Goal: Feedback & Contribution: Contribute content

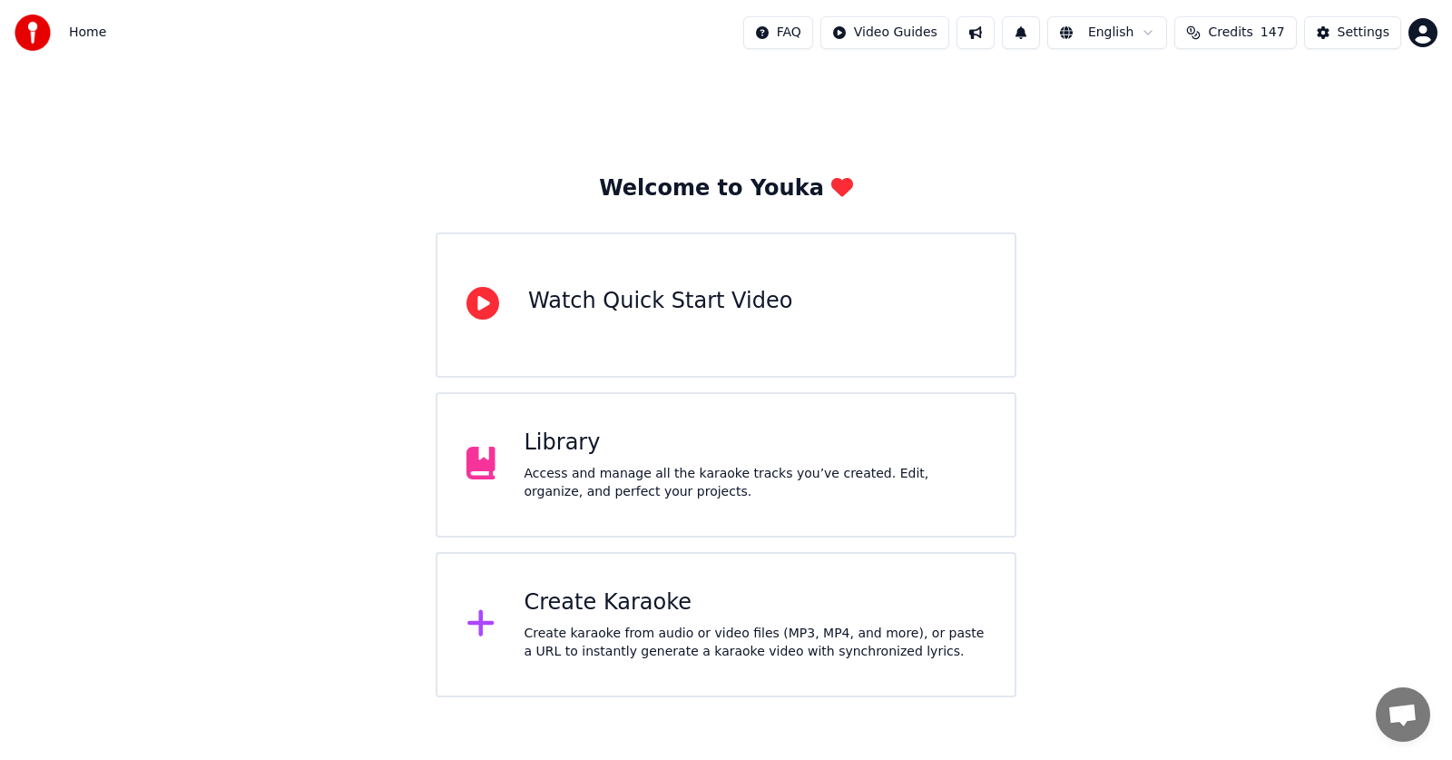
click at [550, 447] on div "Library" at bounding box center [756, 442] width 462 height 29
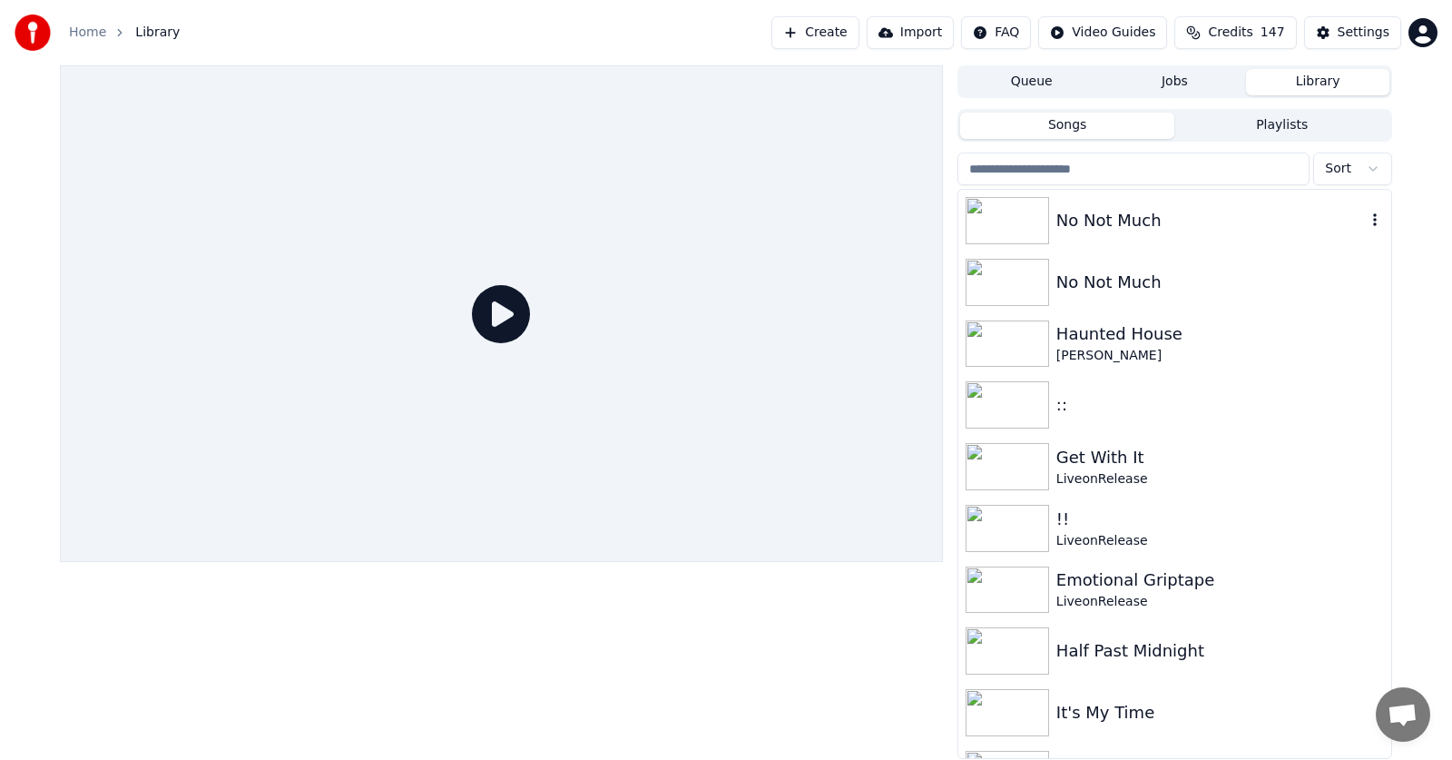
click at [1084, 222] on div "No Not Much" at bounding box center [1210, 220] width 309 height 25
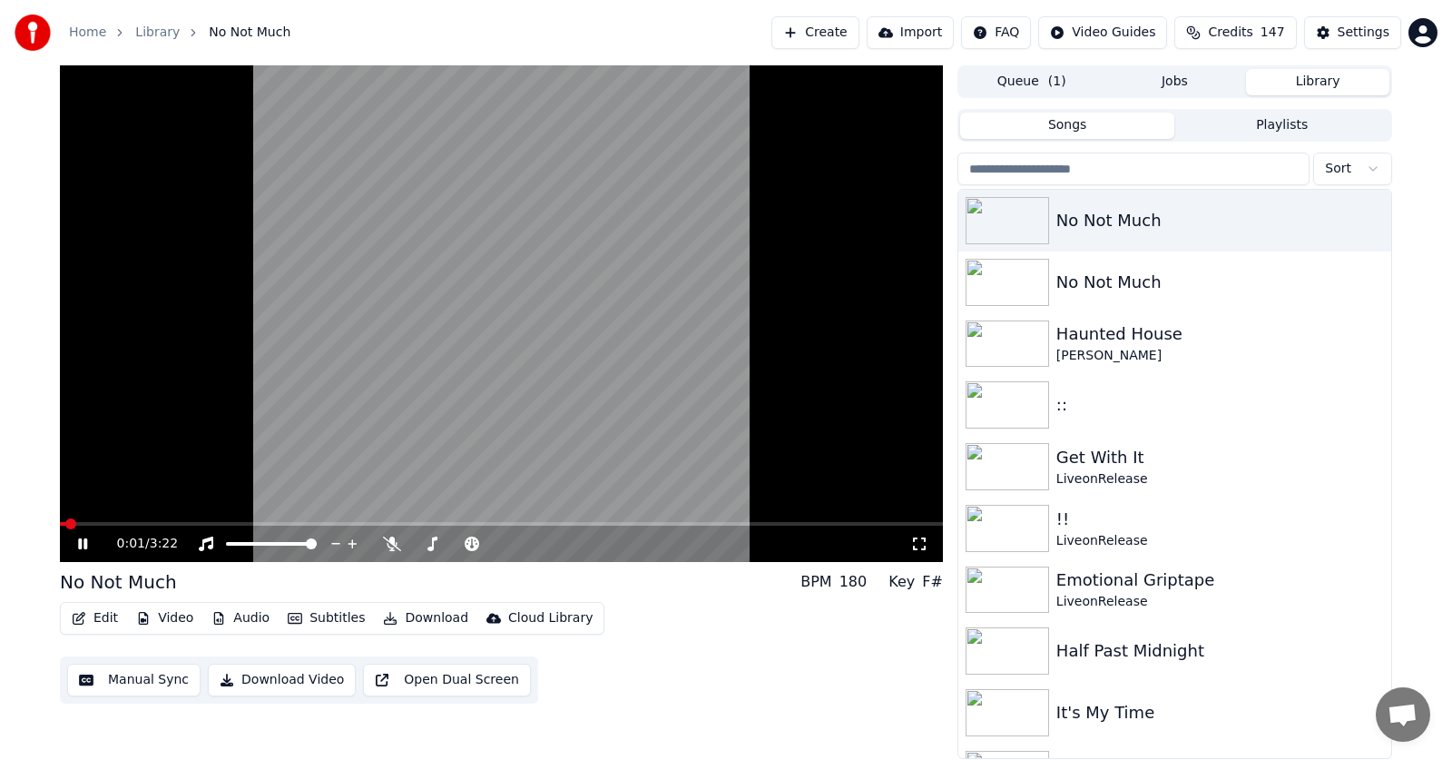
click at [83, 542] on icon at bounding box center [95, 543] width 43 height 15
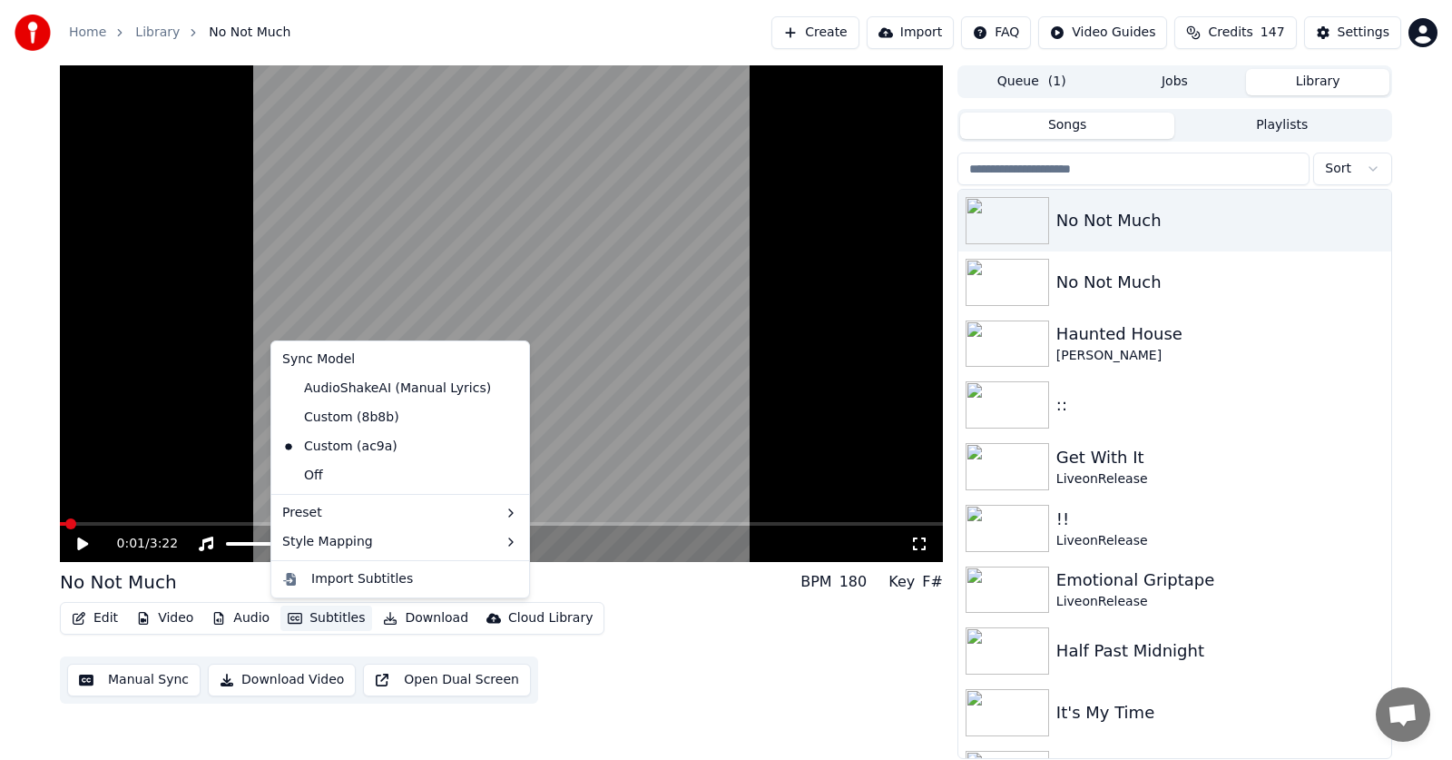
click at [323, 620] on button "Subtitles" at bounding box center [326, 617] width 92 height 25
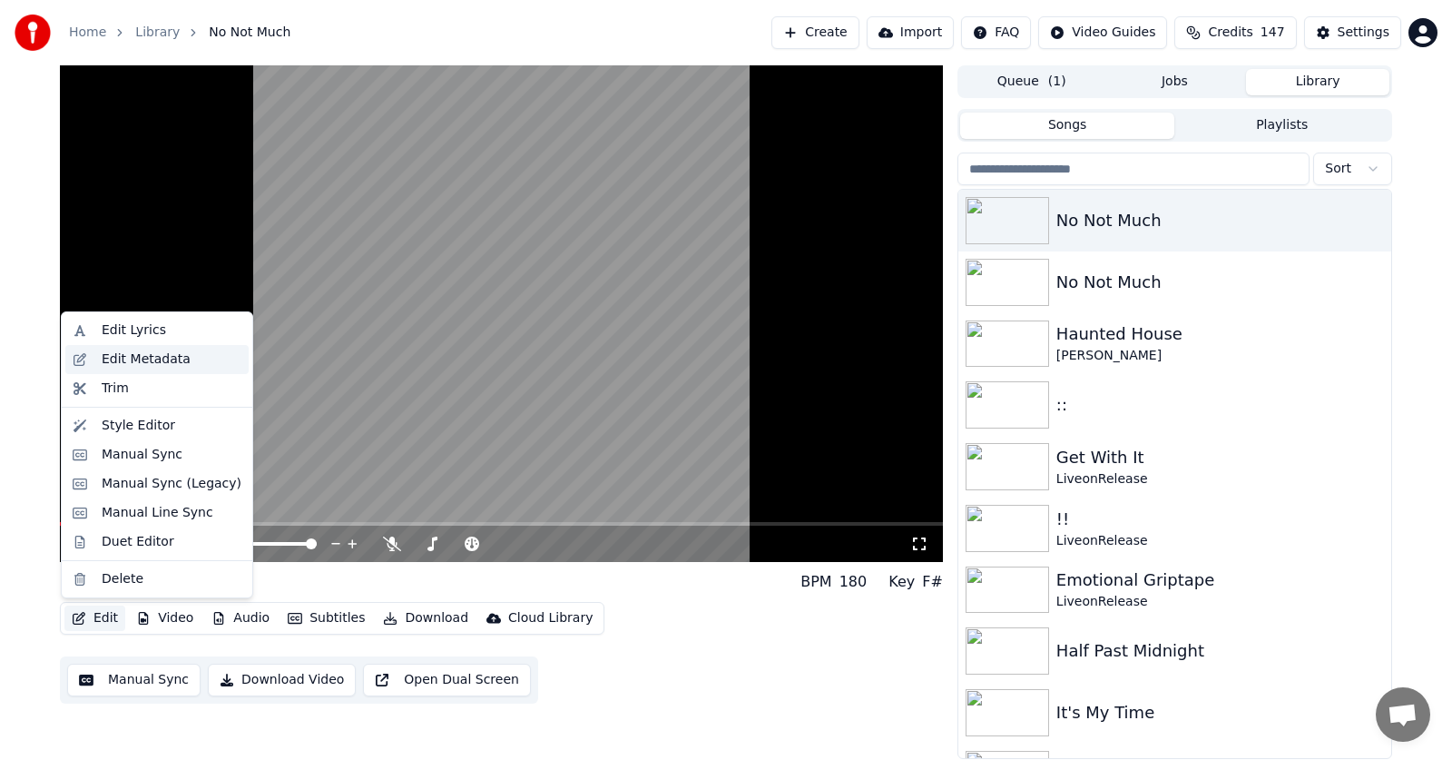
click at [115, 360] on div "Edit Metadata" at bounding box center [146, 359] width 89 height 18
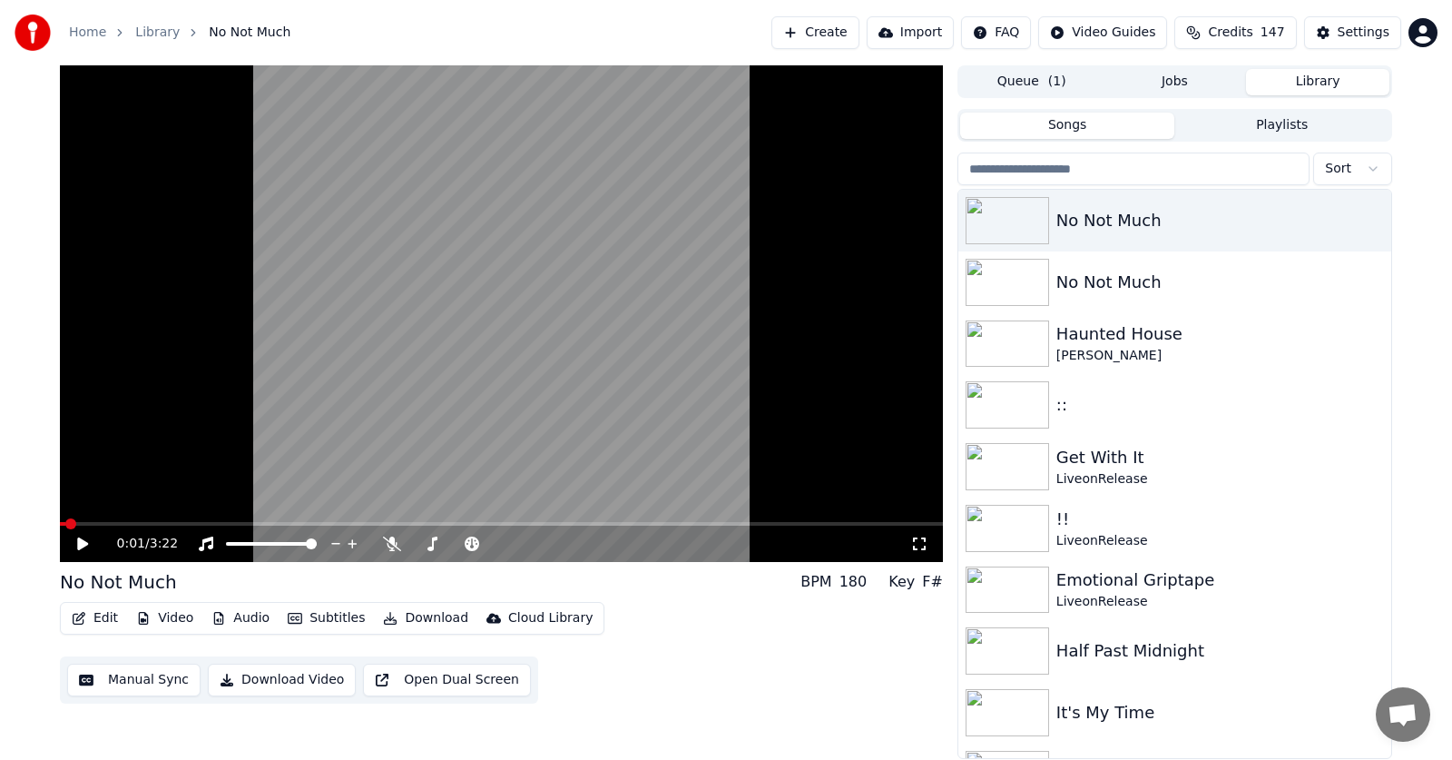
click at [324, 614] on button "Subtitles" at bounding box center [326, 617] width 92 height 25
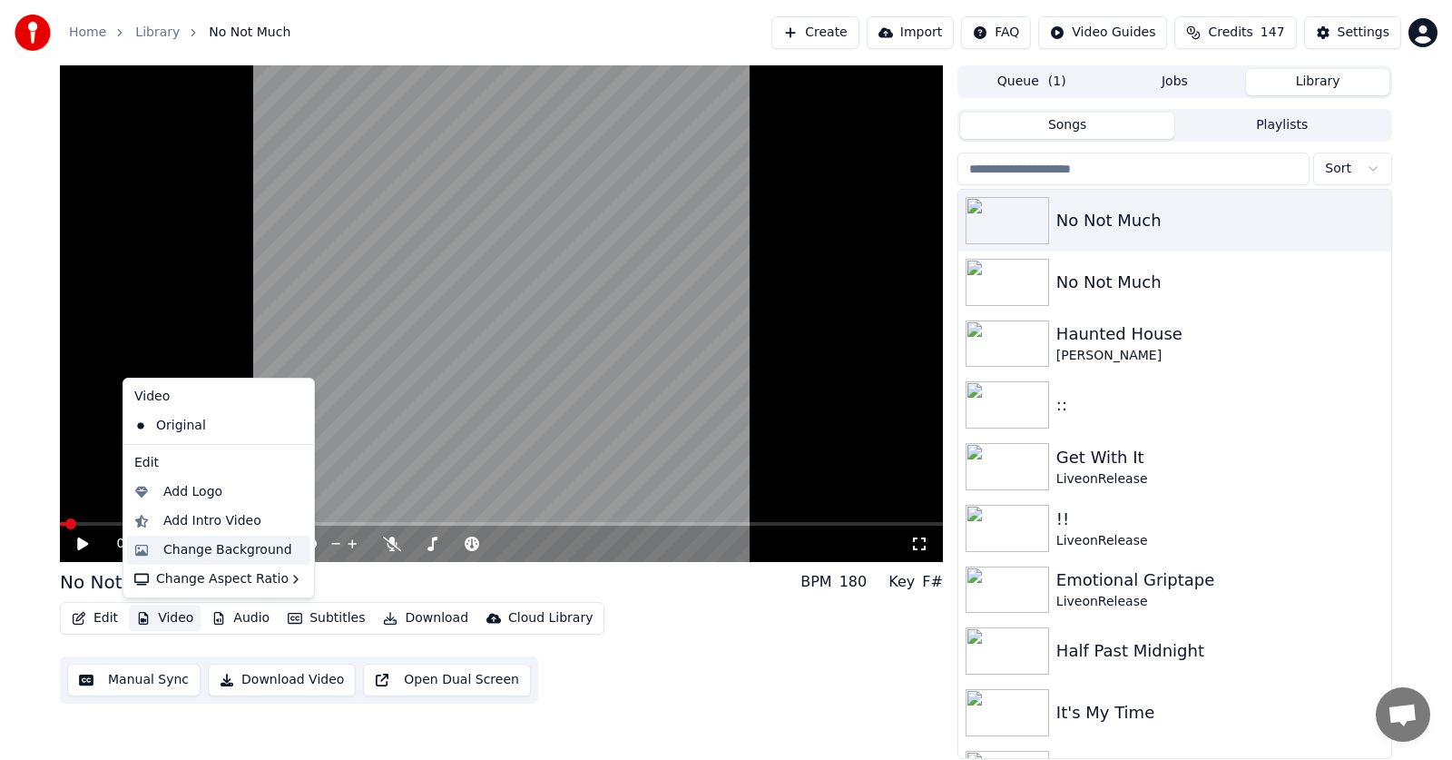
click at [199, 548] on div "Change Background" at bounding box center [227, 550] width 129 height 18
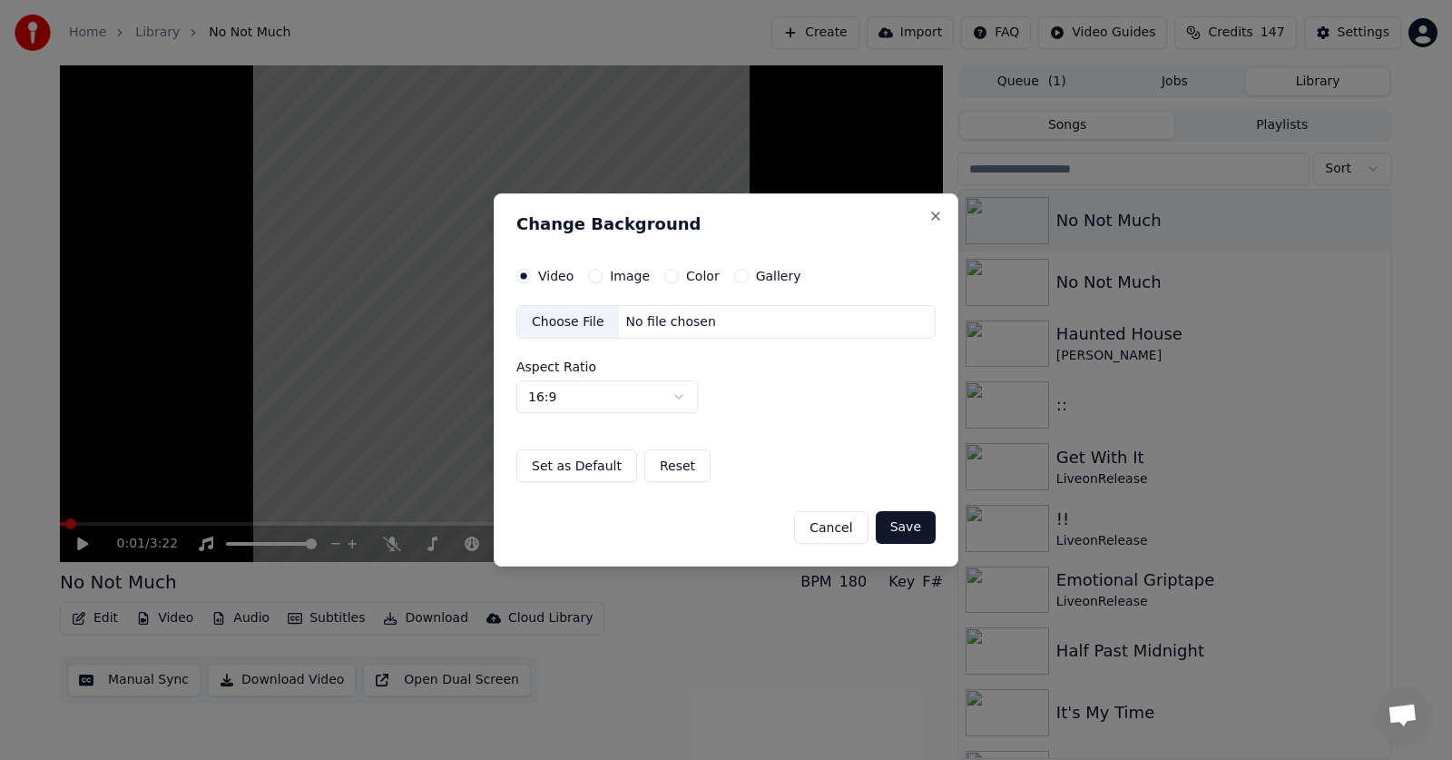
click at [666, 272] on button "Color" at bounding box center [671, 276] width 15 height 15
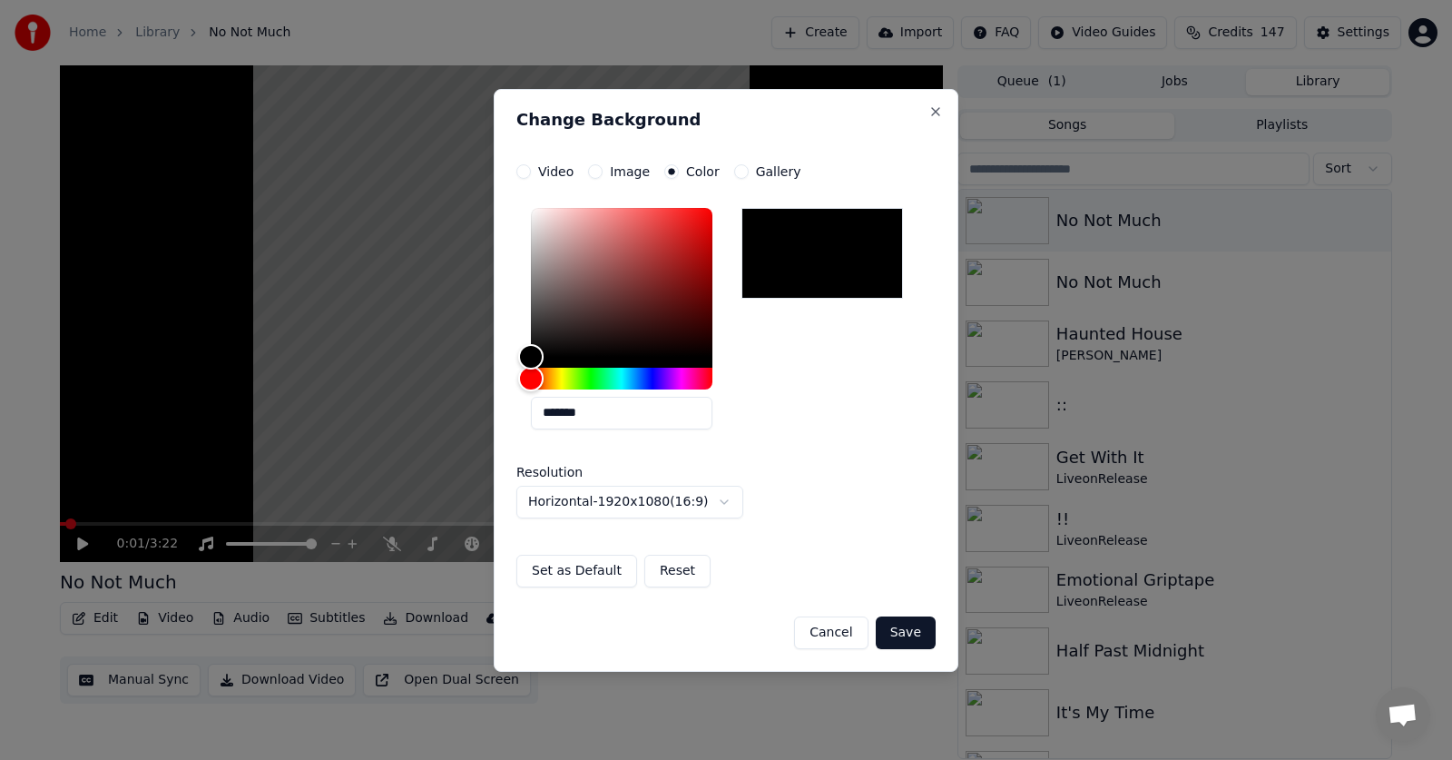
click at [840, 238] on div at bounding box center [823, 253] width 162 height 91
click at [900, 633] on button "Save" at bounding box center [906, 632] width 60 height 33
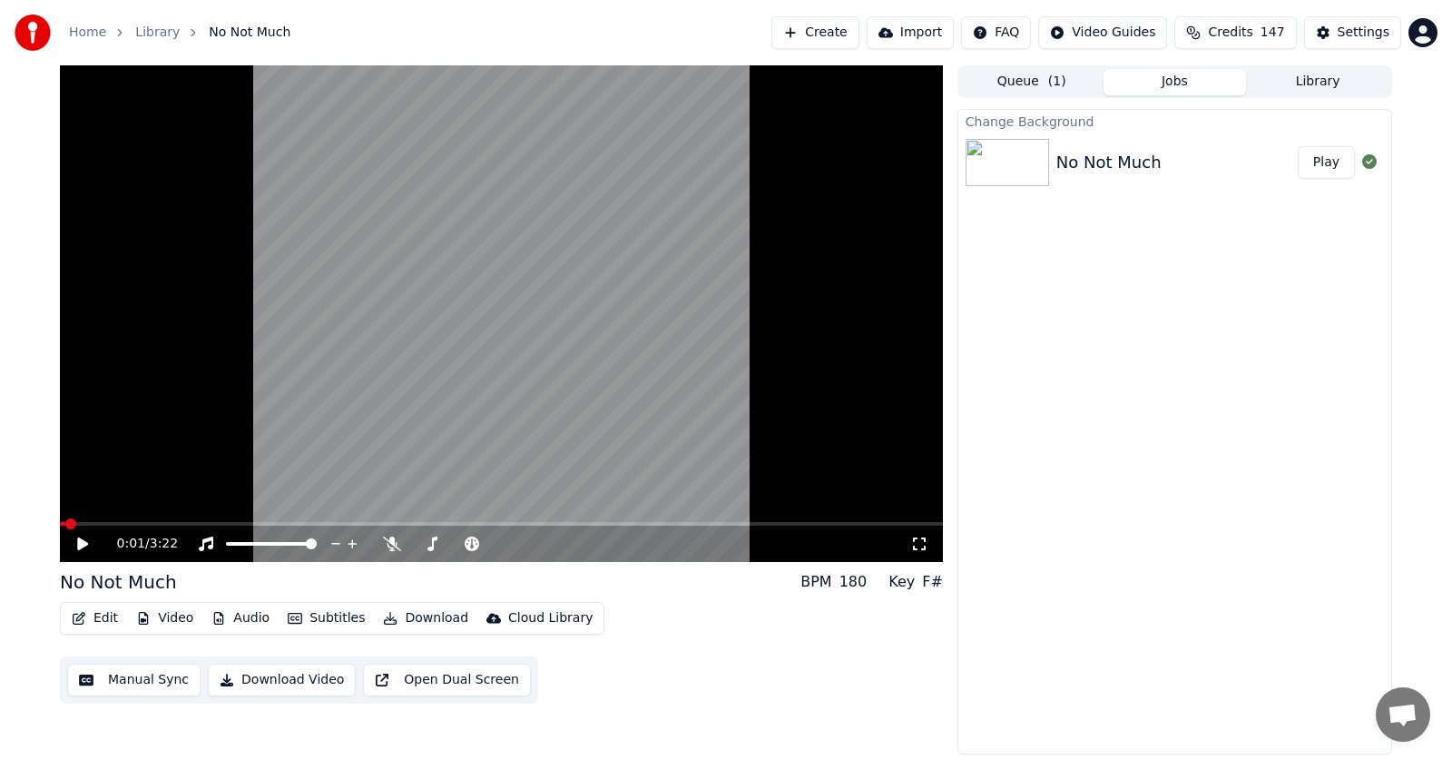
click at [1323, 170] on button "Play" at bounding box center [1326, 162] width 57 height 33
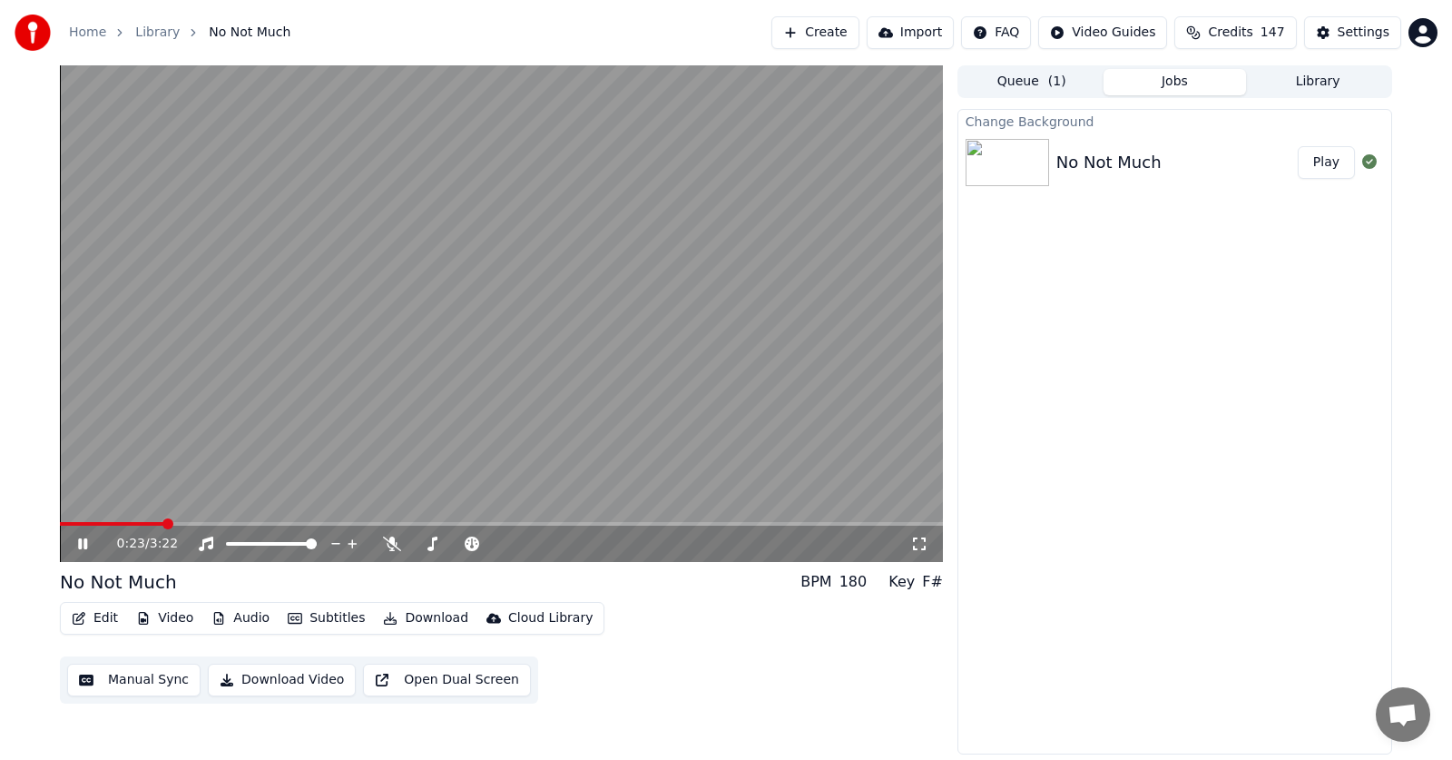
click at [85, 541] on icon at bounding box center [82, 543] width 9 height 11
click at [1315, 77] on button "Library" at bounding box center [1317, 82] width 143 height 26
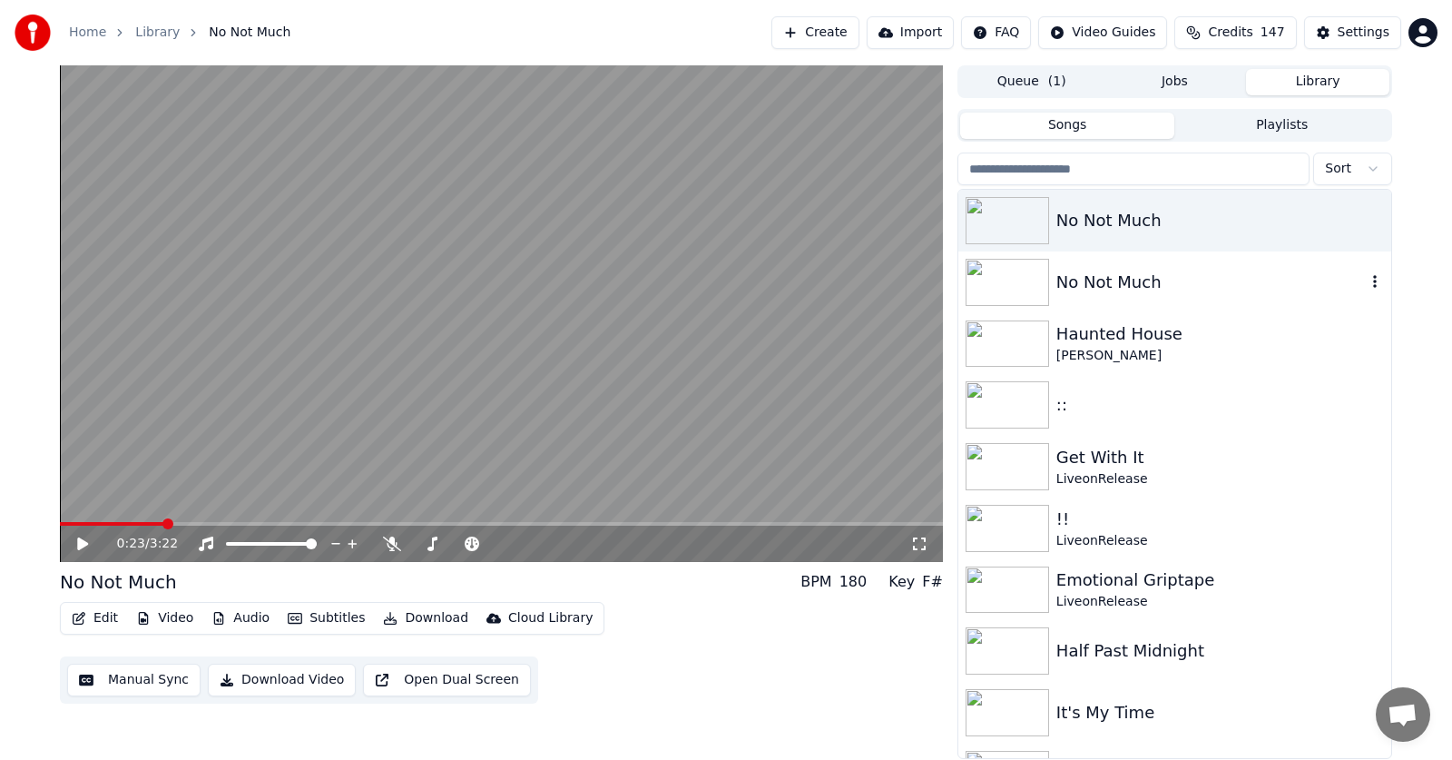
click at [1093, 288] on div "No Not Much" at bounding box center [1210, 282] width 309 height 25
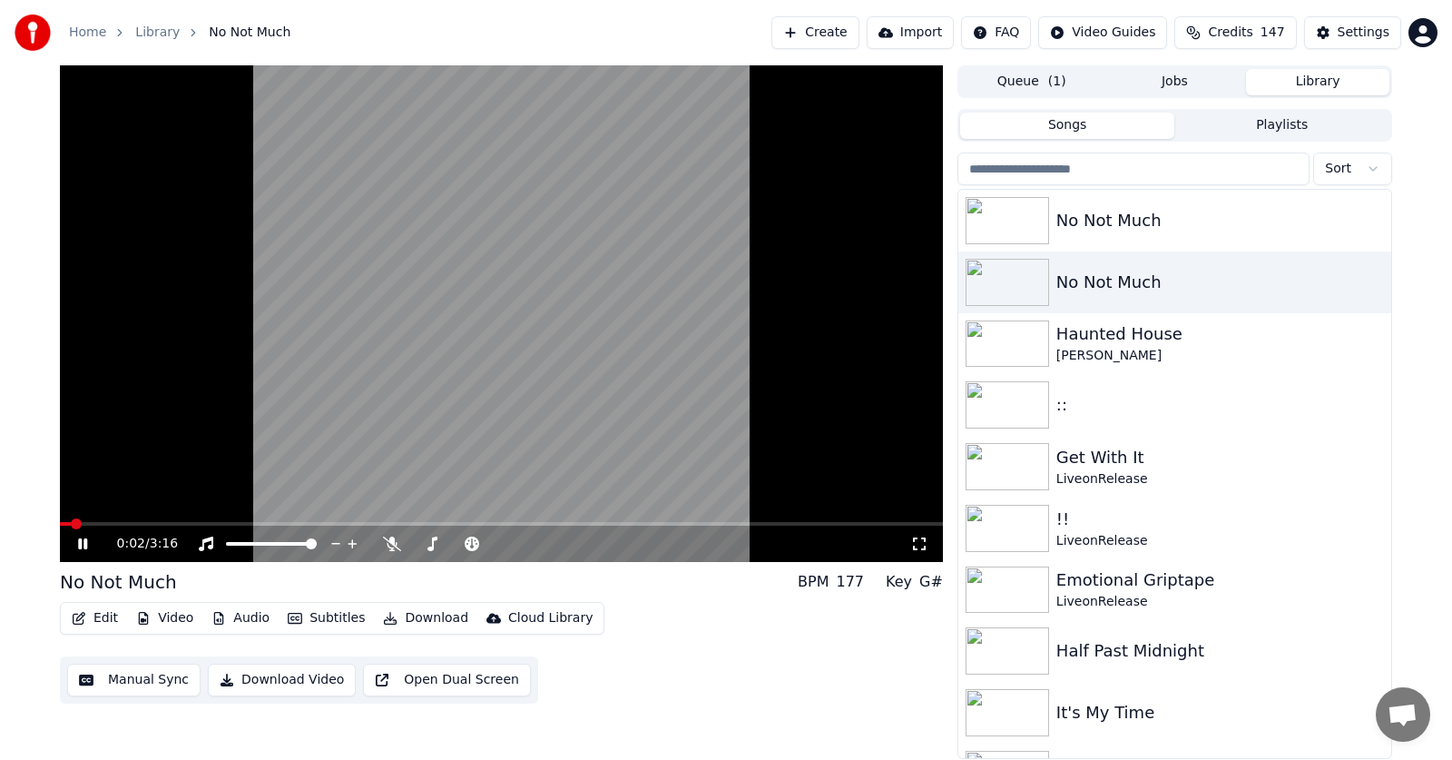
click at [83, 546] on icon at bounding box center [95, 543] width 43 height 15
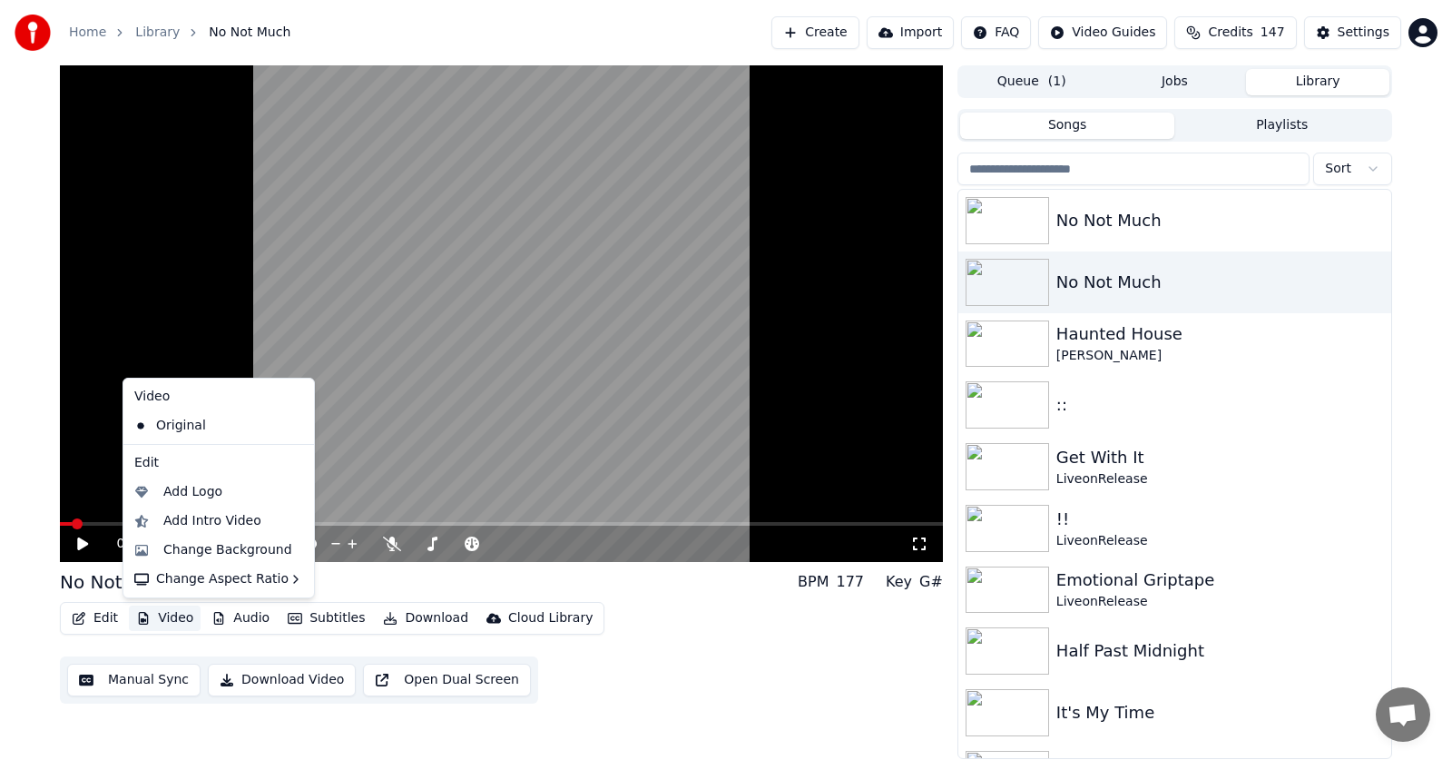
click at [180, 618] on button "Video" at bounding box center [165, 617] width 72 height 25
click at [191, 548] on div "Change Background" at bounding box center [227, 550] width 129 height 18
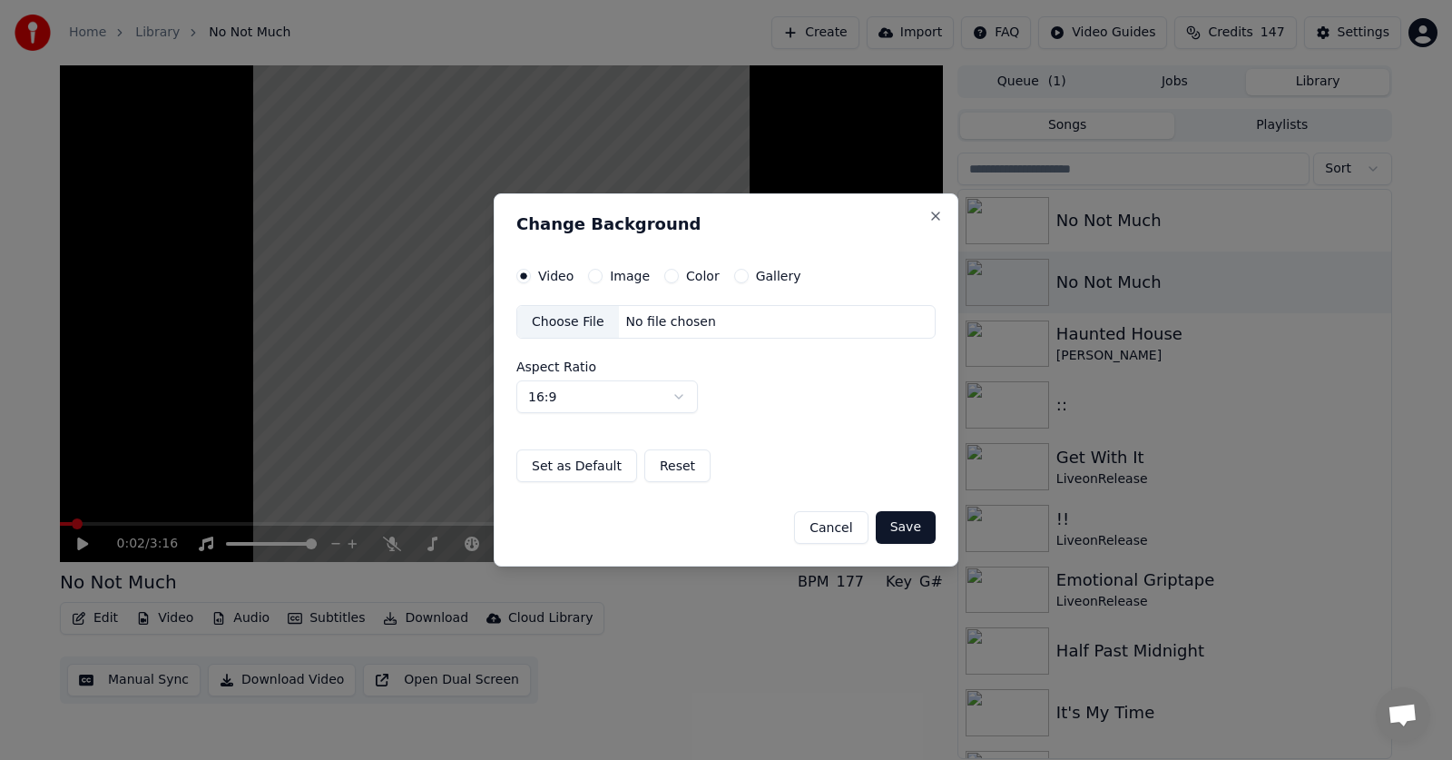
click at [666, 271] on button "Color" at bounding box center [671, 276] width 15 height 15
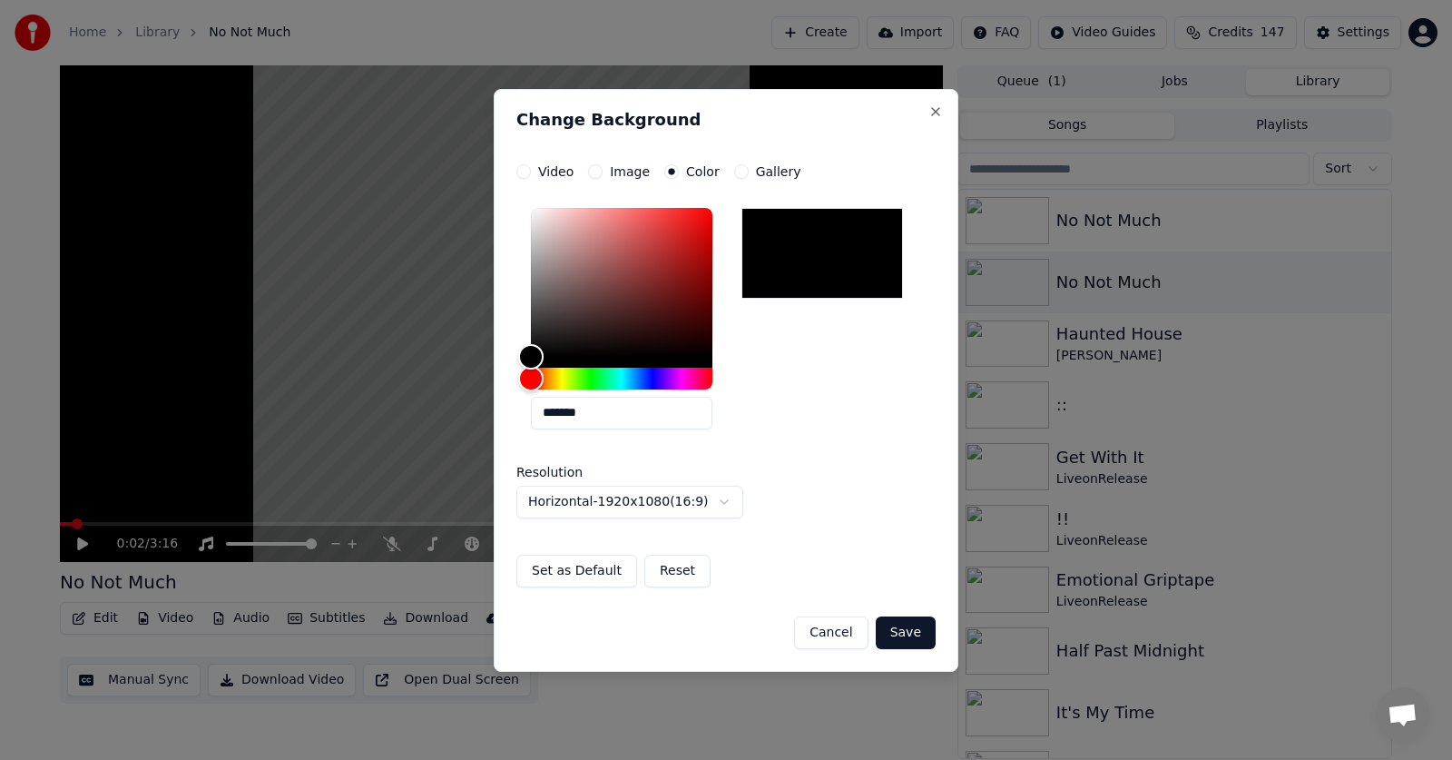
click at [910, 628] on button "Save" at bounding box center [906, 632] width 60 height 33
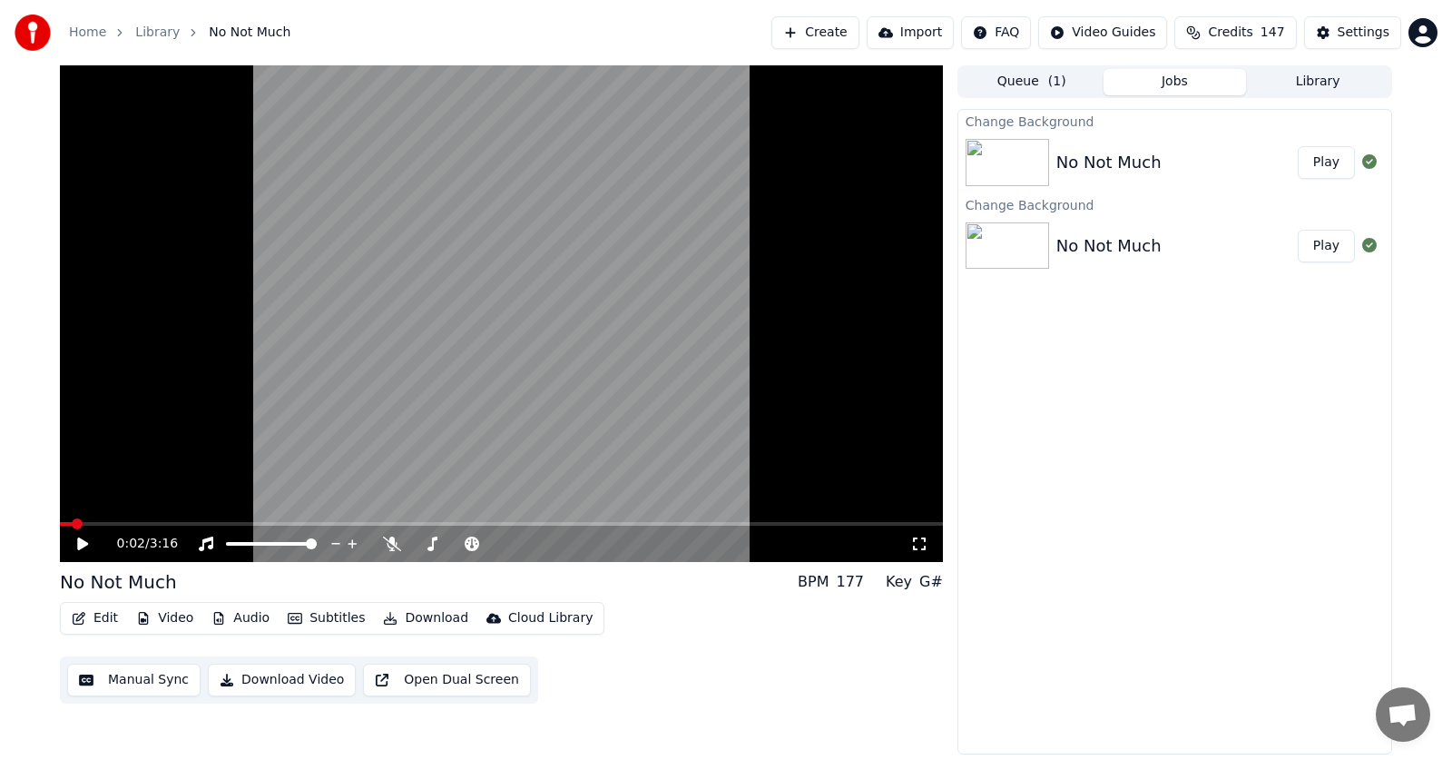
click at [1330, 160] on button "Play" at bounding box center [1326, 162] width 57 height 33
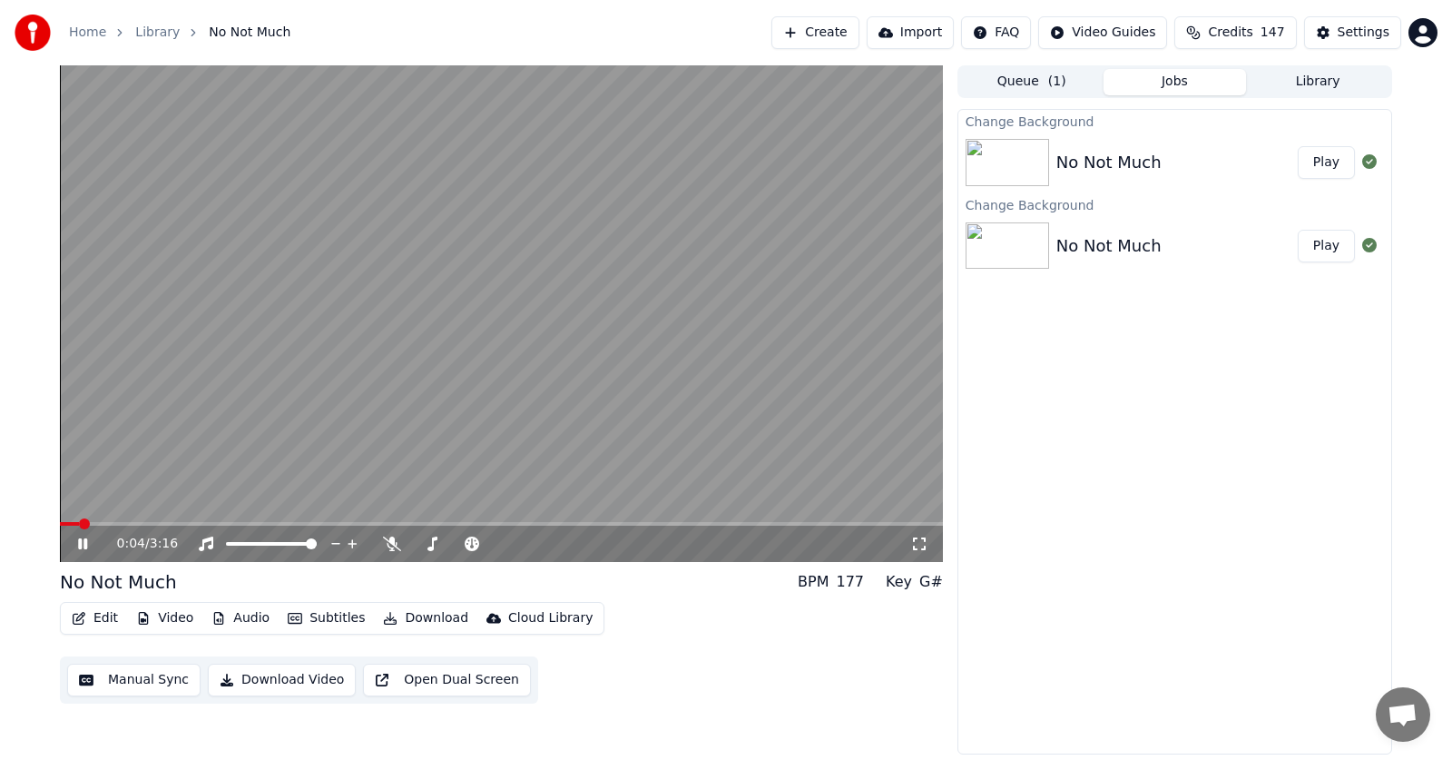
click at [410, 617] on button "Download" at bounding box center [426, 617] width 100 height 25
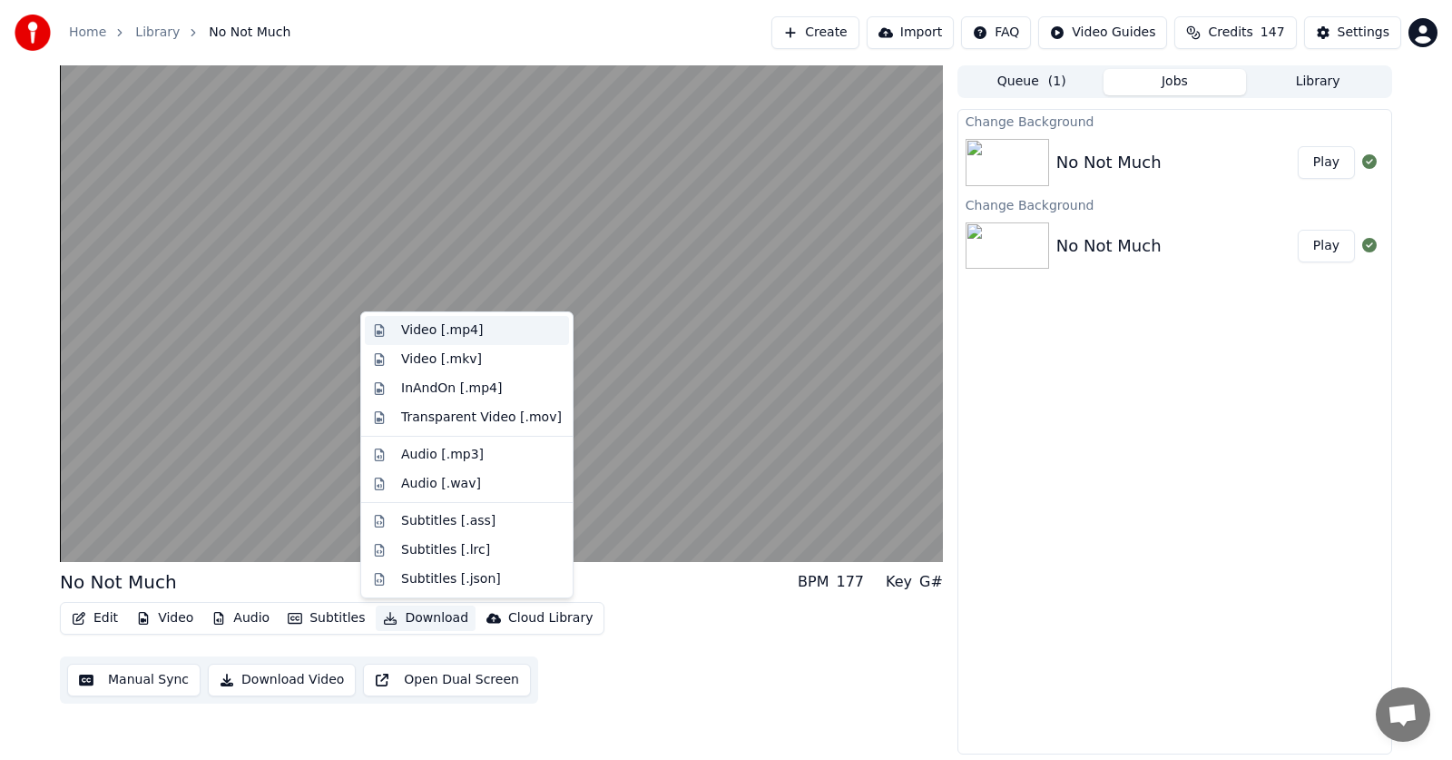
click at [430, 331] on div "Video [.mp4]" at bounding box center [442, 330] width 82 height 18
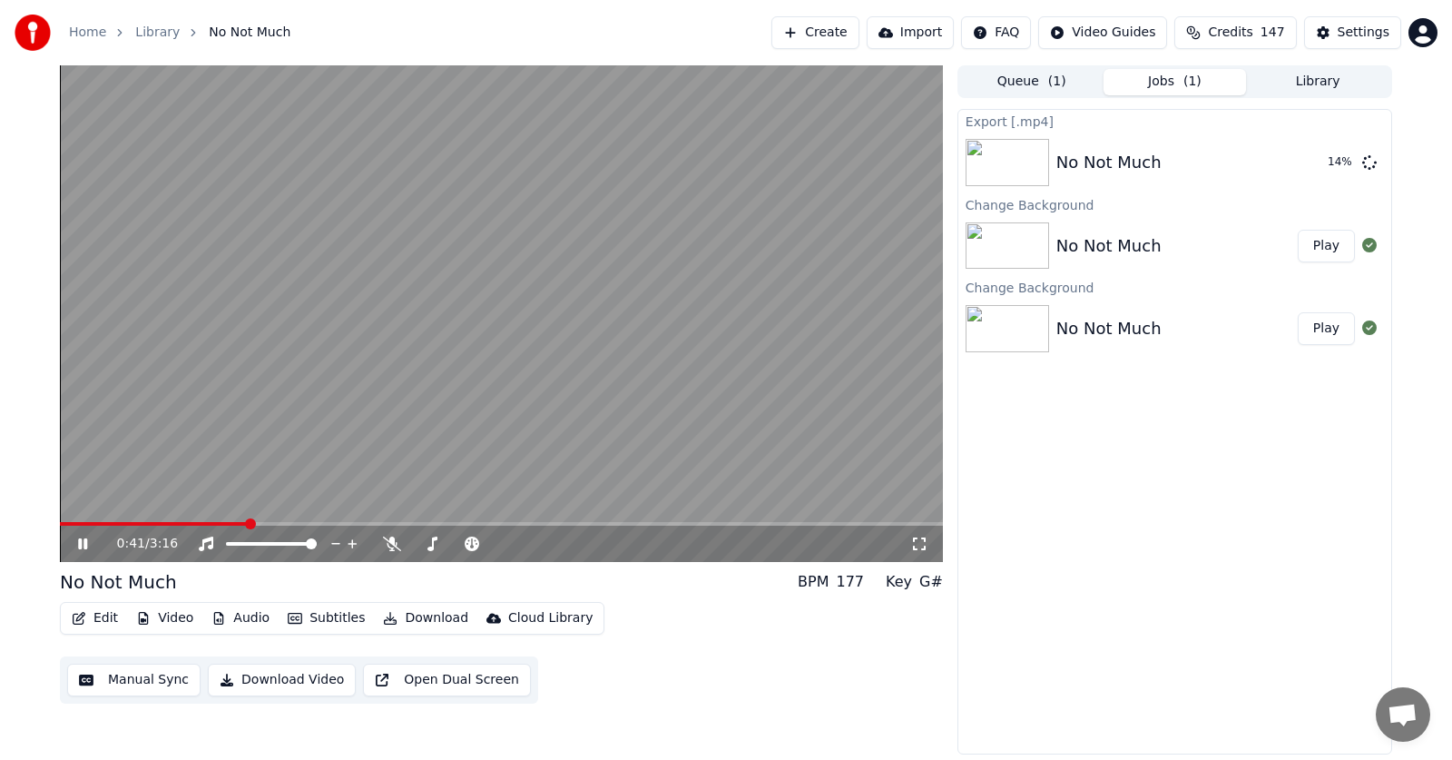
click at [79, 545] on icon at bounding box center [82, 543] width 9 height 11
click at [784, 28] on button "Create" at bounding box center [815, 32] width 88 height 33
click at [797, 33] on button "Create" at bounding box center [815, 32] width 88 height 33
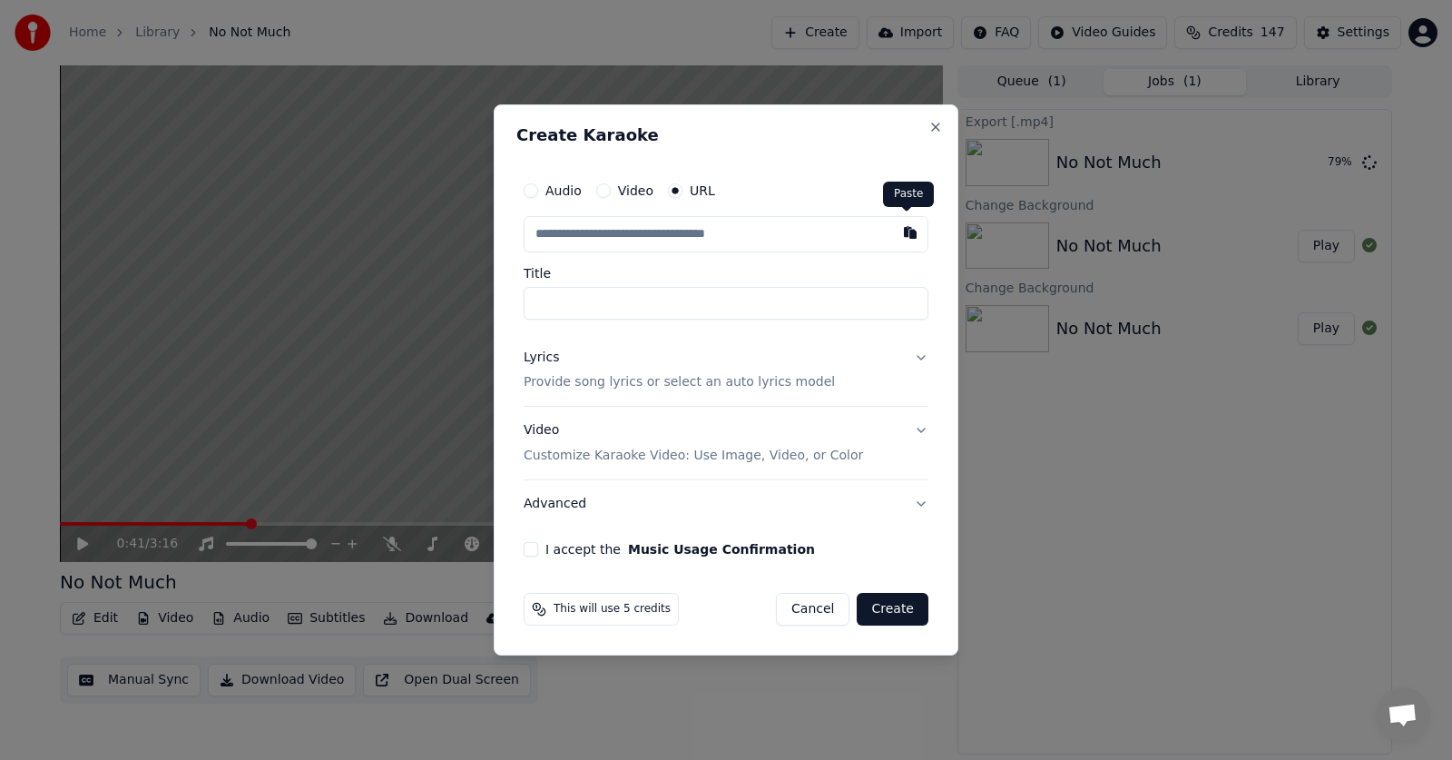
click at [901, 233] on button "button" at bounding box center [910, 232] width 36 height 33
type input "**********"
click at [920, 355] on button "Lyrics Provide song lyrics or select an auto lyrics model" at bounding box center [726, 370] width 405 height 73
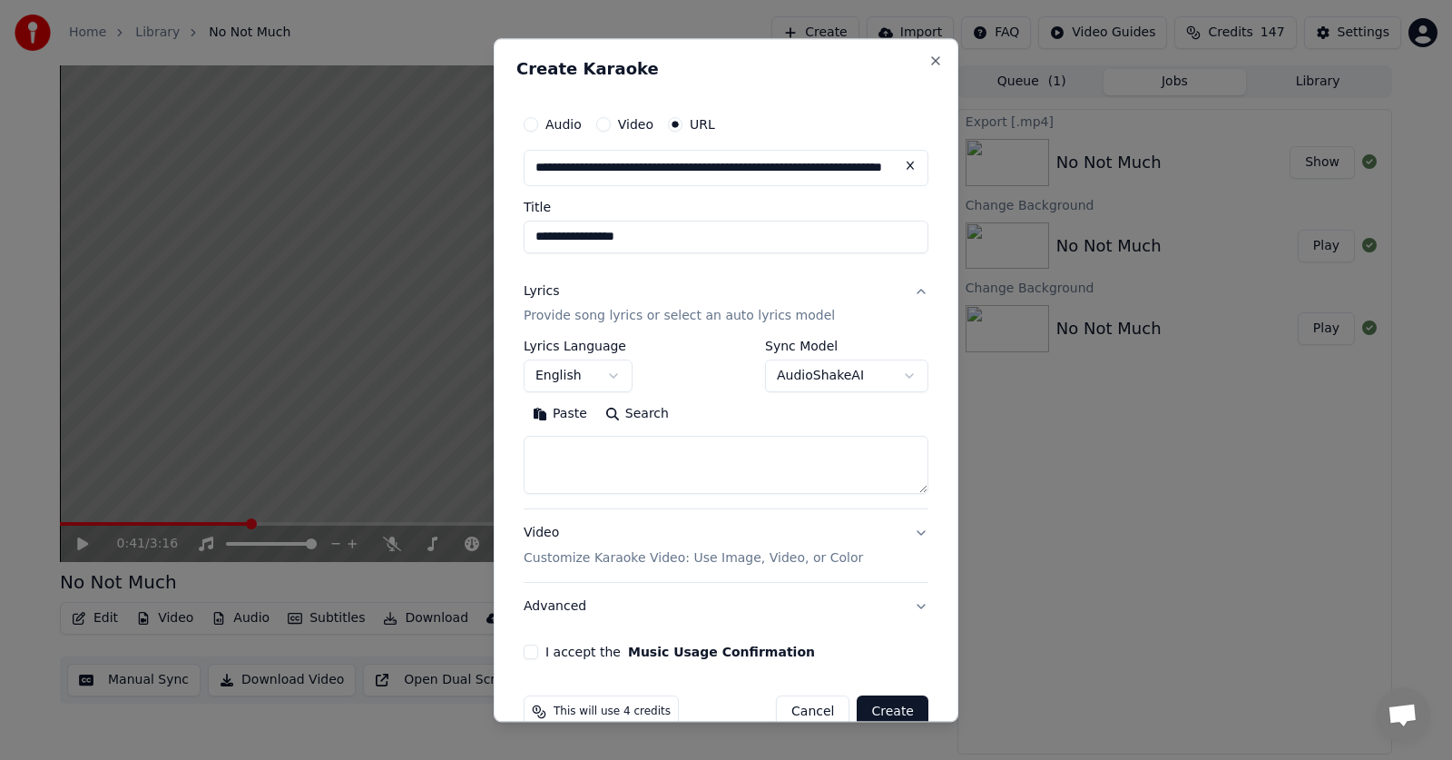
click at [818, 379] on button "AudioShakeAI" at bounding box center [846, 376] width 163 height 33
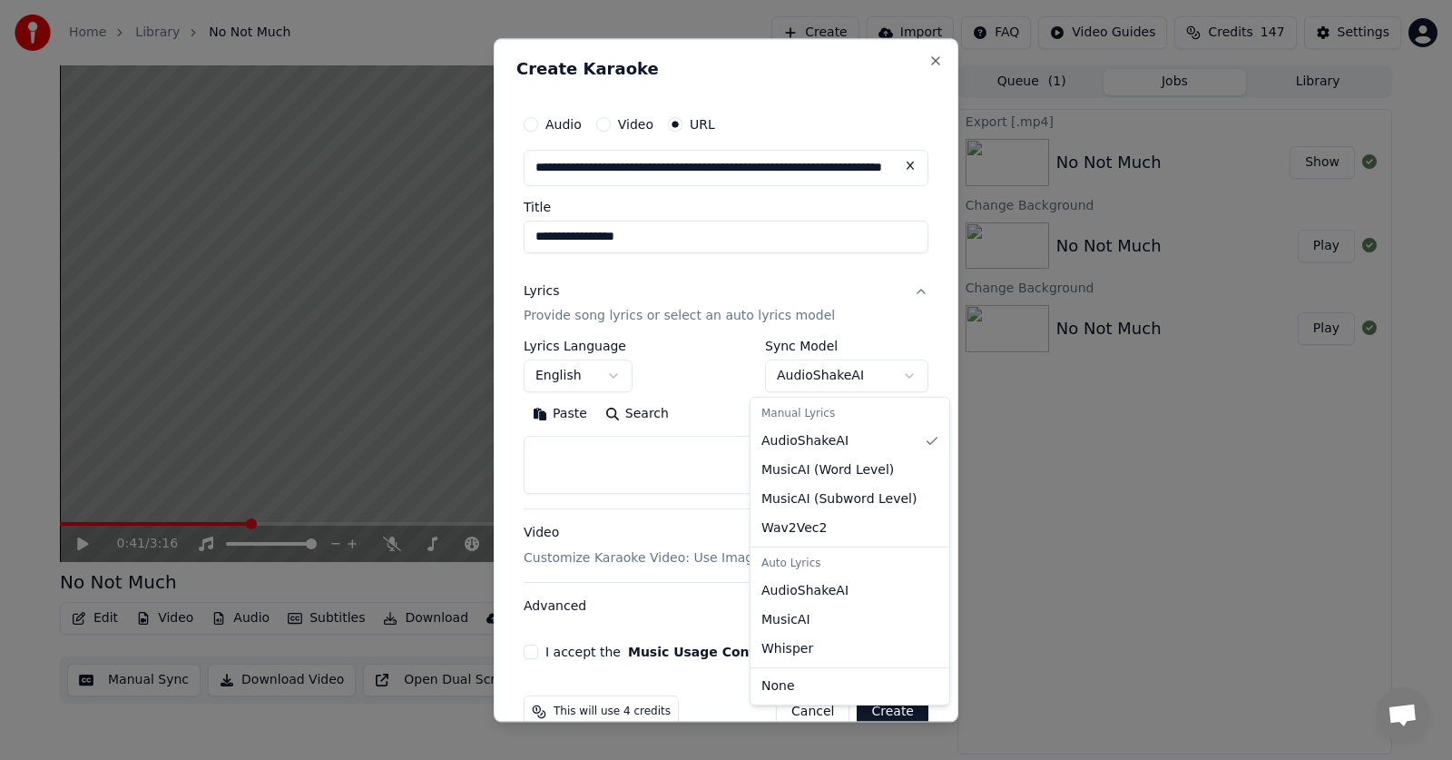
select select "**********"
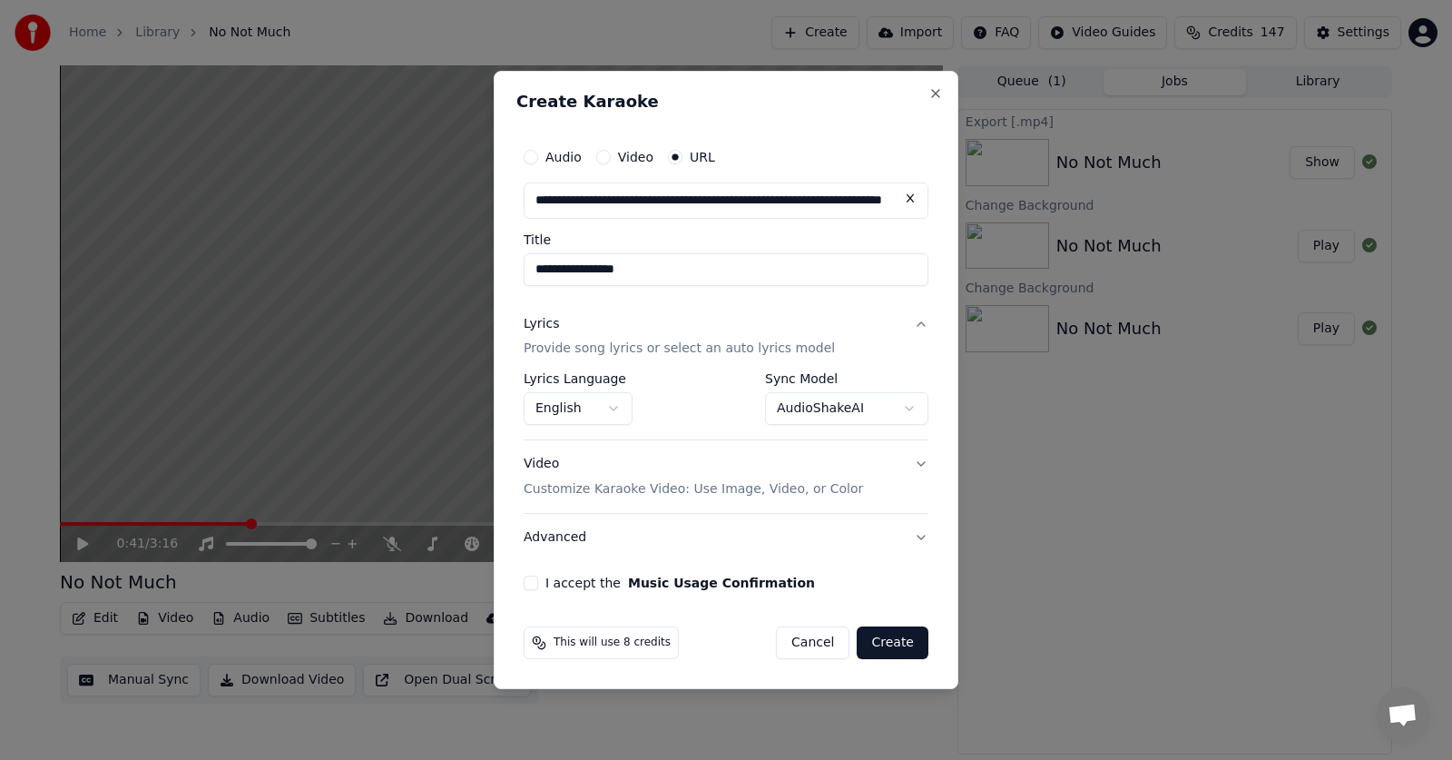
click at [530, 578] on button "I accept the Music Usage Confirmation" at bounding box center [531, 582] width 15 height 15
click at [548, 535] on button "Advanced" at bounding box center [726, 537] width 405 height 47
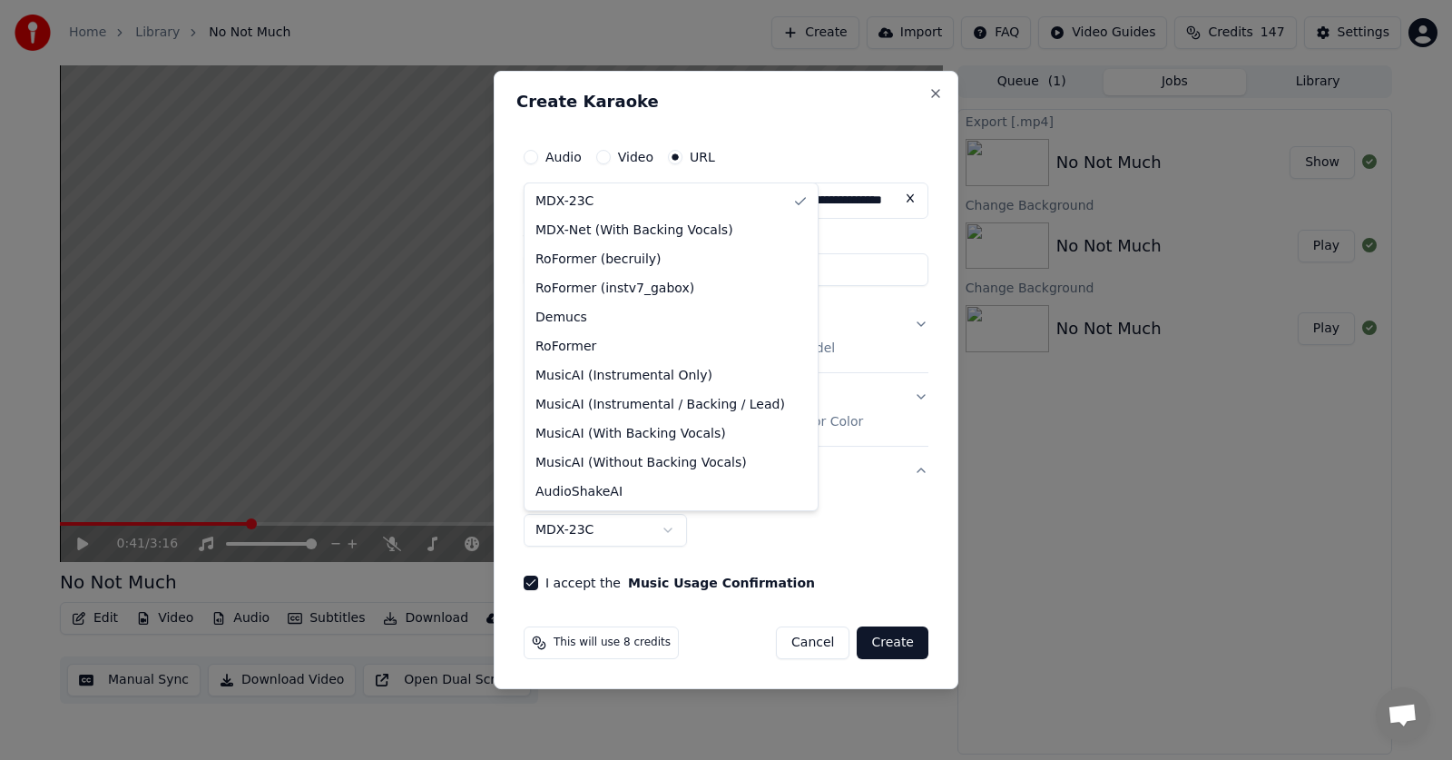
click at [670, 533] on body "**********" at bounding box center [726, 380] width 1452 height 760
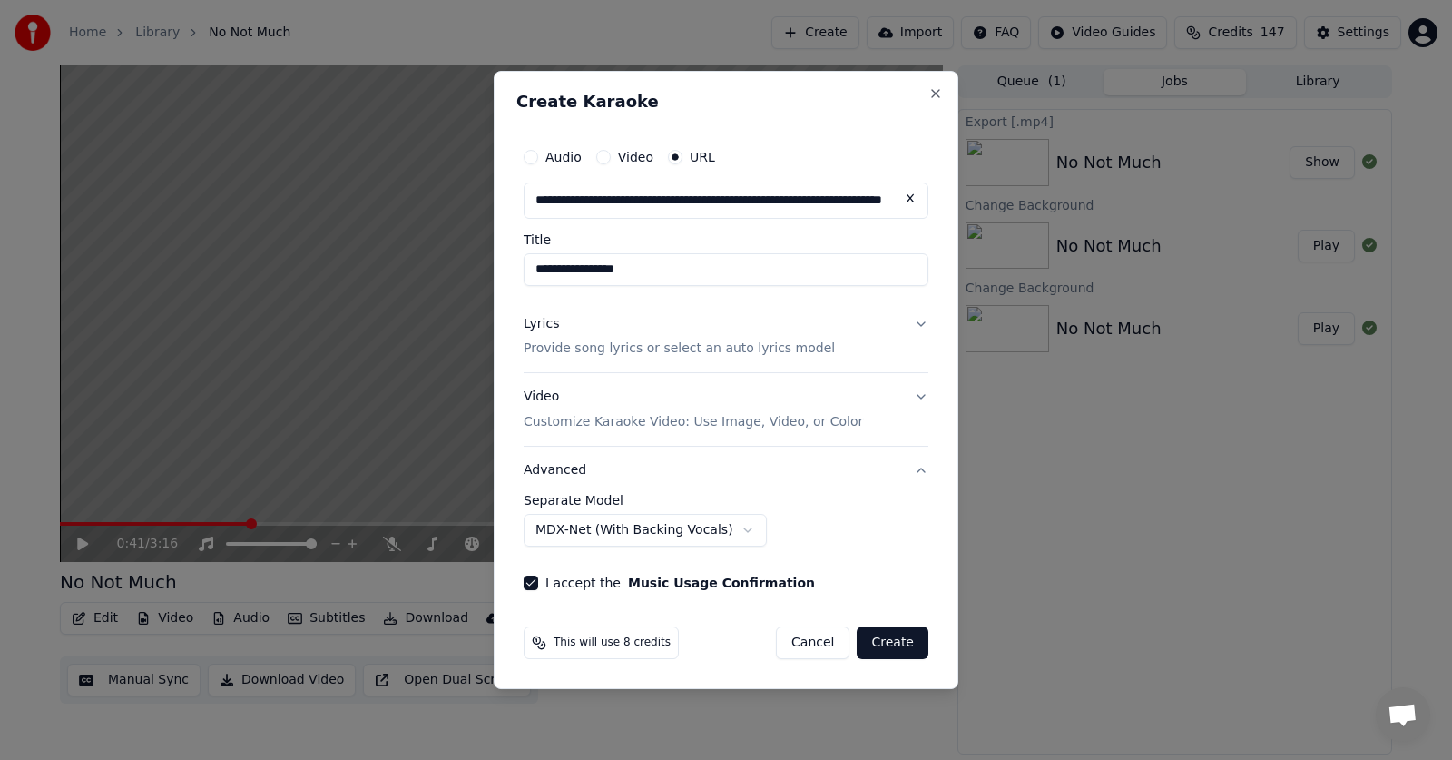
click at [893, 643] on button "Create" at bounding box center [893, 642] width 72 height 33
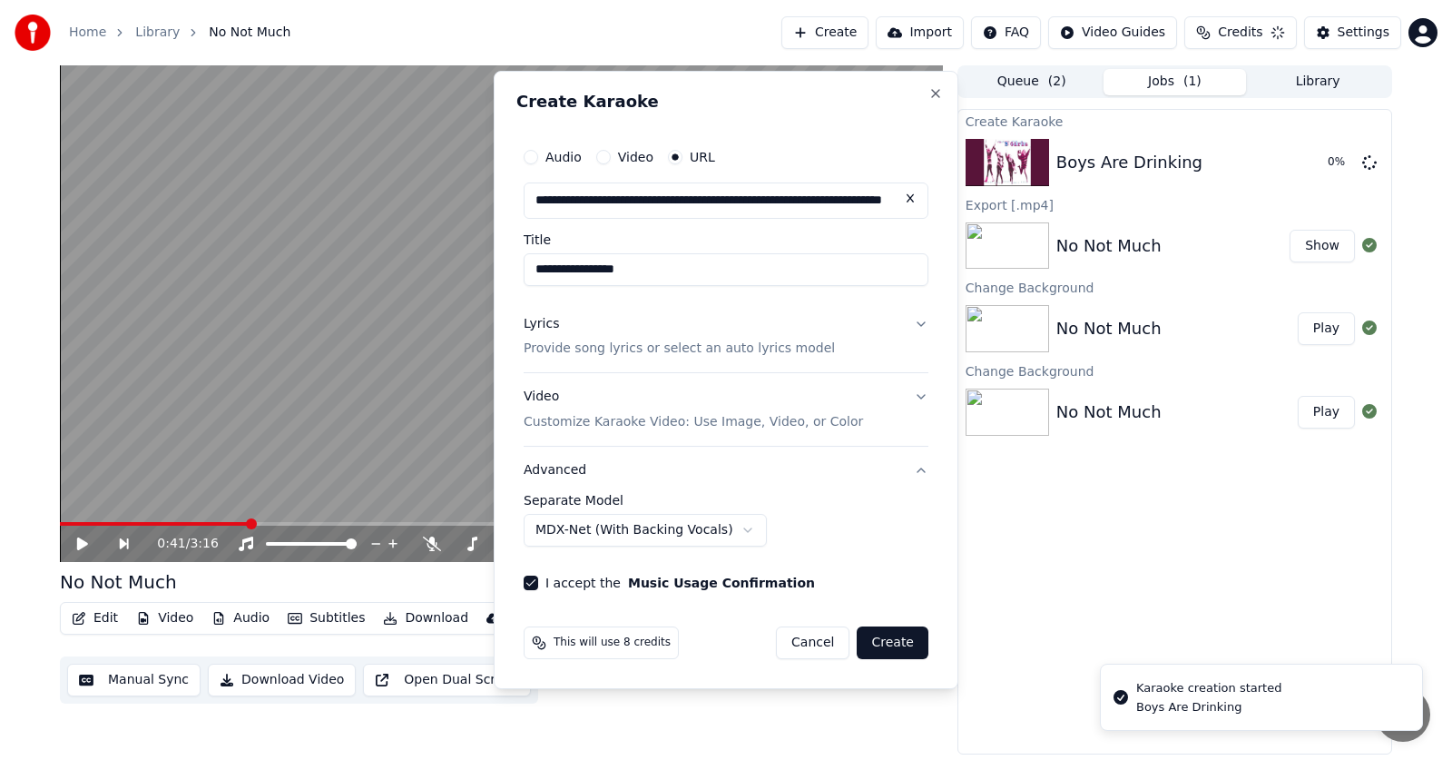
select select "******"
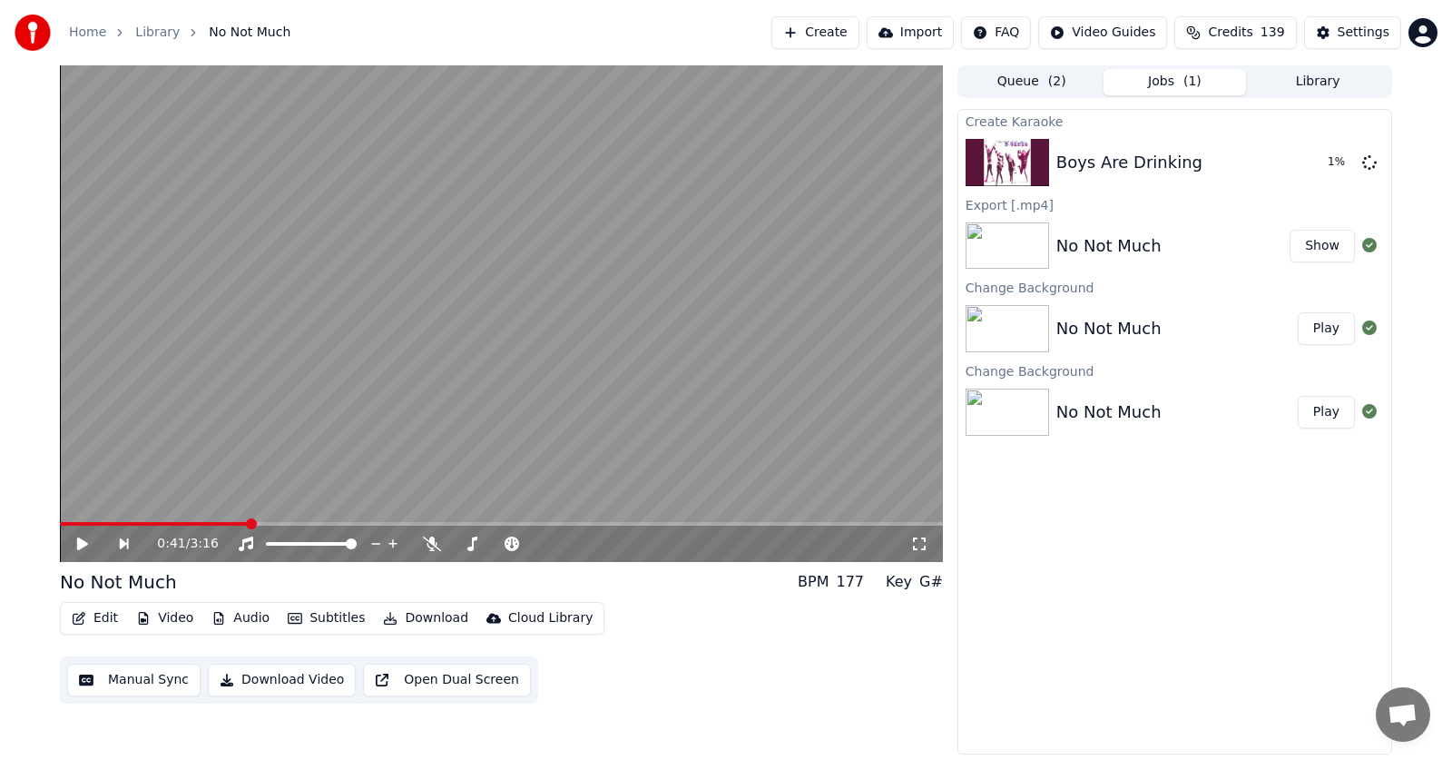
click at [1319, 242] on button "Show" at bounding box center [1322, 246] width 65 height 33
click at [799, 26] on button "Create" at bounding box center [815, 32] width 88 height 33
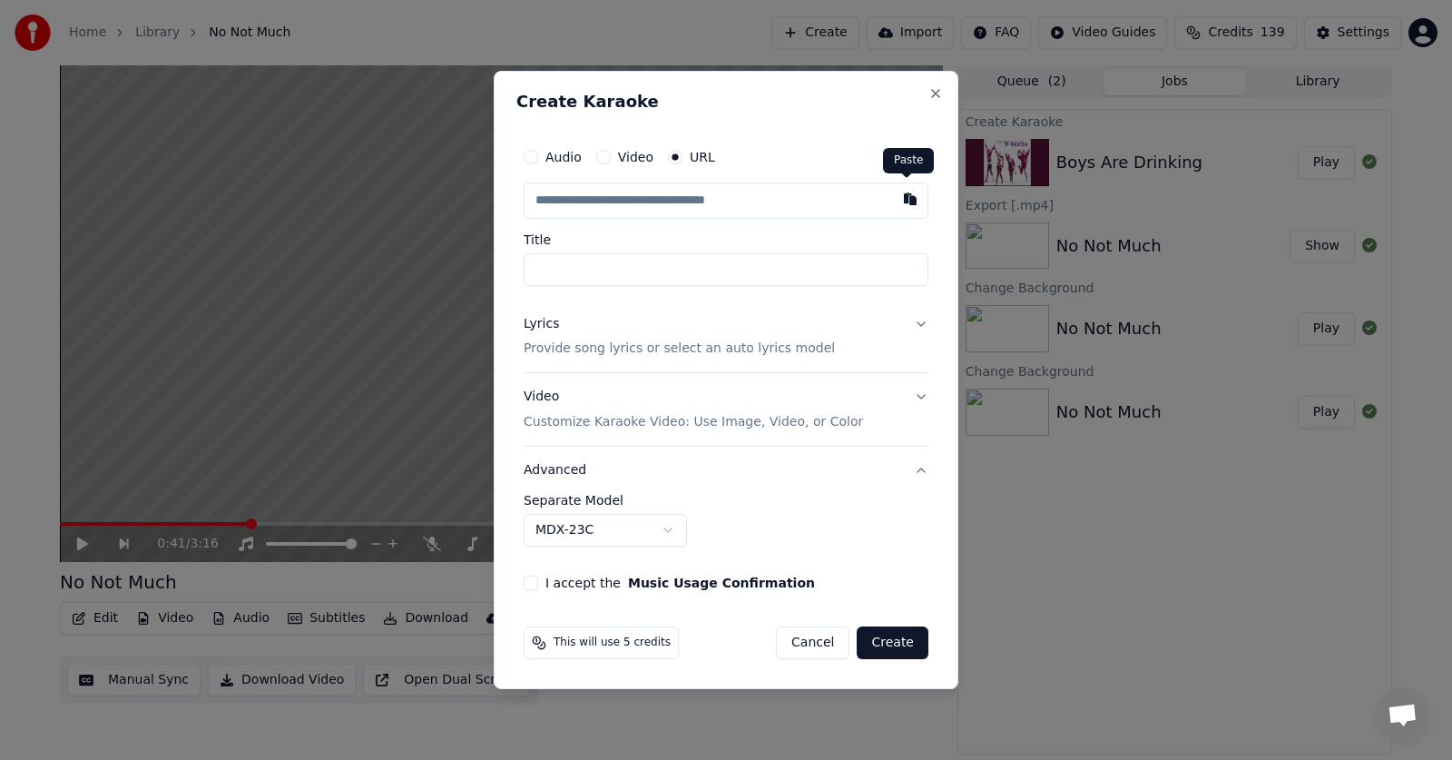
click at [902, 193] on button "button" at bounding box center [910, 198] width 36 height 33
type input "**********"
click at [663, 526] on body "**********" at bounding box center [726, 380] width 1452 height 760
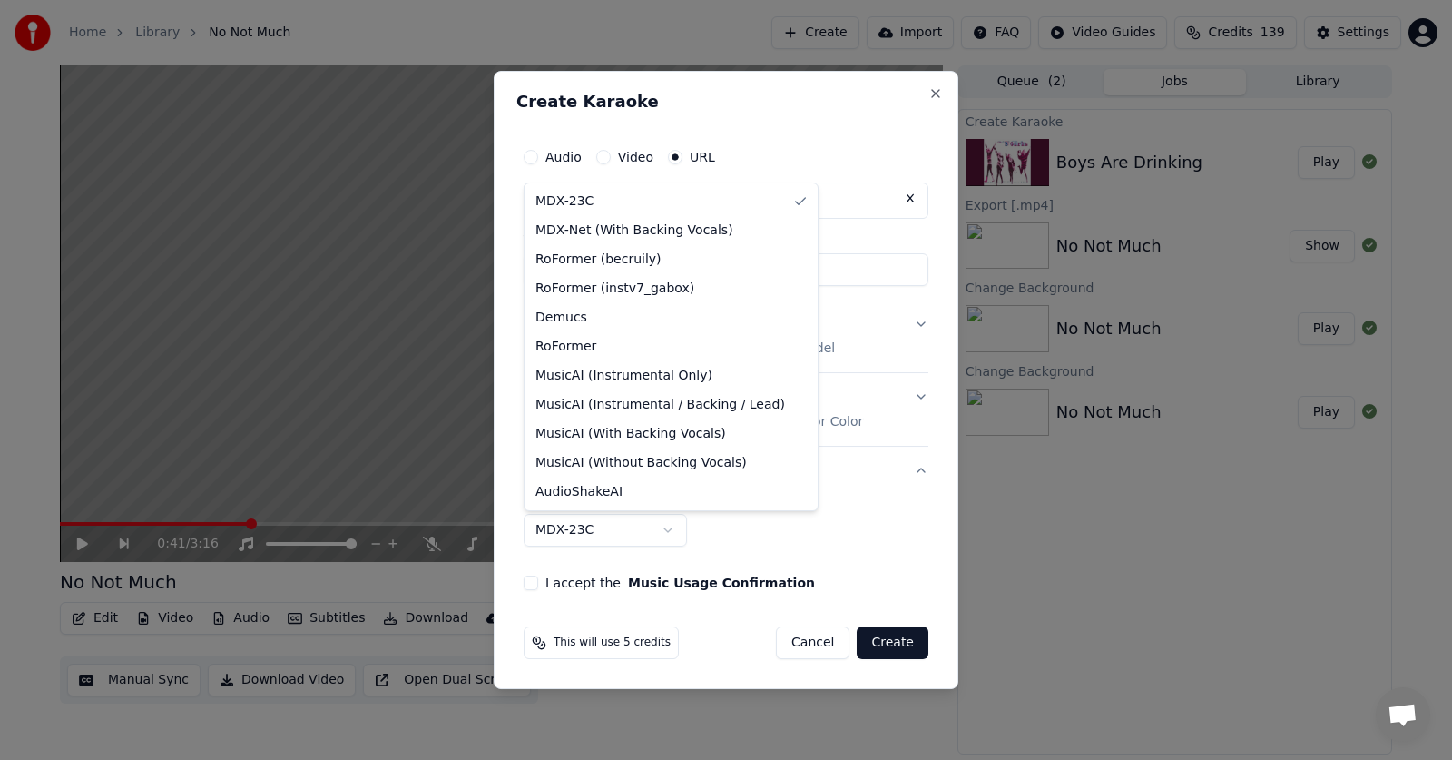
select select "**********"
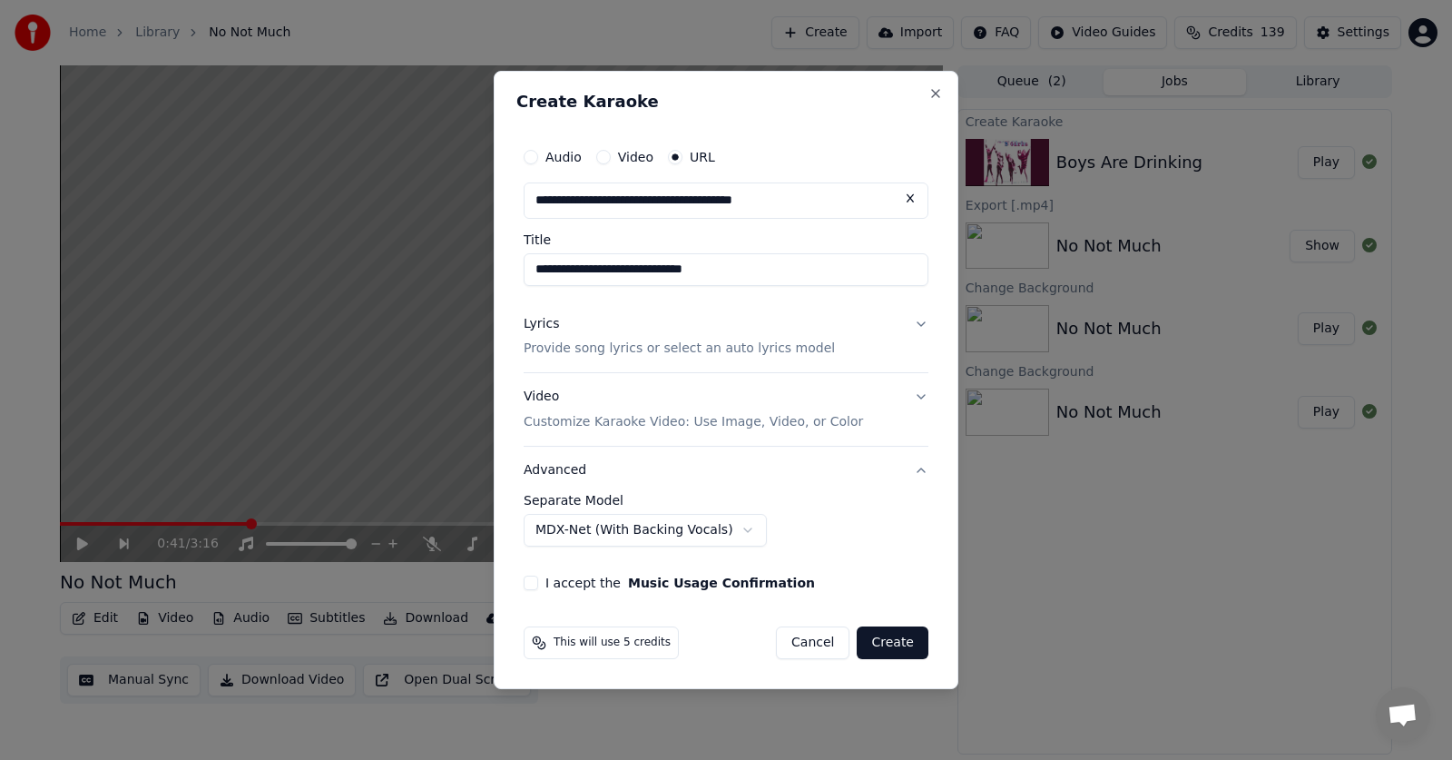
click at [526, 580] on button "I accept the Music Usage Confirmation" at bounding box center [531, 582] width 15 height 15
click at [905, 196] on button at bounding box center [910, 198] width 36 height 33
click at [912, 201] on button "button" at bounding box center [910, 198] width 36 height 33
type input "**********"
click at [733, 655] on div "This will use 5 credits Cancel Create" at bounding box center [726, 642] width 405 height 33
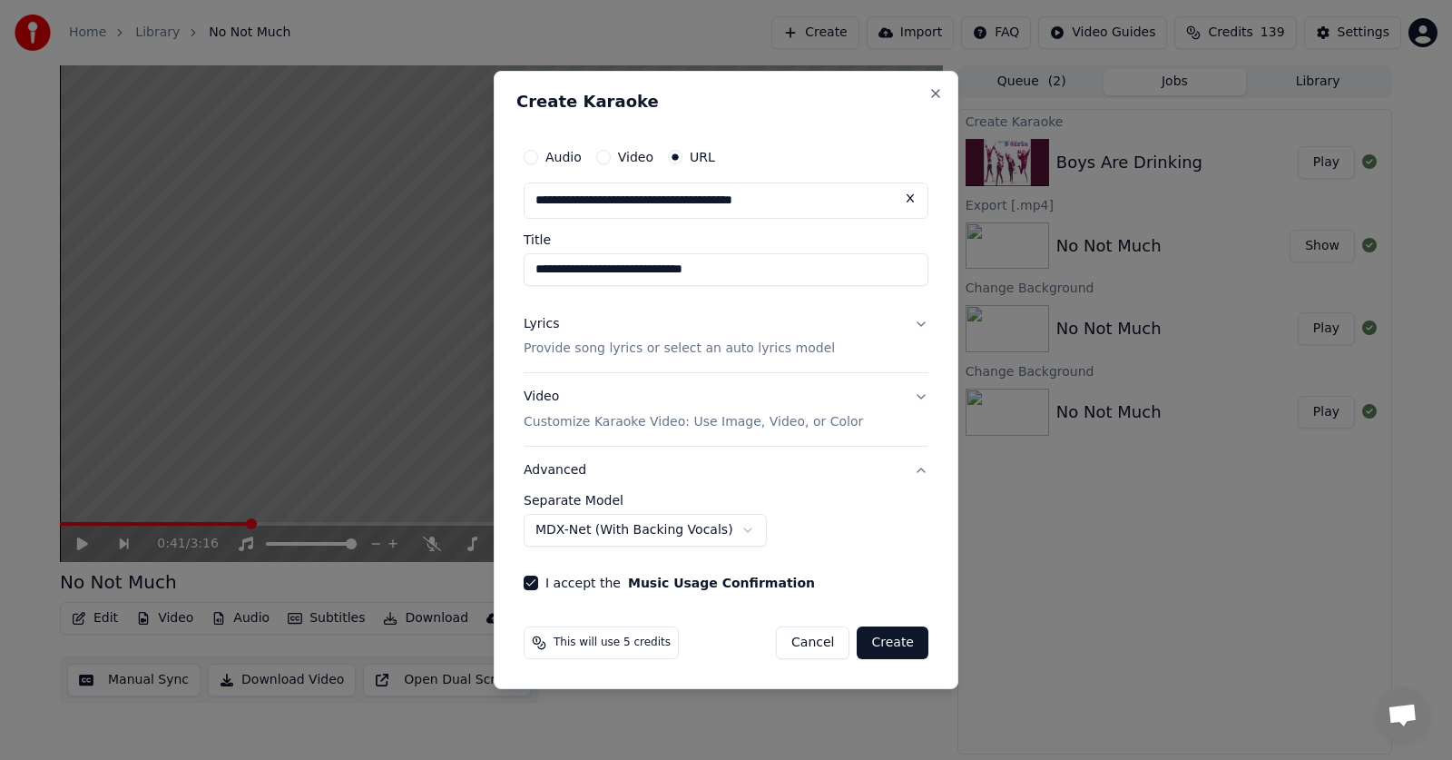
click at [919, 325] on button "Lyrics Provide song lyrics or select an auto lyrics model" at bounding box center [726, 336] width 405 height 73
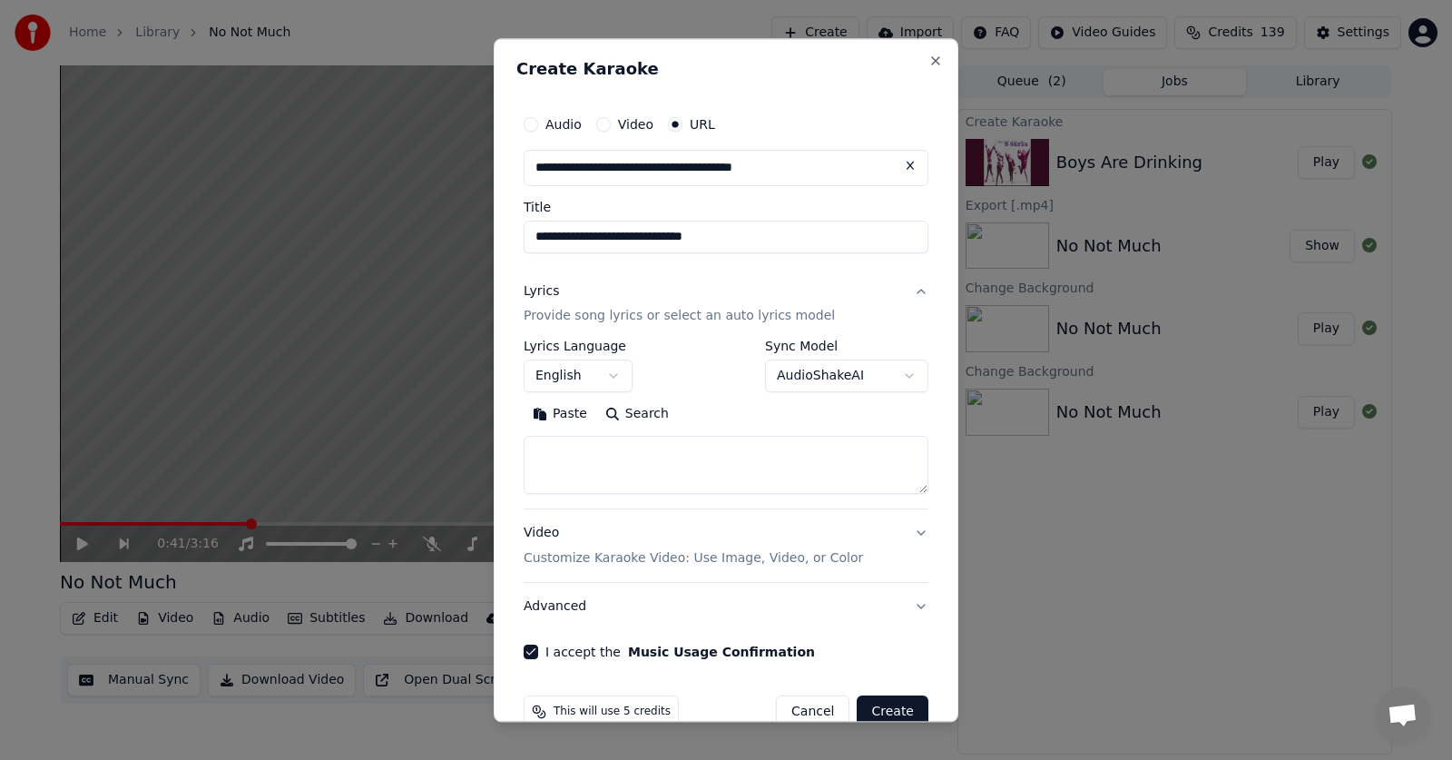
click at [564, 410] on button "Paste" at bounding box center [560, 414] width 73 height 29
click at [547, 610] on button "Advanced" at bounding box center [726, 607] width 405 height 47
type textarea "**********"
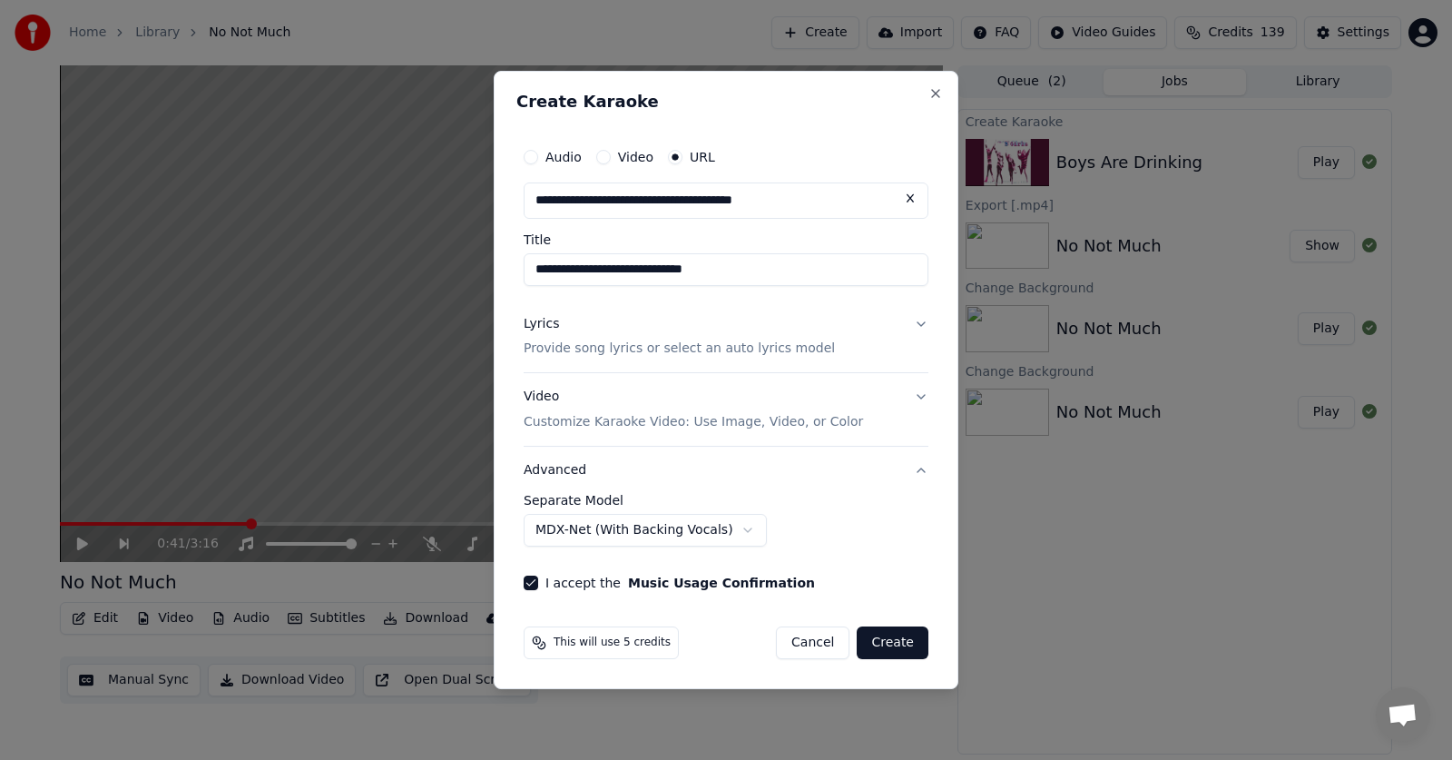
click at [900, 642] on button "Create" at bounding box center [893, 642] width 72 height 33
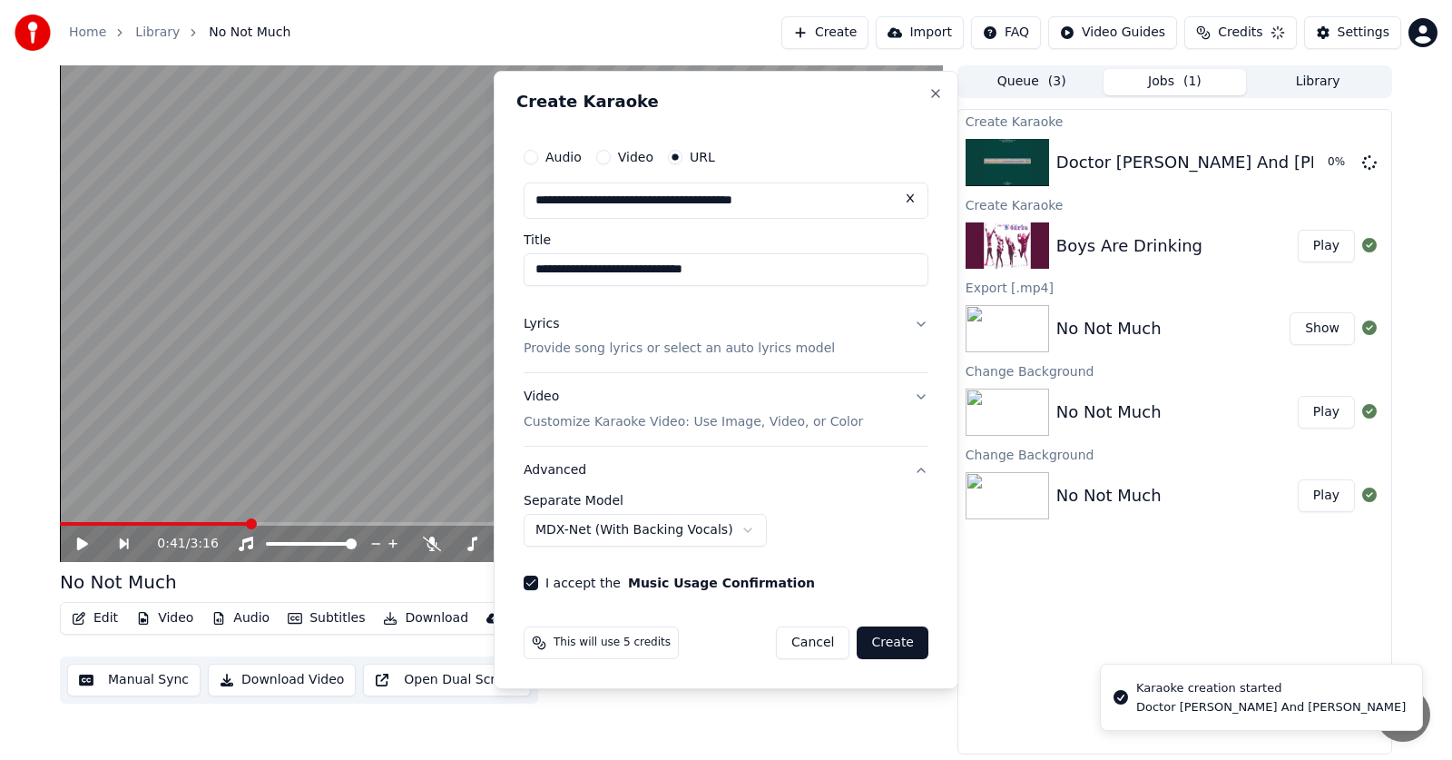
select select "******"
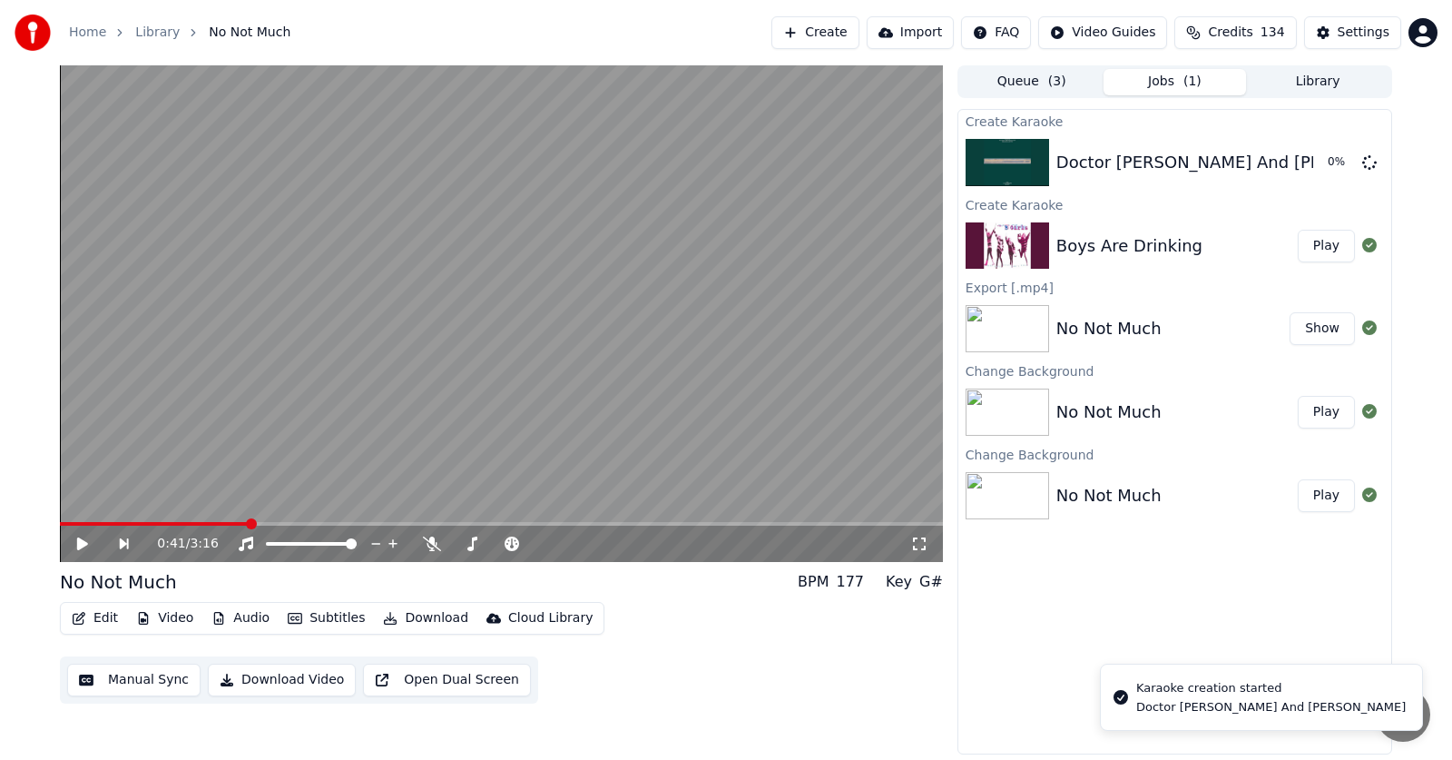
click at [1324, 242] on button "Play" at bounding box center [1326, 246] width 57 height 33
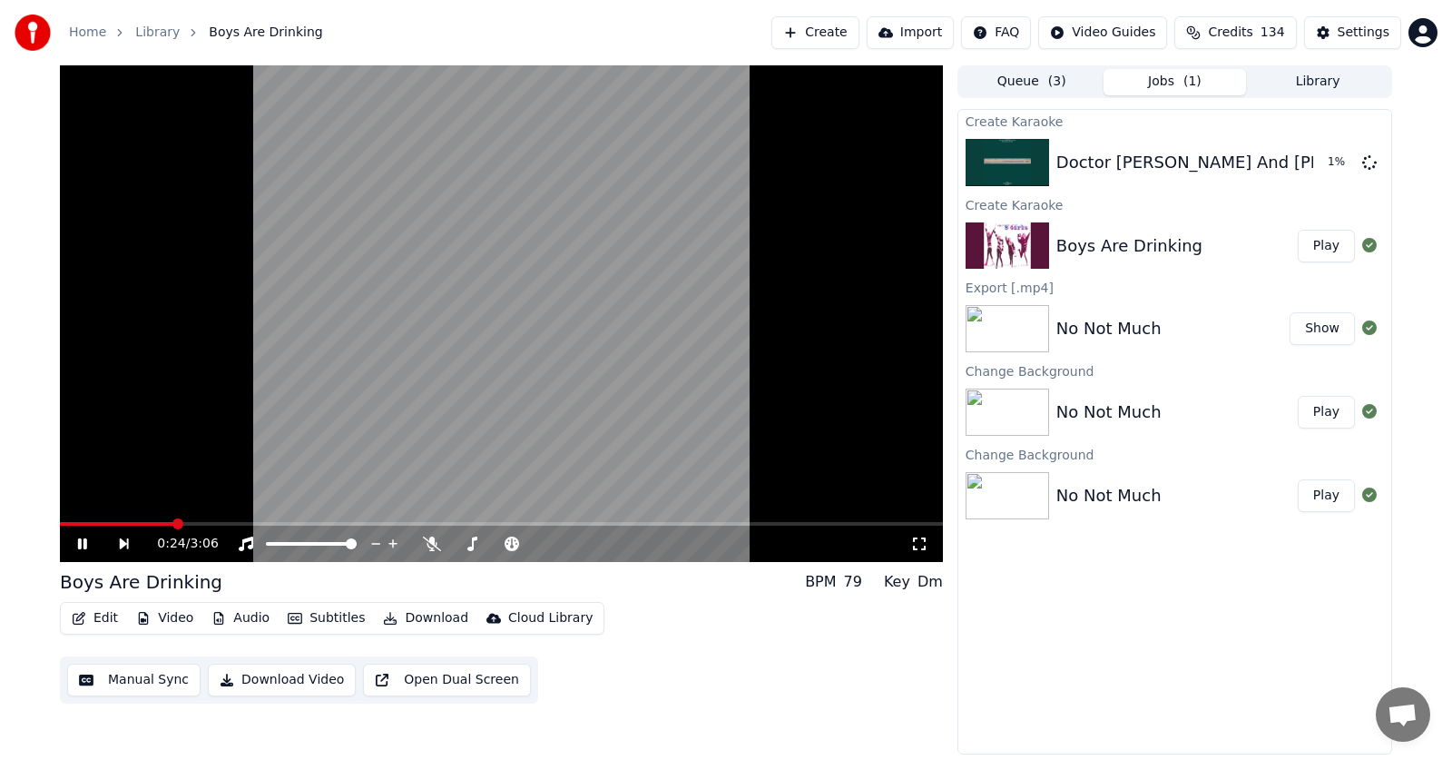
click at [179, 524] on span at bounding box center [177, 523] width 11 height 11
click at [393, 550] on icon at bounding box center [393, 544] width 17 height 18
click at [399, 549] on icon at bounding box center [393, 544] width 17 height 18
click at [80, 540] on icon at bounding box center [82, 543] width 9 height 11
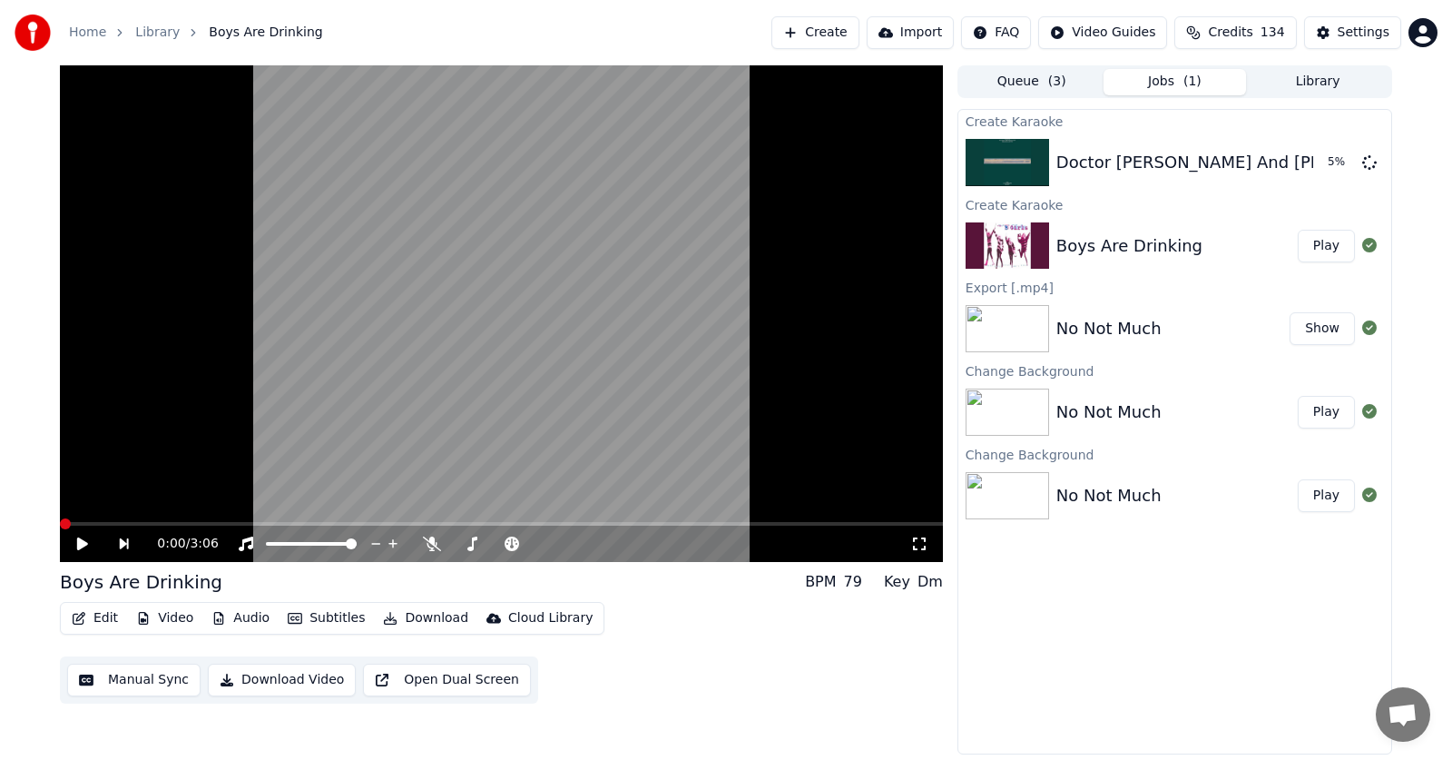
click at [60, 529] on span at bounding box center [65, 523] width 11 height 11
click at [436, 541] on icon at bounding box center [432, 543] width 18 height 15
click at [79, 543] on icon at bounding box center [82, 543] width 11 height 13
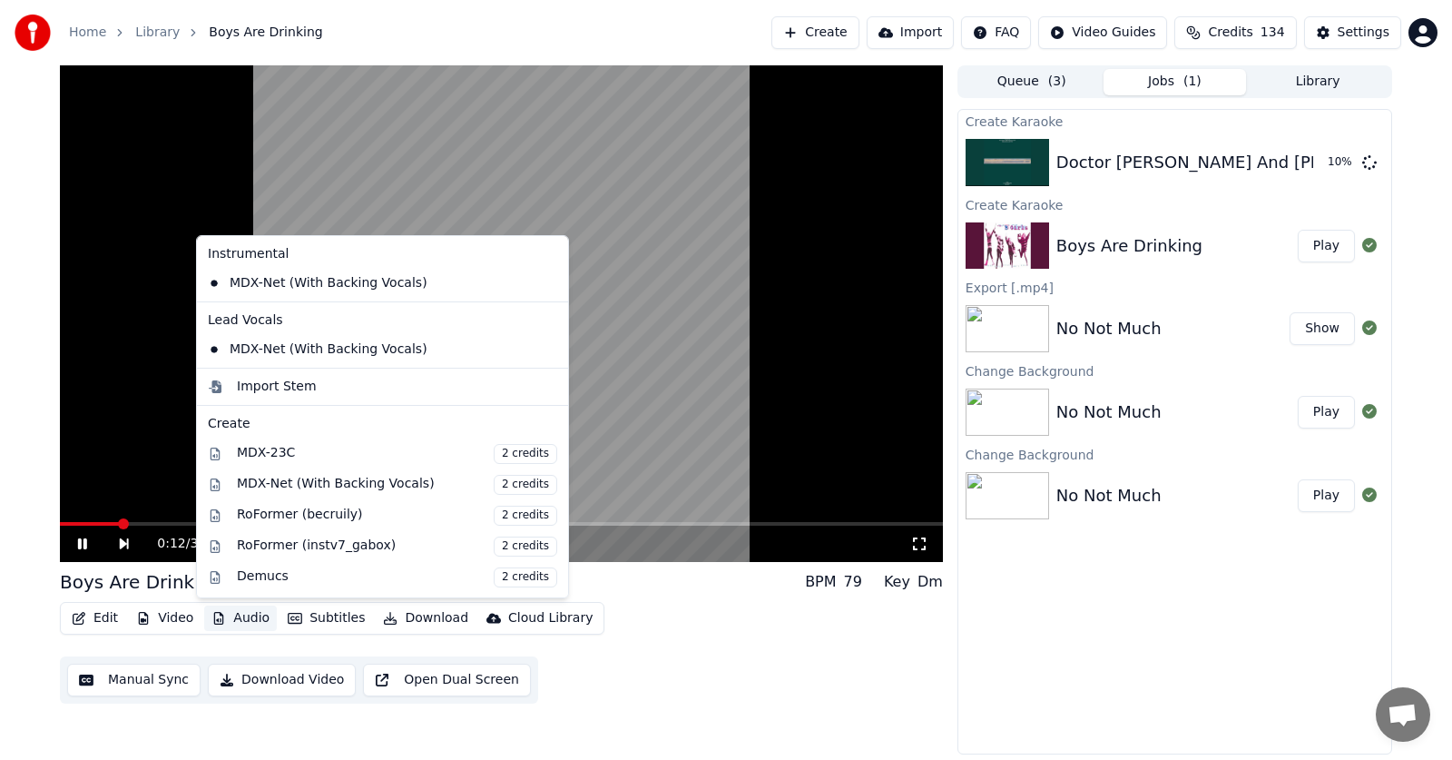
click at [241, 621] on button "Audio" at bounding box center [240, 617] width 73 height 25
click at [10, 402] on div "0:17 / 3:06 Boys Are Drinking BPM 79 Key Dm Edit Video Audio Subtitles Download…" at bounding box center [726, 409] width 1452 height 689
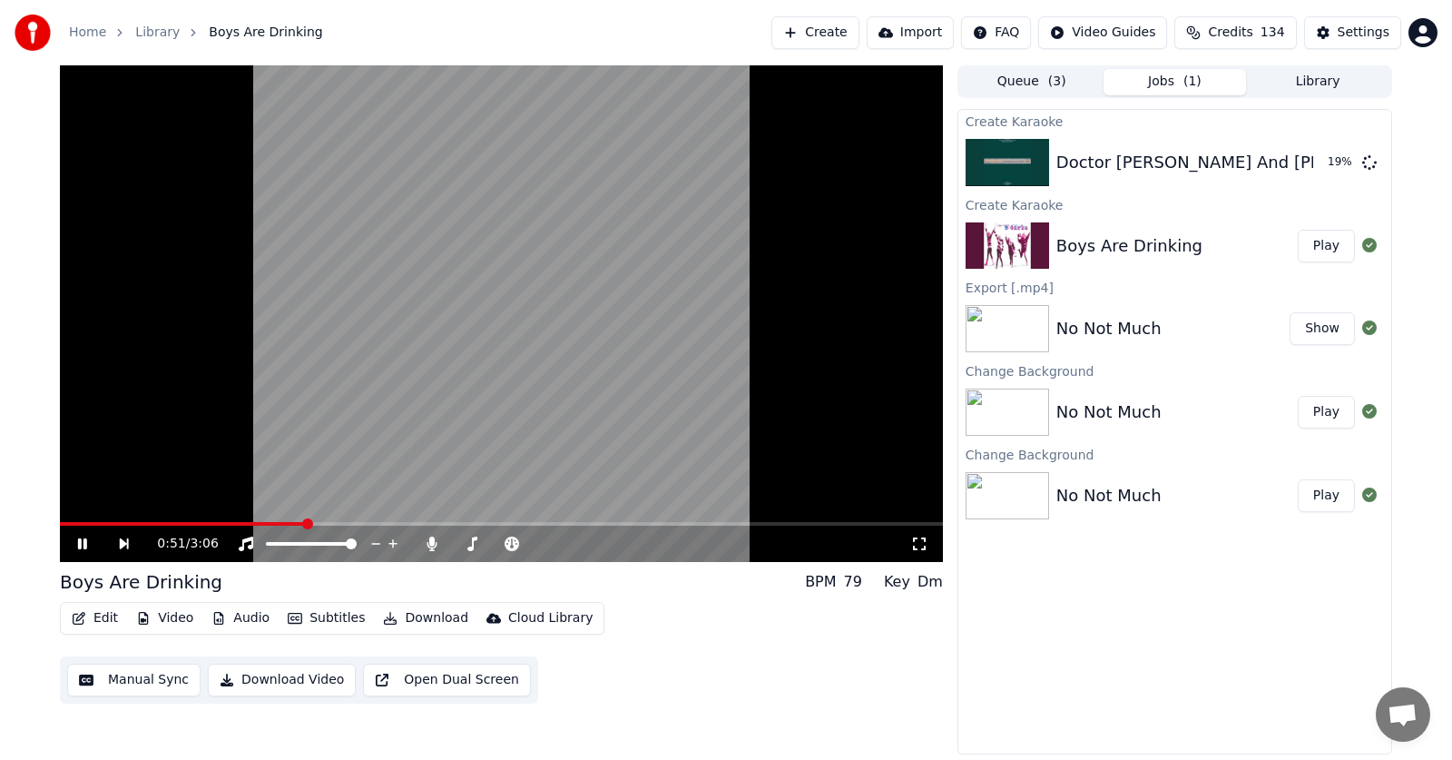
click at [83, 545] on icon at bounding box center [82, 543] width 9 height 11
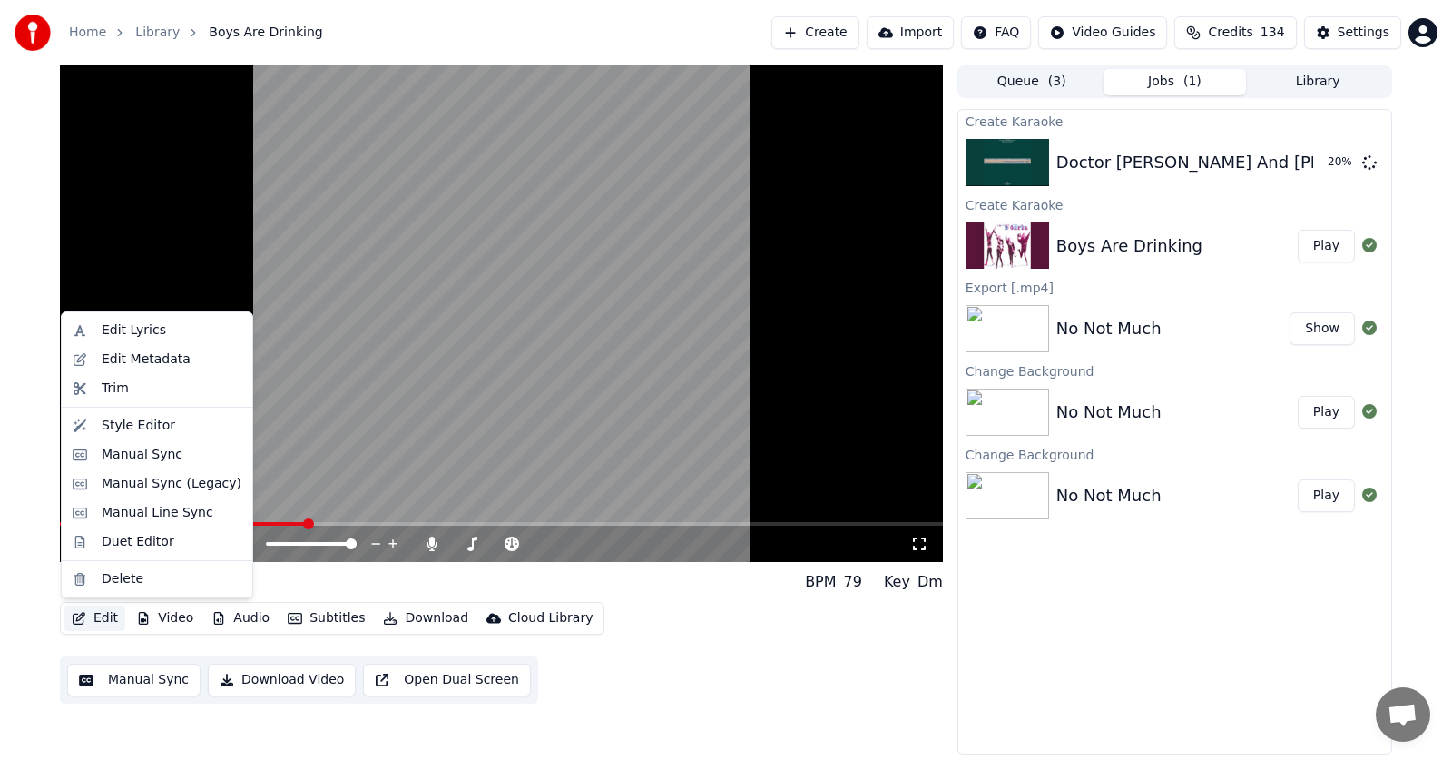
click at [100, 618] on button "Edit" at bounding box center [94, 617] width 61 height 25
click at [96, 618] on button "Edit" at bounding box center [94, 617] width 61 height 25
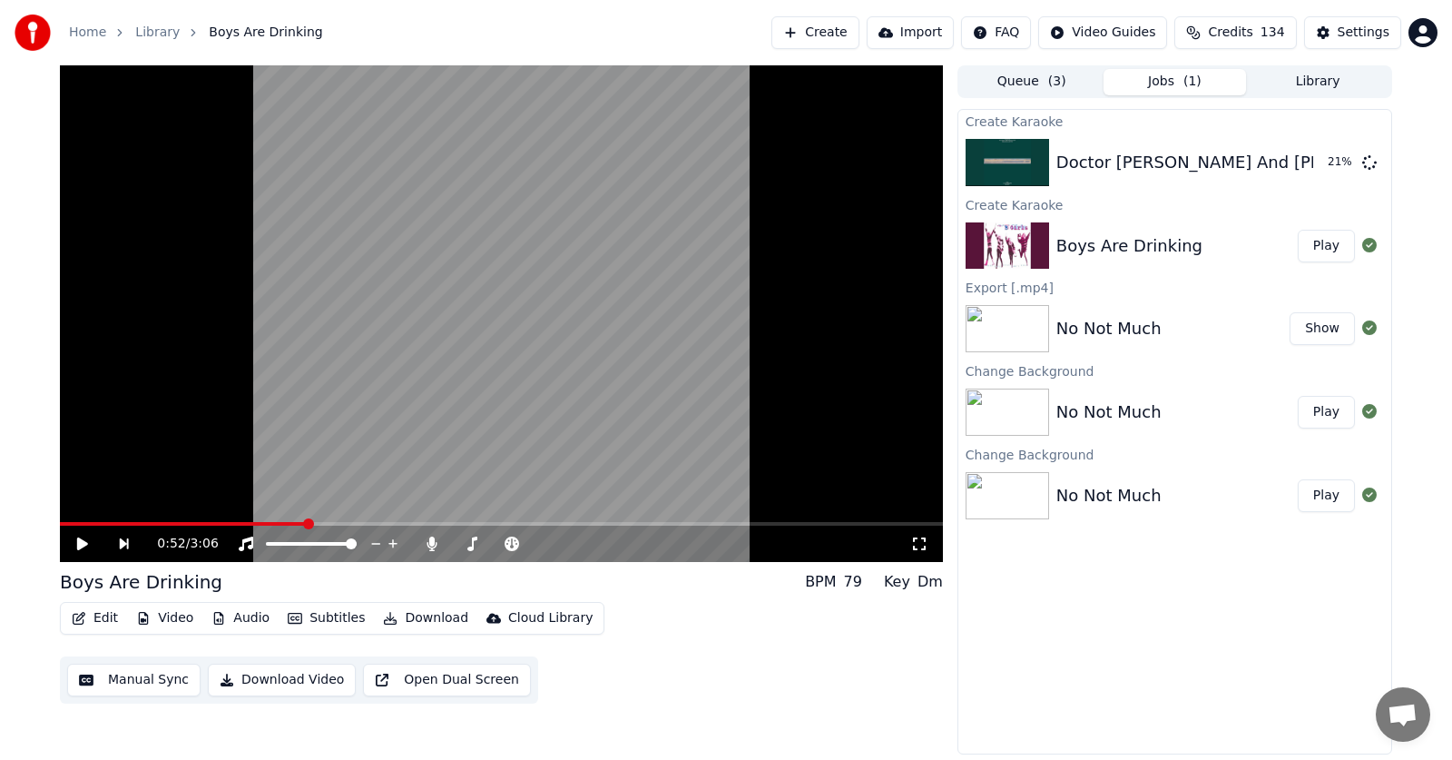
click at [96, 618] on button "Edit" at bounding box center [94, 617] width 61 height 25
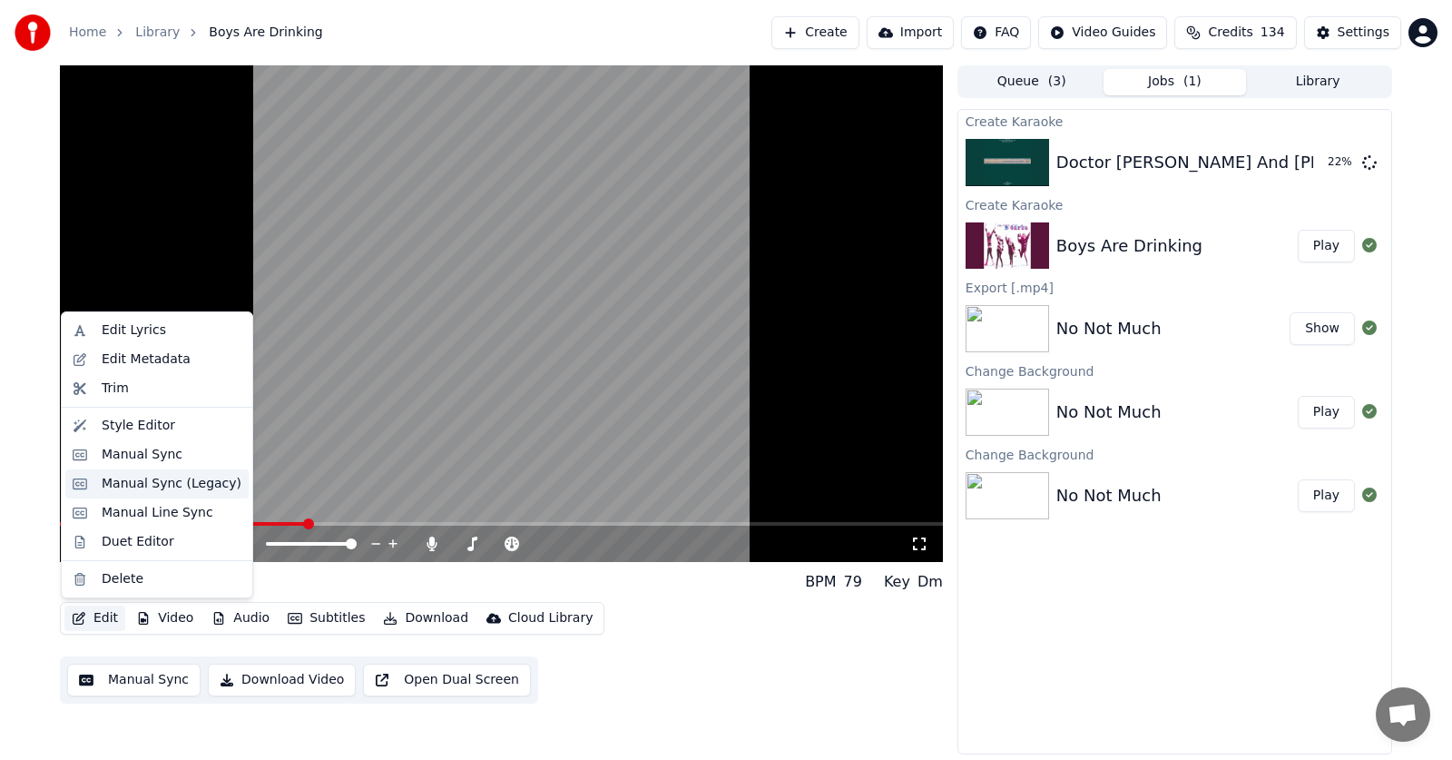
click at [147, 486] on div "Manual Sync (Legacy)" at bounding box center [172, 484] width 140 height 18
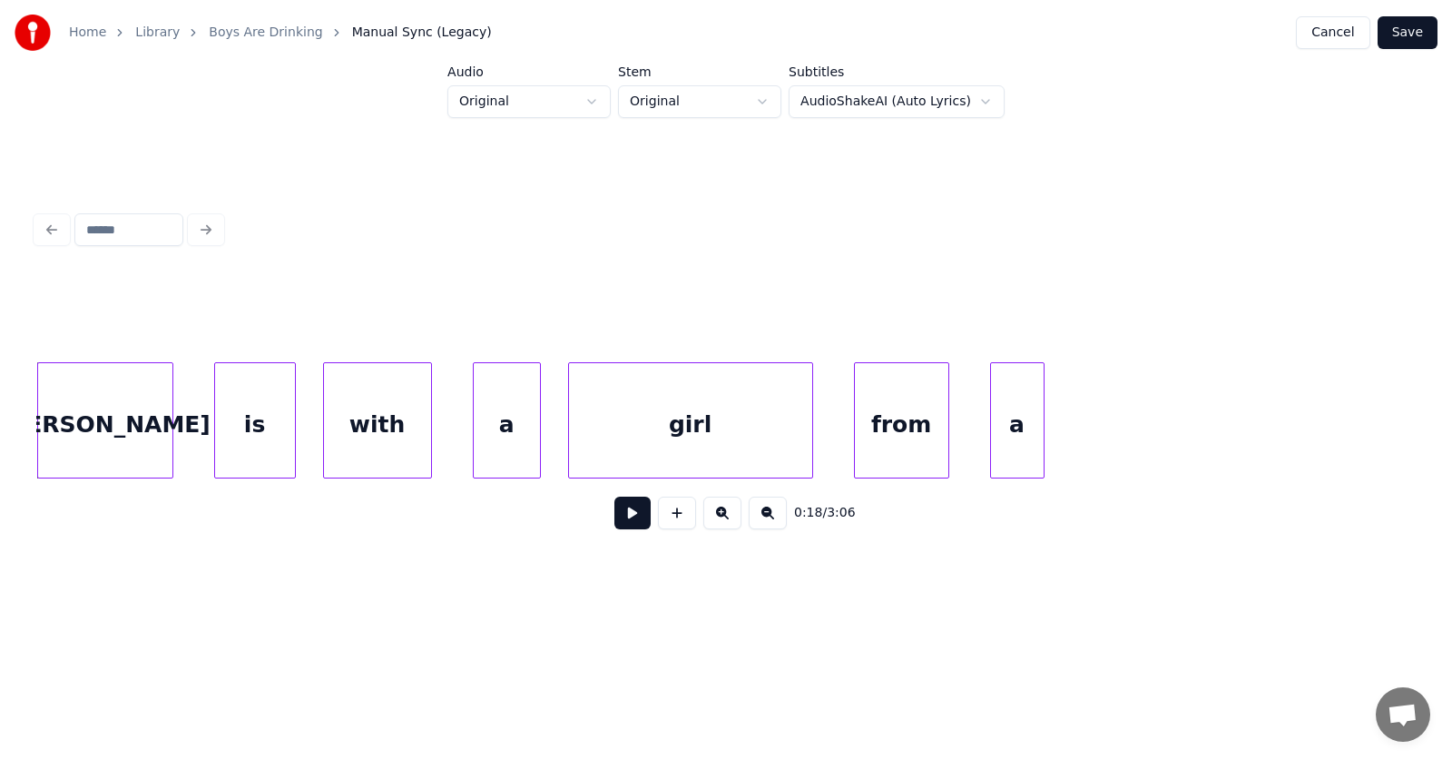
scroll to position [0, 12479]
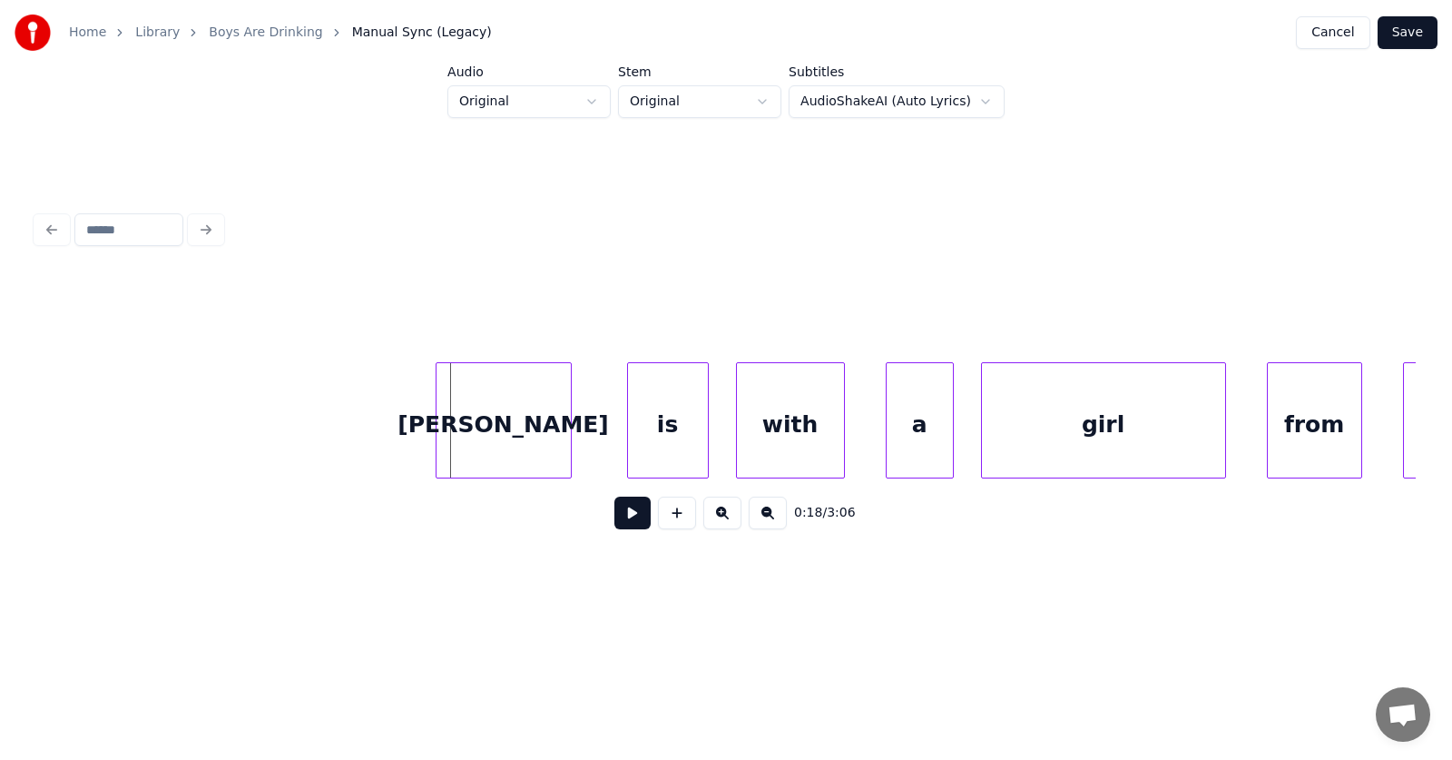
click at [493, 428] on div "[PERSON_NAME]" at bounding box center [504, 424] width 134 height 123
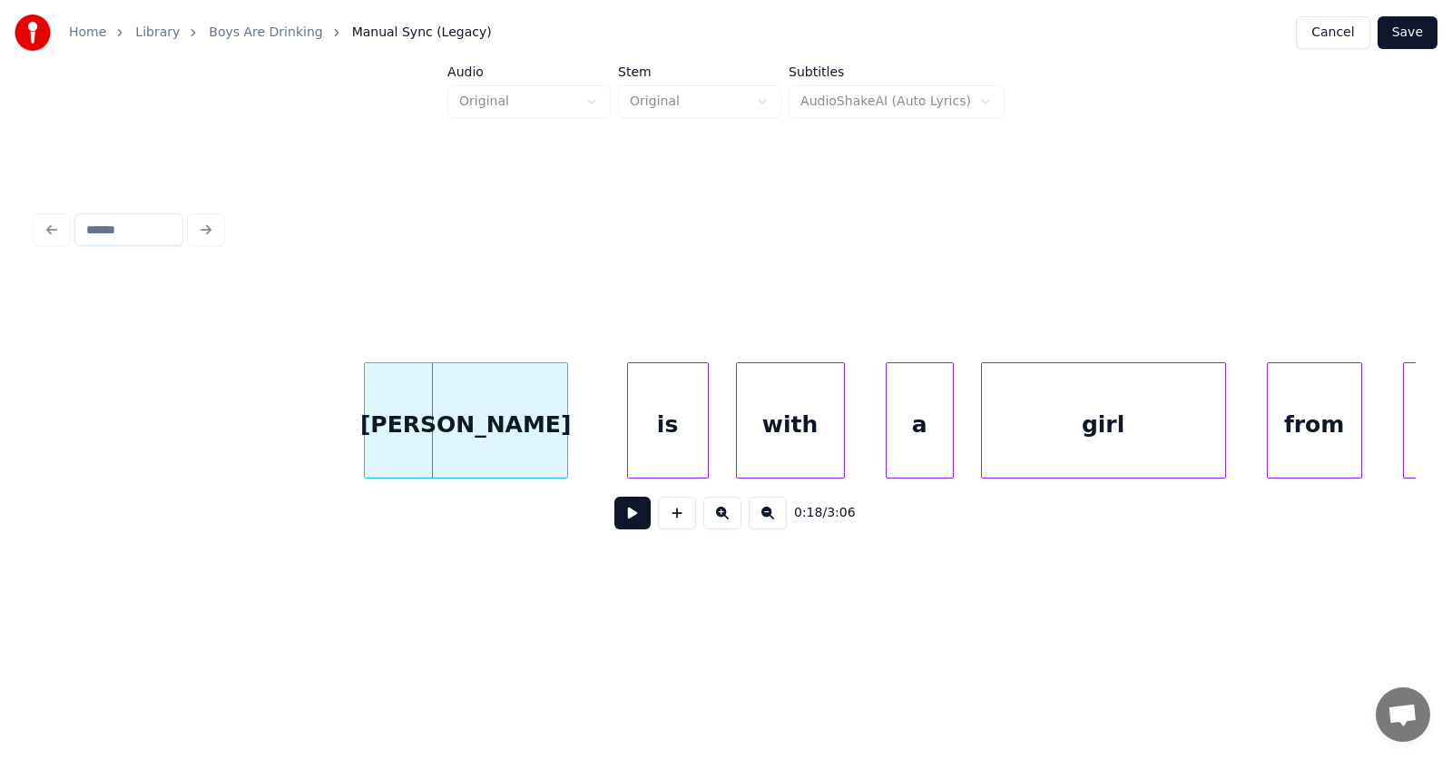
click at [365, 430] on div at bounding box center [367, 420] width 5 height 114
click at [634, 442] on div "is" at bounding box center [629, 424] width 80 height 123
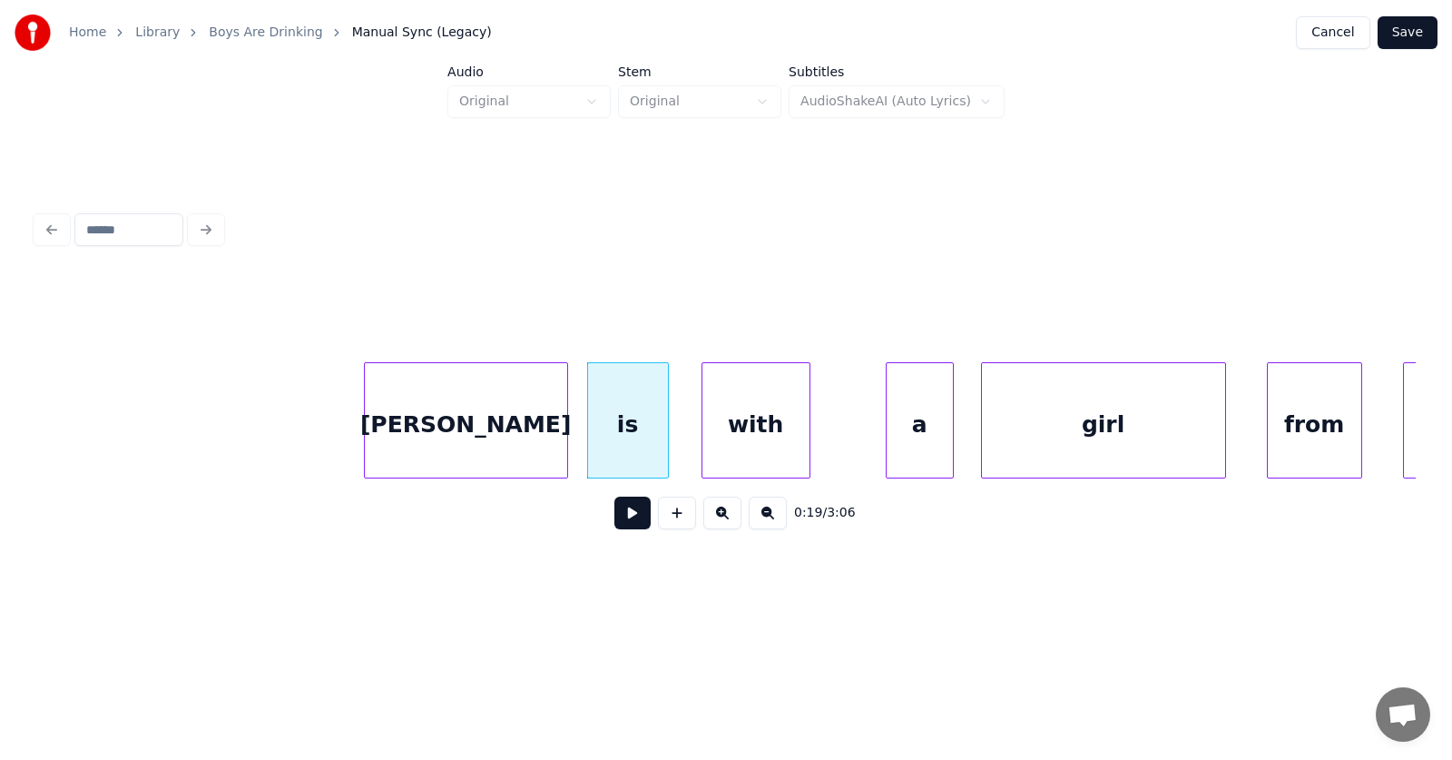
click at [717, 439] on div "with" at bounding box center [755, 424] width 107 height 123
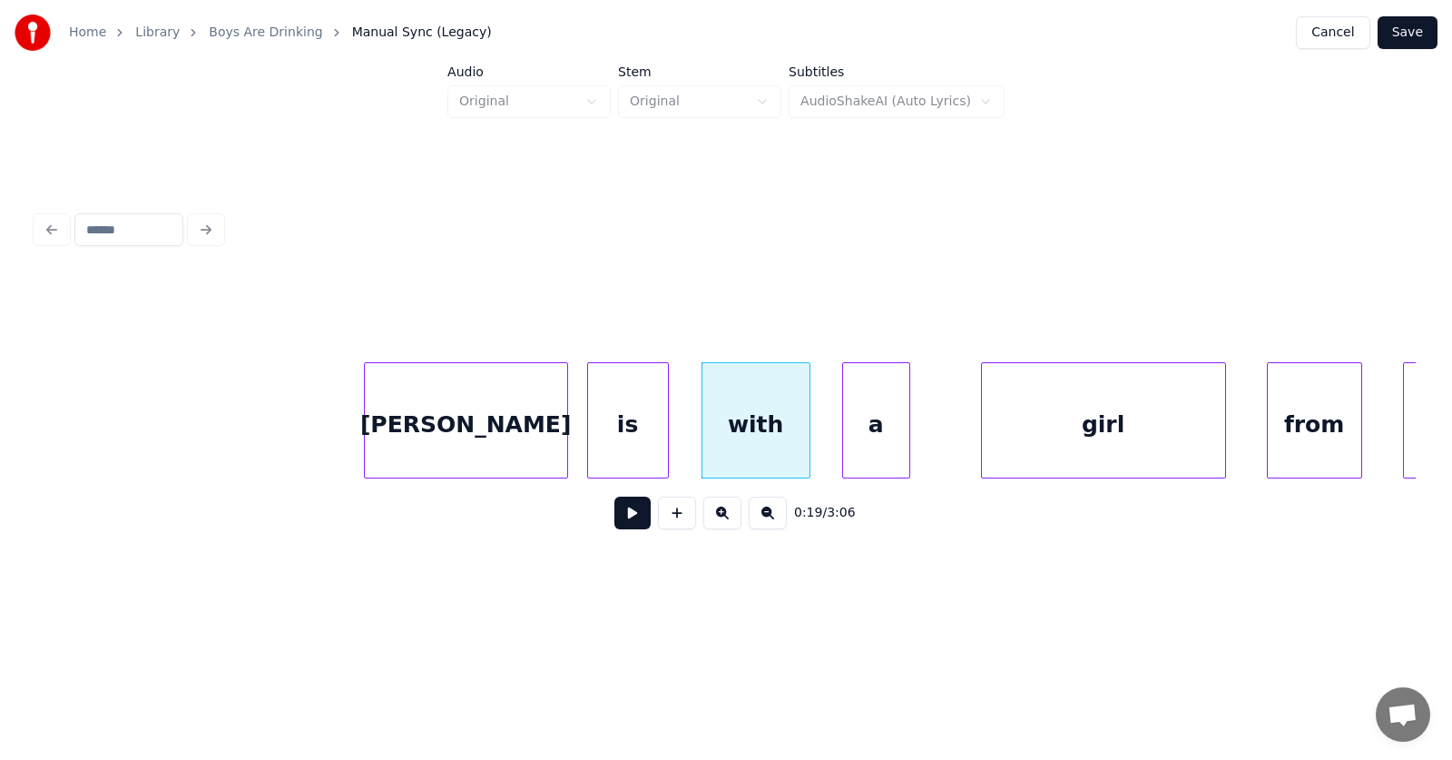
click at [870, 429] on div "a" at bounding box center [876, 424] width 66 height 123
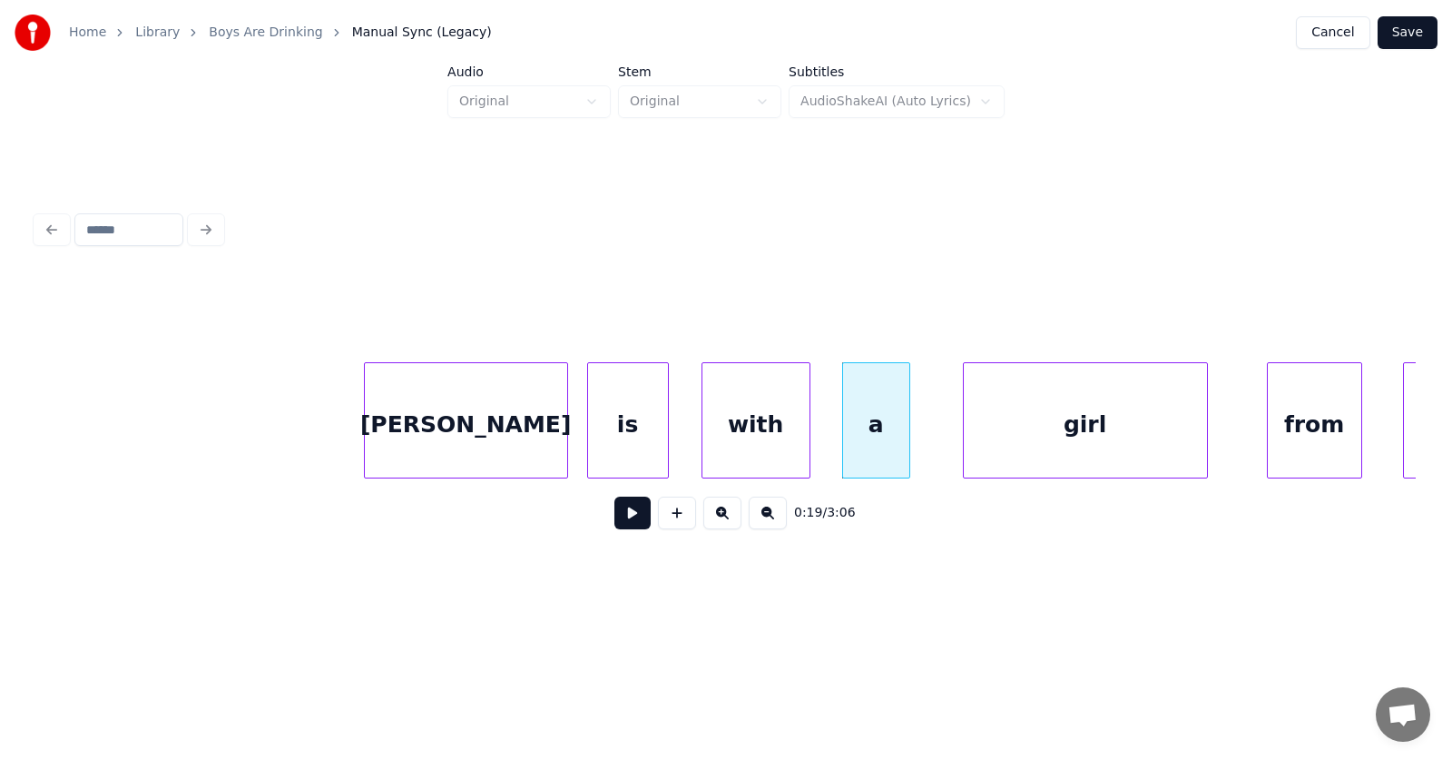
click at [1040, 439] on div "girl" at bounding box center [1085, 424] width 243 height 123
click at [1268, 426] on div "from" at bounding box center [1314, 424] width 93 height 123
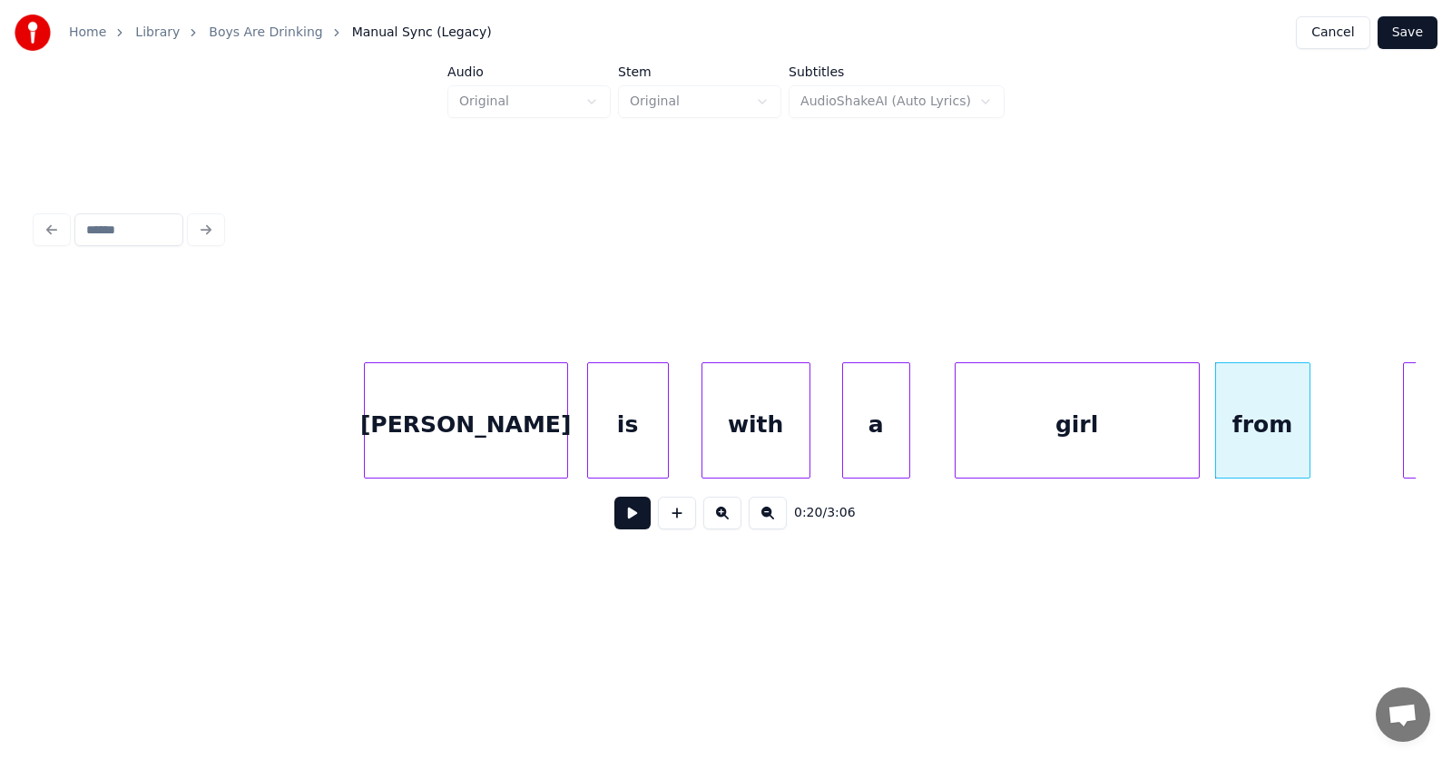
click at [1304, 419] on div at bounding box center [1306, 420] width 5 height 114
click at [1276, 413] on div "from" at bounding box center [1256, 424] width 80 height 123
click at [1293, 377] on div "from" at bounding box center [1256, 424] width 80 height 123
click at [1281, 401] on div "from" at bounding box center [1282, 424] width 80 height 123
click at [516, 423] on div "[PERSON_NAME]" at bounding box center [466, 424] width 202 height 123
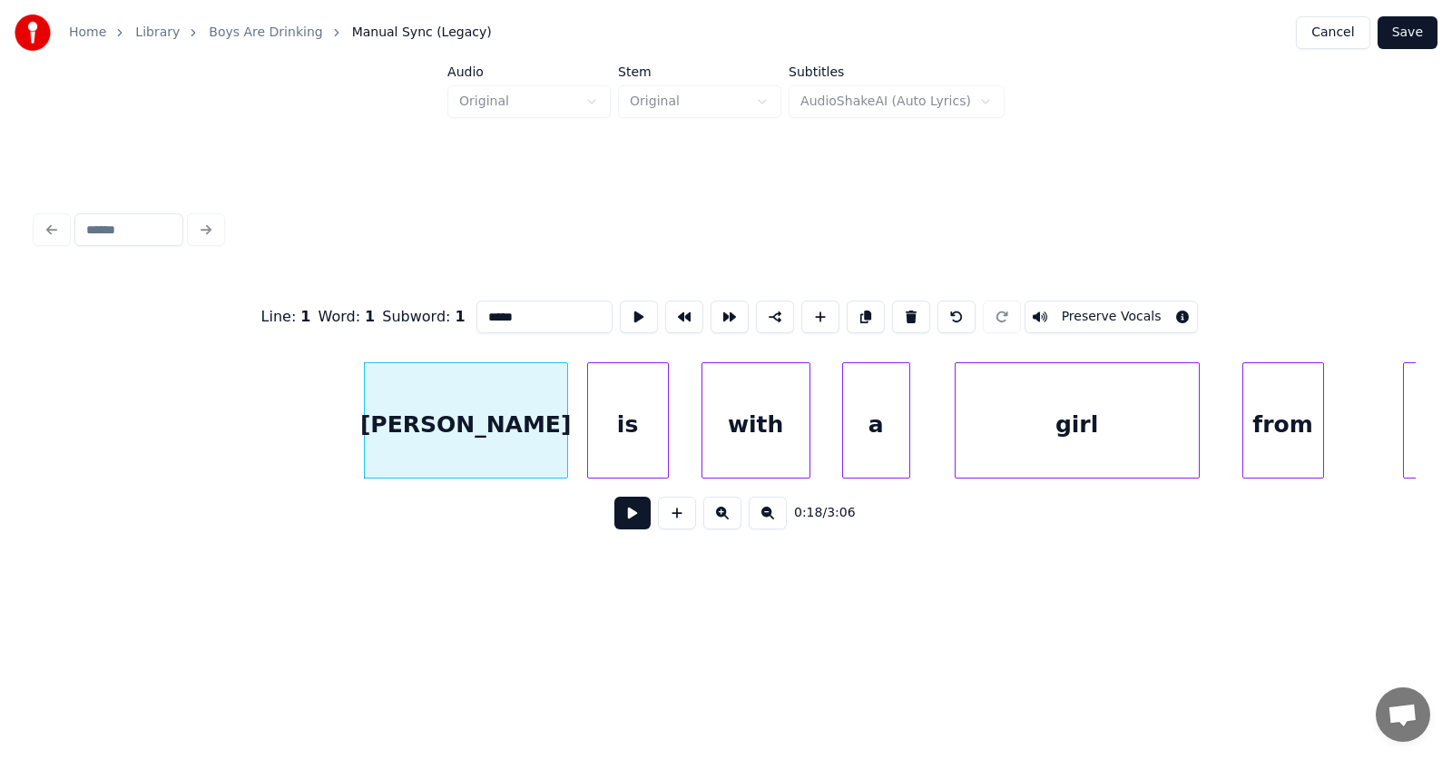
click at [614, 517] on button at bounding box center [632, 512] width 36 height 33
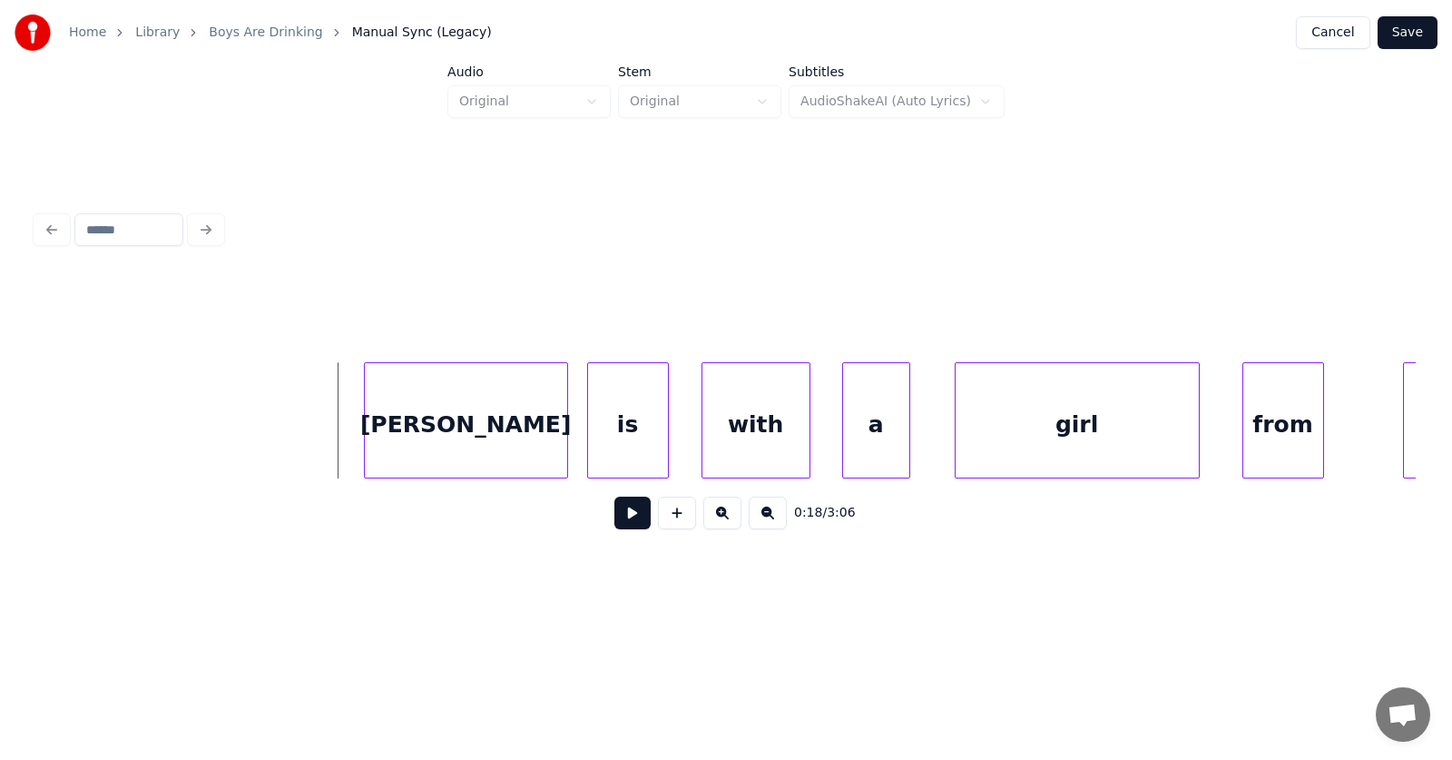
click at [616, 524] on button at bounding box center [632, 512] width 36 height 33
click at [621, 521] on button at bounding box center [632, 512] width 36 height 33
click at [621, 520] on button at bounding box center [632, 512] width 36 height 33
click at [486, 437] on div "[PERSON_NAME]" at bounding box center [466, 424] width 202 height 123
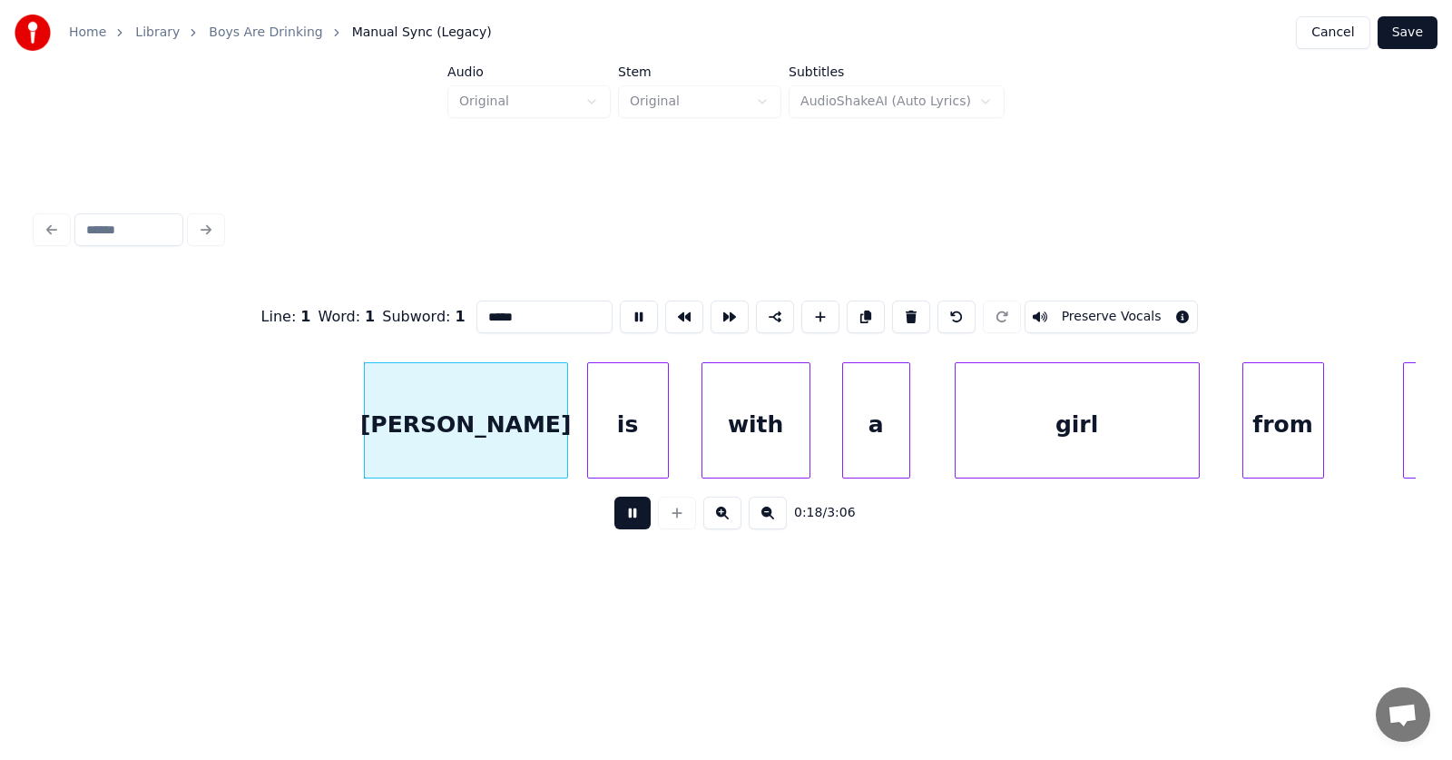
click at [639, 425] on div "is" at bounding box center [628, 424] width 80 height 123
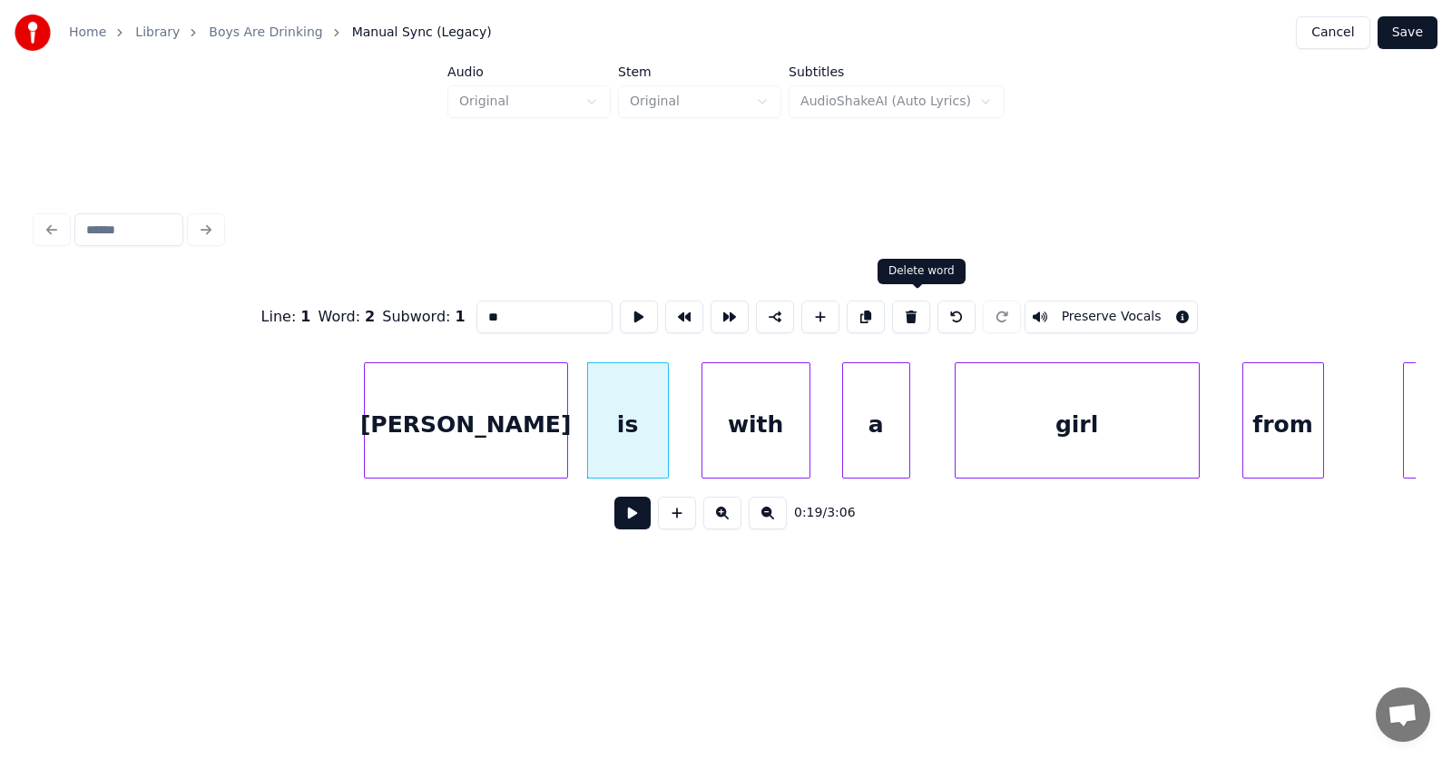
click at [920, 305] on button at bounding box center [911, 316] width 38 height 33
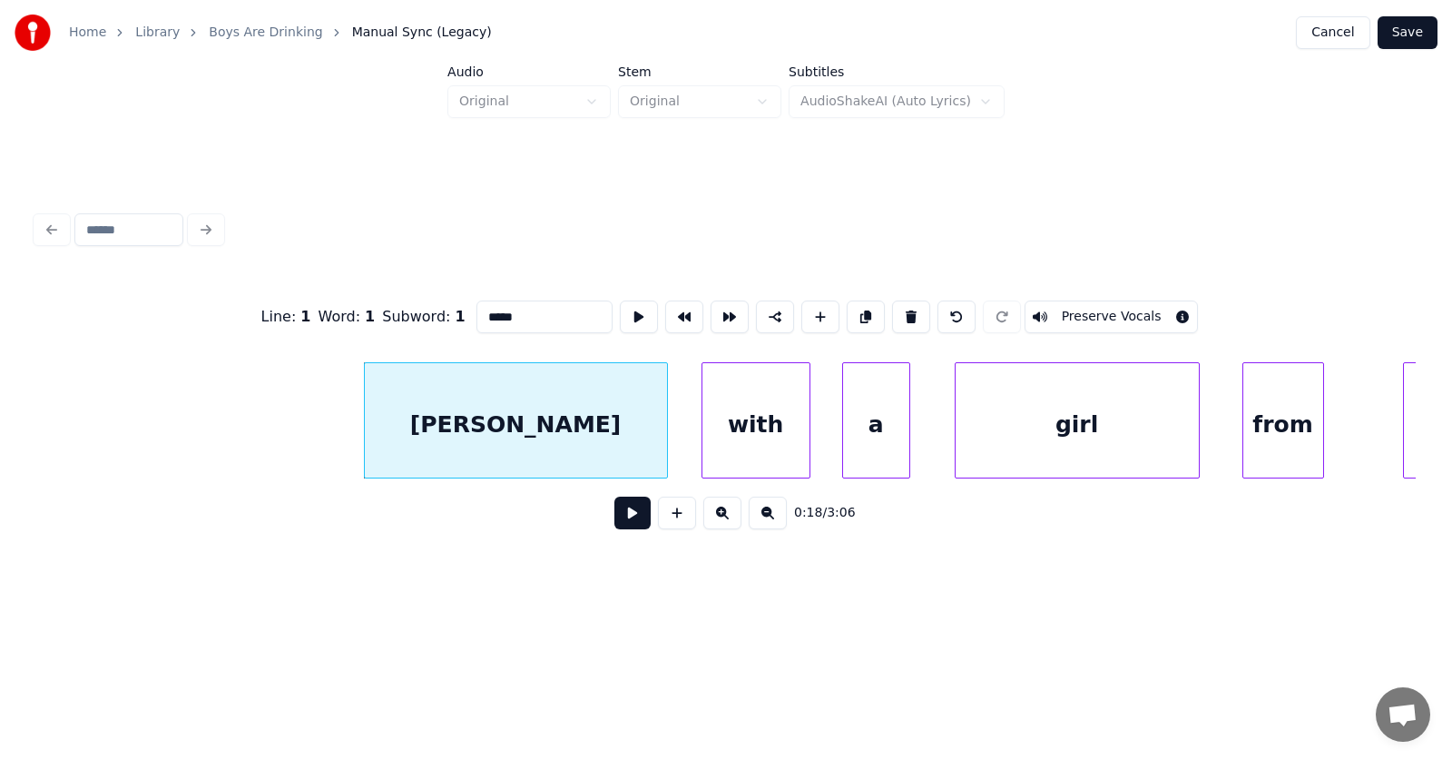
click at [663, 404] on div at bounding box center [664, 420] width 5 height 114
click at [618, 413] on div "[PERSON_NAME]" at bounding box center [516, 424] width 302 height 123
click at [487, 309] on input "*****" at bounding box center [544, 316] width 136 height 33
click at [872, 432] on div "a" at bounding box center [876, 424] width 66 height 123
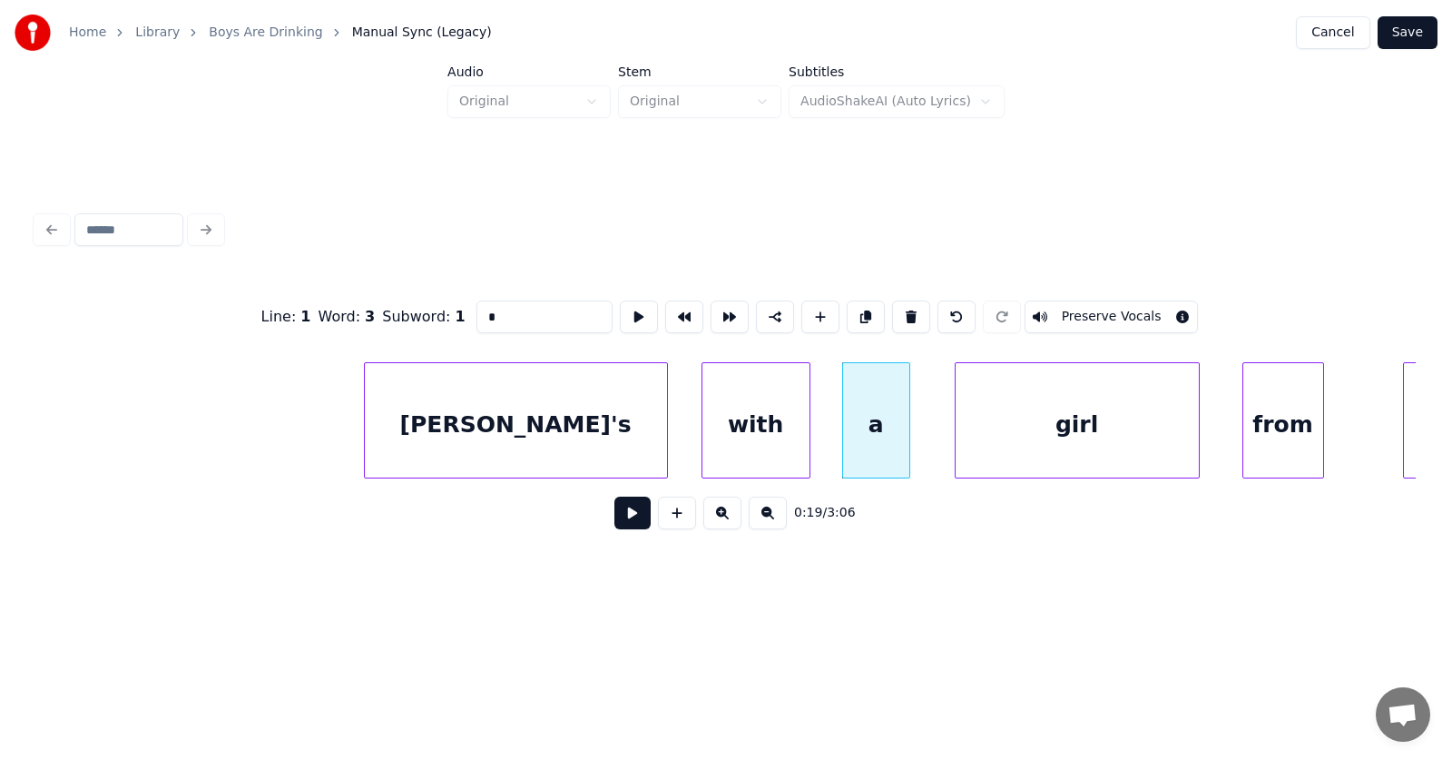
click at [1041, 426] on div "girl" at bounding box center [1077, 424] width 243 height 123
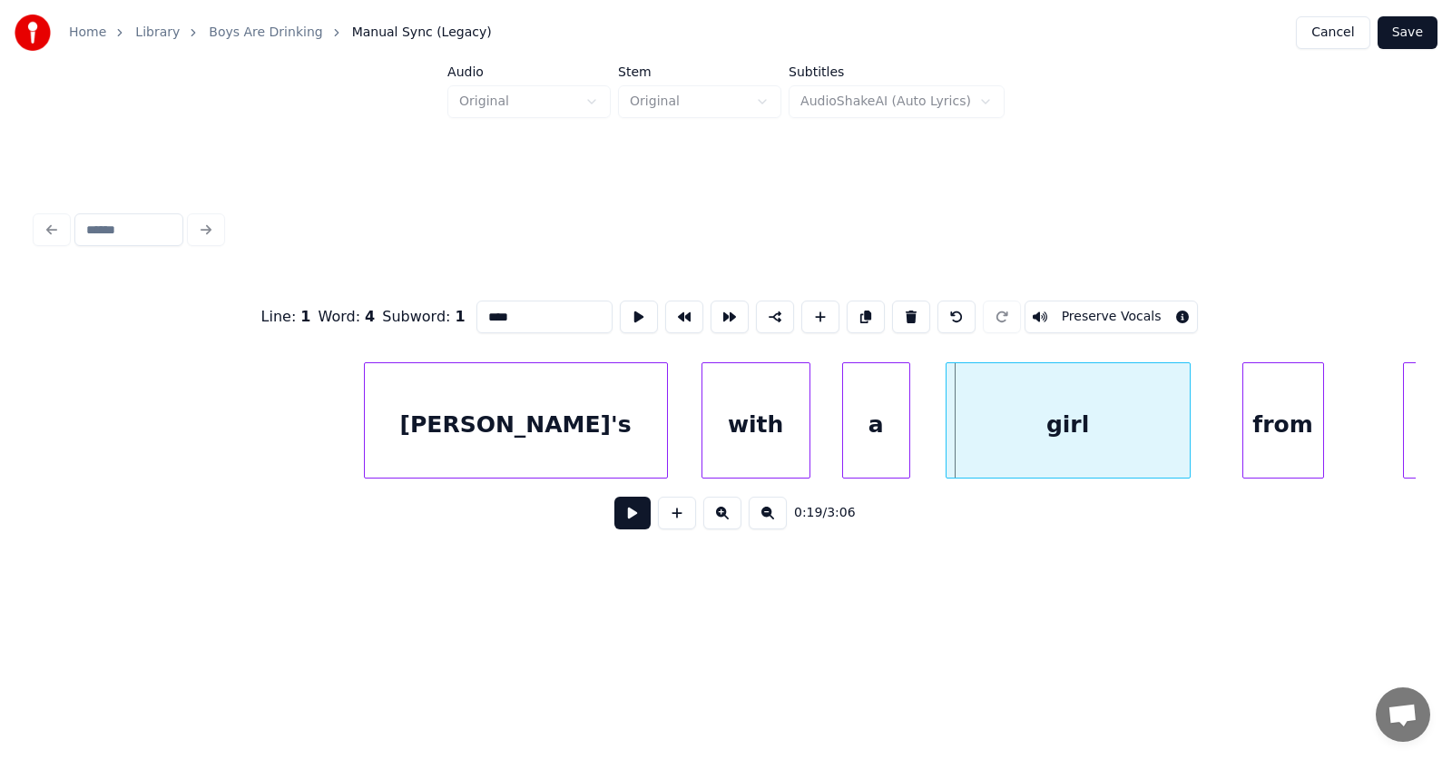
click at [1105, 429] on div "girl" at bounding box center [1068, 424] width 243 height 123
click at [1252, 426] on div "from" at bounding box center [1276, 424] width 80 height 123
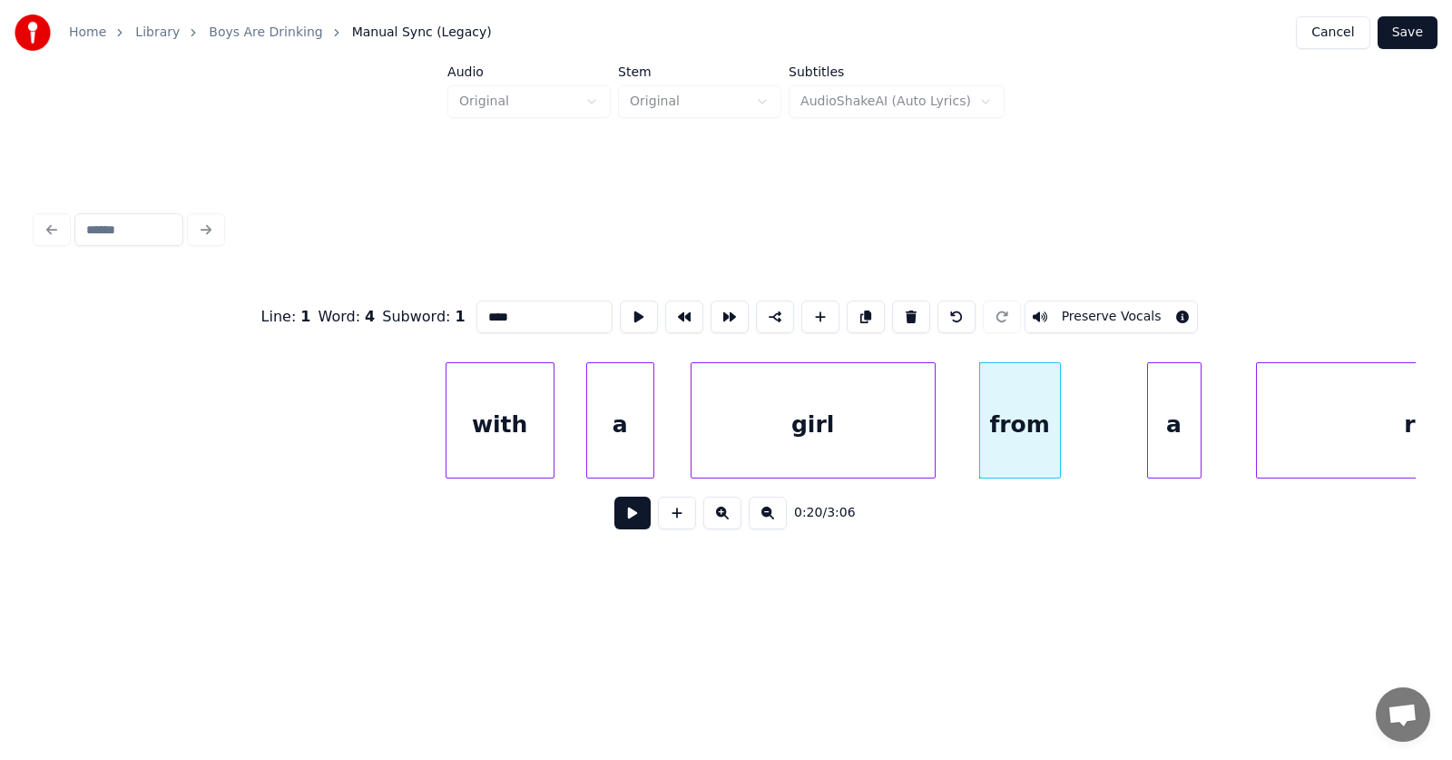
scroll to position [0, 13248]
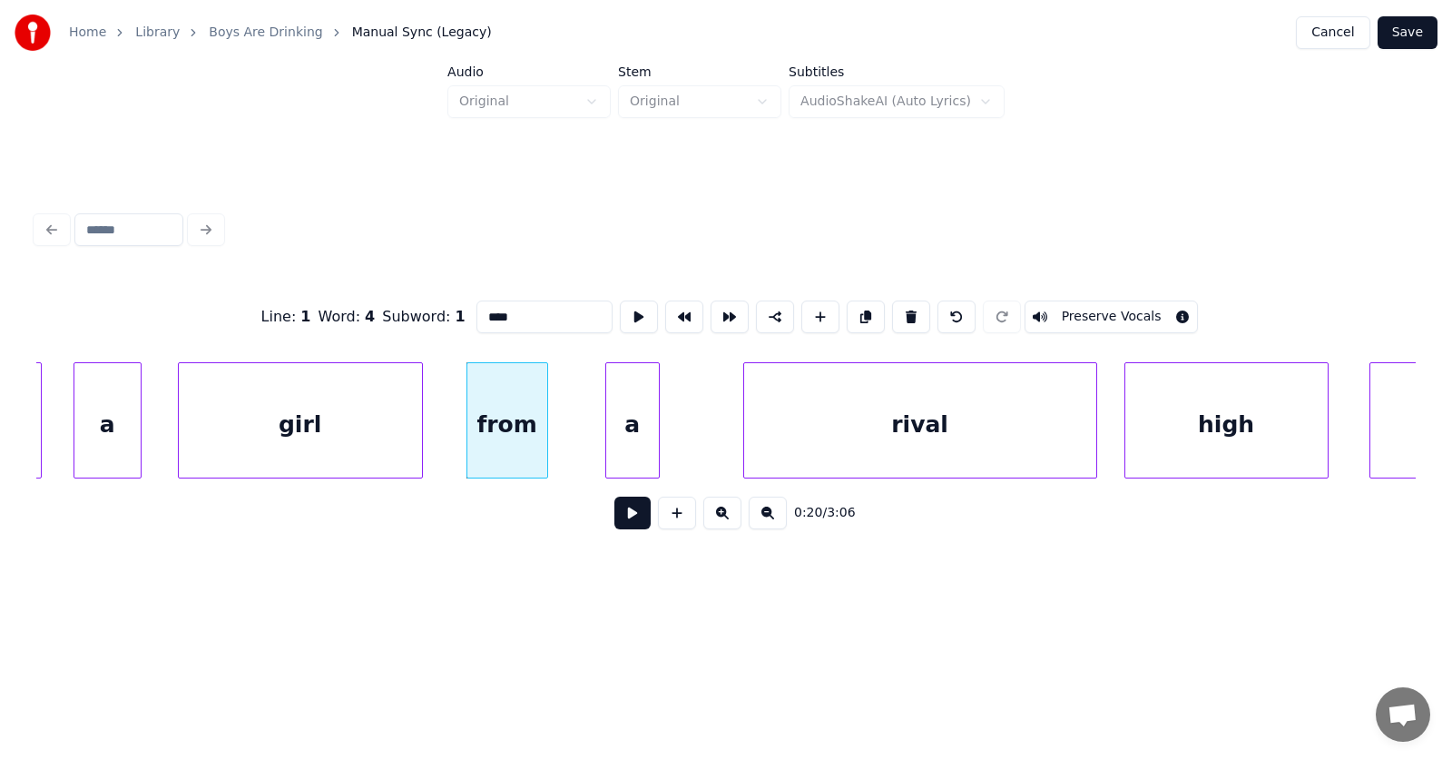
click at [638, 436] on div "a" at bounding box center [632, 424] width 53 height 123
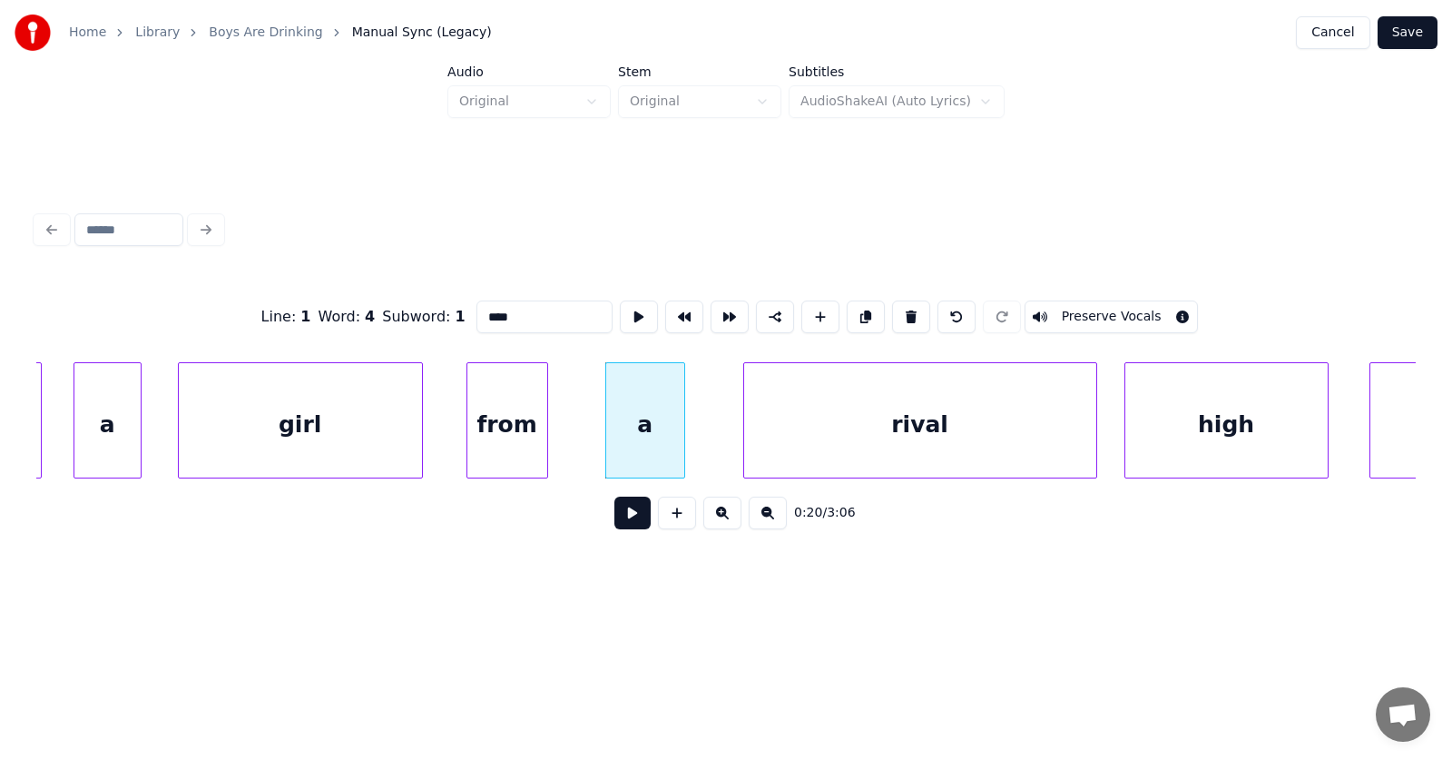
click at [682, 433] on div at bounding box center [681, 420] width 5 height 114
click at [780, 439] on div "rival" at bounding box center [889, 424] width 352 height 123
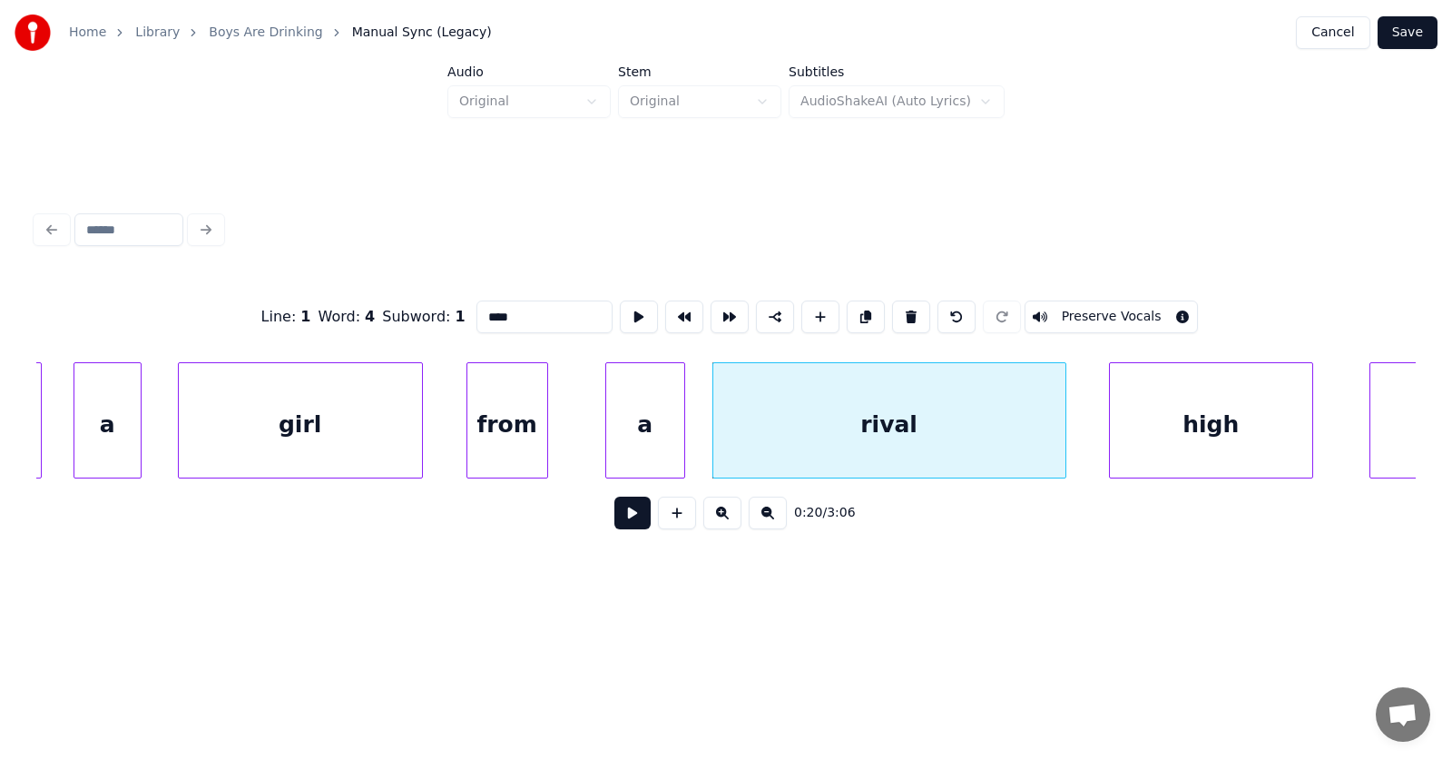
click at [1164, 410] on div "high" at bounding box center [1211, 424] width 202 height 123
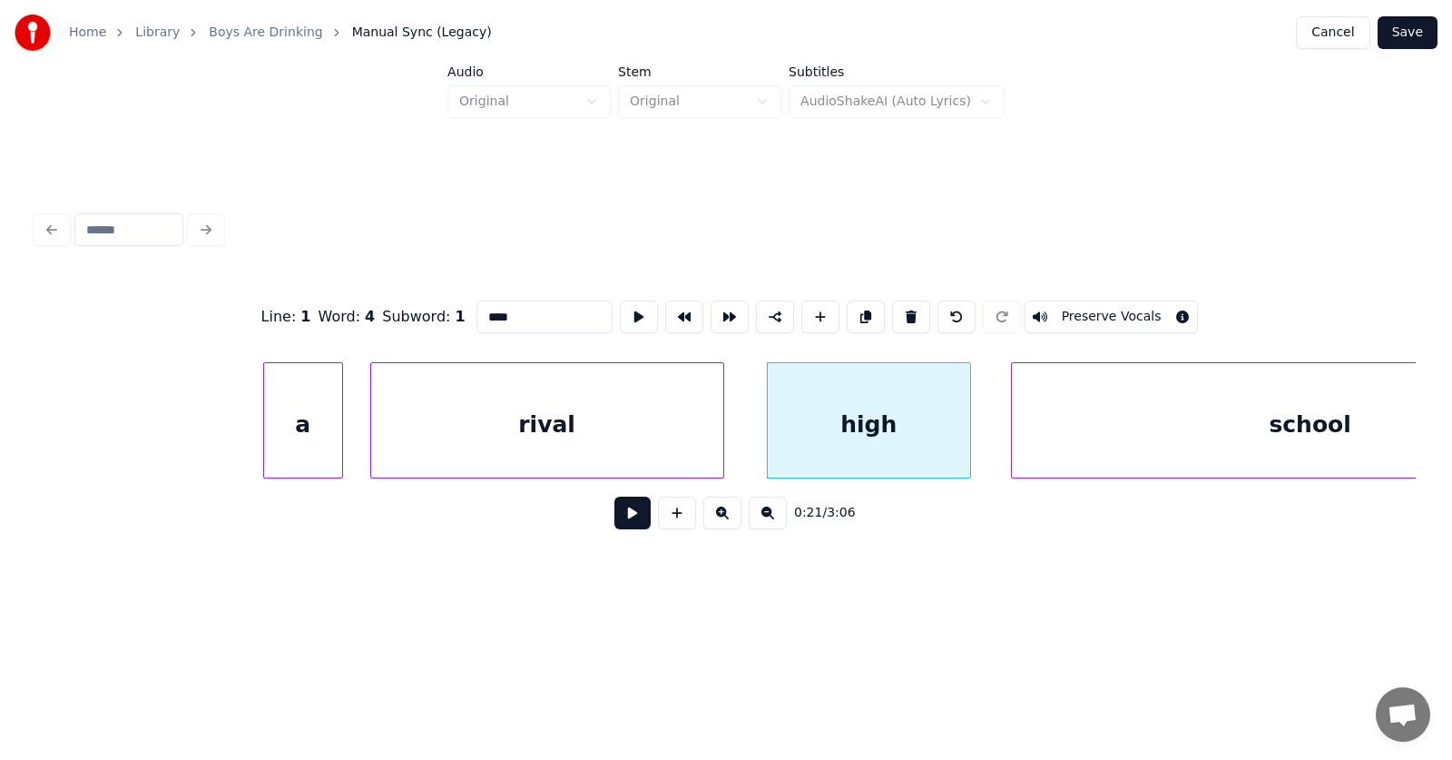
scroll to position [0, 13796]
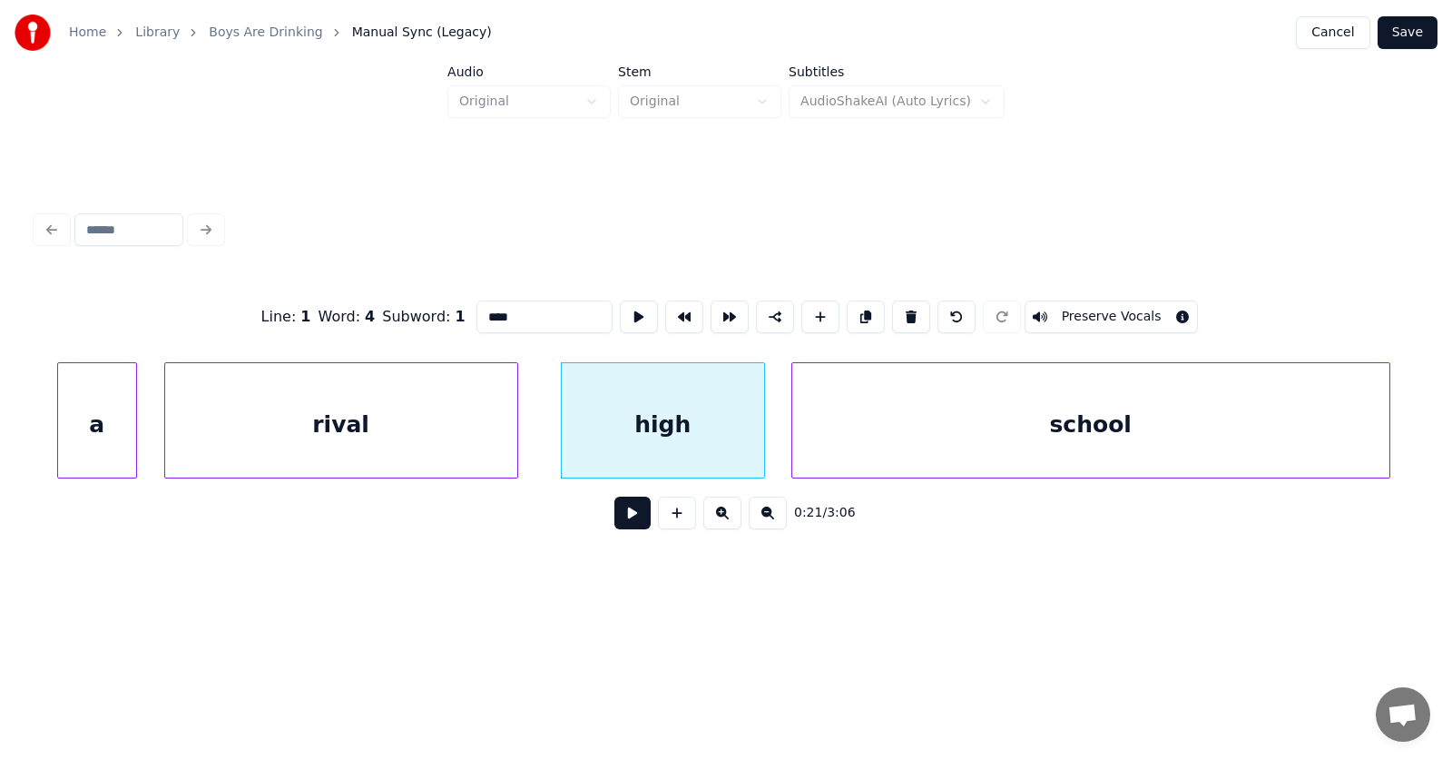
click at [1120, 440] on div "school" at bounding box center [1090, 424] width 597 height 123
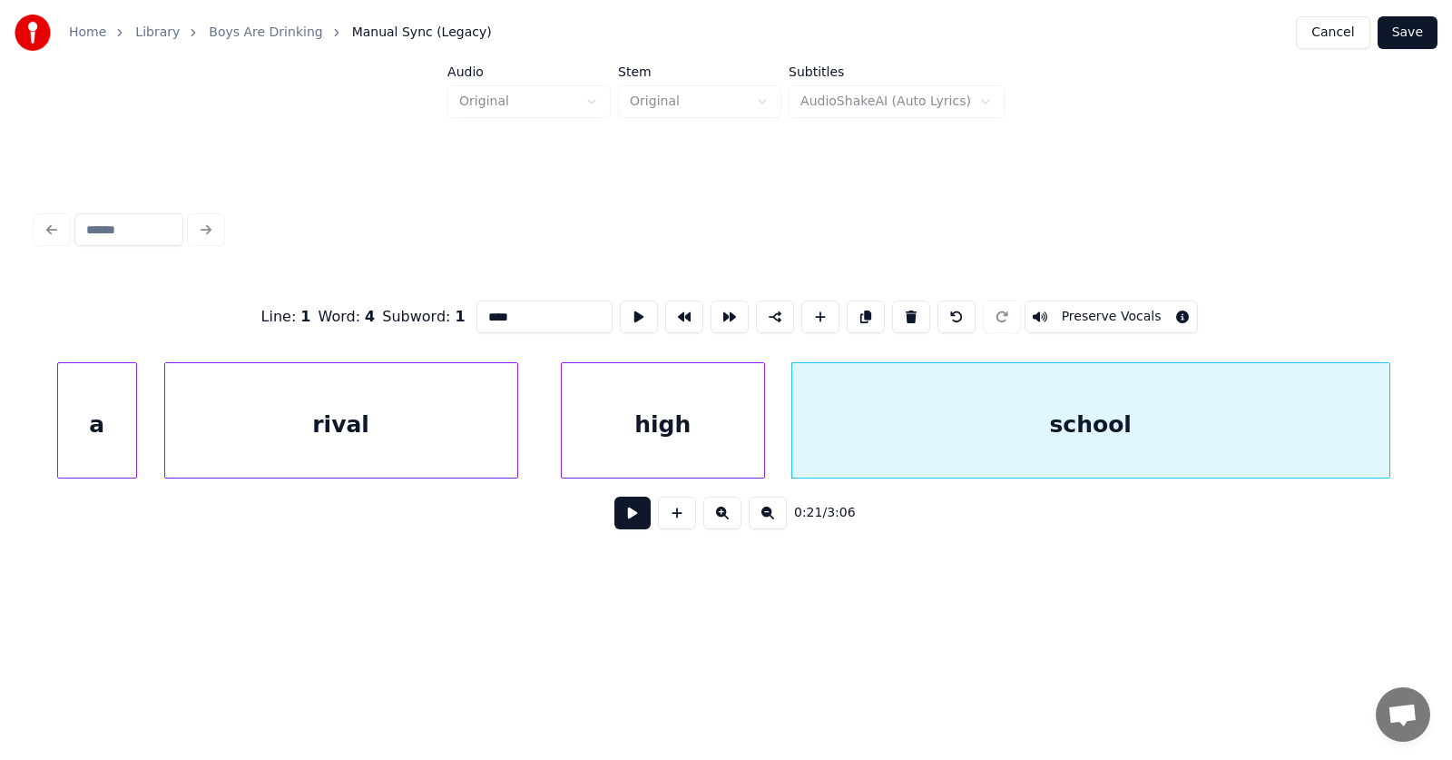
type input "****"
click at [614, 519] on button at bounding box center [632, 512] width 36 height 33
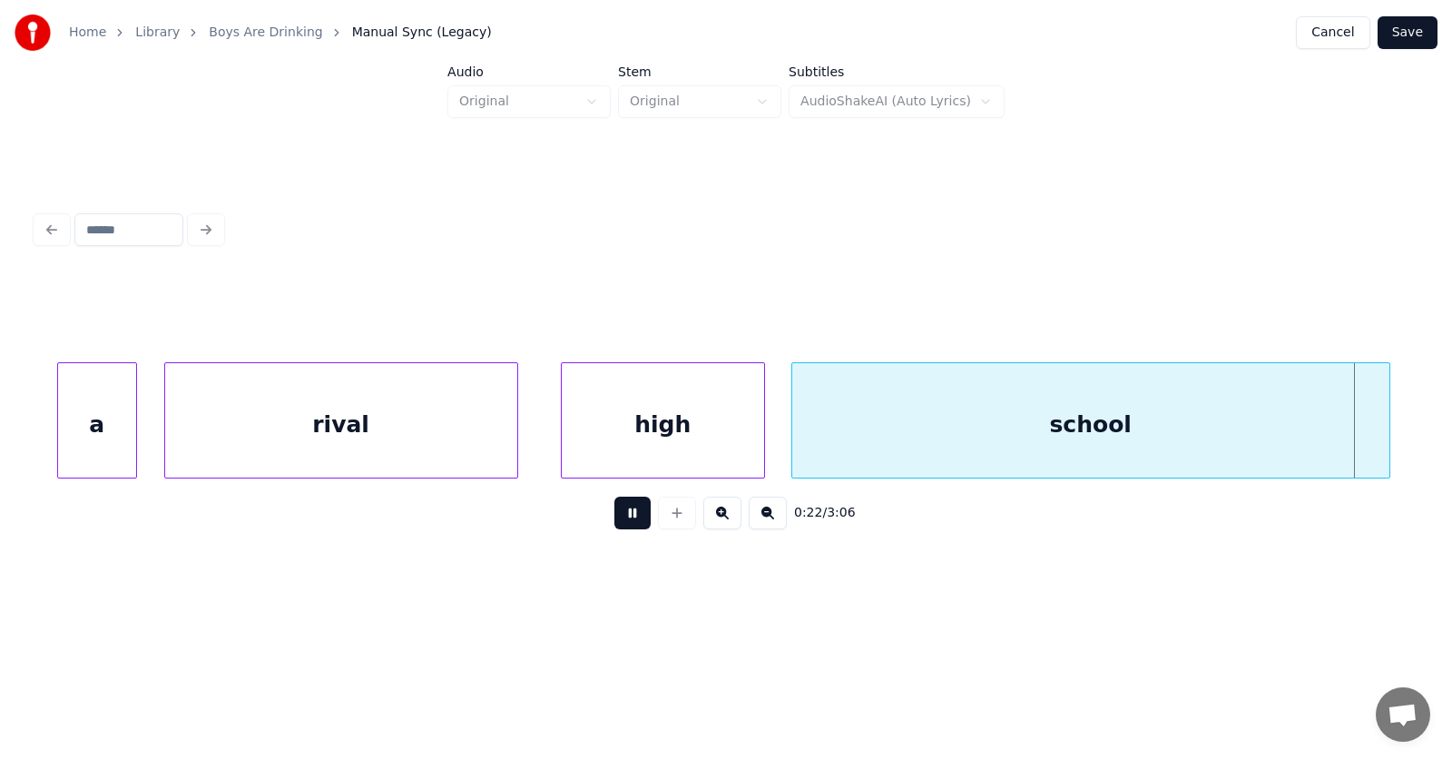
scroll to position [0, 15178]
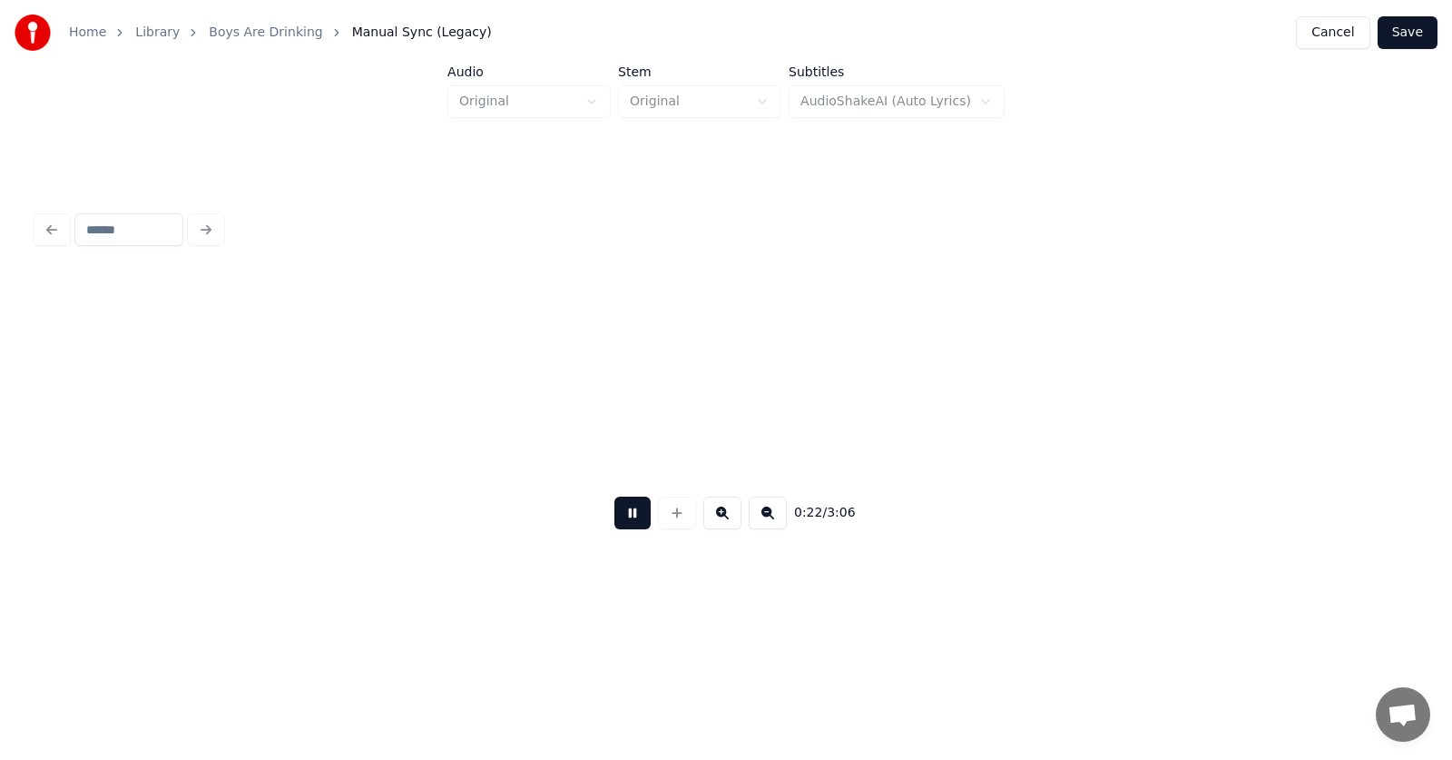
click at [614, 519] on button at bounding box center [632, 512] width 36 height 33
click at [1405, 31] on button "Save" at bounding box center [1408, 32] width 60 height 33
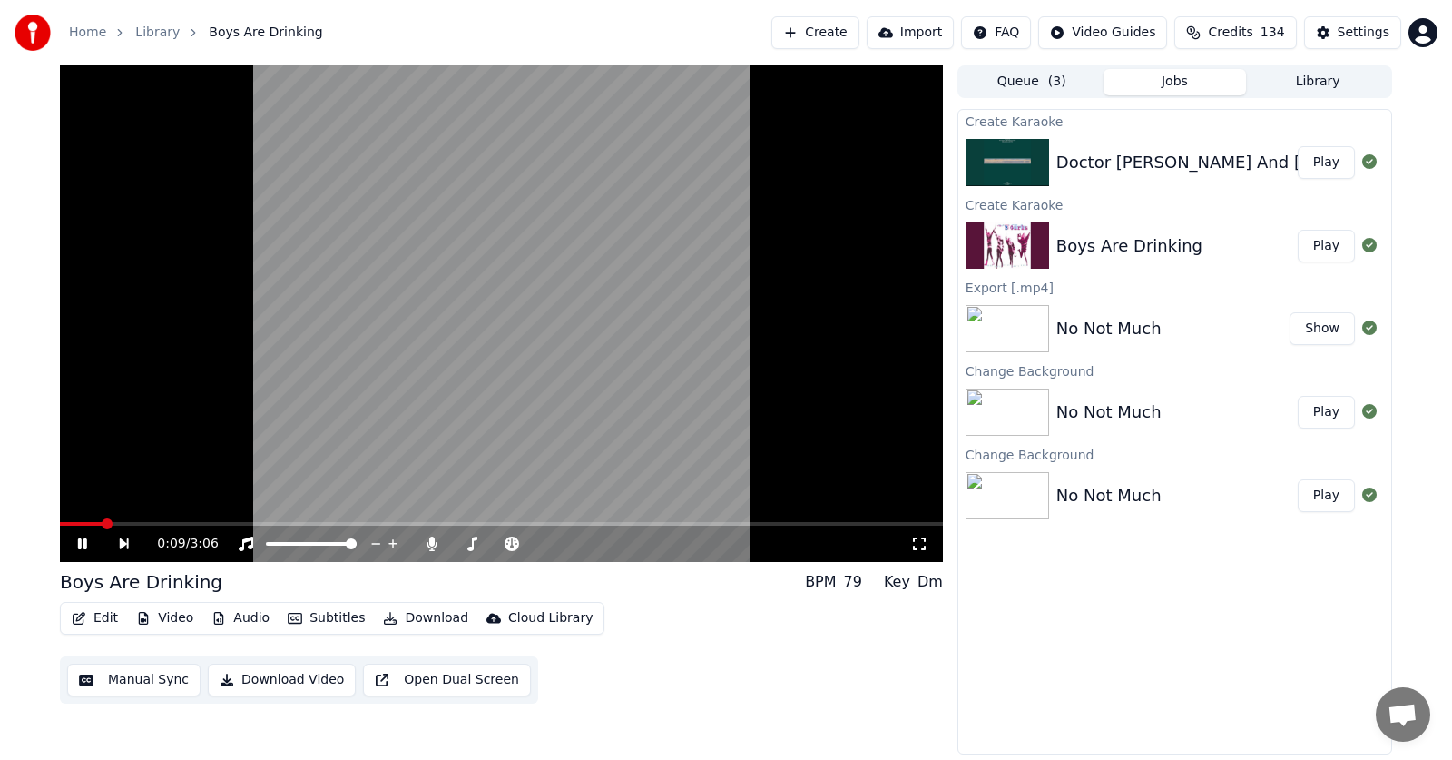
click at [110, 525] on span at bounding box center [107, 523] width 11 height 11
click at [78, 545] on icon at bounding box center [82, 543] width 9 height 11
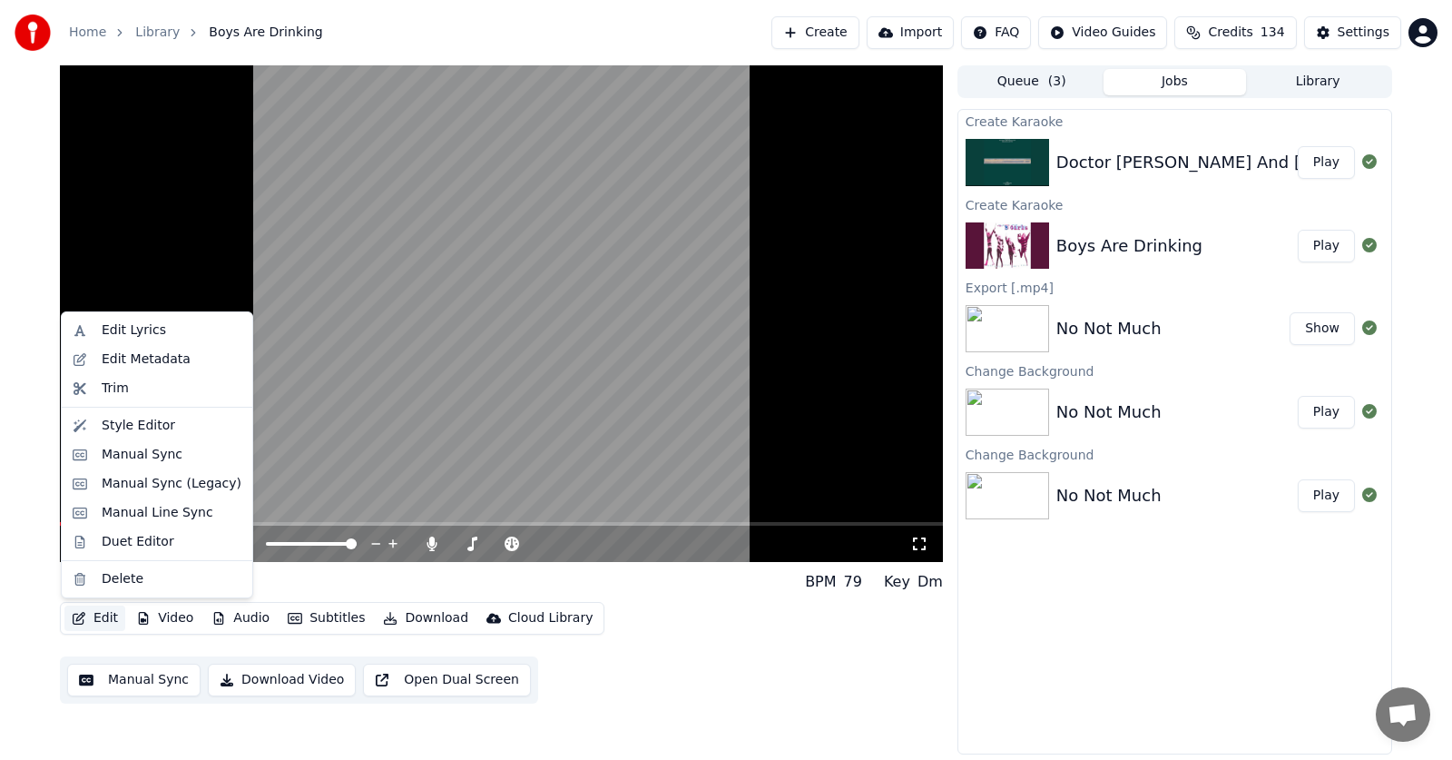
click at [101, 609] on button "Edit" at bounding box center [94, 617] width 61 height 25
click at [128, 483] on div "Manual Sync (Legacy)" at bounding box center [172, 484] width 140 height 18
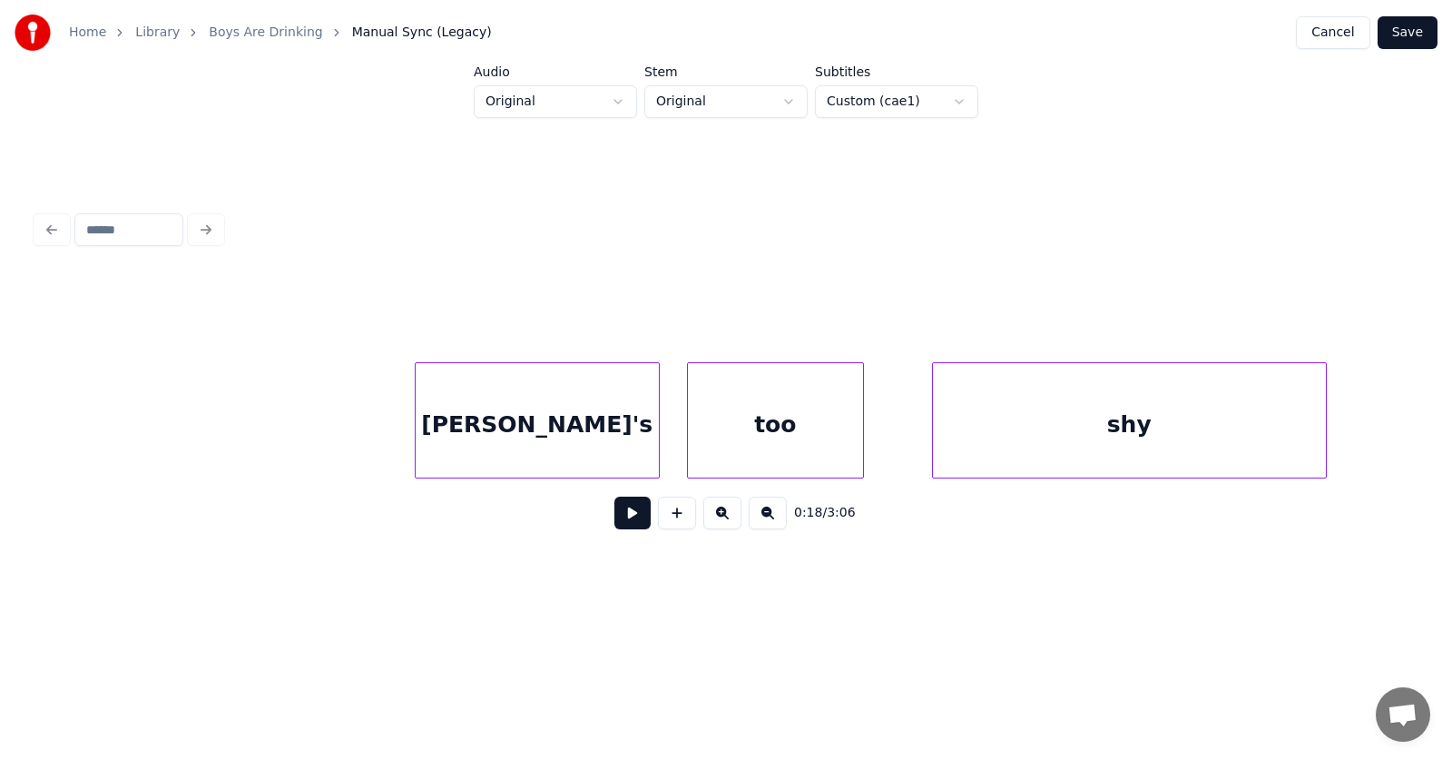
scroll to position [0, 16752]
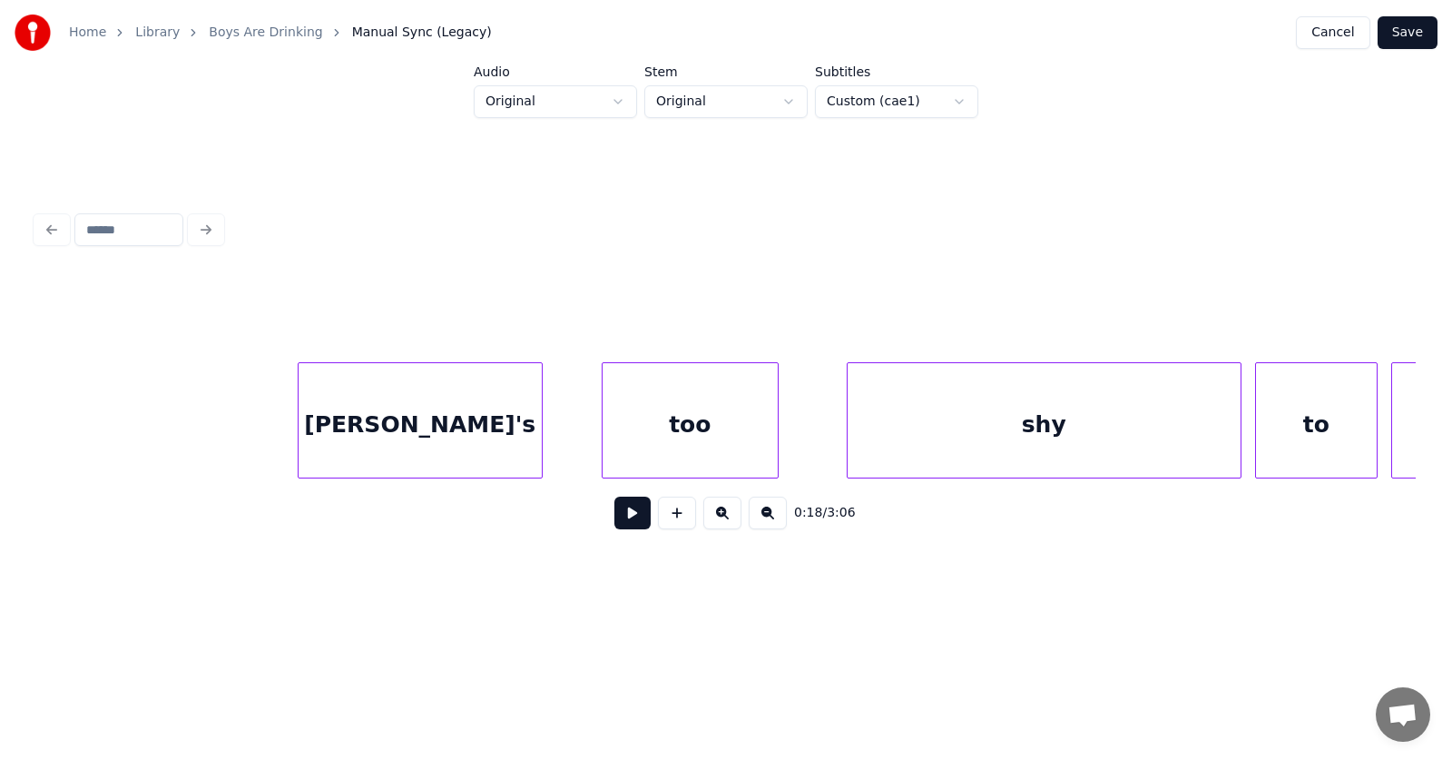
click at [398, 409] on div "[PERSON_NAME]'s" at bounding box center [420, 424] width 243 height 123
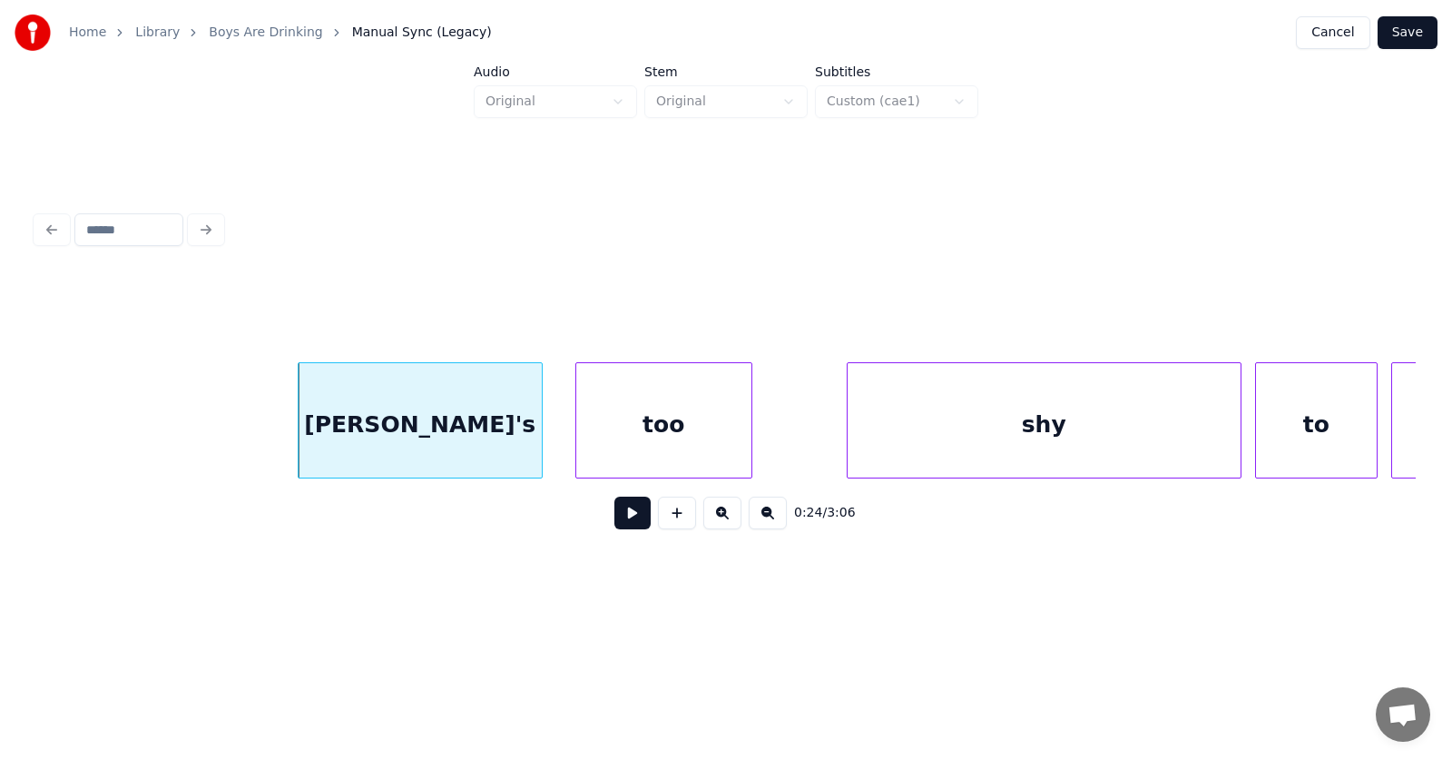
click at [610, 435] on div "too" at bounding box center [663, 424] width 175 height 123
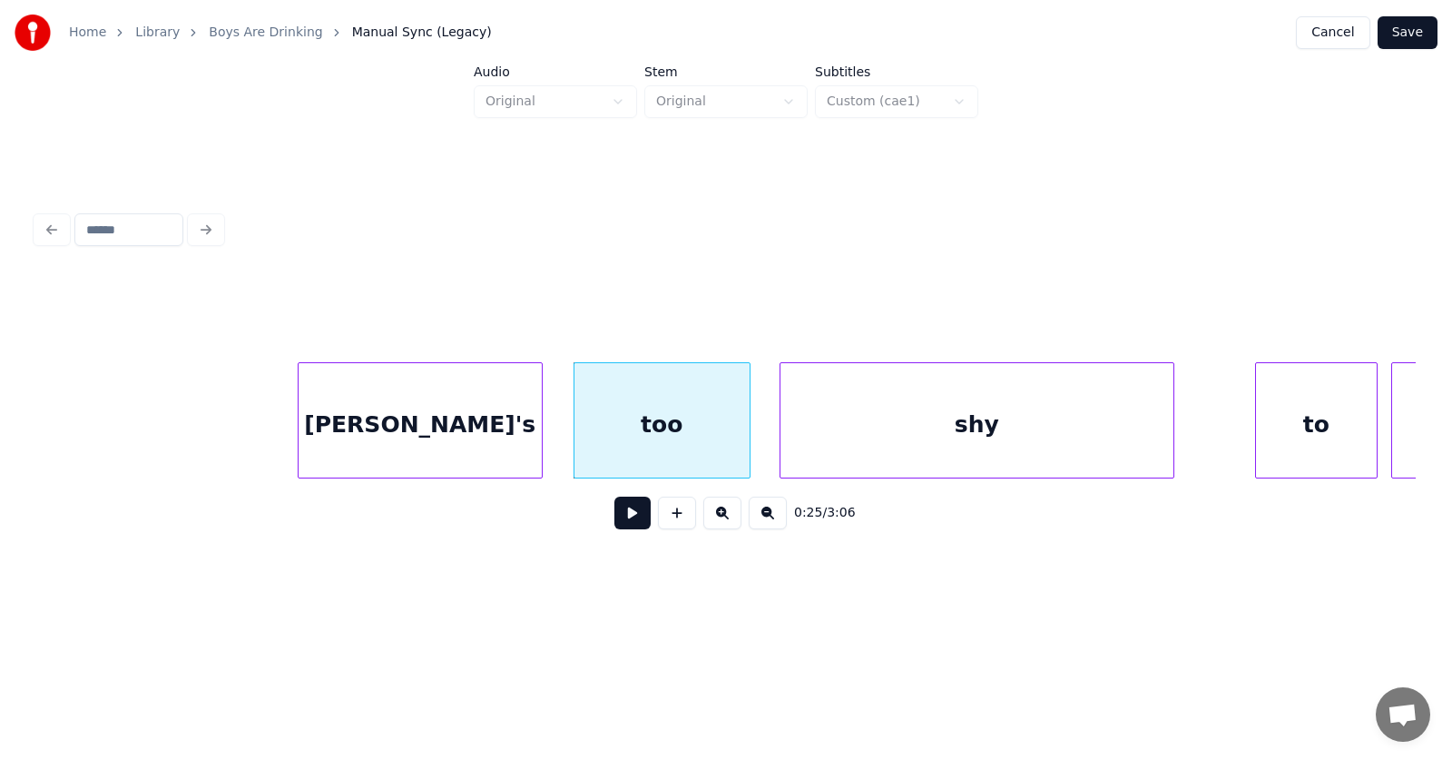
click at [809, 440] on div "shy" at bounding box center [977, 424] width 393 height 123
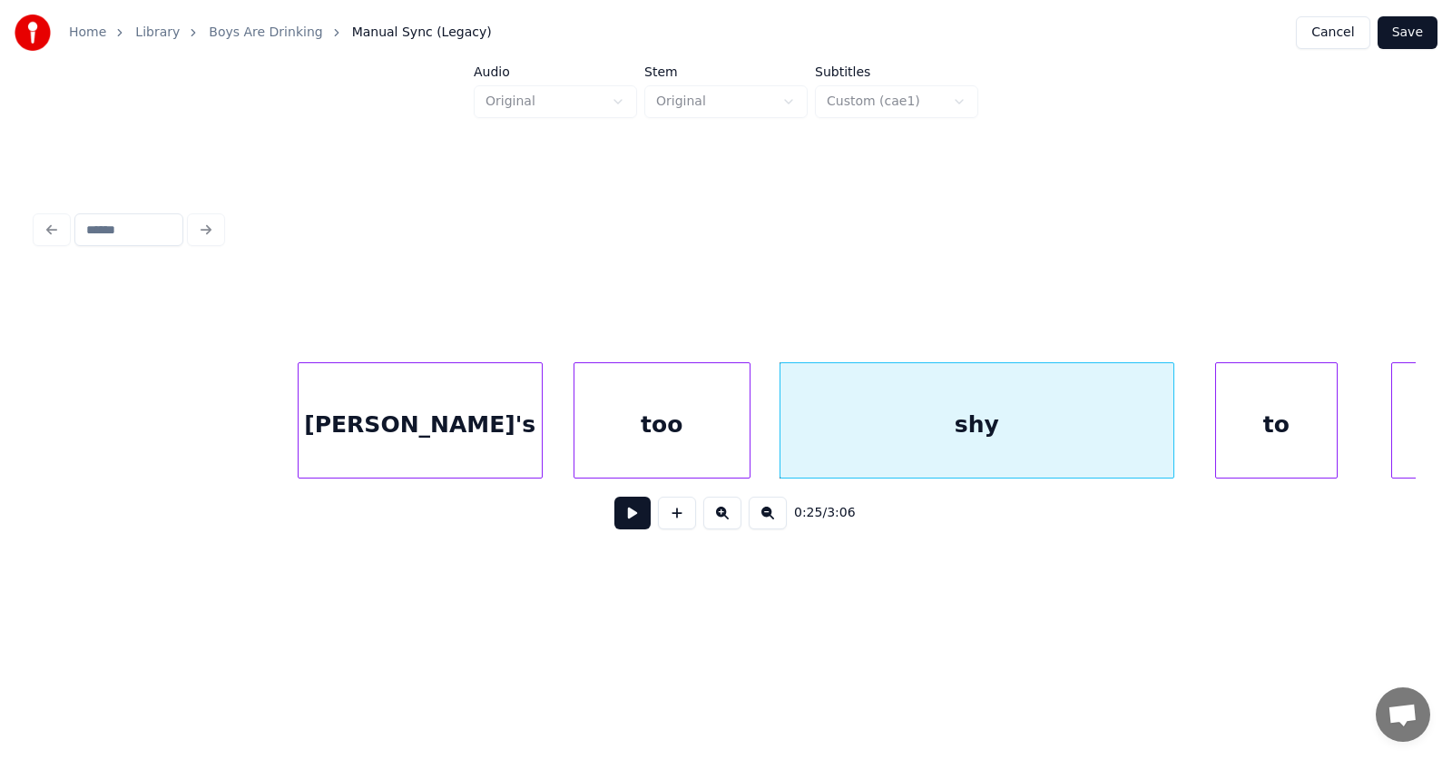
click at [1286, 421] on div "to" at bounding box center [1276, 424] width 121 height 123
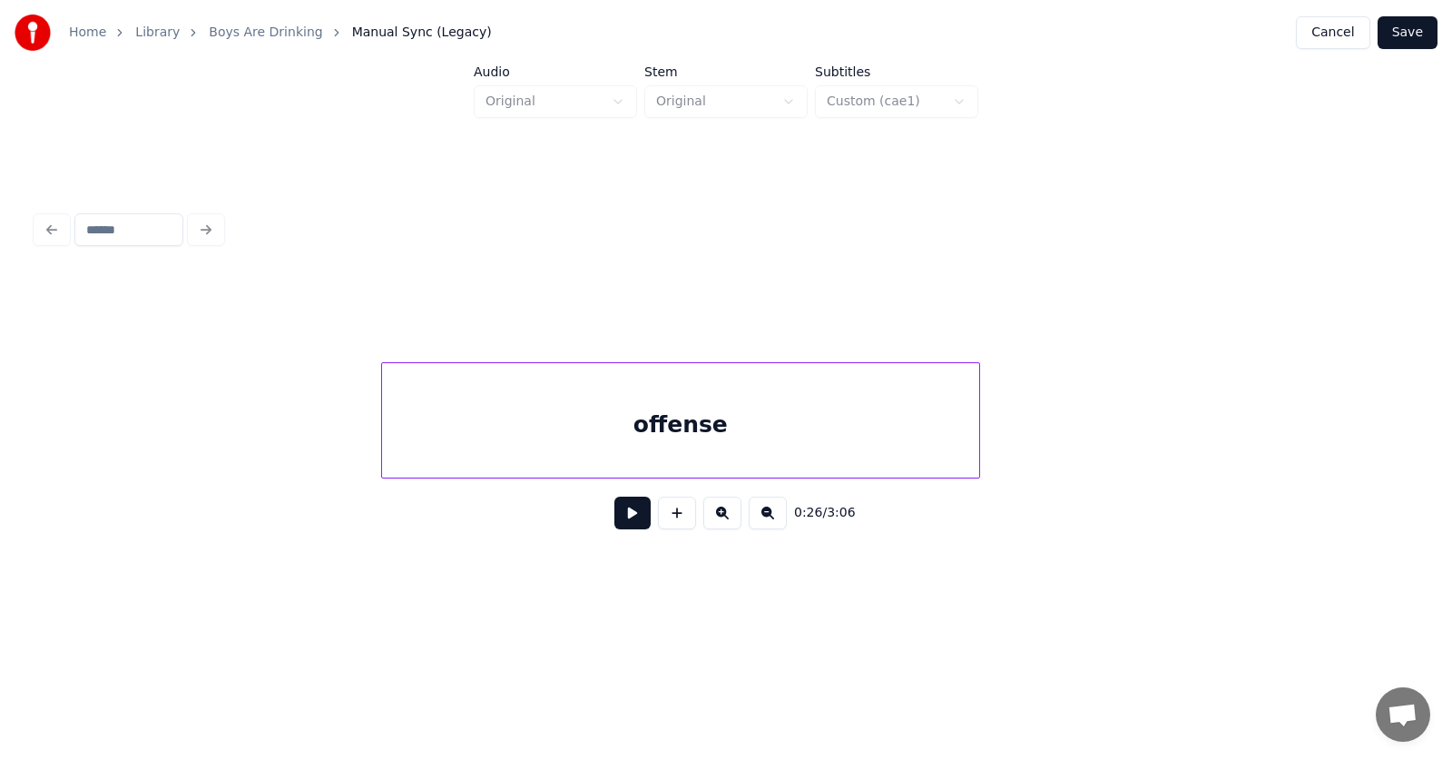
scroll to position [0, 17864]
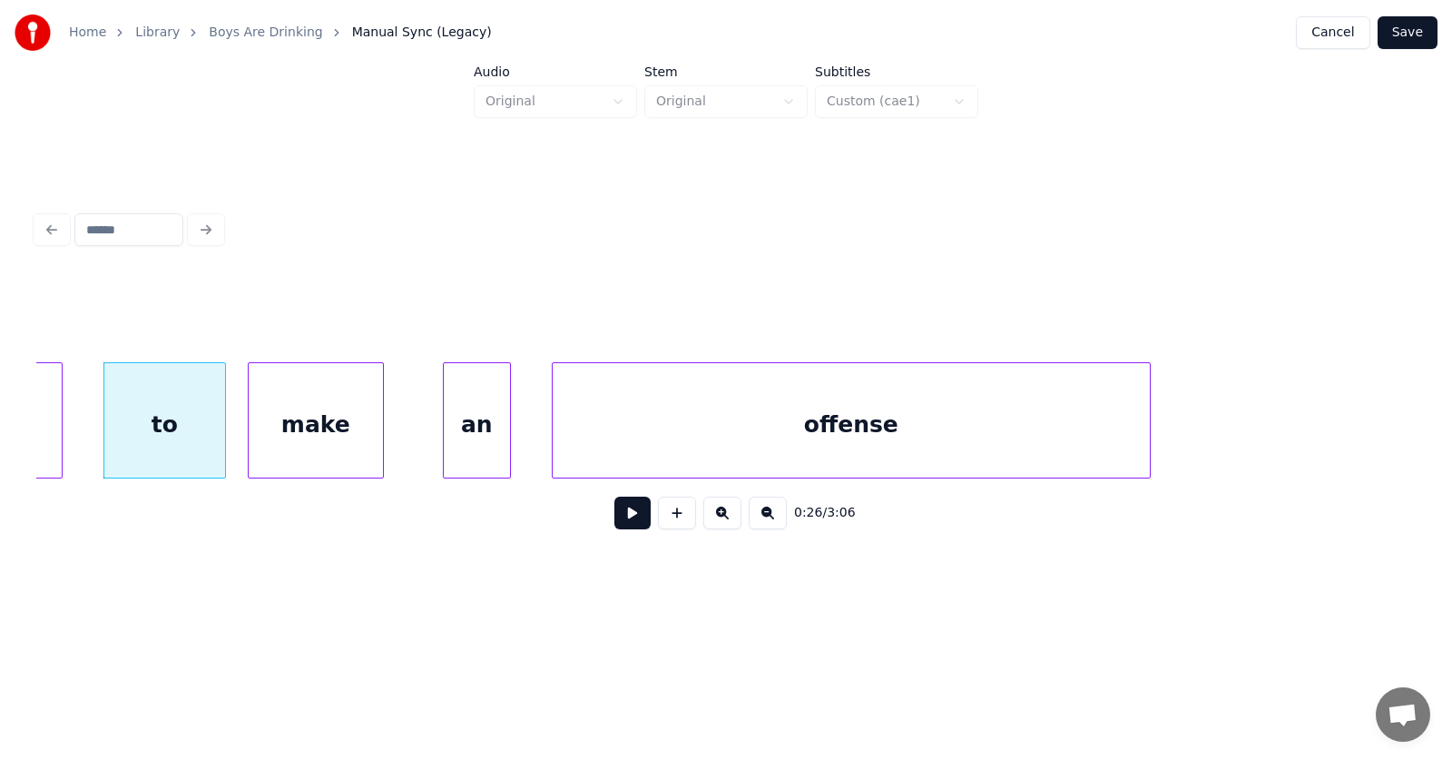
click at [300, 437] on div "make" at bounding box center [316, 424] width 134 height 123
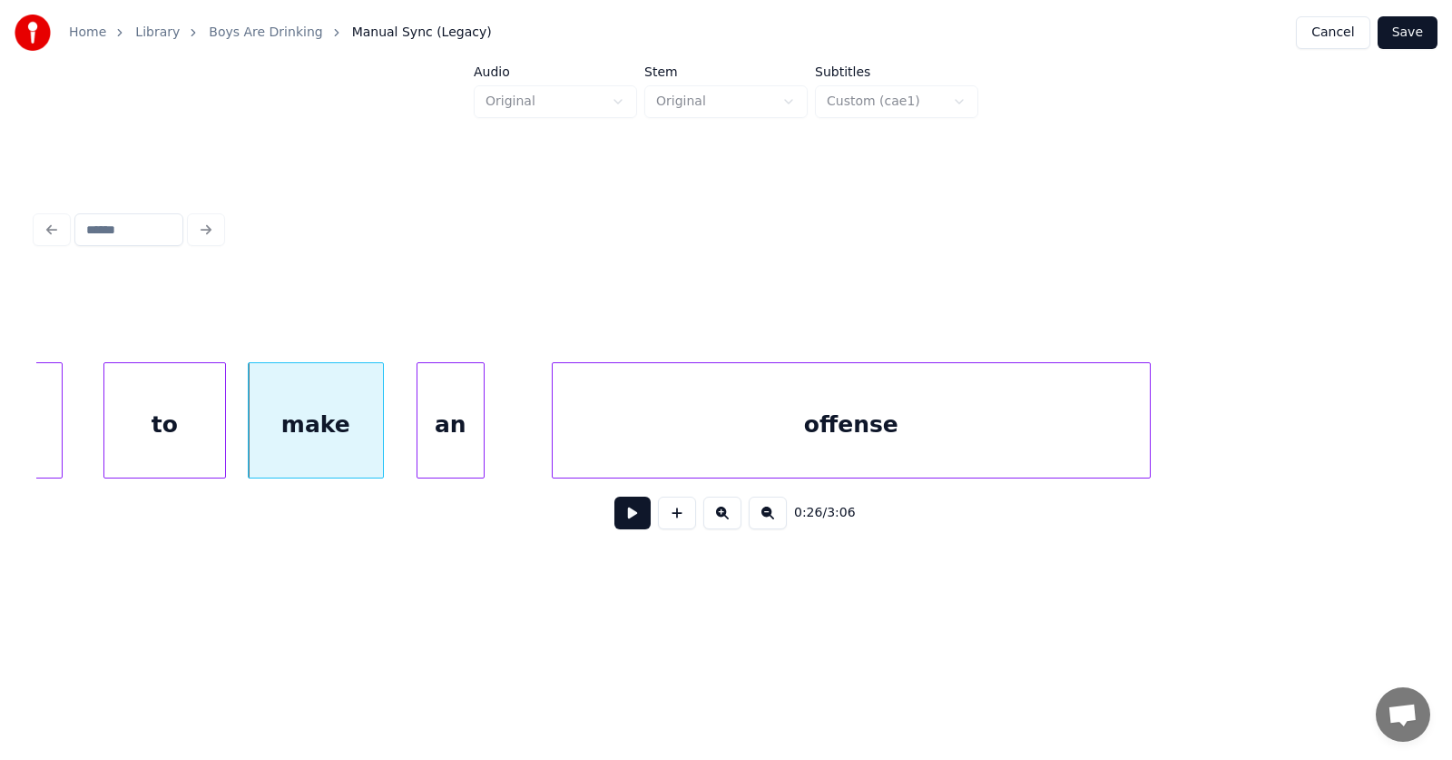
click at [438, 444] on div "an" at bounding box center [450, 424] width 66 height 123
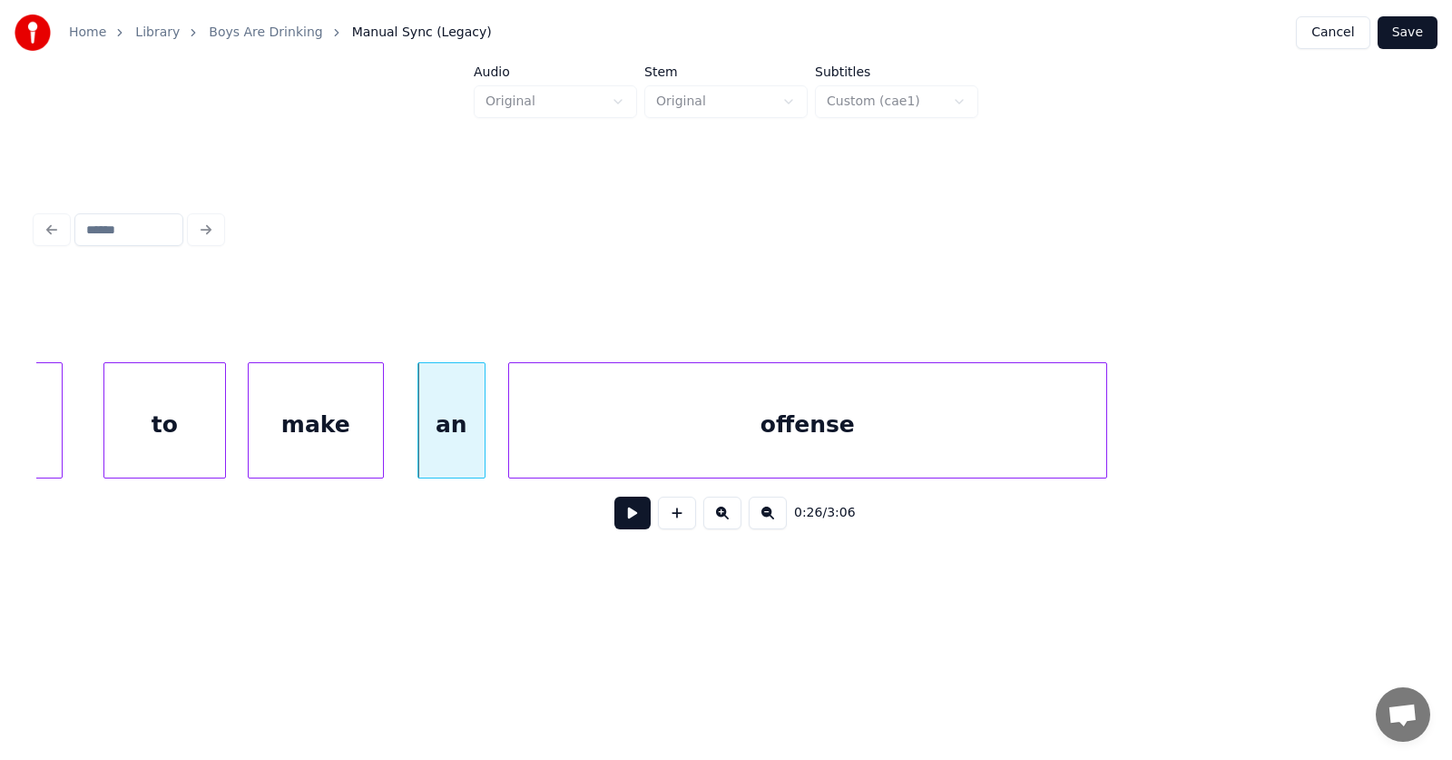
click at [623, 457] on div "offense" at bounding box center [807, 424] width 597 height 123
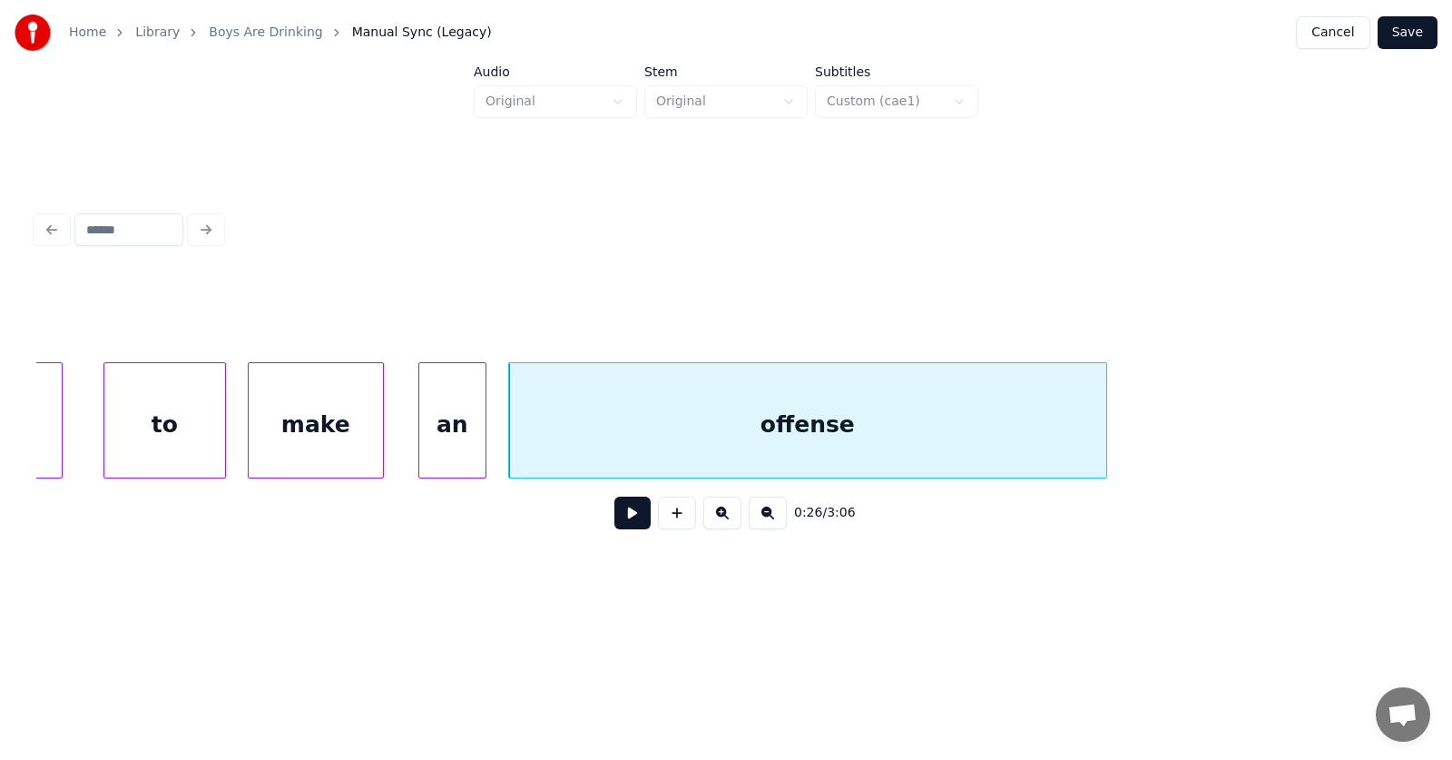
click at [455, 439] on div "an" at bounding box center [452, 424] width 66 height 123
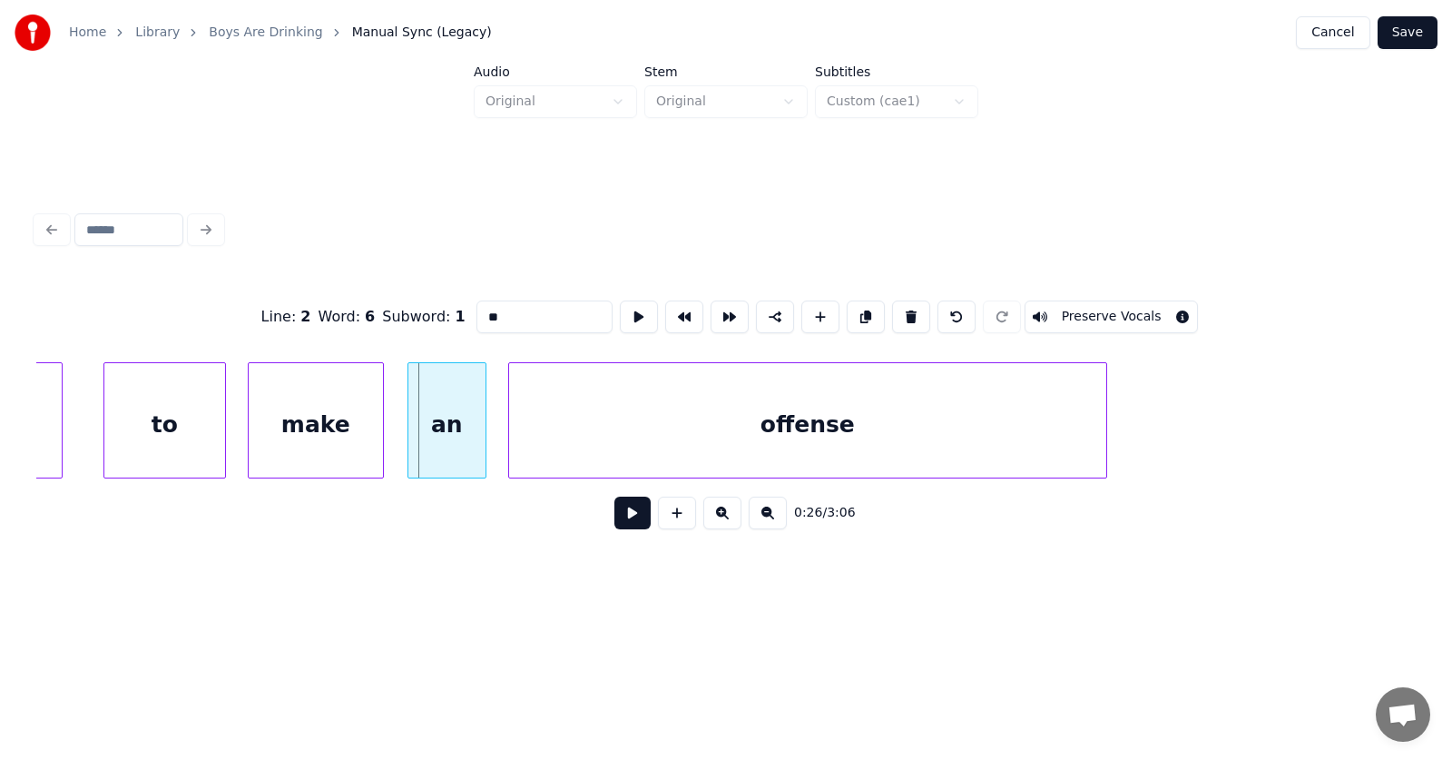
click at [410, 430] on div at bounding box center [410, 420] width 5 height 114
click at [638, 435] on div "offense" at bounding box center [807, 424] width 597 height 123
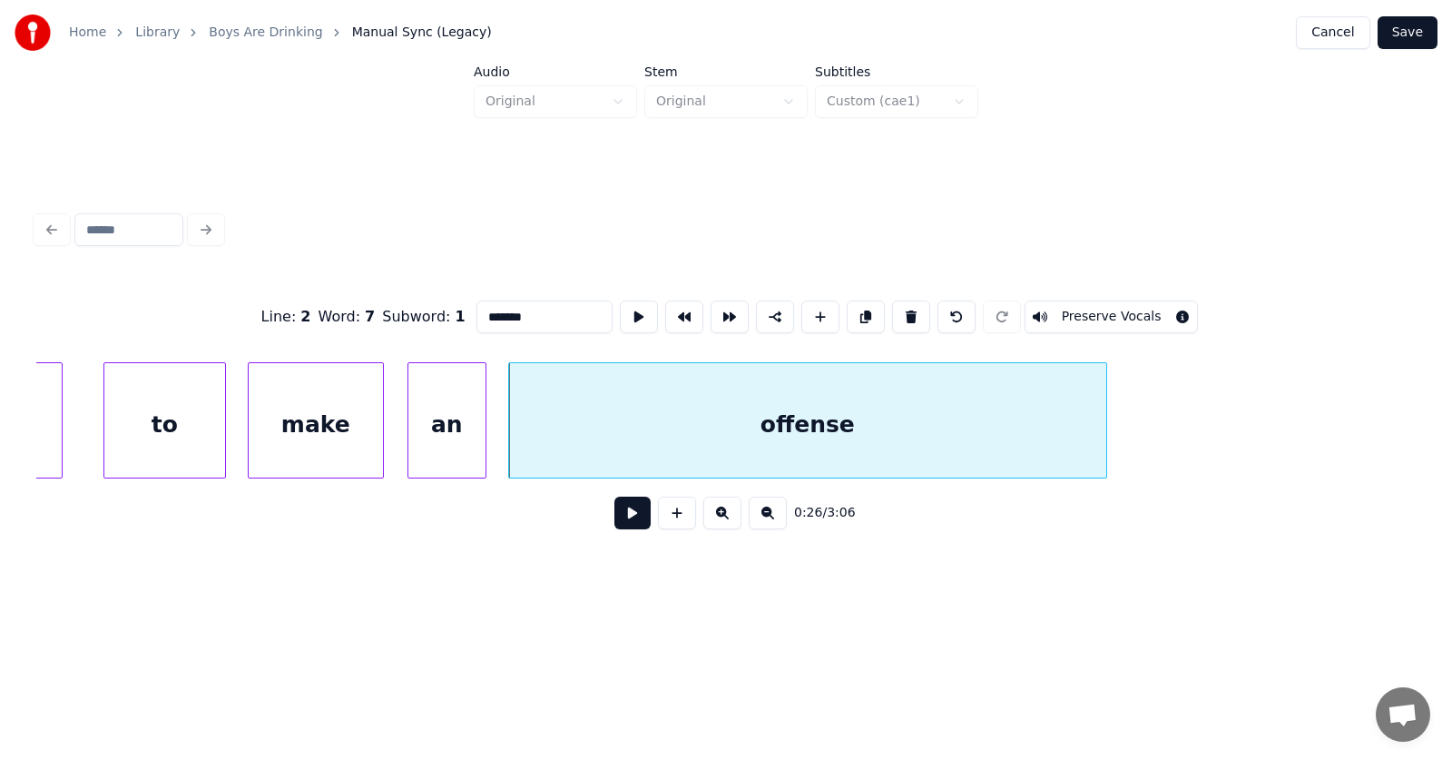
drag, startPoint x: 493, startPoint y: 307, endPoint x: 442, endPoint y: 310, distance: 51.0
click at [476, 310] on input "*******" at bounding box center [544, 316] width 136 height 33
type input "*******"
click at [616, 523] on button at bounding box center [632, 512] width 36 height 33
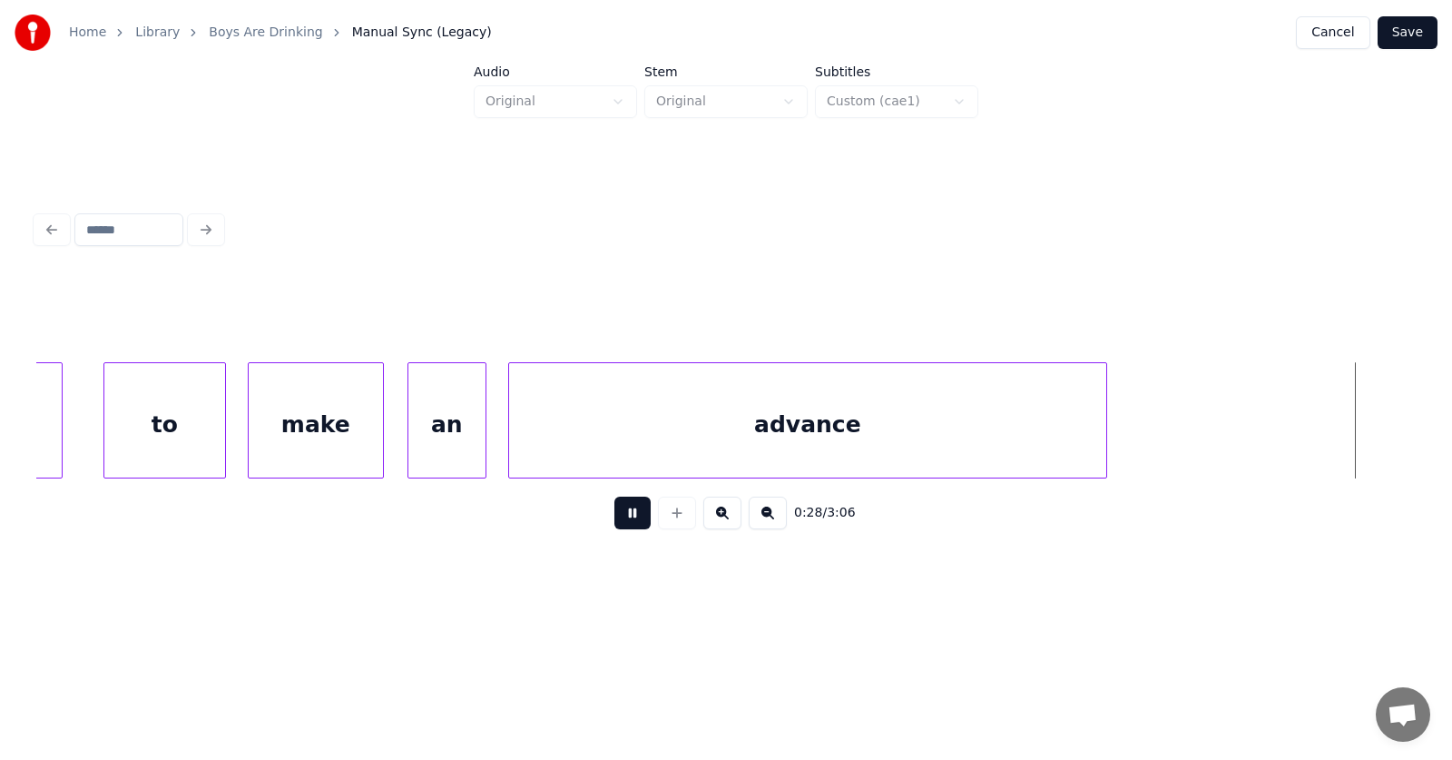
scroll to position [0, 19246]
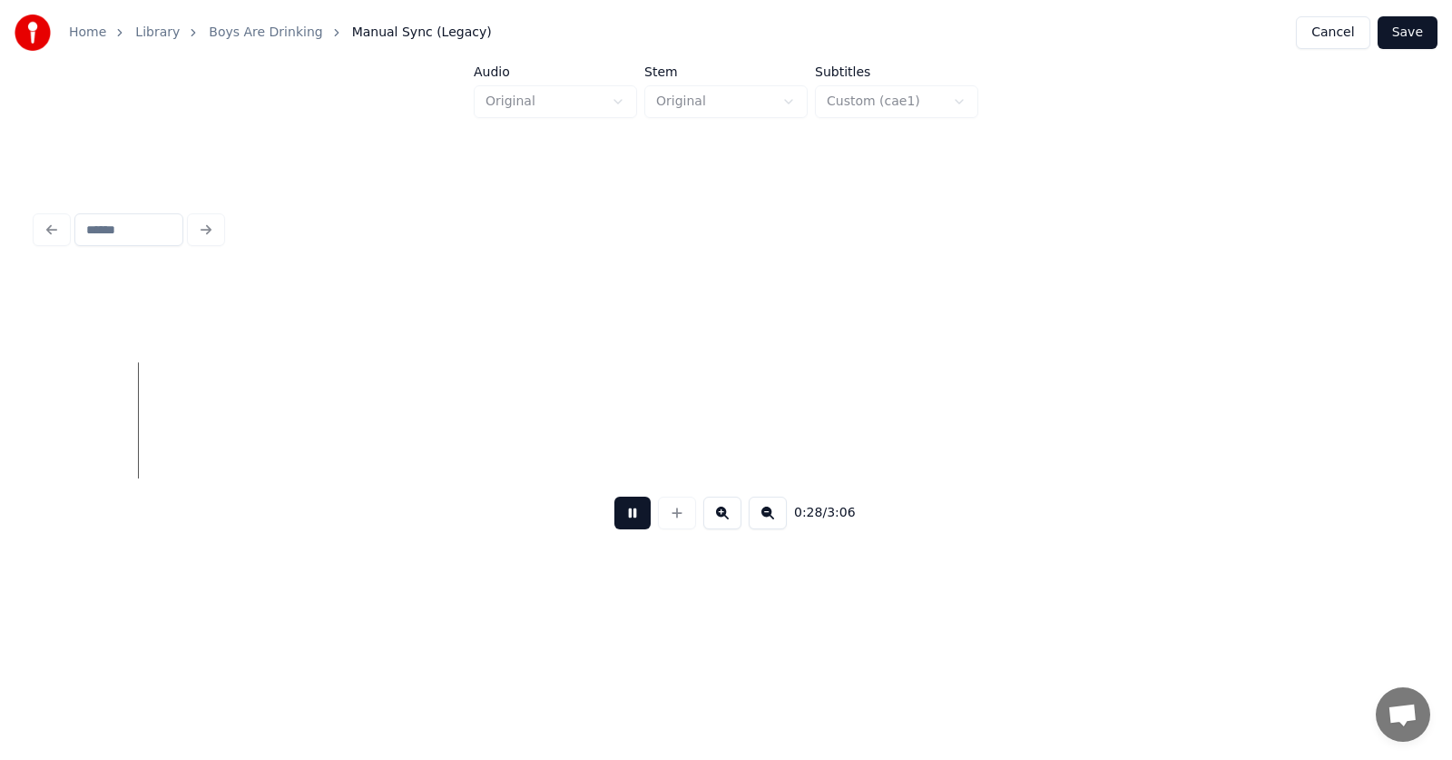
click at [616, 523] on button at bounding box center [632, 512] width 36 height 33
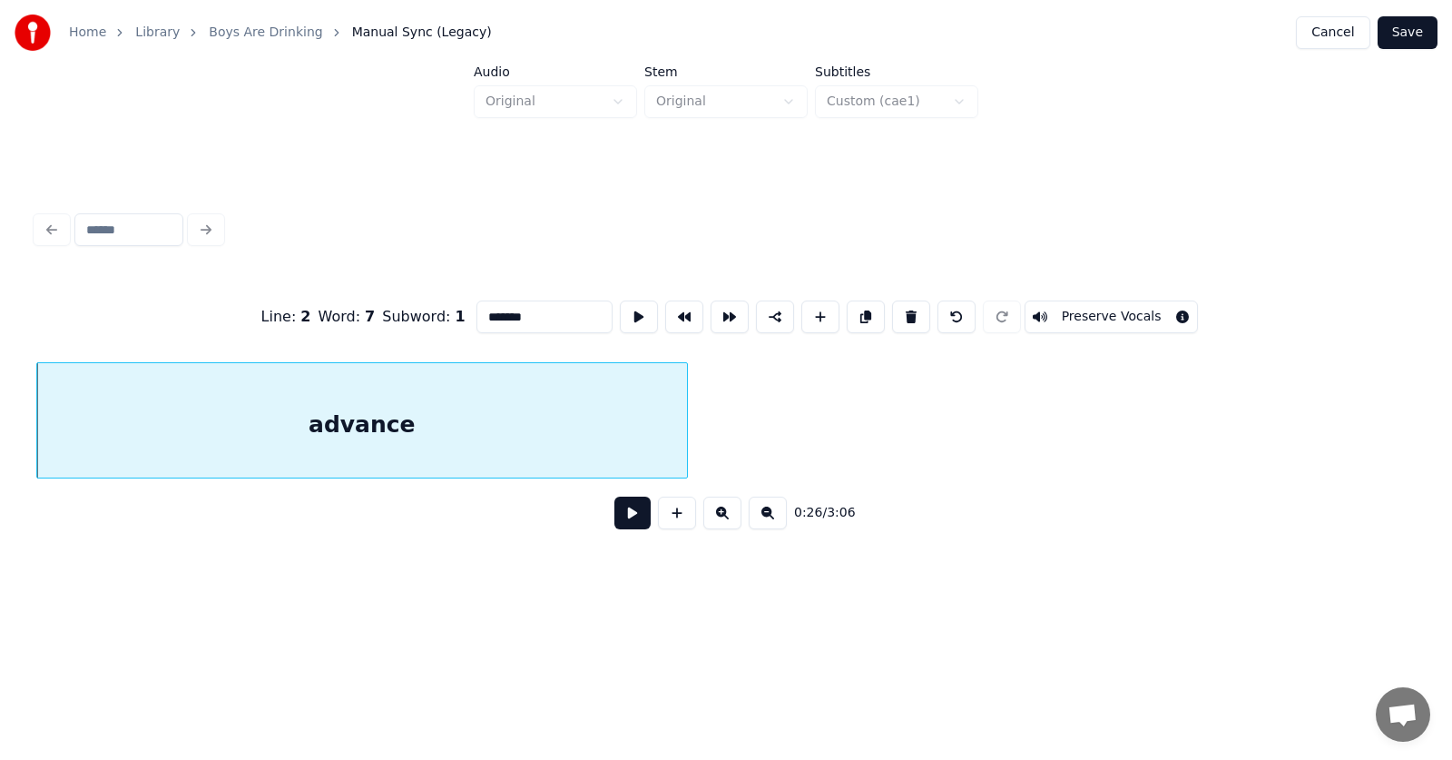
click at [686, 420] on div at bounding box center [684, 420] width 5 height 114
click at [614, 523] on button at bounding box center [632, 512] width 36 height 33
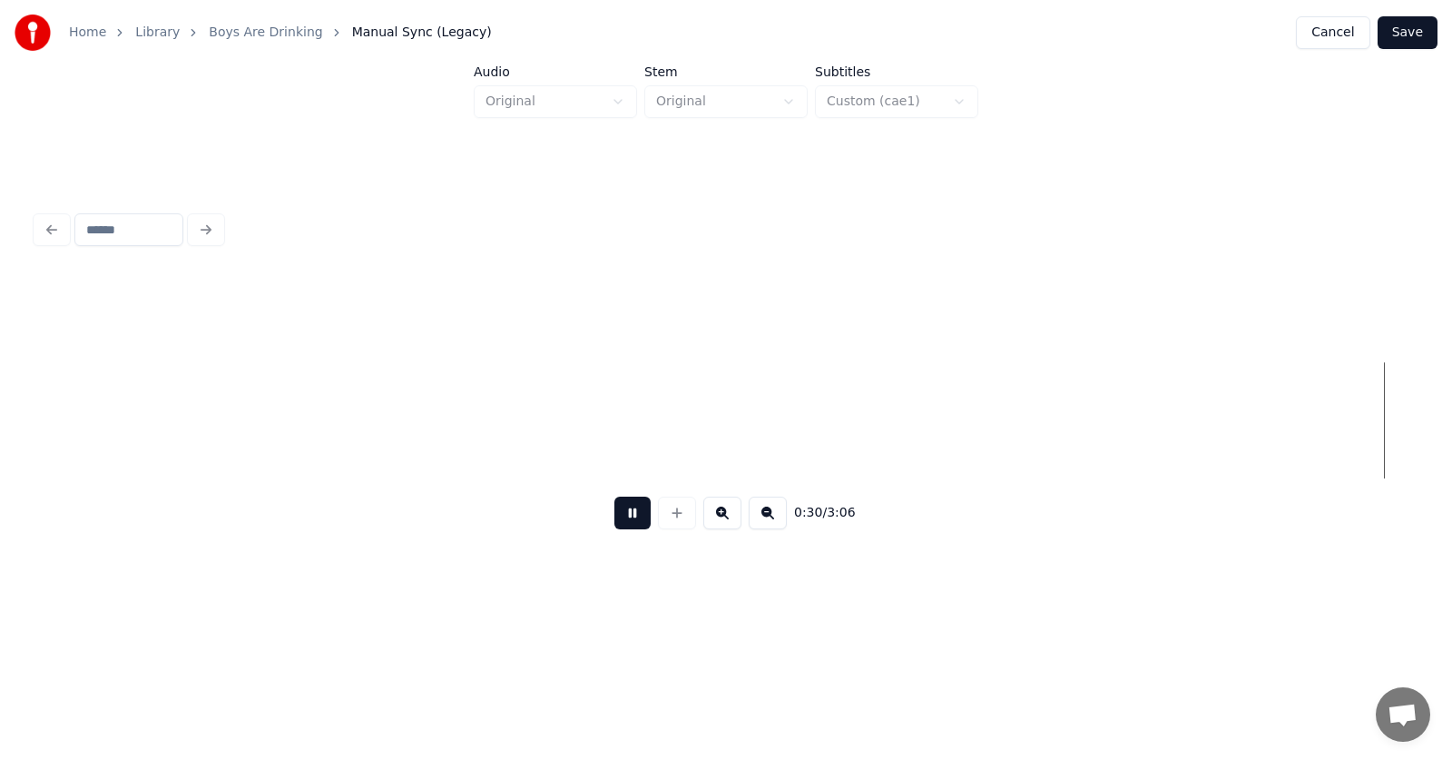
scroll to position [0, 21103]
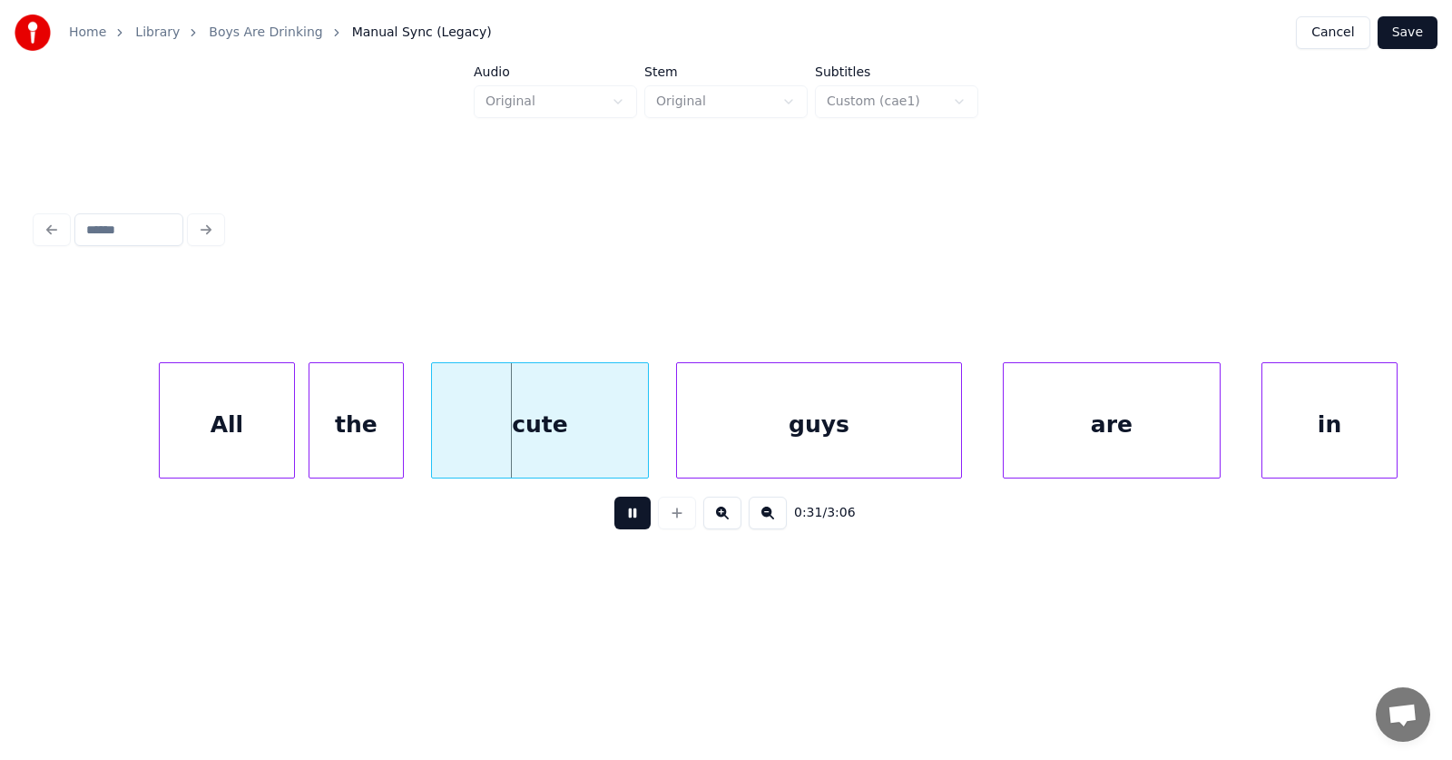
click at [625, 525] on button at bounding box center [632, 512] width 36 height 33
click at [202, 436] on div "All" at bounding box center [201, 424] width 134 height 123
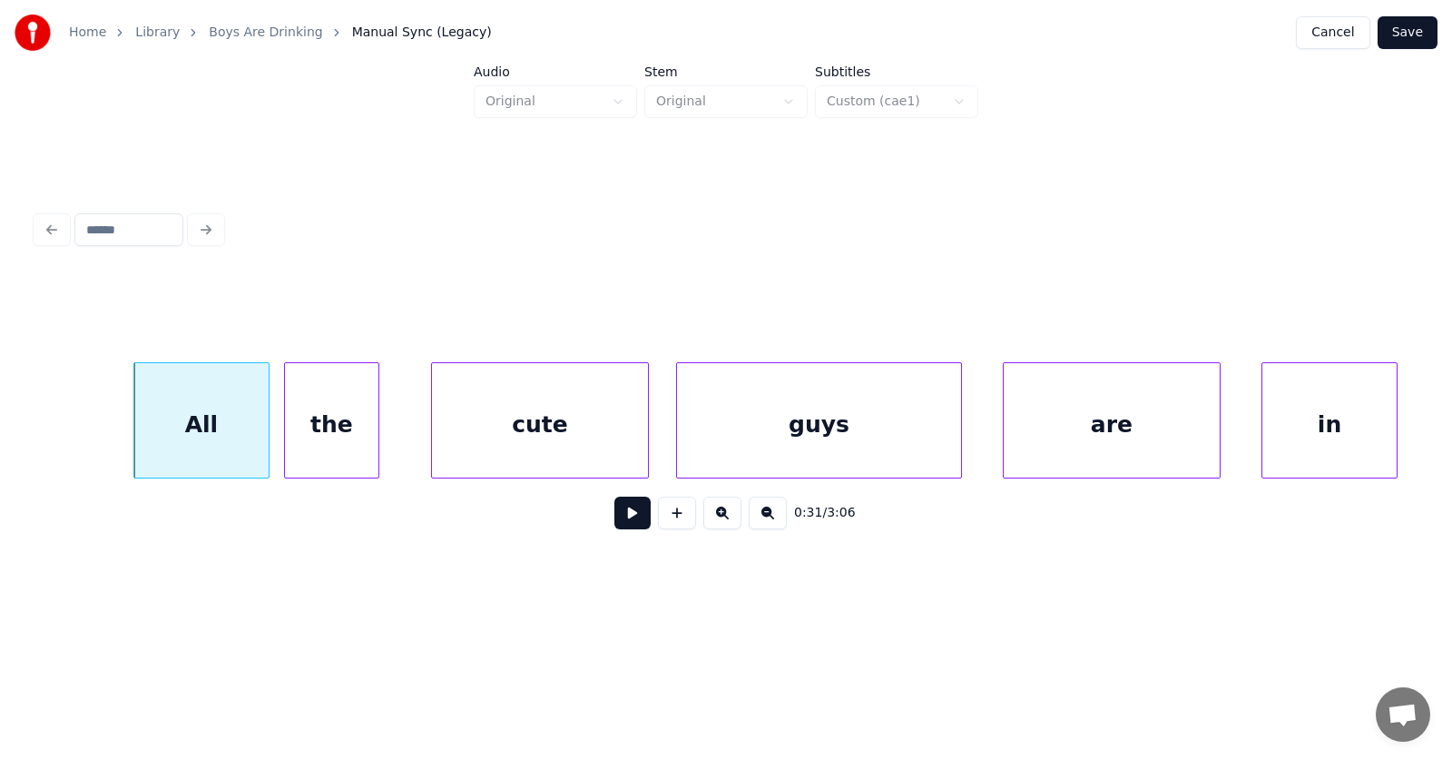
click at [343, 437] on div "the" at bounding box center [331, 424] width 93 height 123
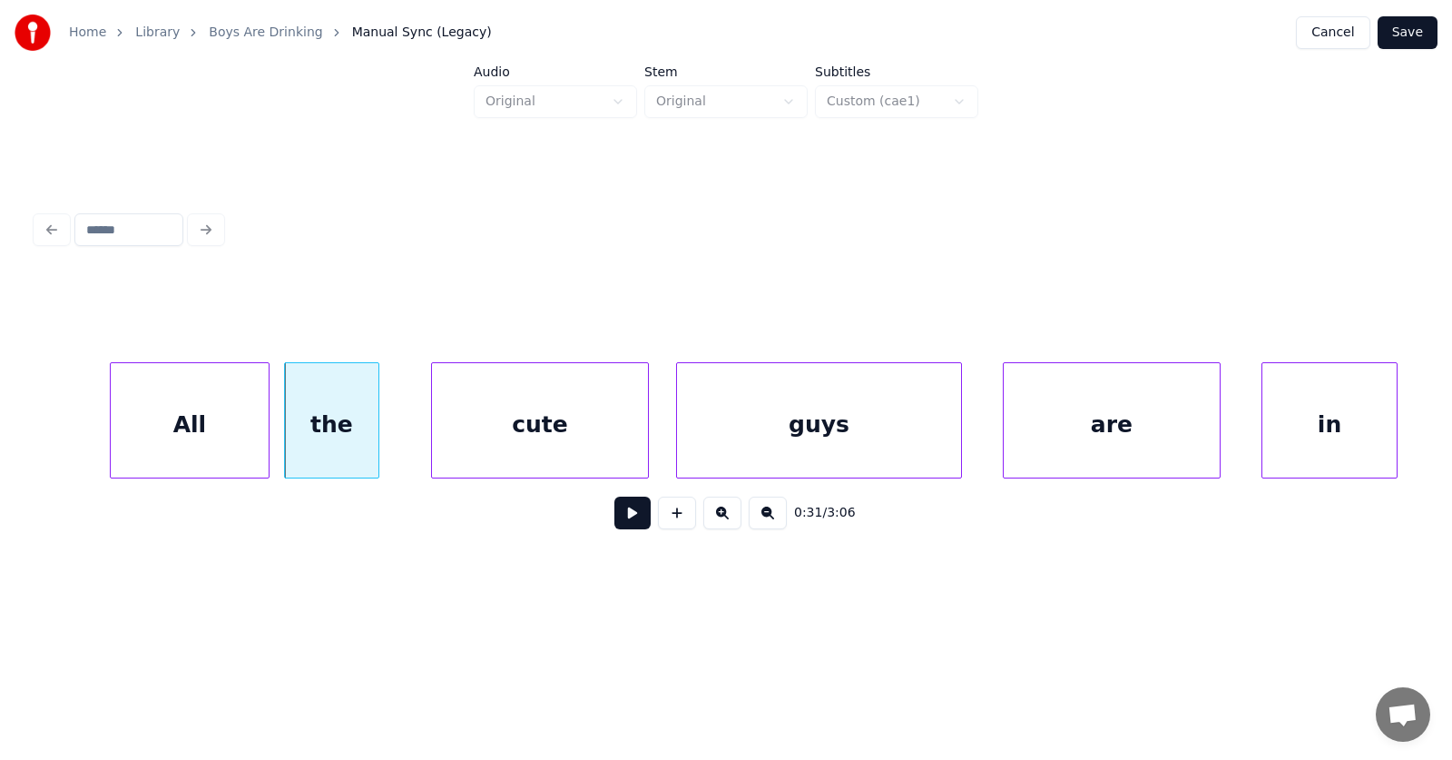
click at [113, 424] on div at bounding box center [113, 420] width 5 height 114
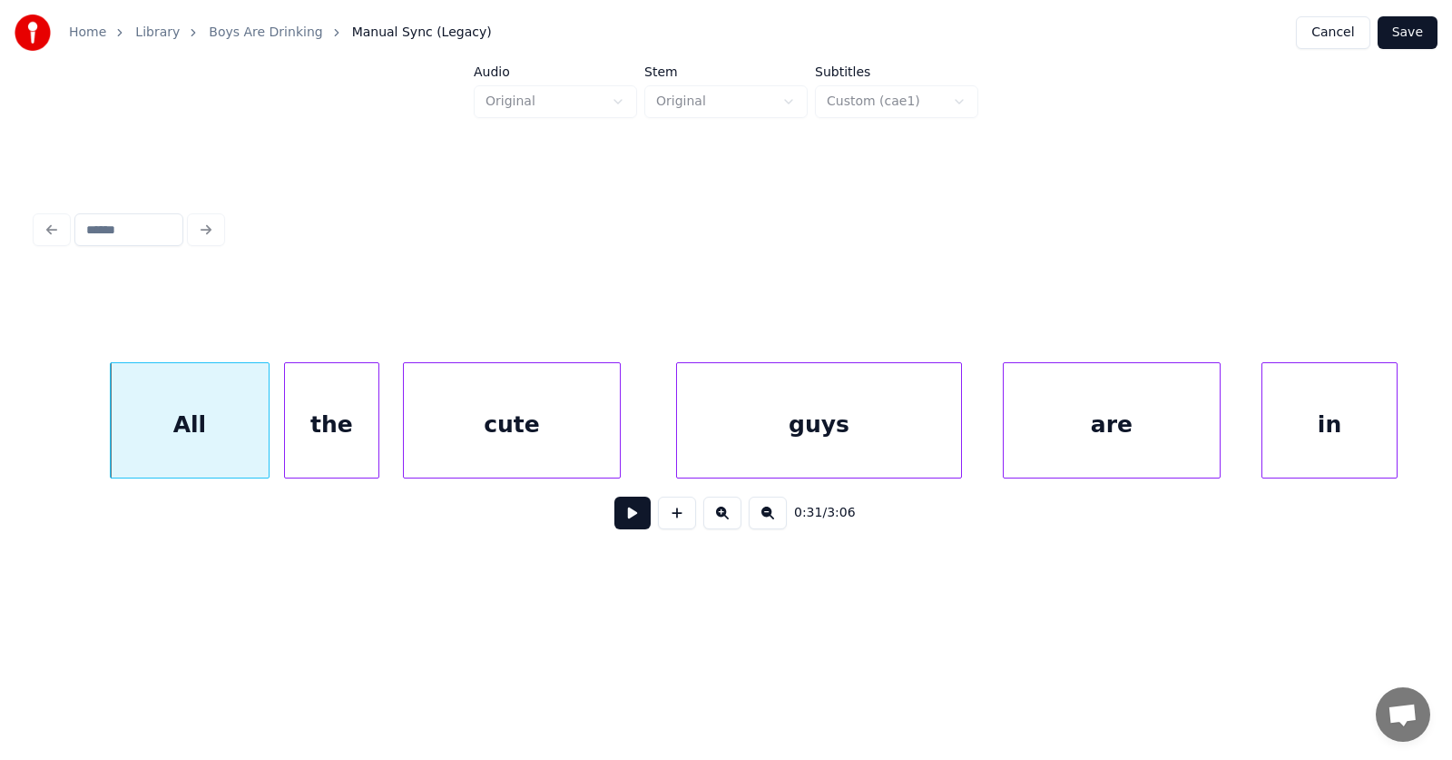
click at [516, 432] on div "cute" at bounding box center [512, 424] width 216 height 123
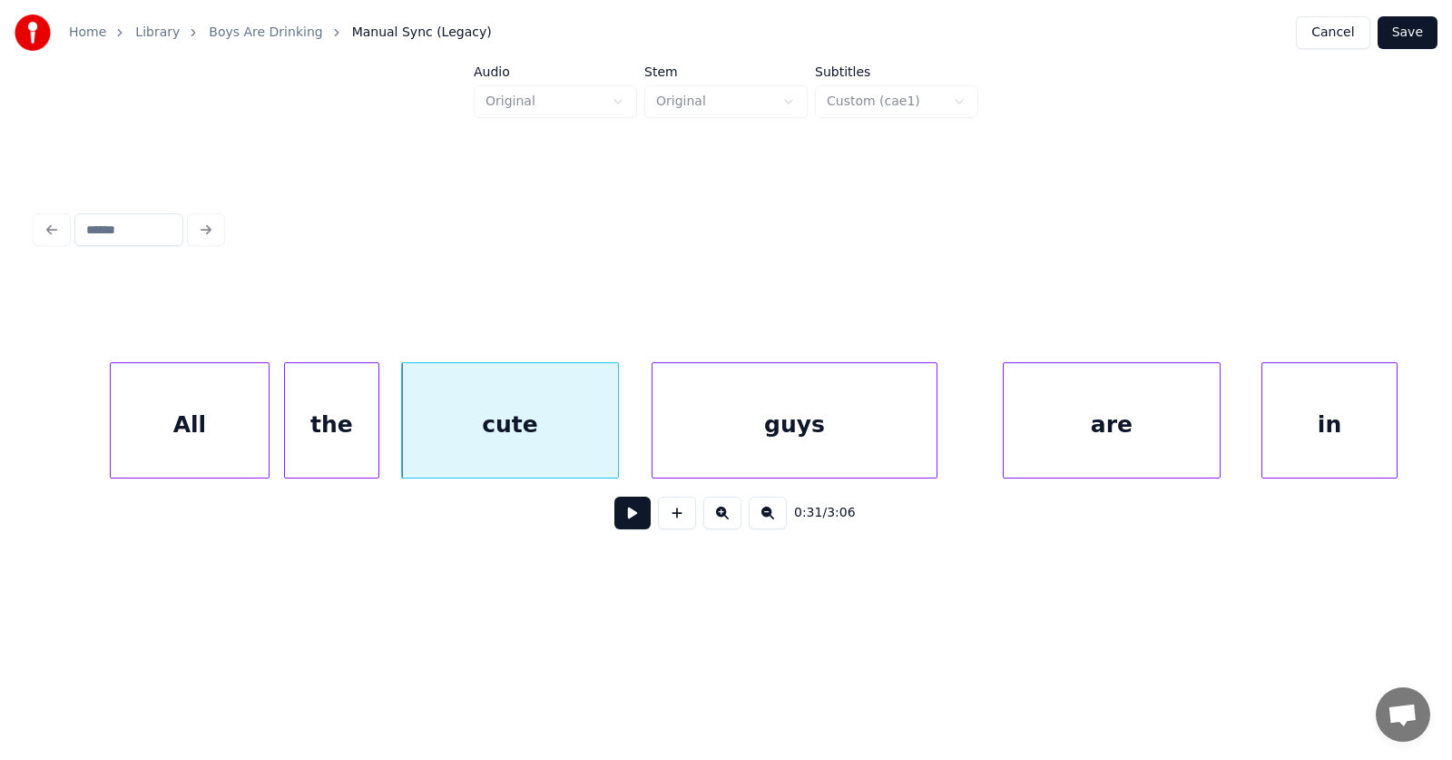
click at [787, 429] on div "guys" at bounding box center [795, 424] width 284 height 123
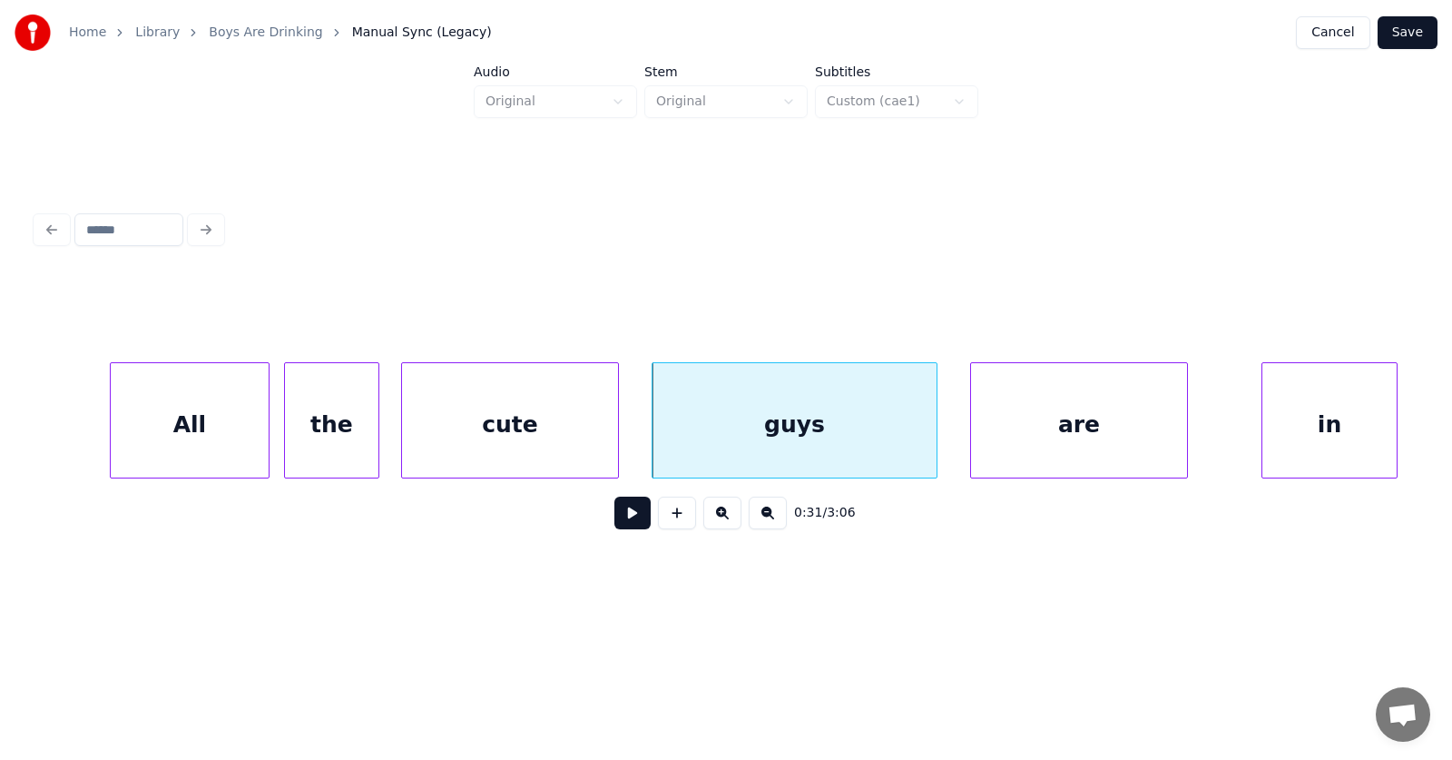
click at [1062, 428] on div "are" at bounding box center [1079, 424] width 216 height 123
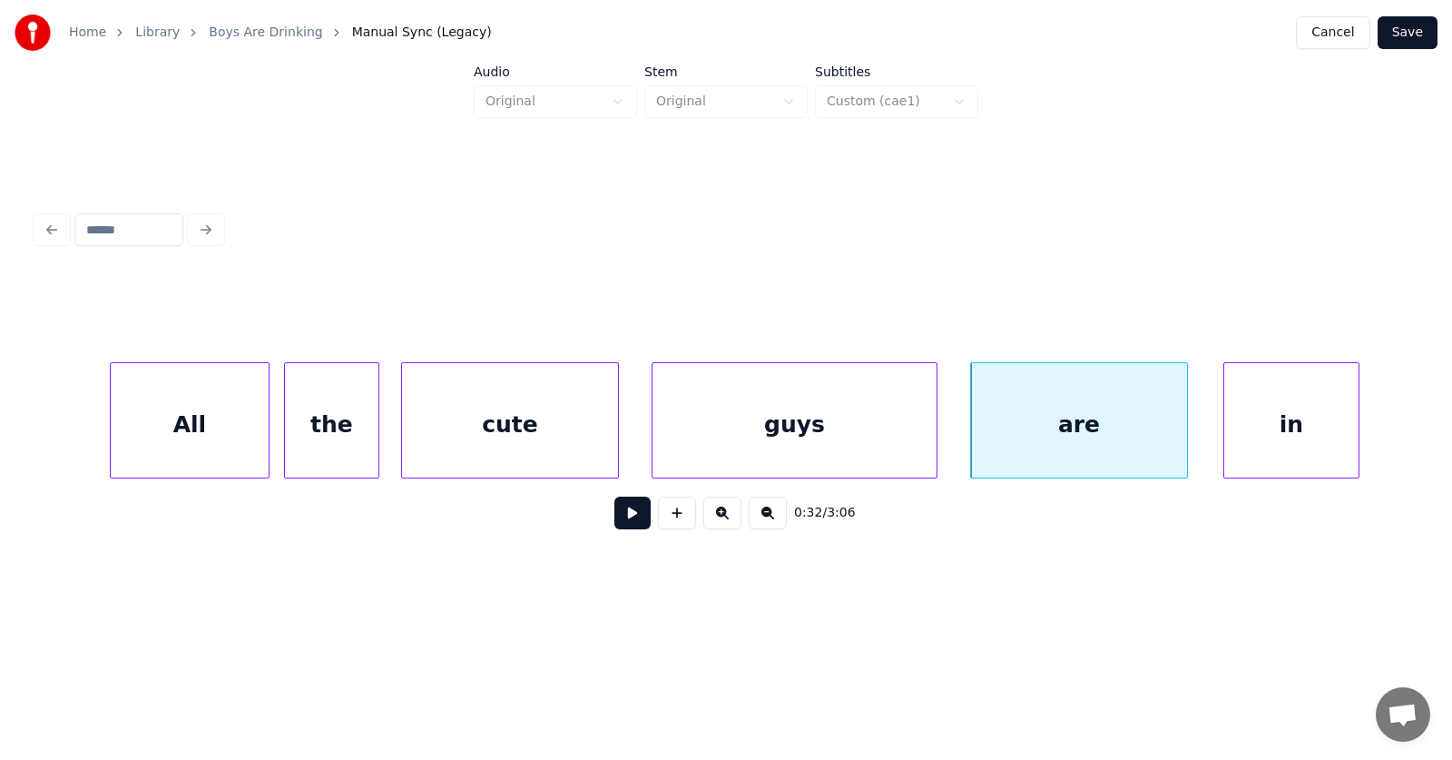
click at [1303, 434] on div "in" at bounding box center [1291, 424] width 134 height 123
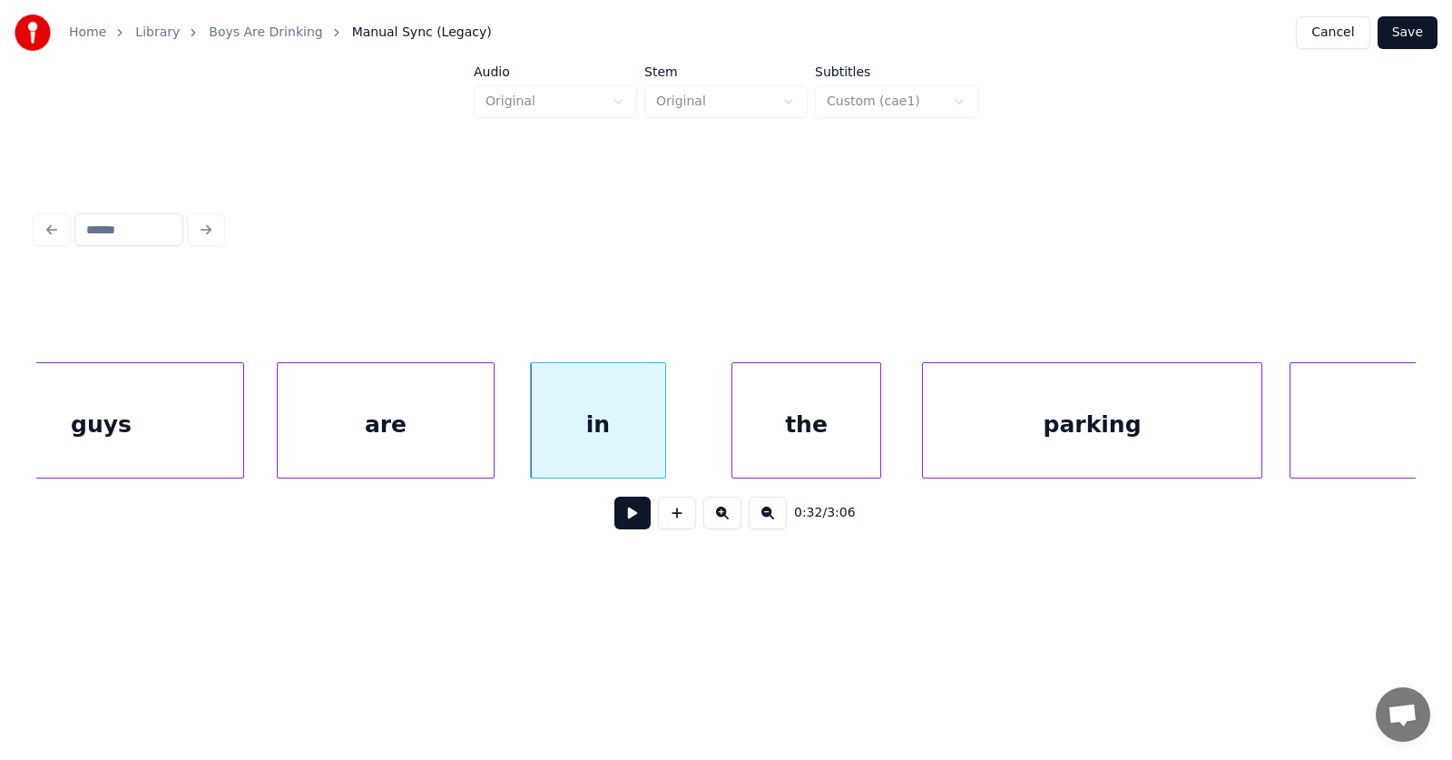
scroll to position [0, 21881]
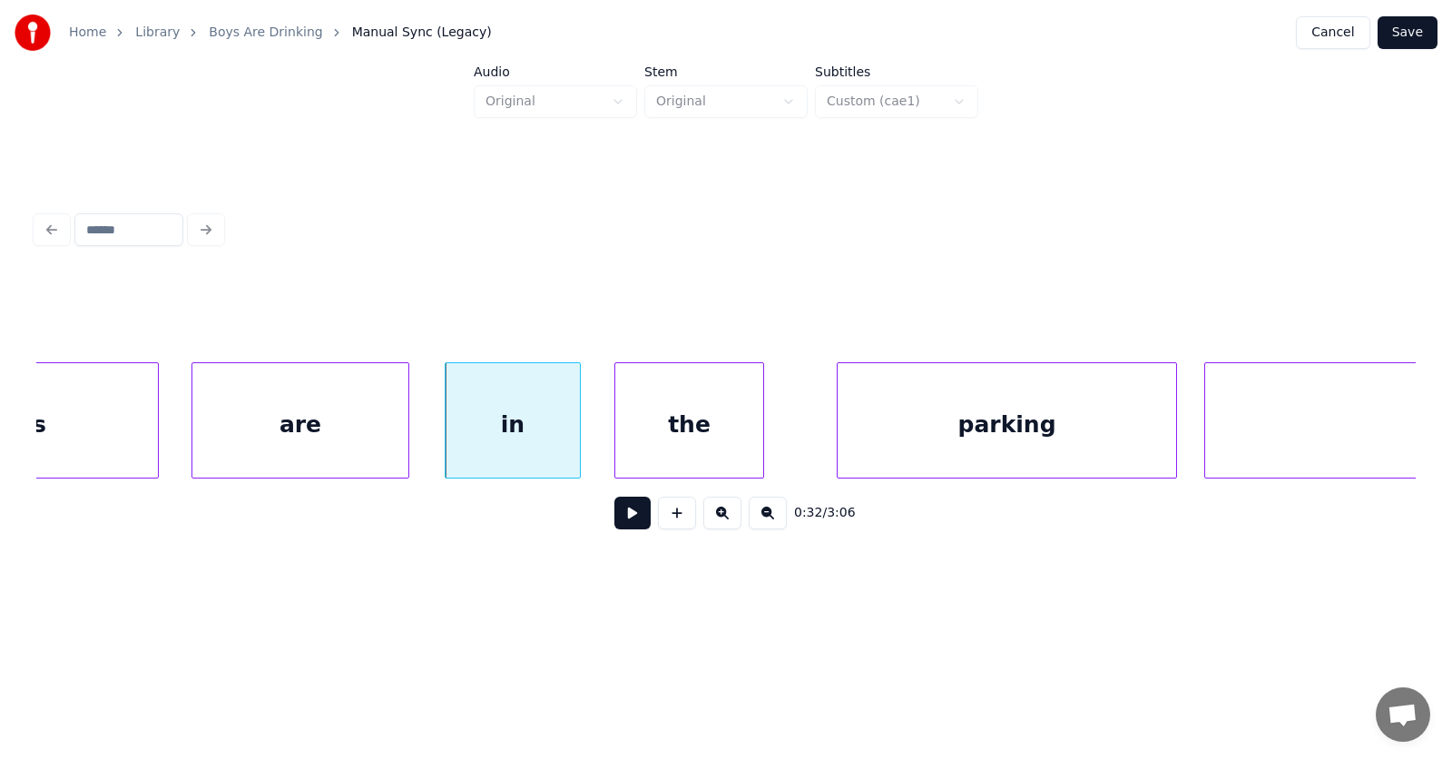
click at [681, 448] on div "the" at bounding box center [689, 424] width 148 height 123
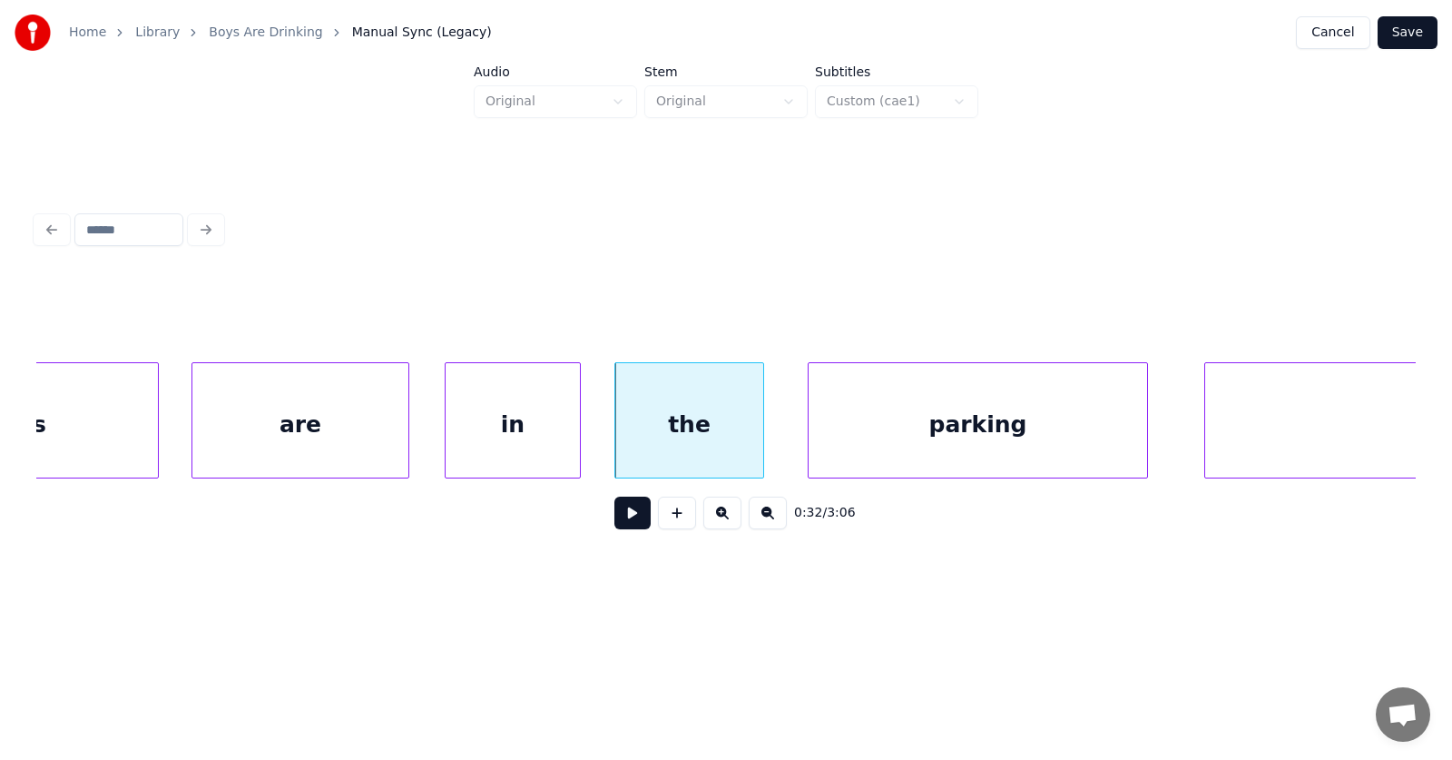
click at [873, 453] on div "parking" at bounding box center [978, 424] width 339 height 123
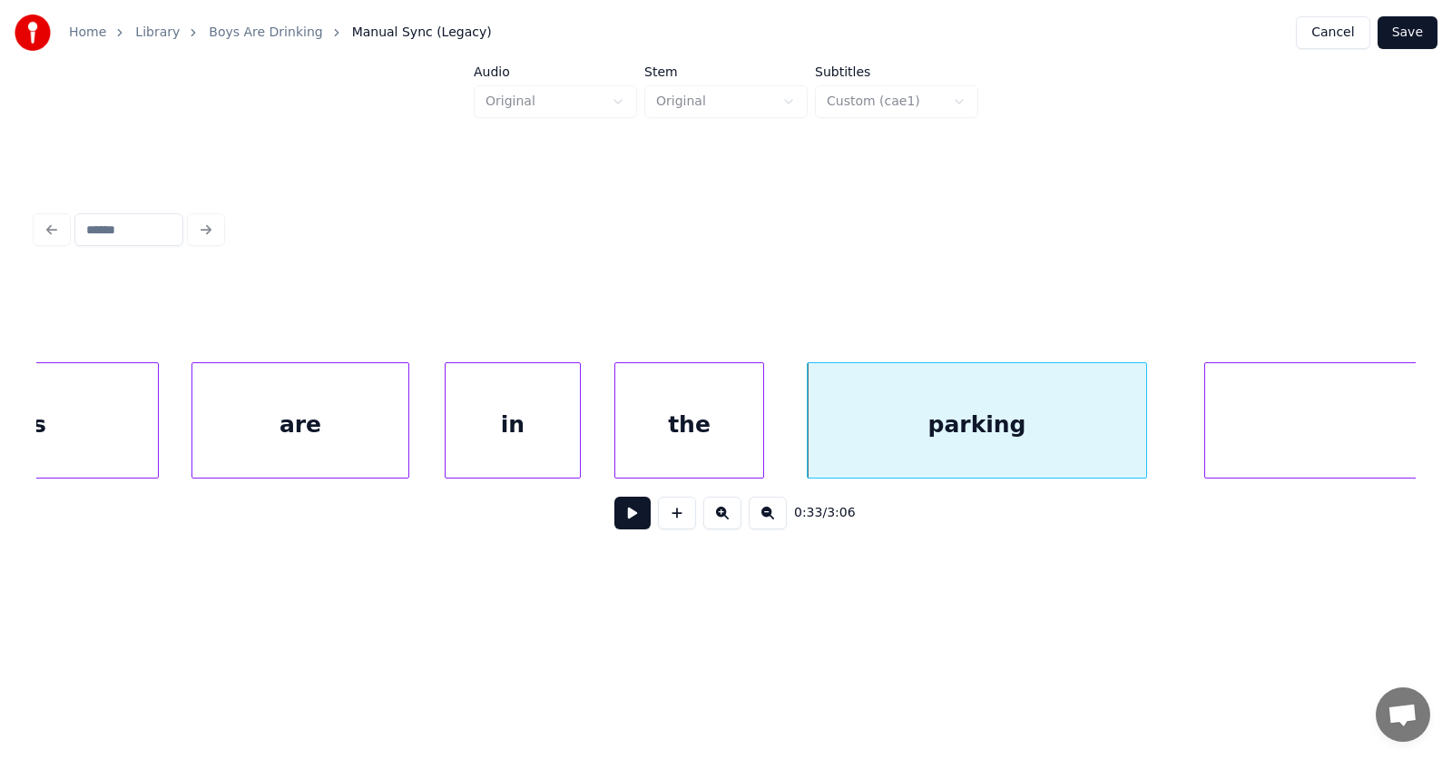
scroll to position [0, 22277]
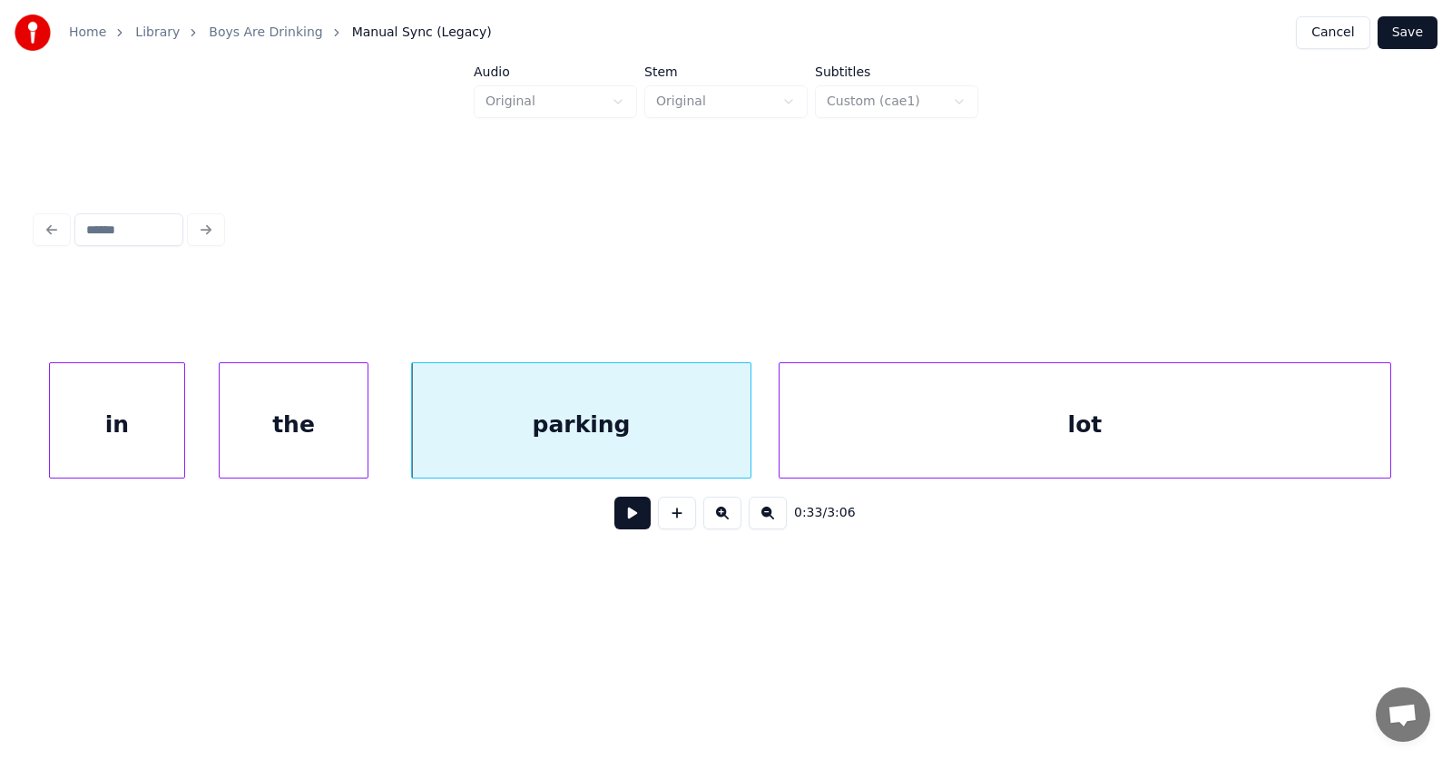
click at [1239, 447] on div "lot" at bounding box center [1085, 424] width 611 height 123
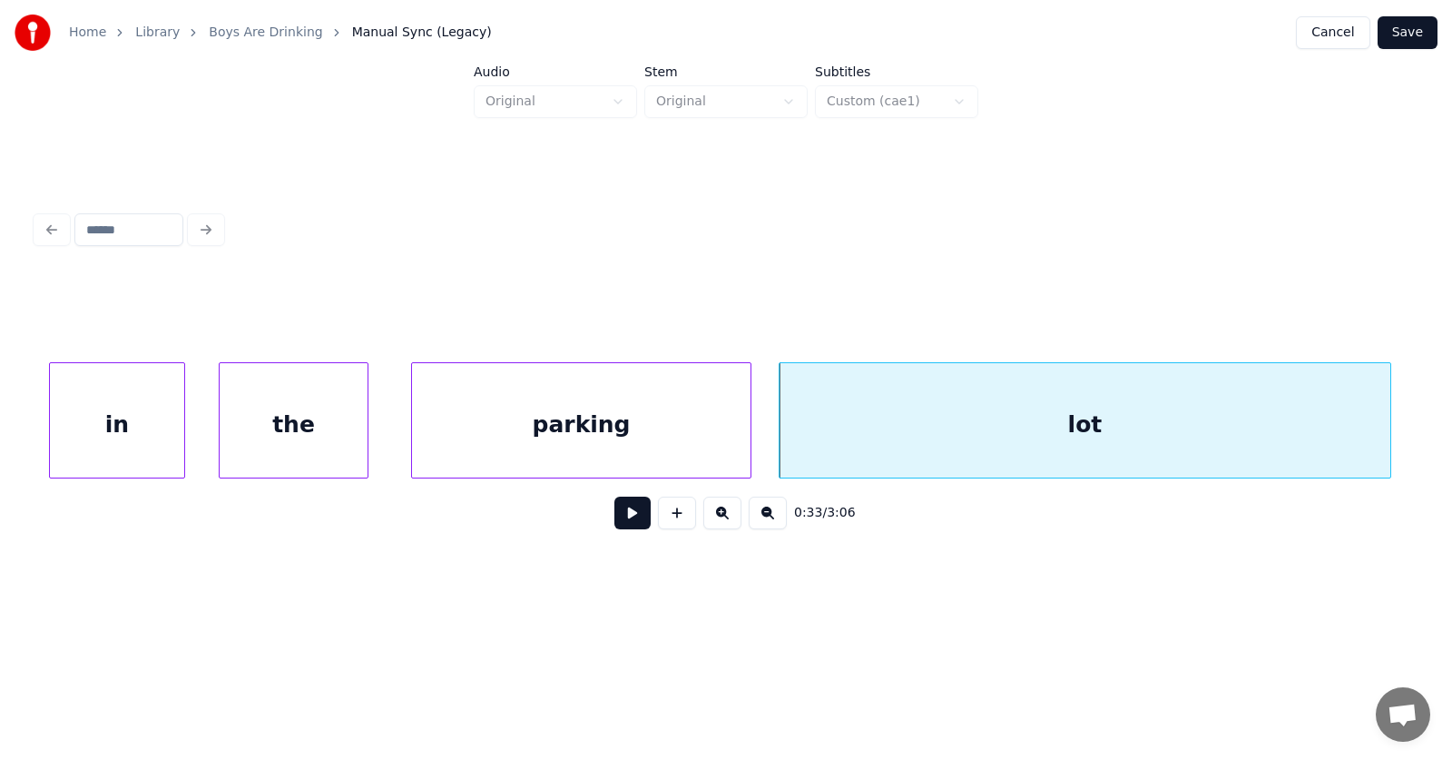
click at [614, 522] on button at bounding box center [632, 512] width 36 height 33
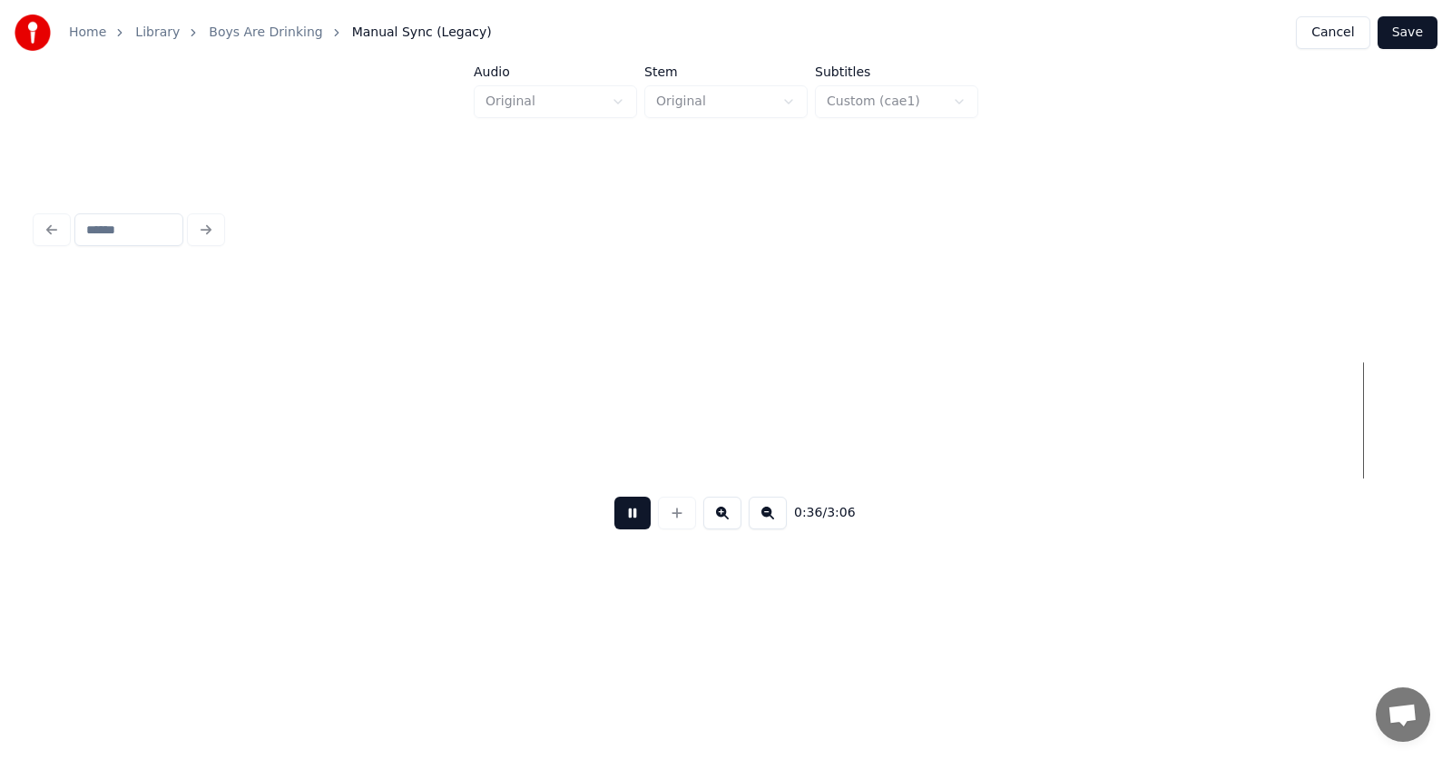
scroll to position [0, 25048]
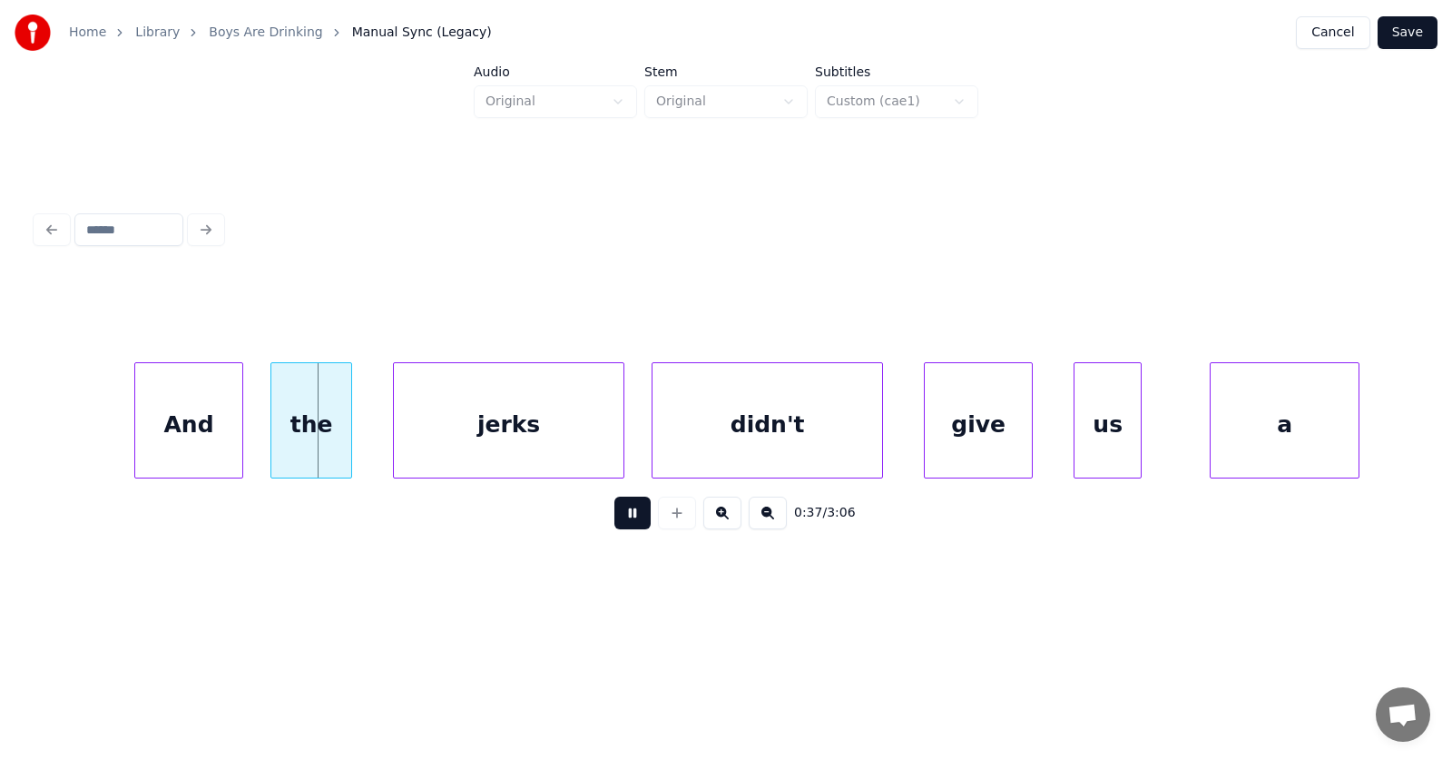
click at [617, 521] on button at bounding box center [632, 512] width 36 height 33
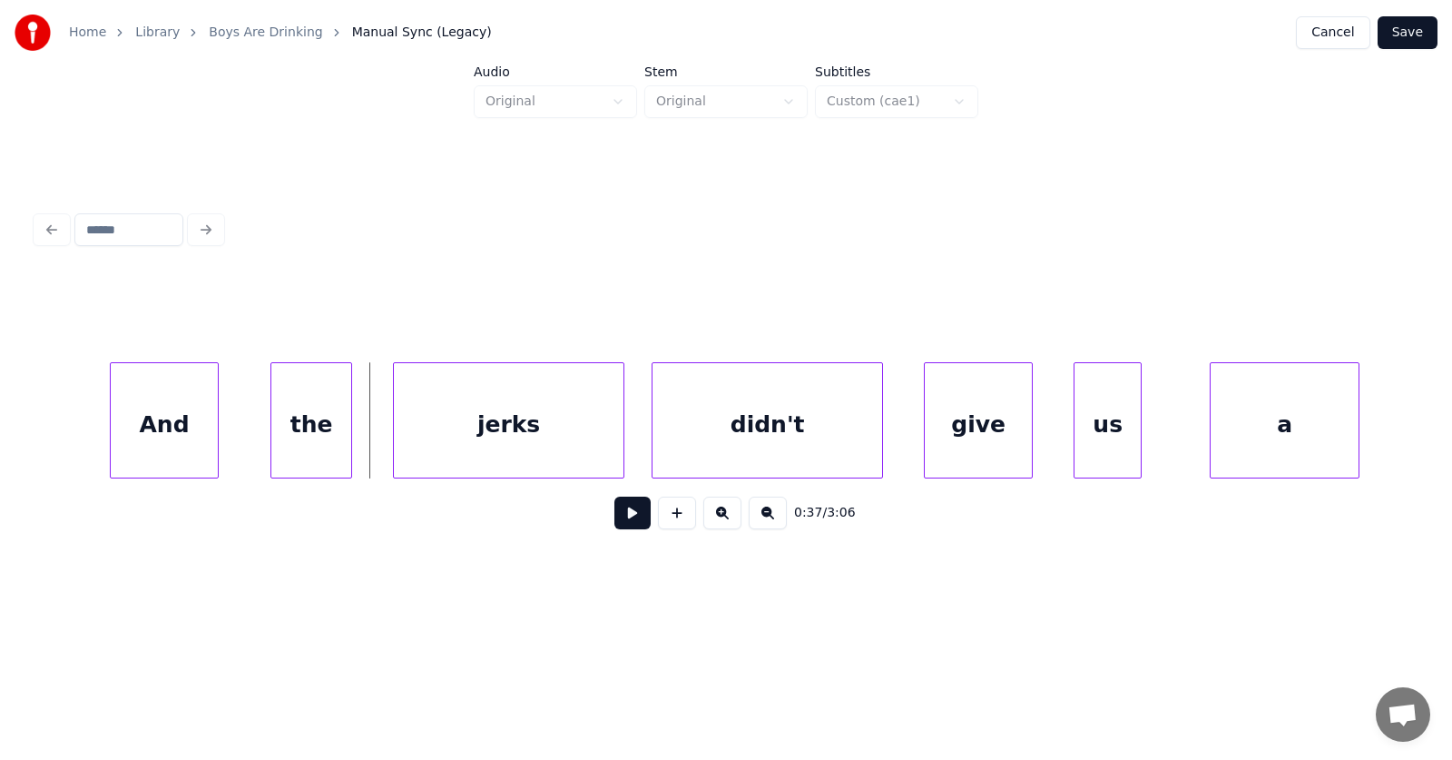
click at [186, 441] on div "And" at bounding box center [164, 424] width 107 height 123
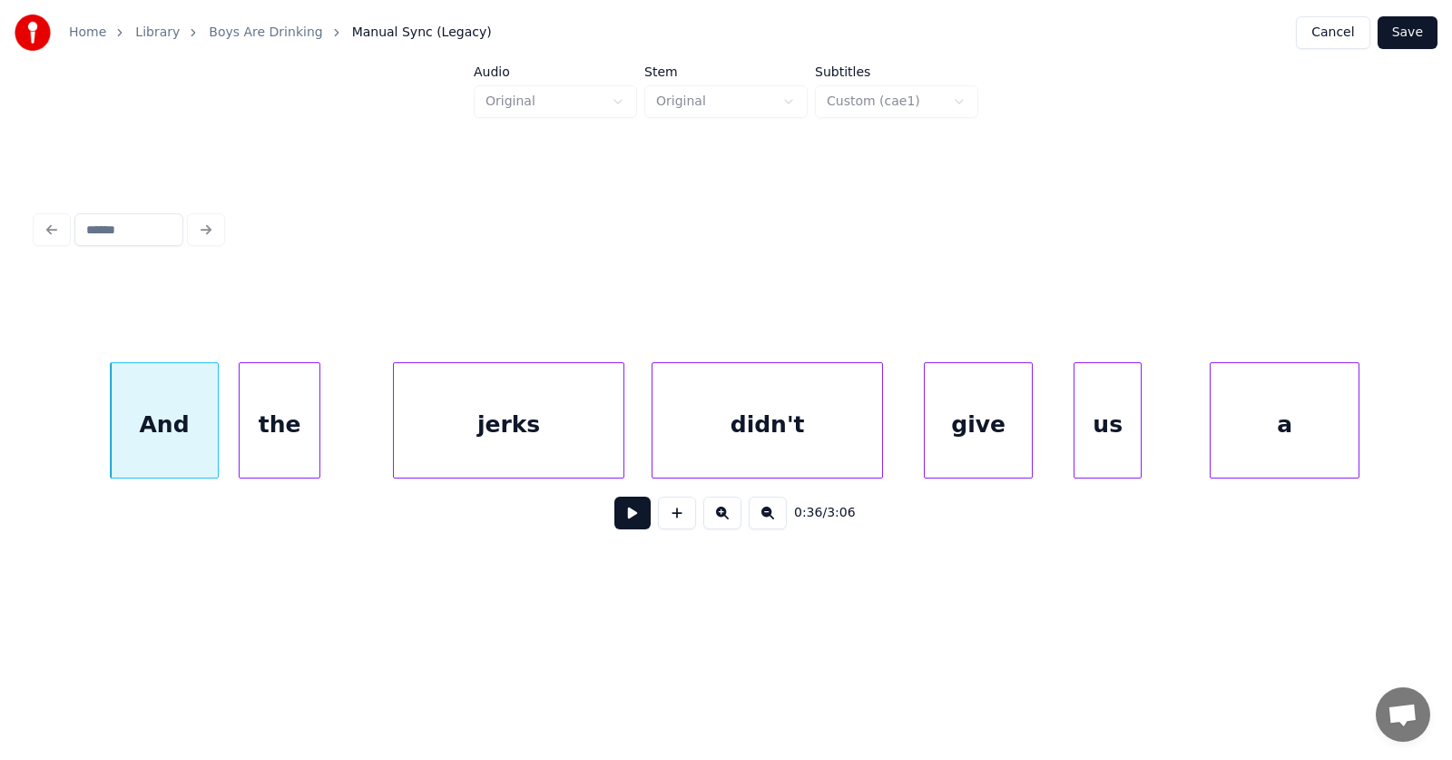
click at [270, 441] on div "the" at bounding box center [280, 424] width 80 height 123
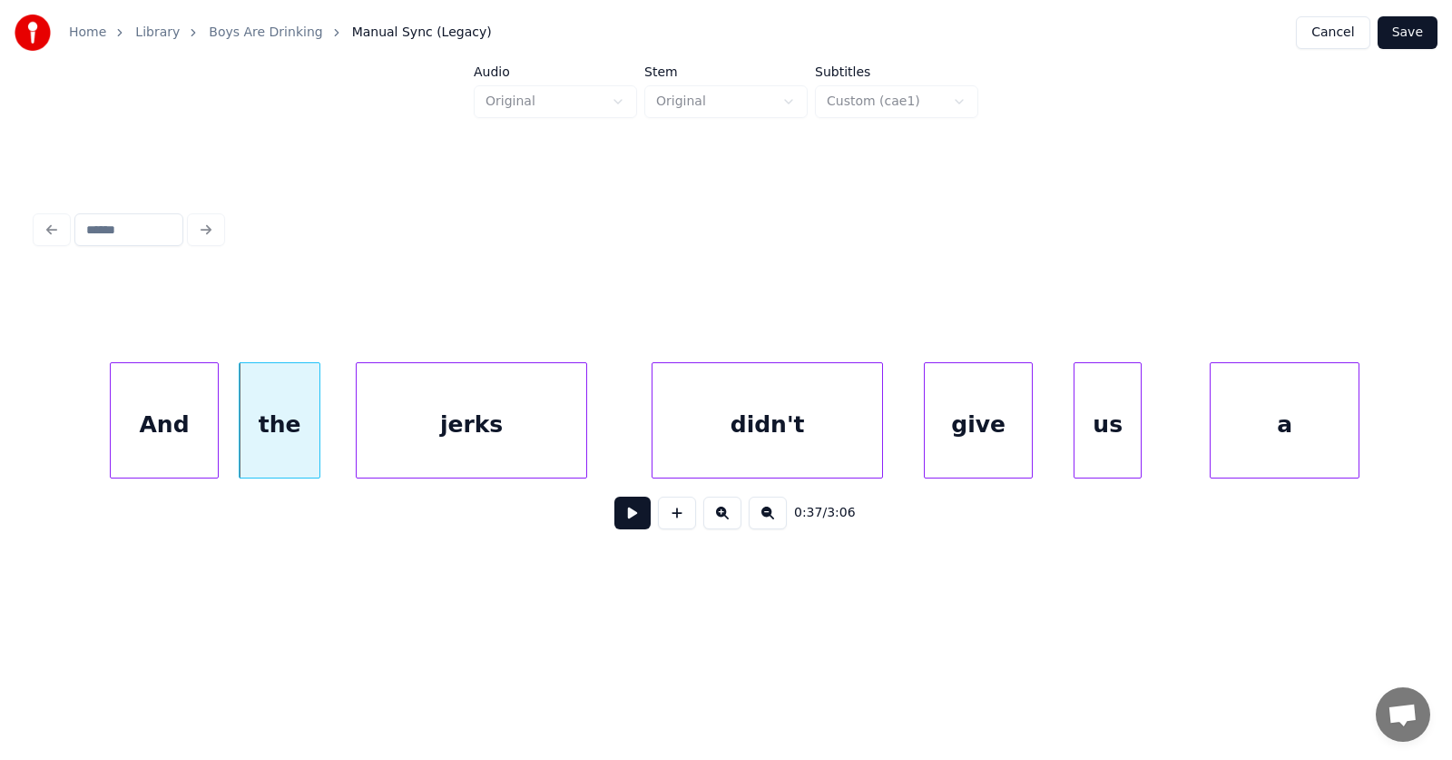
click at [420, 429] on div "jerks" at bounding box center [472, 424] width 230 height 123
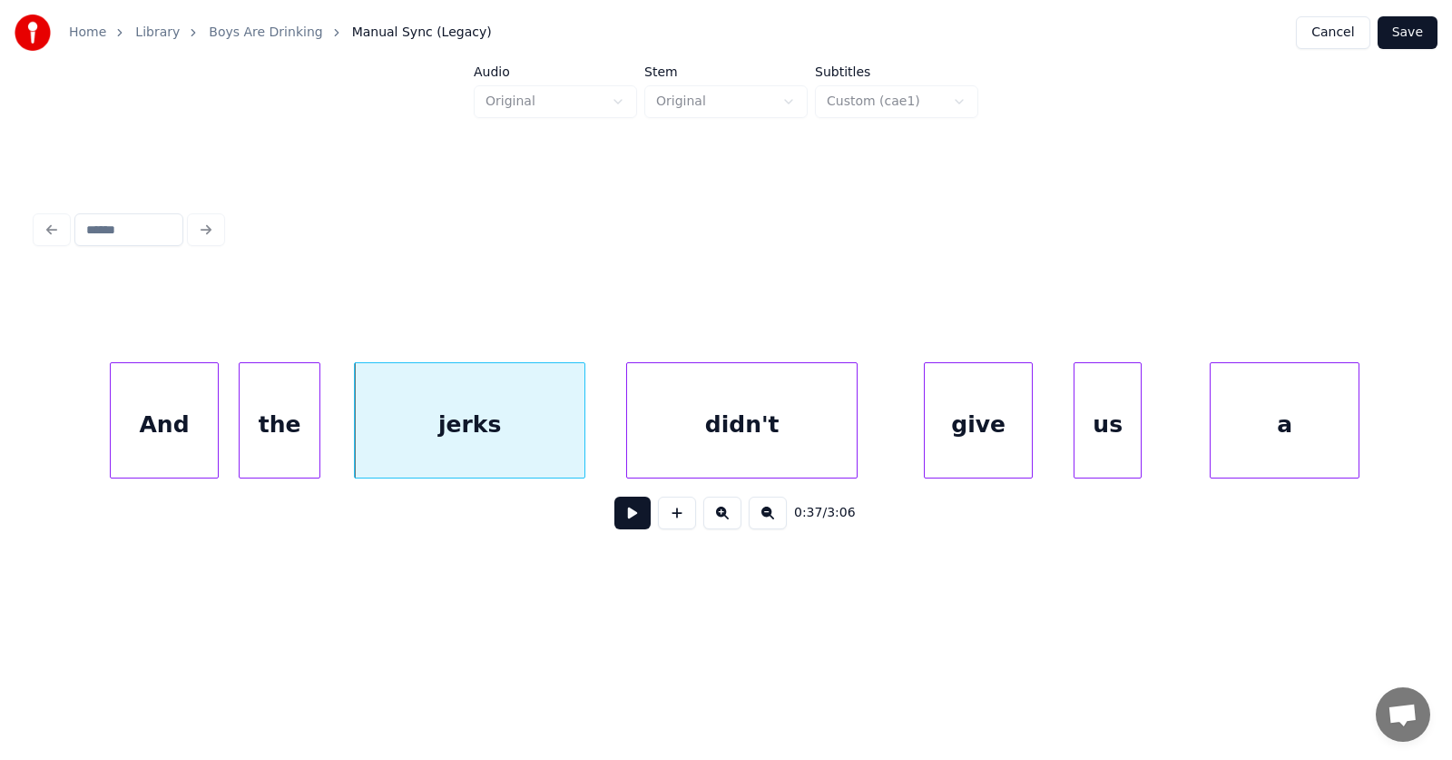
click at [728, 430] on div "didn't" at bounding box center [742, 424] width 230 height 123
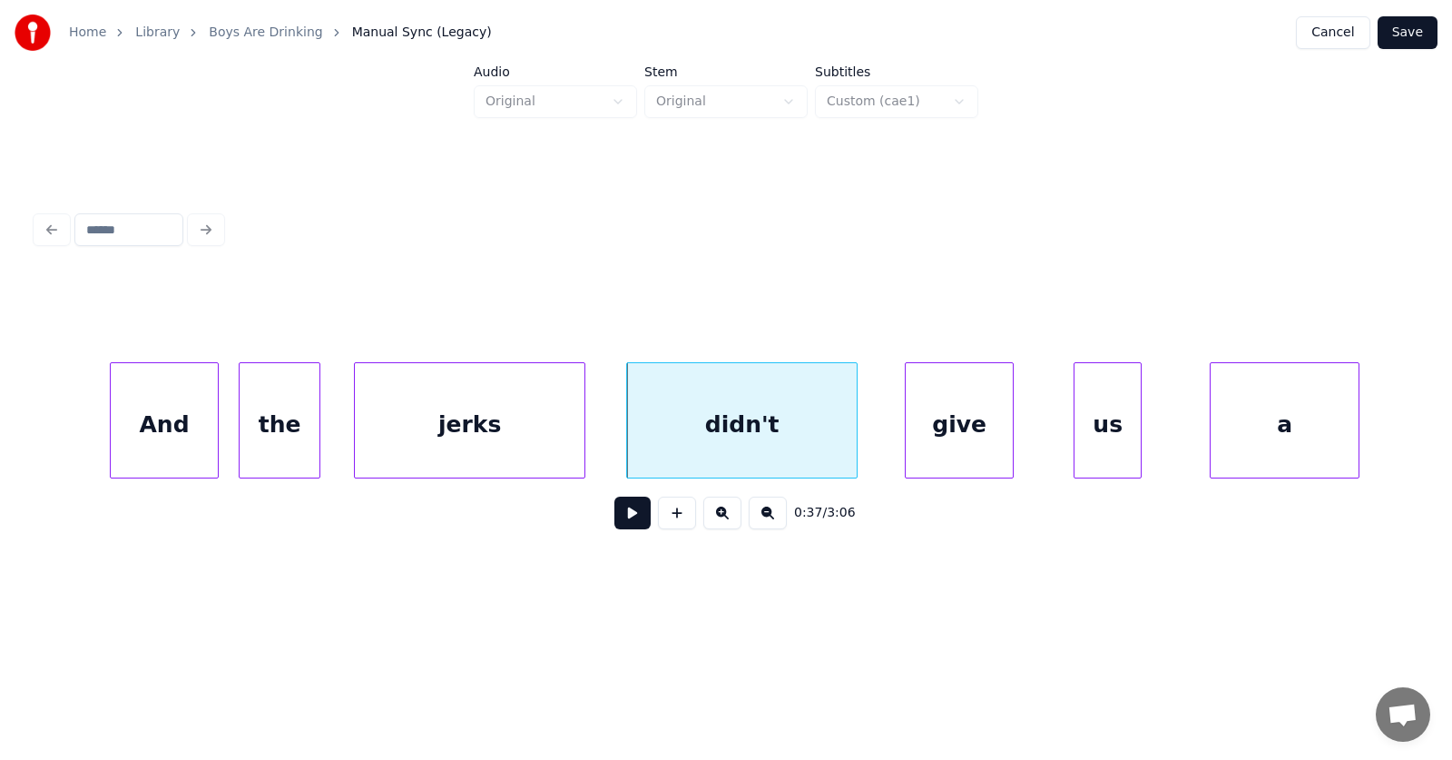
click at [969, 424] on div "give" at bounding box center [959, 424] width 107 height 123
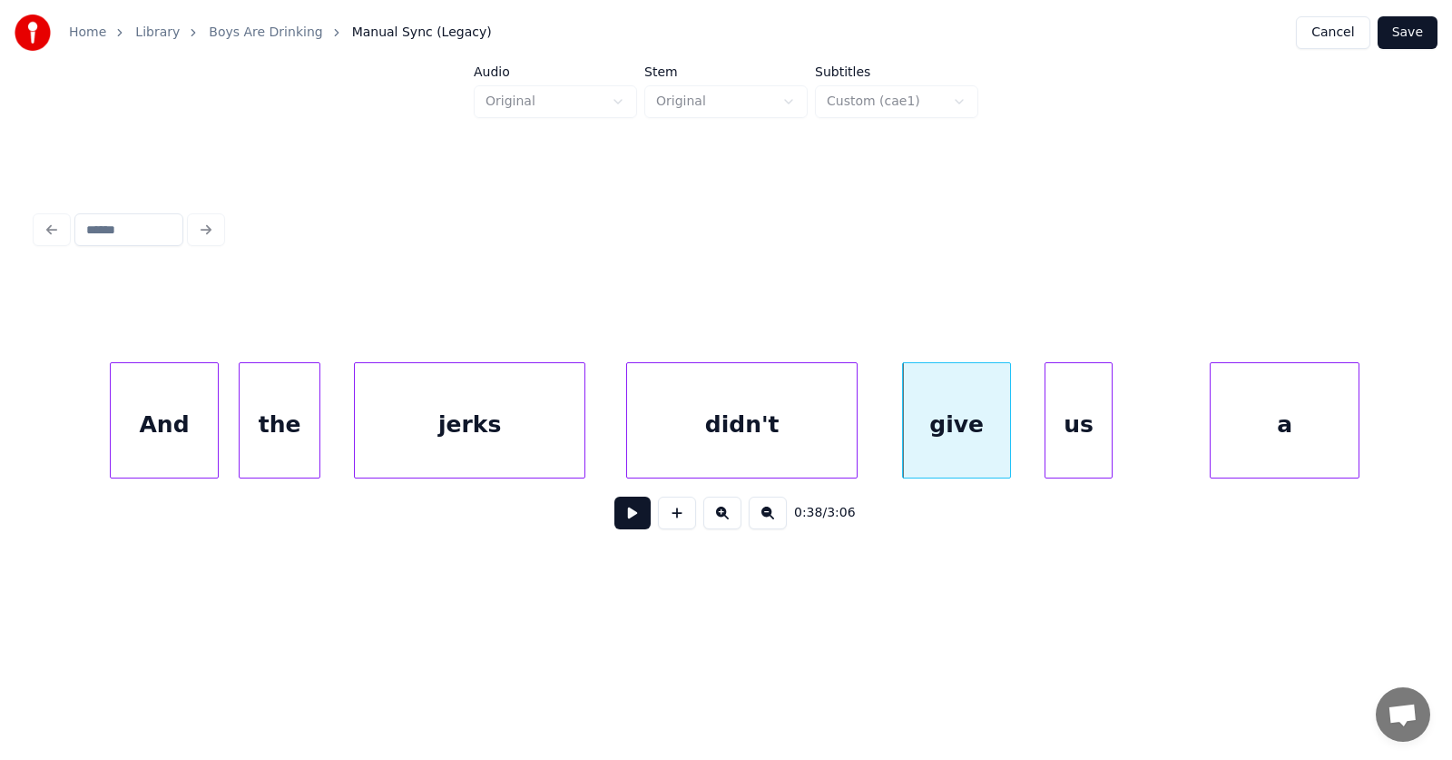
click at [1085, 432] on div "us" at bounding box center [1079, 424] width 66 height 123
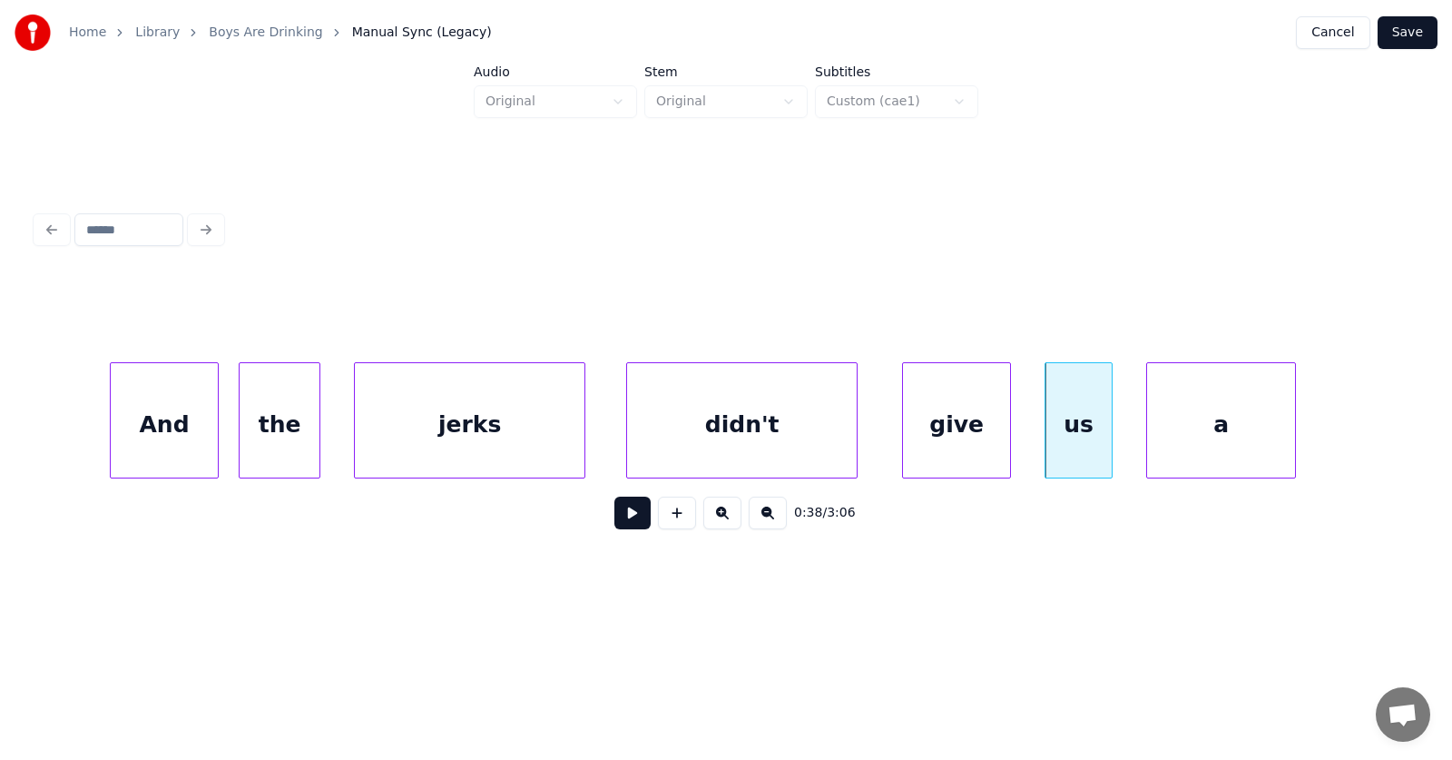
click at [1191, 442] on div "a" at bounding box center [1221, 424] width 148 height 123
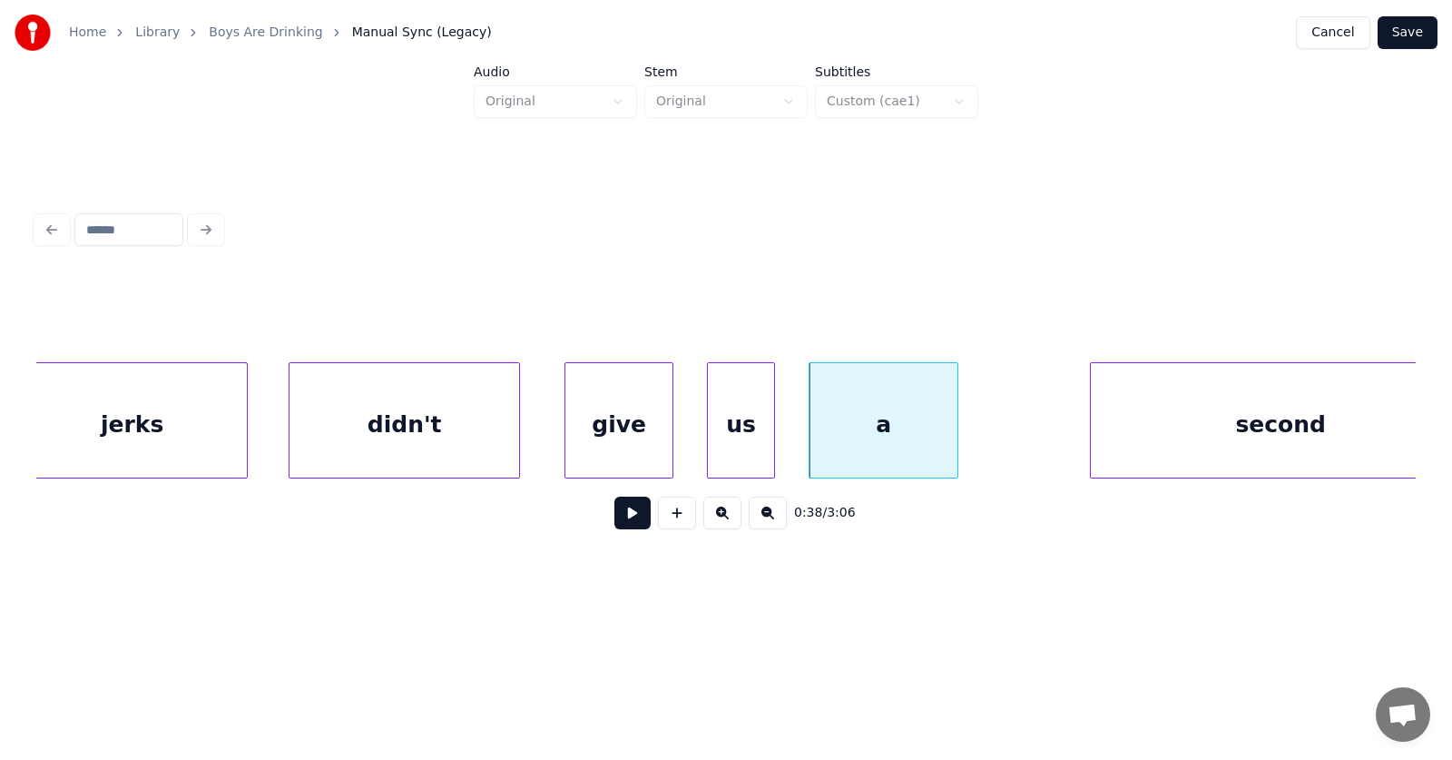
scroll to position [0, 25437]
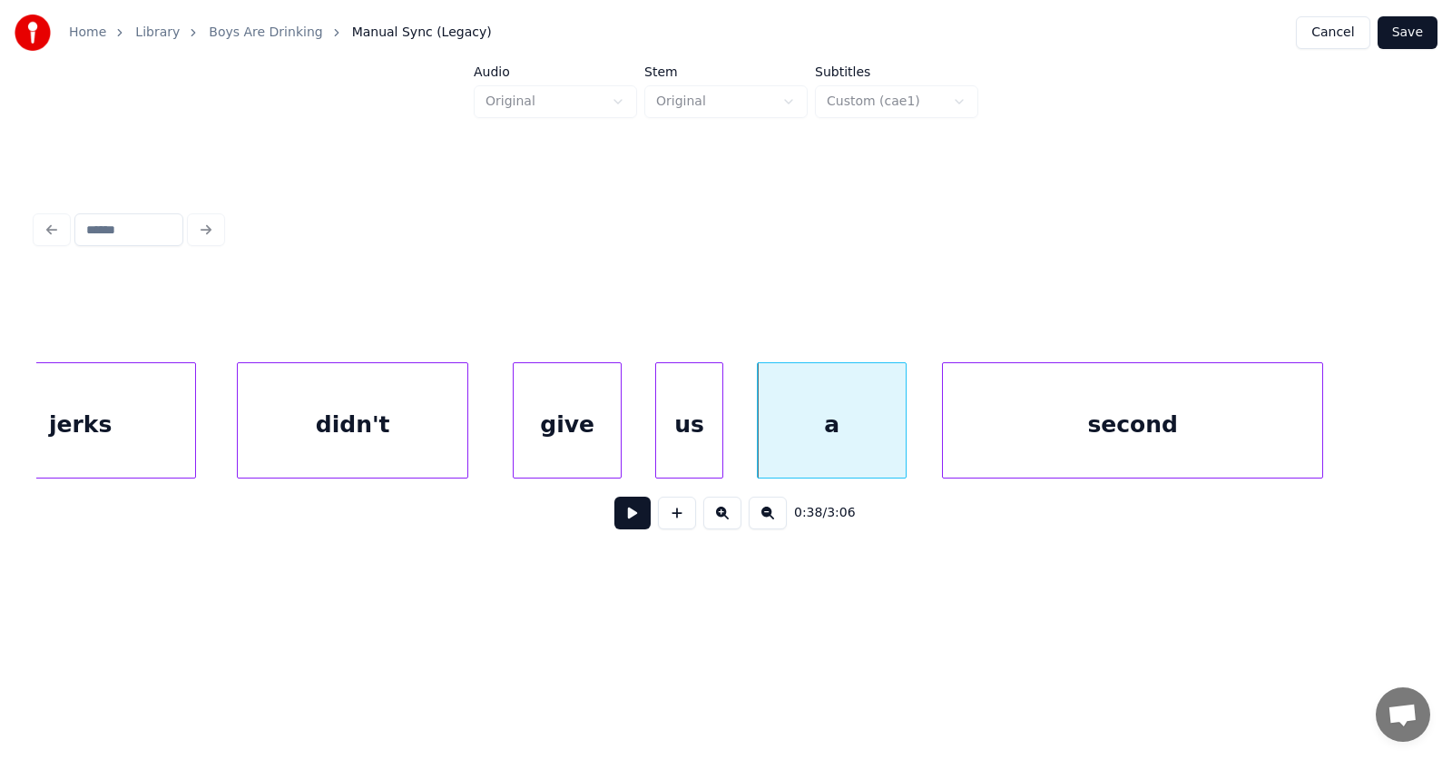
click at [1190, 446] on div "second" at bounding box center [1132, 424] width 379 height 123
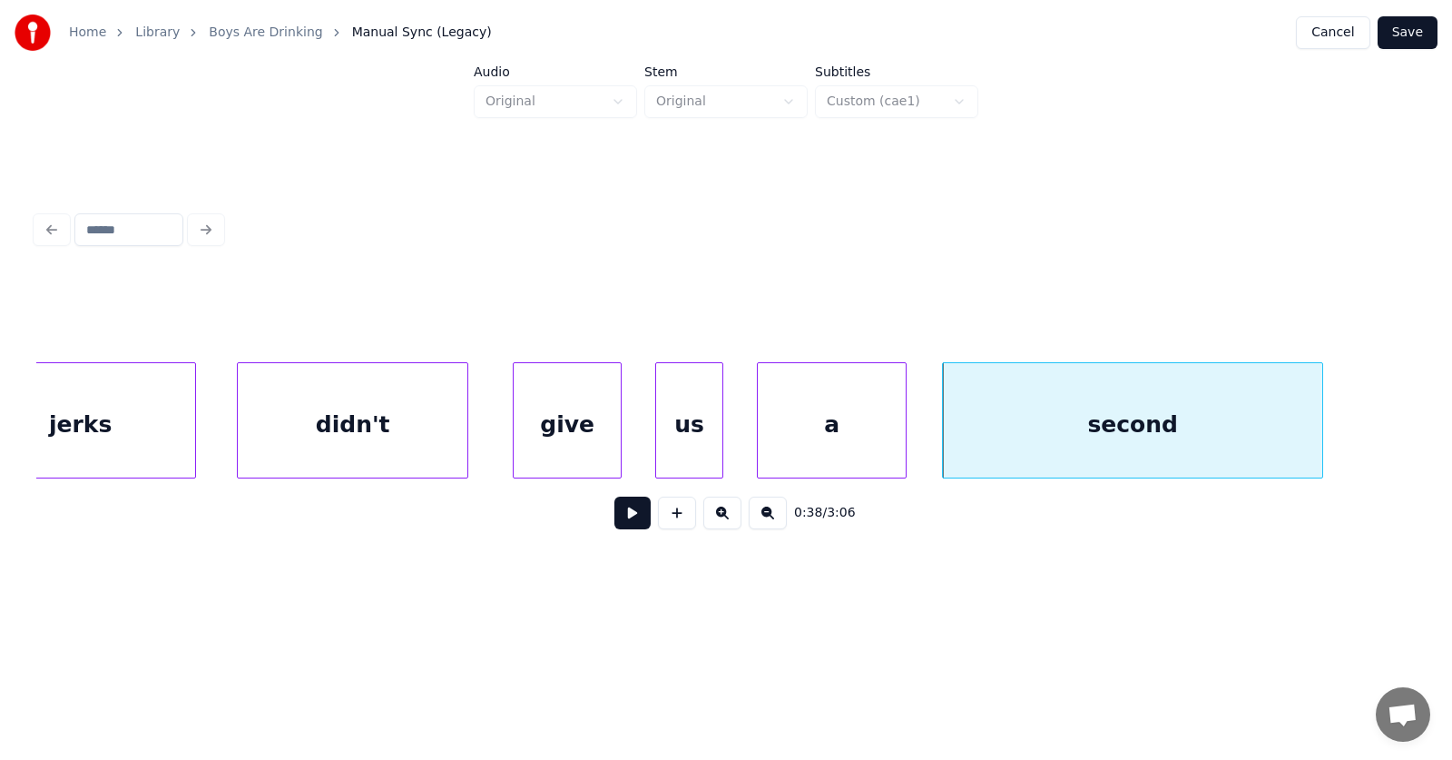
click at [1058, 434] on div "second" at bounding box center [1132, 424] width 379 height 123
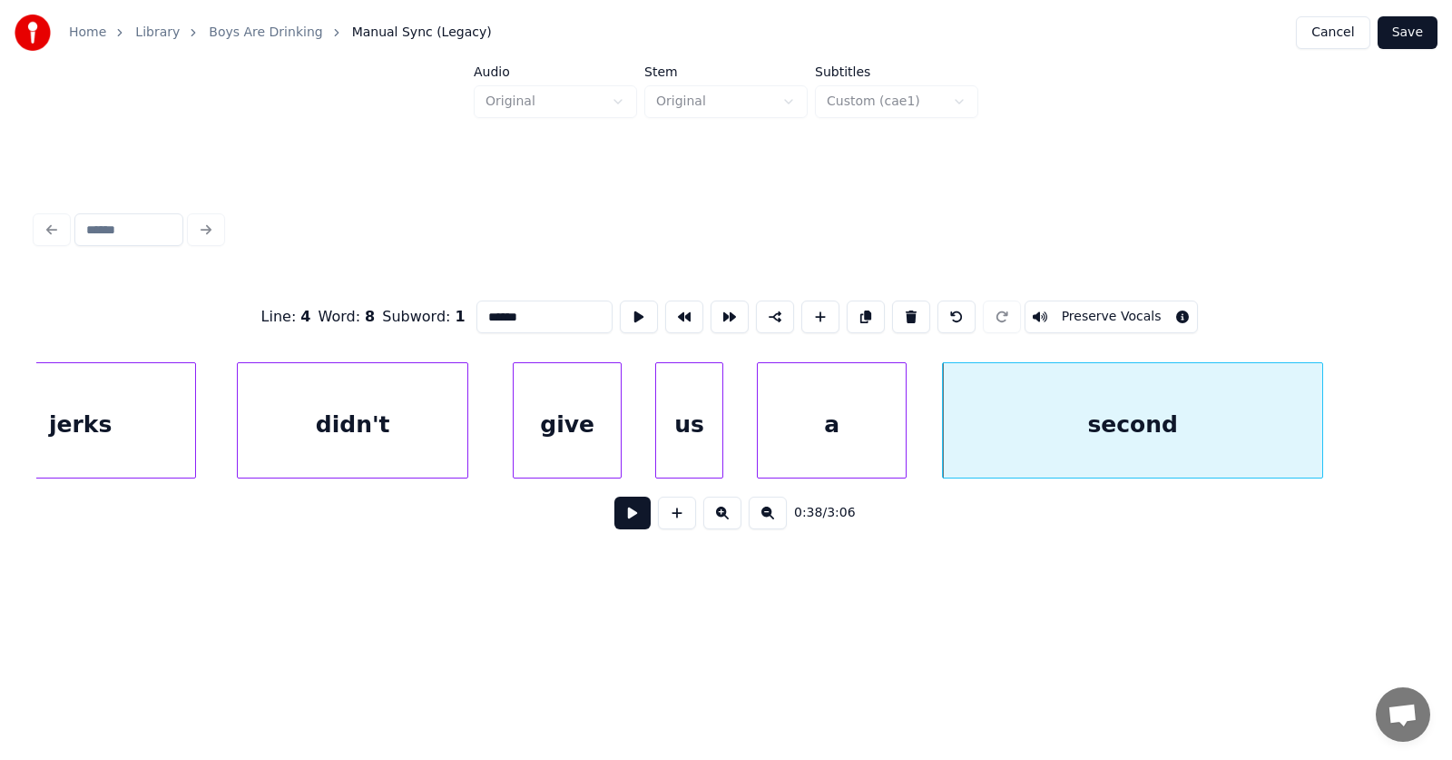
click at [618, 517] on button at bounding box center [632, 512] width 36 height 33
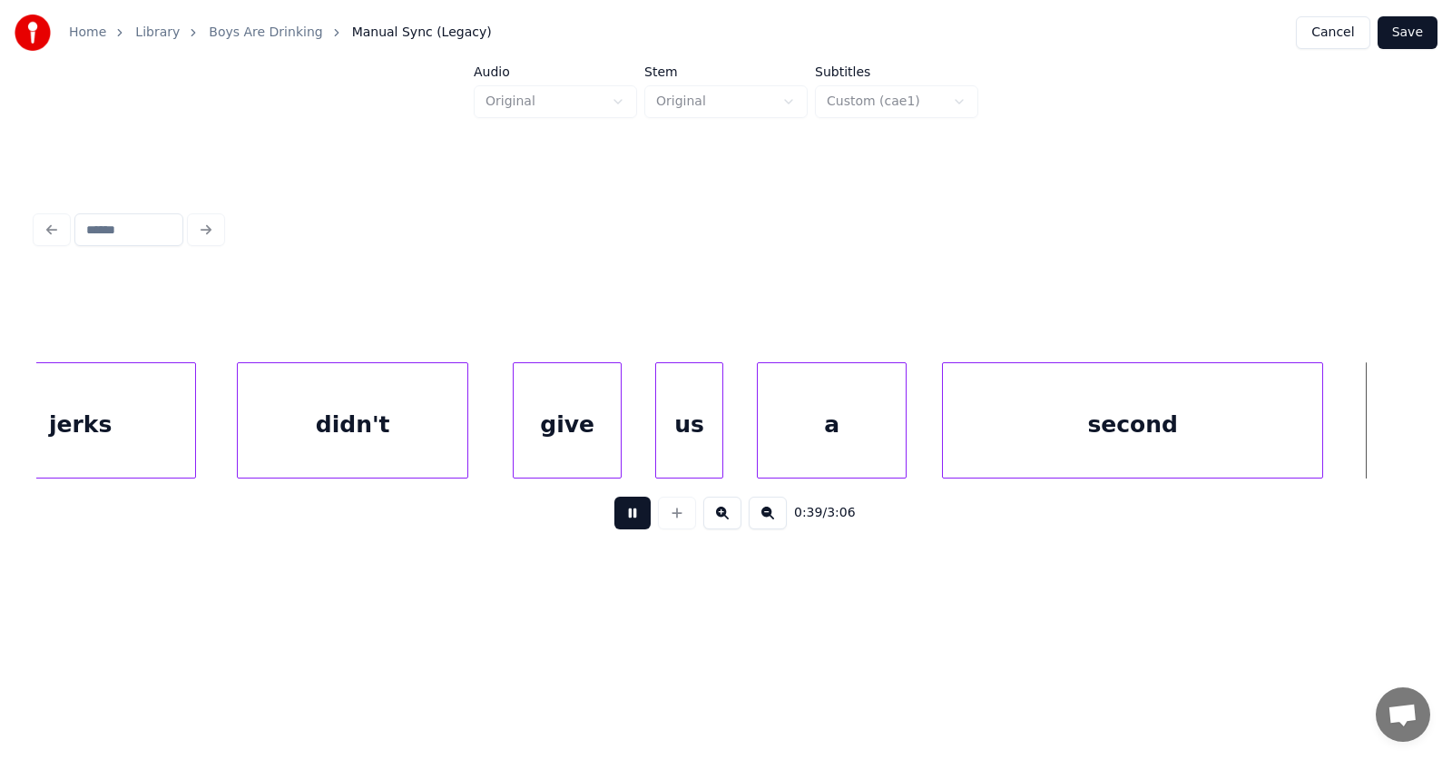
scroll to position [0, 26819]
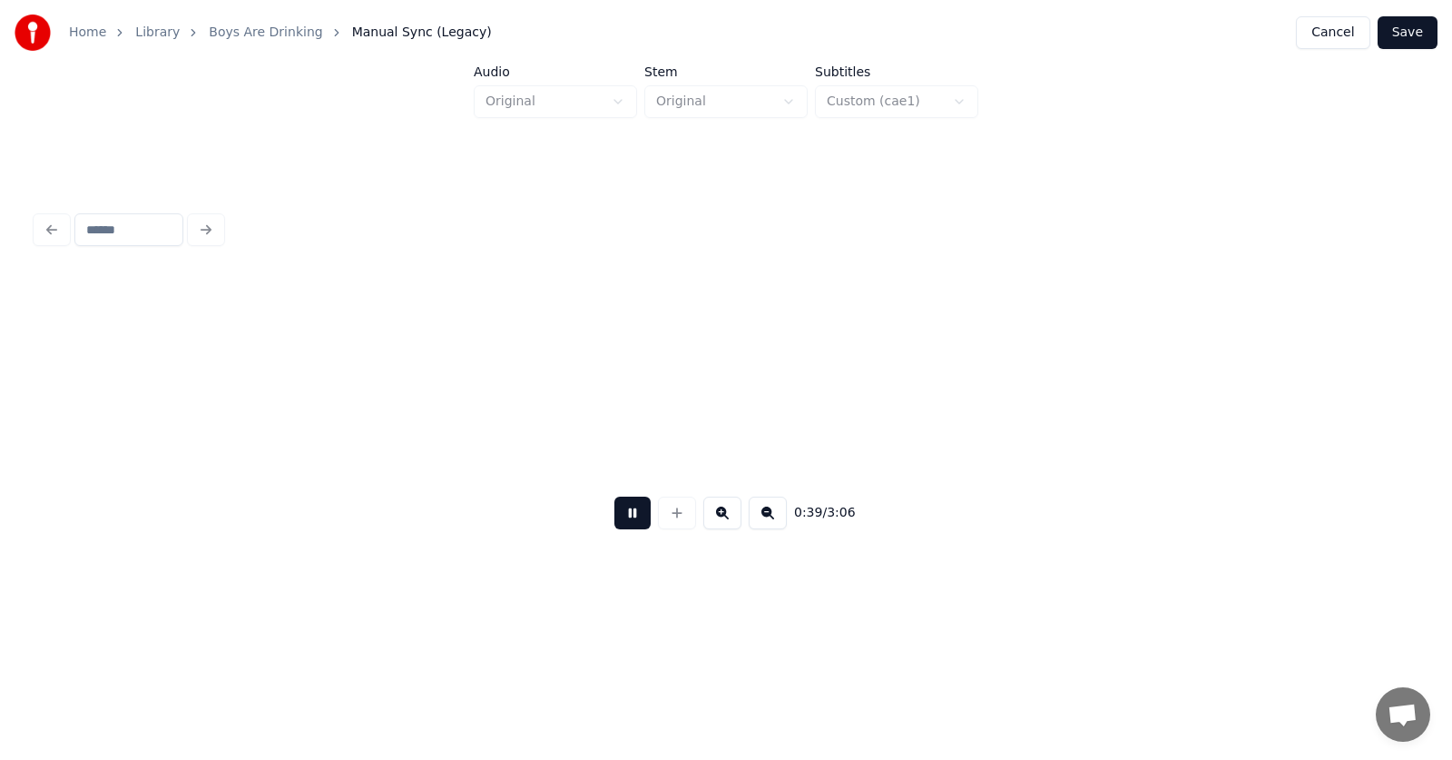
click at [618, 517] on button at bounding box center [632, 512] width 36 height 33
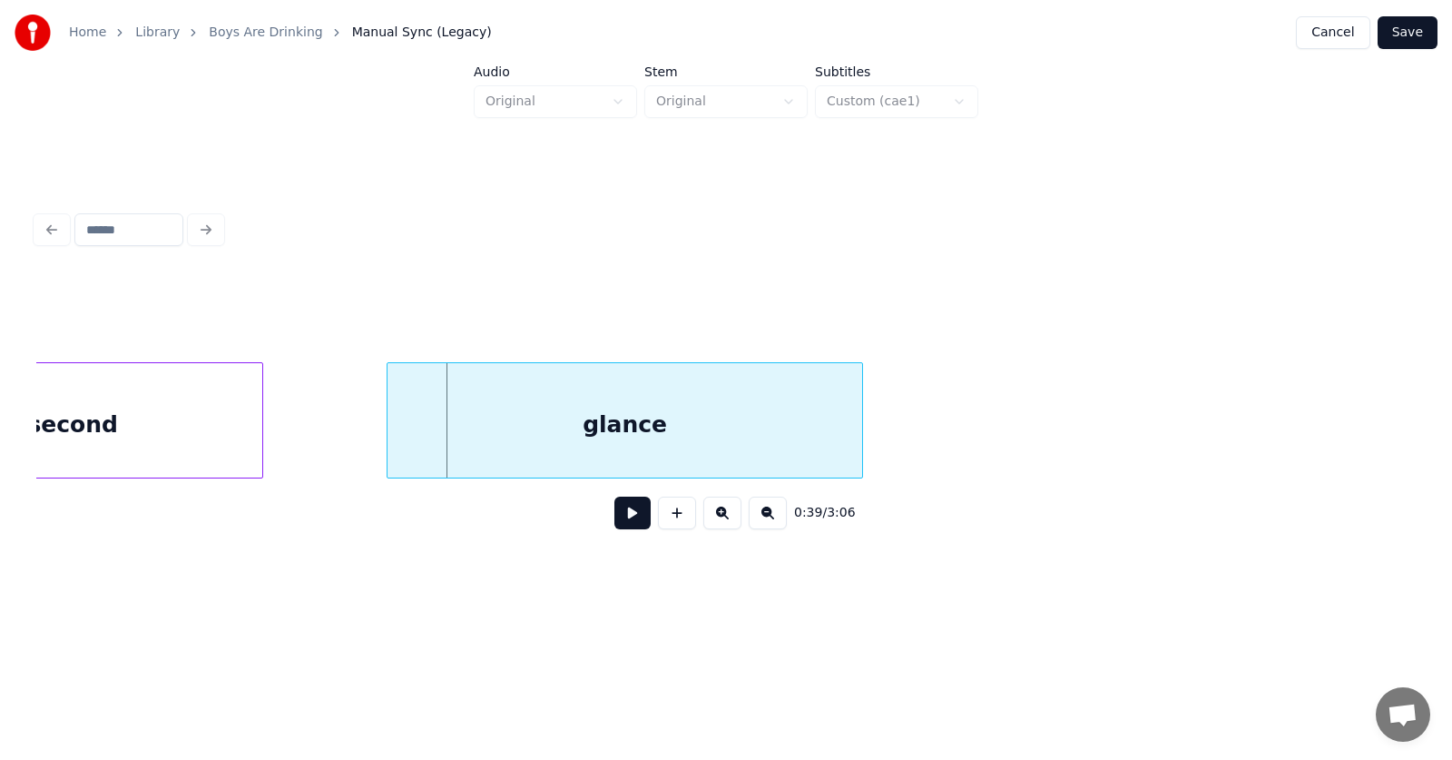
scroll to position [0, 26326]
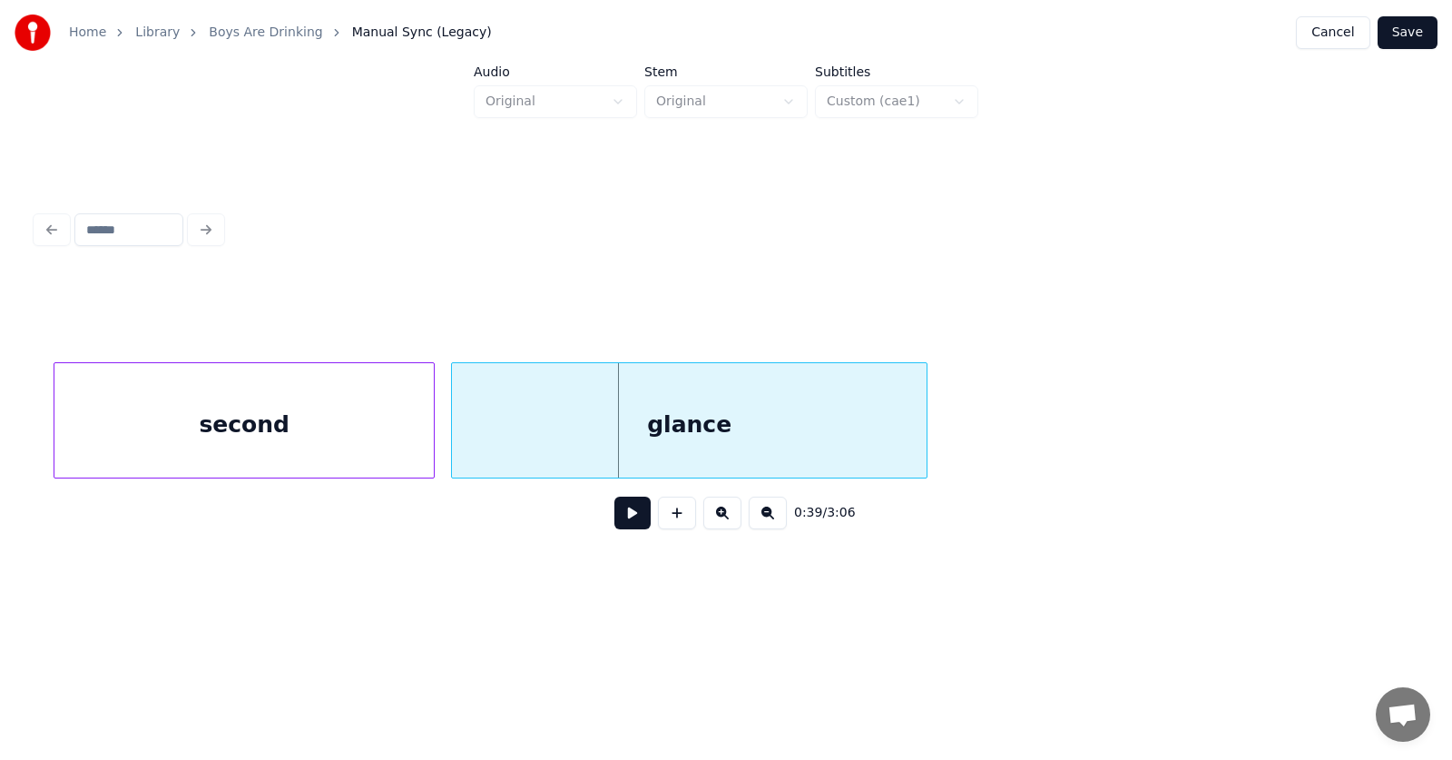
click at [596, 434] on div "glance" at bounding box center [689, 424] width 475 height 123
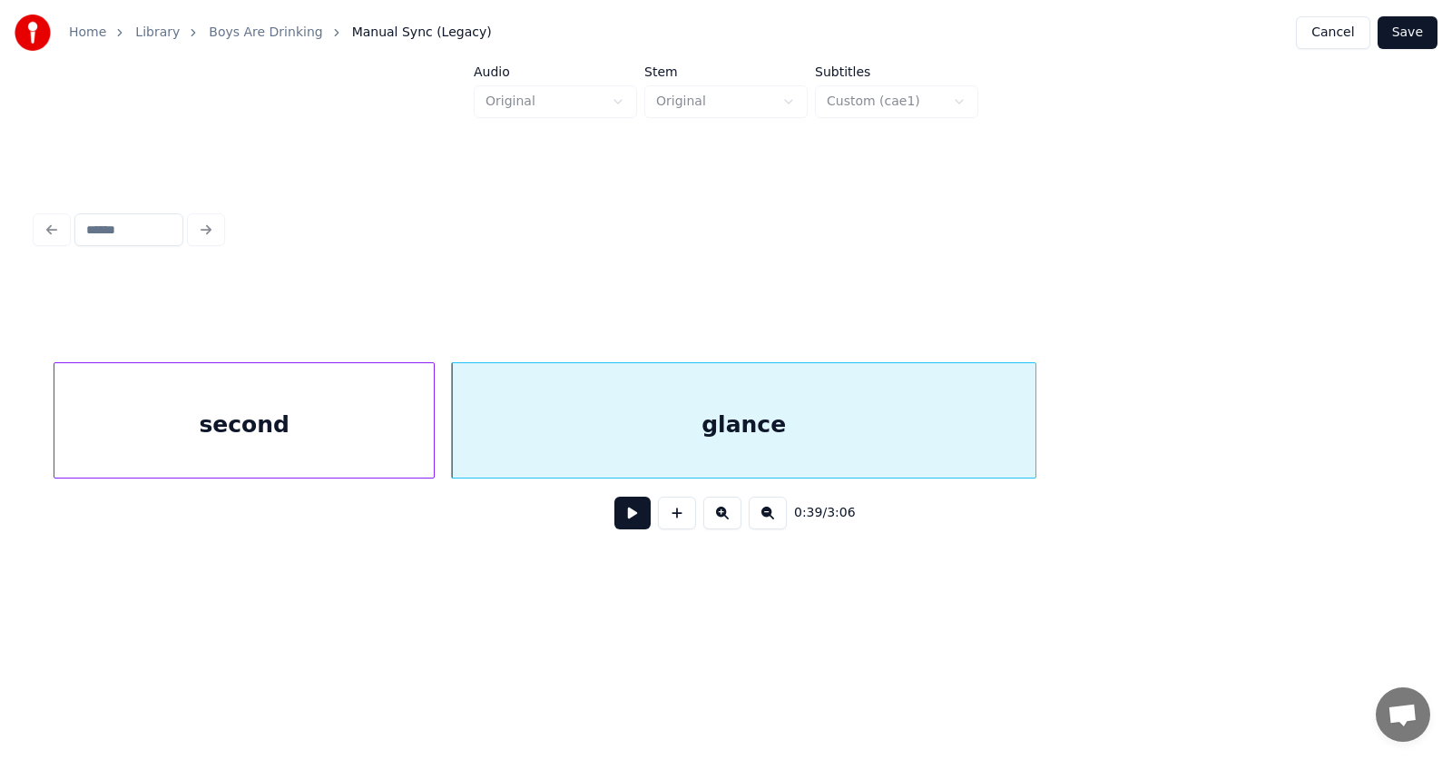
click at [1034, 429] on div at bounding box center [1032, 420] width 5 height 114
click at [717, 426] on div "glance" at bounding box center [744, 424] width 584 height 123
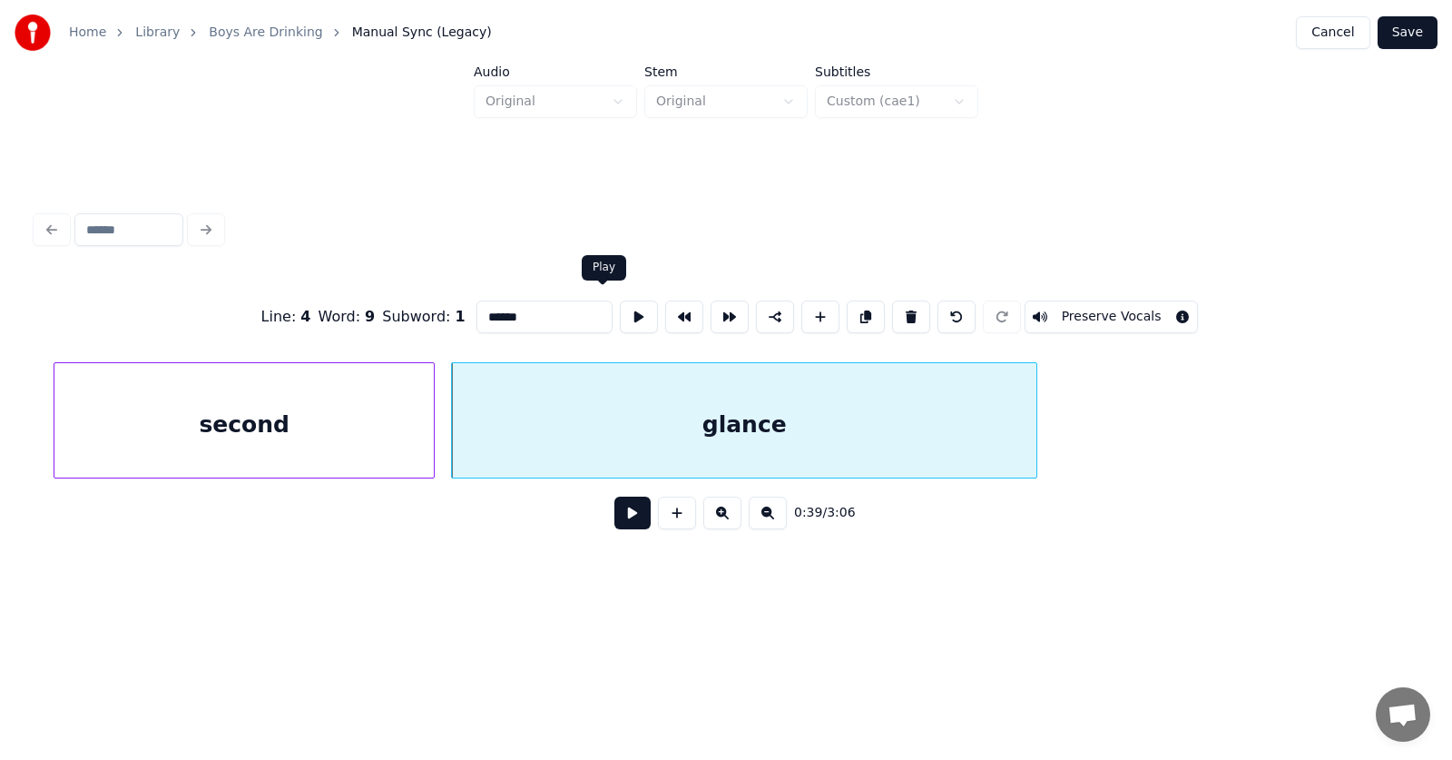
click at [620, 301] on button at bounding box center [639, 316] width 38 height 33
click at [614, 515] on button at bounding box center [632, 512] width 36 height 33
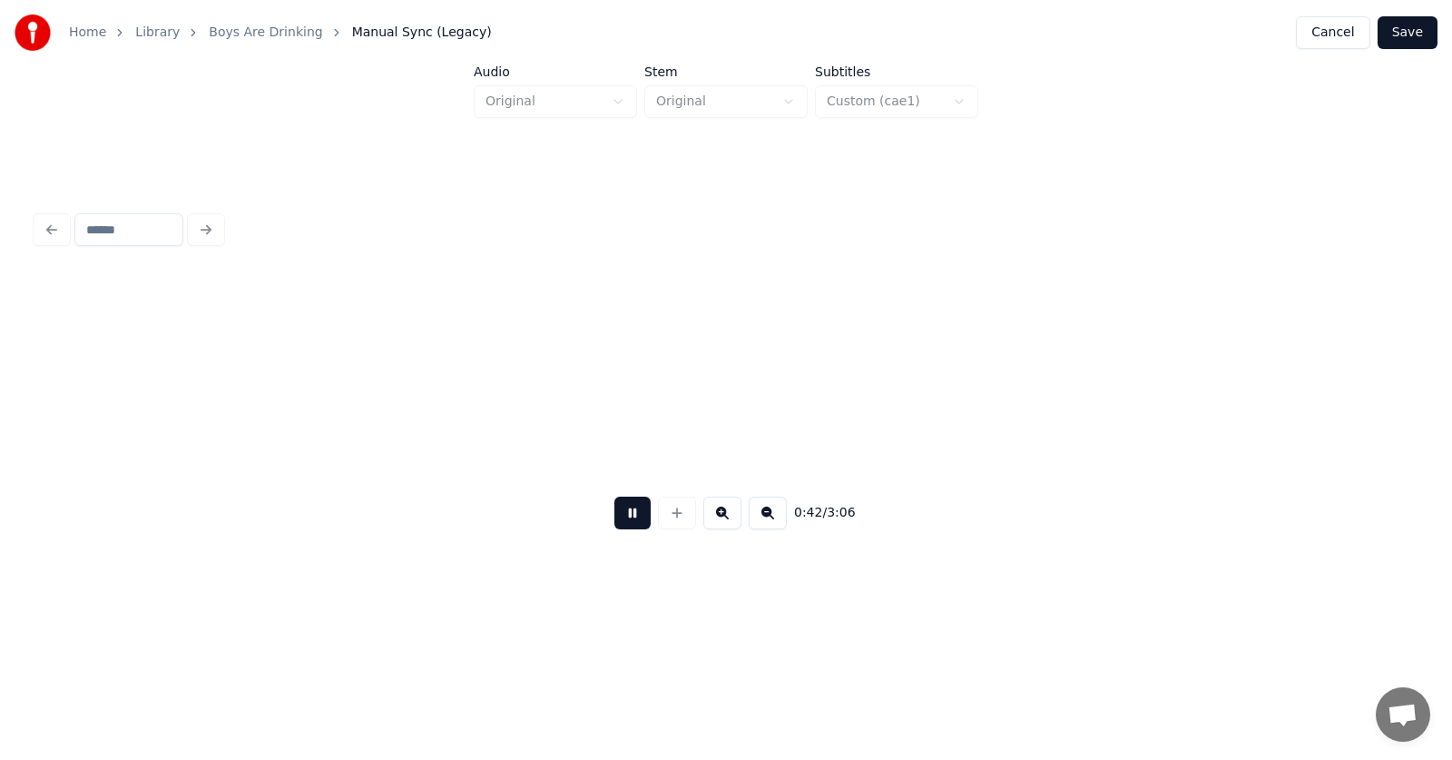
scroll to position [0, 29100]
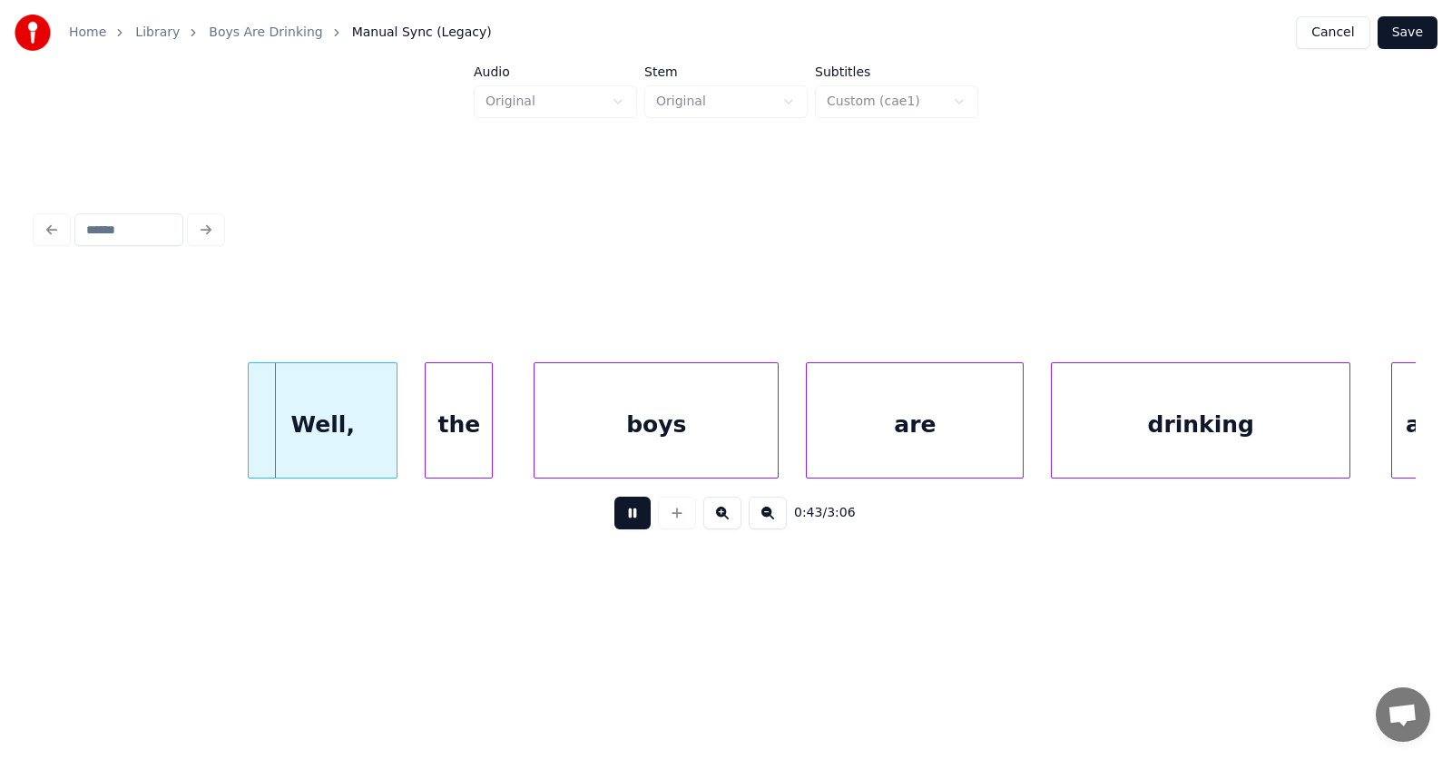
click at [614, 519] on button at bounding box center [632, 512] width 36 height 33
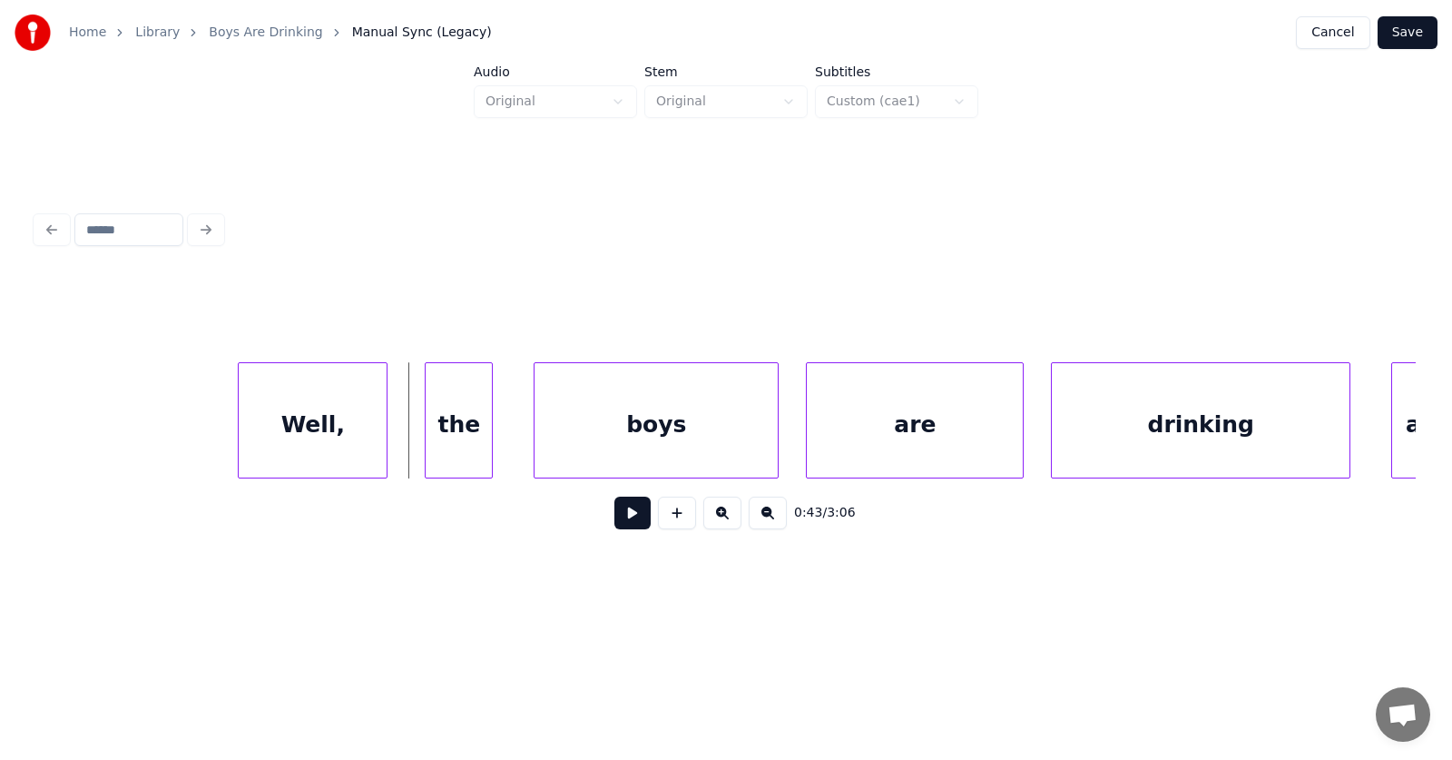
click at [341, 427] on div "Well," at bounding box center [313, 424] width 148 height 123
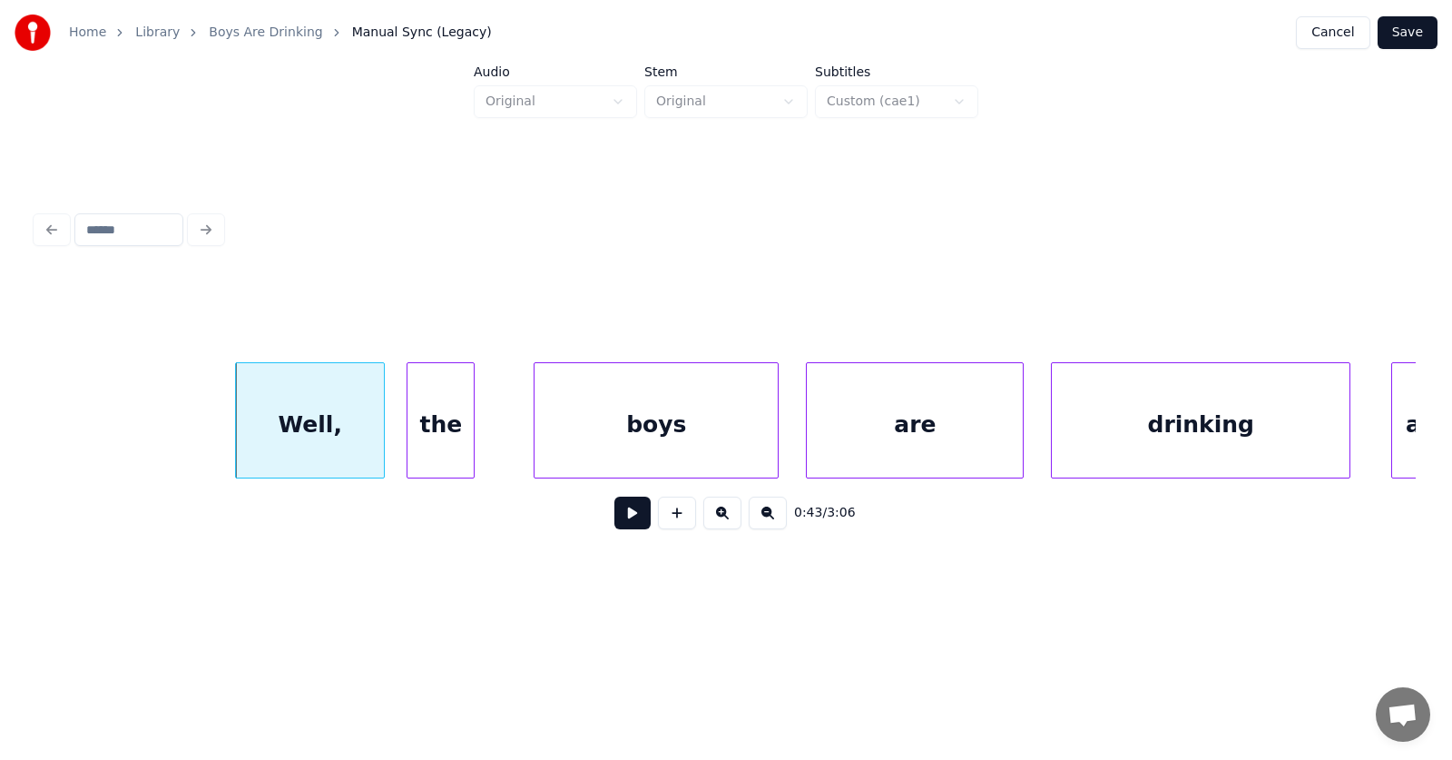
click at [427, 433] on div "the" at bounding box center [441, 424] width 66 height 123
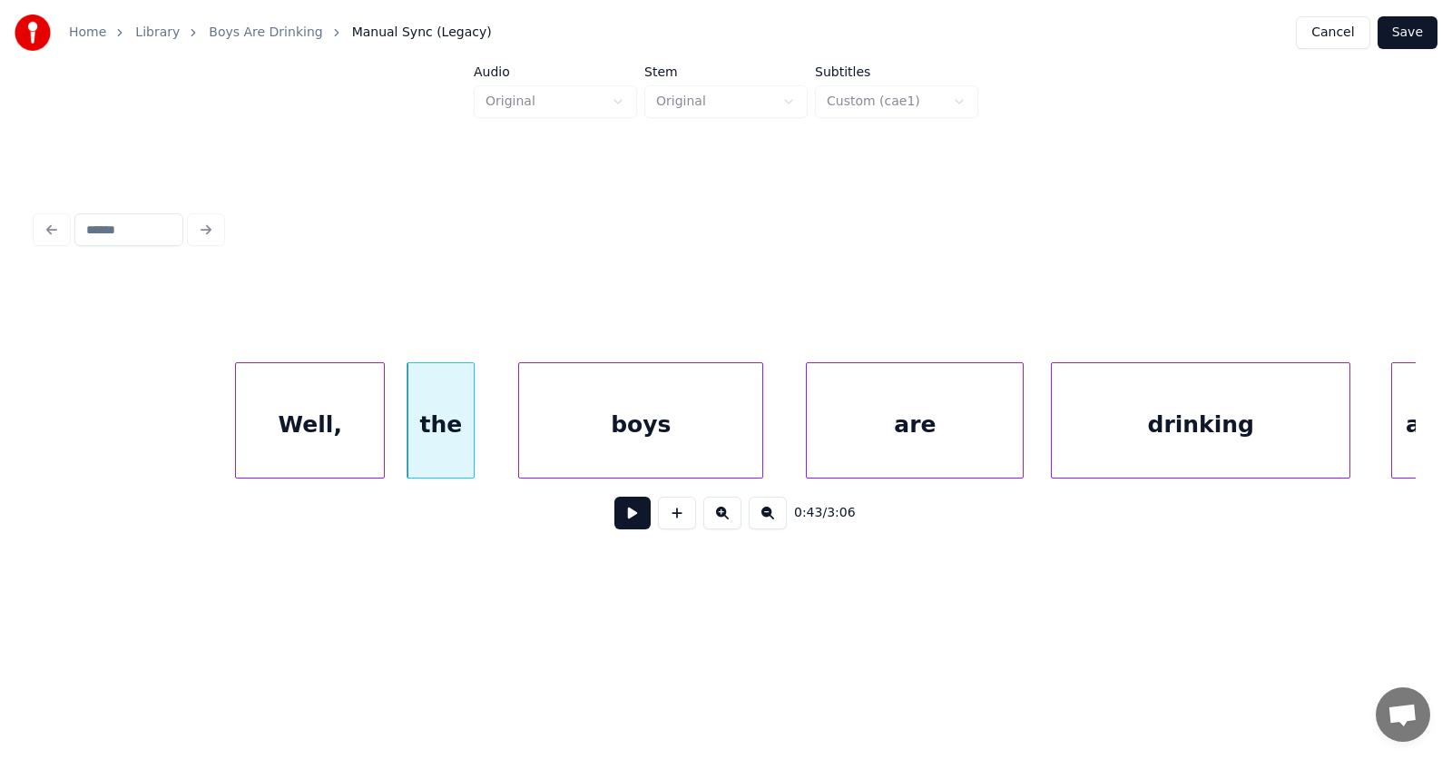
click at [575, 430] on div "boys" at bounding box center [640, 424] width 243 height 123
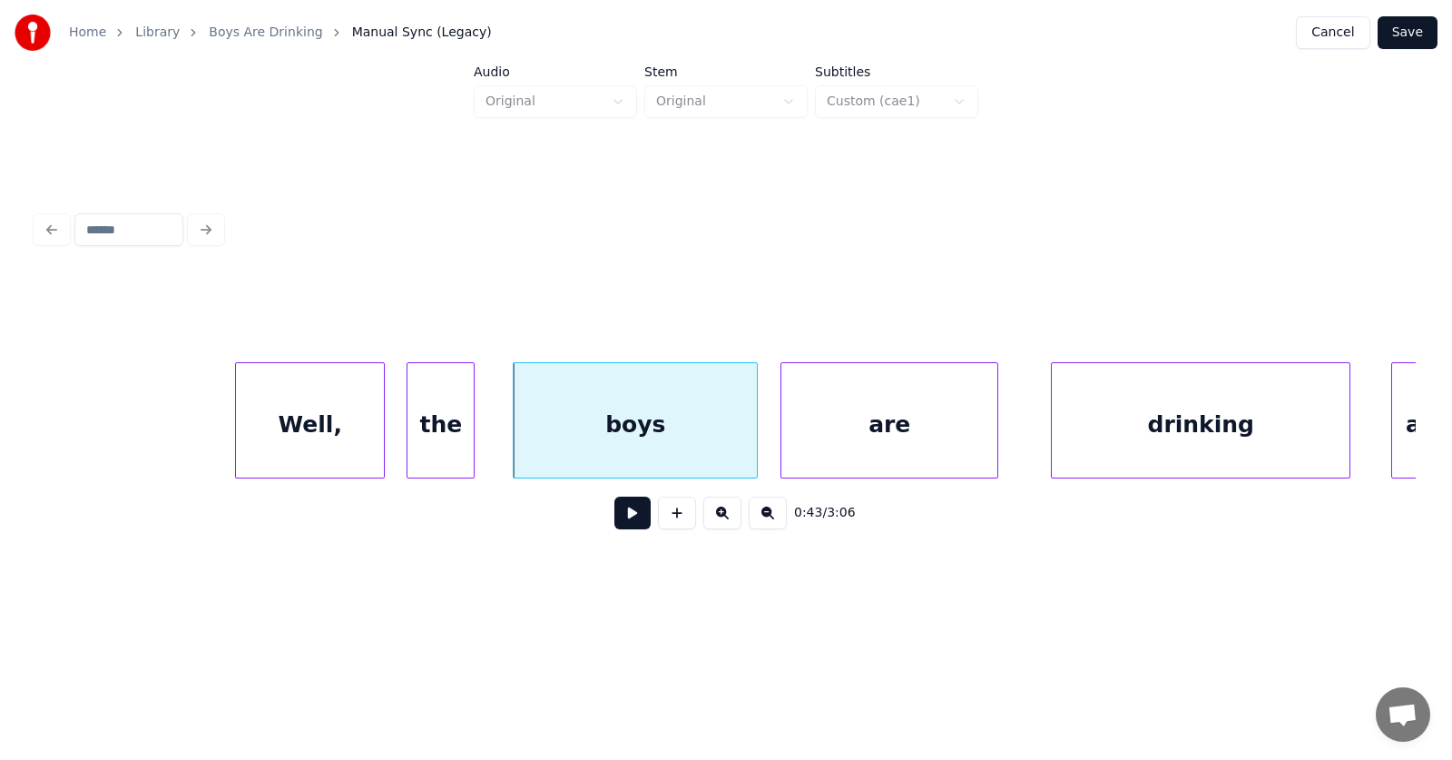
click at [823, 428] on div "are" at bounding box center [889, 424] width 216 height 123
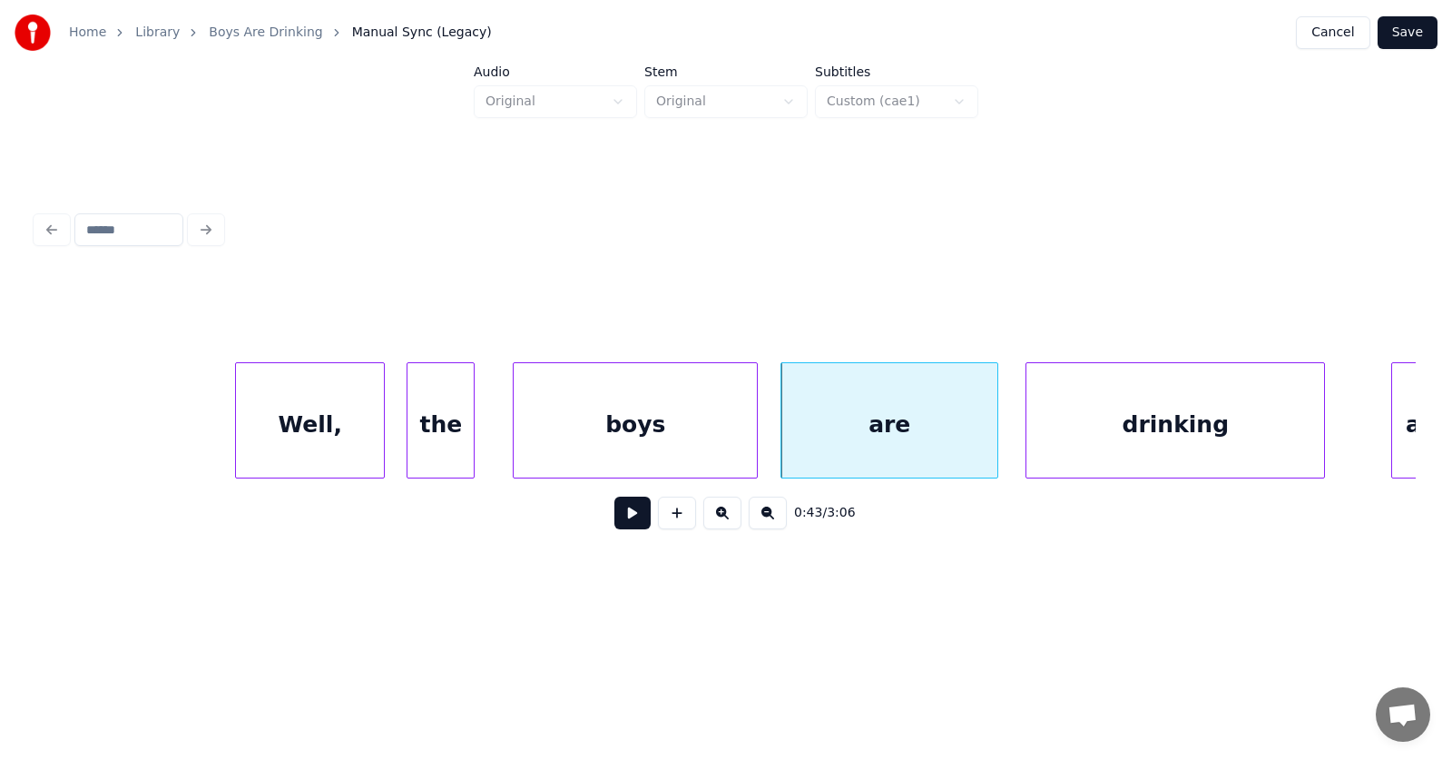
click at [1063, 436] on div "drinking" at bounding box center [1175, 424] width 298 height 123
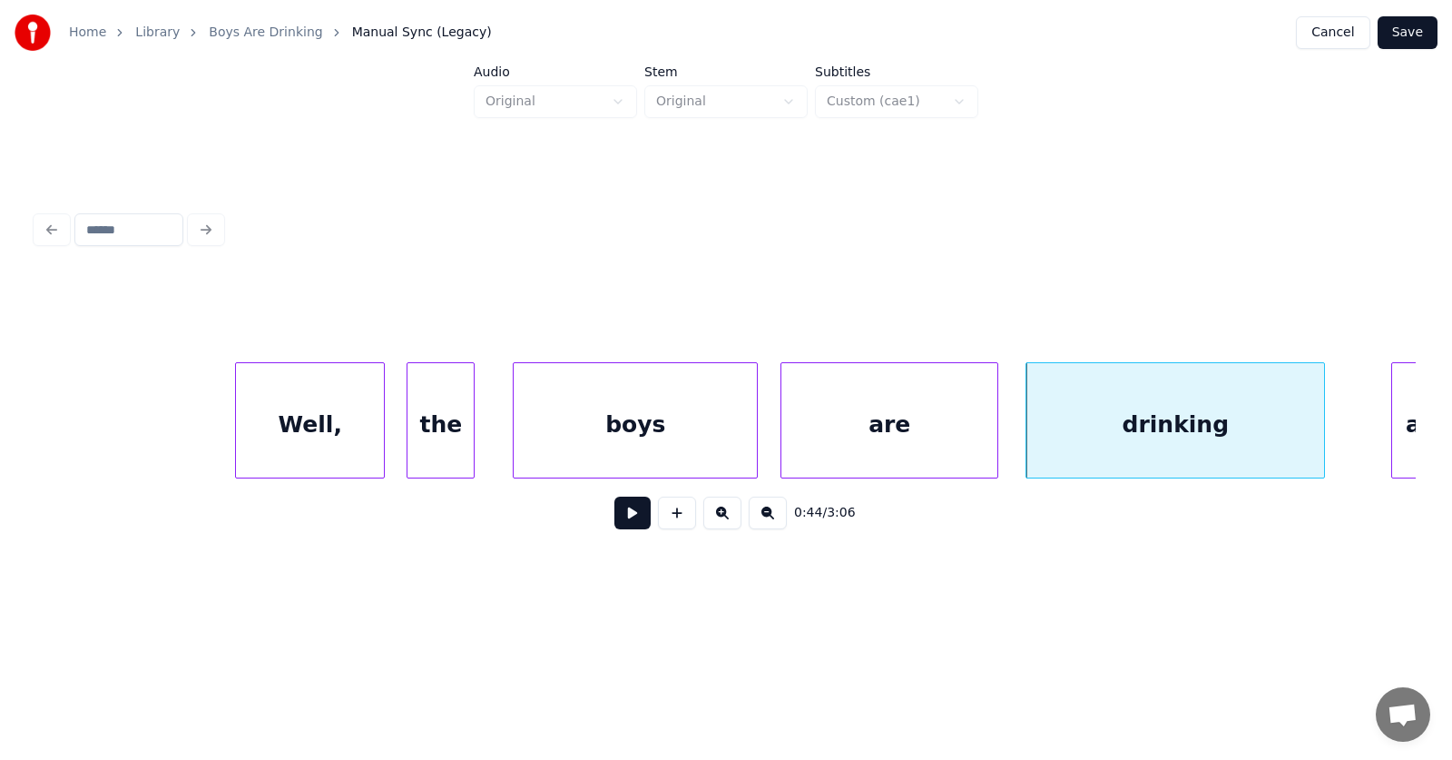
scroll to position [0, 29574]
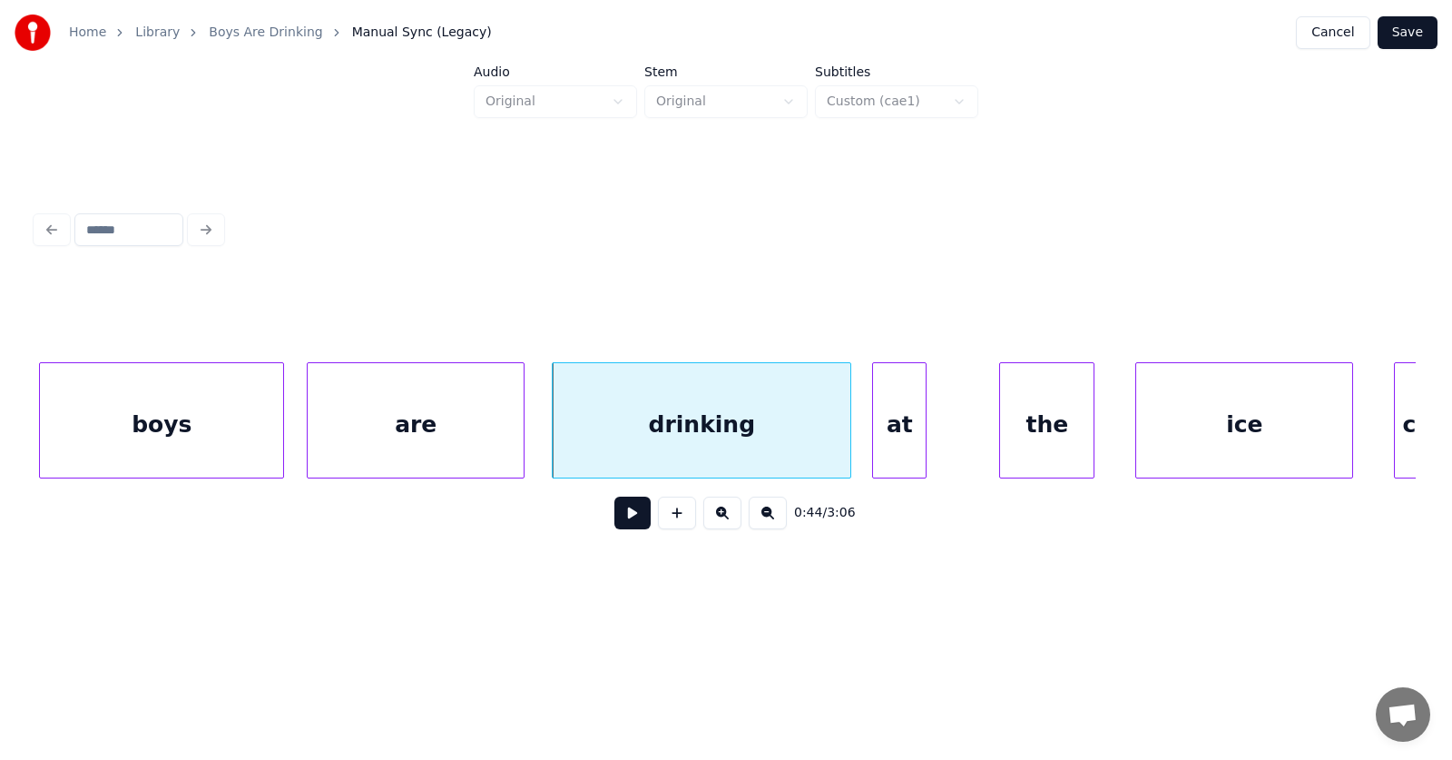
click at [891, 428] on div "at" at bounding box center [899, 424] width 53 height 123
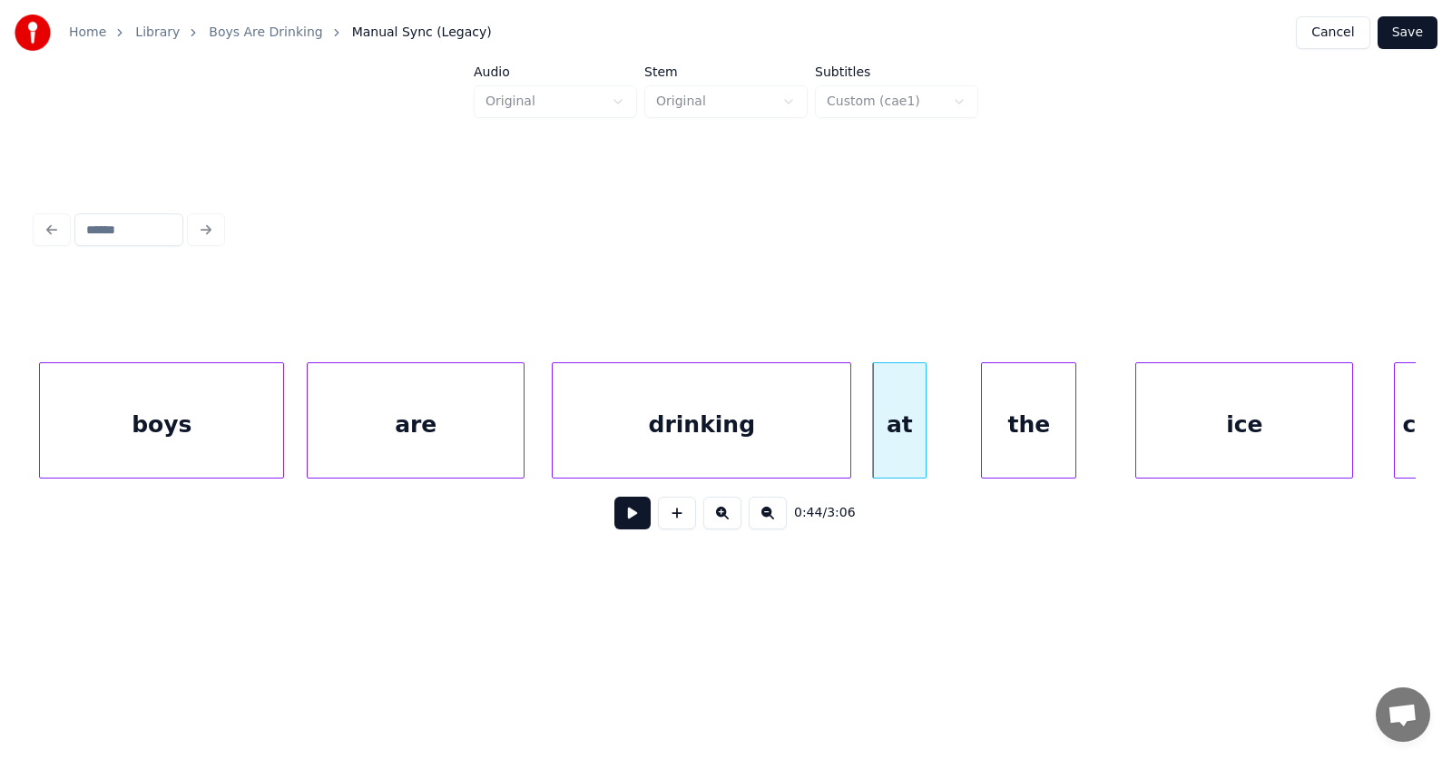
click at [1026, 441] on div "the" at bounding box center [1028, 424] width 93 height 123
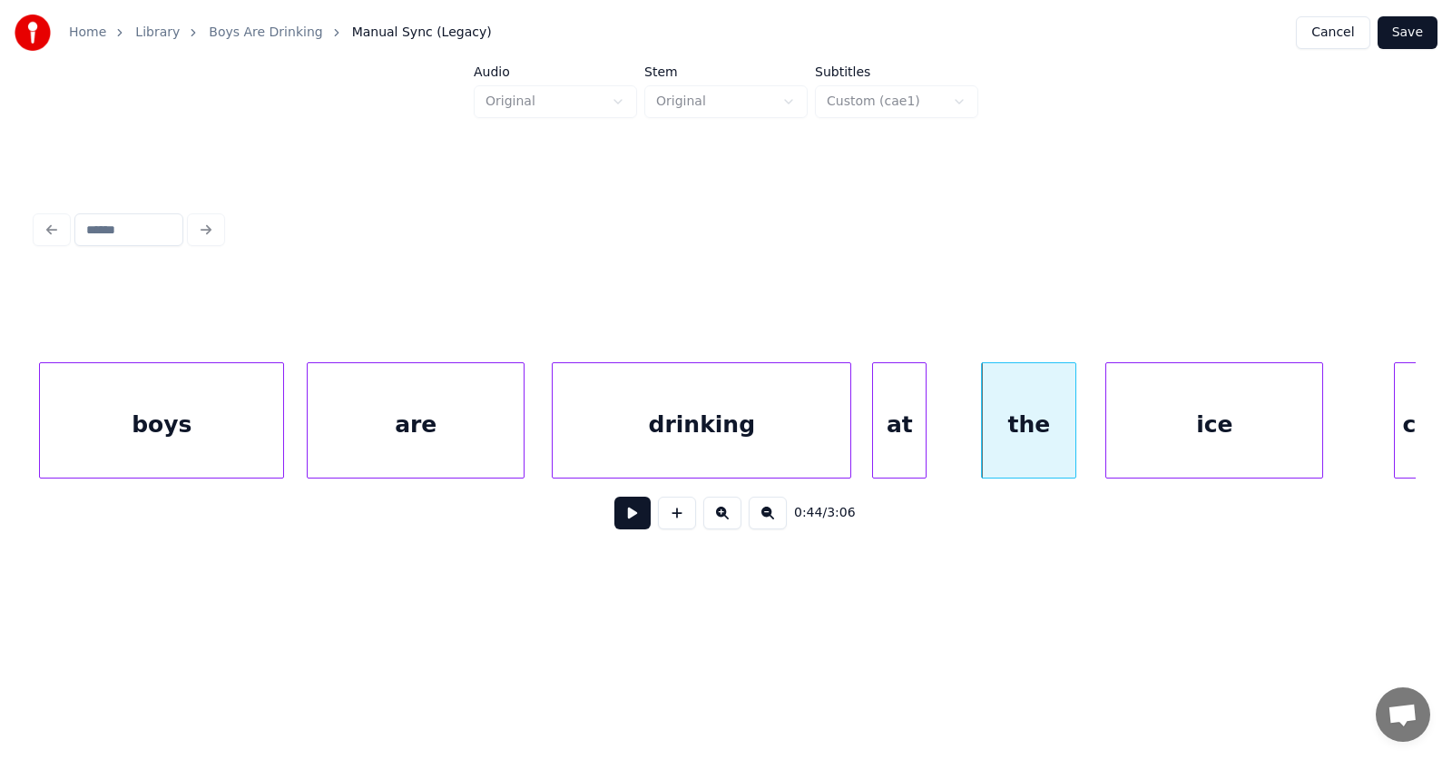
click at [1182, 433] on div "ice" at bounding box center [1214, 424] width 216 height 123
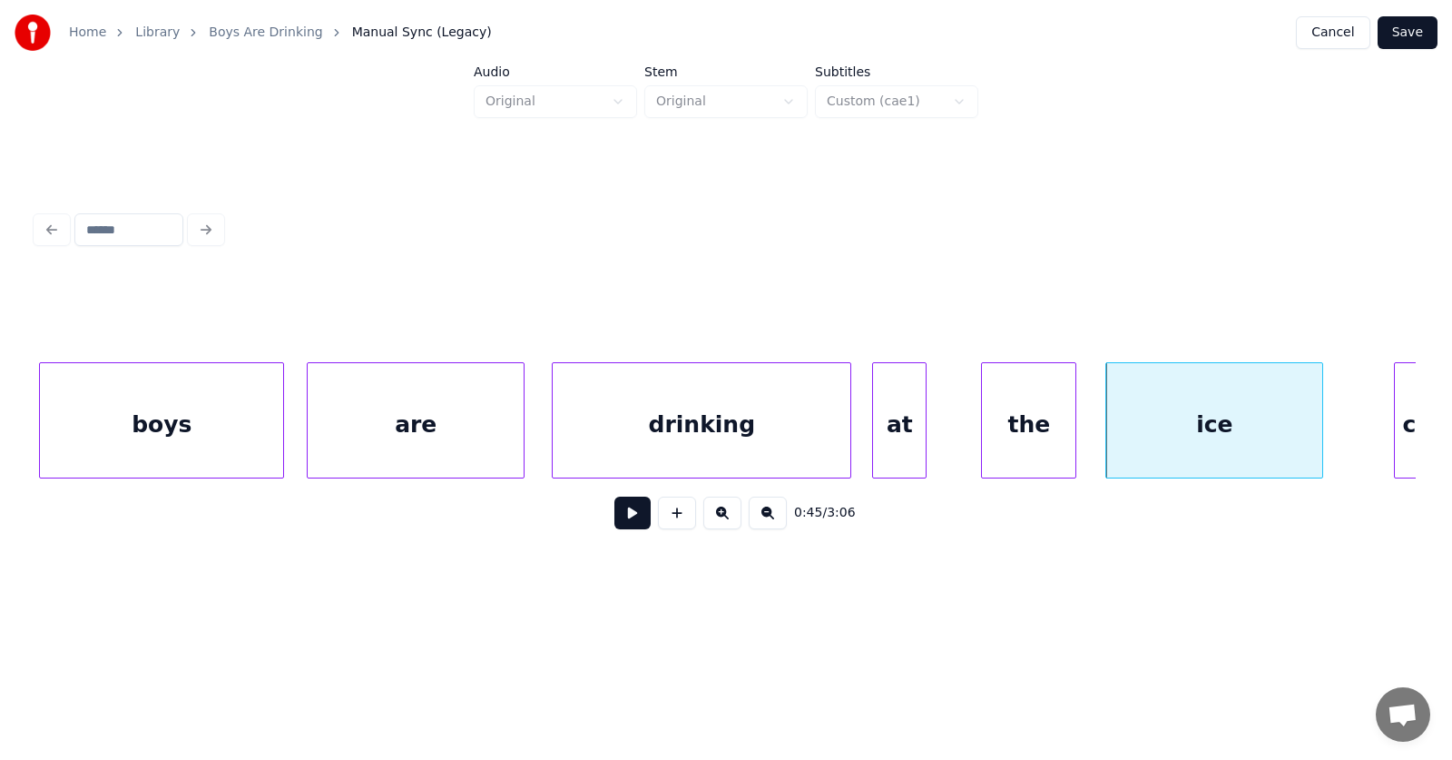
click at [1186, 431] on div "ice" at bounding box center [1214, 424] width 216 height 123
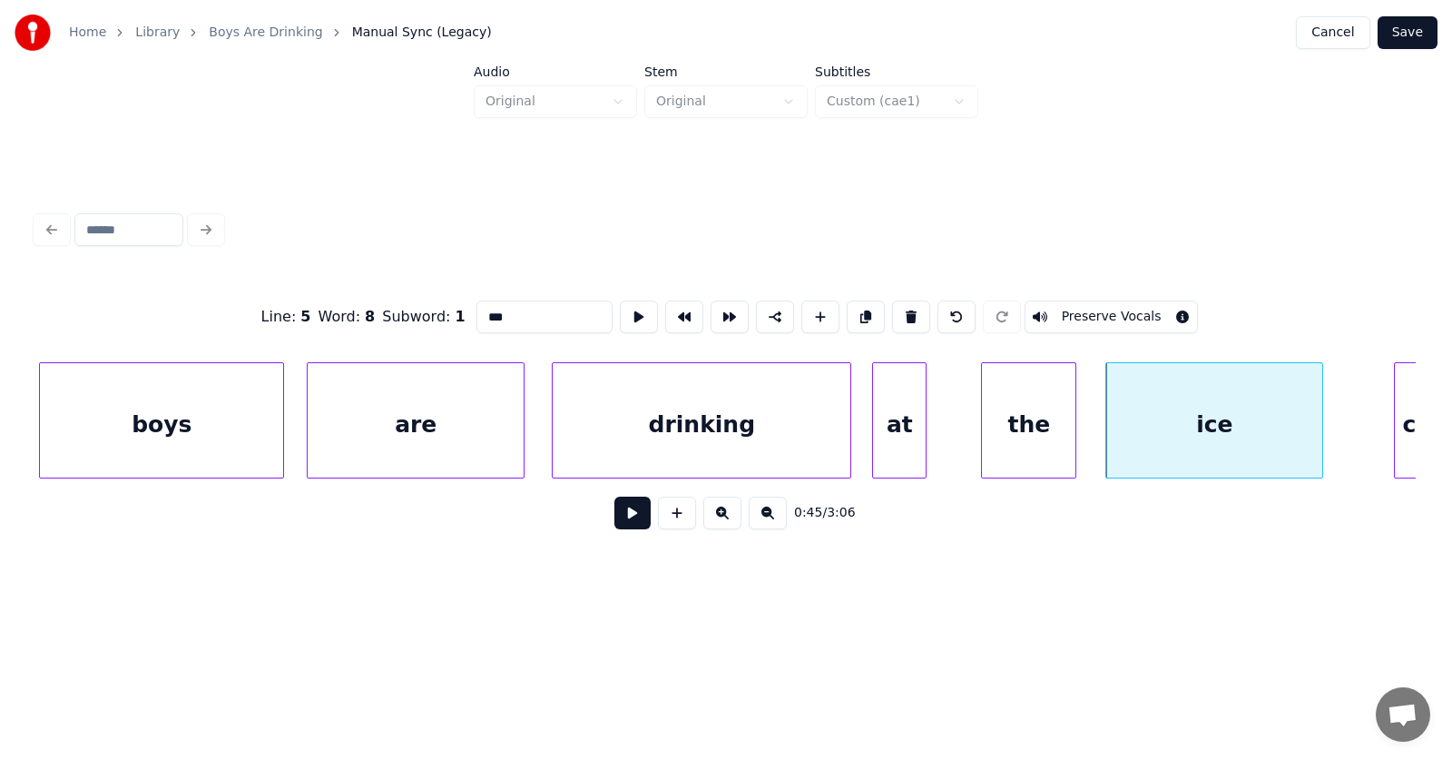
drag, startPoint x: 493, startPoint y: 308, endPoint x: 442, endPoint y: 312, distance: 51.0
click at [476, 312] on input "***" at bounding box center [544, 316] width 136 height 33
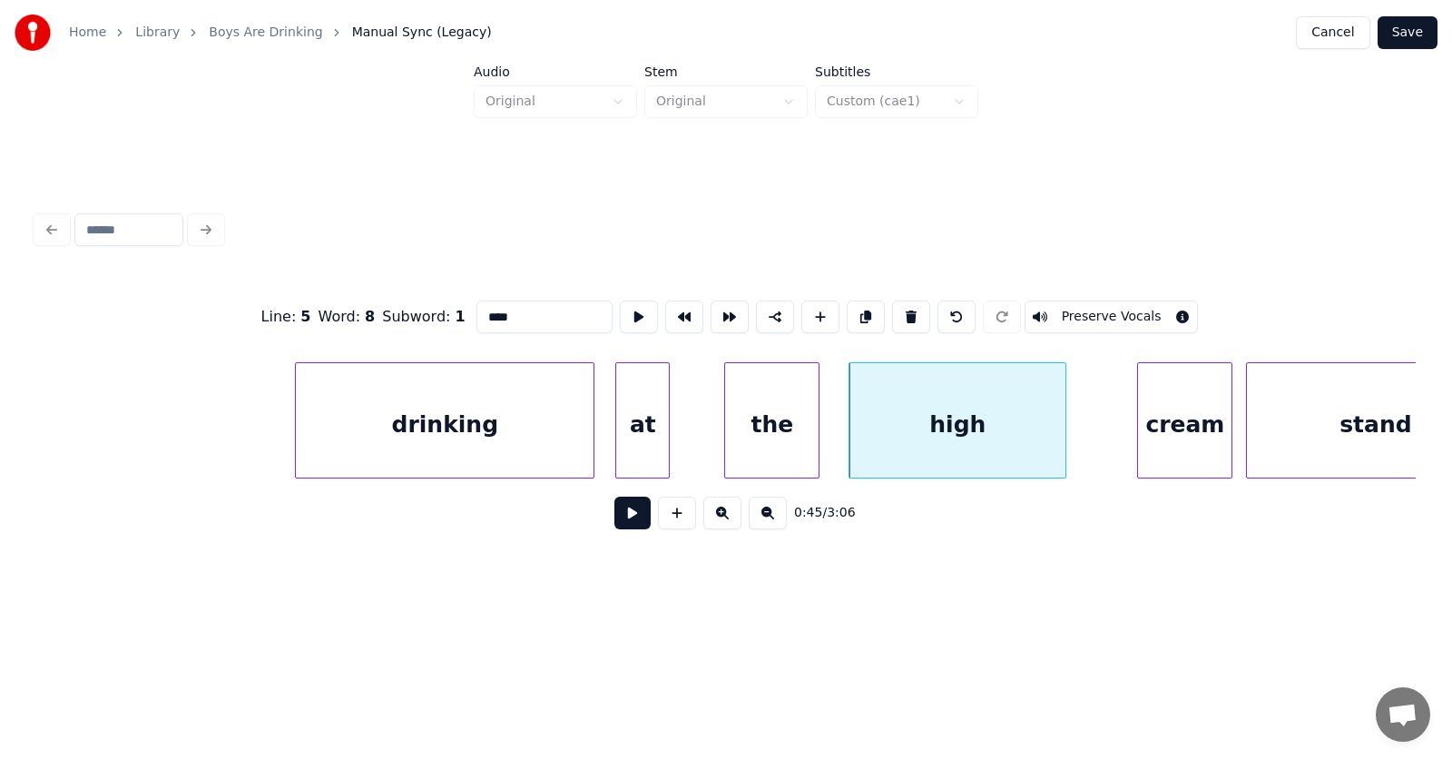
scroll to position [0, 30087]
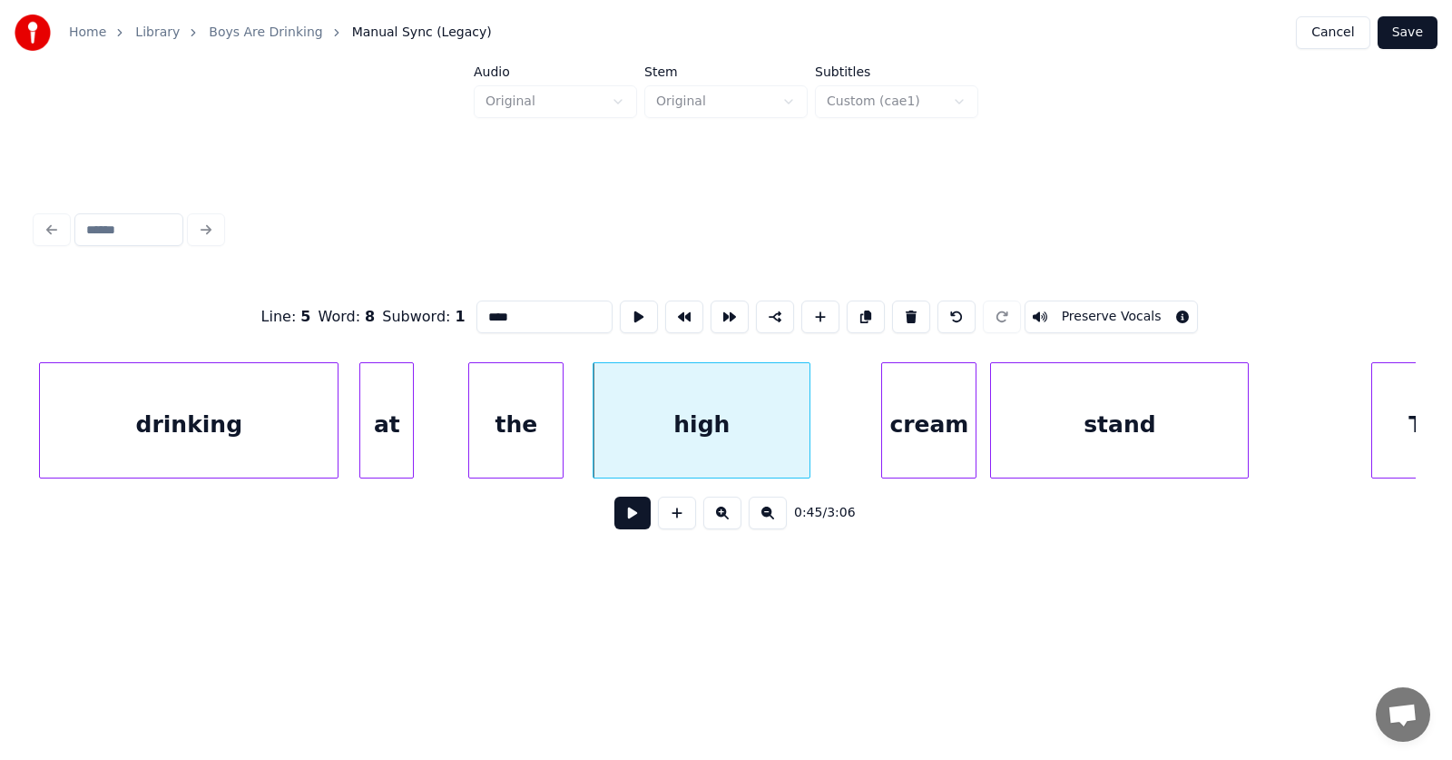
click at [1181, 438] on div "stand" at bounding box center [1119, 424] width 257 height 123
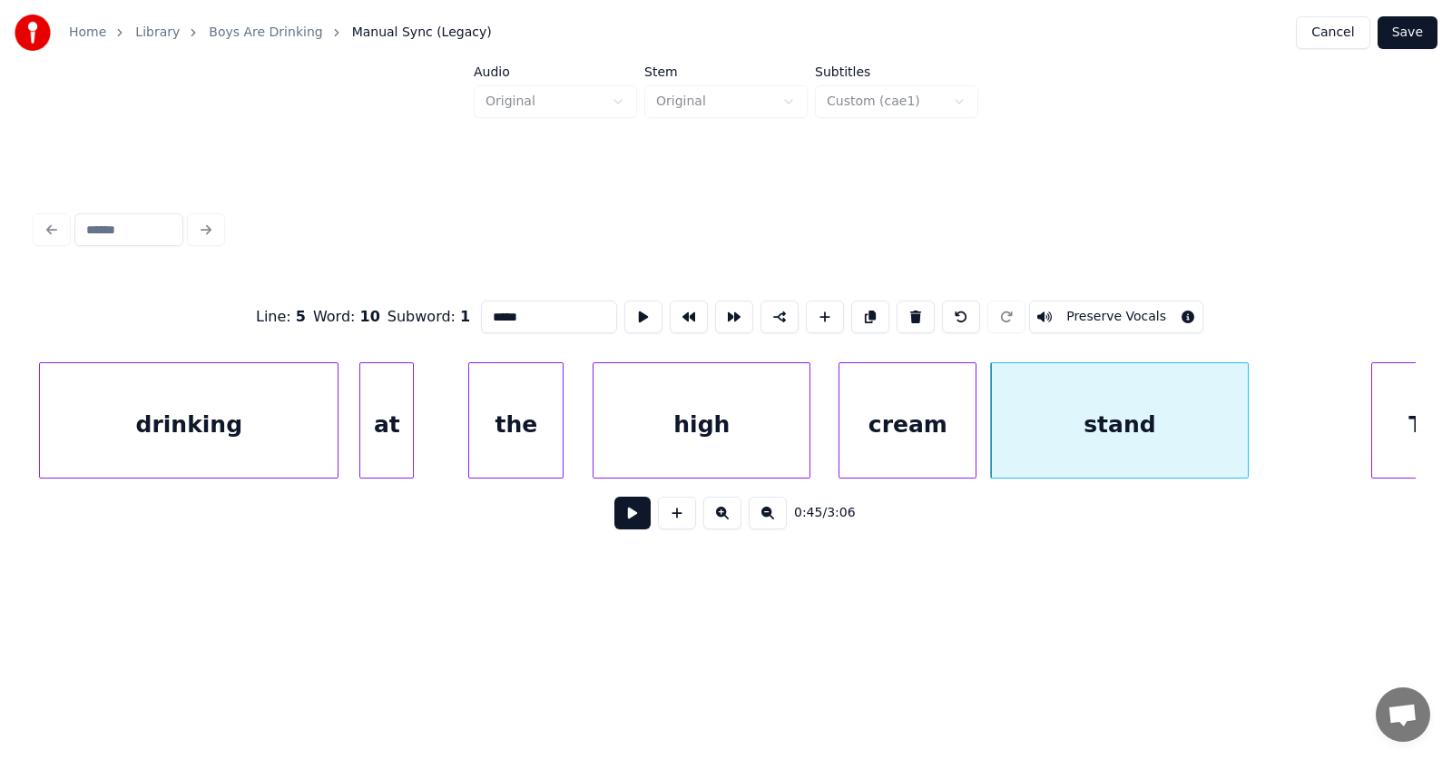
click at [843, 427] on div at bounding box center [842, 420] width 5 height 114
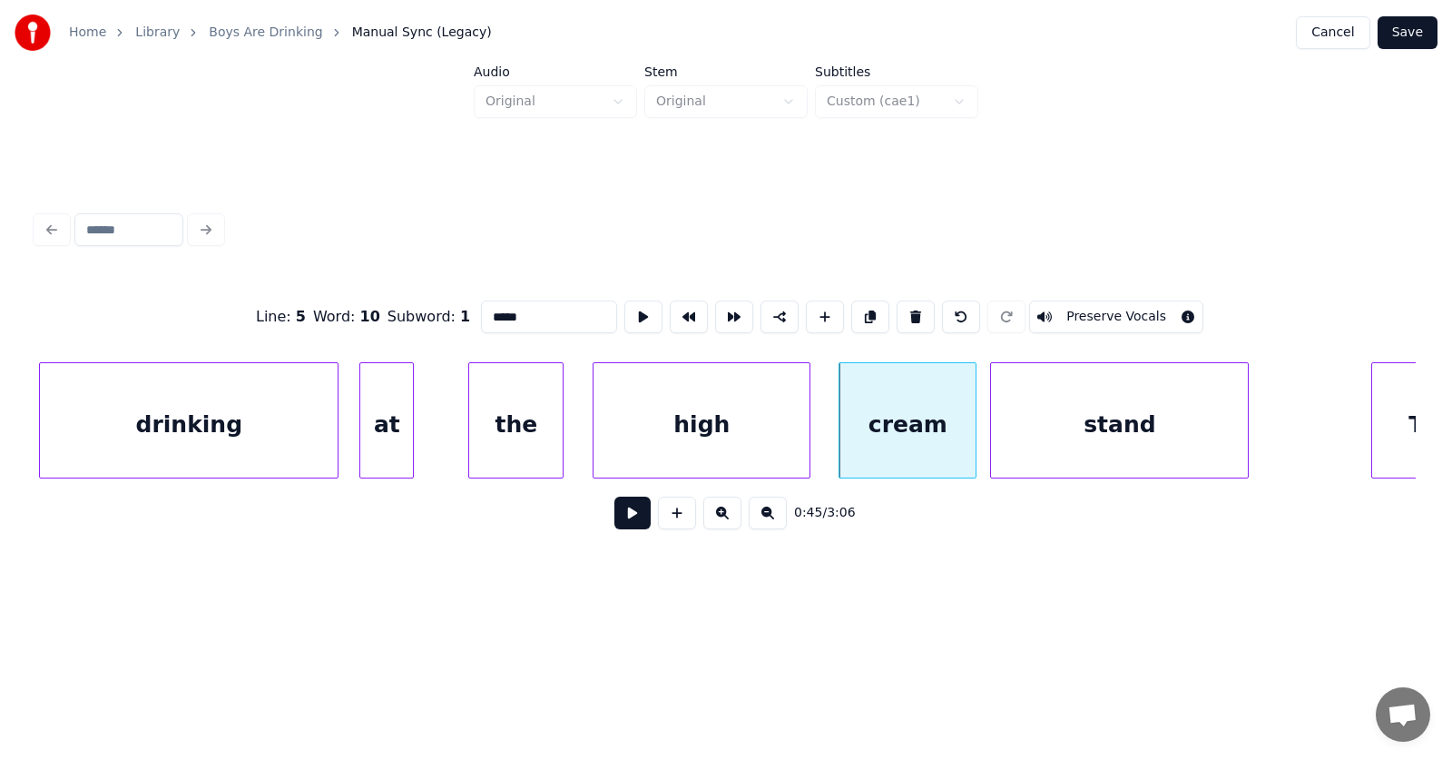
click at [912, 420] on div "cream" at bounding box center [908, 424] width 136 height 123
click at [919, 316] on button at bounding box center [911, 316] width 38 height 33
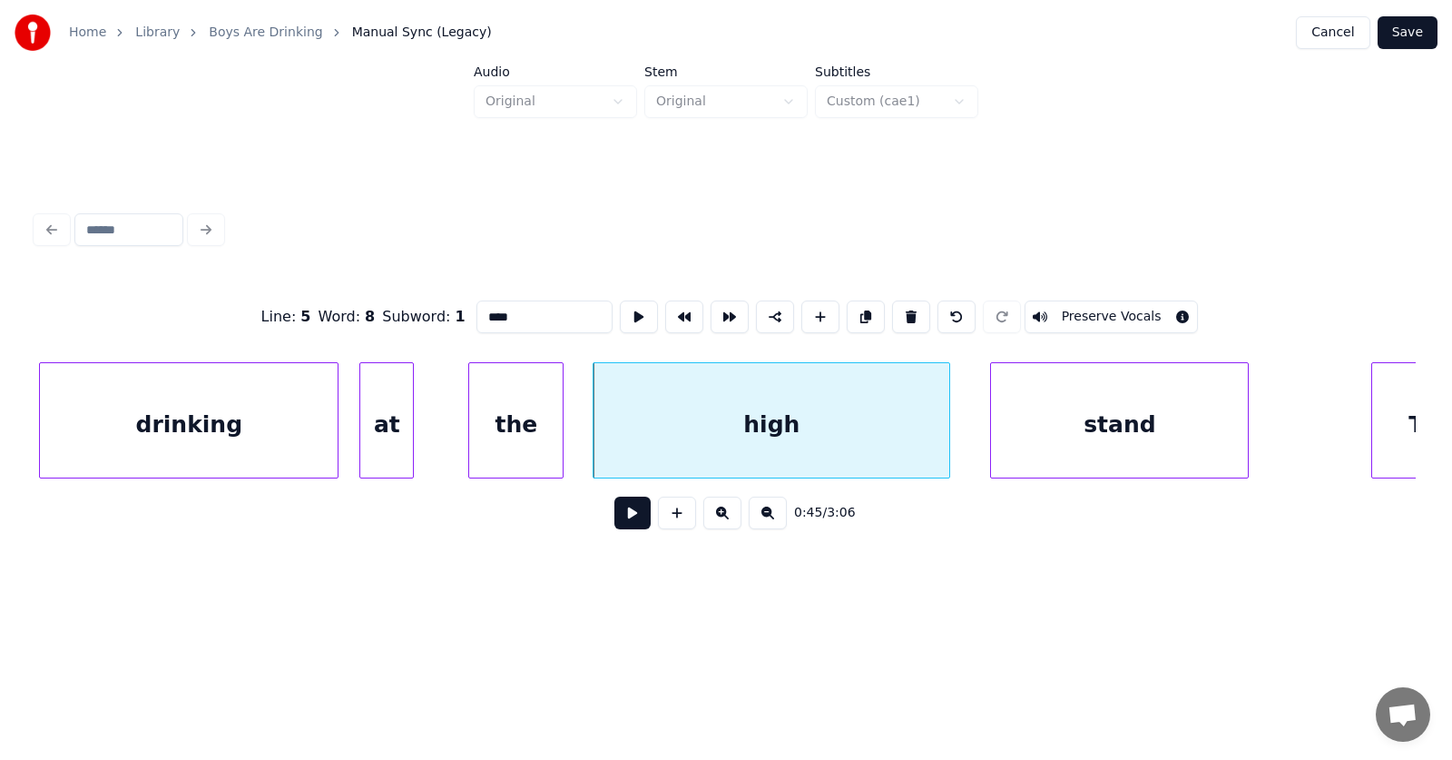
click at [947, 422] on div at bounding box center [946, 420] width 5 height 114
click at [790, 416] on div "high" at bounding box center [772, 424] width 356 height 123
click at [620, 308] on button at bounding box center [639, 316] width 38 height 33
click at [1075, 437] on div "stand" at bounding box center [1119, 424] width 257 height 123
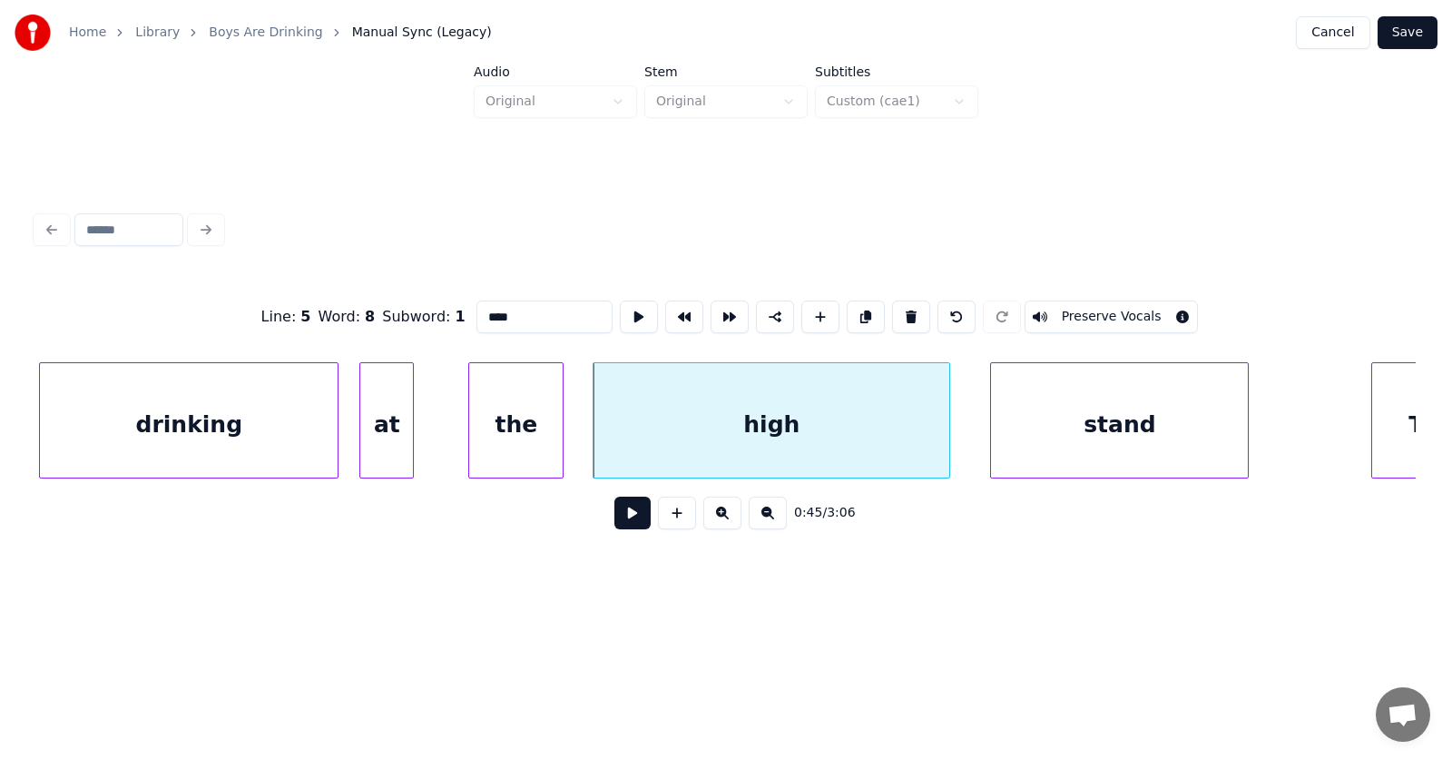
type input "*****"
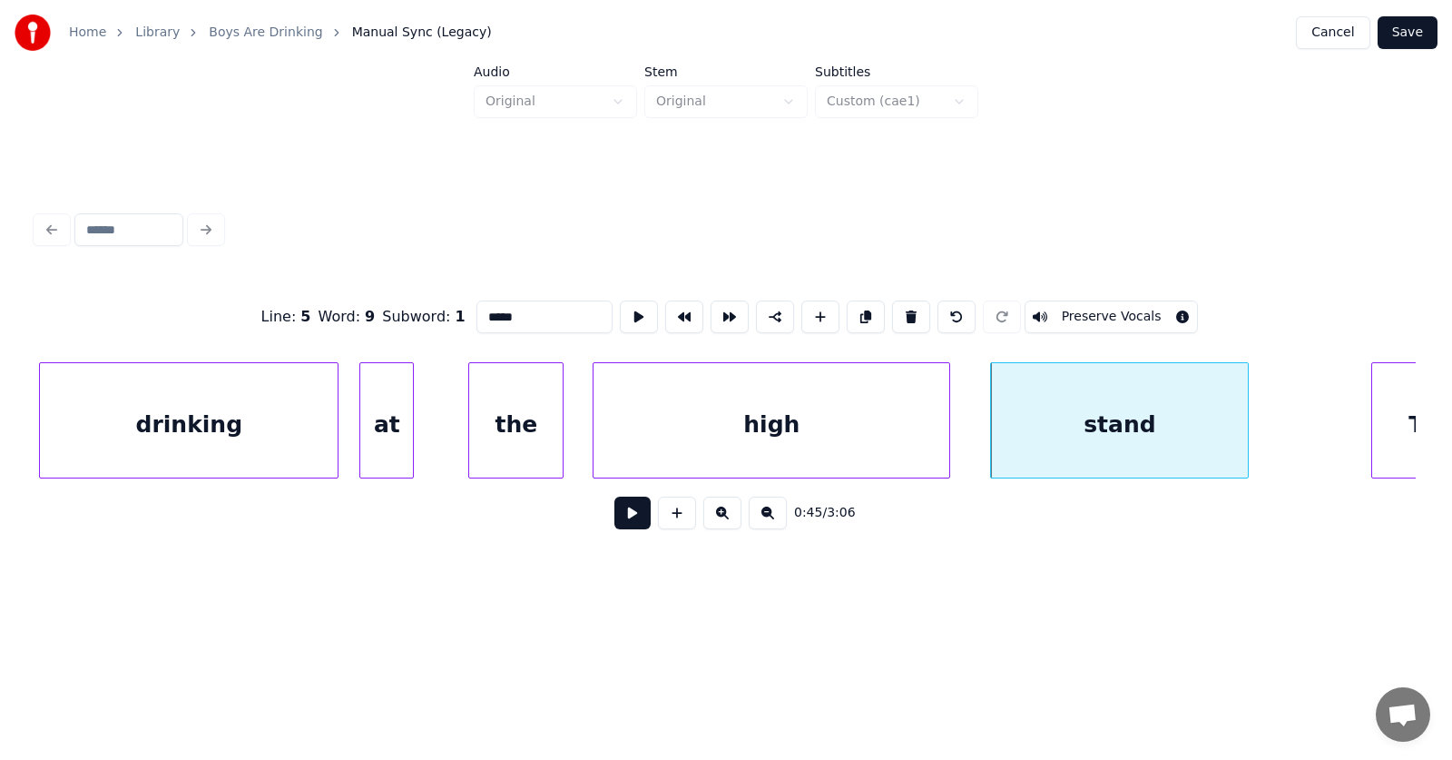
click at [614, 516] on button at bounding box center [632, 512] width 36 height 33
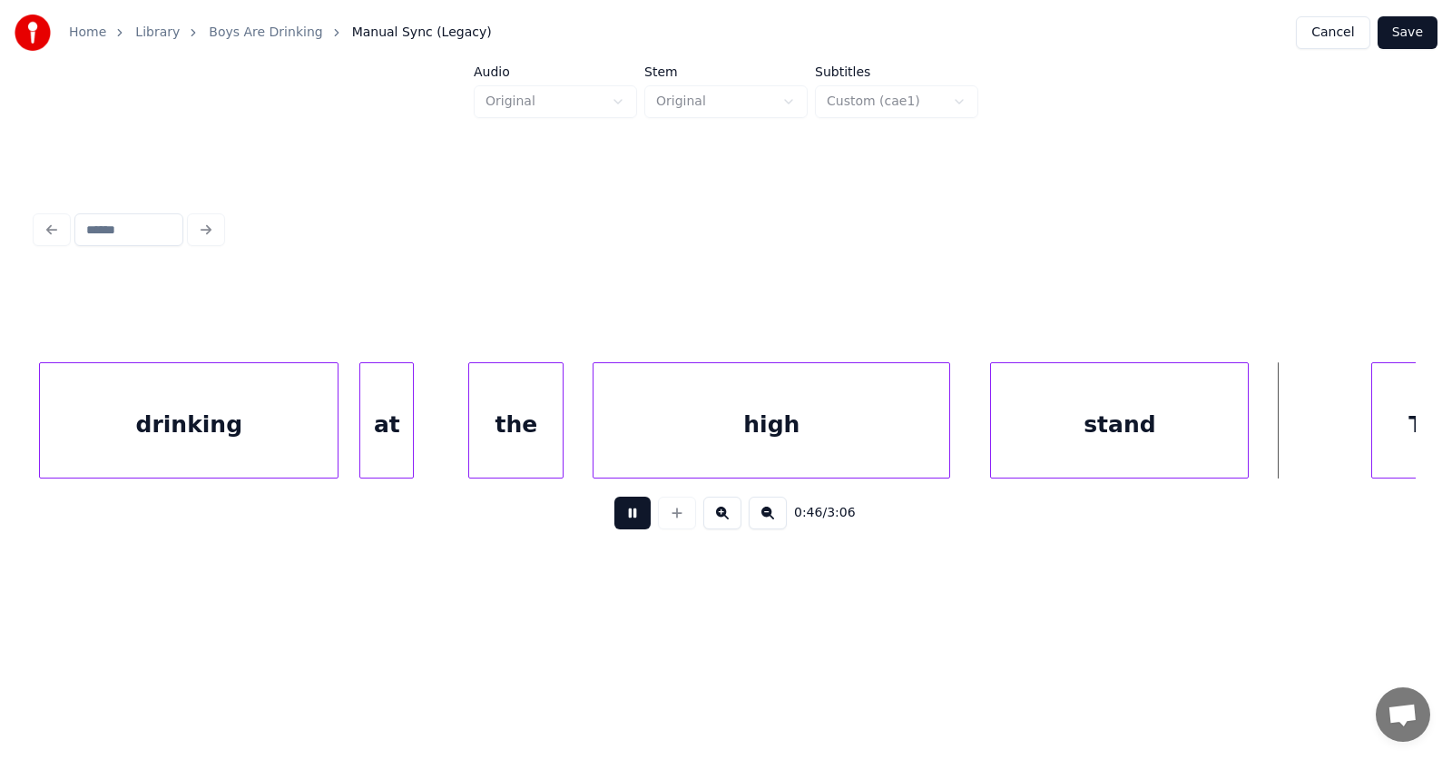
click at [614, 516] on button at bounding box center [632, 512] width 36 height 33
click at [669, 418] on div "high" at bounding box center [772, 424] width 356 height 123
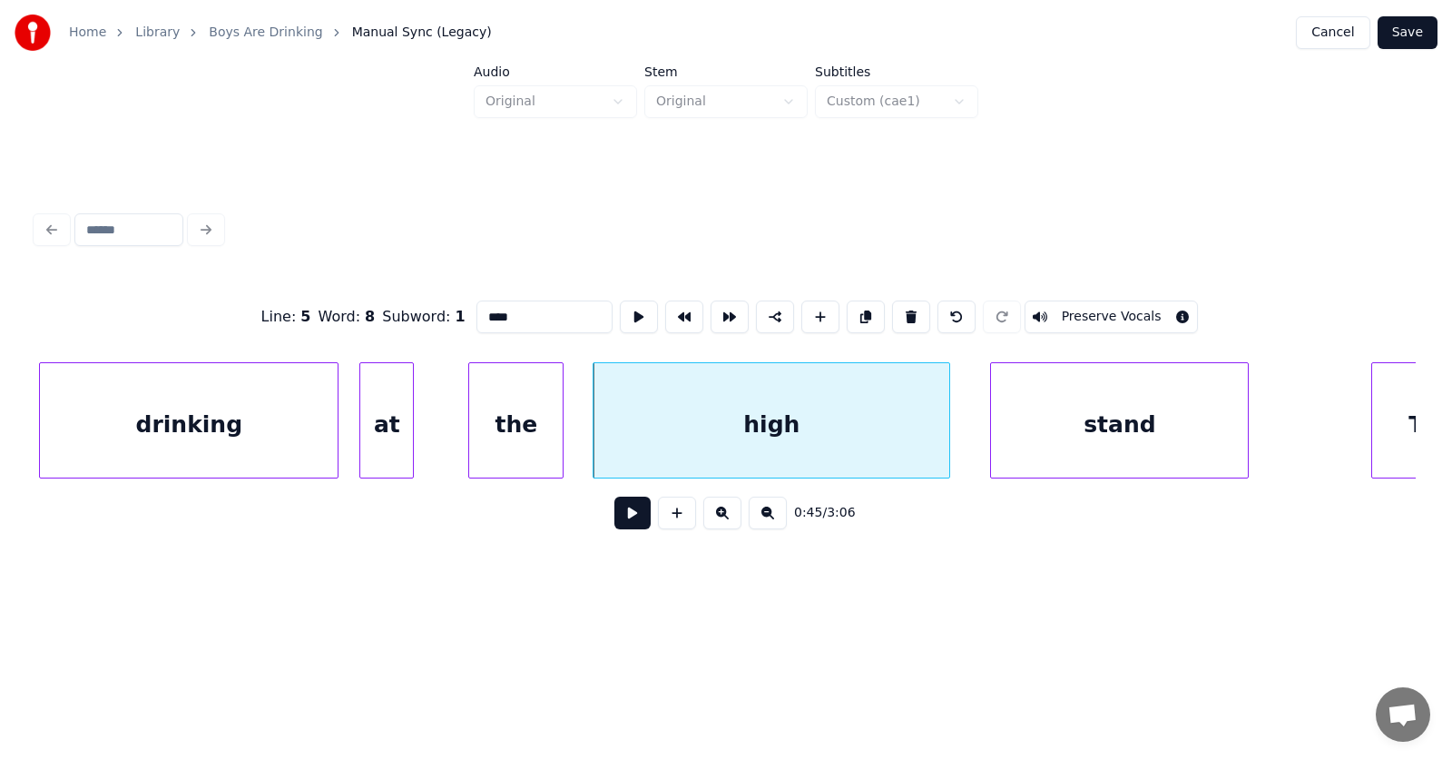
click at [476, 312] on input "****" at bounding box center [544, 316] width 136 height 33
click at [476, 310] on input "**********" at bounding box center [544, 316] width 136 height 33
click at [1125, 437] on div "stand" at bounding box center [1119, 424] width 257 height 123
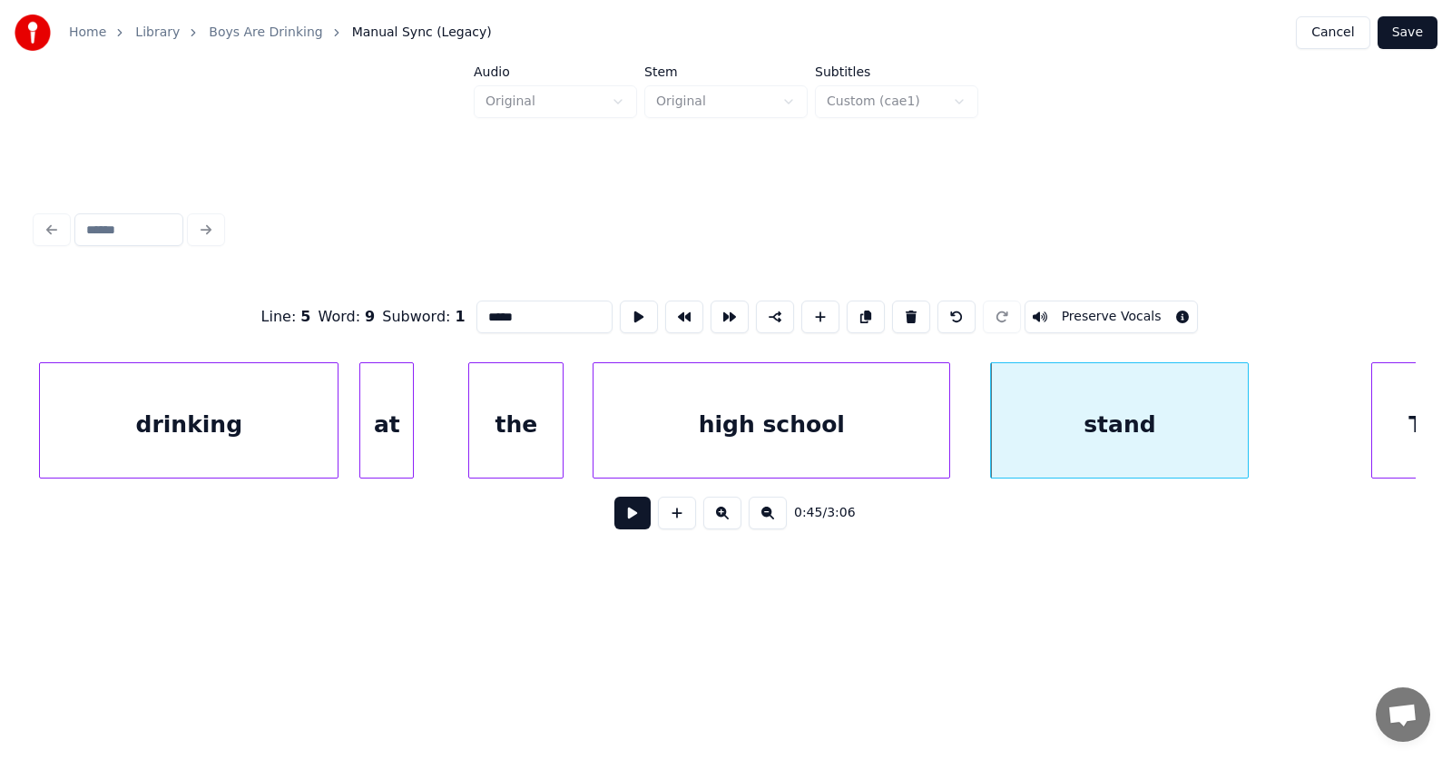
drag, startPoint x: 517, startPoint y: 315, endPoint x: 440, endPoint y: 315, distance: 77.1
click at [476, 315] on input "*****" at bounding box center [544, 316] width 136 height 33
click at [365, 426] on div at bounding box center [362, 420] width 5 height 114
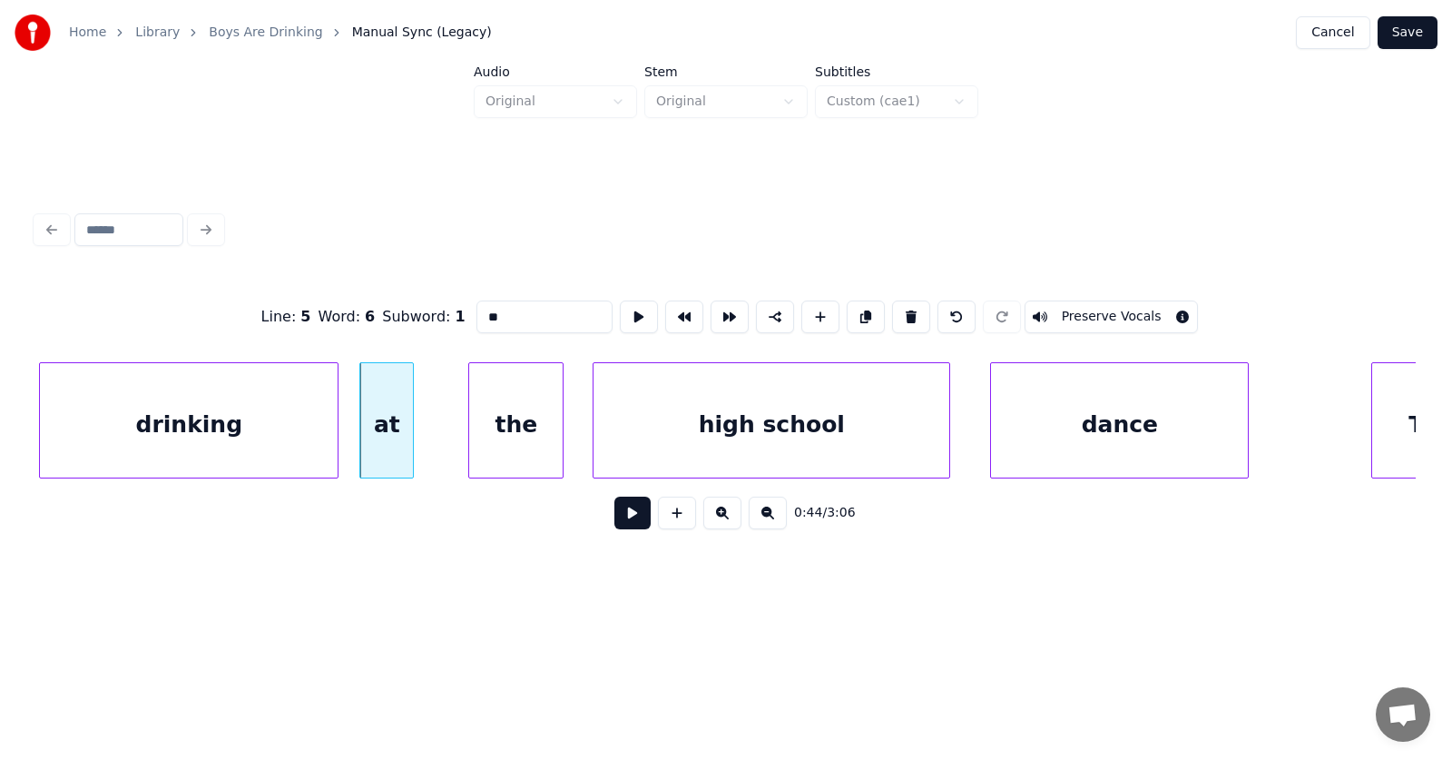
click at [224, 427] on div "drinking" at bounding box center [189, 424] width 298 height 123
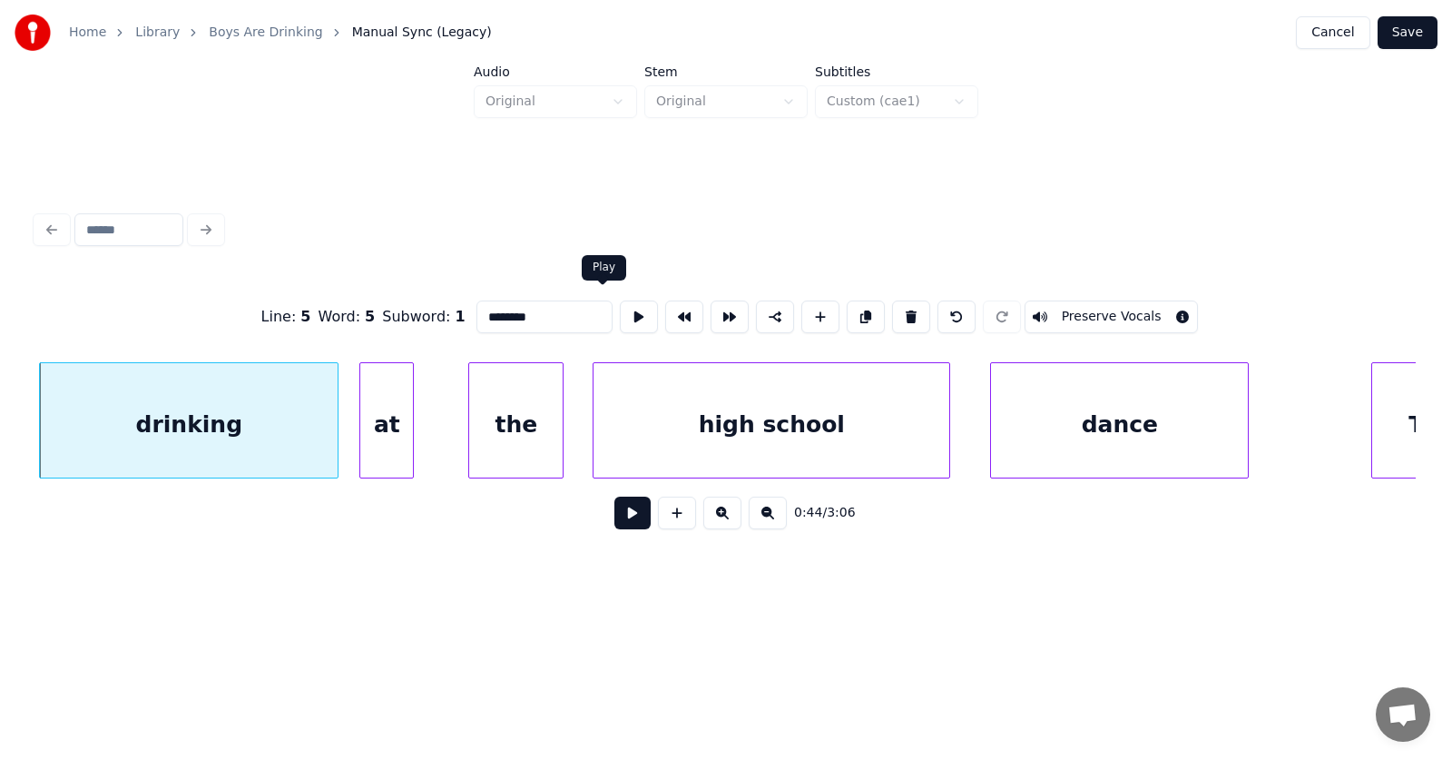
click at [620, 309] on button at bounding box center [639, 316] width 38 height 33
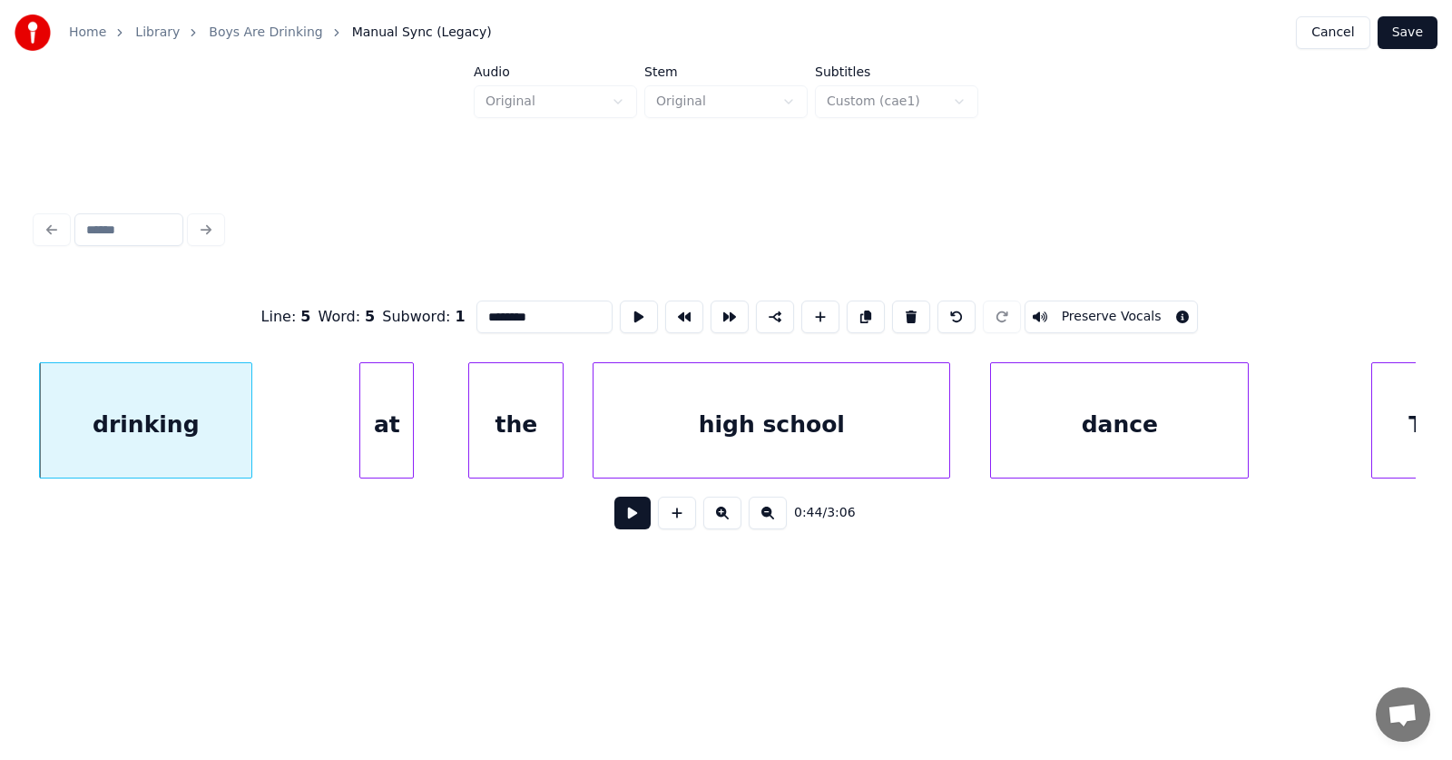
click at [251, 437] on div at bounding box center [248, 420] width 5 height 114
click at [305, 438] on div "at" at bounding box center [307, 424] width 53 height 123
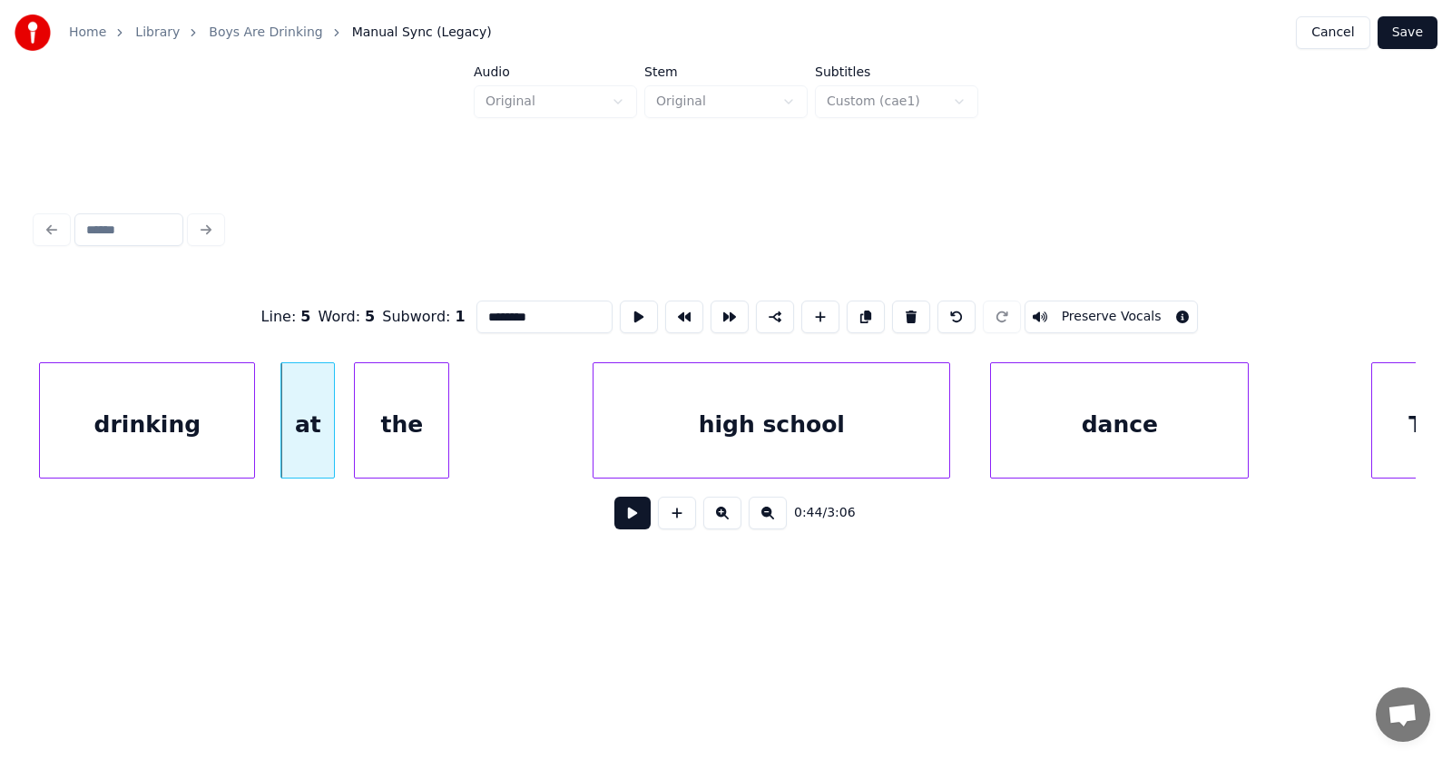
click at [388, 437] on div "the" at bounding box center [401, 424] width 93 height 123
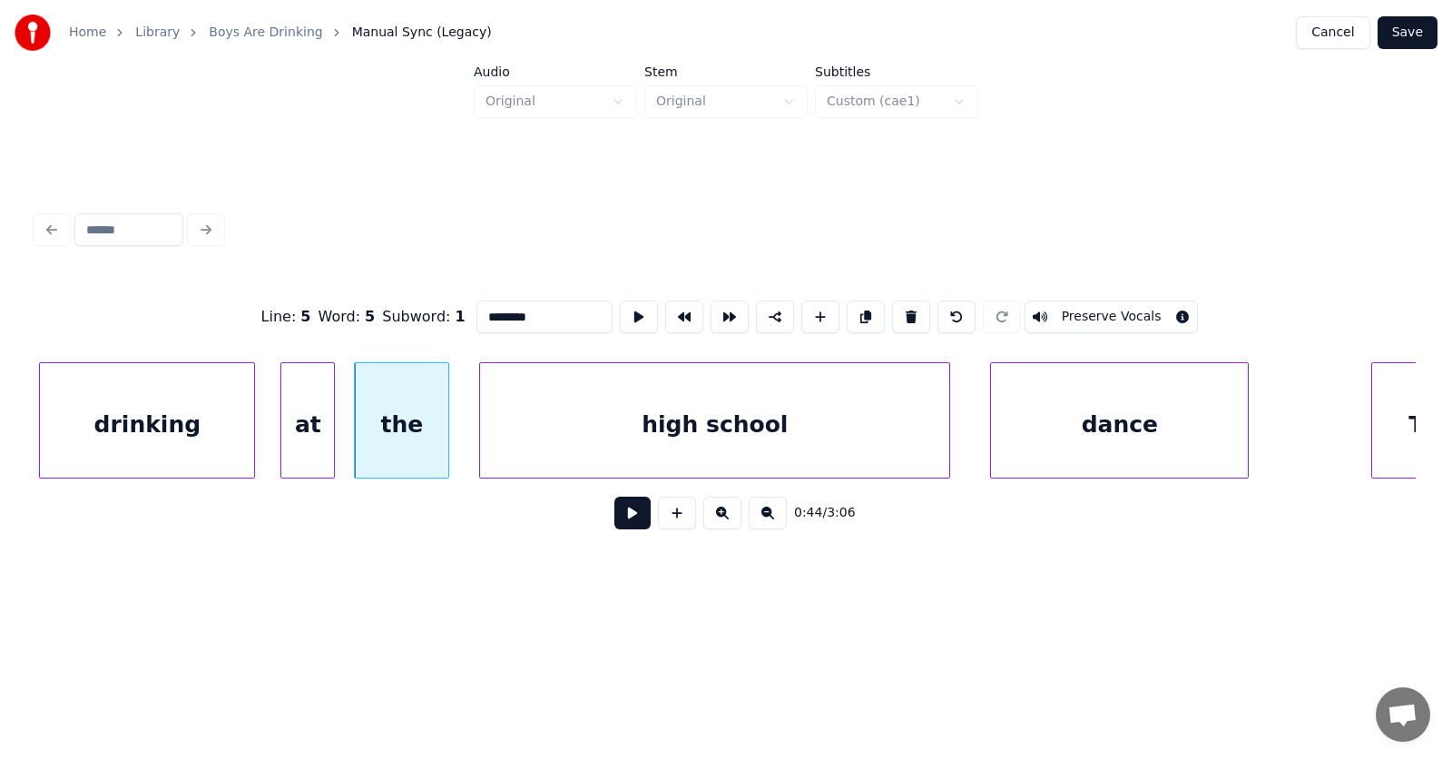
click at [481, 428] on div at bounding box center [482, 420] width 5 height 114
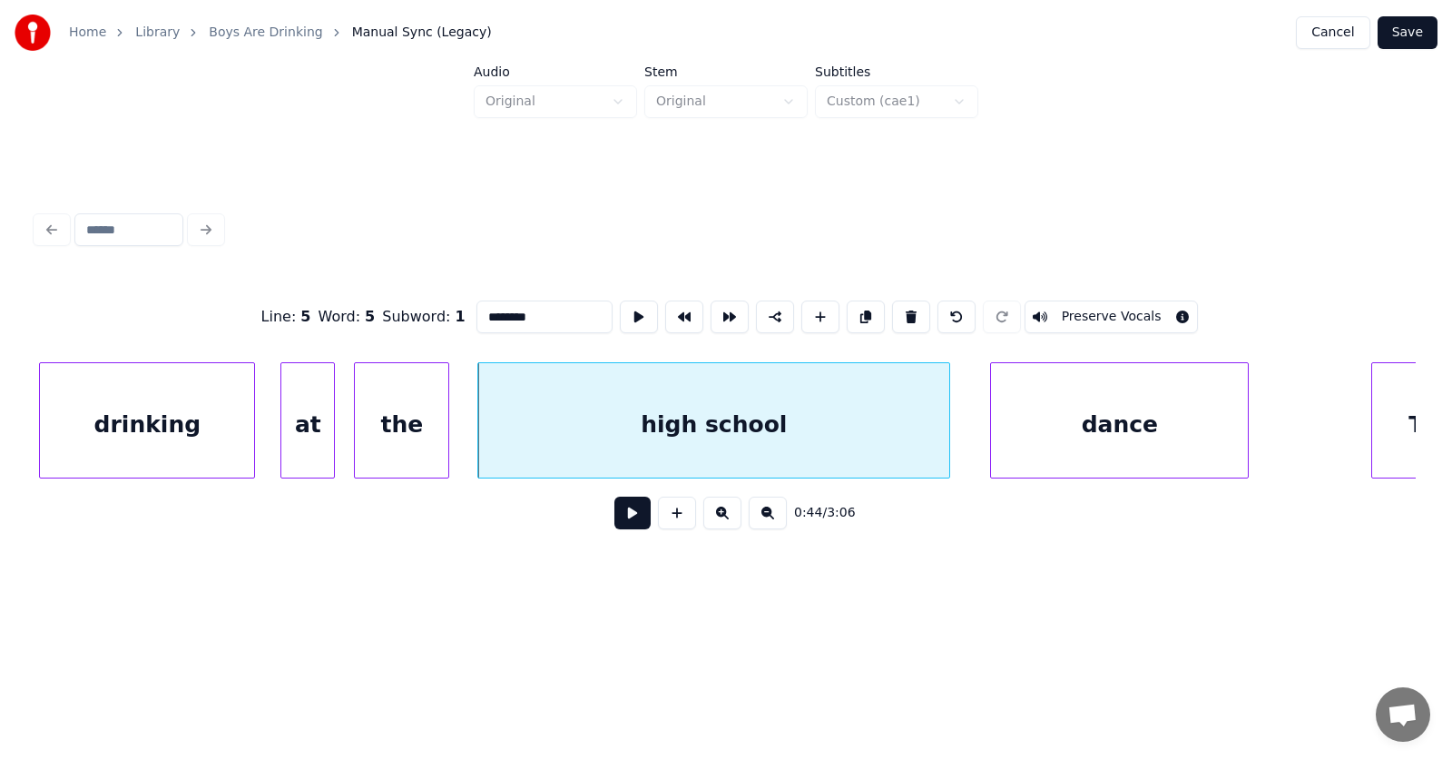
click at [615, 417] on div "high school" at bounding box center [713, 424] width 471 height 123
type input "**********"
click at [620, 311] on button at bounding box center [639, 316] width 38 height 33
click at [562, 419] on div "high school" at bounding box center [713, 424] width 471 height 123
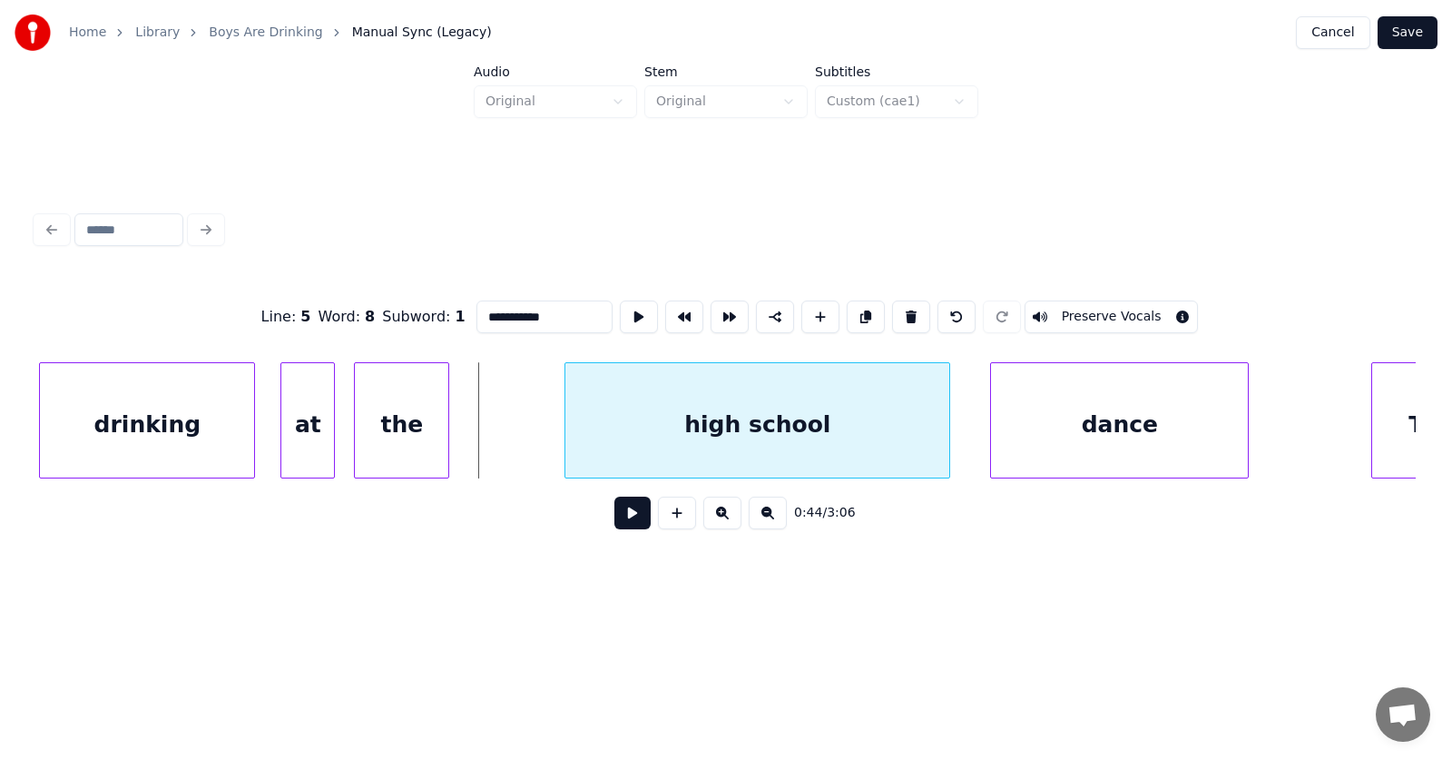
click at [565, 425] on div at bounding box center [567, 420] width 5 height 114
click at [518, 428] on div "the" at bounding box center [493, 424] width 93 height 123
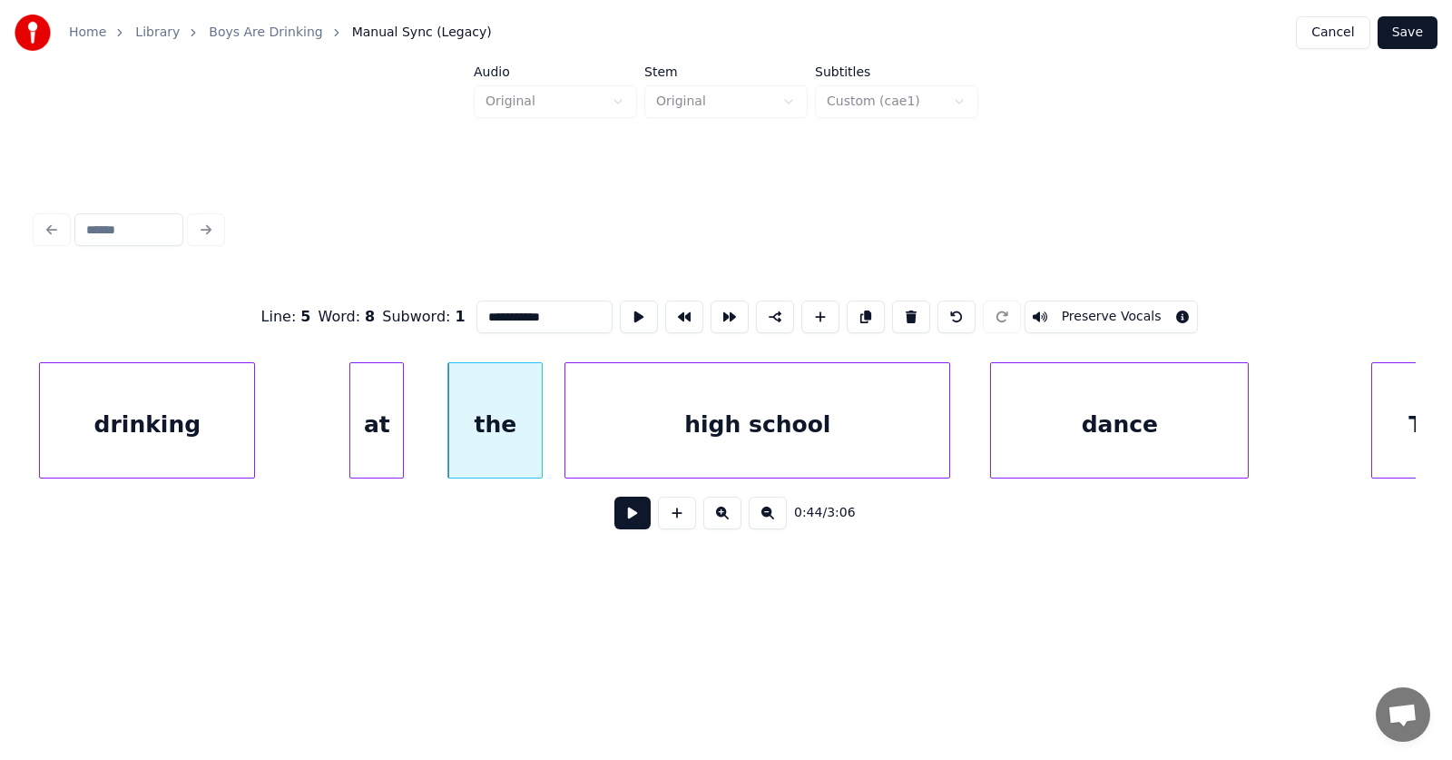
click at [385, 431] on div "at" at bounding box center [376, 424] width 53 height 123
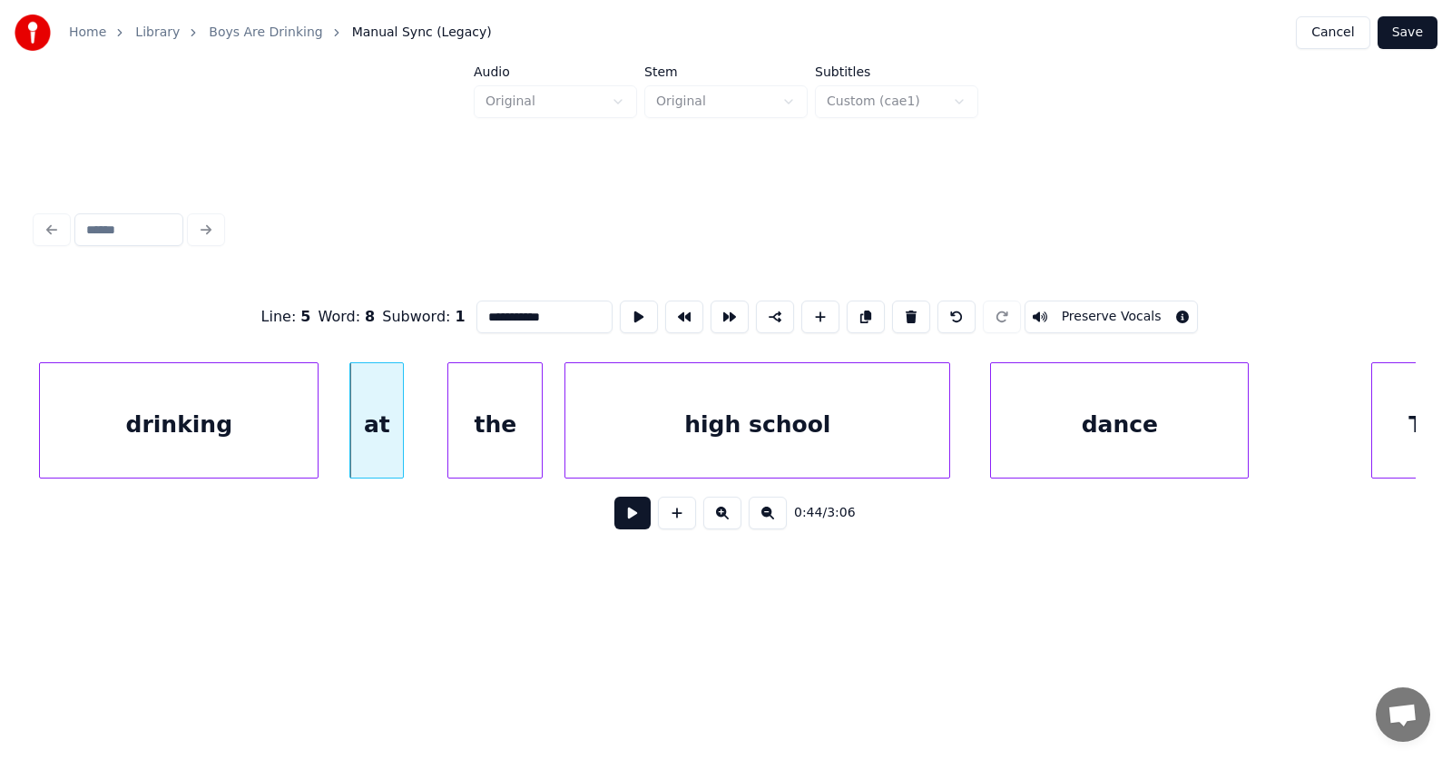
click at [317, 426] on div at bounding box center [314, 420] width 5 height 114
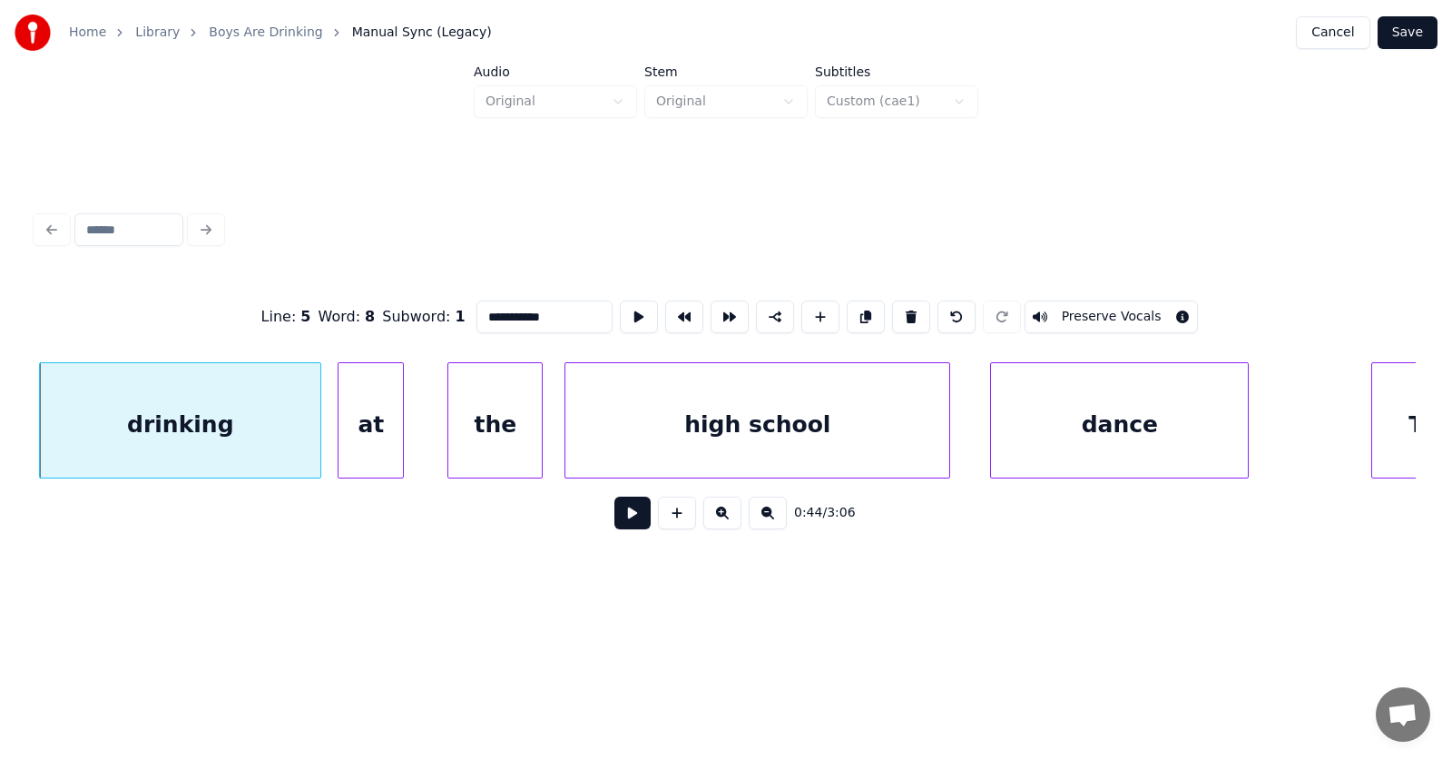
click at [342, 427] on div at bounding box center [341, 420] width 5 height 114
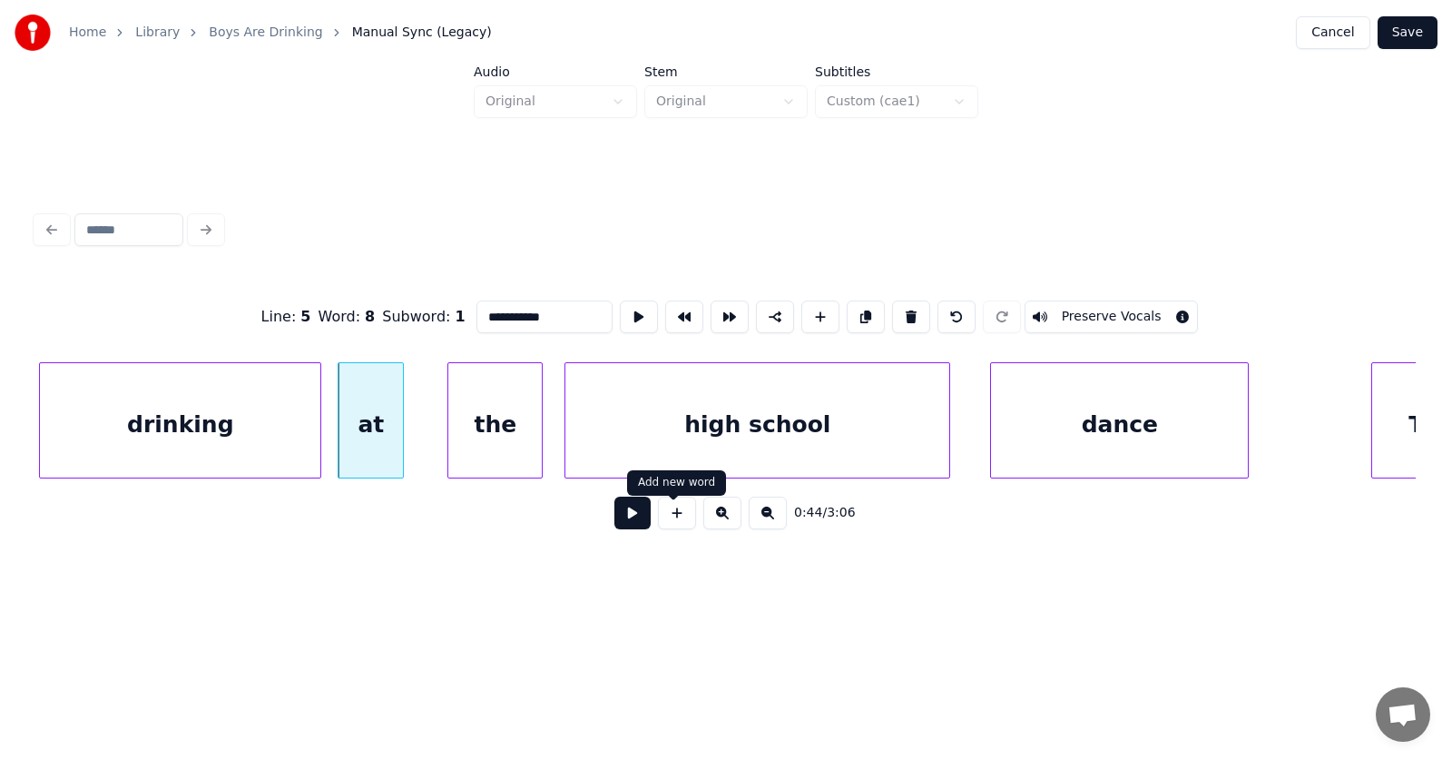
click at [616, 517] on button at bounding box center [632, 512] width 36 height 33
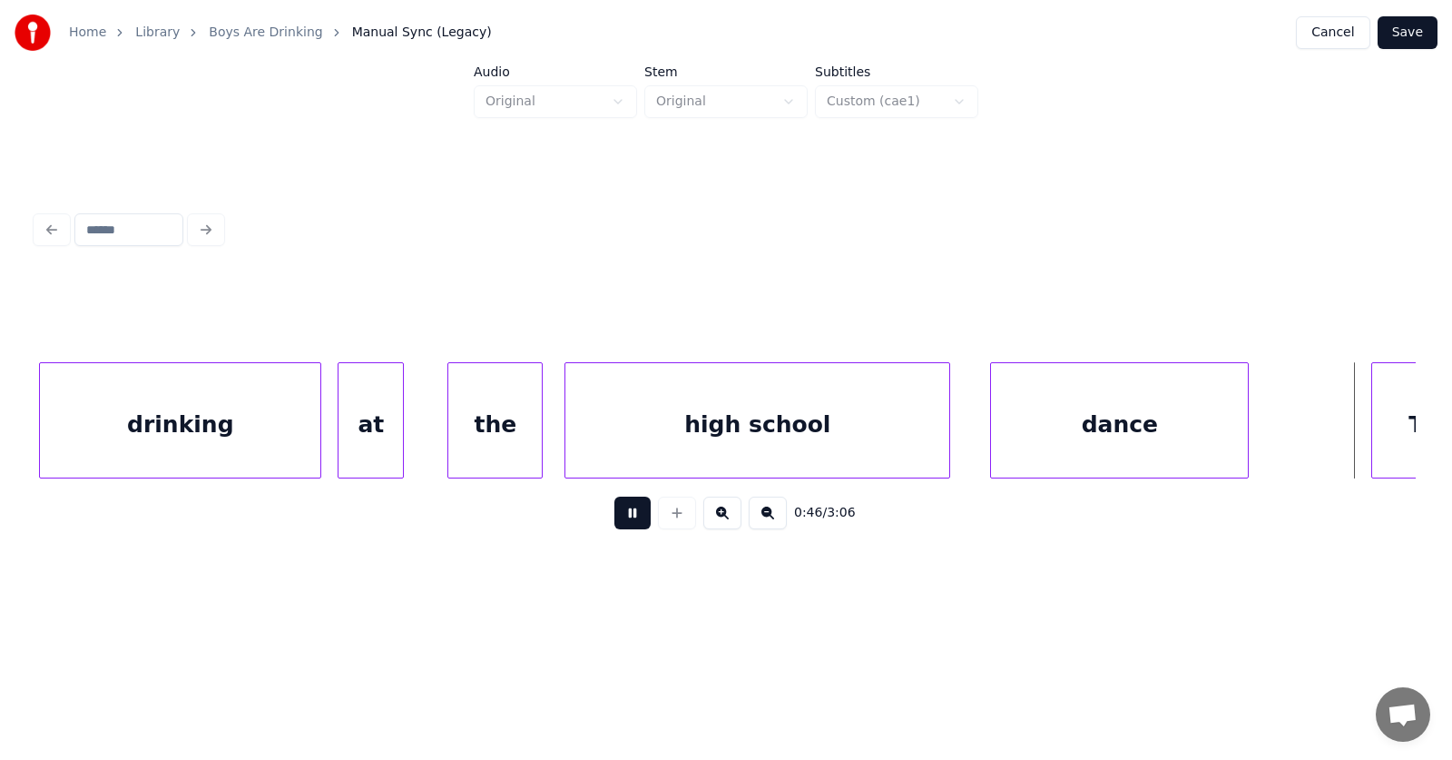
scroll to position [0, 31477]
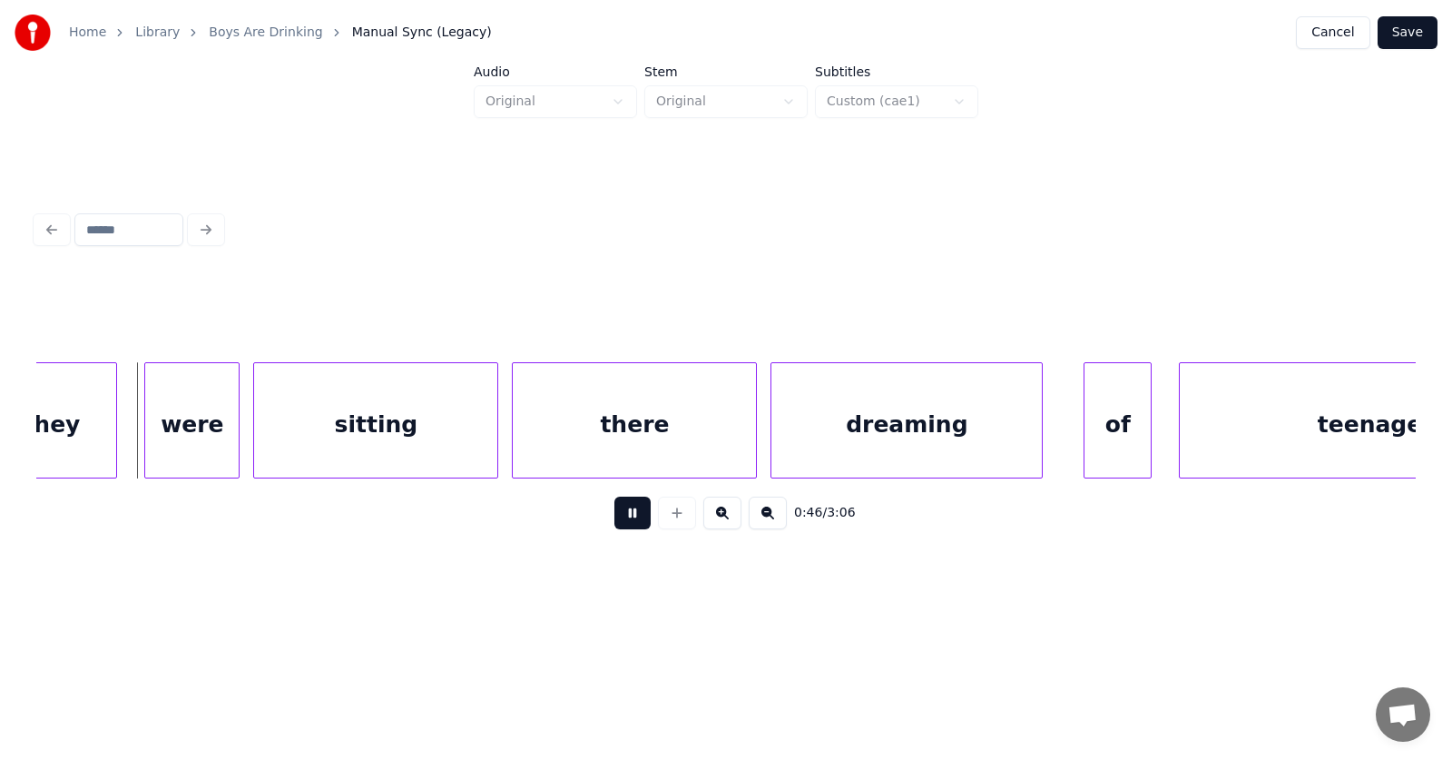
click at [616, 517] on button at bounding box center [632, 512] width 36 height 33
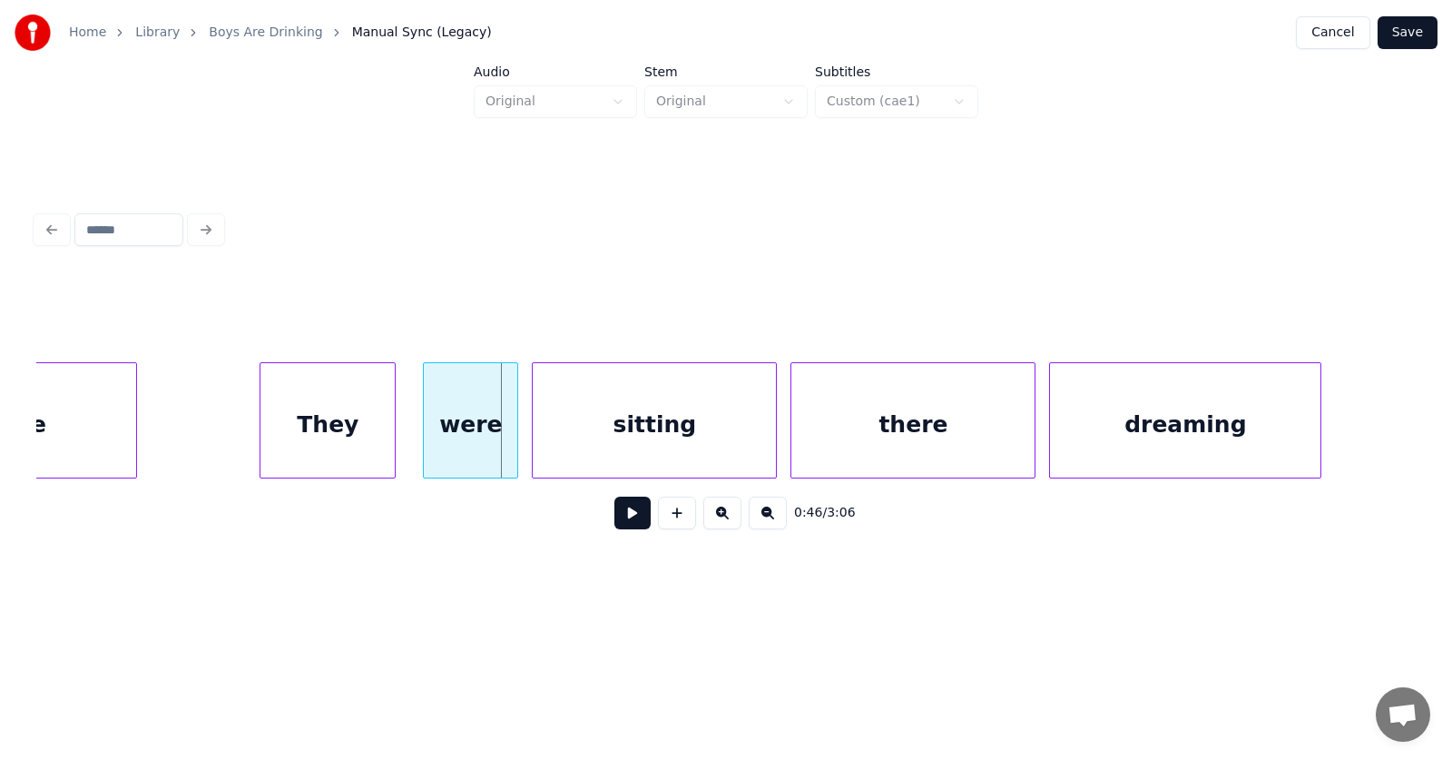
scroll to position [0, 31027]
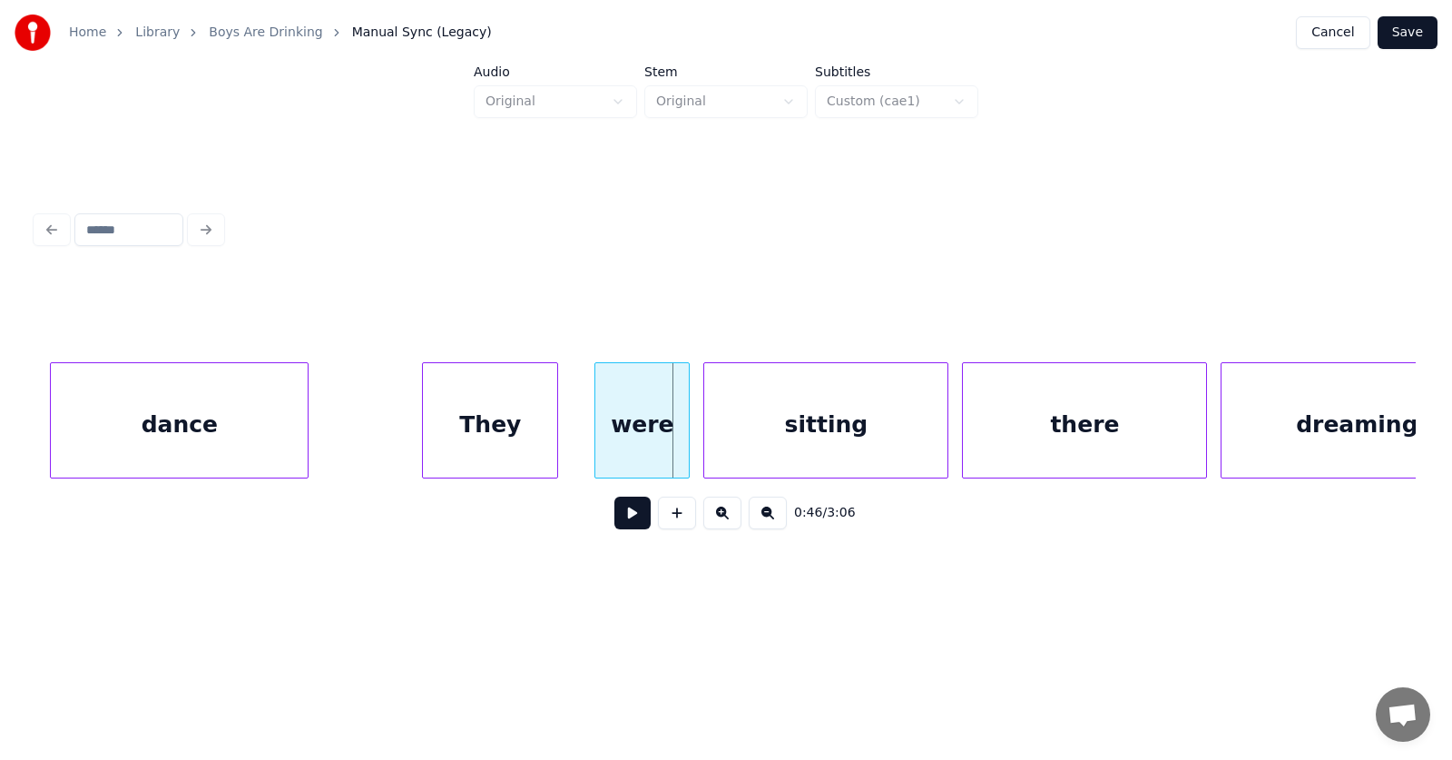
click at [511, 427] on div "They" at bounding box center [490, 424] width 134 height 123
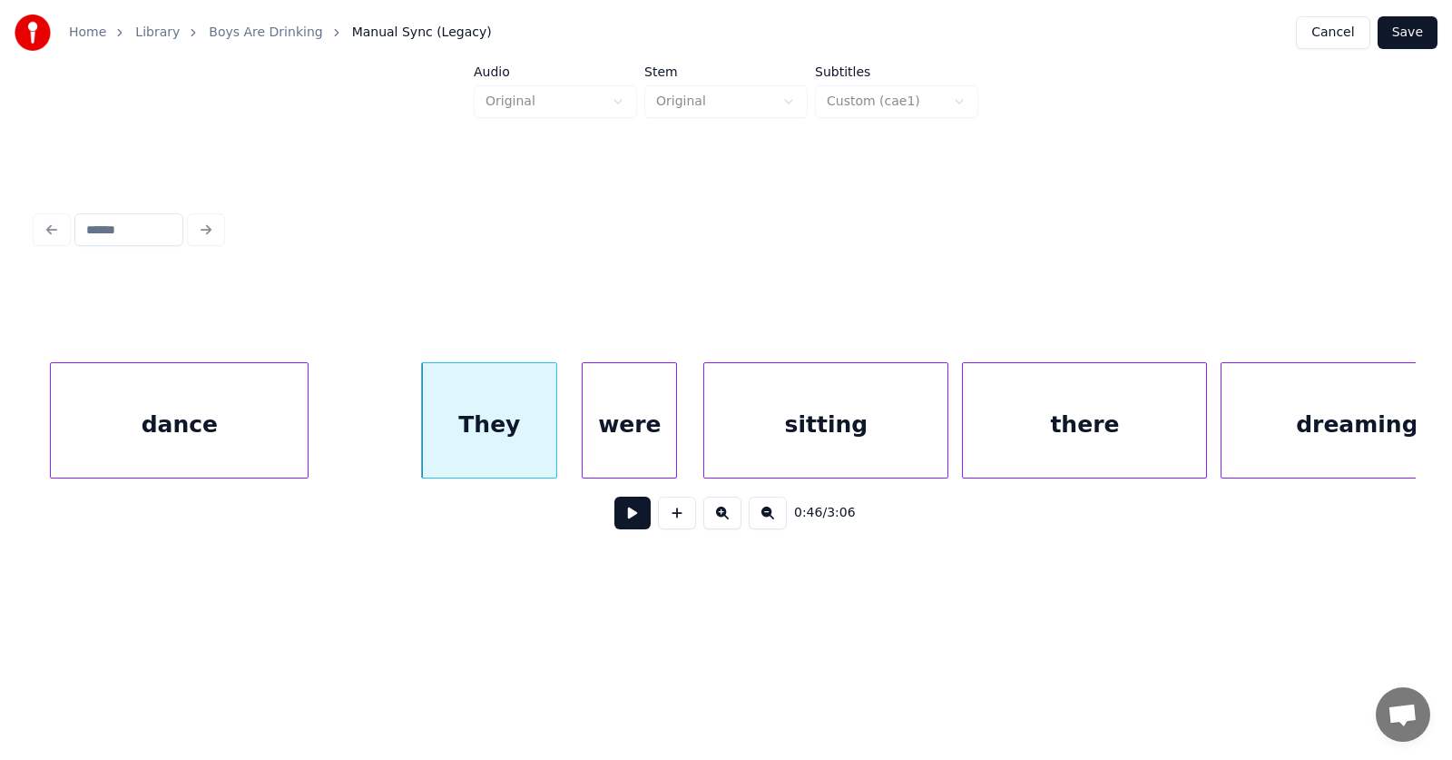
click at [622, 435] on div "were" at bounding box center [629, 424] width 93 height 123
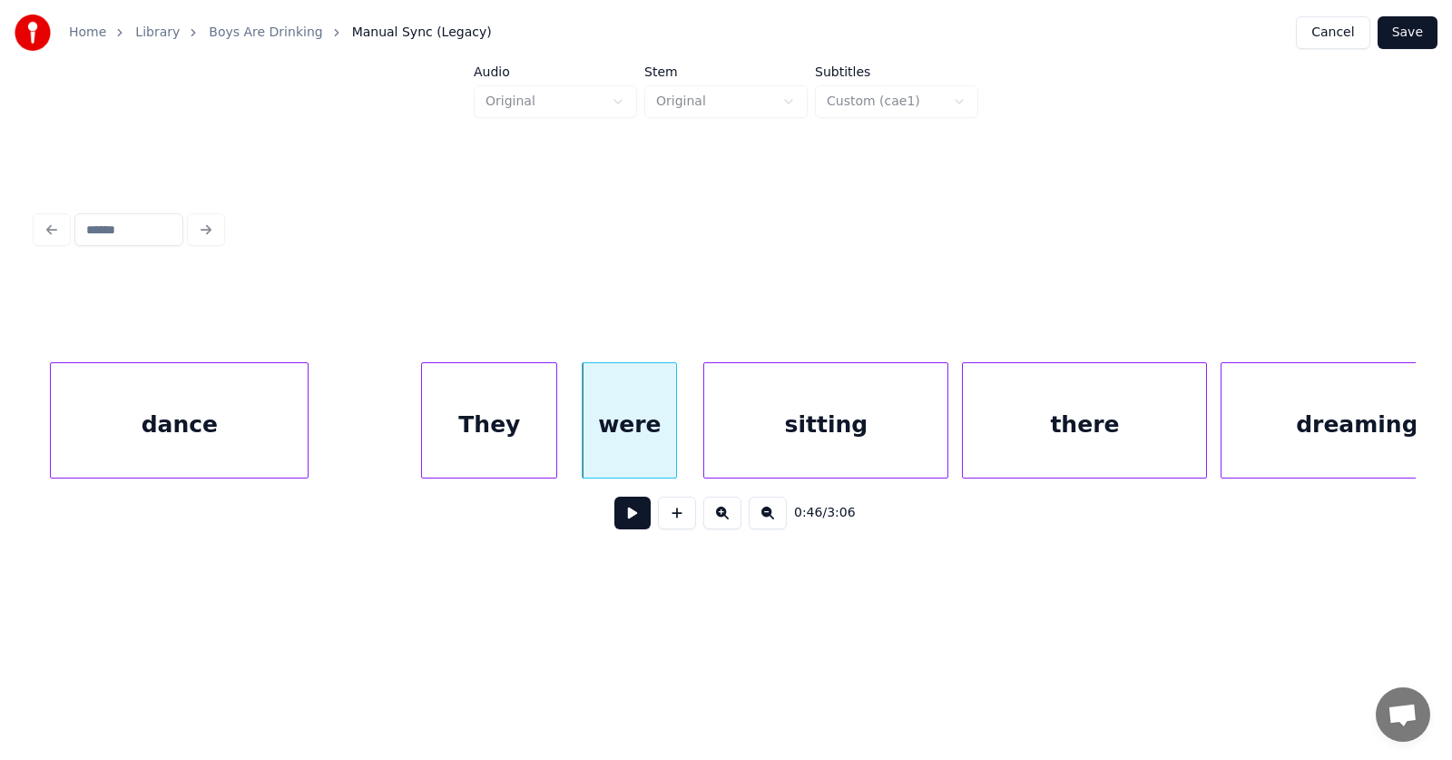
click at [614, 516] on button at bounding box center [632, 512] width 36 height 33
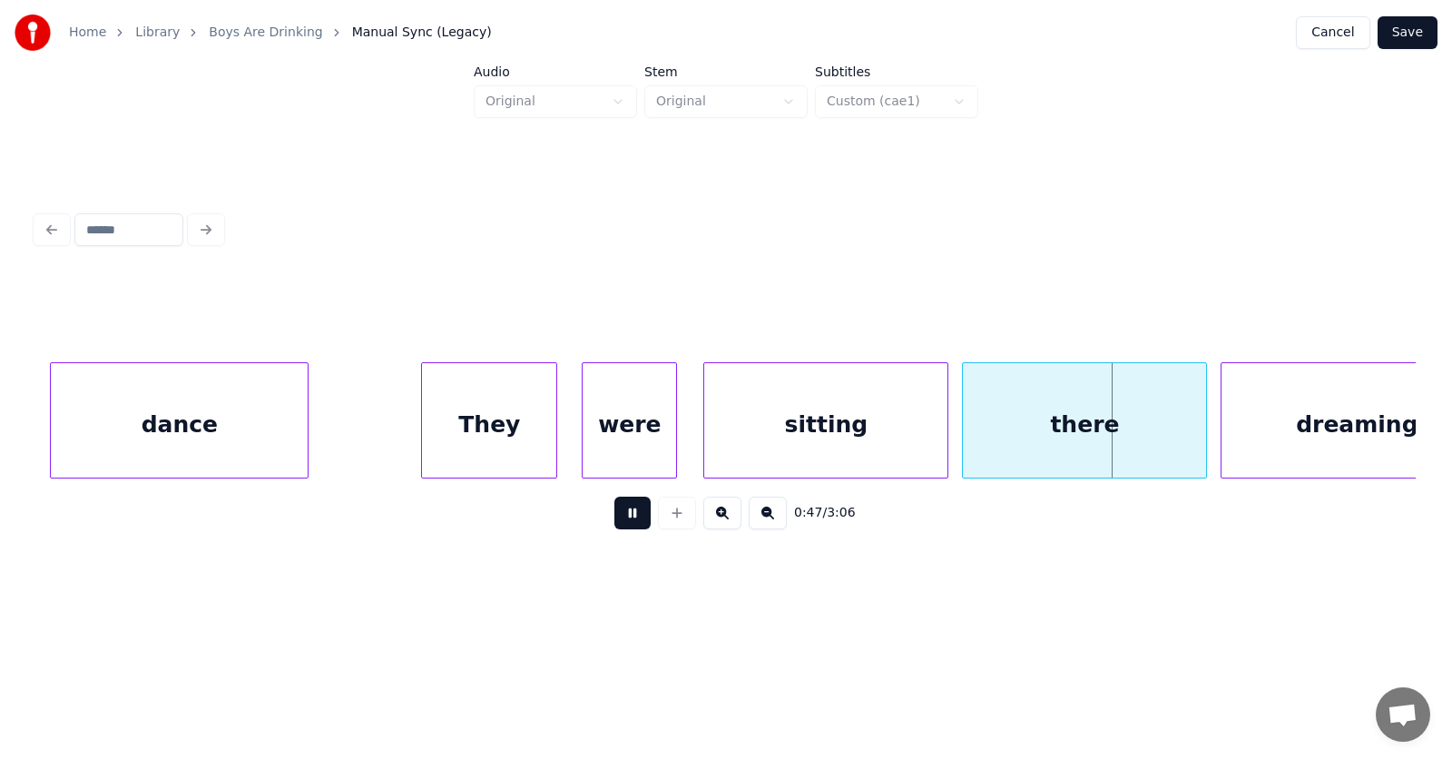
click at [614, 516] on button at bounding box center [632, 512] width 36 height 33
click at [761, 444] on div "sitting" at bounding box center [820, 424] width 243 height 123
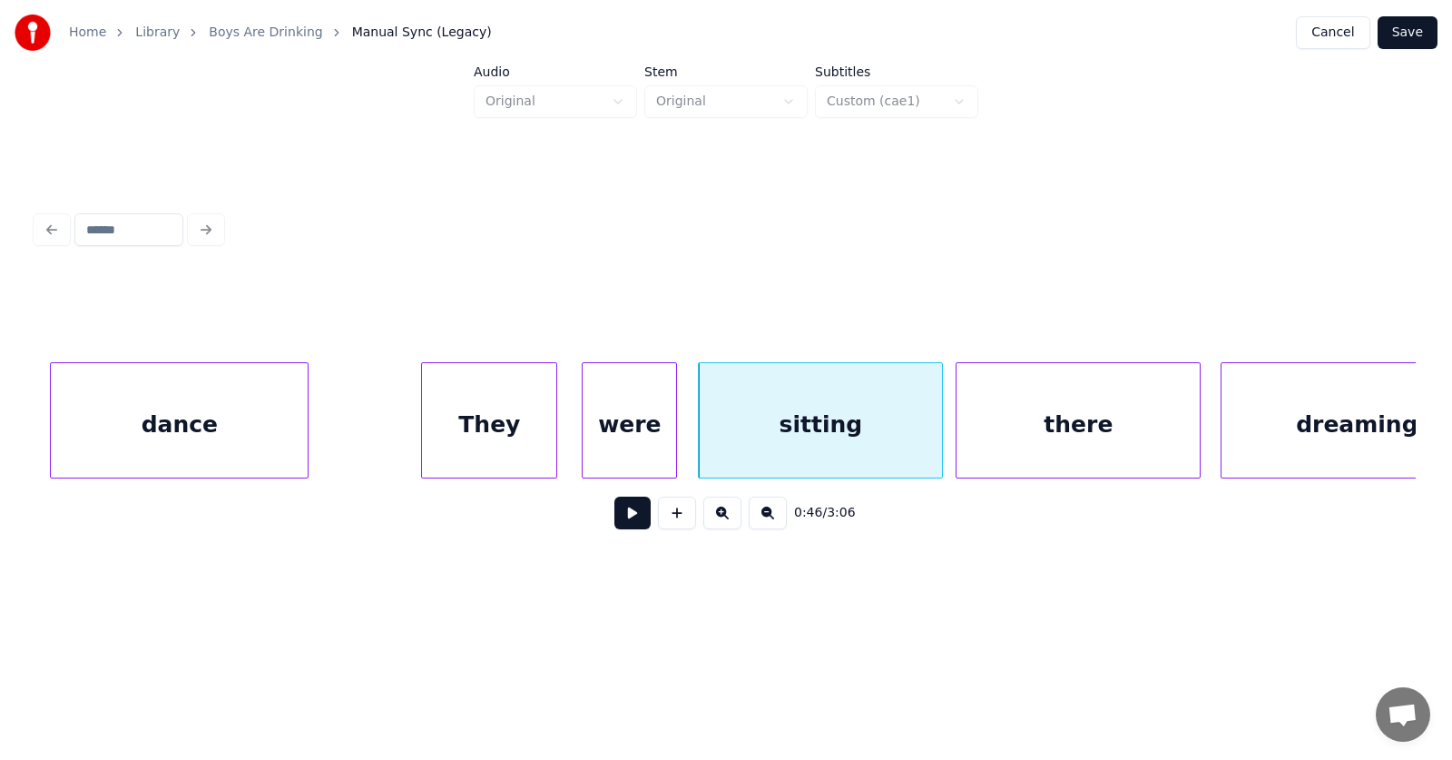
click at [1065, 433] on div "there" at bounding box center [1078, 424] width 243 height 123
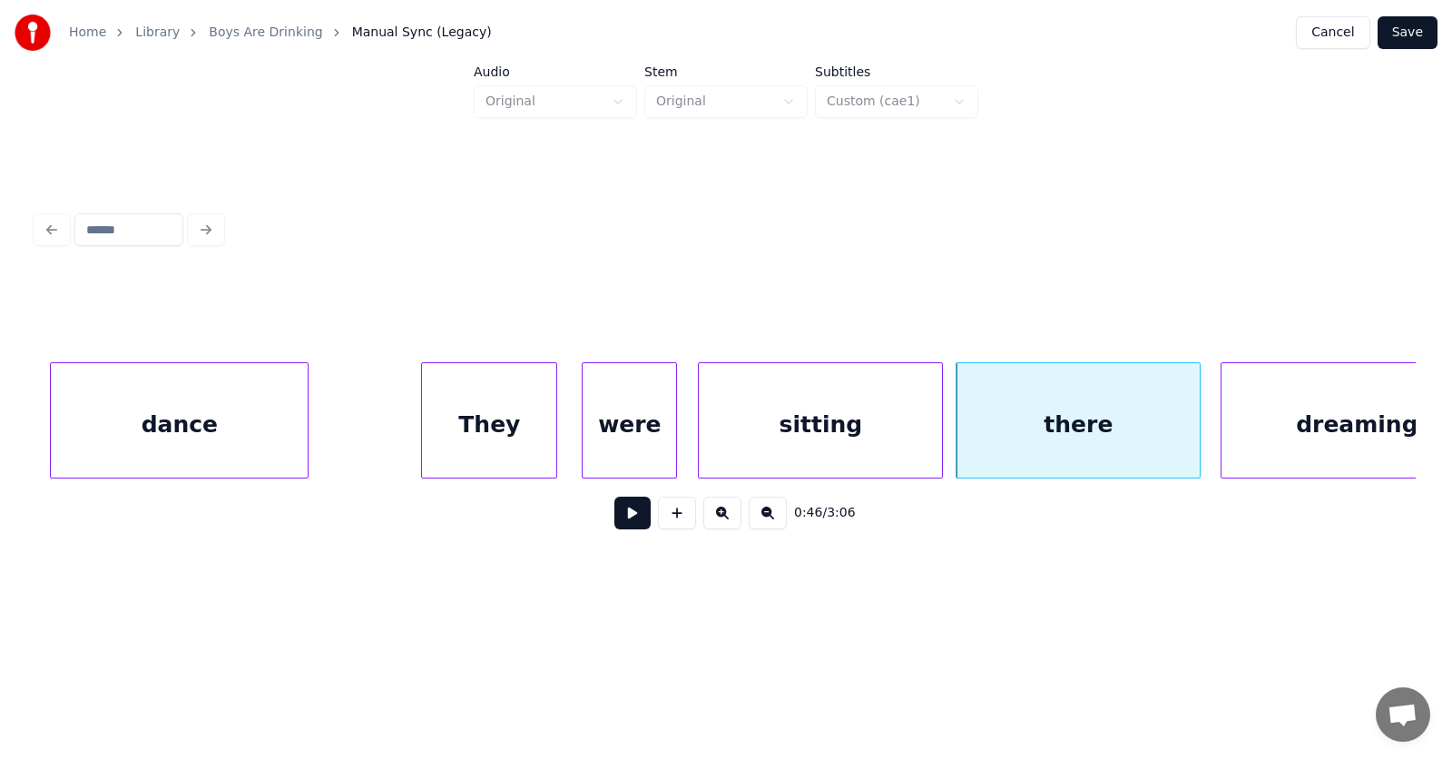
scroll to position [0, 31100]
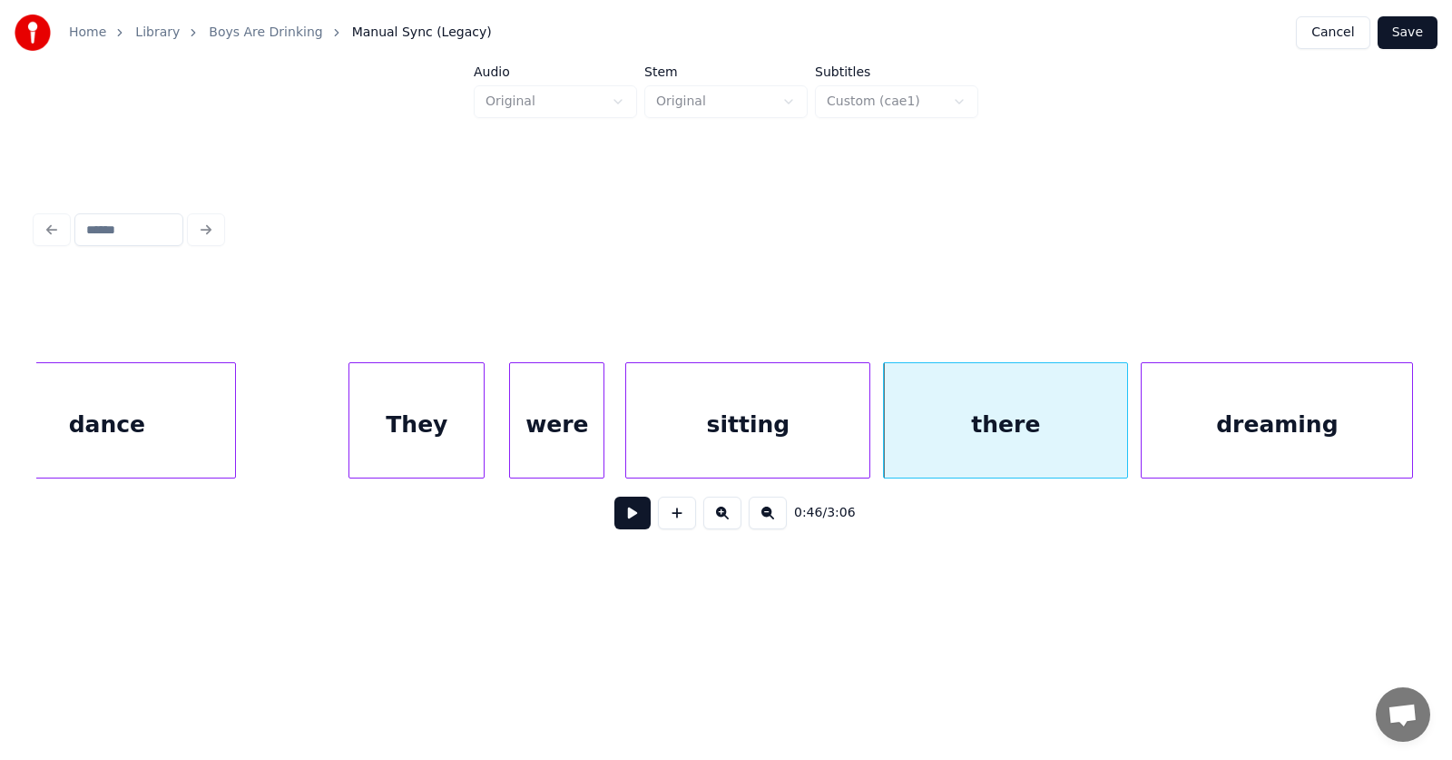
click at [1329, 430] on div "dreaming" at bounding box center [1277, 424] width 270 height 123
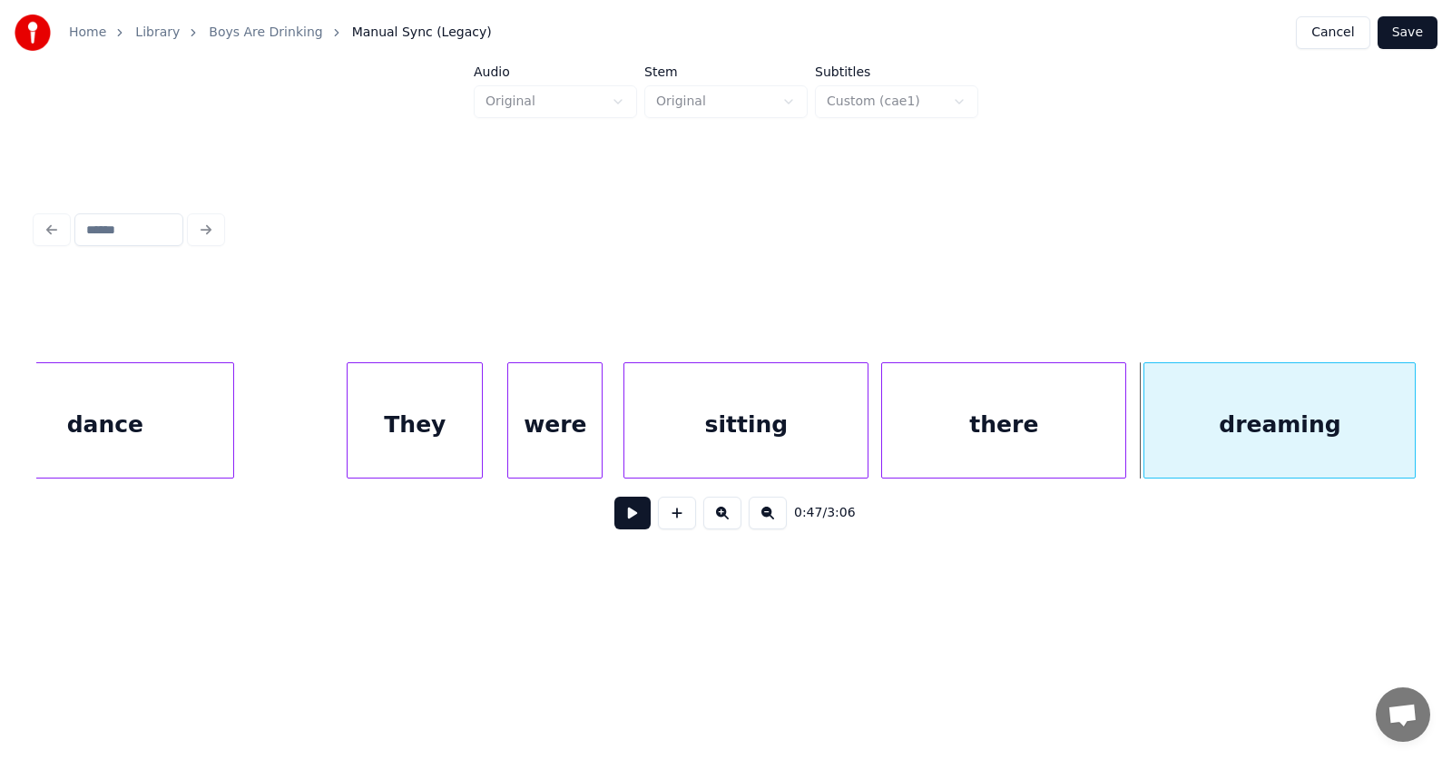
scroll to position [0, 31104]
click at [1200, 446] on div "dreaming" at bounding box center [1277, 424] width 270 height 123
click at [410, 419] on div "They" at bounding box center [412, 424] width 134 height 123
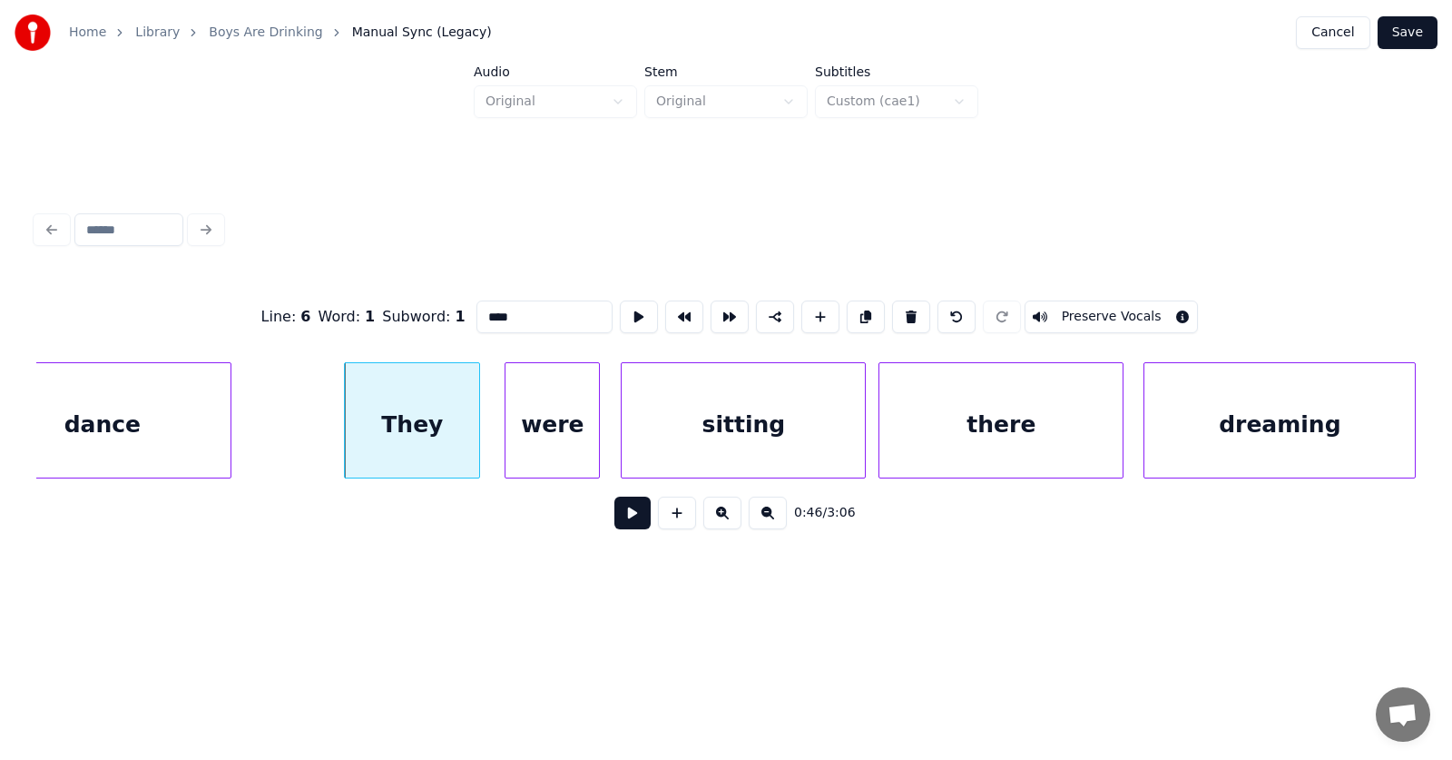
click at [618, 523] on button at bounding box center [632, 512] width 36 height 33
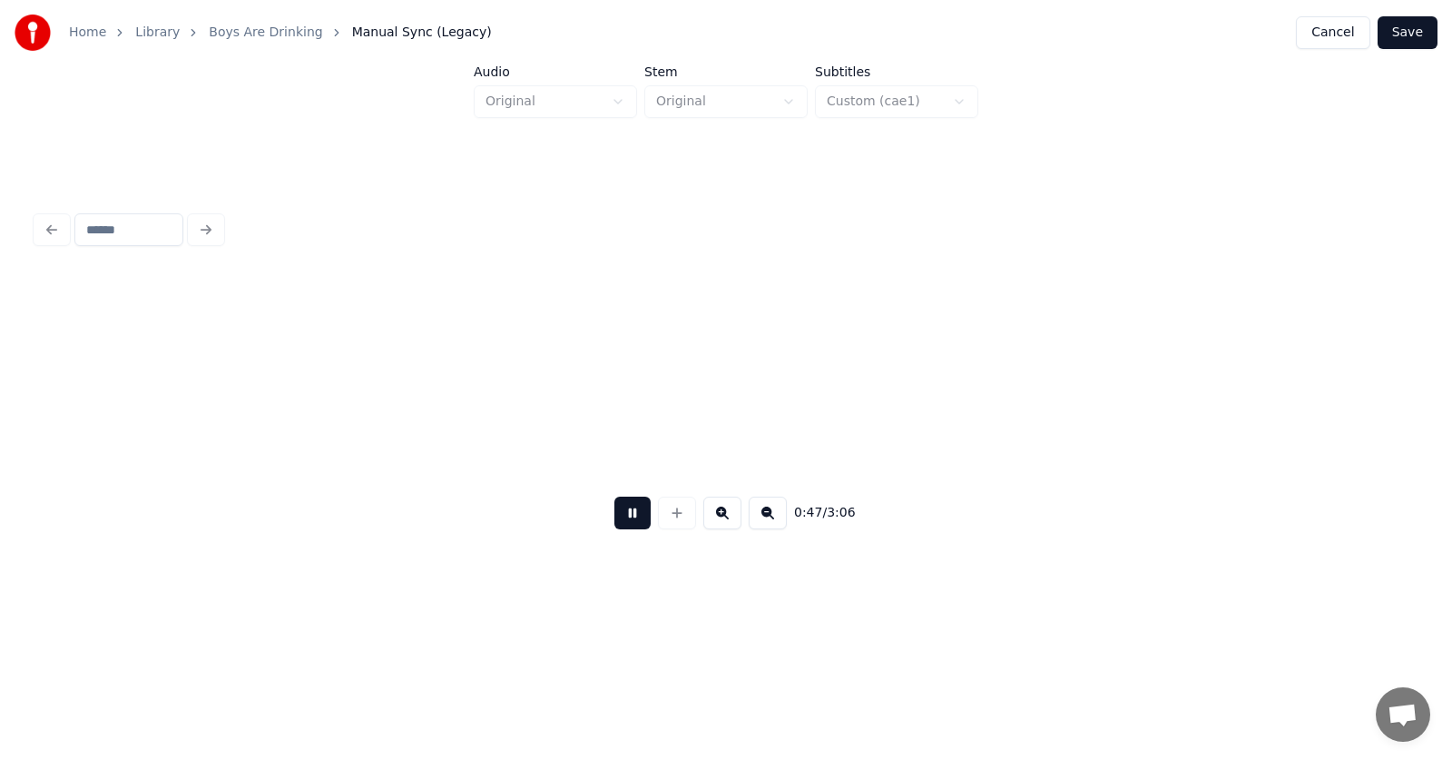
scroll to position [0, 32486]
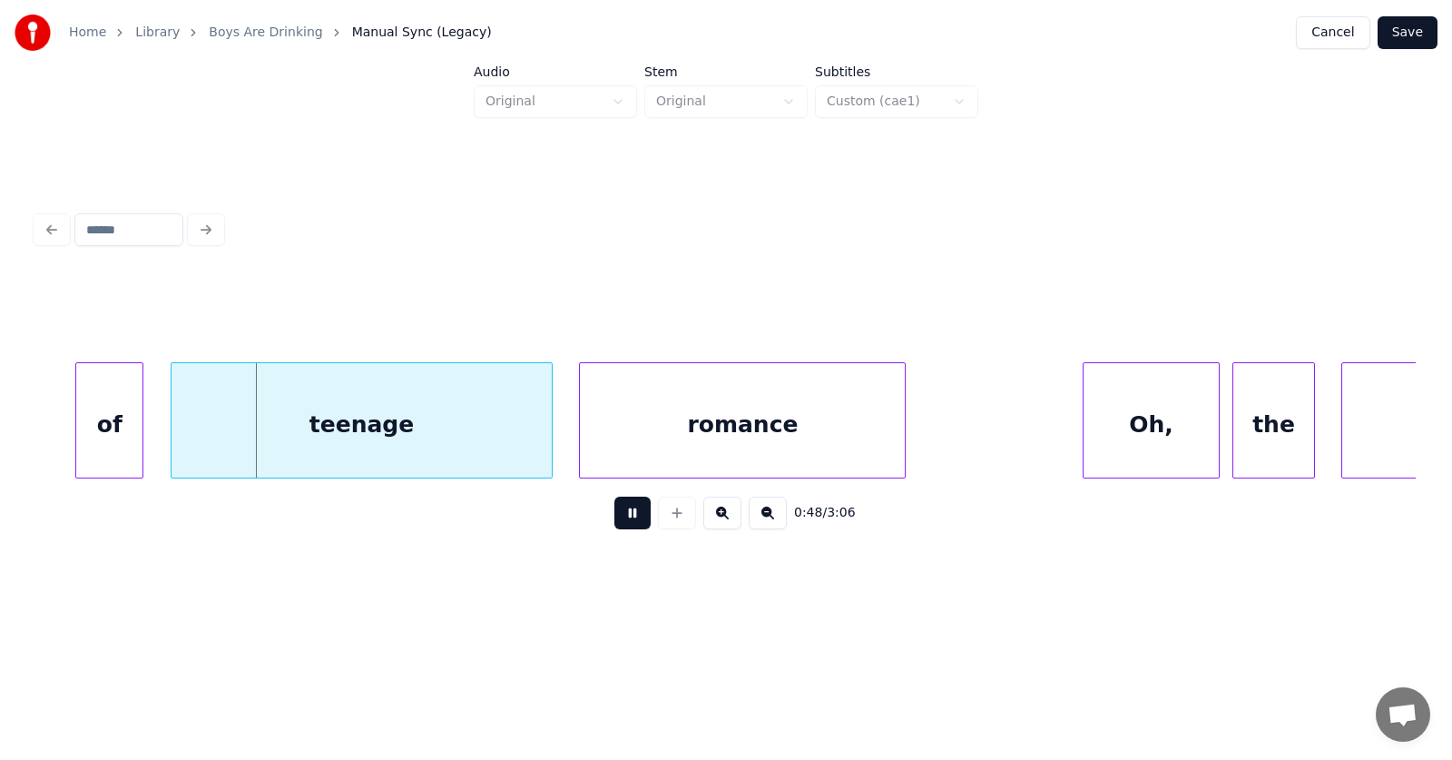
click at [618, 523] on button at bounding box center [632, 512] width 36 height 33
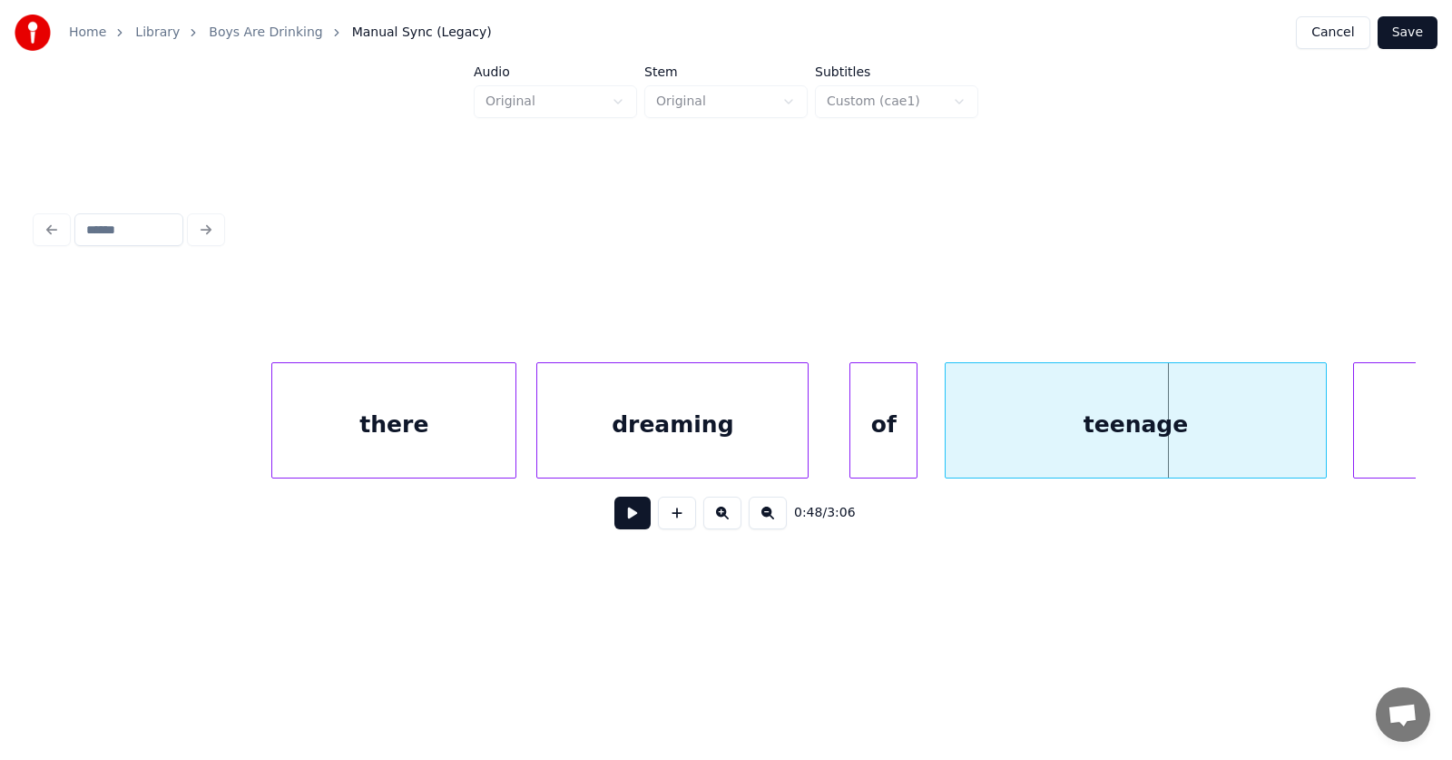
scroll to position [0, 32053]
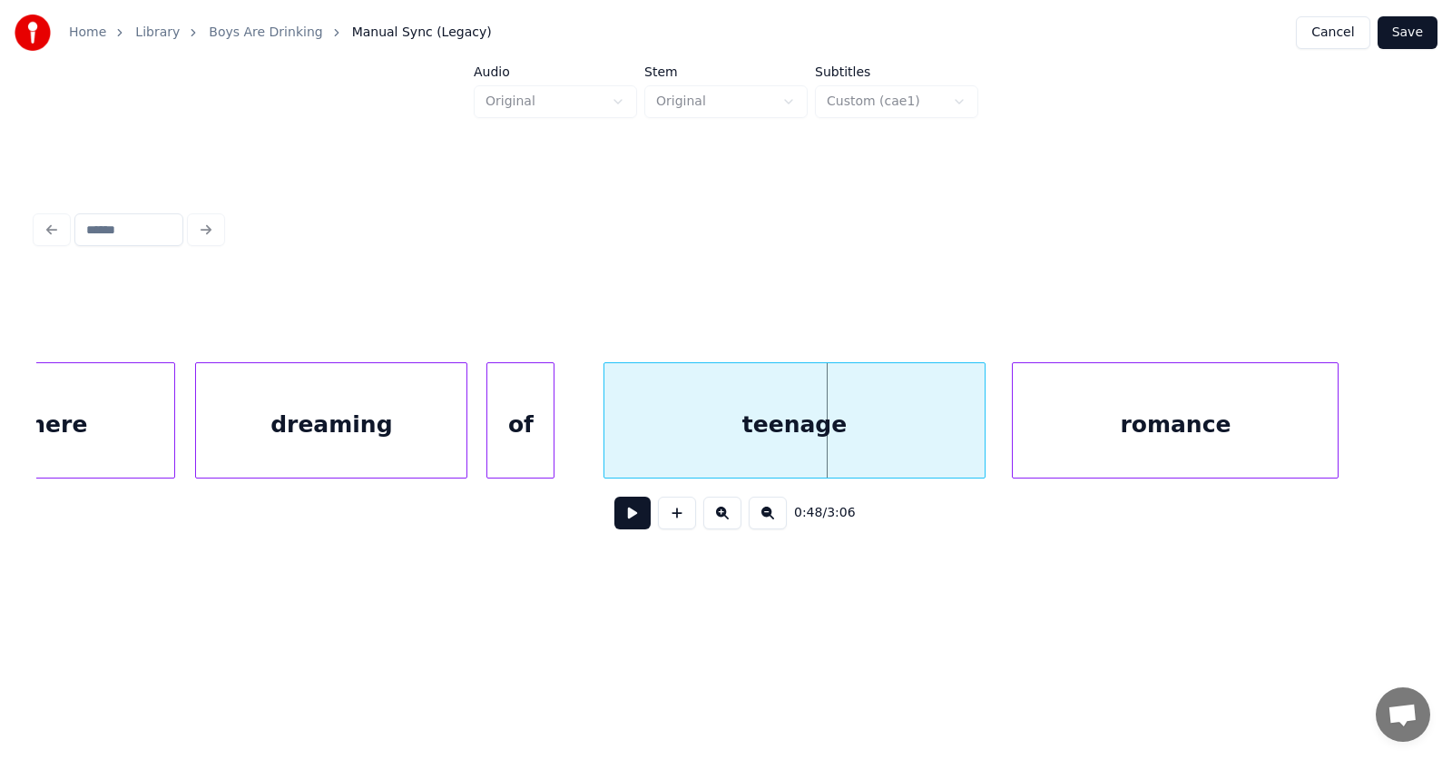
click at [530, 443] on div "of" at bounding box center [520, 424] width 66 height 123
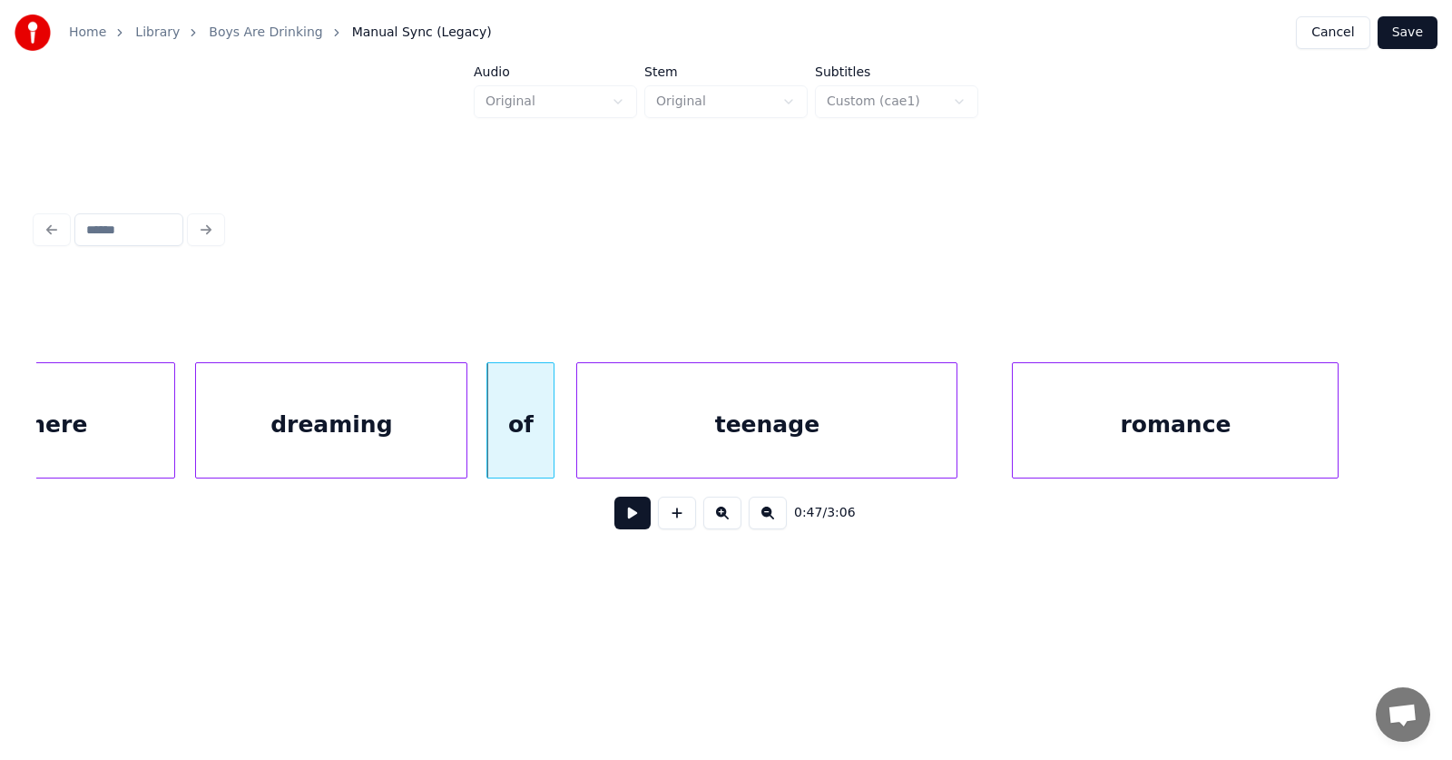
click at [652, 437] on div "teenage" at bounding box center [766, 424] width 379 height 123
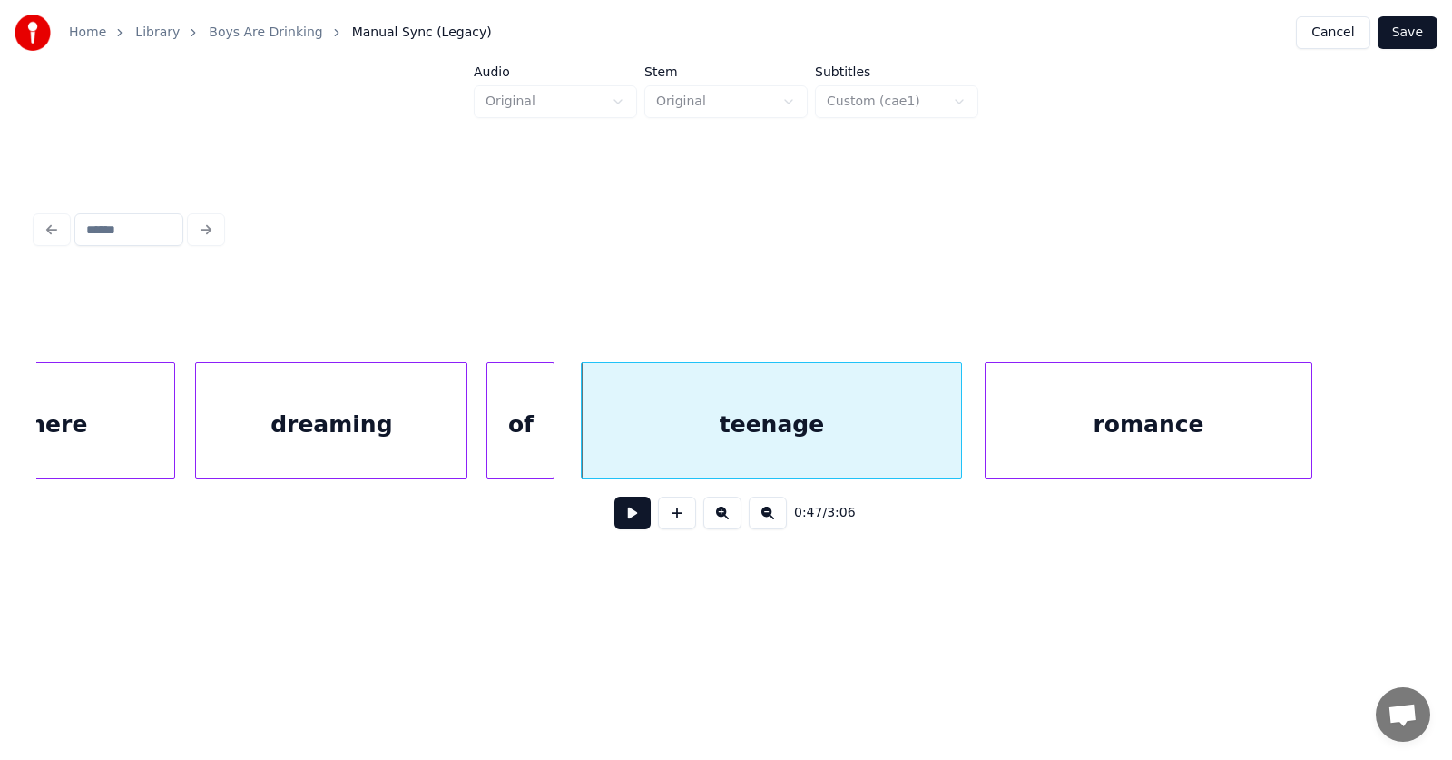
click at [1026, 443] on div "romance" at bounding box center [1148, 424] width 325 height 123
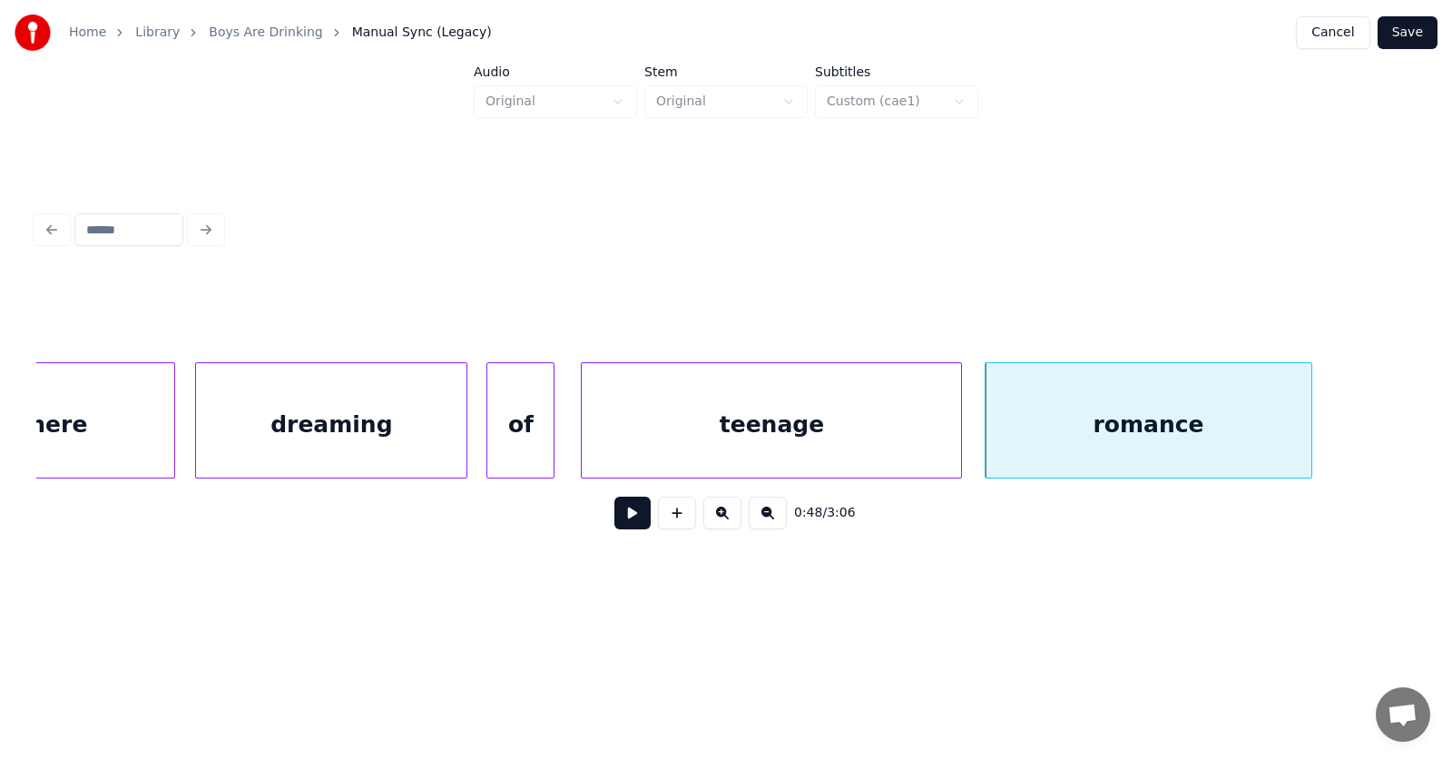
click at [100, 420] on div "there" at bounding box center [52, 424] width 243 height 123
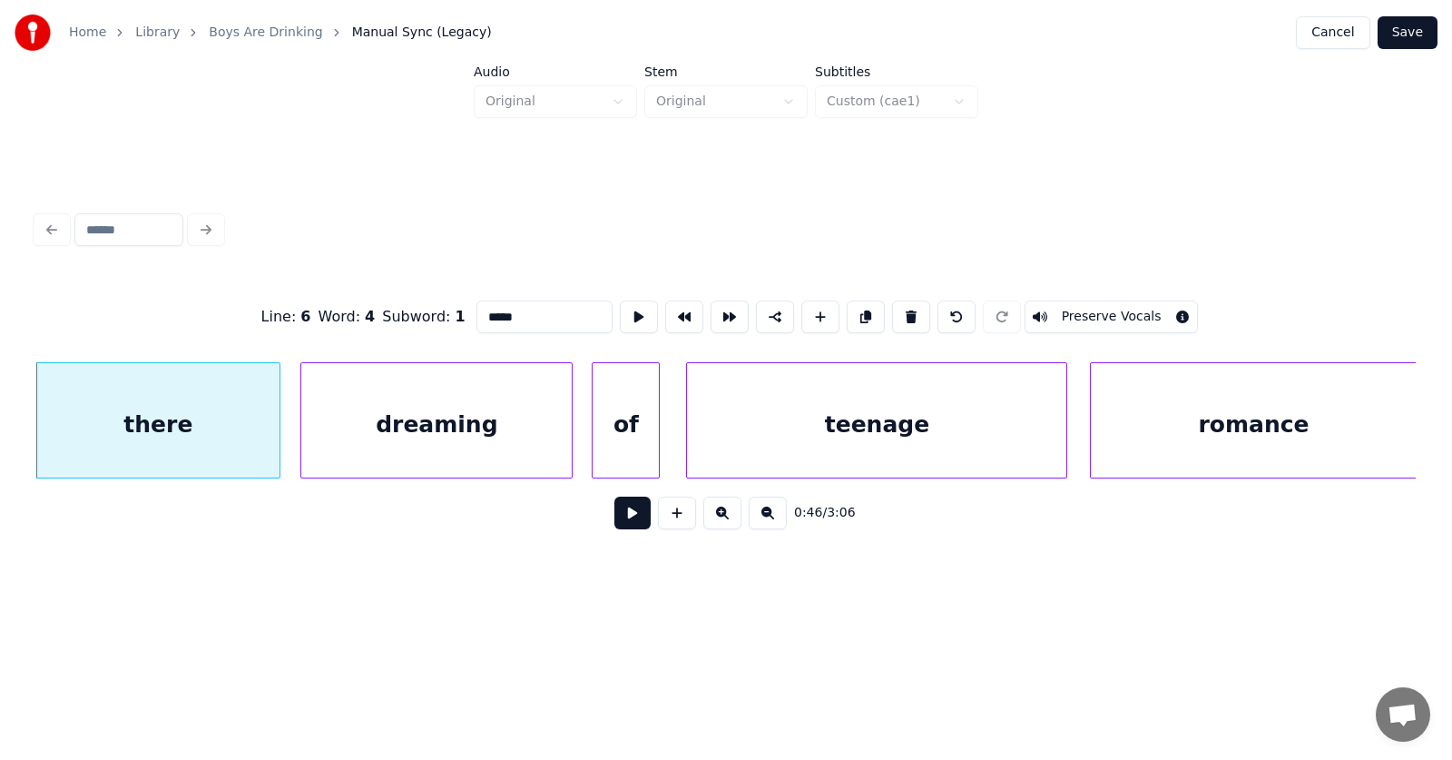
click at [614, 520] on button at bounding box center [632, 512] width 36 height 33
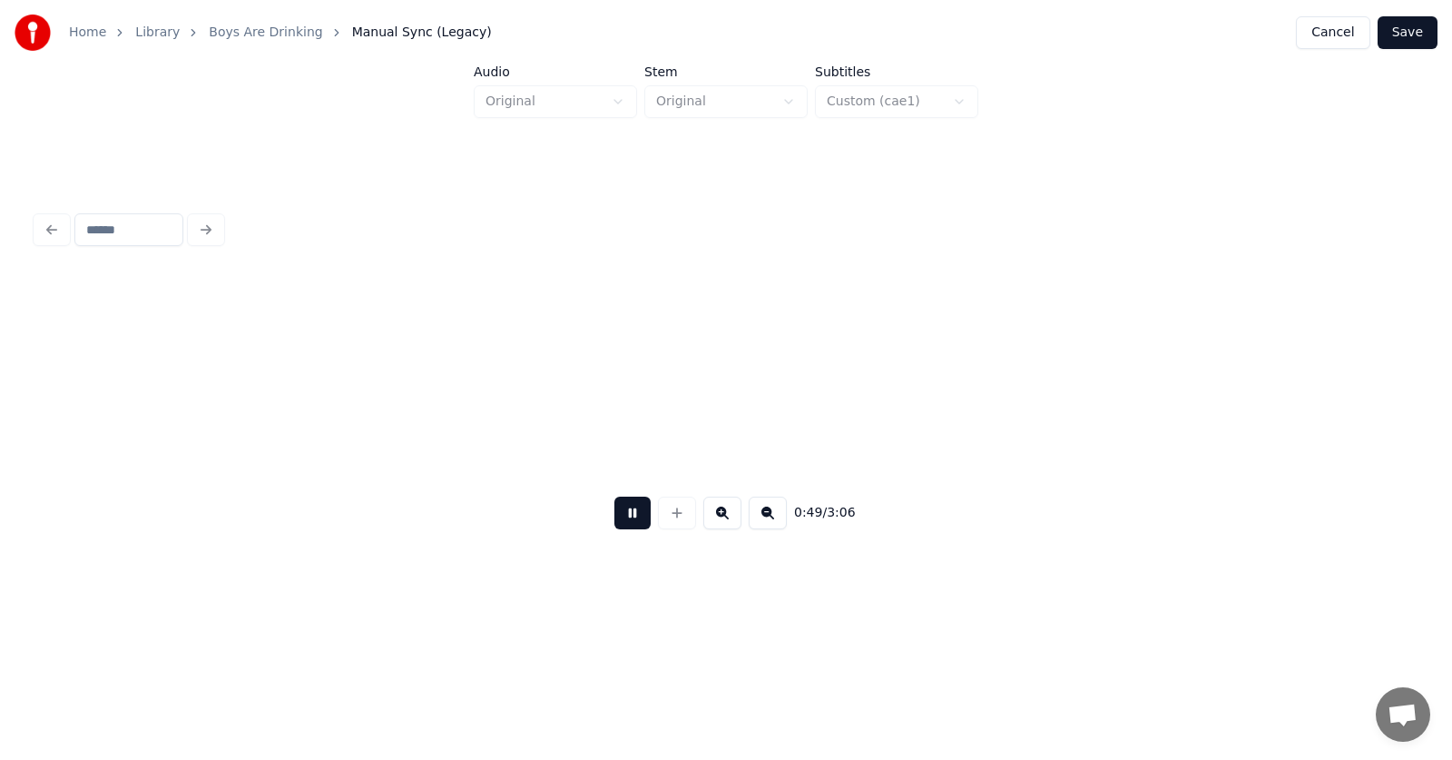
scroll to position [0, 33332]
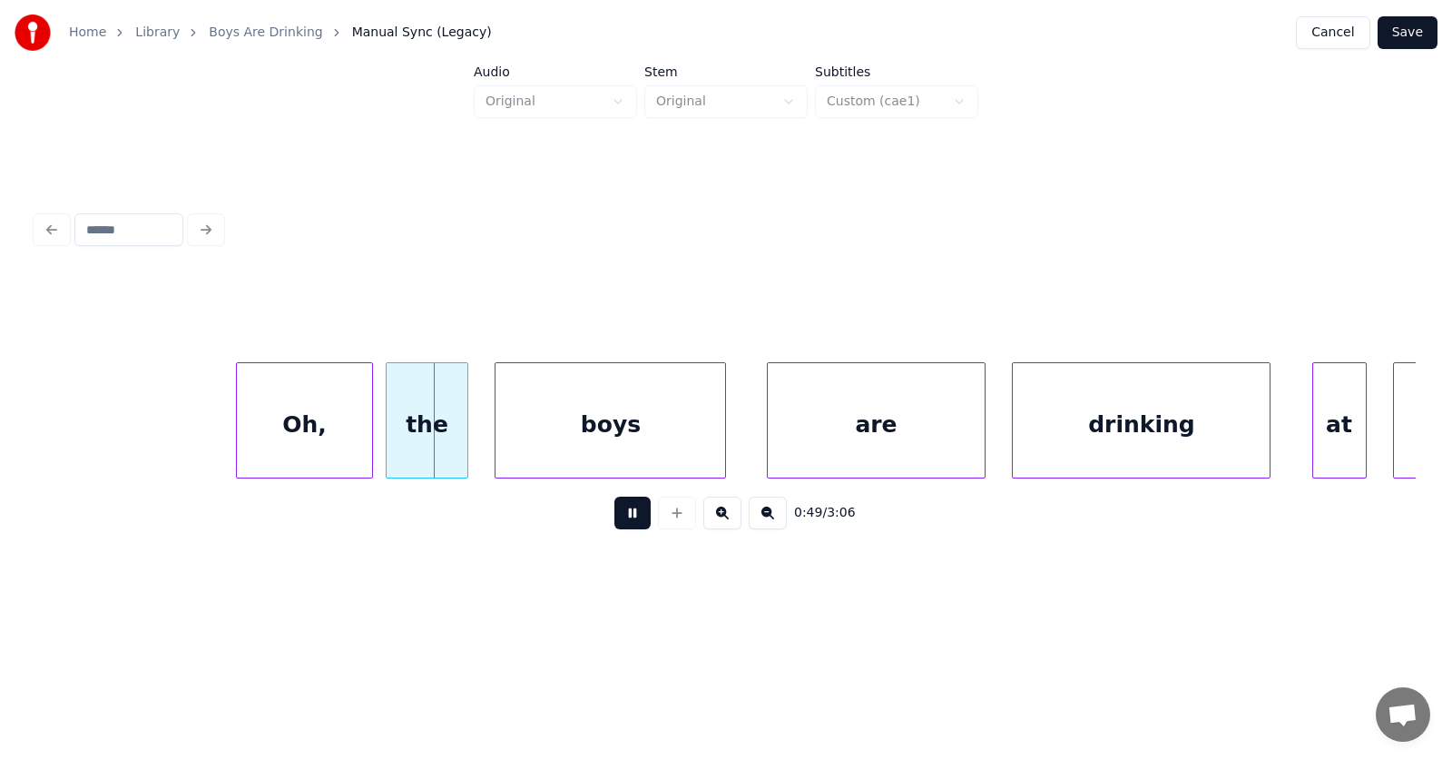
click at [614, 520] on button at bounding box center [632, 512] width 36 height 33
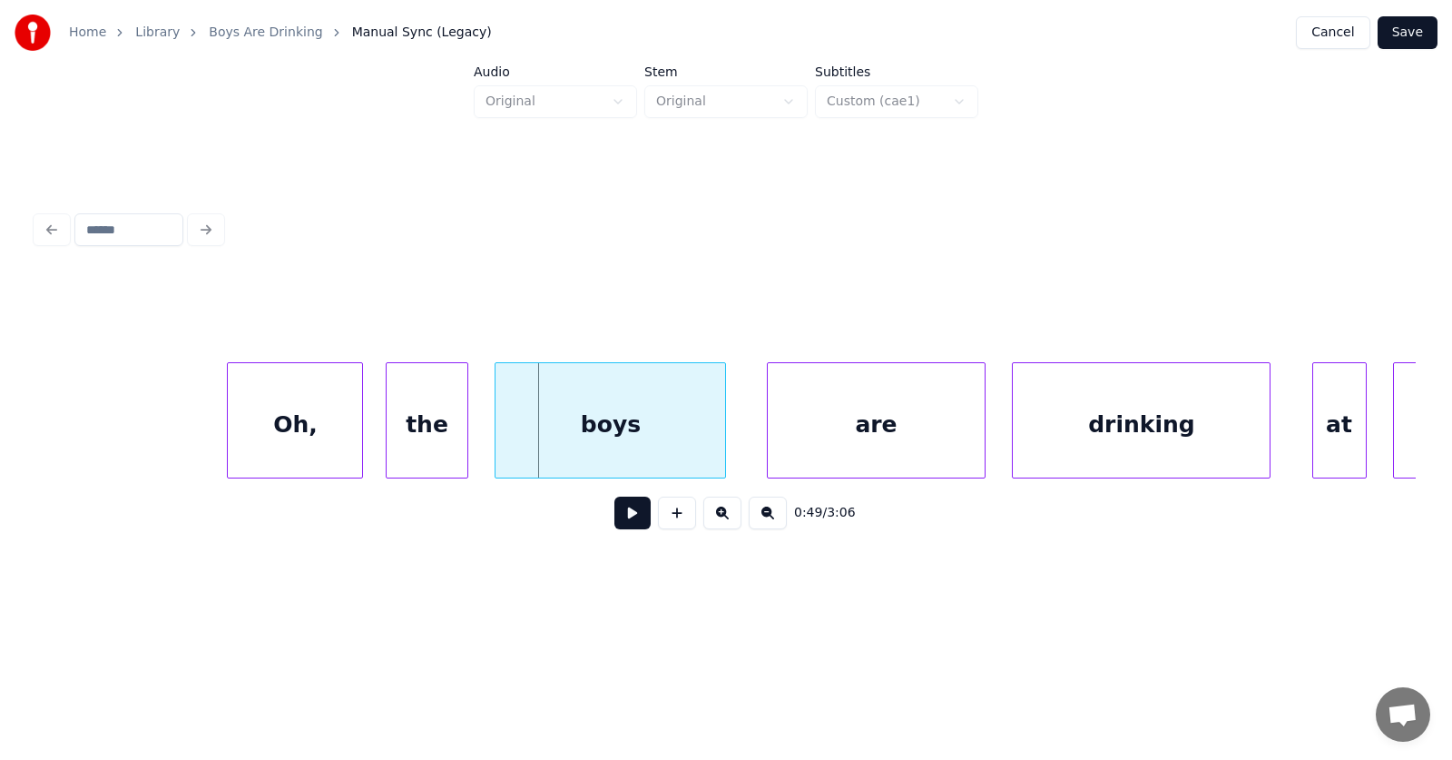
click at [306, 442] on div "Oh," at bounding box center [295, 424] width 134 height 123
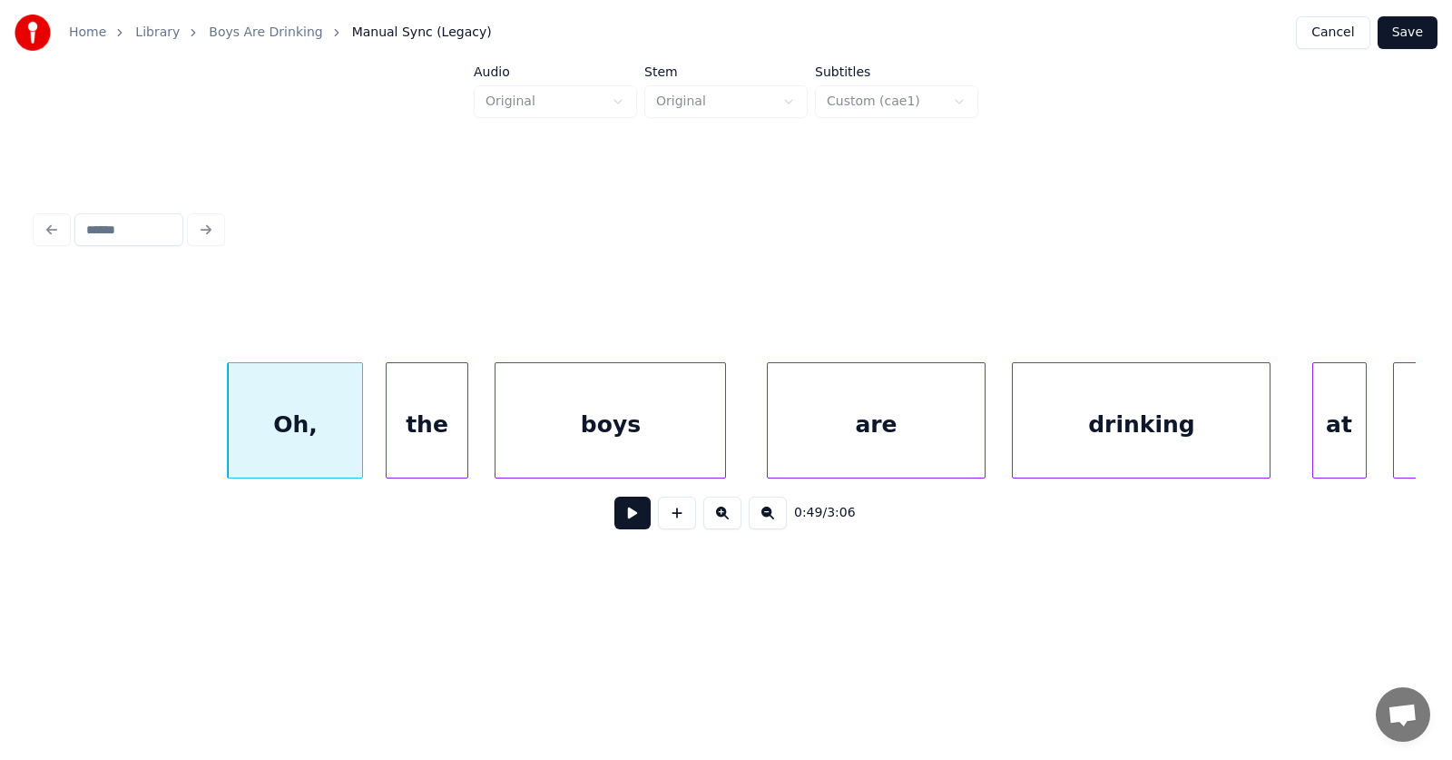
click at [306, 436] on div "Oh," at bounding box center [295, 424] width 134 height 123
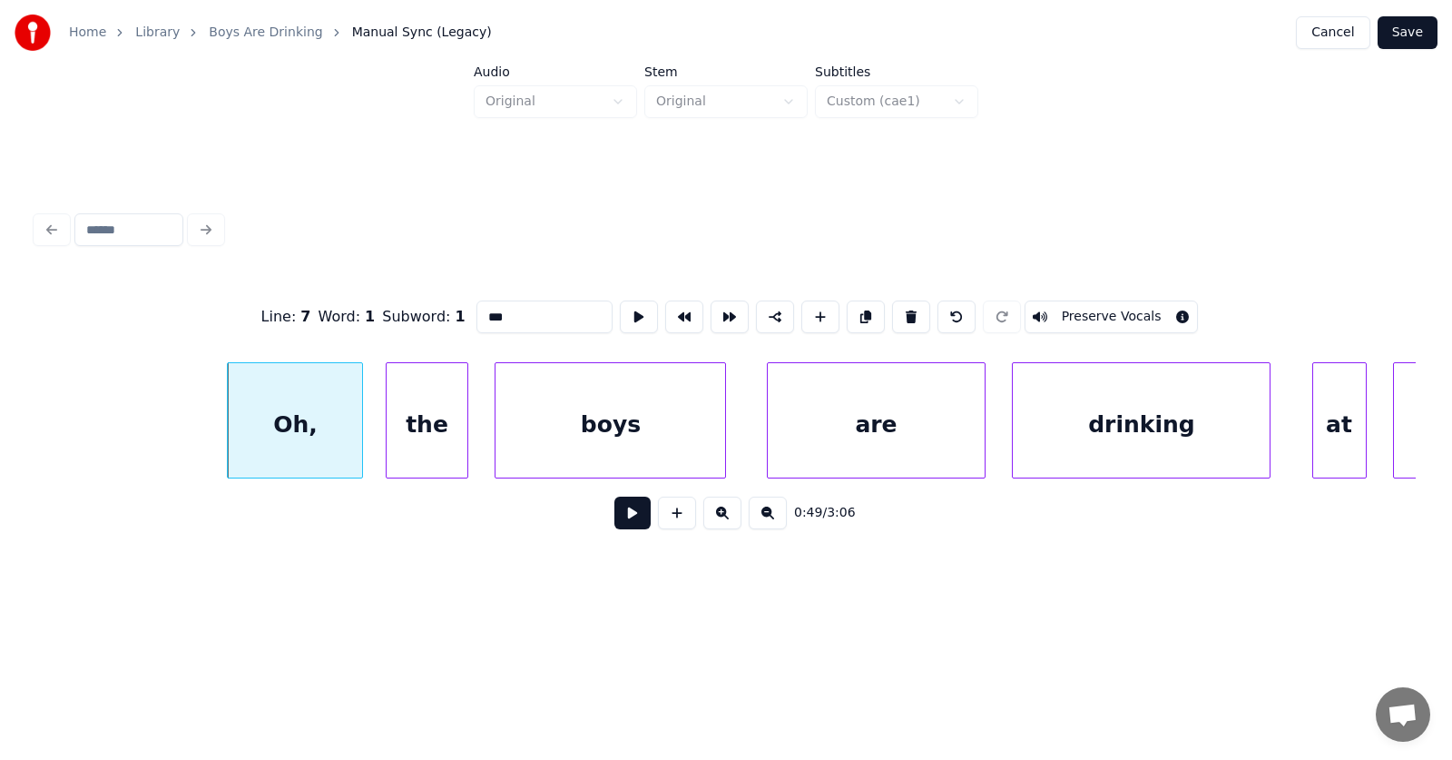
drag, startPoint x: 473, startPoint y: 312, endPoint x: 443, endPoint y: 314, distance: 30.0
click at [476, 314] on input "***" at bounding box center [544, 316] width 136 height 33
click at [437, 424] on div "the" at bounding box center [418, 424] width 80 height 123
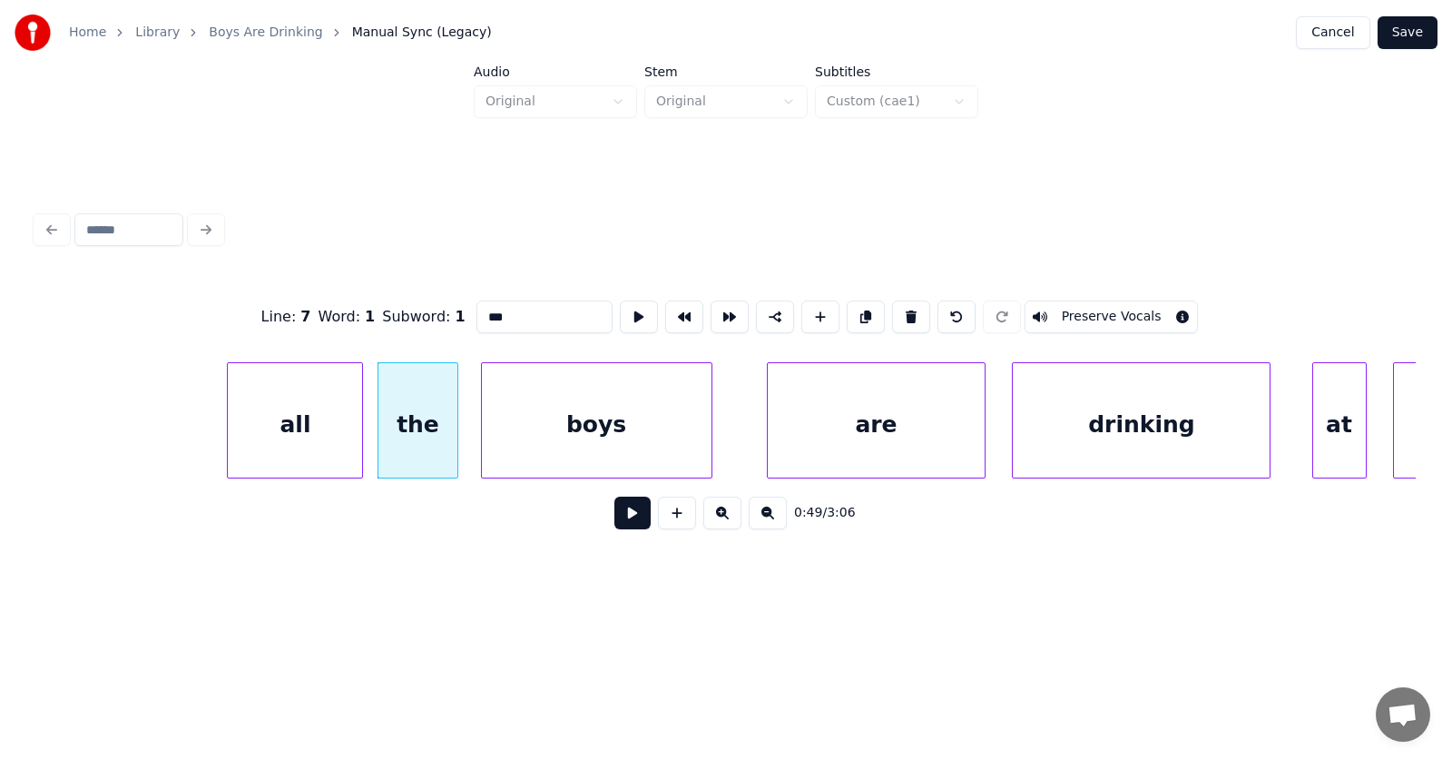
click at [550, 430] on div "boys" at bounding box center [597, 424] width 230 height 123
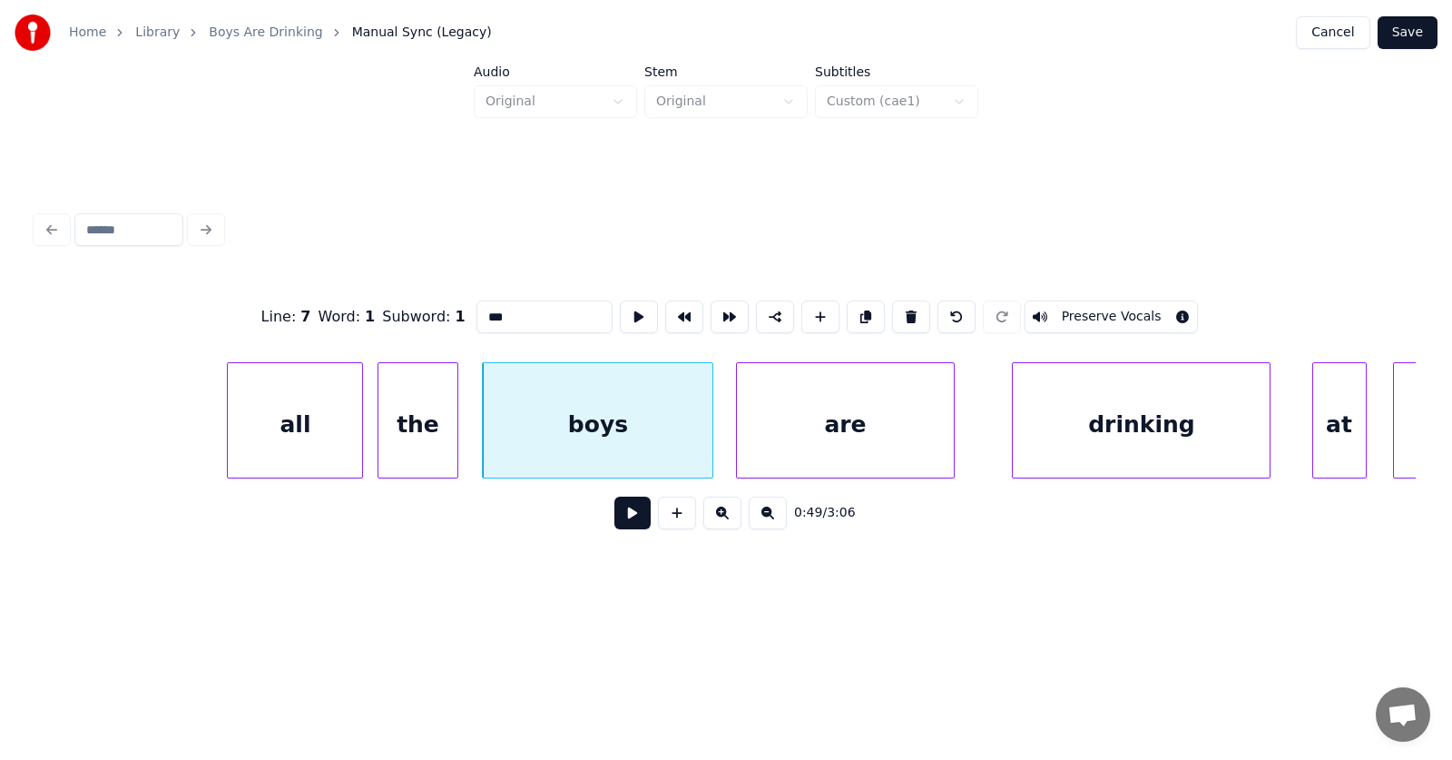
click at [762, 443] on div "are" at bounding box center [845, 424] width 216 height 123
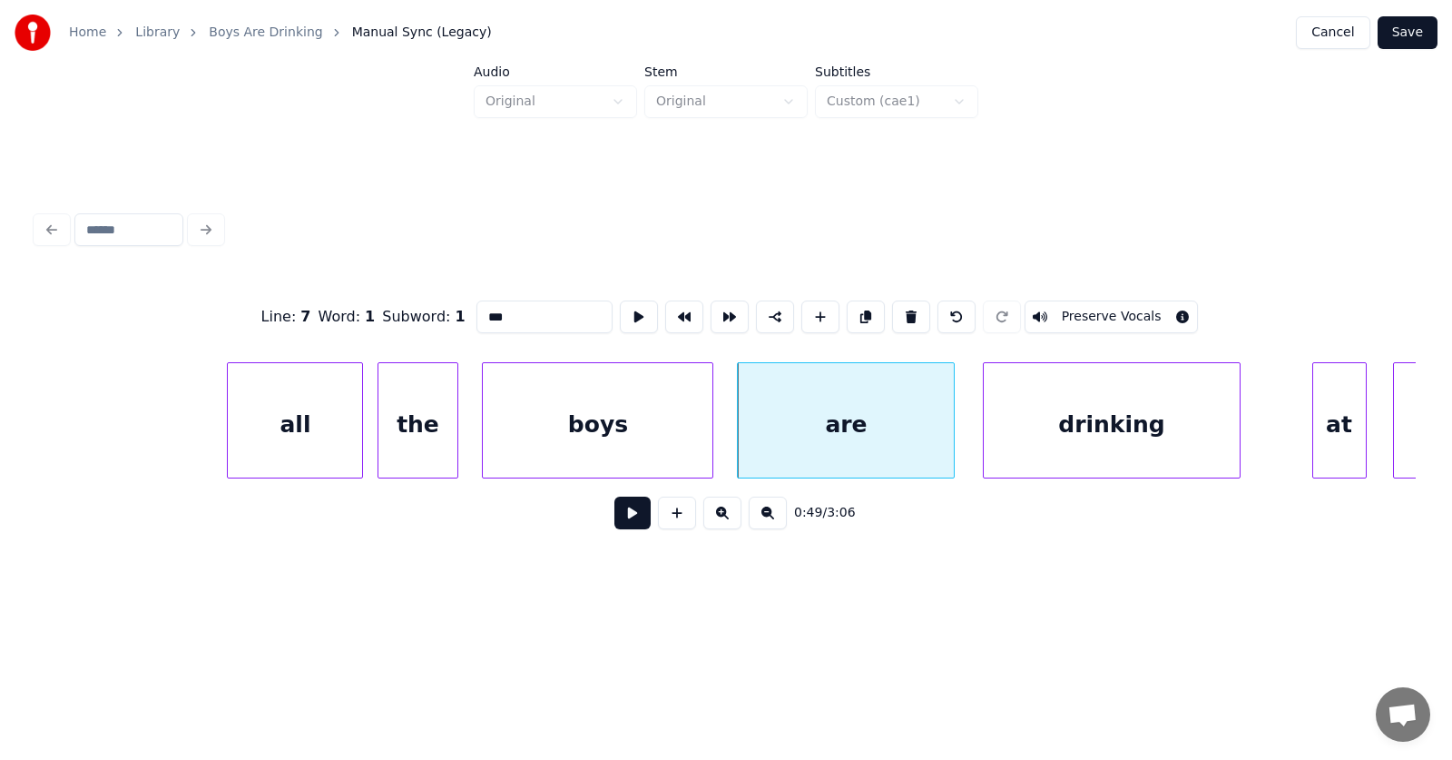
click at [1036, 445] on div "drinking" at bounding box center [1112, 424] width 257 height 123
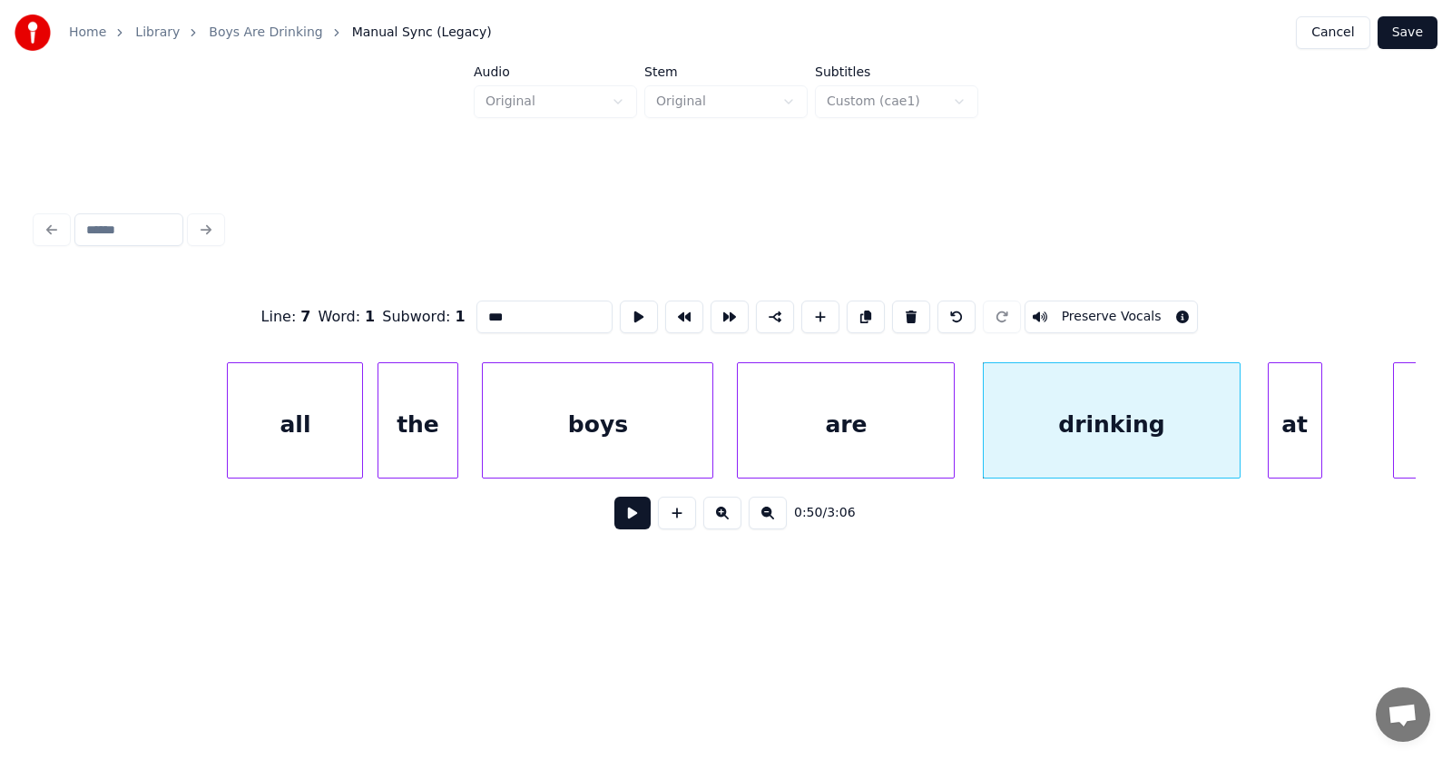
click at [1278, 425] on div "at" at bounding box center [1295, 424] width 53 height 123
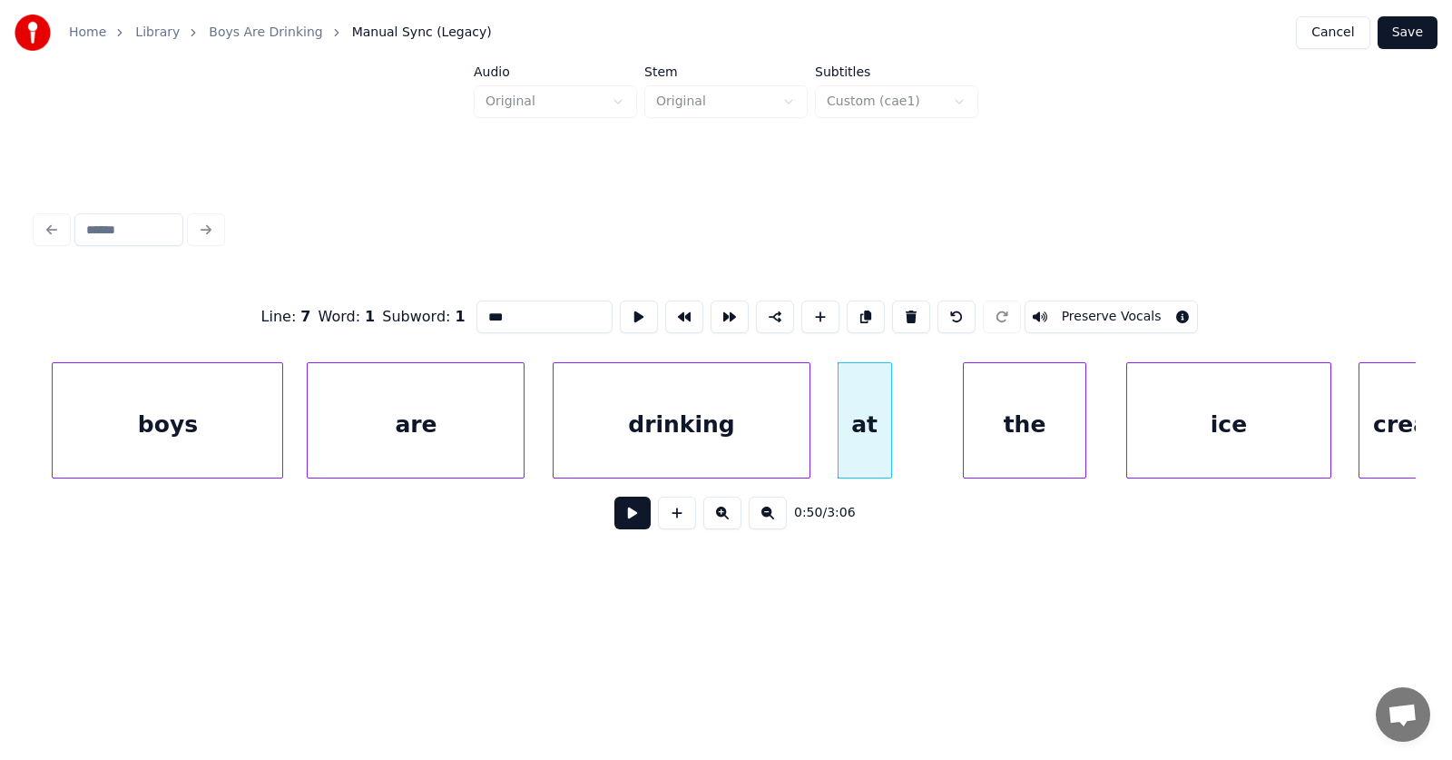
scroll to position [0, 34018]
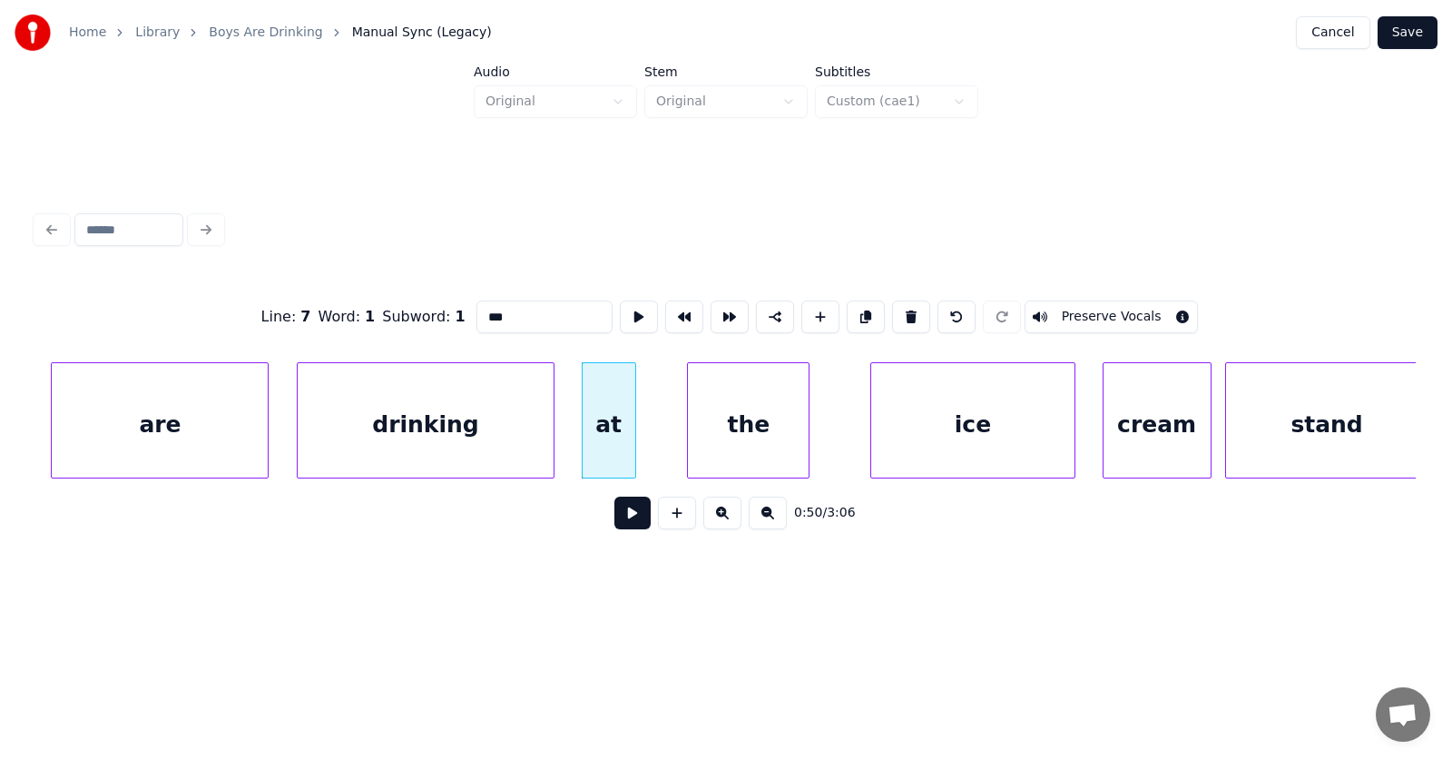
click at [715, 449] on div "the" at bounding box center [748, 424] width 121 height 123
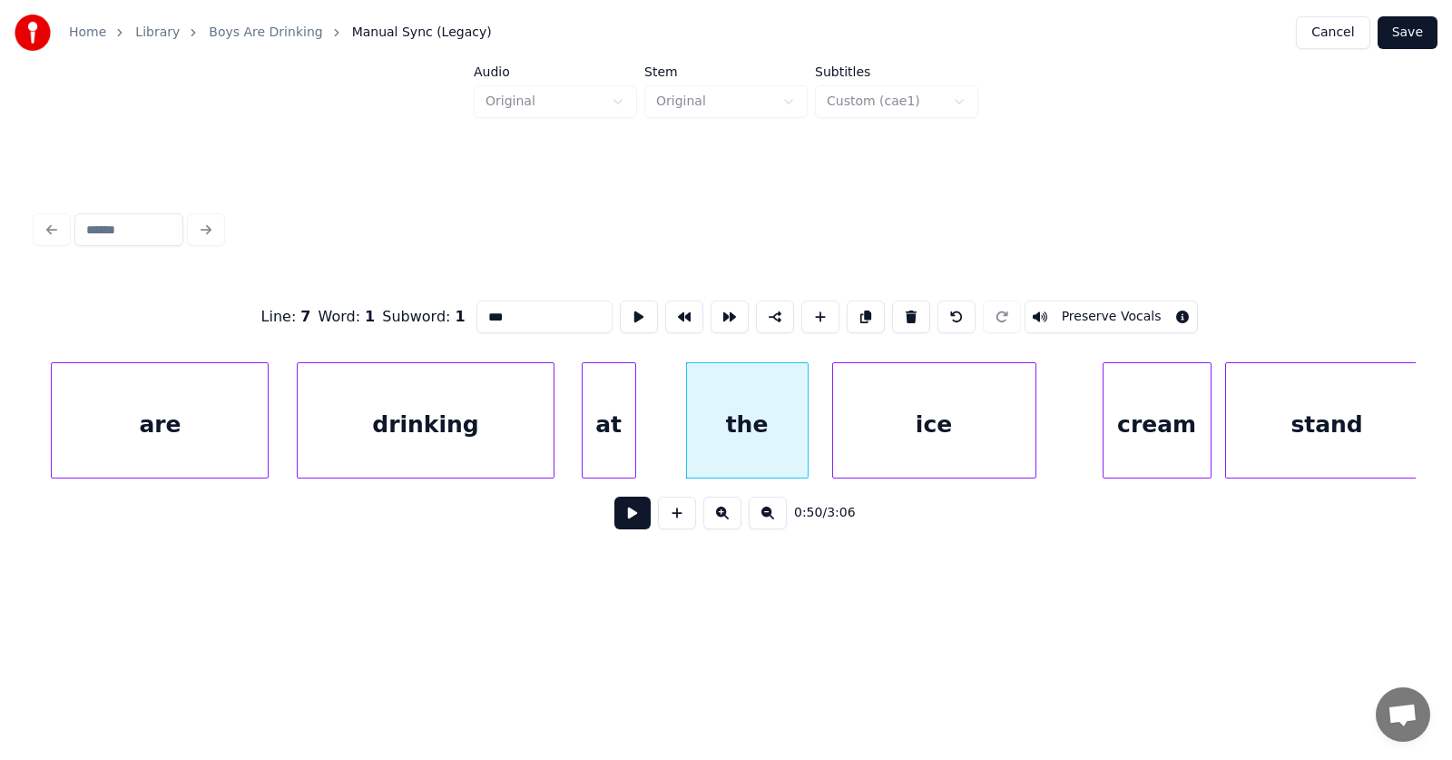
click at [917, 441] on div "ice" at bounding box center [934, 424] width 202 height 123
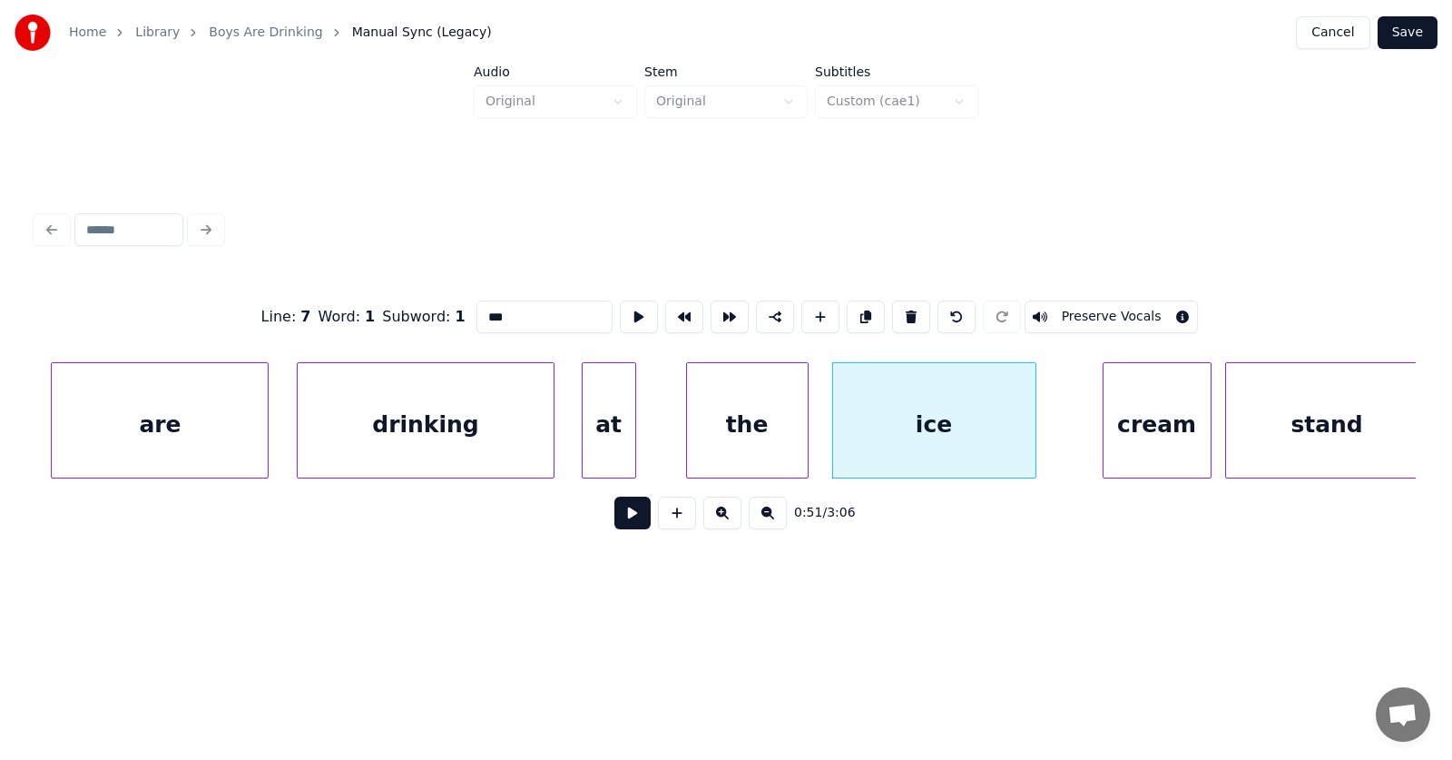
click at [1166, 438] on div "cream" at bounding box center [1157, 424] width 107 height 123
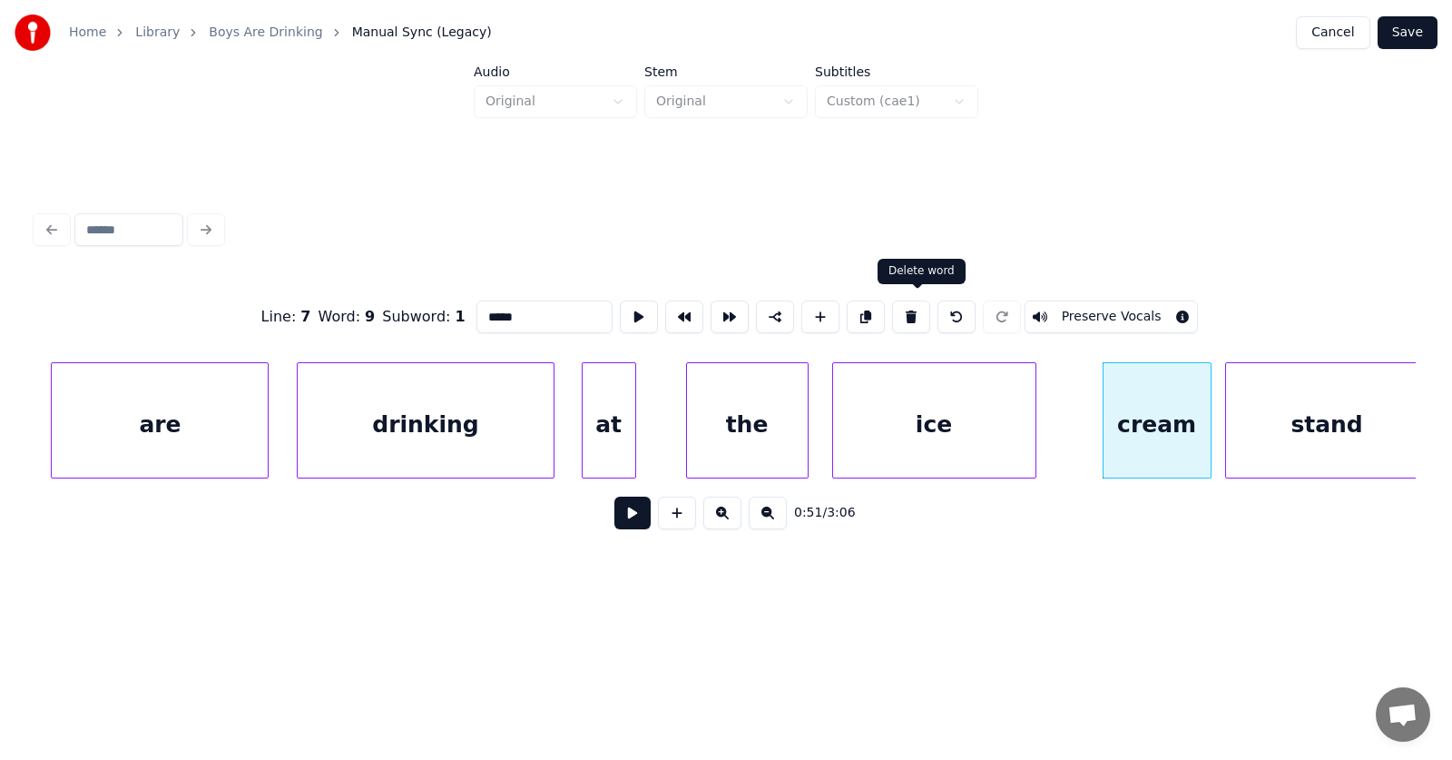
click at [921, 309] on button at bounding box center [911, 316] width 38 height 33
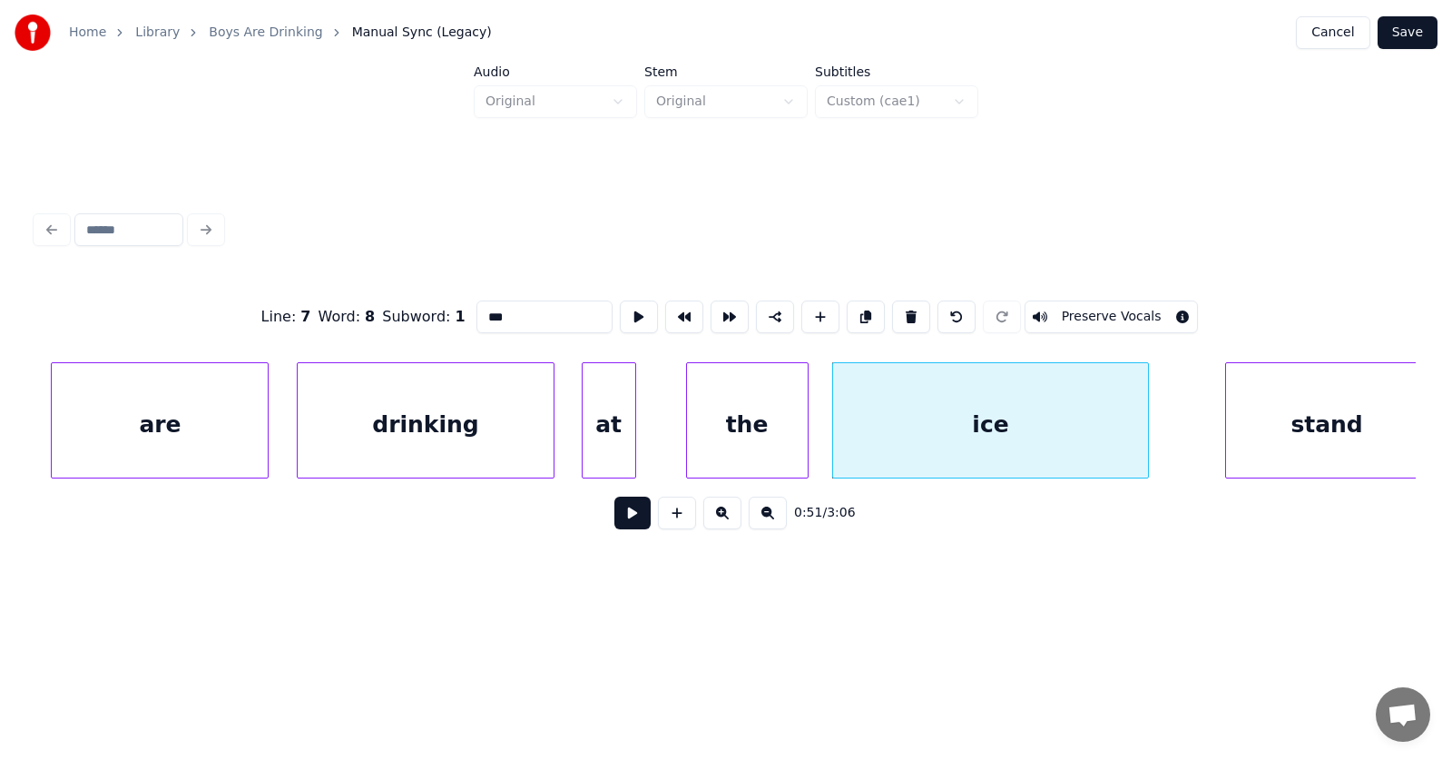
click at [1148, 438] on div at bounding box center [1145, 420] width 5 height 114
click at [860, 436] on div "ice" at bounding box center [986, 424] width 316 height 123
click at [948, 438] on div "ice" at bounding box center [986, 424] width 316 height 123
drag, startPoint x: 516, startPoint y: 310, endPoint x: 447, endPoint y: 313, distance: 69.0
click at [476, 313] on input "***" at bounding box center [544, 316] width 136 height 33
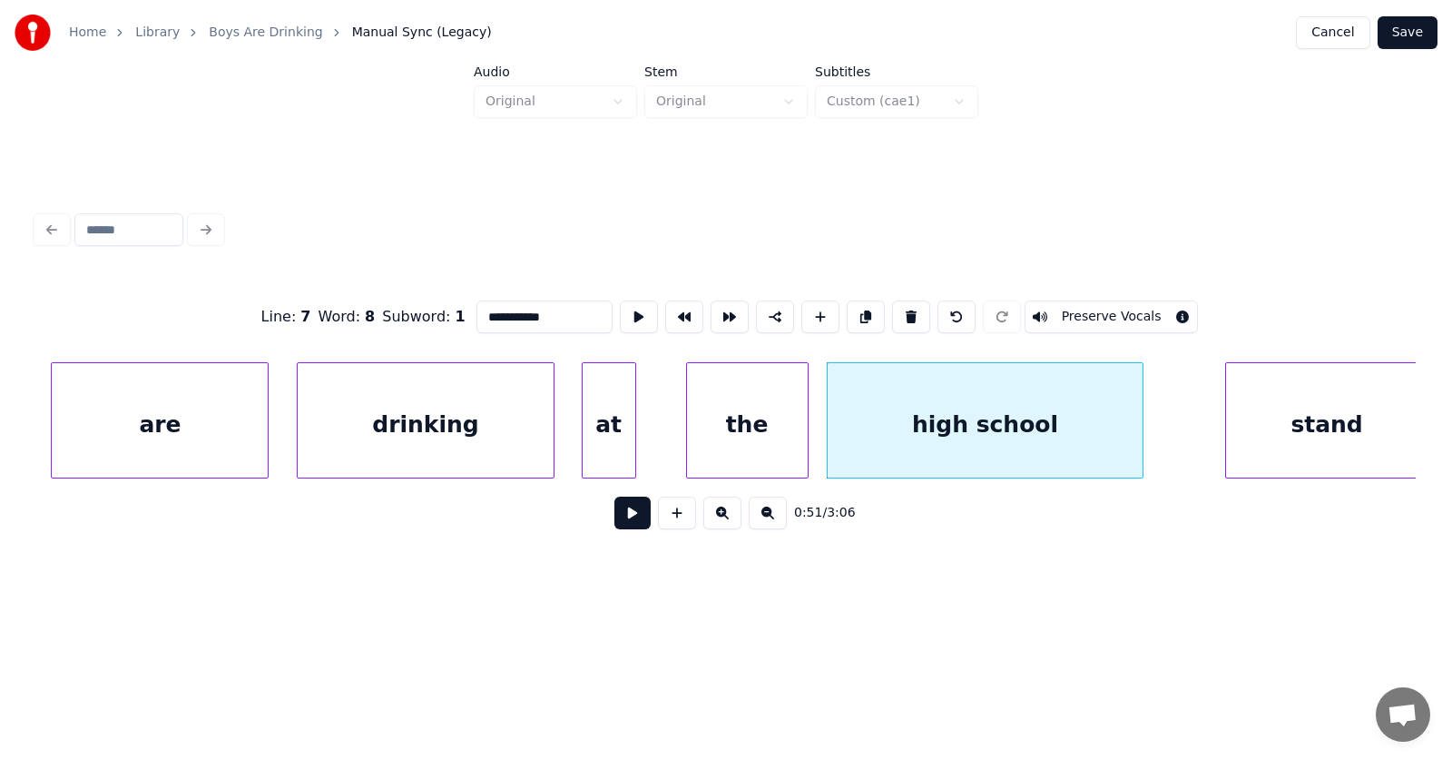
scroll to position [0, 34026]
click at [1289, 412] on div "stand" at bounding box center [1294, 424] width 202 height 123
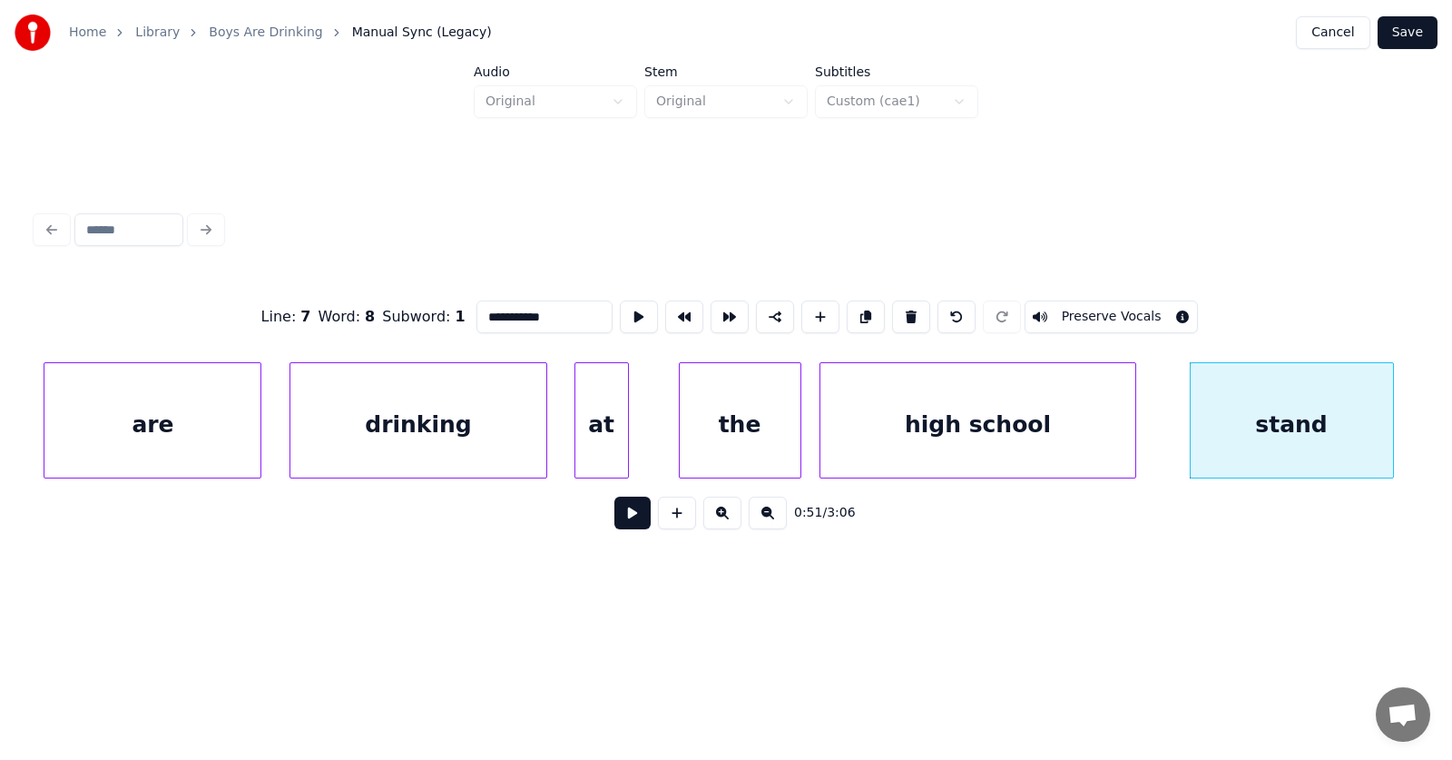
click at [1278, 425] on div "stand" at bounding box center [1292, 424] width 202 height 123
drag, startPoint x: 512, startPoint y: 305, endPoint x: 440, endPoint y: 309, distance: 71.8
click at [476, 309] on input "*****" at bounding box center [544, 316] width 136 height 33
type input "*****"
click at [620, 315] on button at bounding box center [639, 316] width 38 height 33
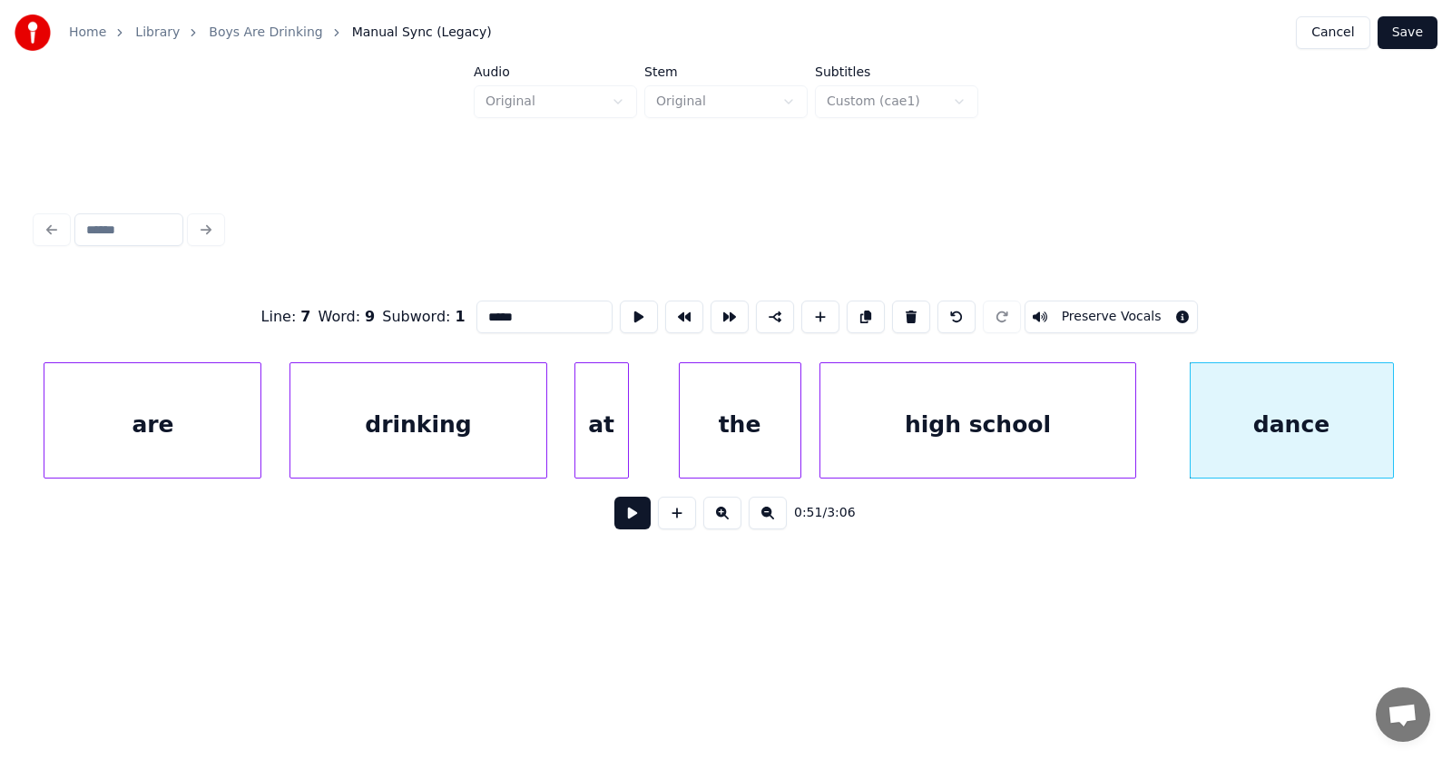
click at [617, 527] on button at bounding box center [632, 512] width 36 height 33
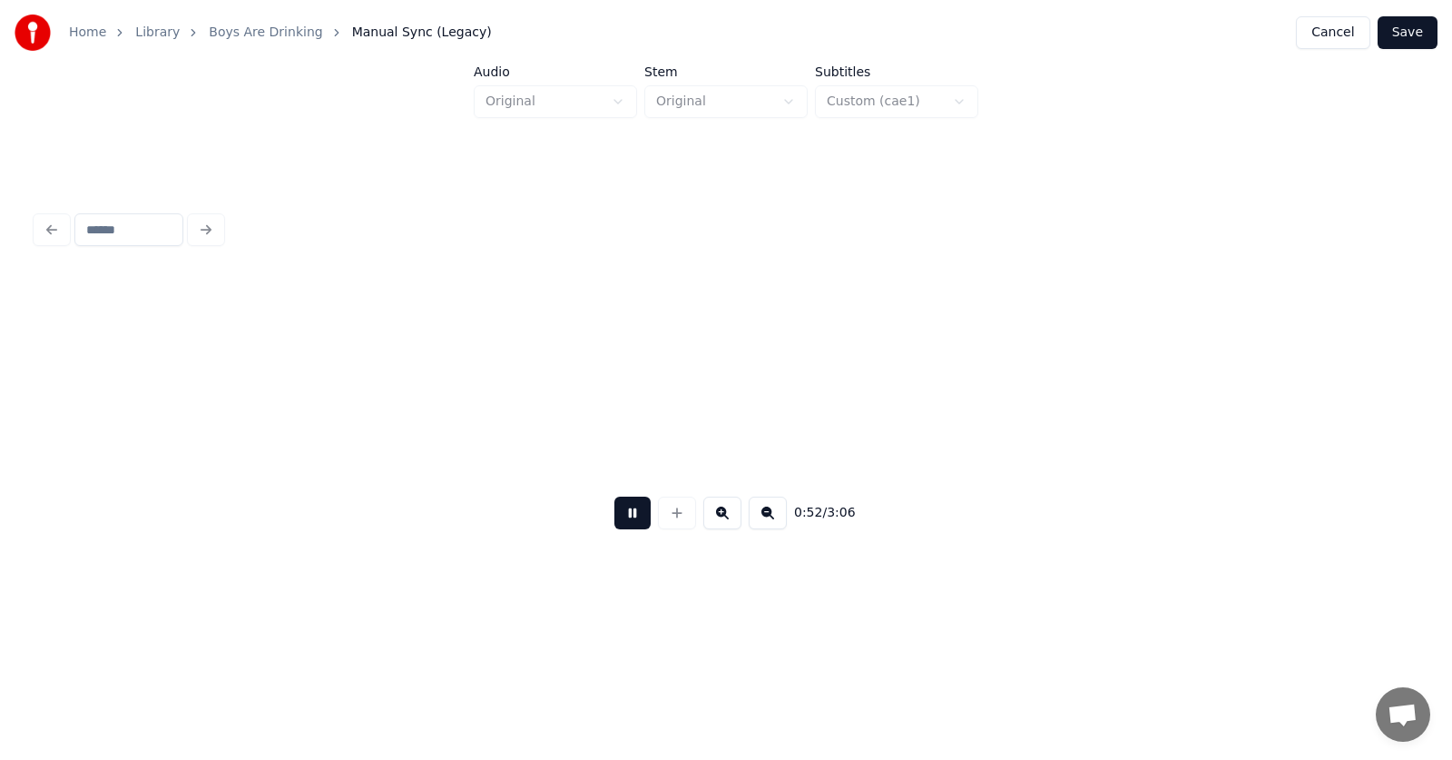
scroll to position [0, 35410]
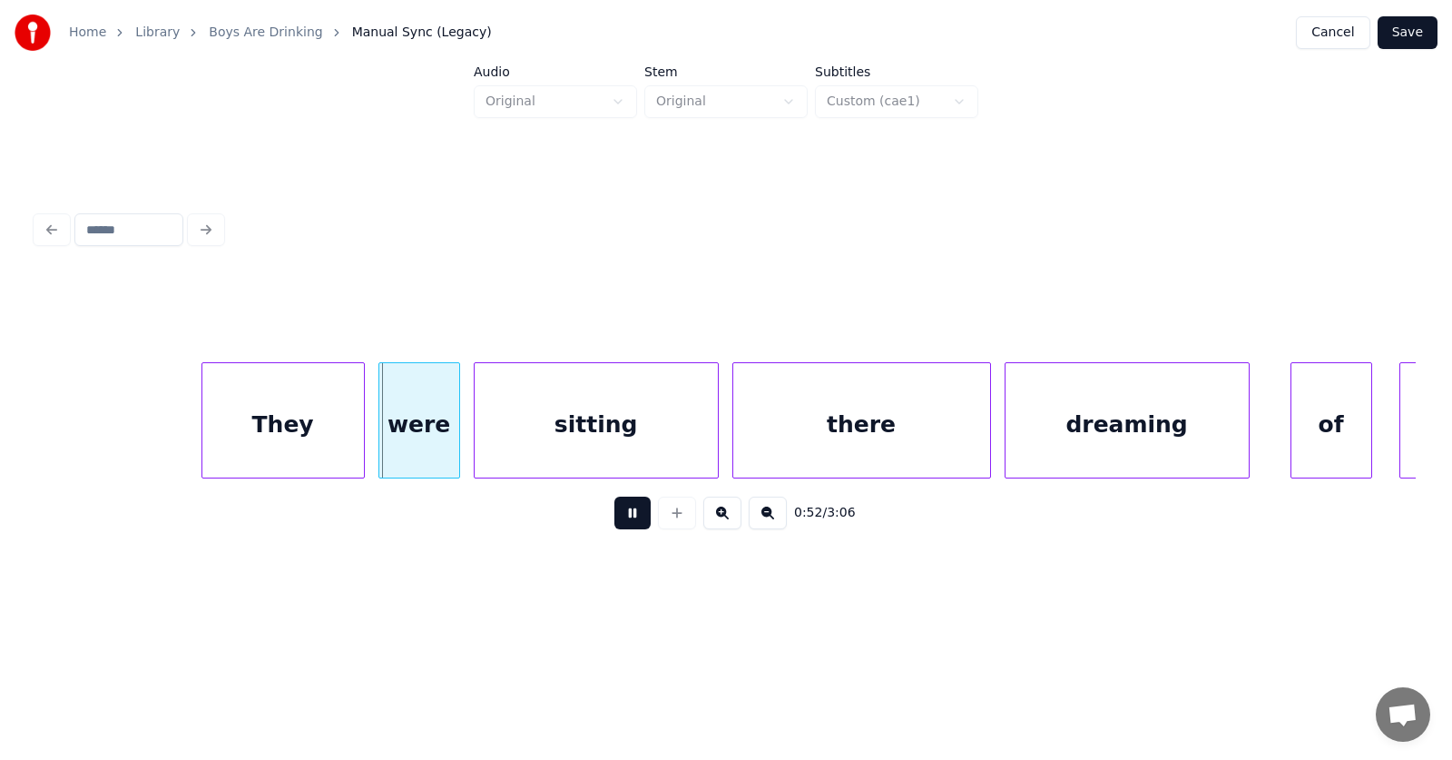
click at [616, 520] on button at bounding box center [632, 512] width 36 height 33
click at [324, 437] on div "They" at bounding box center [270, 424] width 162 height 123
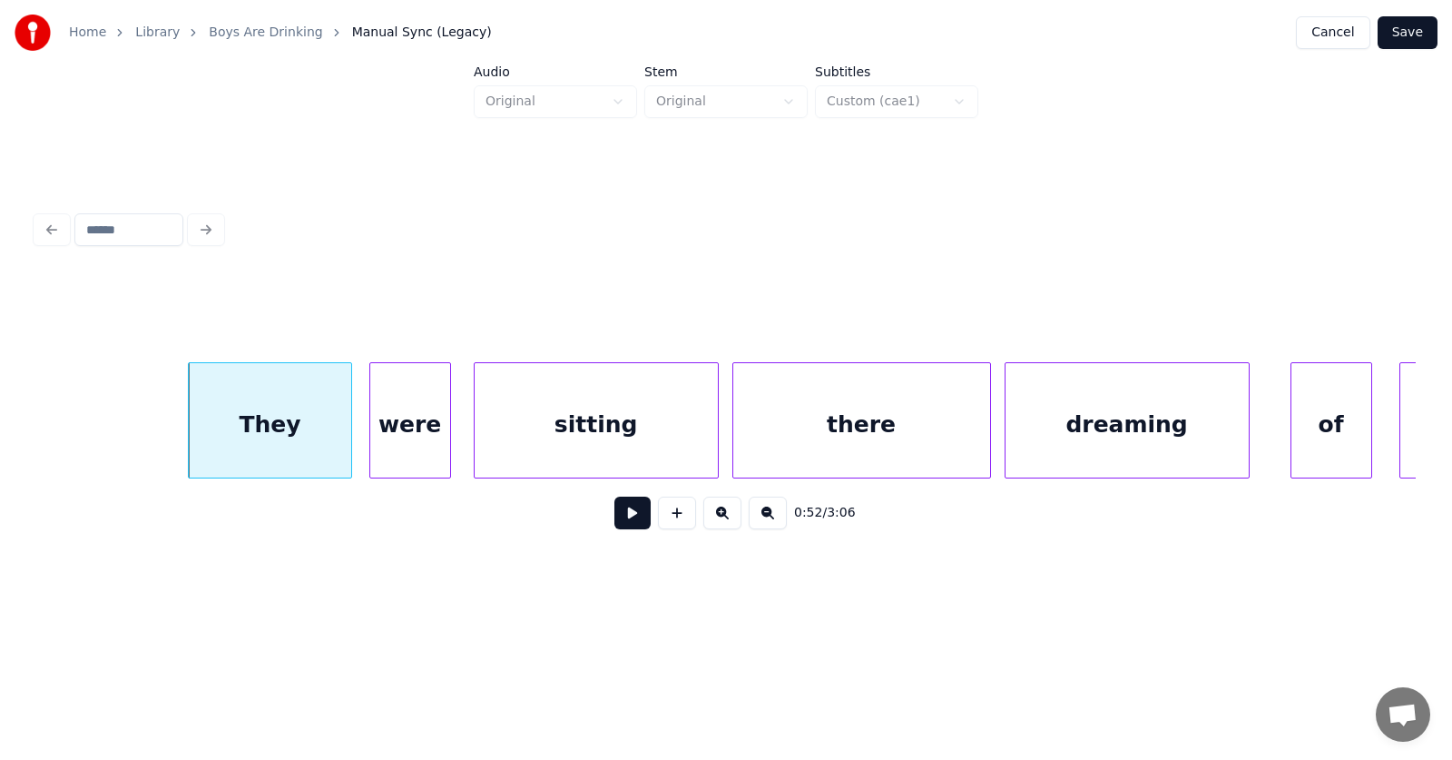
click at [395, 439] on div "were" at bounding box center [410, 424] width 80 height 123
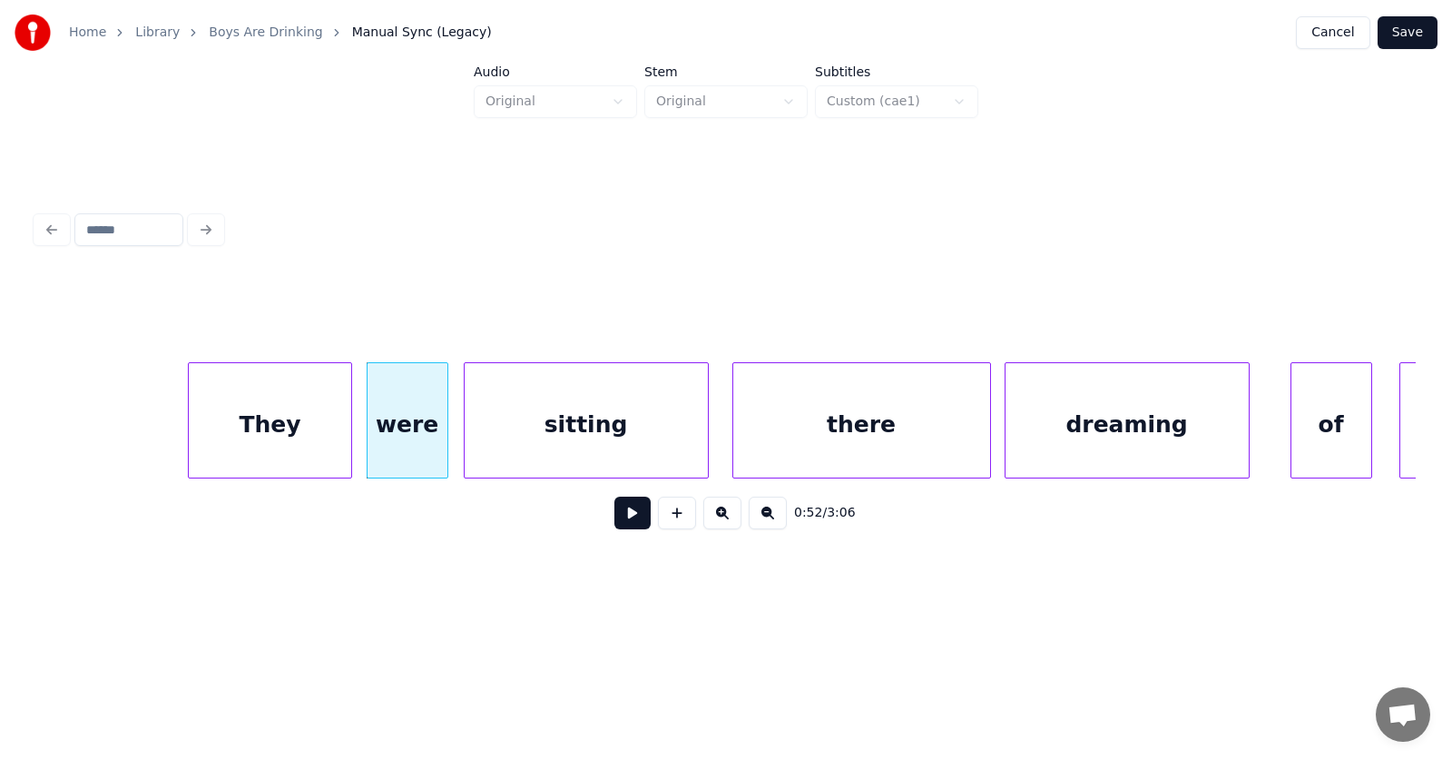
click at [537, 431] on div "sitting" at bounding box center [586, 424] width 243 height 123
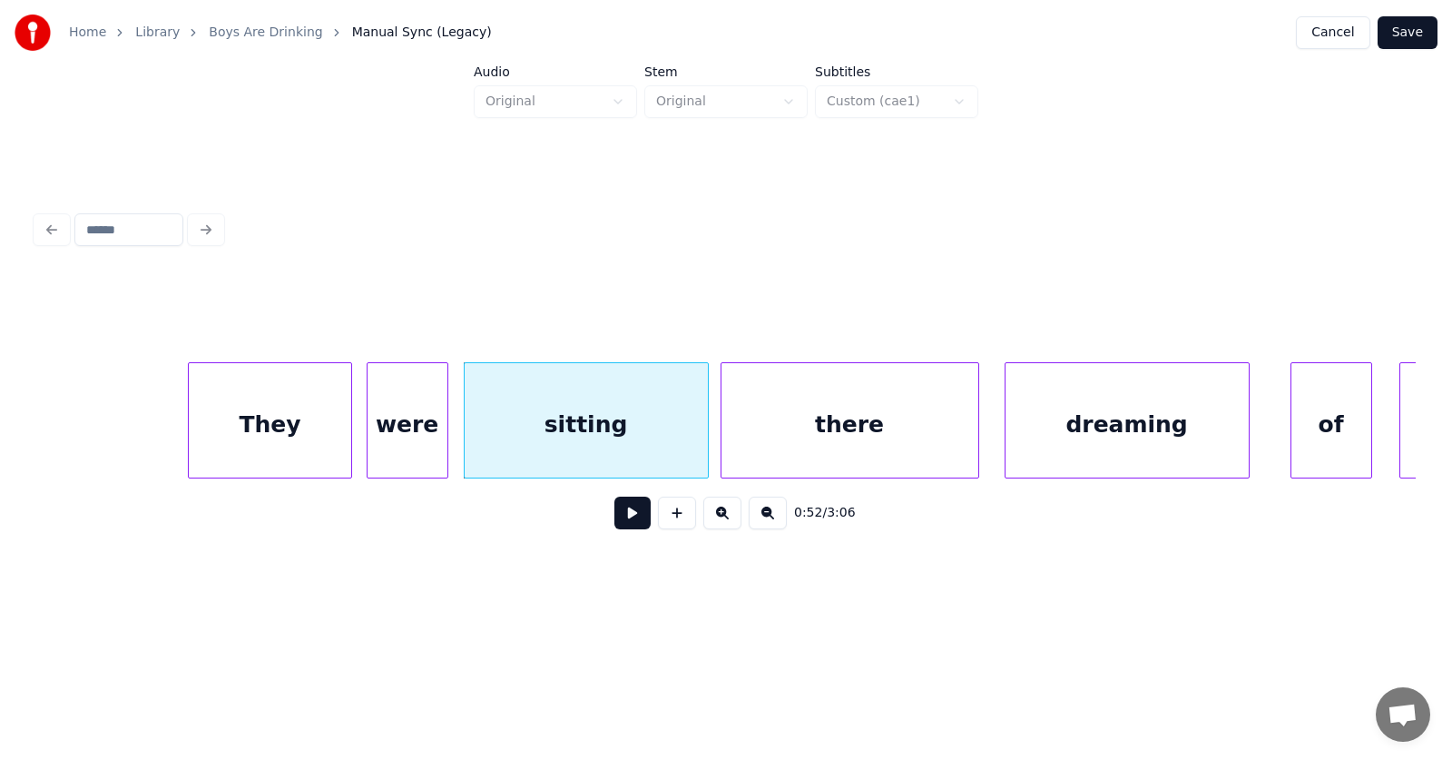
click at [809, 440] on div "there" at bounding box center [850, 424] width 257 height 123
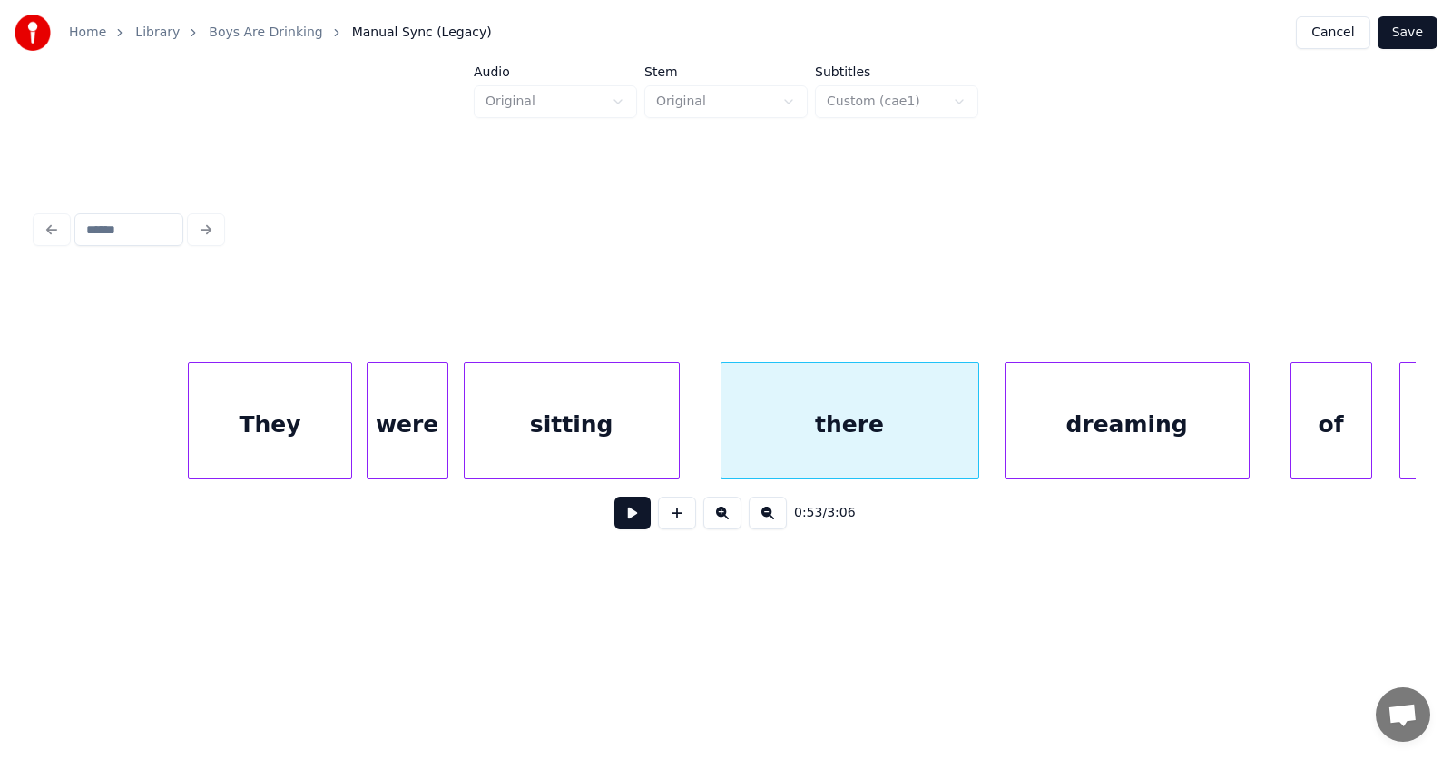
click at [675, 436] on div at bounding box center [675, 420] width 5 height 114
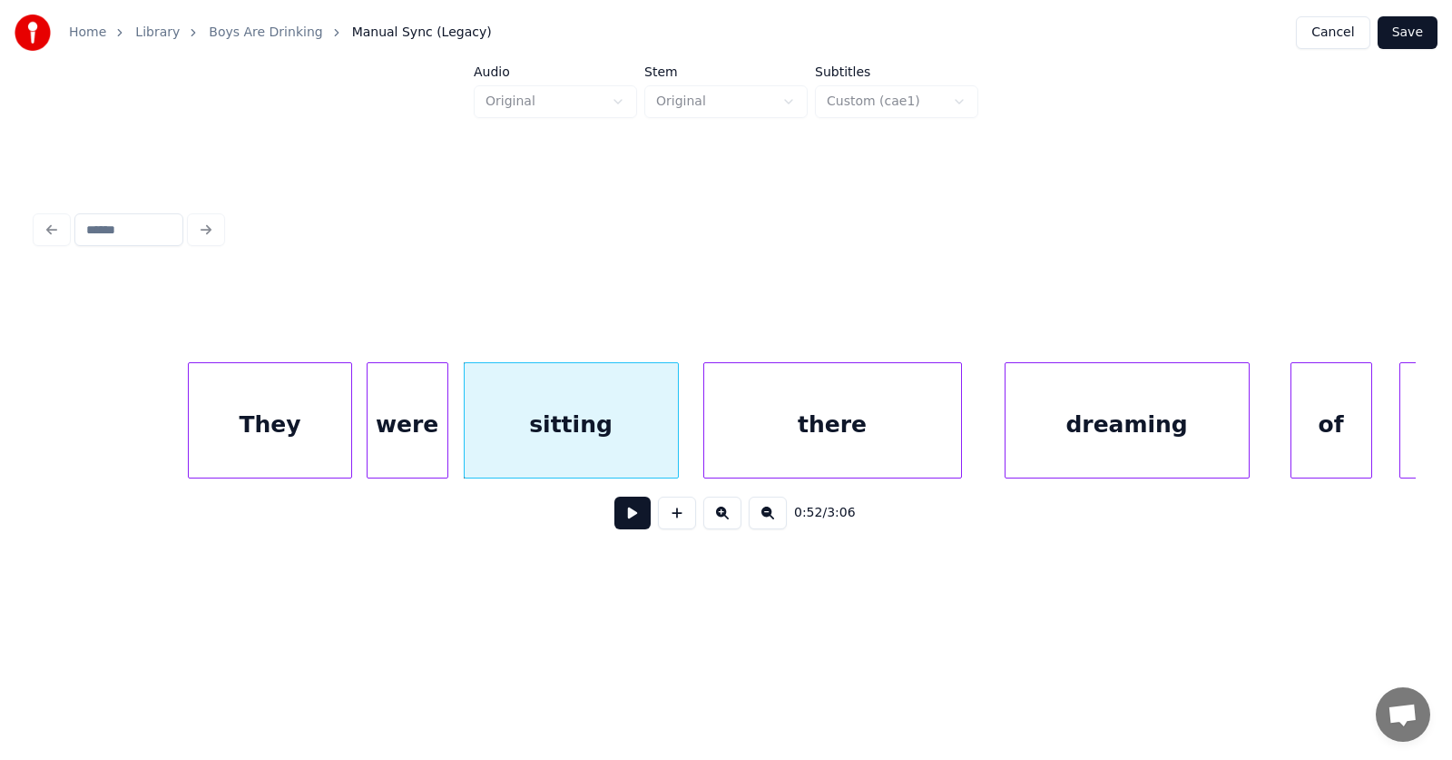
click at [762, 437] on div "there" at bounding box center [832, 424] width 257 height 123
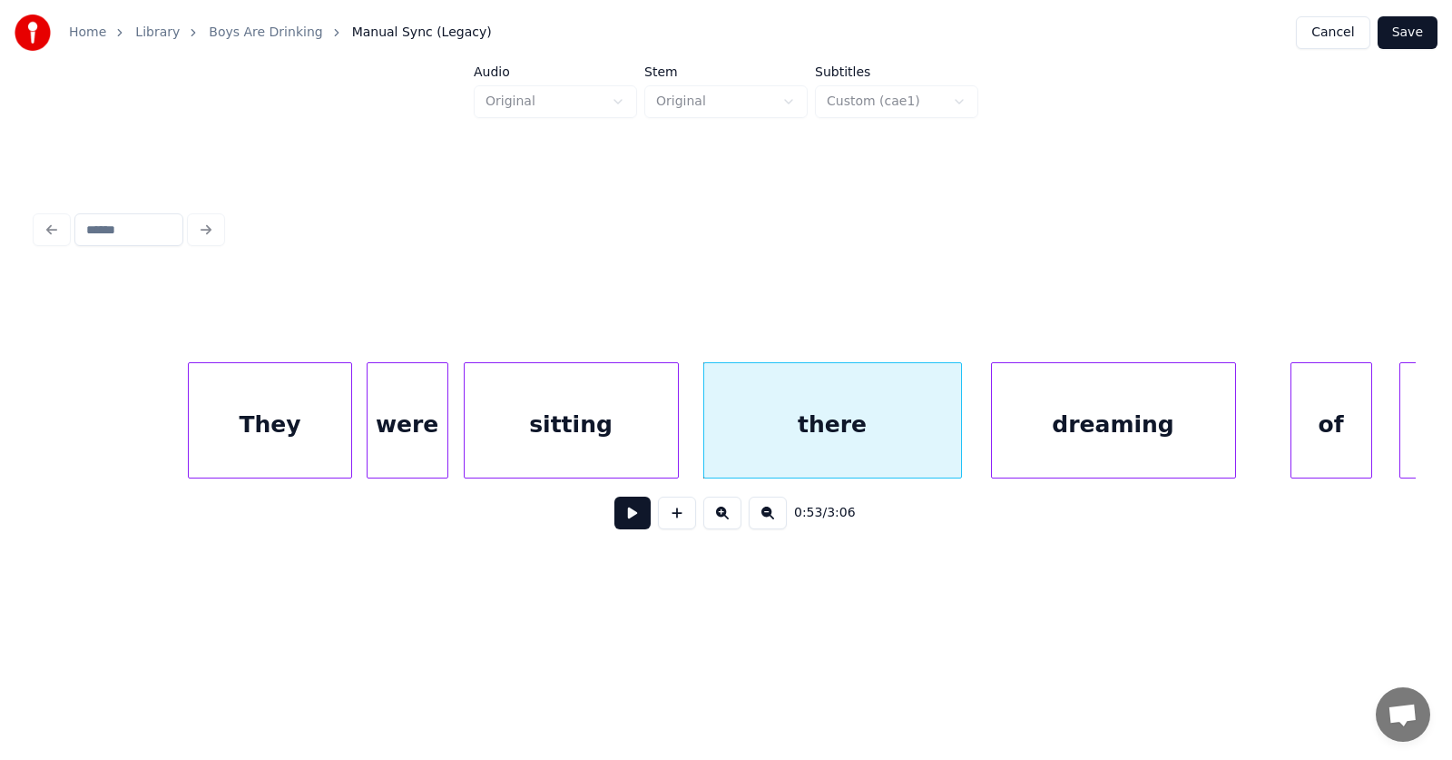
click at [1021, 447] on div "dreaming" at bounding box center [1113, 424] width 243 height 123
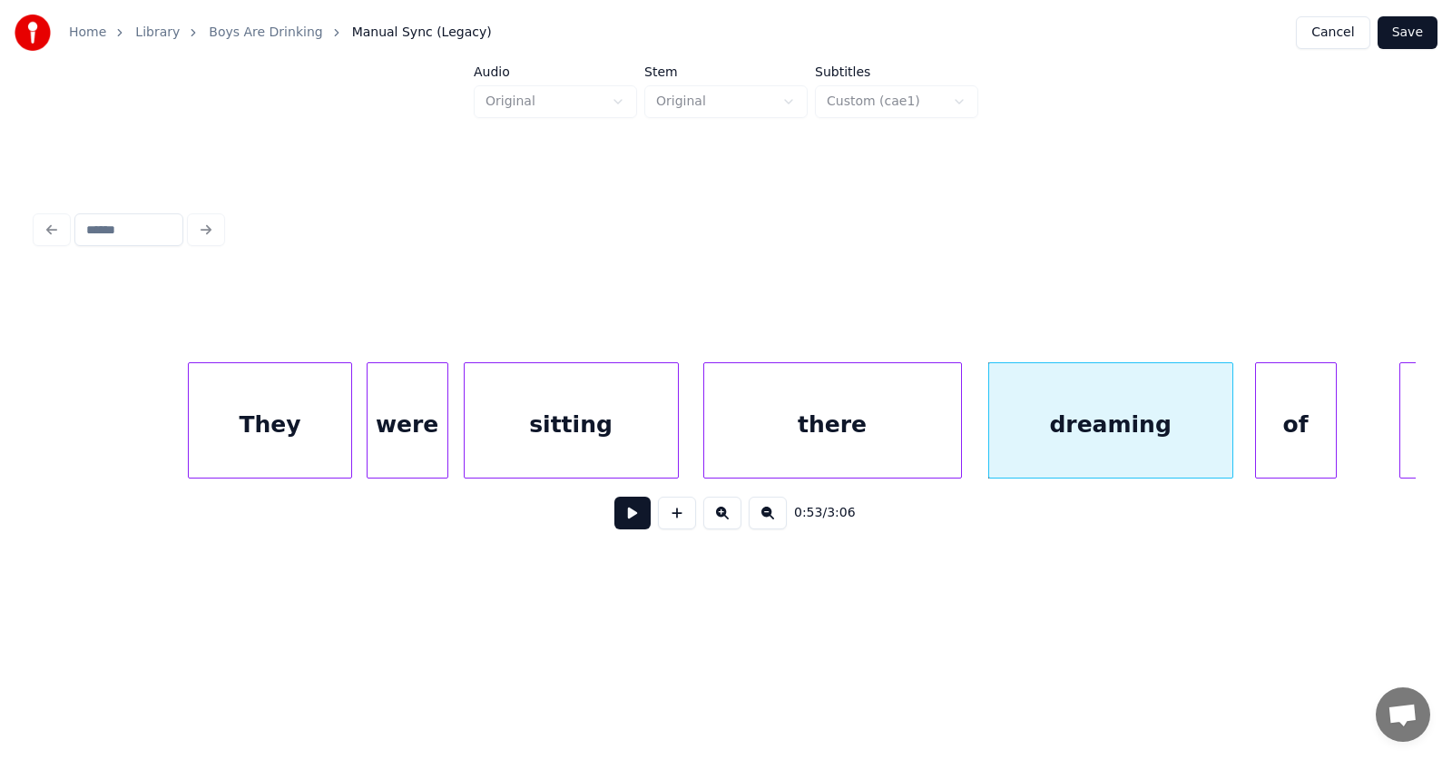
click at [1319, 434] on div "of" at bounding box center [1296, 424] width 80 height 123
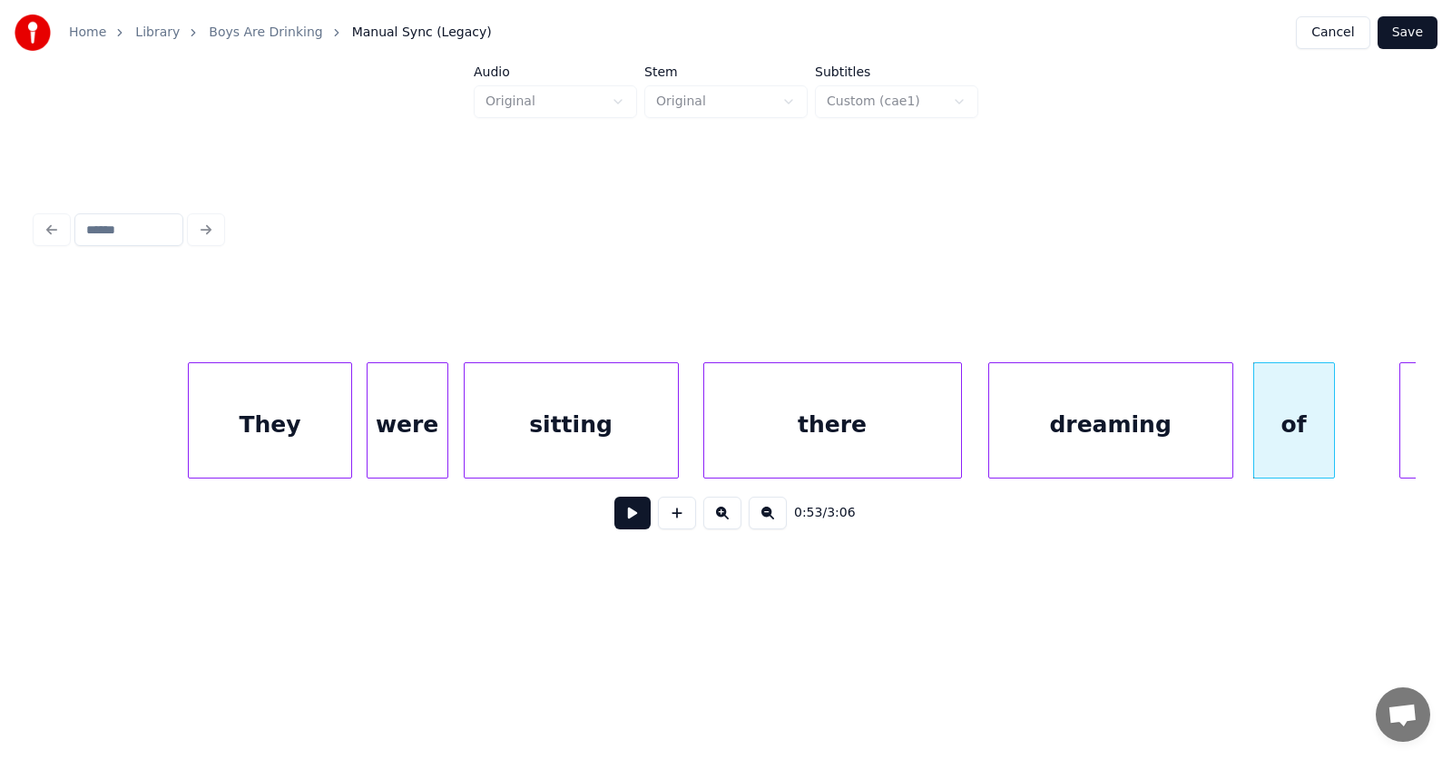
click at [279, 423] on div "They" at bounding box center [270, 424] width 162 height 123
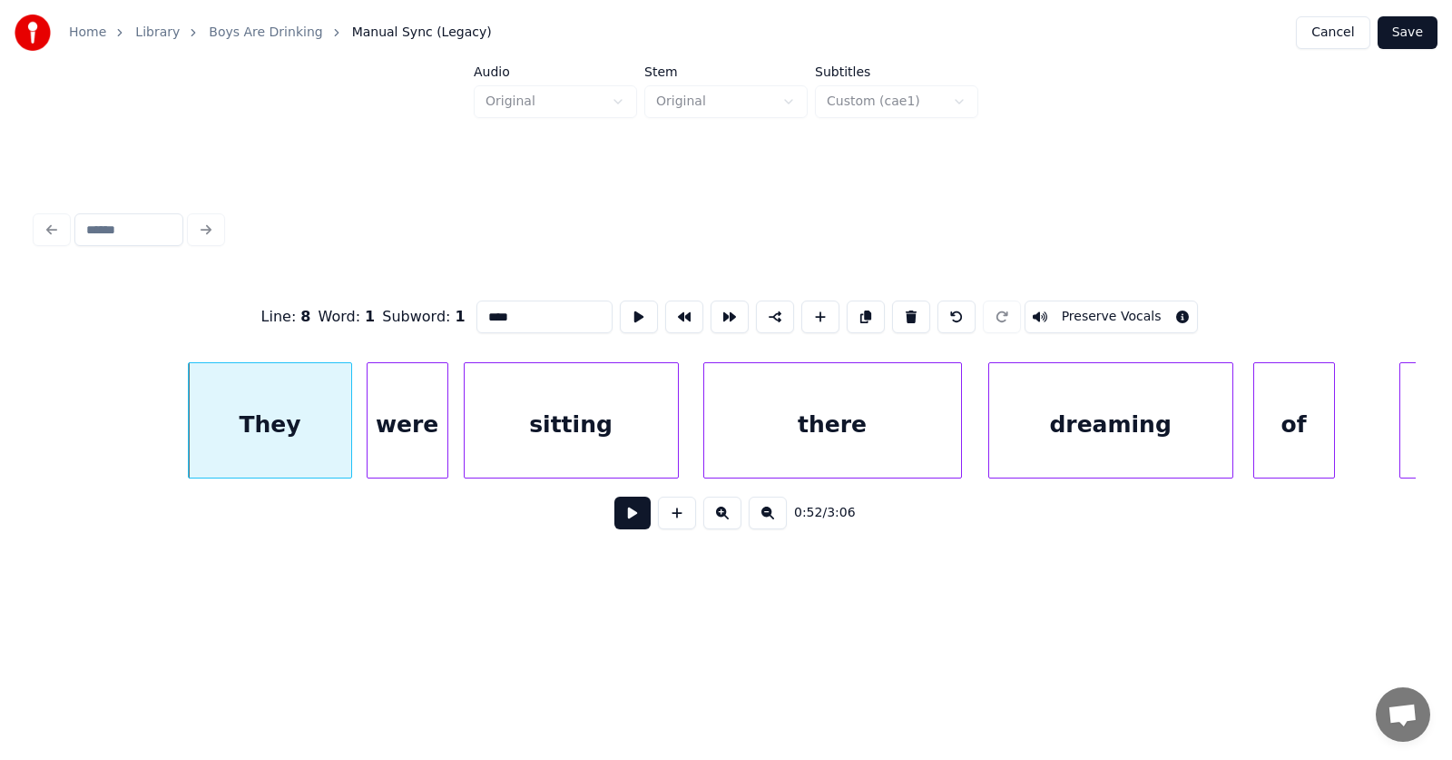
click at [614, 521] on button at bounding box center [632, 512] width 36 height 33
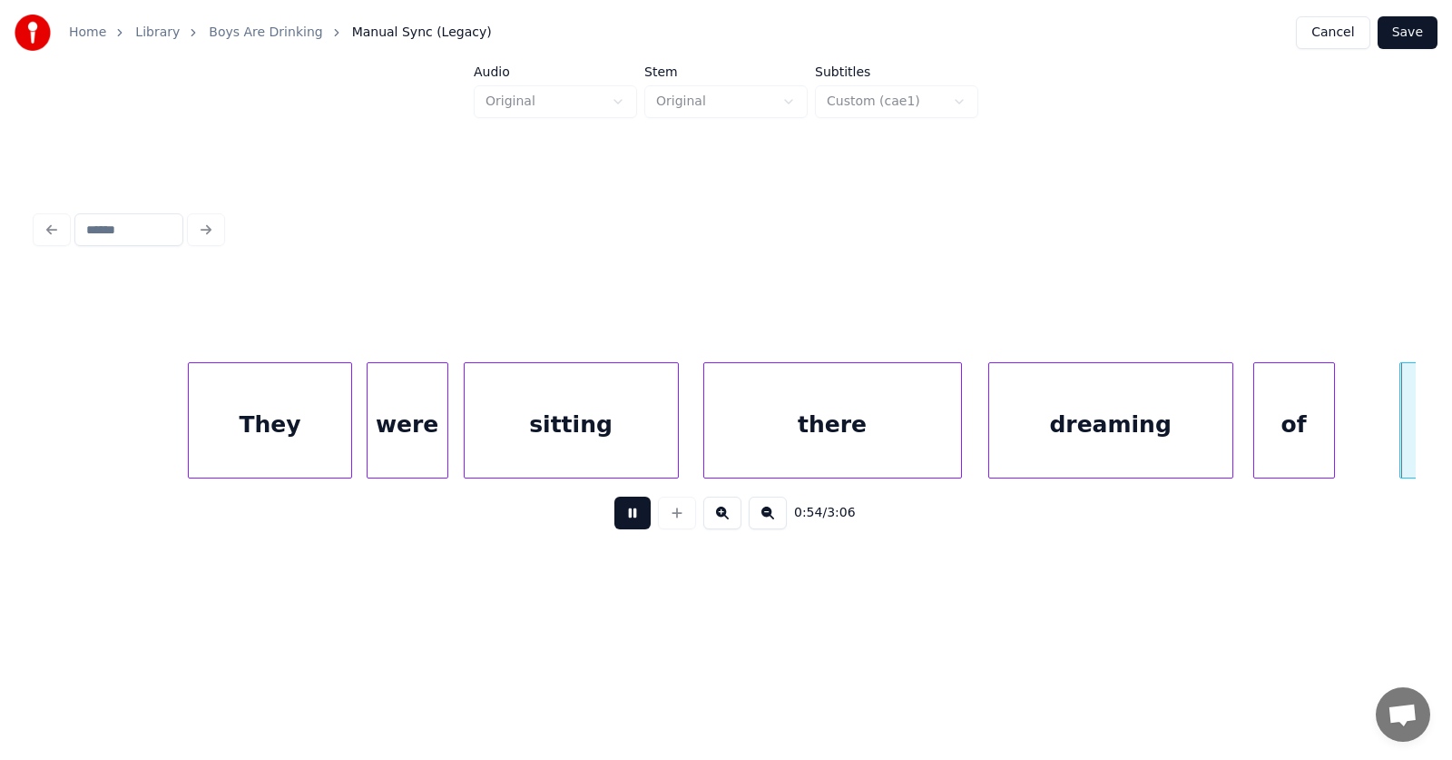
scroll to position [0, 36802]
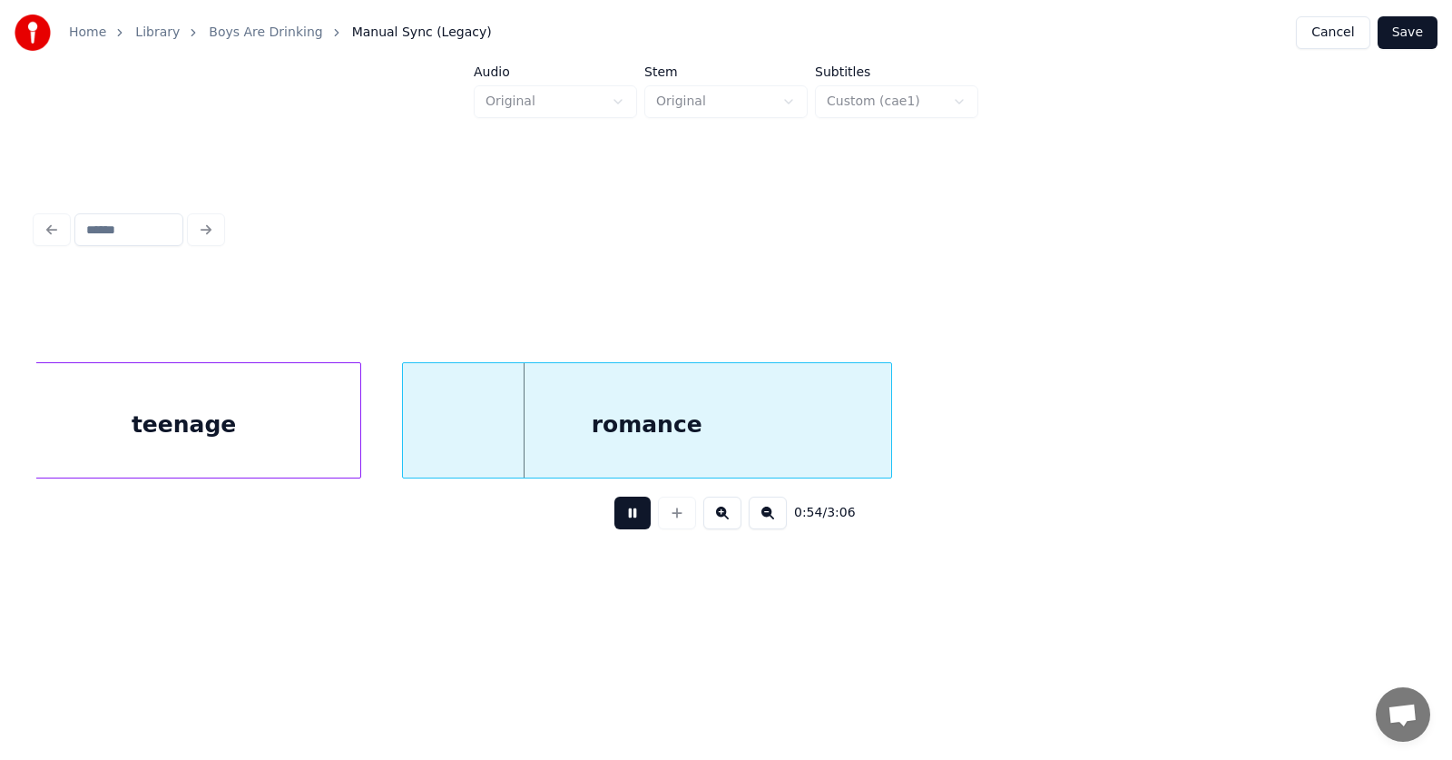
click at [614, 521] on button at bounding box center [632, 512] width 36 height 33
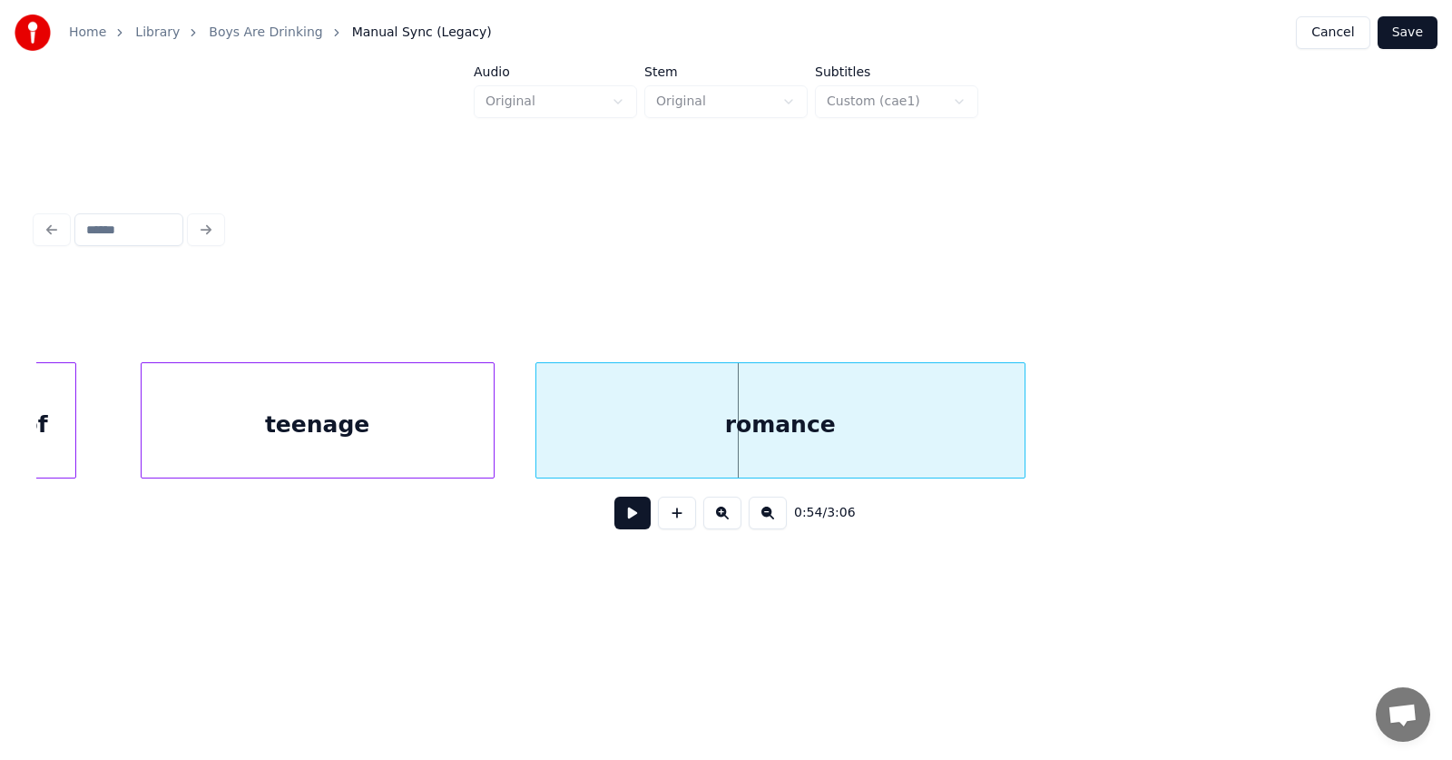
scroll to position [0, 36156]
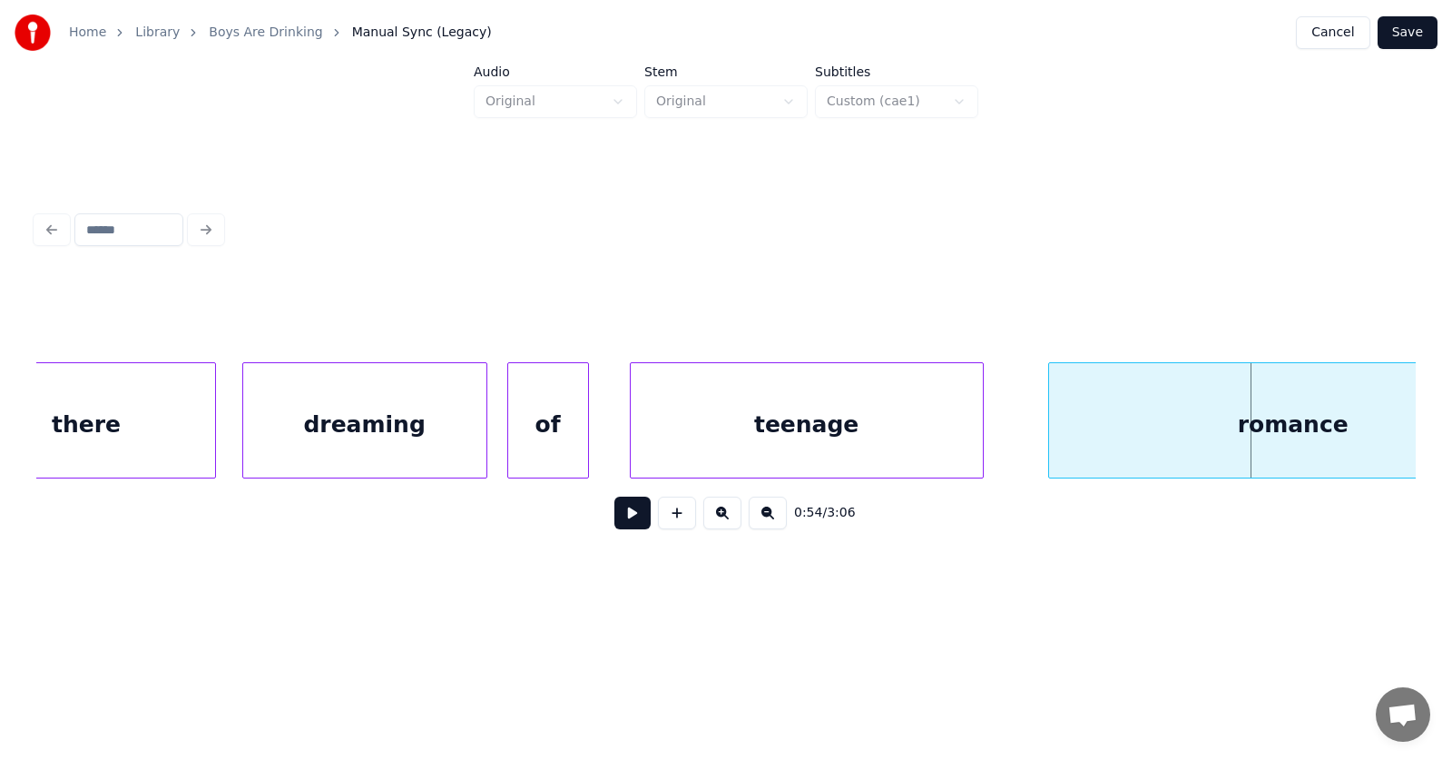
click at [748, 442] on div "teenage" at bounding box center [807, 424] width 352 height 123
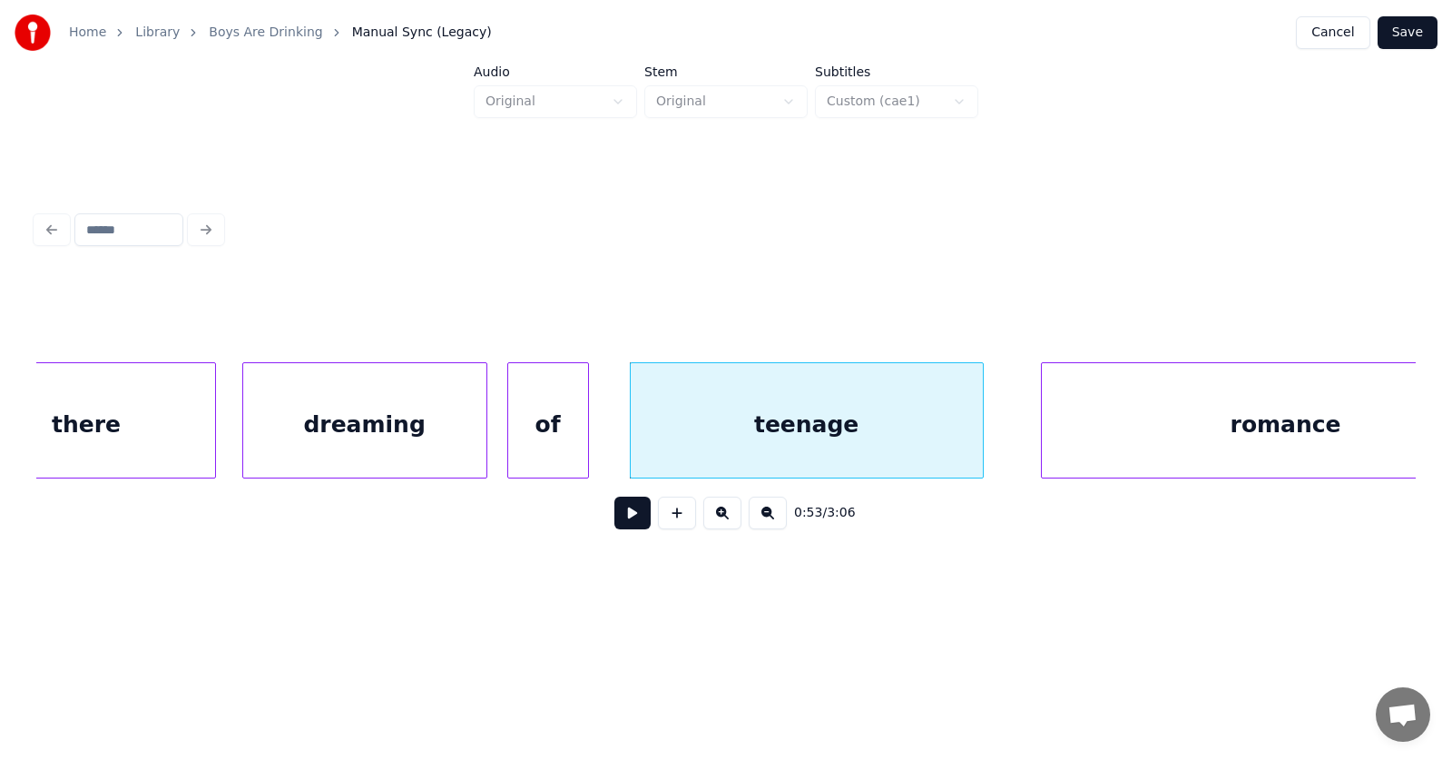
scroll to position [0, 36274]
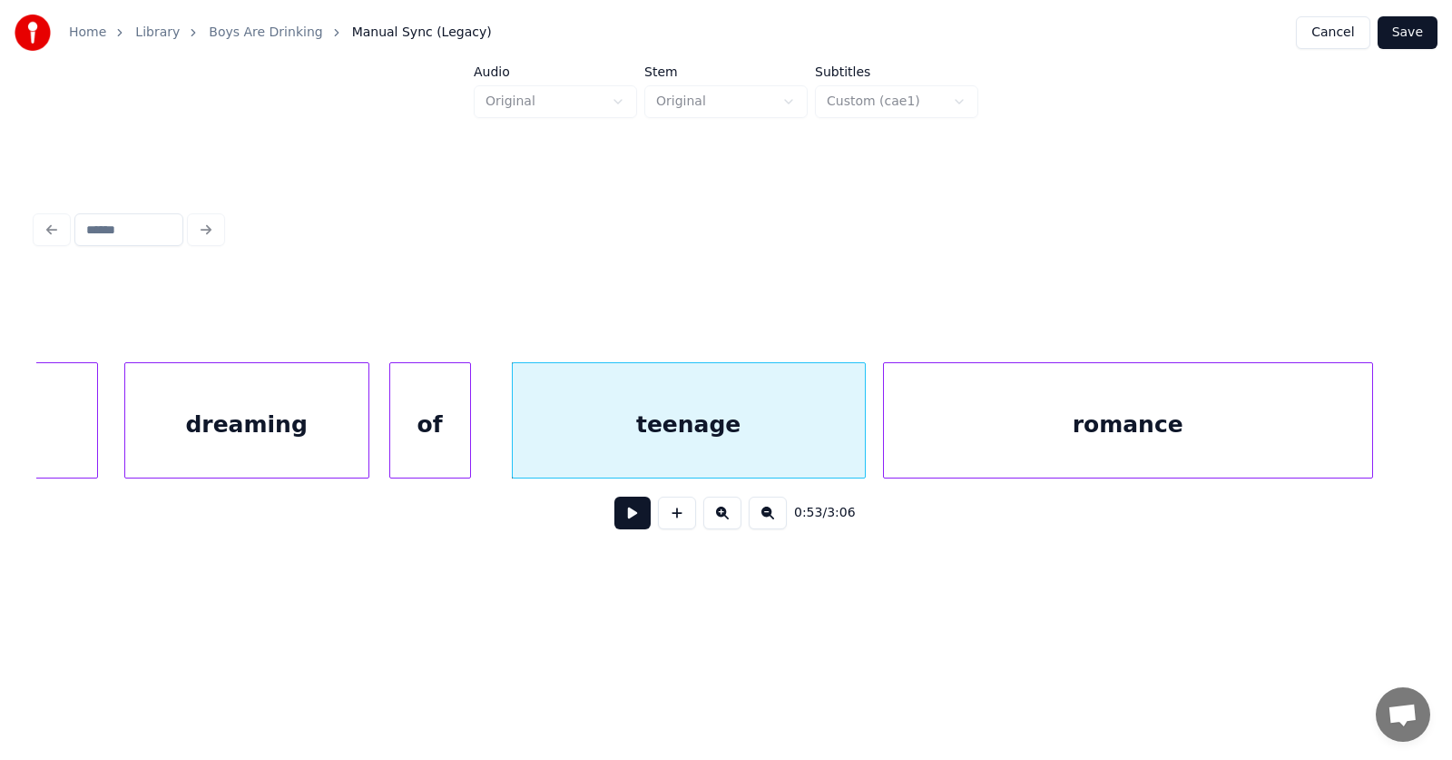
click at [1102, 441] on div "romance" at bounding box center [1128, 424] width 488 height 123
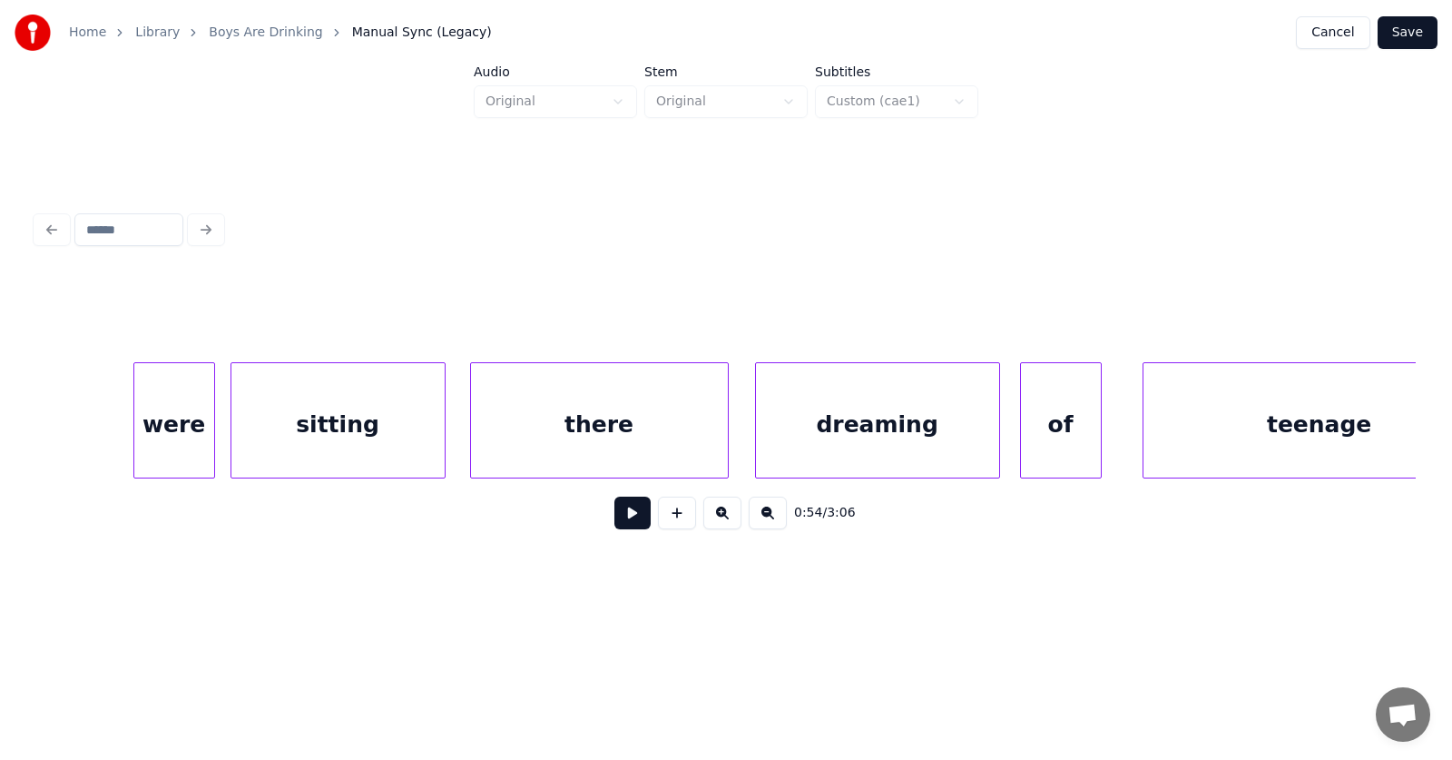
scroll to position [0, 35472]
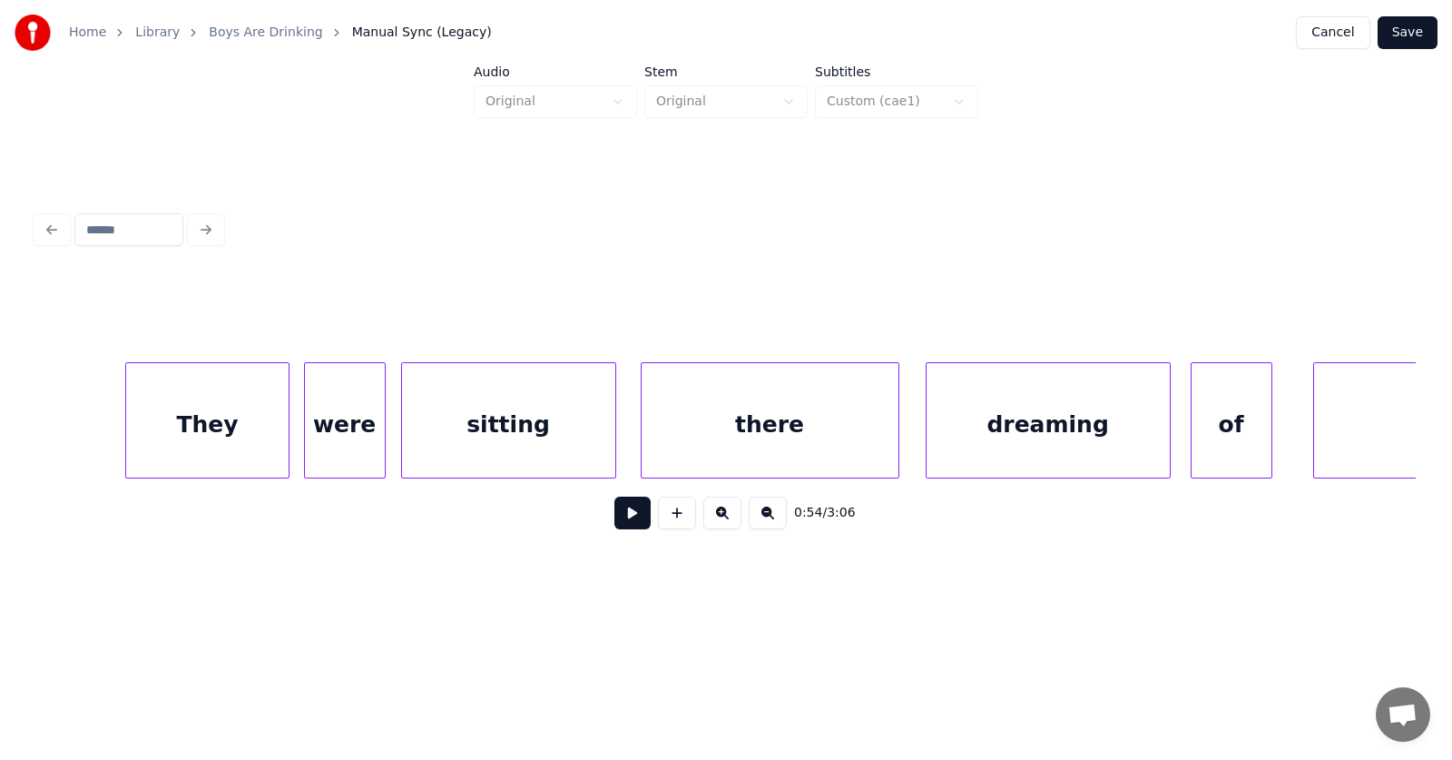
click at [219, 400] on div "They" at bounding box center [207, 424] width 162 height 123
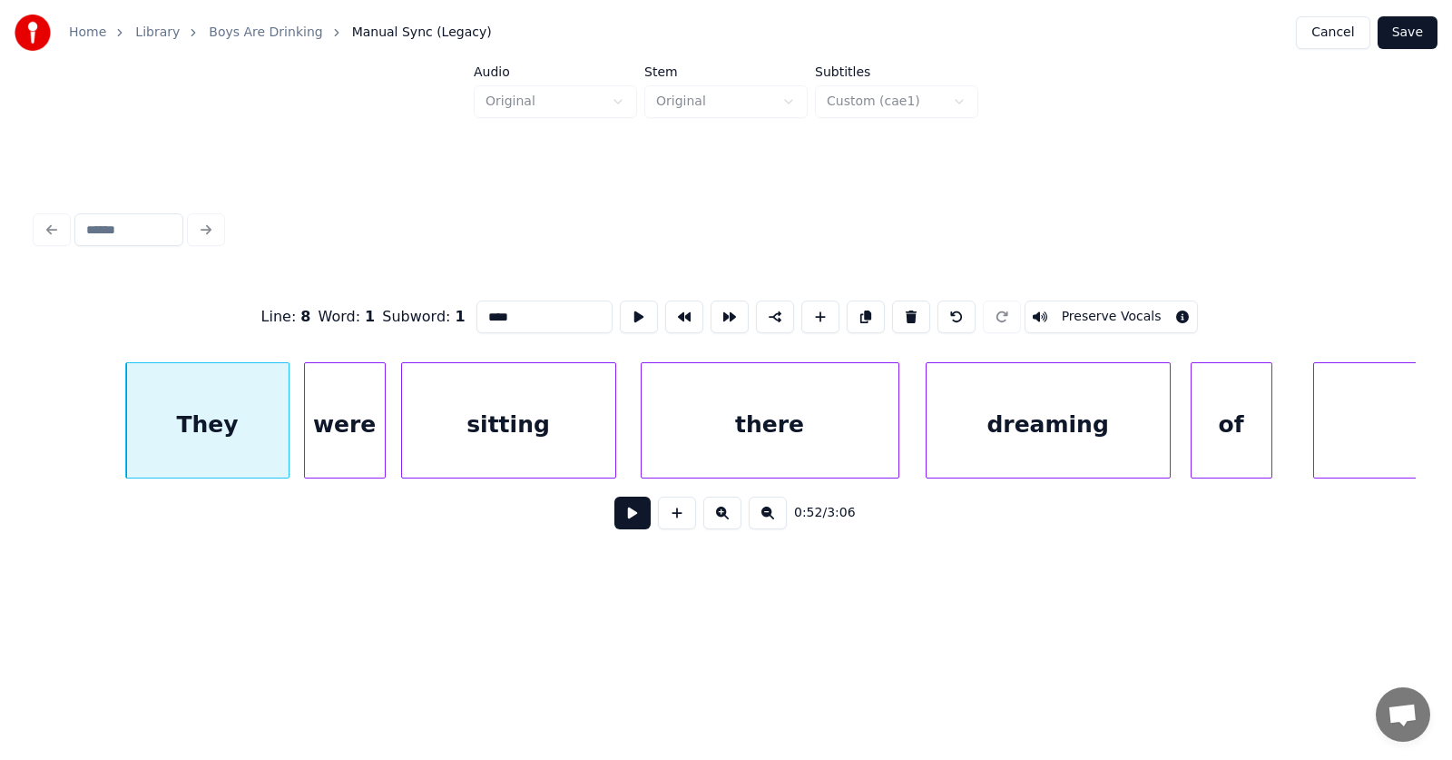
click at [614, 511] on button at bounding box center [632, 512] width 36 height 33
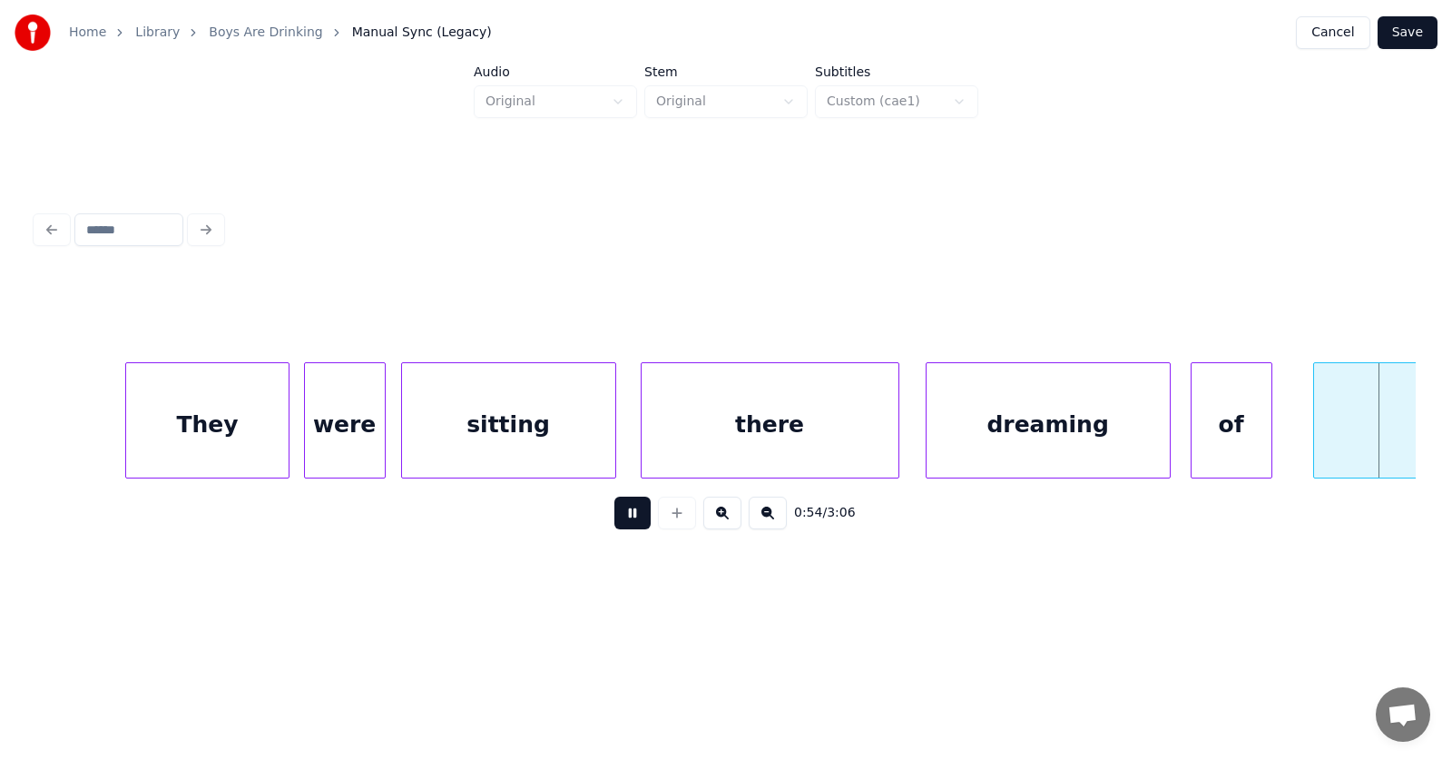
scroll to position [0, 36855]
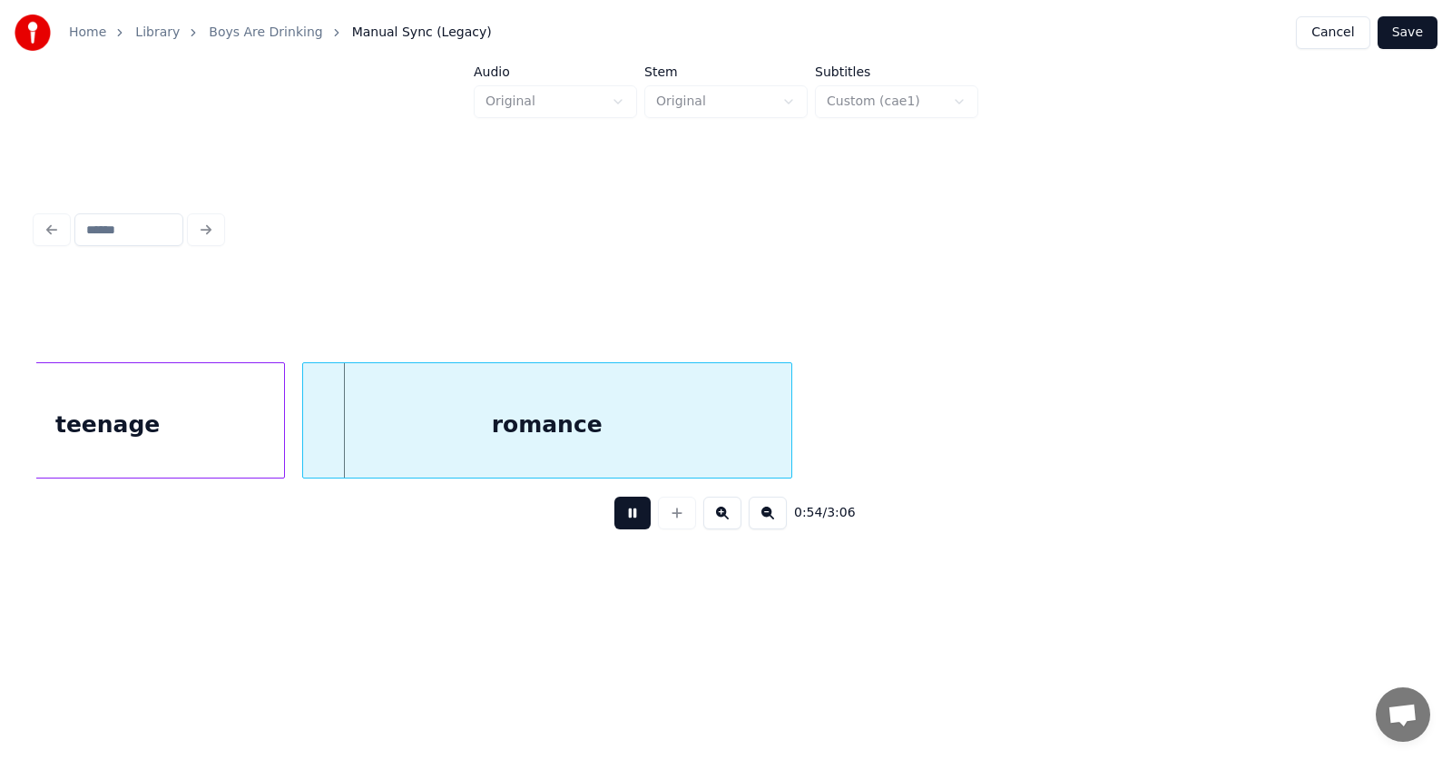
click at [614, 511] on button at bounding box center [632, 512] width 36 height 33
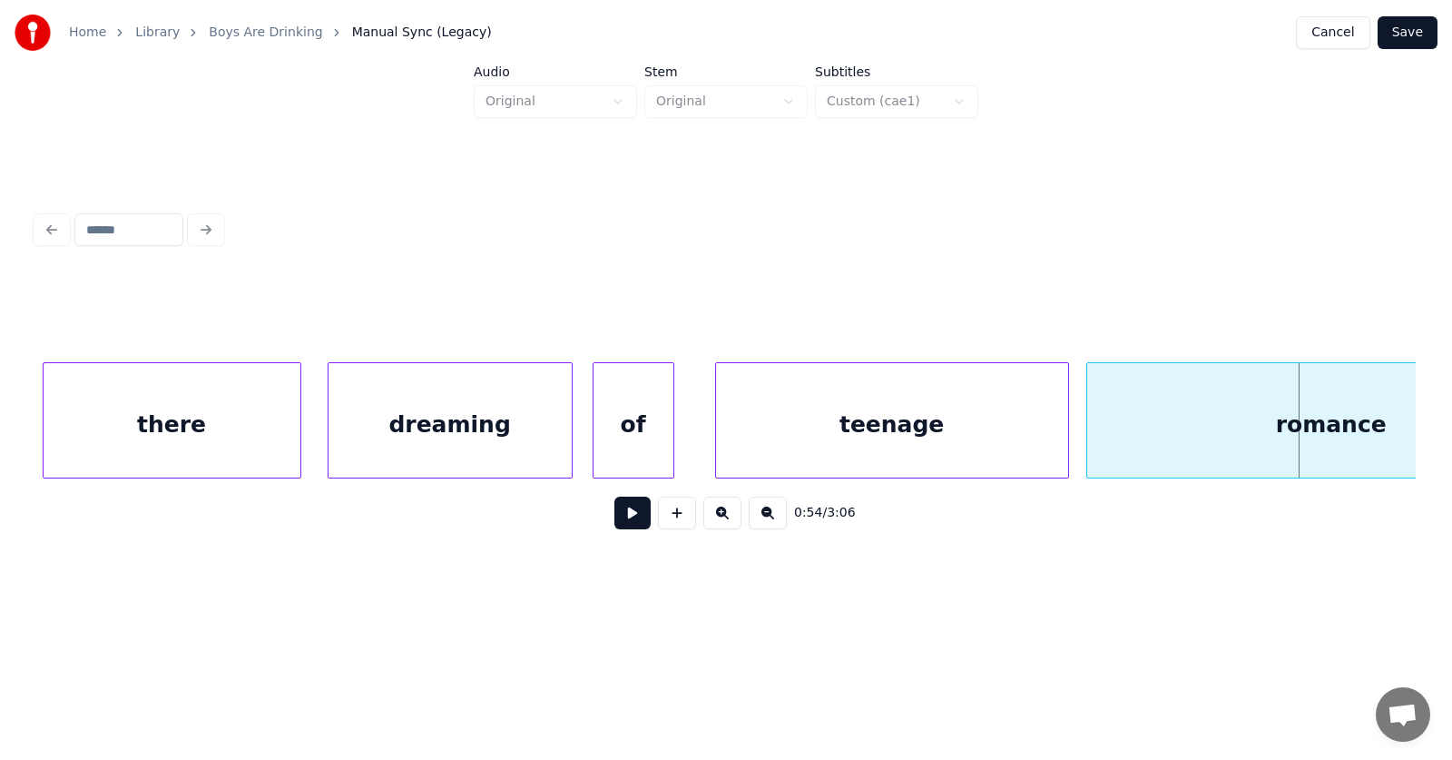
scroll to position [0, 35728]
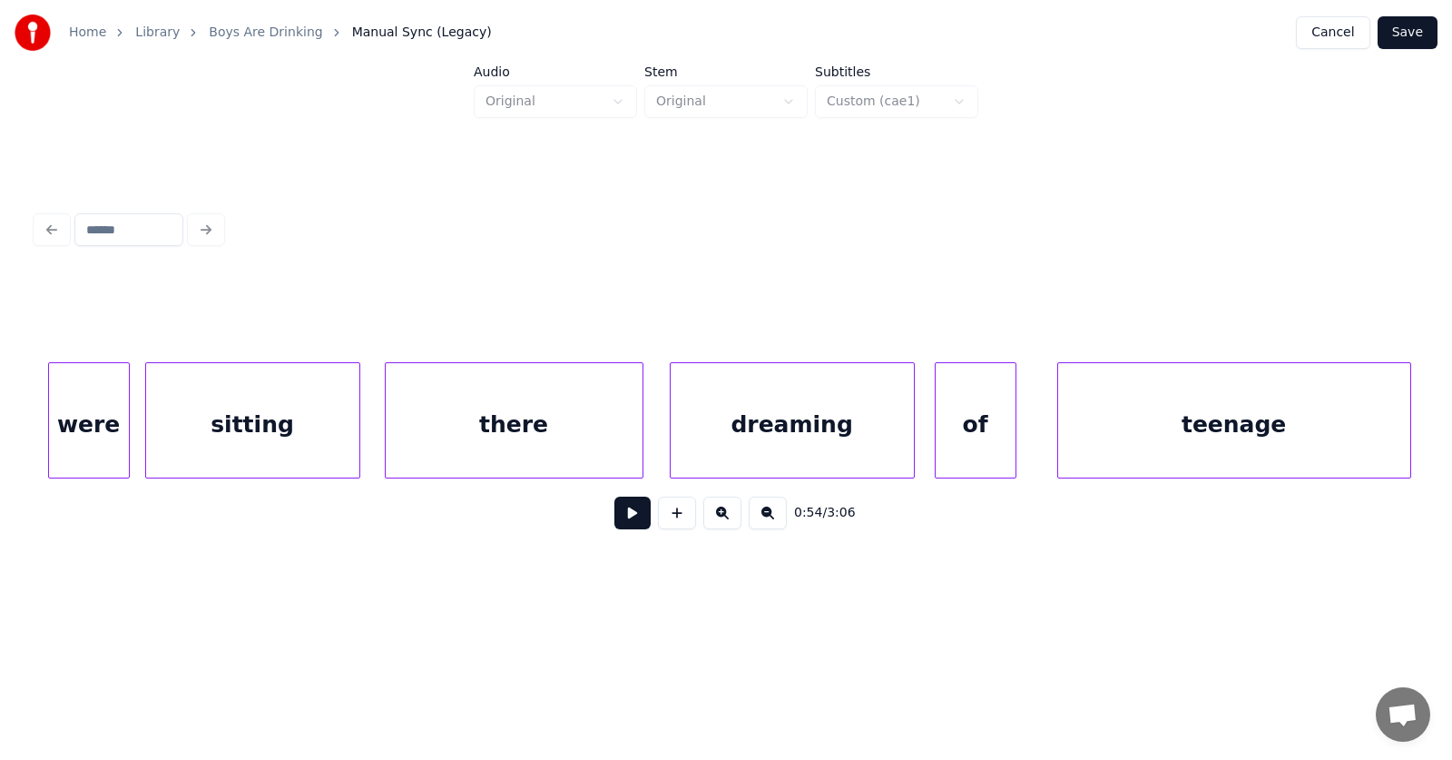
click at [153, 299] on div at bounding box center [726, 316] width 1380 height 91
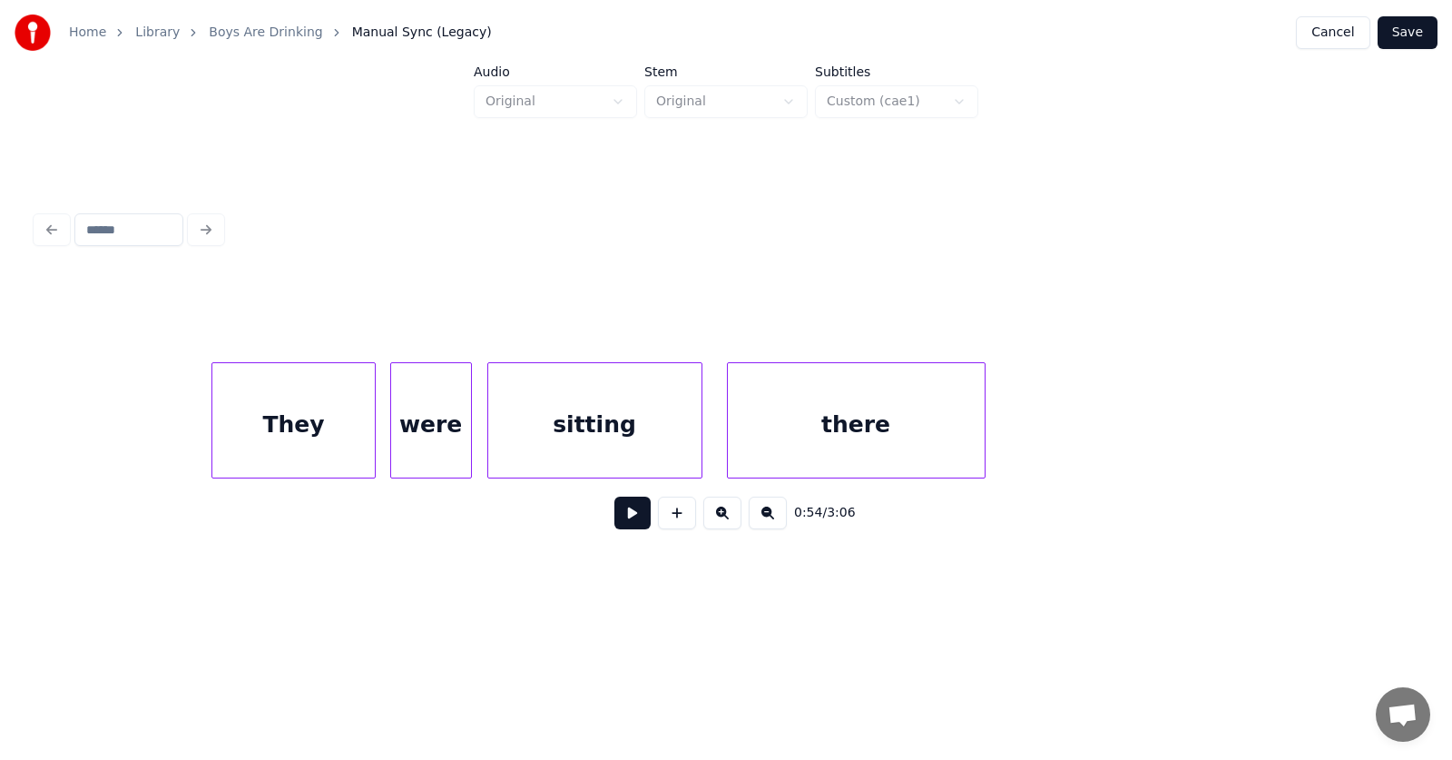
scroll to position [0, 34190]
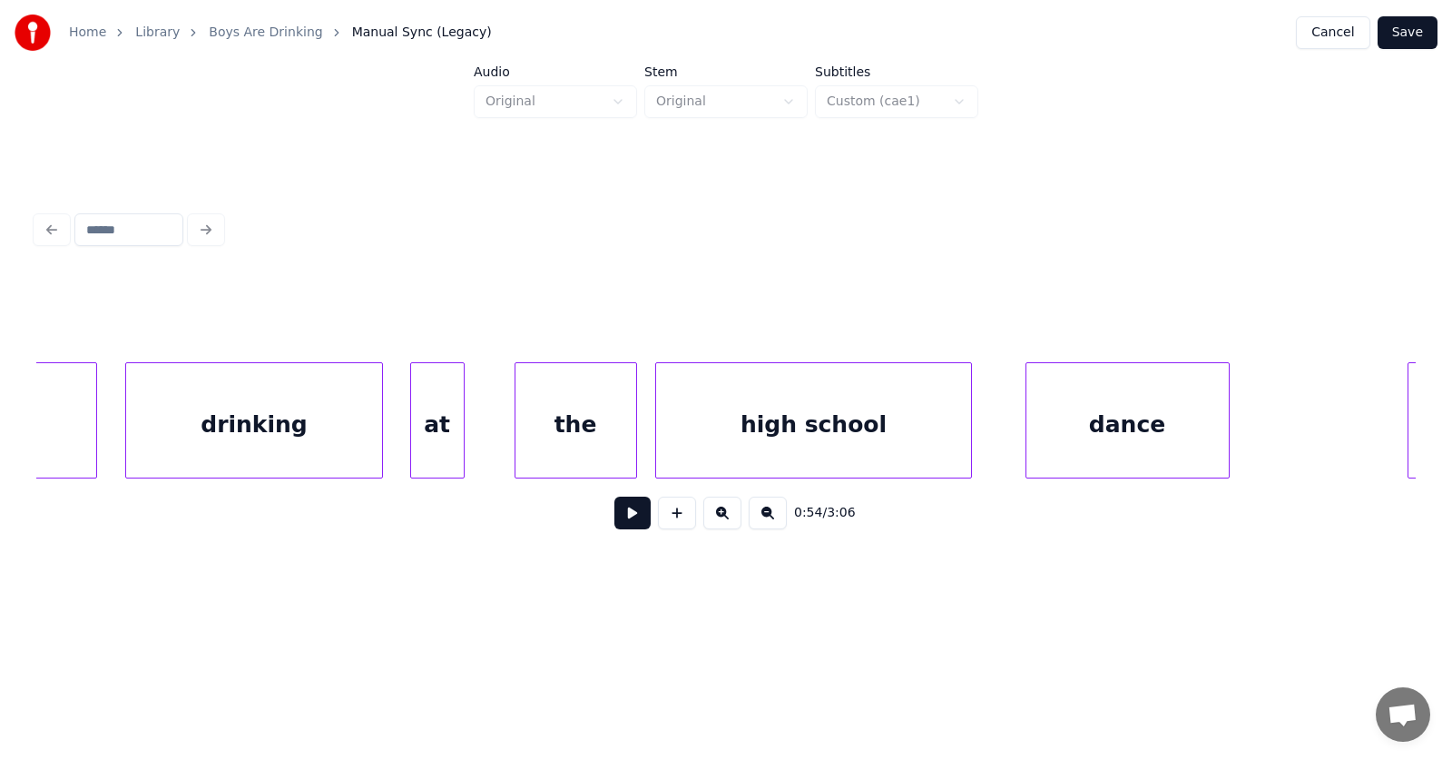
click at [616, 520] on button at bounding box center [632, 512] width 36 height 33
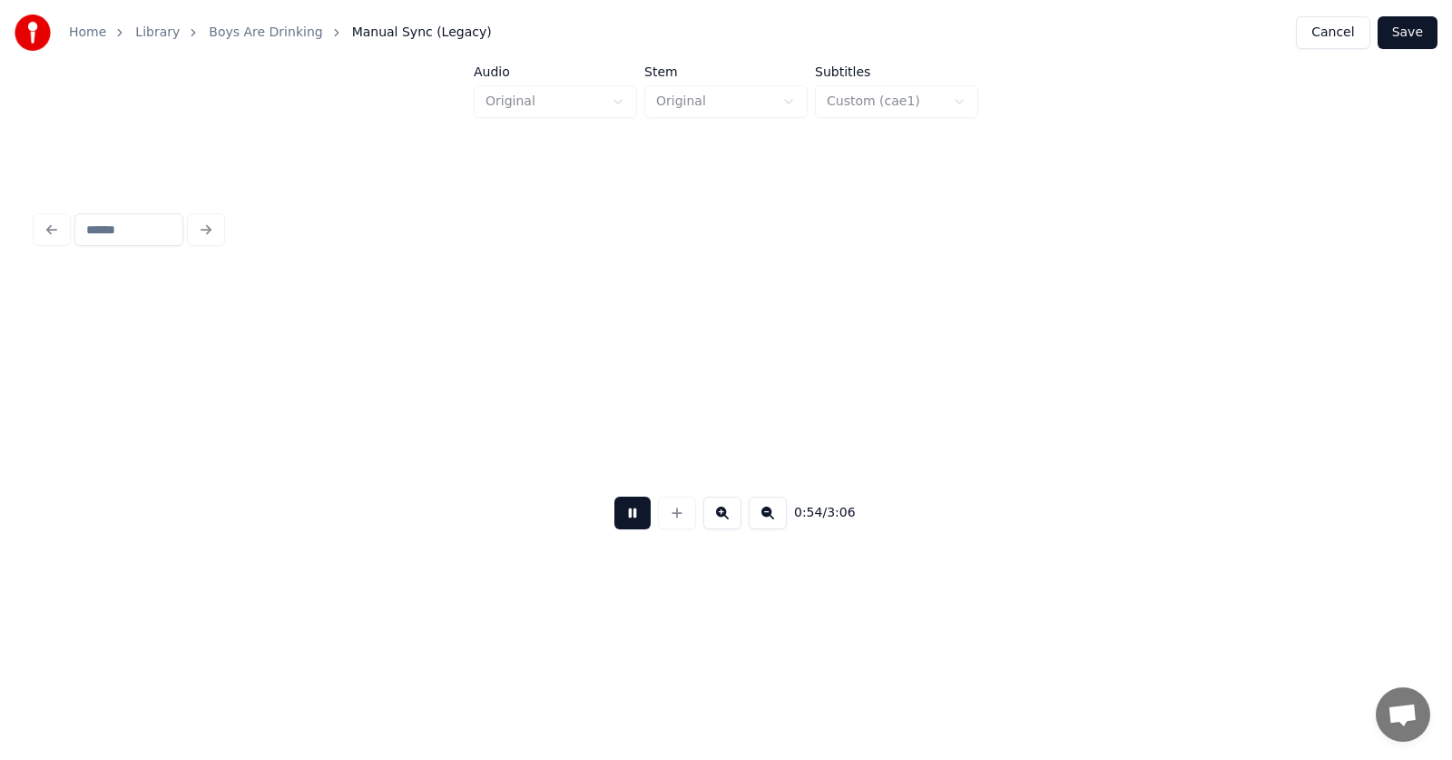
scroll to position [0, 37332]
click at [616, 520] on button at bounding box center [632, 512] width 36 height 33
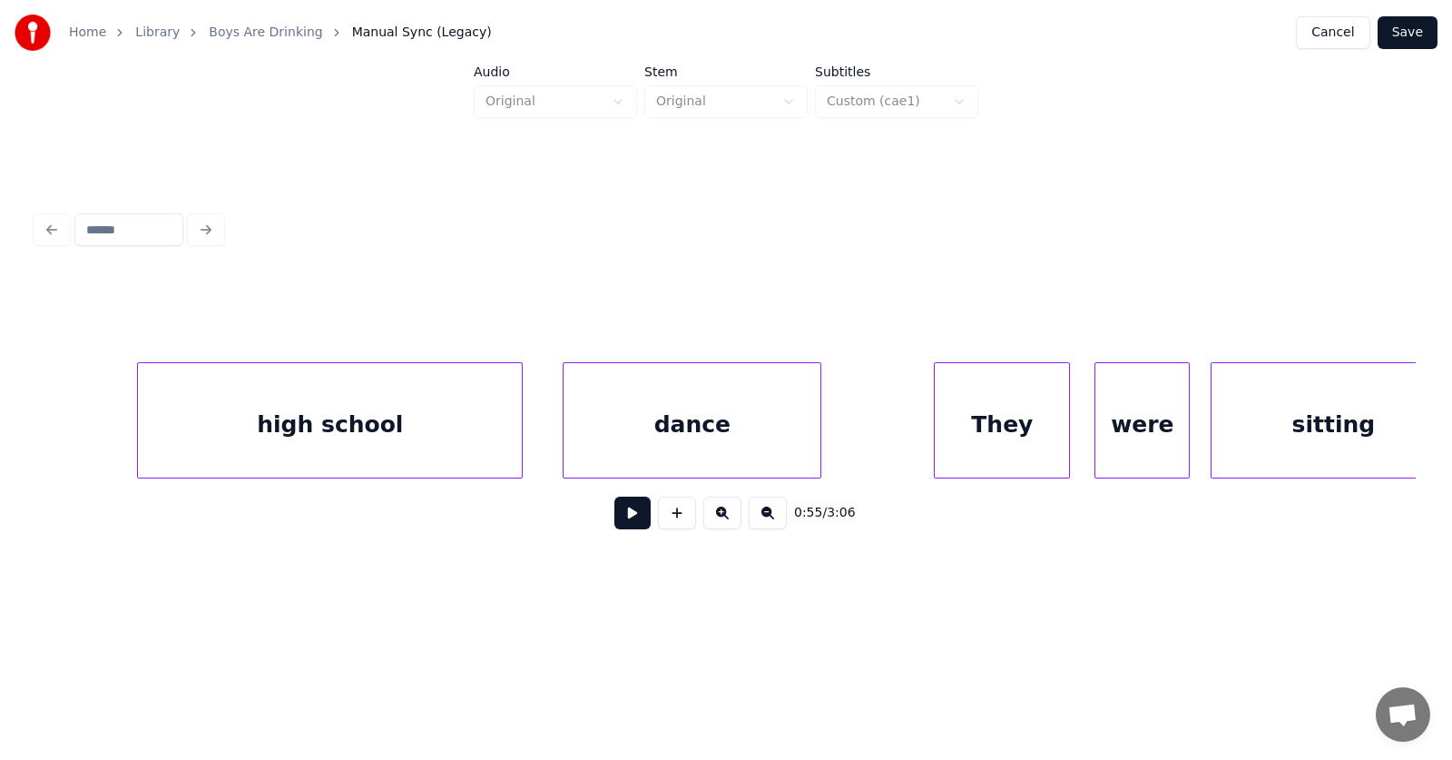
scroll to position [0, 30771]
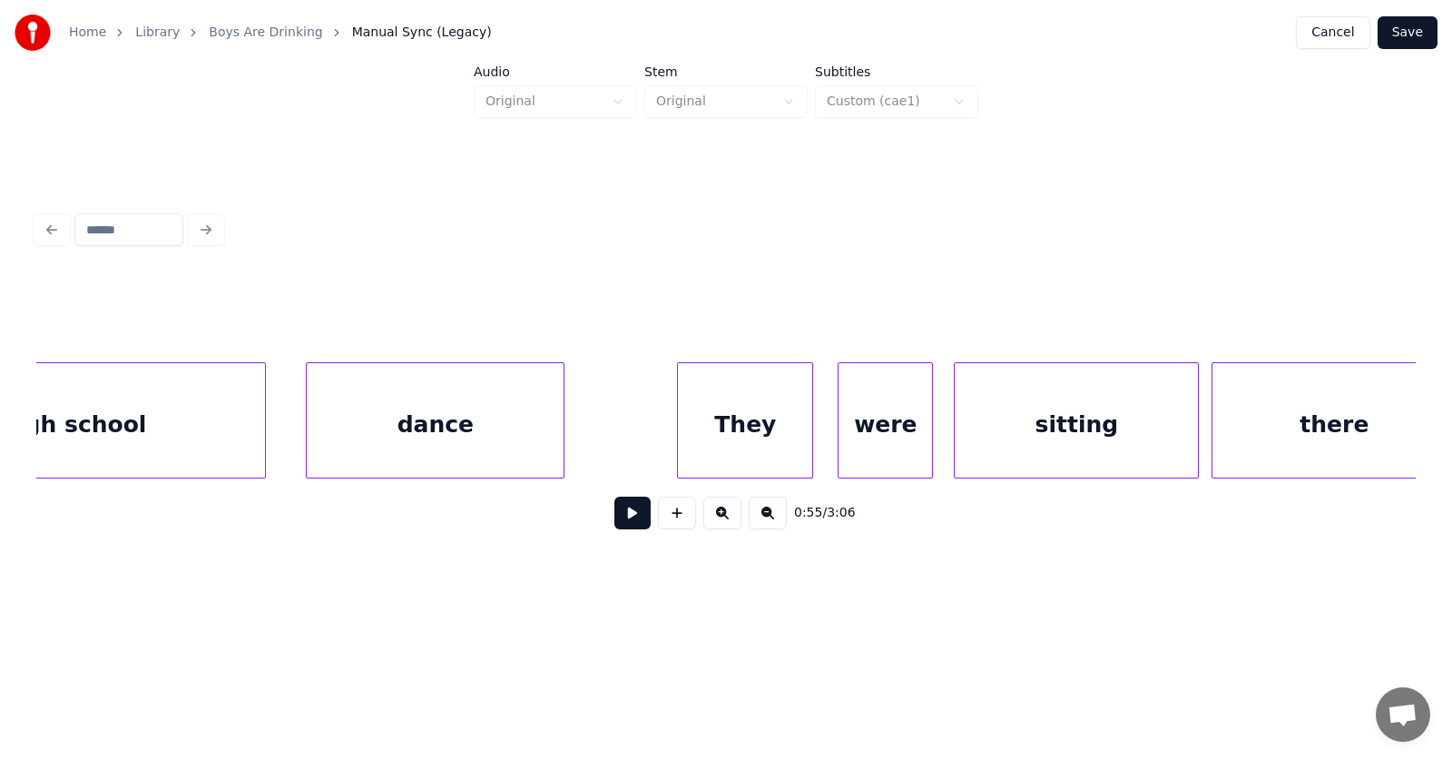
click at [385, 441] on div "dance" at bounding box center [435, 424] width 257 height 123
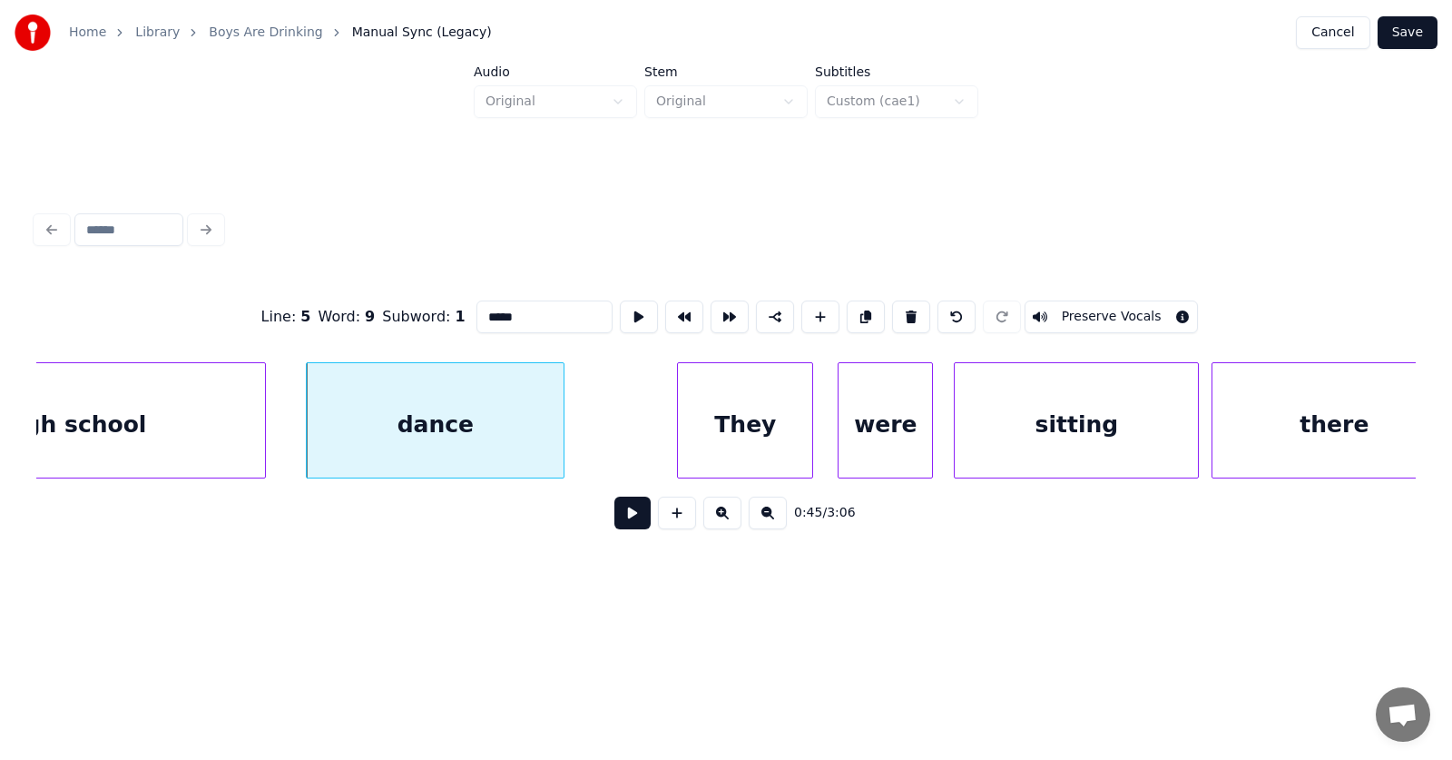
click at [614, 516] on button at bounding box center [632, 512] width 36 height 33
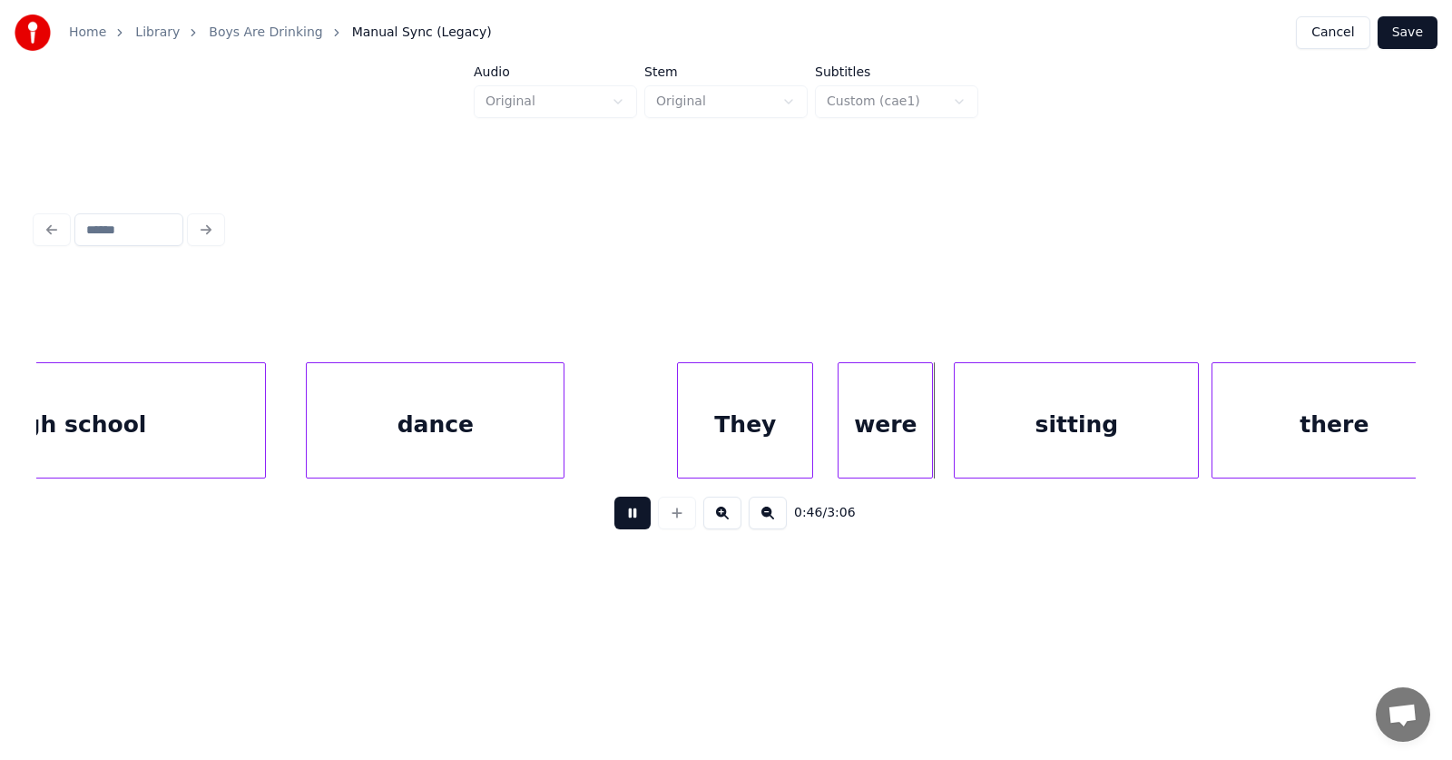
click at [614, 516] on button at bounding box center [632, 512] width 36 height 33
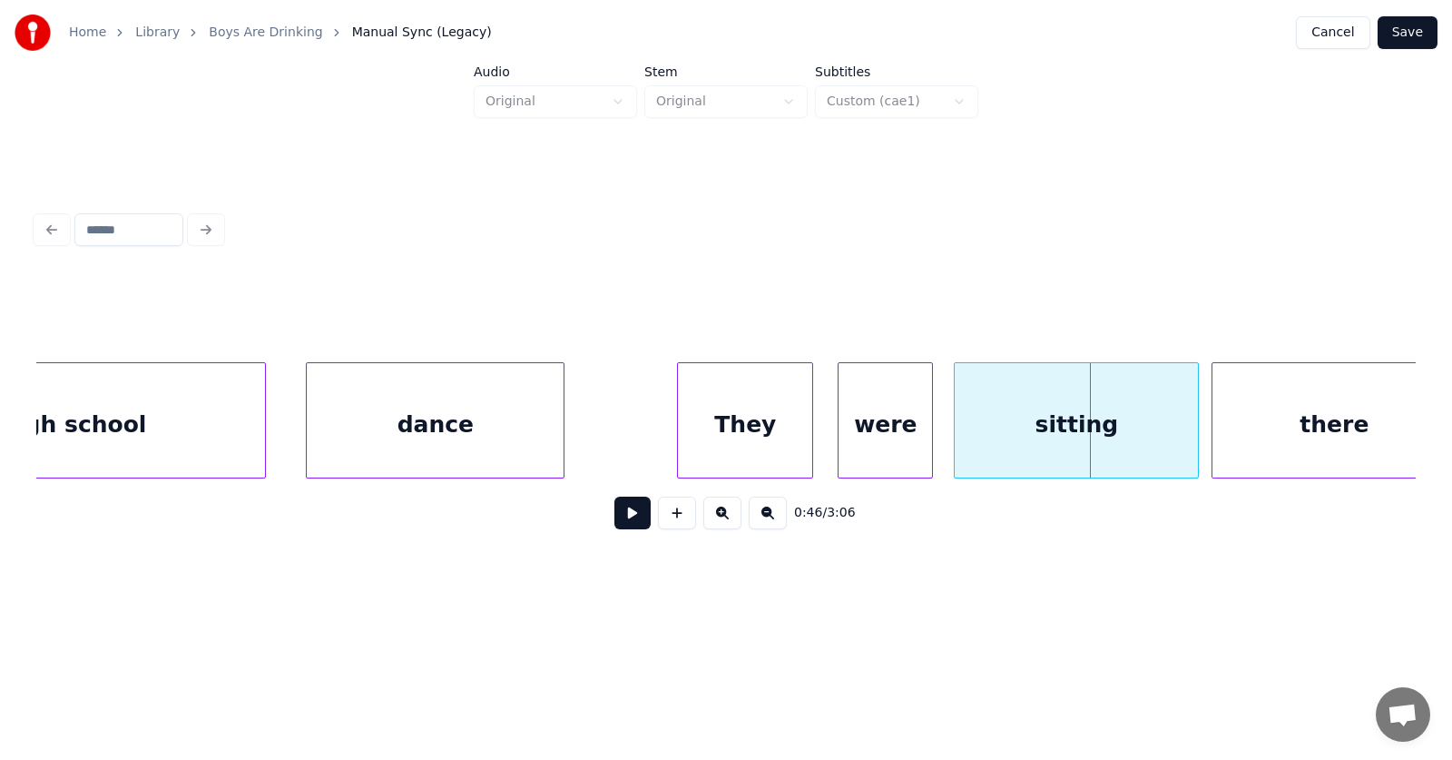
click at [762, 401] on div "They" at bounding box center [745, 424] width 134 height 123
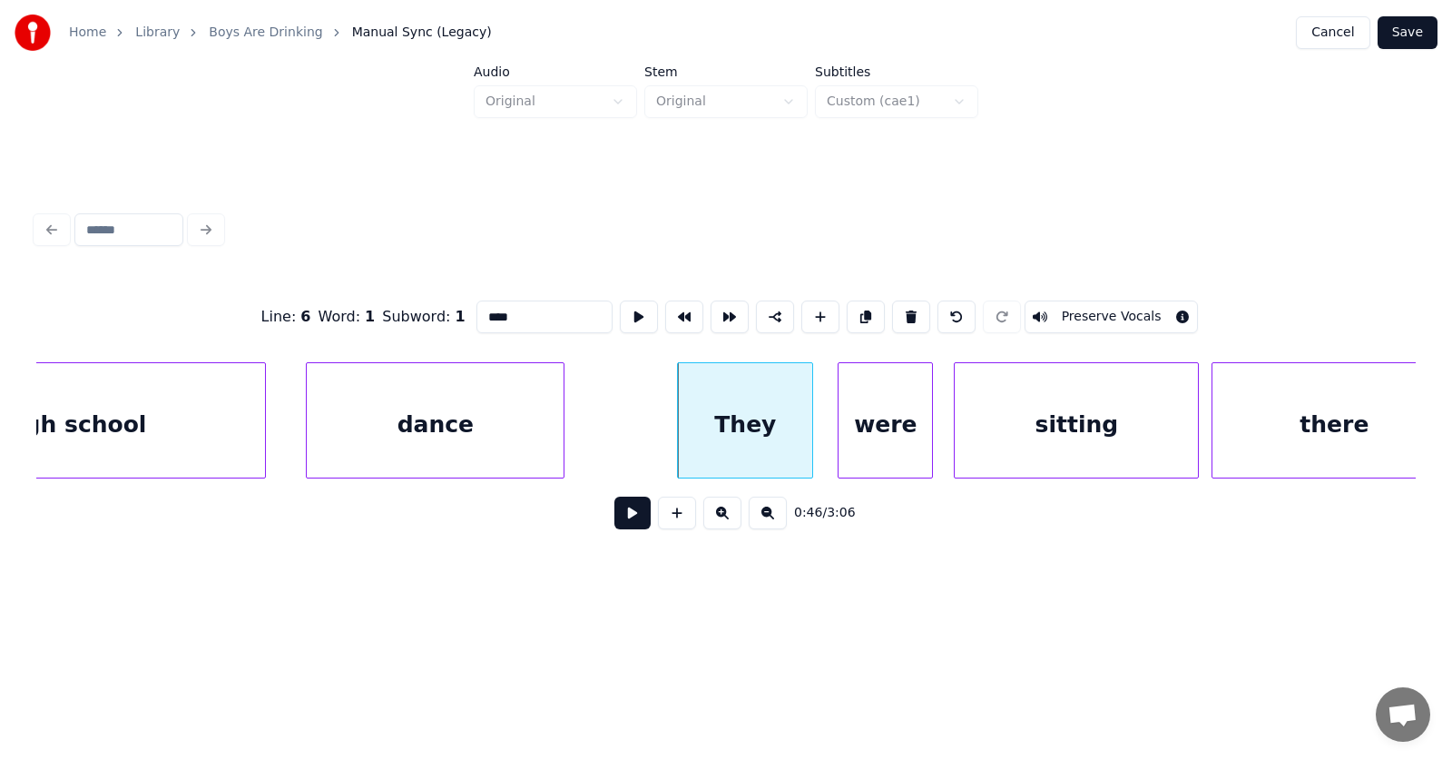
drag, startPoint x: 482, startPoint y: 309, endPoint x: 447, endPoint y: 309, distance: 35.4
click at [476, 309] on input "****" at bounding box center [544, 316] width 136 height 33
click at [875, 416] on div "were" at bounding box center [876, 424] width 93 height 123
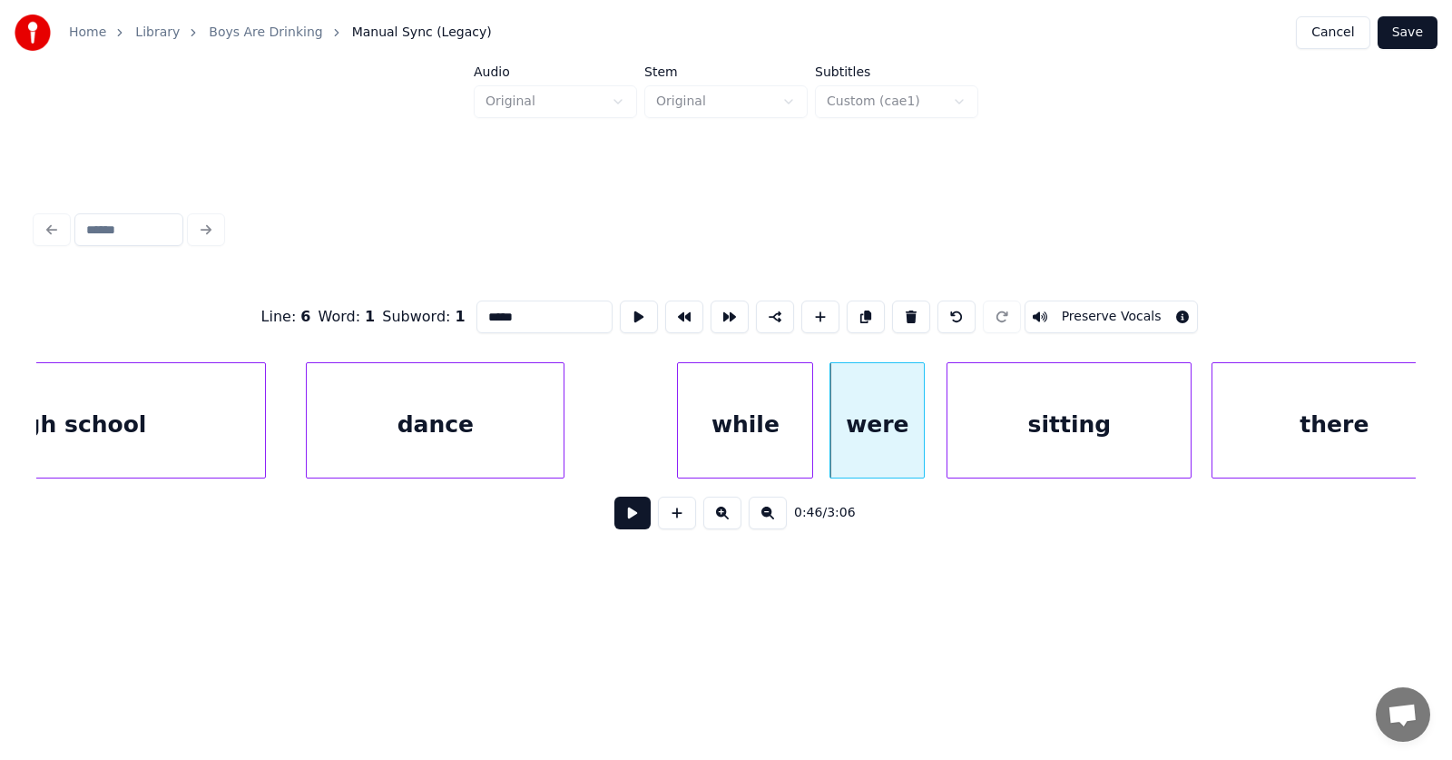
click at [1054, 430] on div "sitting" at bounding box center [1069, 424] width 243 height 123
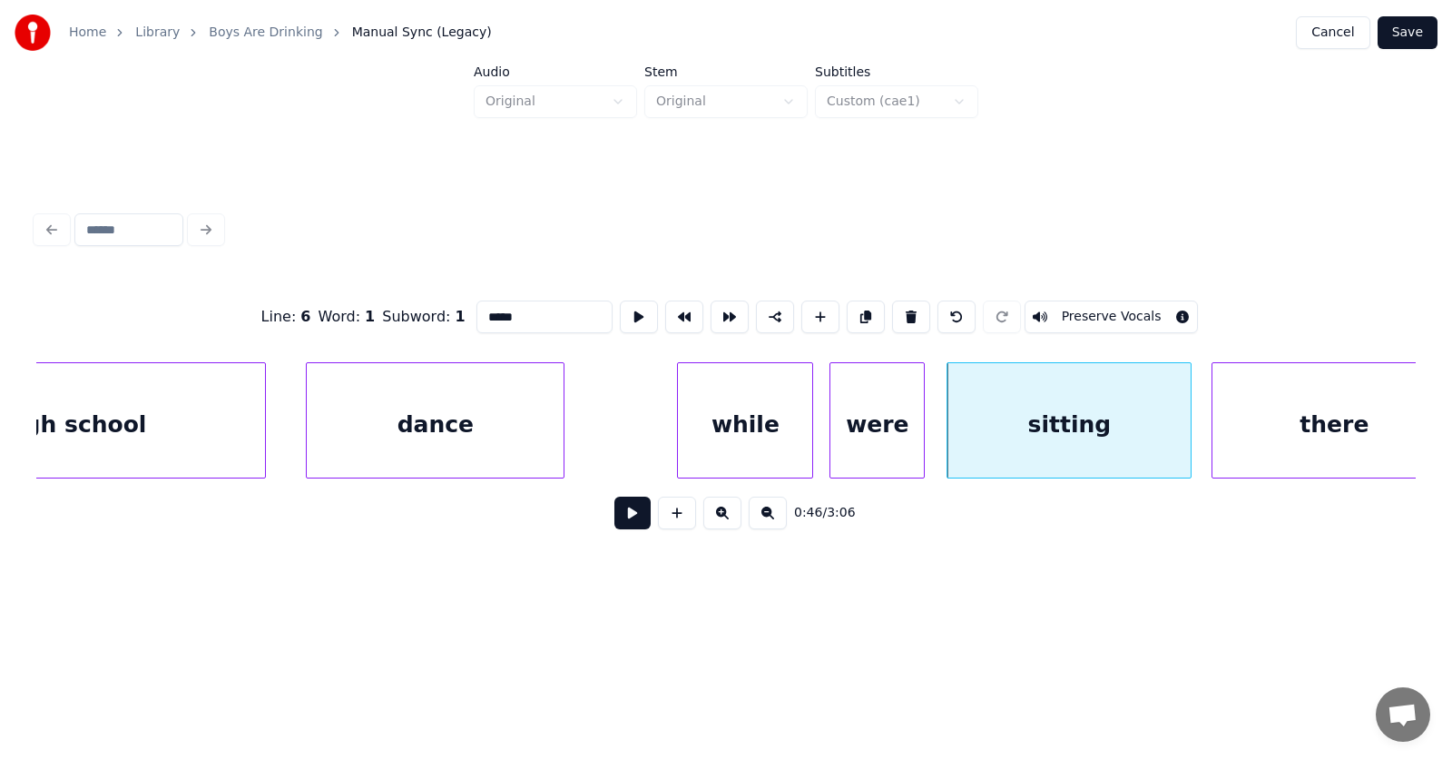
scroll to position [0, 30808]
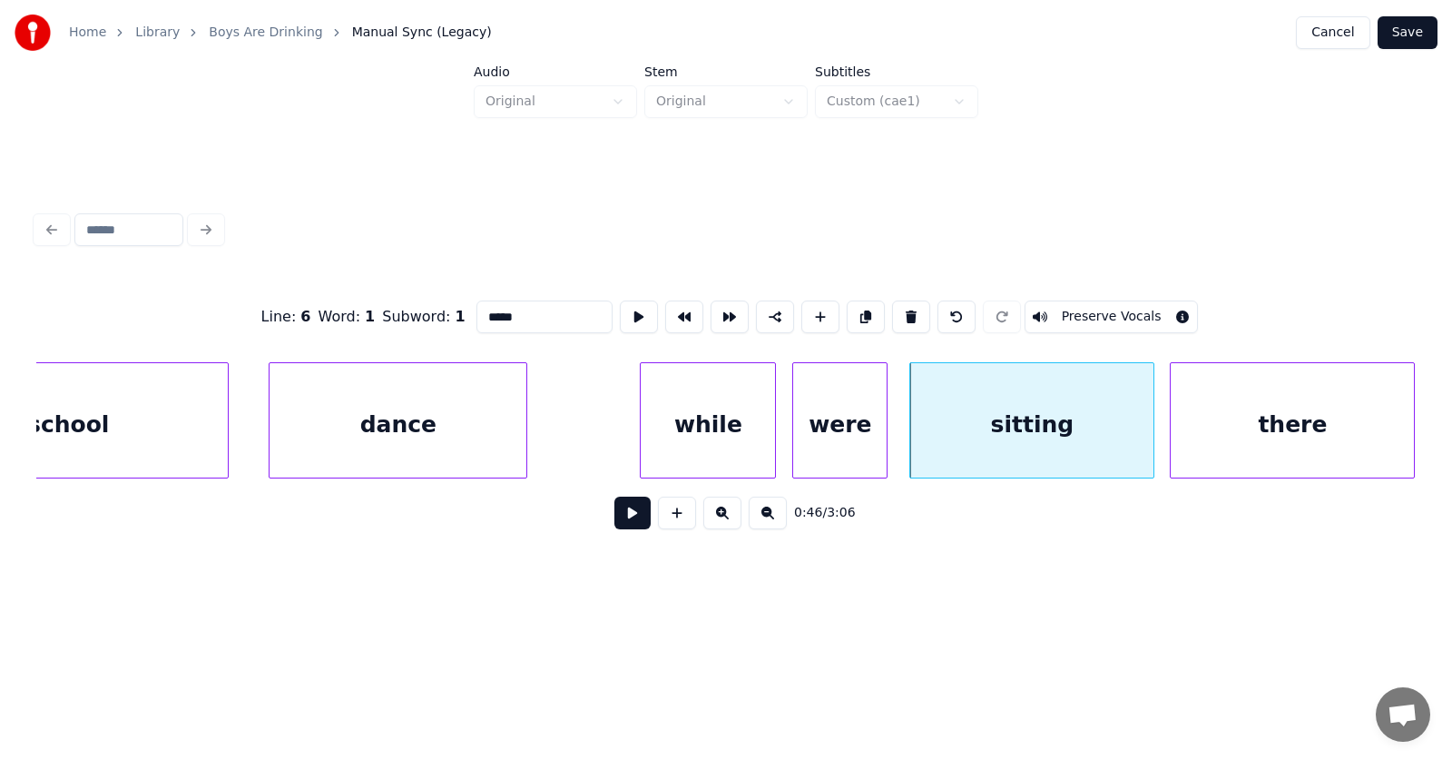
click at [1280, 432] on div "there" at bounding box center [1292, 424] width 243 height 123
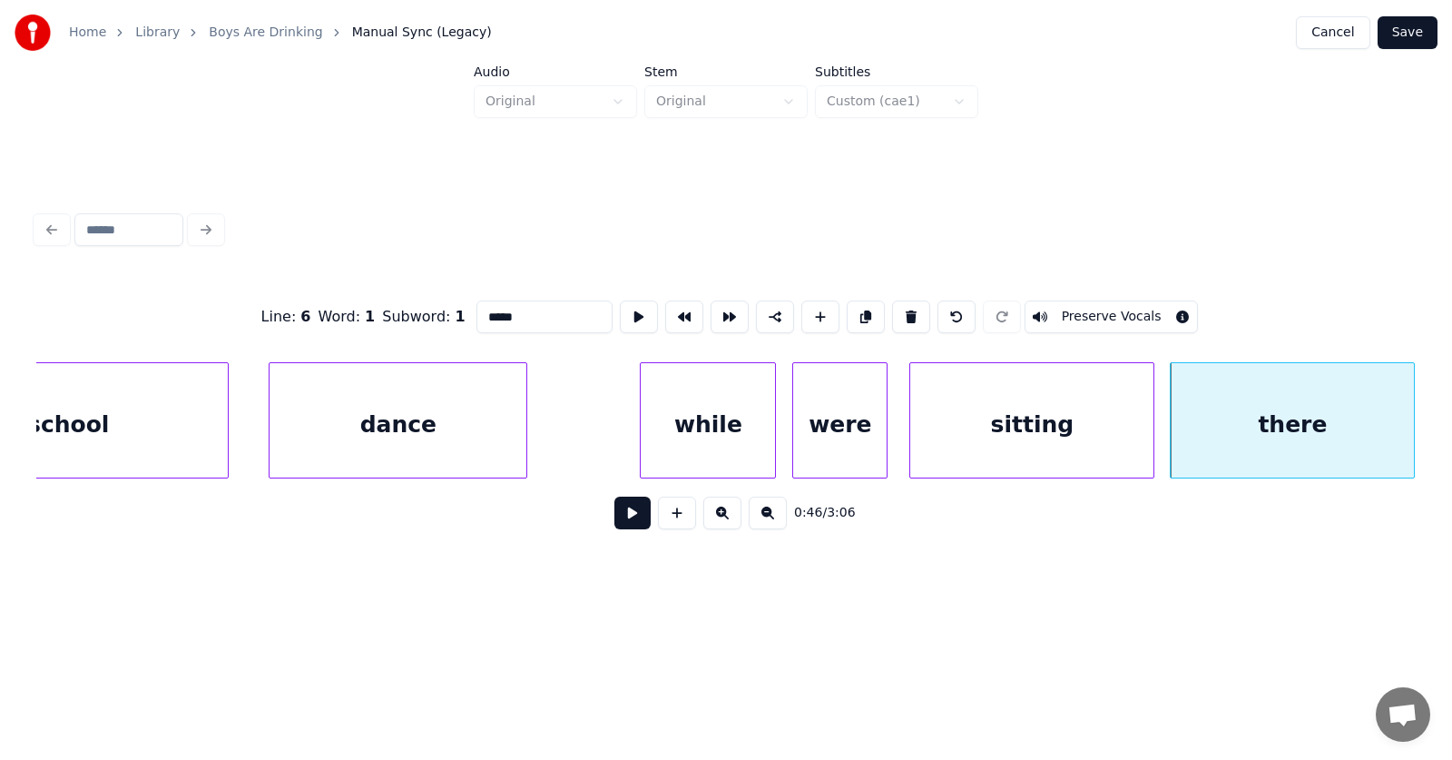
click at [1342, 429] on div "there" at bounding box center [1292, 424] width 243 height 123
click at [476, 312] on input "*****" at bounding box center [544, 316] width 136 height 33
type input "****"
click at [632, 520] on button at bounding box center [632, 512] width 36 height 33
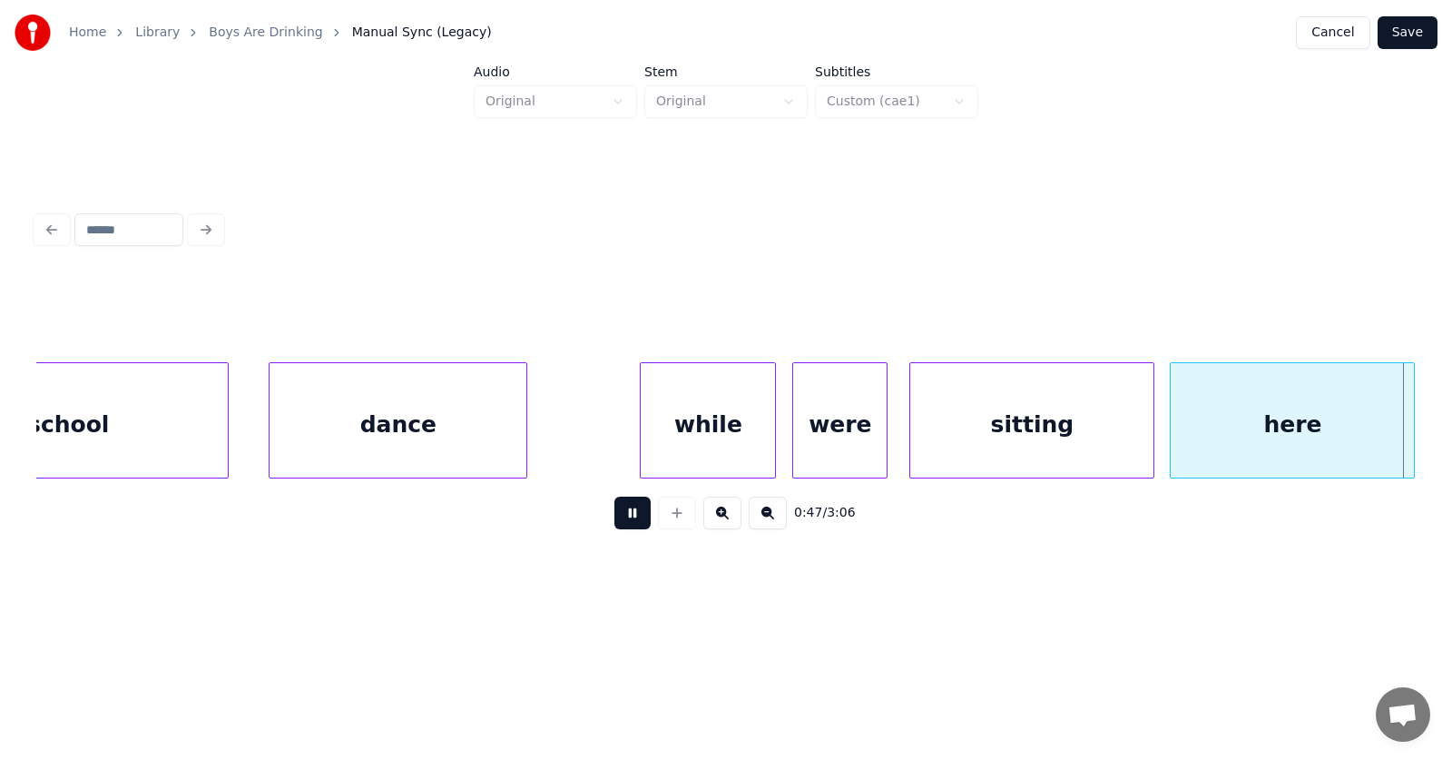
scroll to position [0, 32188]
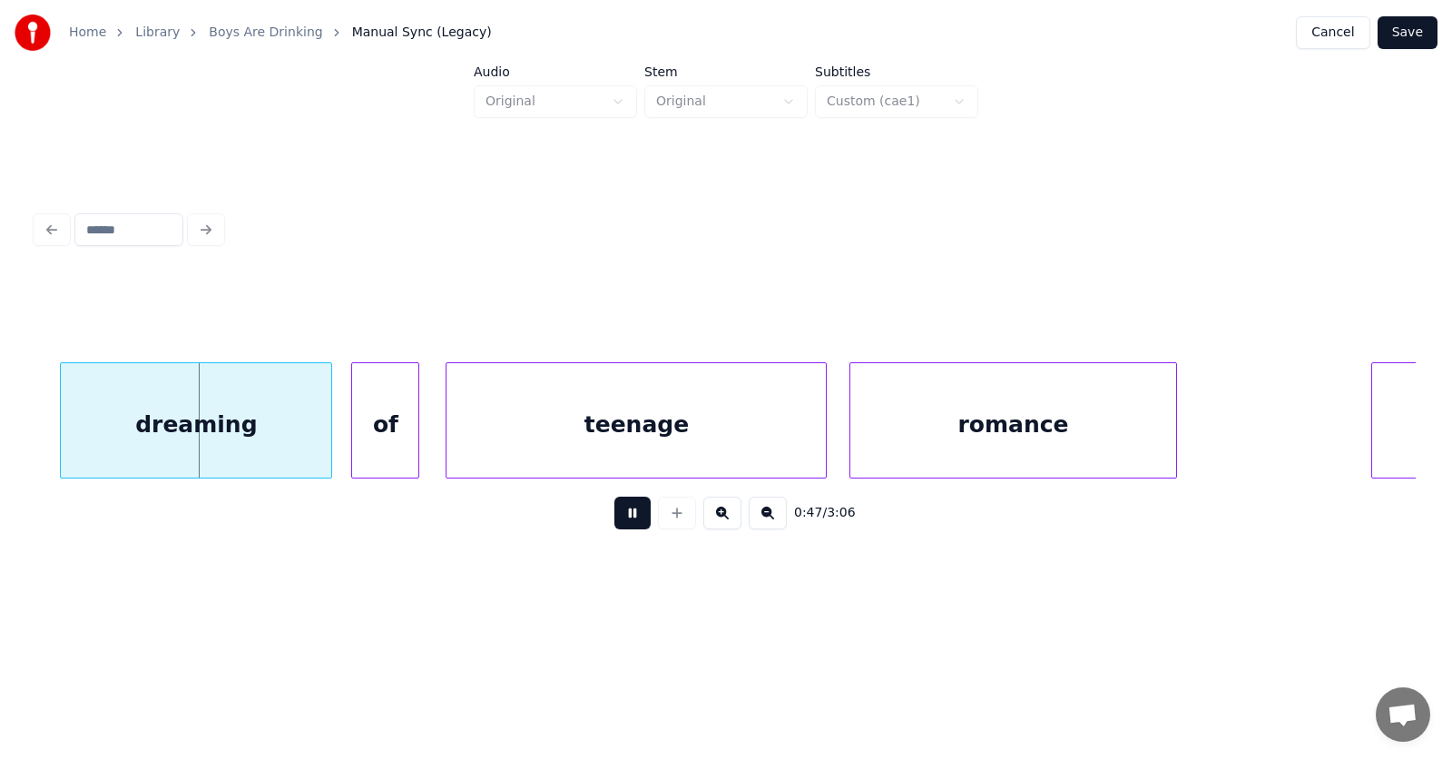
click at [636, 516] on button at bounding box center [632, 512] width 36 height 33
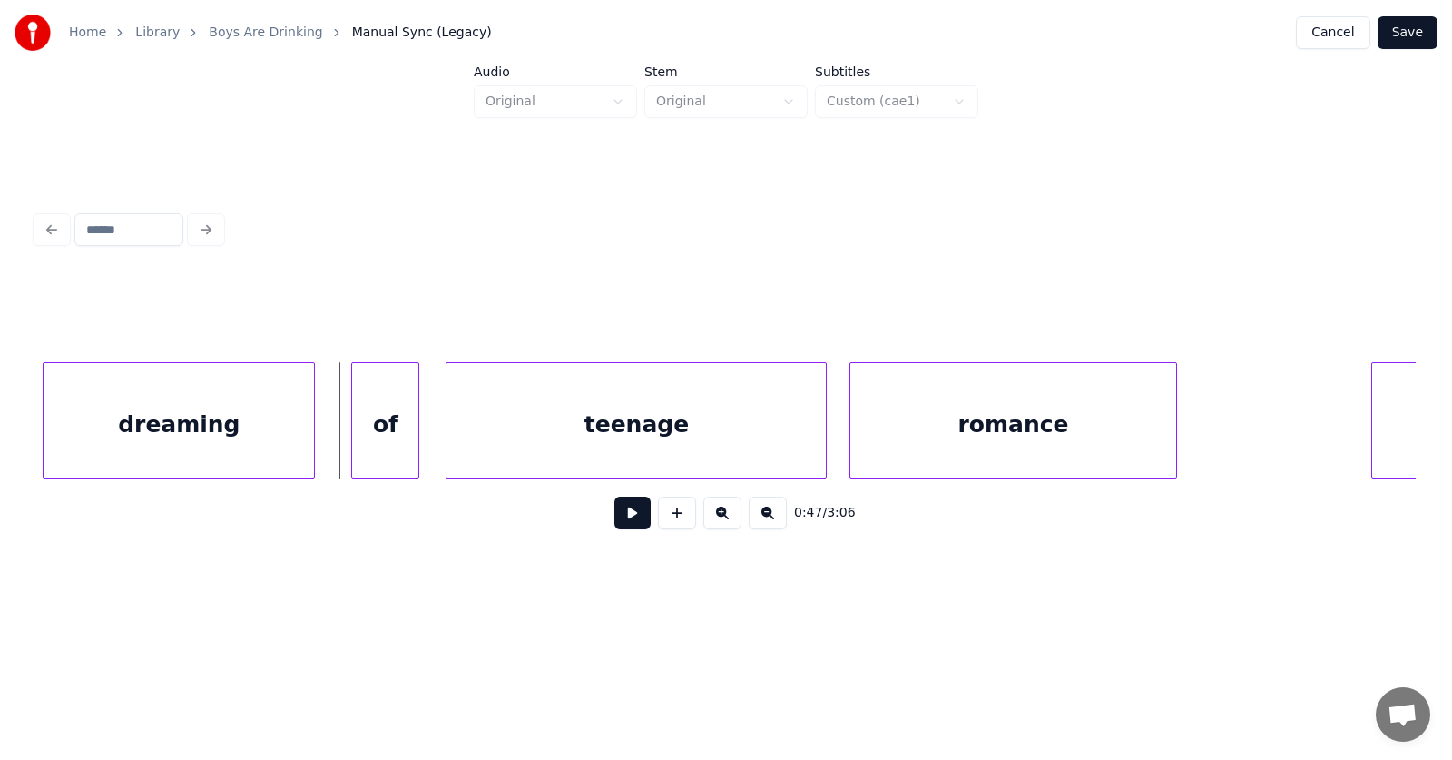
click at [192, 422] on div "dreaming" at bounding box center [179, 424] width 270 height 123
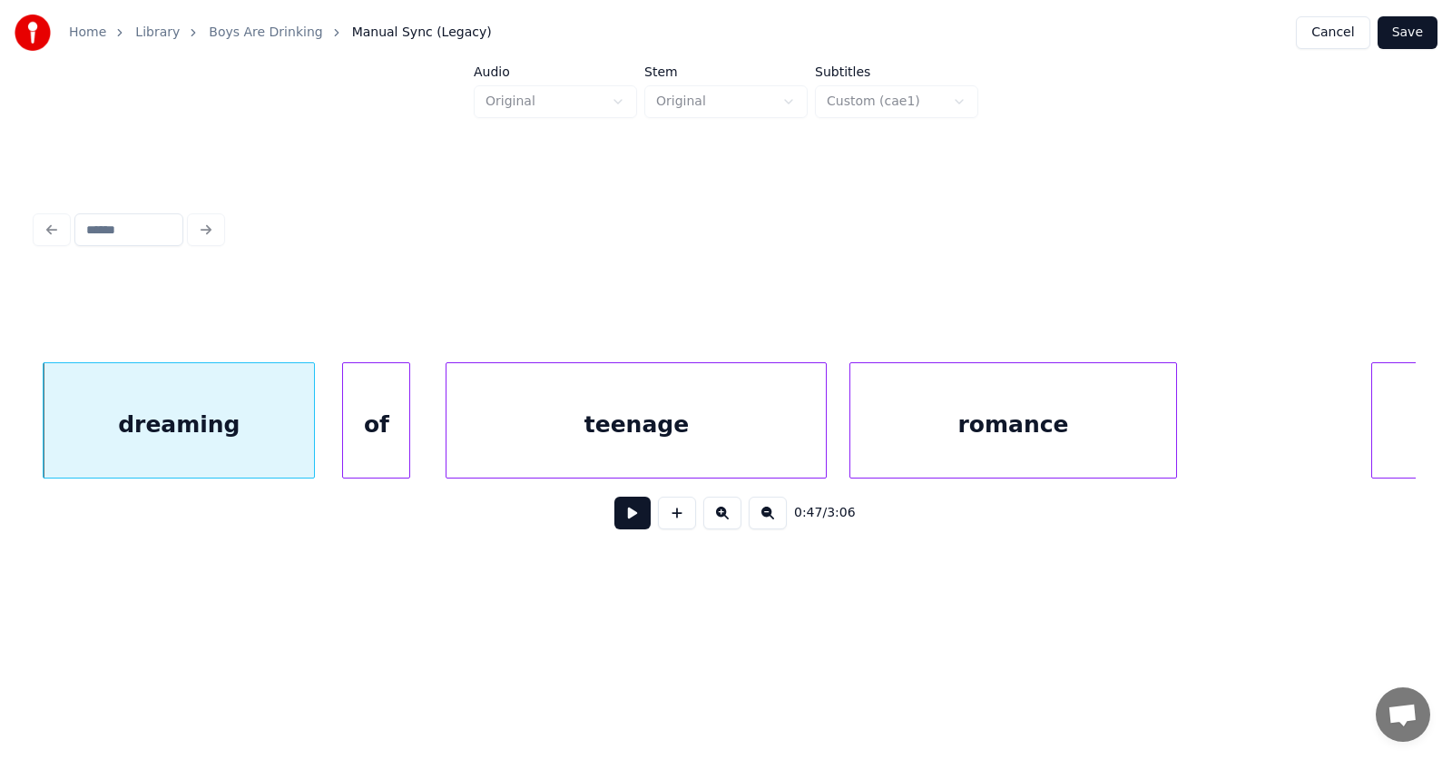
click at [368, 434] on div "of" at bounding box center [376, 424] width 66 height 123
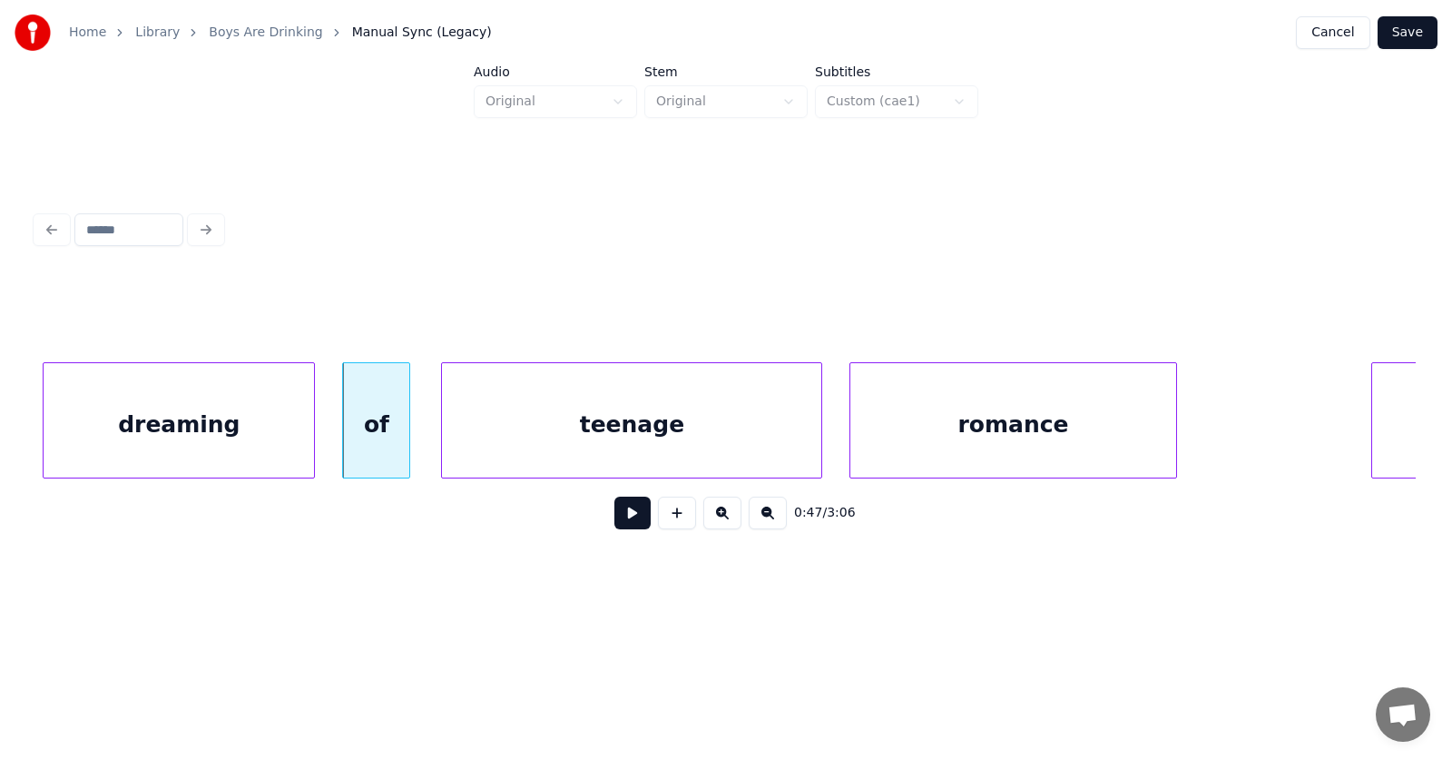
click at [515, 430] on div "teenage" at bounding box center [631, 424] width 379 height 123
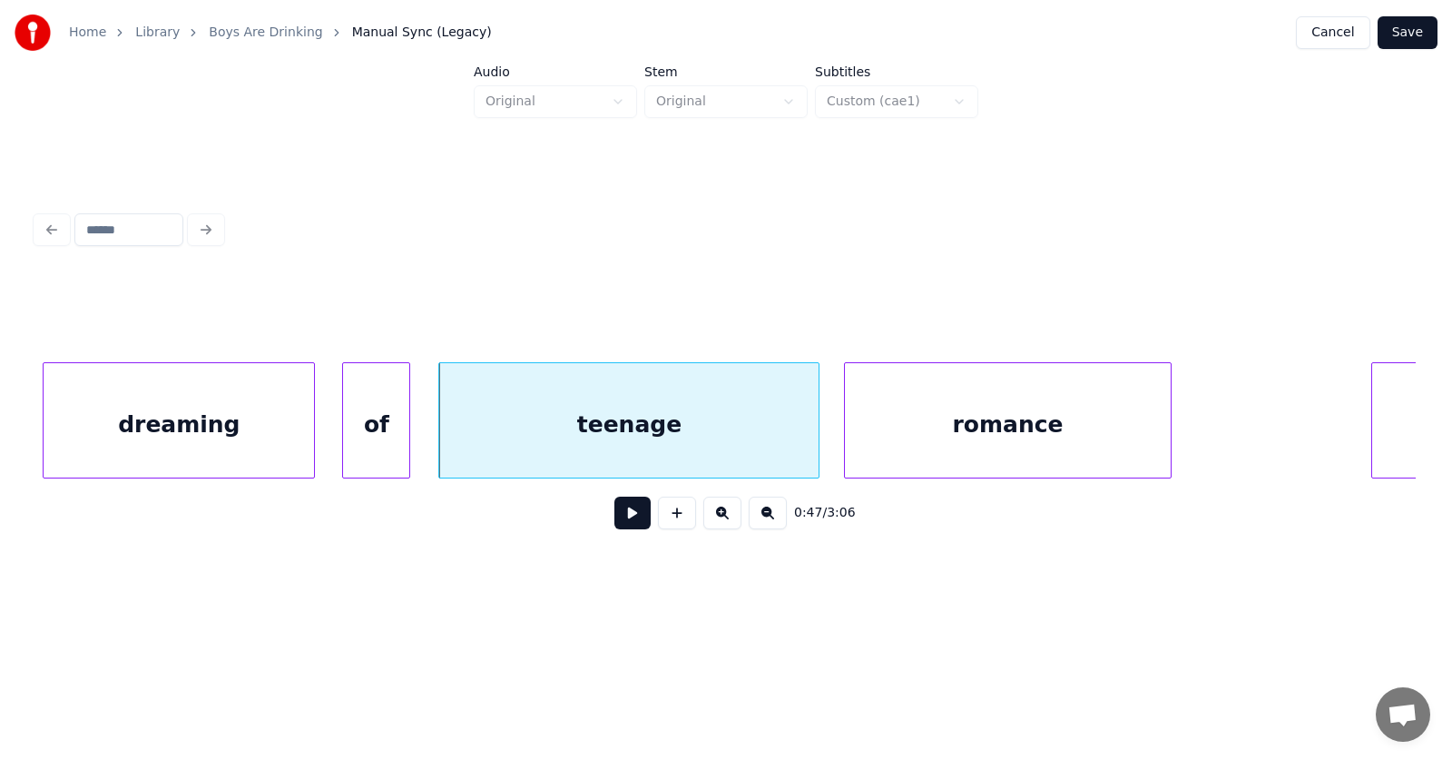
click at [948, 426] on div "romance" at bounding box center [1007, 424] width 325 height 123
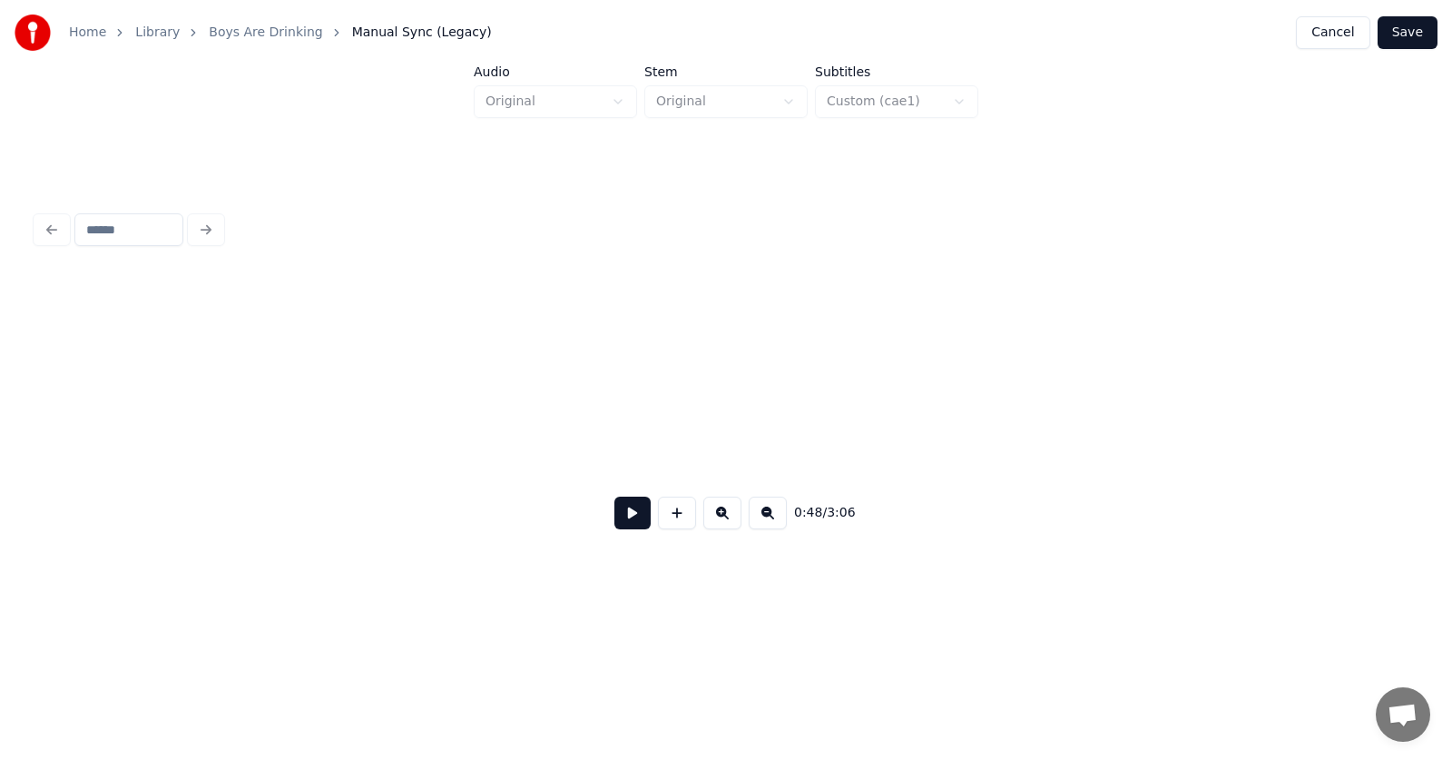
scroll to position [0, 38379]
click at [614, 510] on button at bounding box center [632, 512] width 36 height 33
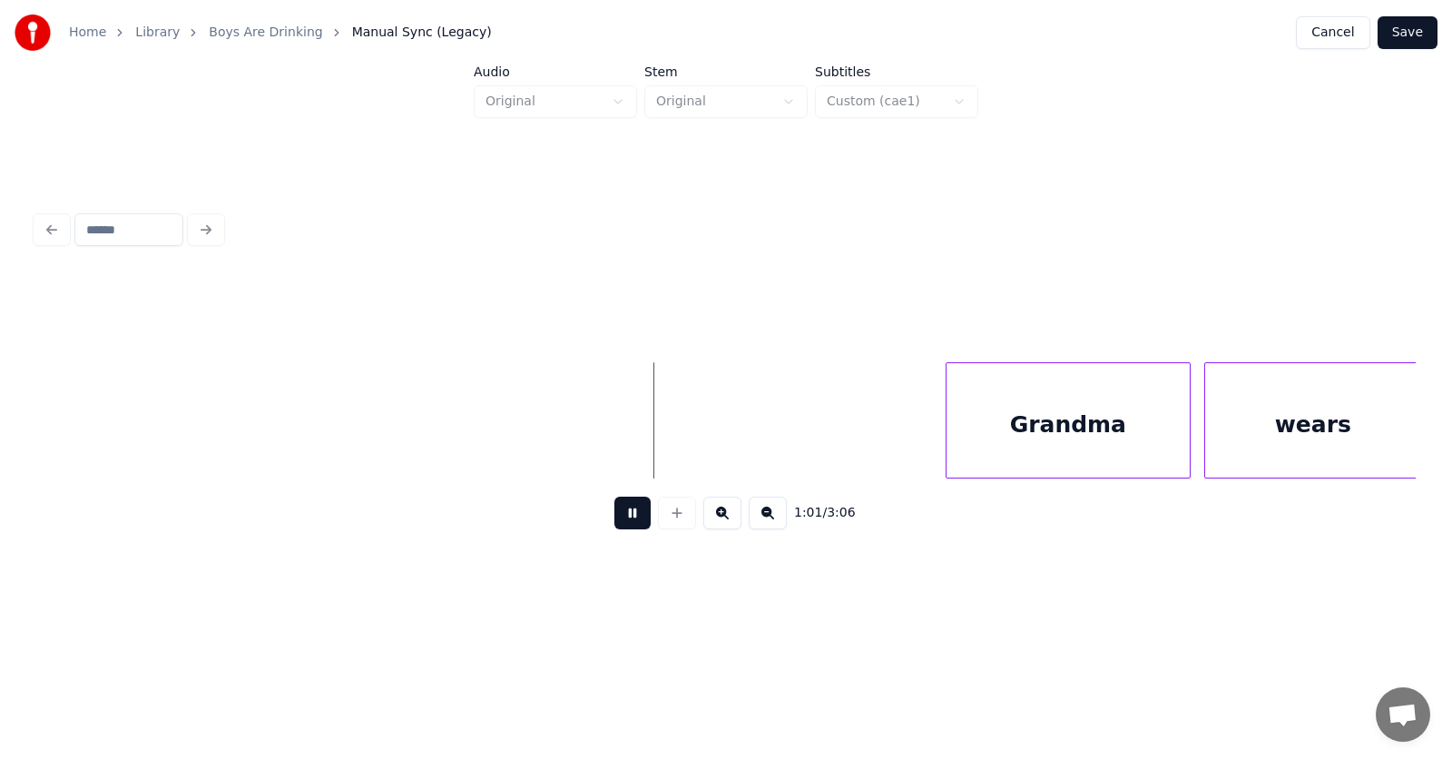
click at [614, 510] on button at bounding box center [632, 512] width 36 height 33
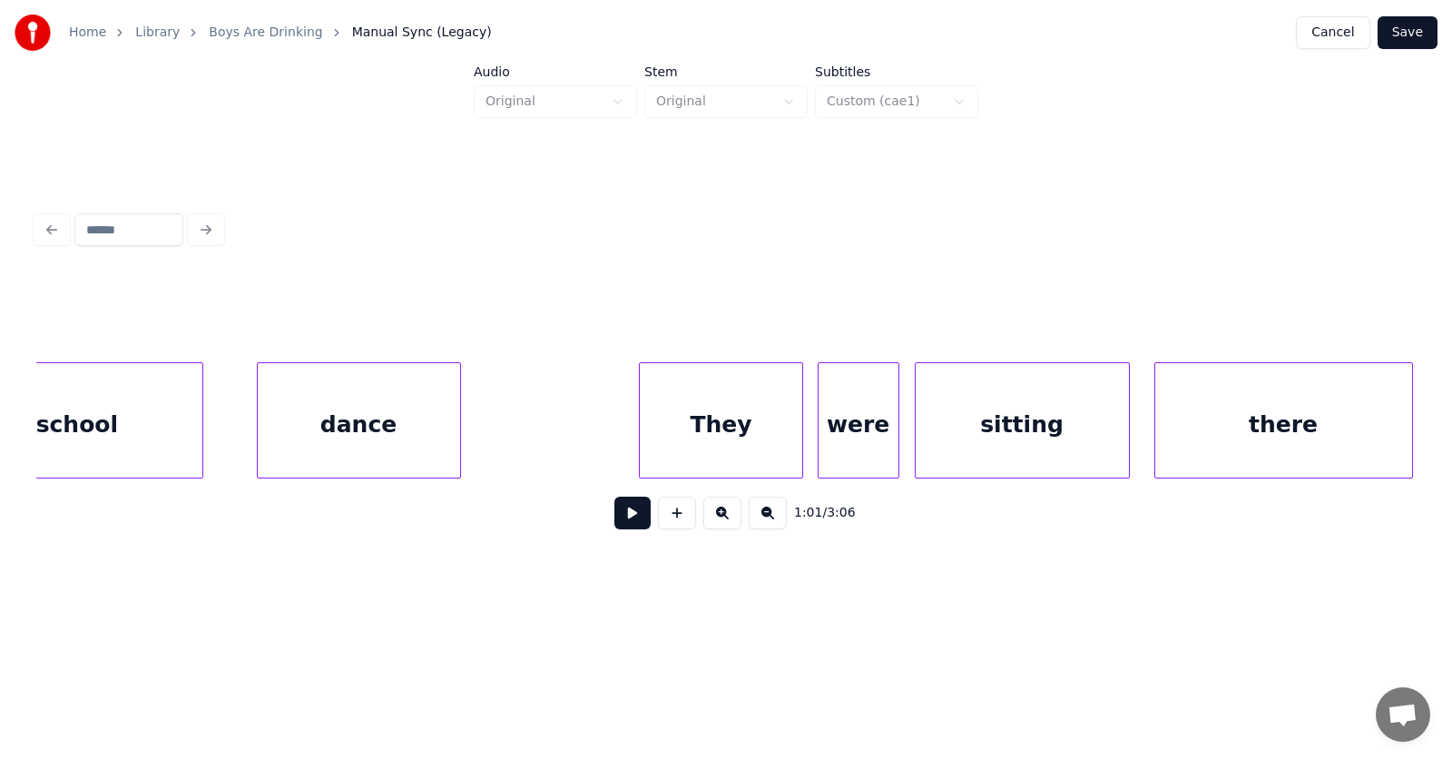
scroll to position [0, 35045]
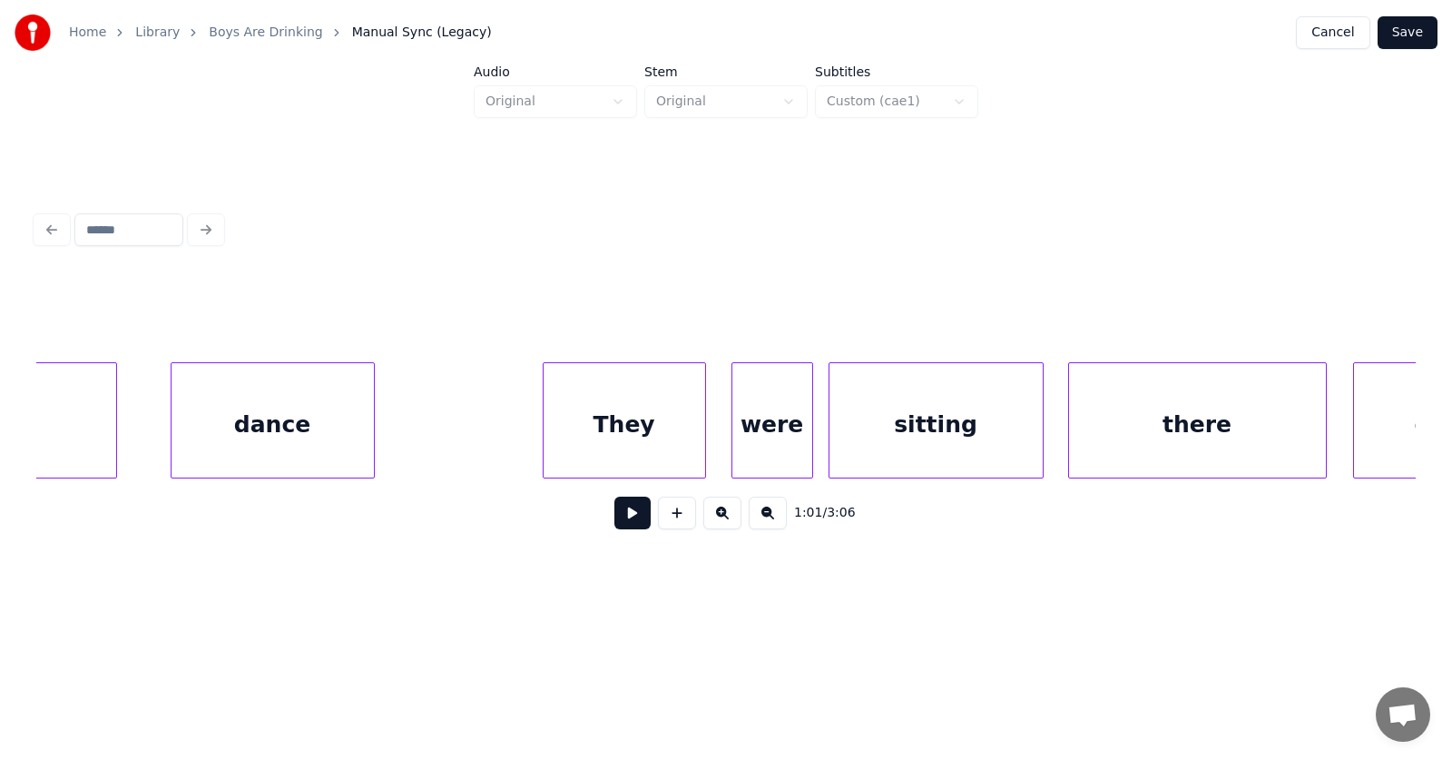
click at [593, 406] on div "They" at bounding box center [625, 424] width 162 height 123
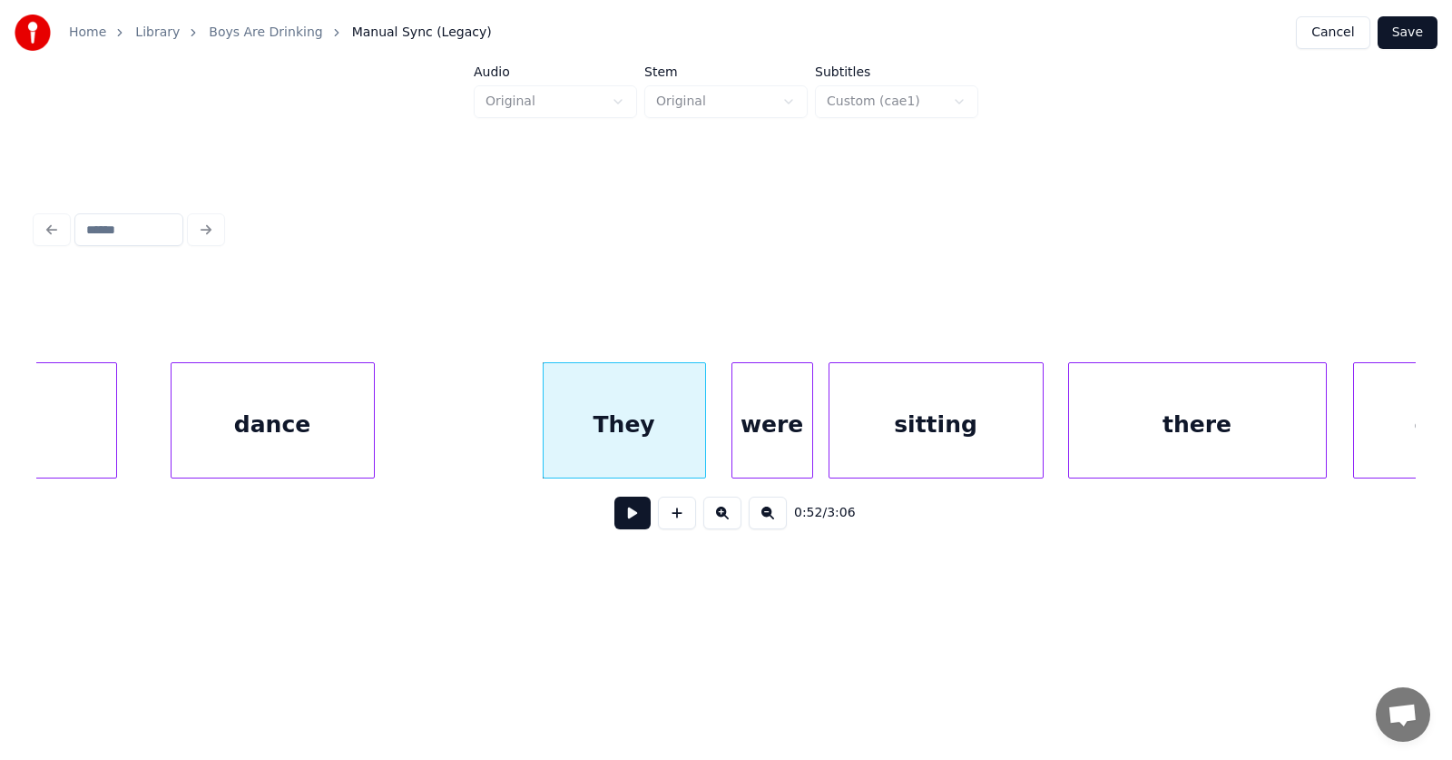
click at [607, 436] on div "They" at bounding box center [625, 424] width 162 height 123
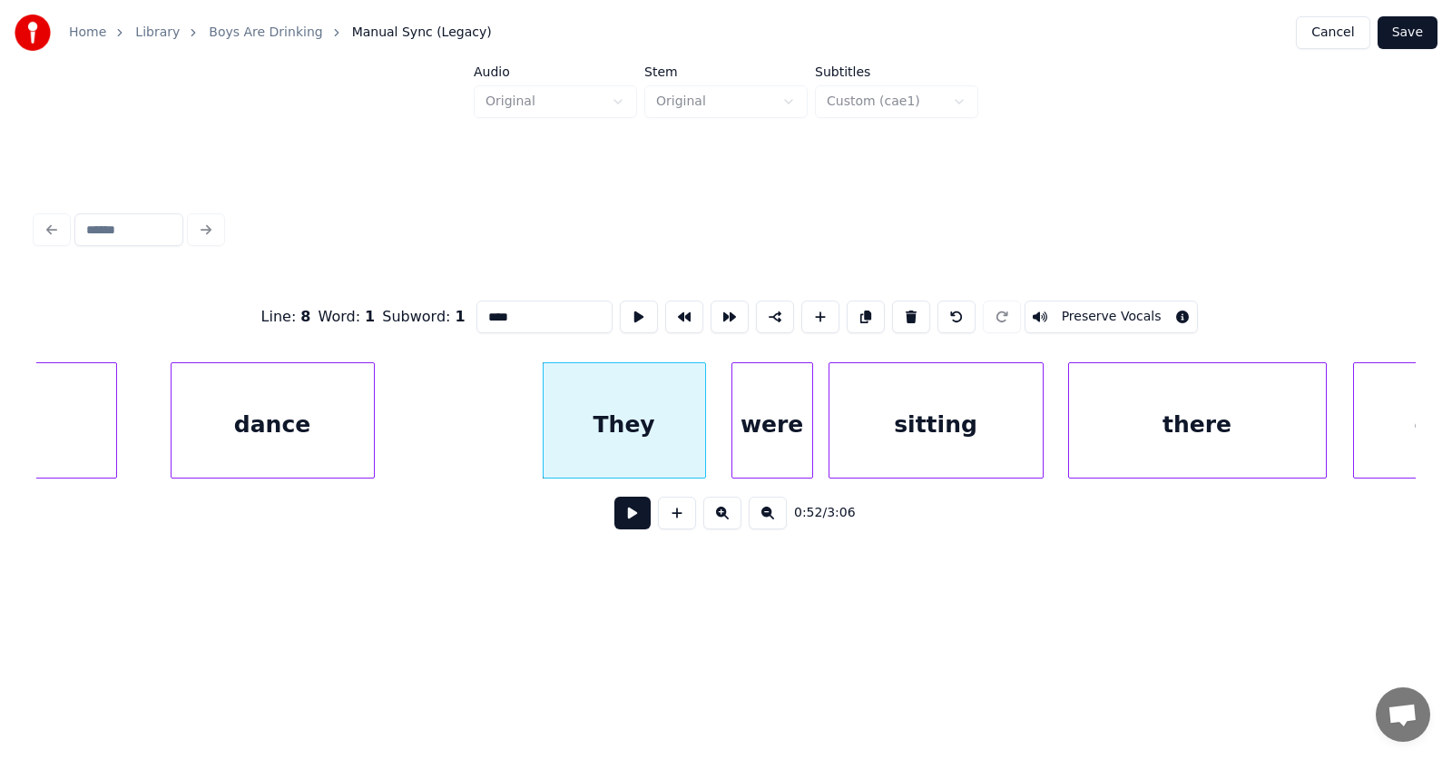
drag, startPoint x: 476, startPoint y: 309, endPoint x: 449, endPoint y: 311, distance: 27.3
click at [476, 311] on input "****" at bounding box center [544, 316] width 136 height 33
click at [757, 418] on div "were" at bounding box center [763, 424] width 80 height 123
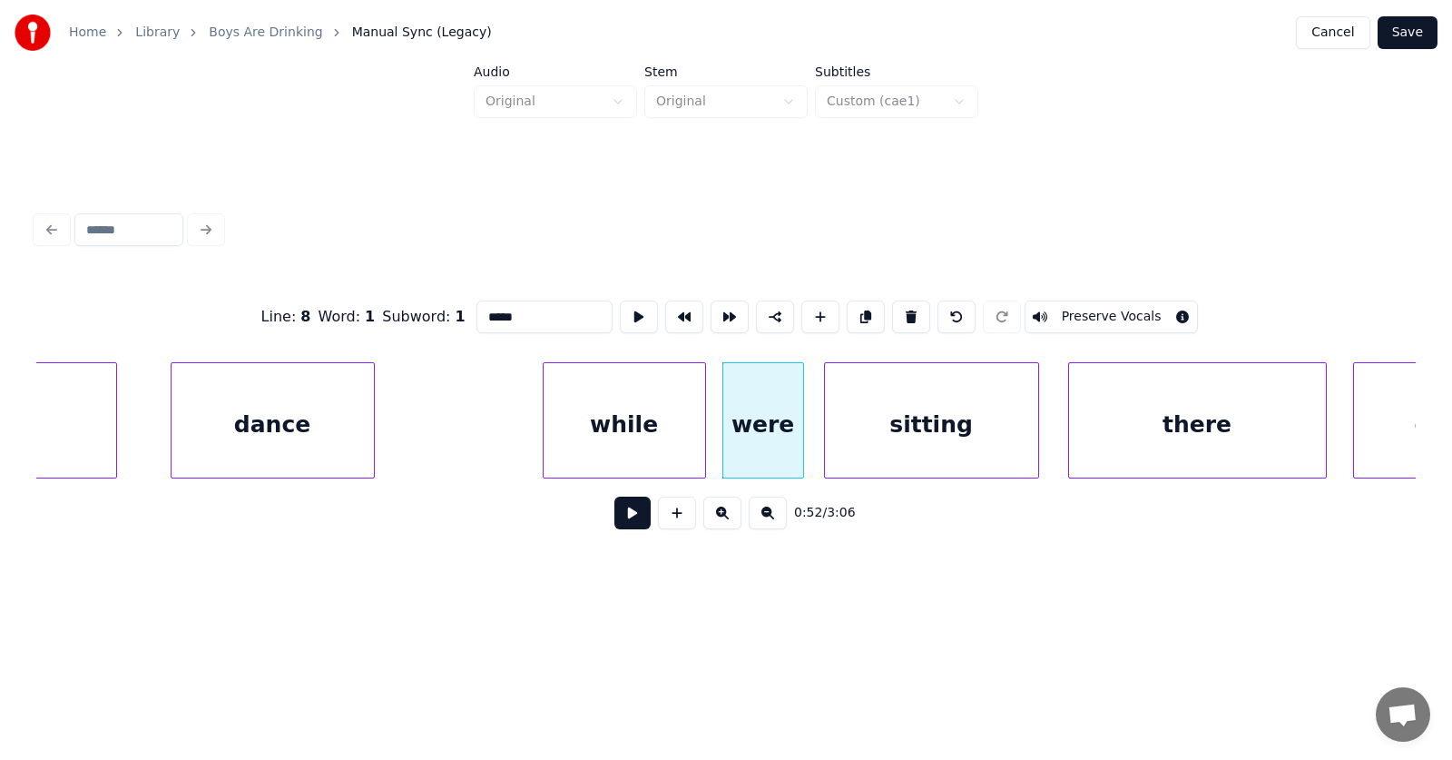
click at [886, 430] on div "sitting" at bounding box center [931, 424] width 213 height 123
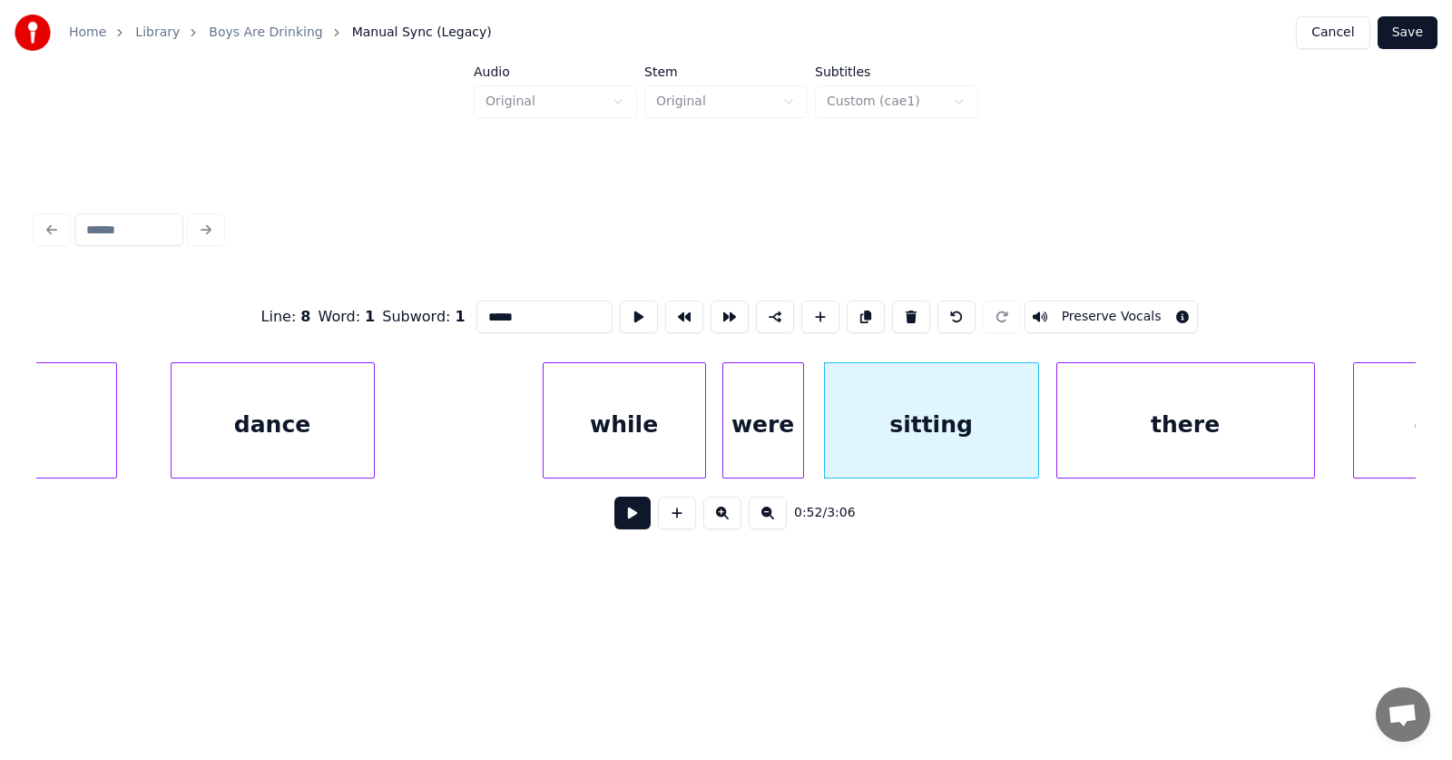
click at [1102, 431] on div "there" at bounding box center [1185, 424] width 257 height 123
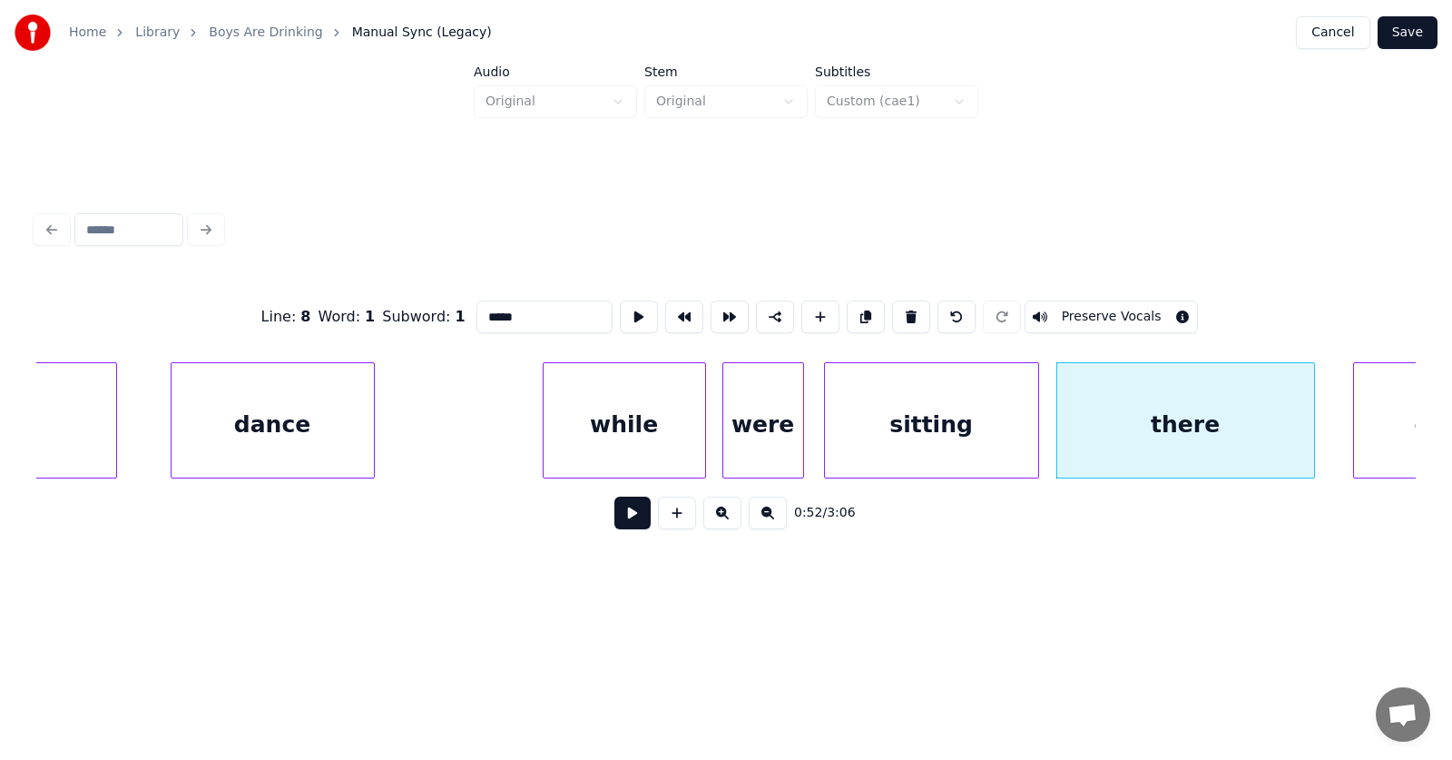
click at [1152, 429] on div "there" at bounding box center [1185, 424] width 257 height 123
drag, startPoint x: 454, startPoint y: 309, endPoint x: 438, endPoint y: 310, distance: 15.5
click at [476, 310] on input "*****" at bounding box center [544, 316] width 136 height 33
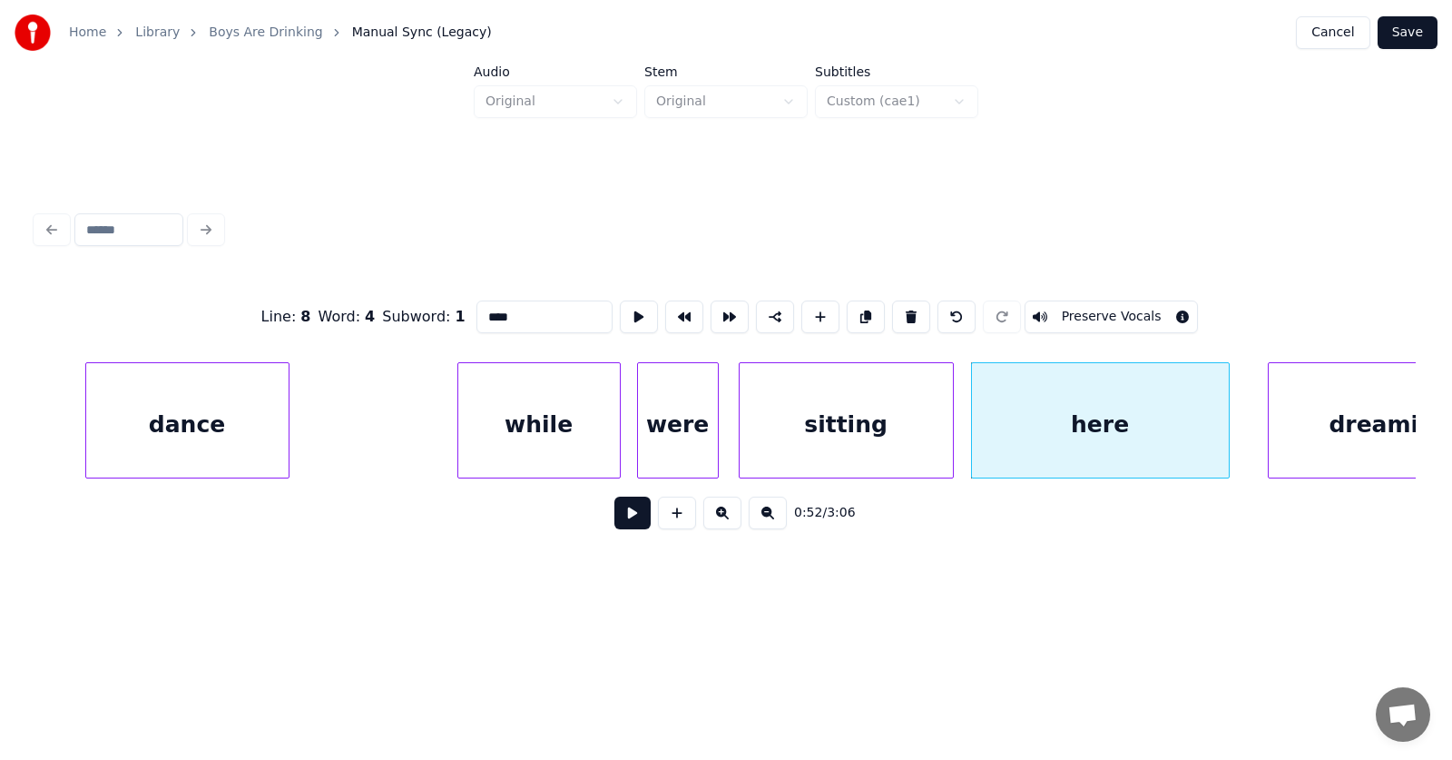
scroll to position [0, 35301]
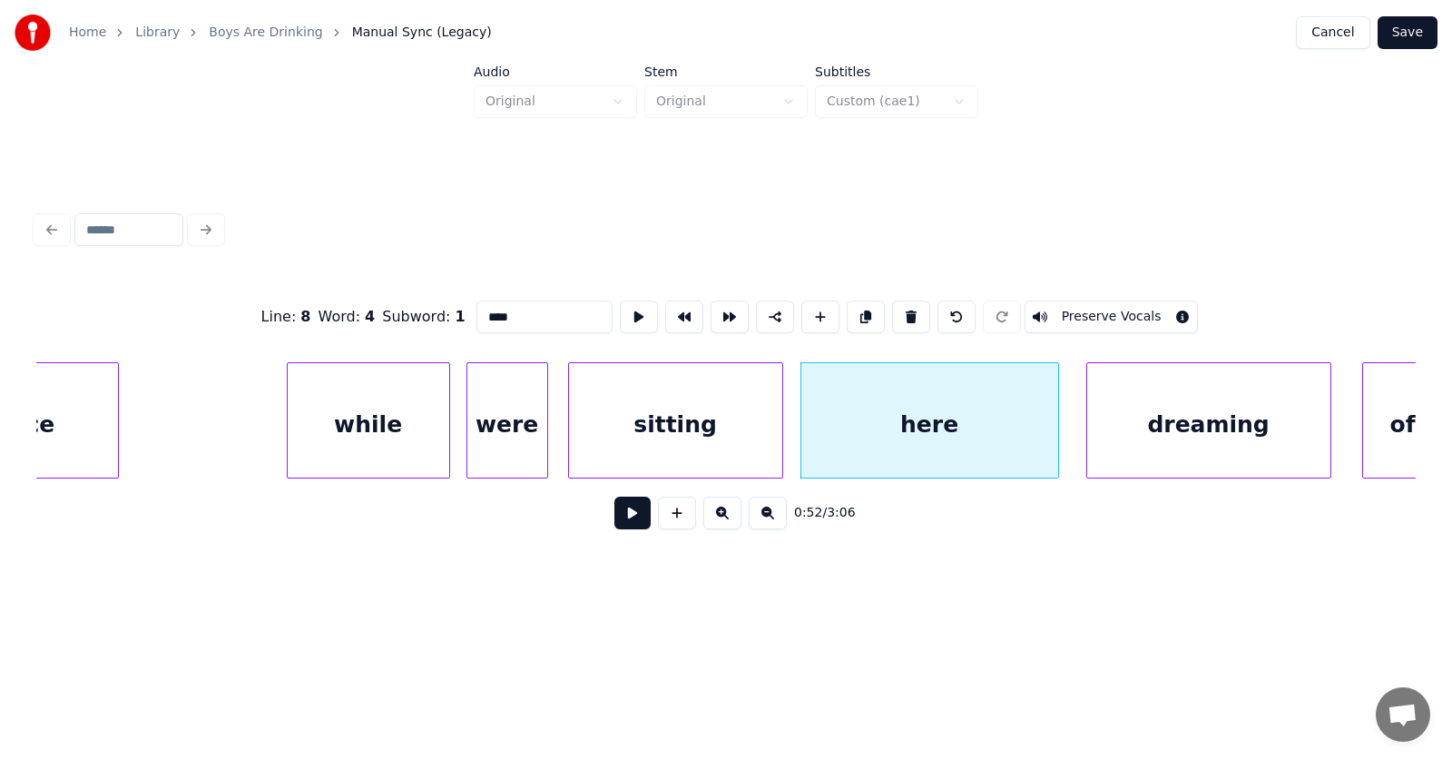
click at [1145, 444] on div "dreaming" at bounding box center [1208, 424] width 243 height 123
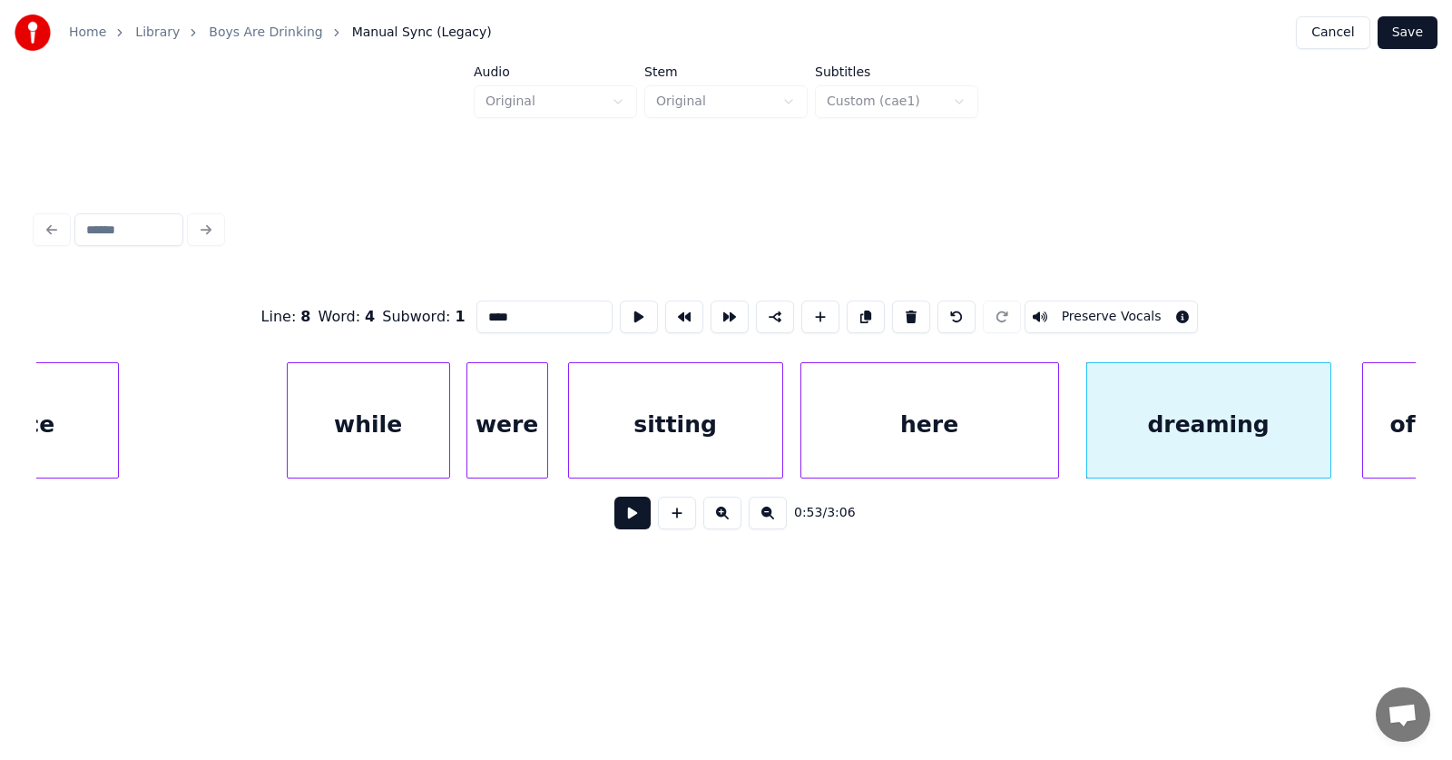
click at [1128, 440] on div "dreaming" at bounding box center [1208, 424] width 243 height 123
drag, startPoint x: 502, startPoint y: 309, endPoint x: 439, endPoint y: 312, distance: 62.7
click at [476, 312] on input "********" at bounding box center [544, 316] width 136 height 33
click at [476, 309] on input "********" at bounding box center [544, 316] width 136 height 33
drag, startPoint x: 456, startPoint y: 309, endPoint x: 446, endPoint y: 310, distance: 10.0
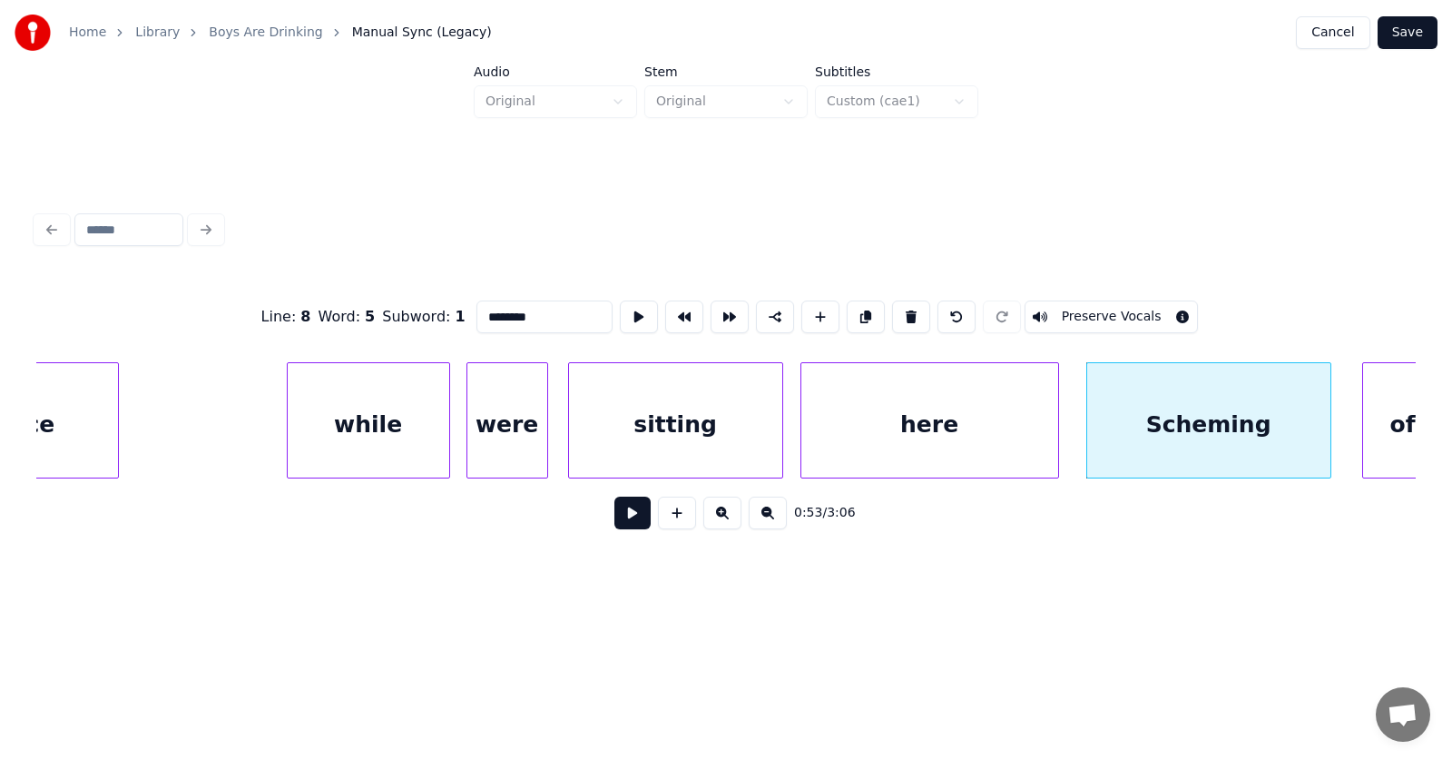
click at [476, 310] on input "********" at bounding box center [544, 316] width 136 height 33
click at [620, 305] on button at bounding box center [639, 316] width 38 height 33
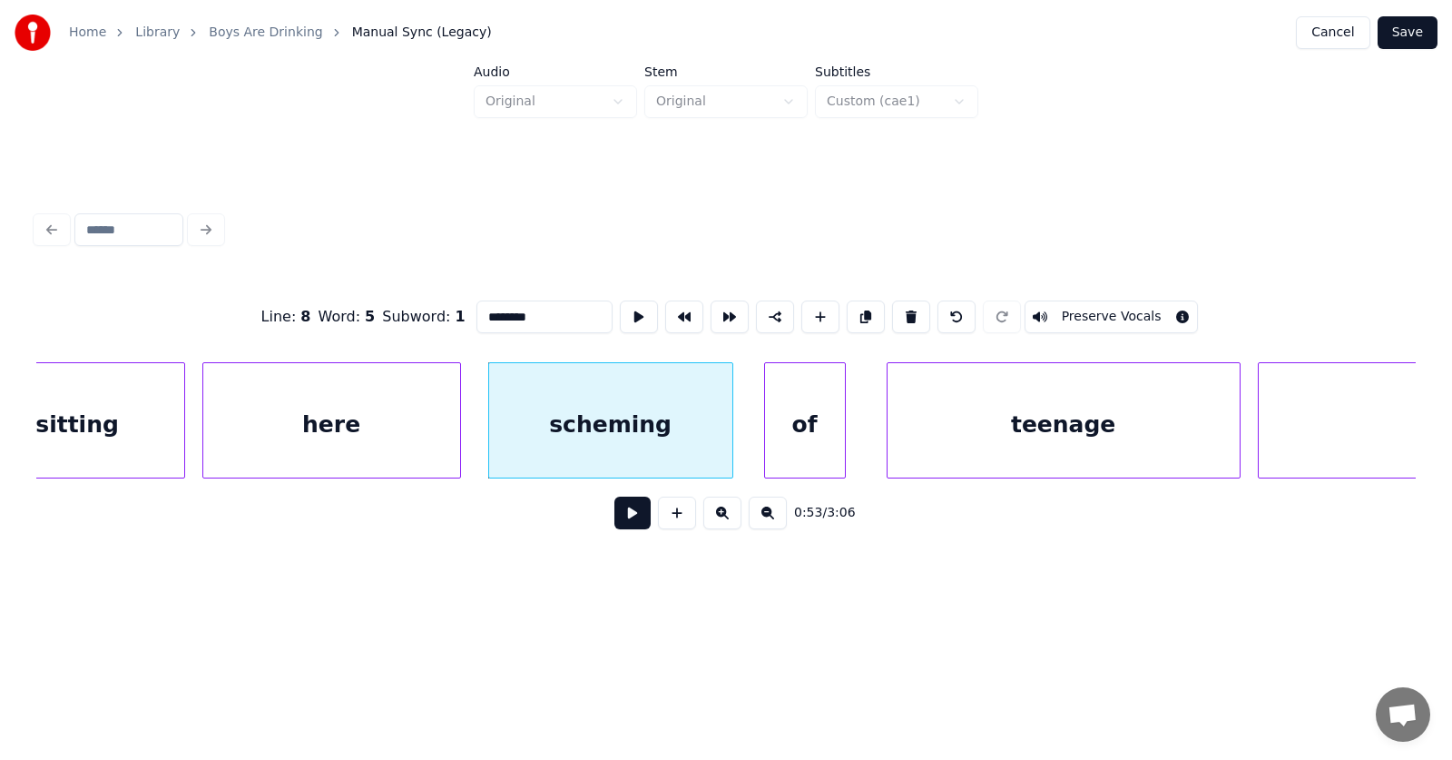
scroll to position [0, 35985]
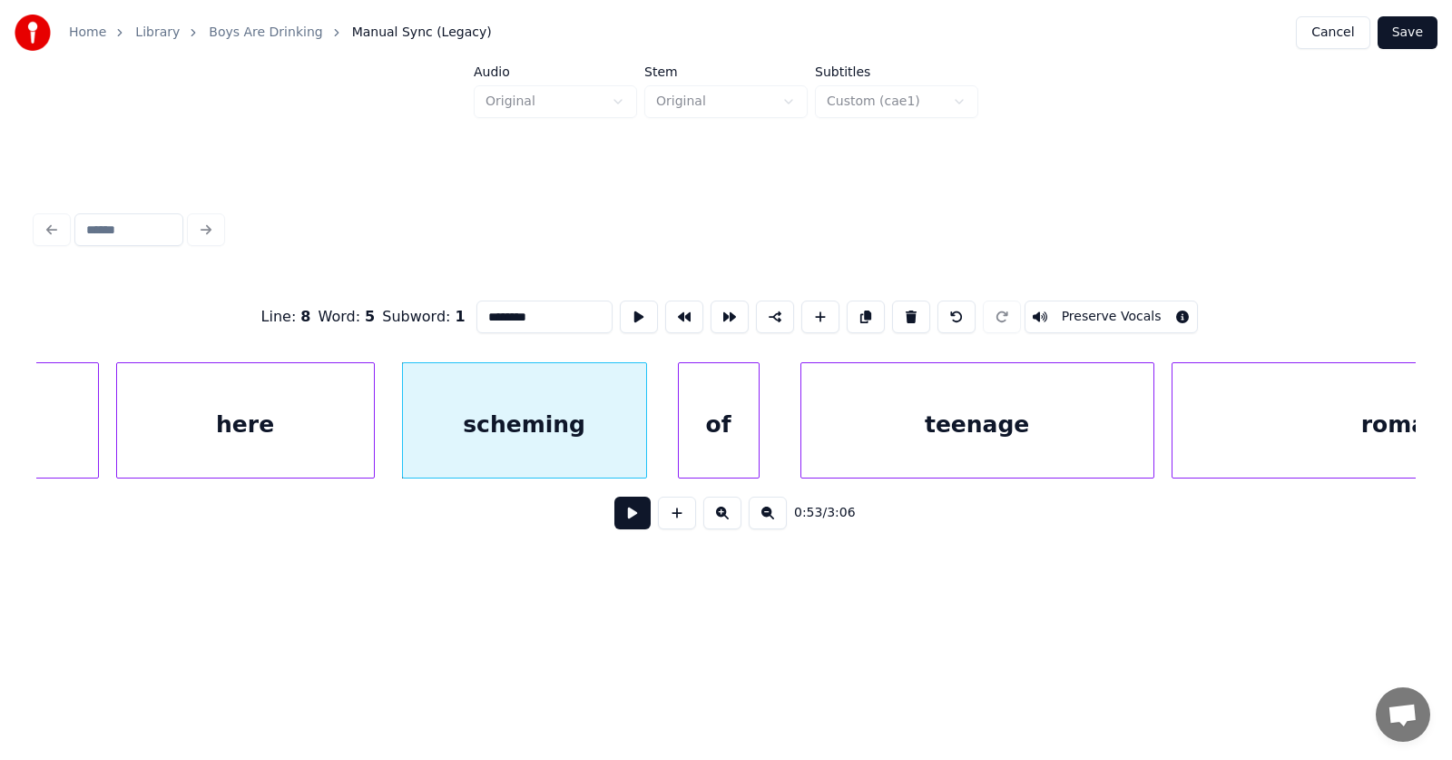
click at [700, 408] on div "of" at bounding box center [719, 424] width 80 height 123
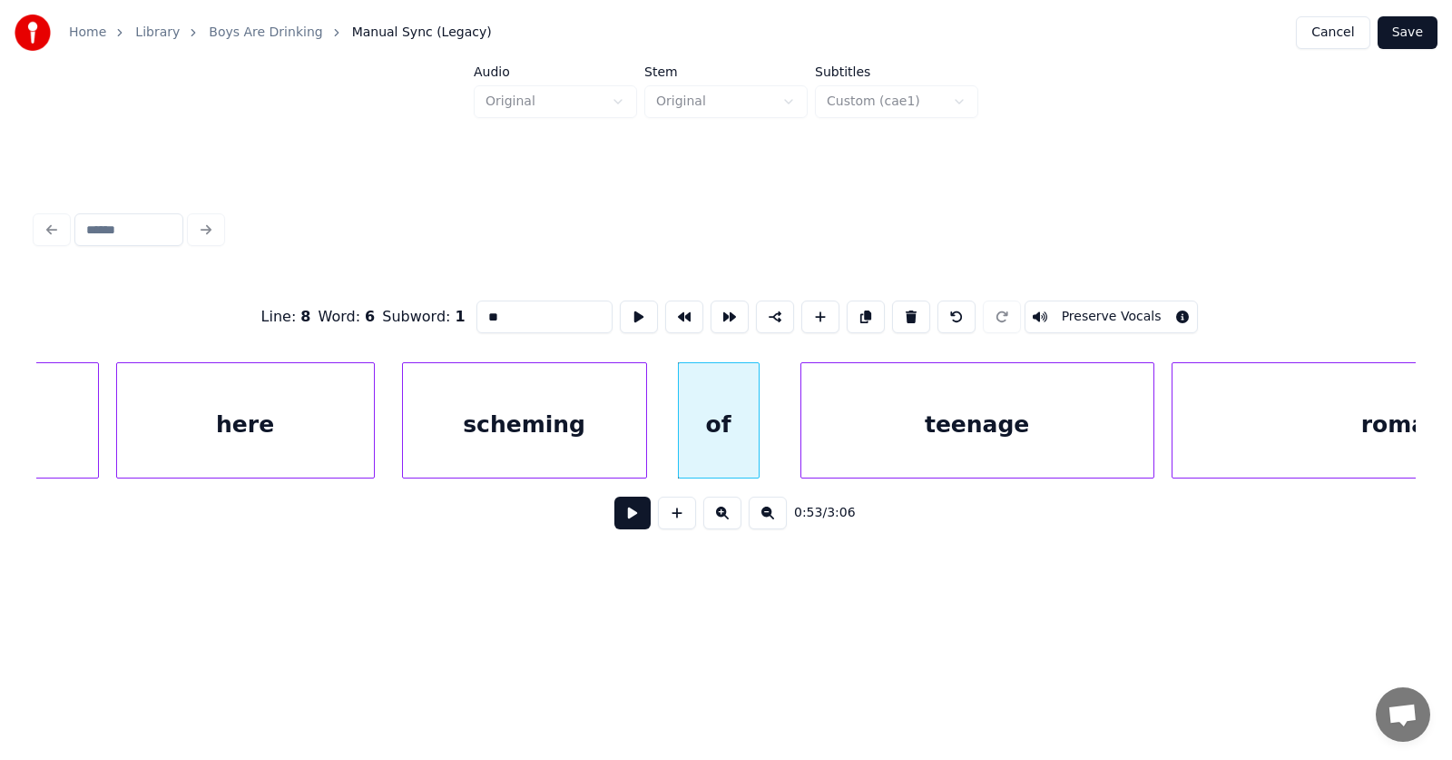
drag, startPoint x: 464, startPoint y: 308, endPoint x: 434, endPoint y: 308, distance: 30.0
click at [434, 308] on div "Line : 8 Word : 6 Subword : 1 ** Preserve Vocals" at bounding box center [726, 316] width 1380 height 91
type input "***"
click at [620, 309] on button at bounding box center [639, 316] width 38 height 33
click at [620, 524] on button at bounding box center [632, 512] width 36 height 33
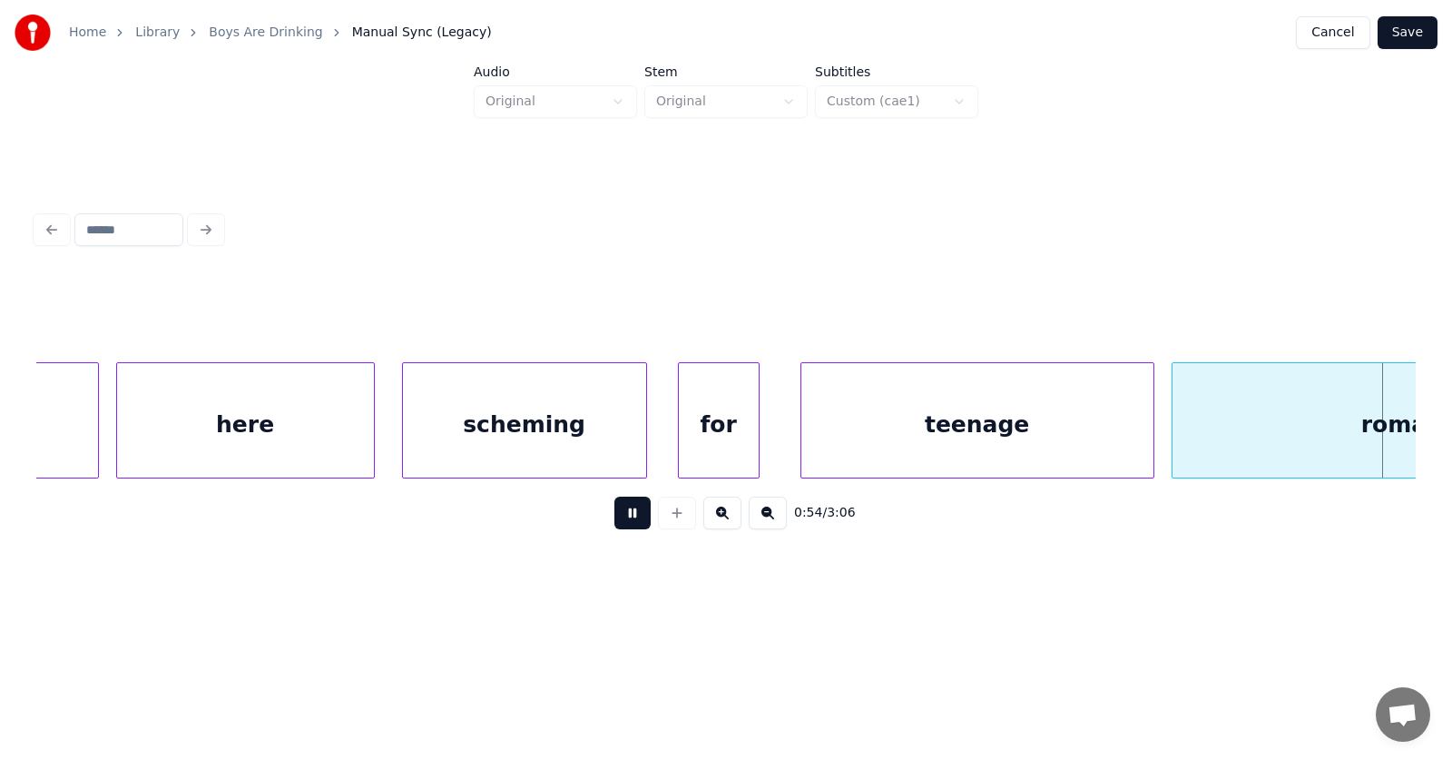
scroll to position [0, 37377]
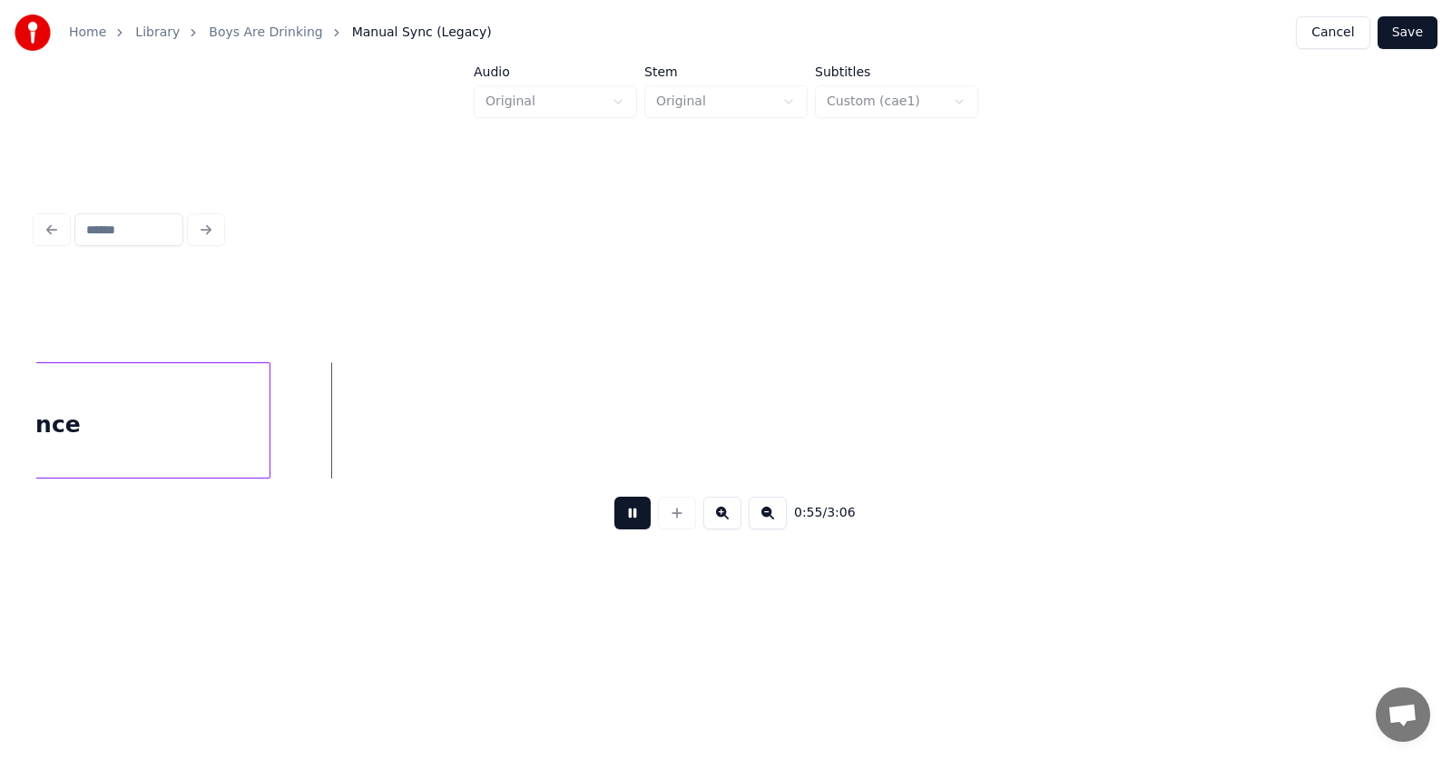
click at [620, 523] on button at bounding box center [632, 512] width 36 height 33
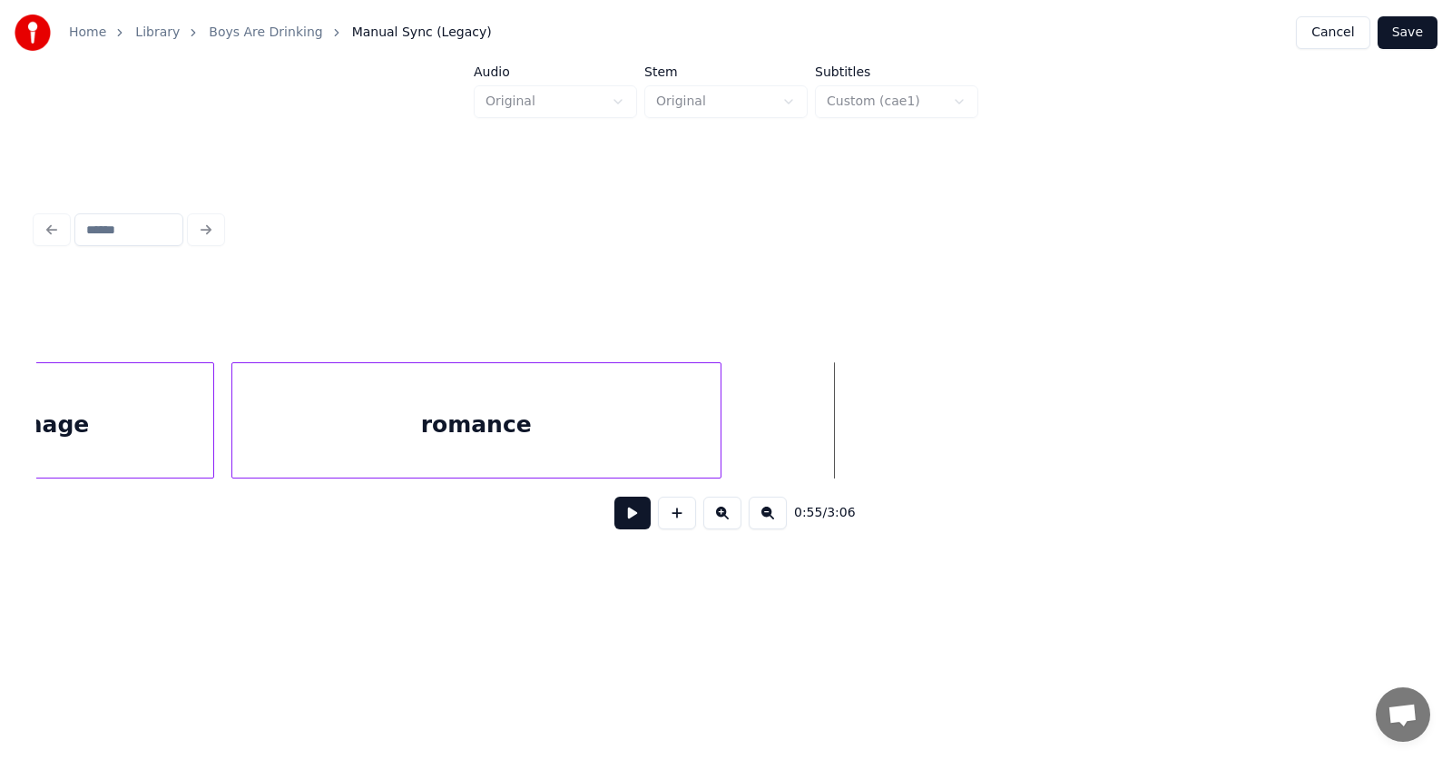
click at [614, 519] on button at bounding box center [632, 512] width 36 height 33
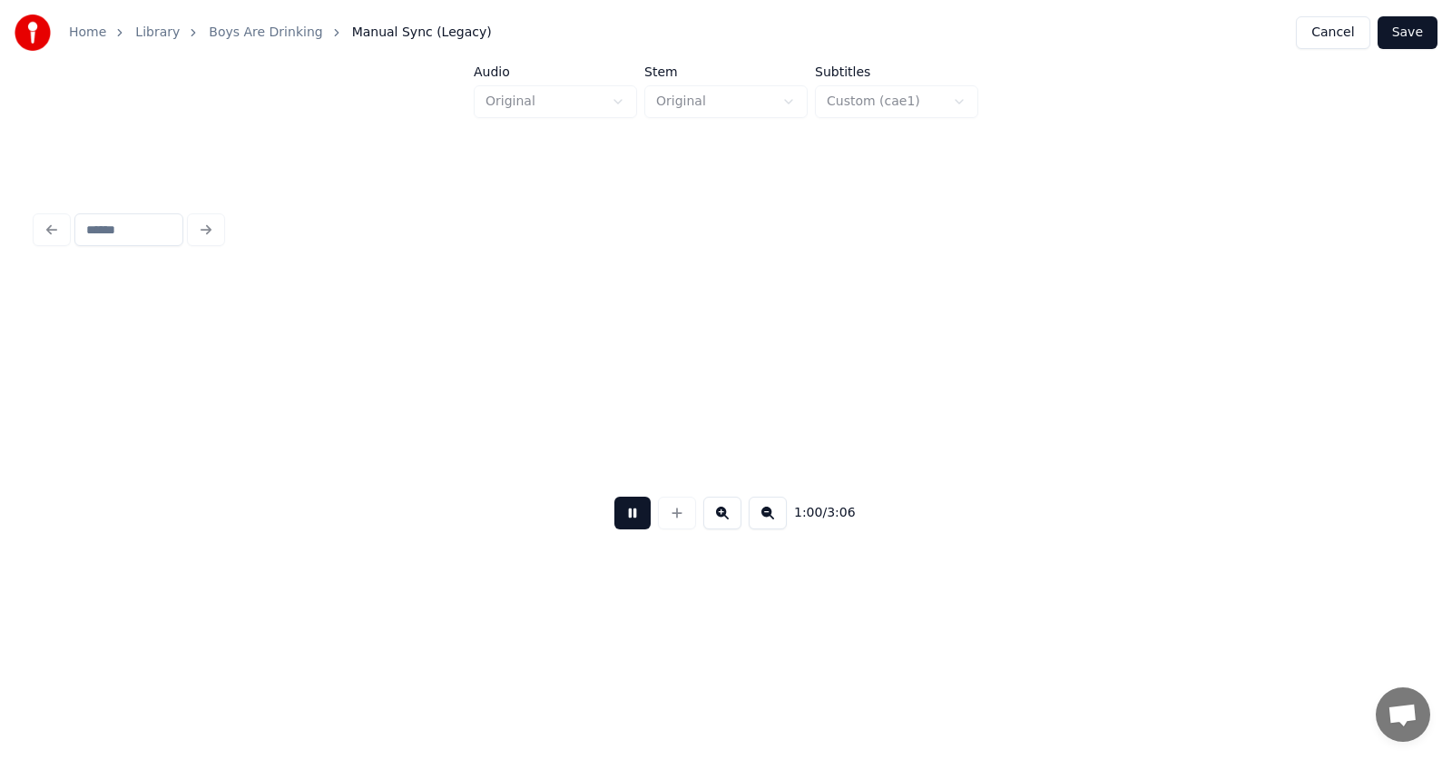
scroll to position [0, 41085]
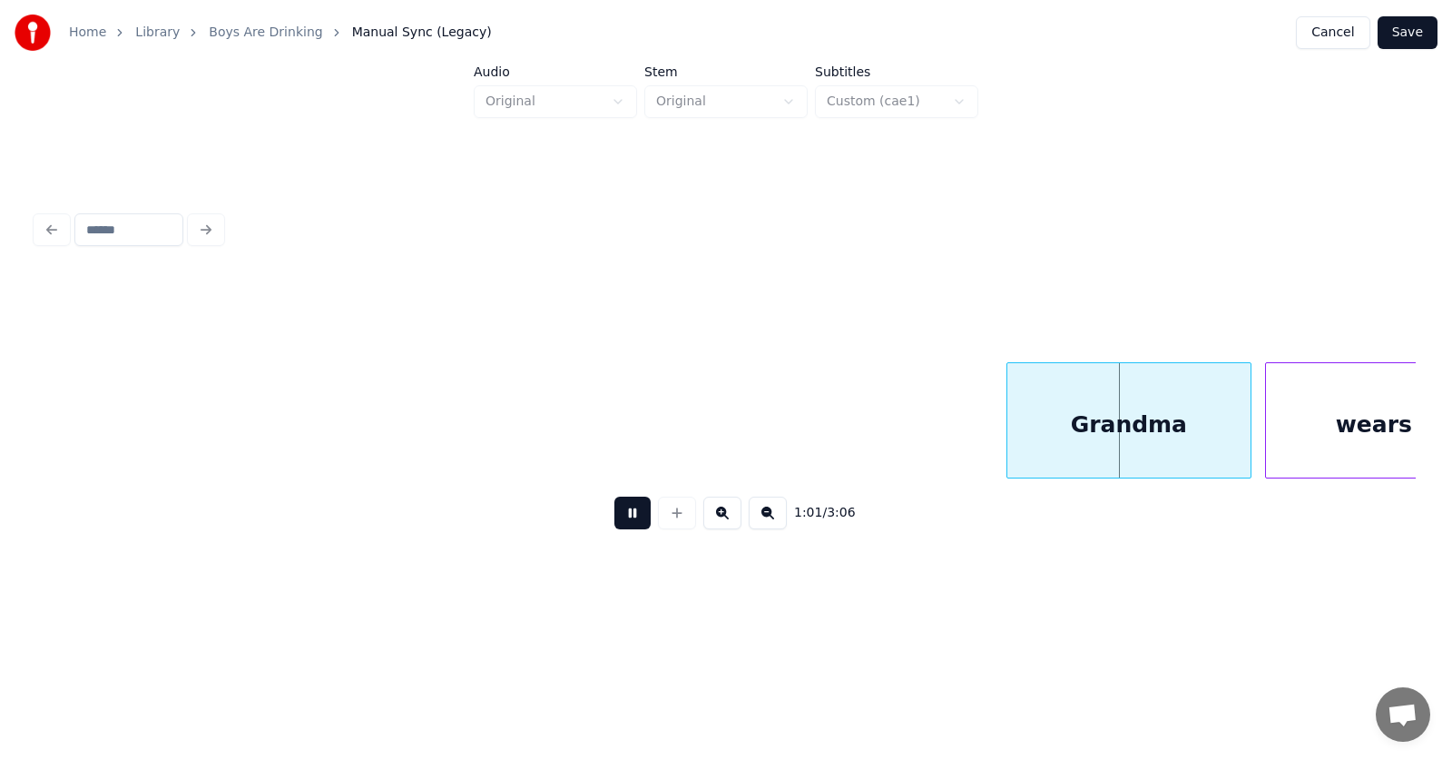
click at [621, 522] on button at bounding box center [632, 512] width 36 height 33
click at [1092, 421] on div "Grandma" at bounding box center [1115, 424] width 243 height 123
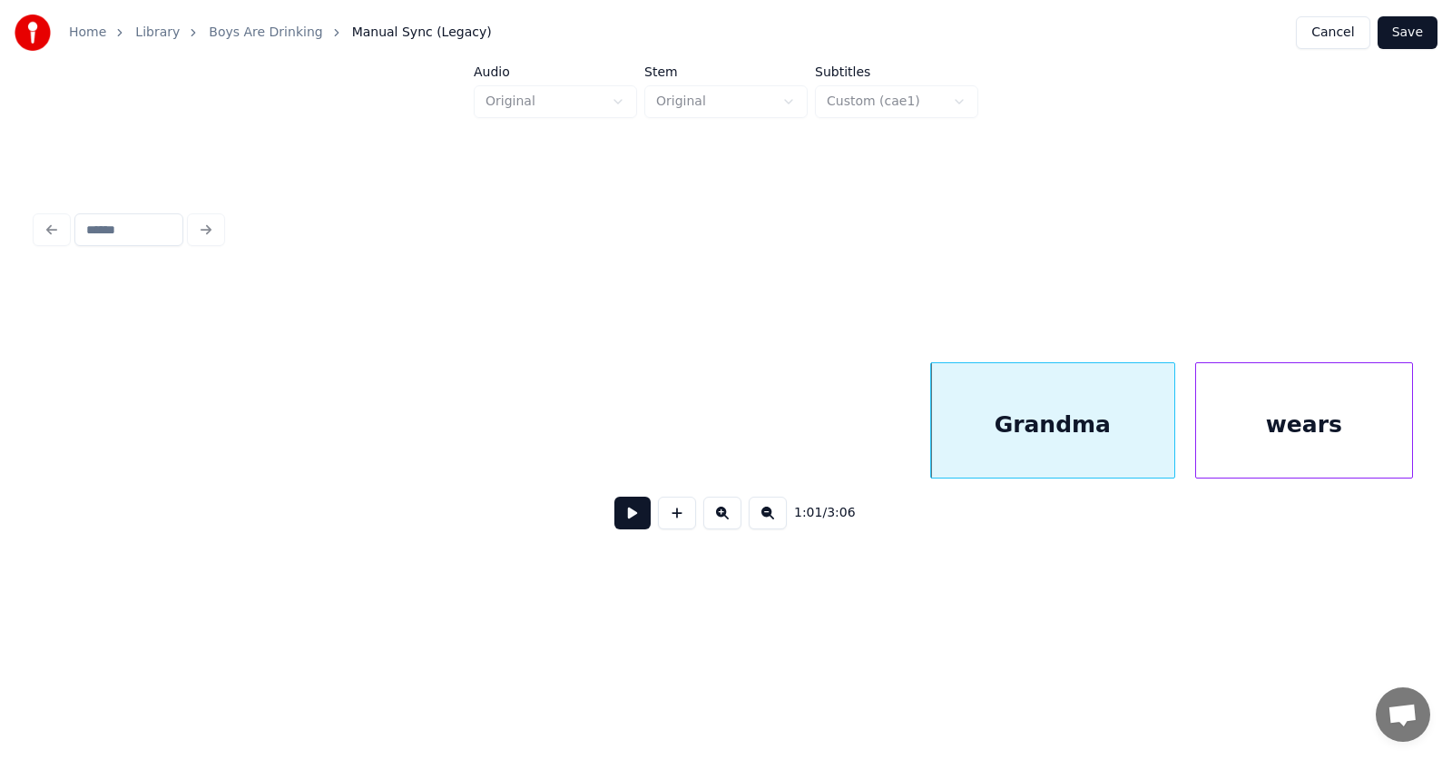
click at [1296, 436] on div "wears" at bounding box center [1304, 424] width 216 height 123
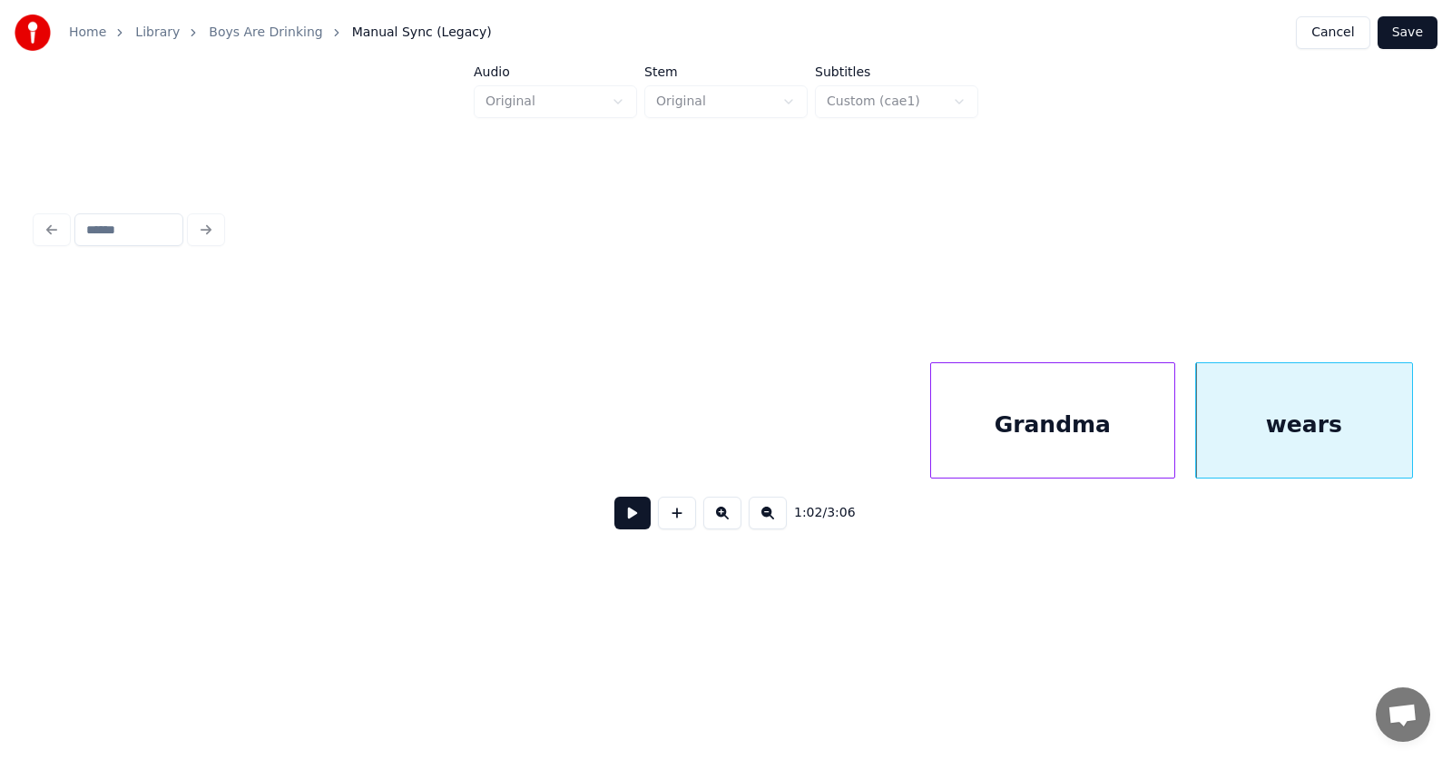
click at [1055, 425] on div "Grandma" at bounding box center [1052, 424] width 243 height 123
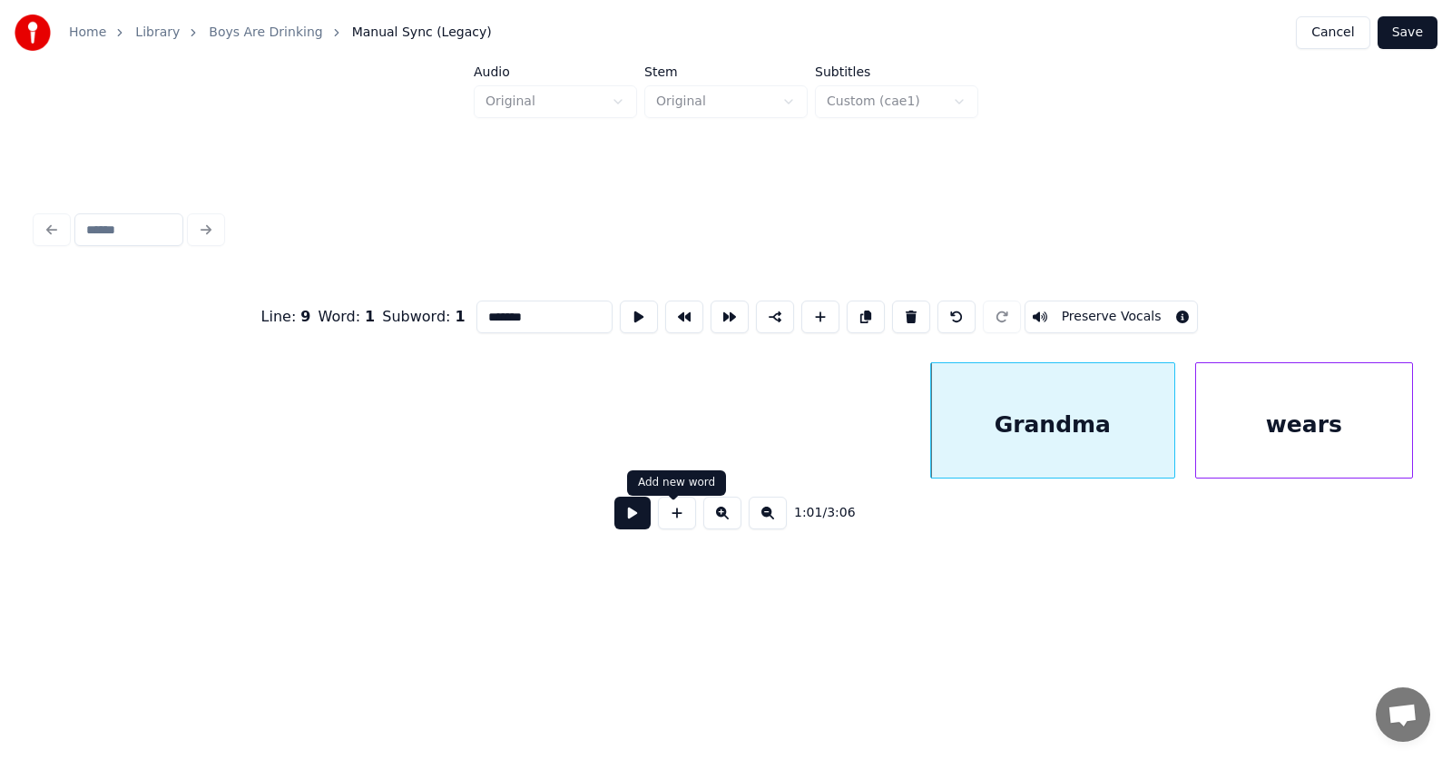
click at [616, 520] on button at bounding box center [632, 512] width 36 height 33
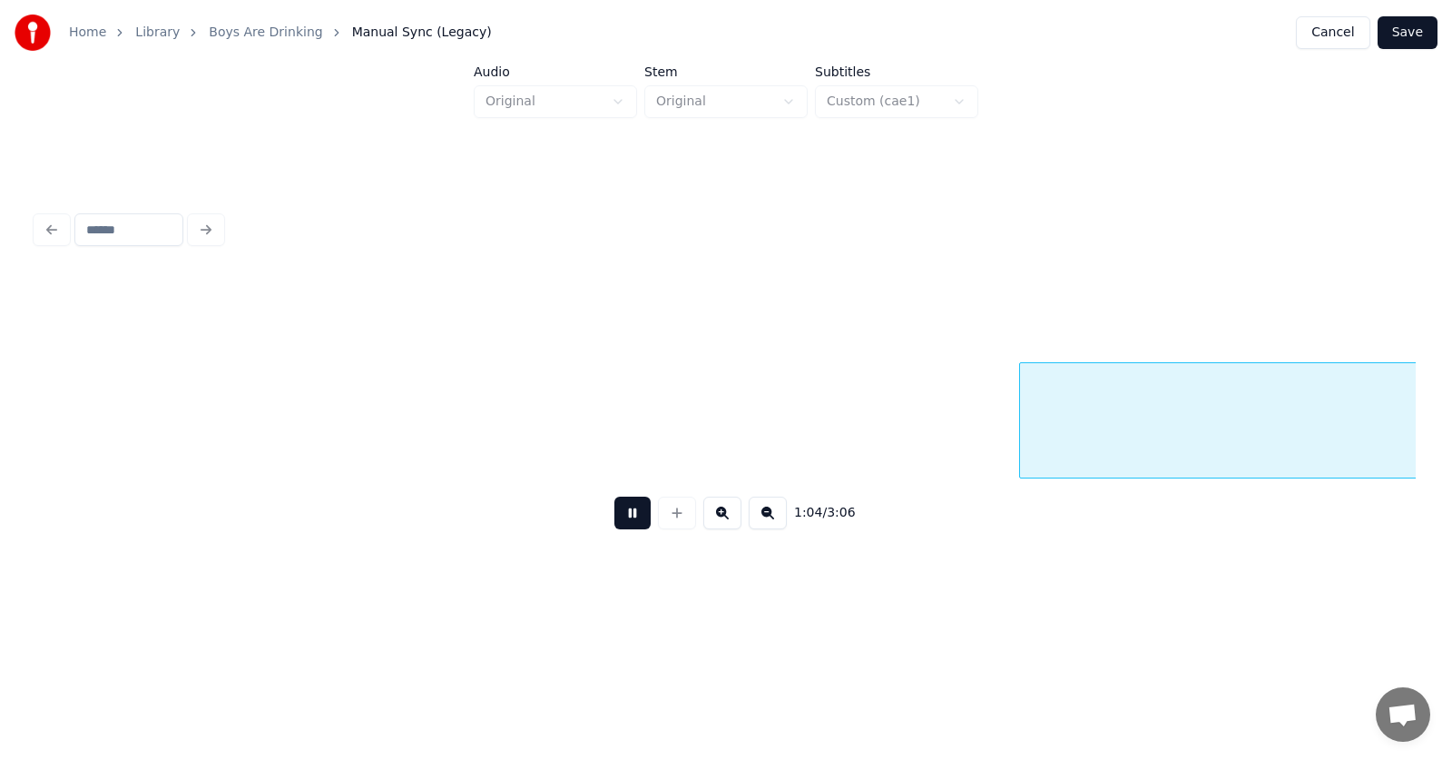
scroll to position [0, 43913]
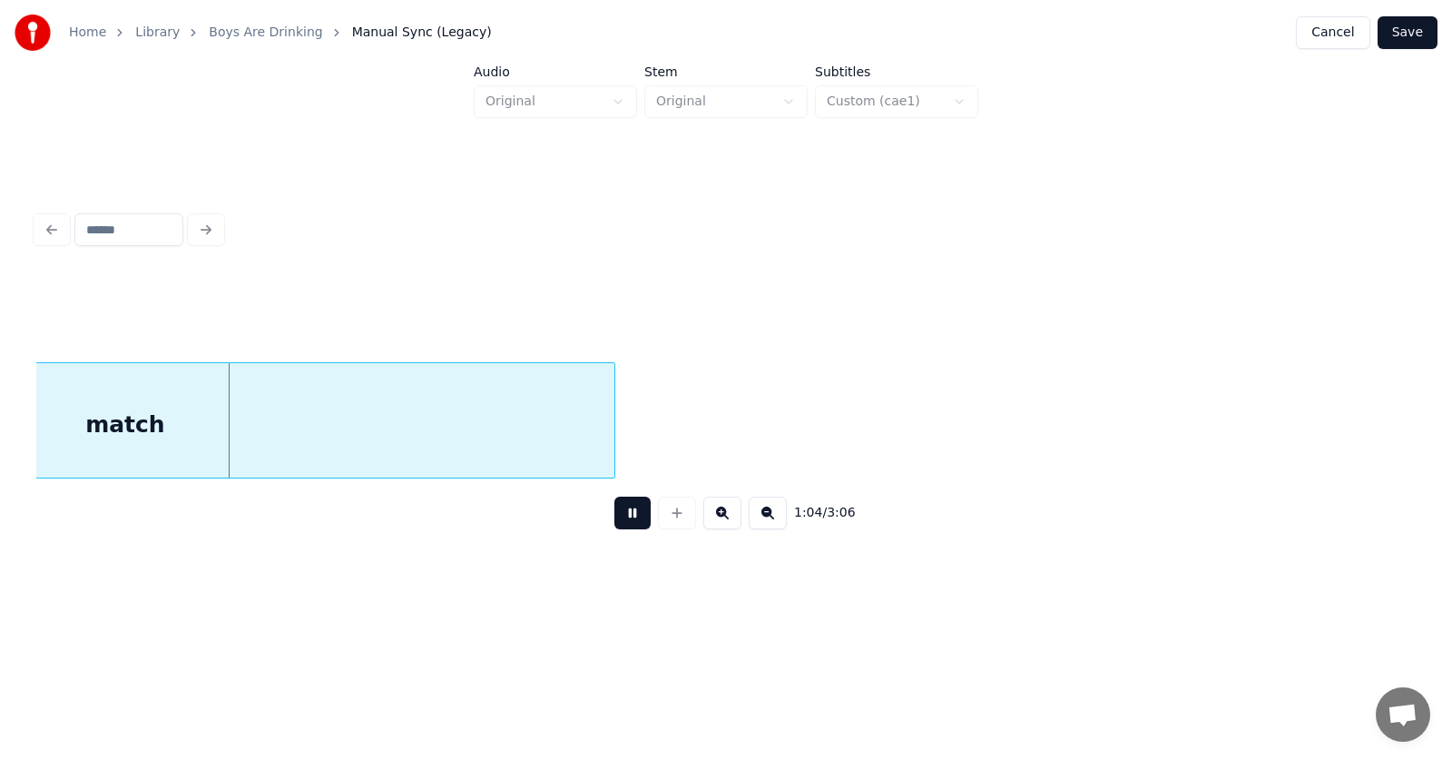
click at [616, 520] on button at bounding box center [632, 512] width 36 height 33
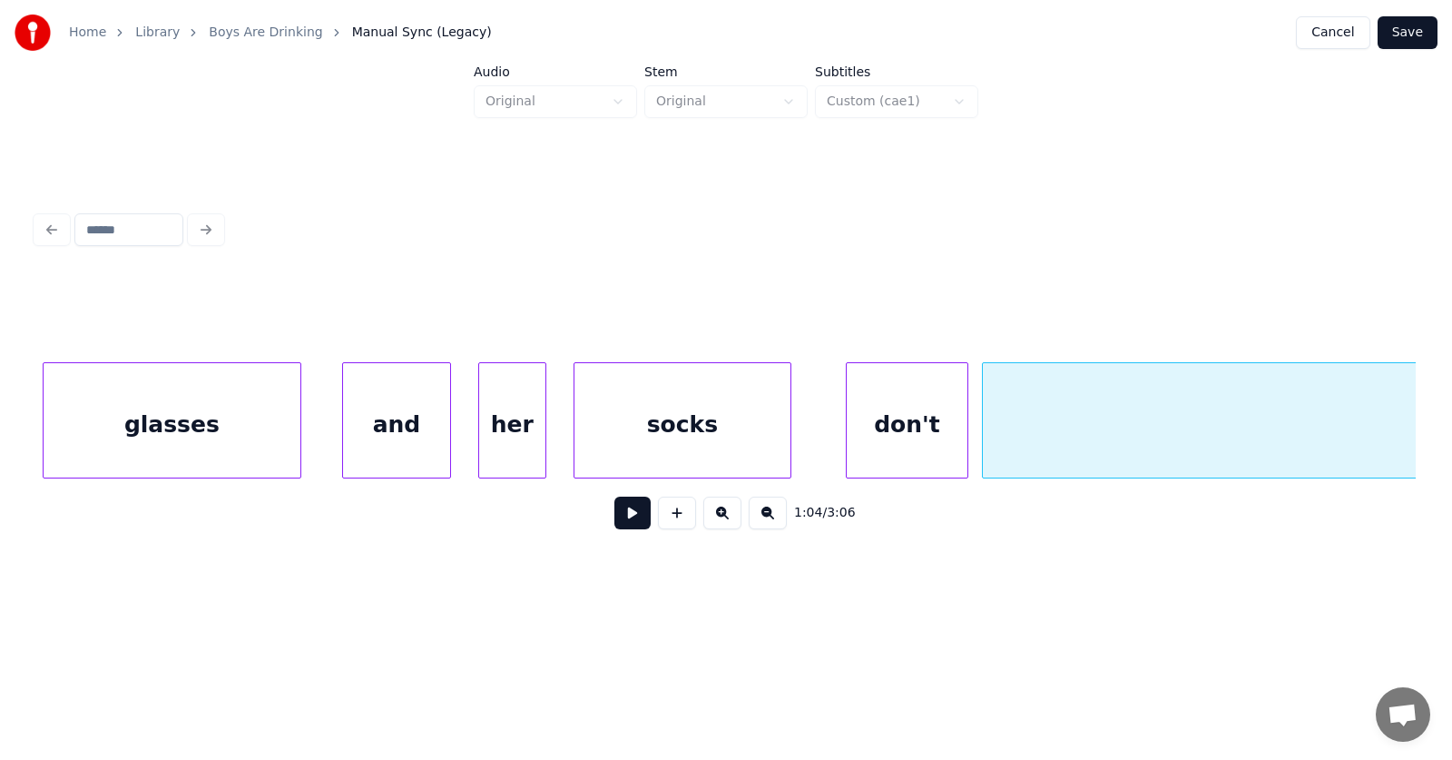
scroll to position [0, 42396]
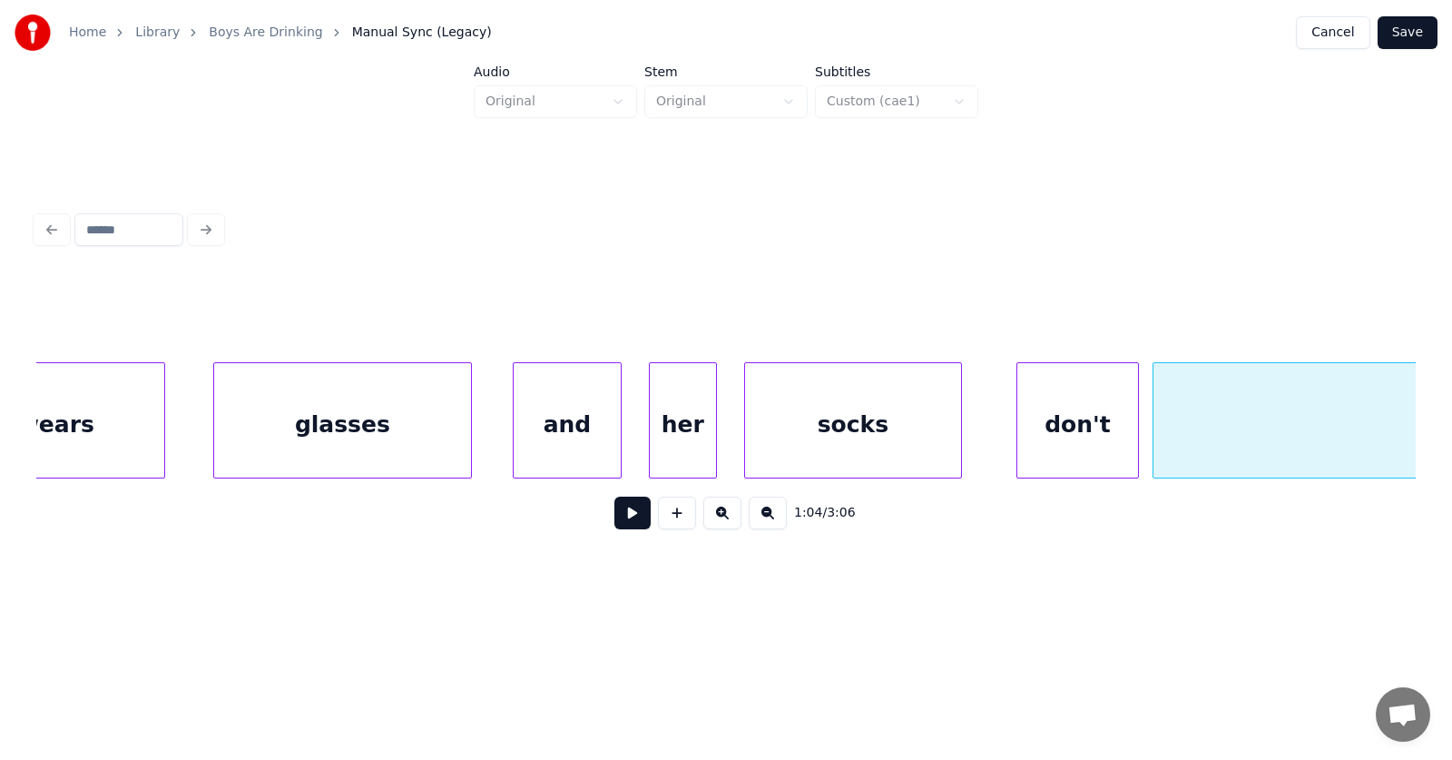
click at [117, 527] on div "1:04 / 3:06" at bounding box center [726, 513] width 1351 height 40
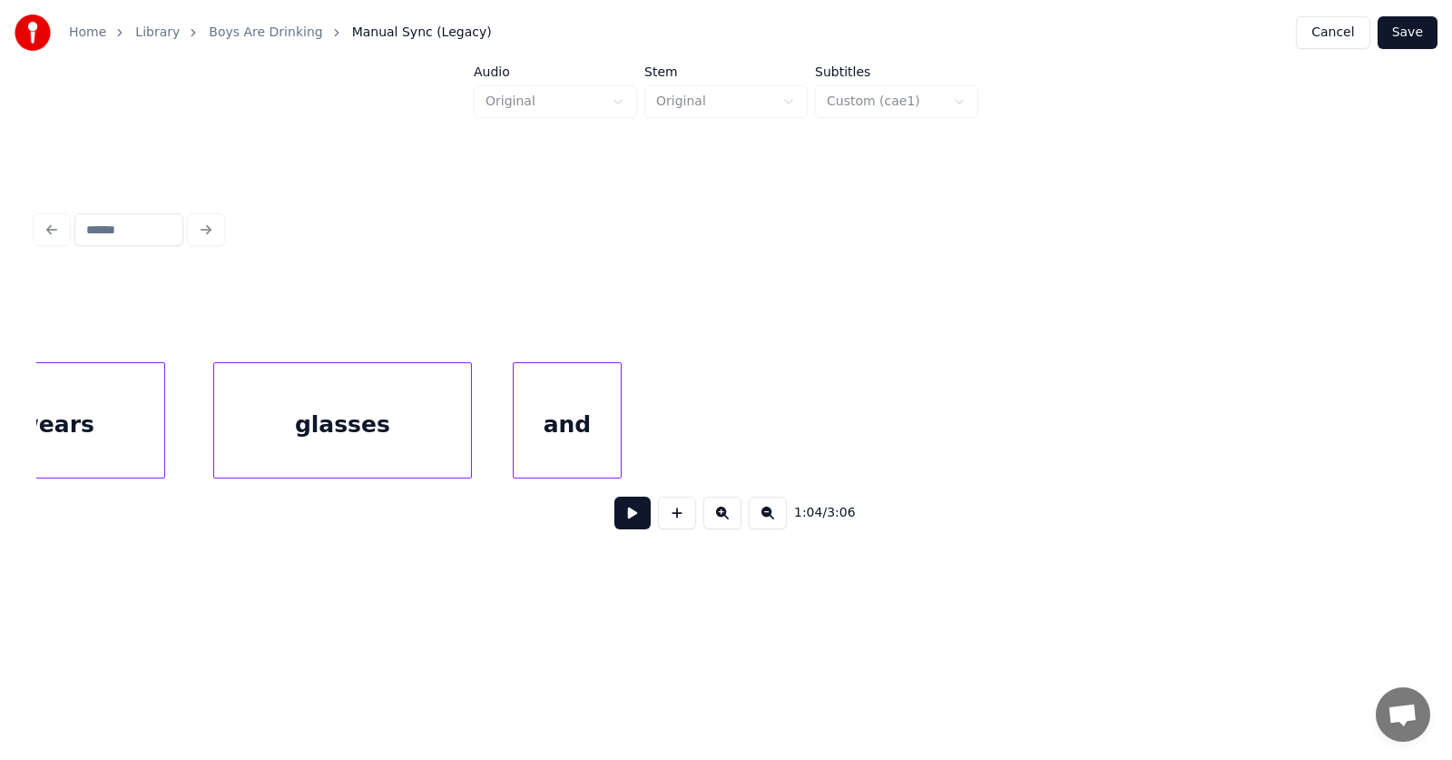
scroll to position [0, 41455]
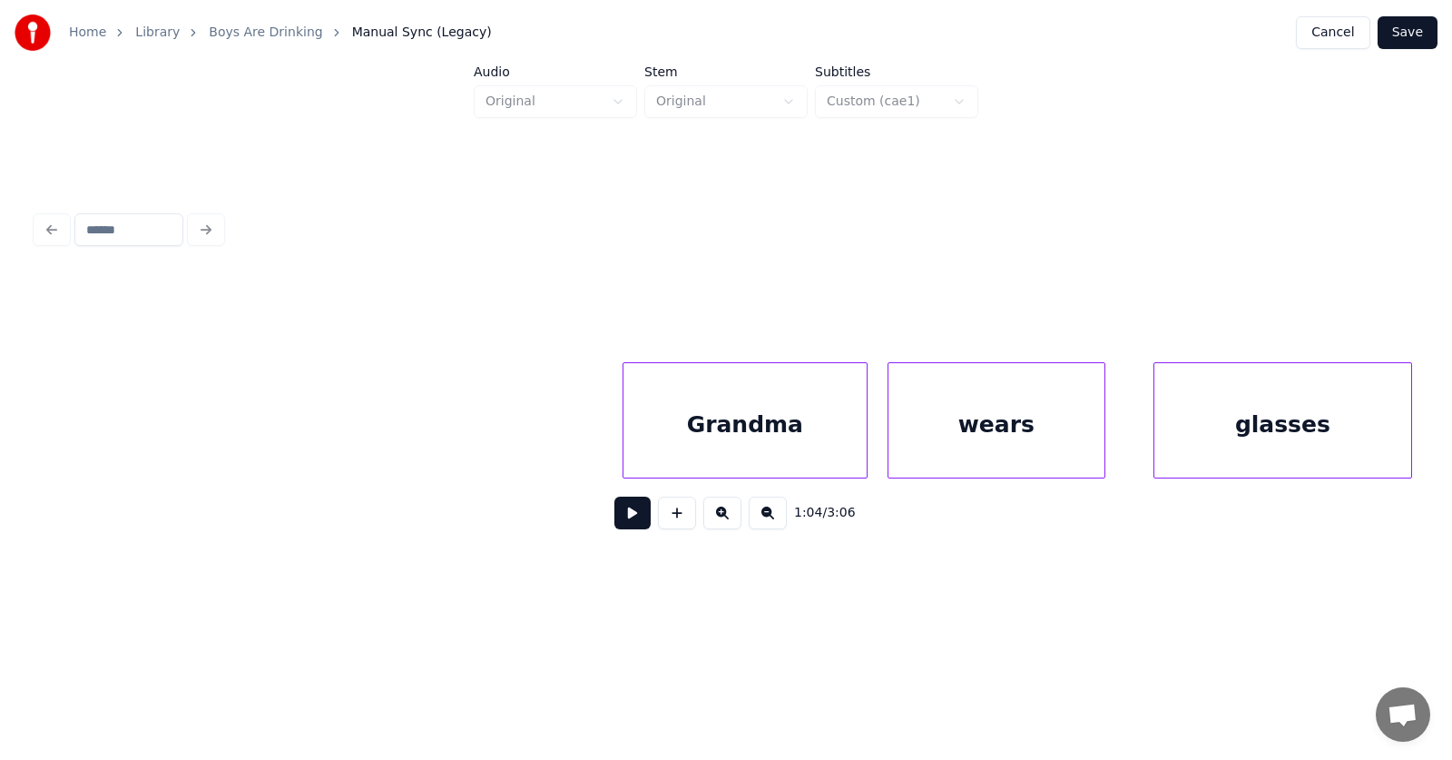
click at [687, 437] on div "Grandma" at bounding box center [745, 424] width 243 height 123
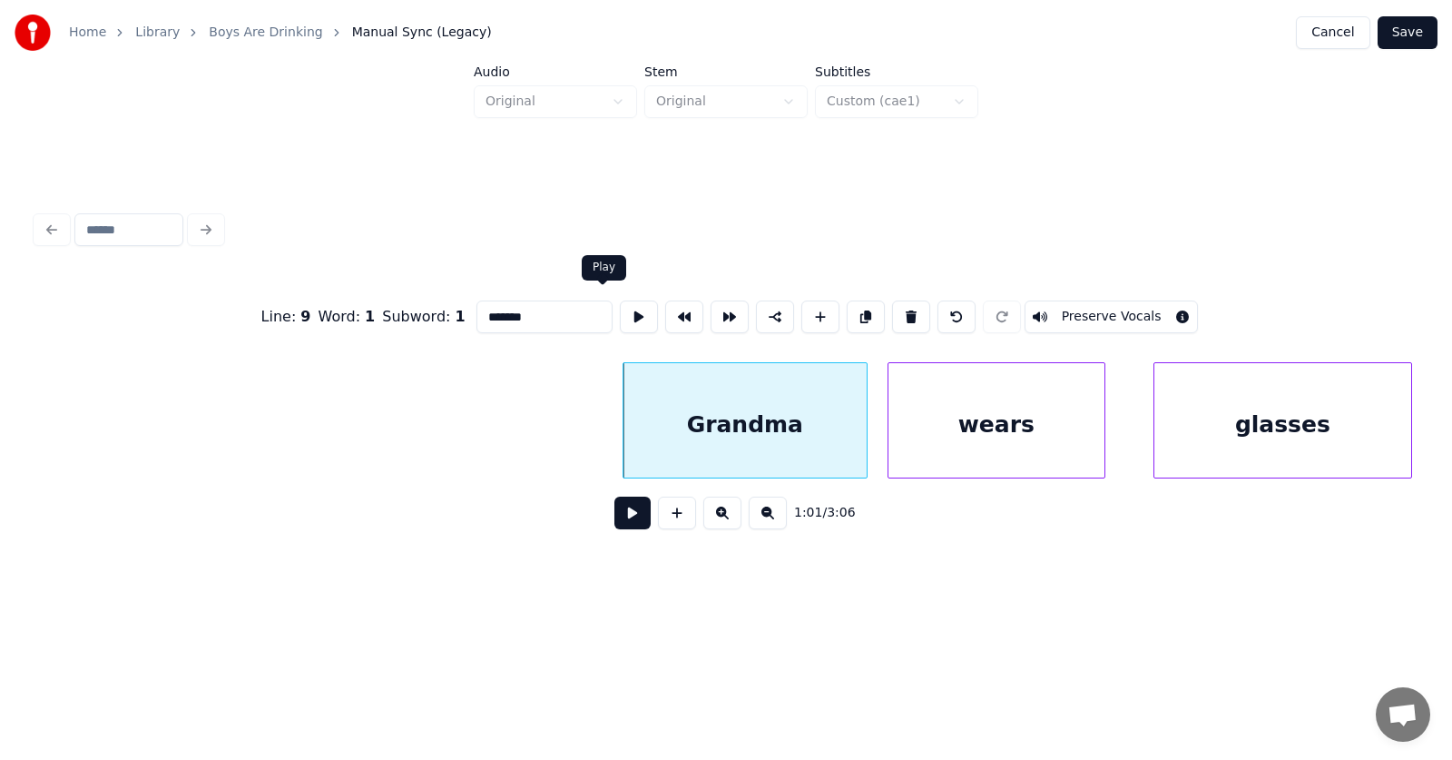
click at [620, 304] on button at bounding box center [639, 316] width 38 height 33
click at [622, 522] on button at bounding box center [632, 512] width 36 height 33
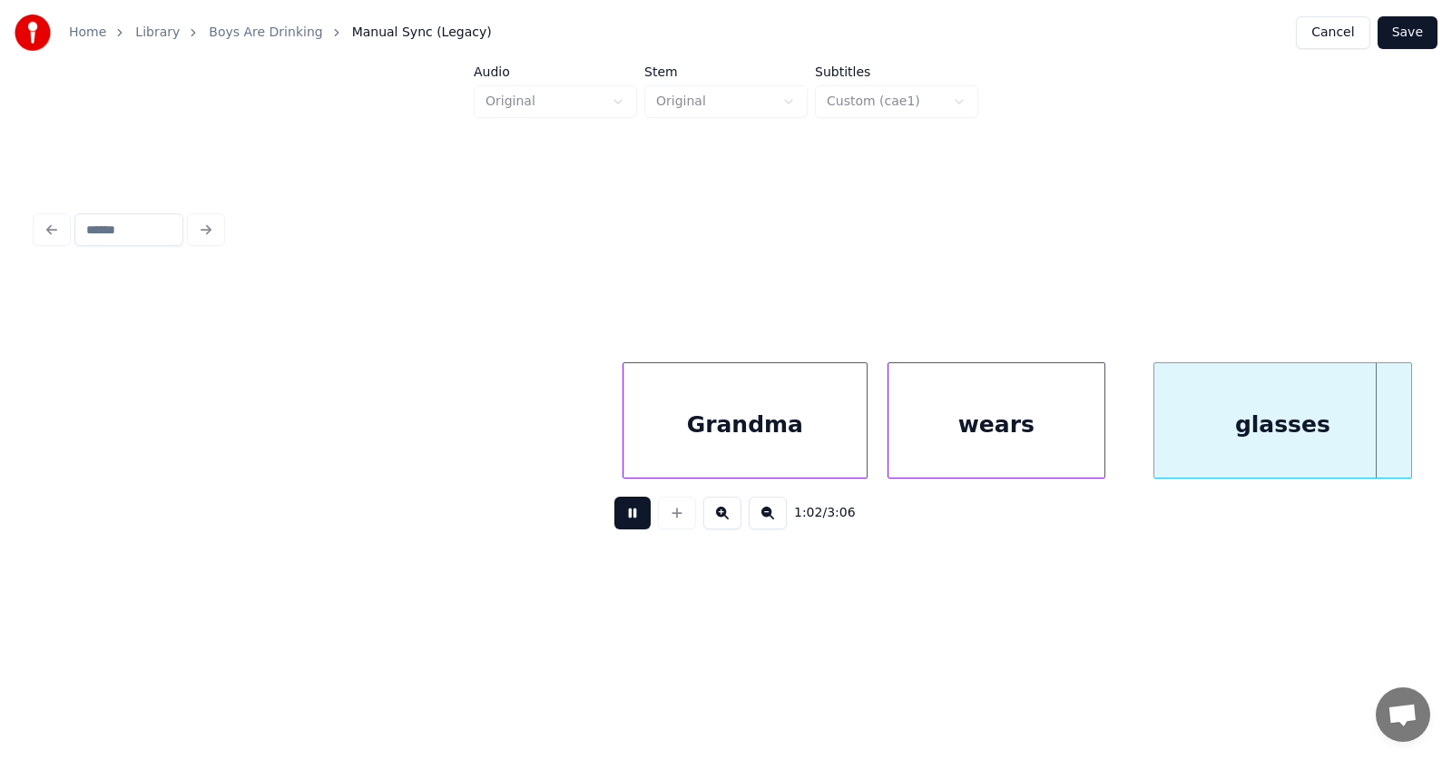
scroll to position [0, 42839]
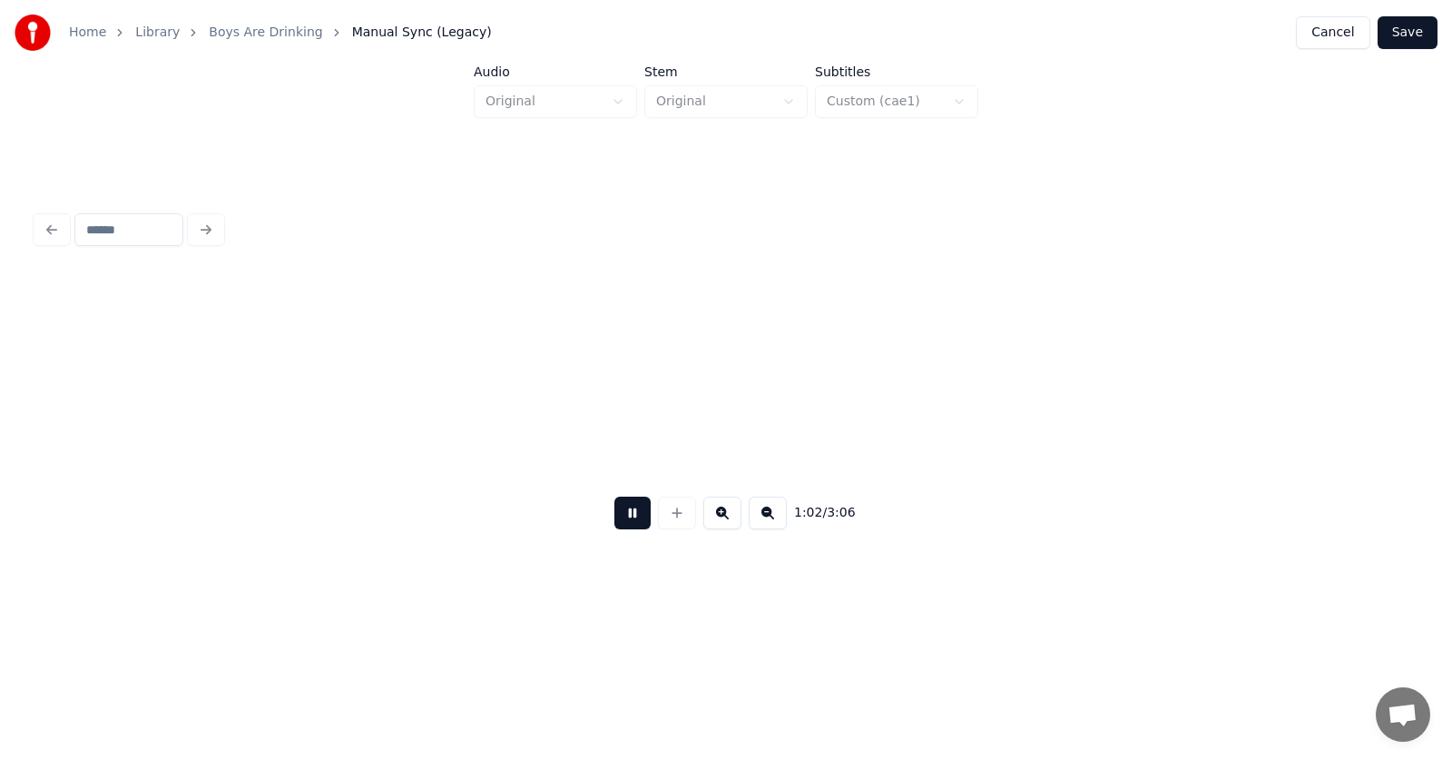
click at [622, 522] on button at bounding box center [632, 512] width 36 height 33
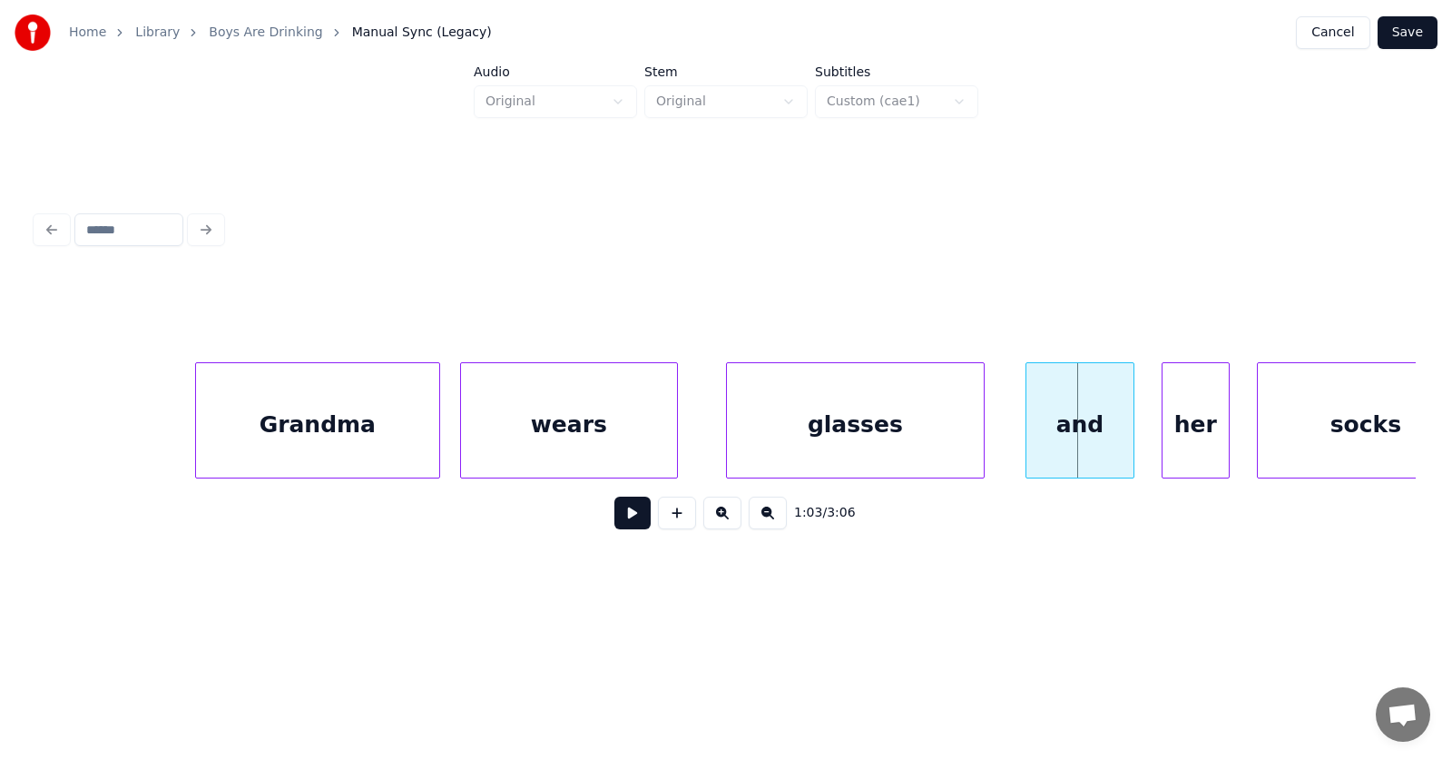
scroll to position [0, 41712]
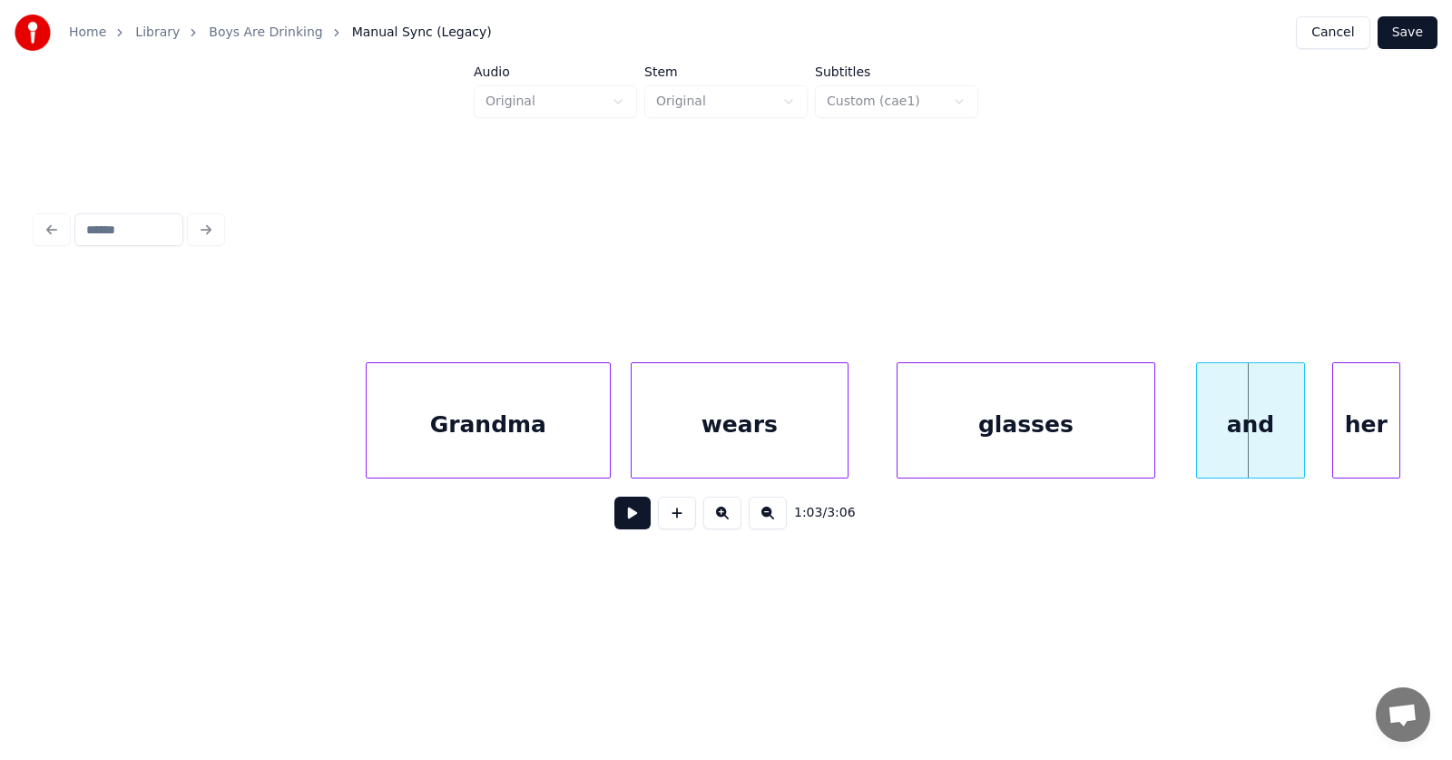
click at [488, 427] on div "Grandma" at bounding box center [488, 424] width 243 height 123
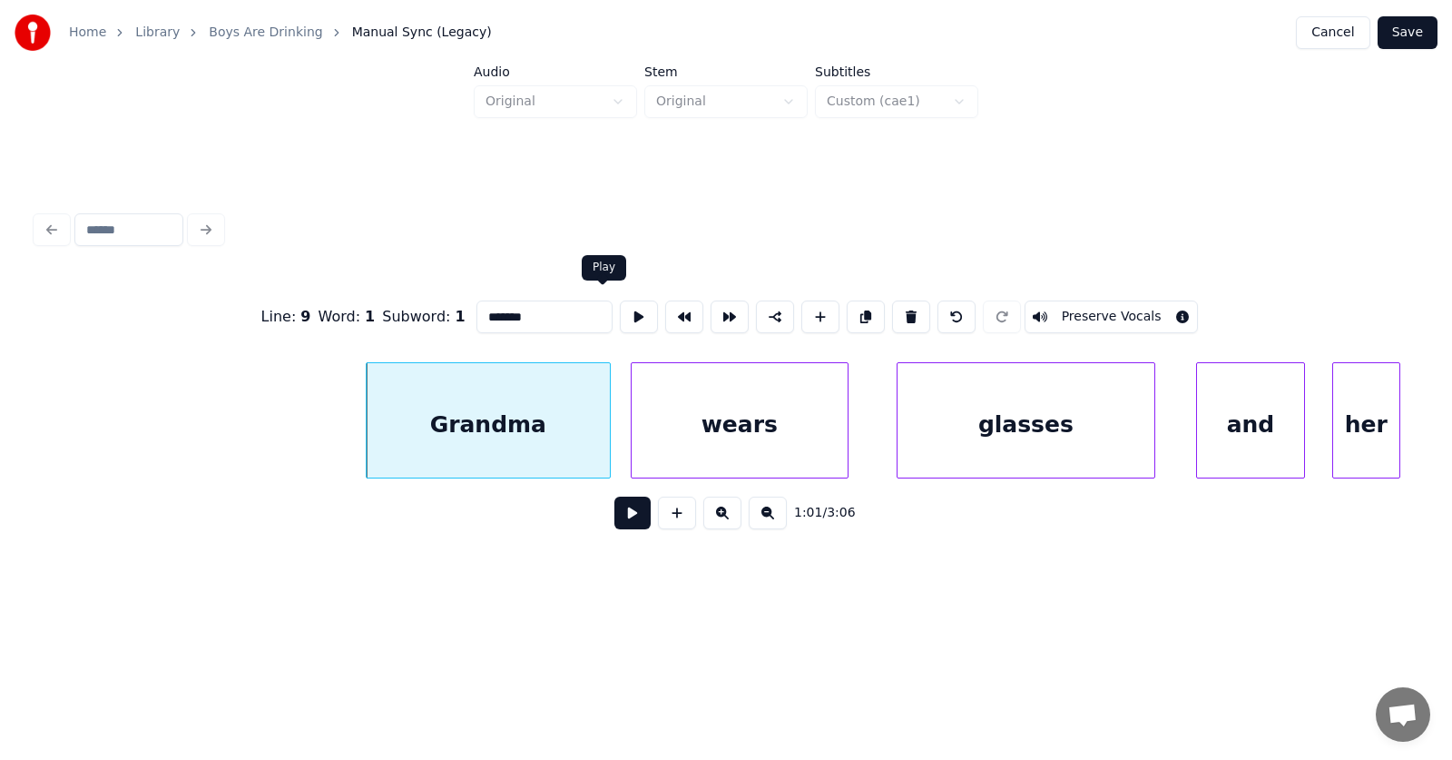
click at [620, 314] on button at bounding box center [639, 316] width 38 height 33
click at [614, 517] on button at bounding box center [632, 512] width 36 height 33
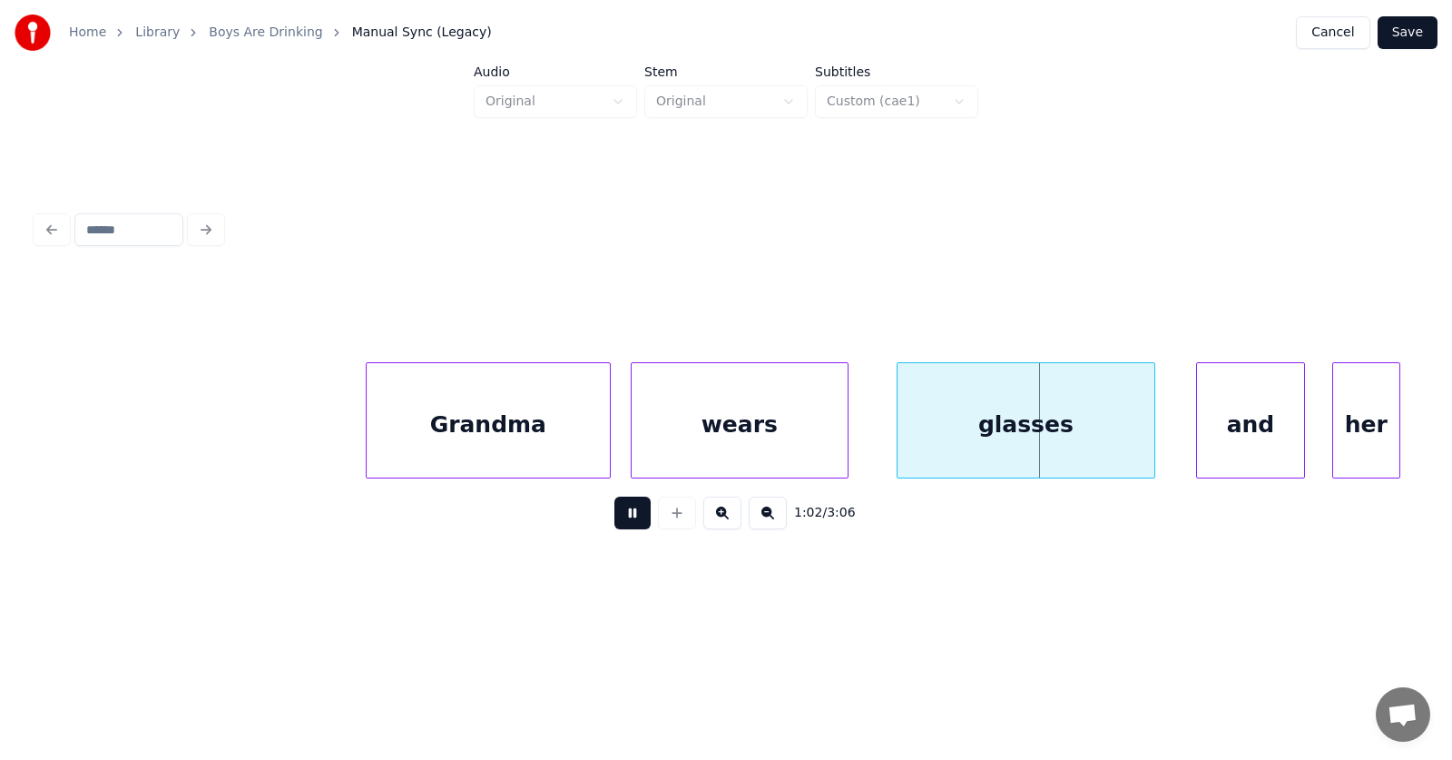
click at [614, 517] on button at bounding box center [632, 512] width 36 height 33
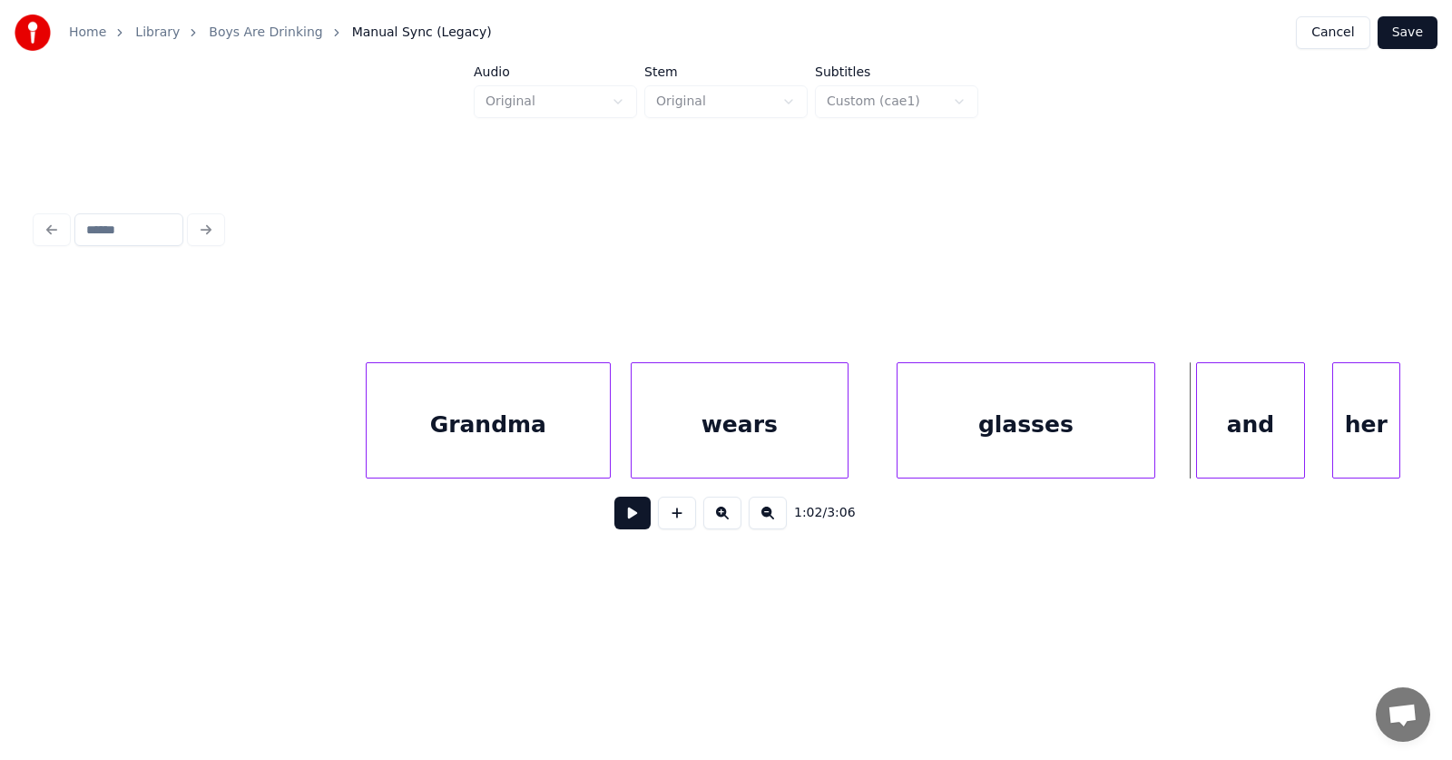
click at [456, 422] on div "Grandma" at bounding box center [488, 424] width 243 height 123
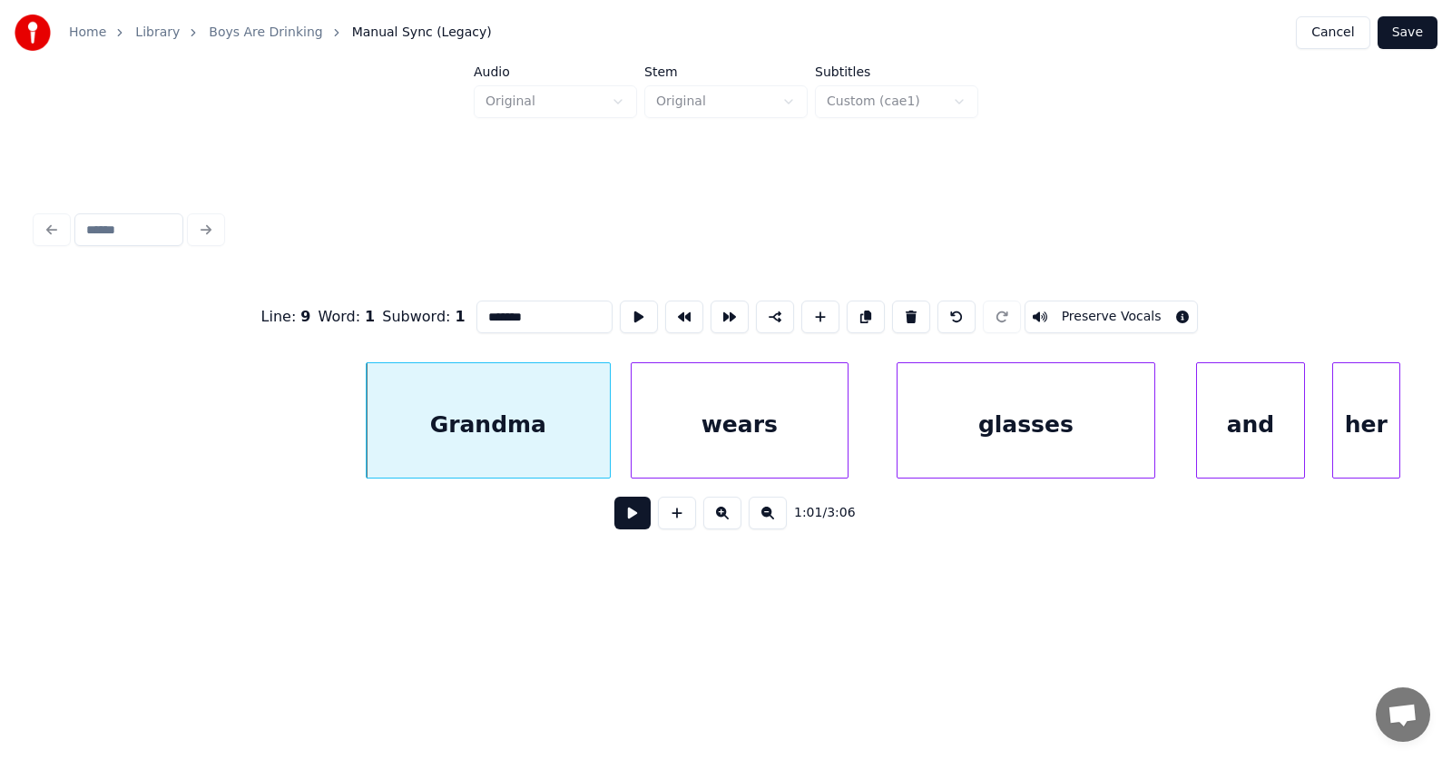
drag, startPoint x: 509, startPoint y: 307, endPoint x: 439, endPoint y: 318, distance: 70.7
click at [476, 318] on input "*******" at bounding box center [544, 316] width 136 height 33
type input "*"
click at [733, 424] on div "wears" at bounding box center [738, 424] width 216 height 123
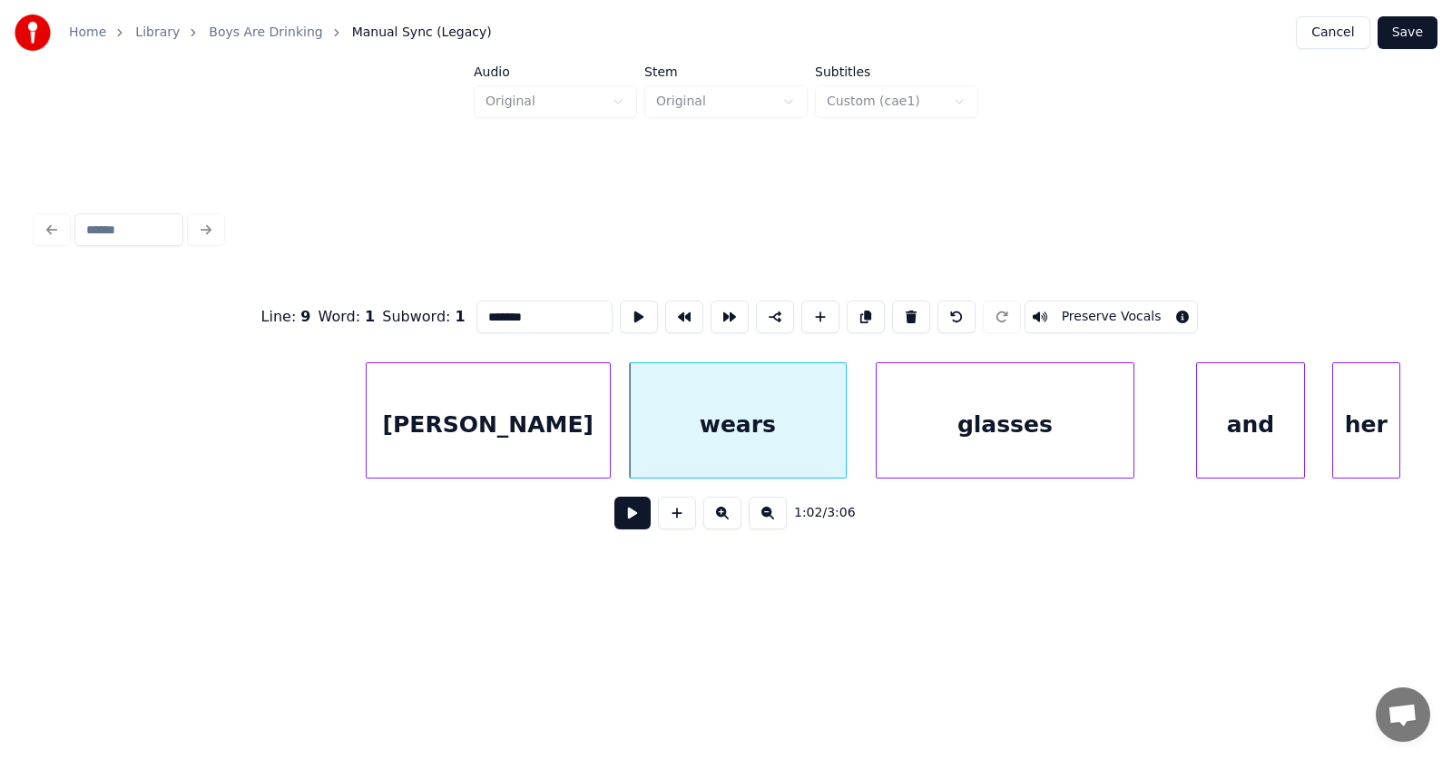
click at [946, 436] on div "glasses" at bounding box center [1005, 424] width 257 height 123
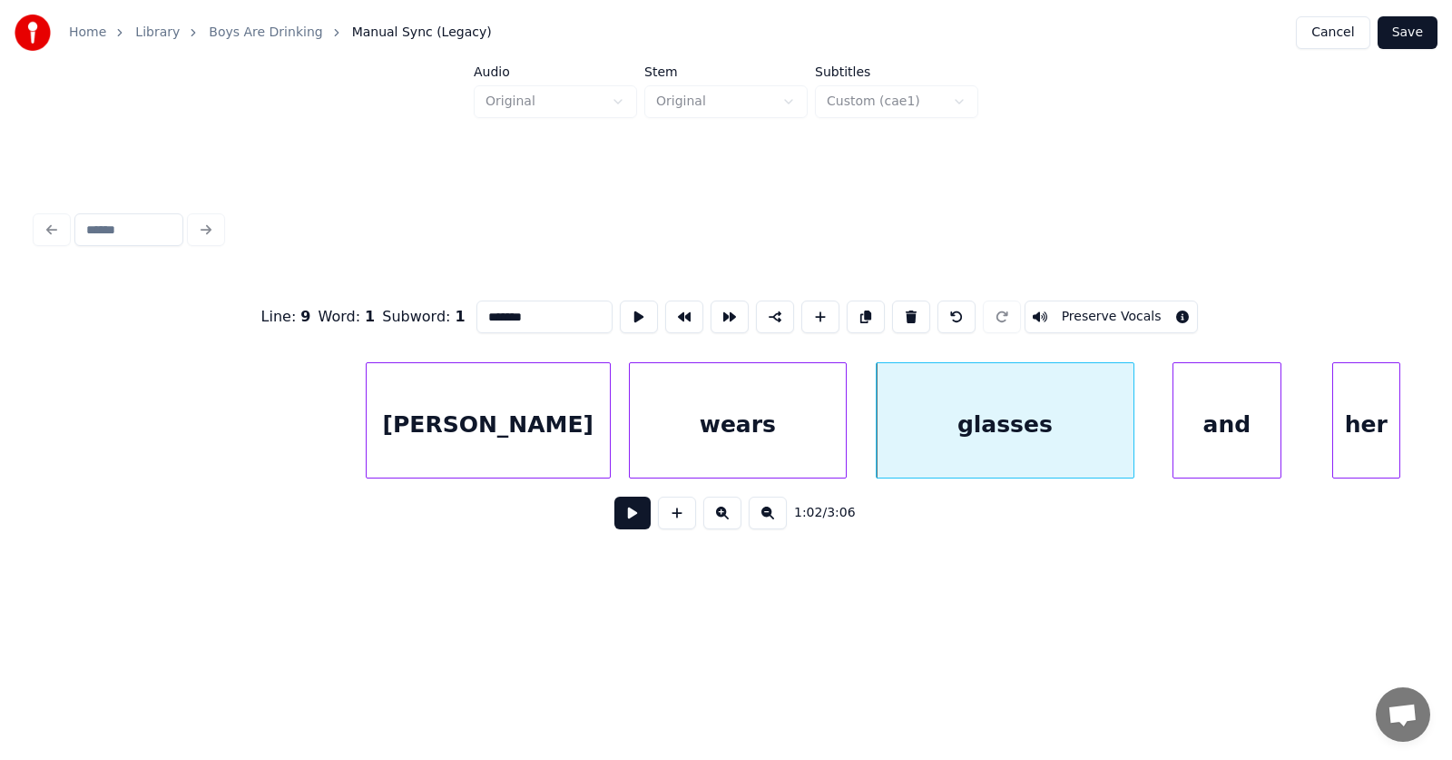
click at [1203, 424] on div "and" at bounding box center [1227, 424] width 107 height 123
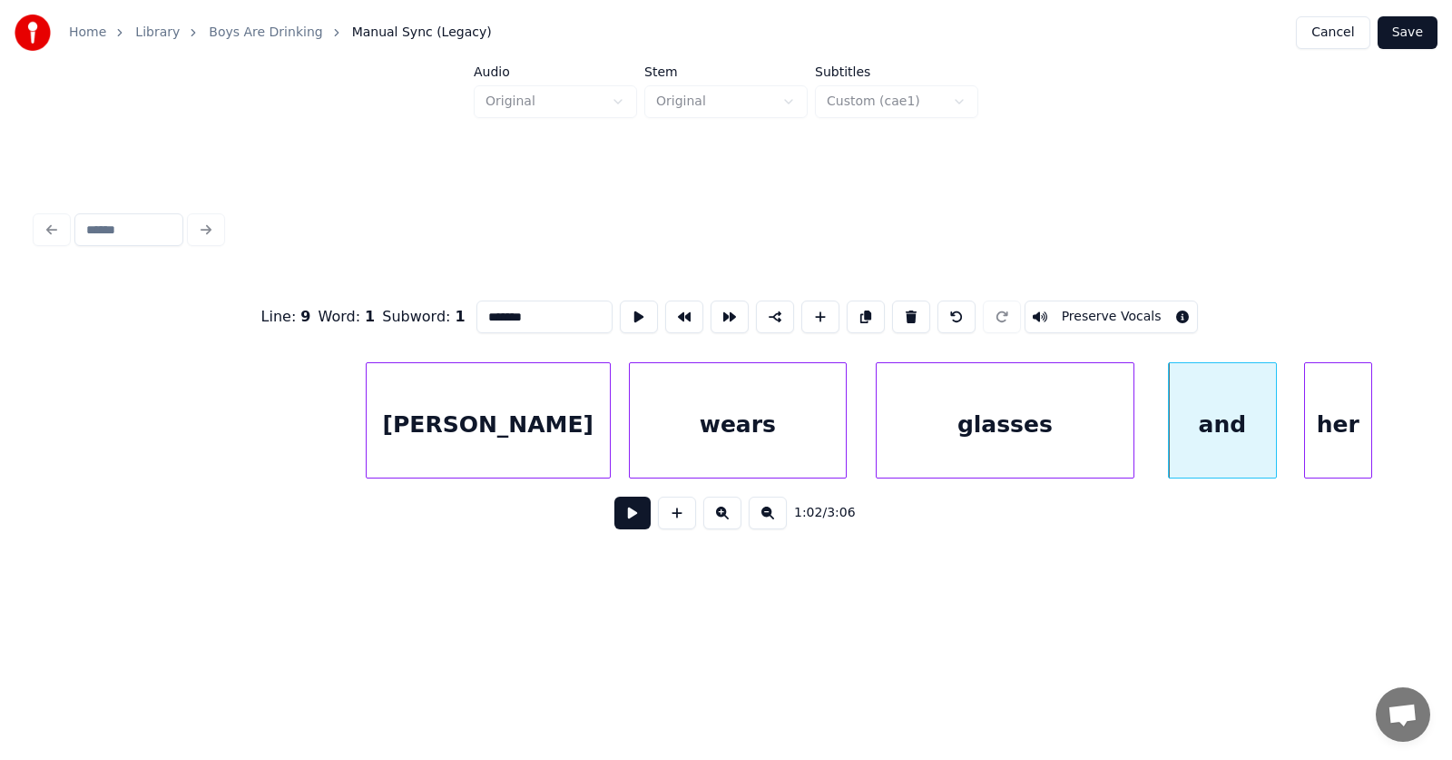
click at [1324, 435] on div "her" at bounding box center [1338, 424] width 66 height 123
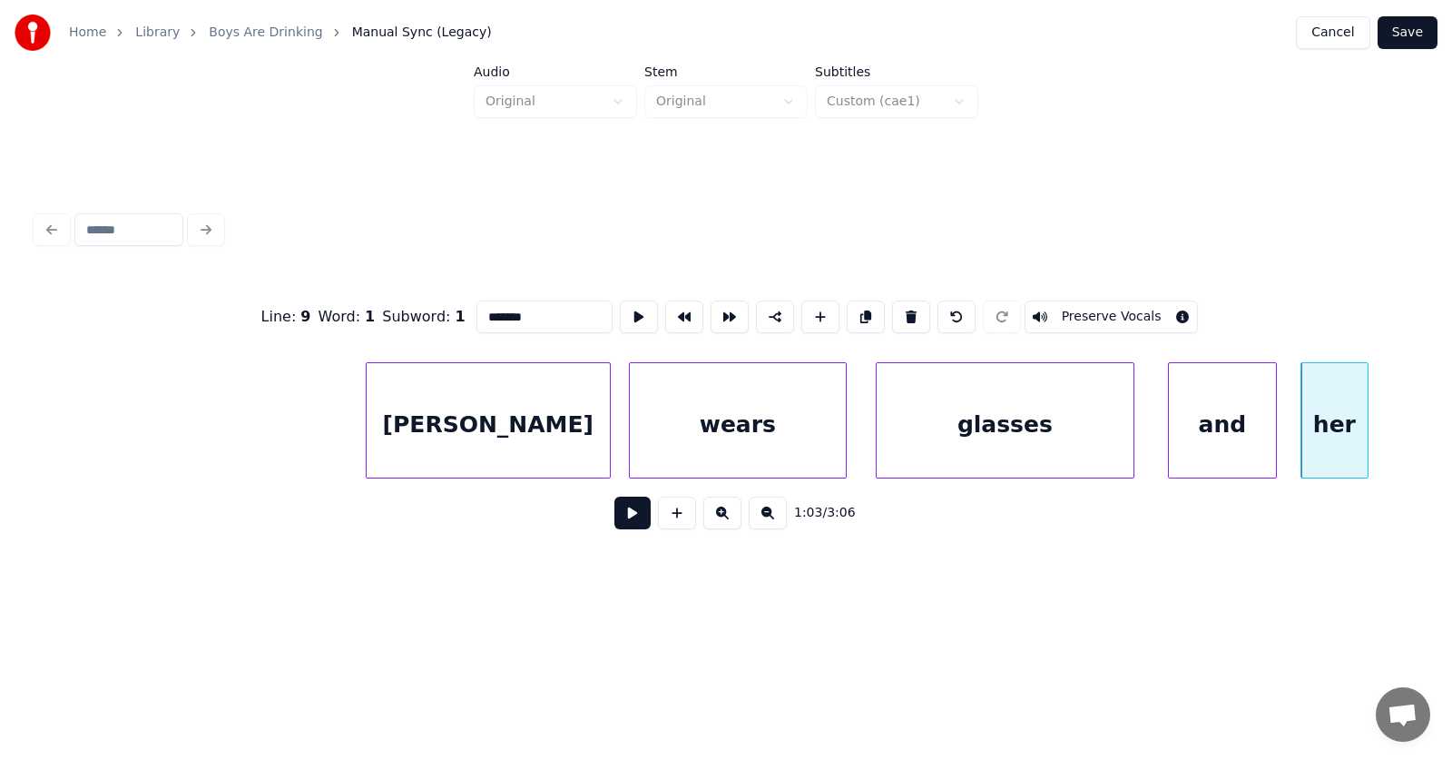
click at [534, 440] on div "[PERSON_NAME]" at bounding box center [488, 424] width 243 height 123
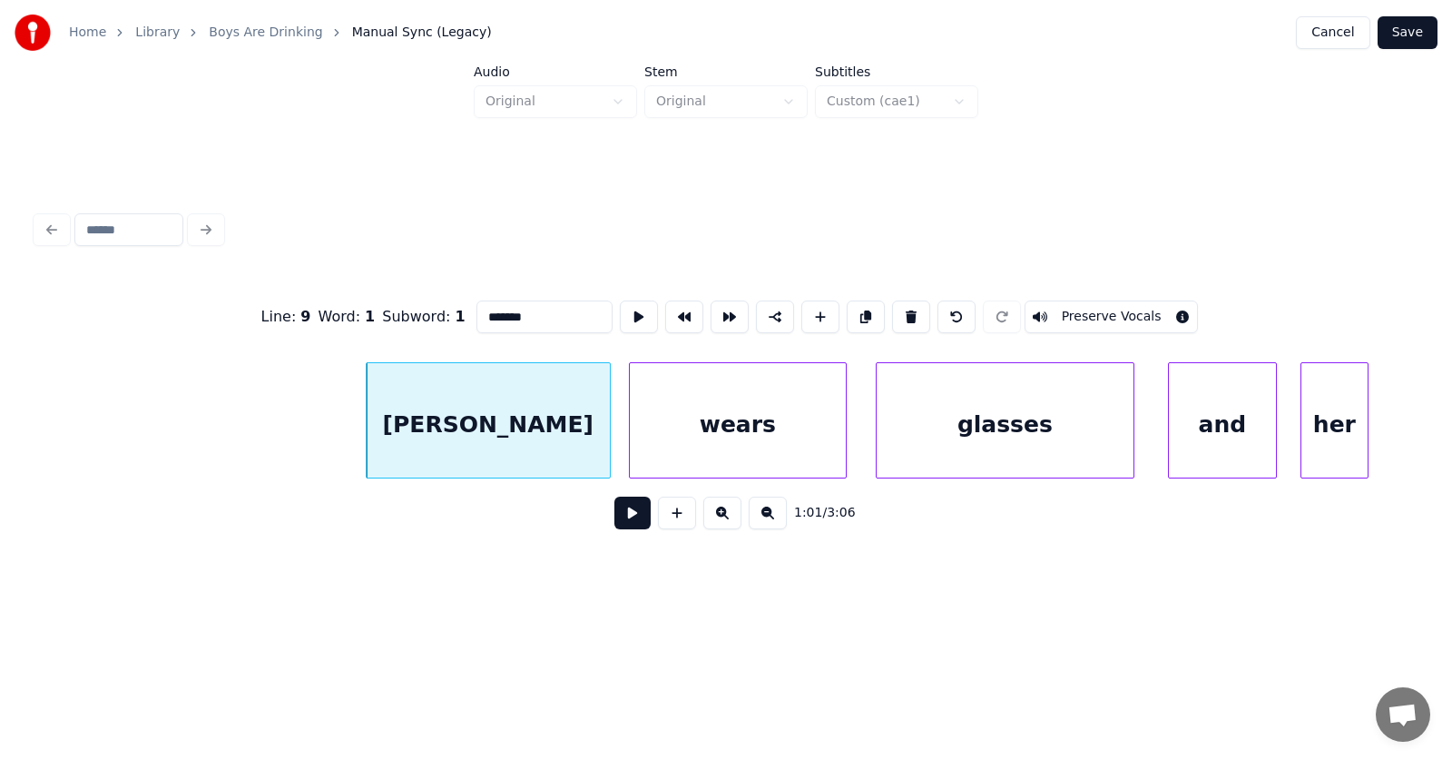
type input "*******"
click at [614, 522] on button at bounding box center [632, 512] width 36 height 33
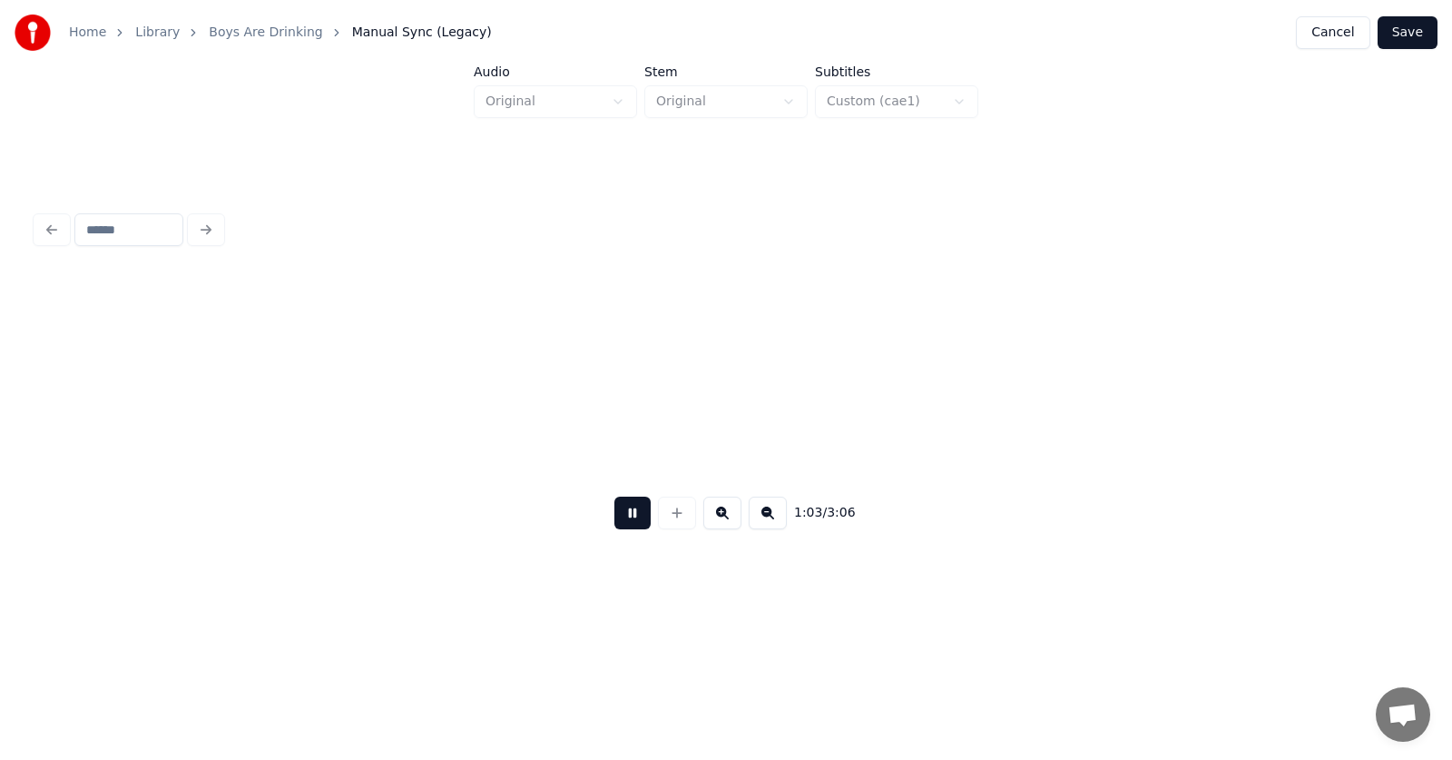
scroll to position [0, 43101]
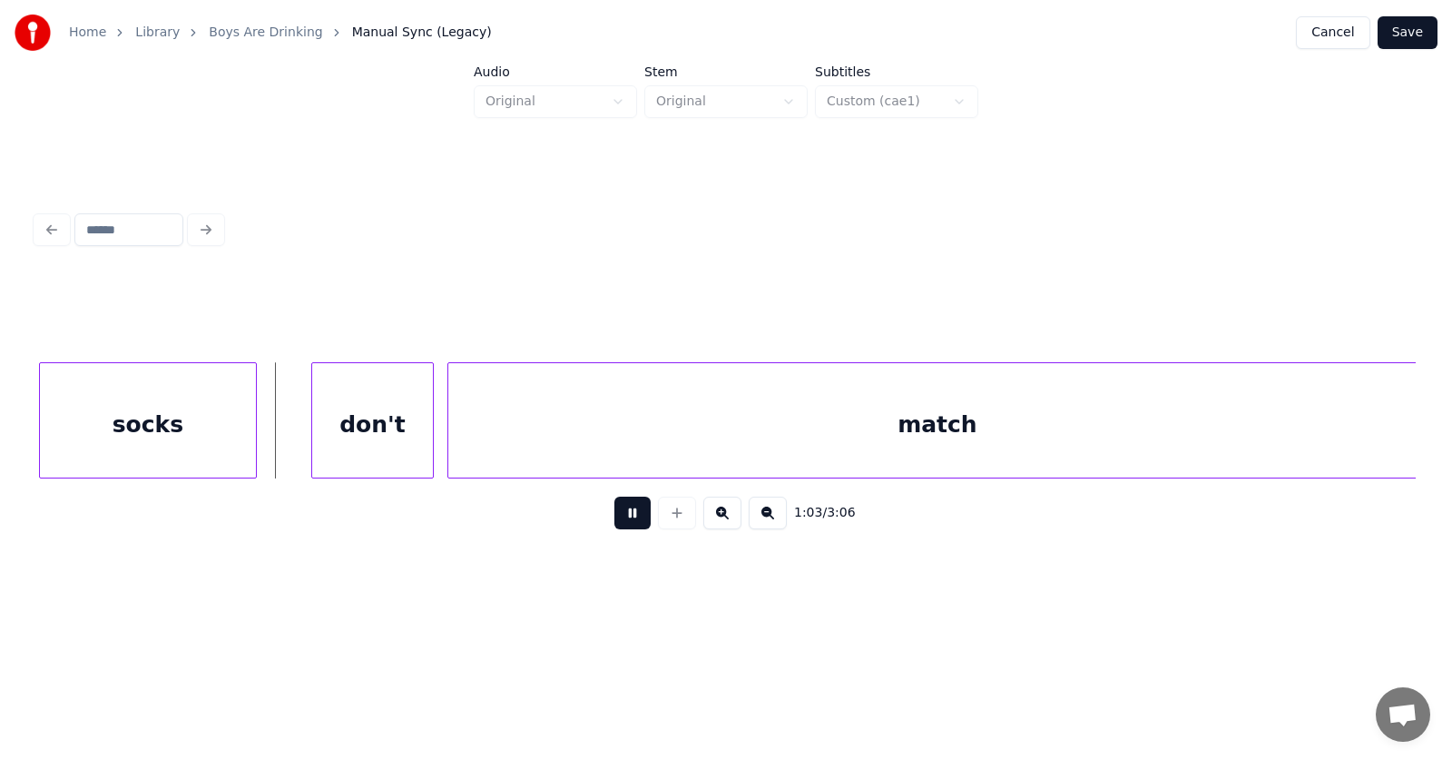
click at [614, 522] on button at bounding box center [632, 512] width 36 height 33
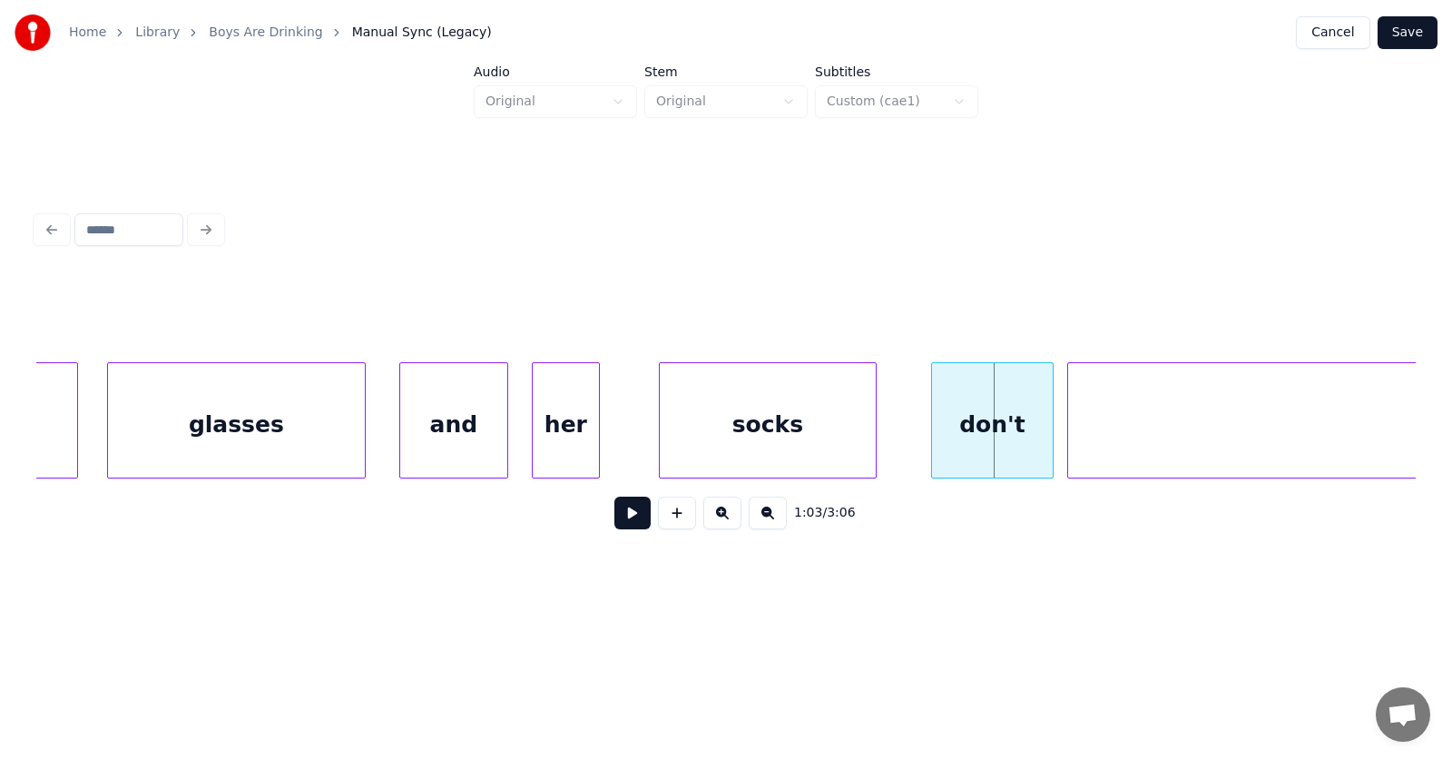
scroll to position [0, 42310]
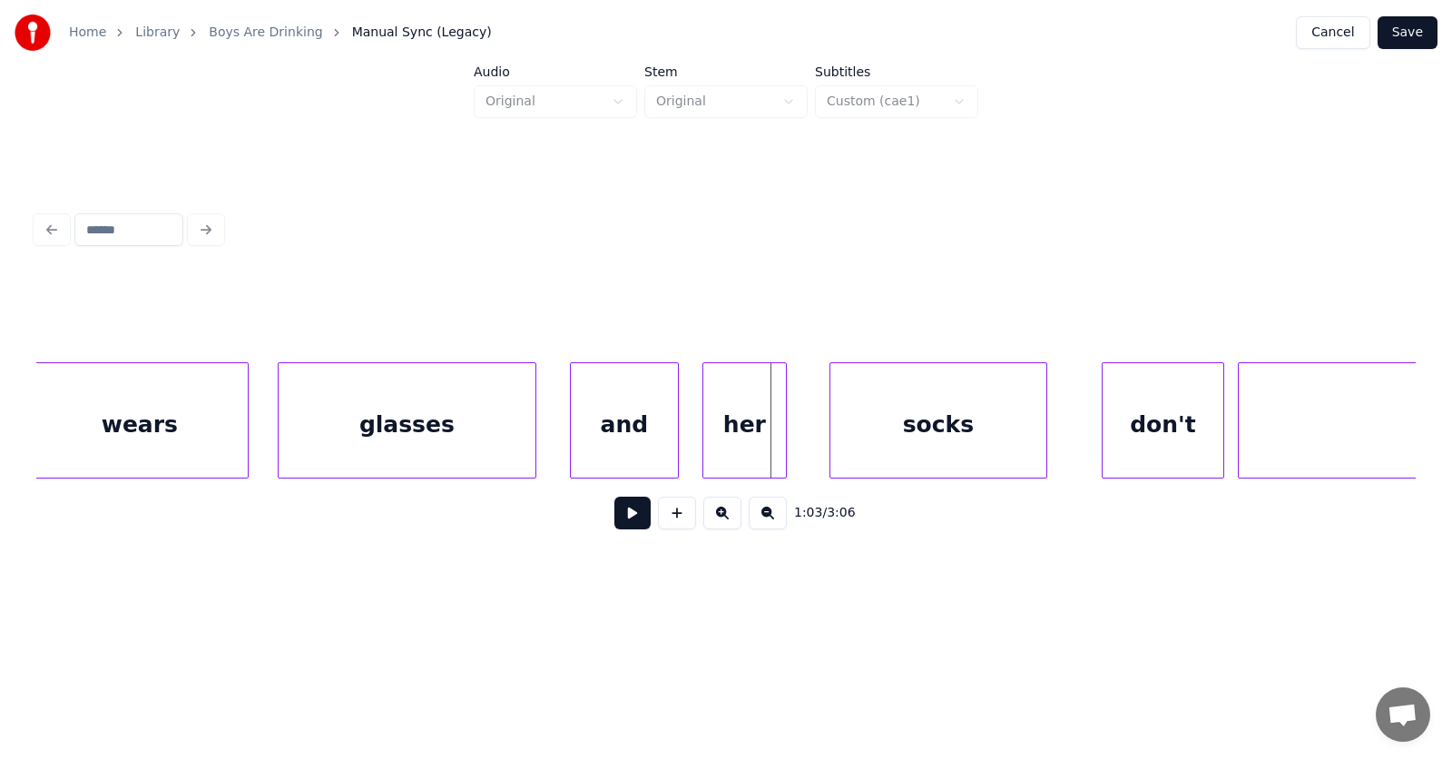
click at [781, 427] on div at bounding box center [783, 420] width 5 height 114
click at [756, 430] on div "her" at bounding box center [735, 424] width 83 height 123
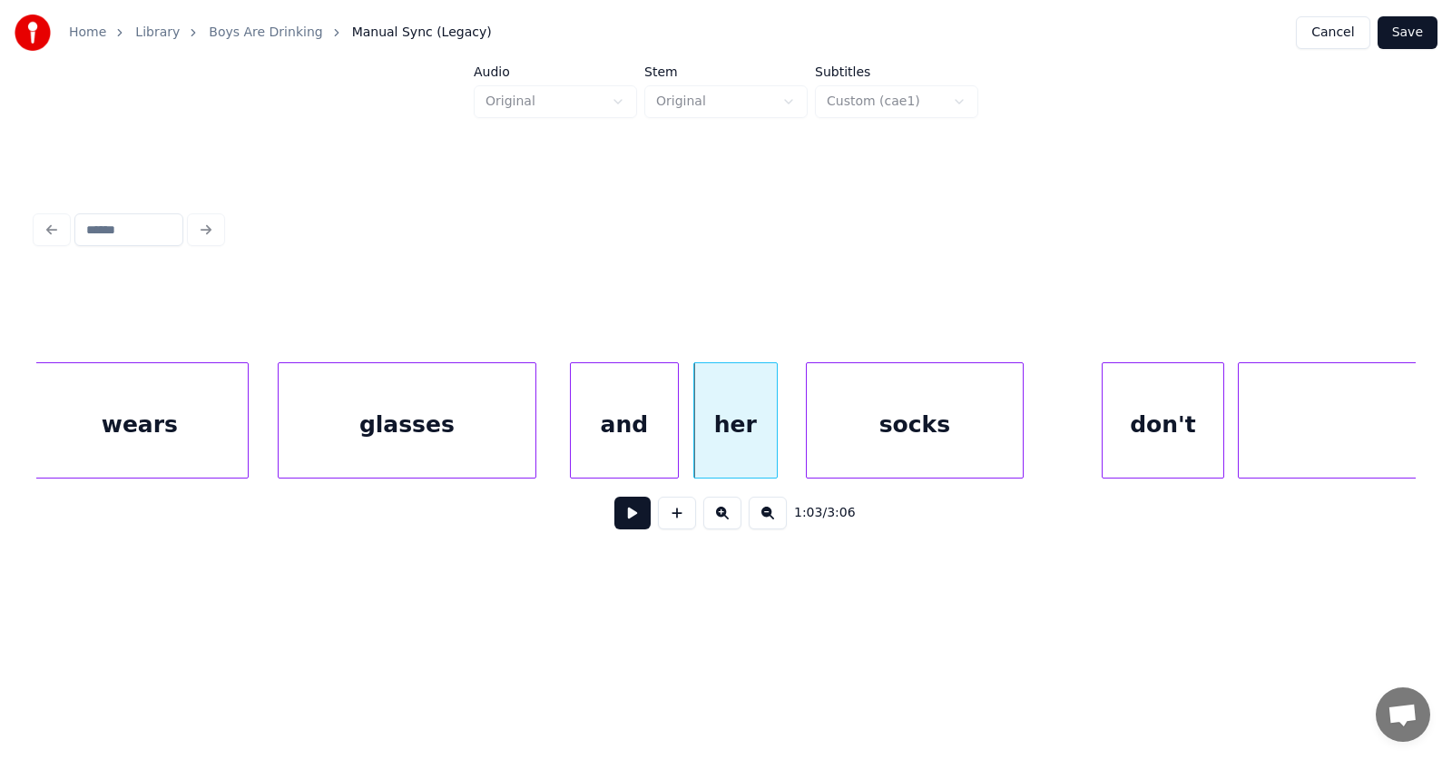
click at [889, 447] on div "socks" at bounding box center [915, 424] width 216 height 123
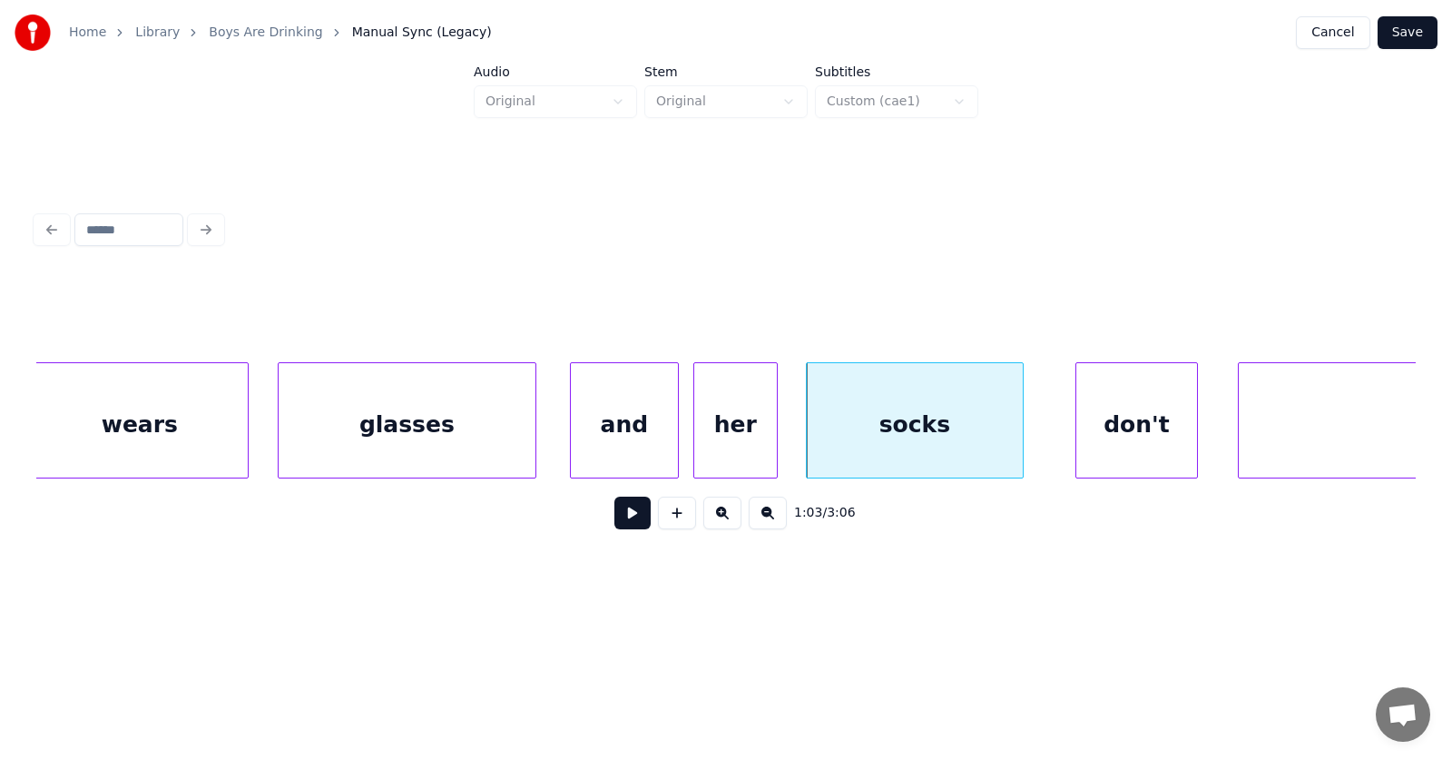
click at [1125, 447] on div "don't" at bounding box center [1136, 424] width 121 height 123
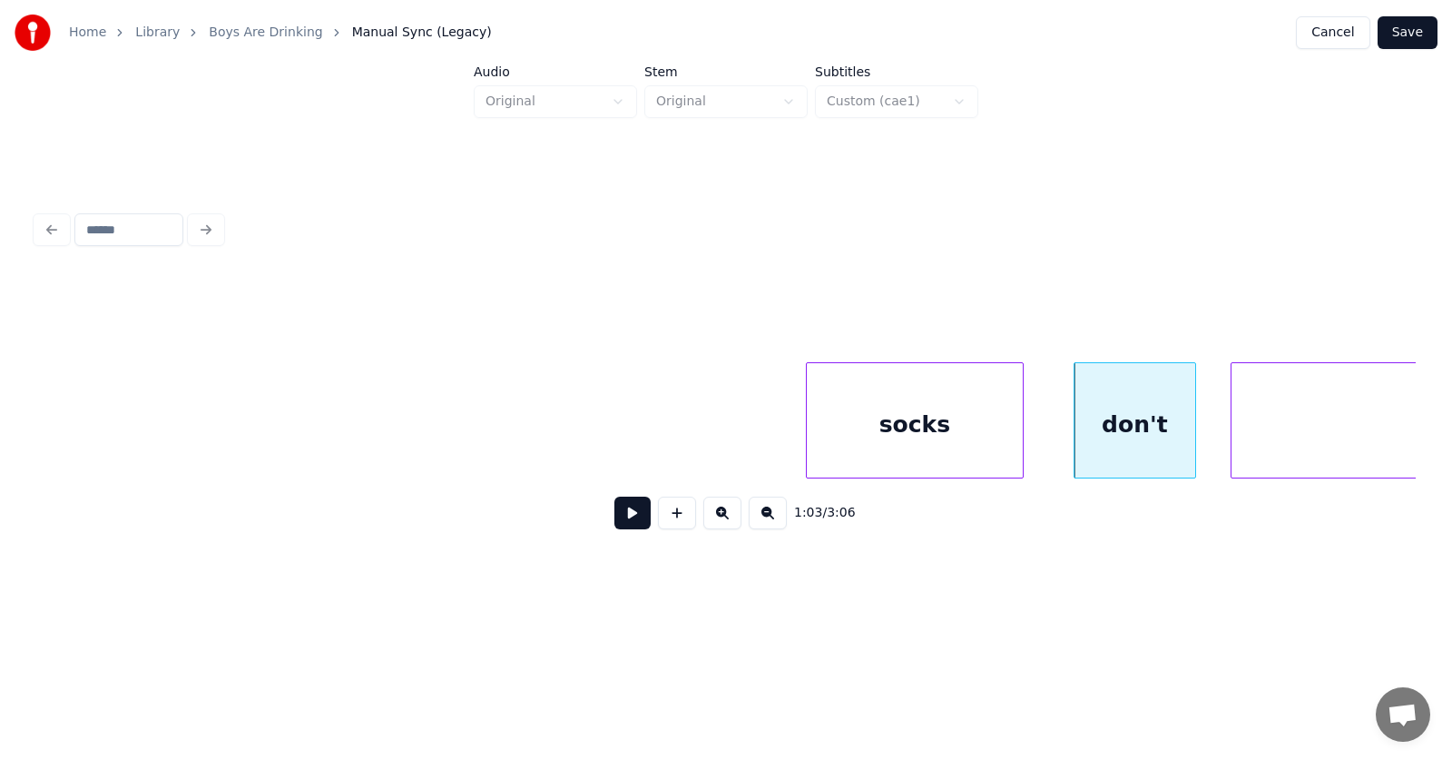
scroll to position [0, 43108]
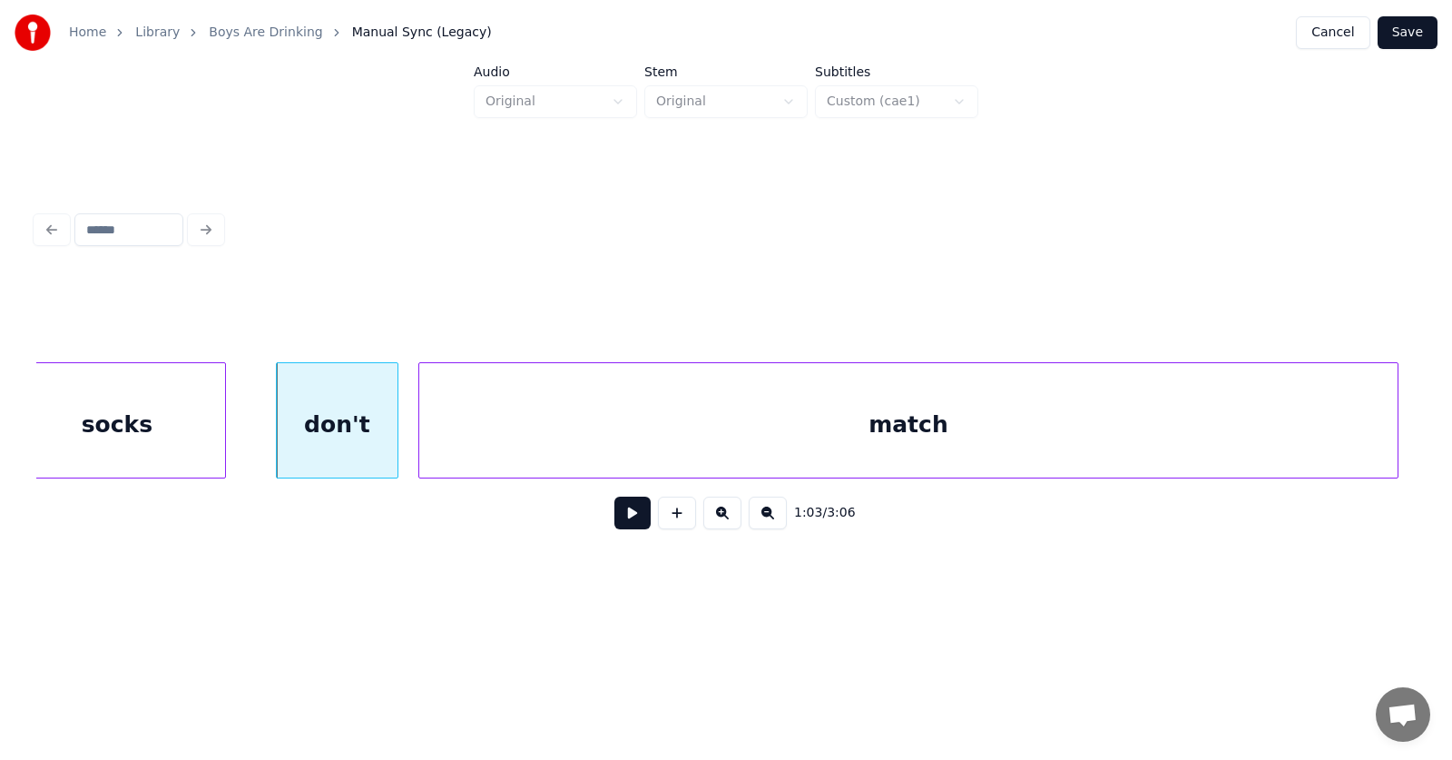
click at [1258, 434] on div "match" at bounding box center [908, 424] width 978 height 123
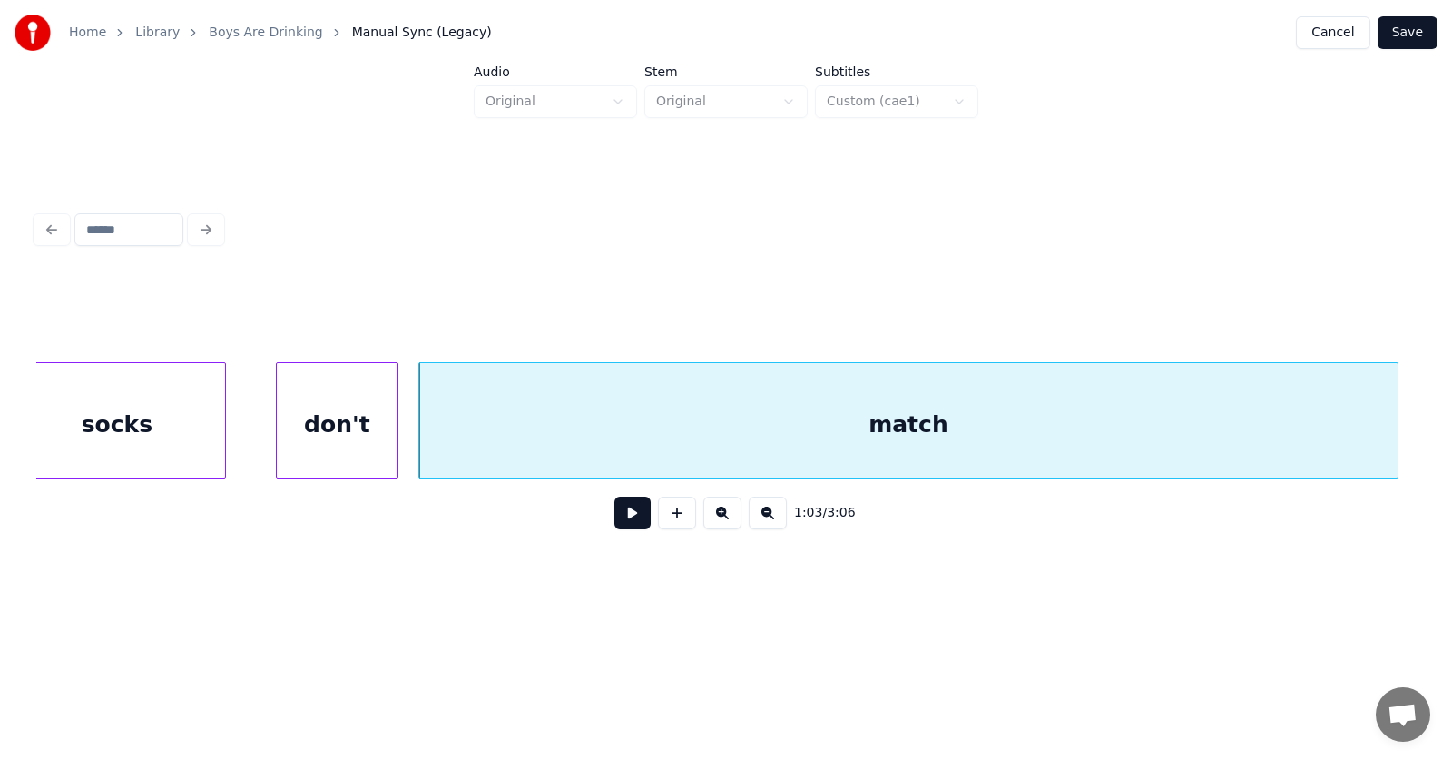
scroll to position [0, 42994]
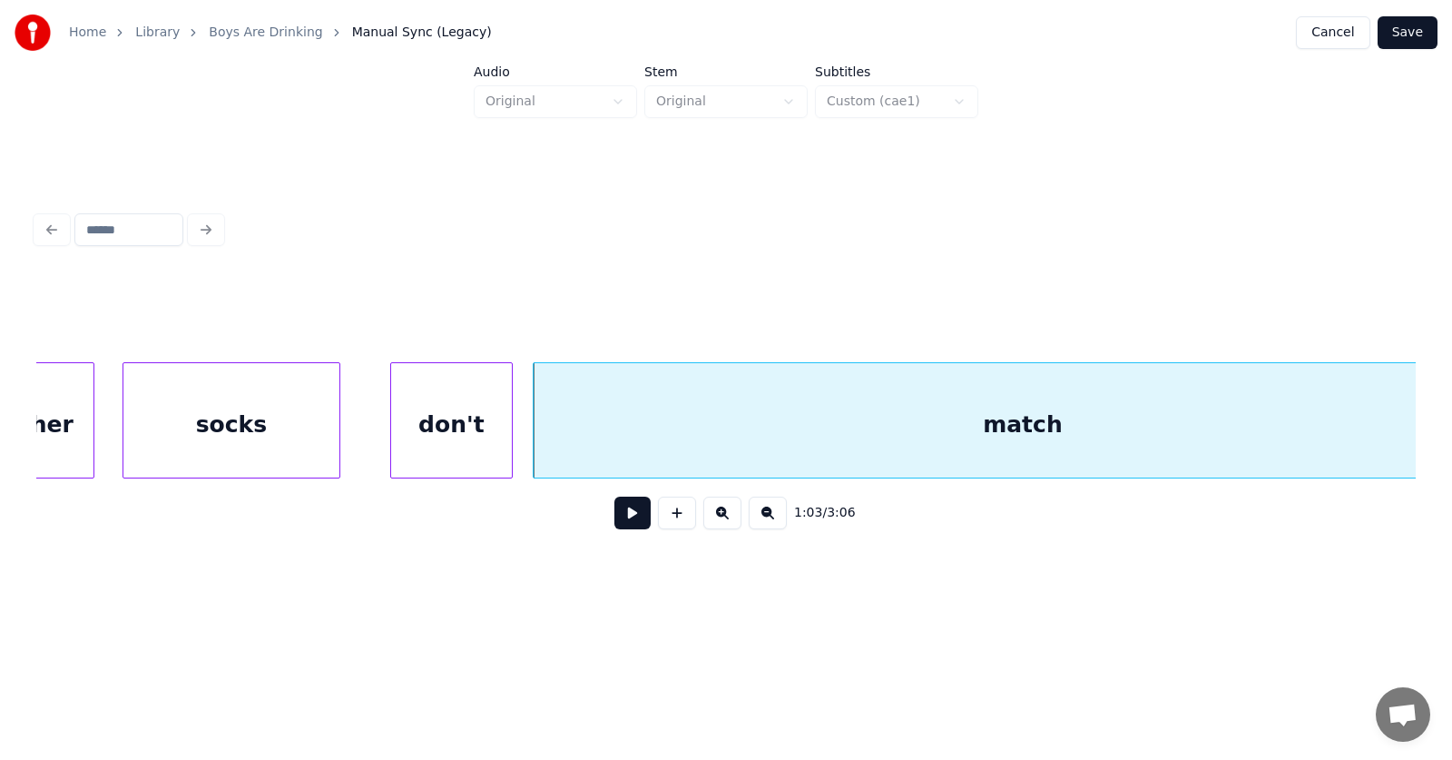
click at [74, 412] on div "her" at bounding box center [52, 424] width 83 height 123
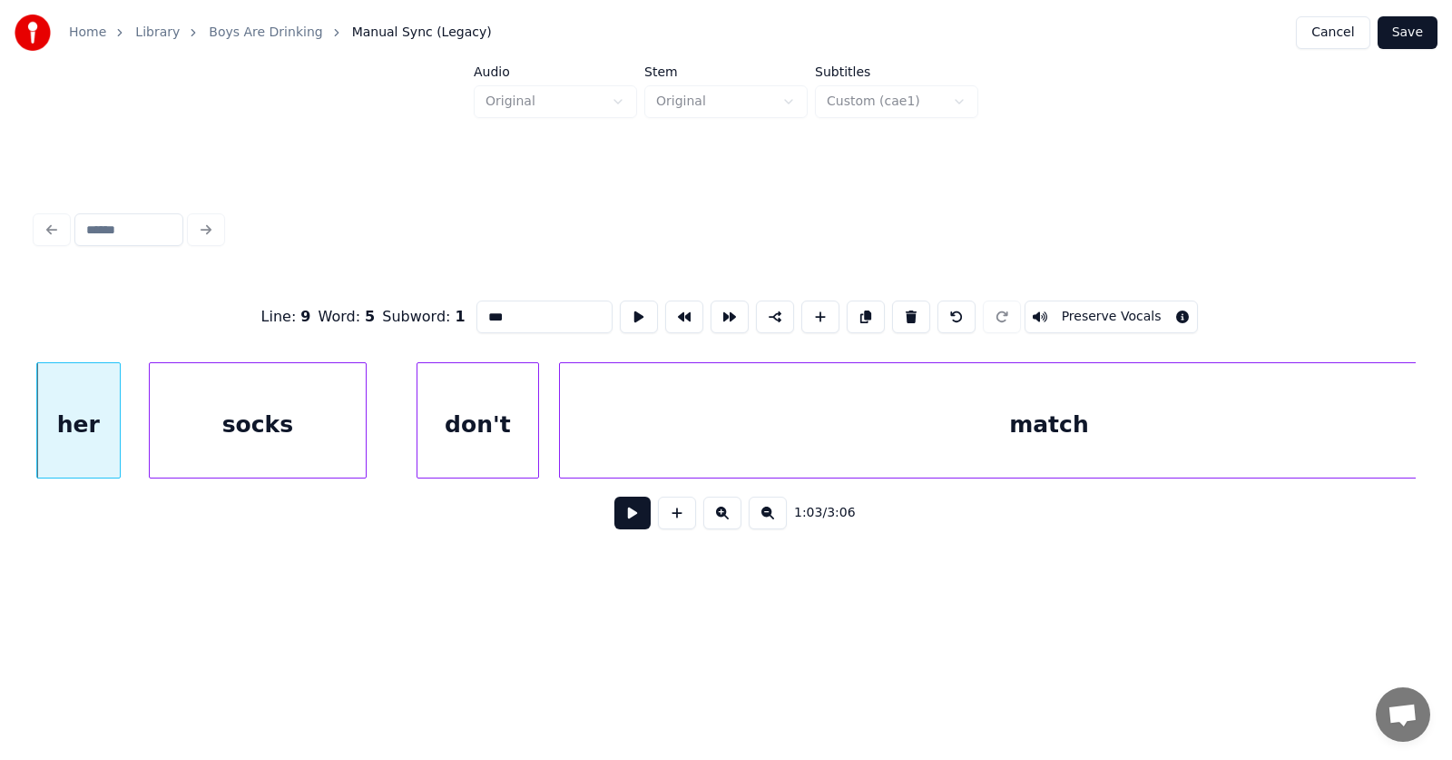
drag, startPoint x: 470, startPoint y: 311, endPoint x: 455, endPoint y: 314, distance: 15.7
click at [476, 314] on input "***" at bounding box center [544, 316] width 136 height 33
type input "***"
click at [620, 302] on button at bounding box center [639, 316] width 38 height 33
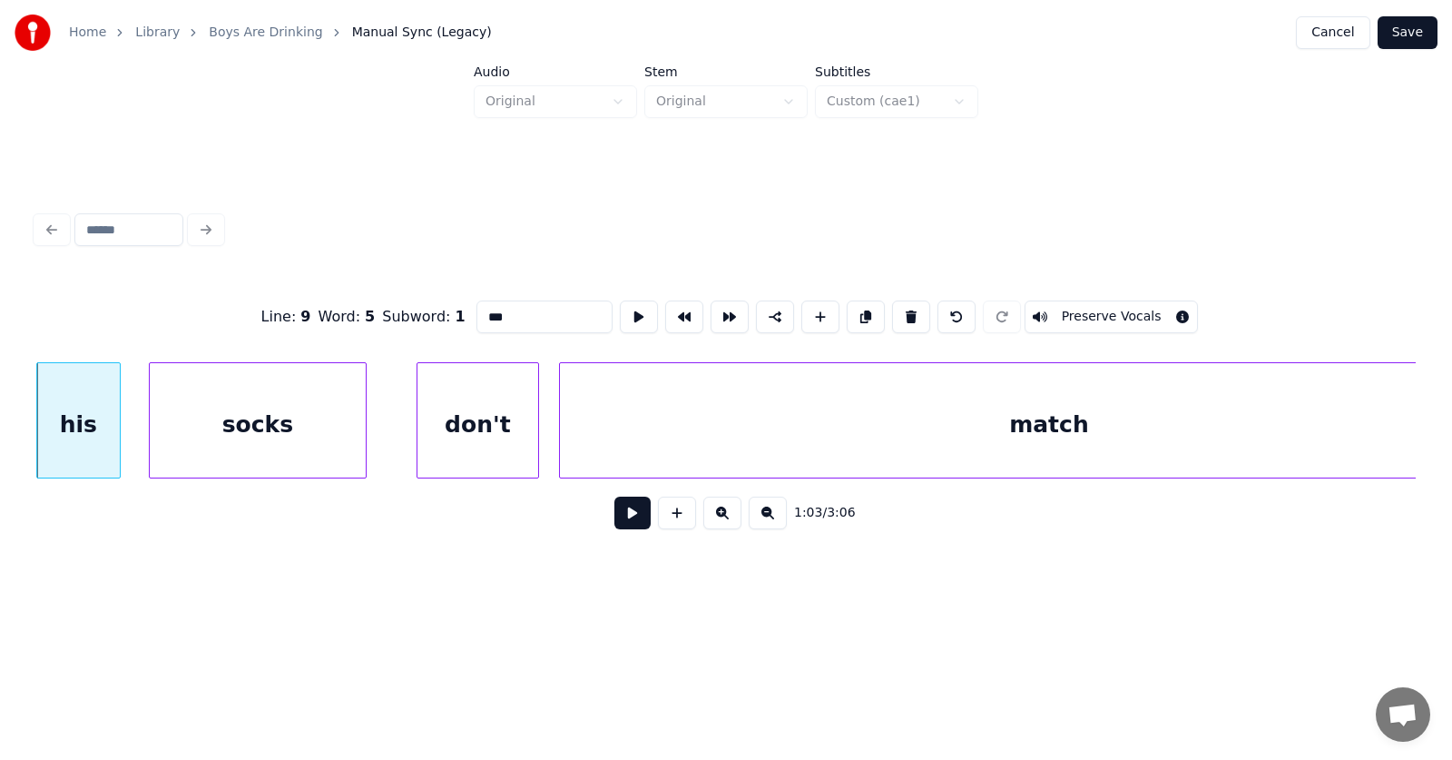
click at [625, 518] on button at bounding box center [632, 512] width 36 height 33
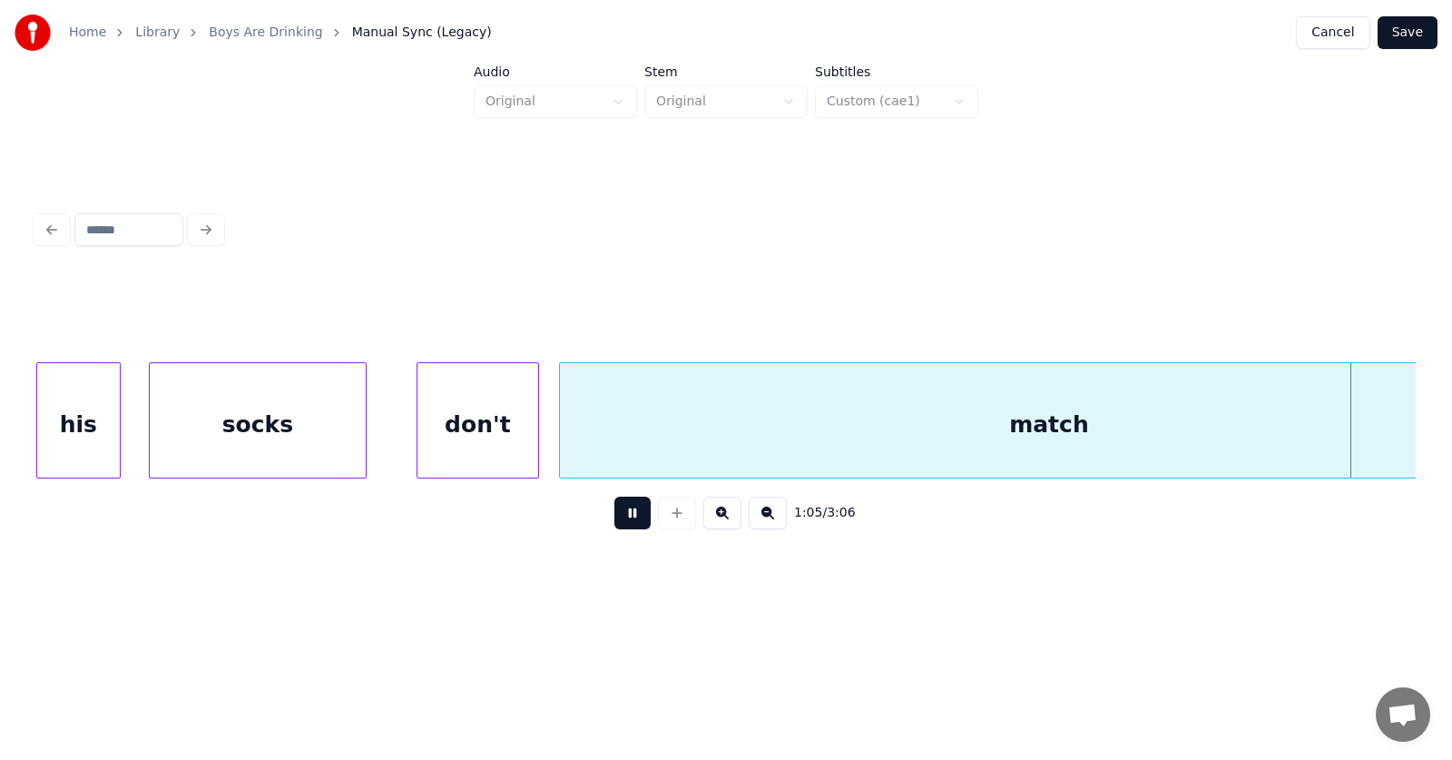
scroll to position [0, 44351]
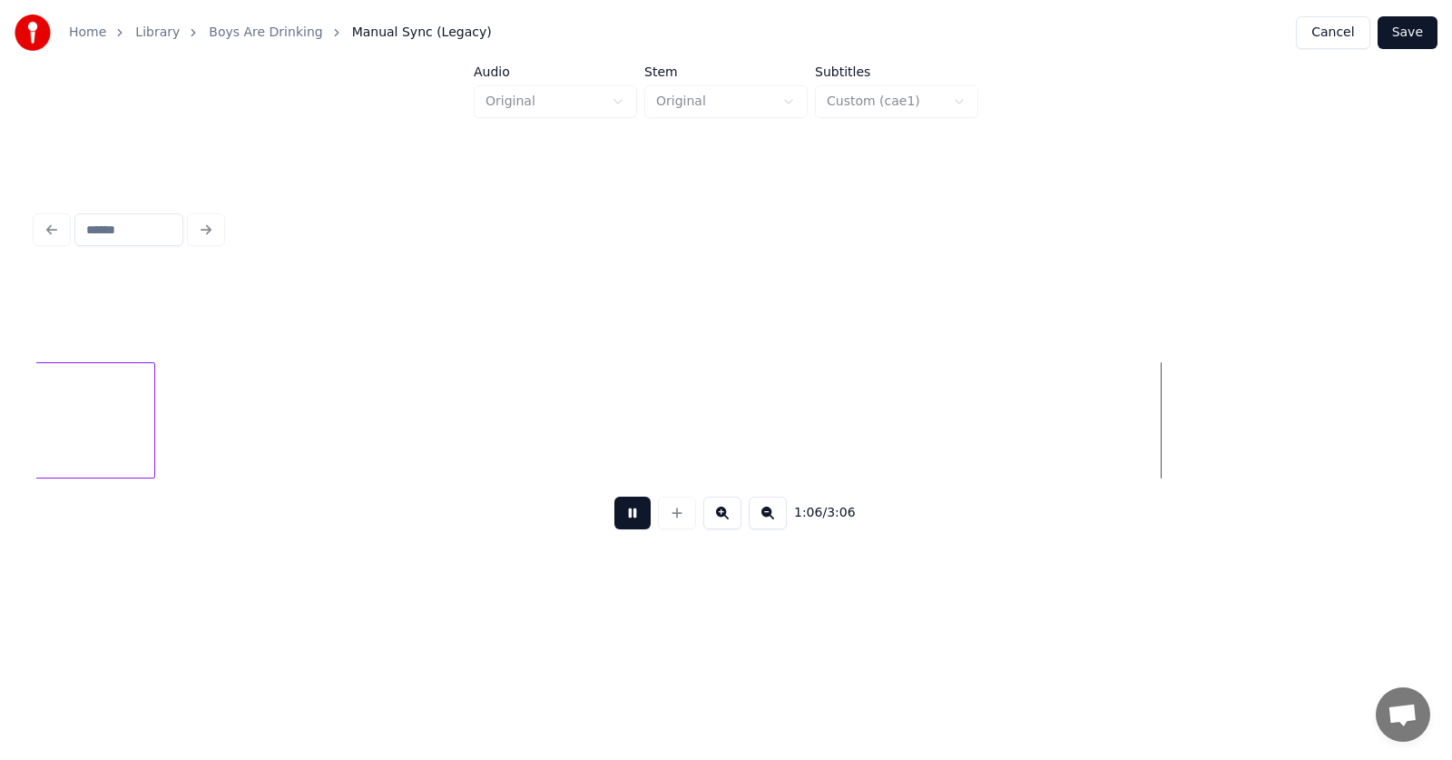
click at [628, 526] on button at bounding box center [632, 512] width 36 height 33
click at [35, 424] on div "1:07 / 3:06" at bounding box center [726, 374] width 1394 height 359
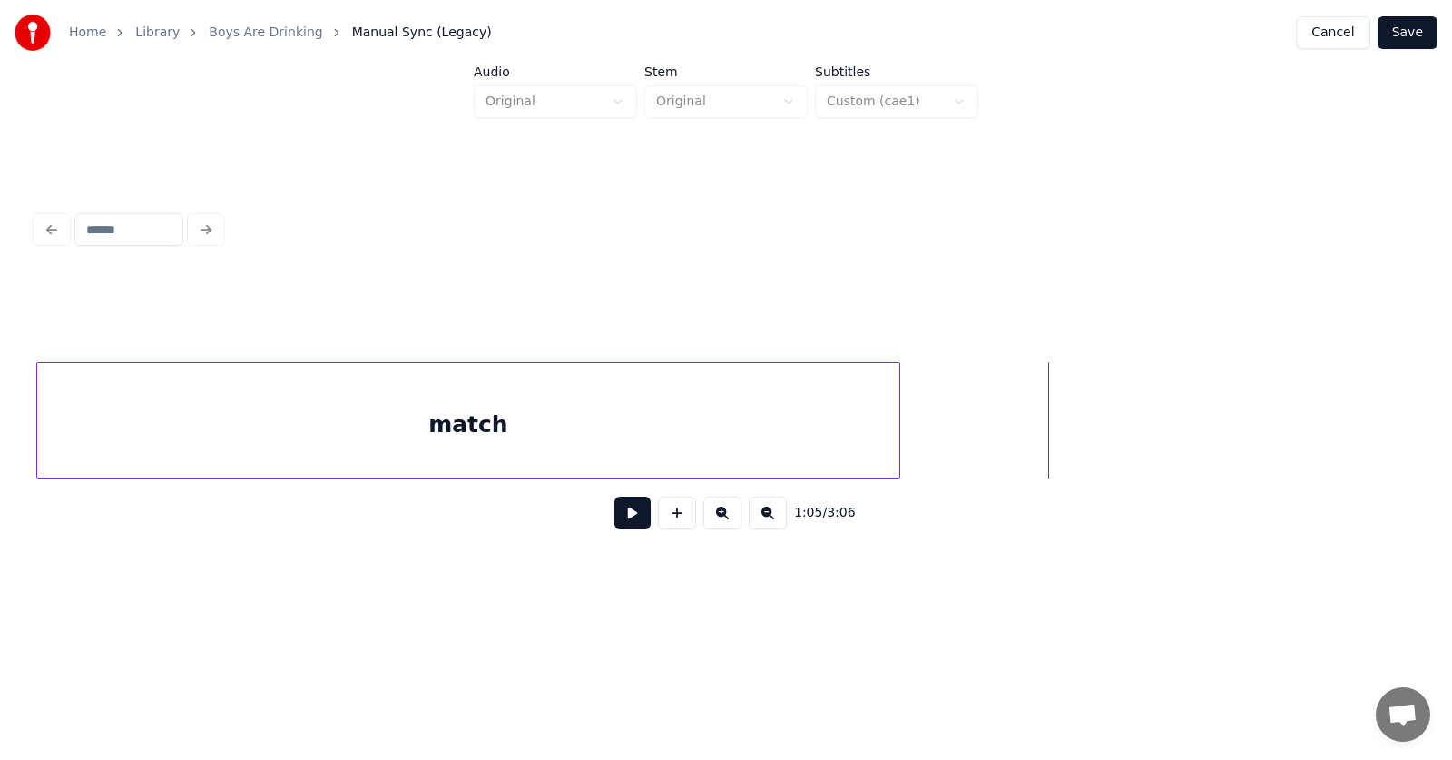
click at [626, 523] on button at bounding box center [632, 512] width 36 height 33
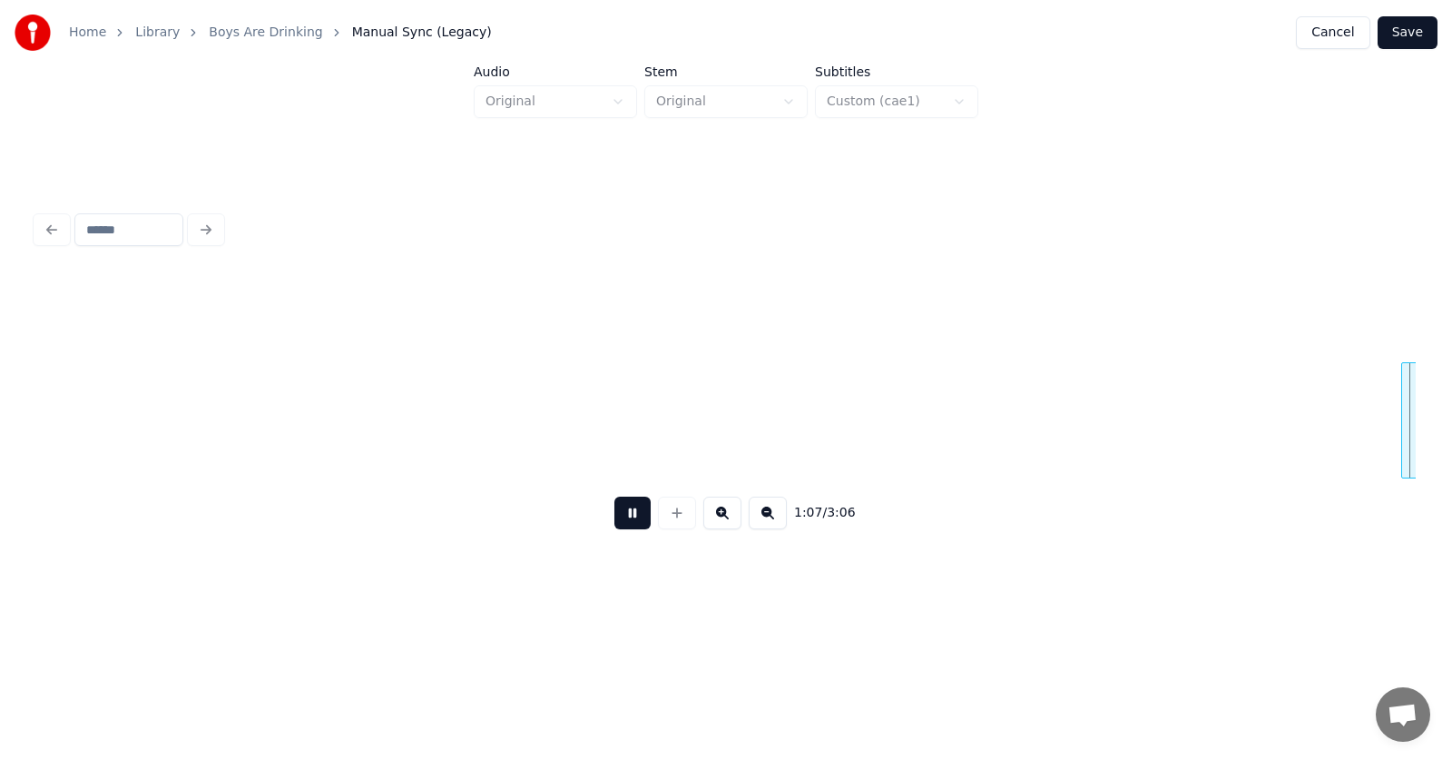
scroll to position [0, 46257]
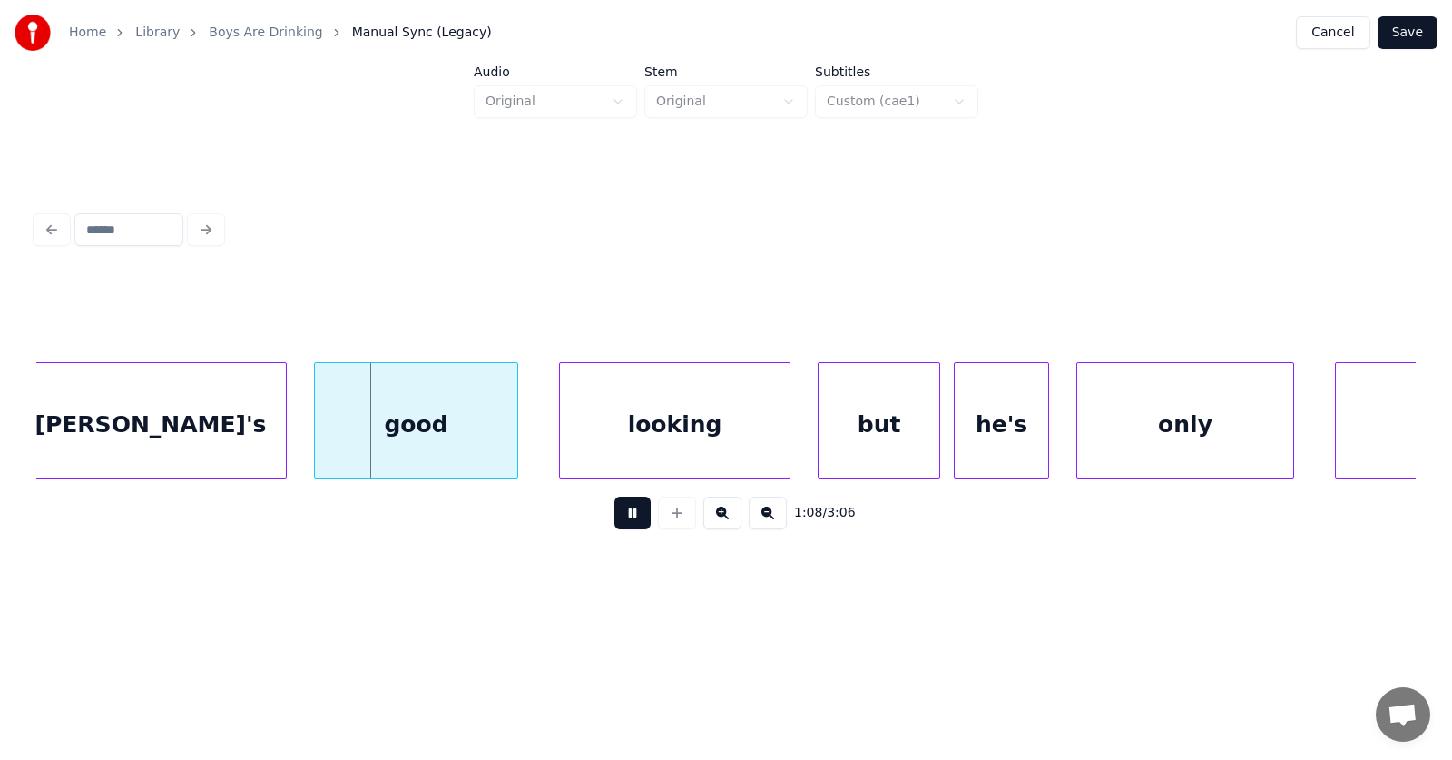
click at [633, 521] on button at bounding box center [632, 512] width 36 height 33
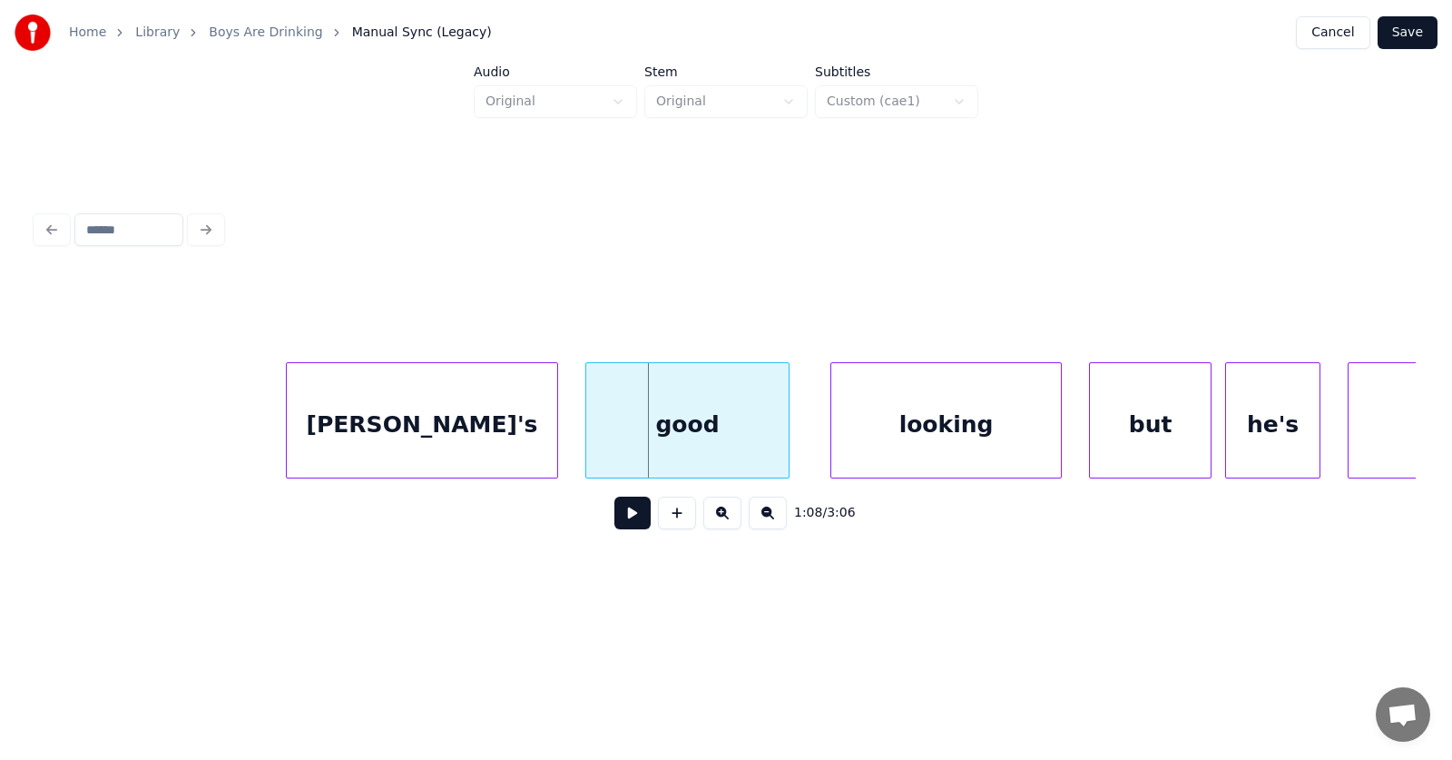
scroll to position [0, 45815]
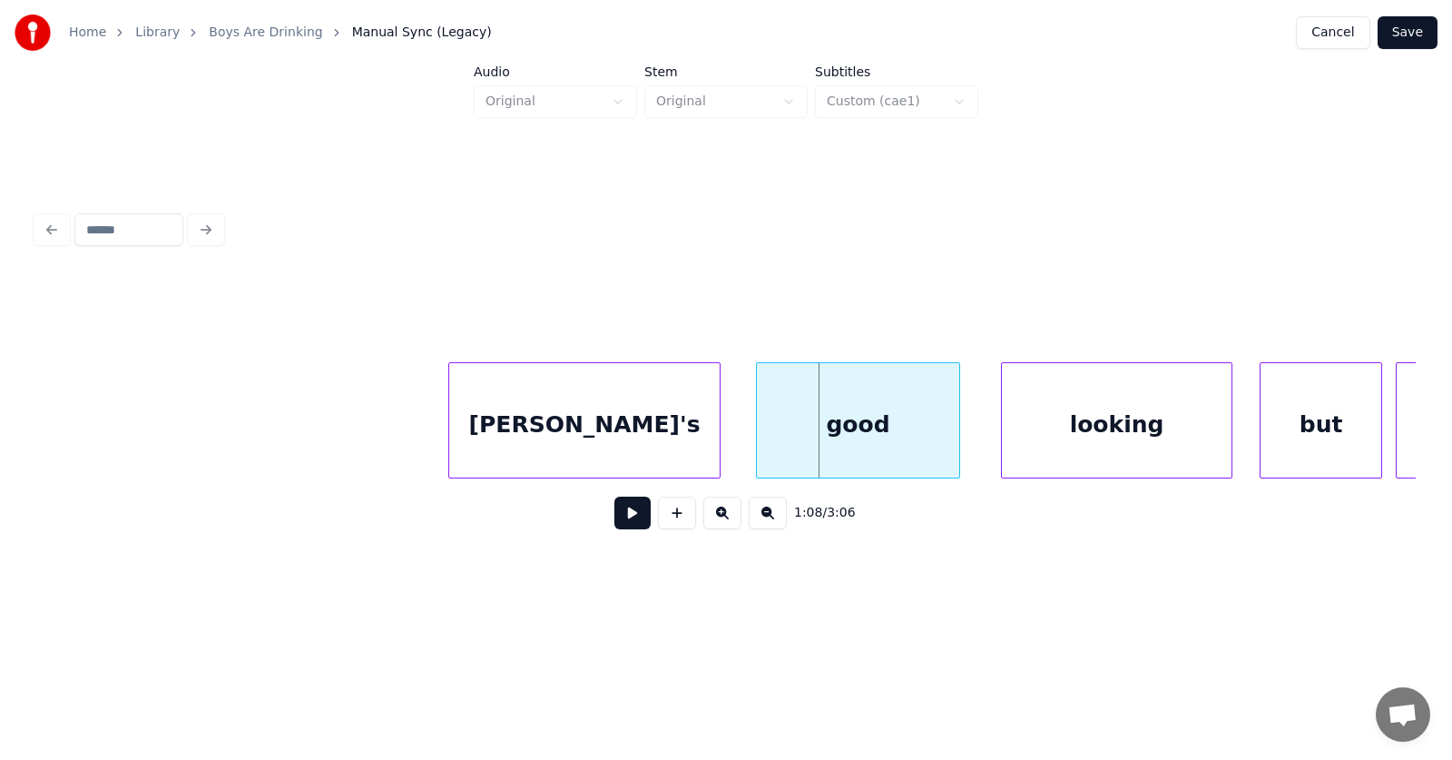
click at [573, 414] on div "[PERSON_NAME]'s" at bounding box center [584, 424] width 270 height 123
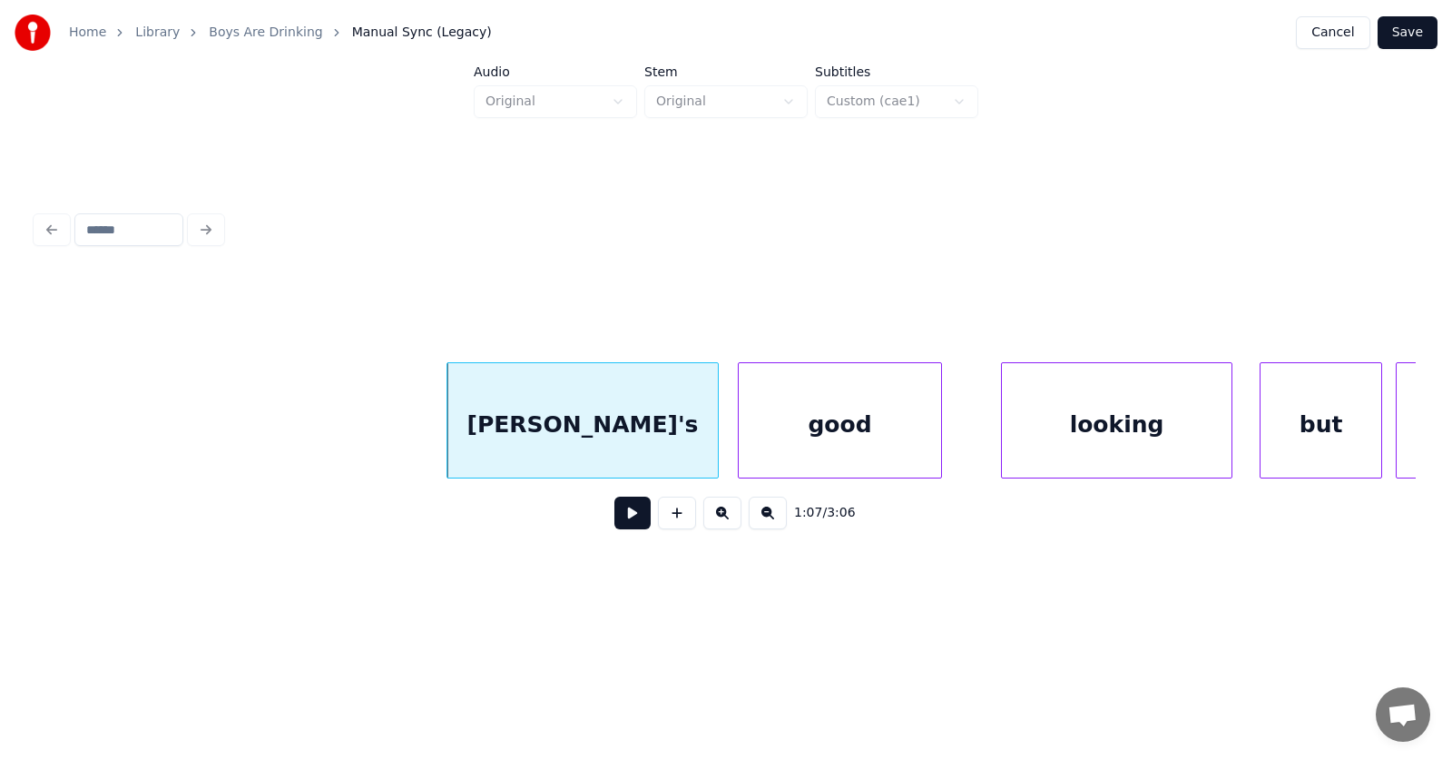
click at [820, 418] on div "good" at bounding box center [840, 424] width 202 height 123
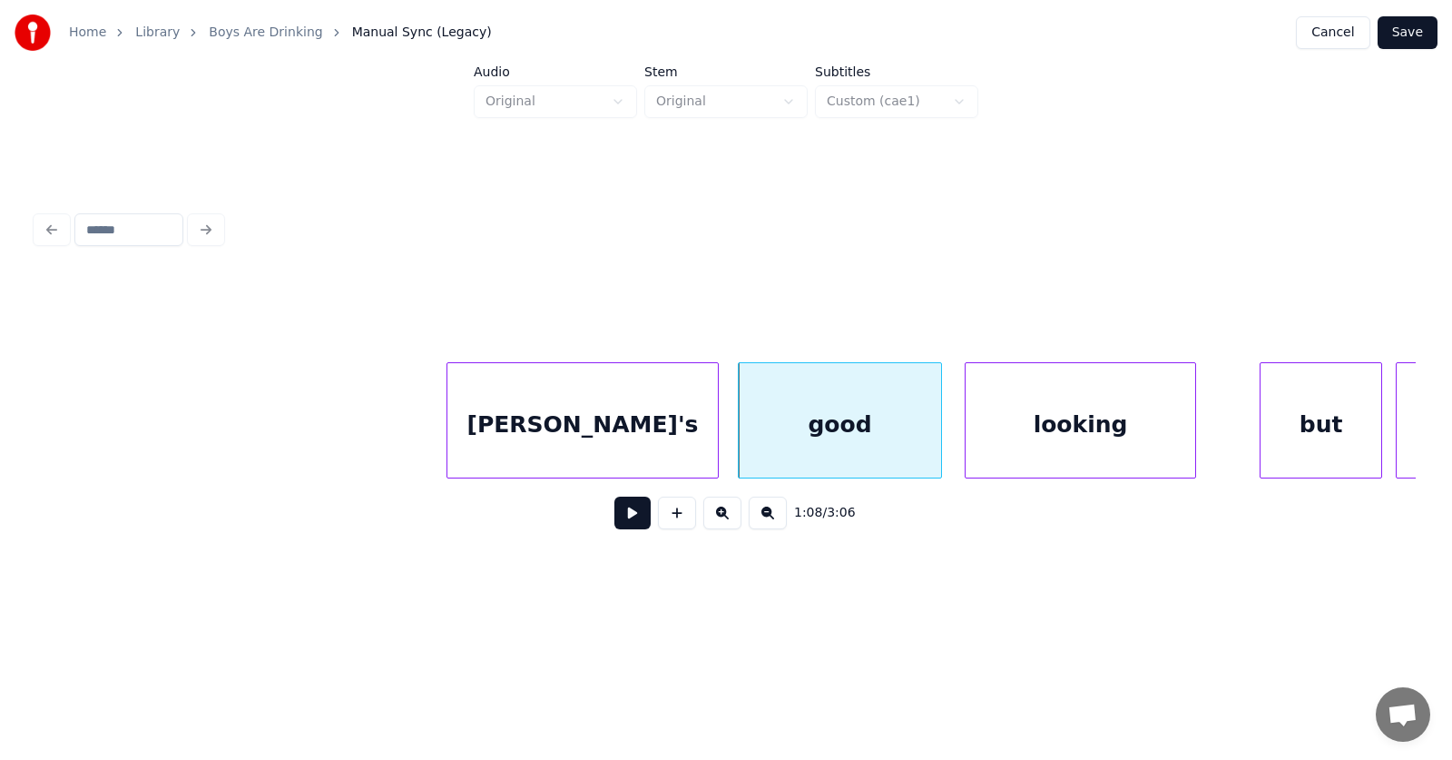
click at [1019, 435] on div "looking" at bounding box center [1081, 424] width 230 height 123
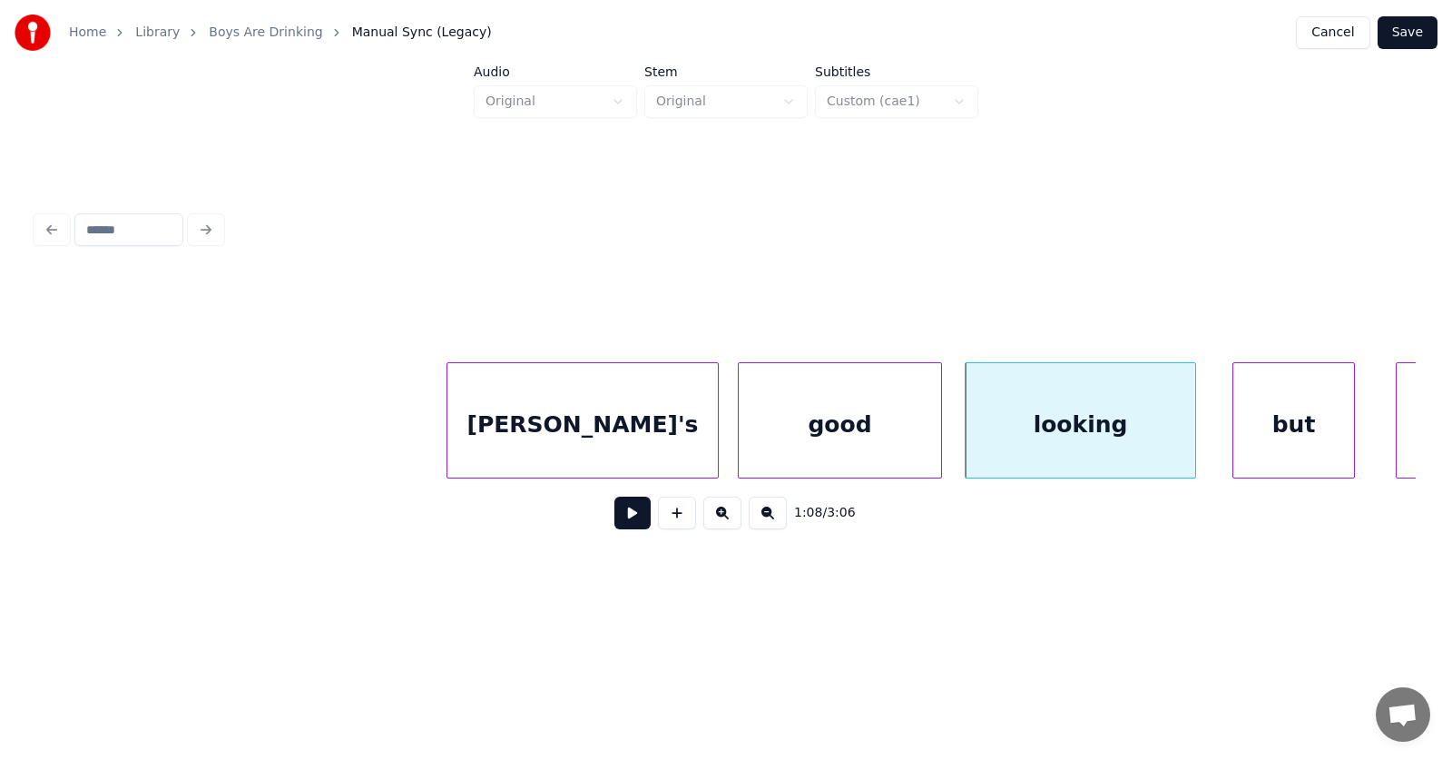
click at [1262, 423] on div "but" at bounding box center [1293, 424] width 121 height 123
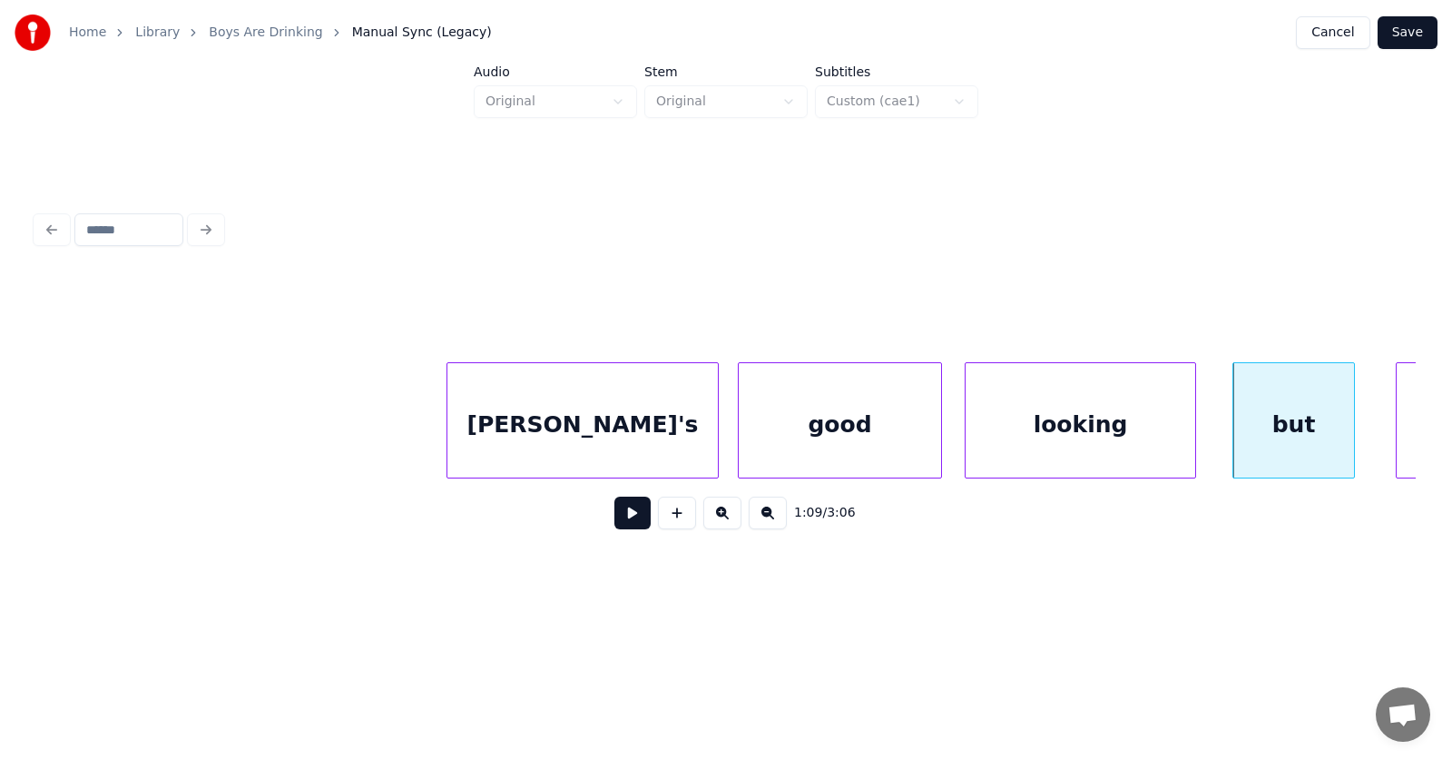
click at [627, 517] on button at bounding box center [632, 512] width 36 height 33
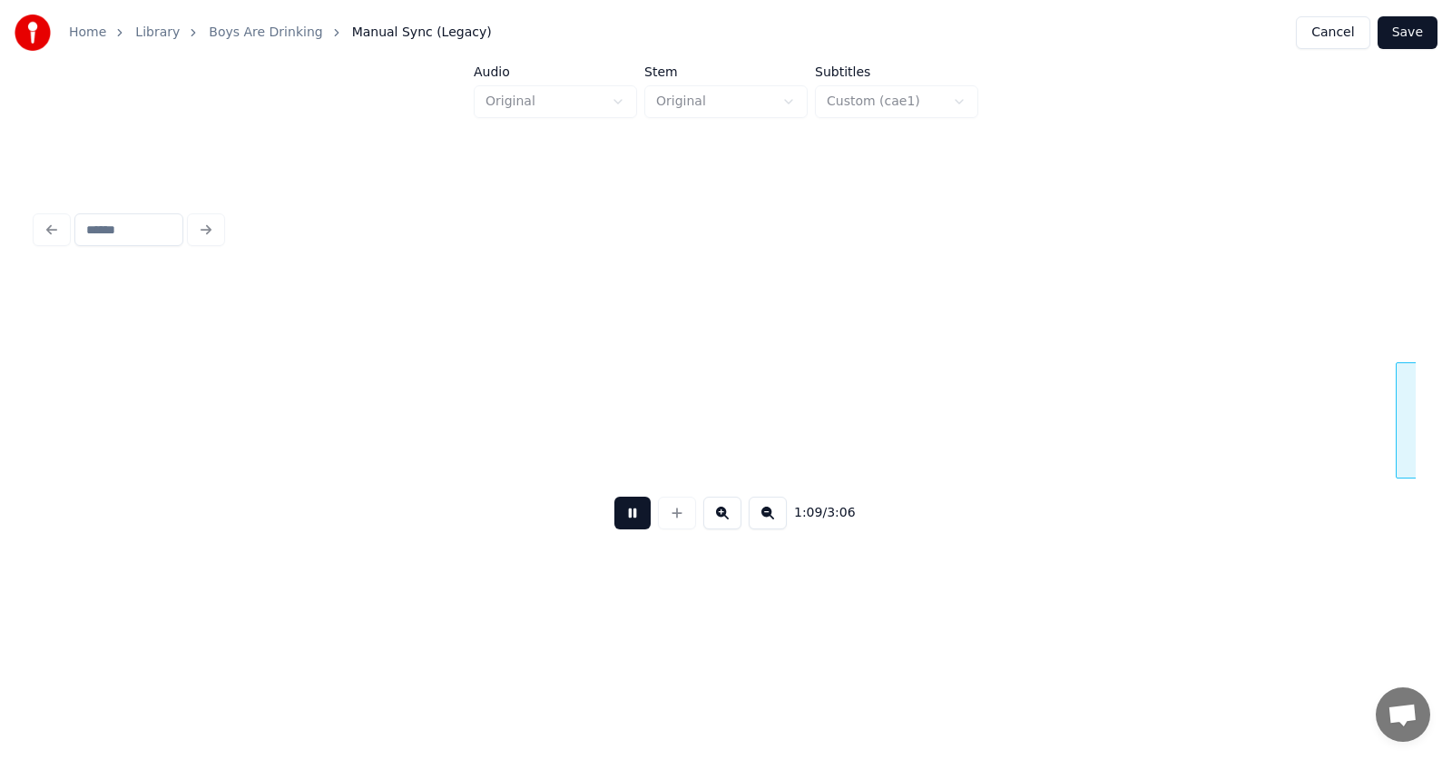
scroll to position [0, 47194]
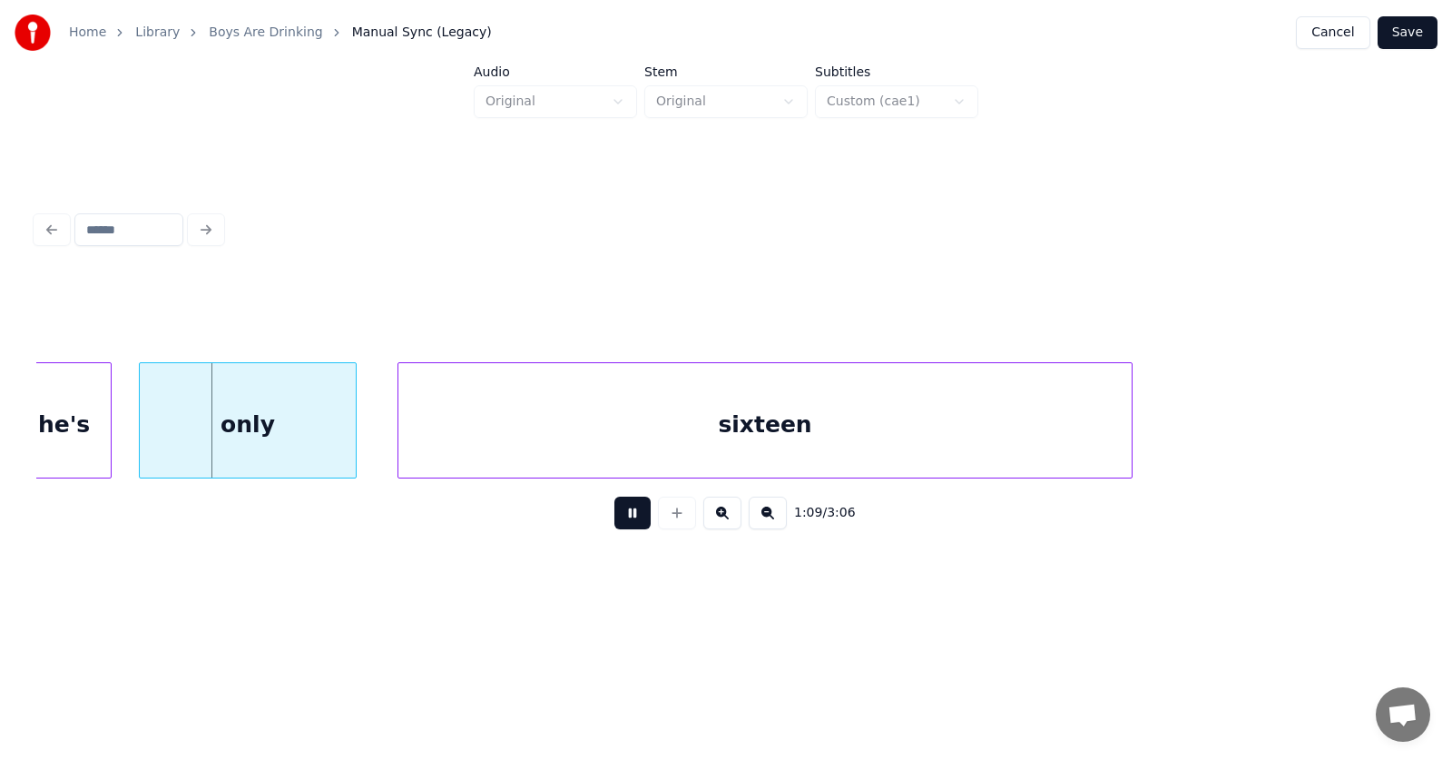
click at [627, 517] on button at bounding box center [632, 512] width 36 height 33
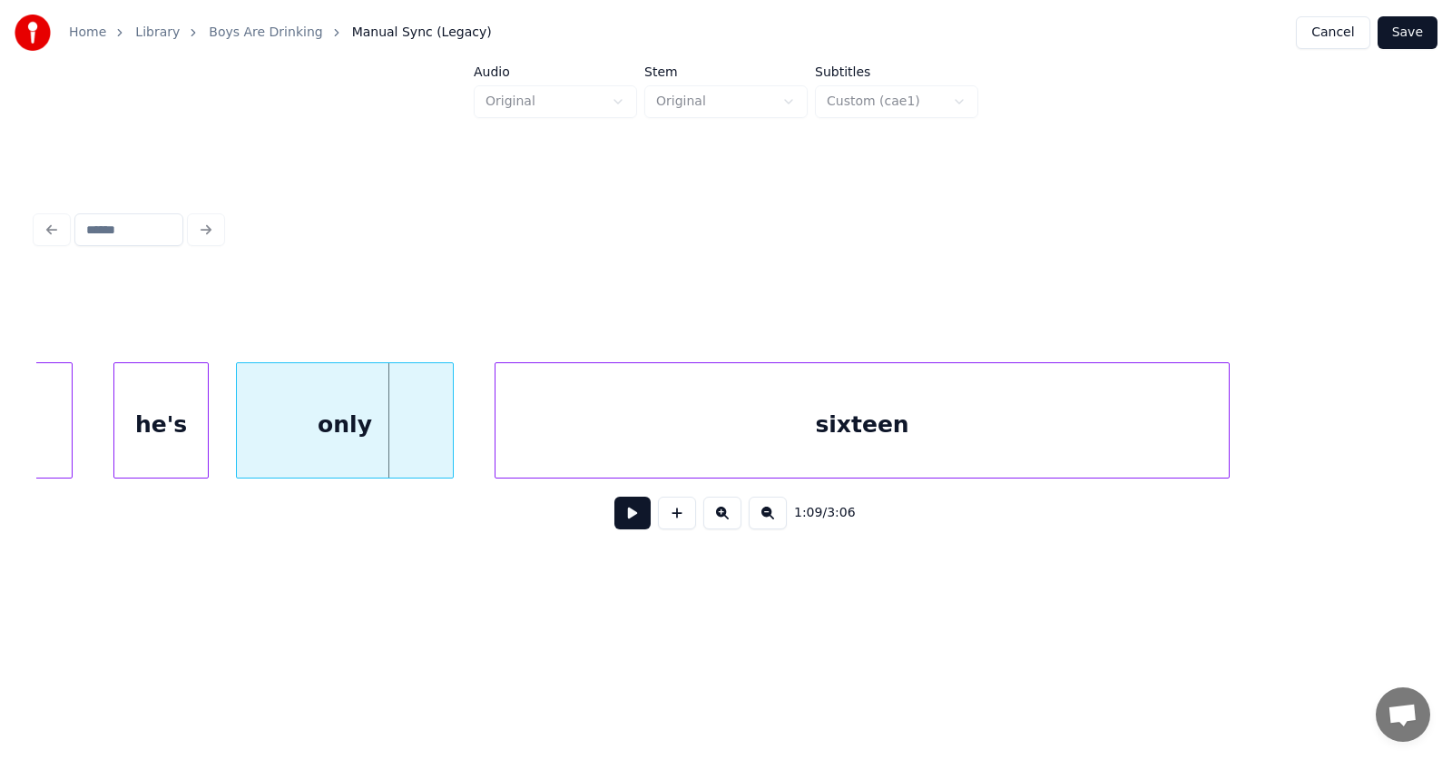
scroll to position [0, 46755]
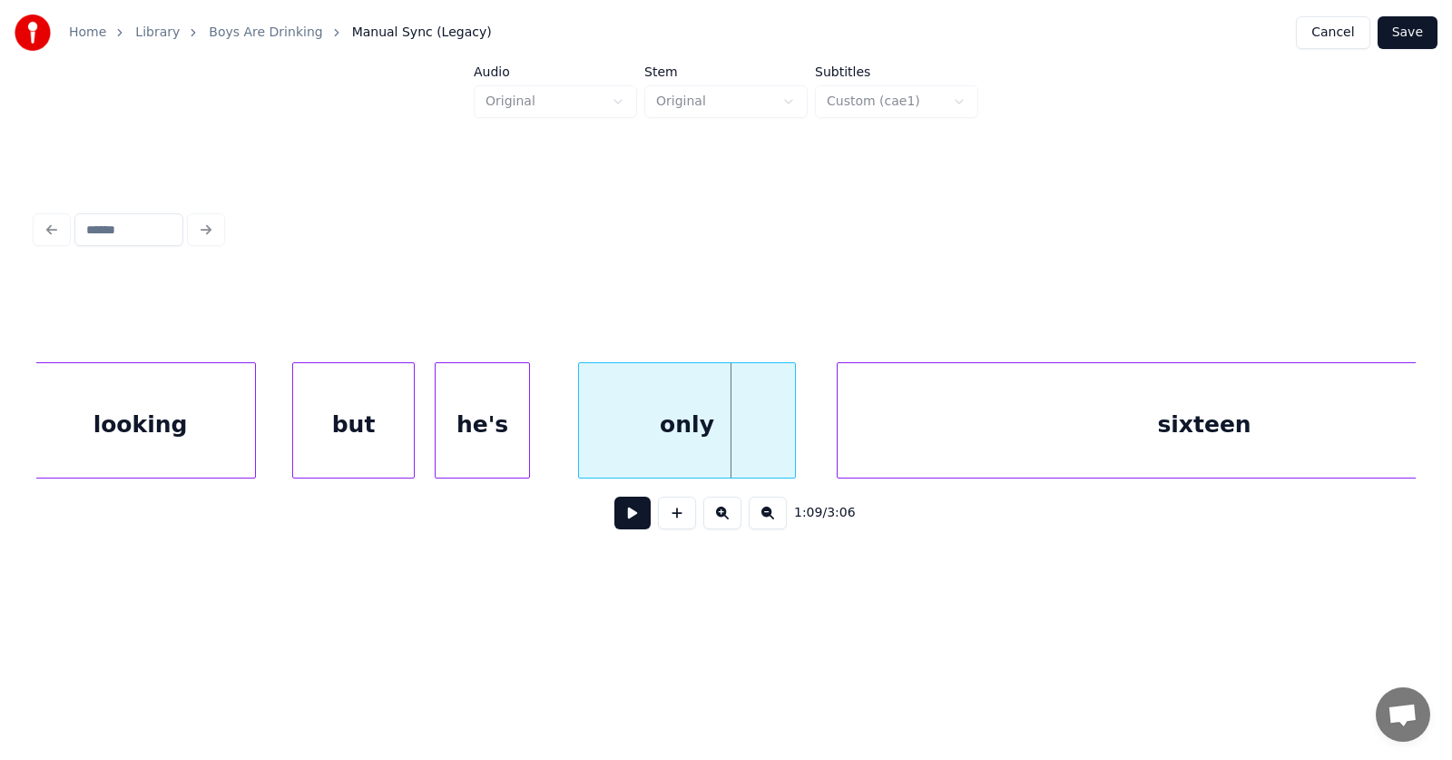
click at [482, 445] on div "he's" at bounding box center [482, 424] width 93 height 123
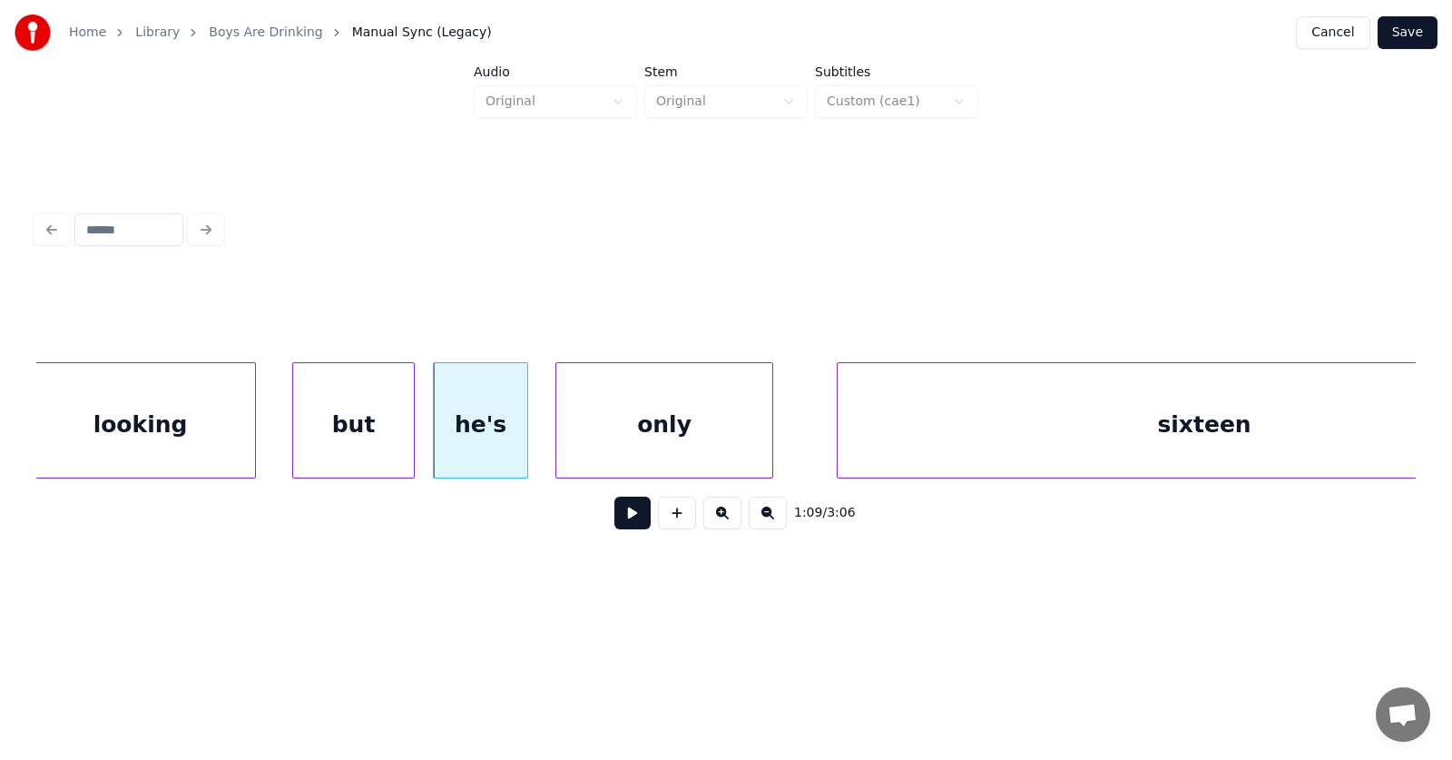
click at [609, 449] on div "only" at bounding box center [664, 424] width 216 height 123
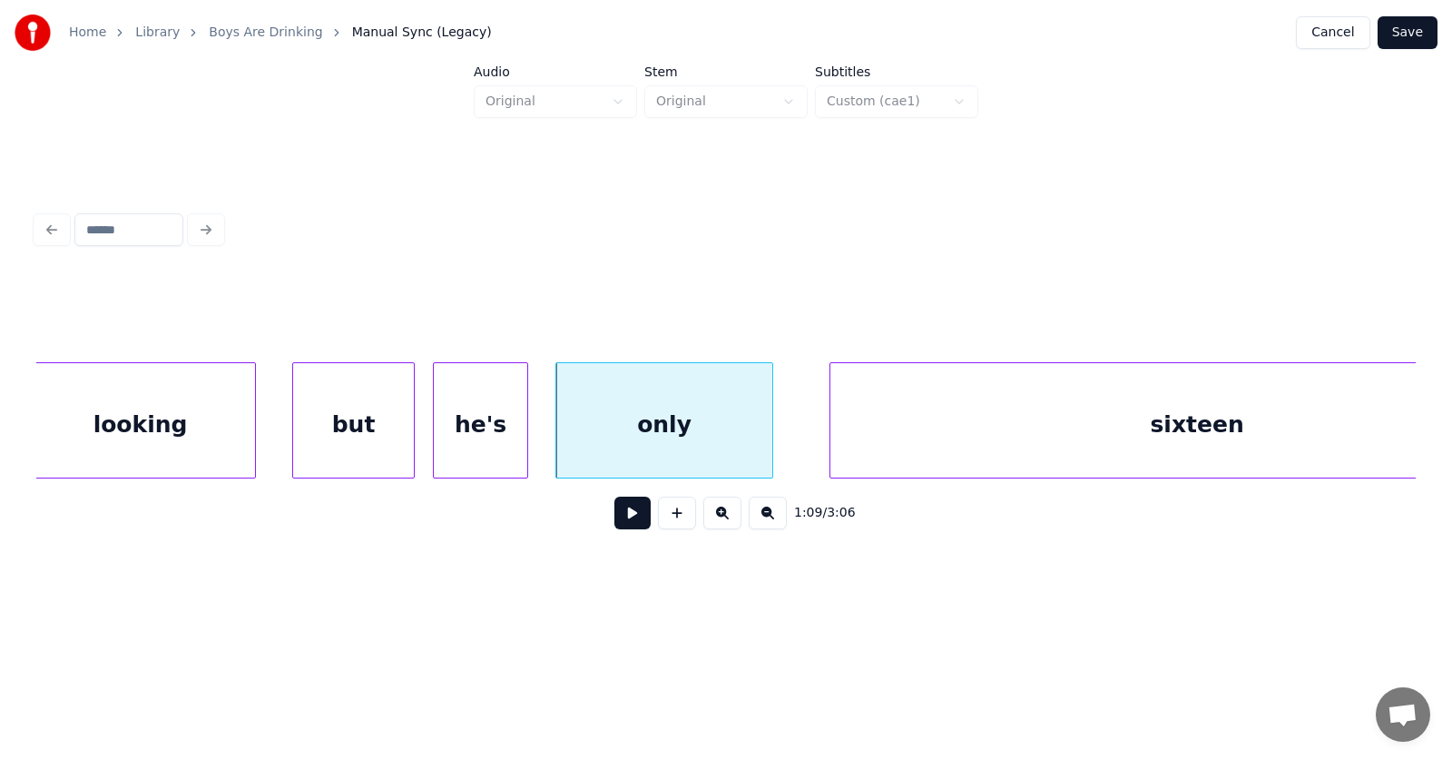
scroll to position [0, 46907]
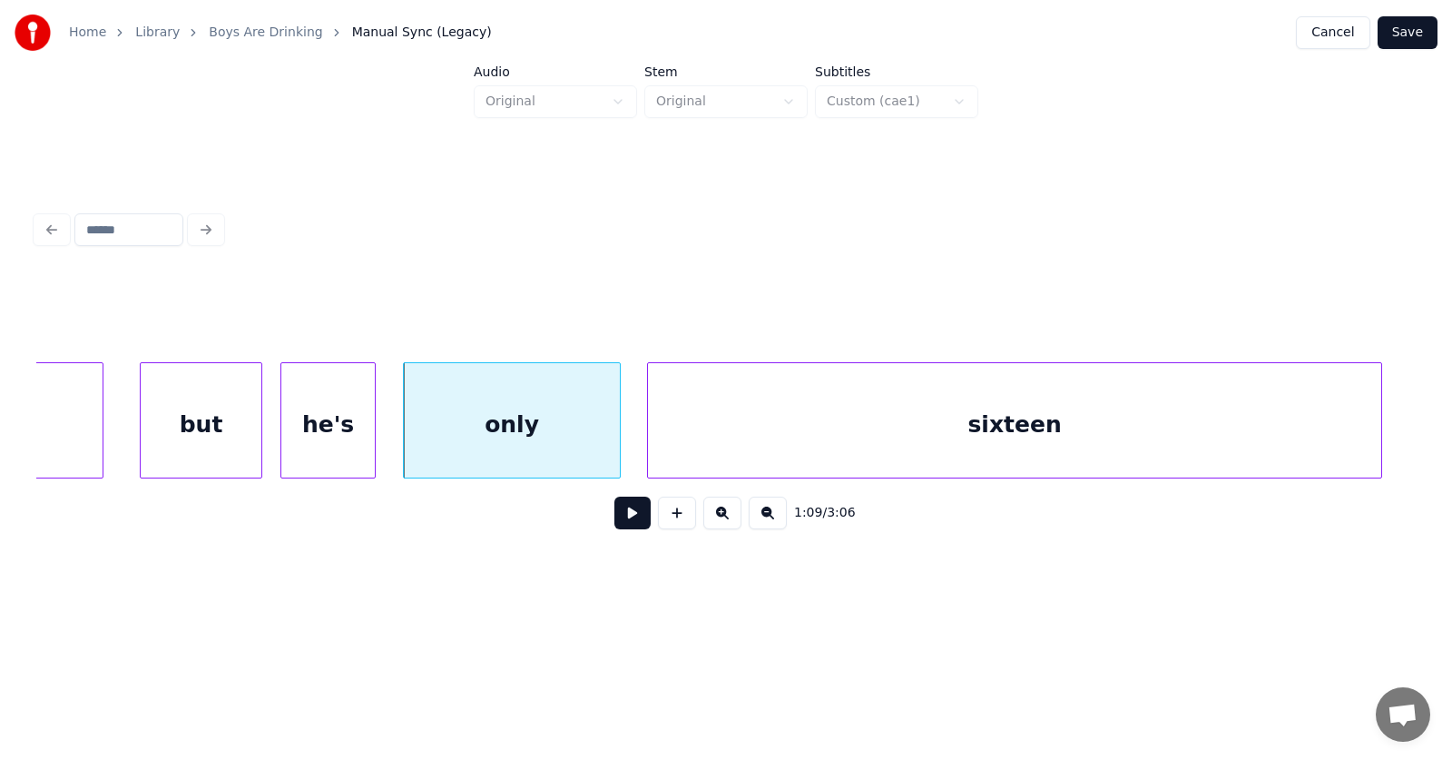
click at [855, 454] on div "sixteen" at bounding box center [1014, 424] width 733 height 123
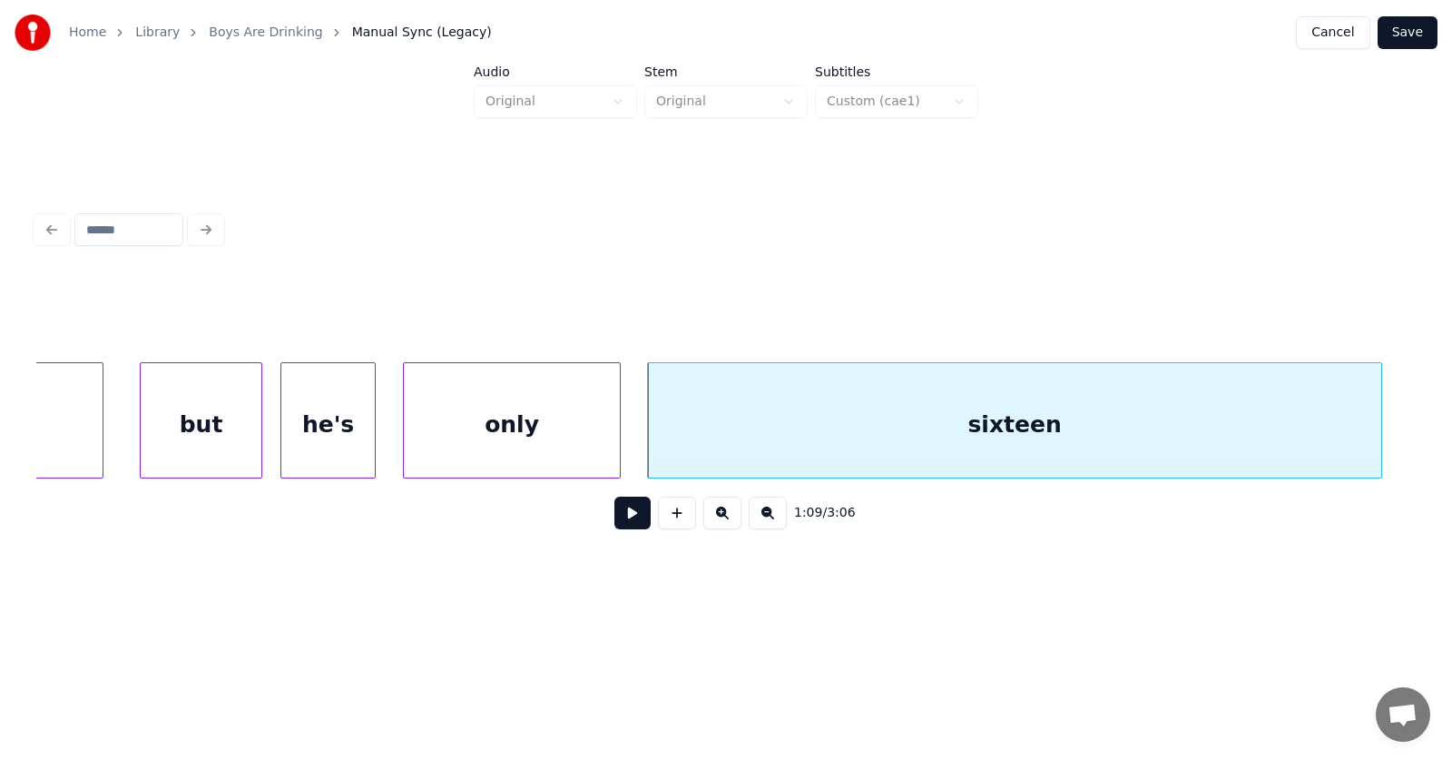
click at [625, 516] on button at bounding box center [632, 512] width 36 height 33
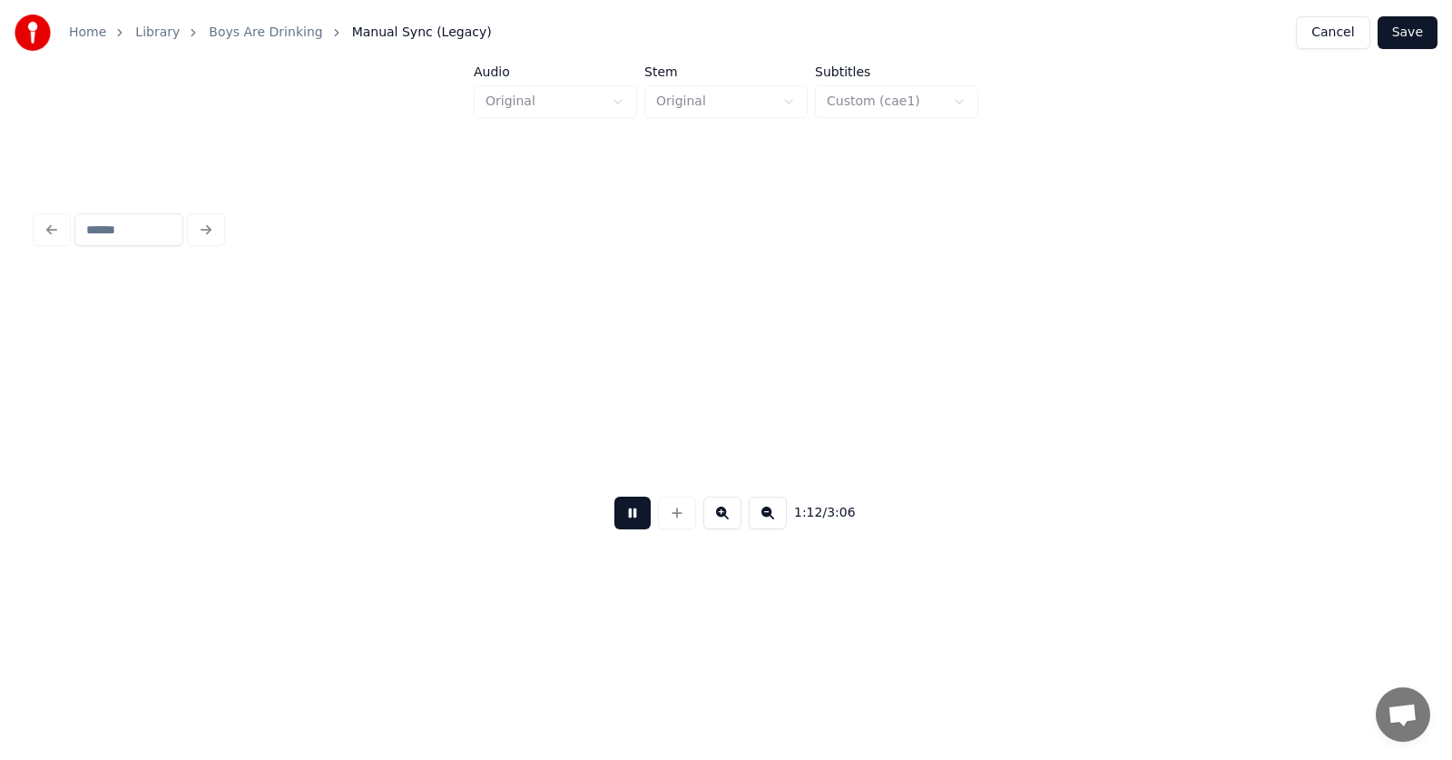
scroll to position [0, 49673]
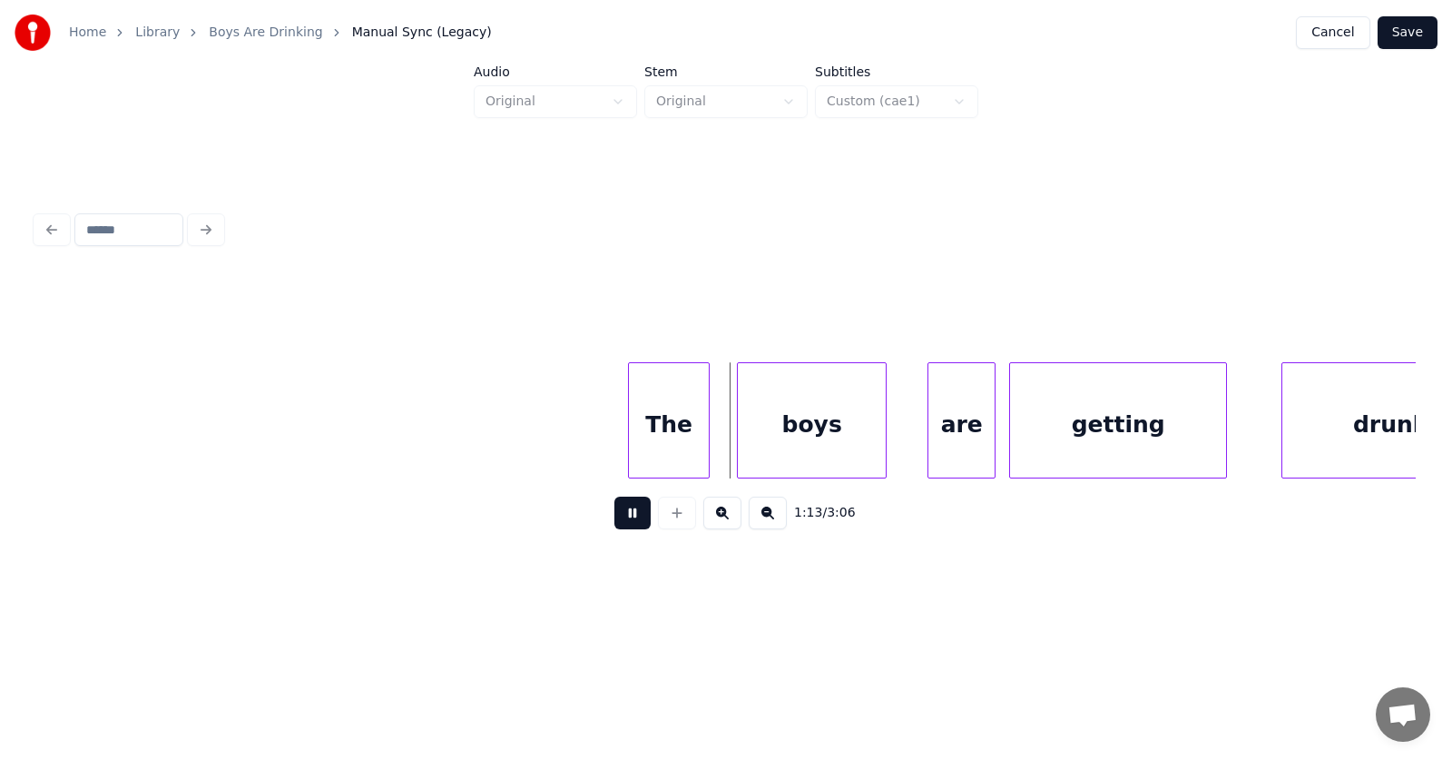
click at [625, 516] on button at bounding box center [632, 512] width 36 height 33
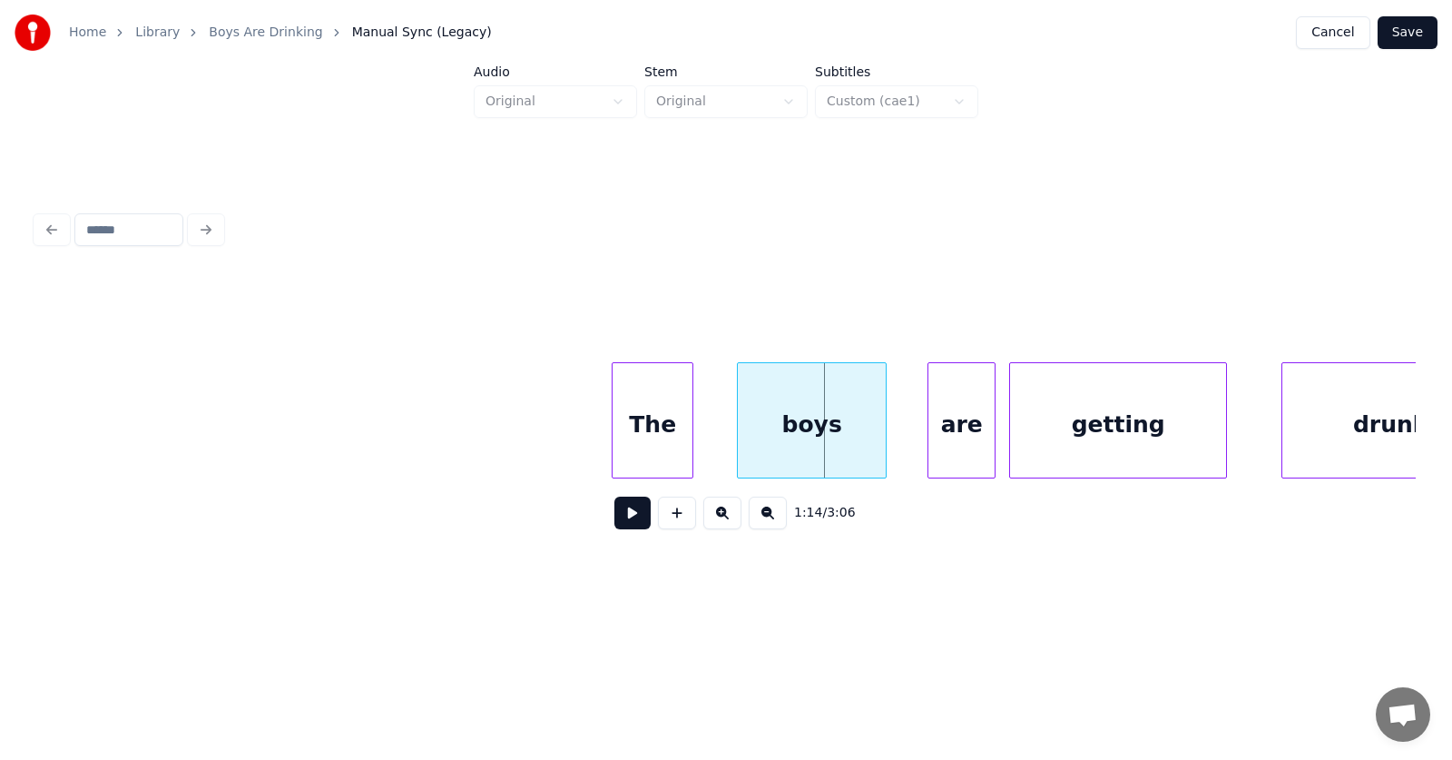
click at [675, 434] on div "The" at bounding box center [653, 424] width 80 height 123
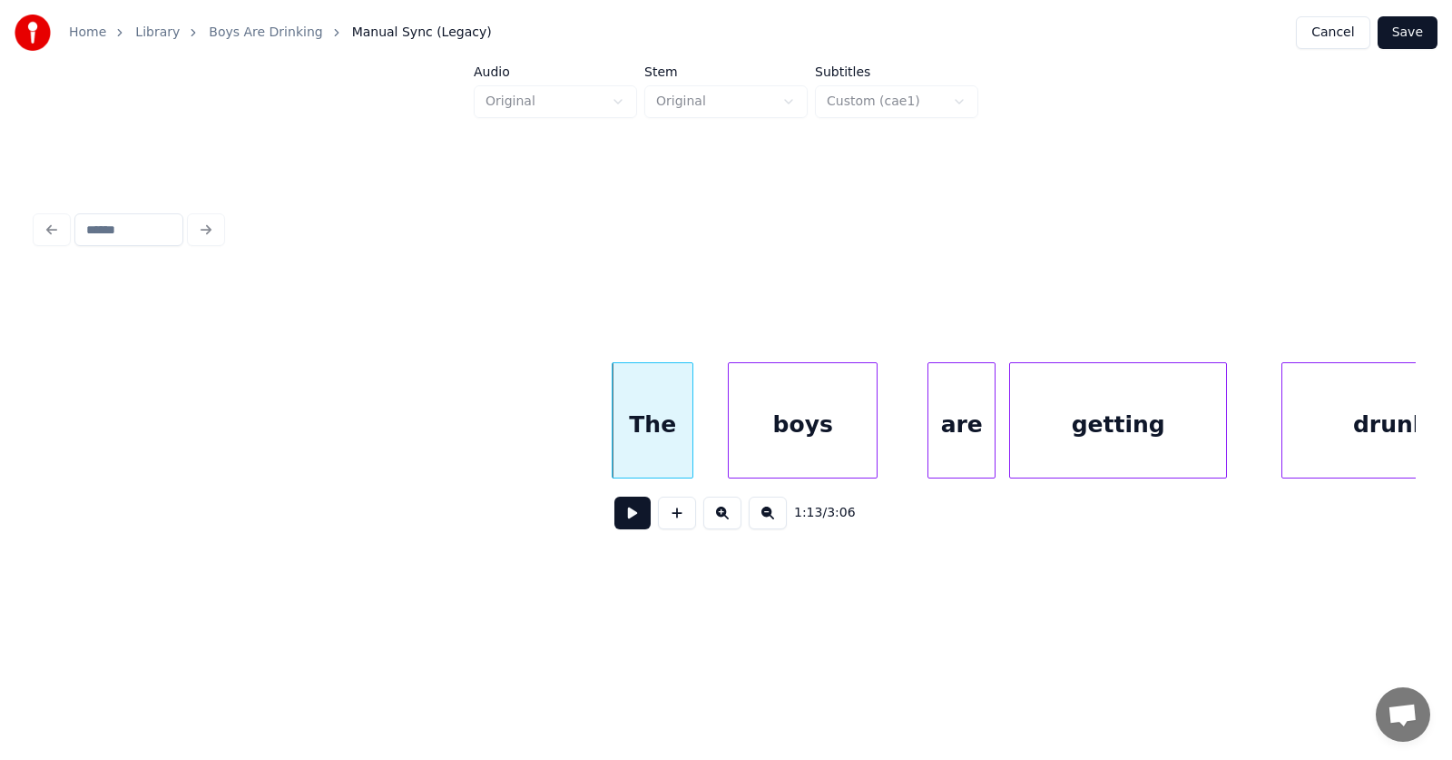
click at [786, 434] on div "boys" at bounding box center [803, 424] width 148 height 123
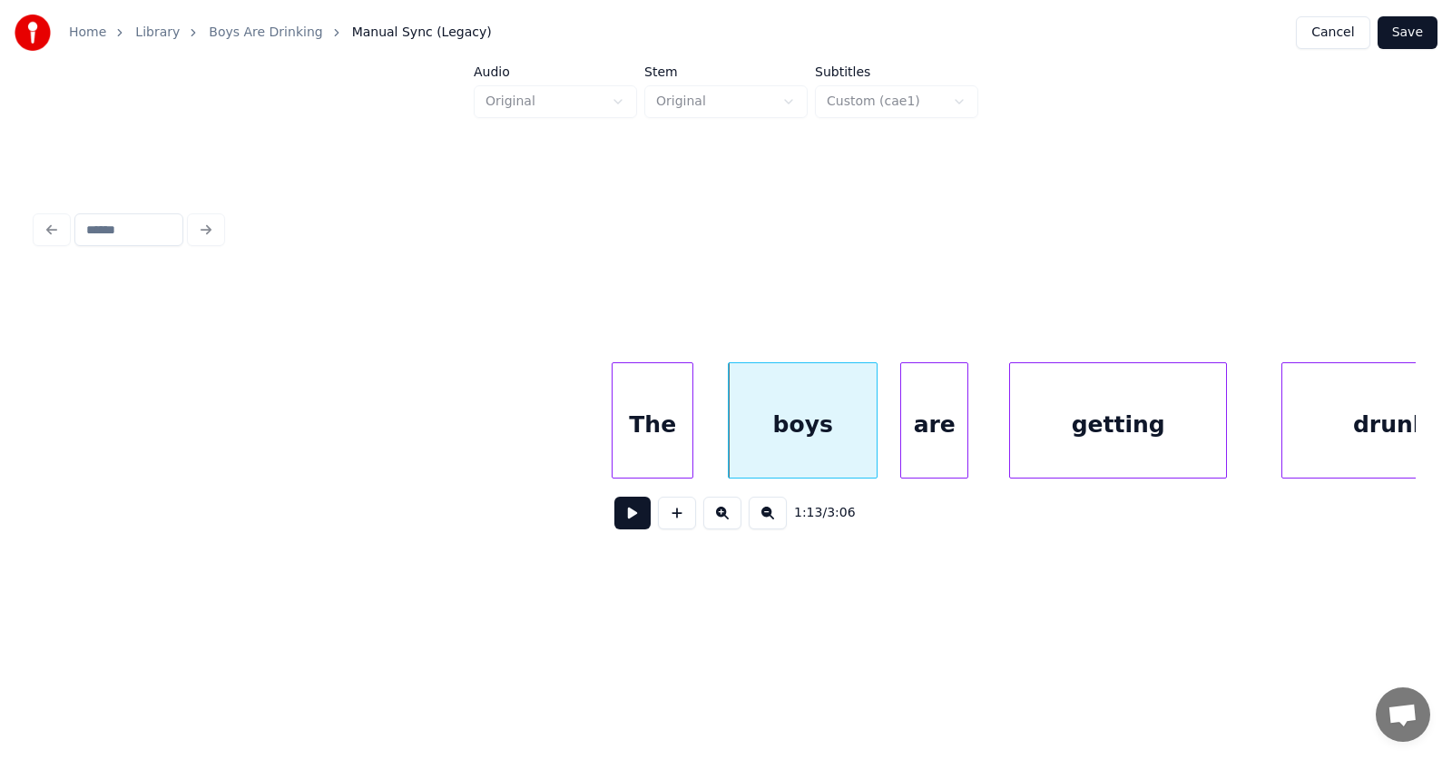
click at [926, 436] on div "are" at bounding box center [934, 424] width 66 height 123
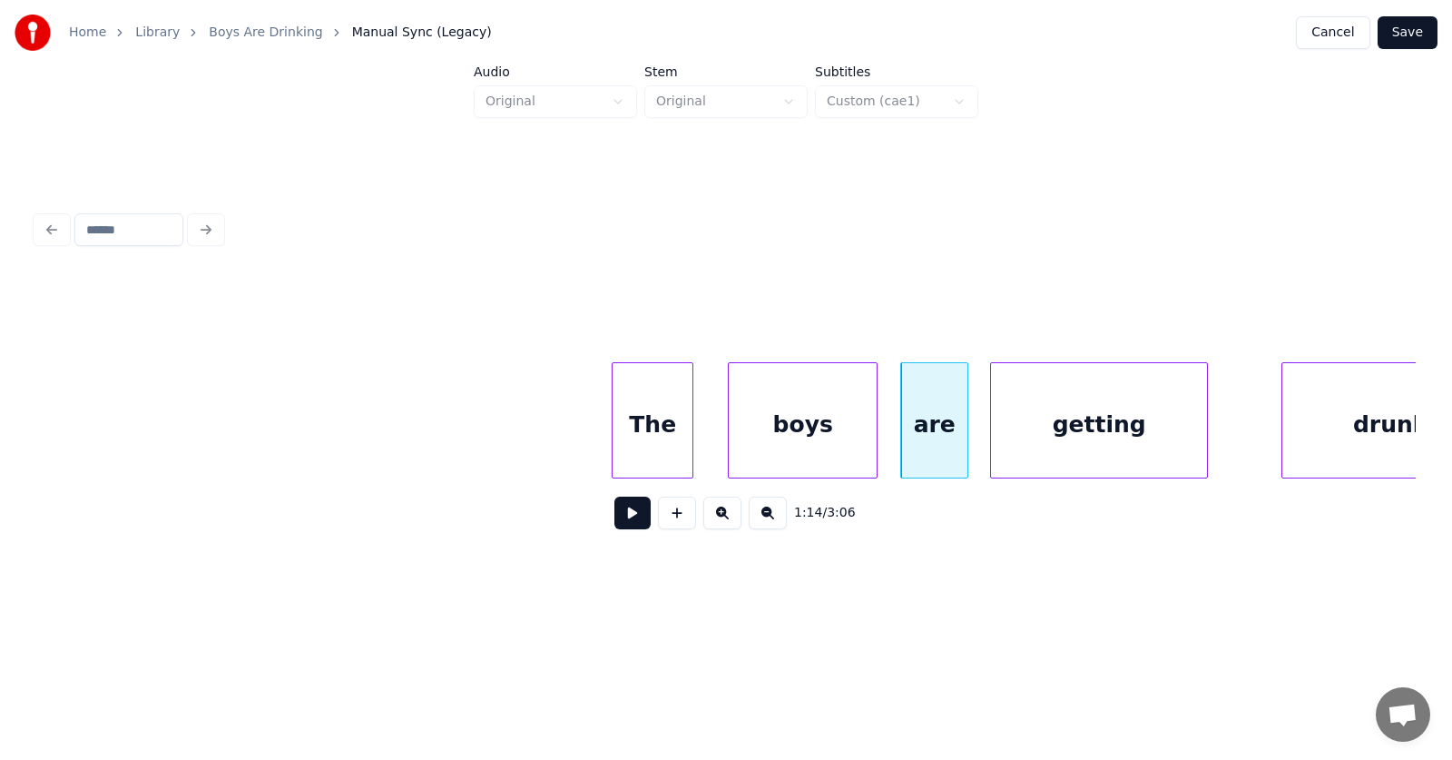
click at [1083, 433] on div "getting" at bounding box center [1099, 424] width 216 height 123
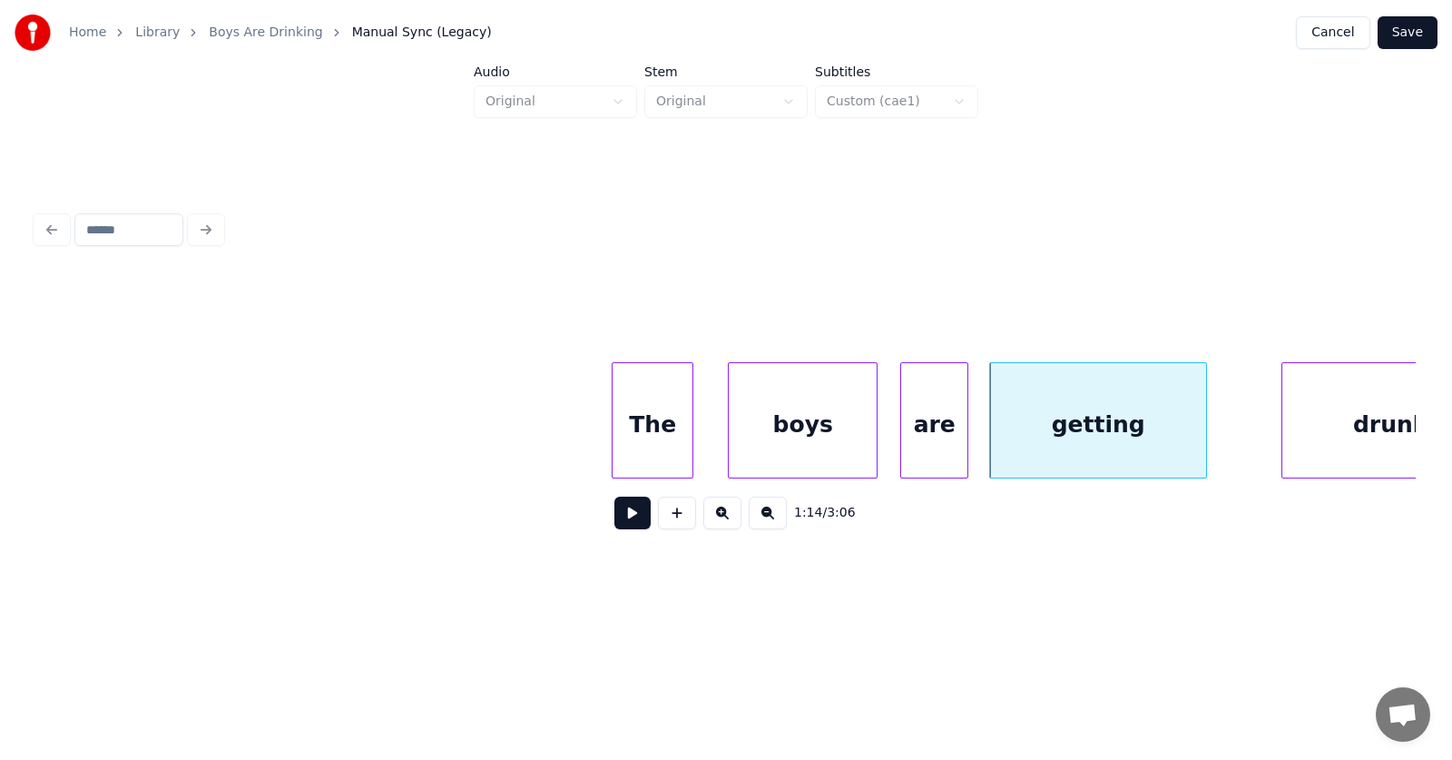
scroll to position [0, 49752]
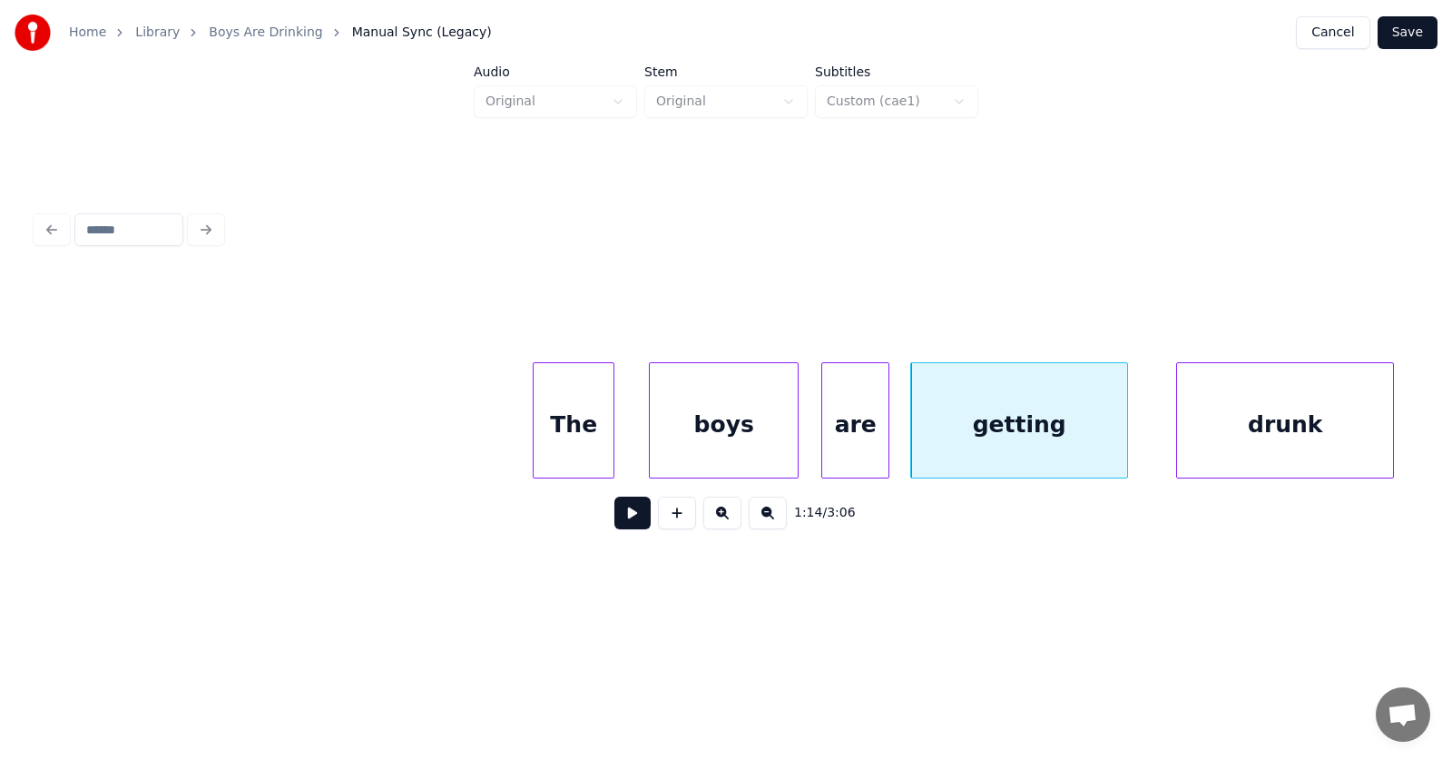
click at [1279, 425] on div "drunk" at bounding box center [1285, 424] width 216 height 123
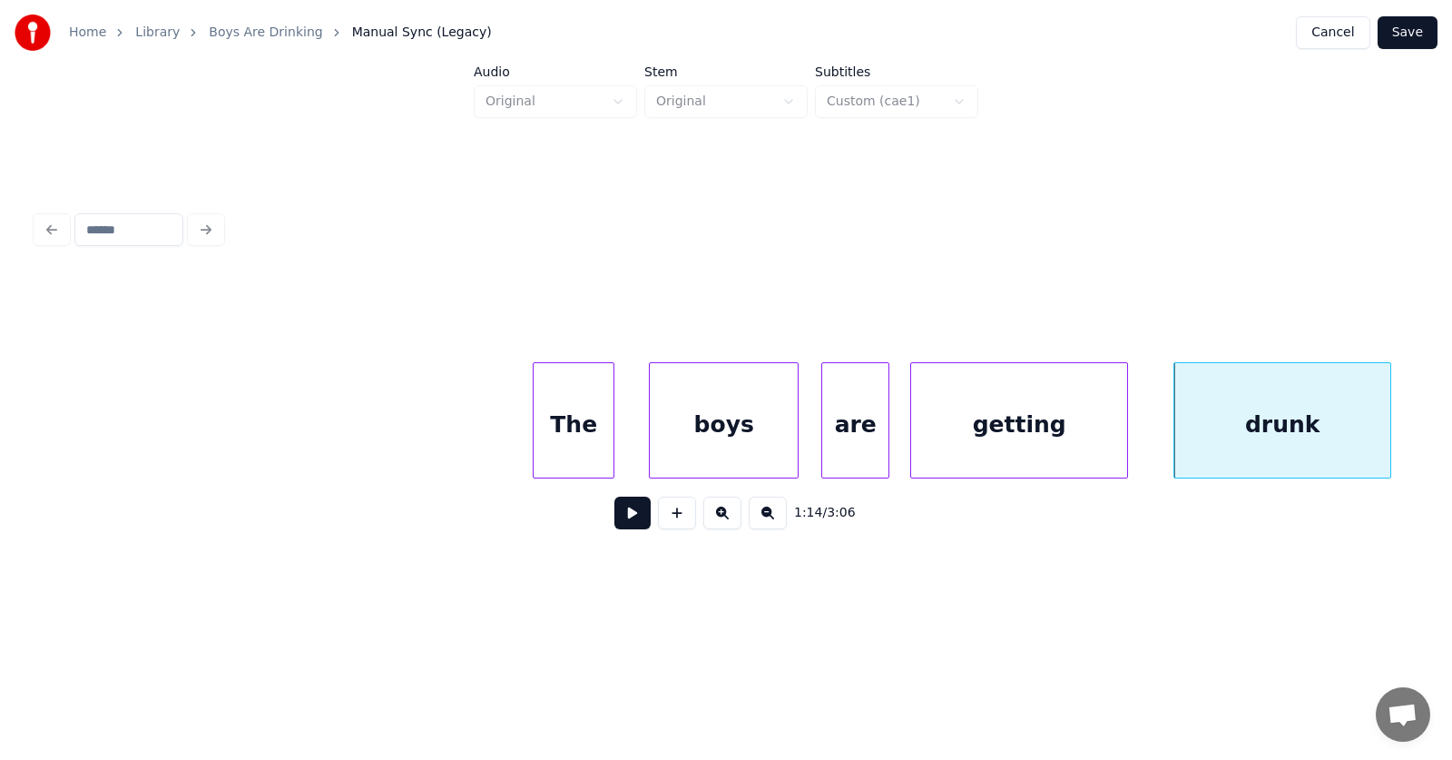
click at [597, 435] on div "The" at bounding box center [574, 424] width 80 height 123
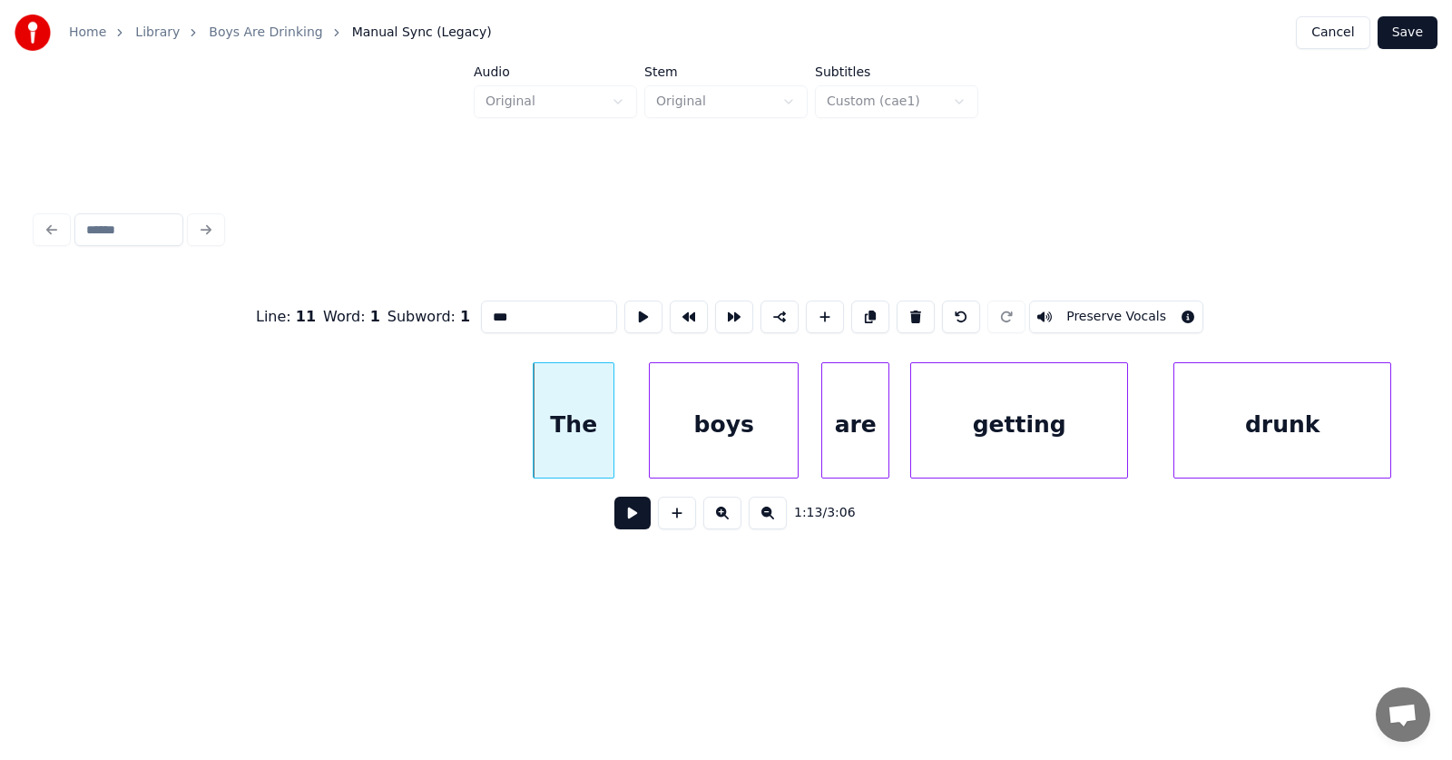
click at [614, 524] on button at bounding box center [632, 512] width 36 height 33
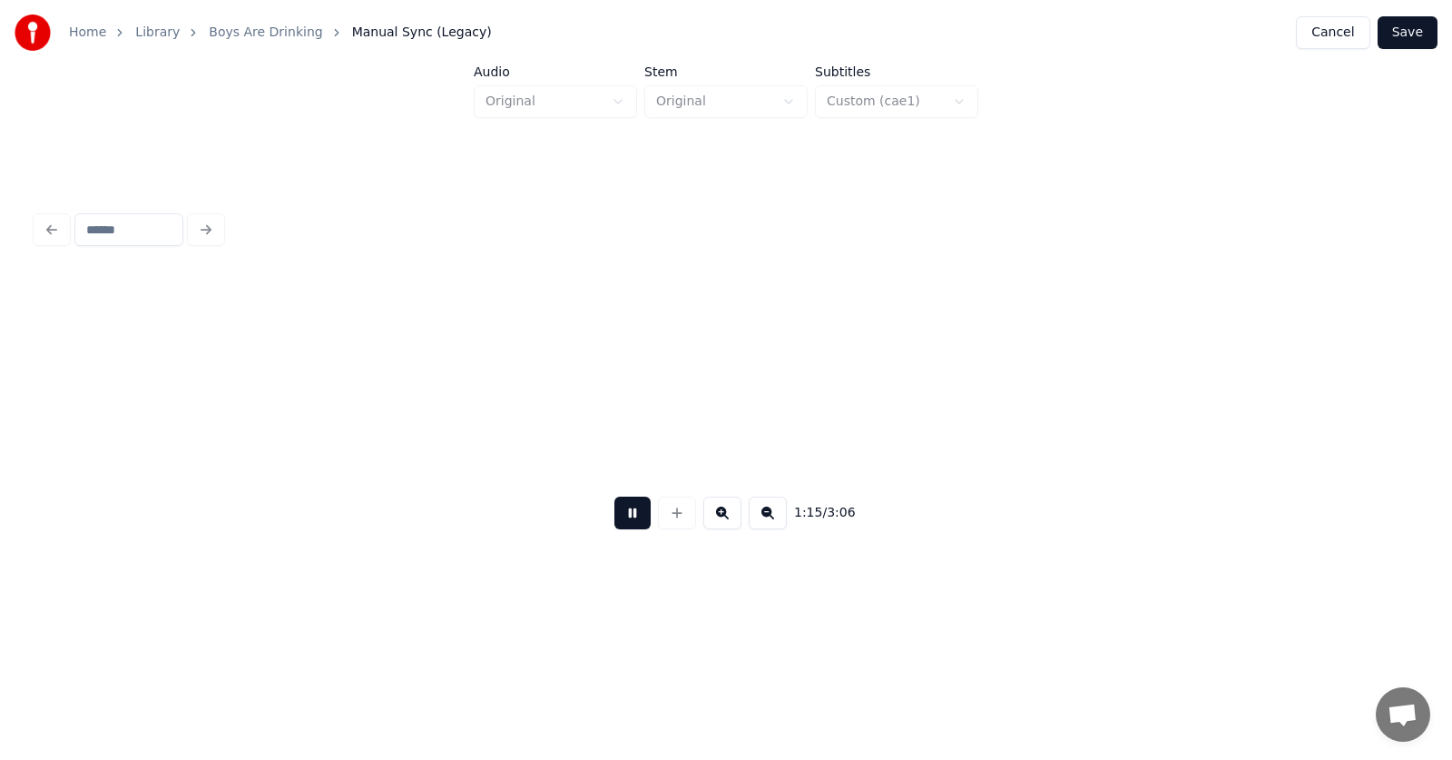
scroll to position [0, 51138]
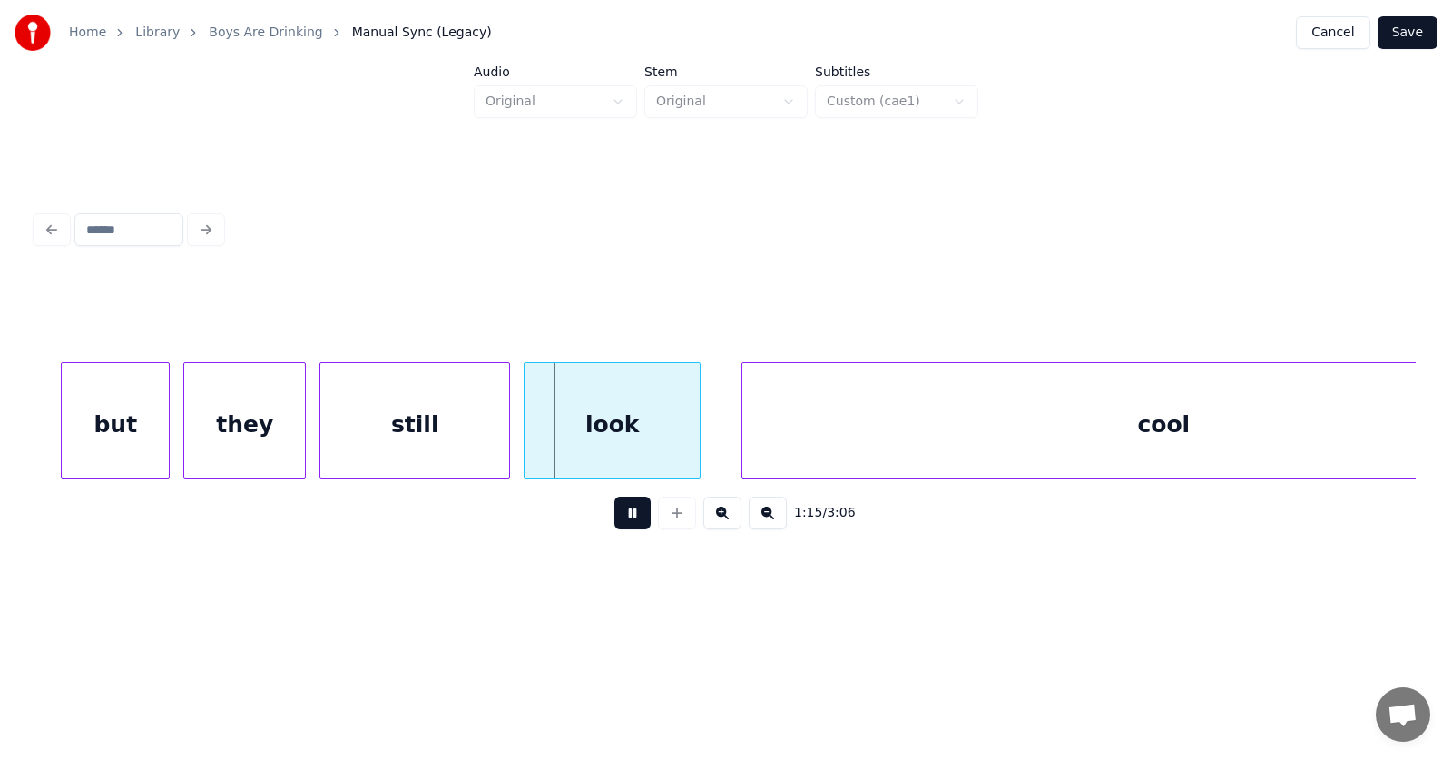
click at [614, 524] on button at bounding box center [632, 512] width 36 height 33
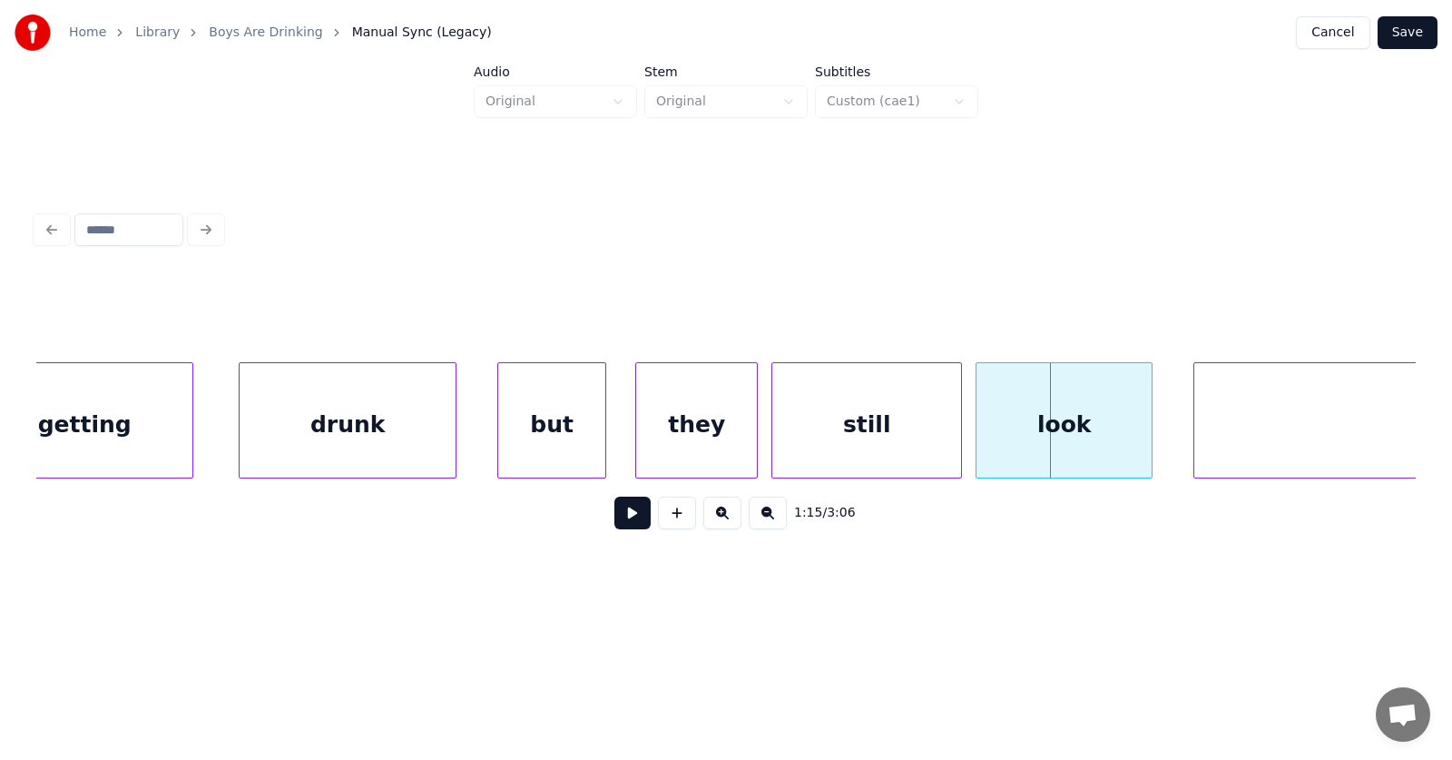
click at [566, 436] on div "but" at bounding box center [551, 424] width 107 height 123
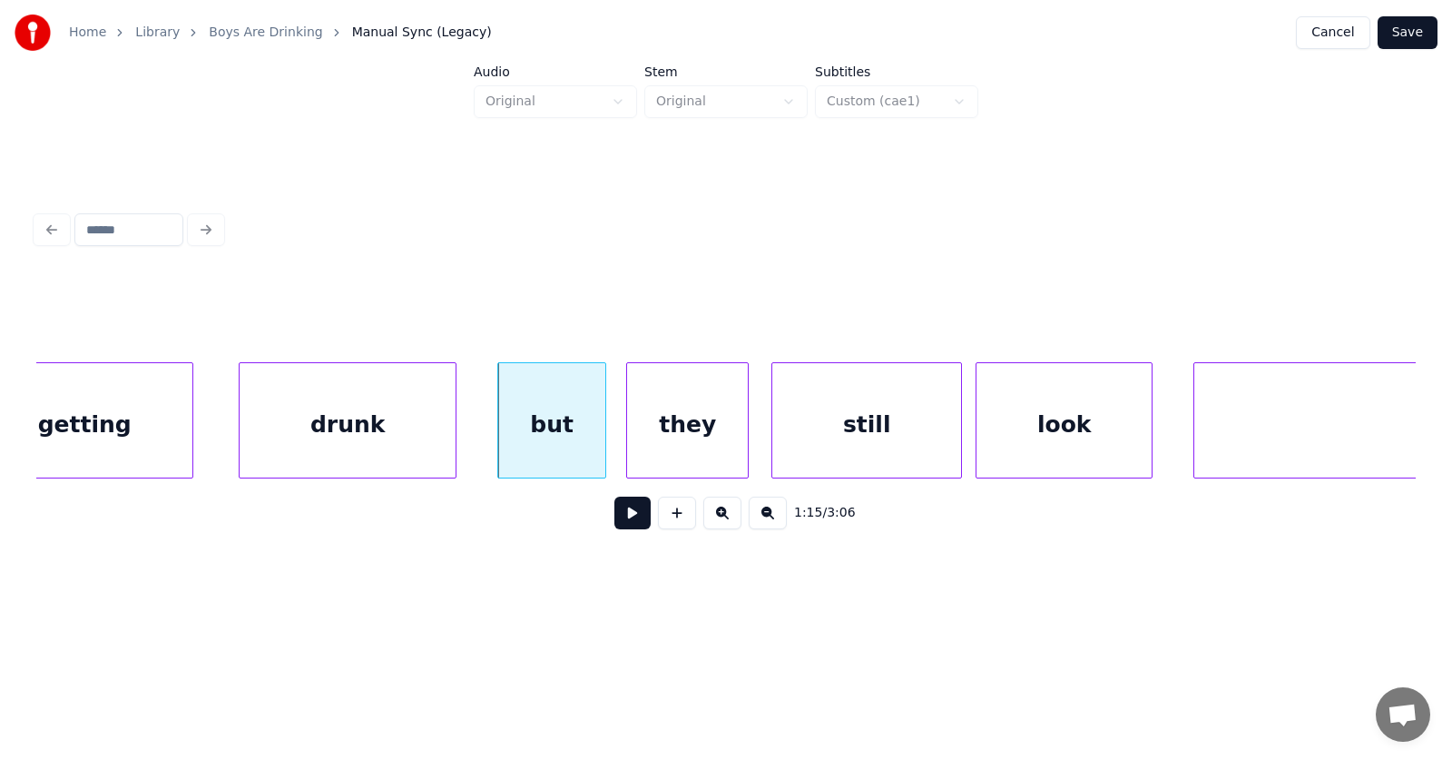
click at [670, 444] on div "they" at bounding box center [687, 424] width 121 height 123
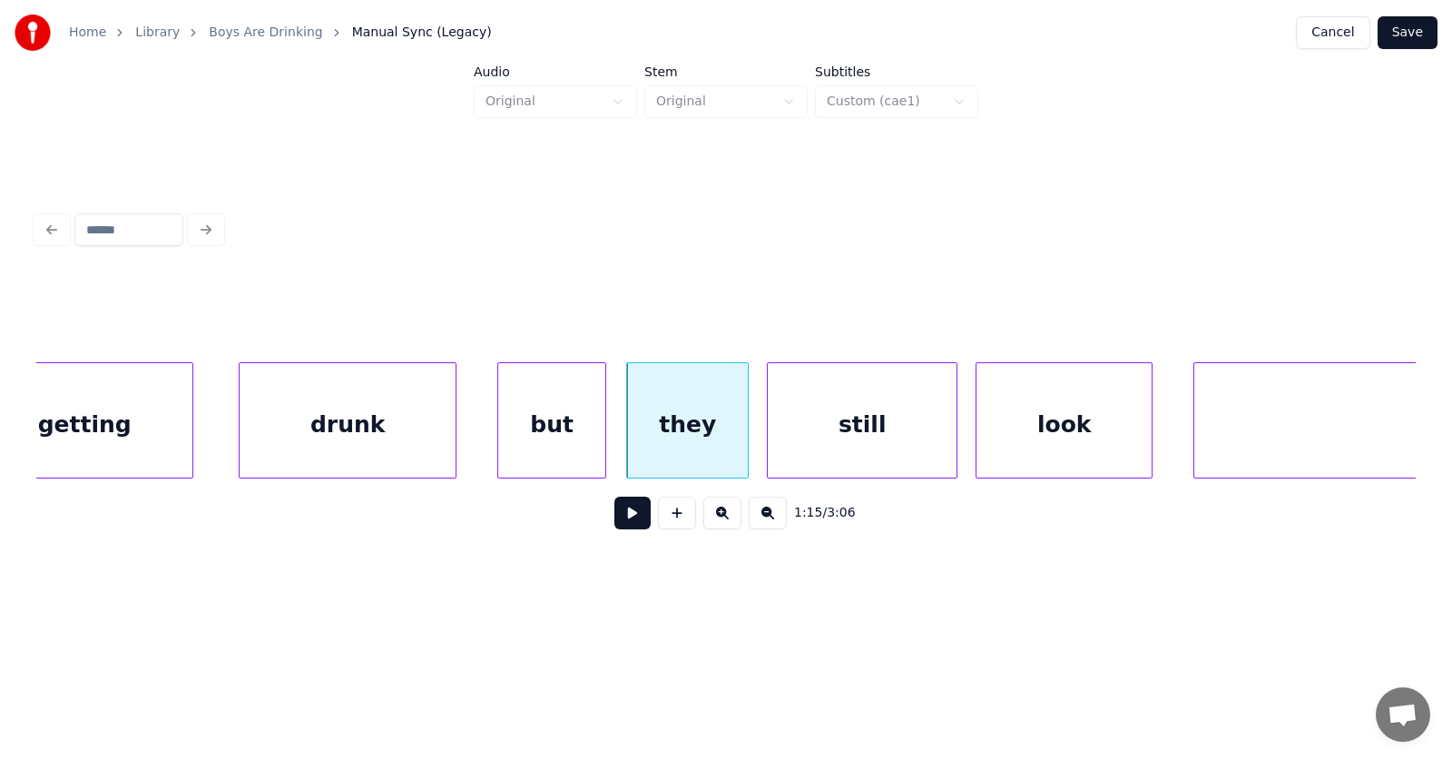
click at [798, 441] on div "still" at bounding box center [862, 424] width 189 height 123
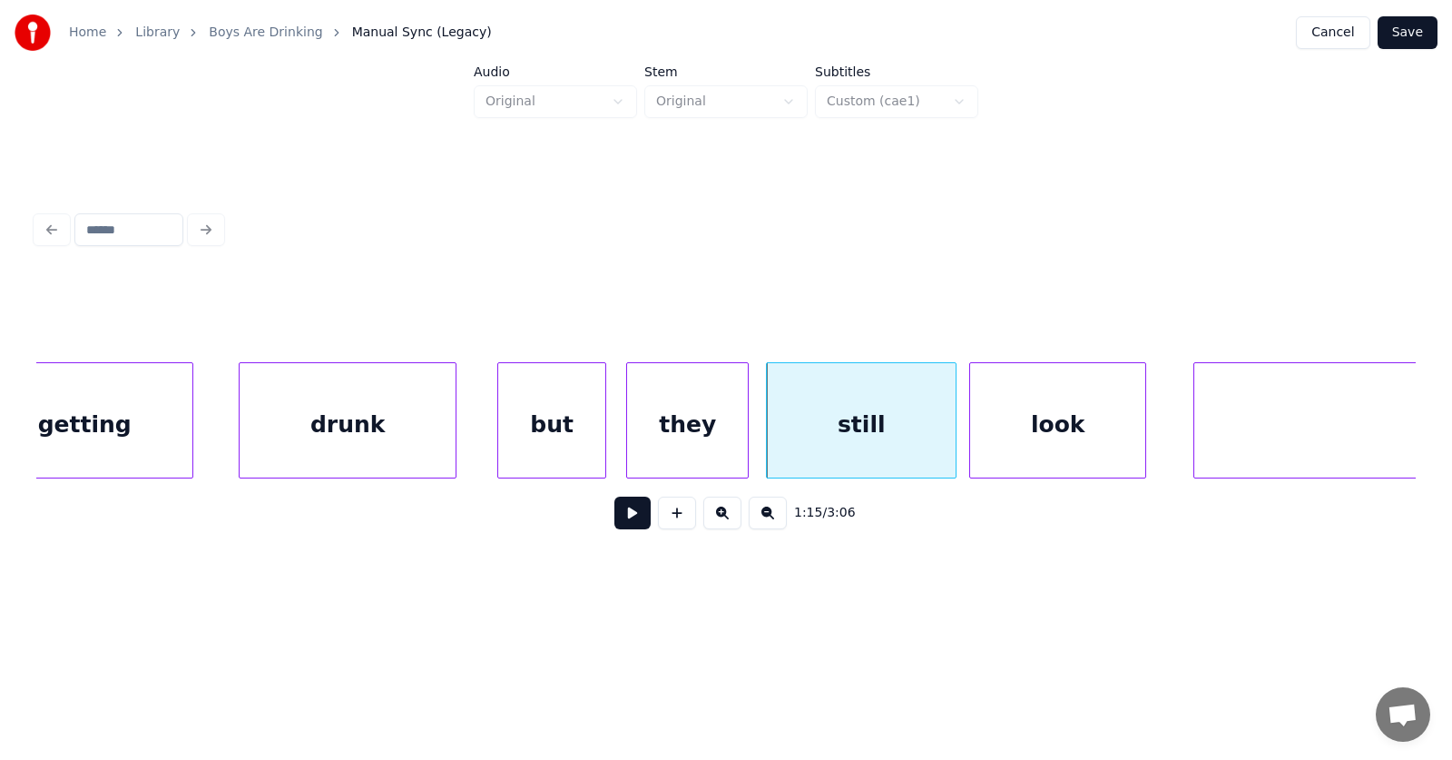
click at [985, 446] on div "look" at bounding box center [1057, 424] width 175 height 123
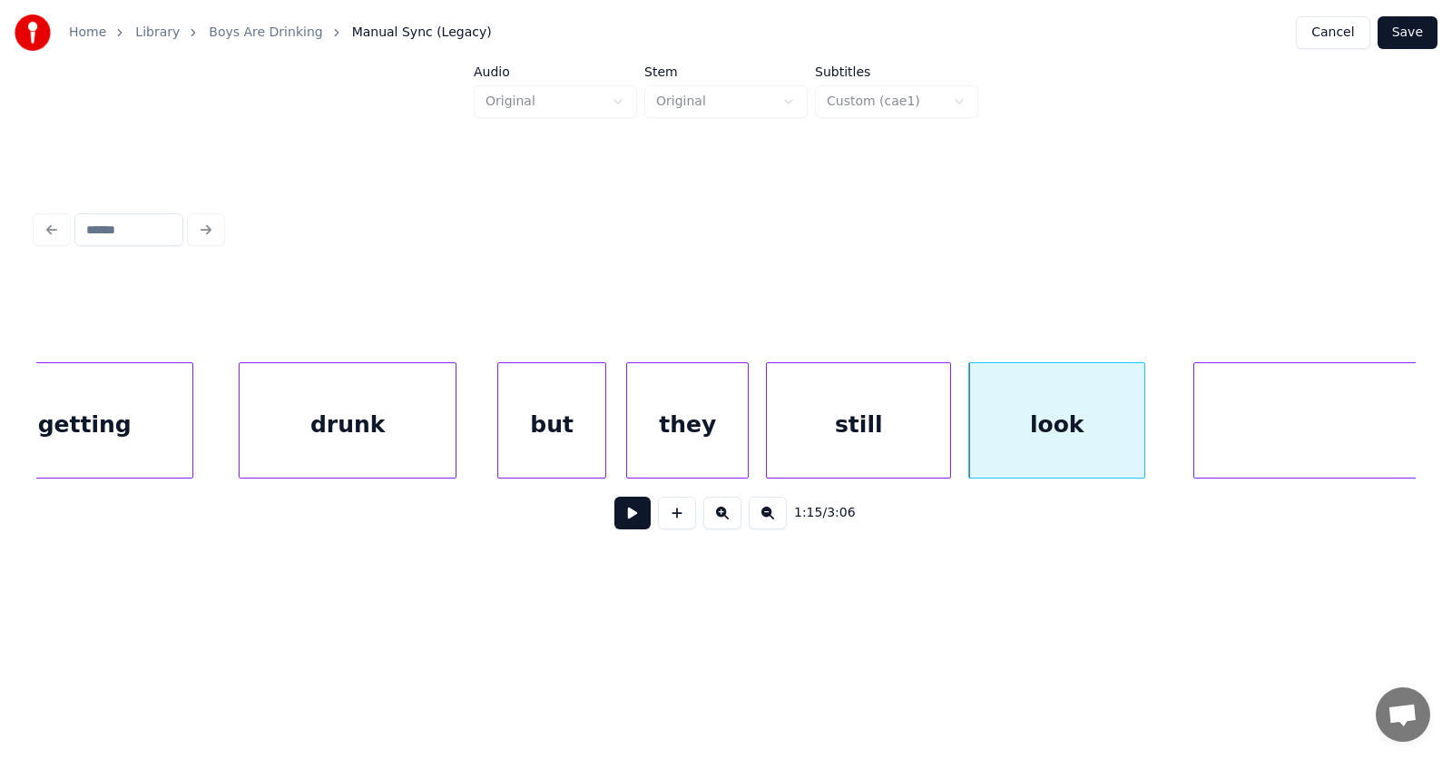
click at [947, 443] on div at bounding box center [947, 420] width 5 height 114
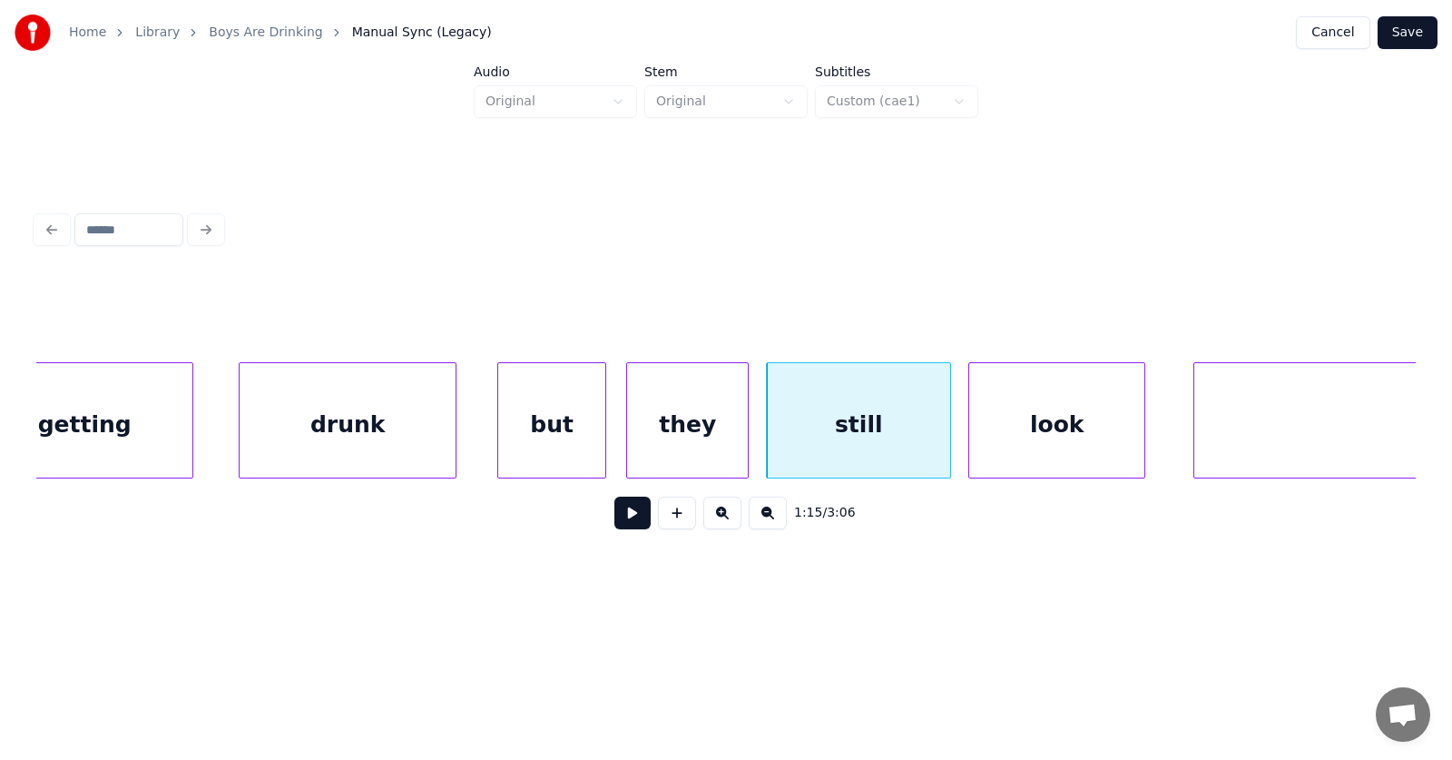
scroll to position [0, 51305]
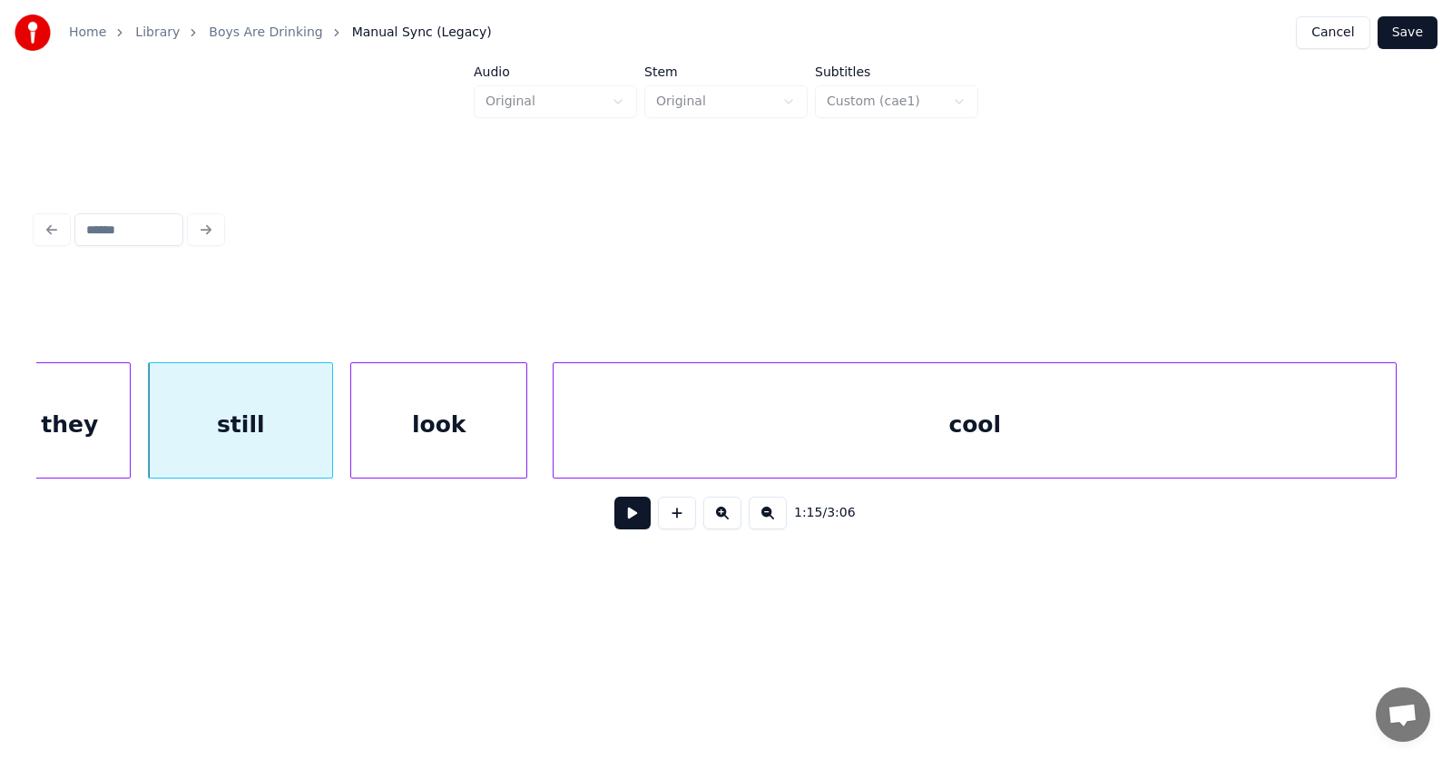
click at [1236, 417] on div "cool" at bounding box center [975, 424] width 842 height 123
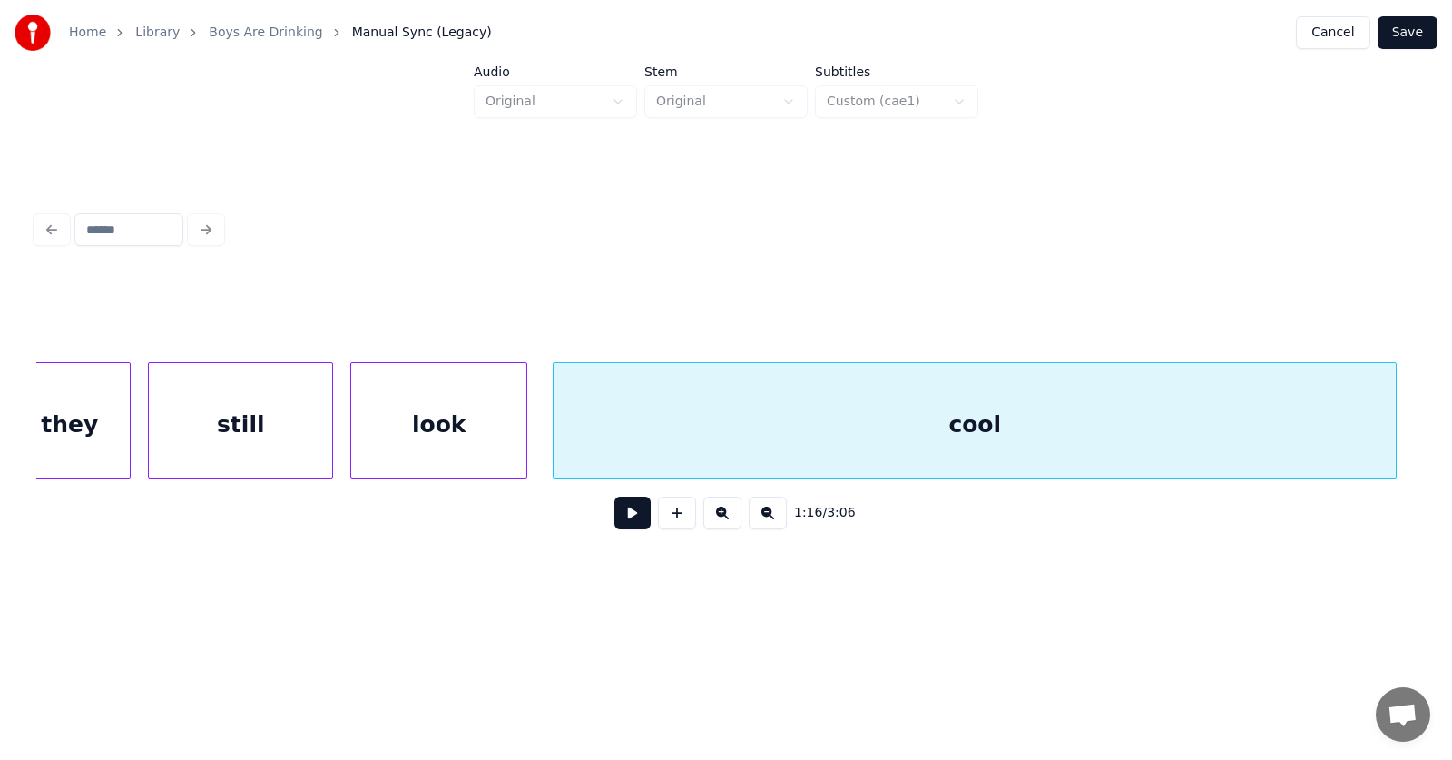
click at [628, 524] on button at bounding box center [632, 512] width 36 height 33
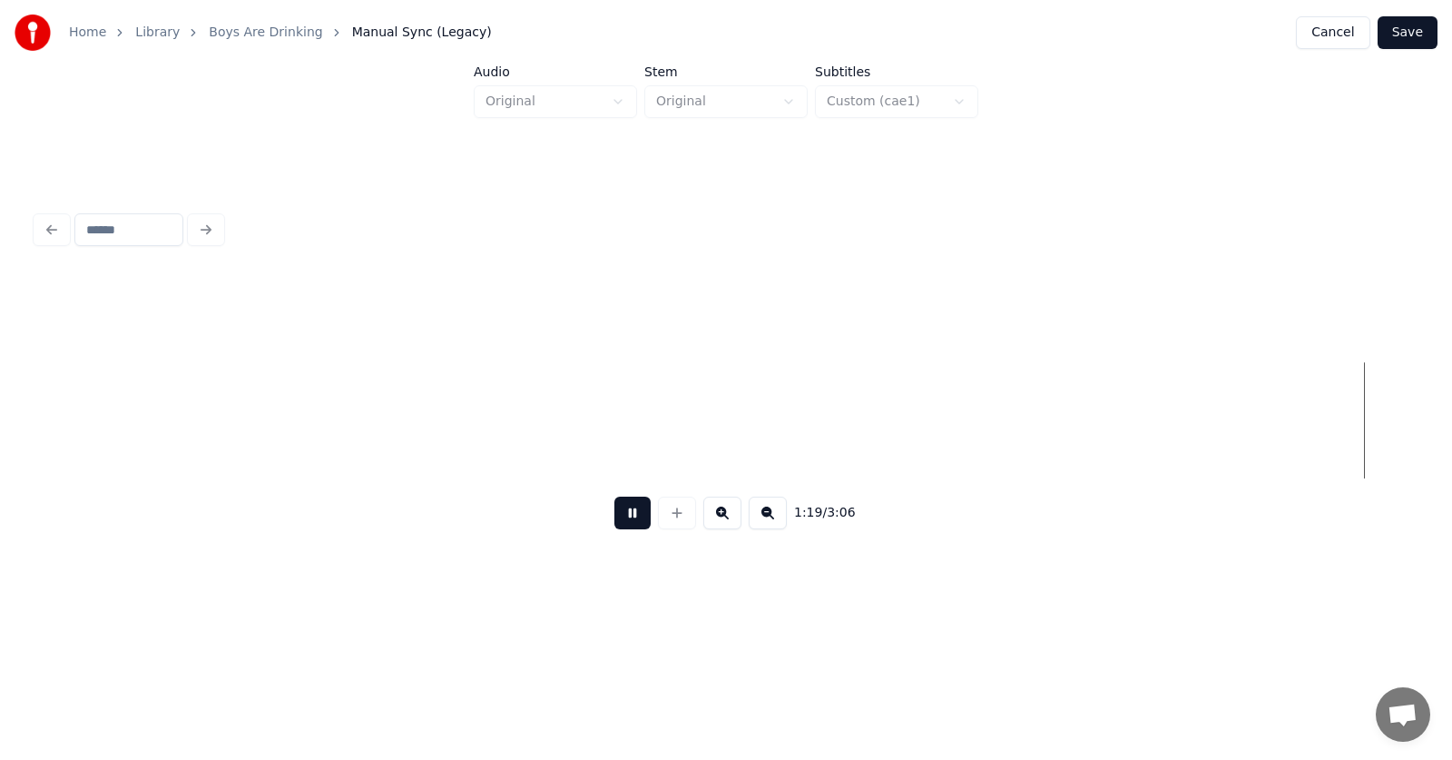
scroll to position [0, 54075]
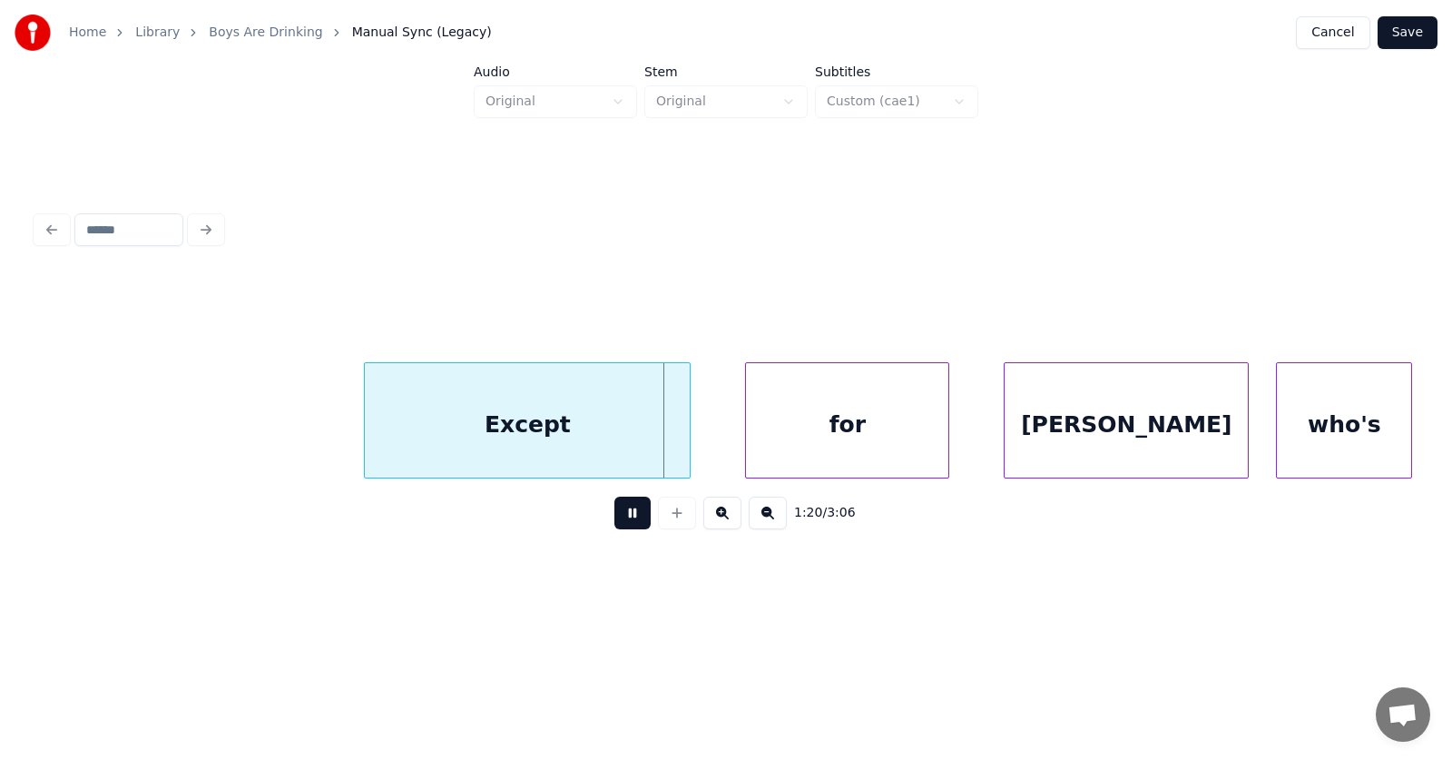
click at [628, 524] on button at bounding box center [632, 512] width 36 height 33
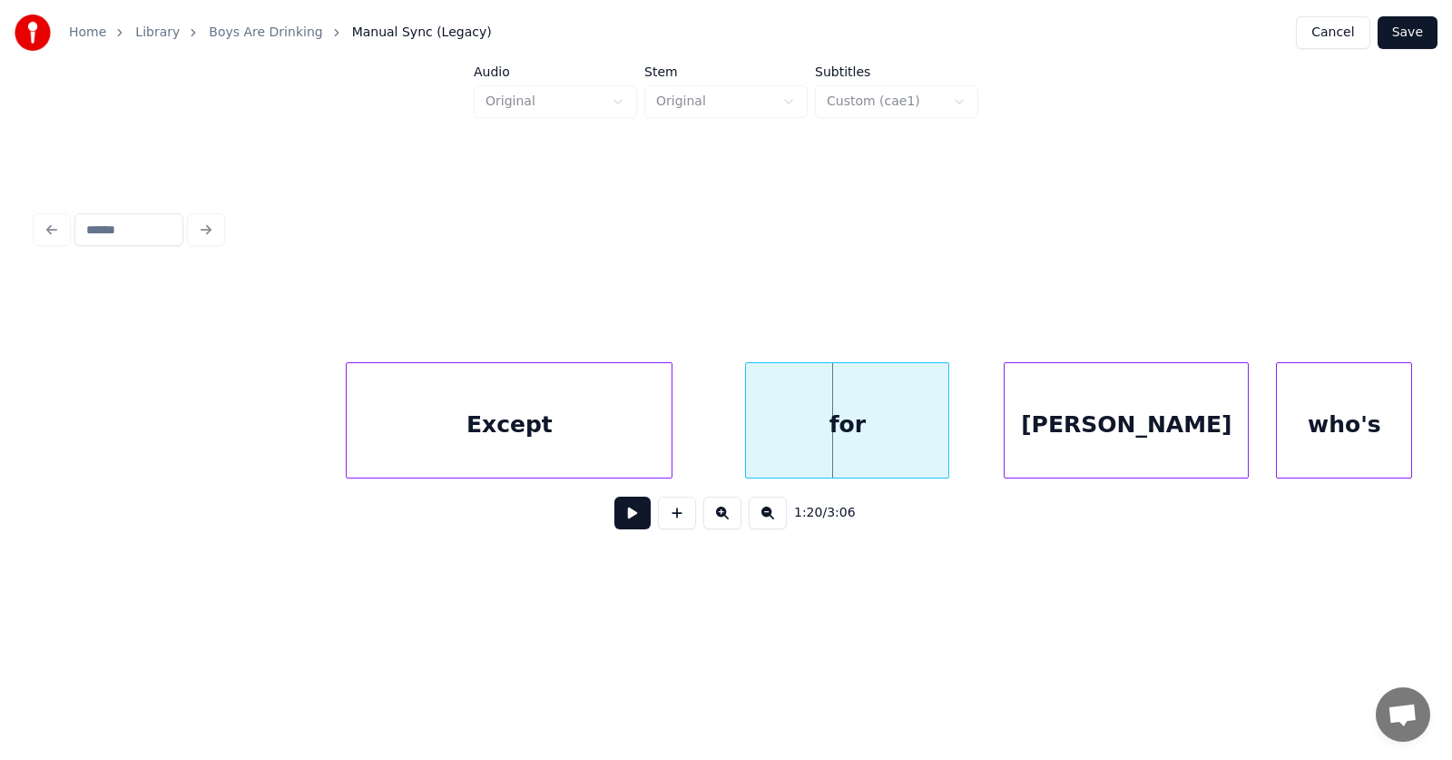
click at [551, 413] on div "Except" at bounding box center [509, 424] width 325 height 123
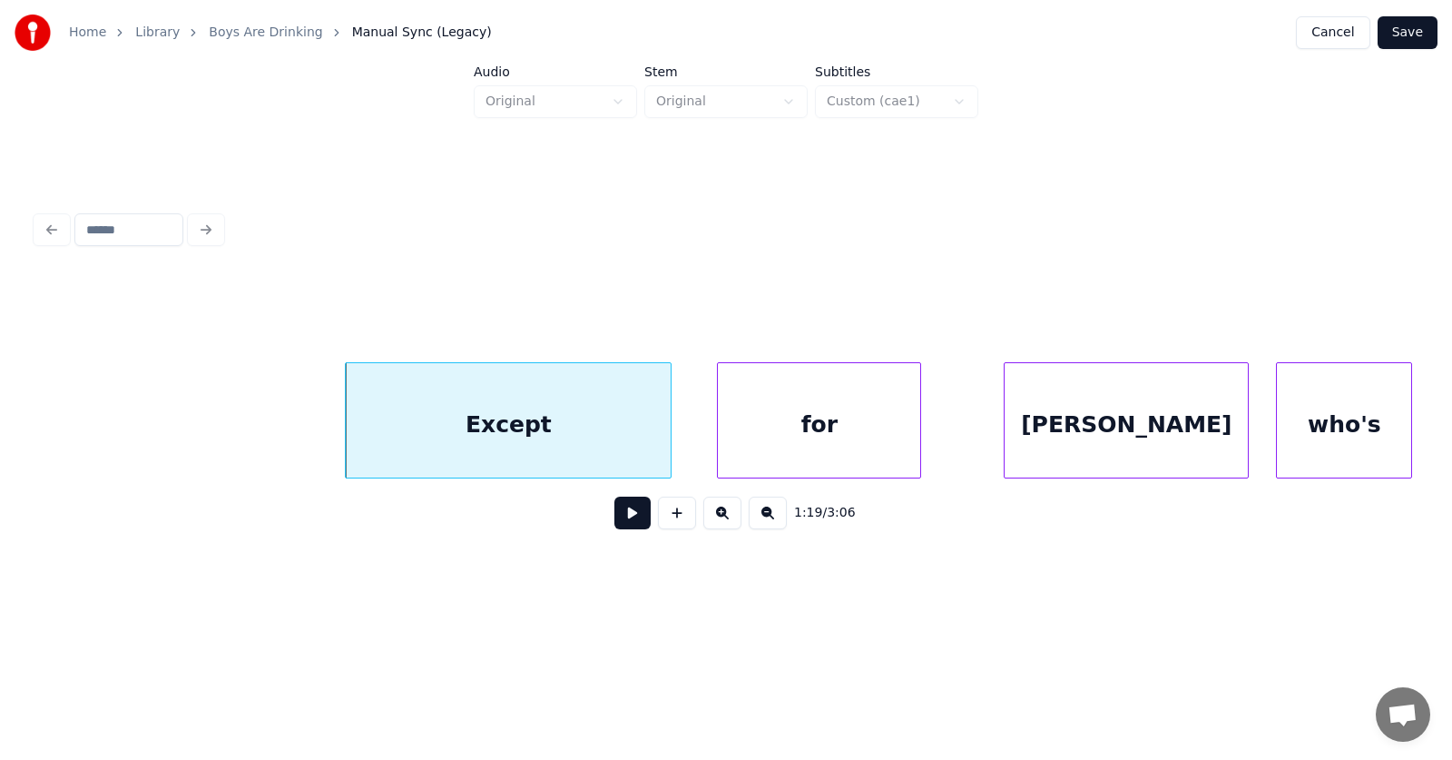
click at [797, 434] on div "for" at bounding box center [819, 424] width 202 height 123
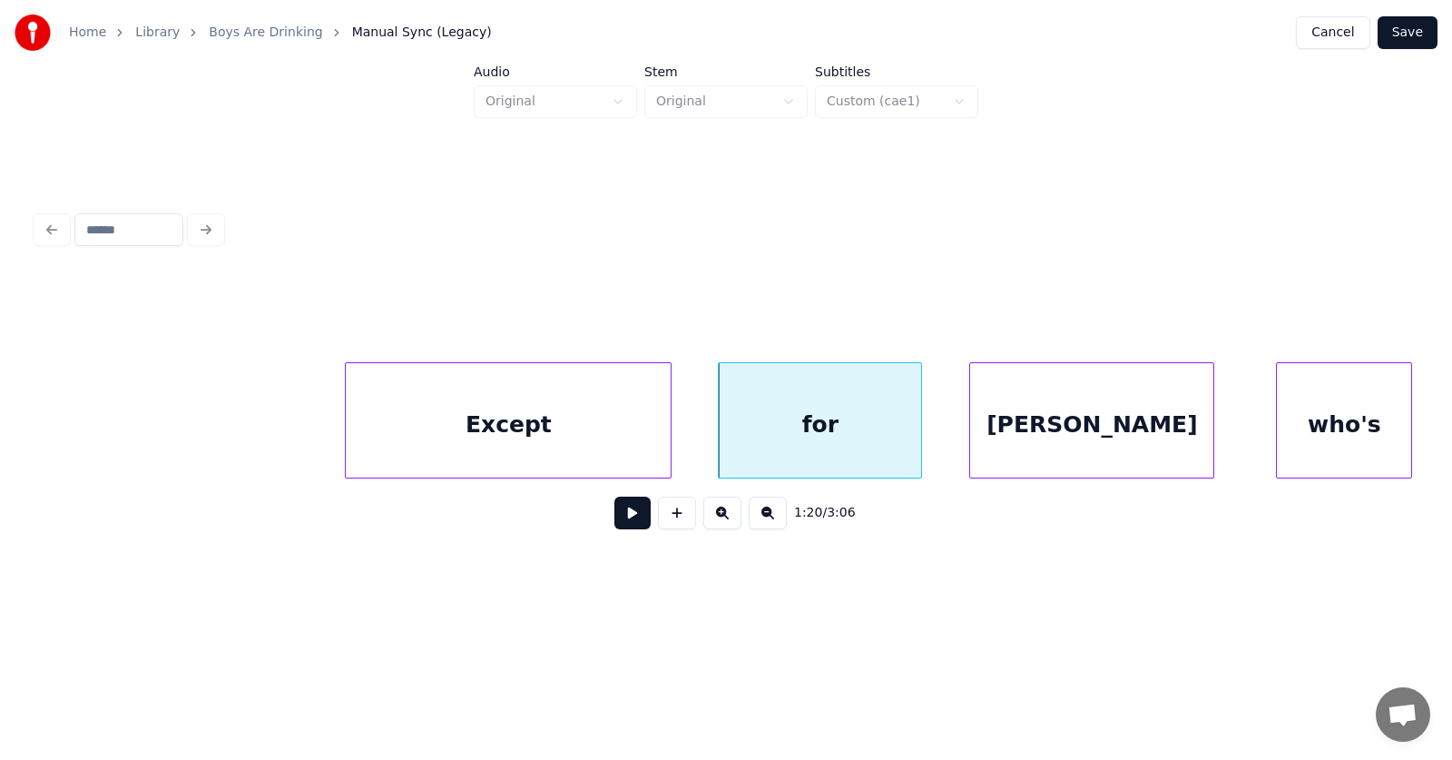
click at [1010, 440] on div "[PERSON_NAME]" at bounding box center [1091, 424] width 243 height 123
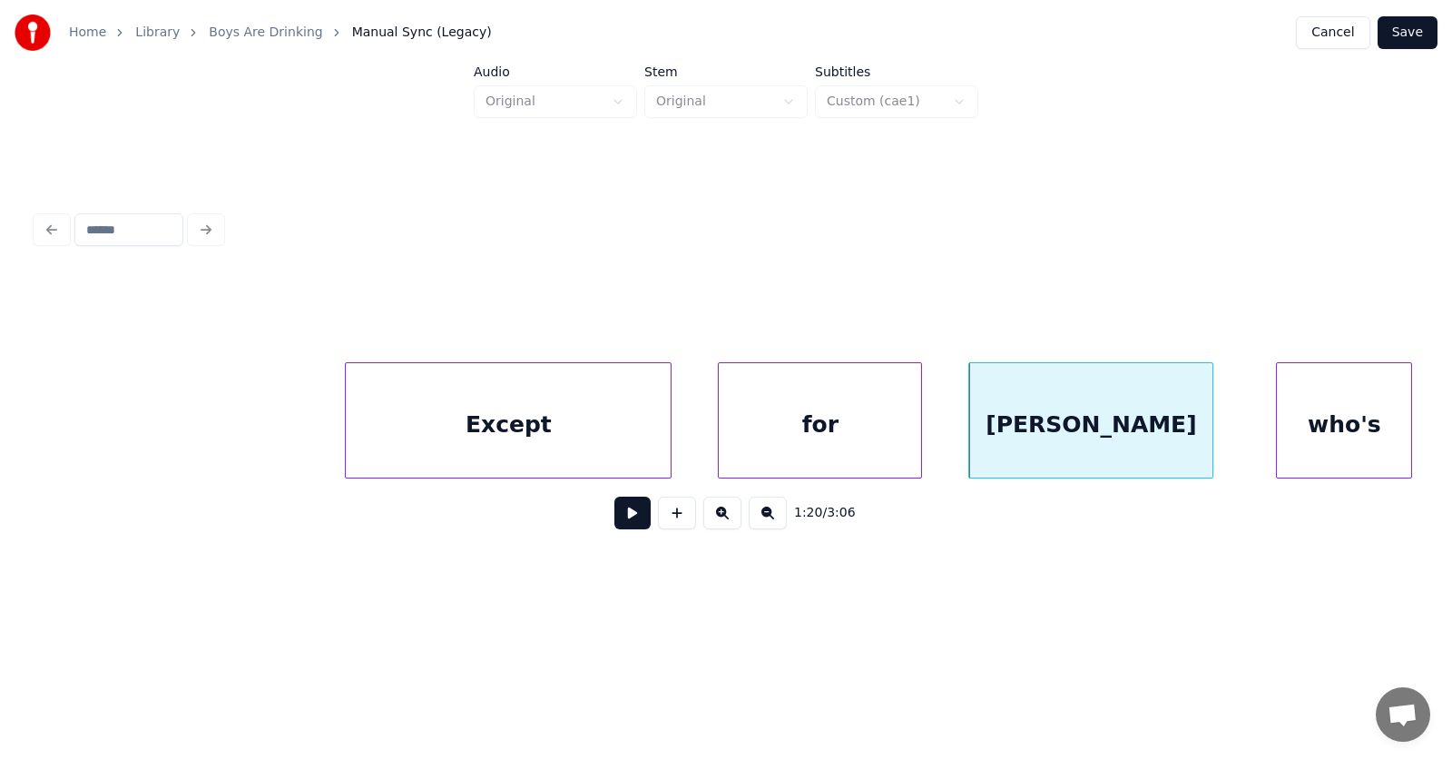
click at [614, 521] on button at bounding box center [632, 512] width 36 height 33
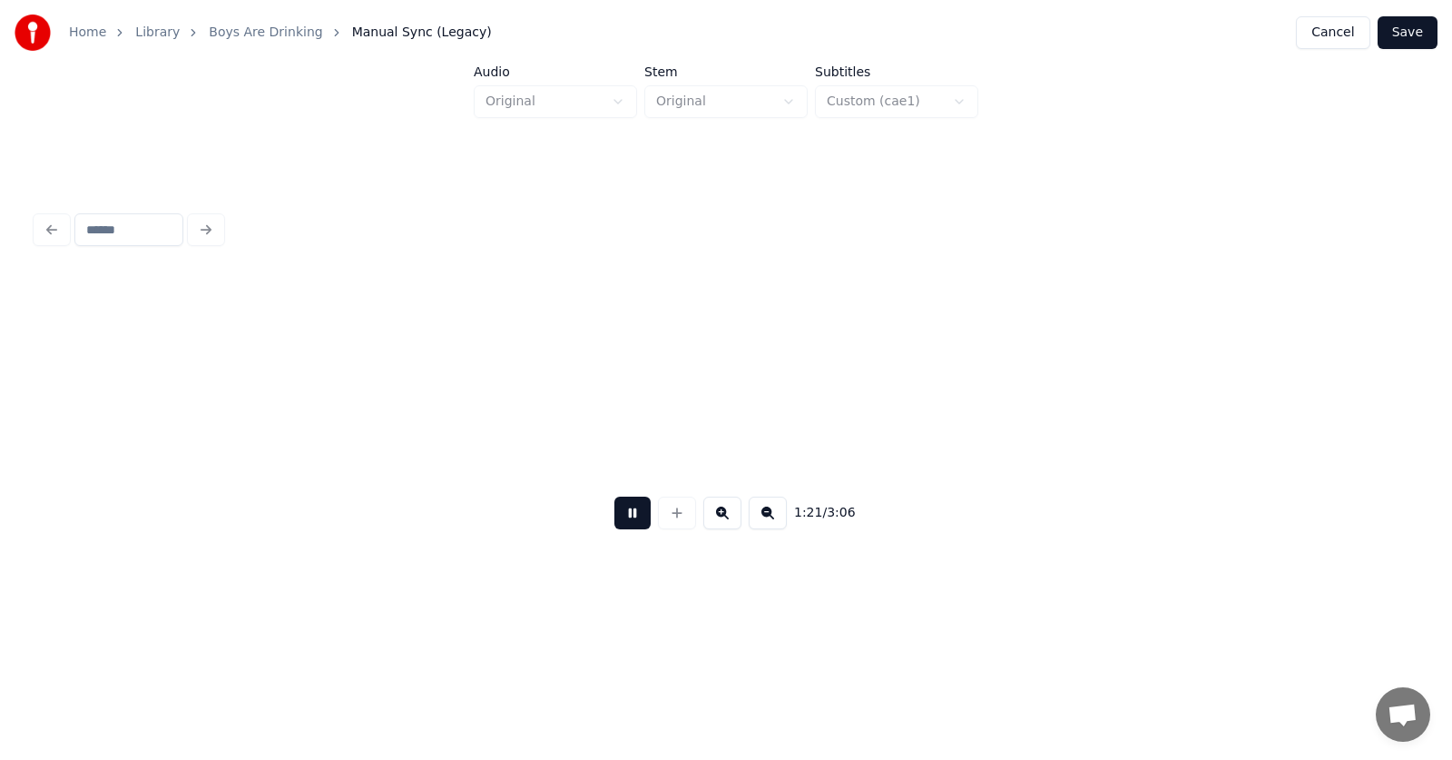
scroll to position [0, 55457]
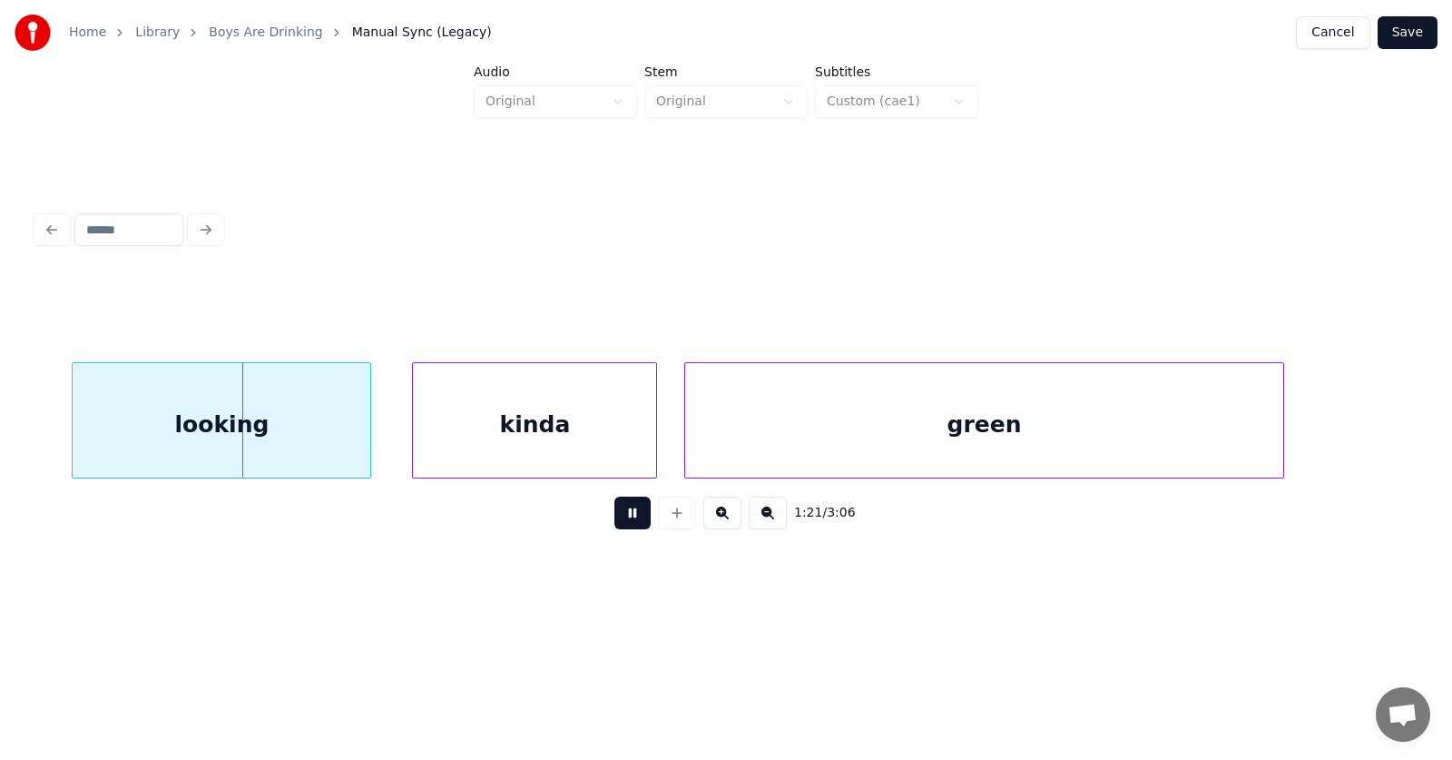
click at [614, 521] on button at bounding box center [632, 512] width 36 height 33
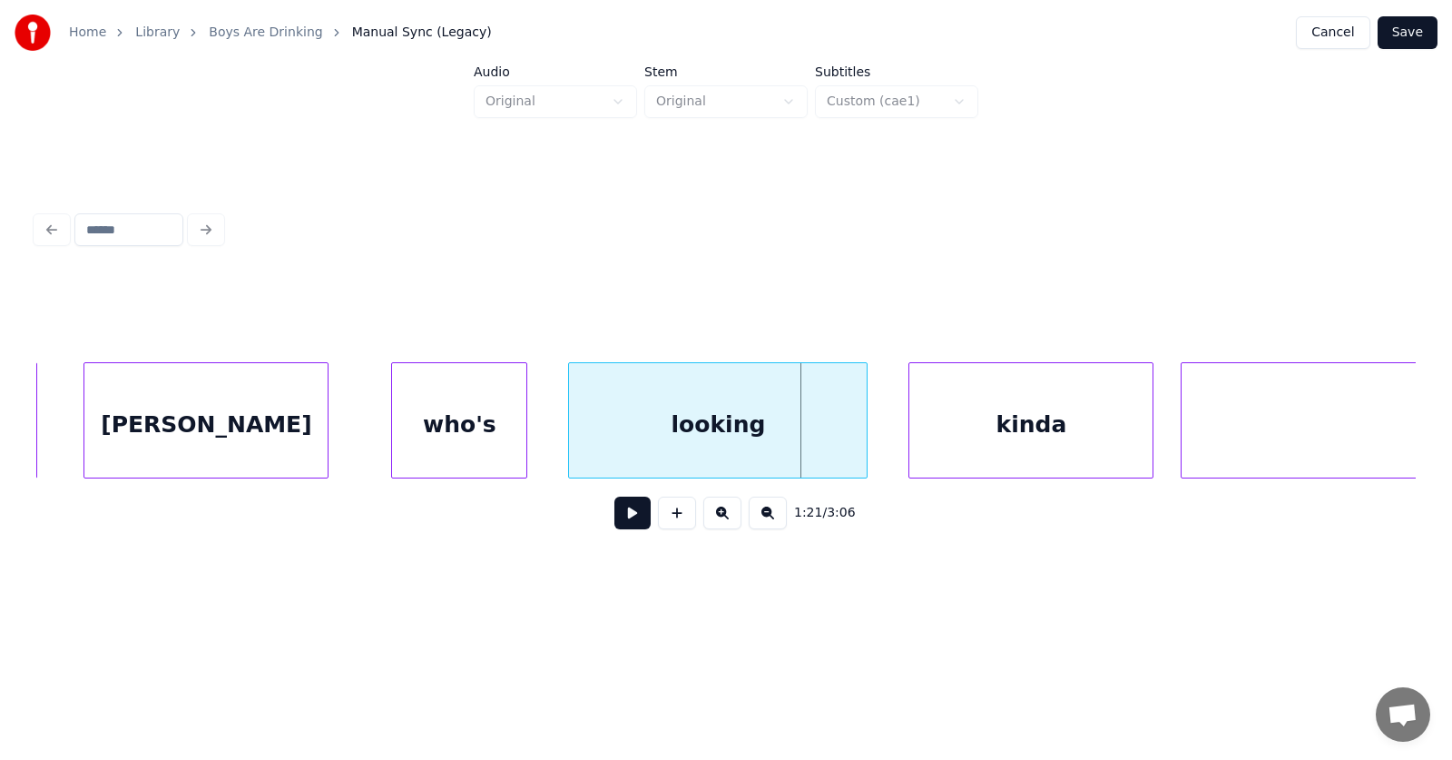
scroll to position [0, 54790]
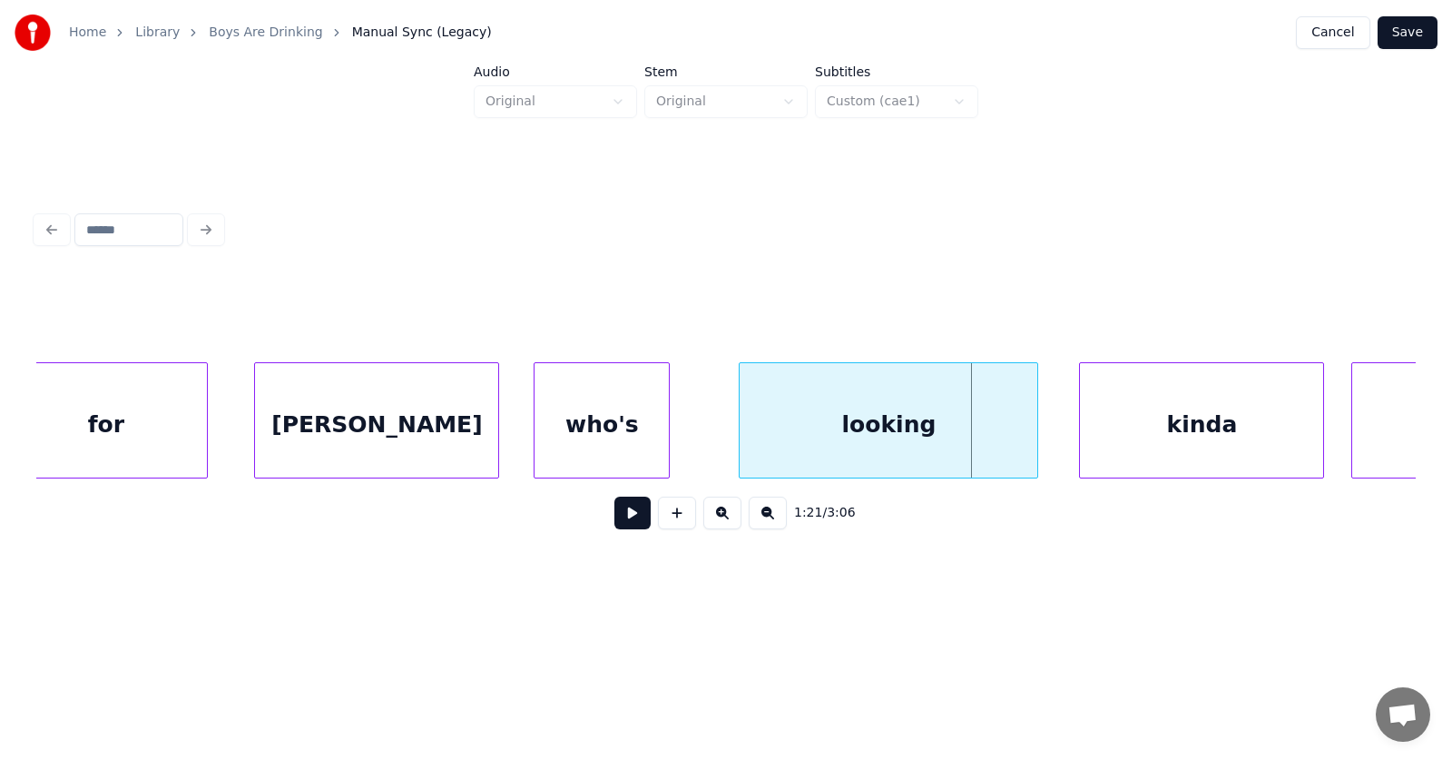
click at [611, 445] on div "who's" at bounding box center [602, 424] width 134 height 123
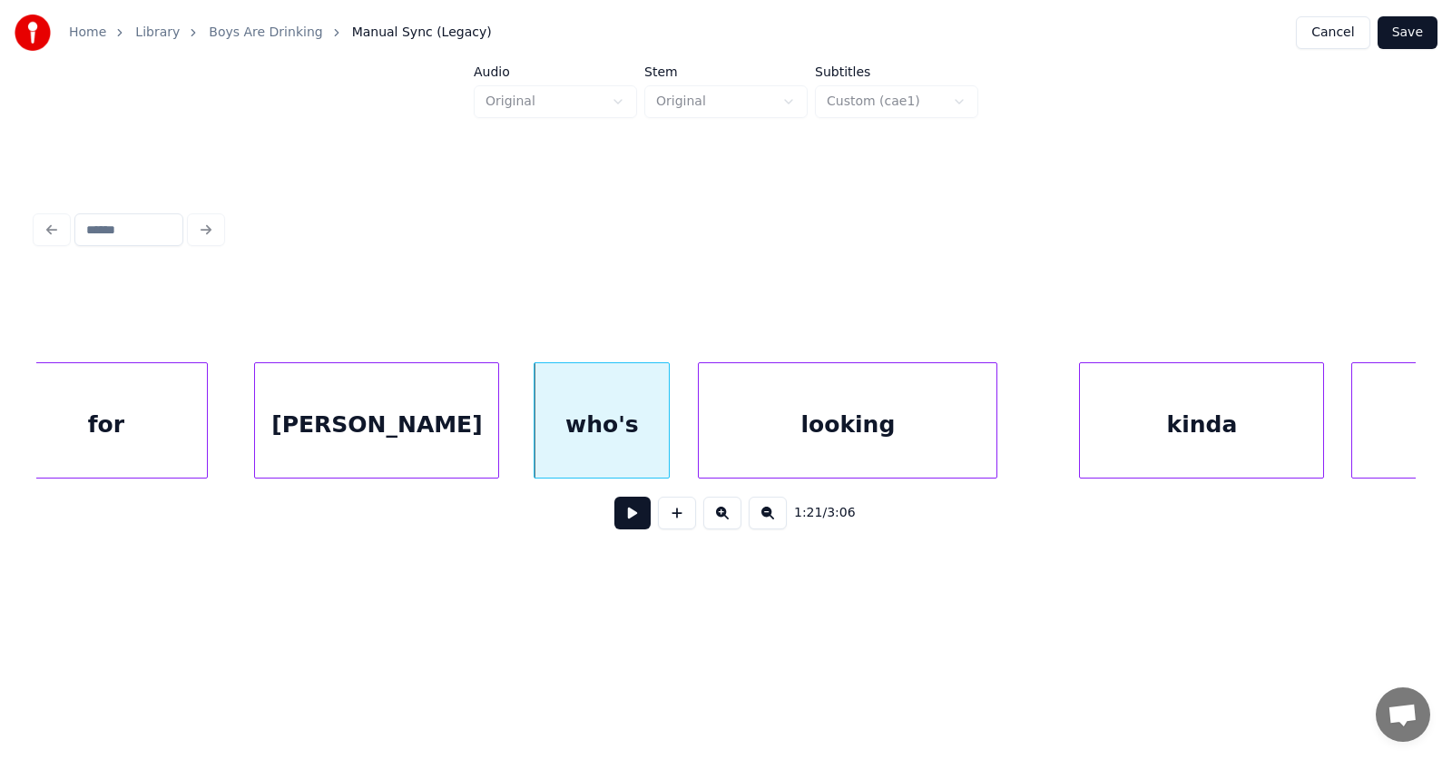
click at [791, 441] on div "looking" at bounding box center [848, 424] width 298 height 123
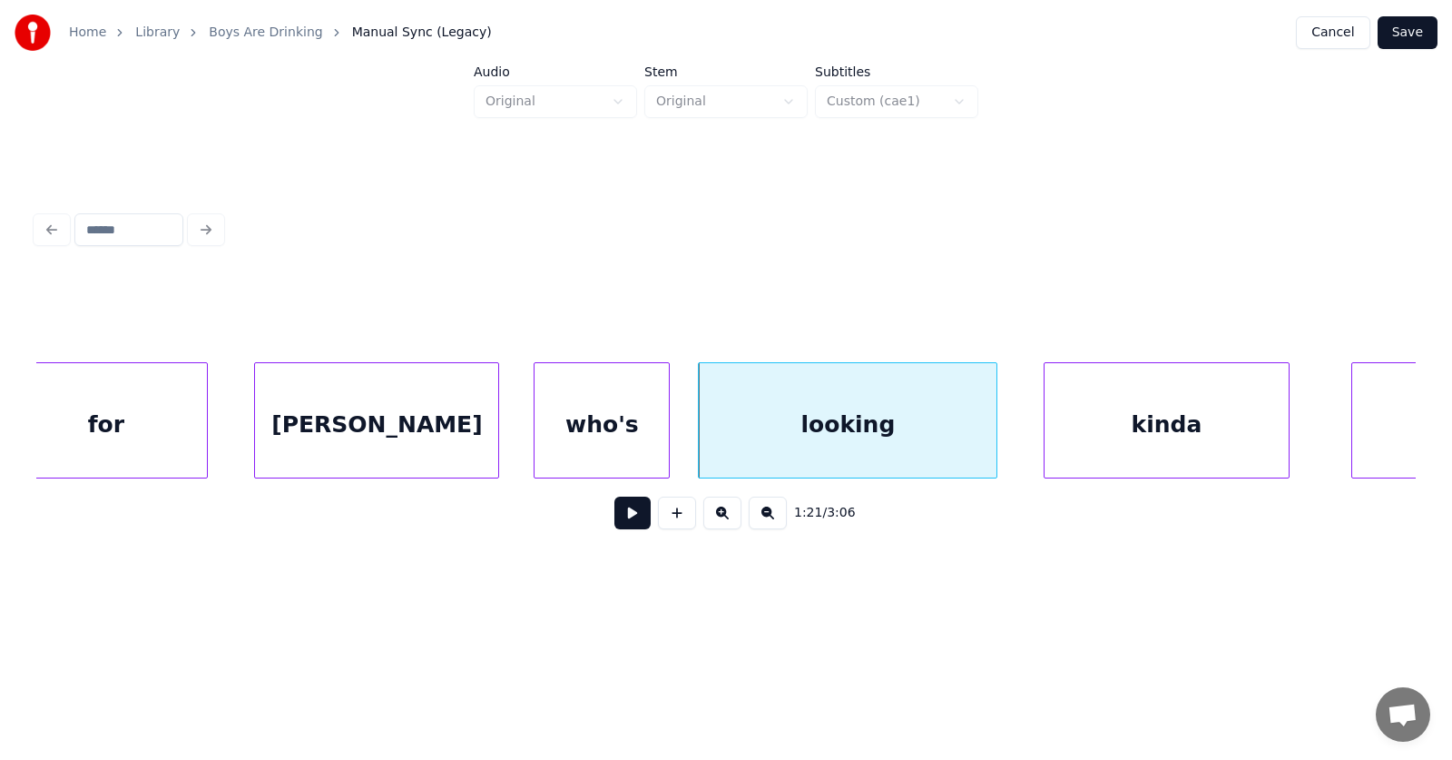
click at [1073, 444] on div "kinda" at bounding box center [1166, 424] width 243 height 123
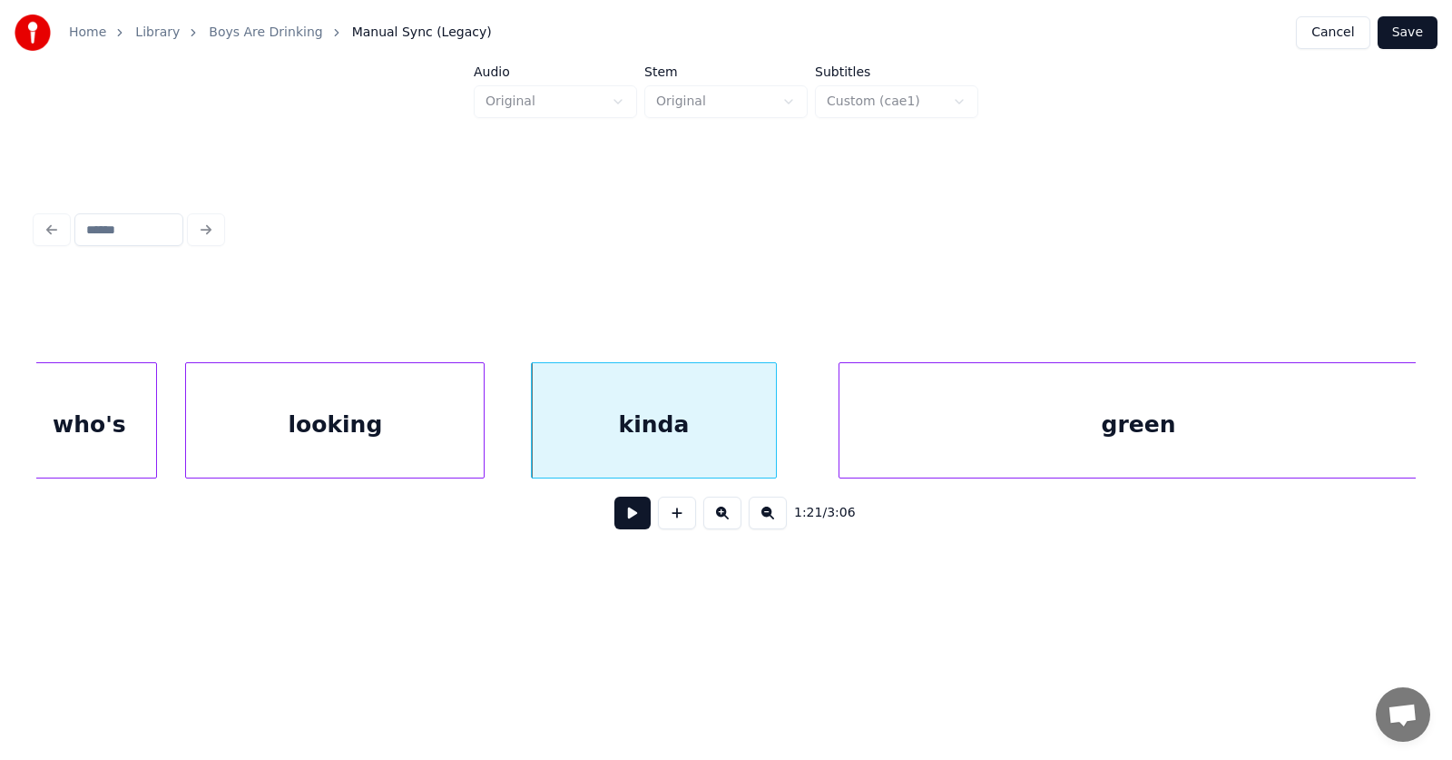
scroll to position [0, 55558]
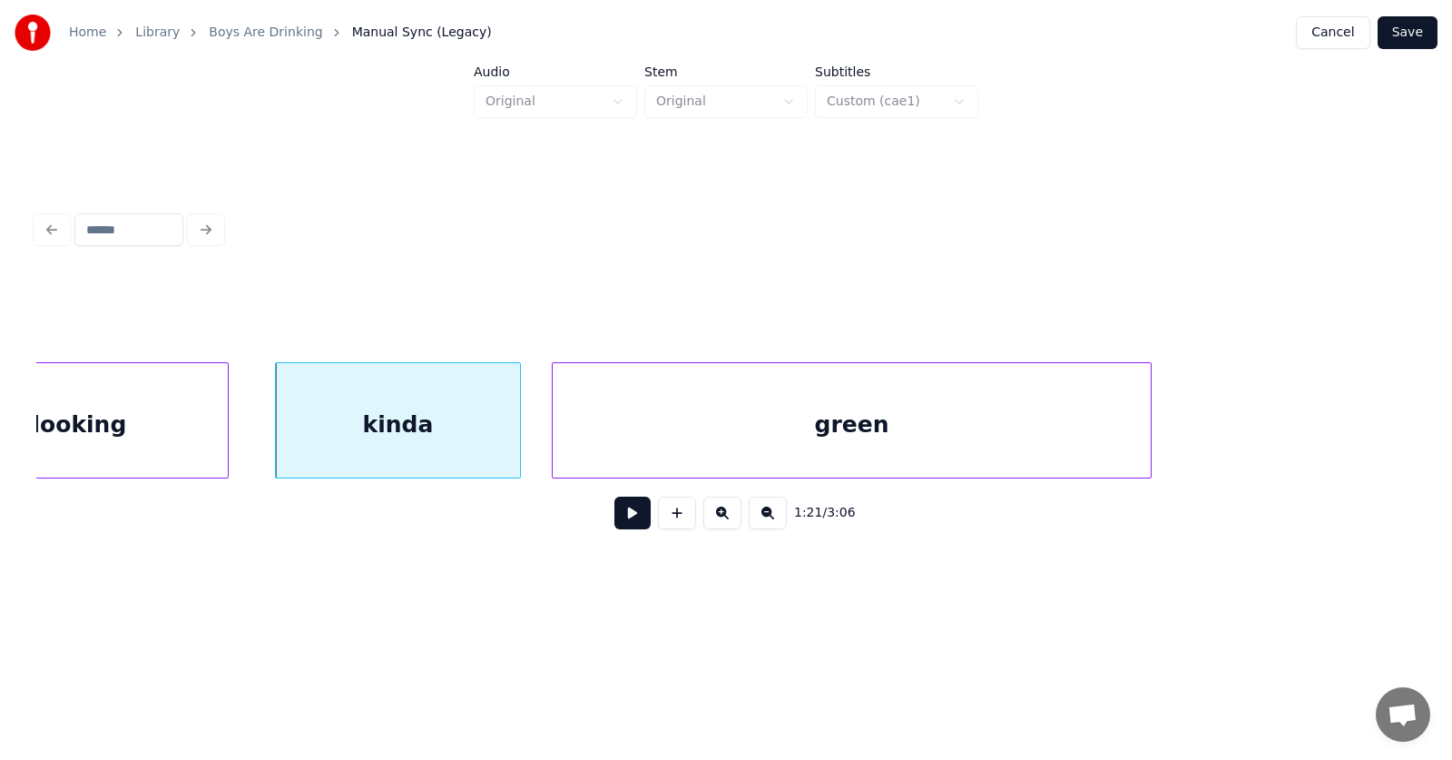
click at [718, 450] on div "green" at bounding box center [851, 424] width 597 height 123
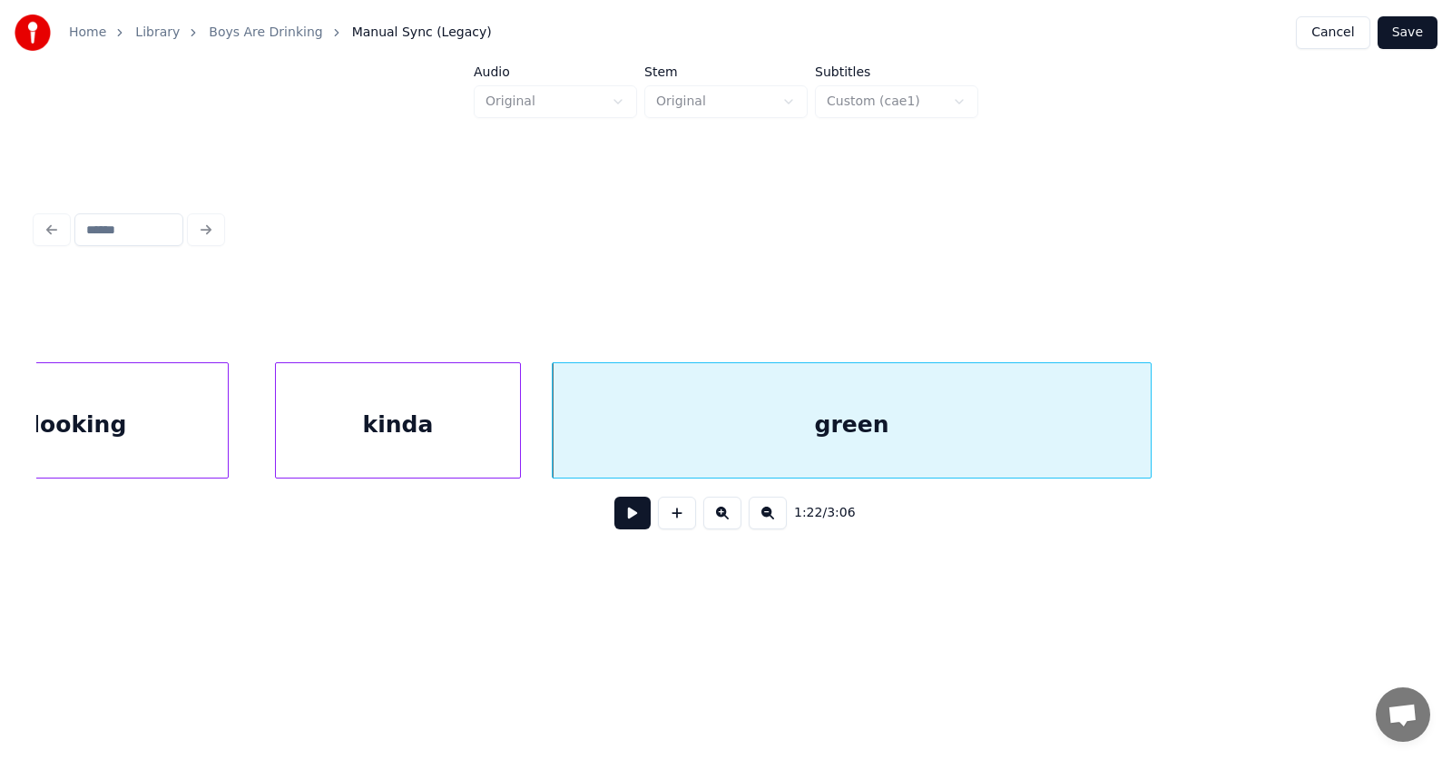
click at [623, 523] on button at bounding box center [632, 512] width 36 height 33
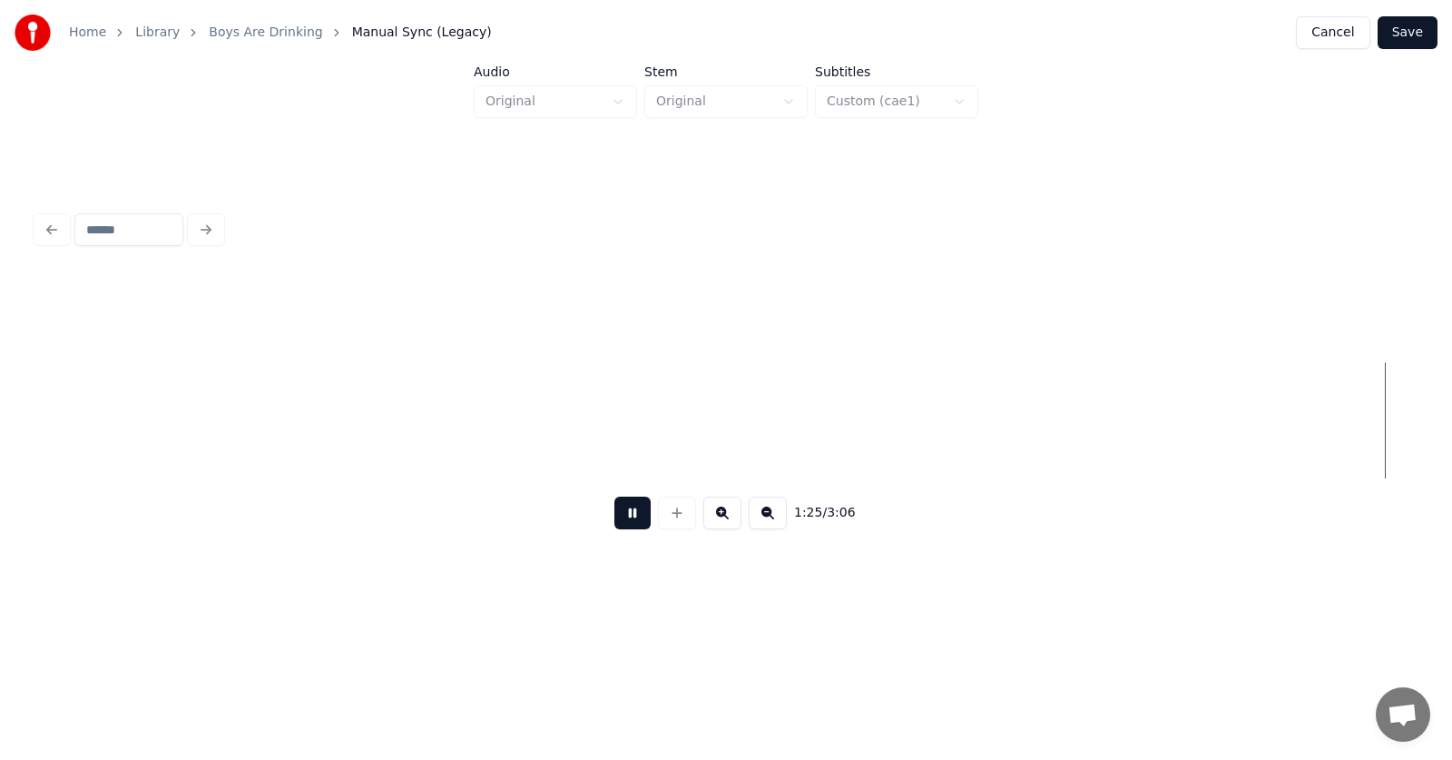
scroll to position [0, 58335]
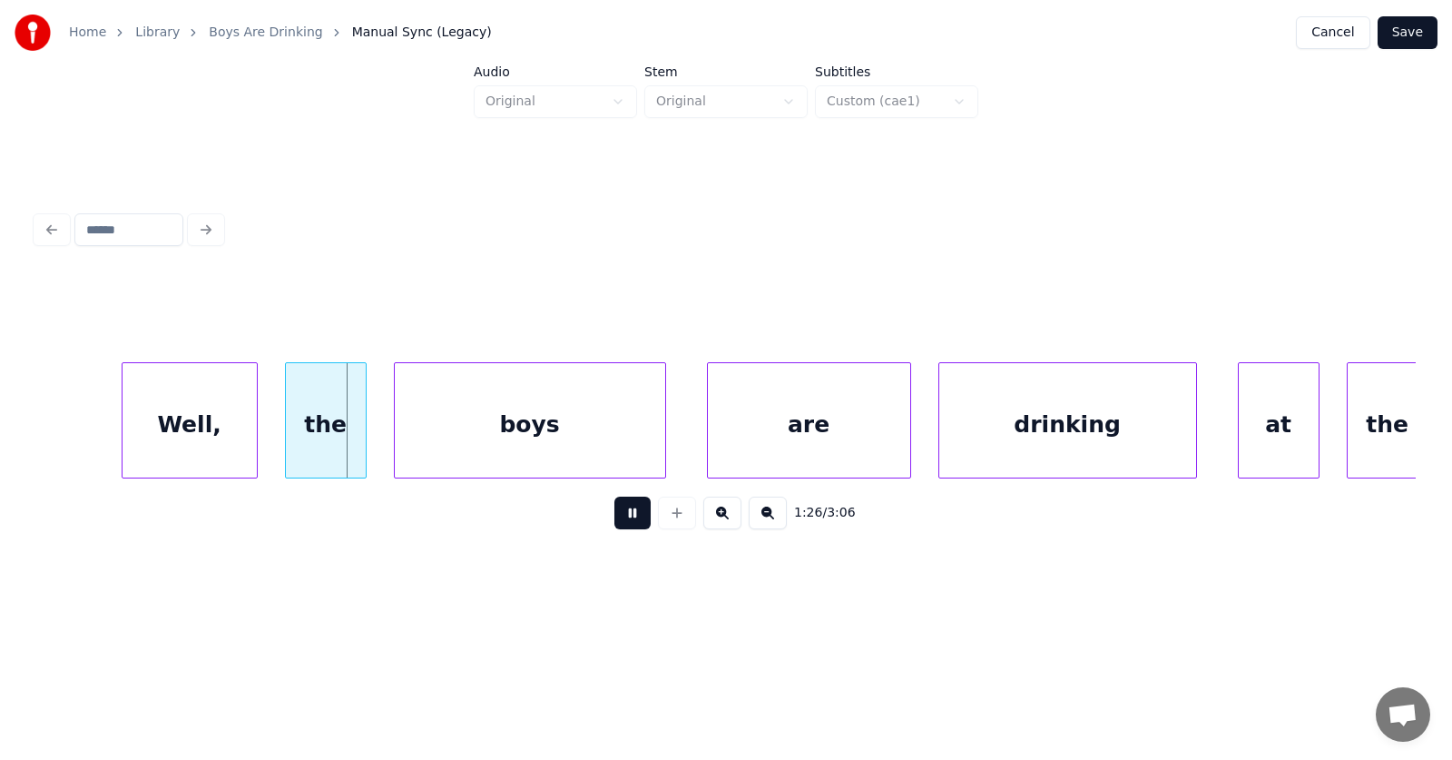
click at [623, 521] on button at bounding box center [632, 512] width 36 height 33
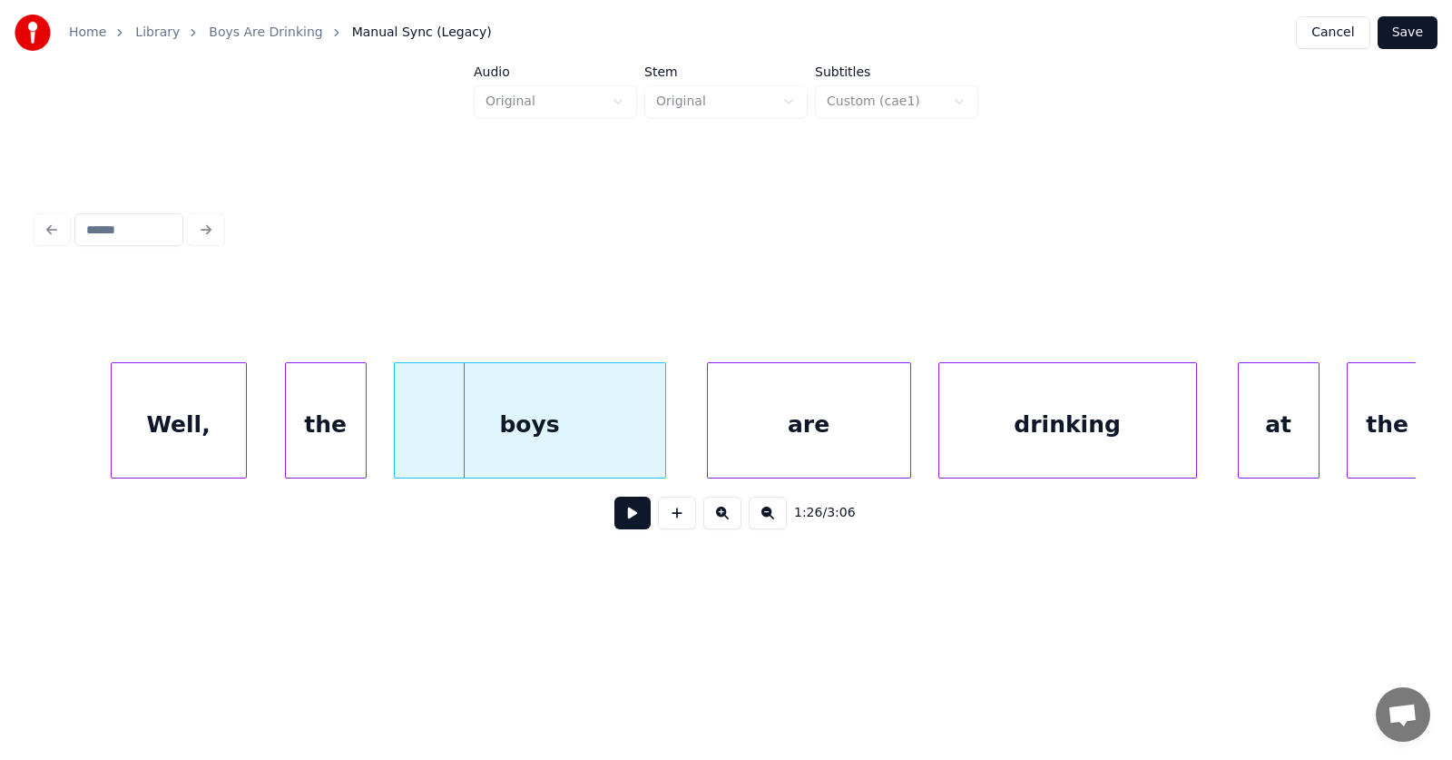
click at [172, 433] on div "Well," at bounding box center [179, 424] width 134 height 123
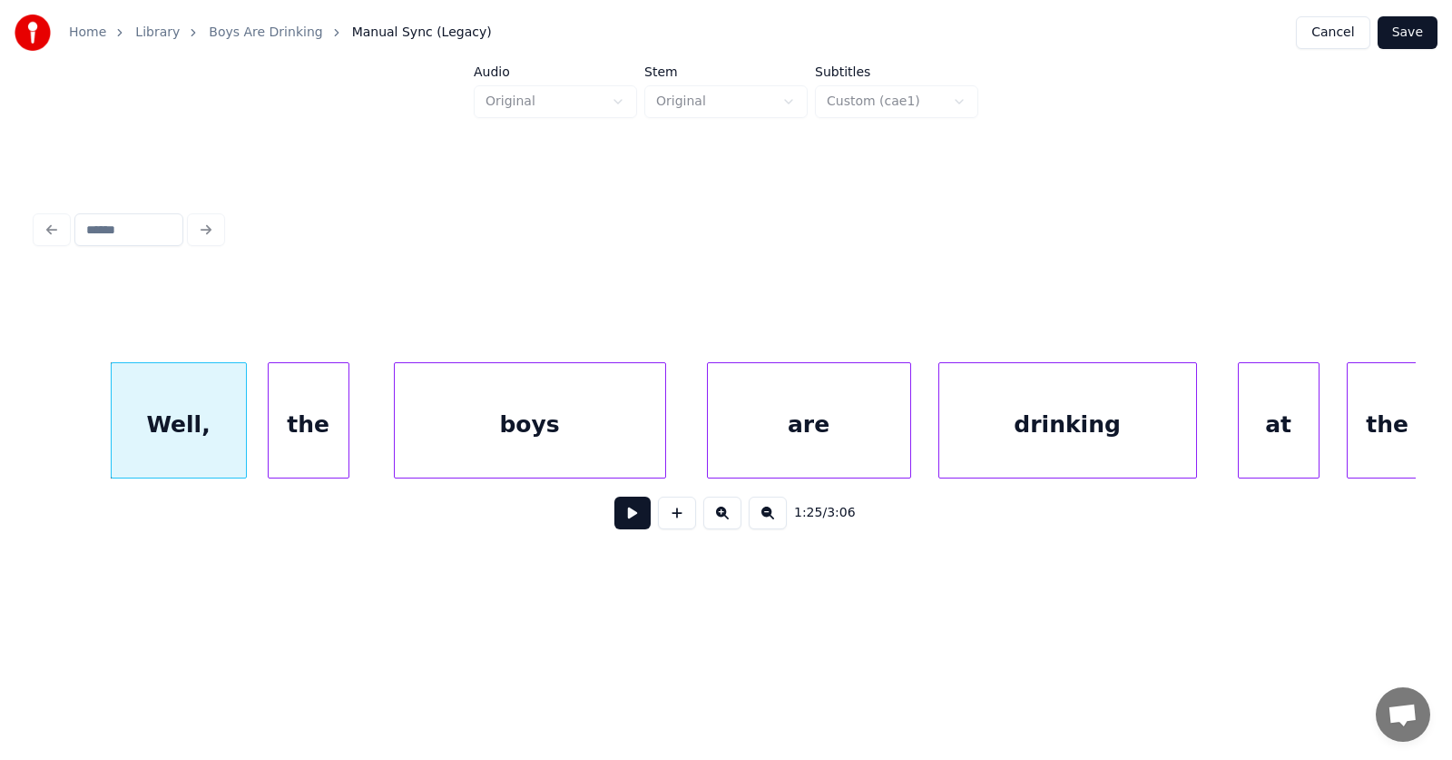
click at [290, 441] on div "the" at bounding box center [309, 424] width 80 height 123
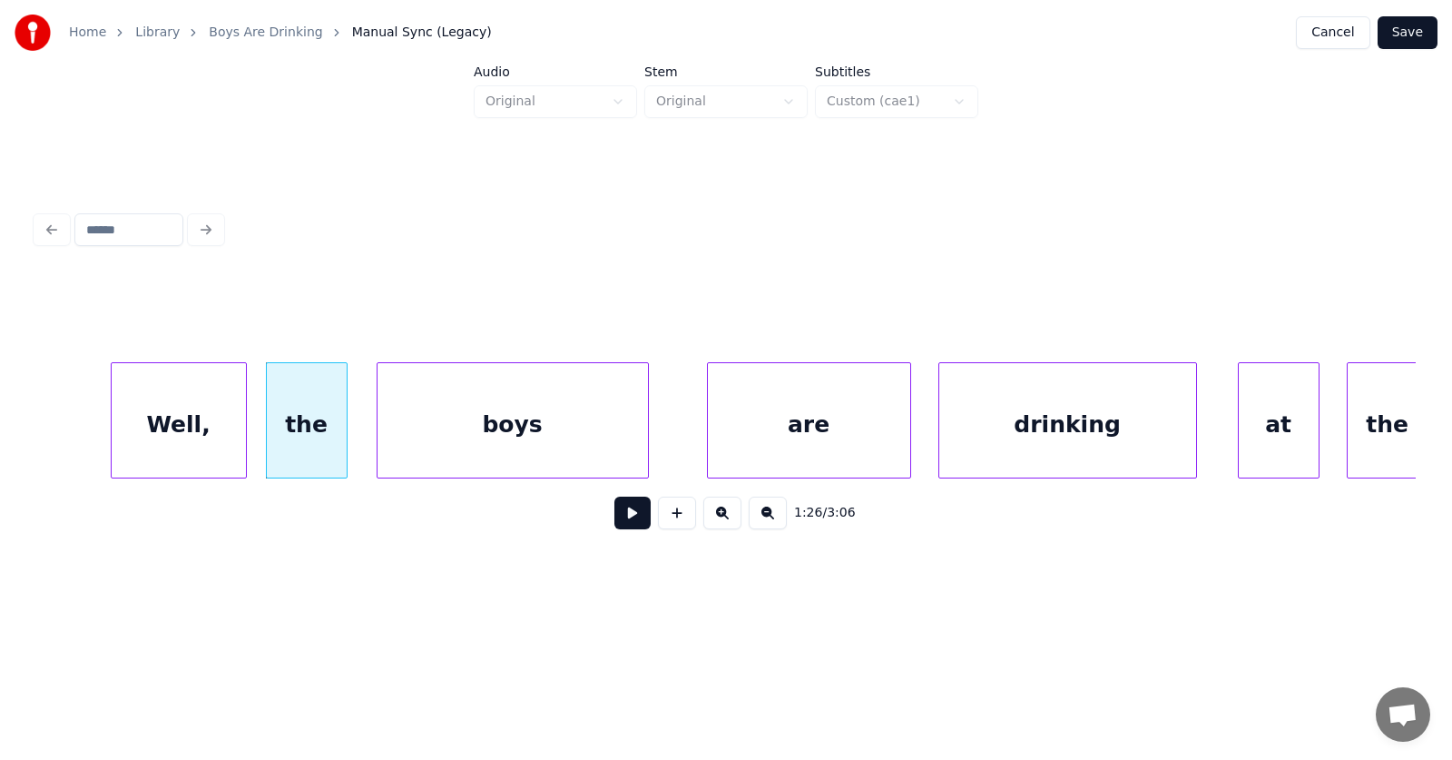
click at [432, 439] on div "boys" at bounding box center [513, 424] width 270 height 123
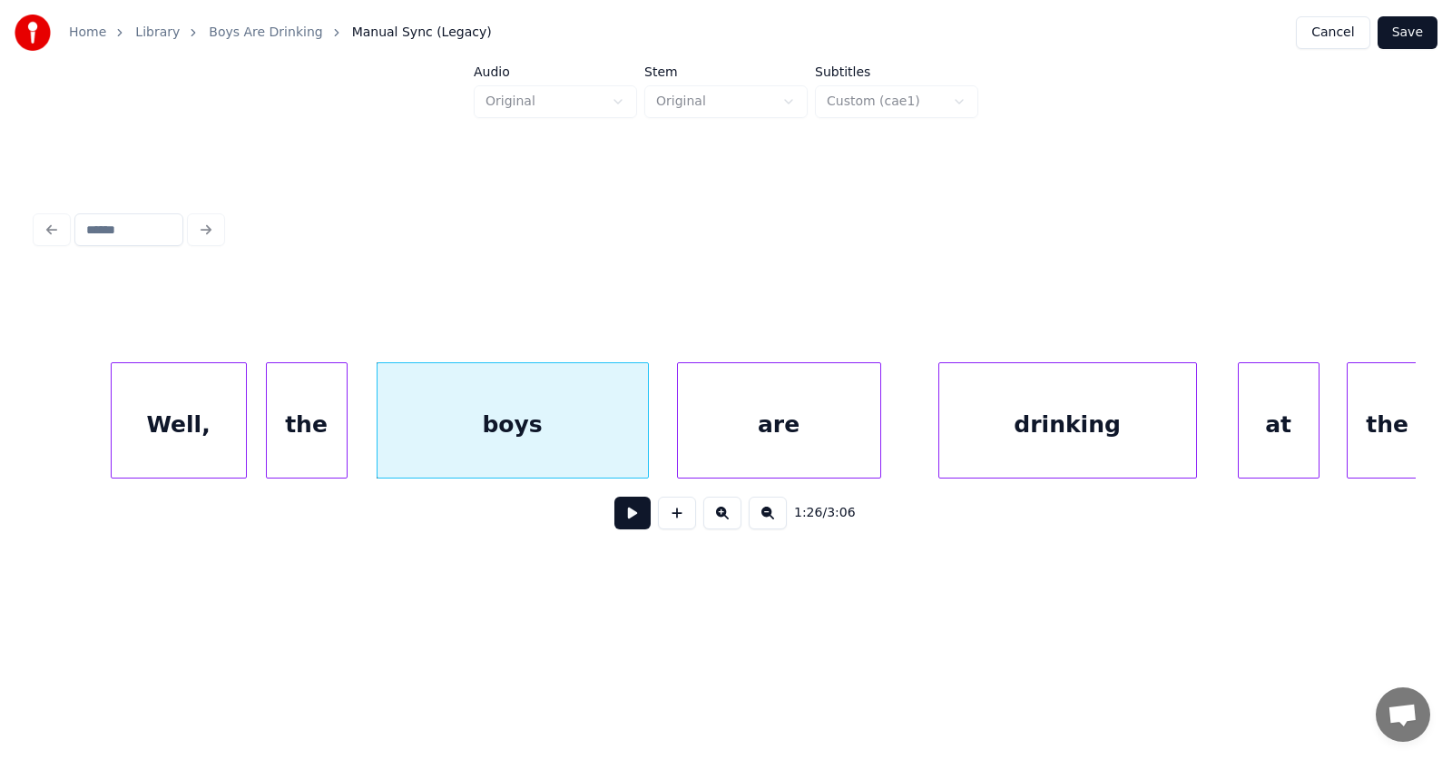
click at [722, 432] on div "are" at bounding box center [779, 424] width 202 height 123
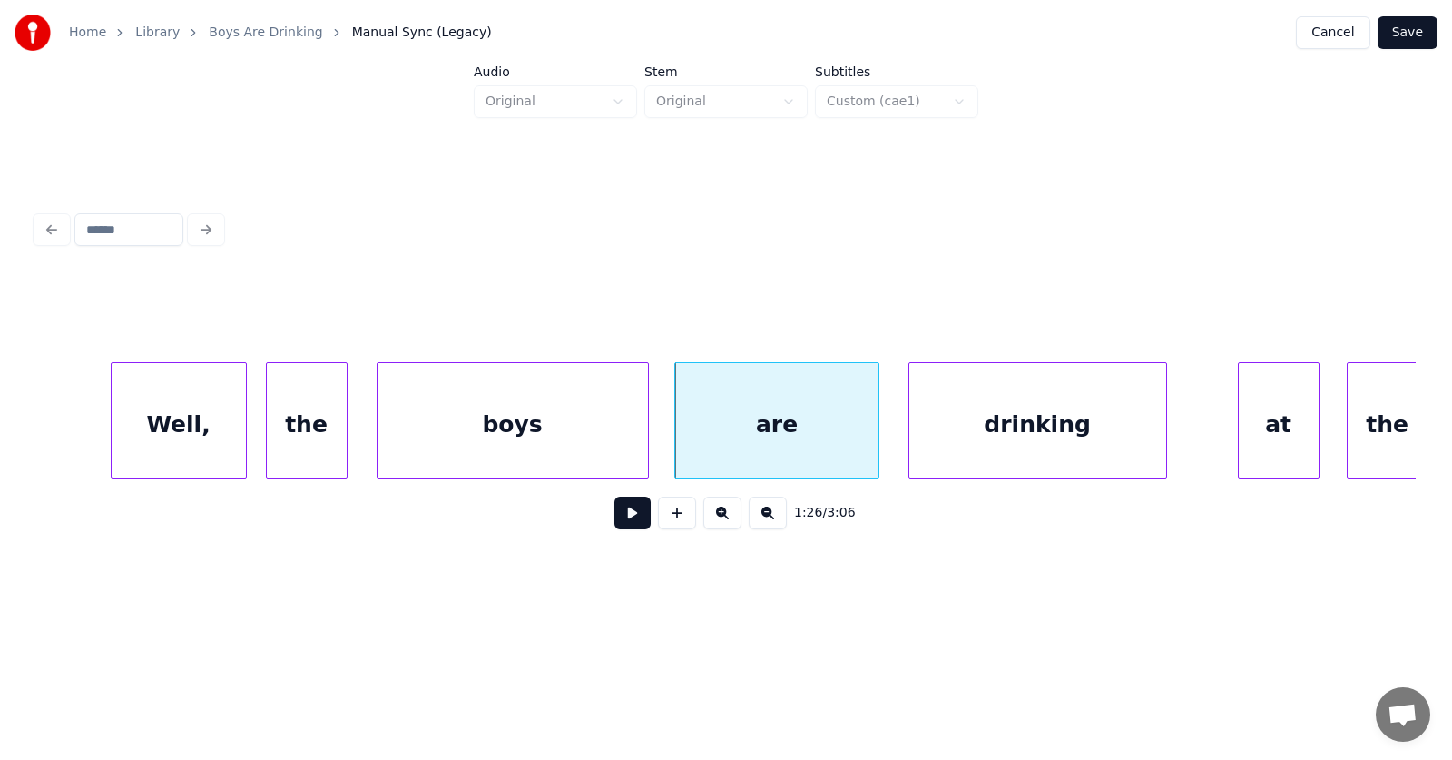
click at [928, 435] on div "drinking" at bounding box center [1037, 424] width 257 height 123
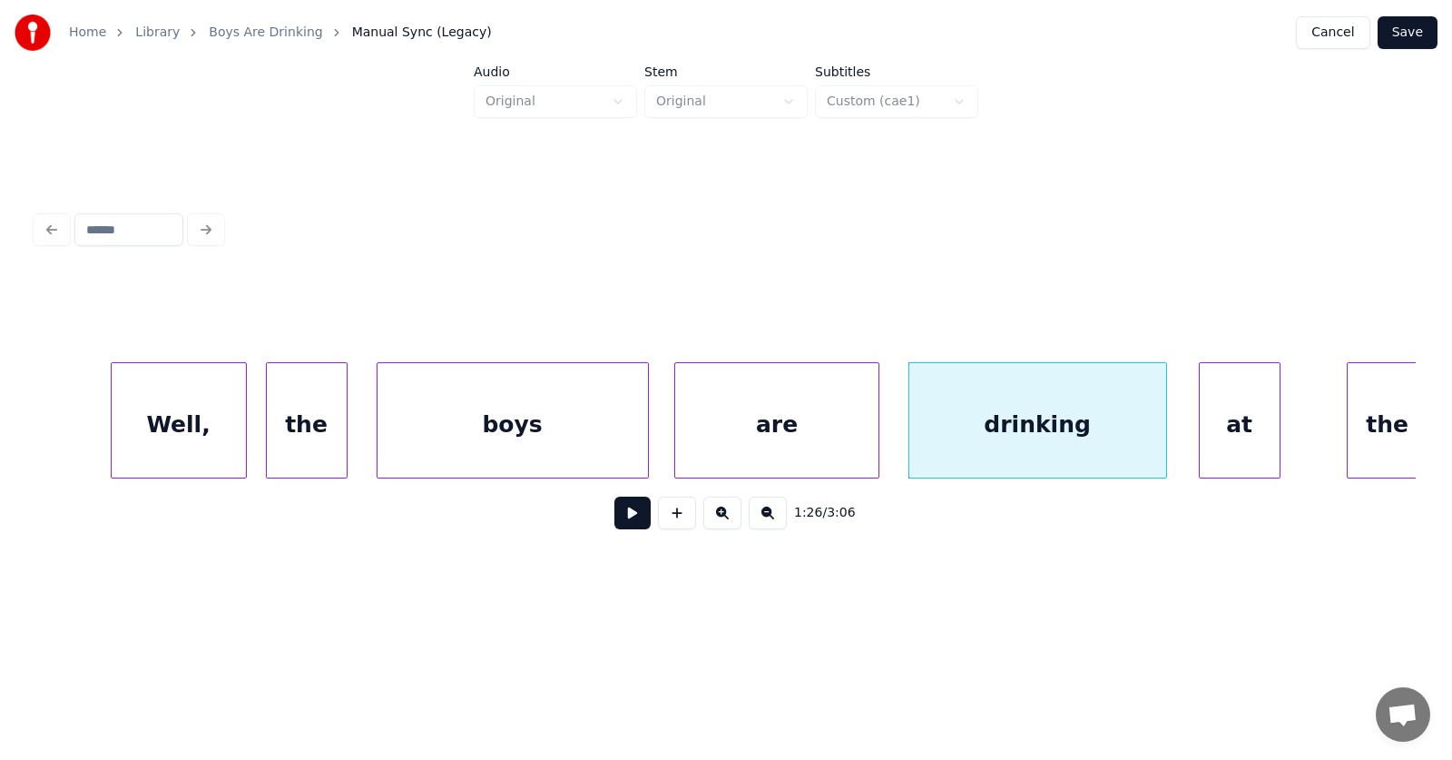
click at [1231, 438] on div "at" at bounding box center [1240, 424] width 80 height 123
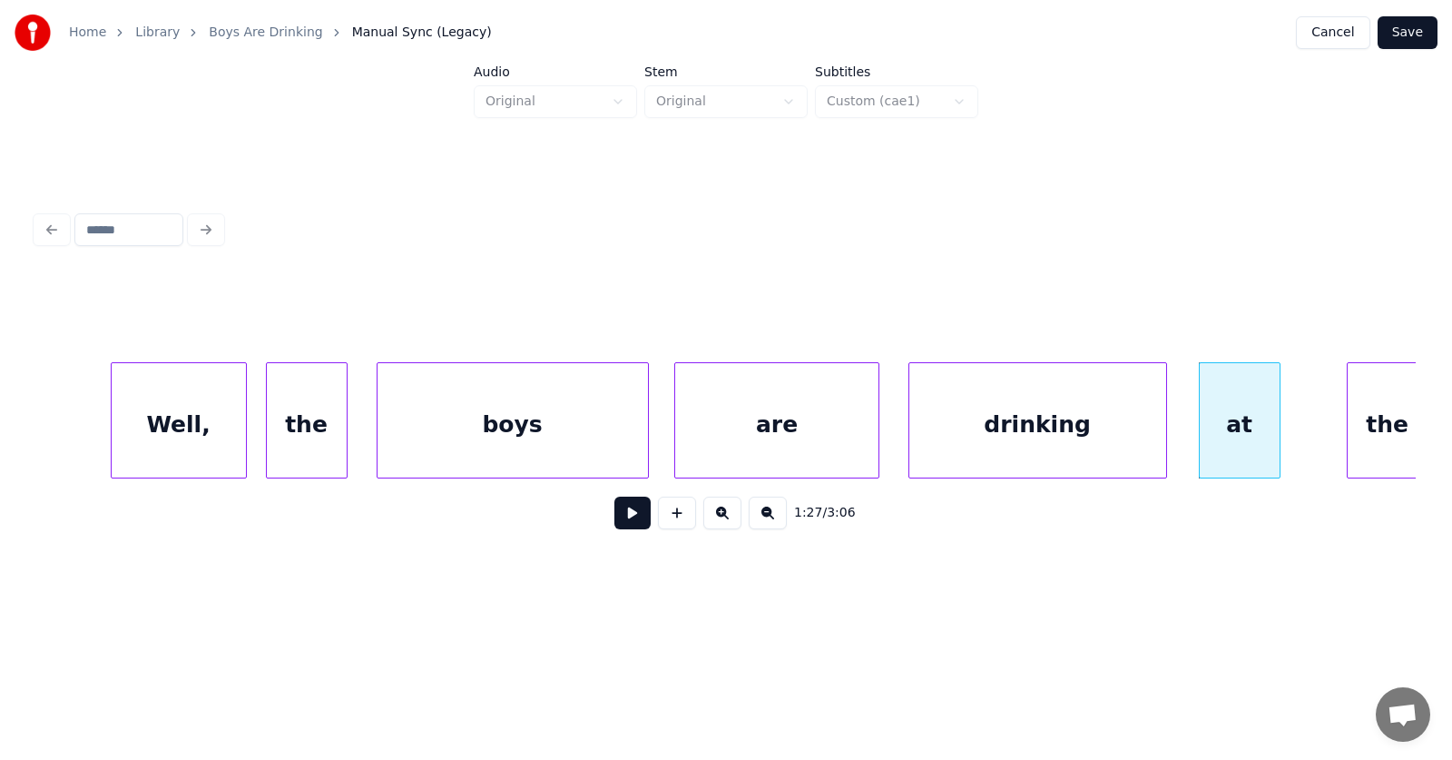
scroll to position [0, 58341]
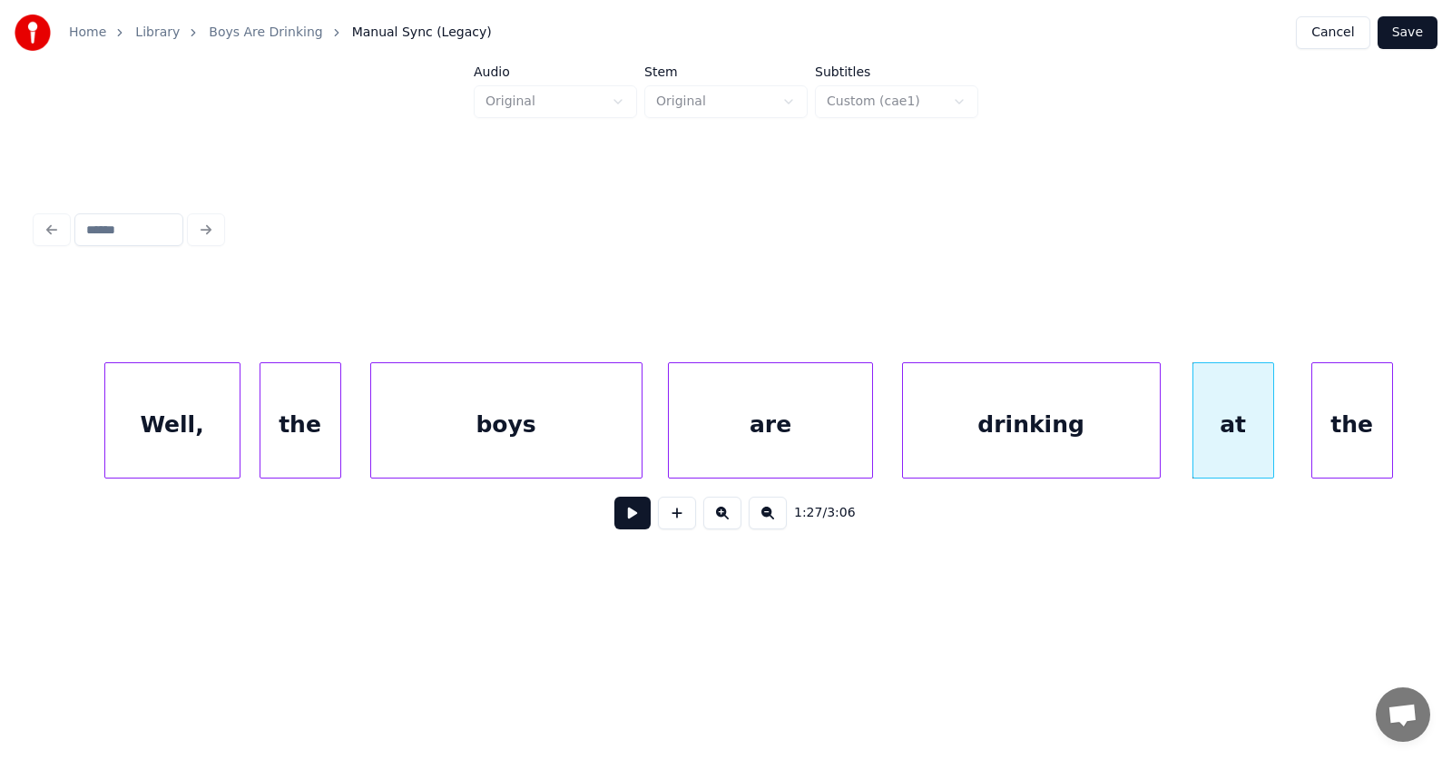
click at [1351, 406] on div "the" at bounding box center [1352, 424] width 80 height 123
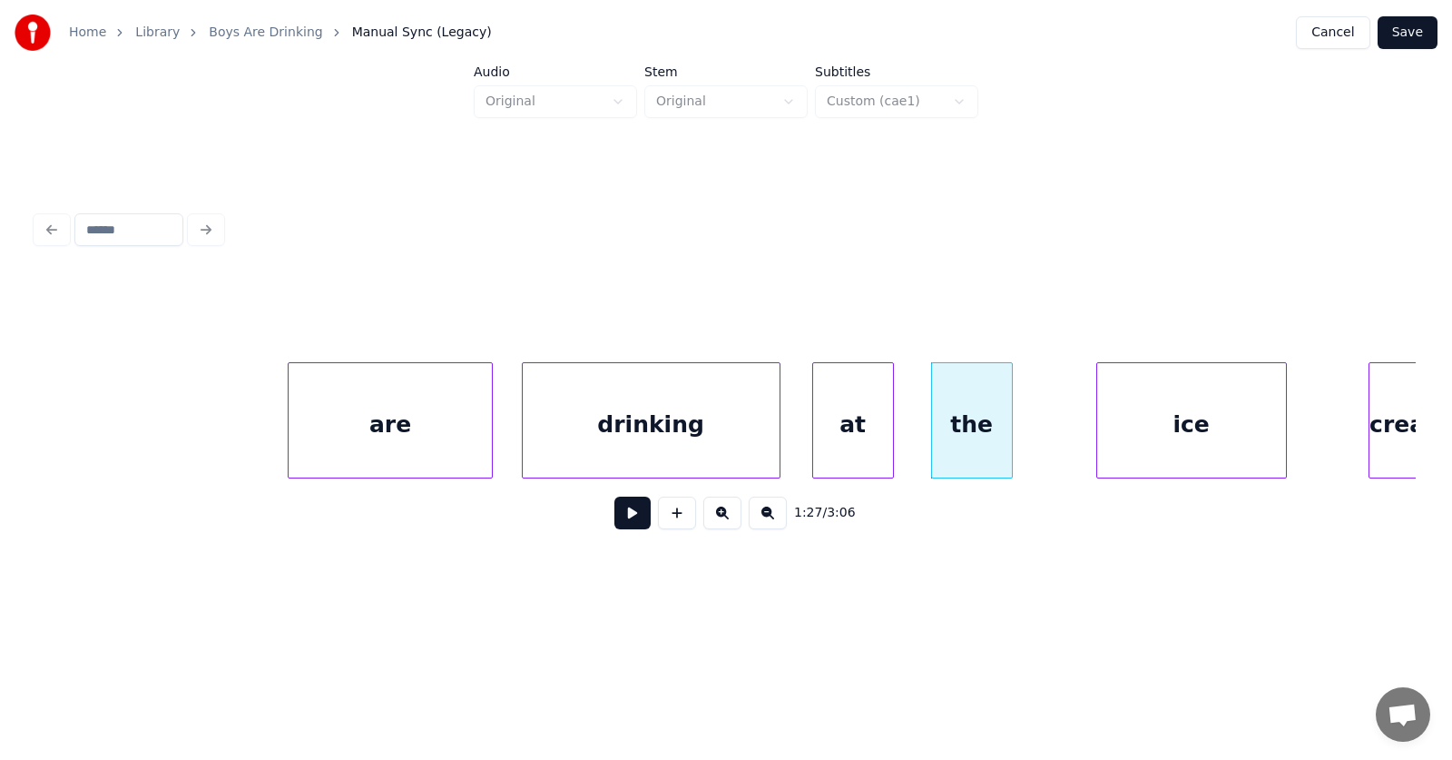
scroll to position [0, 59149]
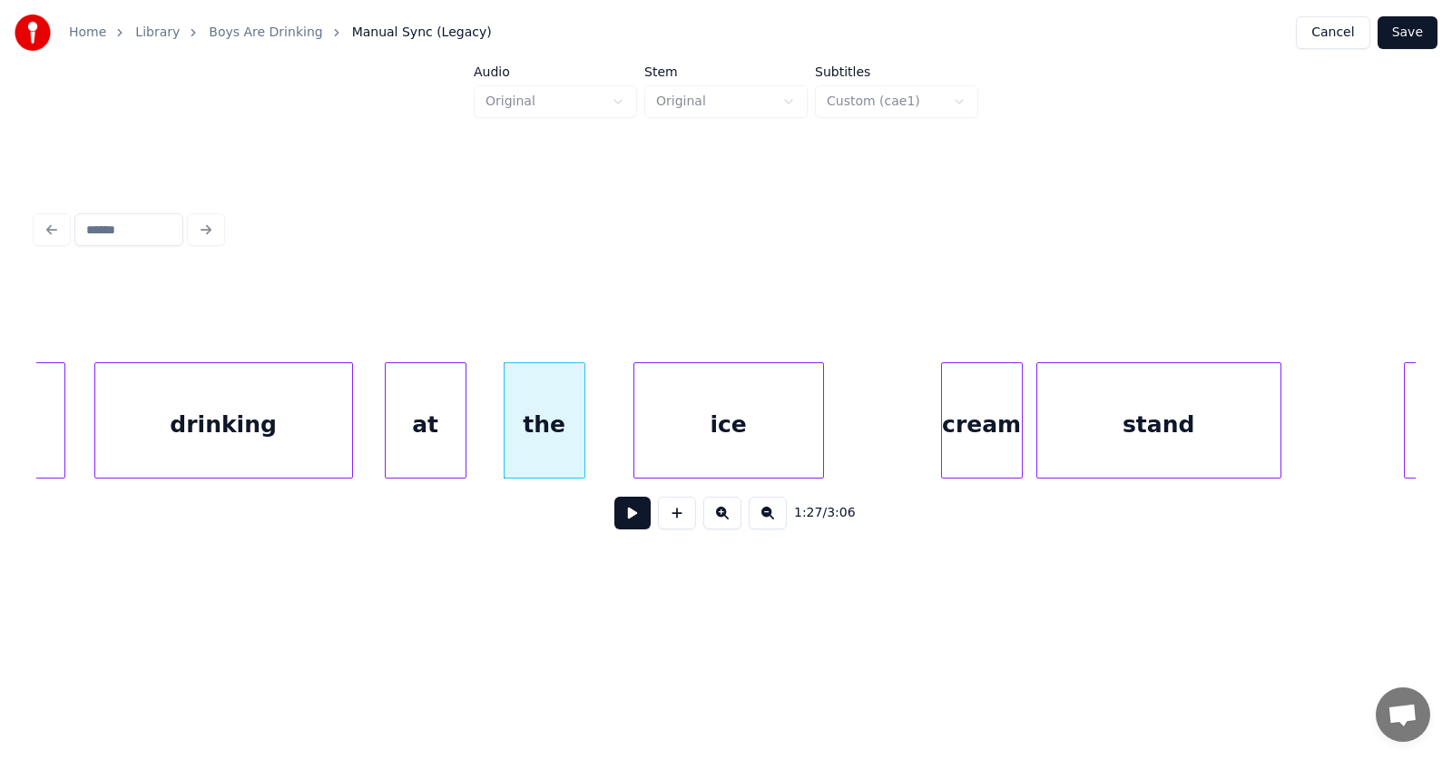
click at [707, 410] on div "ice" at bounding box center [728, 424] width 189 height 123
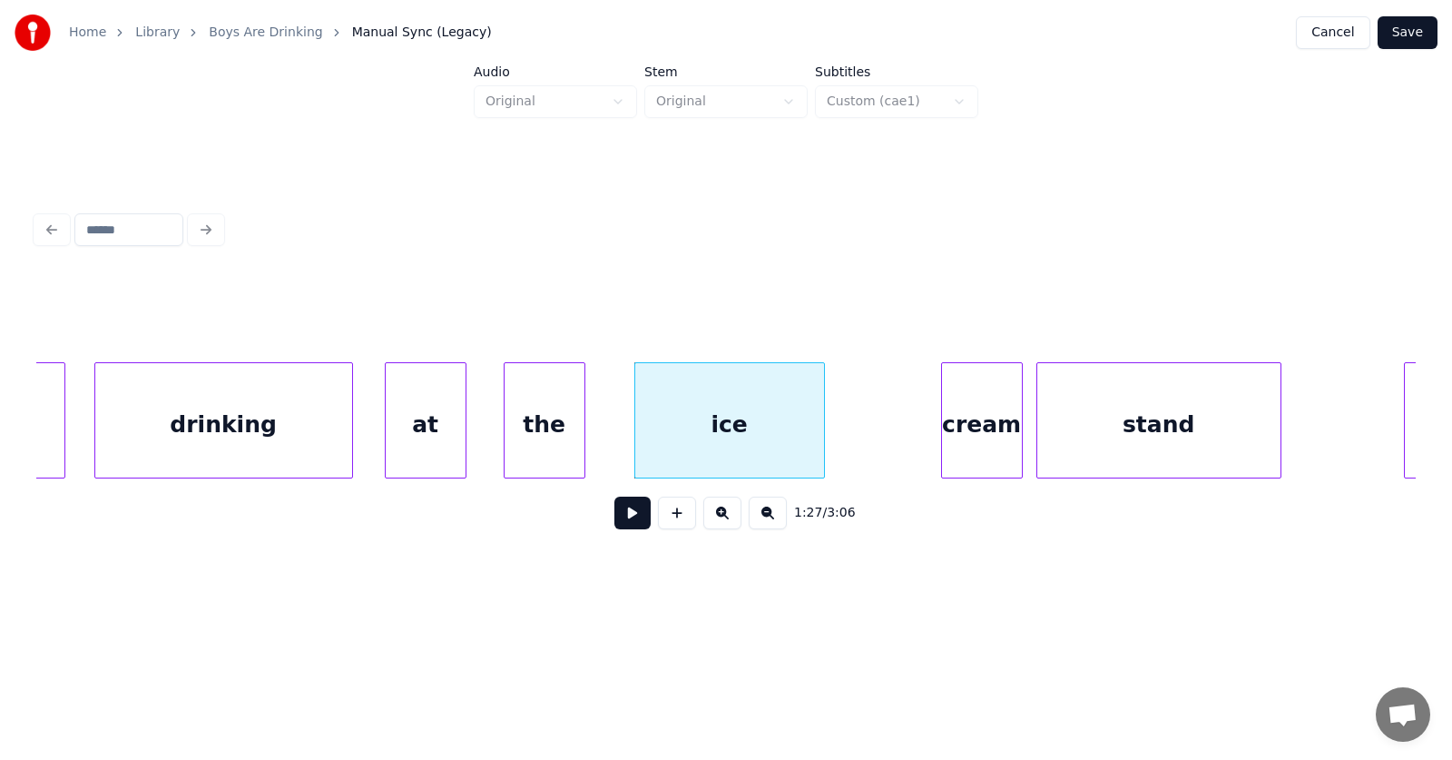
click at [981, 425] on div "cream" at bounding box center [982, 424] width 80 height 123
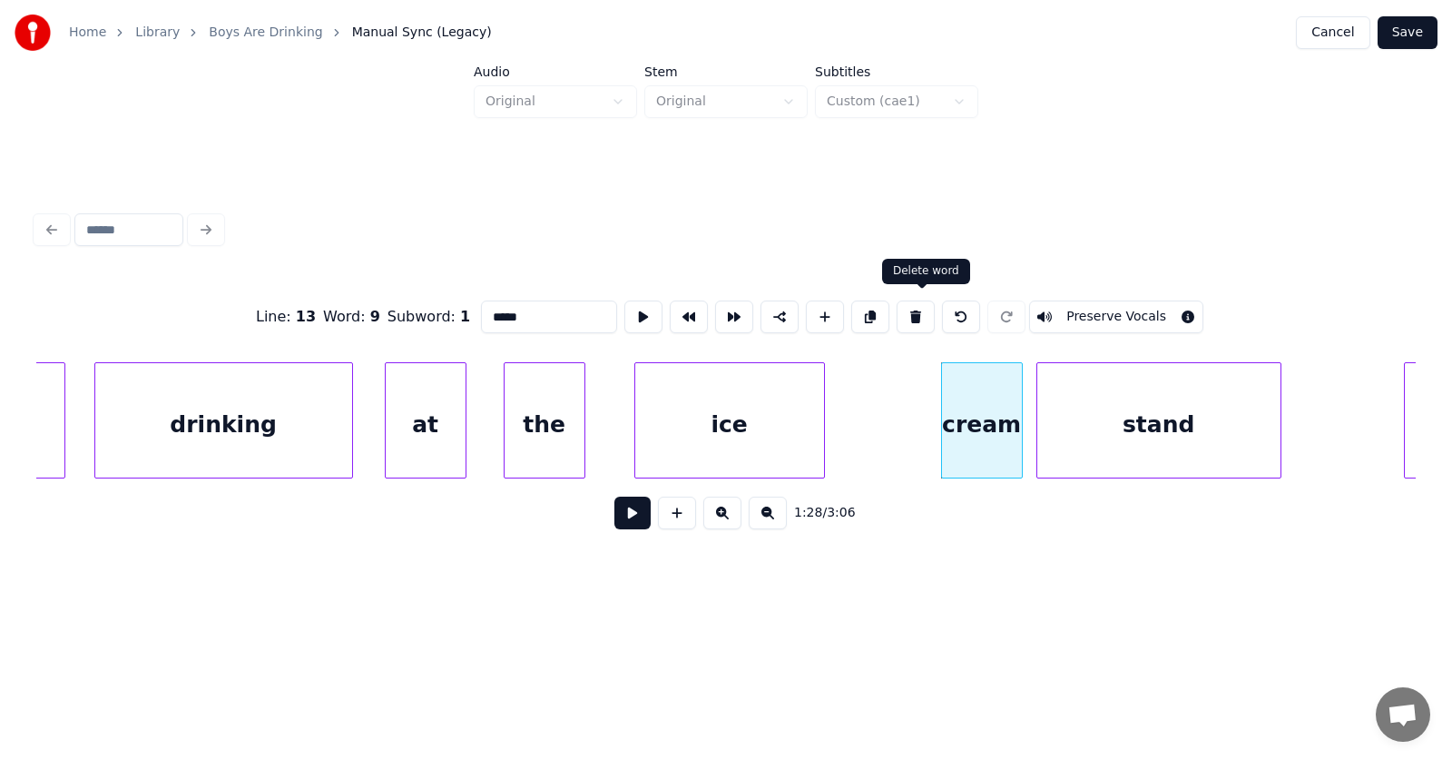
click at [918, 307] on button at bounding box center [916, 316] width 38 height 33
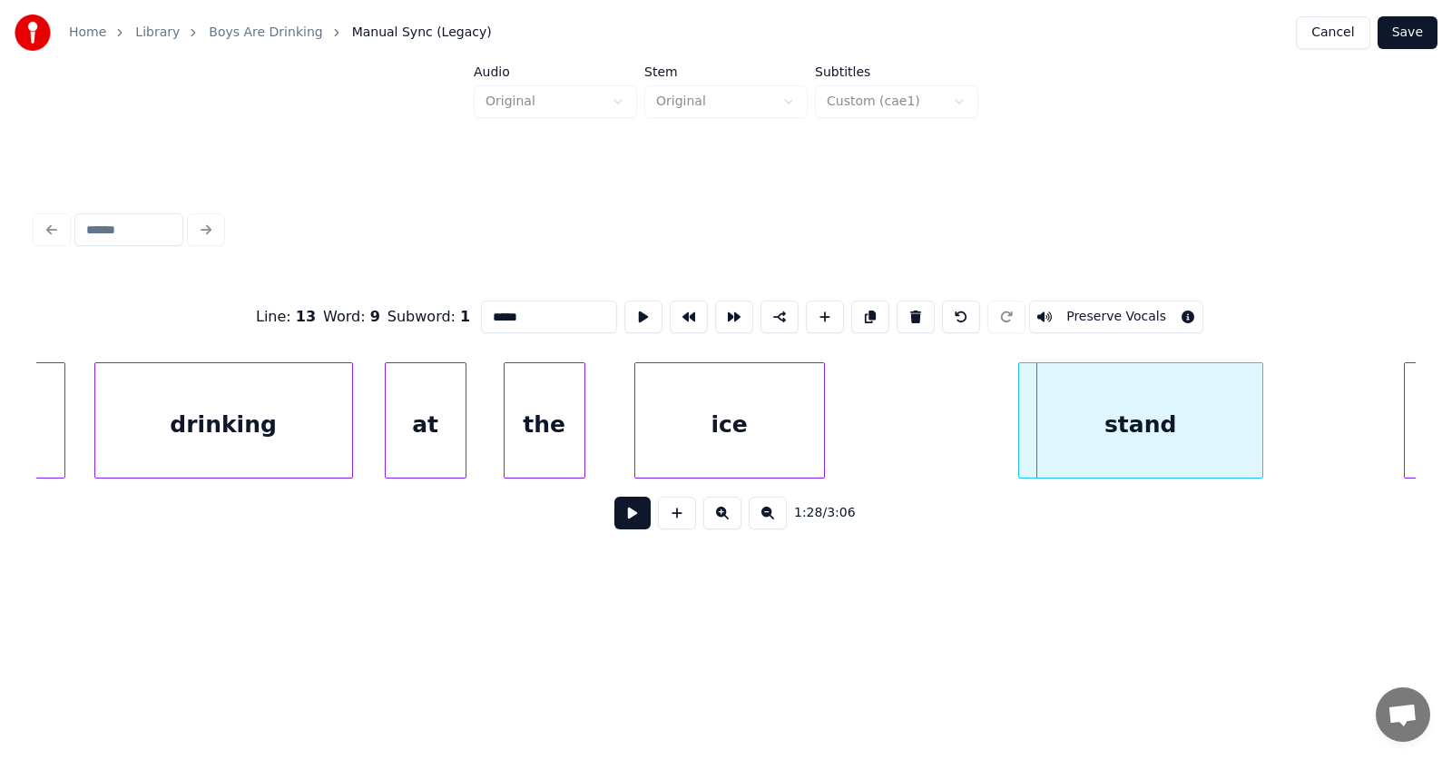
click at [1093, 413] on div "stand" at bounding box center [1140, 424] width 243 height 123
click at [972, 423] on div at bounding box center [969, 420] width 5 height 114
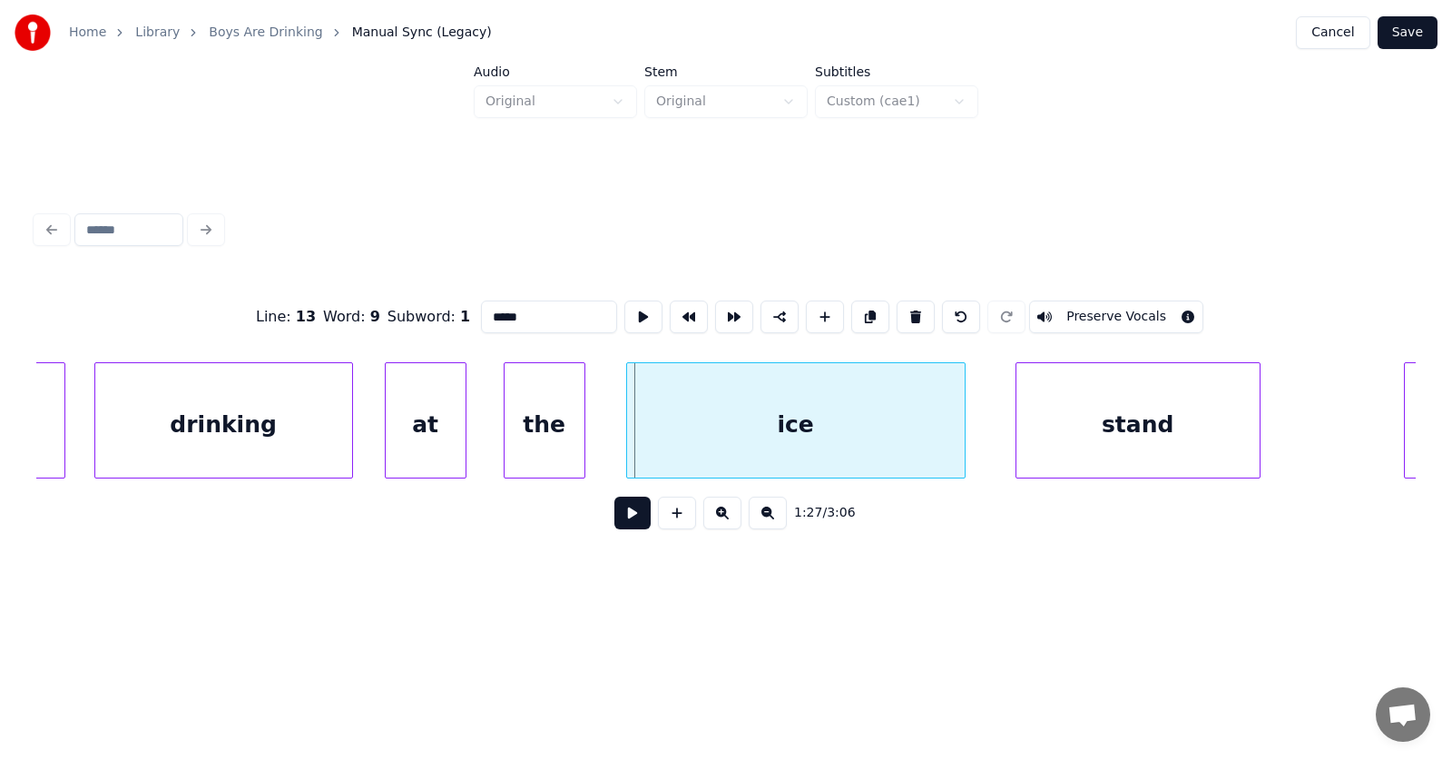
click at [751, 427] on div "ice" at bounding box center [796, 424] width 338 height 123
click at [1126, 440] on div "stand" at bounding box center [1138, 424] width 243 height 123
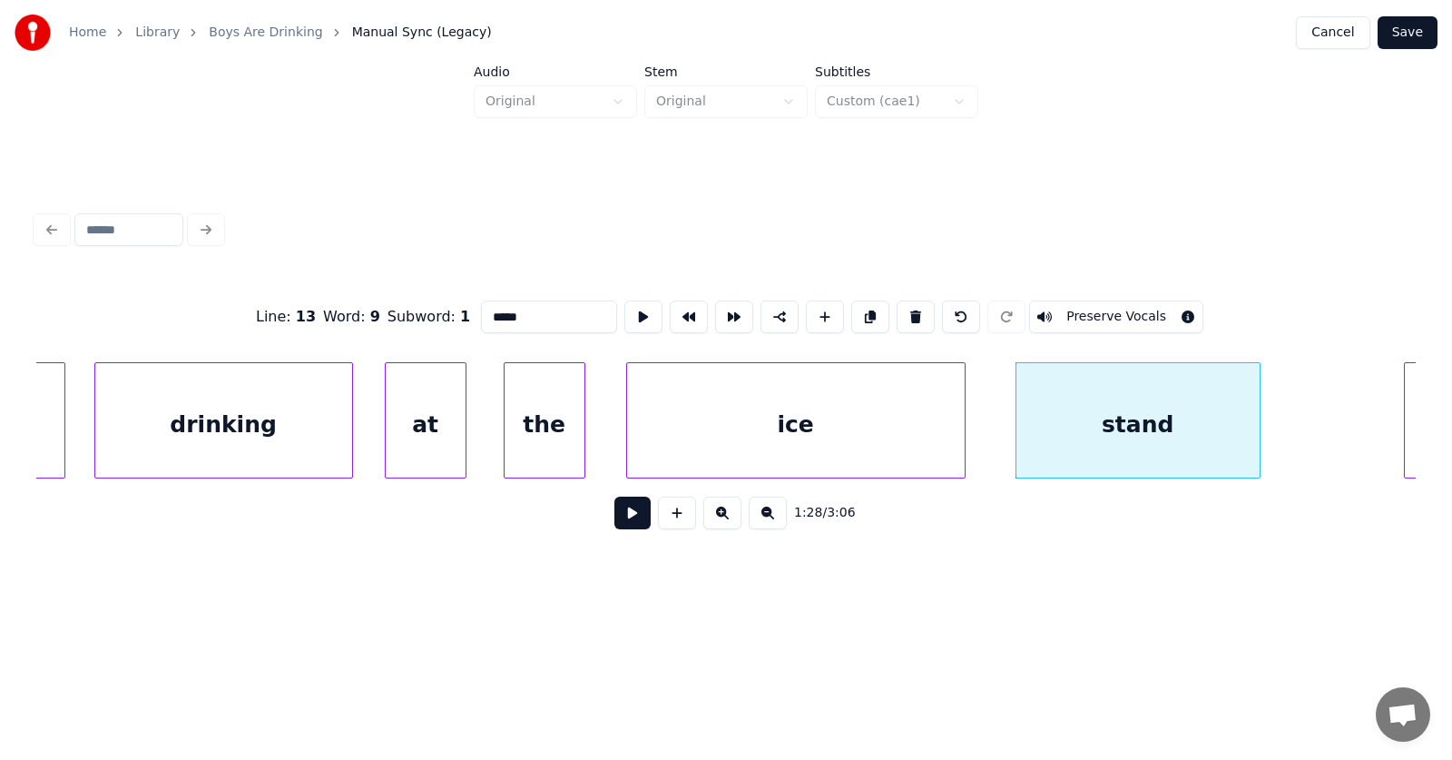
drag, startPoint x: 528, startPoint y: 308, endPoint x: 447, endPoint y: 310, distance: 81.7
click at [481, 310] on input "*****" at bounding box center [549, 316] width 136 height 33
click at [735, 407] on div "ice" at bounding box center [796, 424] width 338 height 123
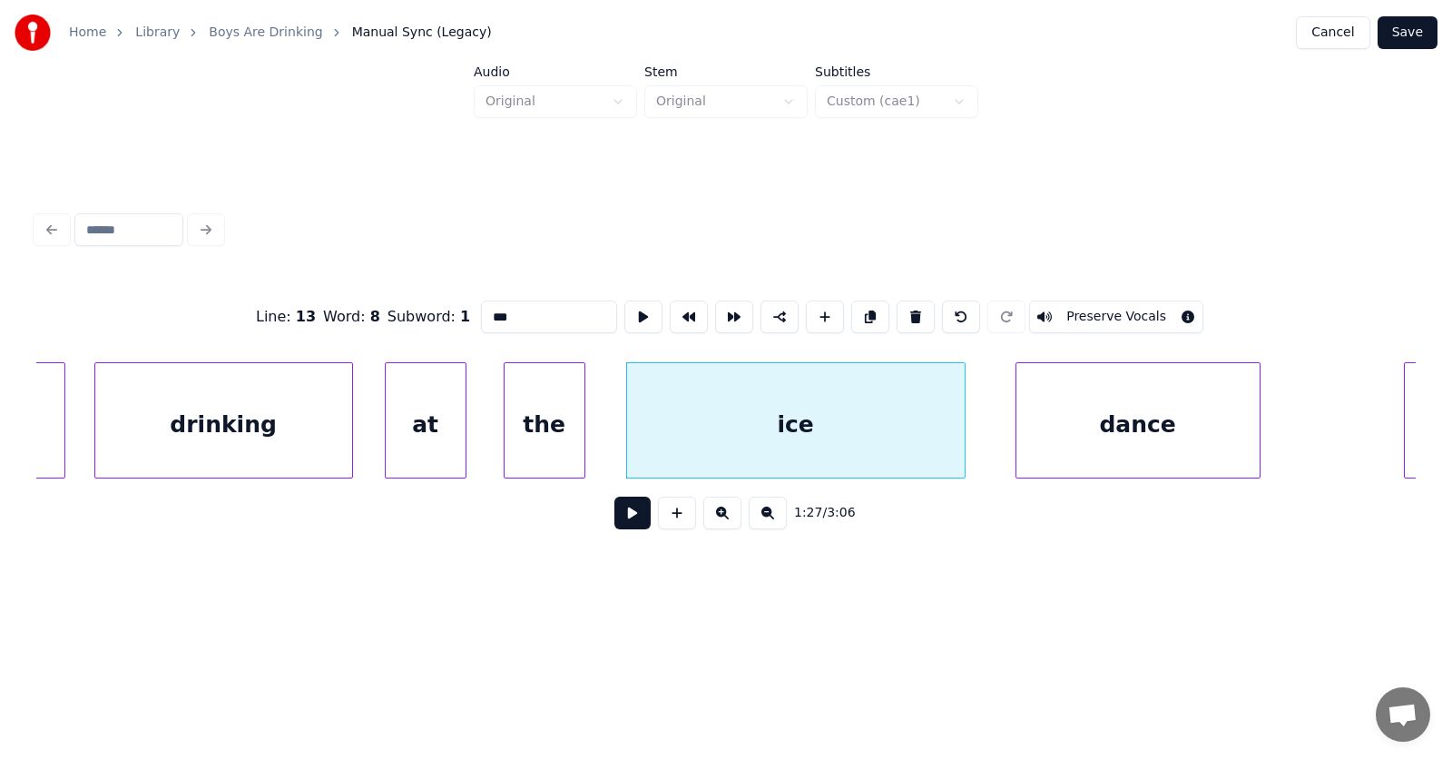
drag, startPoint x: 503, startPoint y: 310, endPoint x: 429, endPoint y: 310, distance: 73.5
click at [429, 310] on div "Line : 13 Word : 8 Subword : 1 *** Preserve Vocals" at bounding box center [726, 316] width 1380 height 91
type input "**********"
click at [618, 525] on button at bounding box center [632, 512] width 36 height 33
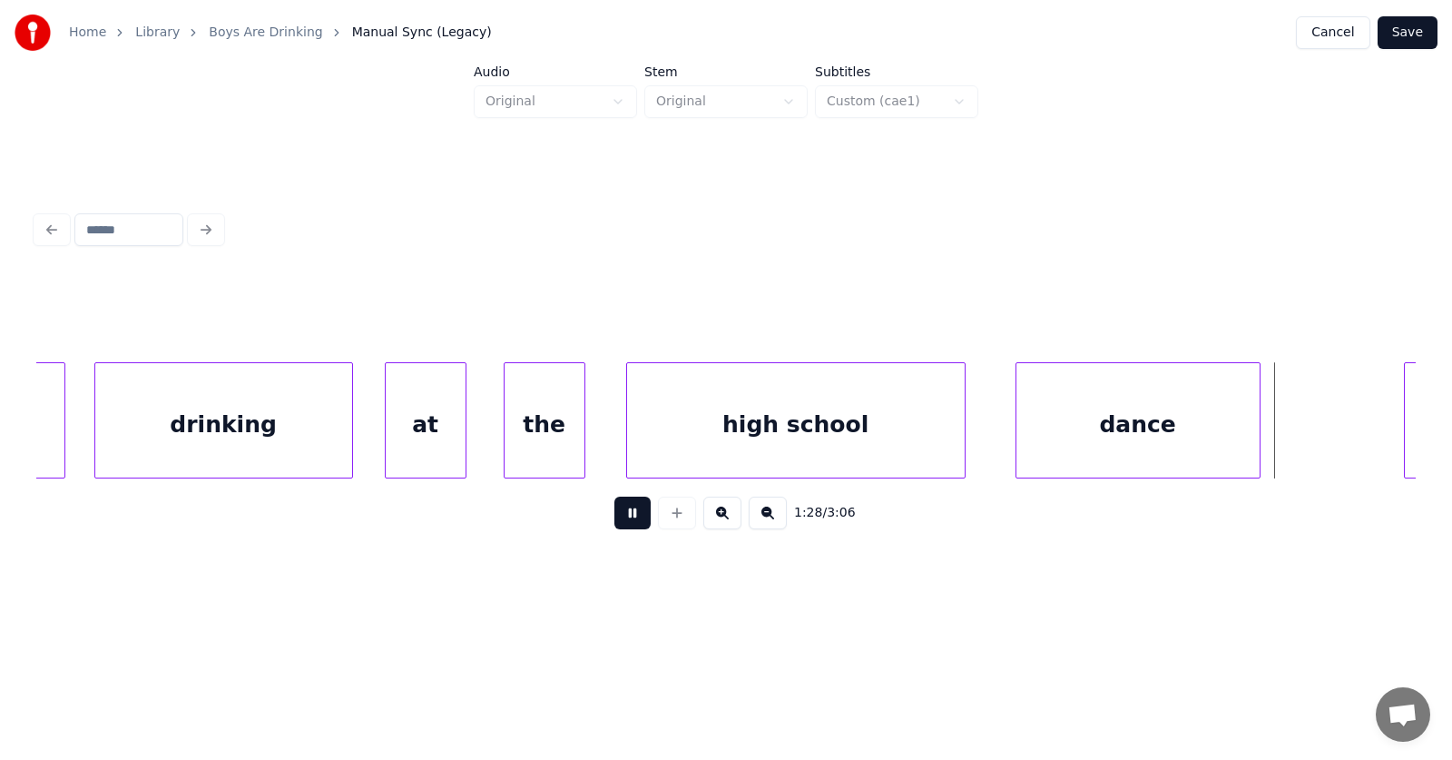
click at [618, 525] on button at bounding box center [632, 512] width 36 height 33
click at [533, 418] on div "the" at bounding box center [545, 424] width 80 height 123
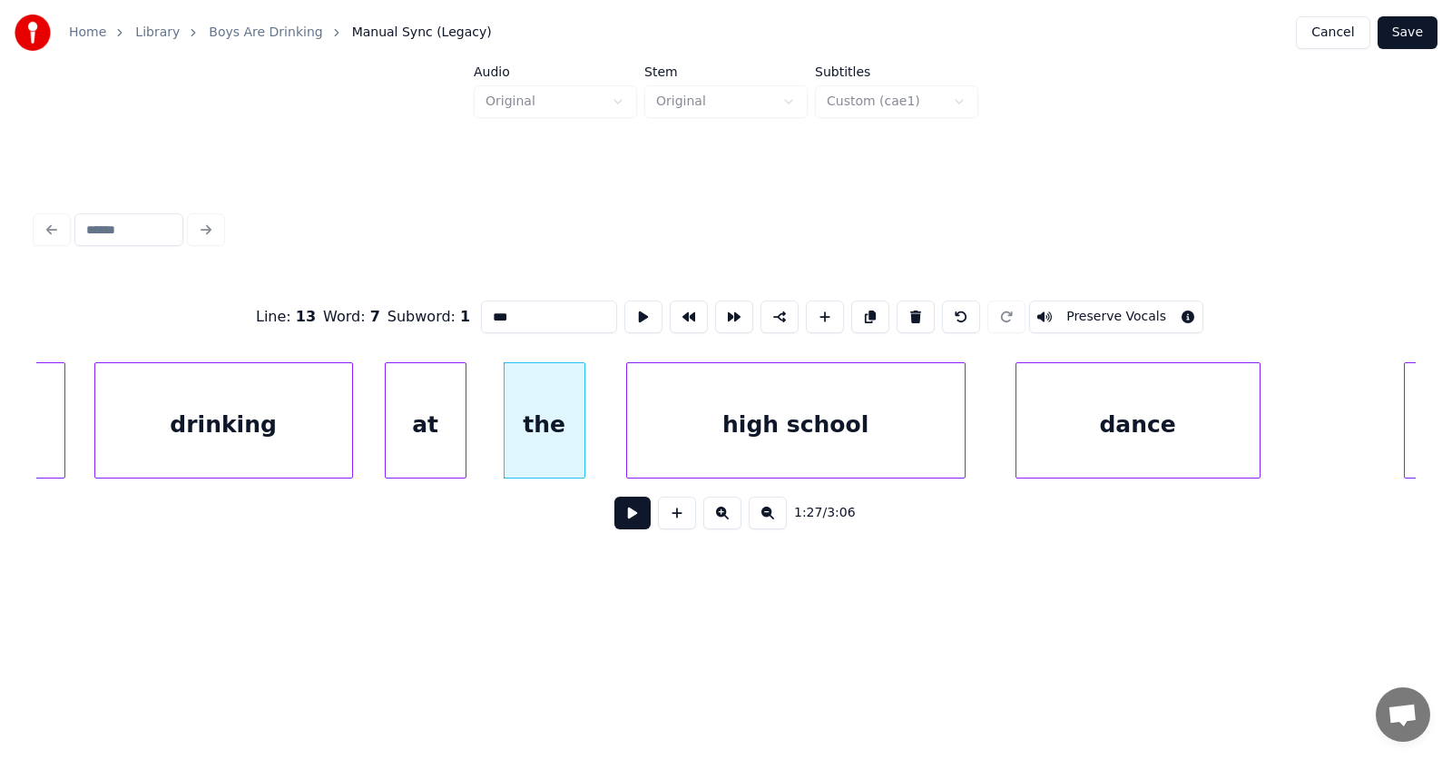
click at [614, 525] on button at bounding box center [632, 512] width 36 height 33
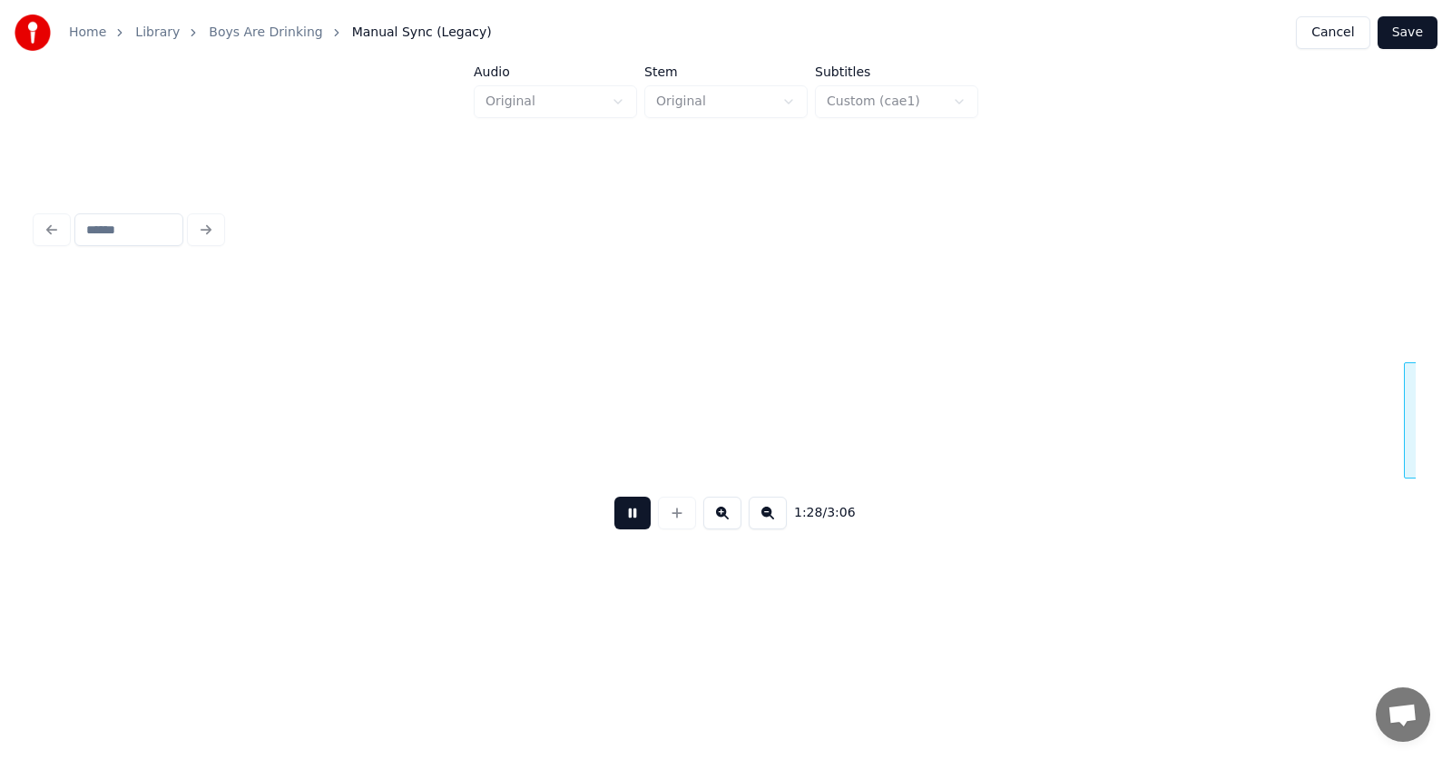
scroll to position [0, 60528]
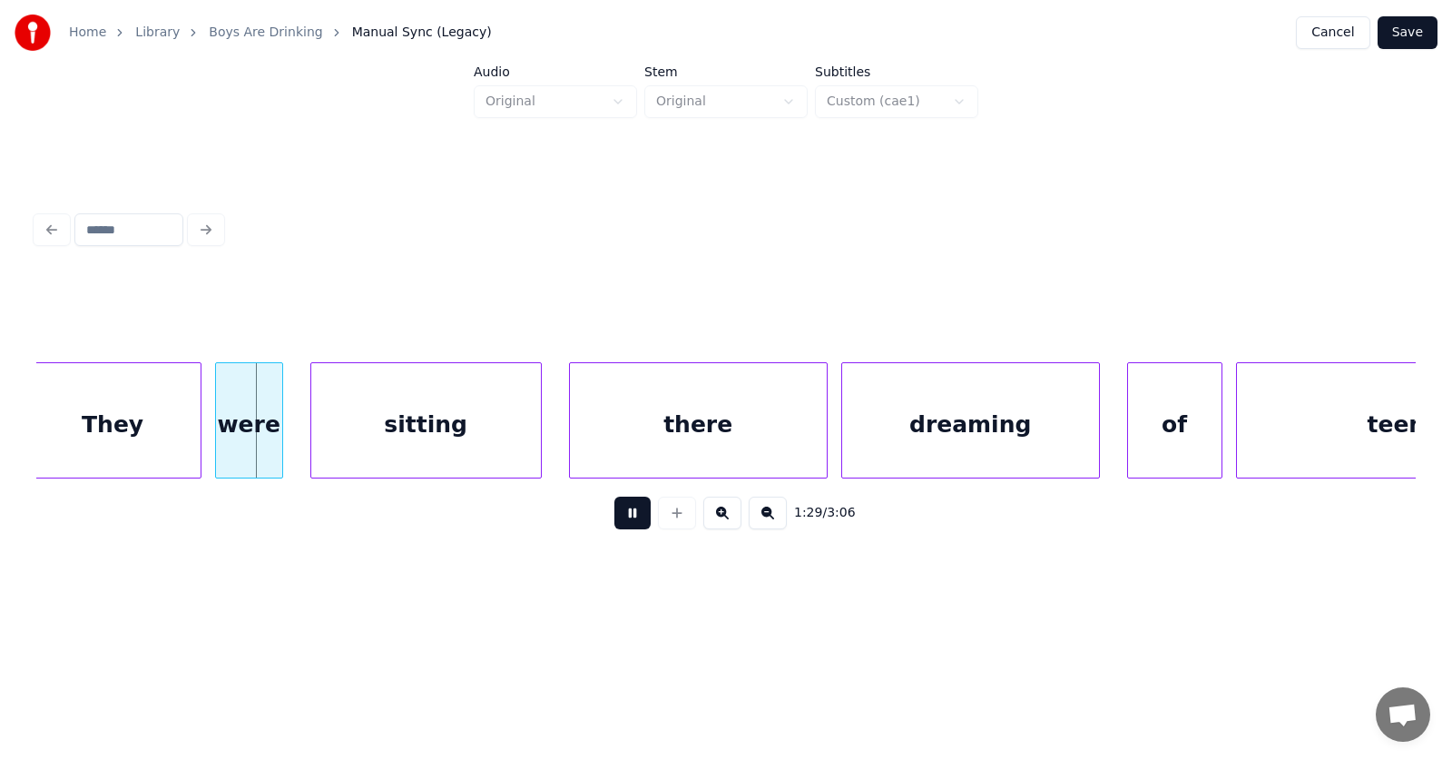
click at [614, 525] on button at bounding box center [632, 512] width 36 height 33
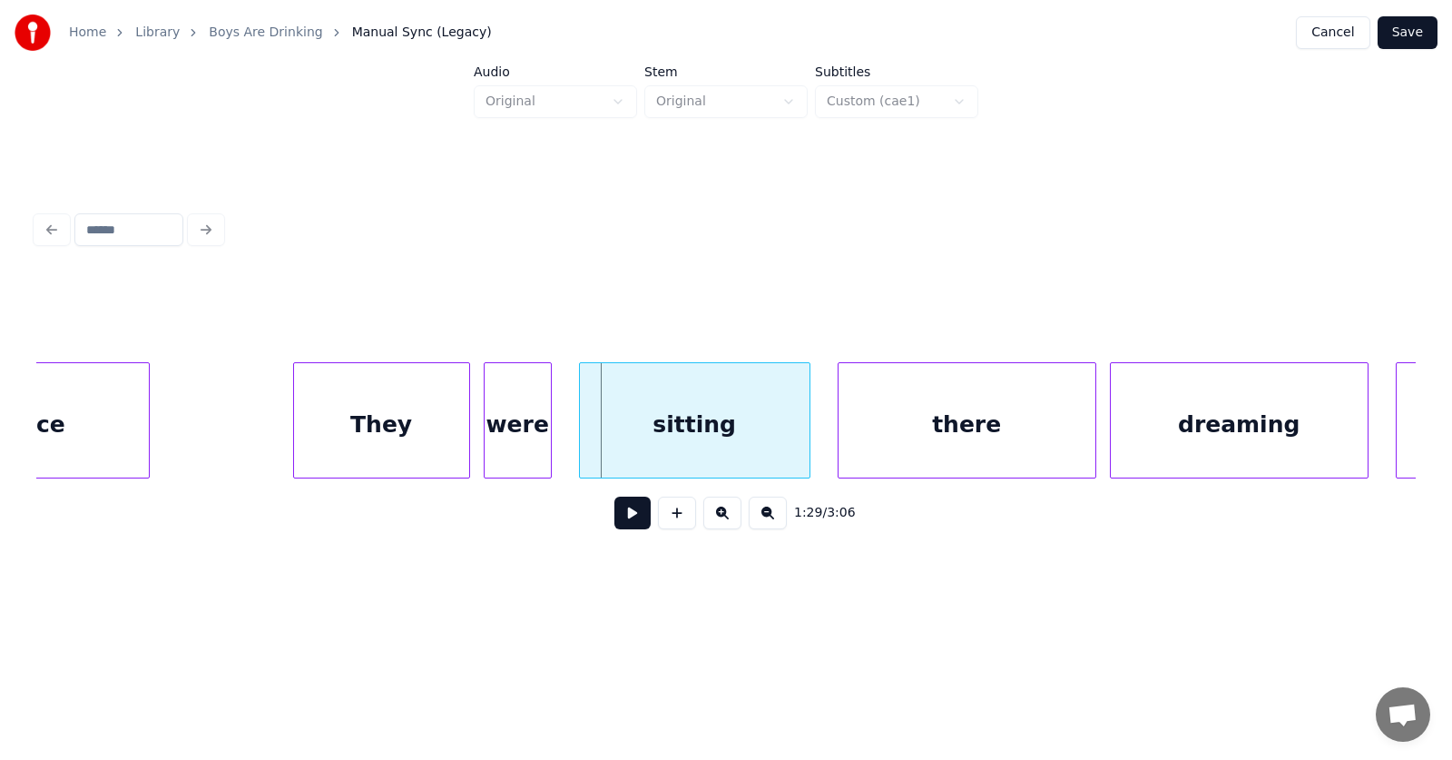
scroll to position [0, 60089]
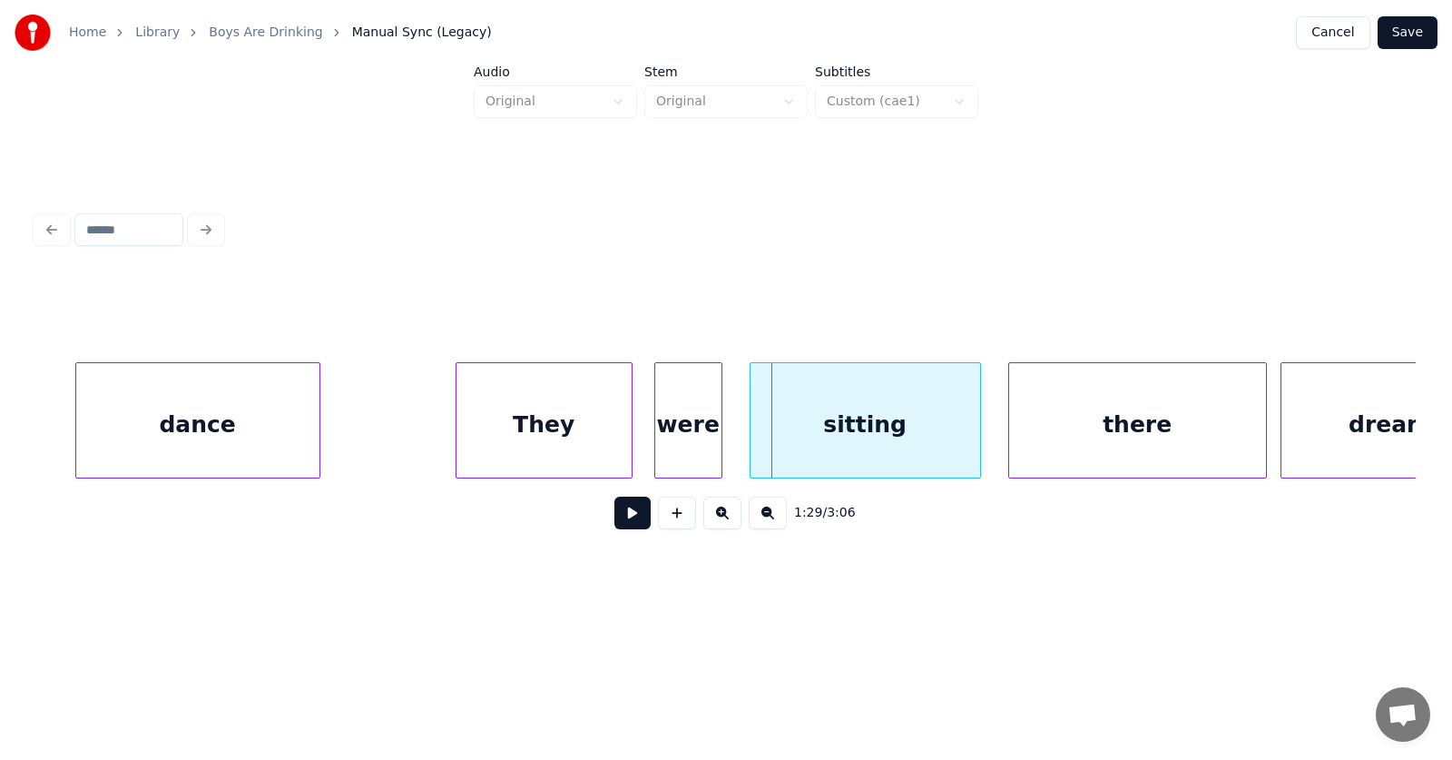
click at [564, 443] on div "They" at bounding box center [544, 424] width 175 height 123
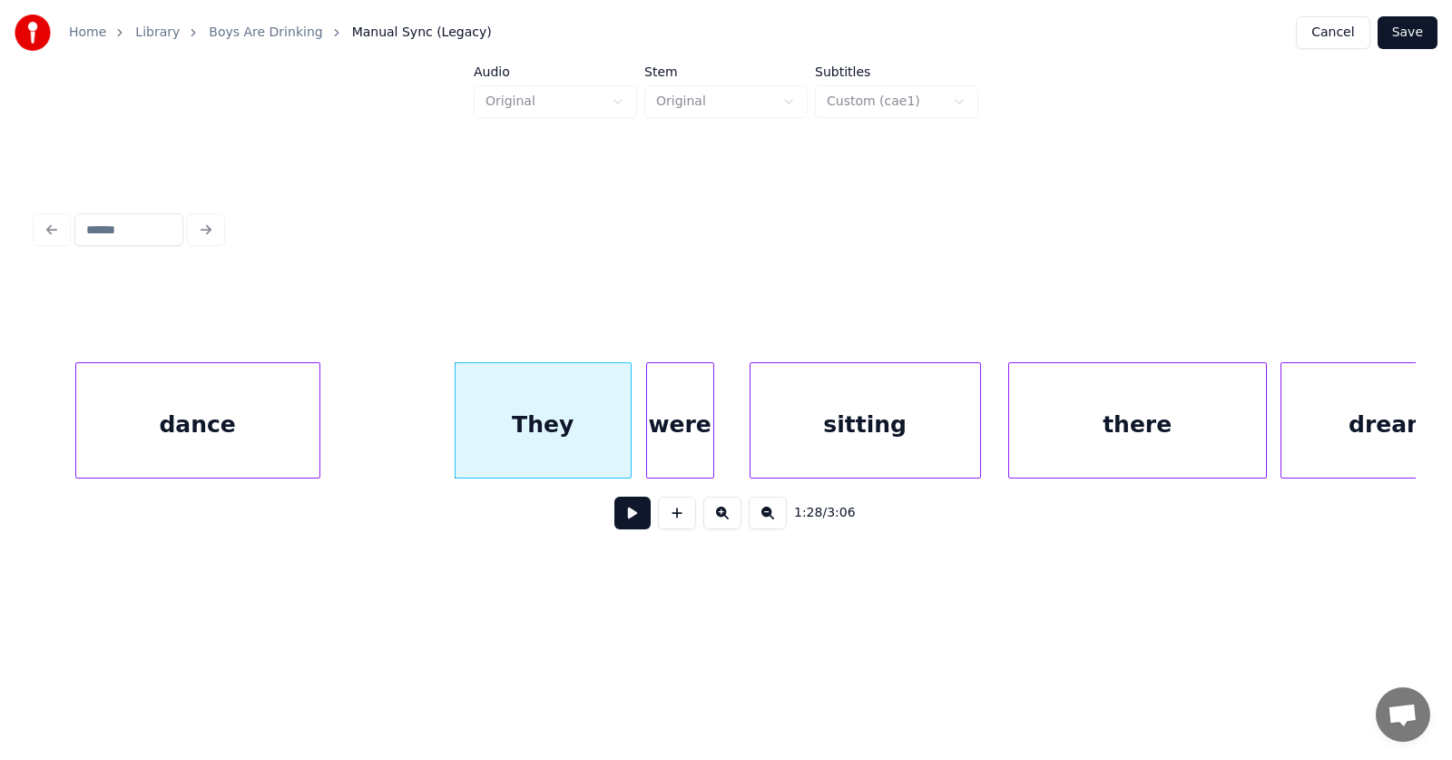
click at [680, 445] on div "were" at bounding box center [680, 424] width 66 height 123
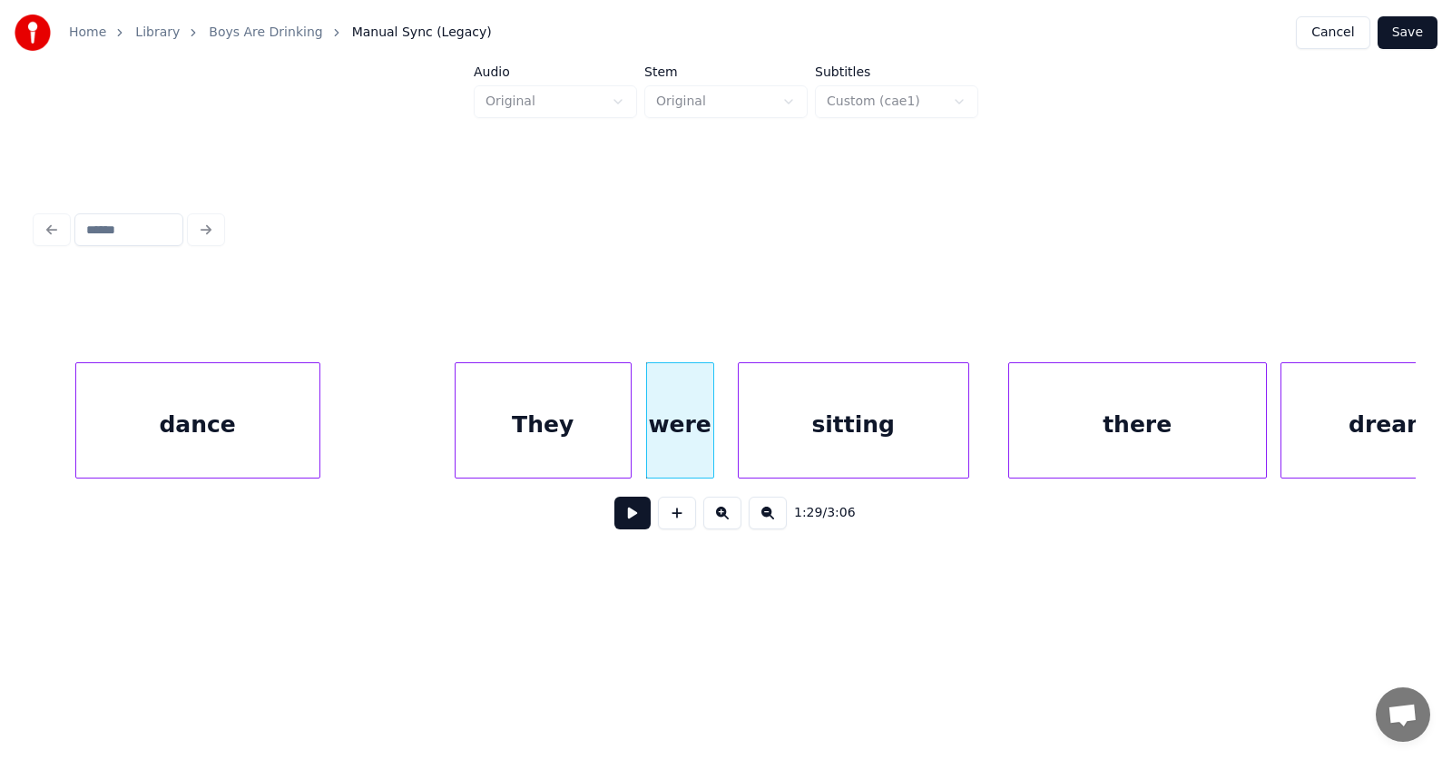
click at [796, 447] on div "sitting" at bounding box center [854, 424] width 230 height 123
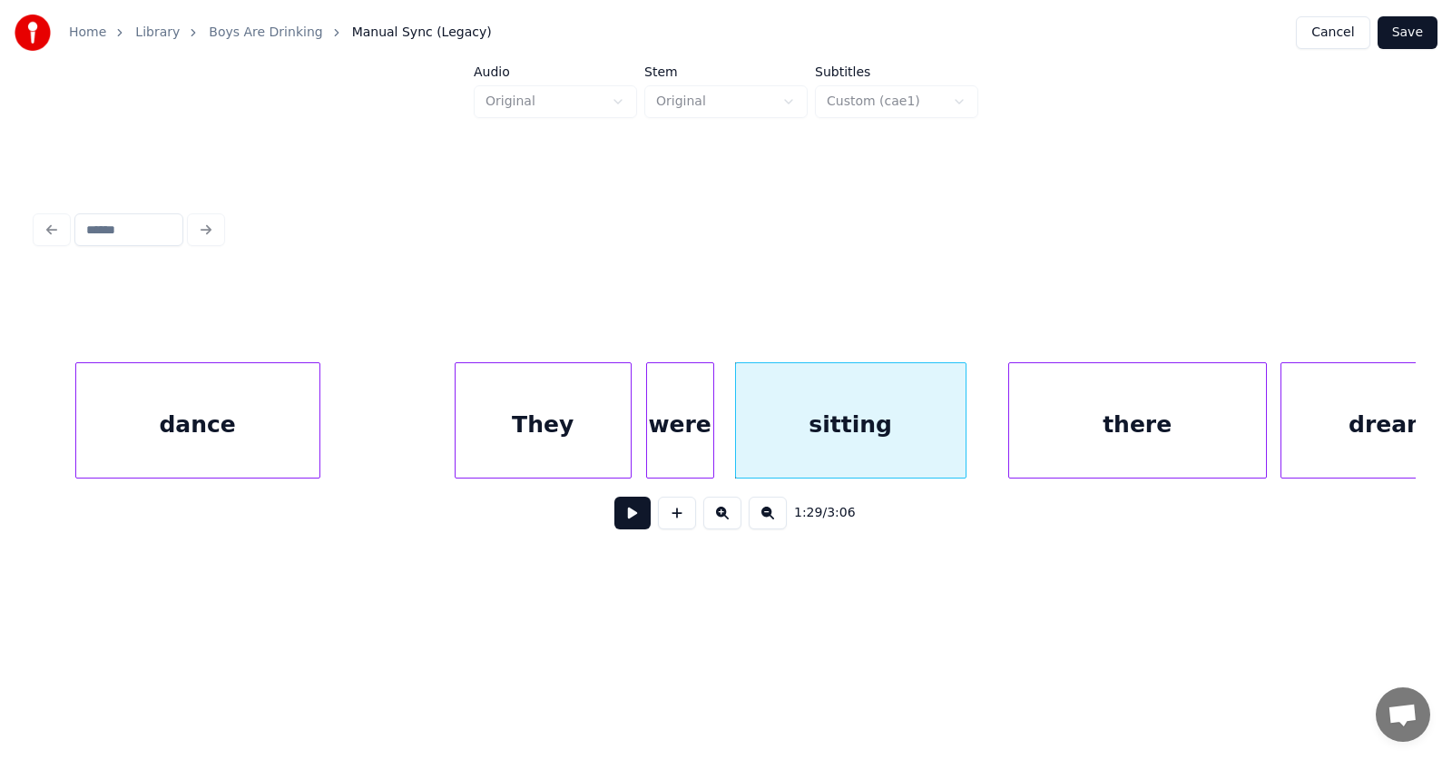
click at [555, 424] on div "They" at bounding box center [543, 424] width 175 height 123
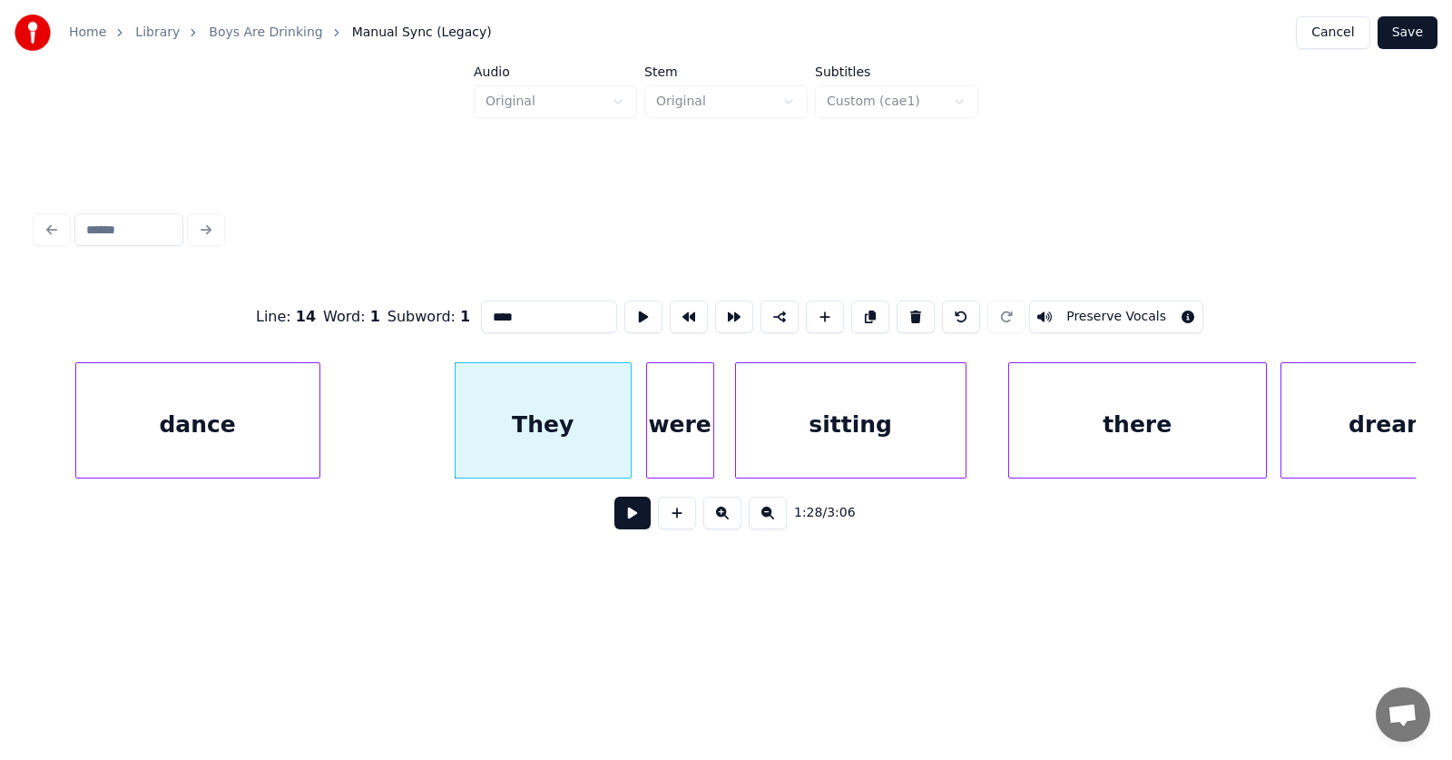
drag, startPoint x: 483, startPoint y: 315, endPoint x: 453, endPoint y: 315, distance: 30.0
click at [481, 315] on input "****" at bounding box center [549, 316] width 136 height 33
click at [1063, 420] on div "there" at bounding box center [1121, 424] width 257 height 123
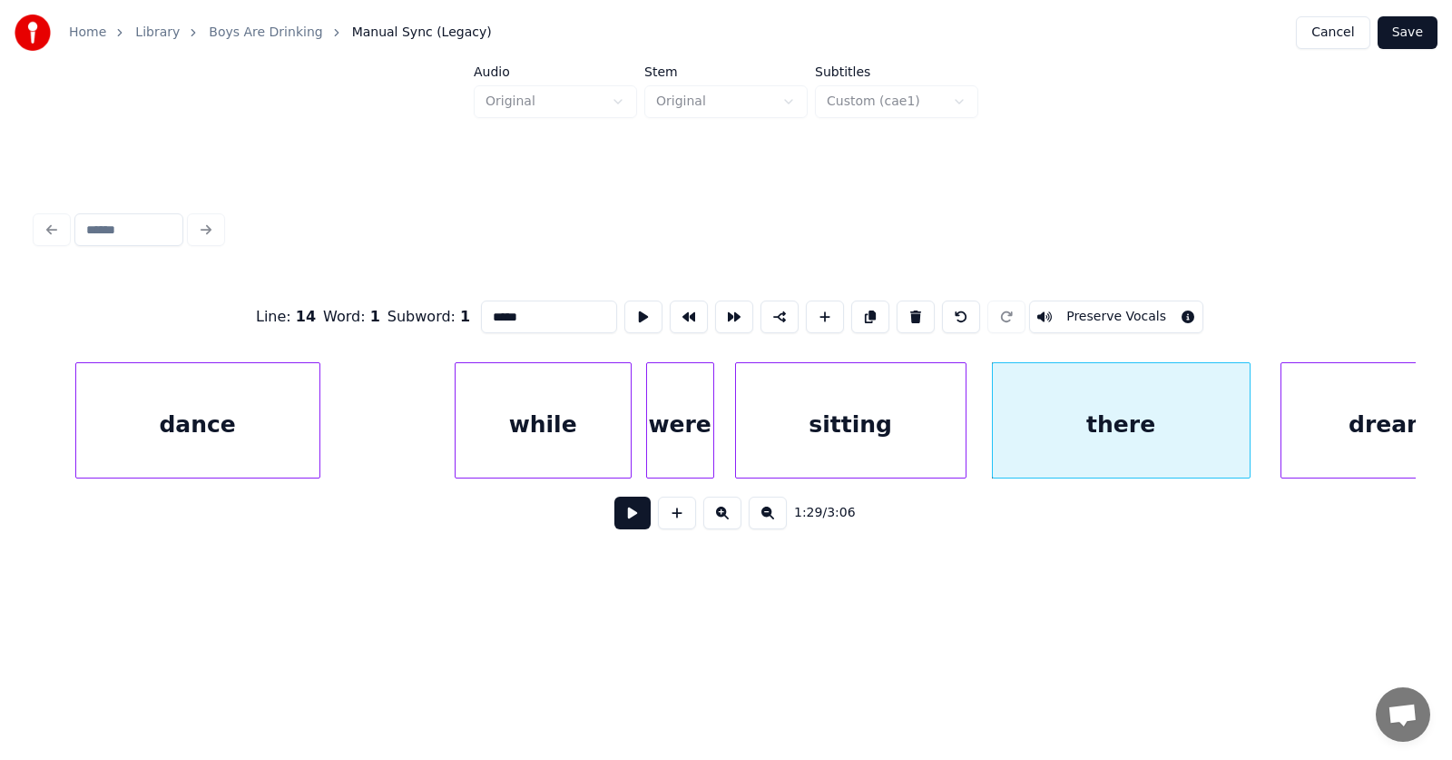
click at [1074, 430] on div "there" at bounding box center [1121, 424] width 257 height 123
click at [481, 311] on input "*****" at bounding box center [549, 316] width 136 height 33
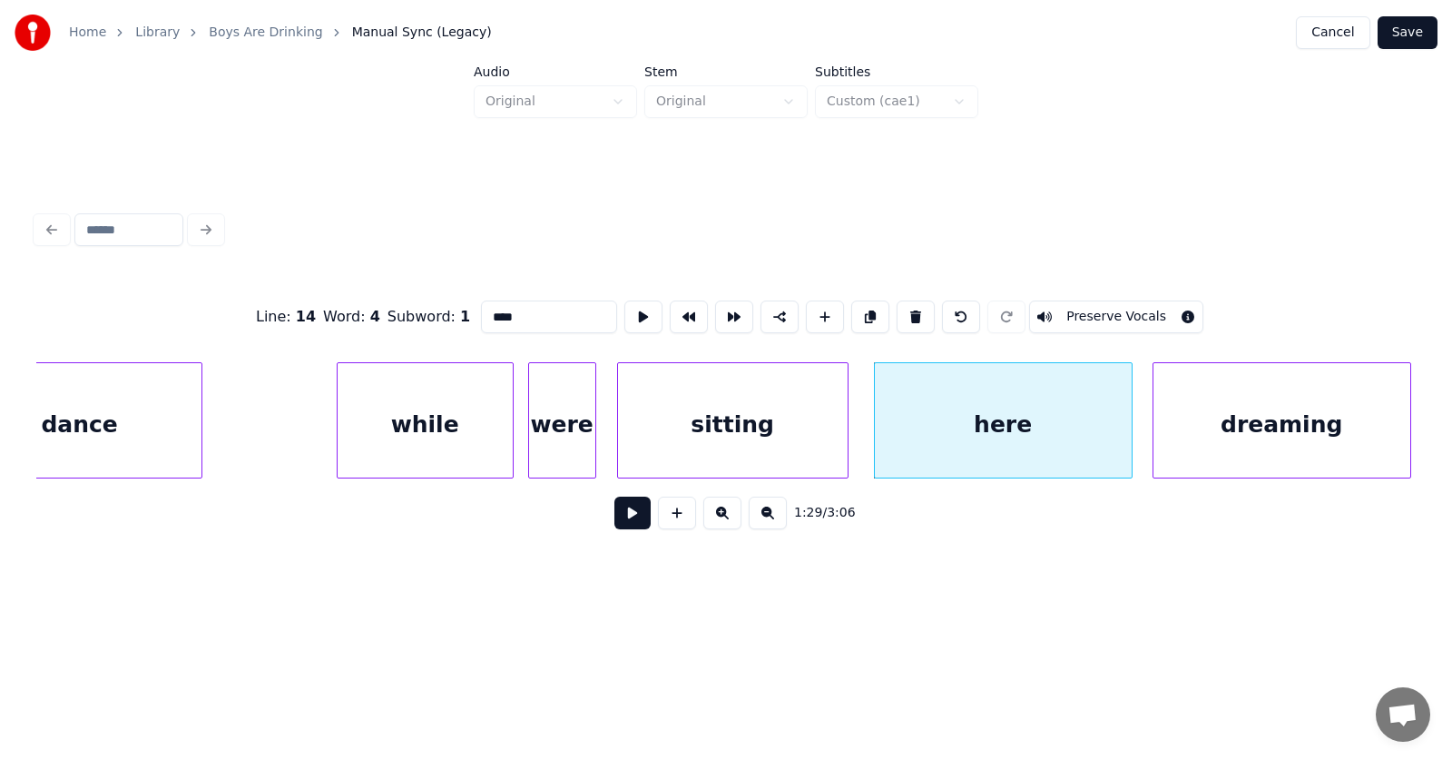
click at [1291, 430] on div "dreaming" at bounding box center [1282, 424] width 257 height 123
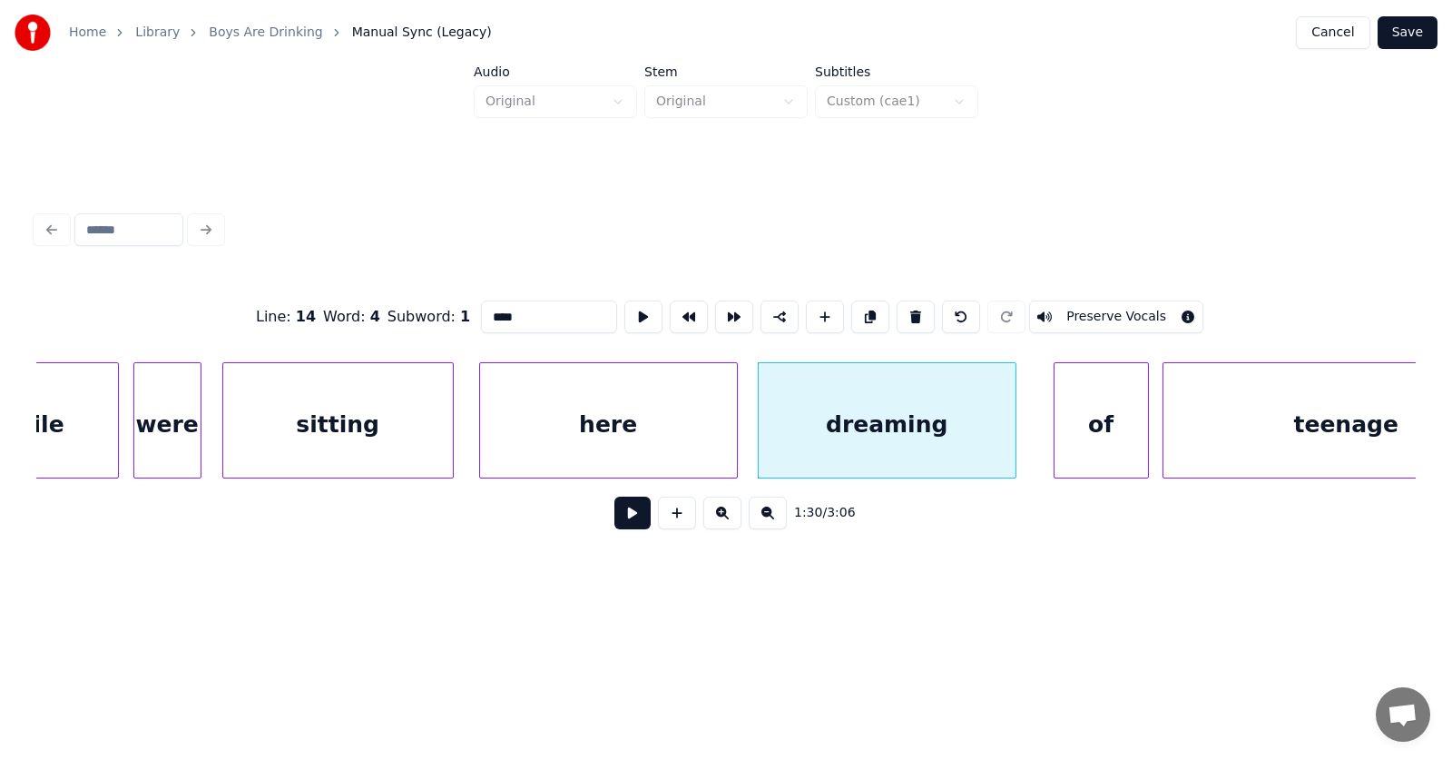
scroll to position [0, 60944]
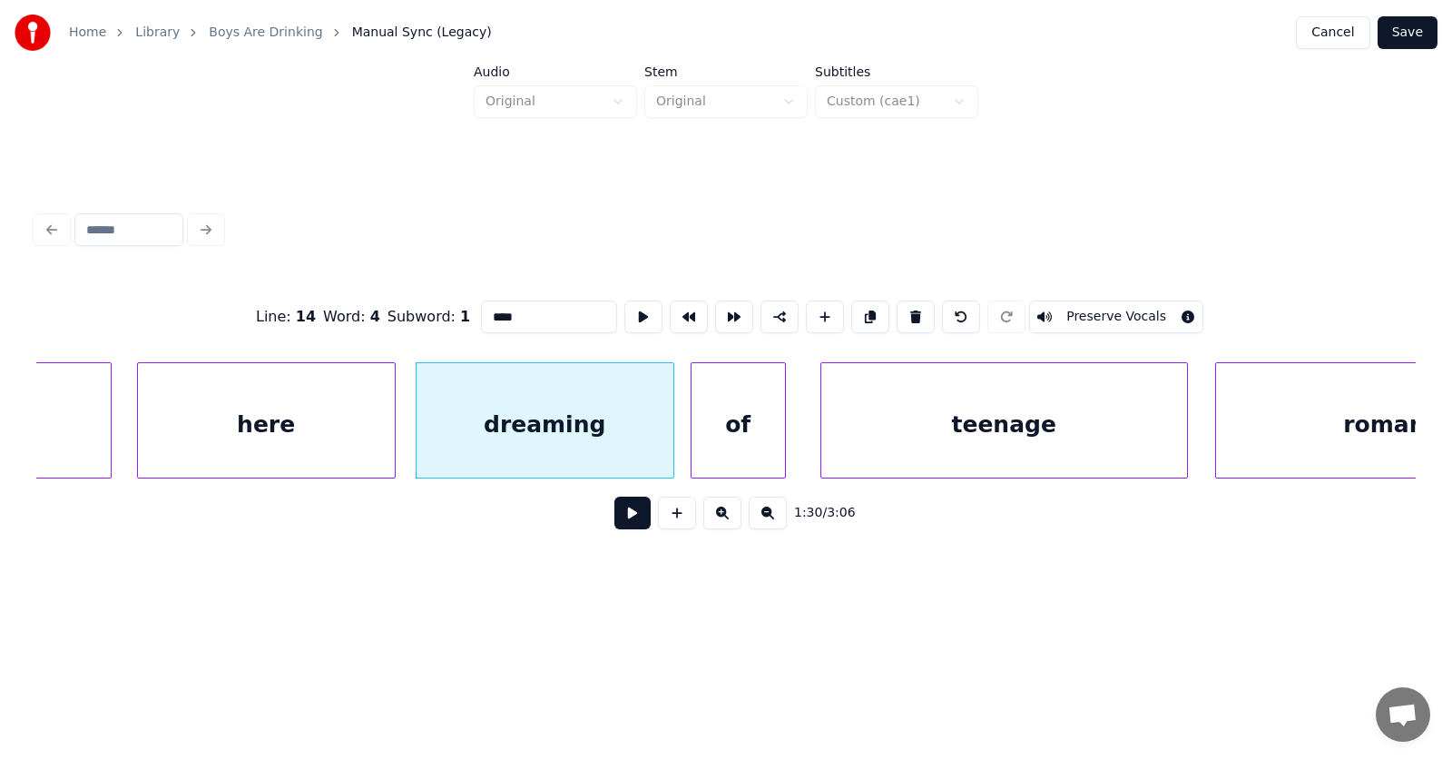
click at [717, 447] on div "of" at bounding box center [738, 424] width 93 height 123
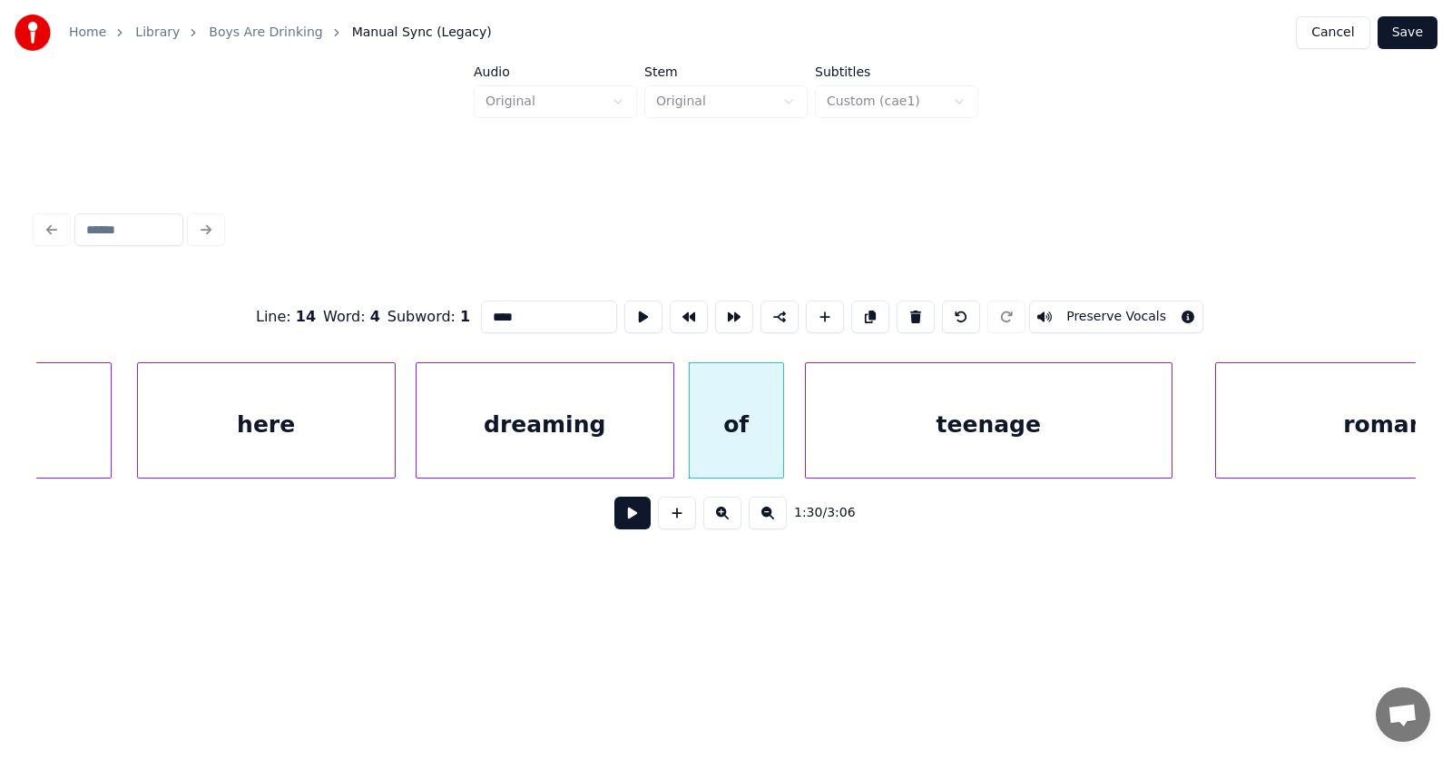
click at [862, 442] on div "teenage" at bounding box center [989, 424] width 366 height 123
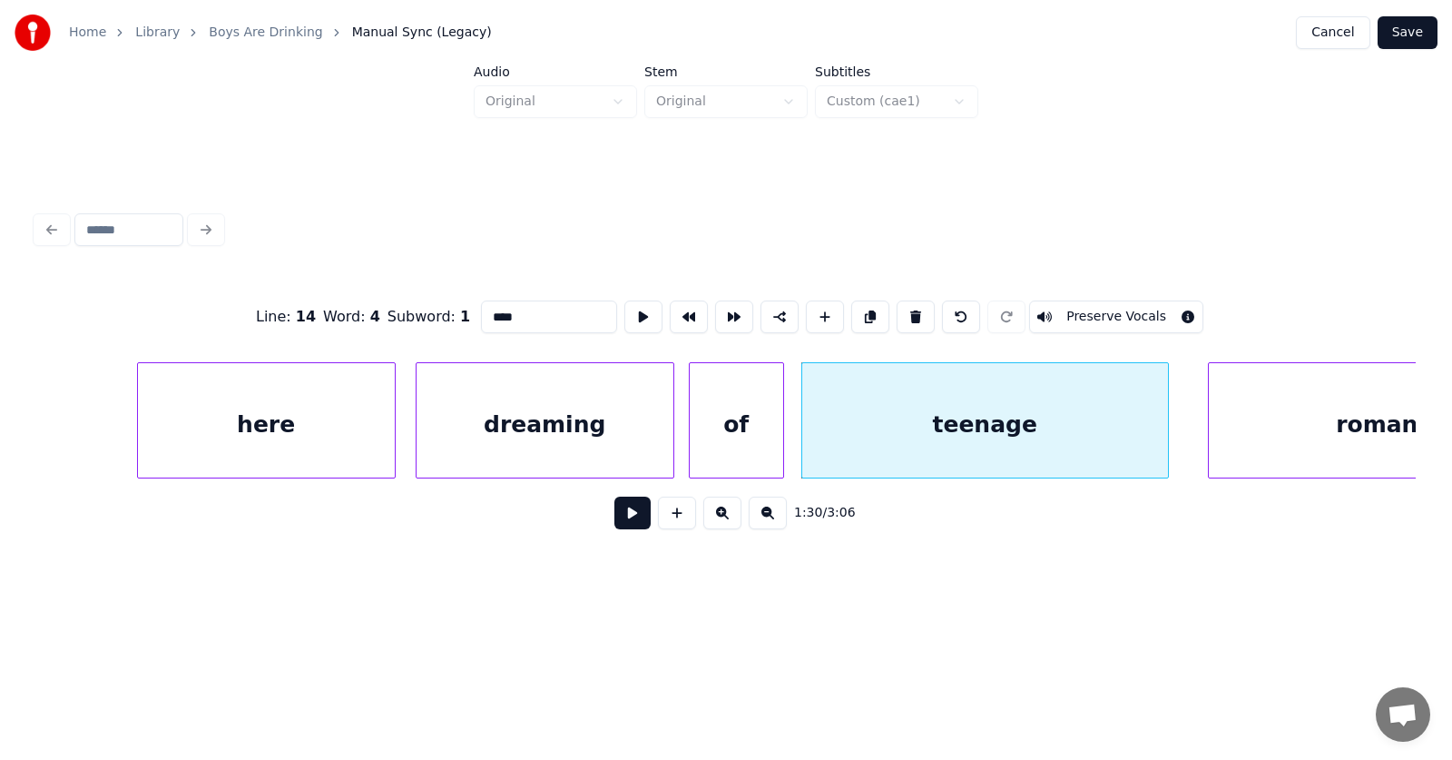
scroll to position [0, 61107]
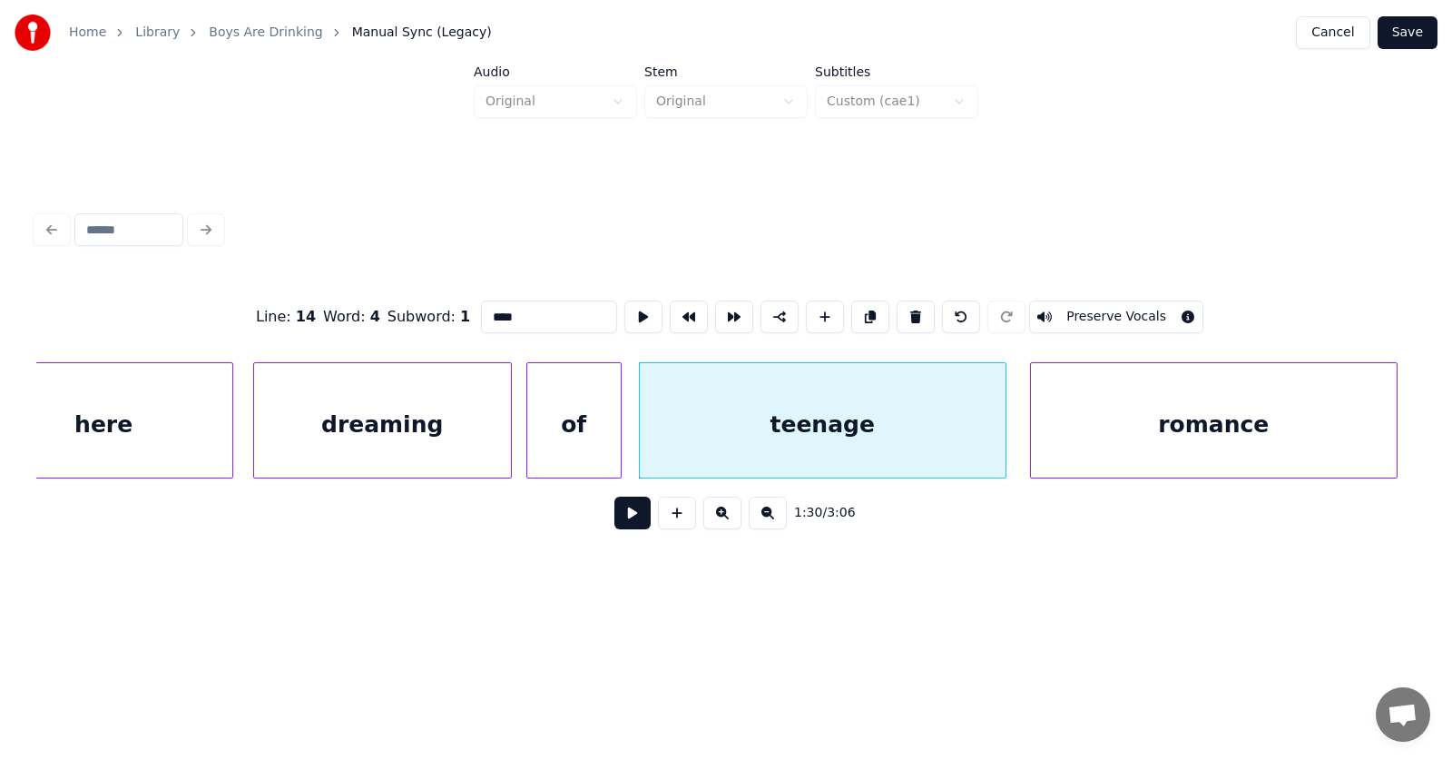
click at [1265, 441] on div "romance" at bounding box center [1214, 424] width 366 height 123
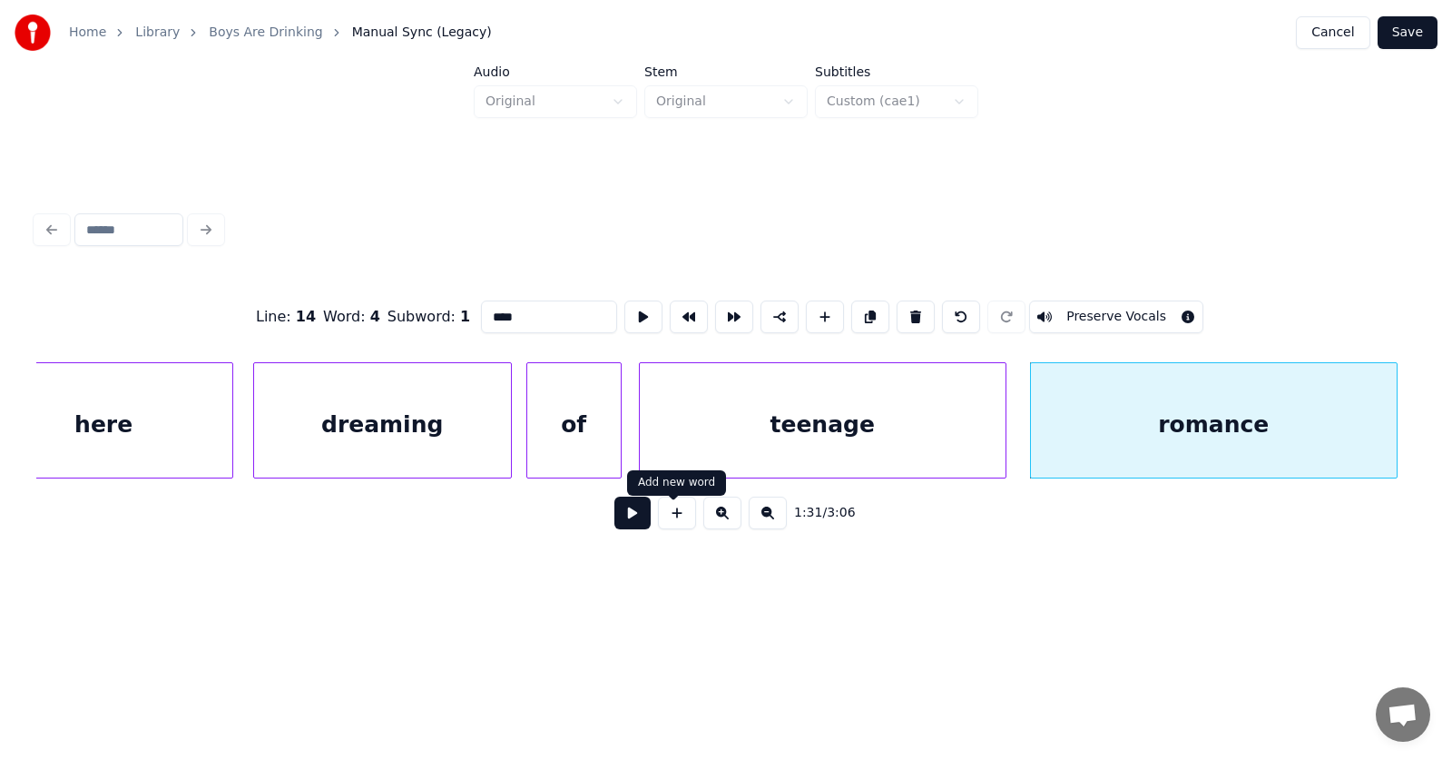
type input "****"
click at [624, 523] on button at bounding box center [632, 512] width 36 height 33
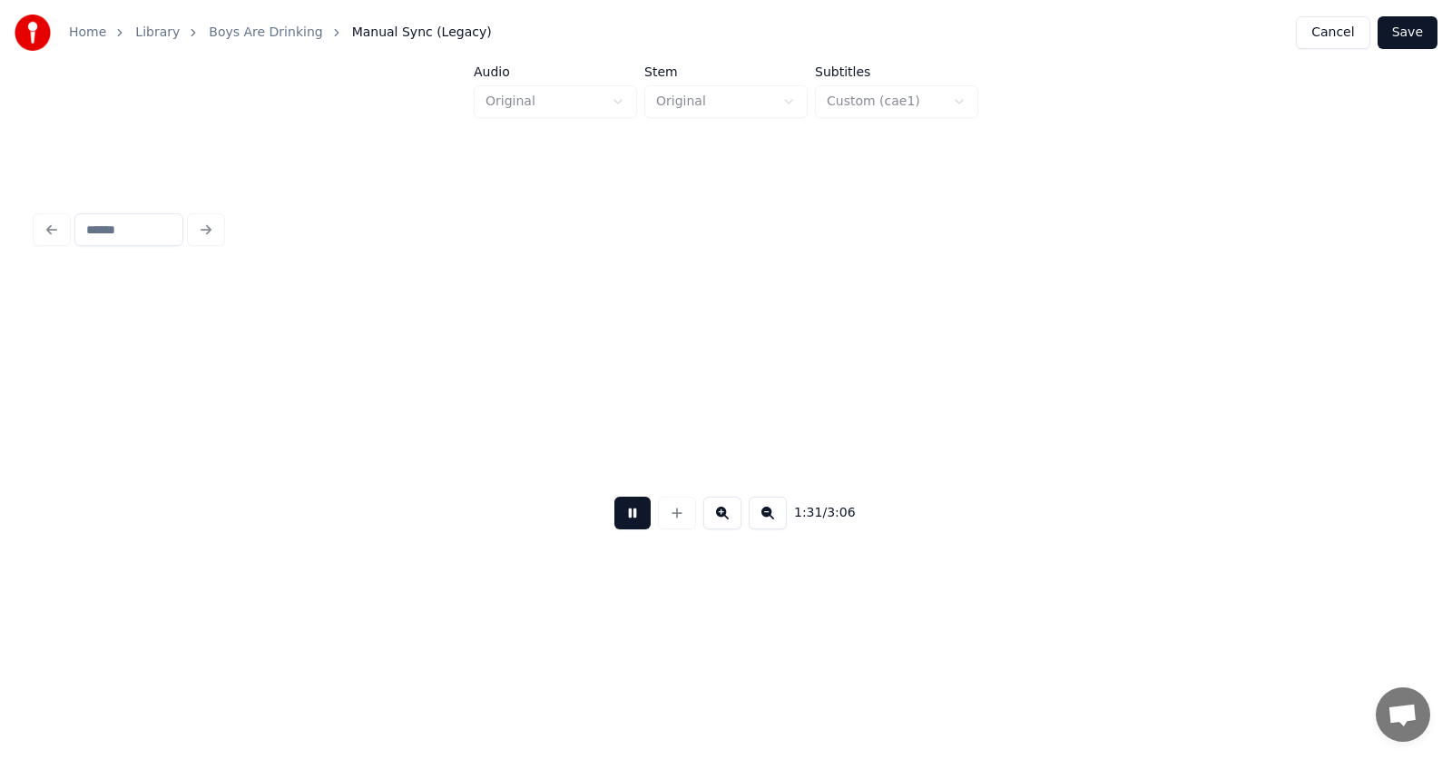
scroll to position [0, 62493]
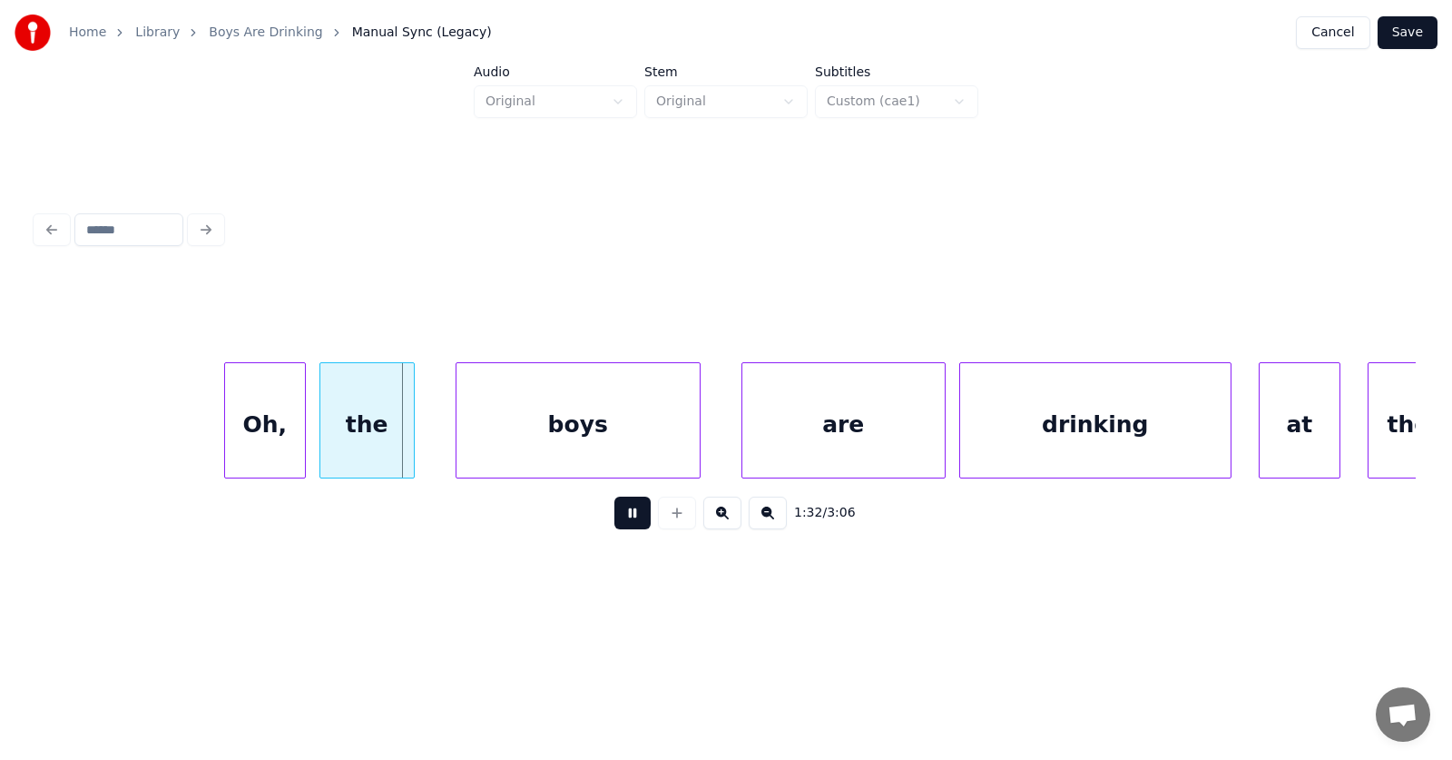
click at [624, 523] on button at bounding box center [632, 512] width 36 height 33
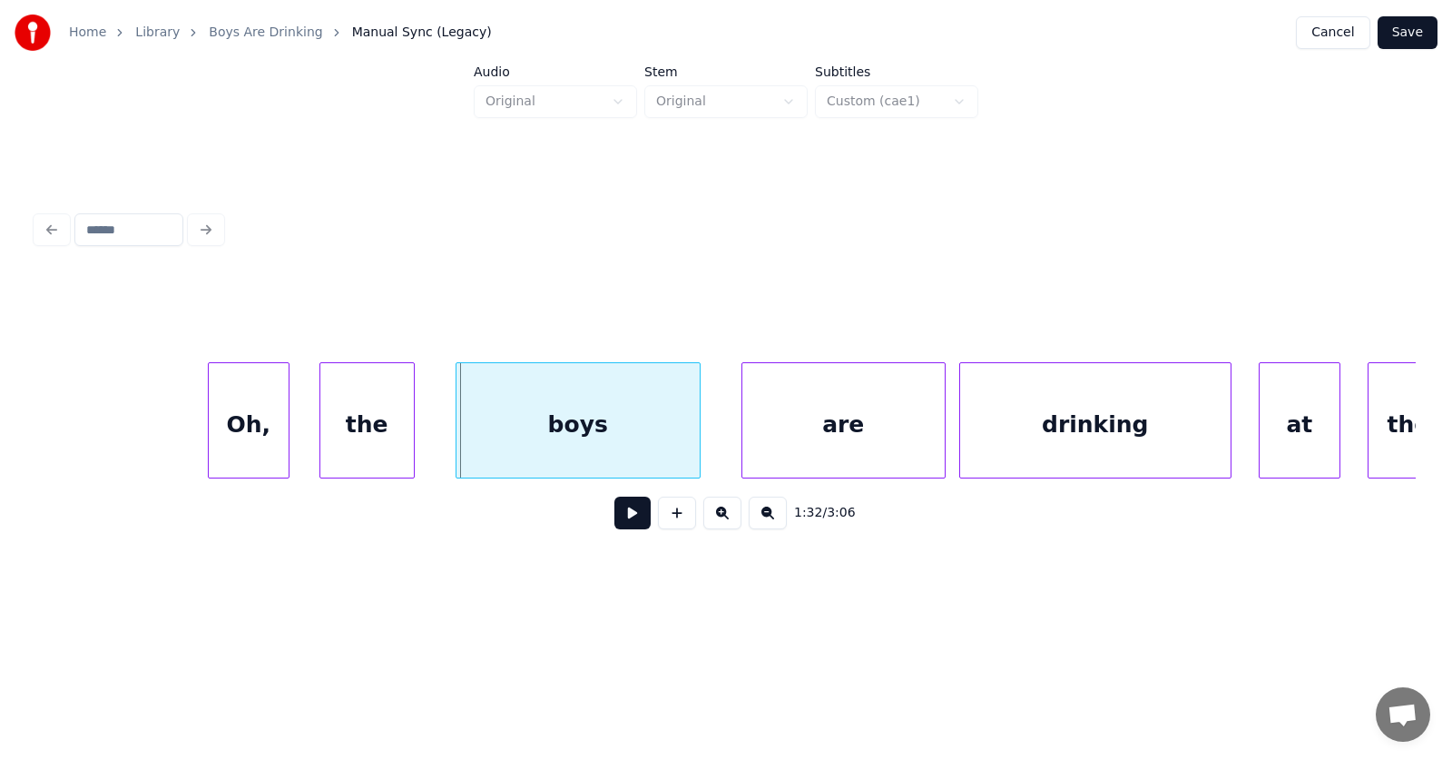
click at [250, 442] on div "Oh," at bounding box center [249, 424] width 80 height 123
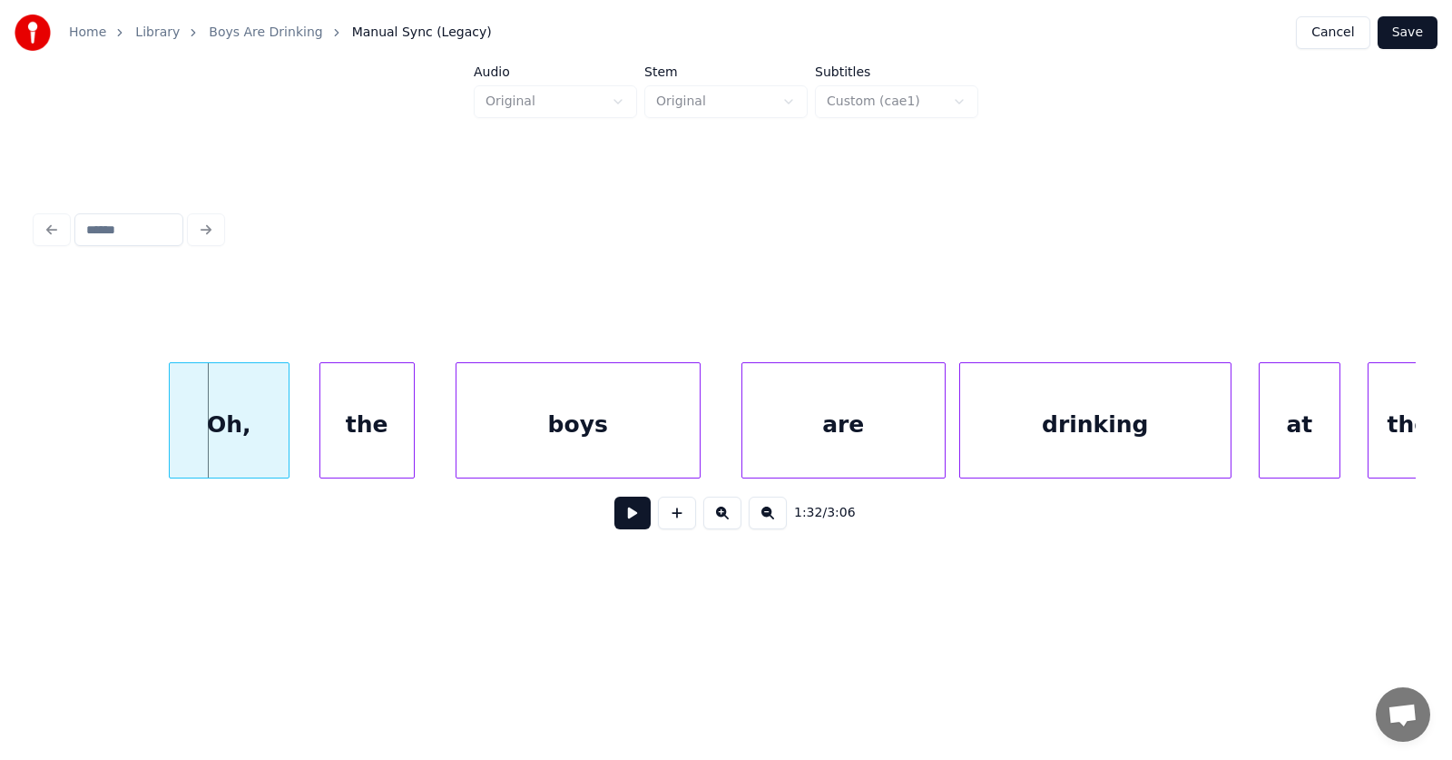
click at [172, 428] on div at bounding box center [172, 420] width 5 height 114
click at [241, 415] on div "Oh," at bounding box center [229, 424] width 119 height 123
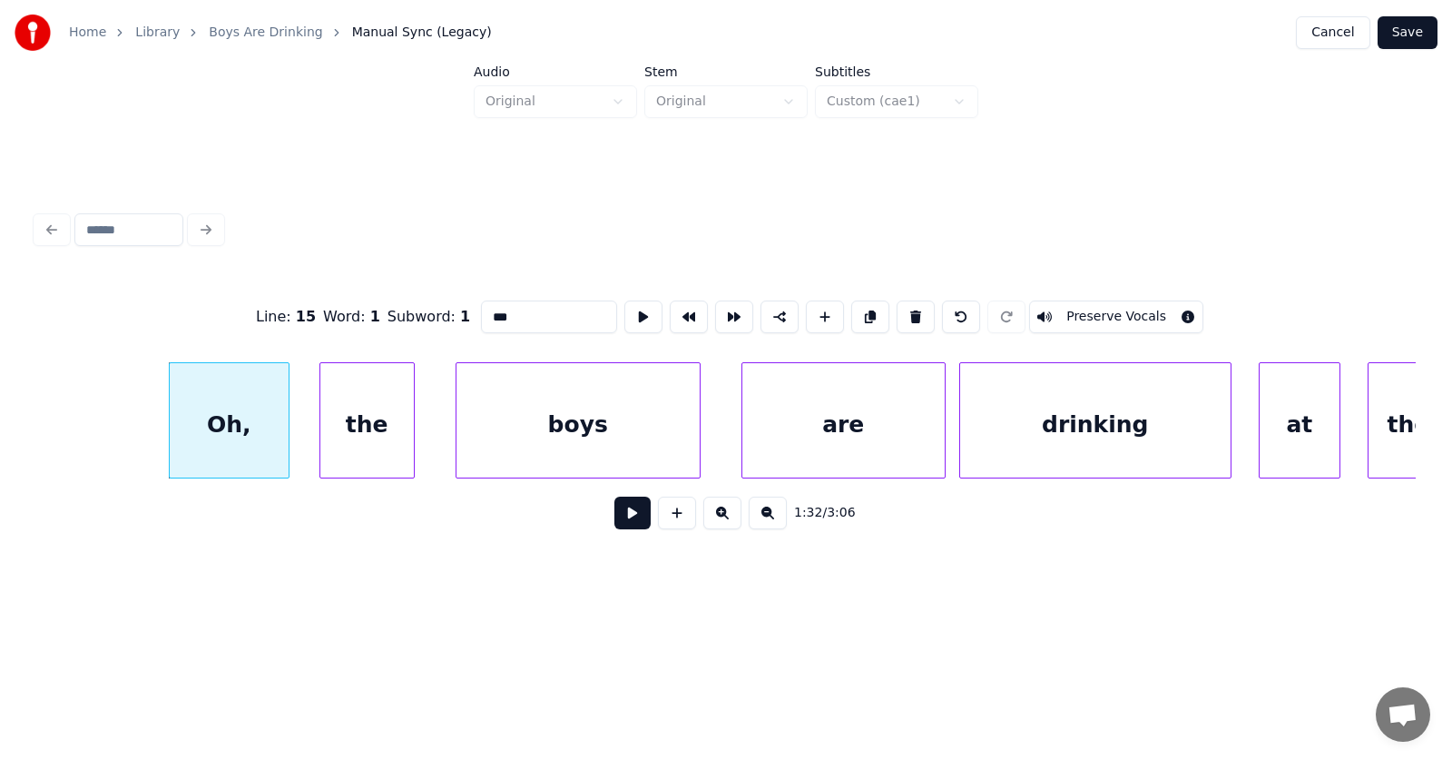
drag, startPoint x: 485, startPoint y: 310, endPoint x: 445, endPoint y: 312, distance: 40.0
click at [481, 312] on input "***" at bounding box center [549, 316] width 136 height 33
click at [356, 445] on div "the" at bounding box center [356, 424] width 93 height 123
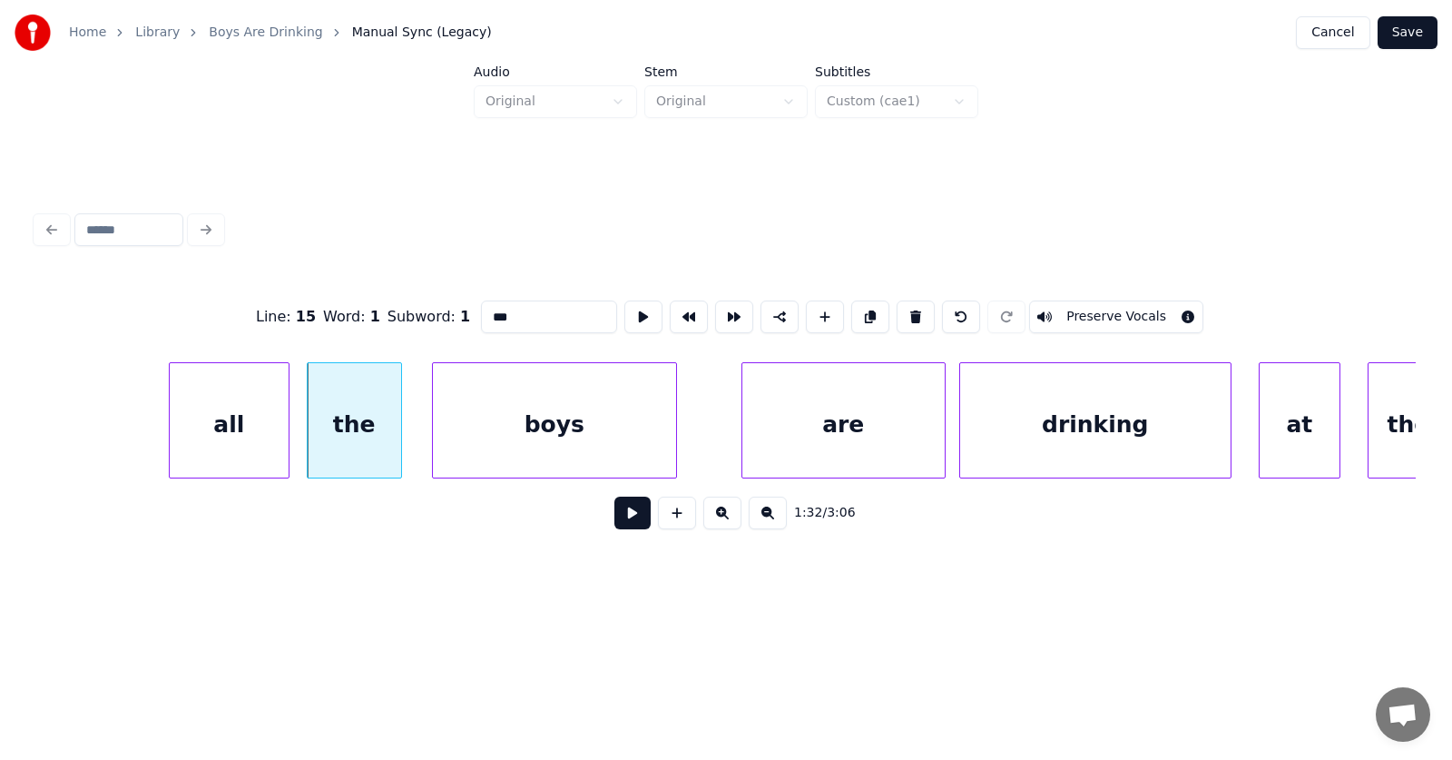
click at [530, 443] on div "boys" at bounding box center [554, 424] width 243 height 123
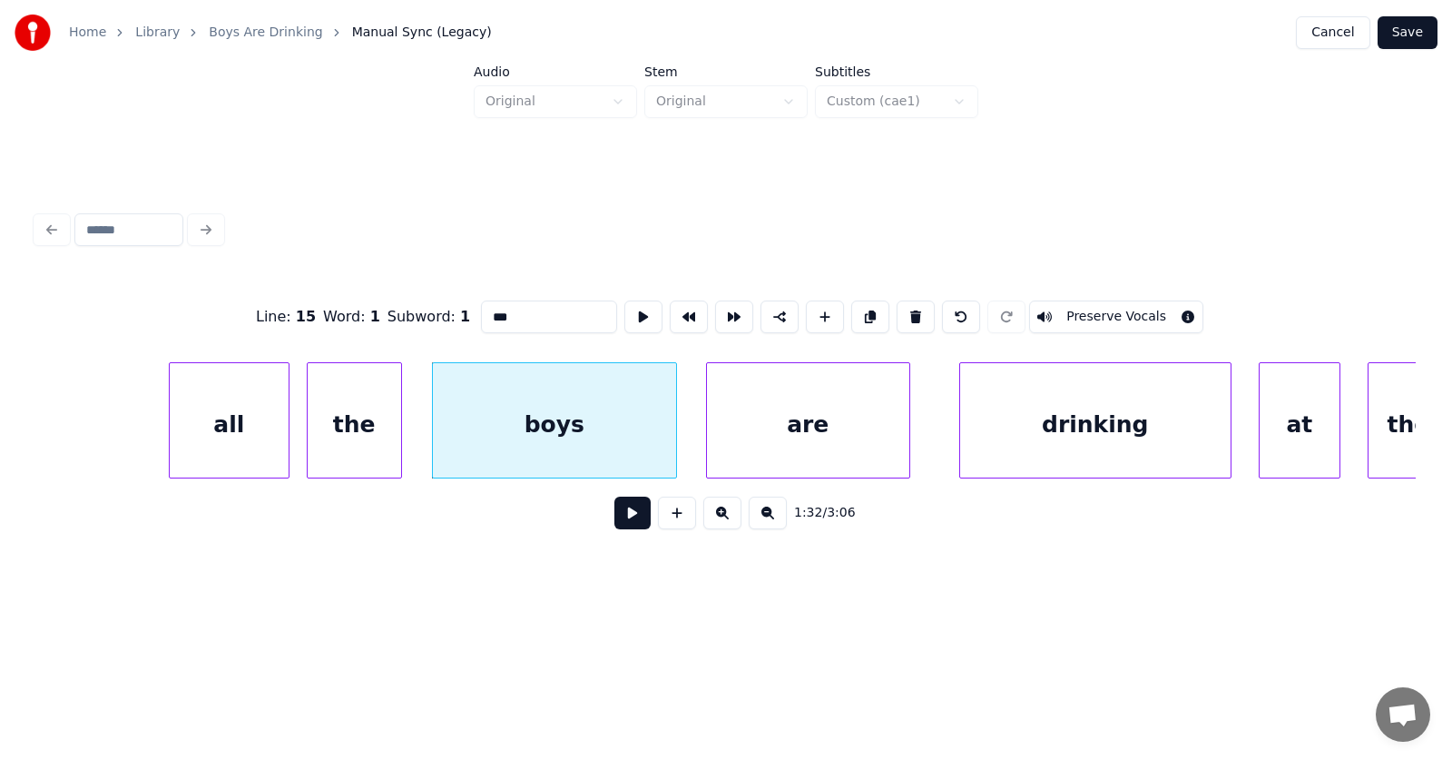
click at [761, 437] on div "are" at bounding box center [808, 424] width 202 height 123
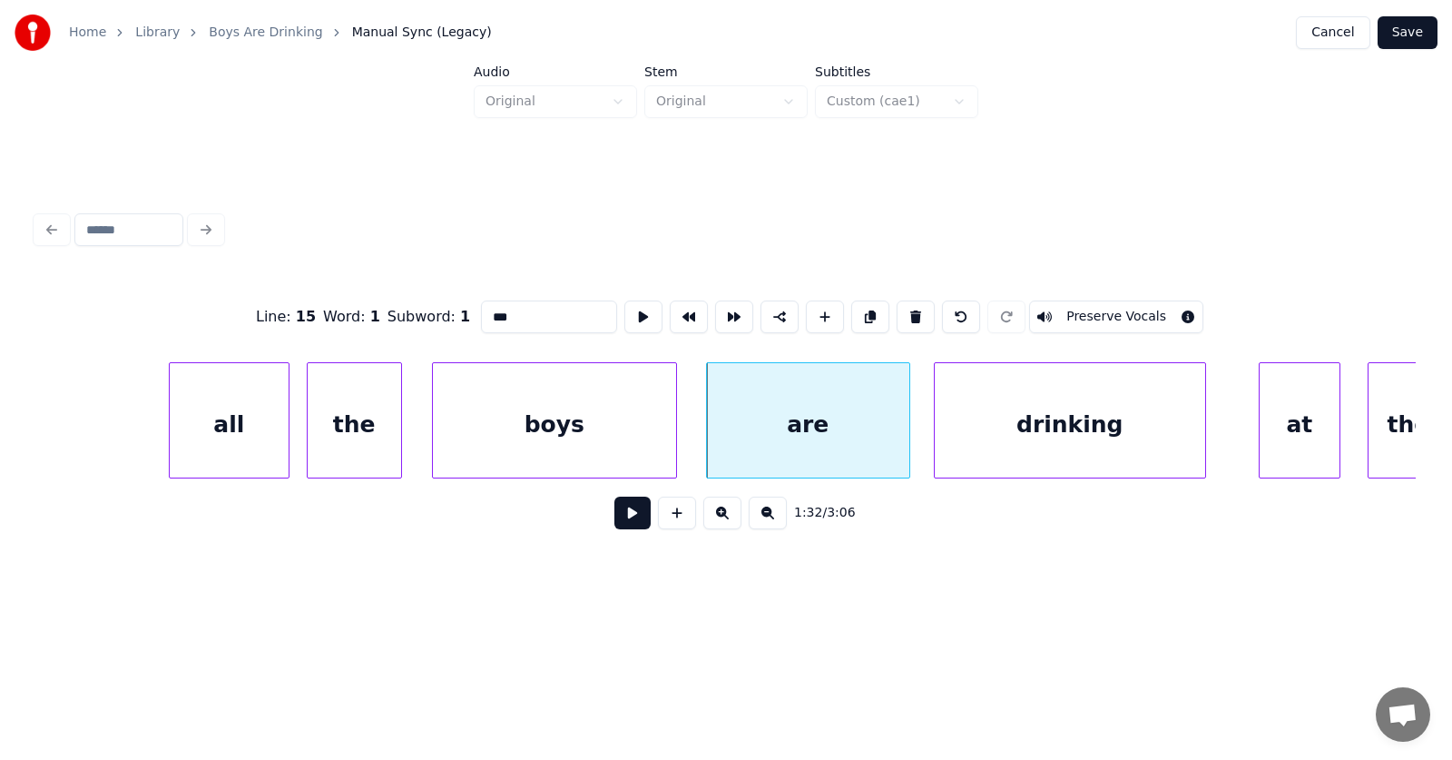
click at [977, 456] on div "drinking" at bounding box center [1070, 424] width 270 height 123
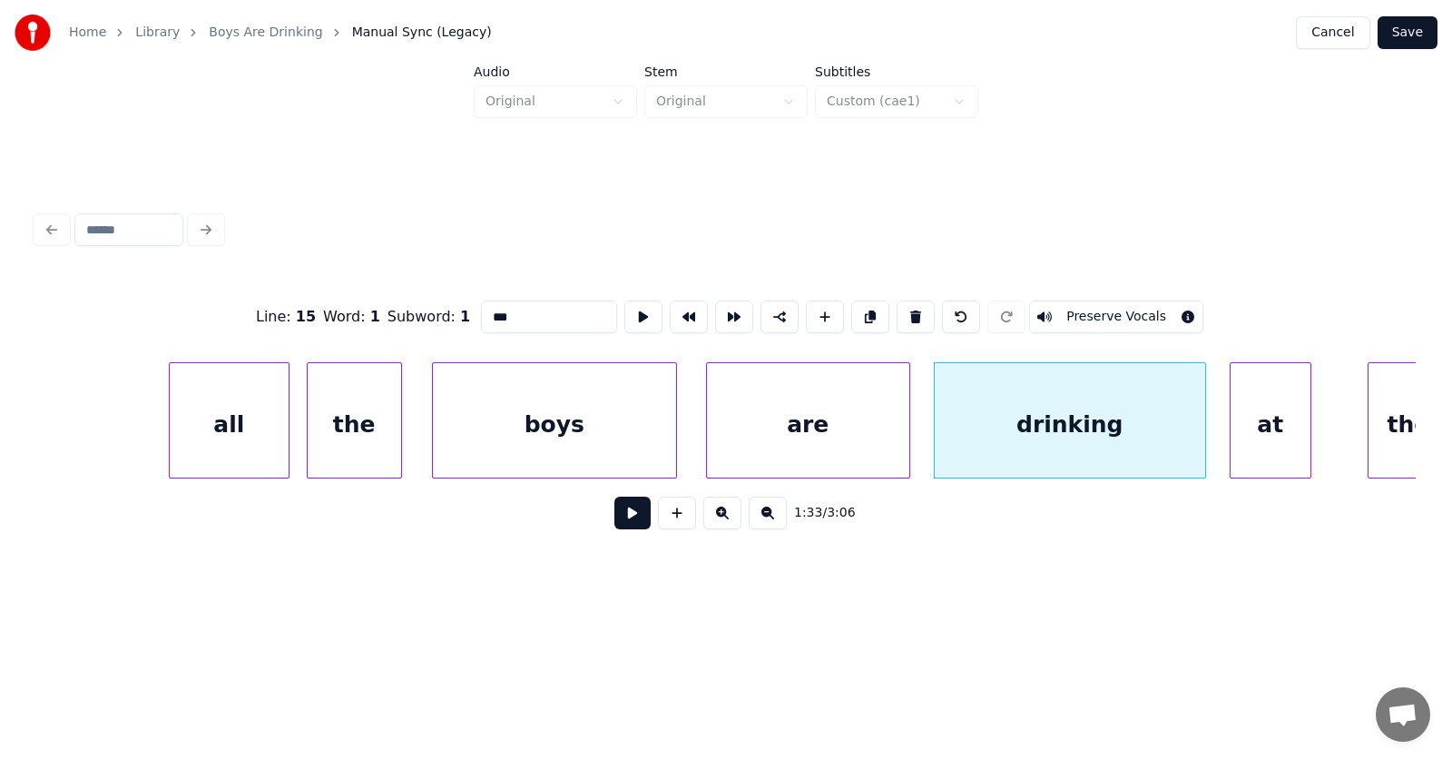
click at [1257, 447] on div "at" at bounding box center [1271, 424] width 80 height 123
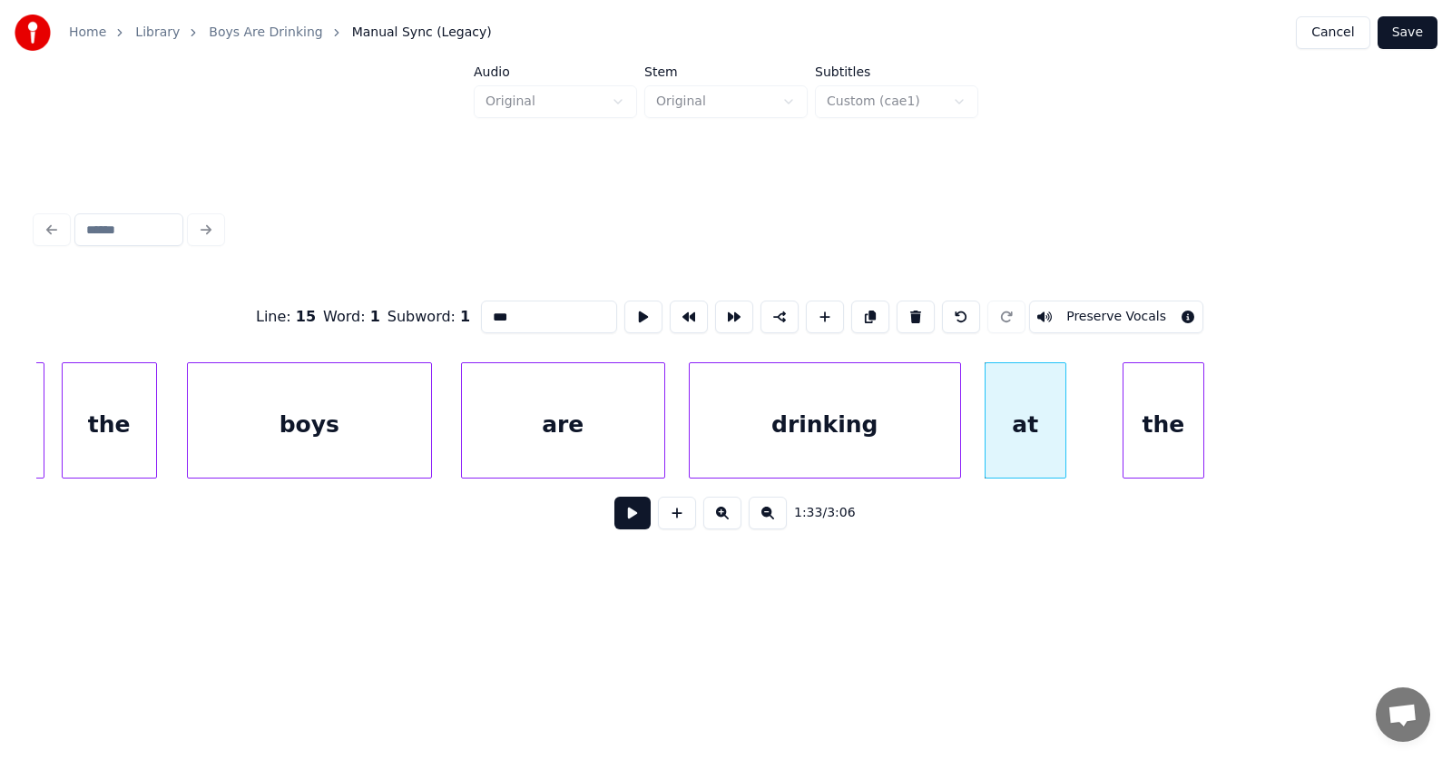
scroll to position [0, 63251]
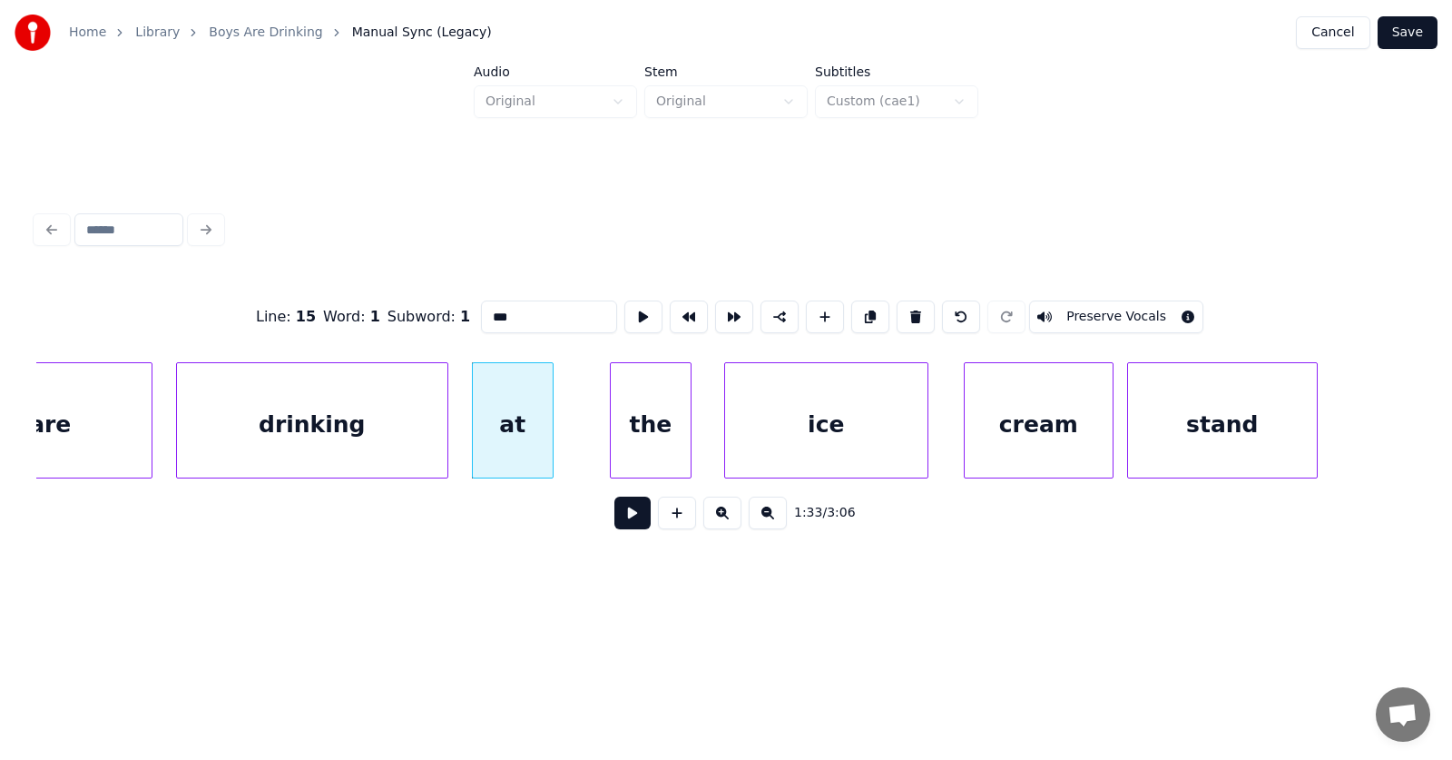
click at [829, 442] on div "ice" at bounding box center [826, 424] width 202 height 123
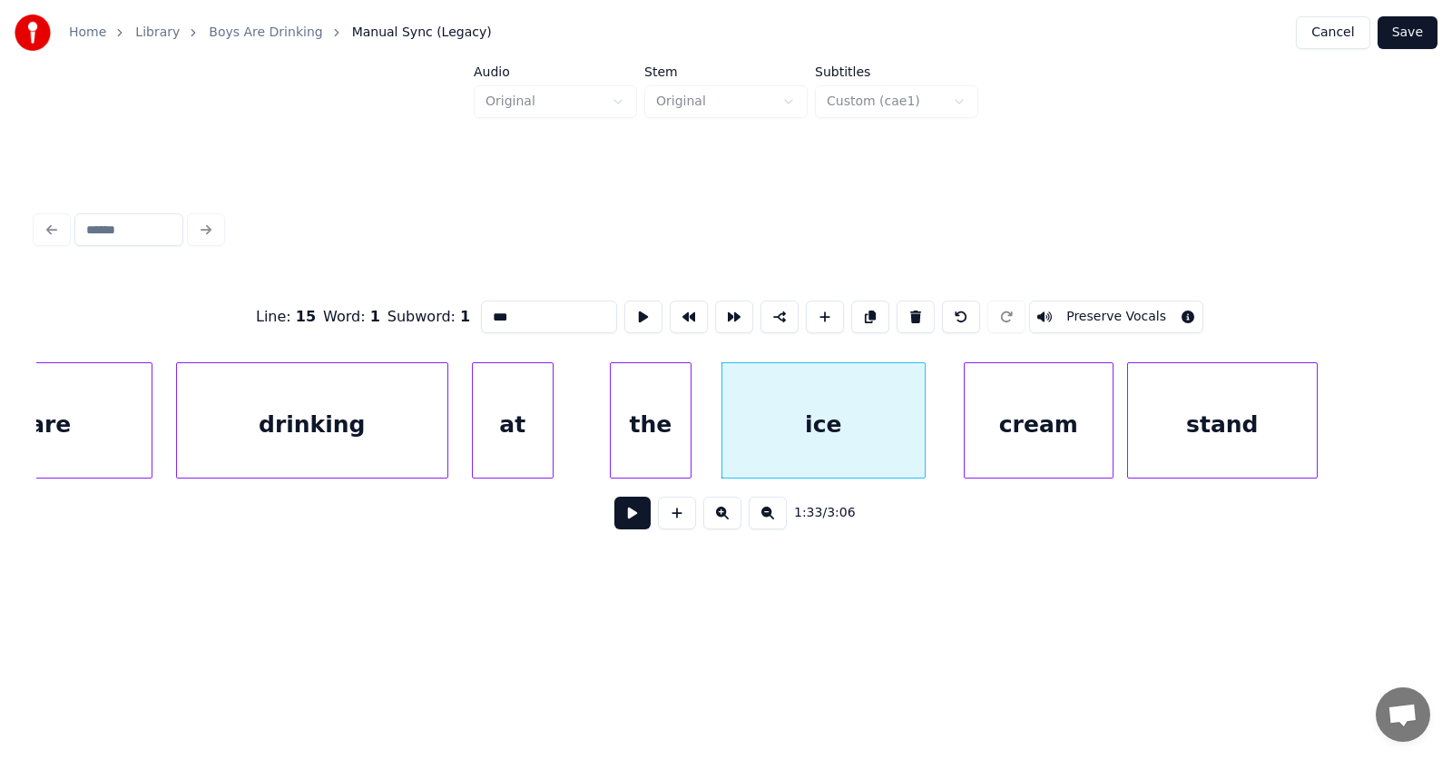
click at [1005, 441] on div "cream" at bounding box center [1039, 424] width 148 height 123
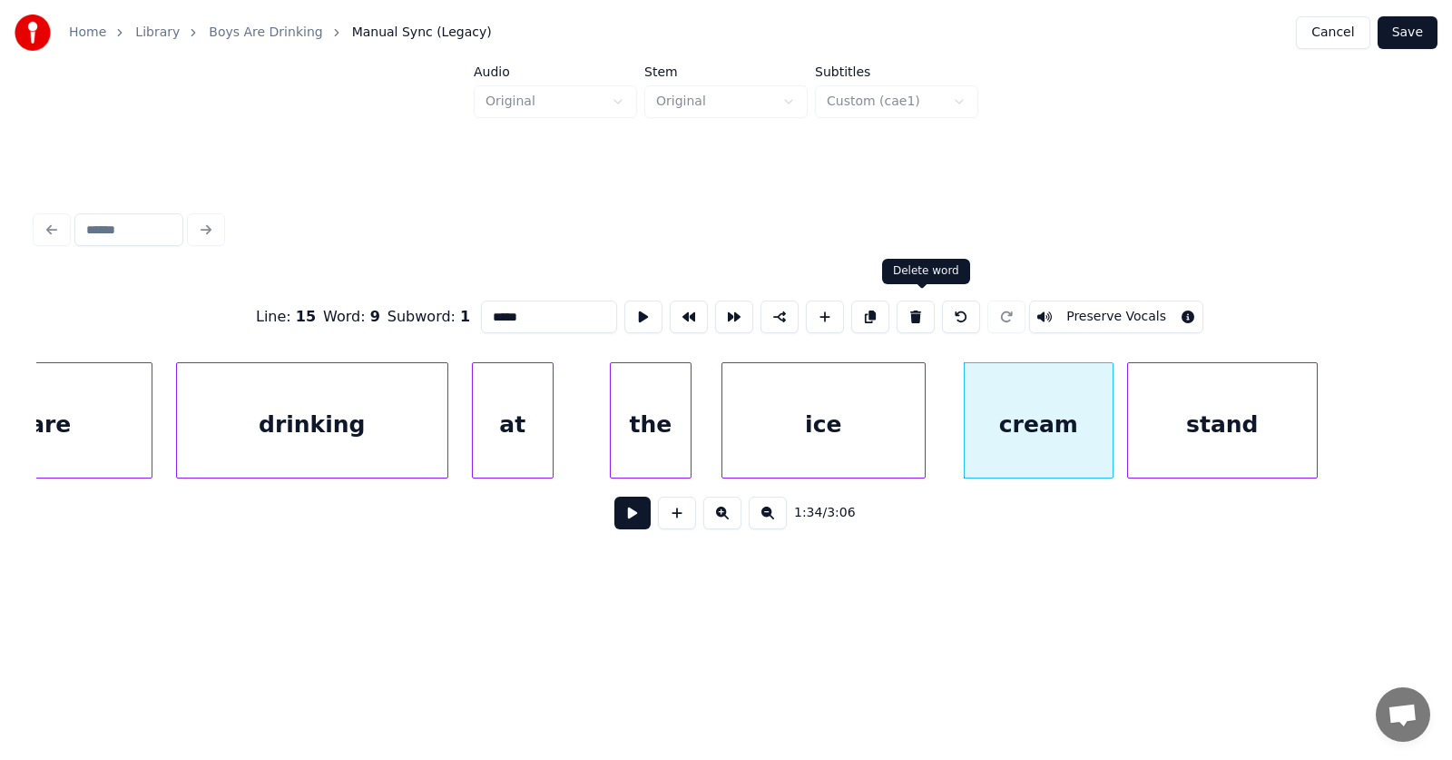
click at [925, 310] on button at bounding box center [916, 316] width 38 height 33
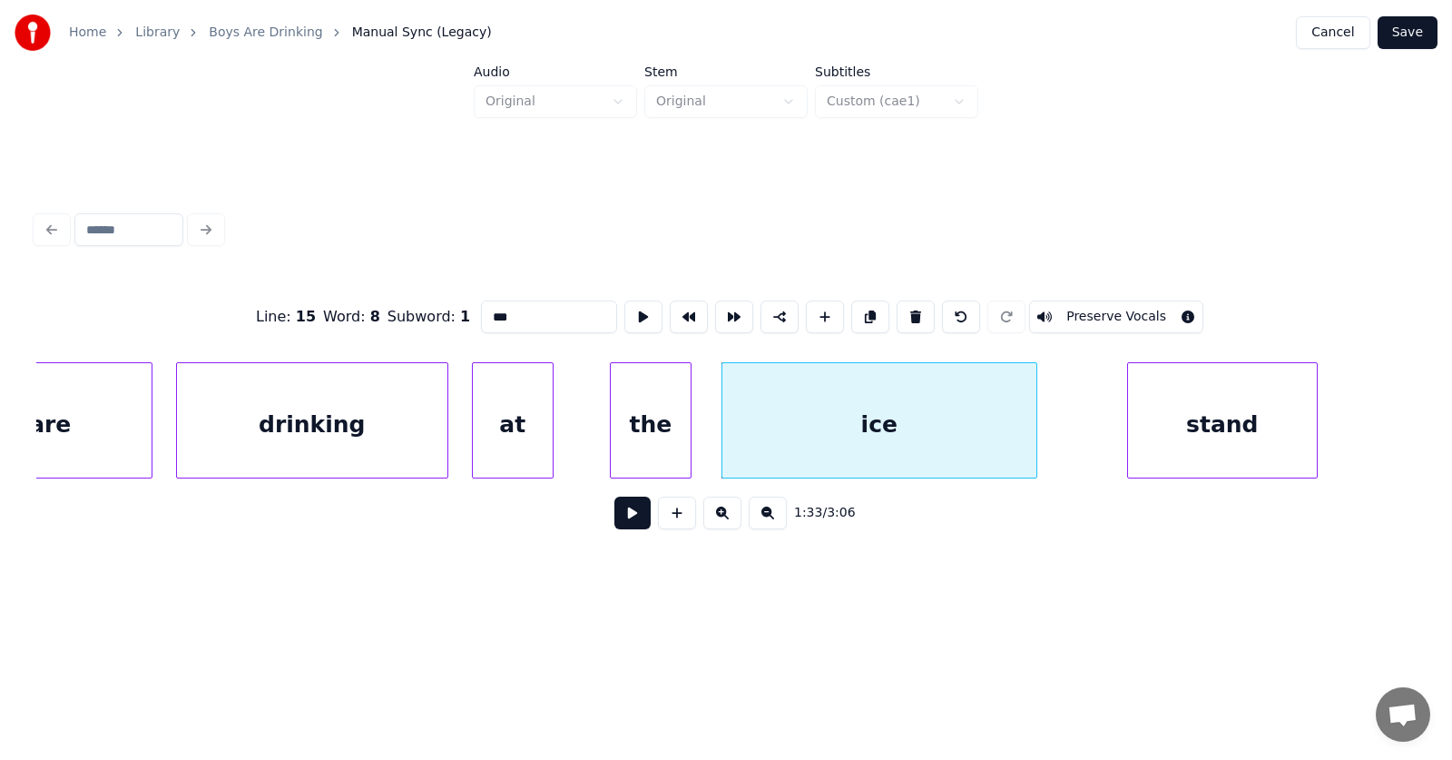
click at [1035, 430] on div at bounding box center [1033, 420] width 5 height 114
click at [1133, 441] on div "stand" at bounding box center [1197, 424] width 189 height 123
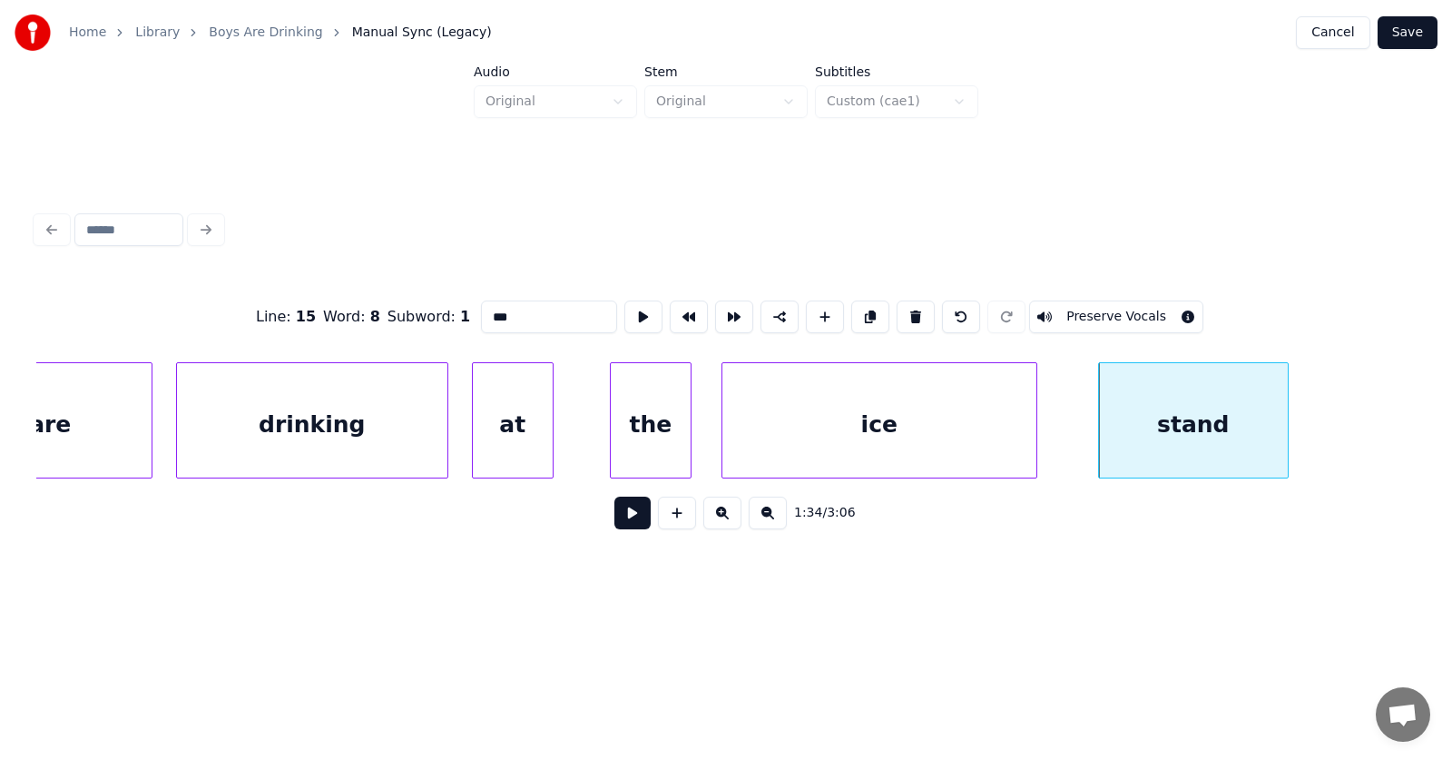
click at [933, 437] on div "ice" at bounding box center [879, 424] width 314 height 123
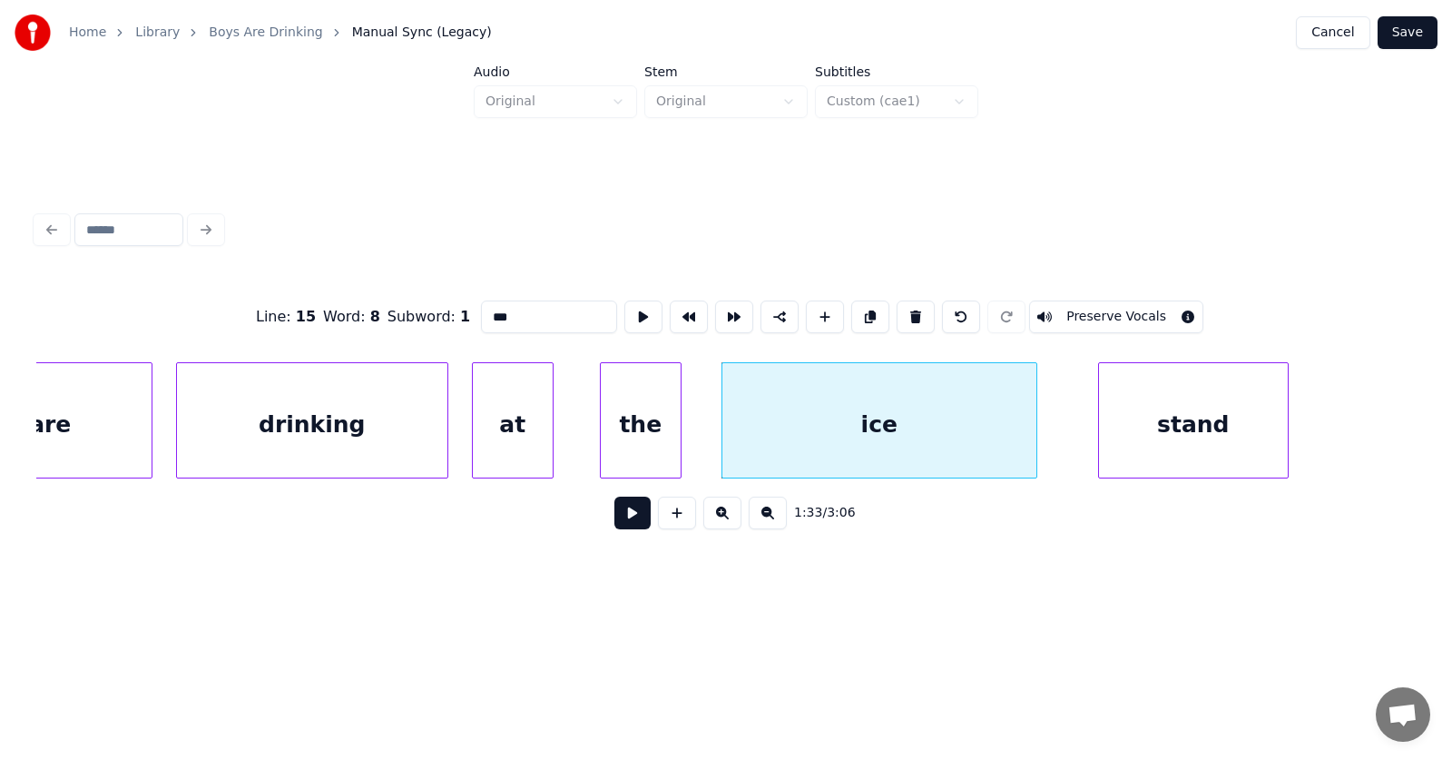
click at [648, 427] on div "the" at bounding box center [641, 424] width 80 height 123
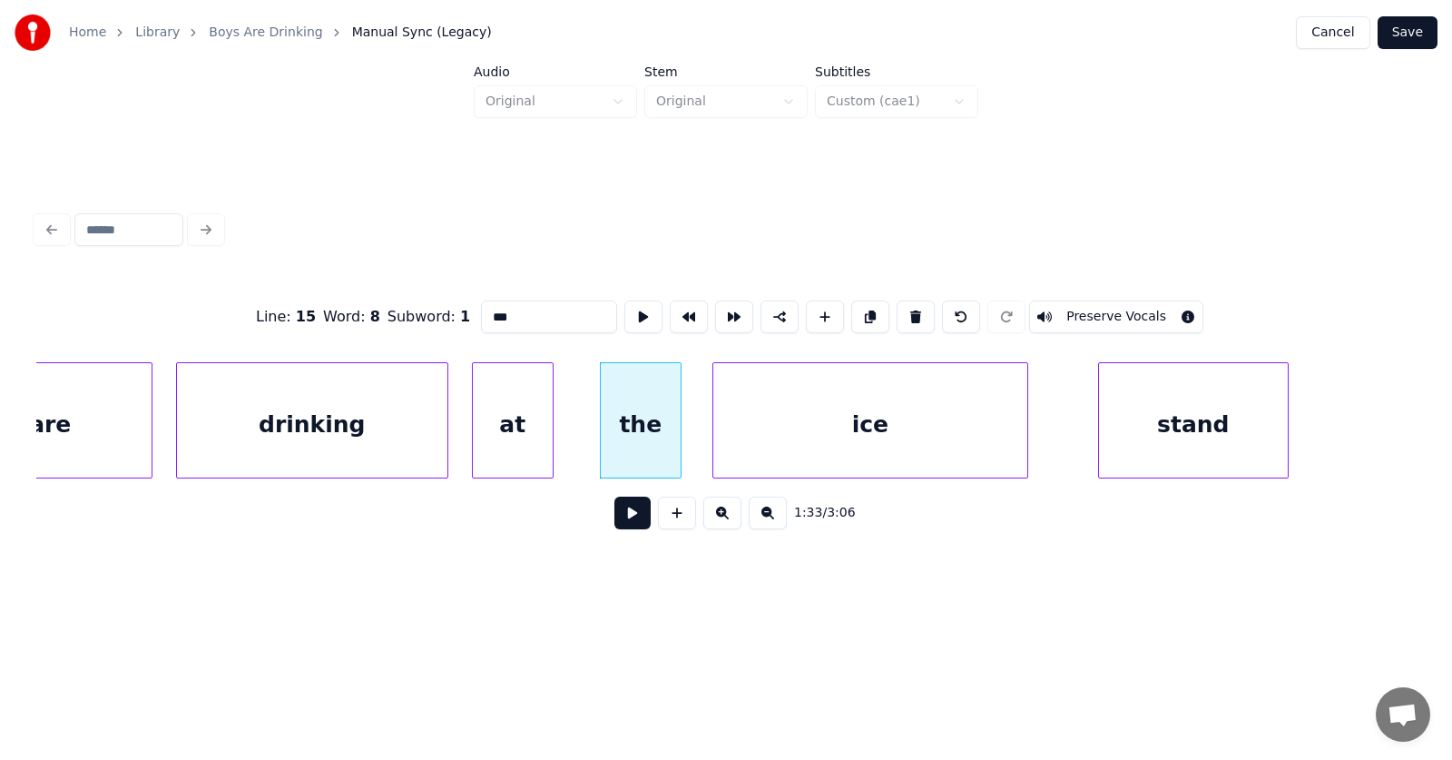
click at [796, 424] on div "ice" at bounding box center [870, 424] width 314 height 123
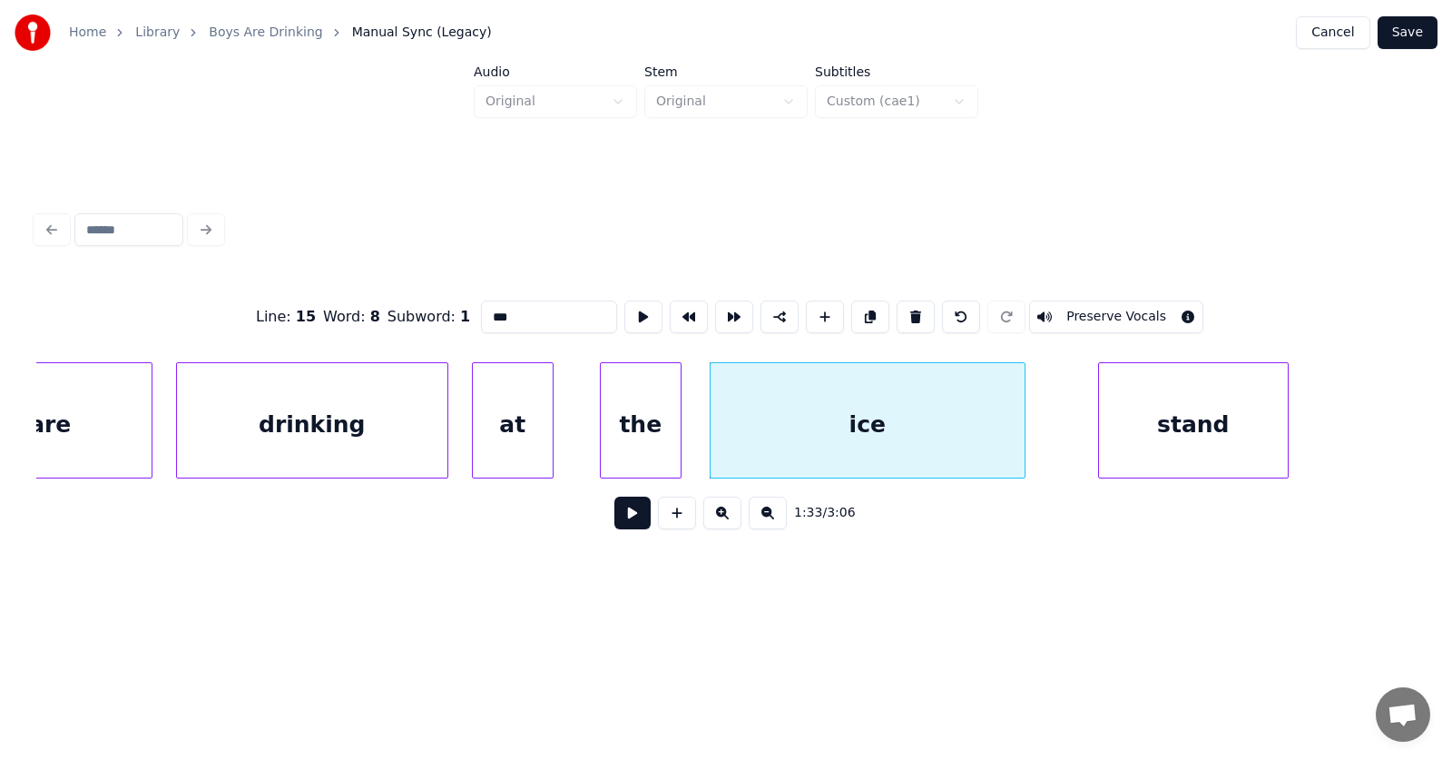
drag, startPoint x: 517, startPoint y: 310, endPoint x: 453, endPoint y: 313, distance: 64.5
click at [481, 313] on input "***" at bounding box center [549, 316] width 136 height 33
click at [1163, 423] on div "stand" at bounding box center [1193, 424] width 189 height 123
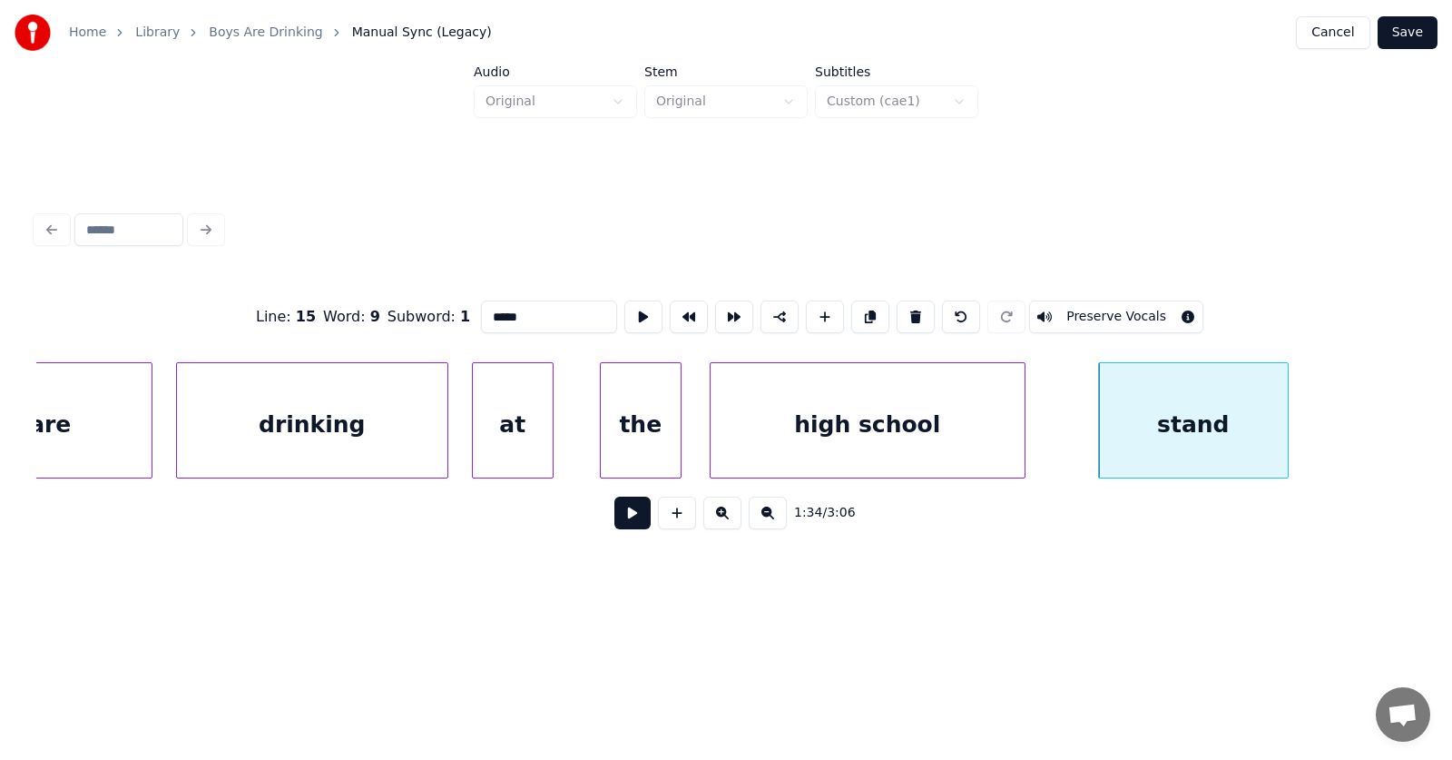
drag, startPoint x: 506, startPoint y: 303, endPoint x: 427, endPoint y: 318, distance: 79.4
click at [427, 318] on div "Line : 15 Word : 9 Subword : 1 ***** Preserve Vocals" at bounding box center [726, 316] width 1380 height 91
type input "*****"
click at [628, 516] on button at bounding box center [632, 512] width 36 height 33
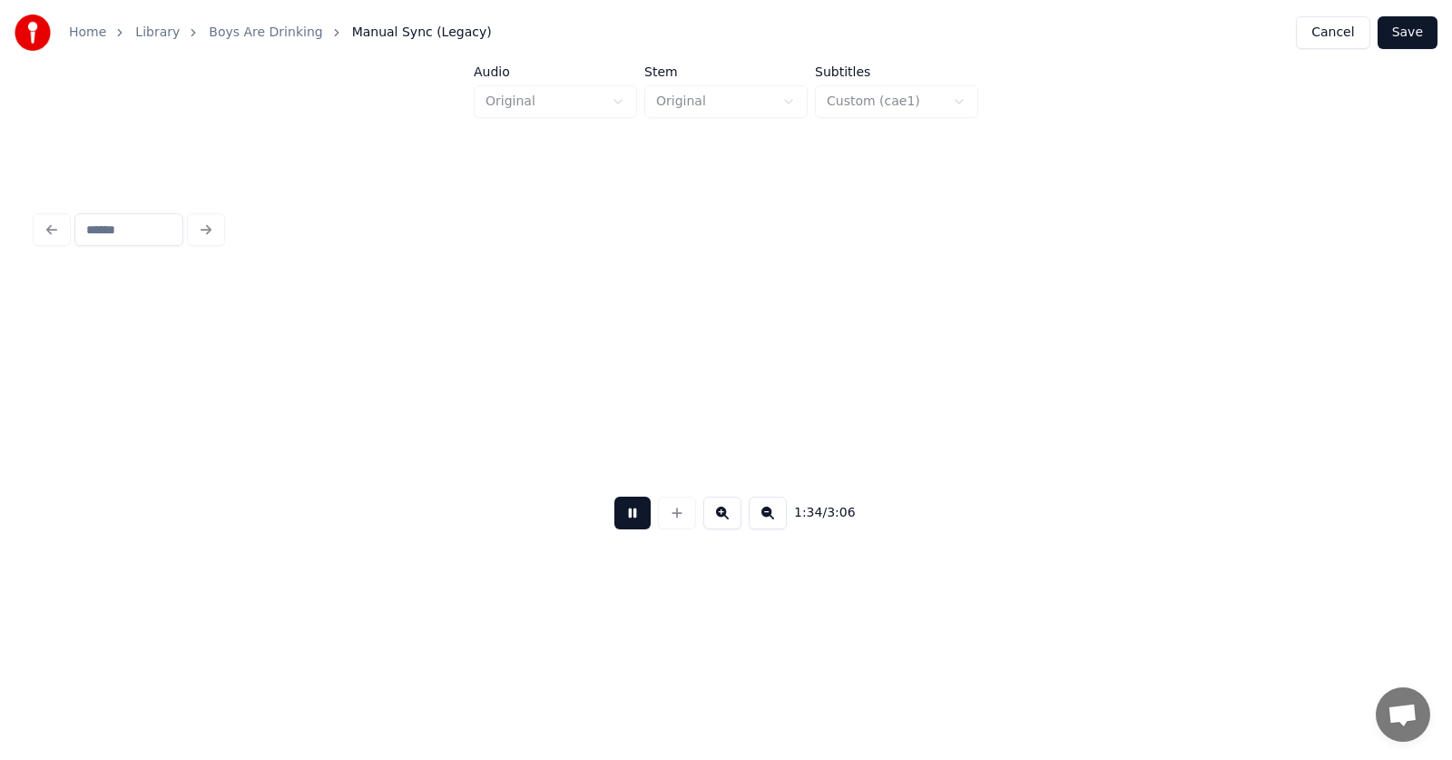
scroll to position [0, 64637]
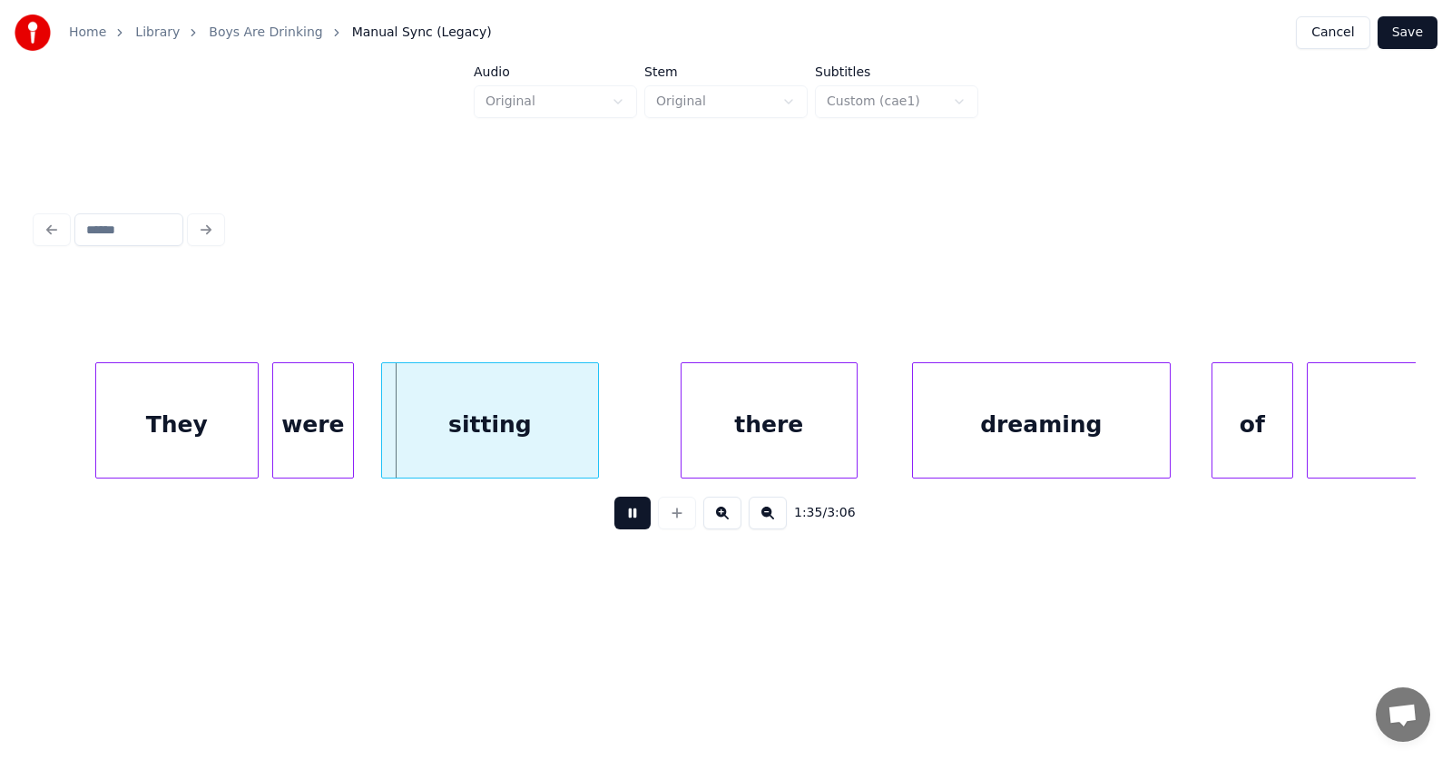
click at [628, 516] on button at bounding box center [632, 512] width 36 height 33
click at [202, 437] on div "They" at bounding box center [161, 424] width 162 height 123
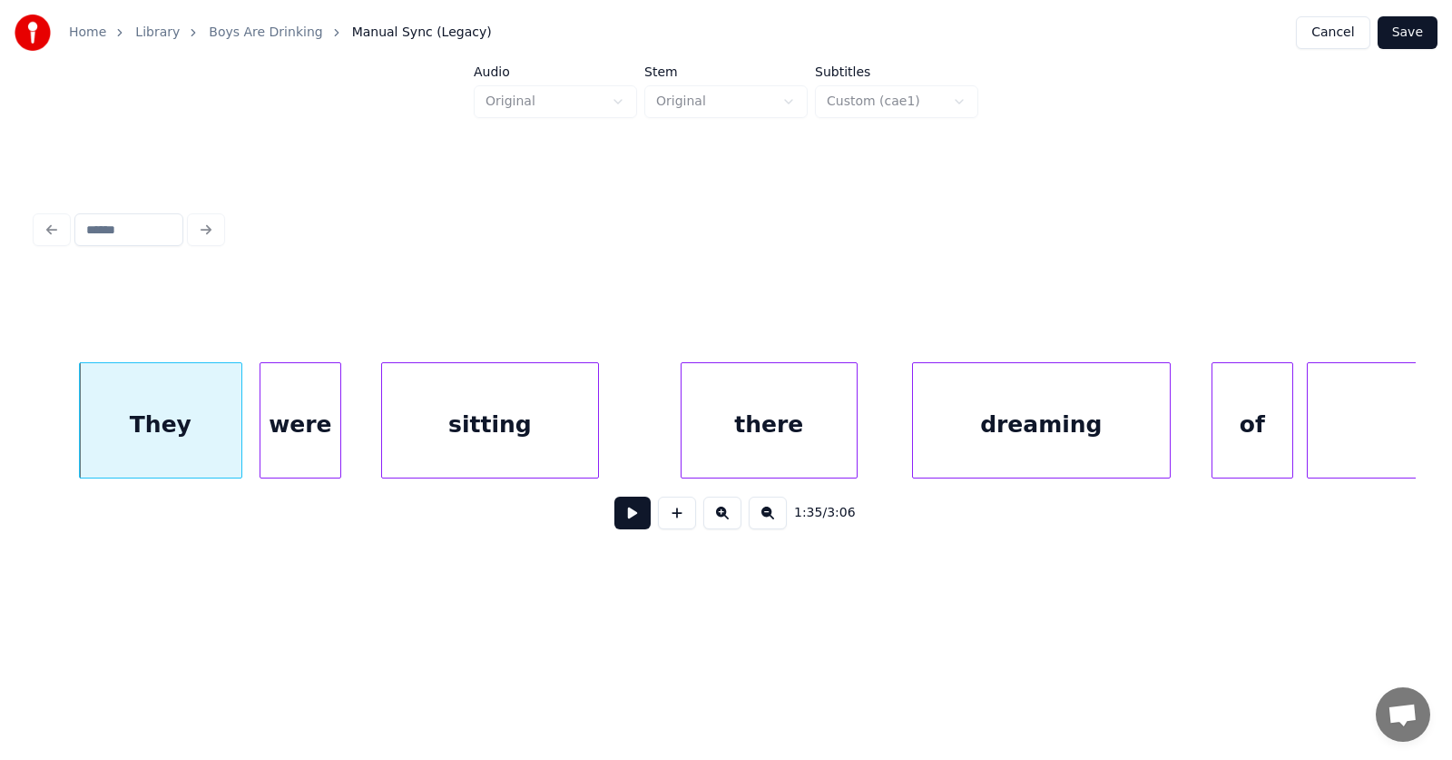
click at [302, 439] on div "were" at bounding box center [300, 424] width 80 height 123
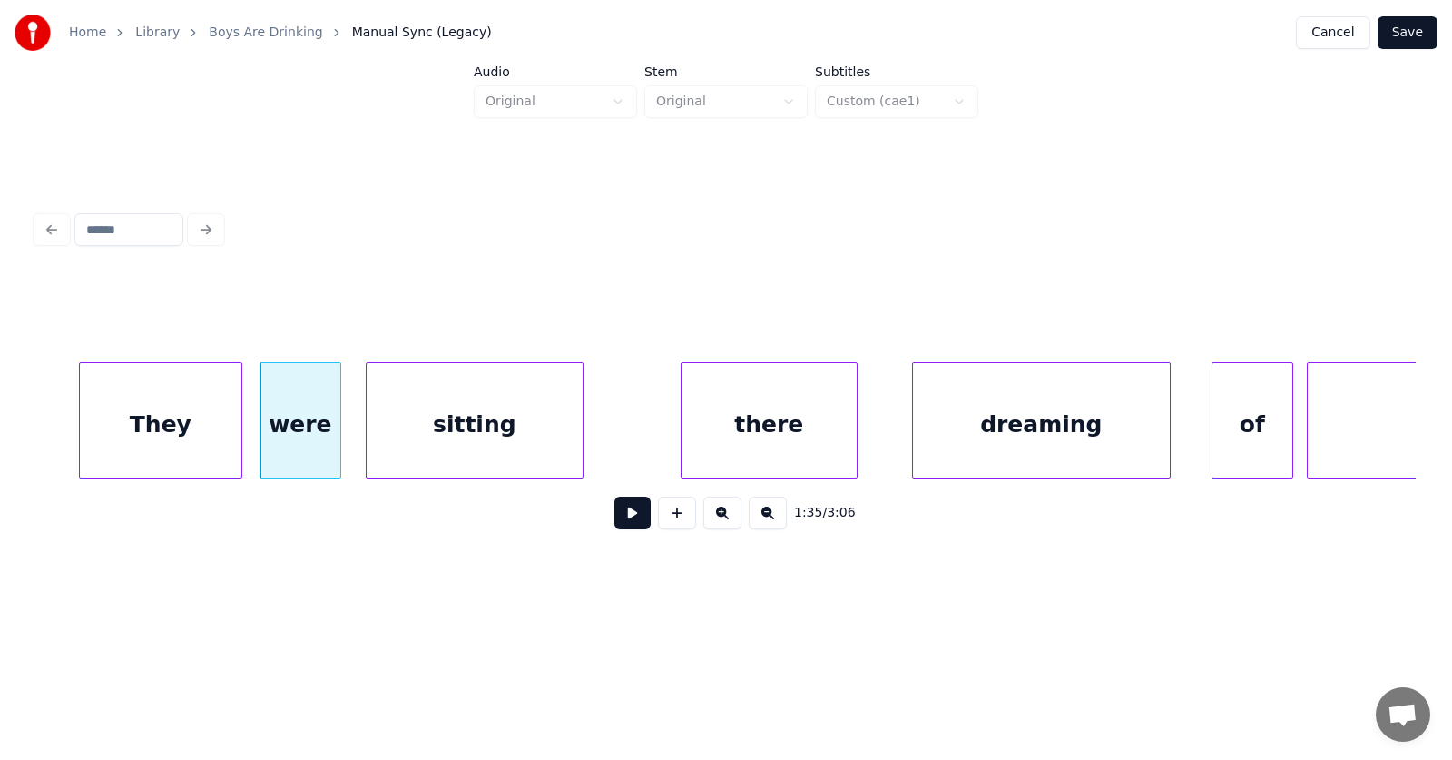
click at [424, 439] on div "sitting" at bounding box center [475, 424] width 216 height 123
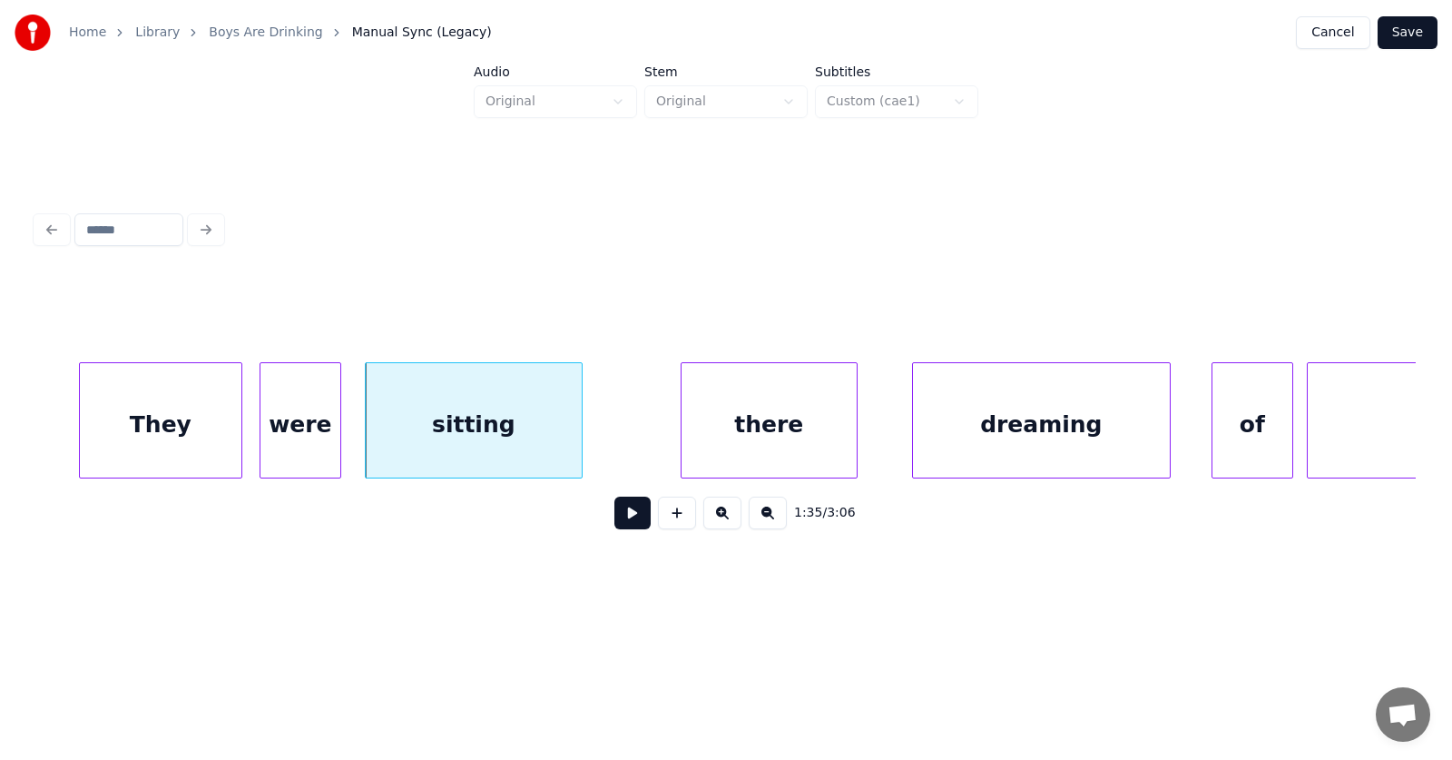
click at [167, 410] on div "They" at bounding box center [161, 424] width 162 height 123
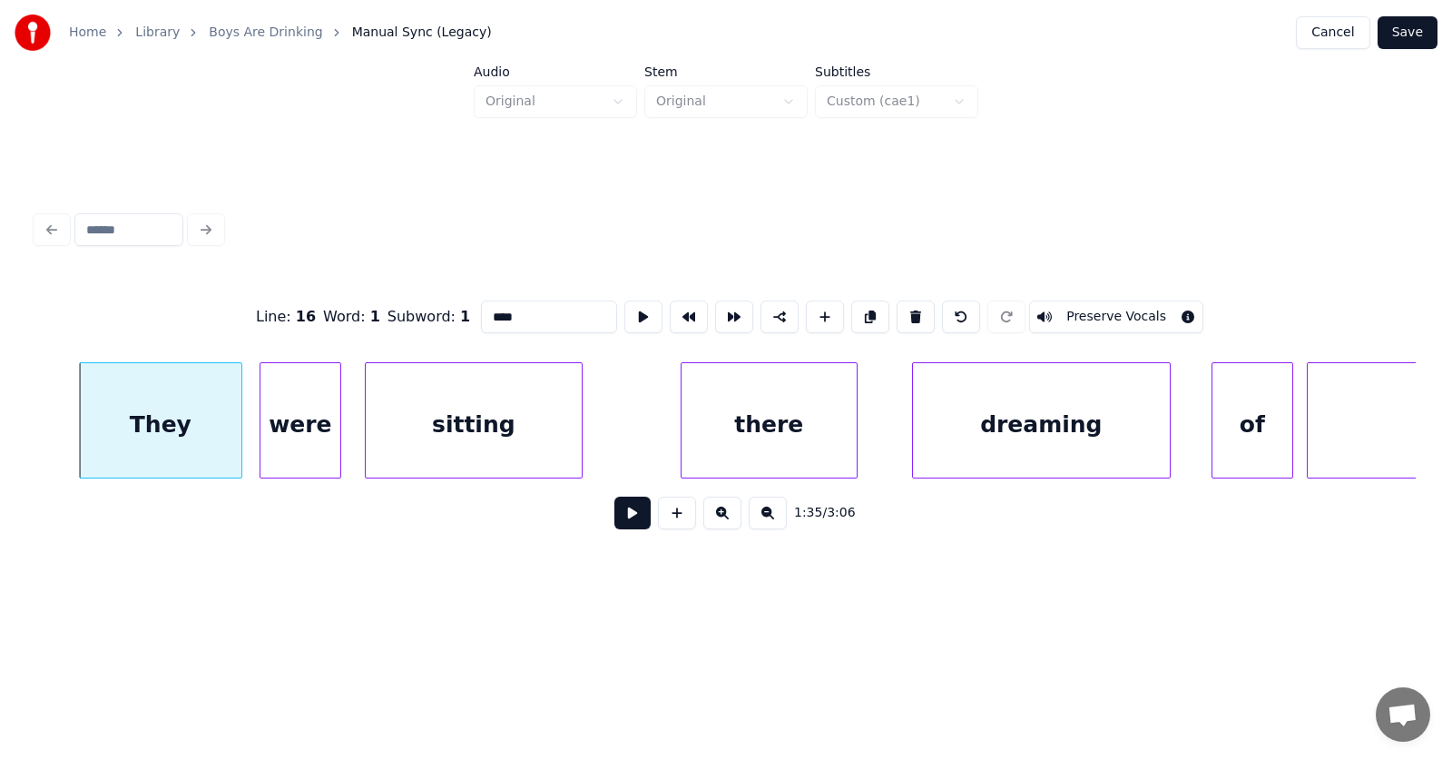
drag, startPoint x: 489, startPoint y: 319, endPoint x: 441, endPoint y: 320, distance: 48.1
click at [481, 320] on input "****" at bounding box center [549, 316] width 136 height 33
click at [721, 427] on div "there" at bounding box center [721, 424] width 175 height 123
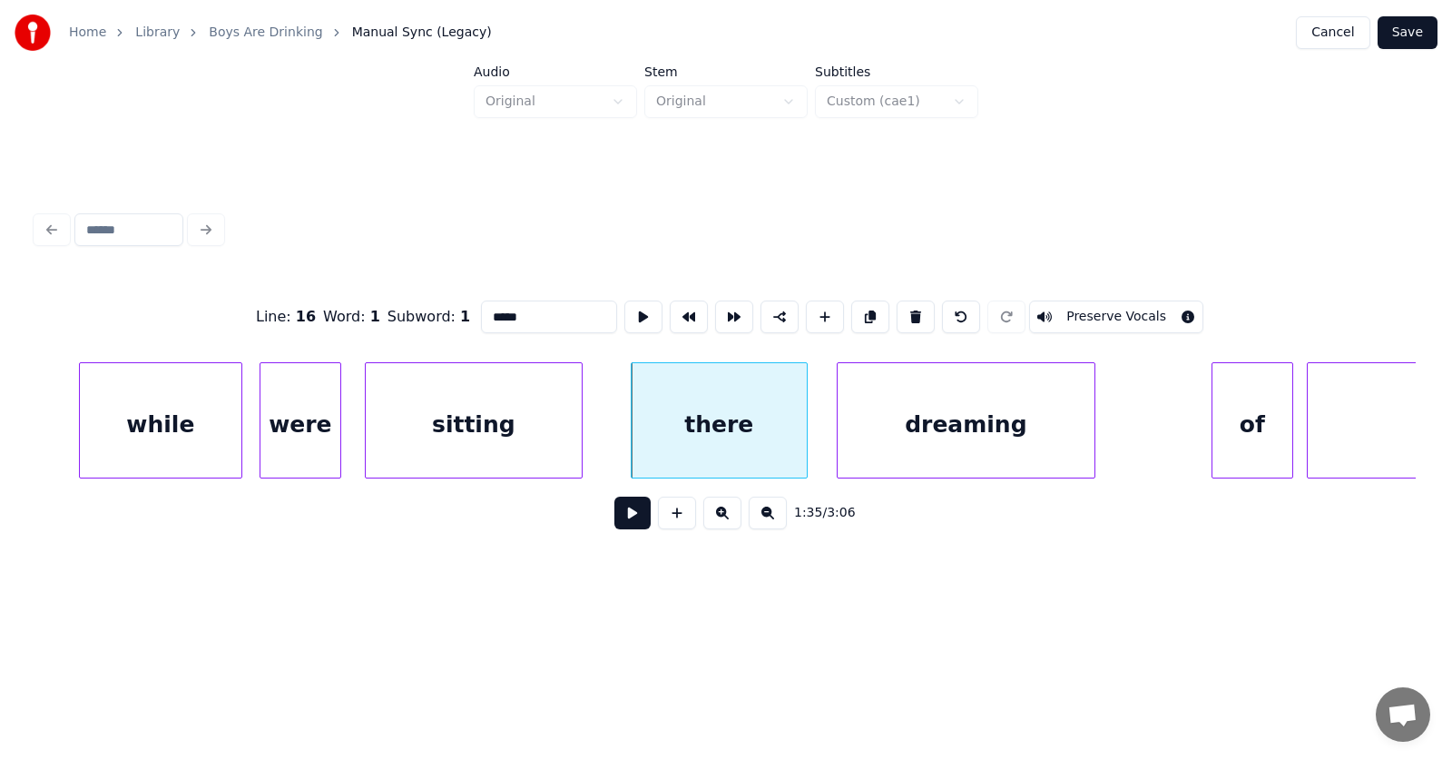
click at [891, 451] on div "dreaming" at bounding box center [966, 424] width 257 height 123
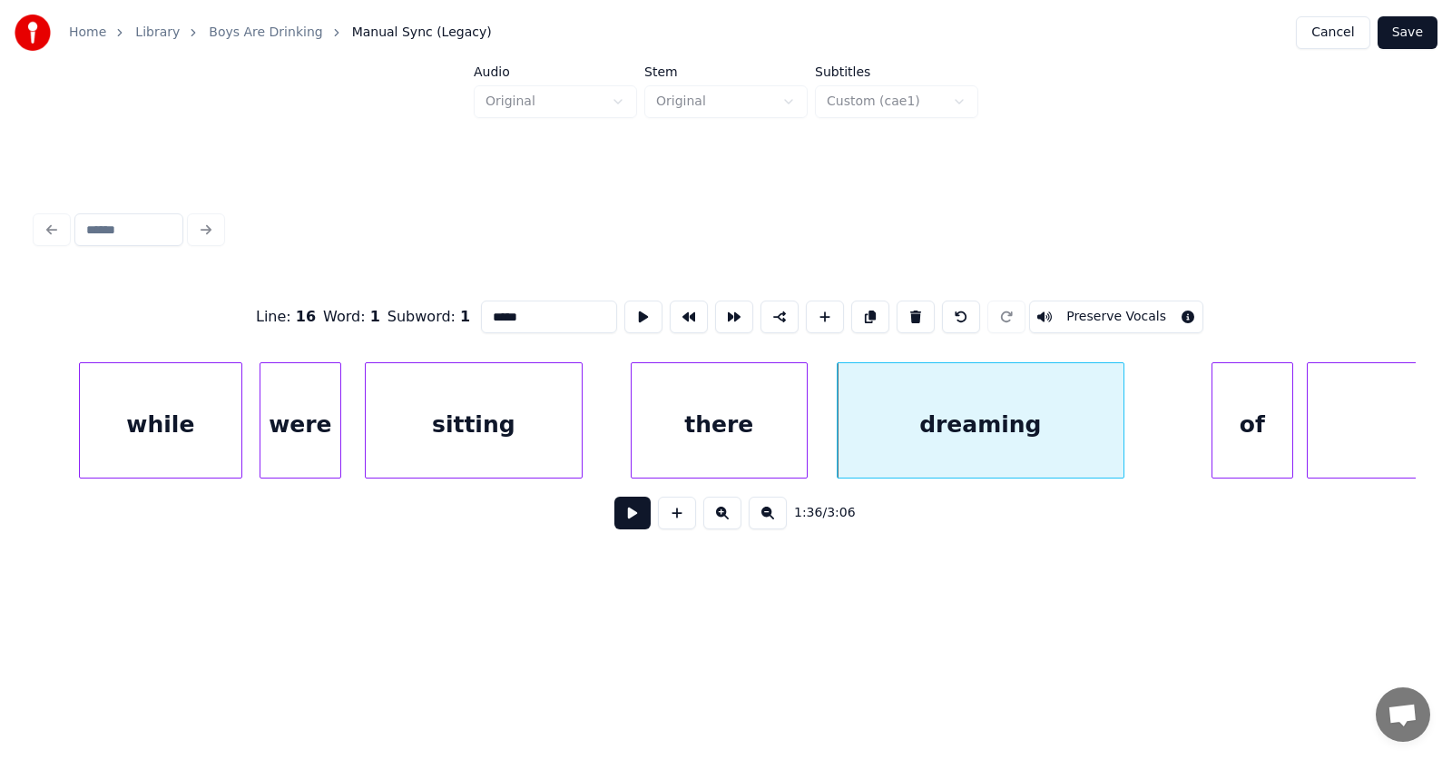
click at [1124, 425] on div at bounding box center [1120, 420] width 5 height 114
click at [1195, 444] on div "of" at bounding box center [1206, 424] width 80 height 123
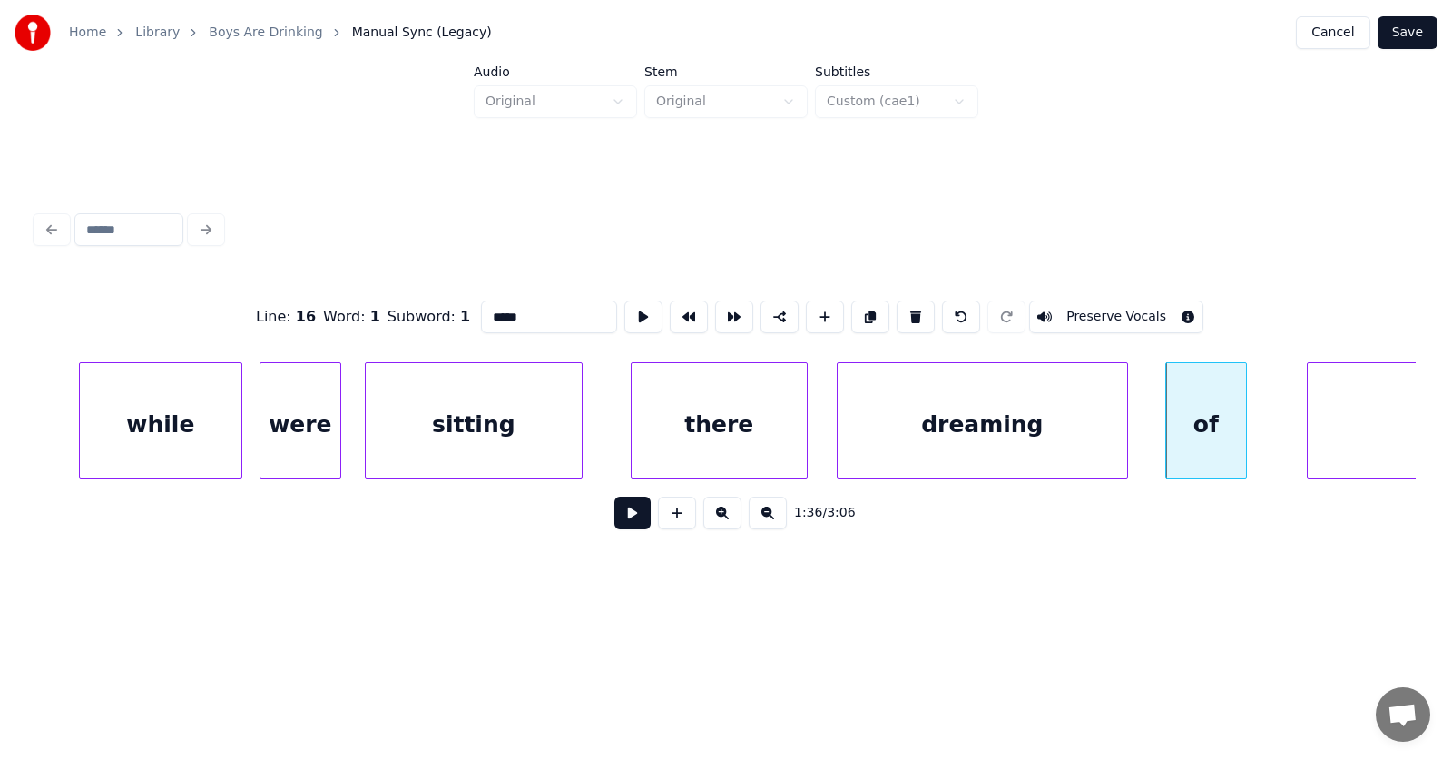
click at [1200, 436] on div "of" at bounding box center [1206, 424] width 80 height 123
drag, startPoint x: 486, startPoint y: 311, endPoint x: 447, endPoint y: 316, distance: 39.3
click at [481, 316] on input "**" at bounding box center [549, 316] width 136 height 33
click at [936, 446] on div "dreaming" at bounding box center [983, 424] width 290 height 123
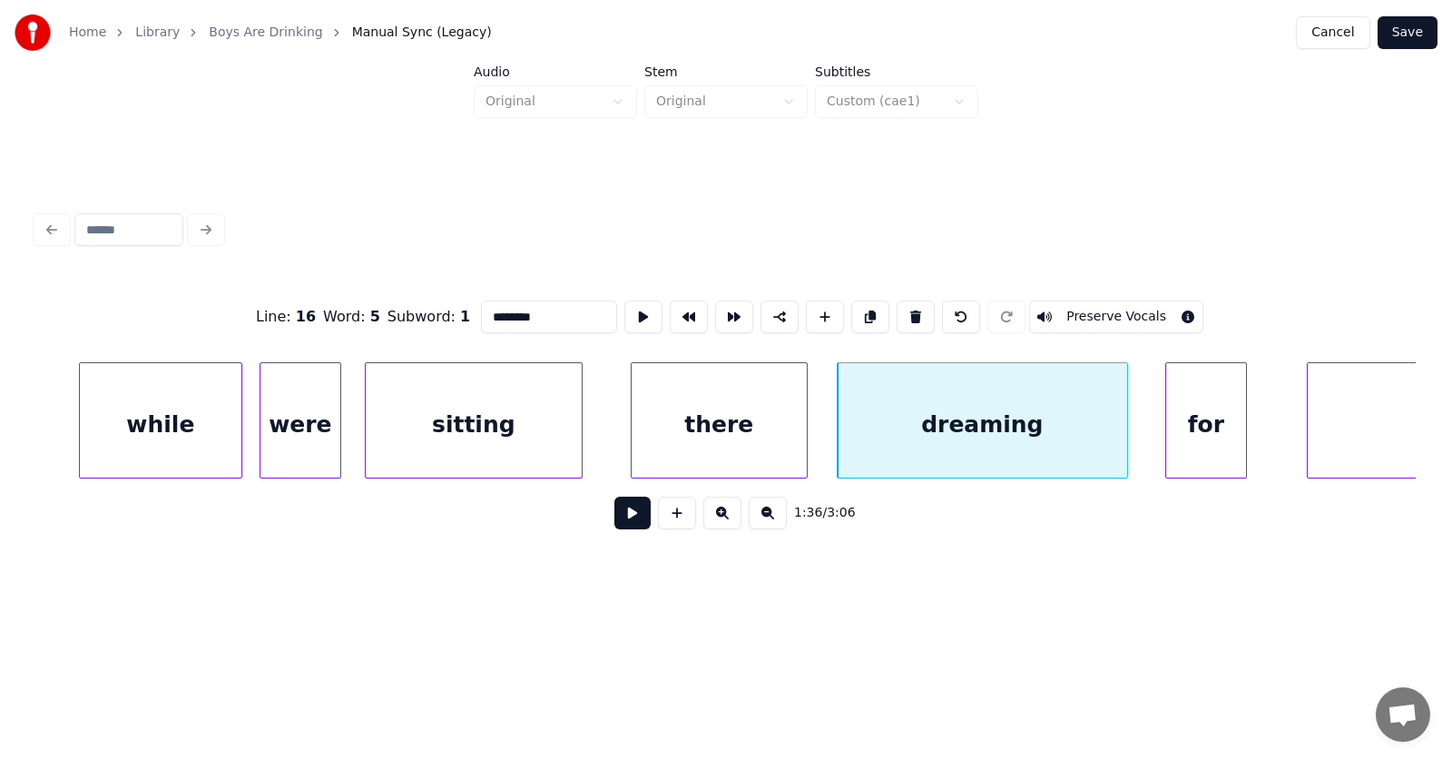
drag, startPoint x: 520, startPoint y: 317, endPoint x: 424, endPoint y: 313, distance: 96.3
click at [424, 313] on div "Line : 16 Word : 5 Subword : 1 ******** Preserve Vocals" at bounding box center [726, 316] width 1380 height 91
click at [696, 430] on div "there" at bounding box center [719, 424] width 175 height 123
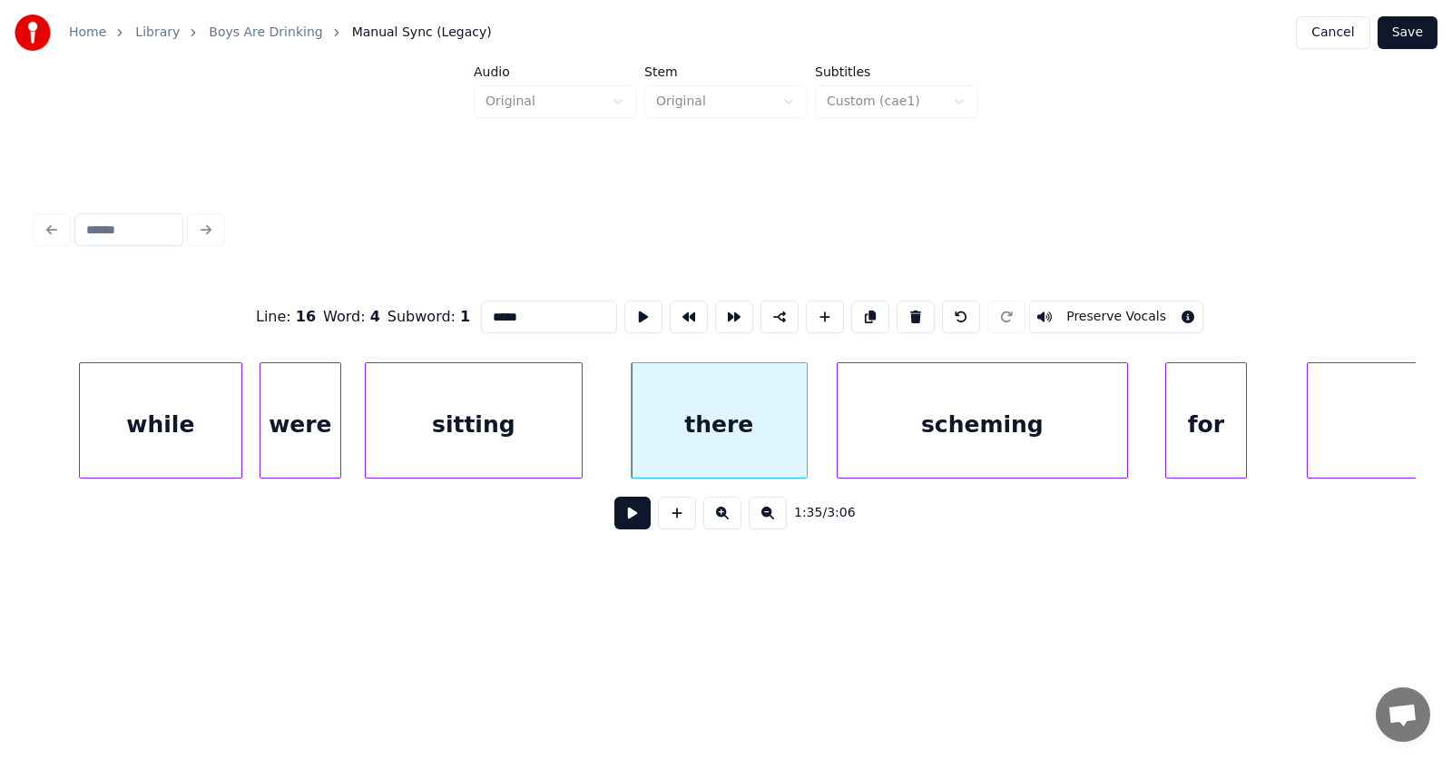
drag, startPoint x: 506, startPoint y: 311, endPoint x: 442, endPoint y: 314, distance: 63.6
click at [481, 314] on input "*****" at bounding box center [549, 316] width 136 height 33
type input "****"
click at [624, 305] on button at bounding box center [643, 316] width 38 height 33
click at [628, 515] on button at bounding box center [632, 512] width 36 height 33
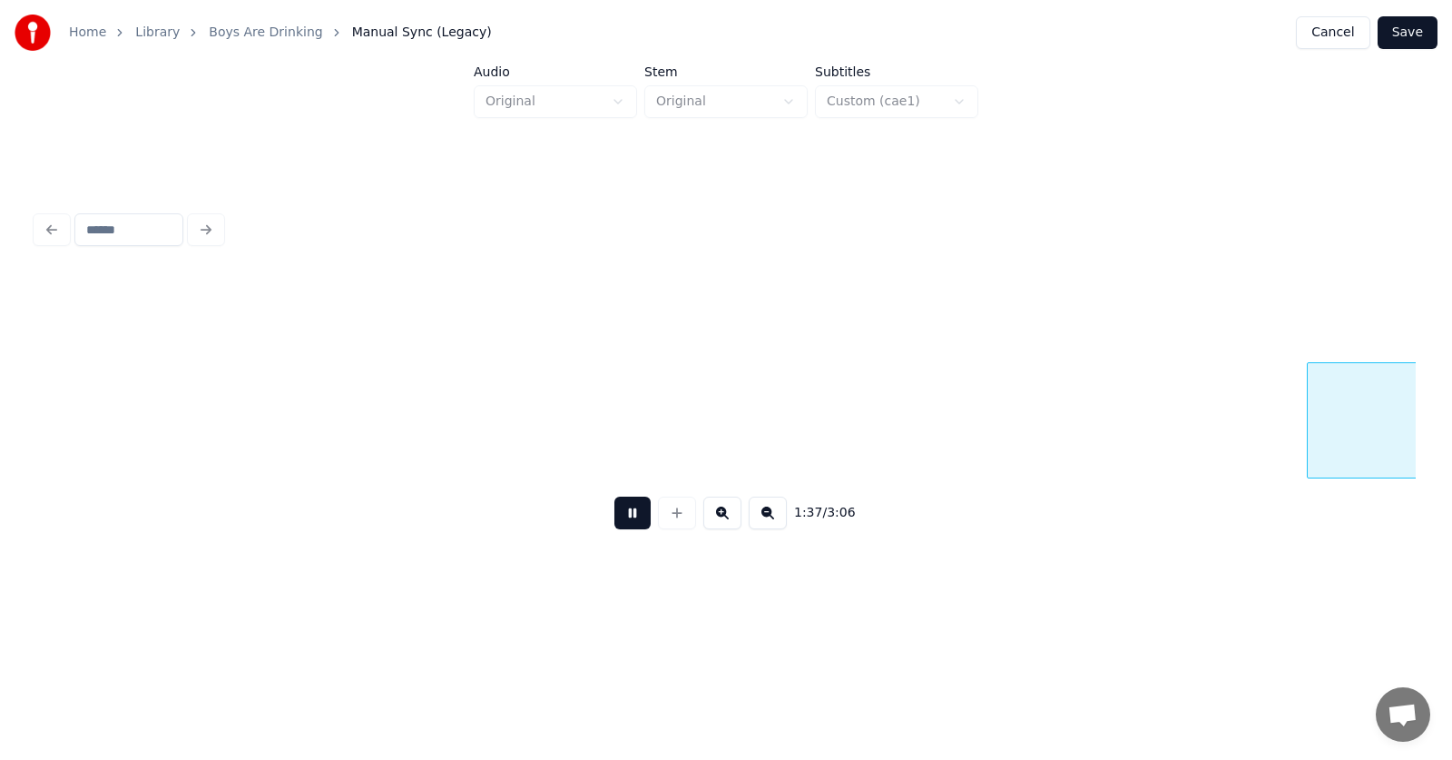
scroll to position [0, 66028]
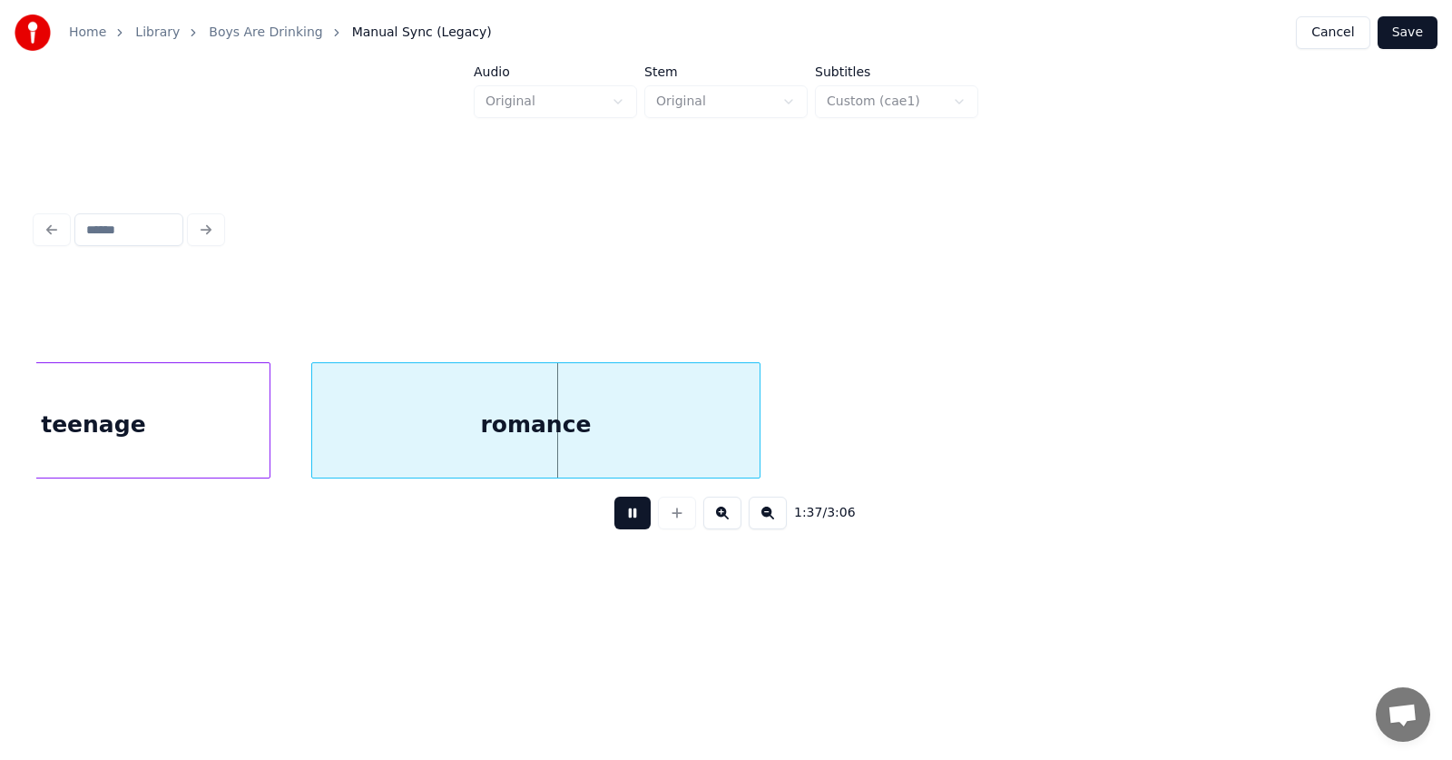
click at [628, 513] on button at bounding box center [632, 512] width 36 height 33
click at [636, 437] on div "romance" at bounding box center [522, 424] width 447 height 123
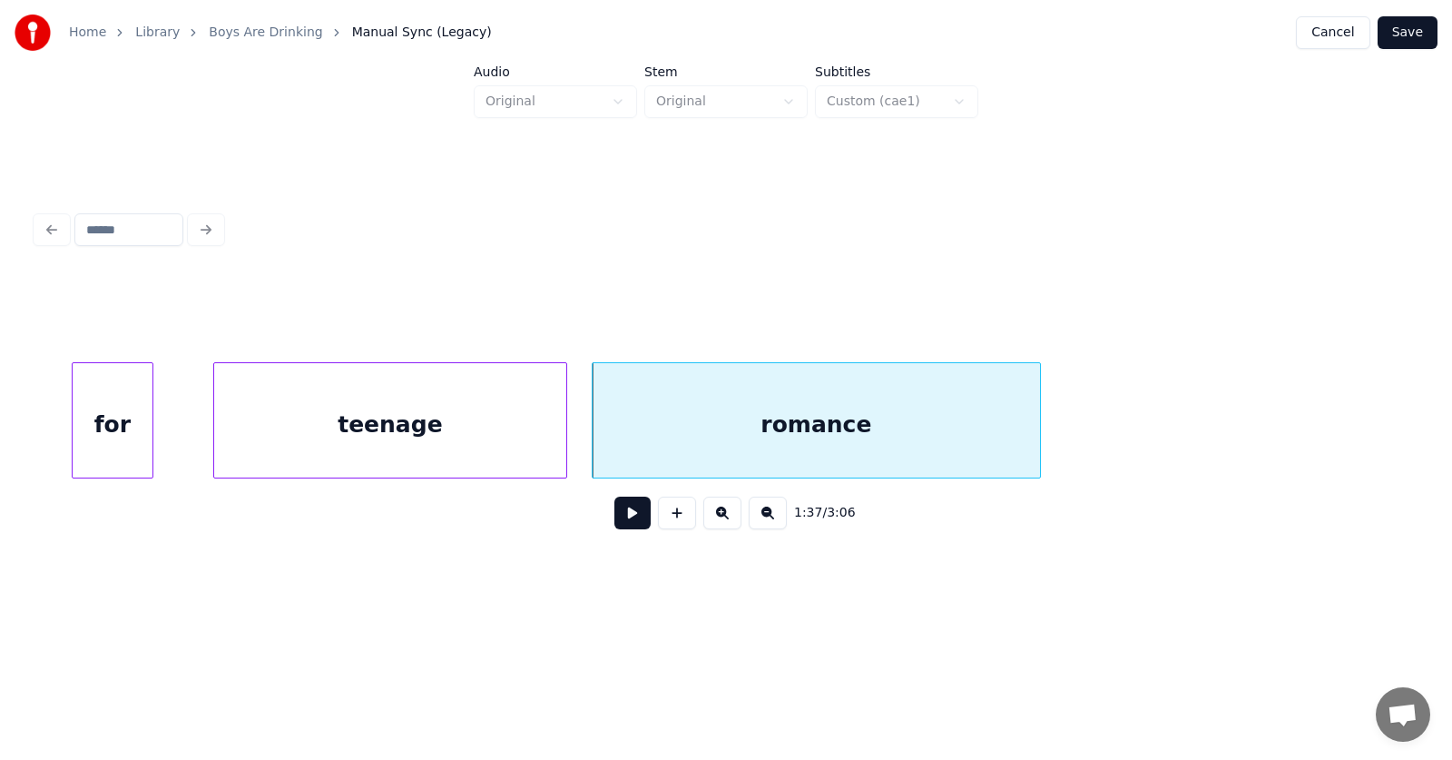
scroll to position [0, 65389]
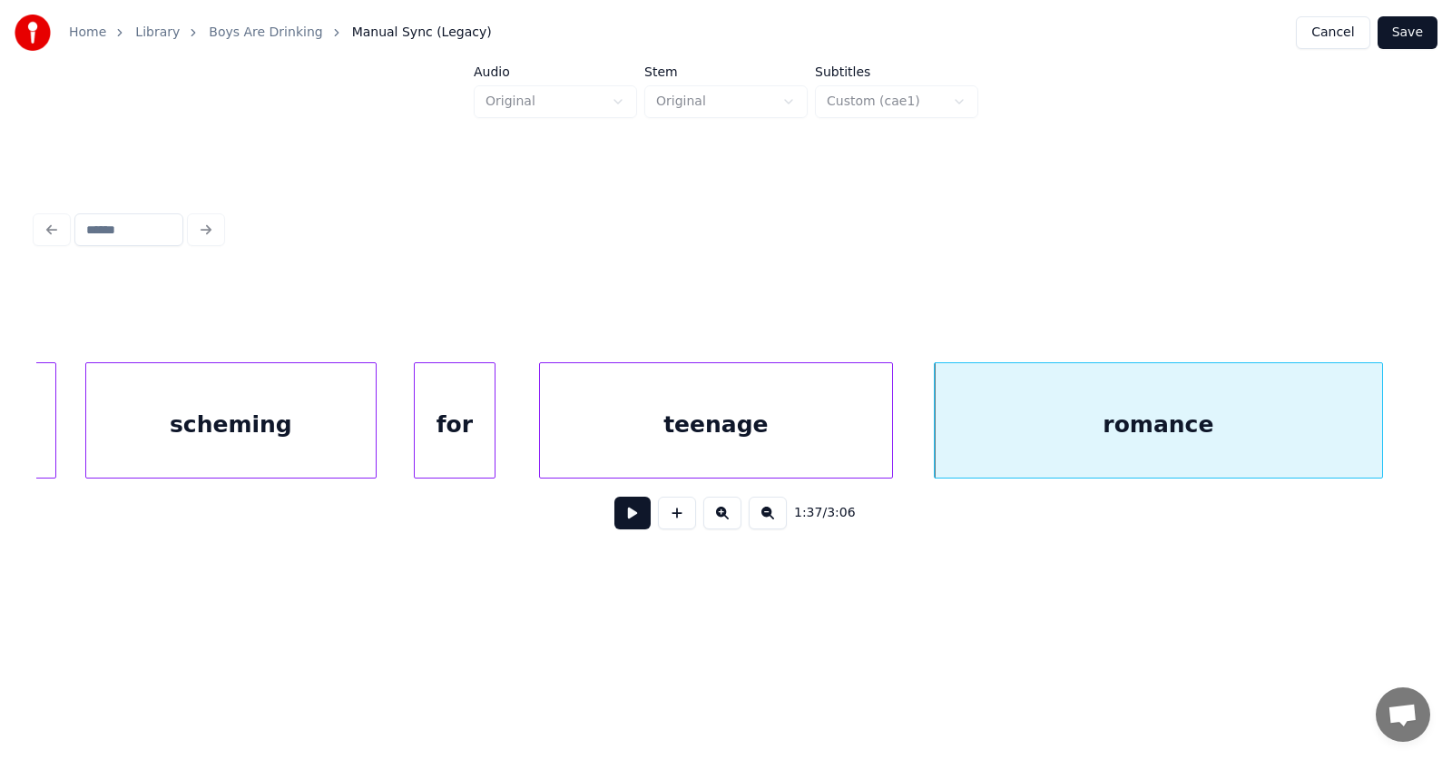
click at [683, 422] on div "teenage" at bounding box center [716, 424] width 352 height 123
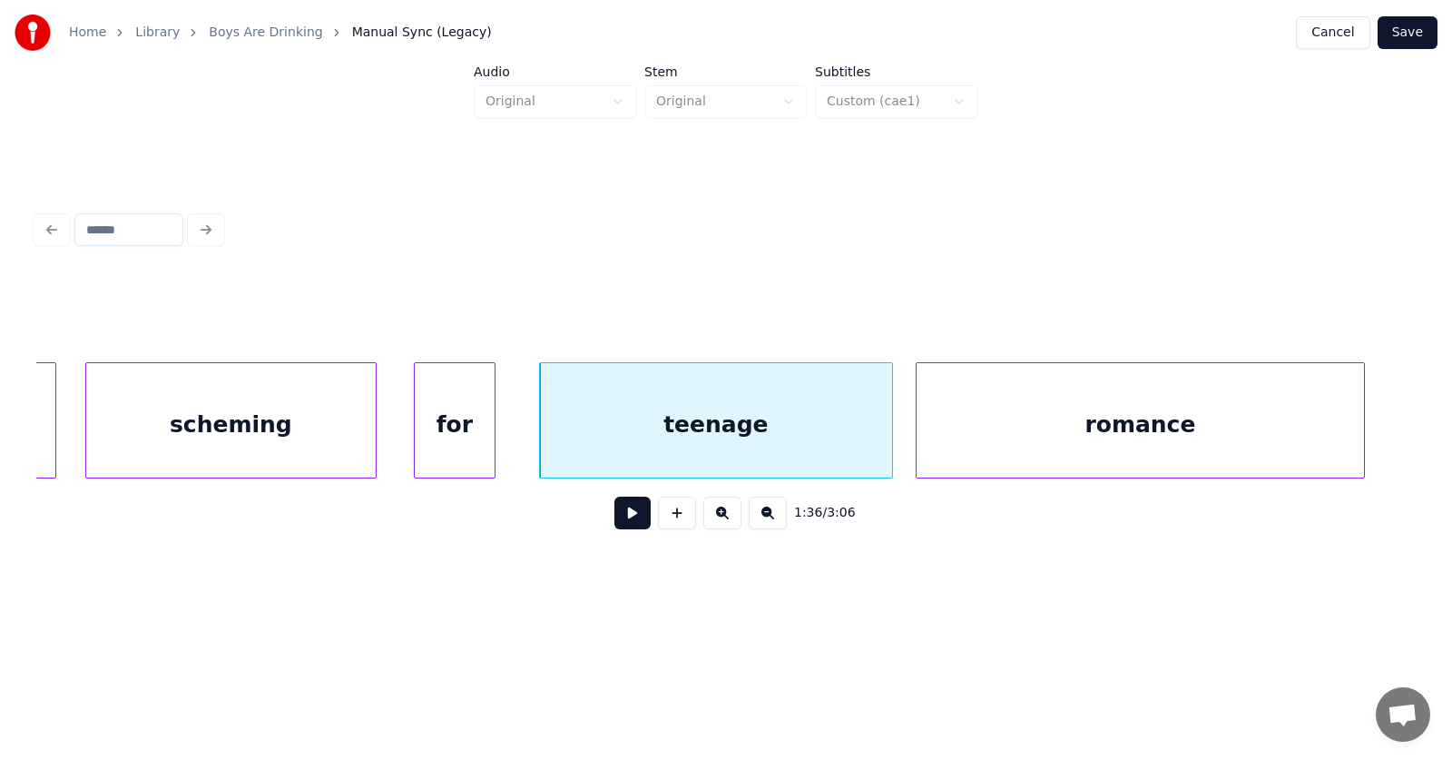
click at [941, 431] on div "romance" at bounding box center [1140, 424] width 447 height 123
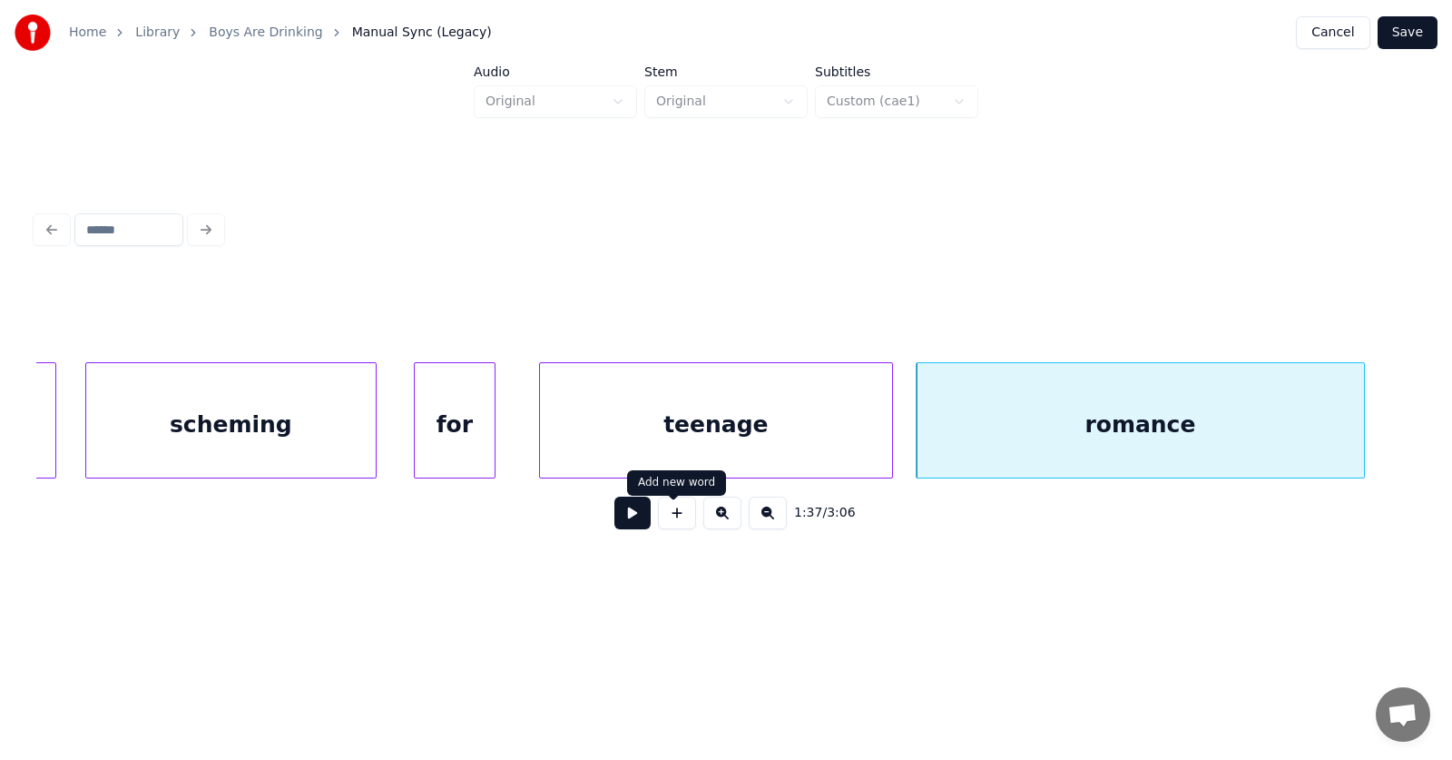
click at [624, 523] on button at bounding box center [632, 512] width 36 height 33
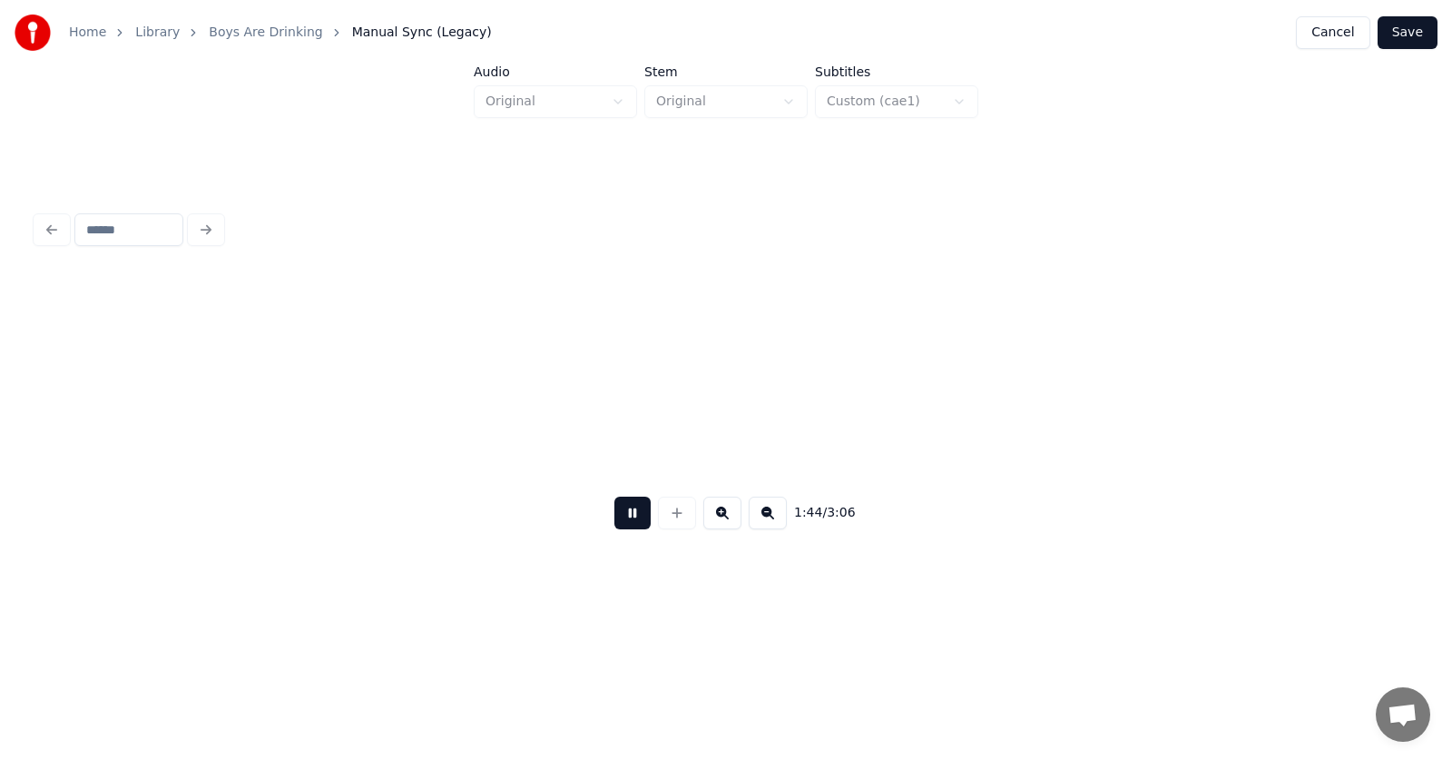
scroll to position [0, 70931]
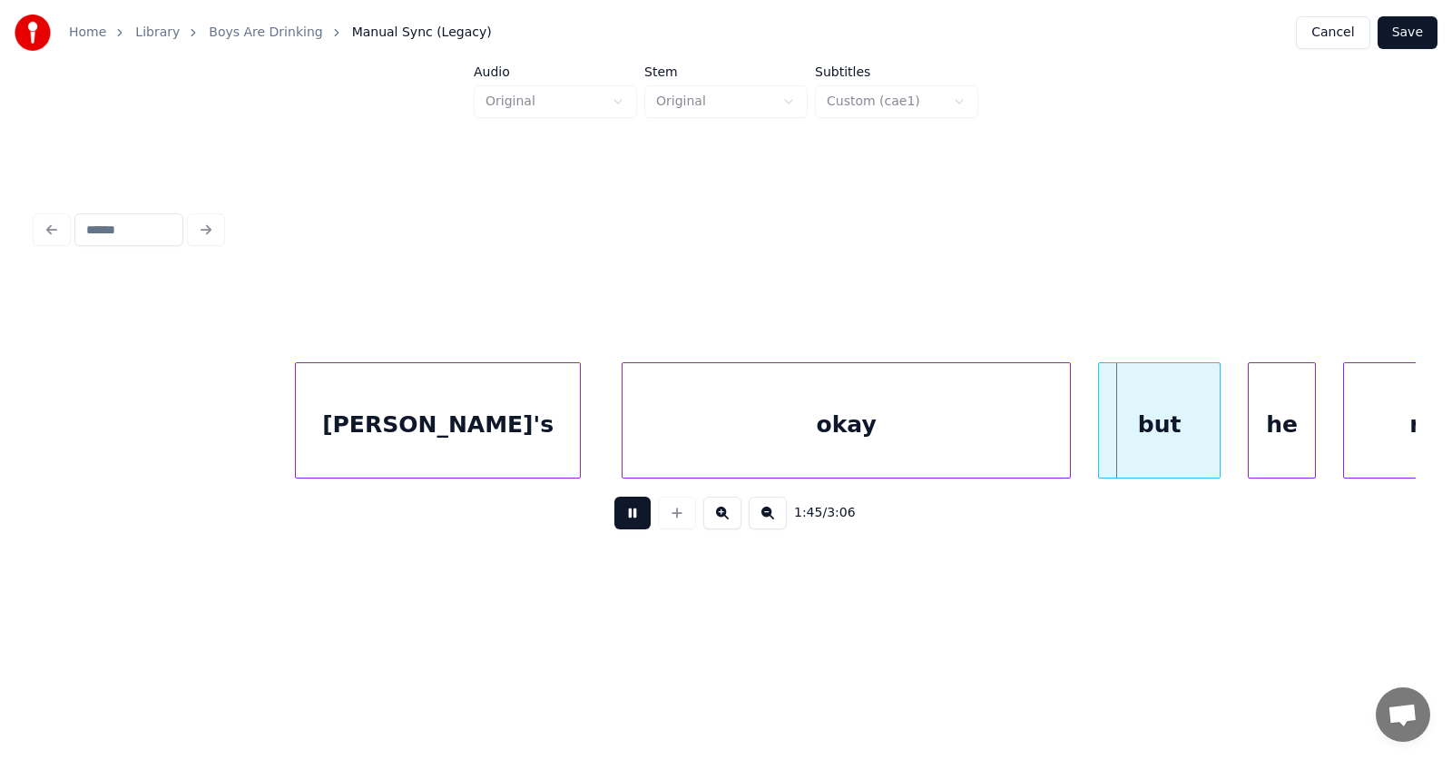
click at [630, 523] on button at bounding box center [632, 512] width 36 height 33
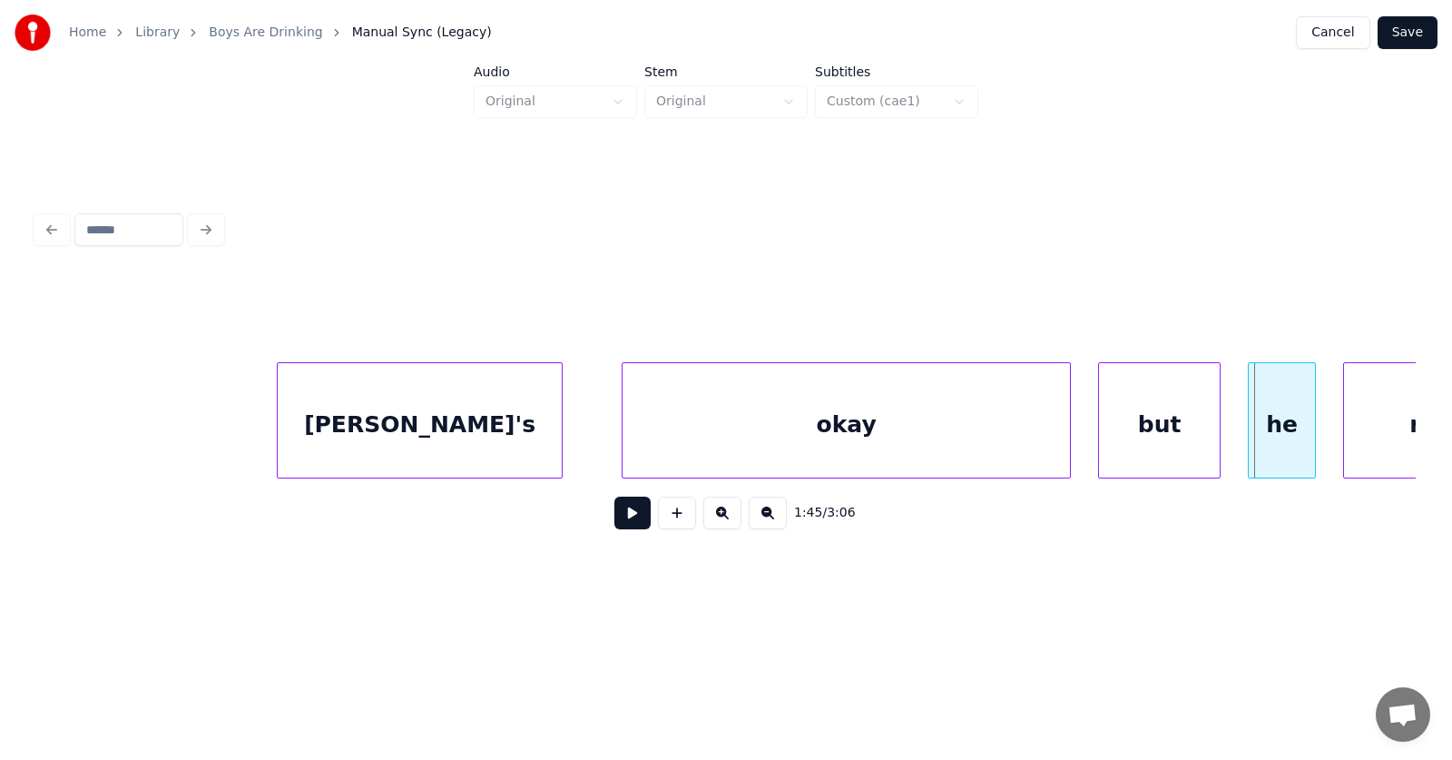
click at [487, 426] on div "[PERSON_NAME]'s" at bounding box center [420, 424] width 284 height 123
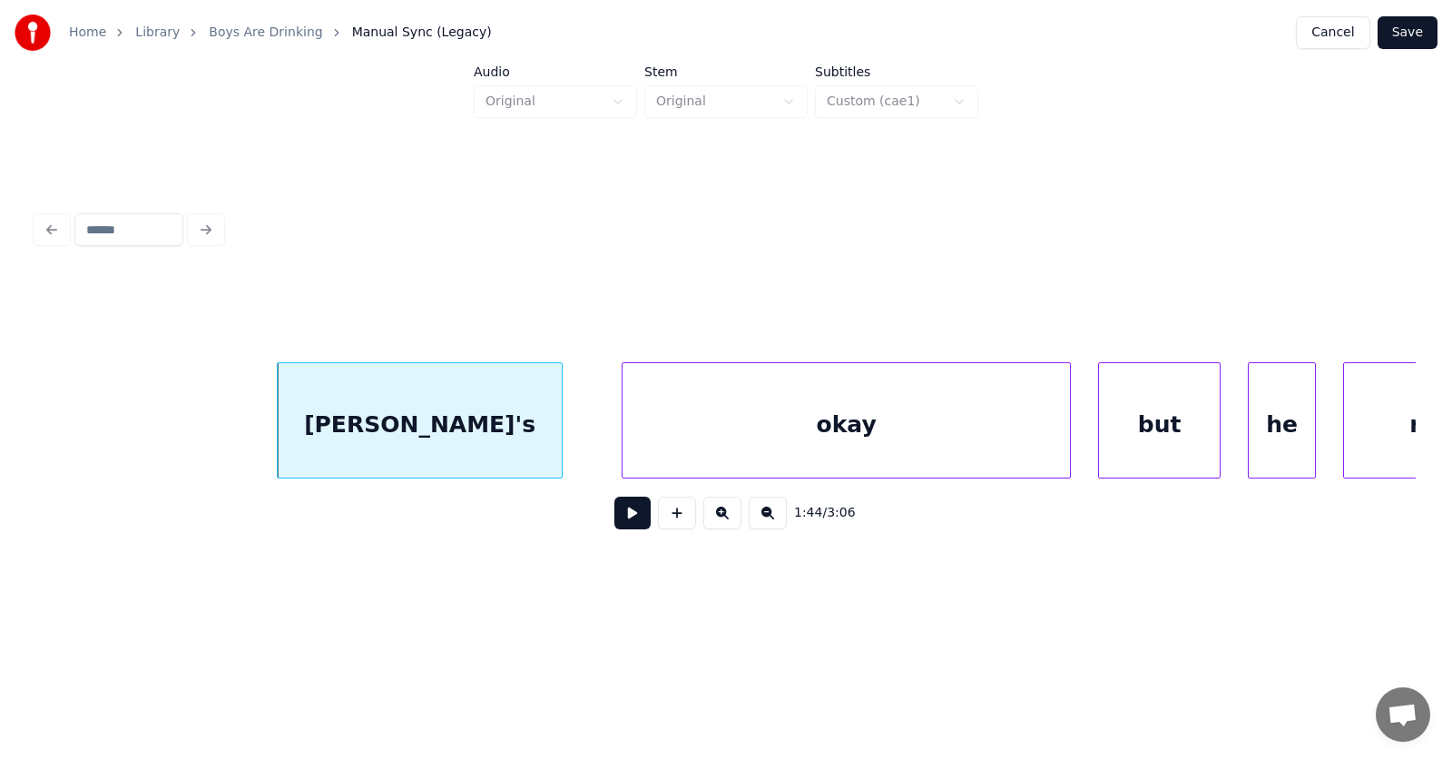
click at [479, 424] on div "[PERSON_NAME]'s" at bounding box center [420, 424] width 284 height 123
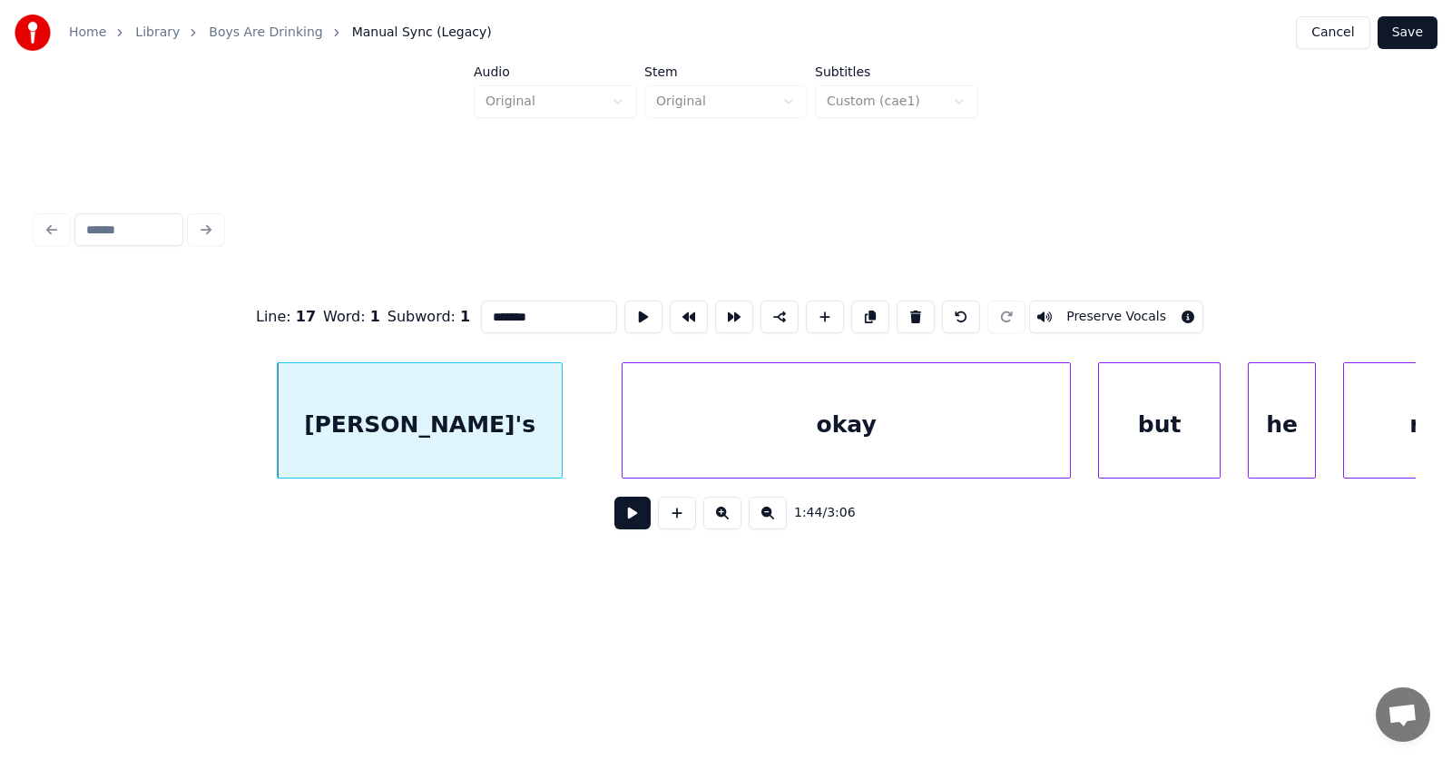
click at [481, 308] on input "*******" at bounding box center [549, 316] width 136 height 33
drag, startPoint x: 487, startPoint y: 312, endPoint x: 467, endPoint y: 318, distance: 20.7
click at [481, 317] on input "*******" at bounding box center [549, 316] width 136 height 33
type input "********"
click at [624, 304] on button at bounding box center [643, 316] width 38 height 33
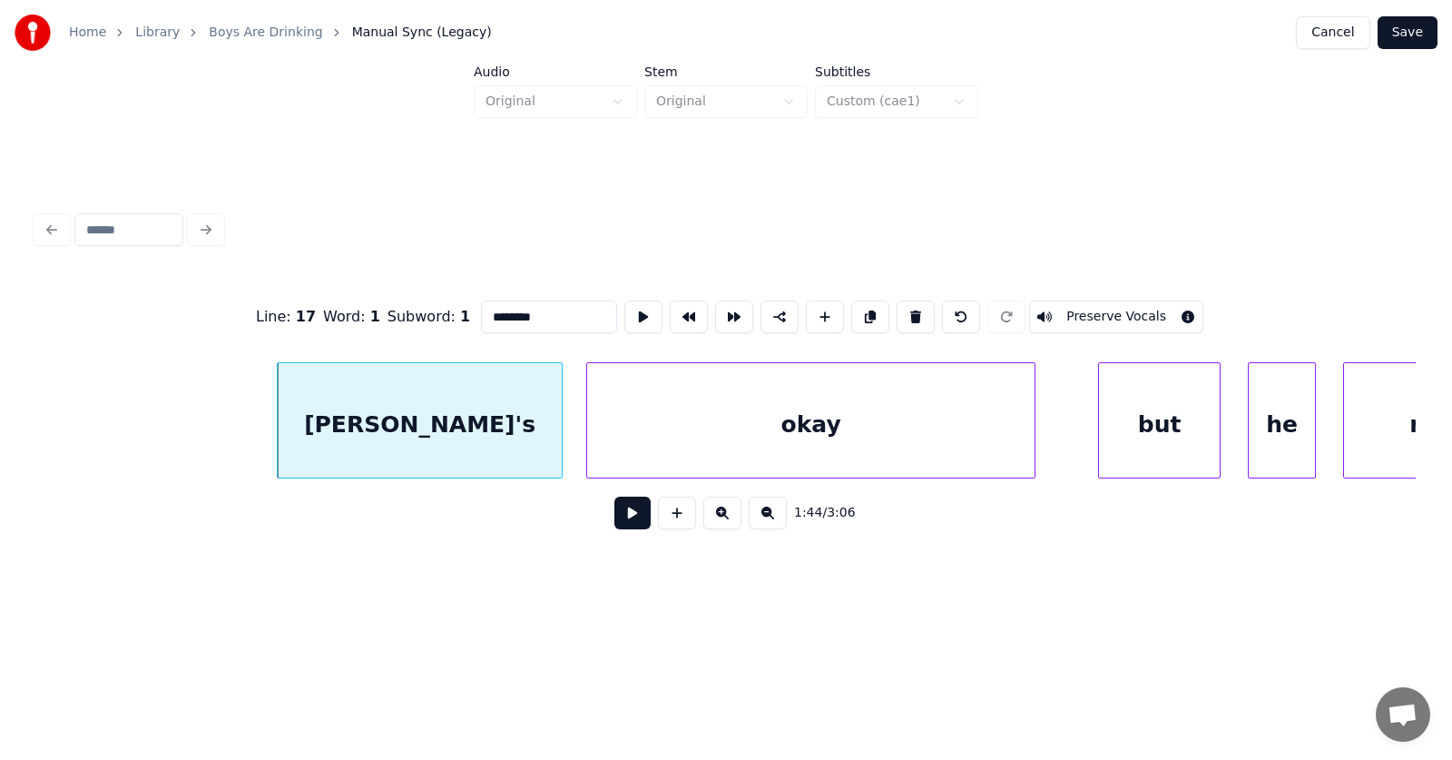
click at [703, 416] on div "okay" at bounding box center [810, 424] width 447 height 123
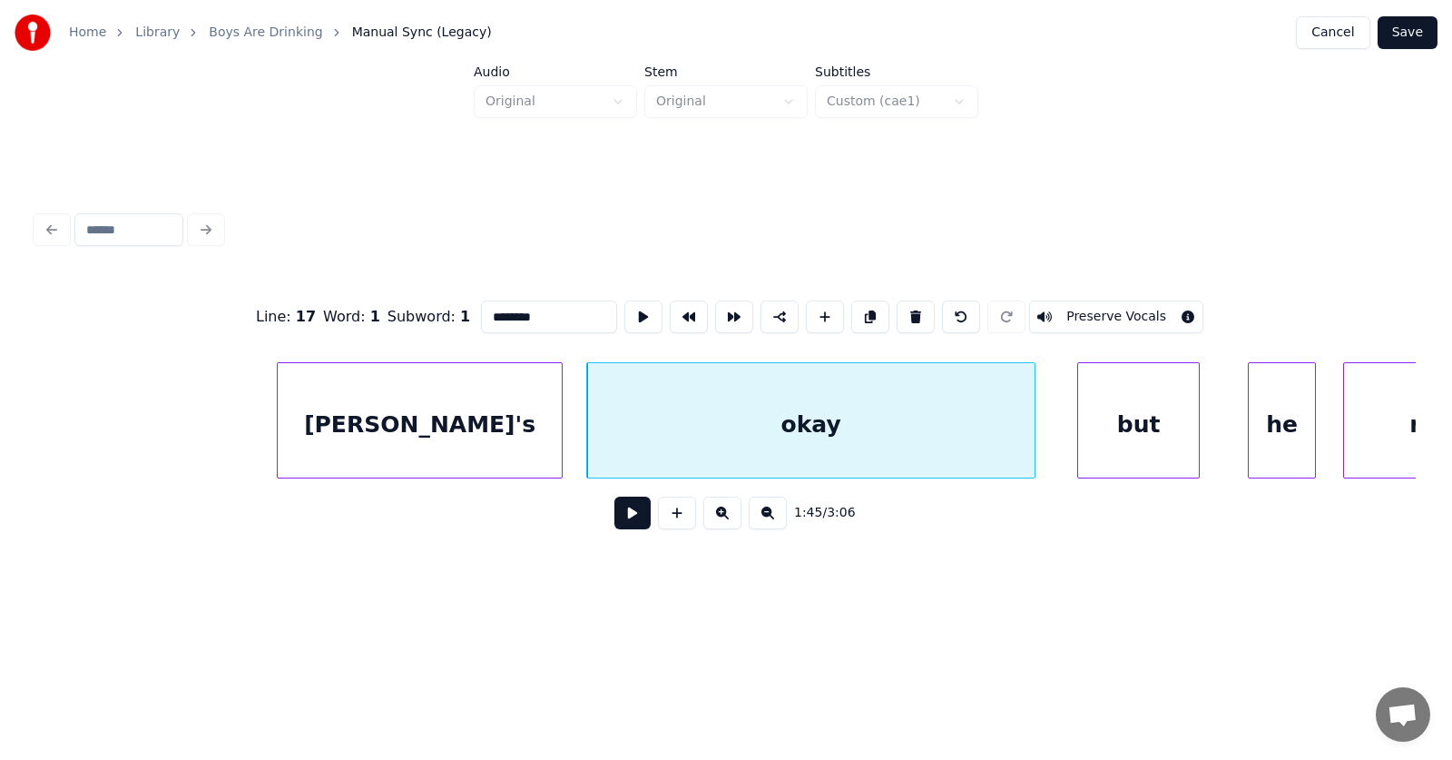
click at [1145, 429] on div "but" at bounding box center [1138, 424] width 121 height 123
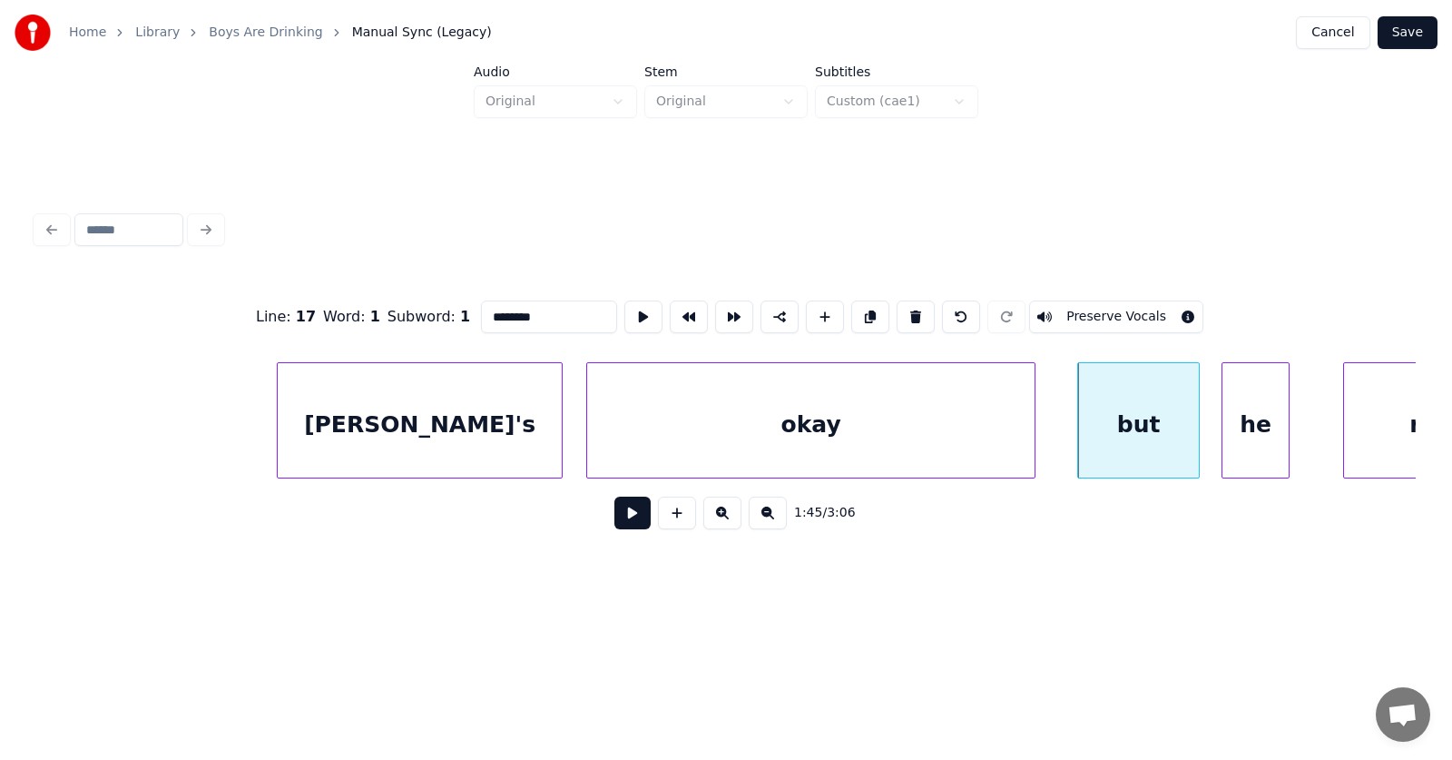
click at [1255, 446] on div "he" at bounding box center [1256, 424] width 66 height 123
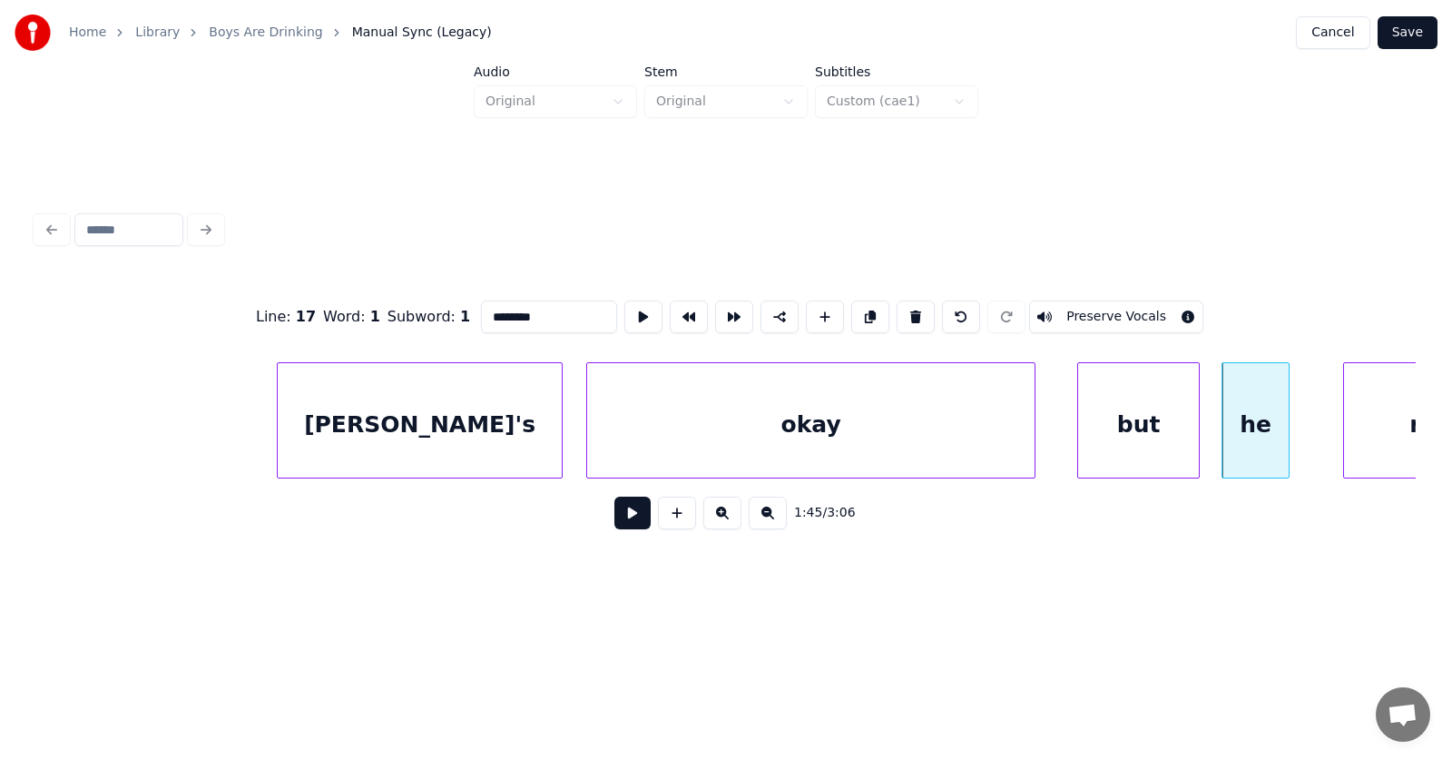
click at [624, 519] on button at bounding box center [632, 512] width 36 height 33
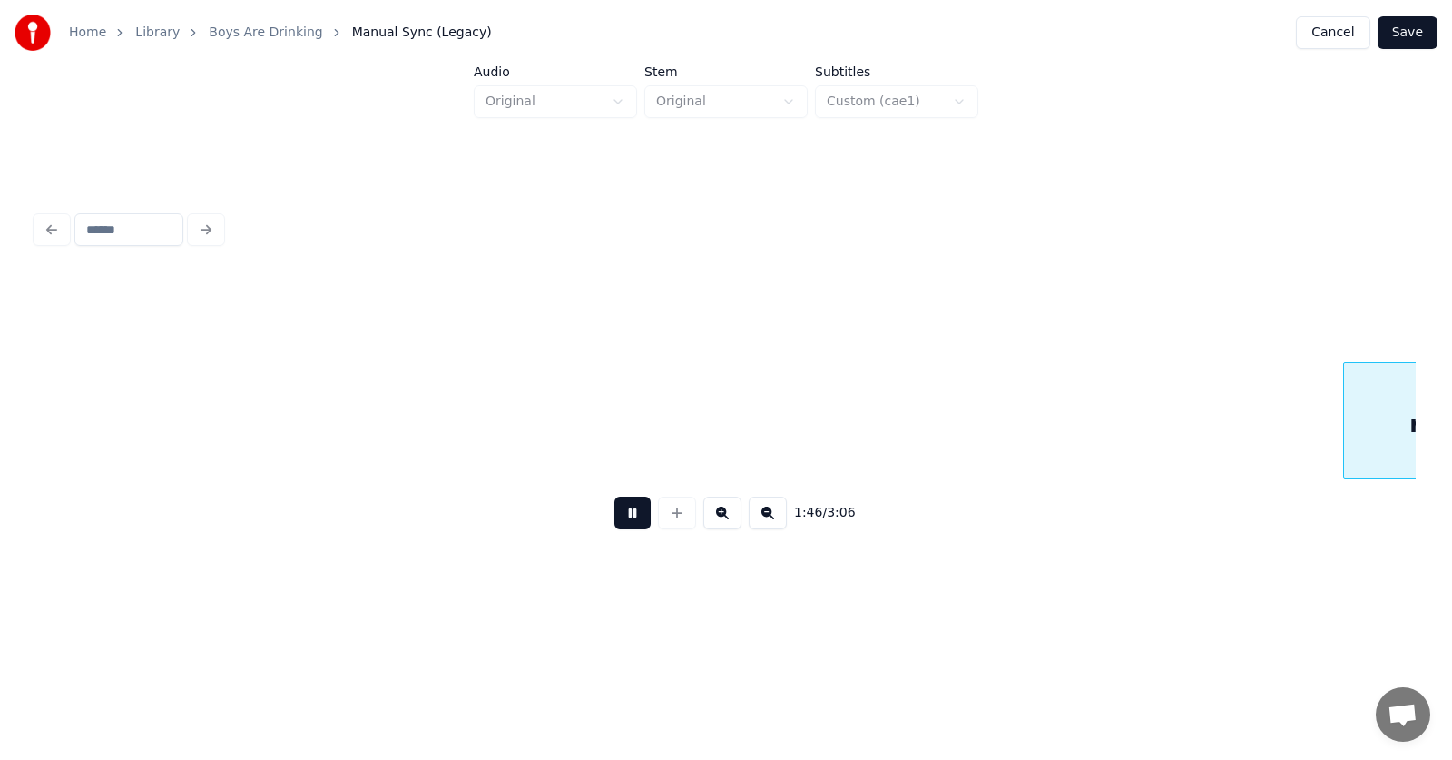
scroll to position [0, 72324]
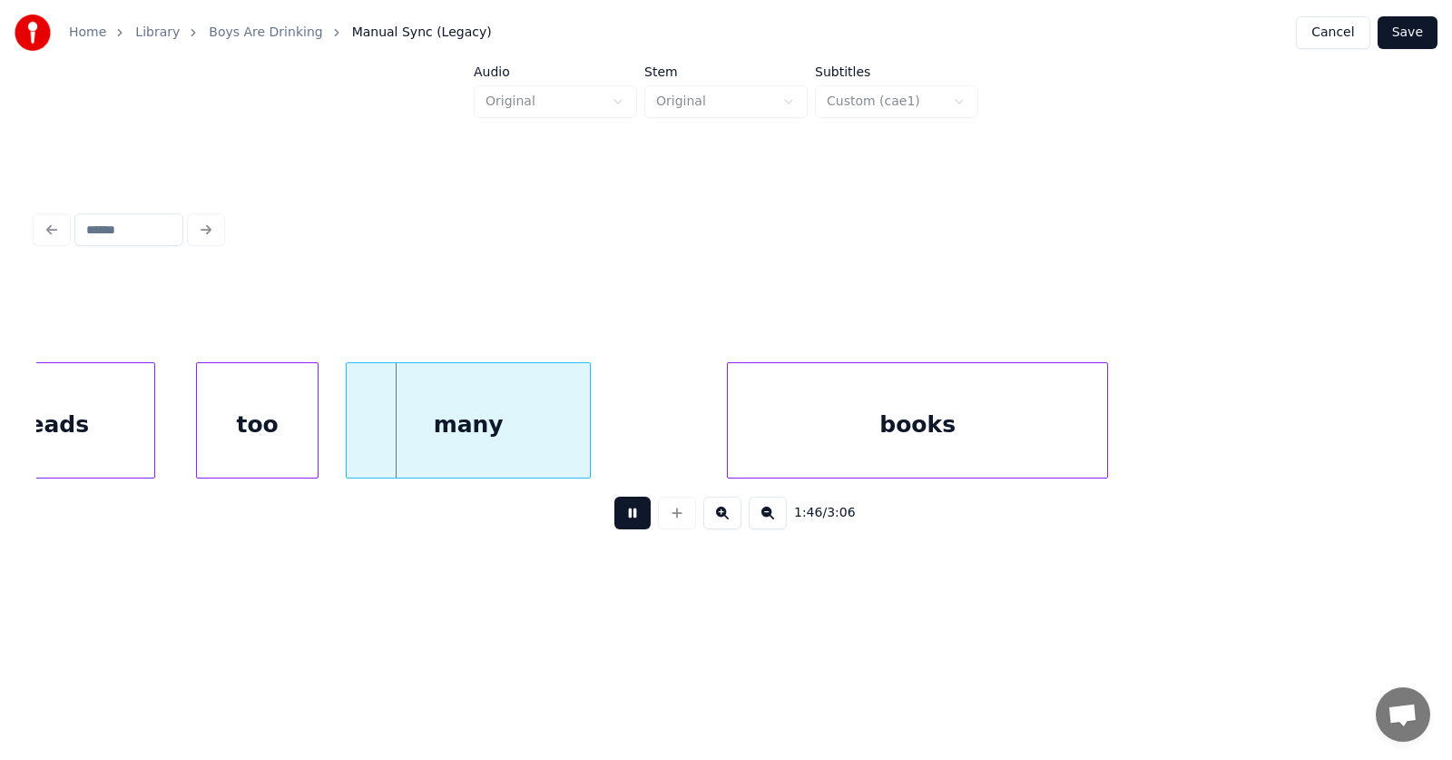
click at [624, 519] on button at bounding box center [632, 512] width 36 height 33
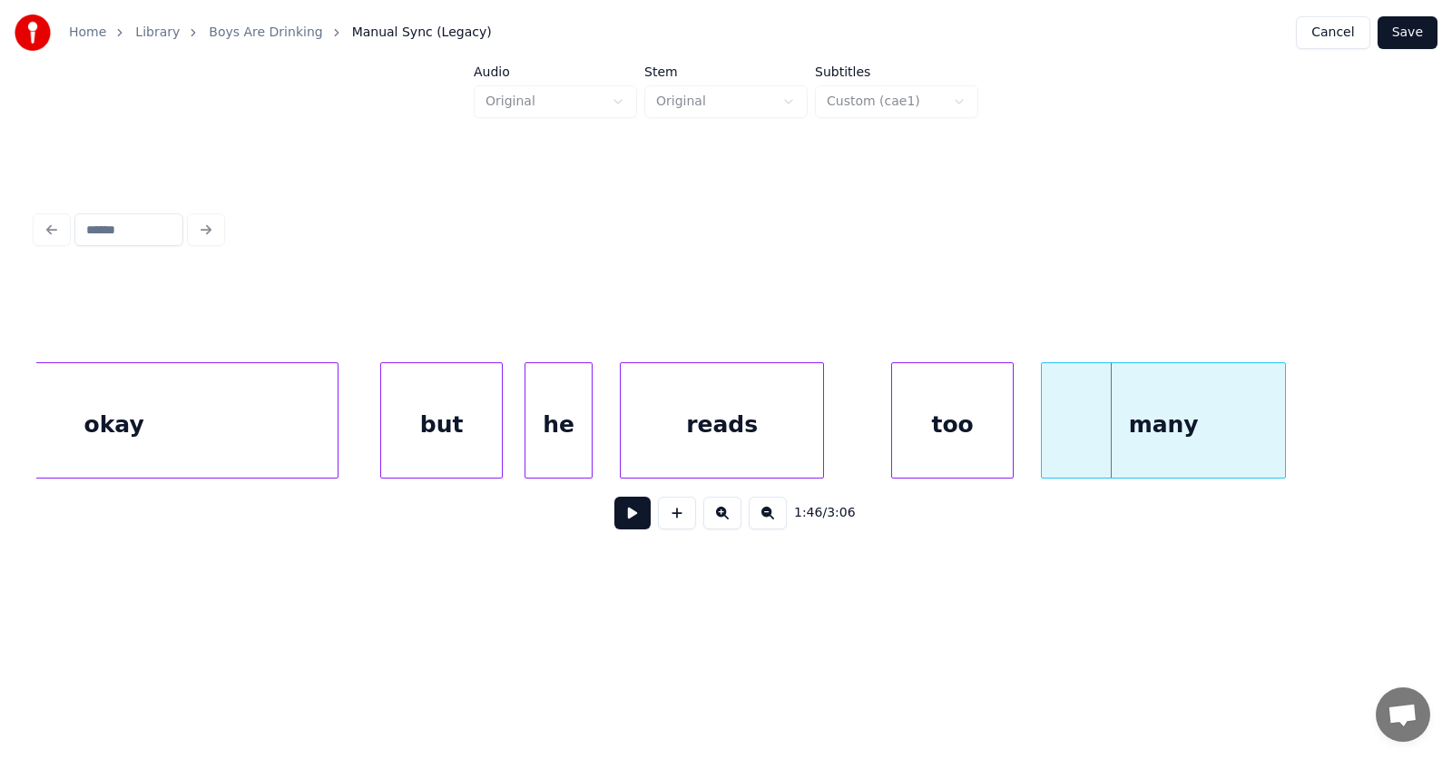
click at [740, 451] on div "reads" at bounding box center [722, 424] width 202 height 123
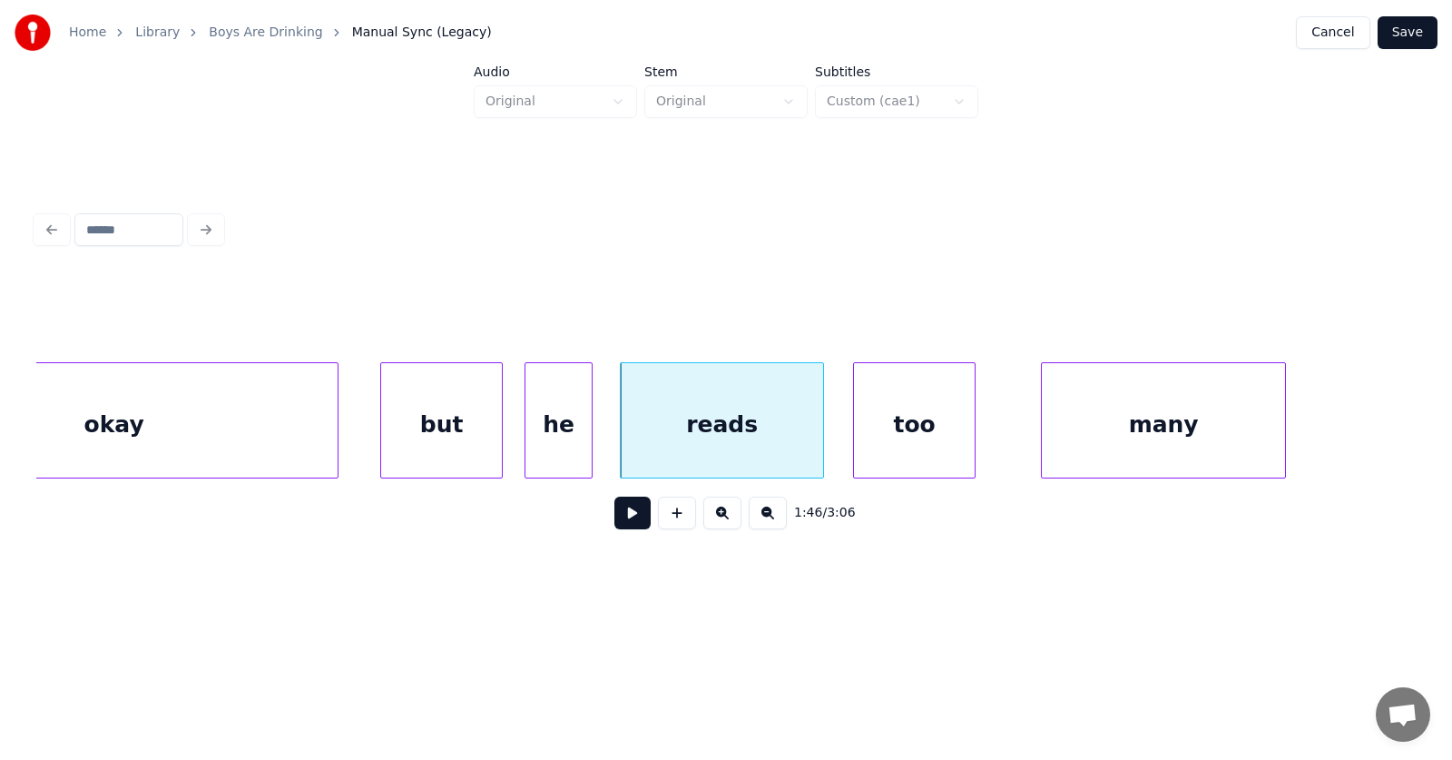
click at [902, 450] on div "too" at bounding box center [914, 424] width 121 height 123
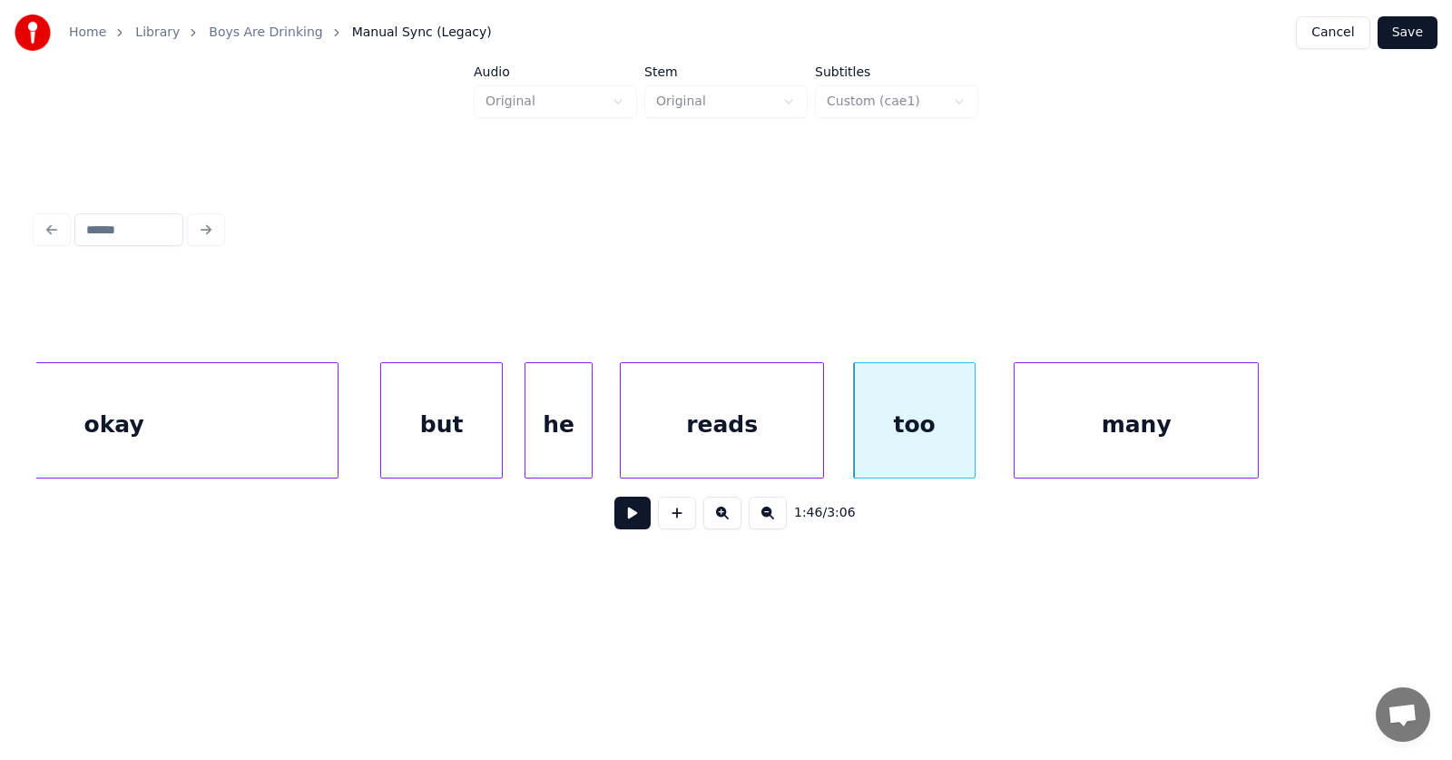
click at [1048, 447] on div "many" at bounding box center [1136, 424] width 243 height 123
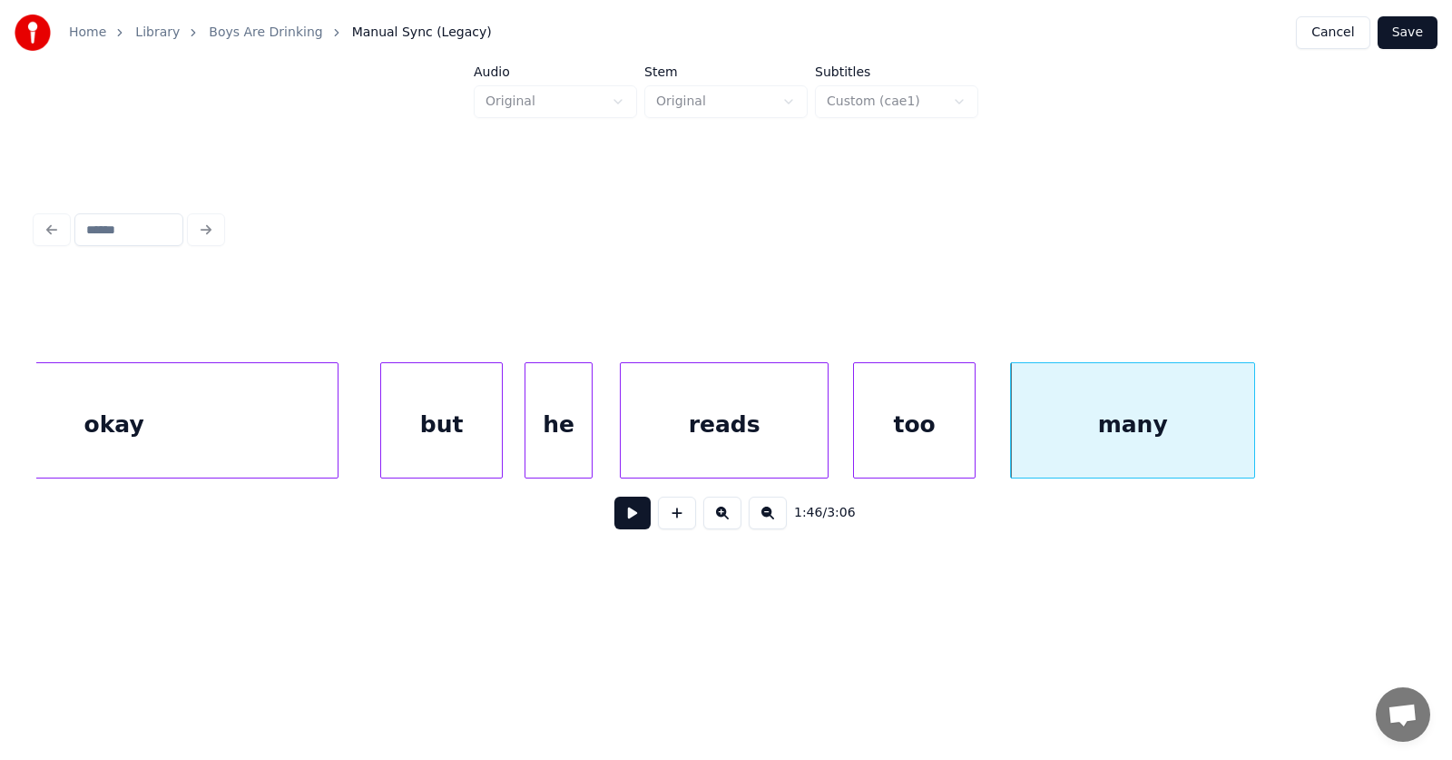
click at [827, 431] on div at bounding box center [824, 420] width 5 height 114
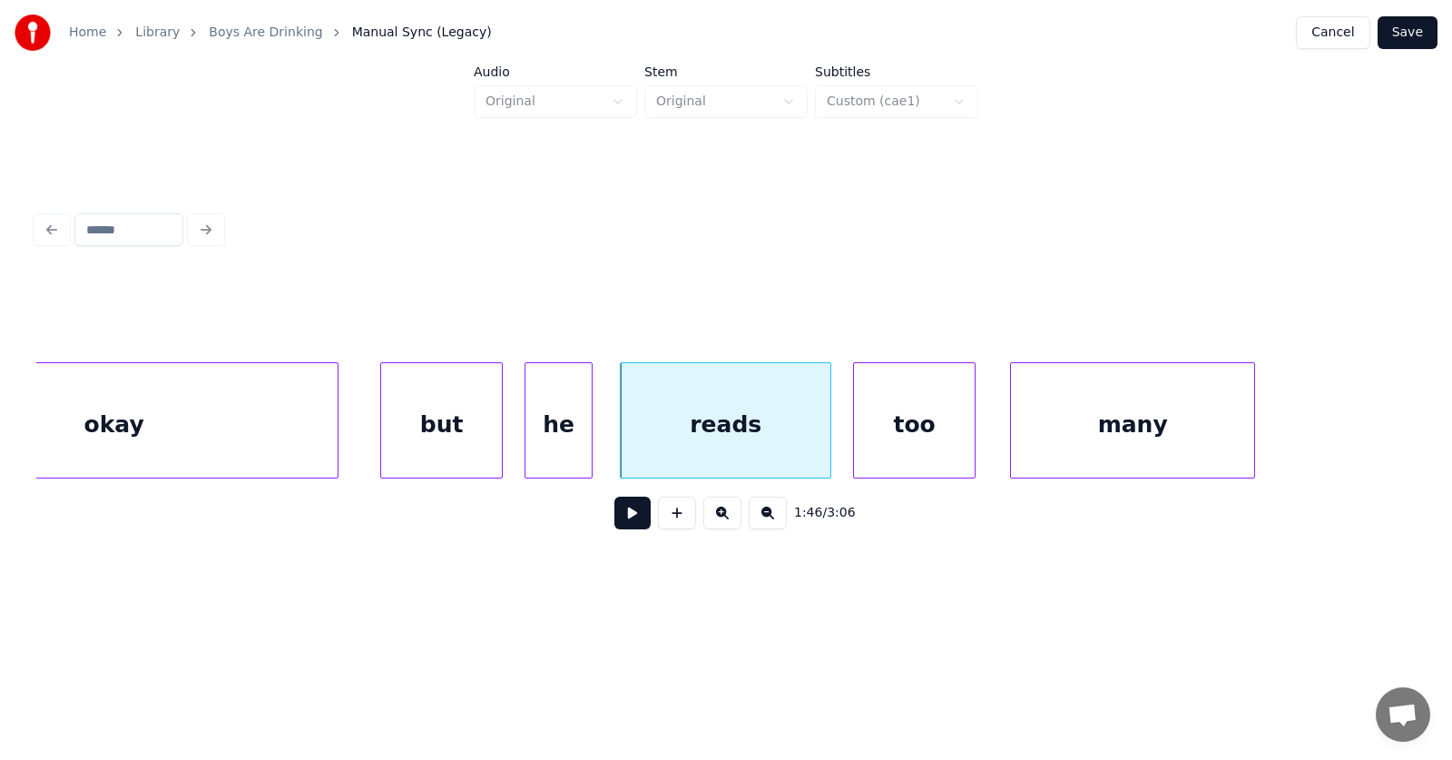
click at [572, 416] on div "he" at bounding box center [558, 424] width 66 height 123
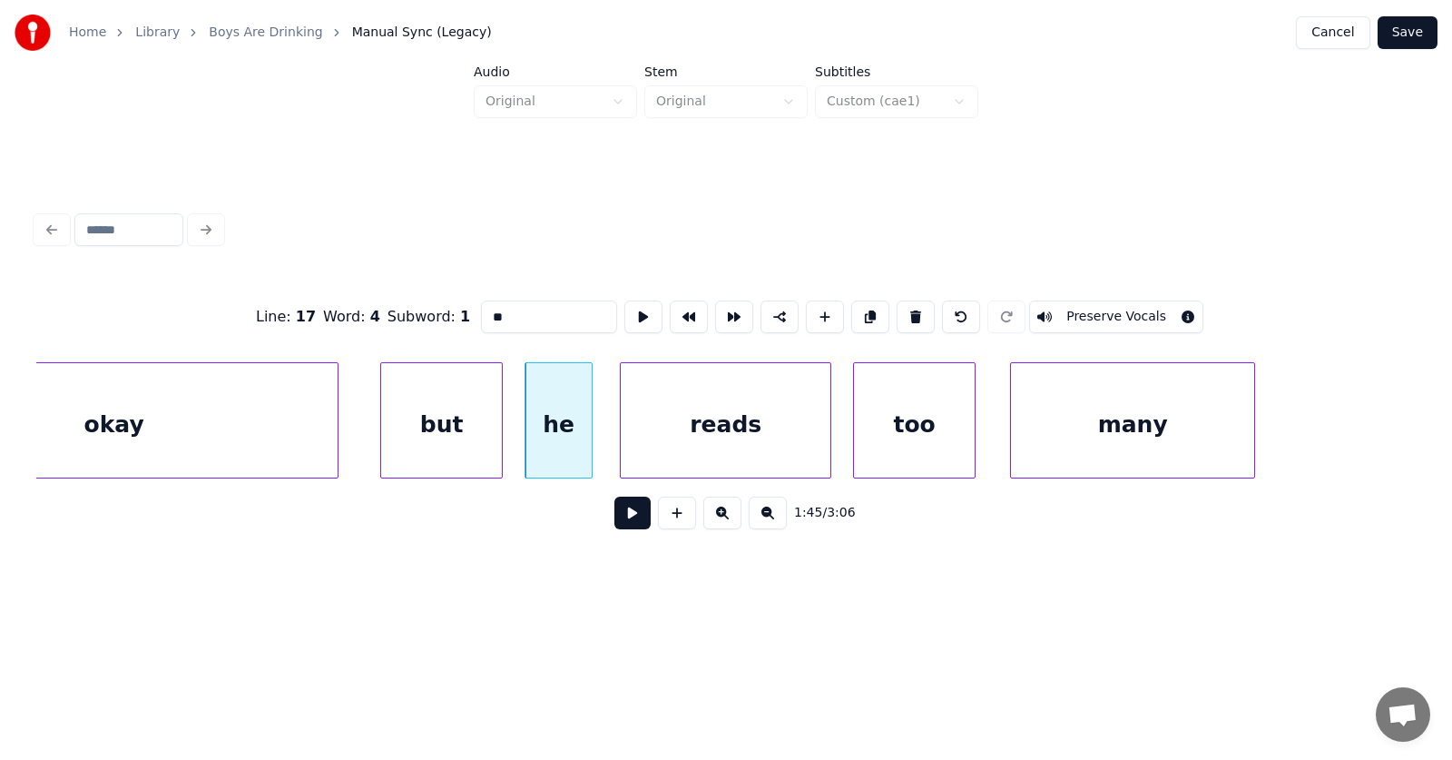
click at [630, 529] on button at bounding box center [632, 512] width 36 height 33
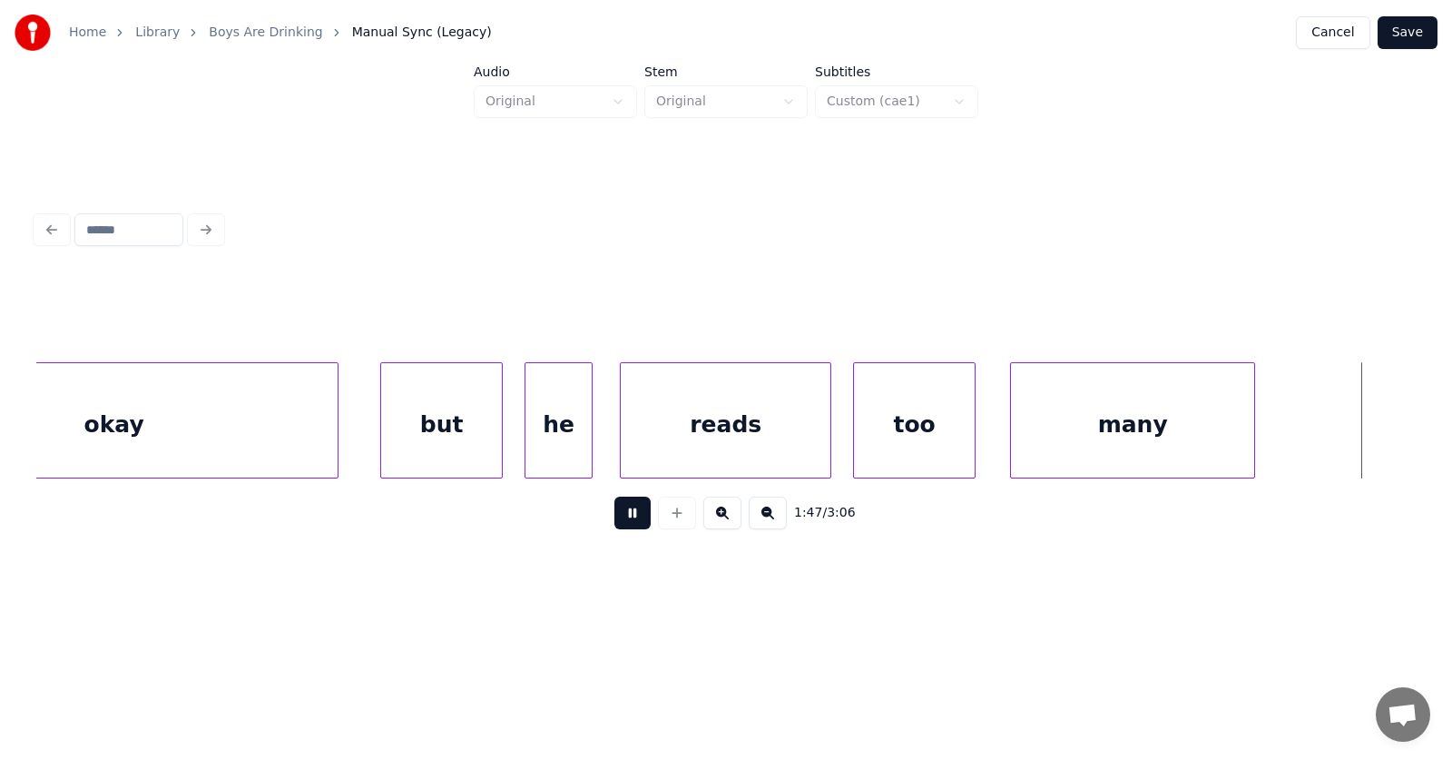
scroll to position [0, 73012]
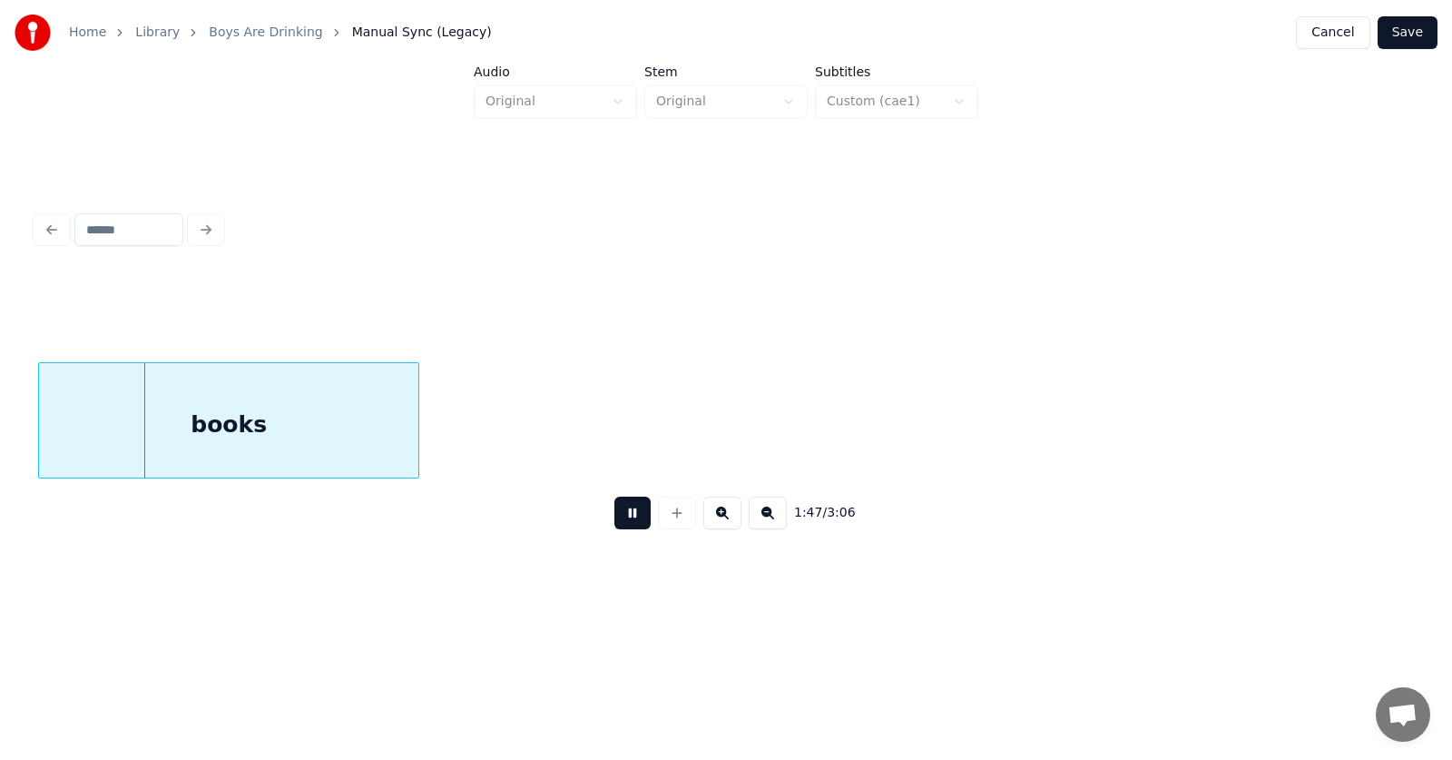
click at [630, 529] on button at bounding box center [632, 512] width 36 height 33
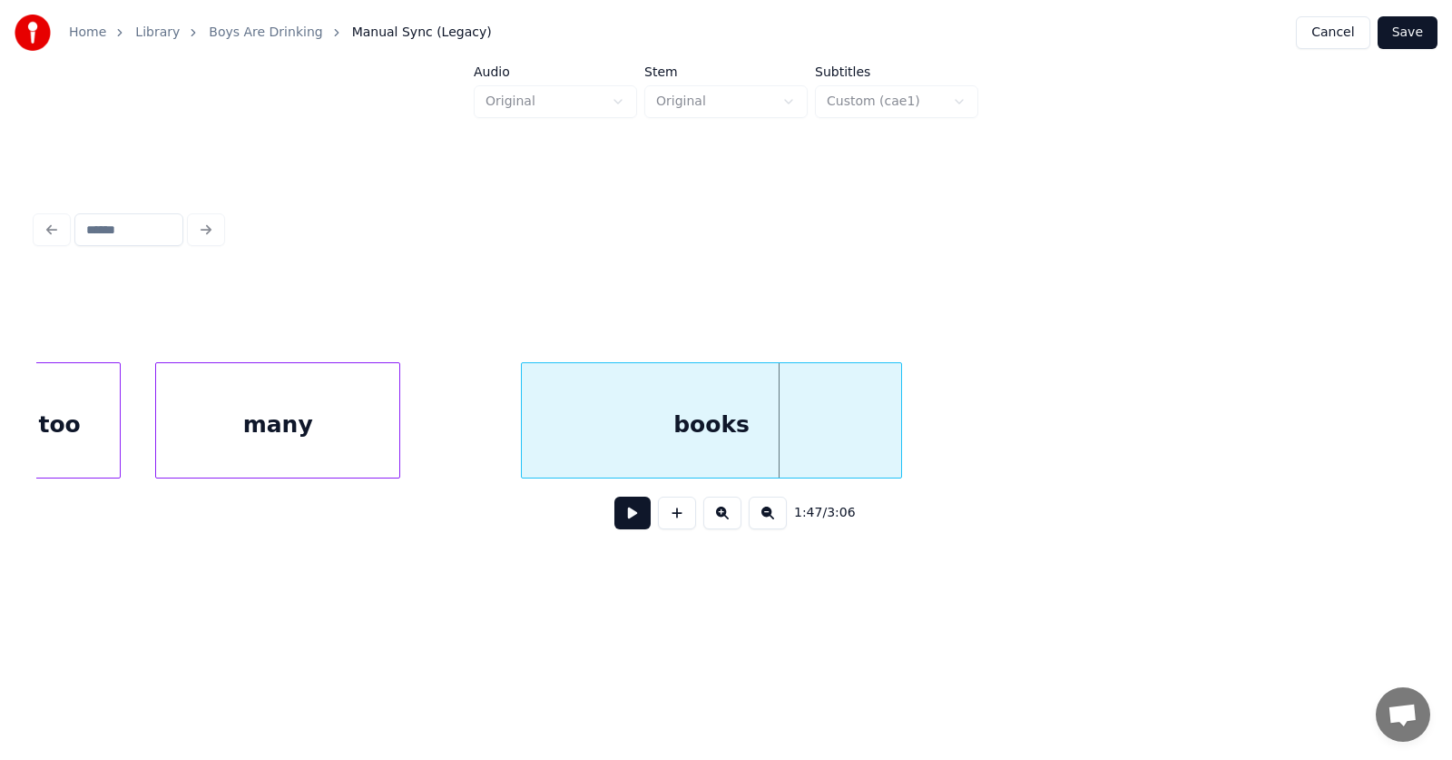
click at [637, 428] on div "books" at bounding box center [711, 424] width 379 height 123
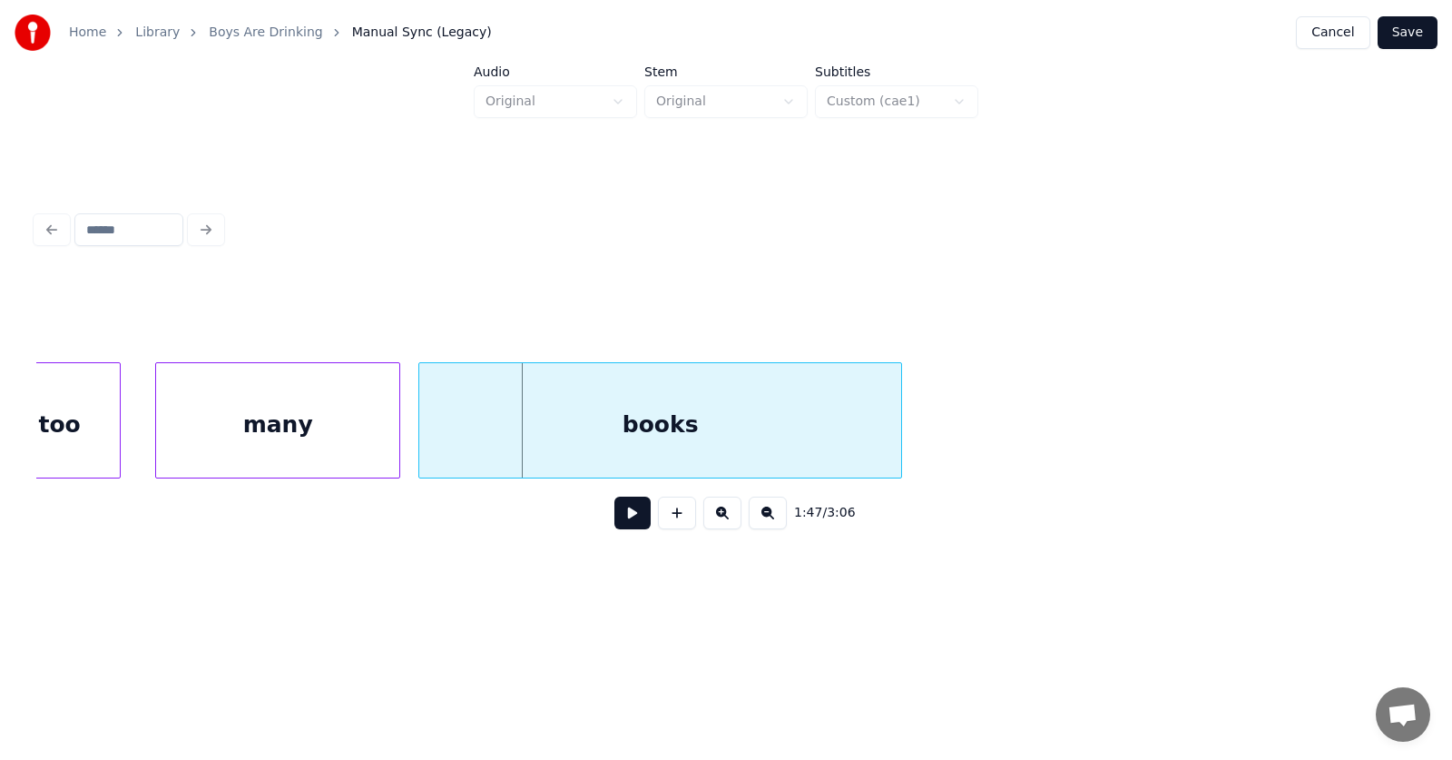
click at [423, 427] on div at bounding box center [421, 420] width 5 height 114
click at [625, 524] on button at bounding box center [632, 512] width 36 height 33
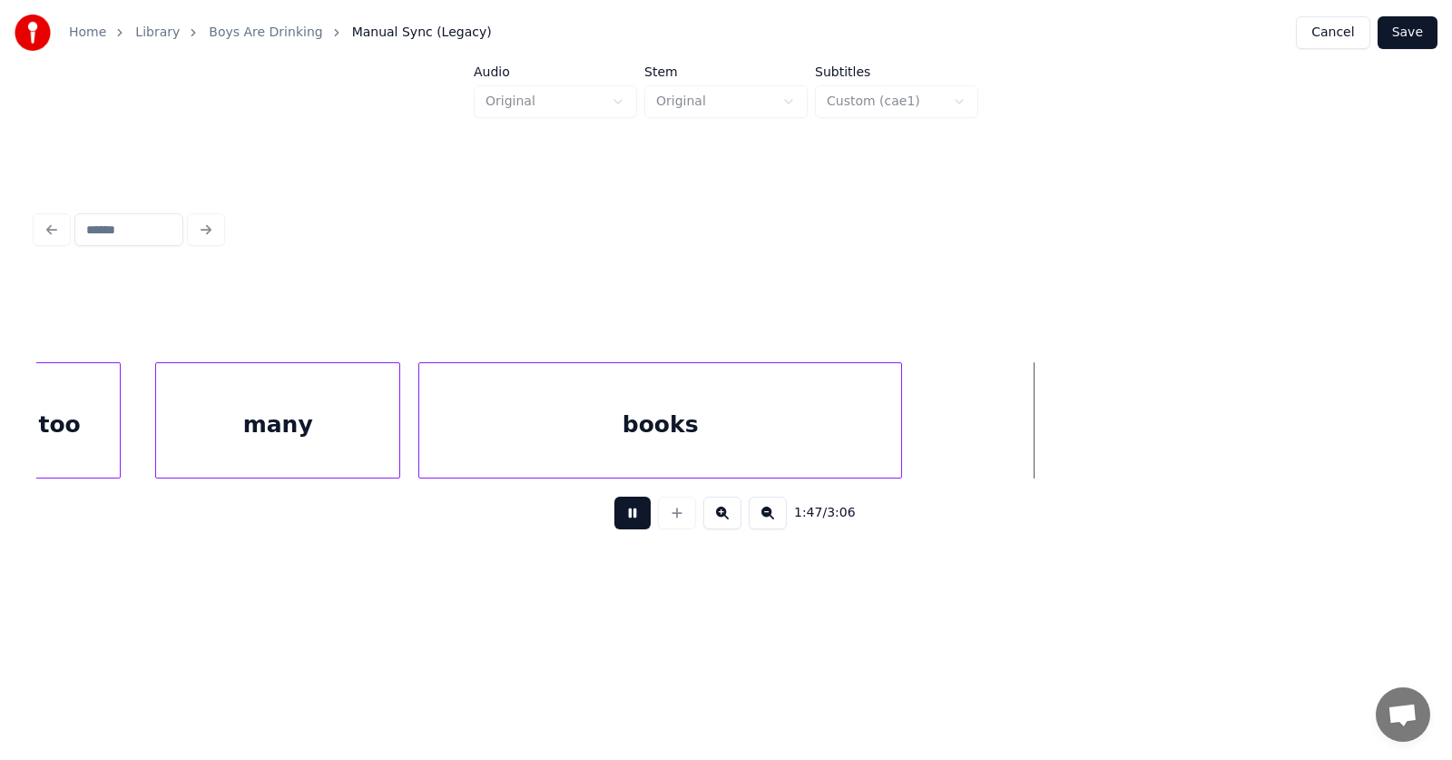
click at [626, 524] on button at bounding box center [632, 512] width 36 height 33
click at [627, 519] on button at bounding box center [632, 512] width 36 height 33
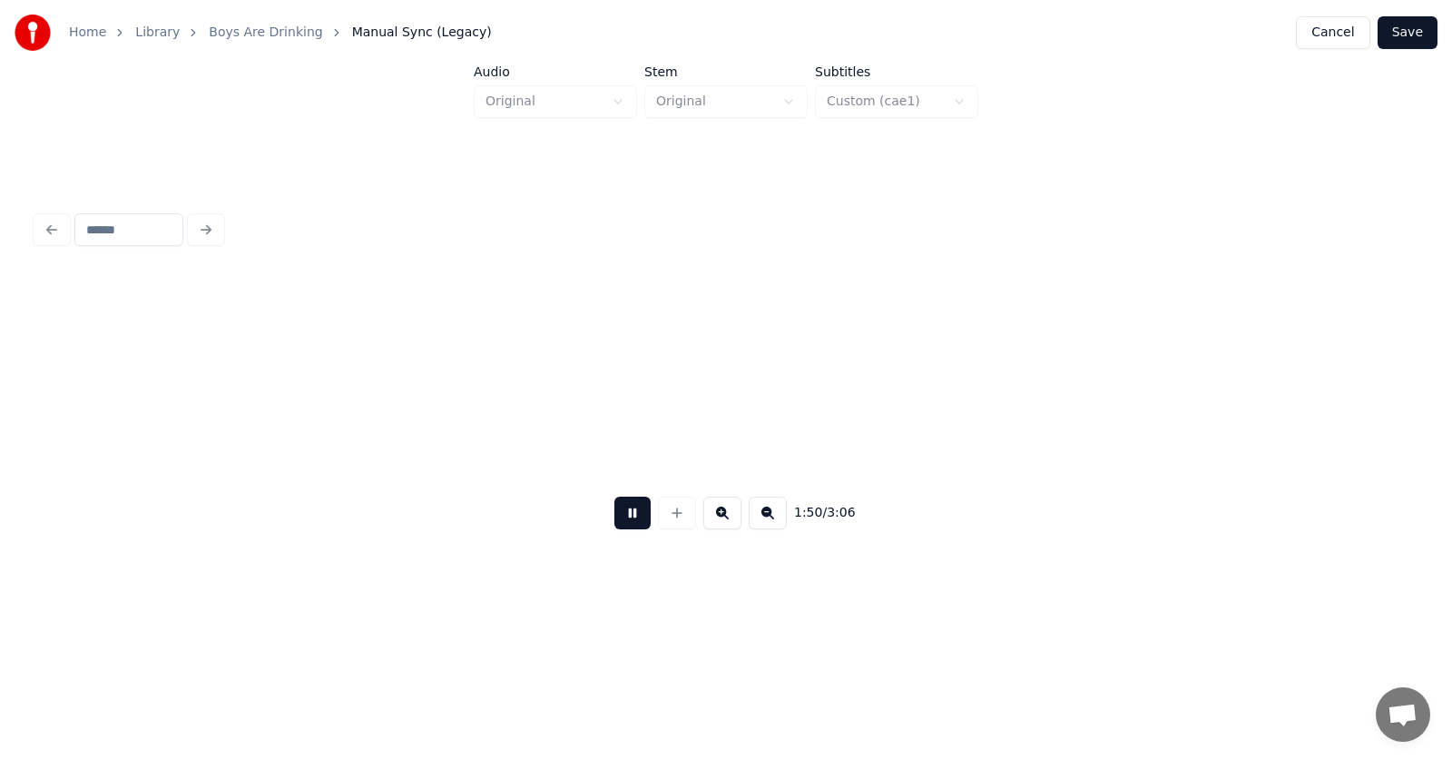
scroll to position [0, 75251]
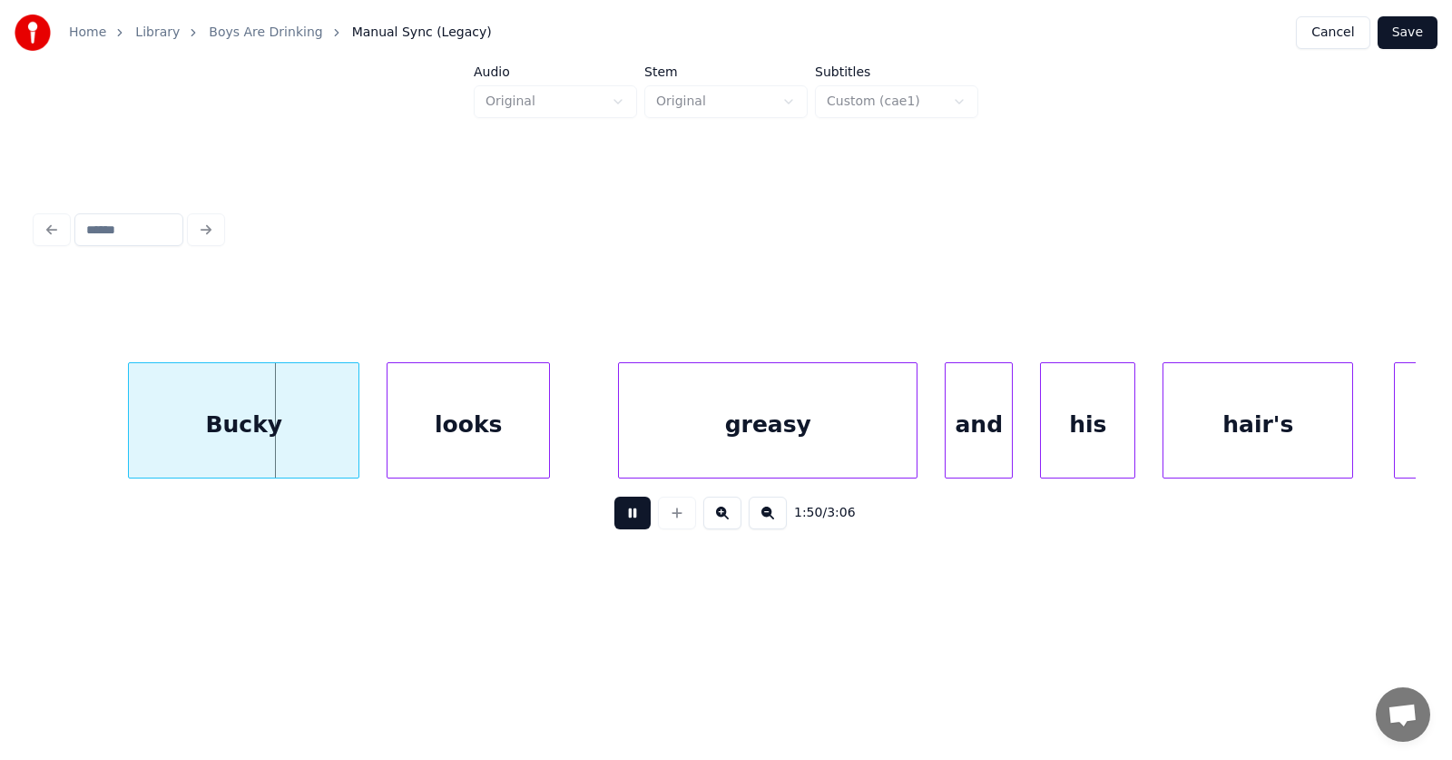
click at [627, 519] on button at bounding box center [632, 512] width 36 height 33
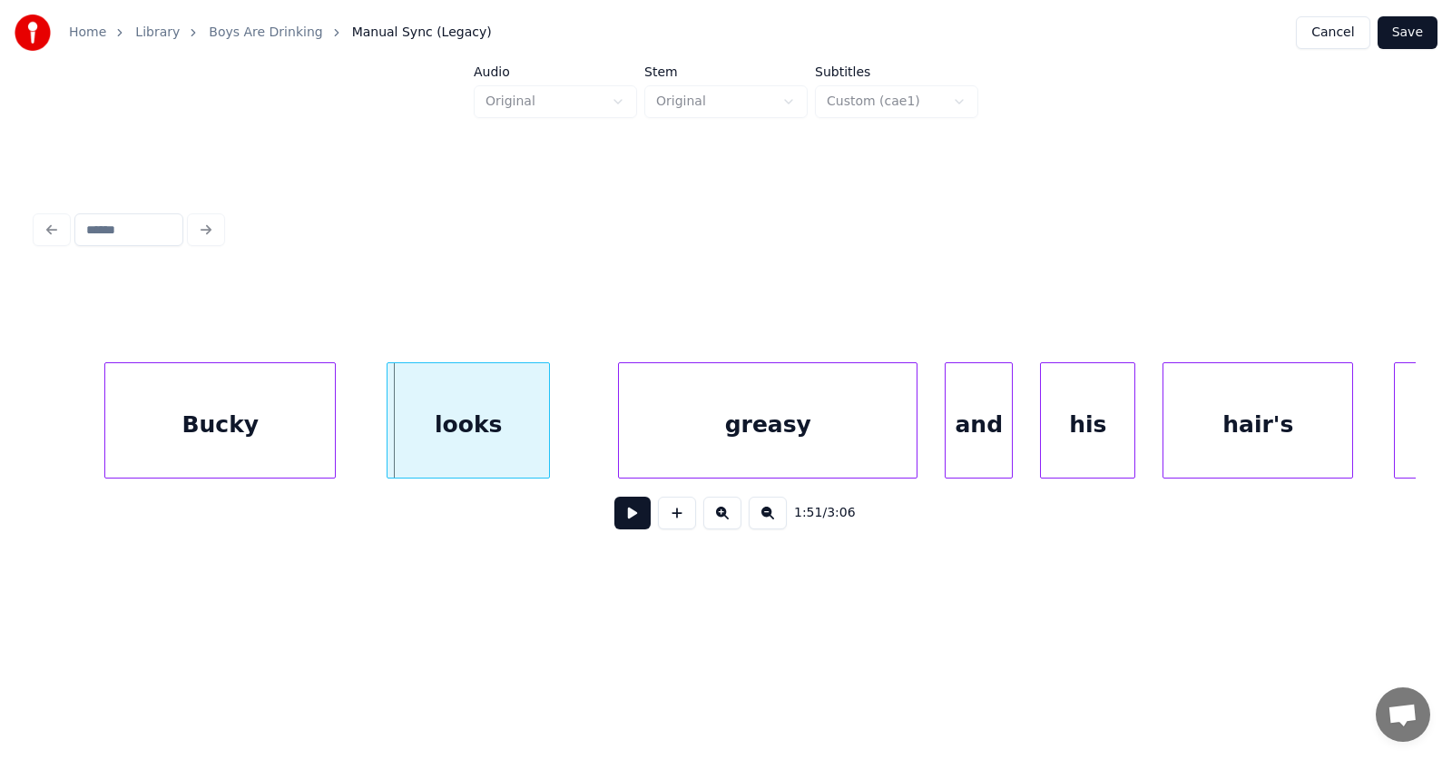
click at [197, 423] on div "Bucky" at bounding box center [220, 424] width 230 height 123
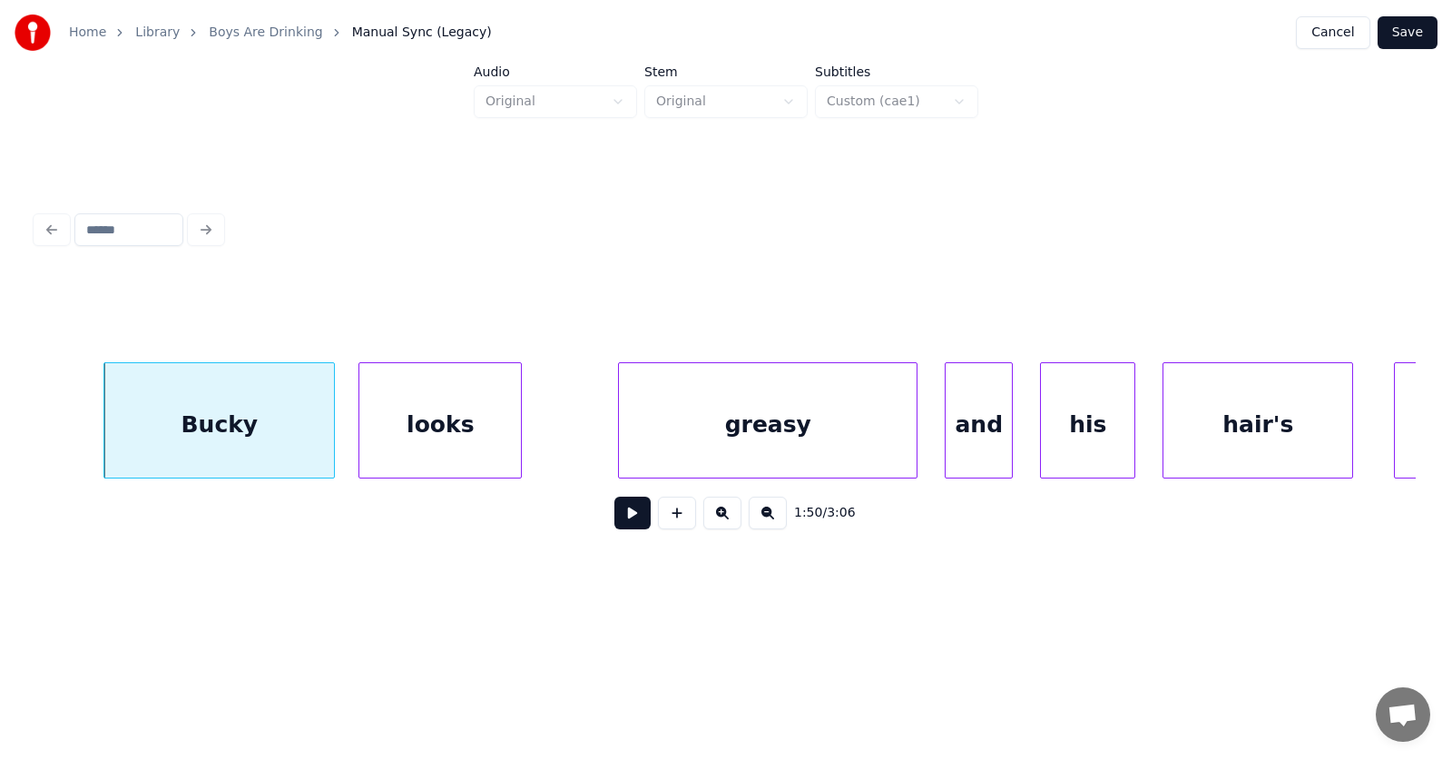
click at [404, 429] on div "looks" at bounding box center [440, 424] width 162 height 123
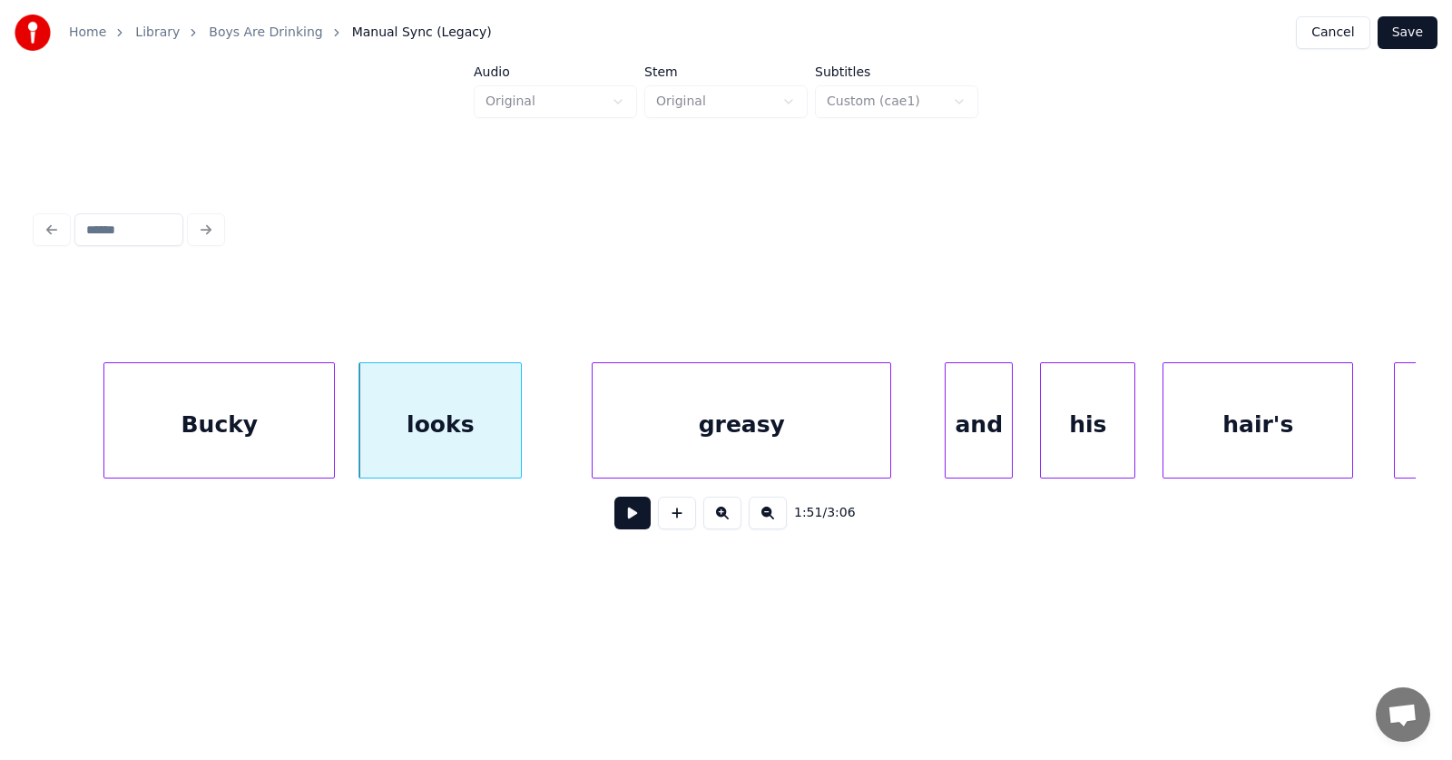
click at [729, 432] on div "greasy" at bounding box center [742, 424] width 298 height 123
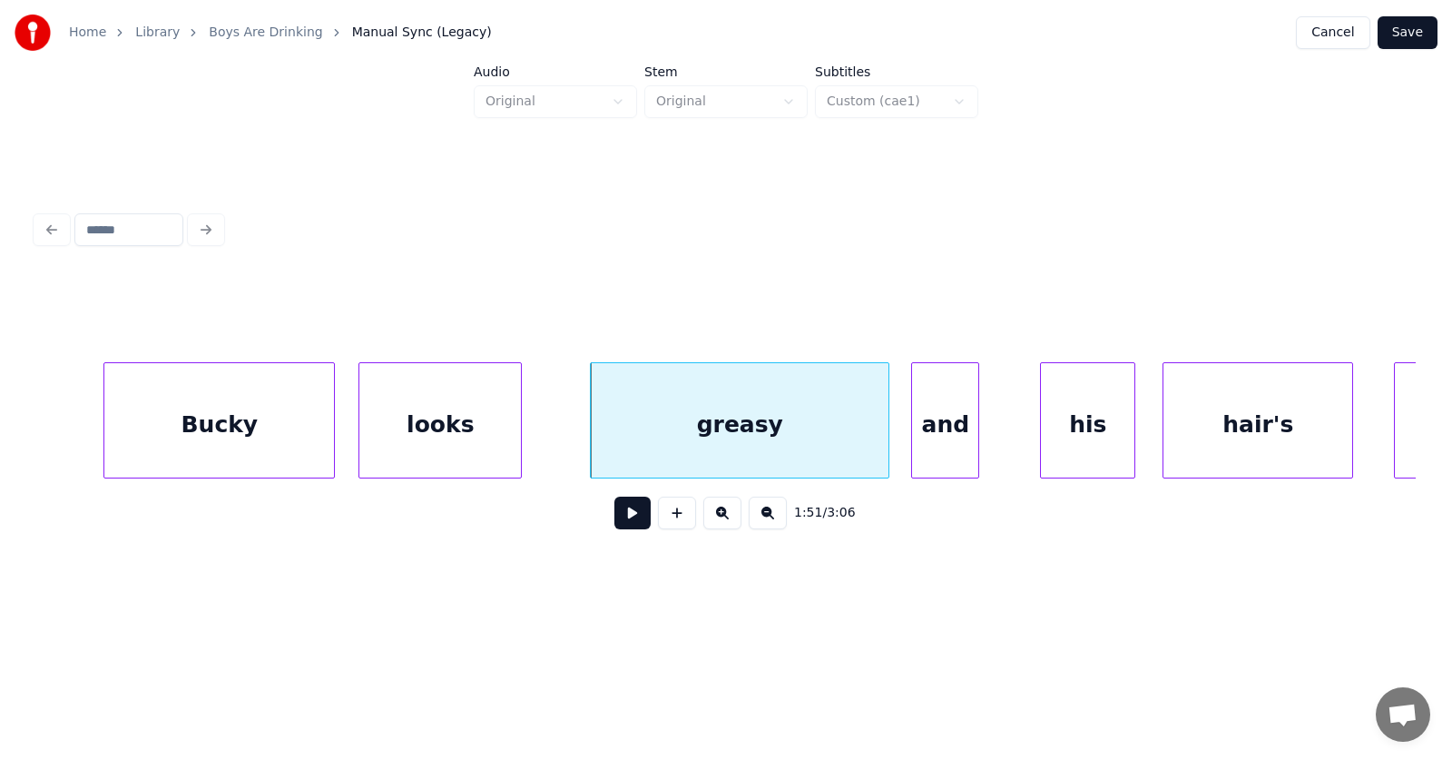
click at [963, 450] on div "and" at bounding box center [945, 424] width 66 height 123
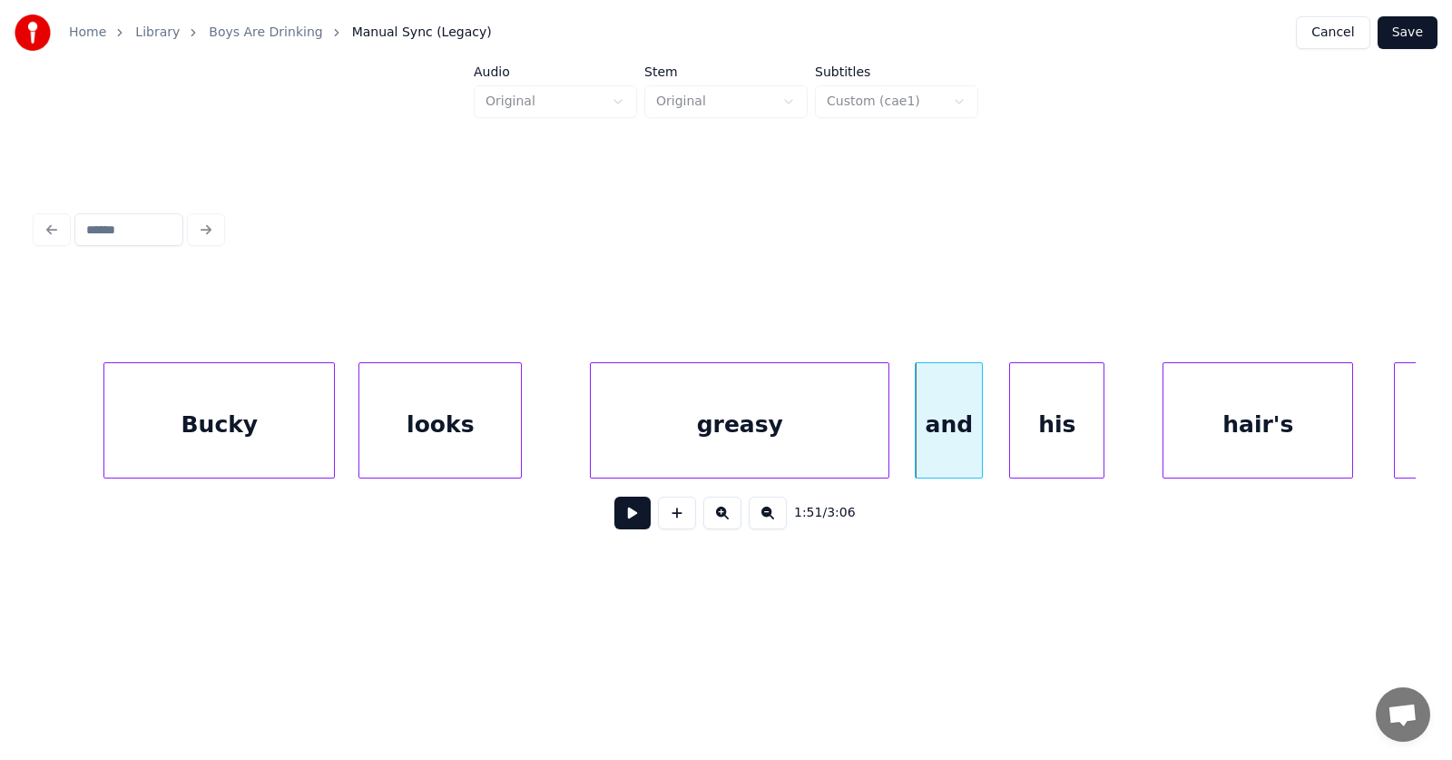
click at [1066, 454] on div "his" at bounding box center [1056, 424] width 93 height 123
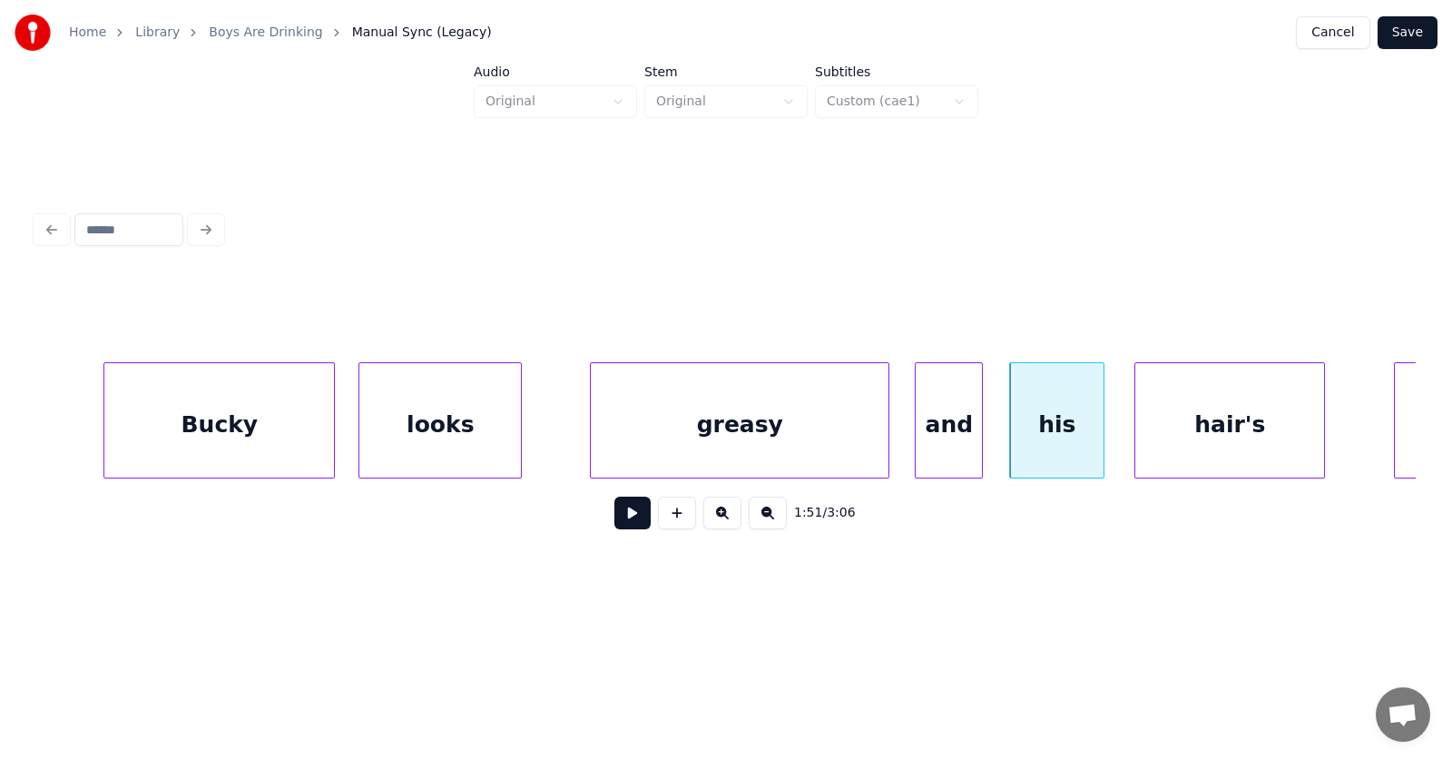
click at [1180, 442] on div "hair's" at bounding box center [1229, 424] width 189 height 123
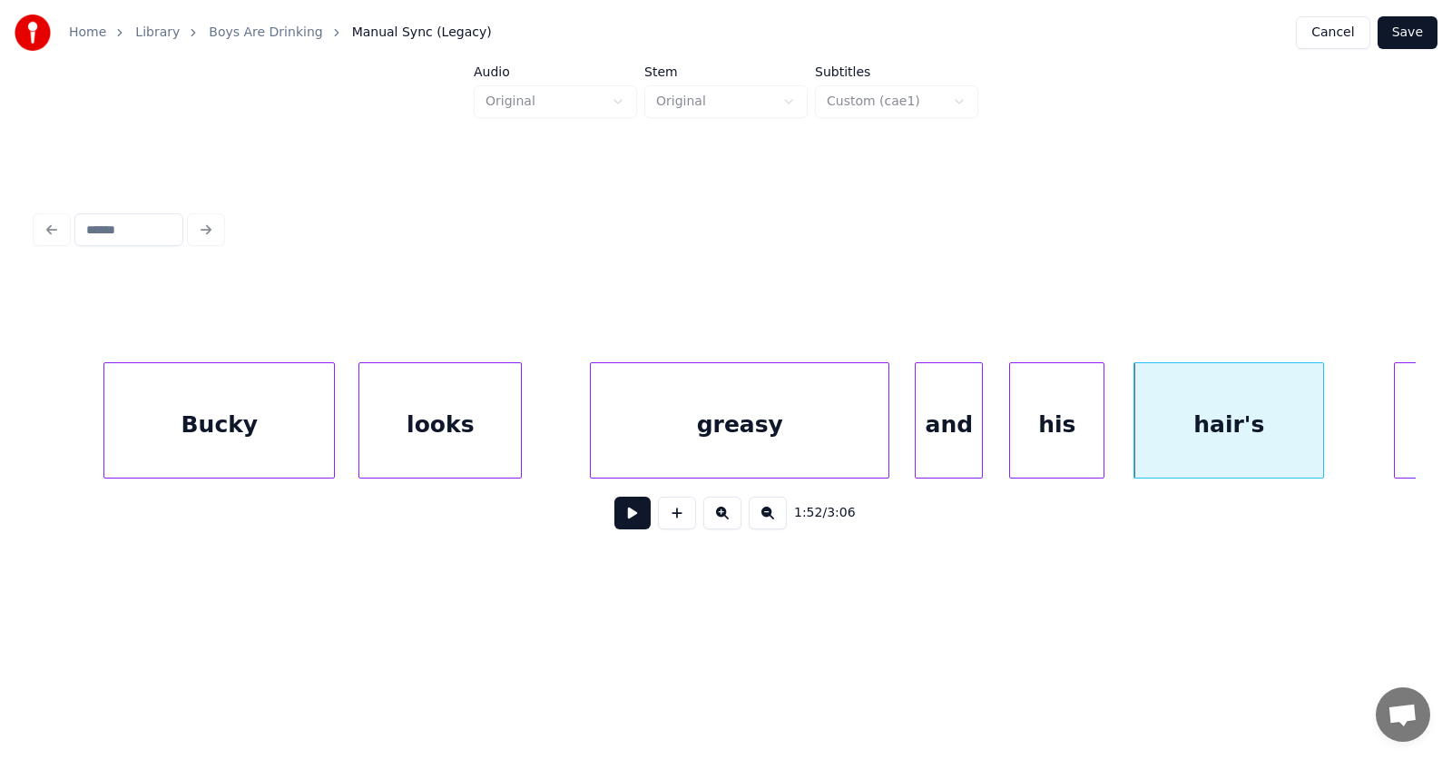
click at [419, 417] on div "looks" at bounding box center [440, 424] width 162 height 123
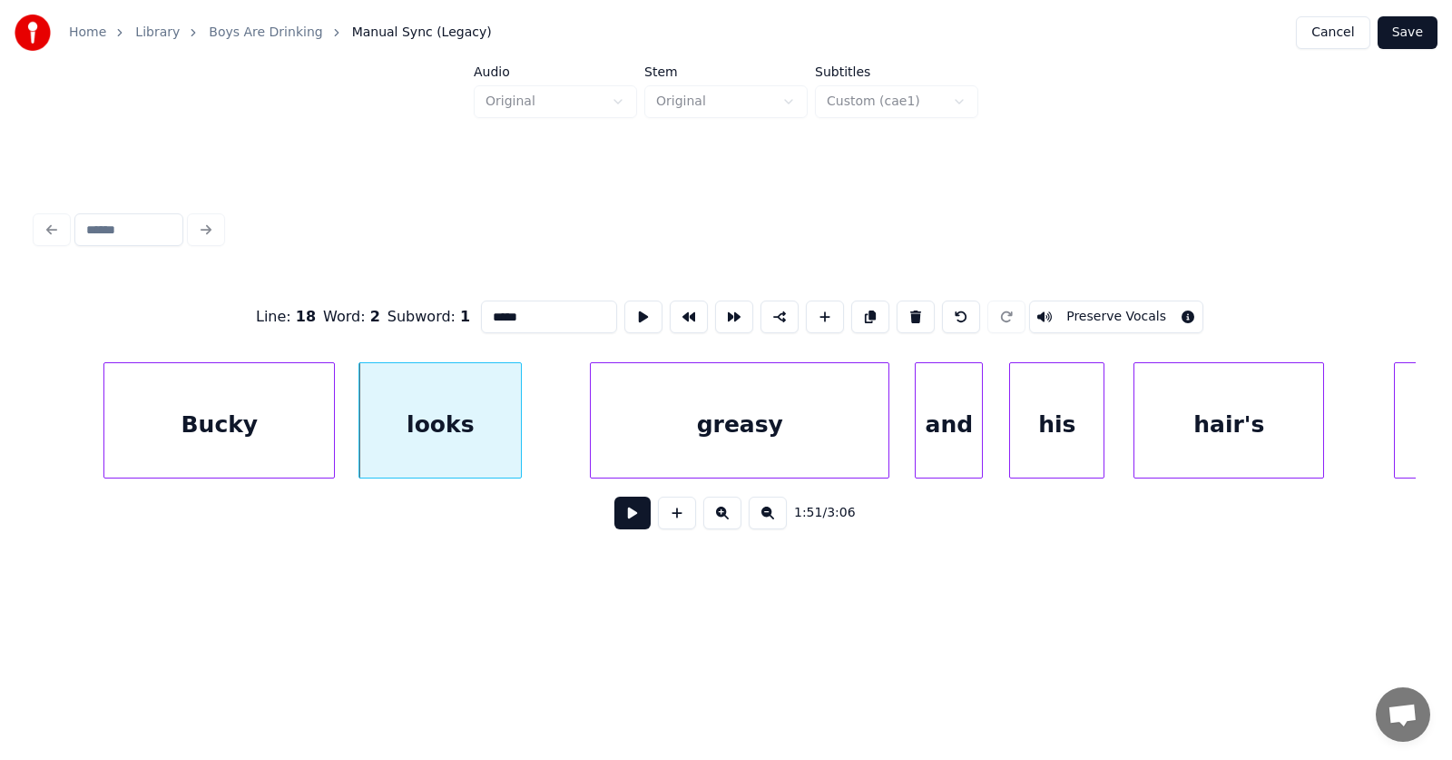
click at [614, 508] on button at bounding box center [632, 512] width 36 height 33
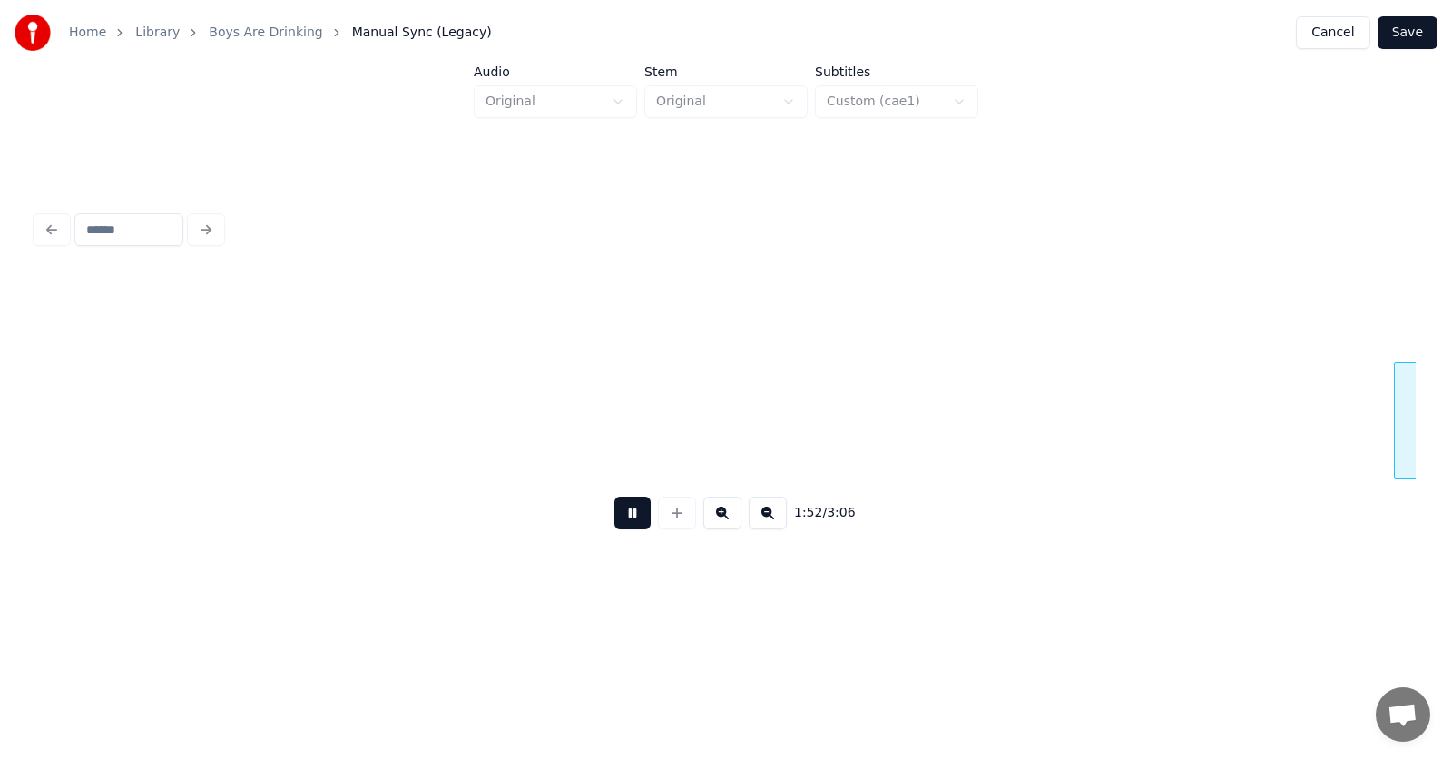
scroll to position [0, 76630]
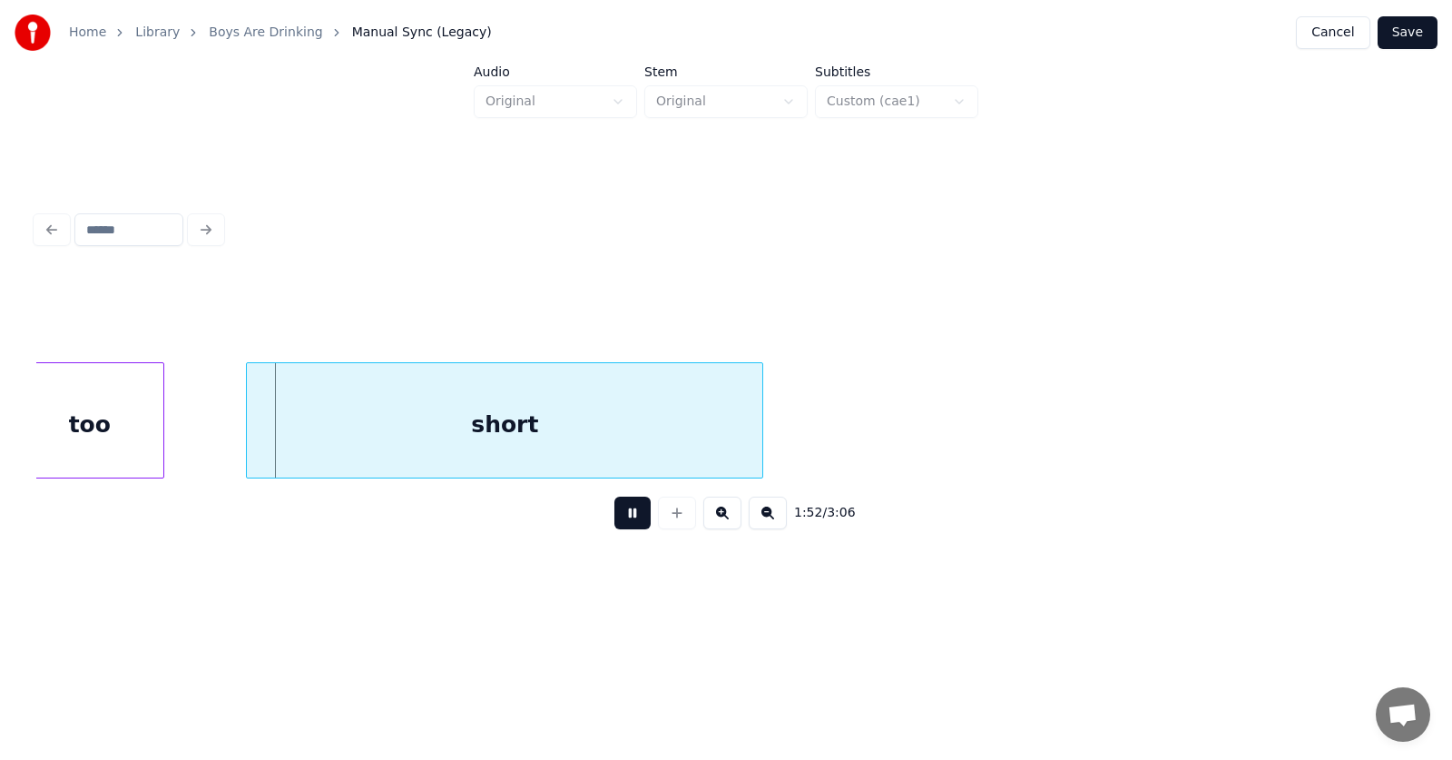
click at [614, 508] on button at bounding box center [632, 512] width 36 height 33
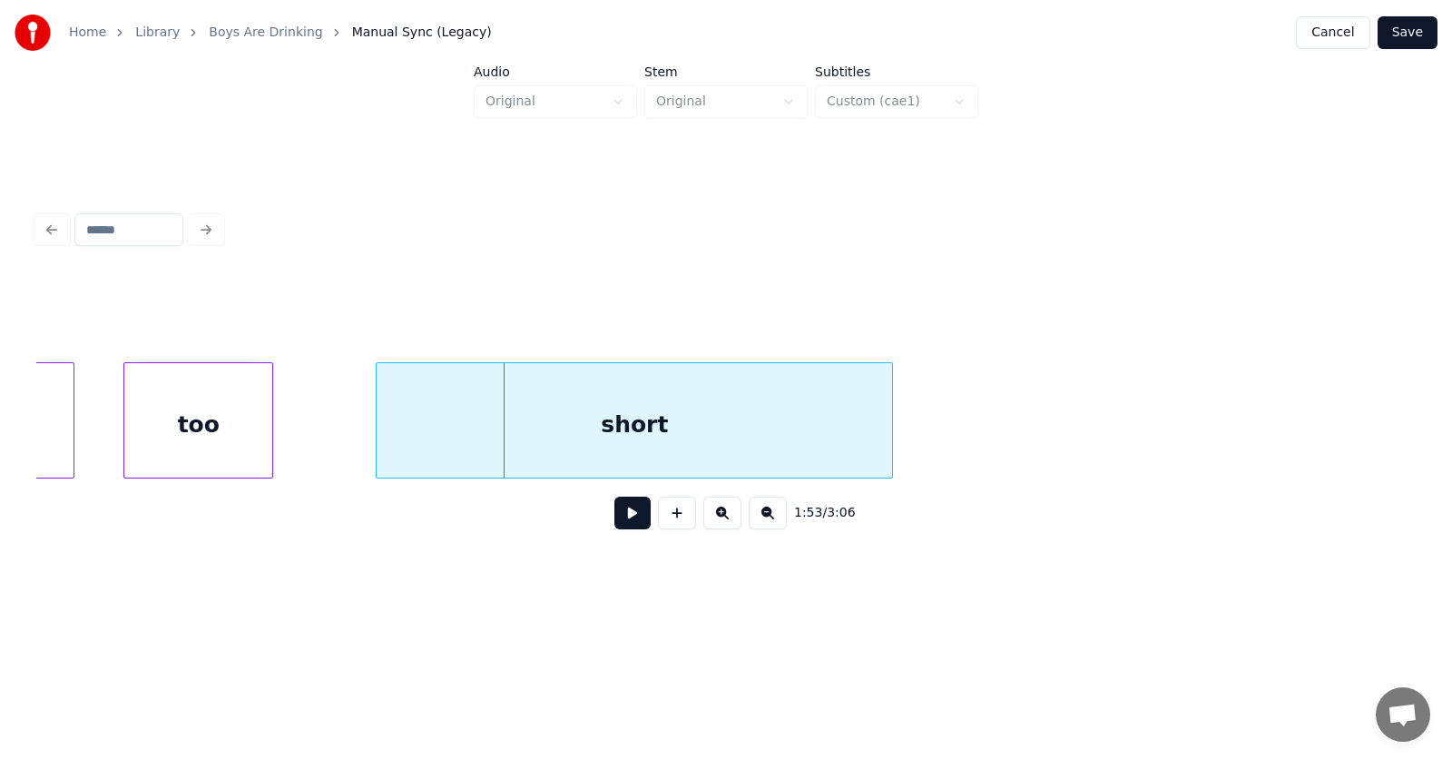
click at [251, 429] on div "too" at bounding box center [198, 424] width 148 height 123
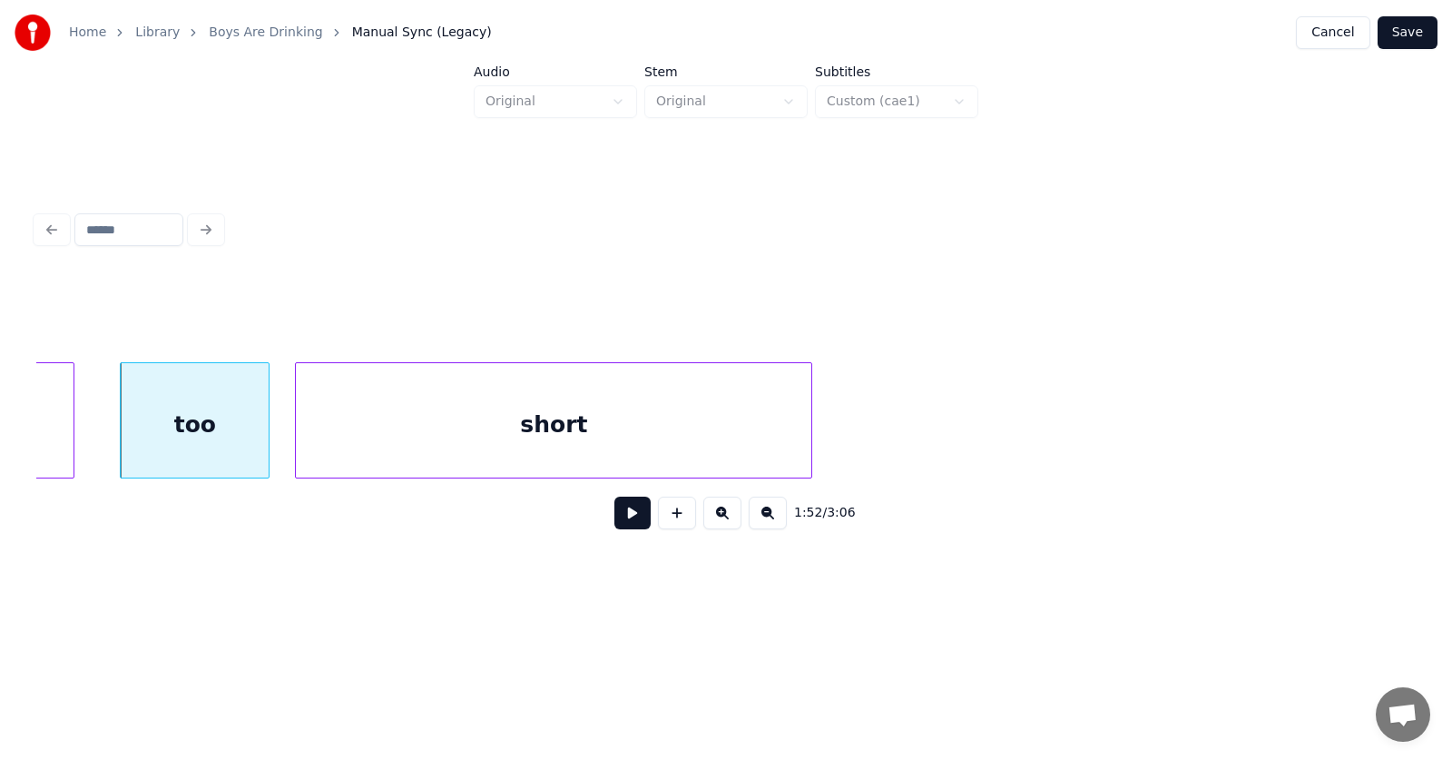
click at [437, 452] on div "short" at bounding box center [554, 424] width 516 height 123
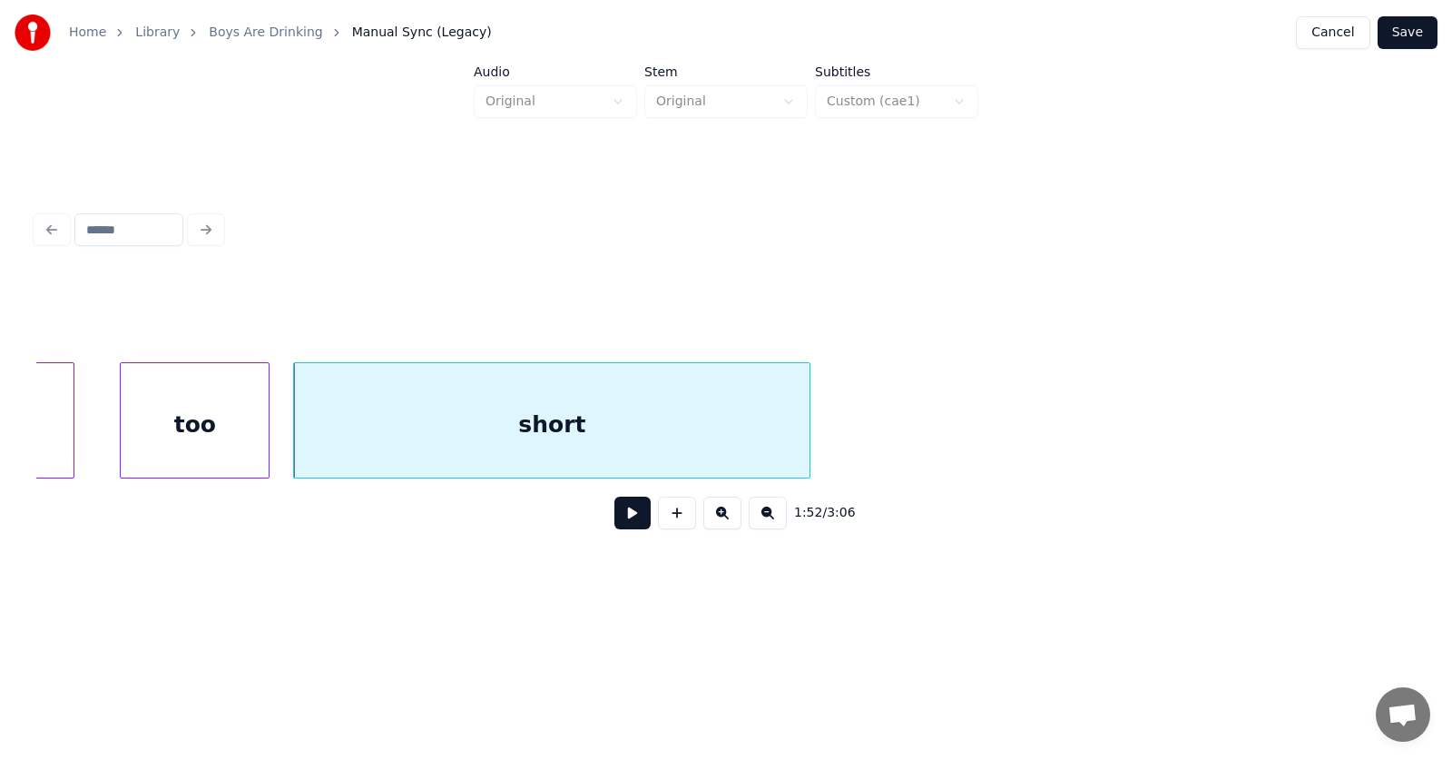
click at [629, 516] on button at bounding box center [632, 512] width 36 height 33
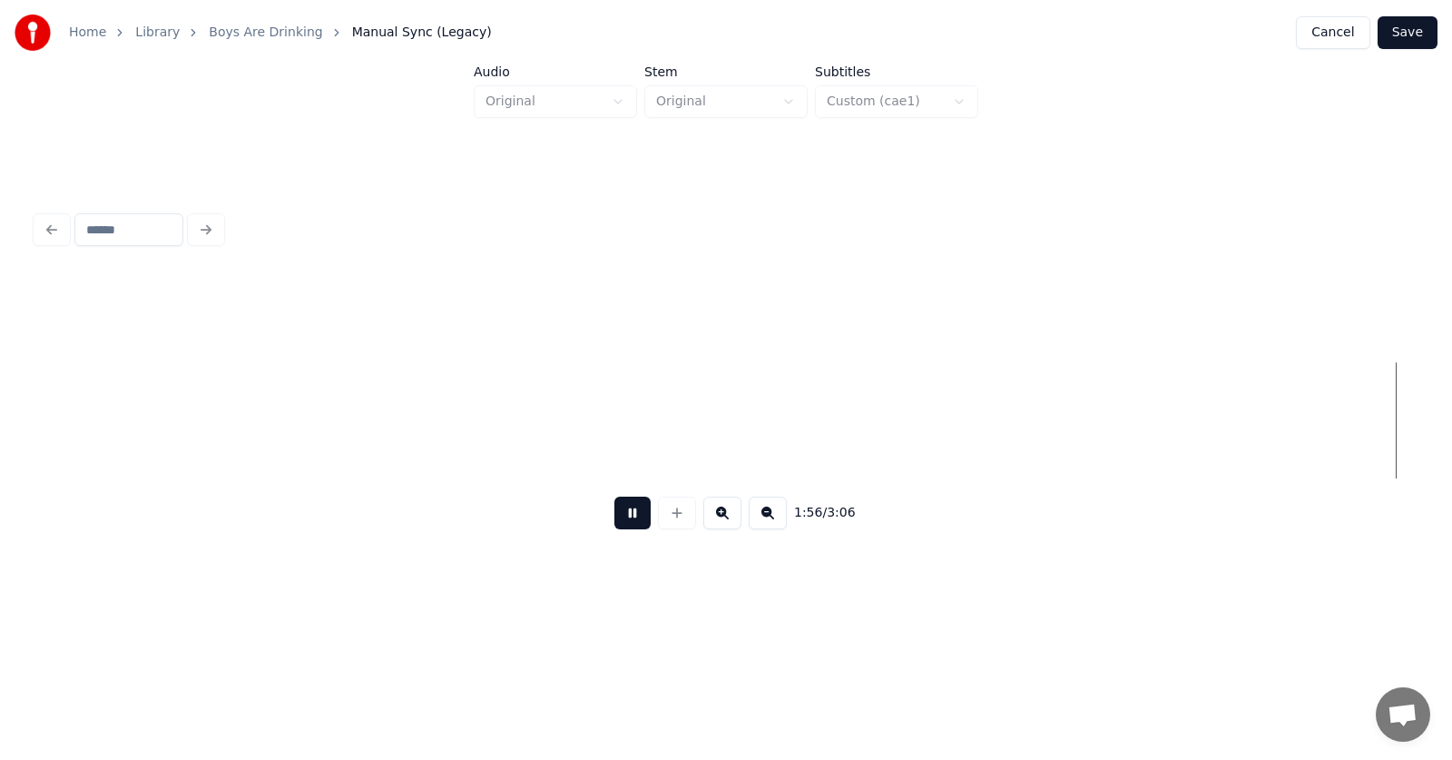
scroll to position [0, 79274]
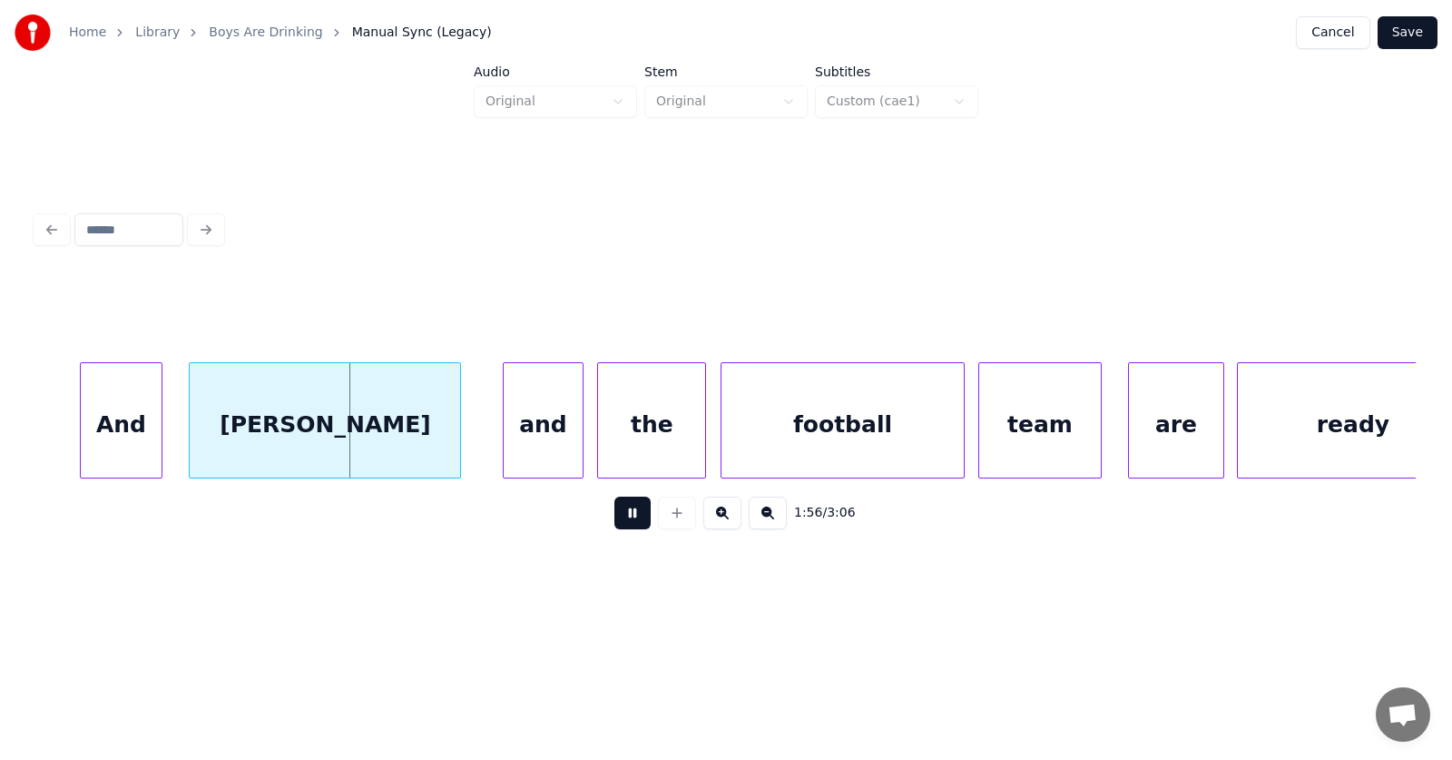
click at [629, 516] on button at bounding box center [632, 512] width 36 height 33
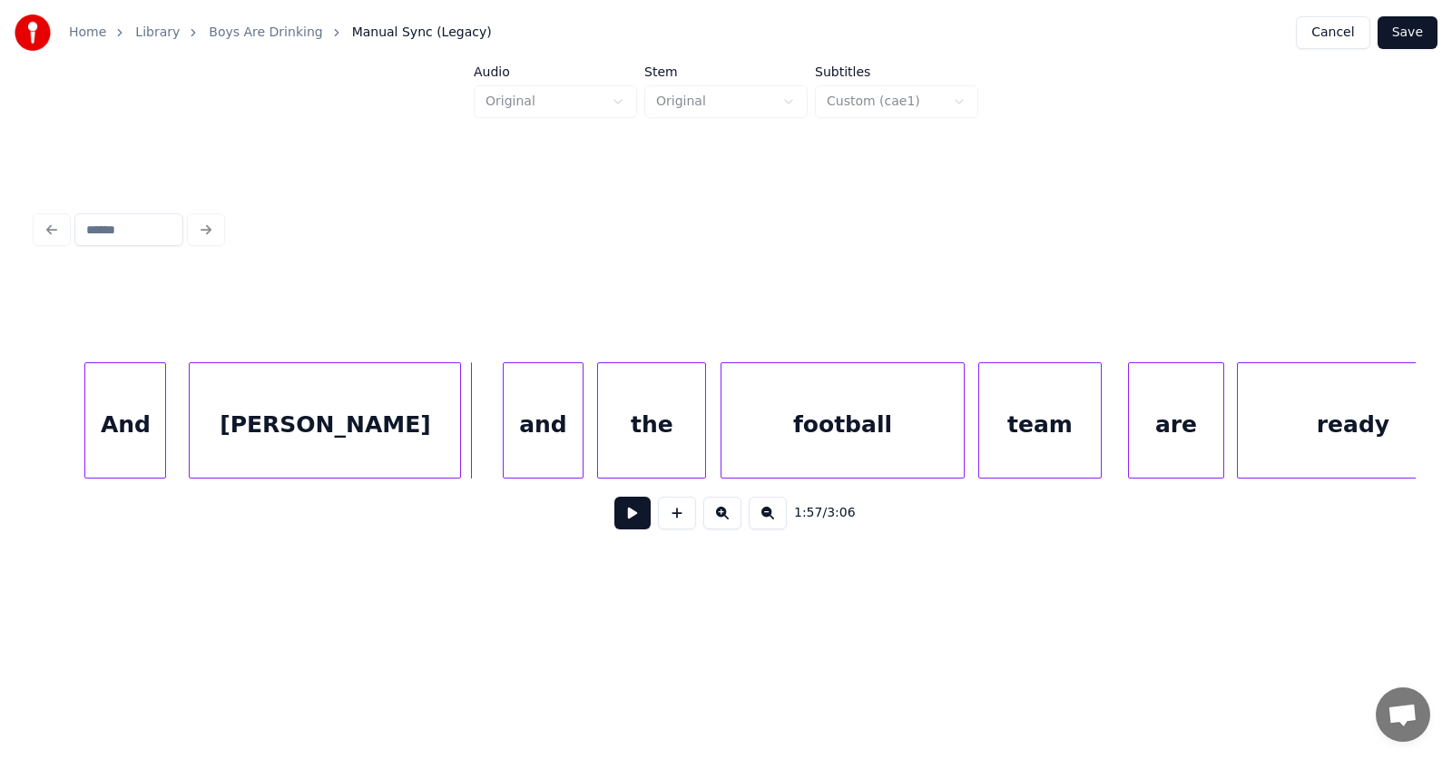
click at [152, 418] on div "And" at bounding box center [125, 424] width 80 height 123
click at [152, 410] on div "And" at bounding box center [125, 424] width 80 height 123
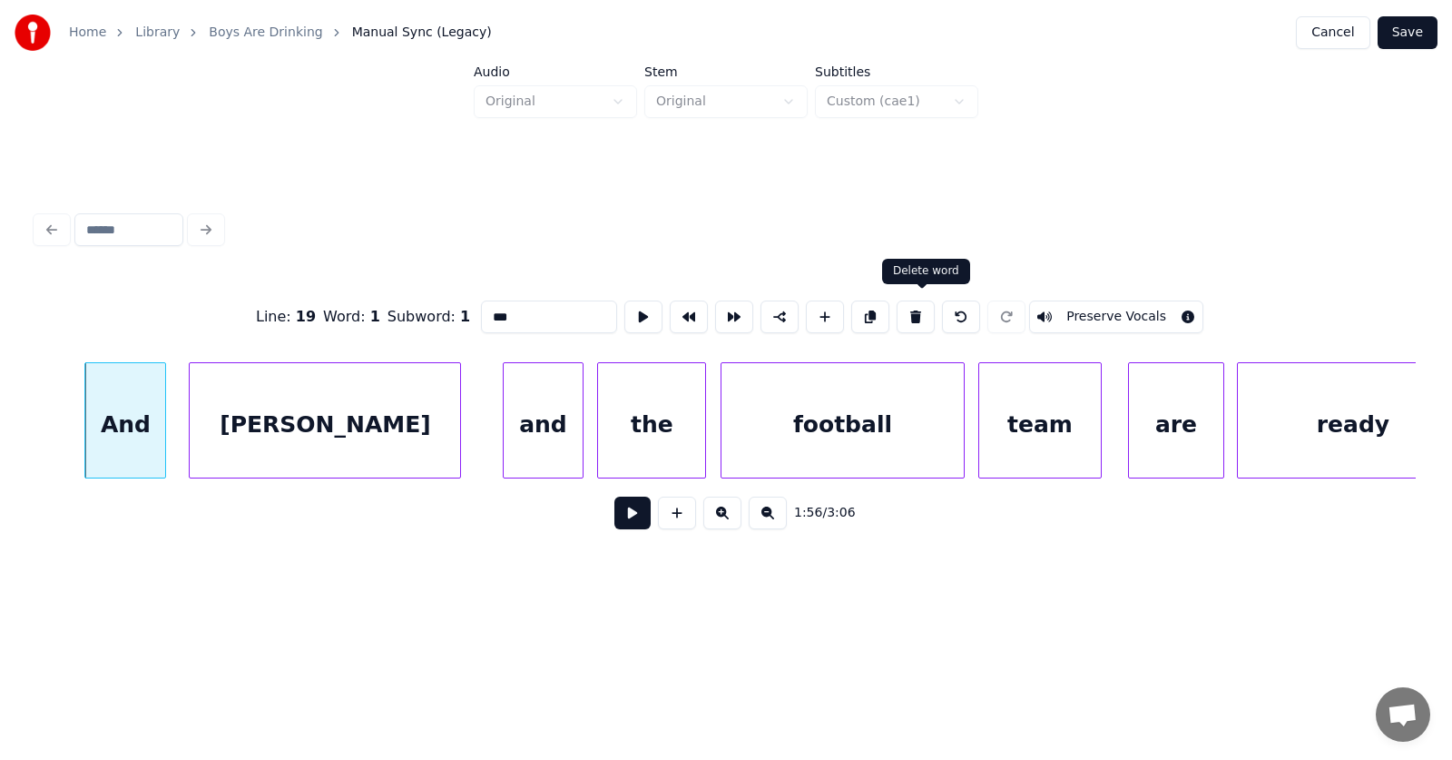
click at [918, 306] on button at bounding box center [916, 316] width 38 height 33
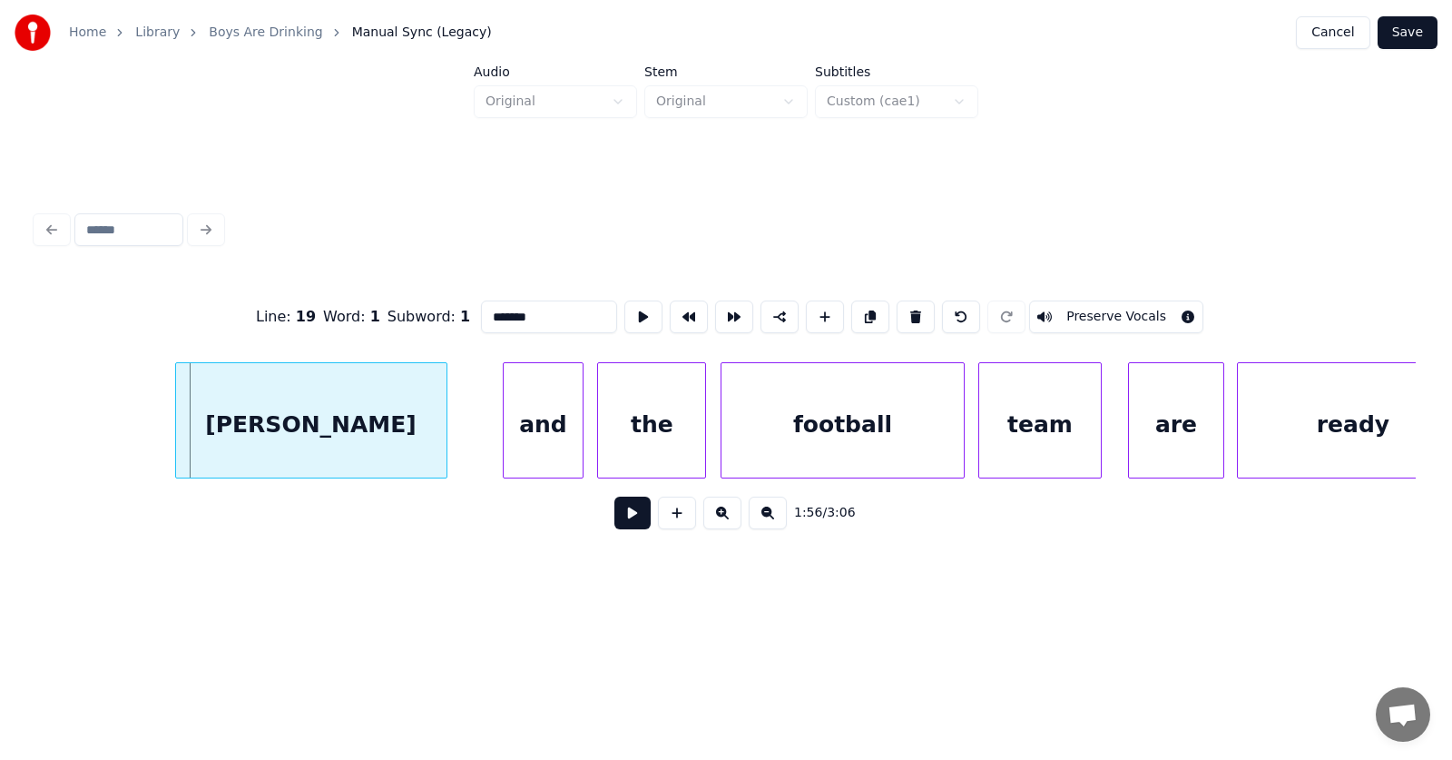
click at [282, 429] on div "[PERSON_NAME]" at bounding box center [311, 424] width 270 height 123
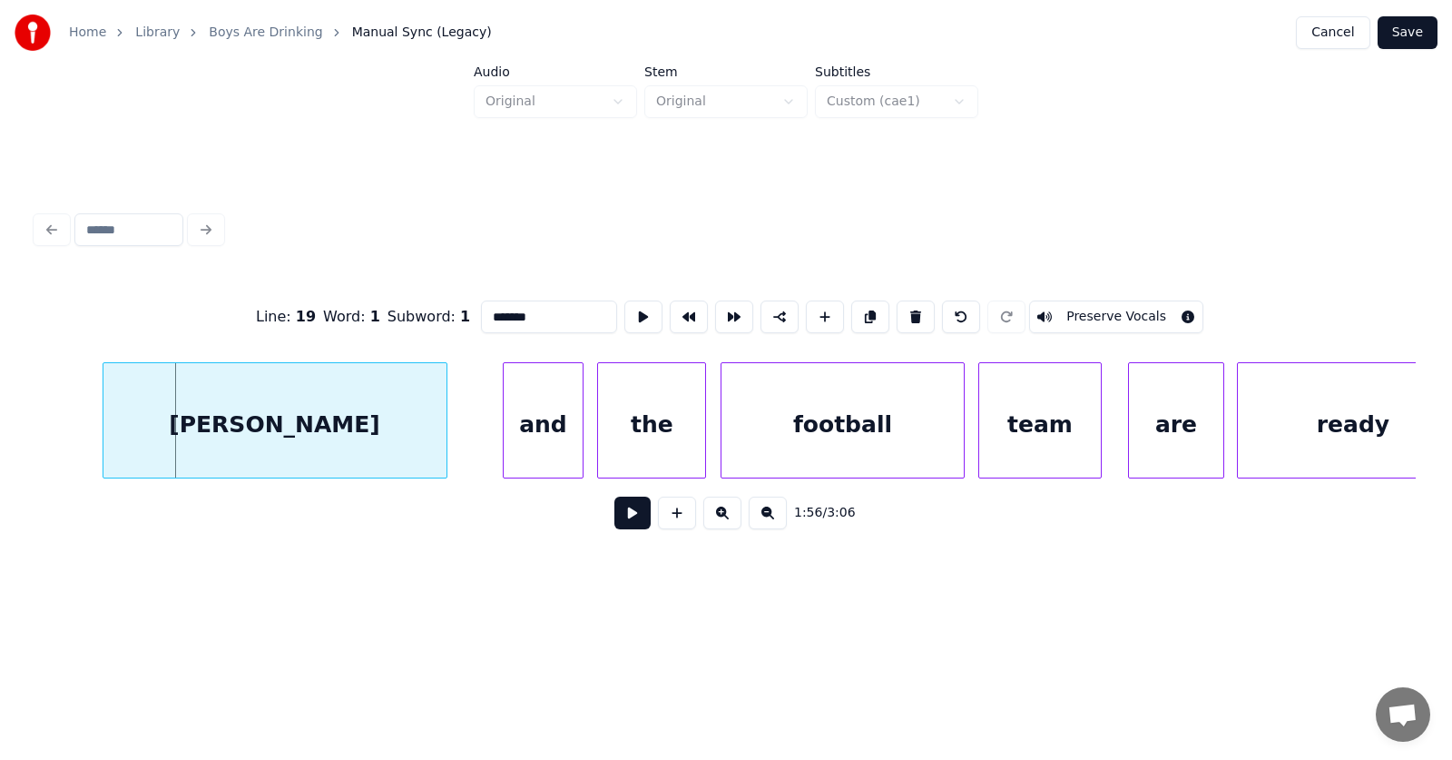
click at [103, 433] on div at bounding box center [105, 420] width 5 height 114
click at [289, 430] on div "[PERSON_NAME]" at bounding box center [273, 424] width 346 height 123
drag, startPoint x: 466, startPoint y: 309, endPoint x: 479, endPoint y: 309, distance: 13.6
click at [481, 309] on input "*******" at bounding box center [549, 316] width 136 height 33
type input "*******"
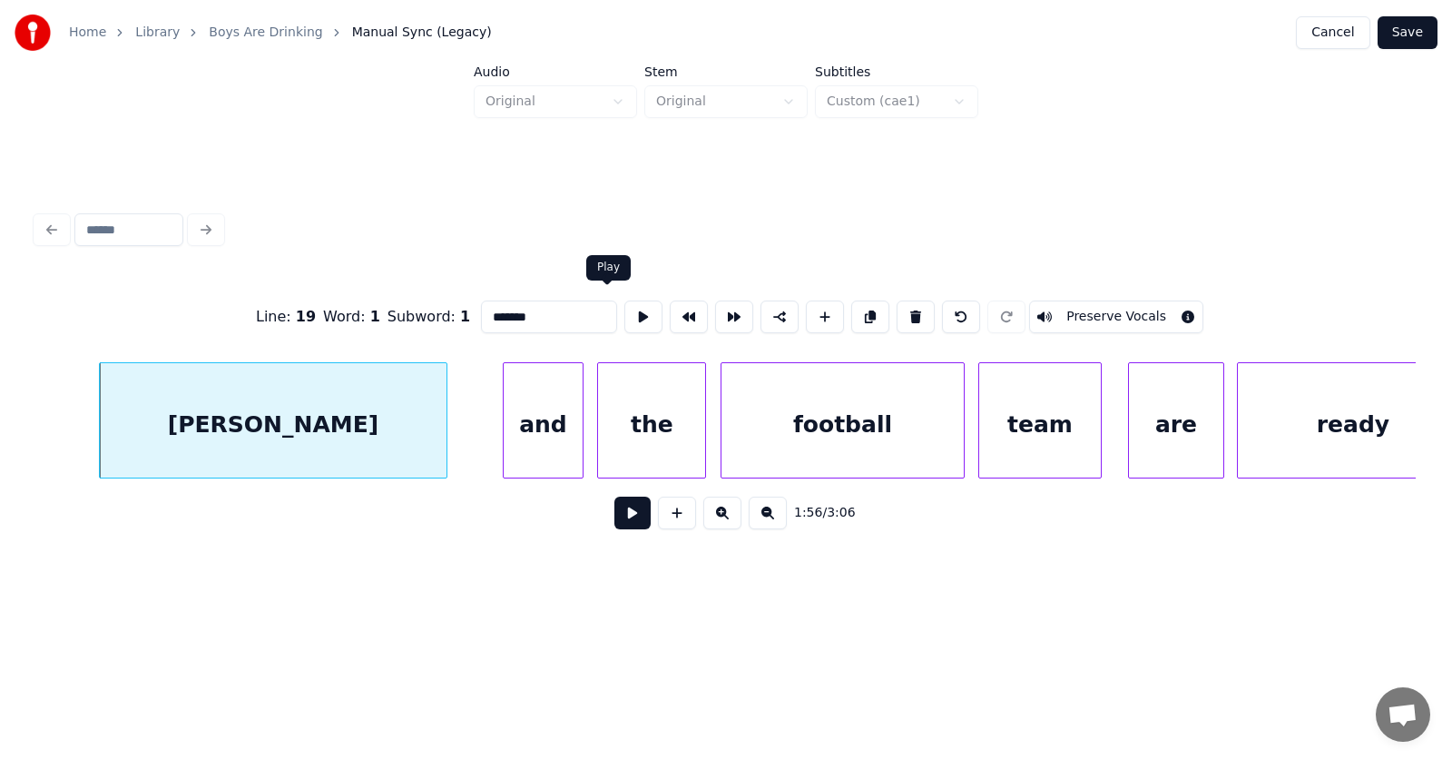
click at [624, 312] on button at bounding box center [643, 316] width 38 height 33
click at [620, 517] on button at bounding box center [632, 512] width 36 height 33
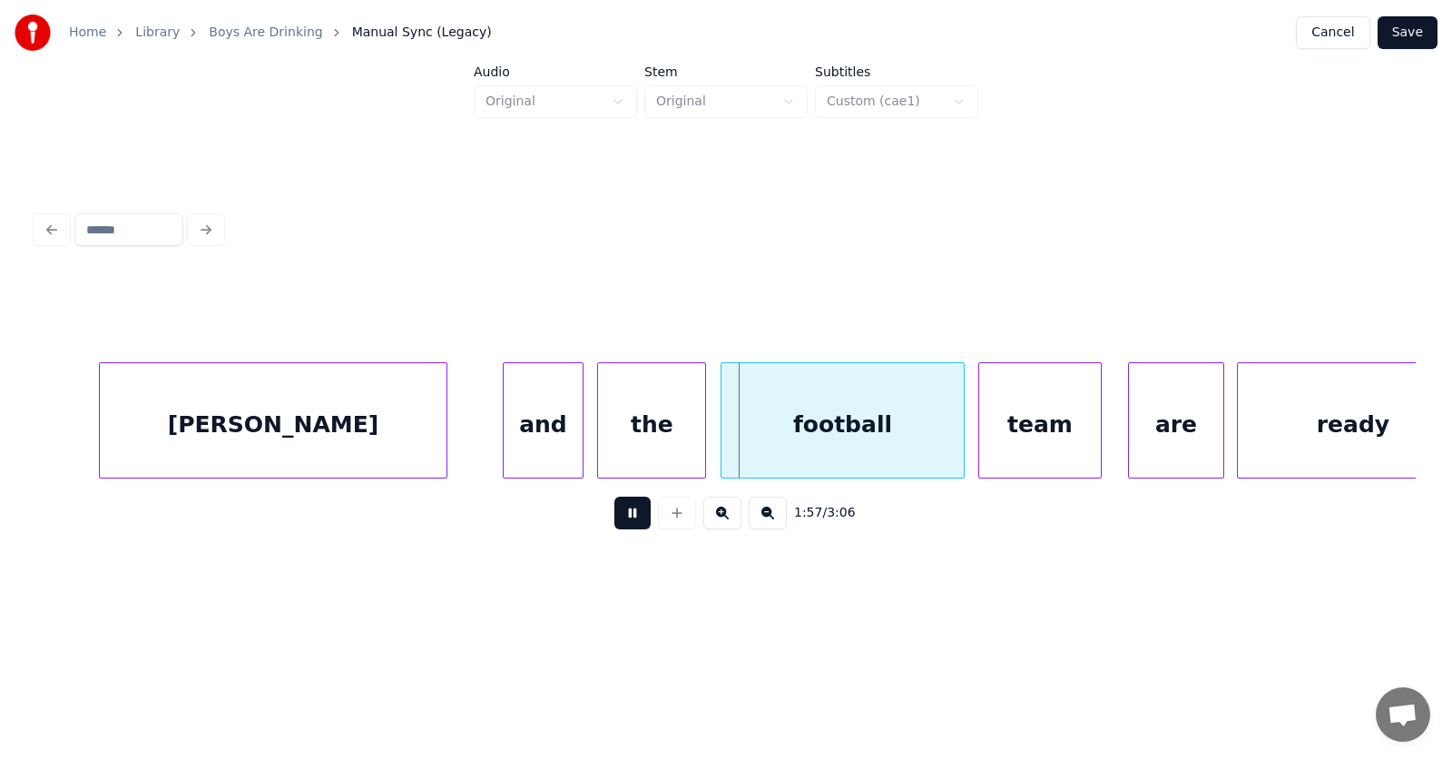
click at [620, 517] on button at bounding box center [632, 512] width 36 height 33
click at [498, 450] on div "and" at bounding box center [514, 424] width 80 height 123
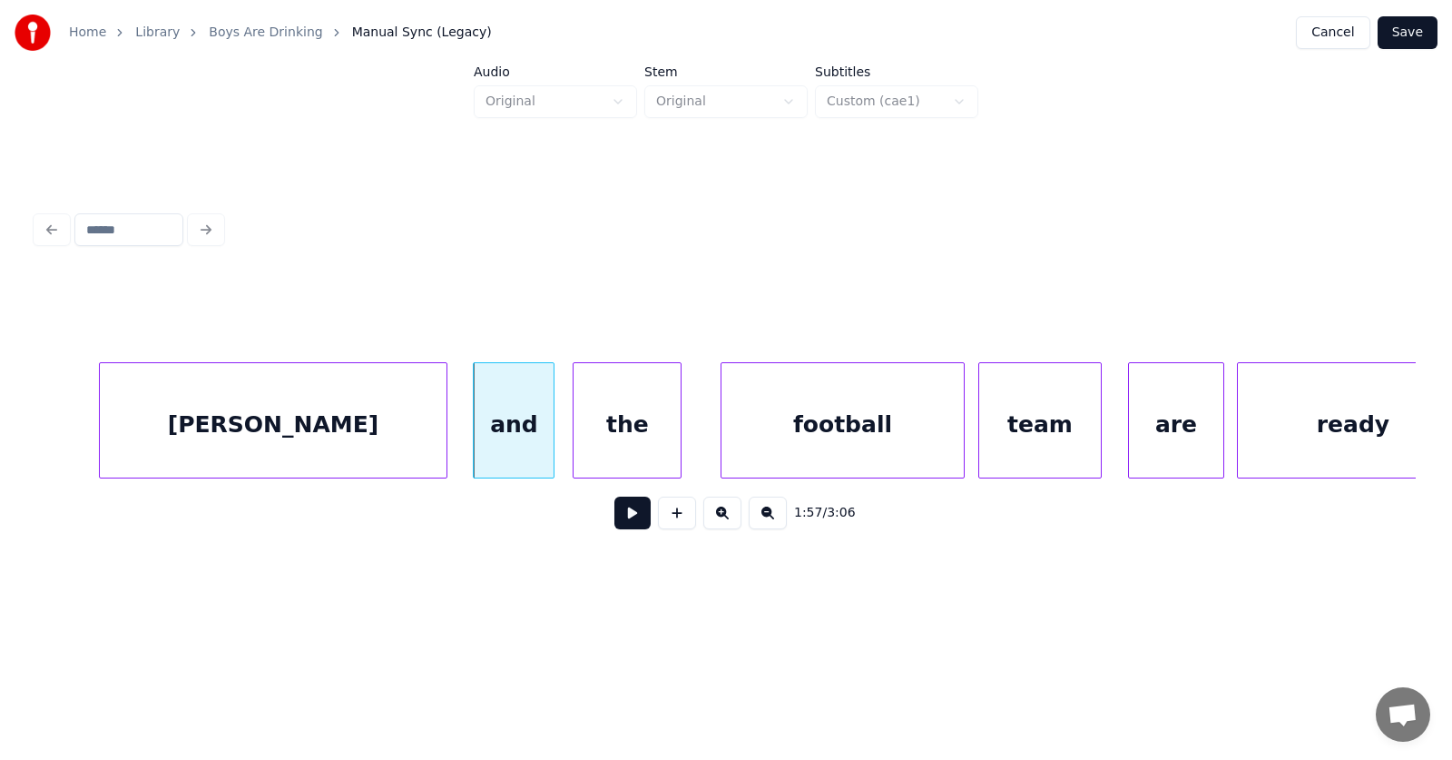
click at [585, 437] on div "the" at bounding box center [627, 424] width 107 height 123
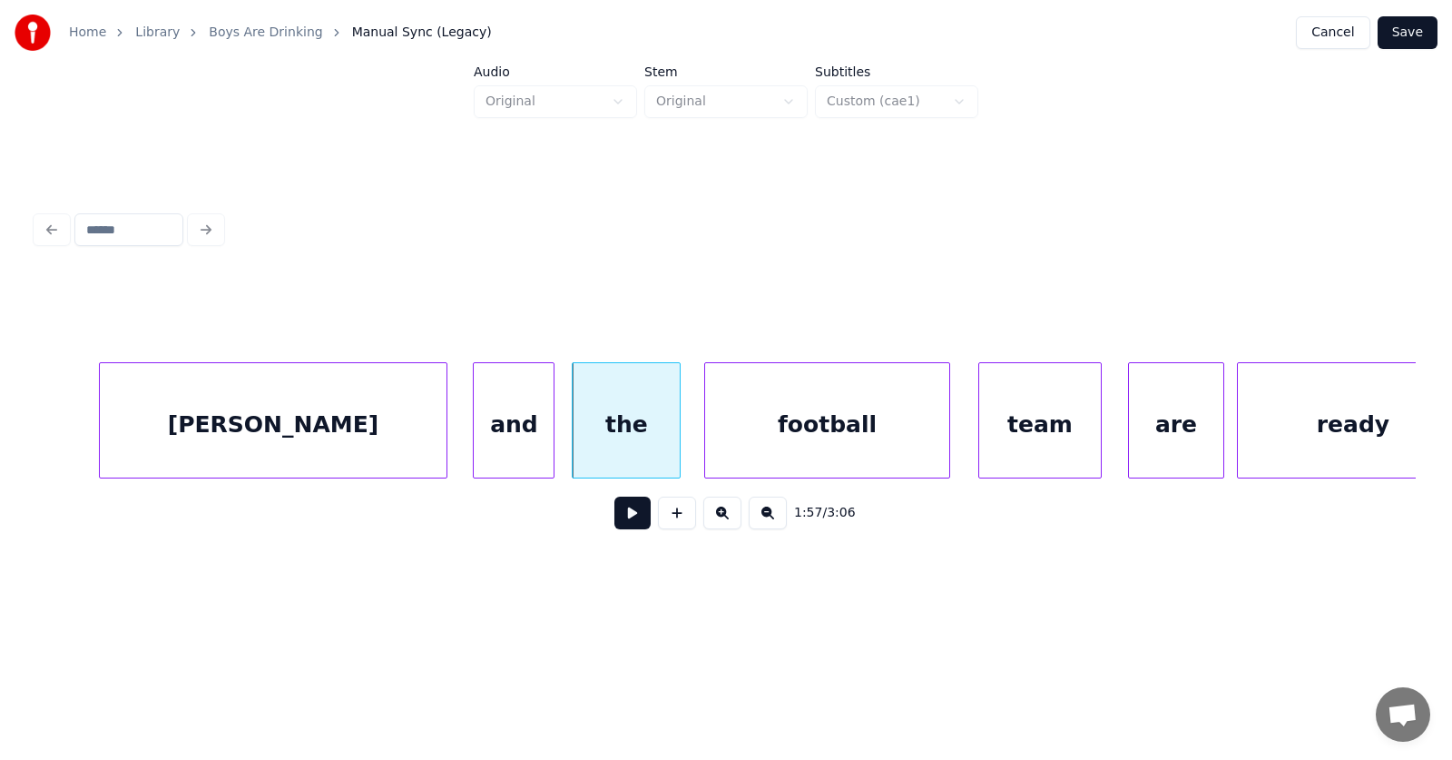
click at [780, 423] on div "football" at bounding box center [826, 424] width 243 height 123
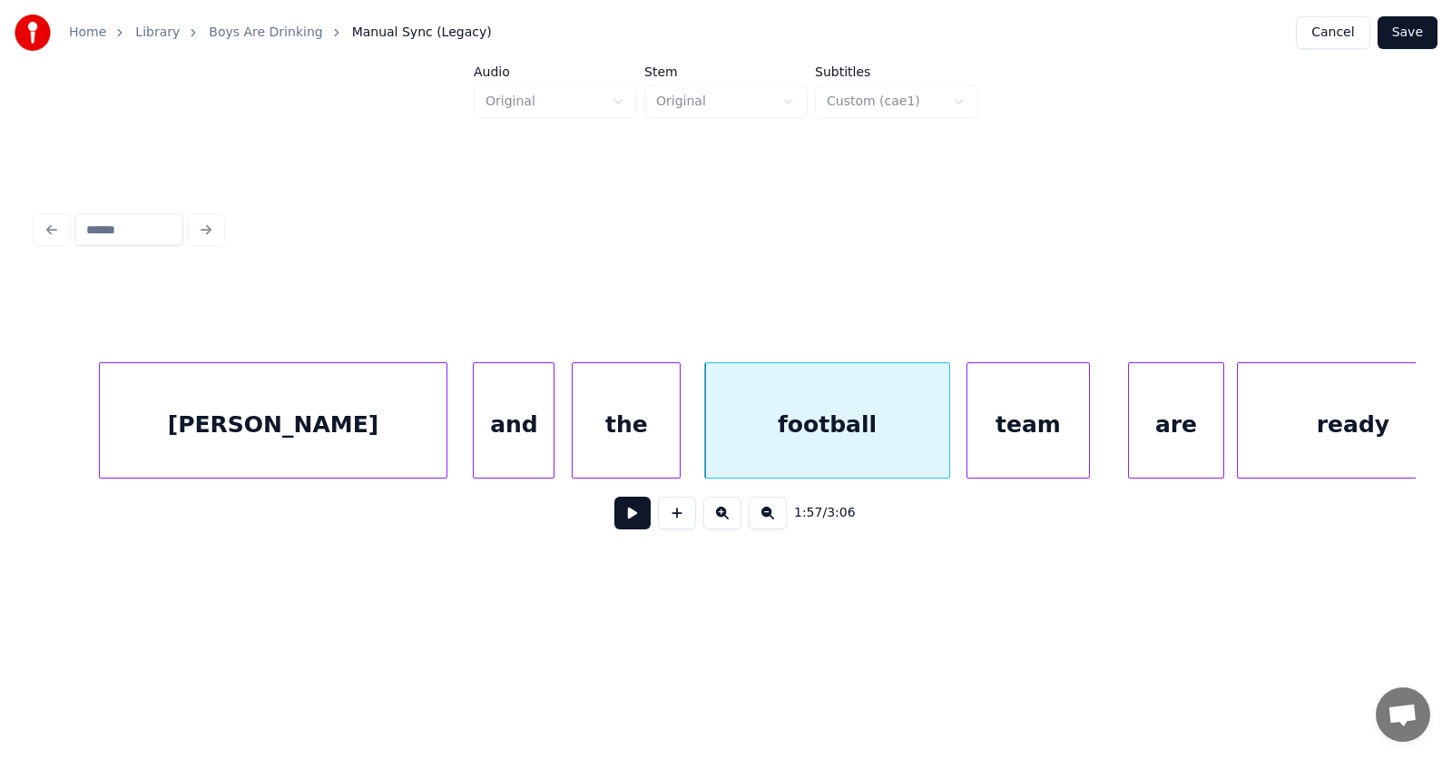
click at [1004, 427] on div "team" at bounding box center [1027, 424] width 121 height 123
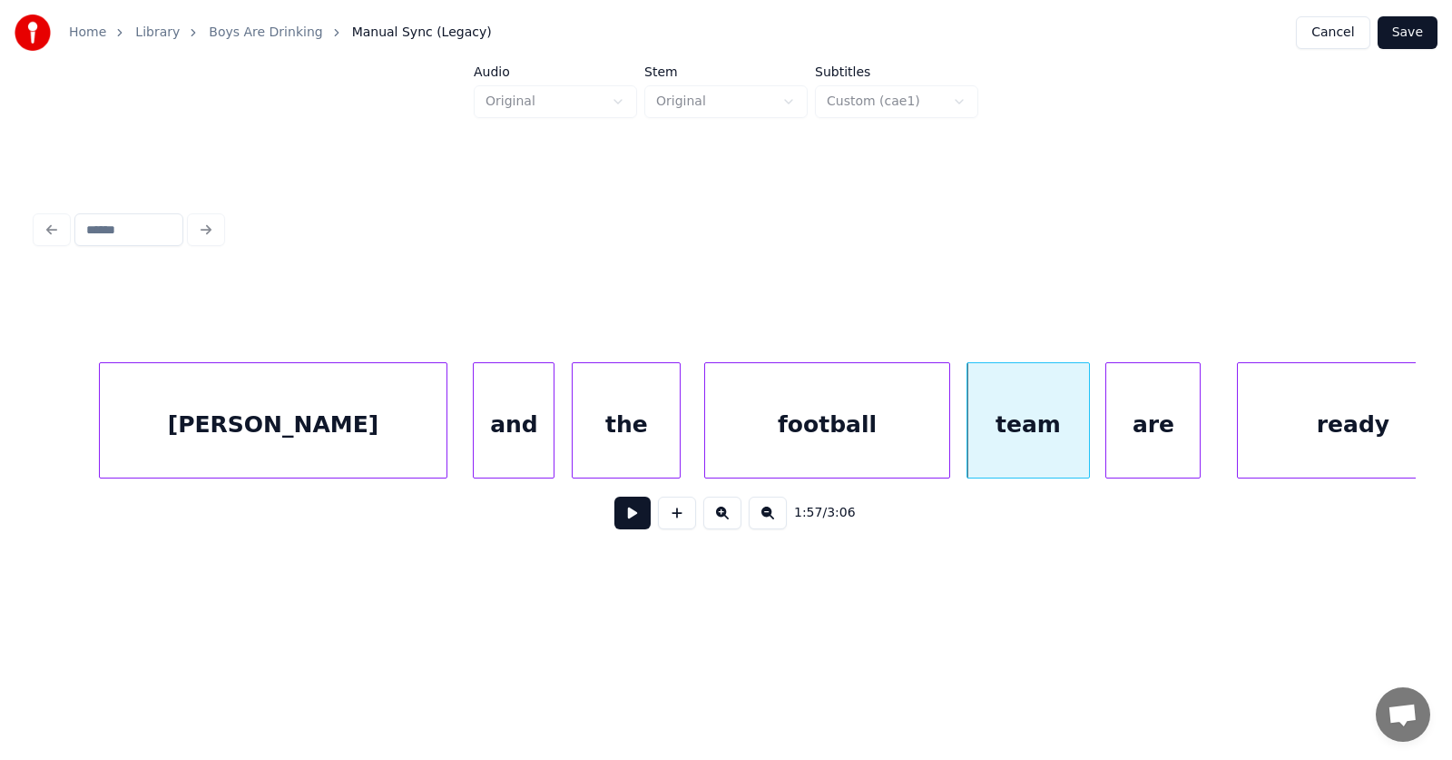
click at [1133, 435] on div "are" at bounding box center [1152, 424] width 93 height 123
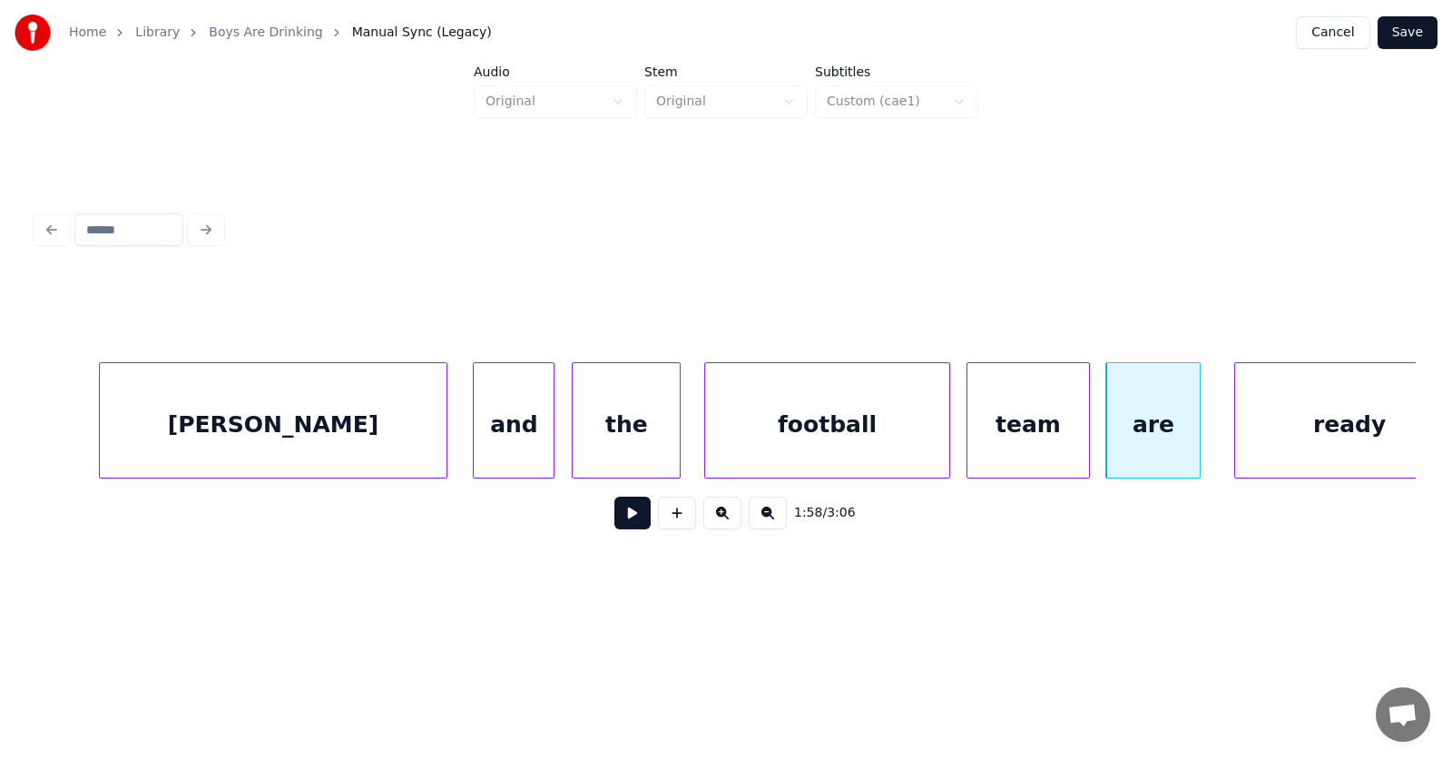
scroll to position [0, 79323]
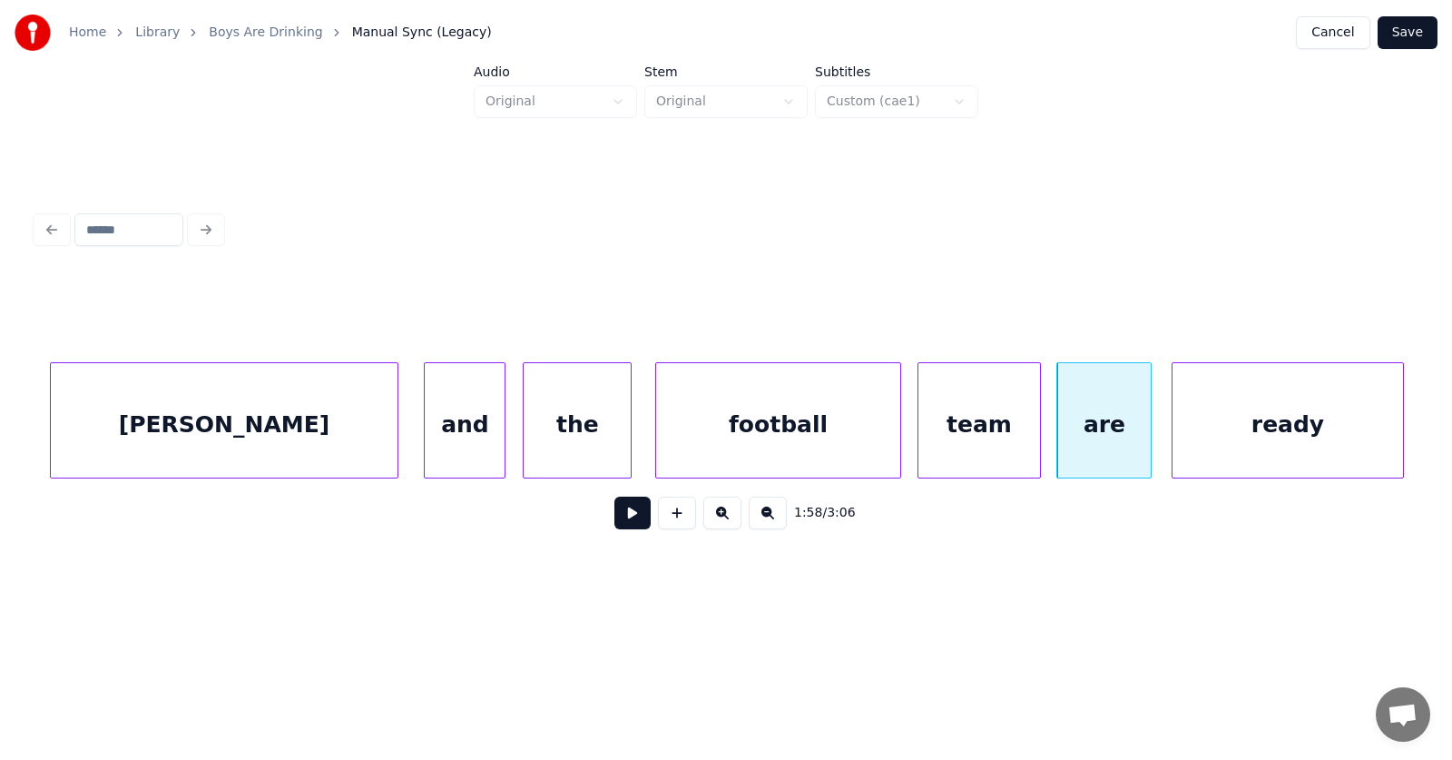
click at [1252, 436] on div "ready" at bounding box center [1288, 424] width 230 height 123
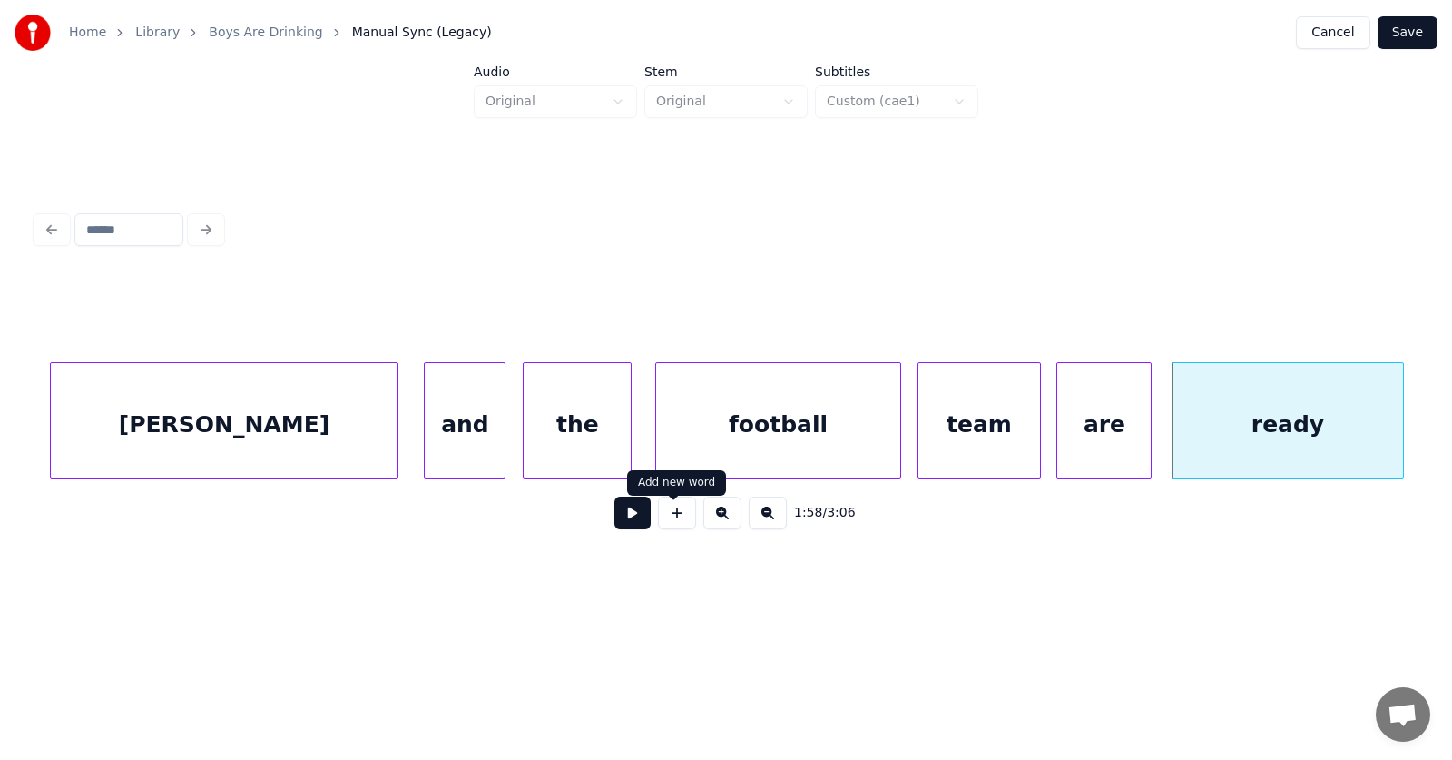
click at [614, 518] on button at bounding box center [632, 512] width 36 height 33
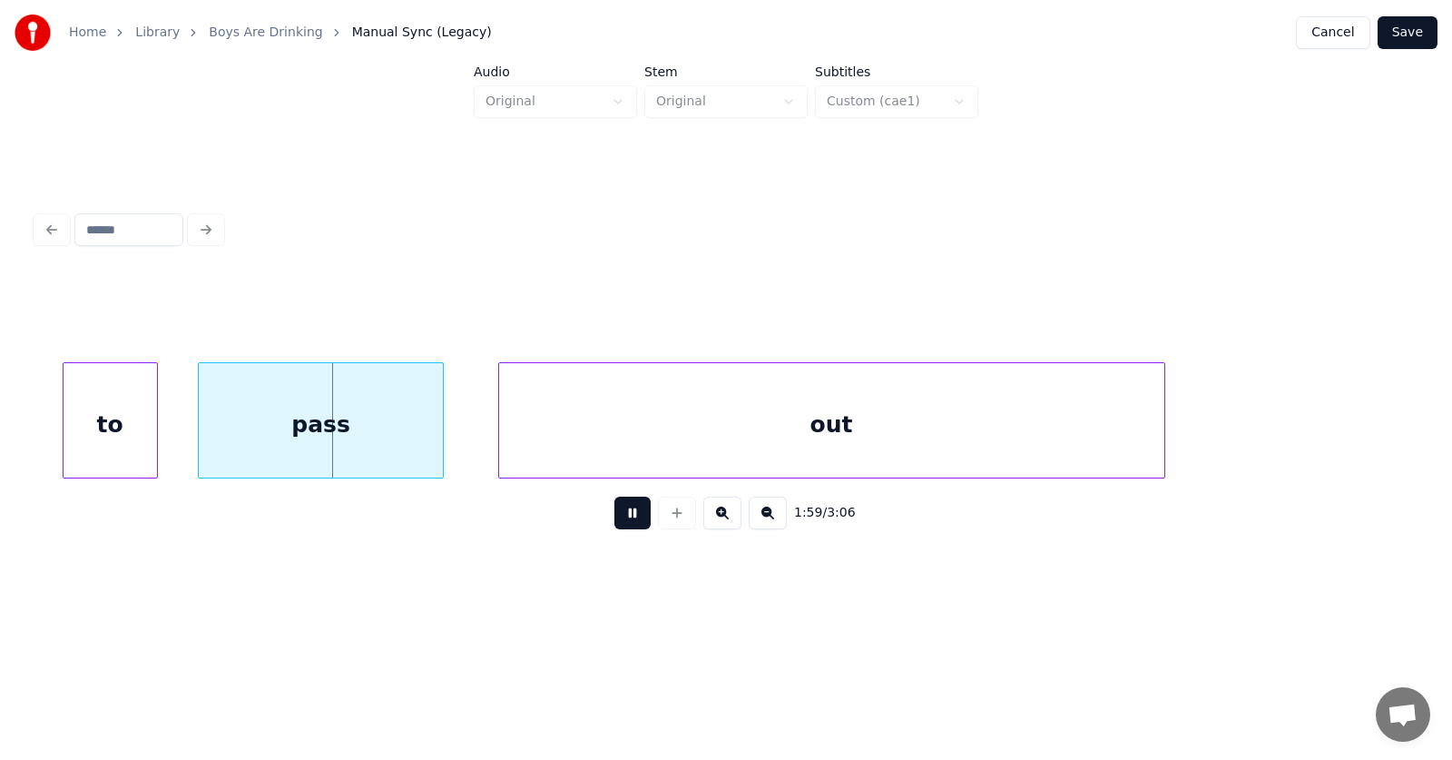
click at [614, 518] on button at bounding box center [632, 512] width 36 height 33
click at [95, 429] on div "to" at bounding box center [83, 424] width 93 height 123
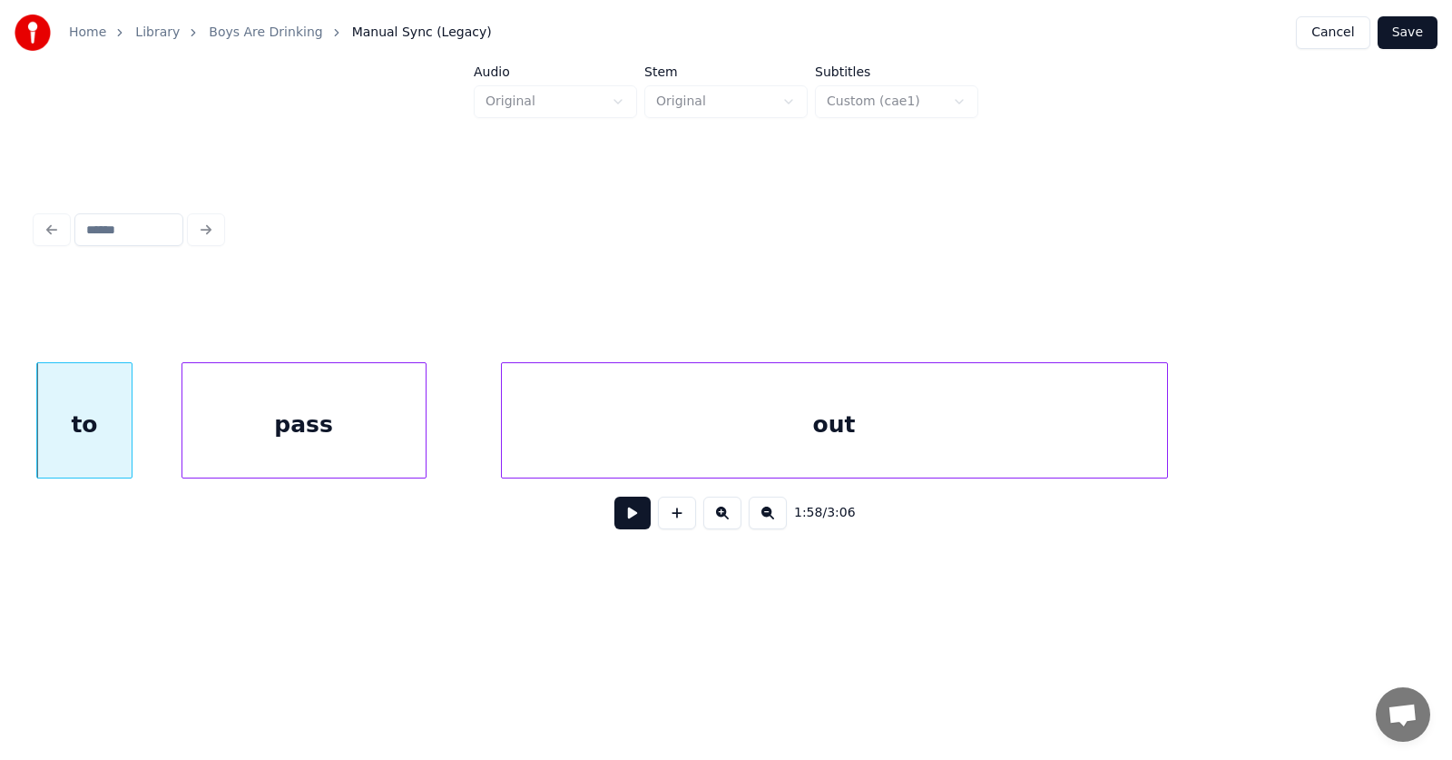
click at [241, 436] on div "pass" at bounding box center [303, 424] width 243 height 123
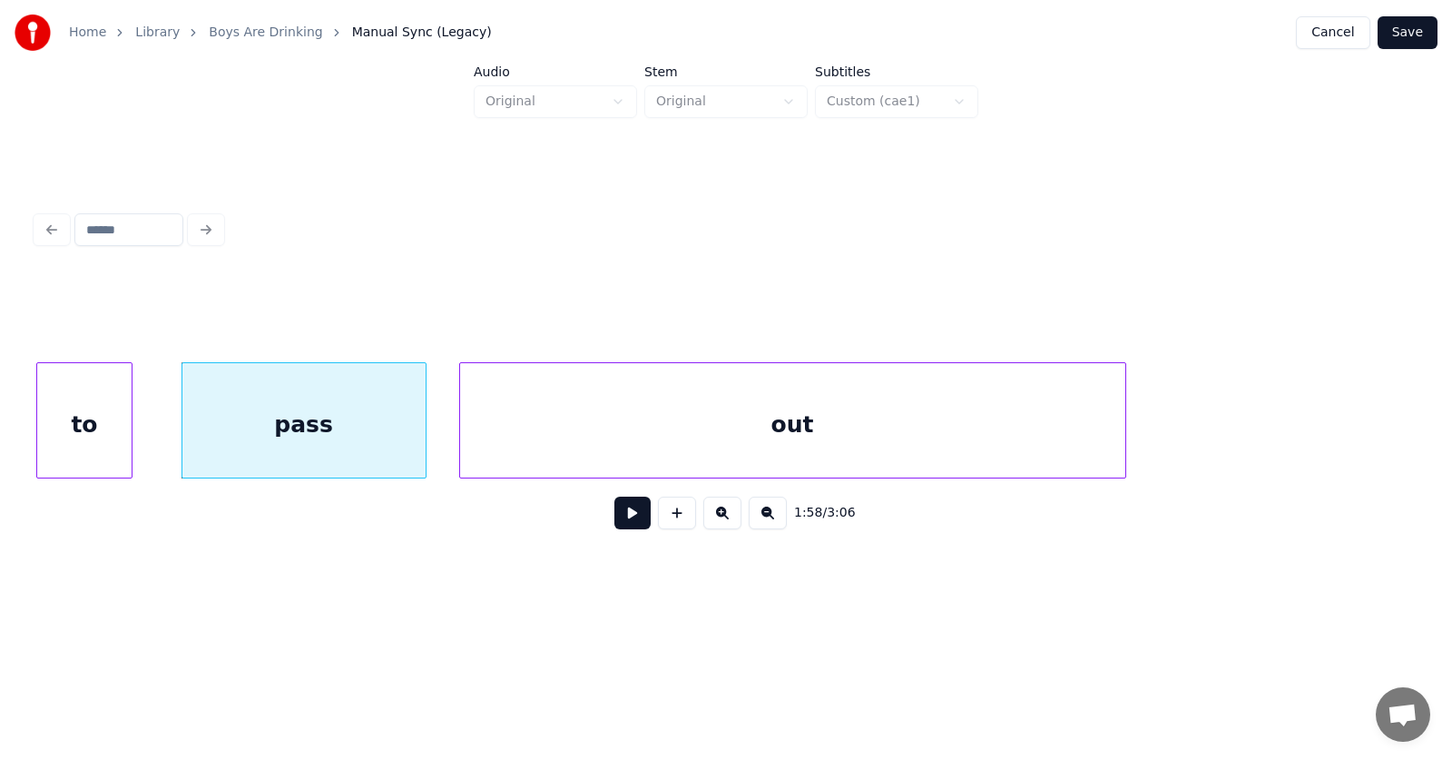
click at [570, 433] on div "out" at bounding box center [792, 424] width 665 height 123
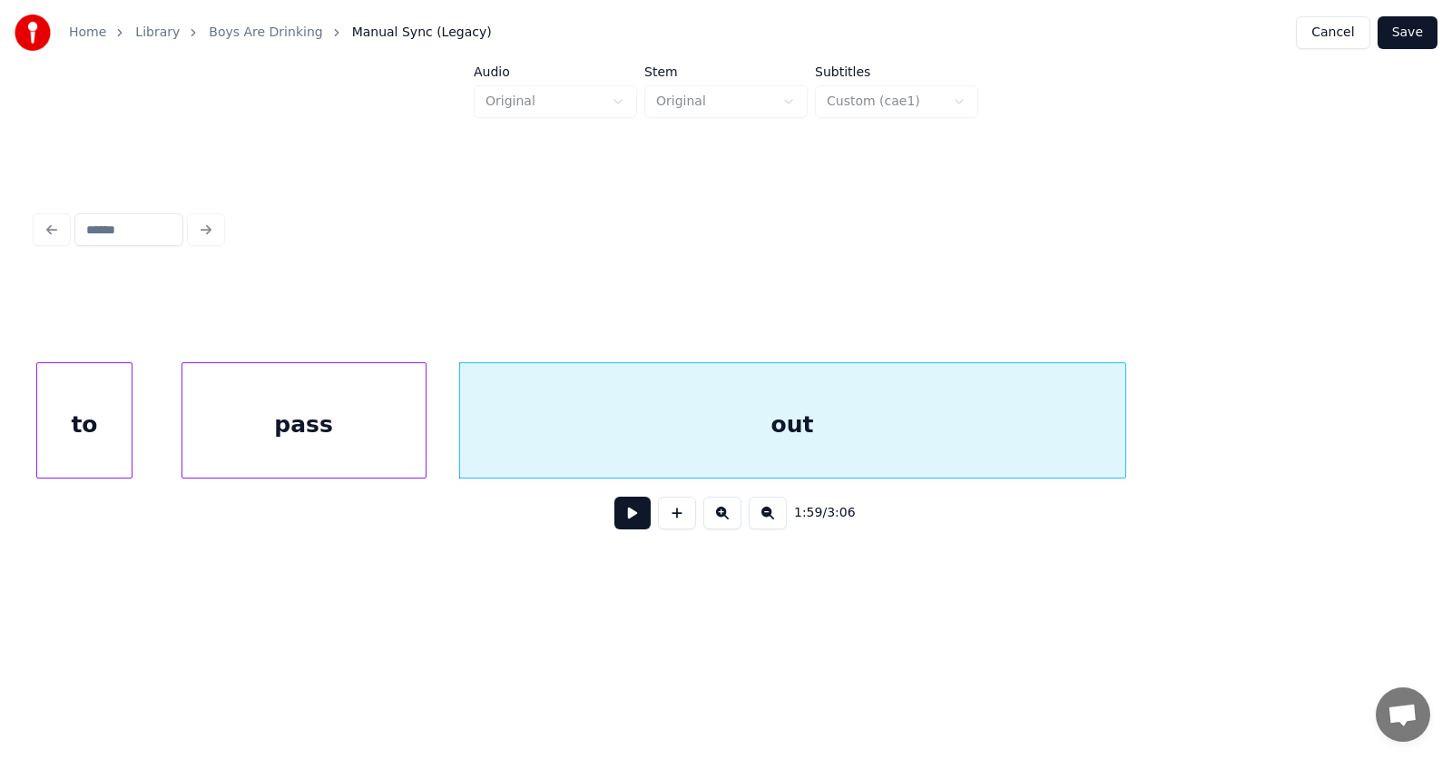
click at [614, 518] on button at bounding box center [632, 512] width 36 height 33
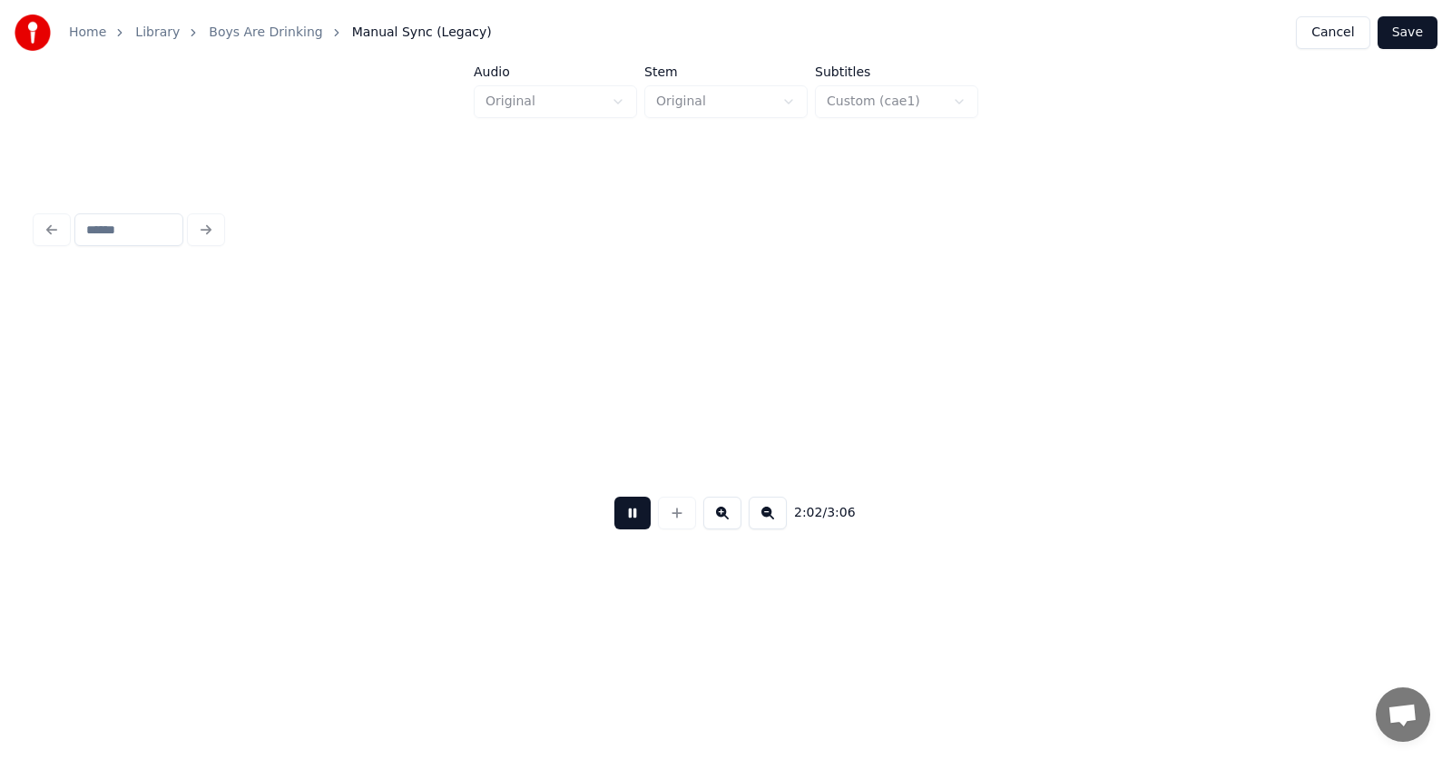
scroll to position [0, 83482]
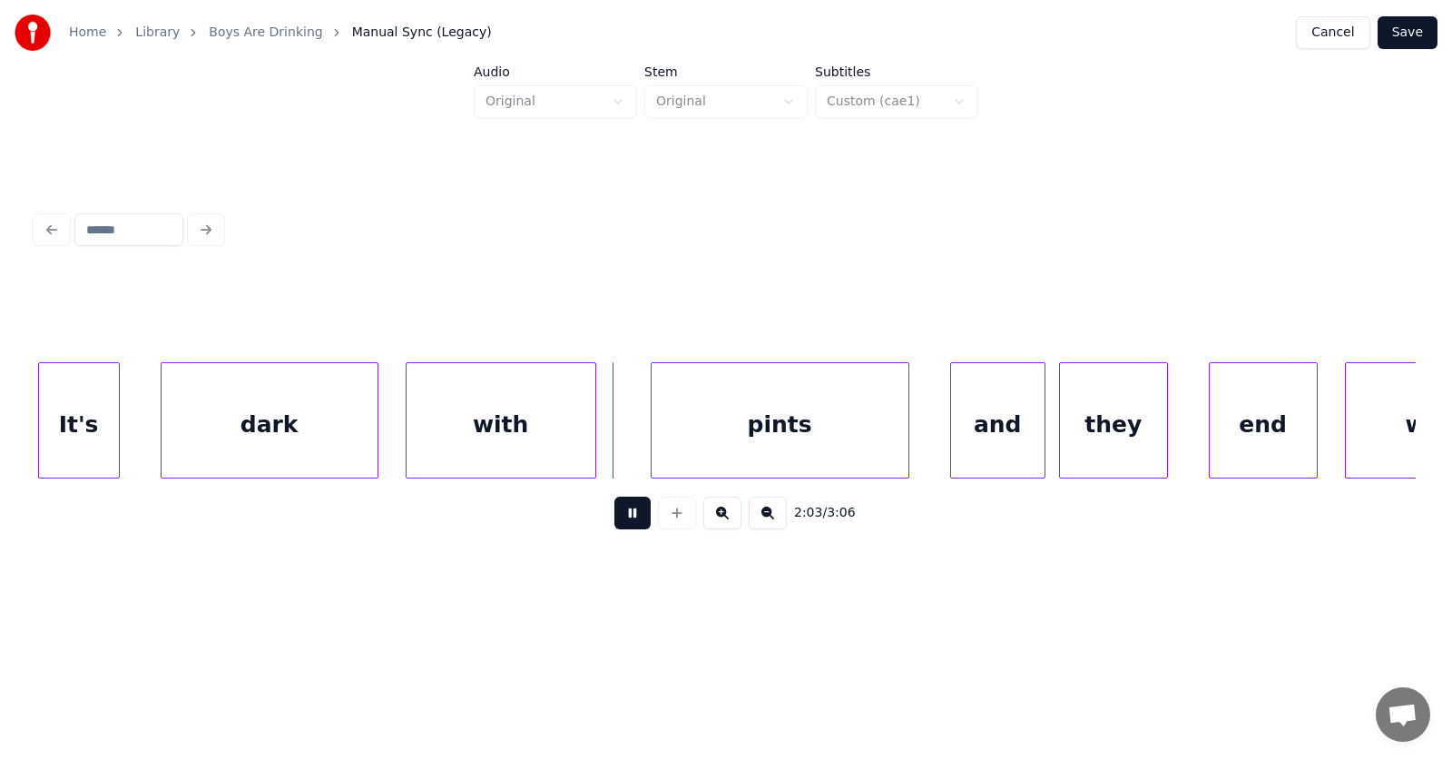
click at [622, 521] on button at bounding box center [632, 512] width 36 height 33
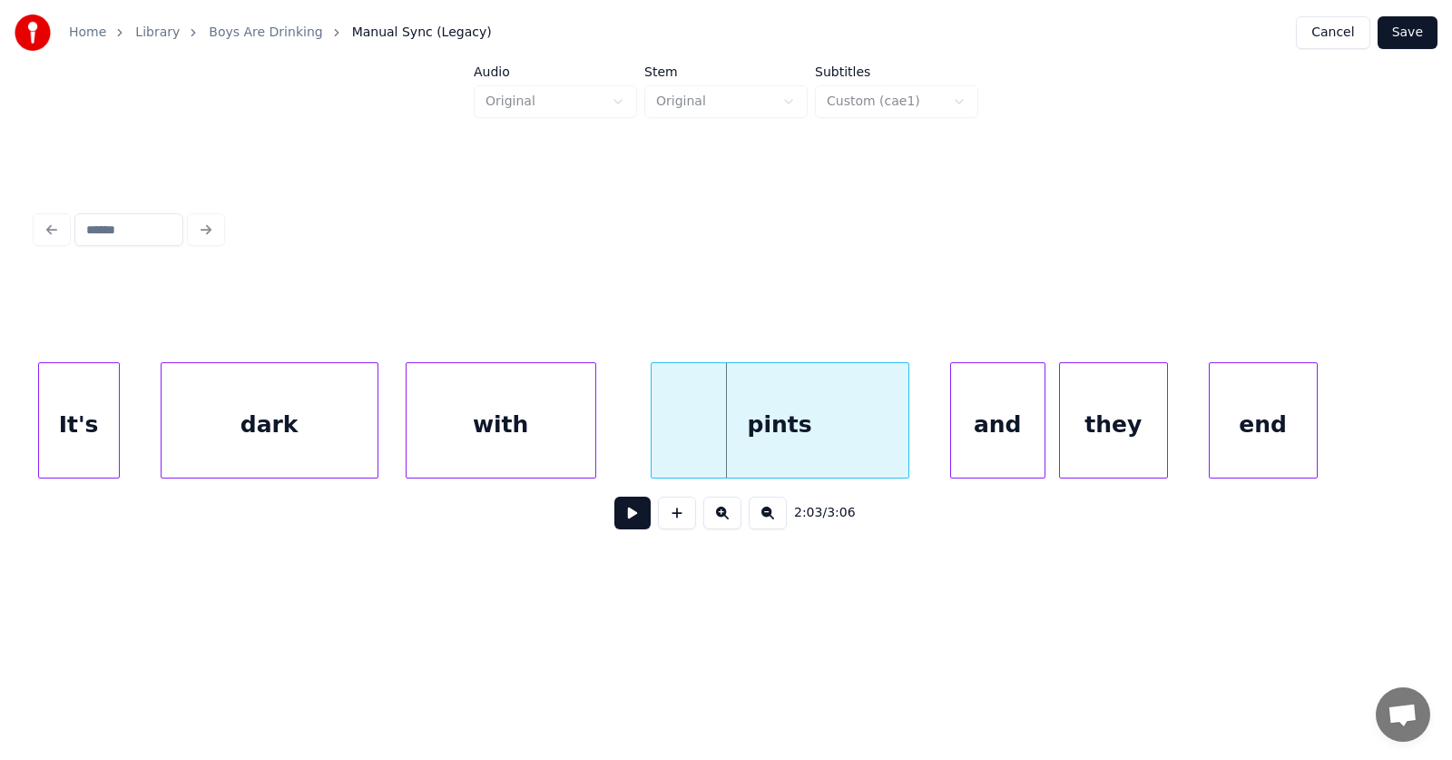
scroll to position [0, 83338]
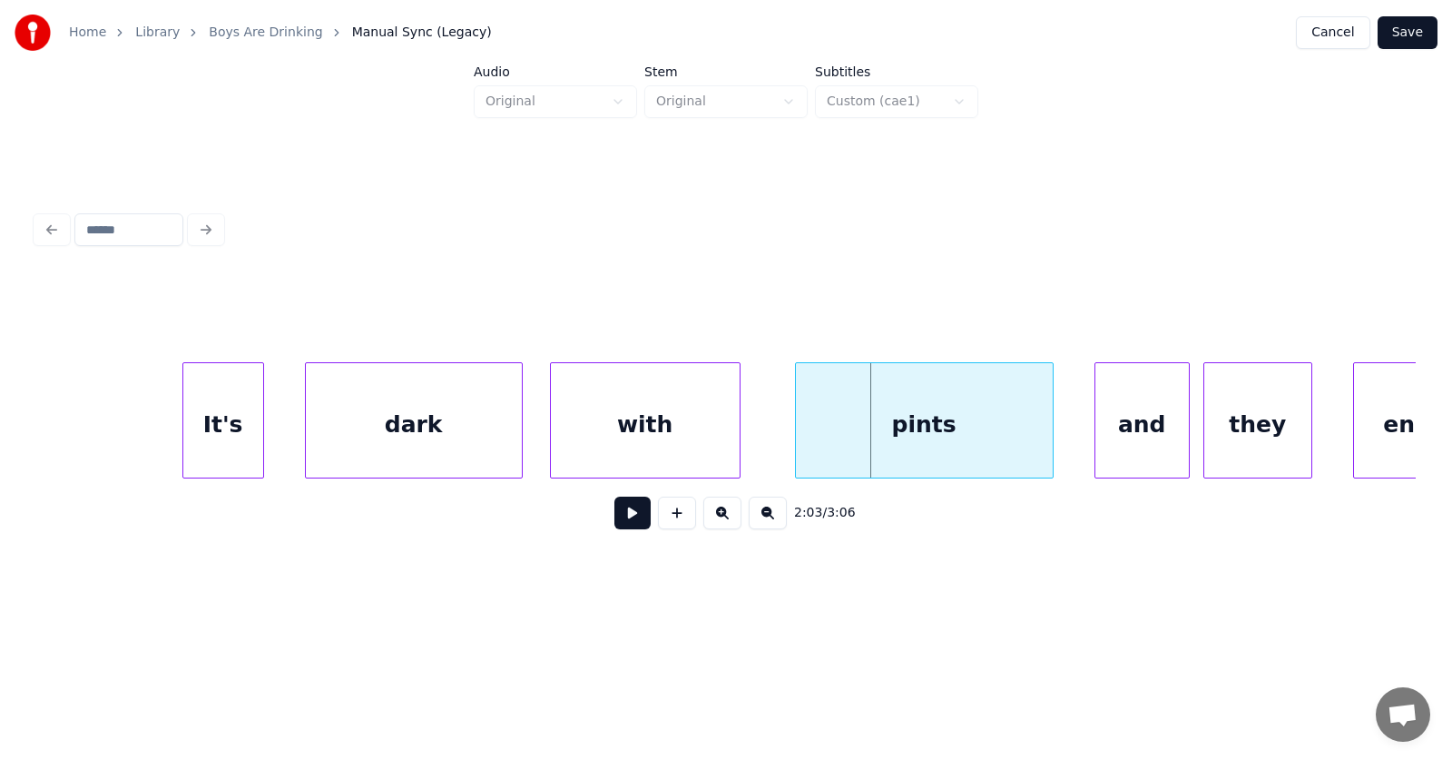
click at [235, 413] on div "It's" at bounding box center [223, 424] width 80 height 123
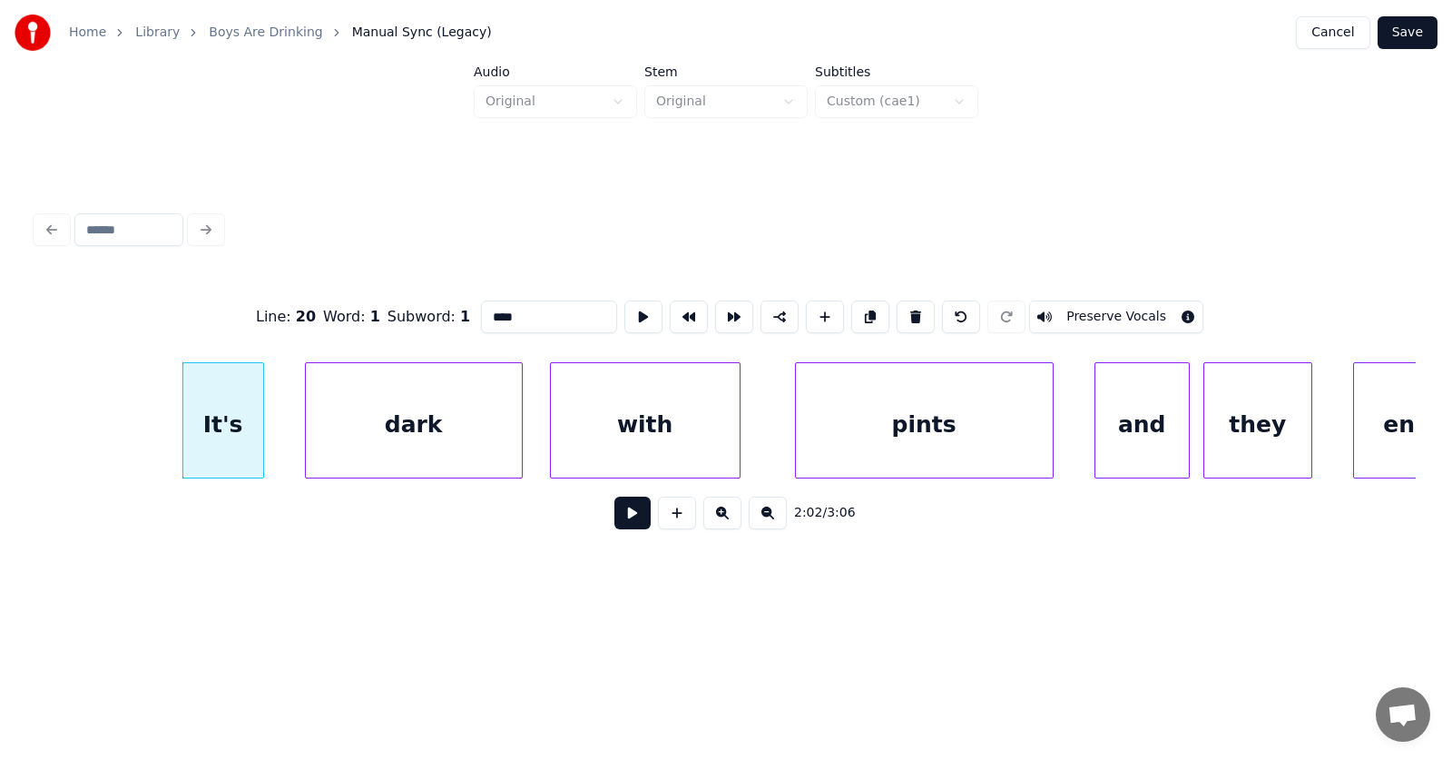
click at [493, 309] on input "****" at bounding box center [549, 316] width 136 height 33
click at [373, 434] on div "dark" at bounding box center [398, 424] width 216 height 123
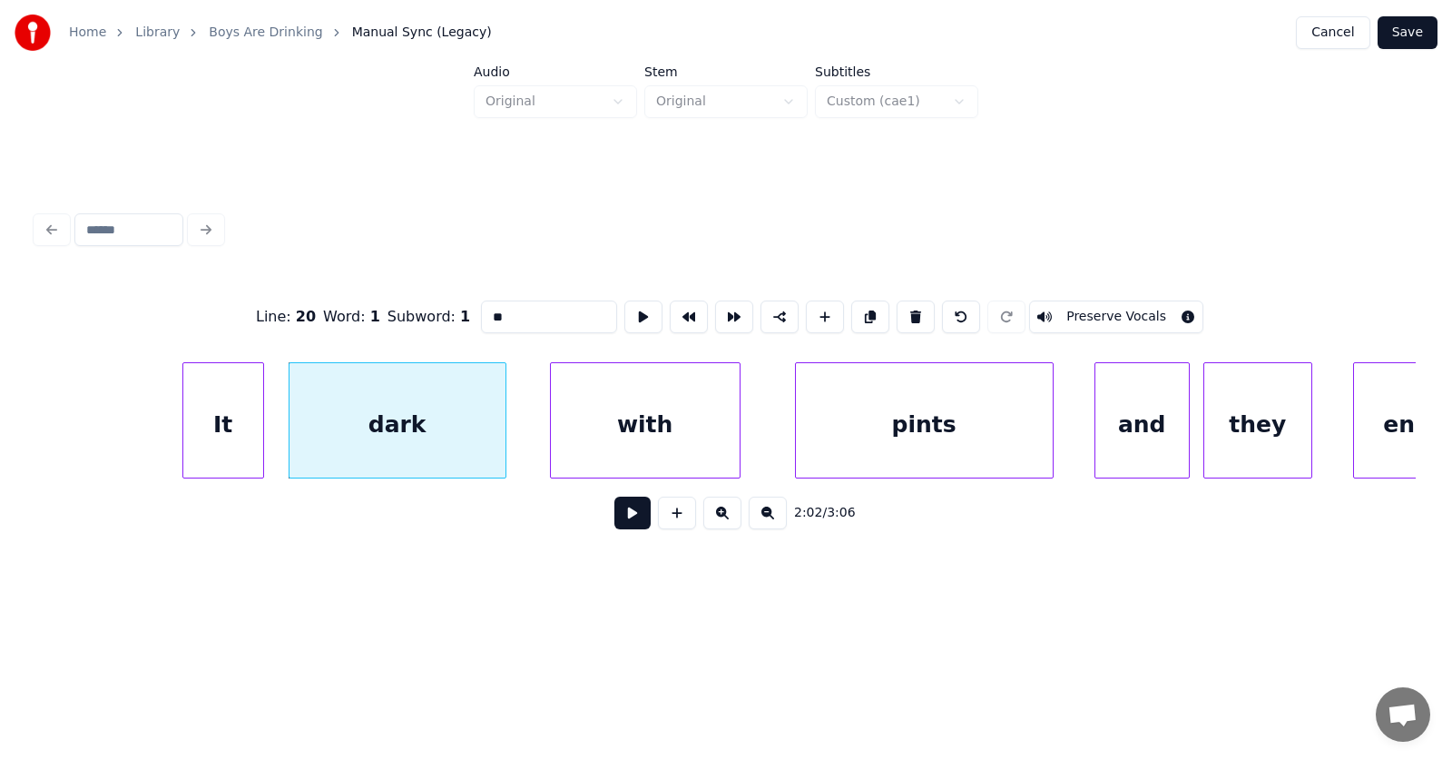
click at [224, 424] on div "It" at bounding box center [223, 424] width 80 height 123
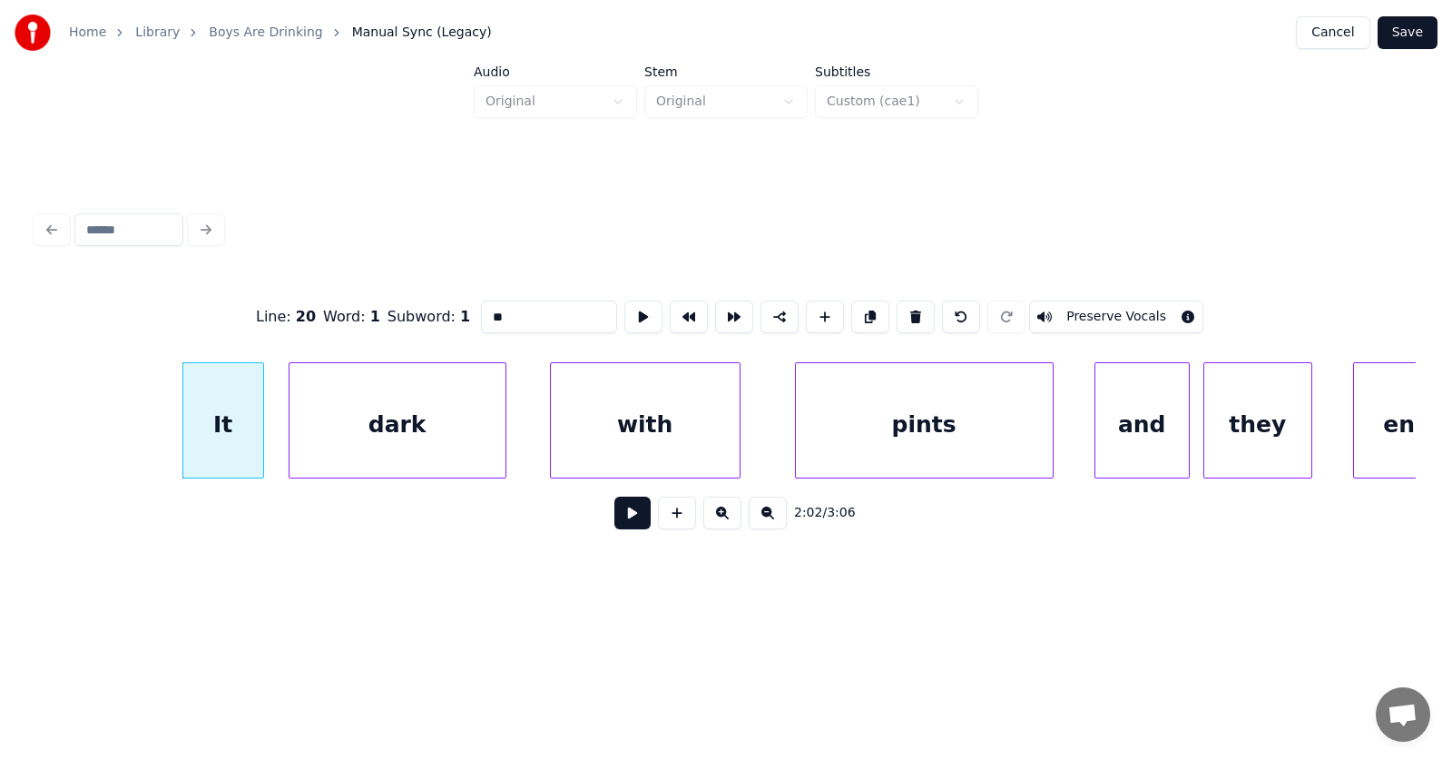
type input "**"
click at [614, 517] on button at bounding box center [632, 512] width 36 height 33
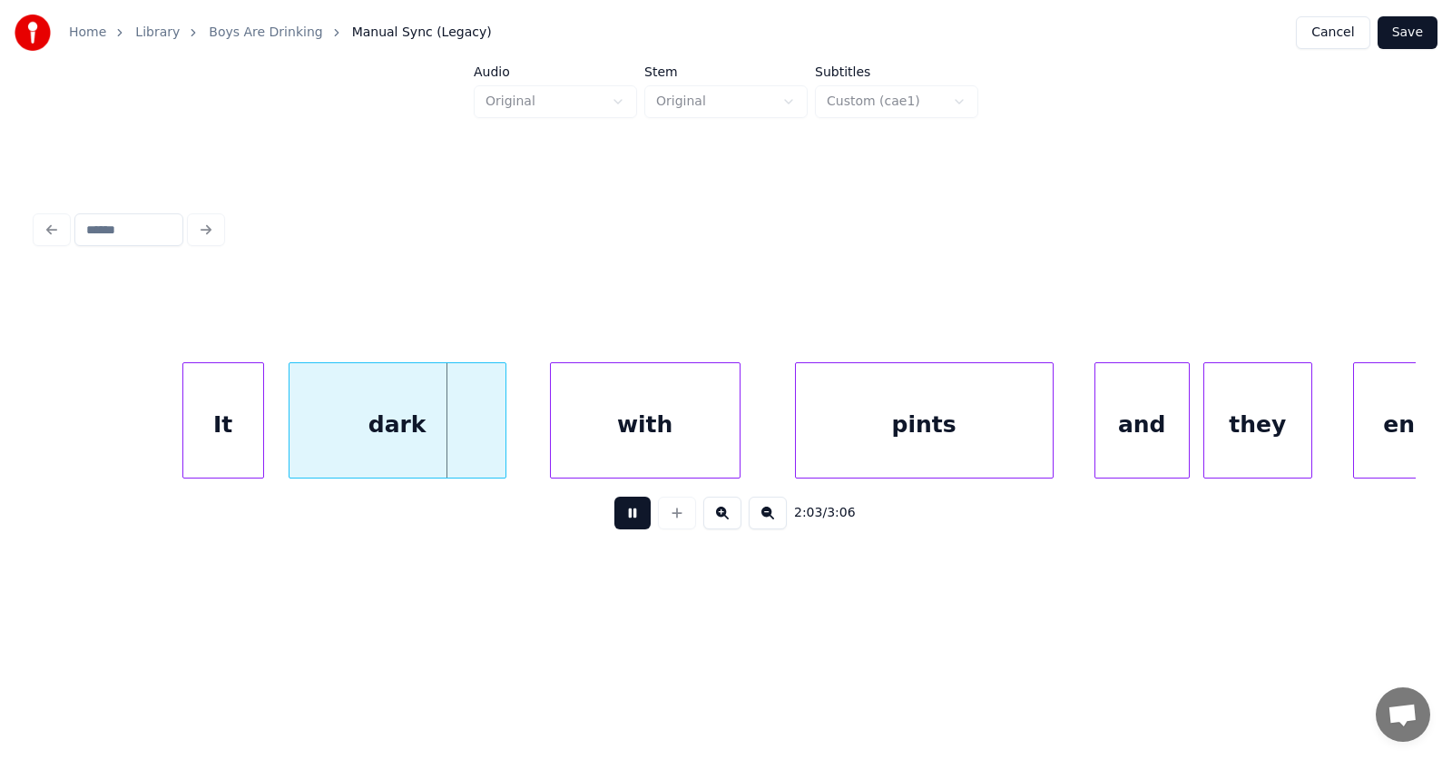
click at [614, 517] on button at bounding box center [632, 512] width 36 height 33
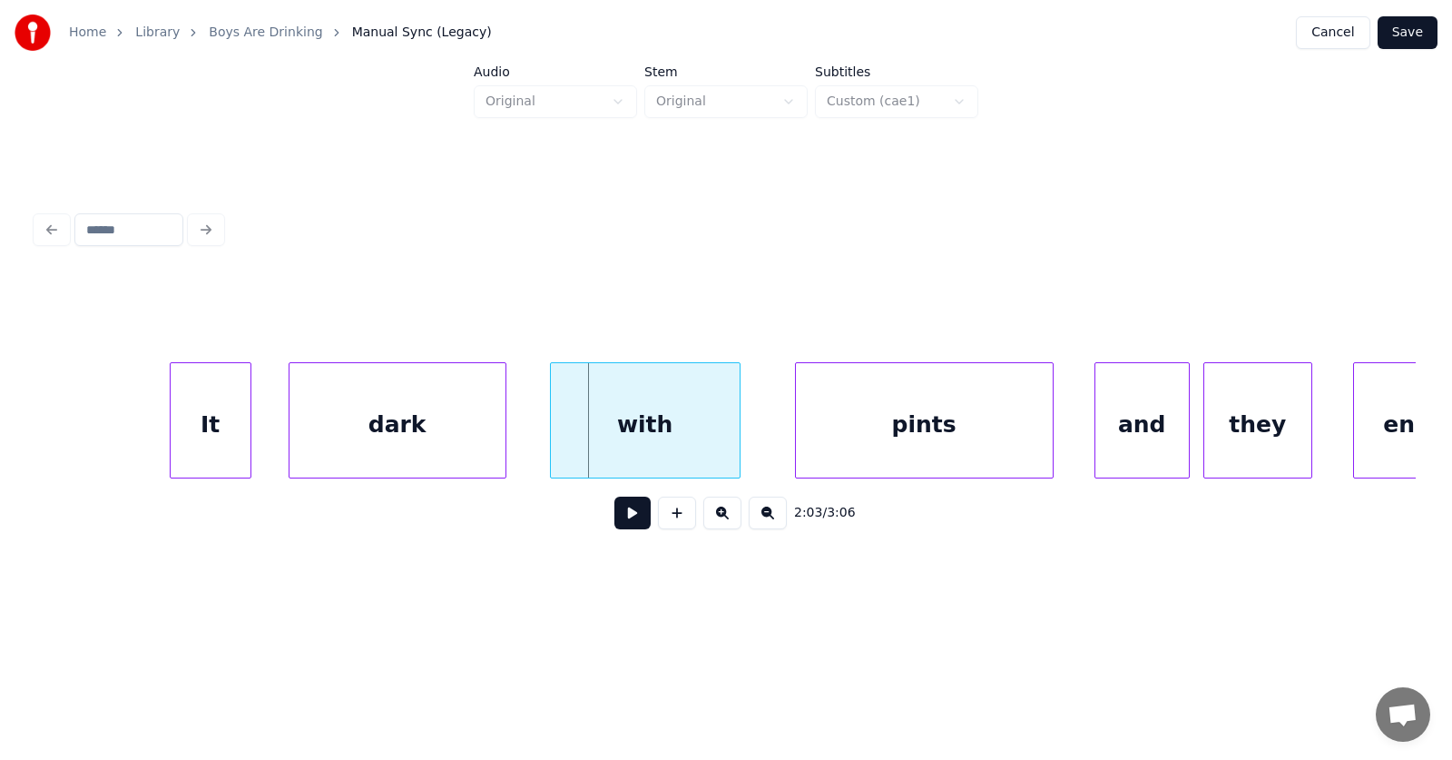
click at [221, 437] on div "It" at bounding box center [211, 424] width 80 height 123
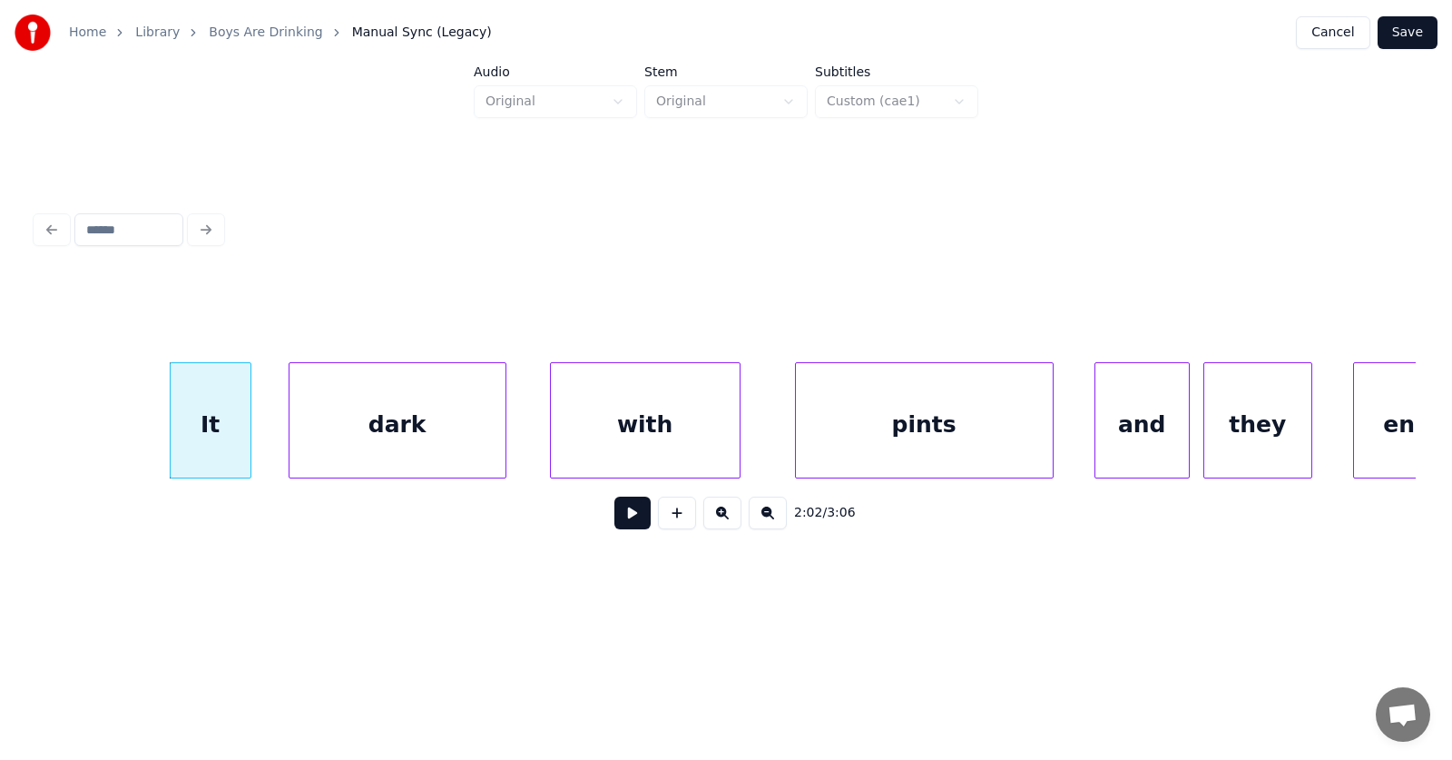
click at [205, 428] on div "It" at bounding box center [211, 424] width 80 height 123
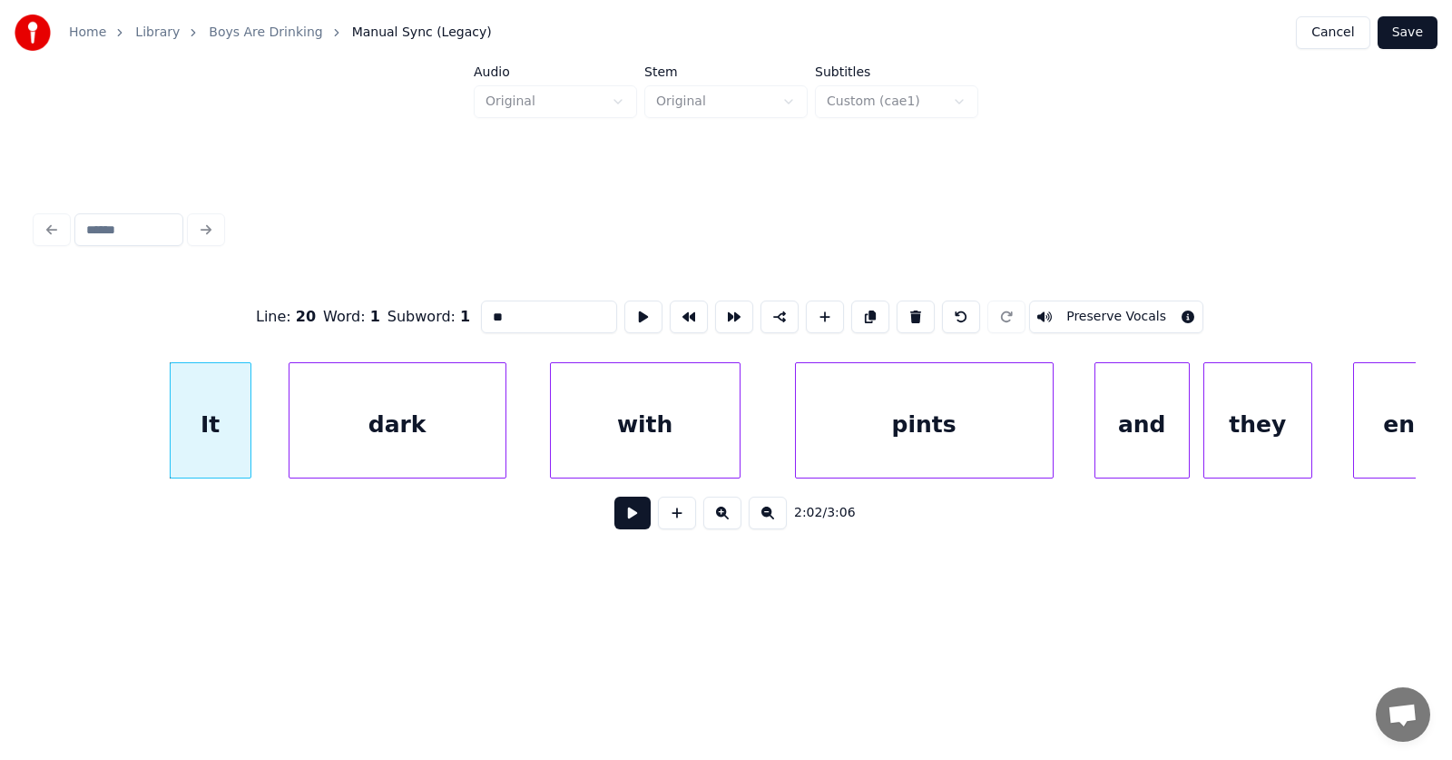
drag, startPoint x: 463, startPoint y: 312, endPoint x: 443, endPoint y: 312, distance: 20.0
click at [481, 312] on input "**" at bounding box center [549, 316] width 136 height 33
click at [644, 424] on div "with" at bounding box center [619, 424] width 189 height 123
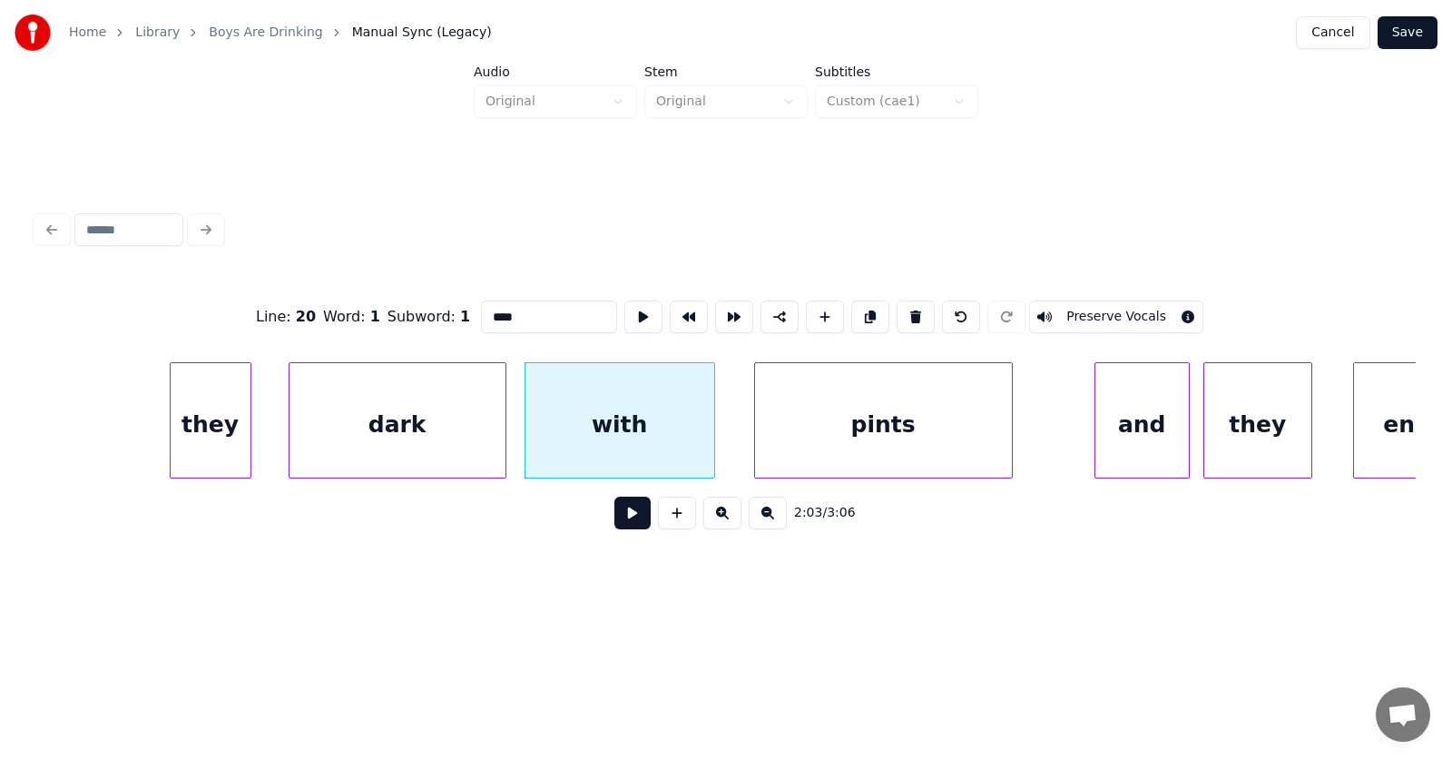
click at [840, 422] on div "pints" at bounding box center [883, 424] width 257 height 123
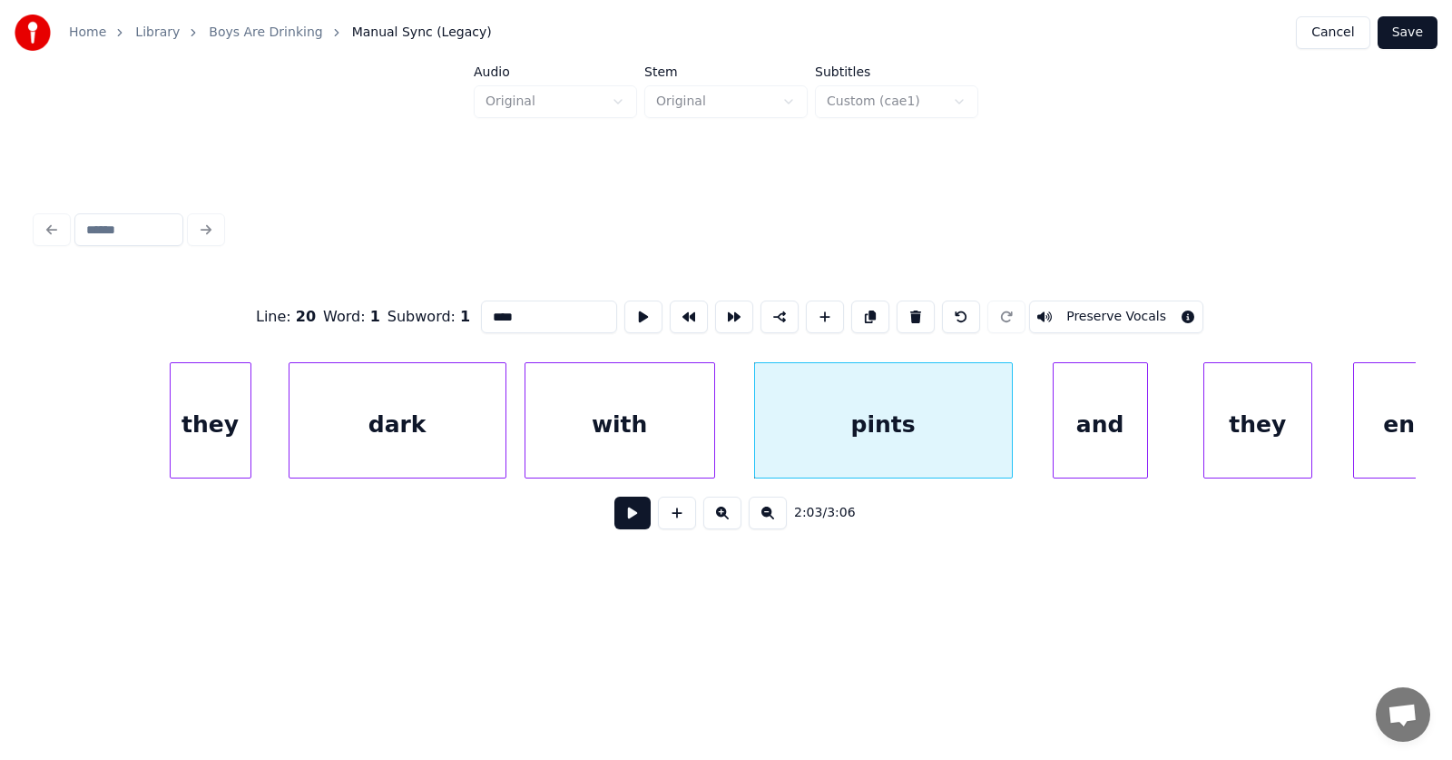
click at [1084, 429] on div "and" at bounding box center [1100, 424] width 93 height 123
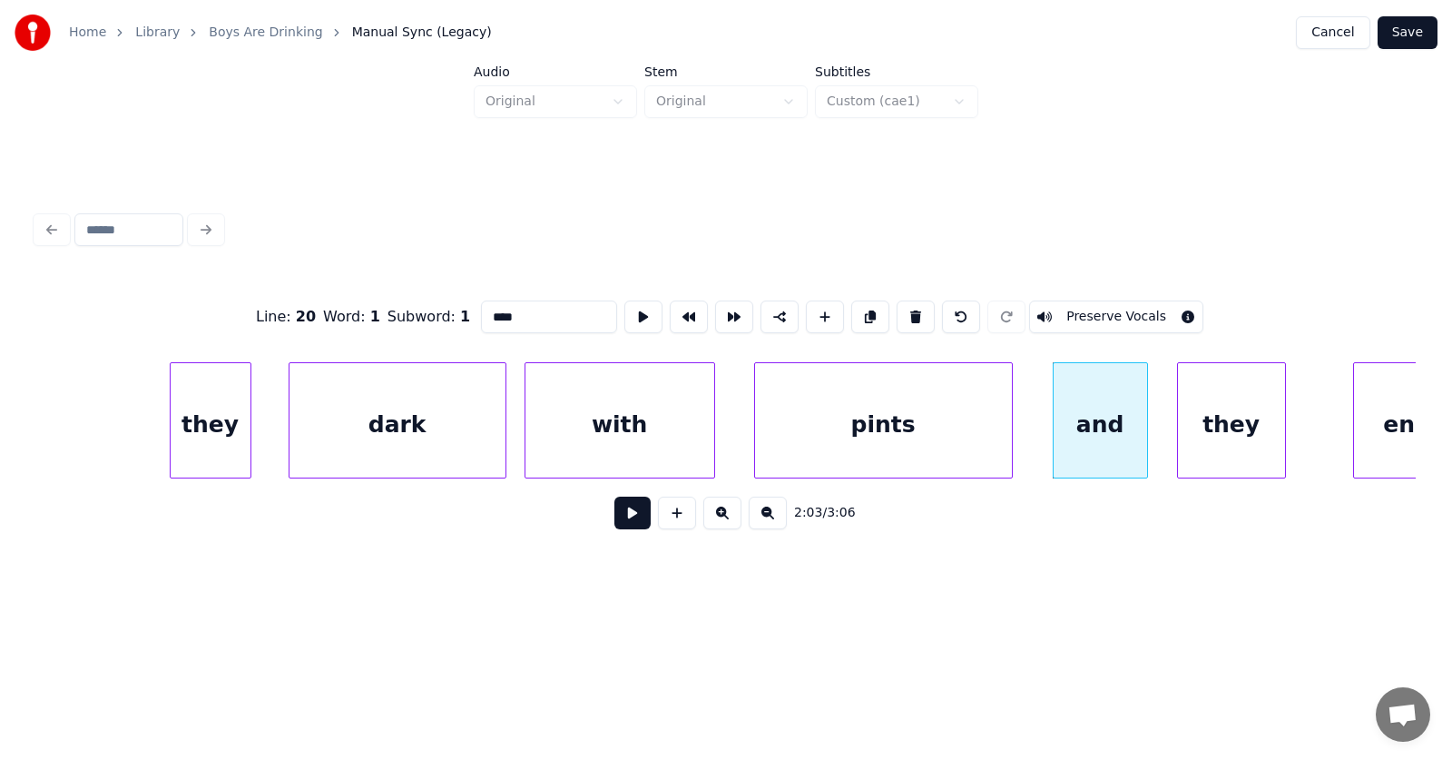
click at [1219, 431] on div "they" at bounding box center [1231, 424] width 107 height 123
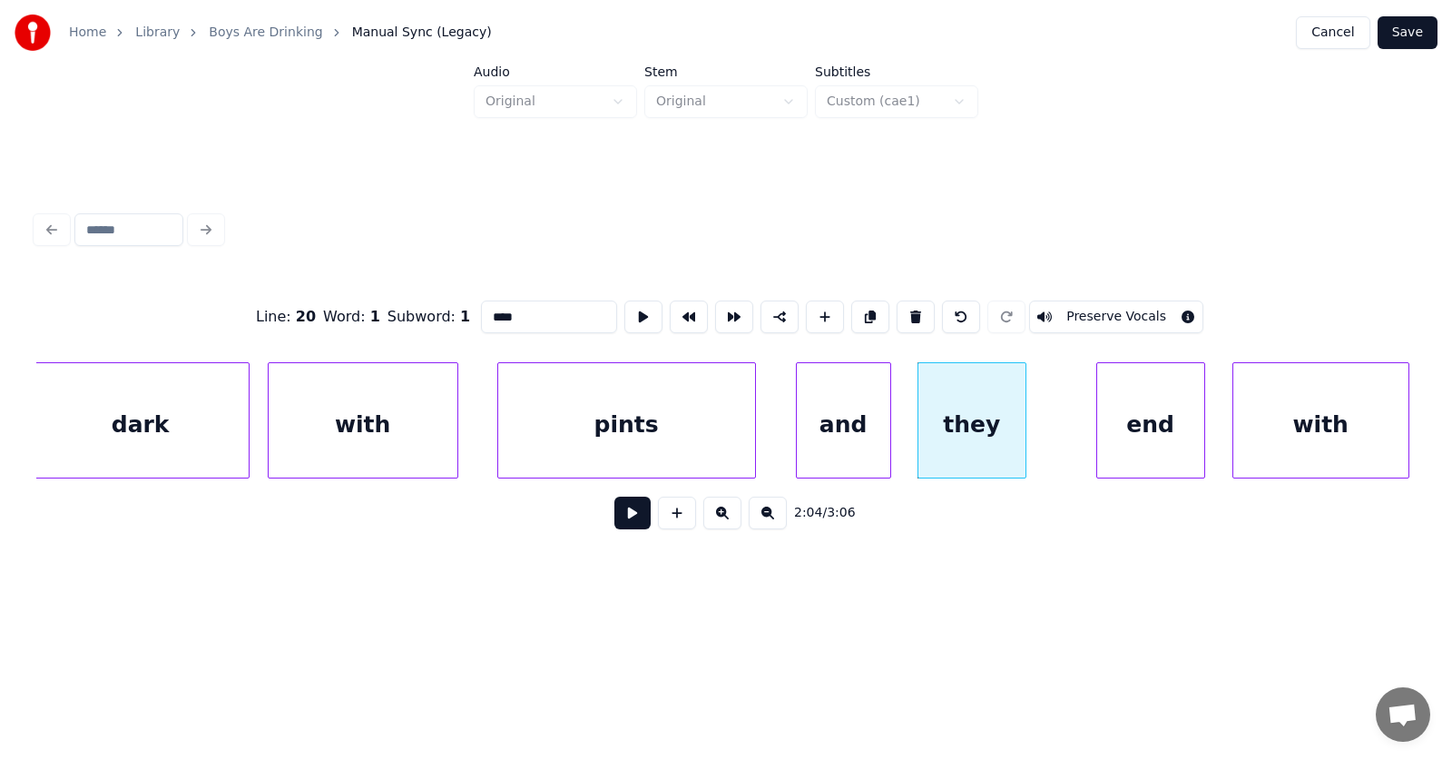
scroll to position [0, 83680]
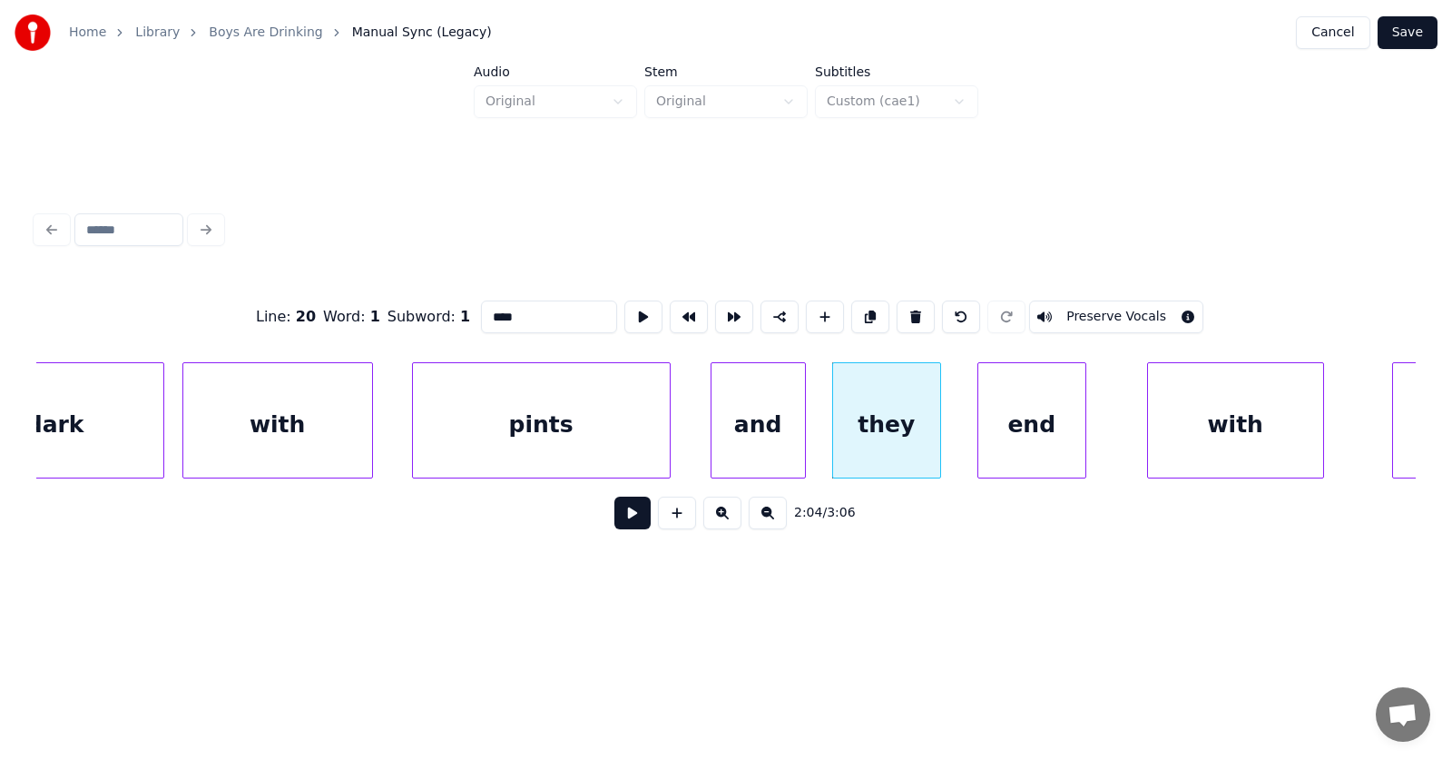
click at [1007, 438] on div "end" at bounding box center [1031, 424] width 107 height 123
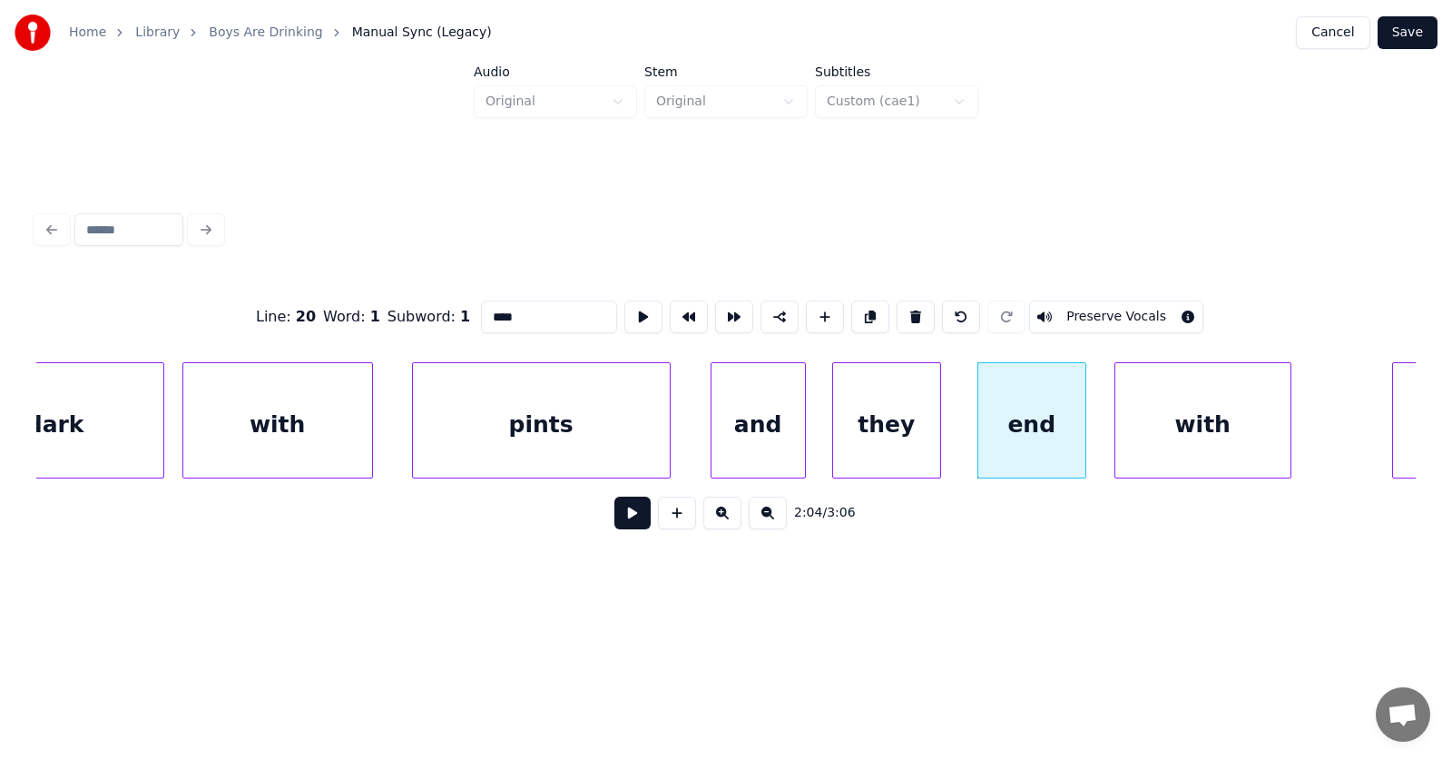
click at [1162, 447] on div "with" at bounding box center [1202, 424] width 175 height 123
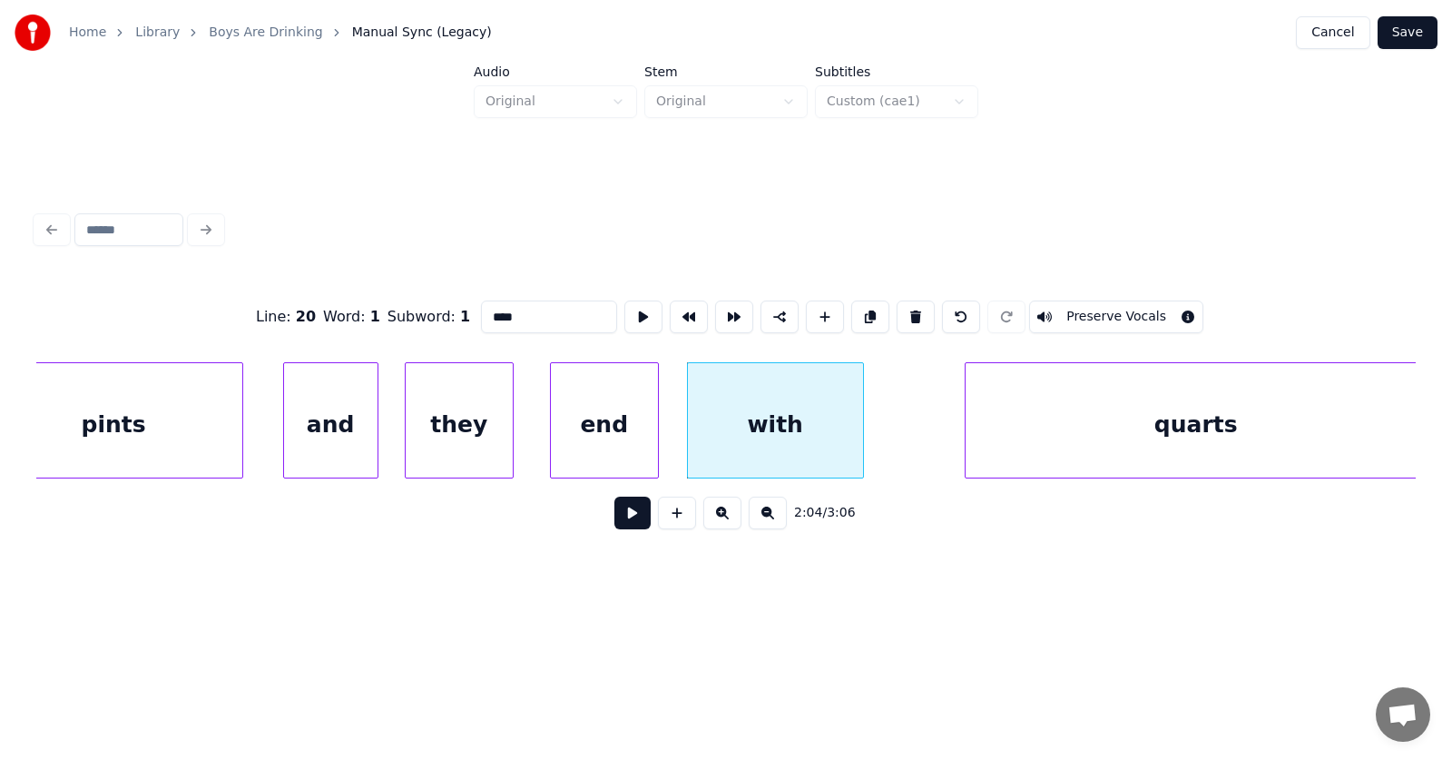
scroll to position [0, 84110]
click at [986, 442] on div "quarts" at bounding box center [1134, 424] width 461 height 123
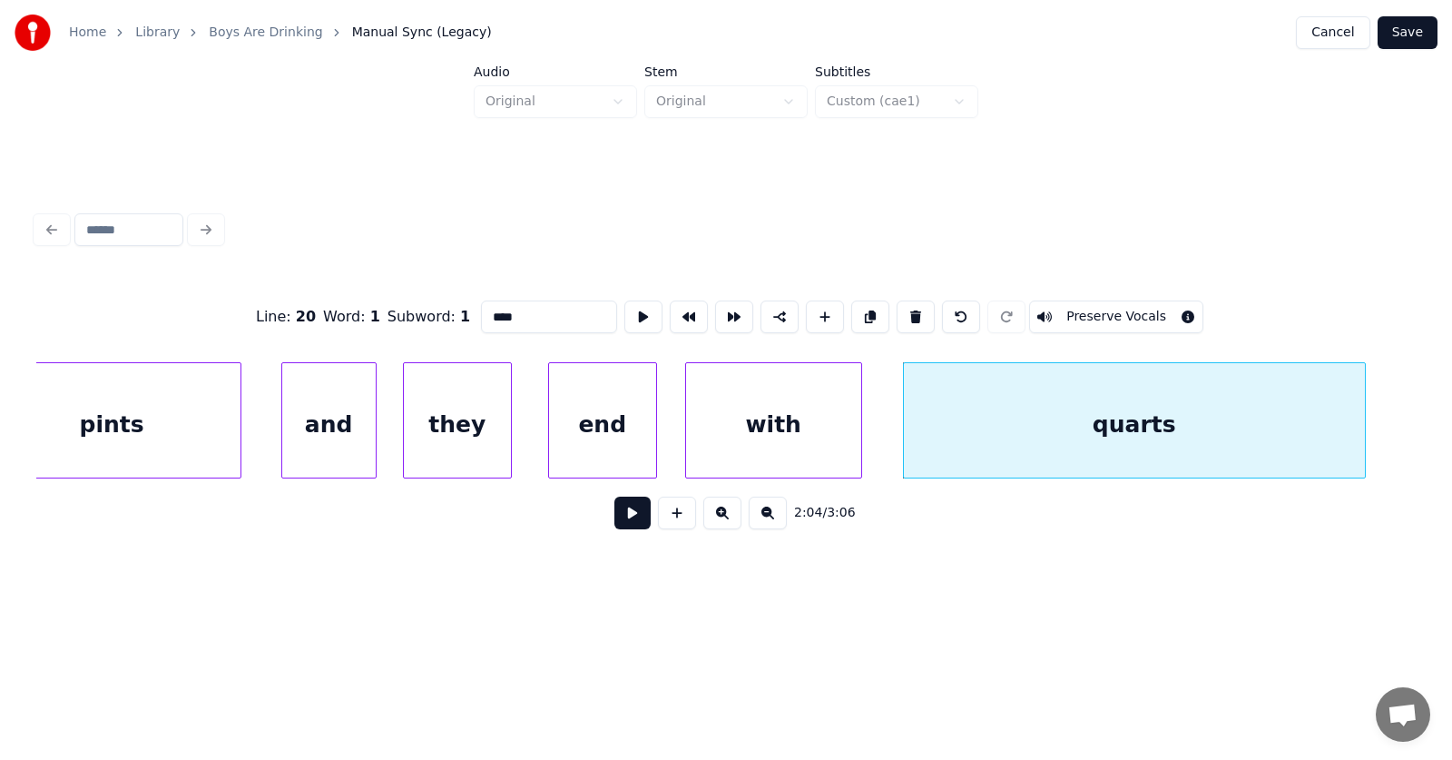
type input "****"
click at [614, 513] on button at bounding box center [632, 512] width 36 height 33
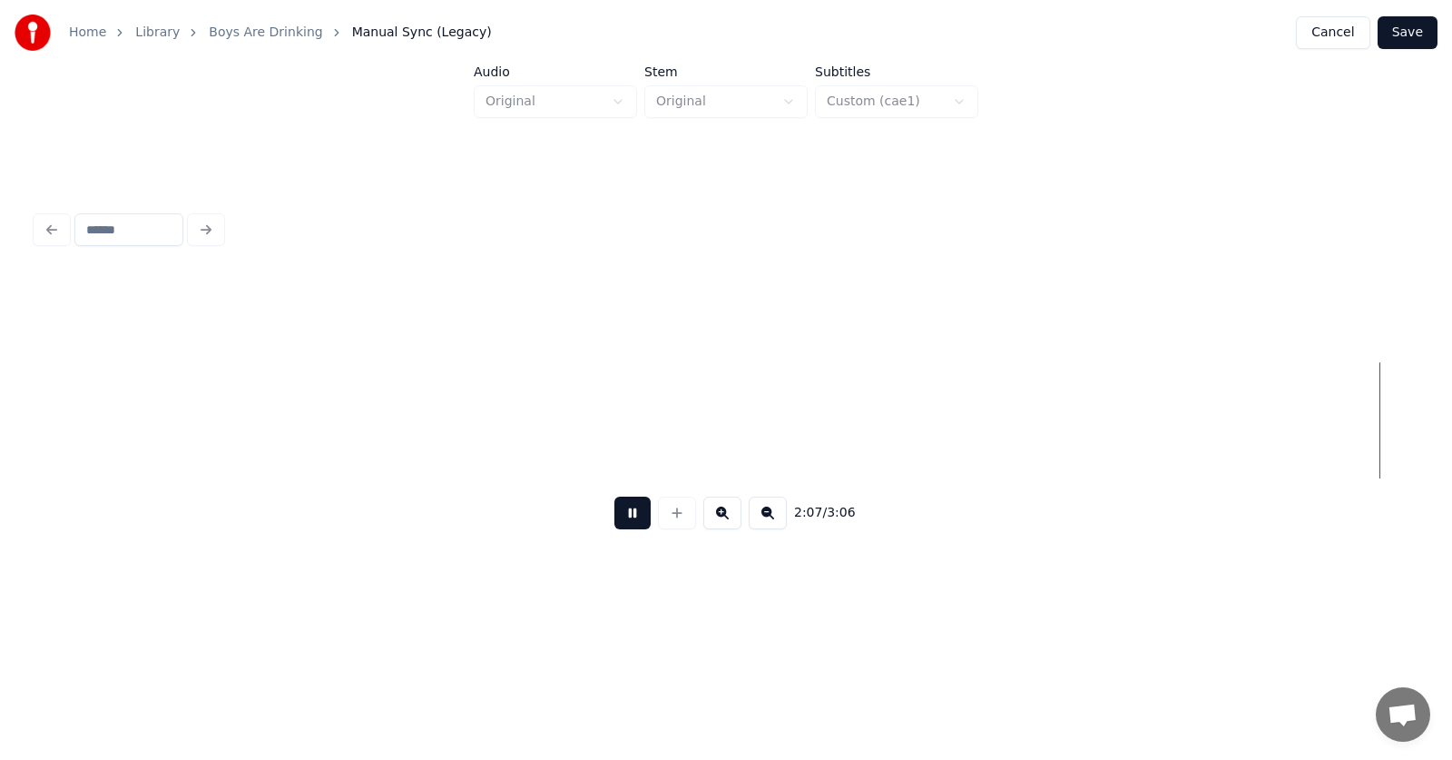
scroll to position [0, 86886]
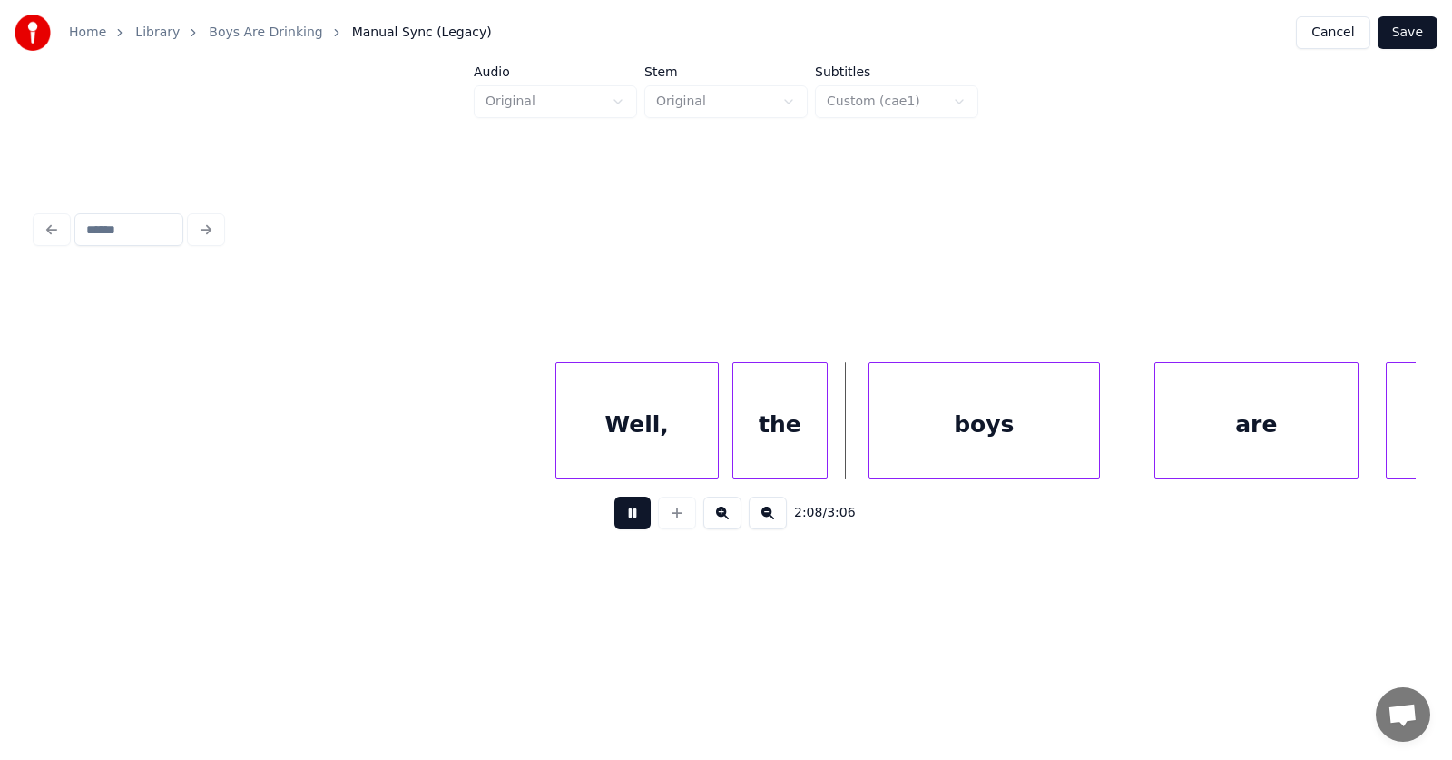
click at [614, 519] on button at bounding box center [632, 512] width 36 height 33
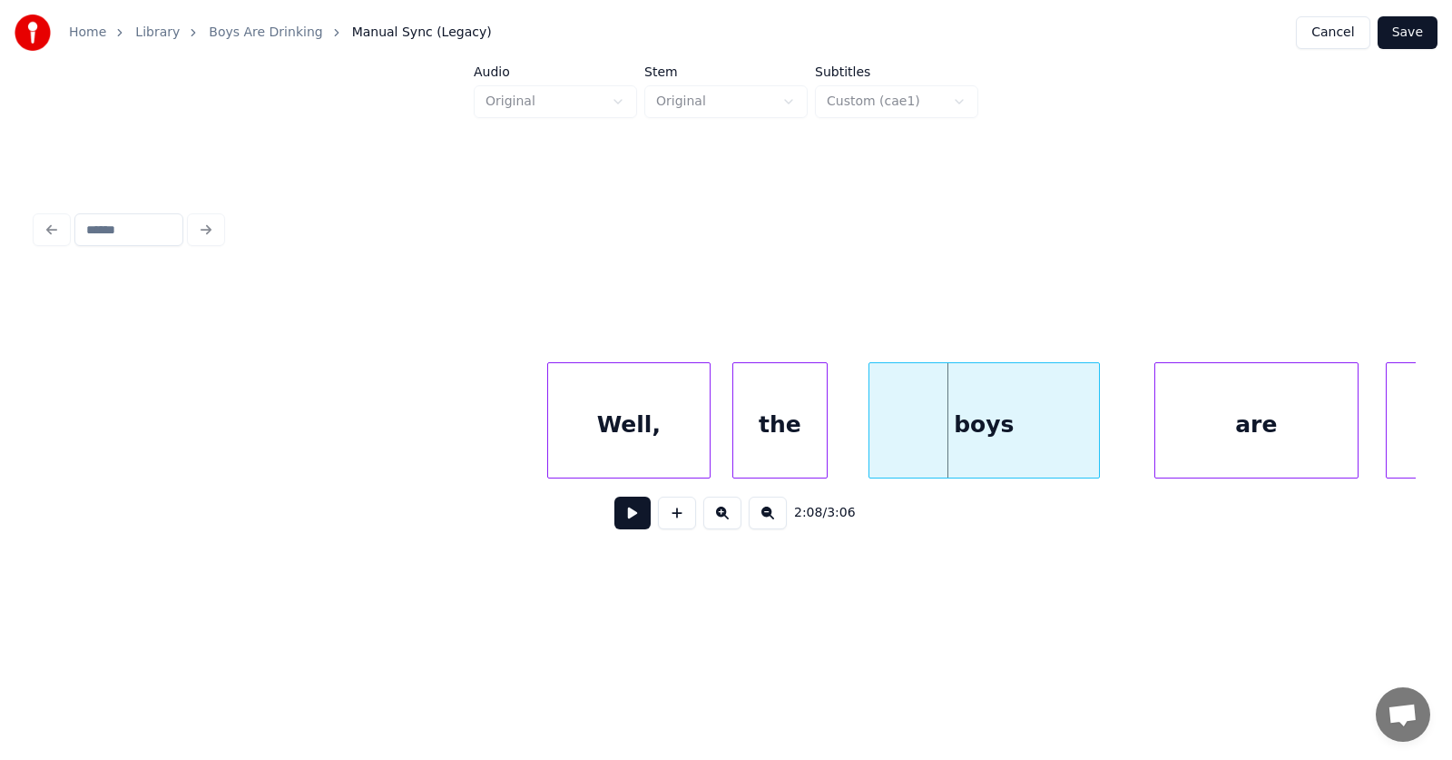
click at [604, 423] on div "Well," at bounding box center [629, 424] width 162 height 123
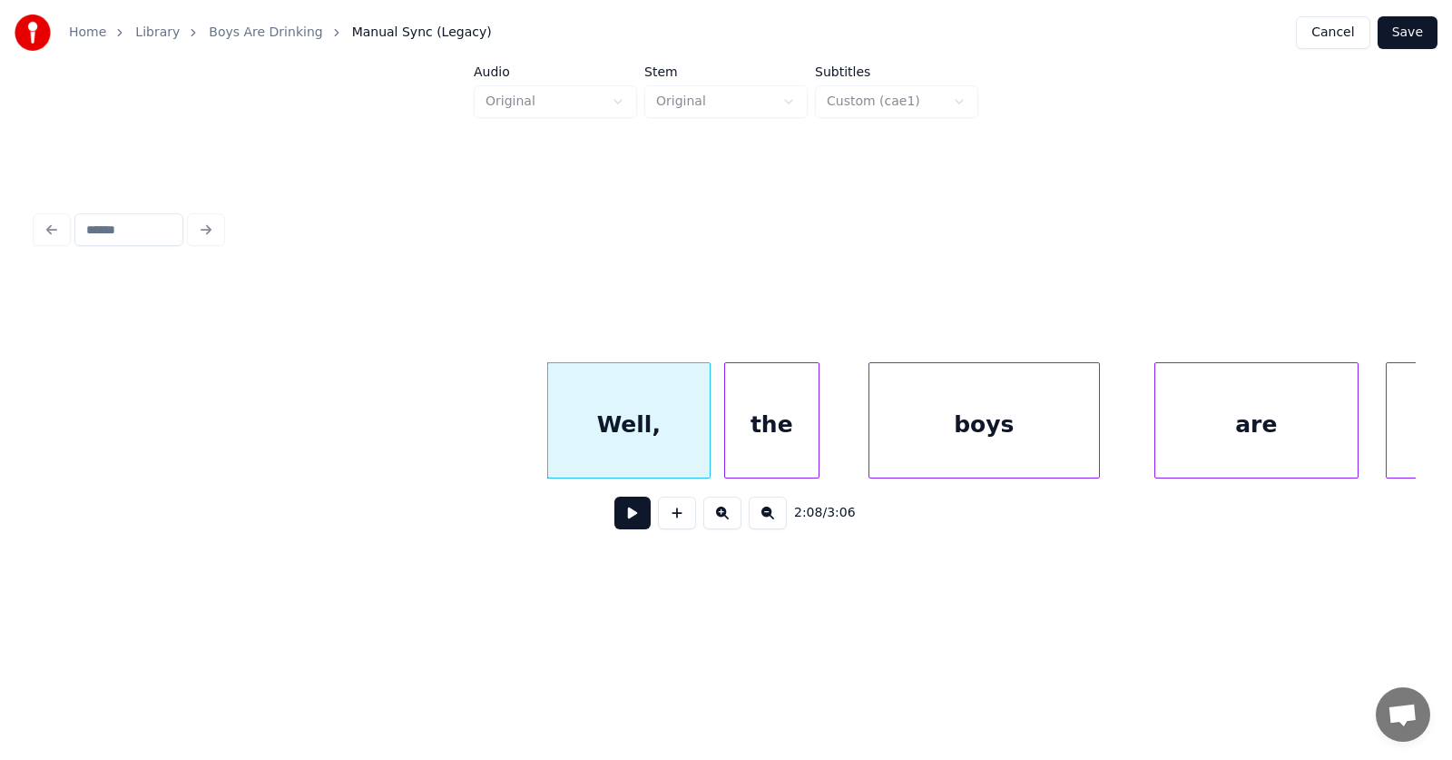
click at [777, 439] on div "the" at bounding box center [771, 424] width 93 height 123
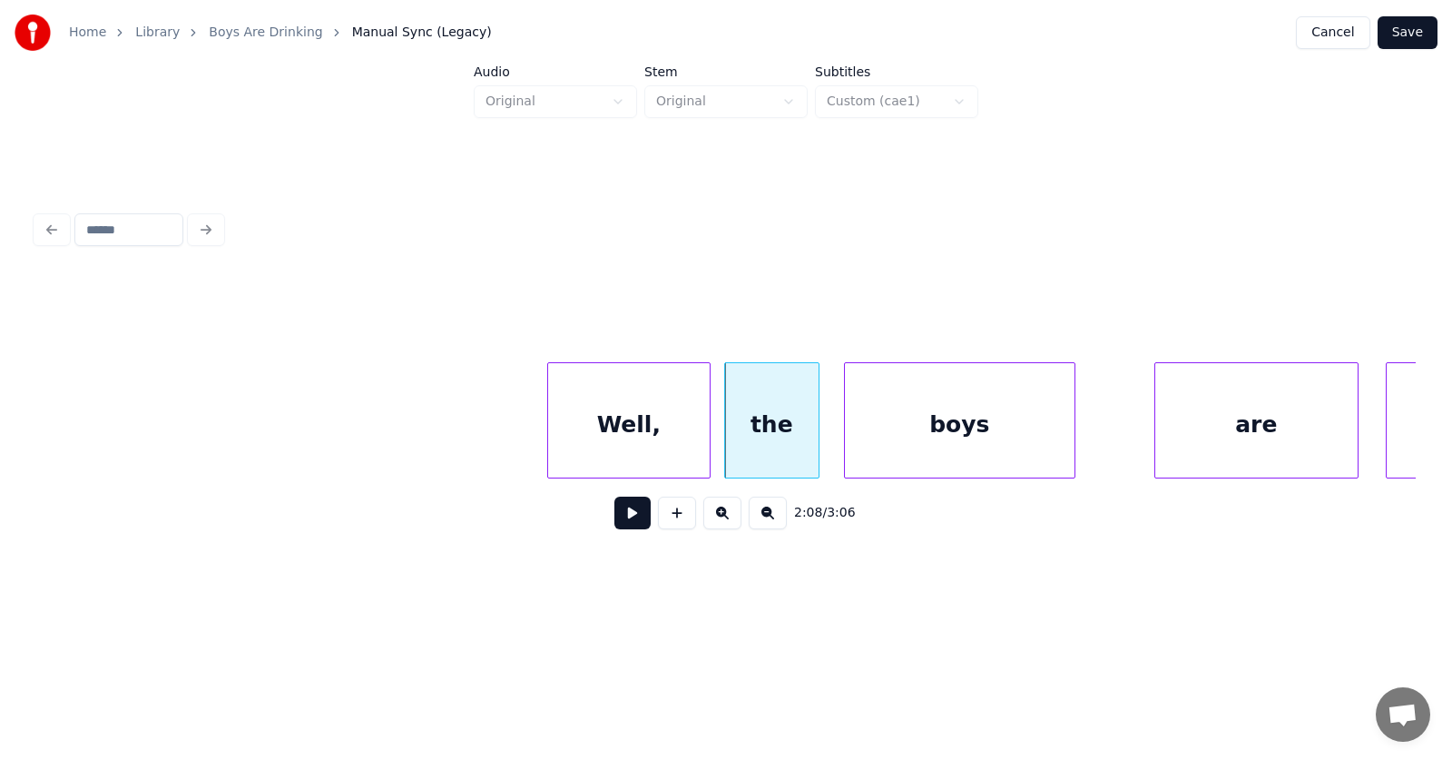
click at [879, 439] on div "boys" at bounding box center [960, 424] width 230 height 123
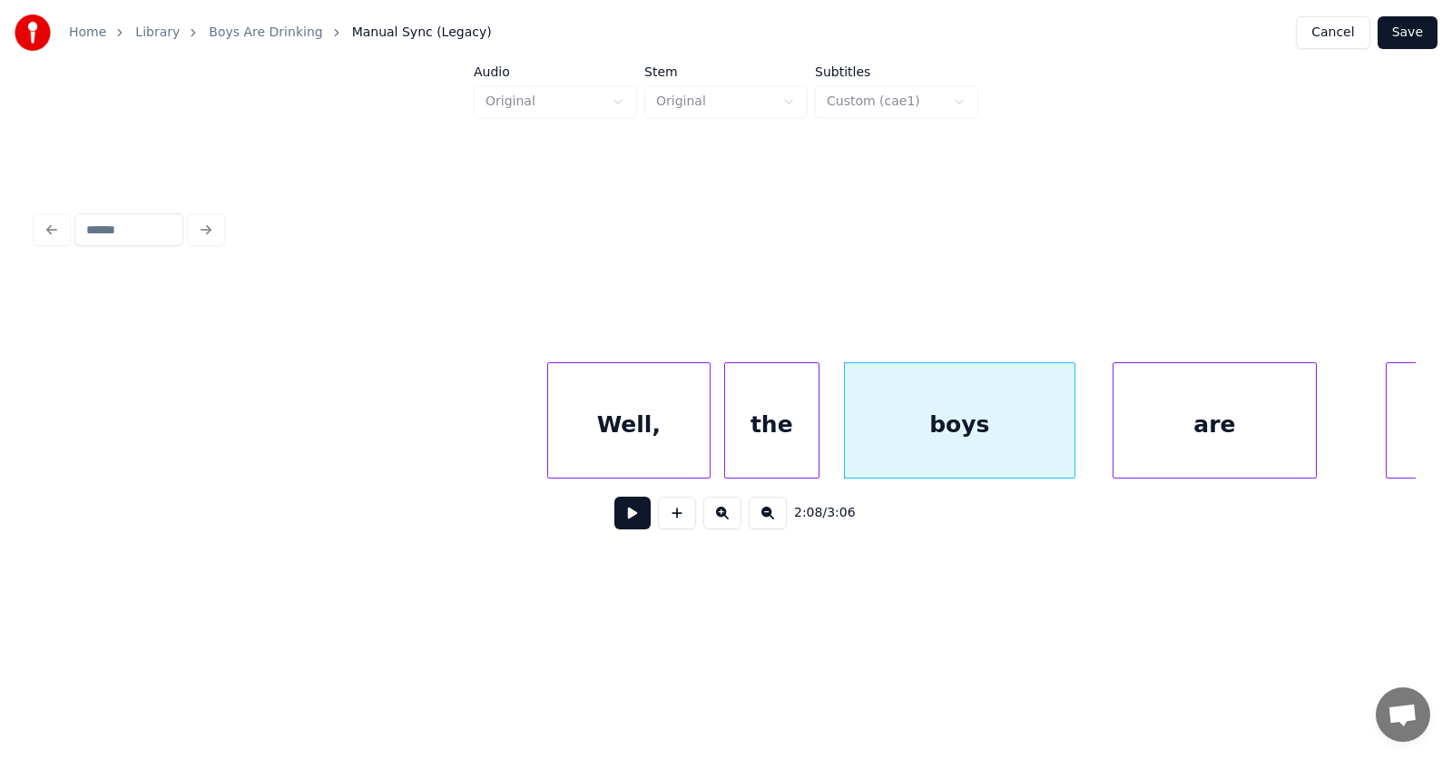
click at [1189, 446] on div "are" at bounding box center [1215, 424] width 202 height 123
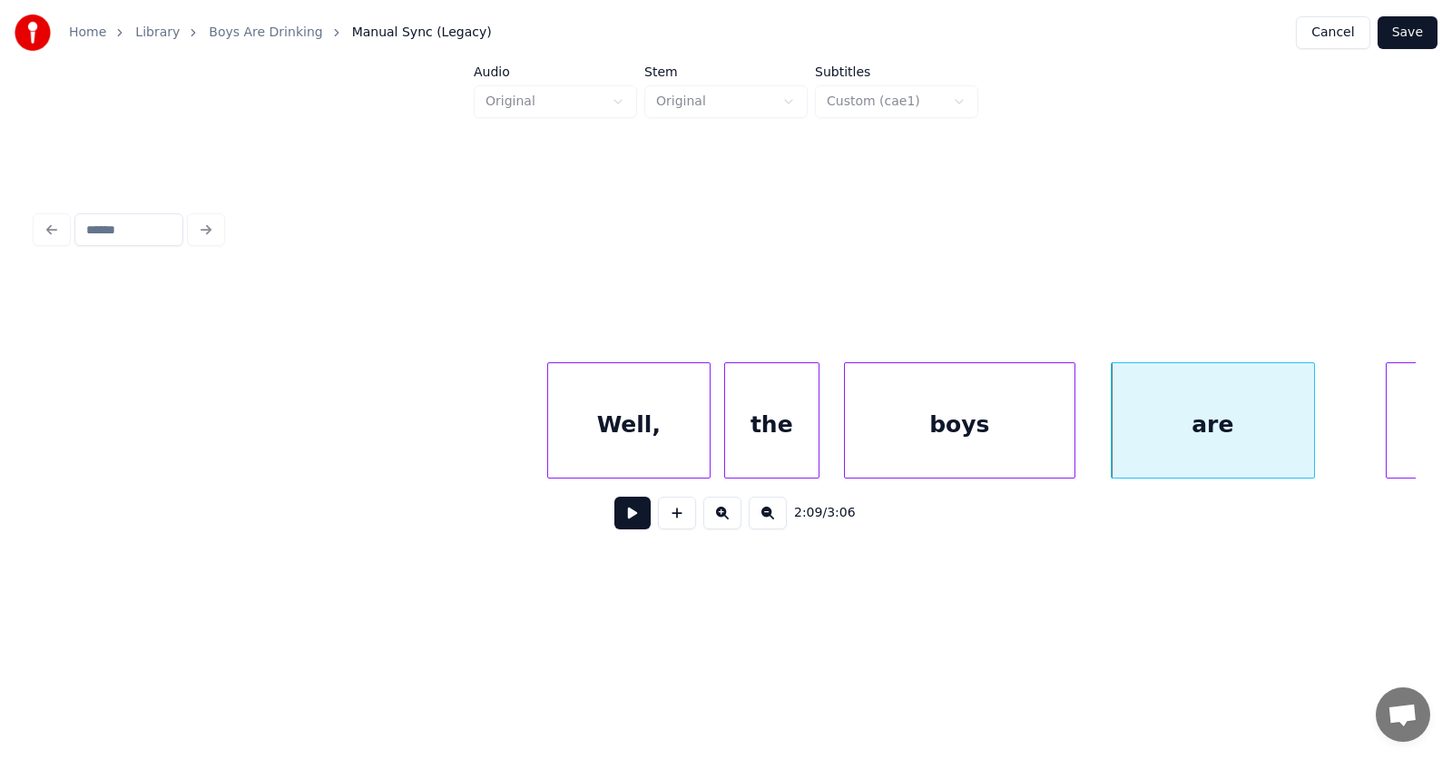
scroll to position [0, 87527]
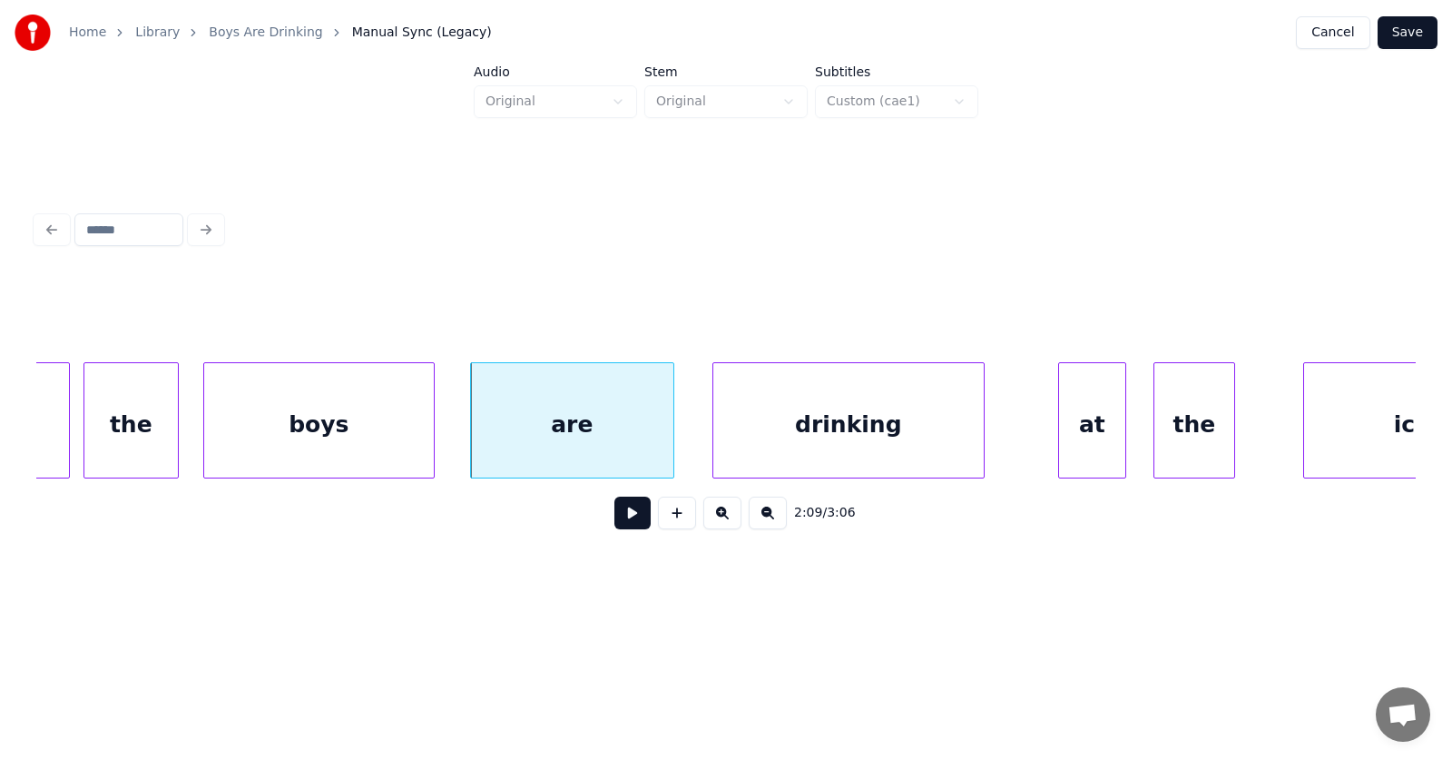
click at [881, 440] on div "drinking" at bounding box center [848, 424] width 270 height 123
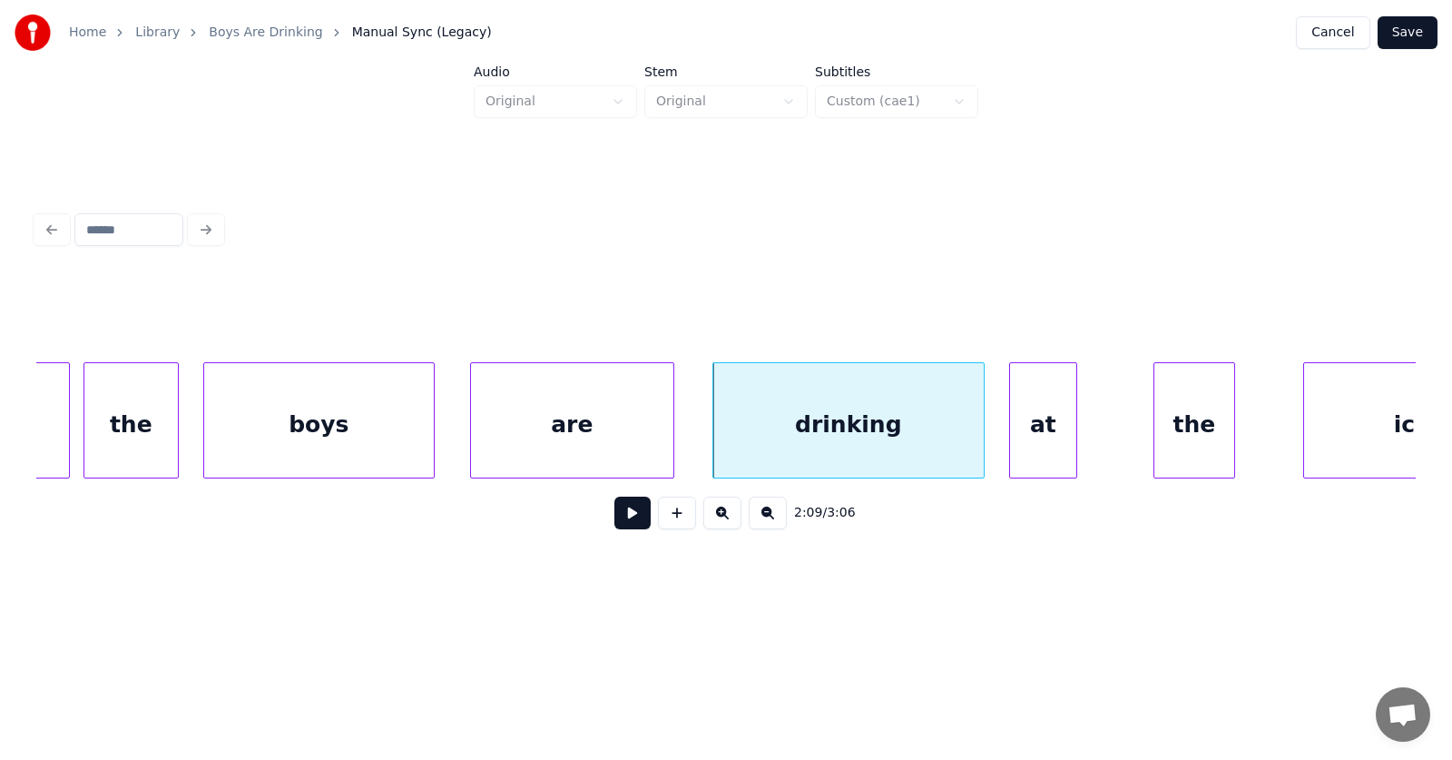
click at [1033, 436] on div "at" at bounding box center [1043, 424] width 66 height 123
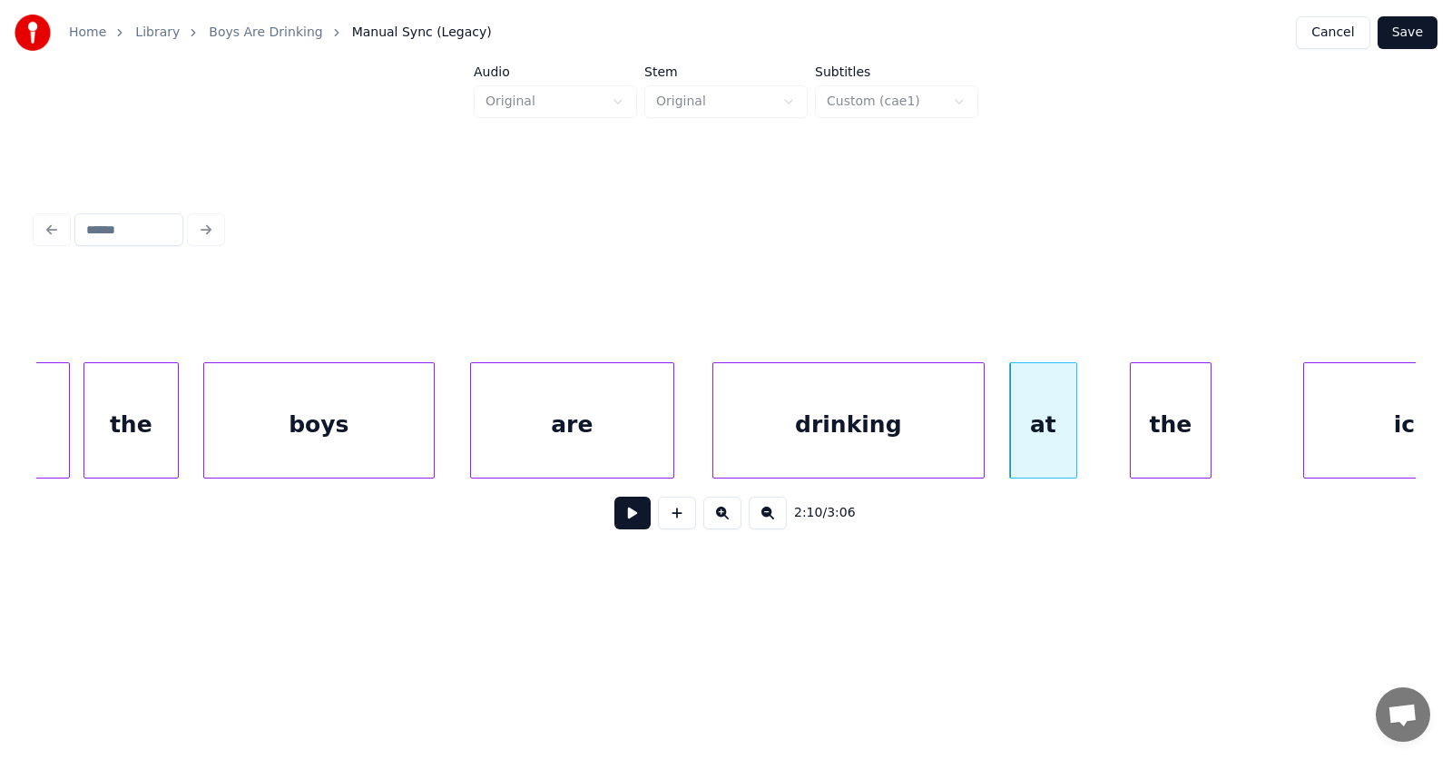
click at [1145, 436] on div "the" at bounding box center [1171, 424] width 80 height 123
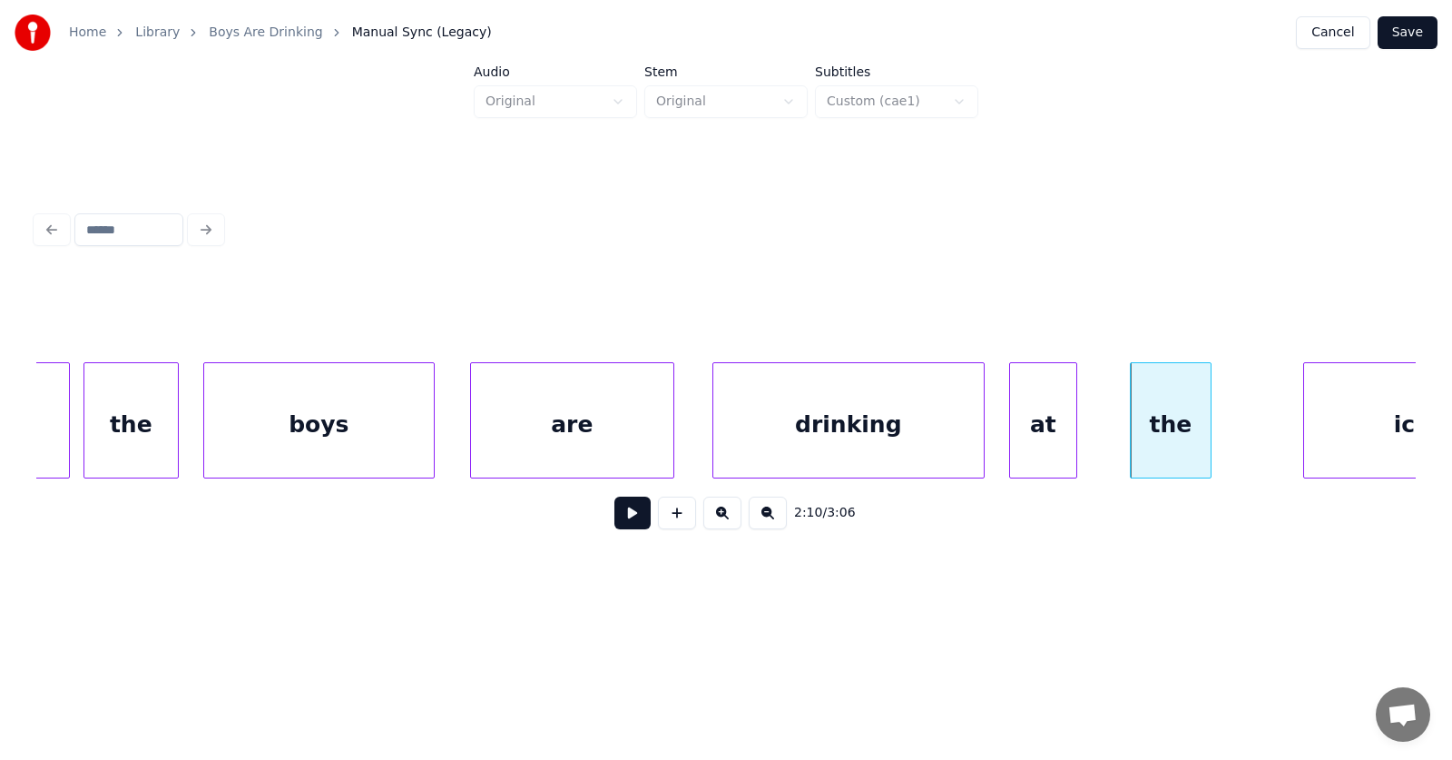
scroll to position [0, 88296]
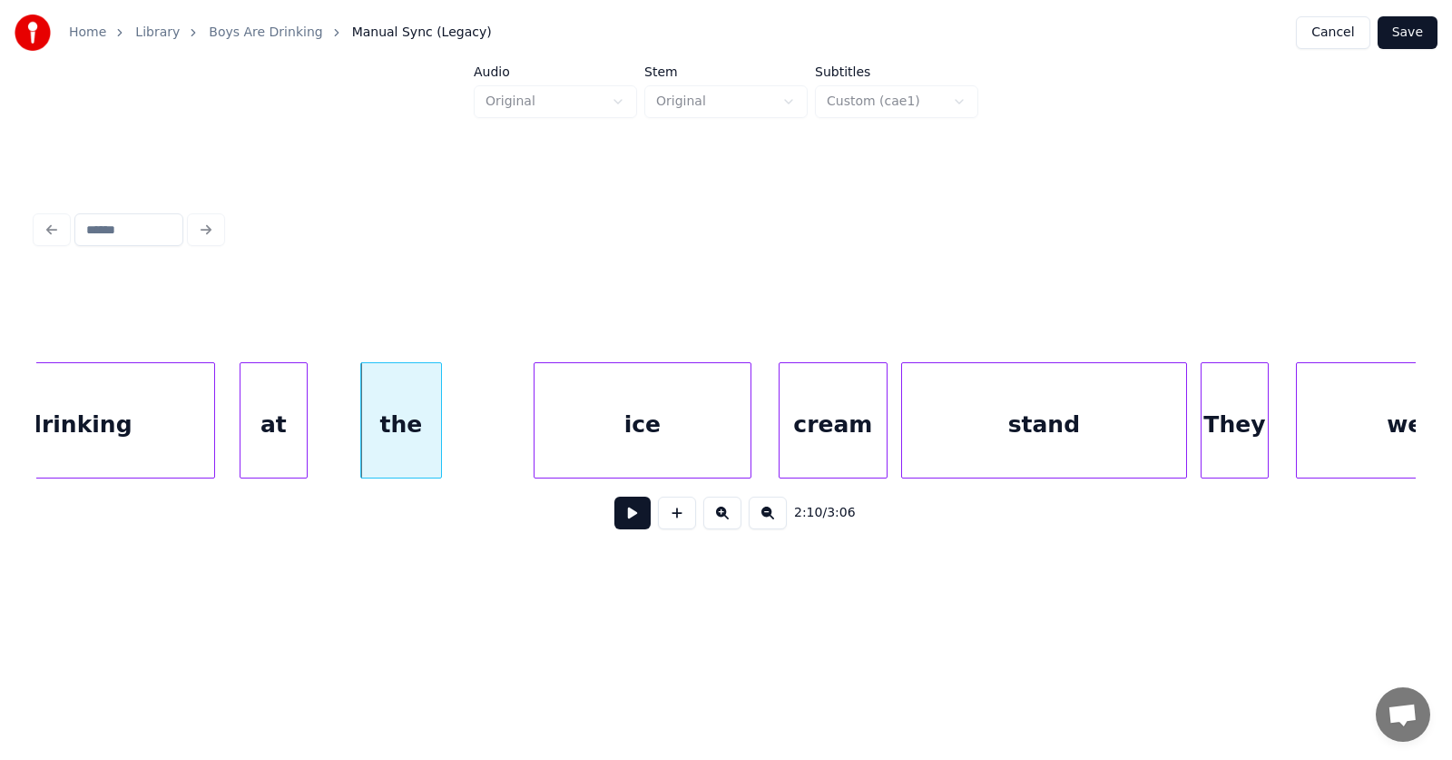
click at [818, 431] on div "cream" at bounding box center [833, 424] width 107 height 123
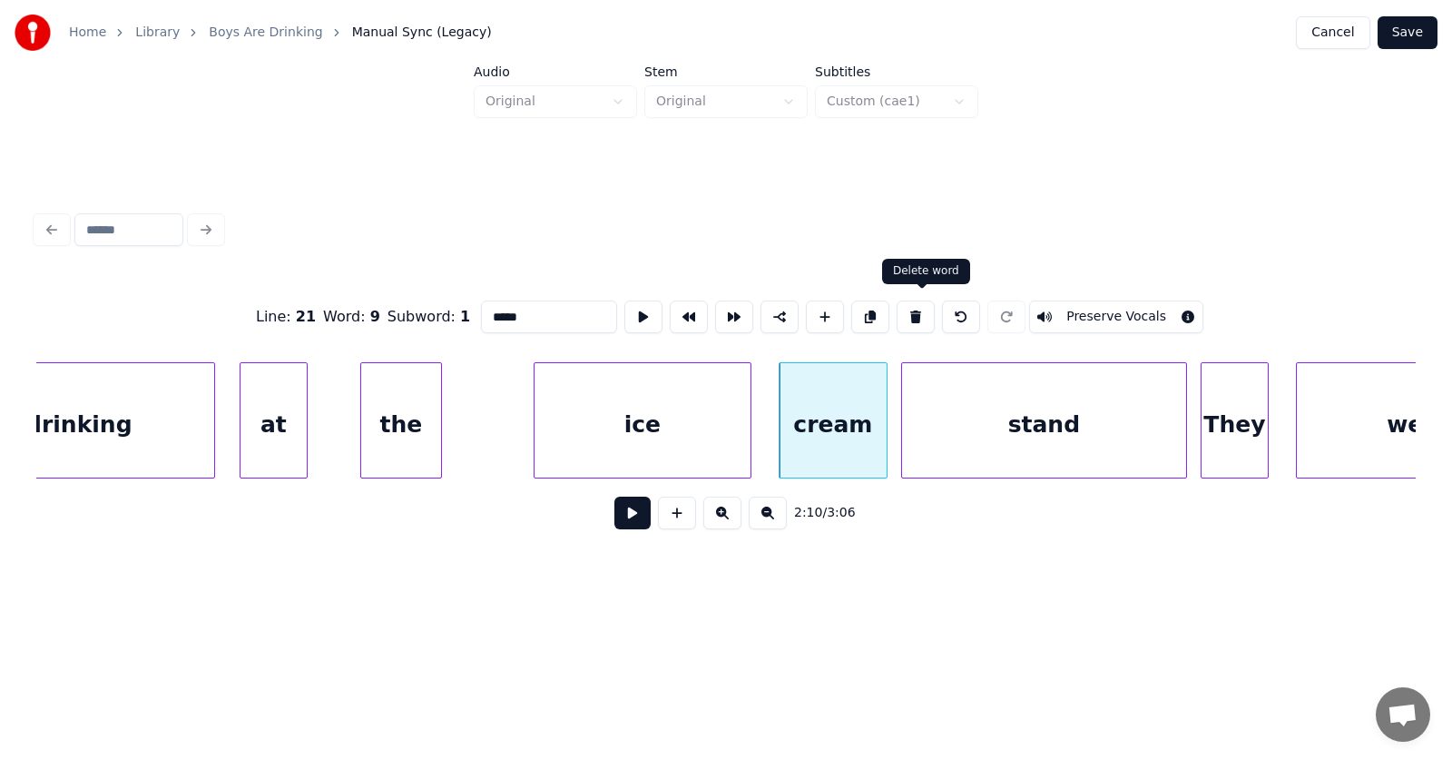
click at [924, 307] on button at bounding box center [916, 316] width 38 height 33
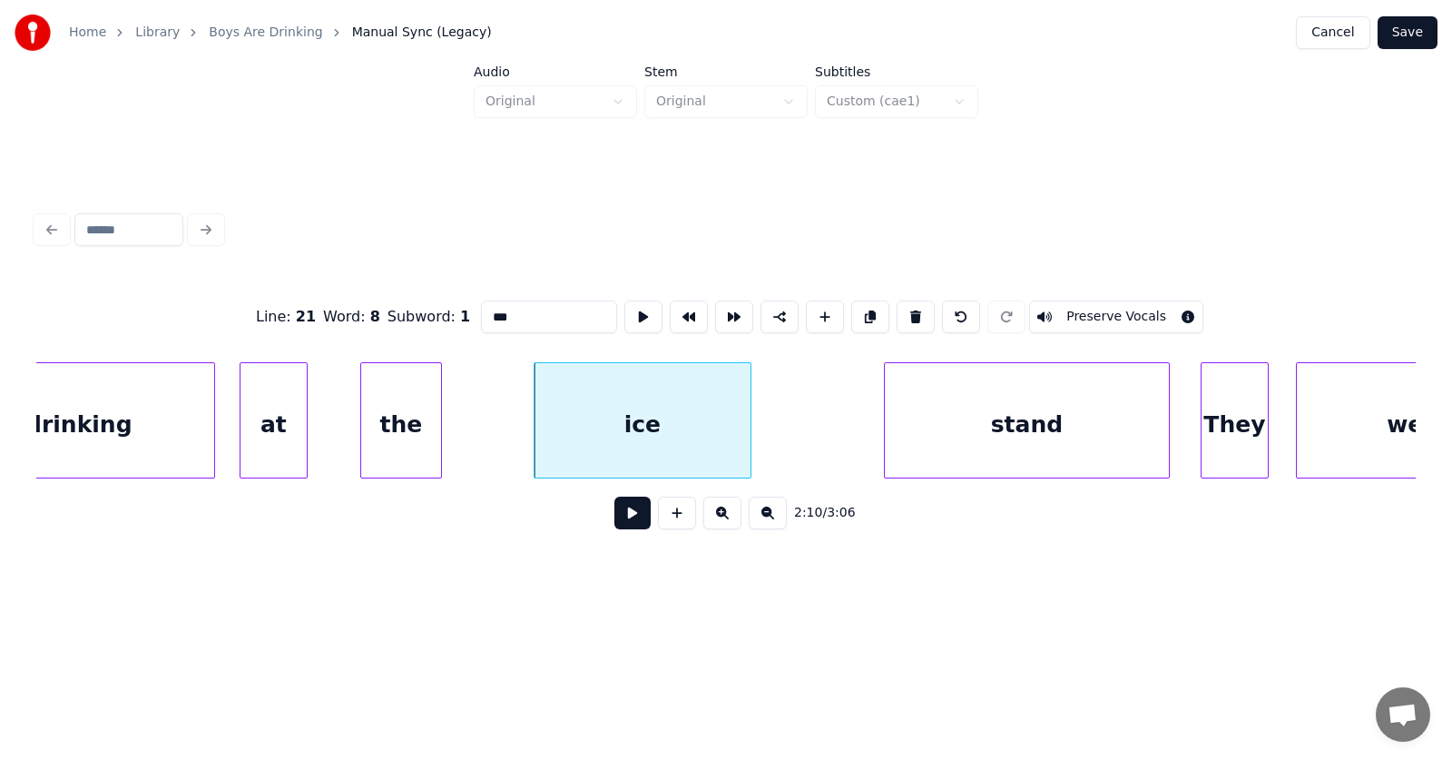
click at [1066, 445] on div "stand" at bounding box center [1027, 424] width 284 height 123
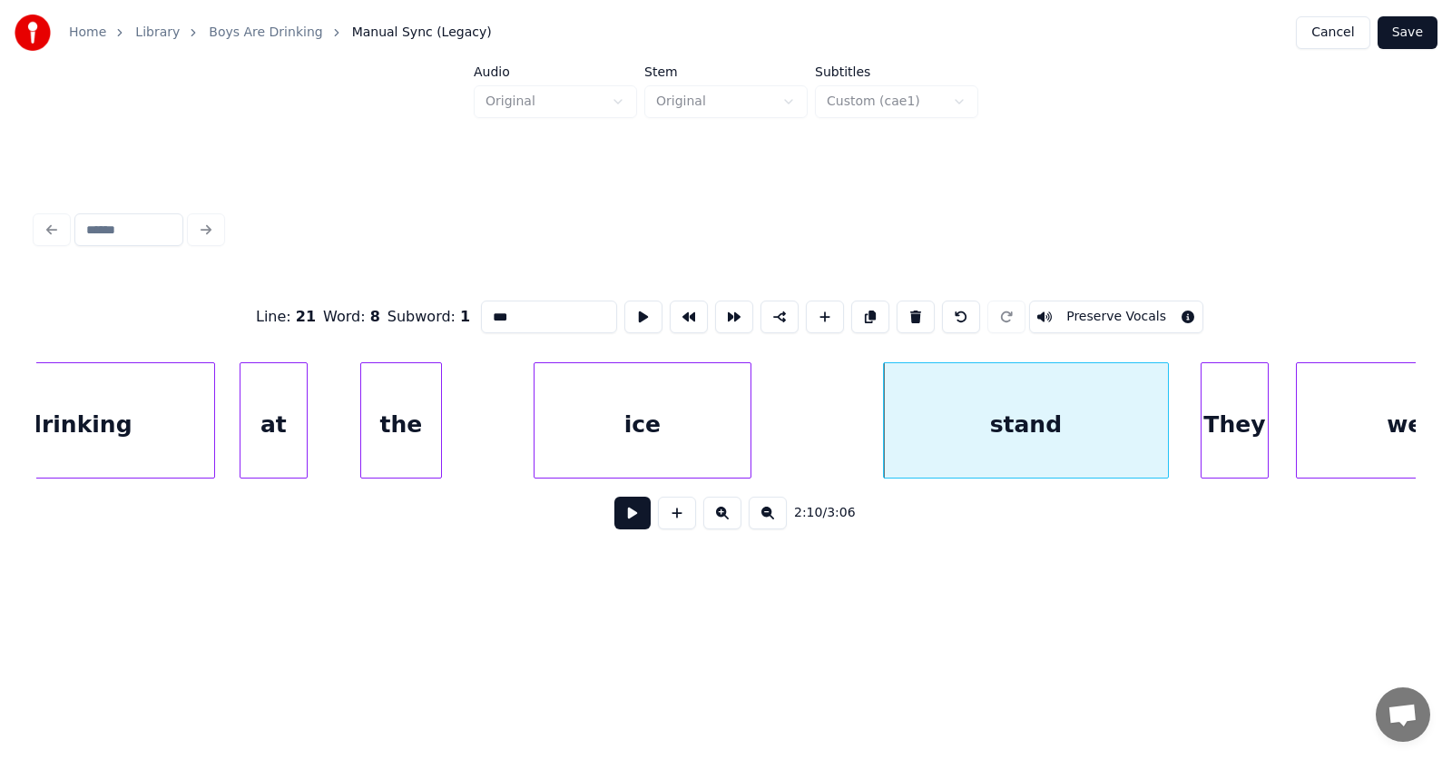
click at [1038, 430] on div "stand" at bounding box center [1026, 424] width 284 height 123
drag, startPoint x: 501, startPoint y: 309, endPoint x: 419, endPoint y: 300, distance: 82.2
click at [436, 313] on div "Line : 21 Word : 9 Subword : 1 ***** Preserve Vocals" at bounding box center [726, 316] width 1380 height 91
click at [532, 437] on div "ice" at bounding box center [598, 424] width 216 height 123
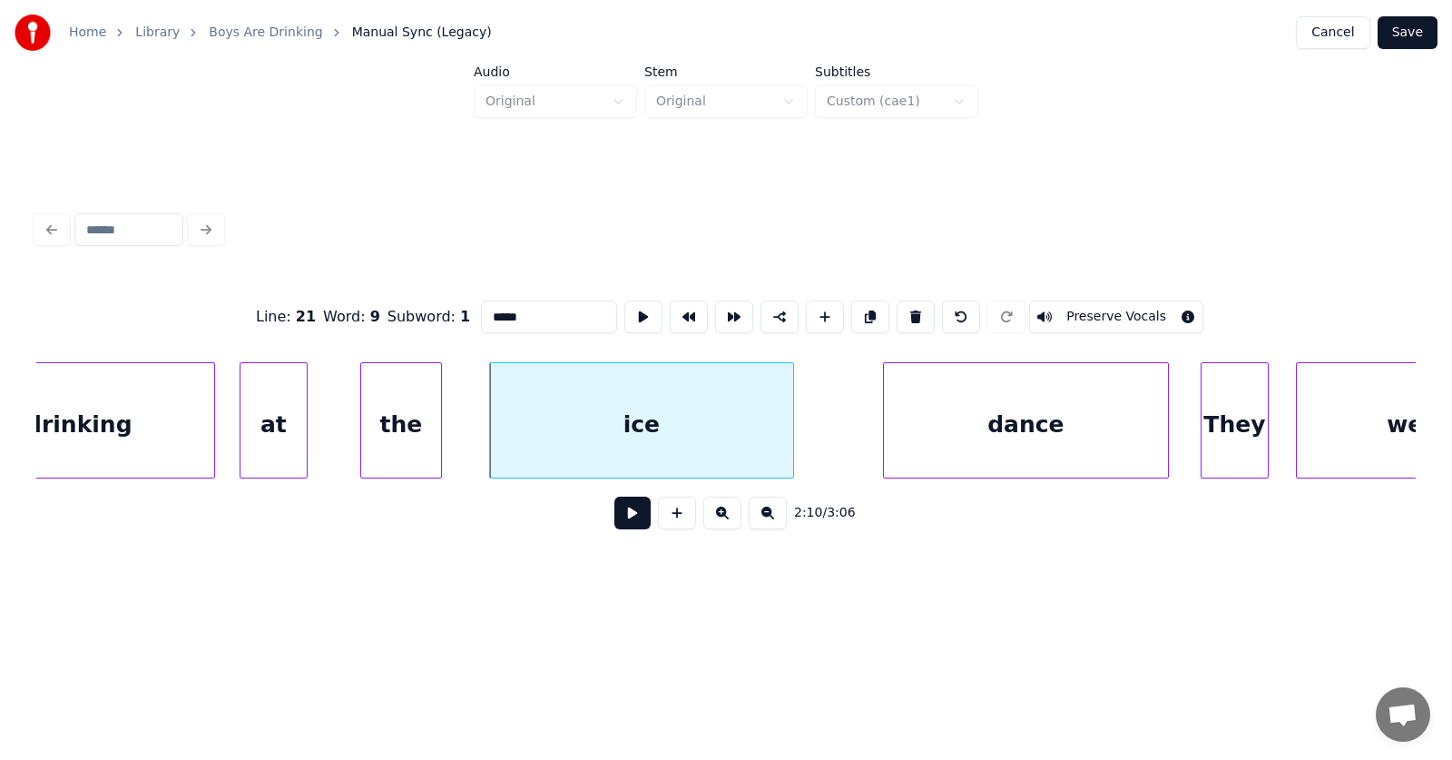
click at [788, 417] on div at bounding box center [790, 420] width 5 height 114
click at [726, 415] on div "ice" at bounding box center [641, 424] width 303 height 123
drag, startPoint x: 486, startPoint y: 311, endPoint x: 444, endPoint y: 310, distance: 41.8
click at [481, 310] on input "***" at bounding box center [549, 316] width 136 height 33
click at [819, 423] on div at bounding box center [817, 420] width 5 height 114
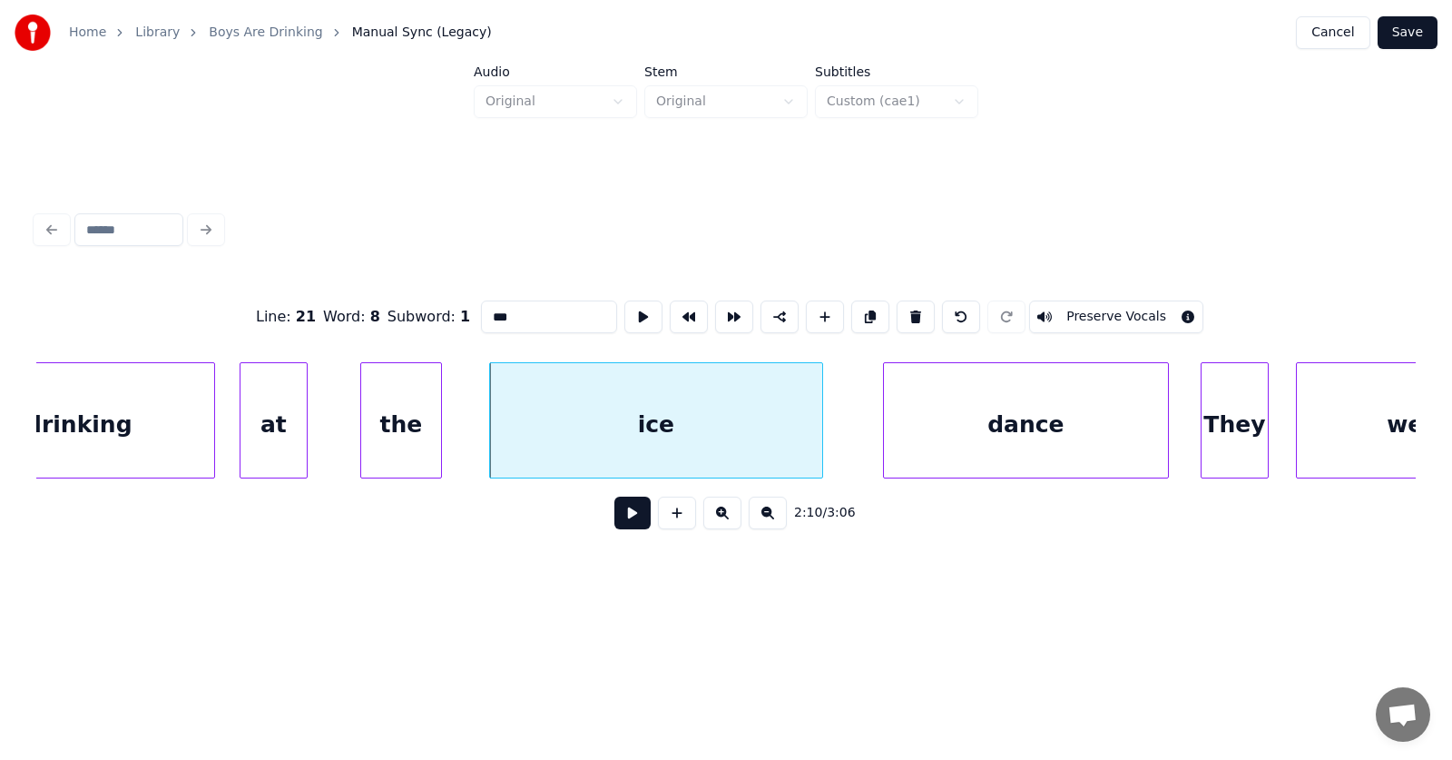
click at [501, 308] on input "***" at bounding box center [549, 316] width 136 height 33
drag, startPoint x: 501, startPoint y: 308, endPoint x: 447, endPoint y: 318, distance: 55.4
click at [481, 318] on input "***" at bounding box center [549, 316] width 136 height 33
click at [656, 424] on div "high school" at bounding box center [656, 424] width 332 height 123
type input "**********"
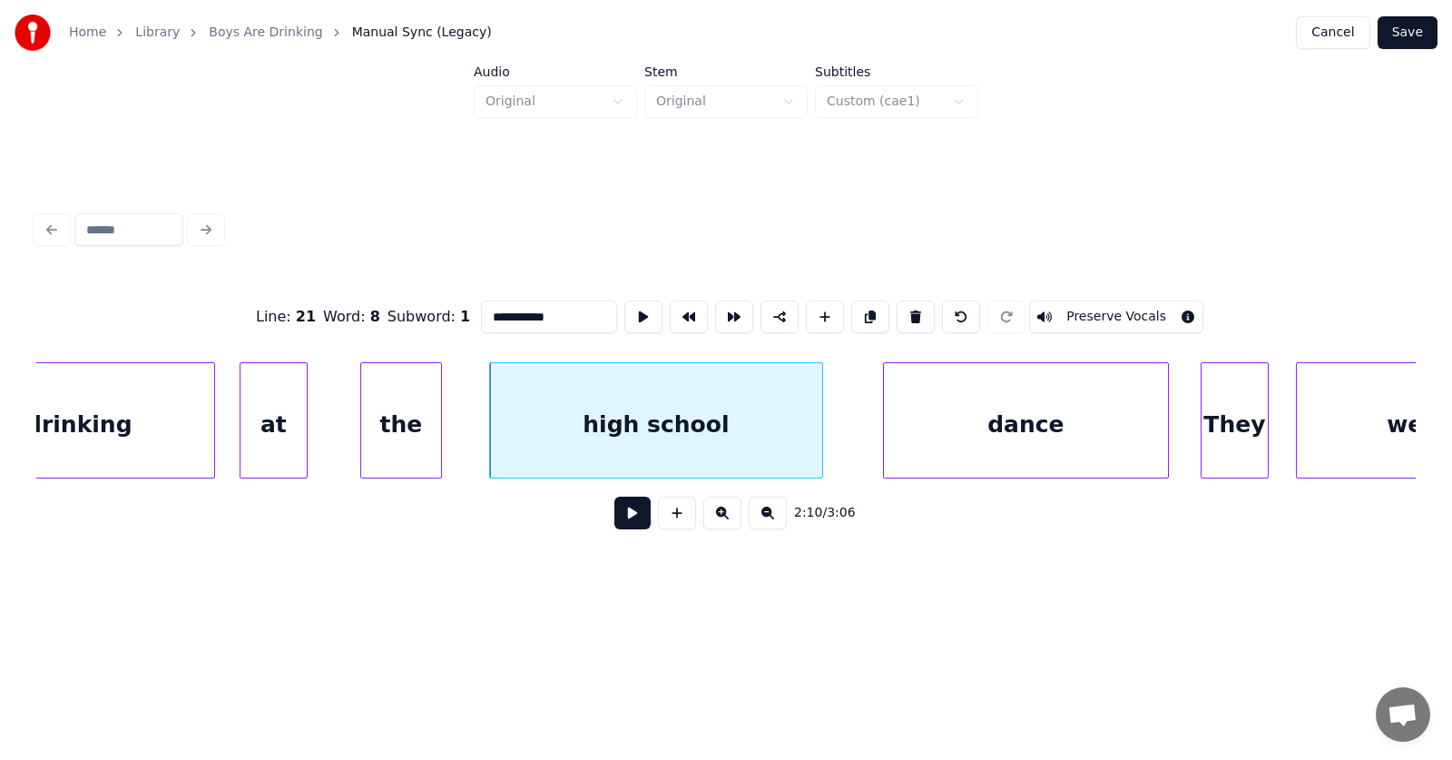
click at [634, 513] on button at bounding box center [632, 512] width 36 height 33
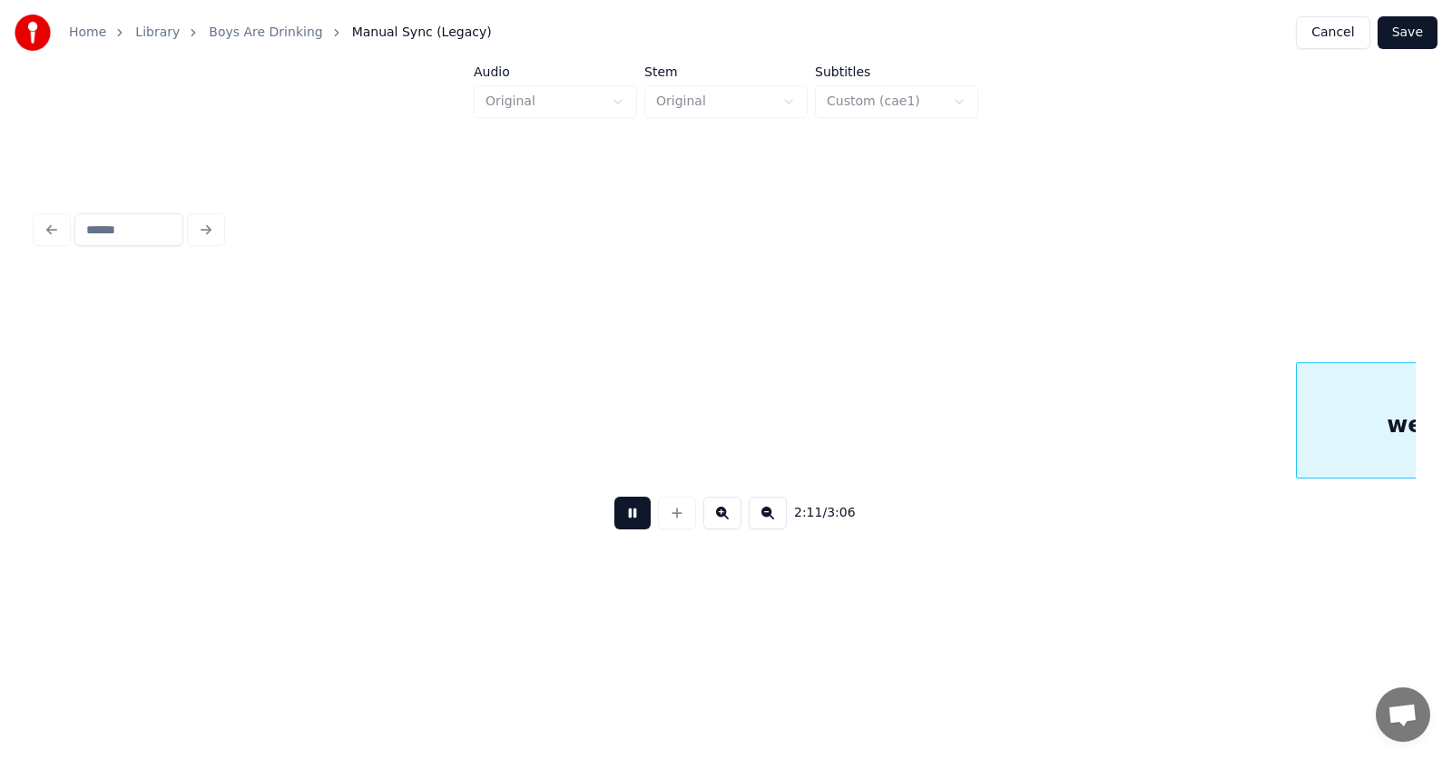
scroll to position [0, 89680]
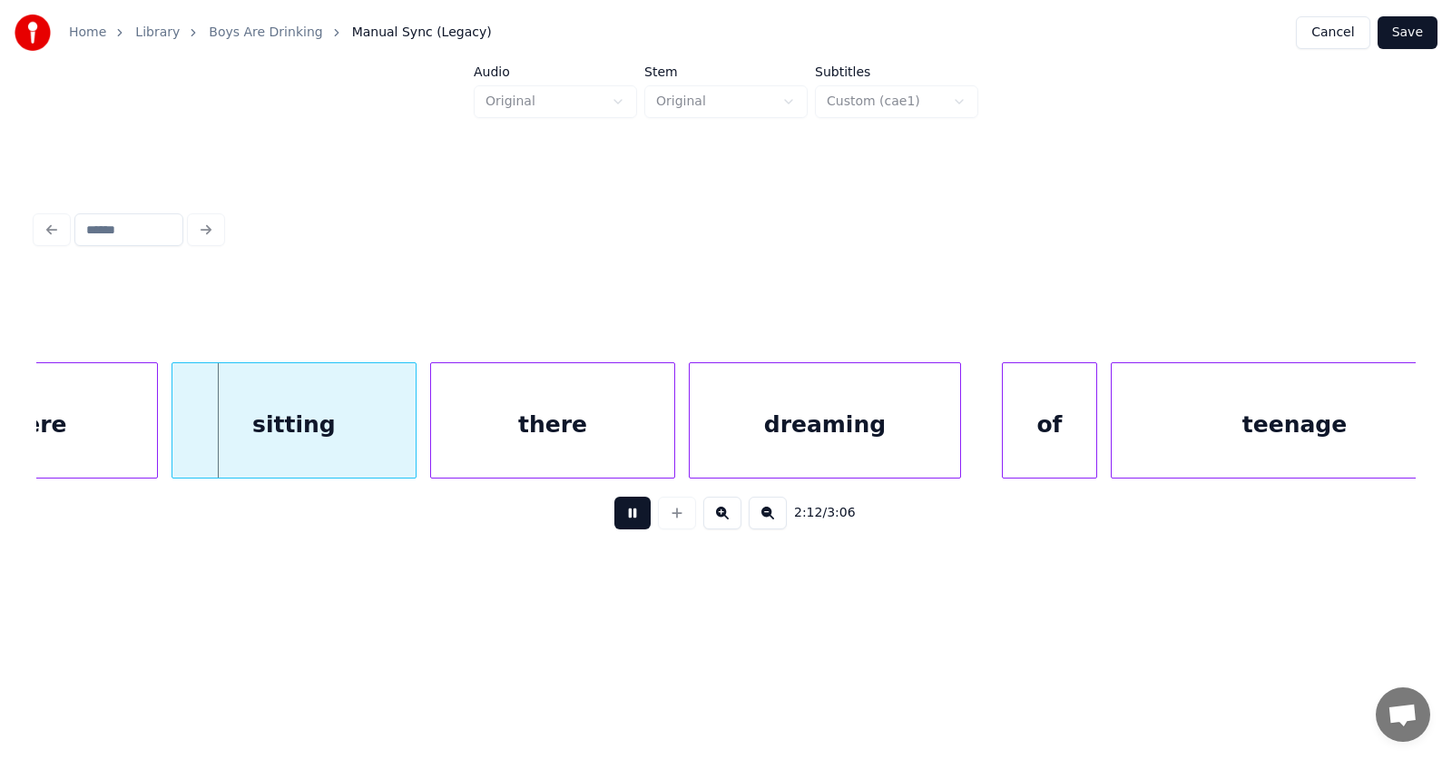
click at [634, 513] on button at bounding box center [632, 512] width 36 height 33
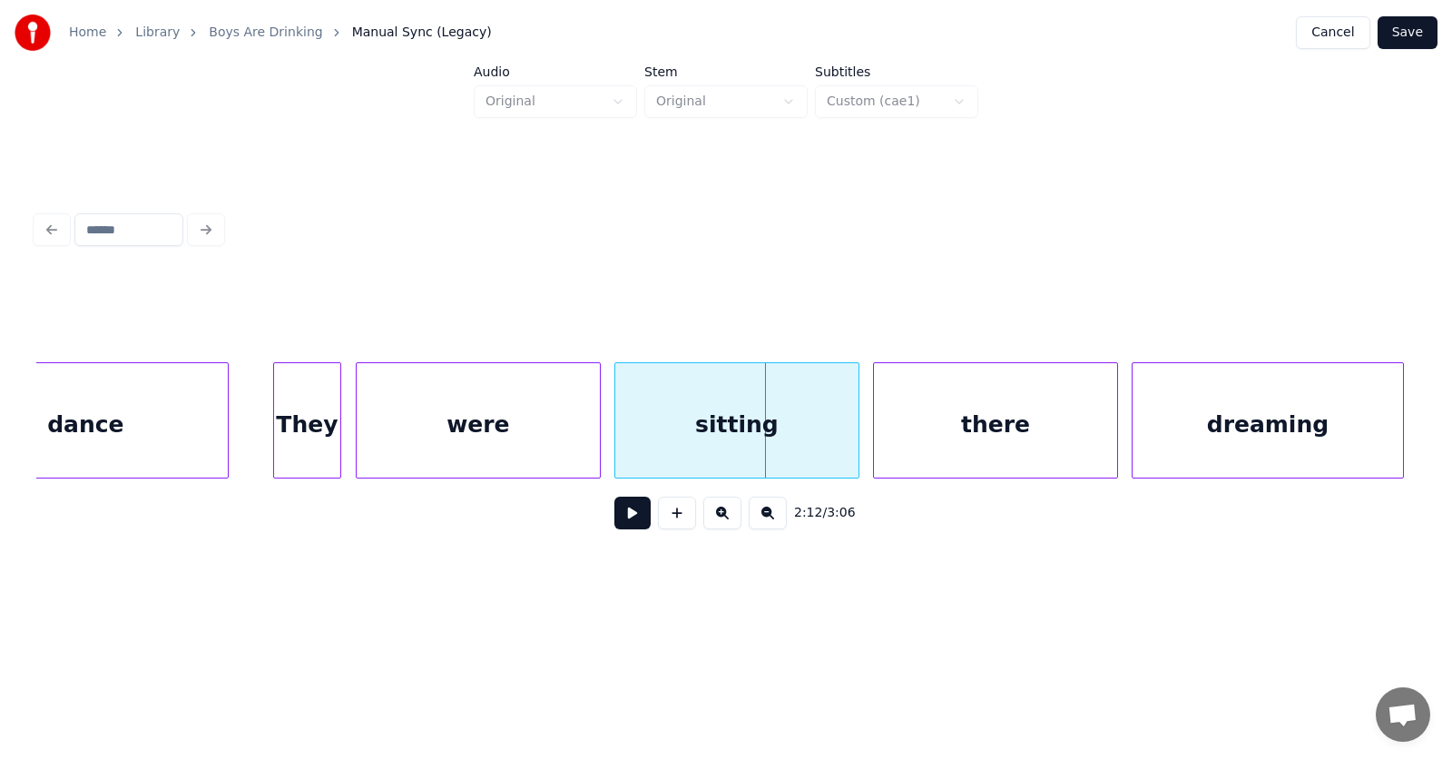
click at [331, 426] on div "They" at bounding box center [307, 424] width 66 height 123
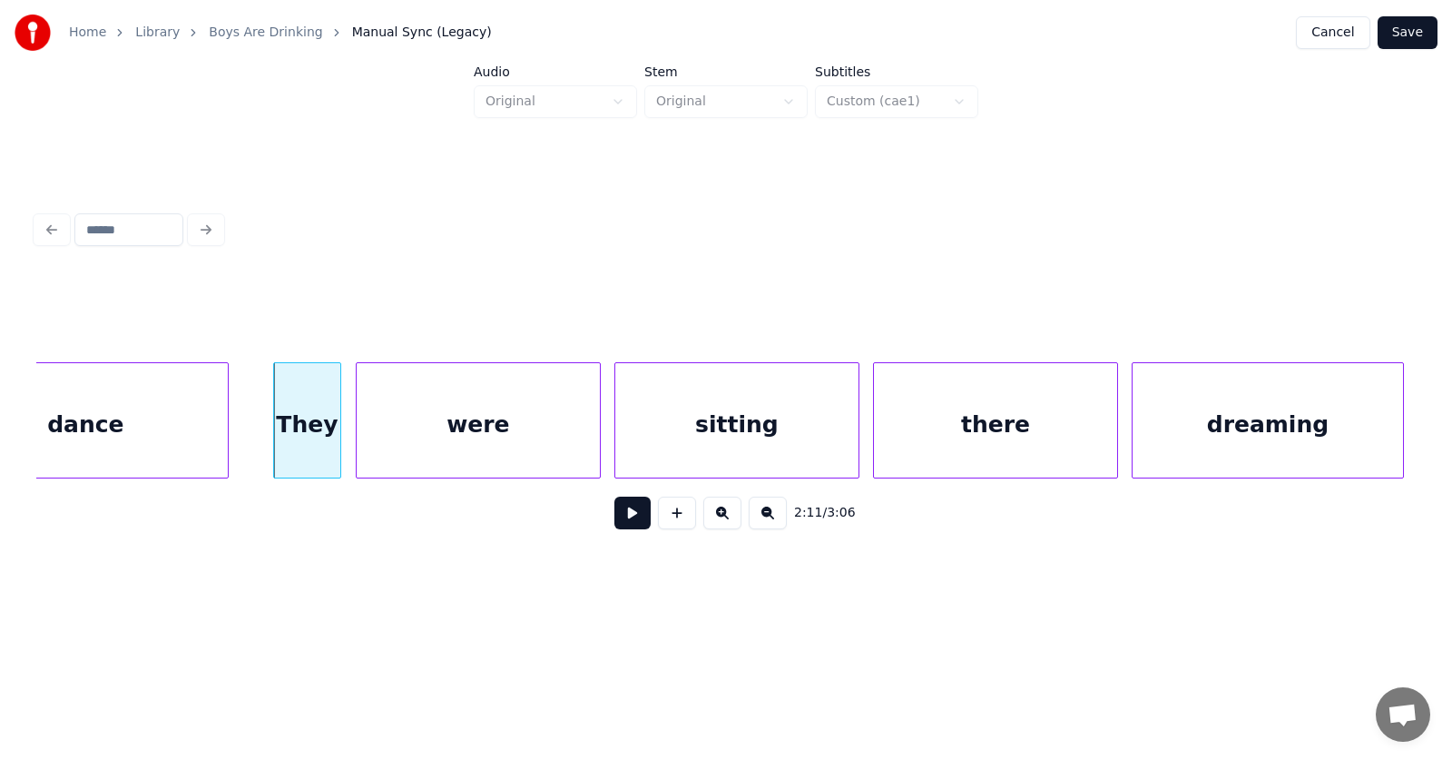
click at [310, 419] on div "They" at bounding box center [307, 424] width 66 height 123
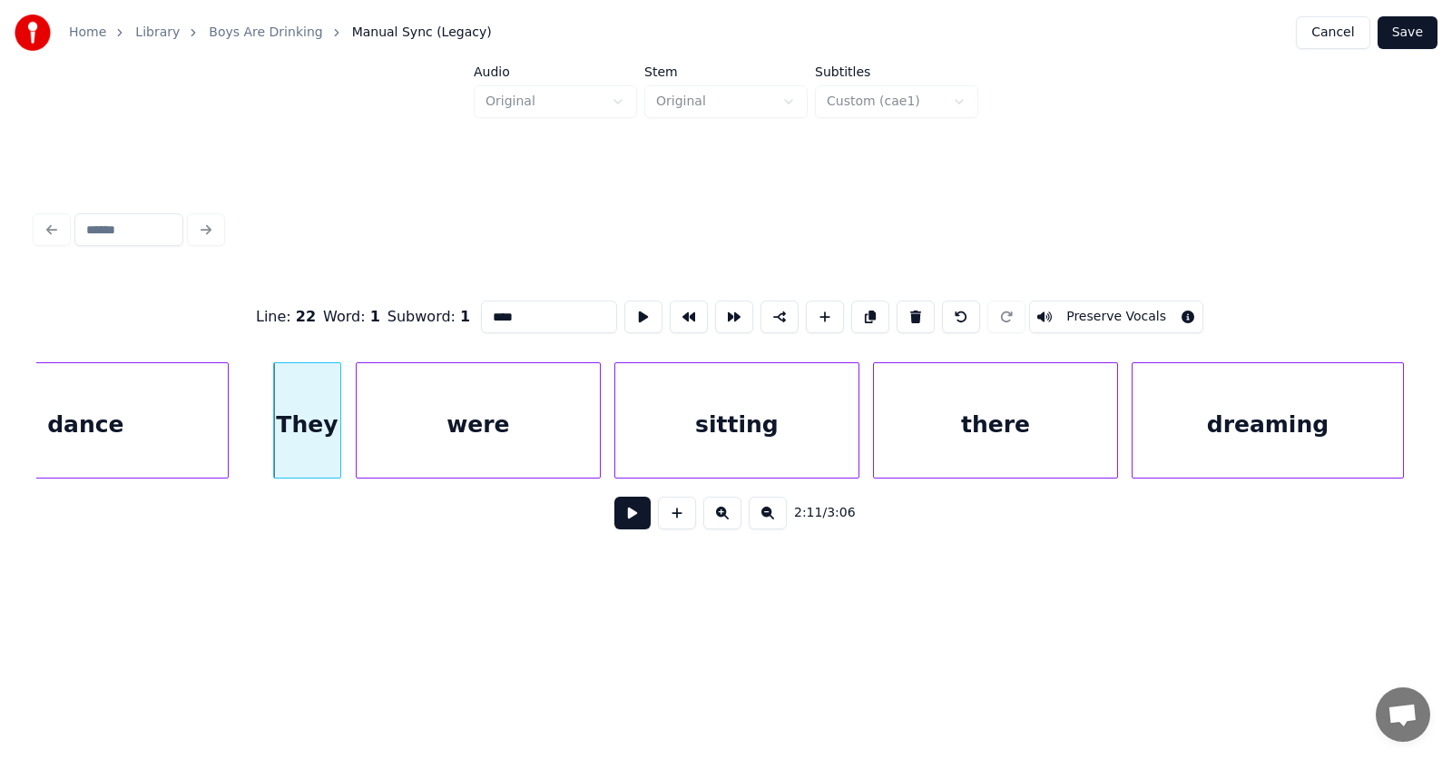
drag, startPoint x: 489, startPoint y: 314, endPoint x: 446, endPoint y: 310, distance: 43.7
click at [481, 310] on input "****" at bounding box center [549, 316] width 136 height 33
click at [553, 425] on div "were" at bounding box center [476, 424] width 243 height 123
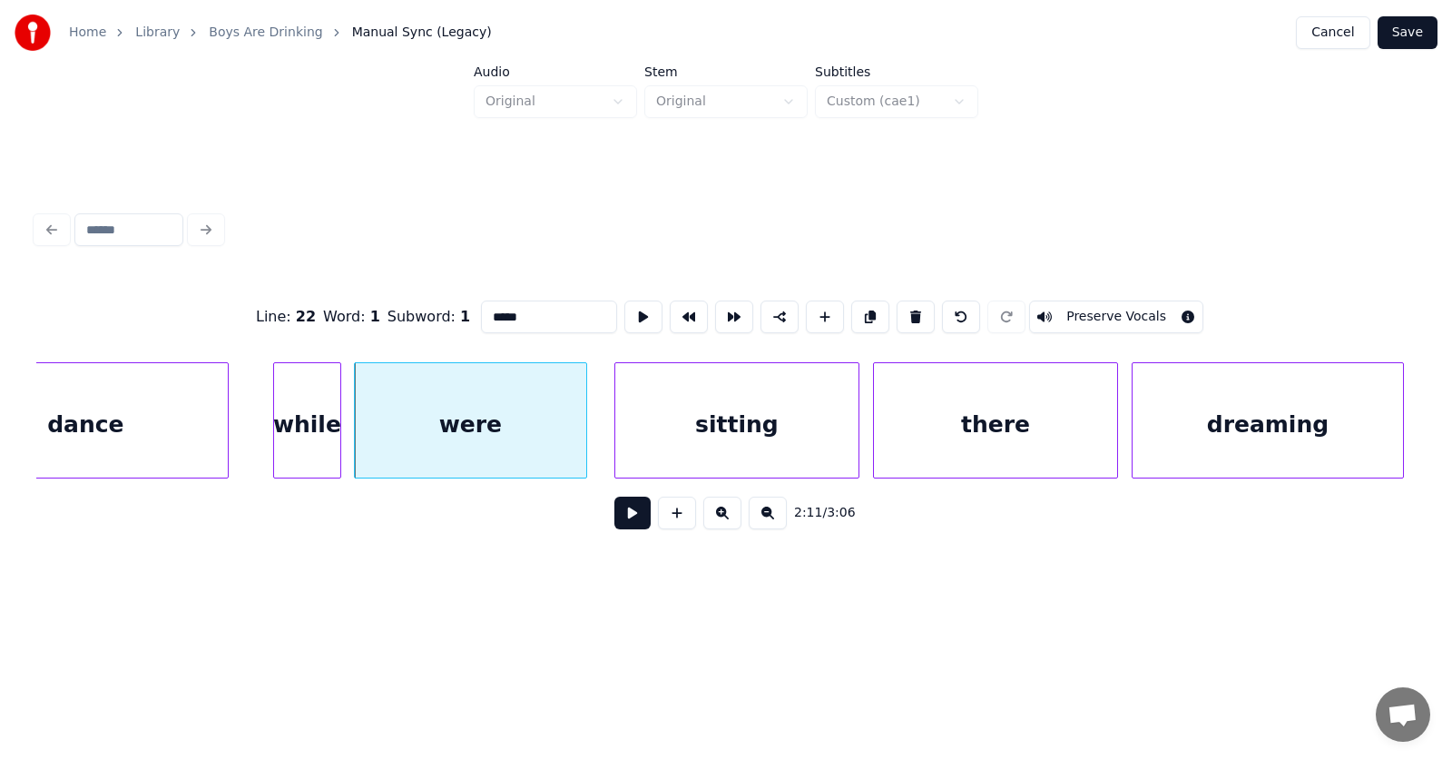
click at [584, 431] on div at bounding box center [583, 420] width 5 height 114
click at [640, 436] on div "sitting" at bounding box center [720, 424] width 243 height 123
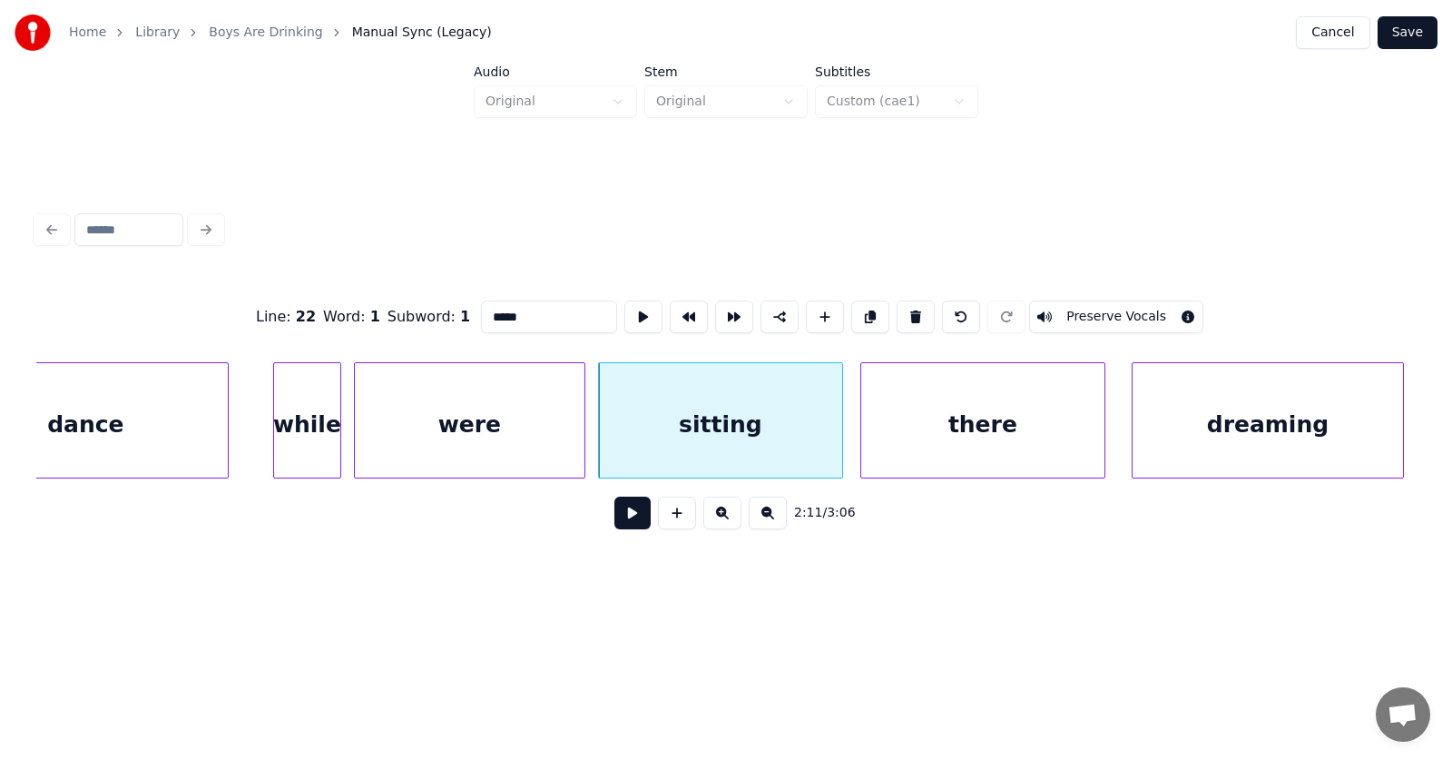
click at [951, 437] on div "there" at bounding box center [982, 424] width 243 height 123
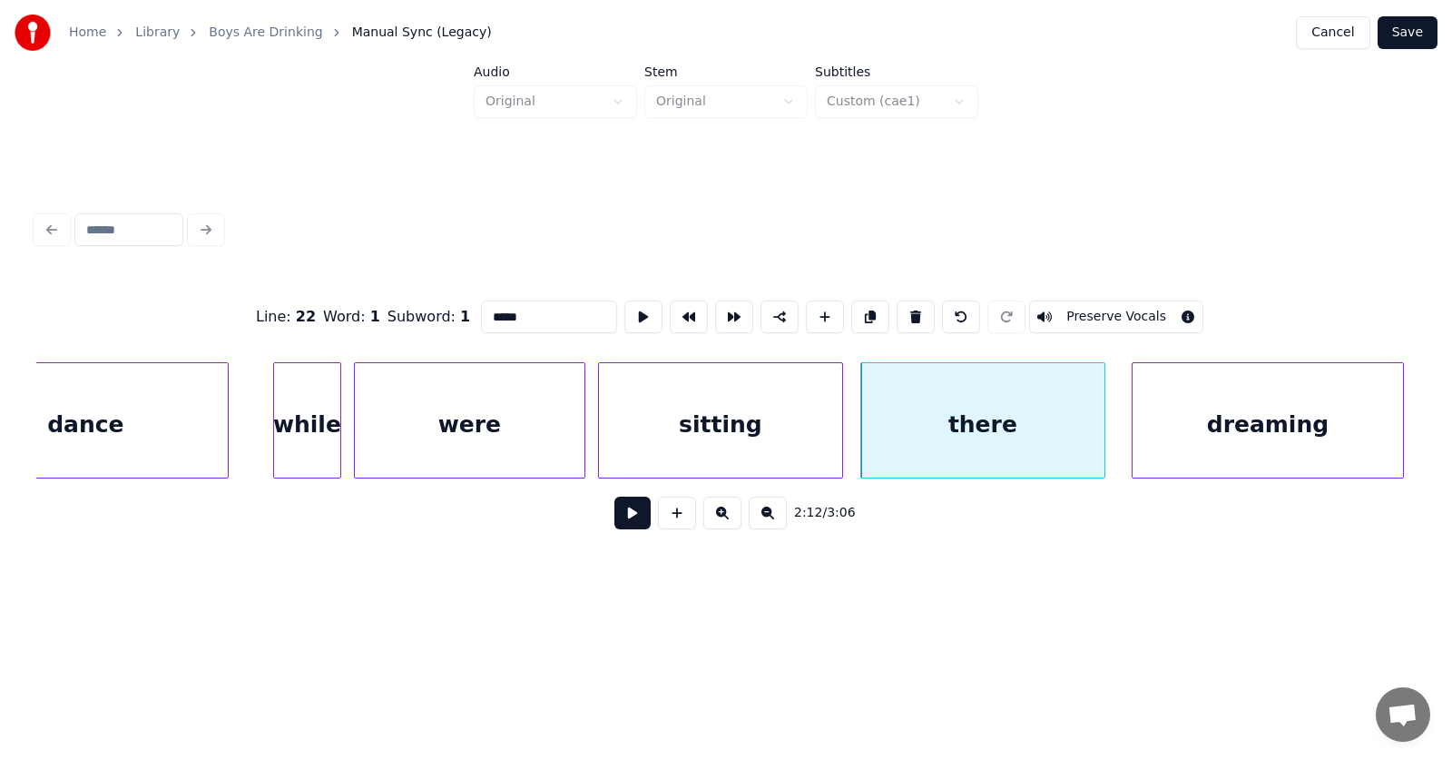
click at [949, 431] on div "there" at bounding box center [982, 424] width 243 height 123
drag, startPoint x: 482, startPoint y: 312, endPoint x: 452, endPoint y: 314, distance: 30.0
click at [481, 314] on input "*****" at bounding box center [549, 316] width 136 height 33
type input "****"
click at [625, 508] on button at bounding box center [632, 512] width 36 height 33
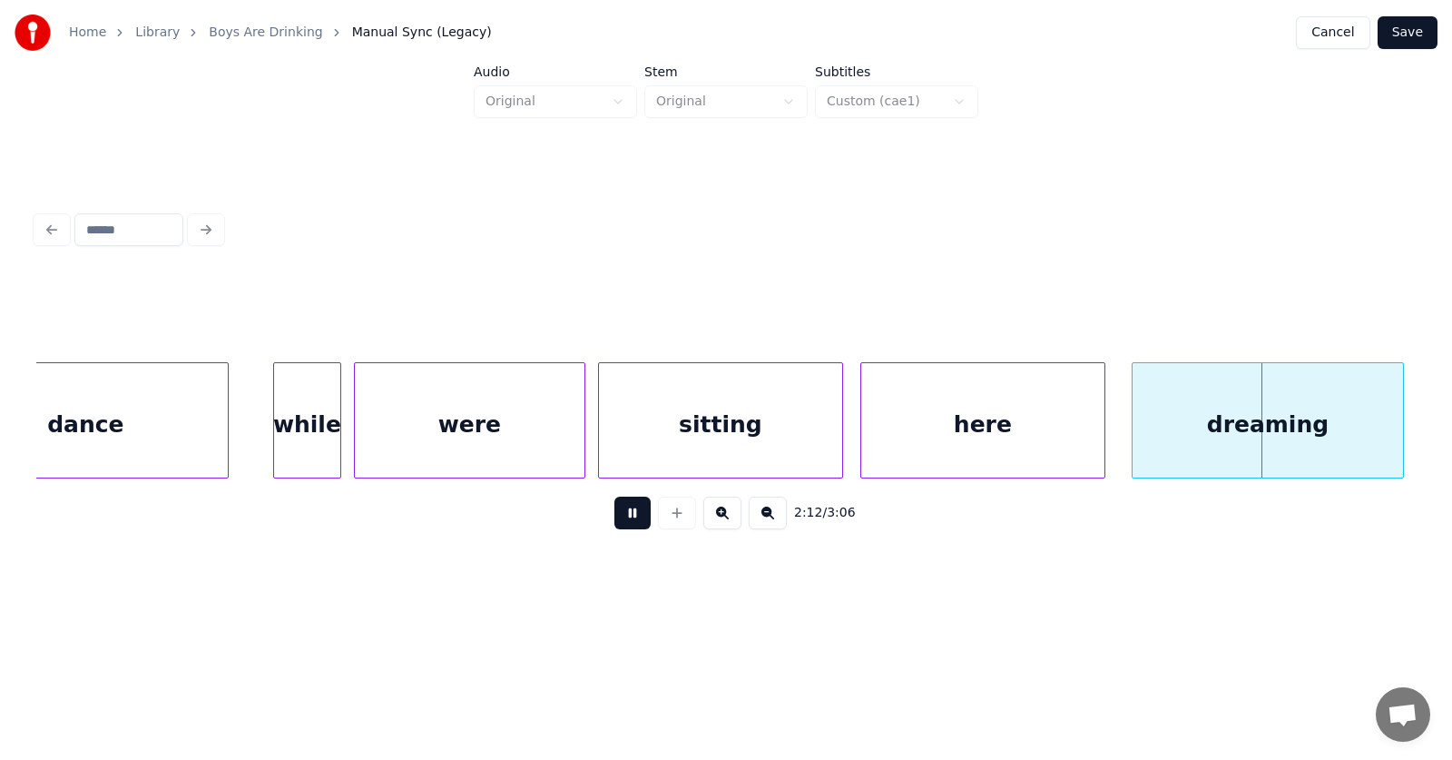
click at [625, 508] on button at bounding box center [632, 512] width 36 height 33
click at [1172, 433] on div "dreaming" at bounding box center [1259, 424] width 270 height 123
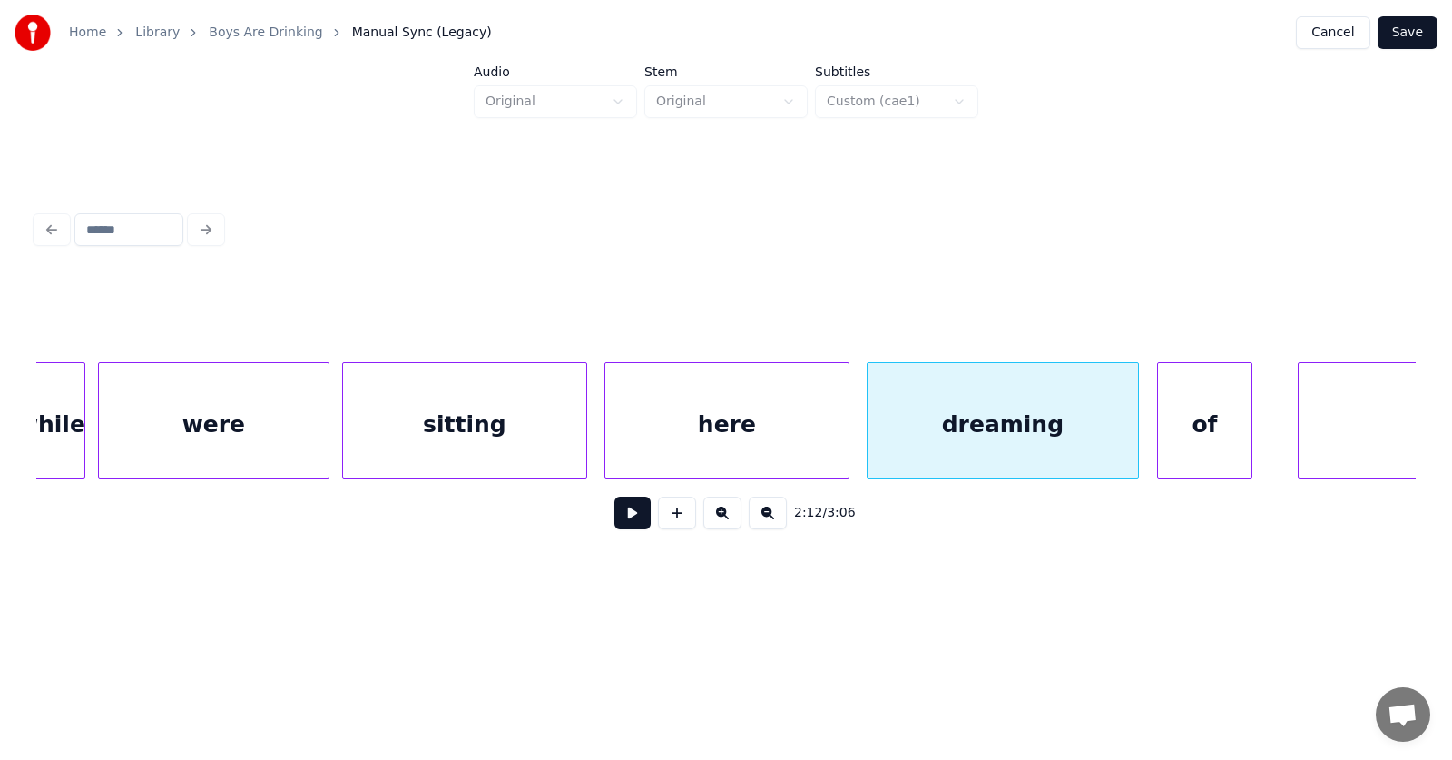
click at [1174, 436] on div "of" at bounding box center [1204, 424] width 93 height 123
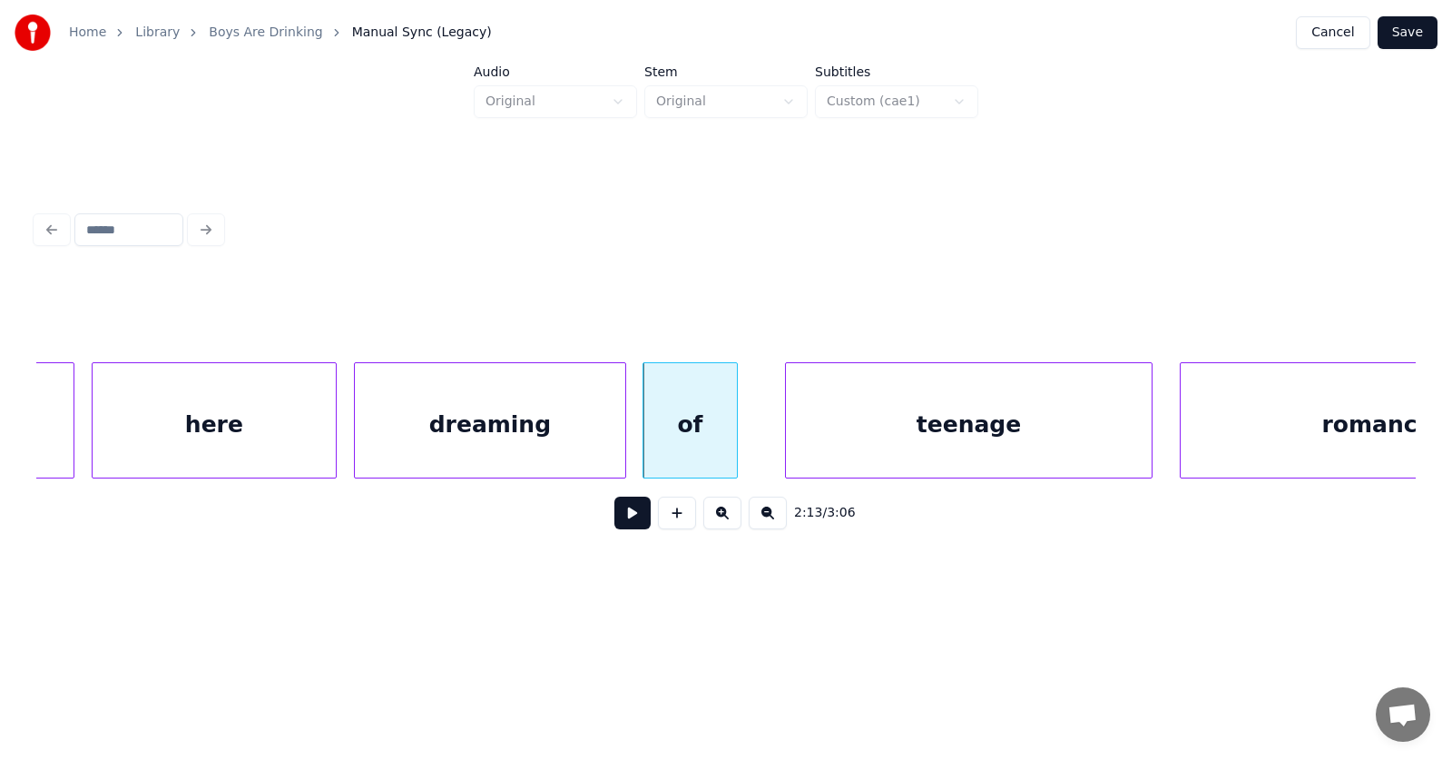
scroll to position [0, 90177]
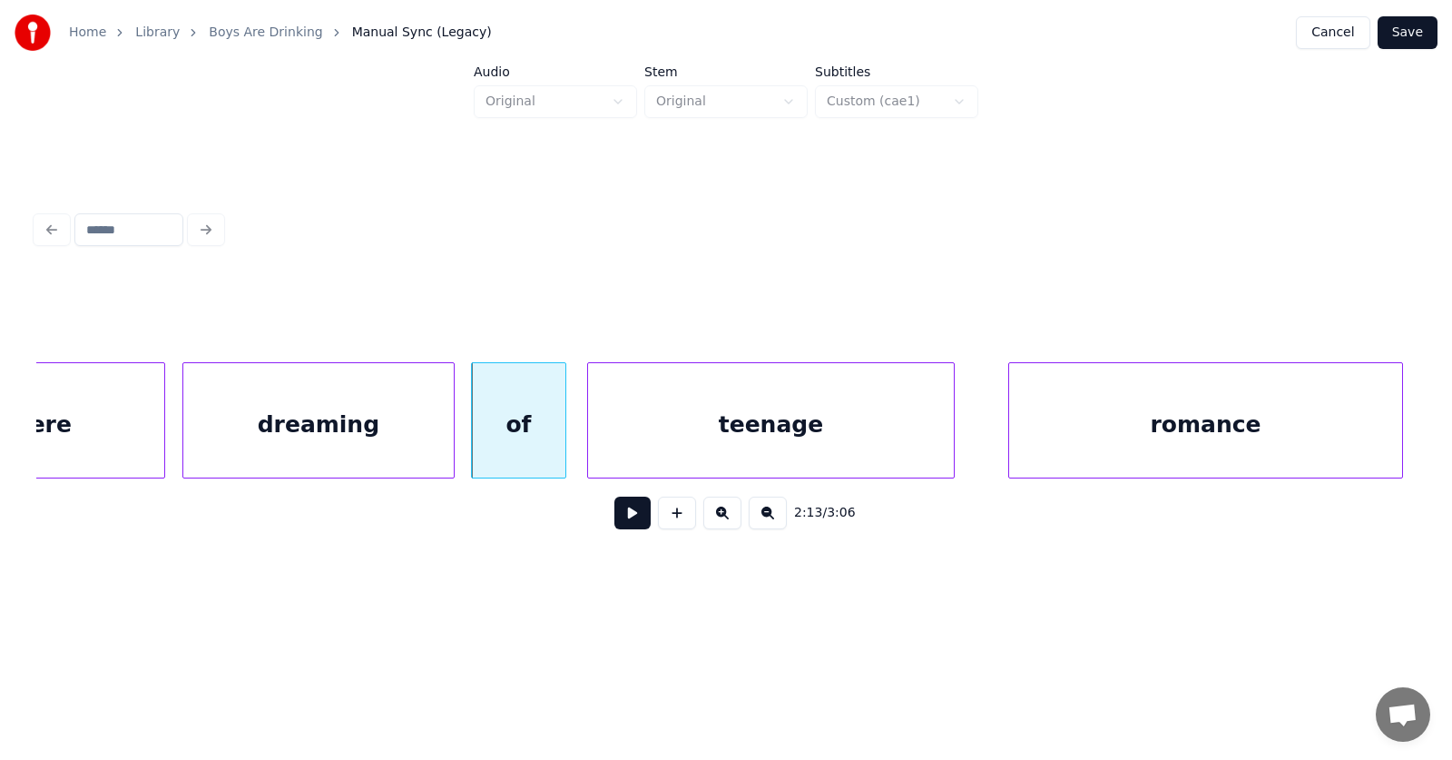
click at [843, 429] on div "teenage" at bounding box center [771, 424] width 366 height 123
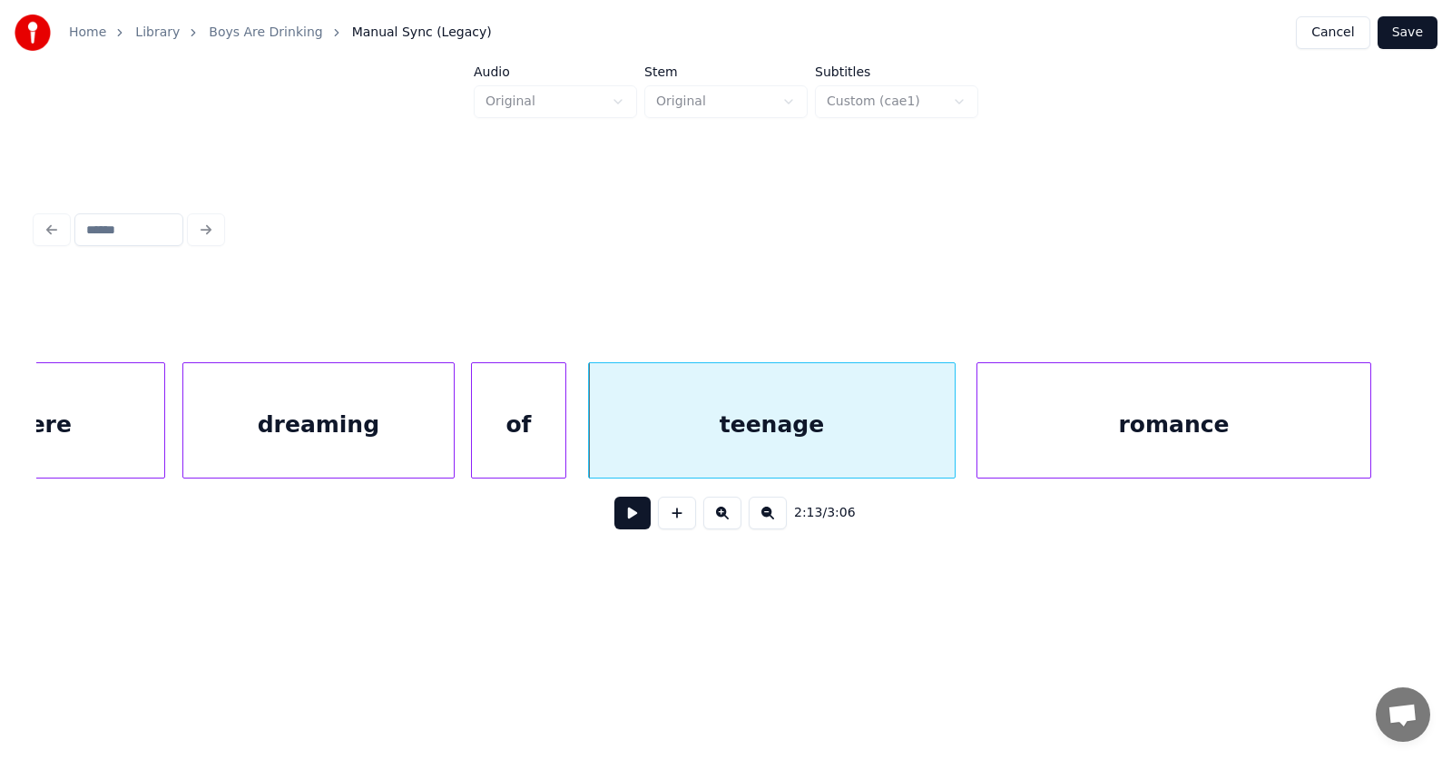
click at [1149, 429] on div "romance" at bounding box center [1173, 424] width 393 height 123
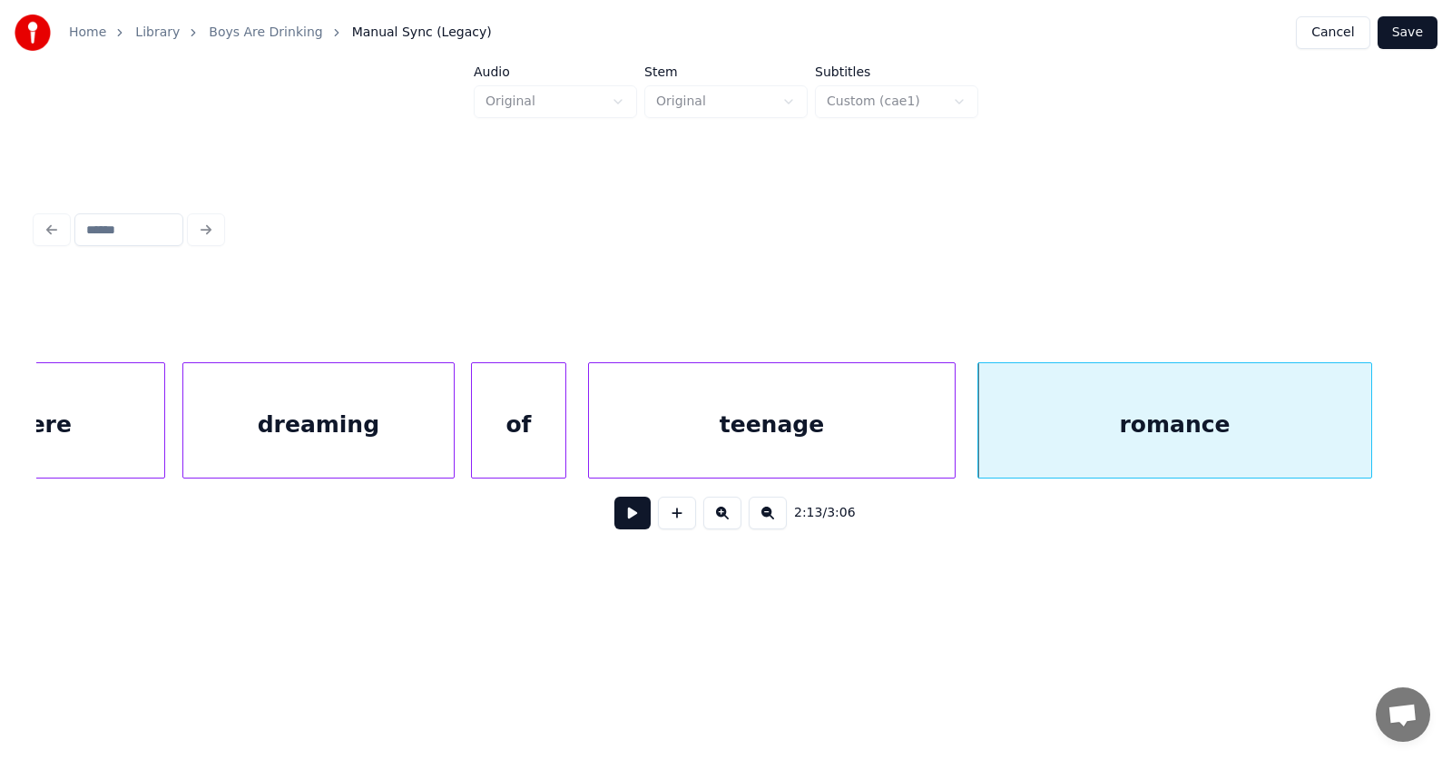
click at [624, 524] on button at bounding box center [632, 512] width 36 height 33
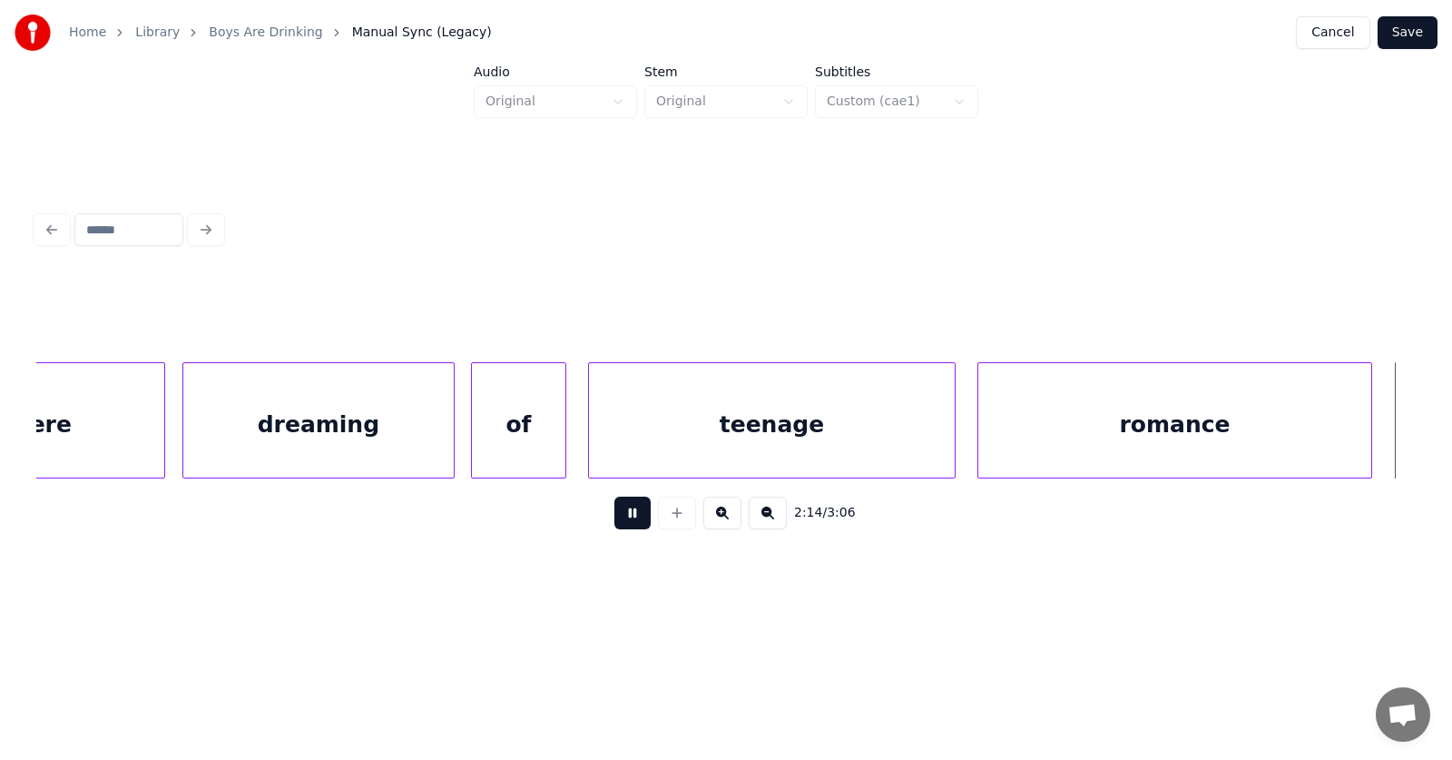
scroll to position [0, 91560]
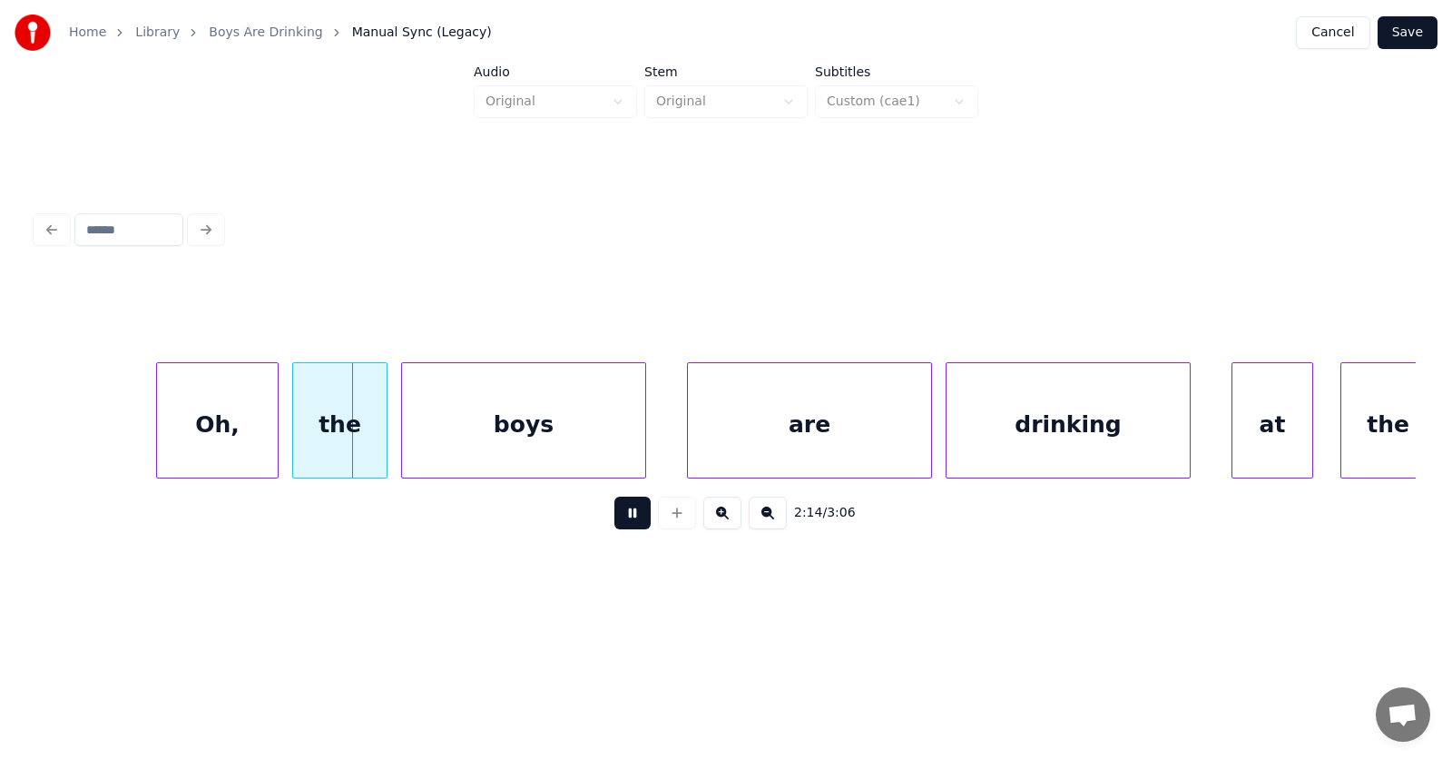
click at [624, 524] on button at bounding box center [632, 512] width 36 height 33
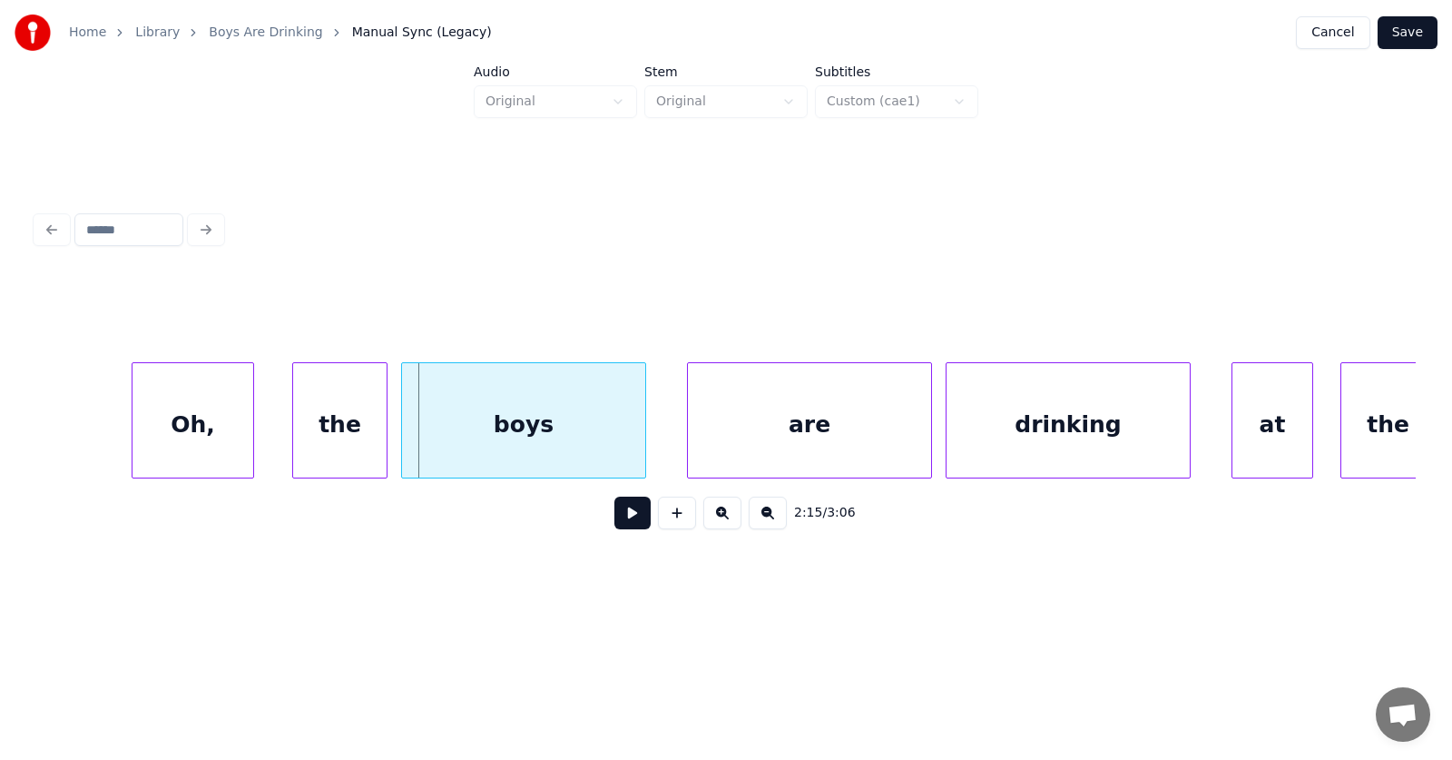
click at [192, 440] on div "Oh," at bounding box center [193, 424] width 121 height 123
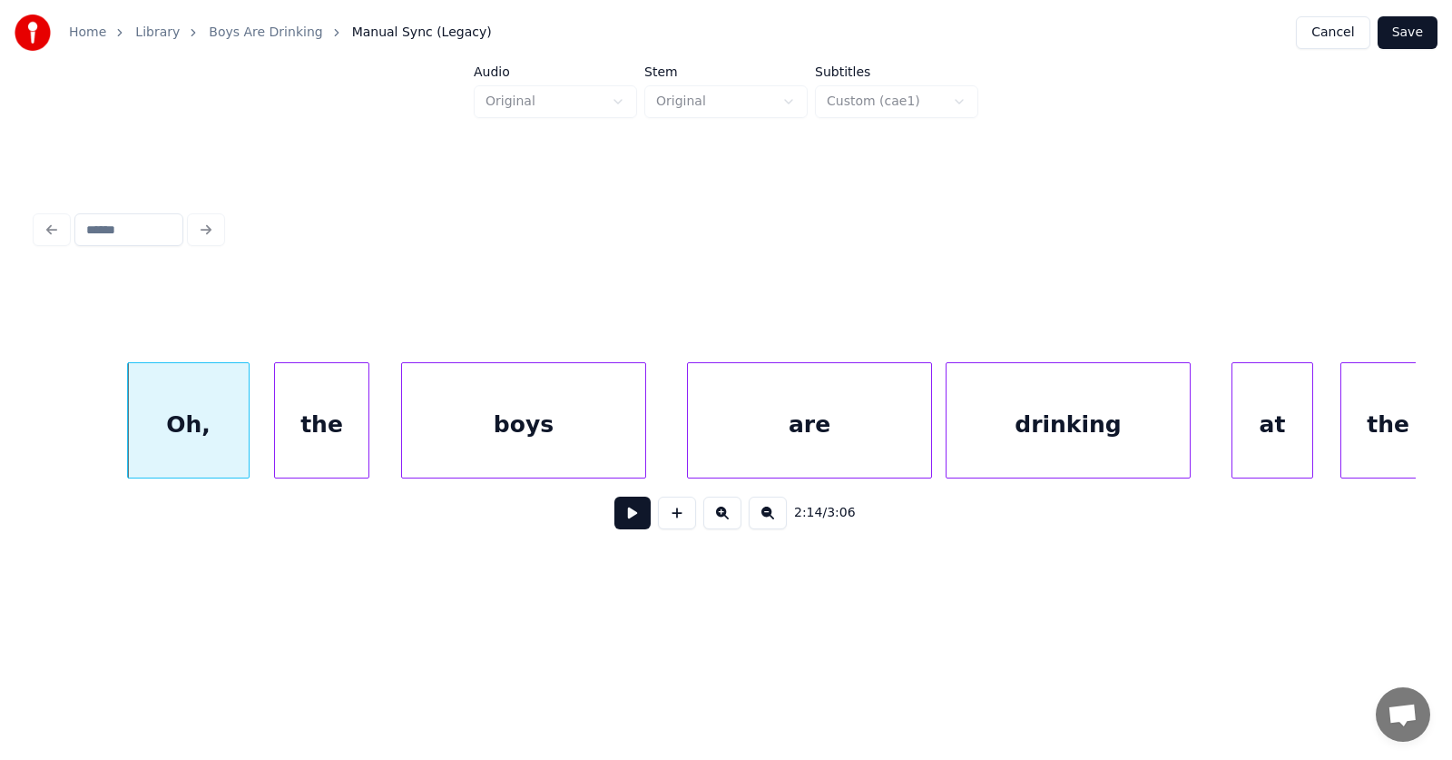
click at [310, 445] on div "the" at bounding box center [321, 424] width 93 height 123
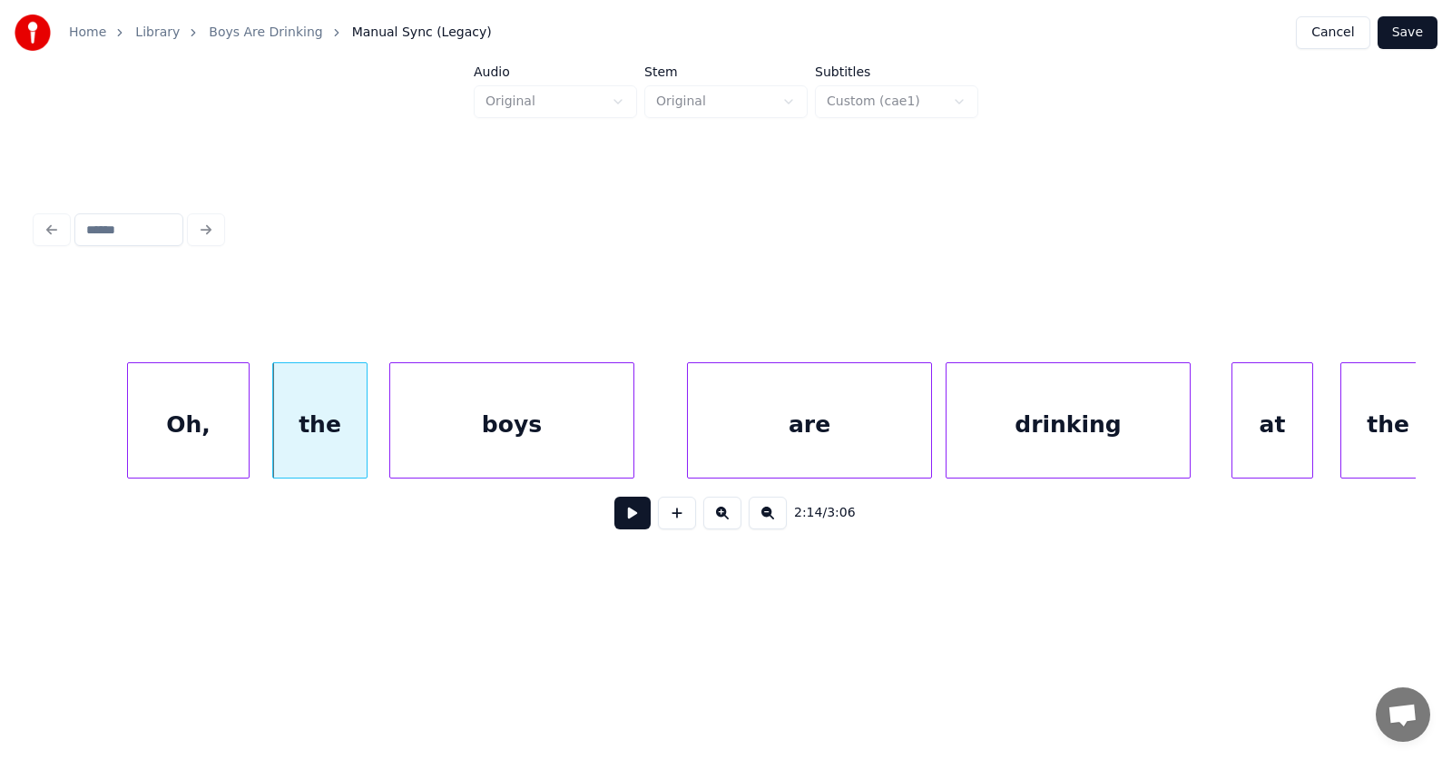
click at [445, 432] on div "boys" at bounding box center [511, 424] width 243 height 123
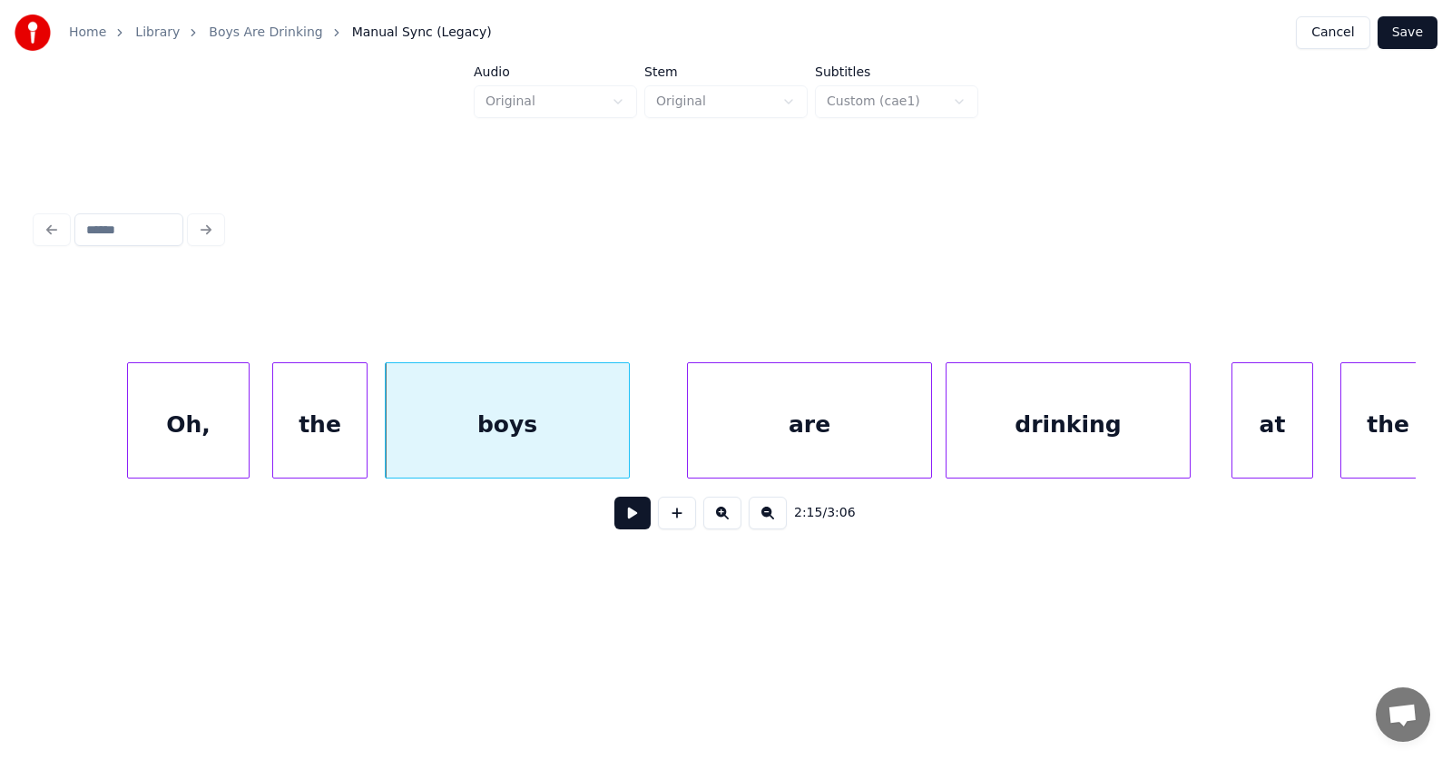
click at [204, 429] on div "Oh," at bounding box center [188, 424] width 121 height 123
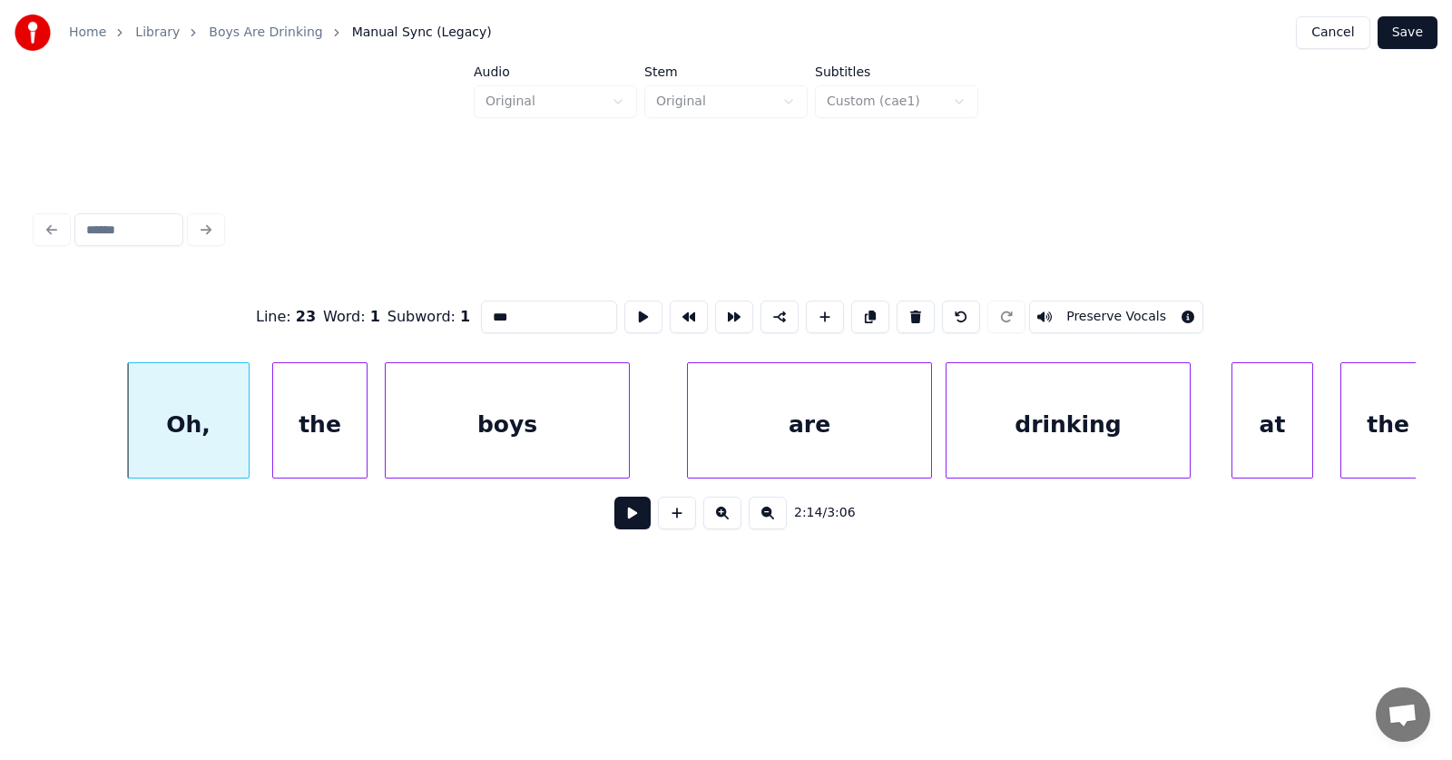
drag, startPoint x: 483, startPoint y: 310, endPoint x: 443, endPoint y: 312, distance: 40.0
click at [481, 312] on input "***" at bounding box center [549, 316] width 136 height 33
click at [845, 438] on div "are" at bounding box center [774, 424] width 243 height 123
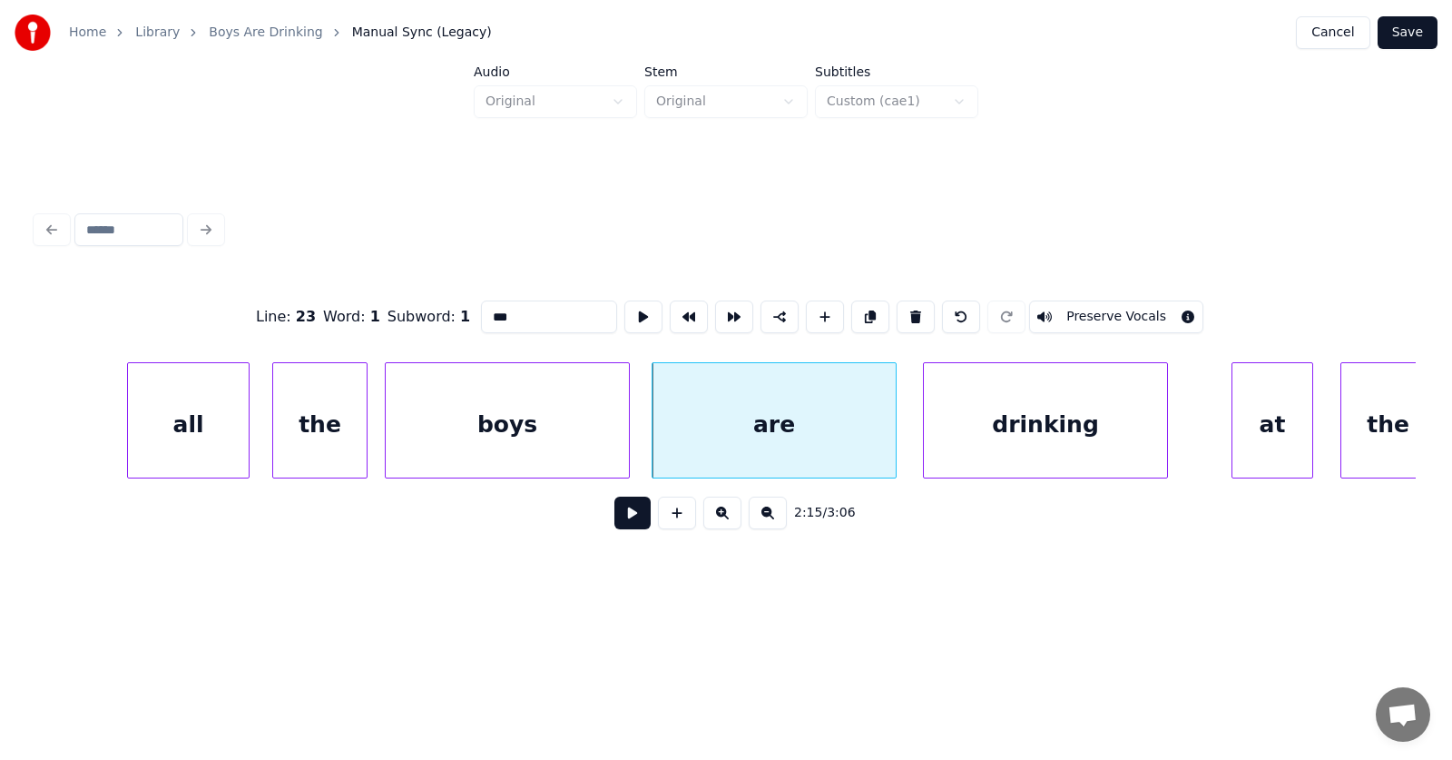
click at [1062, 432] on div "drinking" at bounding box center [1045, 424] width 243 height 123
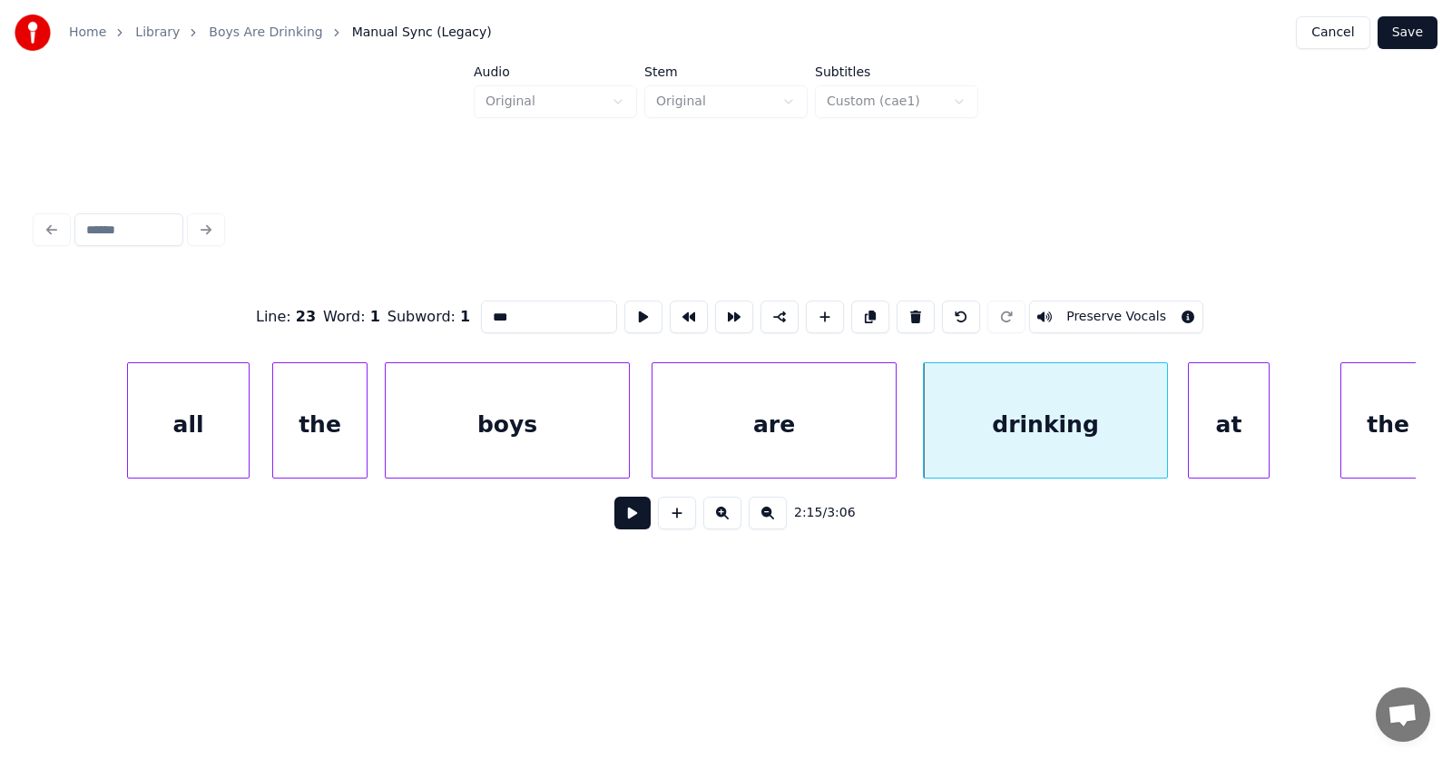
click at [1216, 439] on div "at" at bounding box center [1229, 424] width 80 height 123
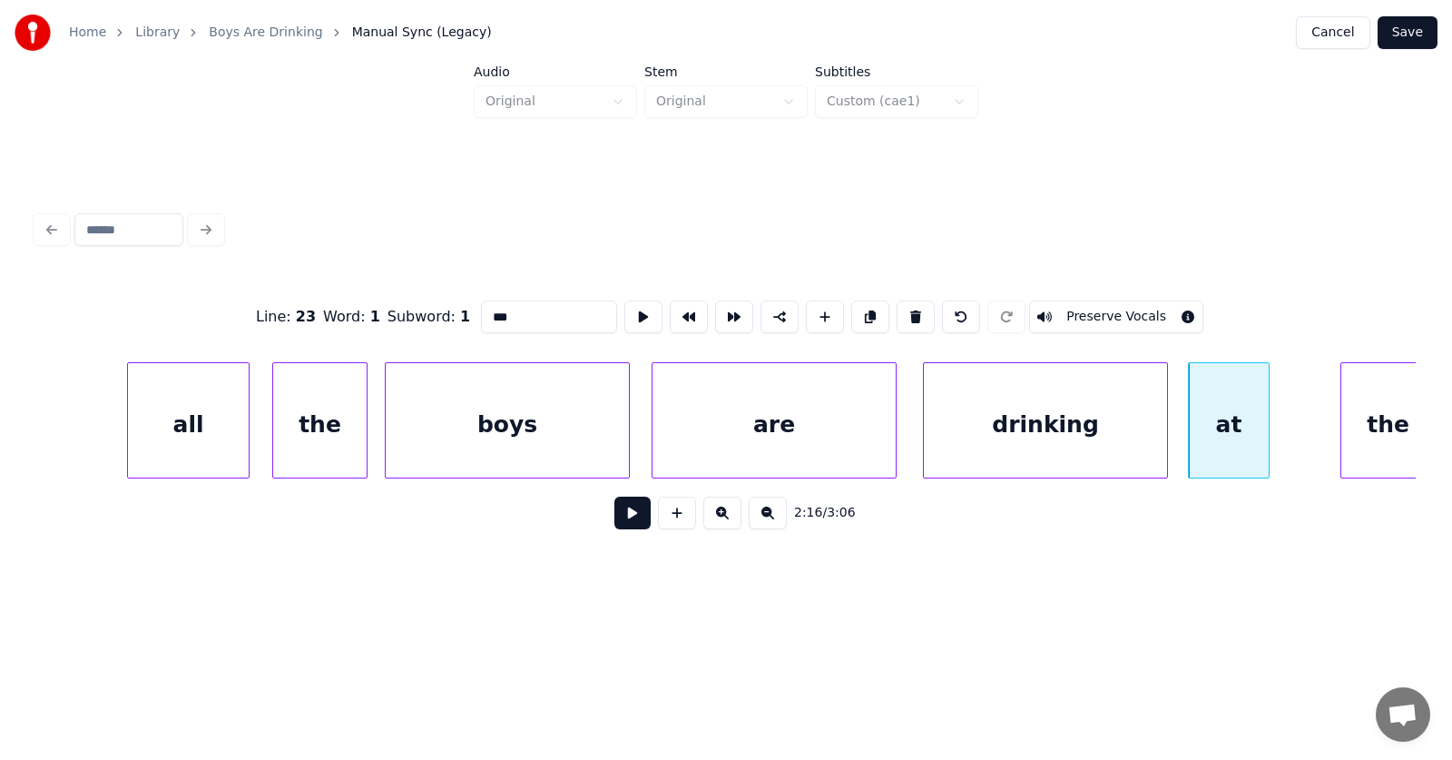
scroll to position [0, 91574]
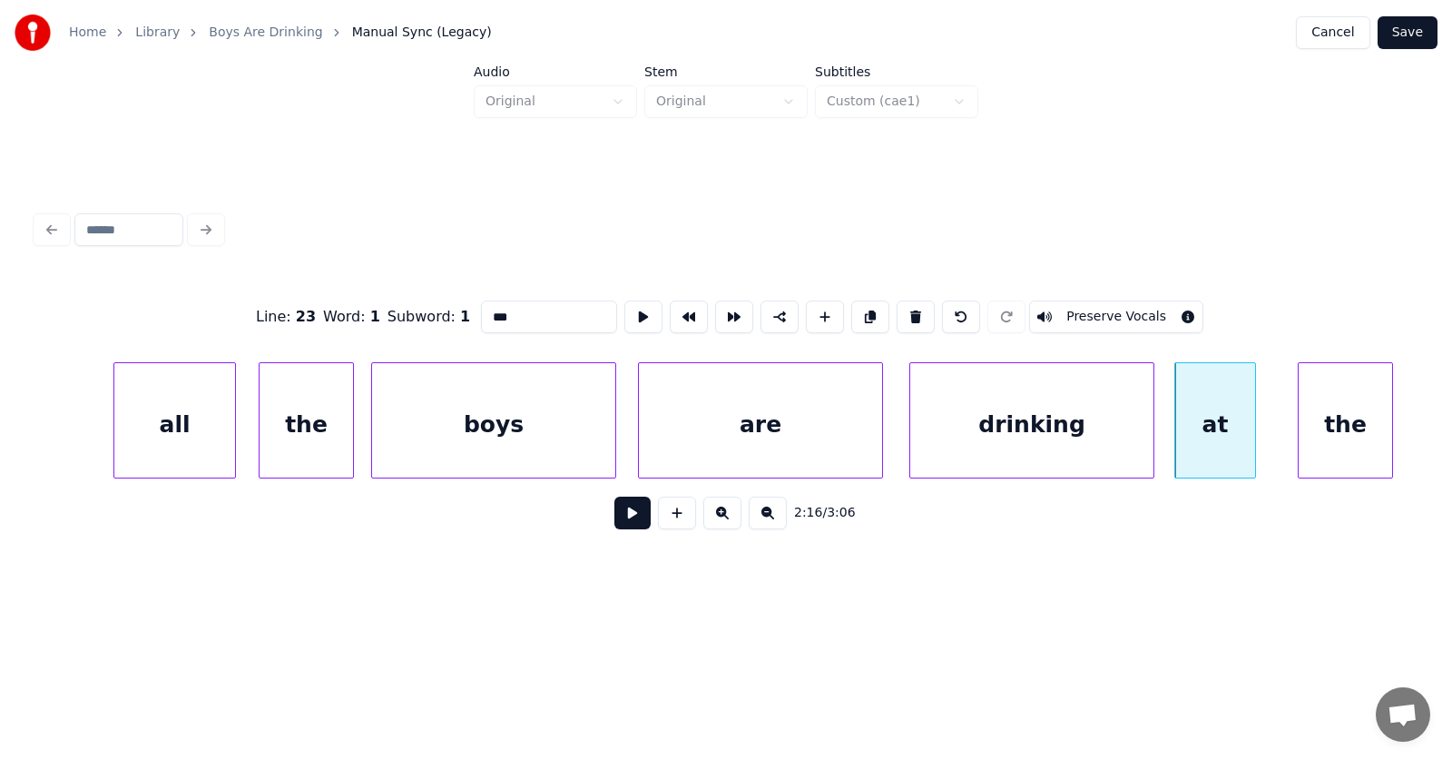
click at [1348, 418] on div "the" at bounding box center [1345, 424] width 93 height 123
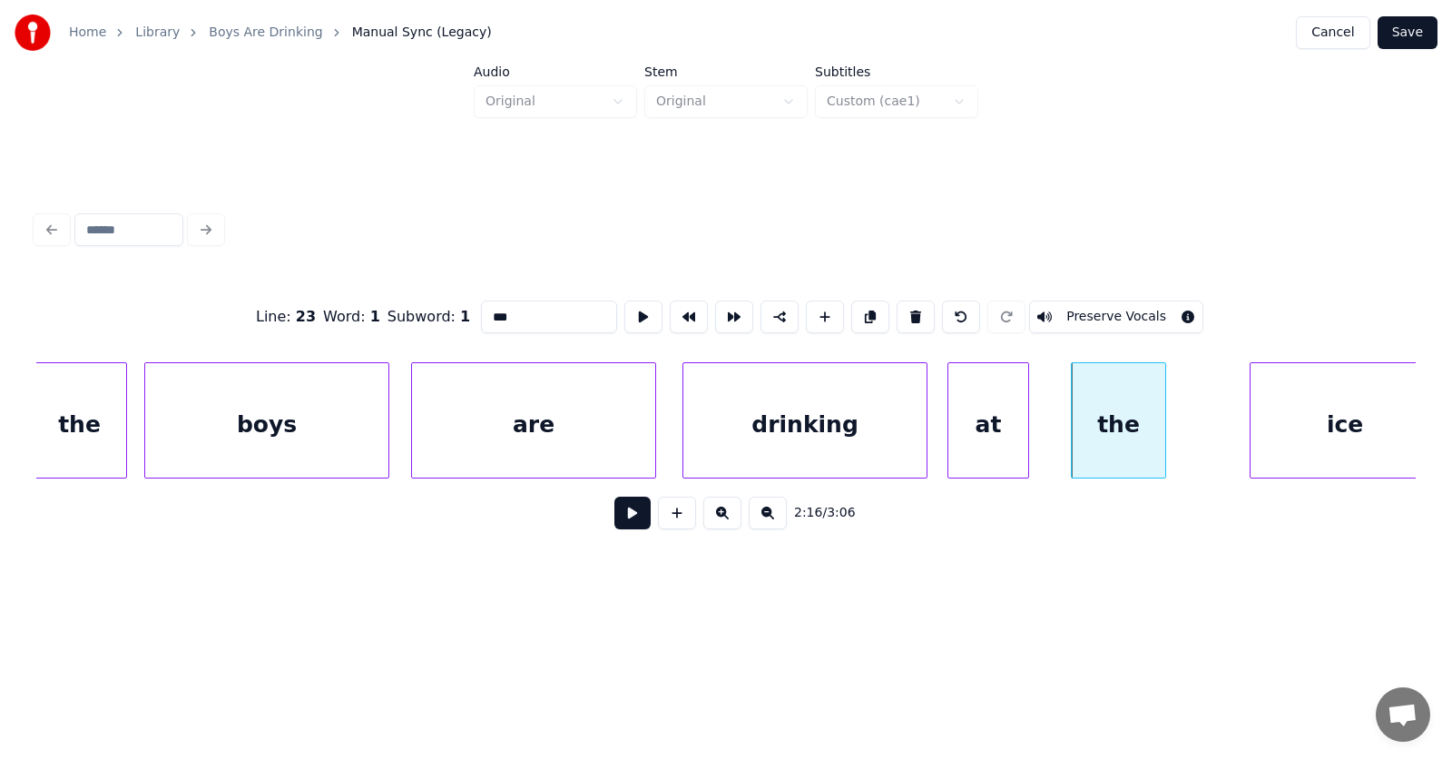
scroll to position [0, 91971]
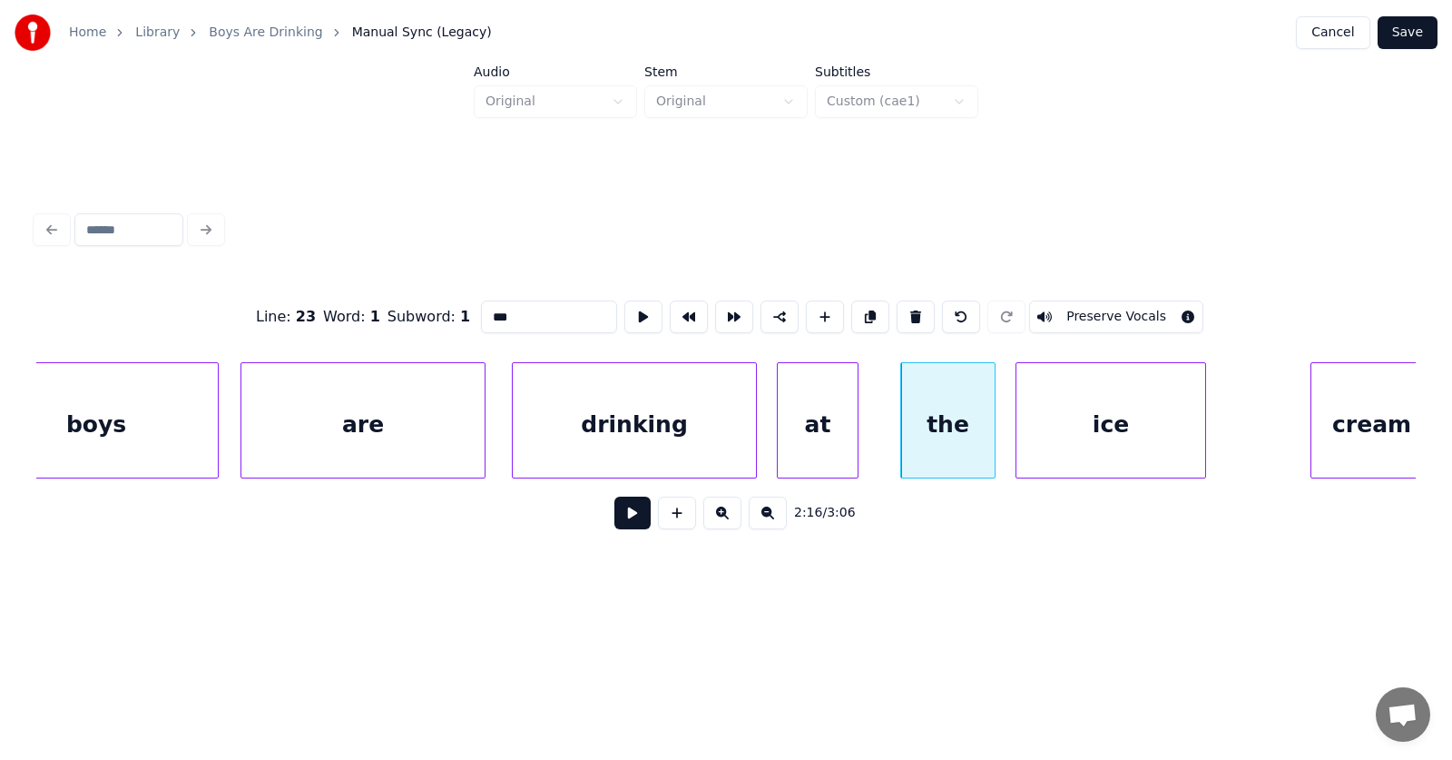
click at [1064, 455] on div "ice" at bounding box center [1111, 424] width 189 height 123
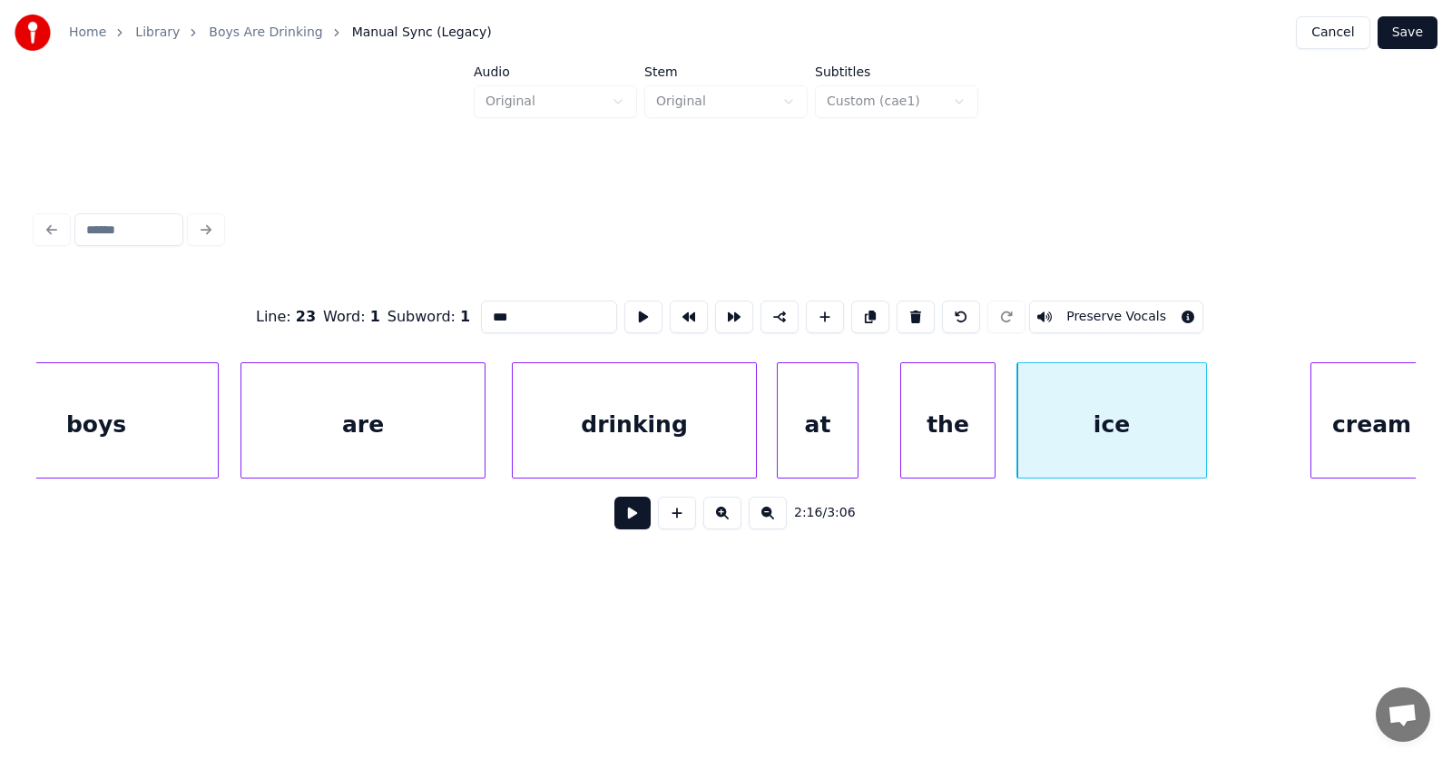
click at [1350, 433] on div "cream" at bounding box center [1371, 424] width 121 height 123
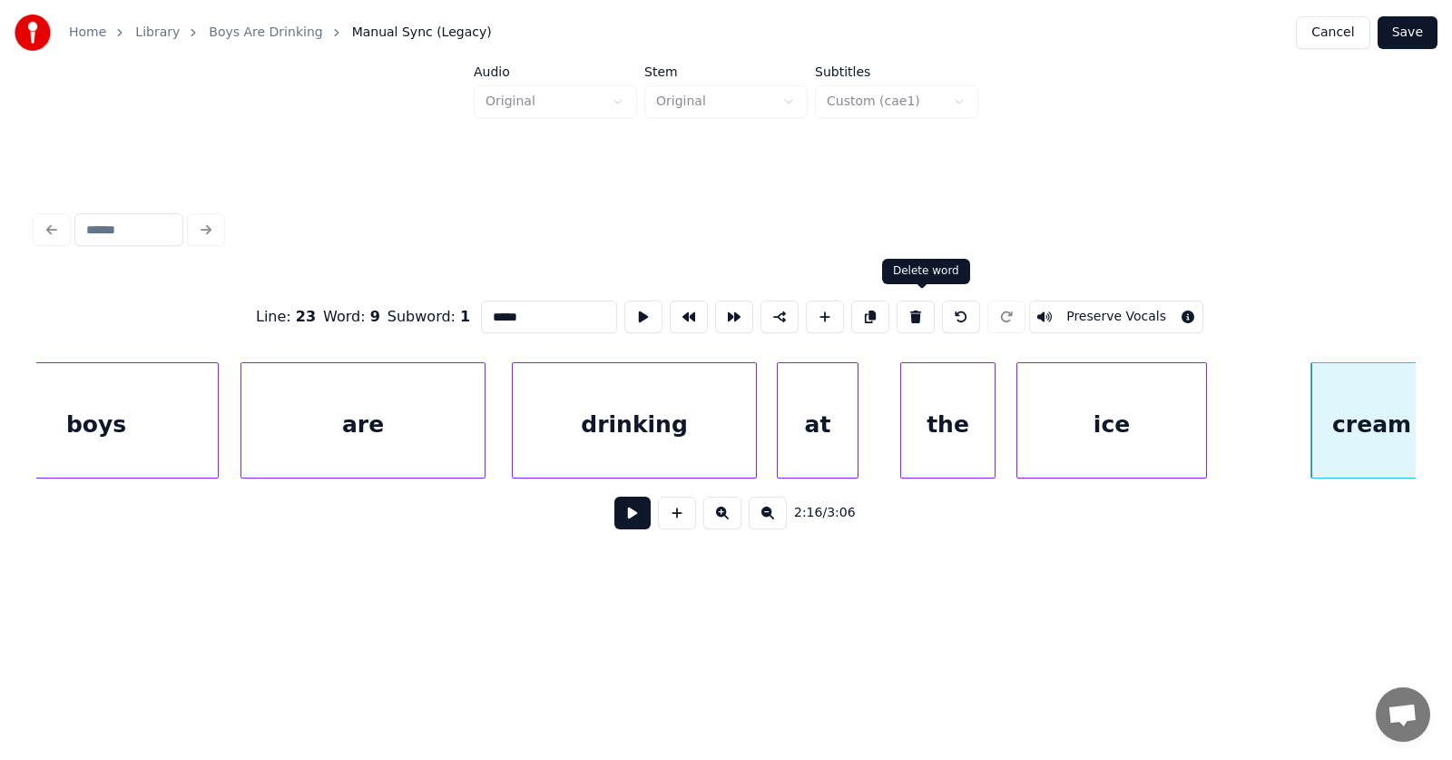
click at [920, 303] on button at bounding box center [916, 316] width 38 height 33
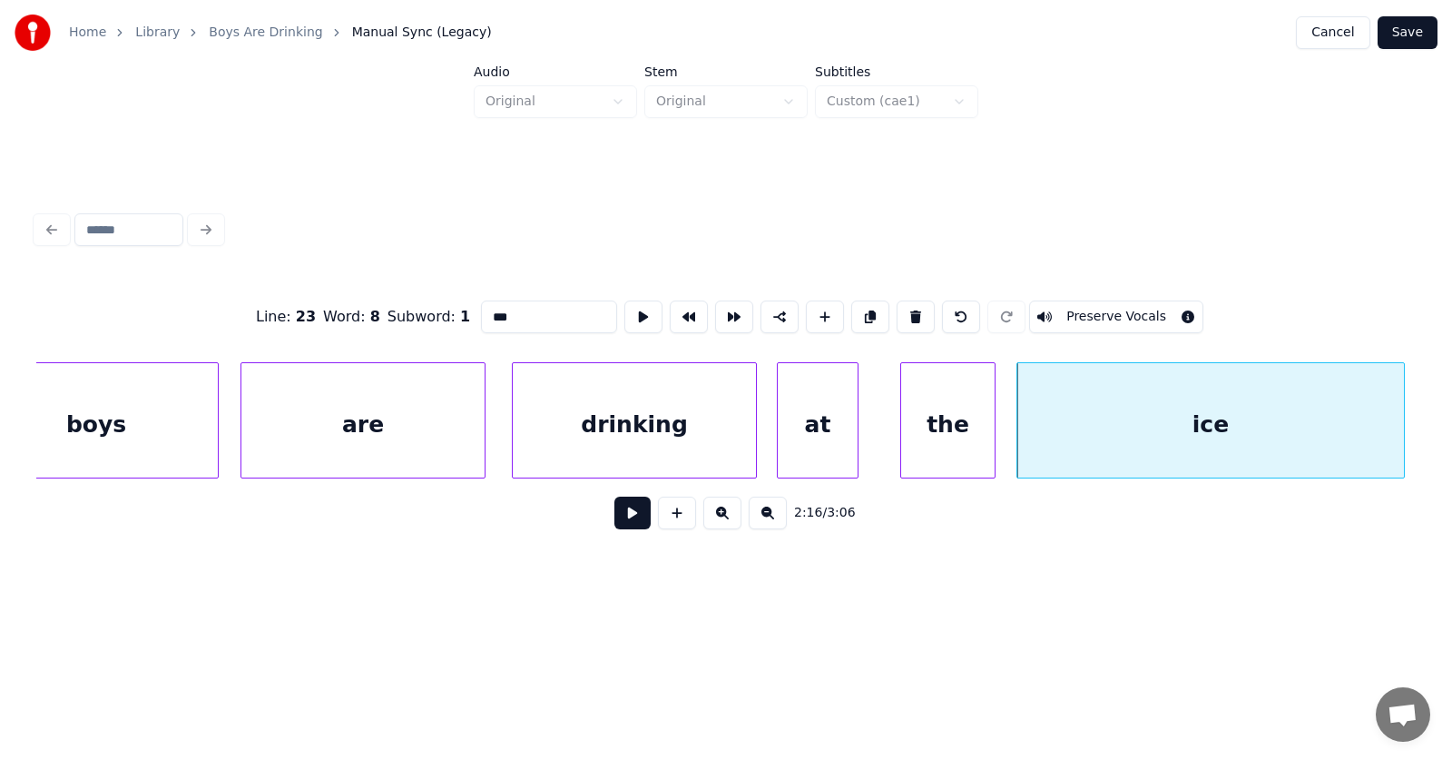
click at [1403, 425] on div at bounding box center [1401, 420] width 5 height 114
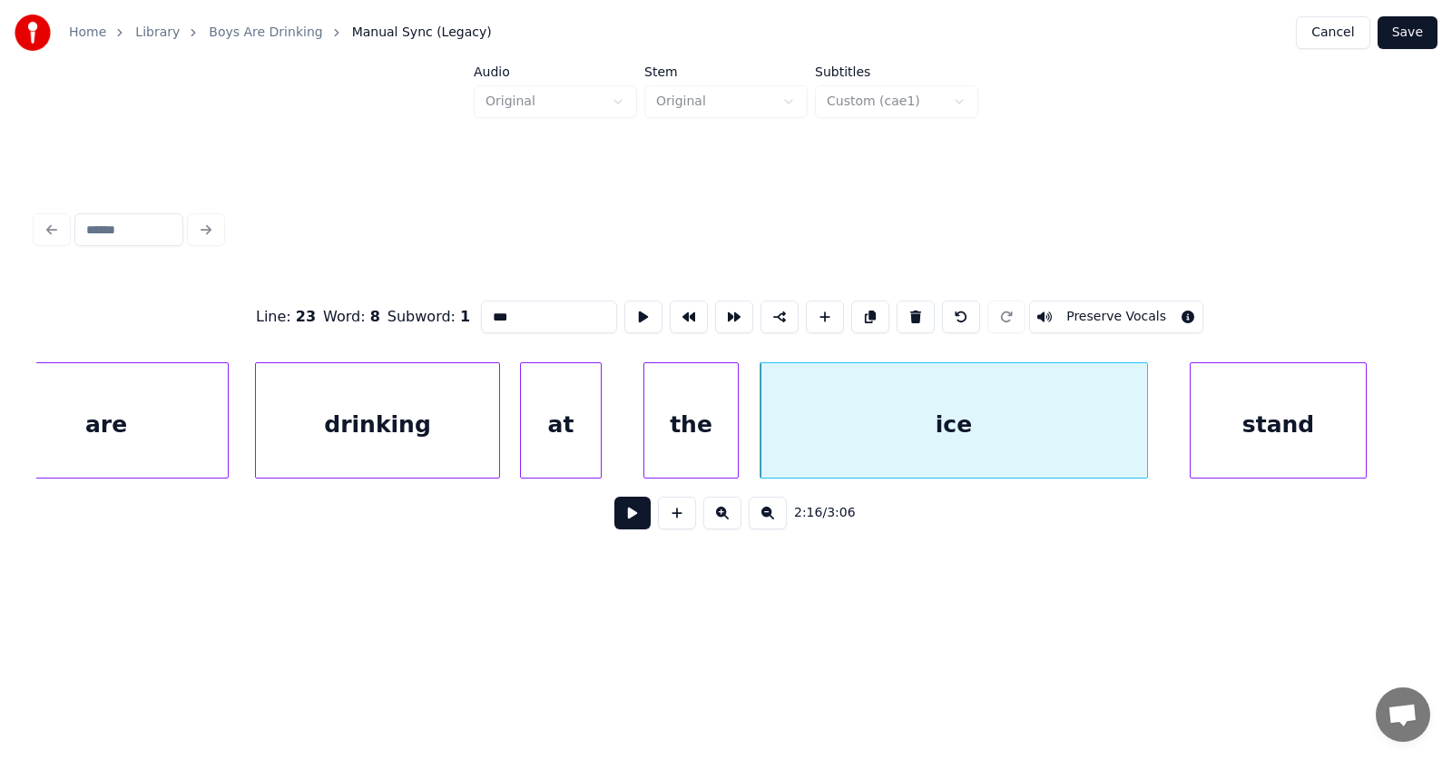
scroll to position [0, 92484]
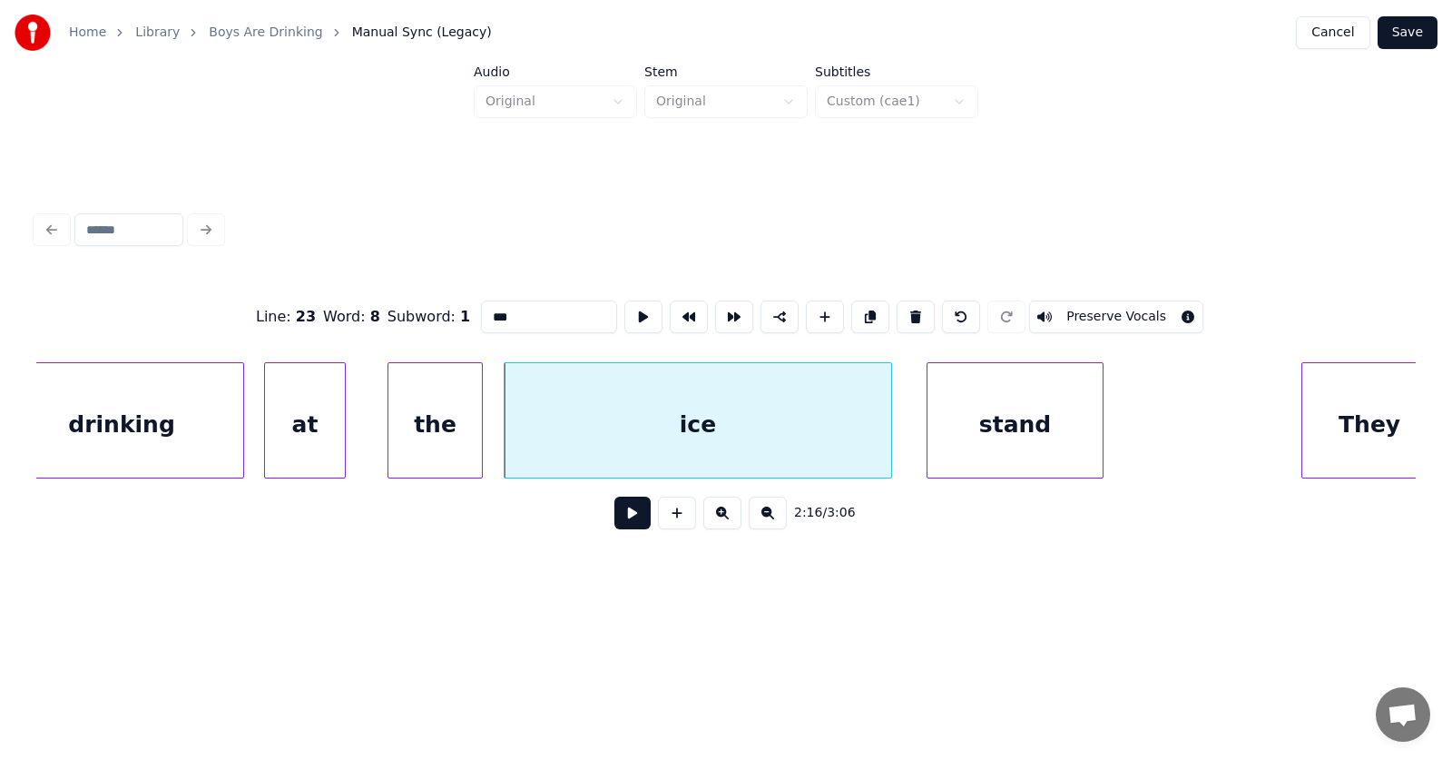
click at [1010, 445] on div "stand" at bounding box center [1015, 424] width 175 height 123
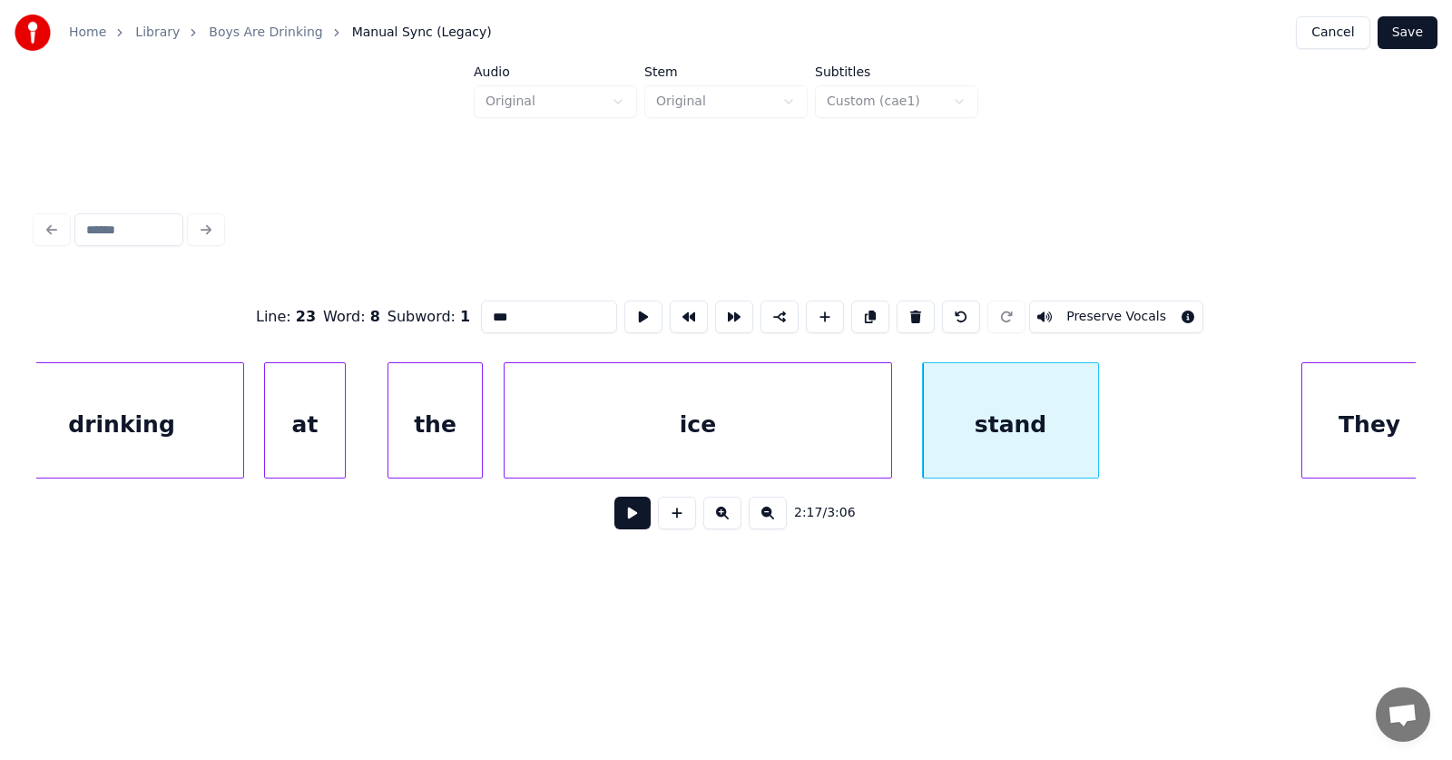
click at [985, 434] on div "stand" at bounding box center [1010, 424] width 175 height 123
drag, startPoint x: 492, startPoint y: 308, endPoint x: 430, endPoint y: 315, distance: 62.1
click at [430, 315] on div "Line : 23 Word : 9 Subword : 1 ***** Preserve Vocals" at bounding box center [726, 316] width 1380 height 91
click at [673, 437] on div "ice" at bounding box center [698, 424] width 387 height 123
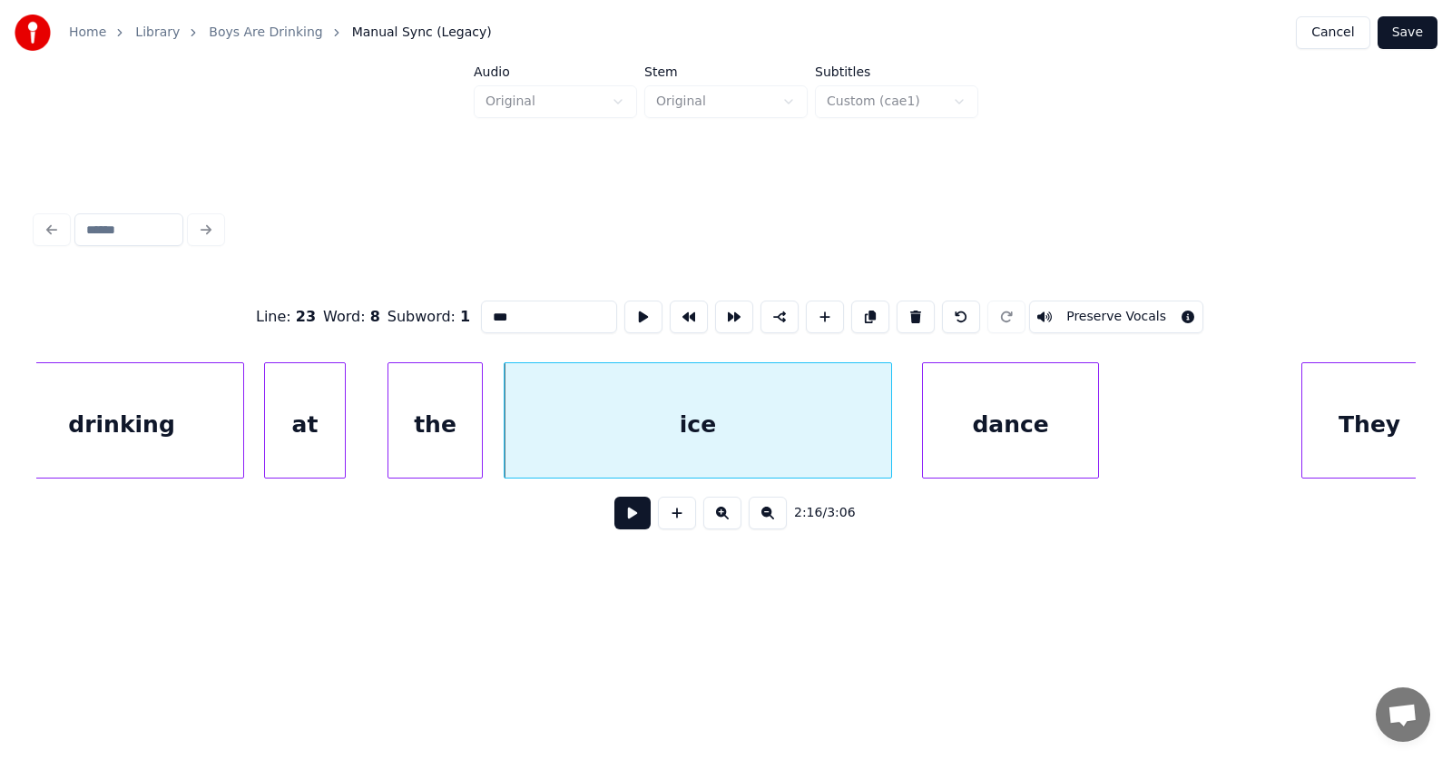
drag, startPoint x: 472, startPoint y: 313, endPoint x: 437, endPoint y: 314, distance: 34.5
click at [437, 314] on div "Line : 23 Word : 8 Subword : 1 *** Preserve Vocals" at bounding box center [726, 316] width 1380 height 91
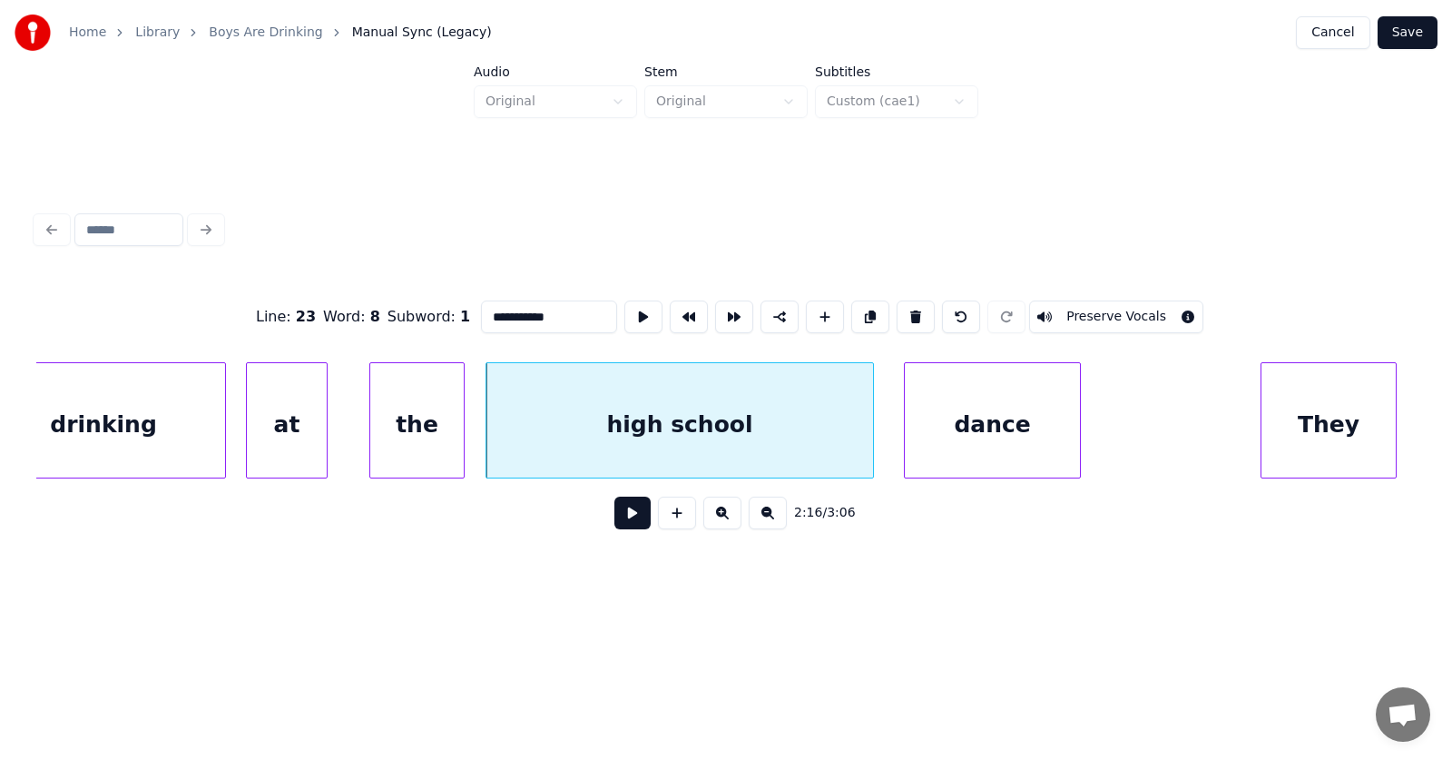
click at [1330, 450] on div "They" at bounding box center [1329, 424] width 134 height 123
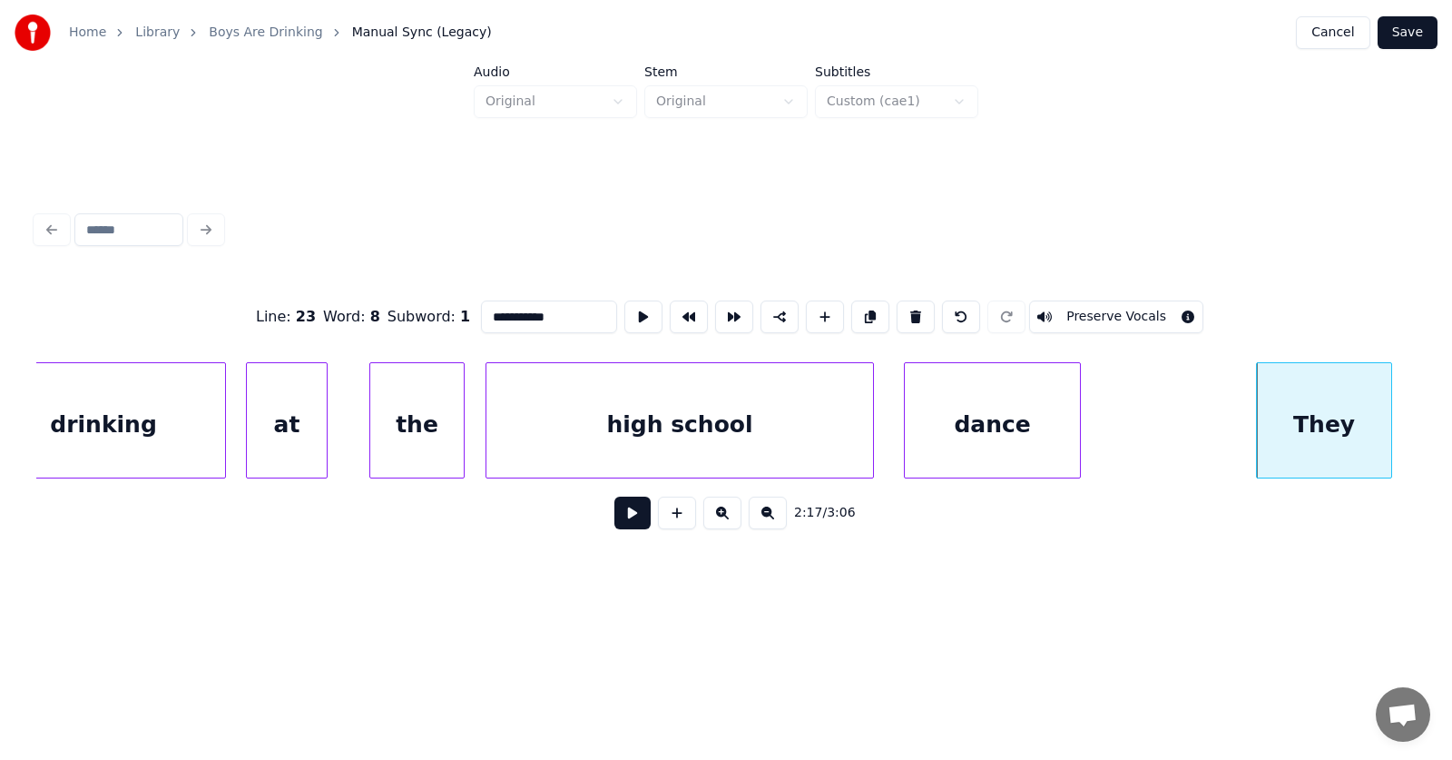
click at [1323, 437] on div "They" at bounding box center [1324, 424] width 134 height 123
drag, startPoint x: 496, startPoint y: 306, endPoint x: 442, endPoint y: 313, distance: 54.9
click at [481, 313] on input "****" at bounding box center [549, 316] width 136 height 33
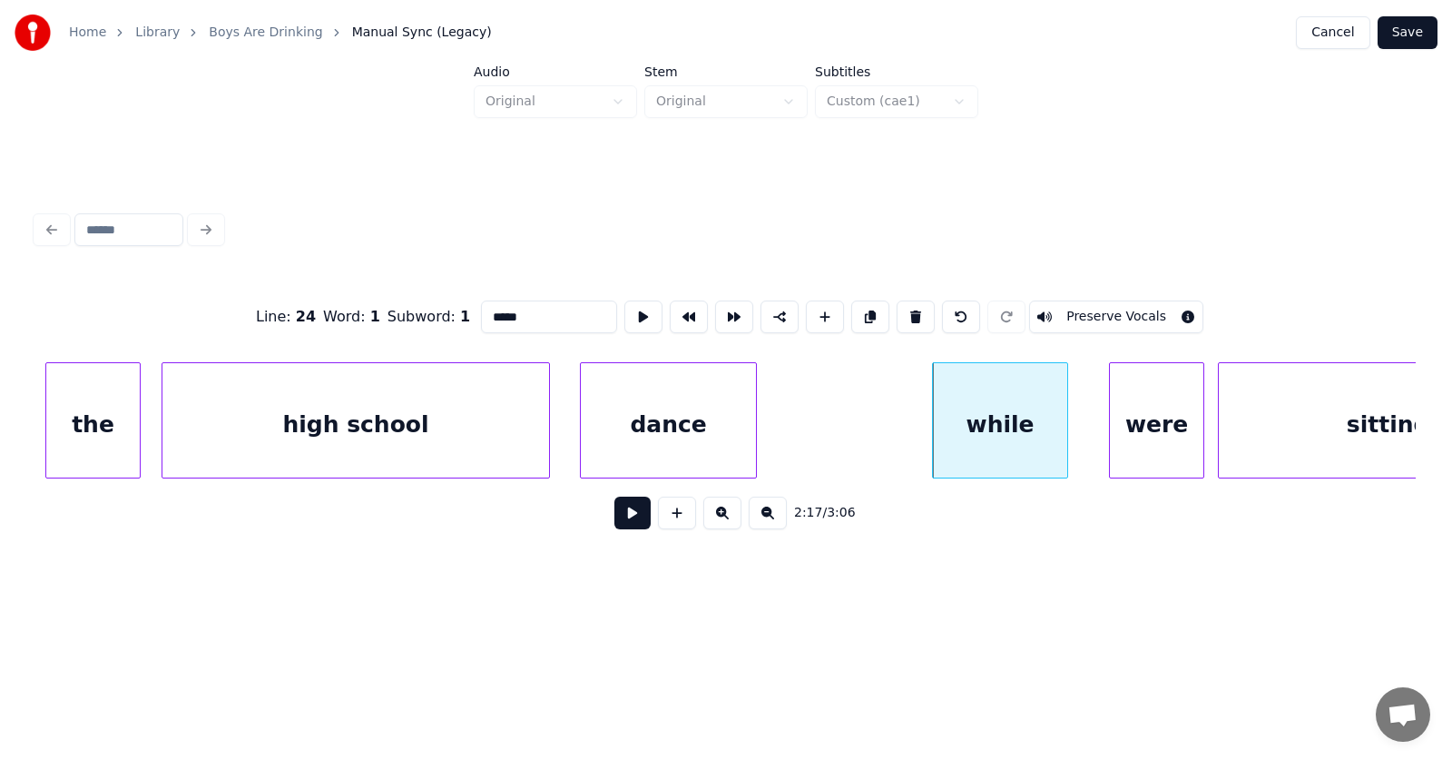
scroll to position [0, 92911]
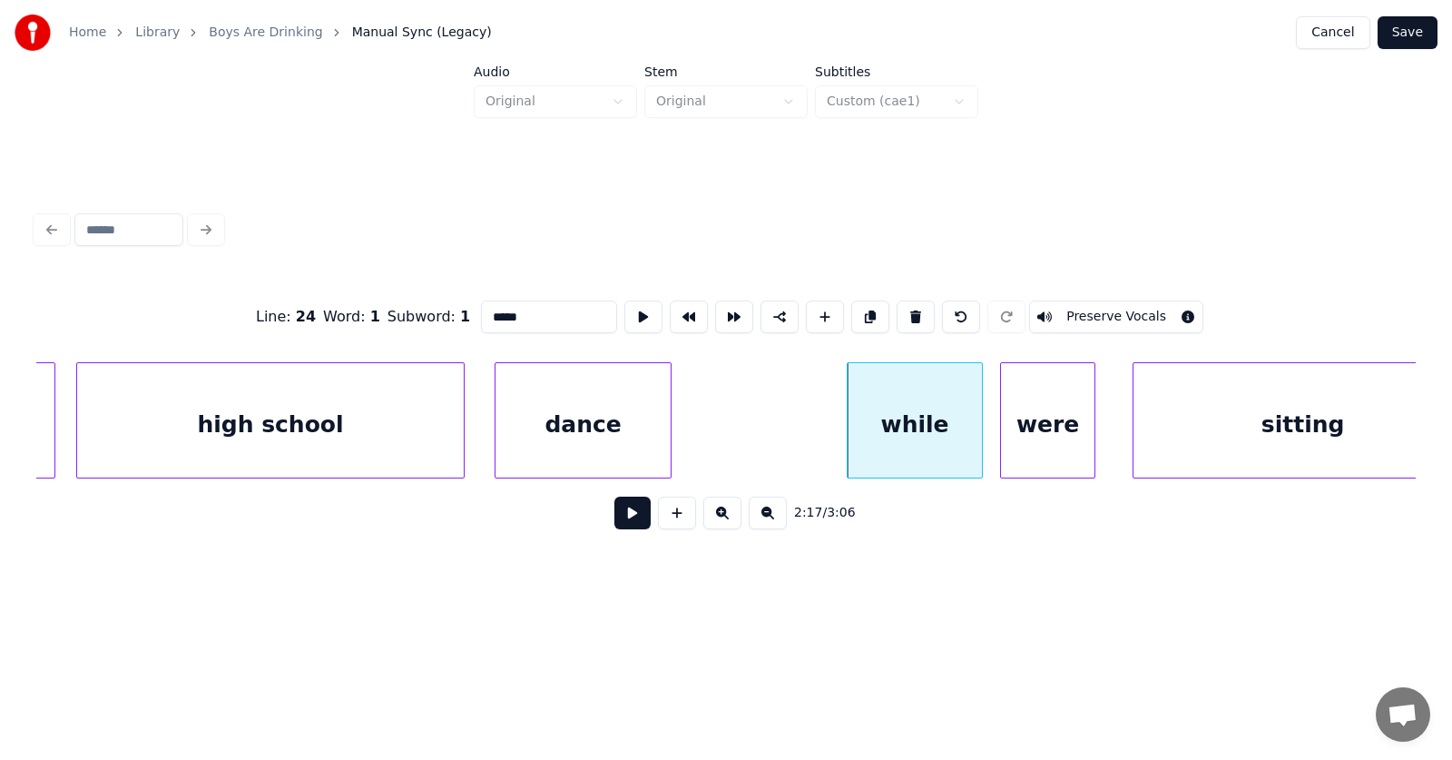
click at [1027, 457] on div "were" at bounding box center [1047, 424] width 93 height 123
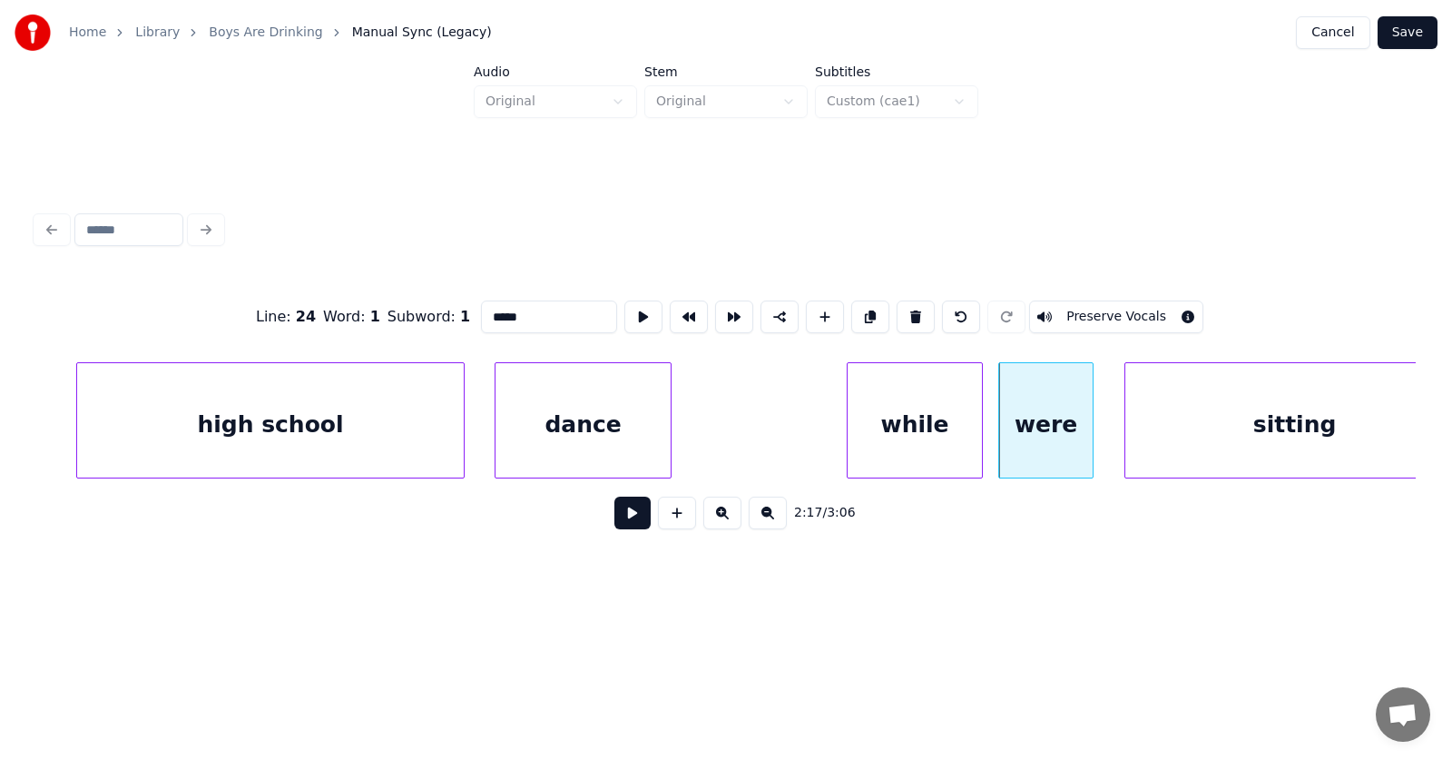
scroll to position [0, 92965]
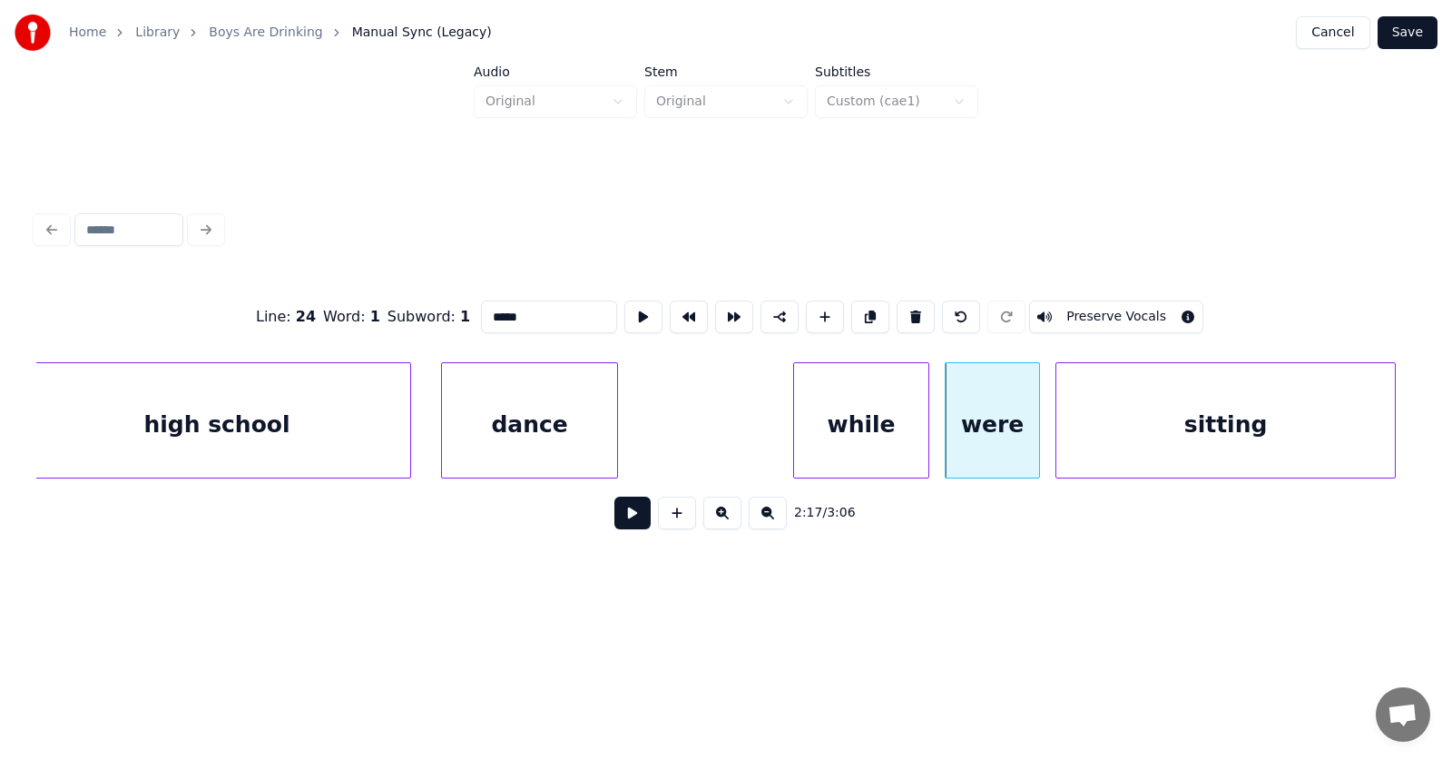
click at [1169, 453] on div "sitting" at bounding box center [1225, 424] width 339 height 123
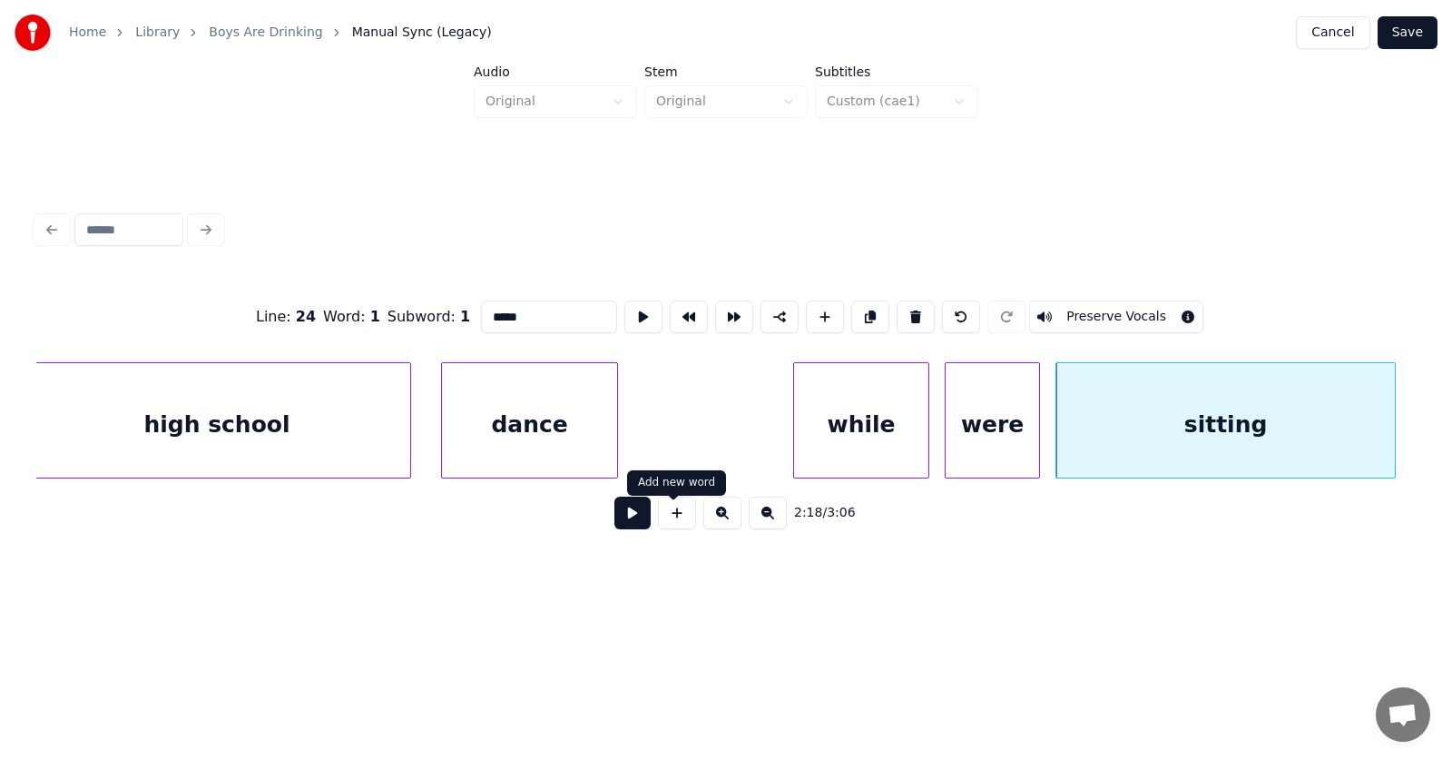
type input "*****"
click at [624, 518] on button at bounding box center [632, 512] width 36 height 33
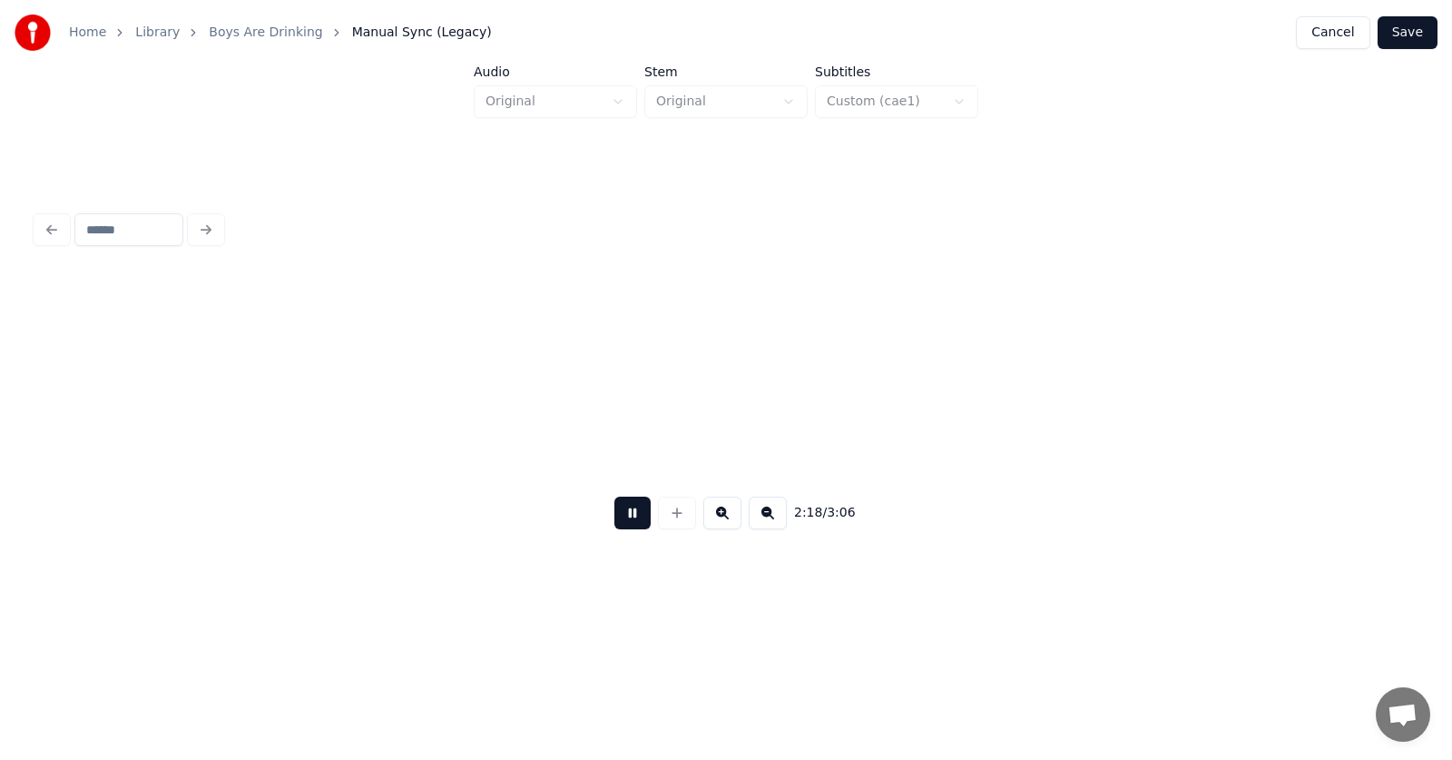
scroll to position [0, 94345]
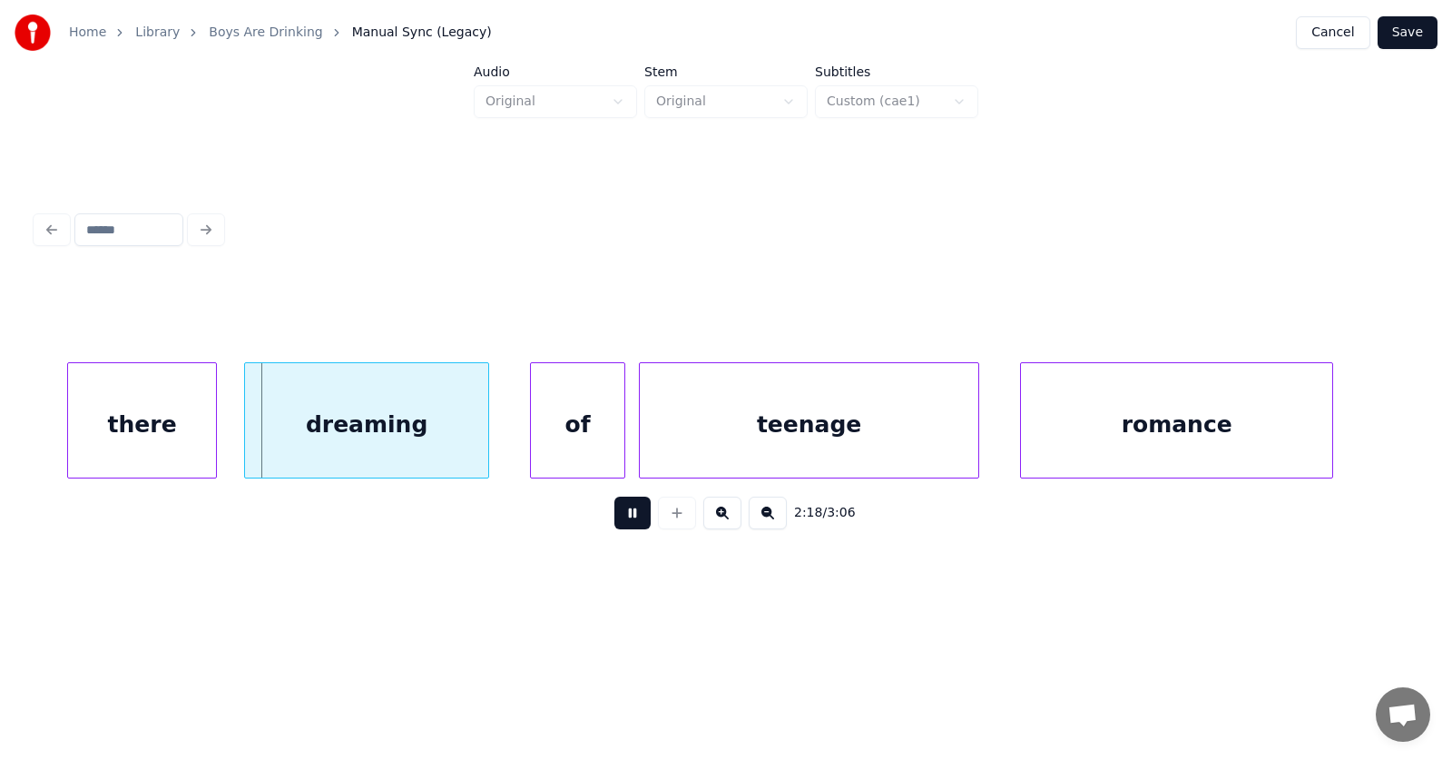
click at [628, 517] on button at bounding box center [632, 512] width 36 height 33
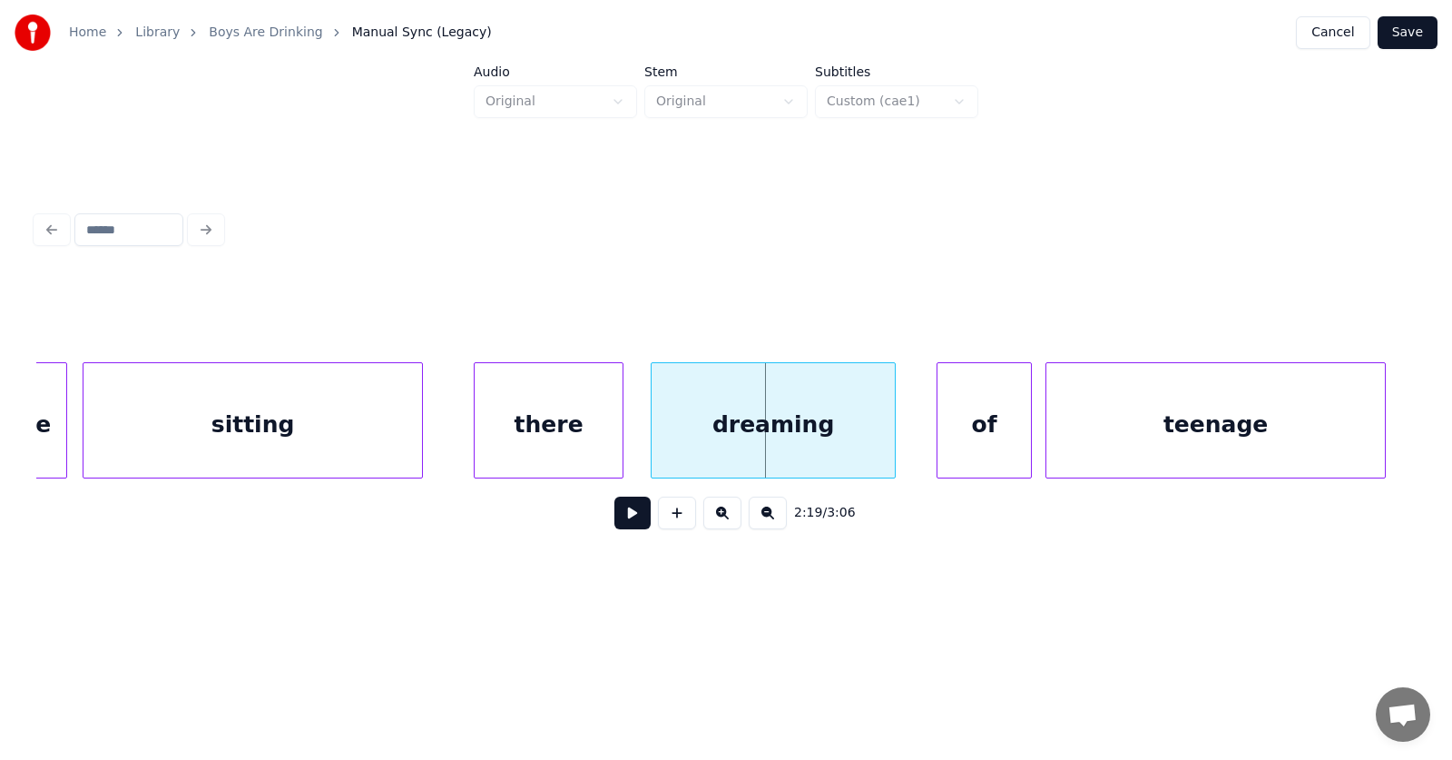
scroll to position [0, 93424]
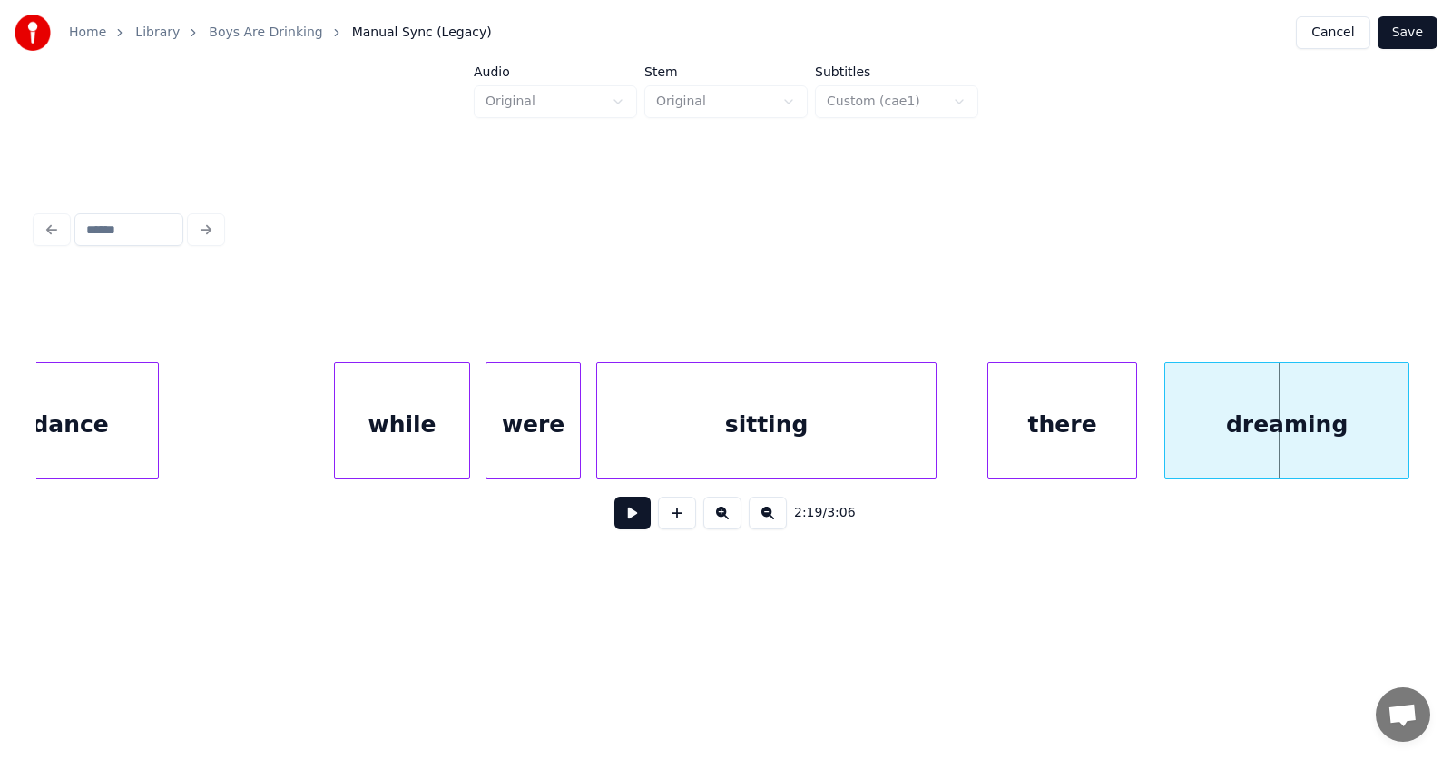
click at [1038, 421] on div "there" at bounding box center [1062, 424] width 148 height 123
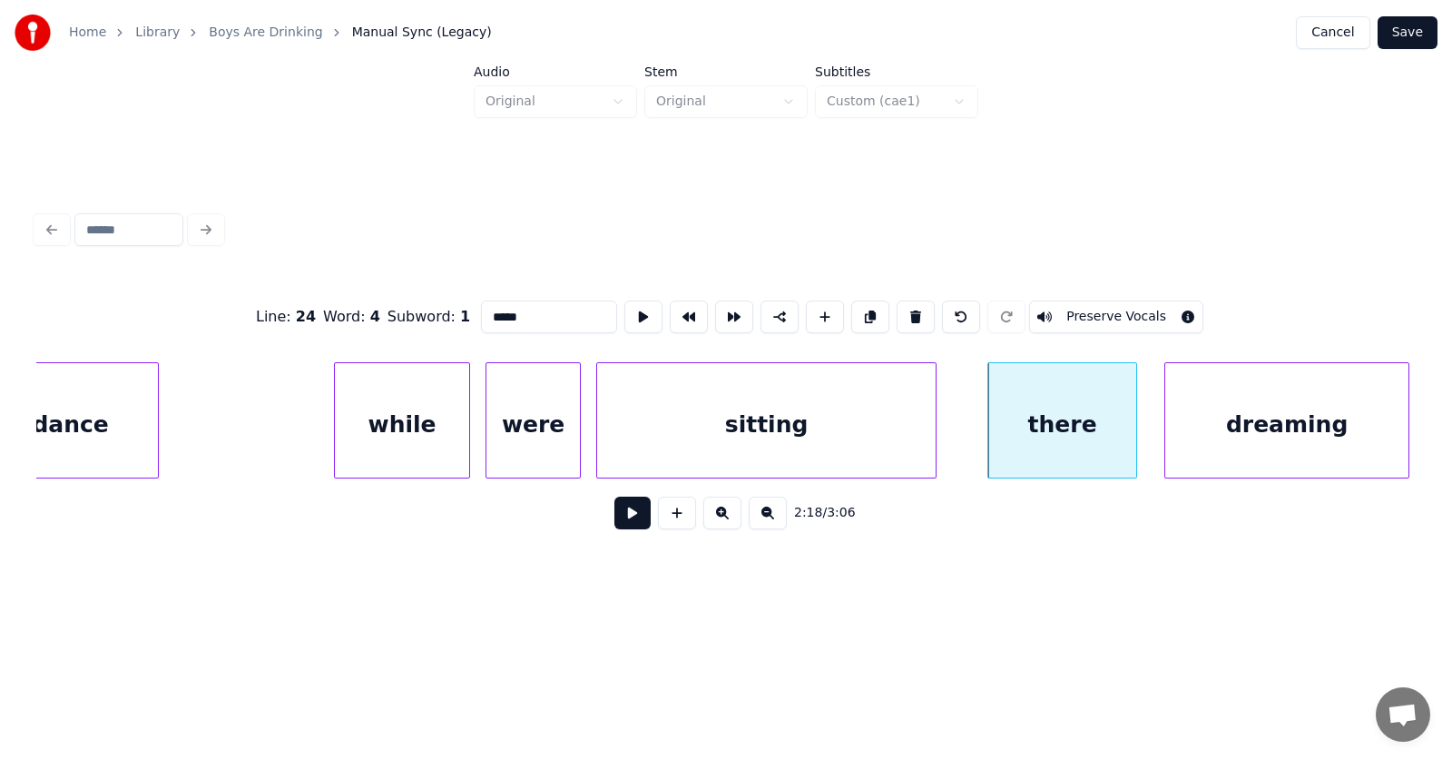
click at [811, 419] on div "sitting" at bounding box center [766, 424] width 339 height 123
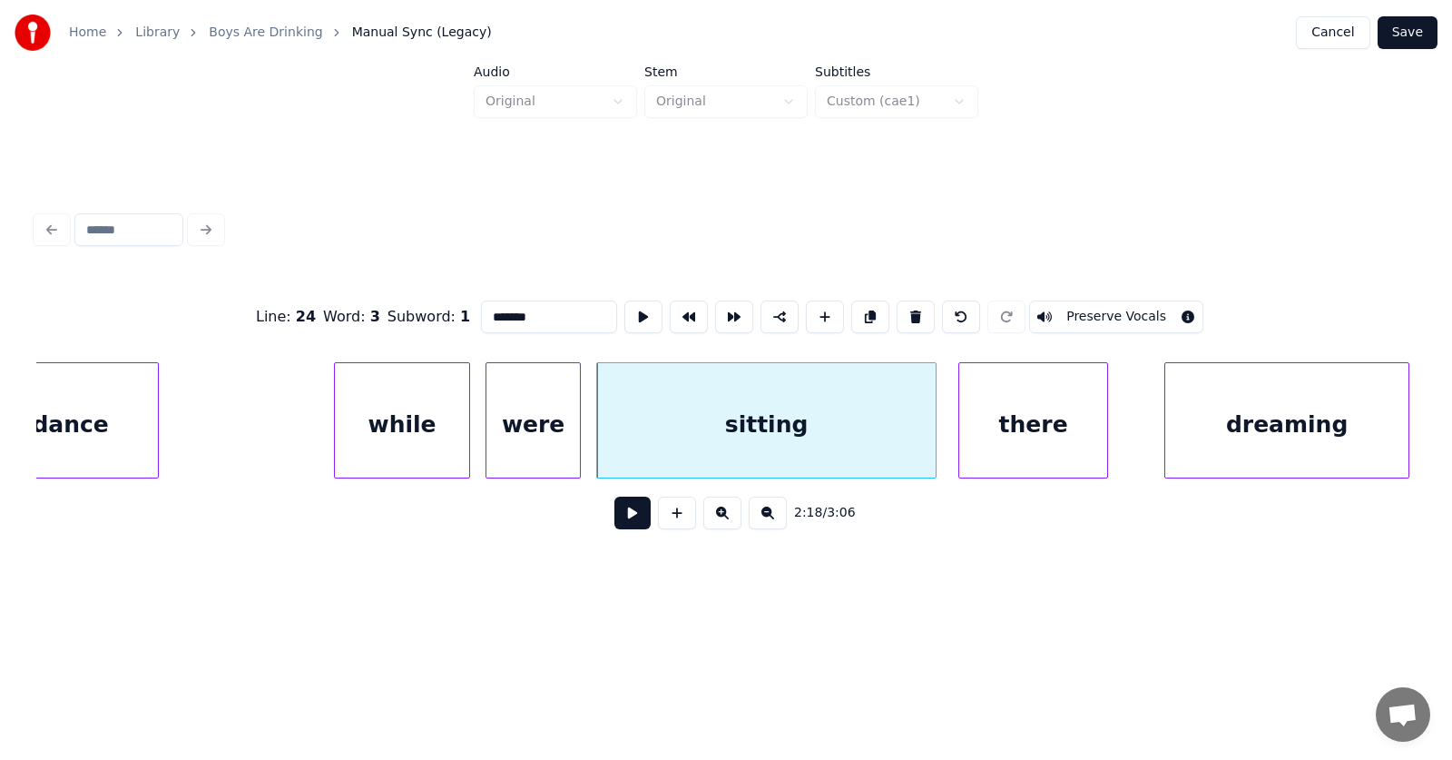
click at [999, 427] on div "there" at bounding box center [1033, 424] width 148 height 123
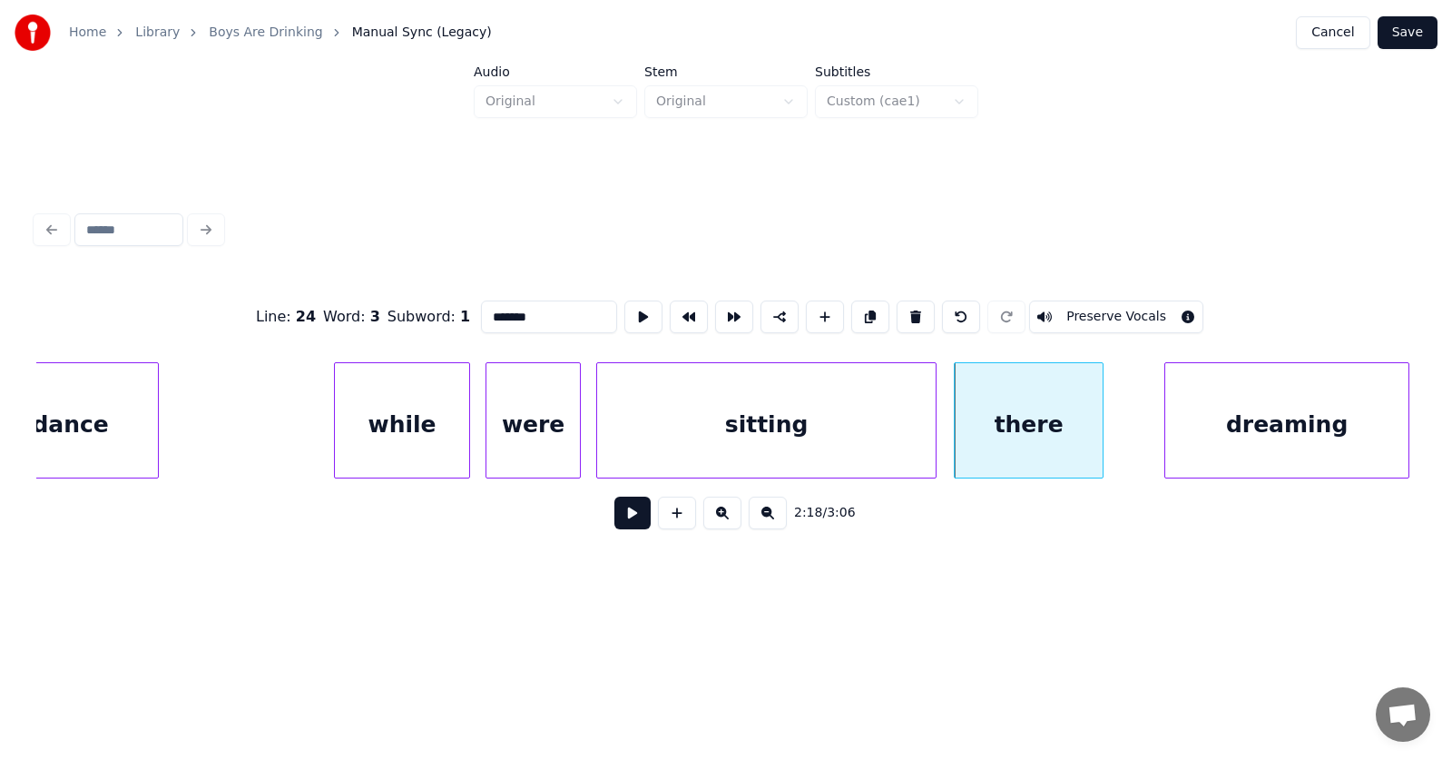
click at [1009, 431] on div "there" at bounding box center [1029, 424] width 148 height 123
drag, startPoint x: 496, startPoint y: 316, endPoint x: 448, endPoint y: 310, distance: 47.5
click at [481, 316] on input "*****" at bounding box center [549, 316] width 136 height 33
click at [1253, 437] on div "dreaming" at bounding box center [1268, 424] width 243 height 123
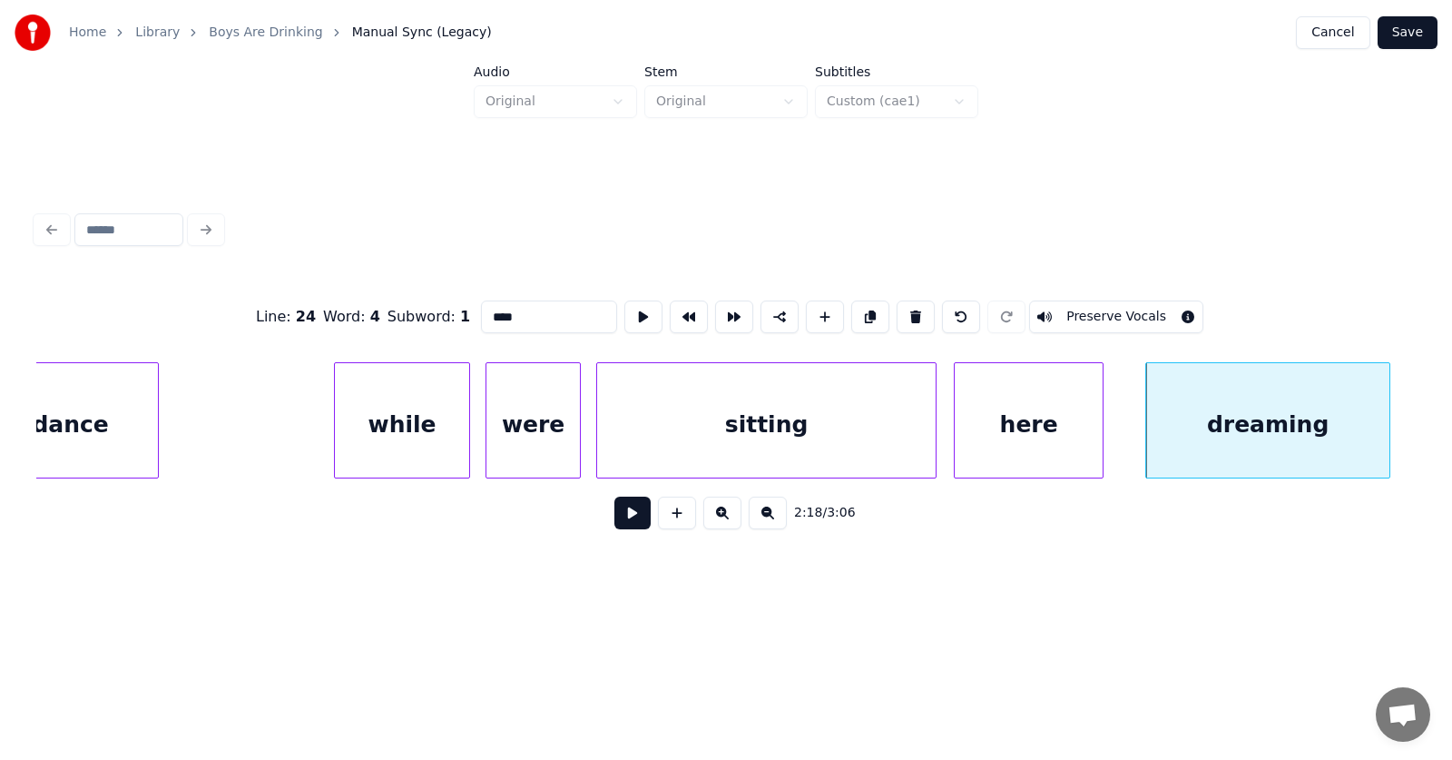
click at [1236, 440] on div "dreaming" at bounding box center [1267, 424] width 243 height 123
drag, startPoint x: 521, startPoint y: 319, endPoint x: 455, endPoint y: 317, distance: 66.3
click at [481, 317] on input "********" at bounding box center [549, 316] width 136 height 33
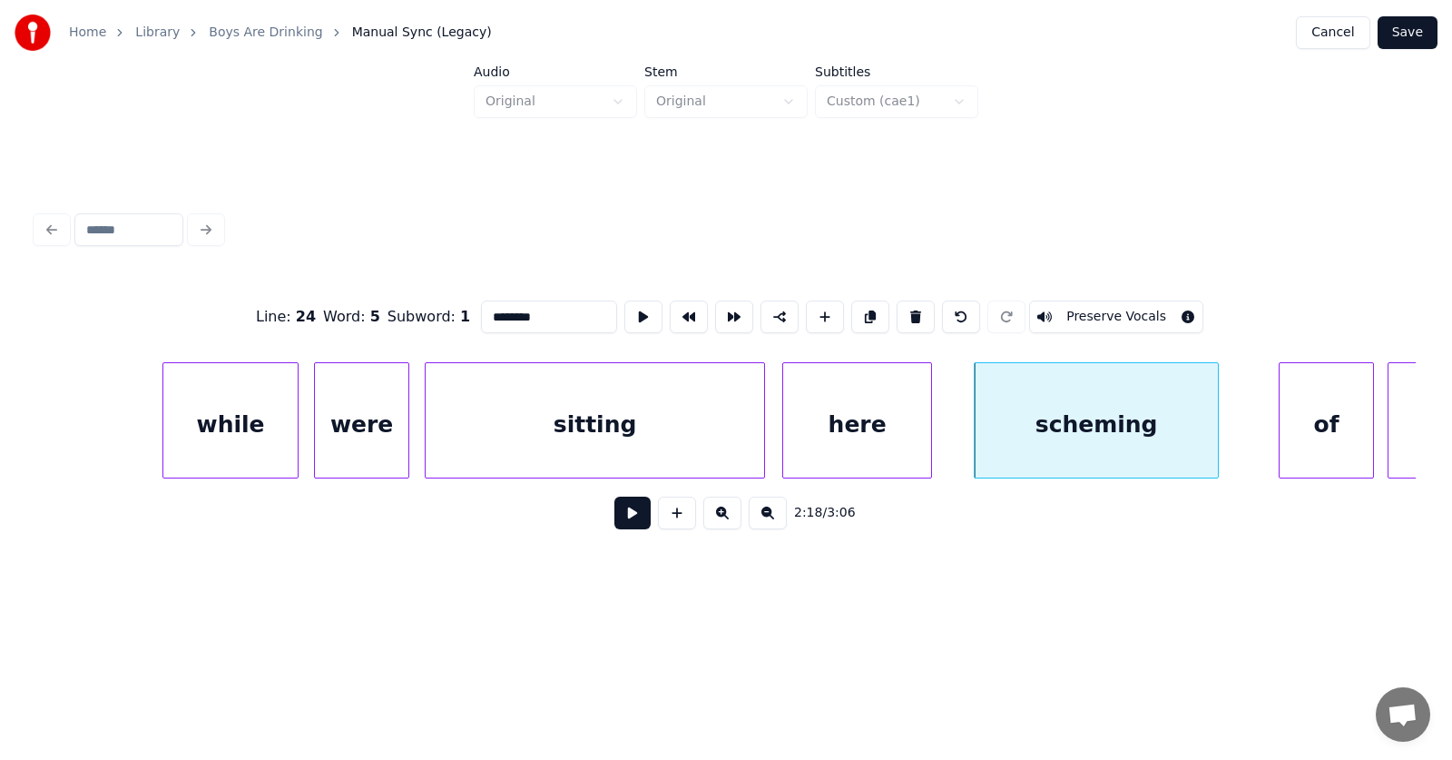
scroll to position [0, 93766]
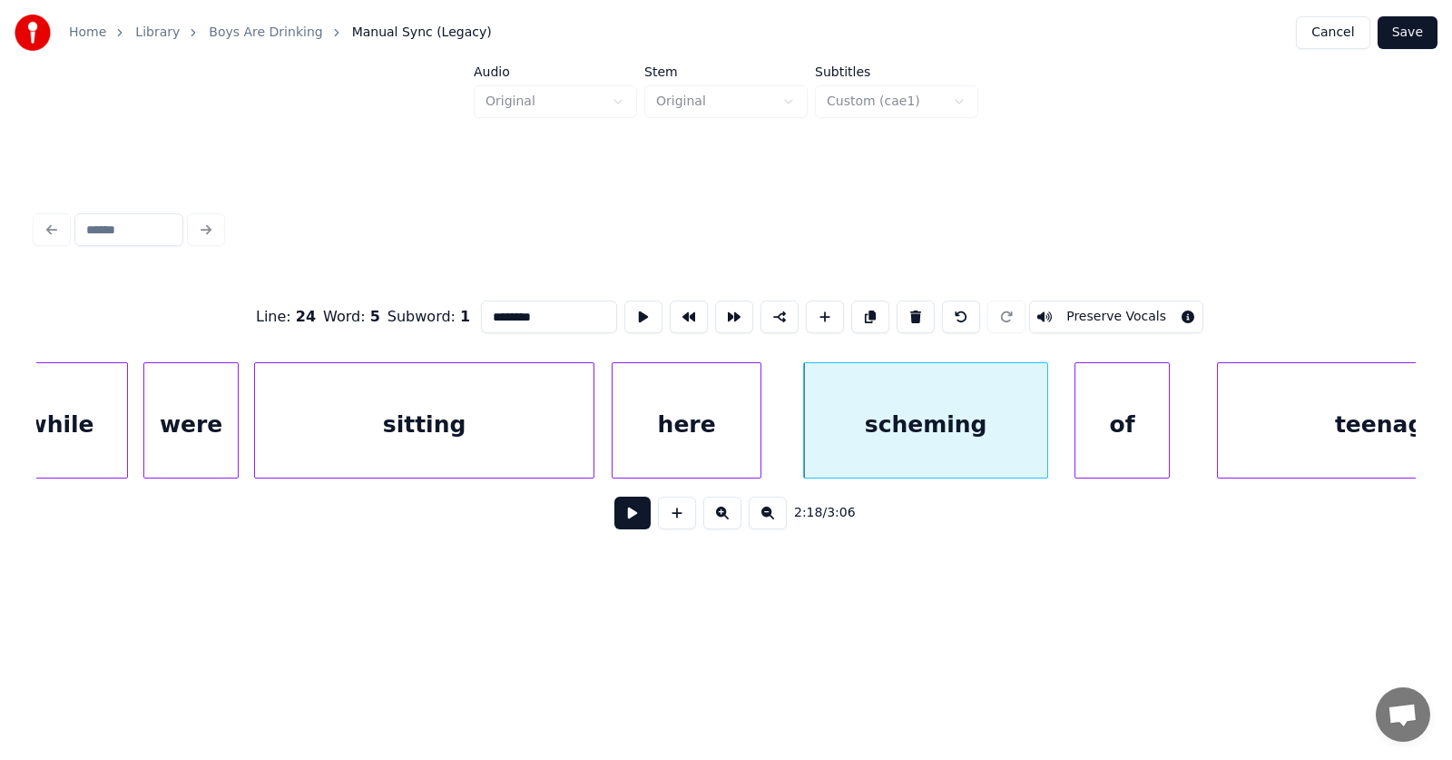
click at [1095, 437] on div "of" at bounding box center [1122, 424] width 93 height 123
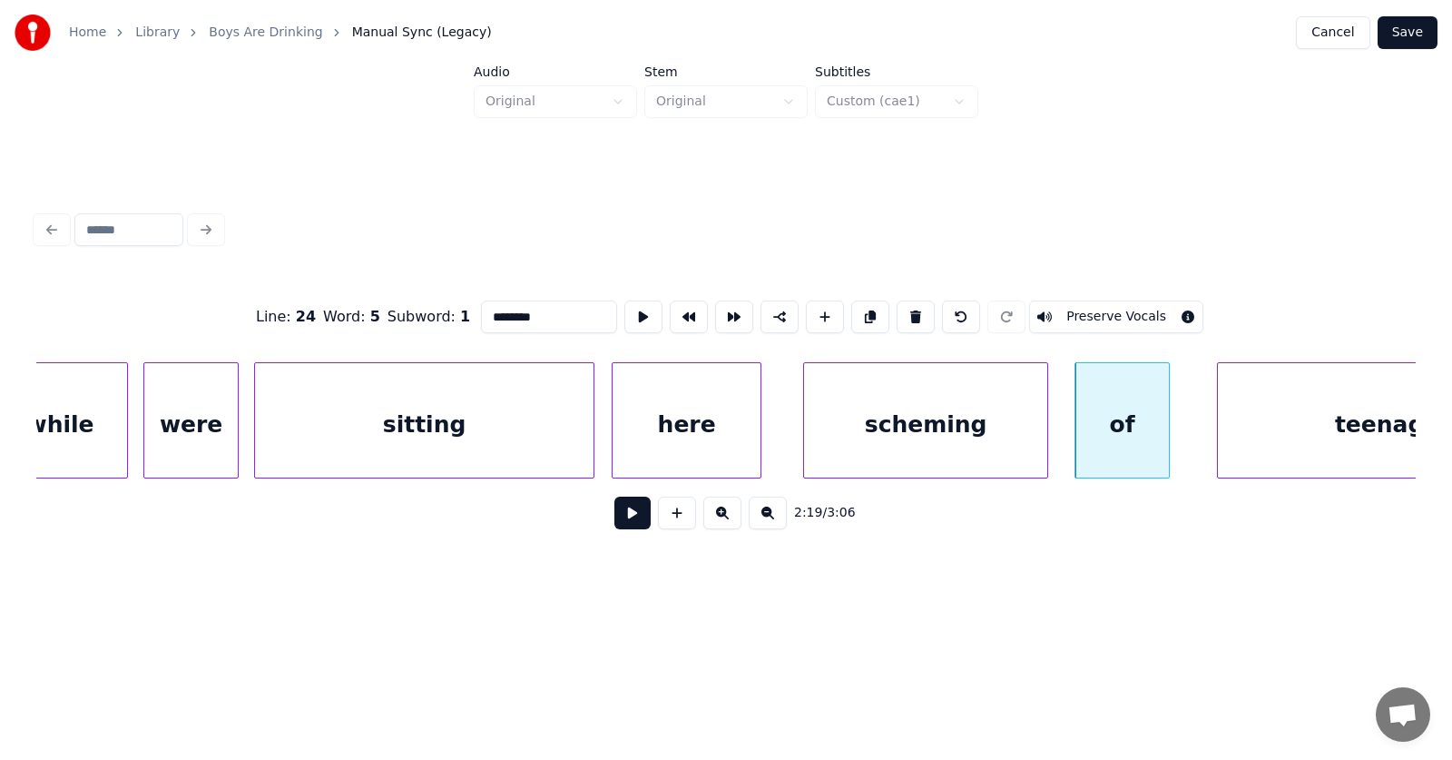
scroll to position [0, 93902]
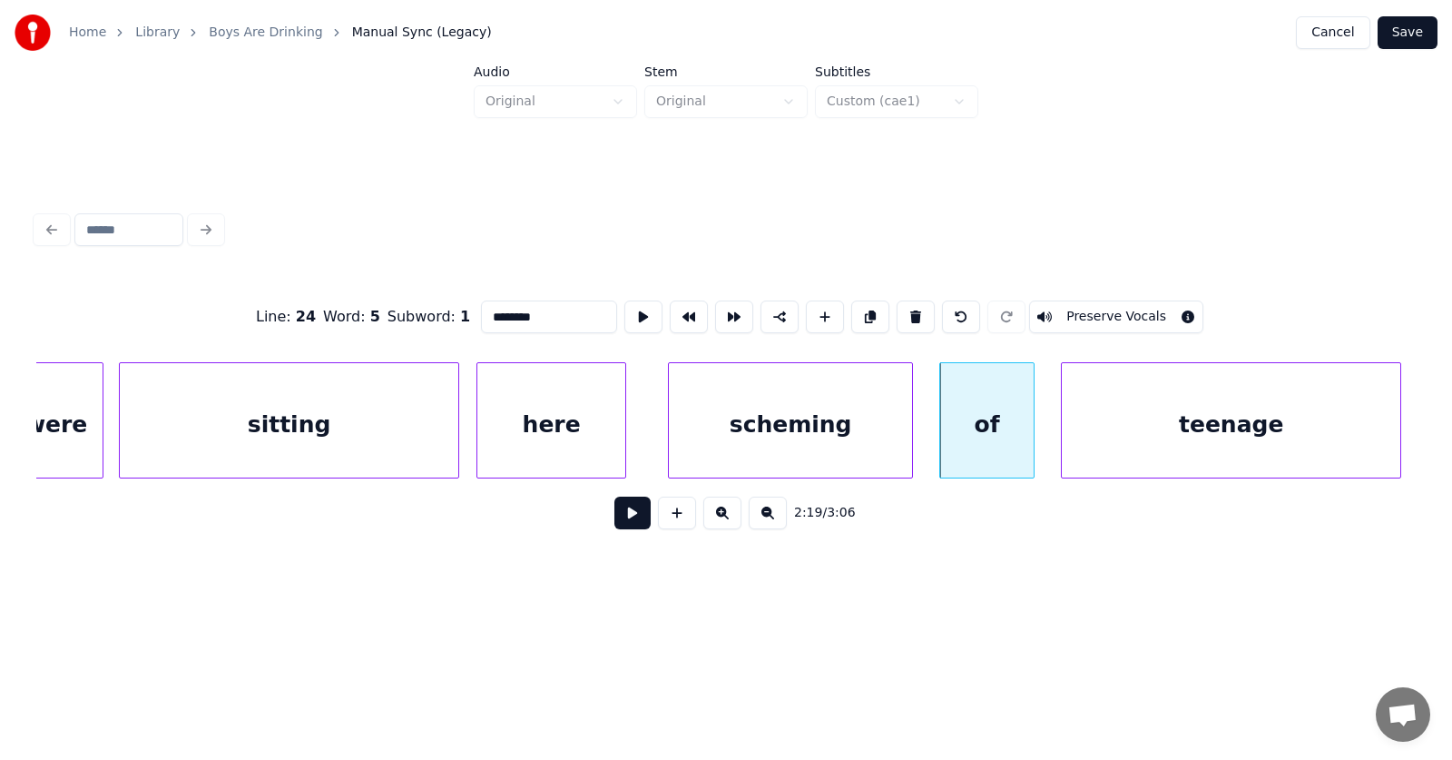
click at [1219, 424] on div "teenage" at bounding box center [1231, 424] width 339 height 123
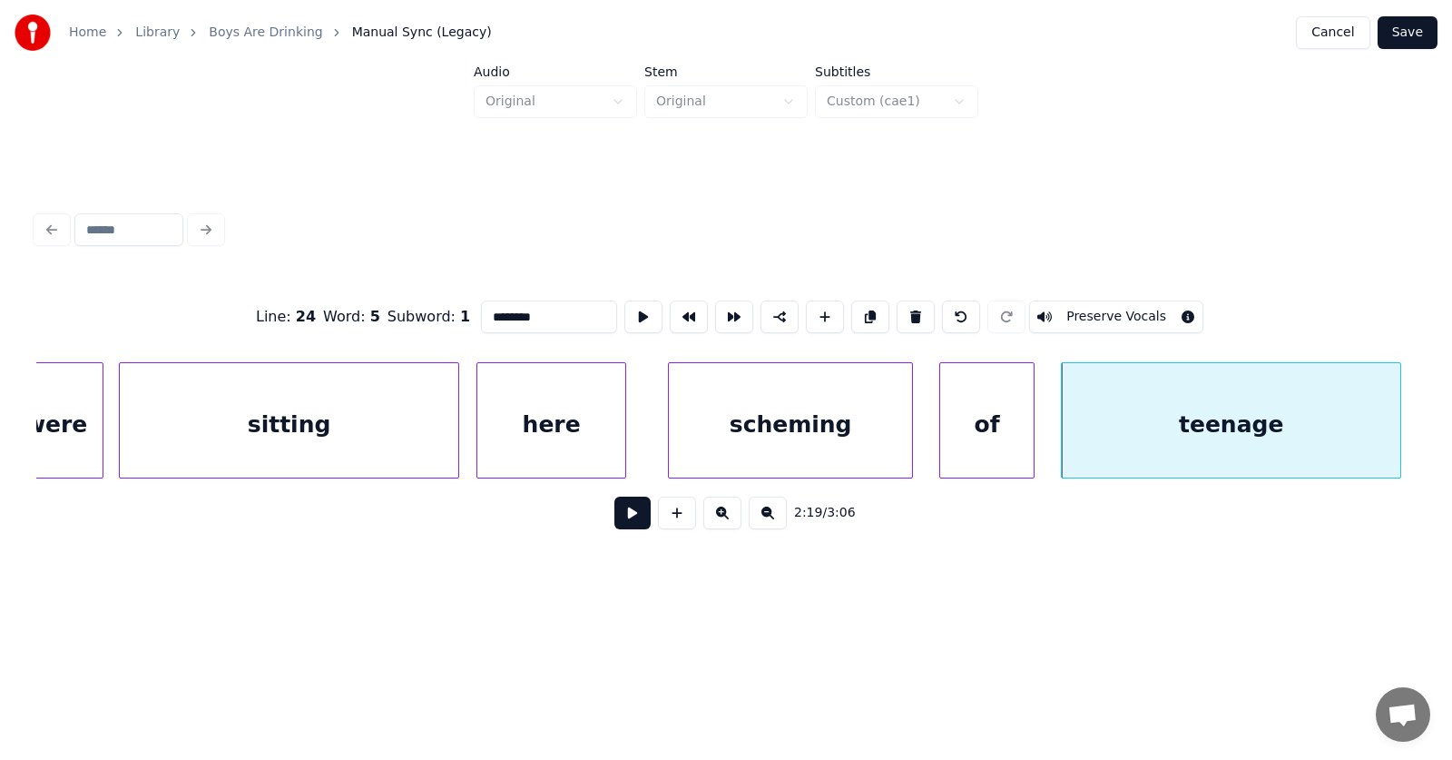
click at [987, 419] on div "of" at bounding box center [986, 424] width 93 height 123
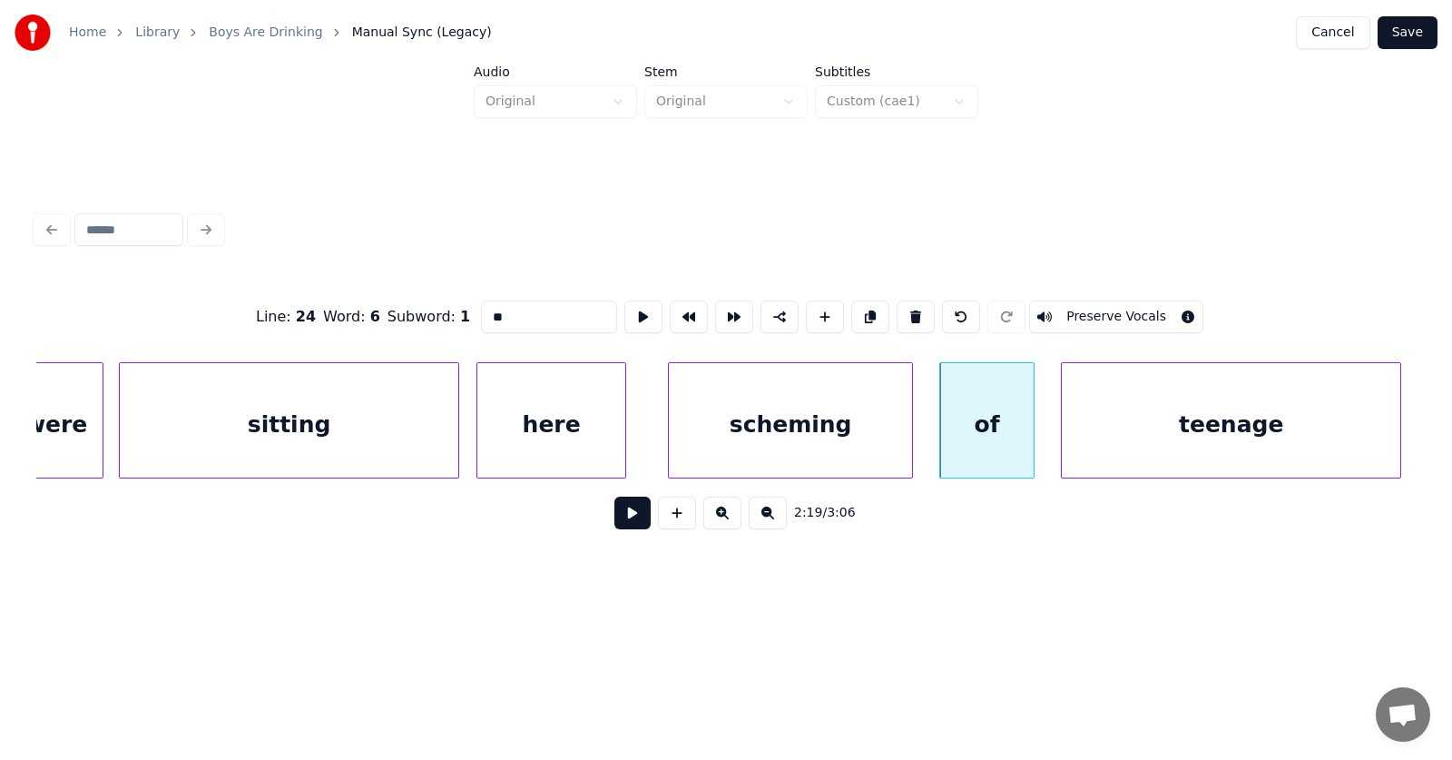
drag, startPoint x: 482, startPoint y: 309, endPoint x: 448, endPoint y: 309, distance: 33.6
click at [481, 312] on input "**" at bounding box center [549, 316] width 136 height 33
type input "***"
click at [618, 517] on button at bounding box center [632, 512] width 36 height 33
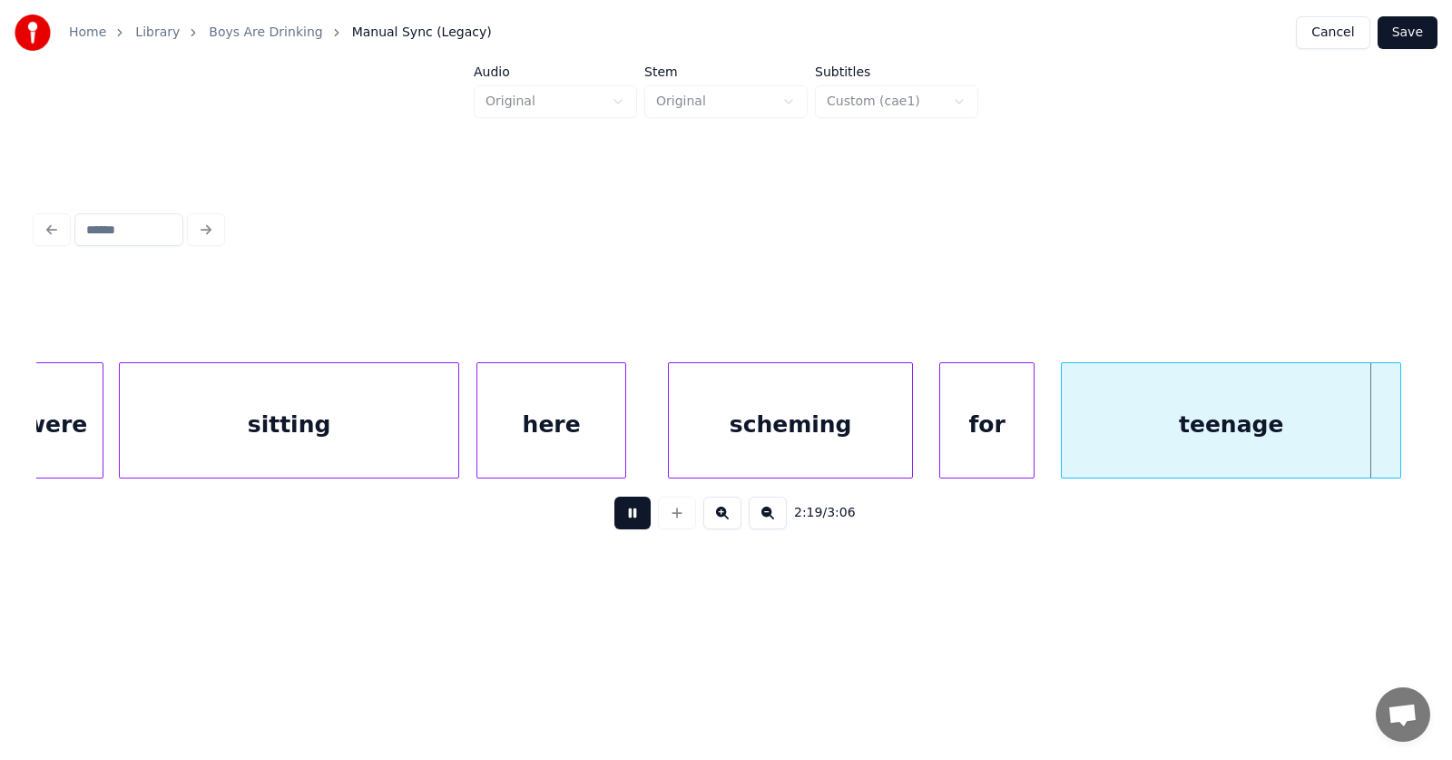
scroll to position [0, 95285]
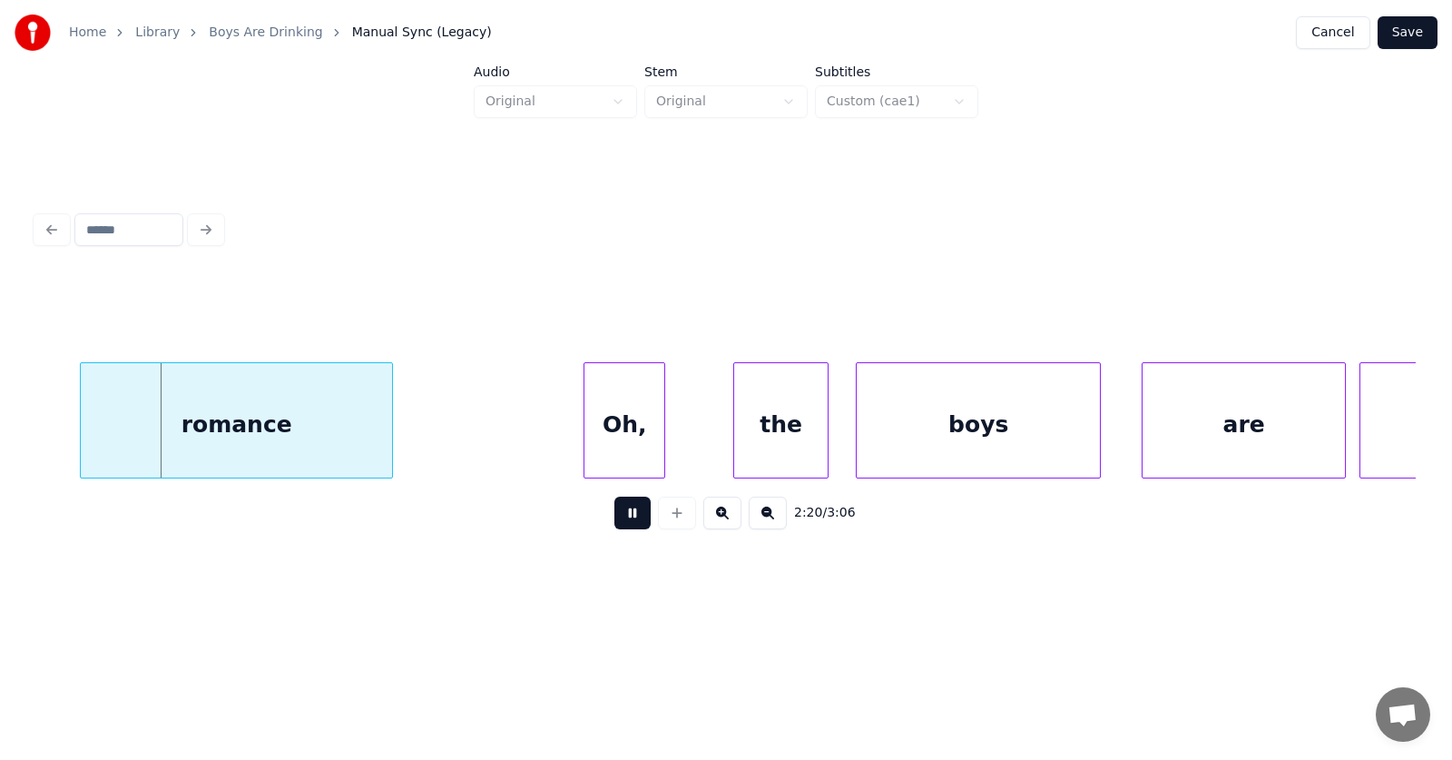
click at [618, 517] on button at bounding box center [632, 512] width 36 height 33
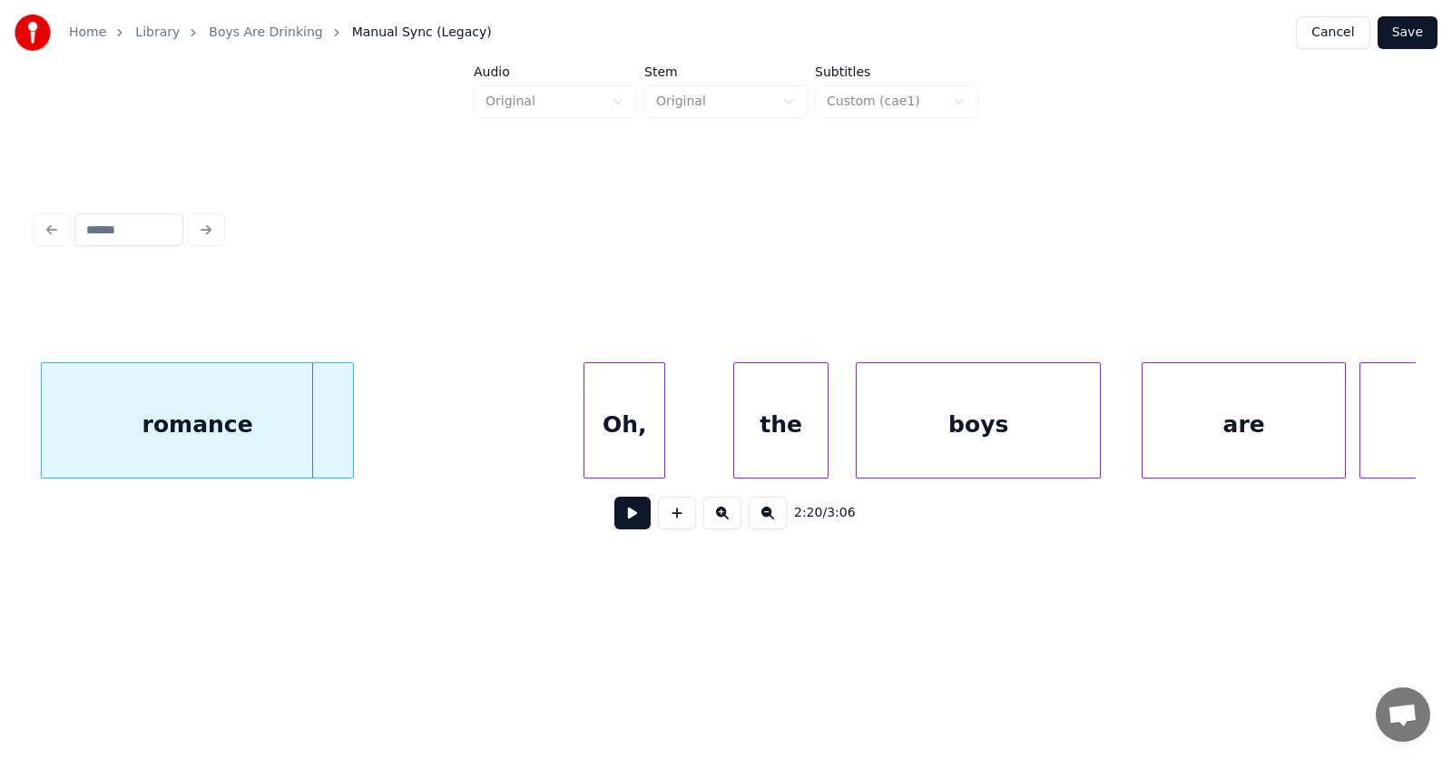
click at [252, 415] on div "romance" at bounding box center [197, 424] width 311 height 123
click at [614, 441] on div "Oh," at bounding box center [615, 424] width 80 height 123
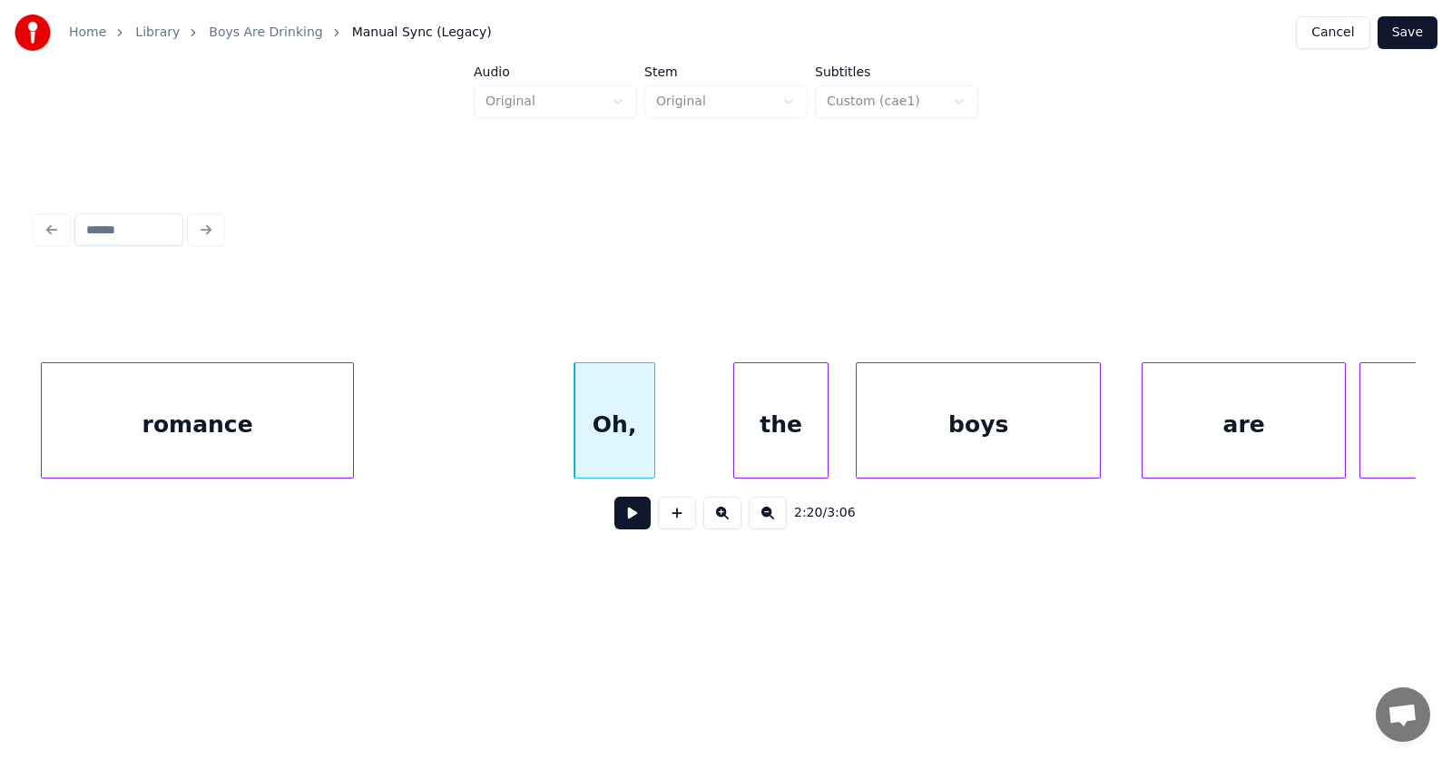
click at [616, 436] on div "Oh," at bounding box center [615, 424] width 80 height 123
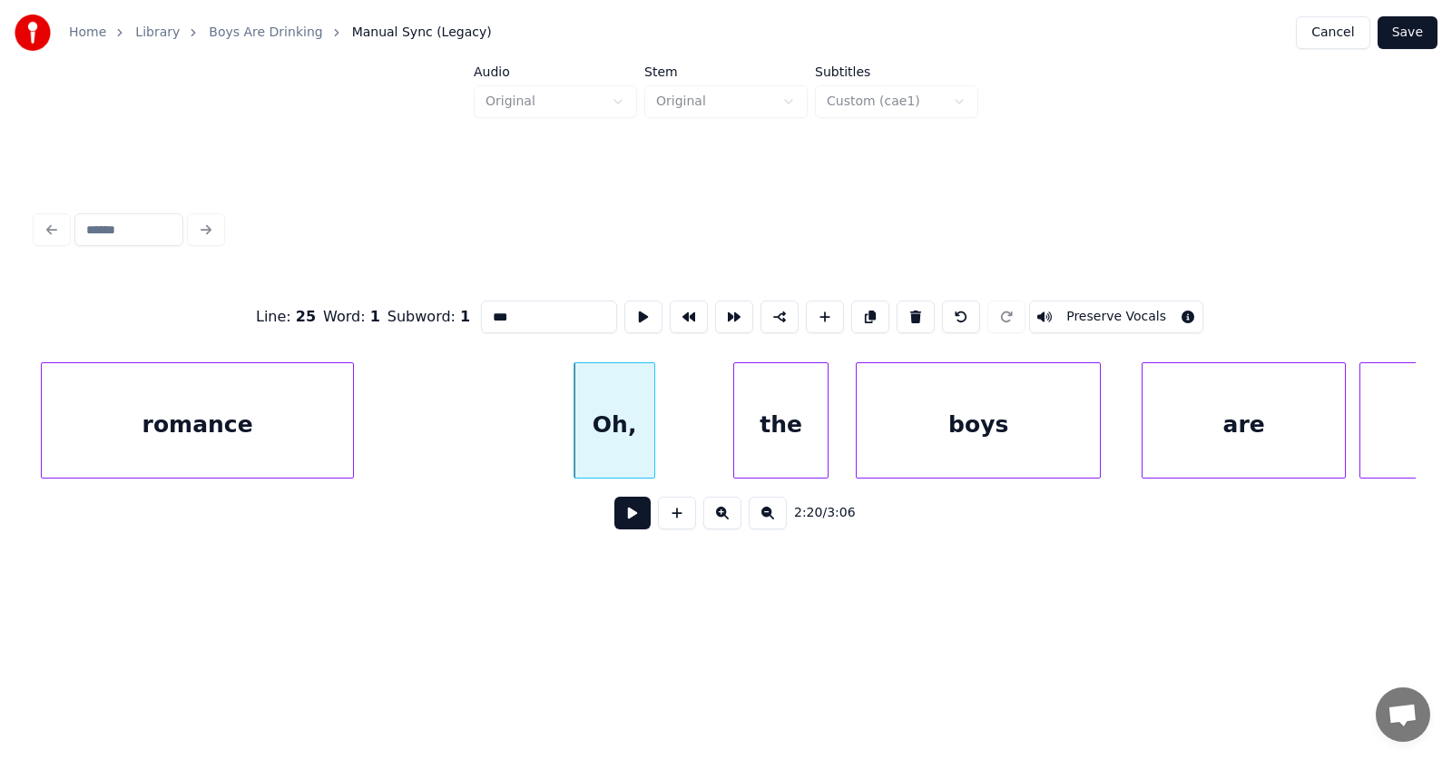
drag, startPoint x: 479, startPoint y: 309, endPoint x: 441, endPoint y: 313, distance: 38.4
click at [481, 313] on input "***" at bounding box center [549, 316] width 136 height 33
click at [774, 437] on div "the" at bounding box center [758, 424] width 93 height 123
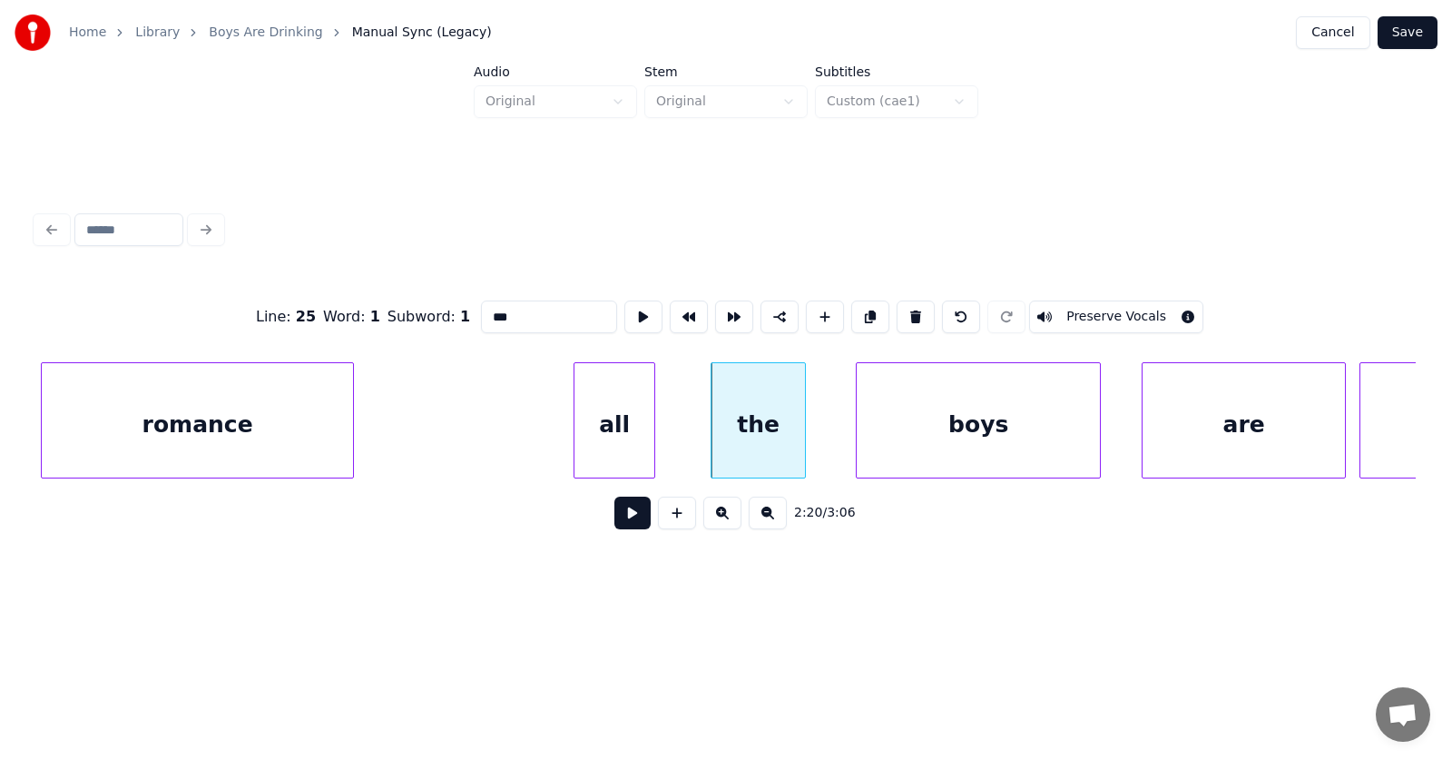
click at [655, 430] on div "all" at bounding box center [615, 420] width 82 height 116
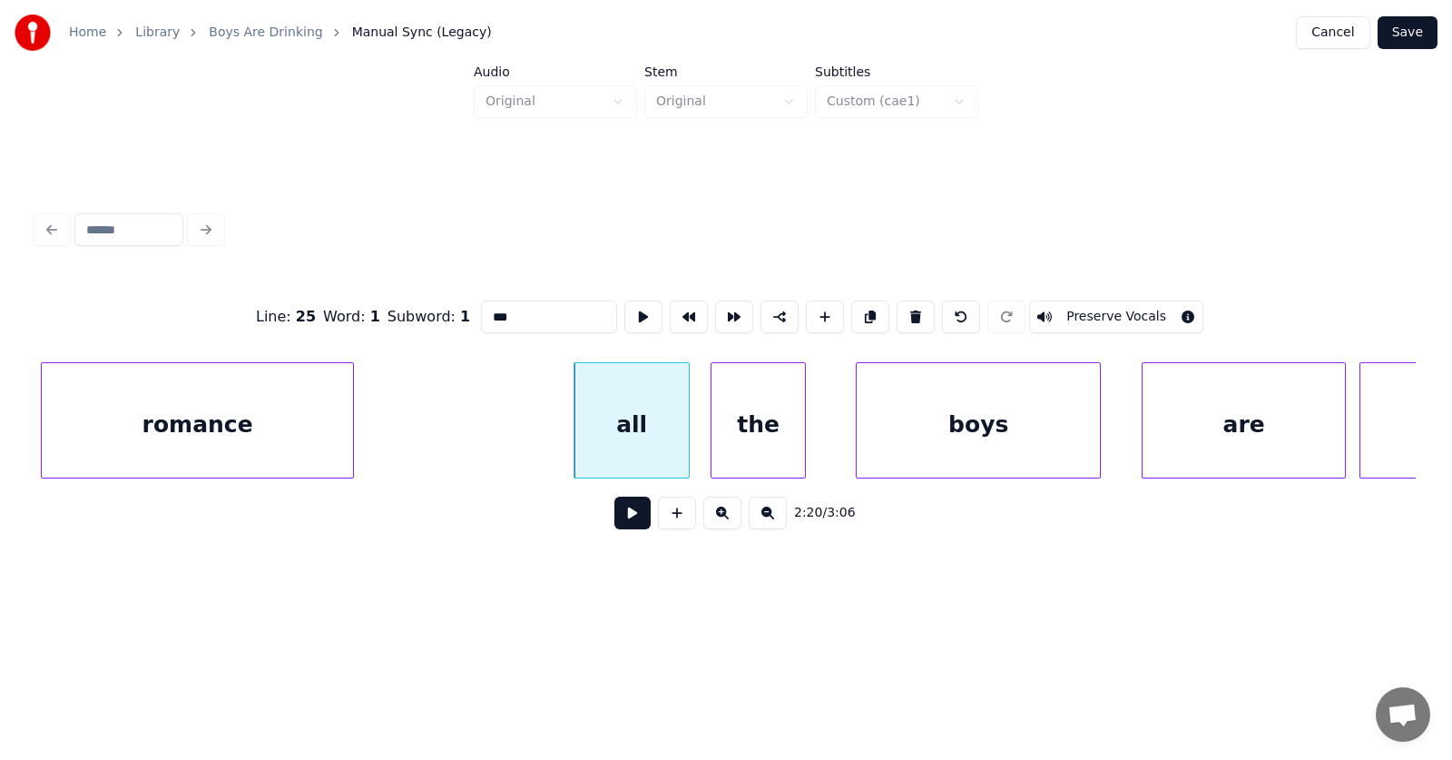
click at [687, 423] on div at bounding box center [685, 420] width 5 height 114
click at [906, 439] on div "boys" at bounding box center [958, 424] width 243 height 123
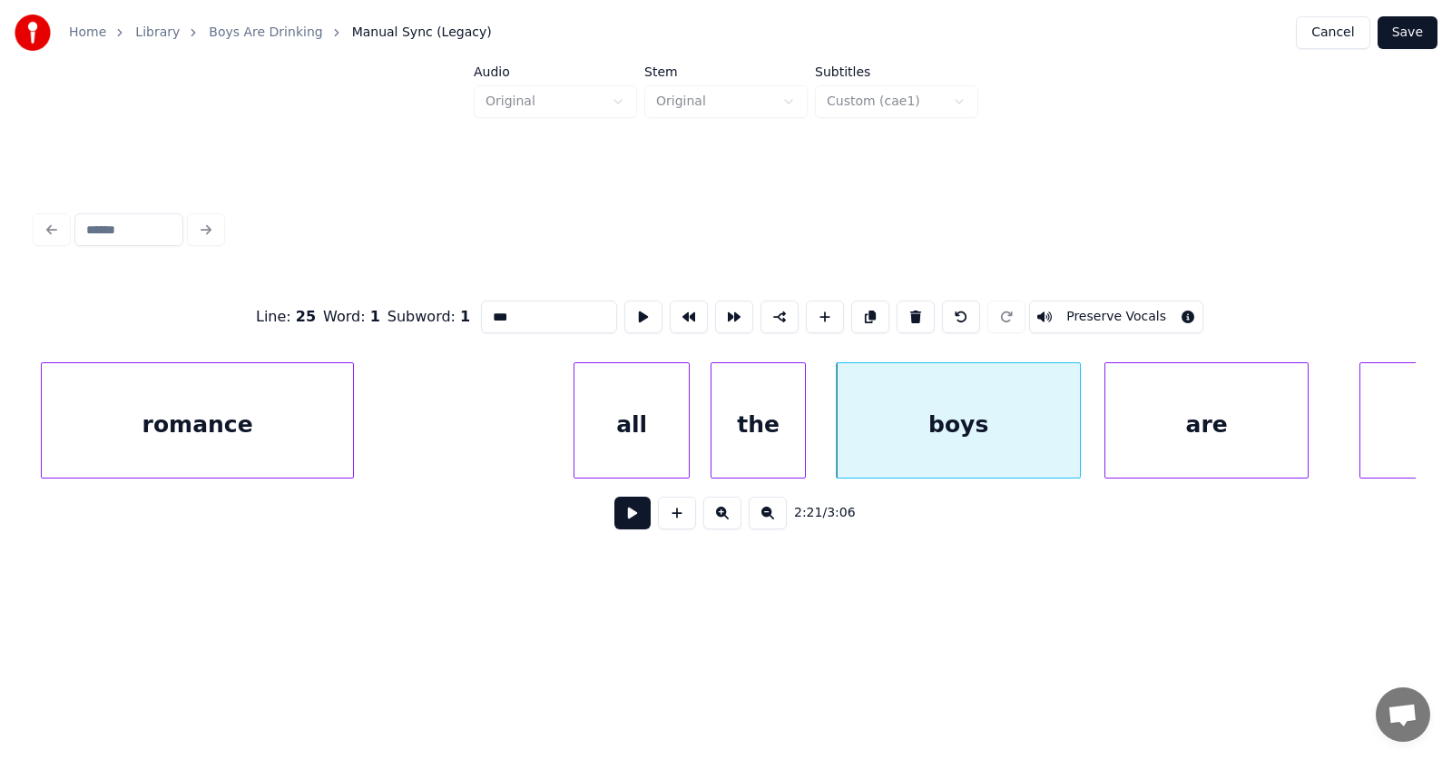
click at [1138, 441] on div "are" at bounding box center [1206, 424] width 202 height 123
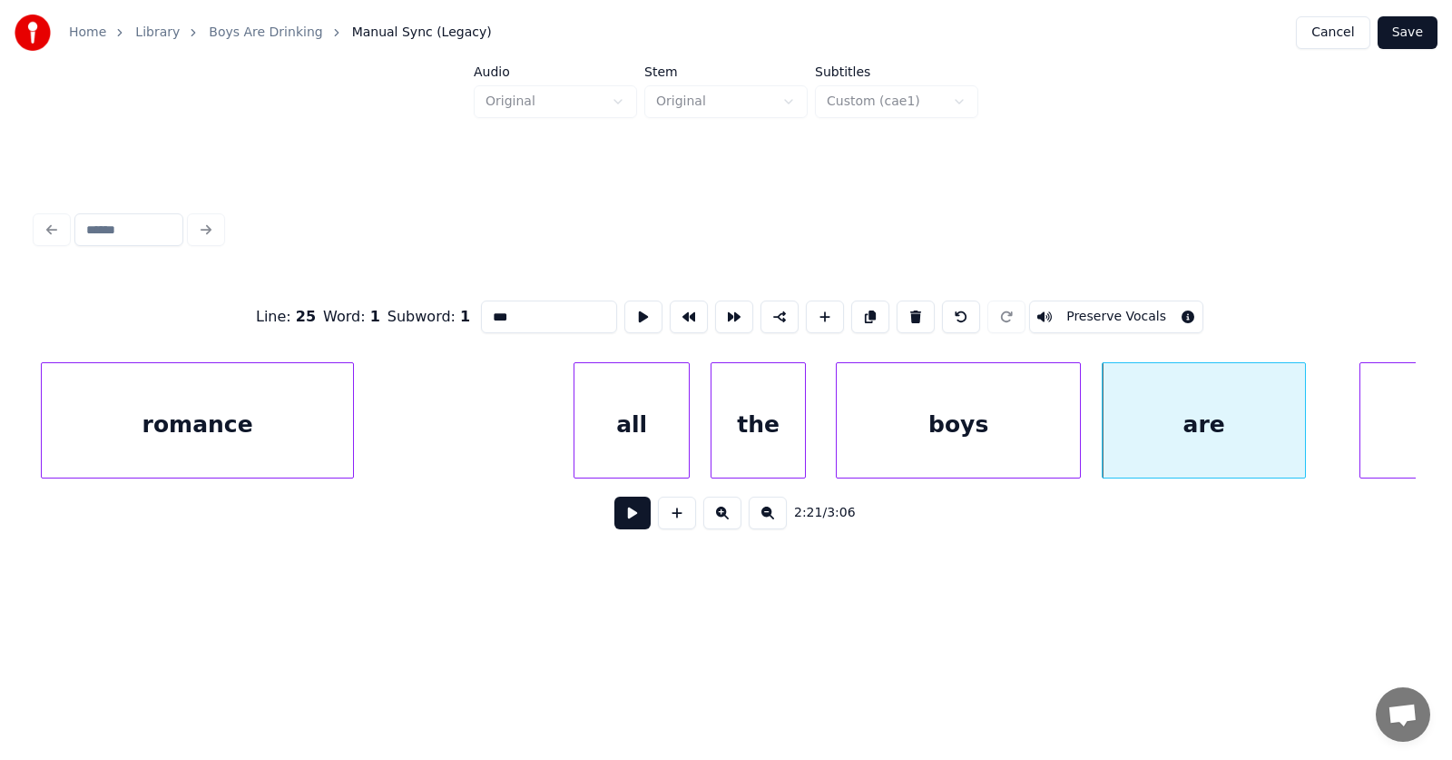
scroll to position [0, 95904]
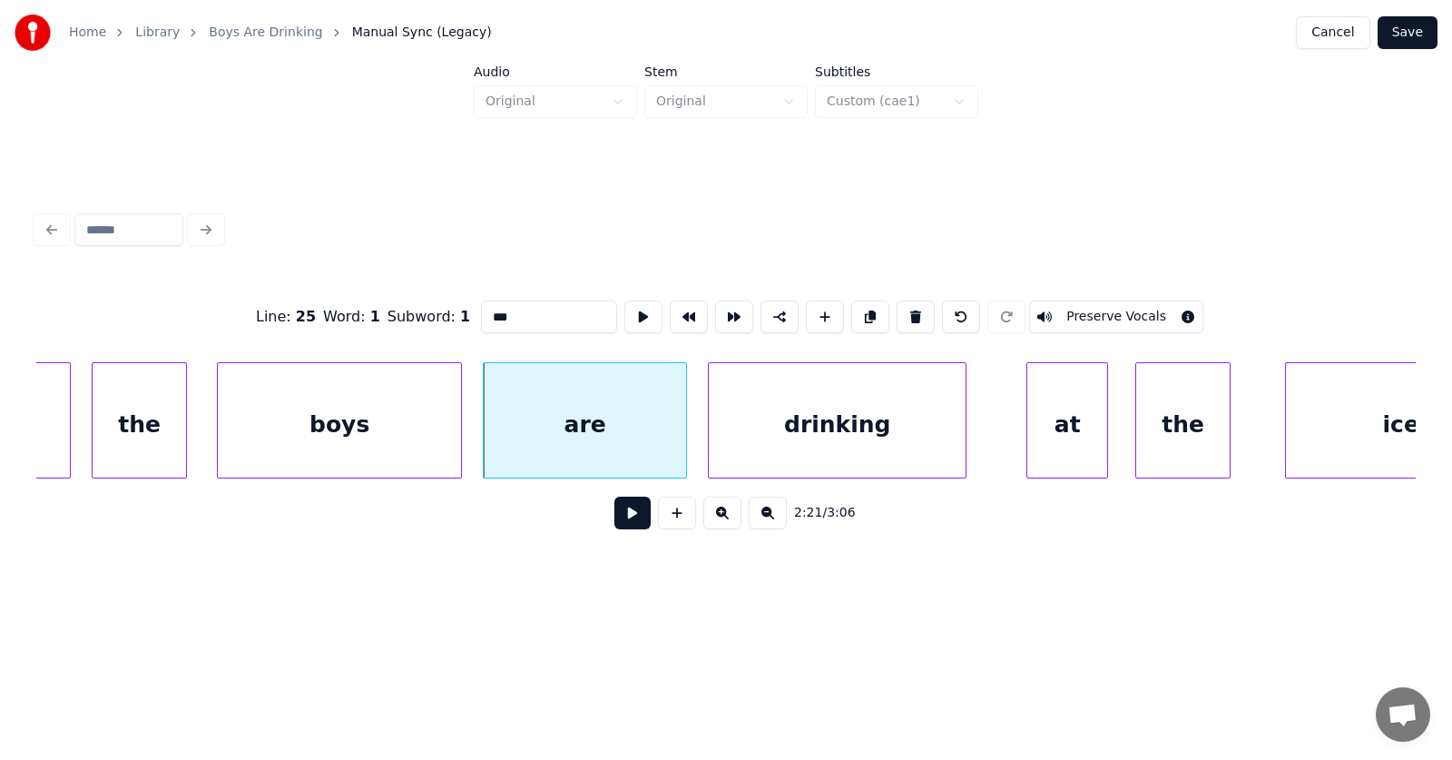
click at [873, 443] on div "drinking" at bounding box center [837, 424] width 257 height 123
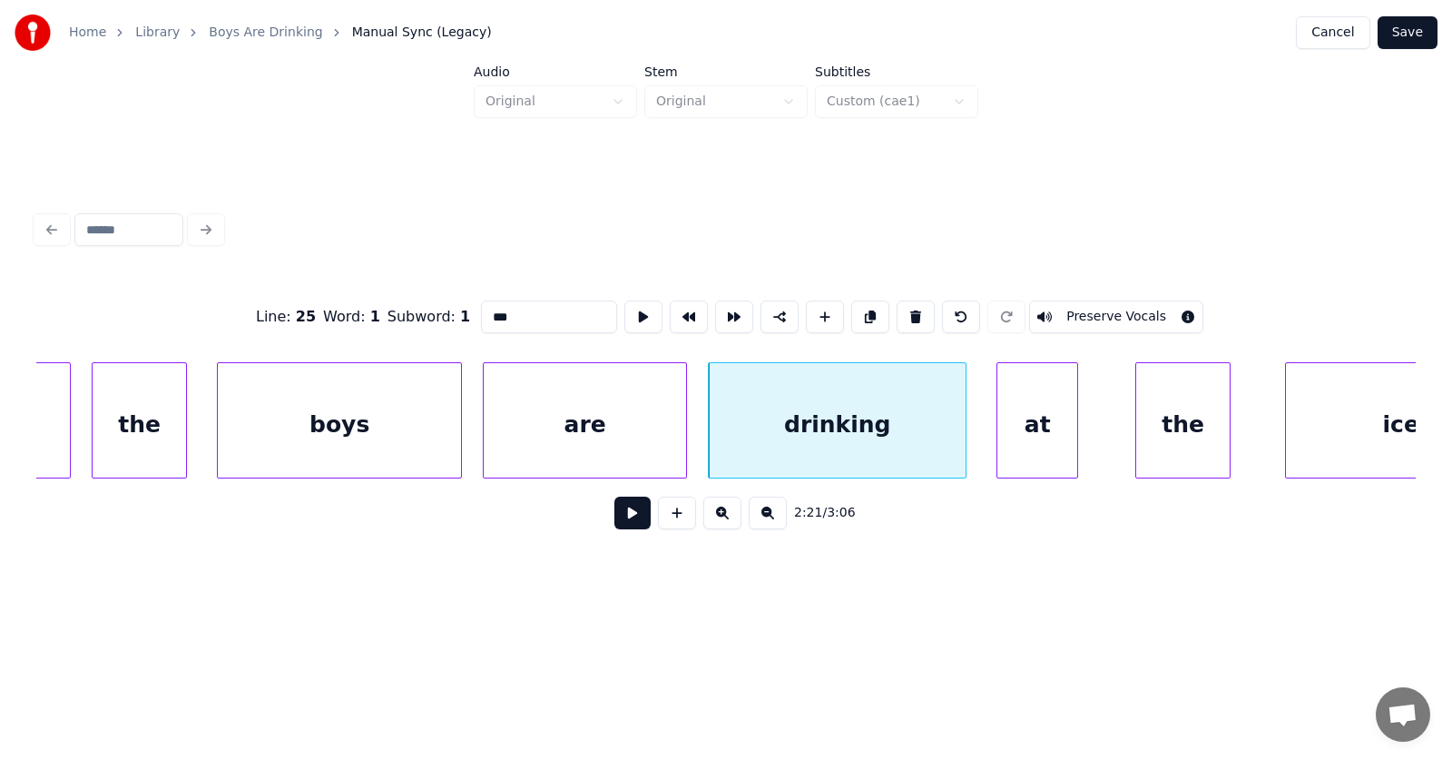
click at [1039, 450] on div "at" at bounding box center [1037, 424] width 80 height 123
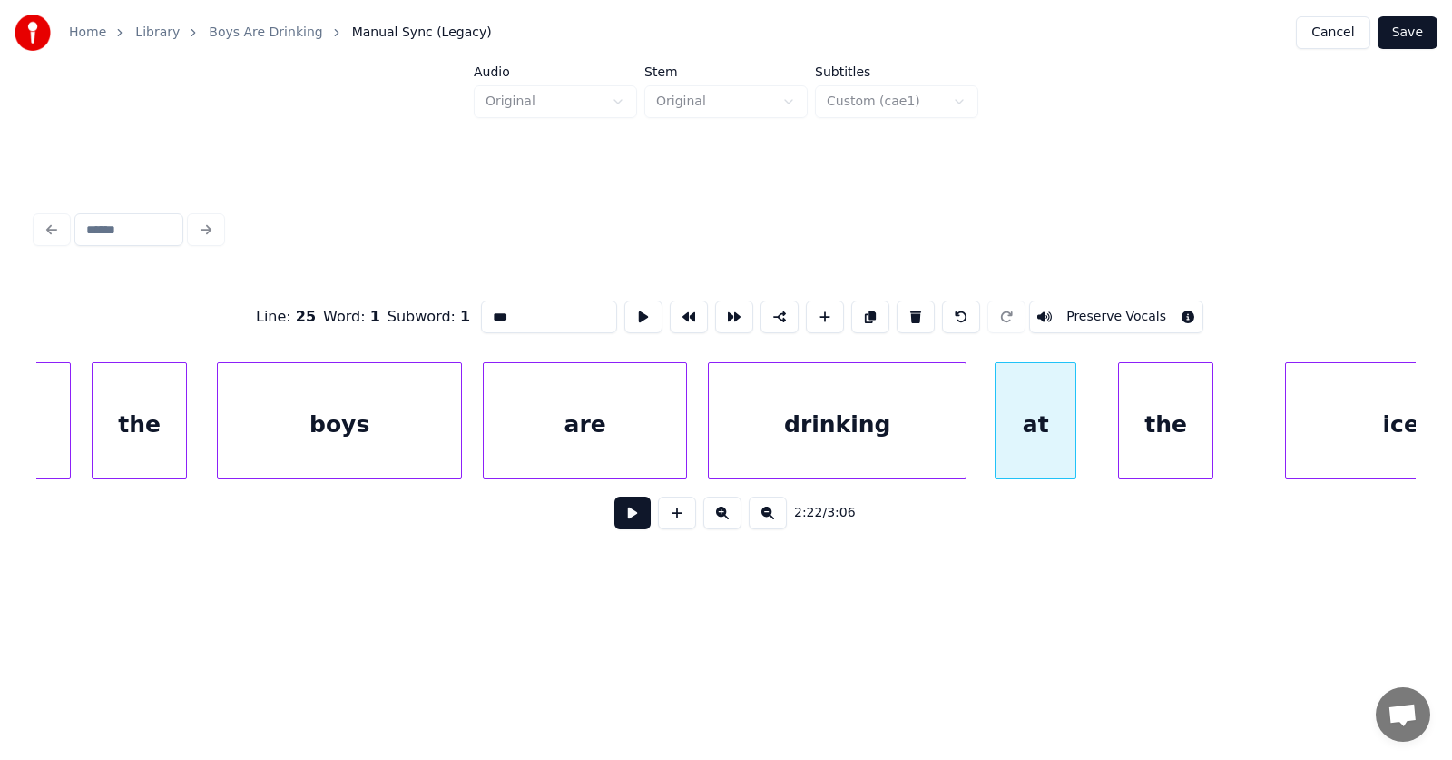
click at [1150, 436] on div "the" at bounding box center [1165, 424] width 93 height 123
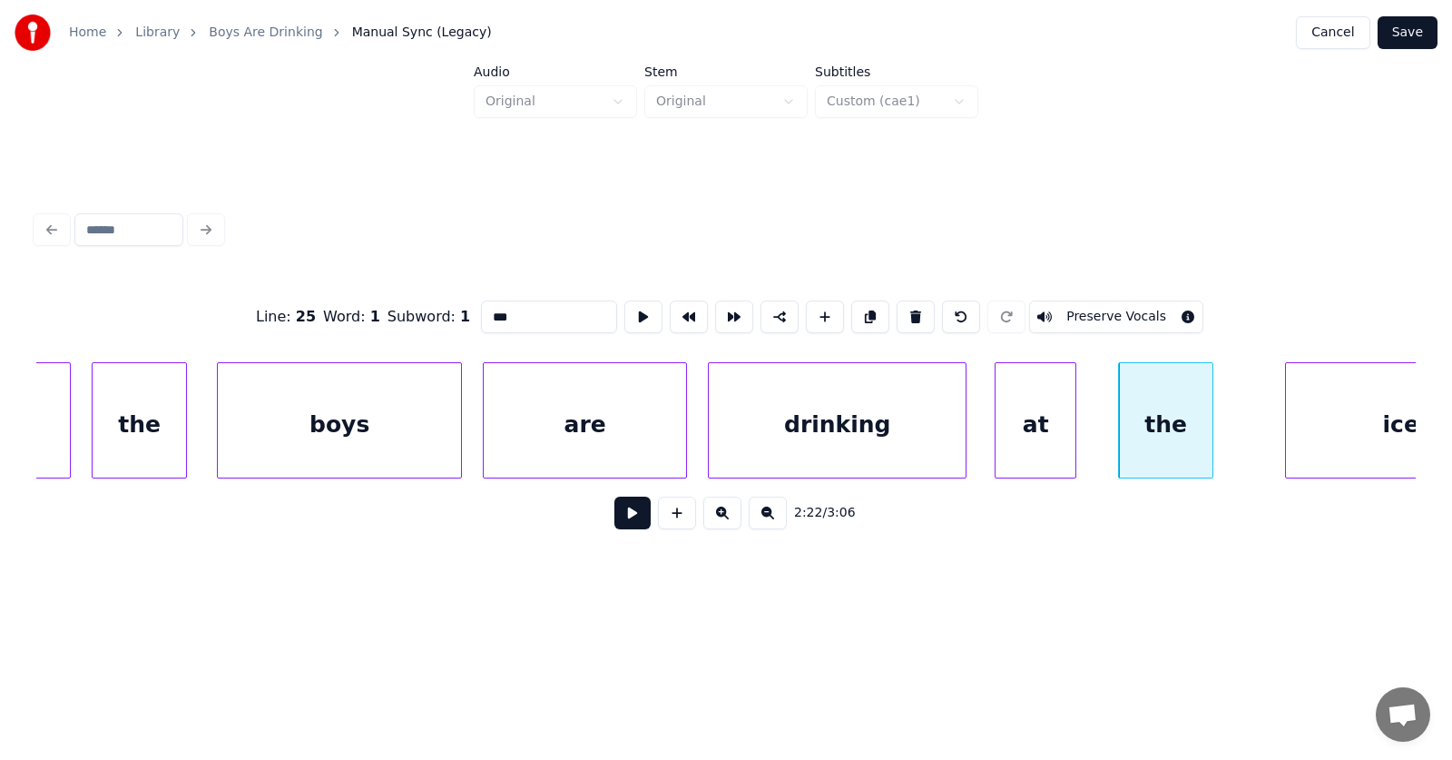
scroll to position [0, 95999]
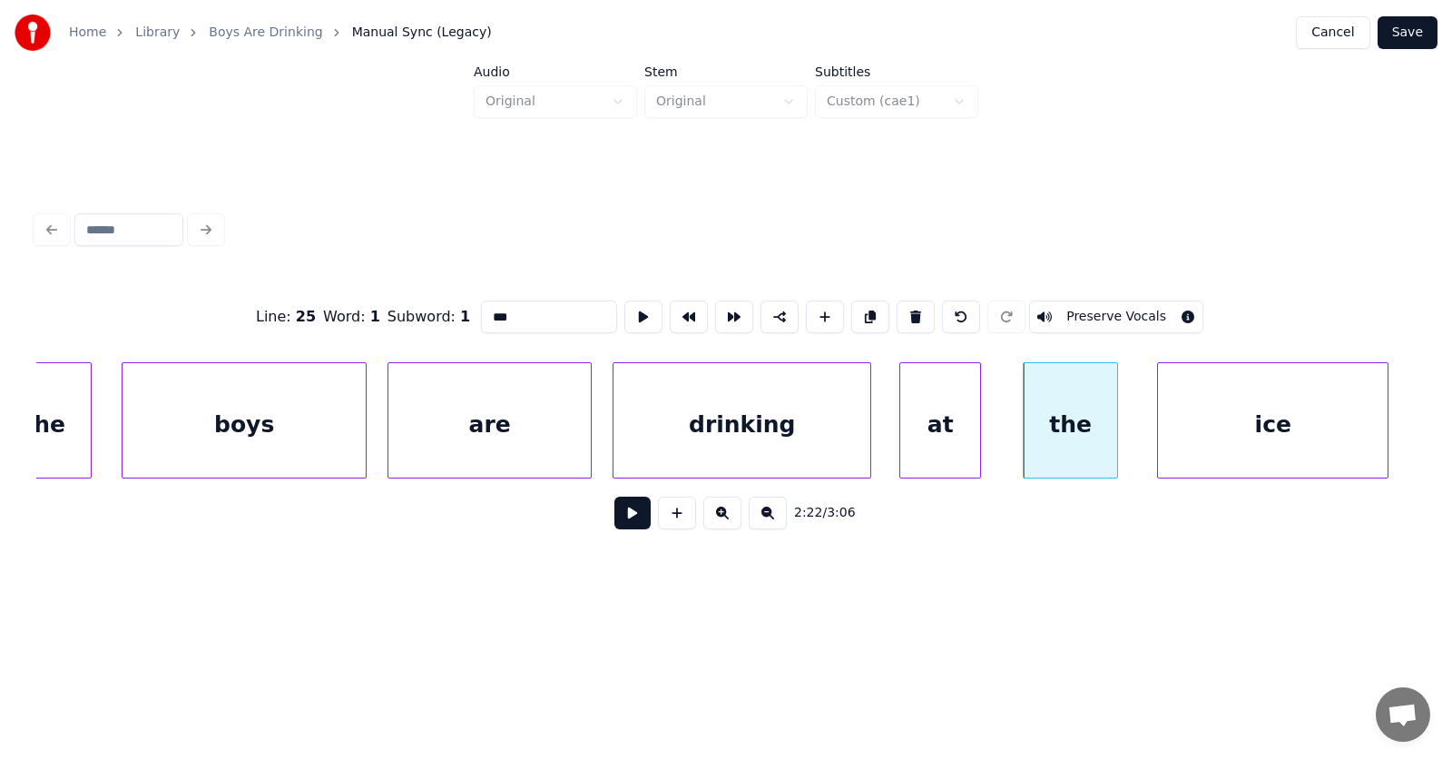
click at [1287, 427] on div "ice" at bounding box center [1273, 424] width 230 height 123
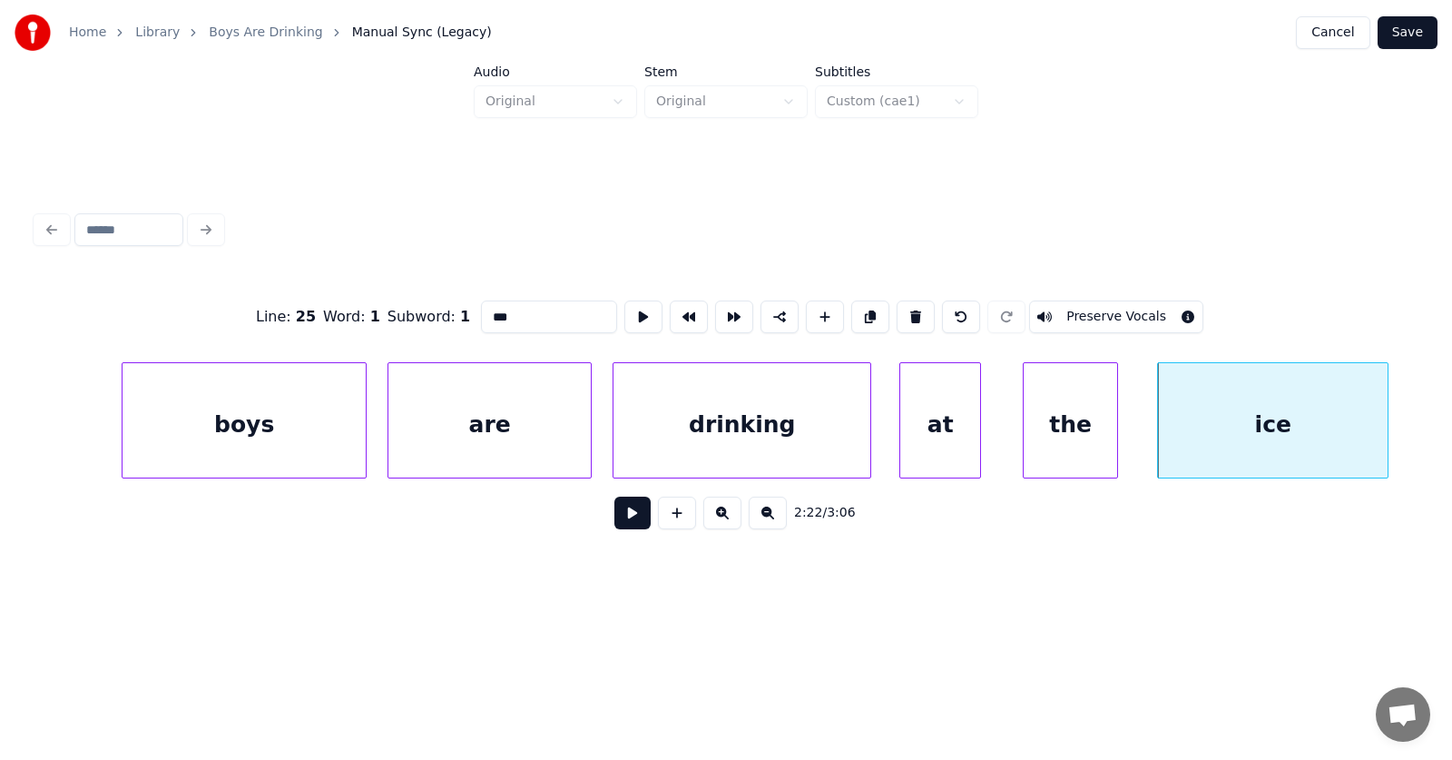
scroll to position [0, 96758]
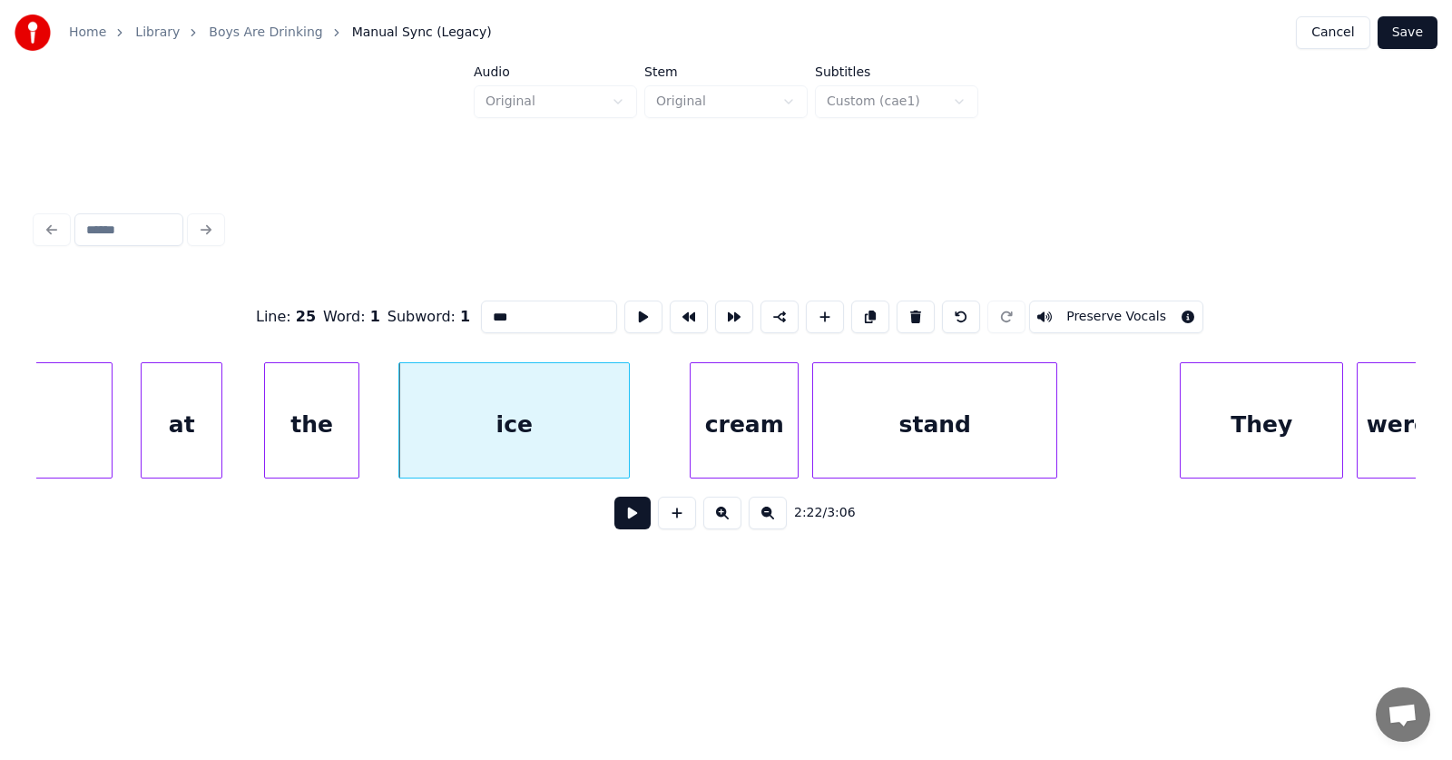
click at [725, 426] on div "cream" at bounding box center [744, 424] width 107 height 123
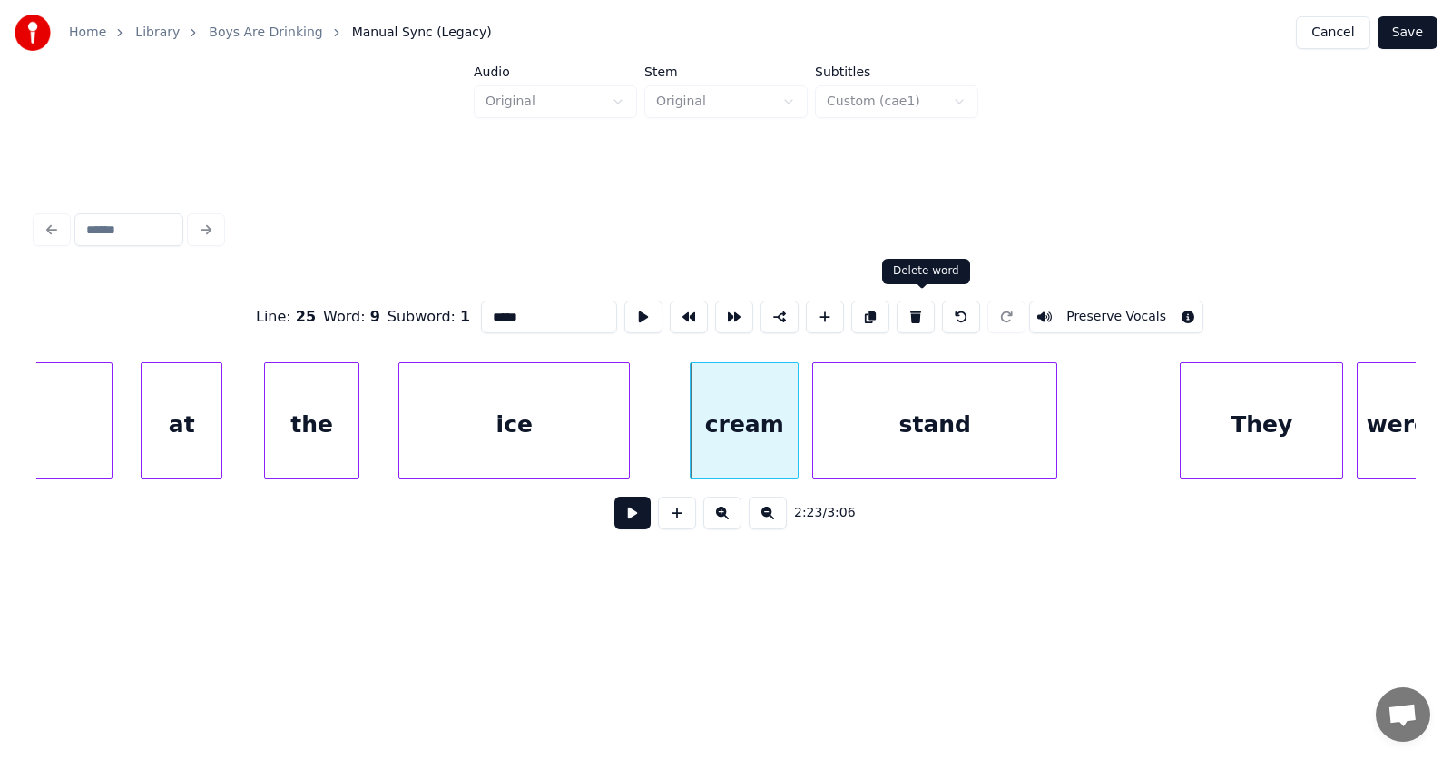
click at [915, 302] on button at bounding box center [916, 316] width 38 height 33
type input "***"
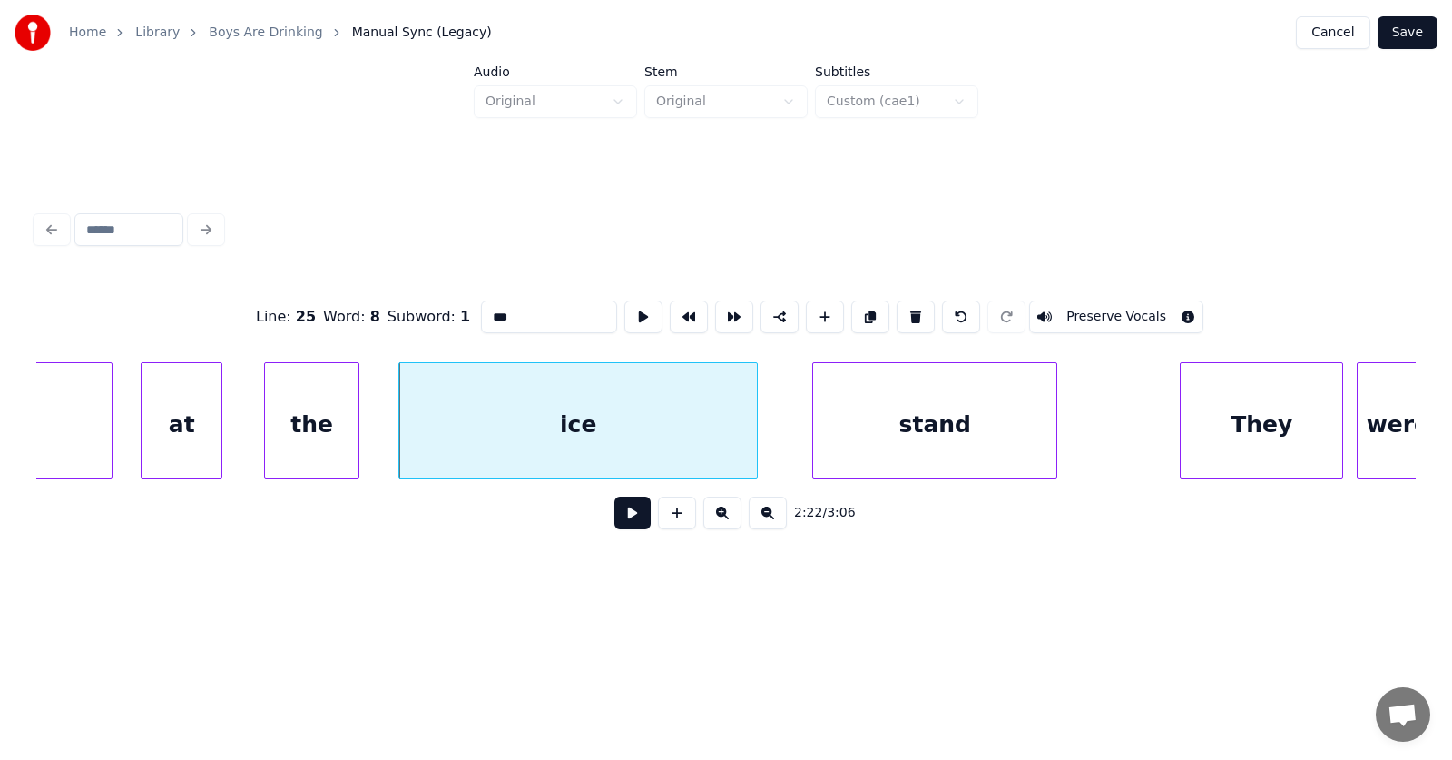
click at [757, 423] on div at bounding box center [753, 420] width 5 height 114
click at [846, 431] on div "stand" at bounding box center [912, 424] width 243 height 123
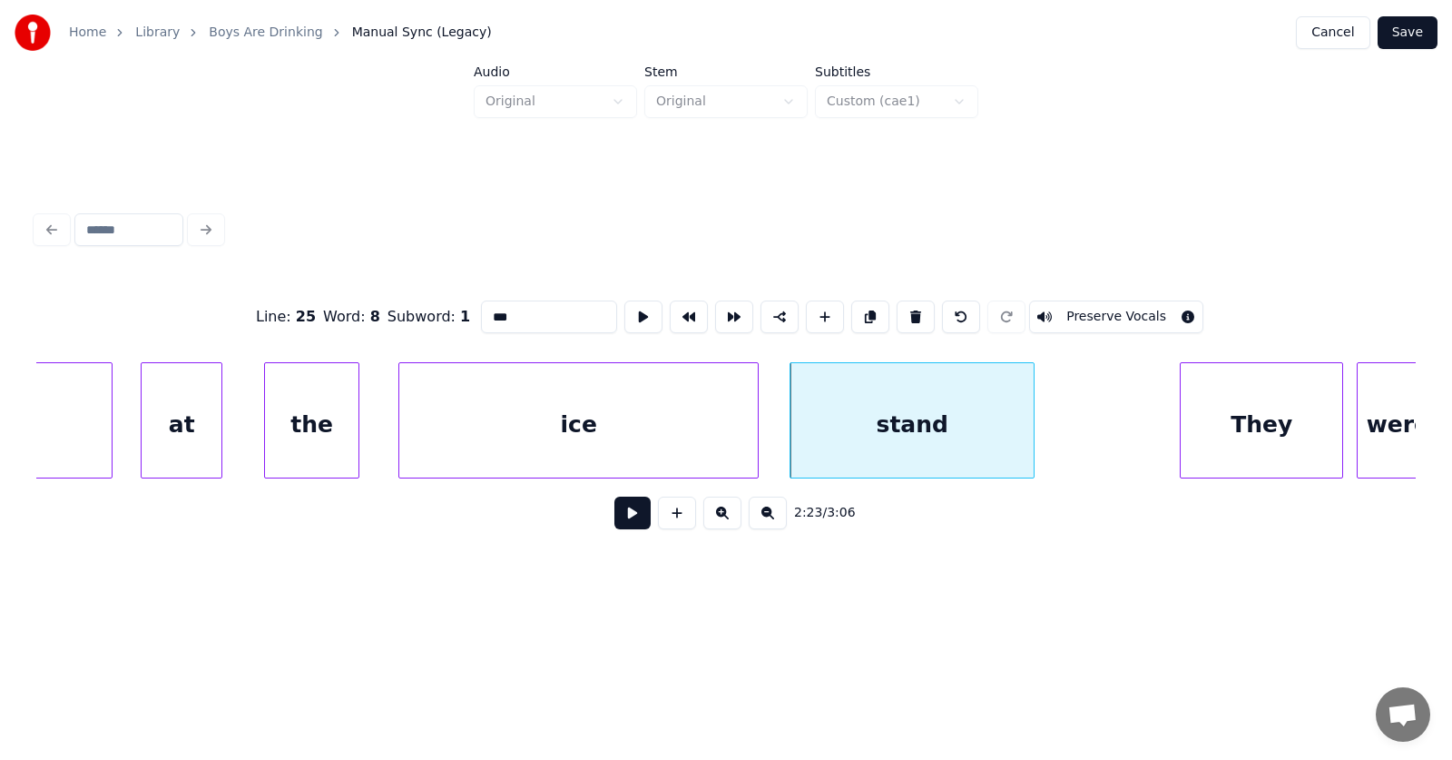
drag, startPoint x: 761, startPoint y: 396, endPoint x: 790, endPoint y: 405, distance: 29.6
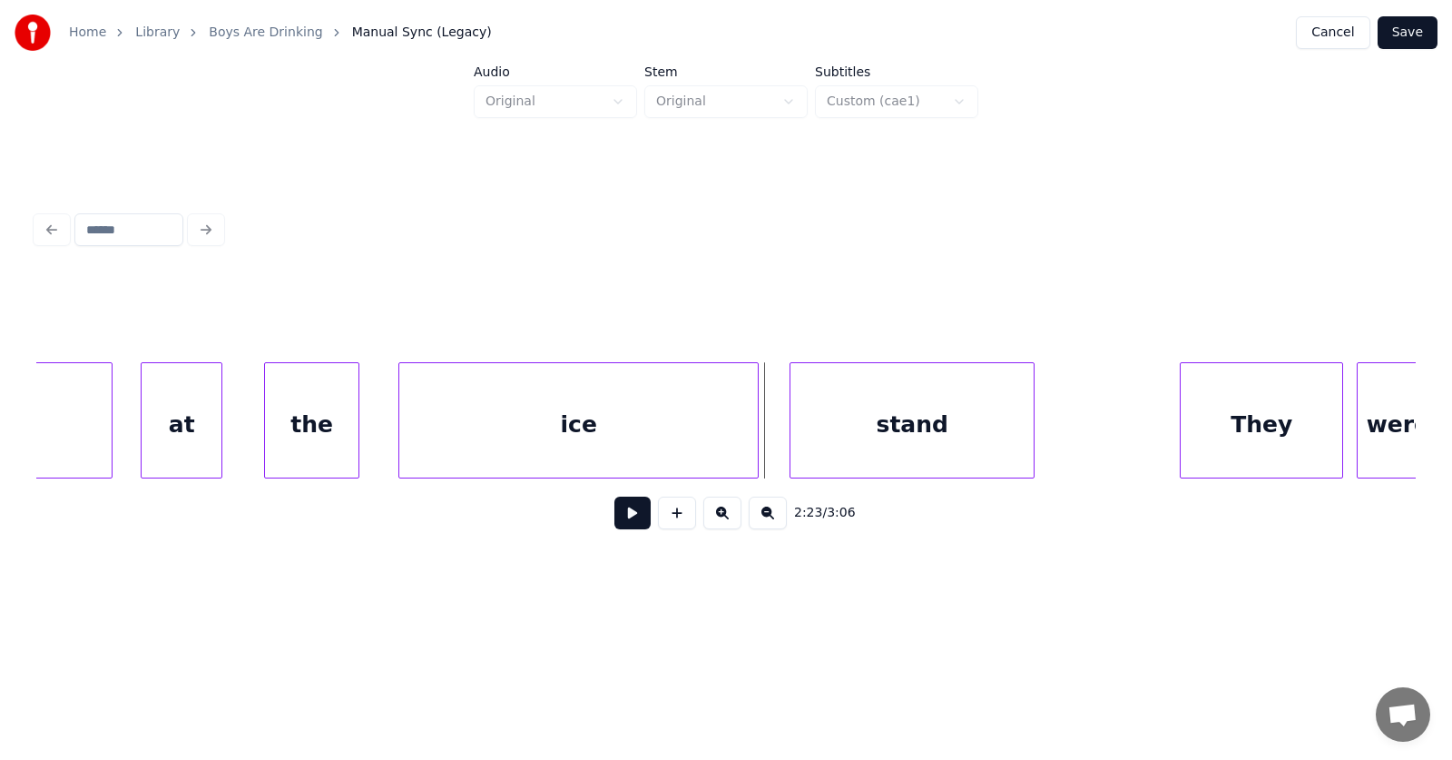
click at [879, 411] on div "stand" at bounding box center [912, 424] width 243 height 123
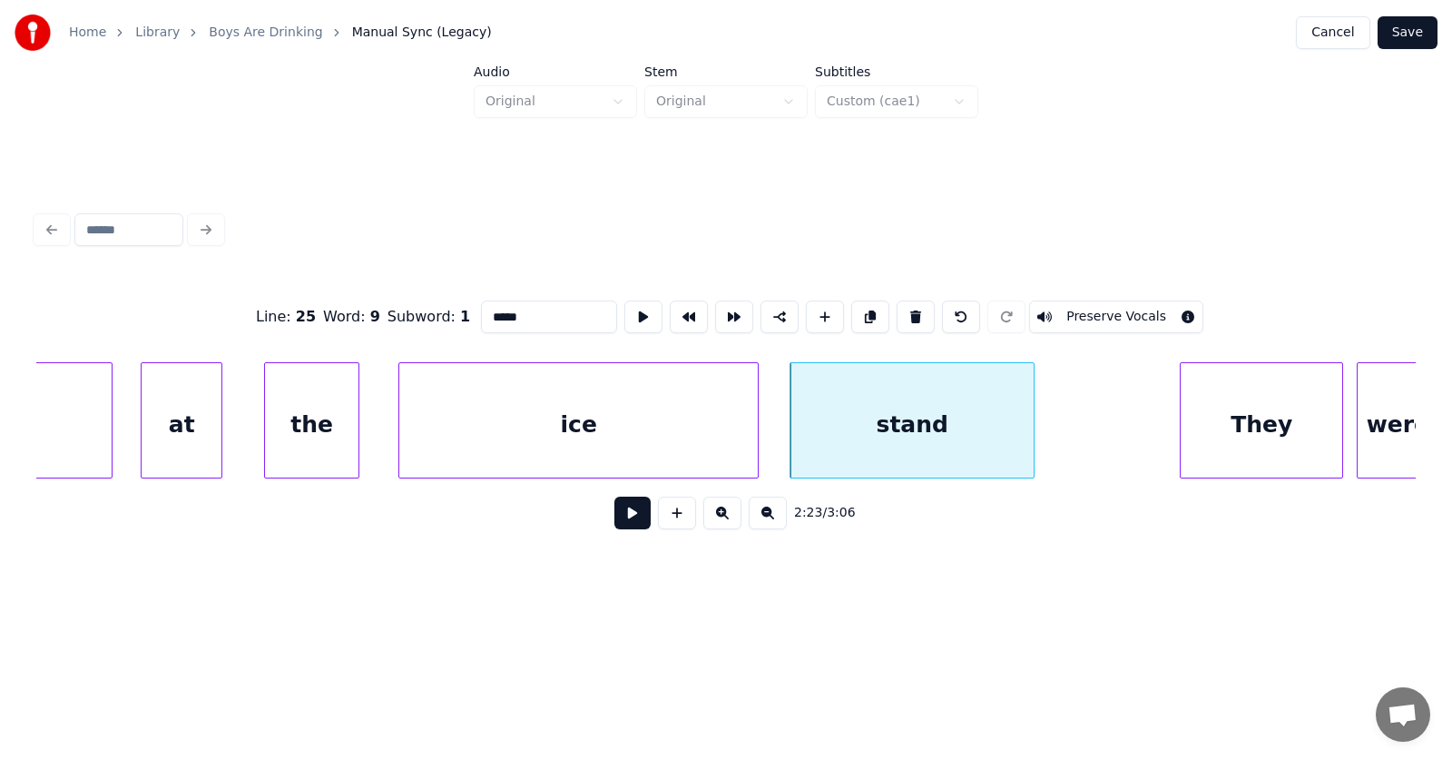
drag, startPoint x: 520, startPoint y: 314, endPoint x: 443, endPoint y: 310, distance: 77.2
click at [434, 316] on div "Line : 25 Word : 9 Subword : 1 ***** Preserve Vocals" at bounding box center [726, 316] width 1380 height 91
click at [497, 408] on div "ice" at bounding box center [578, 424] width 359 height 123
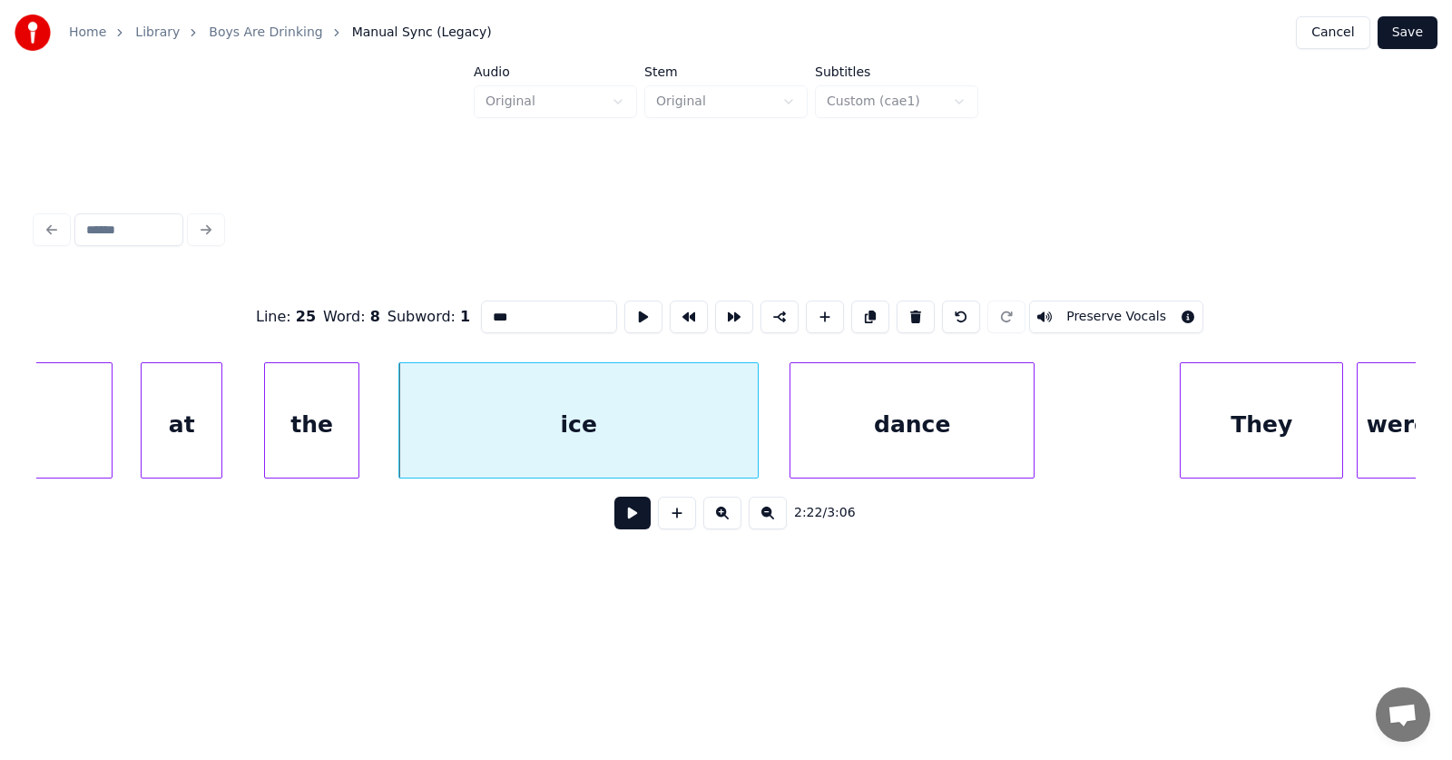
drag, startPoint x: 476, startPoint y: 311, endPoint x: 447, endPoint y: 311, distance: 30.0
click at [481, 311] on input "***" at bounding box center [549, 316] width 136 height 33
type input "**********"
click at [617, 520] on button at bounding box center [632, 512] width 36 height 33
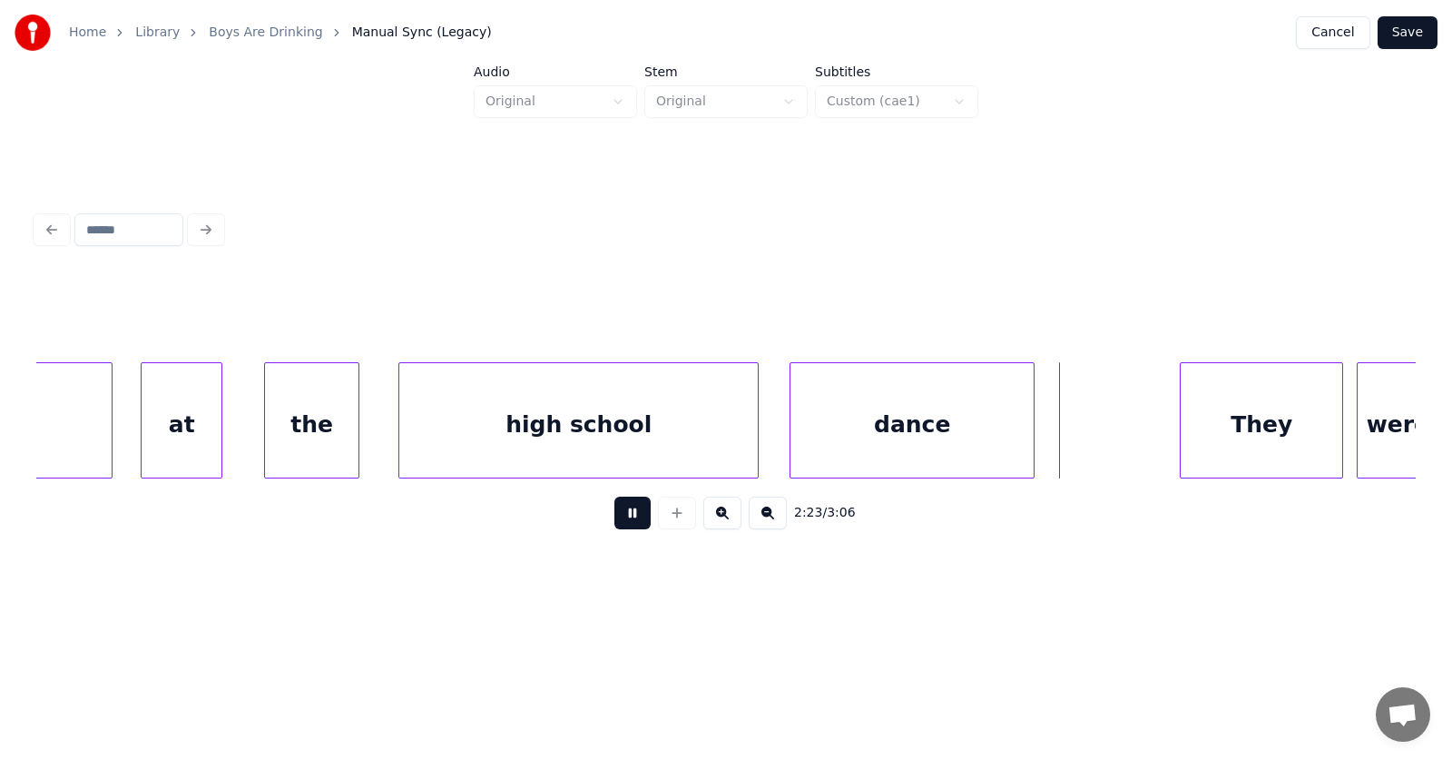
click at [617, 520] on button at bounding box center [632, 512] width 36 height 33
click at [1240, 460] on div "They" at bounding box center [1247, 424] width 162 height 123
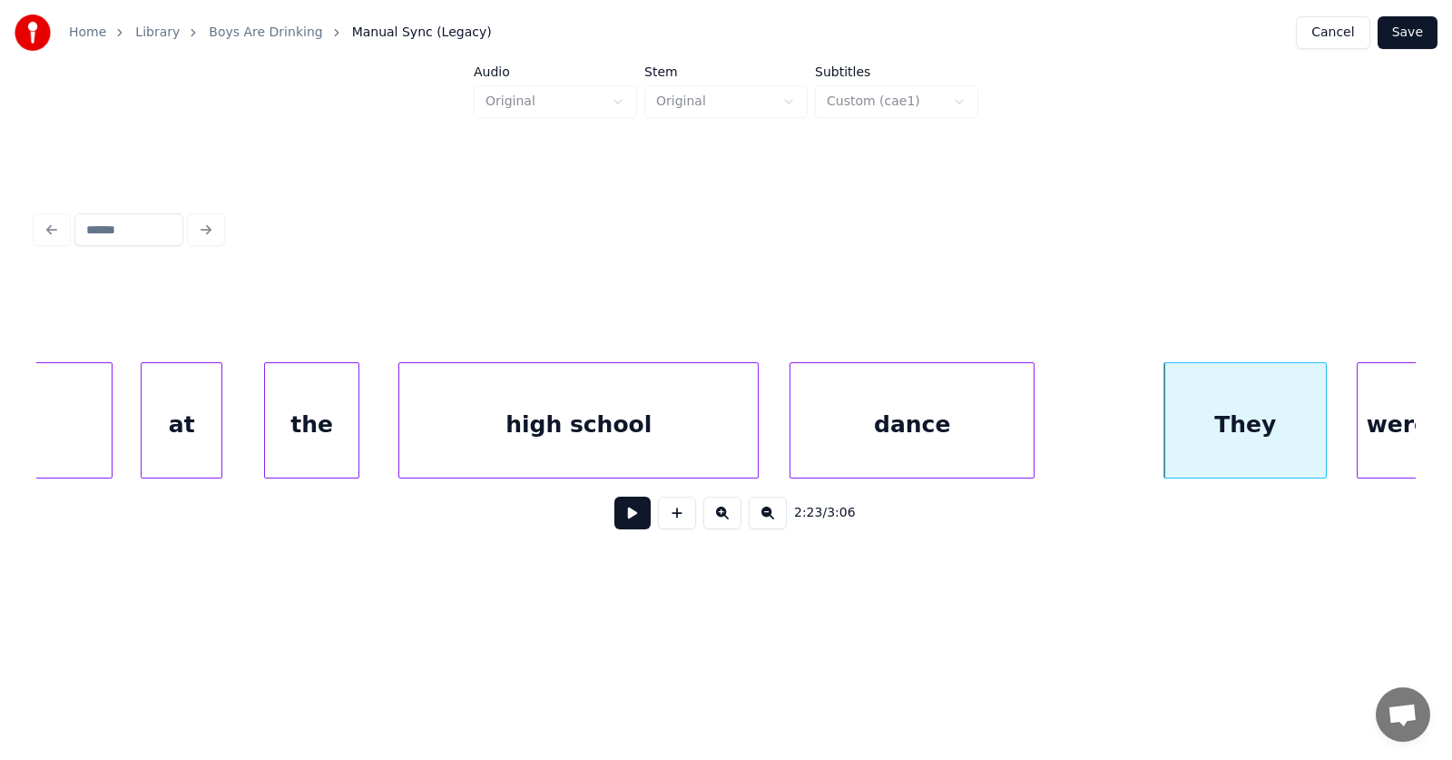
click at [1236, 436] on div "They" at bounding box center [1245, 424] width 162 height 123
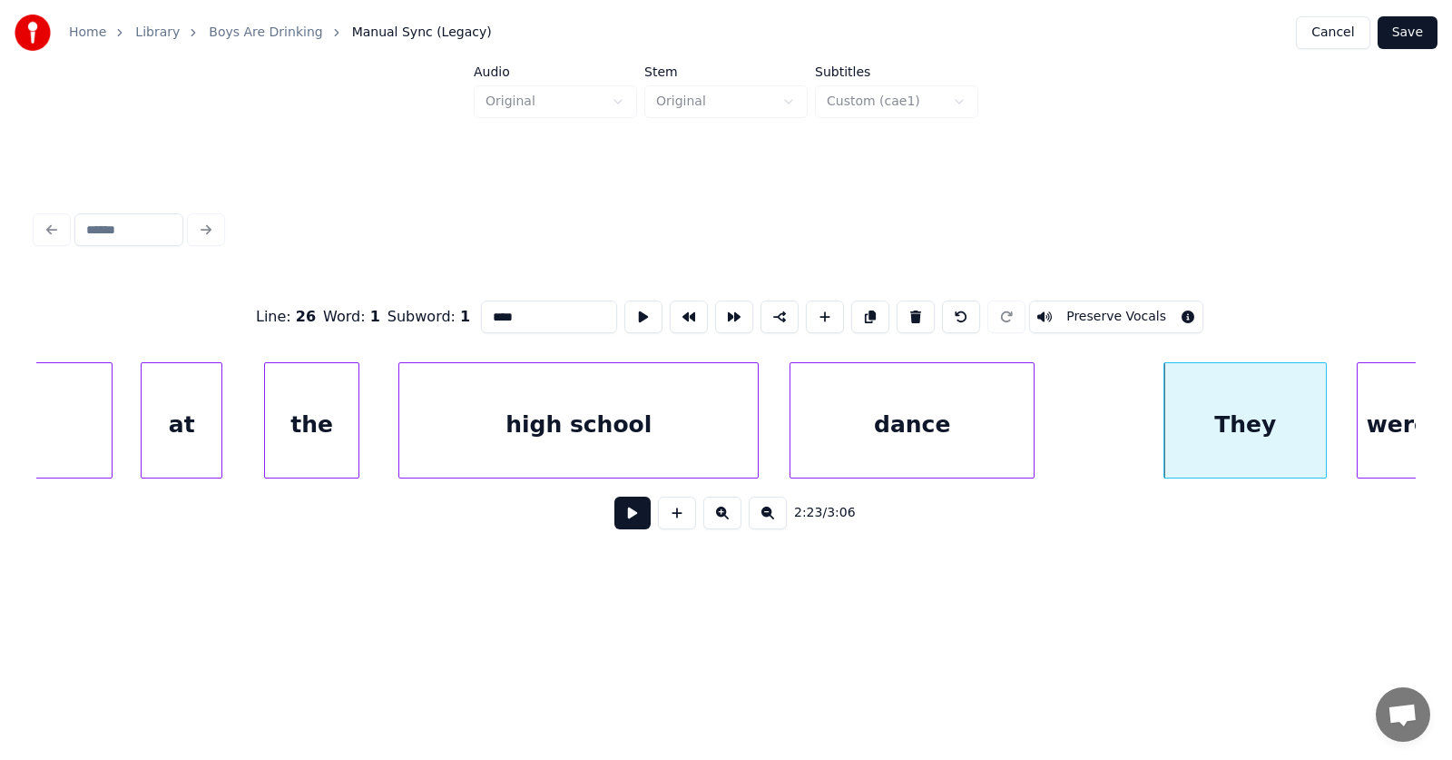
drag, startPoint x: 503, startPoint y: 309, endPoint x: 434, endPoint y: 313, distance: 69.1
click at [434, 313] on div "Line : 26 Word : 1 Subword : 1 **** Preserve Vocals" at bounding box center [726, 316] width 1380 height 91
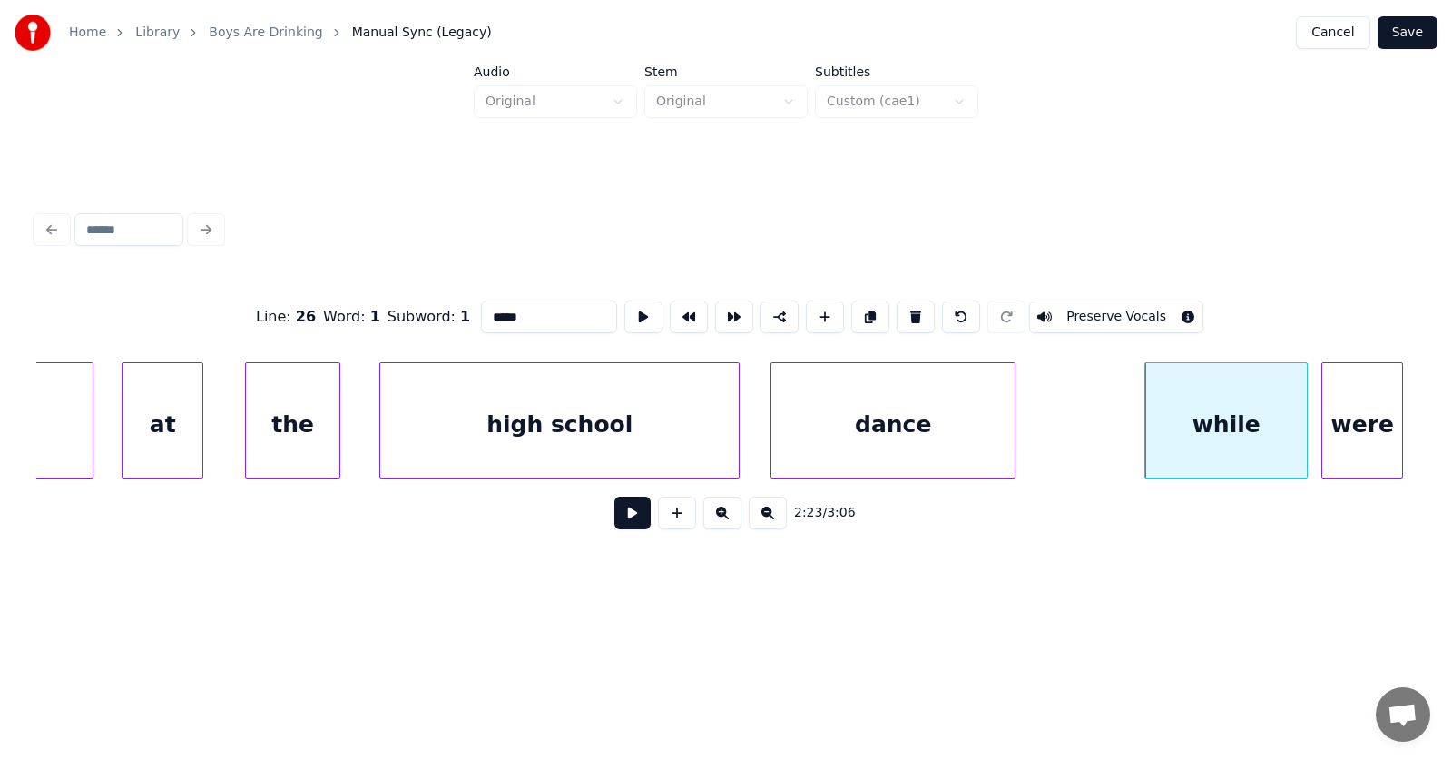
click at [1373, 427] on div "were" at bounding box center [1362, 424] width 80 height 123
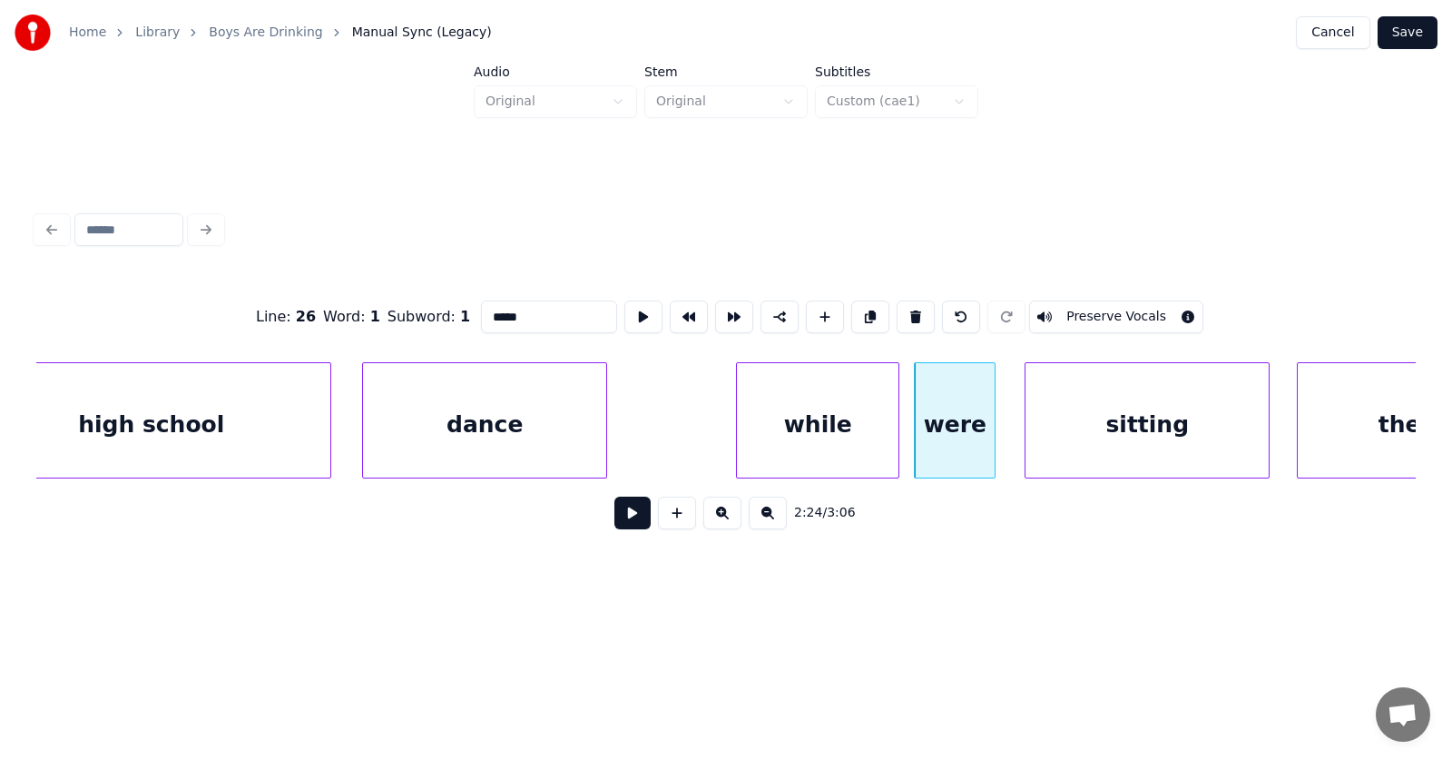
scroll to position [0, 97271]
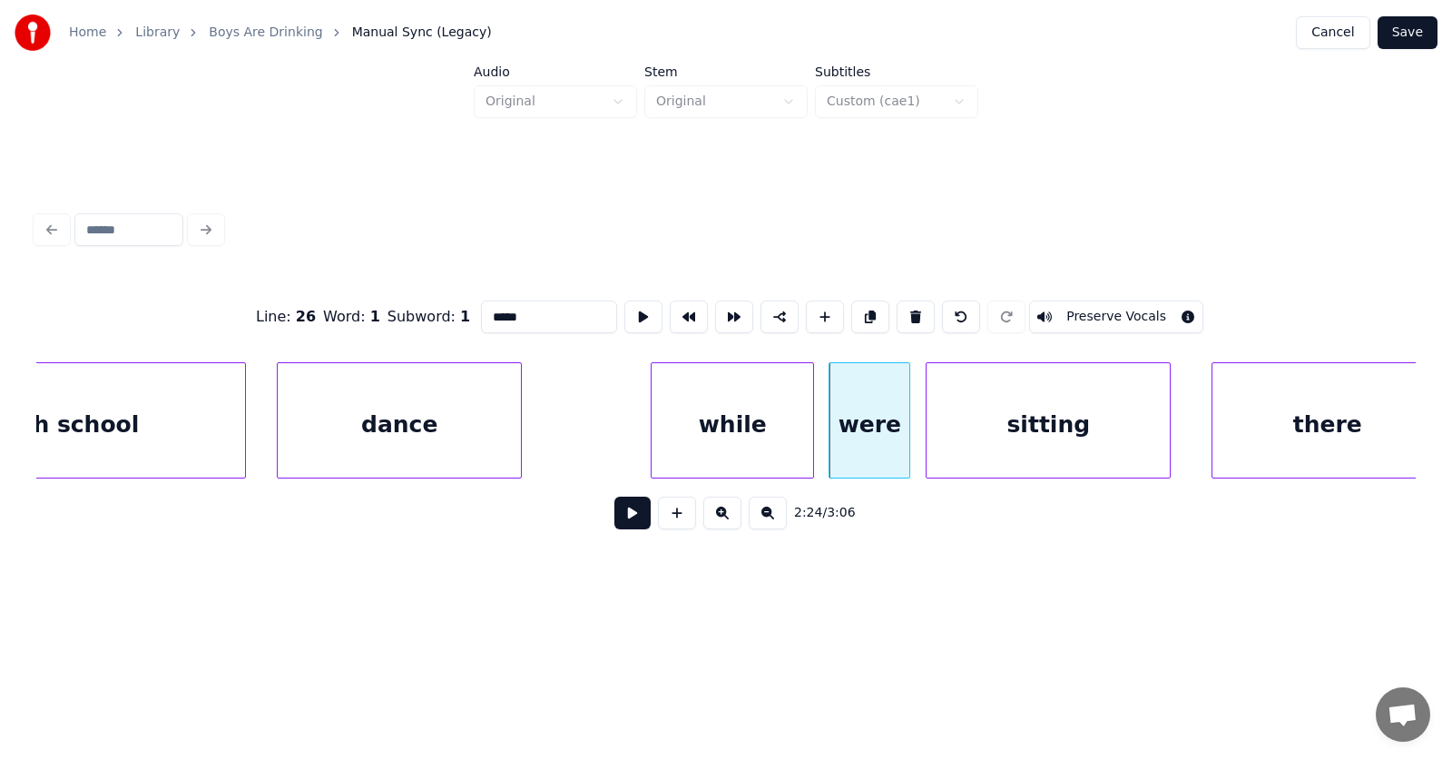
click at [1053, 438] on div "sitting" at bounding box center [1048, 424] width 243 height 123
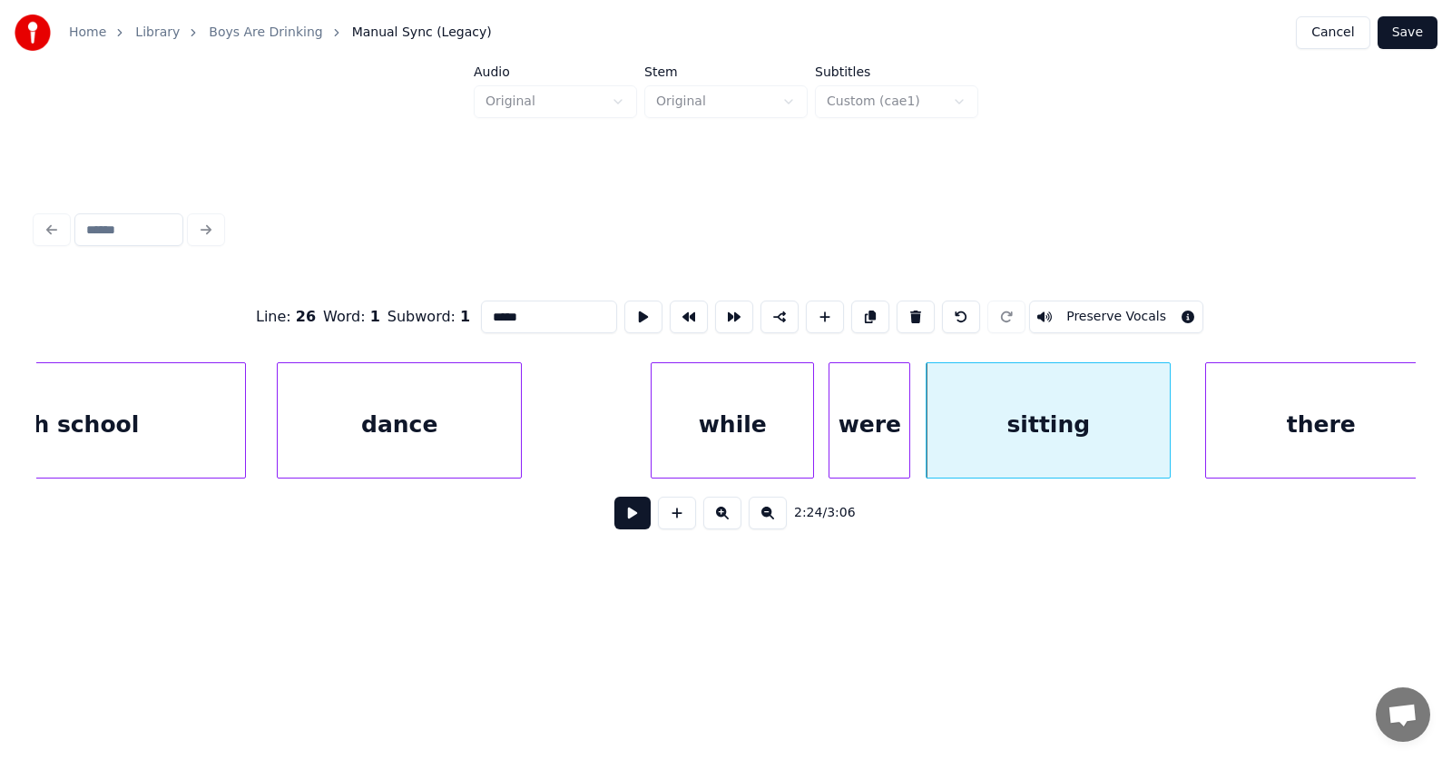
scroll to position [0, 97294]
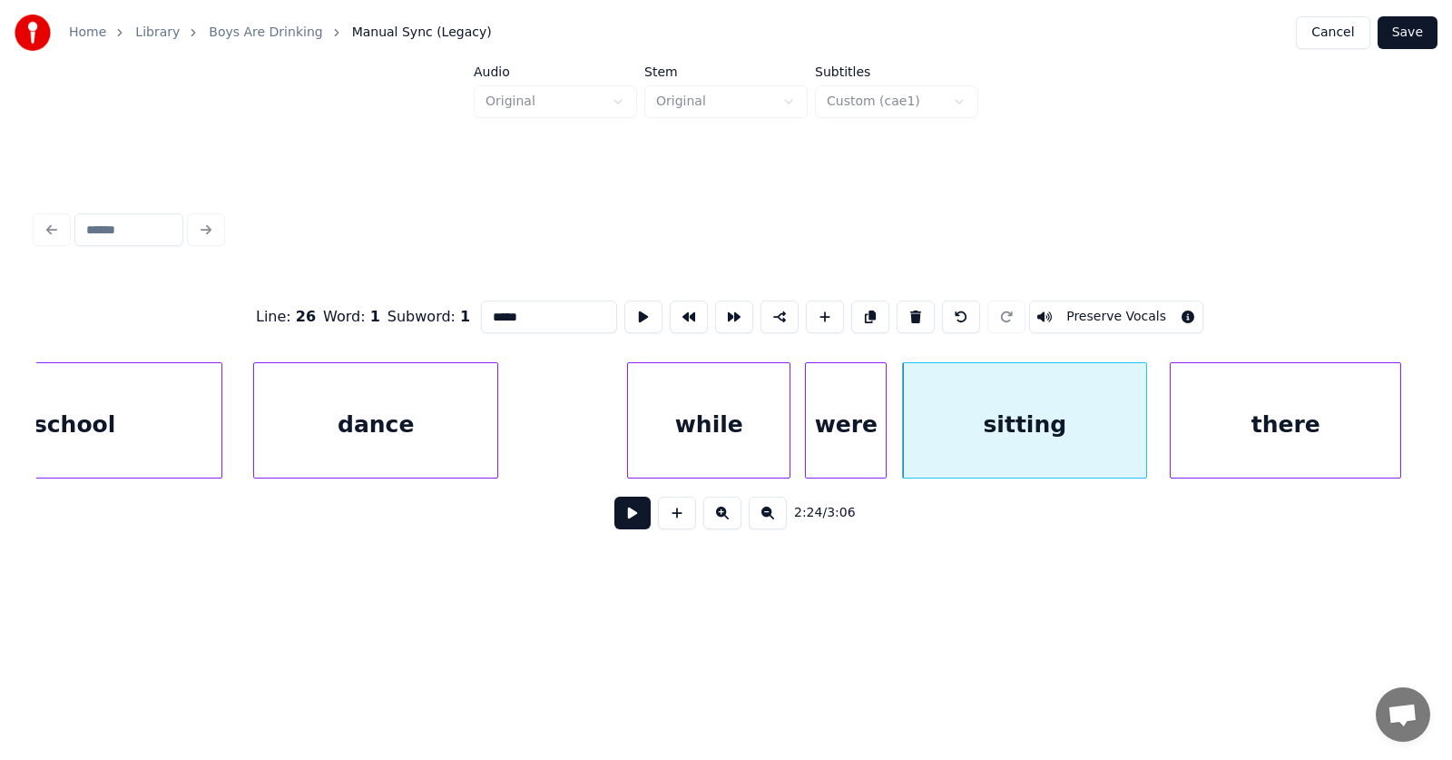
click at [1219, 436] on div "there" at bounding box center [1286, 424] width 230 height 123
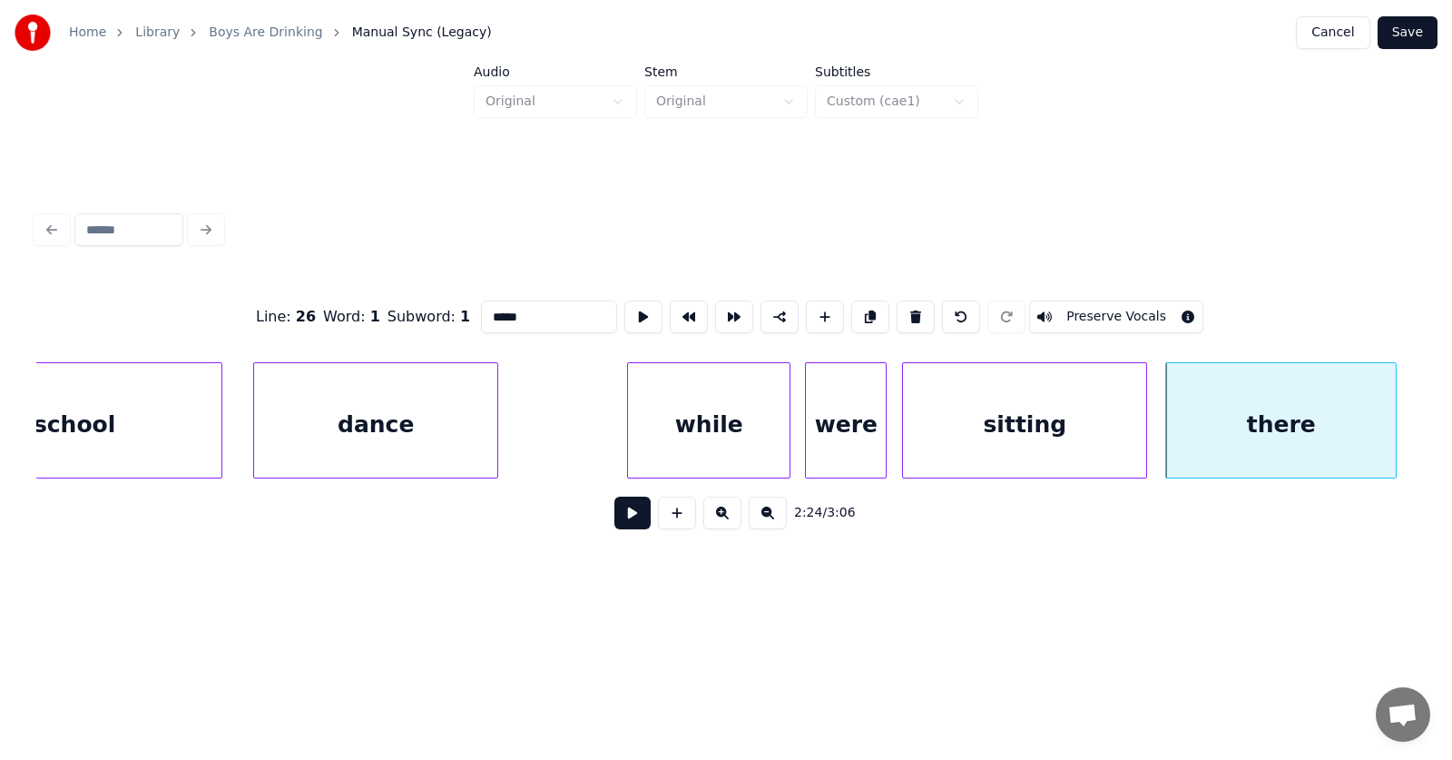
click at [1228, 436] on div "there" at bounding box center [1281, 424] width 230 height 123
drag, startPoint x: 500, startPoint y: 308, endPoint x: 443, endPoint y: 309, distance: 57.2
click at [481, 309] on input "*****" at bounding box center [549, 316] width 136 height 33
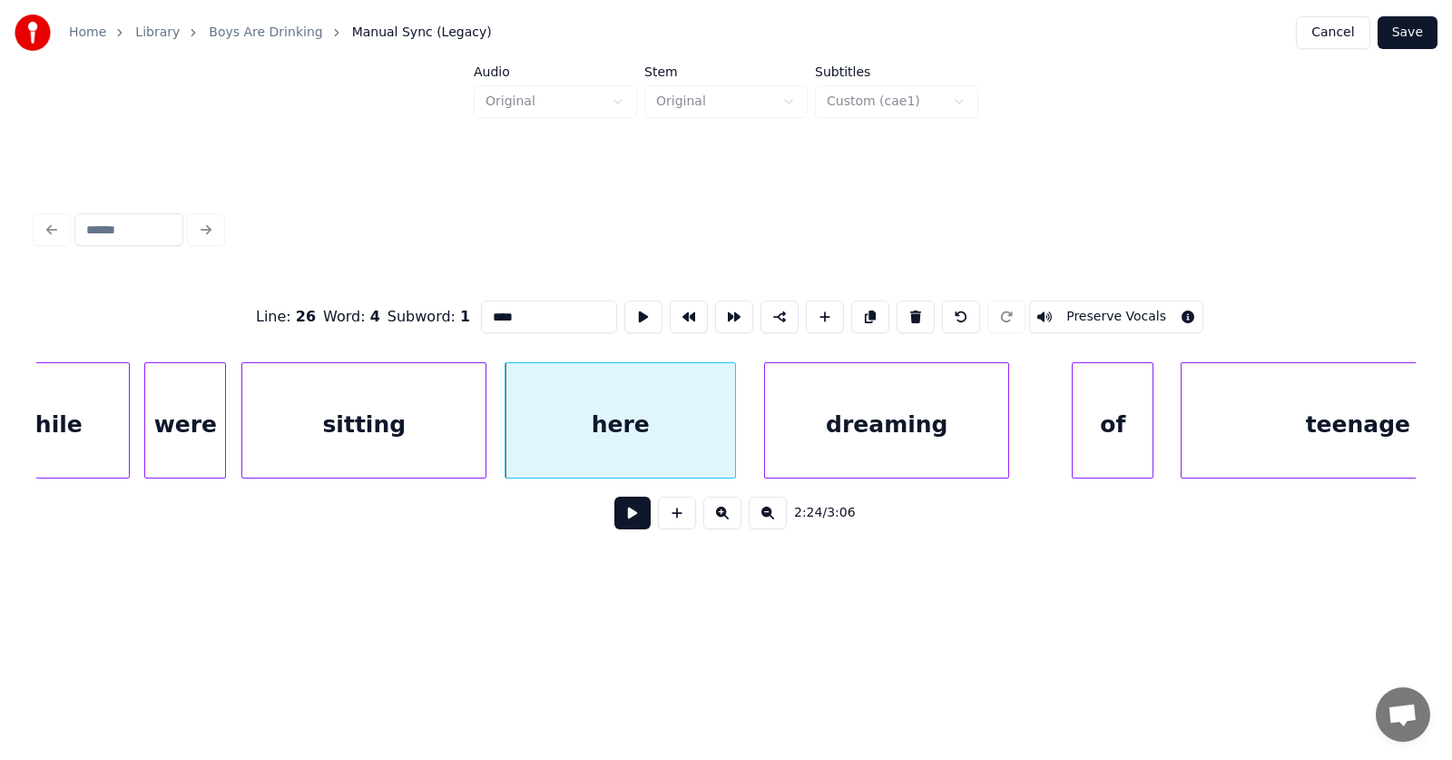
click at [919, 439] on div "dreaming" at bounding box center [886, 424] width 243 height 123
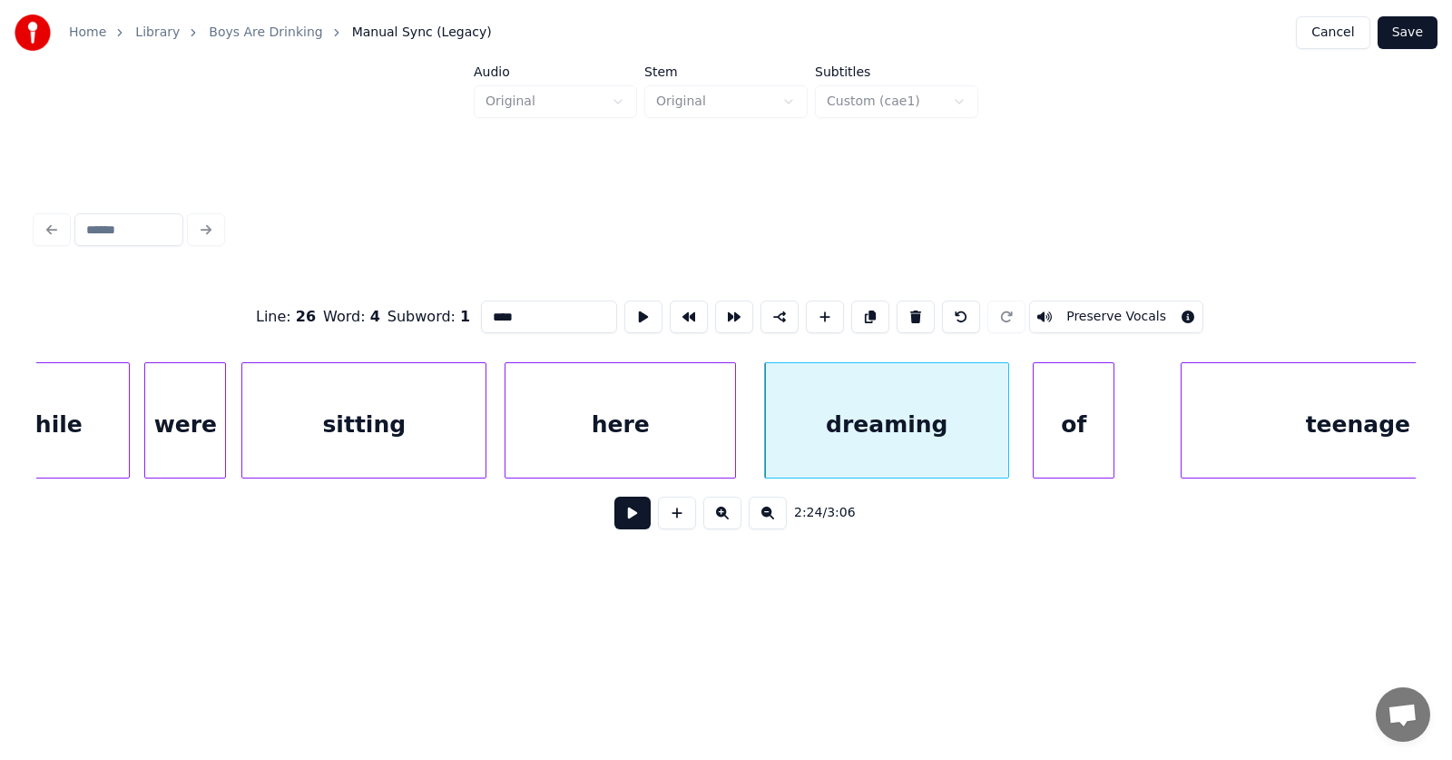
click at [1045, 447] on div "of" at bounding box center [1074, 424] width 80 height 123
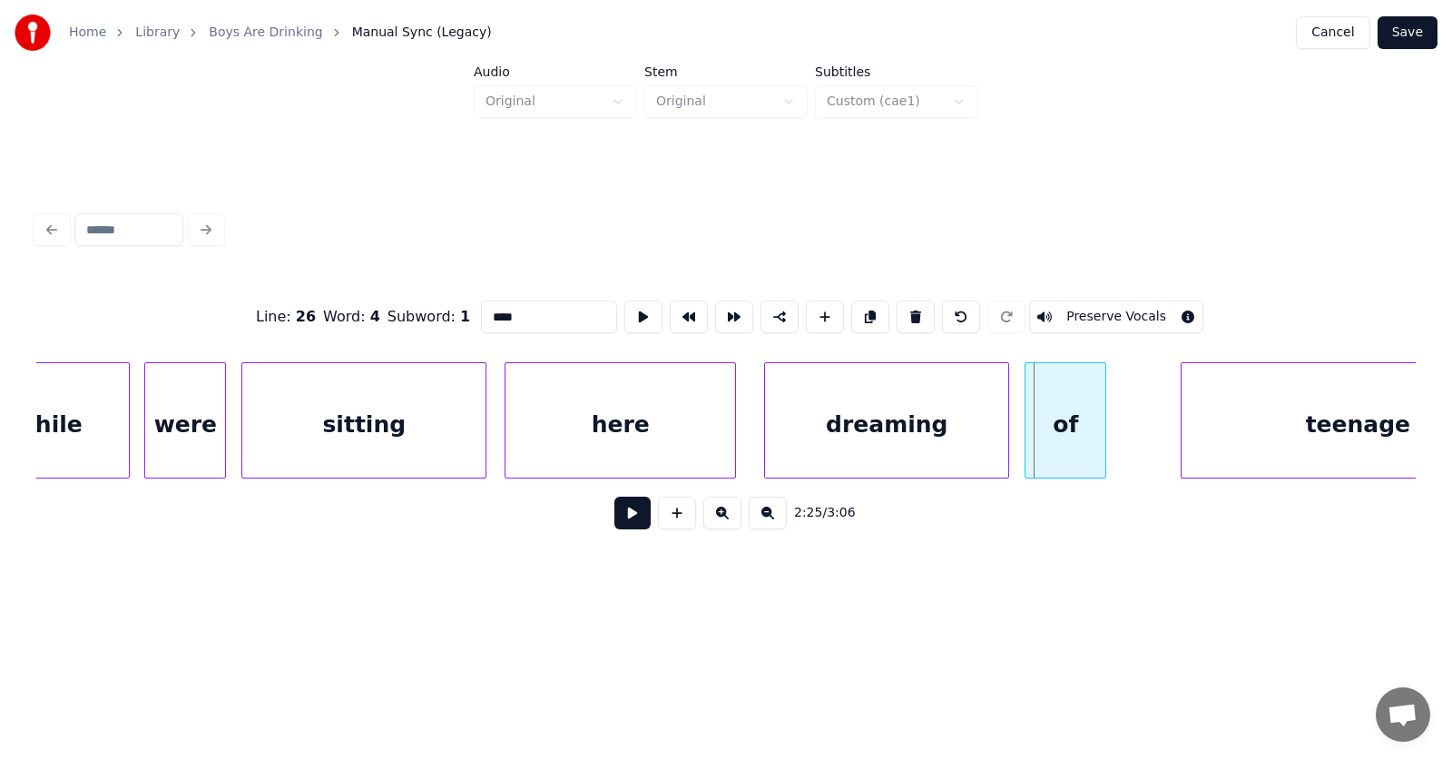
click at [1077, 447] on div "of" at bounding box center [1066, 424] width 80 height 123
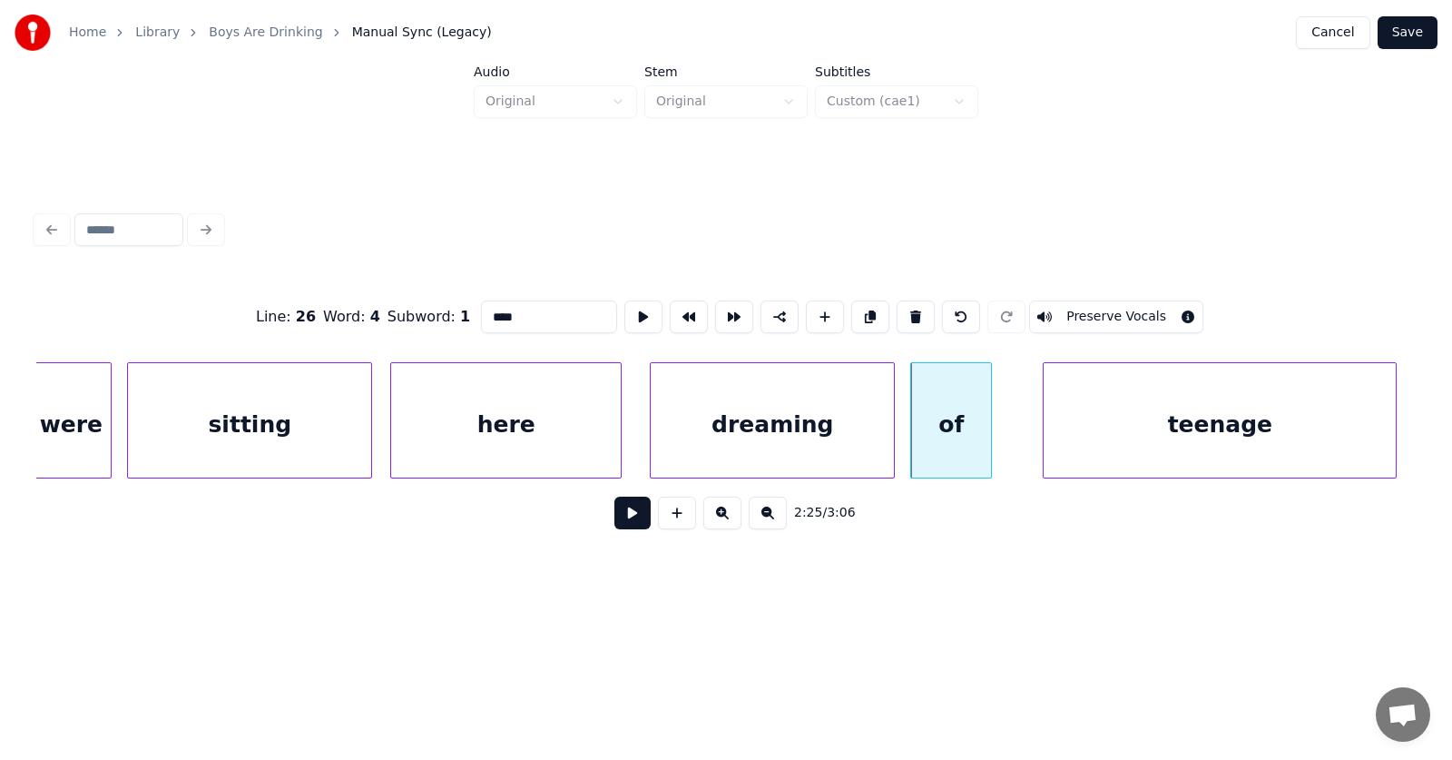
click at [1223, 438] on div "teenage" at bounding box center [1220, 424] width 352 height 123
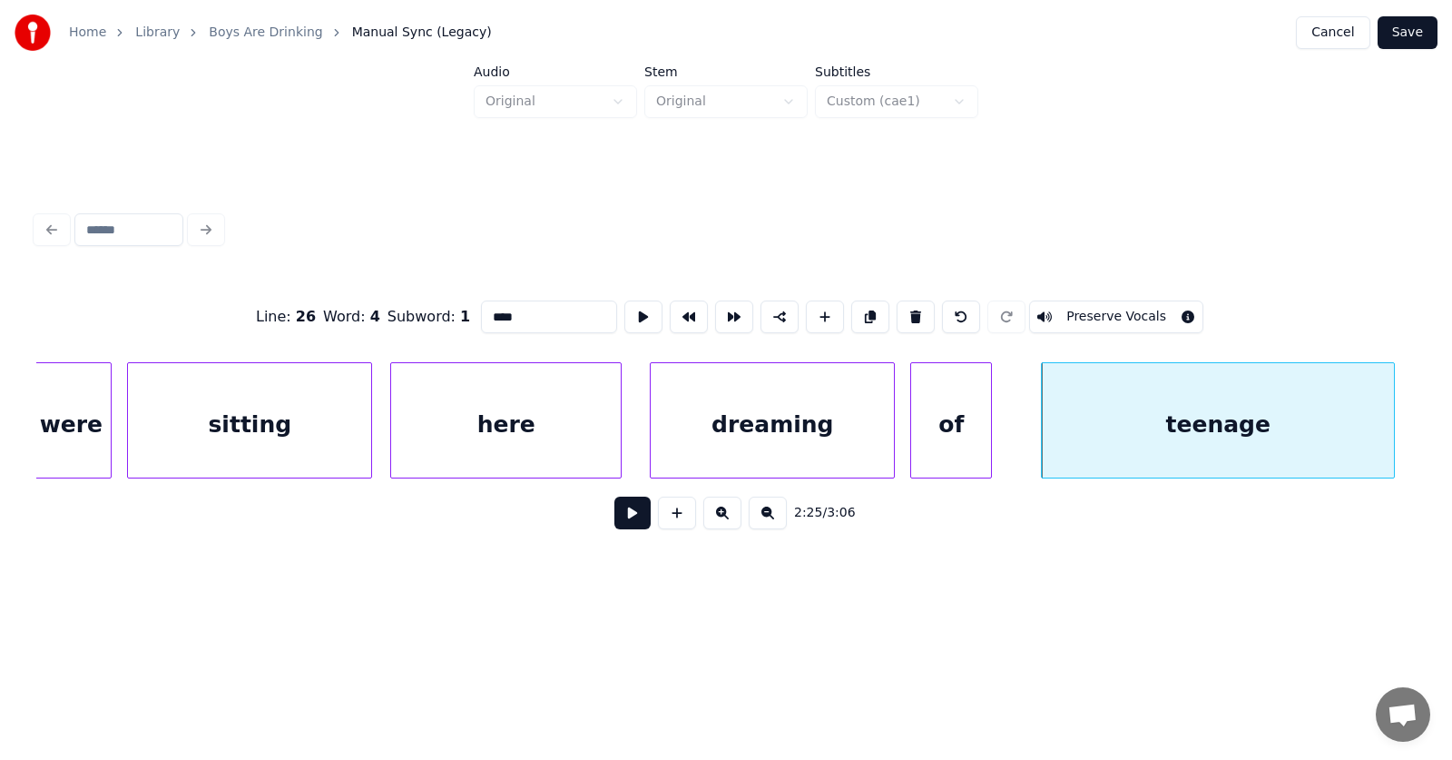
click at [763, 441] on div "dreaming" at bounding box center [772, 424] width 243 height 123
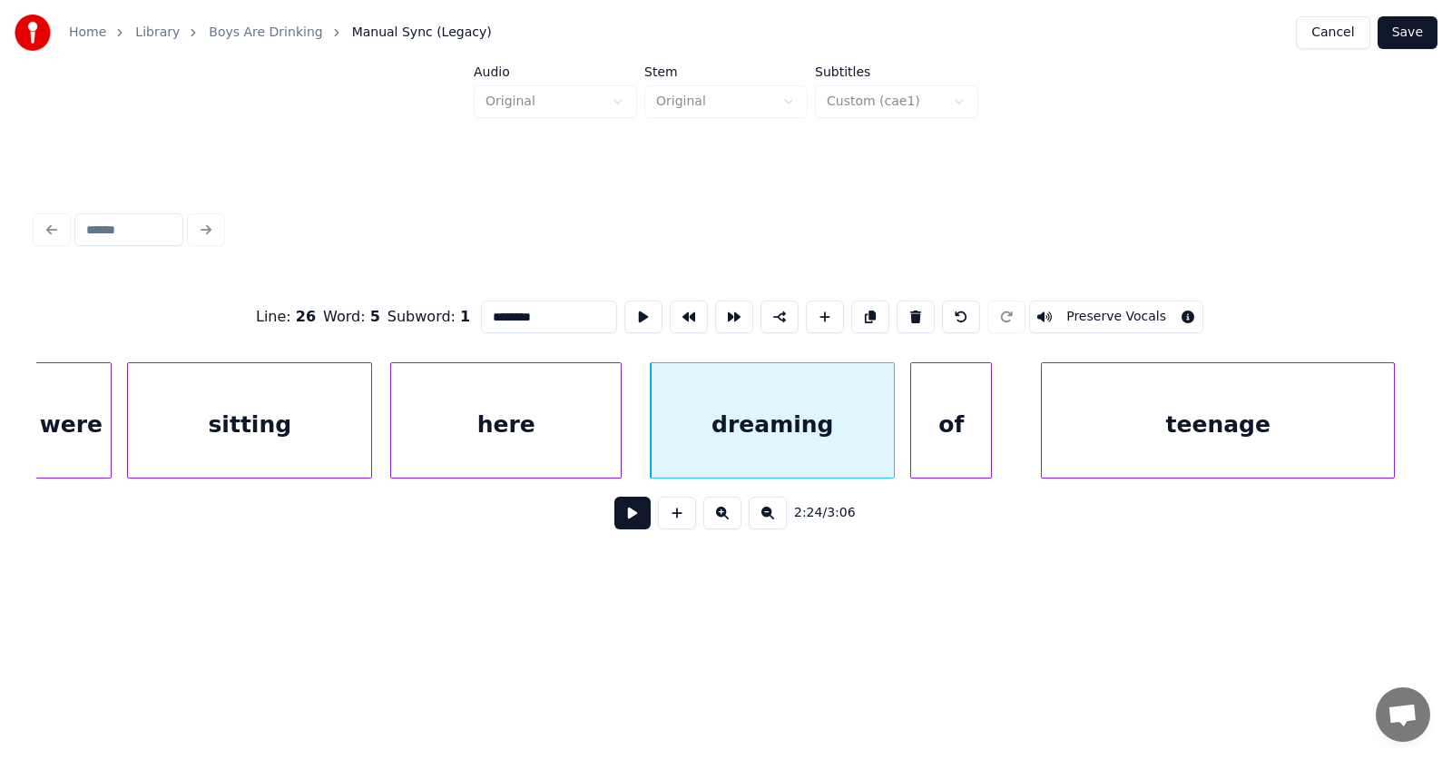
type input "********"
click at [616, 522] on button at bounding box center [632, 512] width 36 height 33
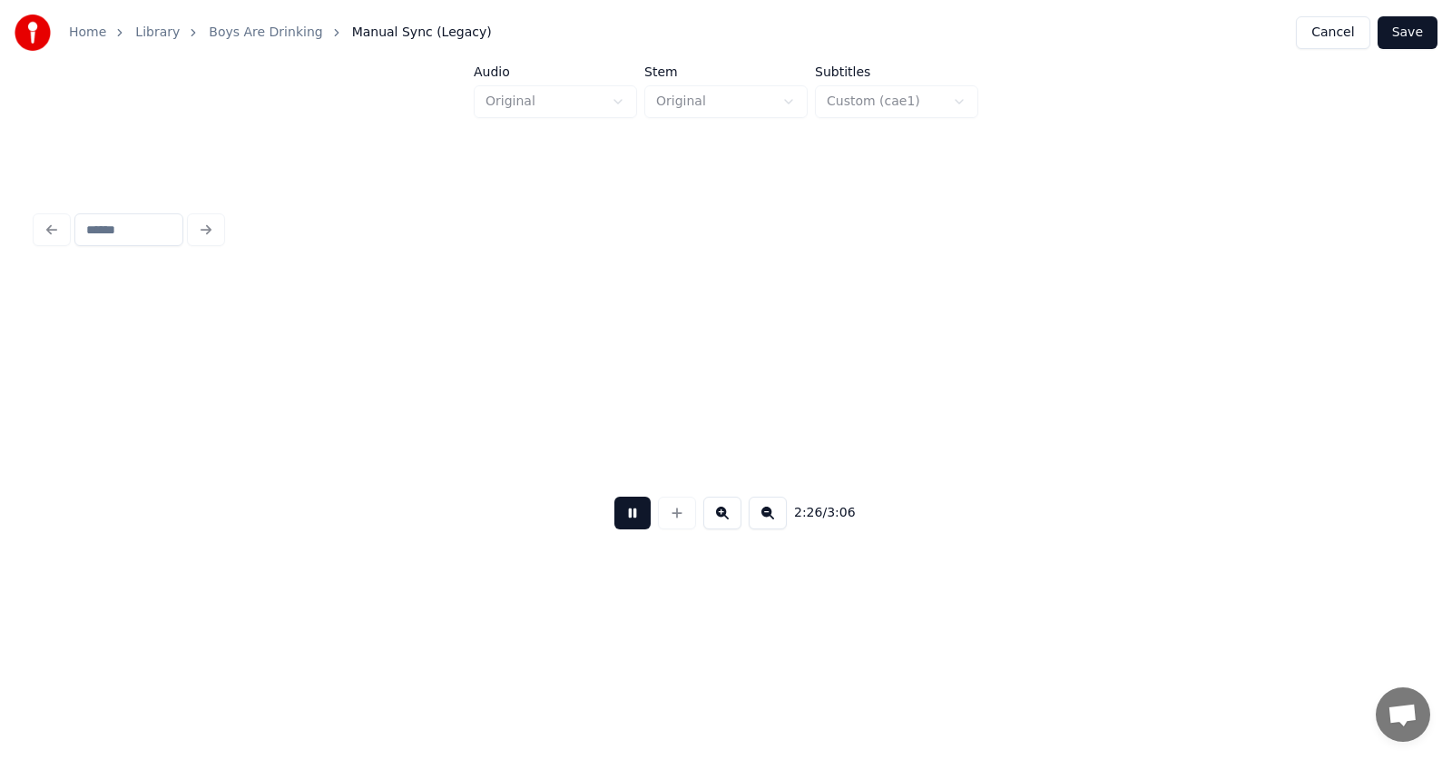
scroll to position [0, 99450]
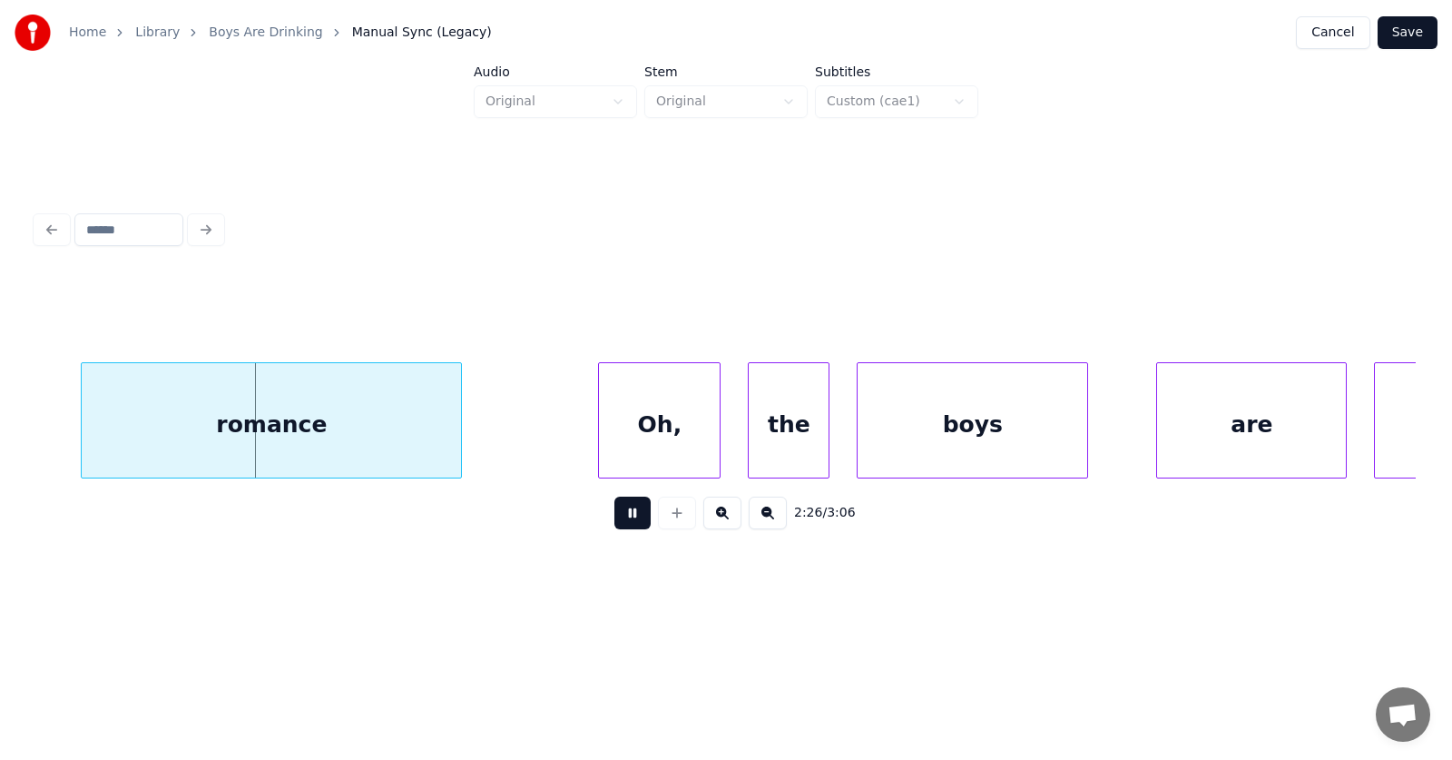
click at [616, 522] on button at bounding box center [632, 512] width 36 height 33
click at [349, 431] on div "romance" at bounding box center [226, 424] width 379 height 123
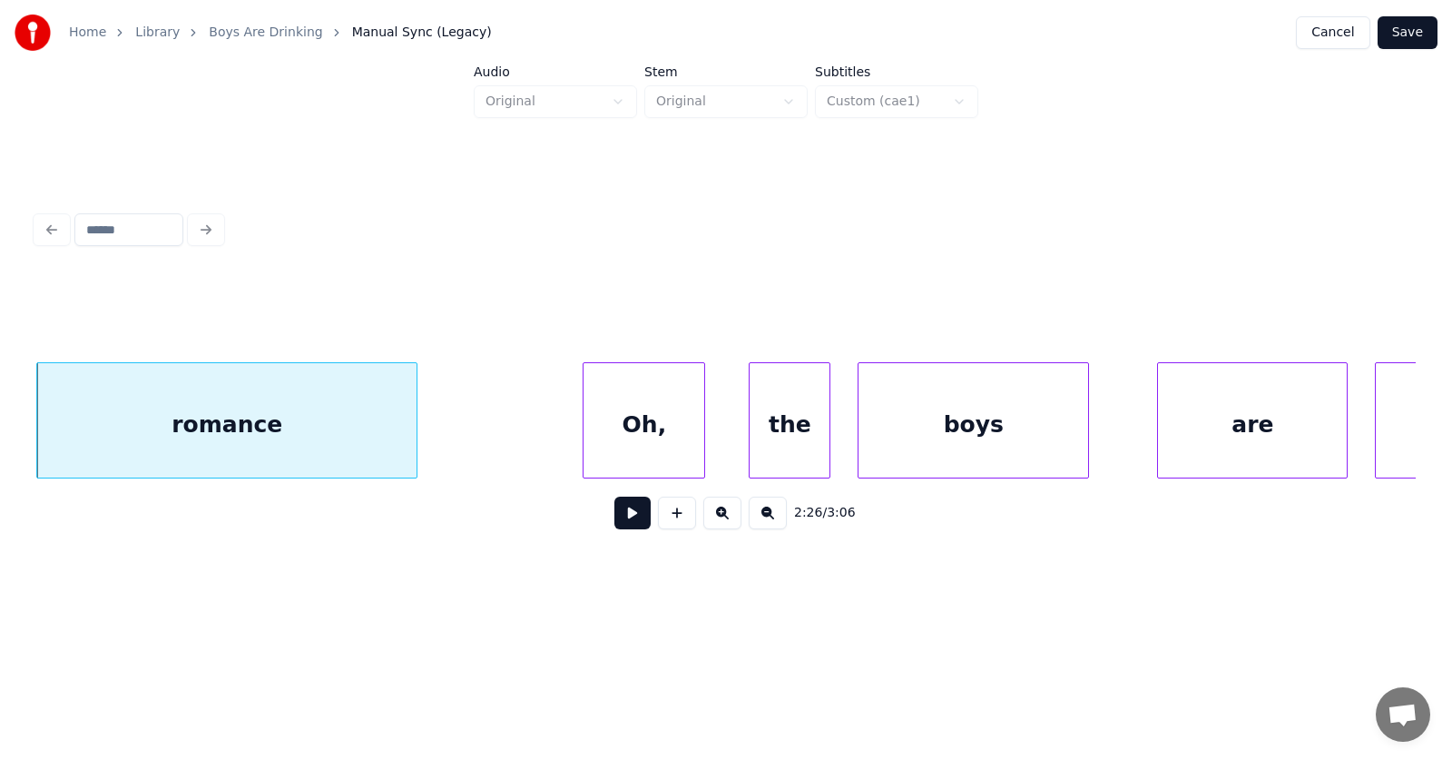
click at [667, 438] on div "Oh," at bounding box center [644, 424] width 121 height 123
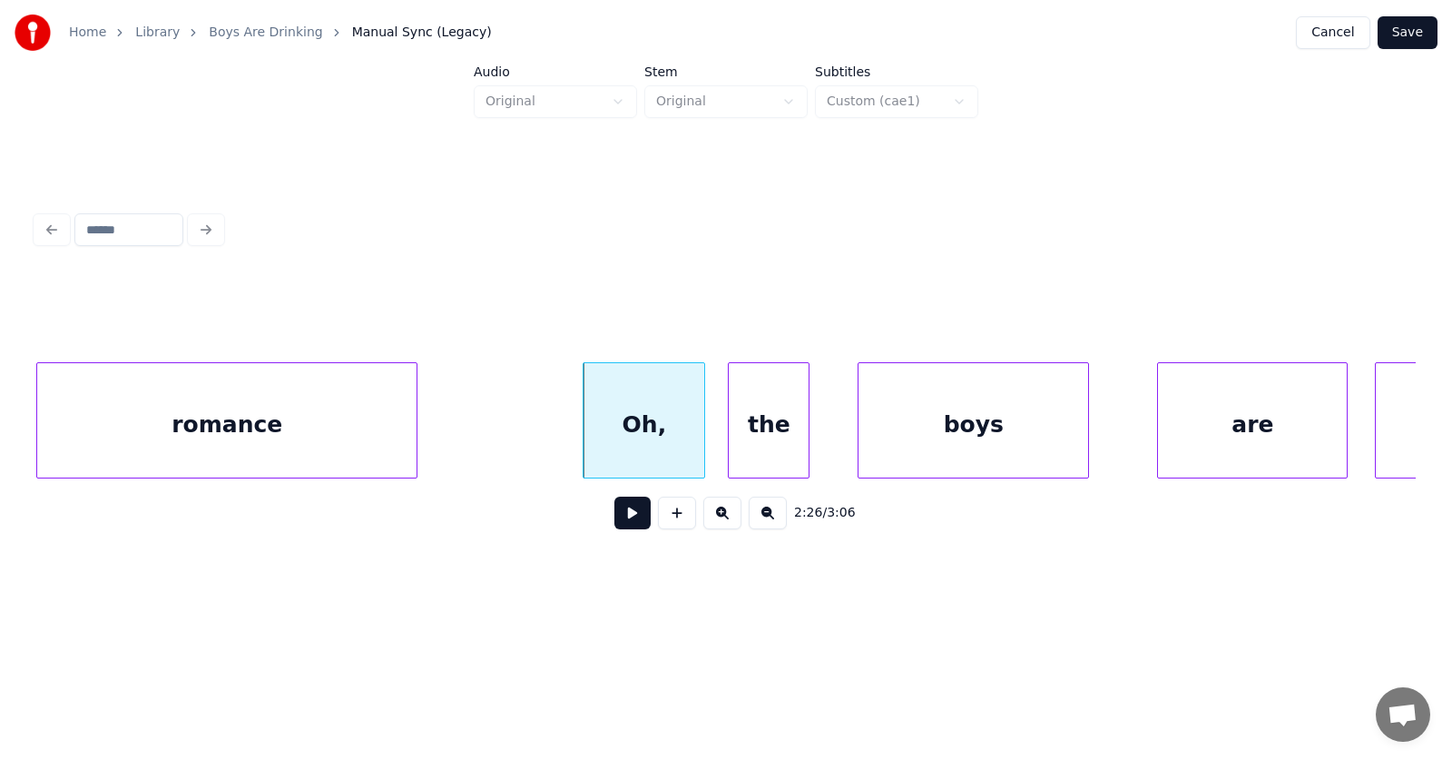
click at [769, 428] on div "the" at bounding box center [769, 424] width 80 height 123
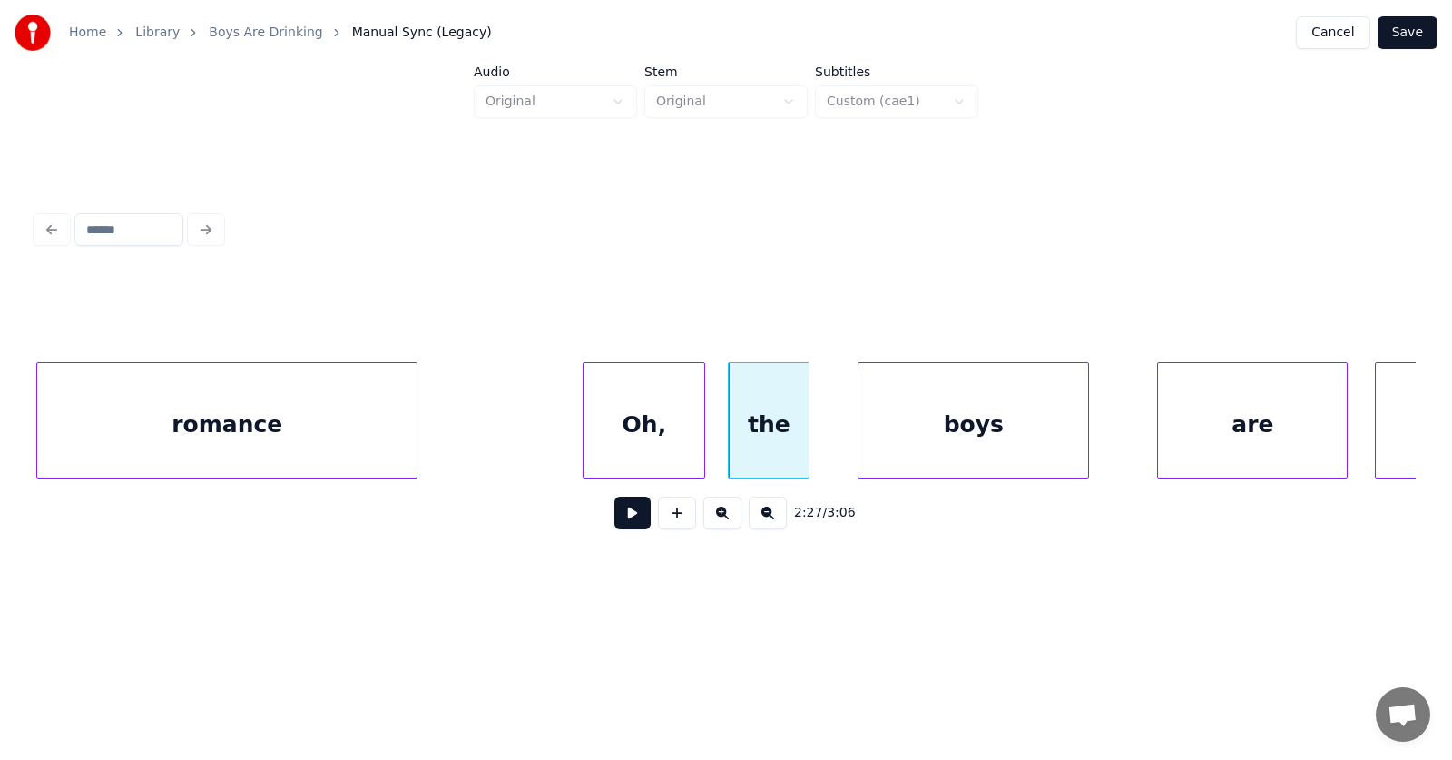
click at [645, 429] on div "Oh," at bounding box center [644, 424] width 121 height 123
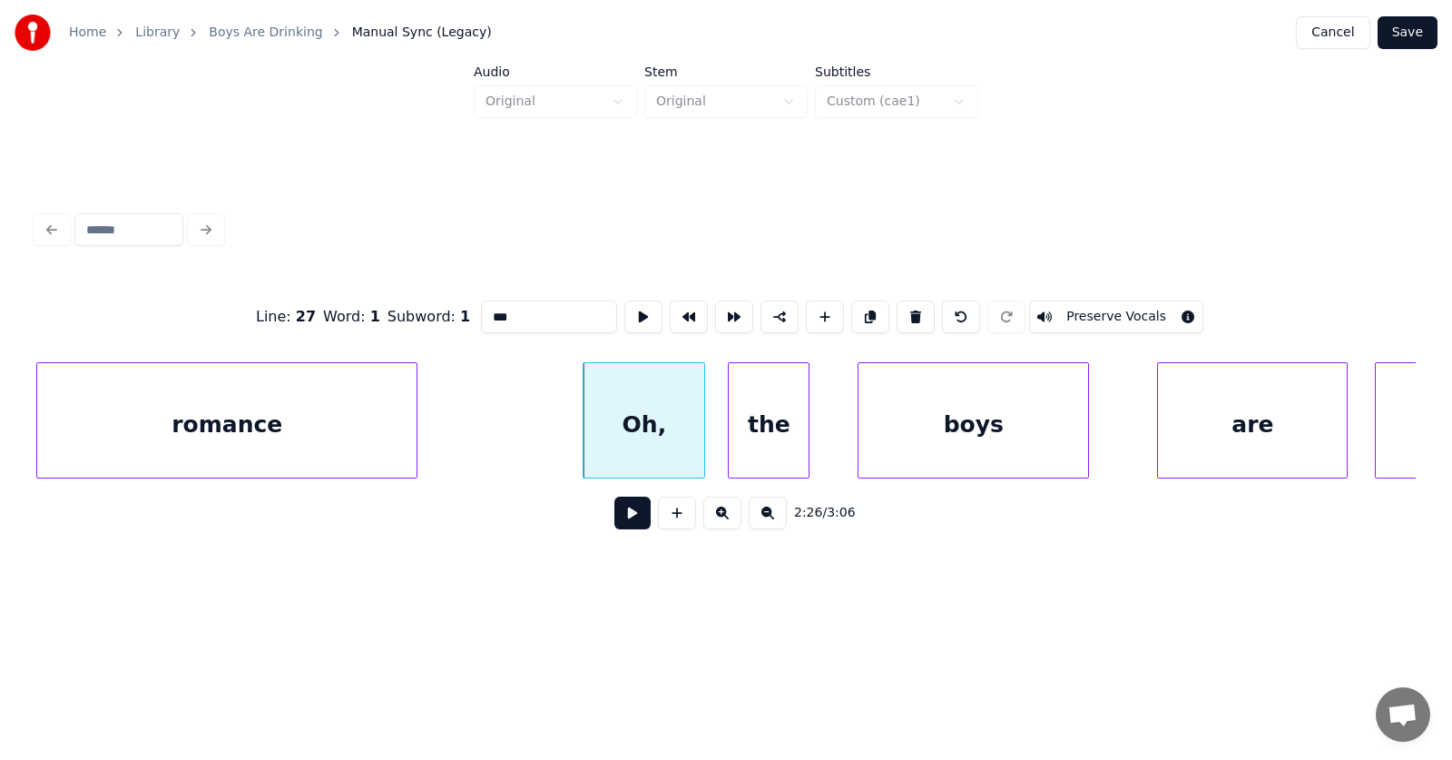
drag, startPoint x: 488, startPoint y: 318, endPoint x: 437, endPoint y: 322, distance: 51.0
click at [437, 322] on div "Line : 27 Word : 1 Subword : 1 *** Preserve Vocals" at bounding box center [726, 316] width 1380 height 91
click at [930, 433] on div "boys" at bounding box center [958, 424] width 230 height 123
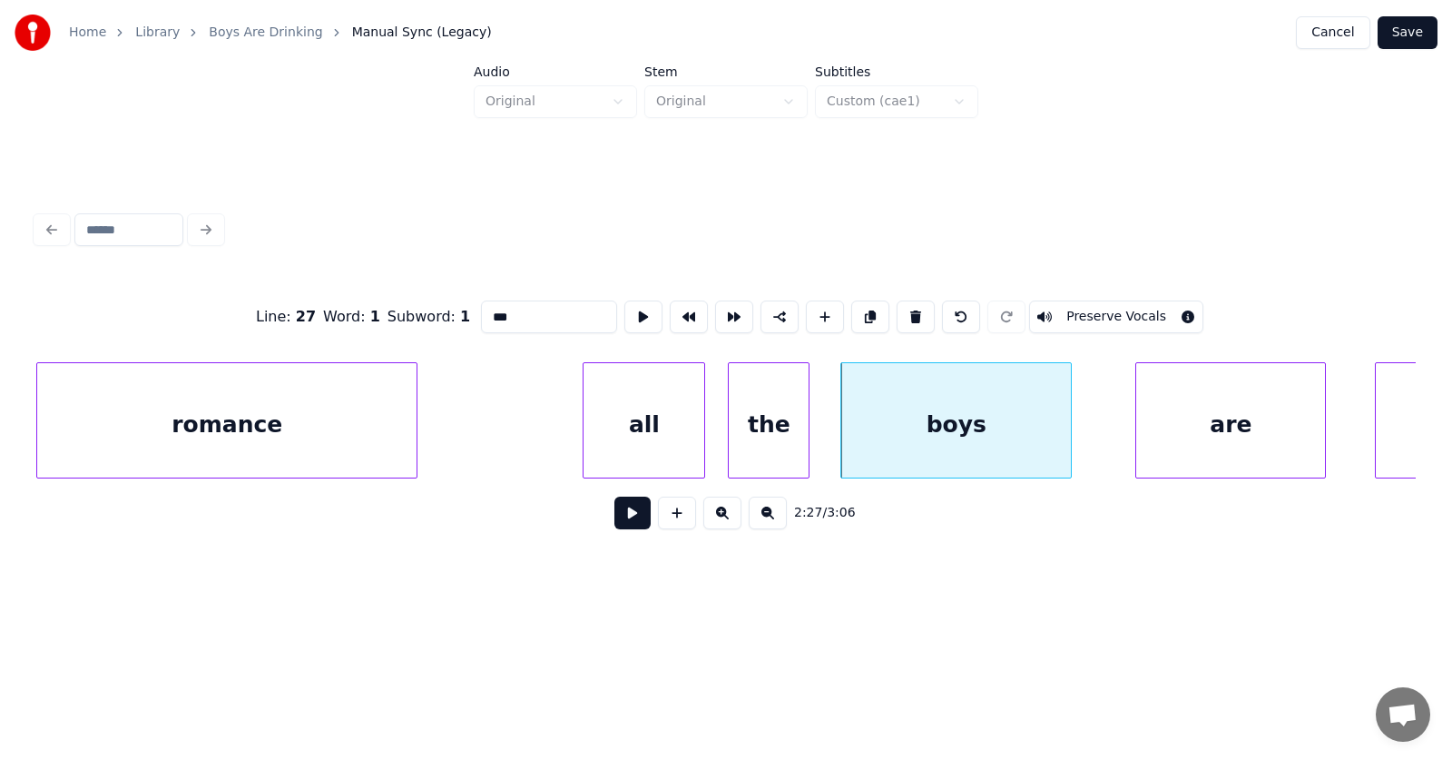
click at [1136, 437] on div "are" at bounding box center [1230, 424] width 189 height 123
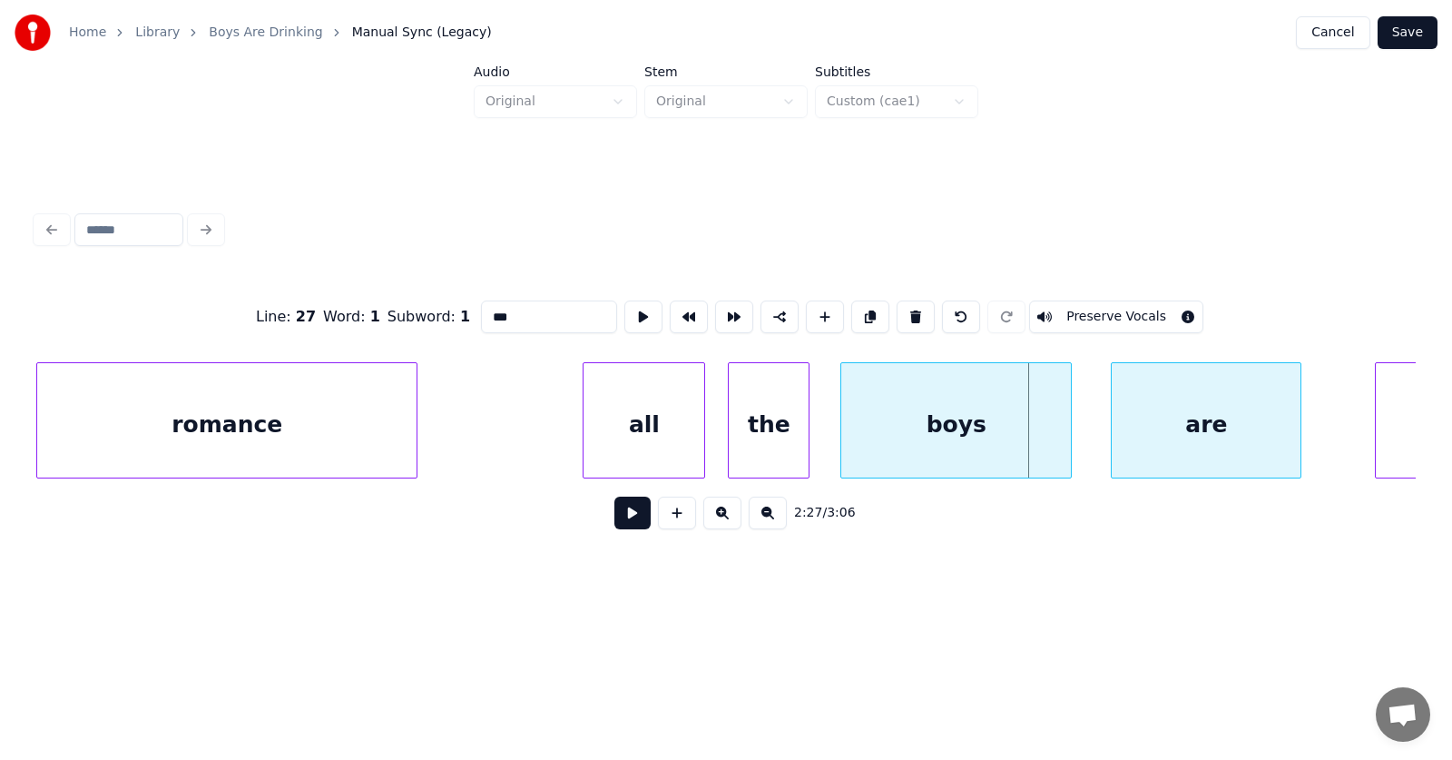
click at [1217, 431] on div "are" at bounding box center [1206, 424] width 189 height 123
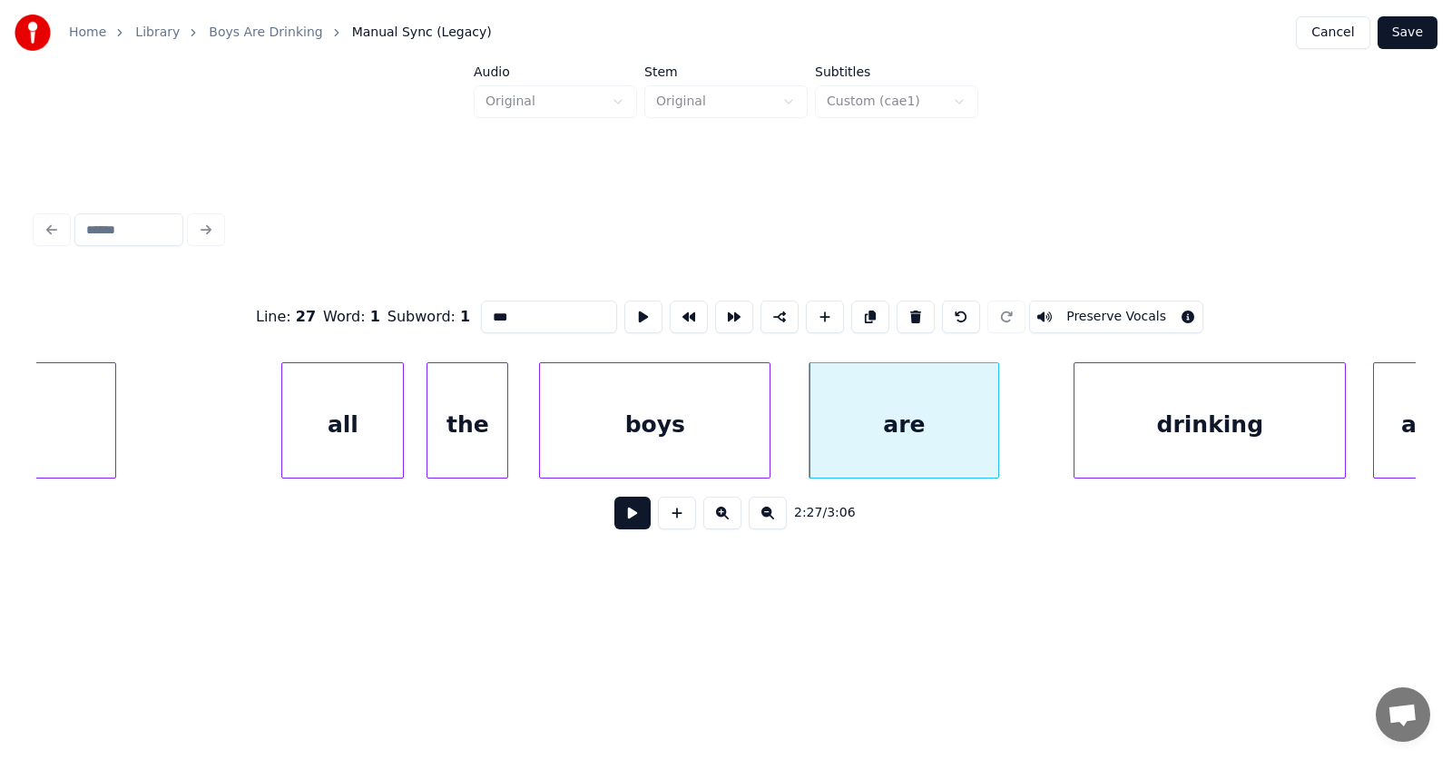
scroll to position [0, 99921]
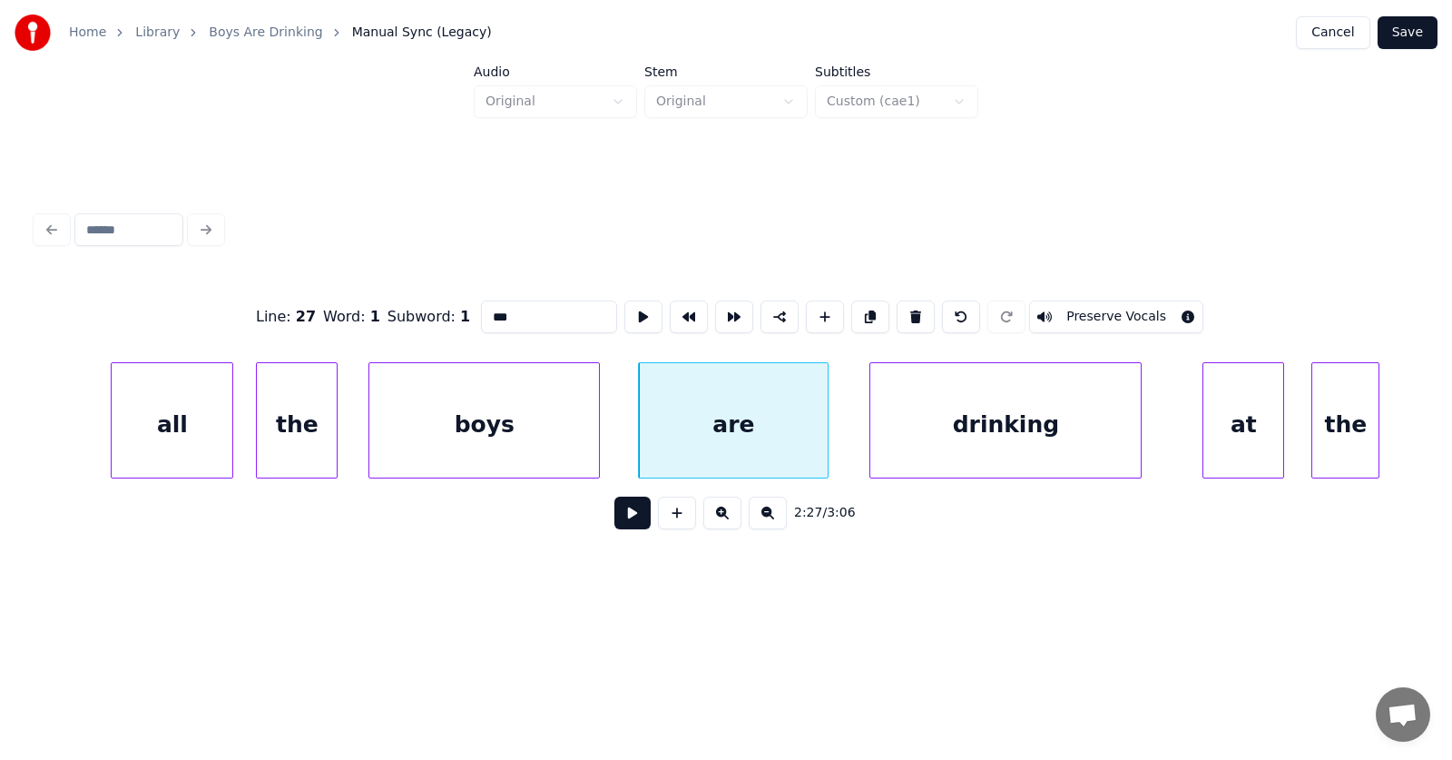
click at [1028, 438] on div "drinking" at bounding box center [1005, 424] width 270 height 123
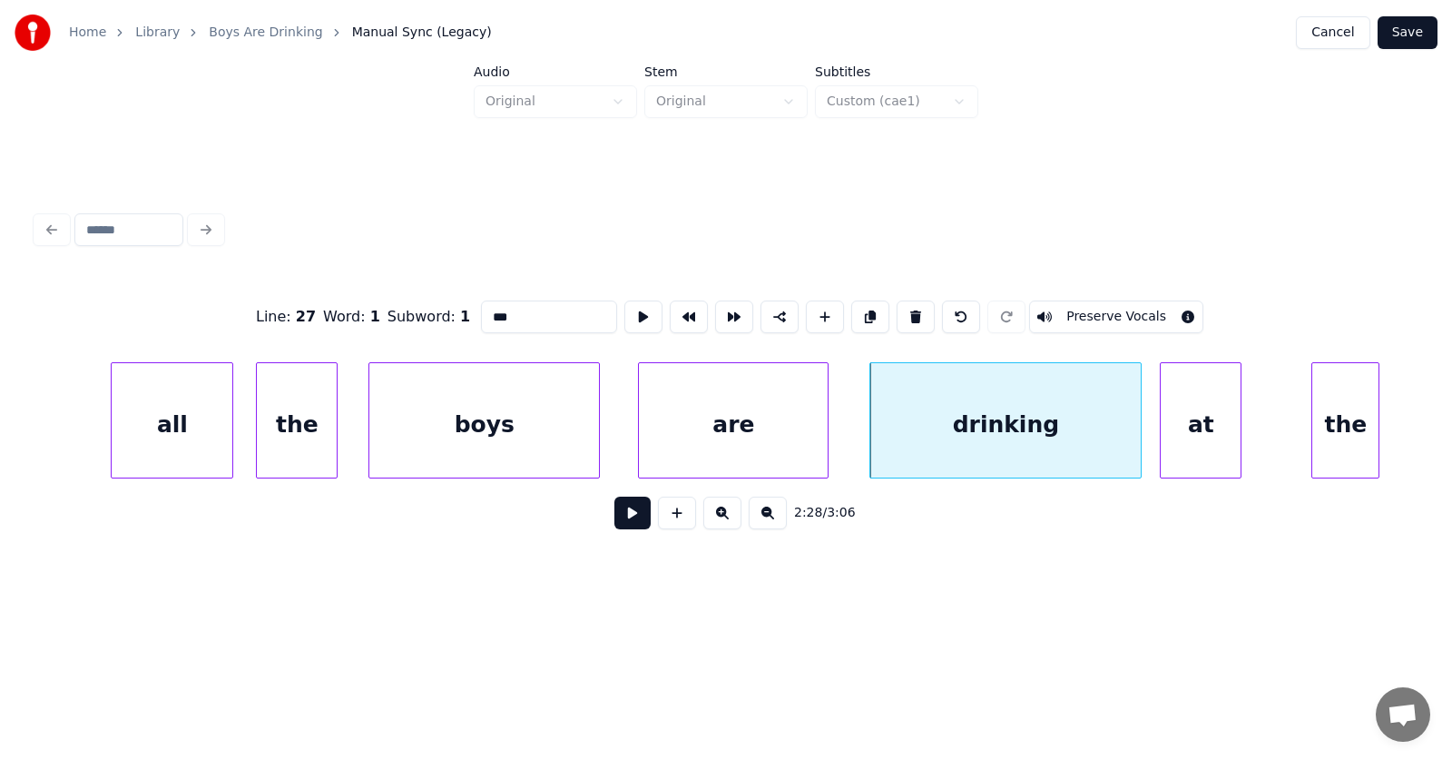
click at [1194, 446] on div "at" at bounding box center [1201, 424] width 80 height 123
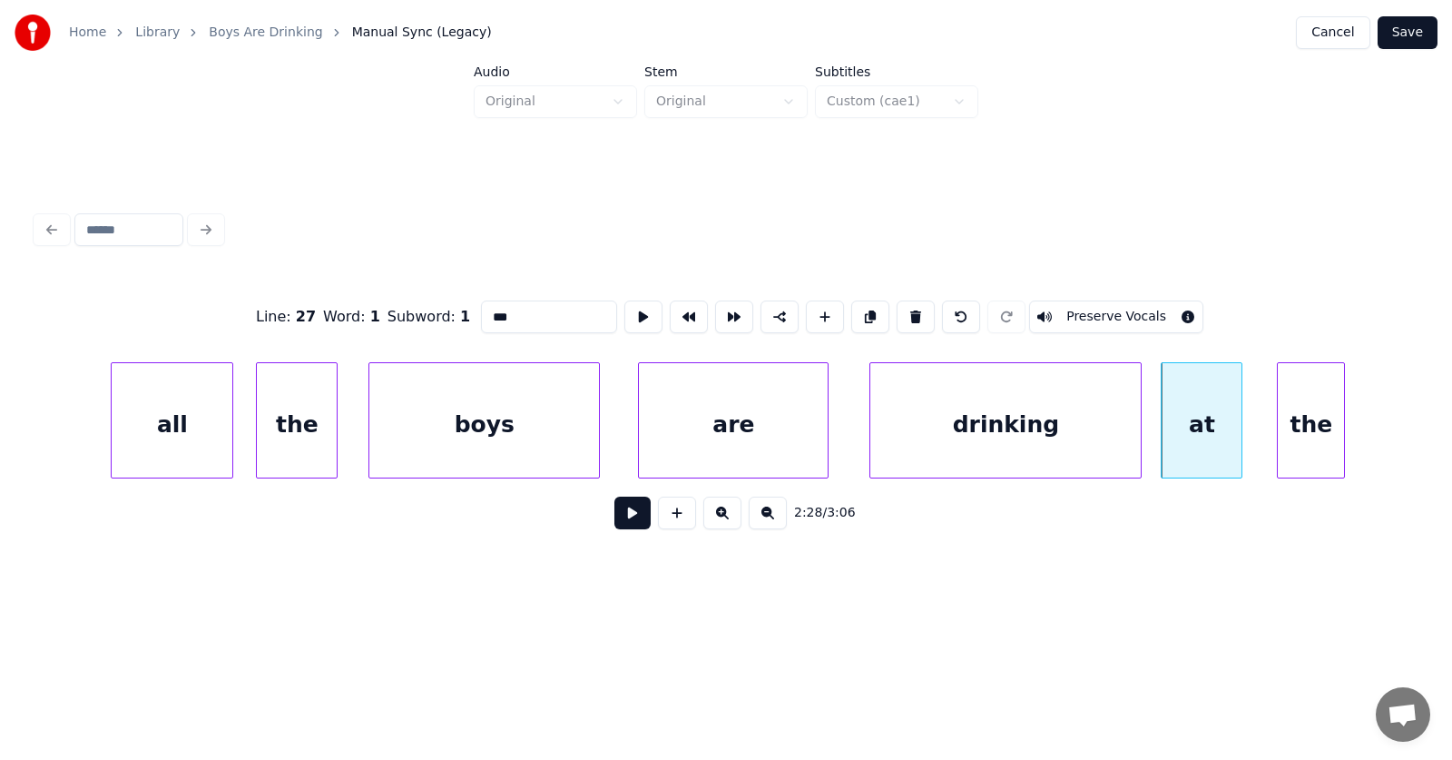
click at [1315, 437] on div "the" at bounding box center [1311, 424] width 66 height 123
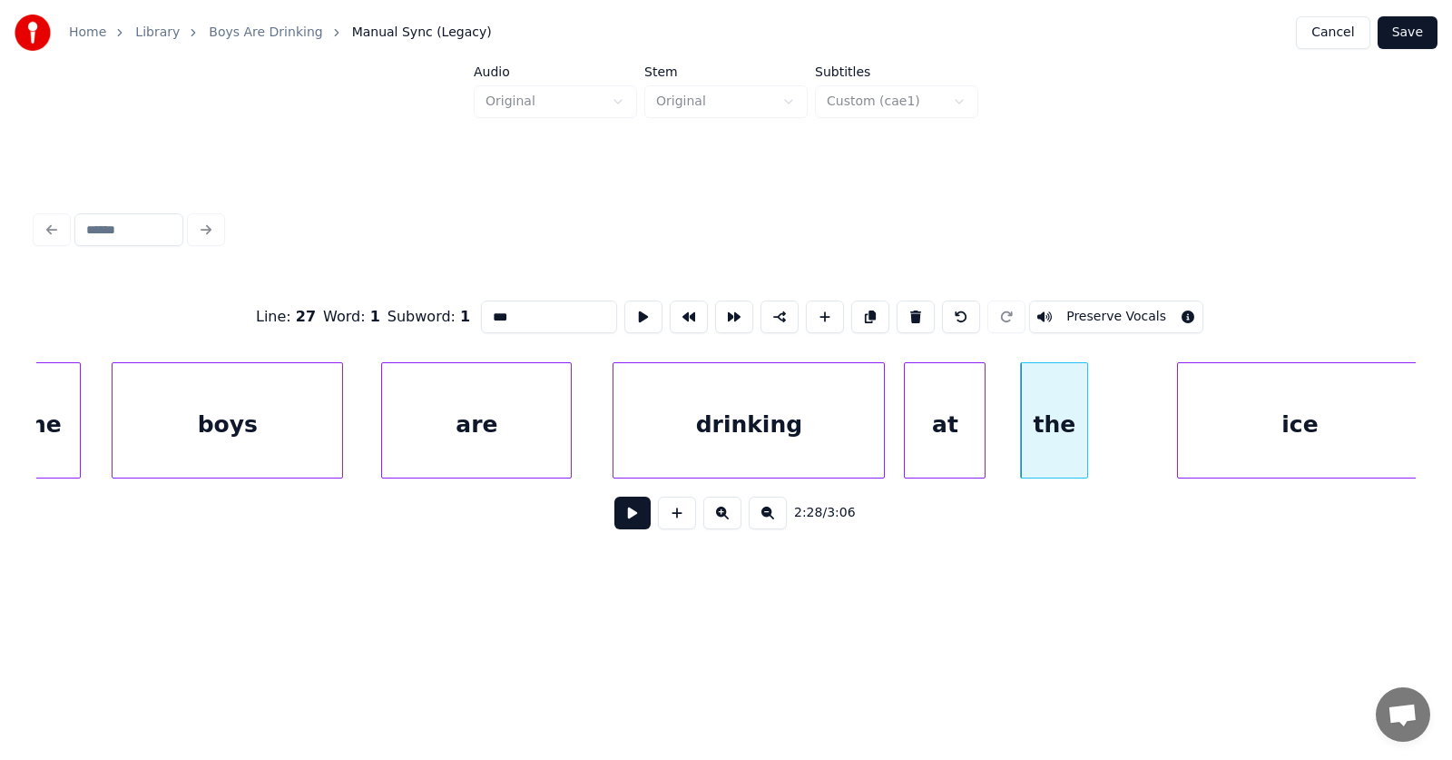
scroll to position [0, 100348]
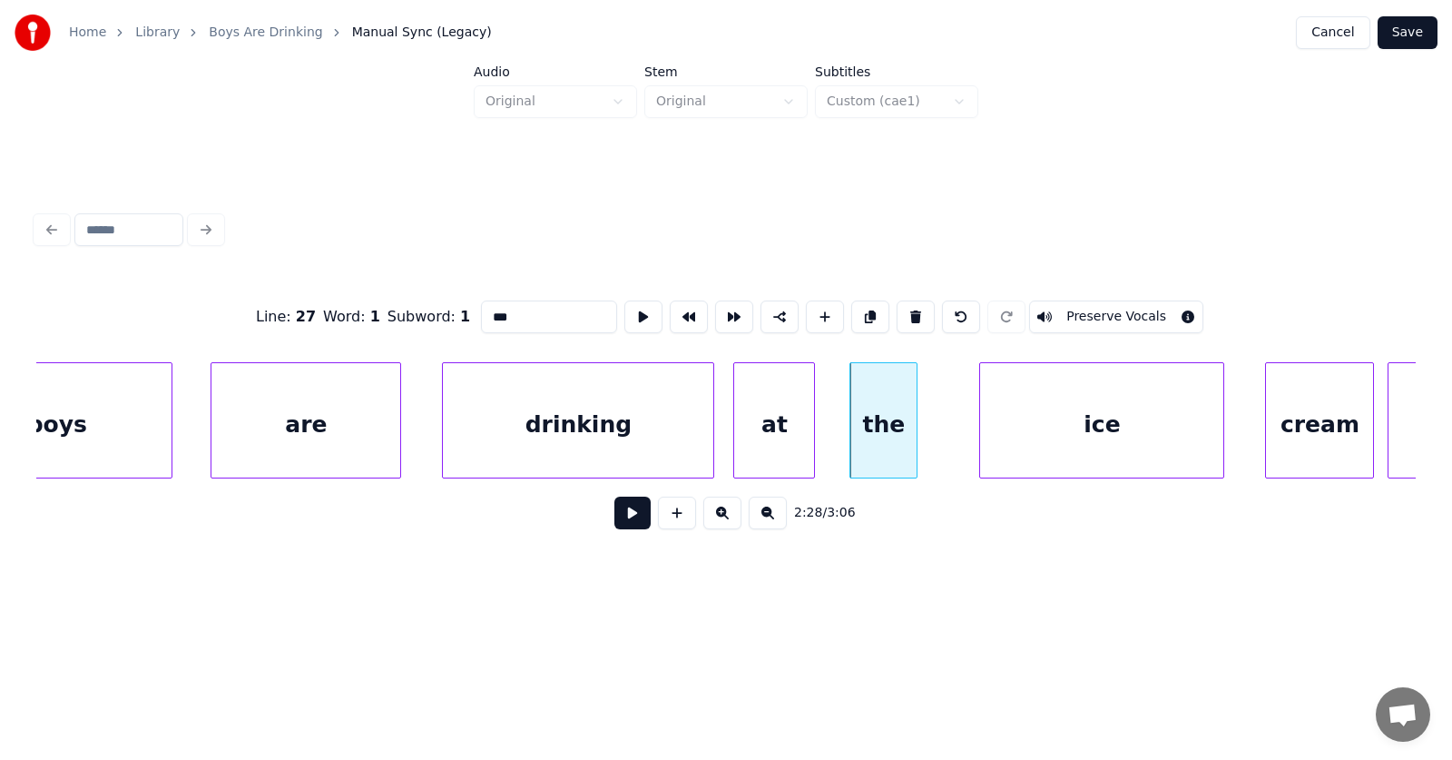
click at [1132, 438] on div "ice" at bounding box center [1101, 424] width 243 height 123
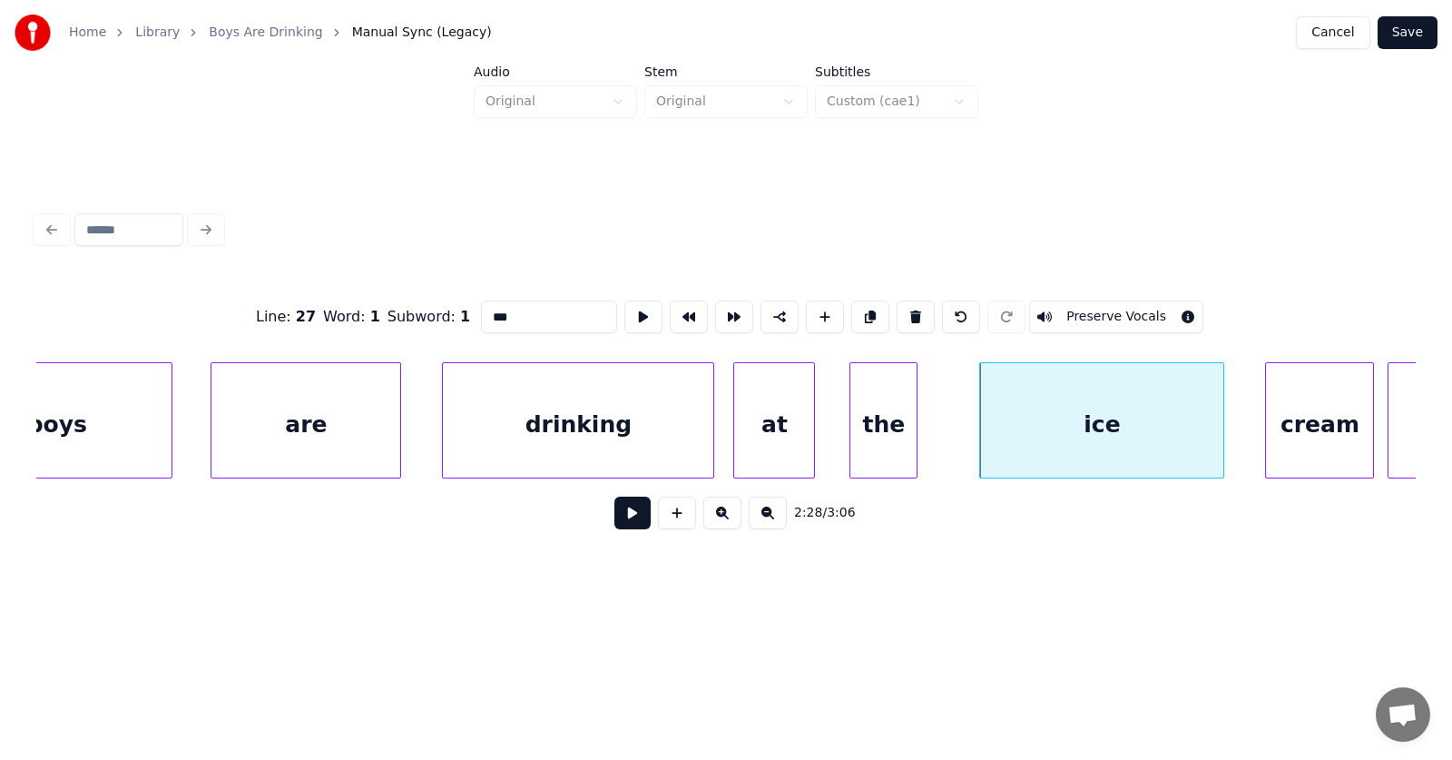
click at [1336, 442] on div "cream" at bounding box center [1319, 424] width 107 height 123
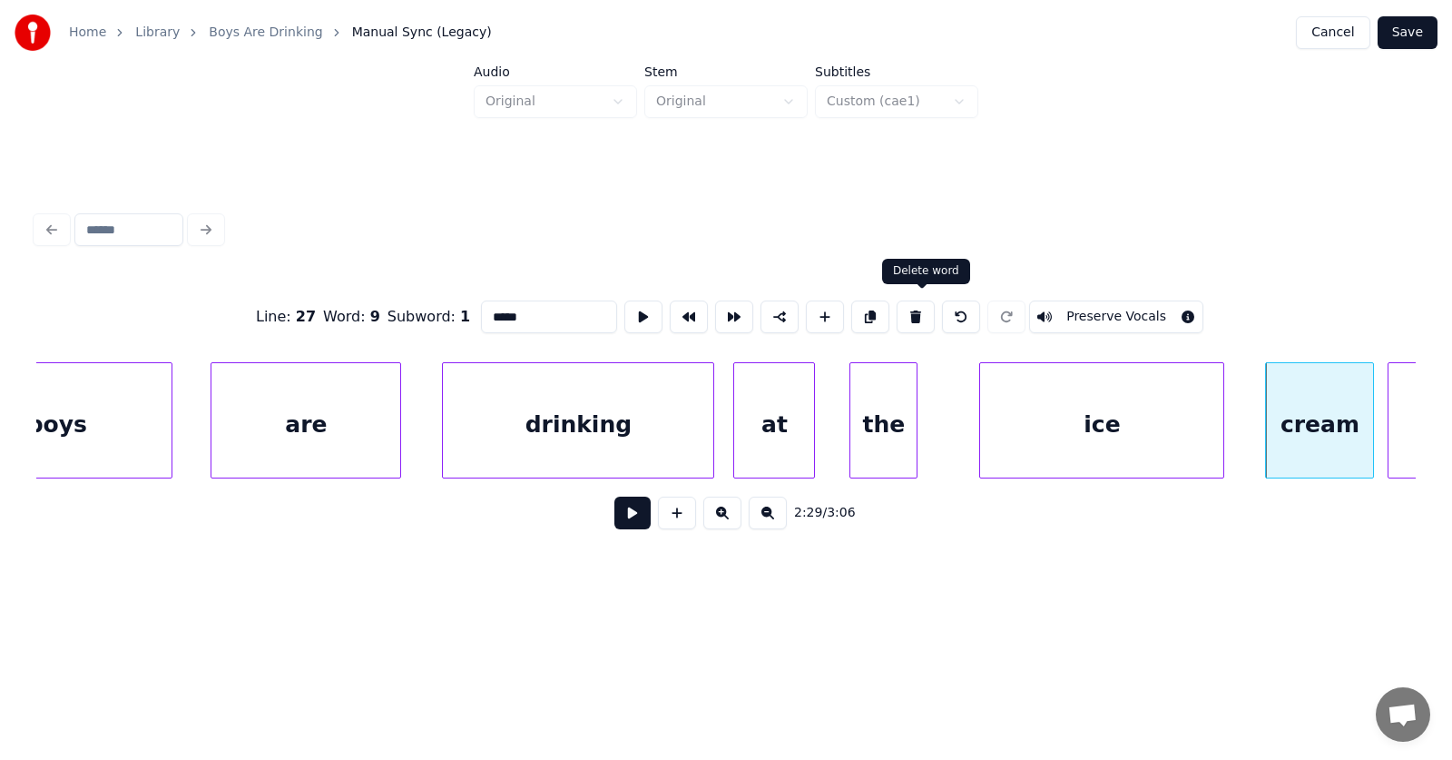
click at [923, 309] on button at bounding box center [916, 316] width 38 height 33
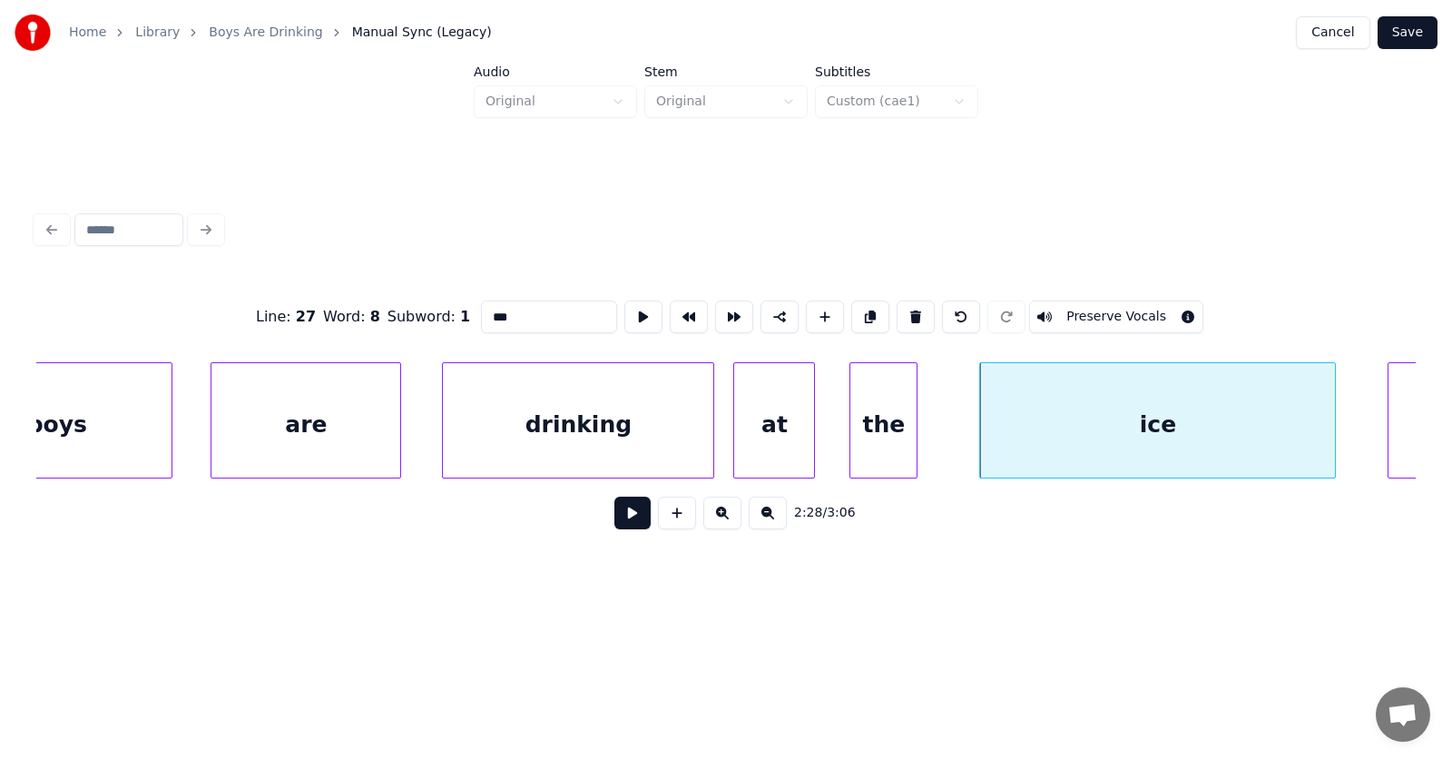
click at [1335, 434] on div at bounding box center [1332, 420] width 5 height 114
click at [1233, 423] on div "ice" at bounding box center [1159, 424] width 358 height 123
drag, startPoint x: 502, startPoint y: 306, endPoint x: 449, endPoint y: 309, distance: 52.7
click at [481, 309] on input "***" at bounding box center [549, 316] width 136 height 33
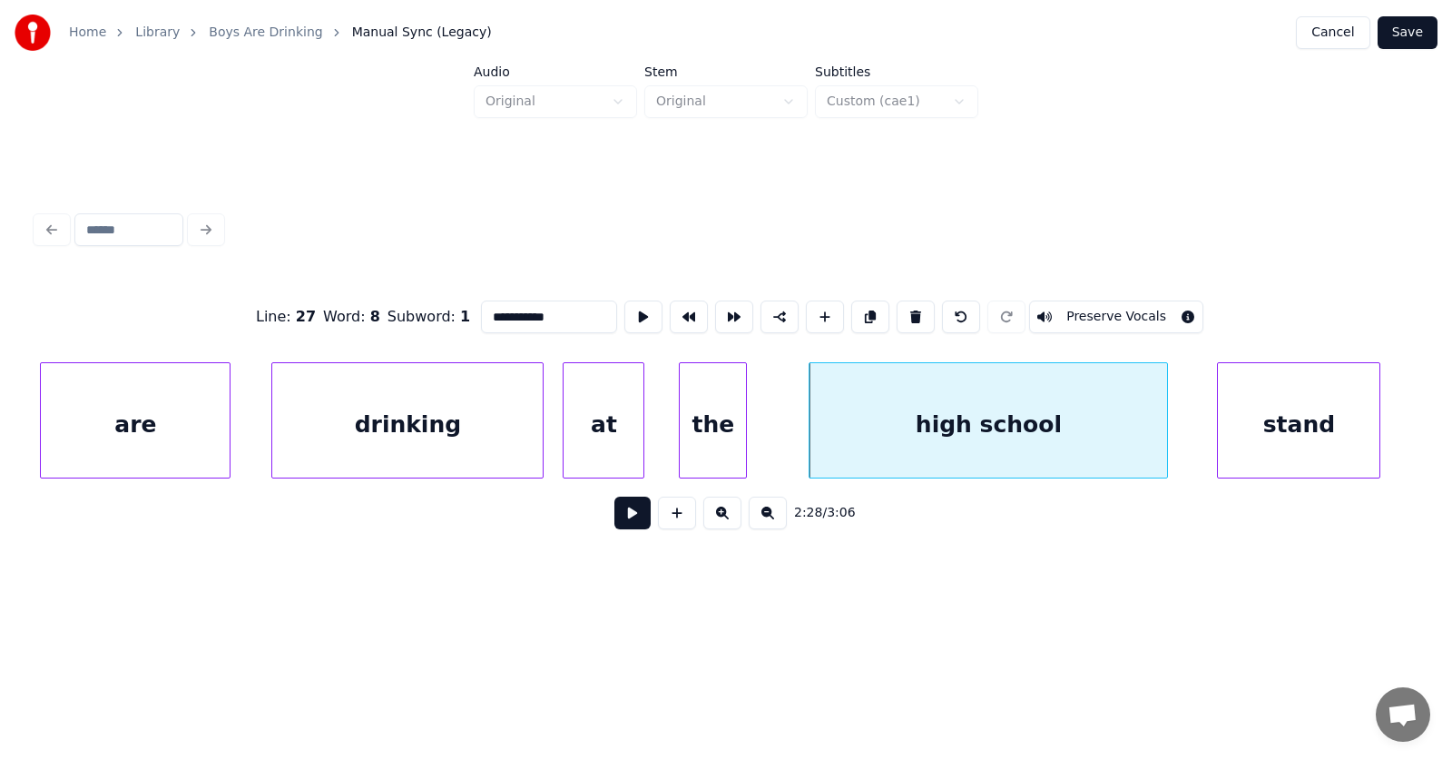
scroll to position [0, 100604]
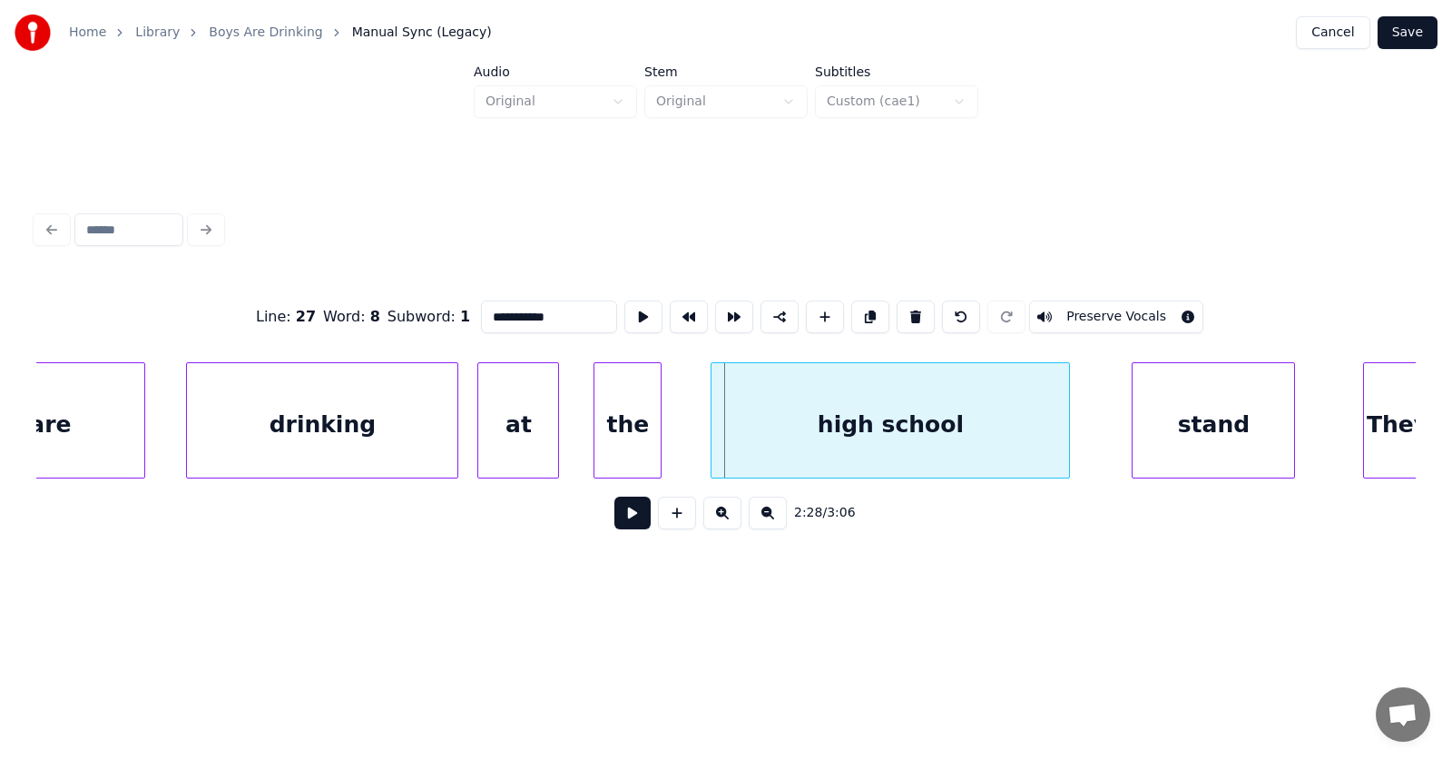
click at [984, 434] on div "high school" at bounding box center [891, 424] width 358 height 123
click at [1209, 434] on div "stand" at bounding box center [1205, 424] width 162 height 123
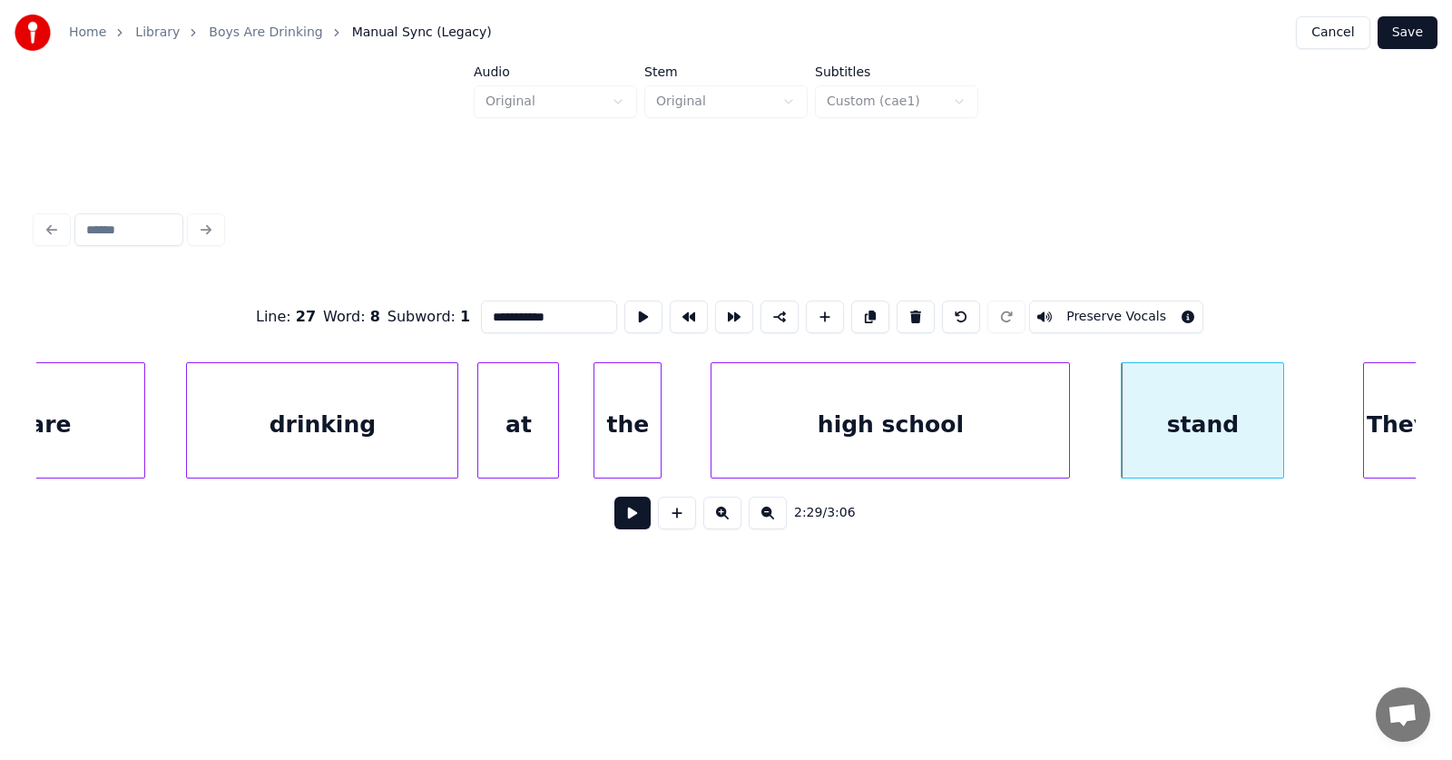
click at [1191, 428] on div "stand" at bounding box center [1203, 424] width 162 height 123
drag, startPoint x: 483, startPoint y: 309, endPoint x: 447, endPoint y: 311, distance: 36.3
click at [481, 311] on input "*****" at bounding box center [549, 316] width 136 height 33
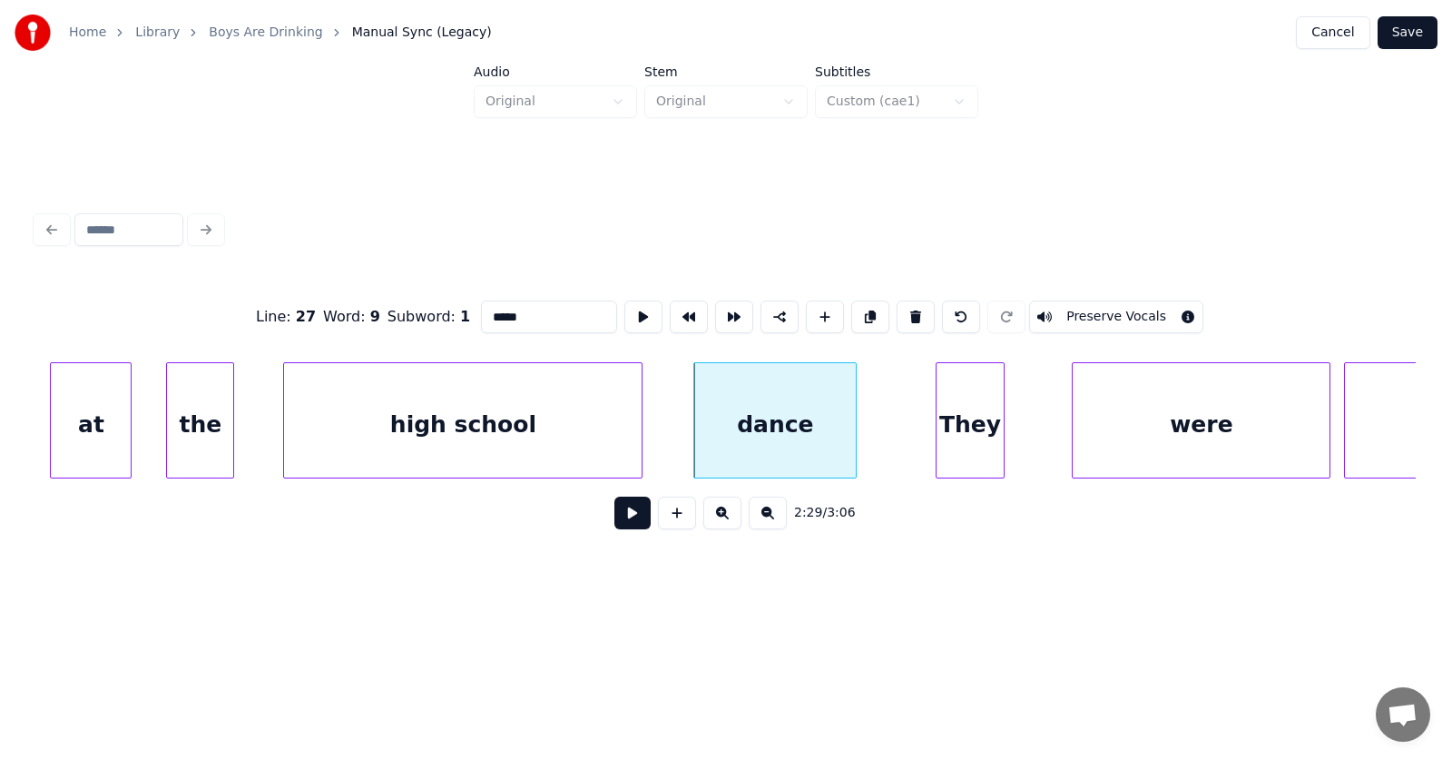
scroll to position [0, 101117]
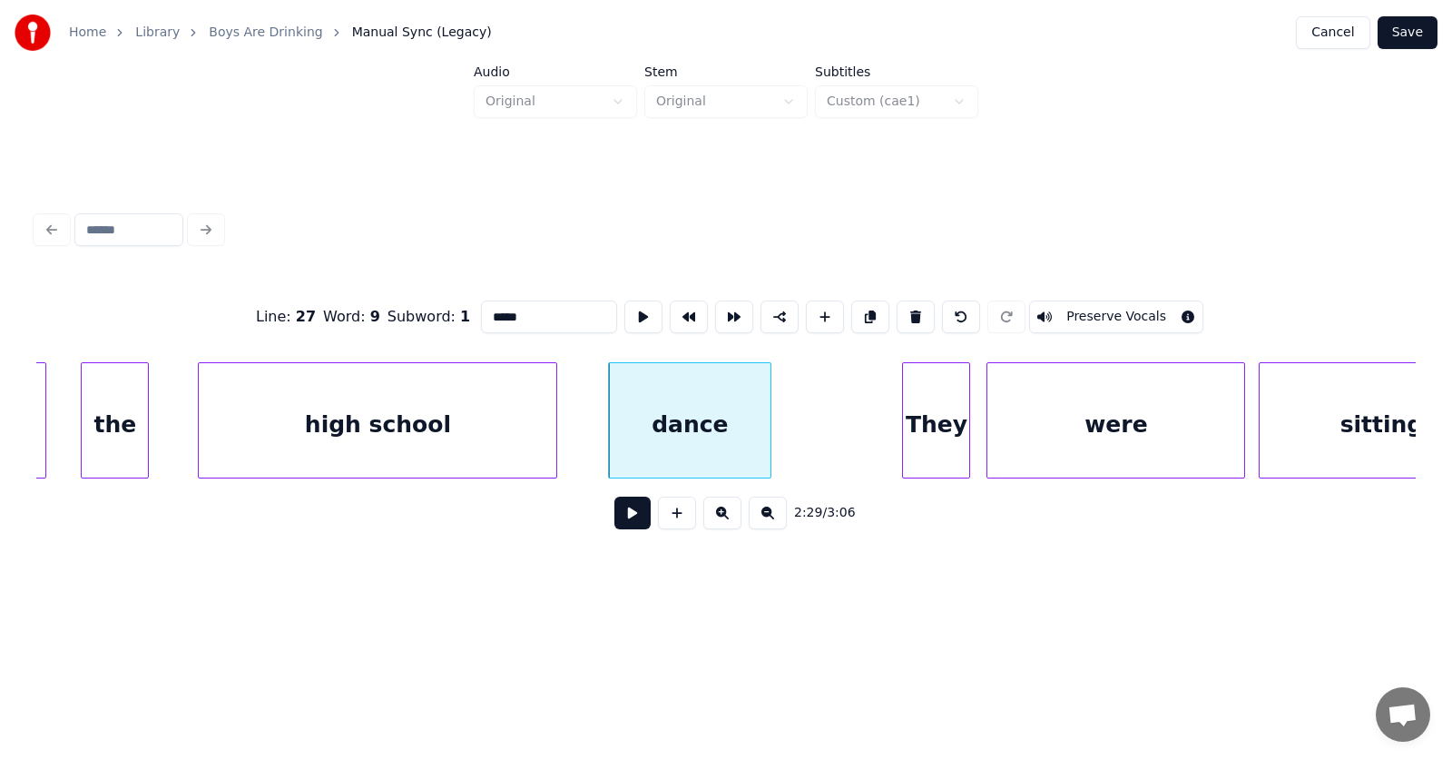
click at [953, 426] on div "They" at bounding box center [936, 424] width 66 height 123
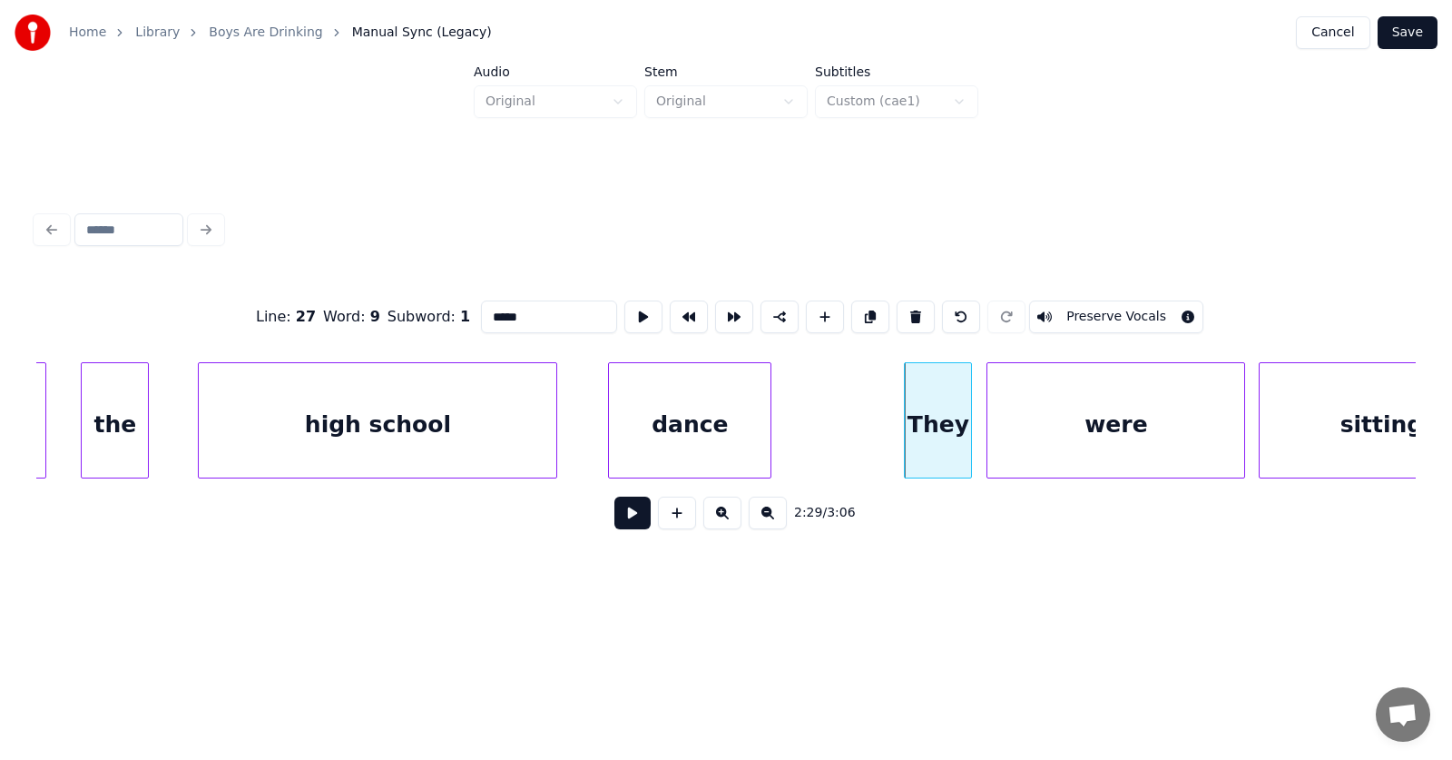
click at [930, 421] on div "They" at bounding box center [938, 424] width 66 height 123
type input "****"
click at [614, 523] on button at bounding box center [632, 512] width 36 height 33
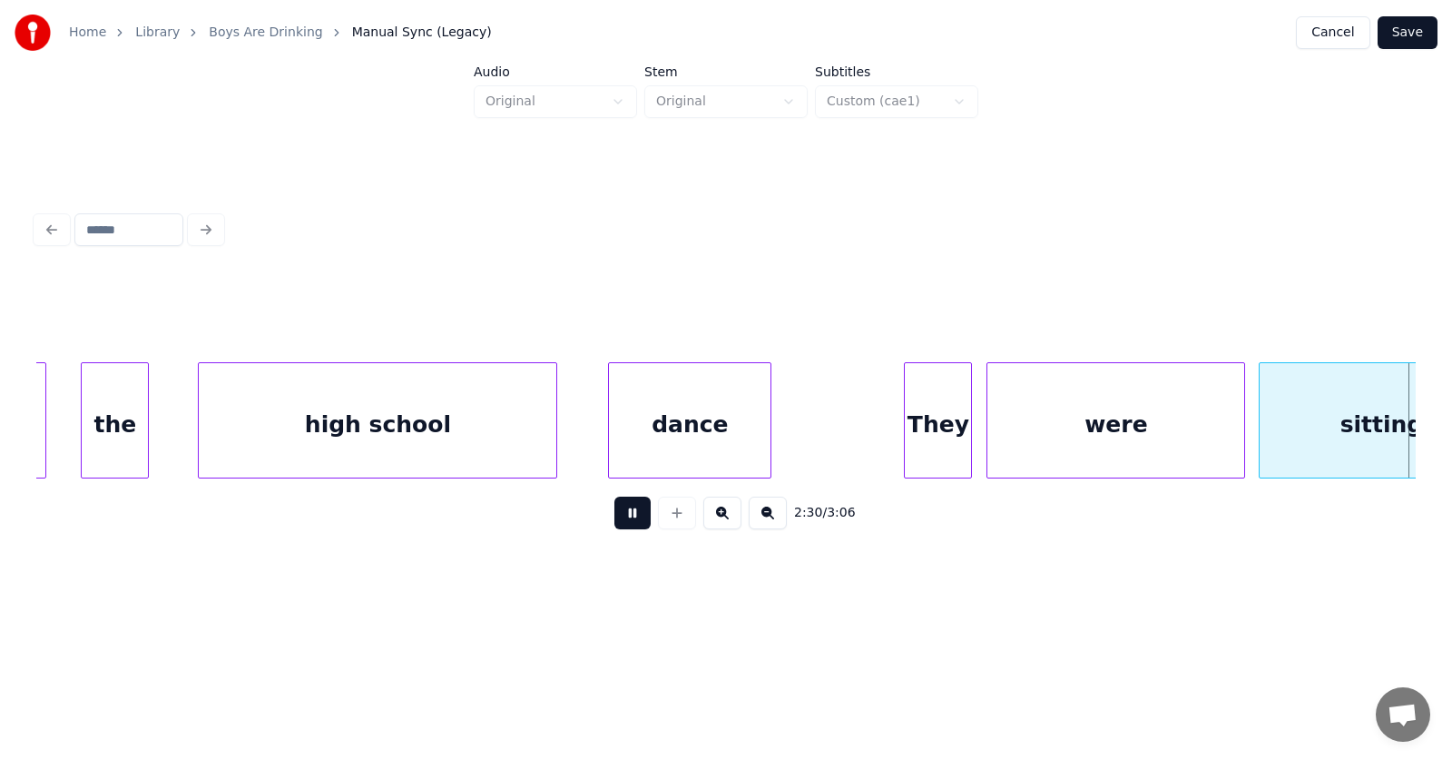
scroll to position [0, 102500]
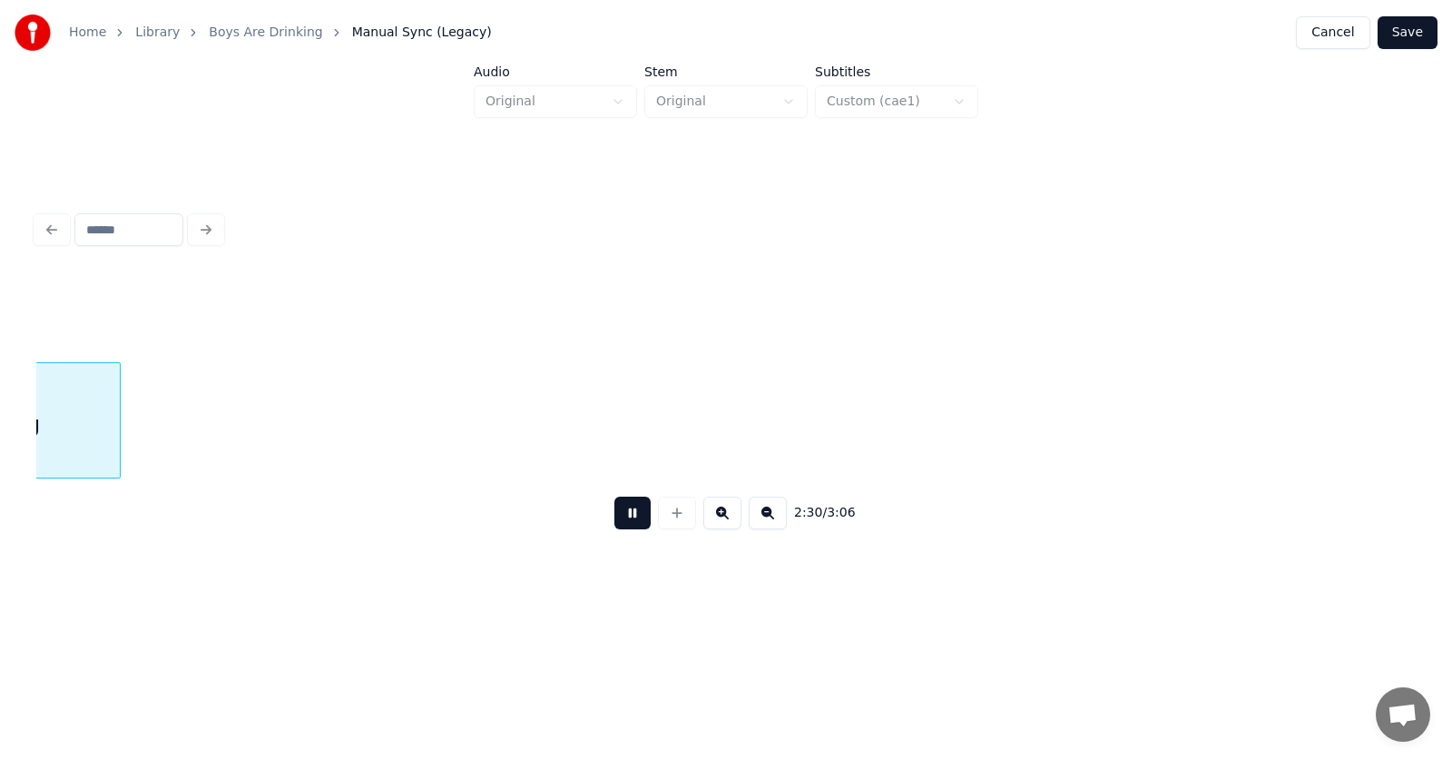
click at [614, 523] on button at bounding box center [632, 512] width 36 height 33
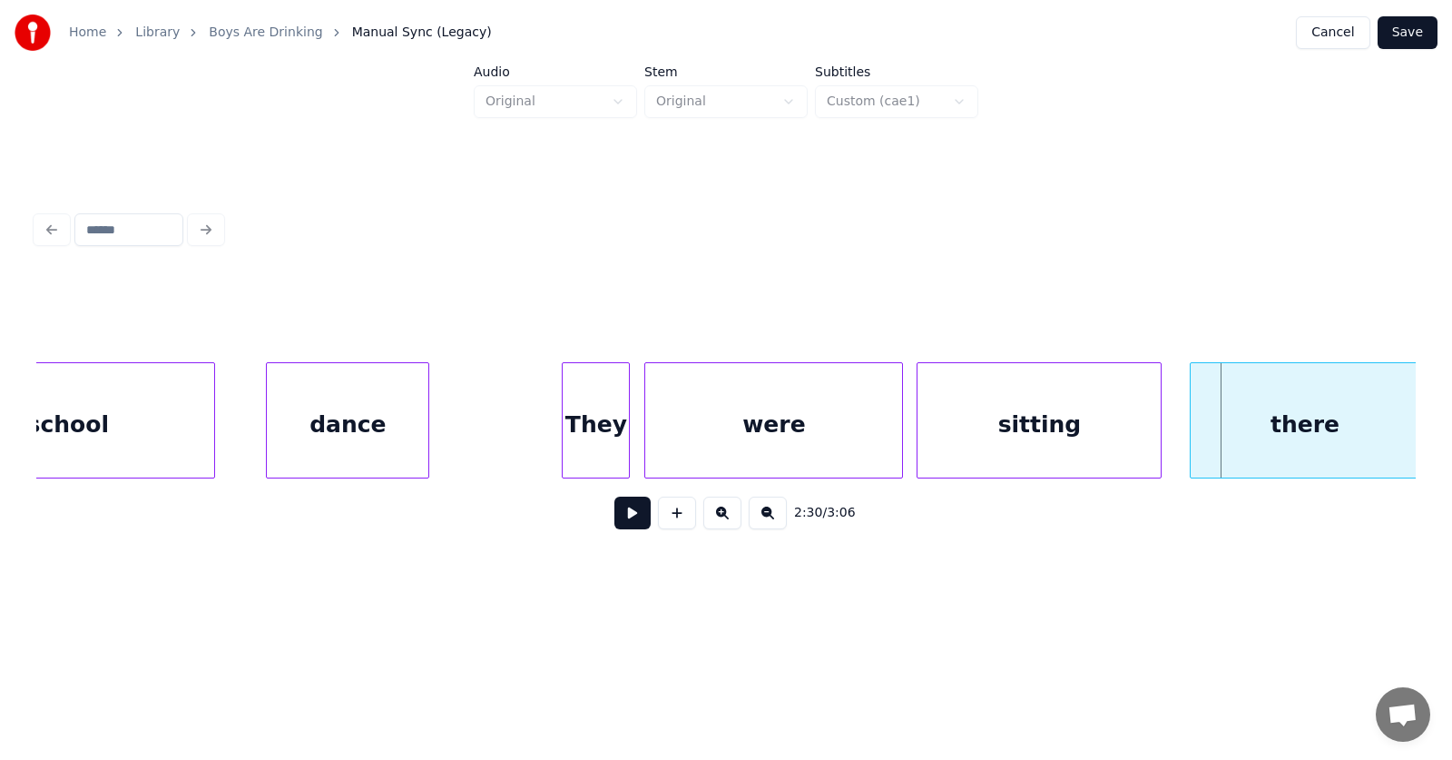
scroll to position [0, 101289]
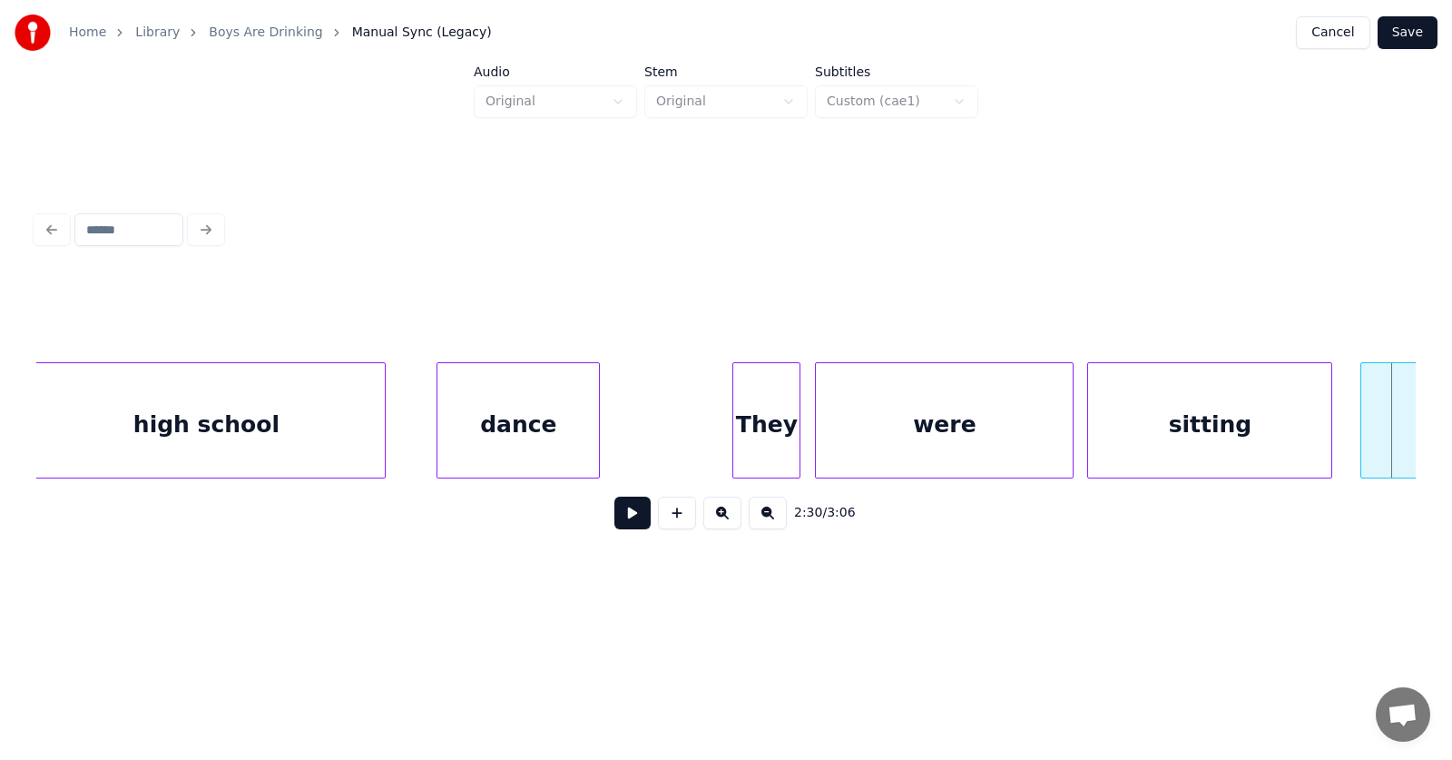
click at [782, 418] on div "They" at bounding box center [766, 424] width 66 height 123
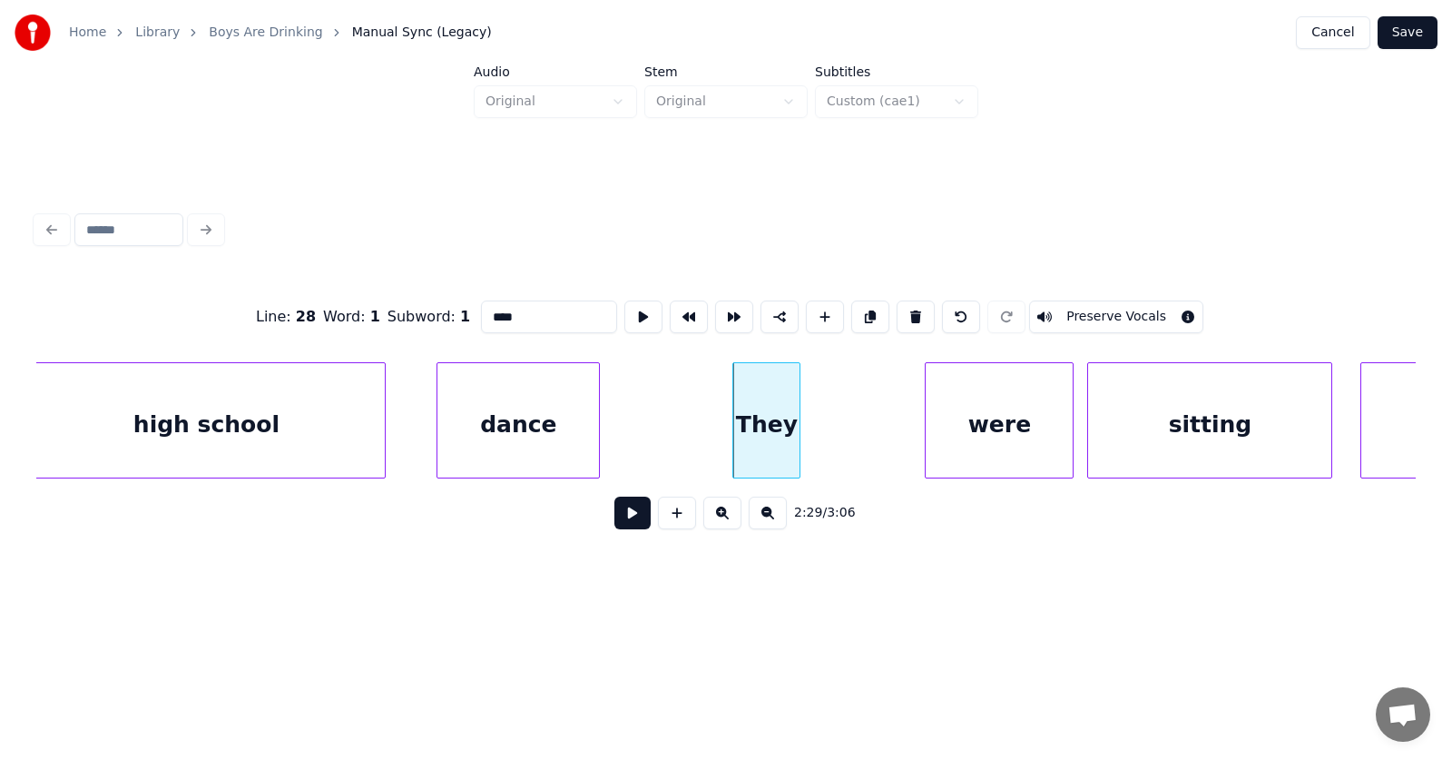
click at [928, 422] on div at bounding box center [928, 420] width 5 height 114
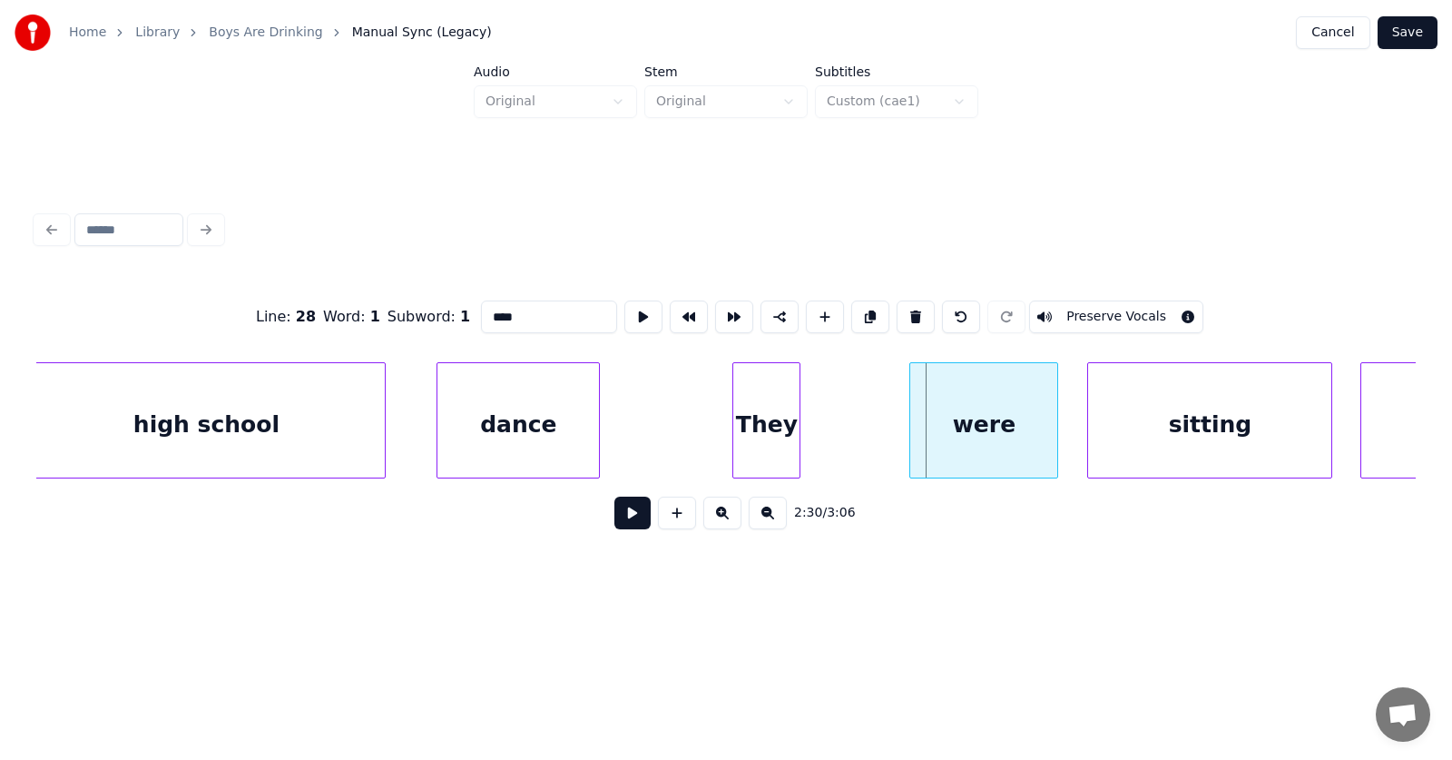
click at [967, 427] on div "were" at bounding box center [983, 424] width 147 height 123
click at [799, 426] on div "They" at bounding box center [808, 424] width 66 height 123
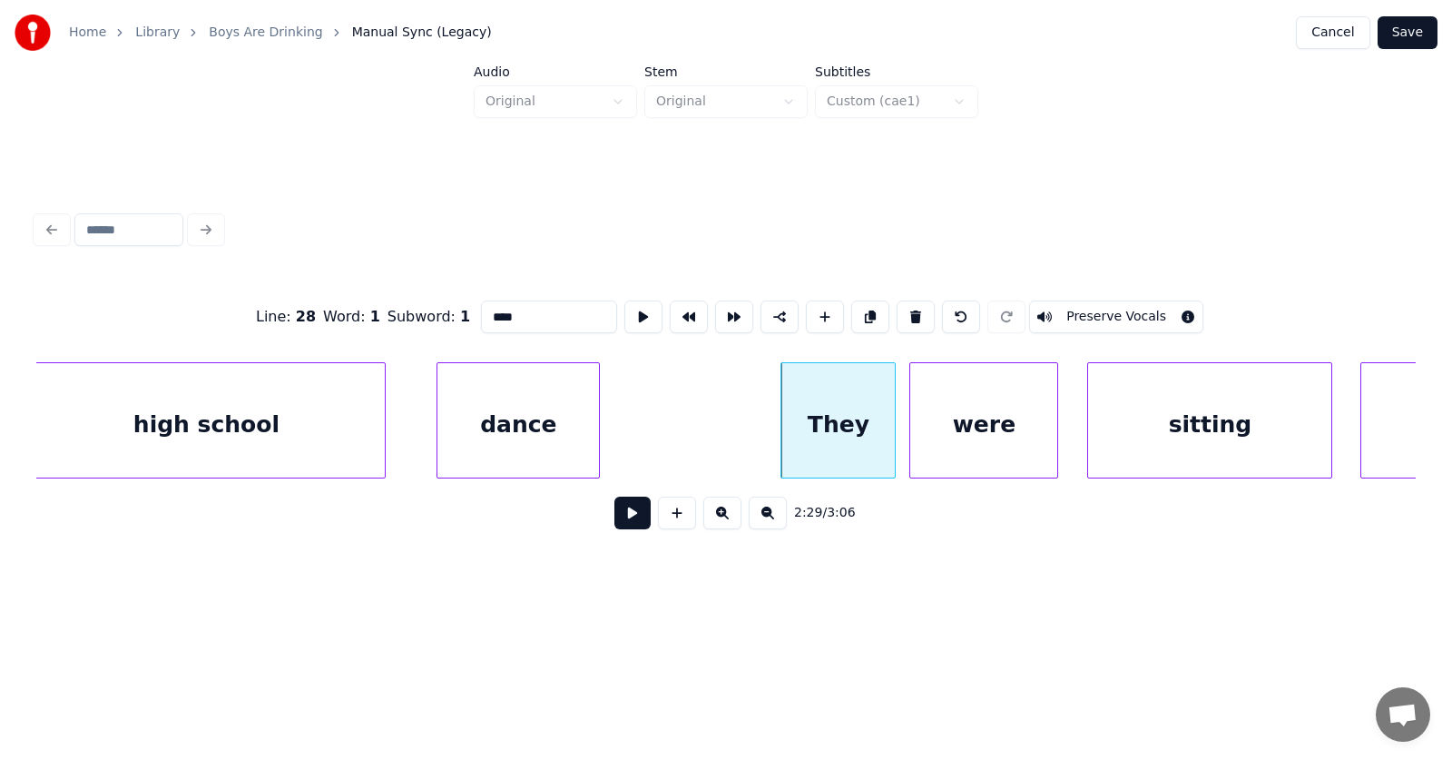
click at [894, 431] on div at bounding box center [891, 420] width 5 height 114
click at [873, 429] on div "They" at bounding box center [837, 424] width 113 height 123
drag, startPoint x: 501, startPoint y: 310, endPoint x: 448, endPoint y: 310, distance: 52.6
click at [481, 310] on input "****" at bounding box center [549, 316] width 136 height 33
click at [1218, 433] on div "sitting" at bounding box center [1203, 424] width 243 height 123
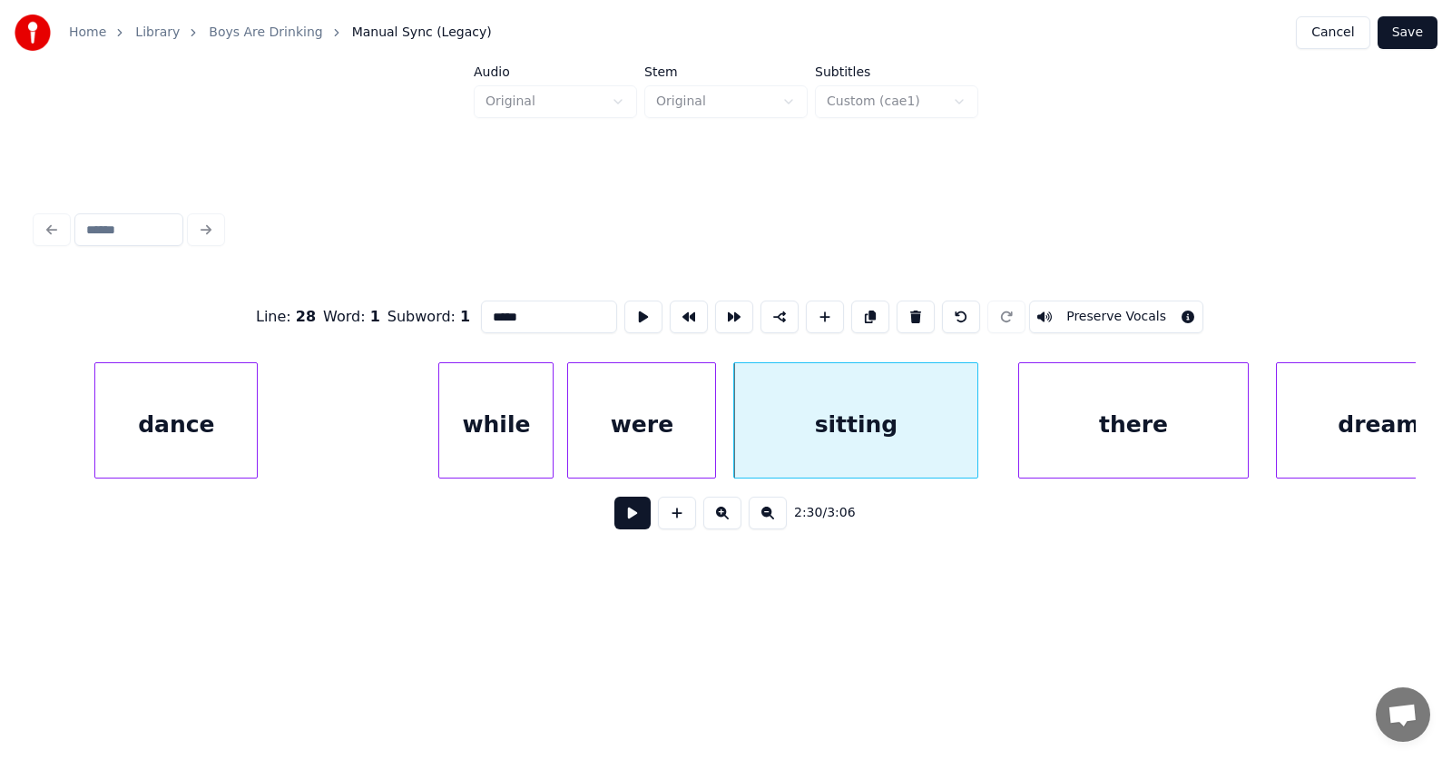
scroll to position [0, 101801]
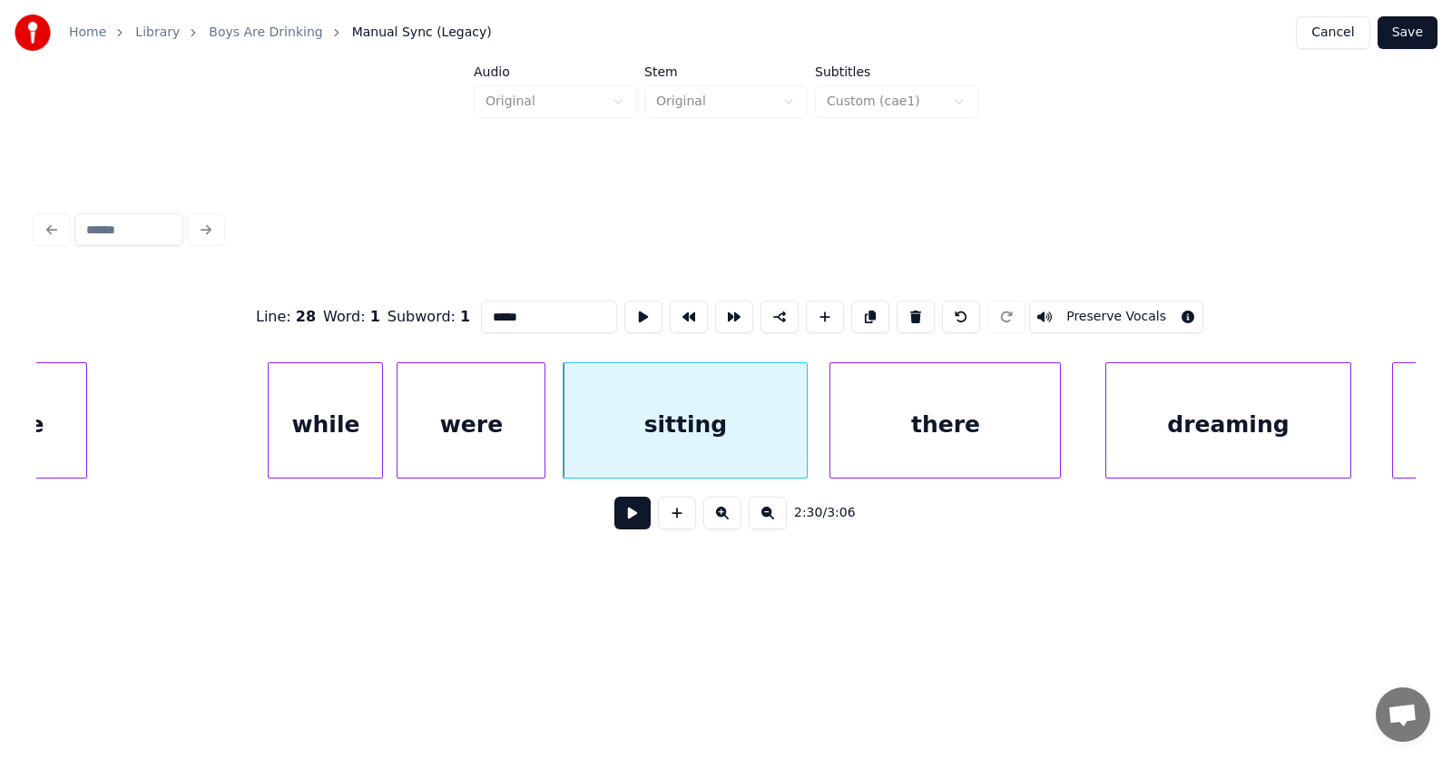
click at [986, 434] on div "there" at bounding box center [945, 424] width 230 height 123
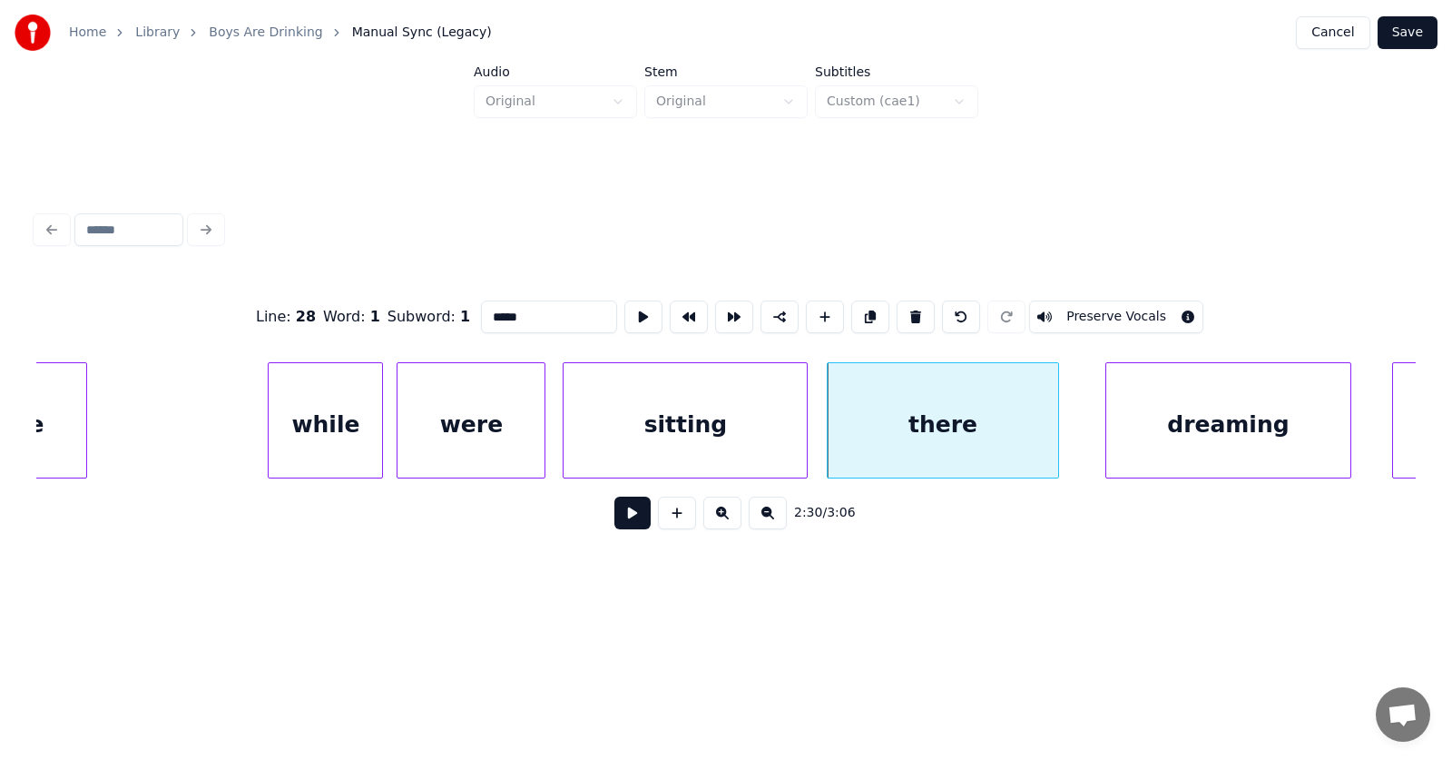
click at [932, 429] on div "there" at bounding box center [943, 424] width 230 height 123
click at [481, 310] on input "*****" at bounding box center [549, 316] width 136 height 33
click at [1218, 453] on div "dreaming" at bounding box center [1216, 424] width 243 height 123
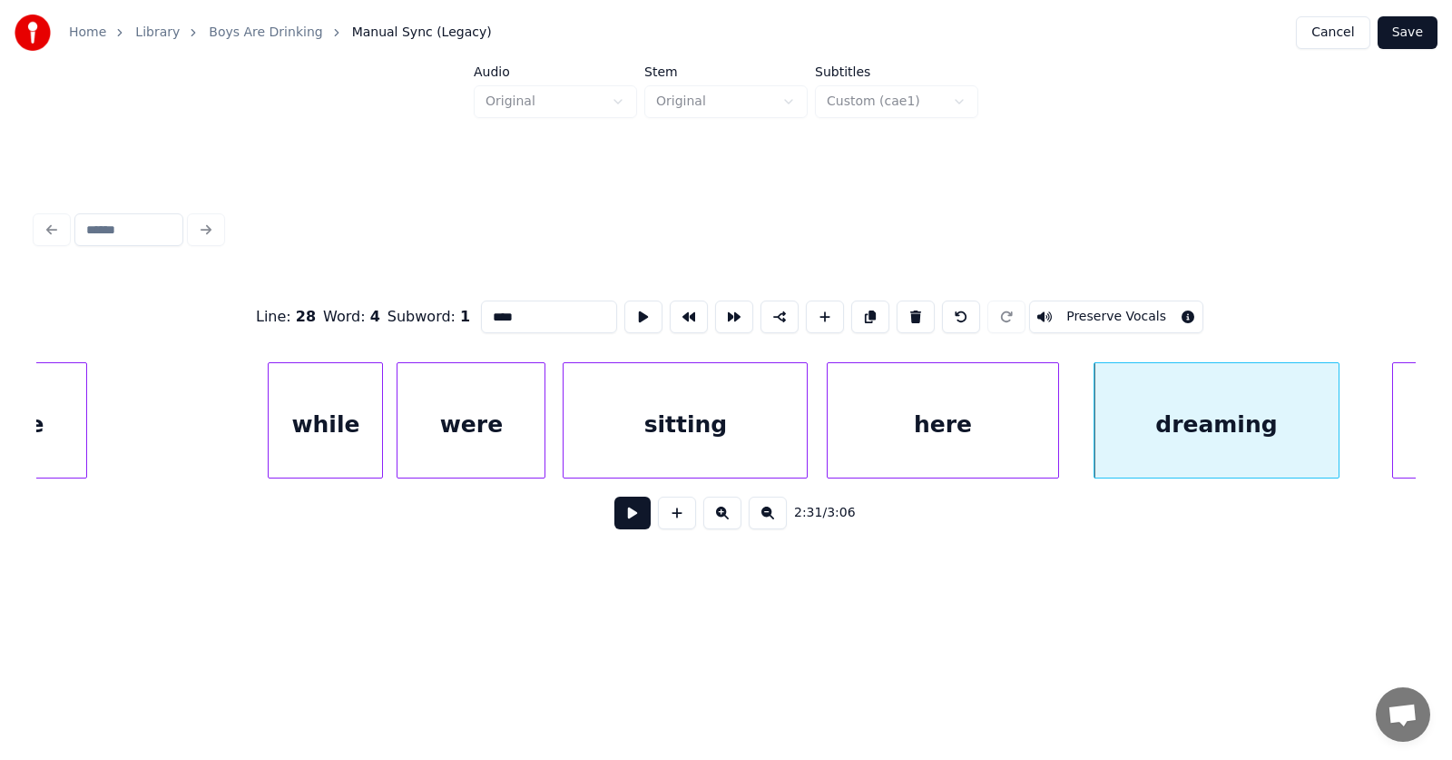
click at [1190, 438] on div "dreaming" at bounding box center [1216, 424] width 243 height 123
drag, startPoint x: 510, startPoint y: 312, endPoint x: 417, endPoint y: 305, distance: 93.8
click at [425, 310] on div "Line : 28 Word : 5 Subword : 1 ******** Preserve Vocals" at bounding box center [726, 316] width 1380 height 91
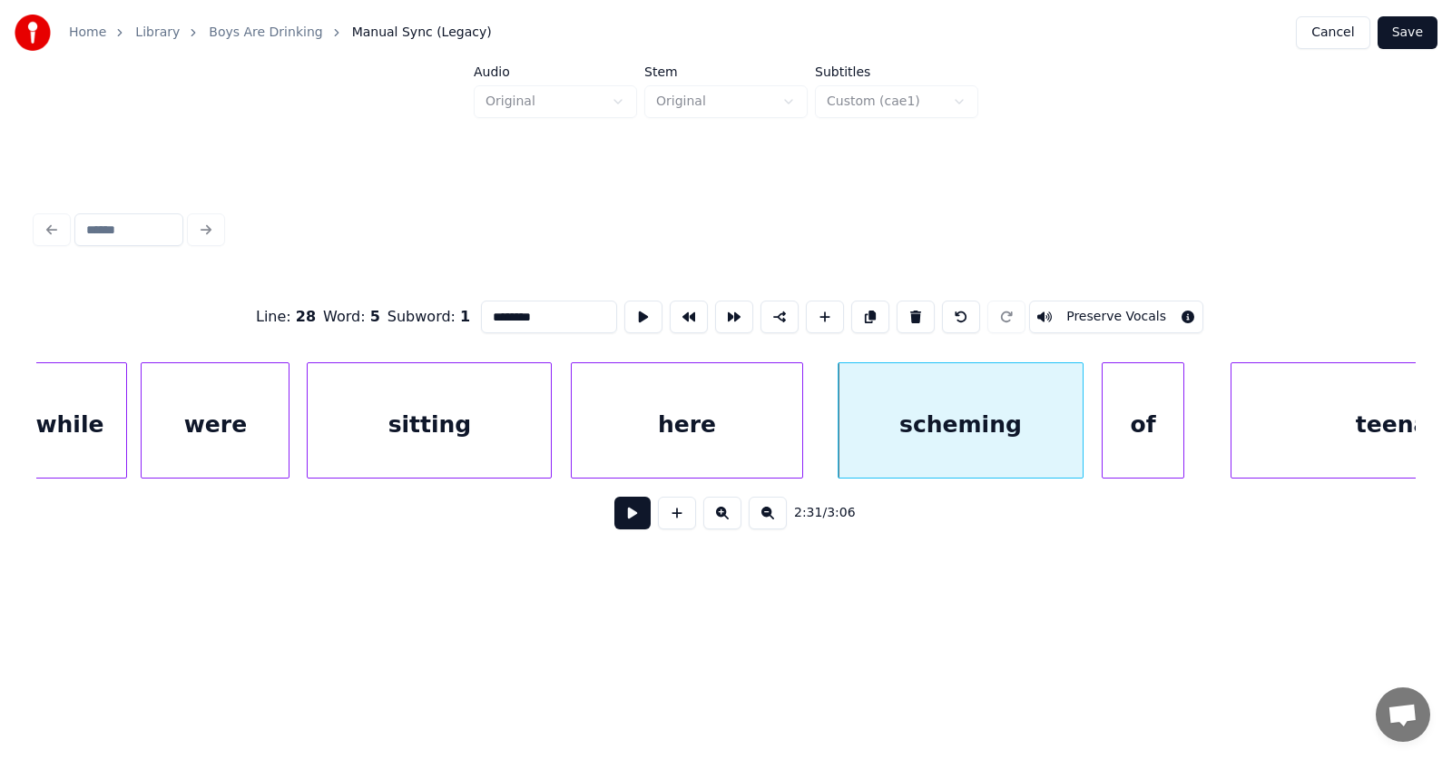
click at [1116, 435] on div "of" at bounding box center [1143, 424] width 80 height 123
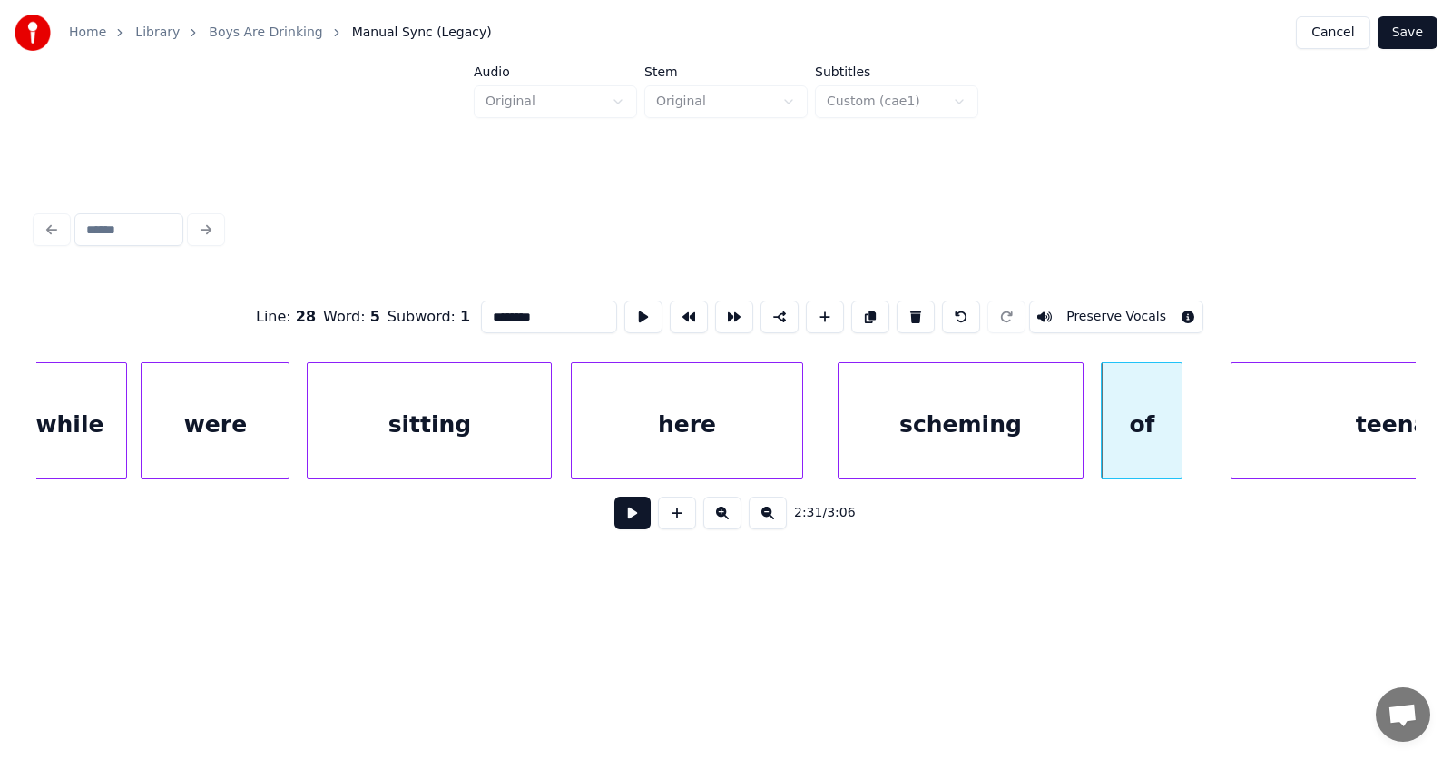
click at [1138, 433] on div "of" at bounding box center [1142, 424] width 80 height 123
drag, startPoint x: 476, startPoint y: 320, endPoint x: 437, endPoint y: 317, distance: 39.2
click at [437, 317] on div "Line : 28 Word : 6 Subword : 1 ** Preserve Vocals" at bounding box center [726, 316] width 1380 height 91
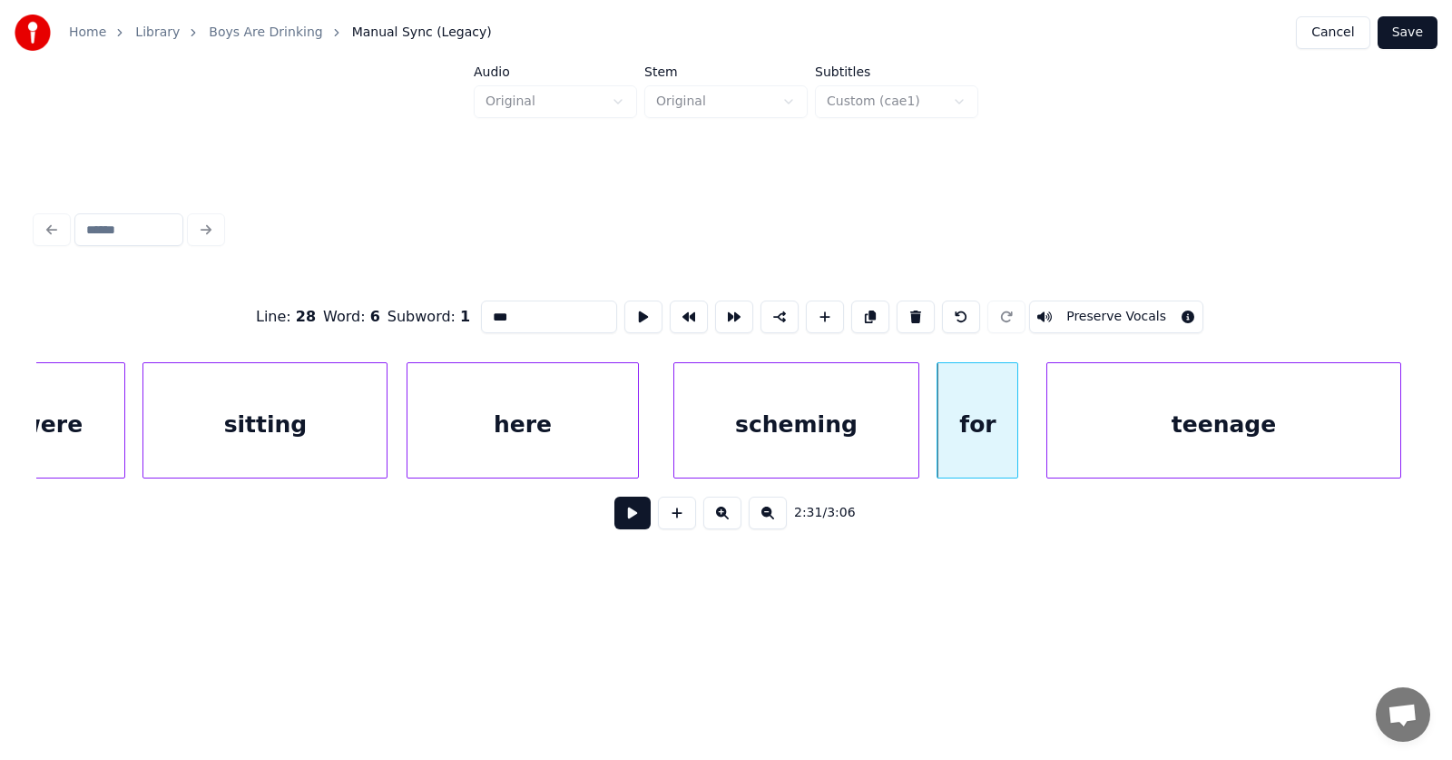
click at [1242, 433] on div "teenage" at bounding box center [1223, 424] width 352 height 123
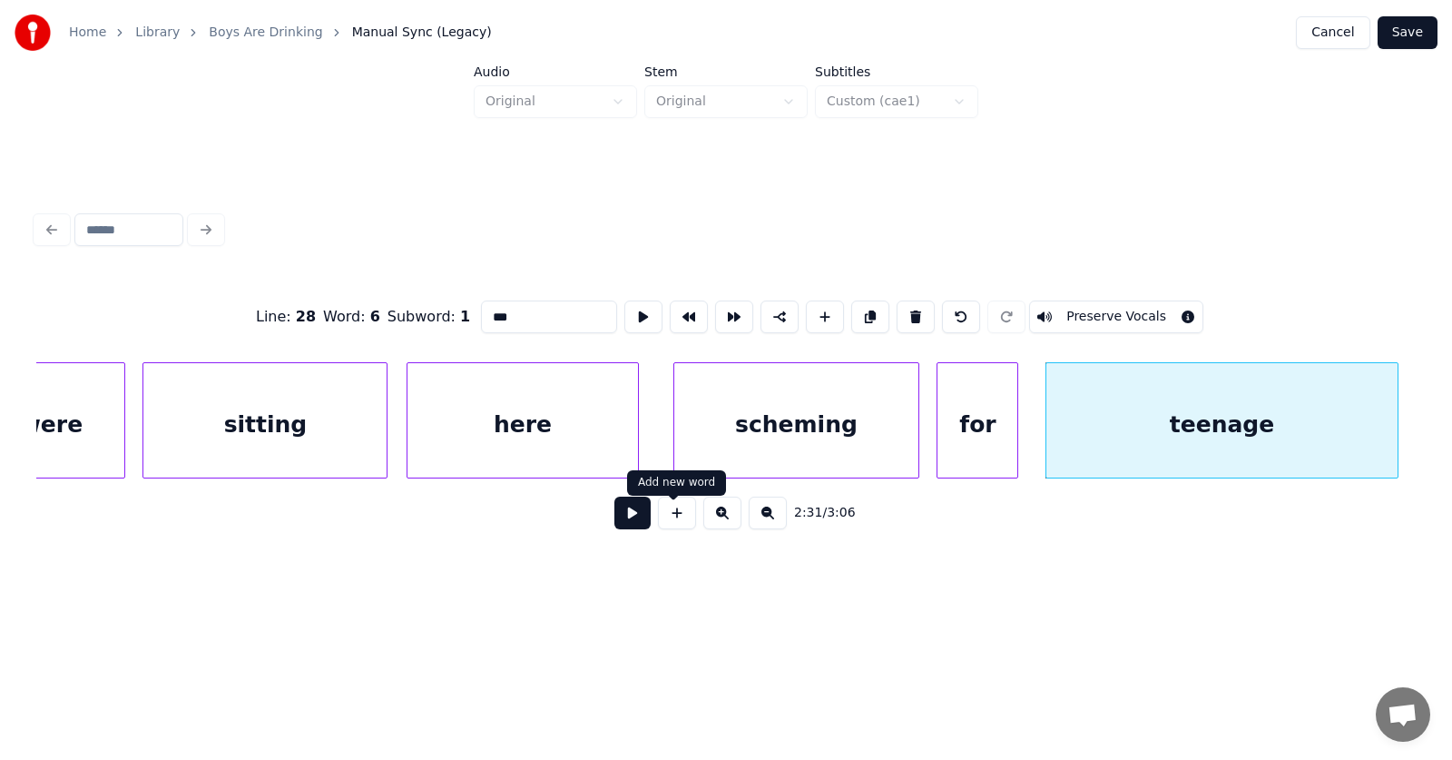
type input "***"
click at [625, 514] on button at bounding box center [632, 512] width 36 height 33
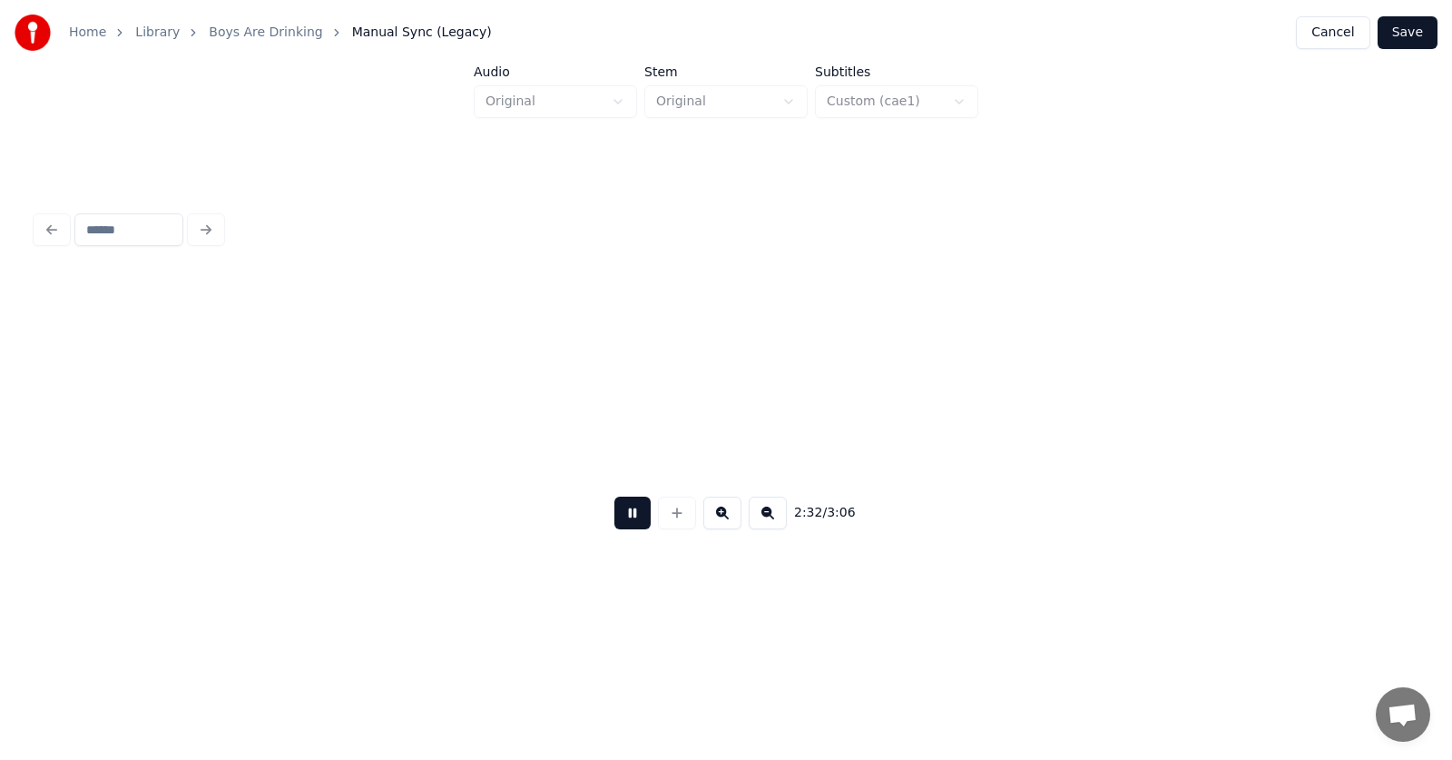
scroll to position [0, 103603]
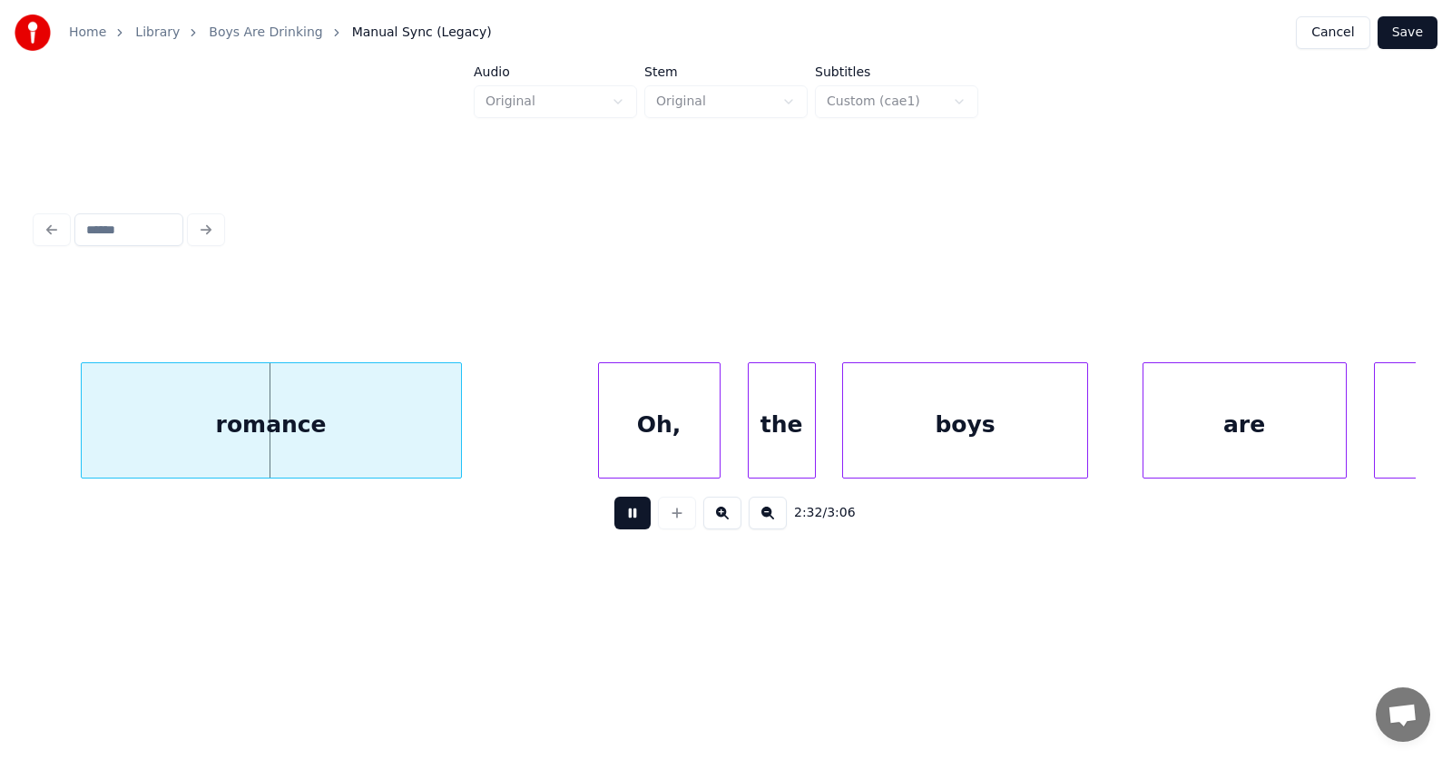
click at [625, 514] on button at bounding box center [632, 512] width 36 height 33
click at [334, 425] on div "romance" at bounding box center [232, 424] width 379 height 123
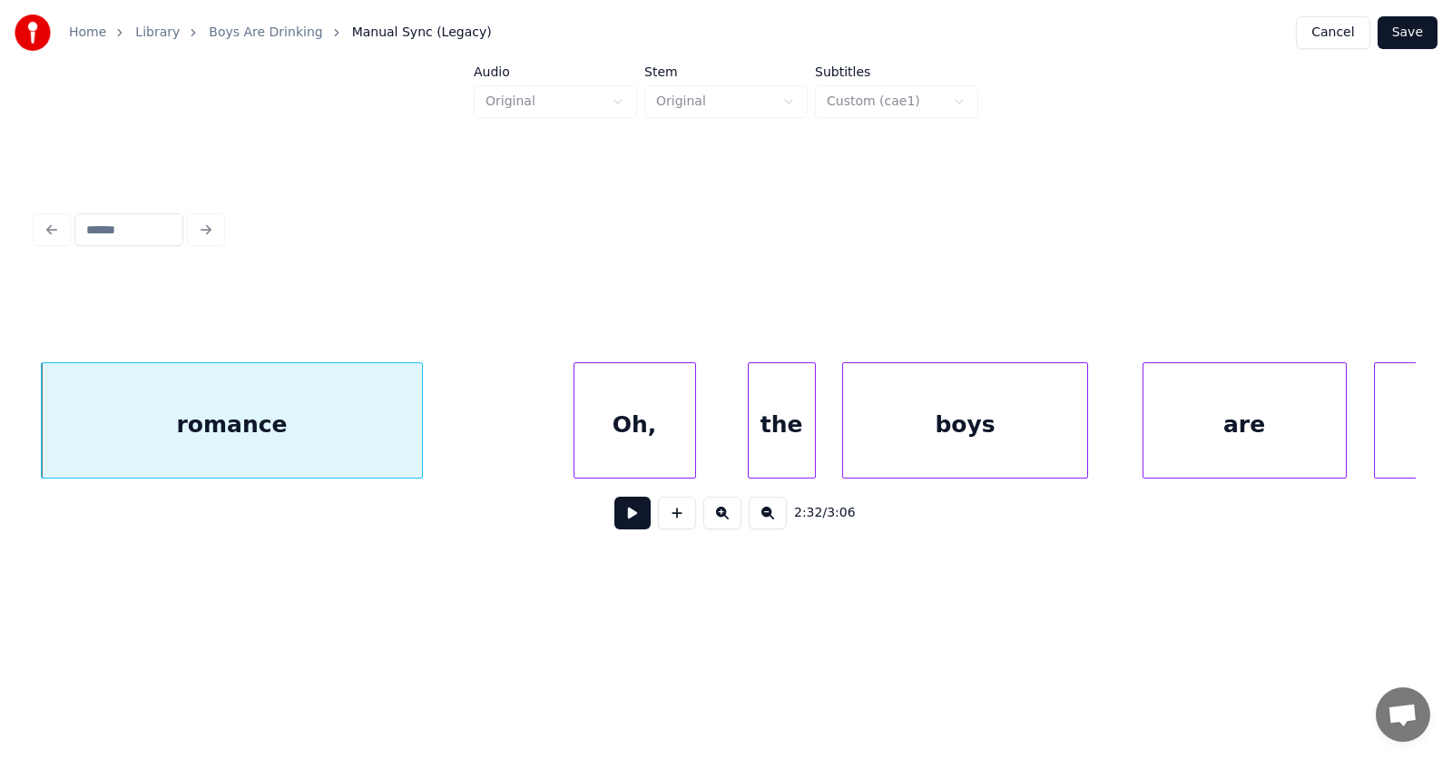
click at [640, 418] on div "Oh," at bounding box center [635, 424] width 121 height 123
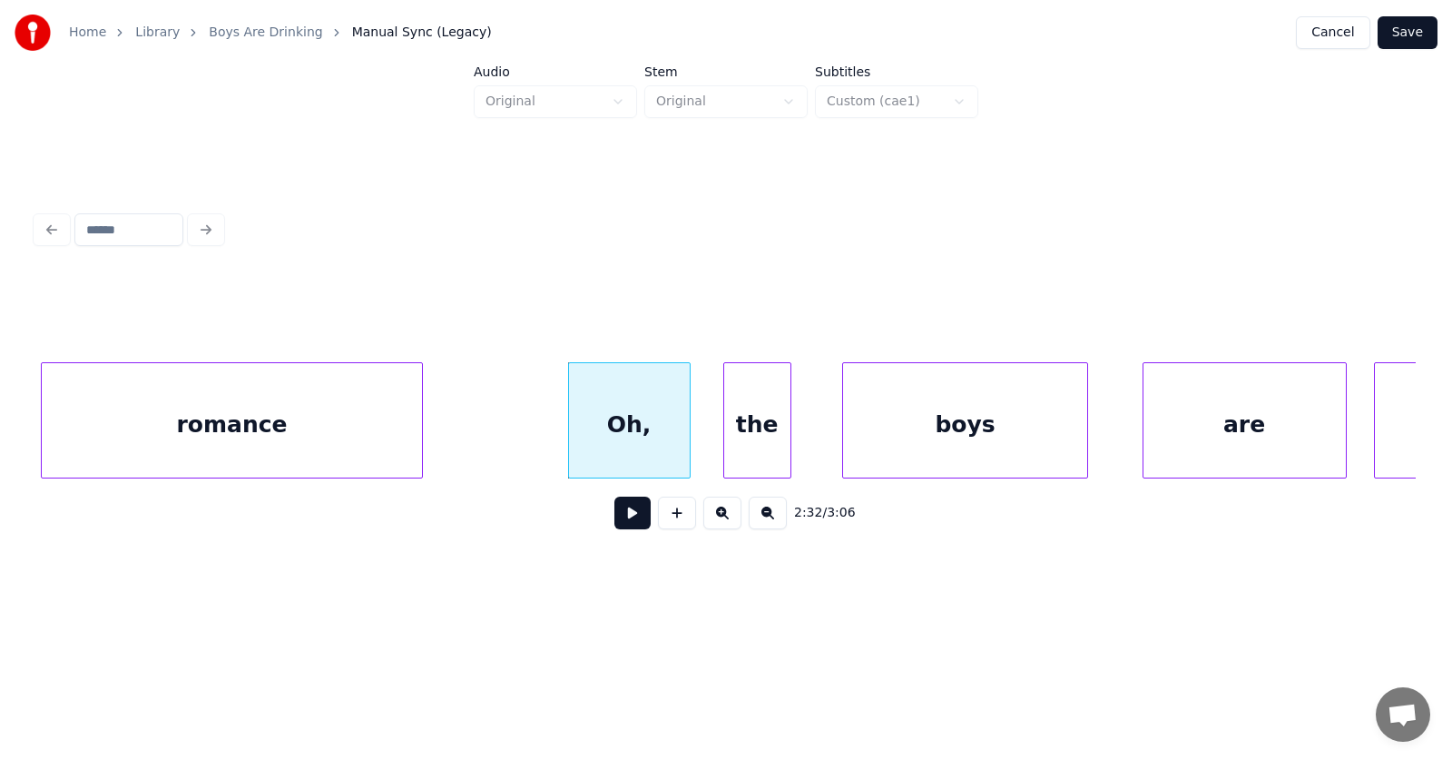
click at [756, 429] on div "the" at bounding box center [757, 424] width 66 height 123
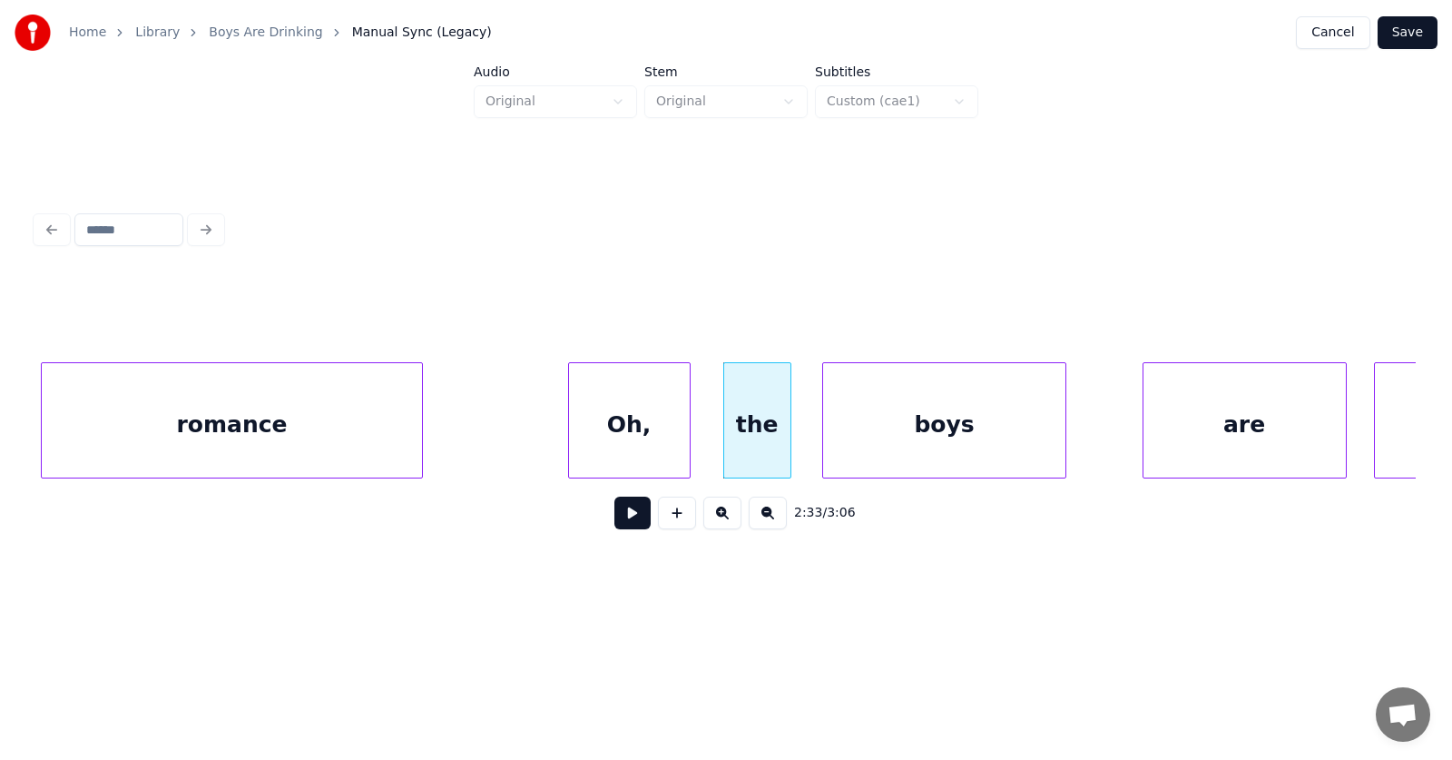
click at [885, 435] on div "boys" at bounding box center [944, 424] width 243 height 123
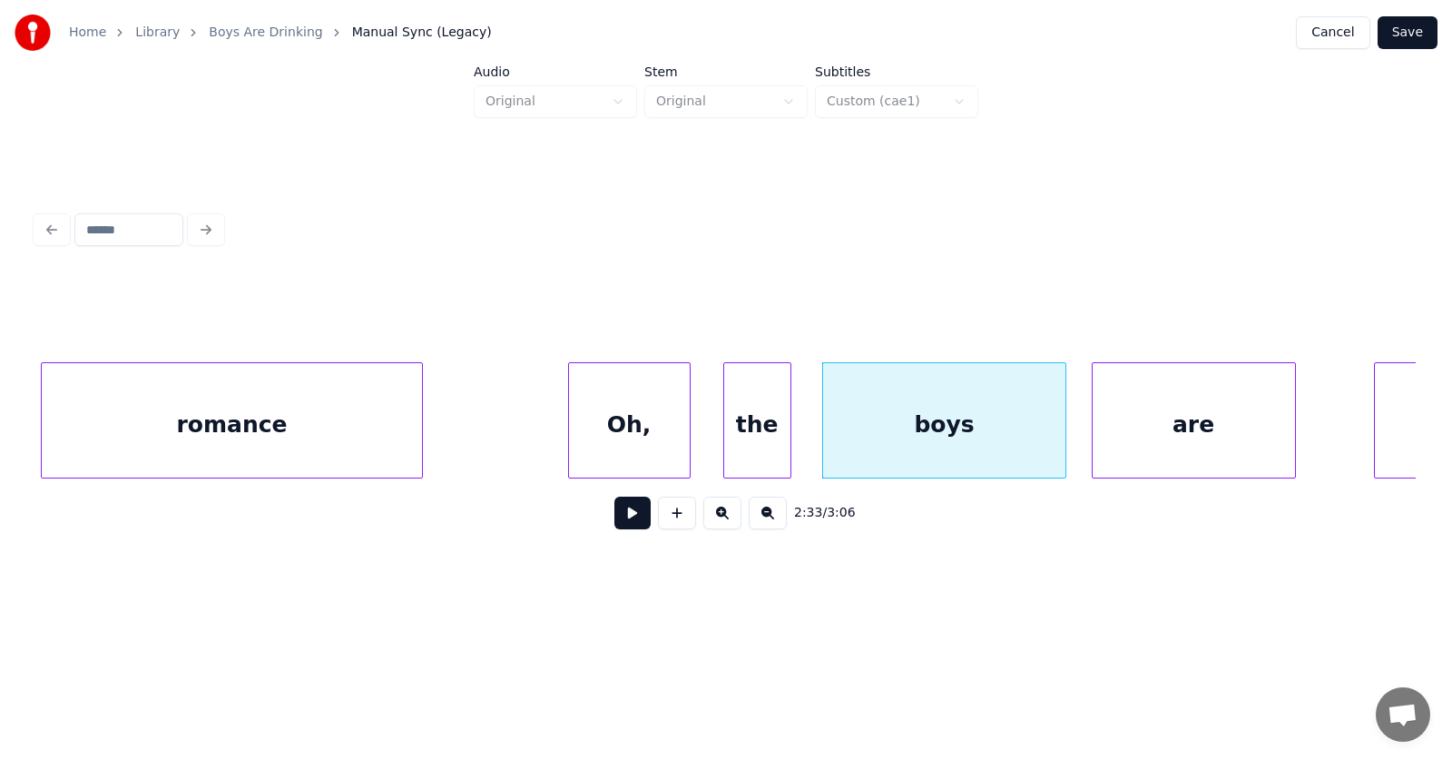
click at [1161, 447] on div "are" at bounding box center [1194, 424] width 202 height 123
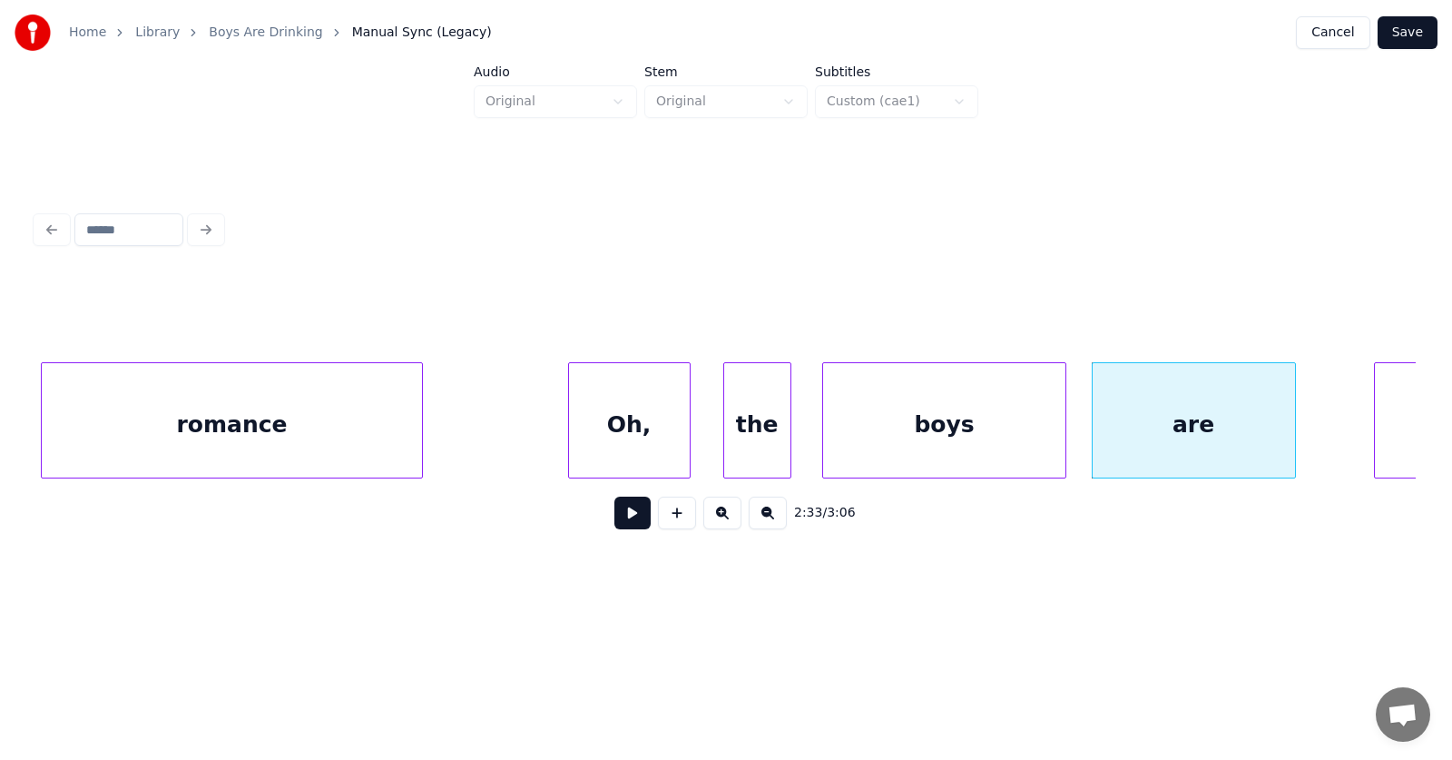
click at [627, 427] on div "Oh," at bounding box center [629, 424] width 121 height 123
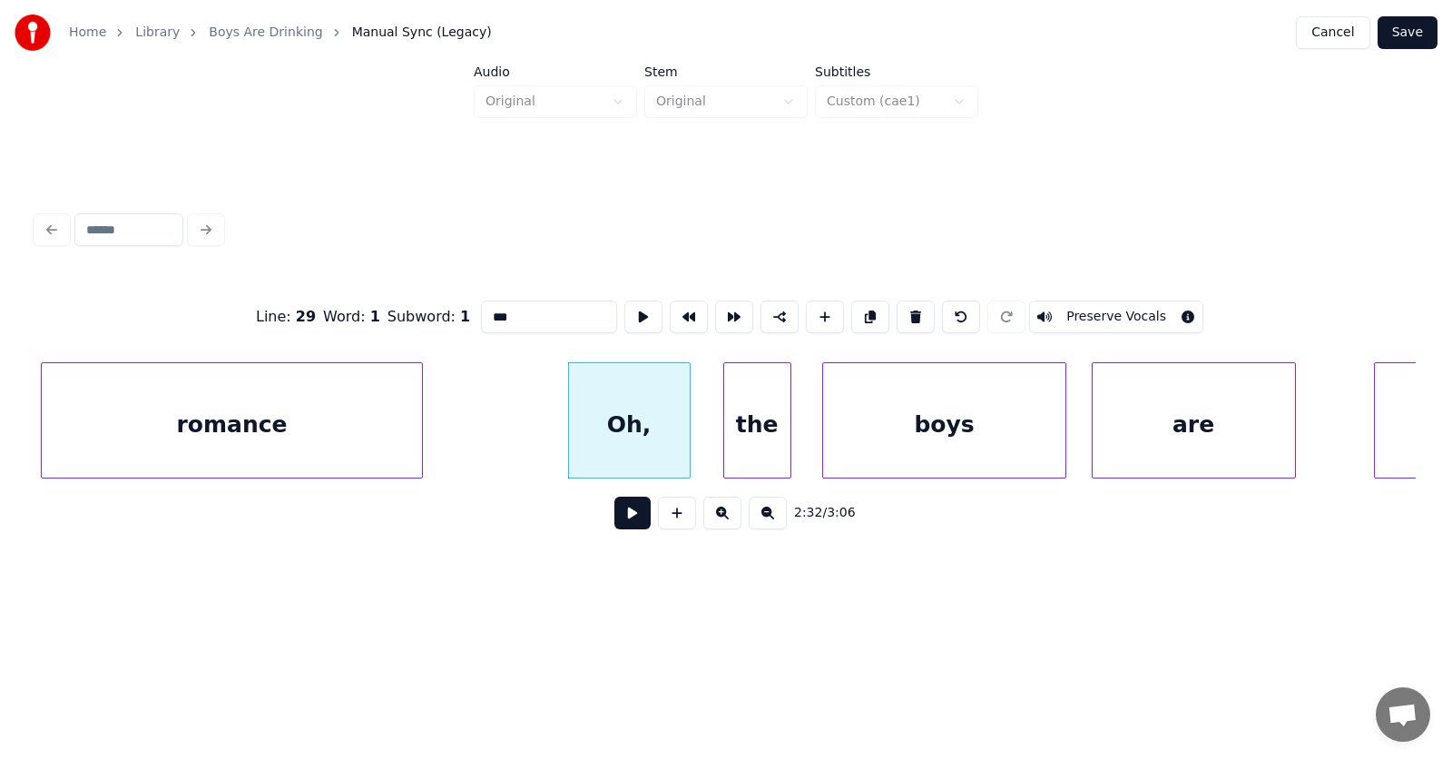
drag, startPoint x: 493, startPoint y: 302, endPoint x: 437, endPoint y: 307, distance: 55.5
click at [430, 309] on div "Line : 29 Word : 1 Subword : 1 *** Preserve Vocals" at bounding box center [726, 316] width 1380 height 91
type input "***"
click at [625, 523] on button at bounding box center [632, 512] width 36 height 33
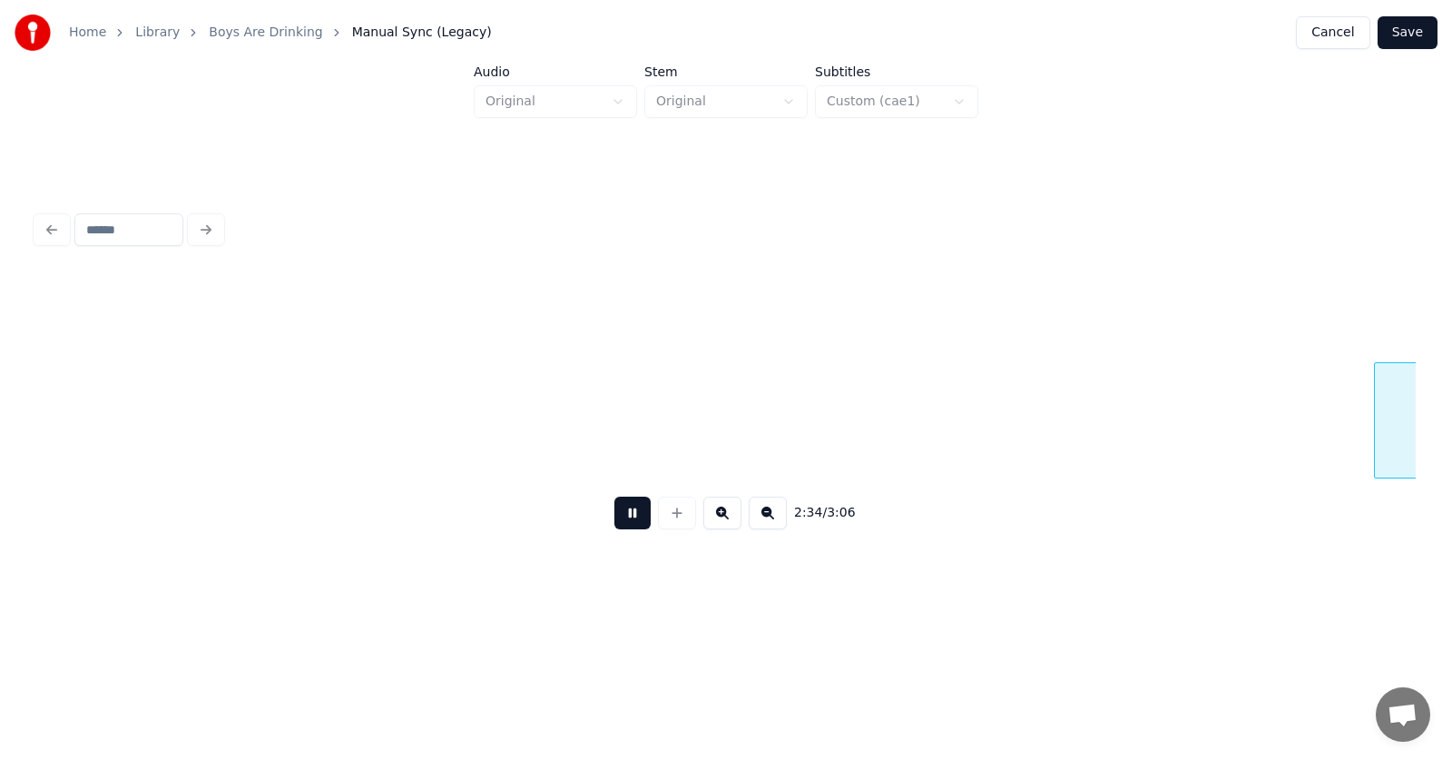
scroll to position [0, 104985]
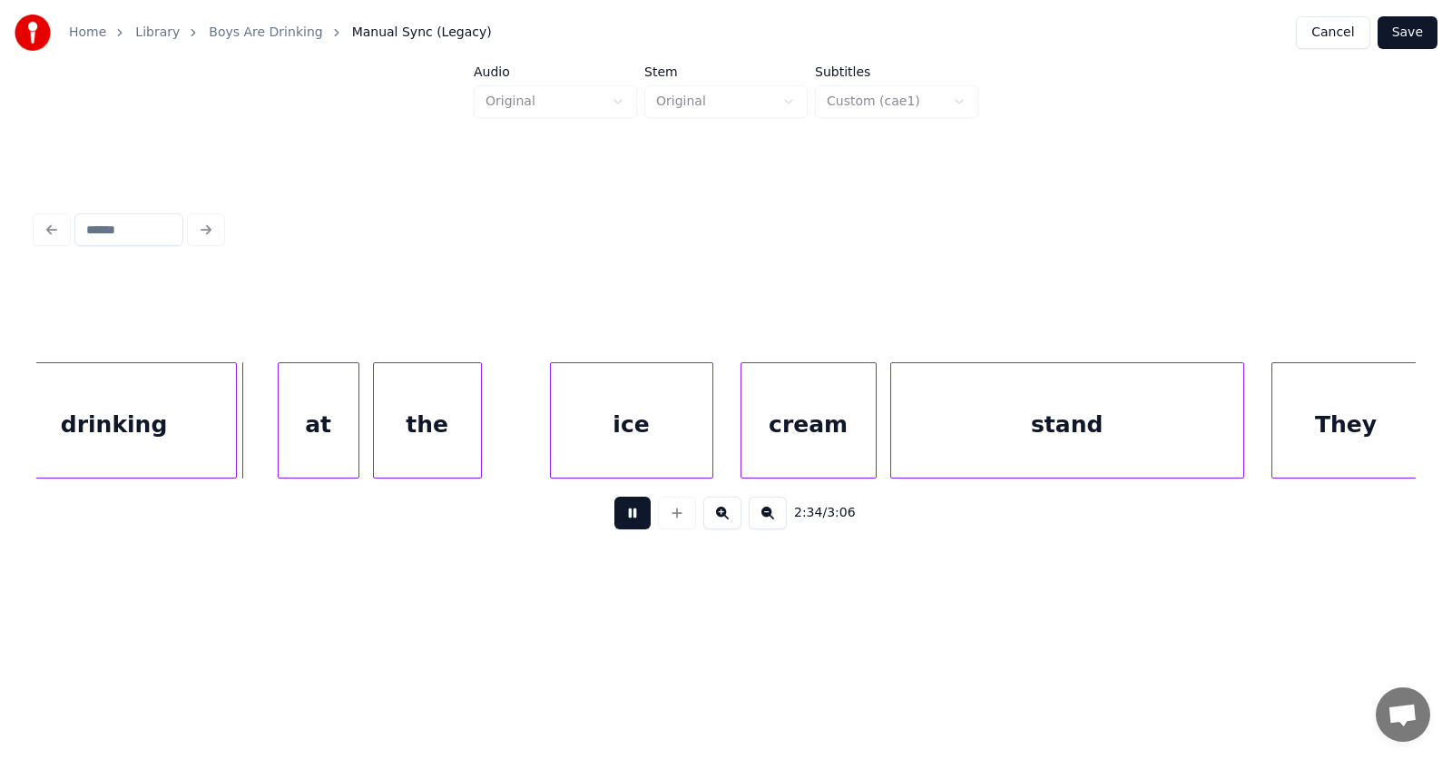
click at [625, 523] on button at bounding box center [632, 512] width 36 height 33
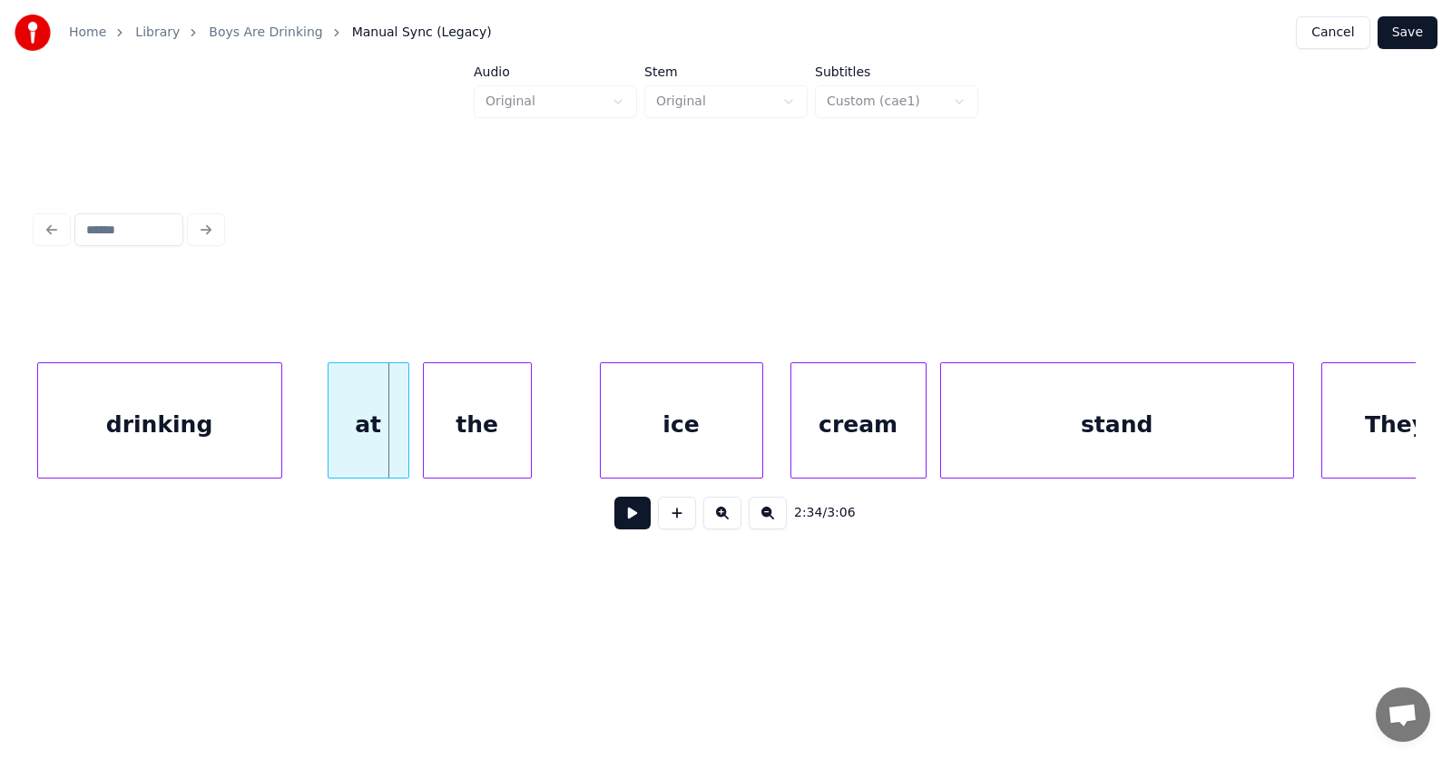
click at [148, 437] on div "drinking" at bounding box center [159, 424] width 243 height 123
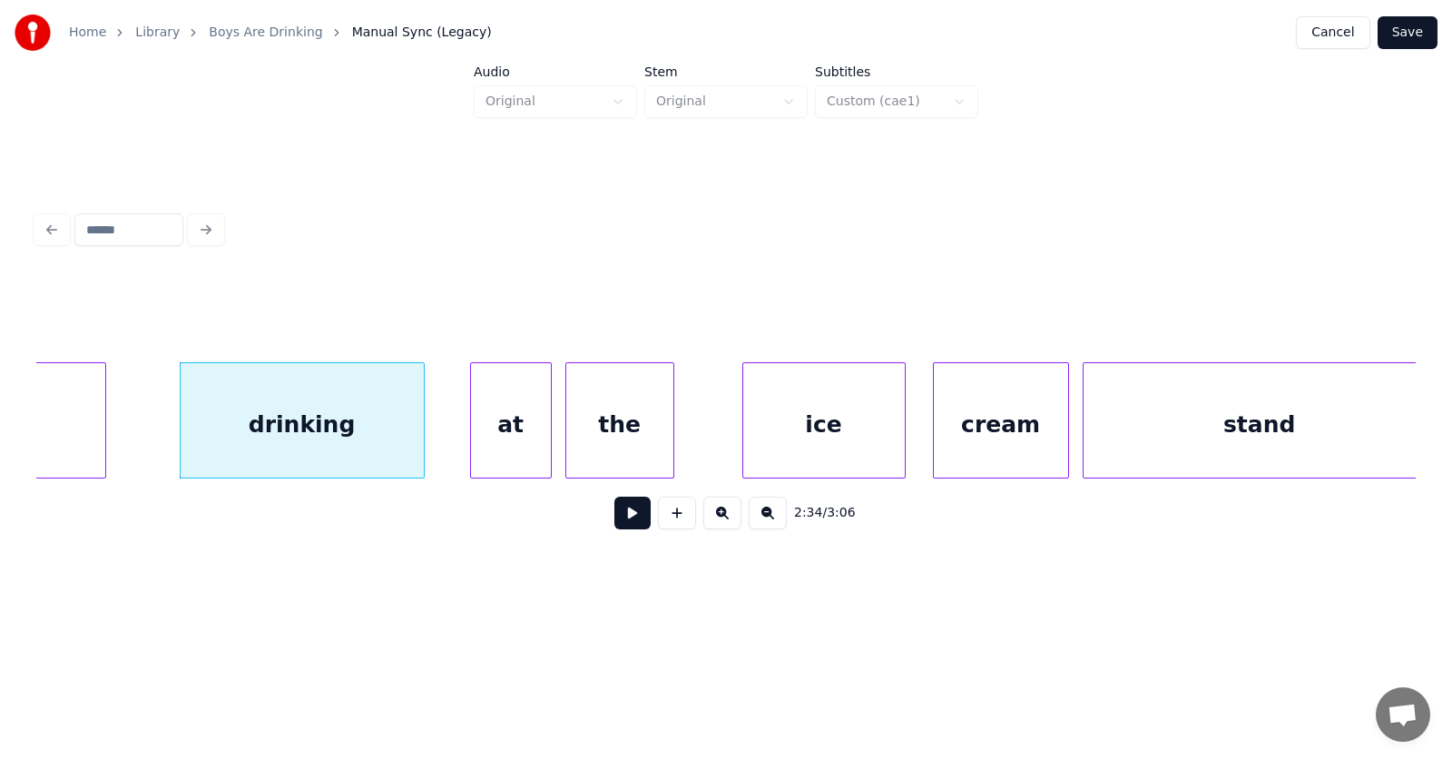
scroll to position [0, 104451]
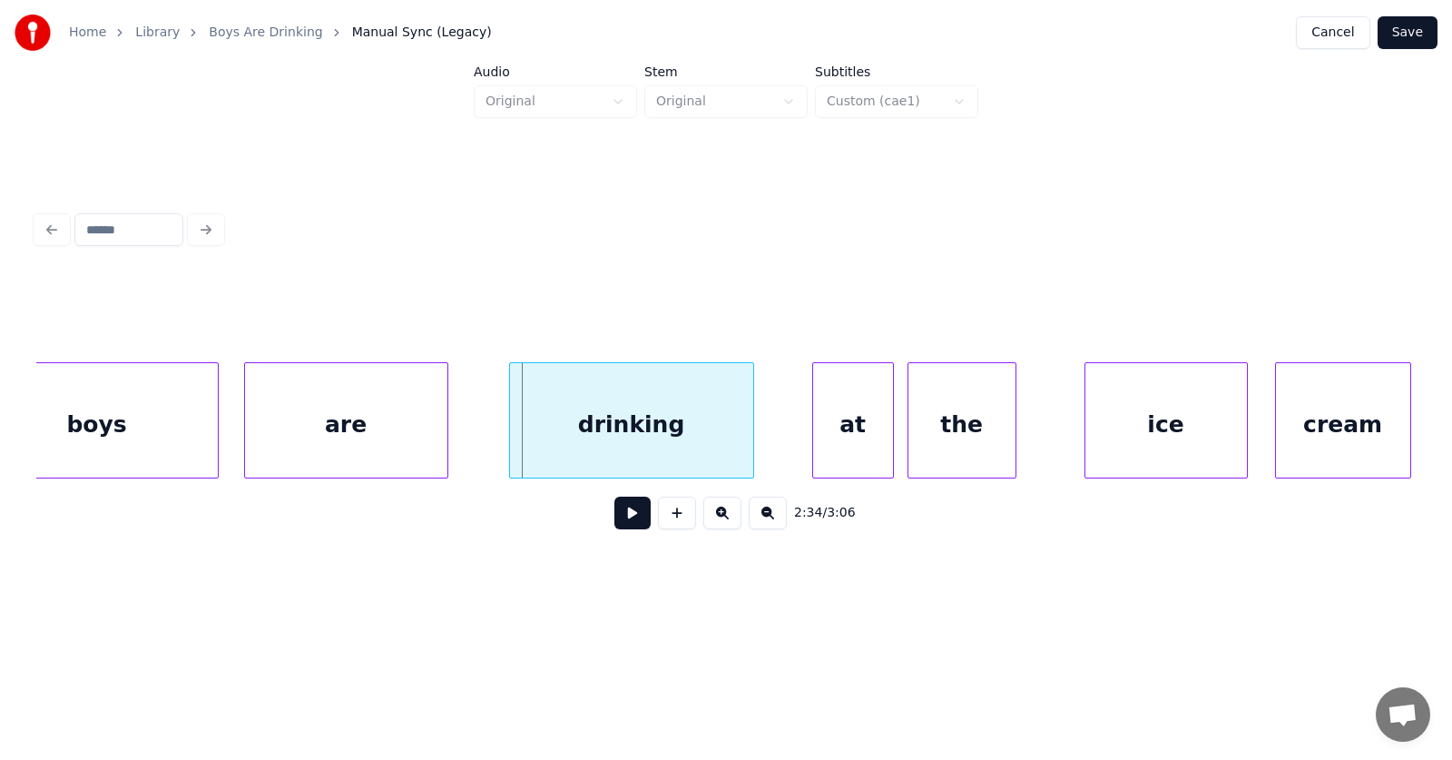
click at [663, 434] on div "drinking" at bounding box center [631, 424] width 243 height 123
click at [809, 444] on div "at" at bounding box center [821, 424] width 80 height 123
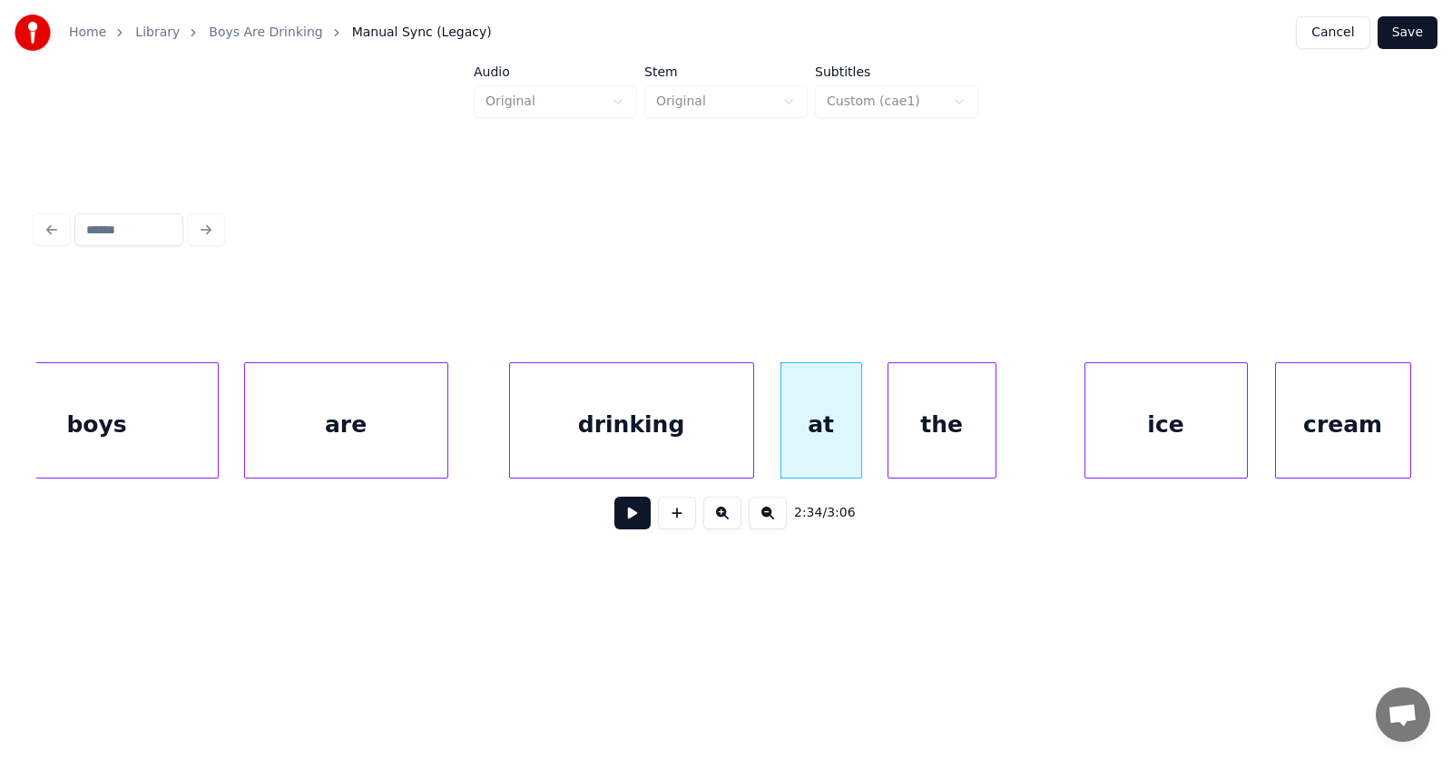
click at [932, 446] on div "the" at bounding box center [942, 424] width 107 height 123
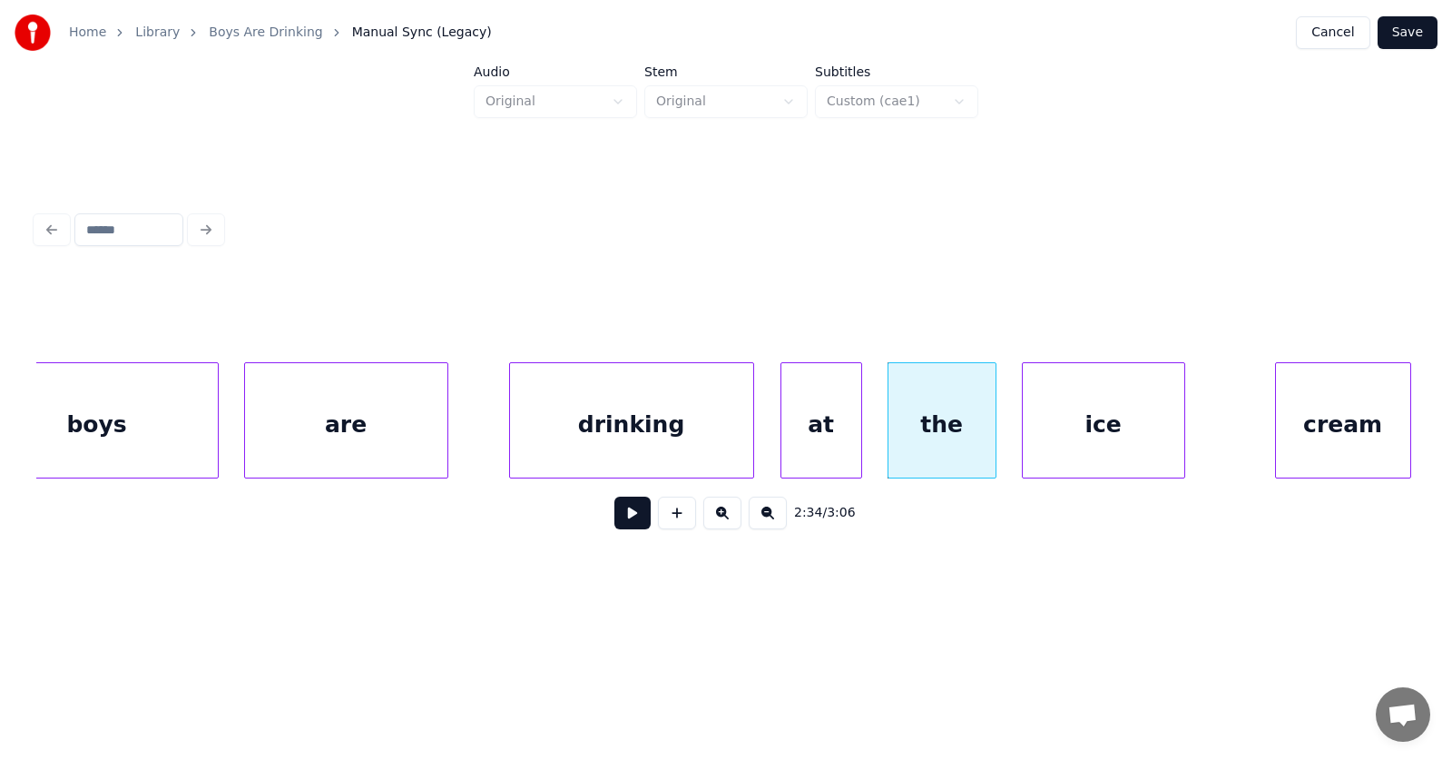
click at [1114, 440] on div "ice" at bounding box center [1104, 424] width 162 height 123
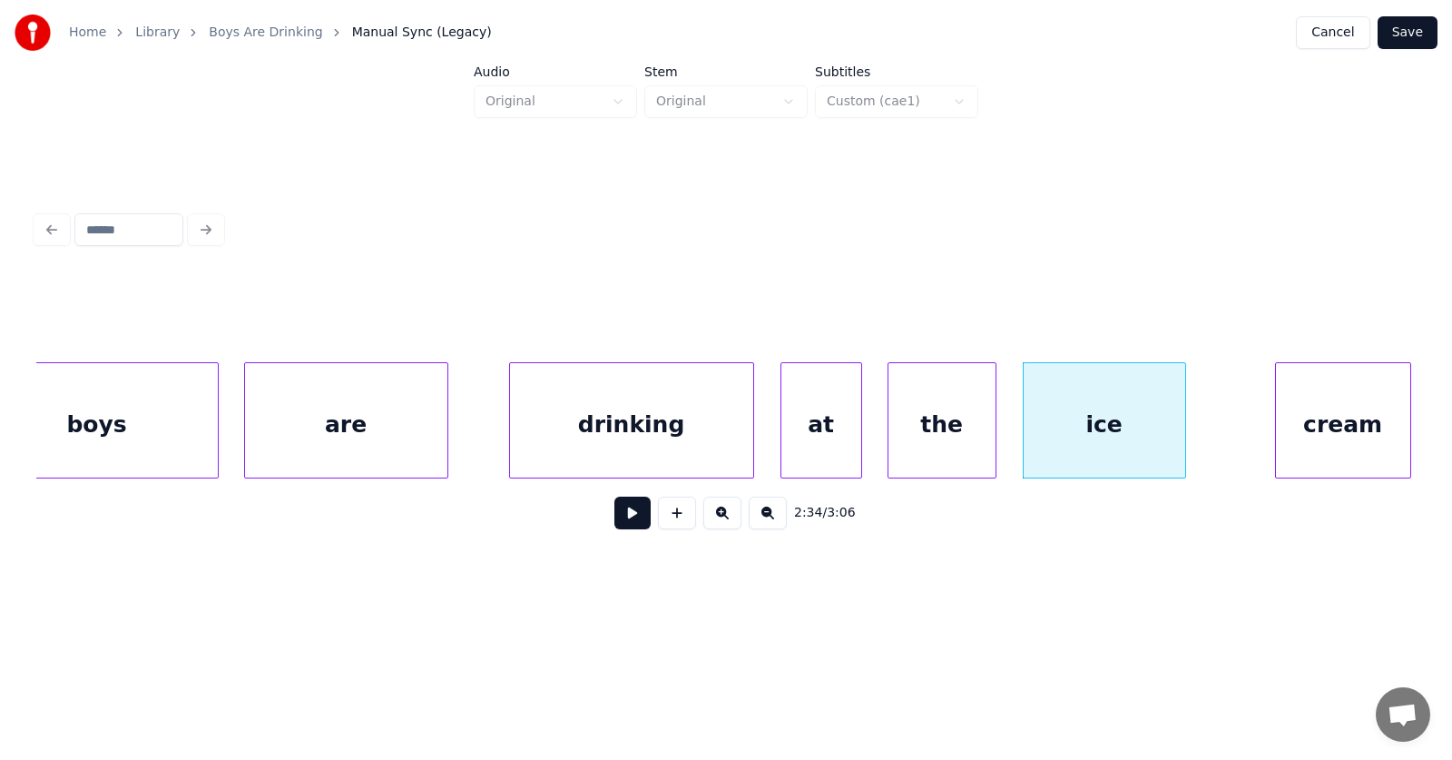
click at [1321, 433] on div "cream" at bounding box center [1343, 424] width 134 height 123
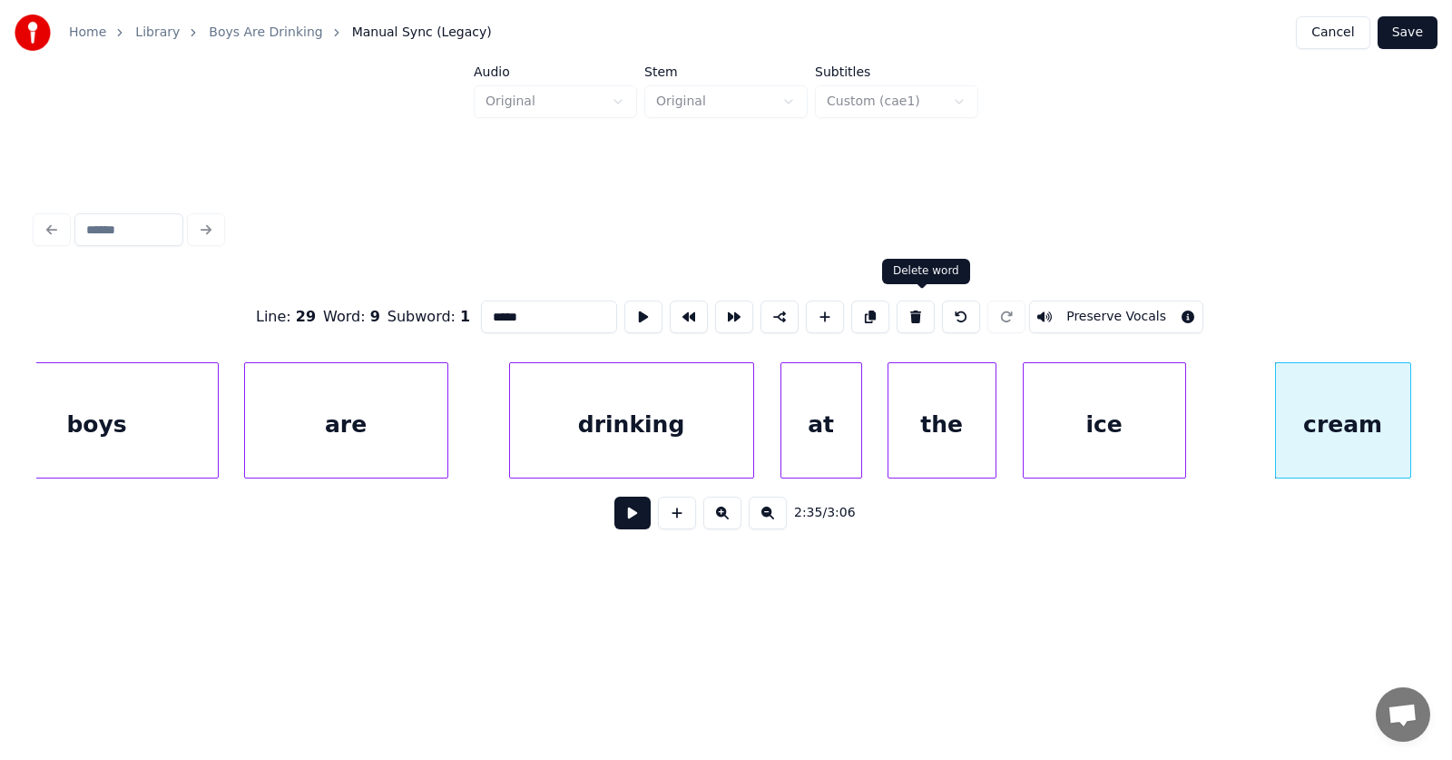
click at [921, 308] on button at bounding box center [916, 316] width 38 height 33
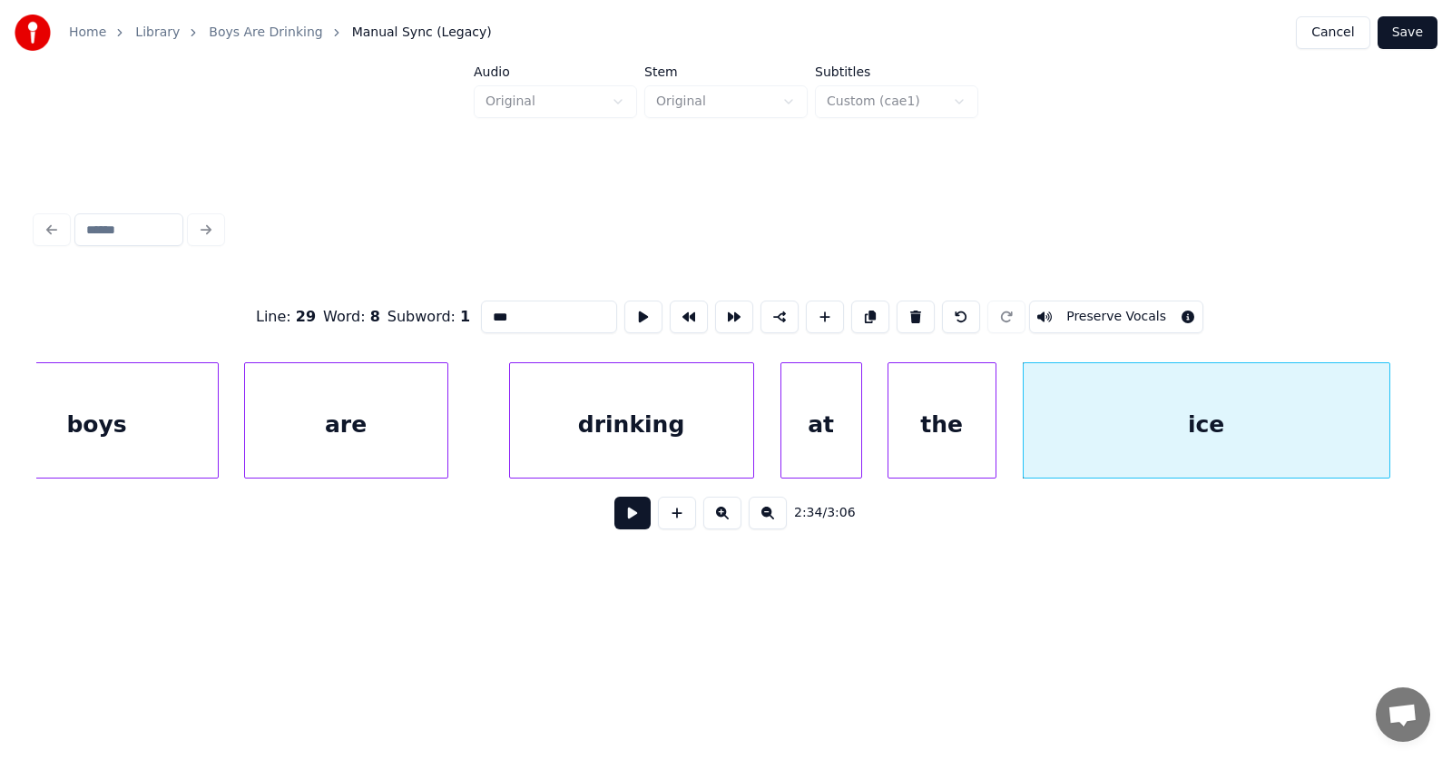
click at [1389, 427] on div at bounding box center [1386, 420] width 5 height 114
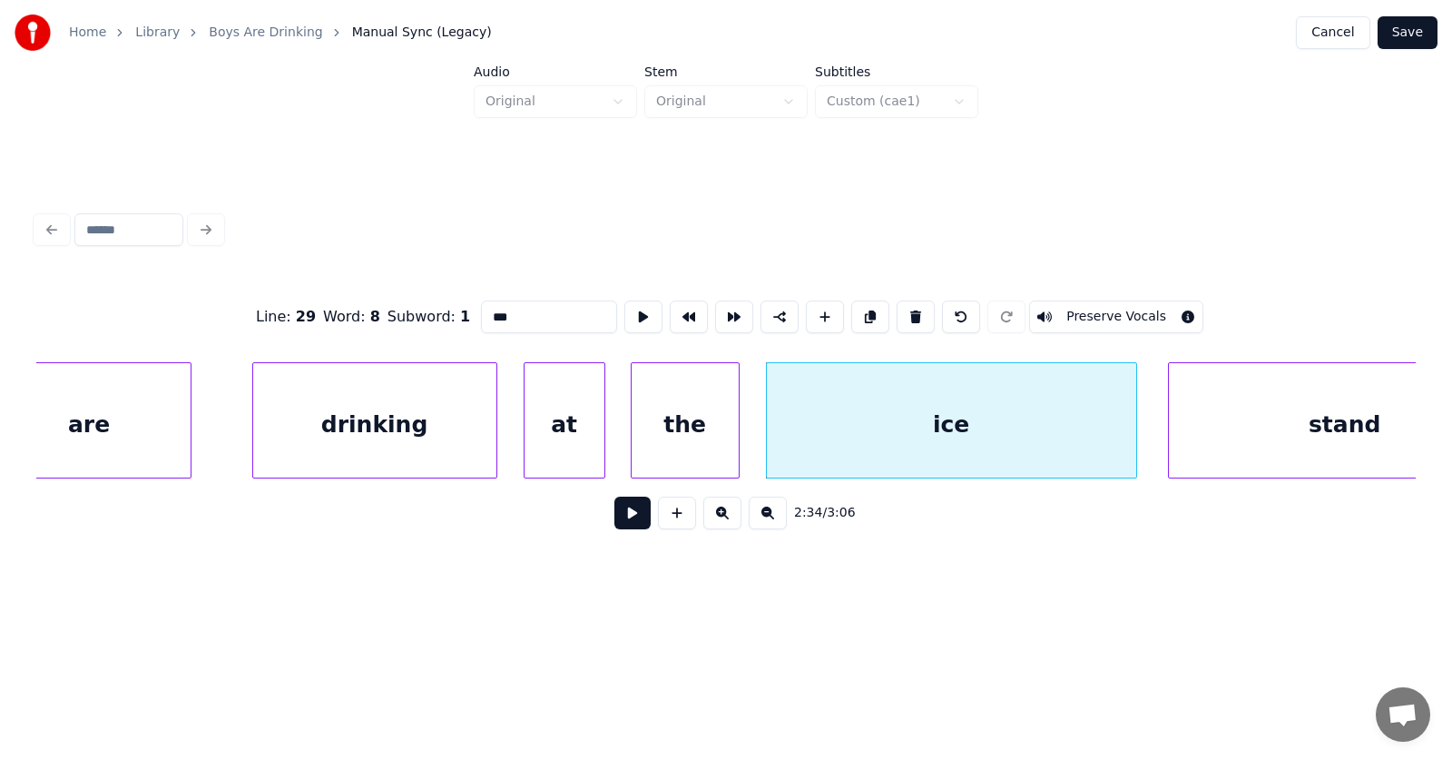
scroll to position [0, 104793]
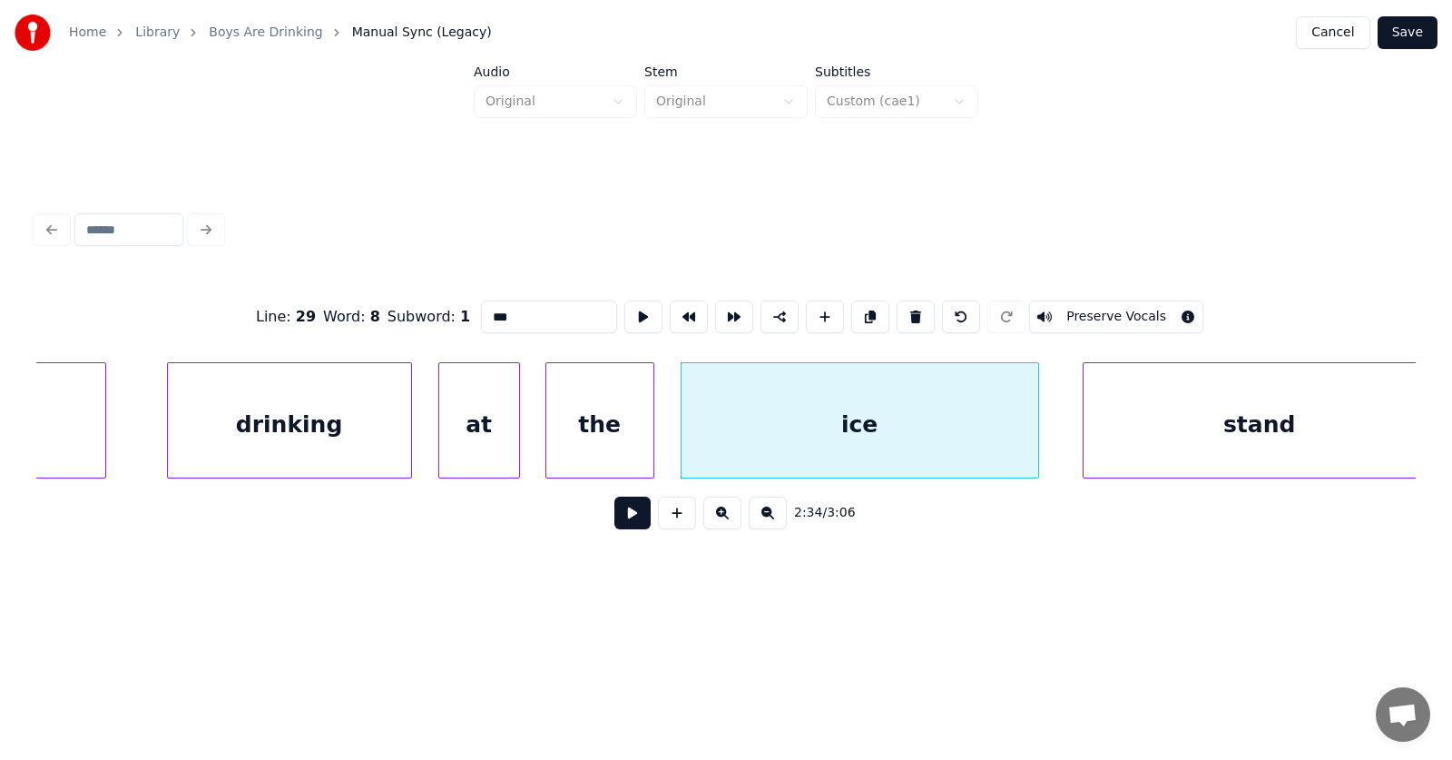
click at [1036, 439] on div at bounding box center [1035, 420] width 5 height 114
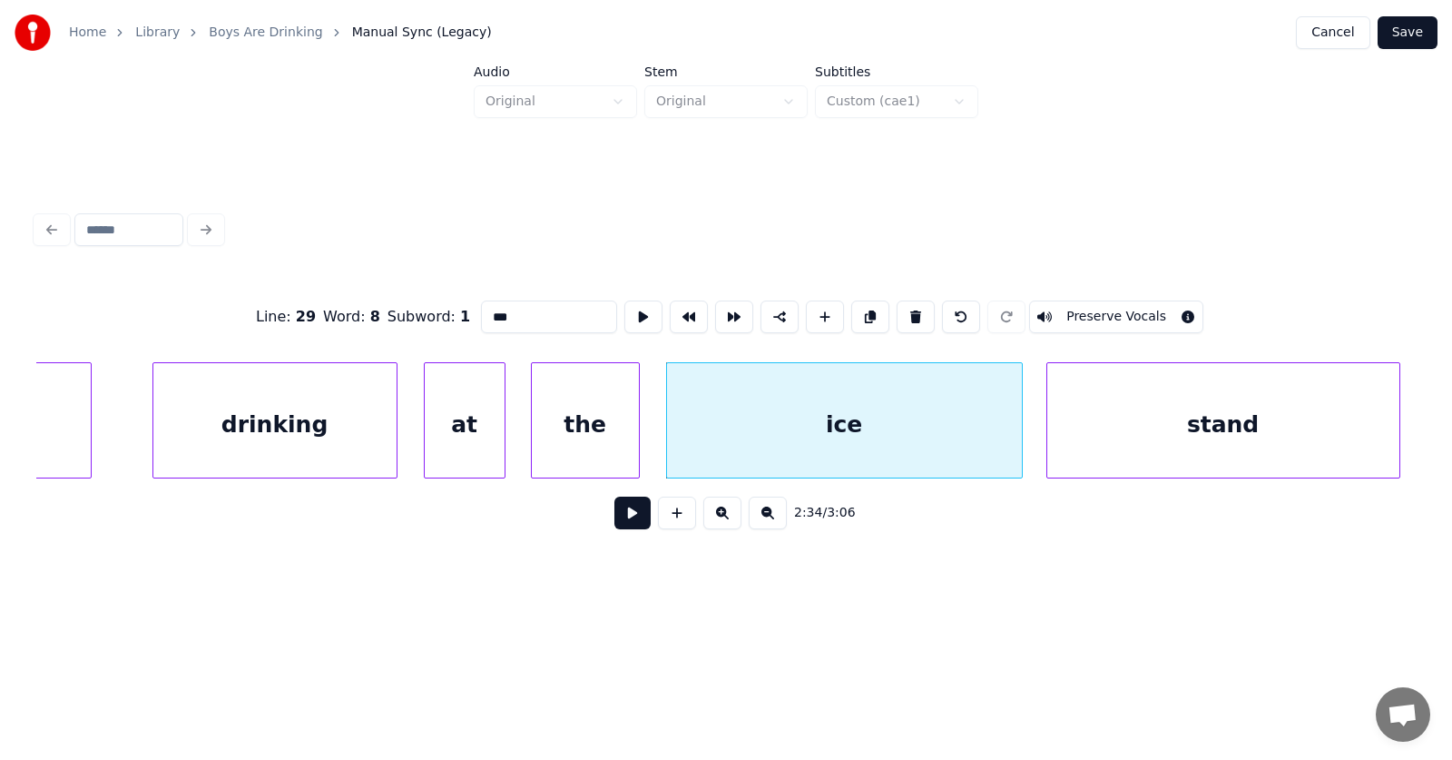
click at [1137, 431] on div "stand" at bounding box center [1223, 424] width 352 height 123
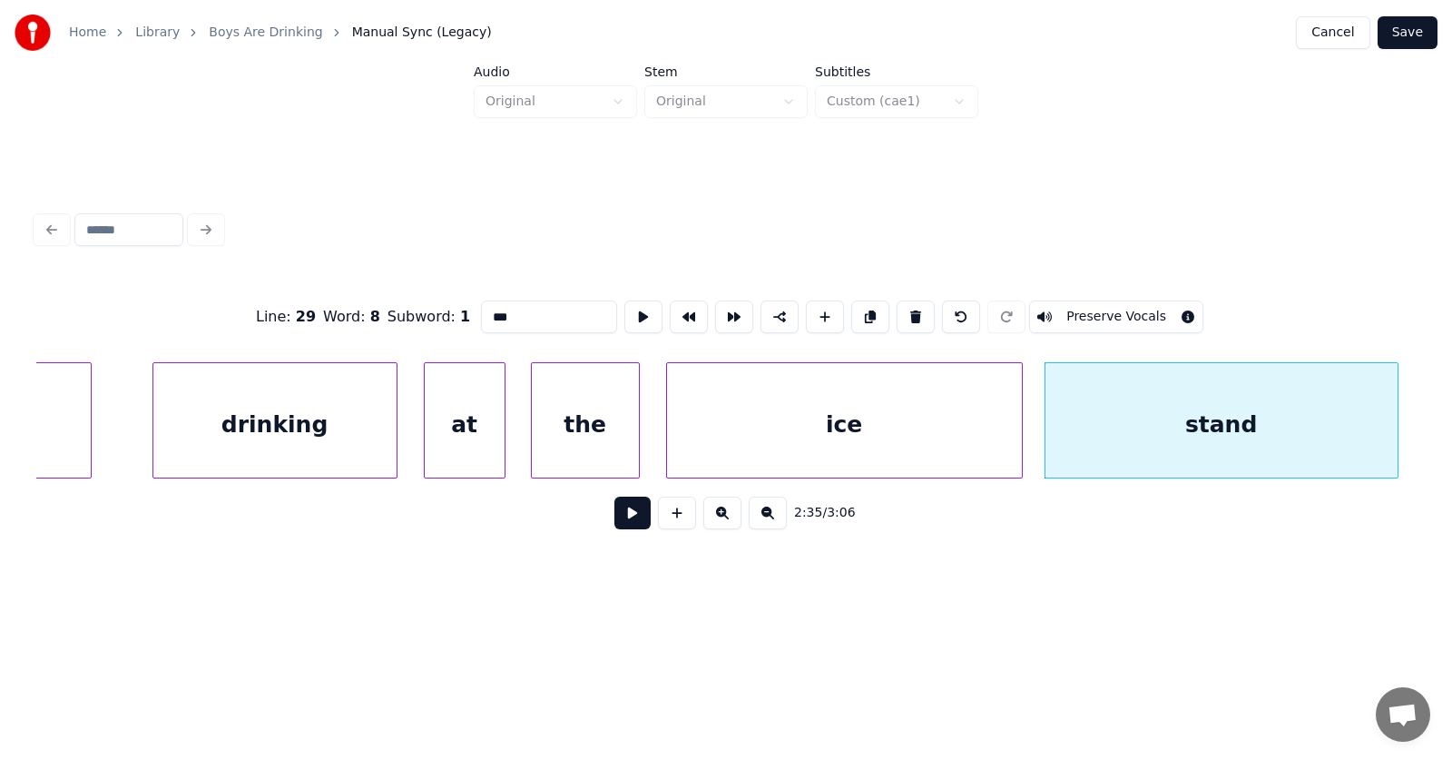
click at [1135, 429] on div "stand" at bounding box center [1222, 424] width 352 height 123
drag, startPoint x: 496, startPoint y: 311, endPoint x: 451, endPoint y: 314, distance: 45.5
click at [481, 314] on input "*****" at bounding box center [549, 316] width 136 height 33
click at [839, 425] on div "ice" at bounding box center [844, 424] width 355 height 123
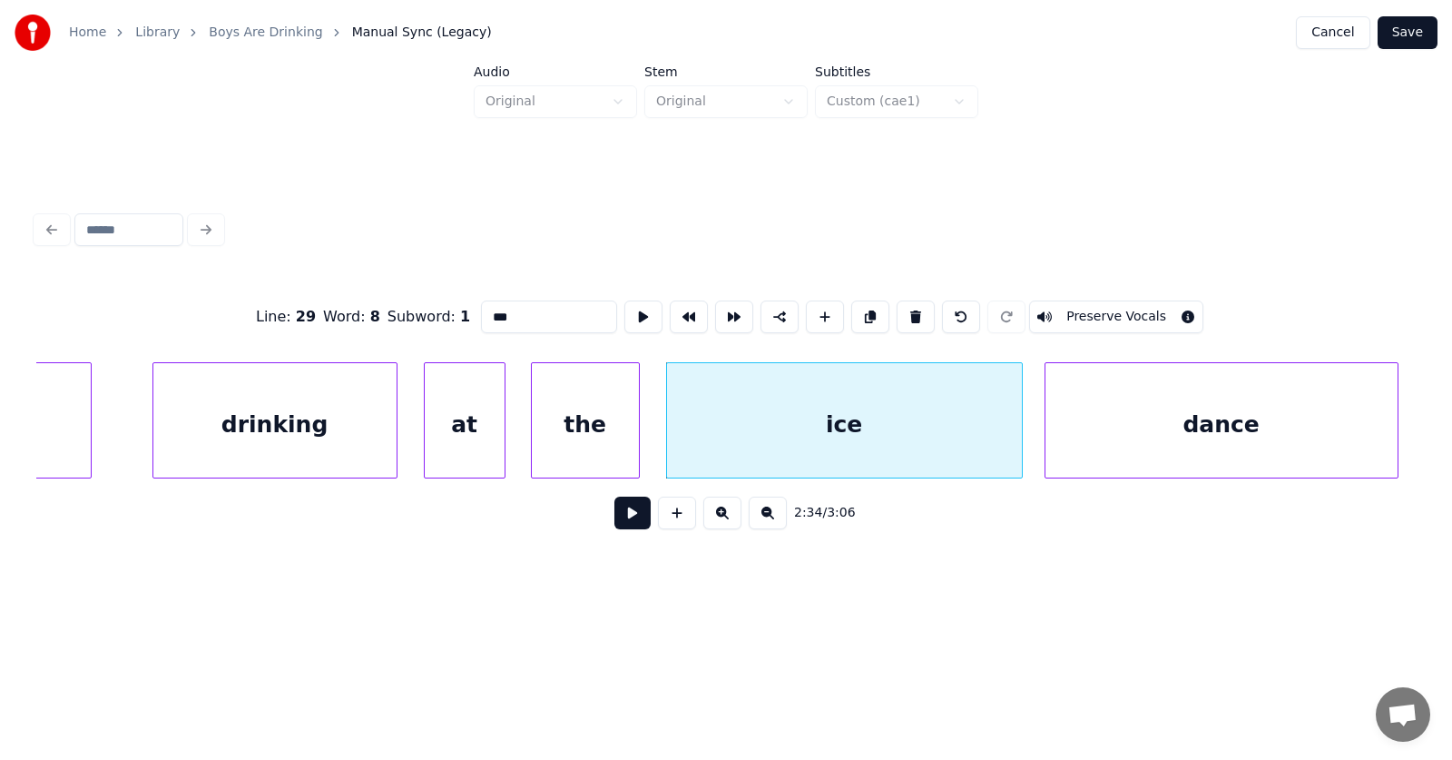
drag, startPoint x: 487, startPoint y: 319, endPoint x: 440, endPoint y: 319, distance: 47.2
click at [481, 319] on input "***" at bounding box center [549, 316] width 136 height 33
type input "**********"
click at [633, 522] on button at bounding box center [632, 512] width 36 height 33
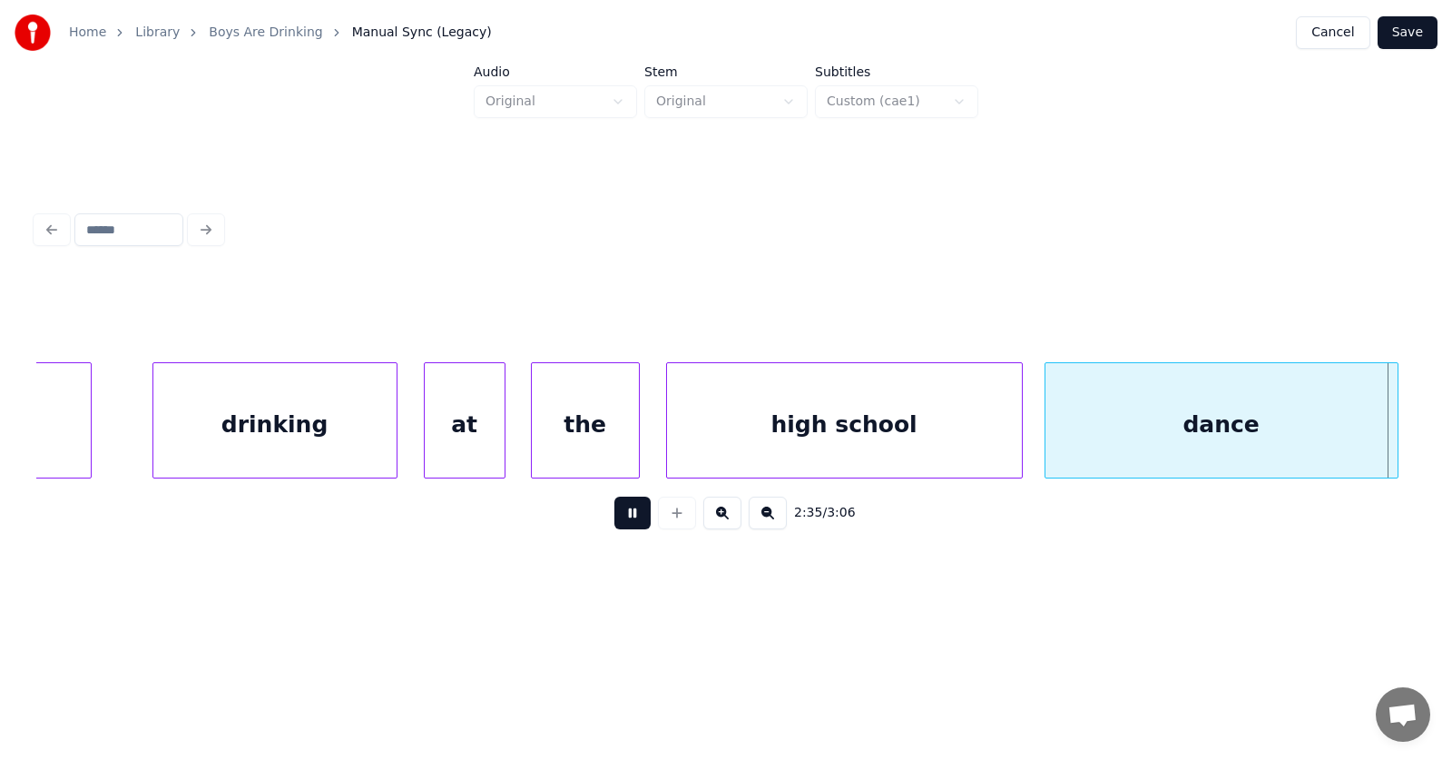
scroll to position [0, 106196]
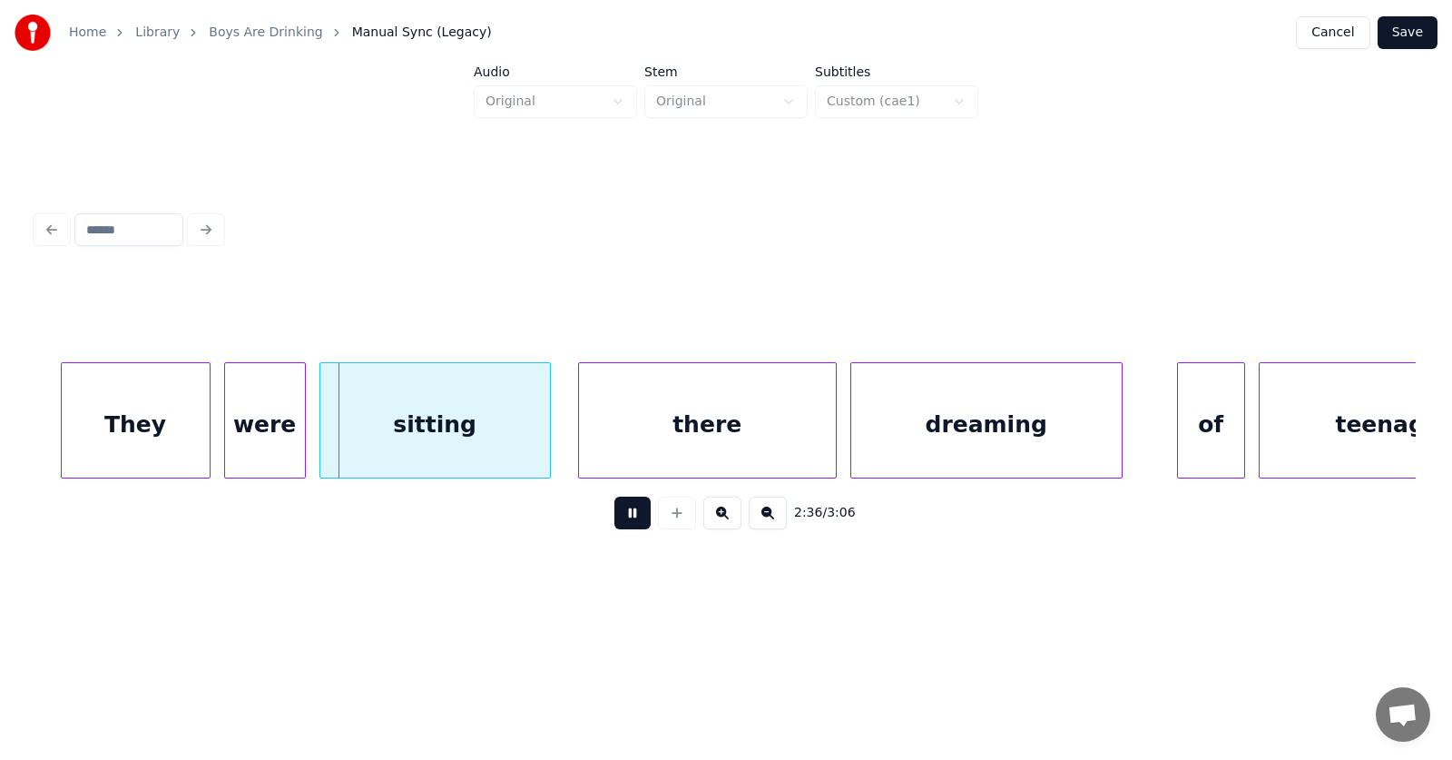
click at [633, 522] on button at bounding box center [632, 512] width 36 height 33
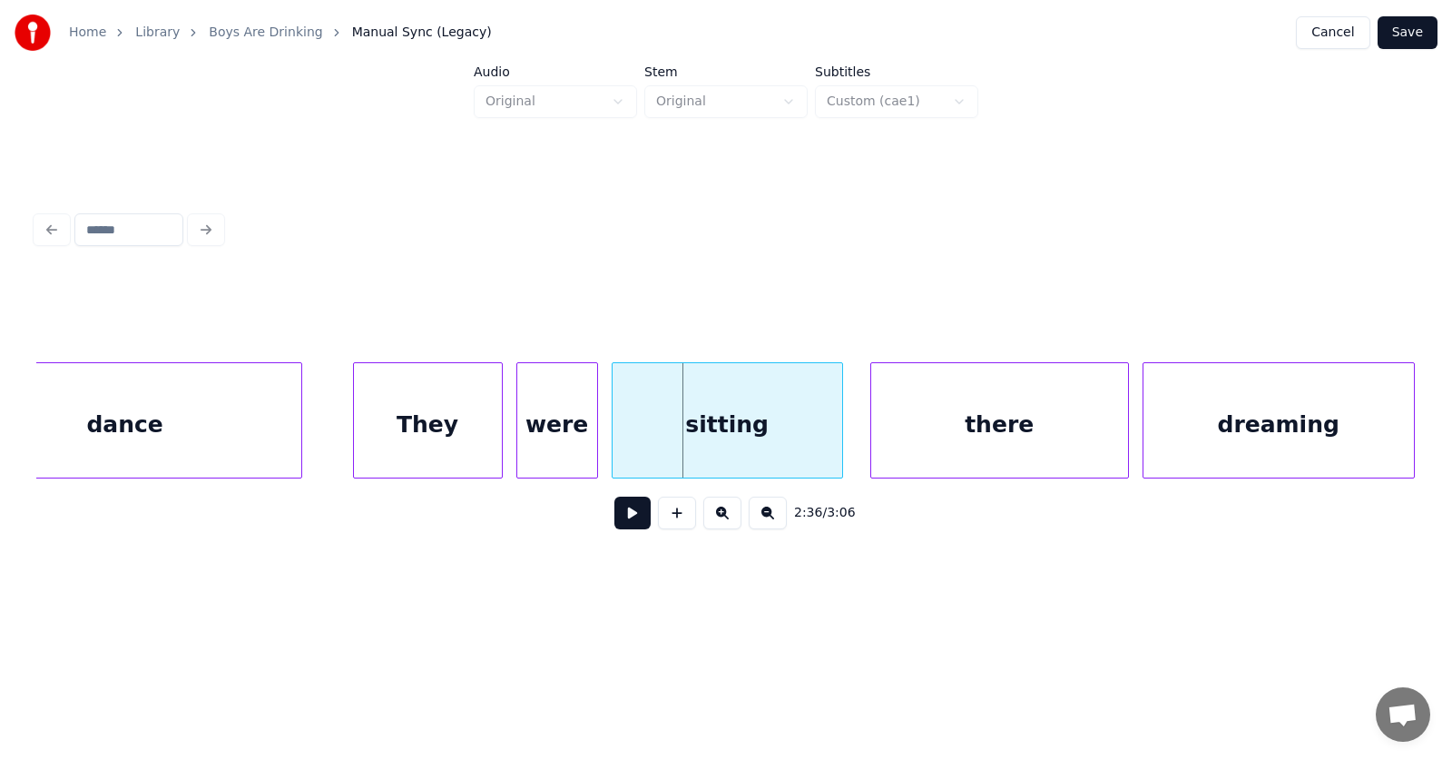
scroll to position [0, 105562]
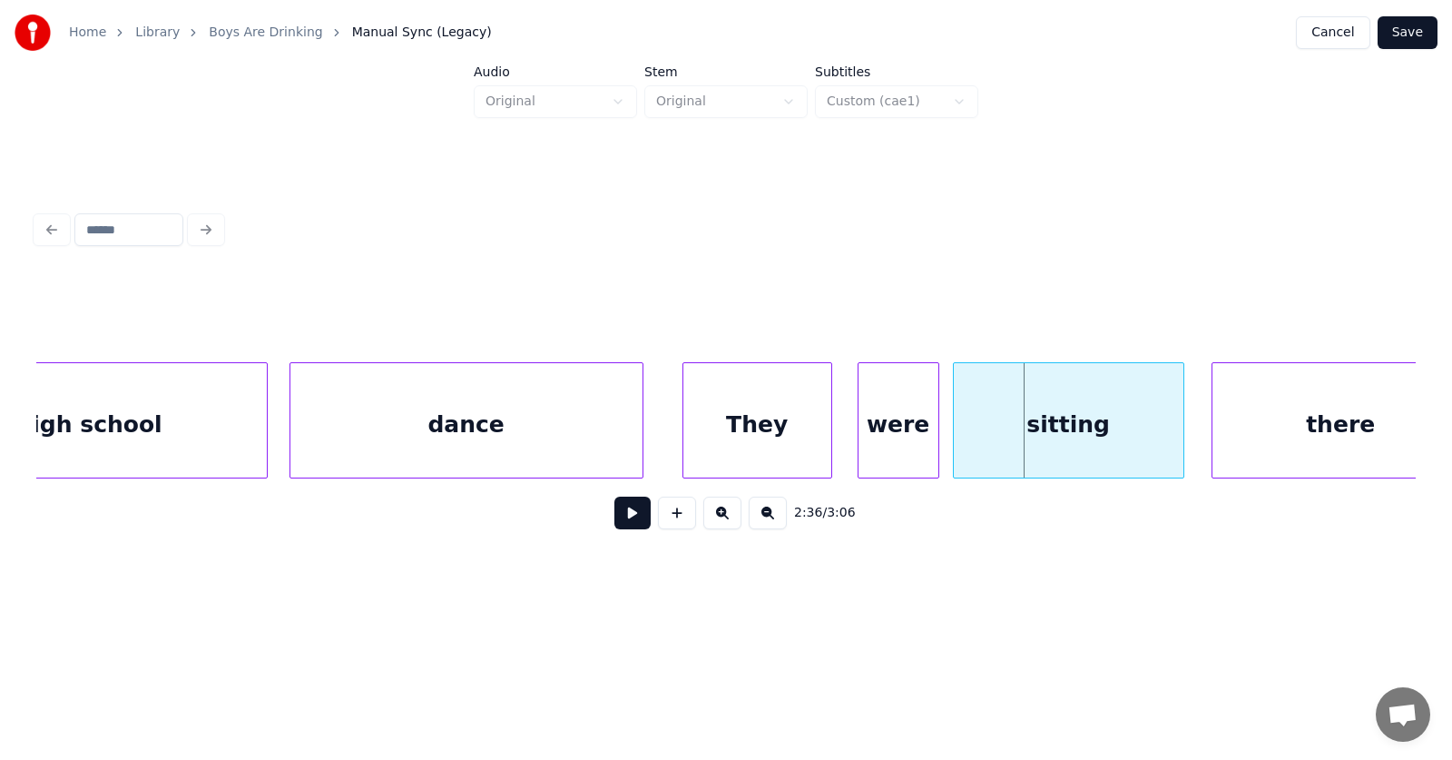
click at [784, 423] on div "They" at bounding box center [757, 424] width 148 height 123
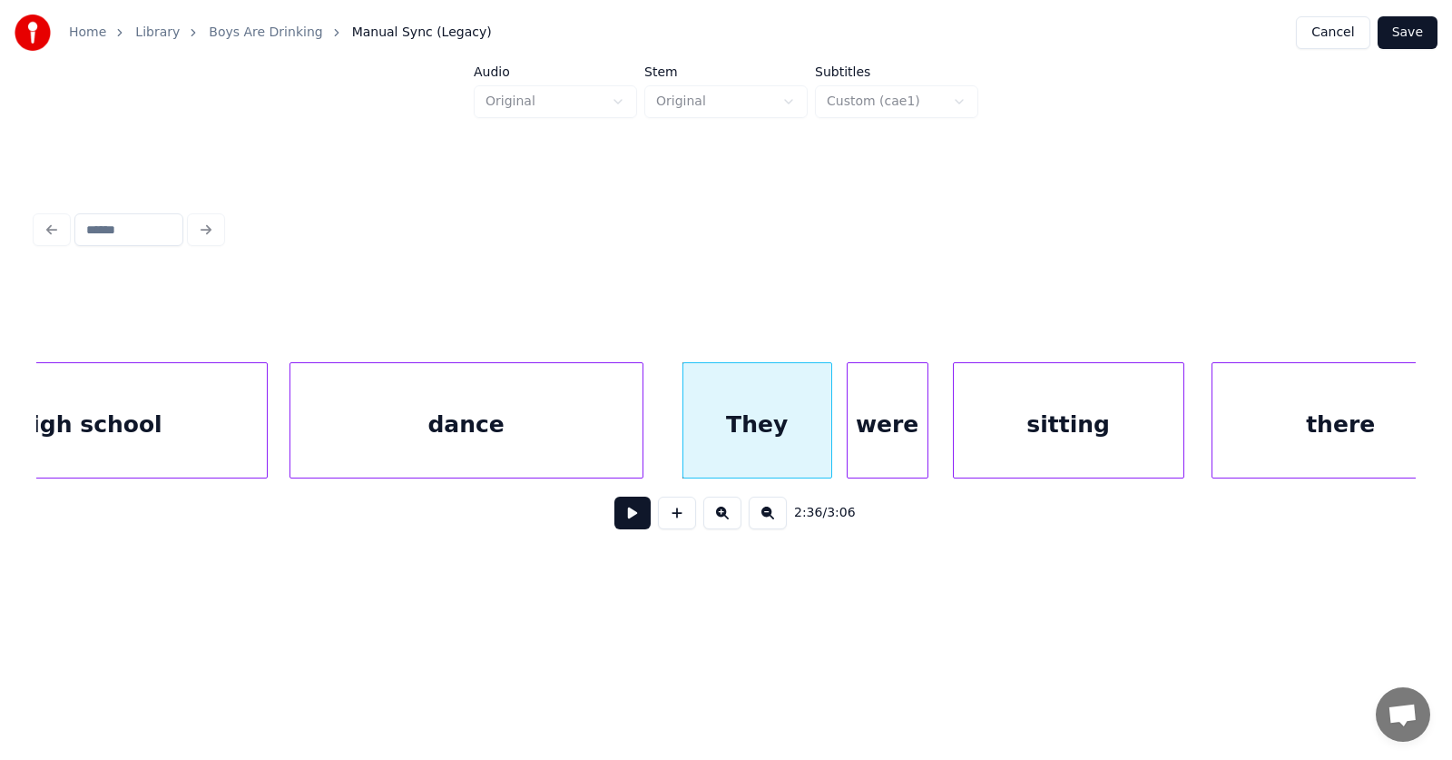
click at [872, 437] on div "were" at bounding box center [888, 424] width 80 height 123
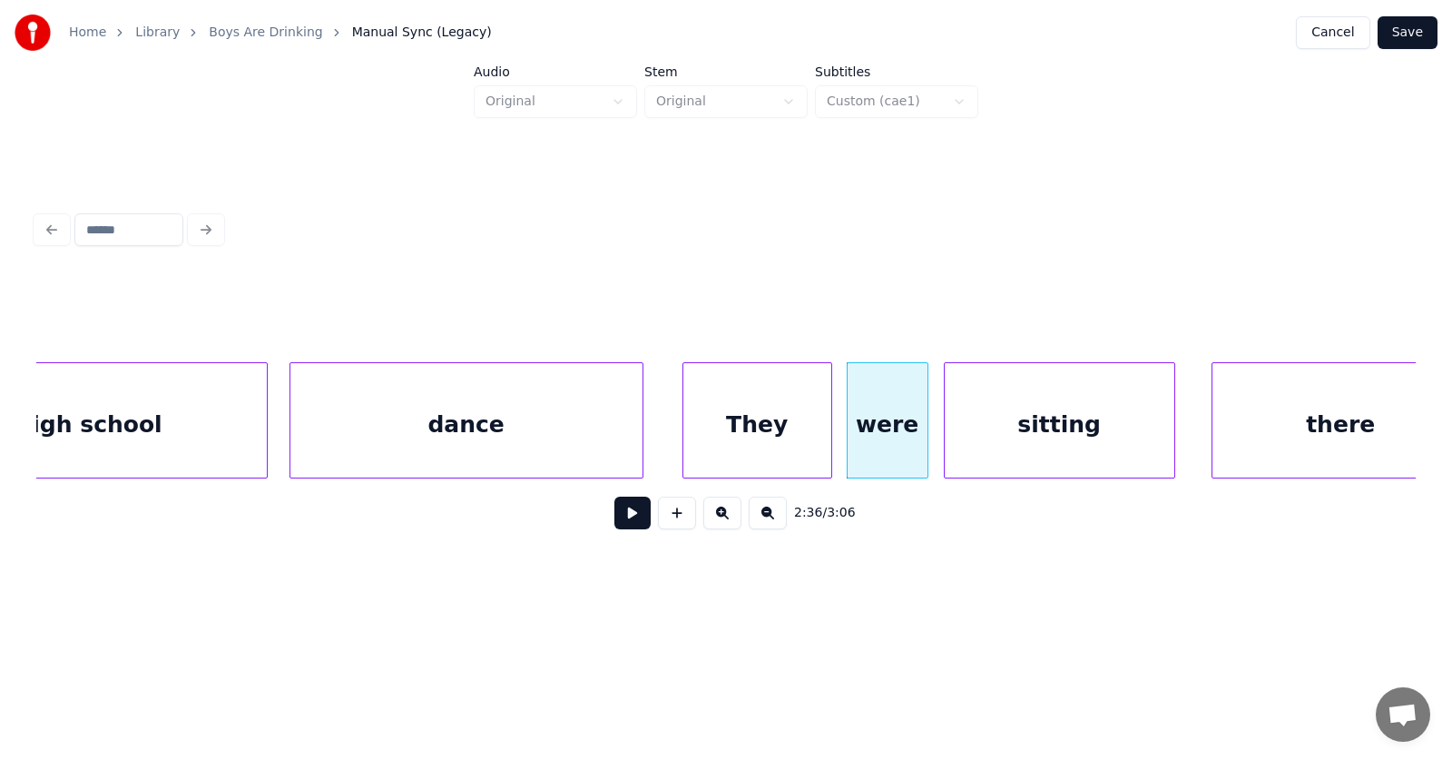
click at [997, 436] on div "sitting" at bounding box center [1060, 424] width 230 height 123
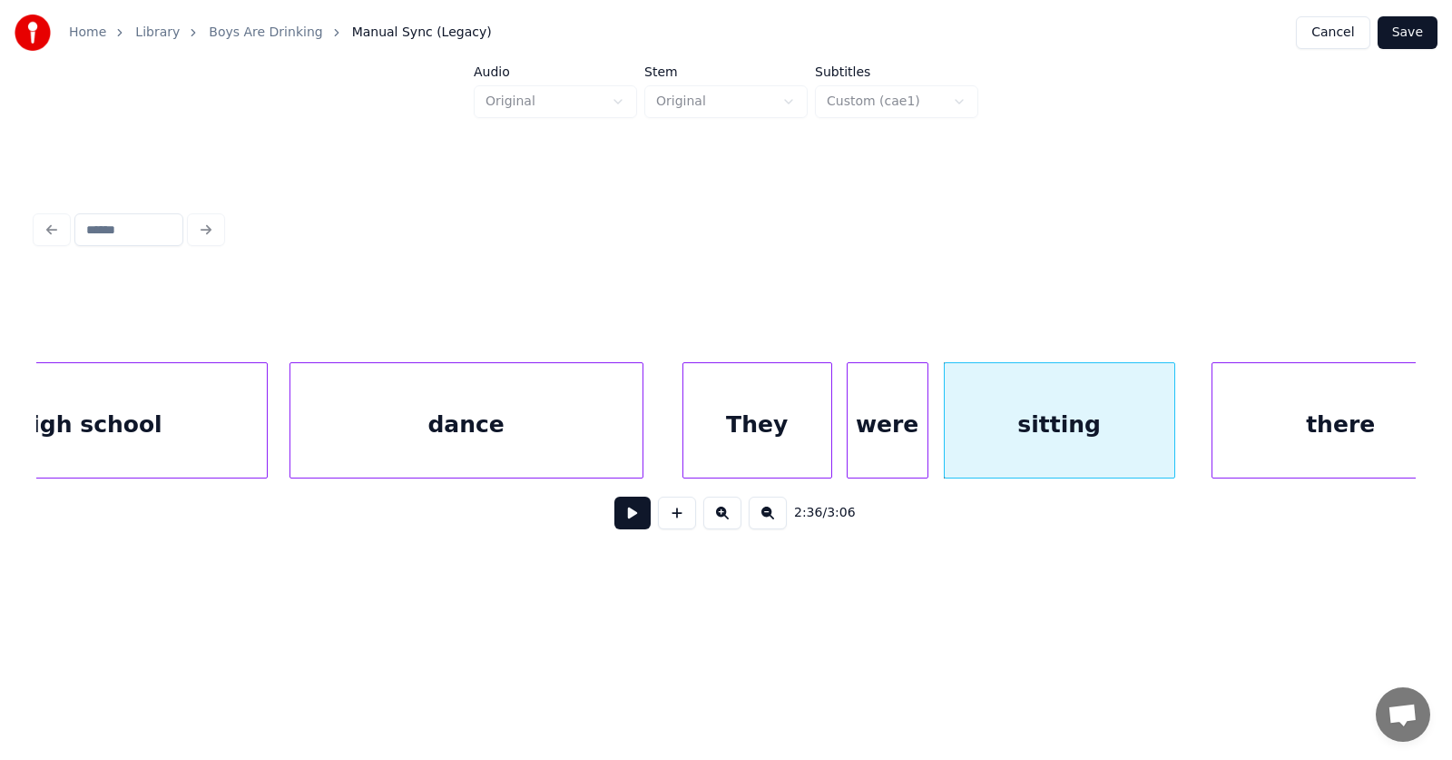
click at [743, 426] on div "They" at bounding box center [757, 424] width 148 height 123
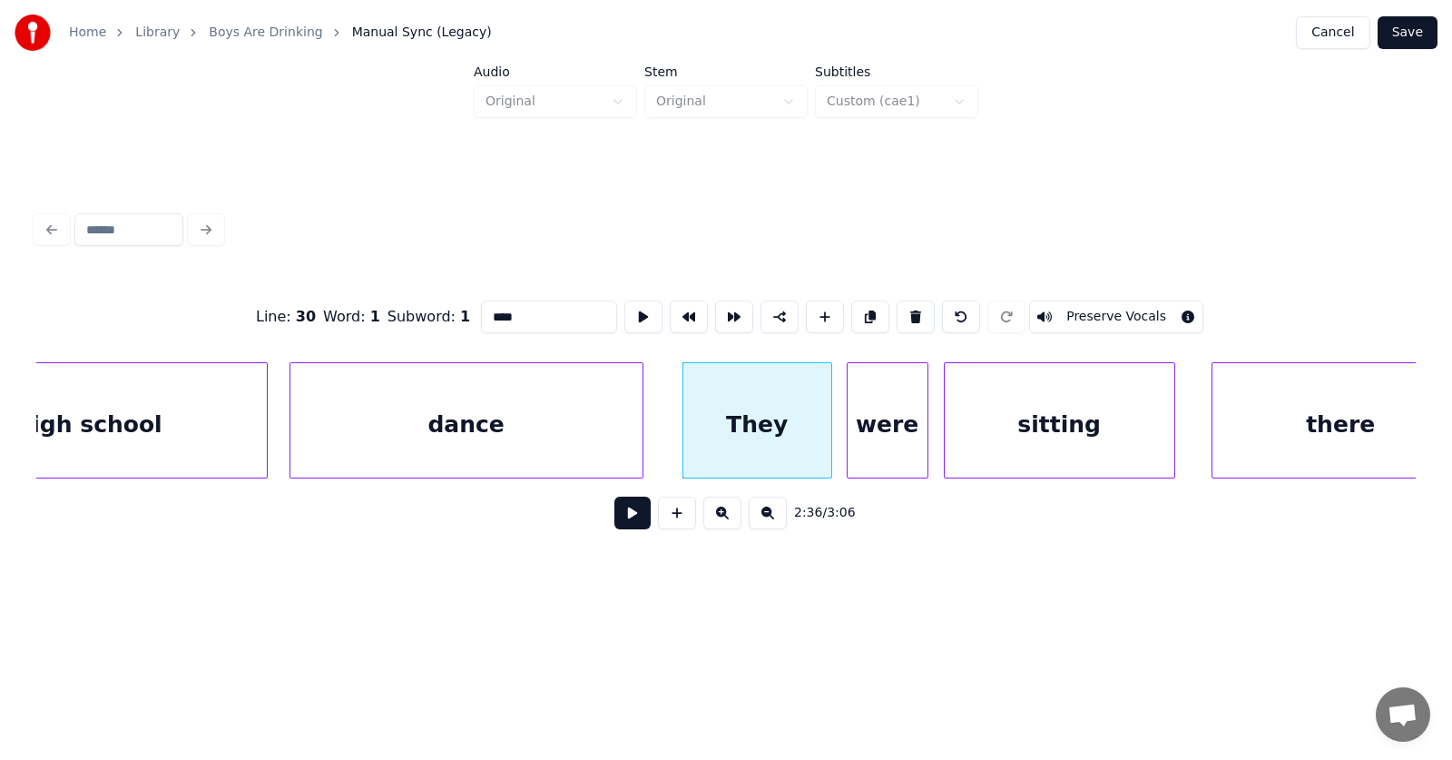
drag, startPoint x: 516, startPoint y: 308, endPoint x: 448, endPoint y: 311, distance: 68.2
click at [481, 311] on input "****" at bounding box center [549, 316] width 136 height 33
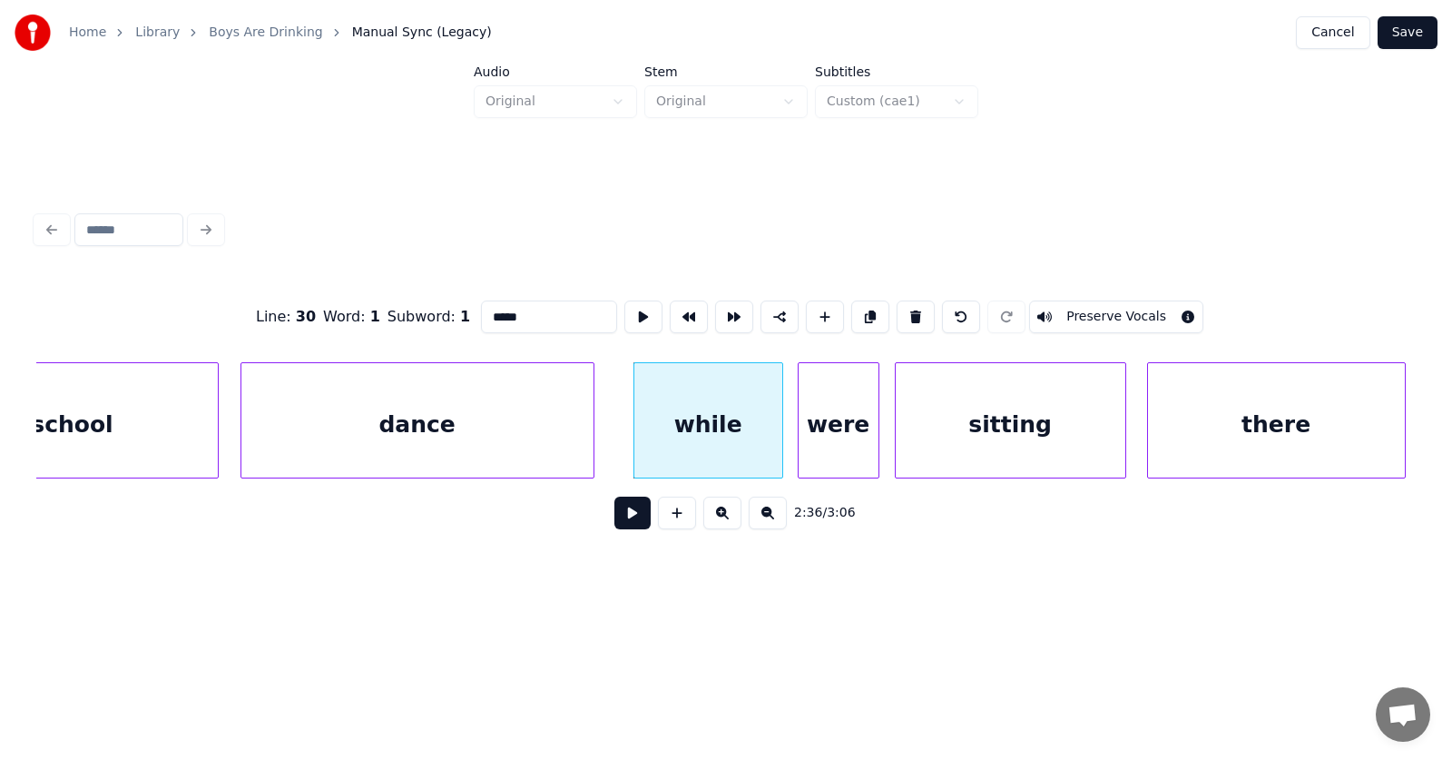
click at [1269, 437] on div "there" at bounding box center [1276, 424] width 257 height 123
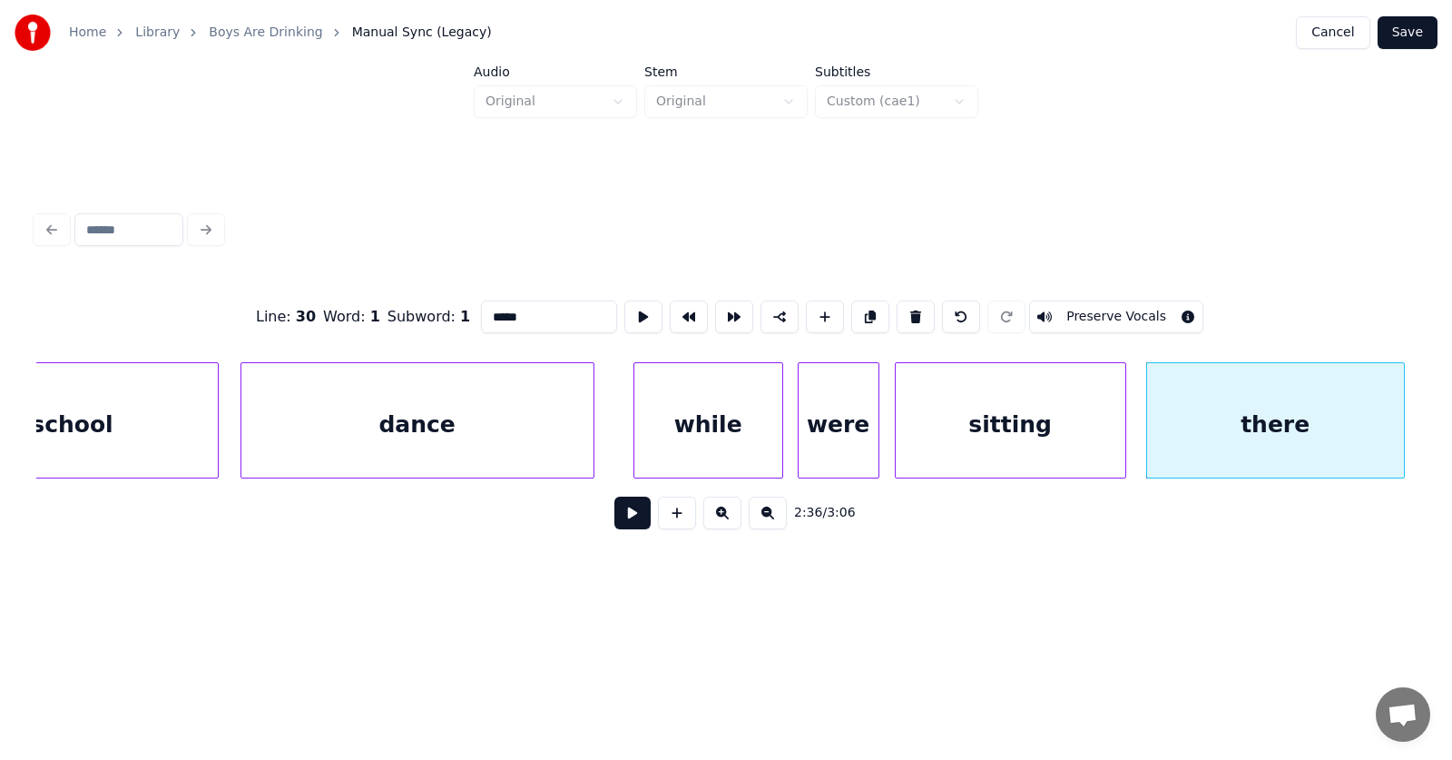
click at [1247, 432] on div "there" at bounding box center [1275, 424] width 257 height 123
click at [481, 306] on input "*****" at bounding box center [549, 316] width 136 height 33
type input "****"
click at [626, 516] on button at bounding box center [632, 512] width 36 height 33
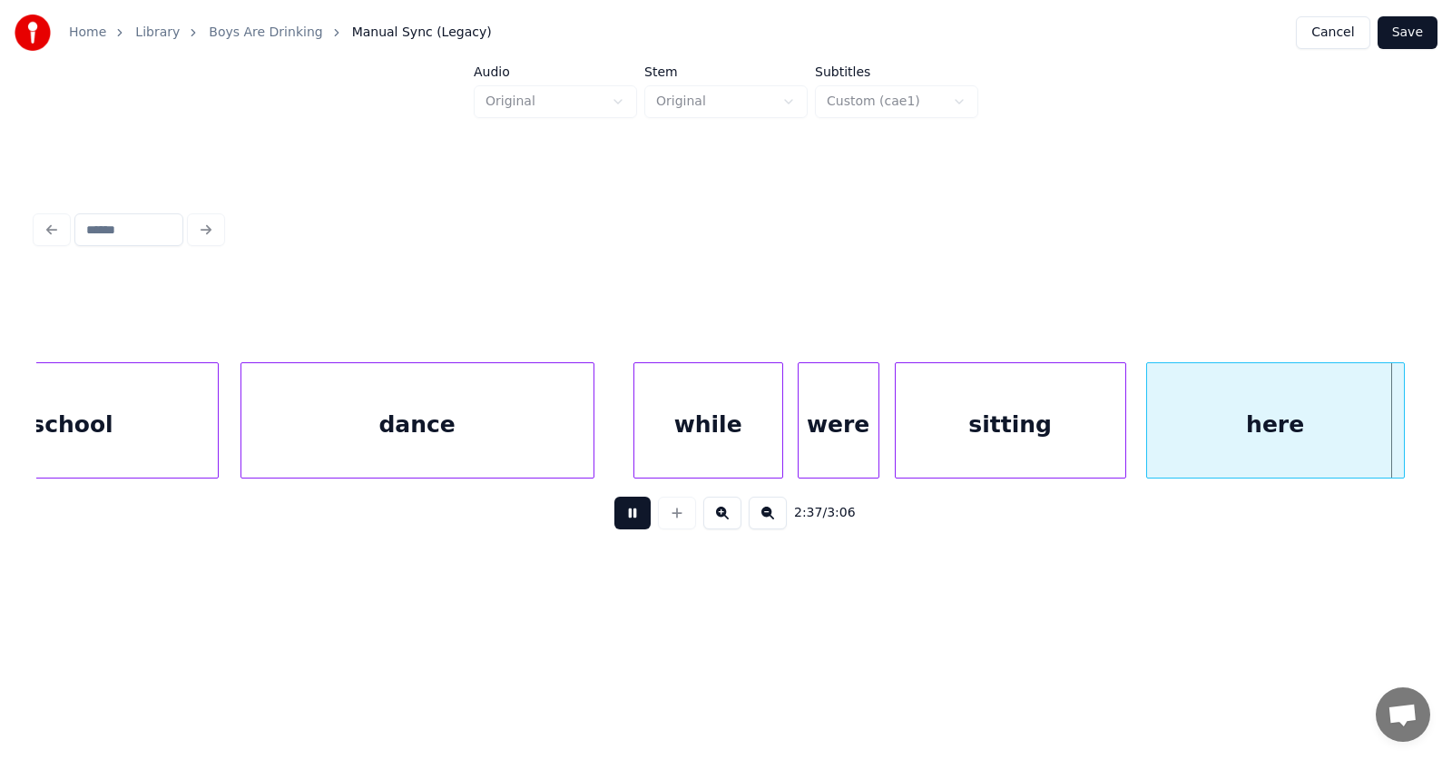
scroll to position [0, 106991]
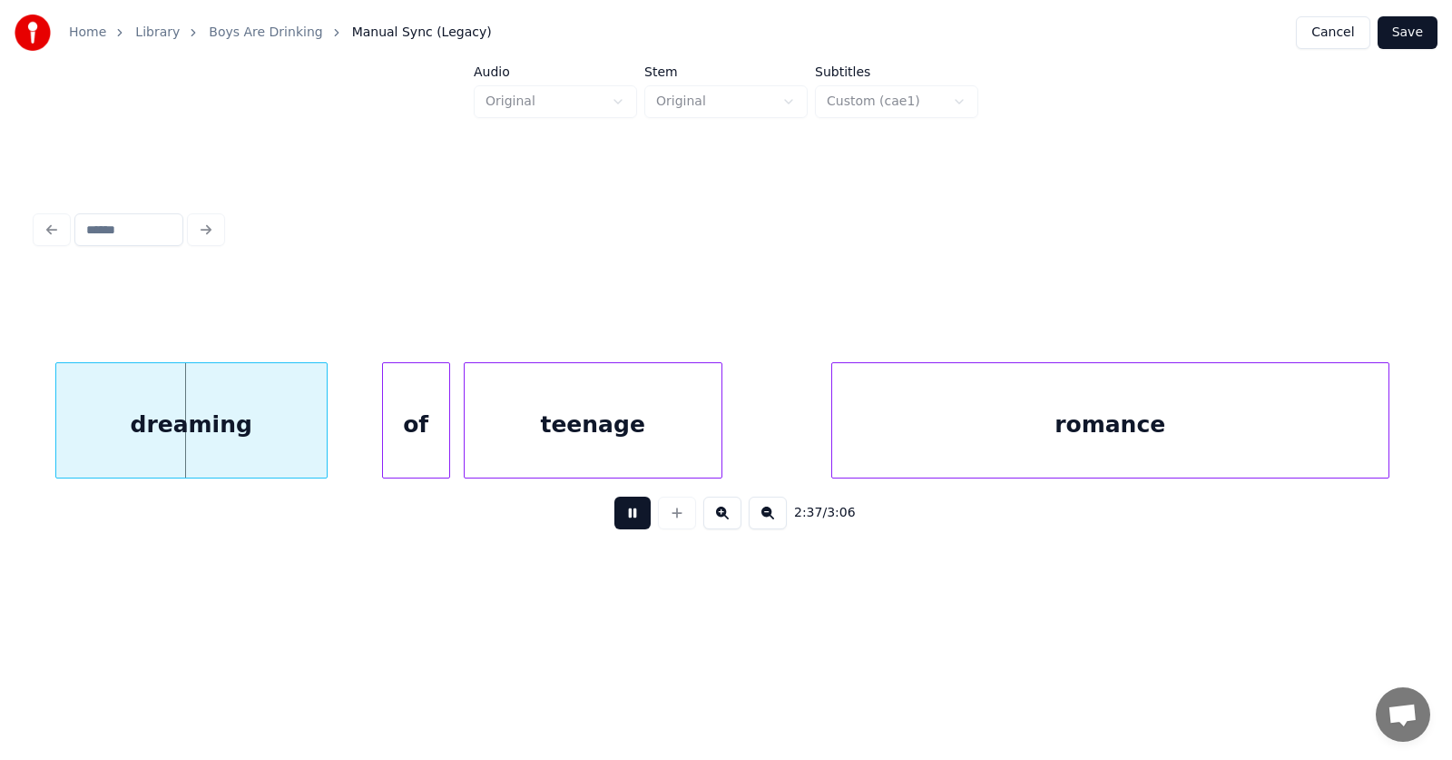
click at [626, 516] on button at bounding box center [632, 512] width 36 height 33
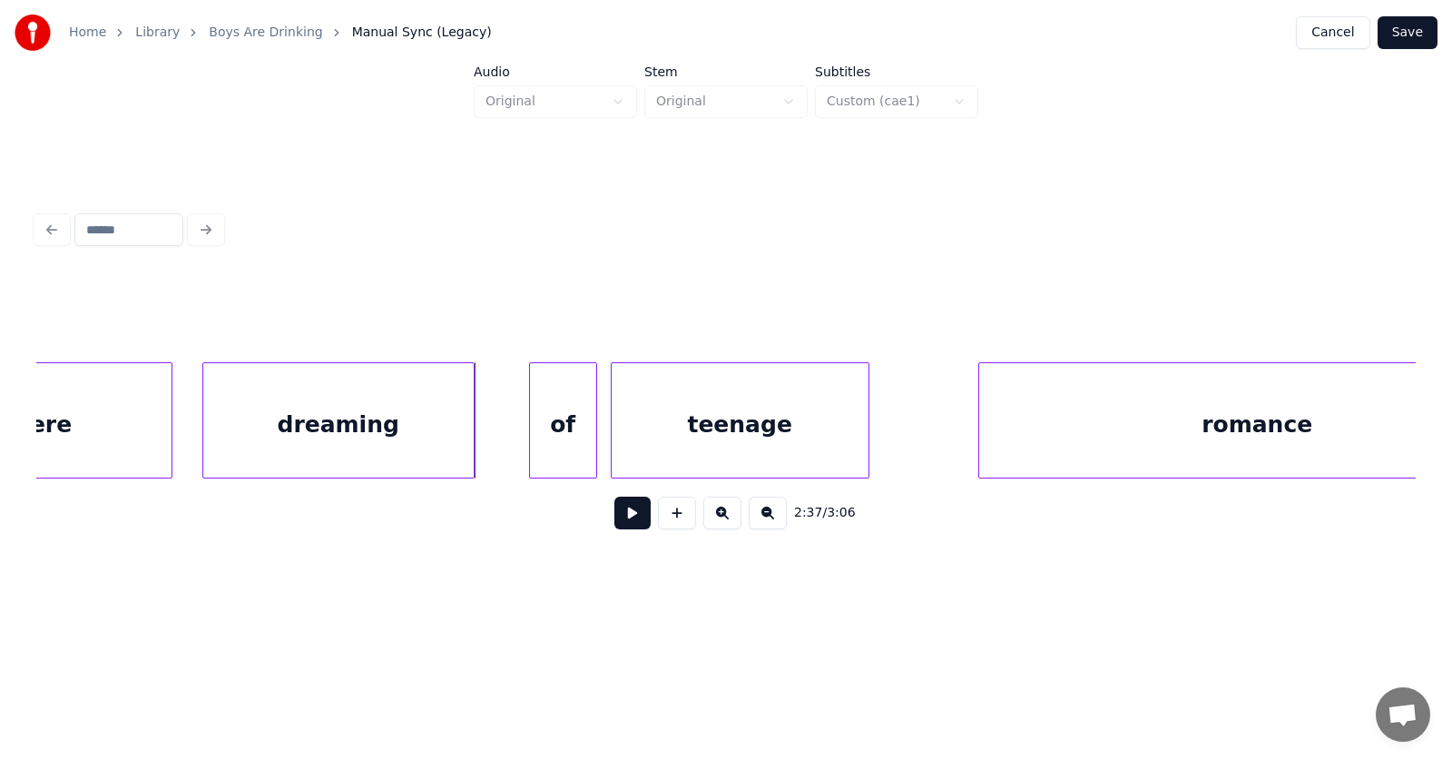
scroll to position [0, 106673]
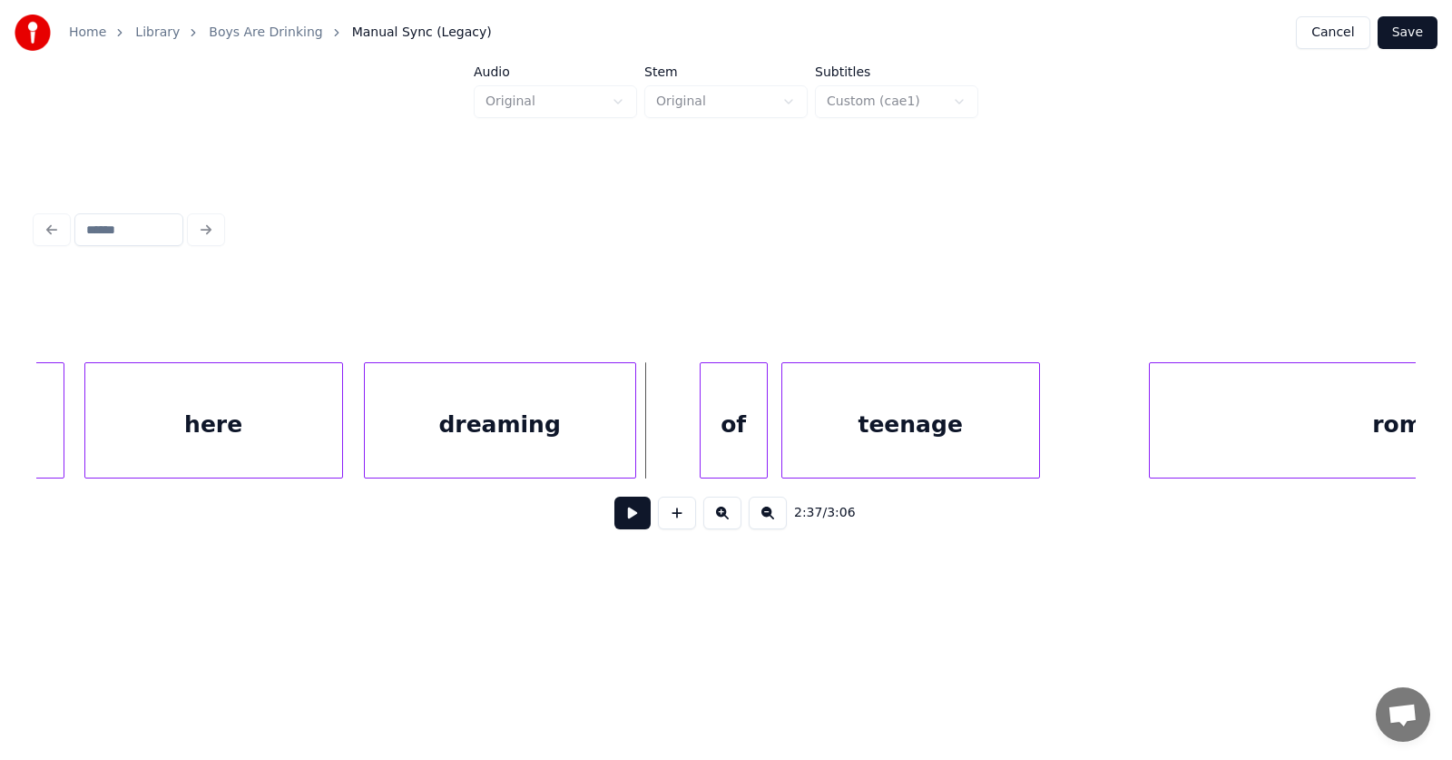
click at [577, 436] on div "dreaming" at bounding box center [500, 424] width 270 height 123
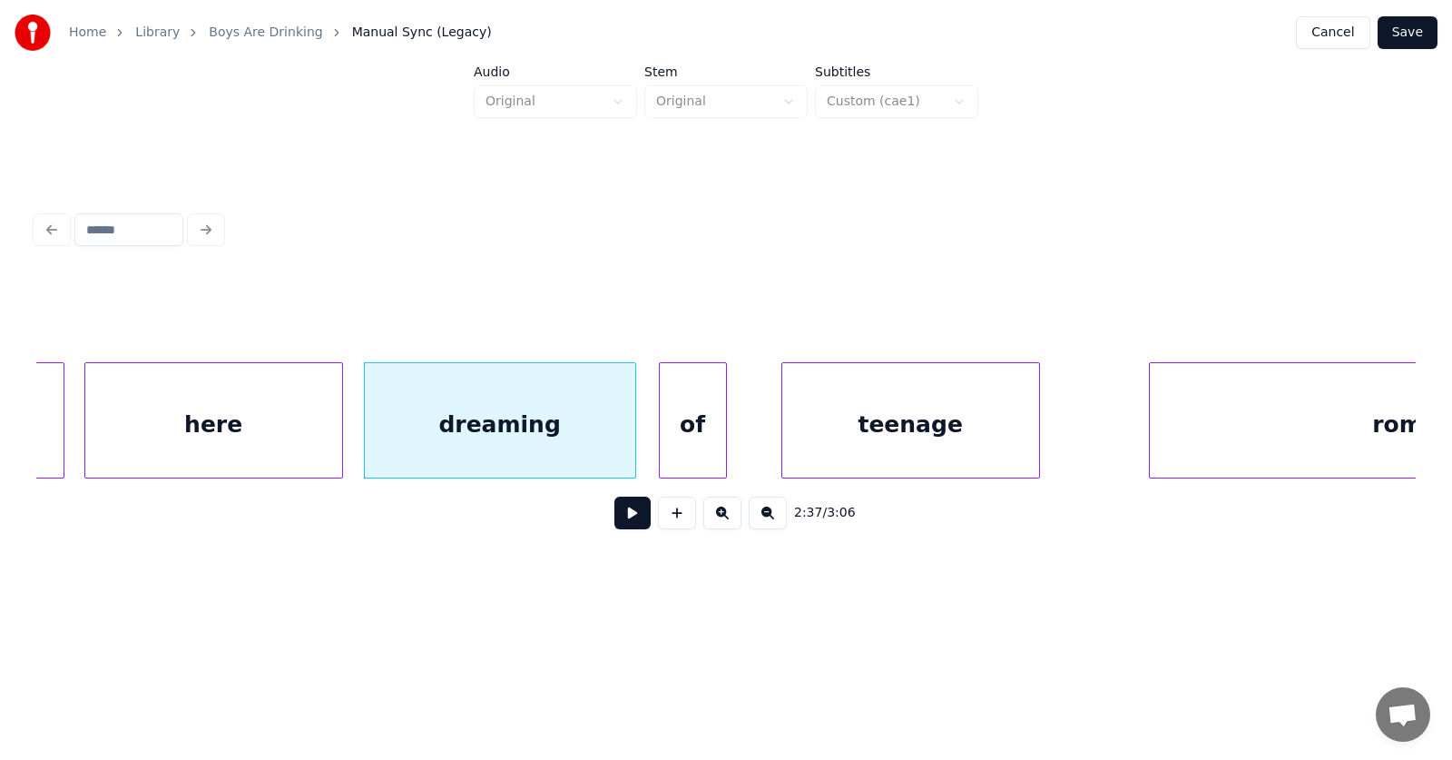
click at [689, 445] on div "of" at bounding box center [693, 424] width 66 height 123
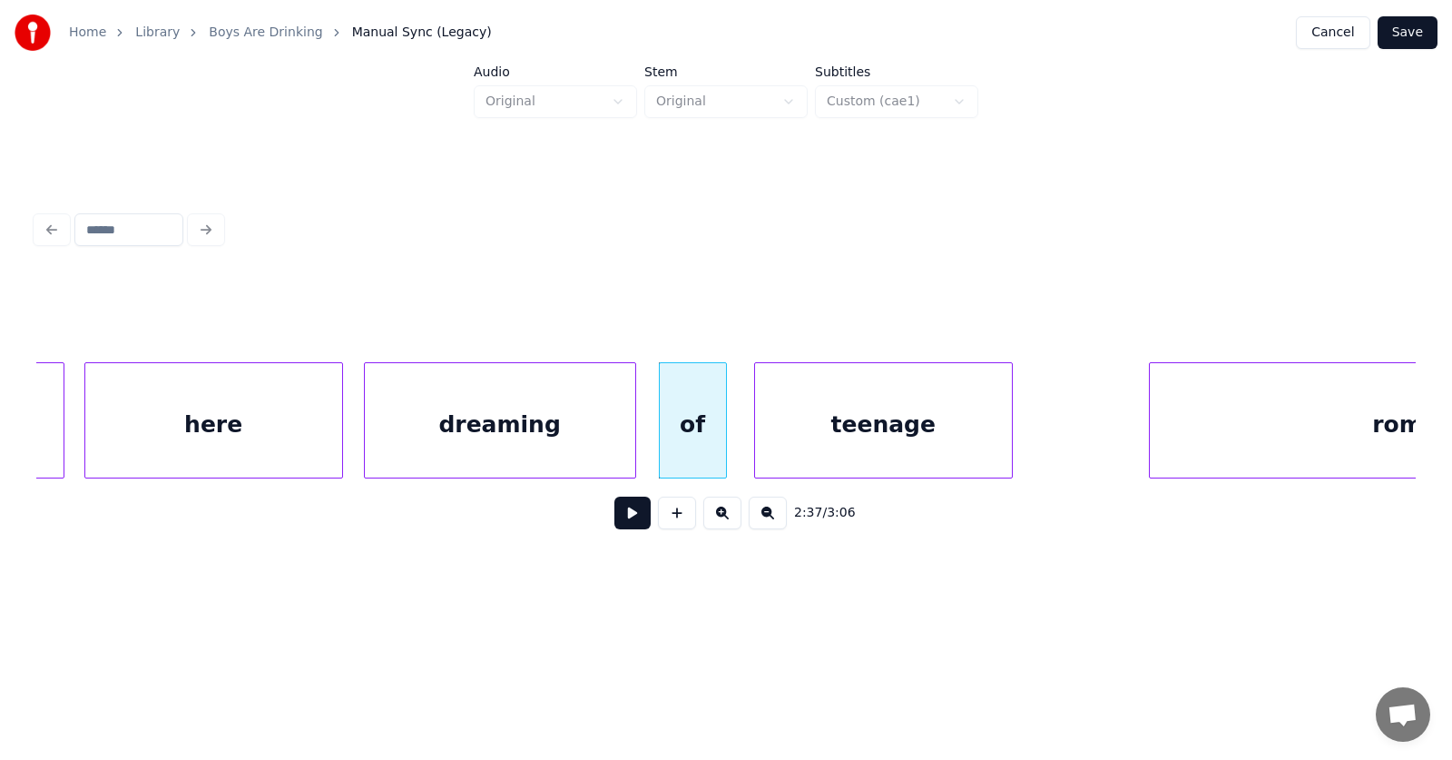
click at [828, 444] on div "teenage" at bounding box center [883, 424] width 257 height 123
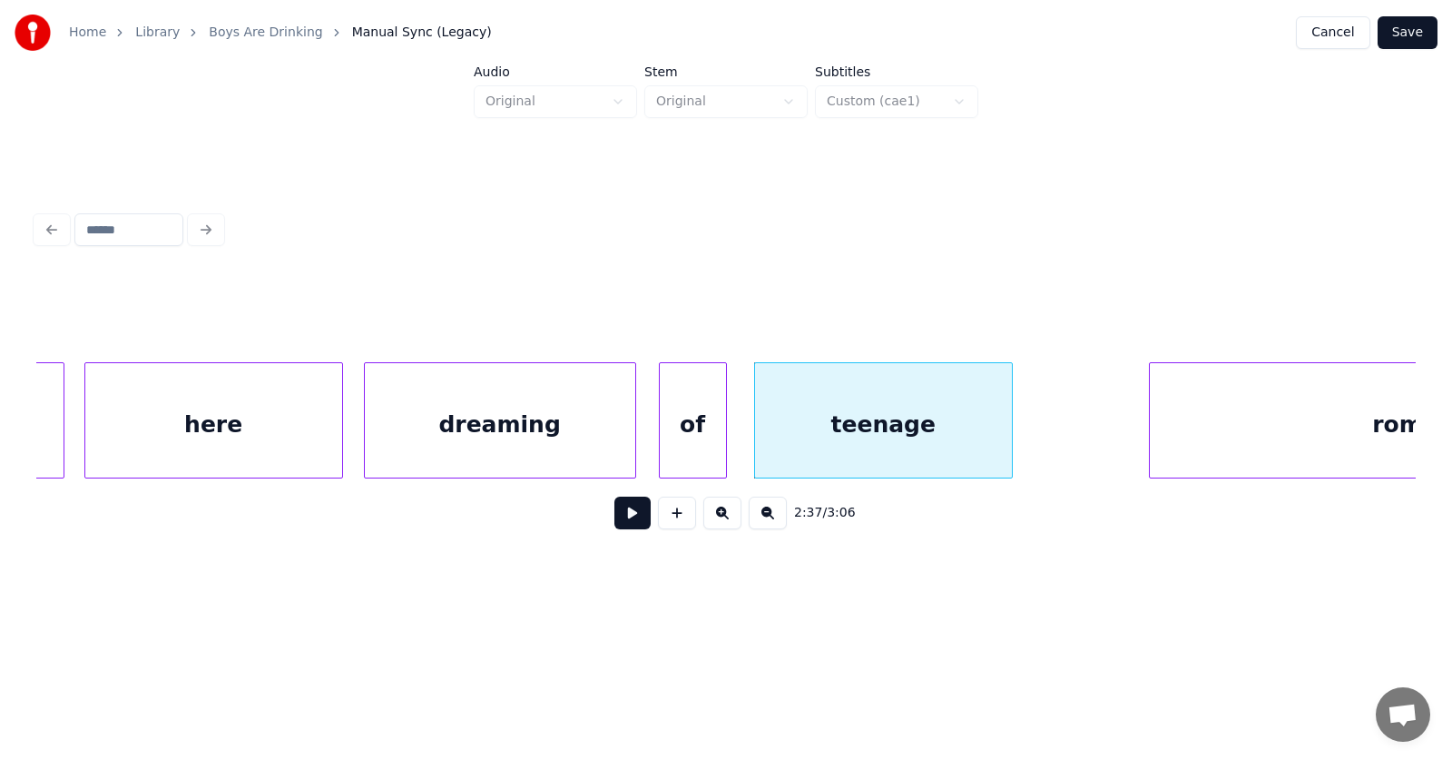
click at [876, 427] on div "teenage" at bounding box center [883, 424] width 257 height 123
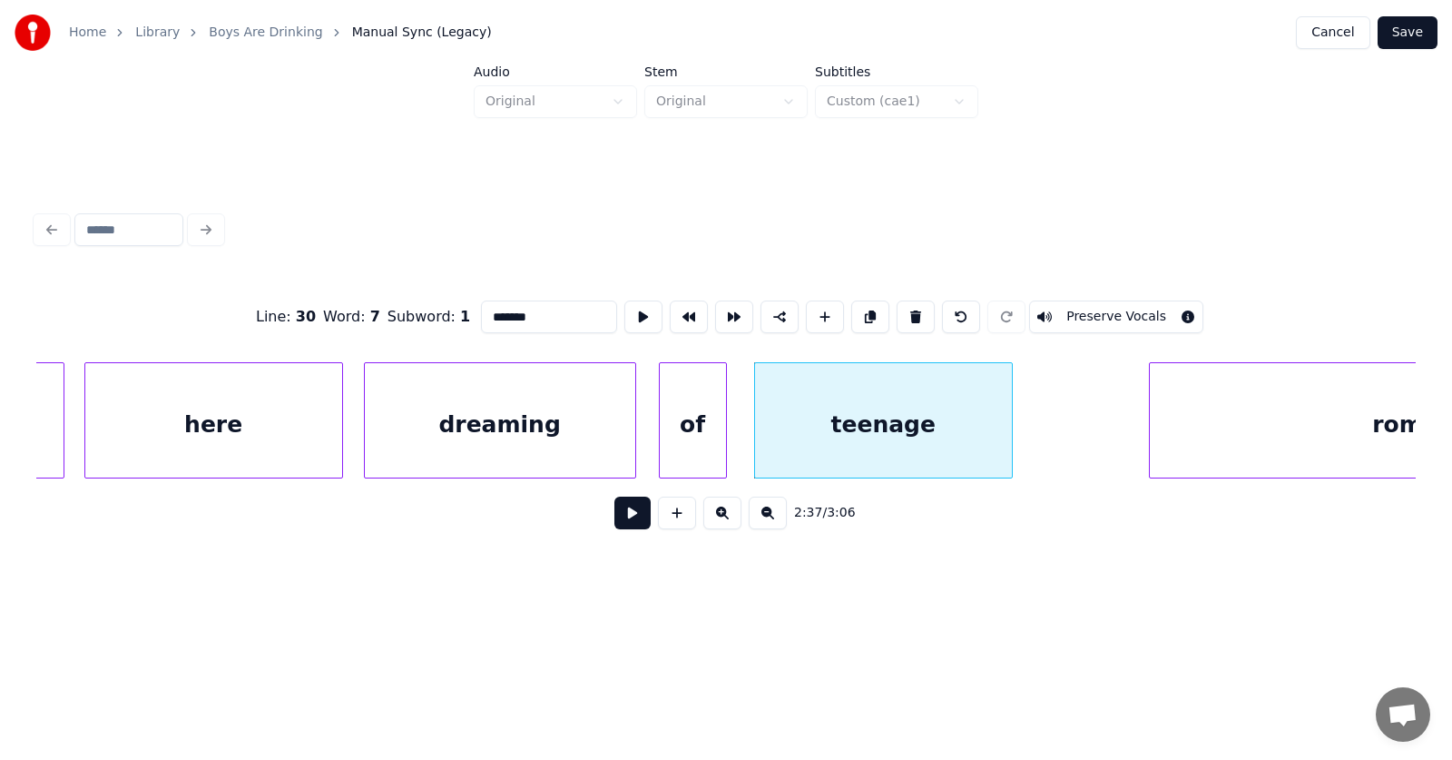
click at [626, 514] on button at bounding box center [632, 512] width 36 height 33
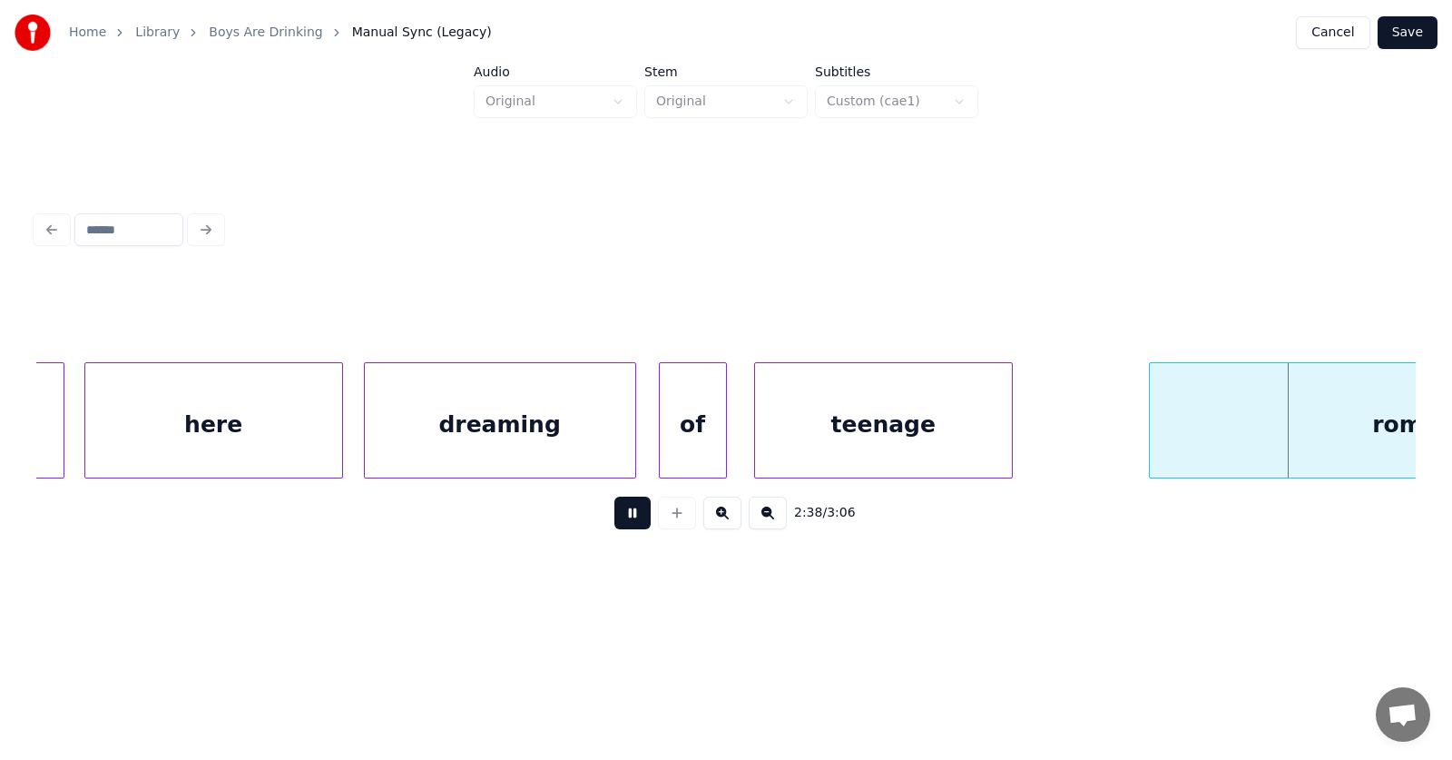
click at [626, 515] on button at bounding box center [632, 512] width 36 height 33
click at [1091, 422] on div at bounding box center [1093, 420] width 5 height 114
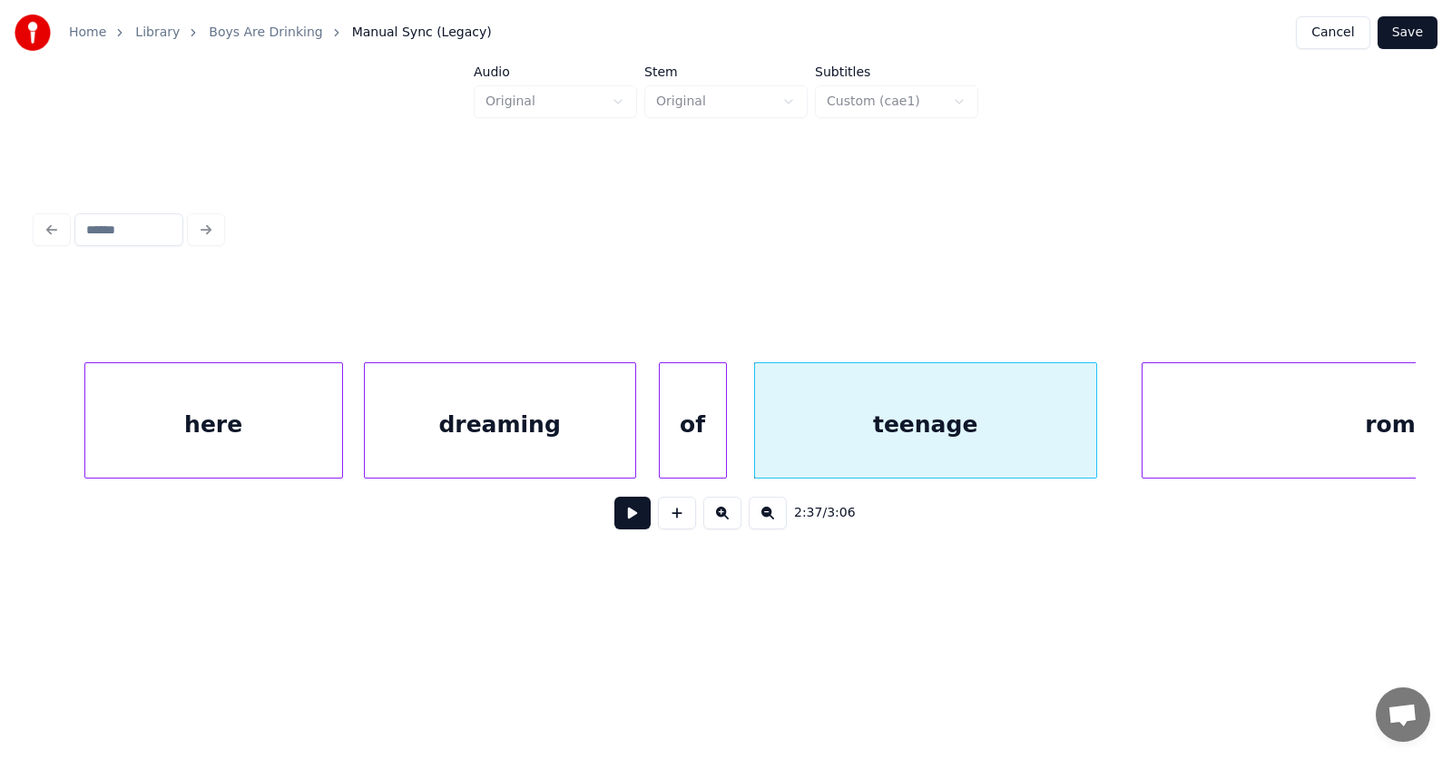
scroll to position [0, 106960]
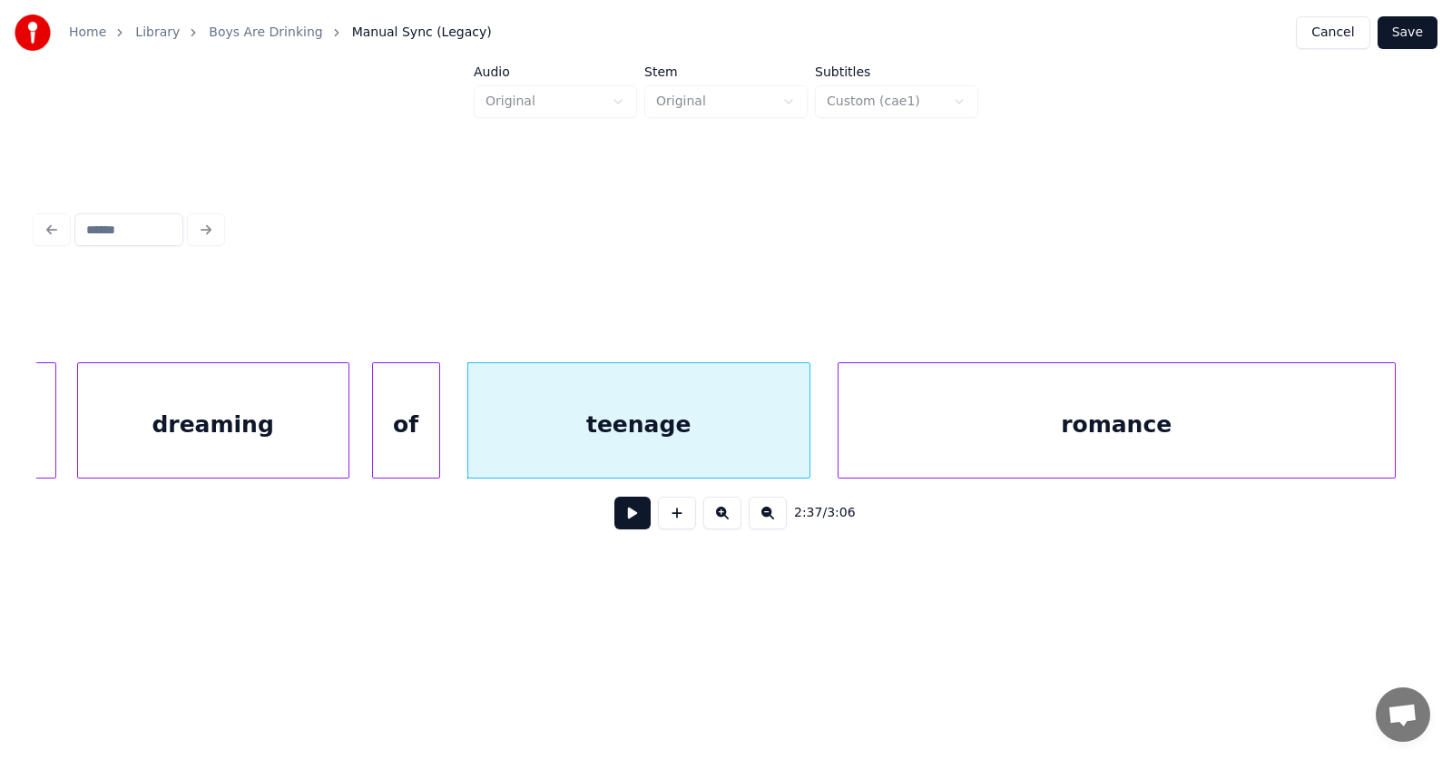
click at [1169, 431] on div "romance" at bounding box center [1117, 424] width 556 height 123
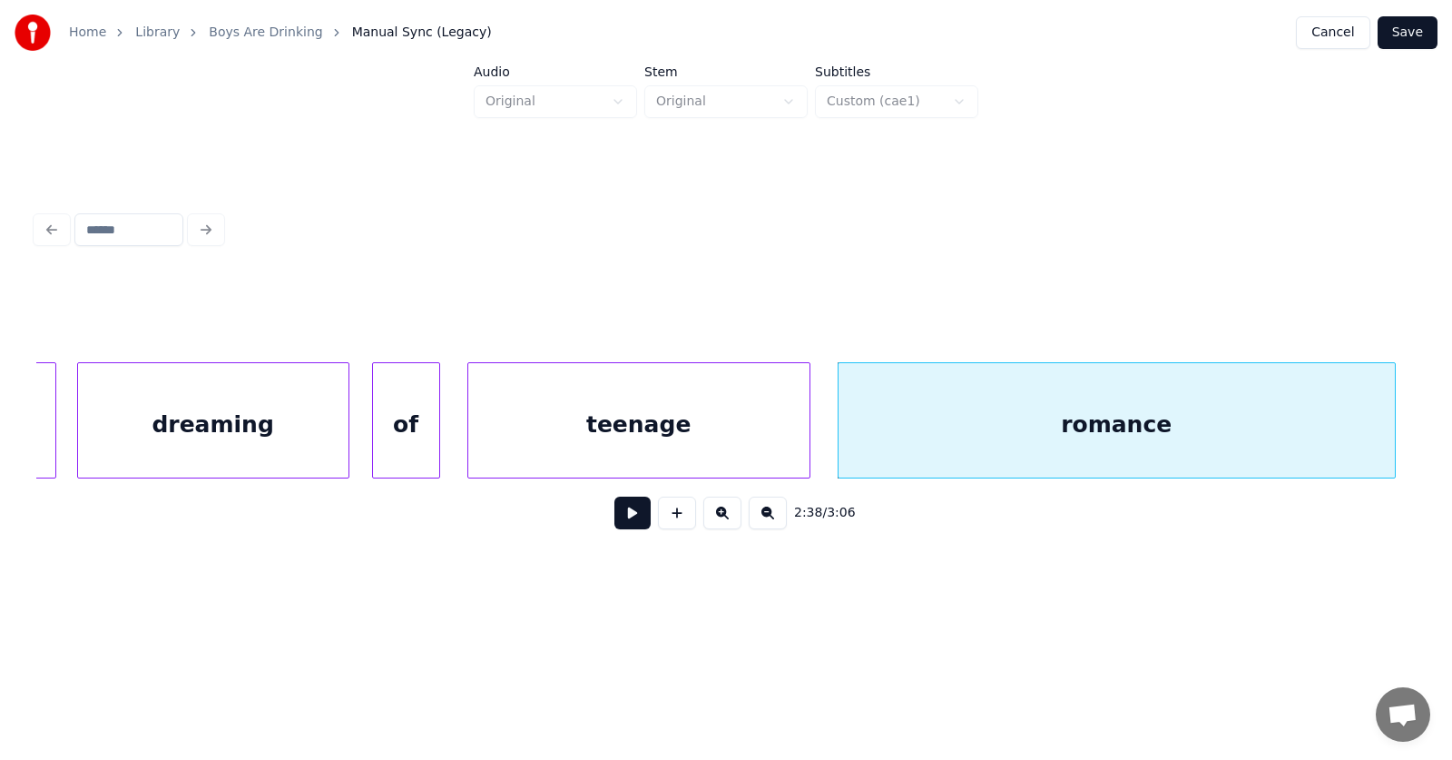
click at [625, 521] on button at bounding box center [632, 512] width 36 height 33
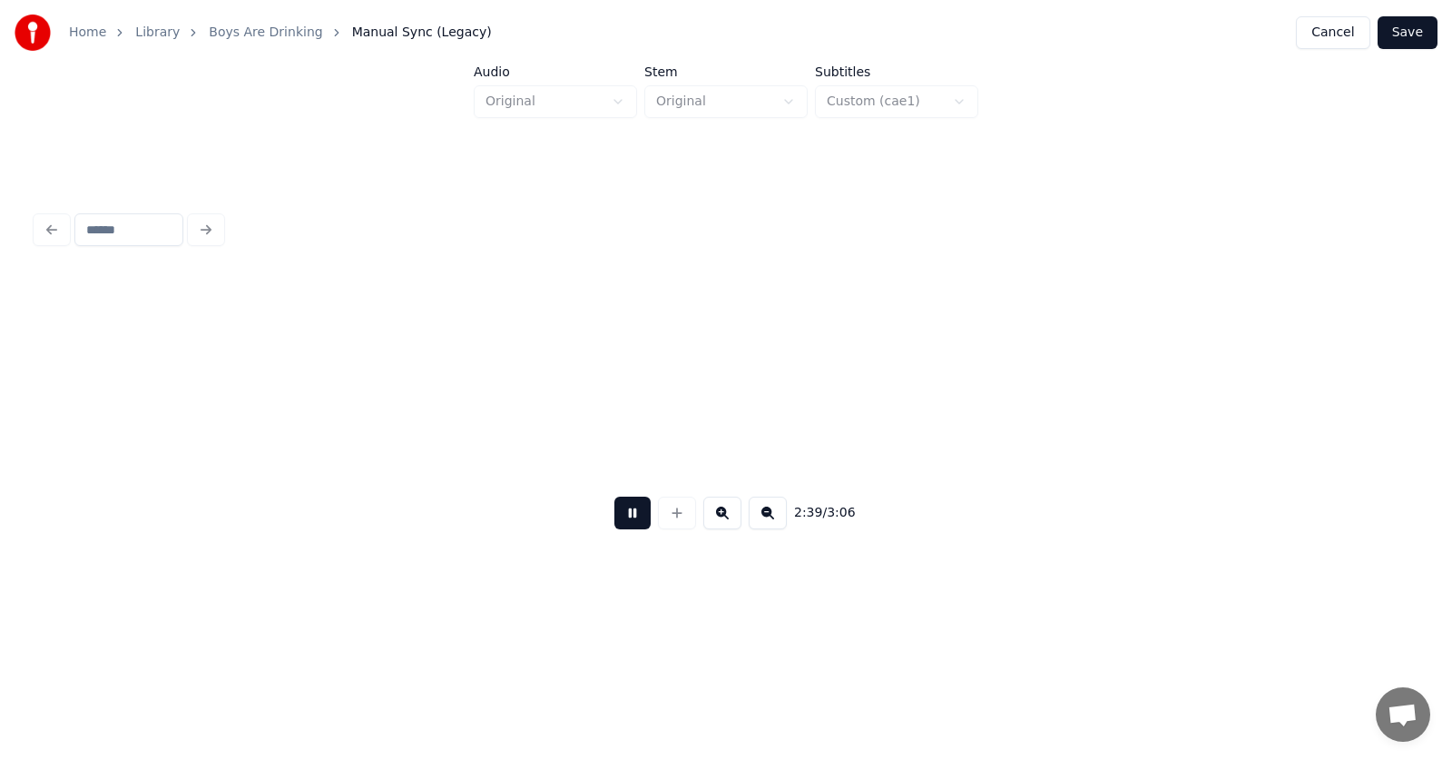
scroll to position [0, 108351]
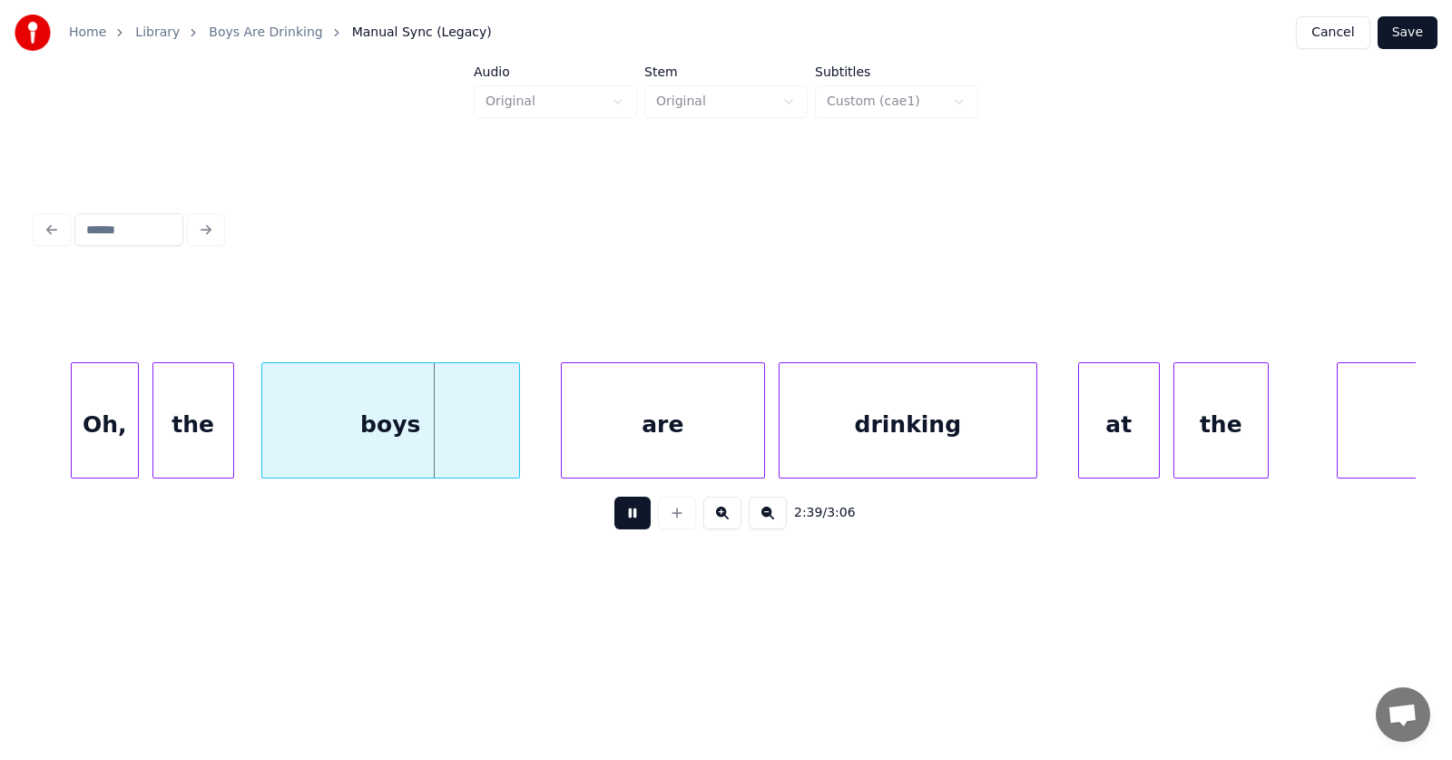
click at [625, 521] on button at bounding box center [632, 512] width 36 height 33
click at [96, 434] on div "Oh," at bounding box center [92, 424] width 66 height 123
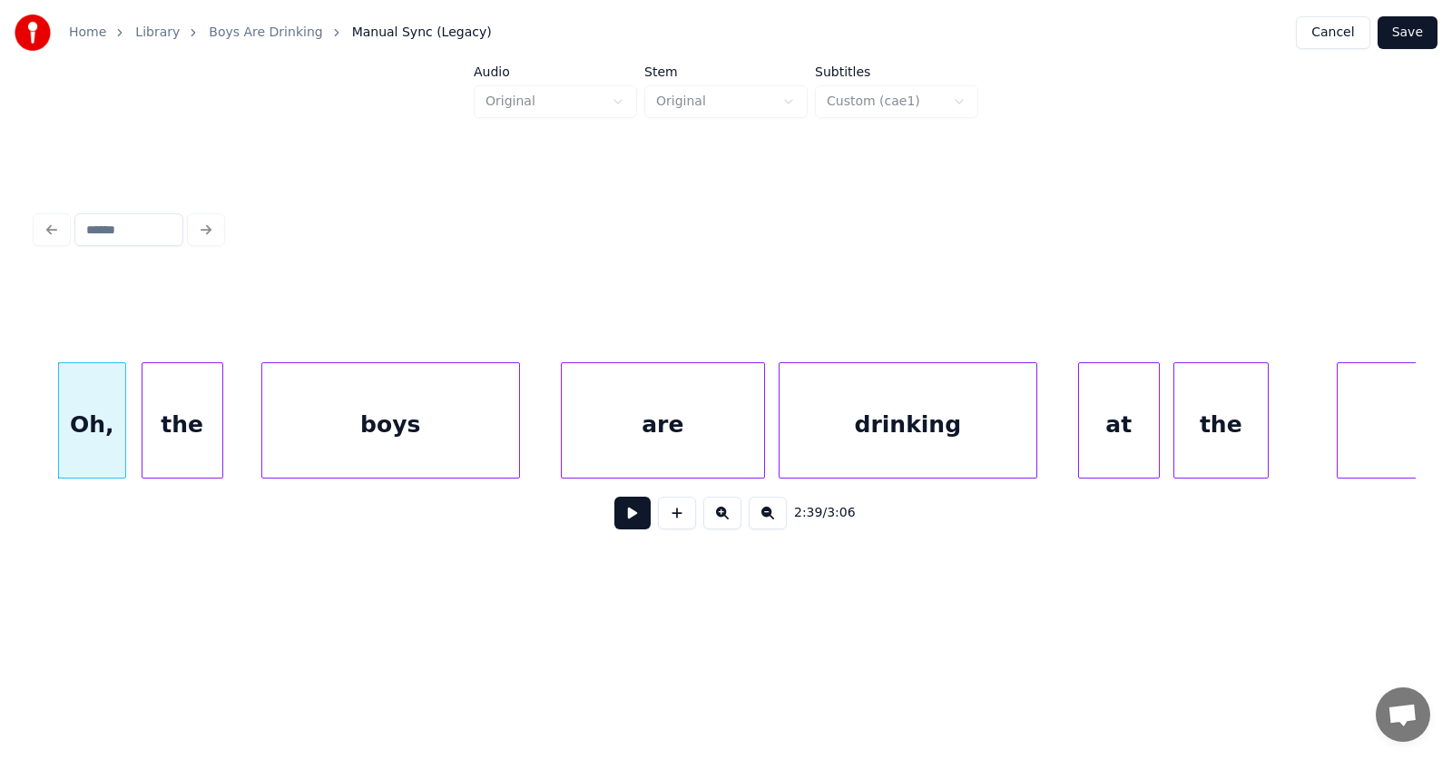
click at [175, 435] on div "the" at bounding box center [182, 424] width 80 height 123
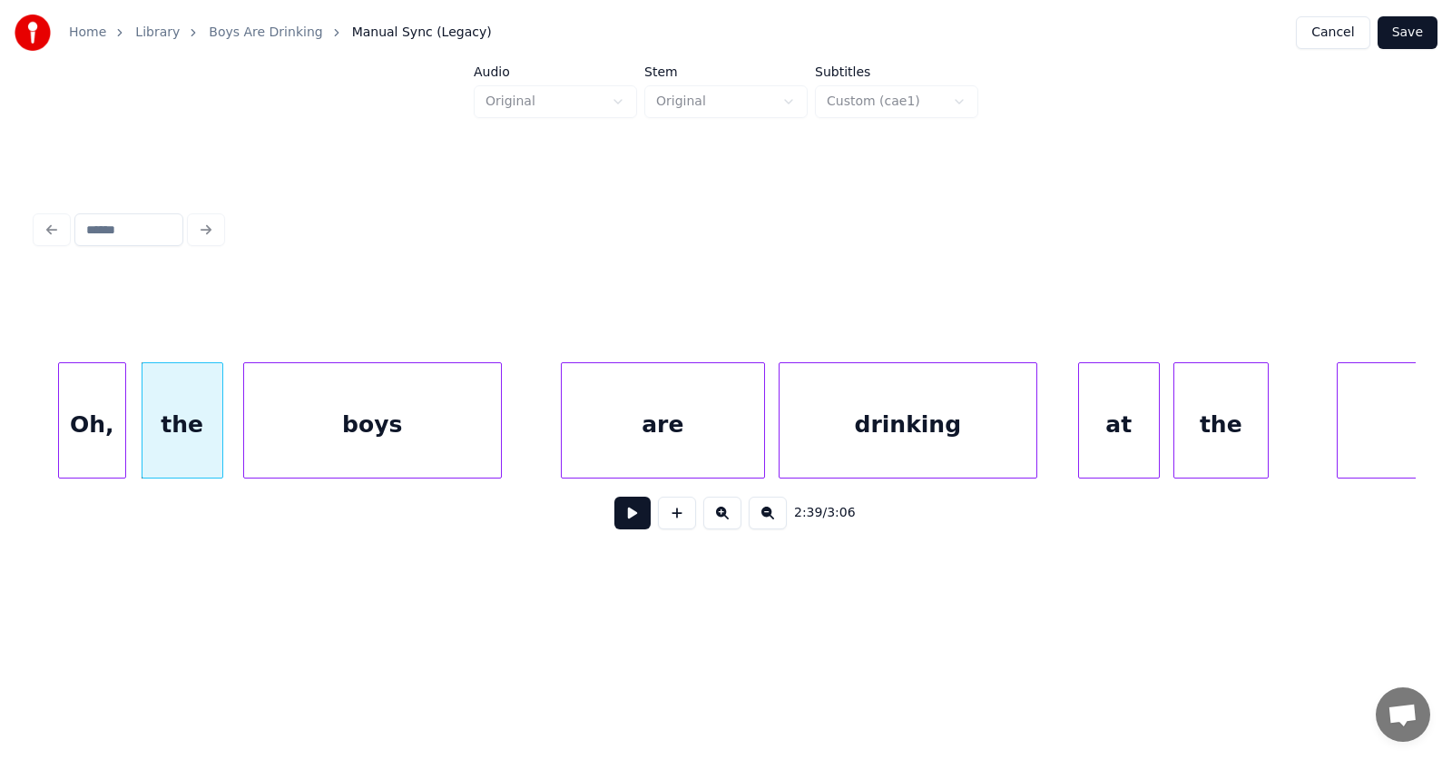
click at [302, 434] on div "boys" at bounding box center [372, 424] width 257 height 123
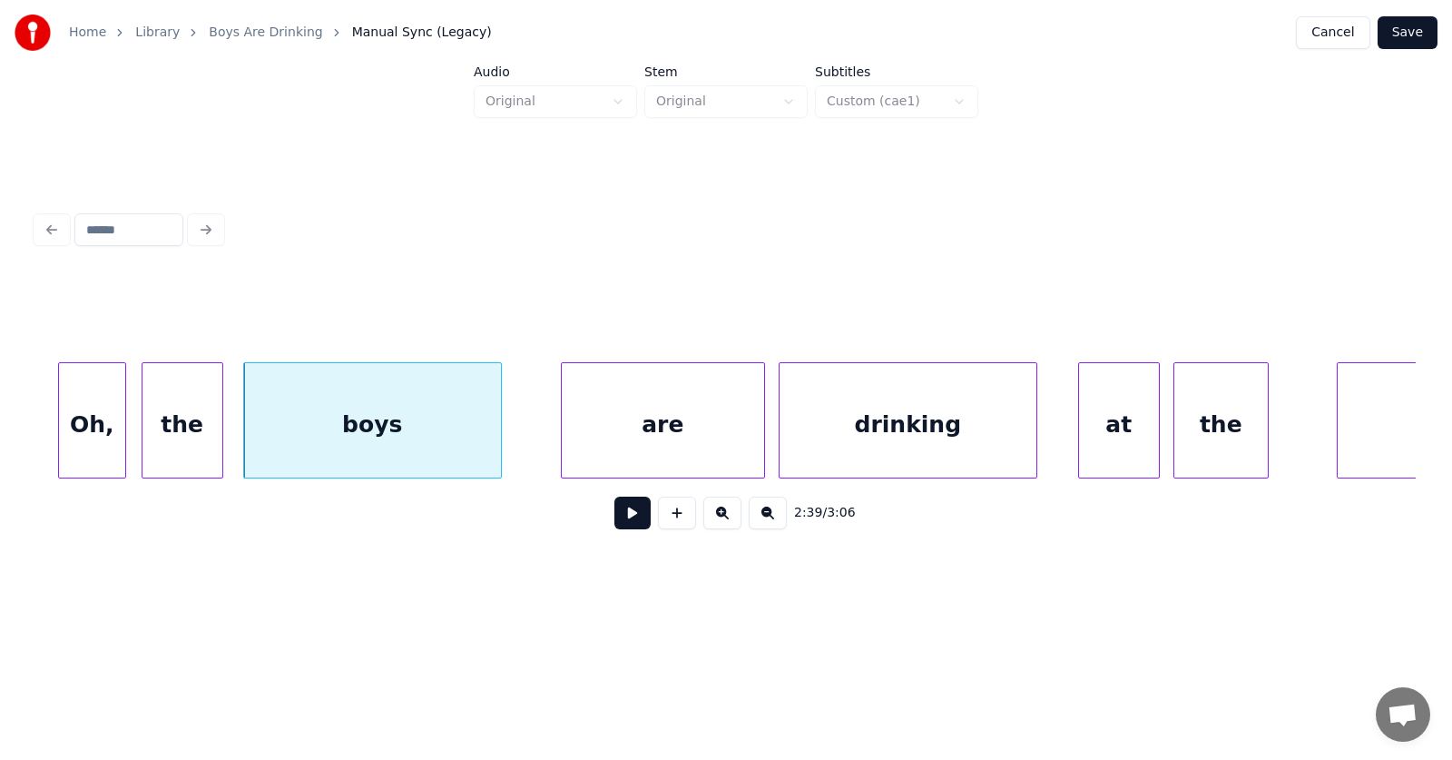
click at [105, 423] on div "Oh," at bounding box center [92, 424] width 66 height 123
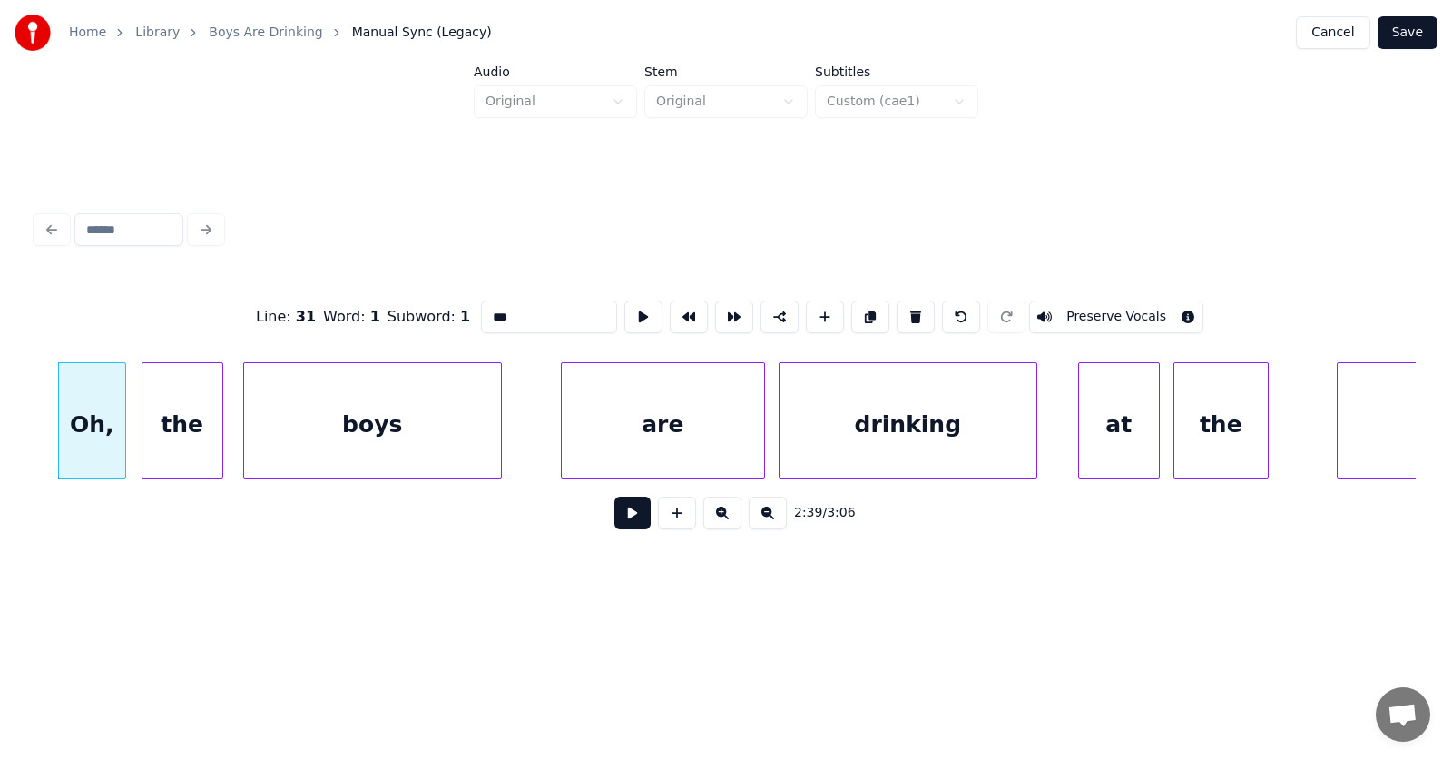
drag, startPoint x: 486, startPoint y: 313, endPoint x: 435, endPoint y: 314, distance: 50.8
click at [435, 314] on div "Line : 31 Word : 1 Subword : 1 *** Preserve Vocals" at bounding box center [726, 316] width 1380 height 91
click at [623, 417] on div "are" at bounding box center [634, 424] width 202 height 123
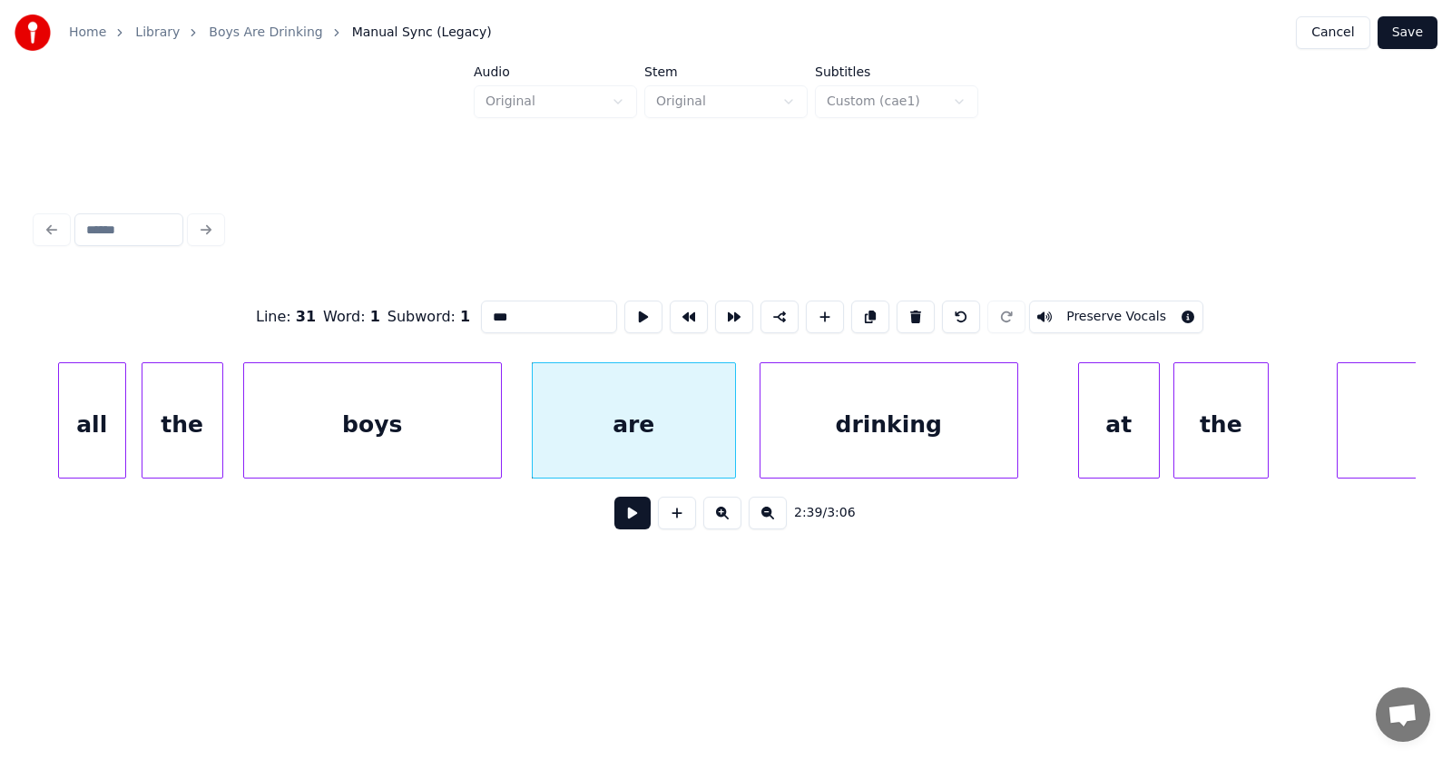
click at [830, 429] on div "drinking" at bounding box center [889, 424] width 257 height 123
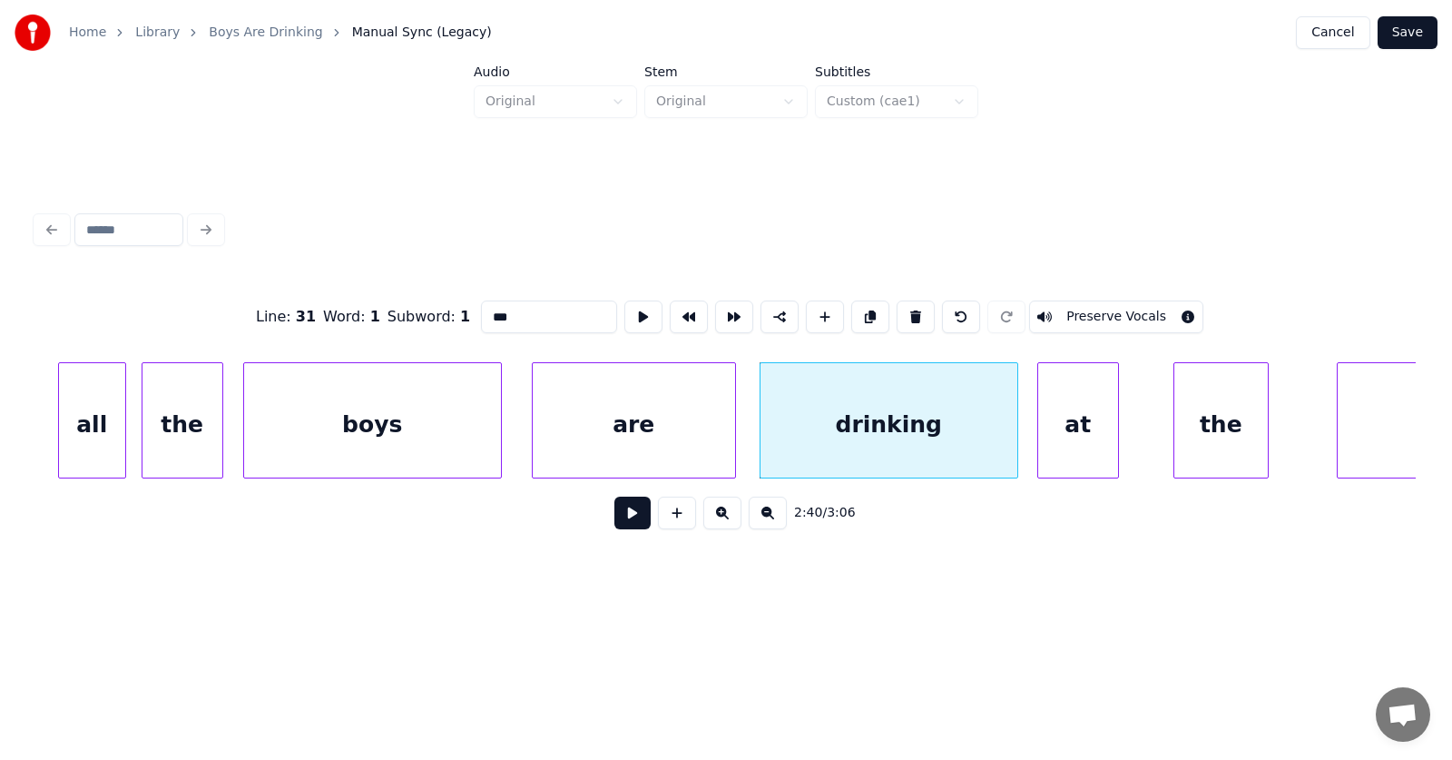
click at [1078, 438] on div "at" at bounding box center [1078, 424] width 80 height 123
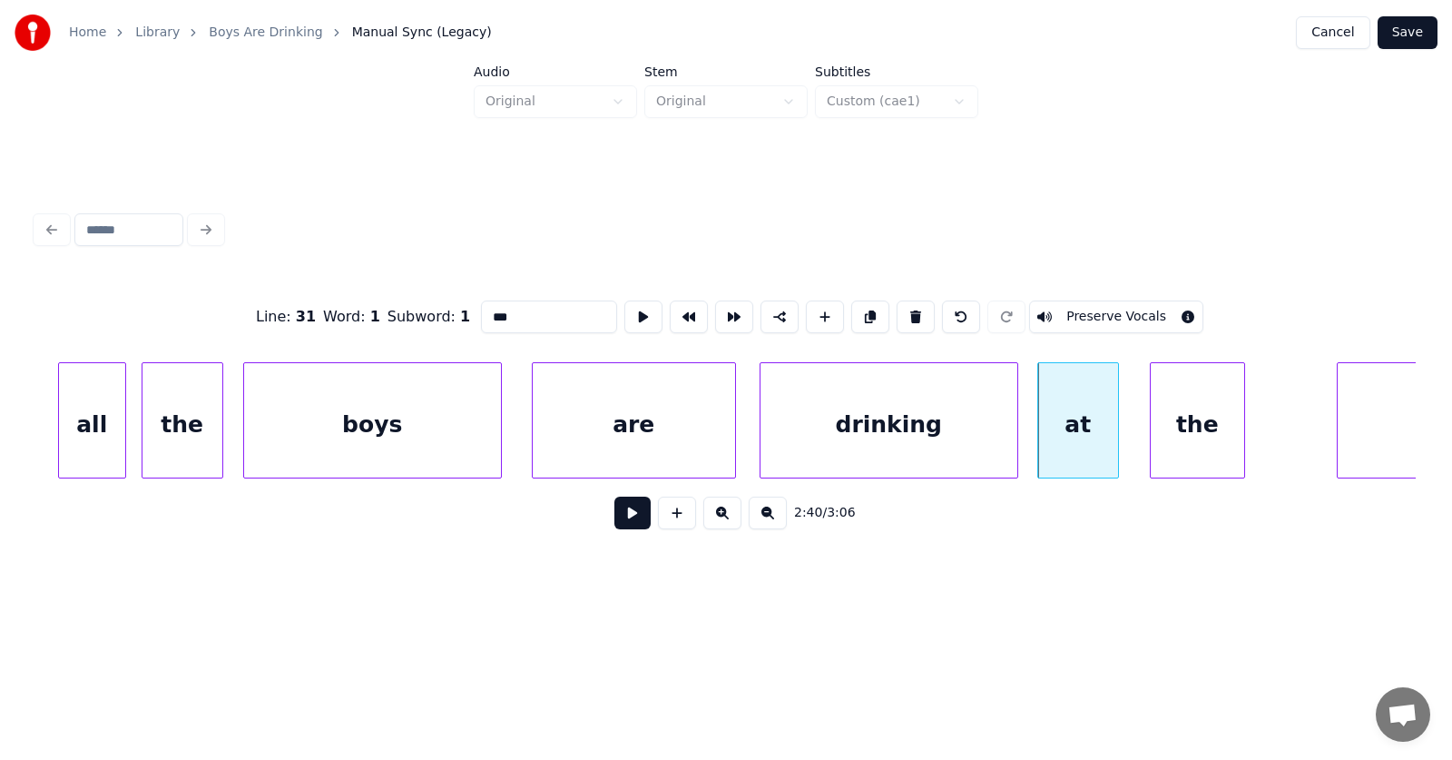
click at [1213, 427] on div "the" at bounding box center [1197, 424] width 93 height 123
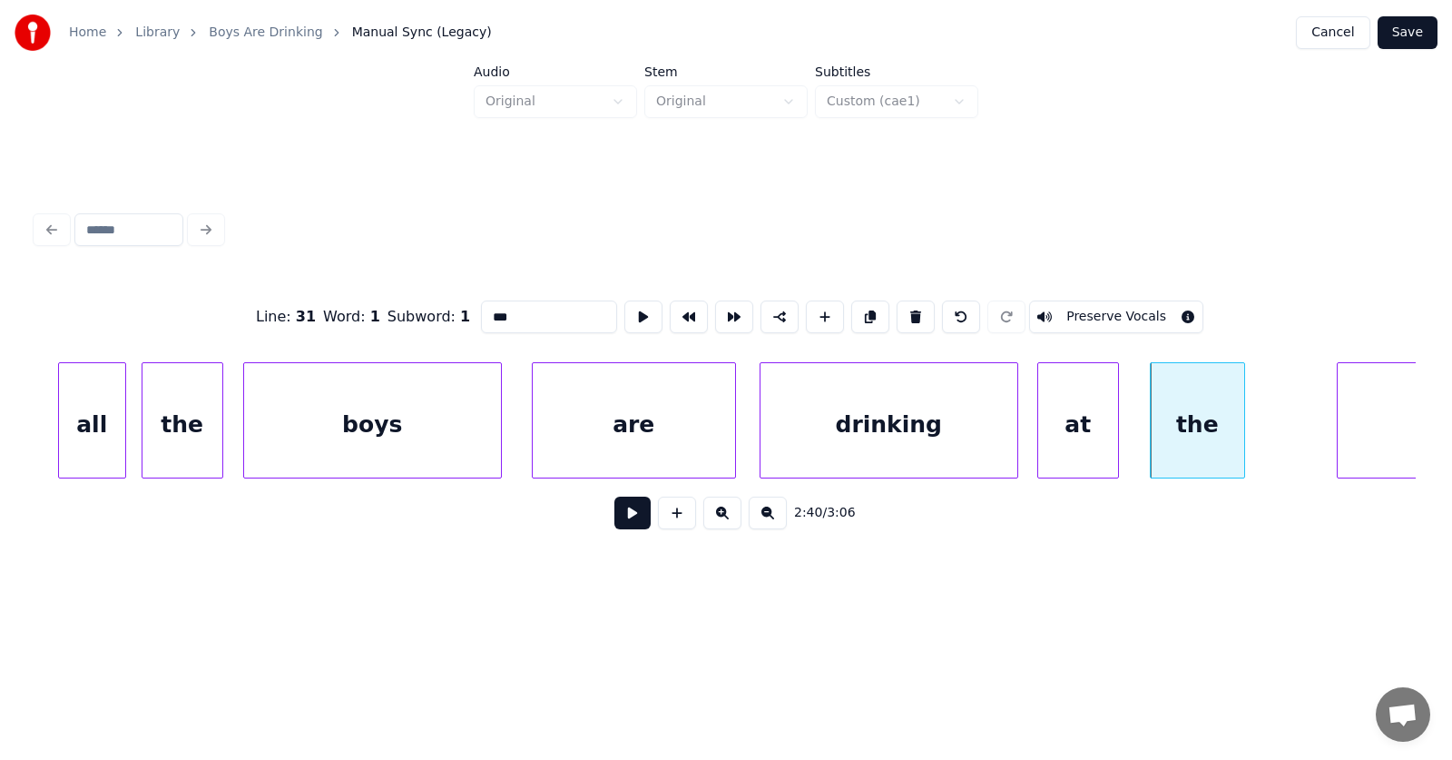
scroll to position [0, 108896]
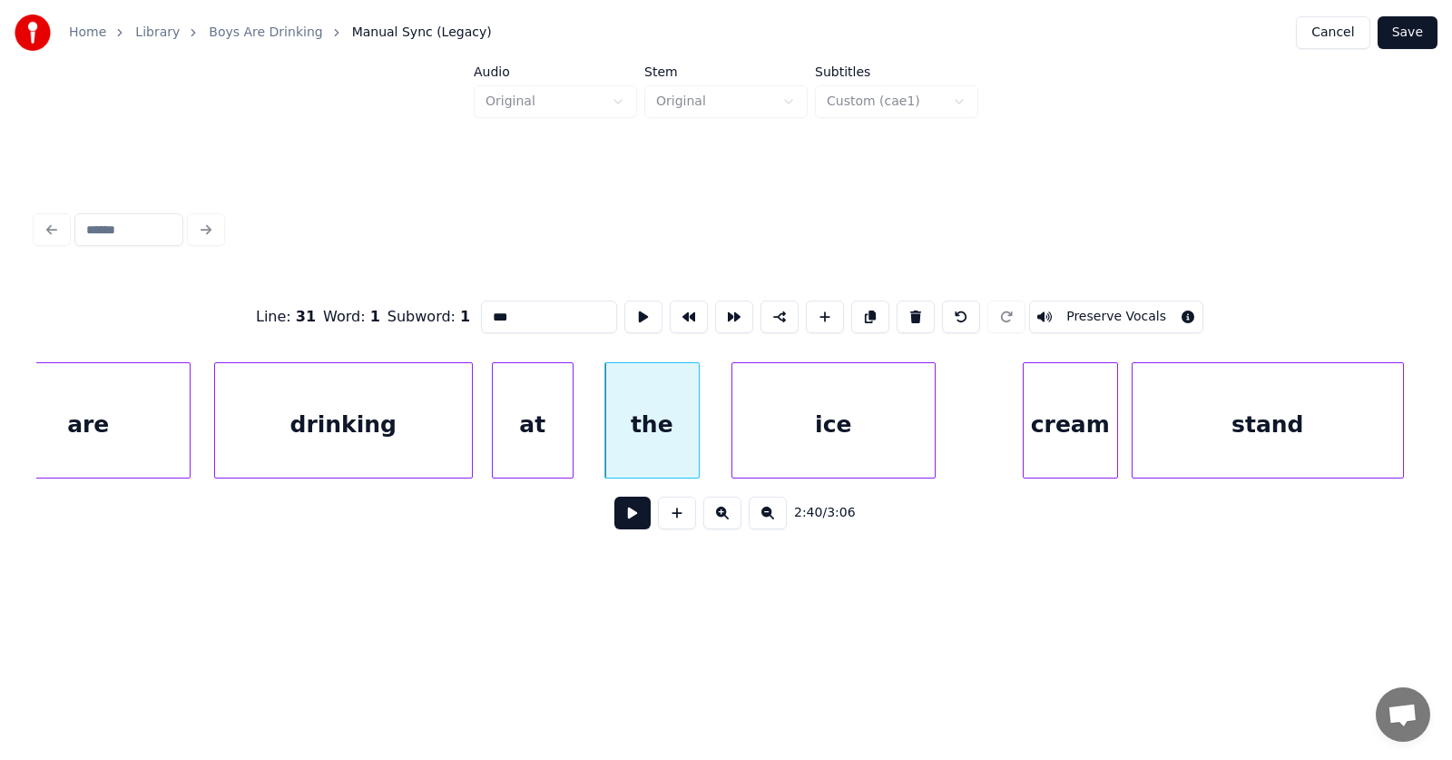
click at [879, 444] on div "ice" at bounding box center [833, 424] width 202 height 123
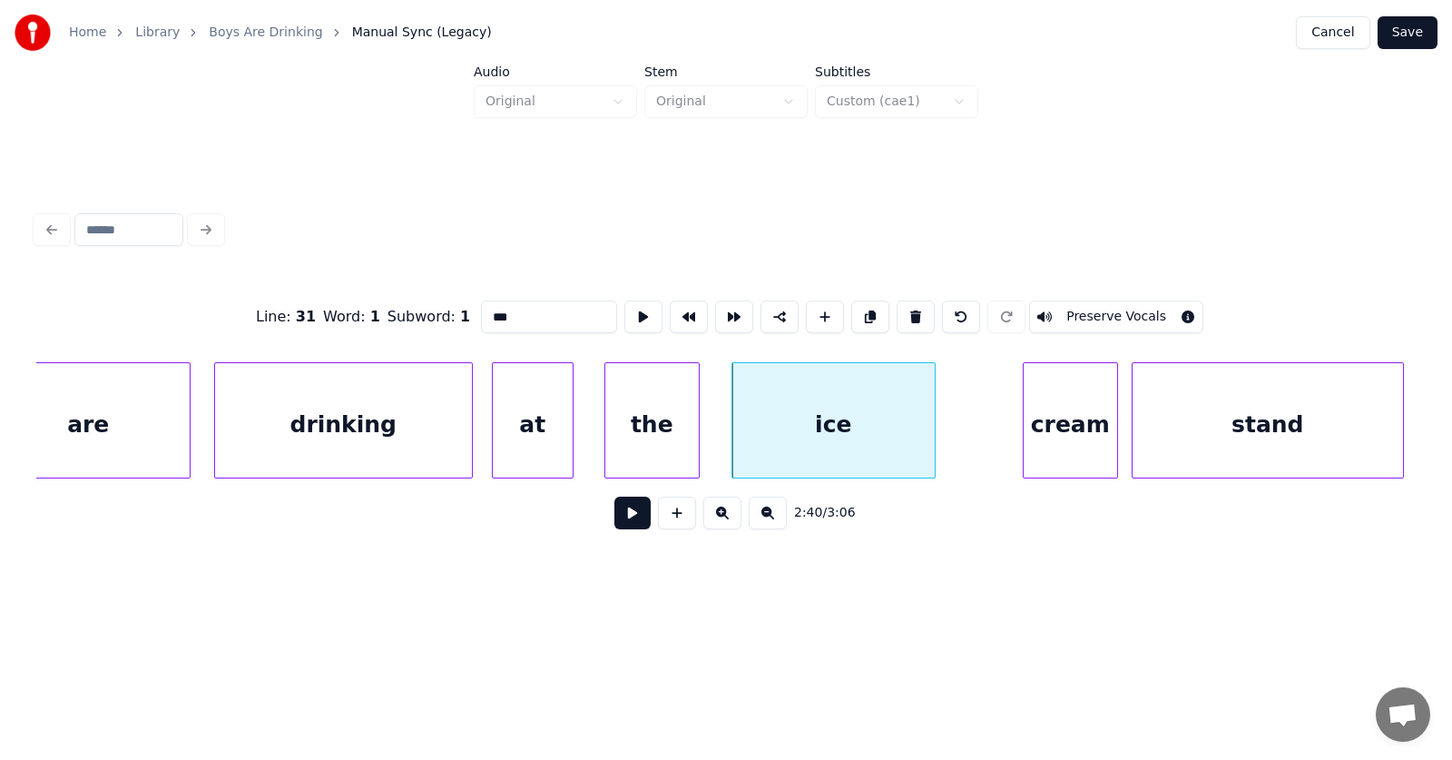
click at [1067, 435] on div "cream" at bounding box center [1070, 424] width 93 height 123
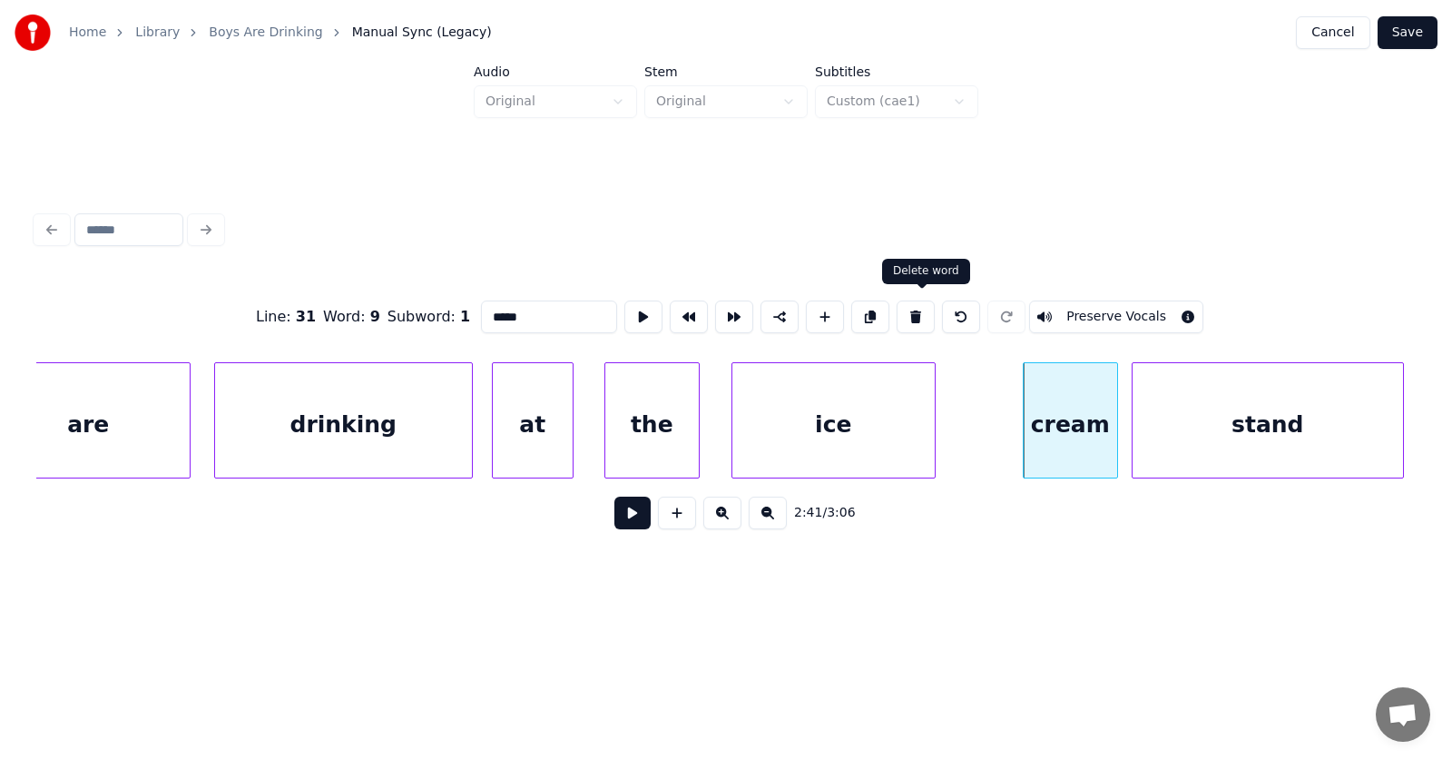
click at [918, 302] on button at bounding box center [916, 316] width 38 height 33
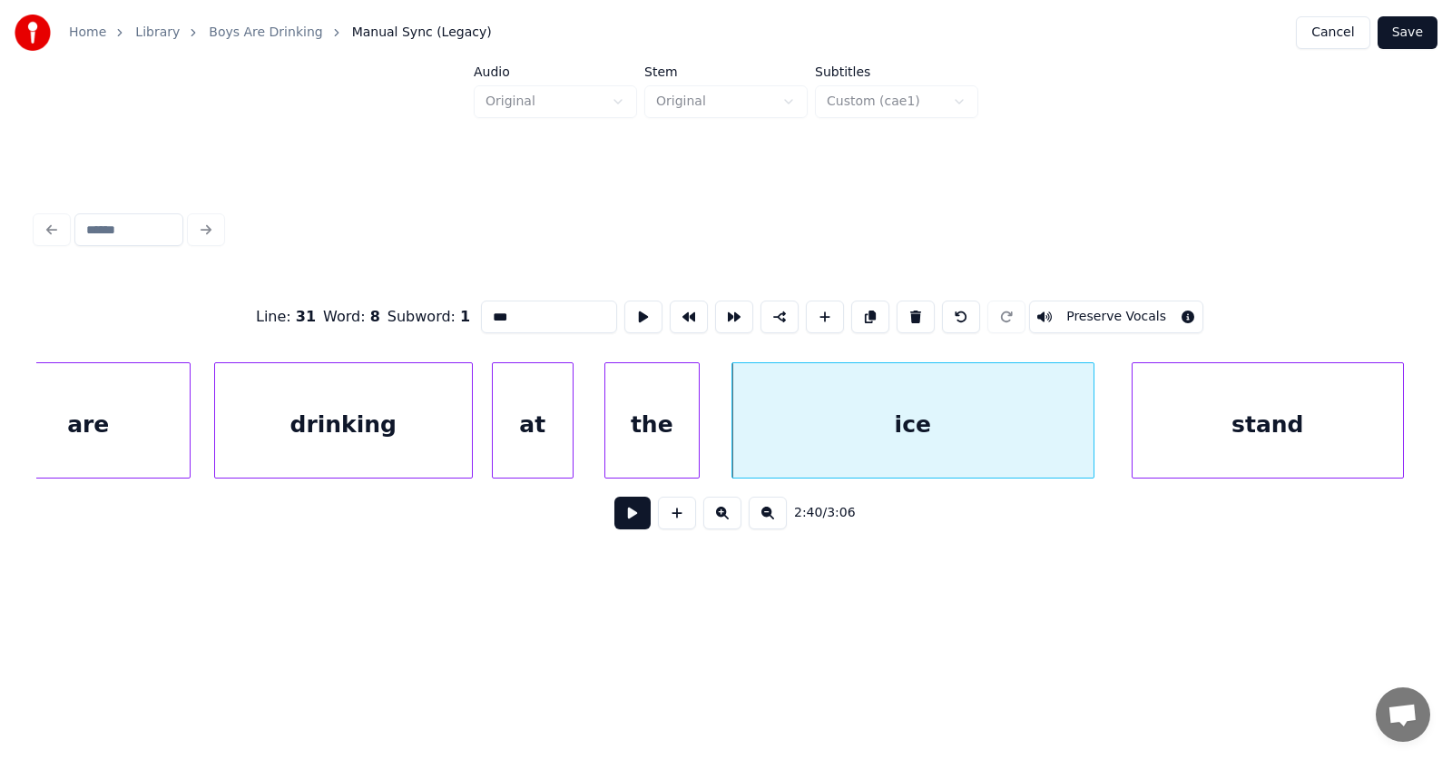
click at [1088, 416] on div at bounding box center [1090, 420] width 5 height 114
click at [1223, 426] on div "stand" at bounding box center [1253, 424] width 270 height 123
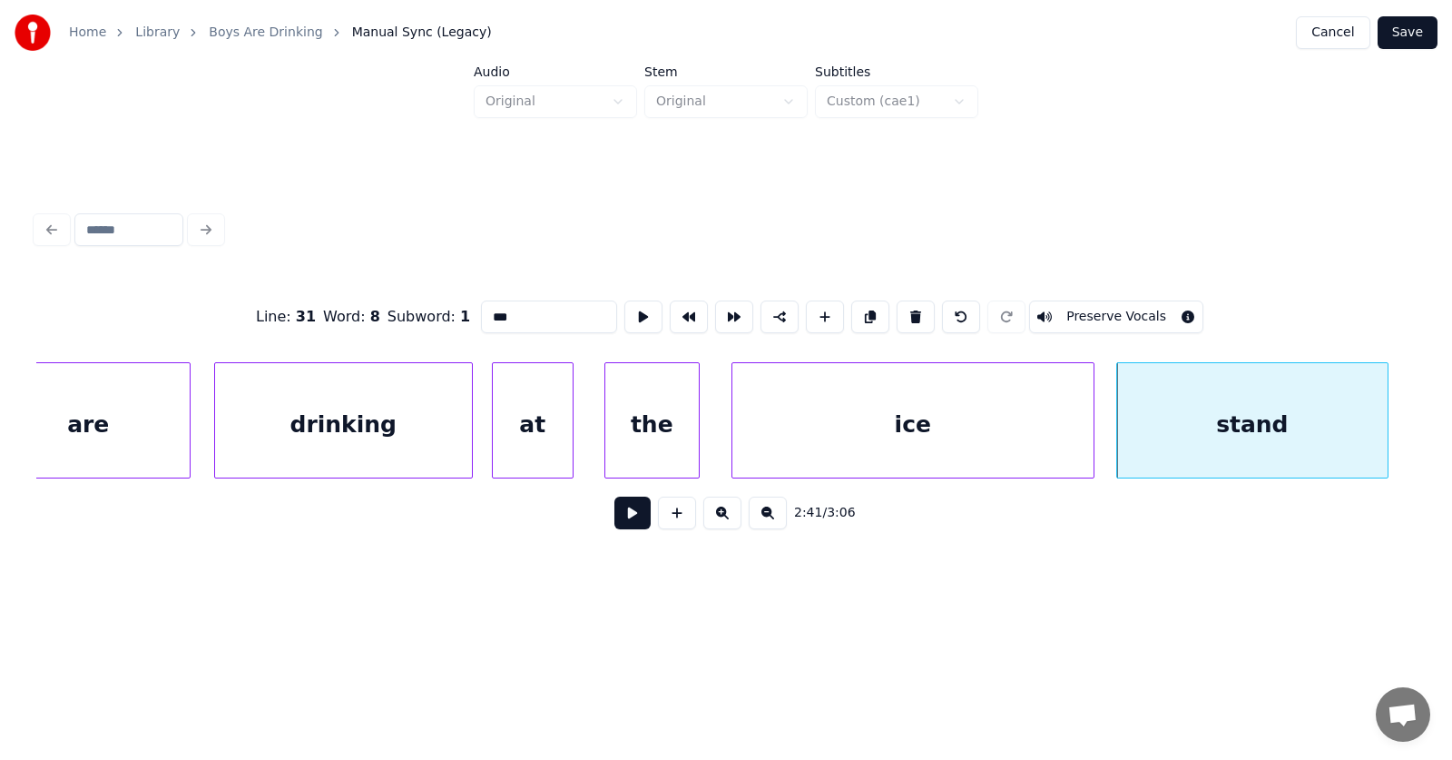
click at [1179, 433] on div "stand" at bounding box center [1252, 424] width 270 height 123
drag, startPoint x: 512, startPoint y: 317, endPoint x: 432, endPoint y: 314, distance: 79.9
click at [432, 314] on div "Line : 31 Word : 9 Subword : 1 ***** Preserve Vocals" at bounding box center [726, 316] width 1380 height 91
click at [879, 443] on div "ice" at bounding box center [912, 424] width 361 height 123
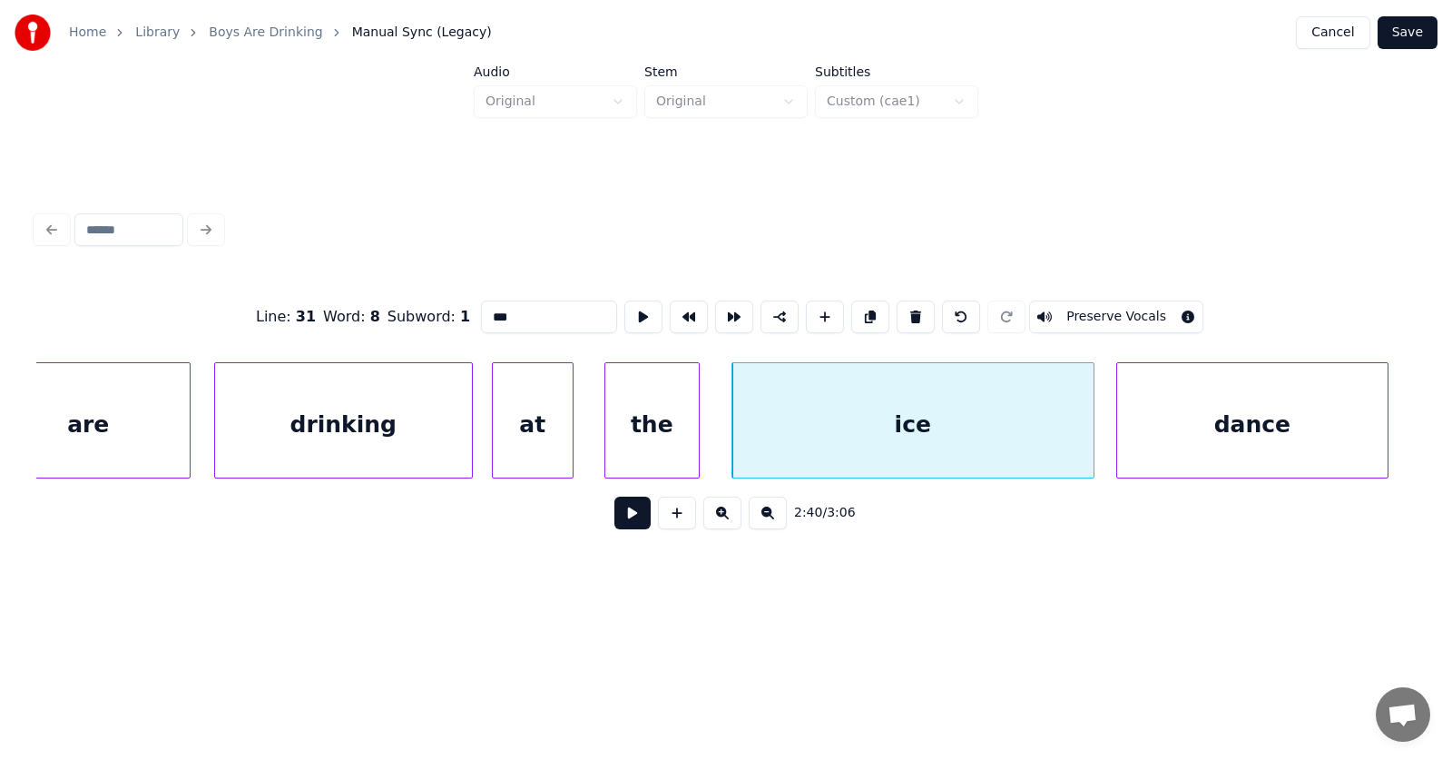
drag, startPoint x: 488, startPoint y: 313, endPoint x: 429, endPoint y: 314, distance: 59.0
click at [428, 315] on div "Line : 31 Word : 8 Subword : 1 *** Preserve Vocals" at bounding box center [726, 316] width 1380 height 91
type input "**********"
click at [625, 511] on button at bounding box center [632, 512] width 36 height 33
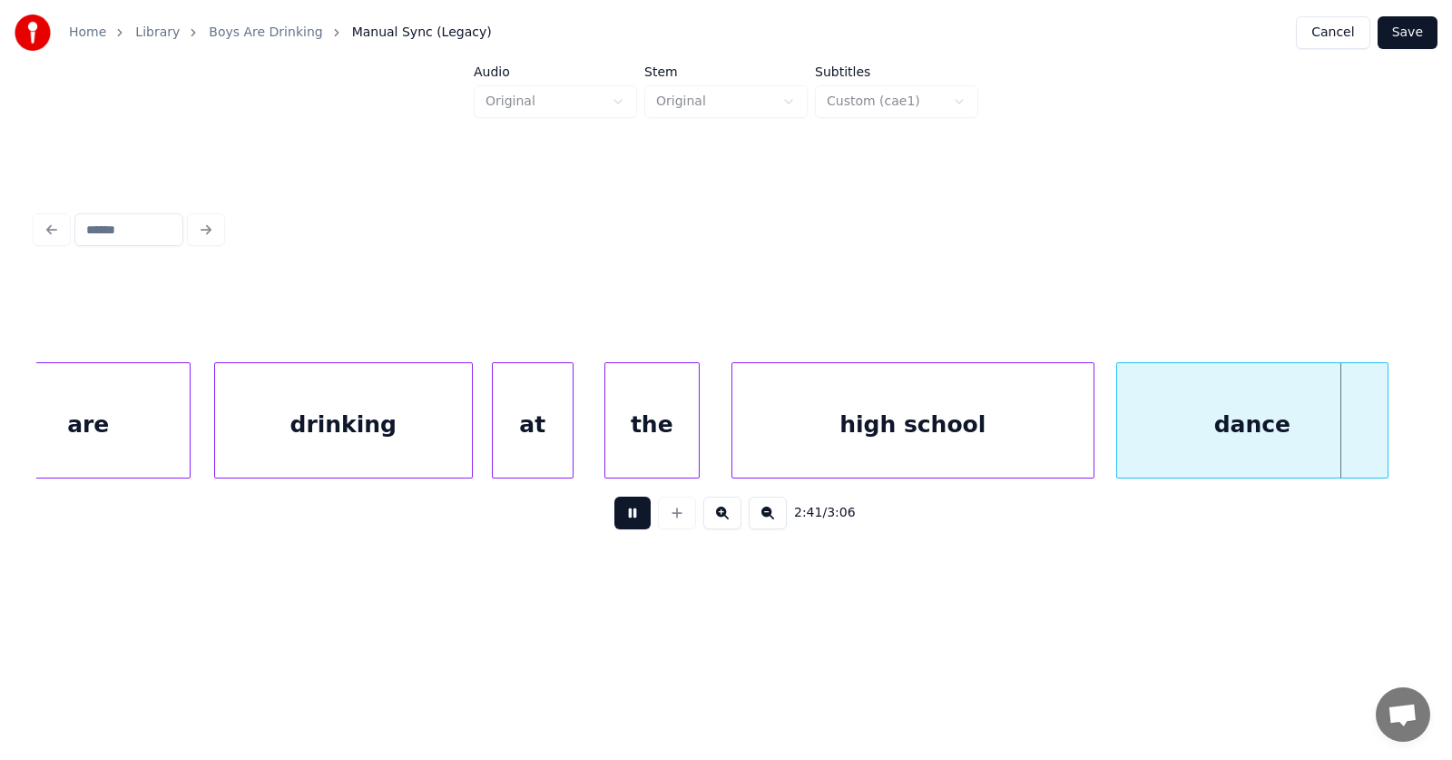
scroll to position [0, 110276]
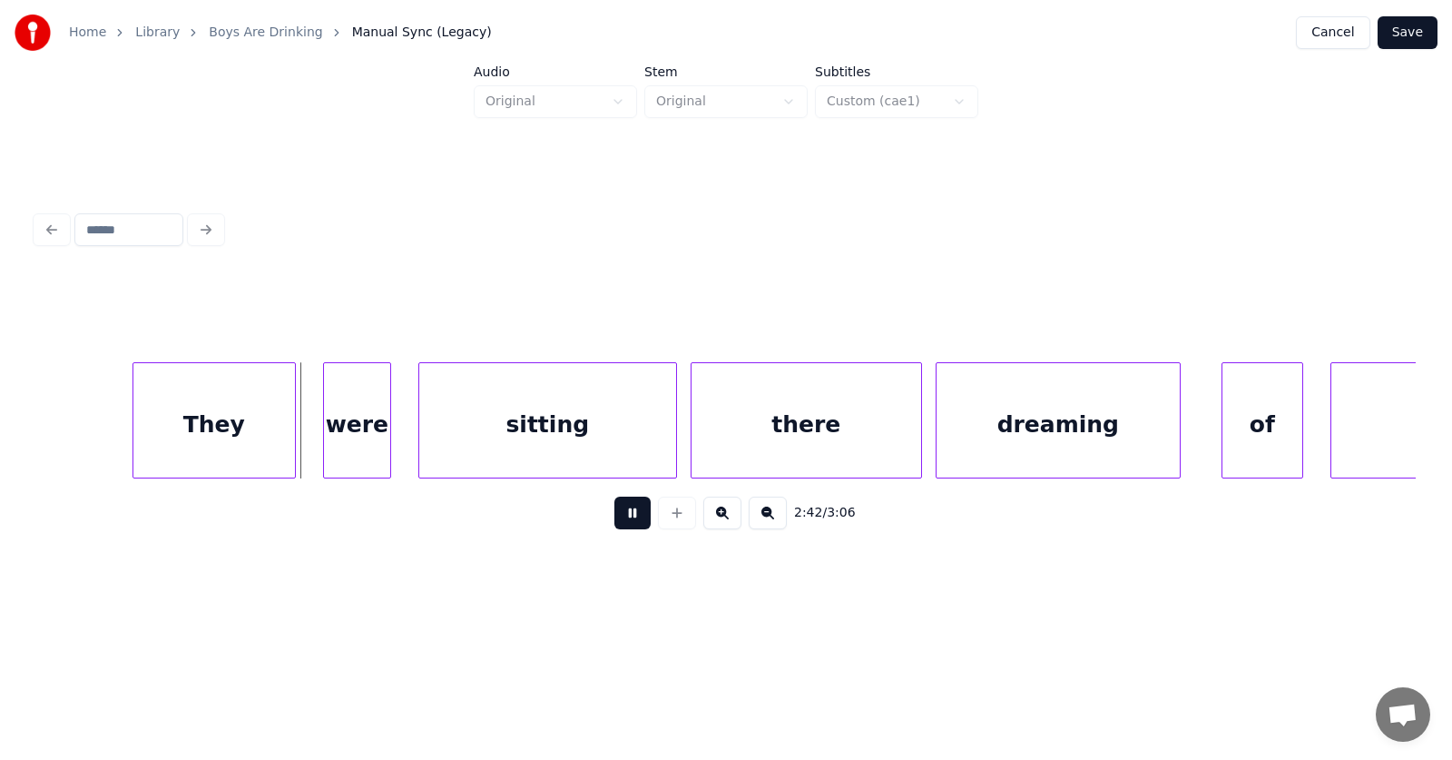
click at [625, 511] on button at bounding box center [632, 512] width 36 height 33
click at [206, 430] on div "They" at bounding box center [199, 424] width 162 height 123
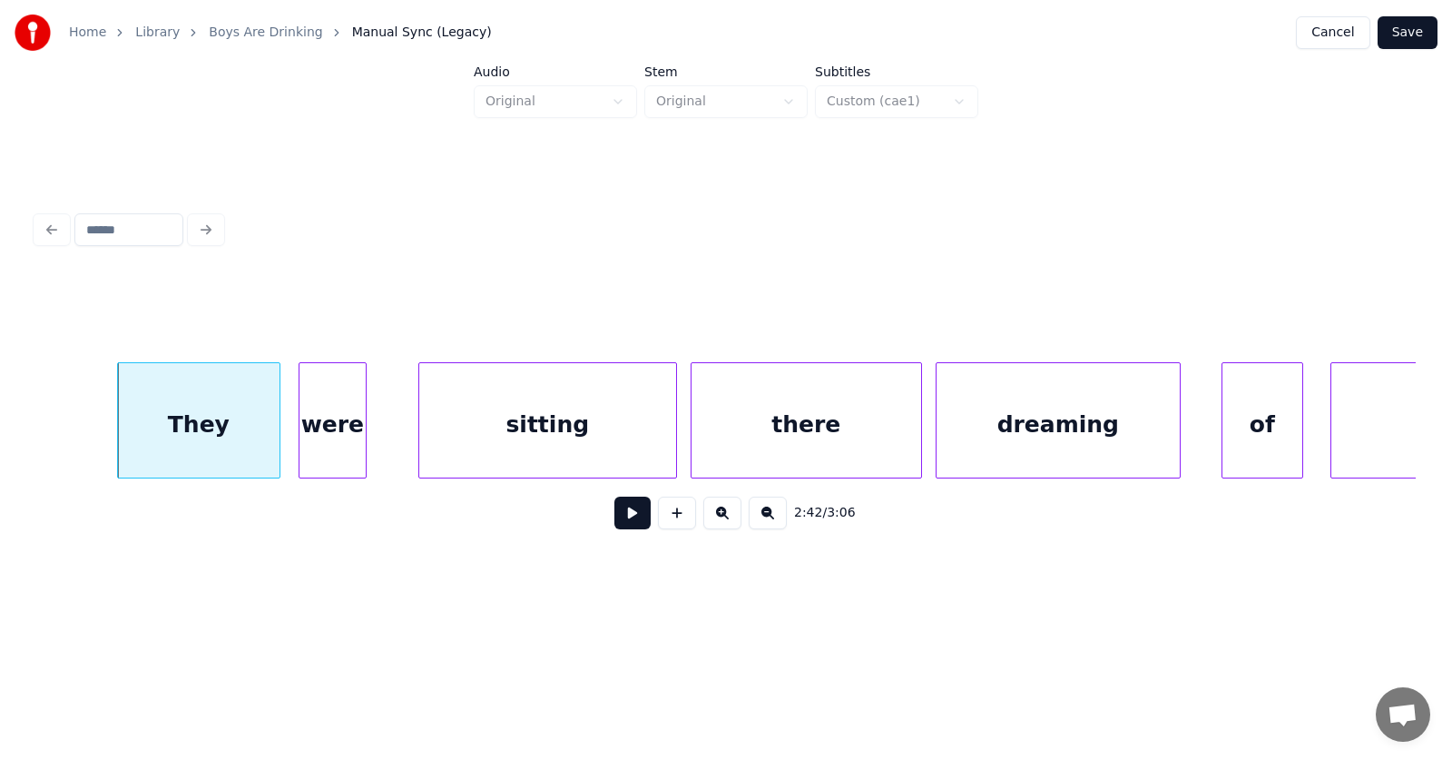
click at [325, 439] on div "were" at bounding box center [333, 424] width 66 height 123
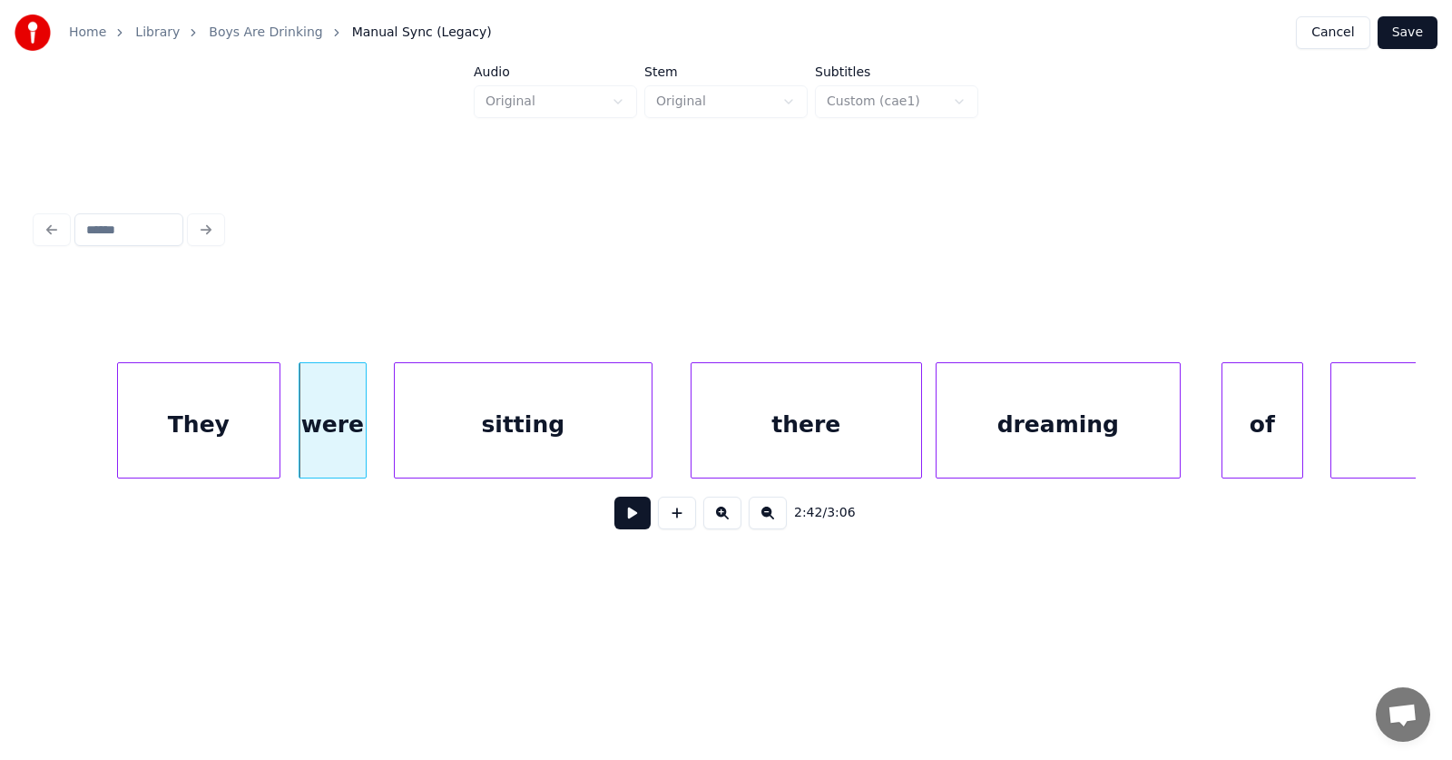
click at [474, 447] on div "sitting" at bounding box center [523, 424] width 257 height 123
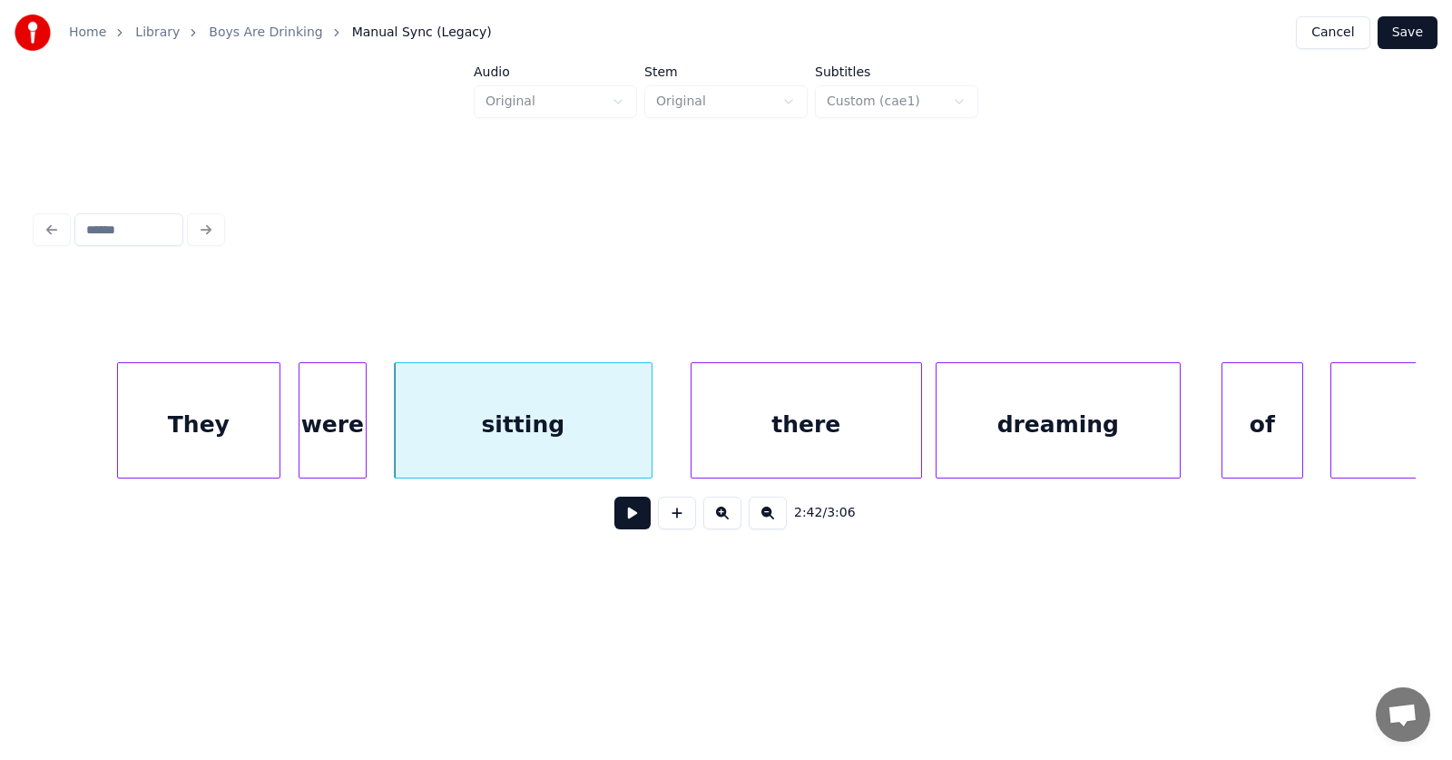
click at [227, 427] on div "They" at bounding box center [199, 424] width 162 height 123
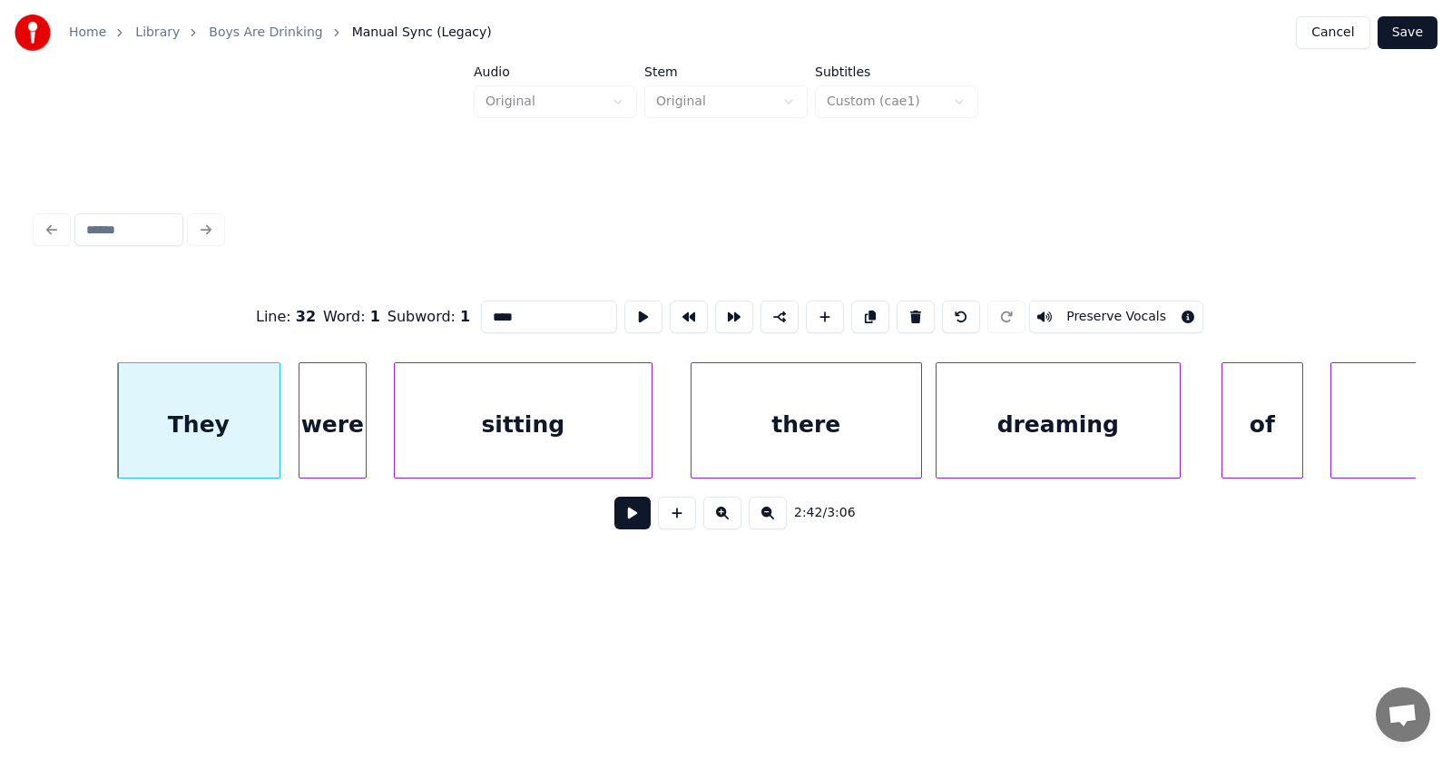
drag, startPoint x: 483, startPoint y: 303, endPoint x: 439, endPoint y: 307, distance: 43.7
click at [439, 307] on div "Line : 32 Word : 1 Subword : 1 **** Preserve Vocals" at bounding box center [726, 316] width 1380 height 91
click at [775, 423] on div "there" at bounding box center [786, 424] width 230 height 123
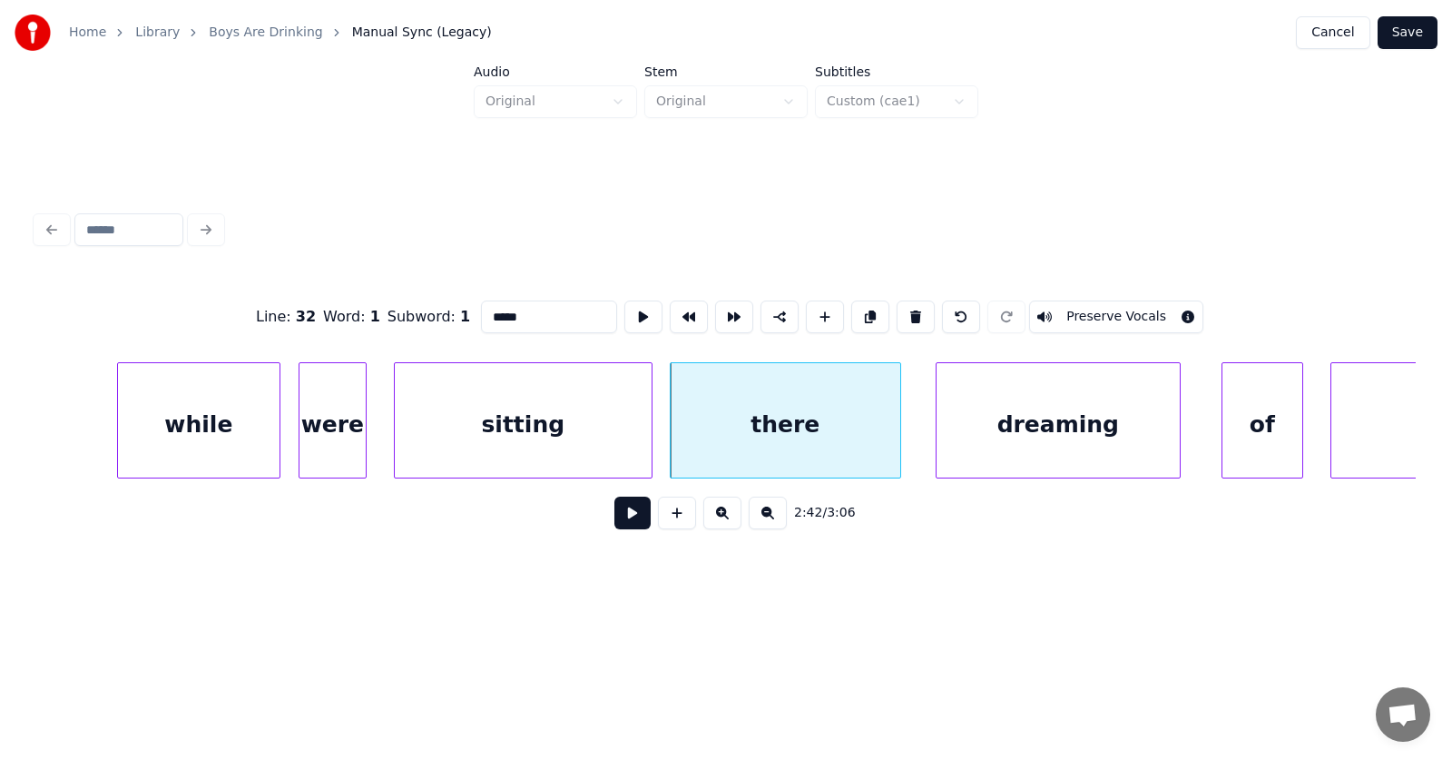
click at [761, 427] on div "there" at bounding box center [786, 424] width 230 height 123
click at [481, 313] on input "*****" at bounding box center [549, 316] width 136 height 33
click at [1058, 438] on div "dreaming" at bounding box center [1048, 424] width 243 height 123
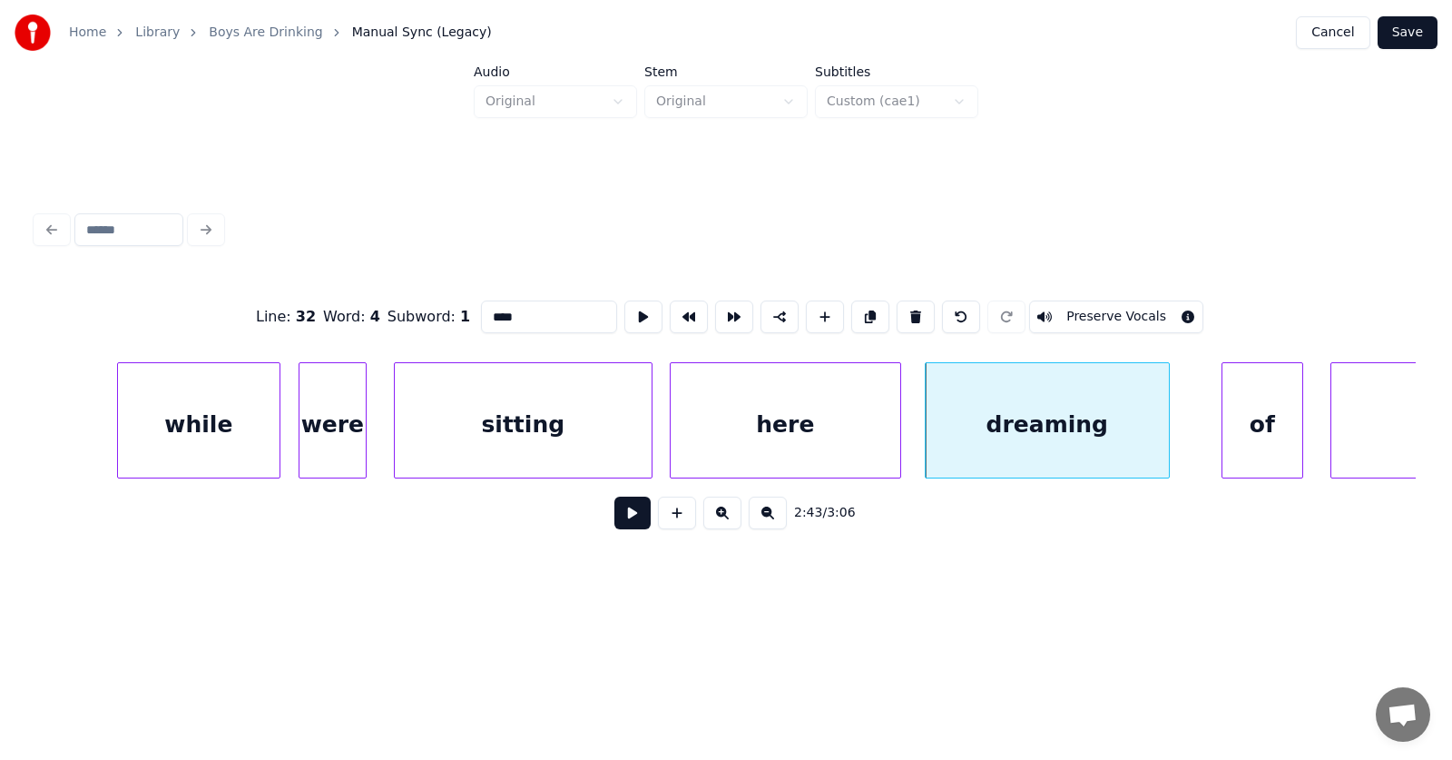
click at [187, 426] on div "while" at bounding box center [199, 424] width 162 height 123
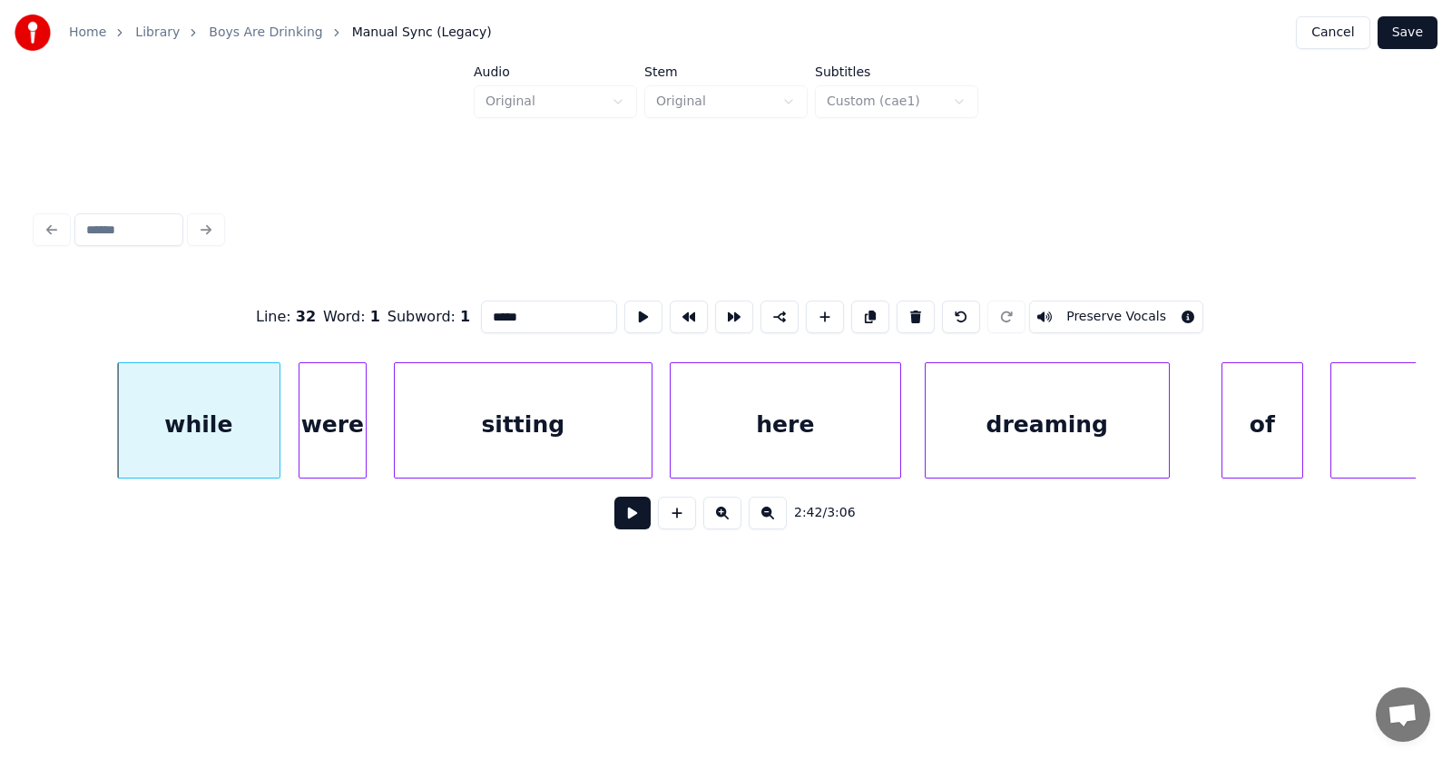
type input "*****"
click at [616, 519] on button at bounding box center [632, 512] width 36 height 33
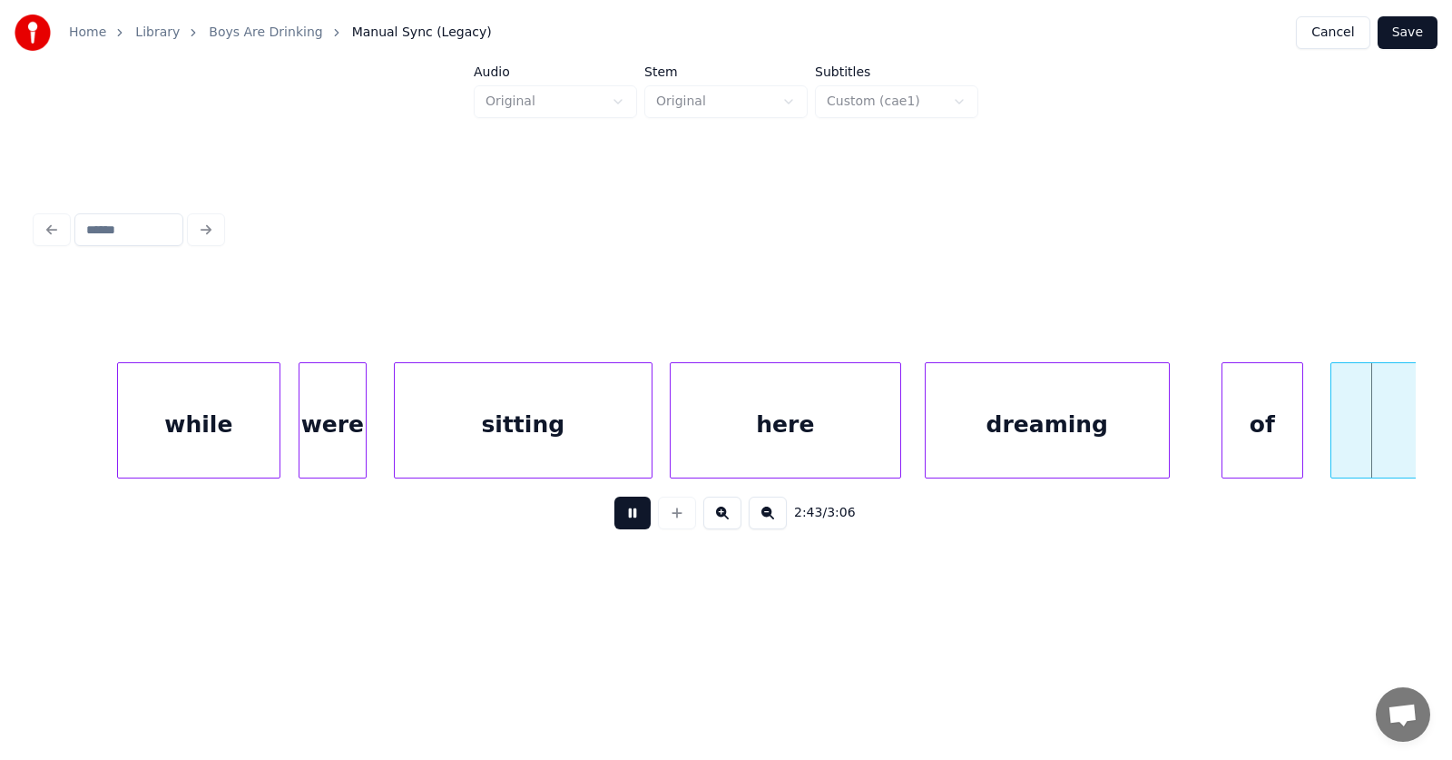
scroll to position [0, 111657]
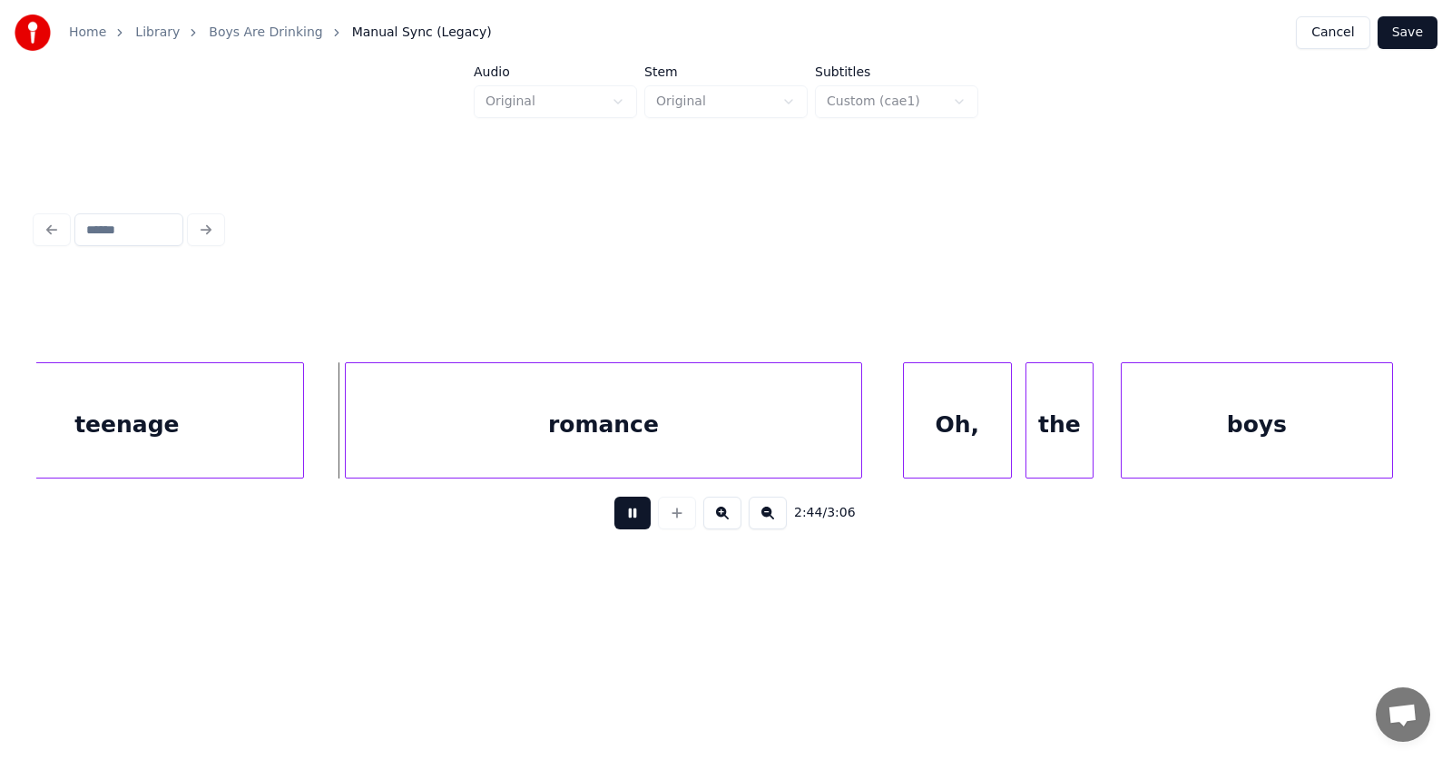
click at [618, 516] on button at bounding box center [632, 512] width 36 height 33
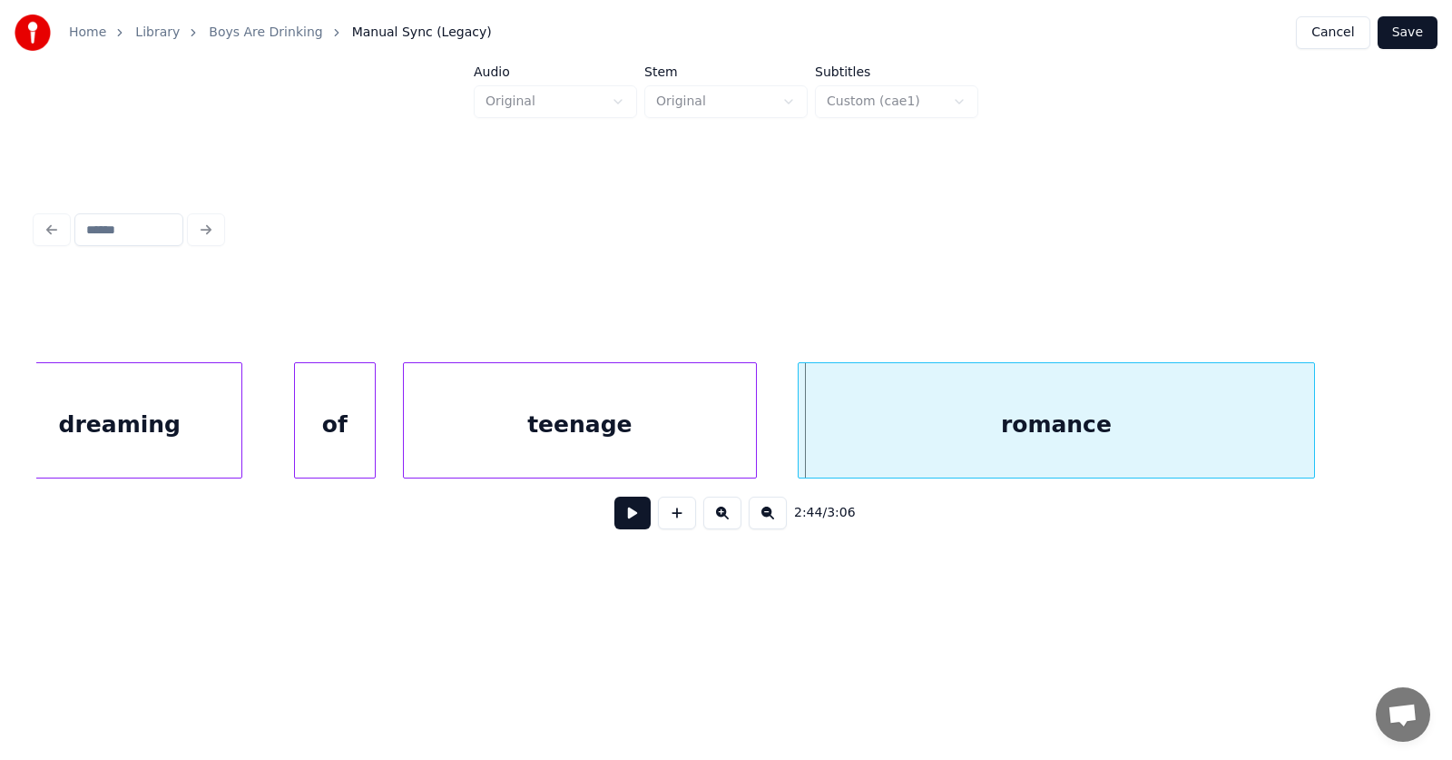
scroll to position [0, 111033]
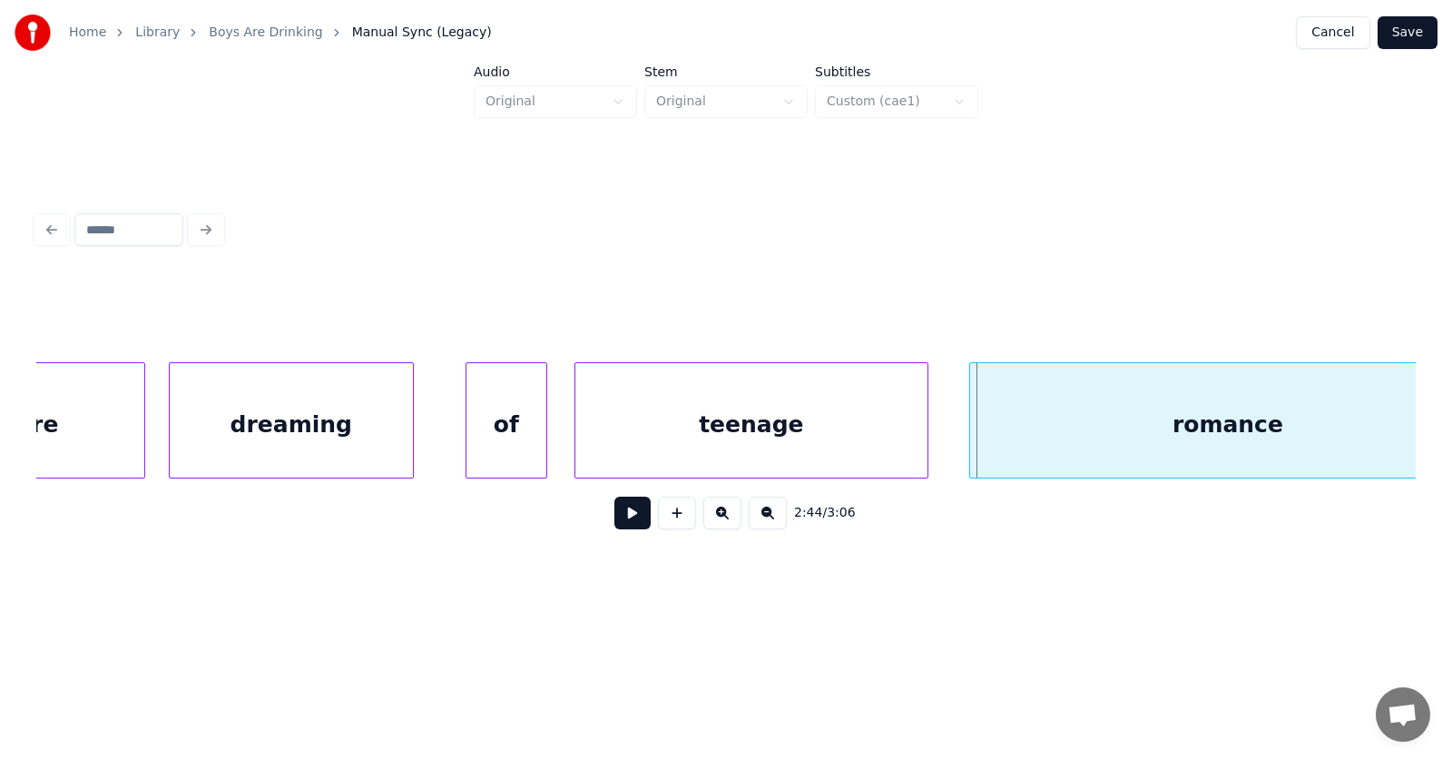
click at [341, 437] on div "dreaming" at bounding box center [291, 424] width 243 height 123
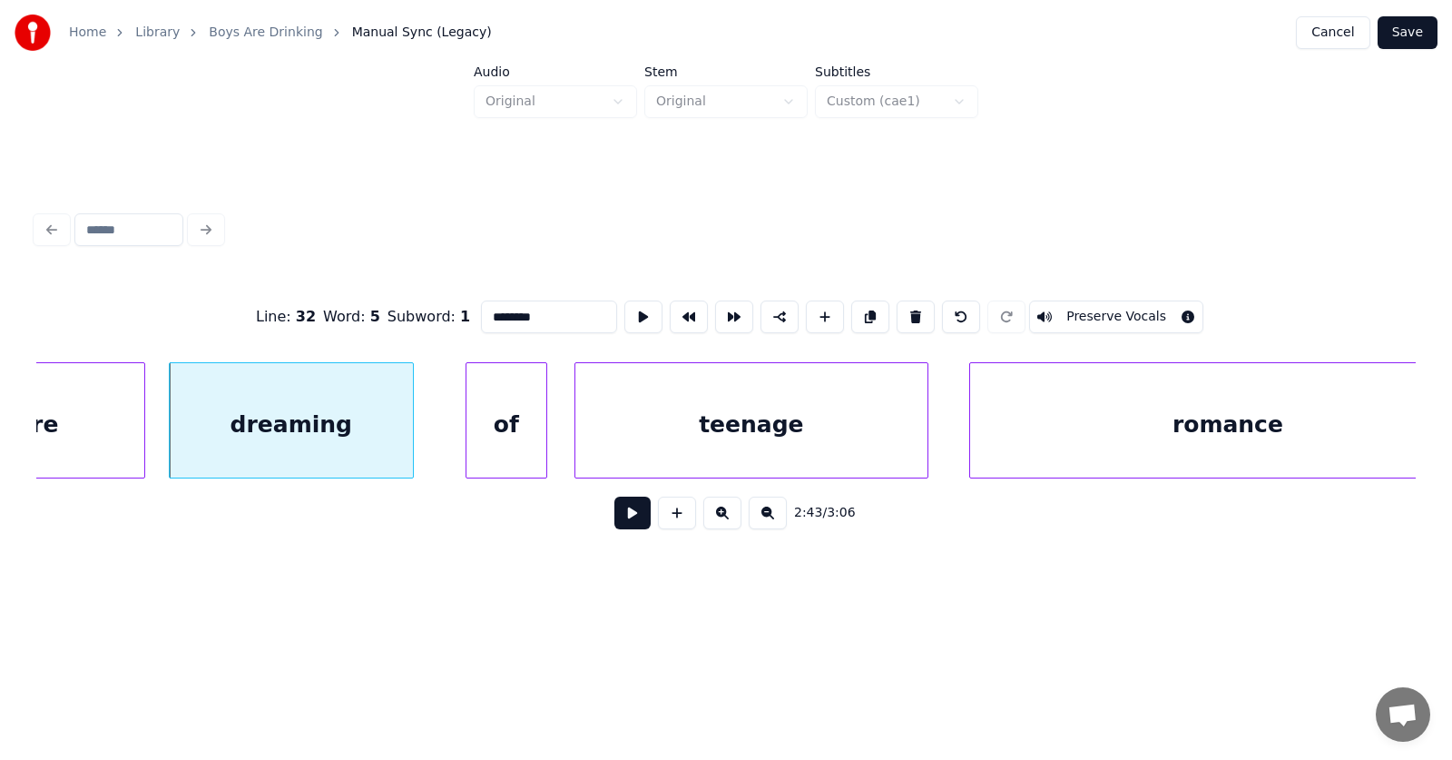
drag, startPoint x: 525, startPoint y: 309, endPoint x: 447, endPoint y: 314, distance: 78.2
click at [481, 314] on input "********" at bounding box center [549, 316] width 136 height 33
click at [467, 436] on div "of" at bounding box center [482, 424] width 80 height 123
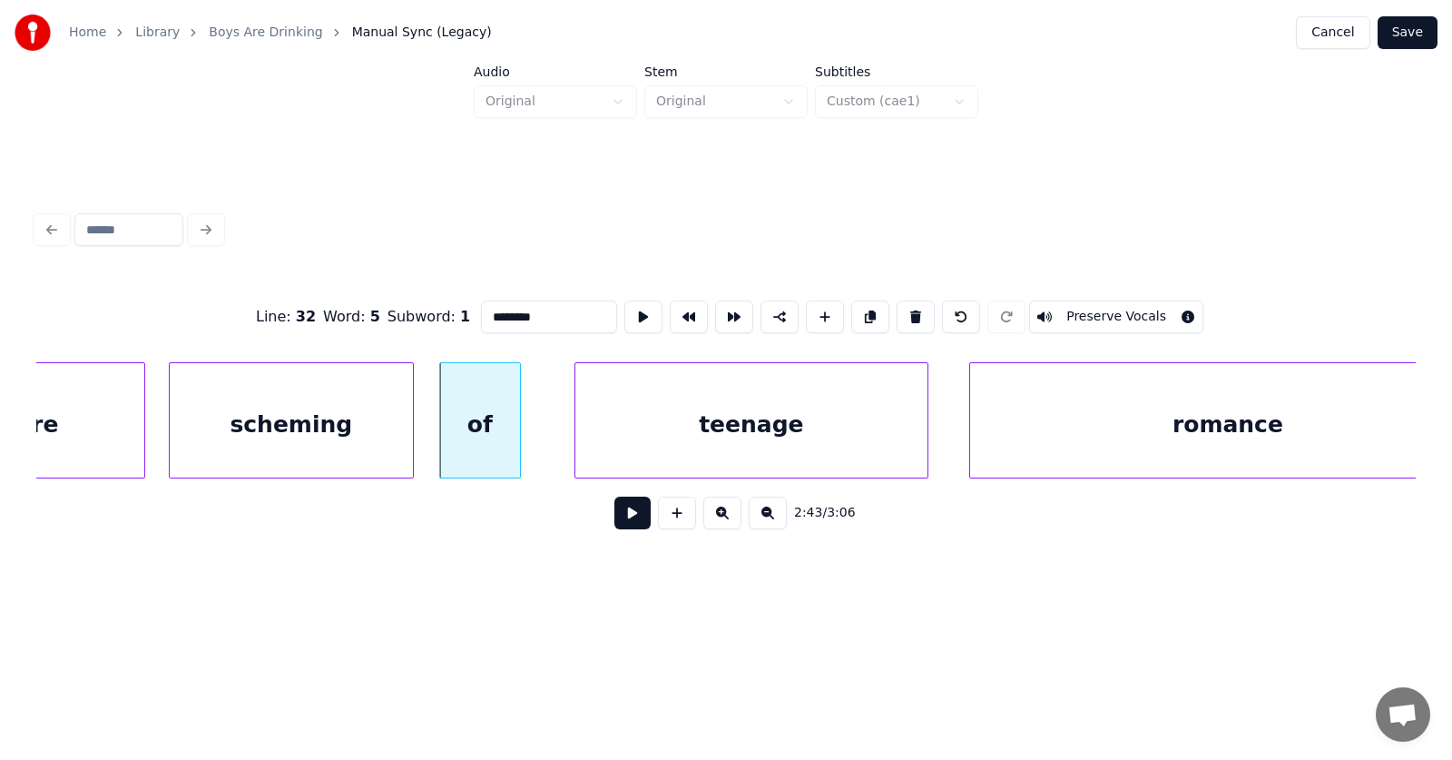
click at [467, 427] on div "of" at bounding box center [480, 424] width 80 height 123
drag, startPoint x: 493, startPoint y: 309, endPoint x: 443, endPoint y: 316, distance: 50.4
click at [481, 316] on input "**" at bounding box center [549, 316] width 136 height 33
click at [724, 441] on div "teenage" at bounding box center [737, 424] width 352 height 123
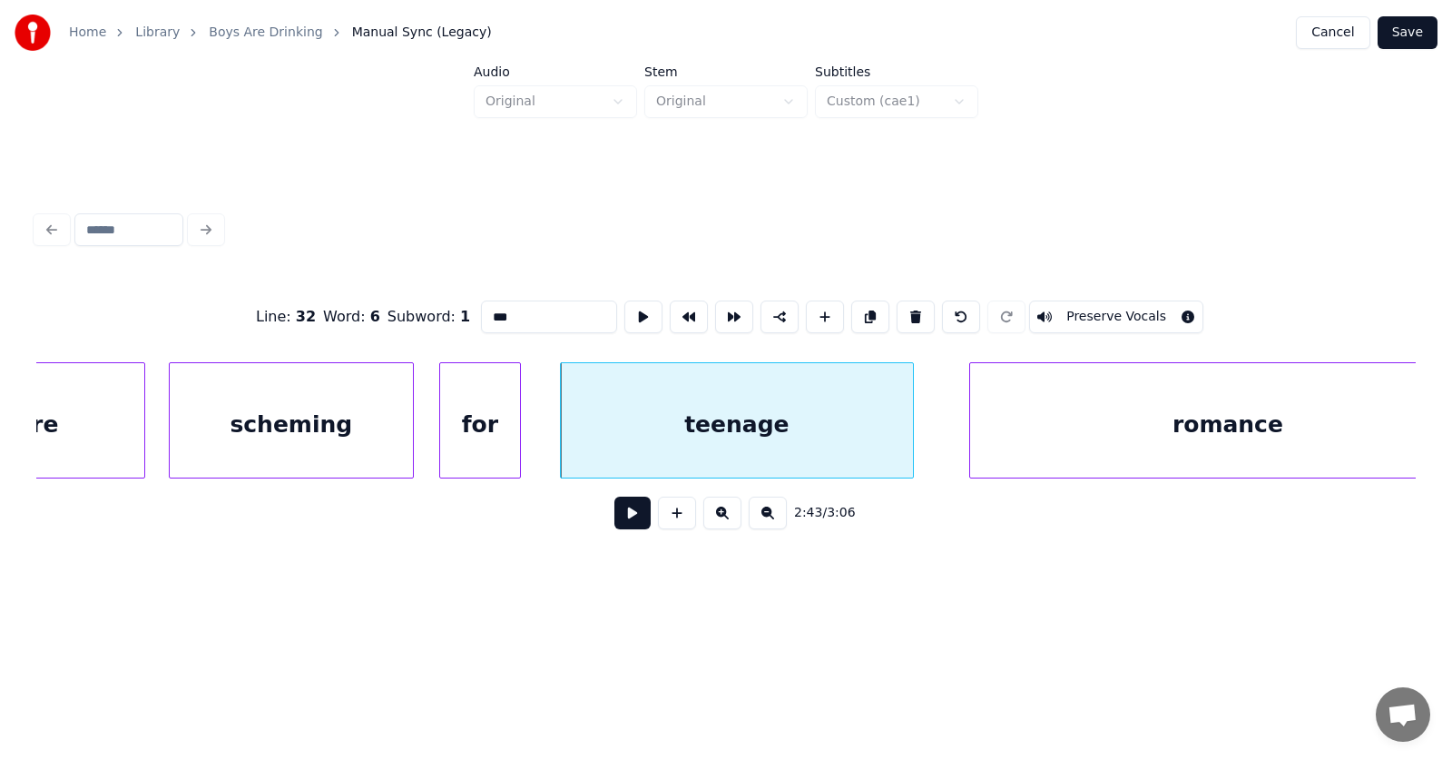
scroll to position [0, 111099]
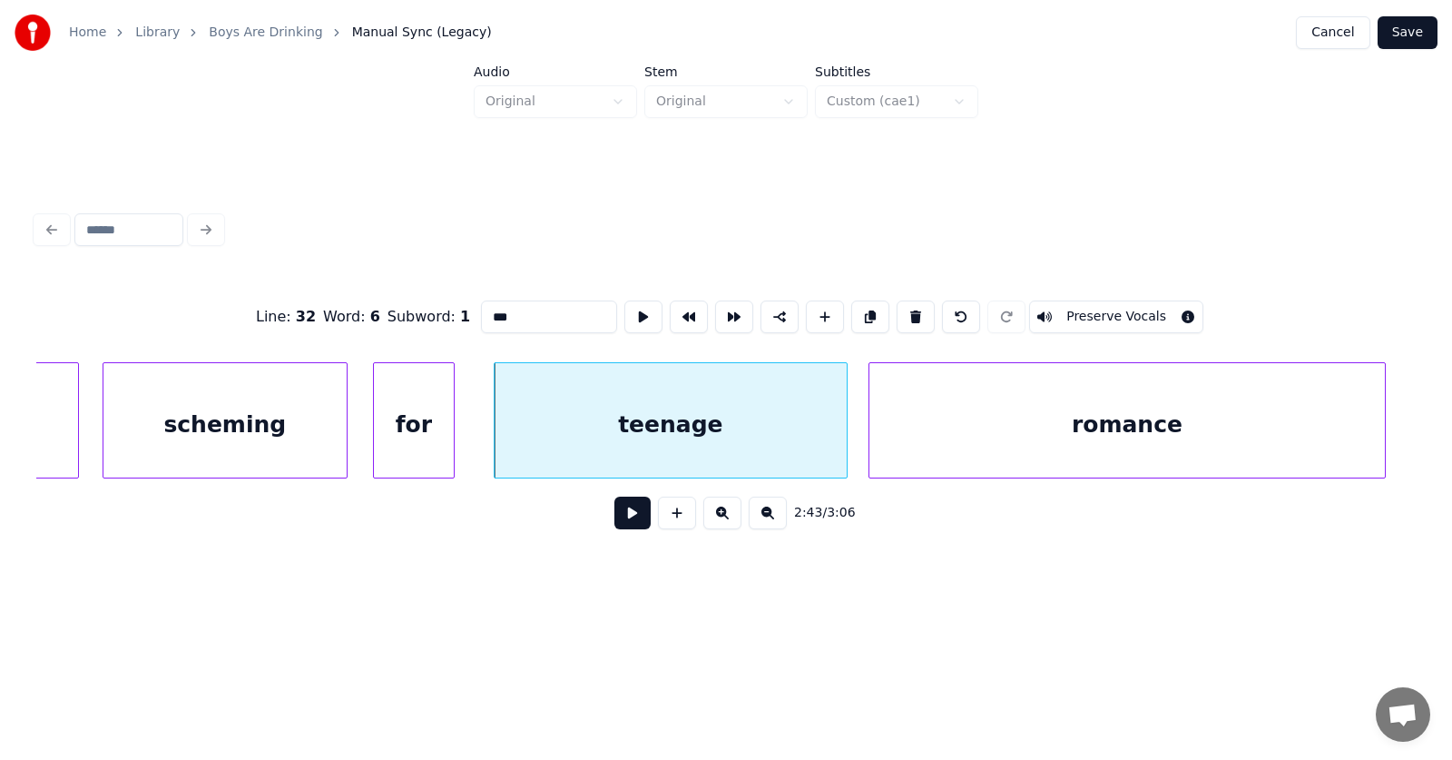
click at [1029, 435] on div "romance" at bounding box center [1127, 424] width 516 height 123
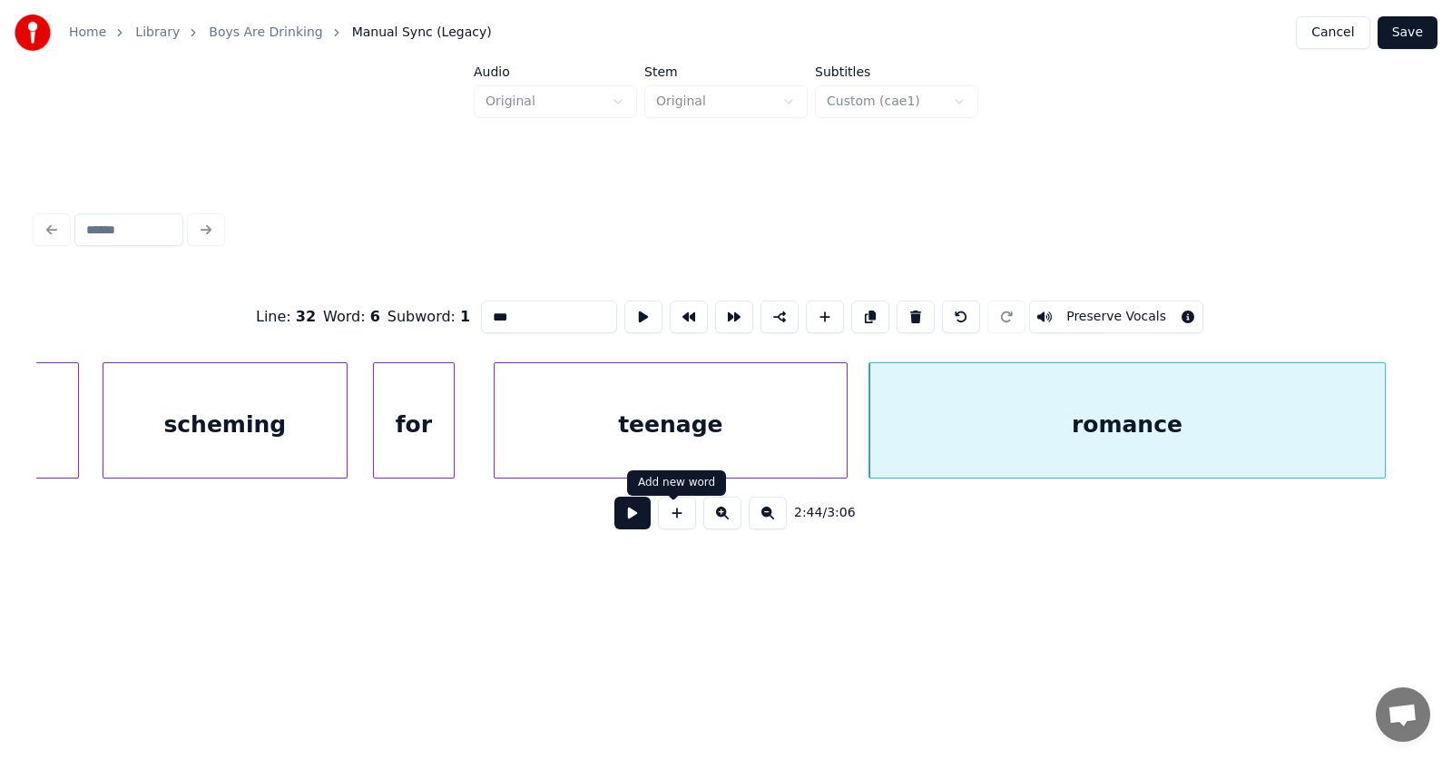
type input "***"
click at [630, 518] on button at bounding box center [632, 512] width 36 height 33
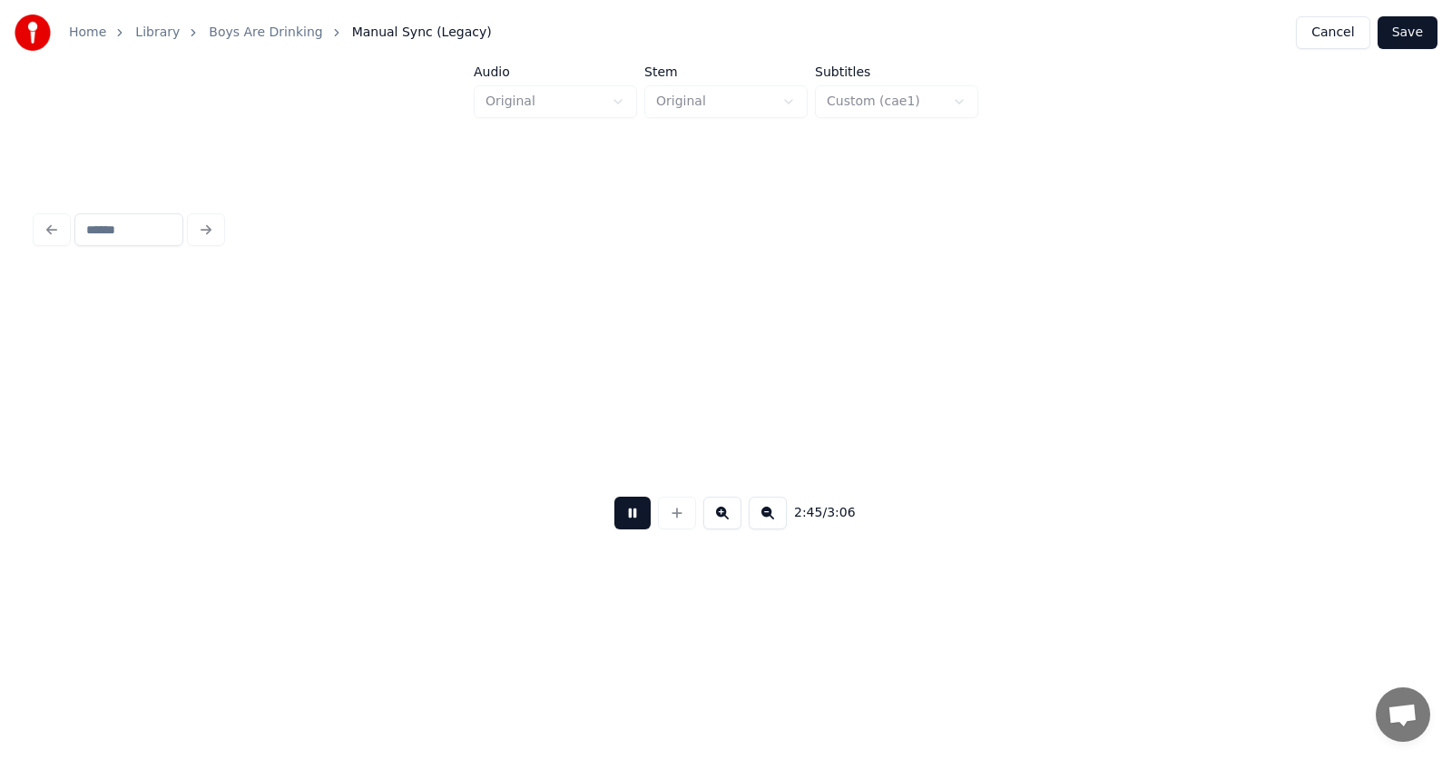
scroll to position [0, 112483]
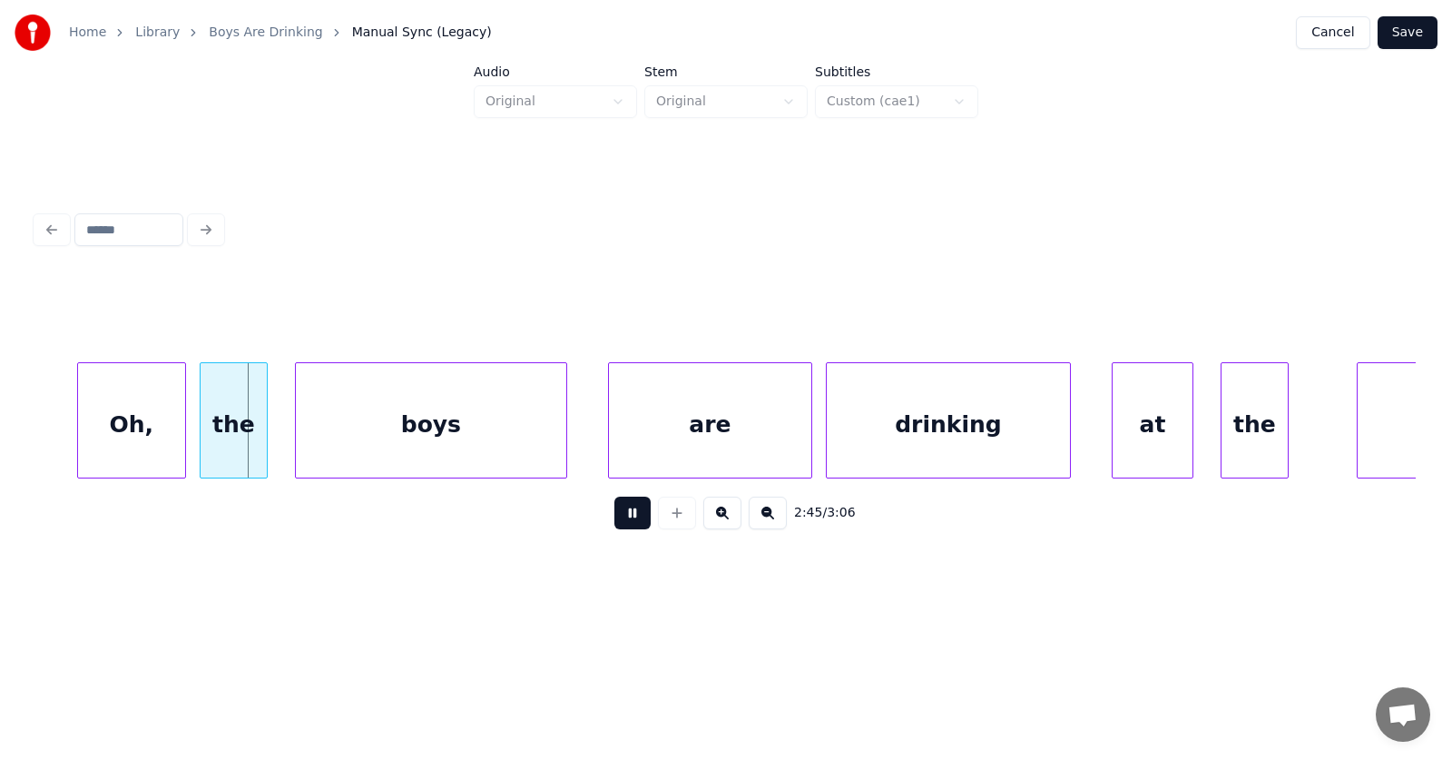
click at [630, 518] on button at bounding box center [632, 512] width 36 height 33
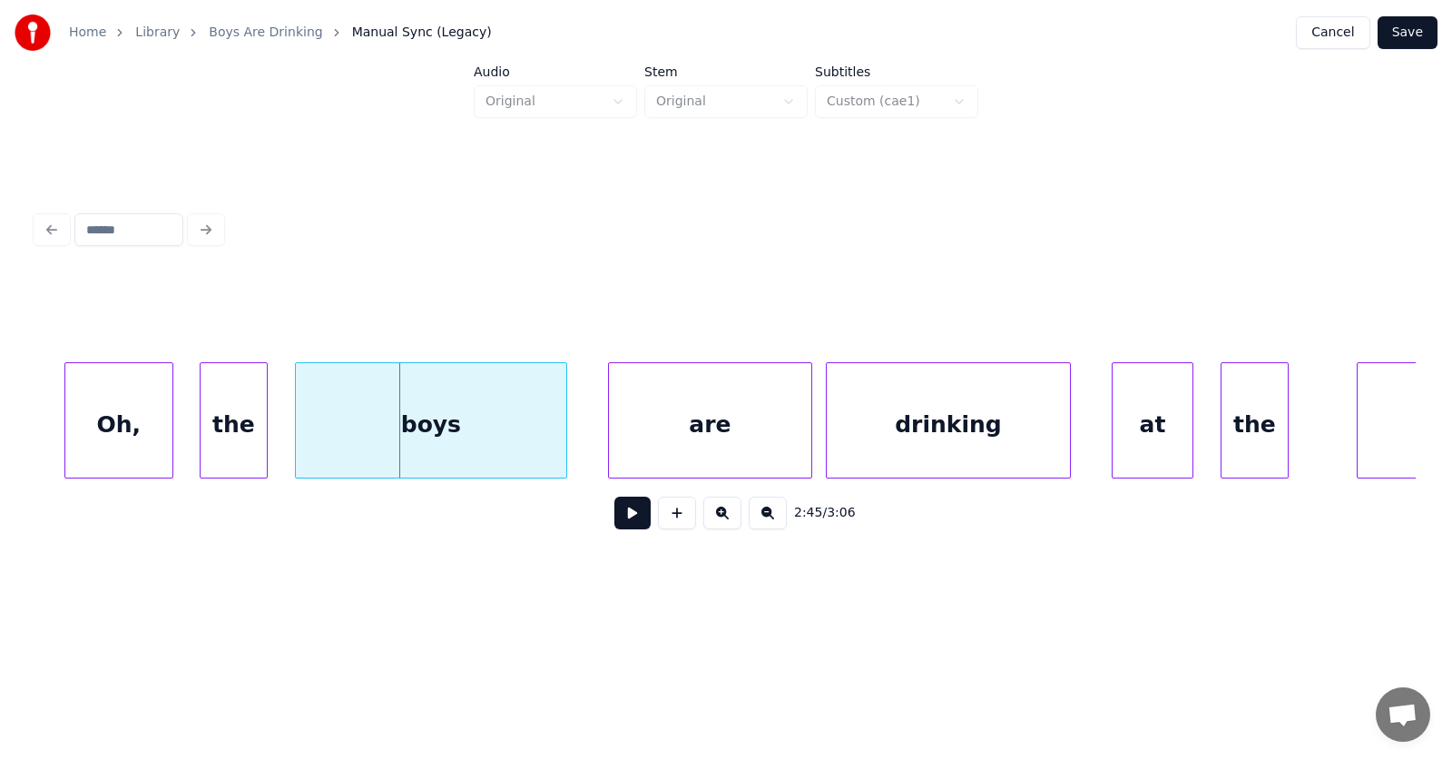
click at [136, 422] on div "Oh," at bounding box center [118, 424] width 107 height 123
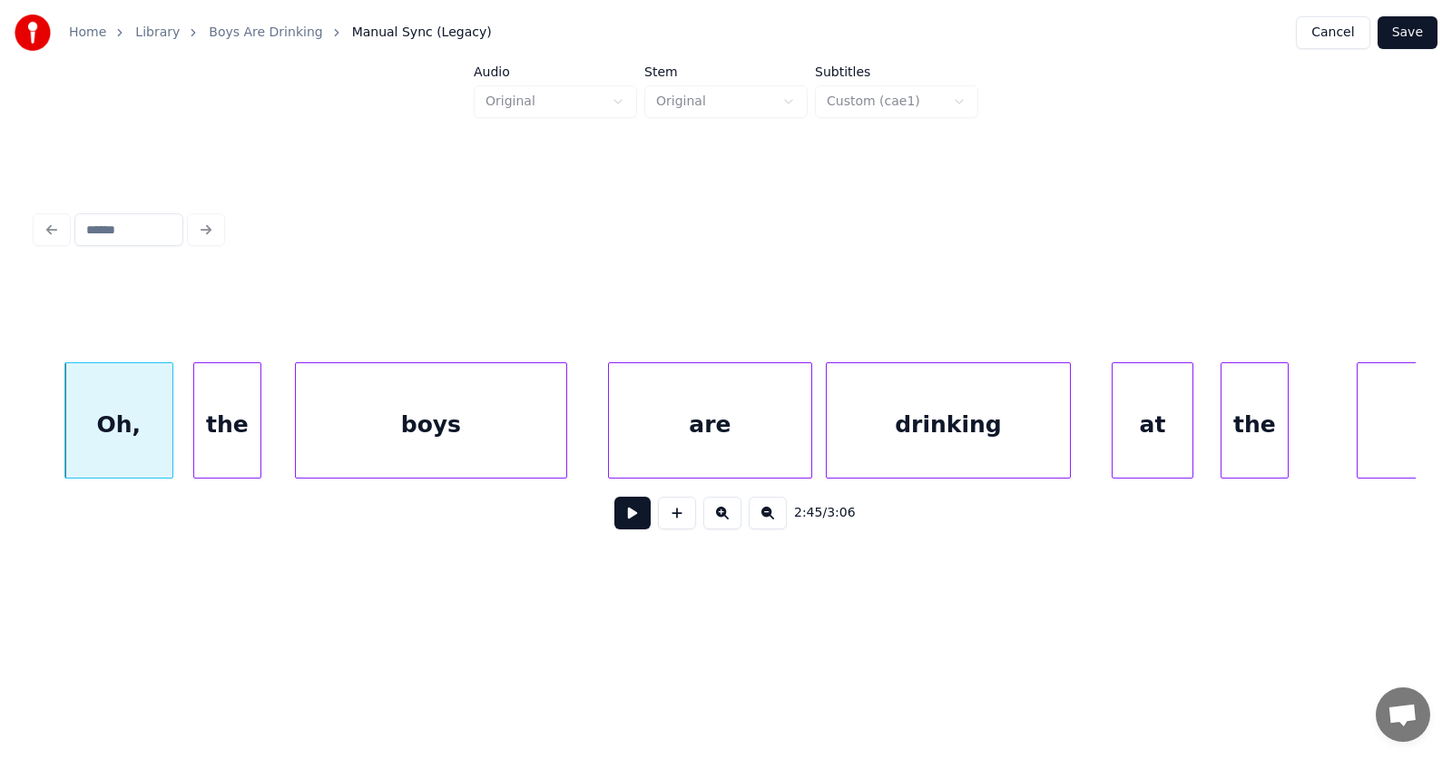
click at [227, 429] on div "the" at bounding box center [227, 424] width 66 height 123
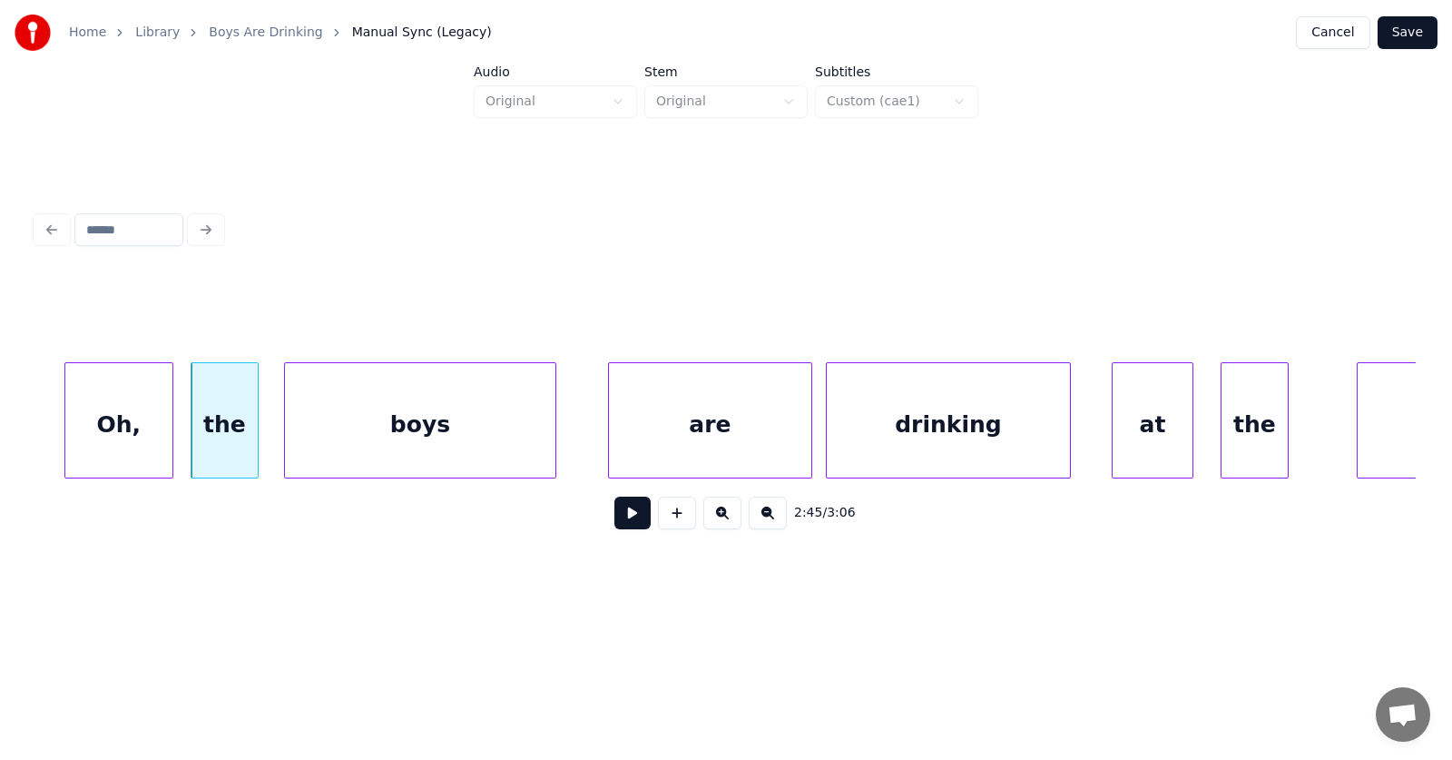
click at [366, 437] on div "boys" at bounding box center [420, 424] width 270 height 123
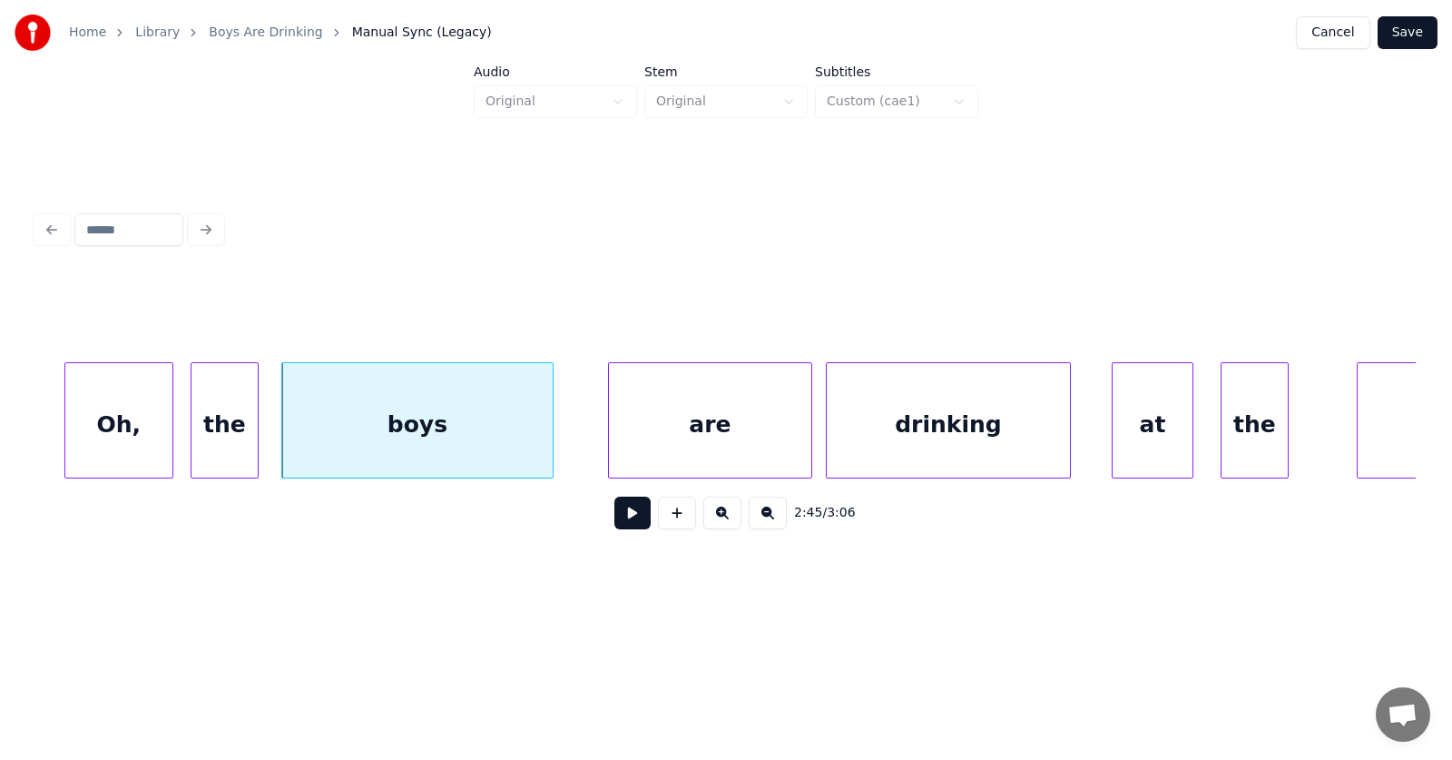
click at [136, 427] on div "Oh," at bounding box center [118, 424] width 107 height 123
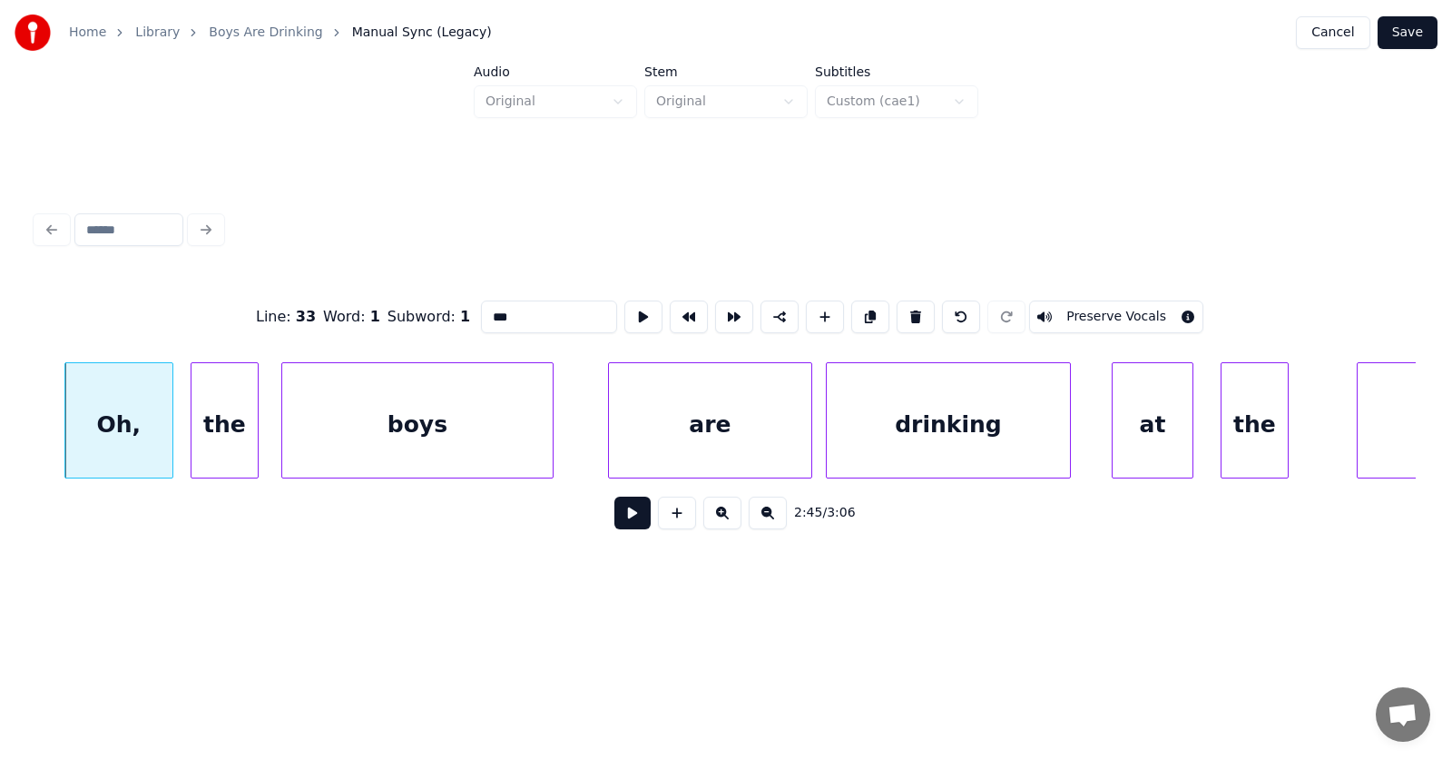
drag, startPoint x: 478, startPoint y: 310, endPoint x: 442, endPoint y: 314, distance: 36.5
click at [481, 314] on input "***" at bounding box center [549, 316] width 136 height 33
click at [700, 427] on div "are" at bounding box center [679, 424] width 202 height 123
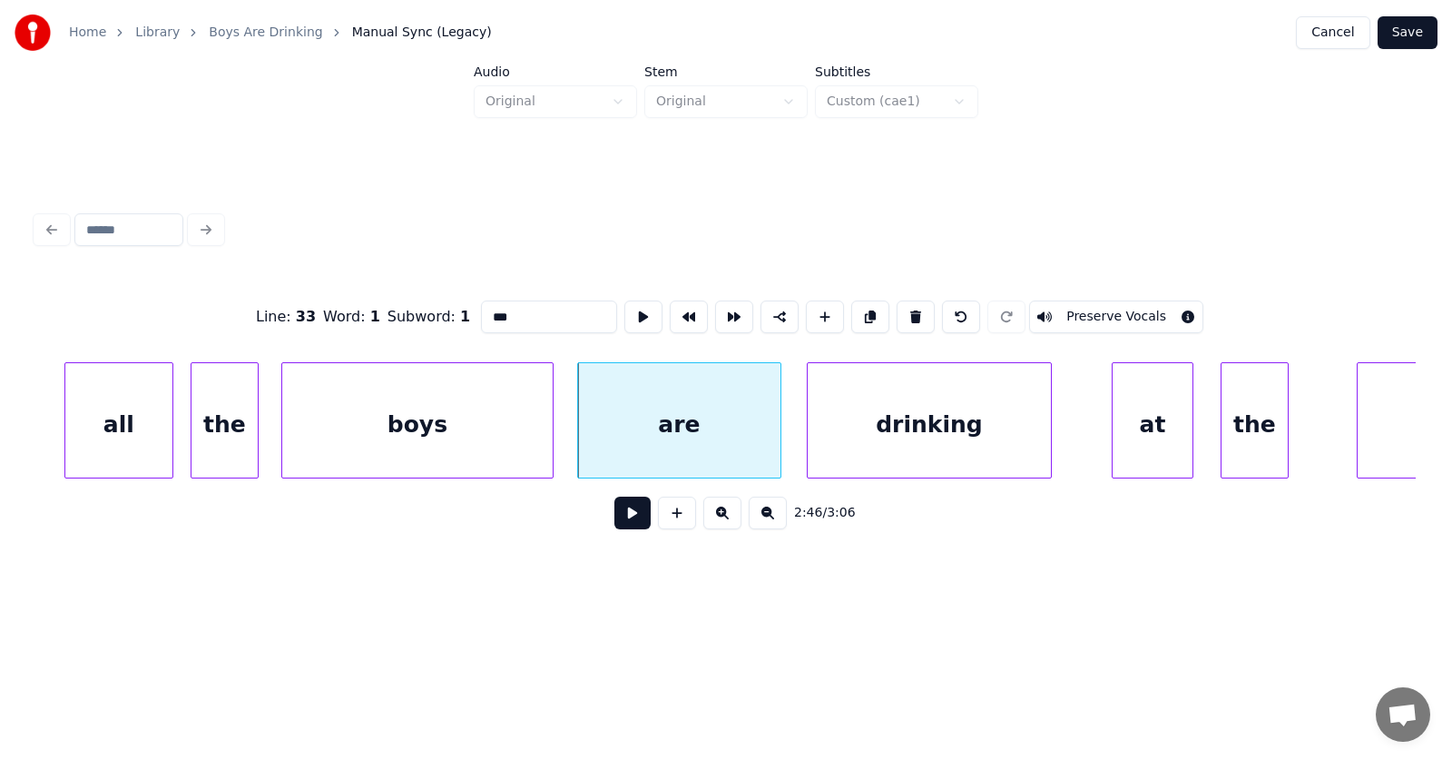
click at [874, 428] on div "drinking" at bounding box center [929, 424] width 243 height 123
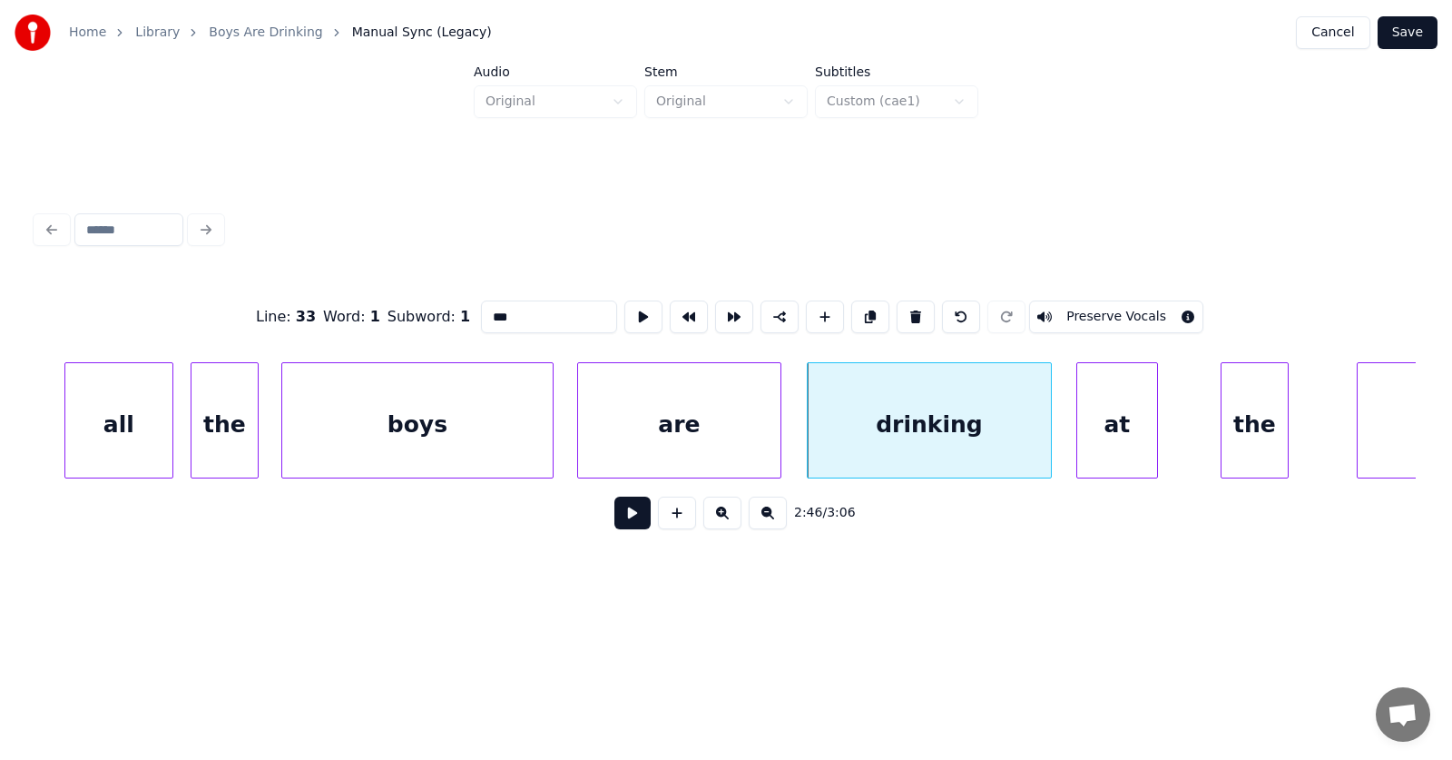
click at [1101, 428] on div "at" at bounding box center [1117, 424] width 80 height 123
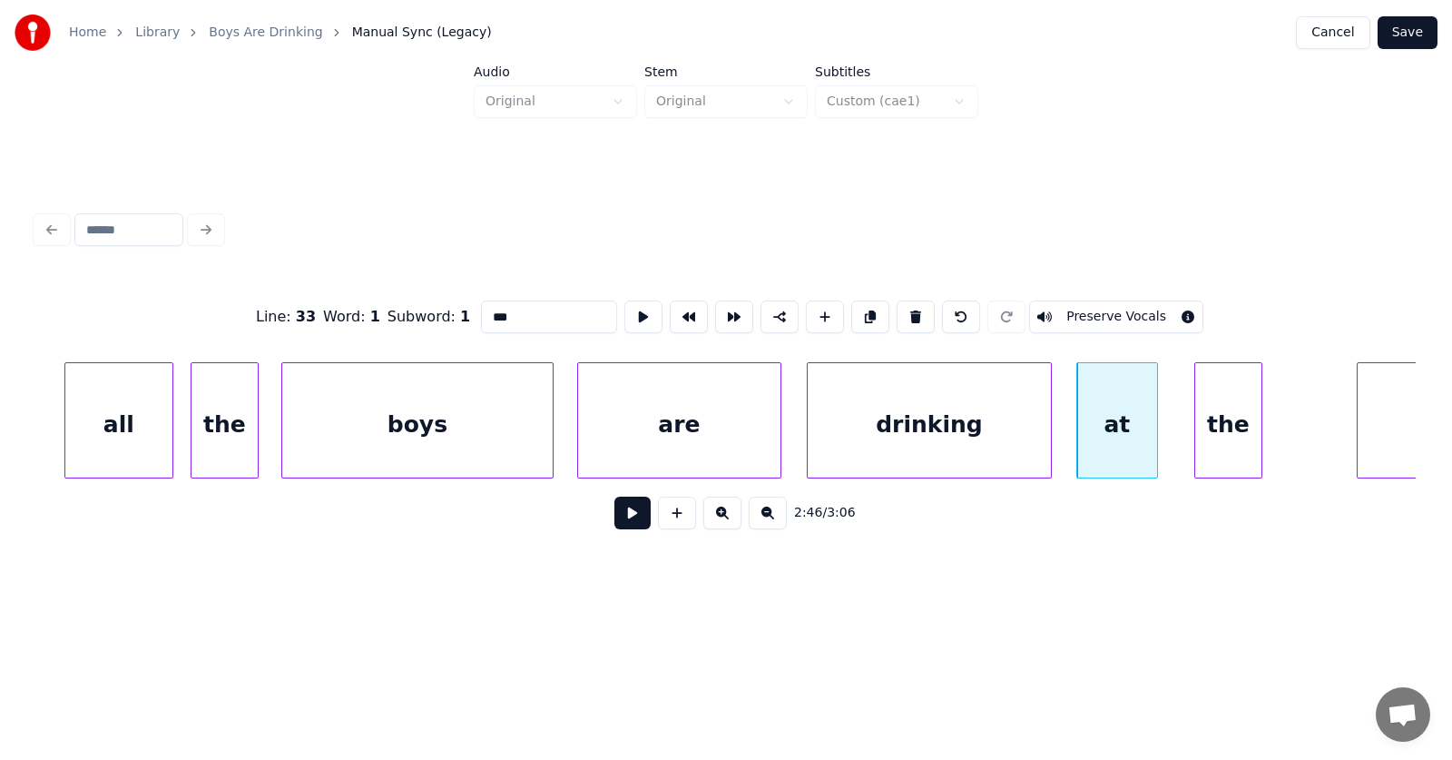
click at [1203, 429] on div "the" at bounding box center [1228, 424] width 66 height 123
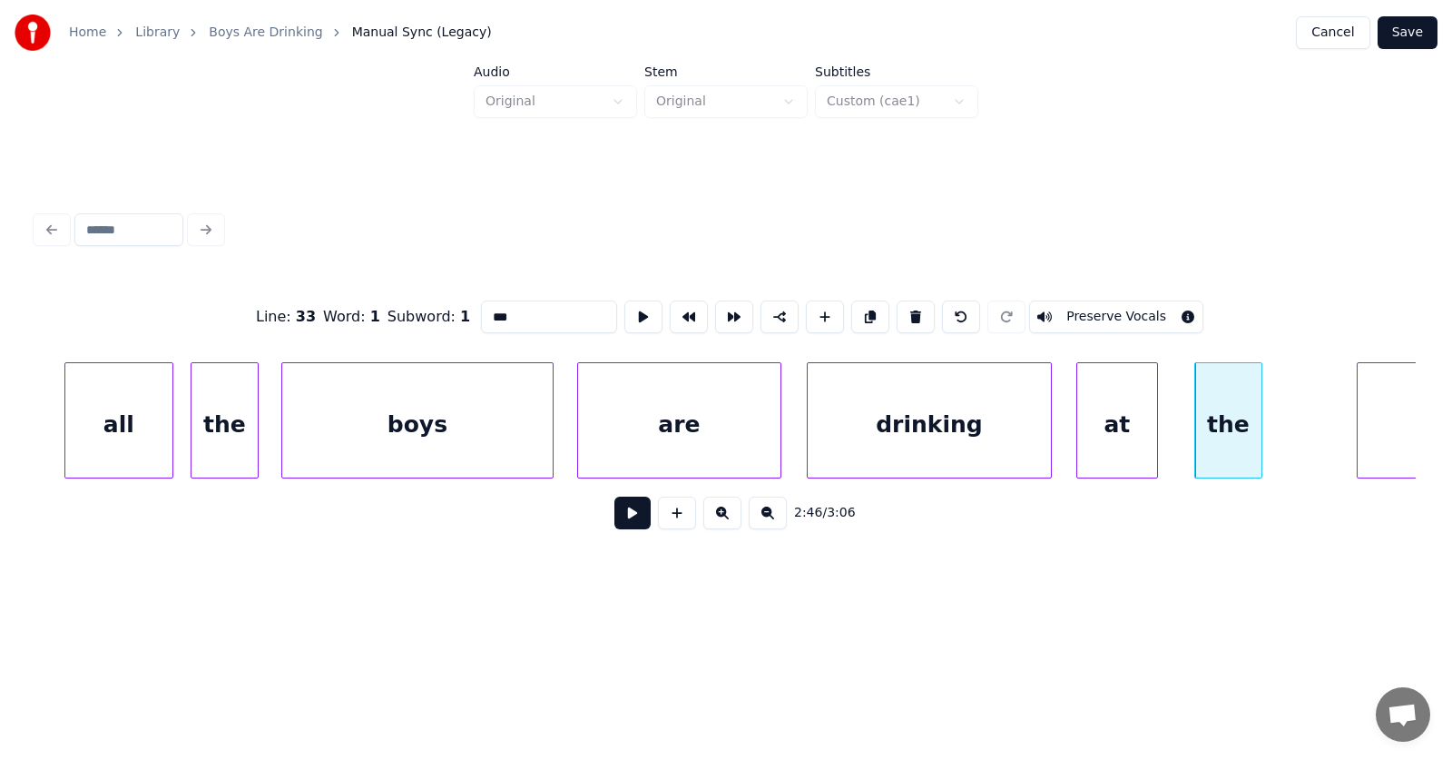
scroll to position [0, 112998]
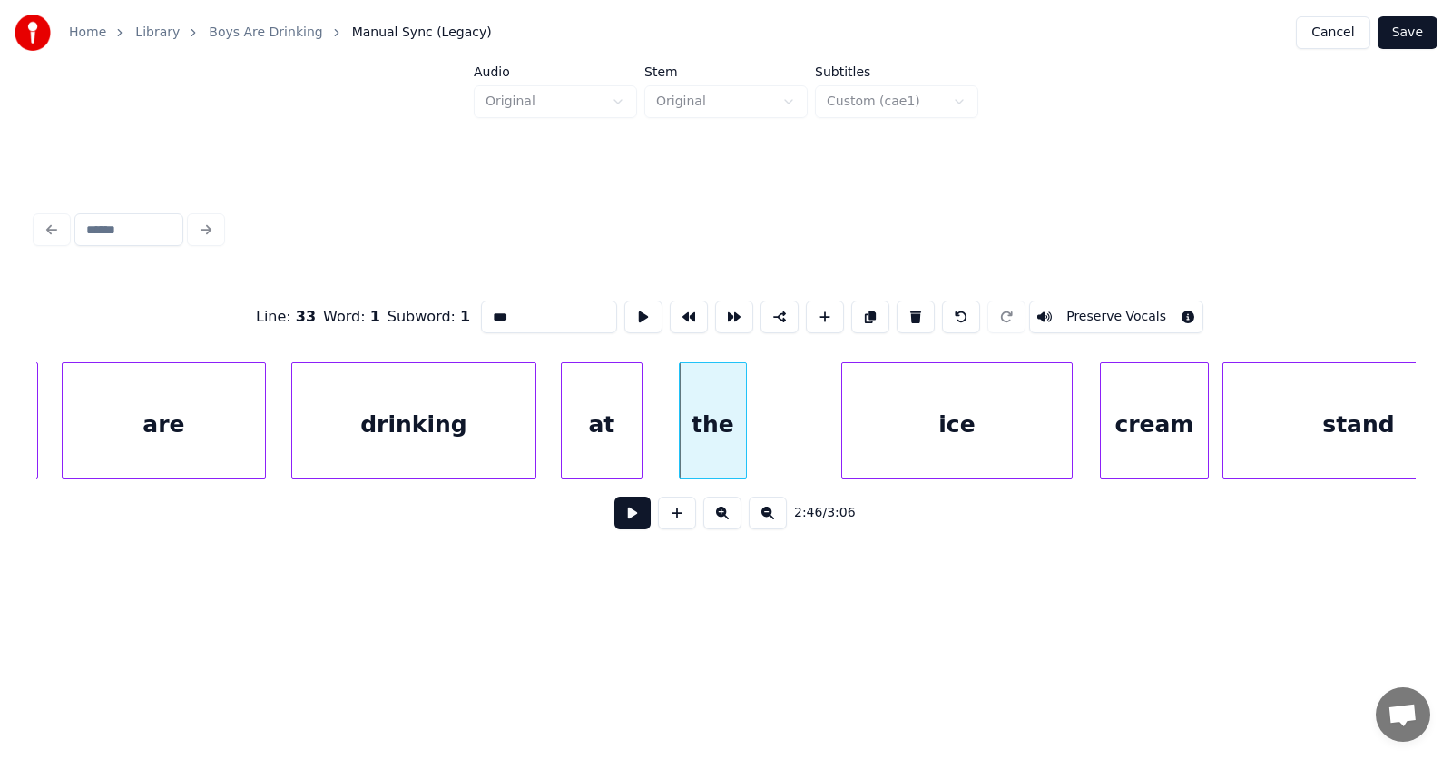
click at [1174, 434] on div "cream" at bounding box center [1154, 424] width 107 height 123
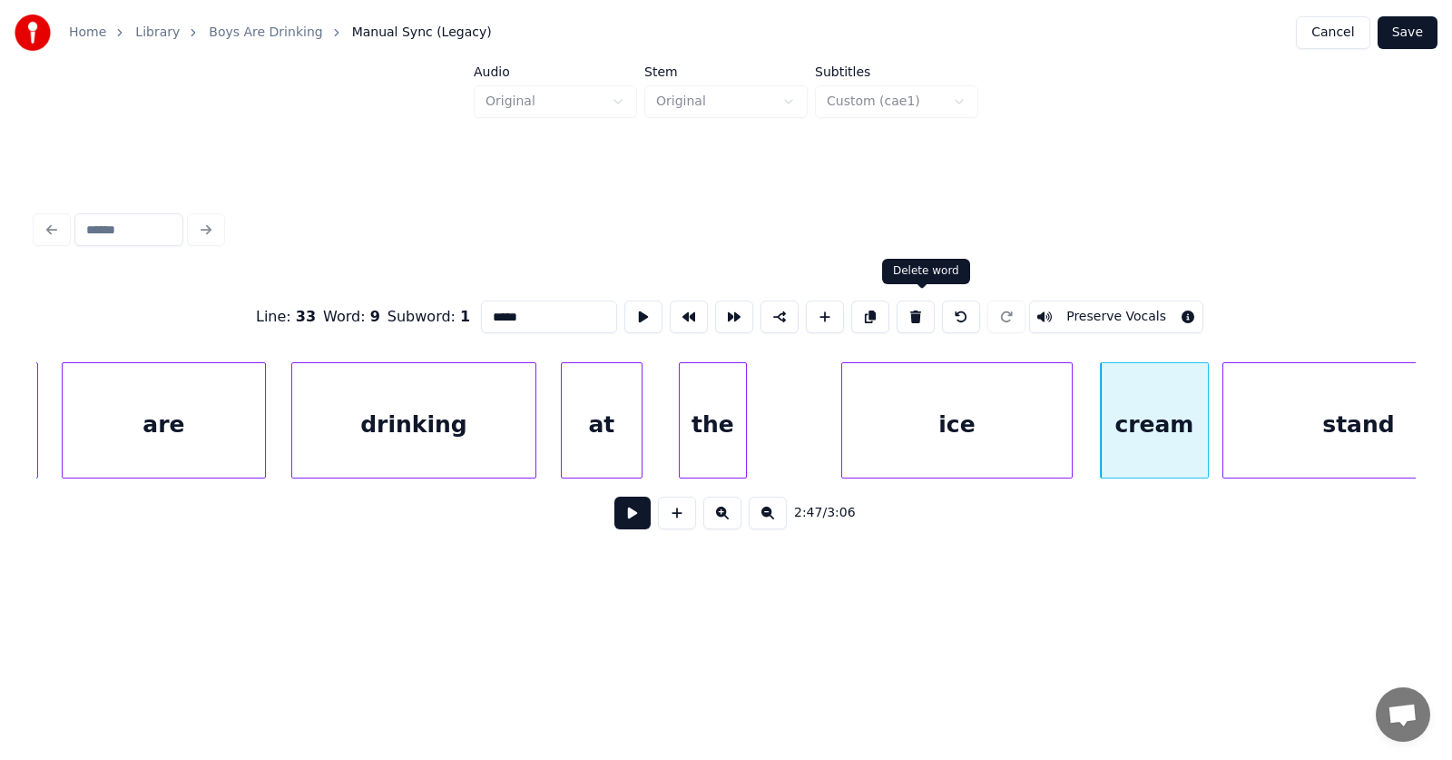
click at [921, 307] on button at bounding box center [916, 316] width 38 height 33
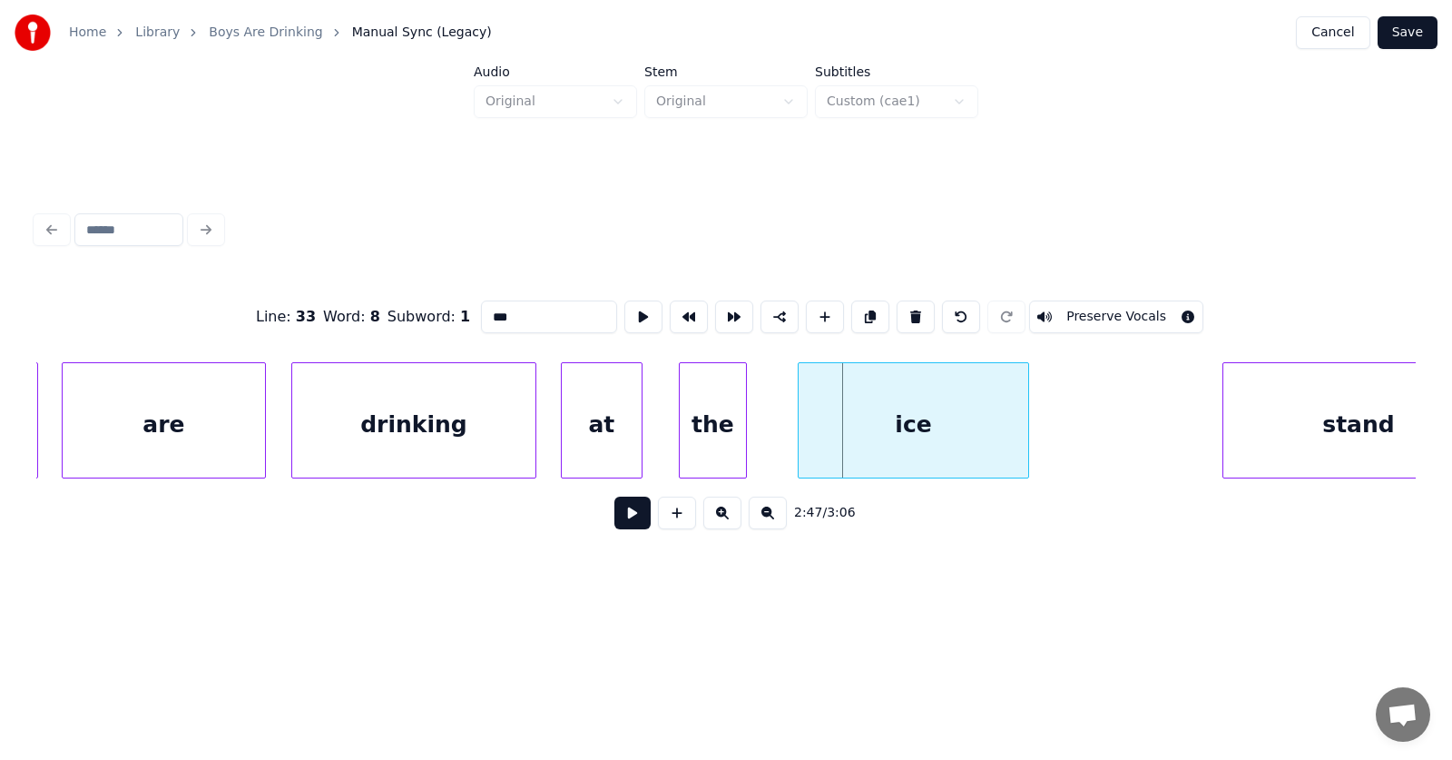
click
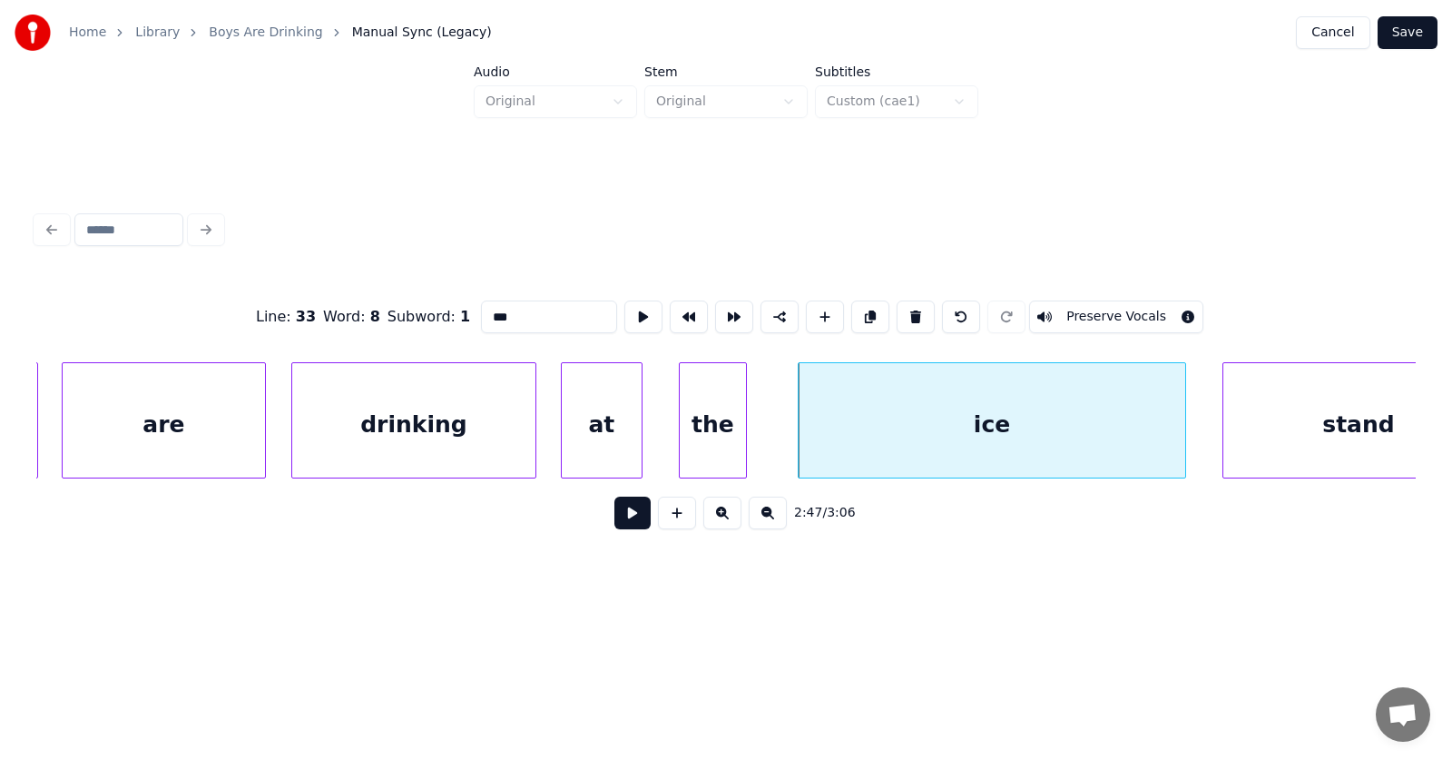
scroll to position [0, 113073]
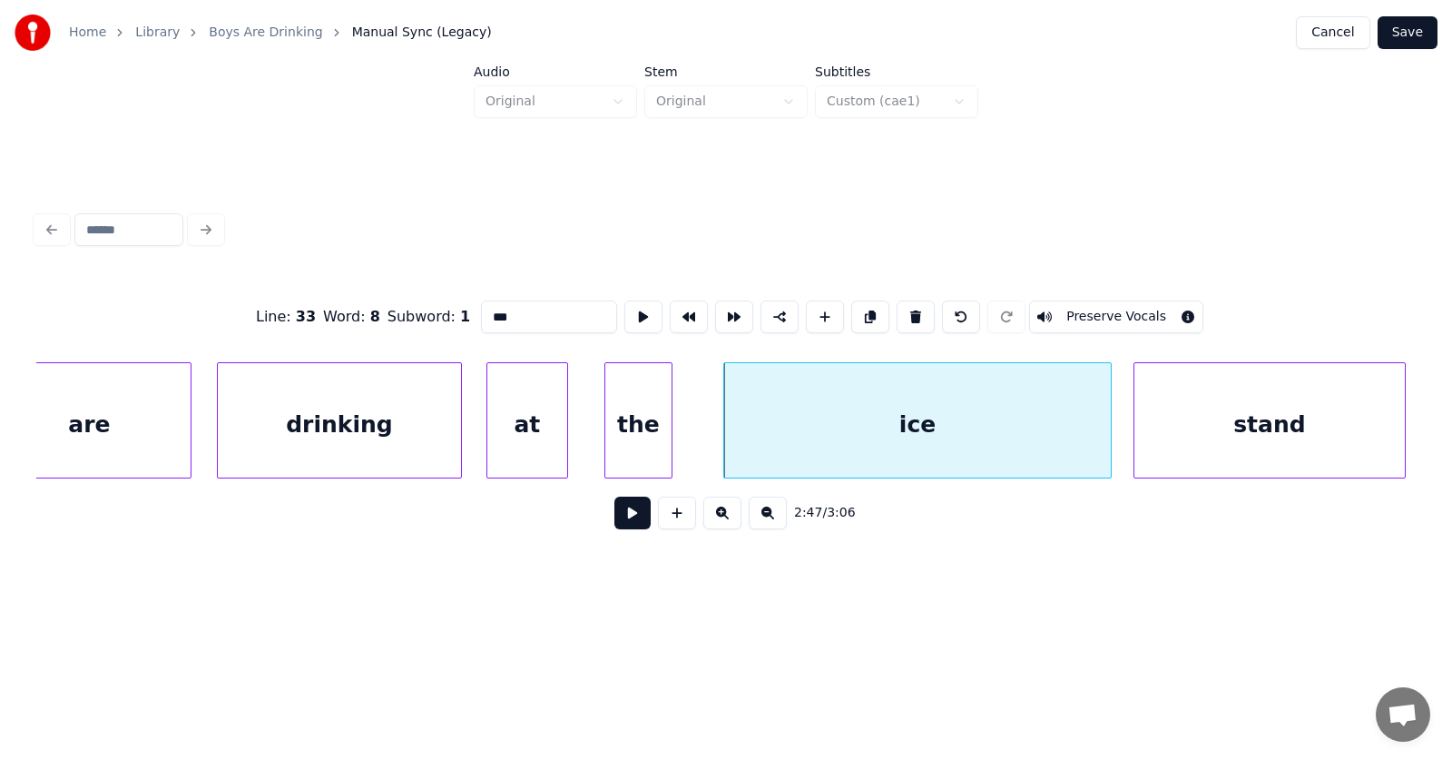
drag, startPoint x: 513, startPoint y: 311, endPoint x: 435, endPoint y: 315, distance: 78.1
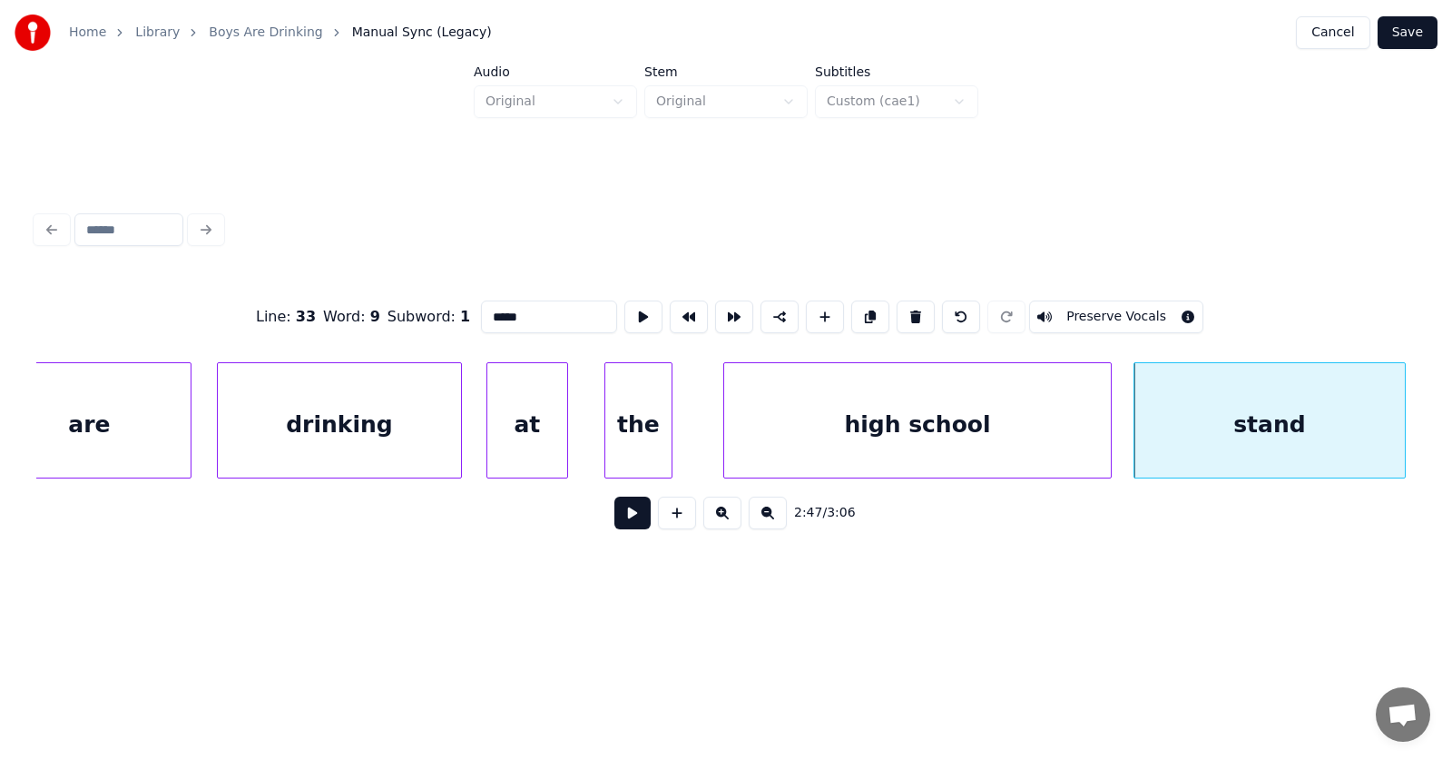
drag, startPoint x: 506, startPoint y: 312, endPoint x: 417, endPoint y: 307, distance: 89.1
type input "*****"
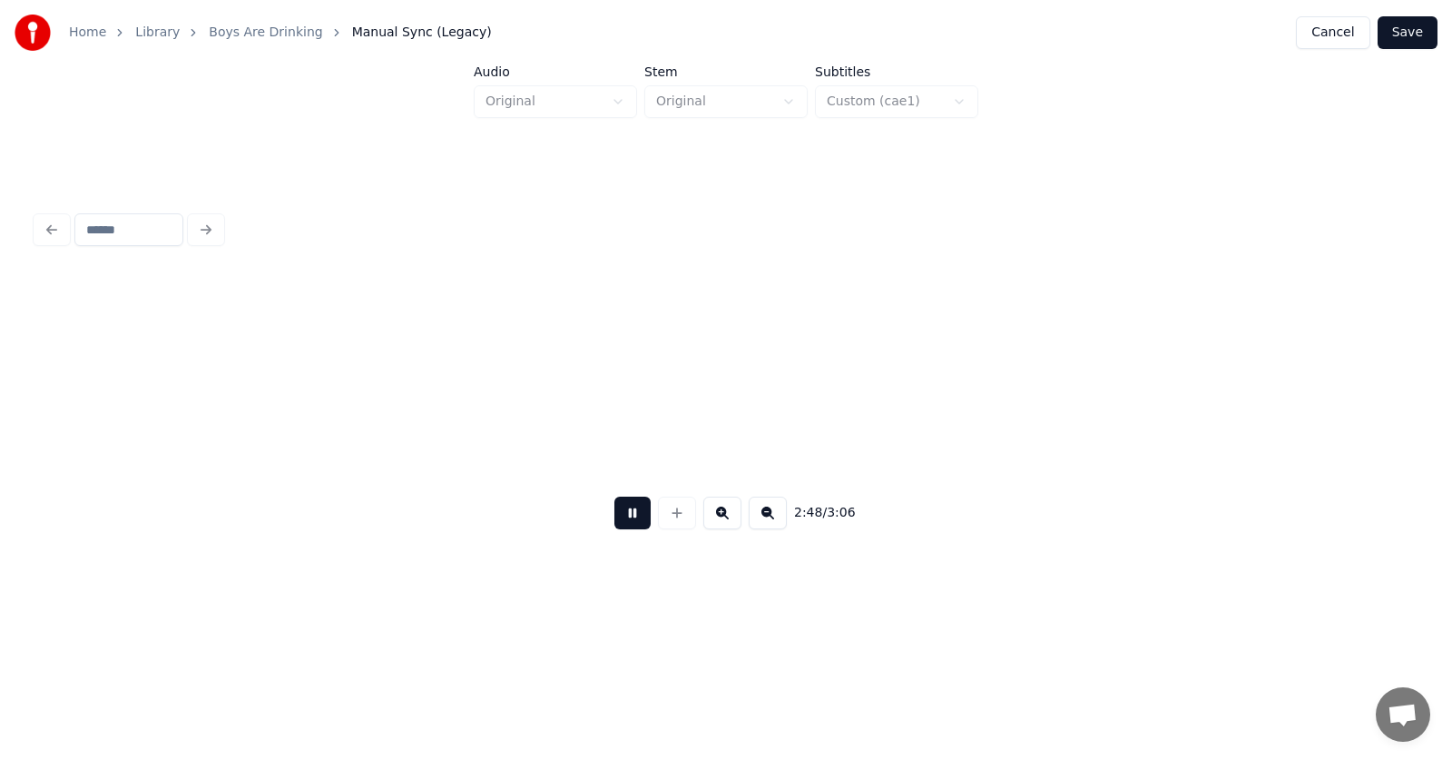
scroll to position [0, 114464]
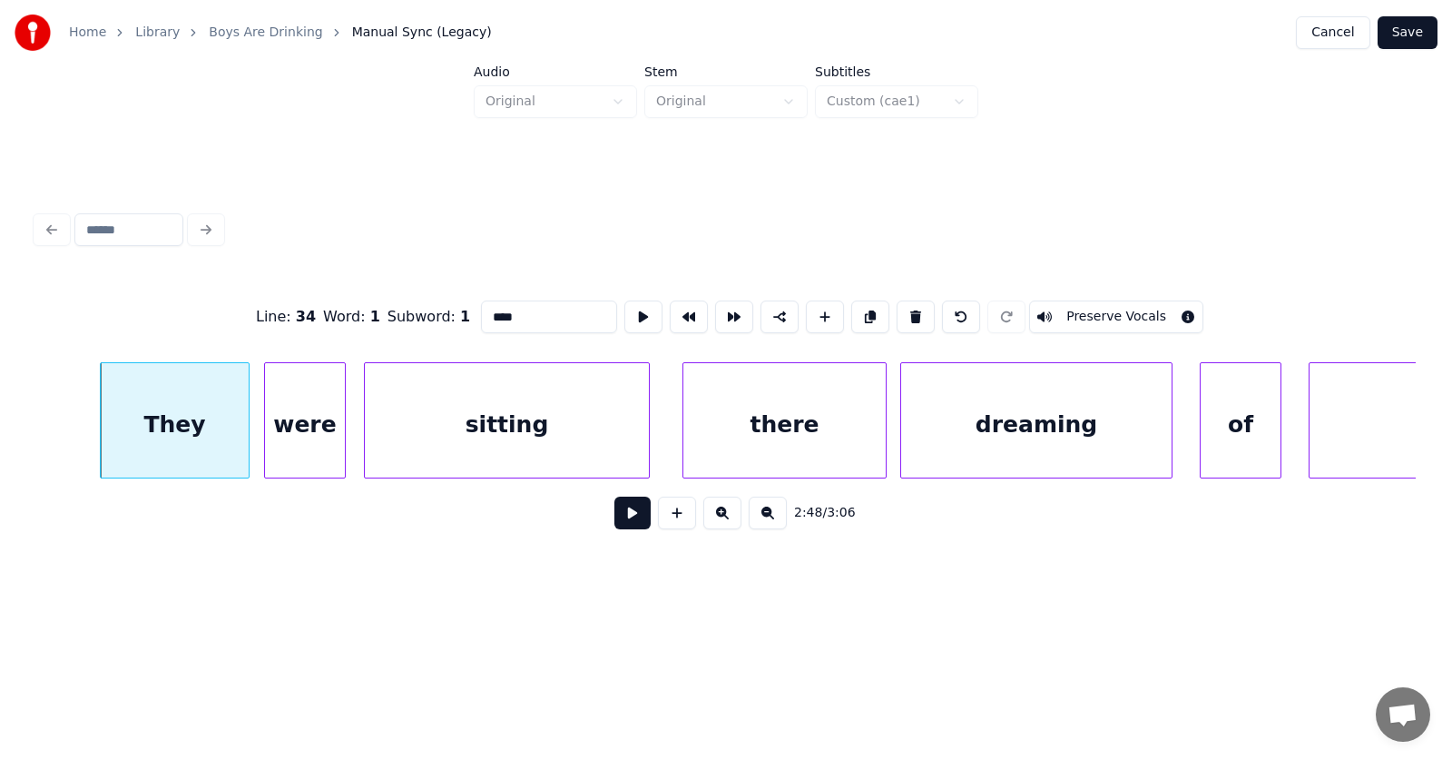
drag, startPoint x: 492, startPoint y: 314, endPoint x: 452, endPoint y: 315, distance: 39.9
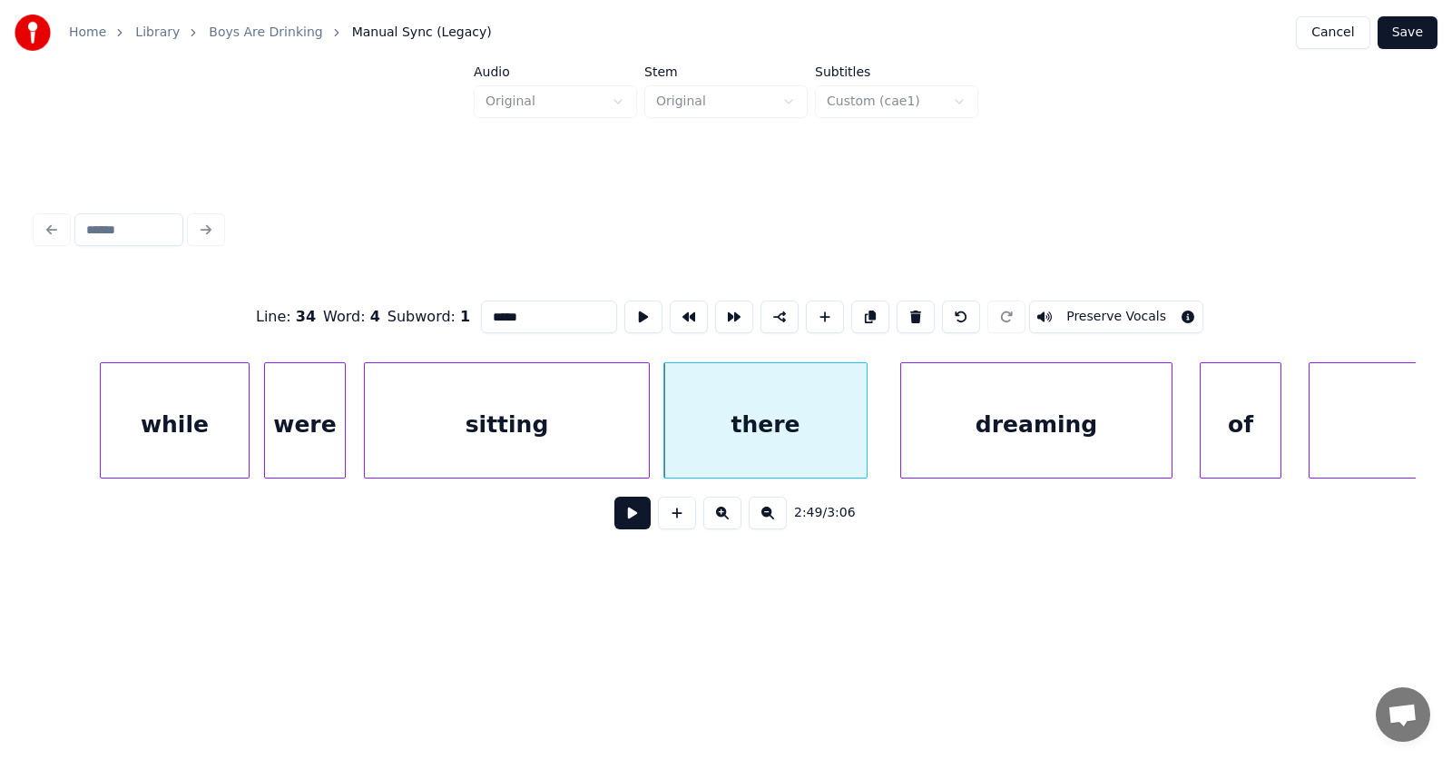
drag, startPoint x: 495, startPoint y: 315, endPoint x: 453, endPoint y: 317, distance: 41.8
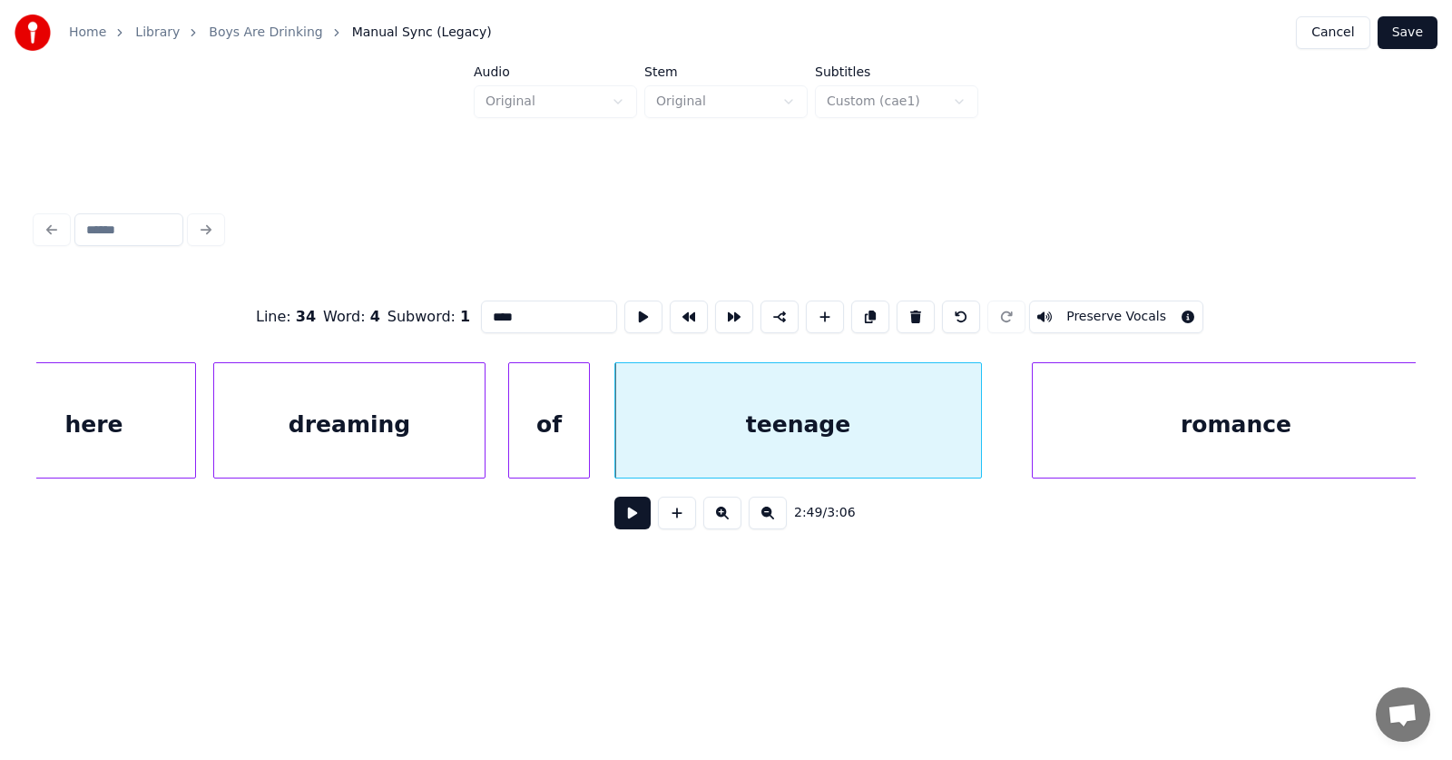
scroll to position [0, 115306]
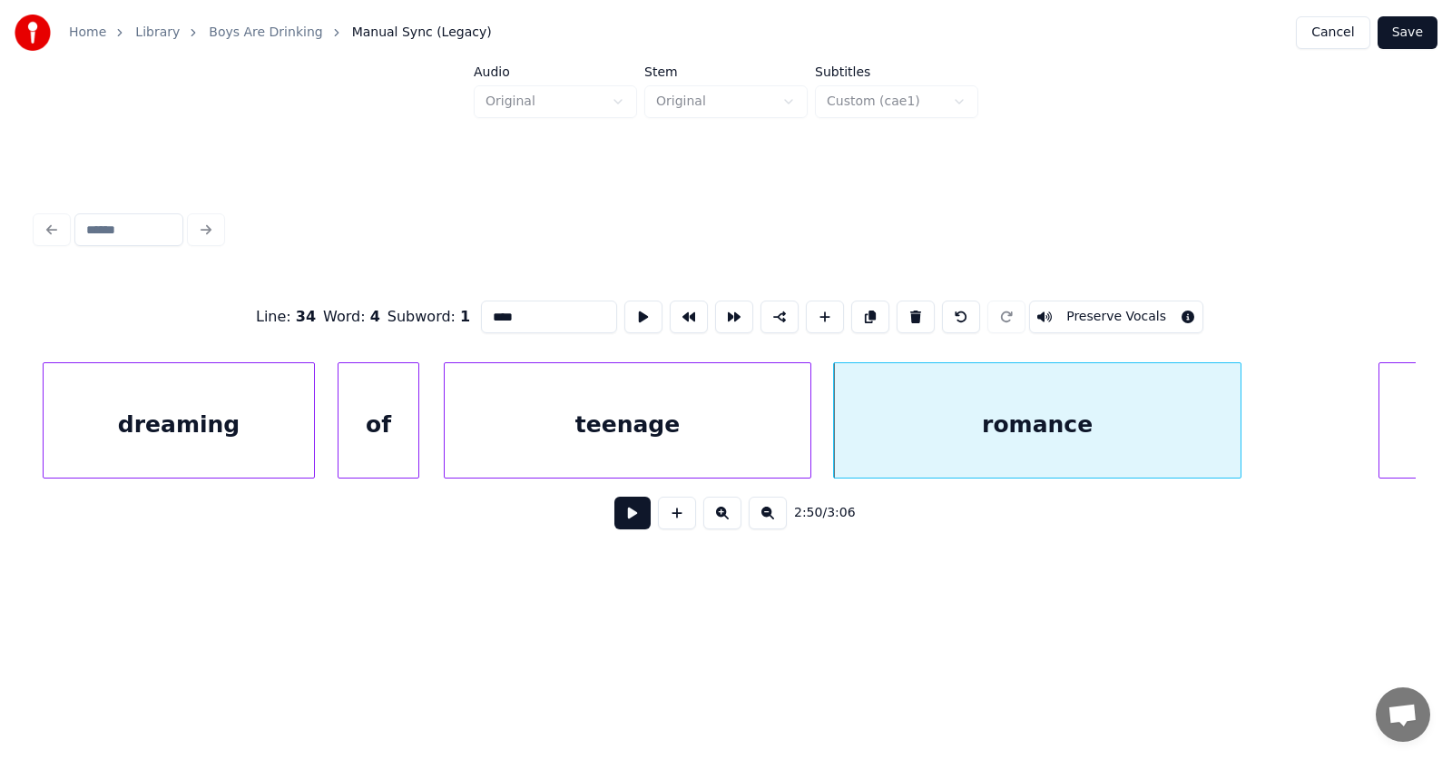
type input "****"
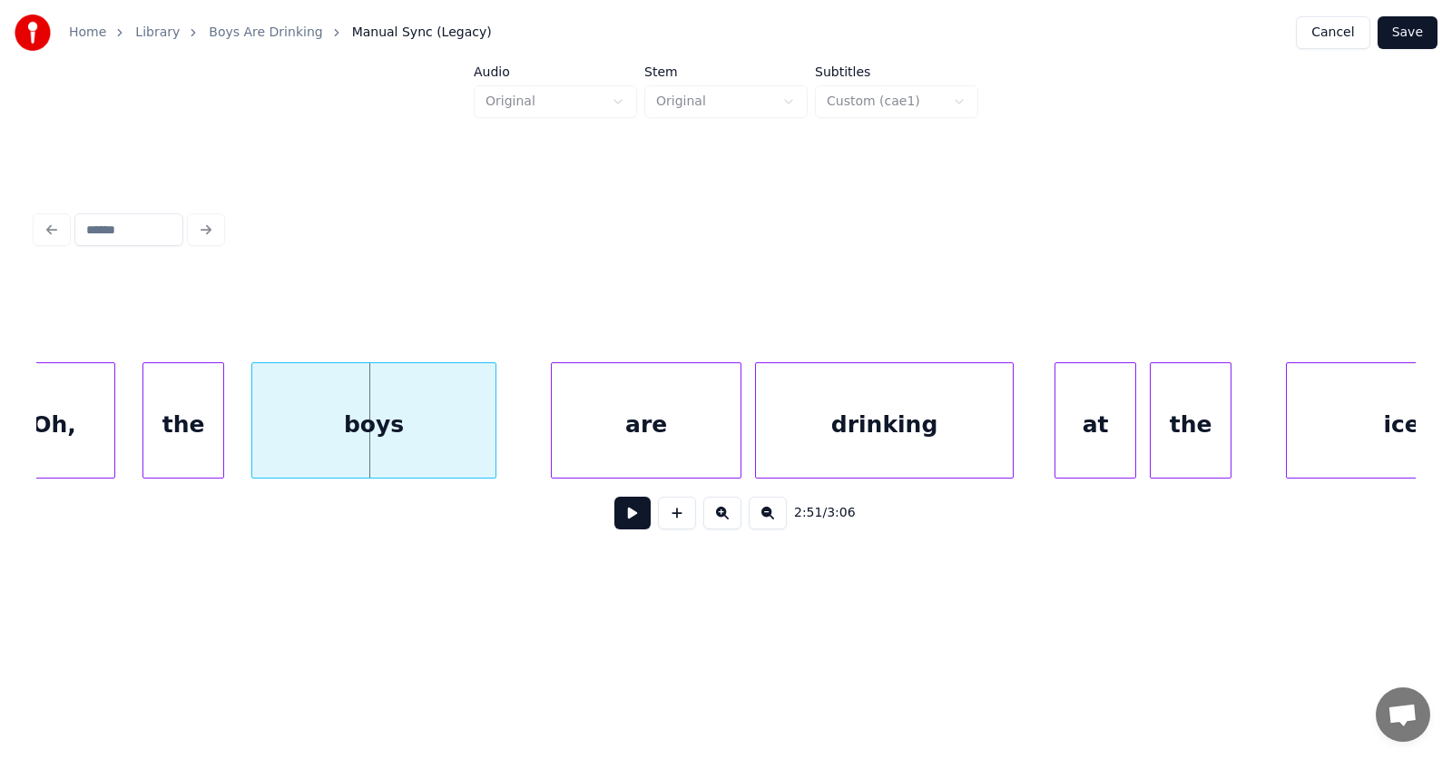
scroll to position [0, 116417]
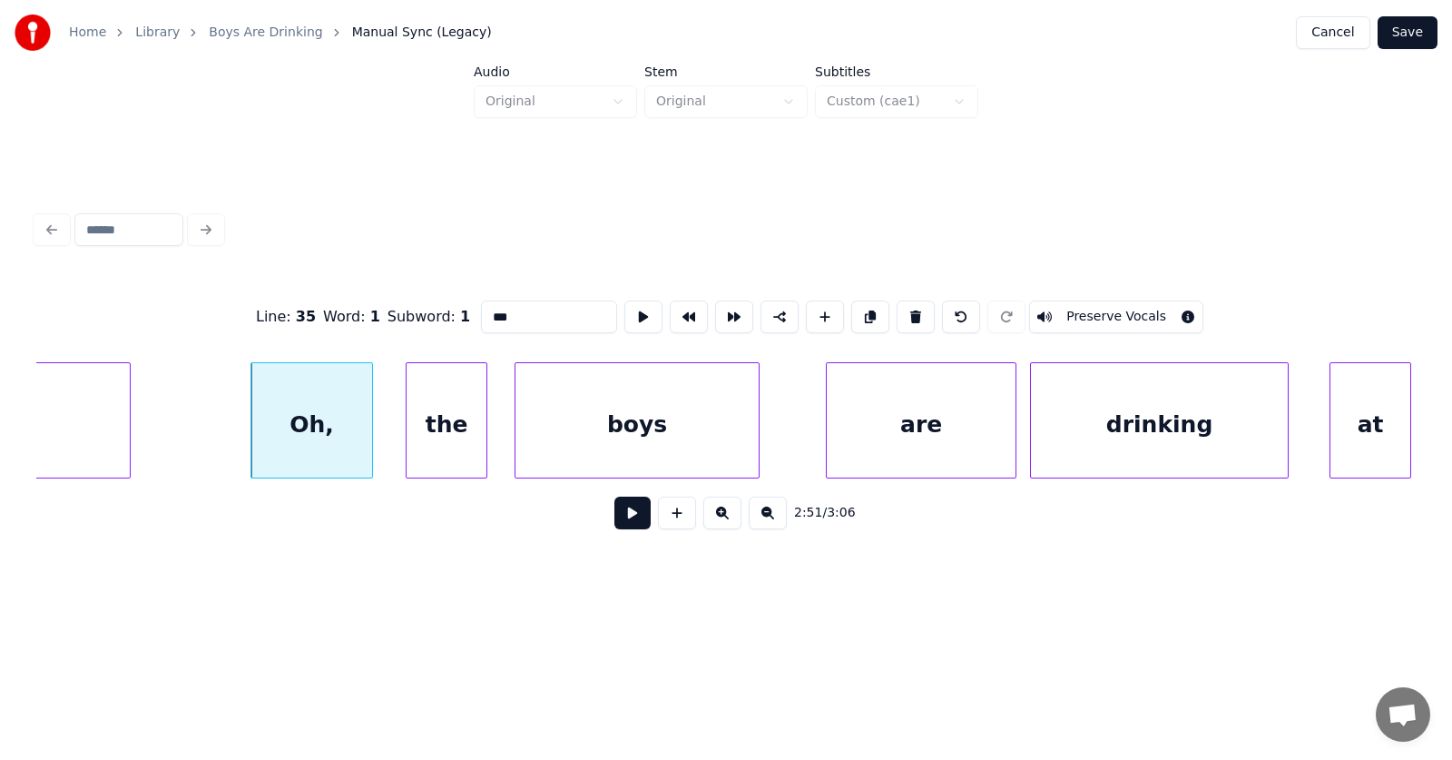
drag, startPoint x: 476, startPoint y: 309, endPoint x: 457, endPoint y: 309, distance: 19.1
type input "*"
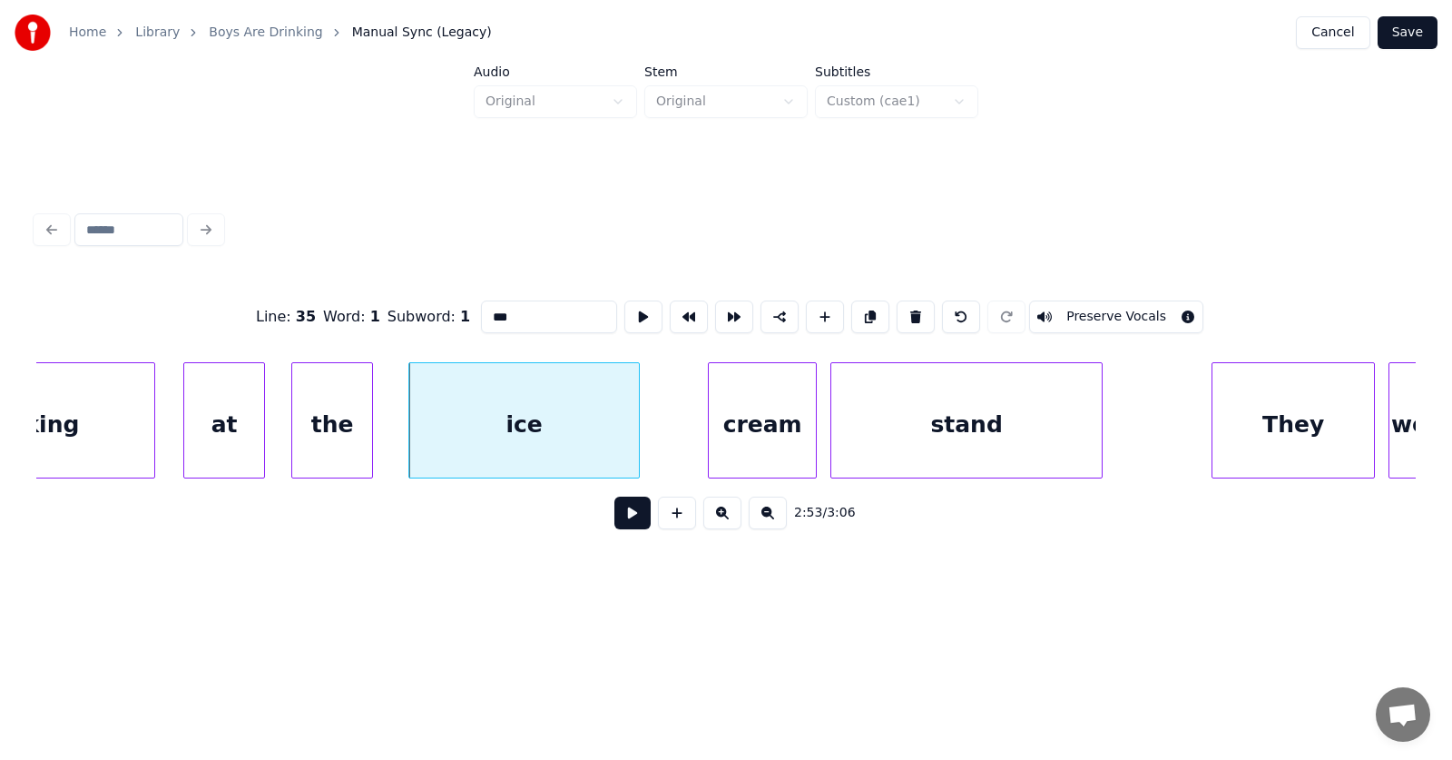
scroll to position [0, 117614]
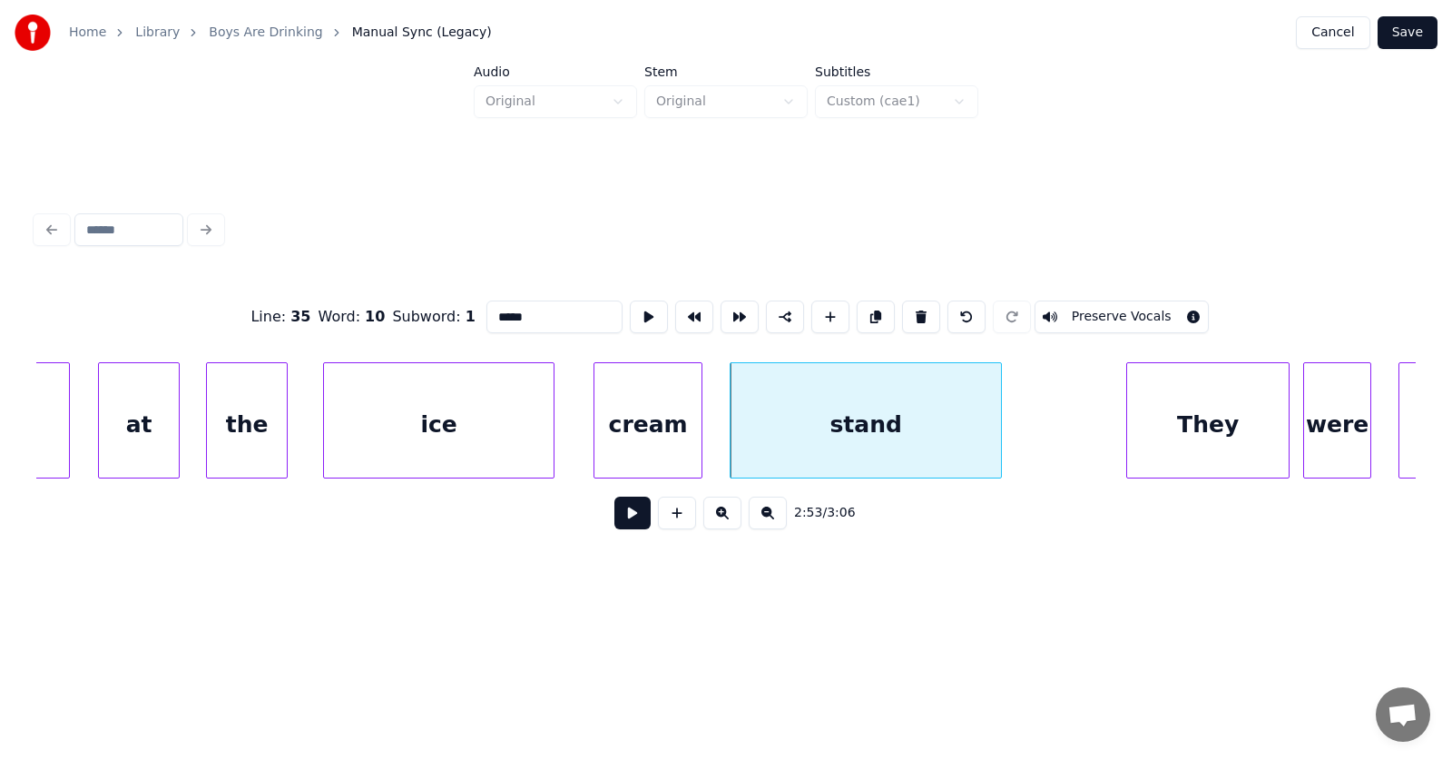
drag, startPoint x: 507, startPoint y: 304, endPoint x: 445, endPoint y: 304, distance: 62.6
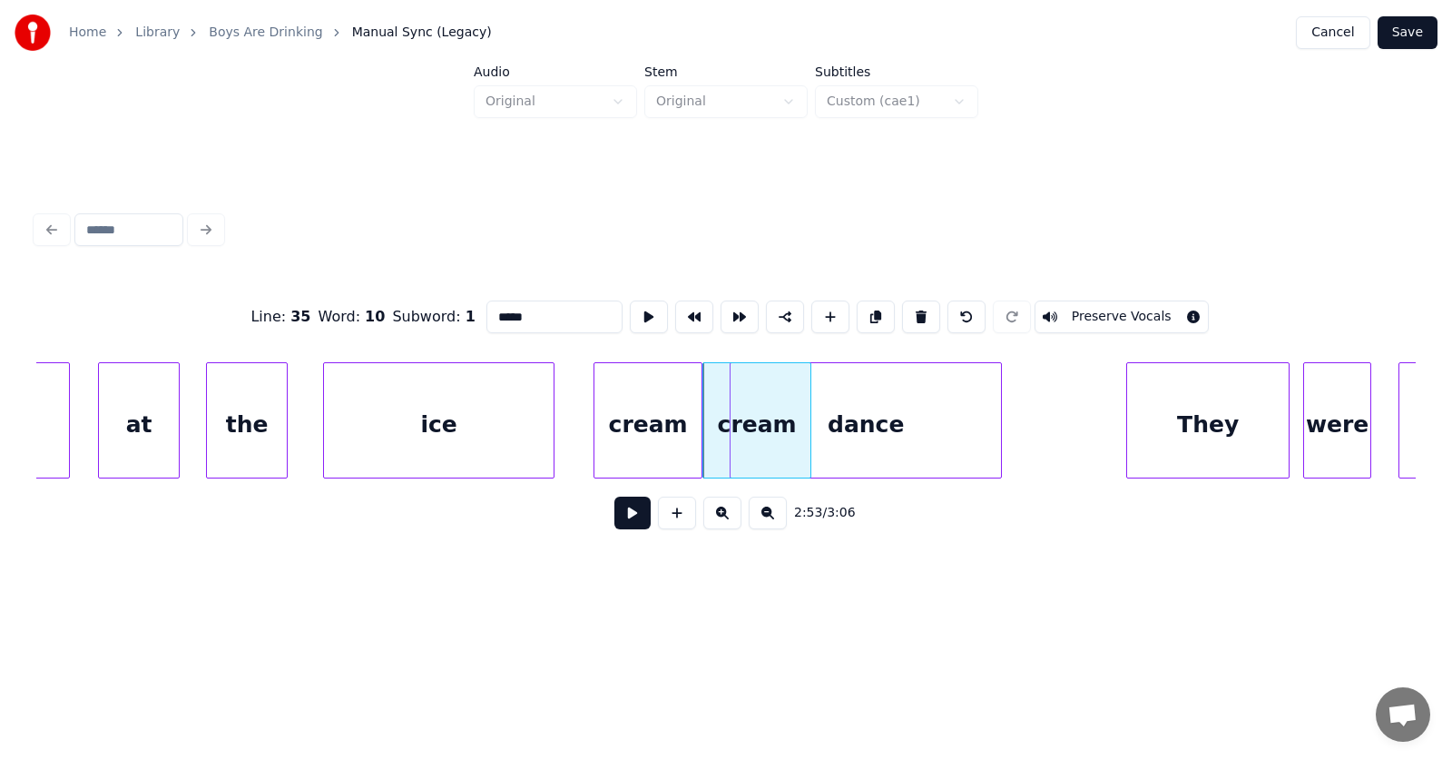
type input "***"
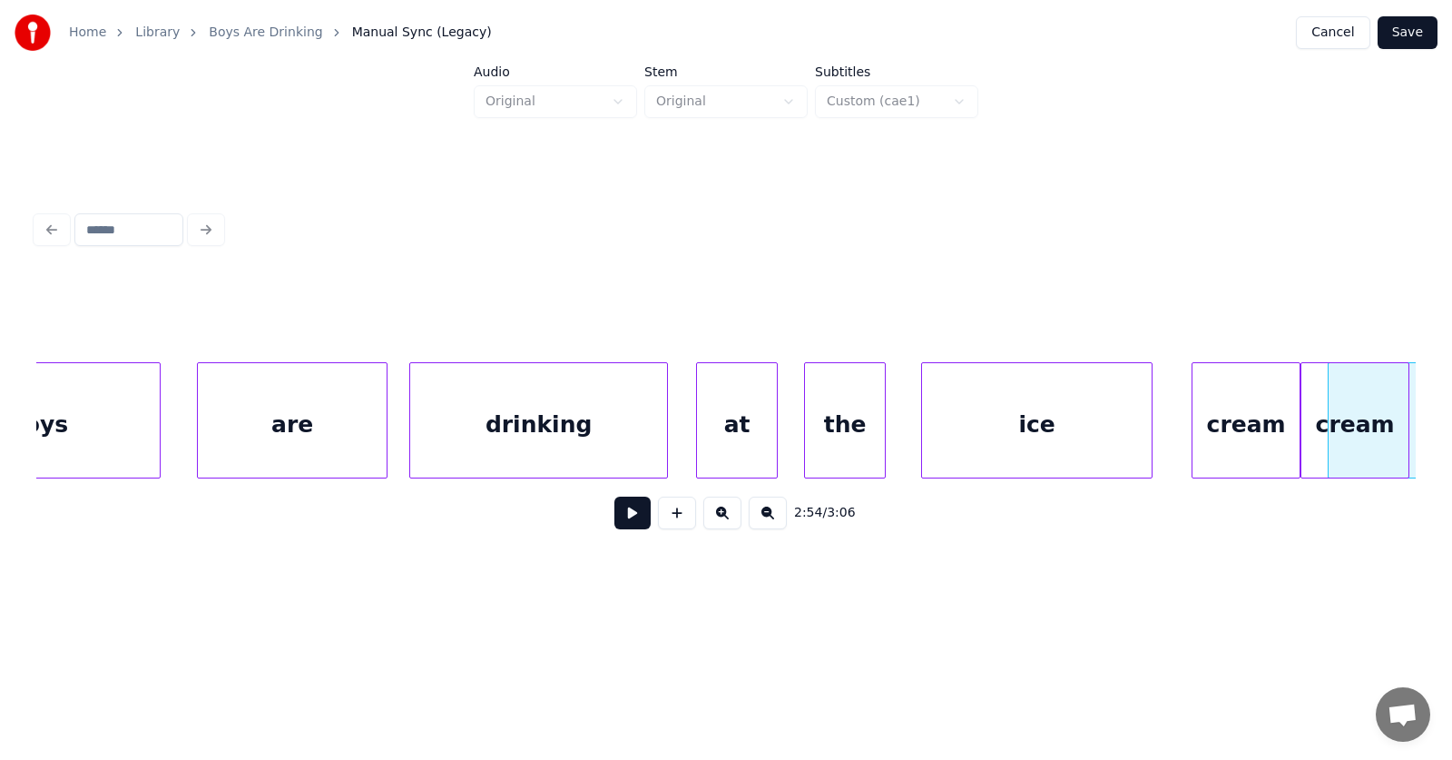
scroll to position [0, 117444]
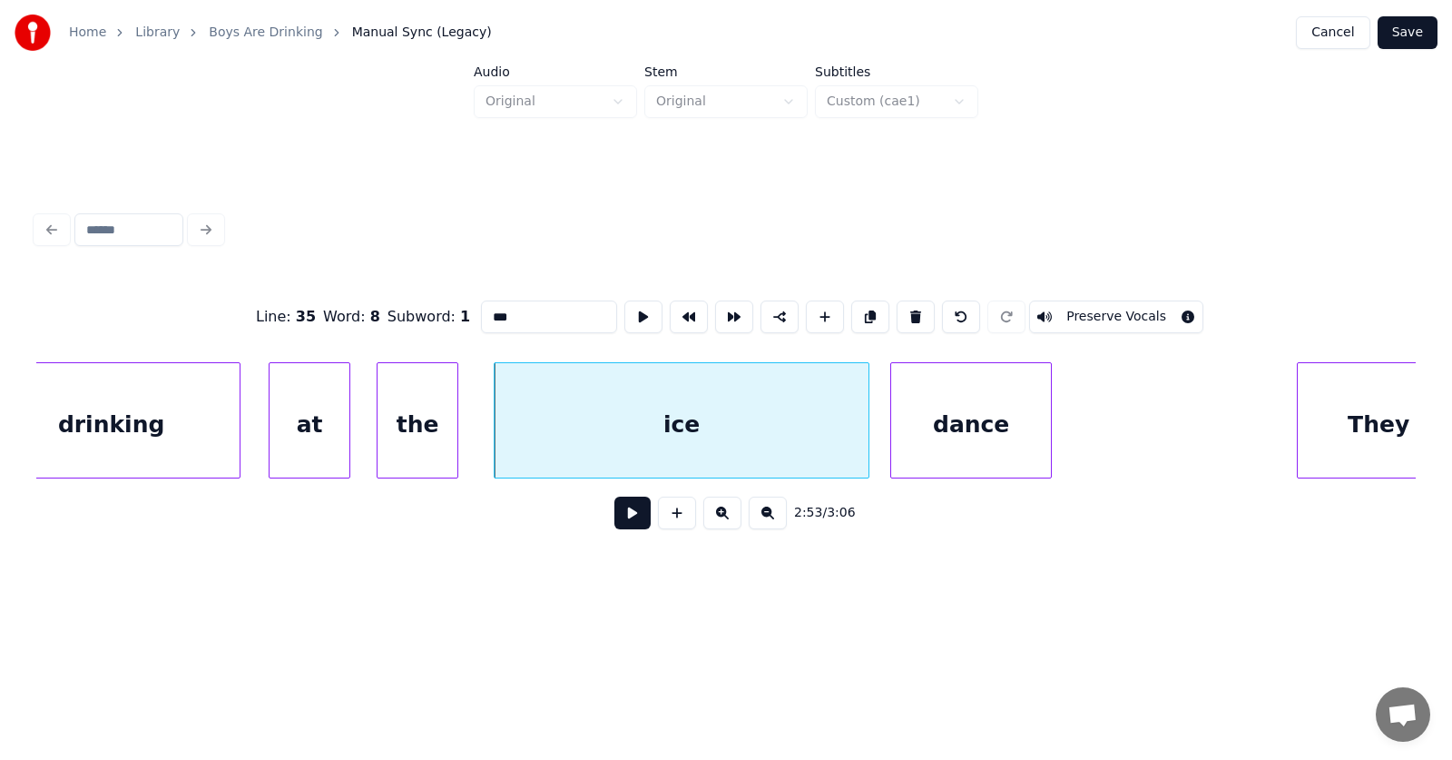
drag, startPoint x: 497, startPoint y: 309, endPoint x: 438, endPoint y: 312, distance: 59.1
type input "**********"
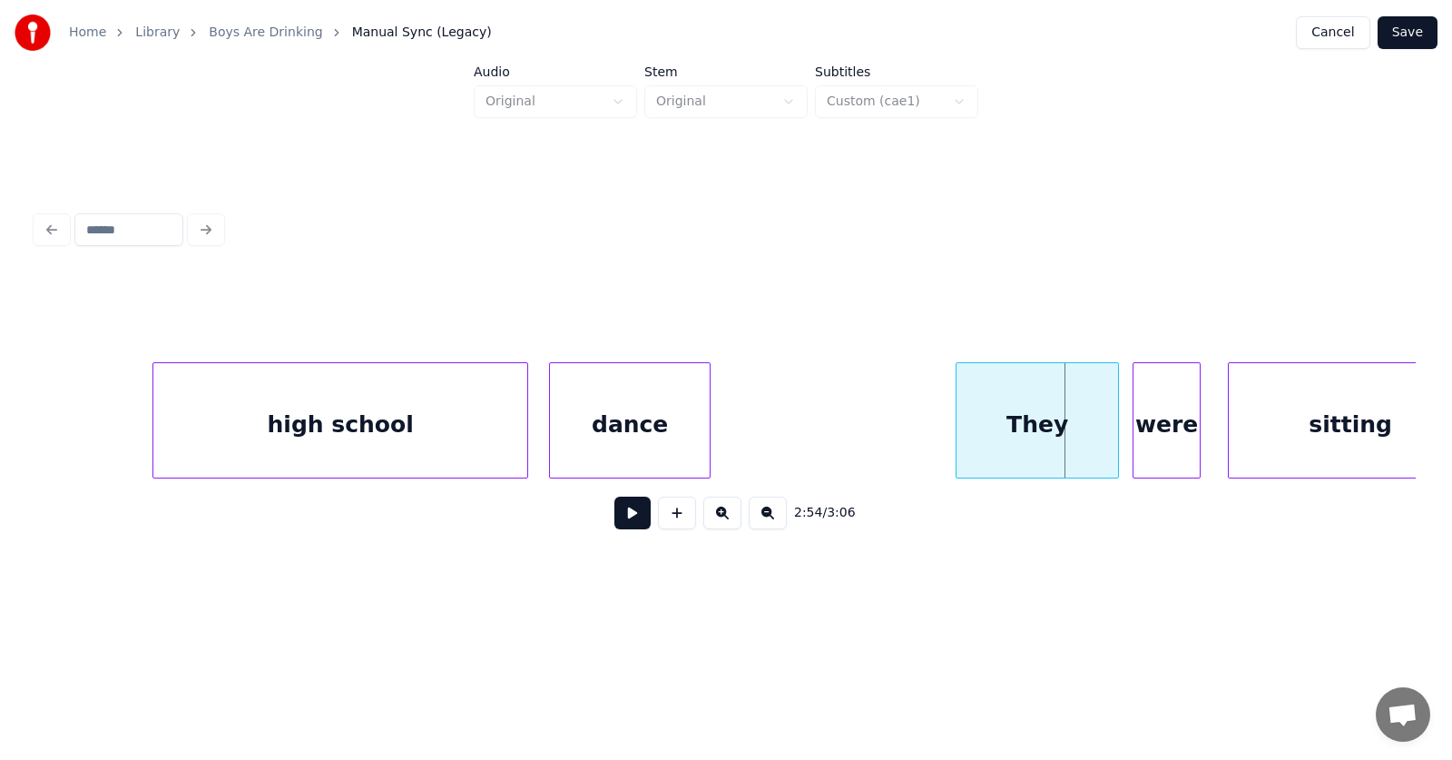
scroll to position [0, 118042]
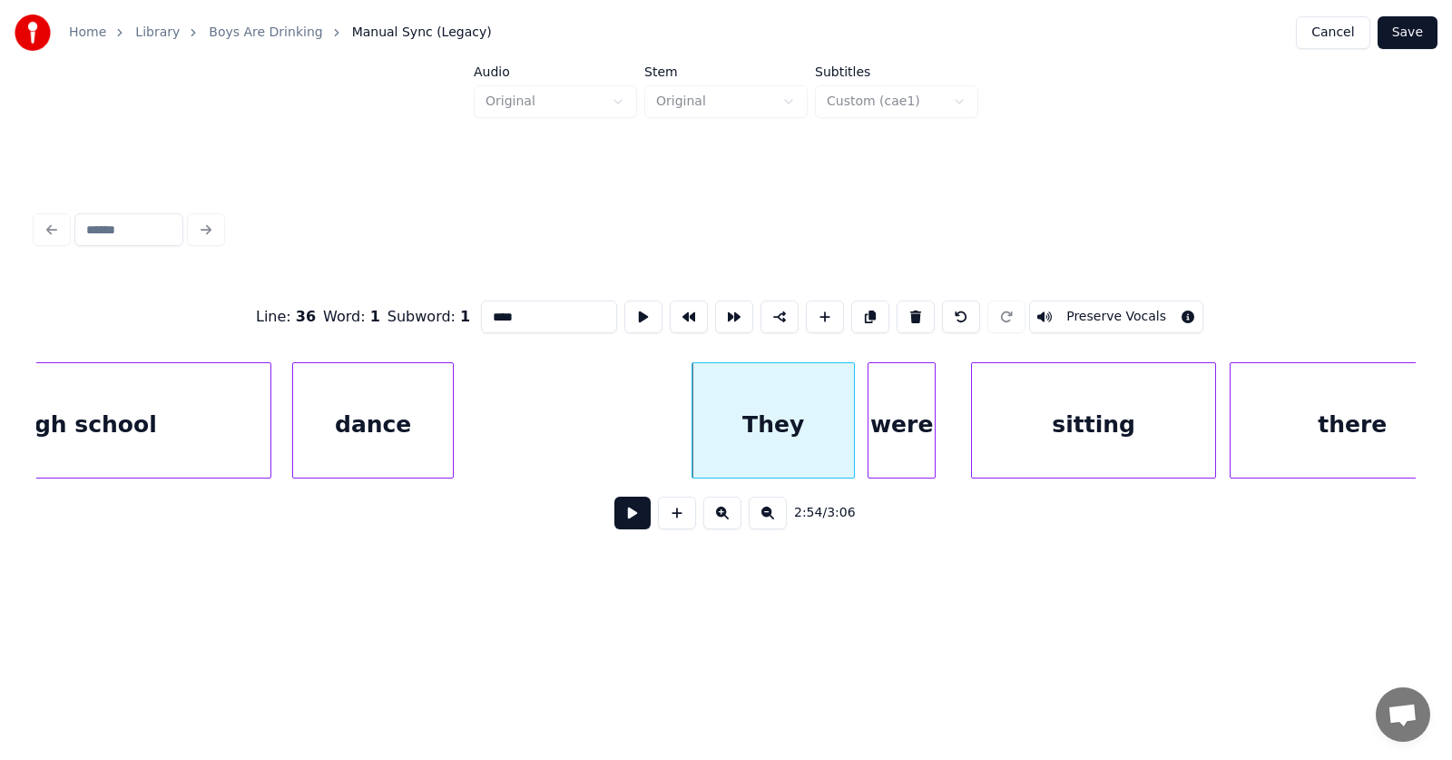
drag, startPoint x: 516, startPoint y: 301, endPoint x: 437, endPoint y: 310, distance: 78.6
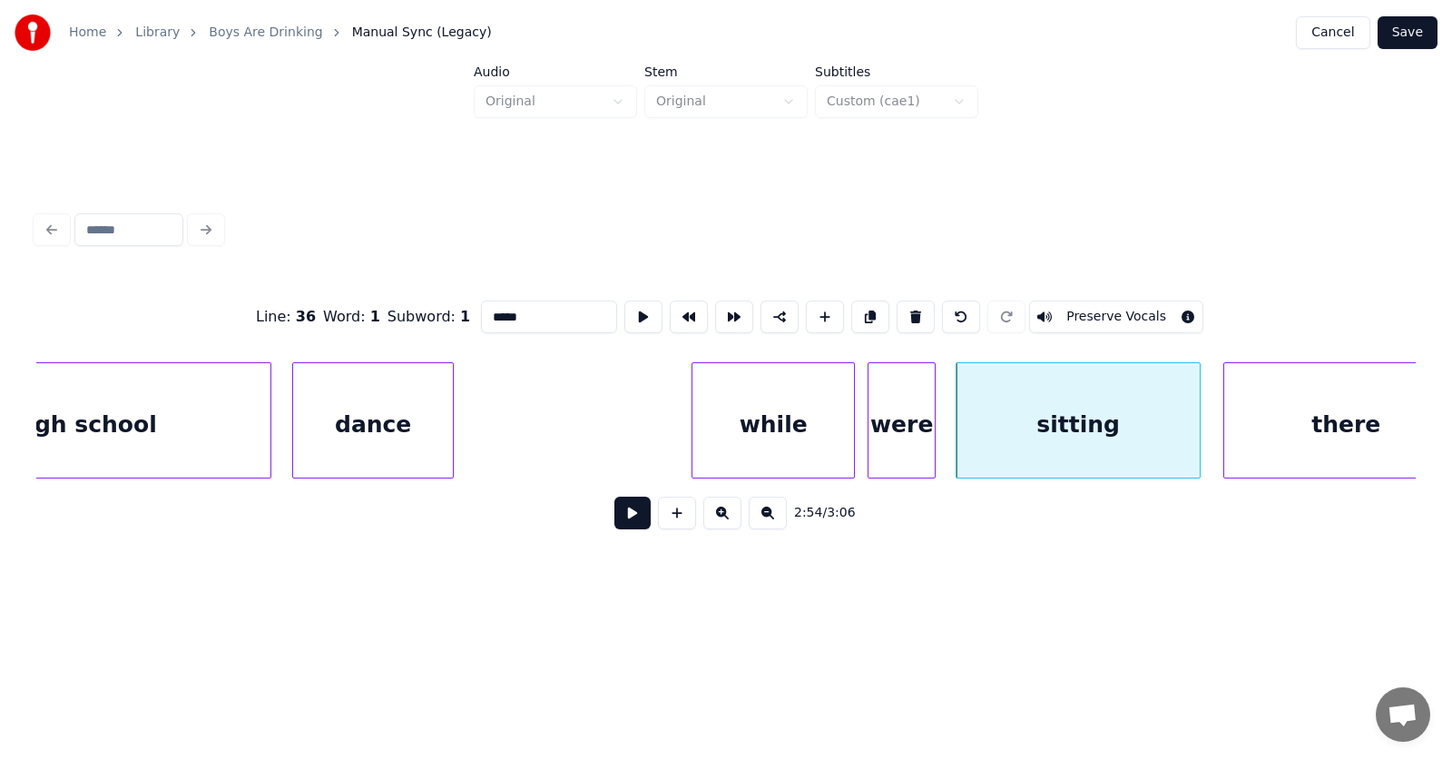
scroll to position [0, 118097]
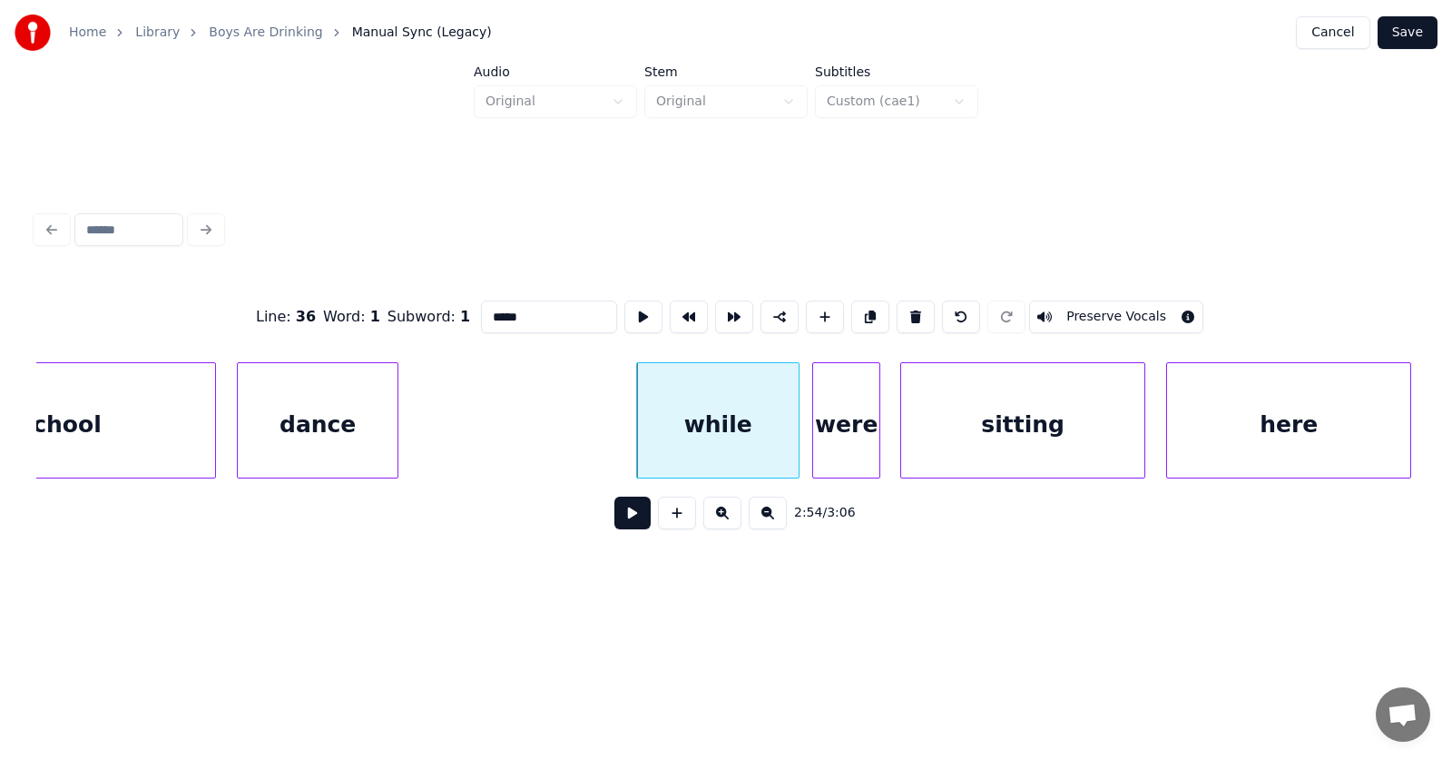
type input "*****"
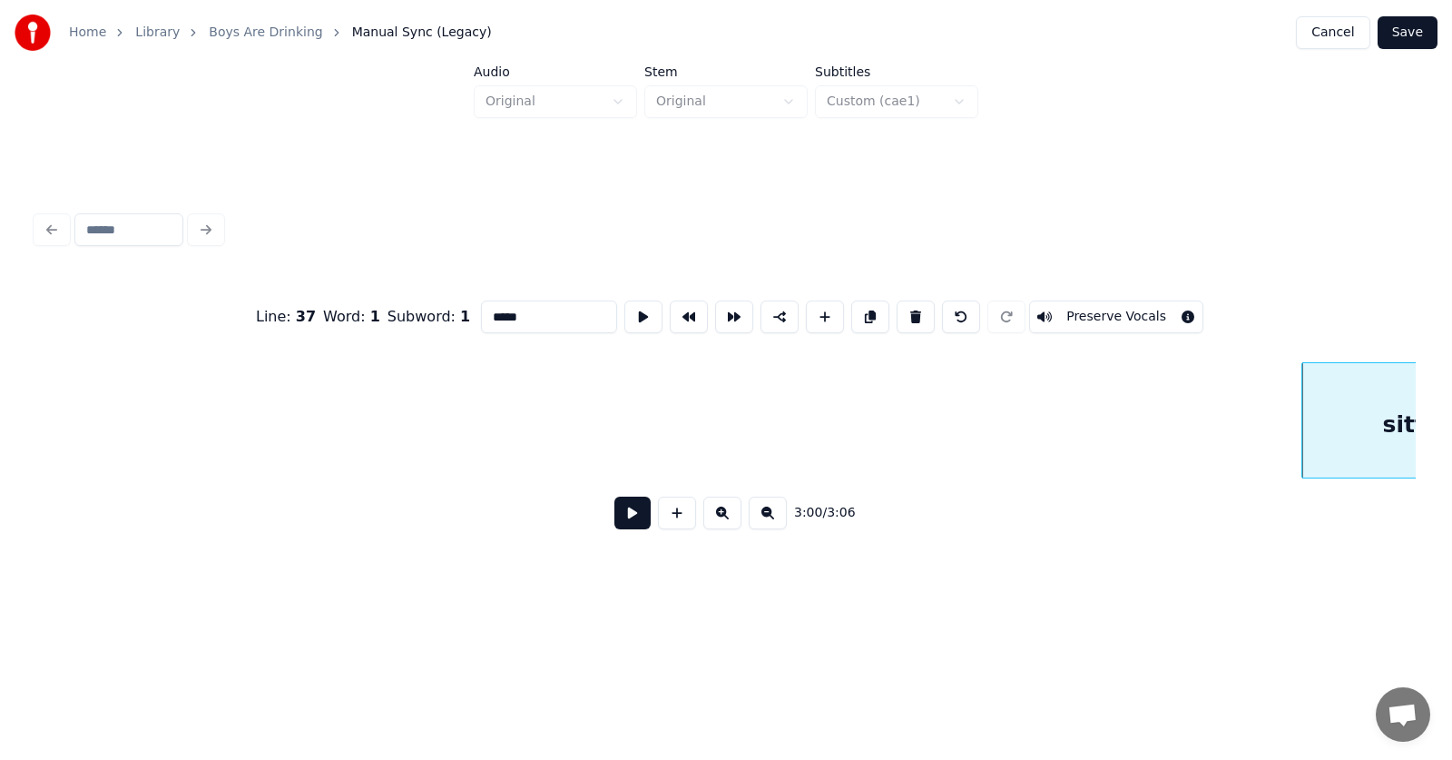
scroll to position [0, 123416]
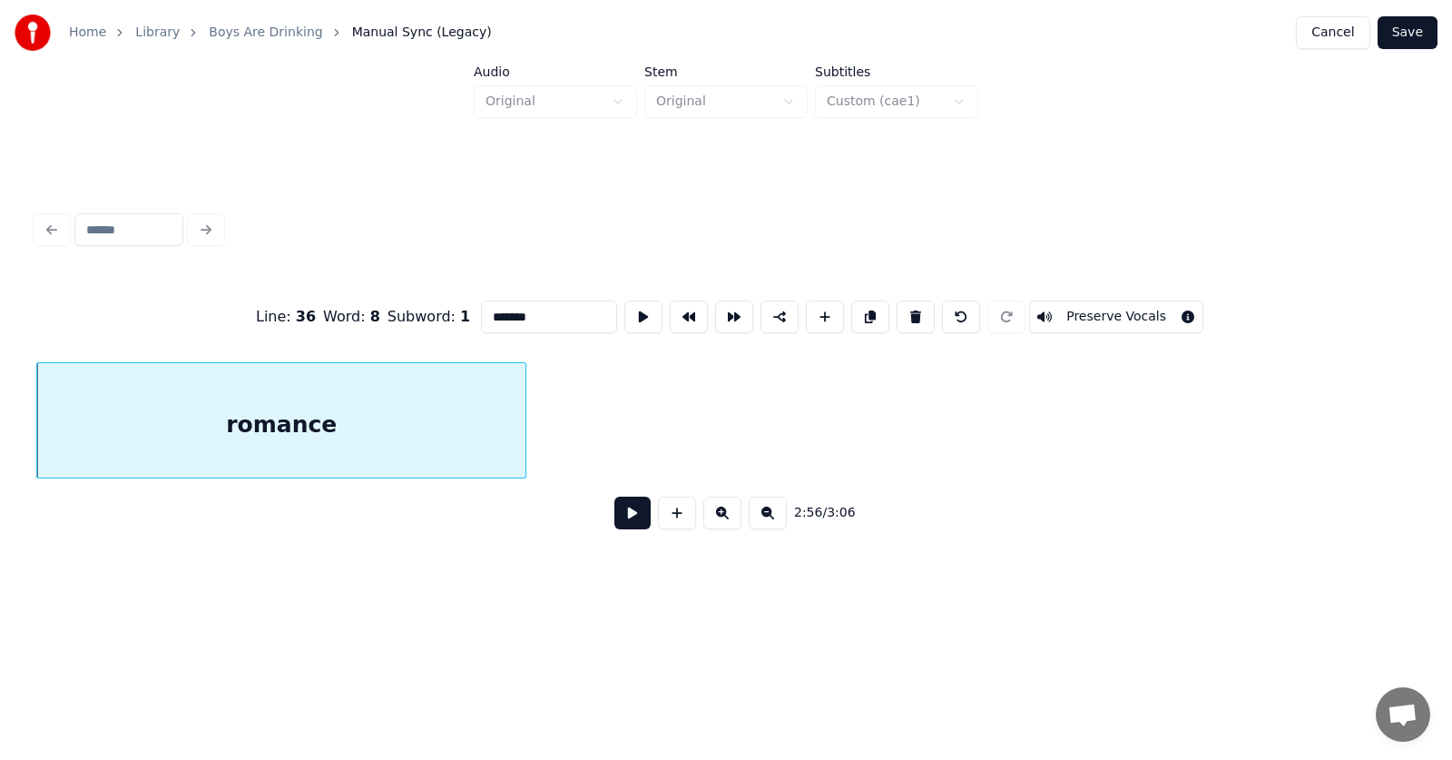
type input "*******"
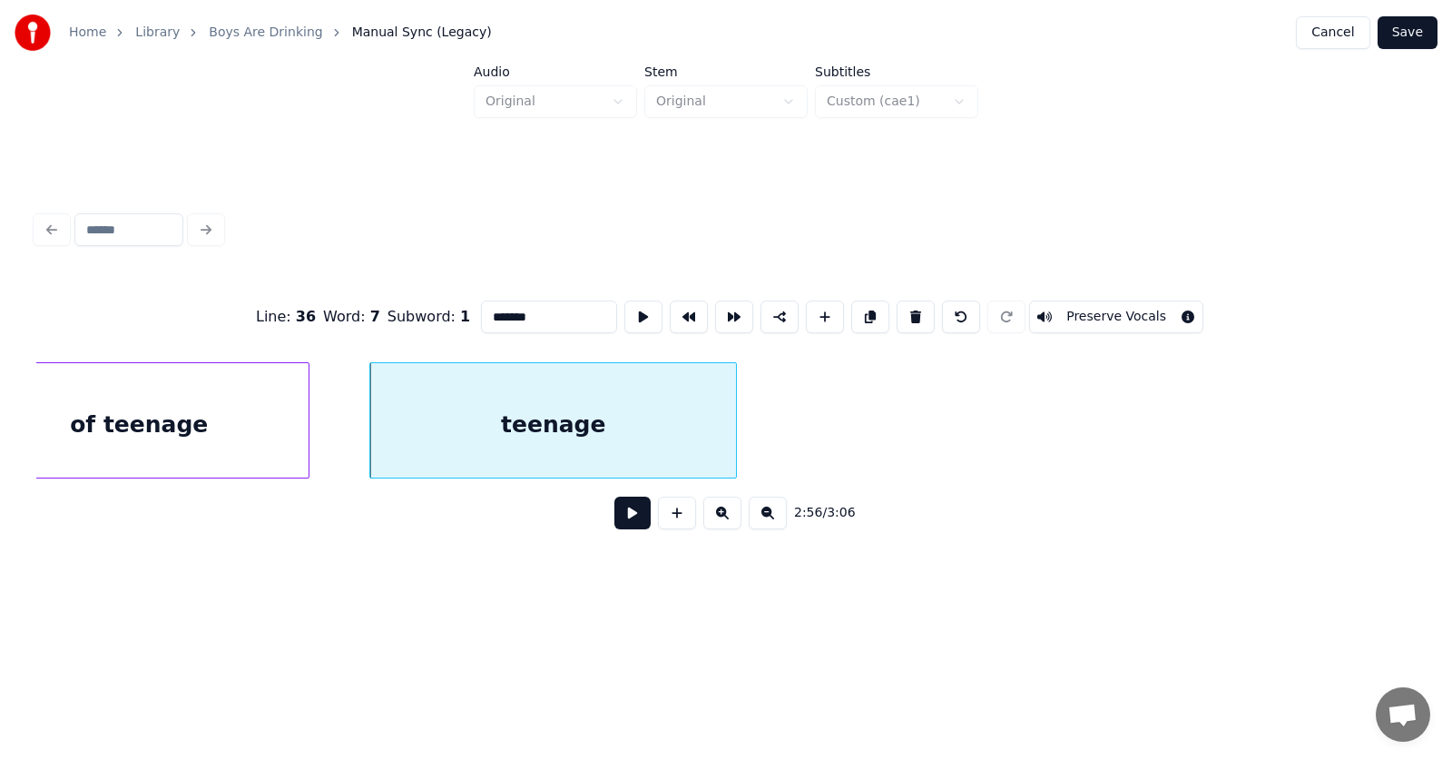
scroll to position [0, 119666]
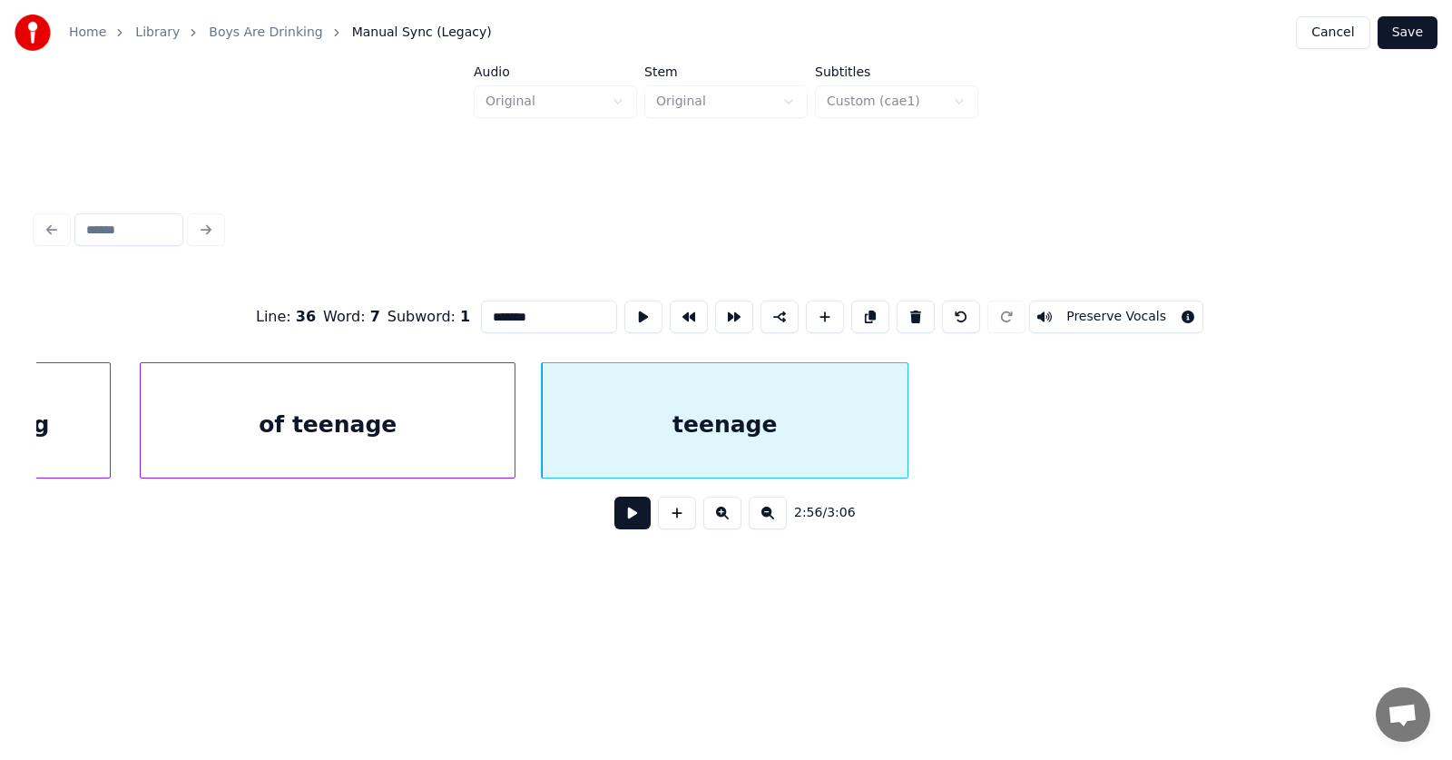
drag, startPoint x: 513, startPoint y: 309, endPoint x: 440, endPoint y: 308, distance: 72.6
type input "*******"
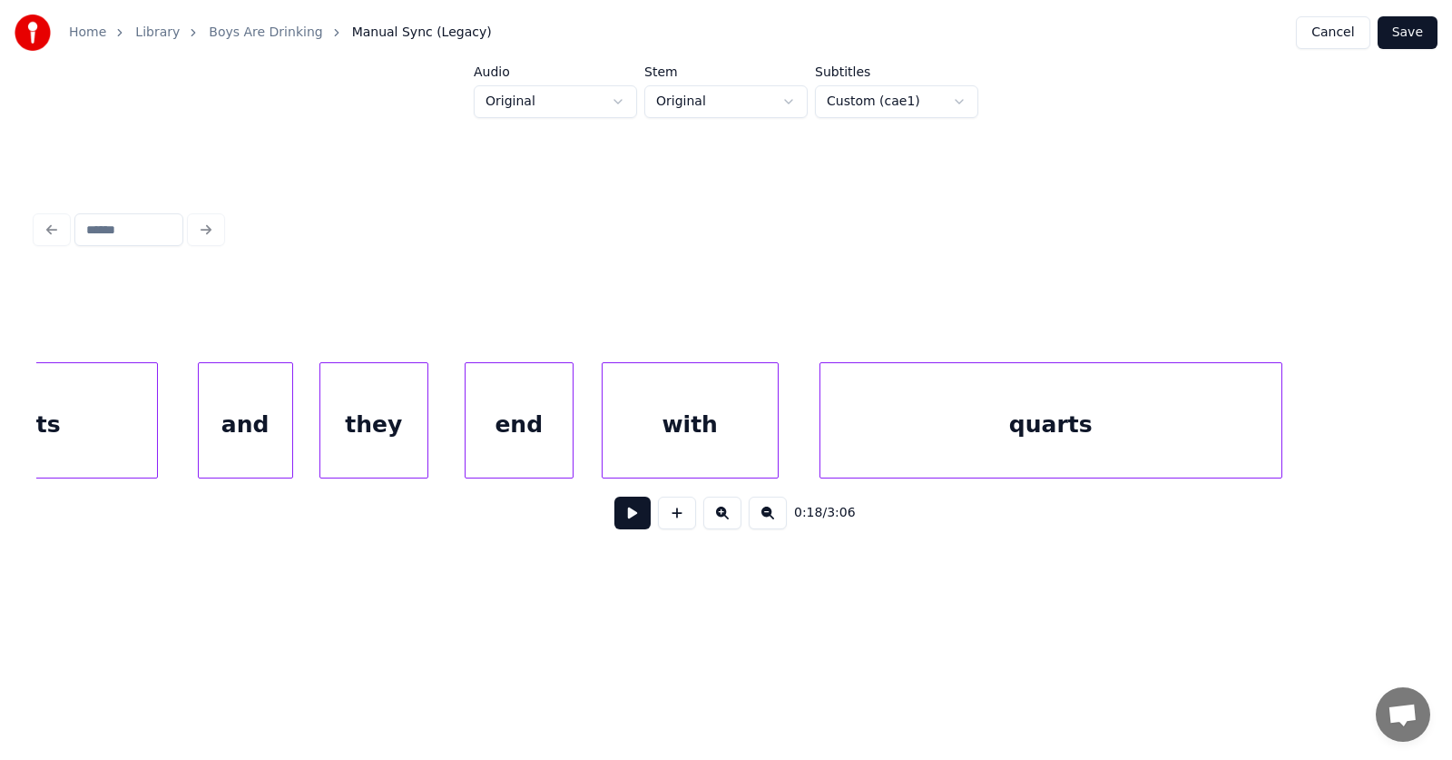
scroll to position [0, 83338]
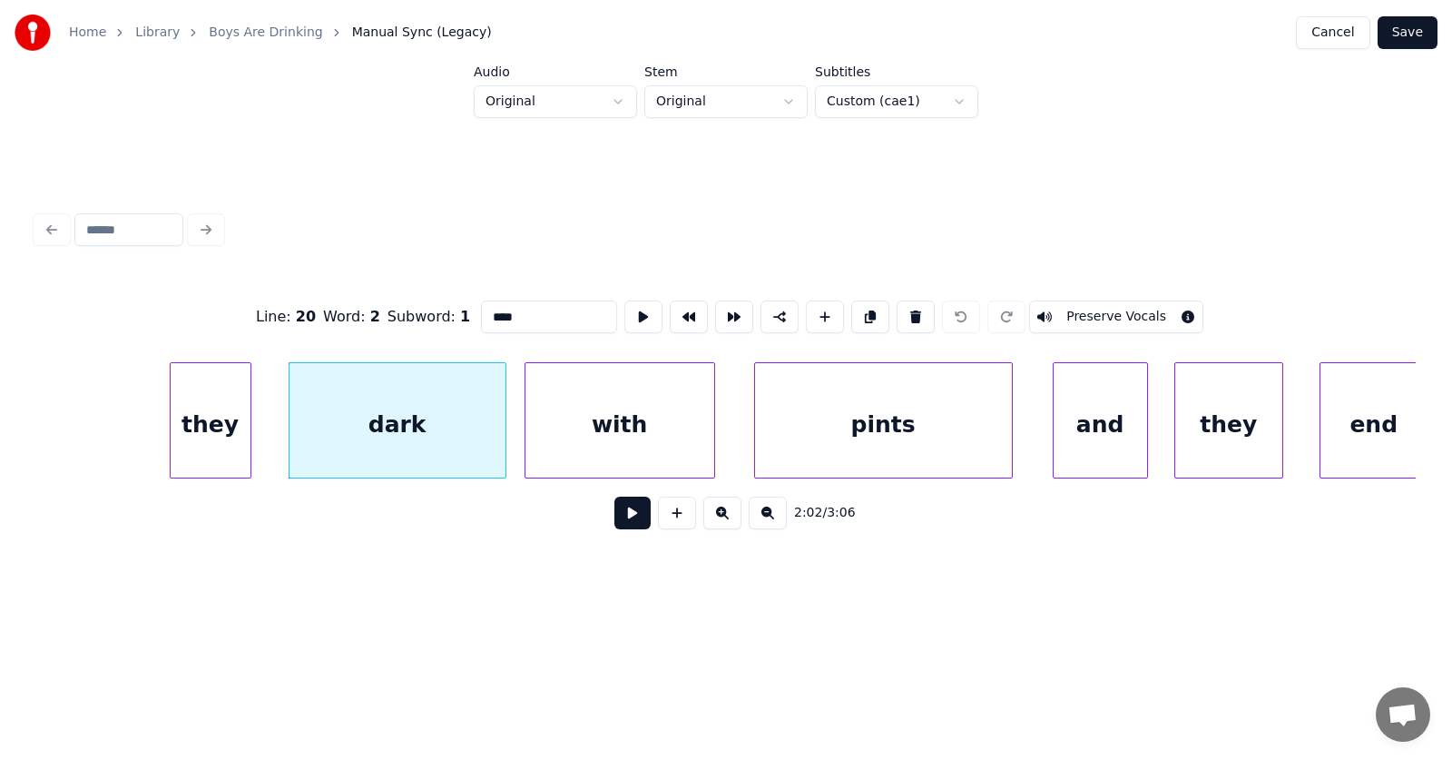
drag, startPoint x: 489, startPoint y: 303, endPoint x: 447, endPoint y: 306, distance: 42.7
type input "*****"
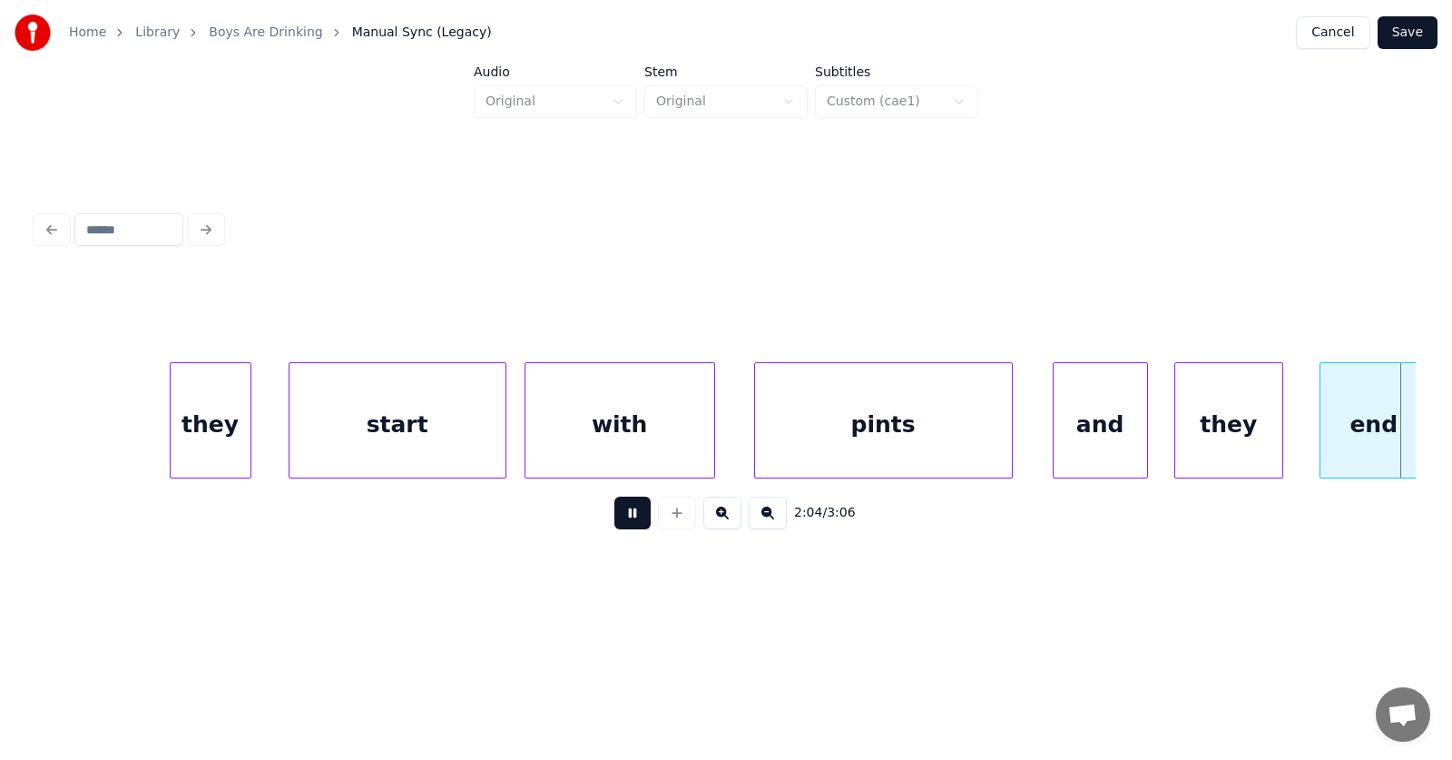
scroll to position [0, 84720]
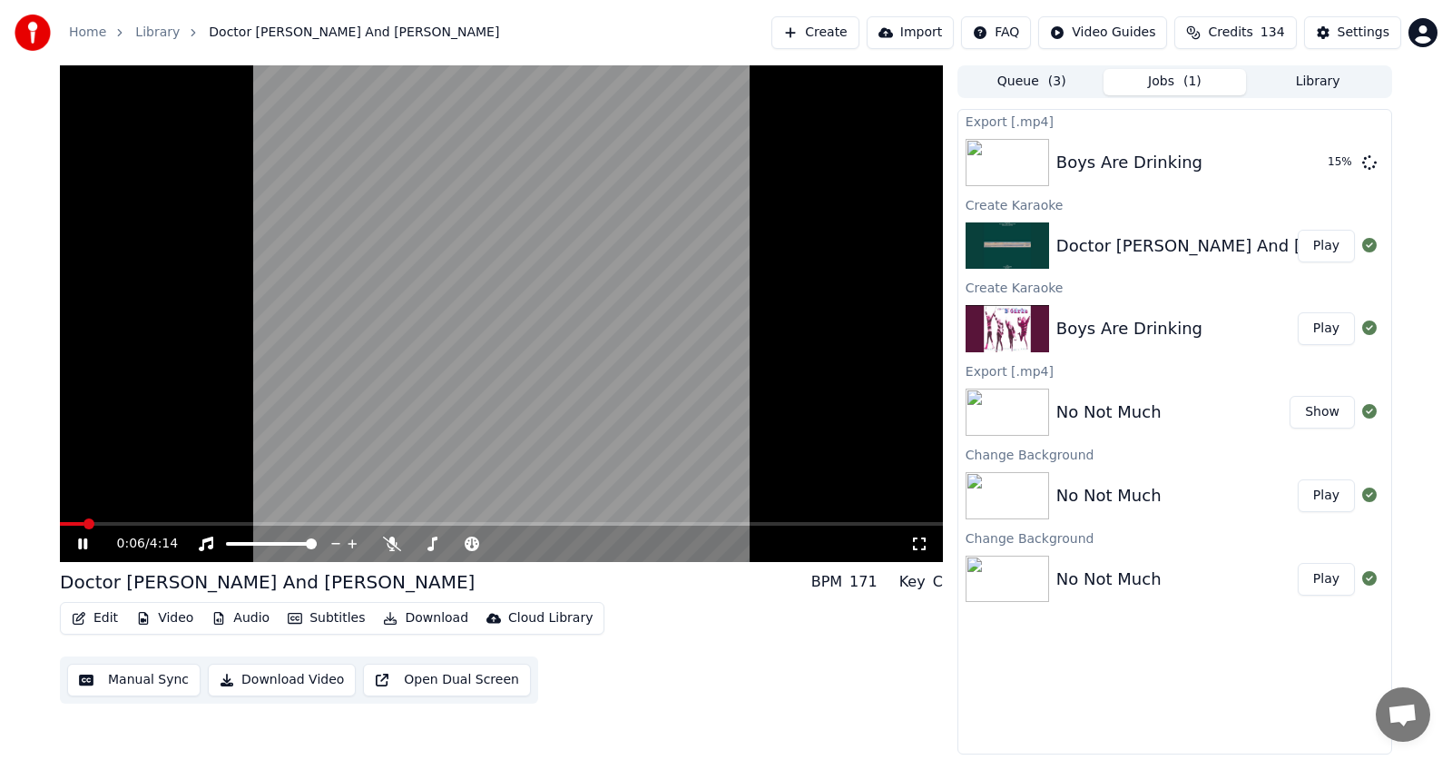
click at [242, 617] on button "Audio" at bounding box center [240, 617] width 73 height 25
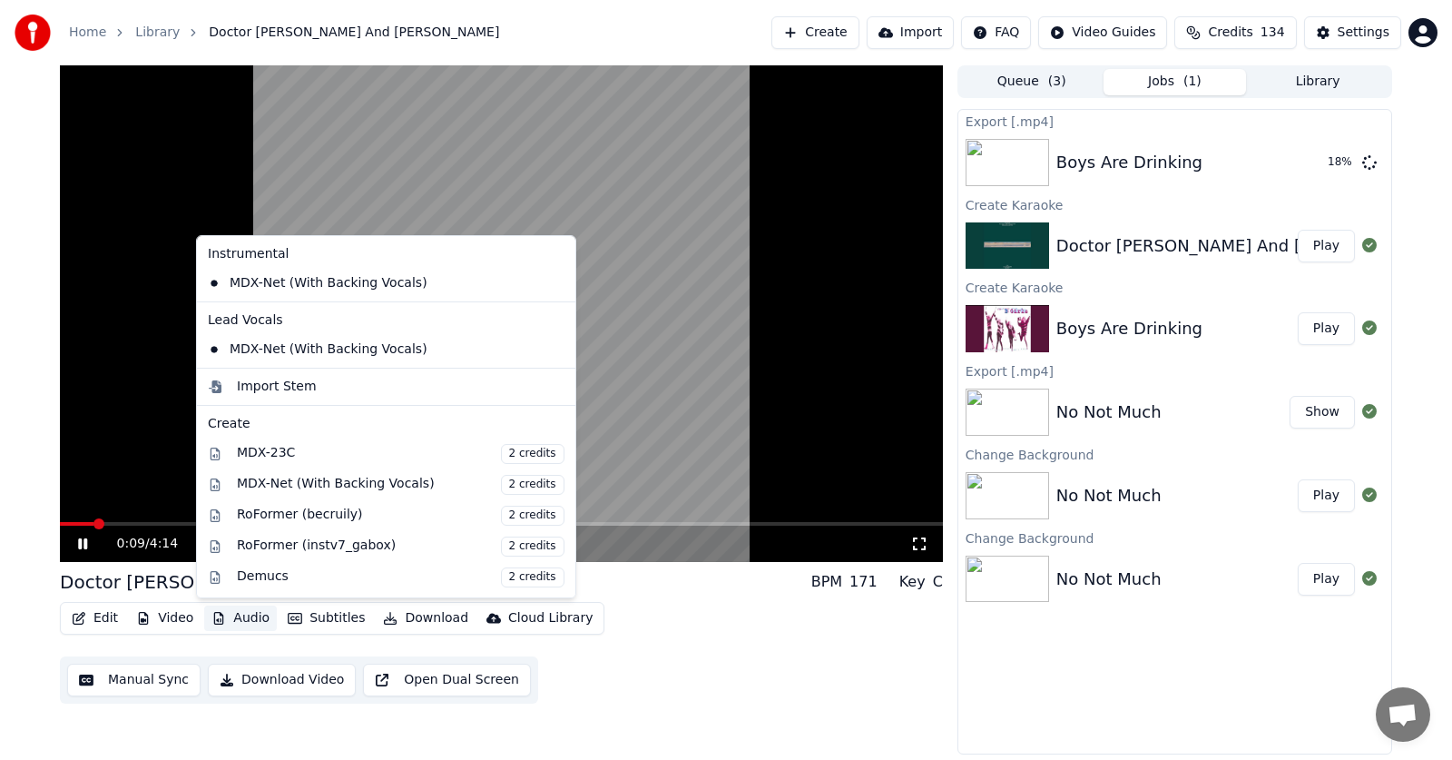
click at [24, 401] on div "0:09 / 4:14 Doctor [PERSON_NAME] And [PERSON_NAME] BPM 171 Key C Edit Video Aud…" at bounding box center [726, 409] width 1452 height 689
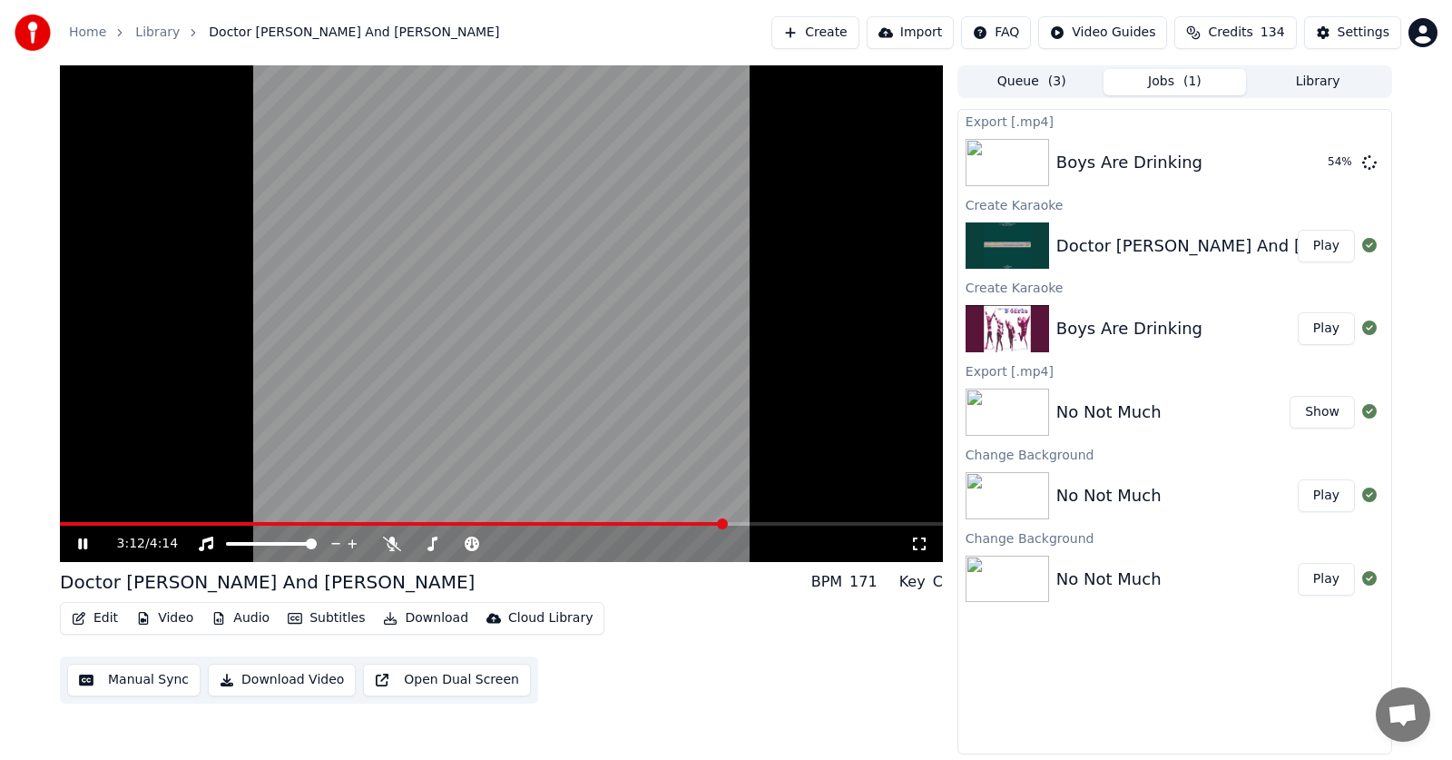
click at [727, 521] on span at bounding box center [722, 523] width 11 height 11
click at [81, 541] on icon at bounding box center [82, 543] width 9 height 11
click at [81, 541] on icon at bounding box center [82, 543] width 11 height 13
click at [840, 522] on span at bounding box center [835, 523] width 11 height 11
click at [85, 540] on icon at bounding box center [82, 543] width 9 height 11
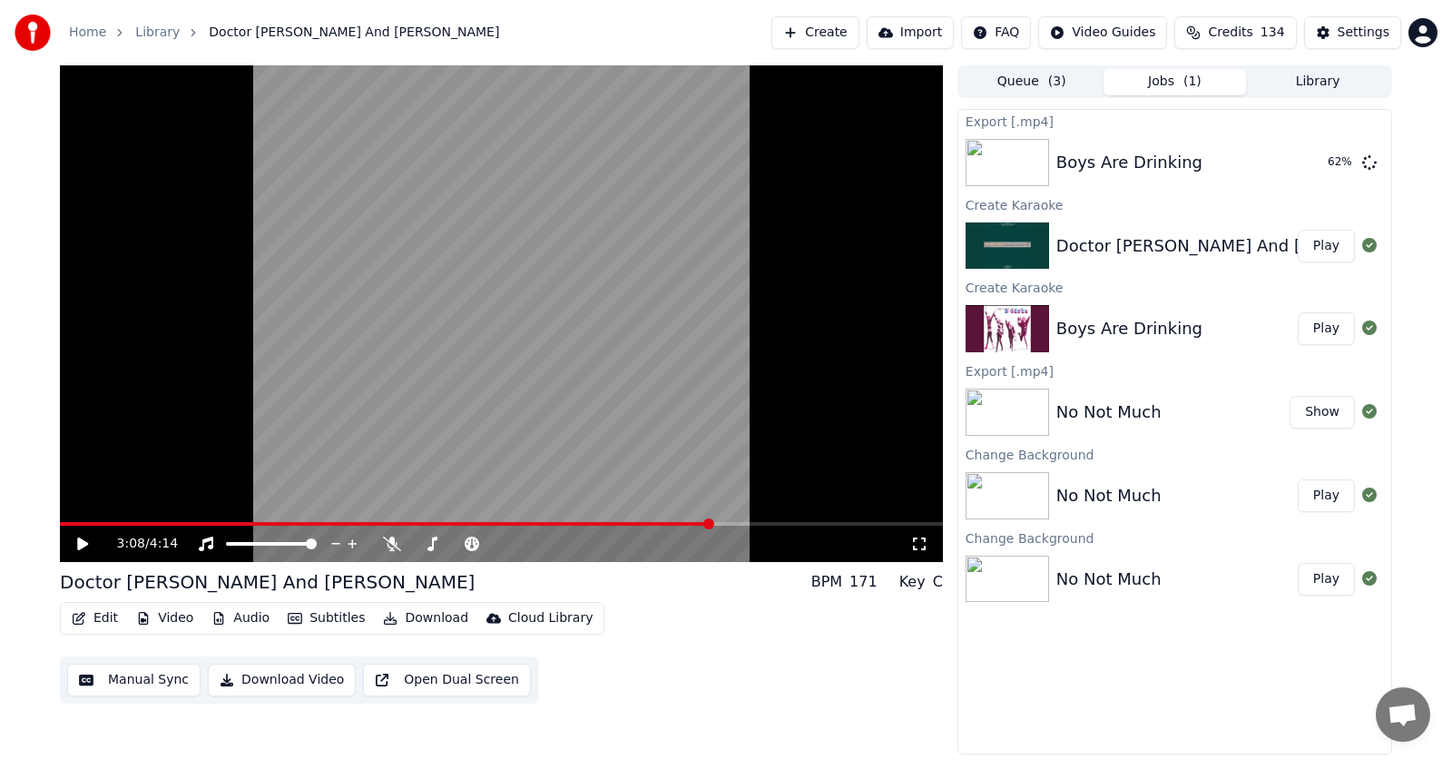
click at [703, 527] on span at bounding box center [708, 523] width 11 height 11
click at [76, 539] on icon at bounding box center [95, 543] width 43 height 15
click at [392, 543] on icon at bounding box center [392, 543] width 18 height 15
click at [83, 539] on icon at bounding box center [95, 543] width 43 height 15
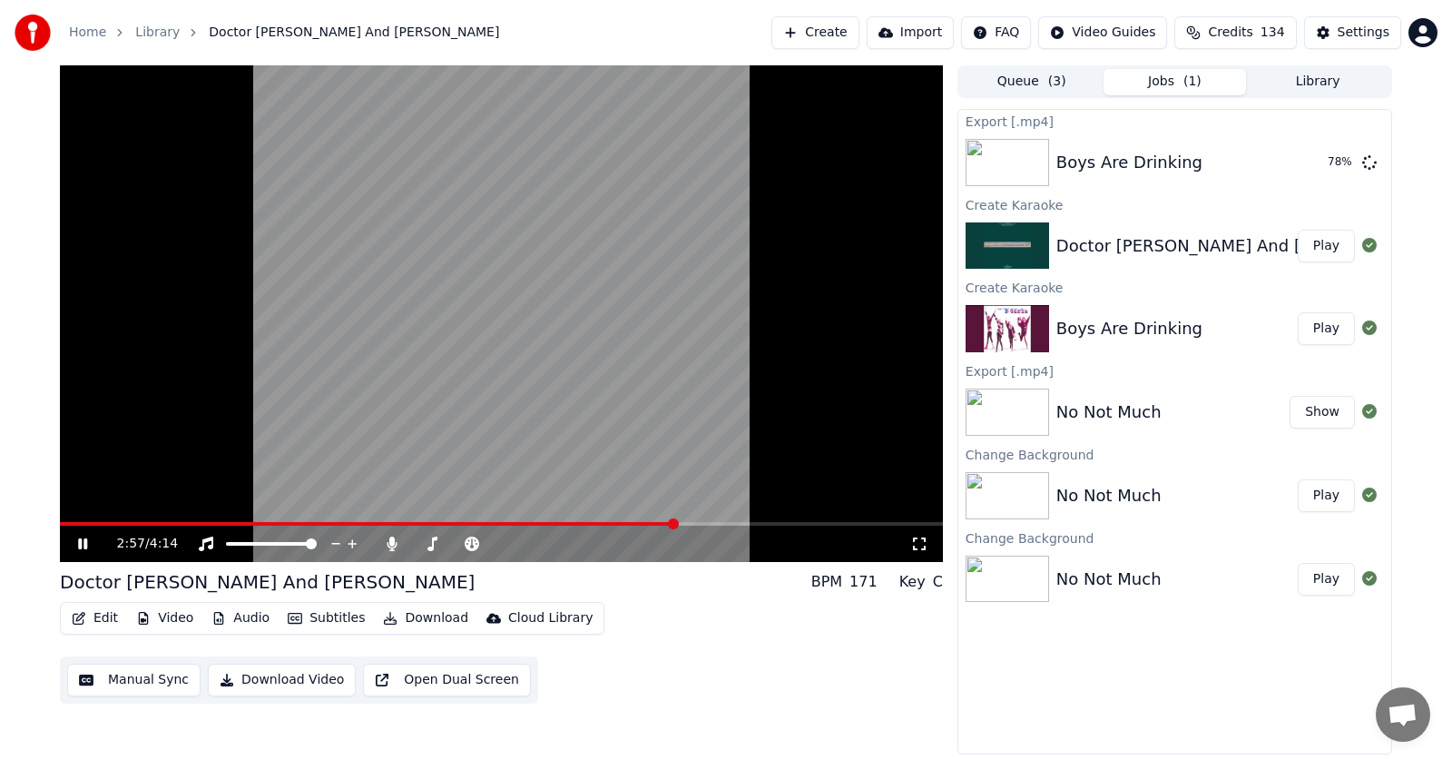
click at [83, 541] on icon at bounding box center [95, 543] width 43 height 15
click at [96, 614] on button "Edit" at bounding box center [94, 617] width 61 height 25
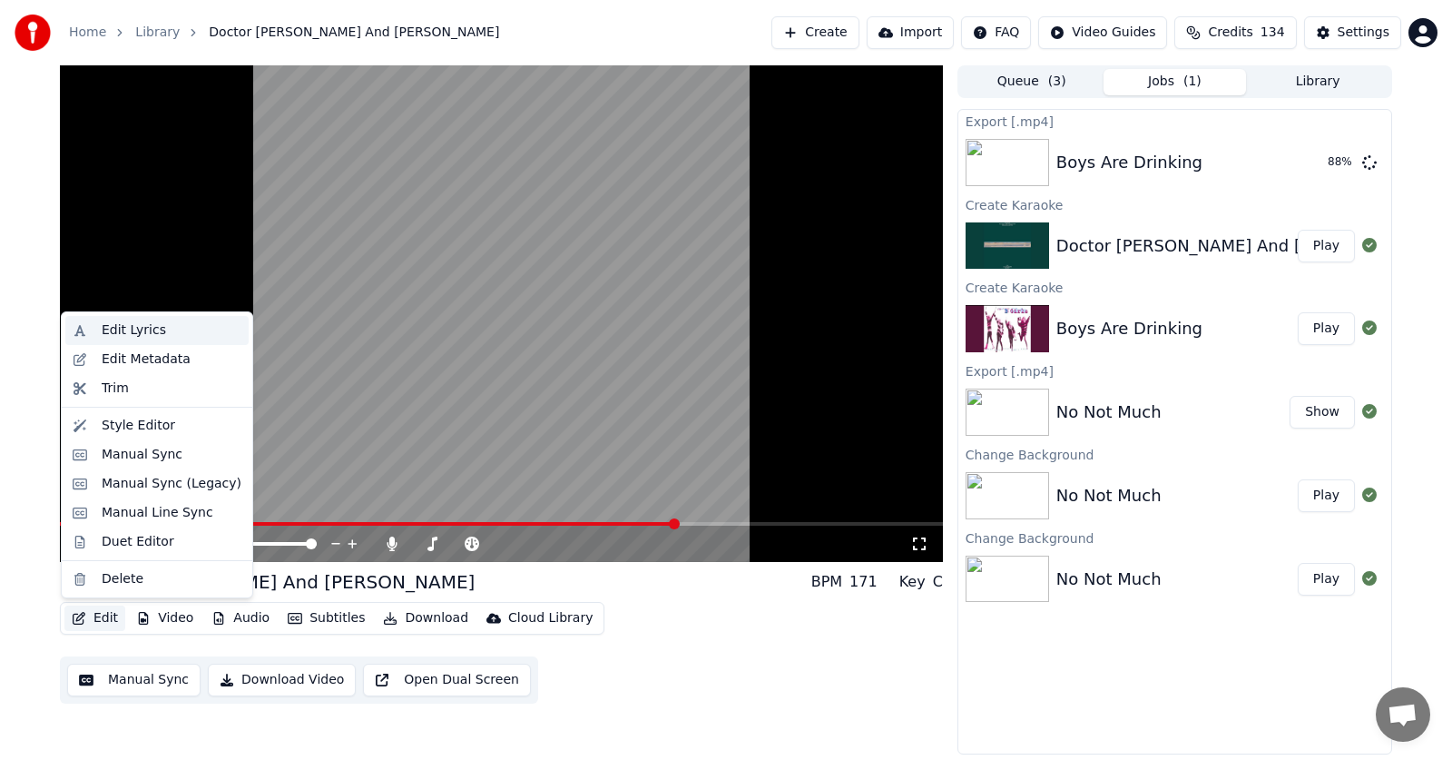
click at [113, 331] on div "Edit Lyrics" at bounding box center [134, 330] width 64 height 18
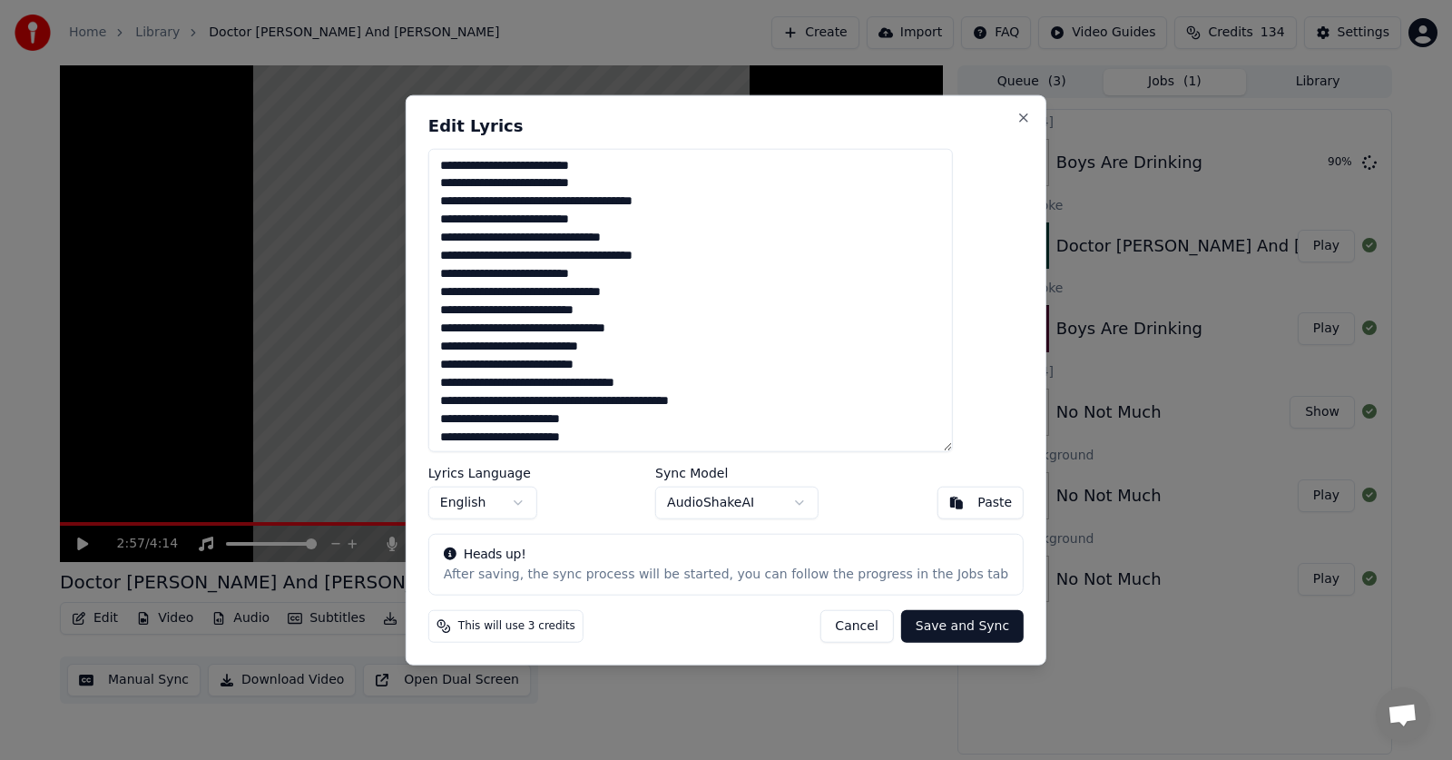
click at [797, 502] on button "AudioShakeAI" at bounding box center [736, 502] width 163 height 33
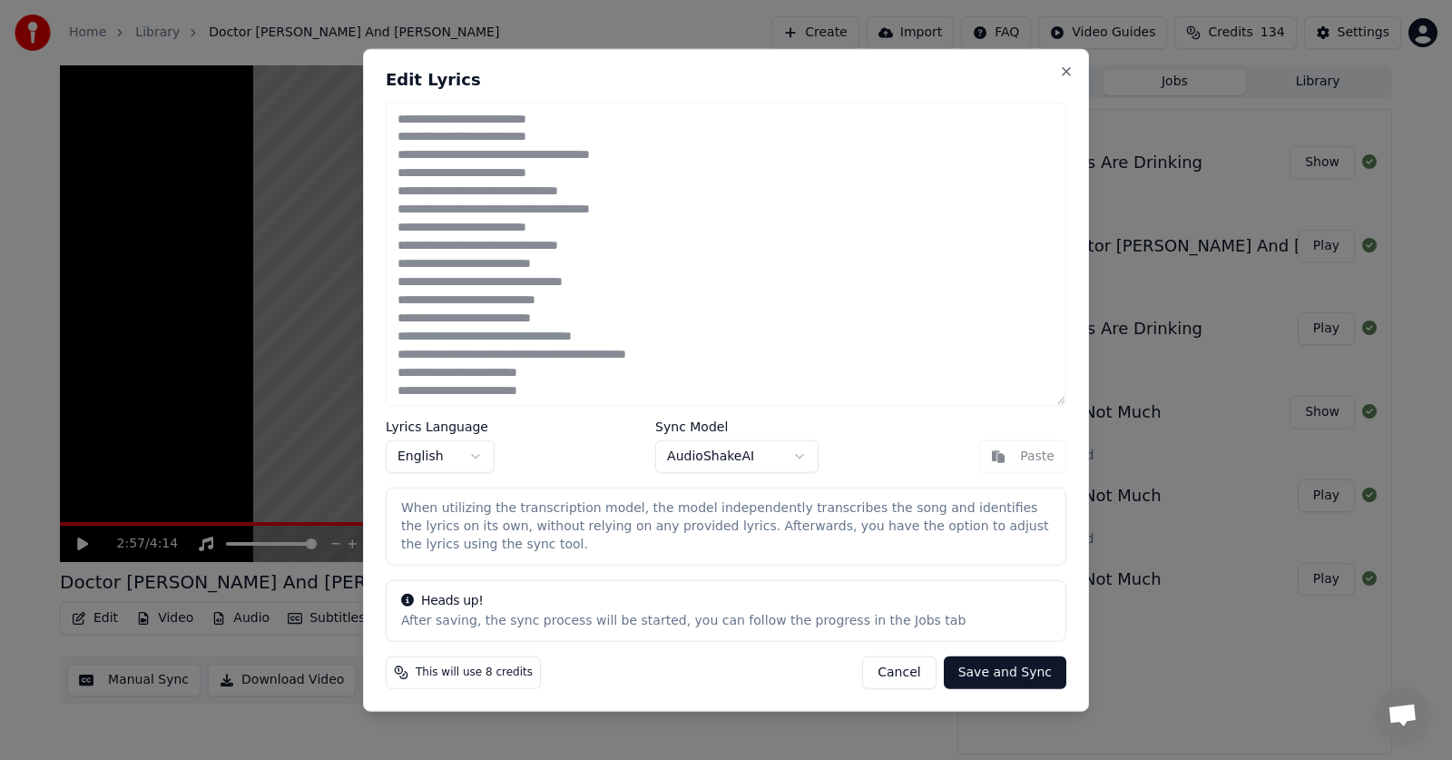
click at [997, 664] on button "Save and Sync" at bounding box center [1005, 672] width 123 height 33
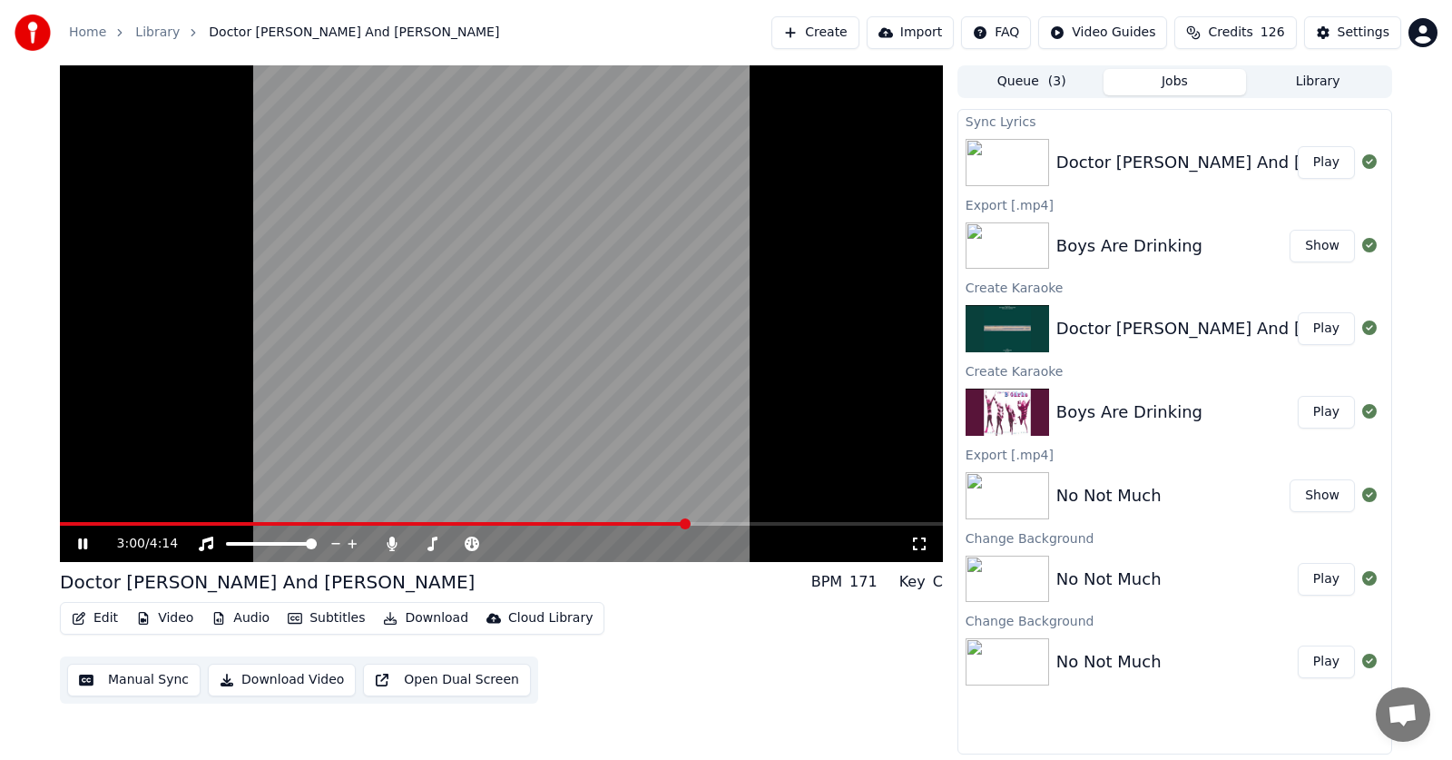
click at [78, 542] on icon at bounding box center [95, 543] width 43 height 15
click at [78, 541] on icon at bounding box center [82, 543] width 11 height 13
click at [259, 518] on span at bounding box center [264, 523] width 11 height 11
click at [238, 620] on button "Audio" at bounding box center [240, 617] width 73 height 25
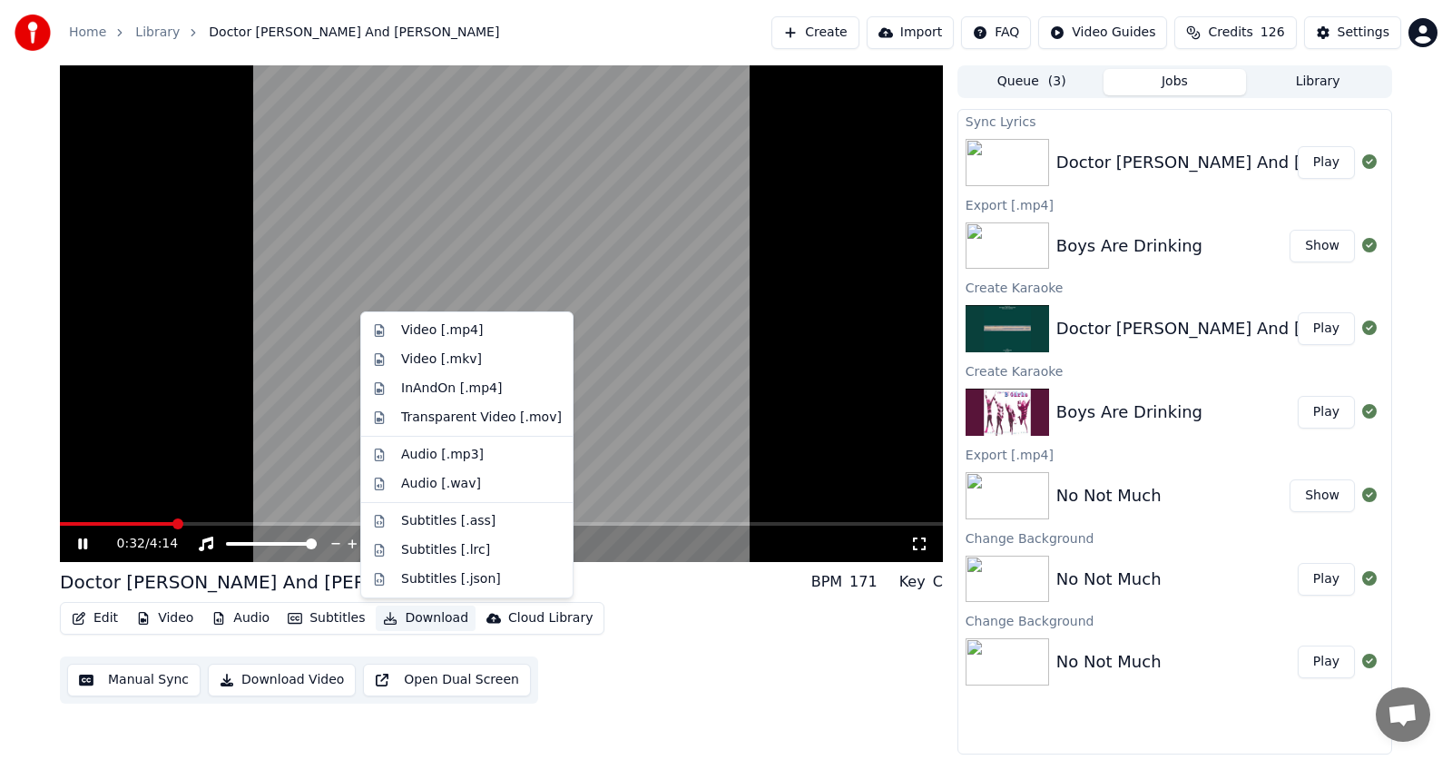
click at [1321, 166] on button "Play" at bounding box center [1326, 162] width 57 height 33
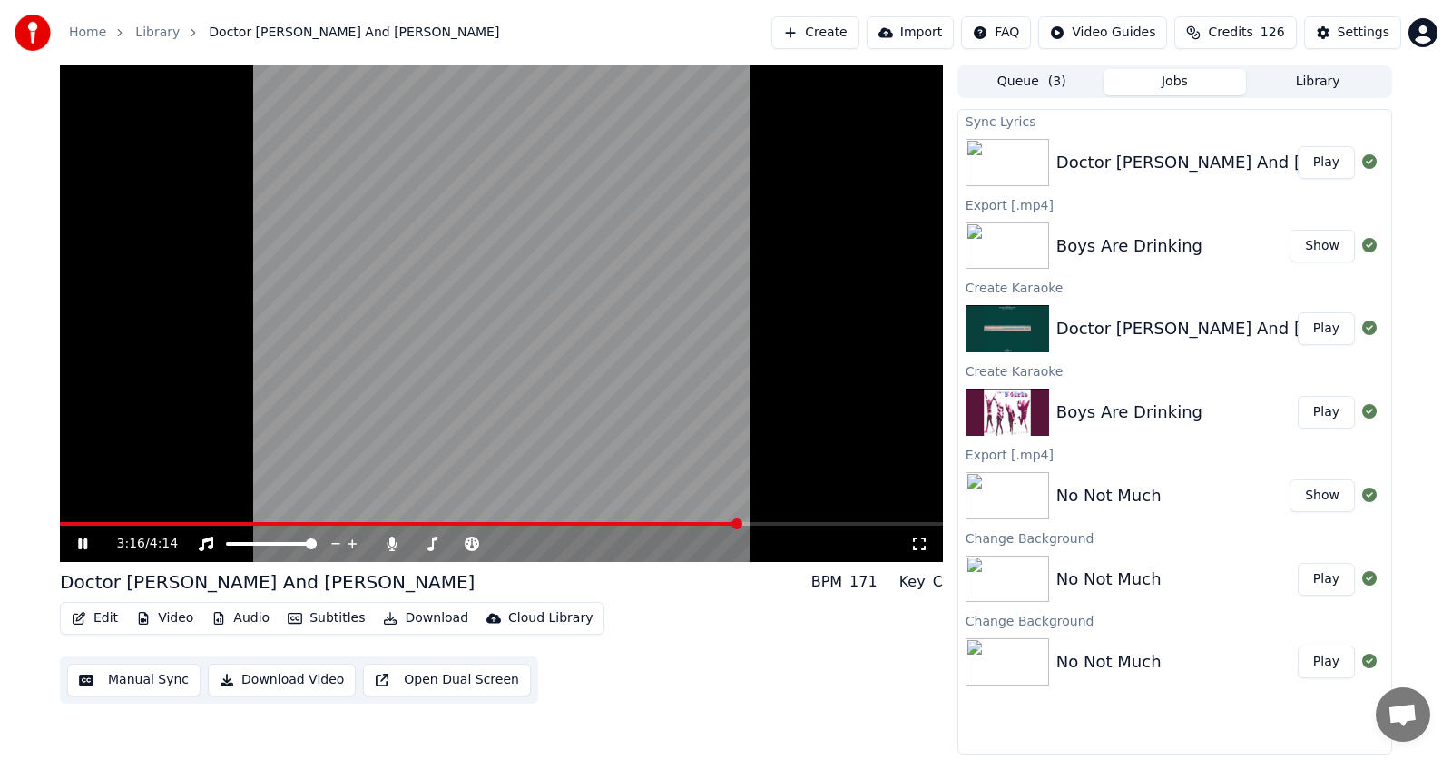
click at [742, 520] on span at bounding box center [737, 523] width 11 height 11
click at [784, 522] on span at bounding box center [781, 523] width 11 height 11
click at [810, 522] on span at bounding box center [805, 523] width 11 height 11
click at [875, 526] on span at bounding box center [870, 523] width 11 height 11
click at [912, 521] on span at bounding box center [907, 523] width 11 height 11
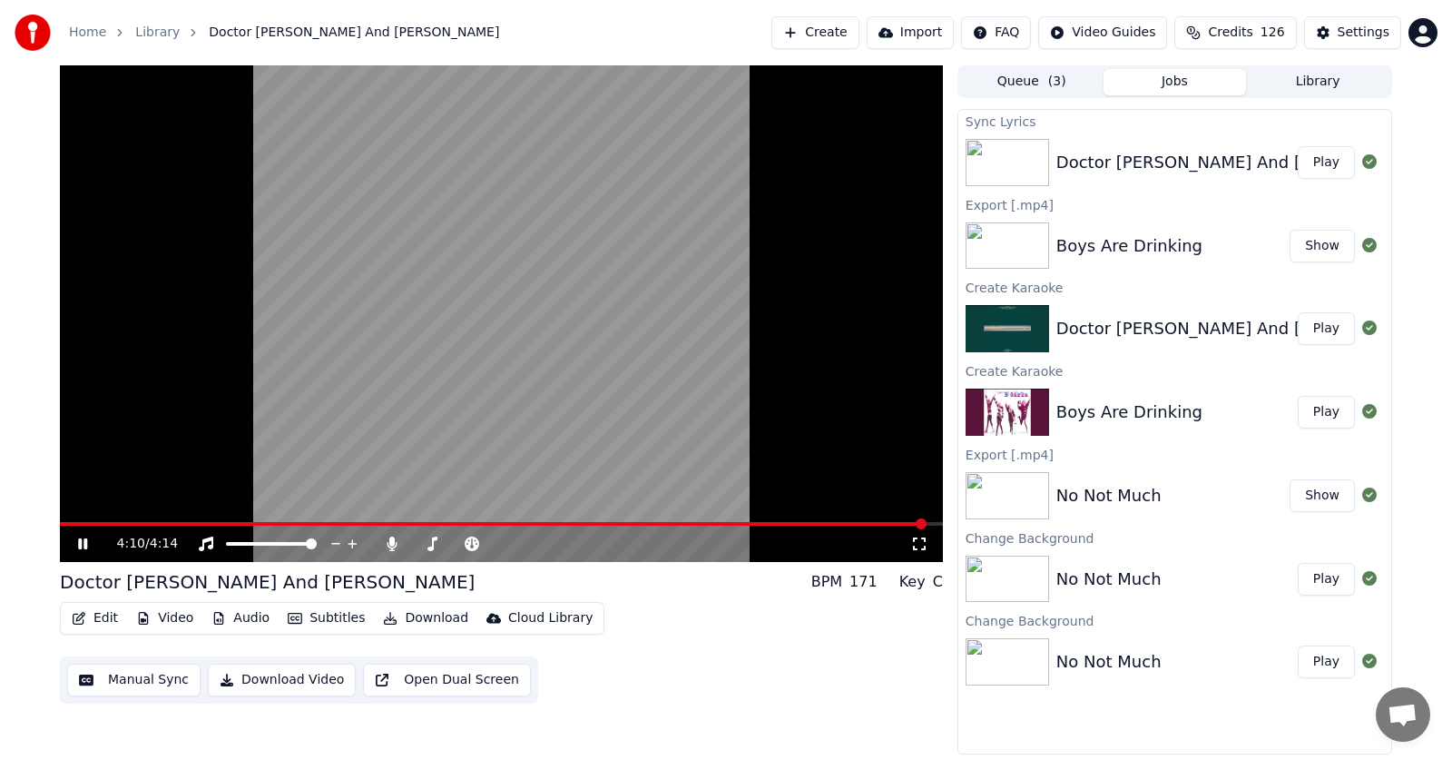
click at [927, 520] on span at bounding box center [921, 523] width 11 height 11
click at [81, 540] on icon at bounding box center [82, 543] width 9 height 11
click at [427, 613] on button "Download" at bounding box center [426, 617] width 100 height 25
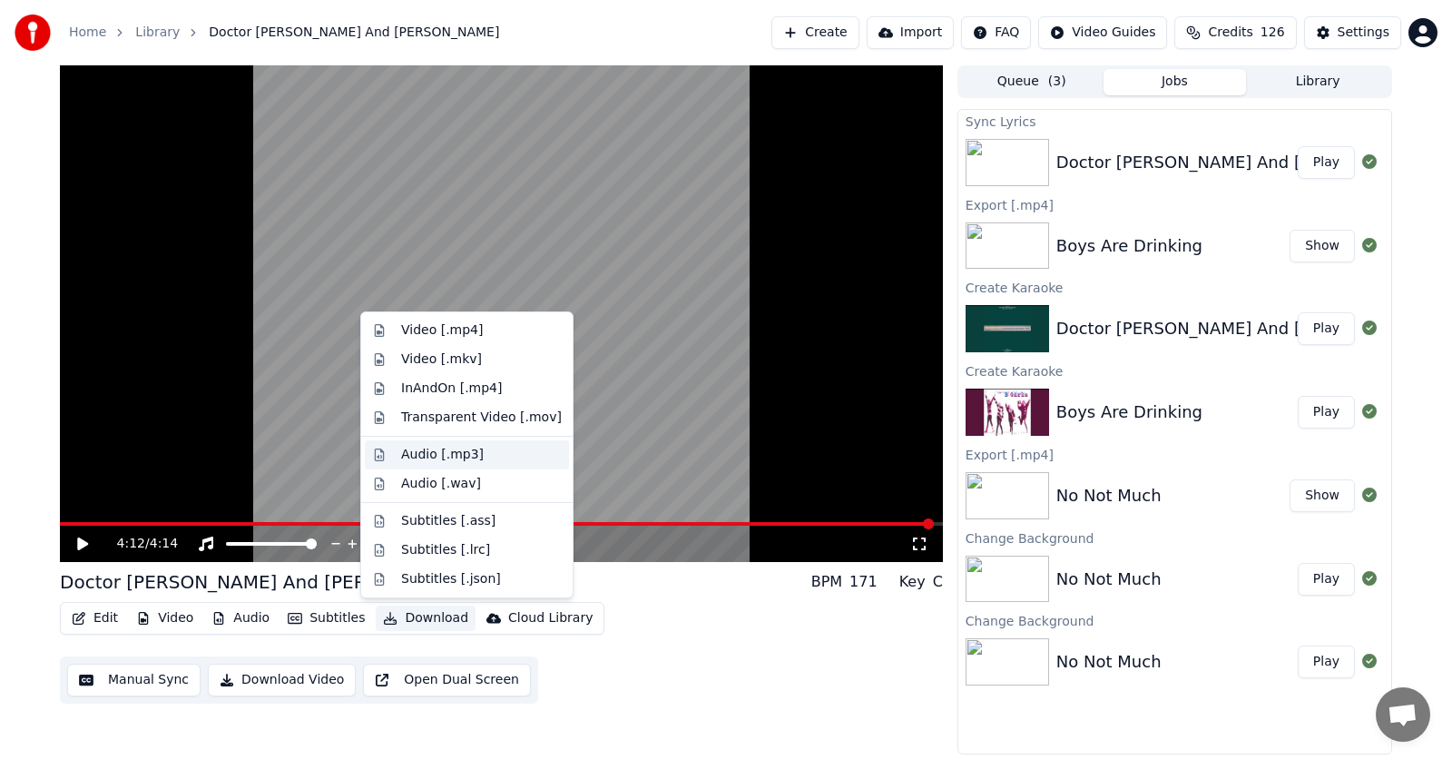
click at [417, 455] on div "Audio [.mp3]" at bounding box center [442, 455] width 83 height 18
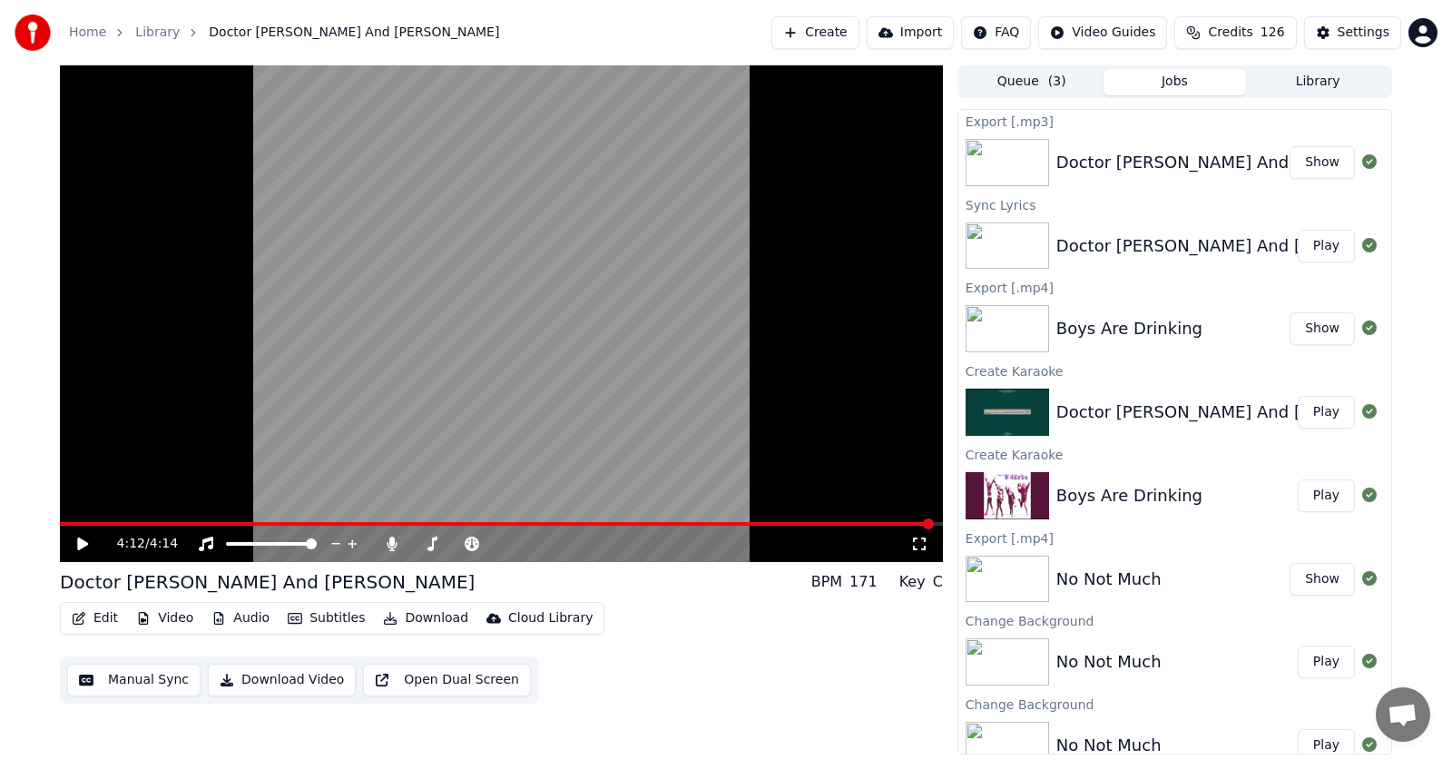
click at [83, 543] on icon at bounding box center [82, 543] width 11 height 13
click at [83, 543] on icon at bounding box center [95, 543] width 43 height 15
click at [14, 465] on div "4:12 / 4:14 Doctor [PERSON_NAME] And [PERSON_NAME] BPM 171 Key C Edit Video Aud…" at bounding box center [726, 409] width 1452 height 689
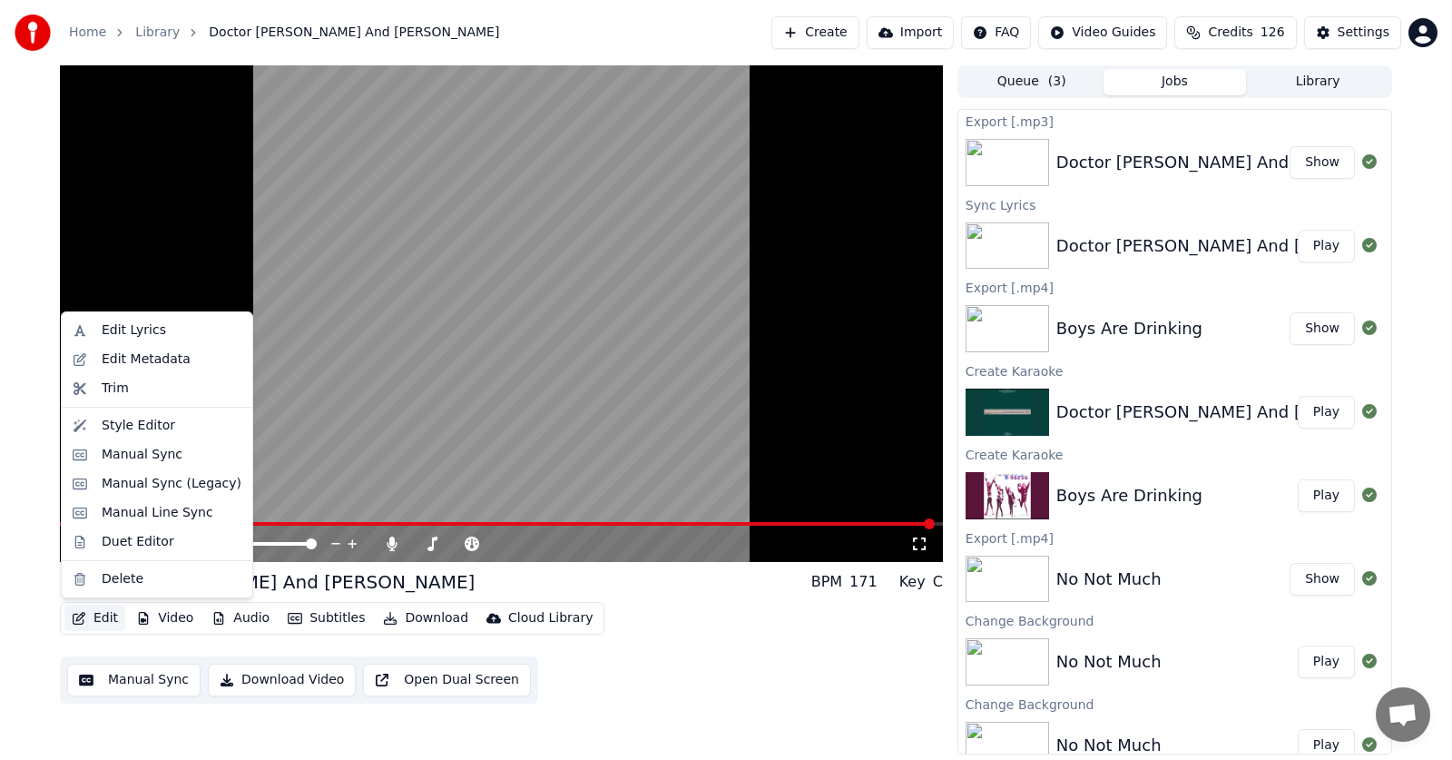
click at [87, 612] on button "Edit" at bounding box center [94, 617] width 61 height 25
click at [123, 481] on div "Manual Sync (Legacy)" at bounding box center [172, 484] width 140 height 18
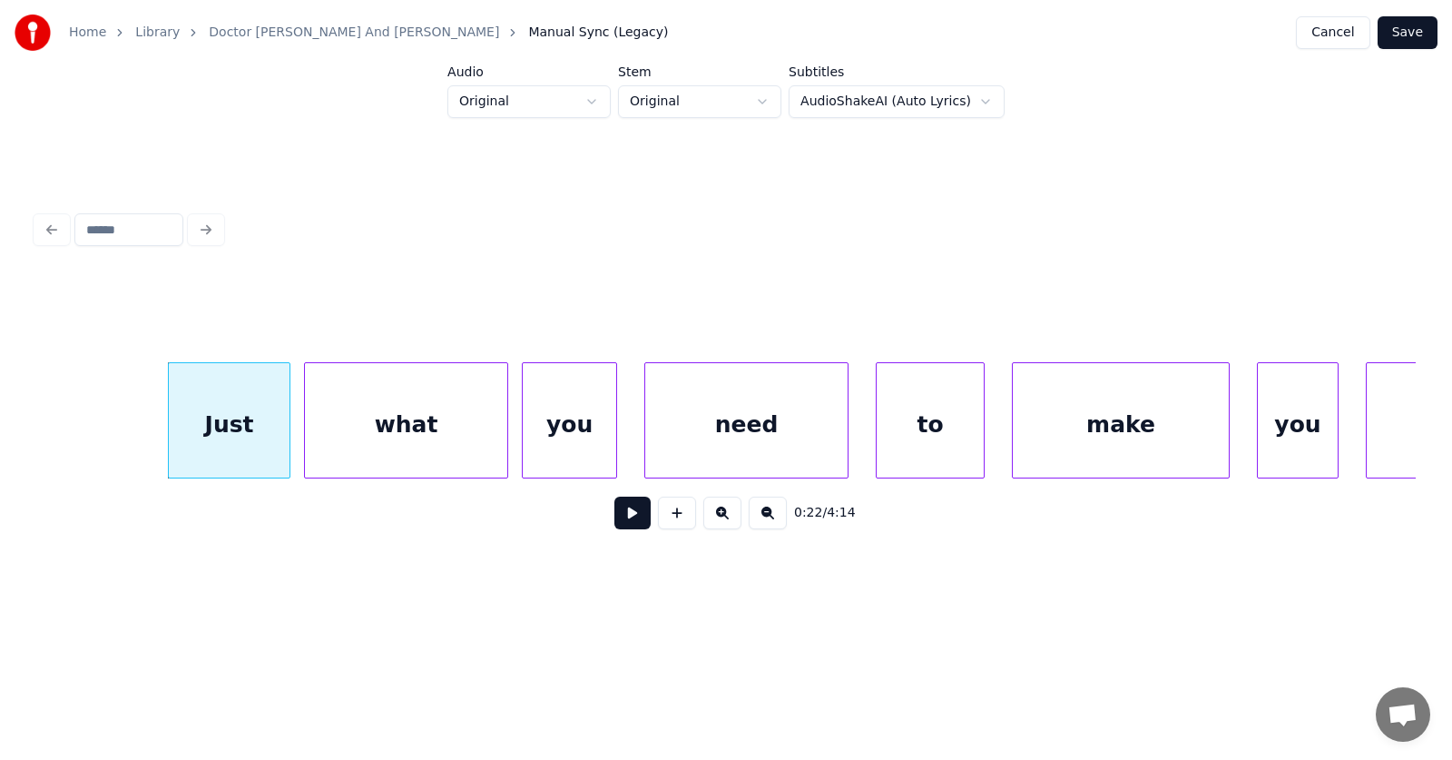
scroll to position [0, 14866]
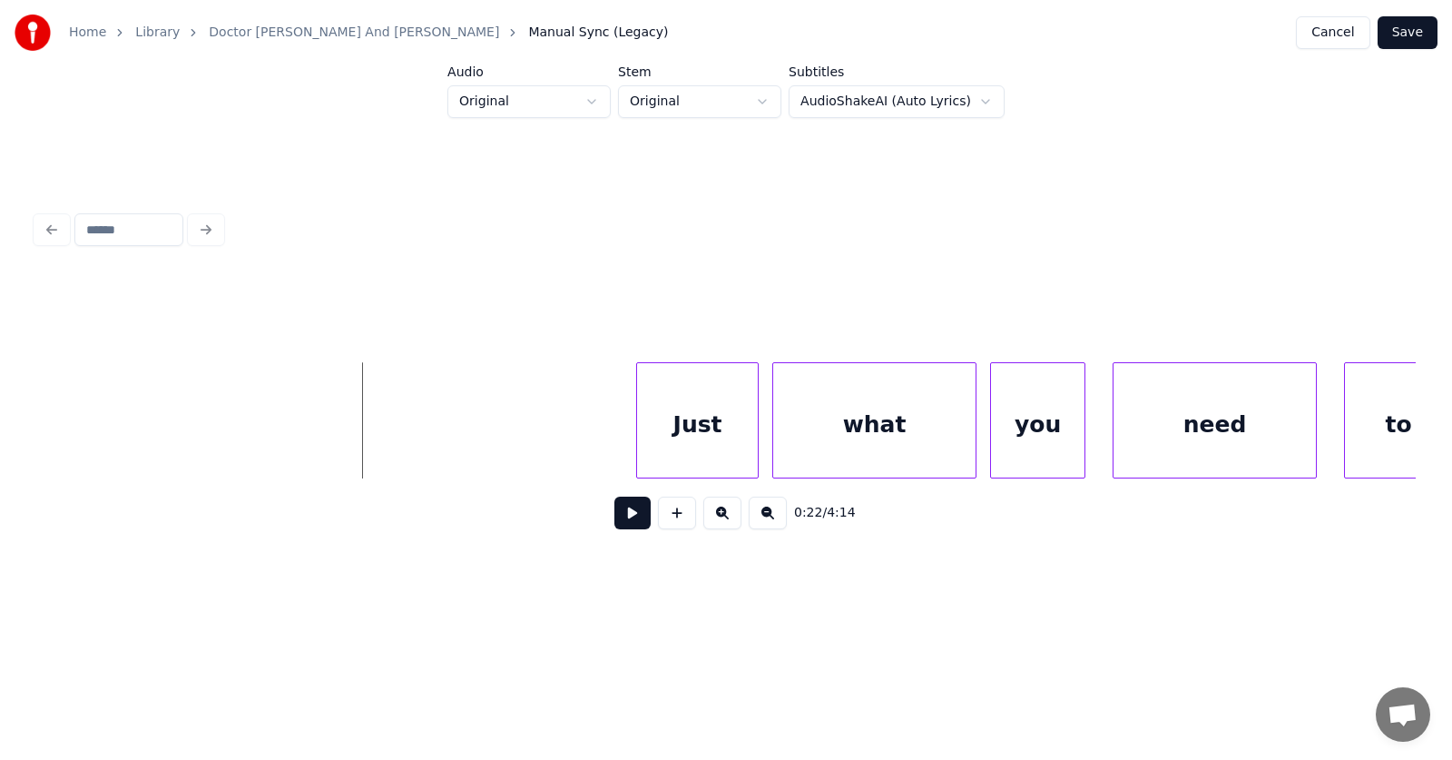
click at [614, 518] on button at bounding box center [632, 512] width 36 height 33
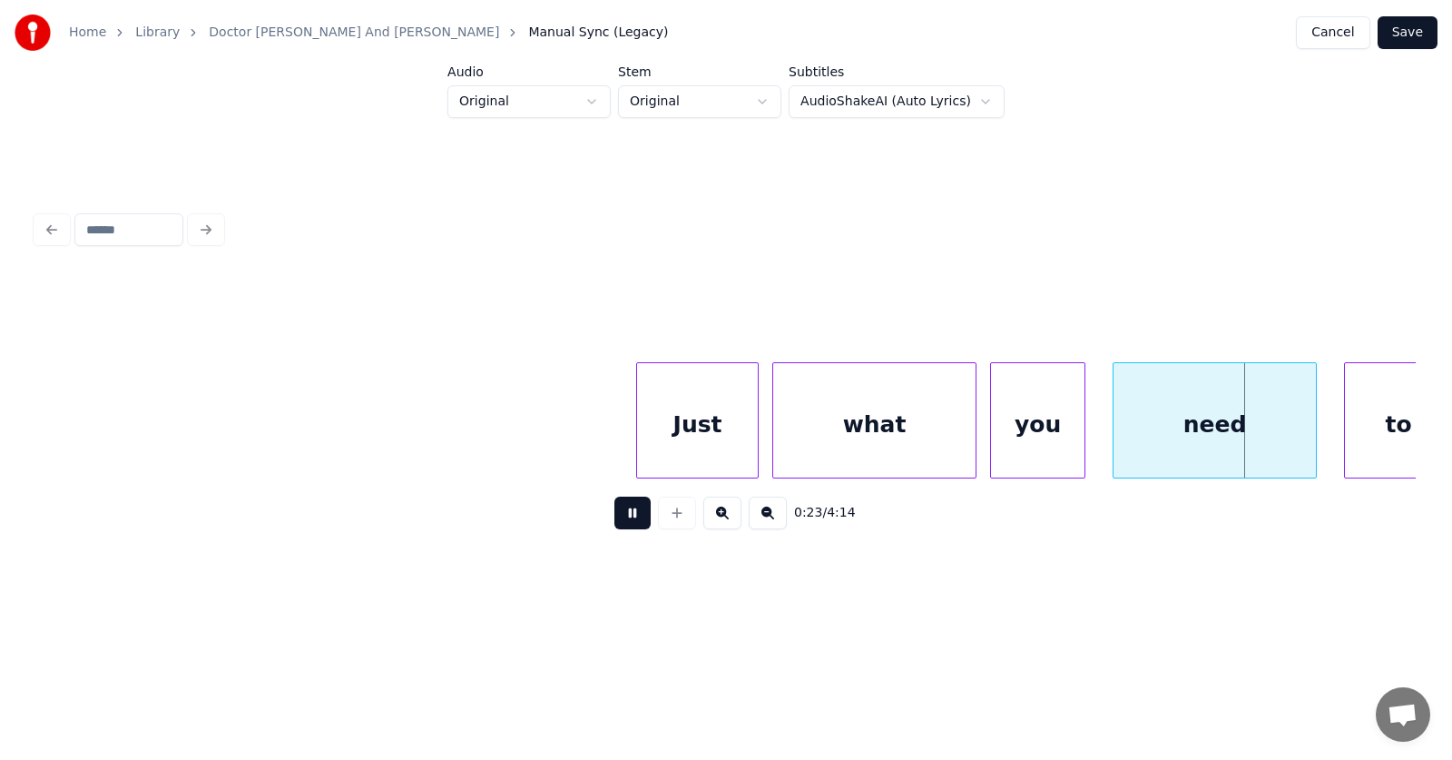
click at [614, 518] on button at bounding box center [632, 512] width 36 height 33
click at [643, 418] on div "Just" at bounding box center [674, 424] width 121 height 123
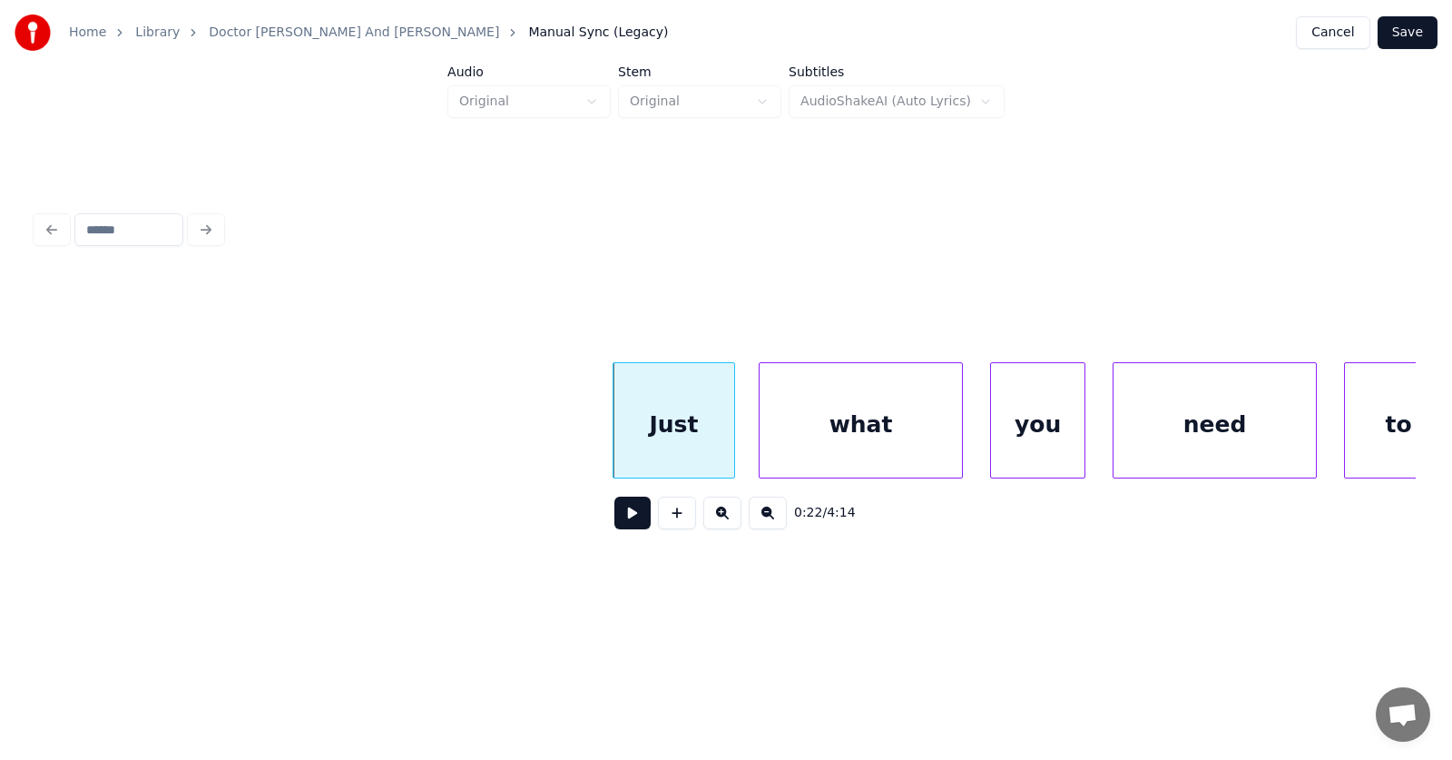
click at [799, 426] on div "what" at bounding box center [861, 424] width 202 height 123
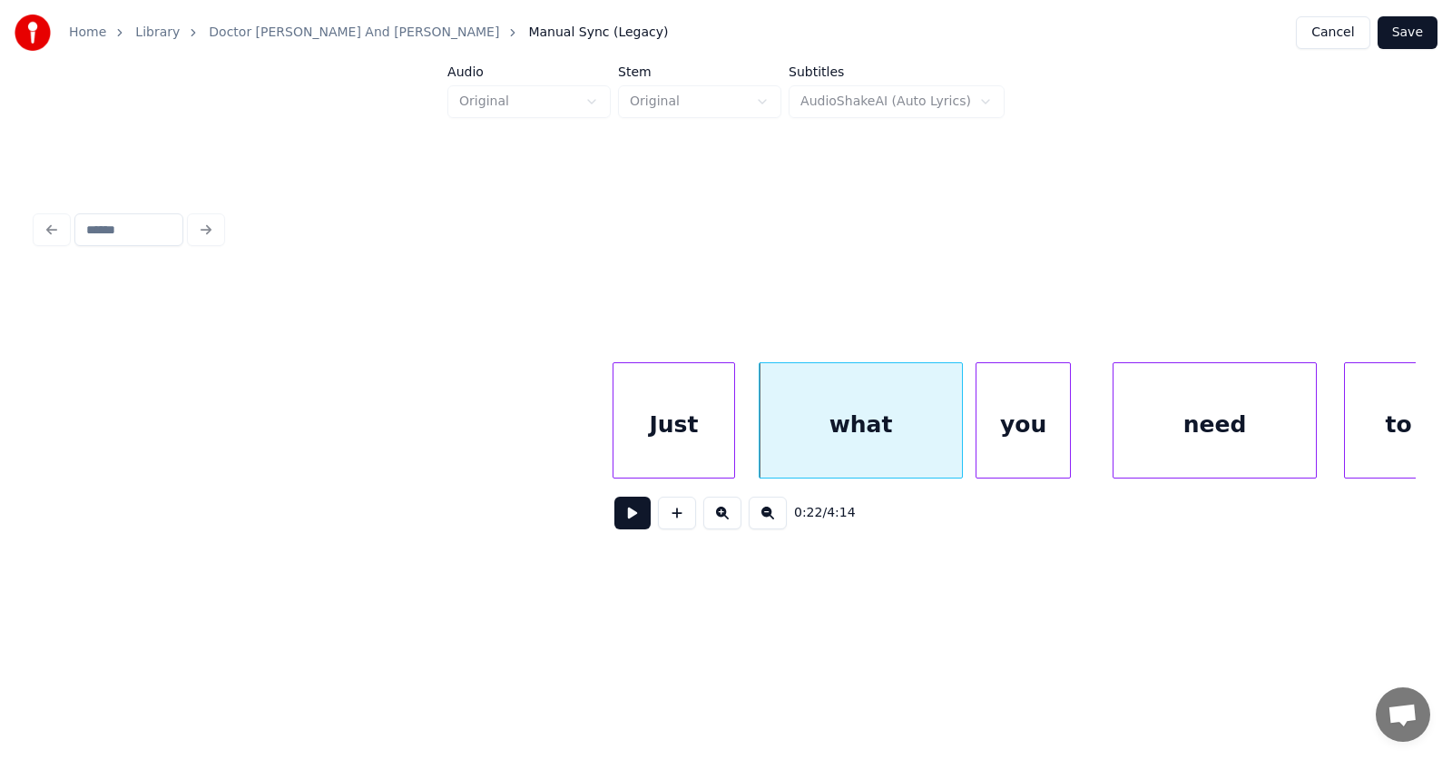
click at [991, 437] on div "you" at bounding box center [1023, 424] width 93 height 123
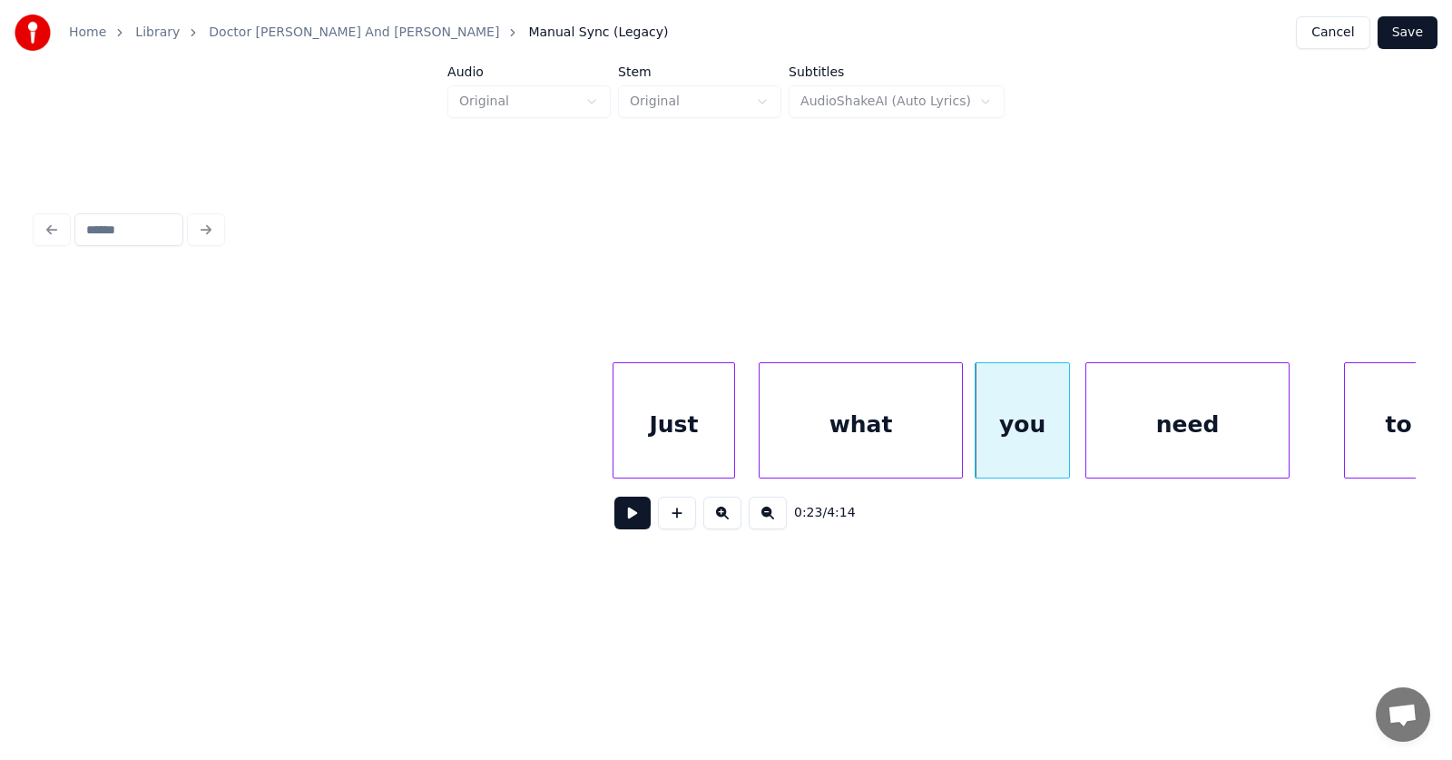
click at [1146, 439] on div "need" at bounding box center [1187, 424] width 202 height 123
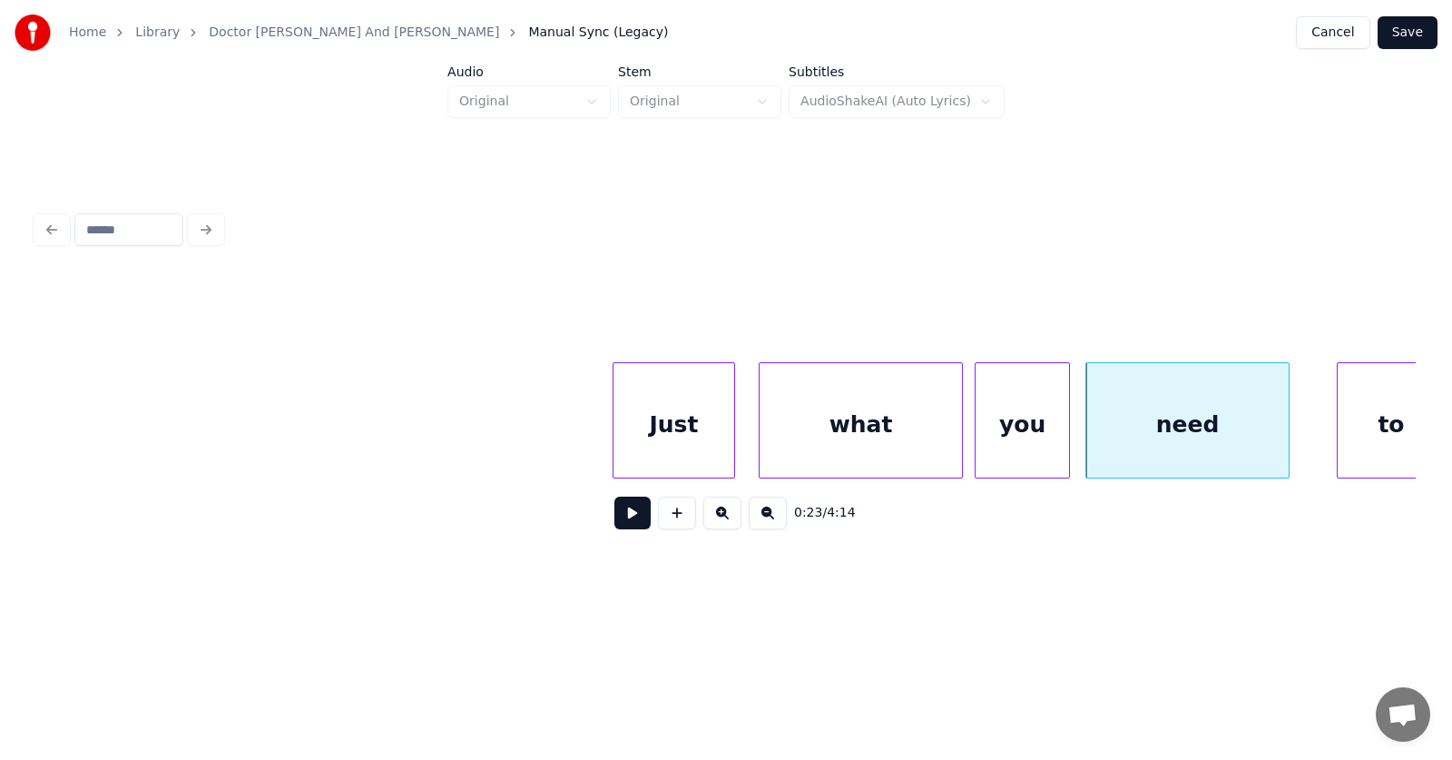
scroll to position [0, 14898]
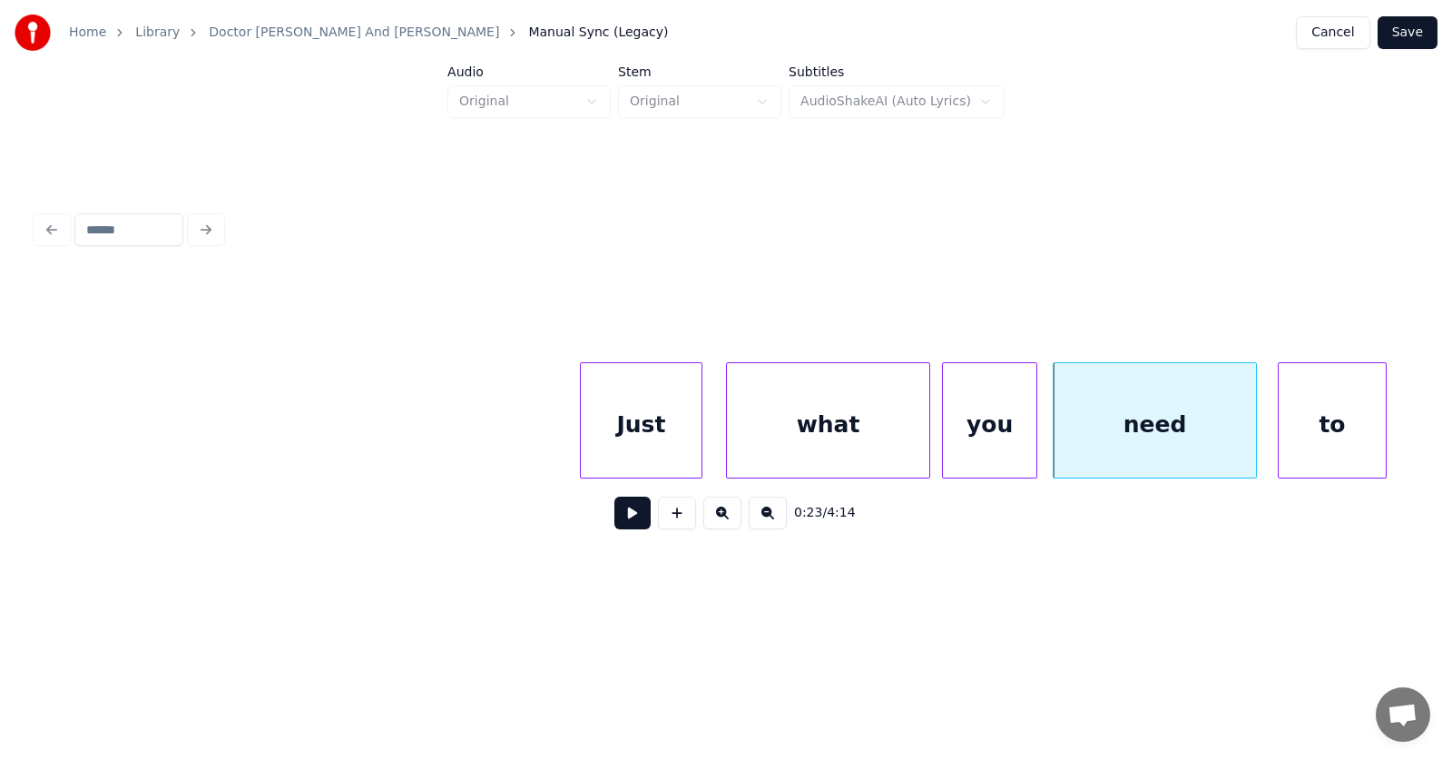
click at [1351, 441] on div "to" at bounding box center [1332, 424] width 107 height 123
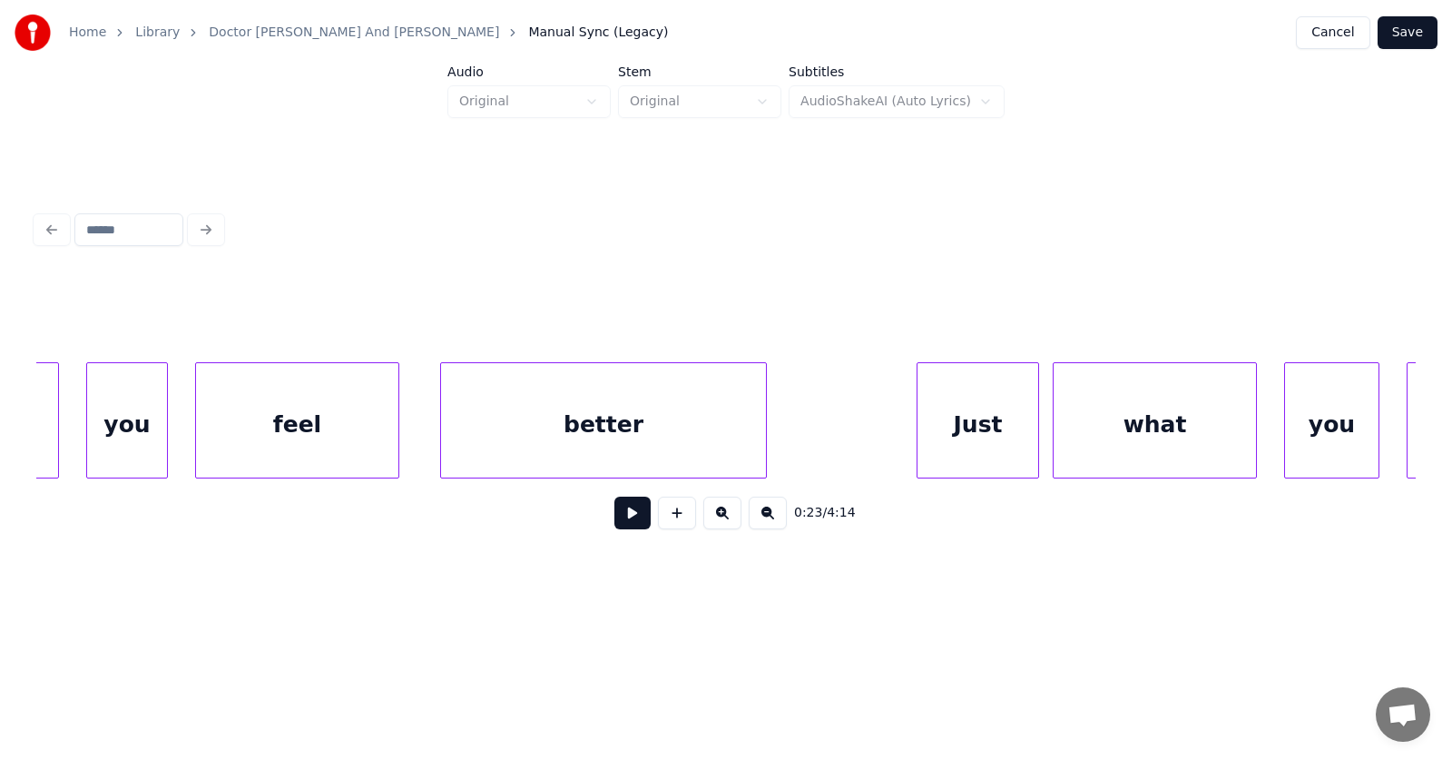
scroll to position [0, 16036]
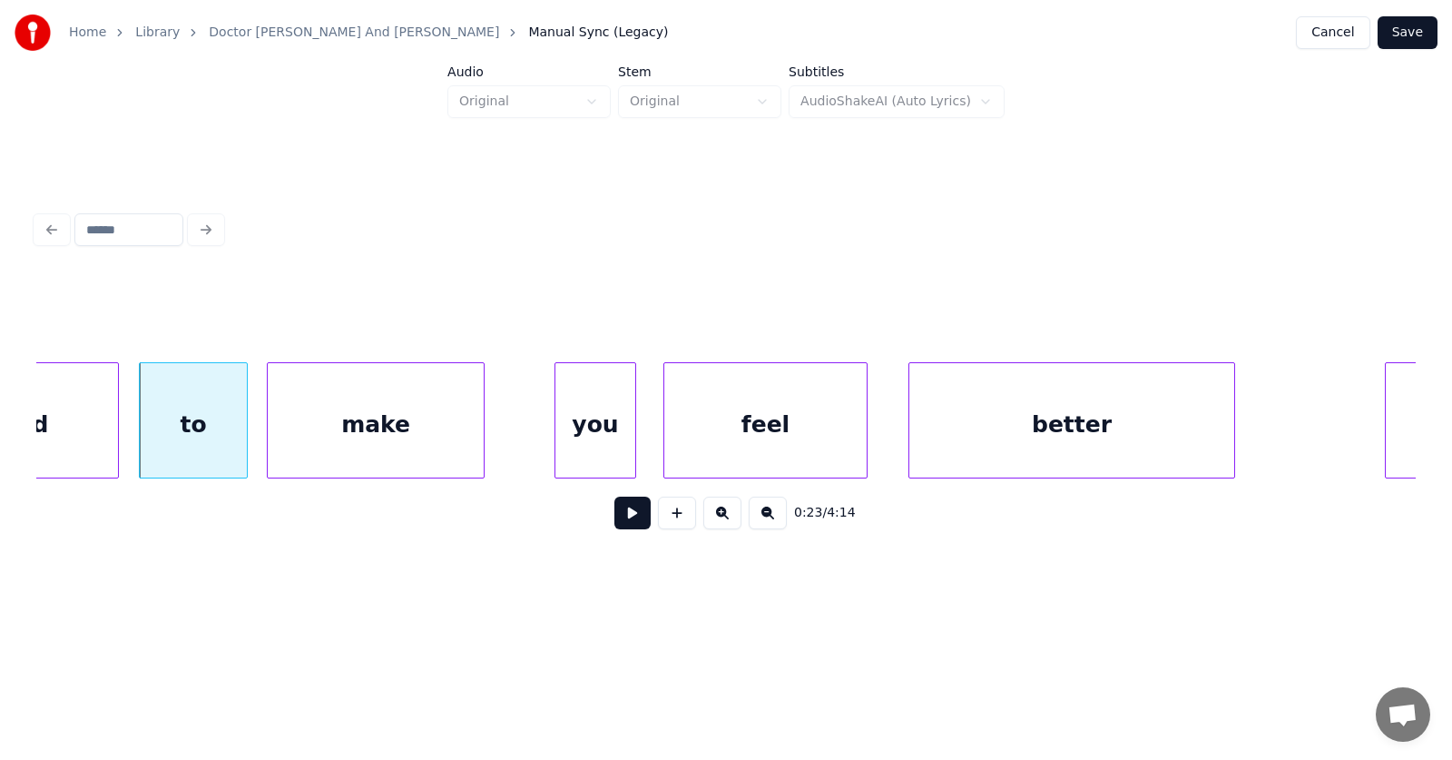
click at [342, 444] on div "make" at bounding box center [376, 424] width 216 height 123
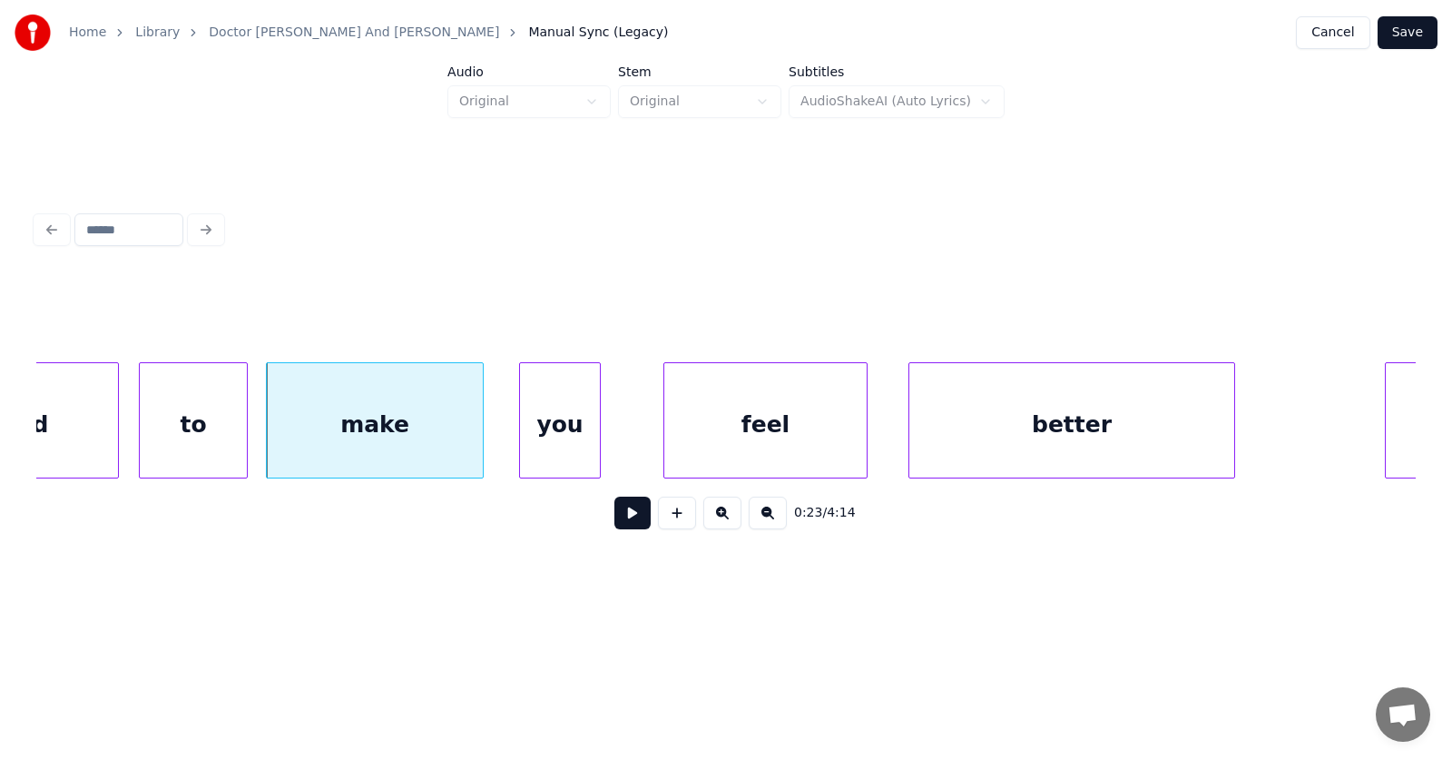
click at [549, 447] on div "you" at bounding box center [560, 424] width 80 height 123
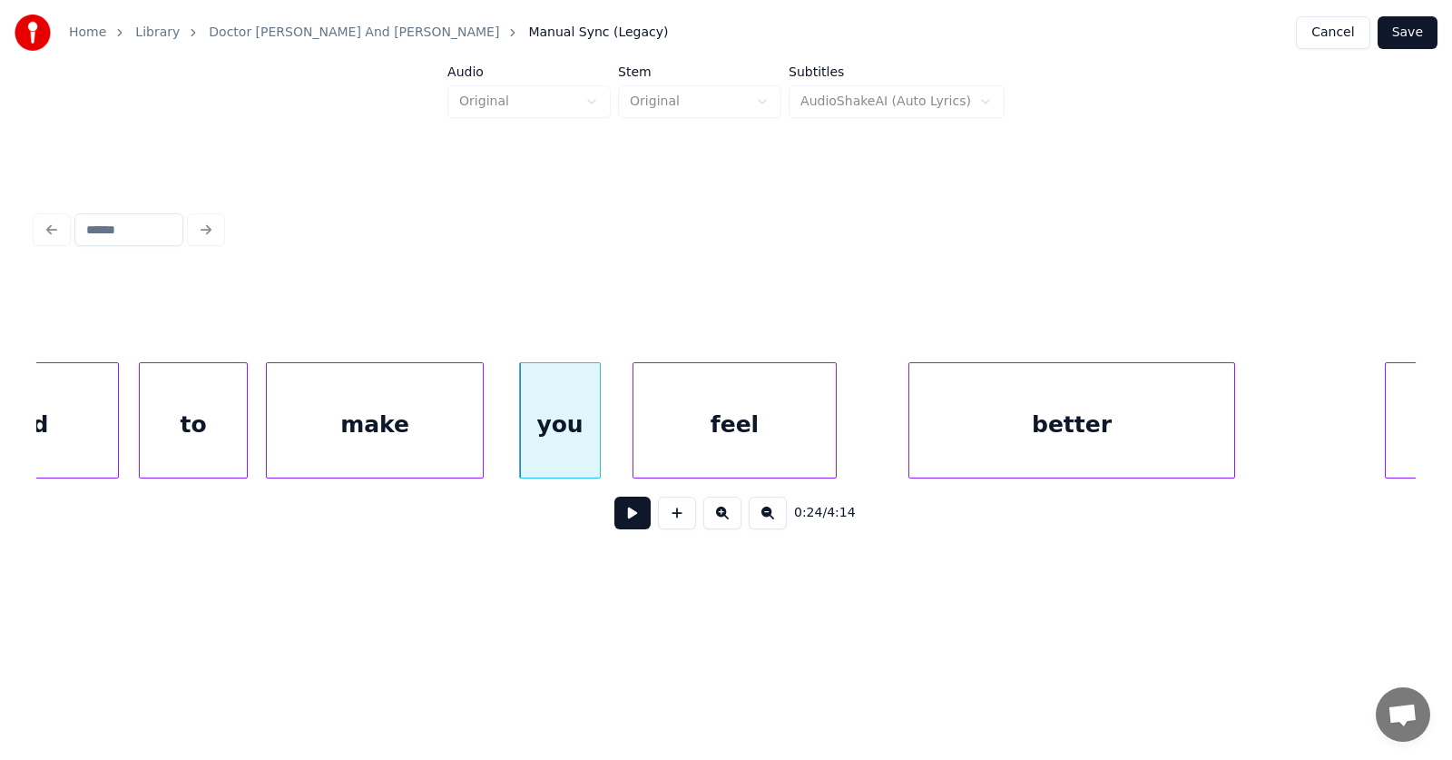
click at [708, 445] on div "feel" at bounding box center [735, 424] width 202 height 123
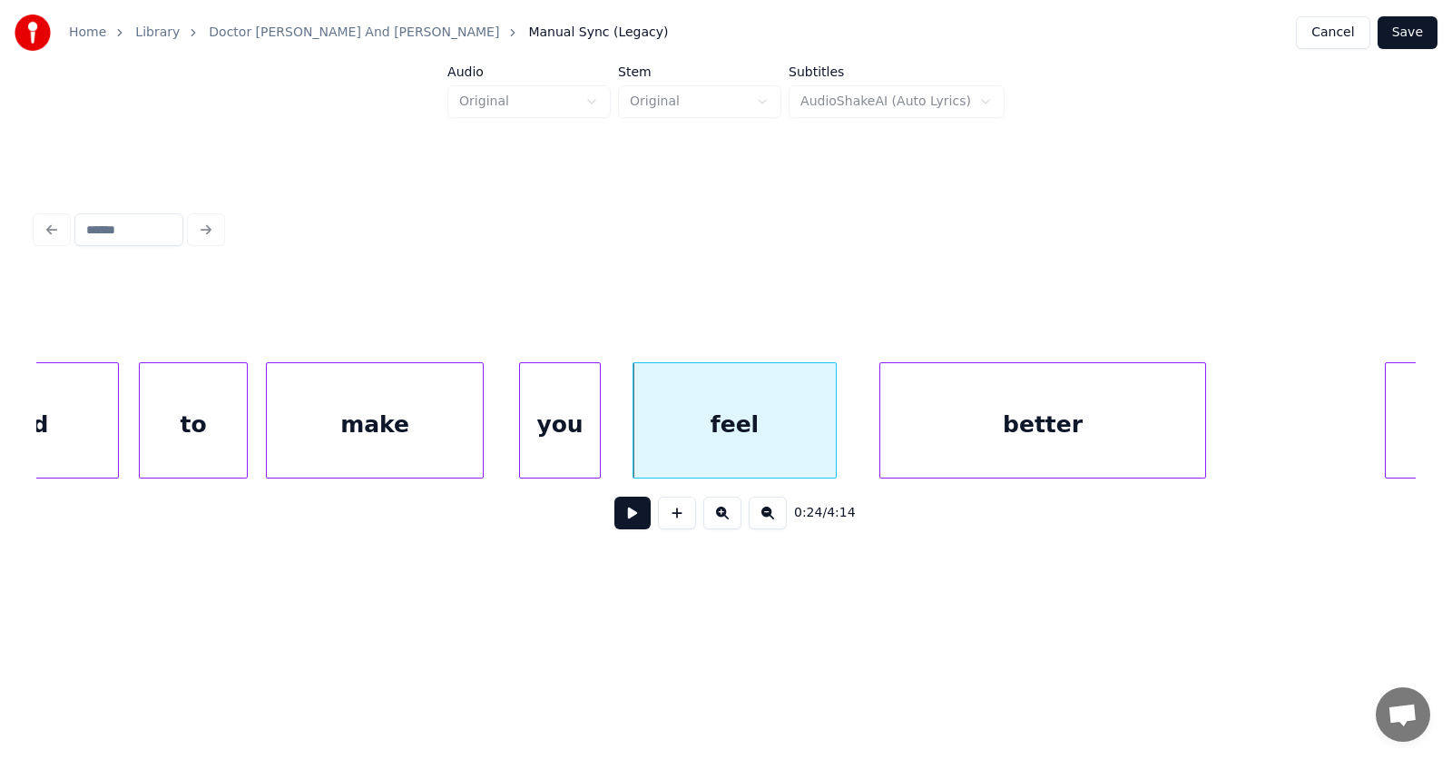
click at [956, 446] on div "better" at bounding box center [1042, 424] width 325 height 123
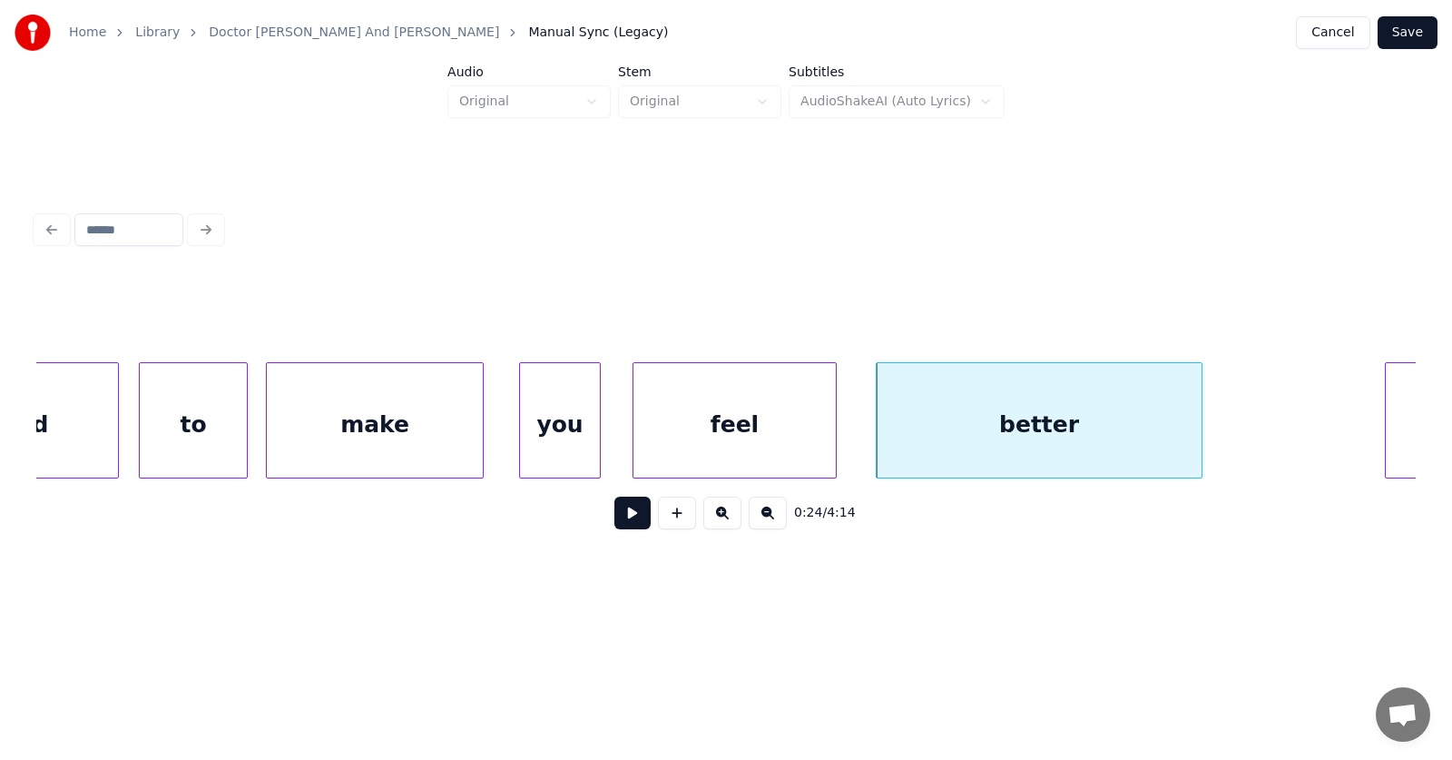
click at [733, 428] on div "feel" at bounding box center [735, 424] width 202 height 123
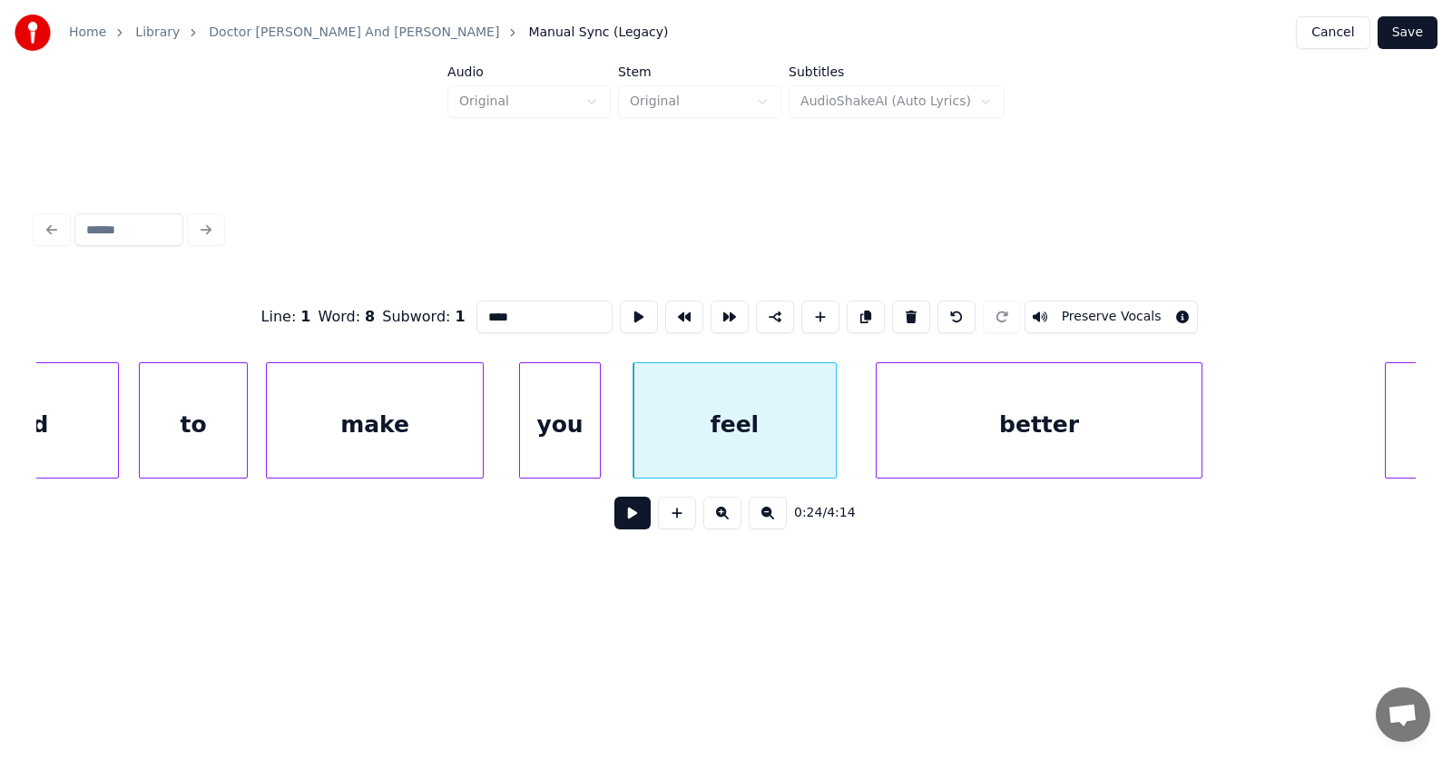
click at [625, 525] on button at bounding box center [632, 512] width 36 height 33
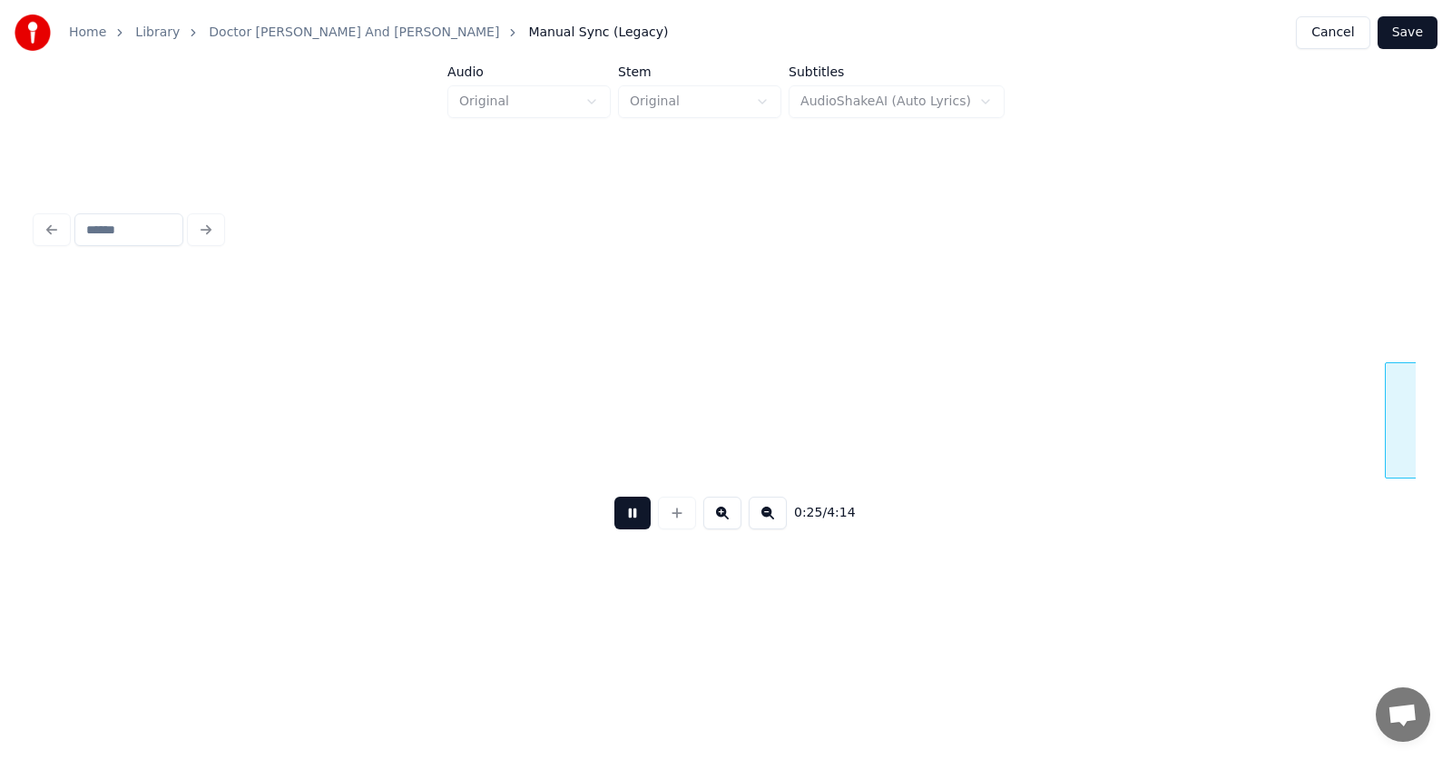
scroll to position [0, 17426]
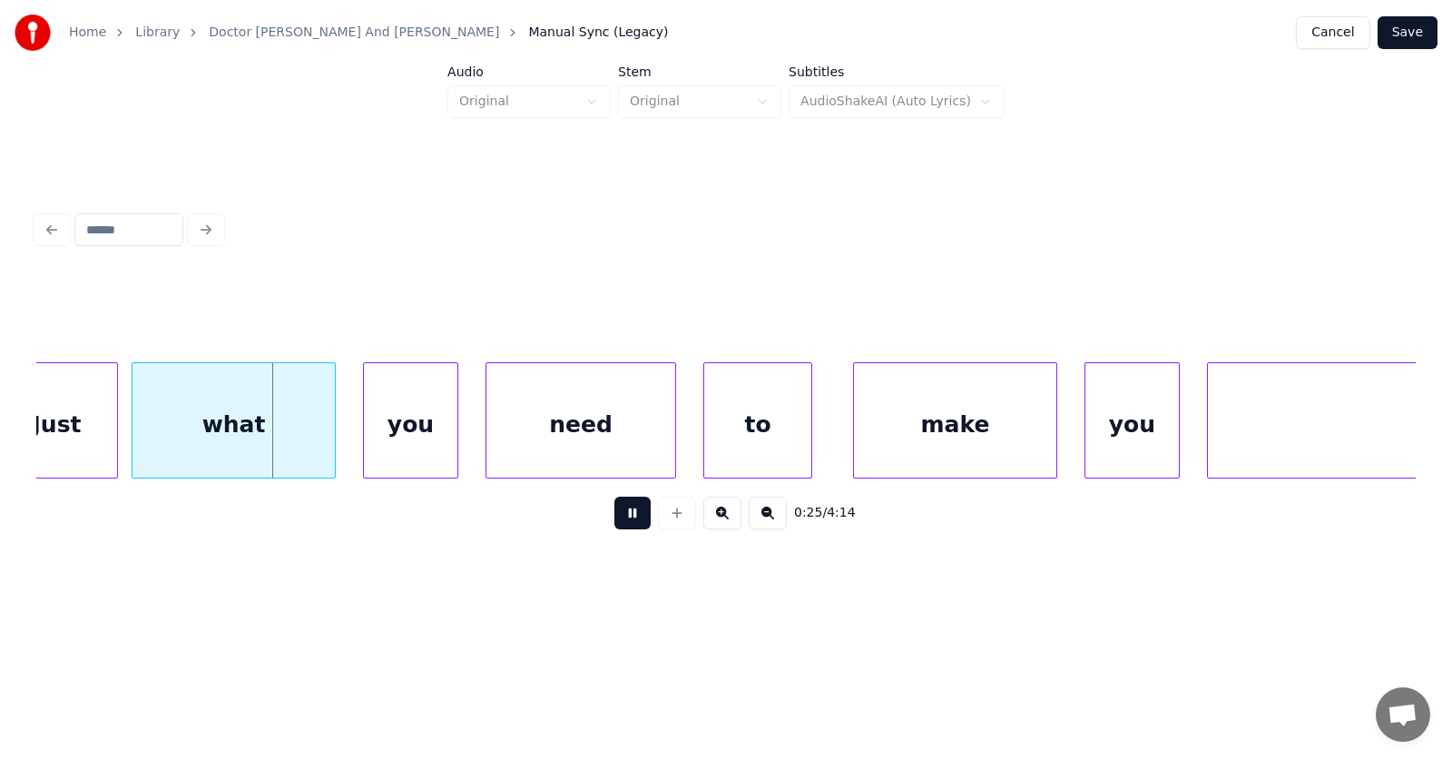
click at [632, 520] on button at bounding box center [632, 512] width 36 height 33
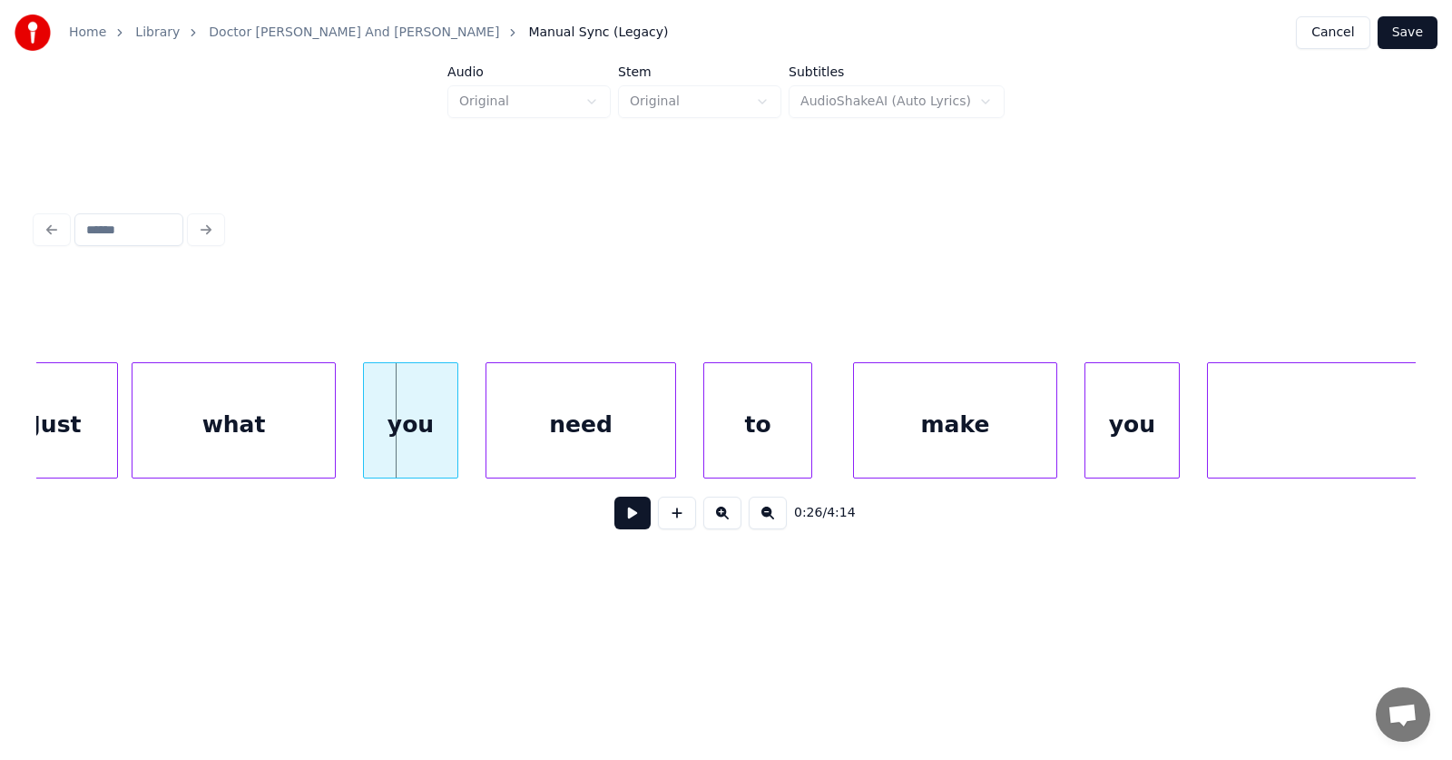
scroll to position [0, 17206]
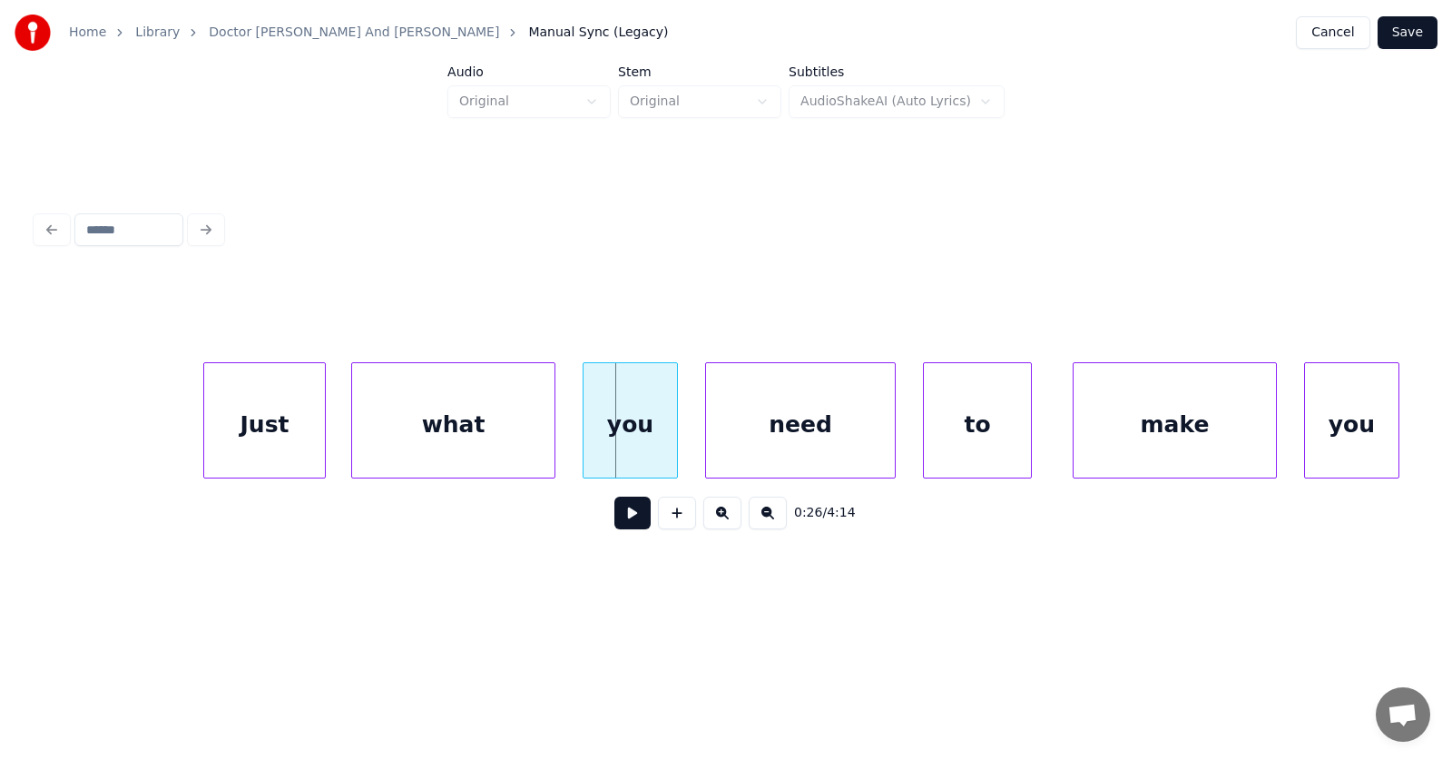
click at [248, 440] on div "Just" at bounding box center [264, 424] width 121 height 123
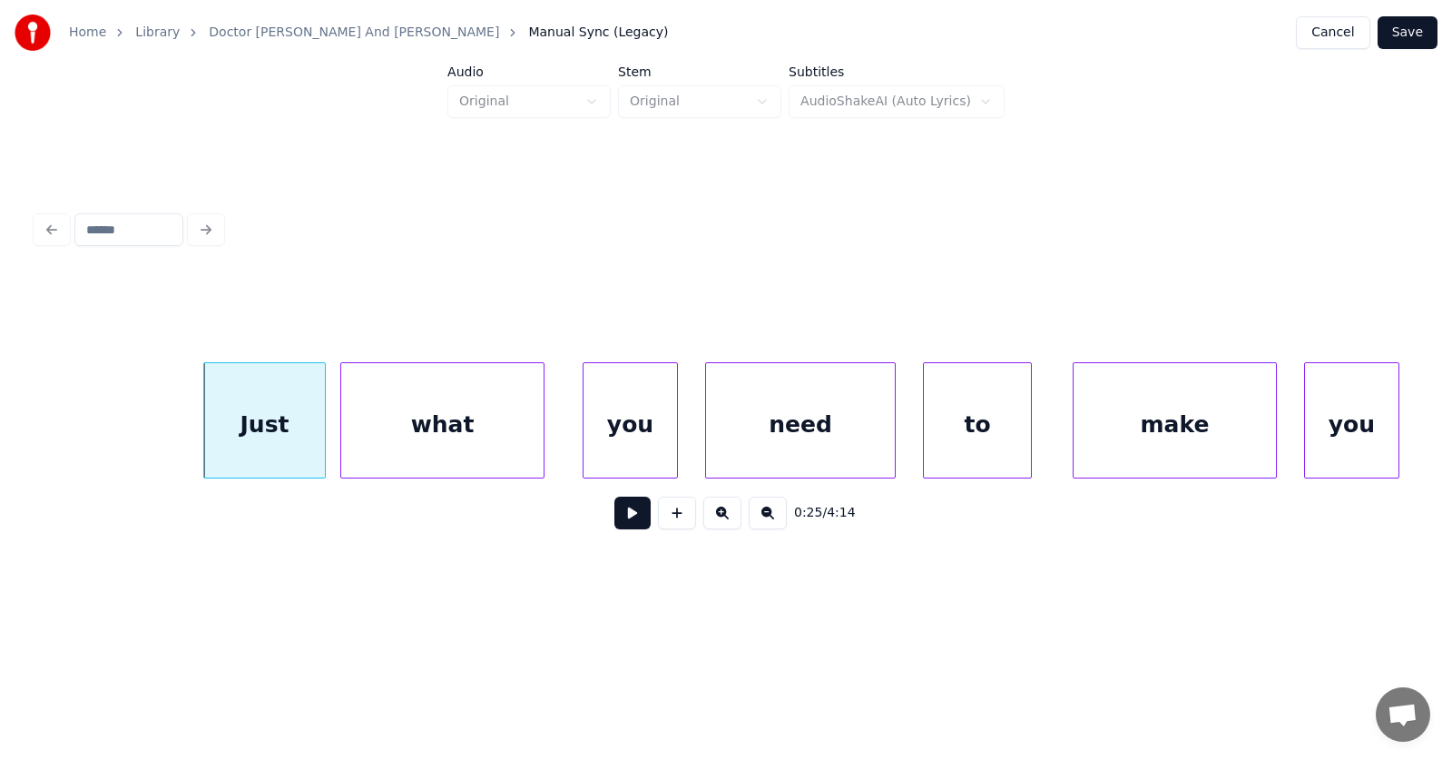
click at [413, 431] on div "what" at bounding box center [442, 424] width 202 height 123
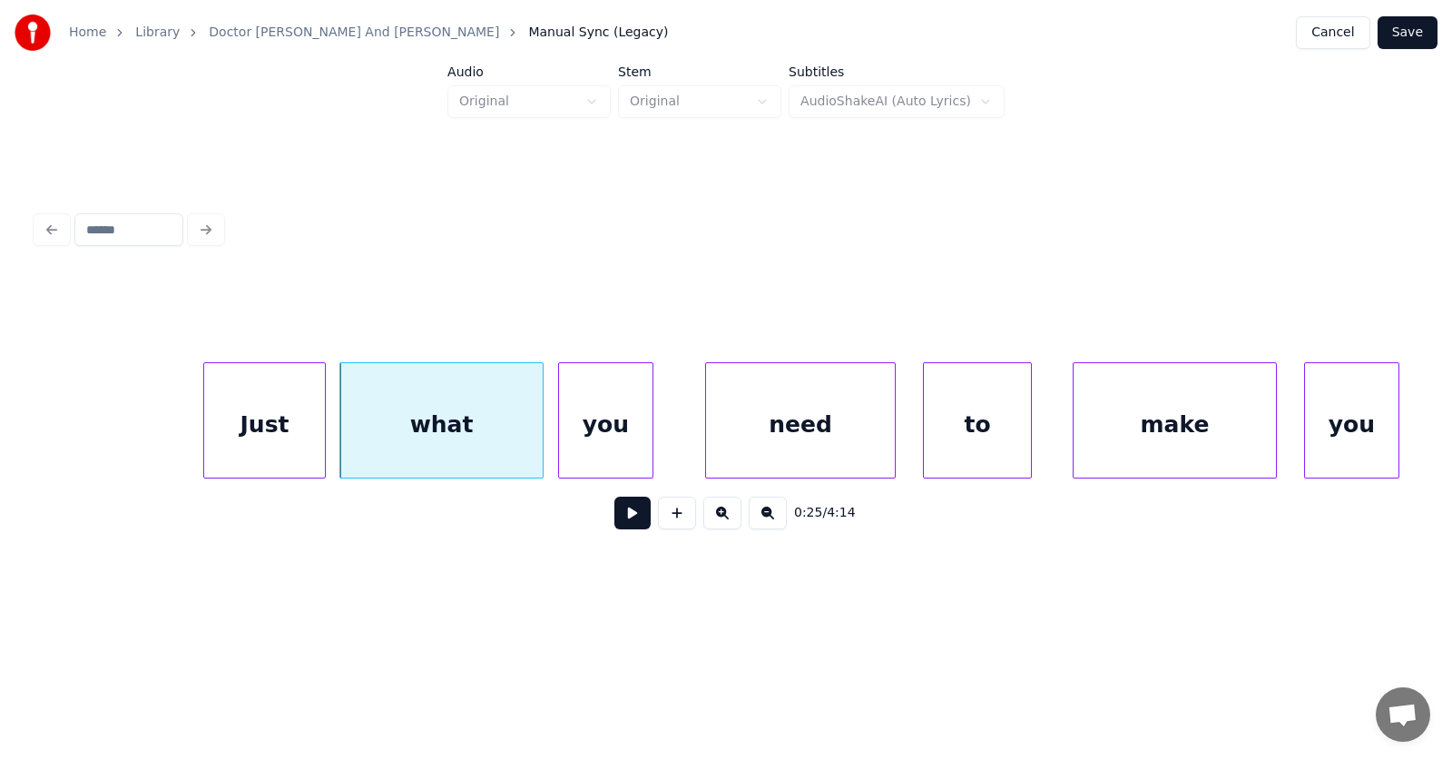
click at [594, 432] on div "you" at bounding box center [605, 424] width 93 height 123
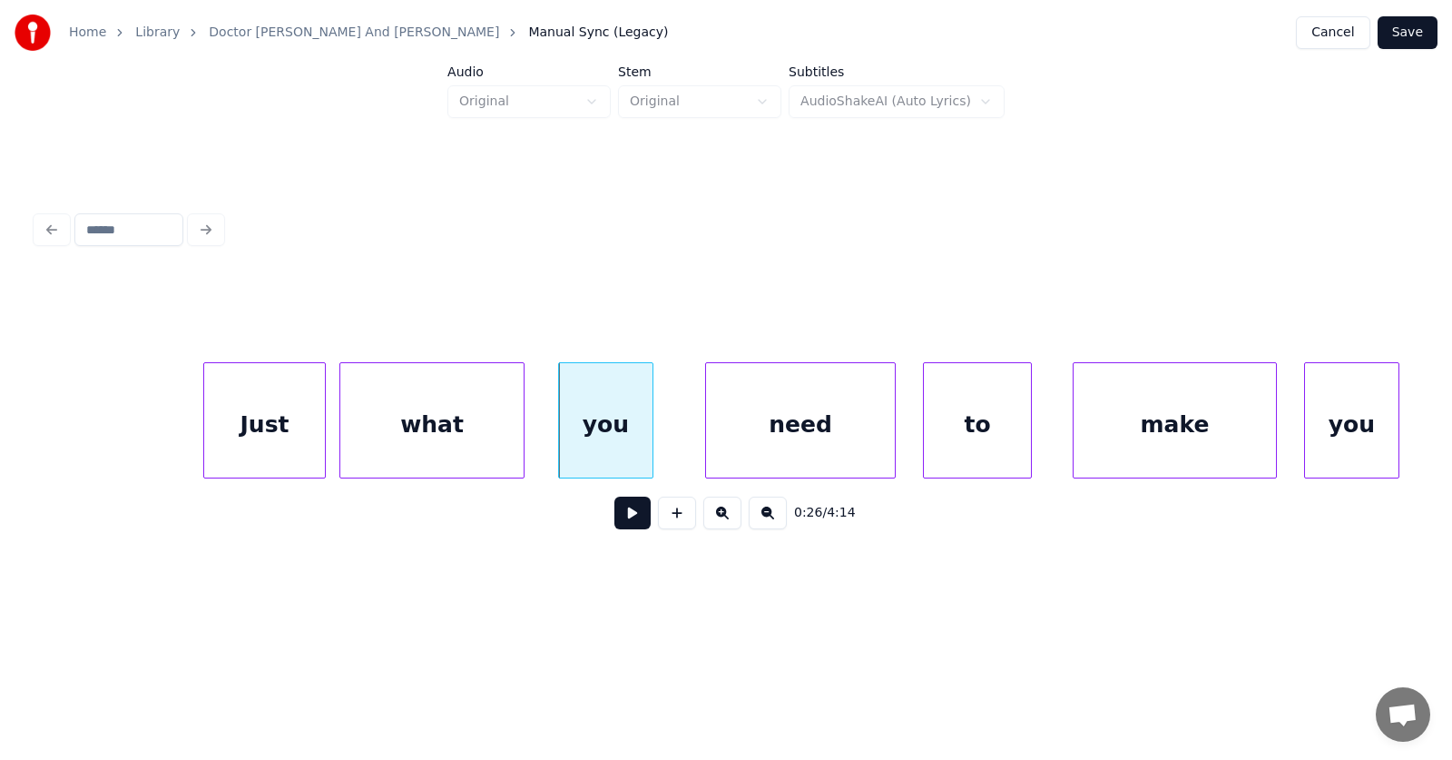
click at [518, 428] on div at bounding box center [520, 420] width 5 height 114
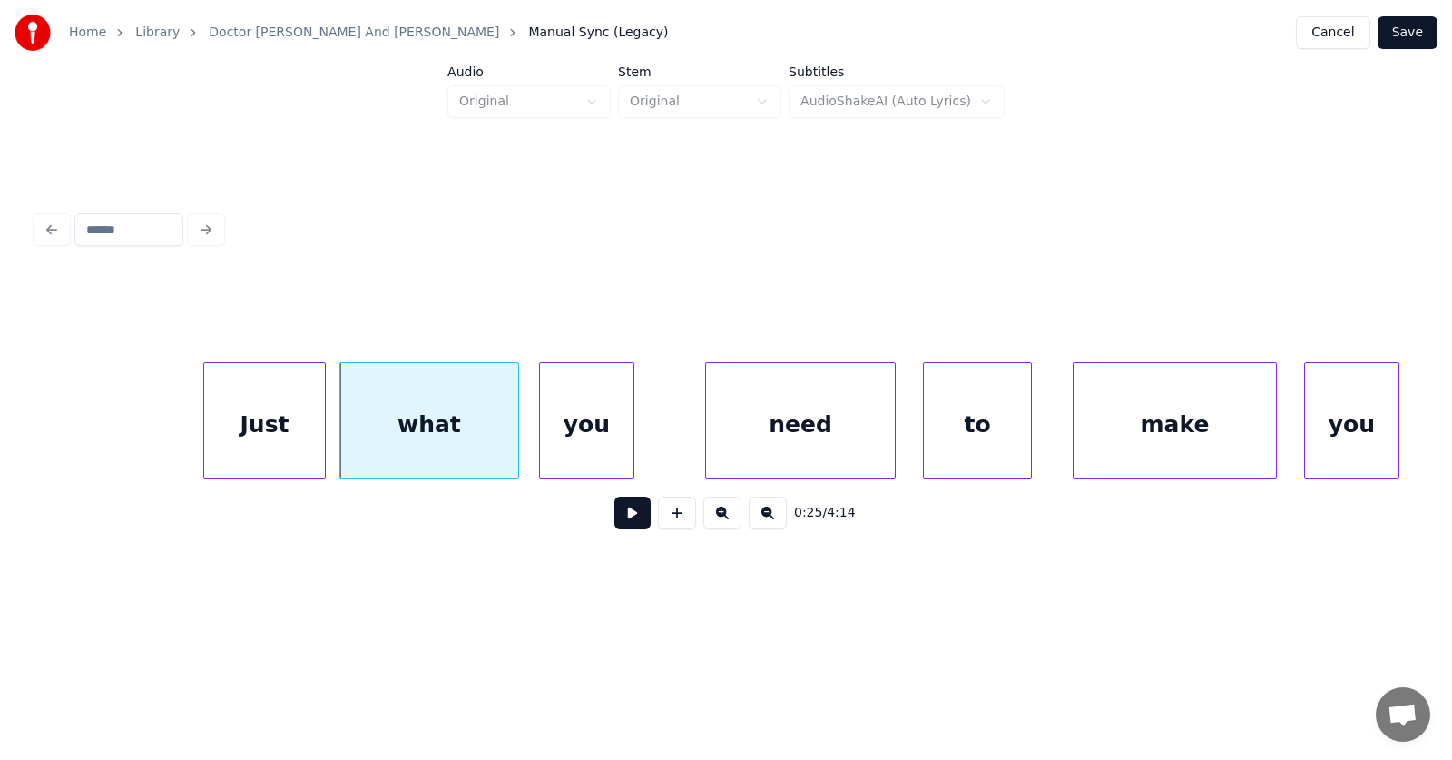
click at [568, 424] on div "you" at bounding box center [586, 424] width 93 height 123
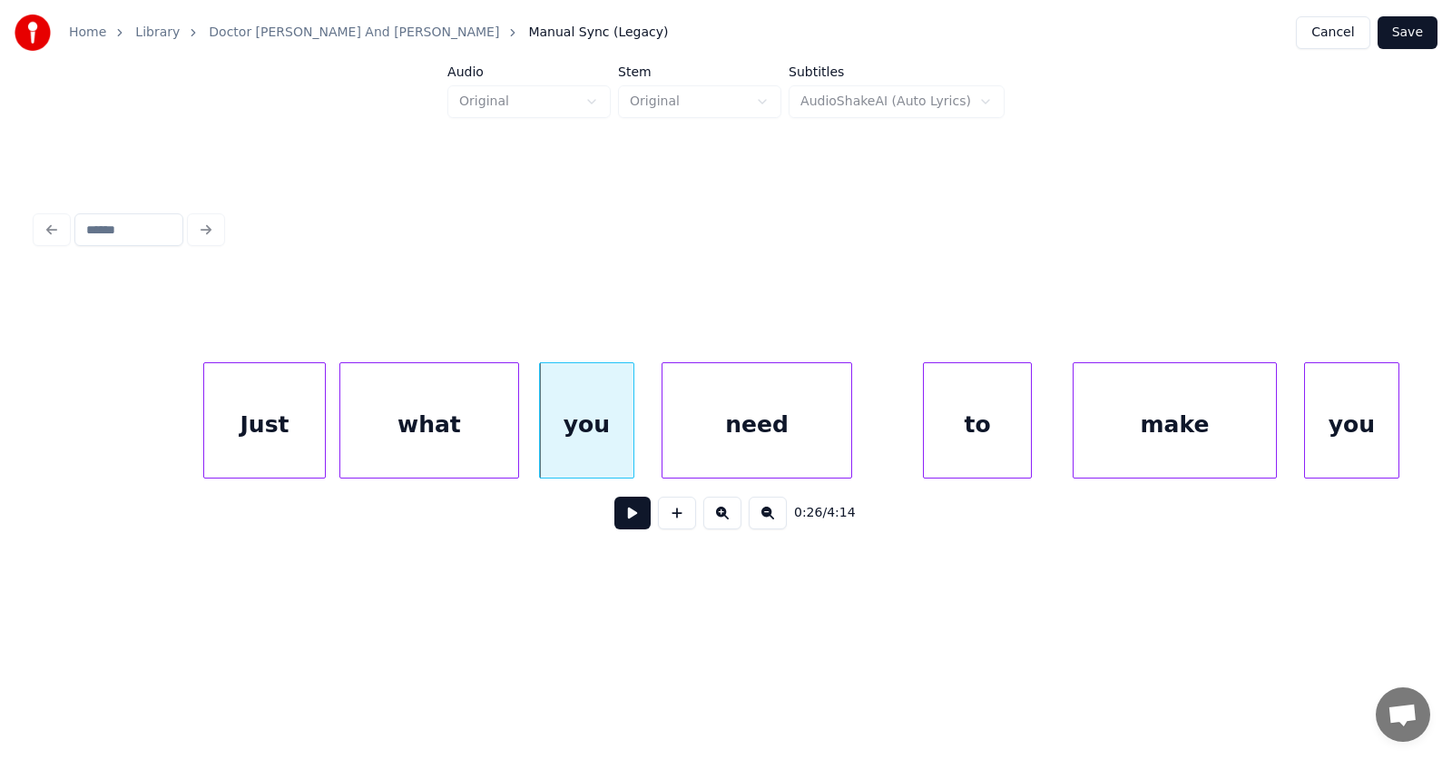
click at [718, 436] on div "need" at bounding box center [757, 424] width 189 height 123
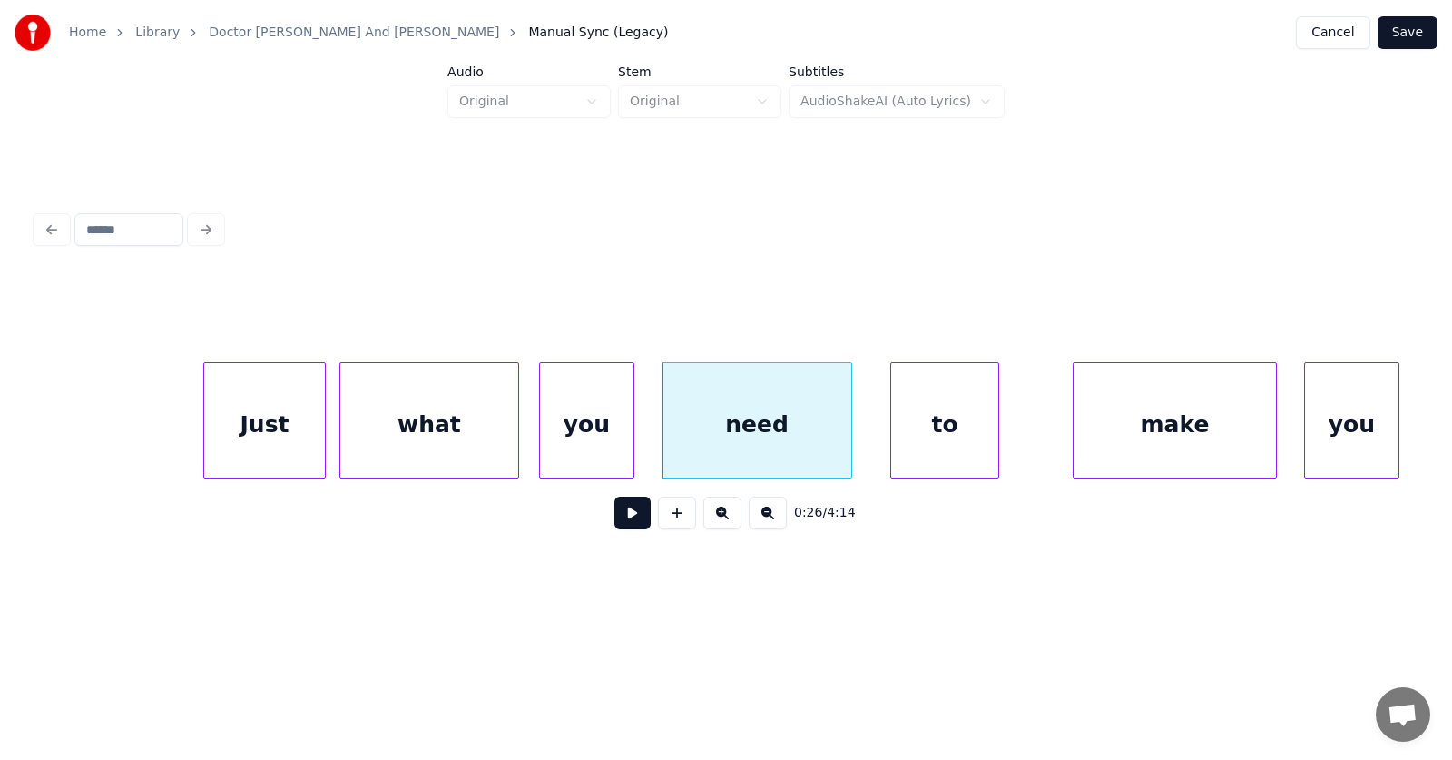
click at [933, 437] on div "to" at bounding box center [944, 424] width 107 height 123
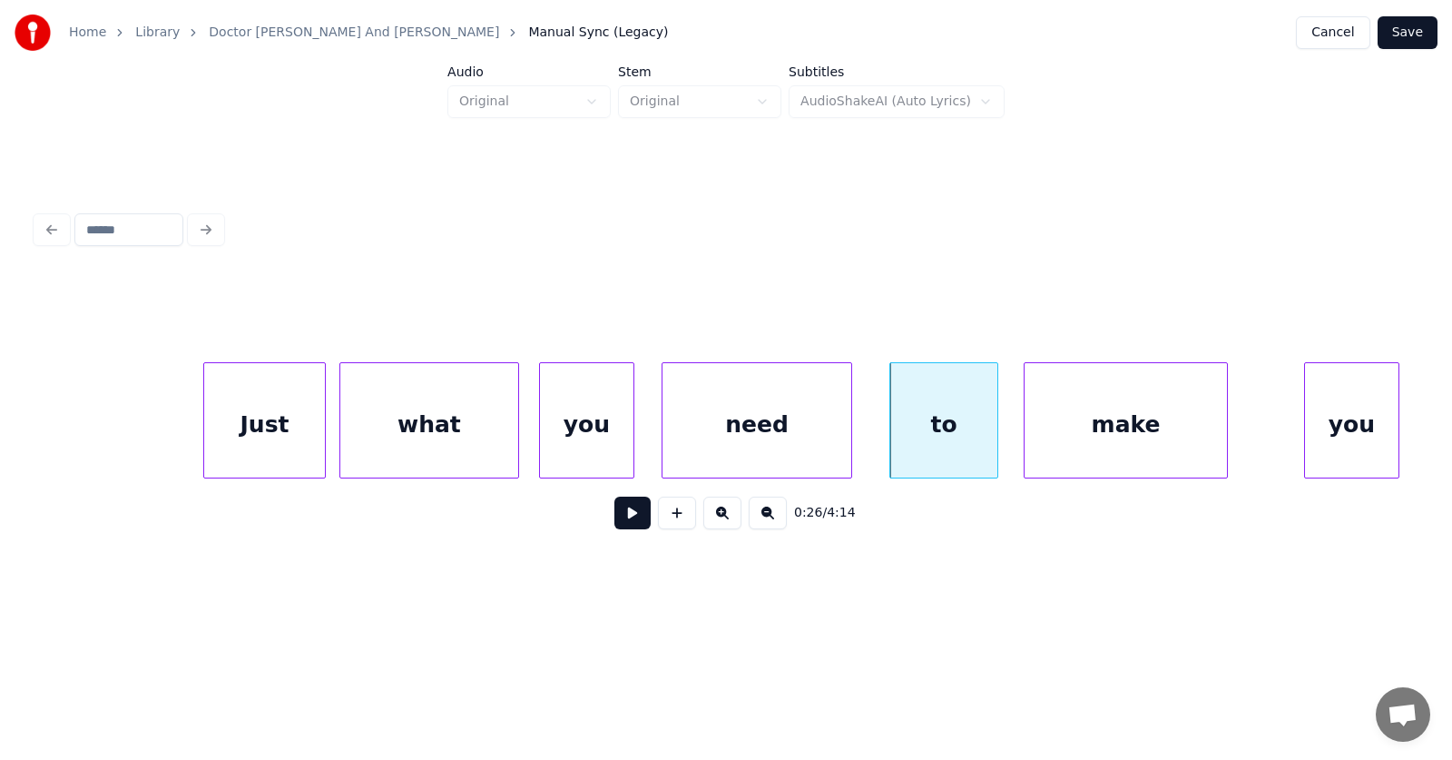
click at [1115, 439] on div "make" at bounding box center [1126, 424] width 202 height 123
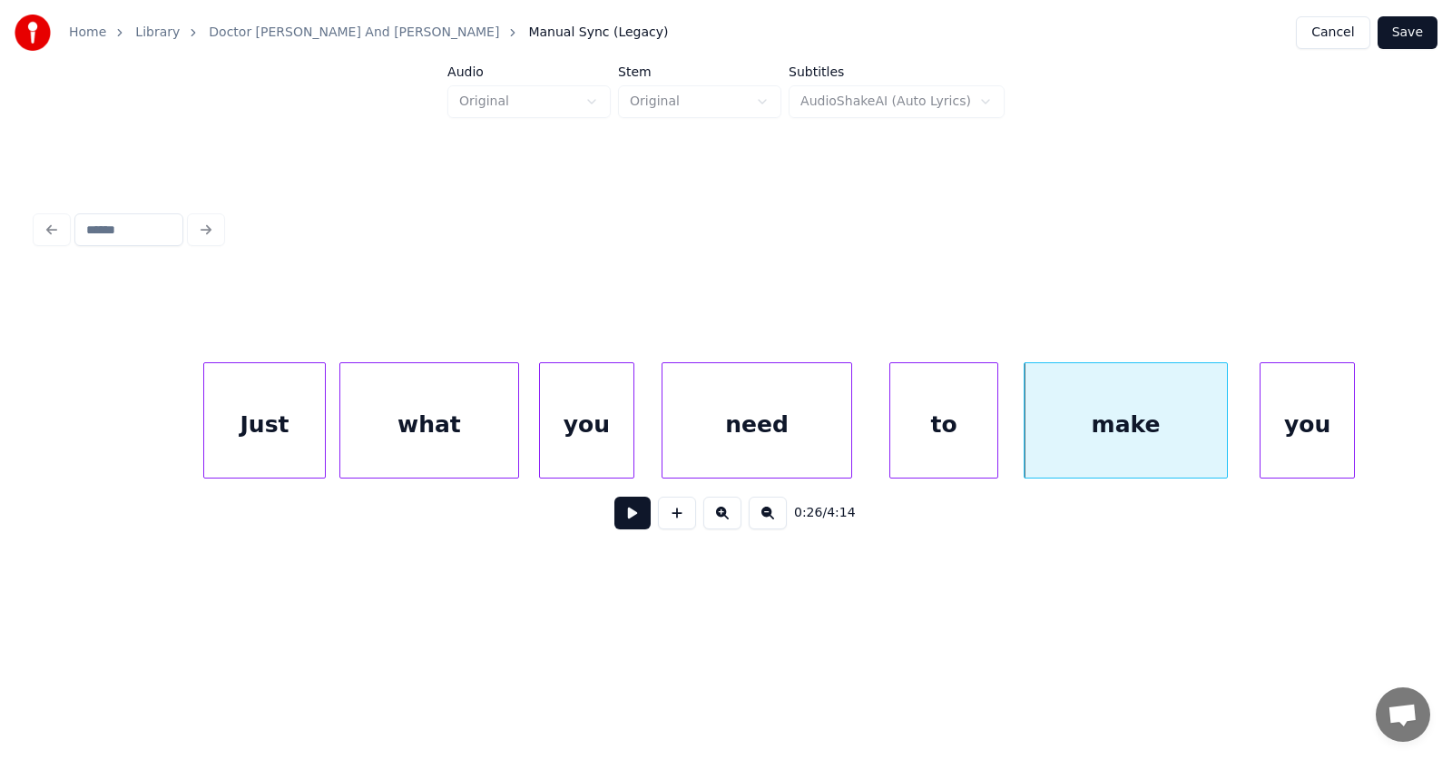
click at [1296, 430] on div "you" at bounding box center [1307, 424] width 93 height 123
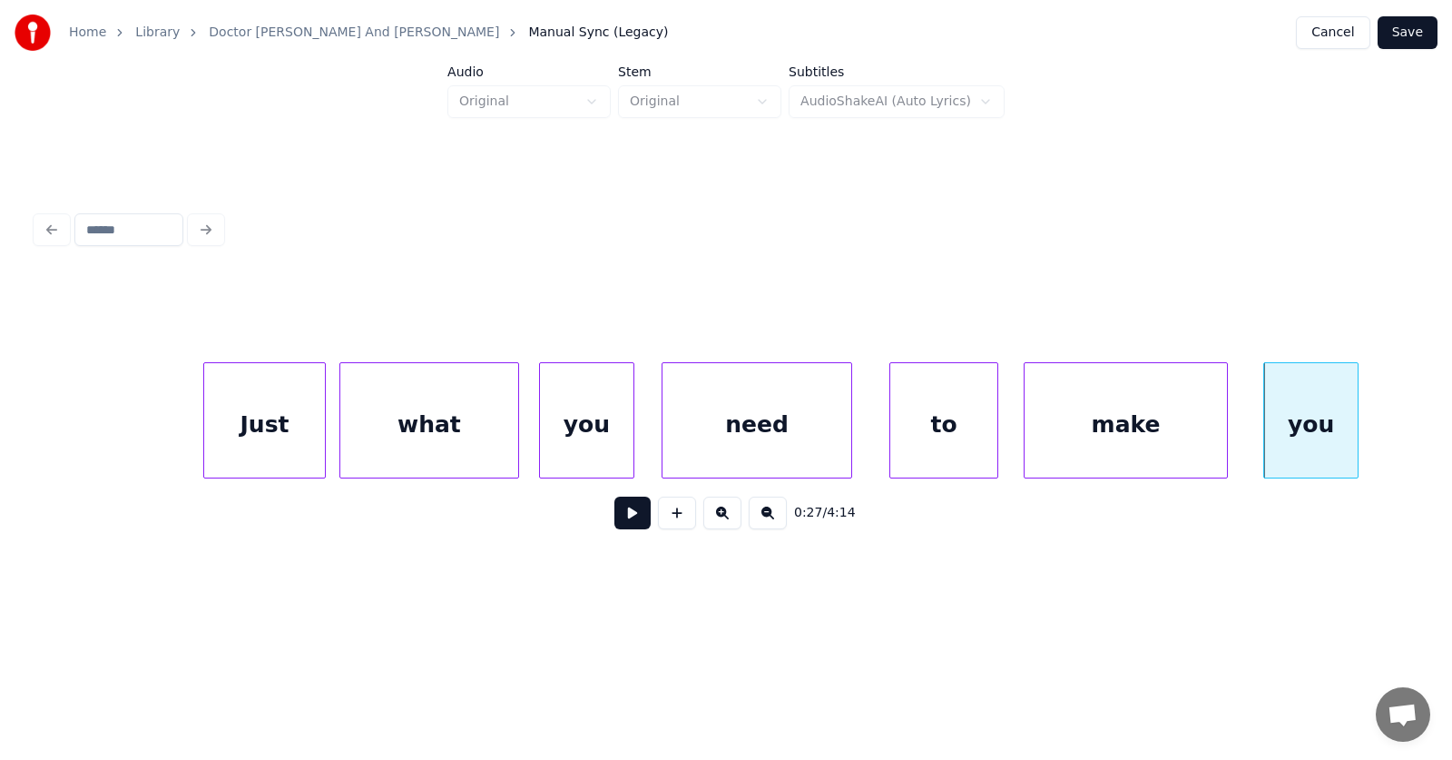
click at [628, 516] on button at bounding box center [632, 512] width 36 height 33
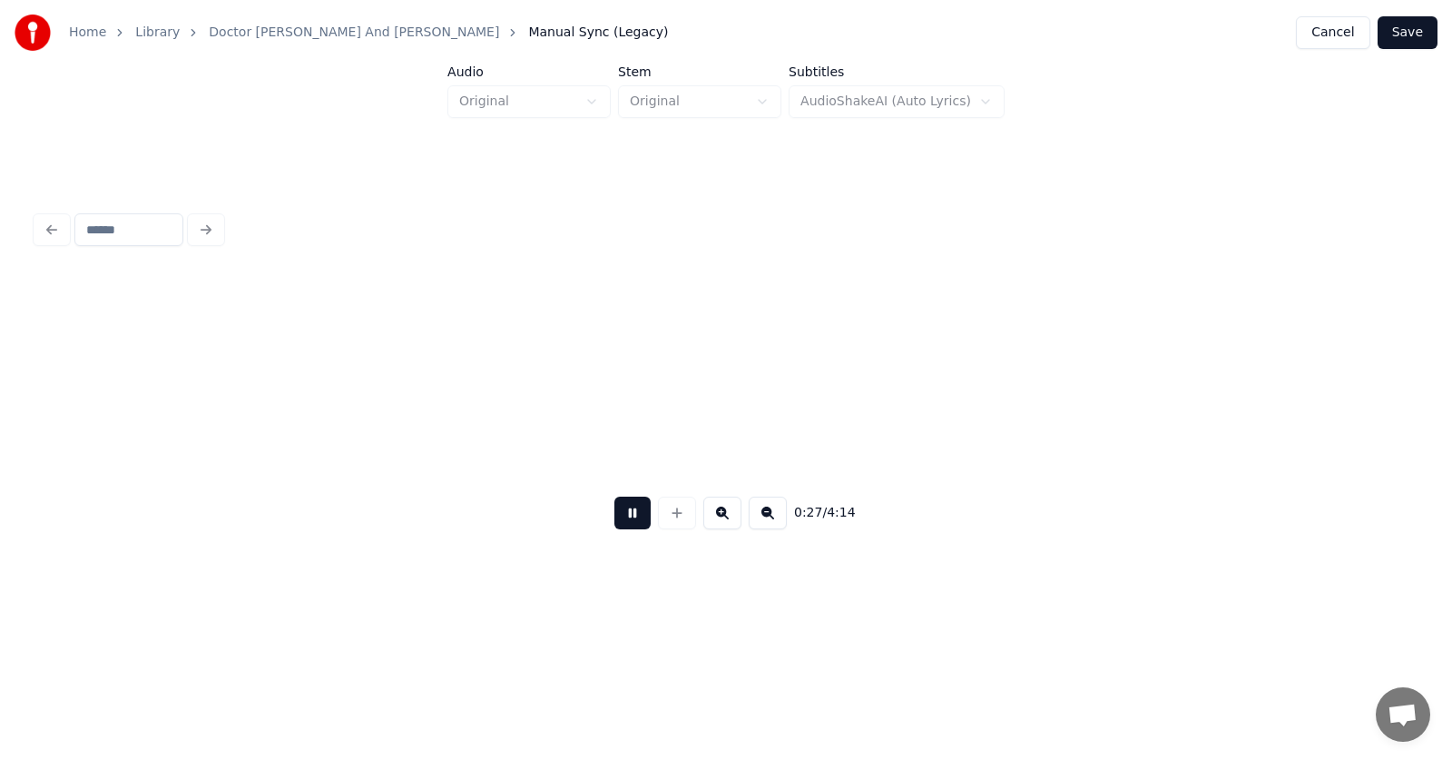
scroll to position [0, 18596]
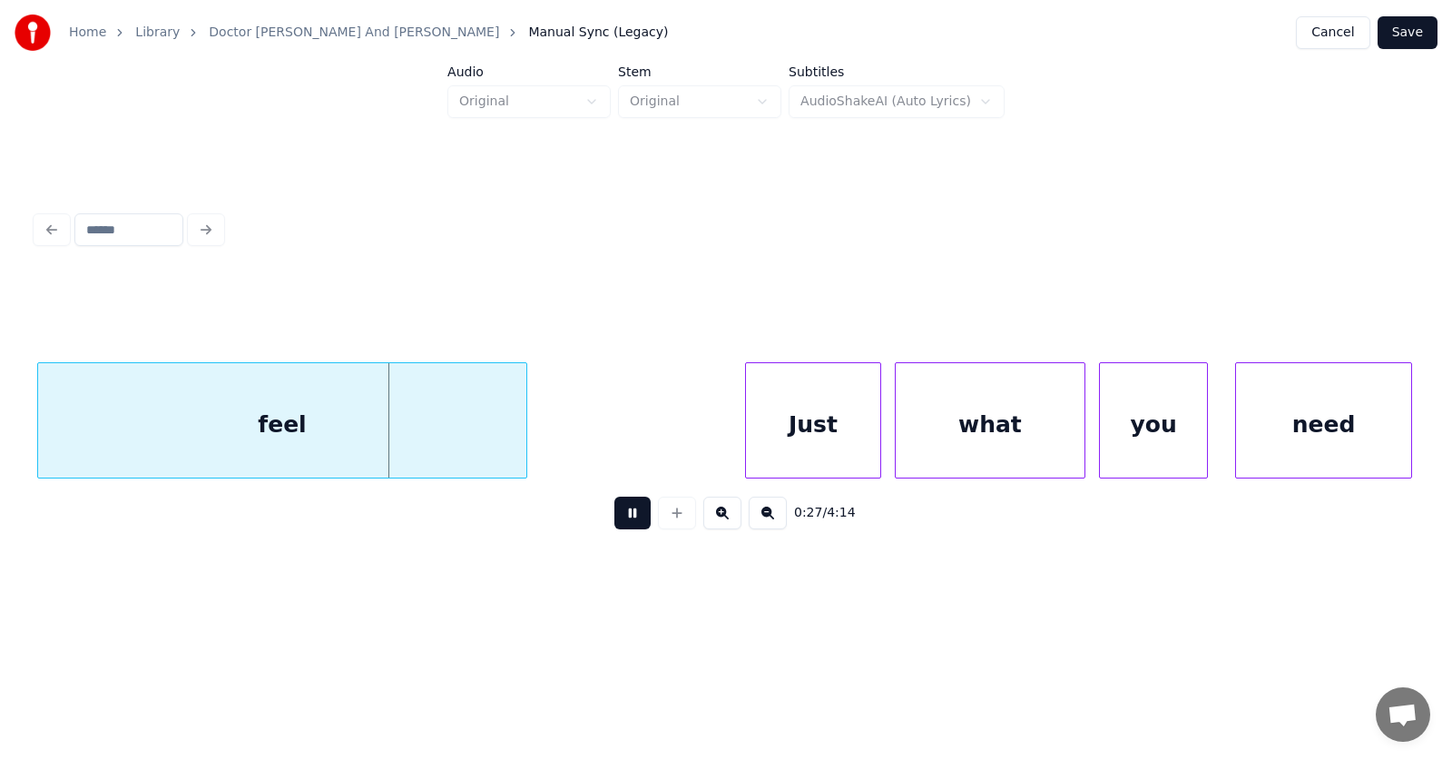
click at [628, 516] on button at bounding box center [632, 512] width 36 height 33
click at [376, 427] on div "feel" at bounding box center [281, 424] width 488 height 123
click at [748, 431] on div "Just" at bounding box center [798, 424] width 134 height 123
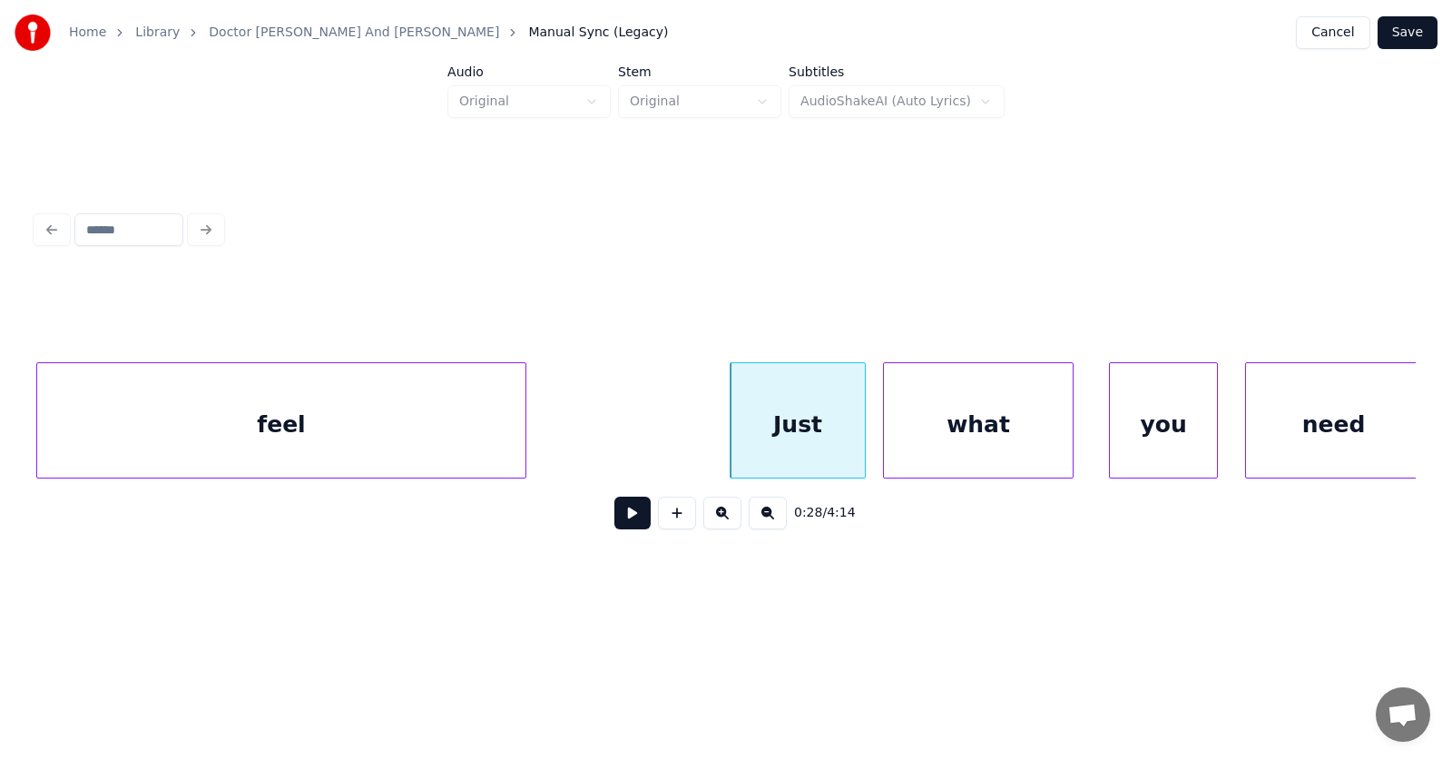
click at [947, 437] on div "what" at bounding box center [978, 424] width 189 height 123
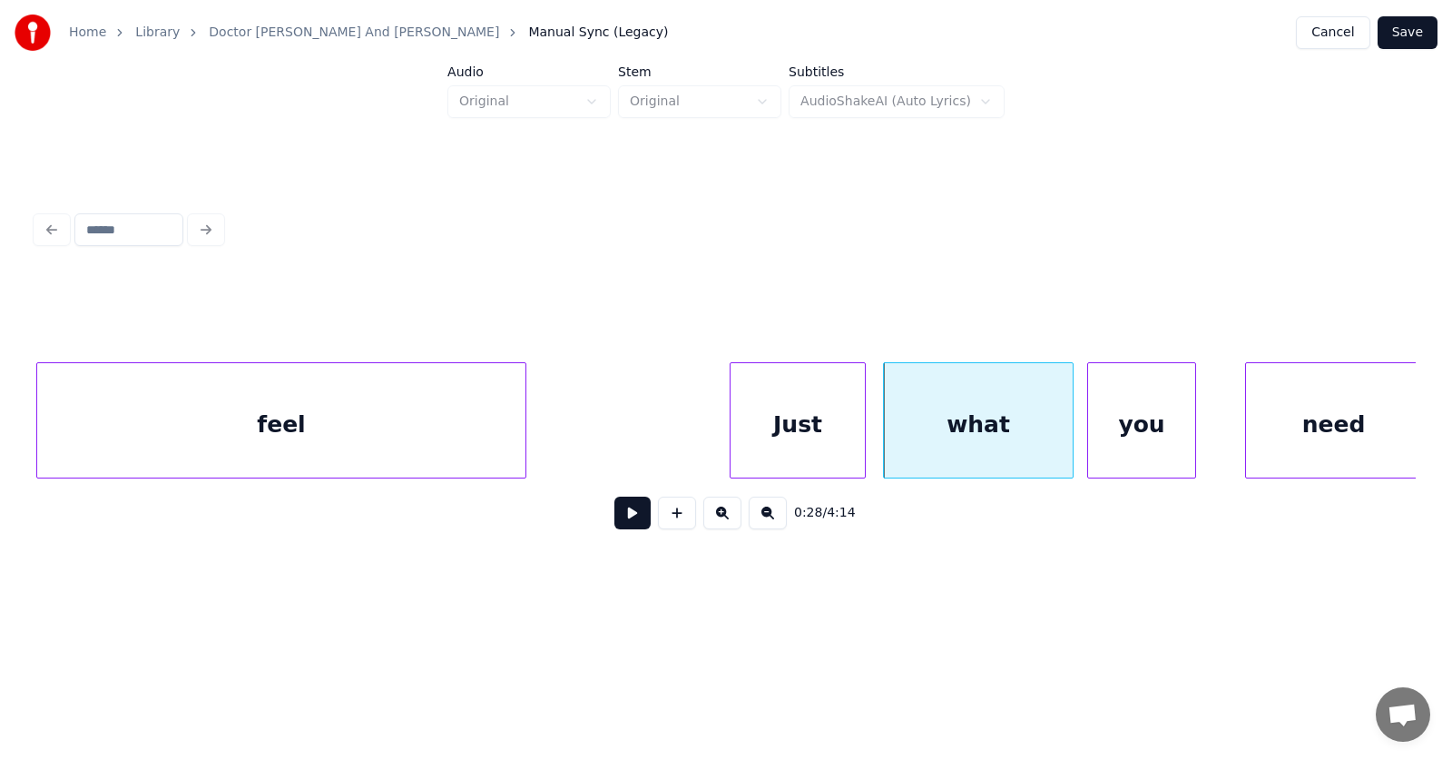
click at [1150, 440] on div "you" at bounding box center [1141, 424] width 107 height 123
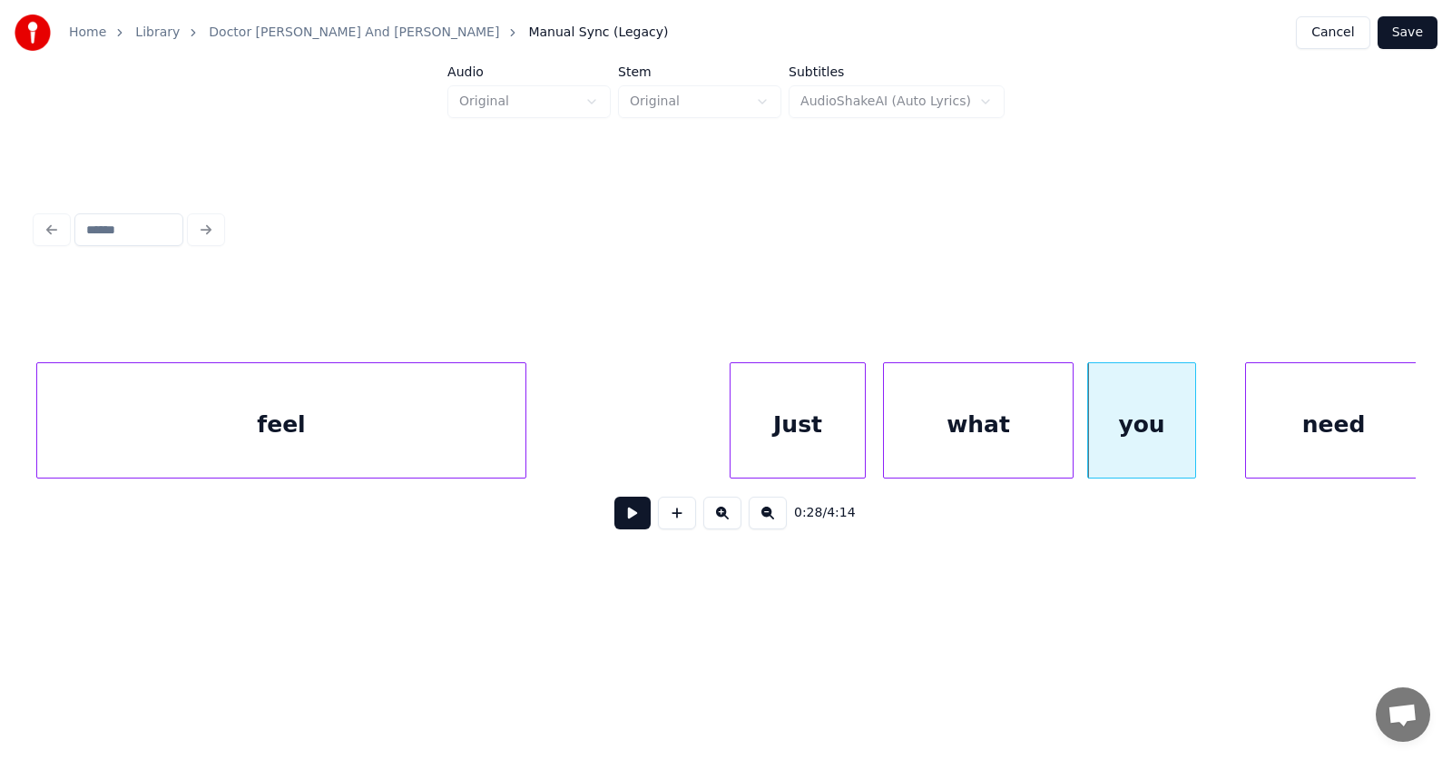
scroll to position [0, 18588]
click at [1244, 439] on div "need" at bounding box center [1301, 424] width 175 height 123
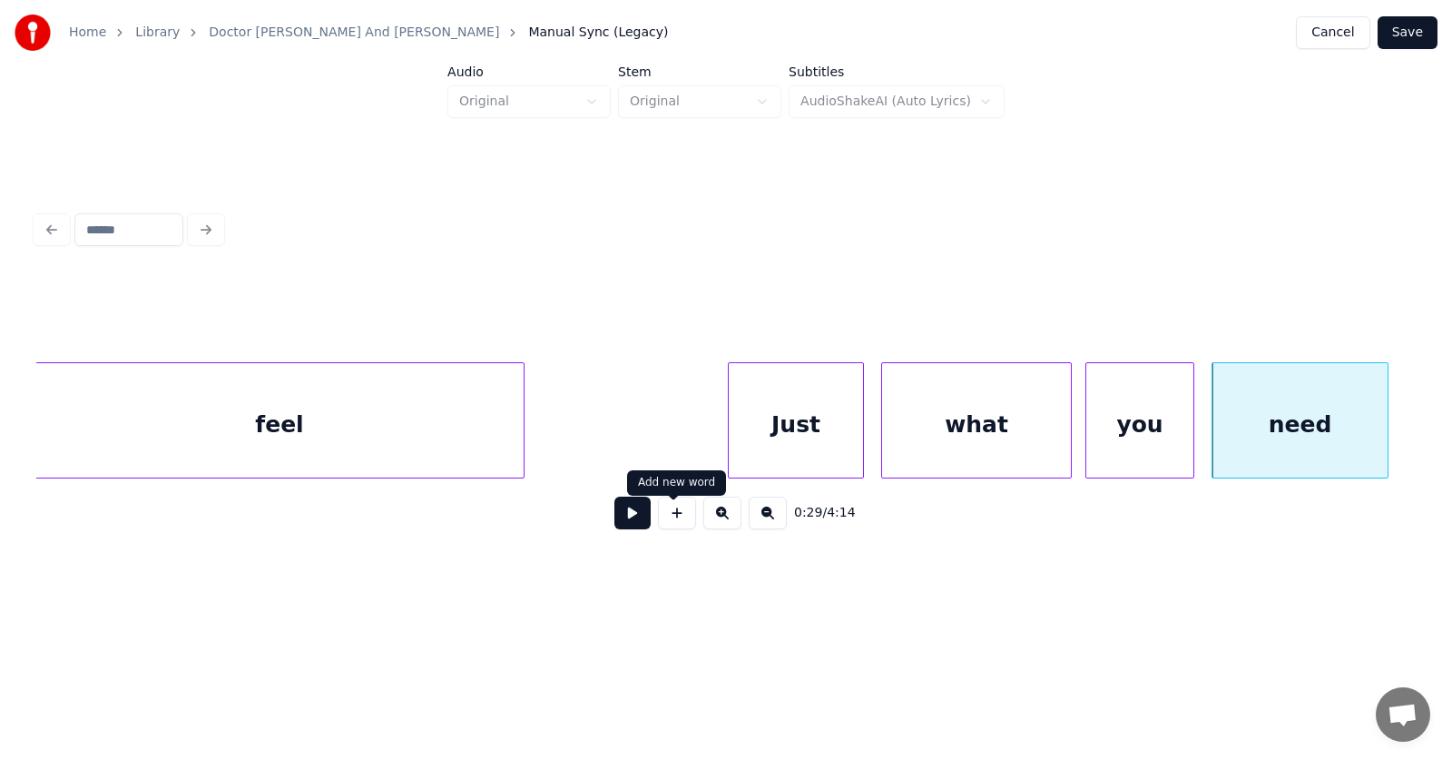
click at [614, 516] on button at bounding box center [632, 512] width 36 height 33
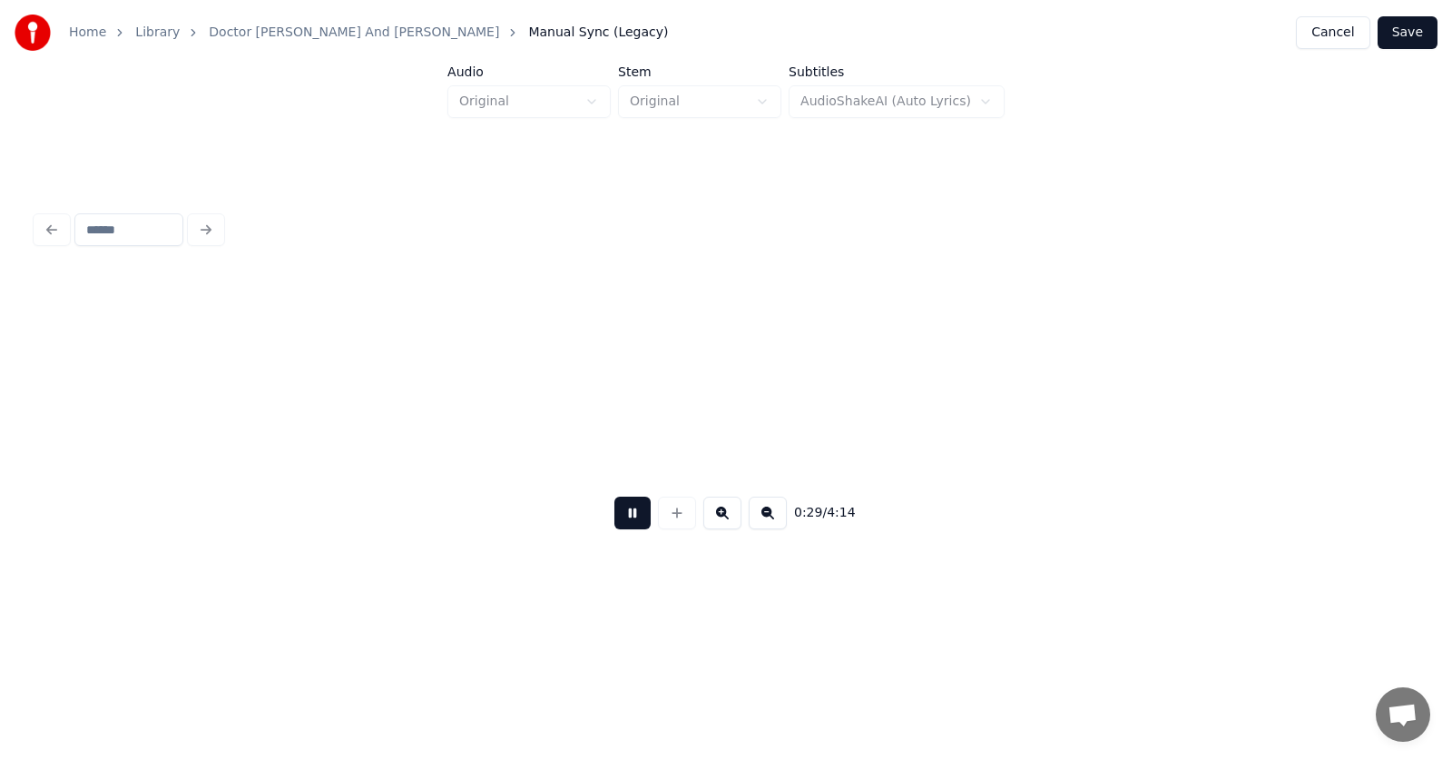
scroll to position [0, 19970]
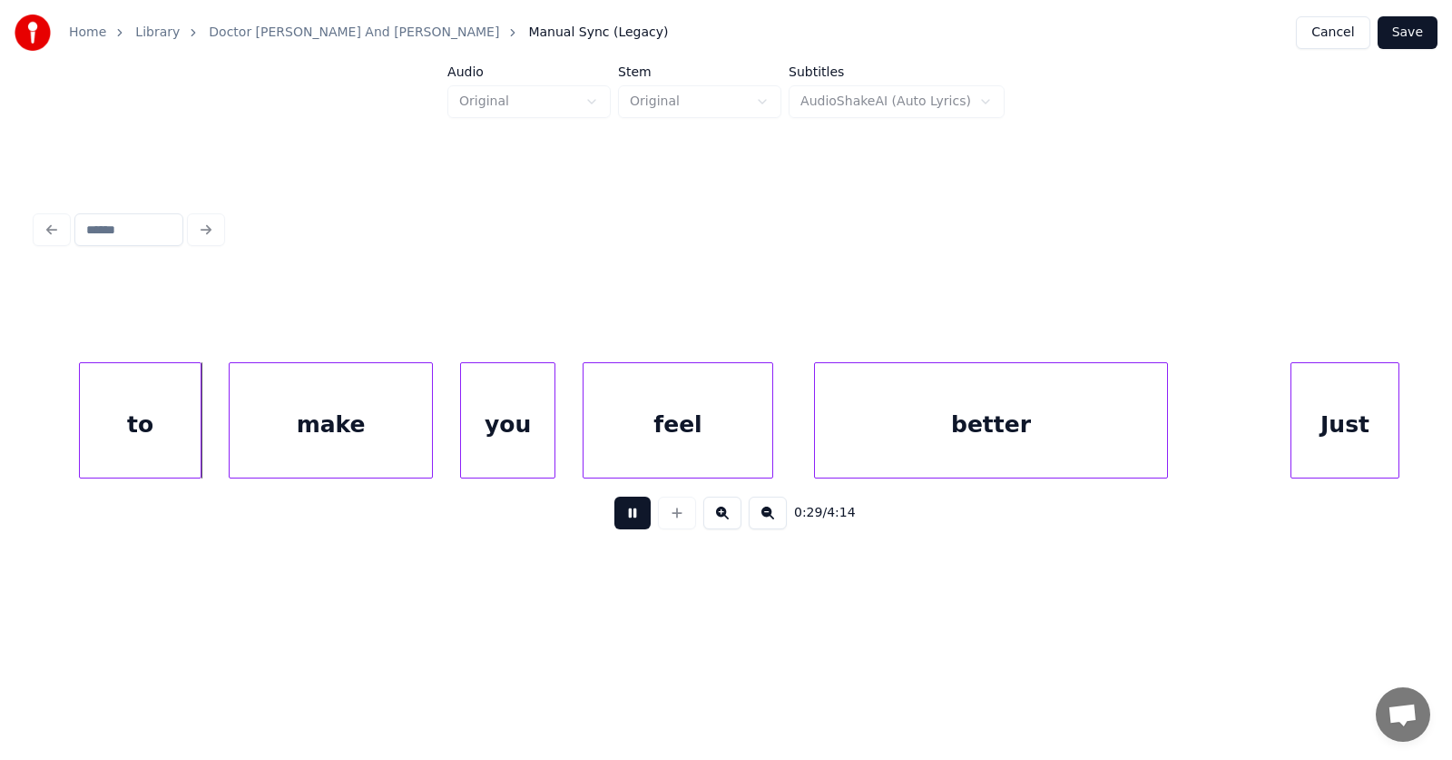
click at [614, 516] on button at bounding box center [632, 512] width 36 height 33
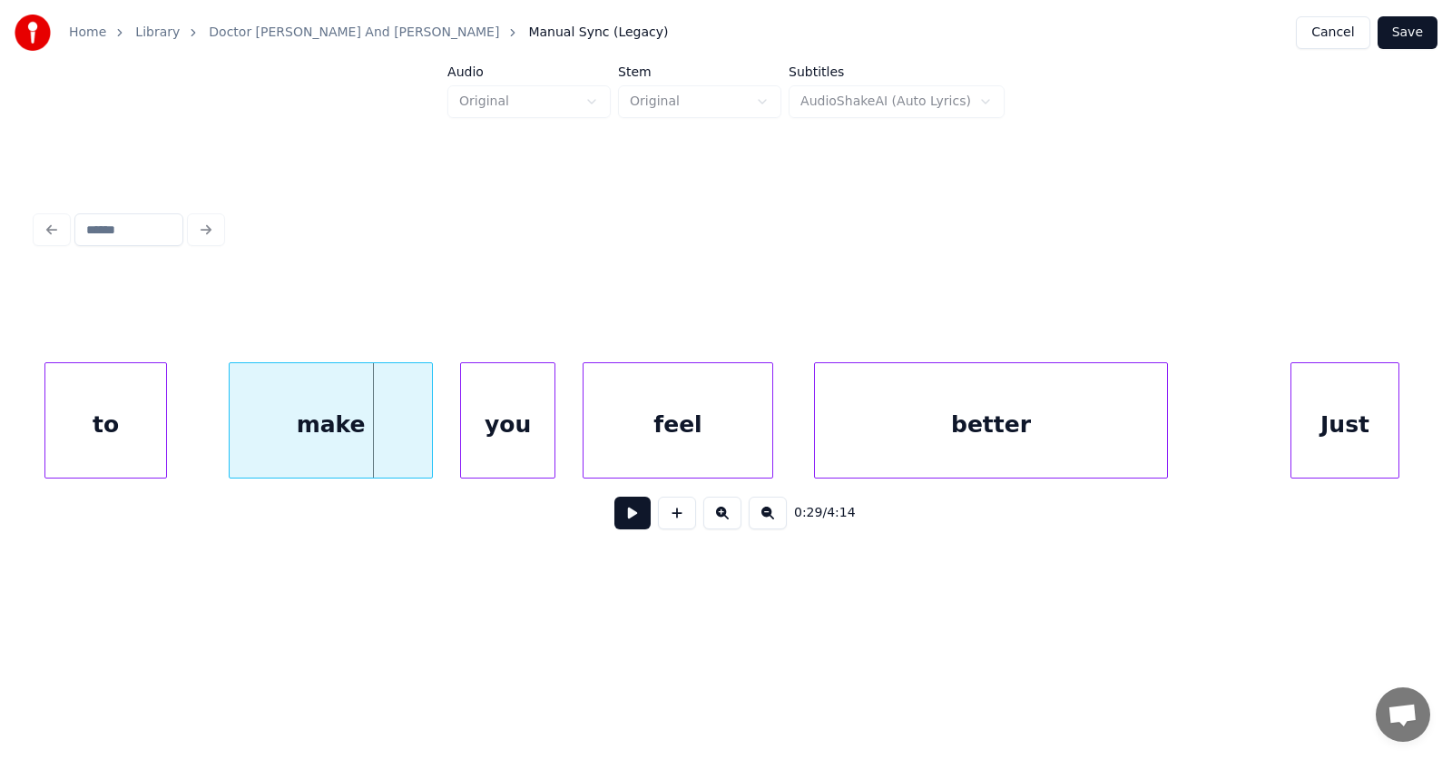
click at [127, 443] on div "to" at bounding box center [105, 424] width 121 height 123
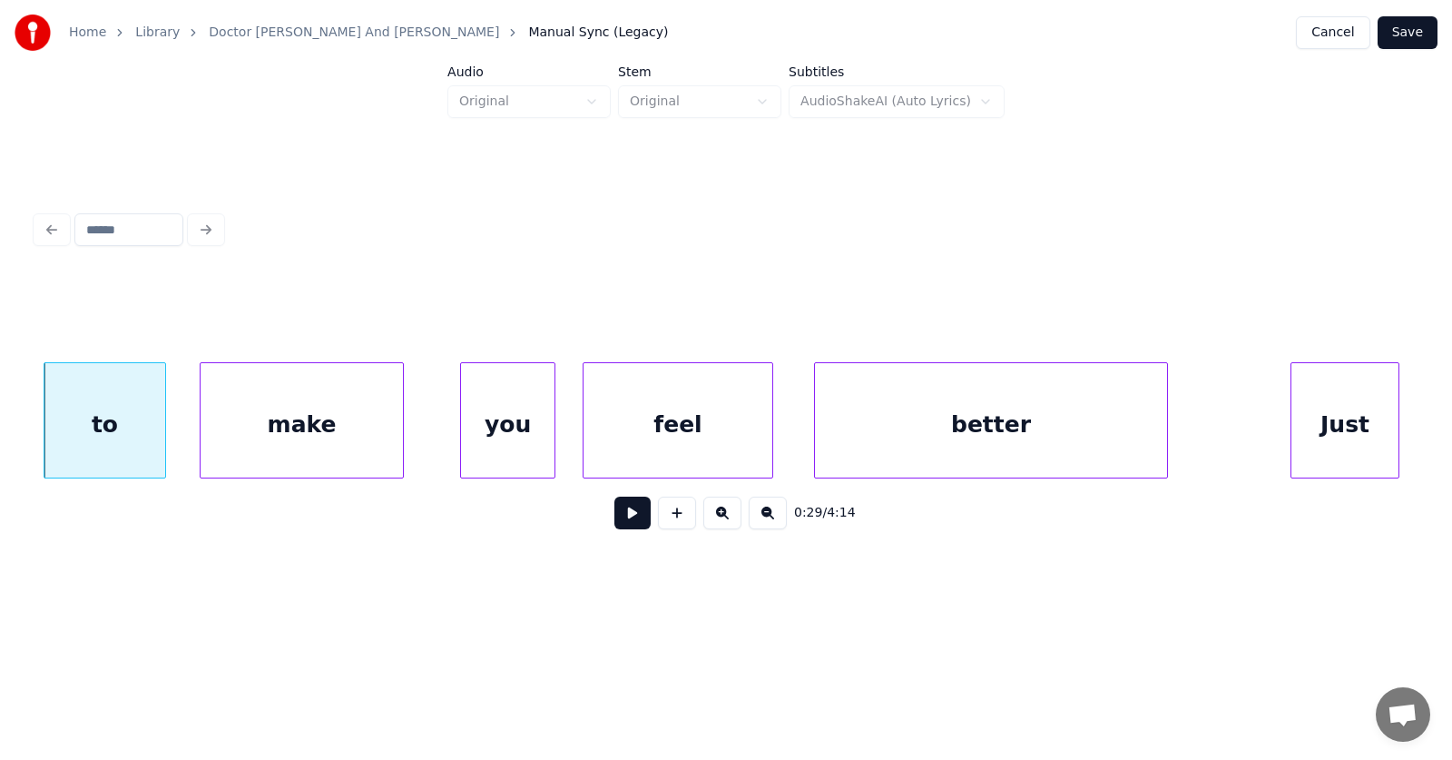
click at [278, 437] on div "make" at bounding box center [302, 424] width 202 height 123
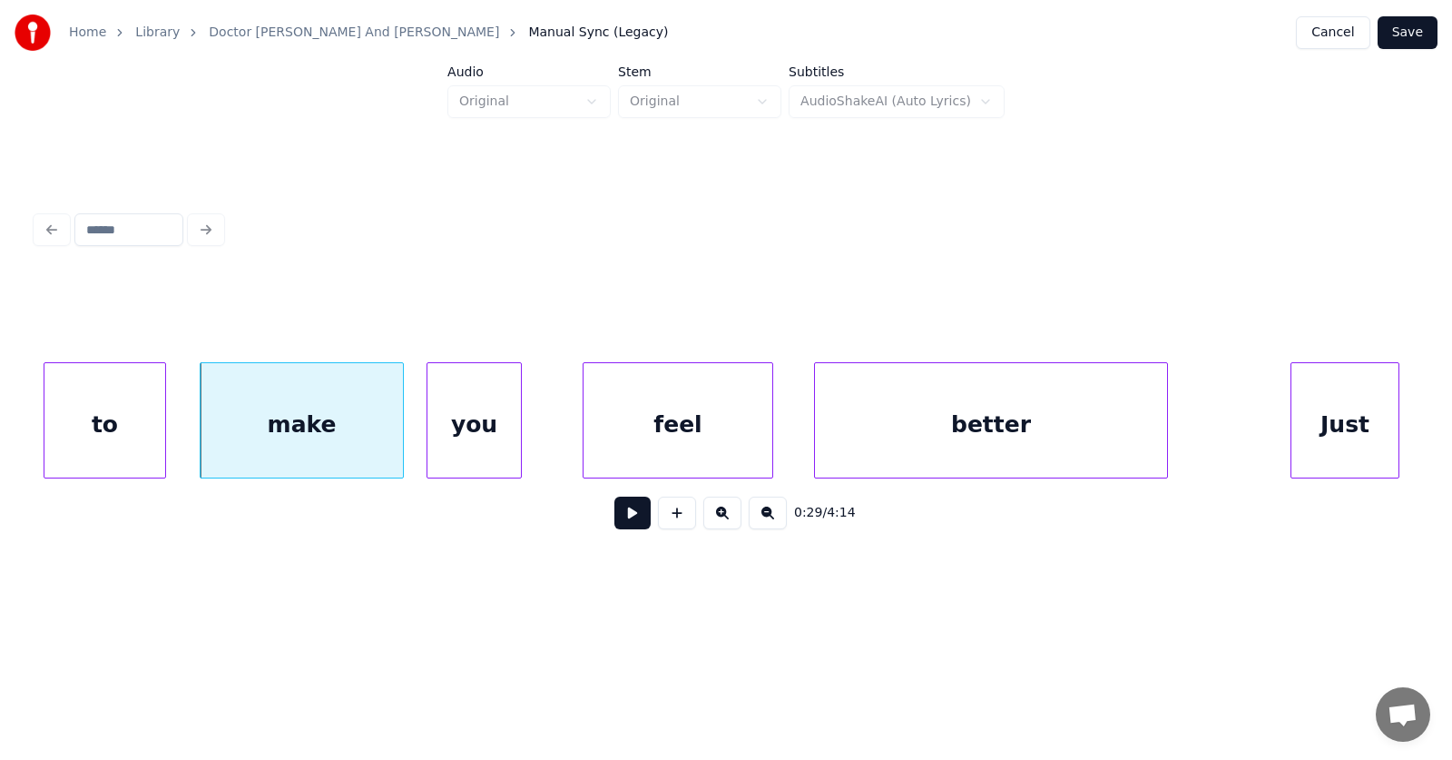
click at [465, 437] on div "you" at bounding box center [473, 424] width 93 height 123
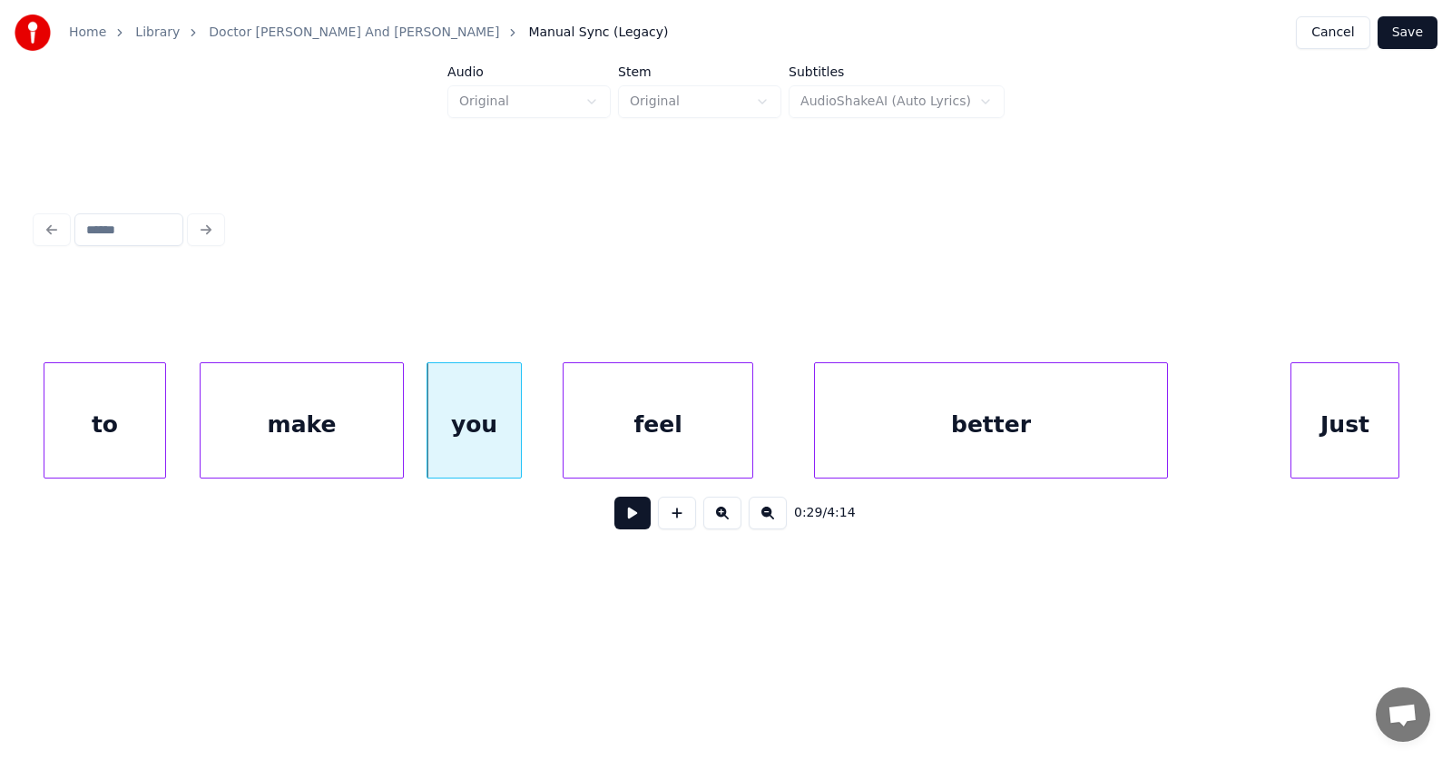
click at [615, 430] on div "feel" at bounding box center [658, 424] width 189 height 123
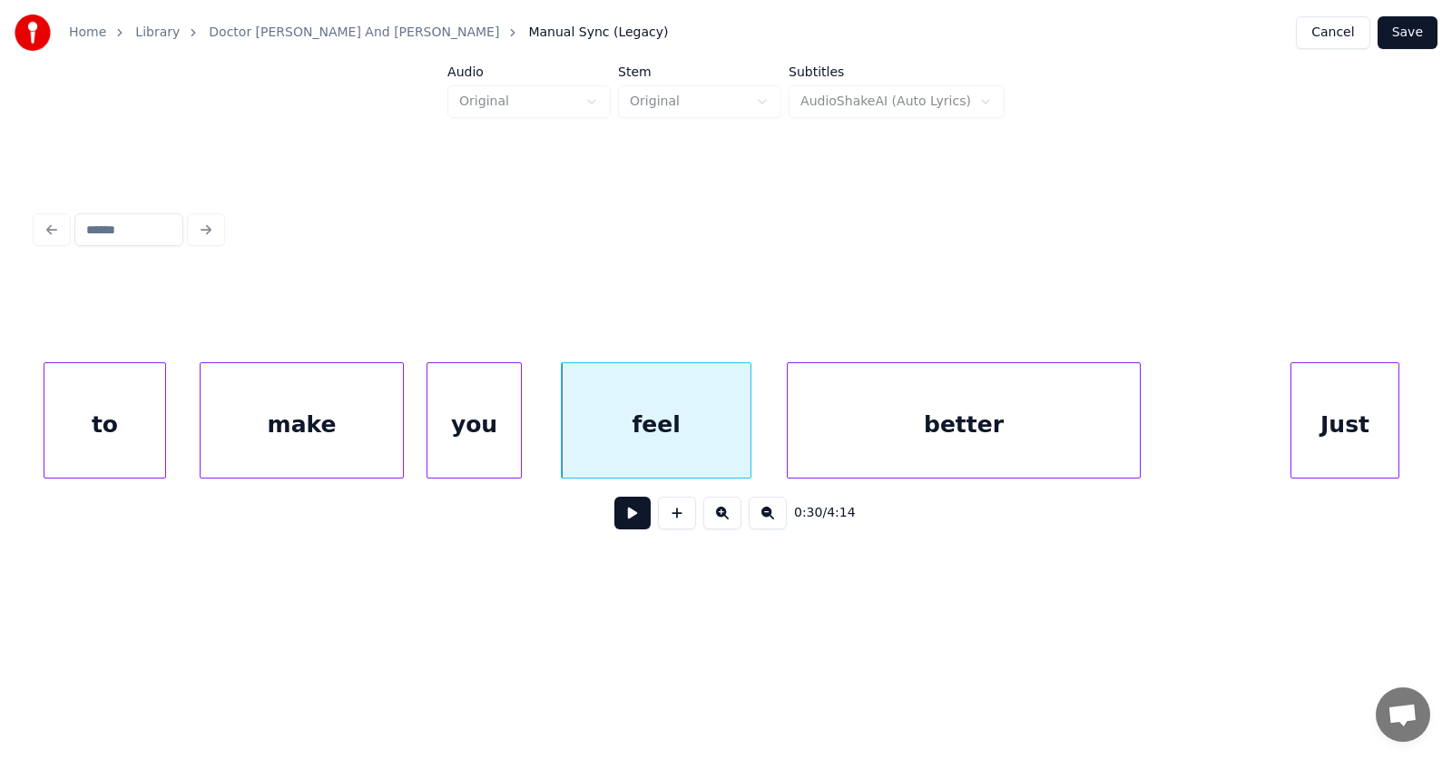
click at [889, 427] on div "better" at bounding box center [964, 424] width 352 height 123
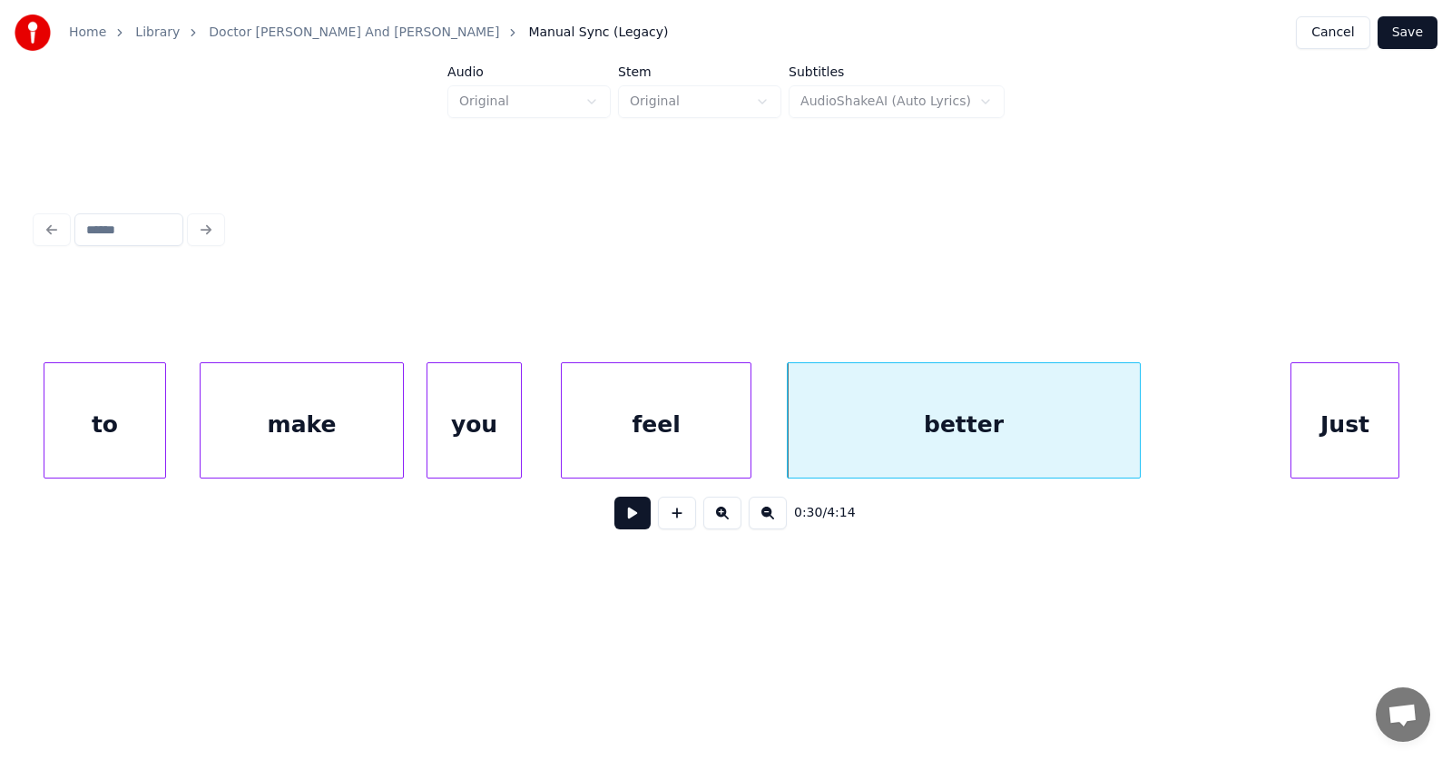
click at [599, 427] on div "feel" at bounding box center [656, 424] width 189 height 123
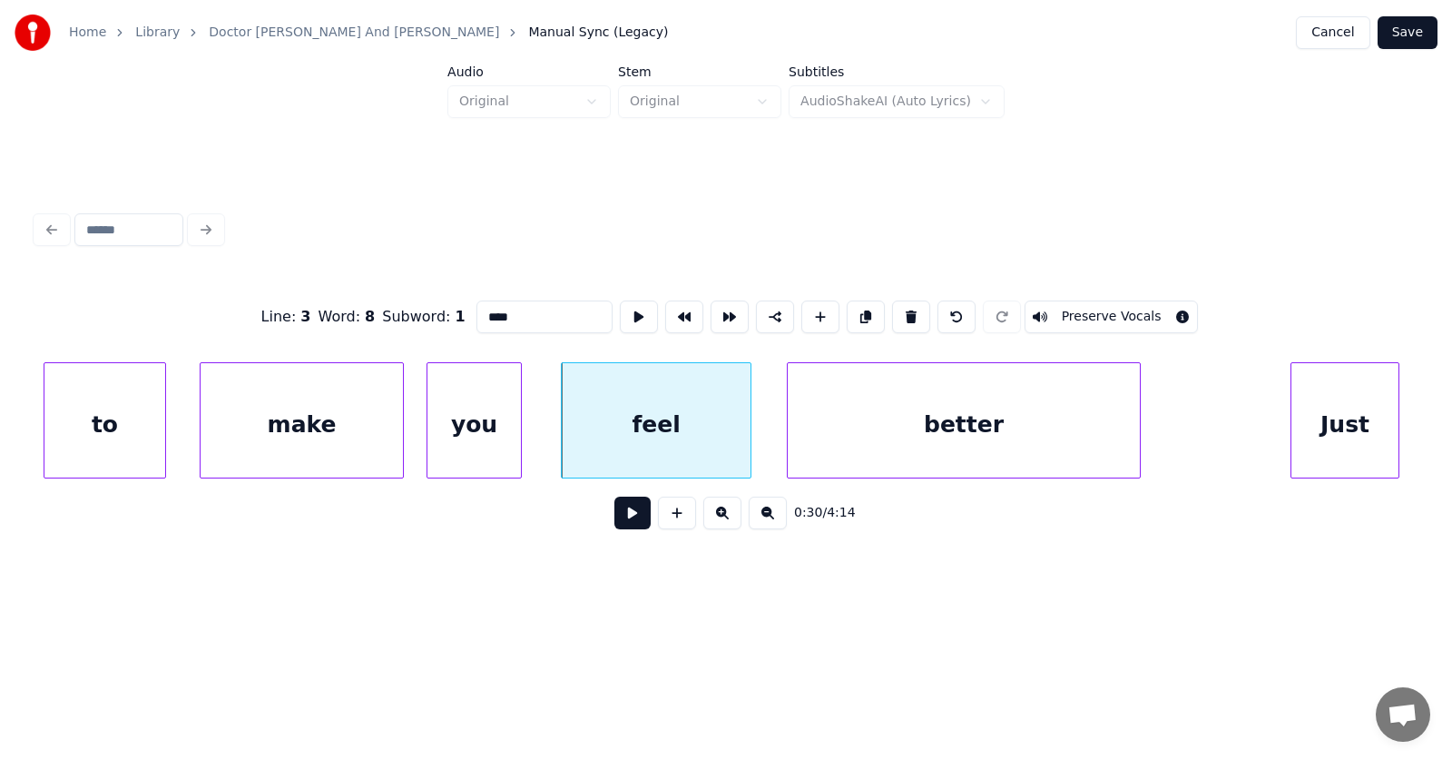
click at [626, 519] on button at bounding box center [632, 512] width 36 height 33
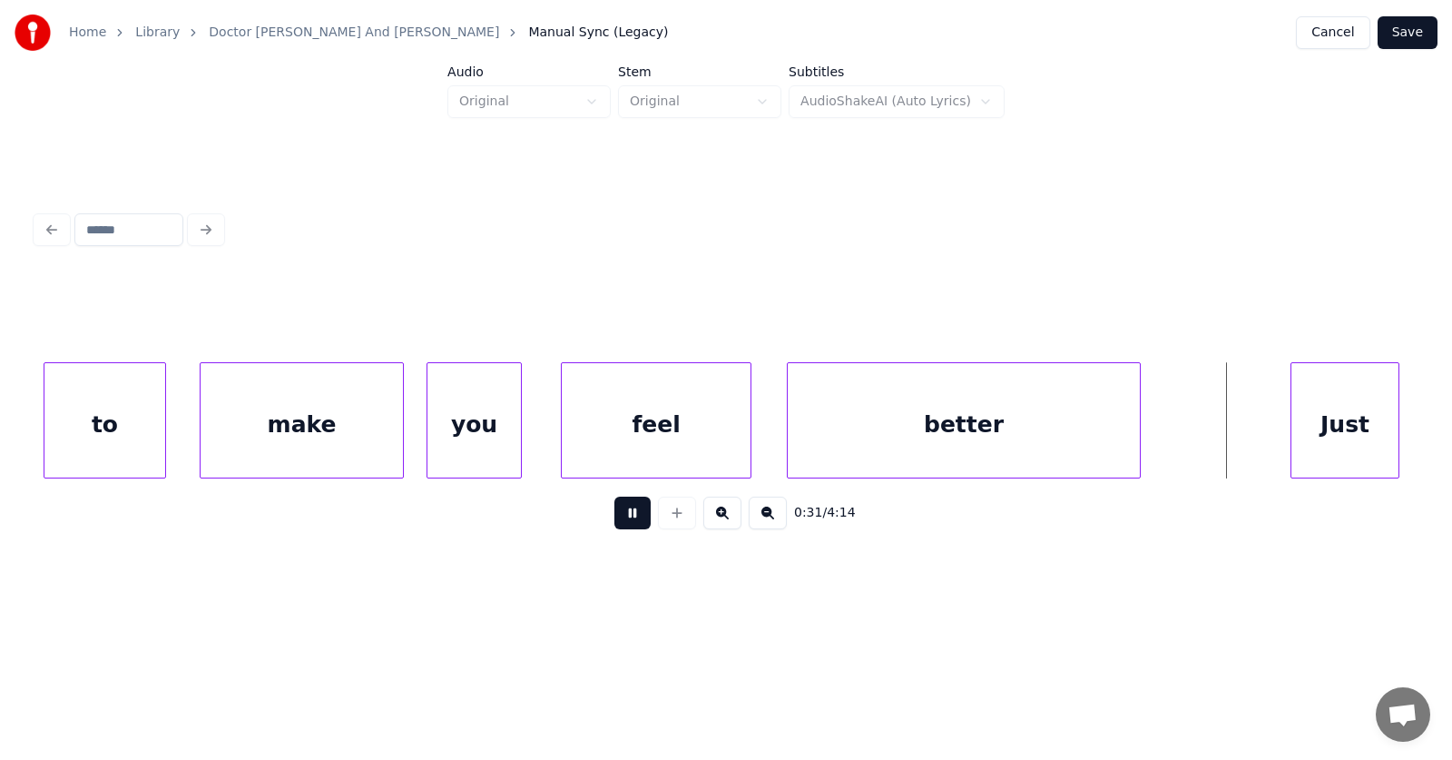
click at [626, 519] on button at bounding box center [632, 512] width 36 height 33
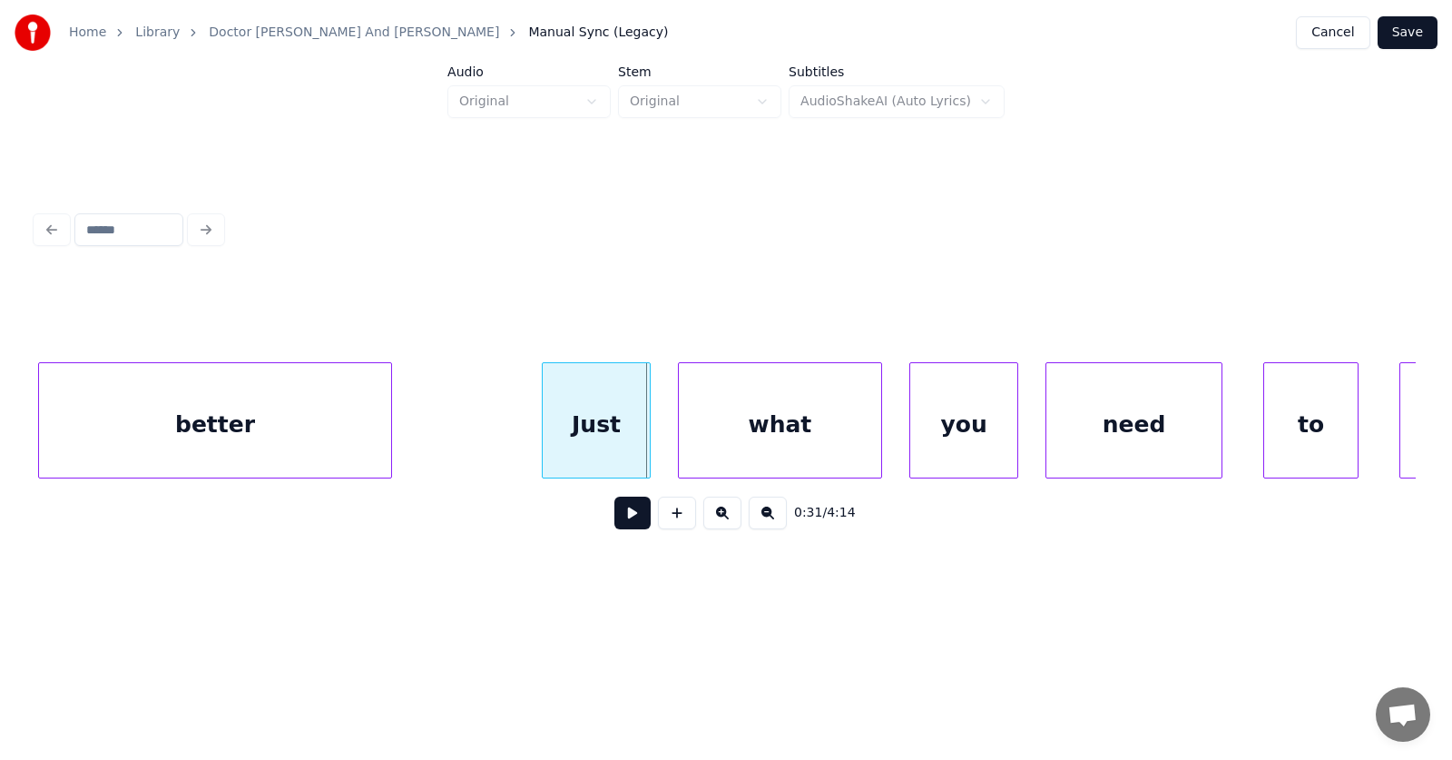
scroll to position [0, 20836]
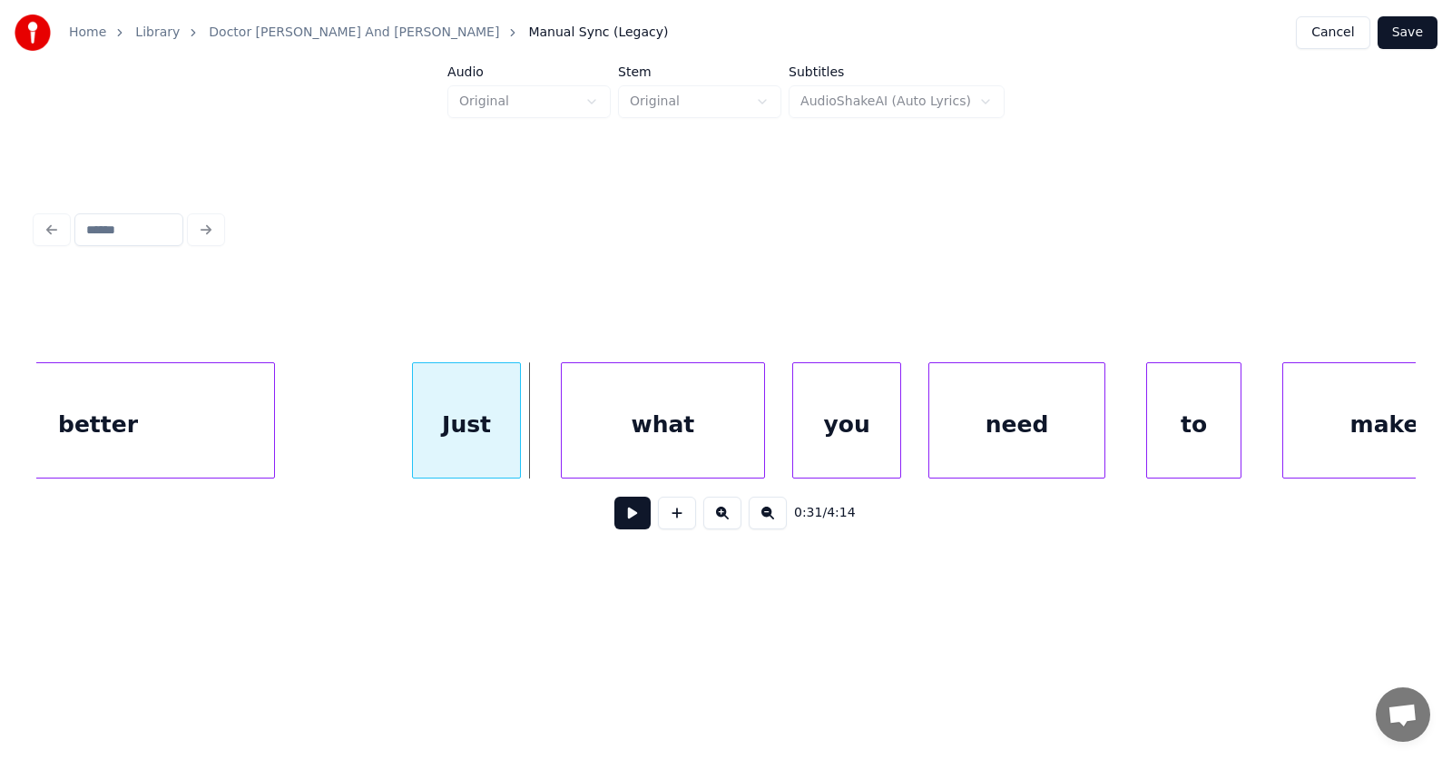
click at [453, 426] on div "Just" at bounding box center [466, 424] width 107 height 123
click at [559, 437] on div "what" at bounding box center [638, 424] width 202 height 123
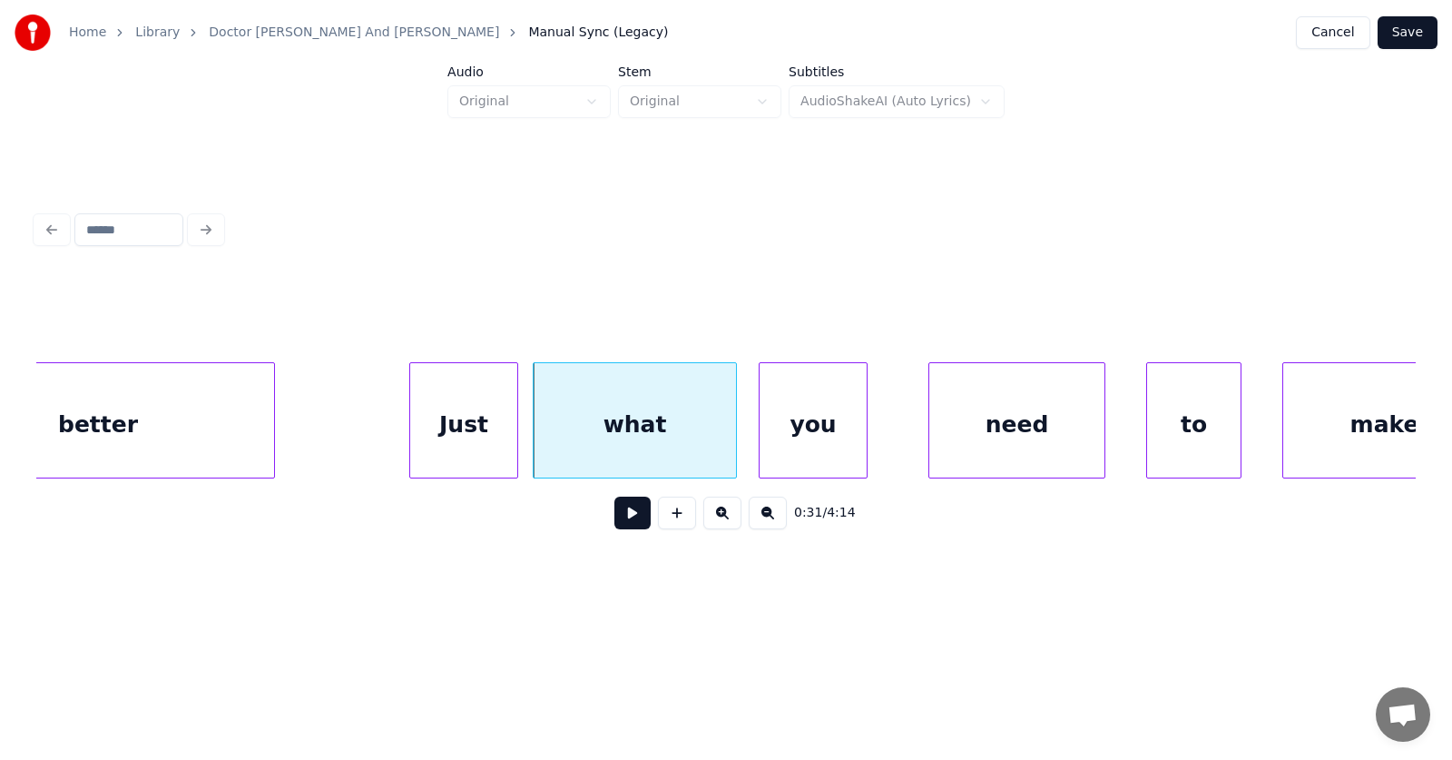
click at [789, 428] on div "you" at bounding box center [813, 424] width 107 height 123
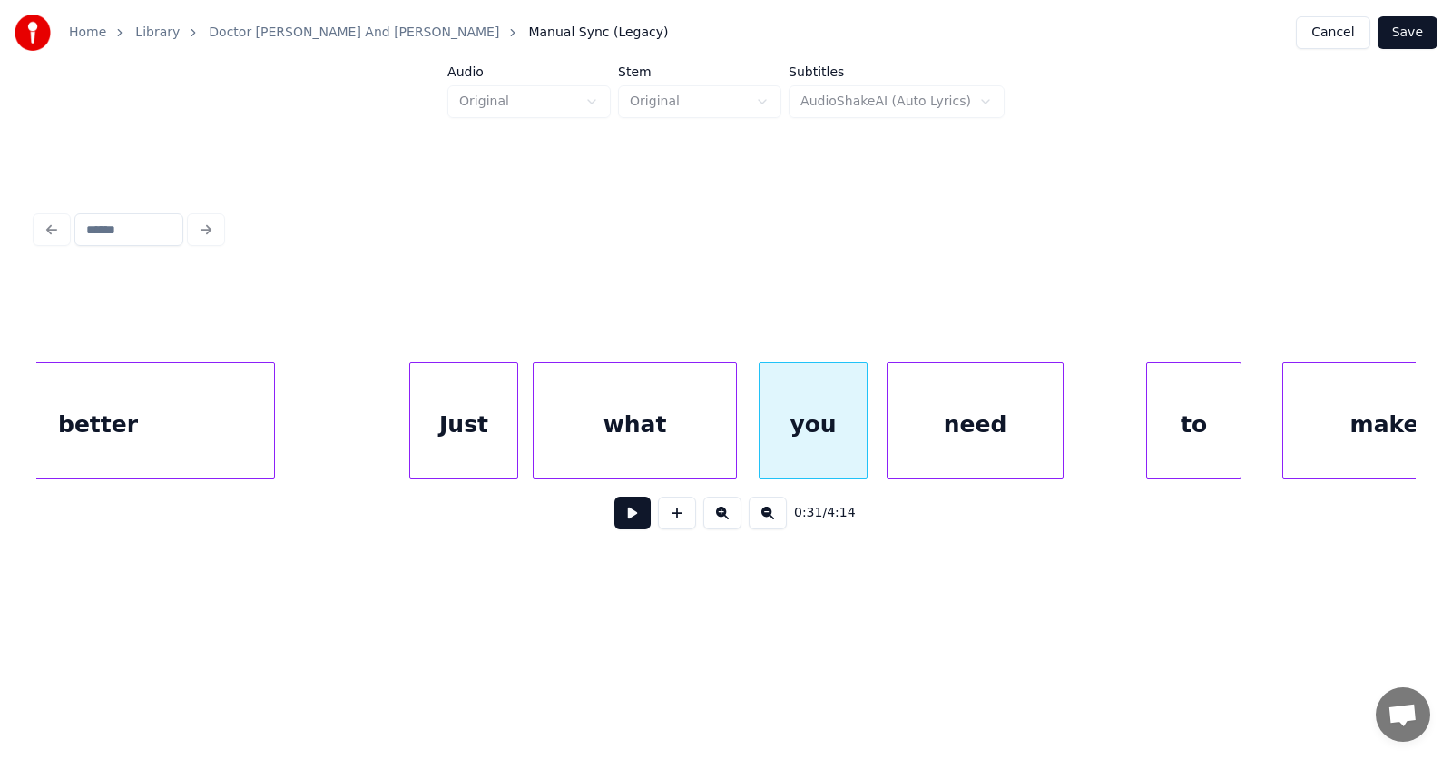
click at [914, 435] on div "need" at bounding box center [975, 424] width 175 height 123
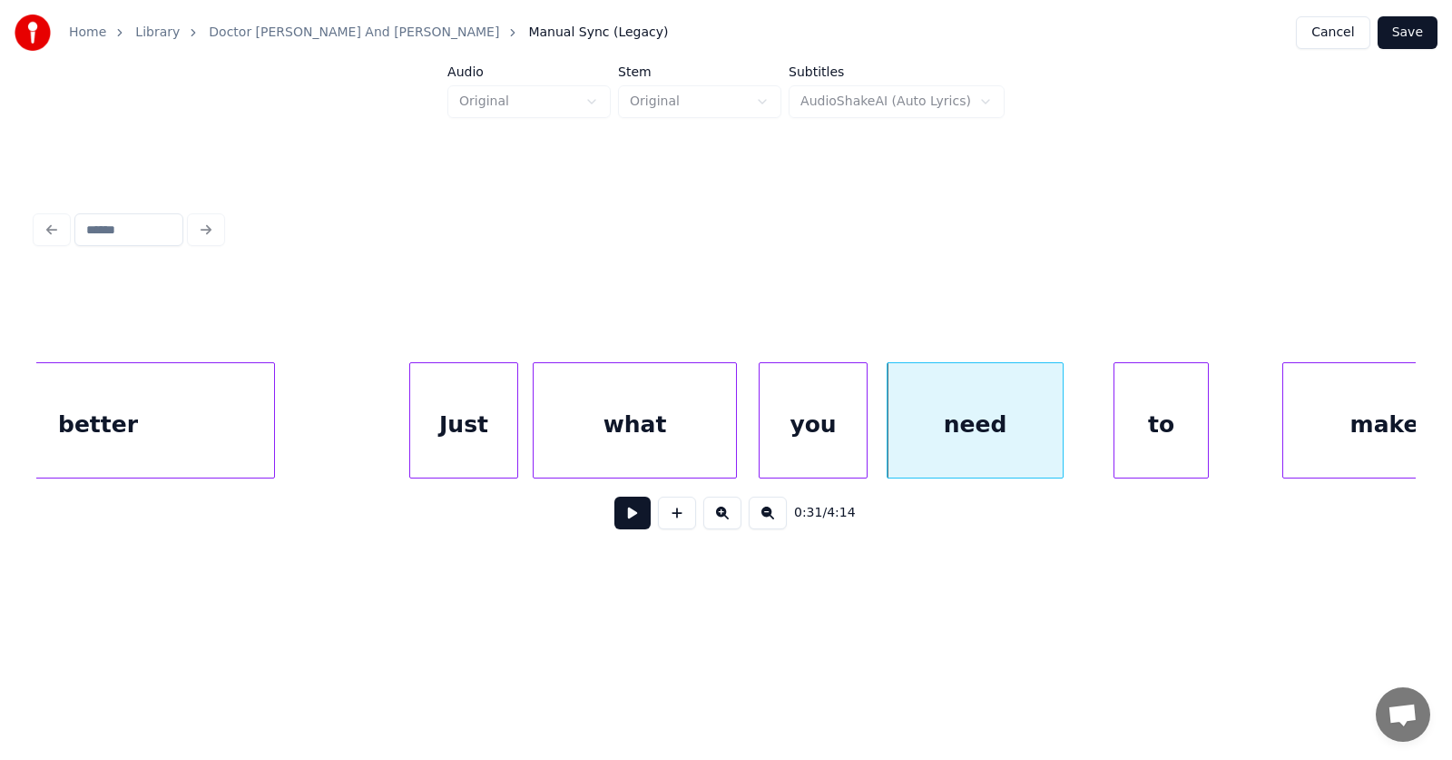
click at [1154, 424] on div "to" at bounding box center [1161, 424] width 93 height 123
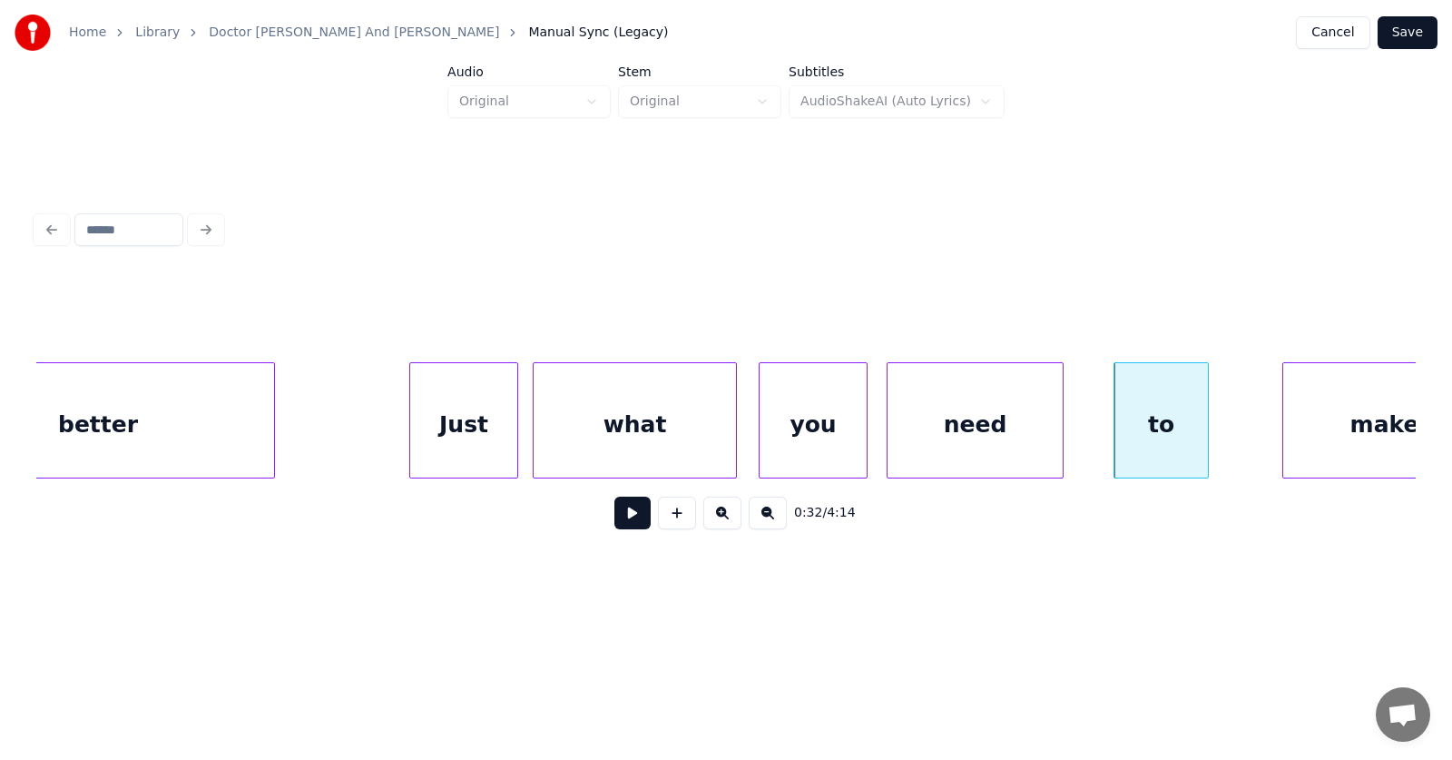
scroll to position [0, 20902]
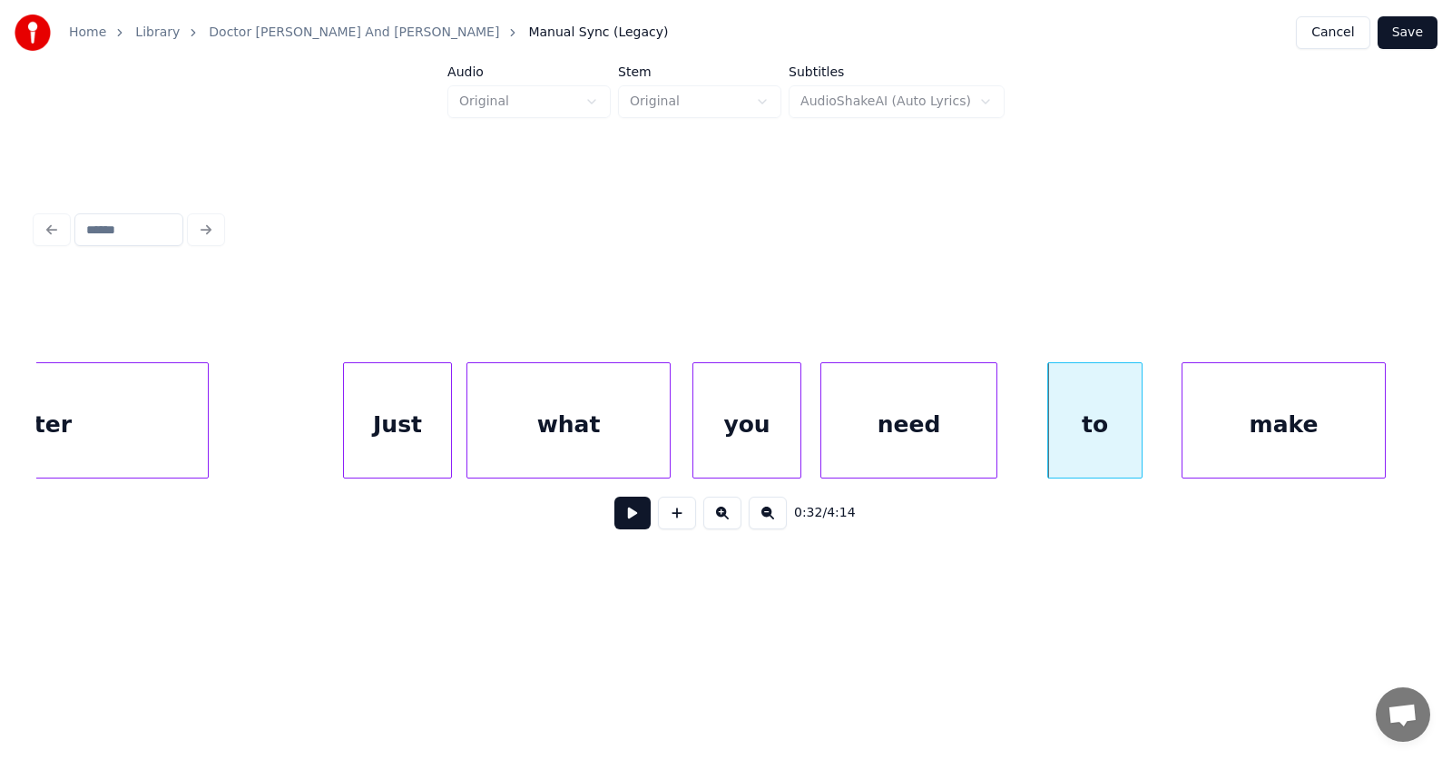
click at [1272, 421] on div "make" at bounding box center [1284, 424] width 202 height 123
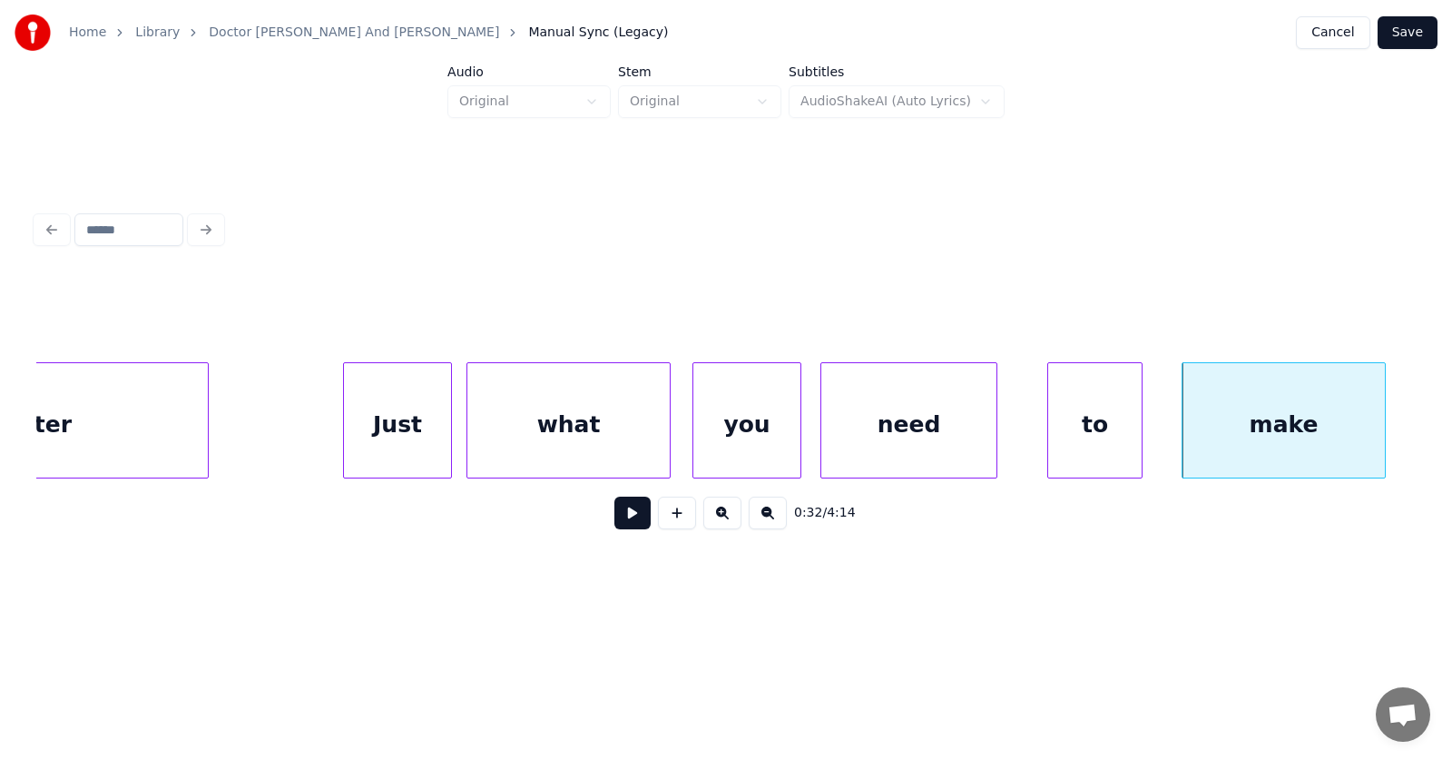
click at [398, 414] on div "Just" at bounding box center [397, 424] width 107 height 123
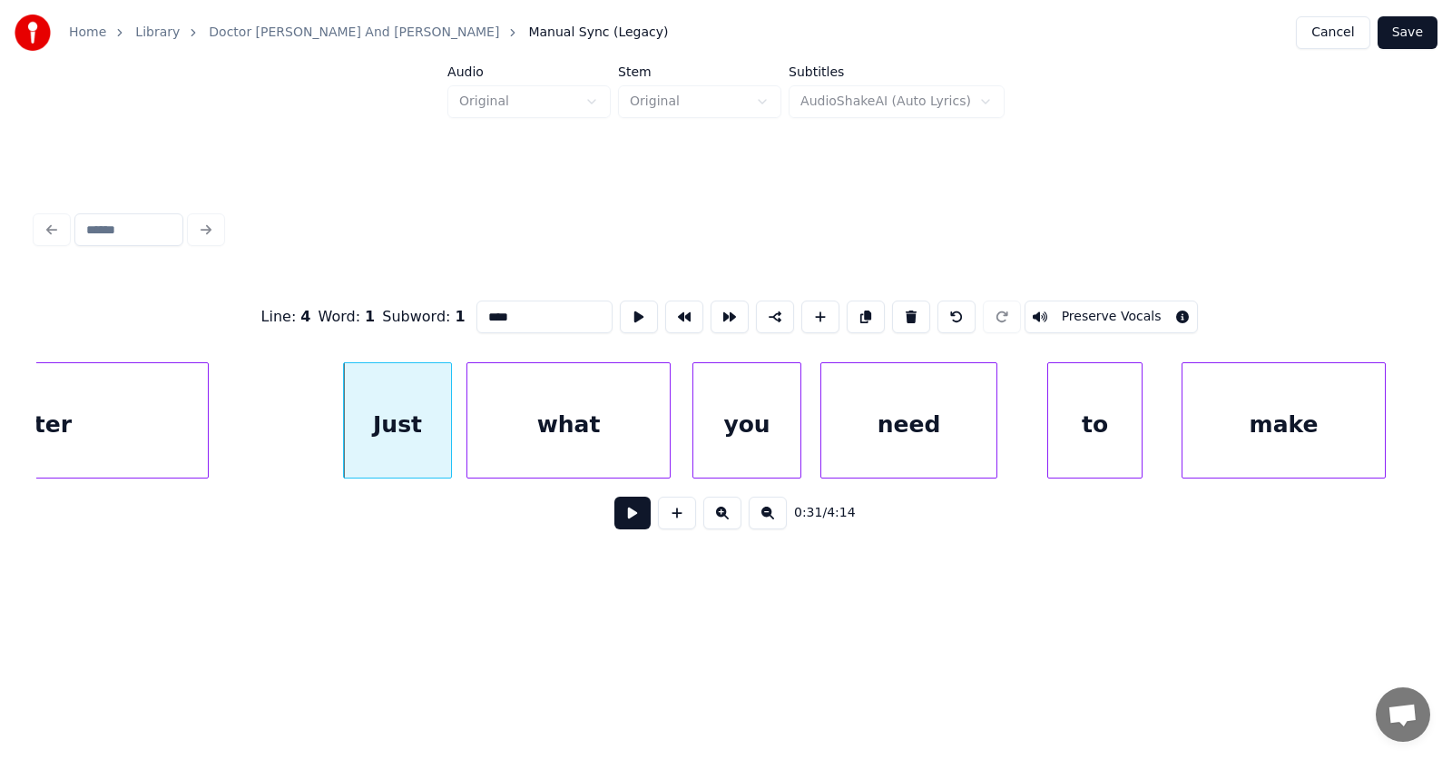
click at [627, 511] on button at bounding box center [632, 512] width 36 height 33
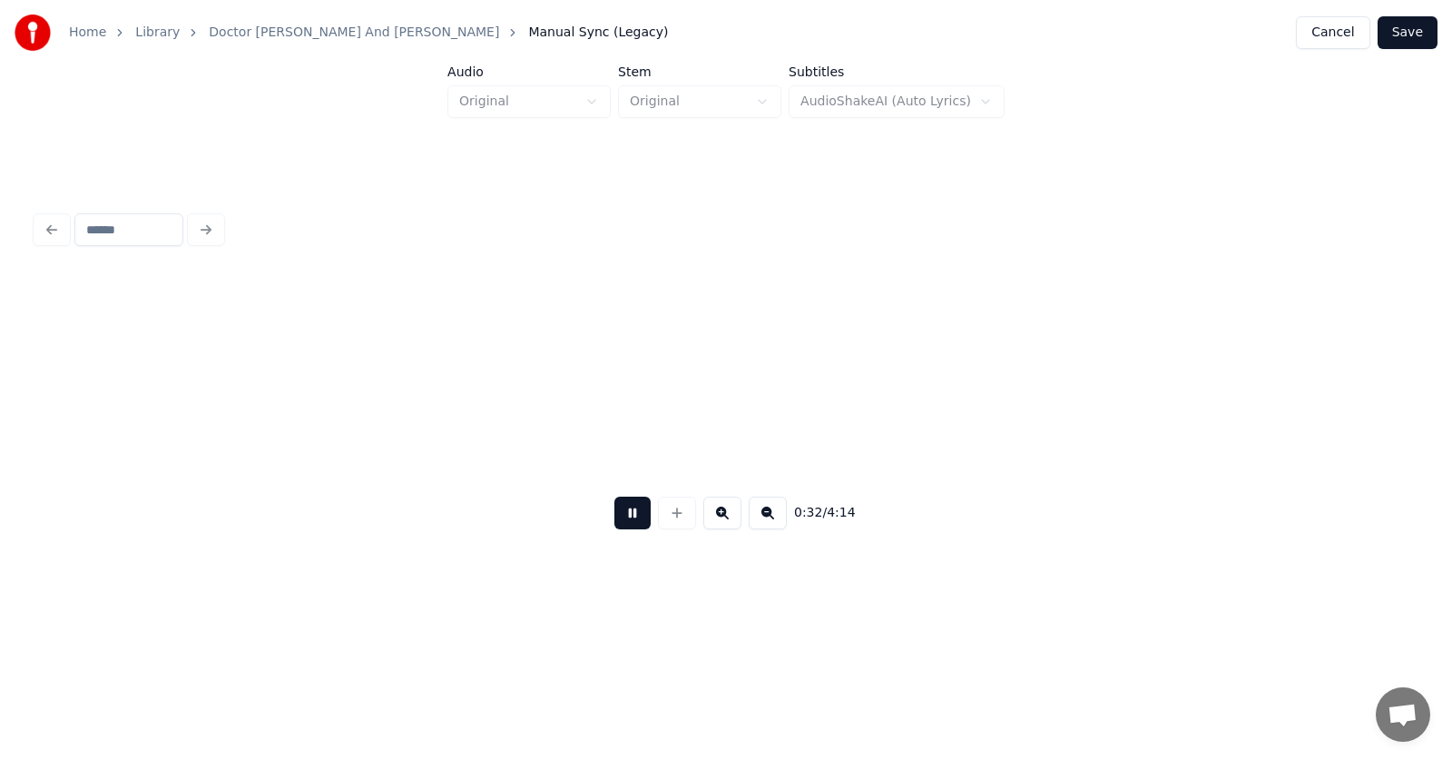
scroll to position [0, 22286]
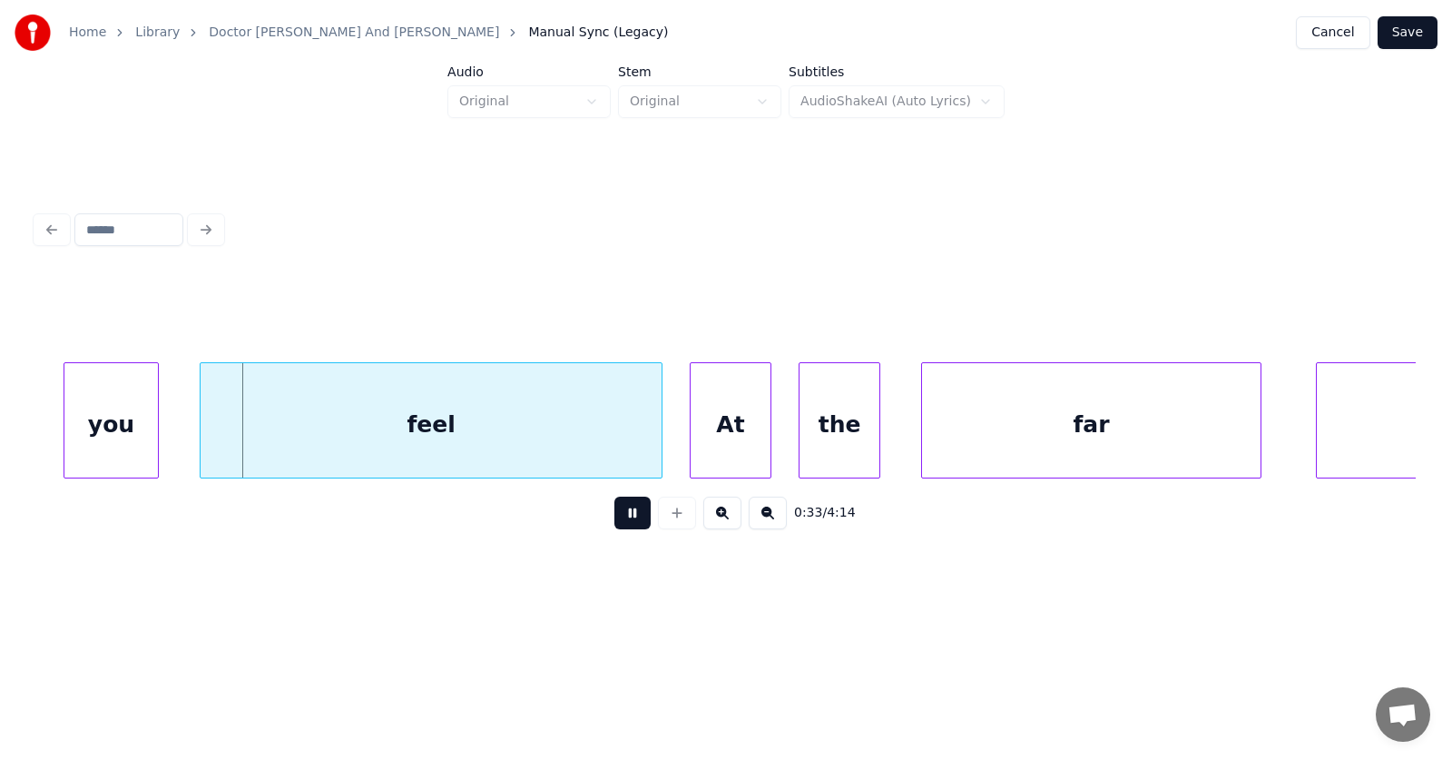
click at [627, 511] on button at bounding box center [632, 512] width 36 height 33
click at [87, 430] on div "you" at bounding box center [84, 424] width 93 height 123
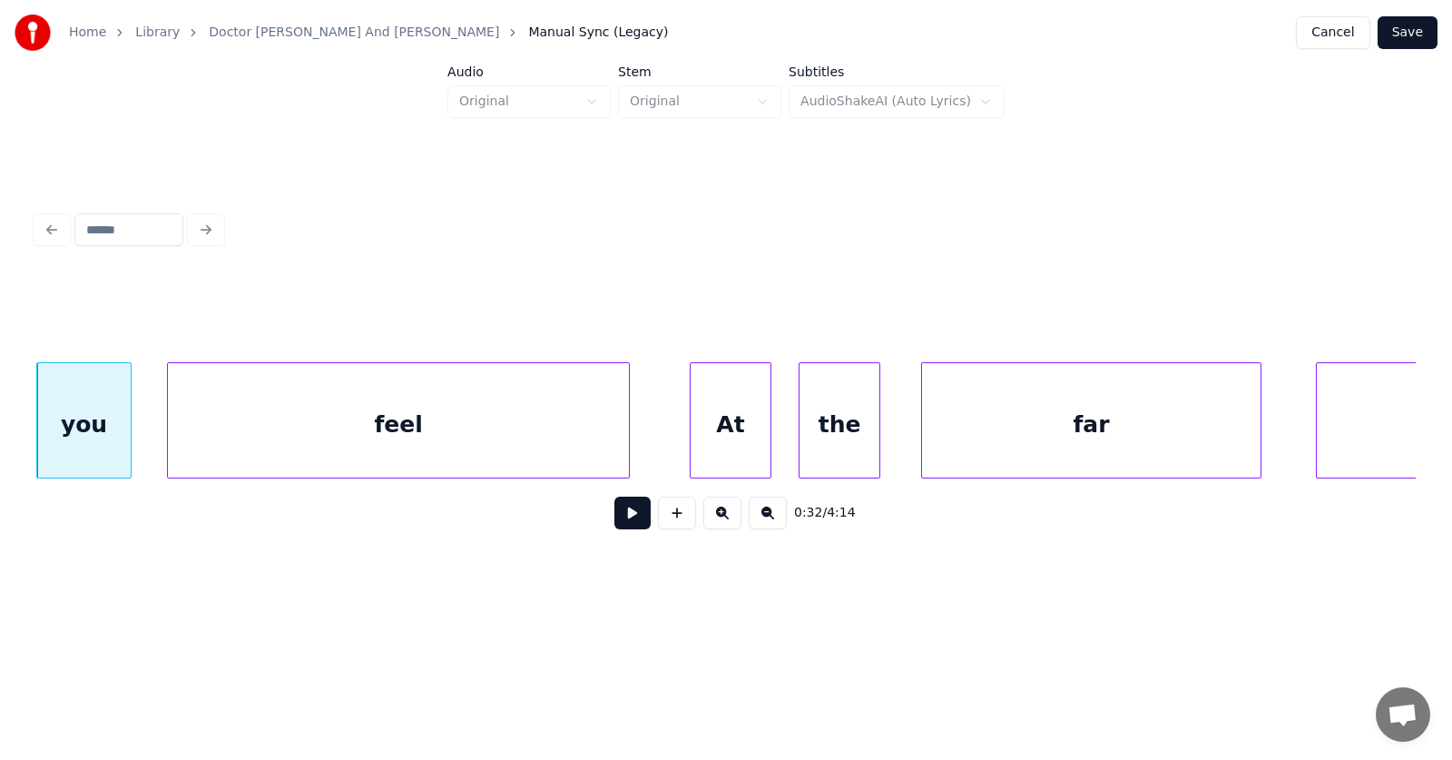
click at [238, 440] on div "feel" at bounding box center [398, 424] width 461 height 123
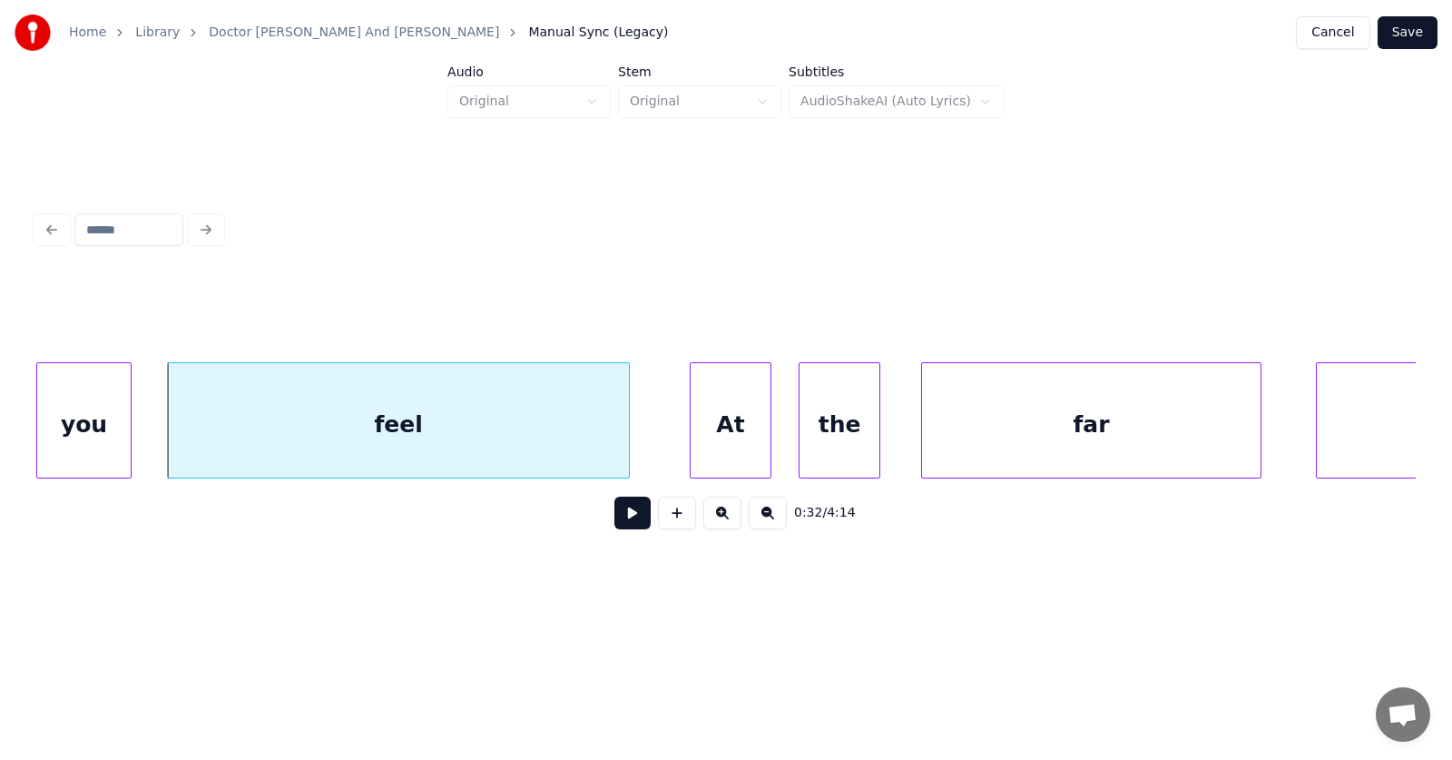
click at [411, 442] on div "feel" at bounding box center [398, 424] width 461 height 123
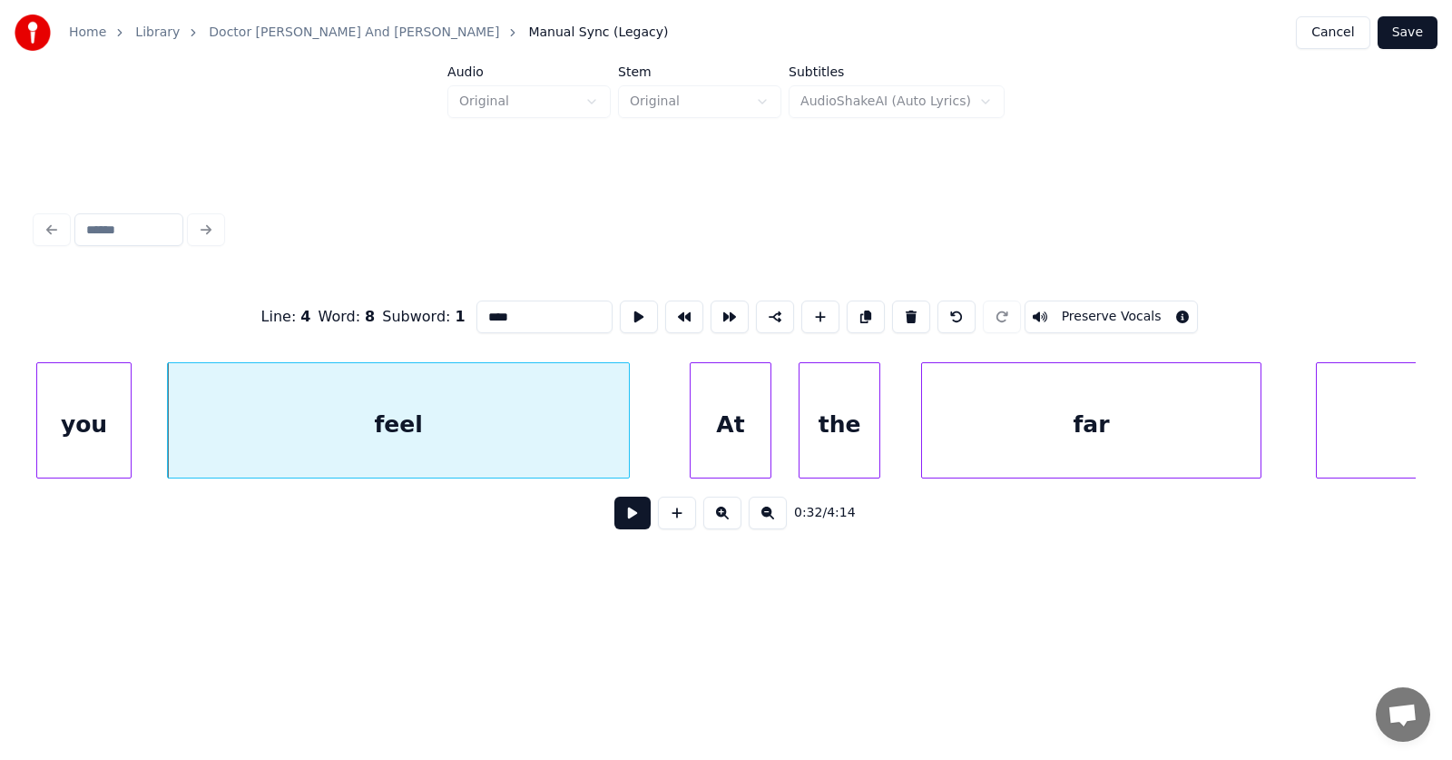
click at [616, 516] on button at bounding box center [632, 512] width 36 height 33
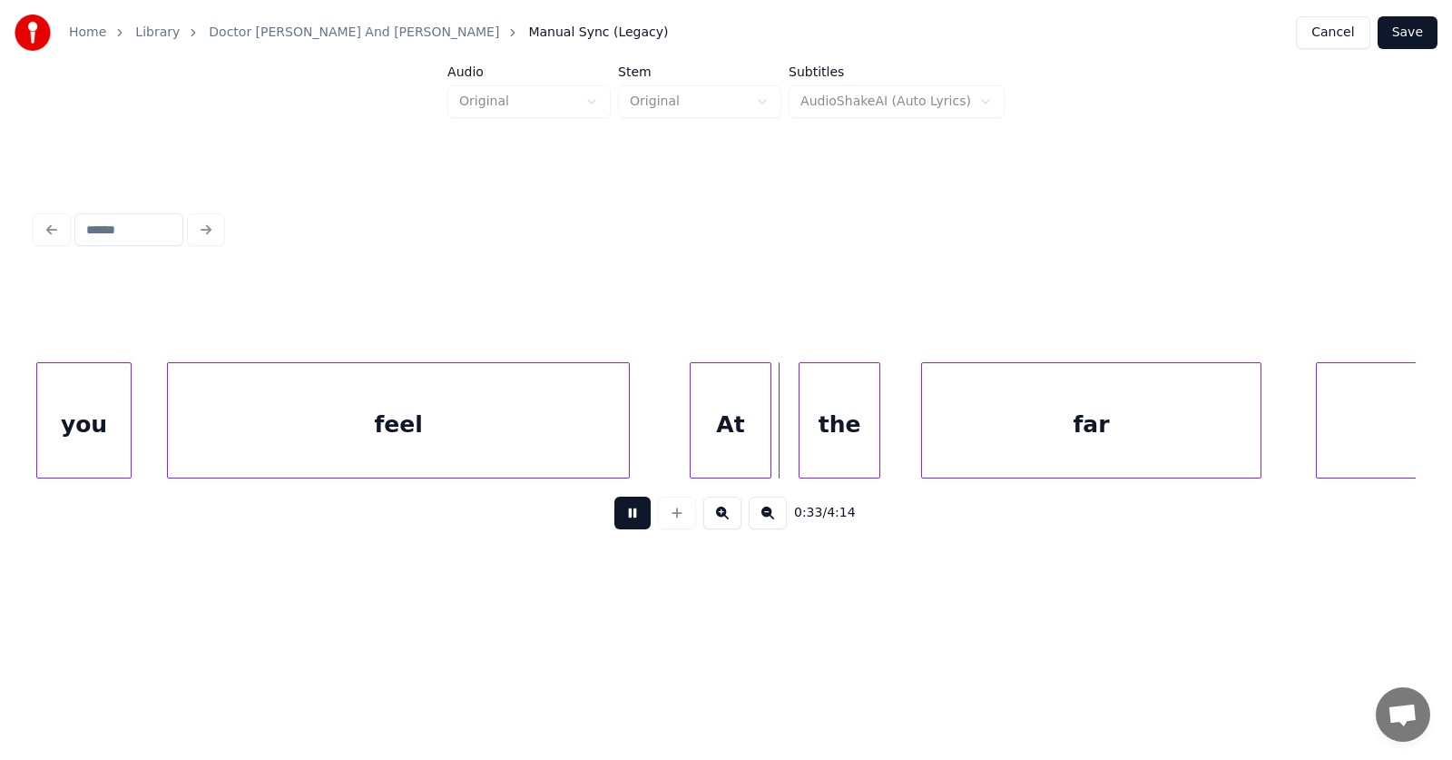
click at [616, 516] on button at bounding box center [632, 512] width 36 height 33
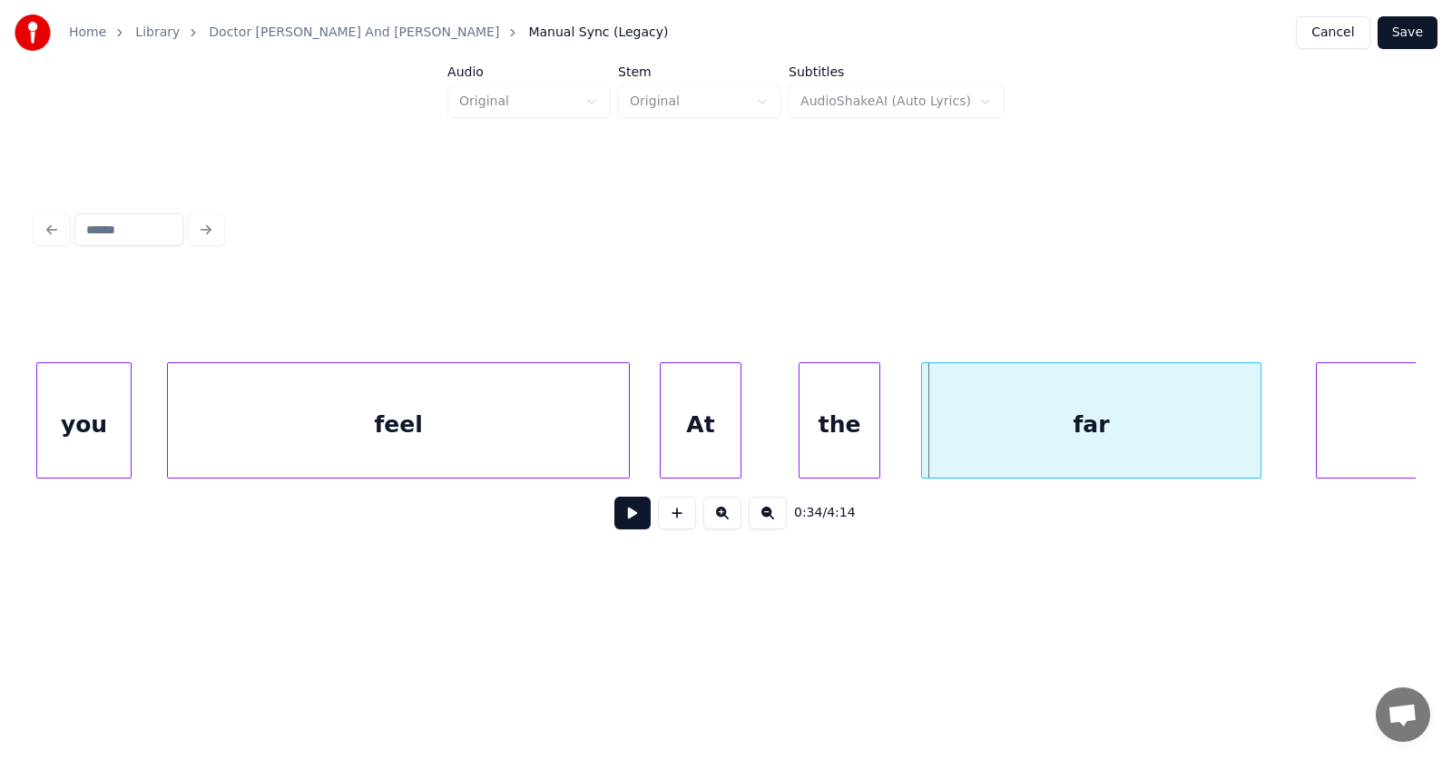
click at [690, 427] on div "At" at bounding box center [701, 424] width 80 height 123
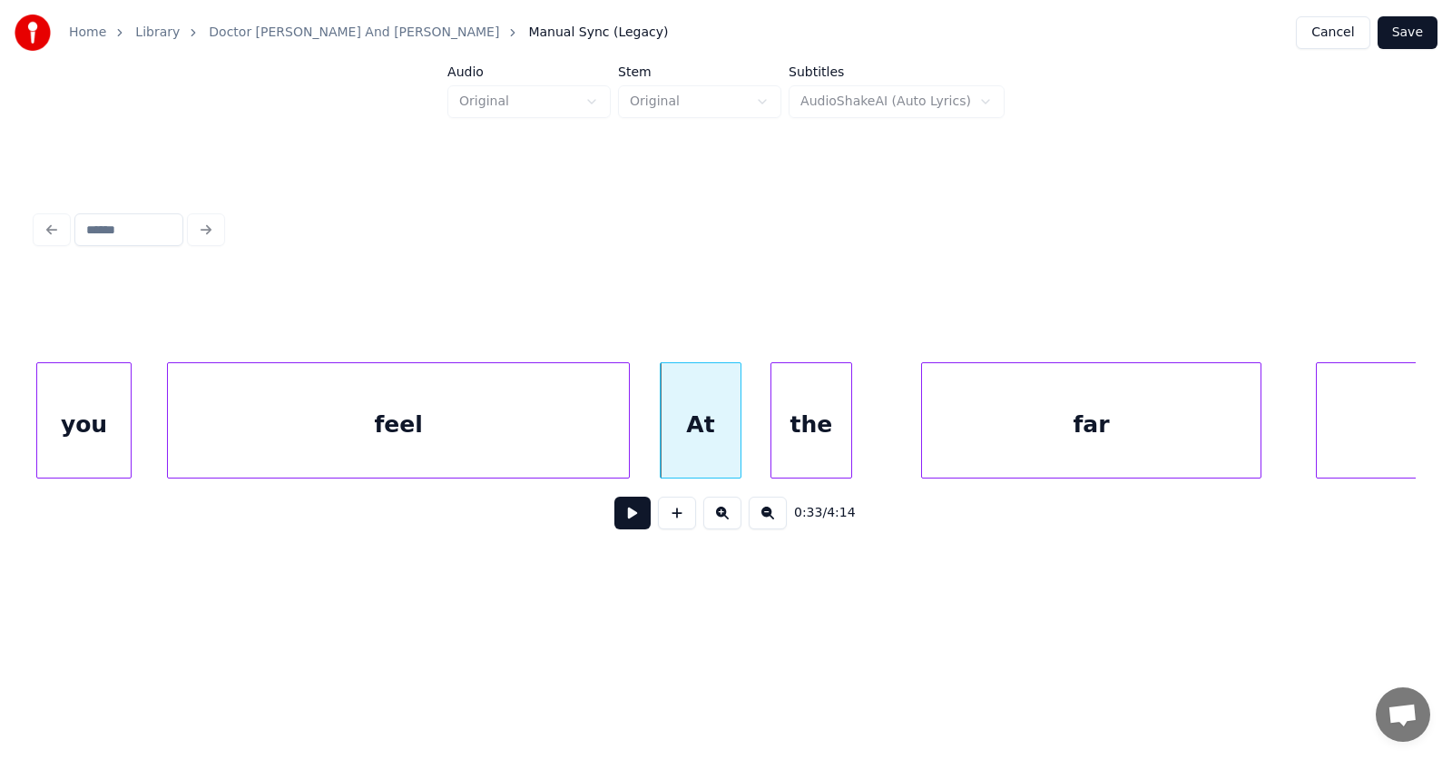
click at [798, 441] on div "the" at bounding box center [811, 424] width 80 height 123
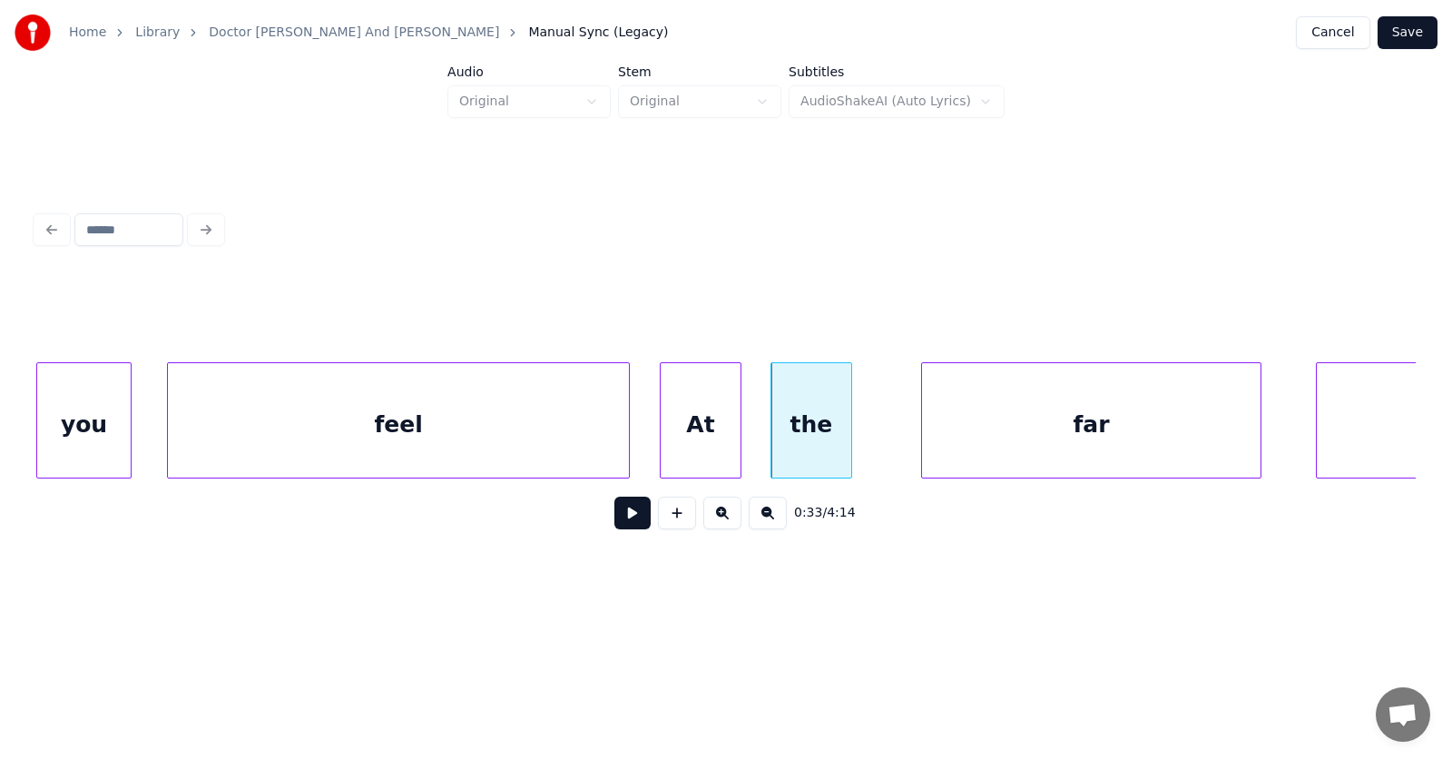
click at [529, 414] on div "feel" at bounding box center [398, 424] width 461 height 123
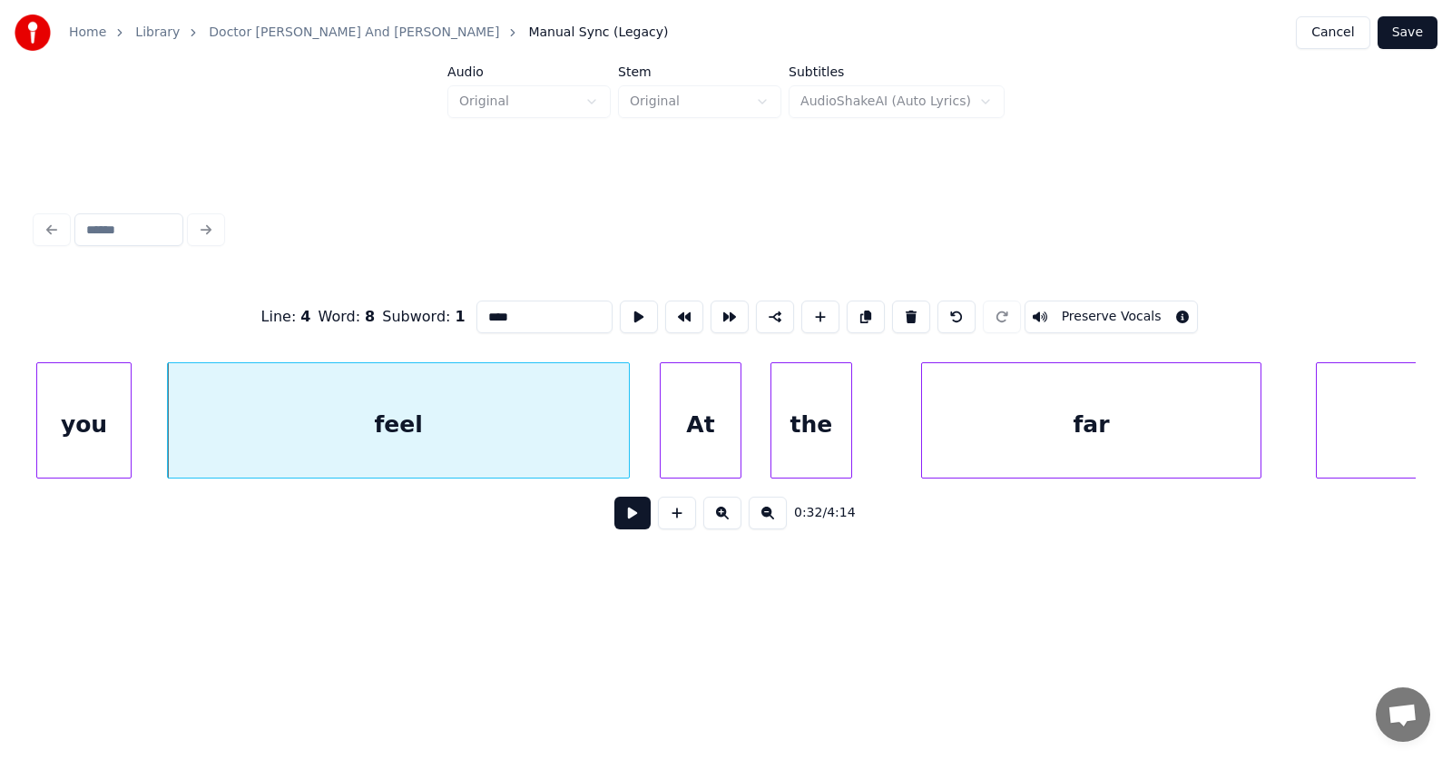
click at [476, 316] on input "****" at bounding box center [544, 316] width 136 height 33
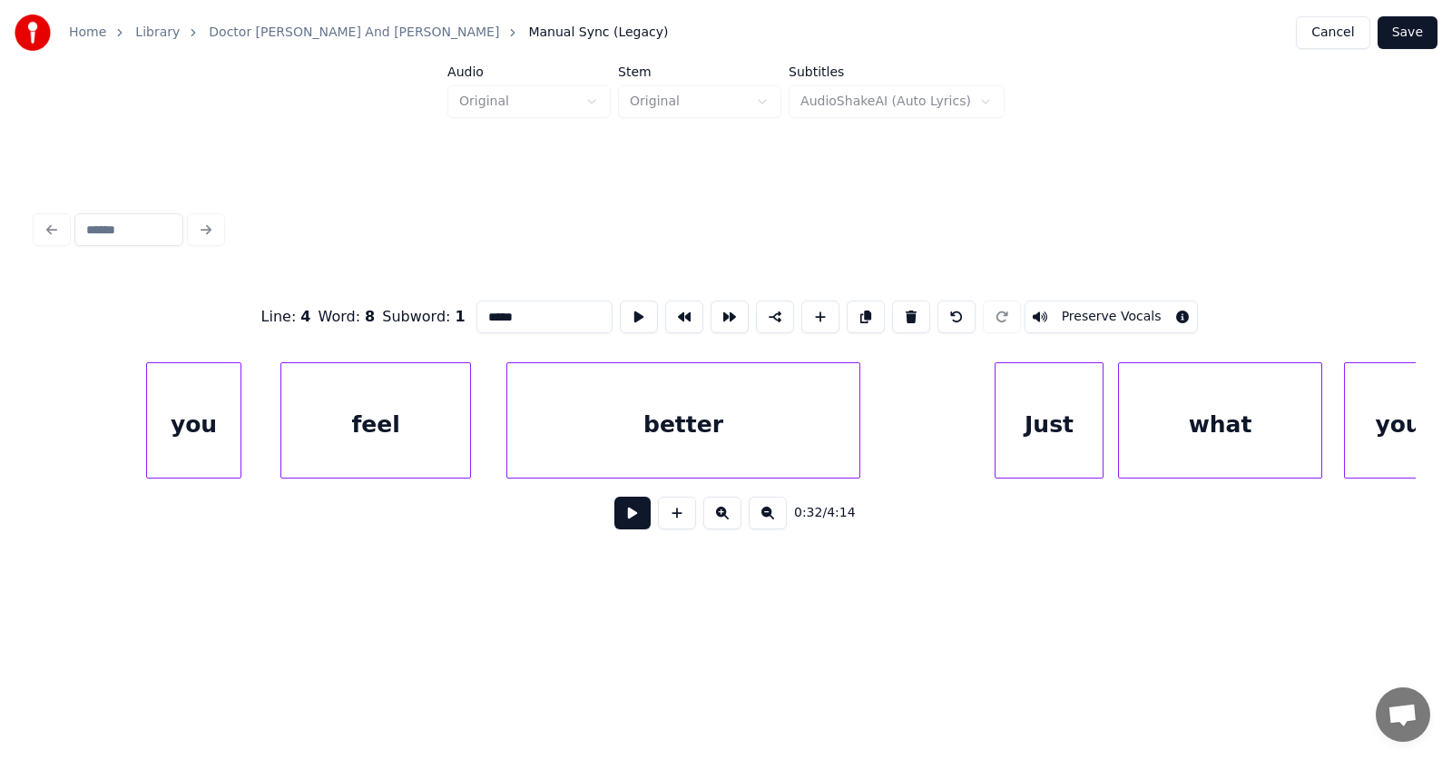
scroll to position [0, 20367]
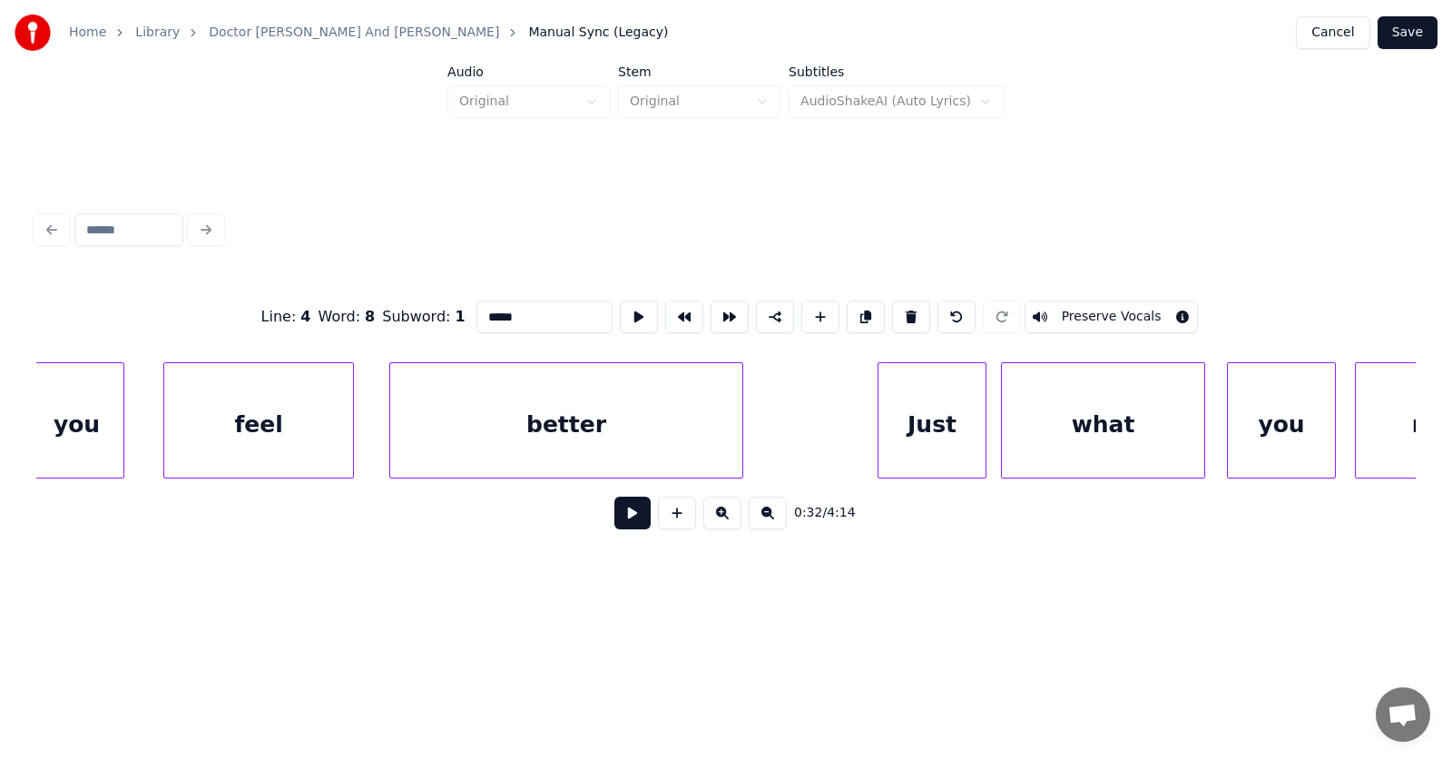
click at [886, 417] on div "Just" at bounding box center [932, 424] width 107 height 123
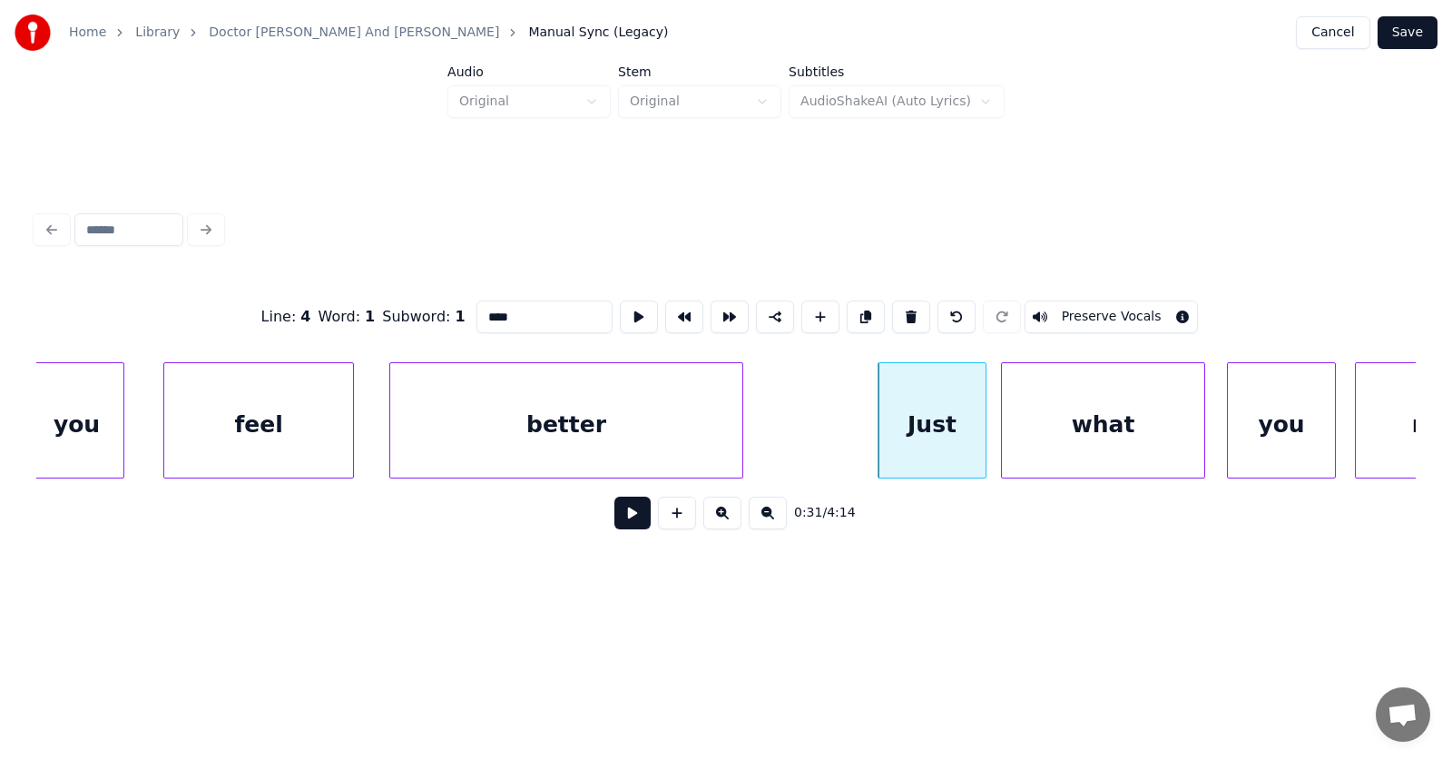
click at [476, 312] on input "****" at bounding box center [544, 316] width 136 height 33
click at [643, 432] on div "better" at bounding box center [566, 424] width 352 height 123
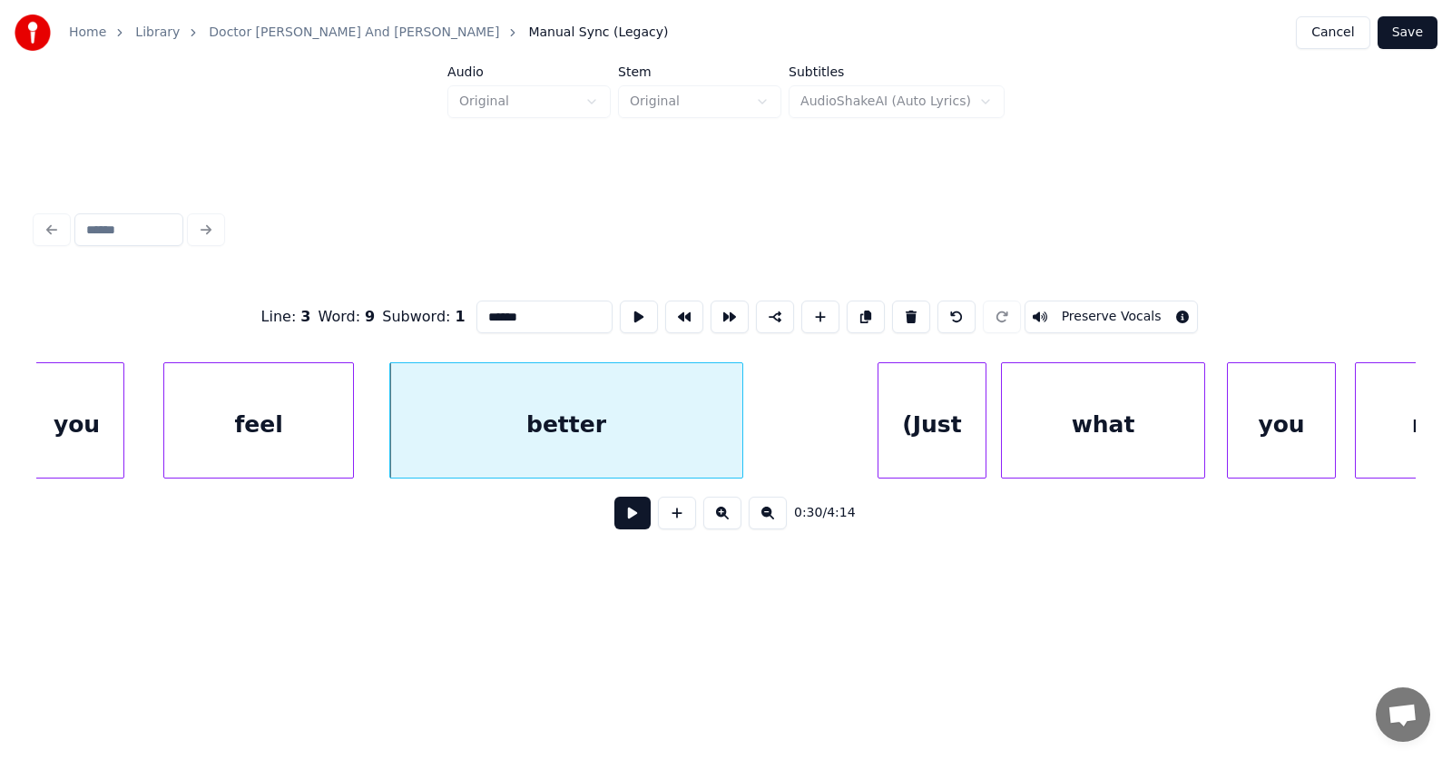
click at [501, 315] on input "******" at bounding box center [544, 316] width 136 height 33
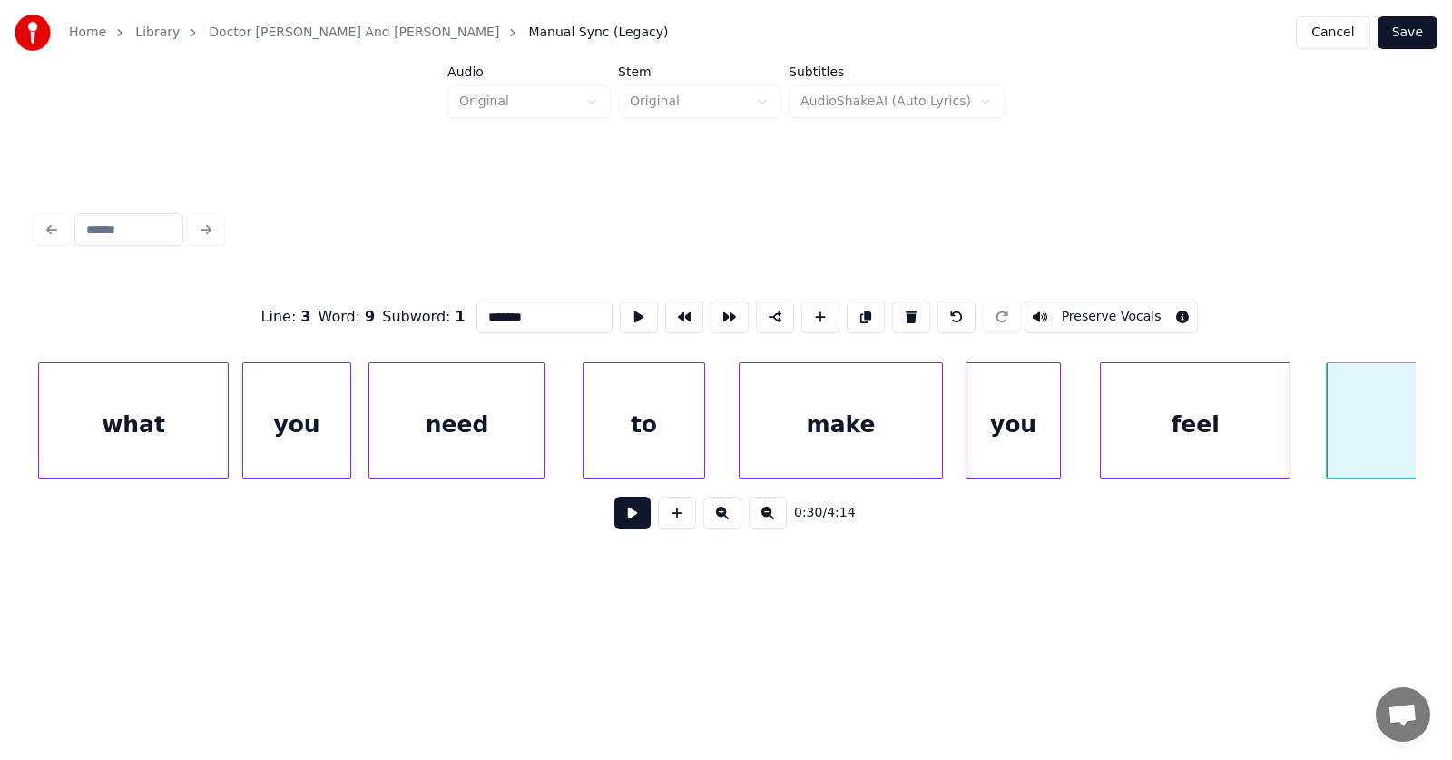
scroll to position [0, 18728]
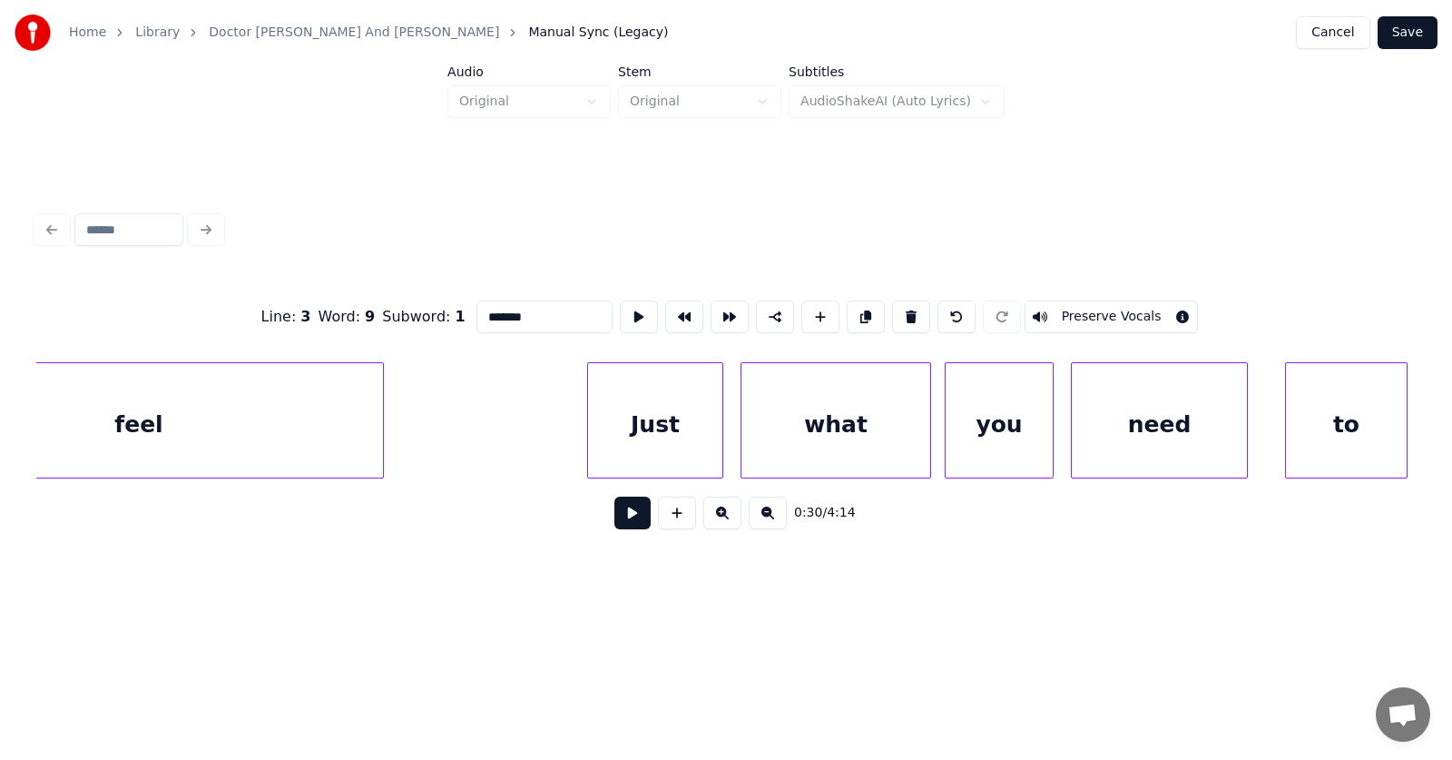
click at [640, 411] on div "Just" at bounding box center [655, 424] width 134 height 123
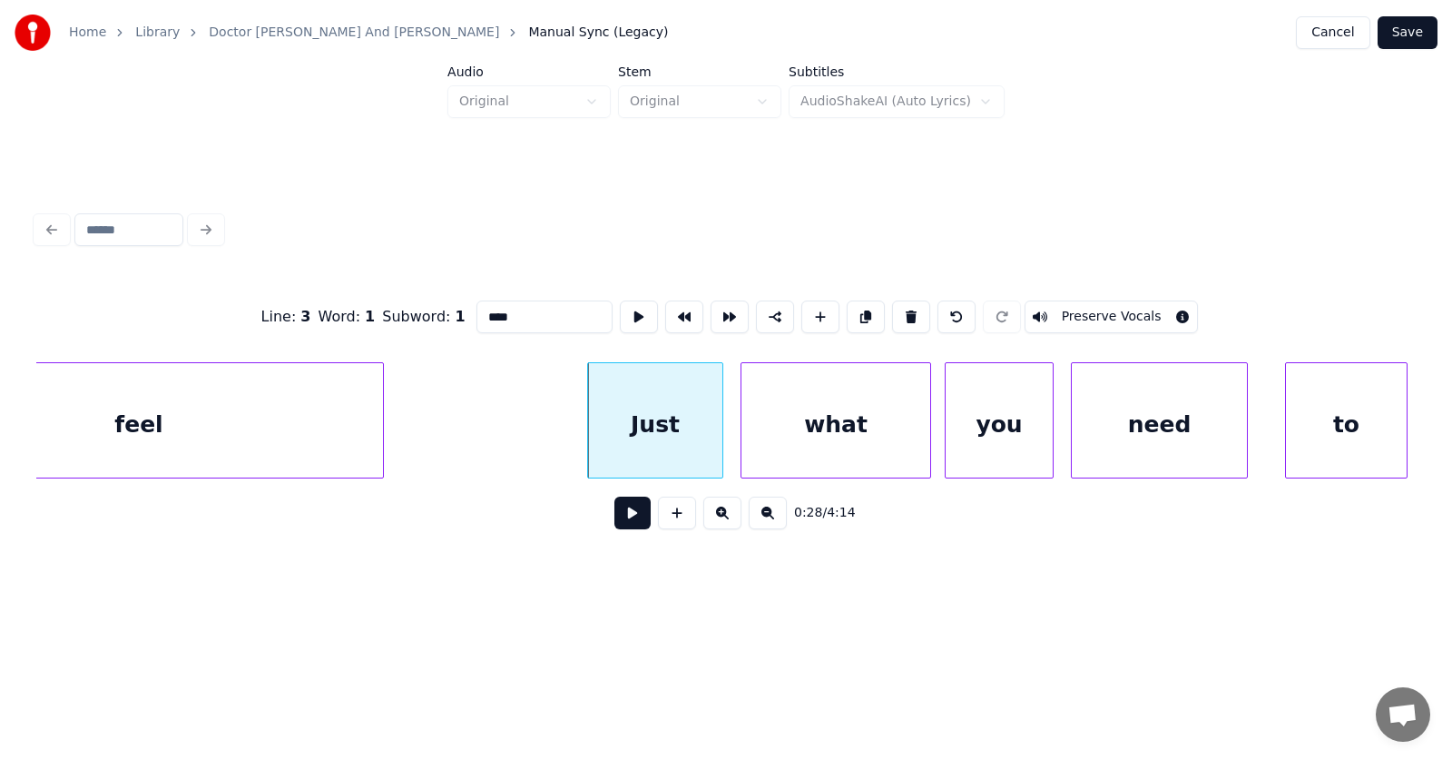
click at [476, 309] on input "****" at bounding box center [544, 316] width 136 height 33
click at [263, 426] on div "feel" at bounding box center [139, 424] width 488 height 123
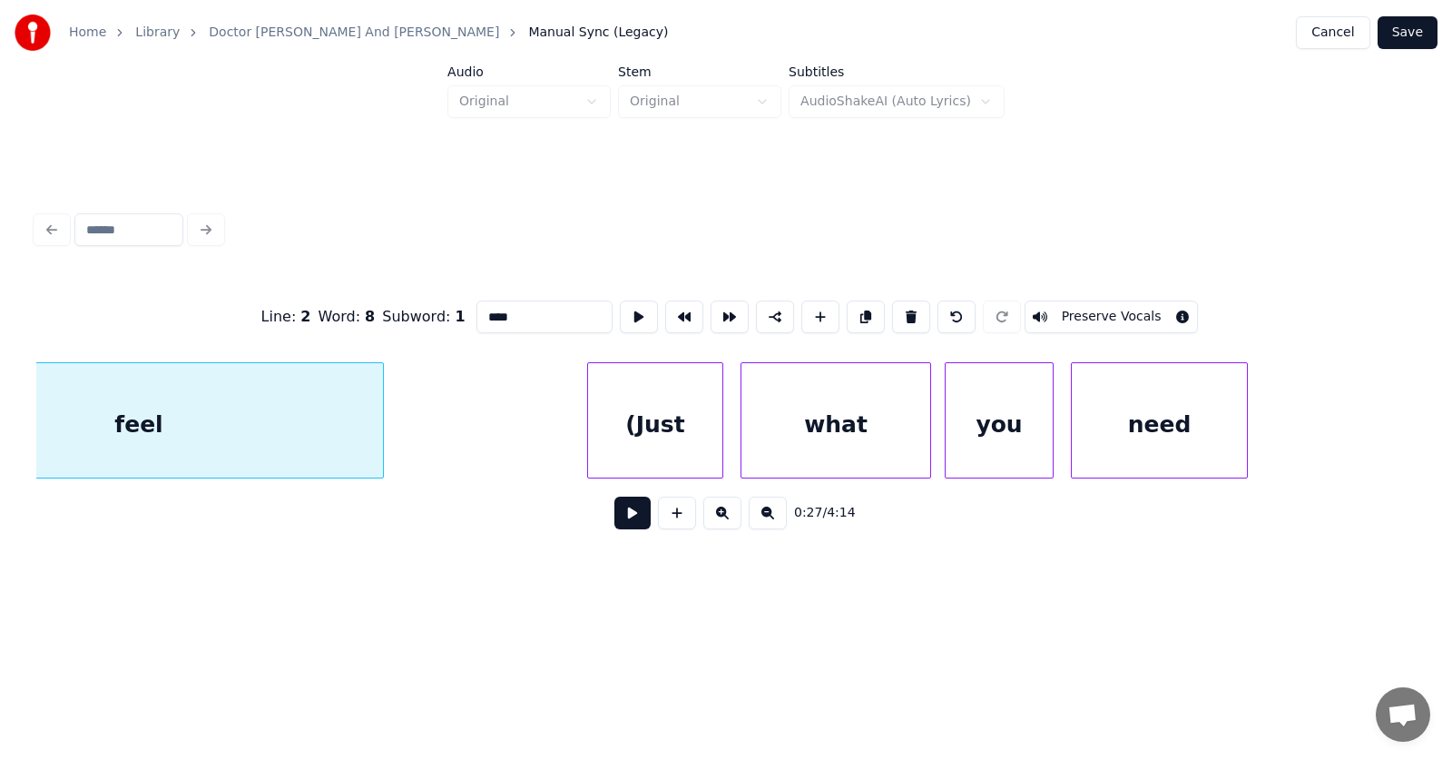
scroll to position [0, 18586]
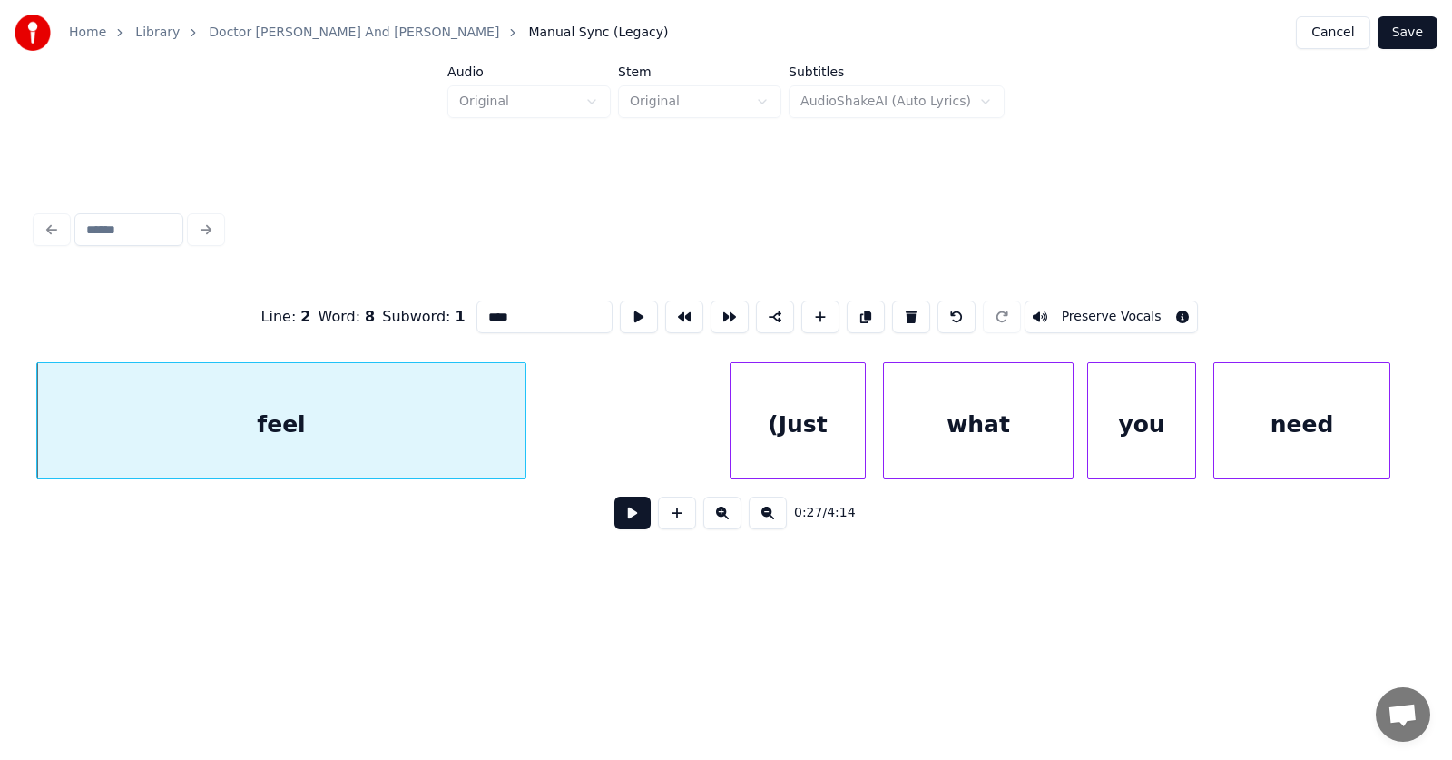
click at [477, 313] on input "****" at bounding box center [544, 316] width 136 height 33
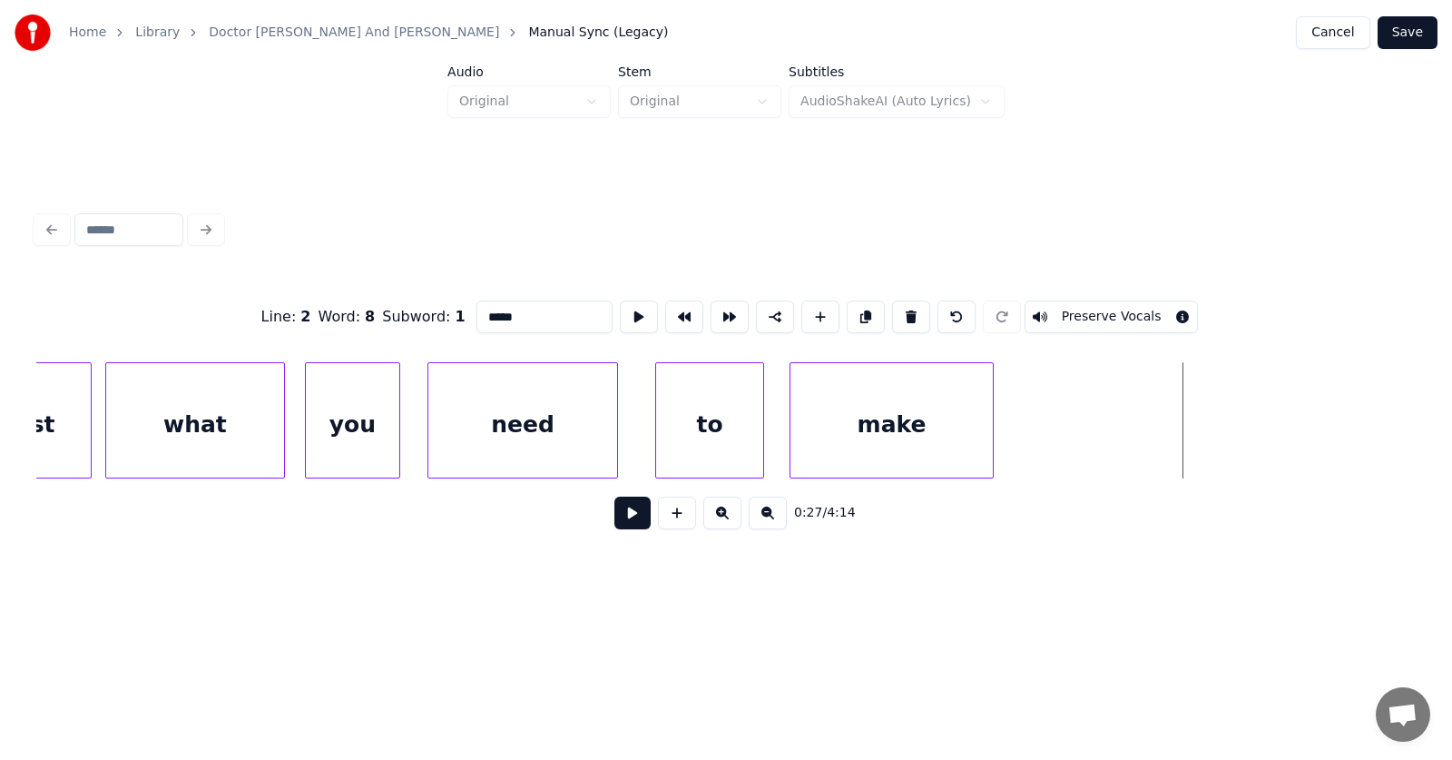
scroll to position [0, 16856]
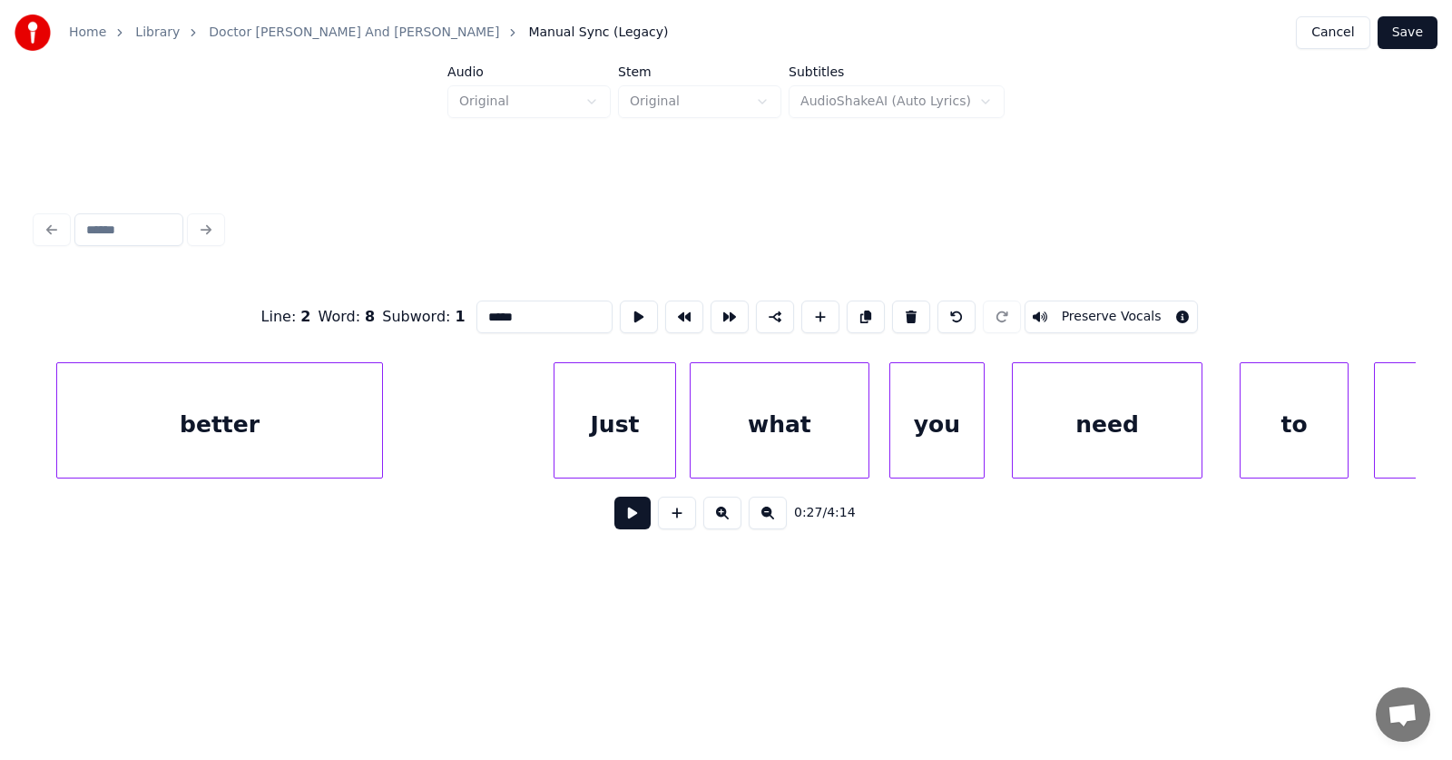
click at [599, 414] on div "Just" at bounding box center [615, 424] width 121 height 123
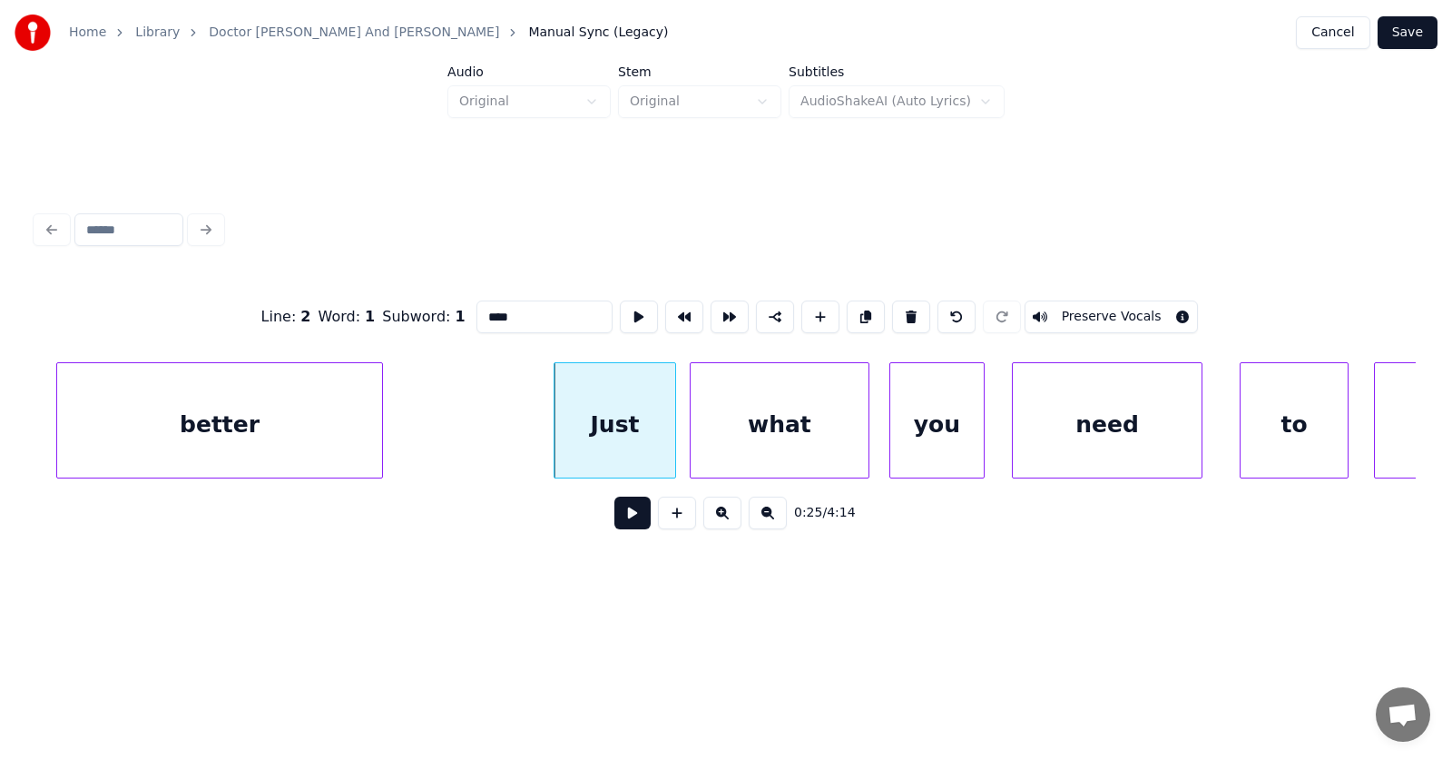
click at [476, 303] on input "****" at bounding box center [544, 316] width 136 height 33
click at [294, 417] on div "better" at bounding box center [219, 424] width 325 height 123
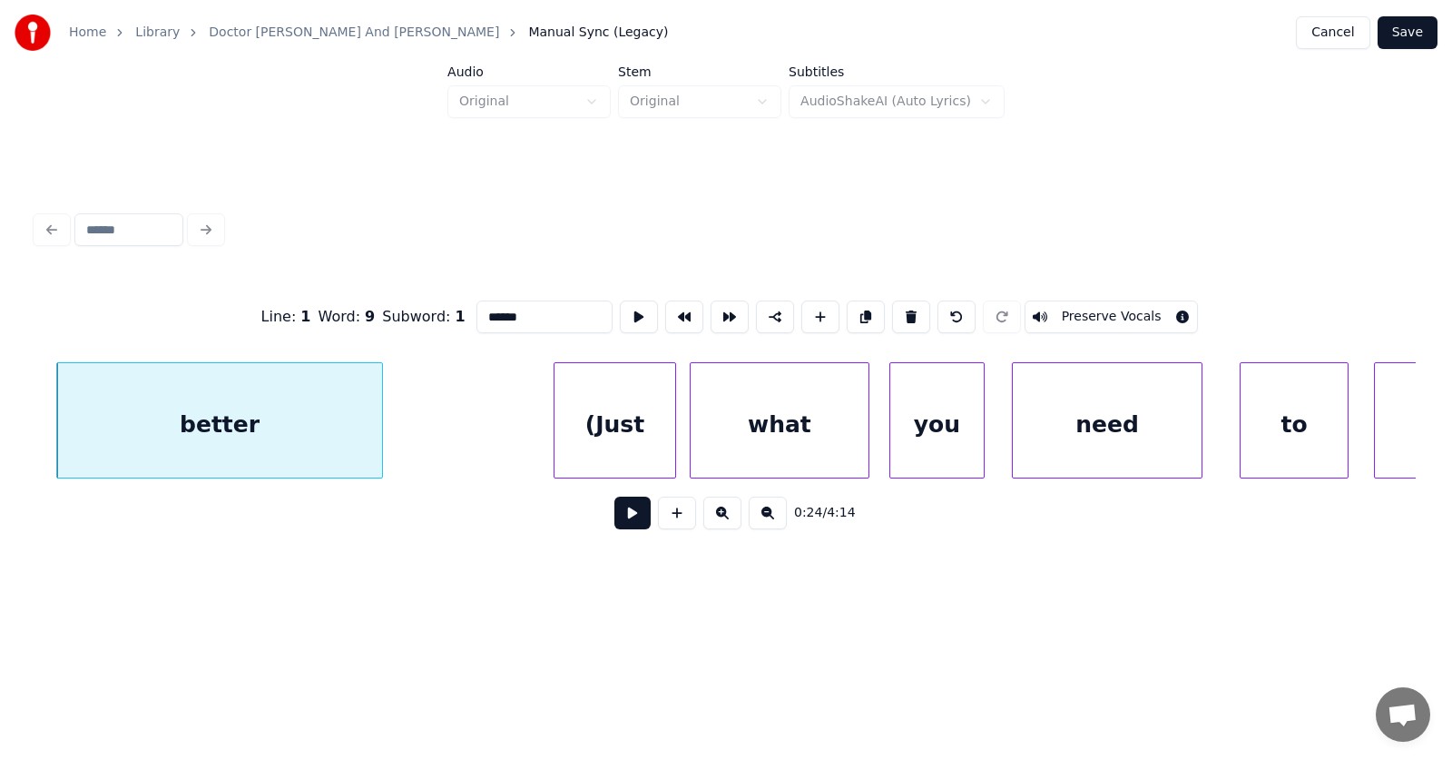
click at [506, 304] on input "******" at bounding box center [544, 316] width 136 height 33
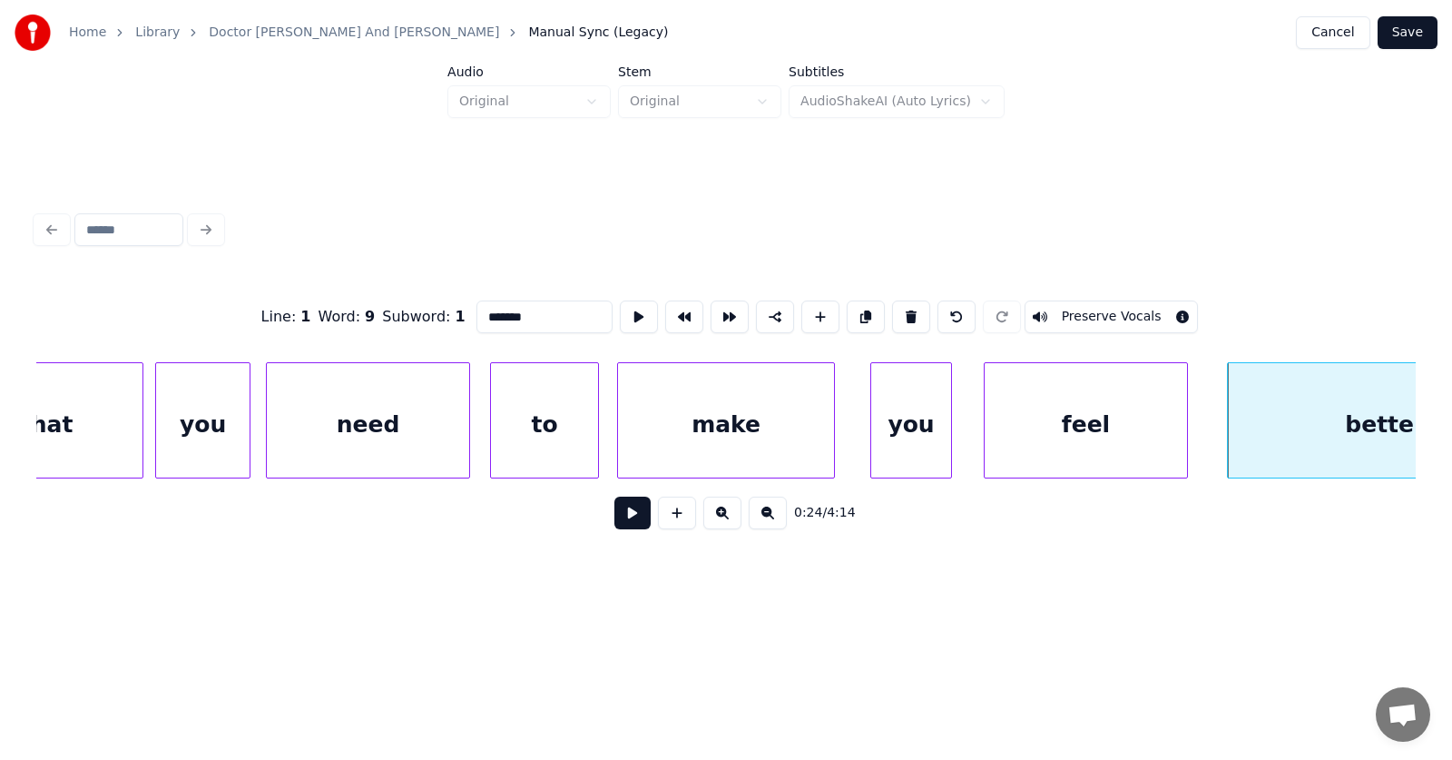
scroll to position [0, 15217]
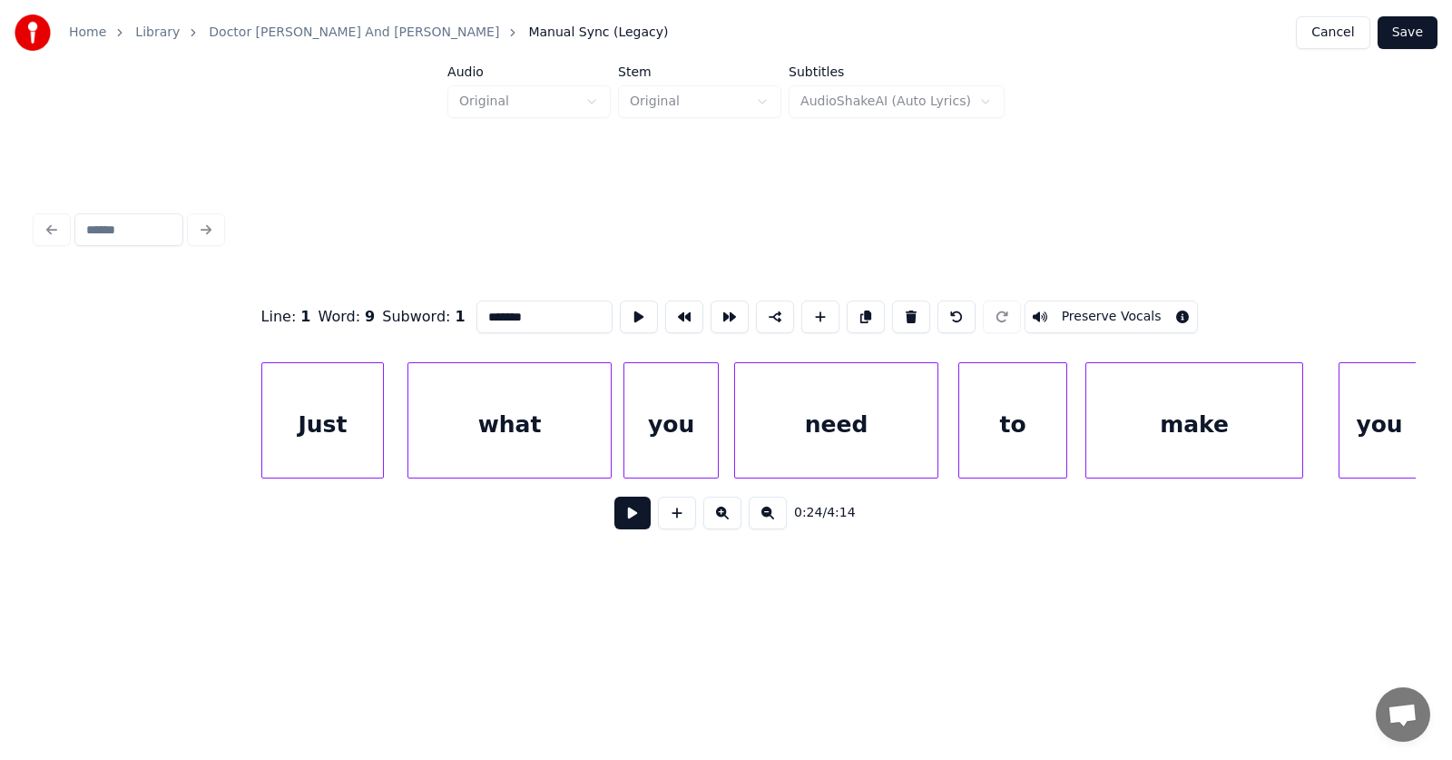
click at [310, 429] on div "Just" at bounding box center [322, 424] width 121 height 123
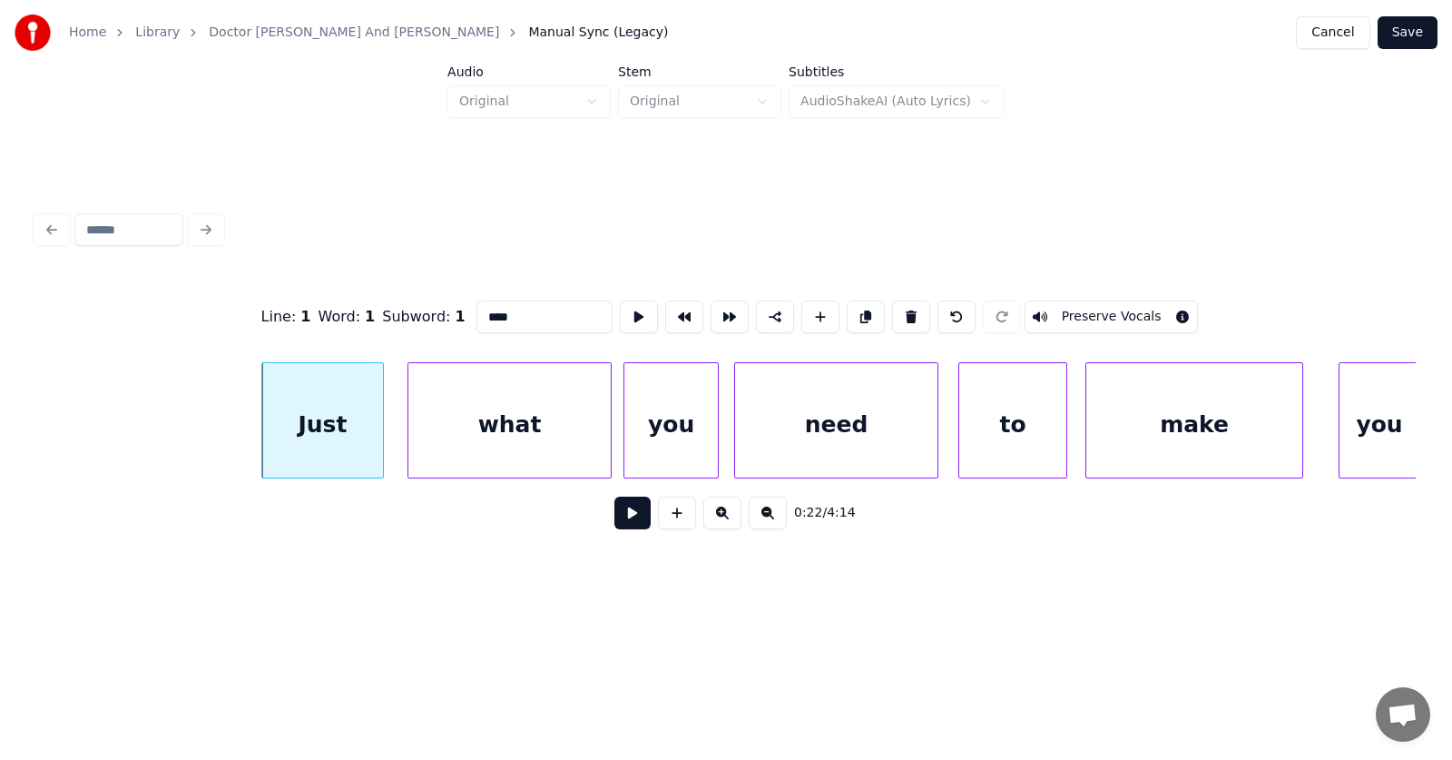
click at [476, 300] on input "****" at bounding box center [544, 316] width 136 height 33
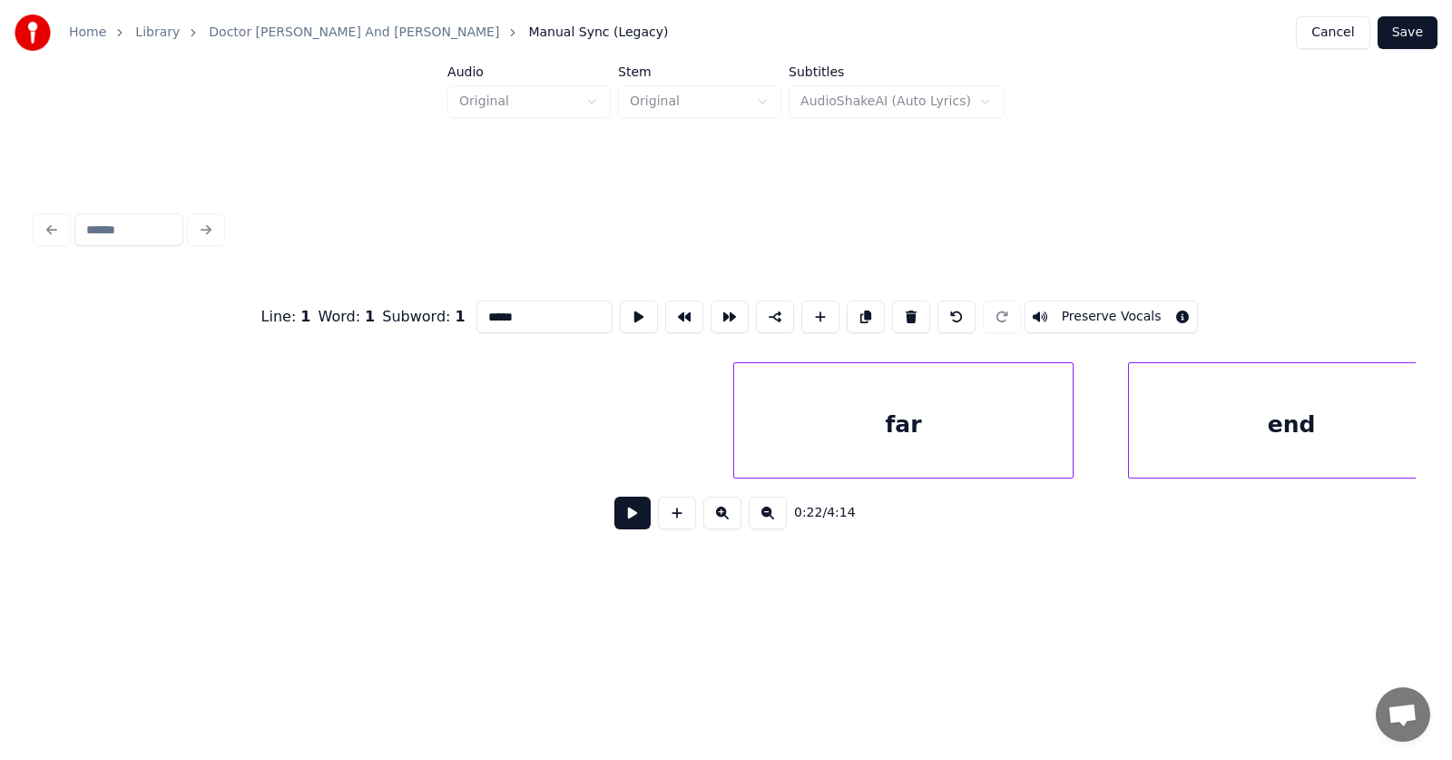
scroll to position [0, 22240]
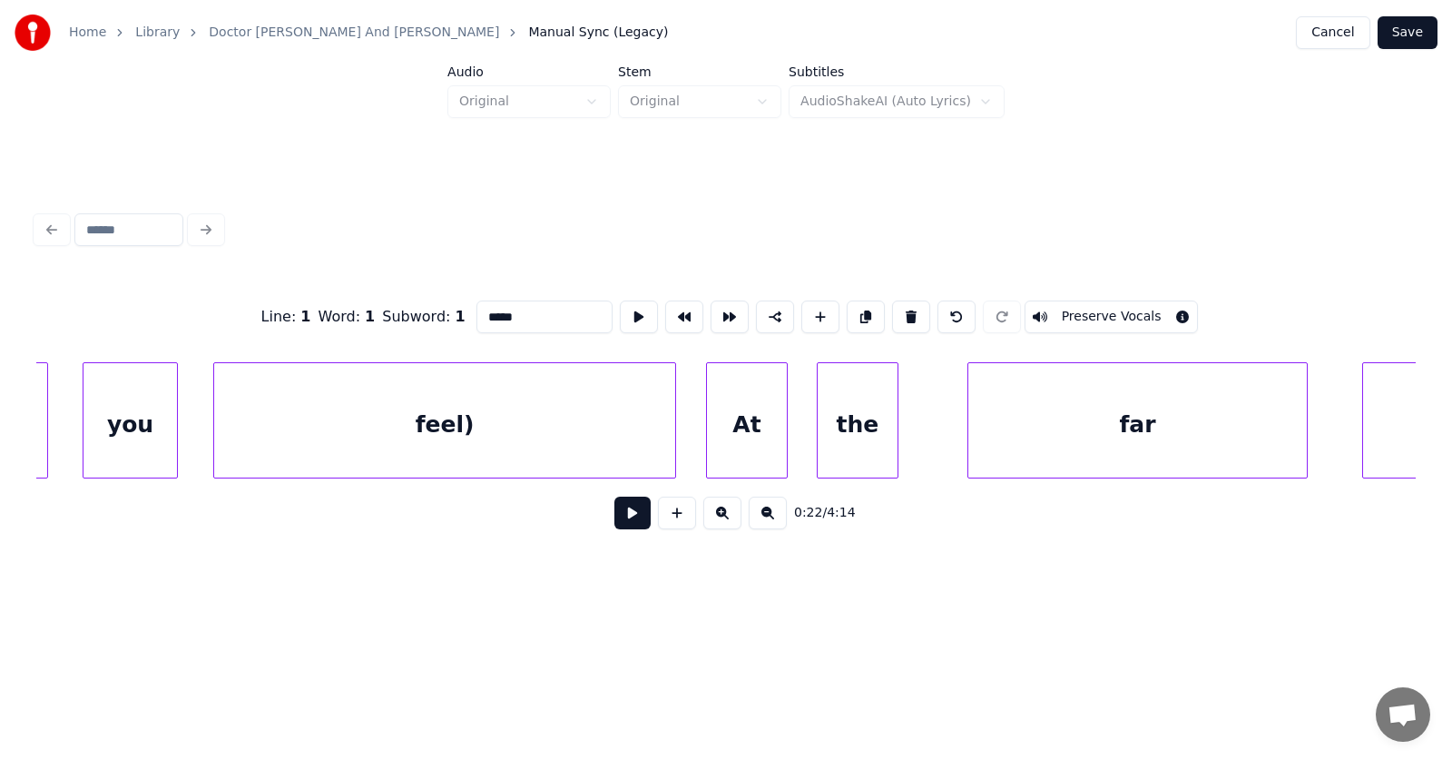
click at [367, 427] on div "feel)" at bounding box center [444, 424] width 461 height 123
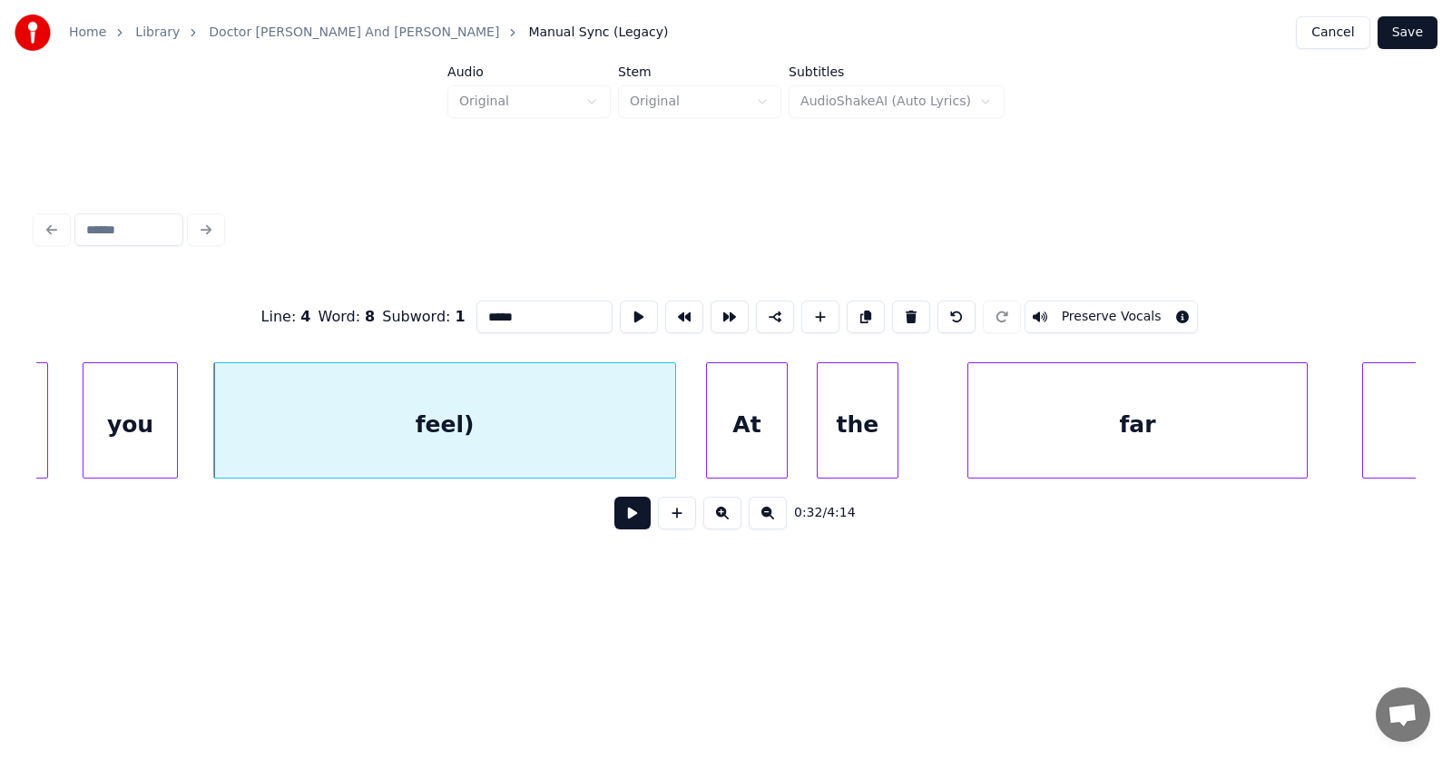
type input "*****"
click at [615, 513] on button at bounding box center [632, 512] width 36 height 33
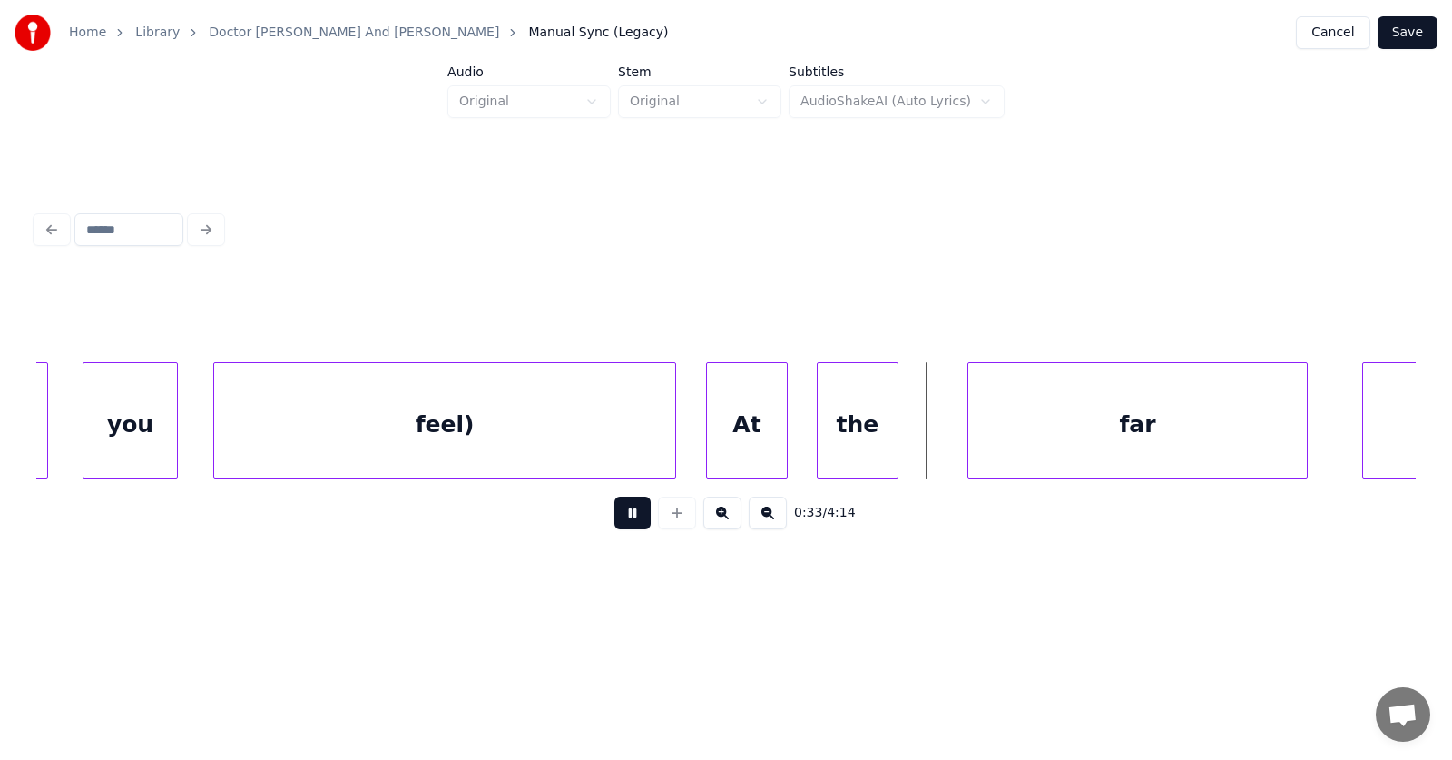
click at [615, 513] on button at bounding box center [632, 512] width 36 height 33
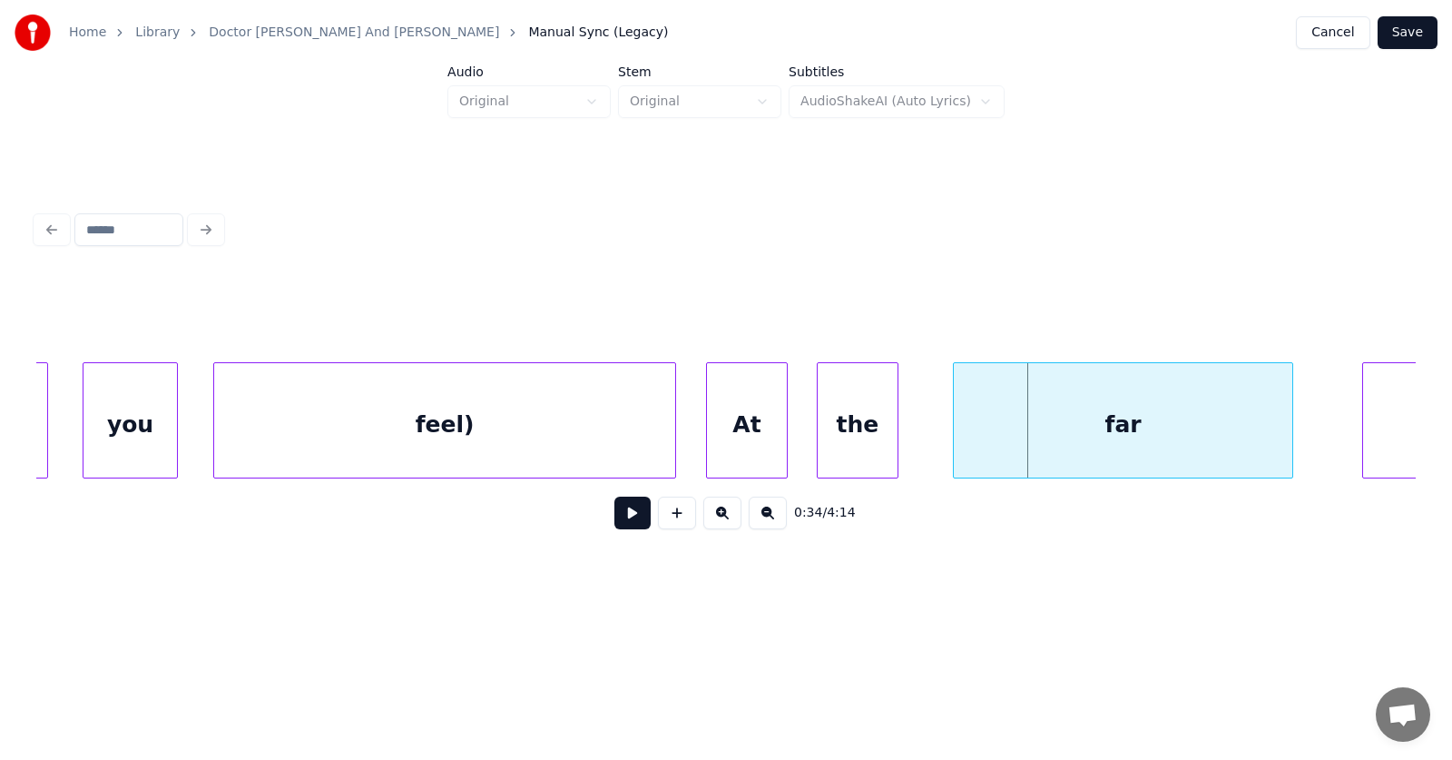
click at [1066, 428] on div "far" at bounding box center [1123, 424] width 339 height 123
click at [617, 510] on button at bounding box center [632, 512] width 36 height 33
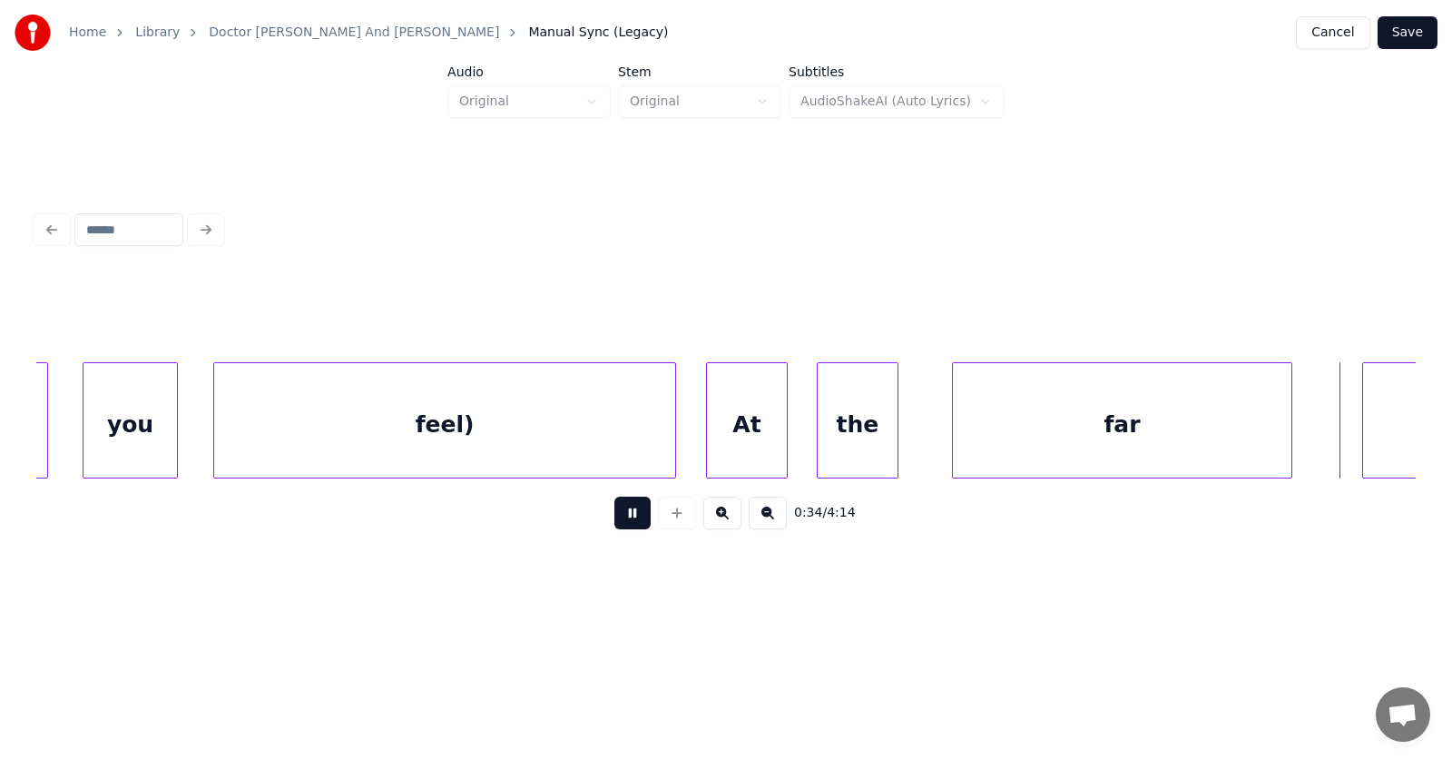
scroll to position [0, 23627]
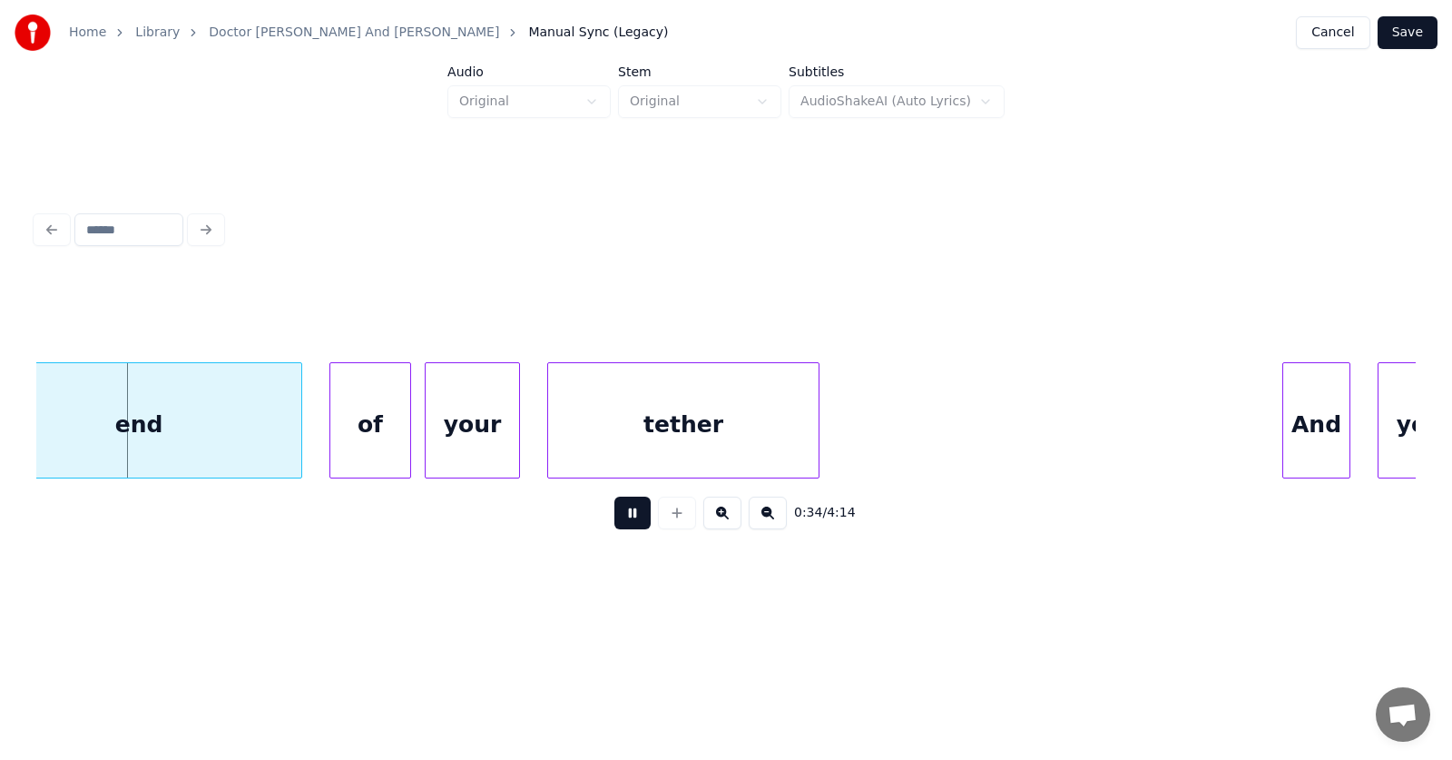
click at [617, 510] on button at bounding box center [632, 512] width 36 height 33
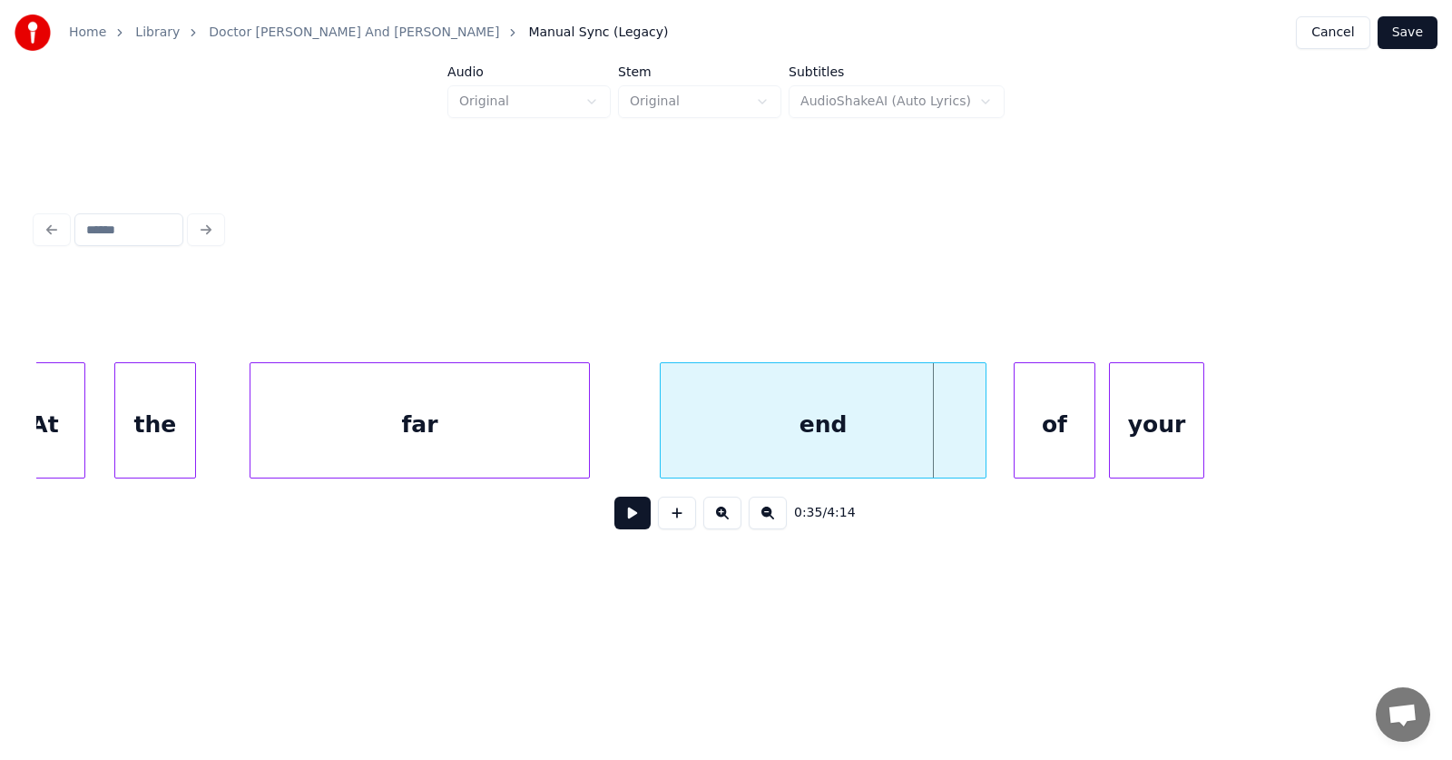
scroll to position [0, 22708]
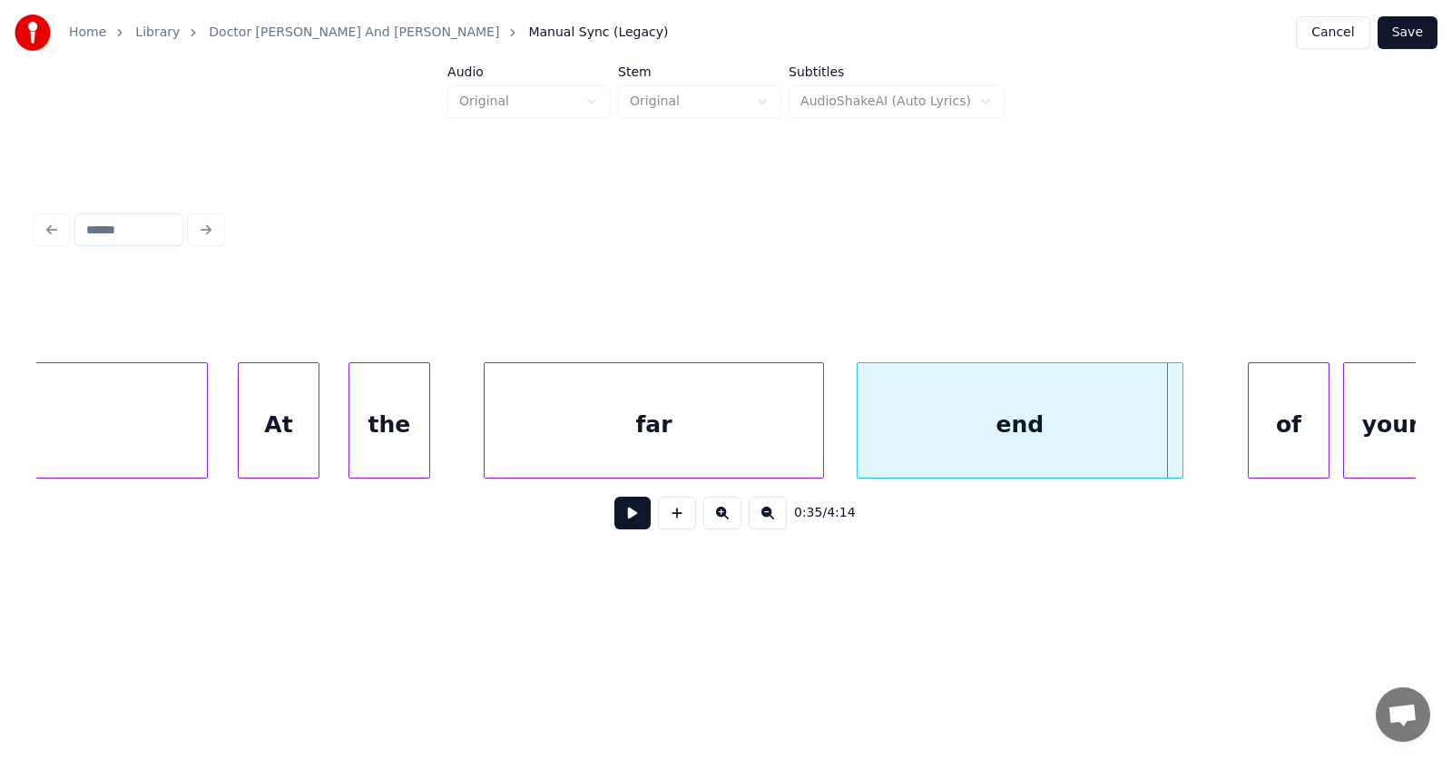
click at [899, 414] on div "end" at bounding box center [1020, 424] width 325 height 123
click at [1228, 415] on div "of" at bounding box center [1255, 424] width 80 height 123
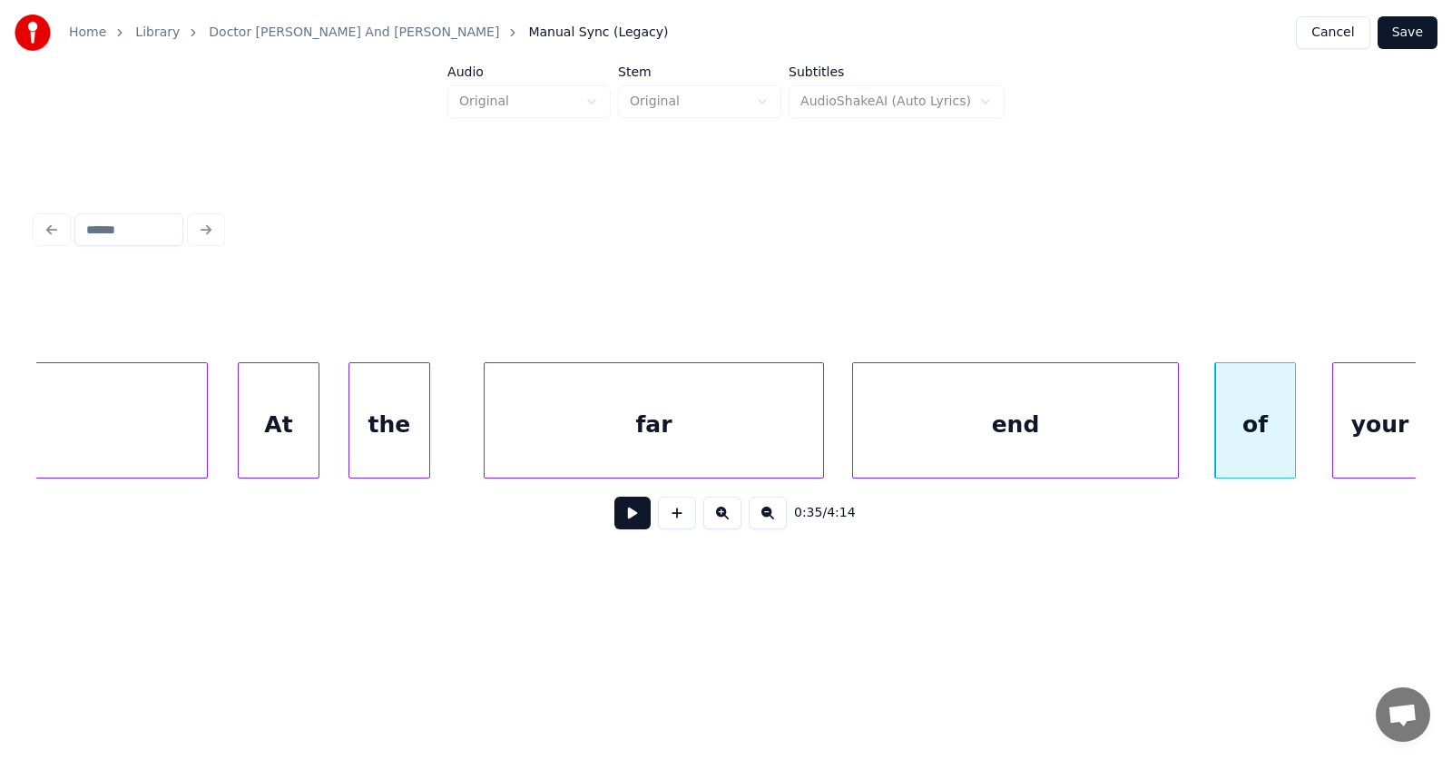
scroll to position [0, 22727]
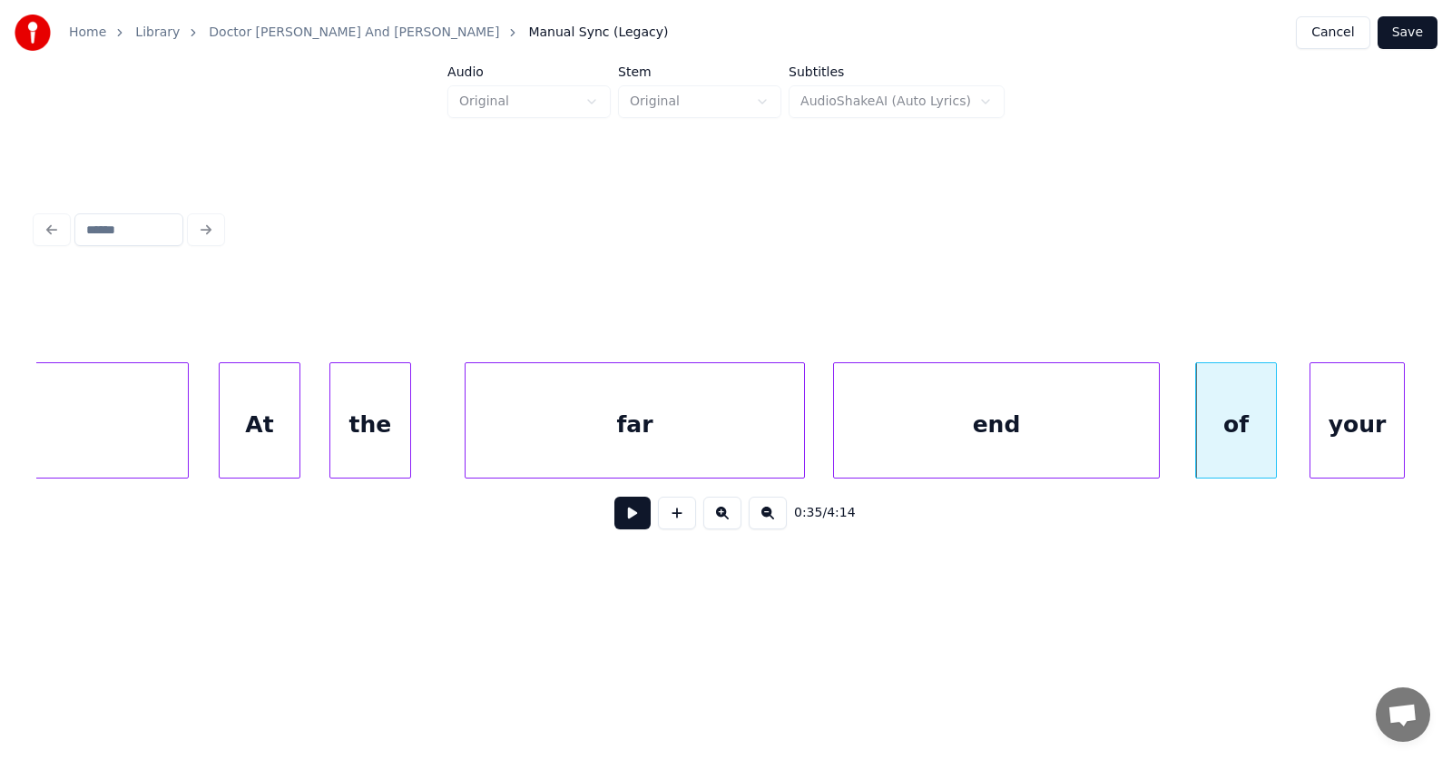
click at [1337, 402] on div "your" at bounding box center [1357, 424] width 93 height 123
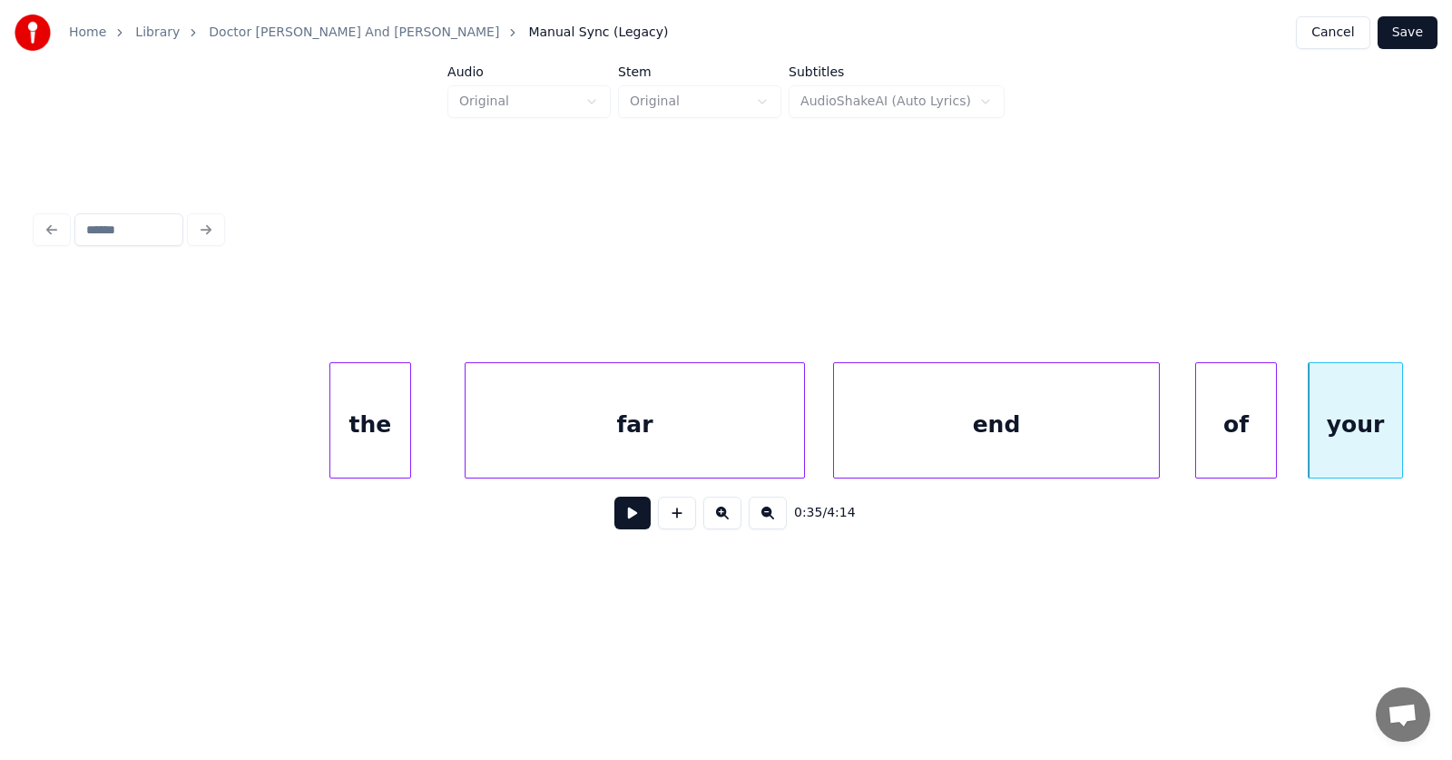
scroll to position [0, 23934]
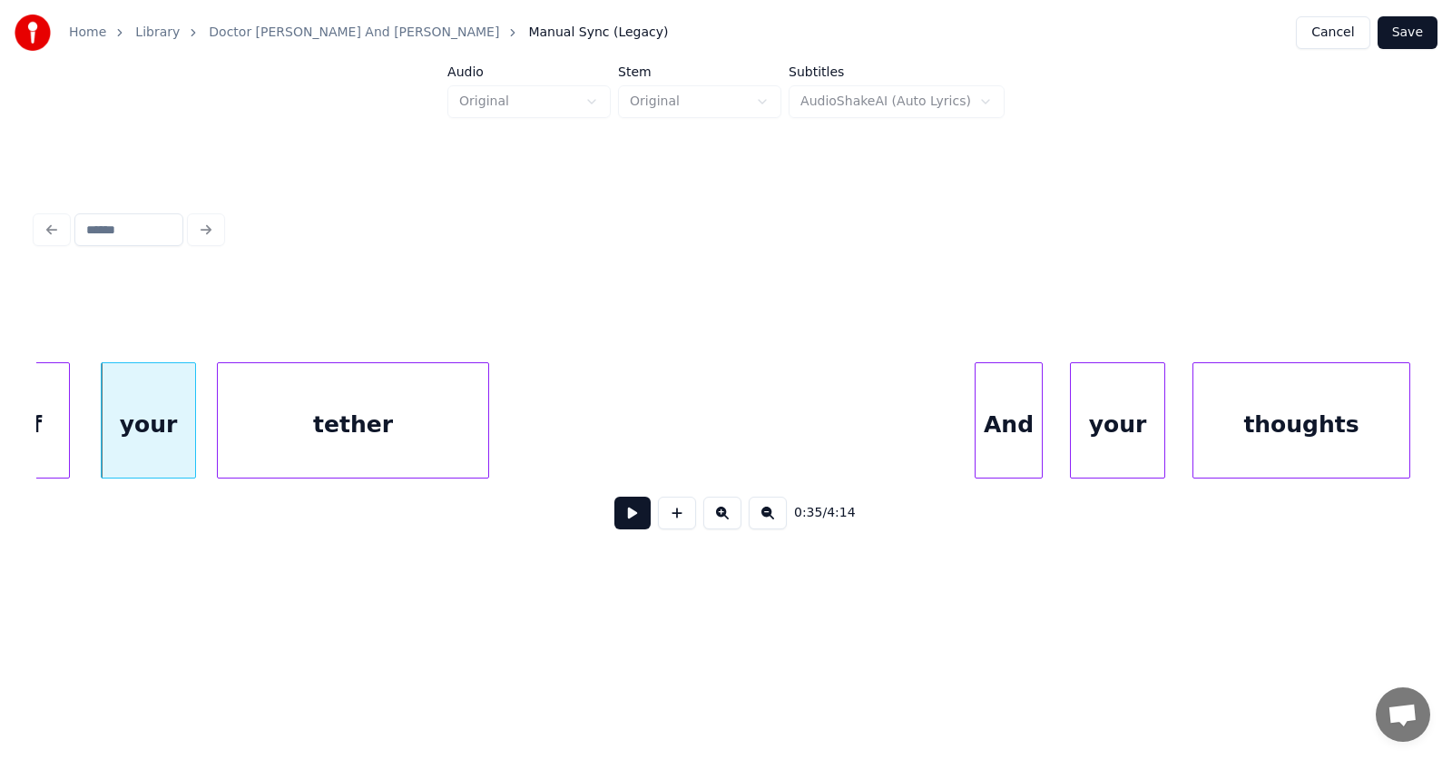
click at [318, 441] on div "tether" at bounding box center [353, 424] width 270 height 123
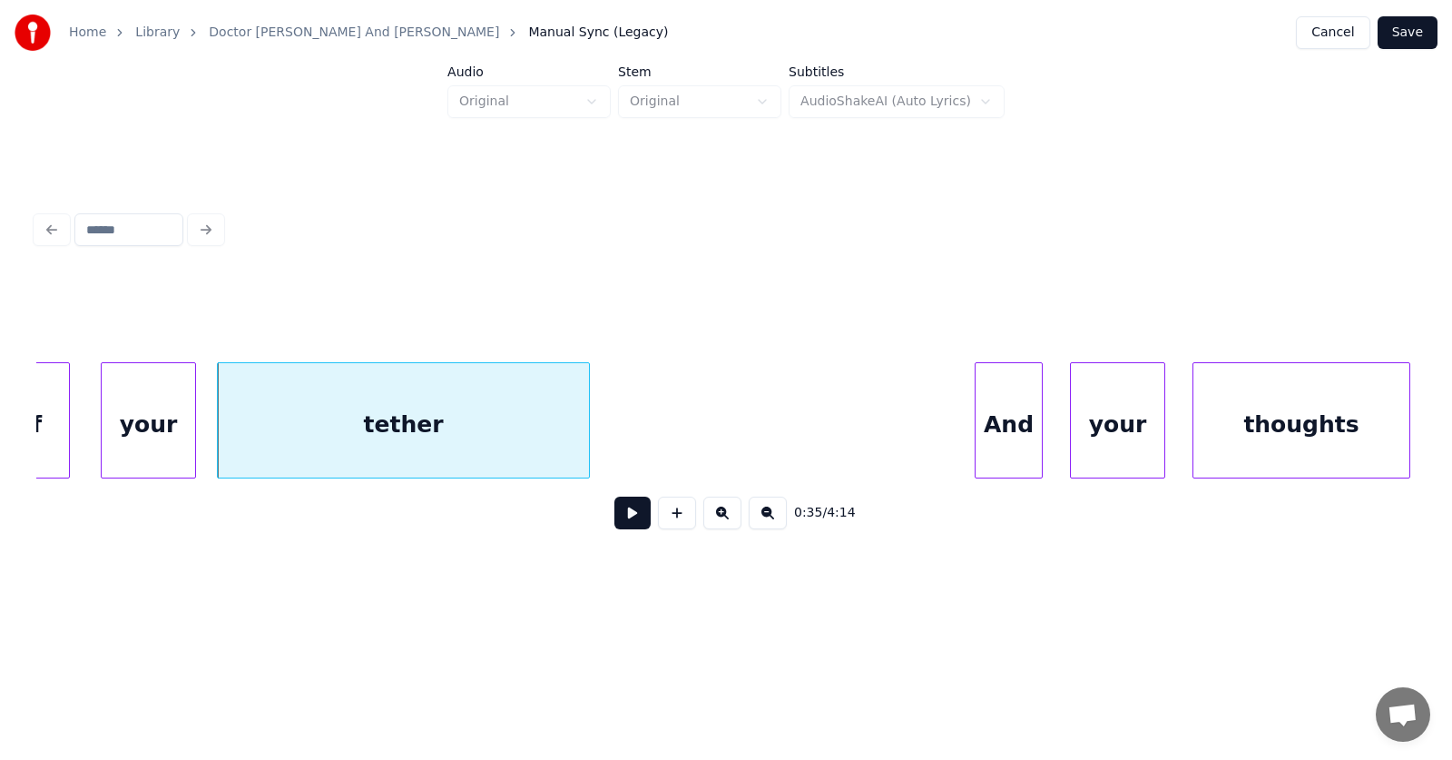
click at [589, 426] on div at bounding box center [586, 420] width 5 height 114
click at [476, 421] on div "tether" at bounding box center [404, 424] width 372 height 123
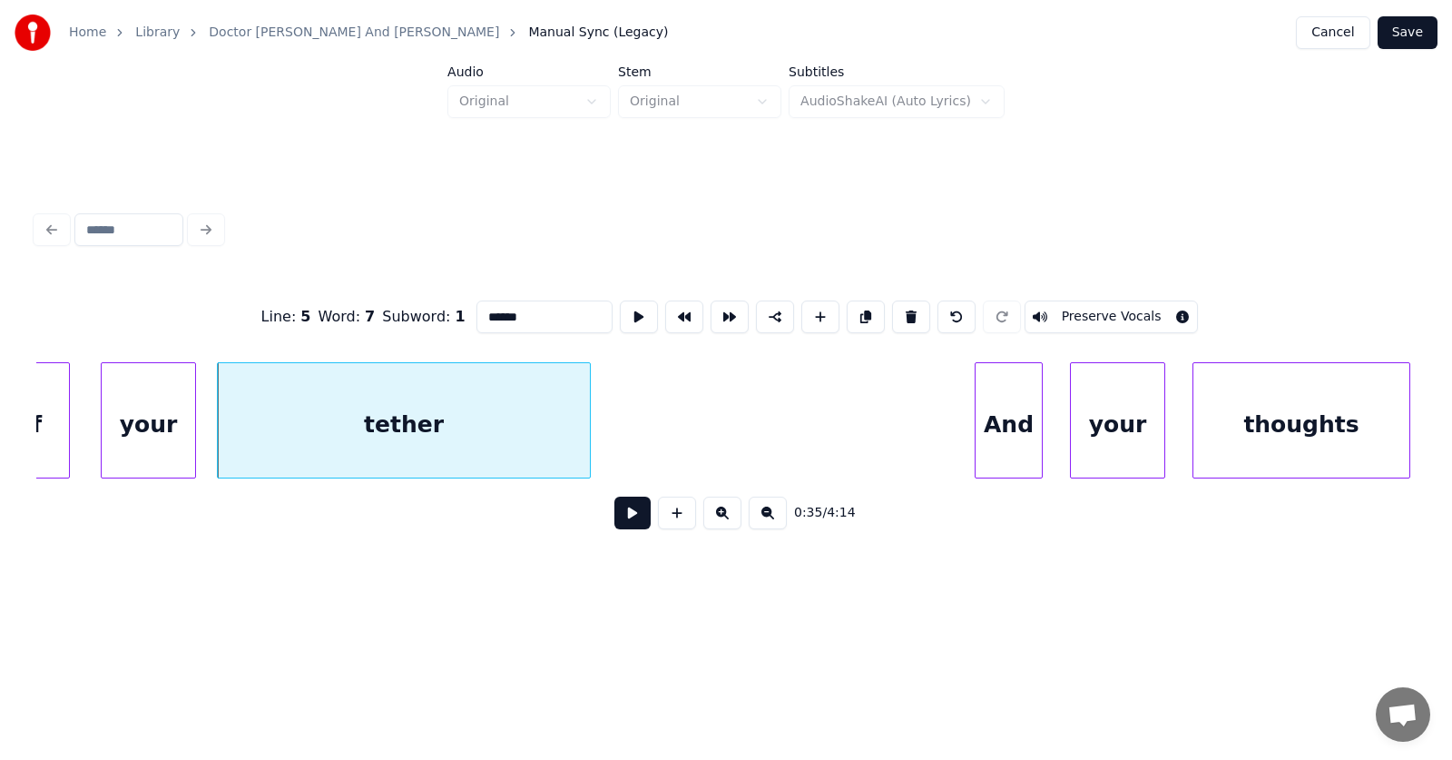
click at [634, 514] on button at bounding box center [632, 512] width 36 height 33
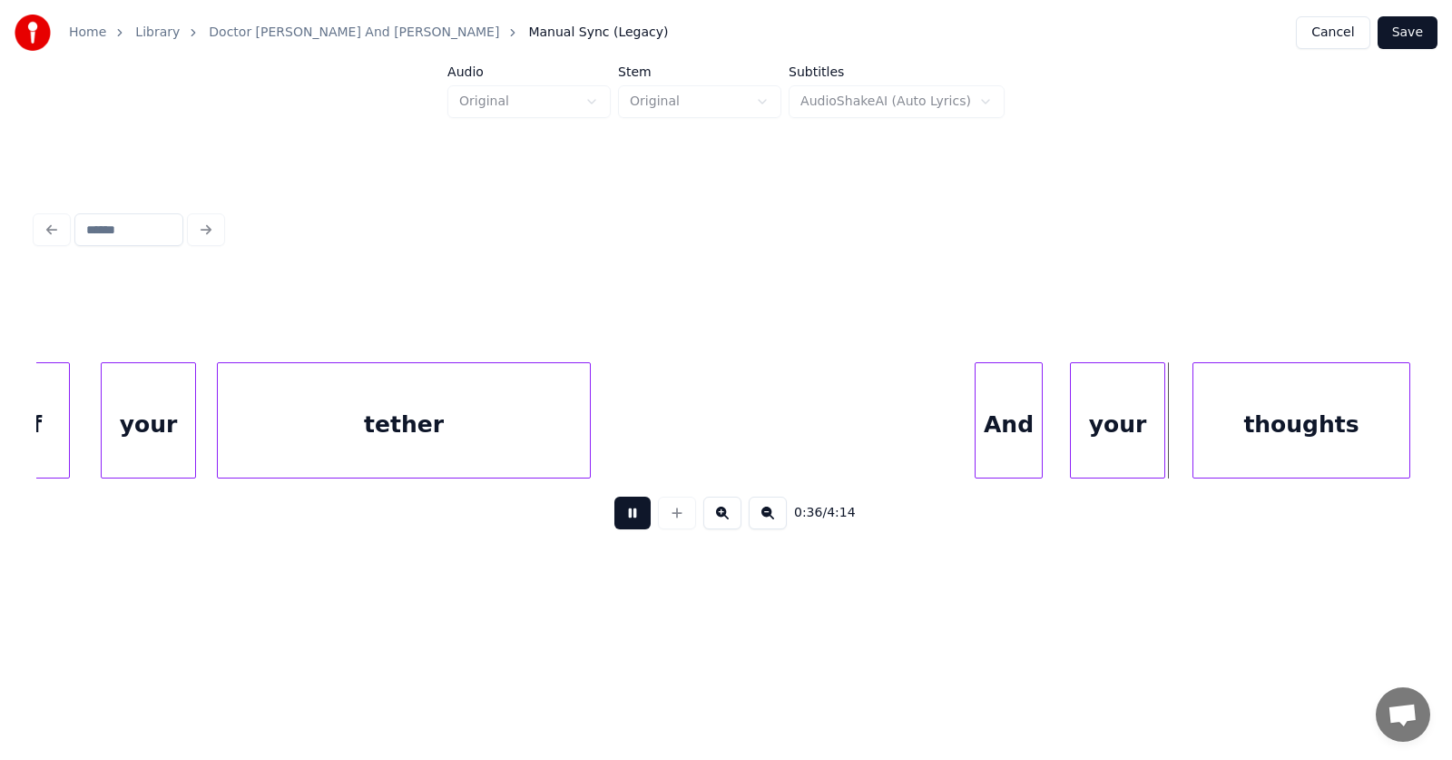
click at [634, 515] on button at bounding box center [632, 512] width 36 height 33
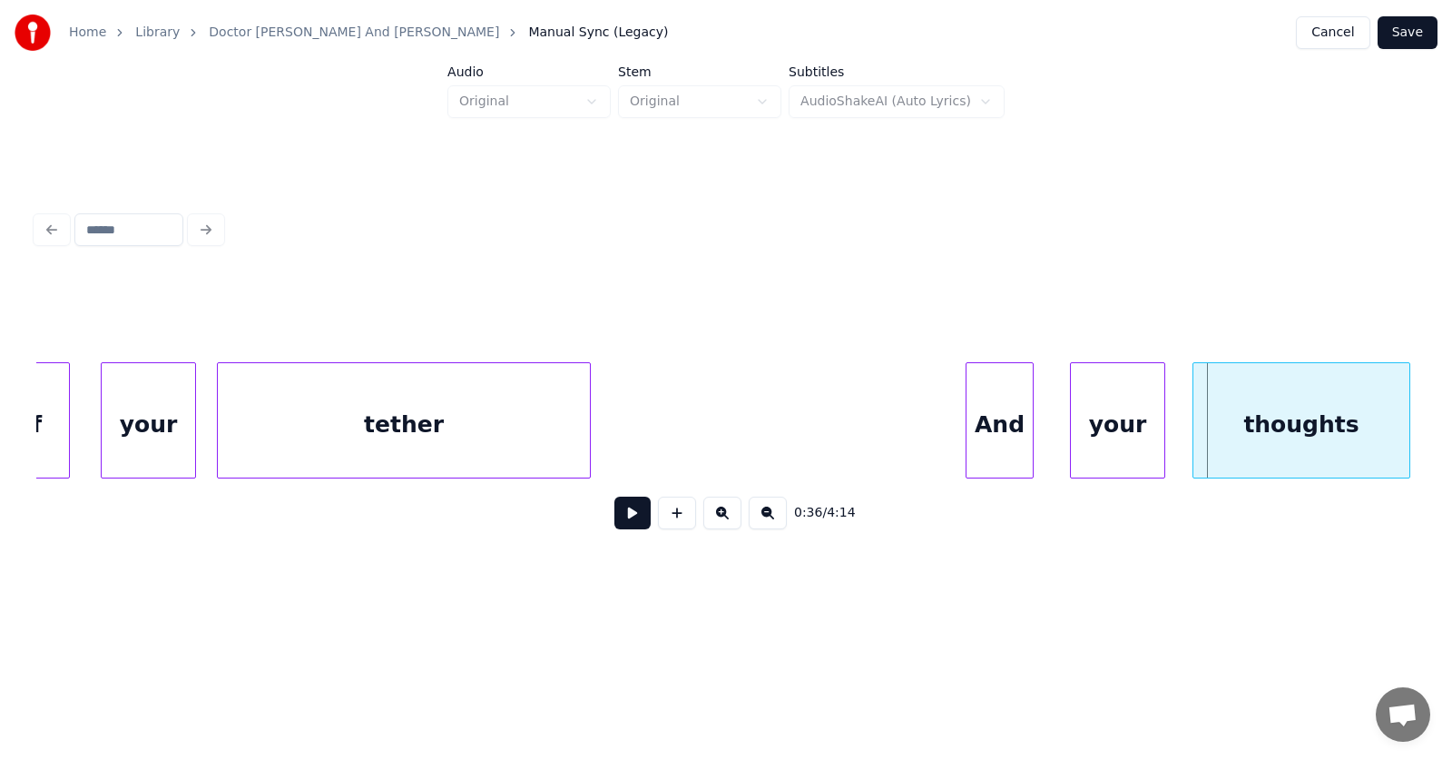
click at [993, 425] on div "And" at bounding box center [1000, 424] width 66 height 123
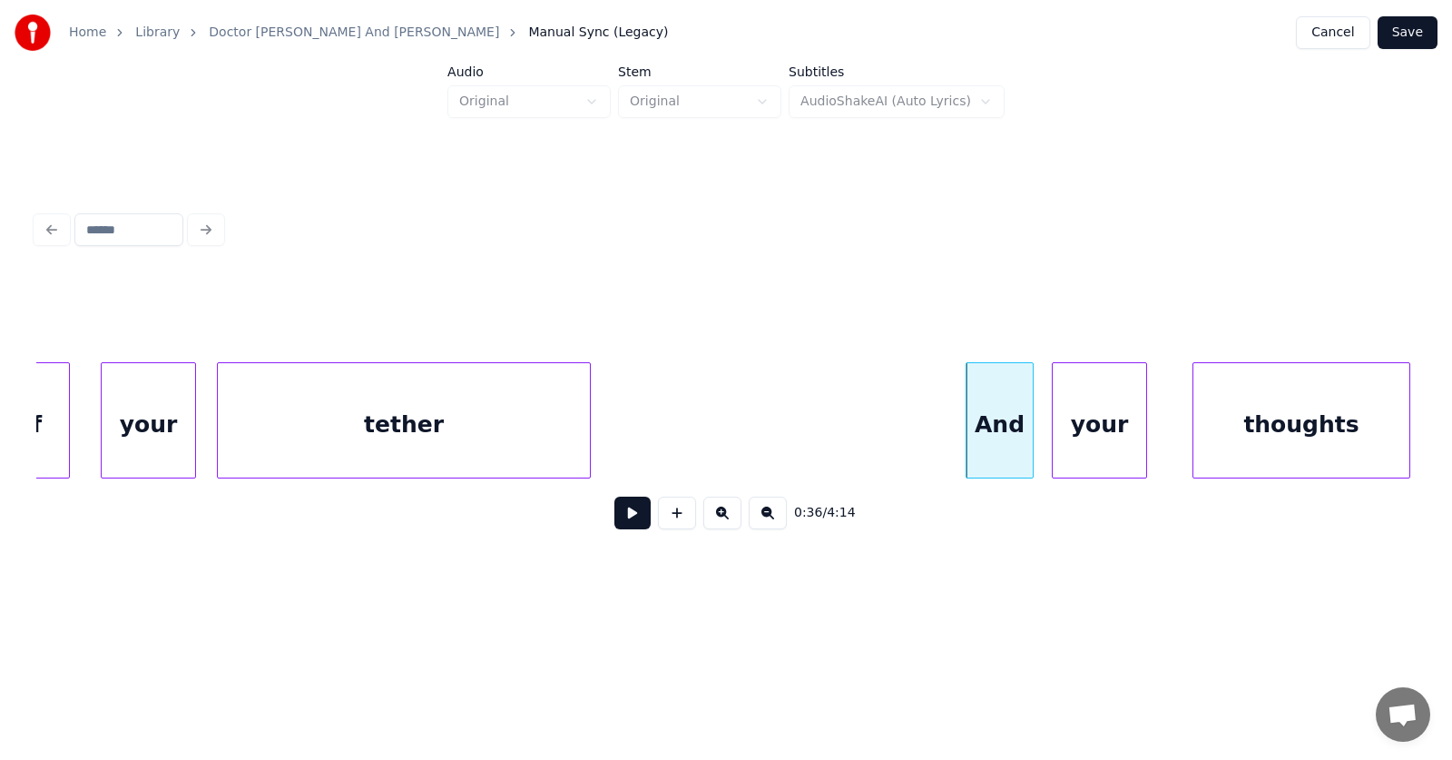
click at [1080, 433] on div "your" at bounding box center [1099, 424] width 93 height 123
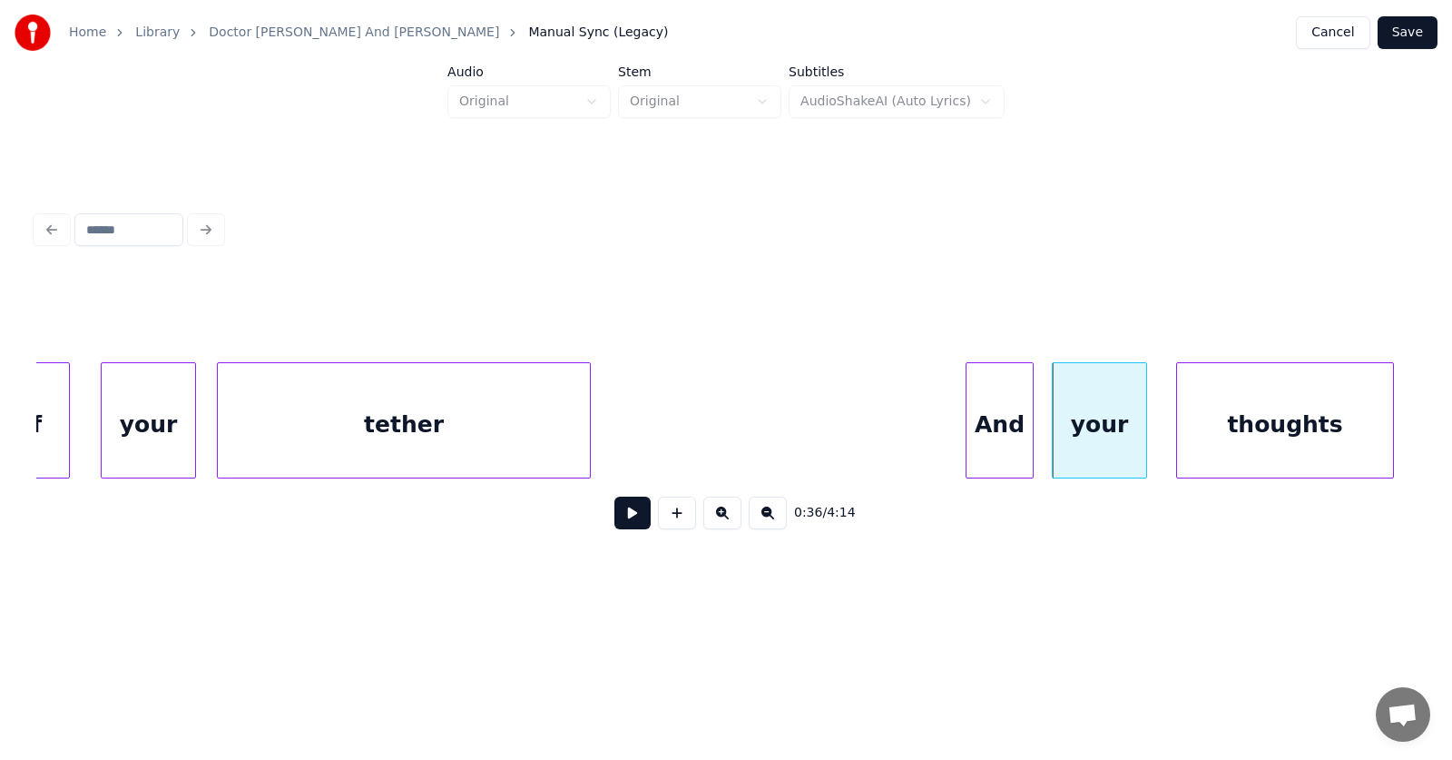
click at [1213, 425] on div "thoughts" at bounding box center [1285, 424] width 216 height 123
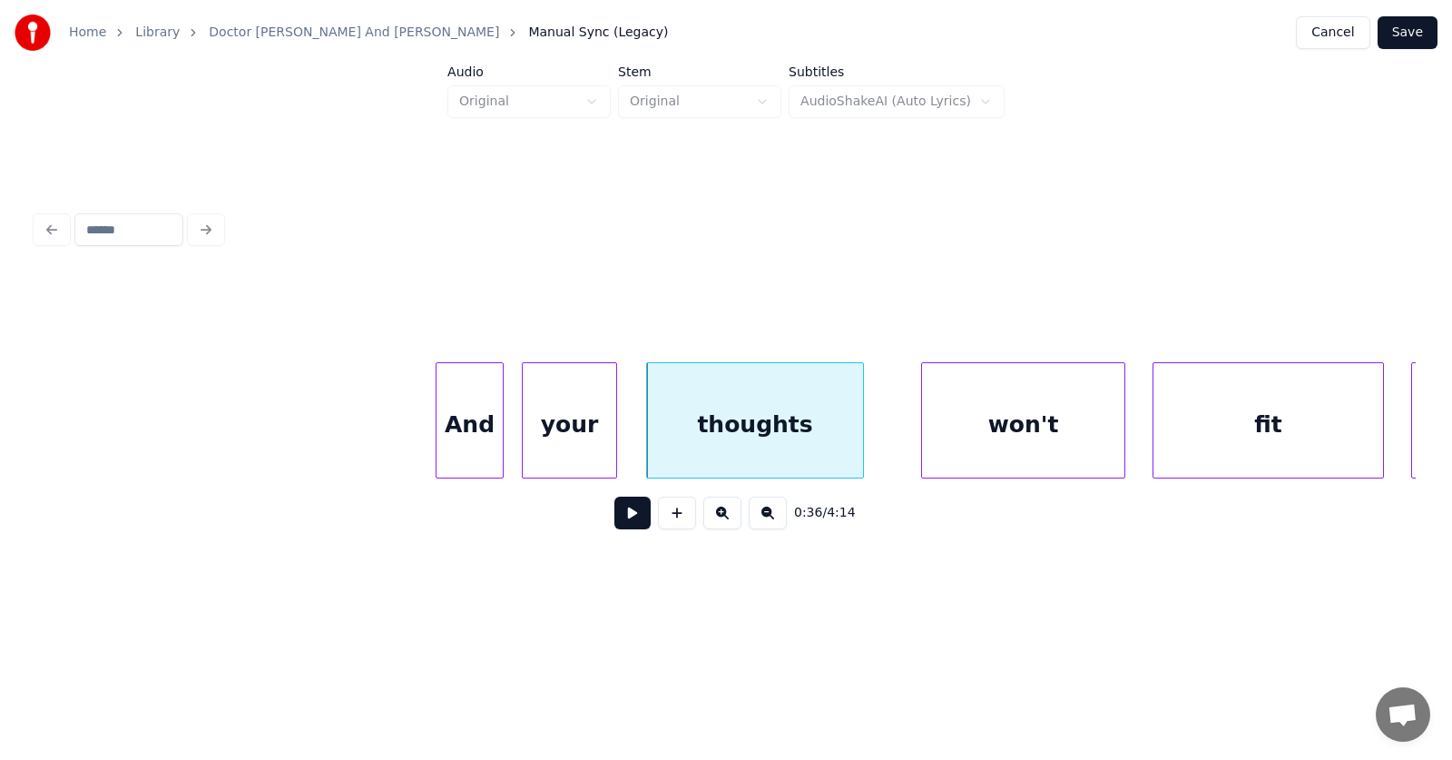
scroll to position [0, 24581]
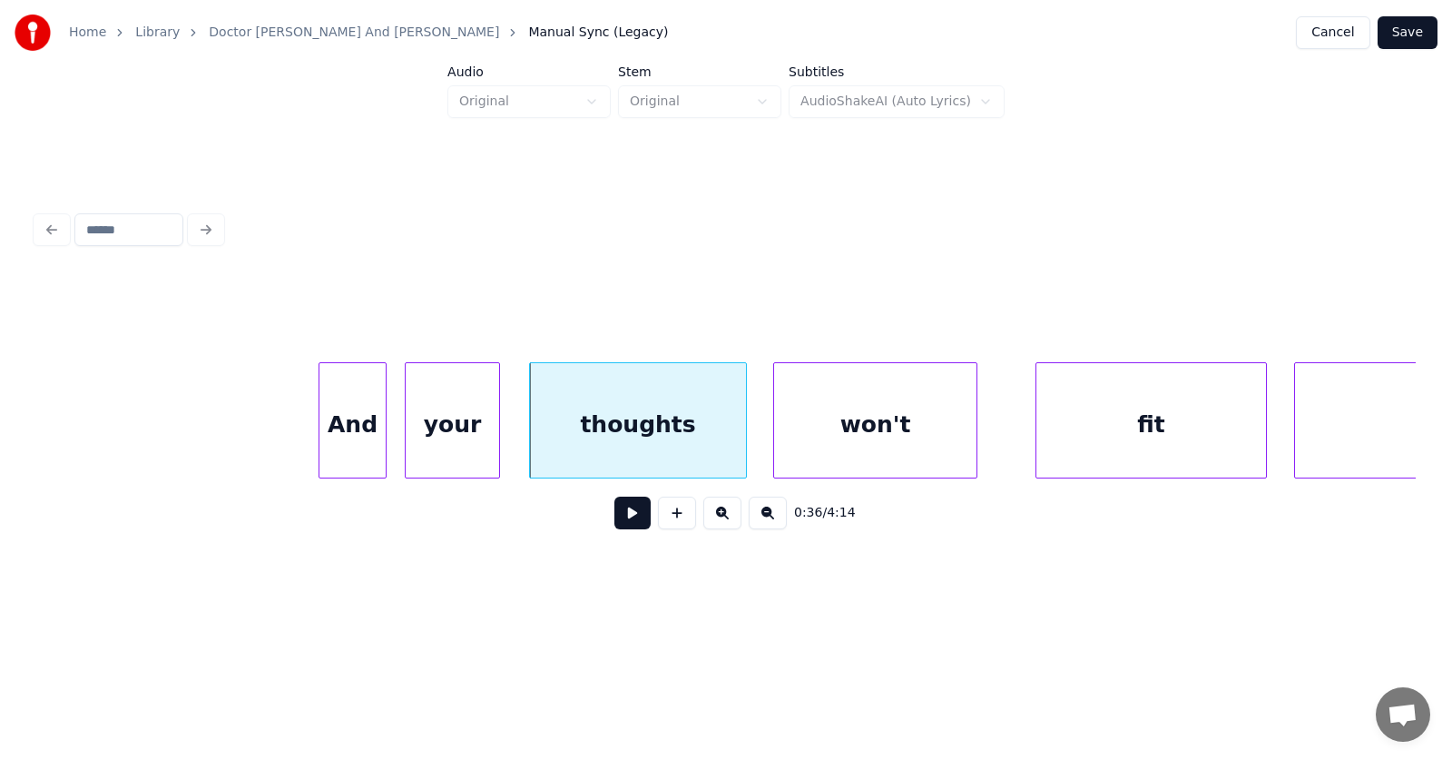
click at [874, 429] on div "won't" at bounding box center [875, 424] width 202 height 123
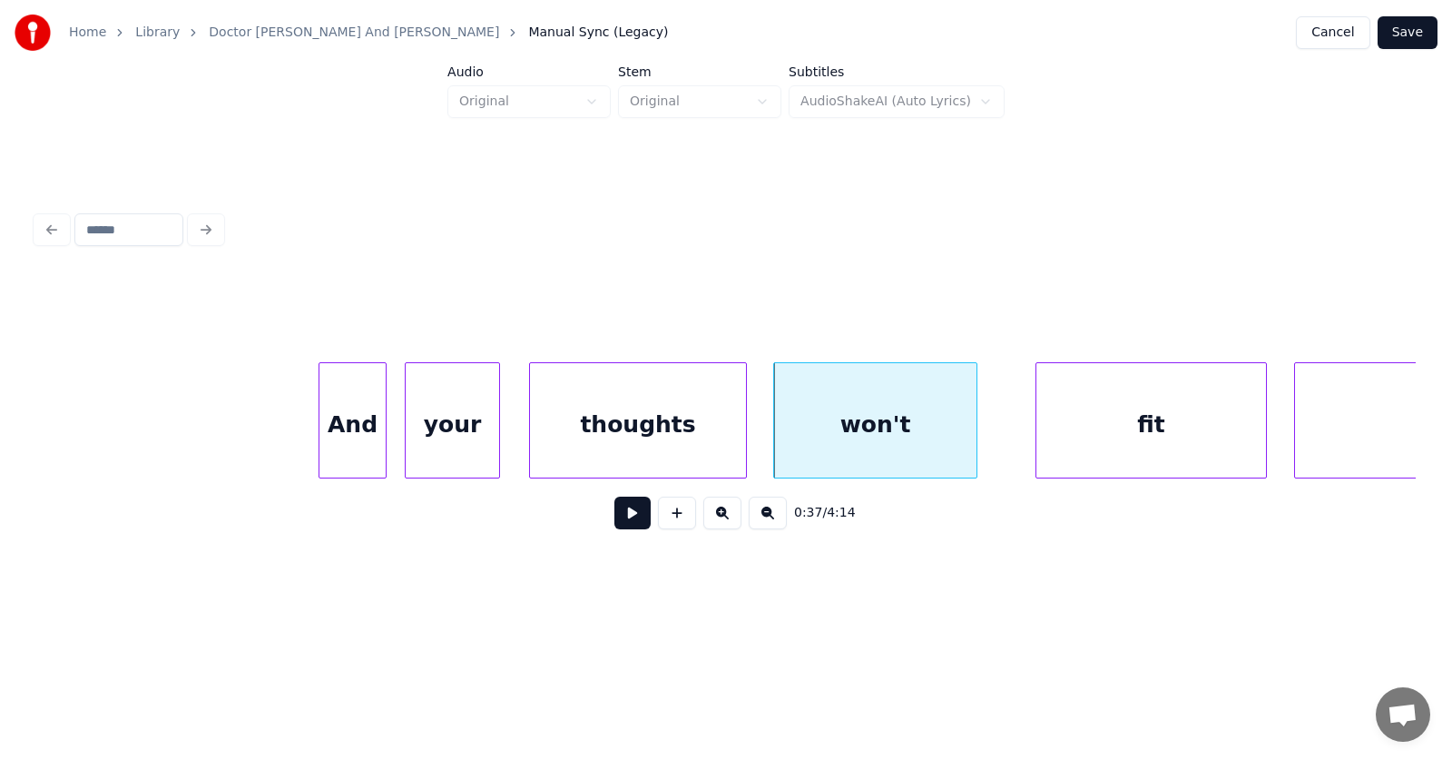
click at [333, 422] on div "And" at bounding box center [352, 424] width 66 height 123
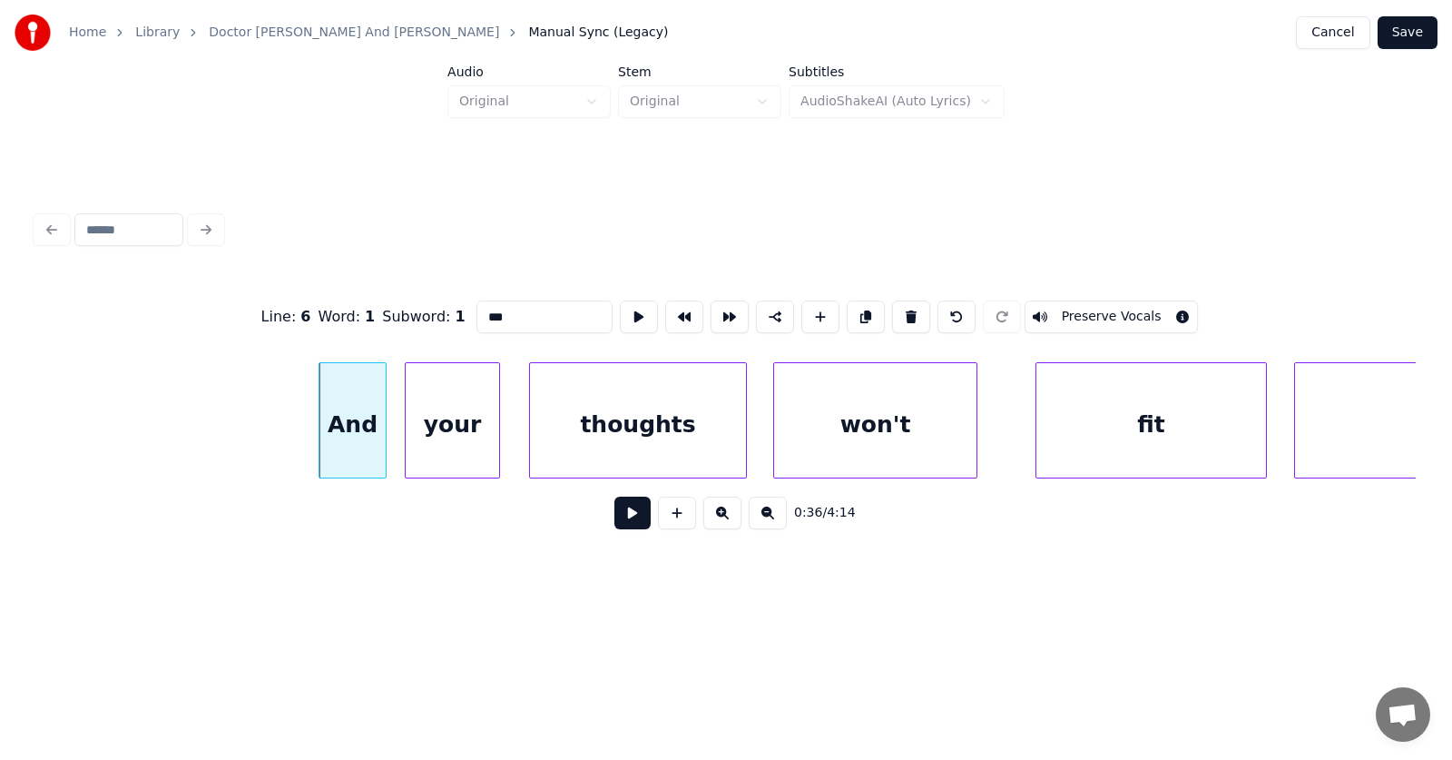
click at [614, 517] on button at bounding box center [632, 512] width 36 height 33
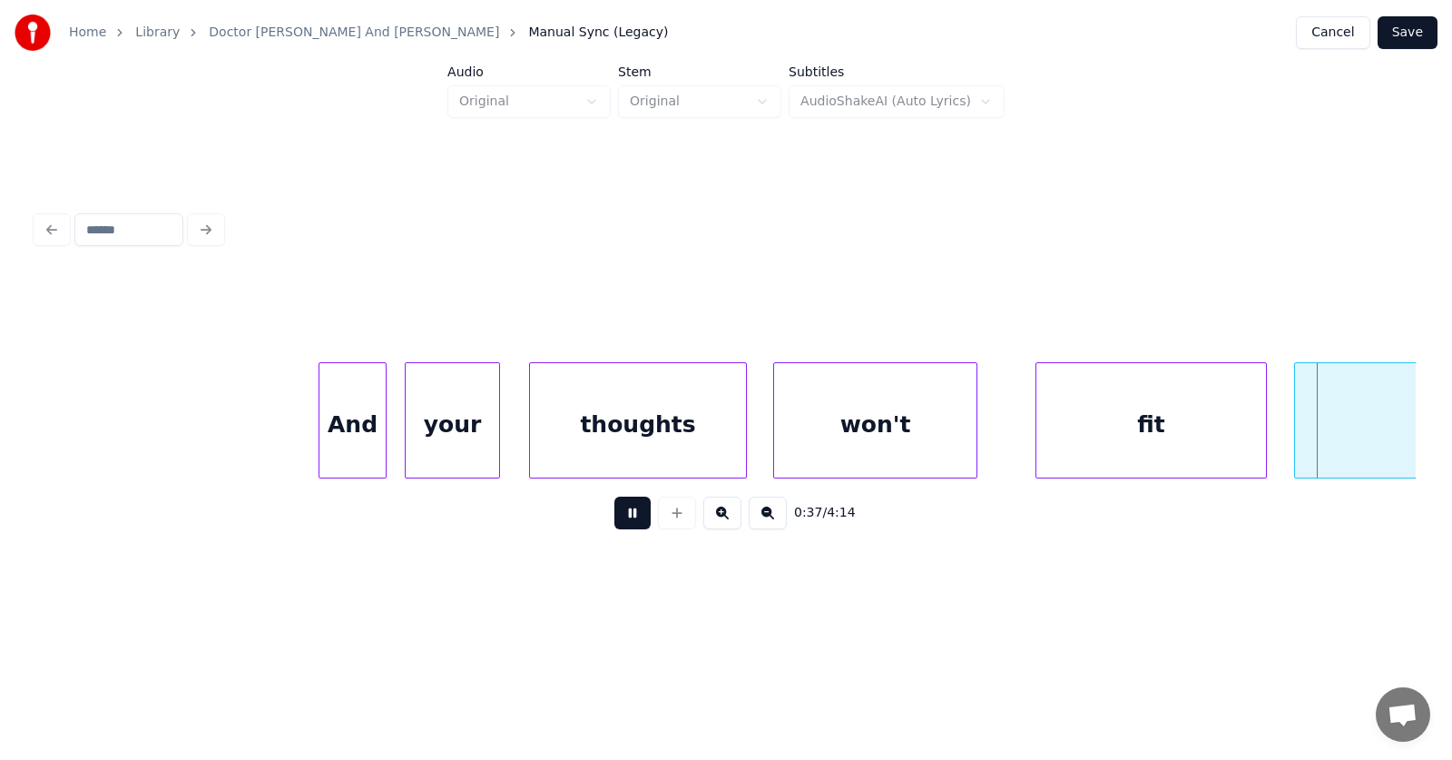
click at [615, 517] on button at bounding box center [632, 512] width 36 height 33
click at [1108, 437] on div "fit" at bounding box center [1137, 424] width 230 height 123
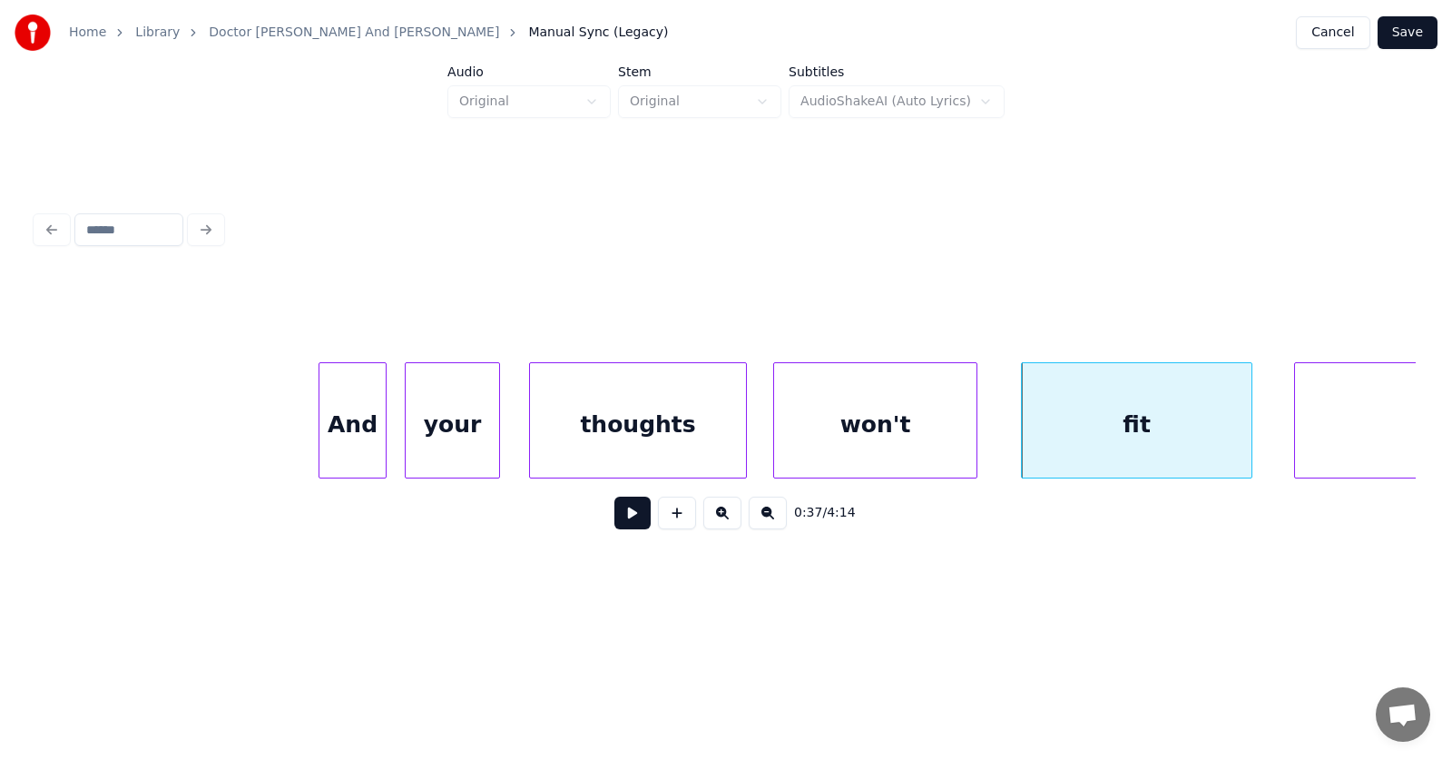
scroll to position [0, 25055]
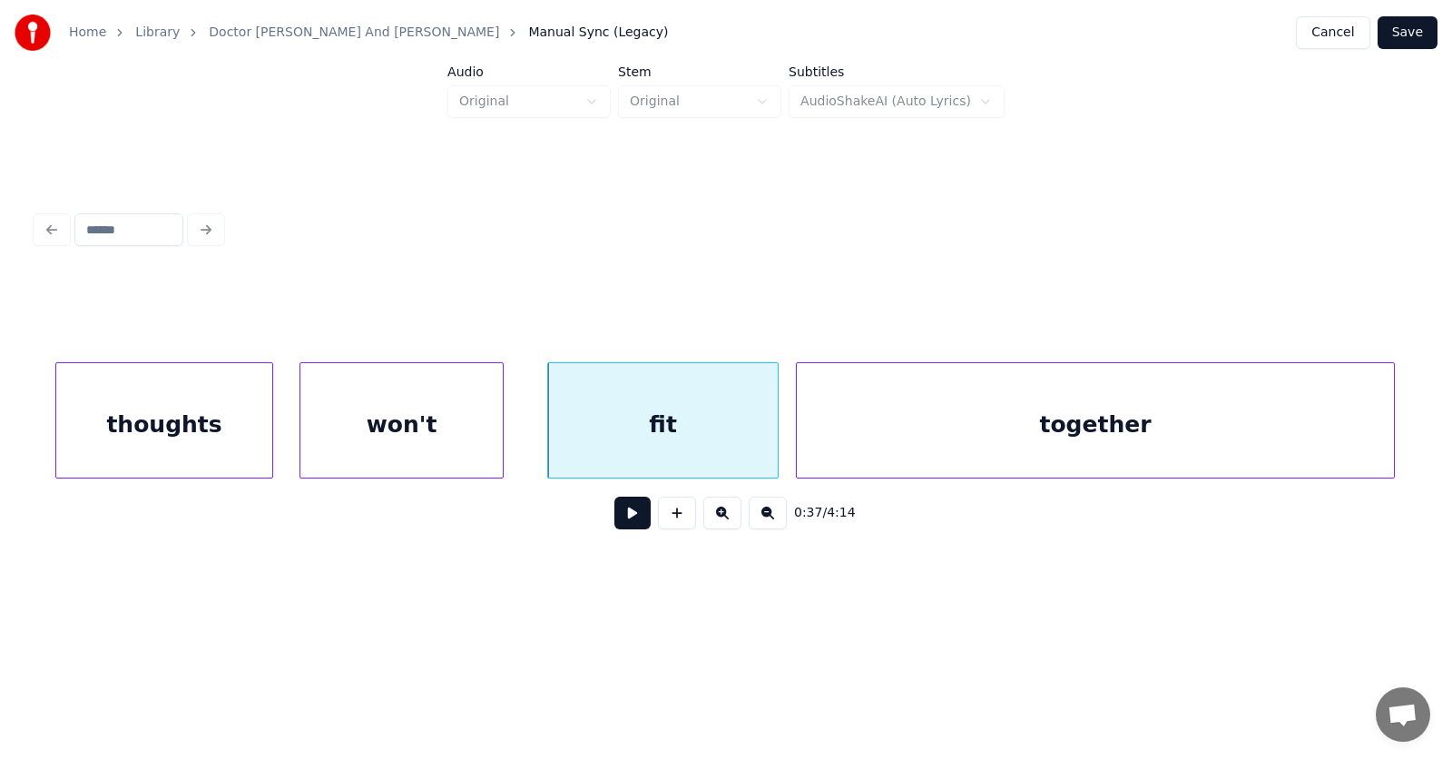
click at [1321, 432] on div "together" at bounding box center [1095, 424] width 597 height 123
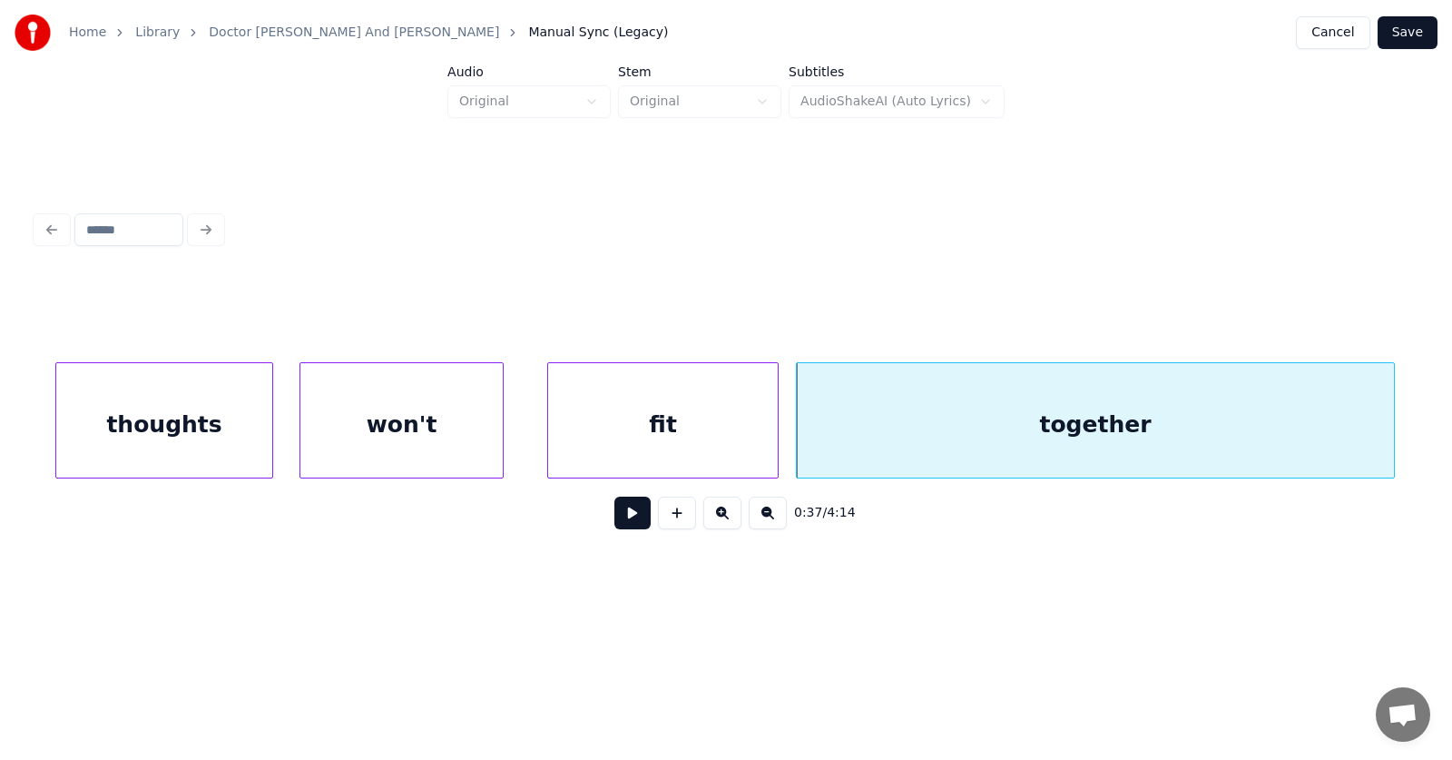
click at [636, 514] on button at bounding box center [632, 512] width 36 height 33
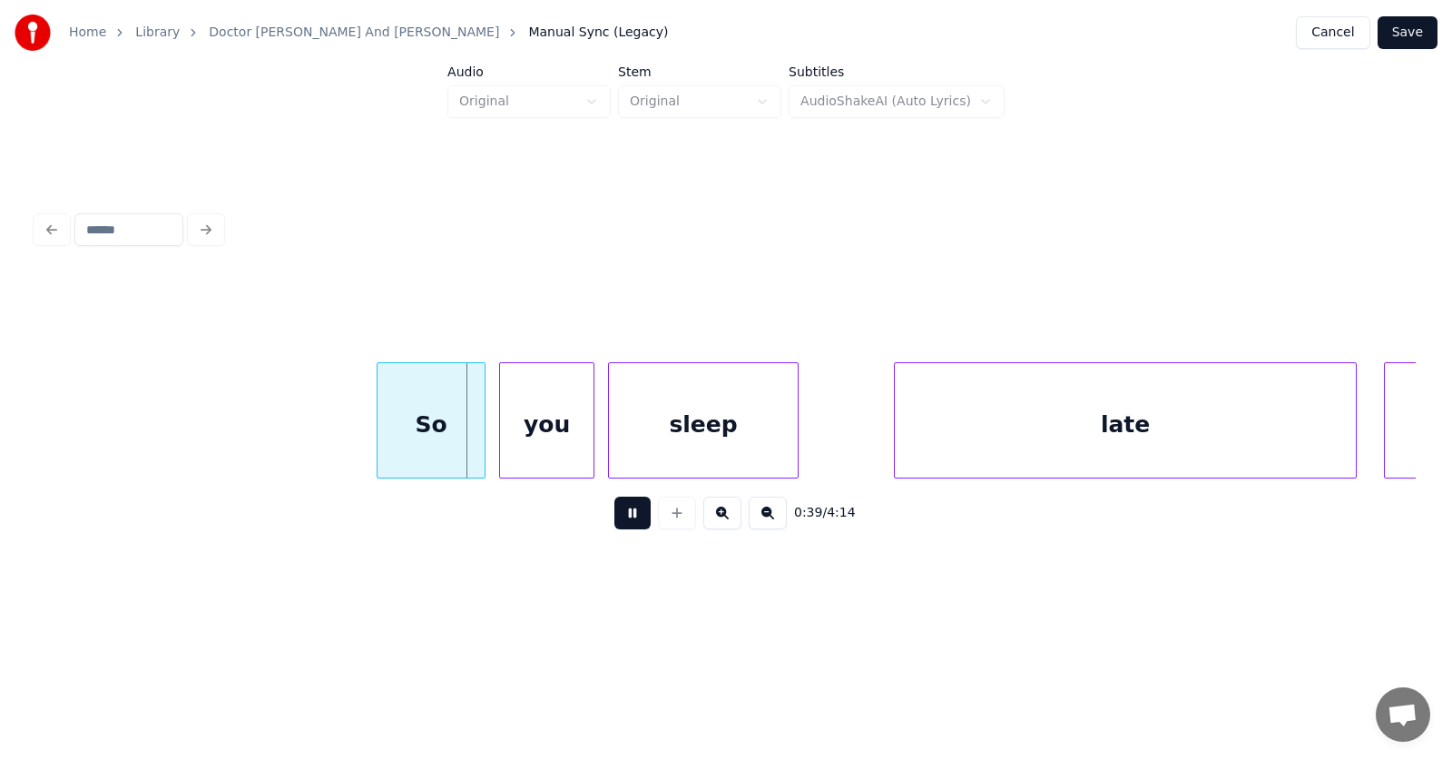
click at [628, 514] on button at bounding box center [632, 512] width 36 height 33
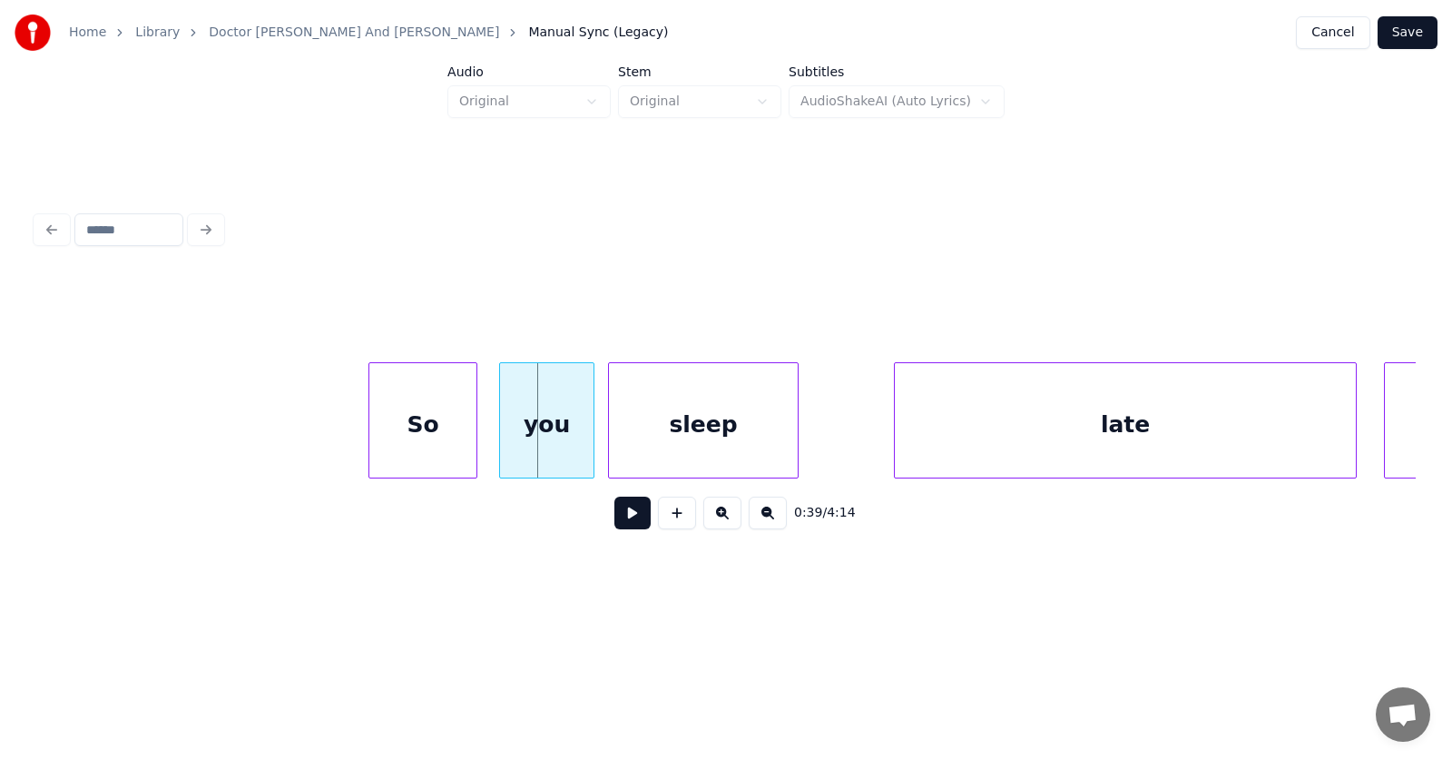
click at [438, 428] on div "So" at bounding box center [422, 424] width 107 height 123
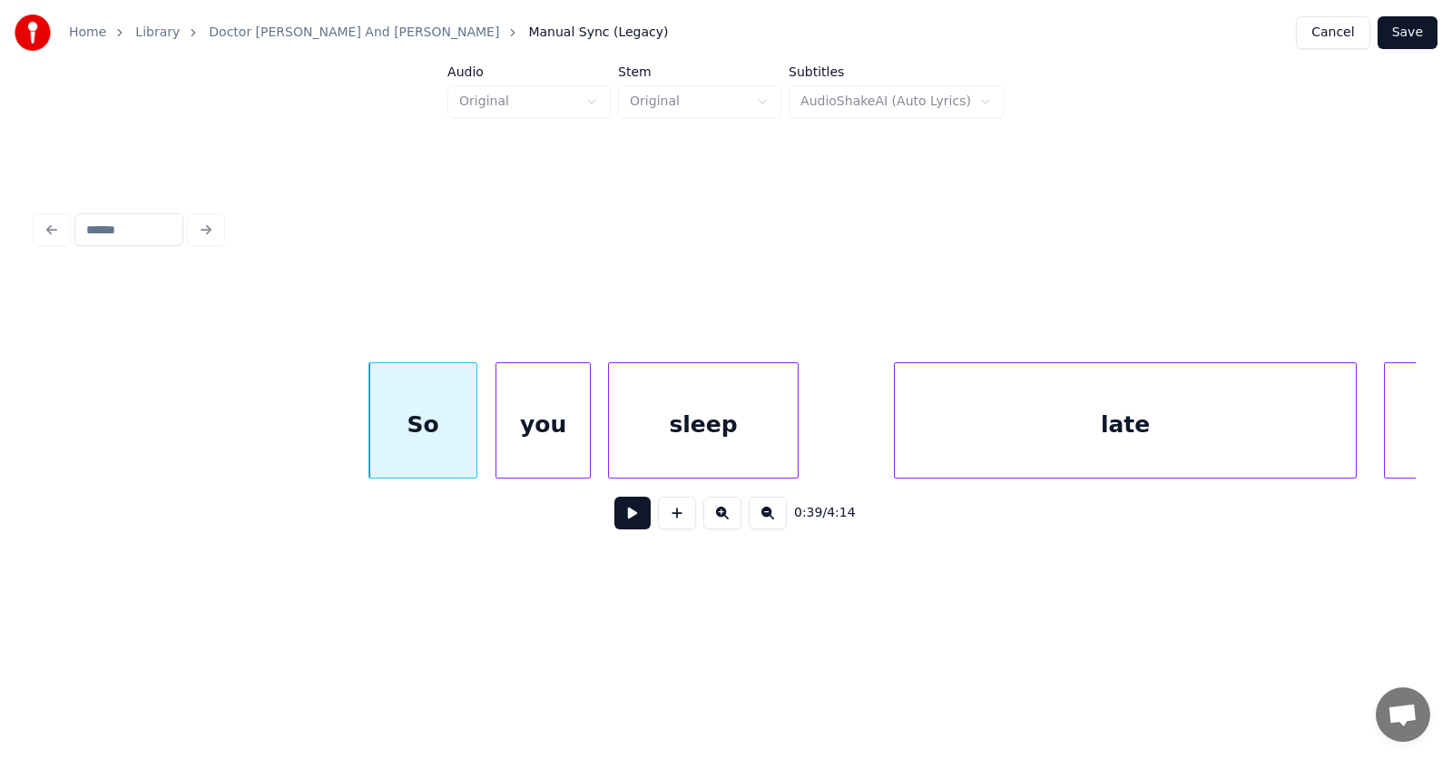
click at [541, 432] on div "you" at bounding box center [542, 424] width 93 height 123
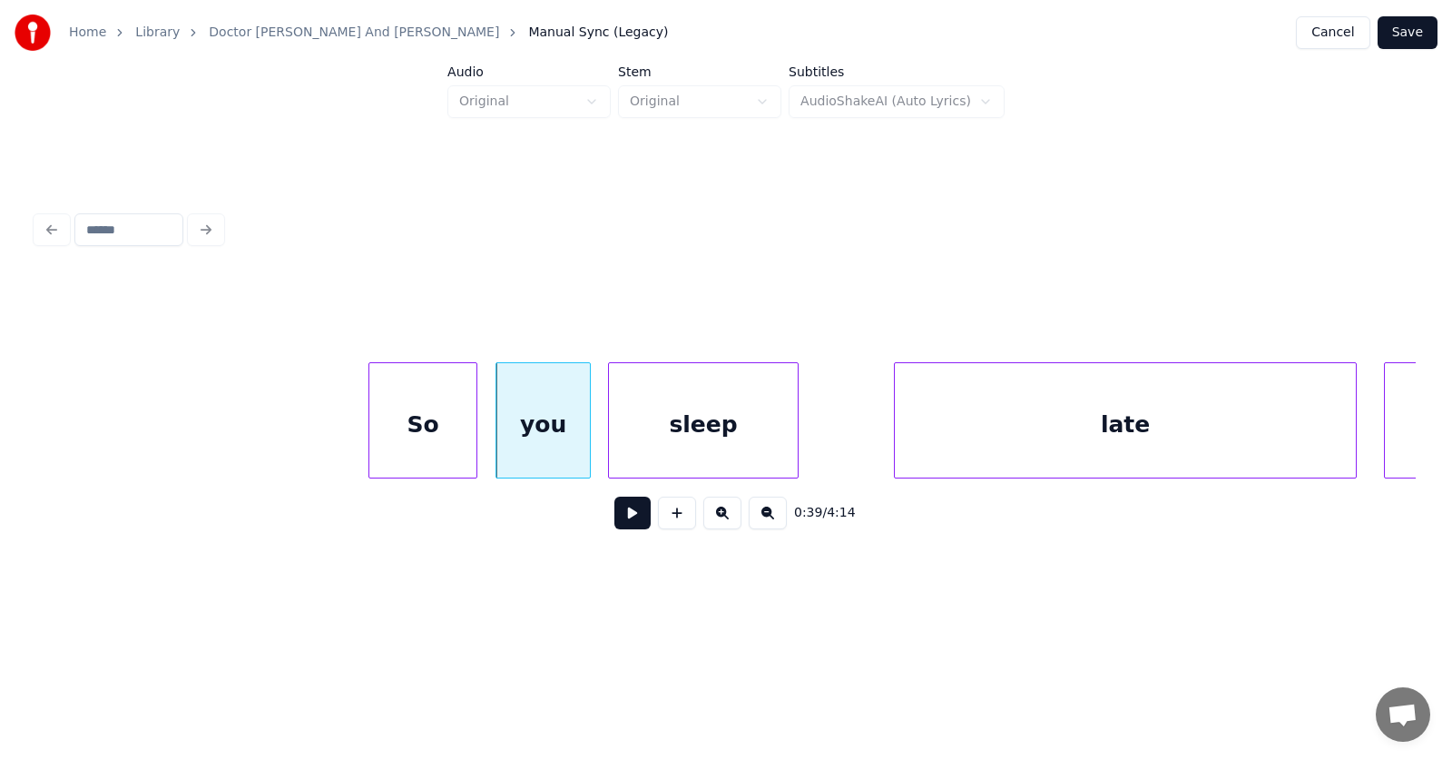
click at [639, 428] on div "sleep" at bounding box center [703, 424] width 189 height 123
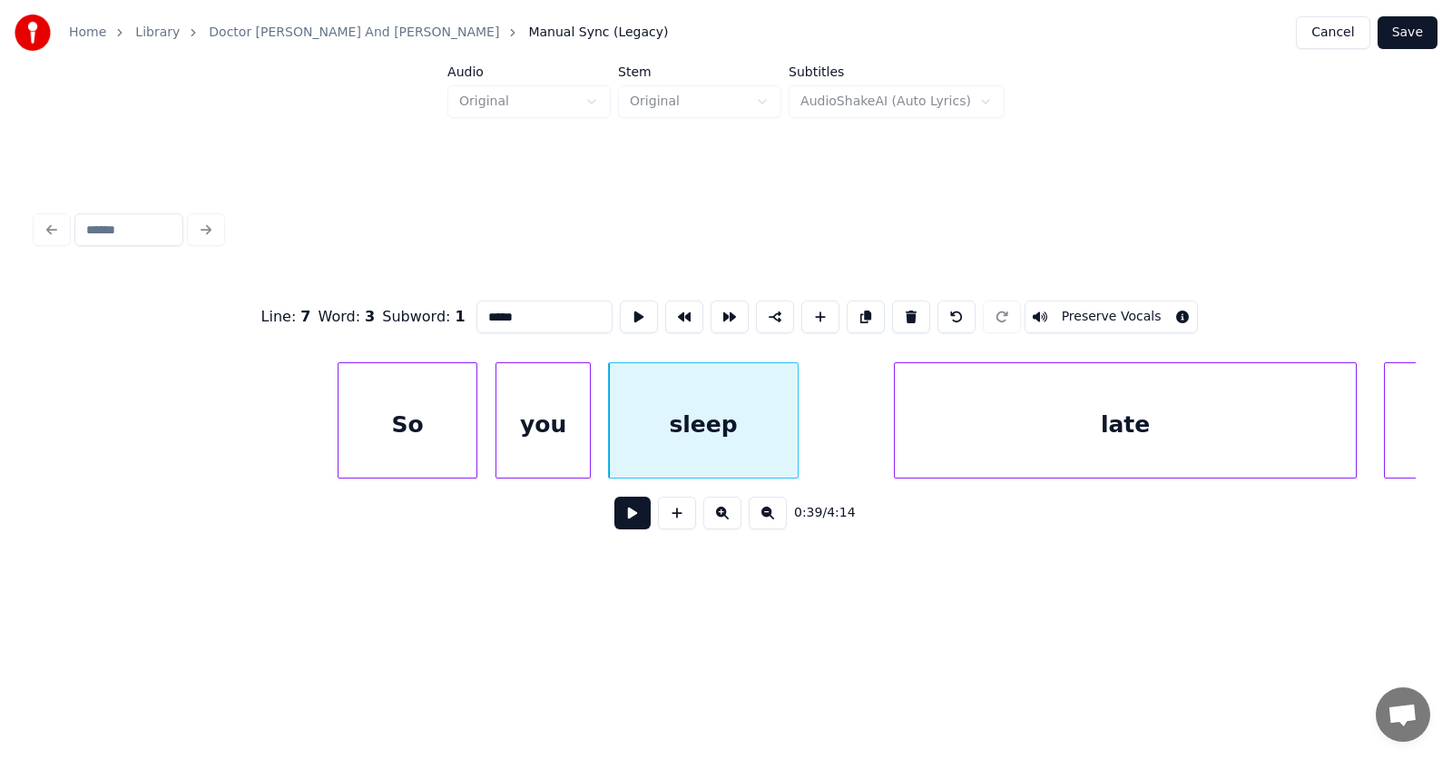
click at [339, 425] on div at bounding box center [341, 420] width 5 height 114
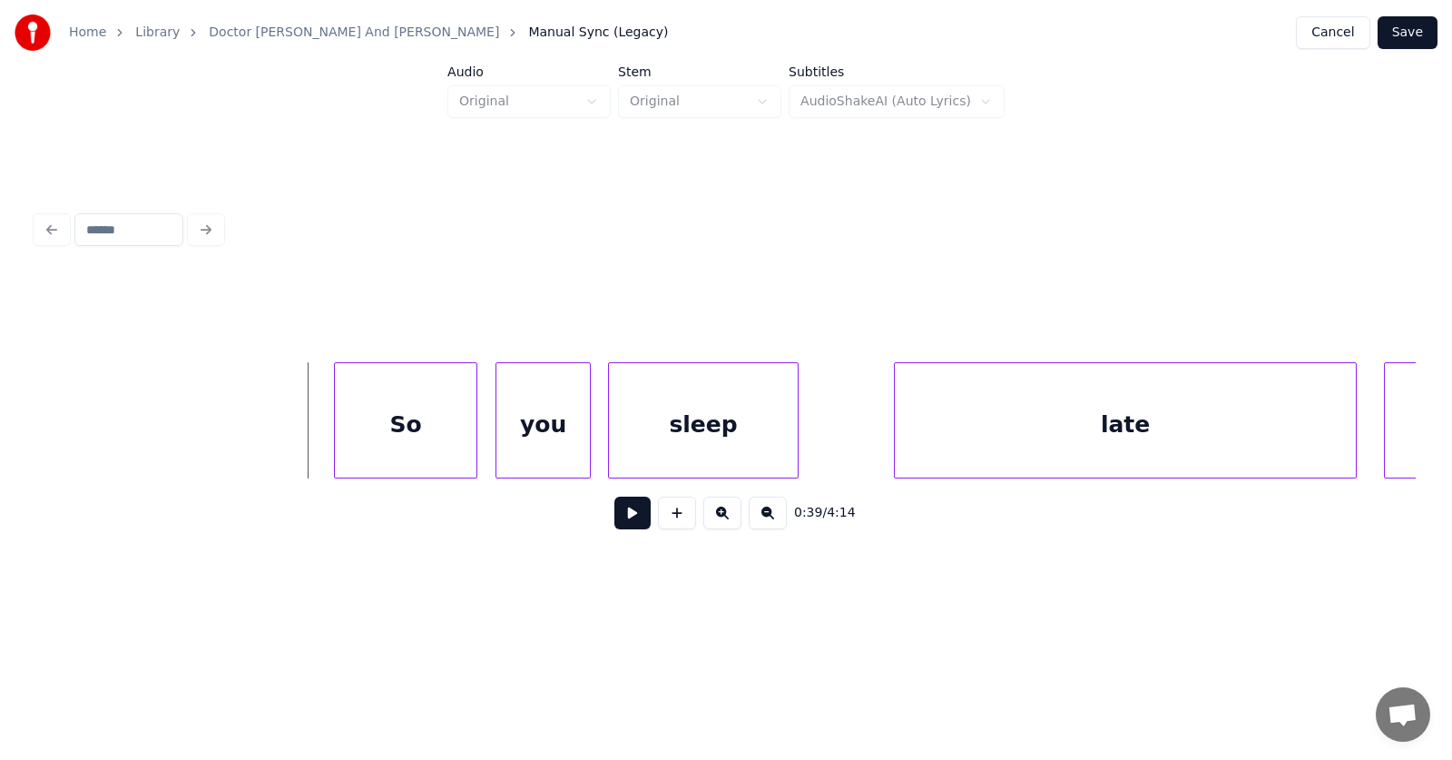
click at [614, 521] on button at bounding box center [632, 512] width 36 height 33
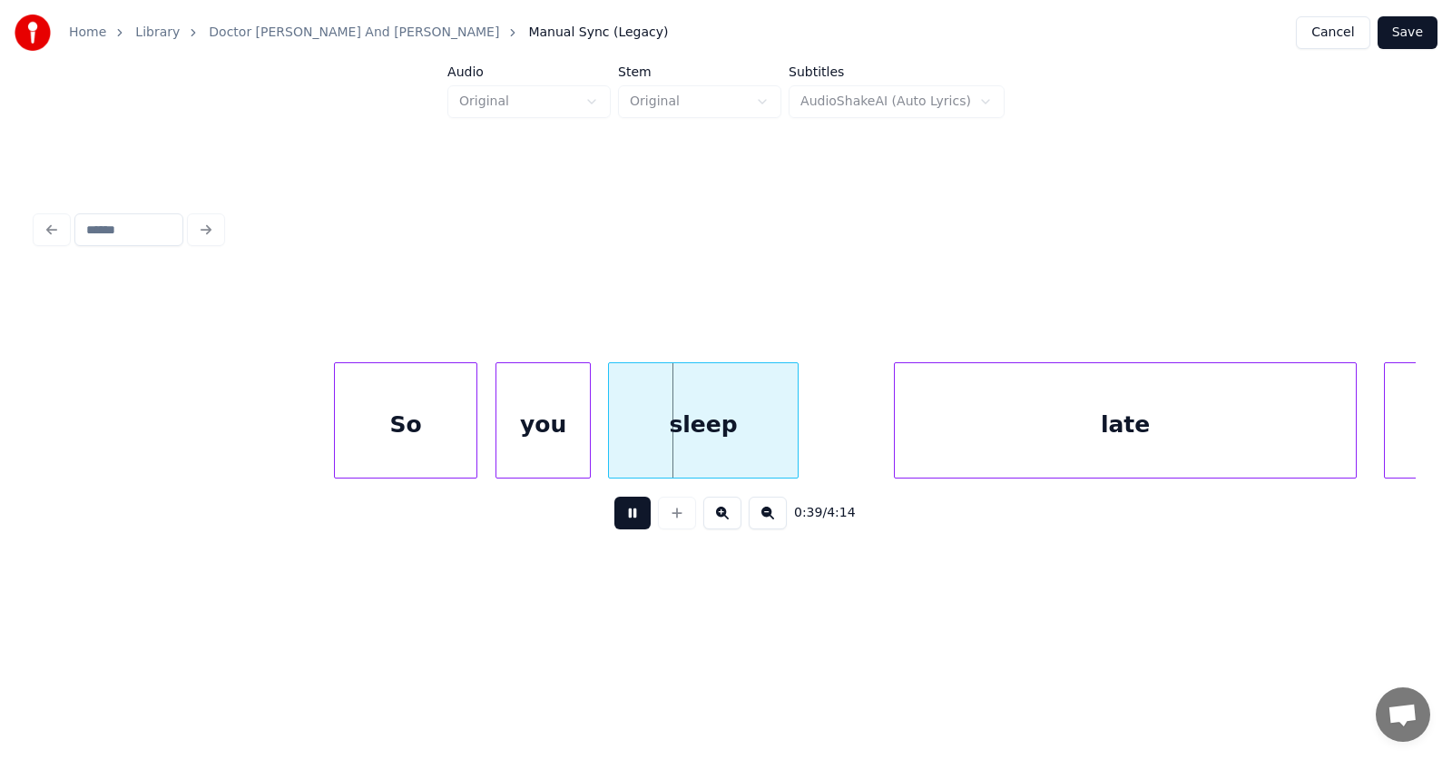
click at [614, 521] on button at bounding box center [632, 512] width 36 height 33
click at [377, 431] on div "So" at bounding box center [399, 424] width 142 height 123
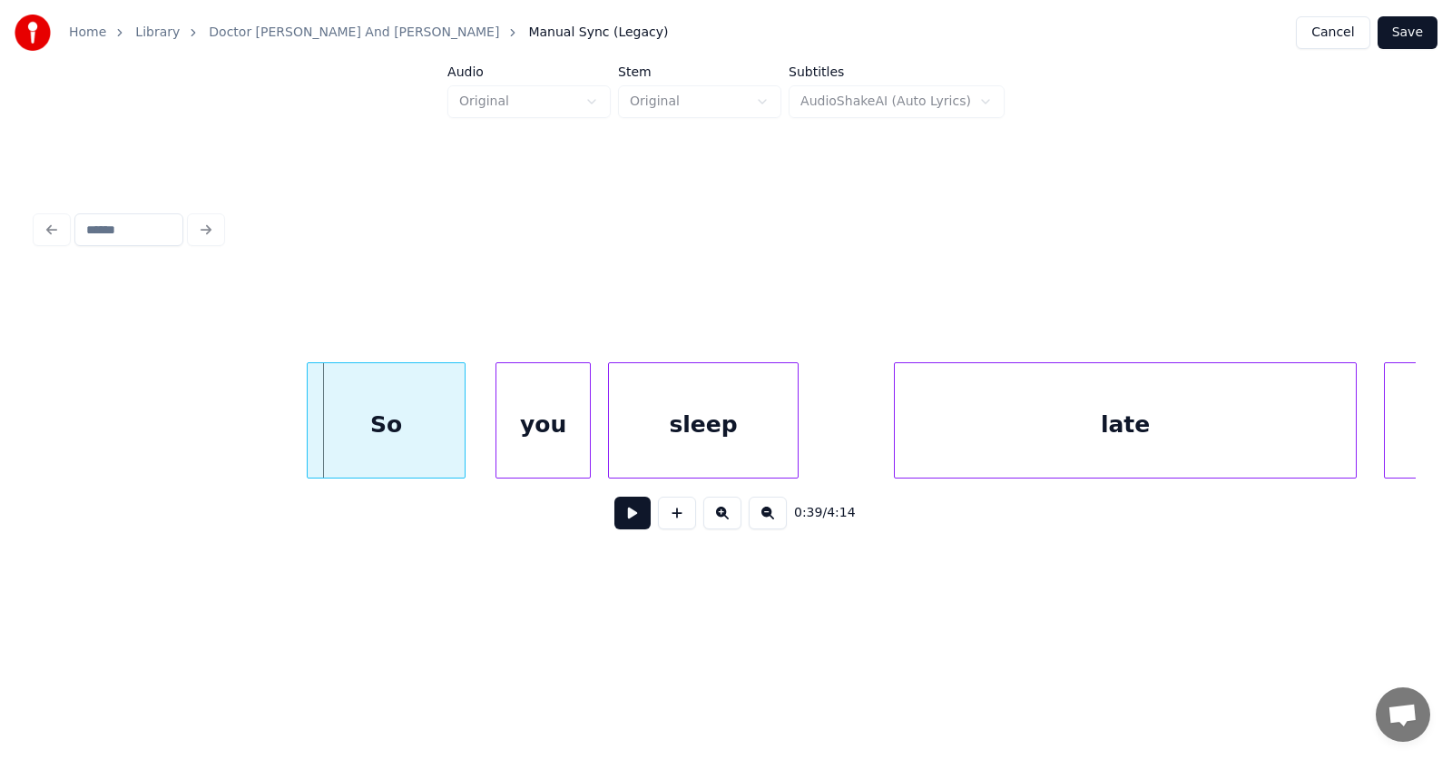
click at [313, 422] on div at bounding box center [310, 420] width 5 height 114
click at [561, 429] on div "you" at bounding box center [535, 424] width 93 height 123
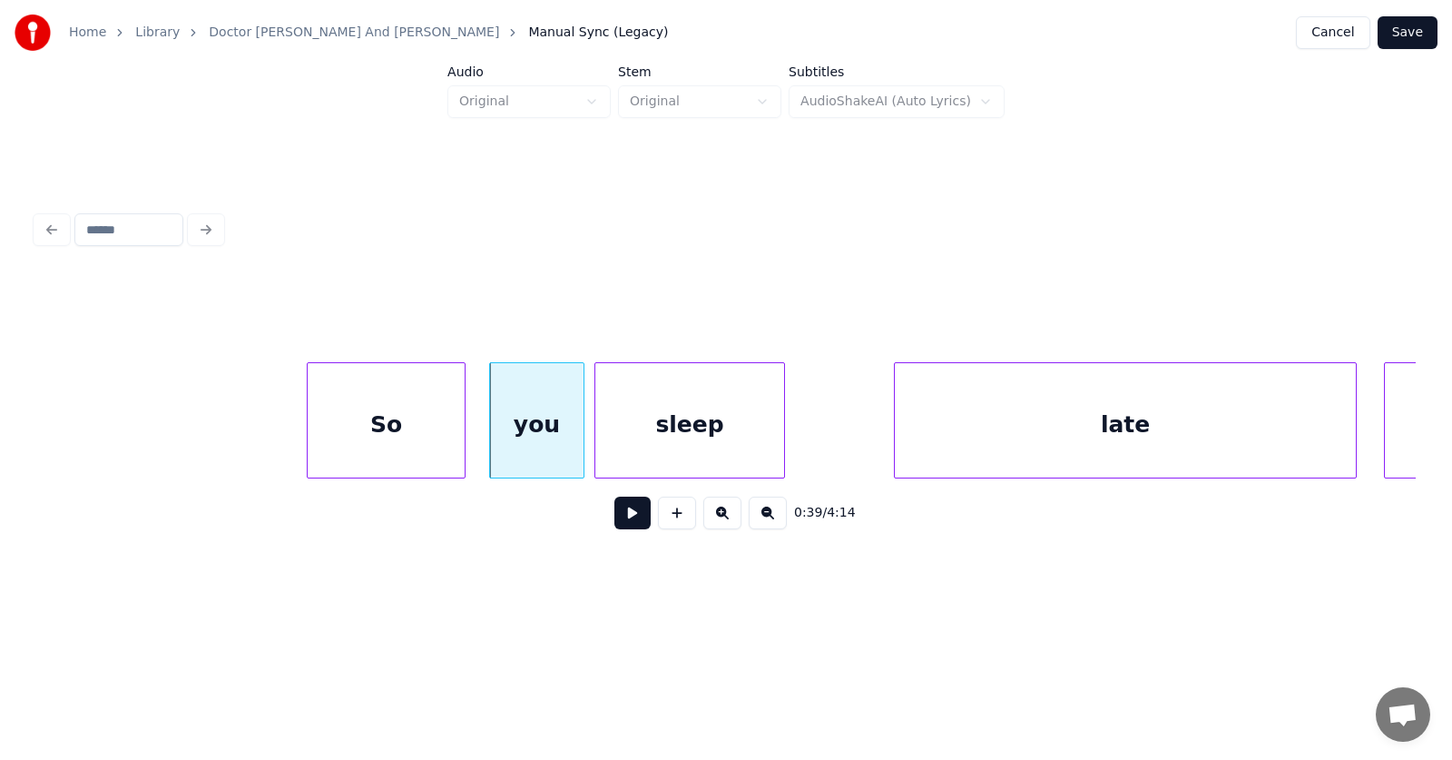
click at [660, 429] on div "sleep" at bounding box center [689, 424] width 189 height 123
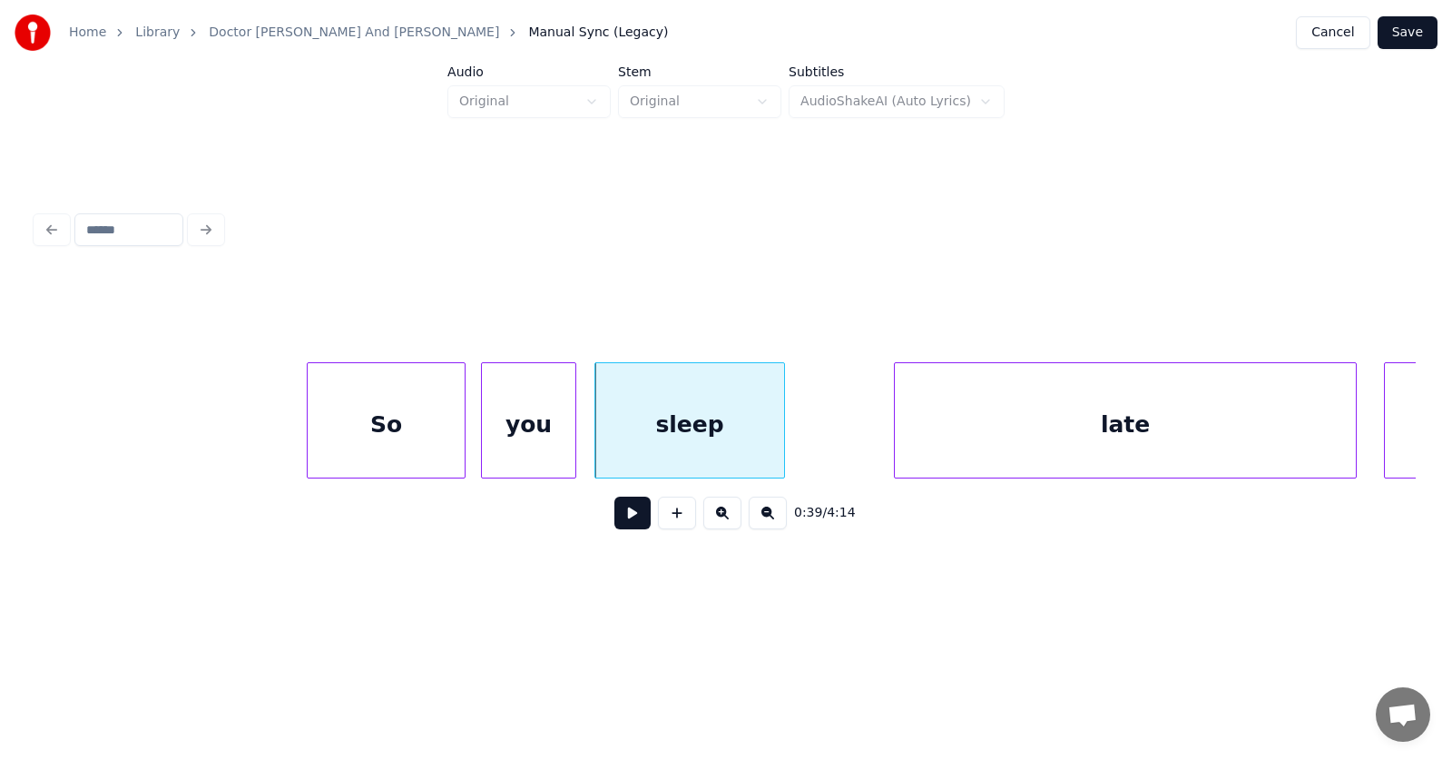
click at [528, 432] on div "you" at bounding box center [528, 424] width 93 height 123
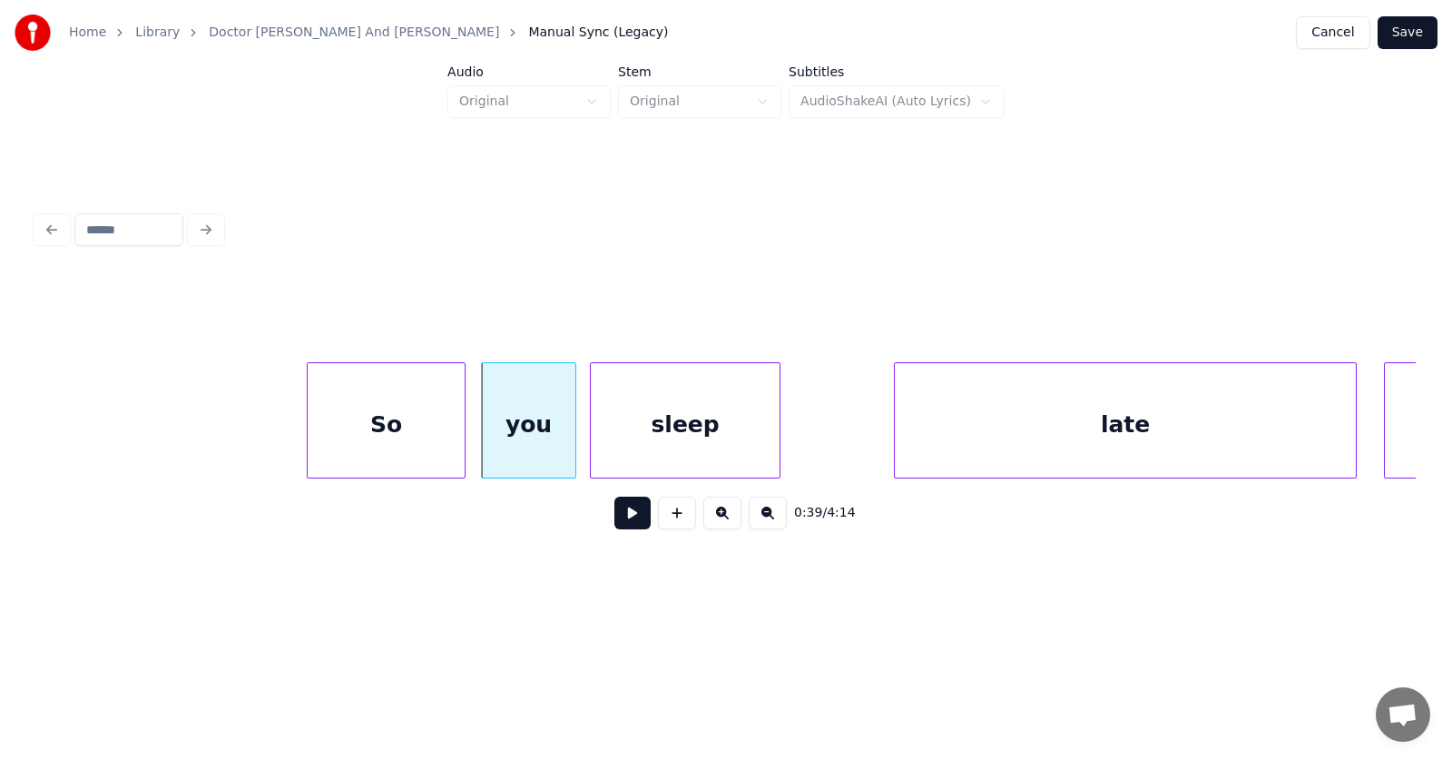
click at [620, 428] on div "sleep" at bounding box center [685, 424] width 189 height 123
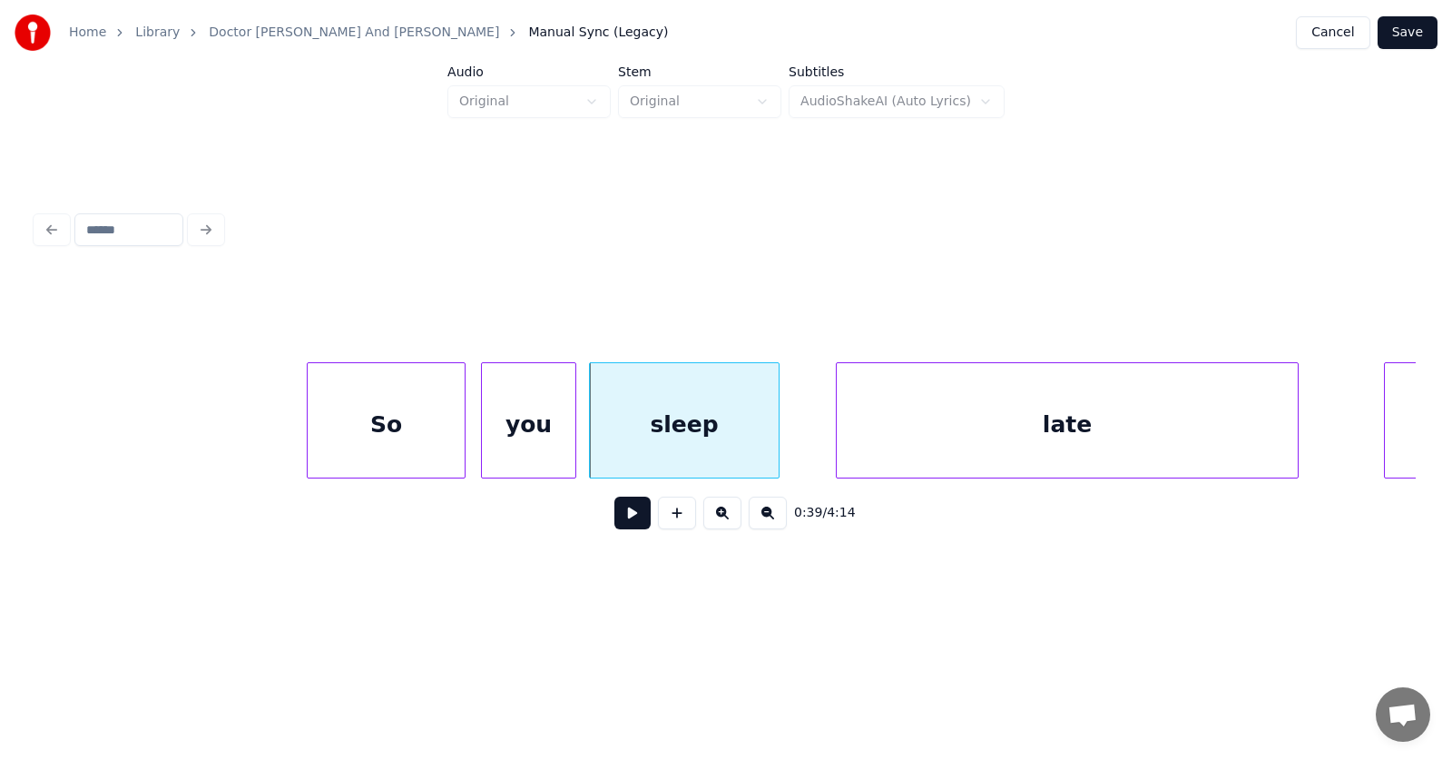
click at [901, 427] on div "late" at bounding box center [1067, 424] width 461 height 123
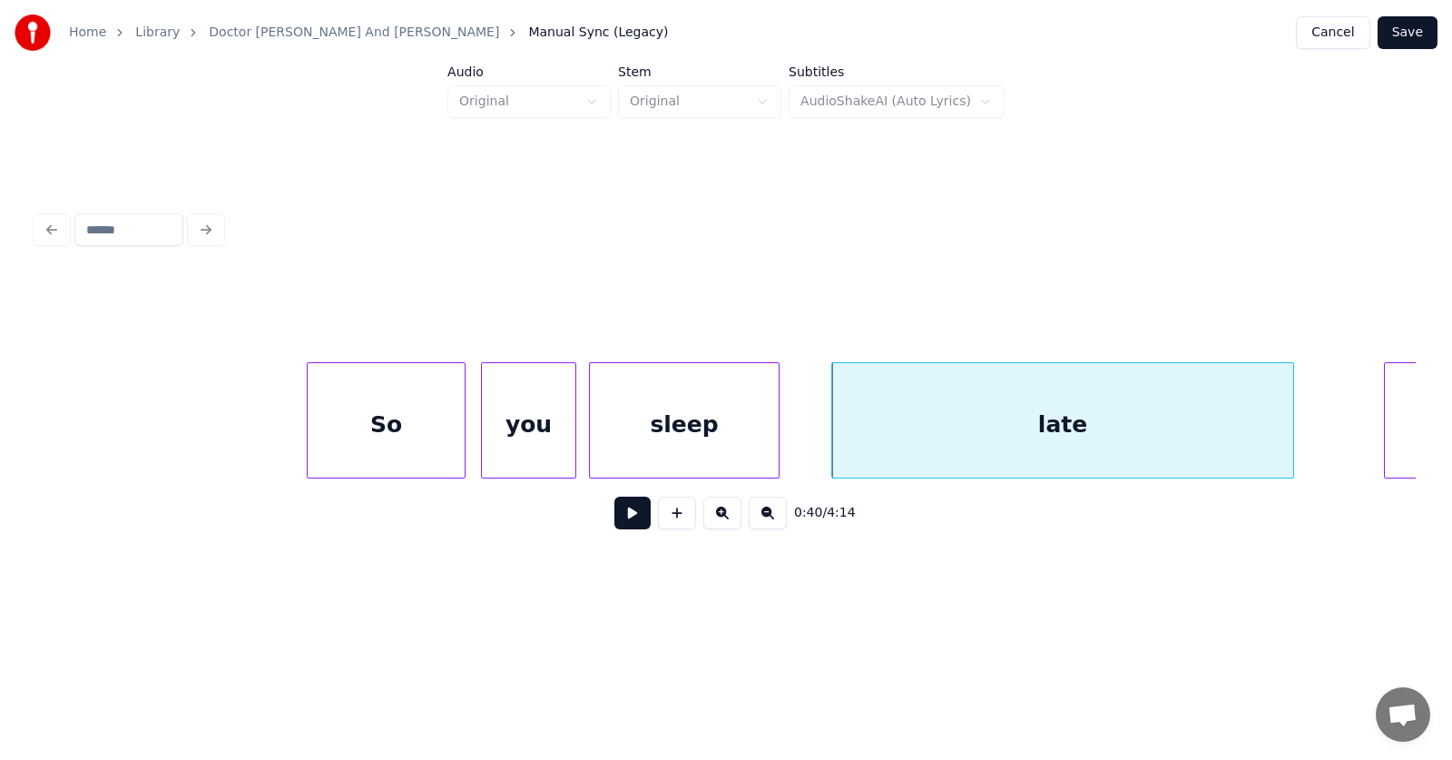
click at [898, 433] on div "late" at bounding box center [1062, 424] width 461 height 123
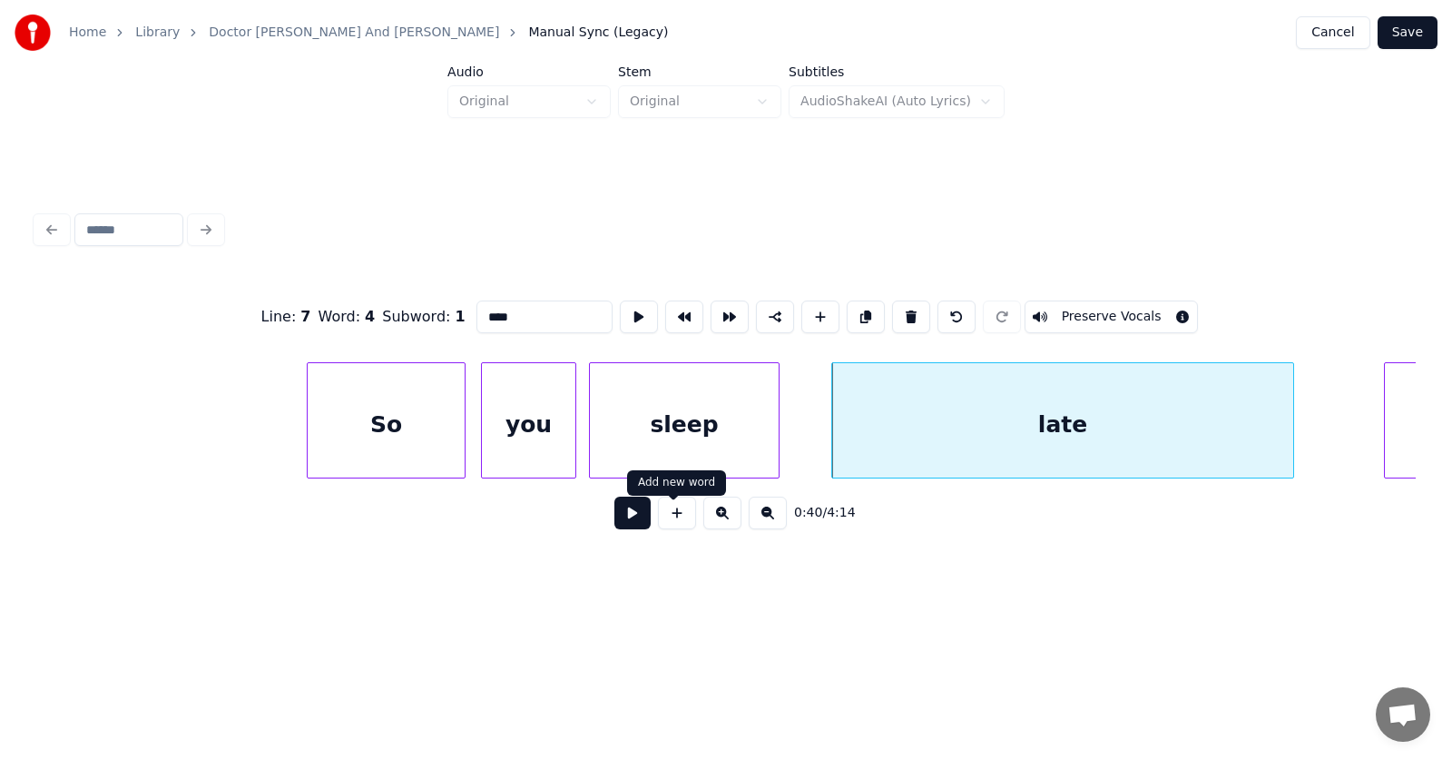
click at [614, 511] on button at bounding box center [632, 512] width 36 height 33
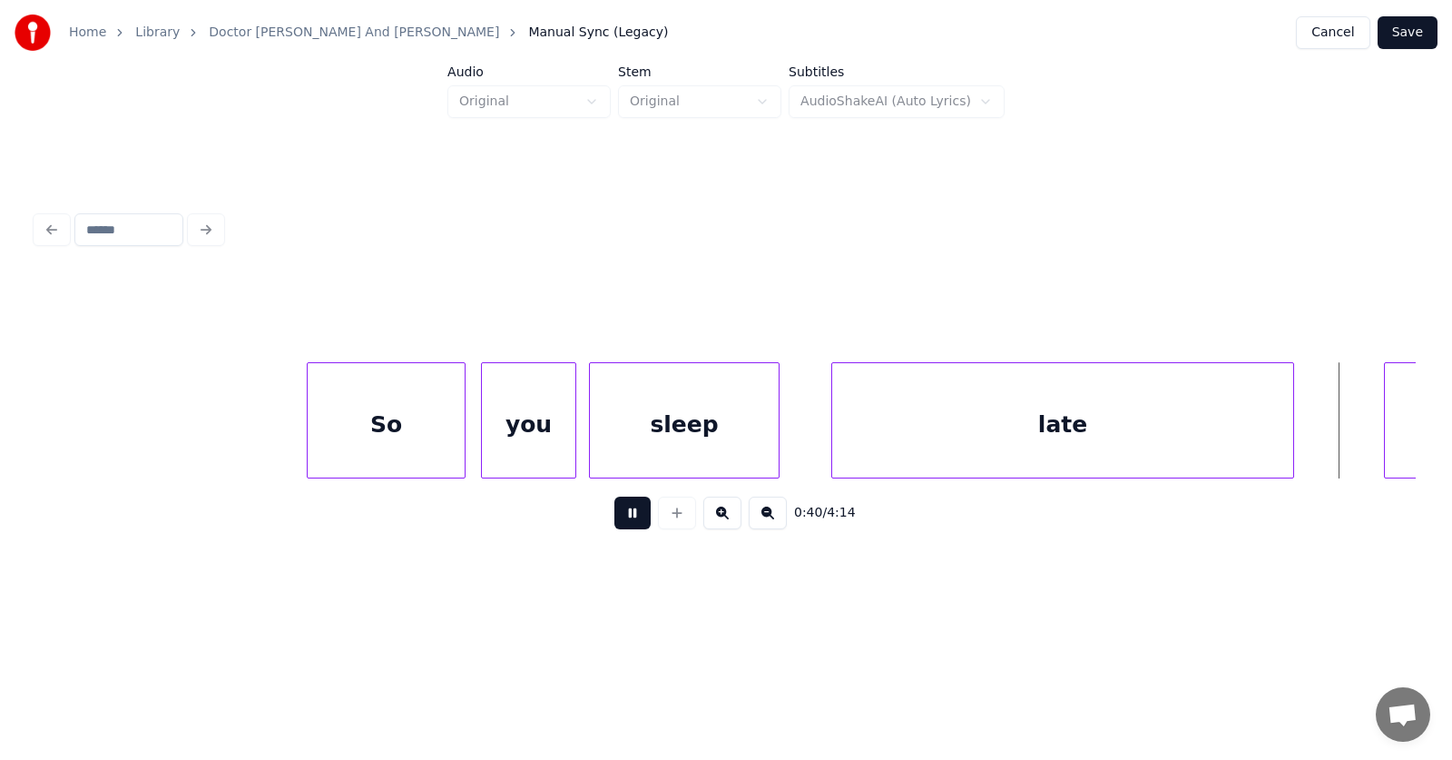
scroll to position [0, 27831]
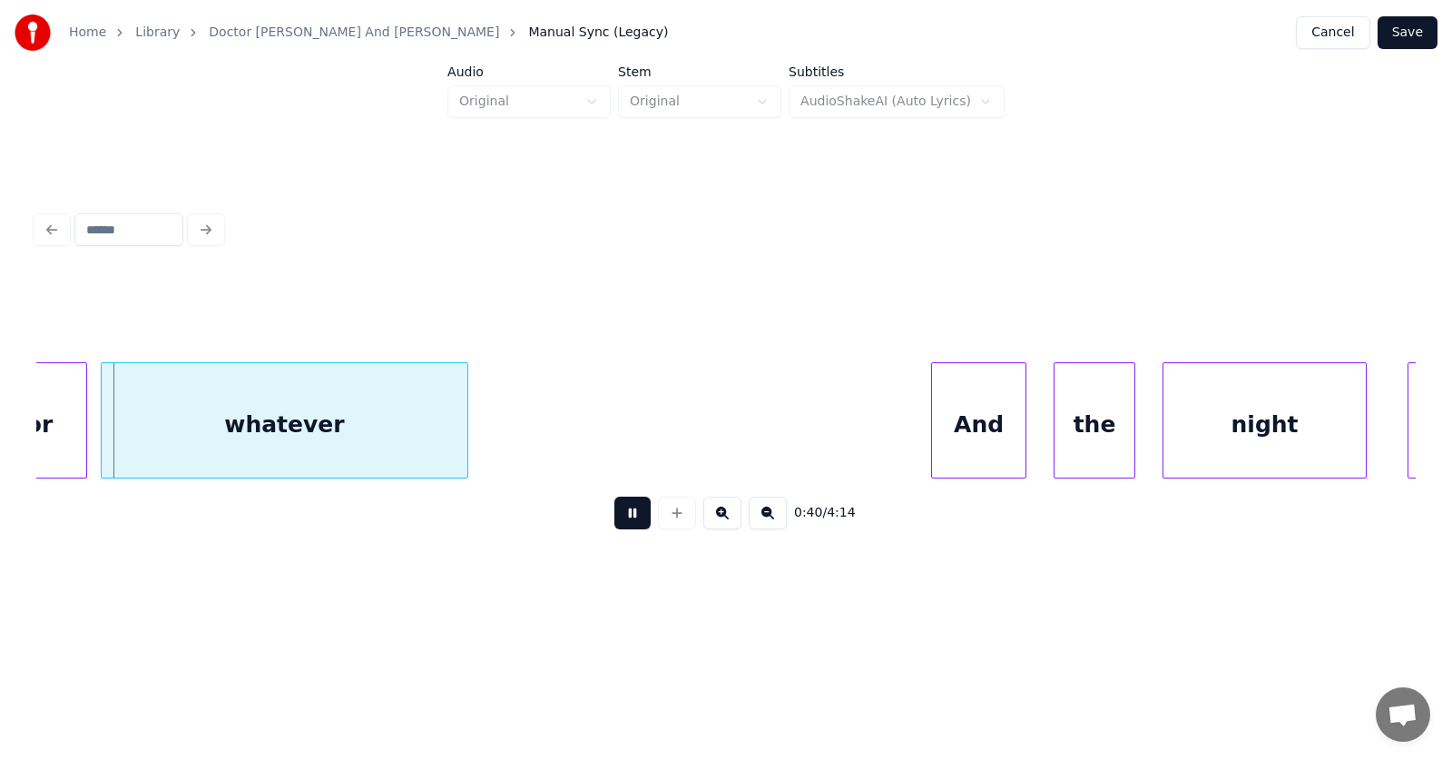
click at [614, 511] on button at bounding box center [632, 512] width 36 height 33
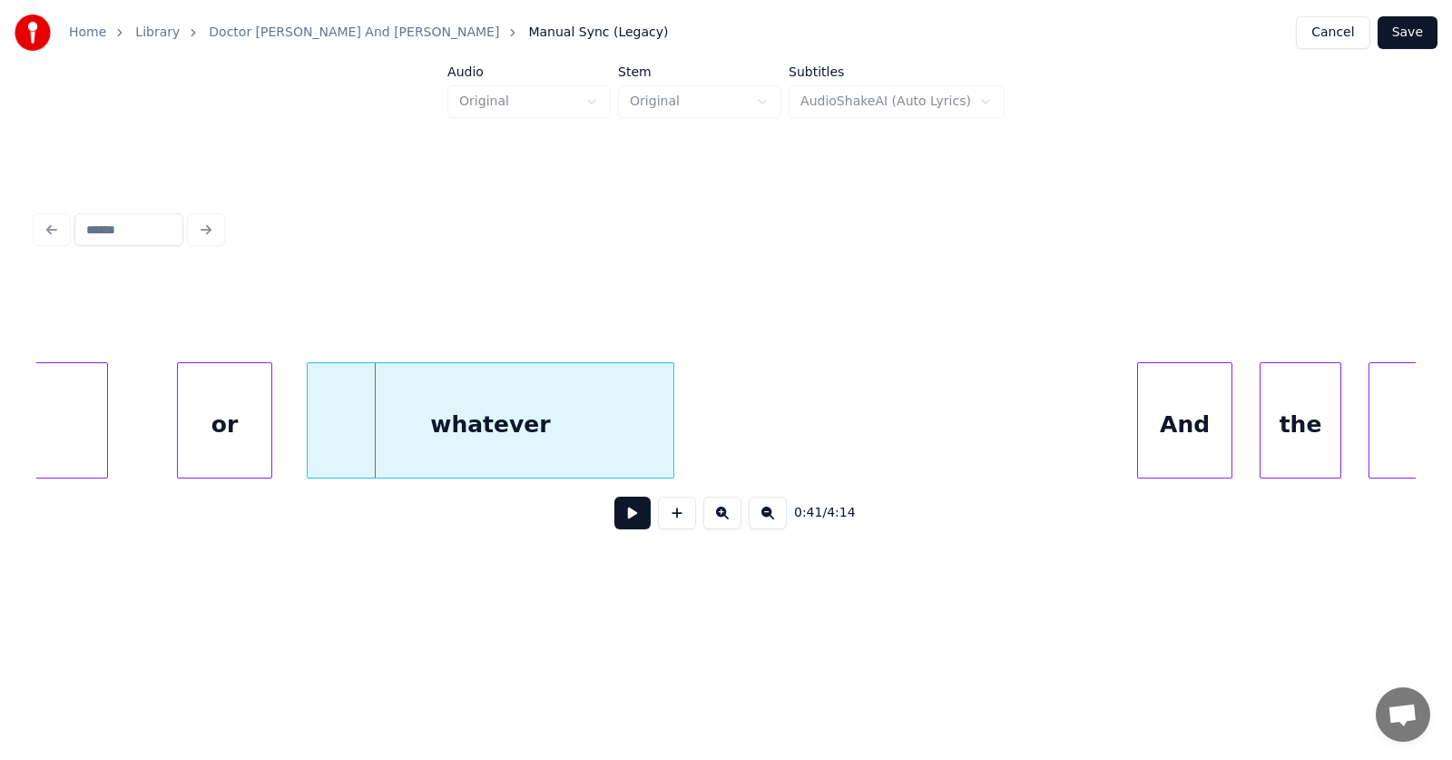
click at [246, 439] on div "or" at bounding box center [224, 424] width 93 height 123
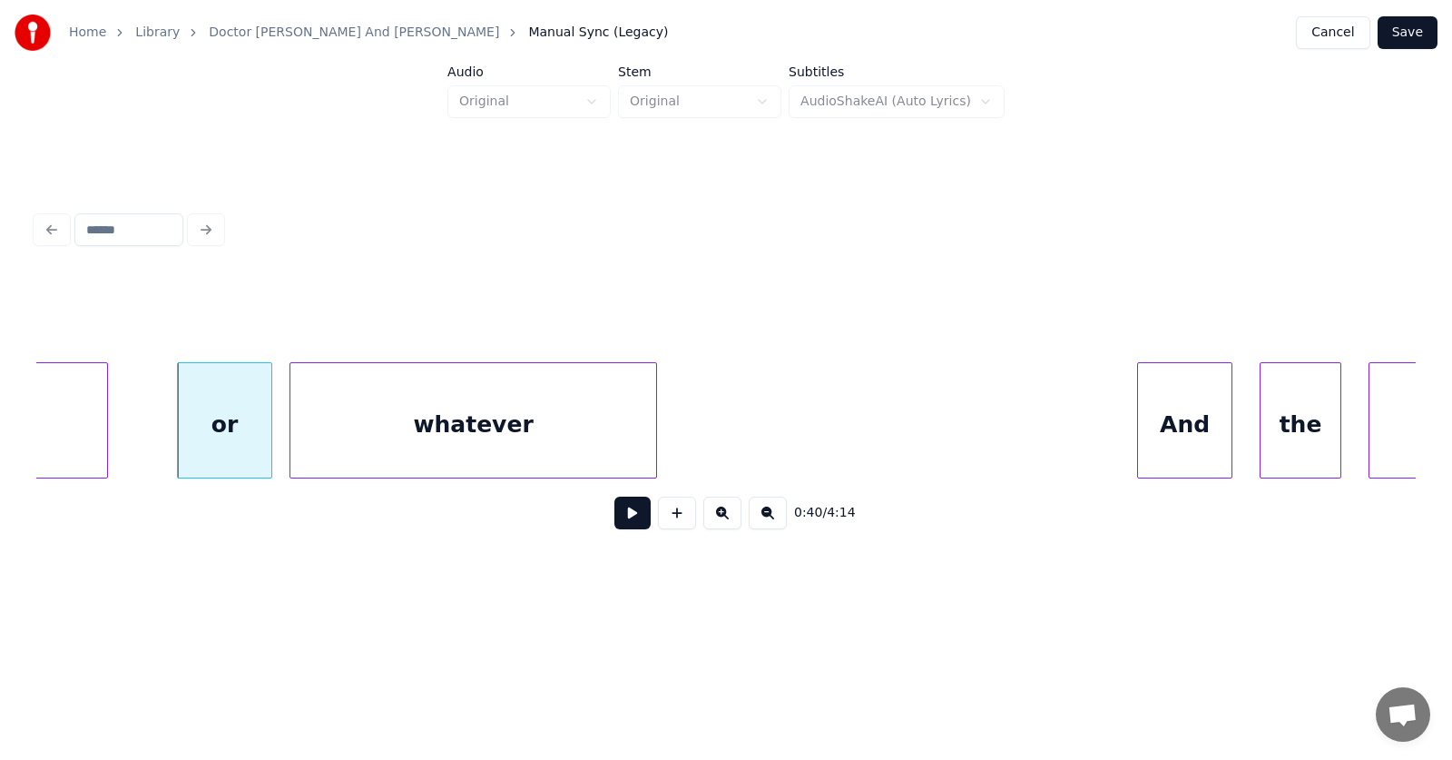
click at [375, 437] on div "whatever" at bounding box center [473, 424] width 366 height 123
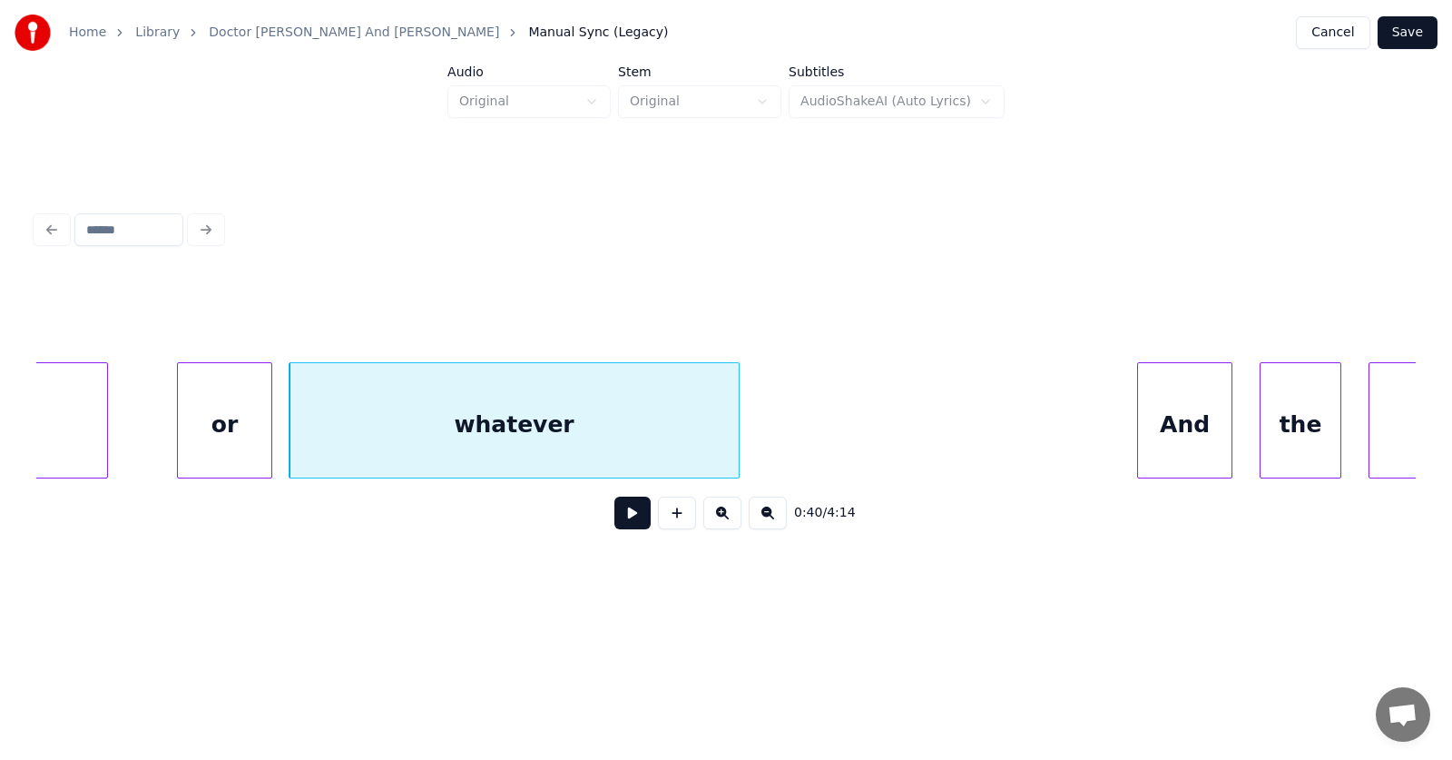
click at [739, 415] on div at bounding box center [735, 420] width 5 height 114
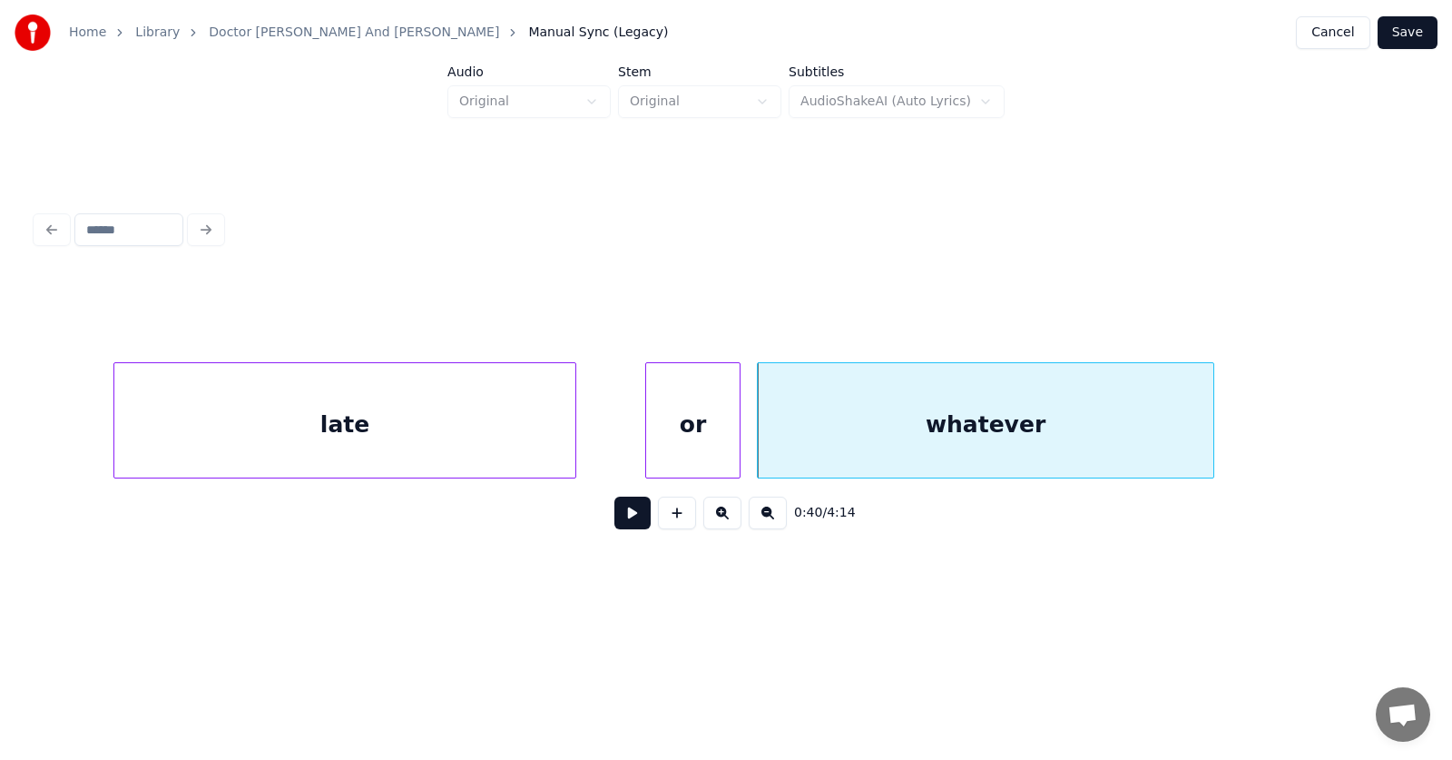
scroll to position [0, 26922]
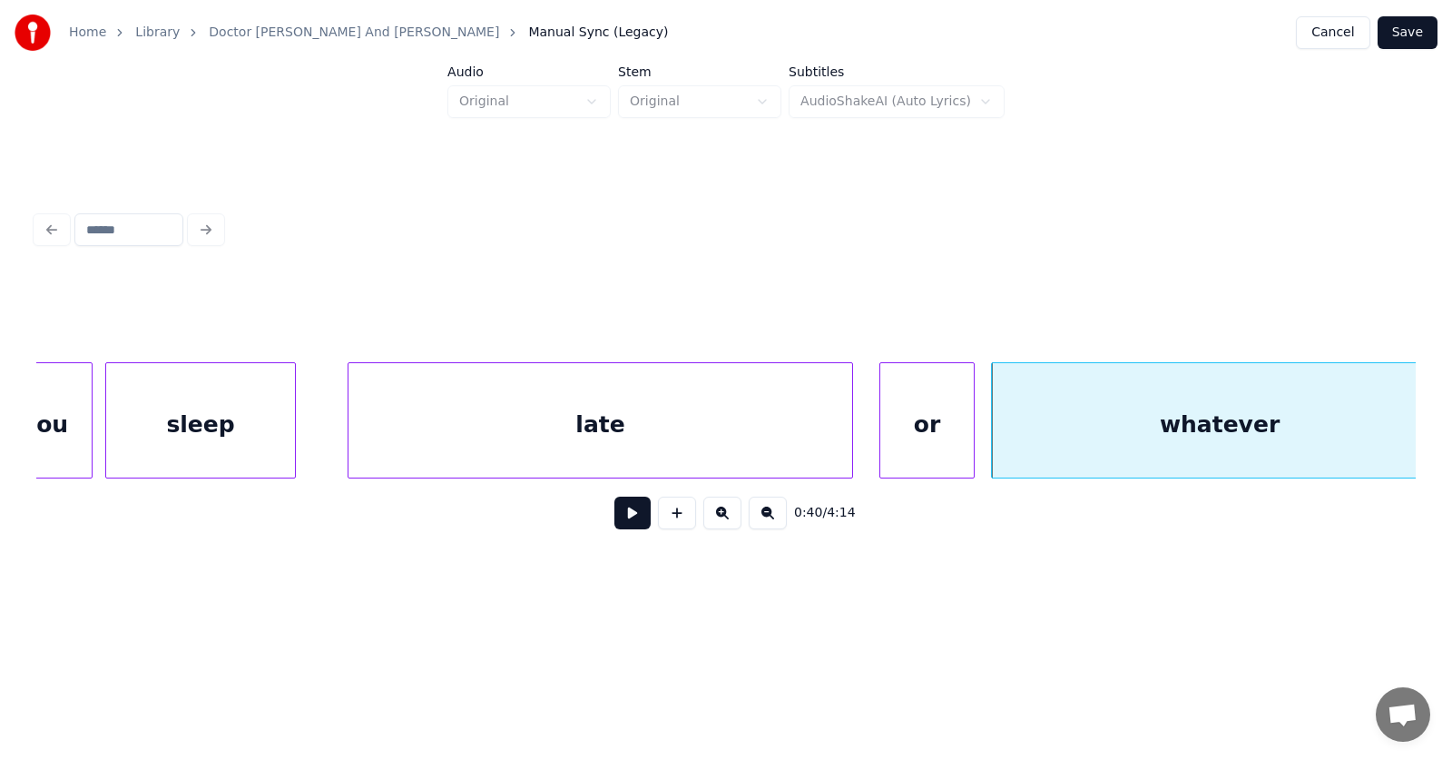
click at [850, 413] on div at bounding box center [849, 420] width 5 height 114
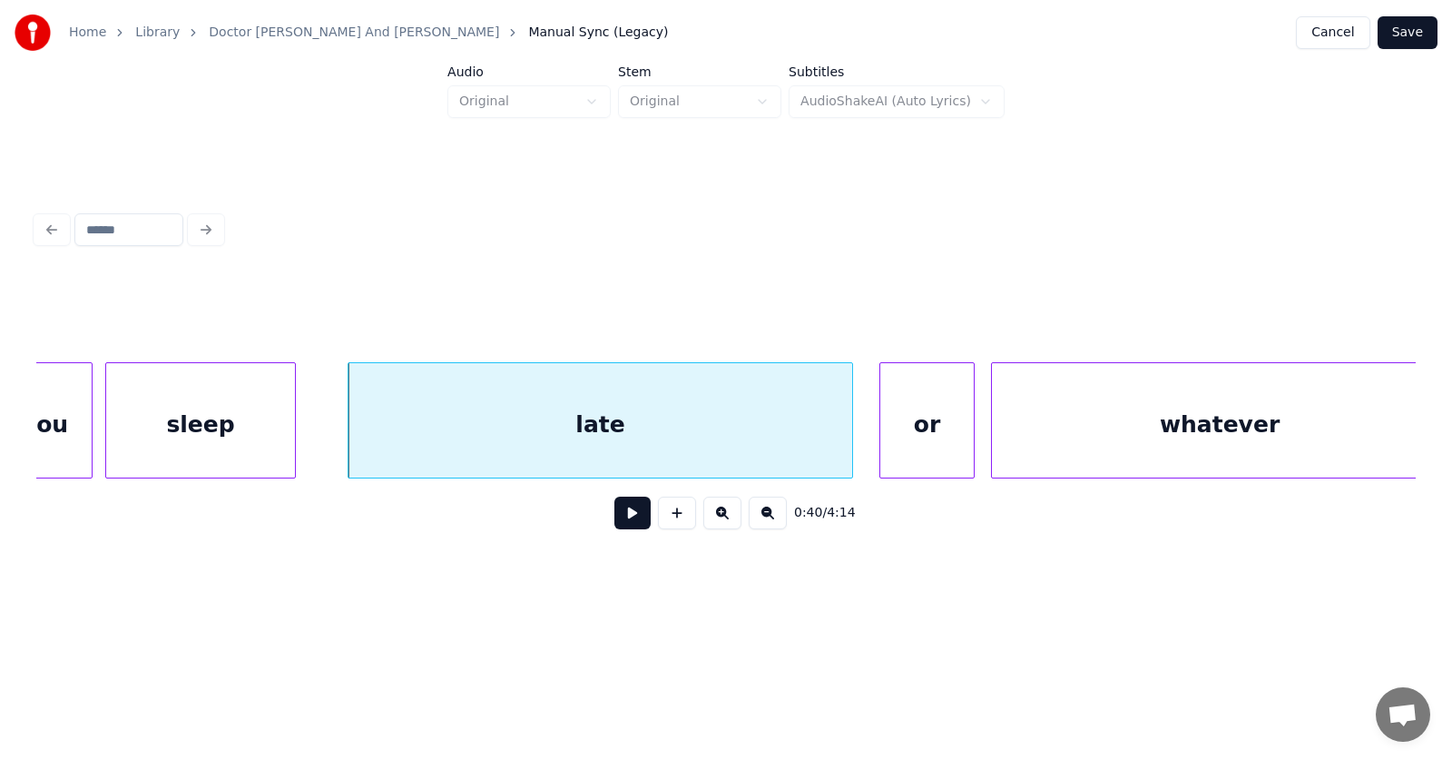
click at [747, 416] on div "late" at bounding box center [601, 424] width 504 height 123
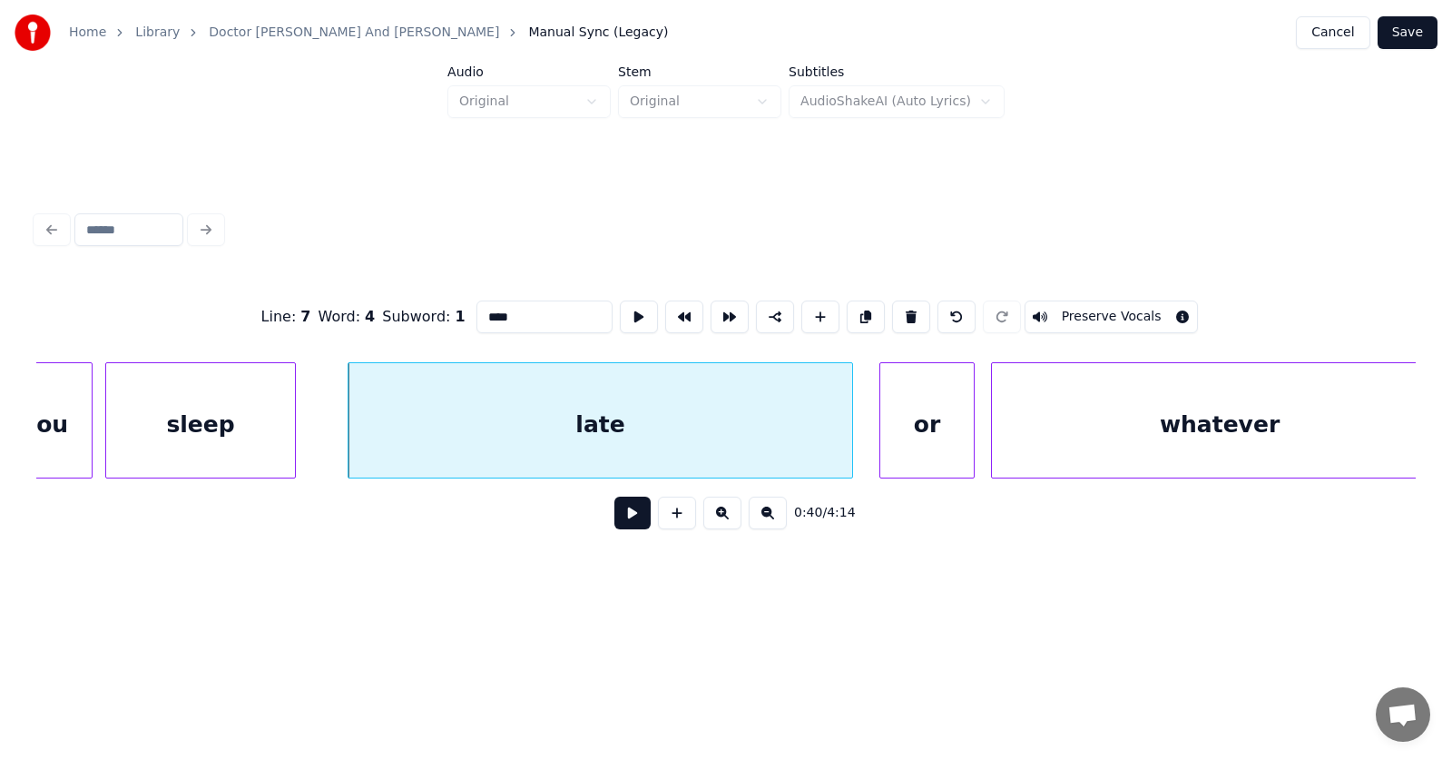
drag, startPoint x: 477, startPoint y: 310, endPoint x: 451, endPoint y: 310, distance: 26.3
click at [476, 310] on input "****" at bounding box center [544, 316] width 136 height 33
type input "*****"
click at [614, 520] on button at bounding box center [632, 512] width 36 height 33
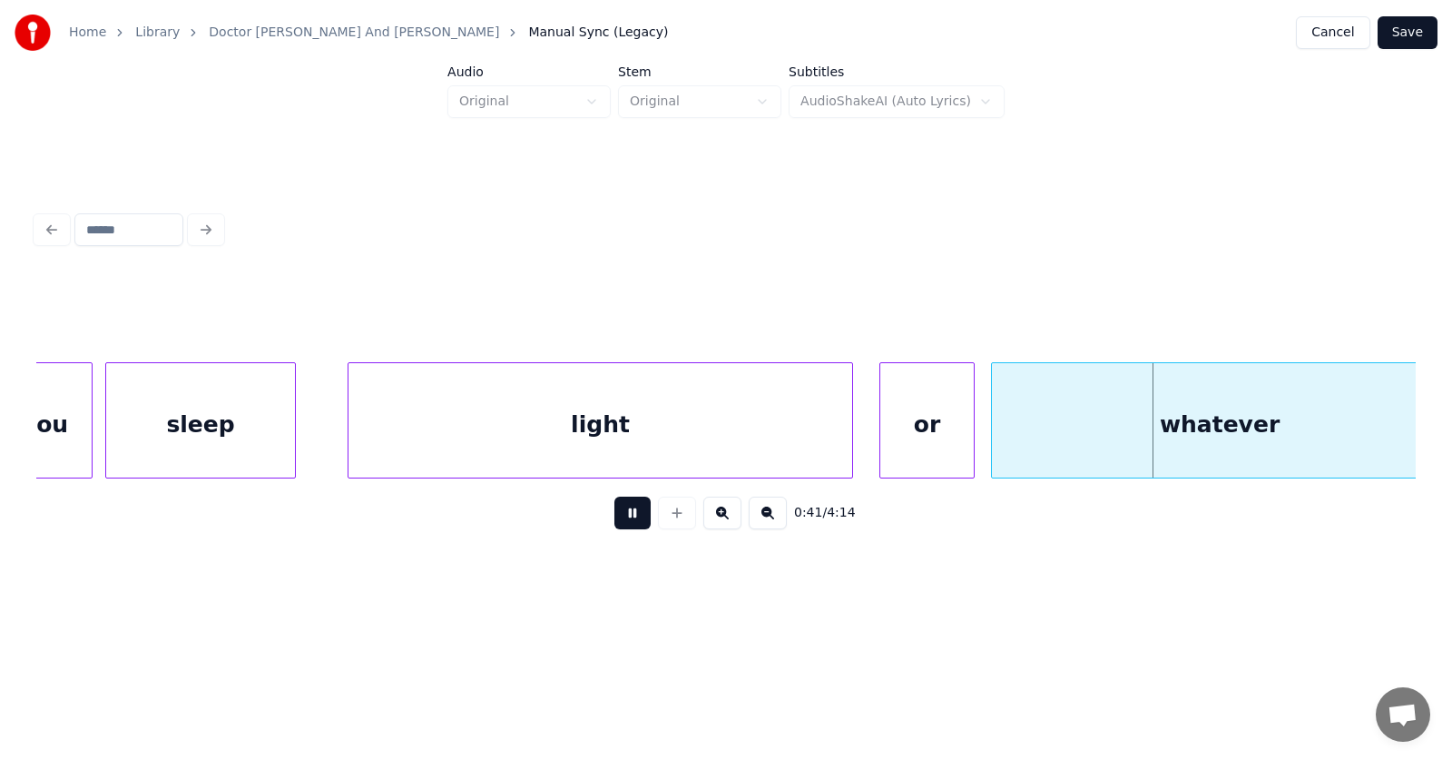
click at [614, 520] on button at bounding box center [632, 512] width 36 height 33
click at [889, 446] on div "or" at bounding box center [915, 424] width 93 height 123
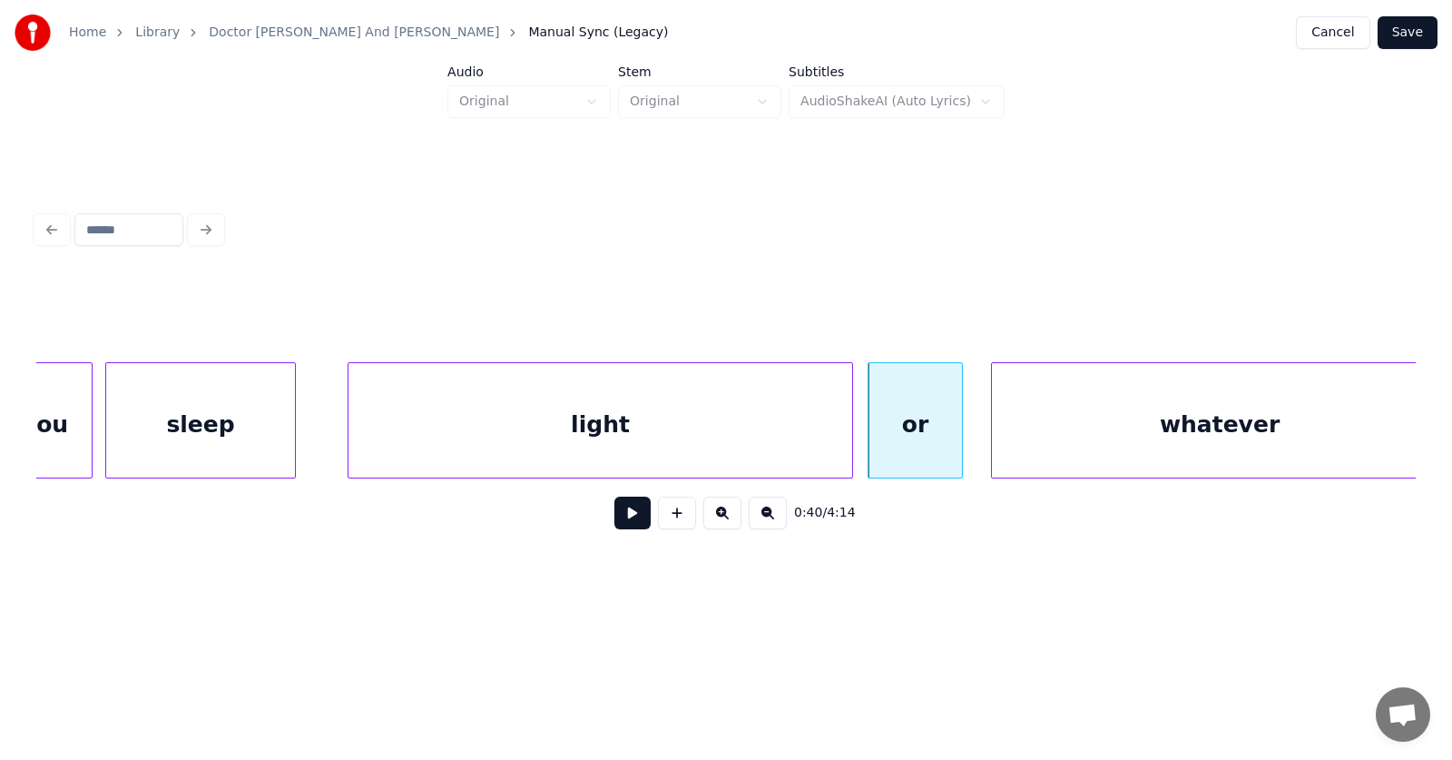
click at [636, 516] on button at bounding box center [632, 512] width 36 height 33
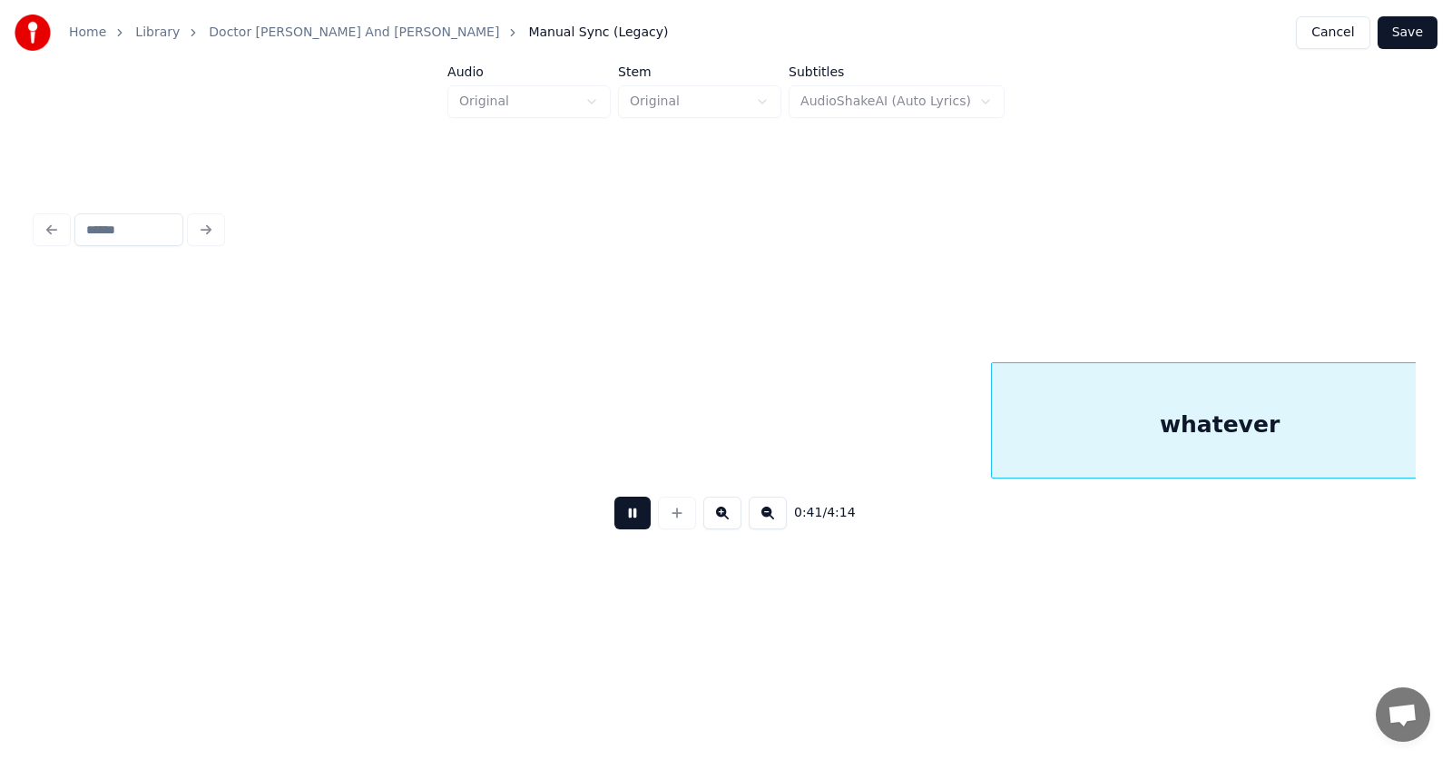
scroll to position [0, 28304]
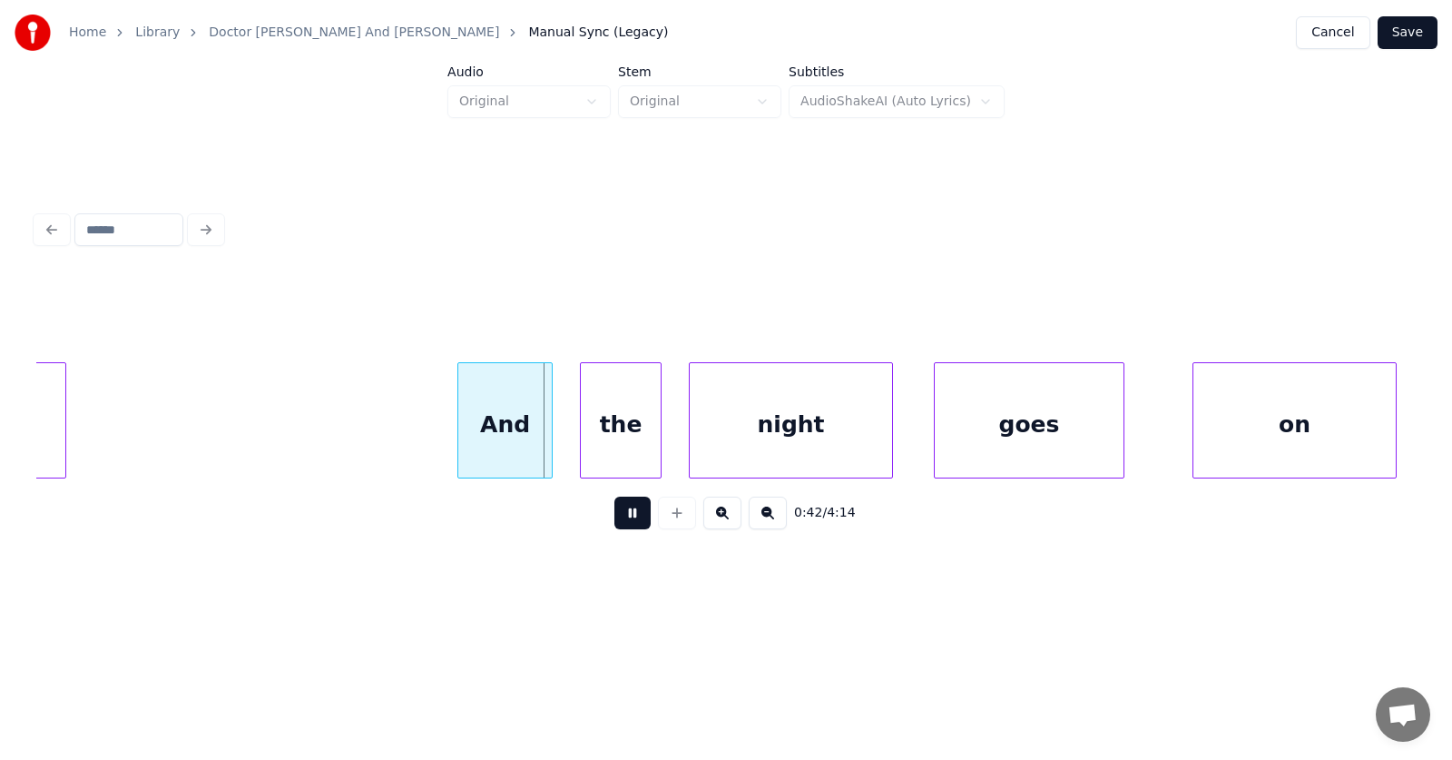
click at [636, 516] on button at bounding box center [632, 512] width 36 height 33
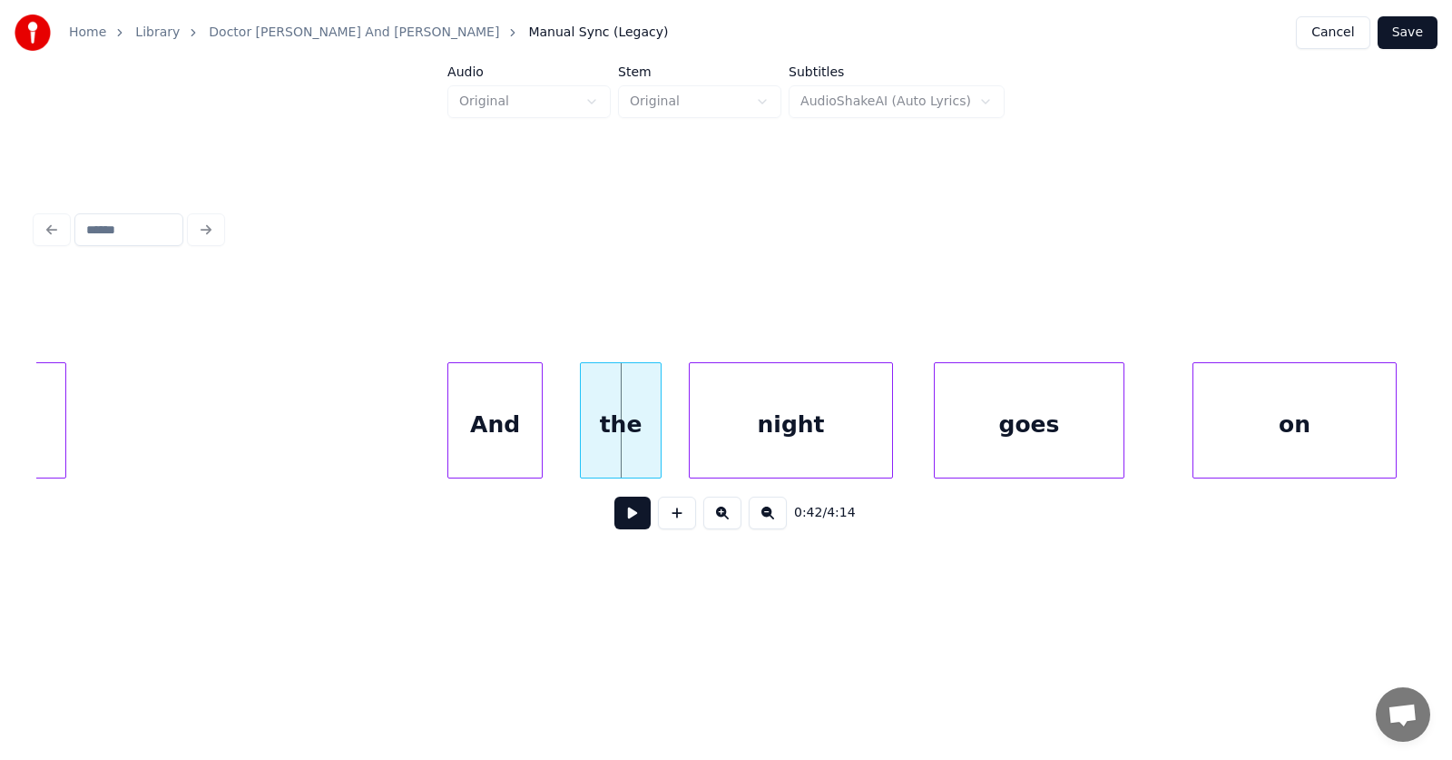
click at [508, 429] on div "And" at bounding box center [494, 424] width 93 height 123
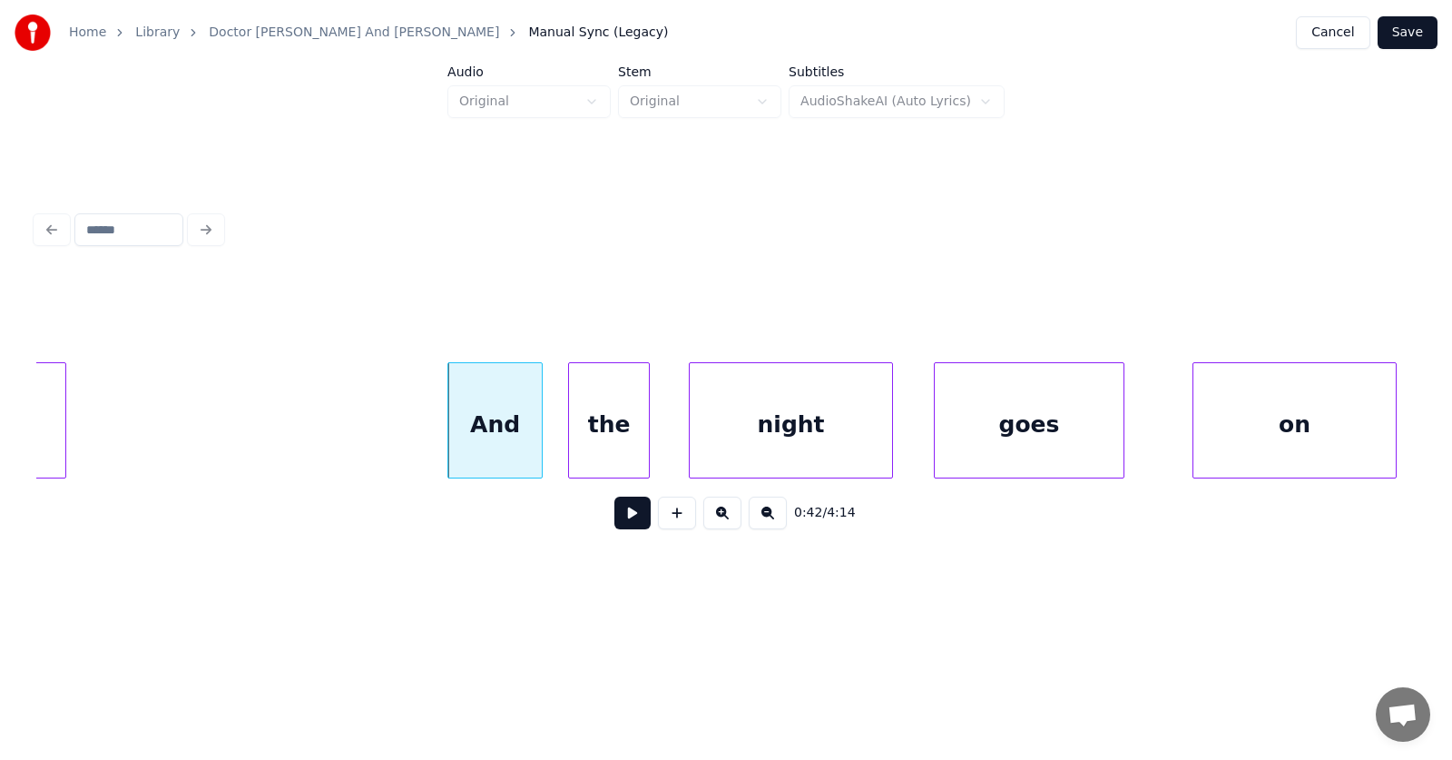
click at [608, 432] on div "the" at bounding box center [609, 424] width 80 height 123
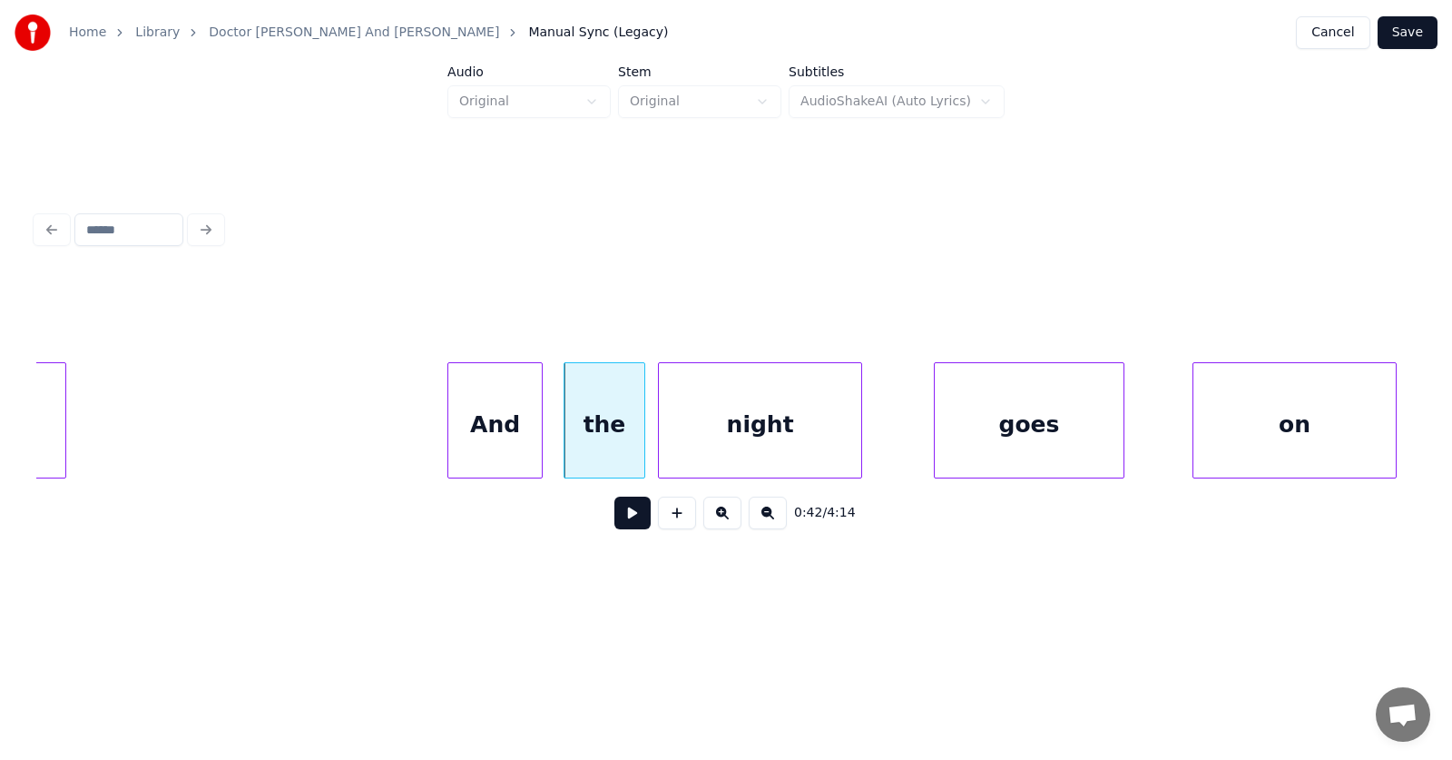
click at [710, 437] on div "night" at bounding box center [760, 424] width 202 height 123
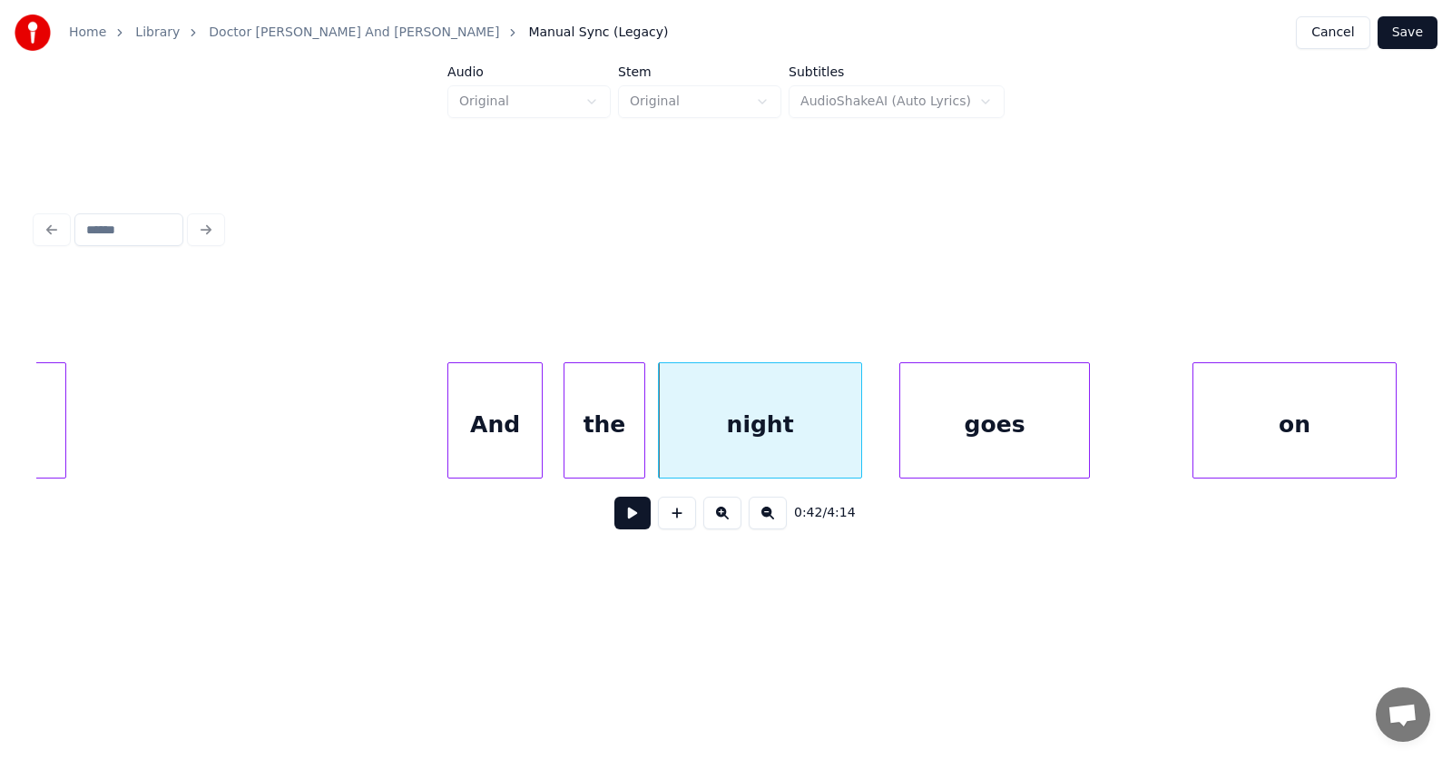
click at [987, 437] on div "goes" at bounding box center [994, 424] width 189 height 123
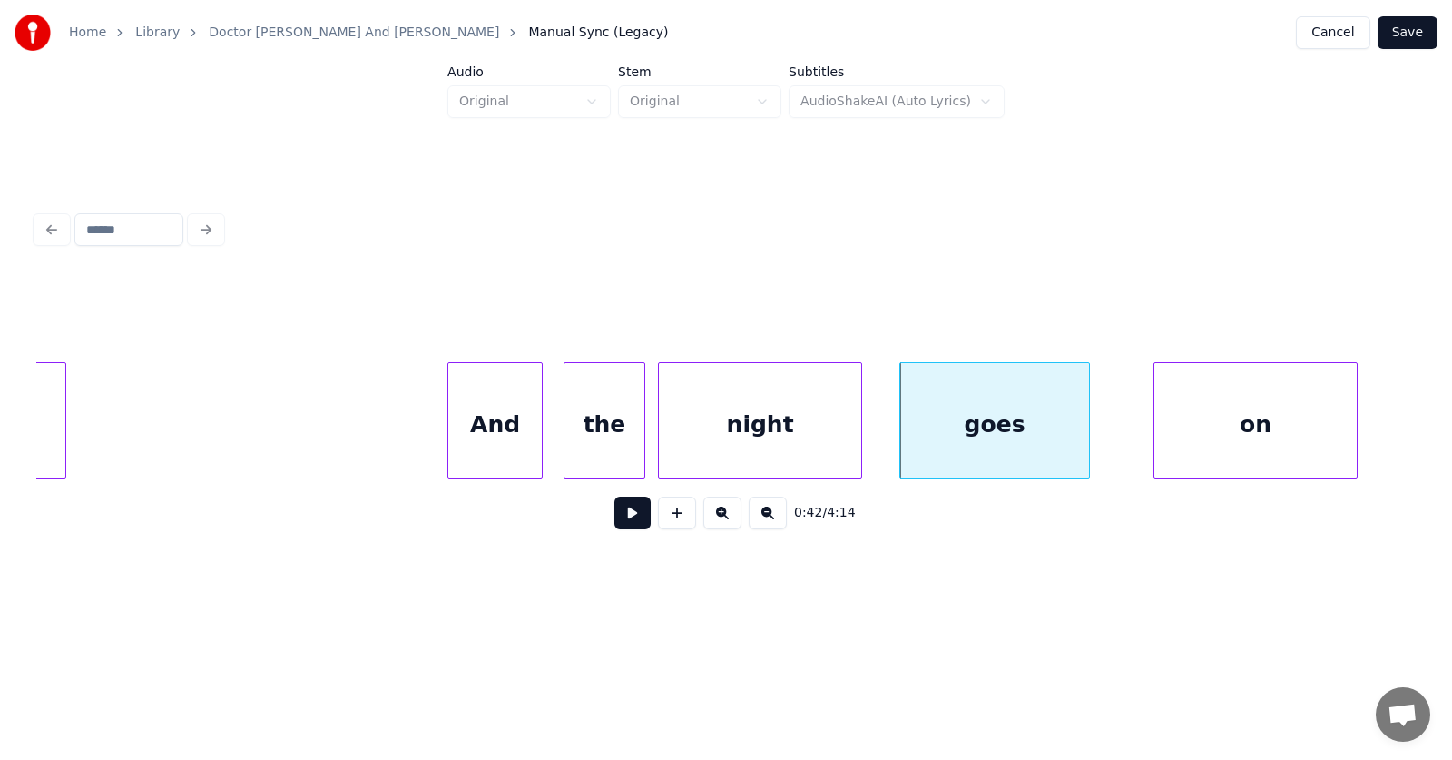
click at [1219, 430] on div "on" at bounding box center [1255, 424] width 202 height 123
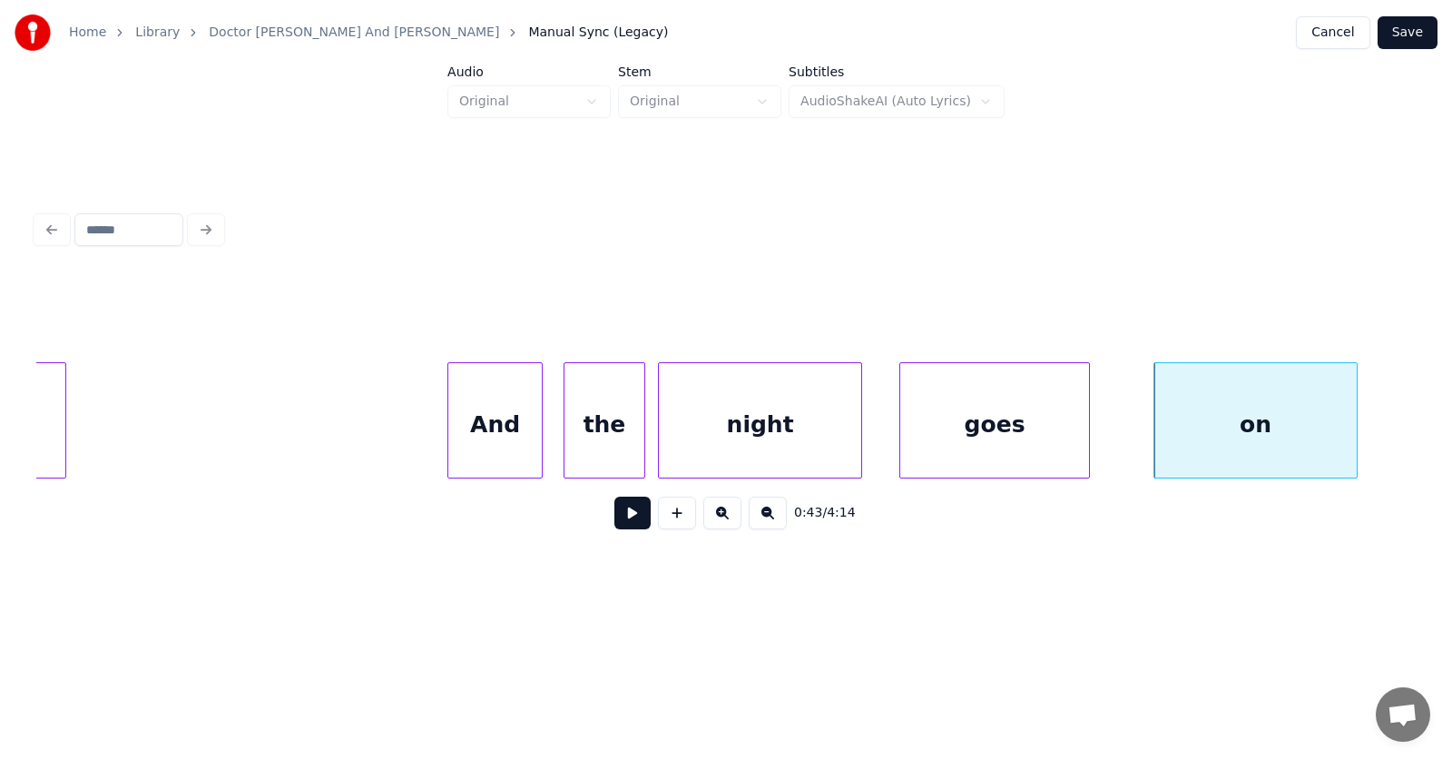
click at [948, 433] on div "goes" at bounding box center [994, 424] width 189 height 123
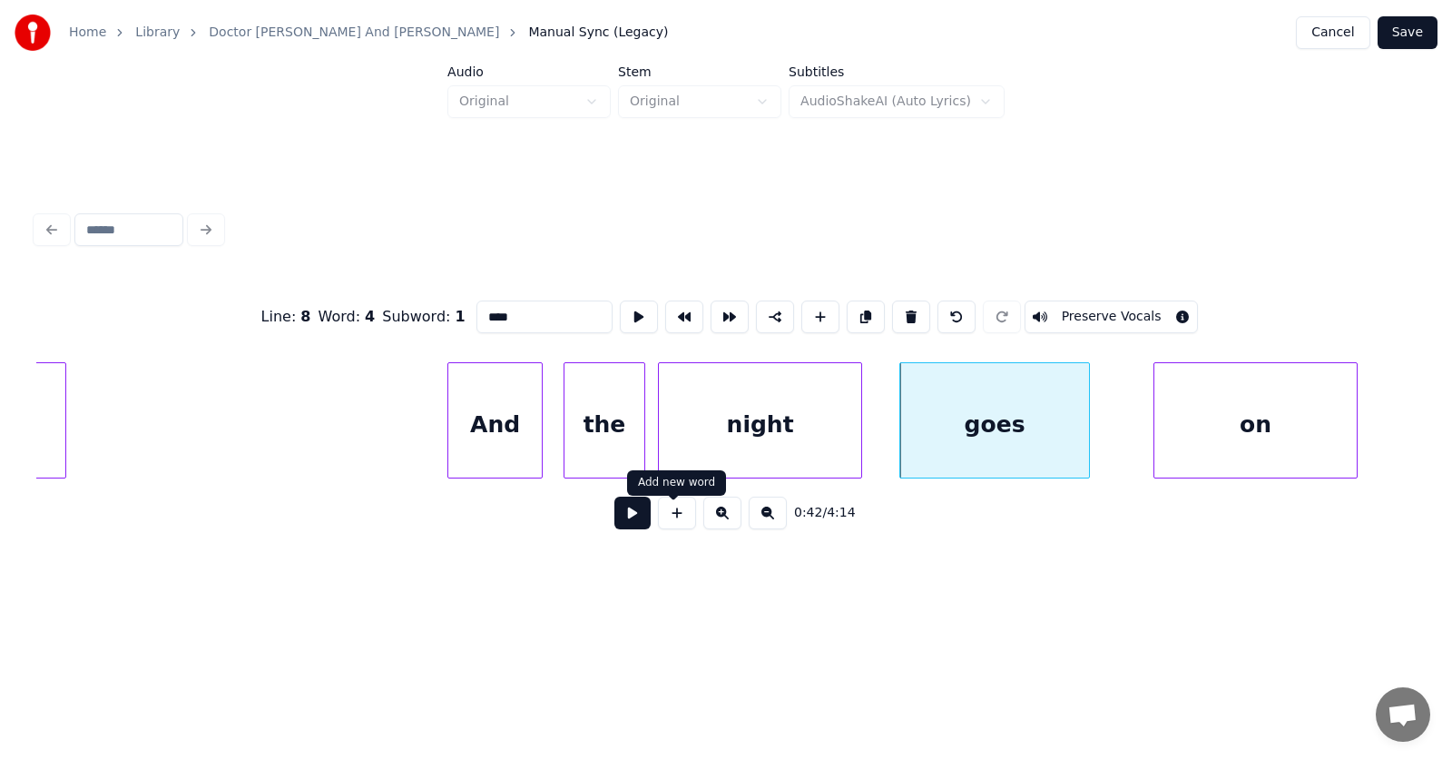
click at [616, 517] on button at bounding box center [632, 512] width 36 height 33
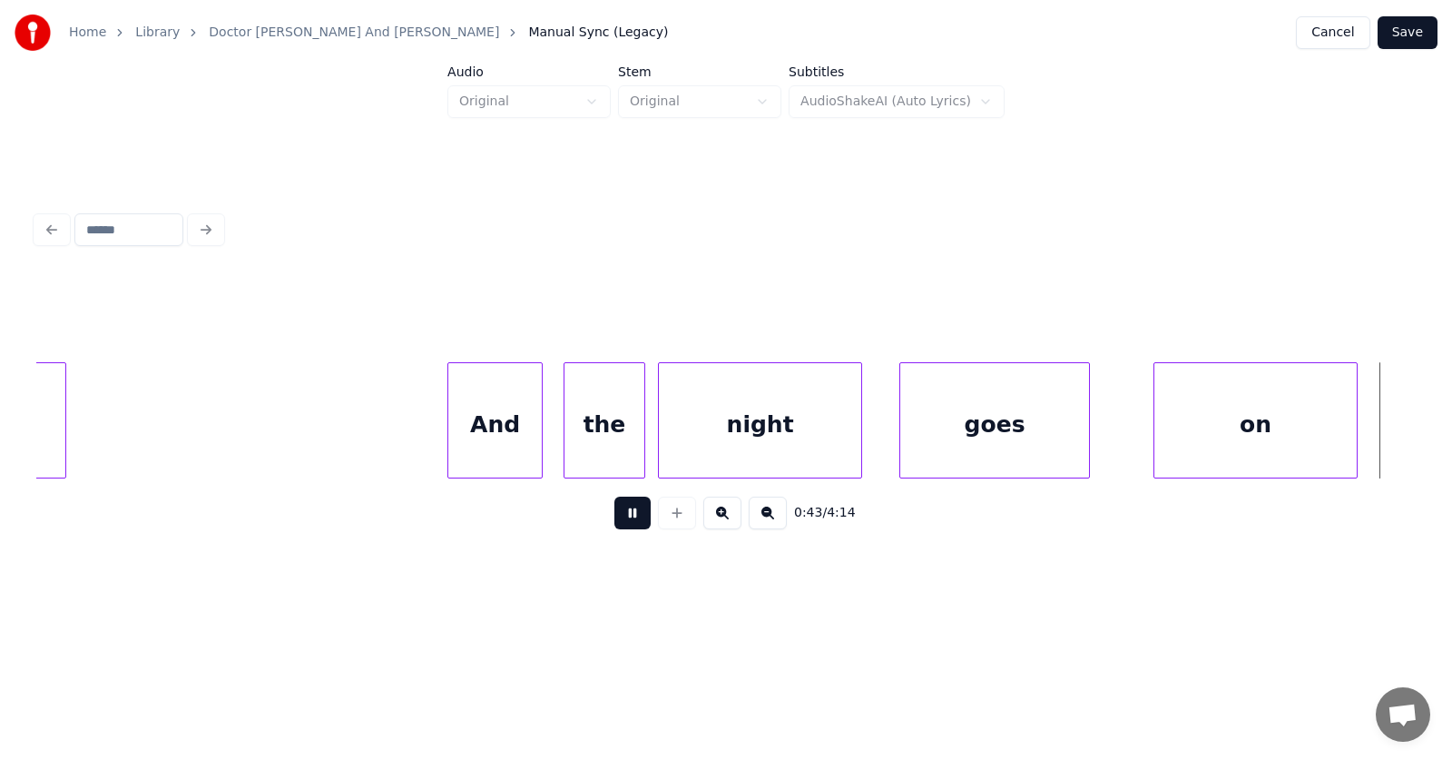
scroll to position [0, 29693]
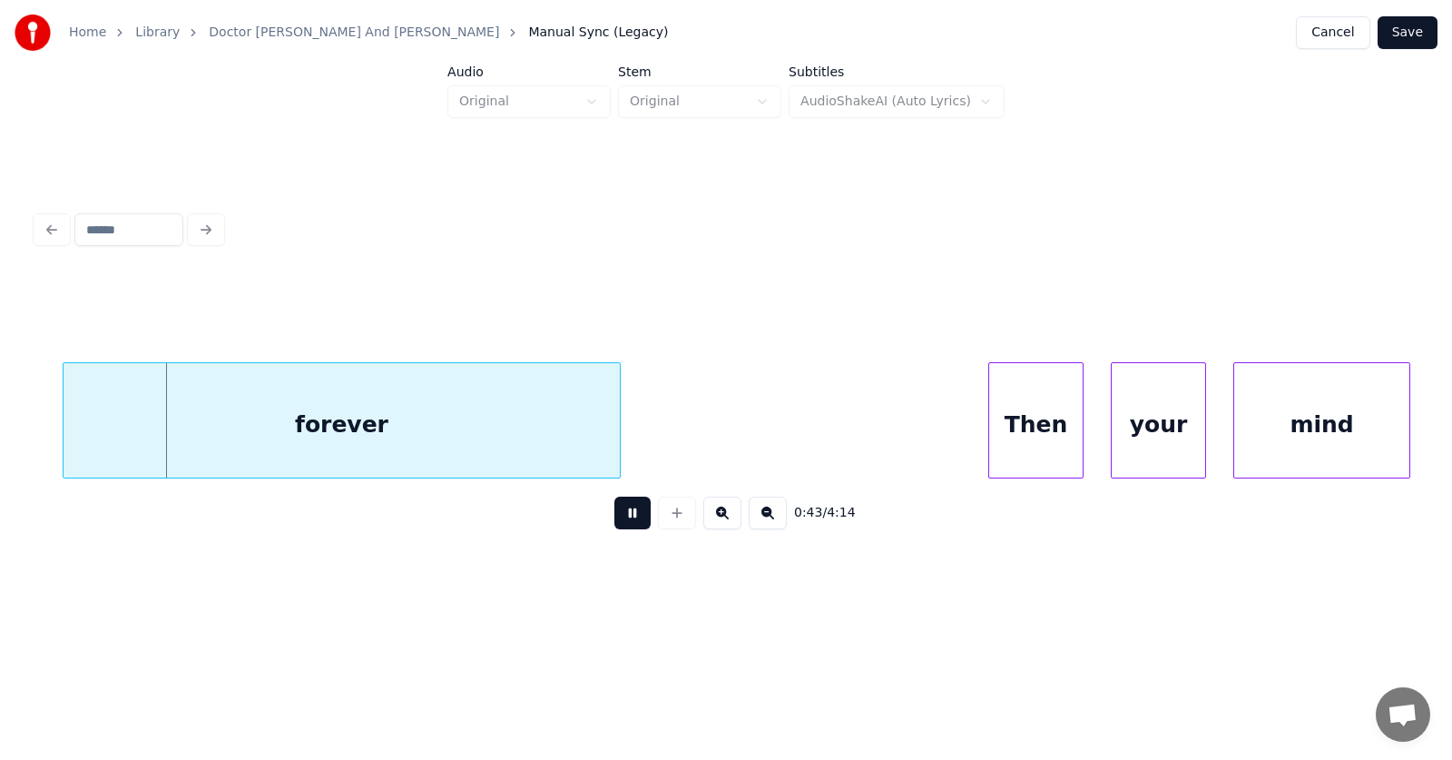
click at [616, 517] on button at bounding box center [632, 512] width 36 height 33
click at [402, 440] on div "forever" at bounding box center [315, 424] width 556 height 123
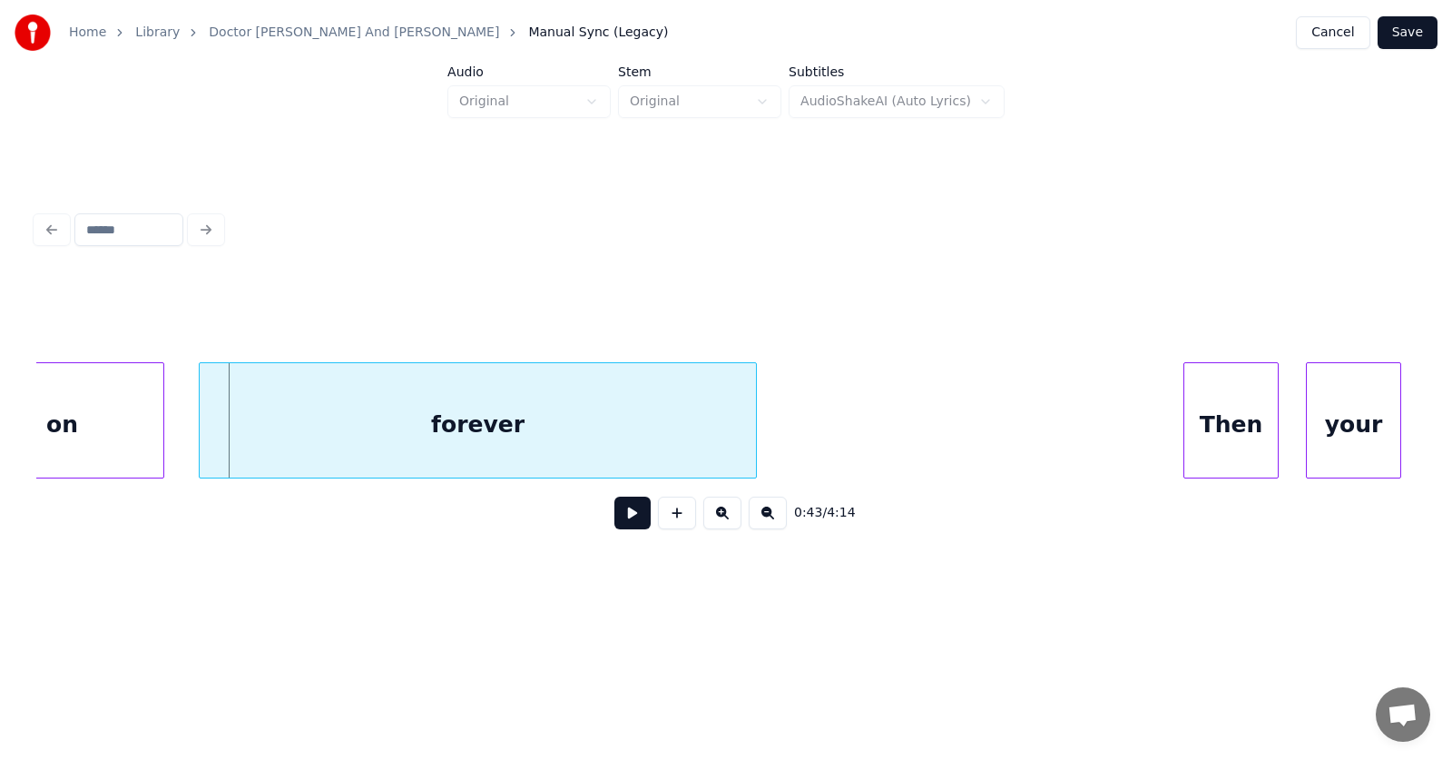
click at [395, 434] on div "forever" at bounding box center [478, 424] width 556 height 123
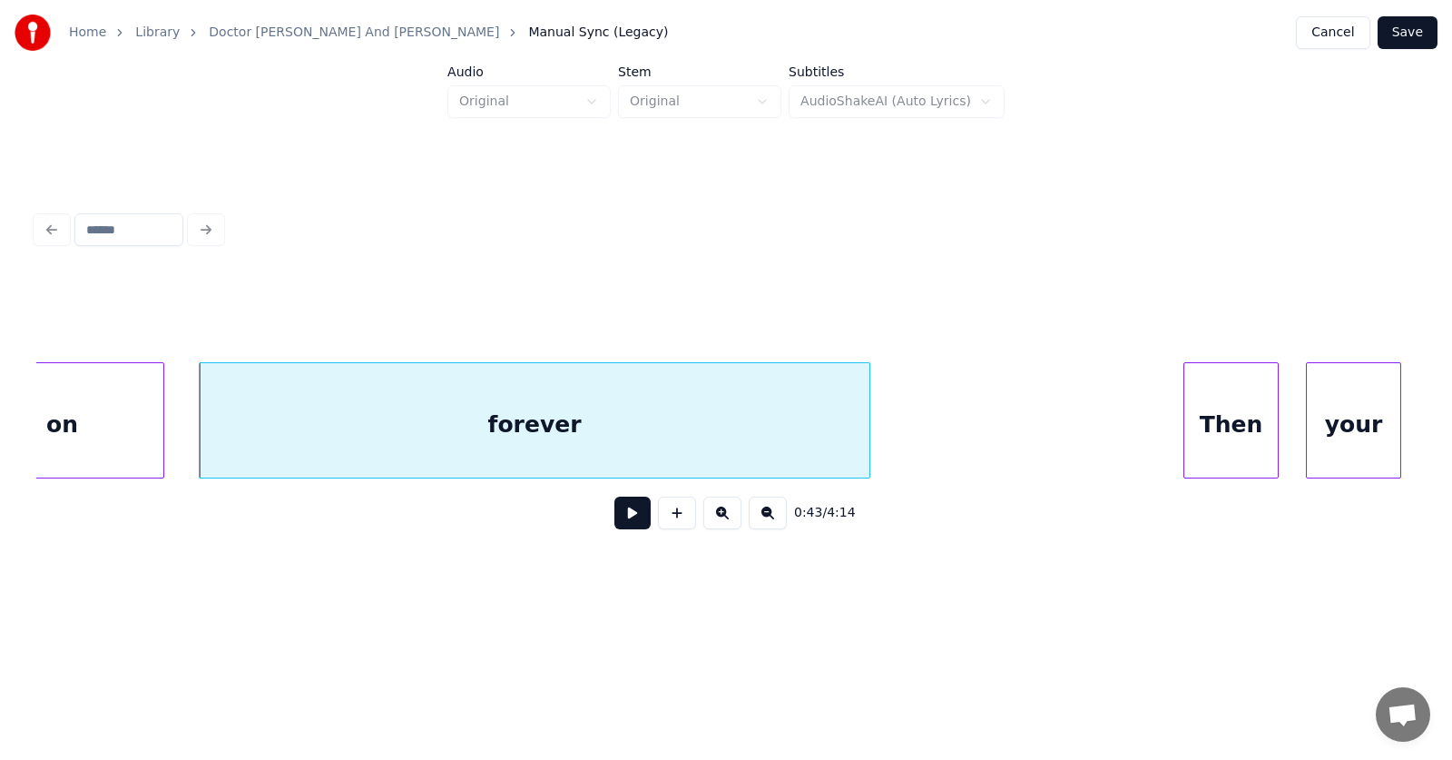
click at [869, 408] on div at bounding box center [866, 420] width 5 height 114
click at [626, 427] on div "forever" at bounding box center [543, 424] width 686 height 123
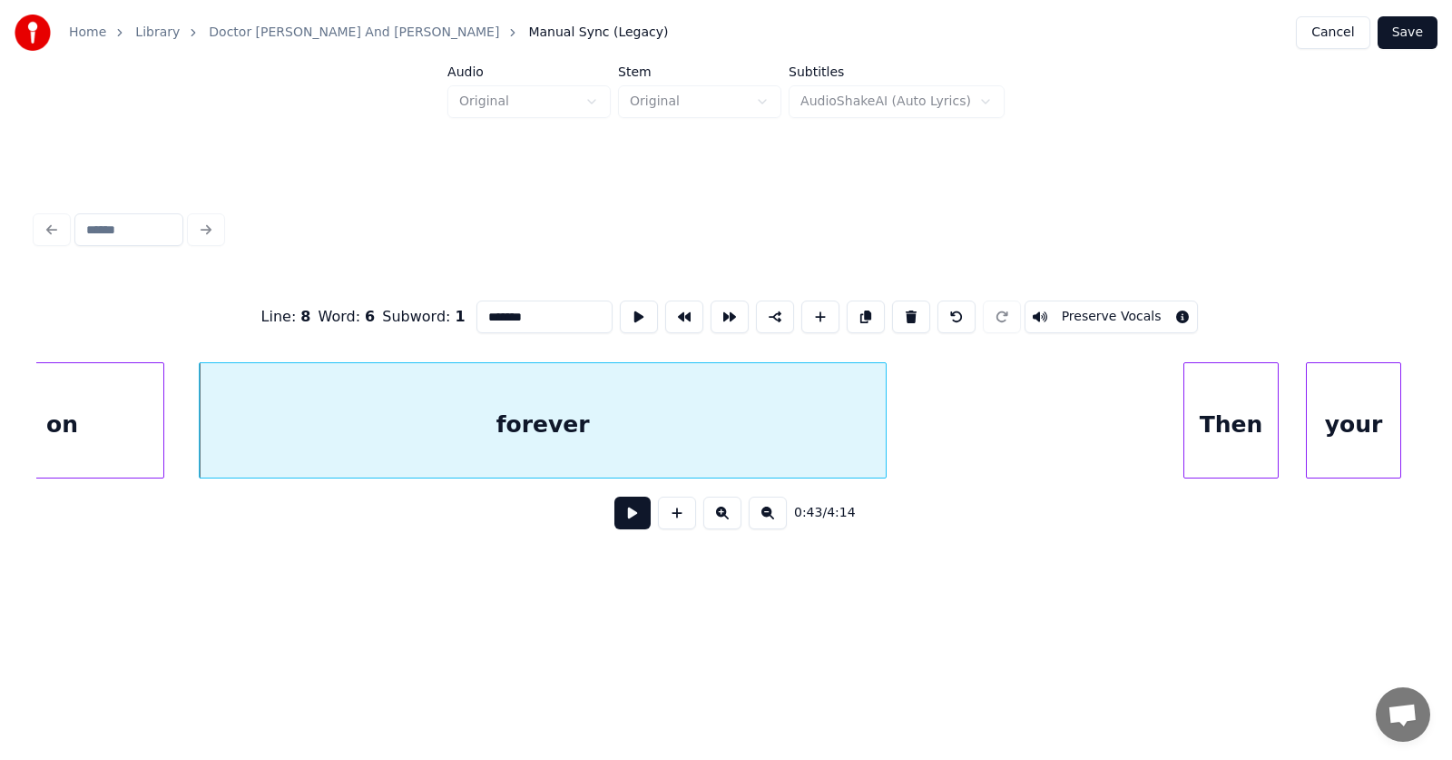
click at [632, 519] on button at bounding box center [632, 512] width 36 height 33
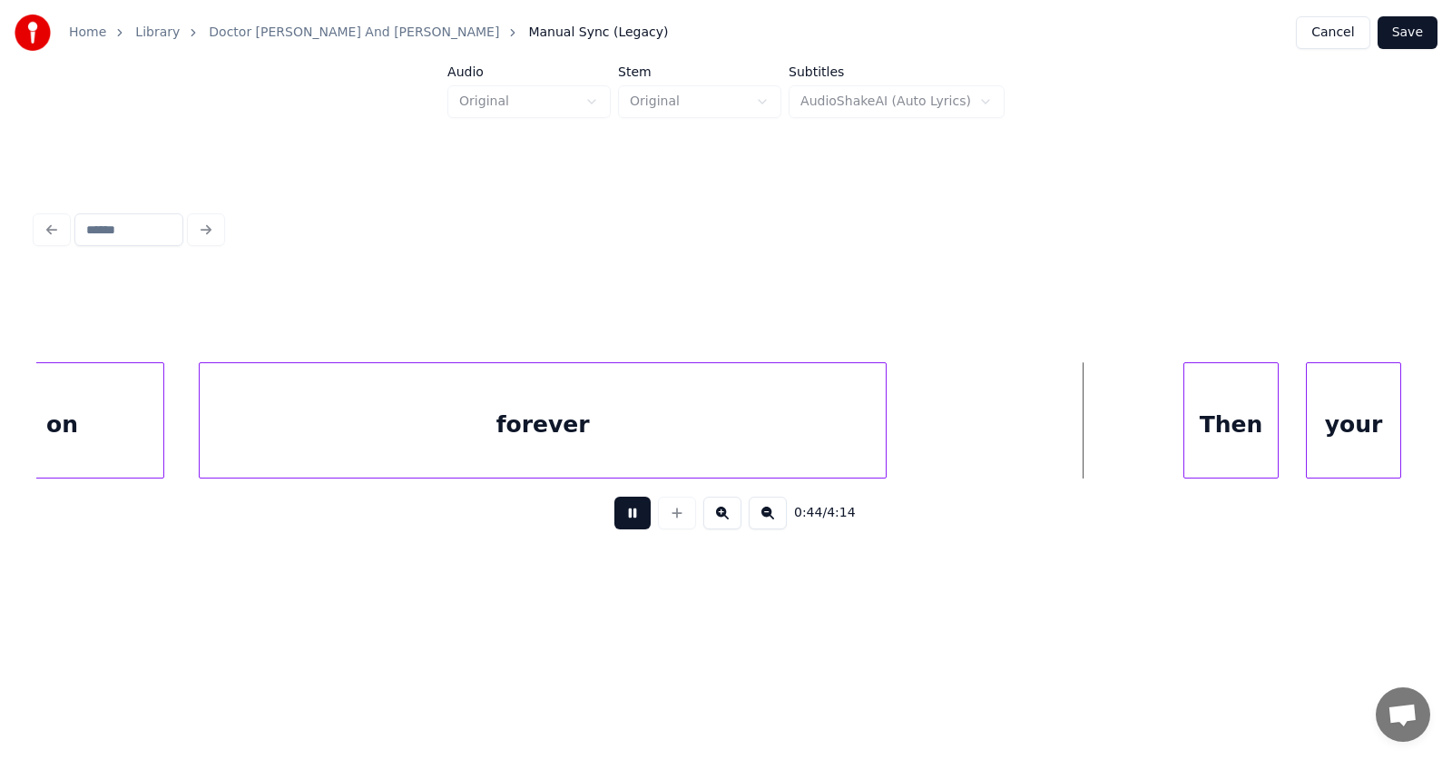
click at [632, 519] on button at bounding box center [632, 512] width 36 height 33
click at [1207, 451] on div "Then" at bounding box center [1220, 424] width 93 height 123
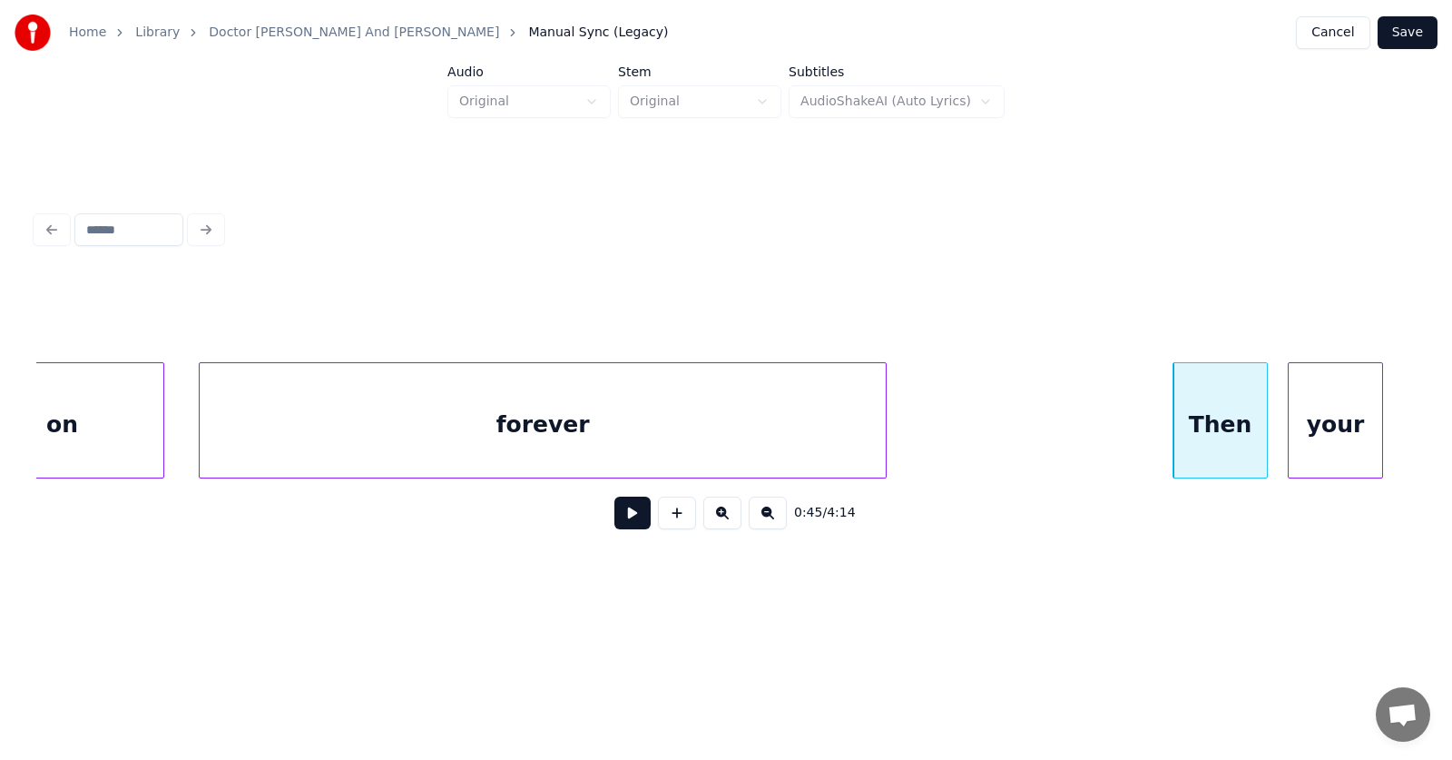
click at [1332, 438] on div "your" at bounding box center [1335, 424] width 93 height 123
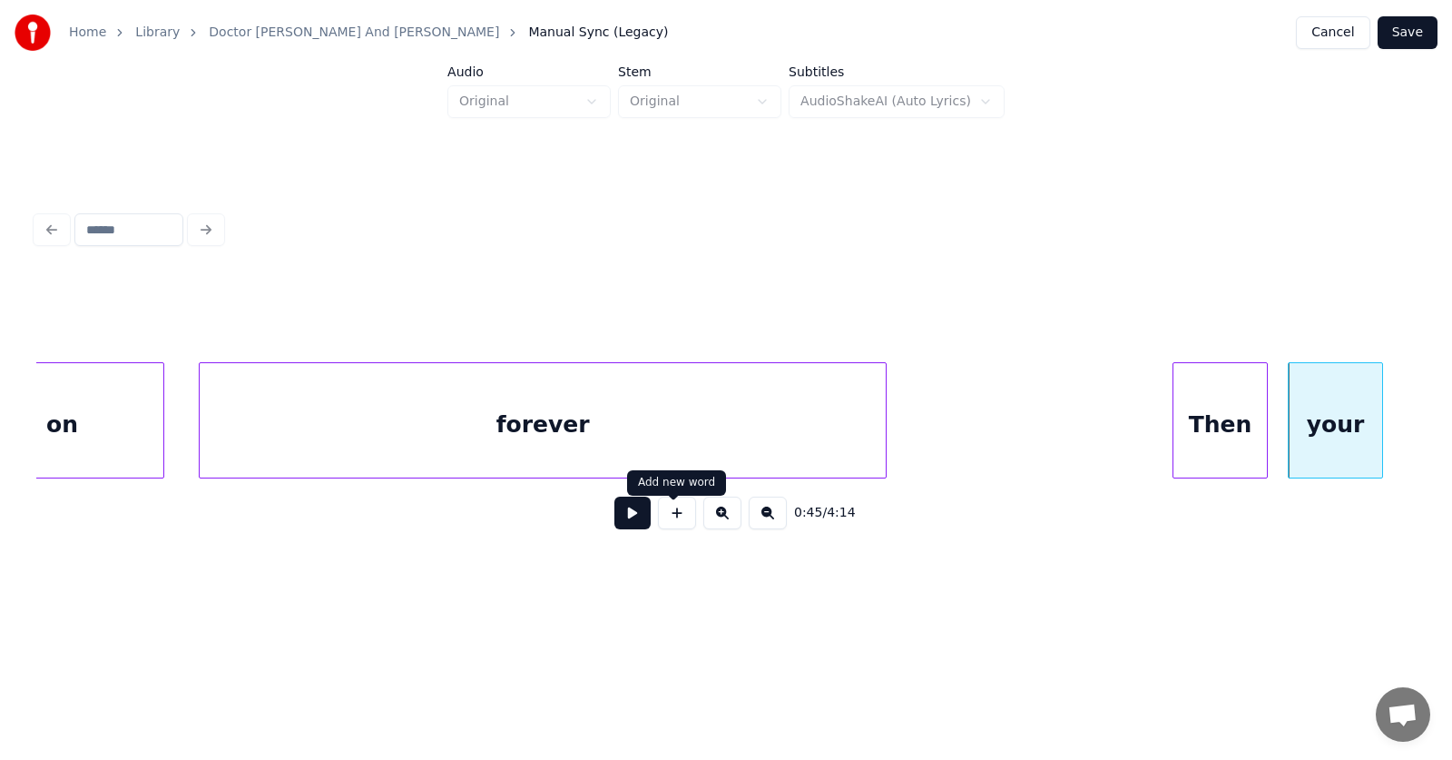
click at [619, 520] on button at bounding box center [632, 512] width 36 height 33
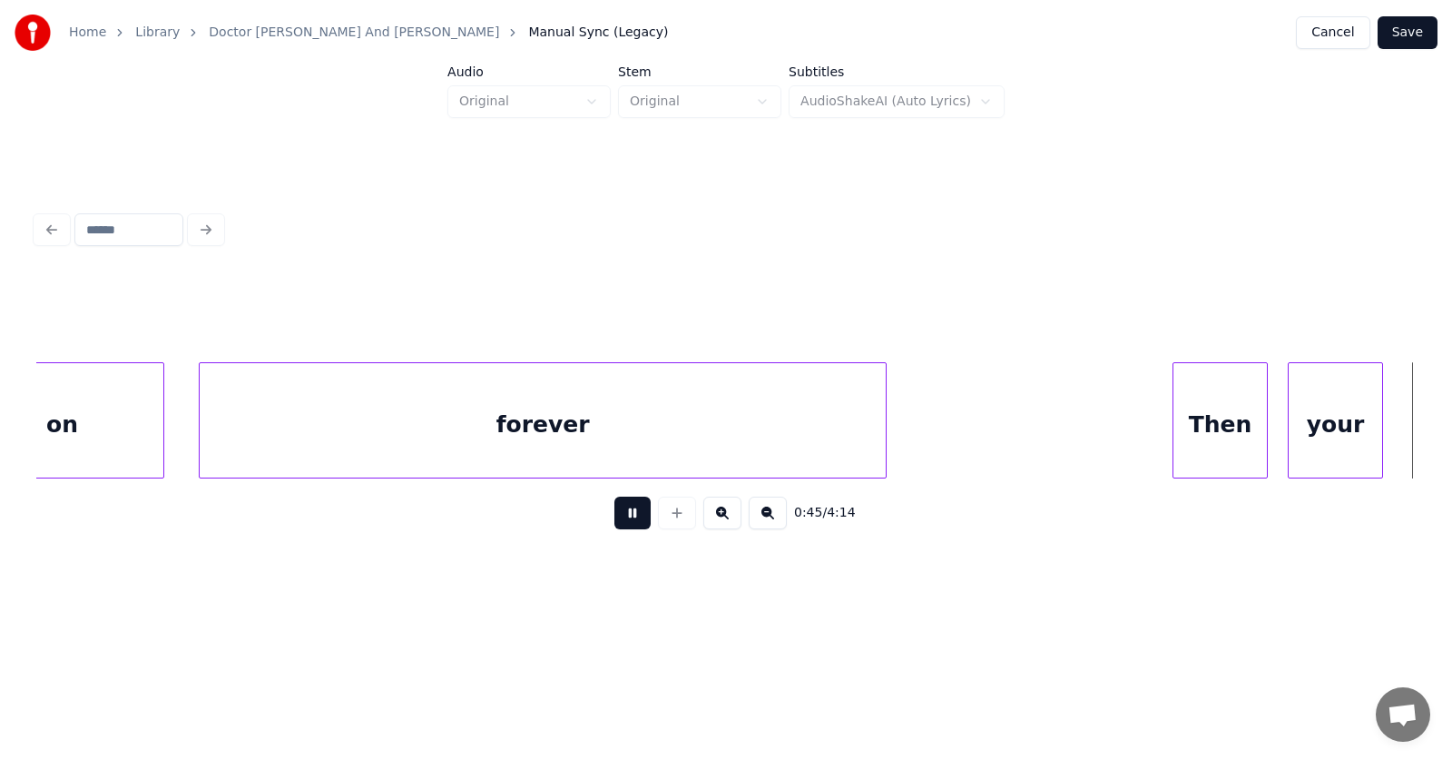
scroll to position [0, 30881]
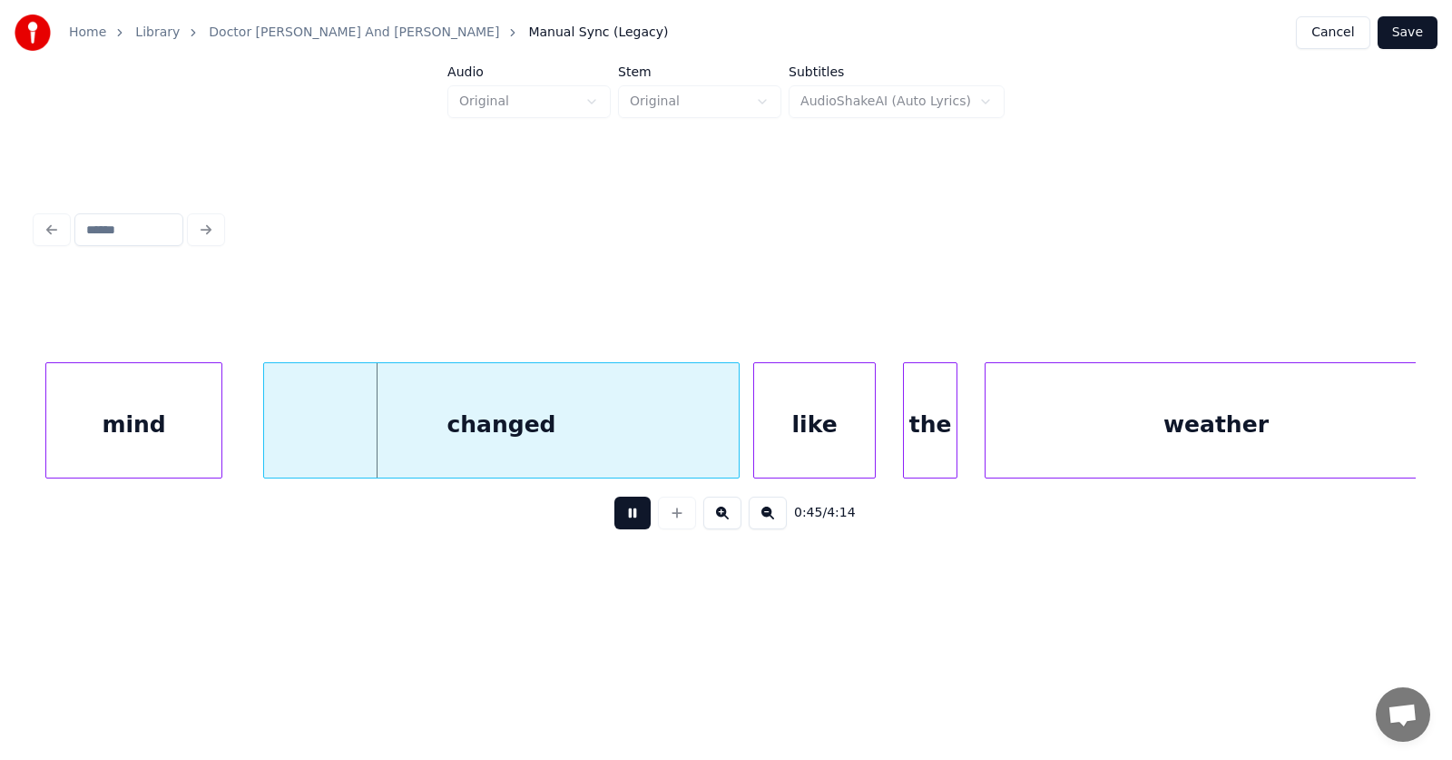
click at [619, 520] on button at bounding box center [632, 512] width 36 height 33
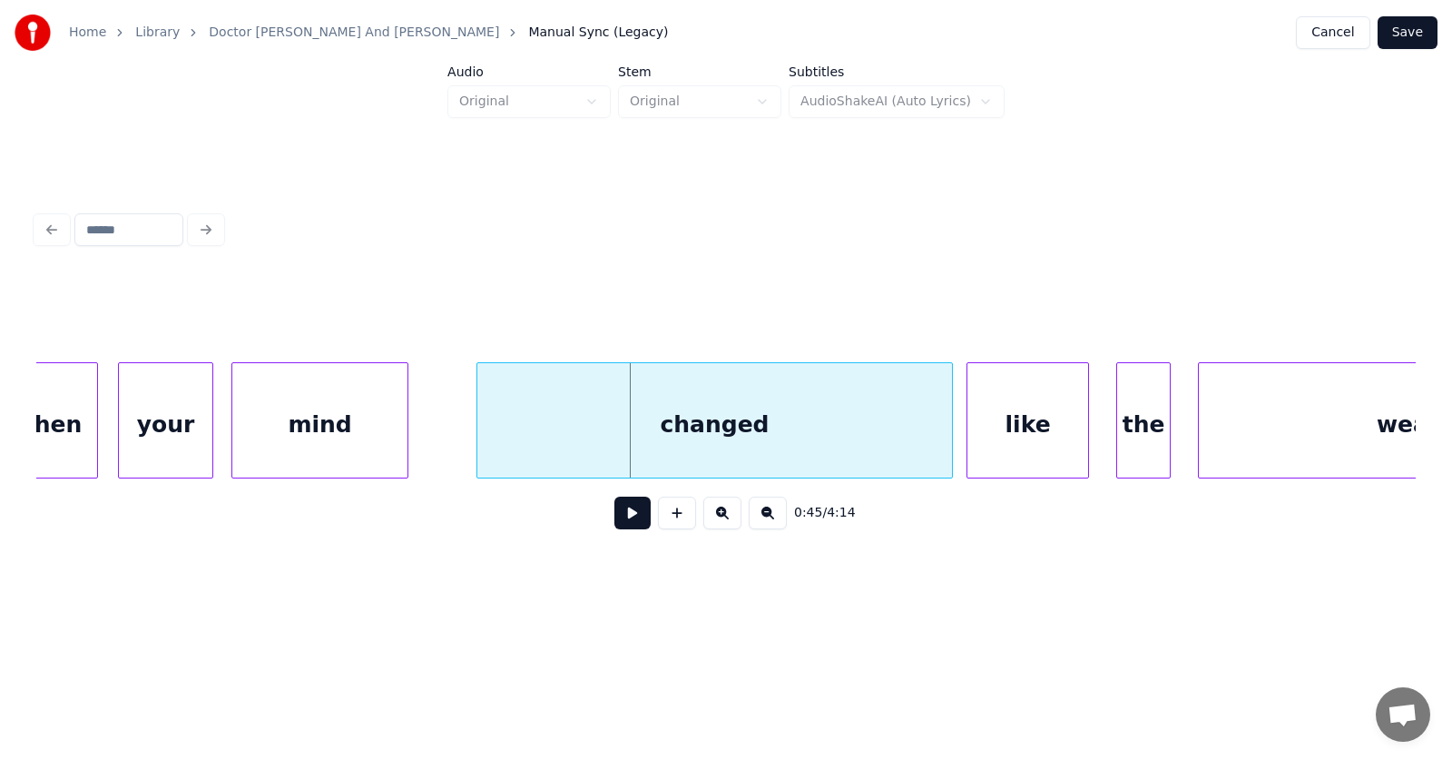
click at [313, 417] on div "mind" at bounding box center [319, 424] width 175 height 123
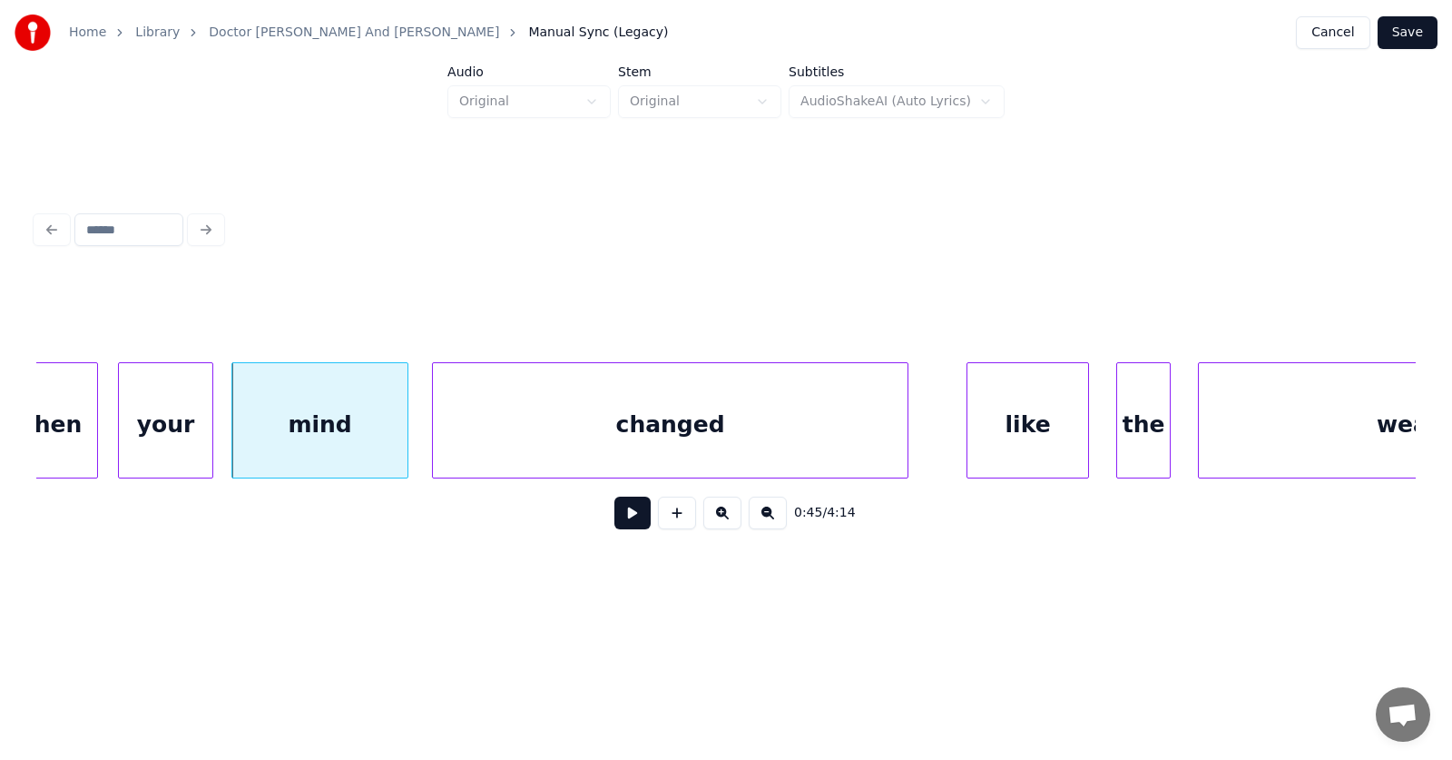
click at [486, 427] on div "changed" at bounding box center [670, 424] width 475 height 123
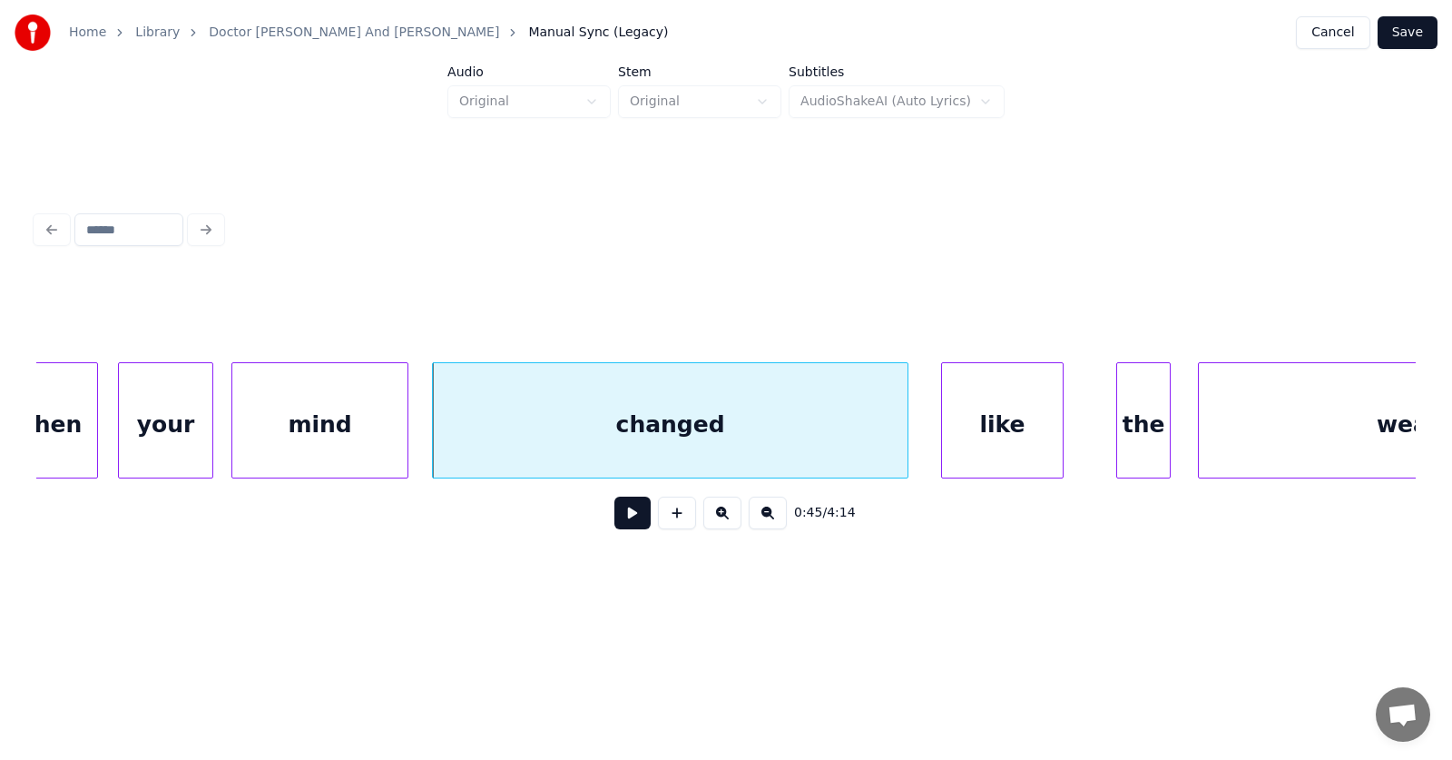
click at [1018, 418] on div "like" at bounding box center [1002, 424] width 121 height 123
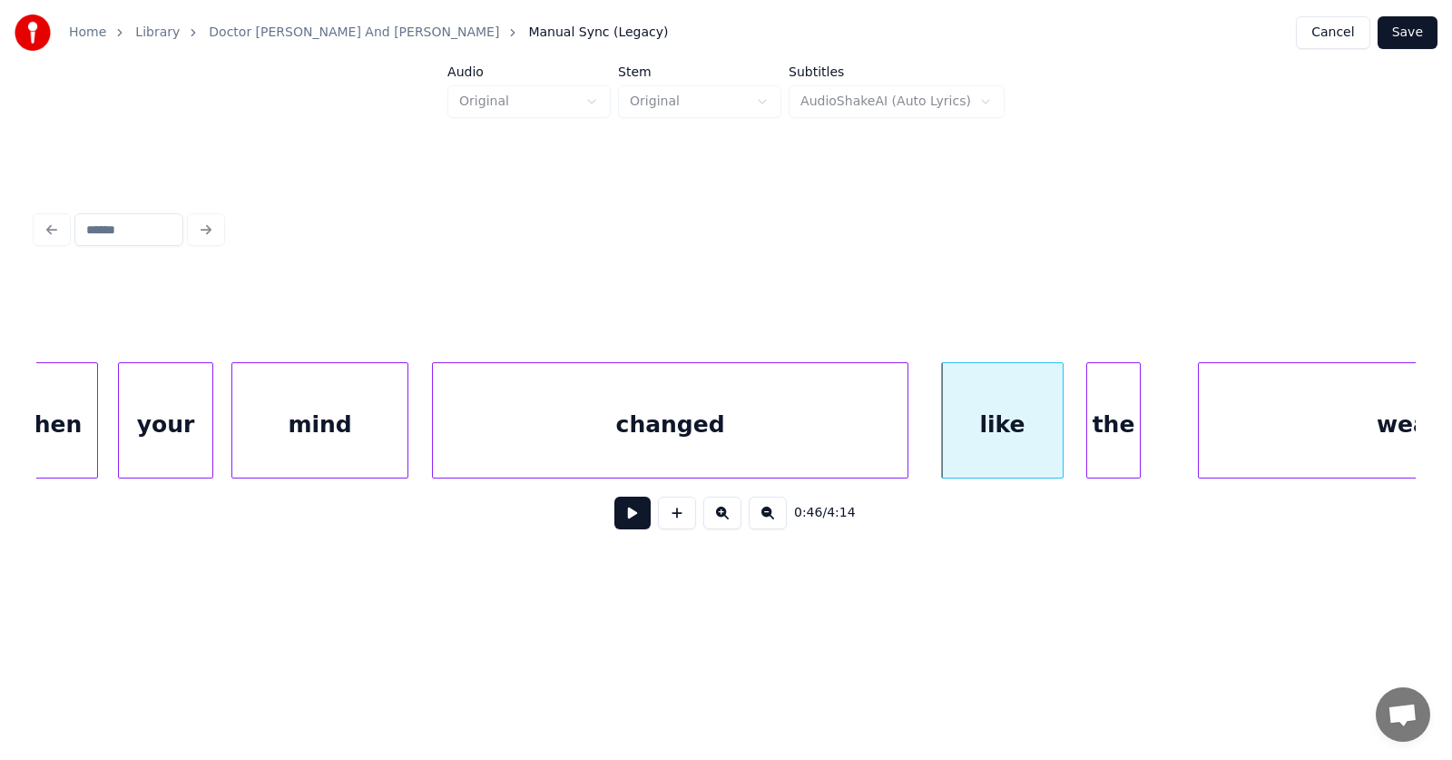
click at [1127, 431] on div "the" at bounding box center [1113, 424] width 53 height 123
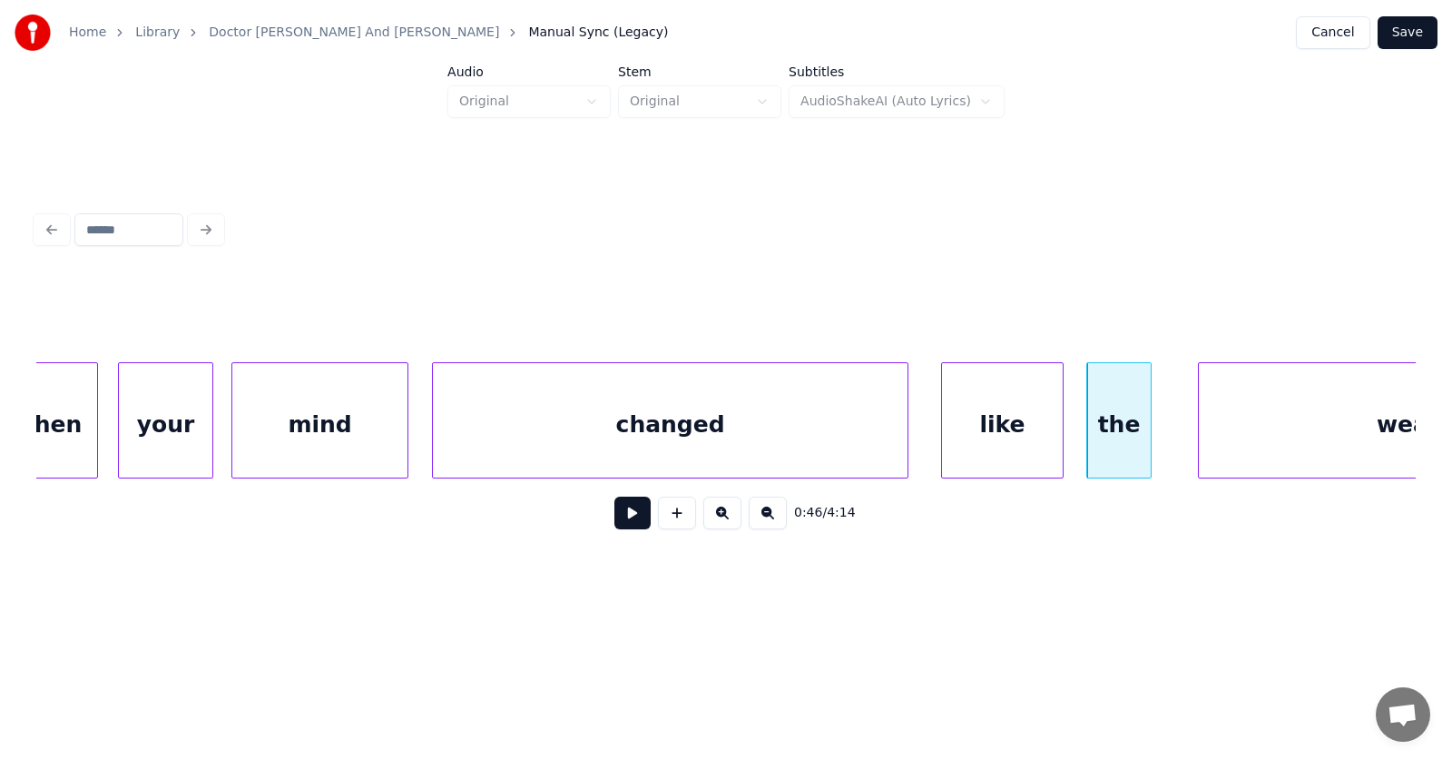
click at [1151, 428] on div at bounding box center [1147, 420] width 5 height 114
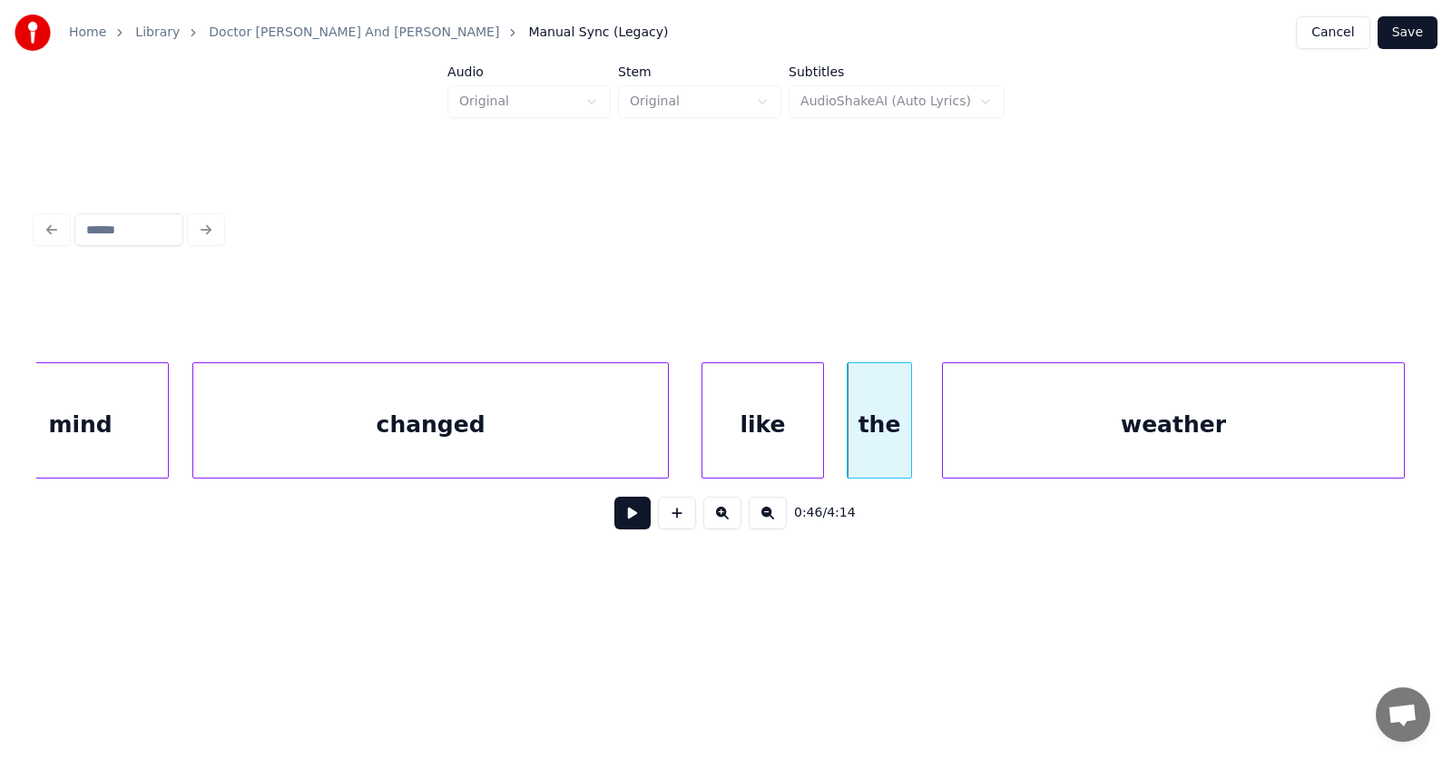
click at [1255, 417] on div "weather" at bounding box center [1173, 424] width 461 height 123
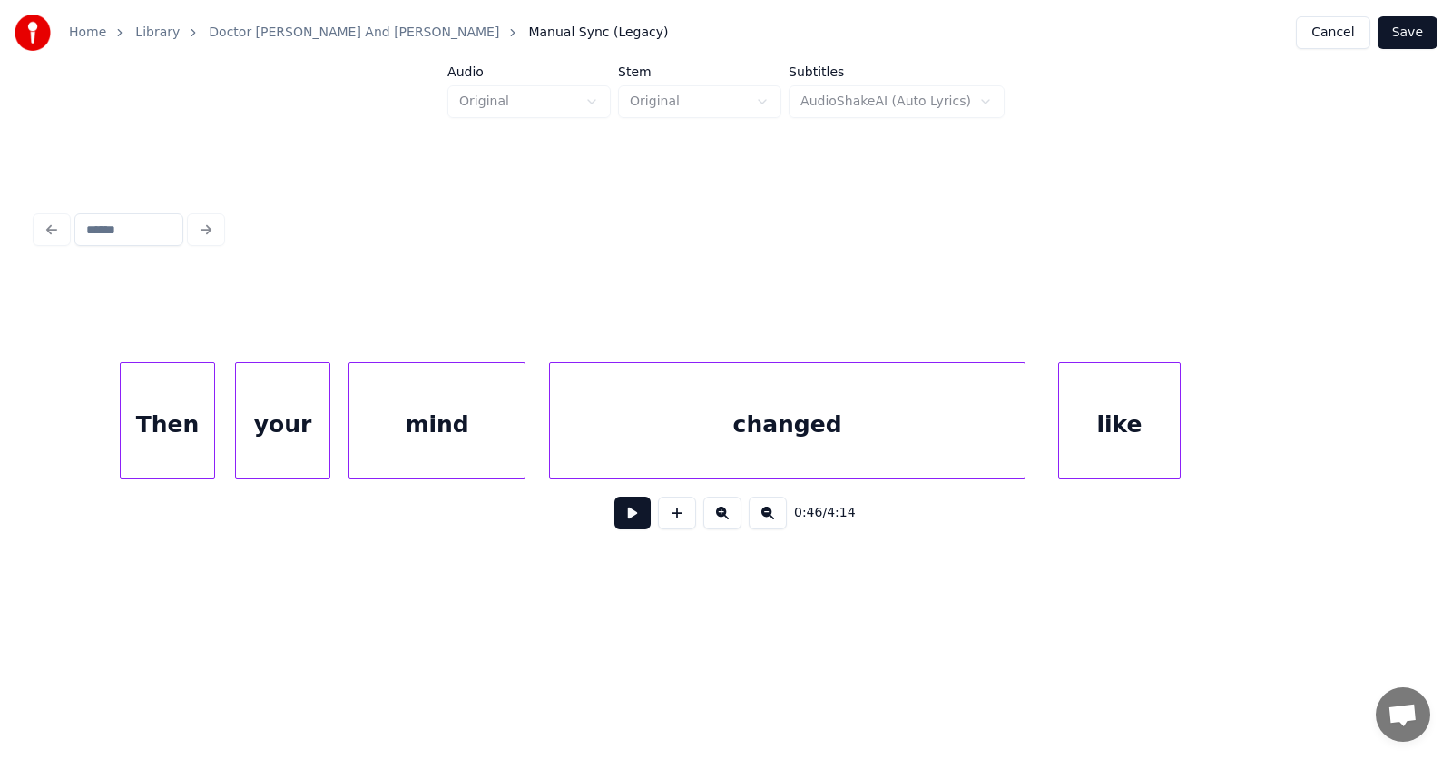
scroll to position [0, 30316]
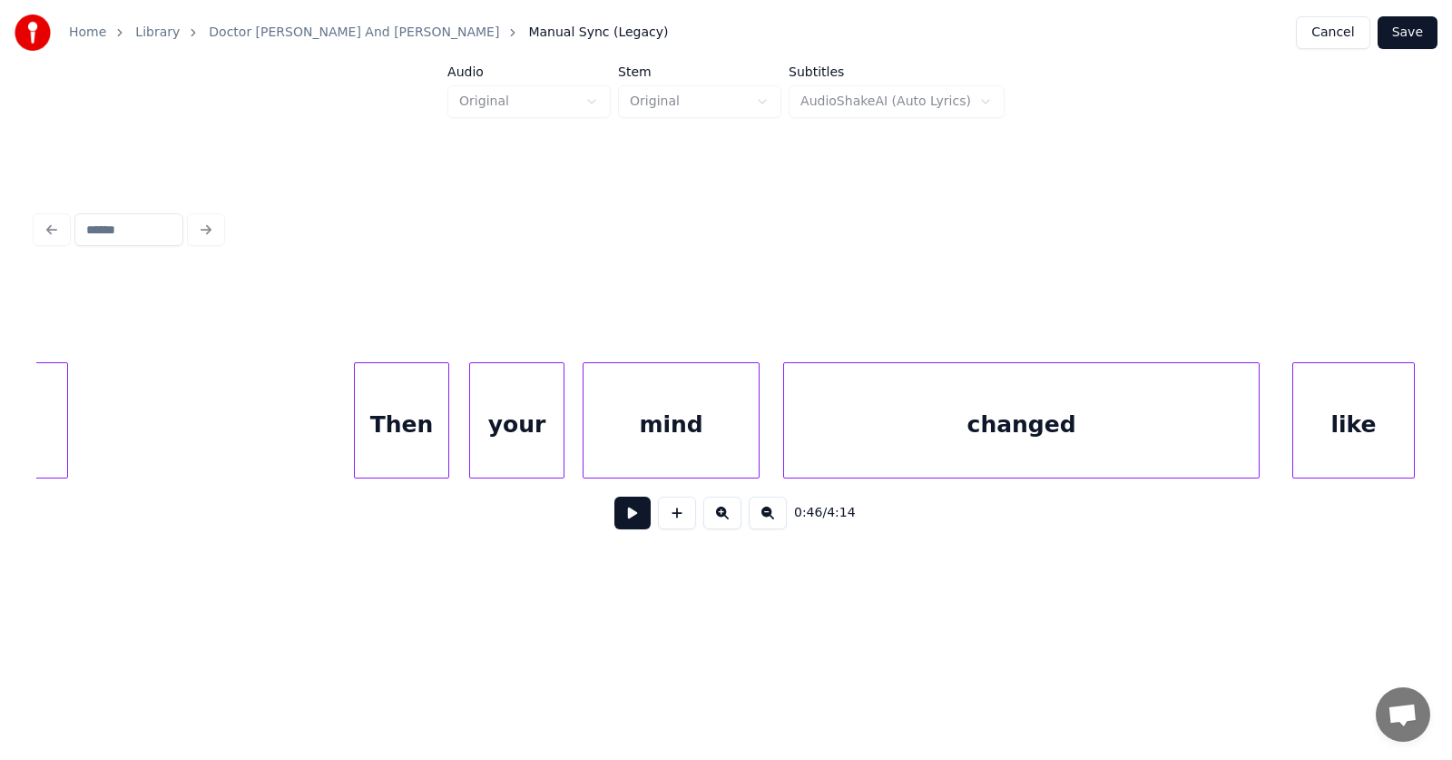
click at [425, 426] on div "Then" at bounding box center [401, 424] width 93 height 123
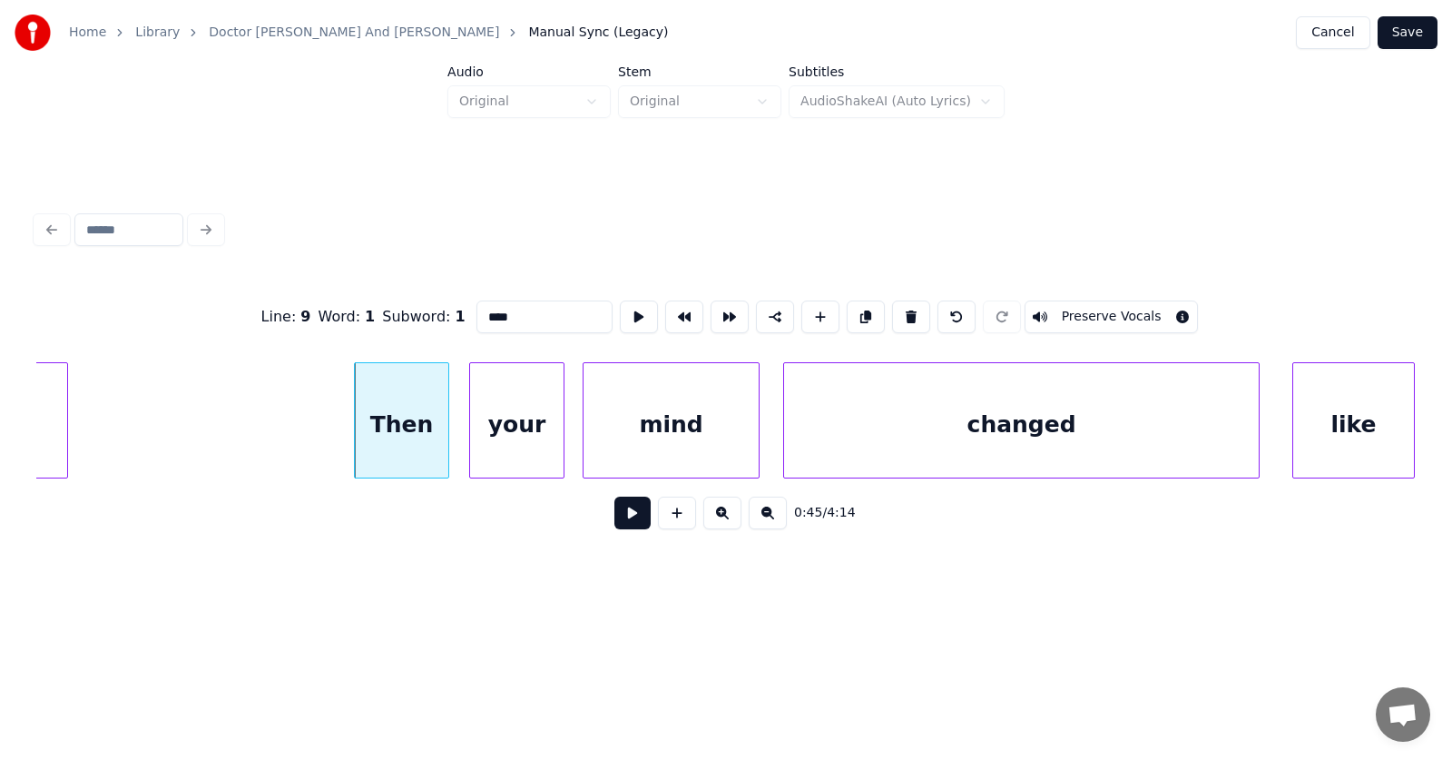
click at [615, 523] on button at bounding box center [632, 512] width 36 height 33
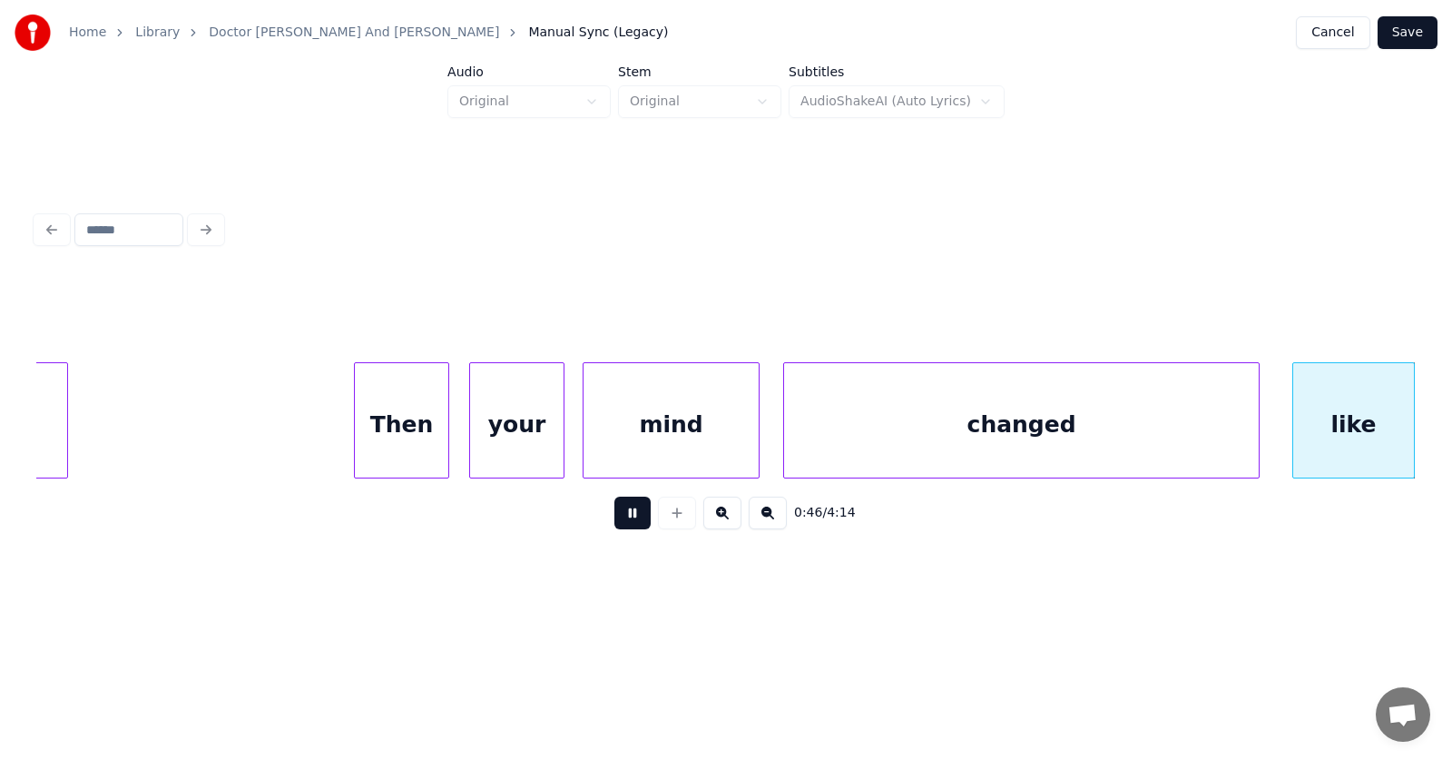
scroll to position [0, 31700]
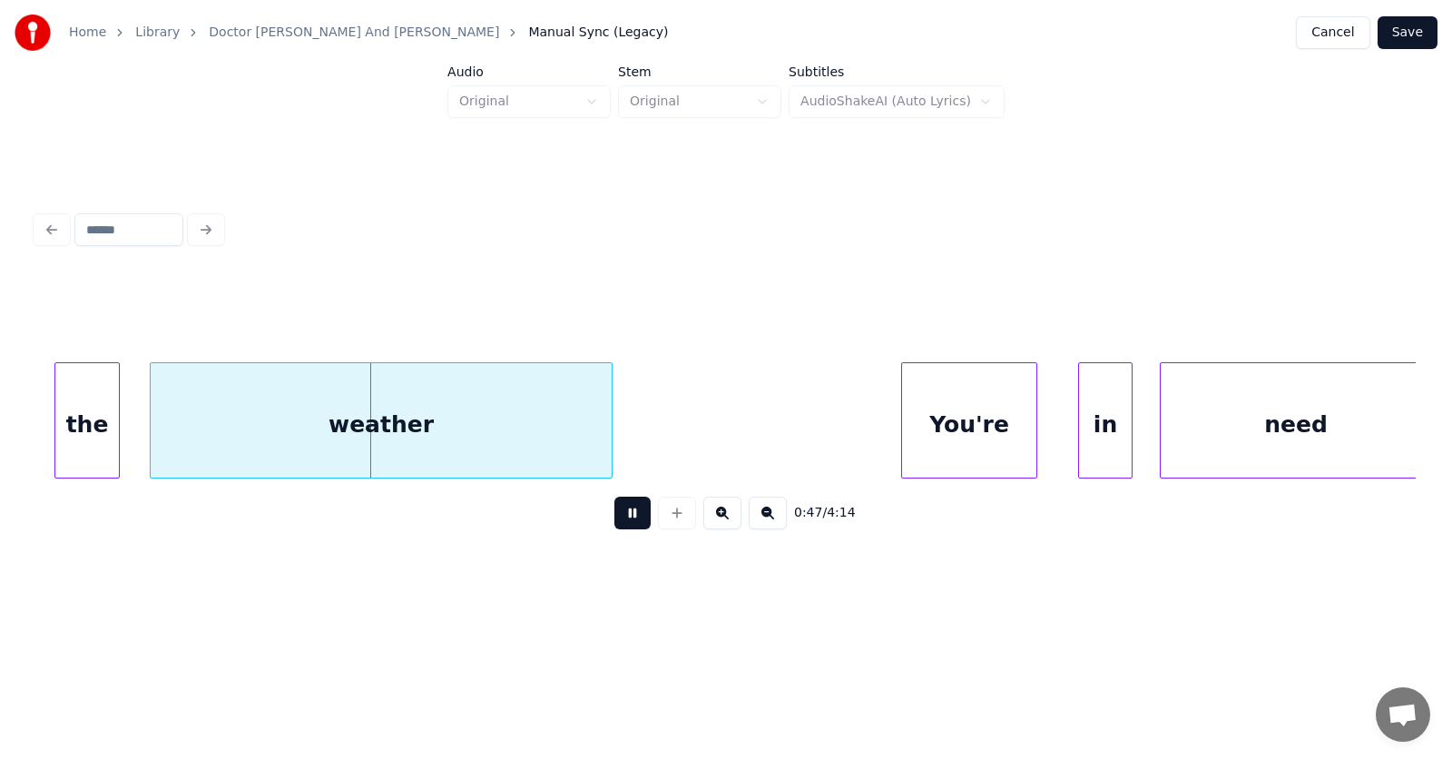
click at [615, 523] on button at bounding box center [632, 512] width 36 height 33
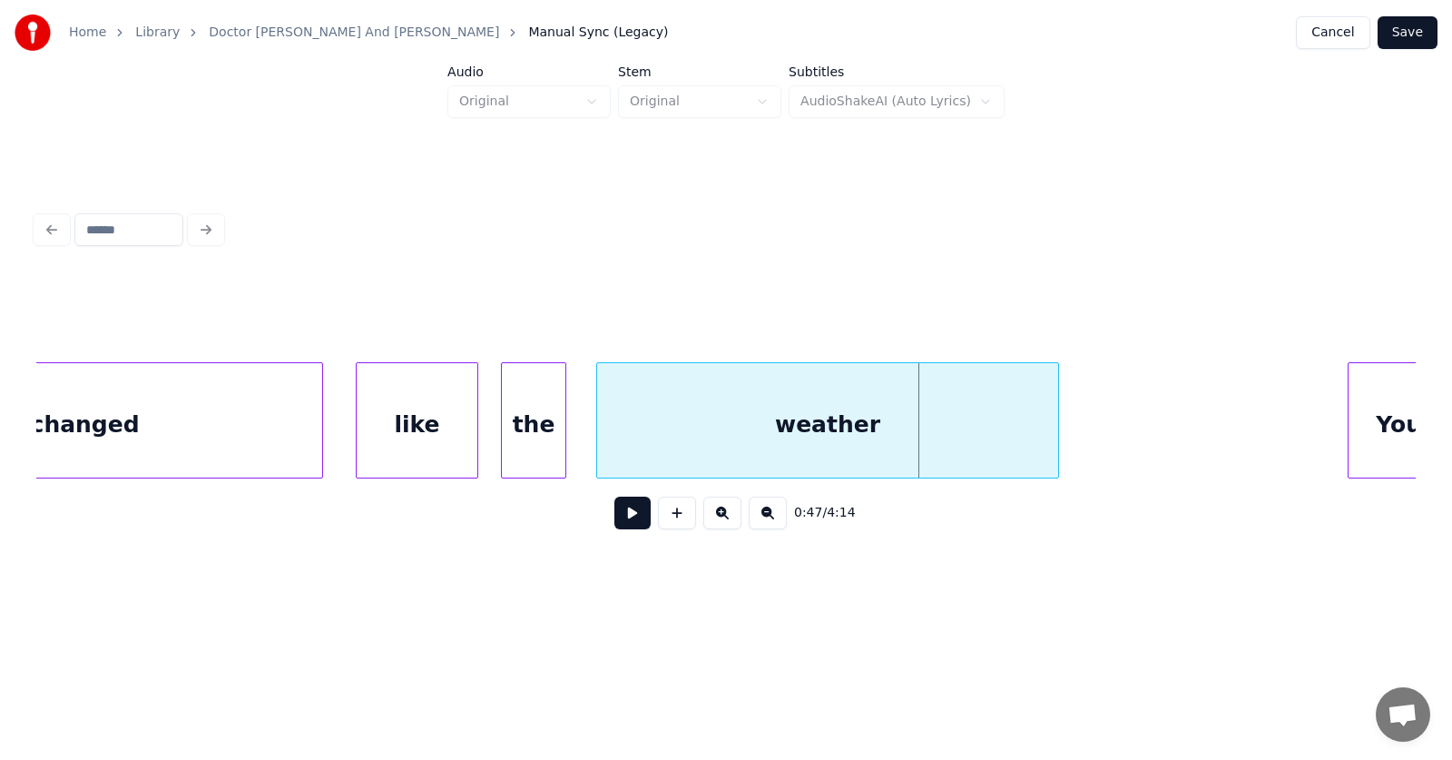
scroll to position [0, 30785]
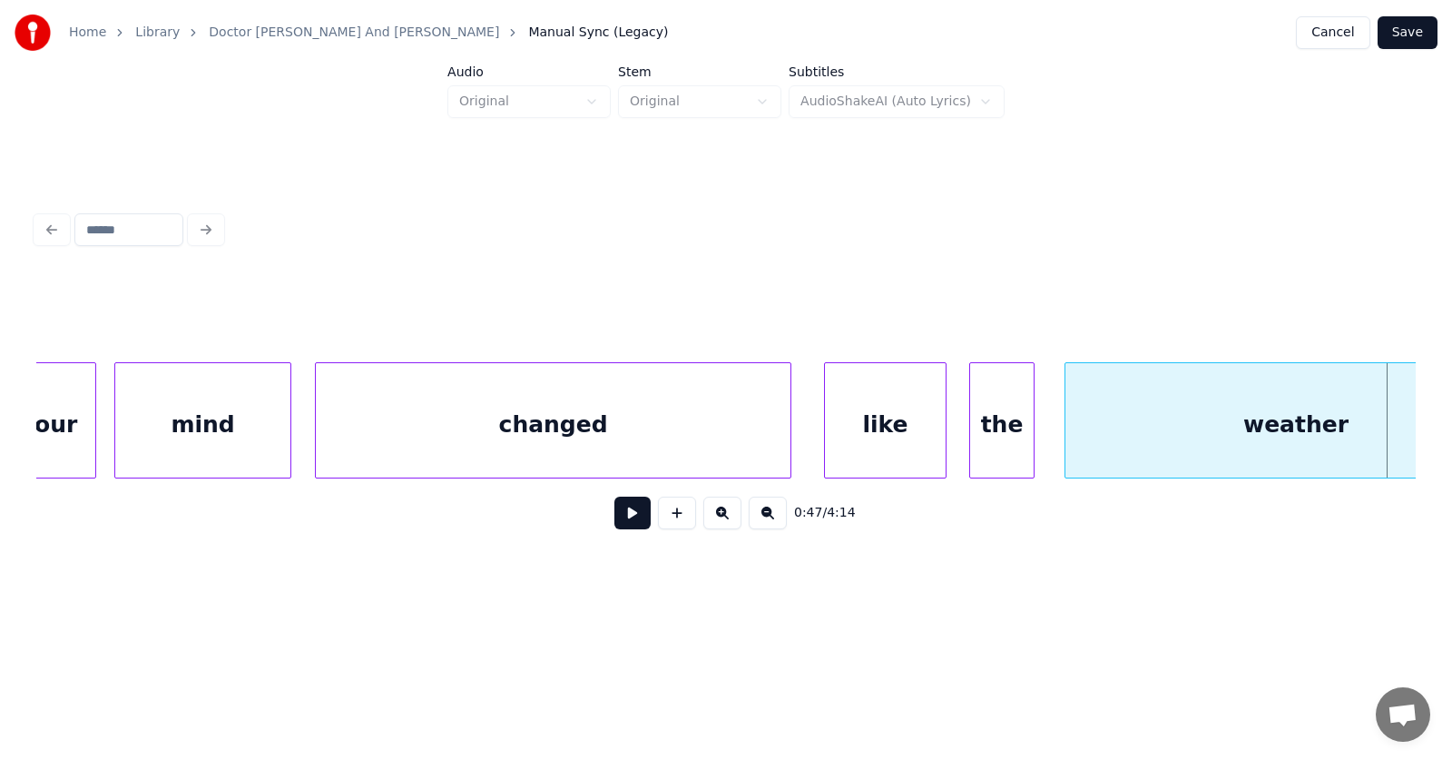
click at [1404, 34] on button "Save" at bounding box center [1408, 32] width 60 height 33
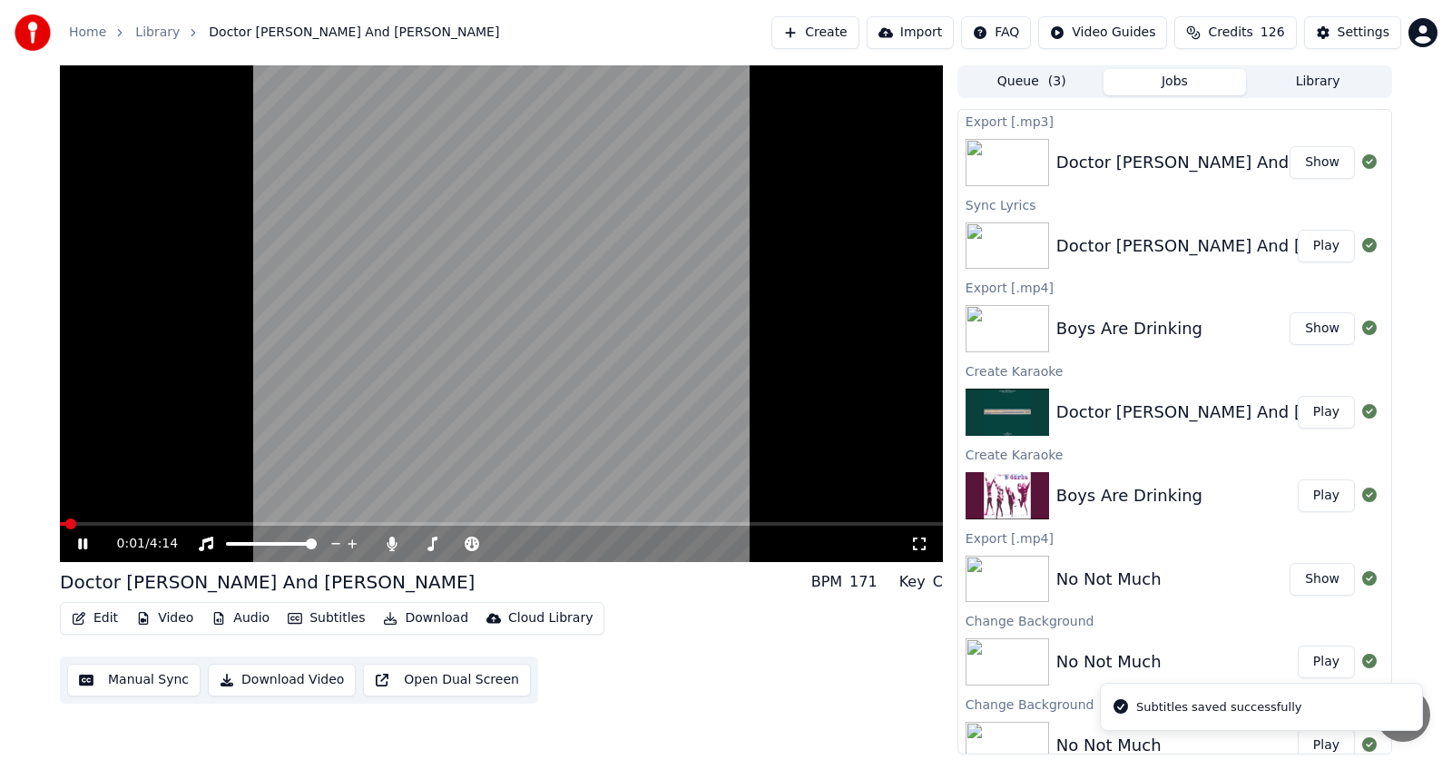
click at [83, 545] on icon at bounding box center [95, 543] width 43 height 15
click at [97, 615] on button "Edit" at bounding box center [94, 617] width 61 height 25
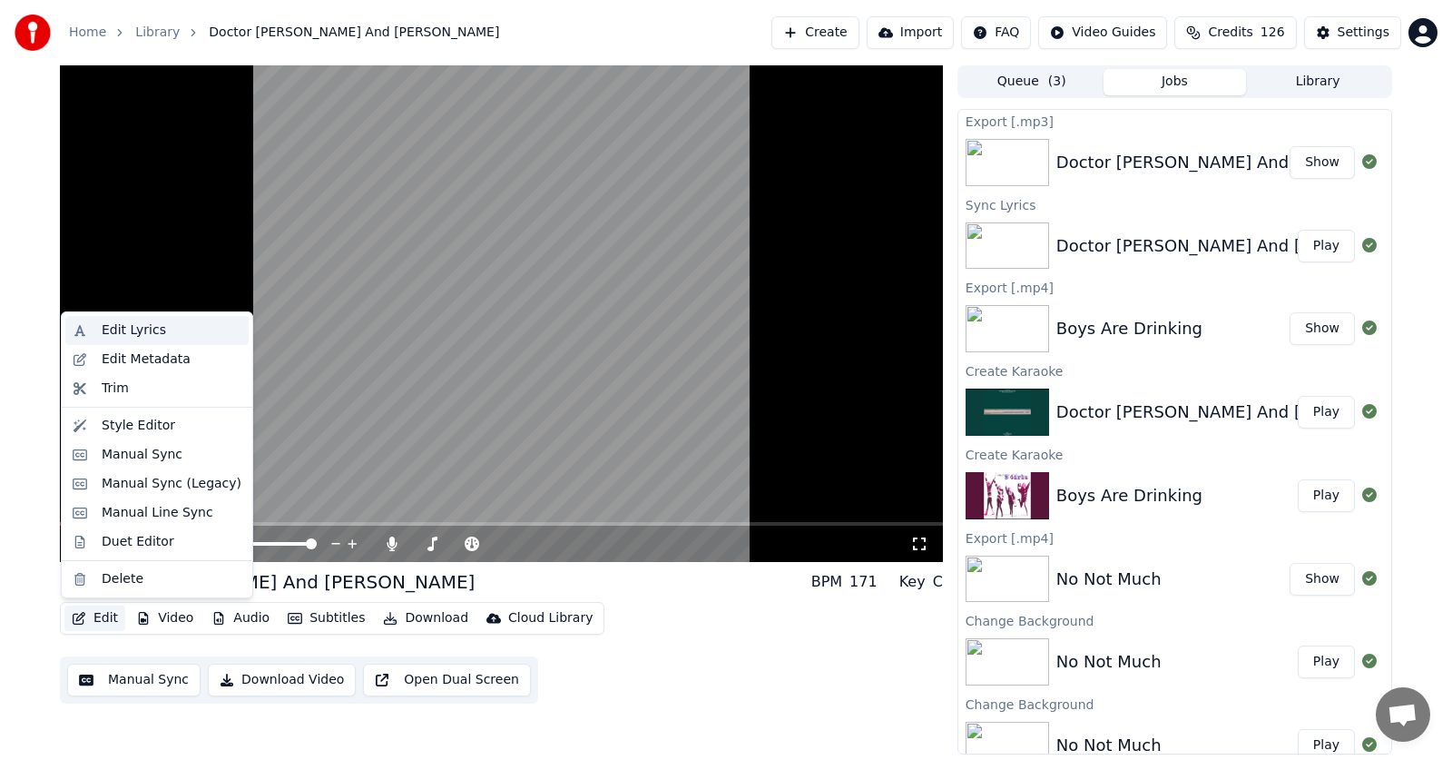
click at [129, 329] on div "Edit Lyrics" at bounding box center [134, 330] width 64 height 18
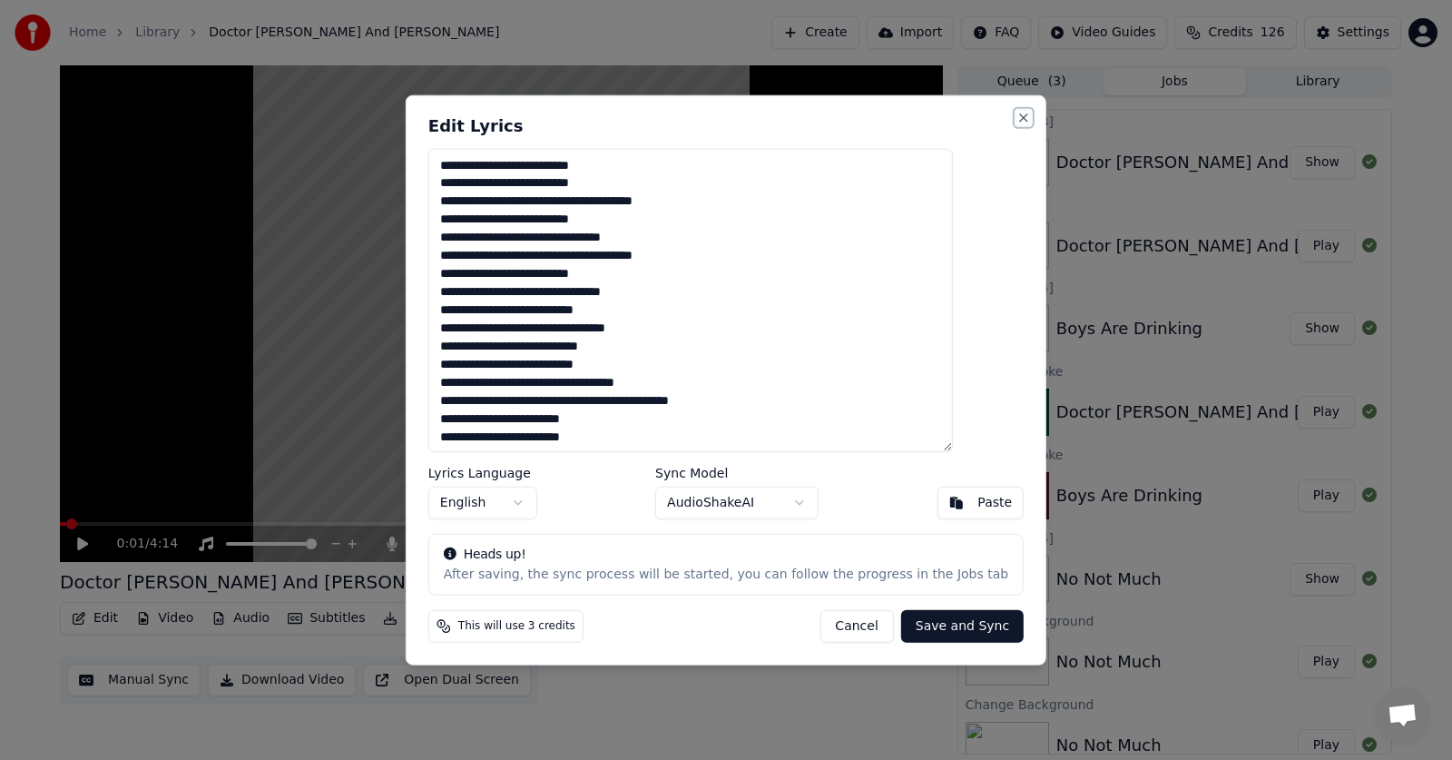
click at [1017, 117] on button "Close" at bounding box center [1024, 117] width 15 height 15
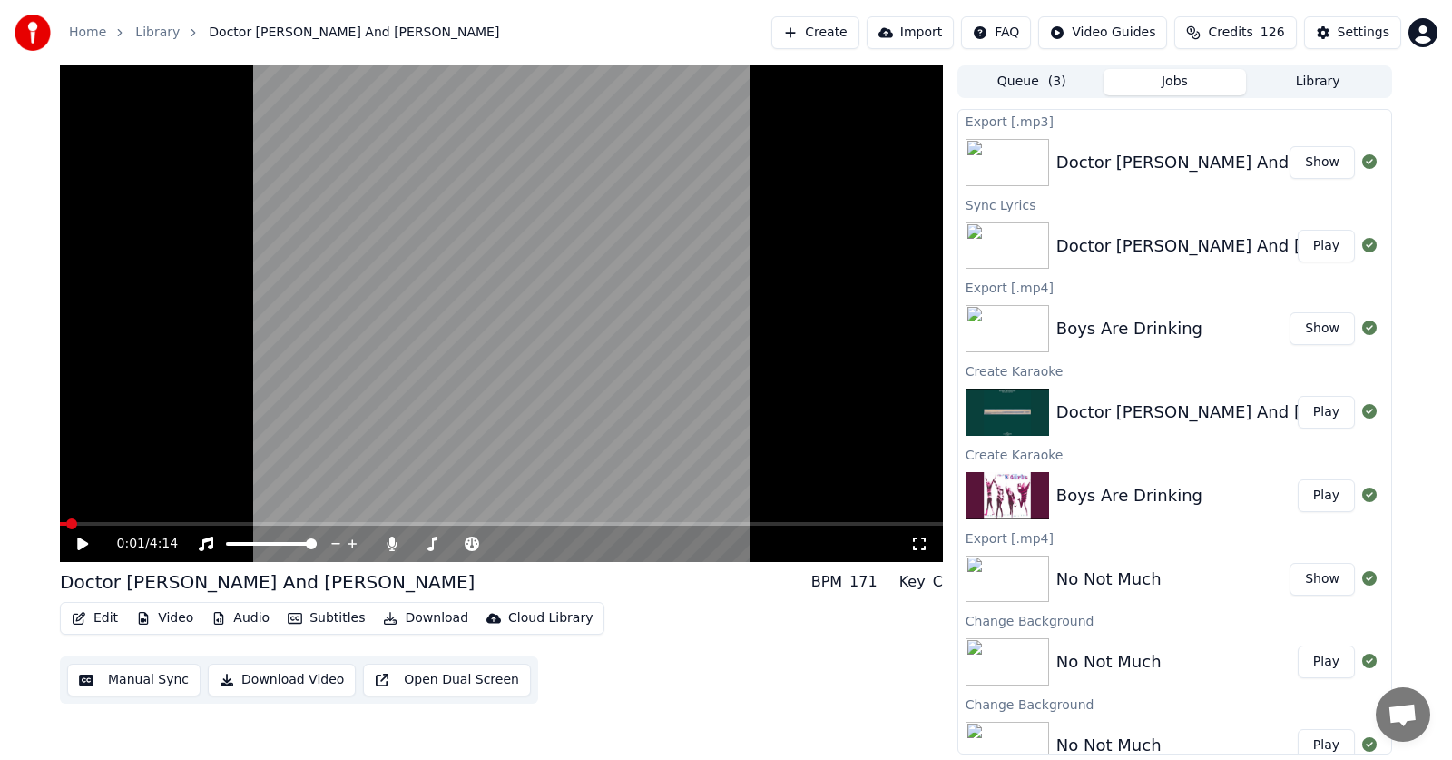
click at [93, 619] on button "Edit" at bounding box center [94, 617] width 61 height 25
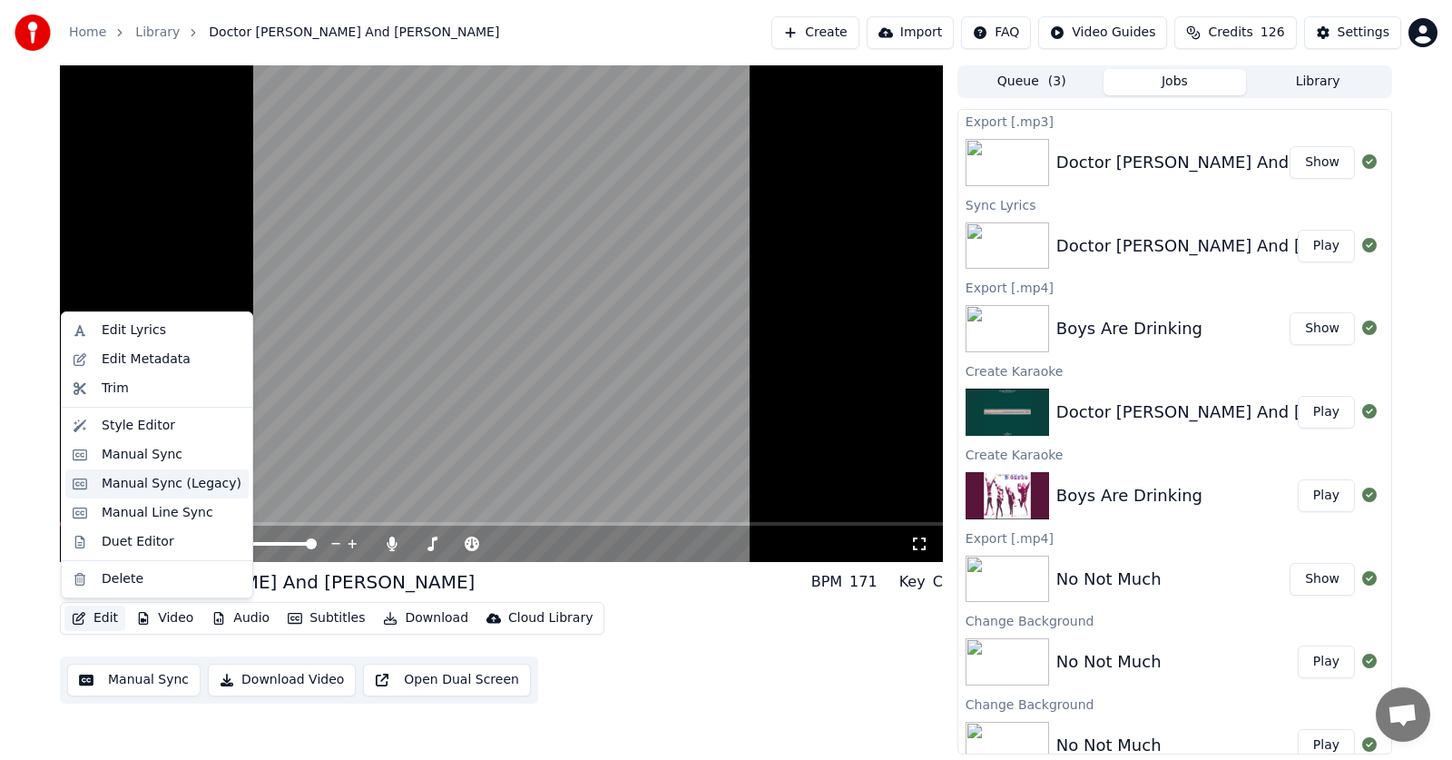
click at [124, 486] on div "Manual Sync (Legacy)" at bounding box center [172, 484] width 140 height 18
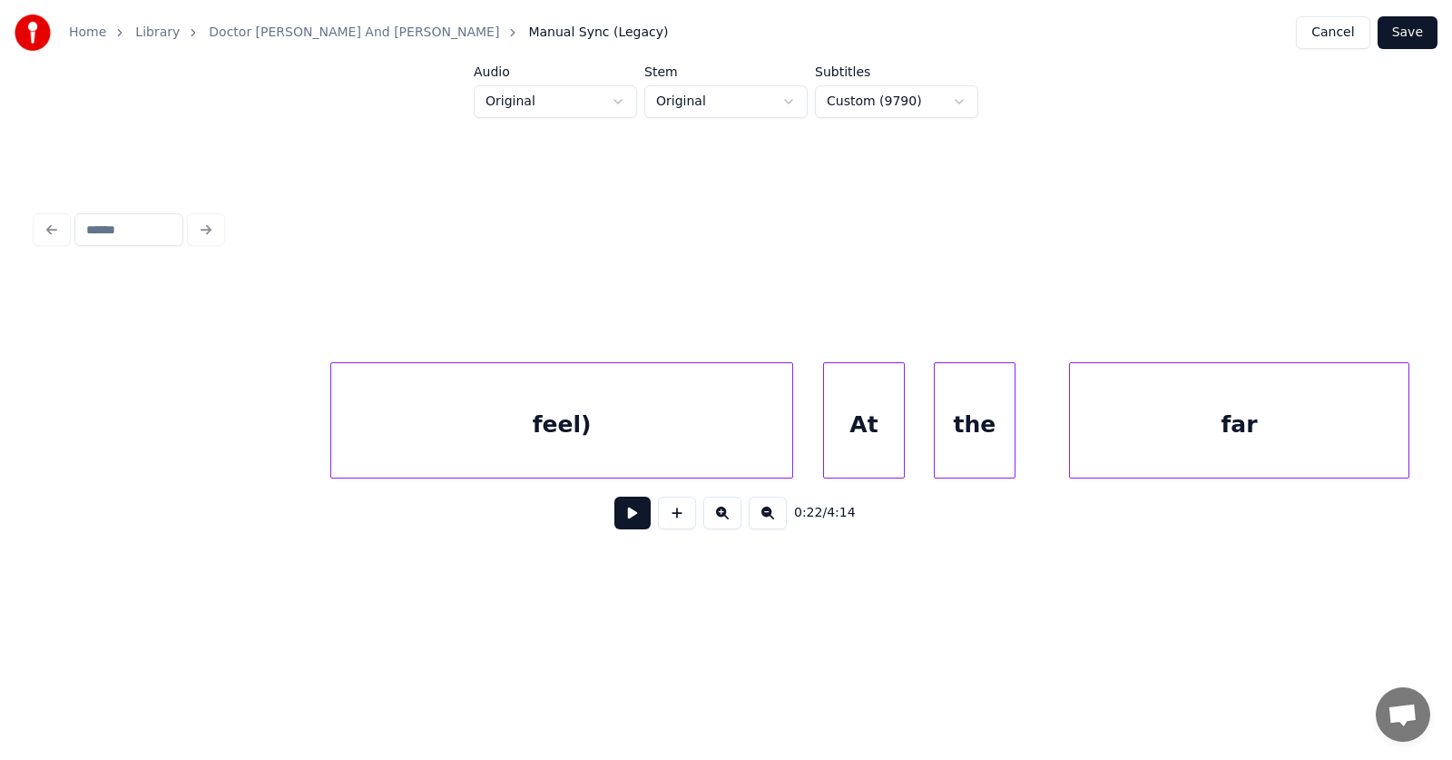
scroll to position [0, 22474]
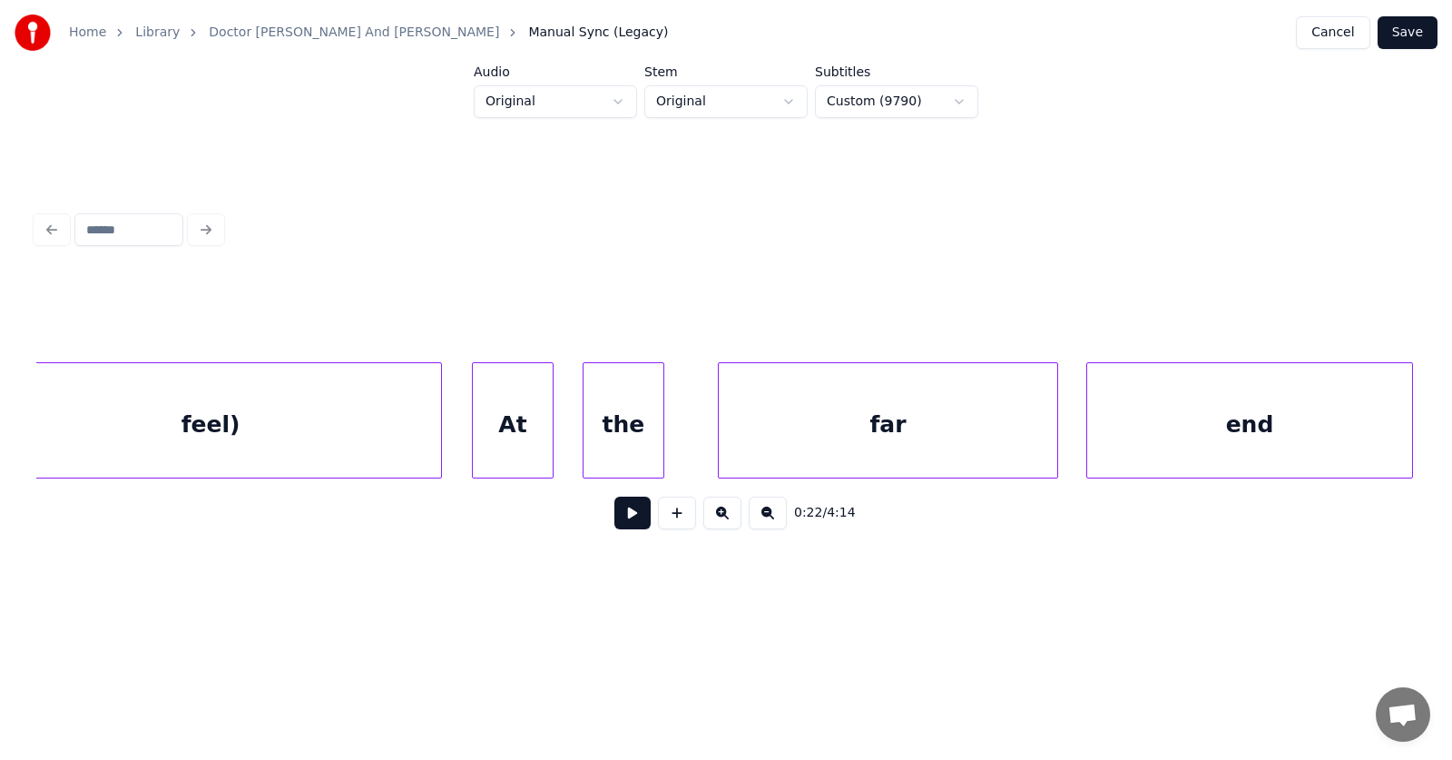
click at [518, 425] on div "At" at bounding box center [513, 424] width 80 height 123
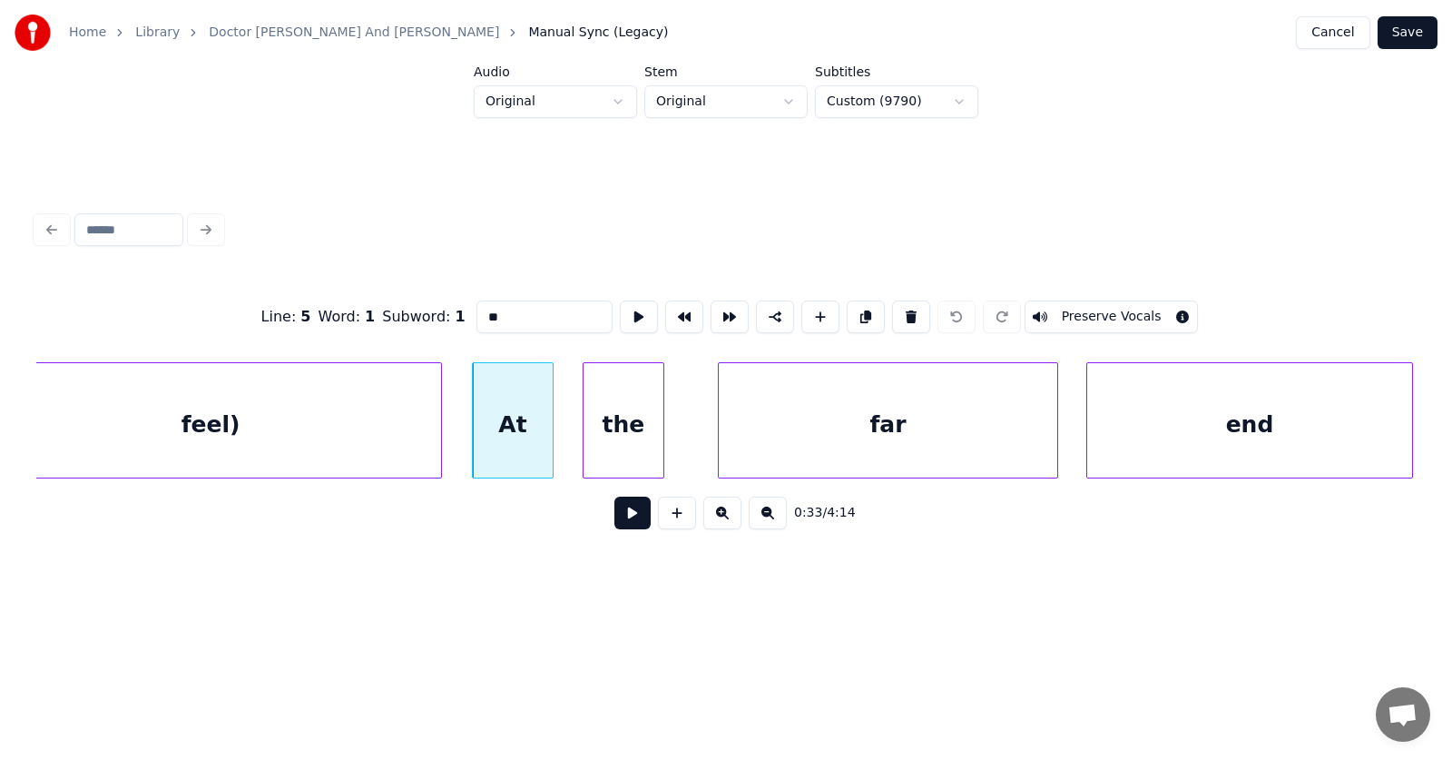
click at [614, 526] on button at bounding box center [632, 512] width 36 height 33
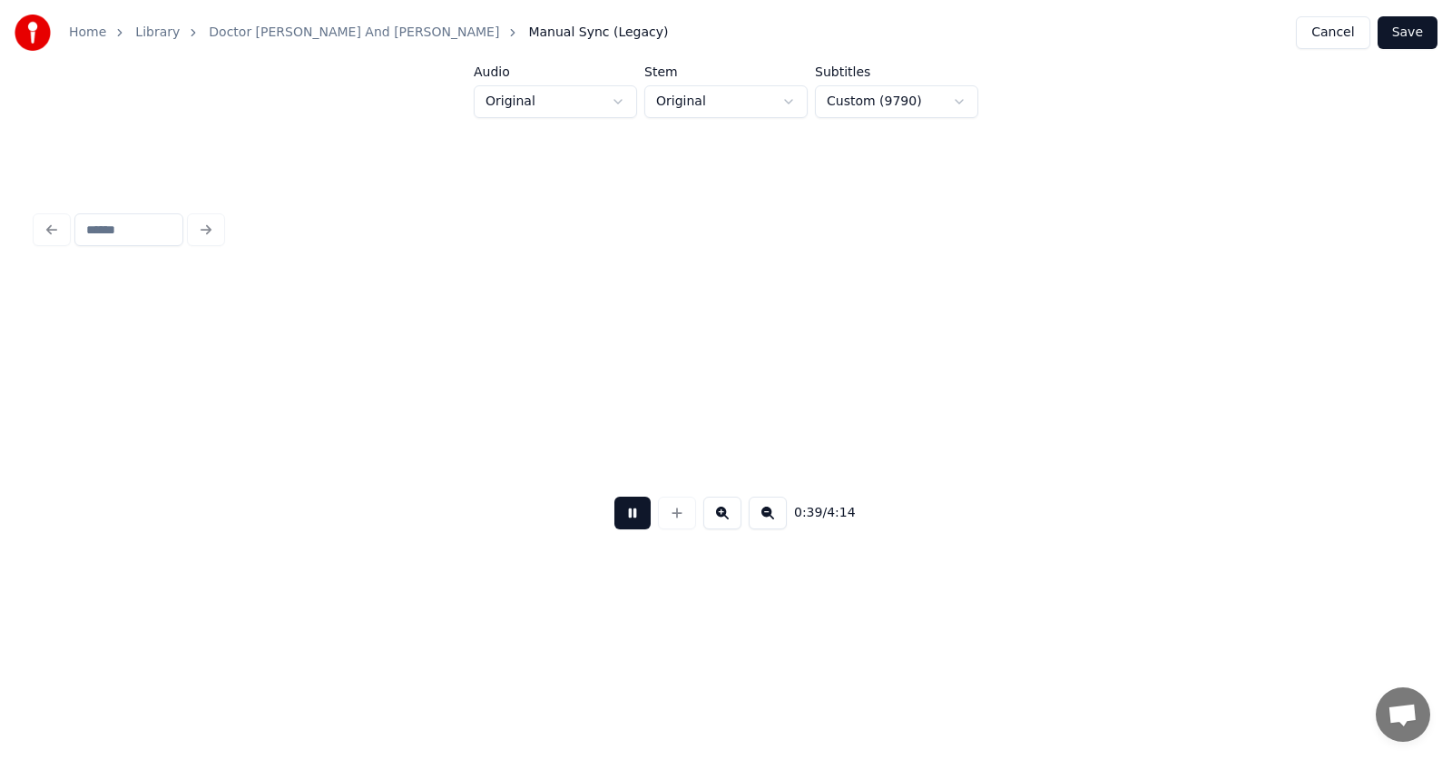
scroll to position [0, 26624]
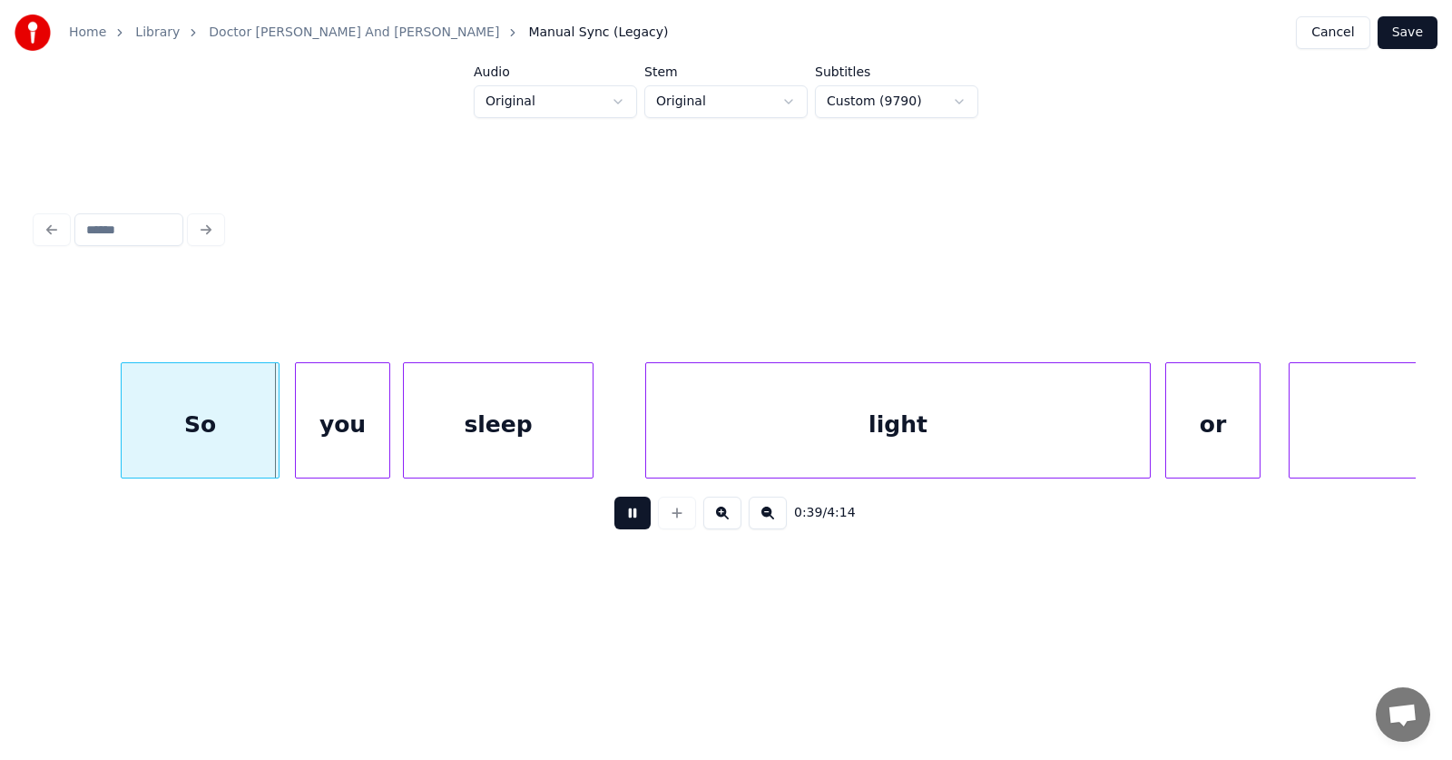
click at [619, 514] on button at bounding box center [632, 512] width 36 height 33
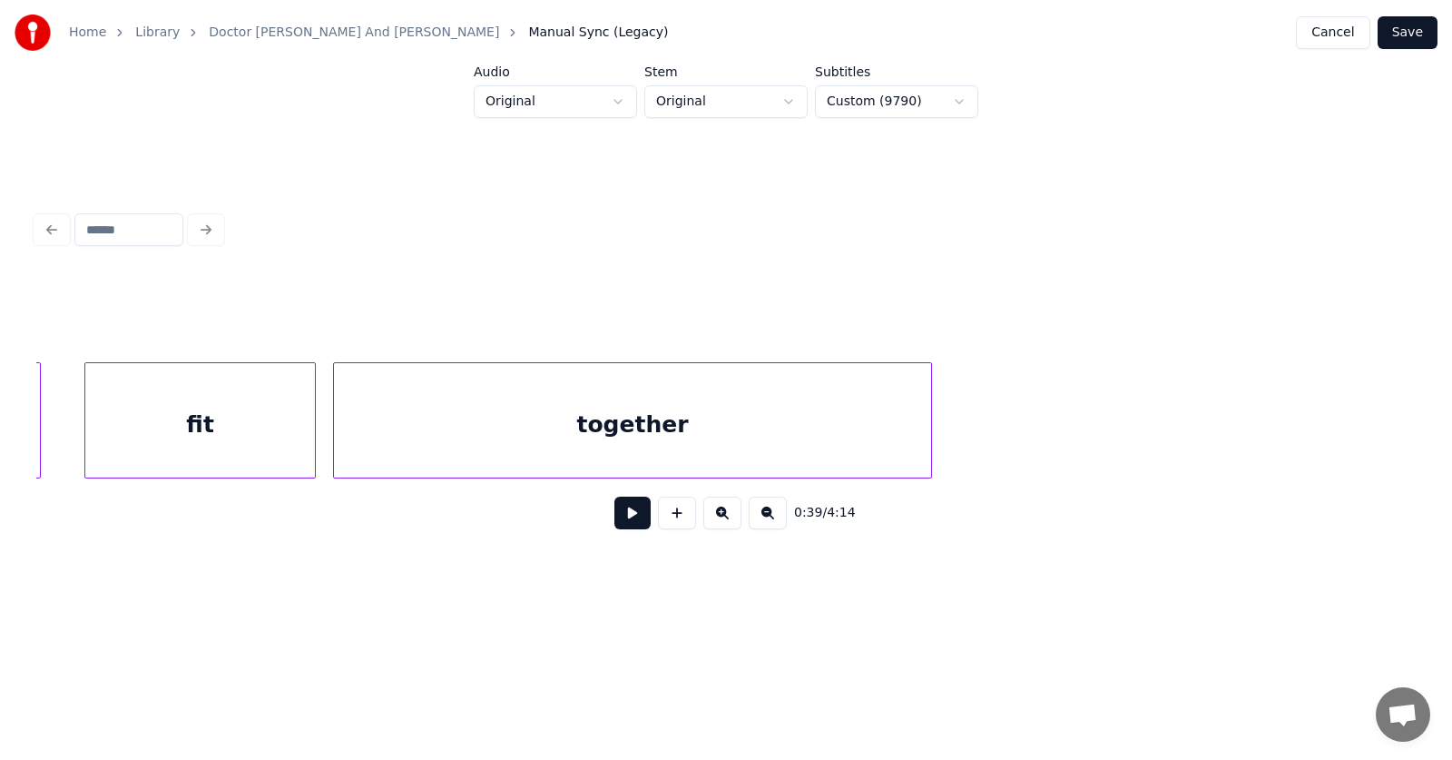
scroll to position [0, 25284]
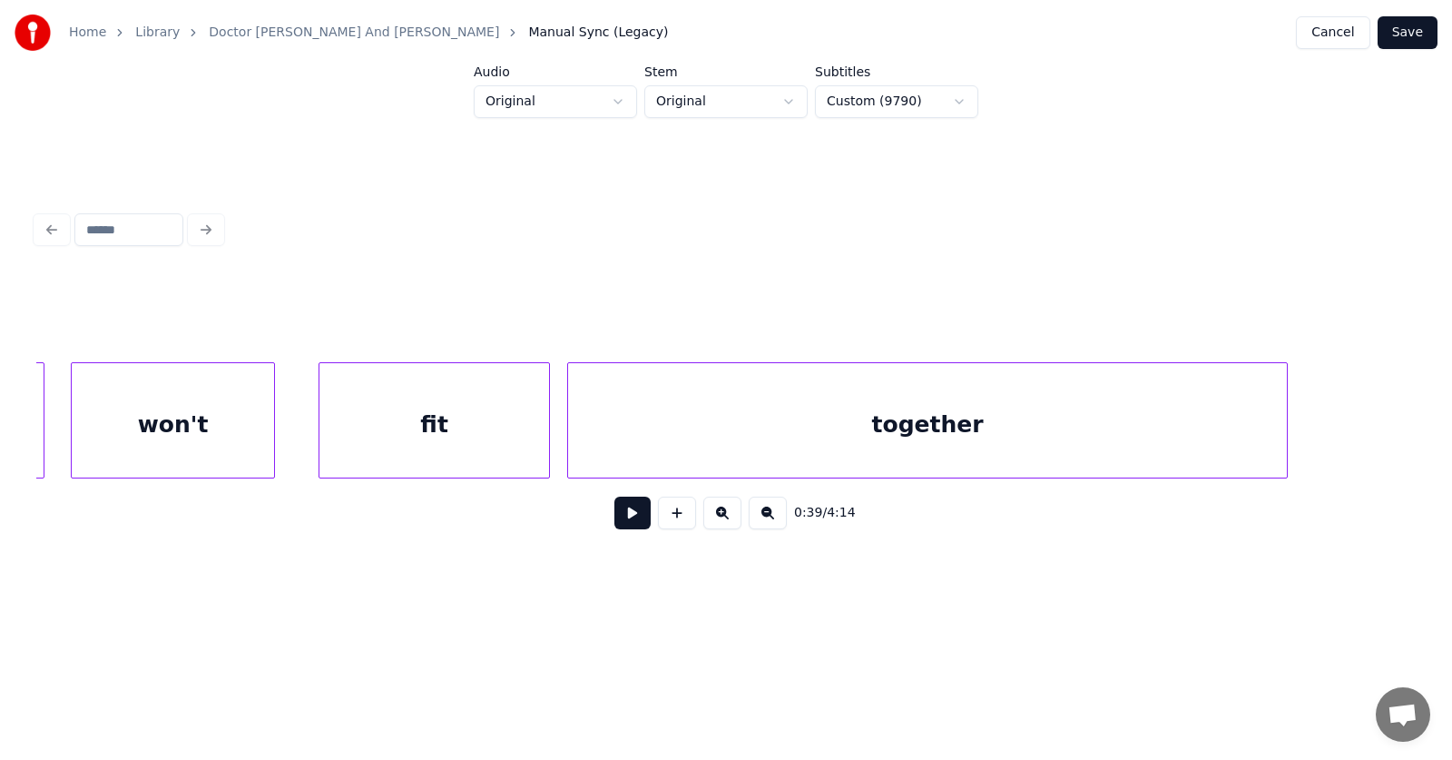
click at [1282, 414] on div at bounding box center [1284, 420] width 5 height 114
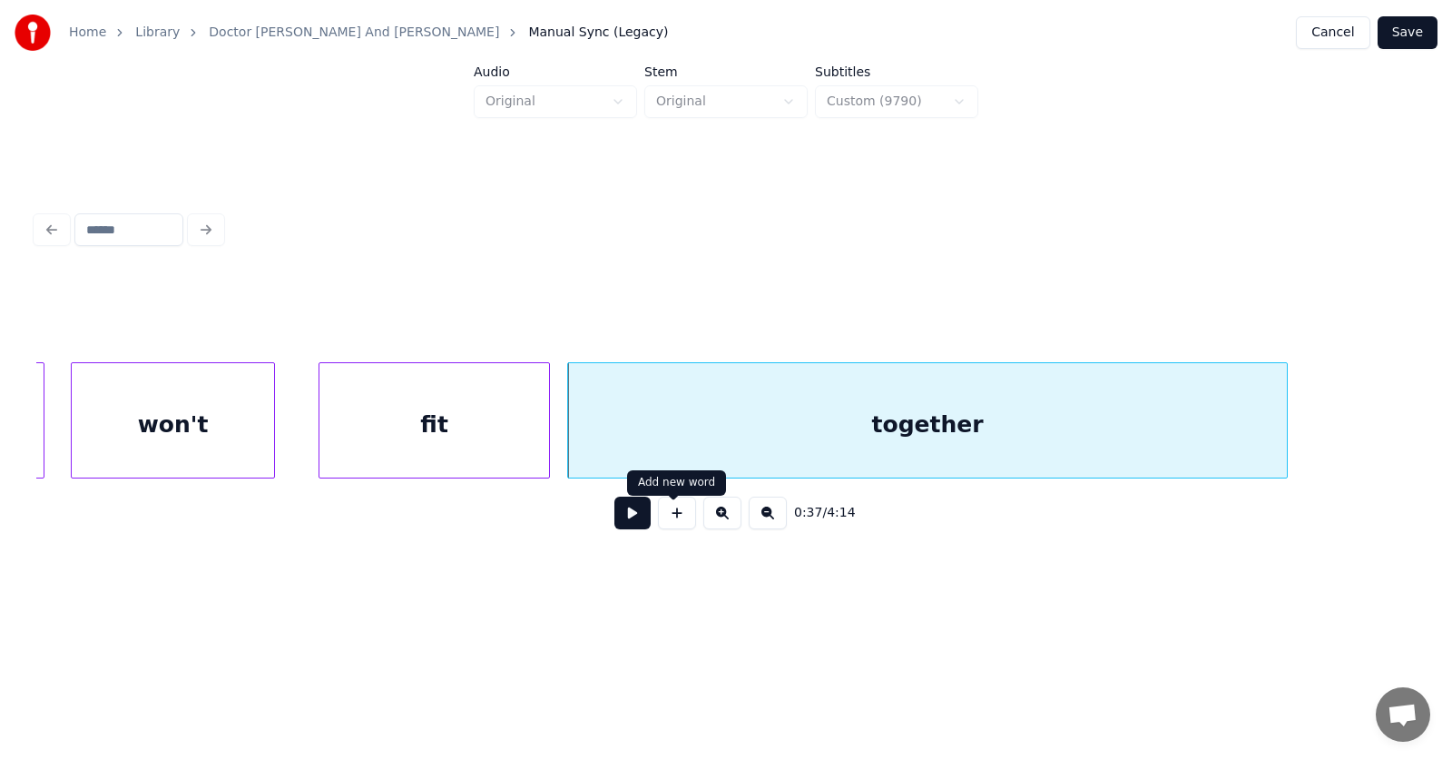
click at [634, 521] on button at bounding box center [632, 512] width 36 height 33
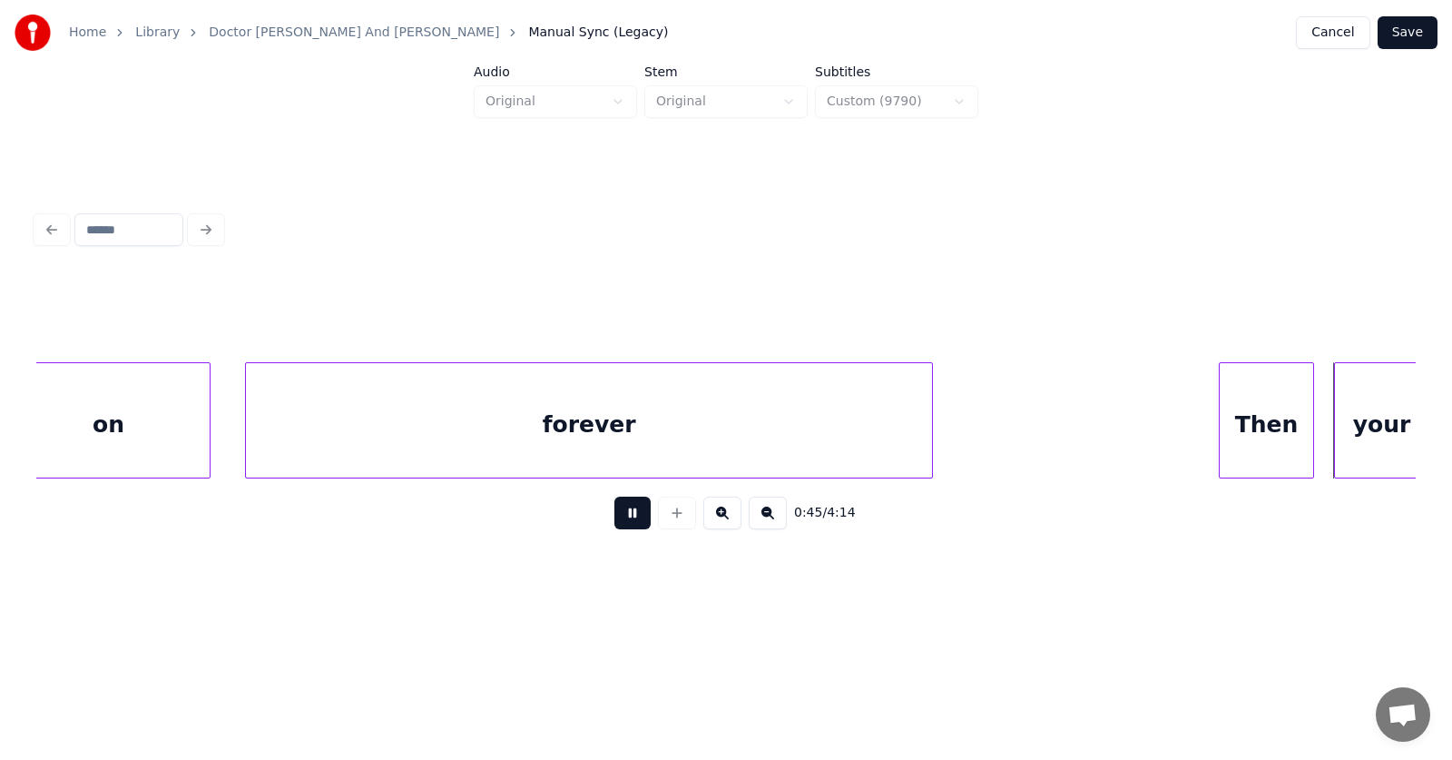
scroll to position [0, 30837]
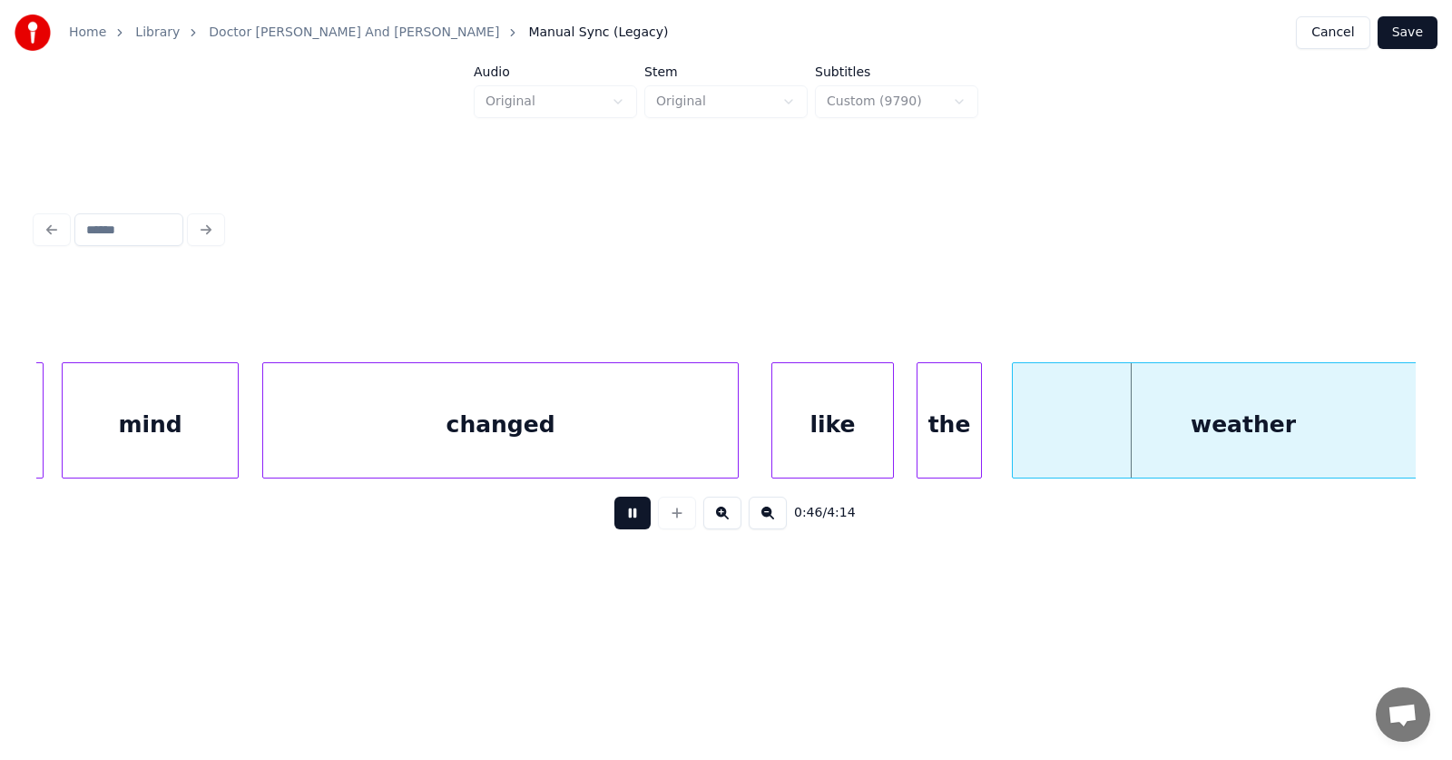
click at [634, 521] on button at bounding box center [632, 512] width 36 height 33
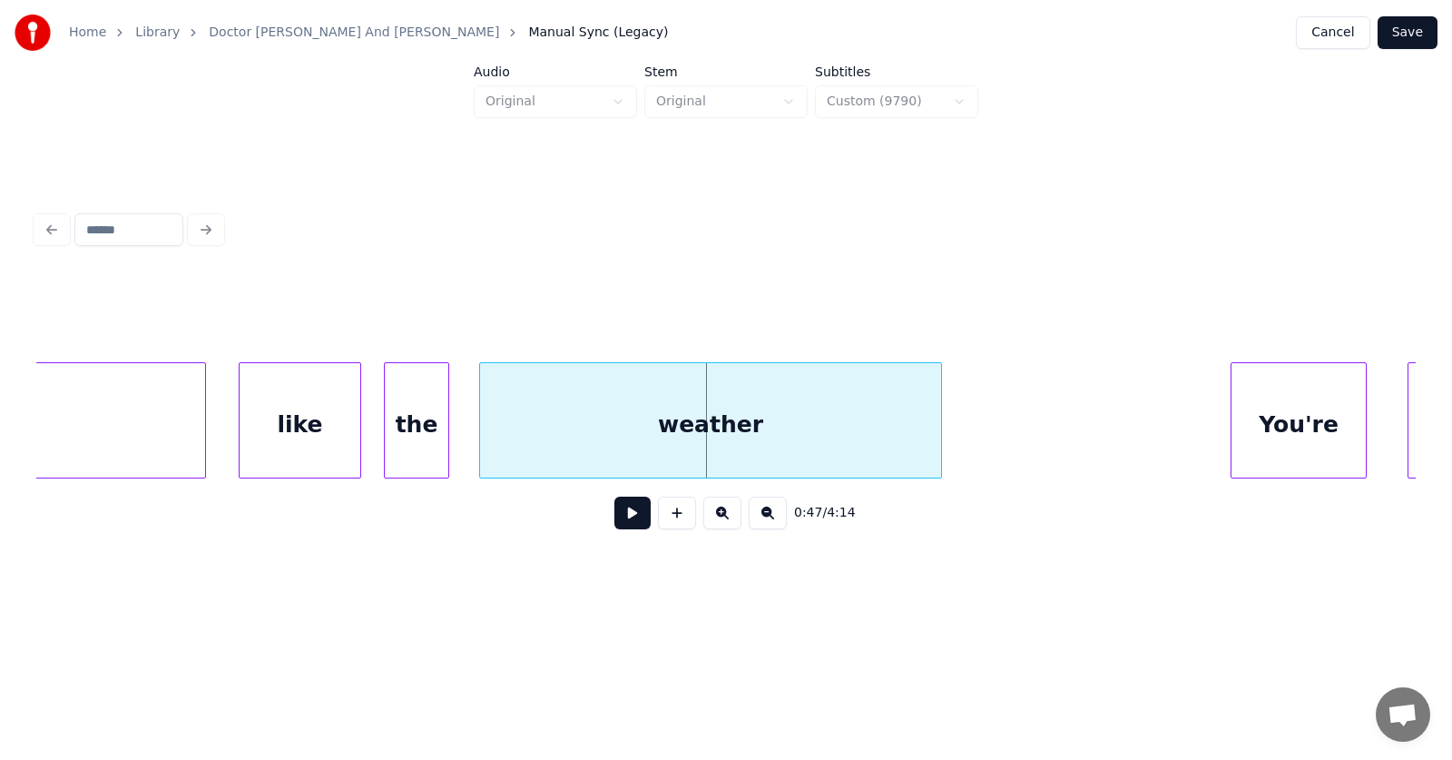
scroll to position [0, 31487]
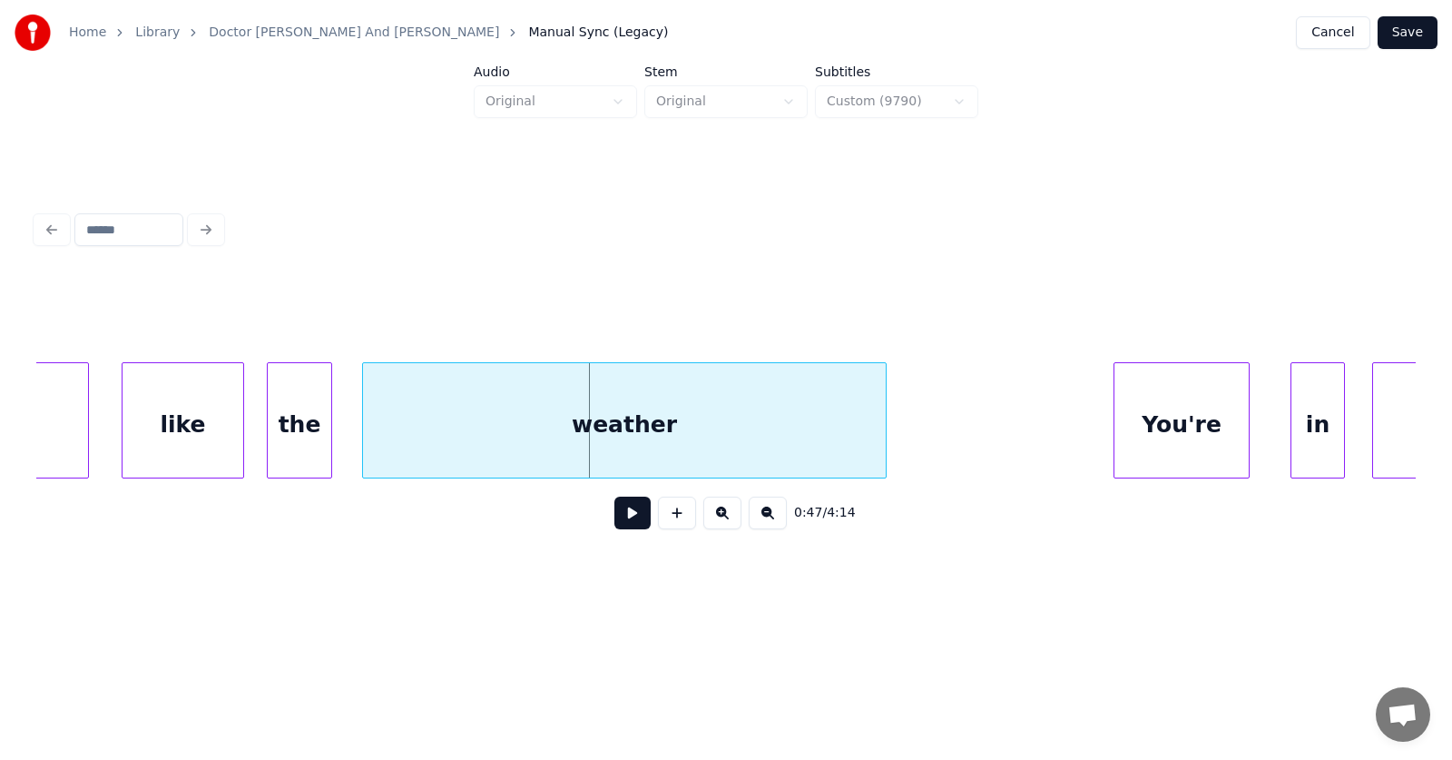
click at [880, 421] on div at bounding box center [882, 420] width 5 height 114
click at [671, 426] on div "weather" at bounding box center [624, 424] width 523 height 123
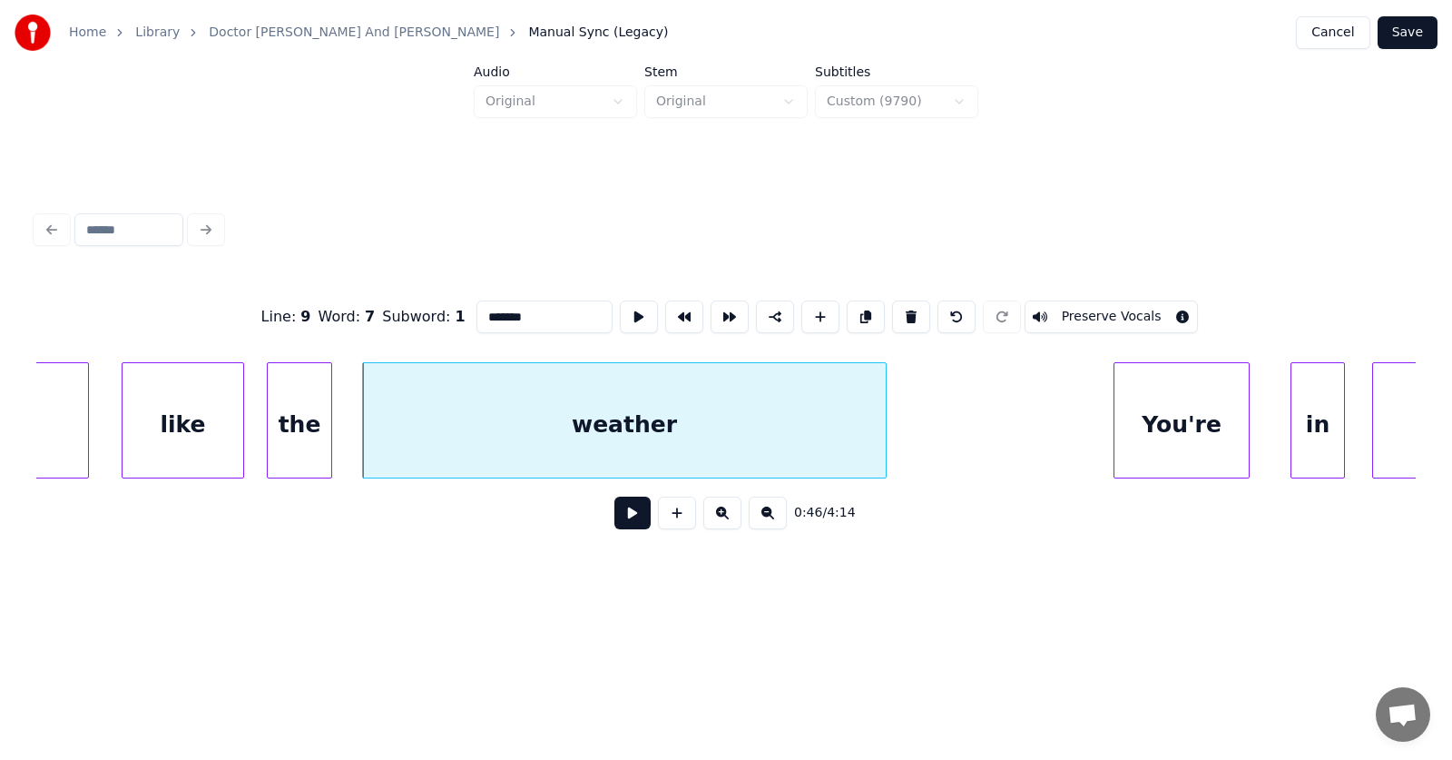
click at [620, 522] on button at bounding box center [632, 512] width 36 height 33
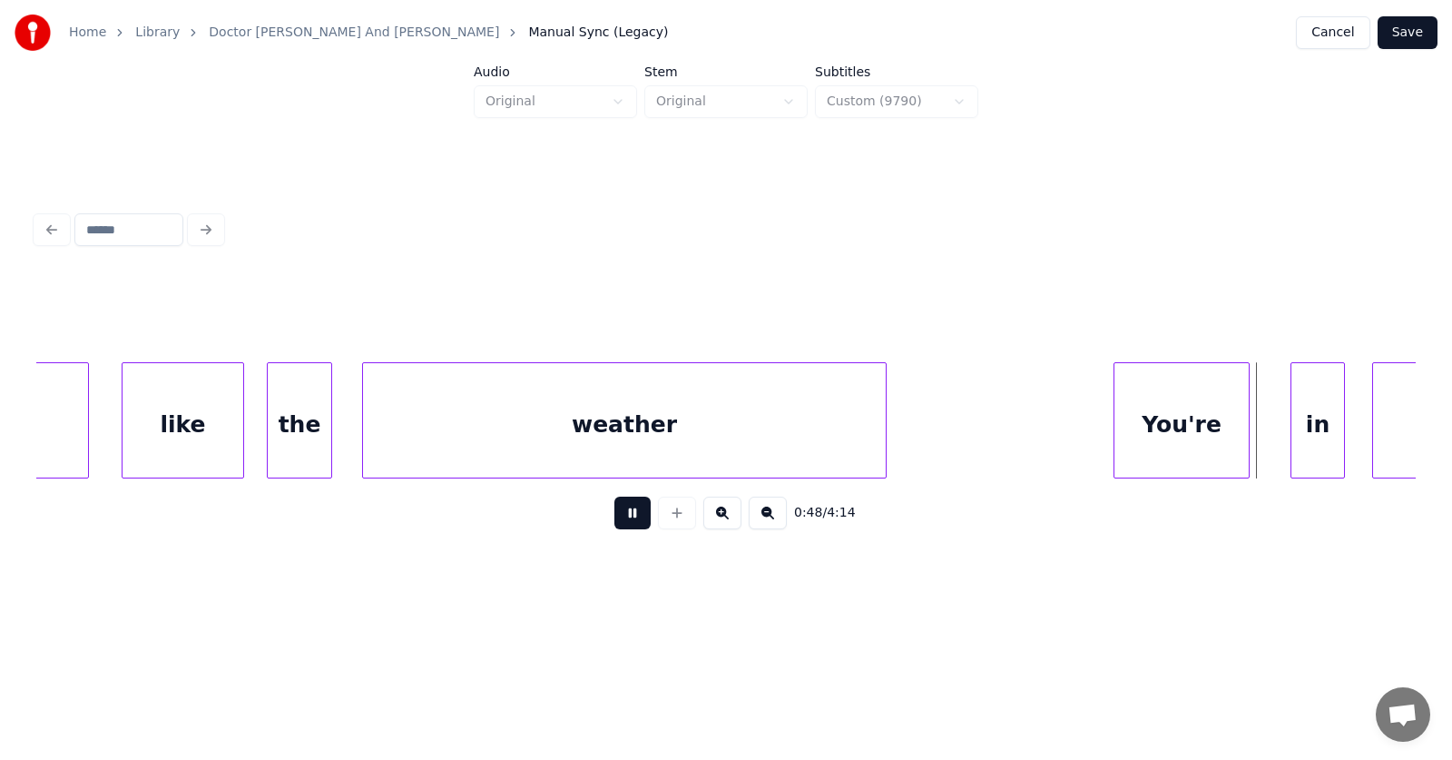
click at [620, 522] on button at bounding box center [632, 512] width 36 height 33
click at [1145, 434] on div "You're" at bounding box center [1172, 424] width 134 height 123
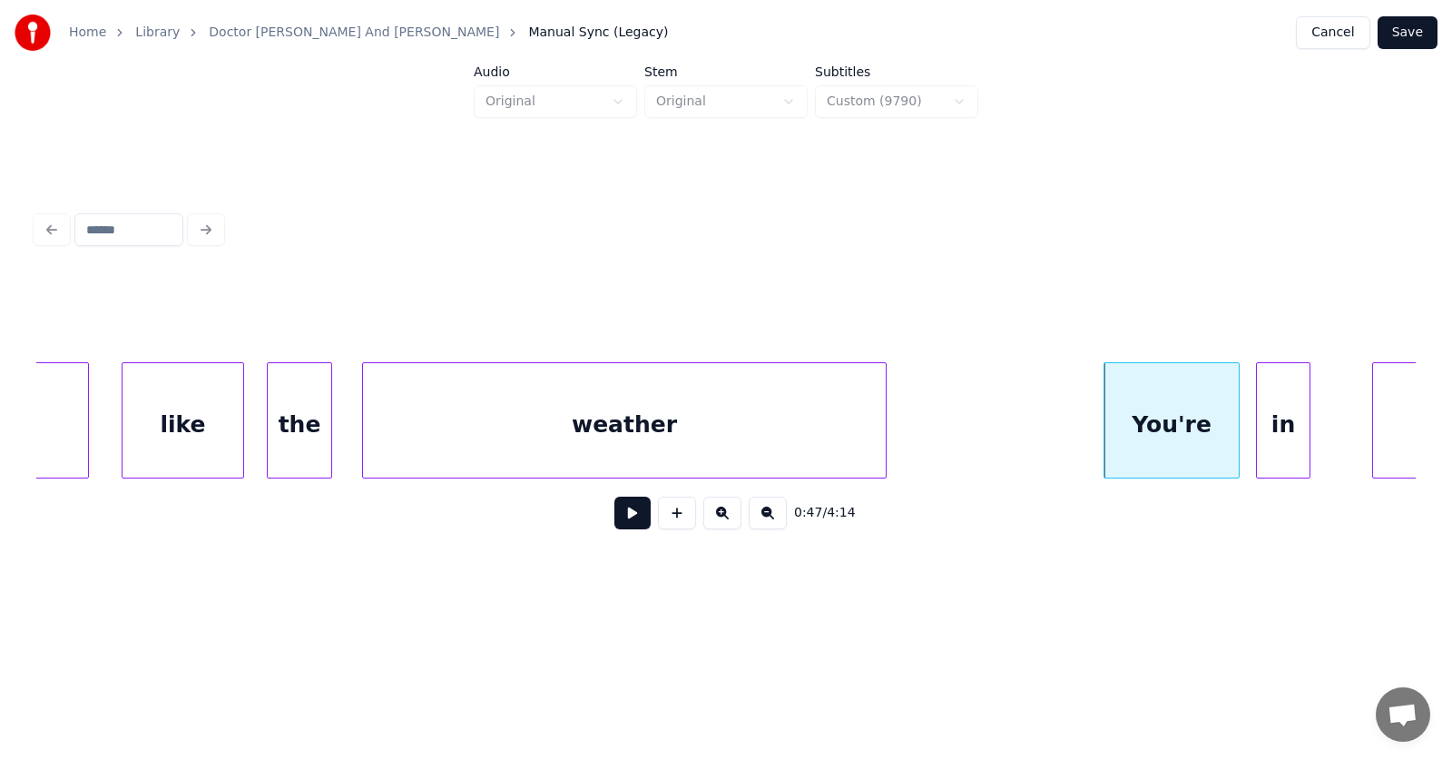
click at [1272, 440] on div "in" at bounding box center [1283, 424] width 53 height 123
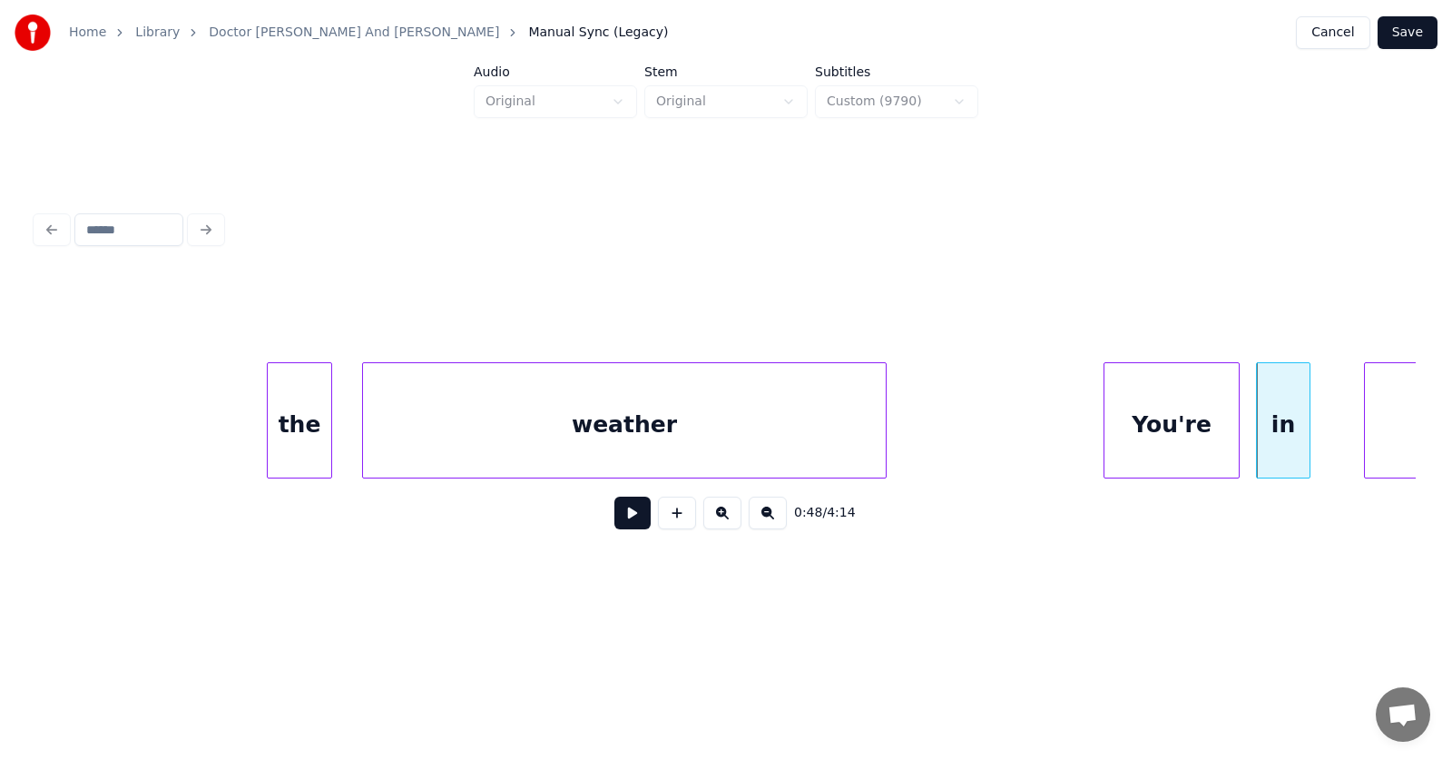
scroll to position [0, 31712]
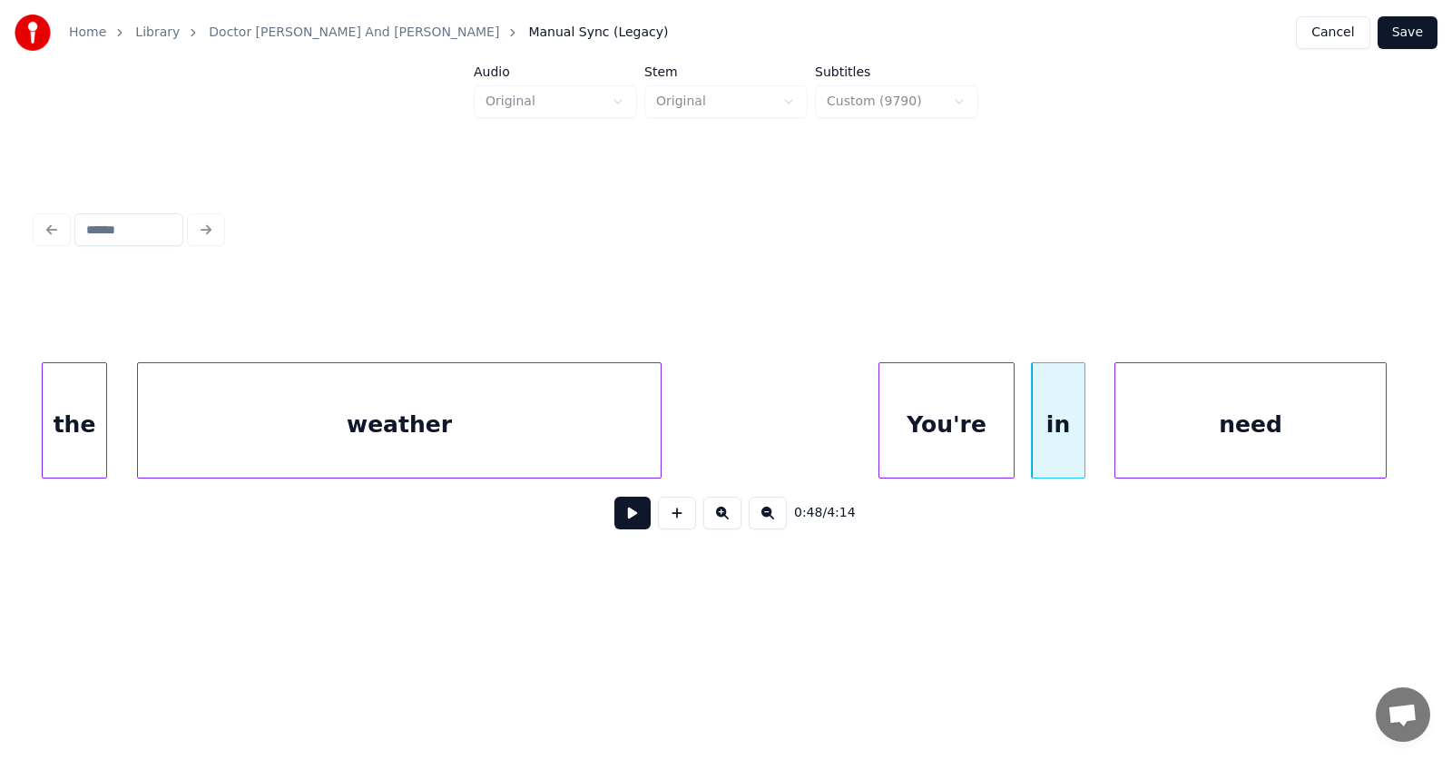
click at [1352, 433] on div "need" at bounding box center [1250, 424] width 270 height 123
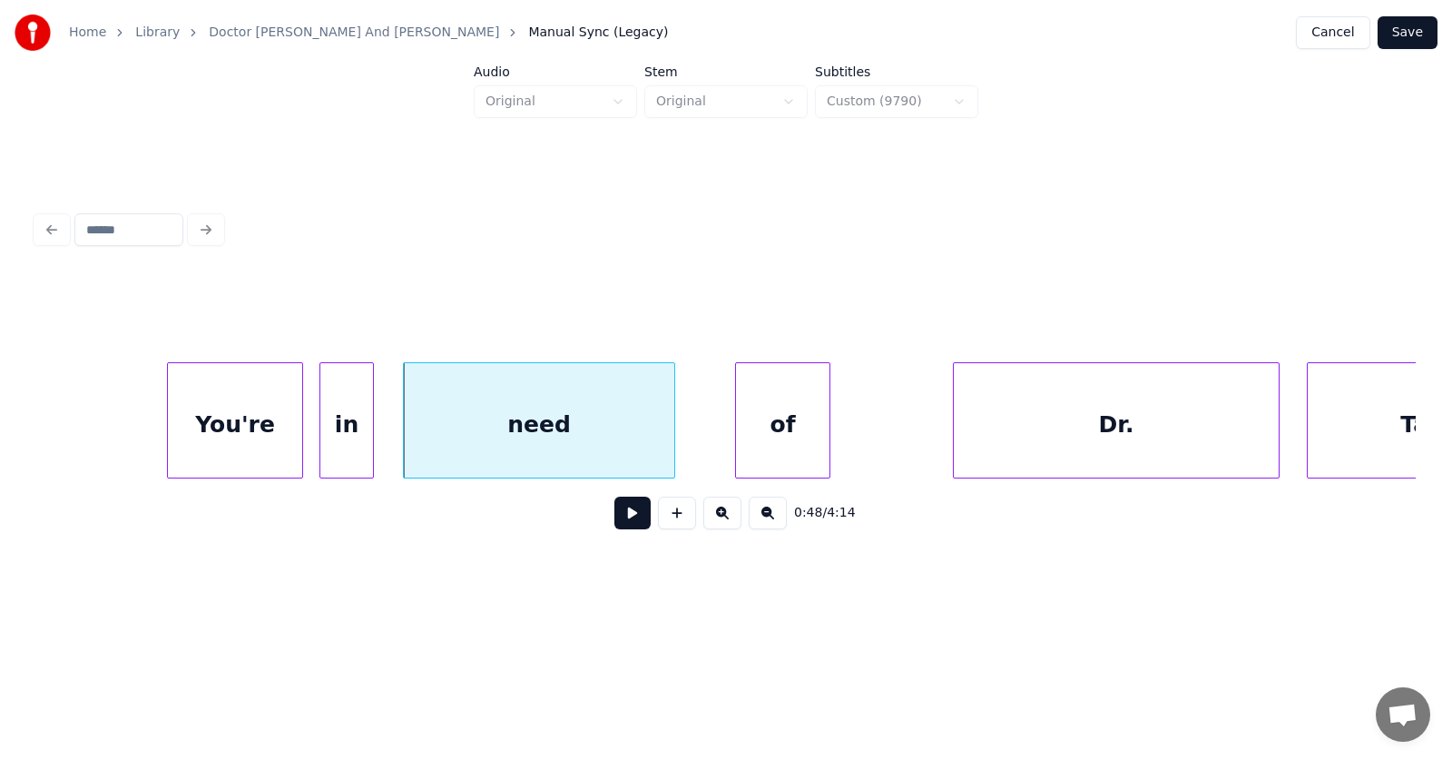
scroll to position [0, 32541]
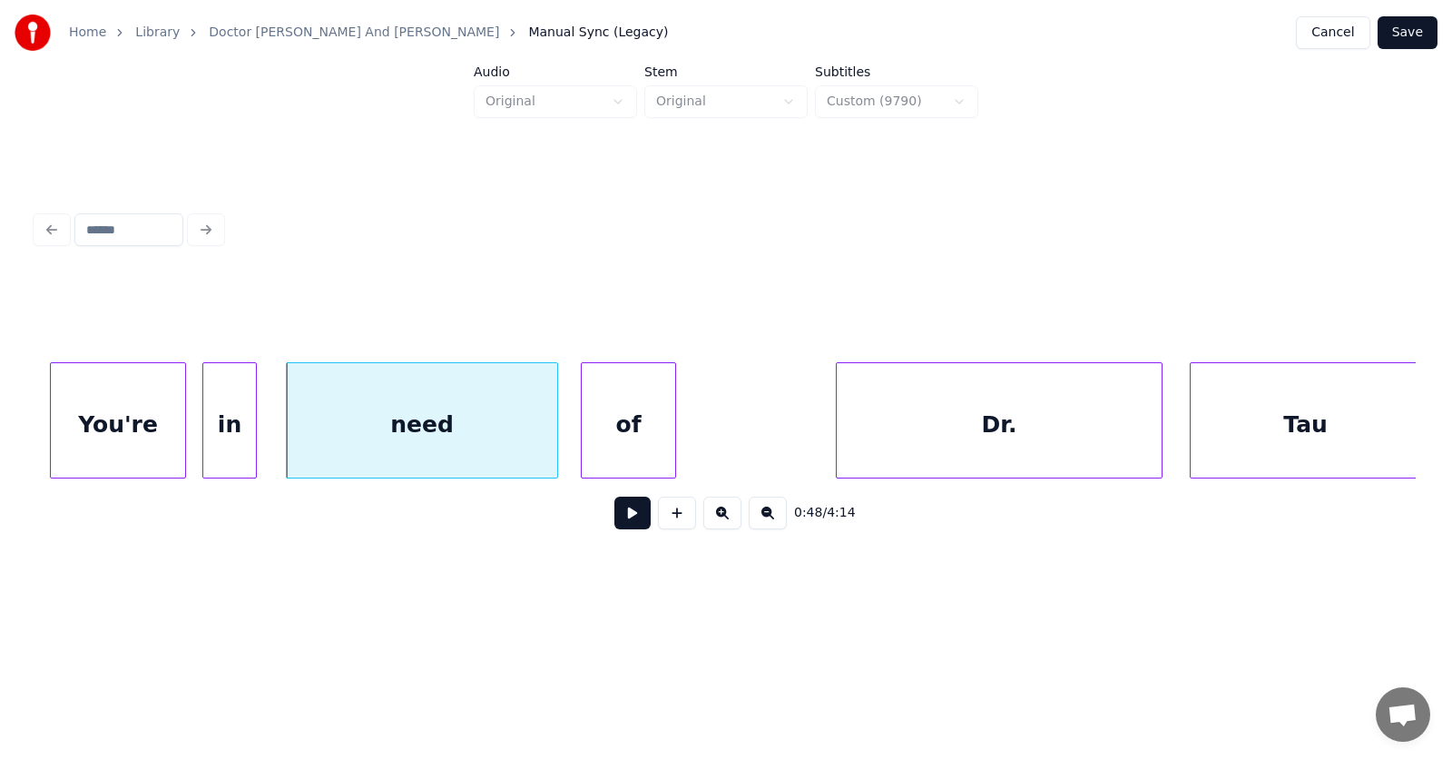
click at [610, 450] on div "of" at bounding box center [628, 424] width 93 height 123
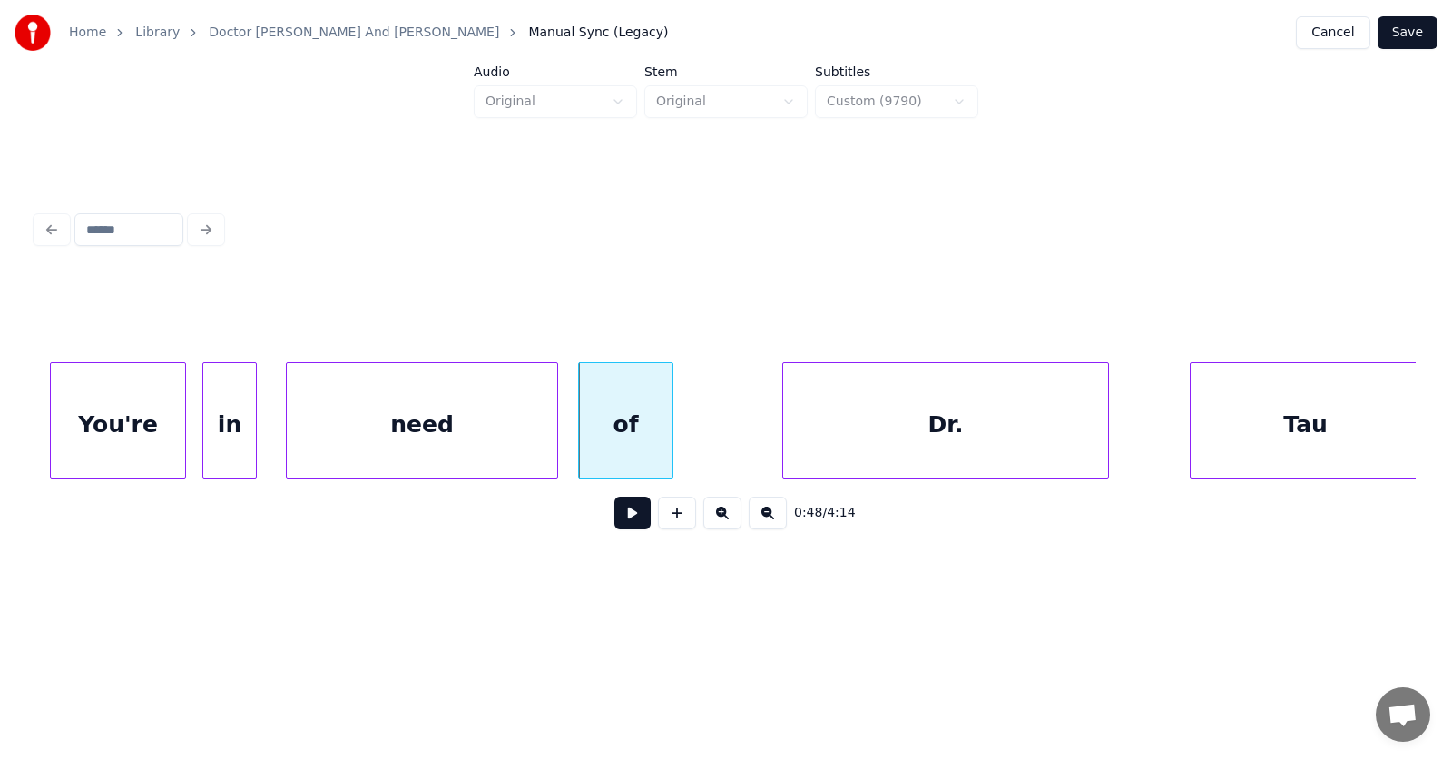
click at [918, 447] on div "Dr." at bounding box center [945, 424] width 325 height 123
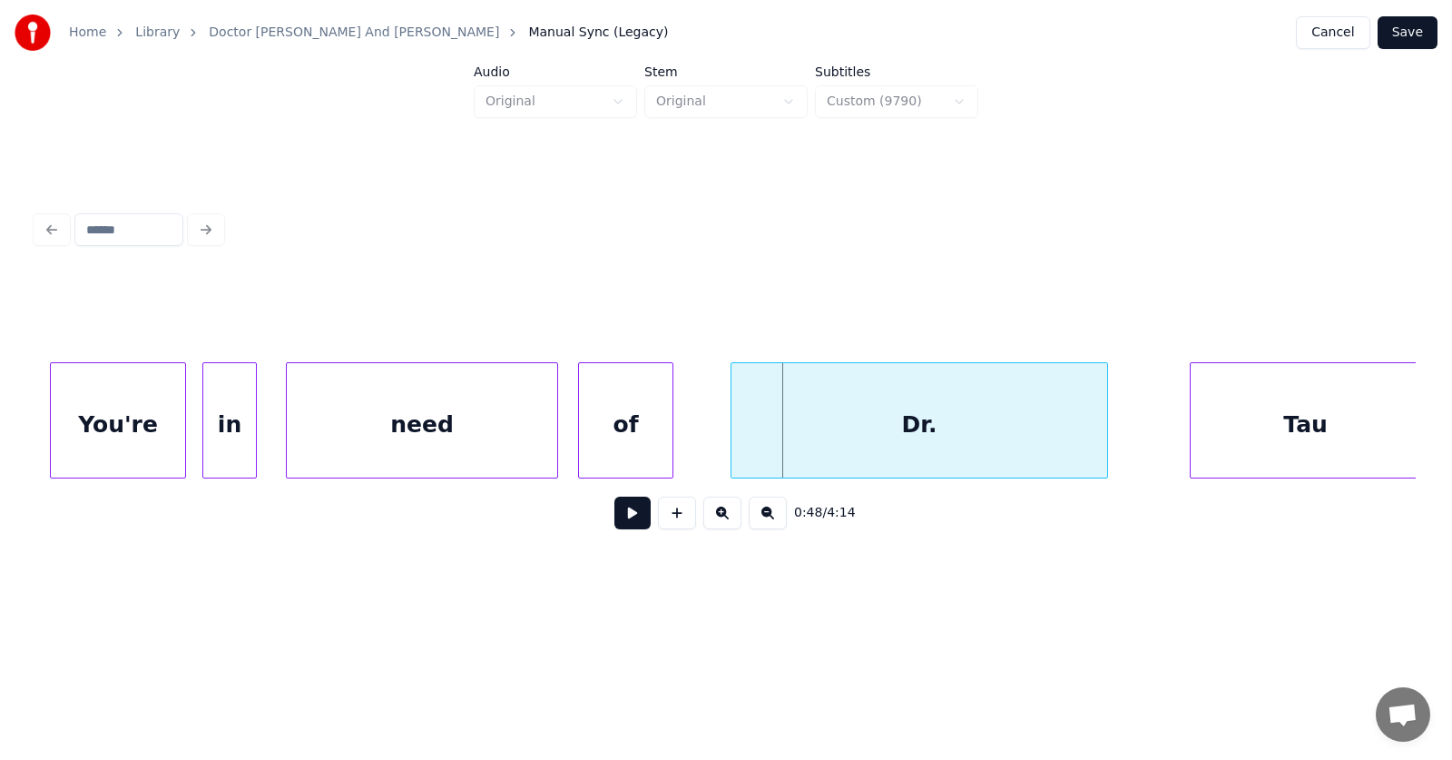
click at [732, 445] on div at bounding box center [734, 420] width 5 height 114
click at [850, 425] on div "Dr." at bounding box center [916, 424] width 382 height 123
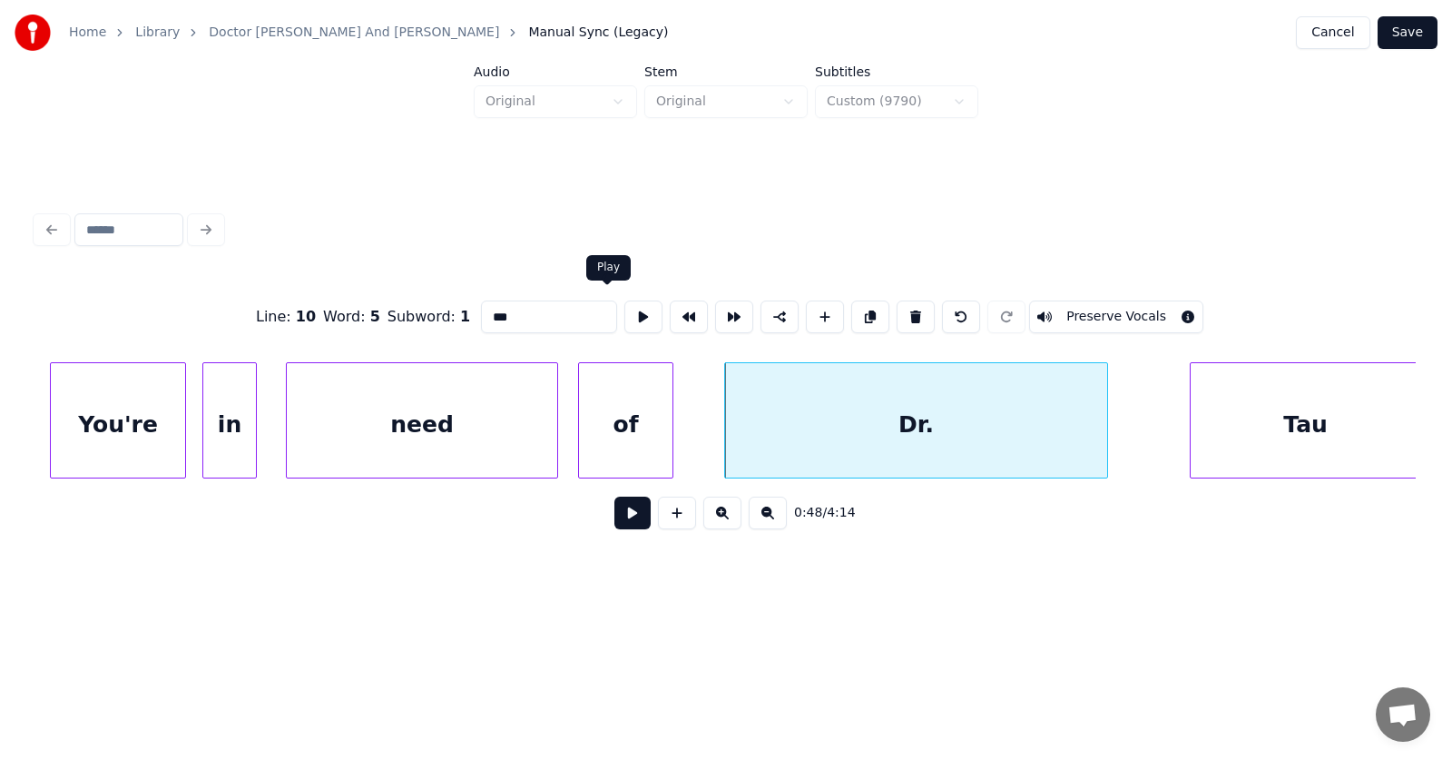
click at [624, 308] on button at bounding box center [643, 316] width 38 height 33
click at [624, 309] on button at bounding box center [643, 316] width 38 height 33
click at [726, 427] on div at bounding box center [727, 420] width 5 height 114
drag, startPoint x: 480, startPoint y: 308, endPoint x: 457, endPoint y: 309, distance: 22.7
click at [481, 309] on input "***" at bounding box center [549, 316] width 136 height 33
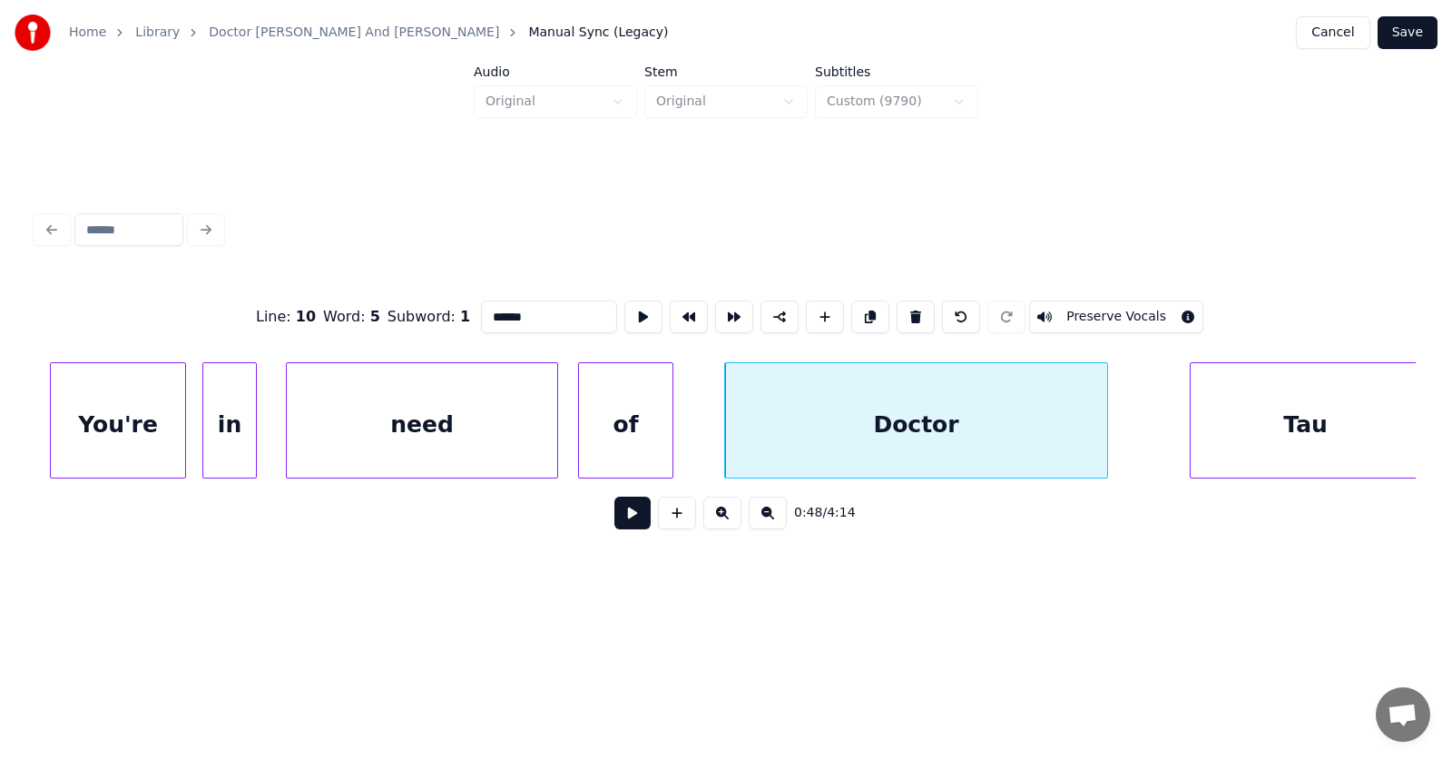
scroll to position [0, 32543]
click at [1242, 437] on div "Tau" at bounding box center [1272, 424] width 230 height 123
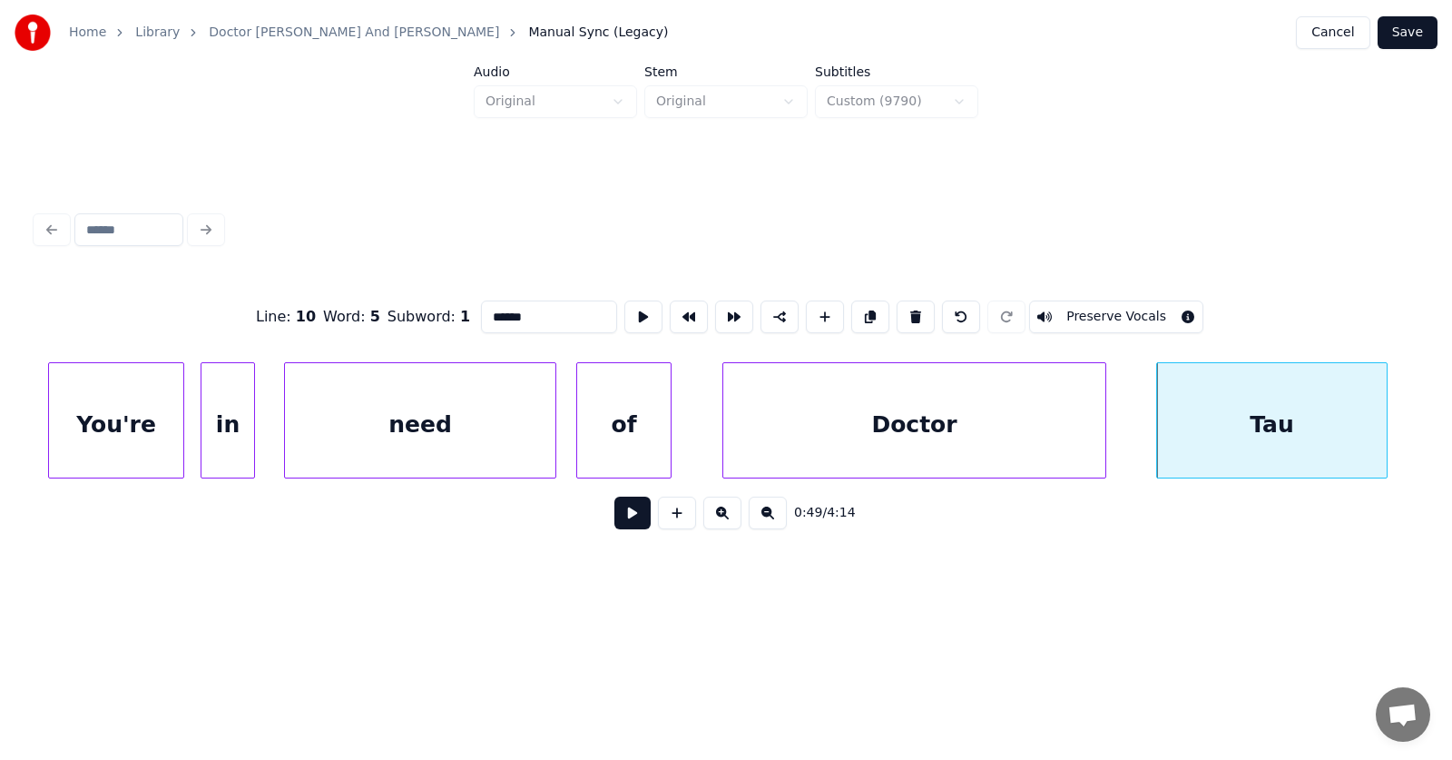
click at [1237, 434] on div "Tau" at bounding box center [1272, 424] width 230 height 123
click at [486, 312] on input "***" at bounding box center [549, 316] width 136 height 33
type input "****"
click at [617, 523] on button at bounding box center [632, 512] width 36 height 33
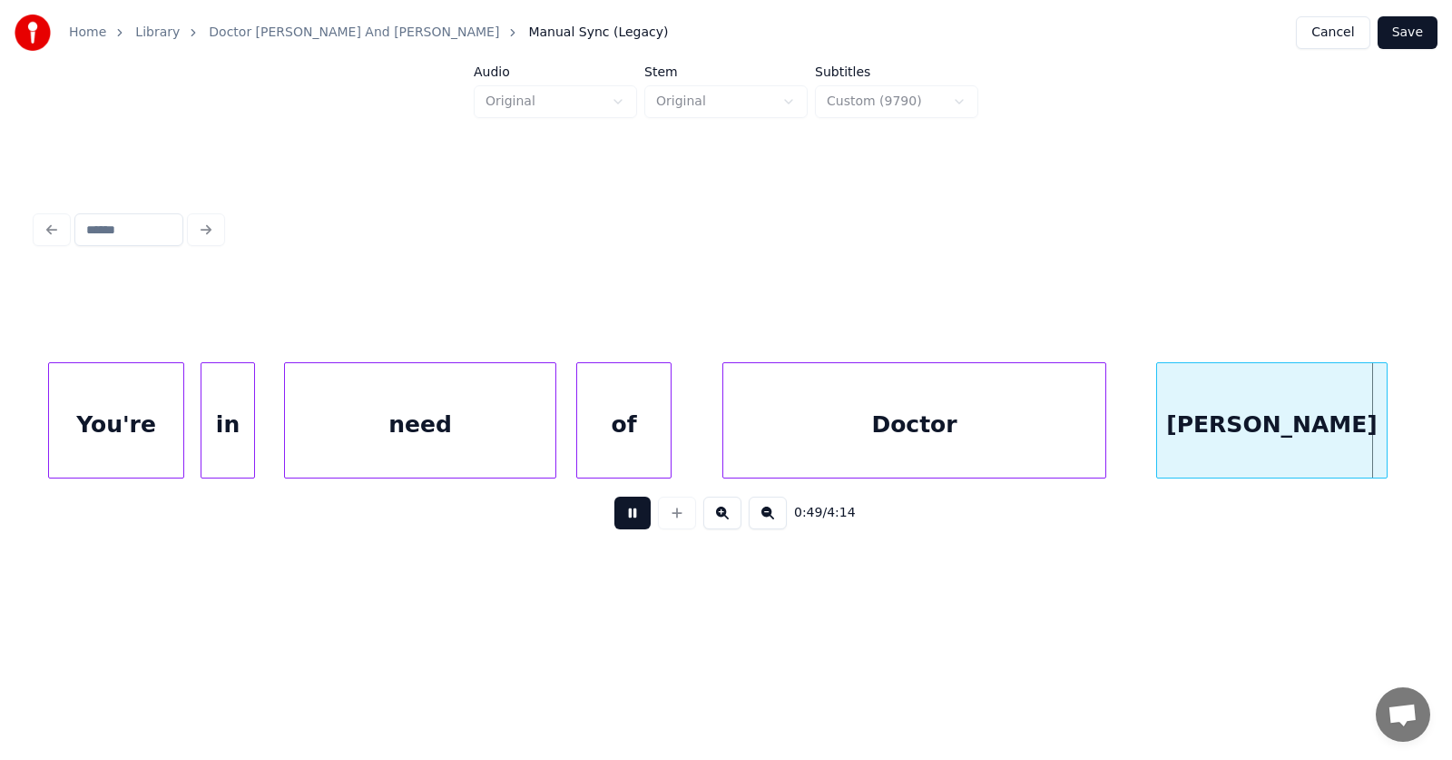
scroll to position [0, 33922]
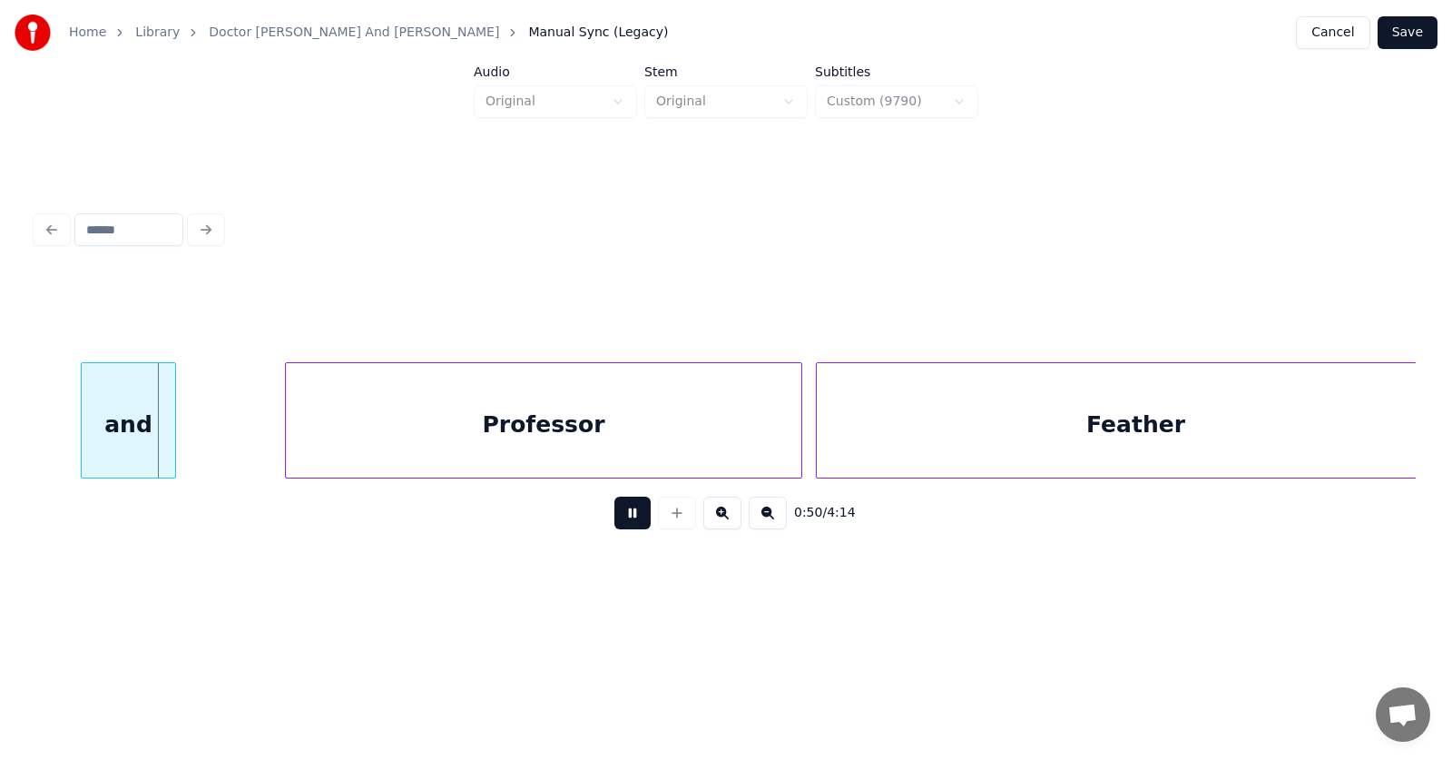
click at [620, 522] on button at bounding box center [632, 512] width 36 height 33
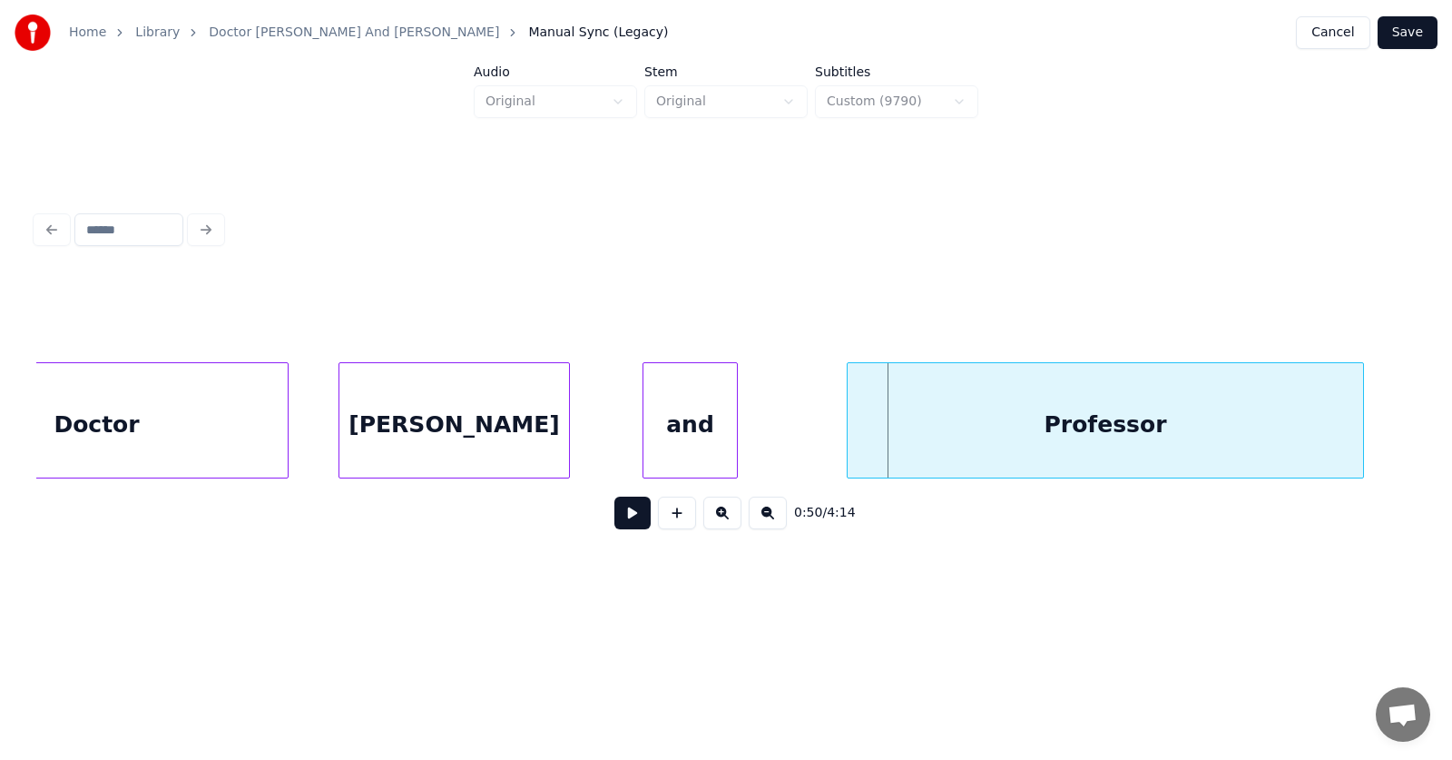
scroll to position [0, 33126]
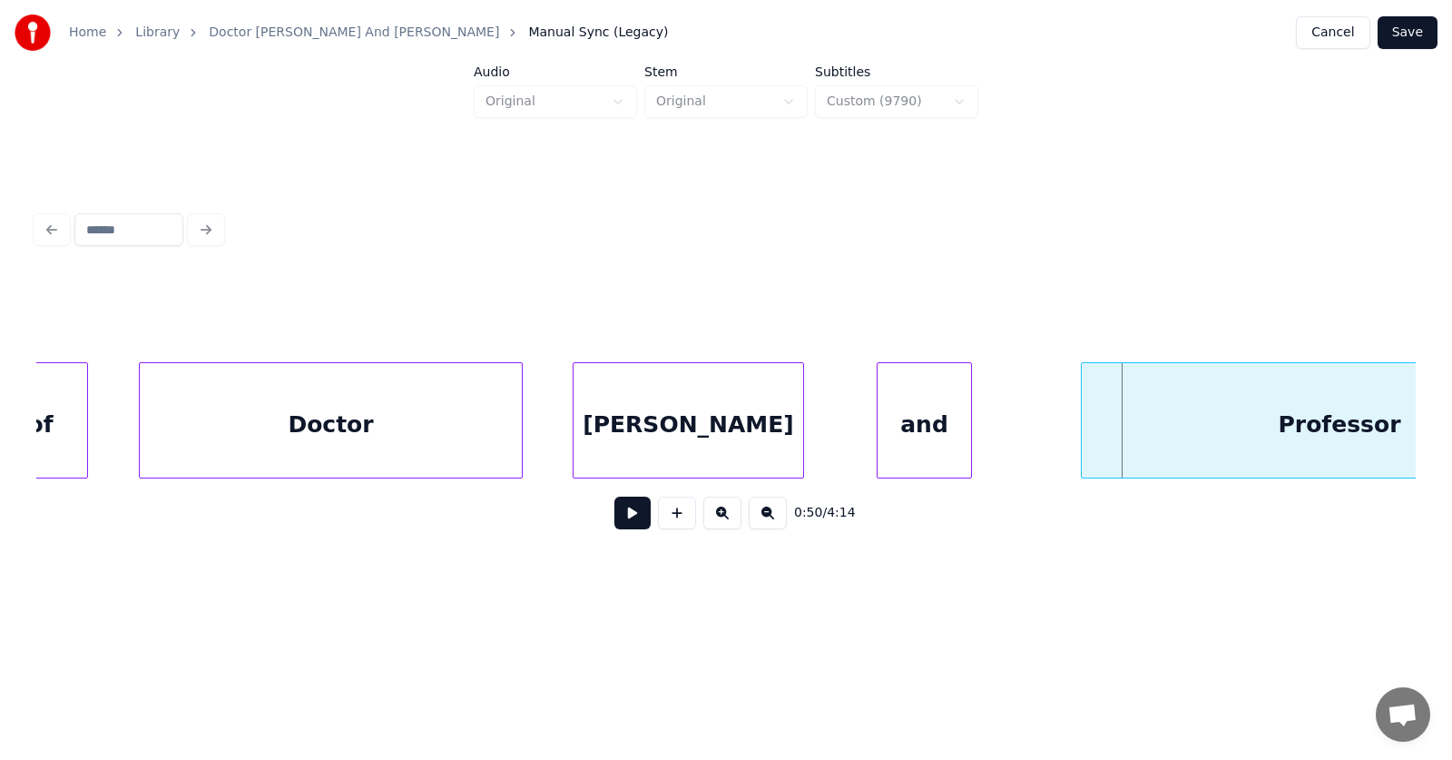
click at [879, 427] on div at bounding box center [880, 420] width 5 height 114
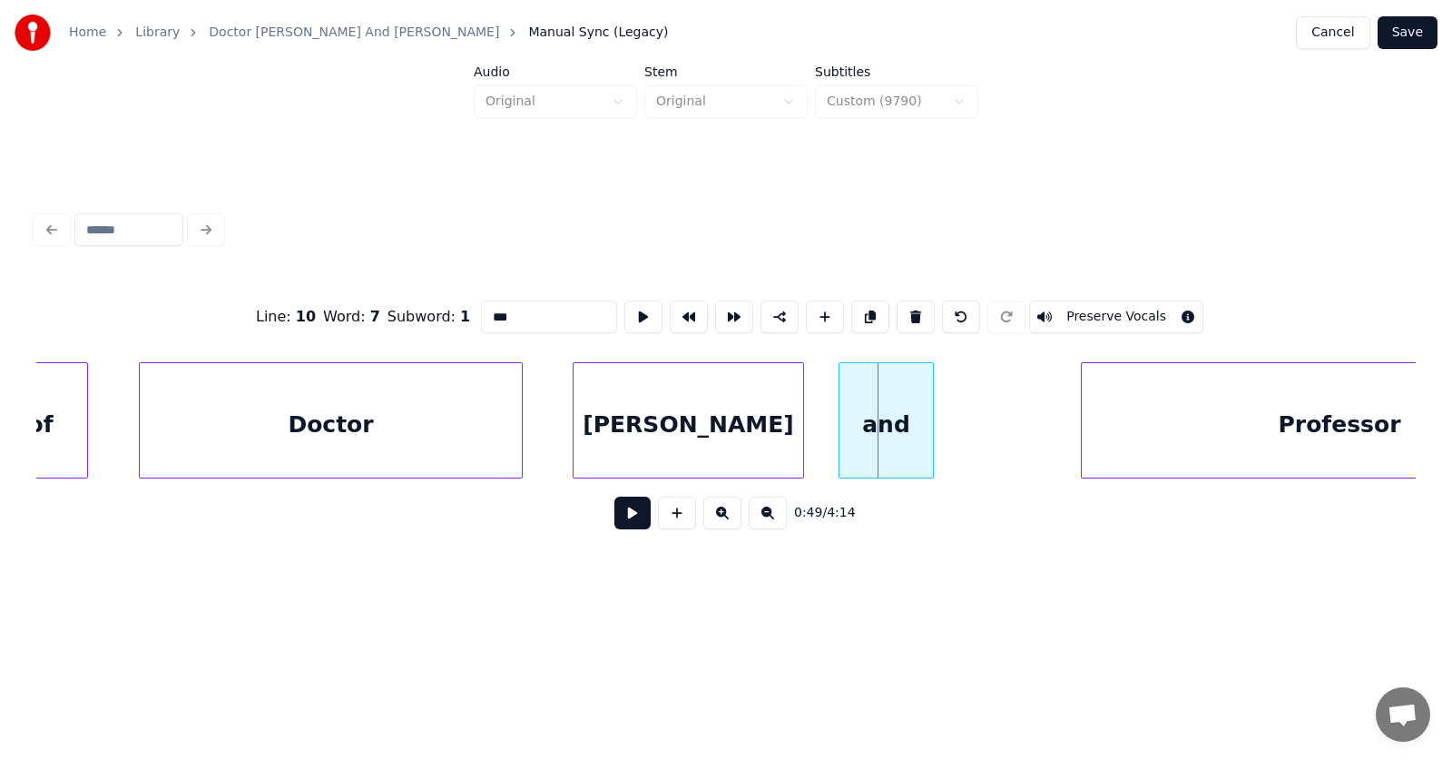
click at [861, 435] on div "and" at bounding box center [886, 424] width 93 height 123
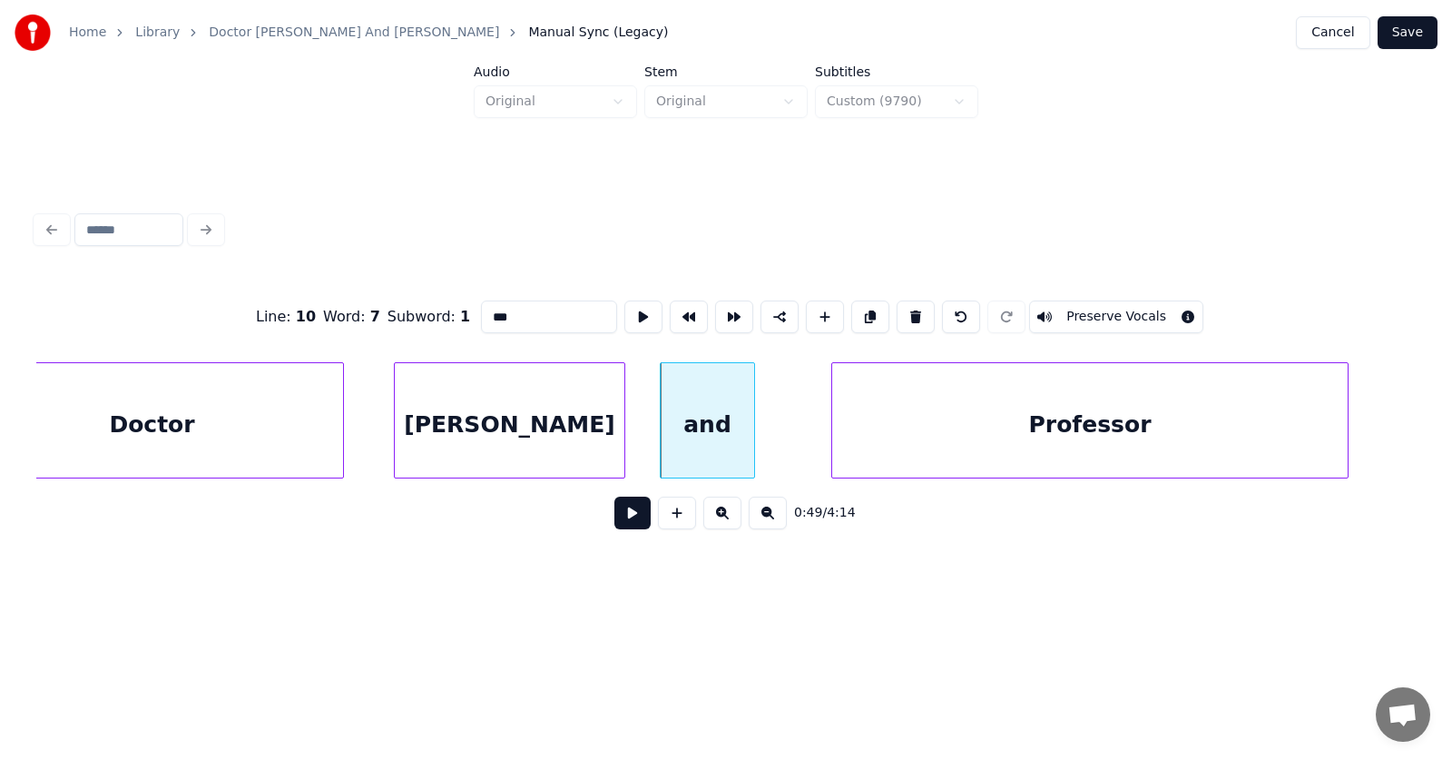
click at [1119, 431] on div "Professor" at bounding box center [1090, 424] width 516 height 123
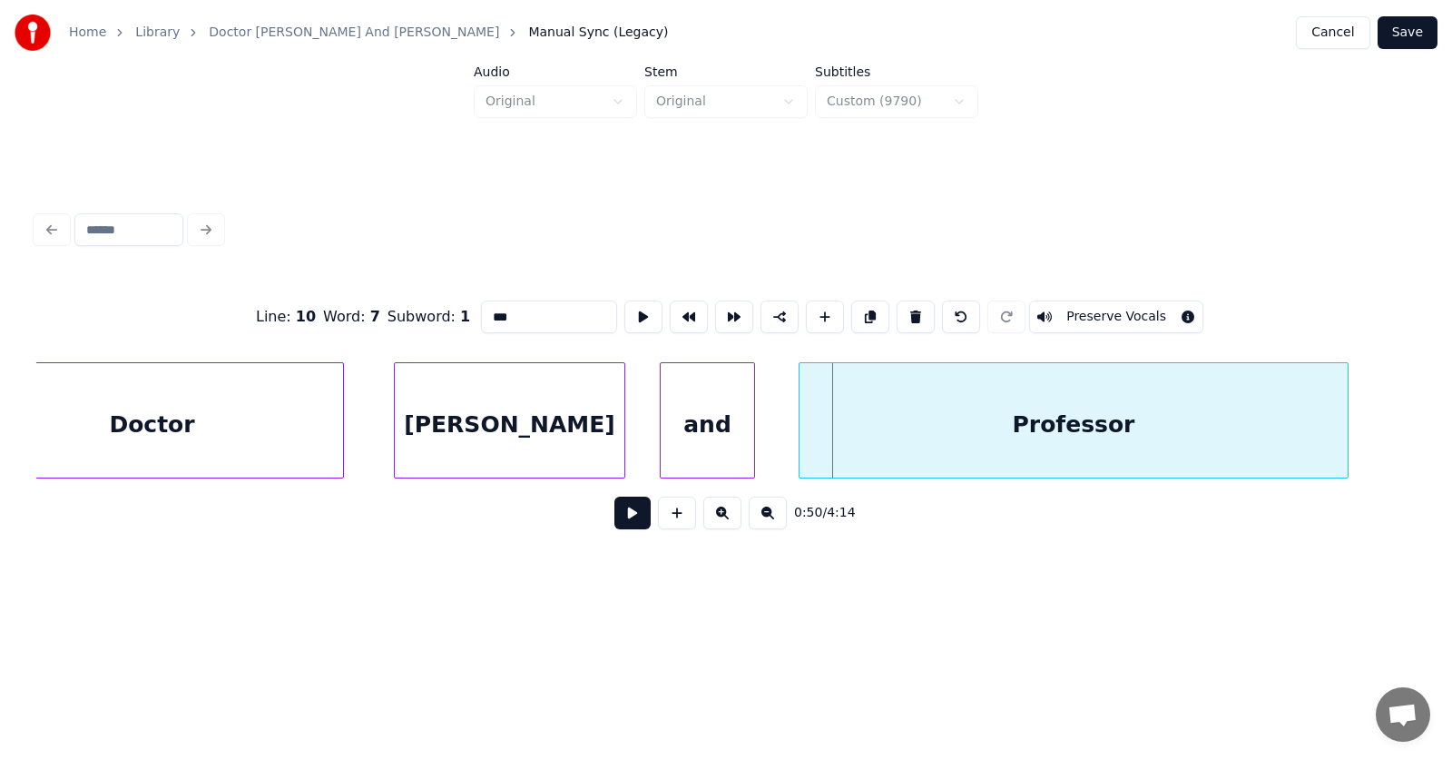
click at [803, 448] on div at bounding box center [802, 420] width 5 height 114
click at [1360, 424] on div at bounding box center [1359, 420] width 5 height 114
click at [622, 521] on button at bounding box center [632, 512] width 36 height 33
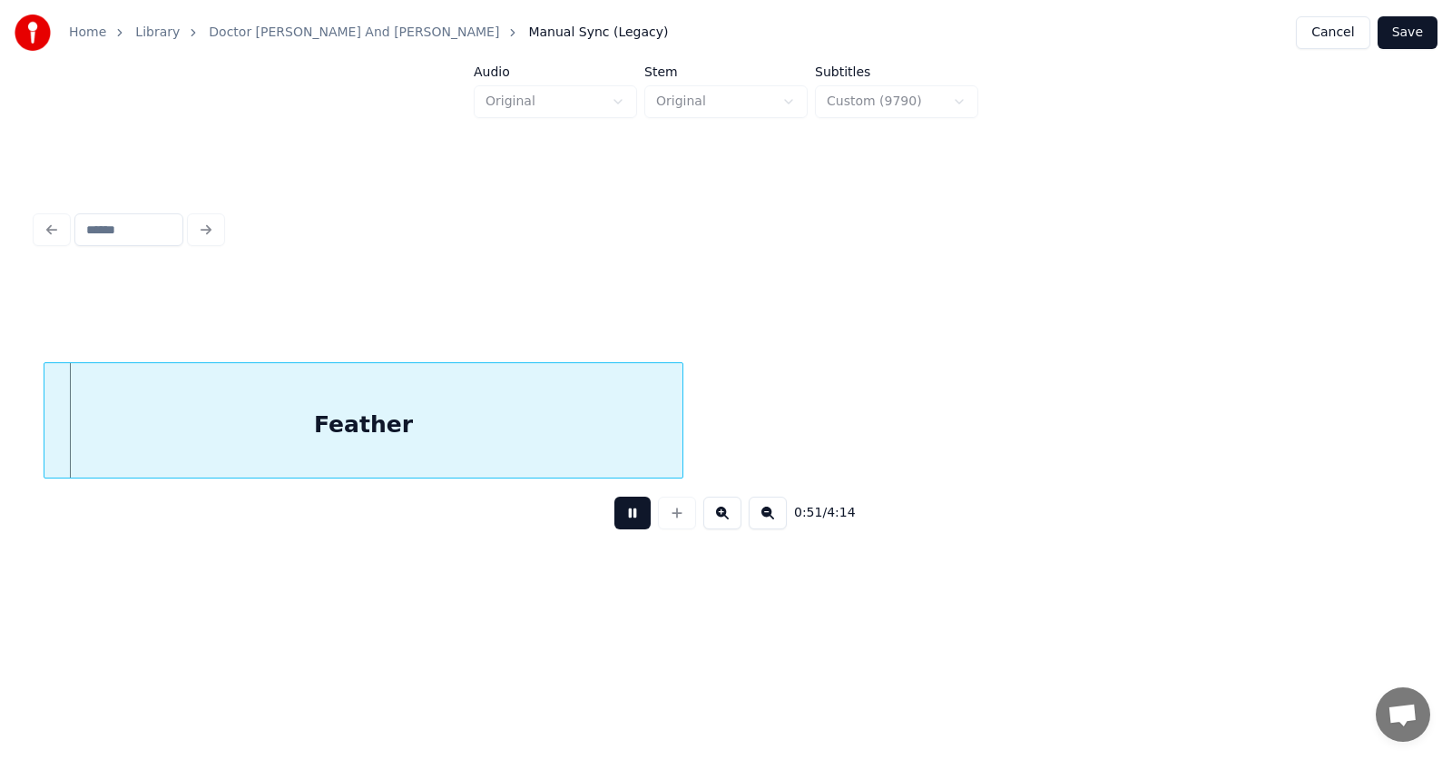
click at [622, 521] on button at bounding box center [632, 512] width 36 height 33
click at [443, 443] on div "Feather" at bounding box center [356, 424] width 638 height 123
click at [419, 432] on div "Feather" at bounding box center [356, 424] width 638 height 123
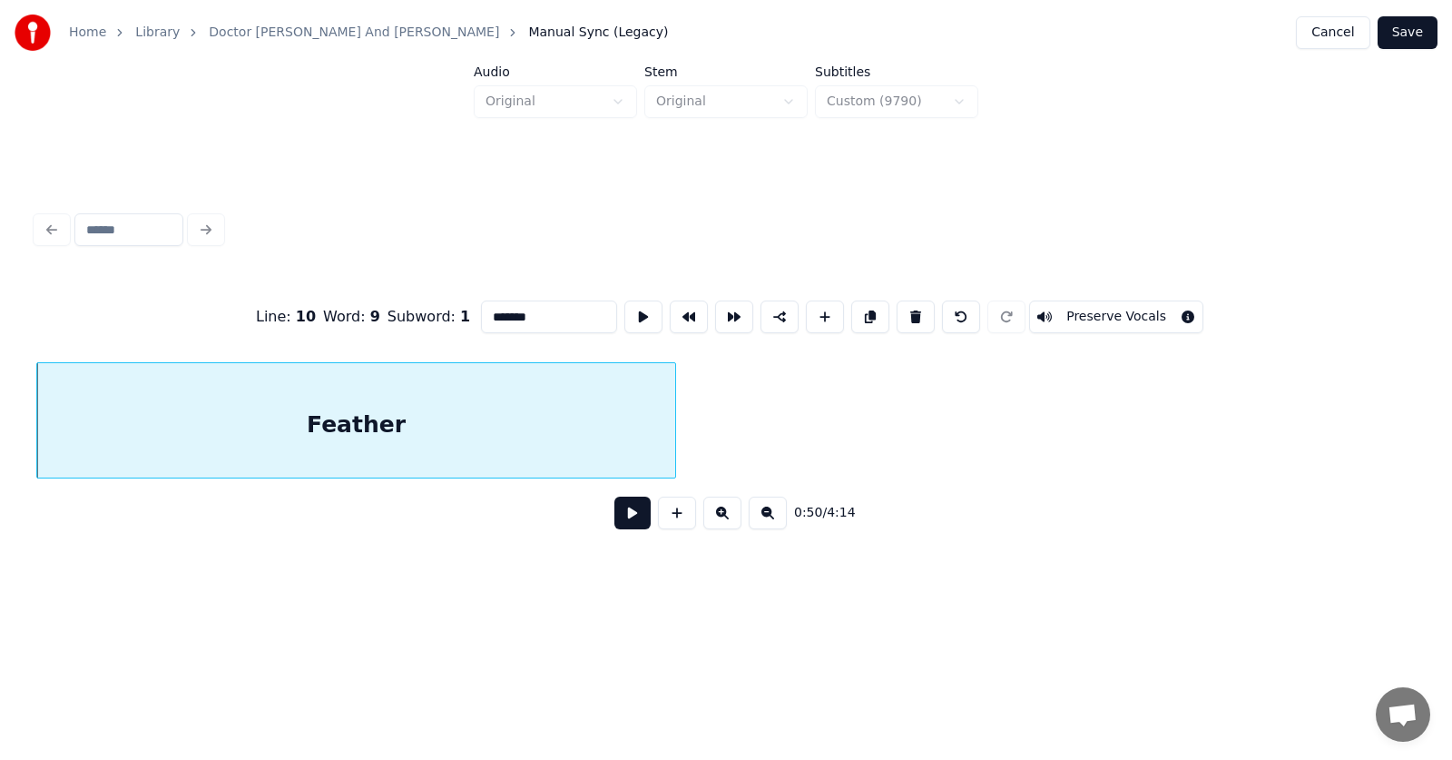
click at [481, 309] on input "*******" at bounding box center [549, 316] width 136 height 33
type input "******"
click at [618, 516] on button at bounding box center [632, 512] width 36 height 33
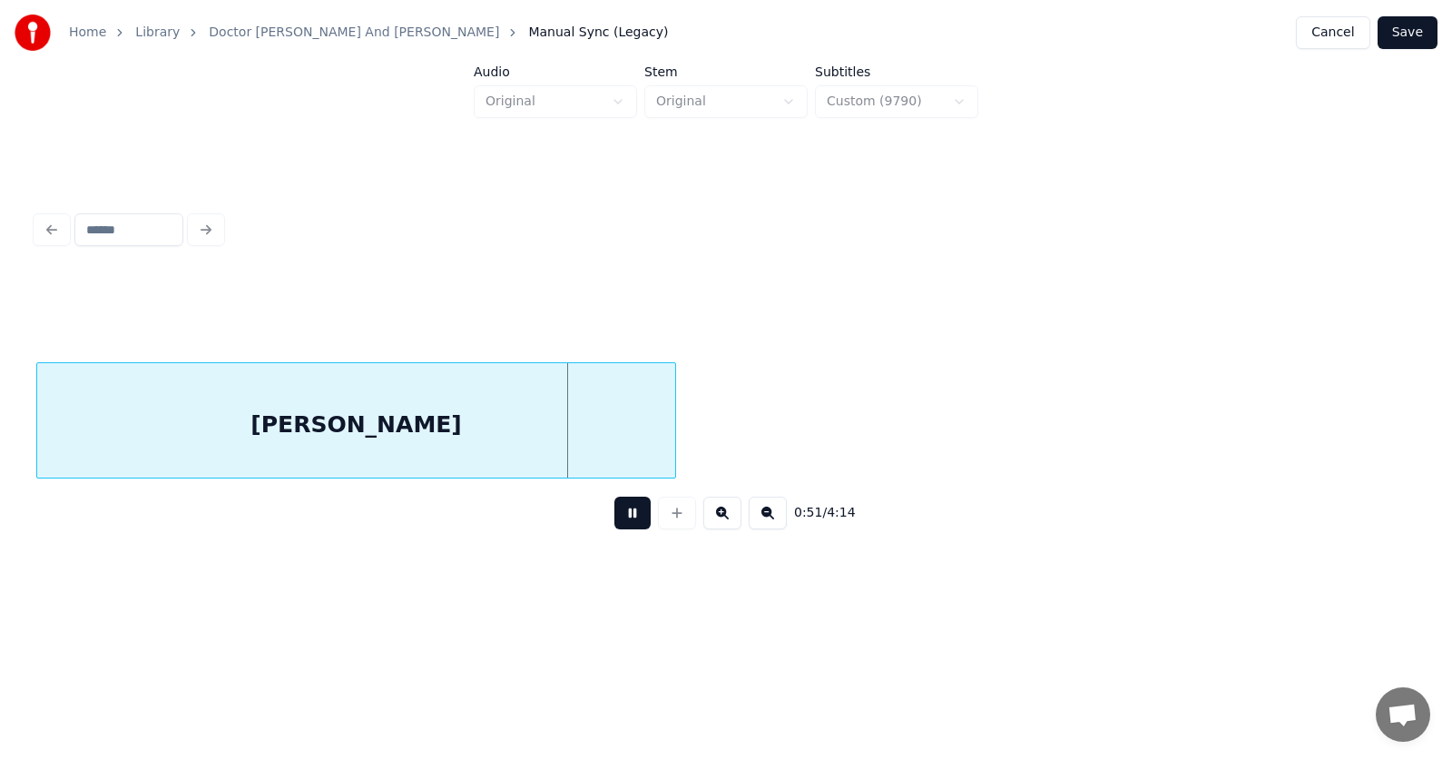
click at [614, 529] on button at bounding box center [632, 512] width 36 height 33
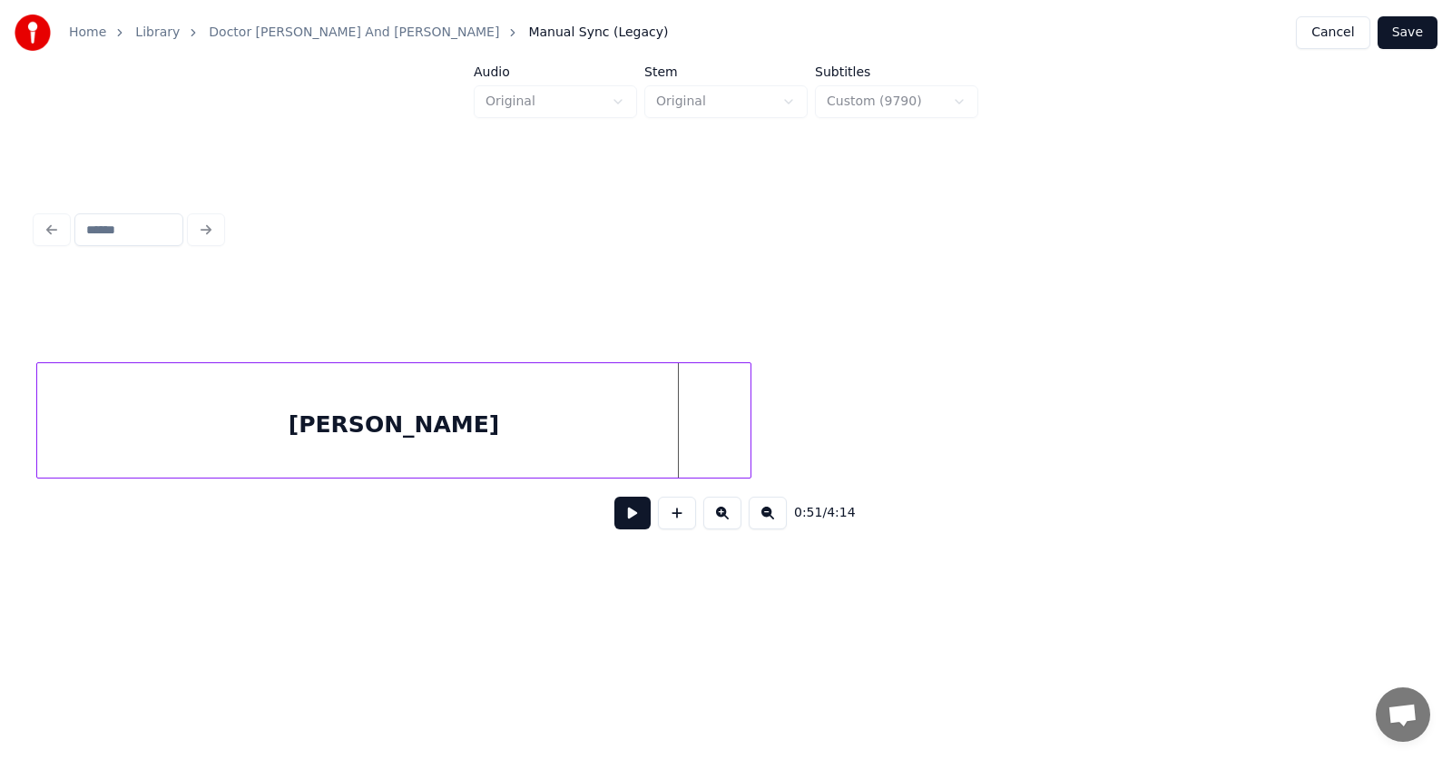
click at [749, 427] on div at bounding box center [747, 420] width 5 height 114
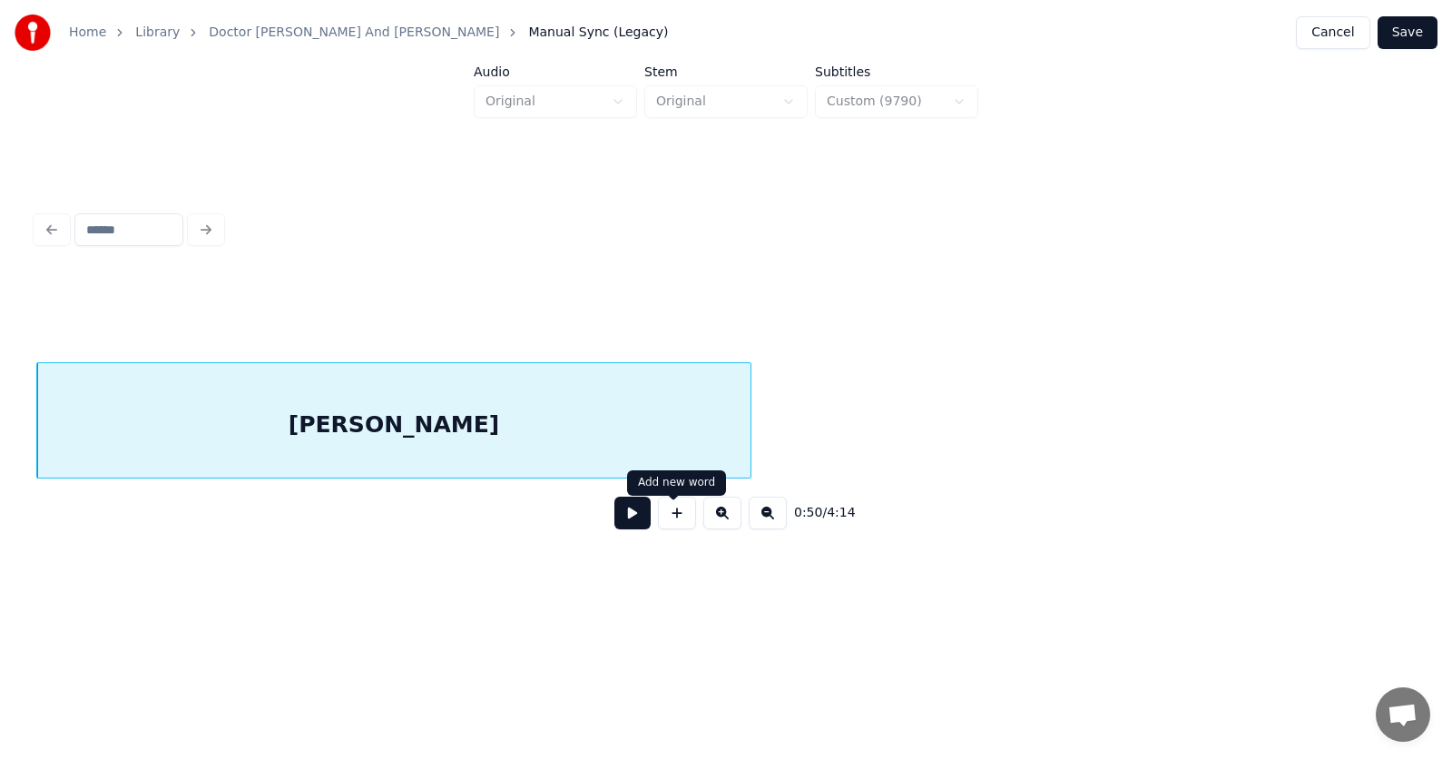
click at [637, 518] on button at bounding box center [632, 512] width 36 height 33
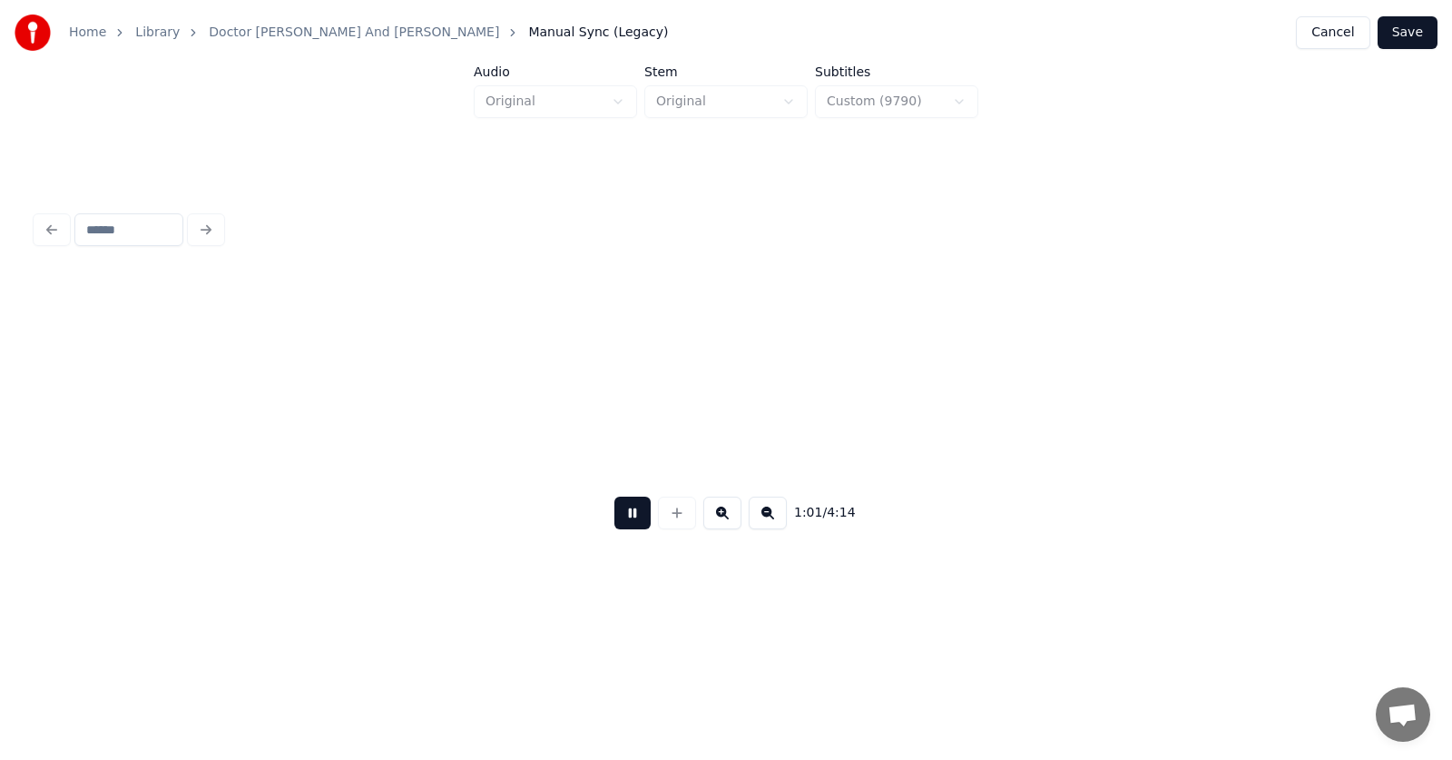
scroll to position [0, 41621]
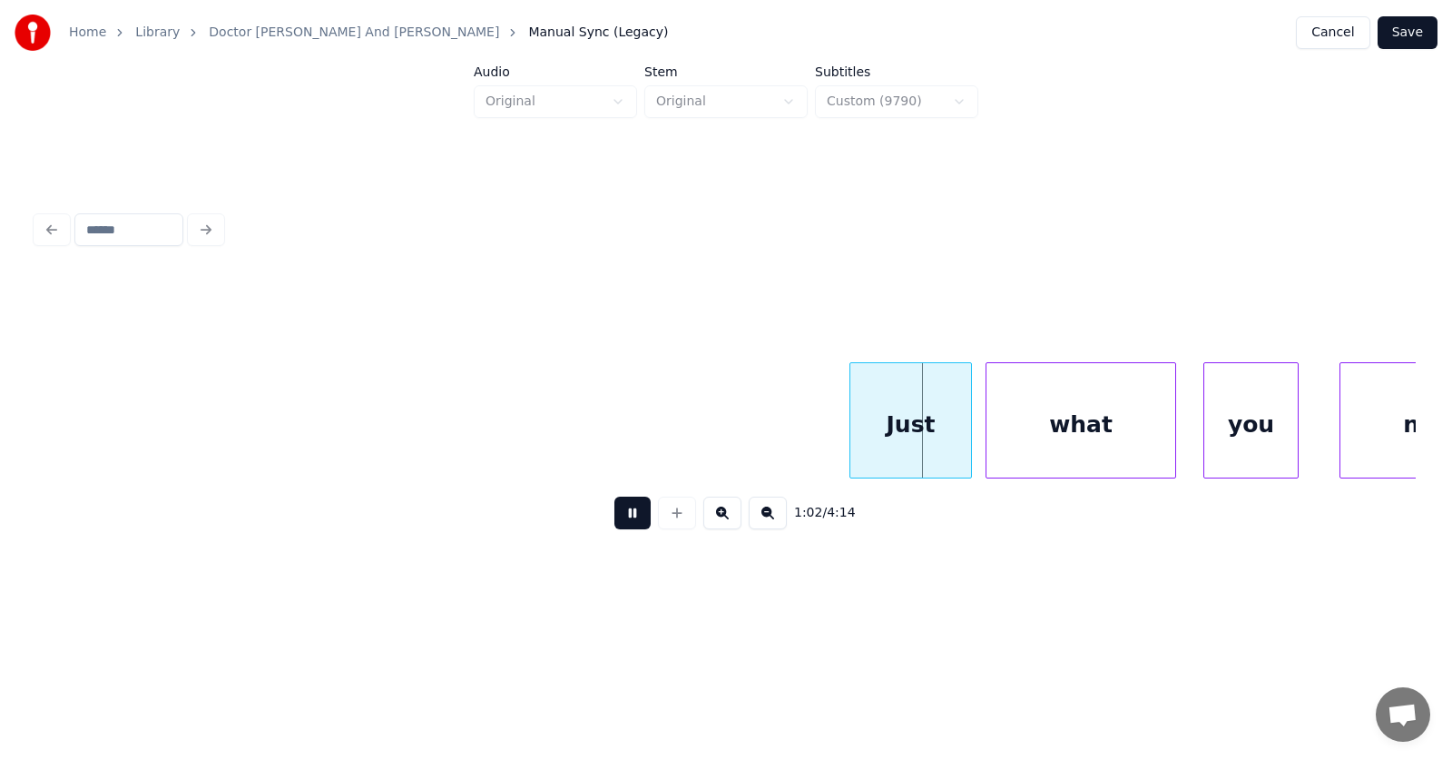
click at [635, 518] on button at bounding box center [632, 512] width 36 height 33
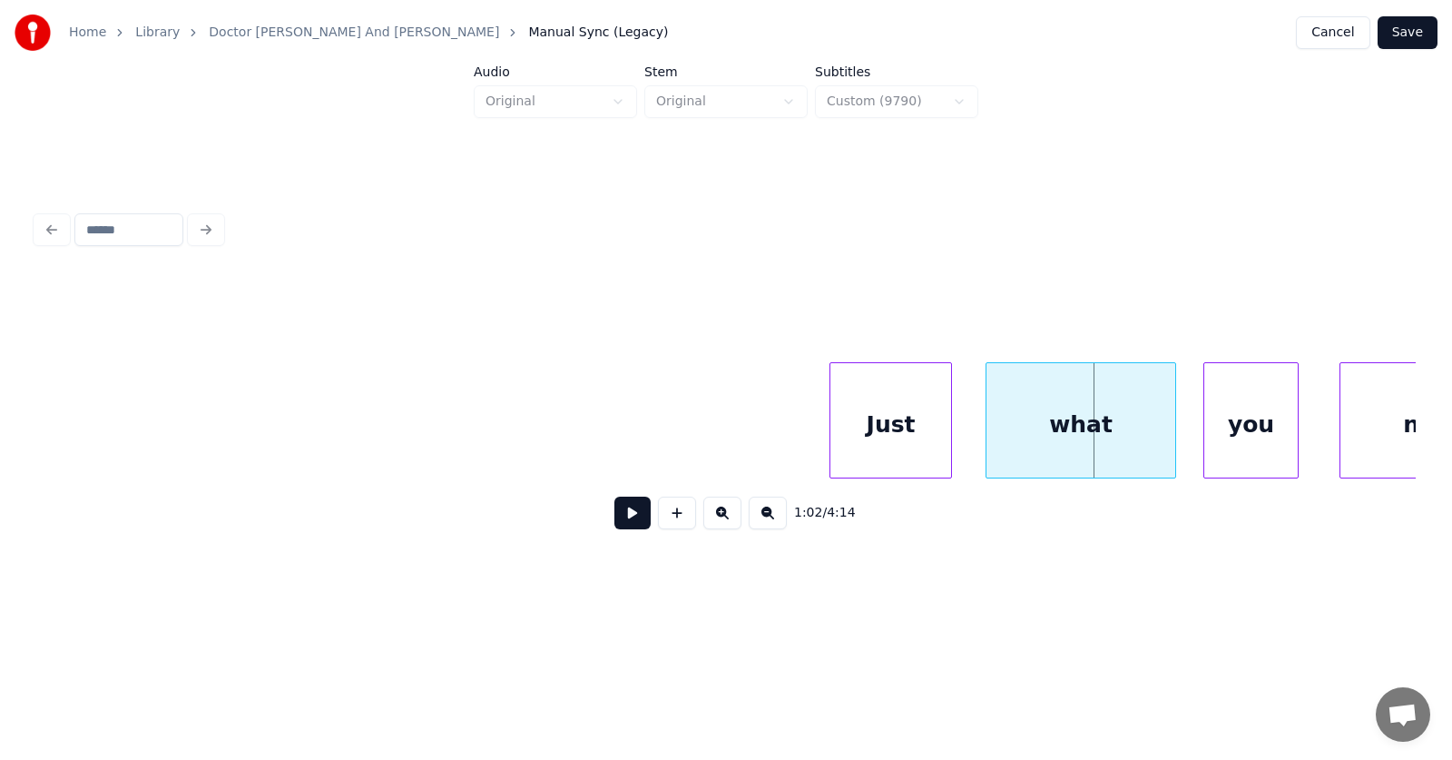
click at [907, 432] on div "Just" at bounding box center [890, 424] width 121 height 123
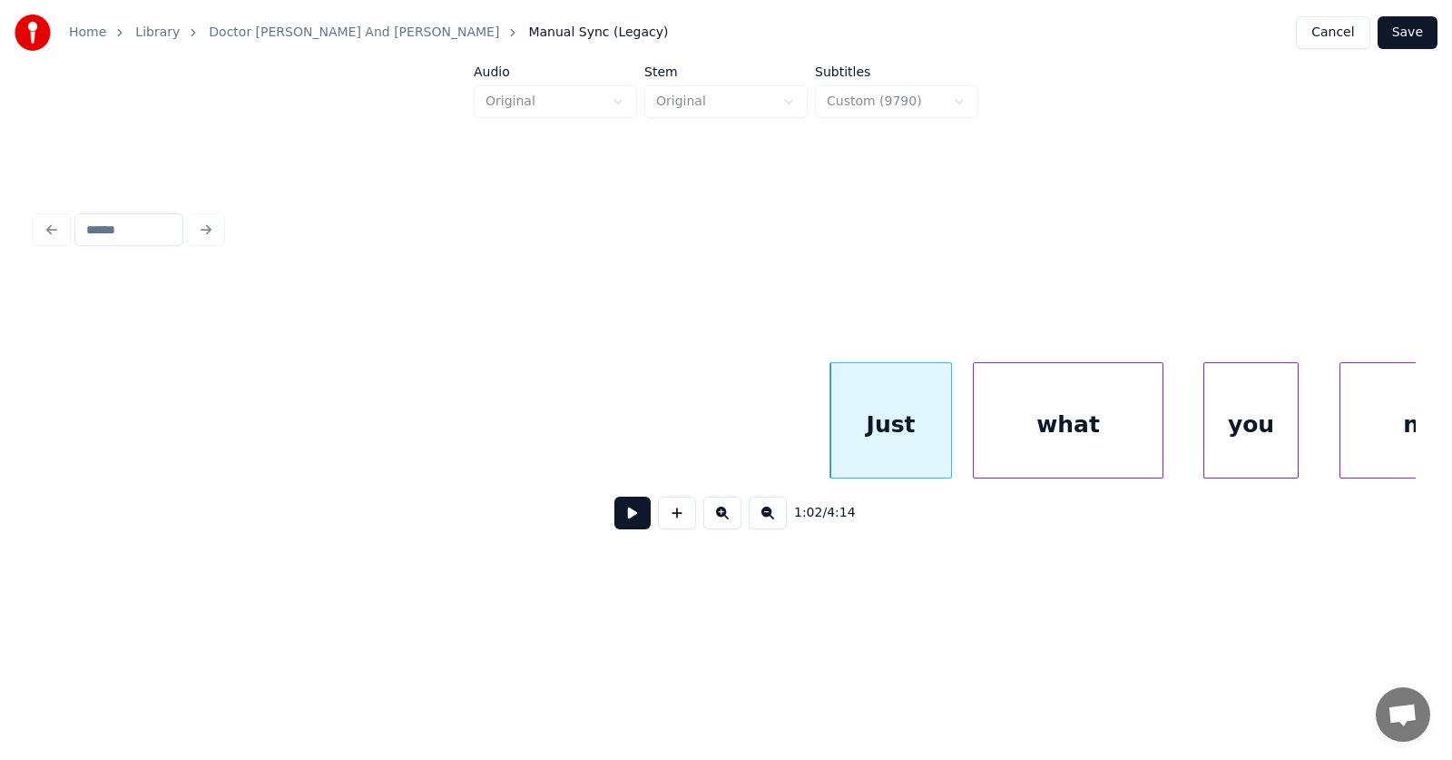
click at [1016, 441] on div "what" at bounding box center [1068, 424] width 189 height 123
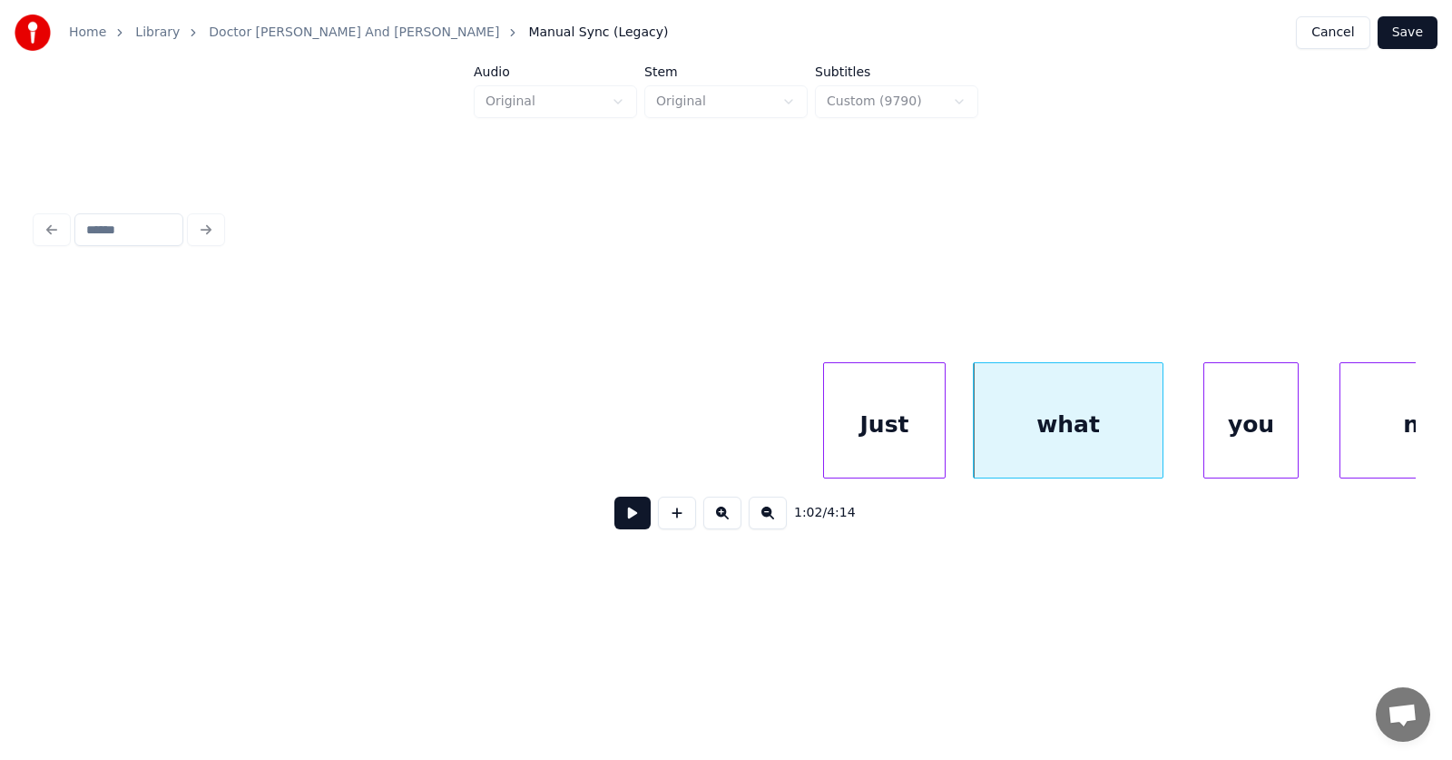
click at [875, 422] on div "Just" at bounding box center [884, 424] width 121 height 123
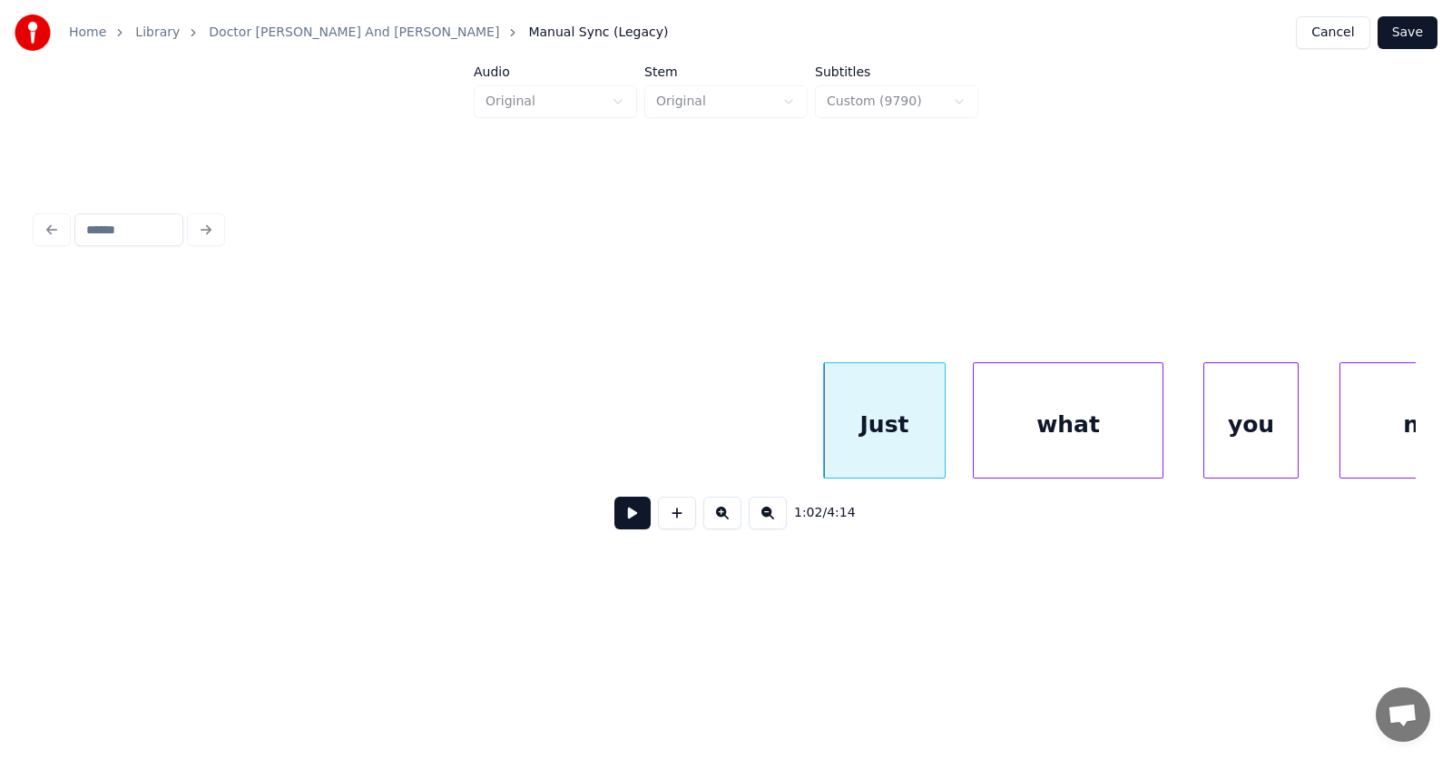
click at [875, 422] on div "Just" at bounding box center [884, 424] width 121 height 123
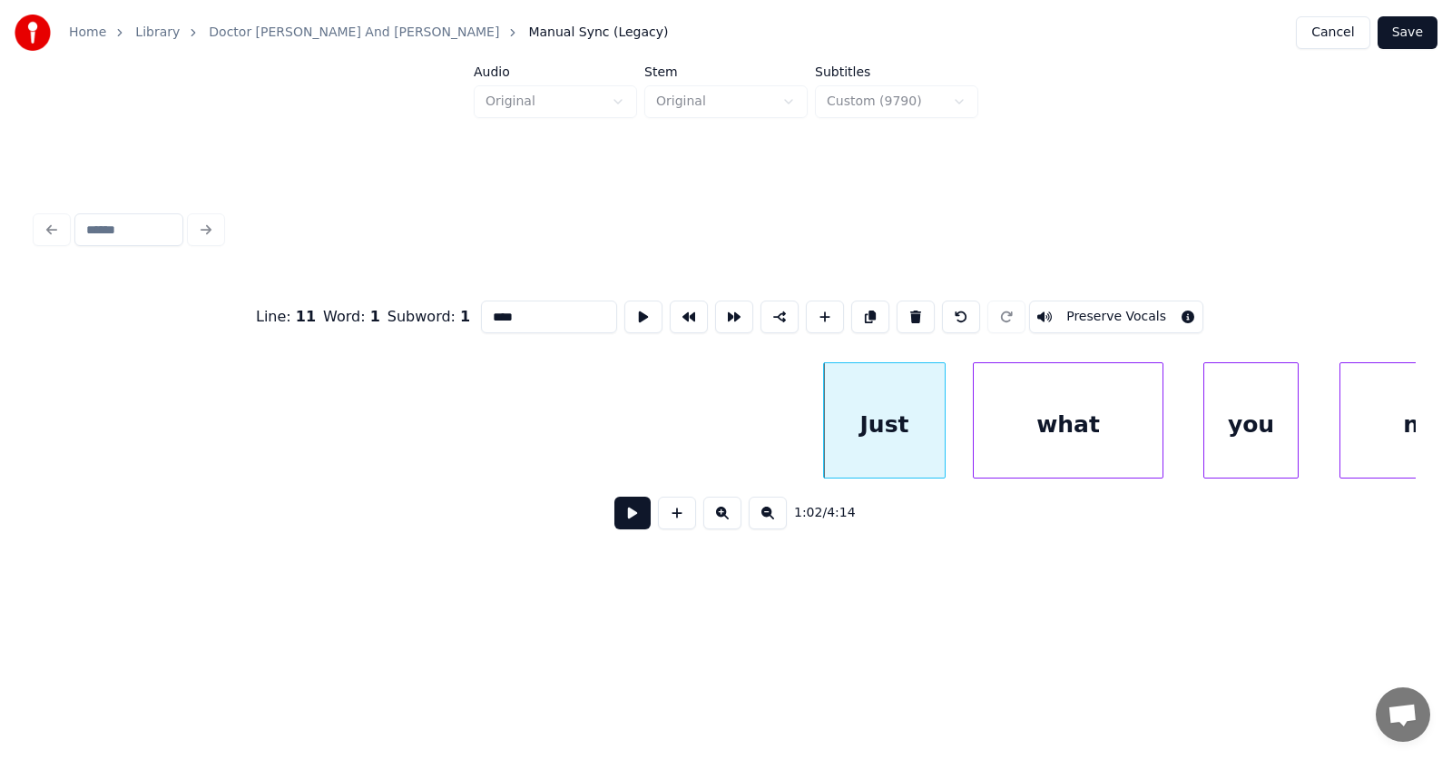
click at [481, 308] on input "****" at bounding box center [549, 316] width 136 height 33
click at [1094, 434] on div "what" at bounding box center [1061, 424] width 189 height 123
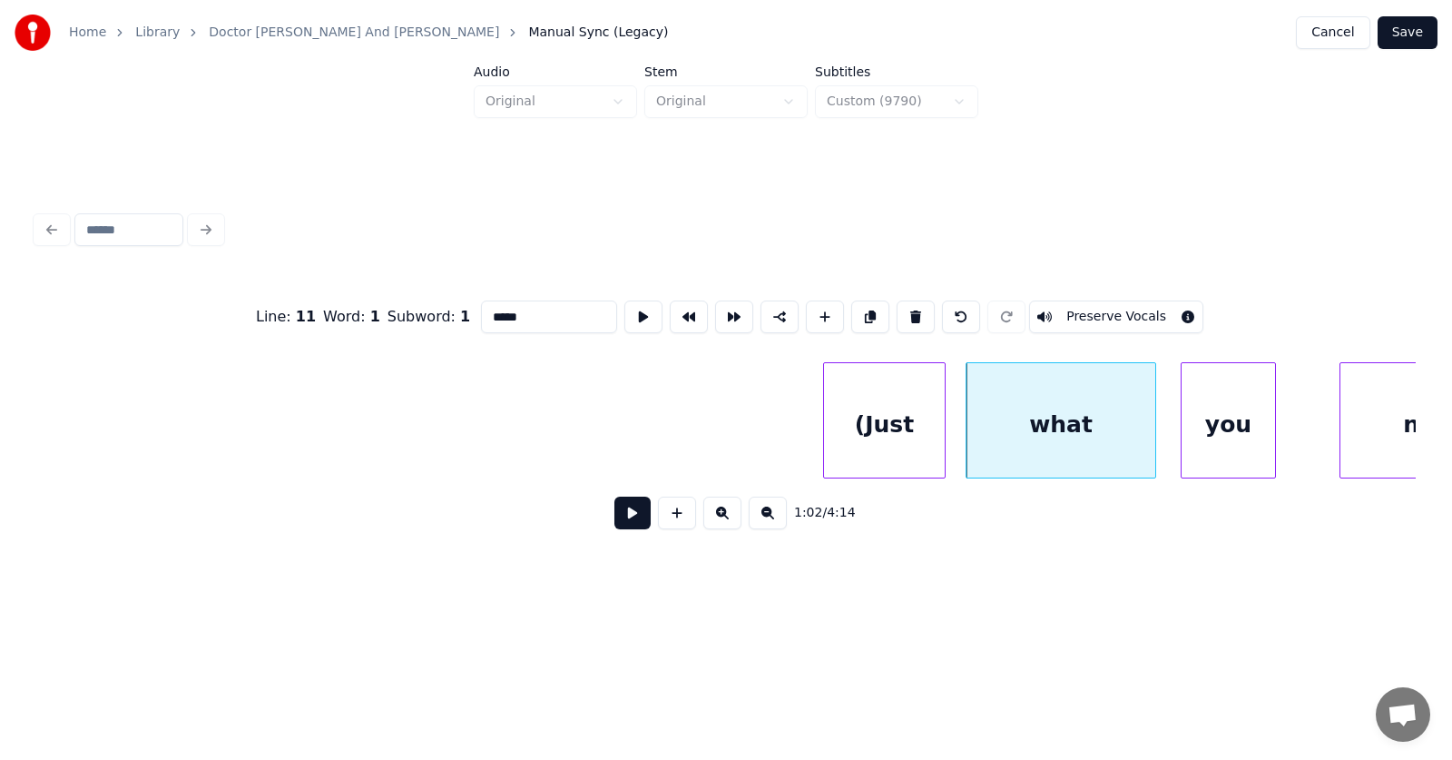
click at [1213, 433] on div "you" at bounding box center [1228, 424] width 93 height 123
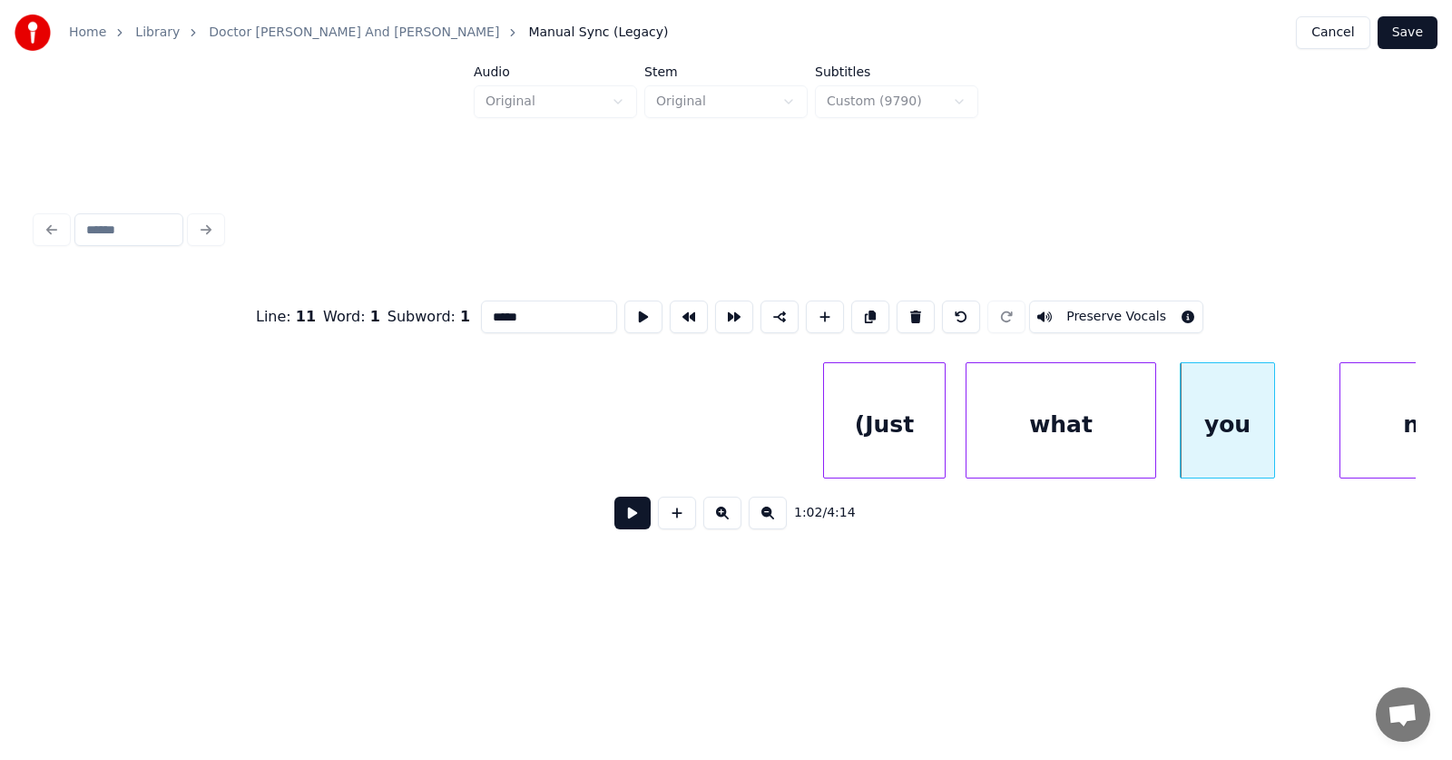
scroll to position [0, 41731]
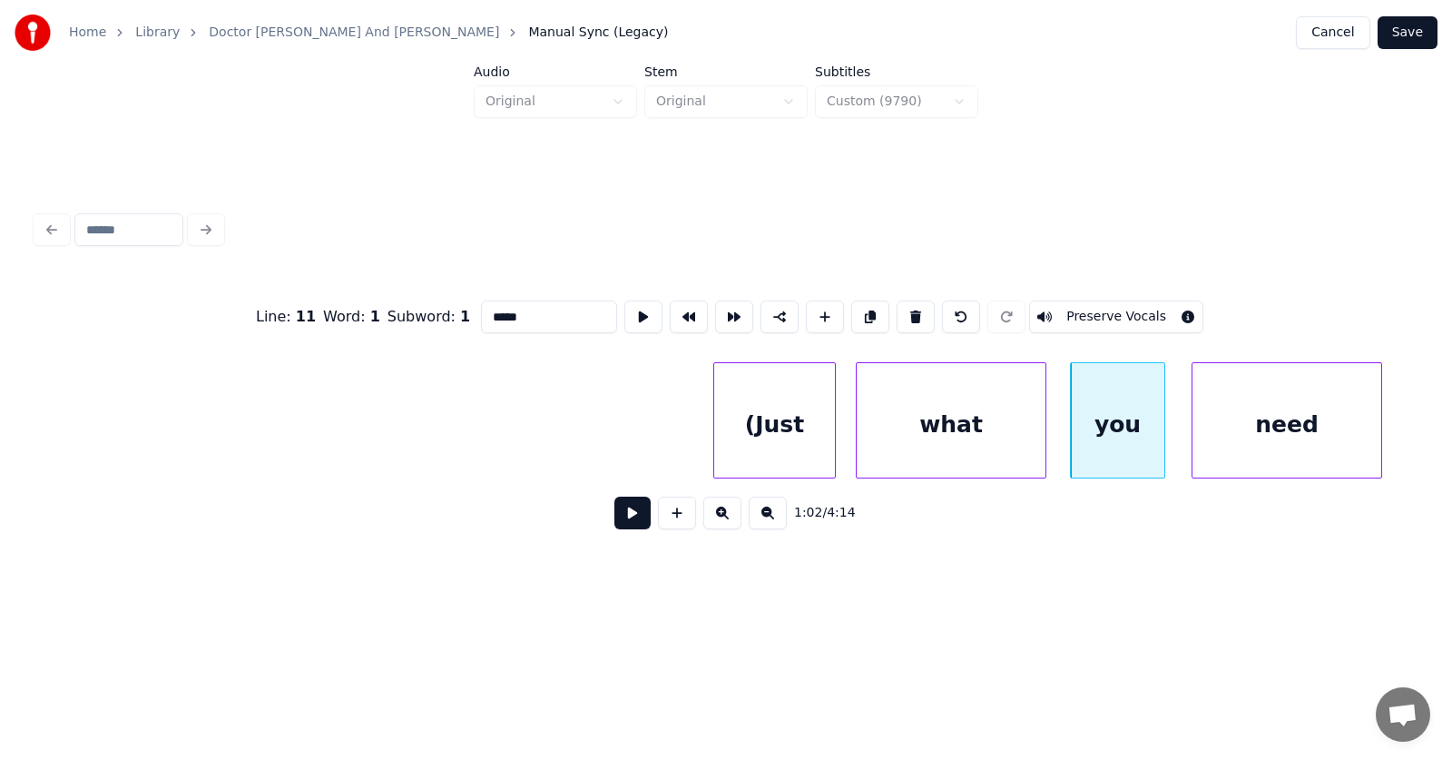
click at [1319, 437] on div "need" at bounding box center [1287, 424] width 189 height 123
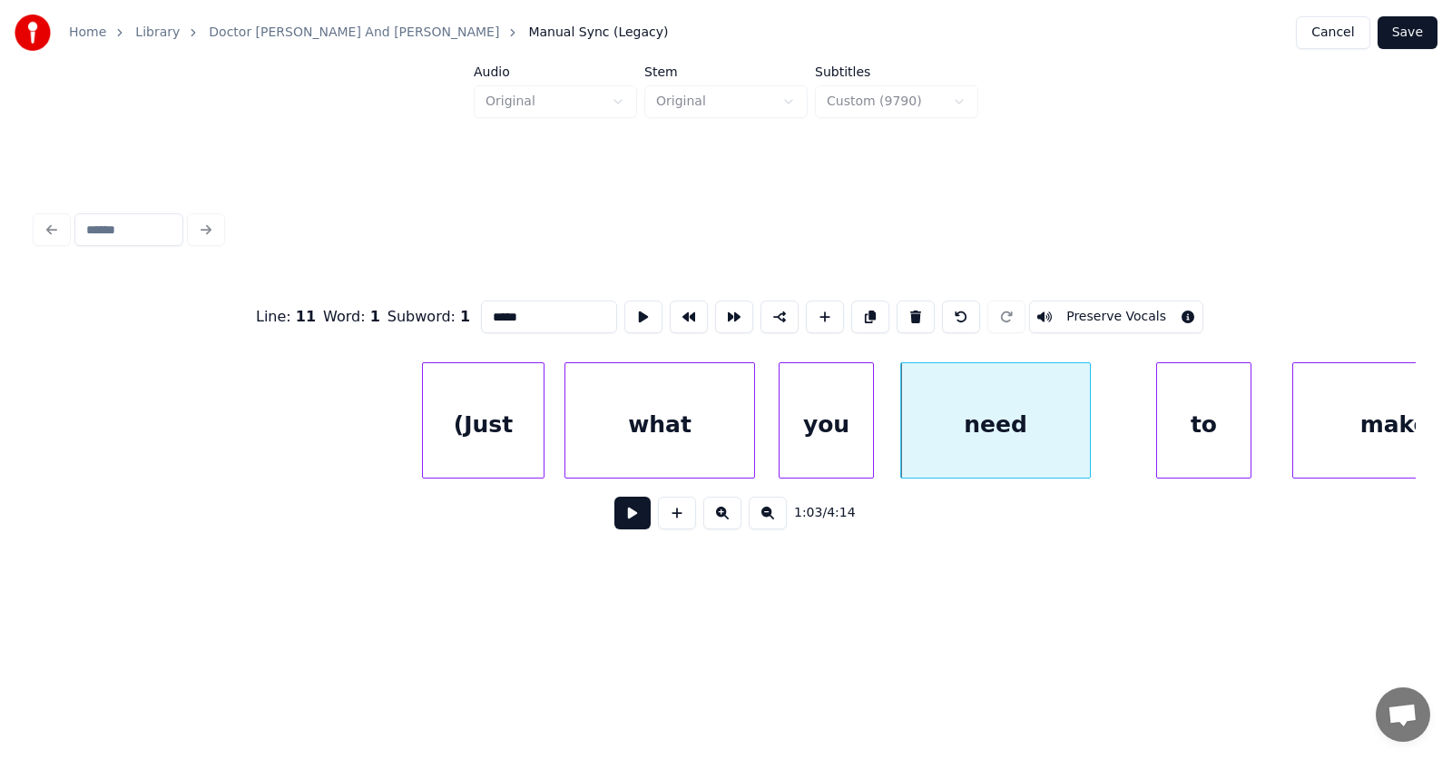
scroll to position [0, 42140]
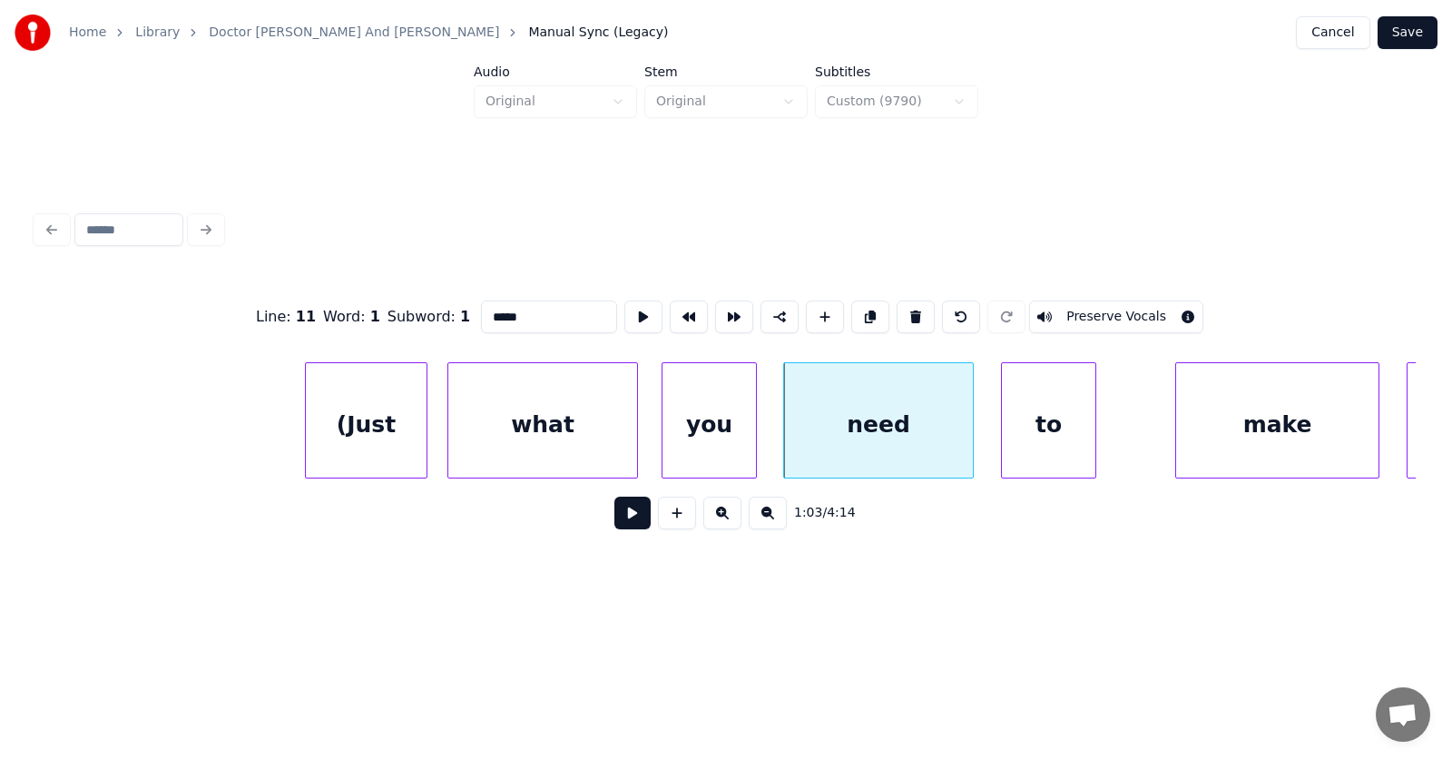
click at [1020, 435] on div "to" at bounding box center [1048, 424] width 93 height 123
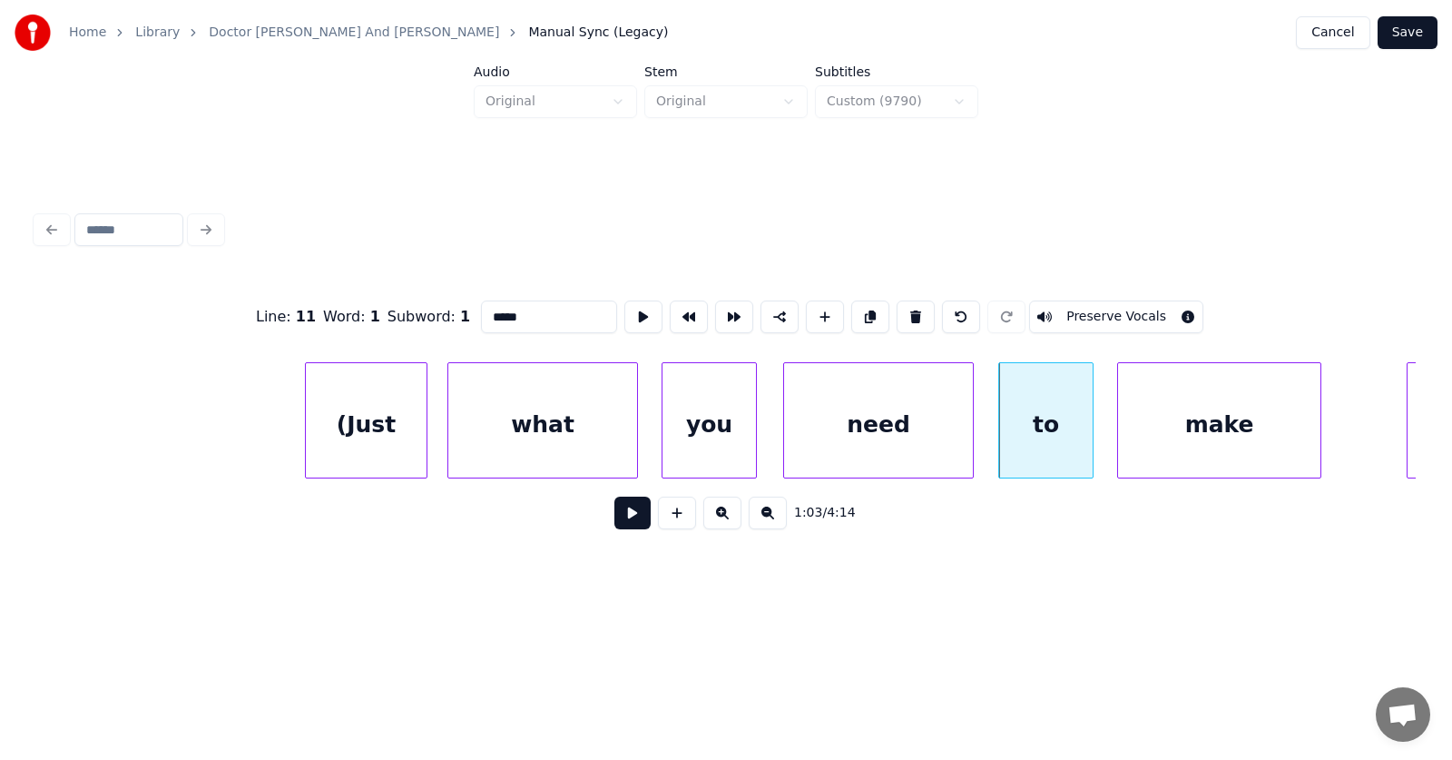
click at [1222, 435] on div "make" at bounding box center [1219, 424] width 202 height 123
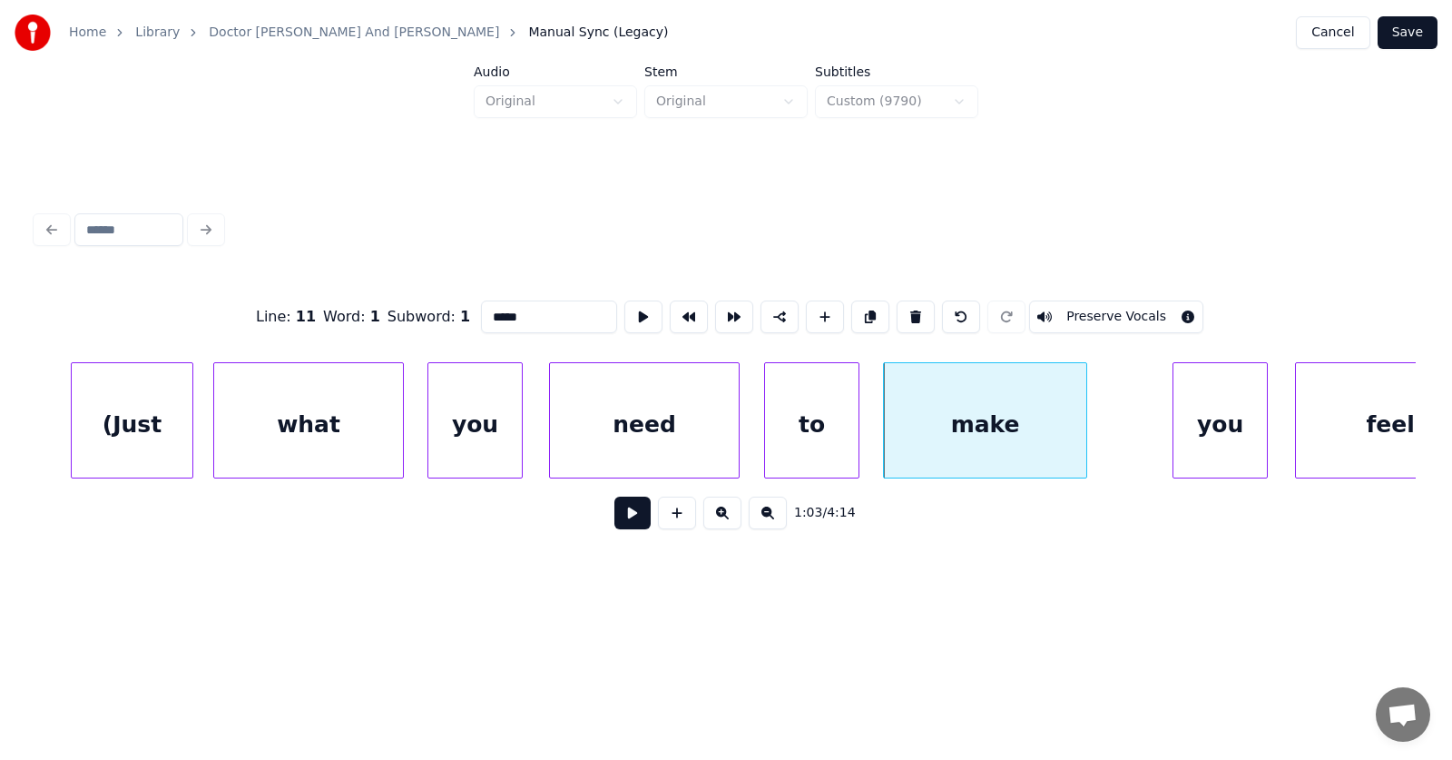
scroll to position [0, 42491]
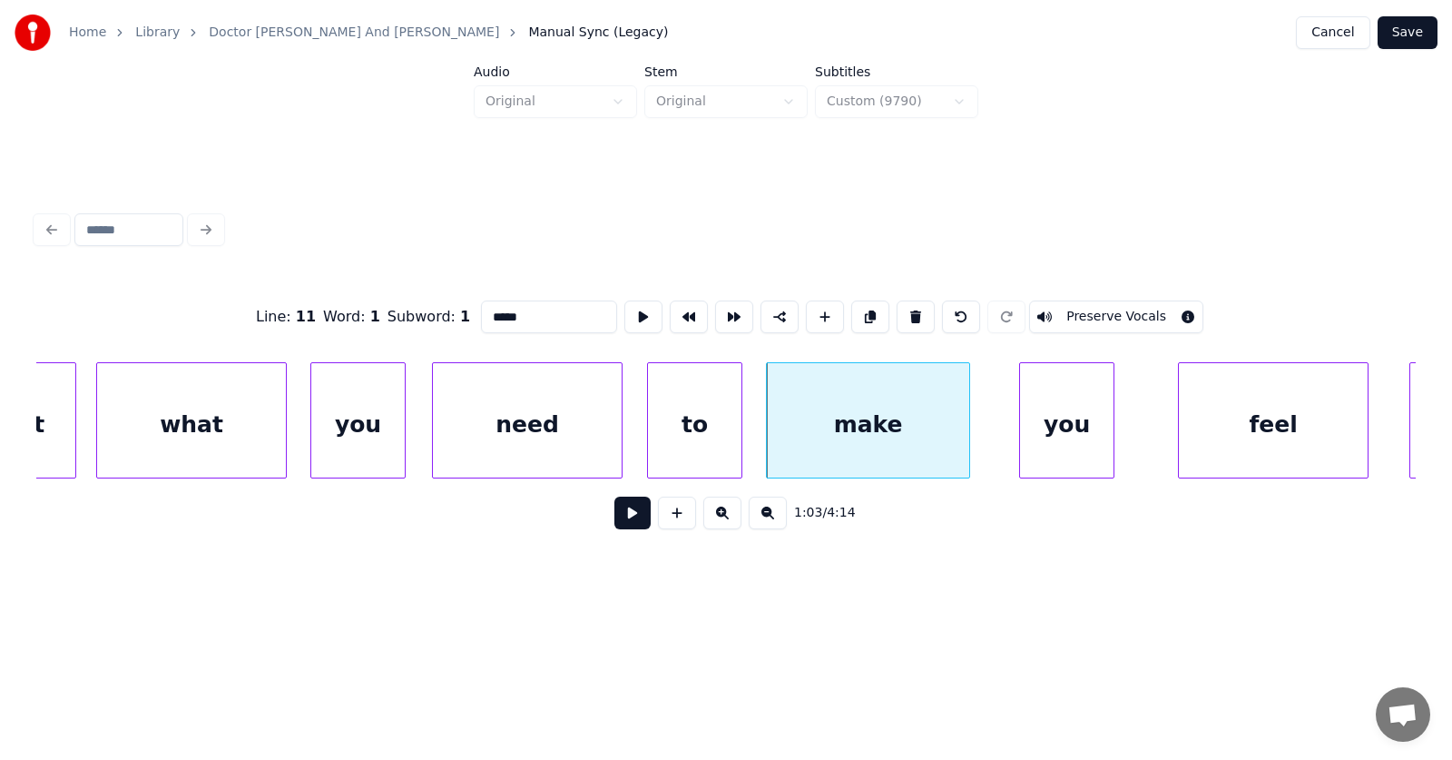
click at [1067, 440] on div "you" at bounding box center [1066, 424] width 93 height 123
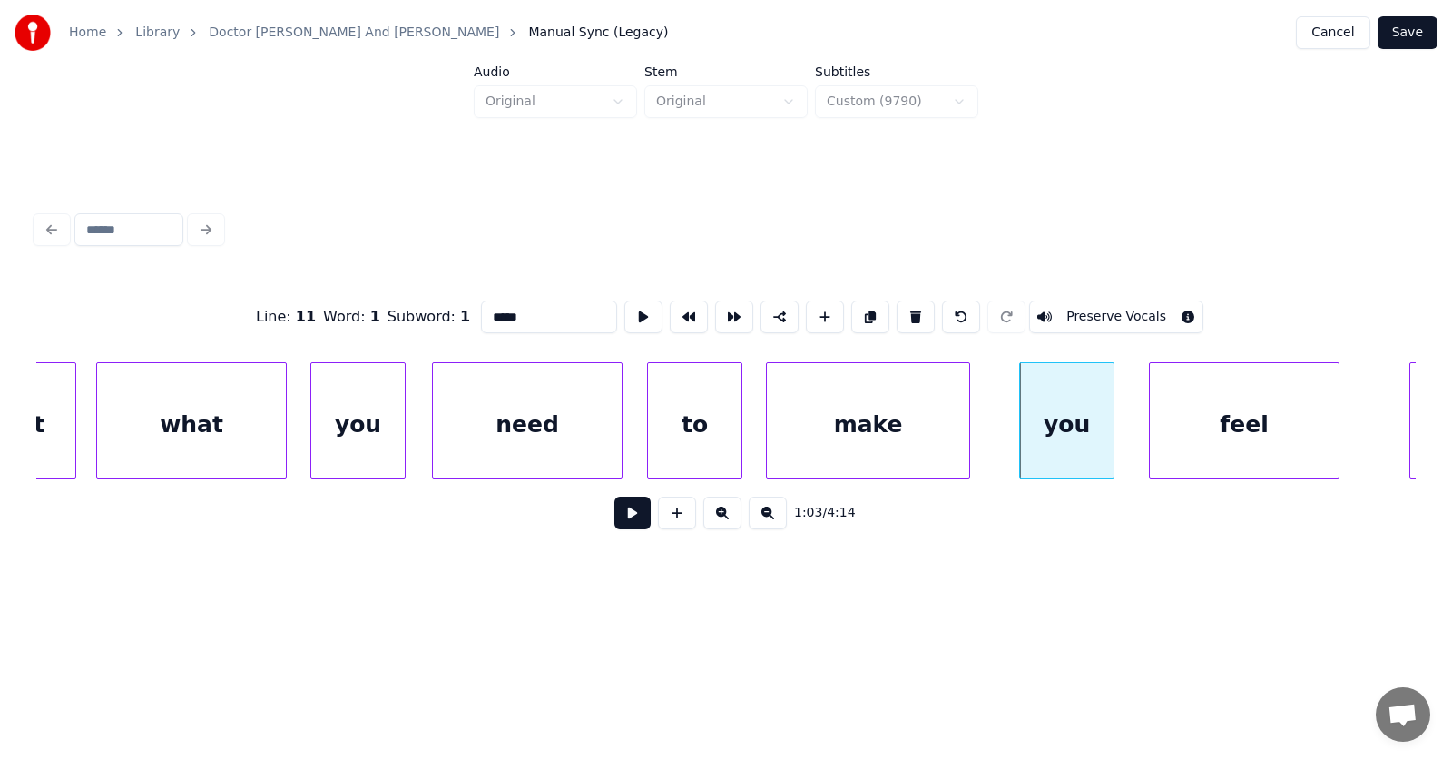
click at [1223, 441] on div "feel" at bounding box center [1244, 424] width 189 height 123
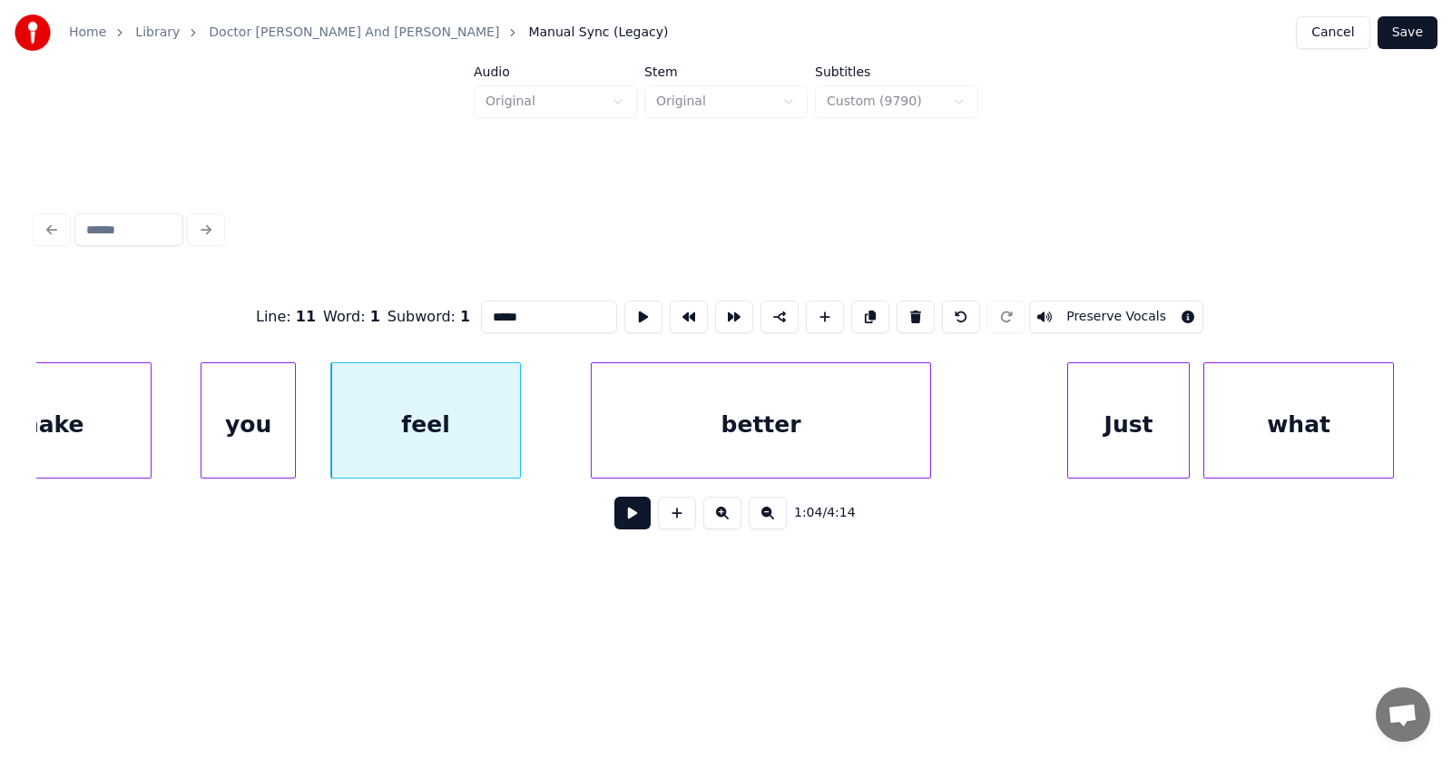
scroll to position [0, 43544]
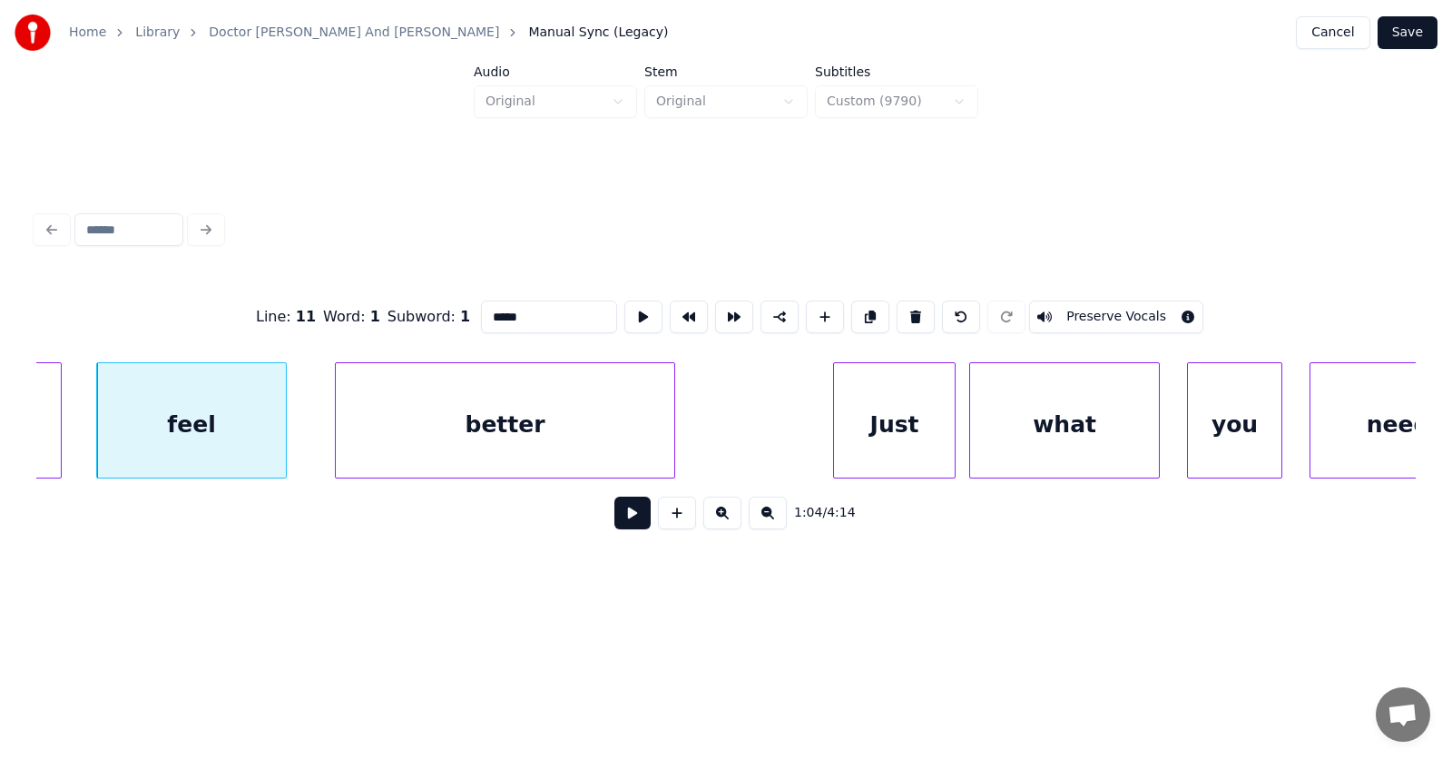
click at [493, 430] on div "better" at bounding box center [505, 424] width 339 height 123
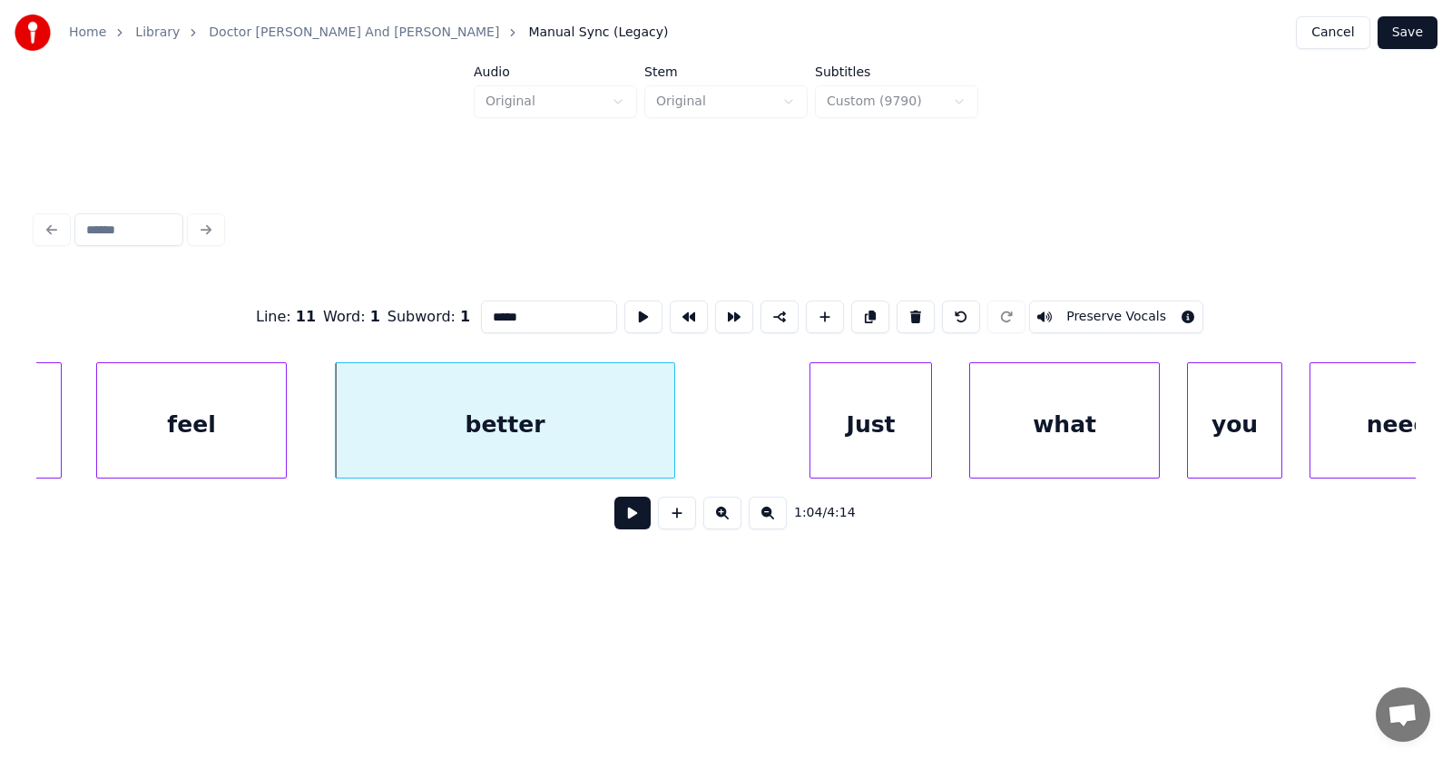
click at [906, 428] on div "Just" at bounding box center [870, 424] width 121 height 123
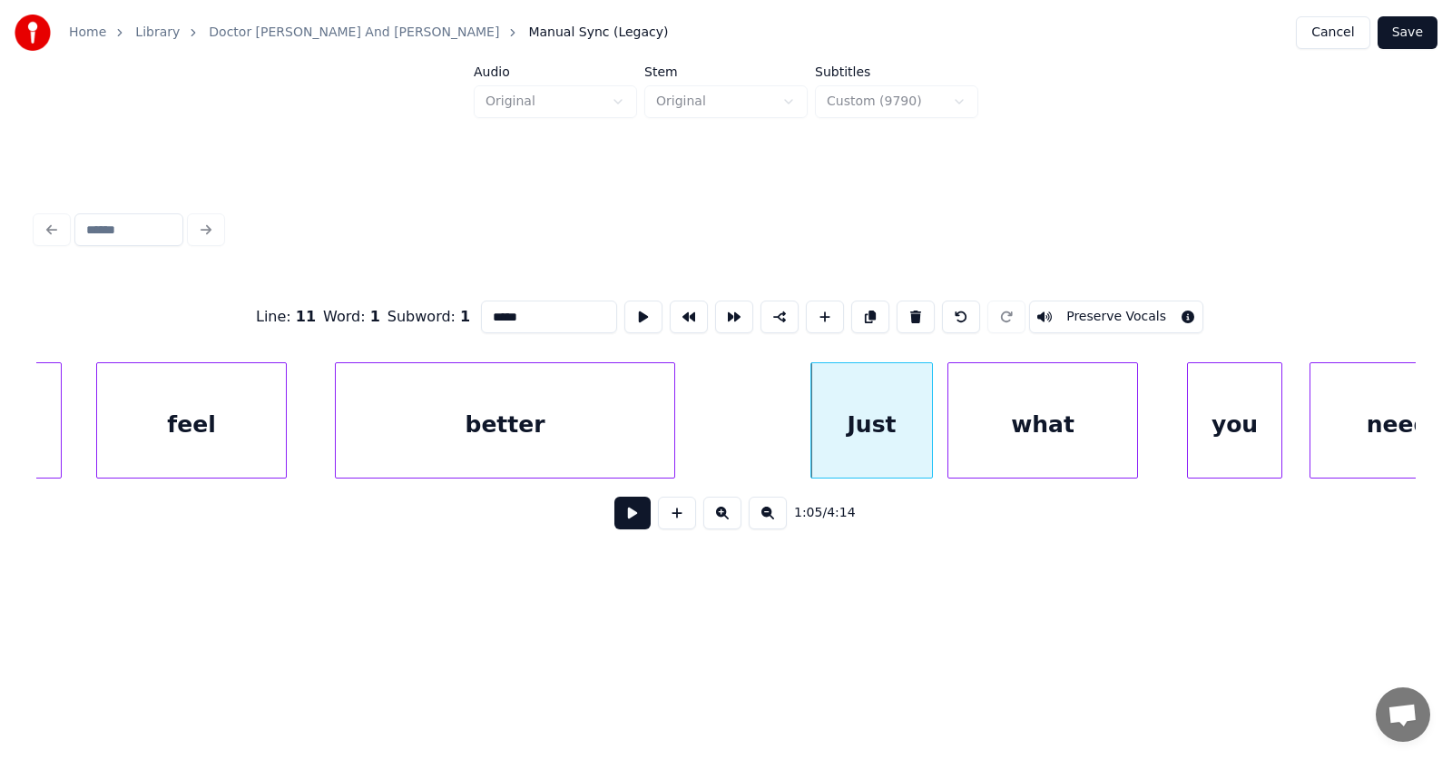
click at [1066, 435] on div "what" at bounding box center [1042, 424] width 189 height 123
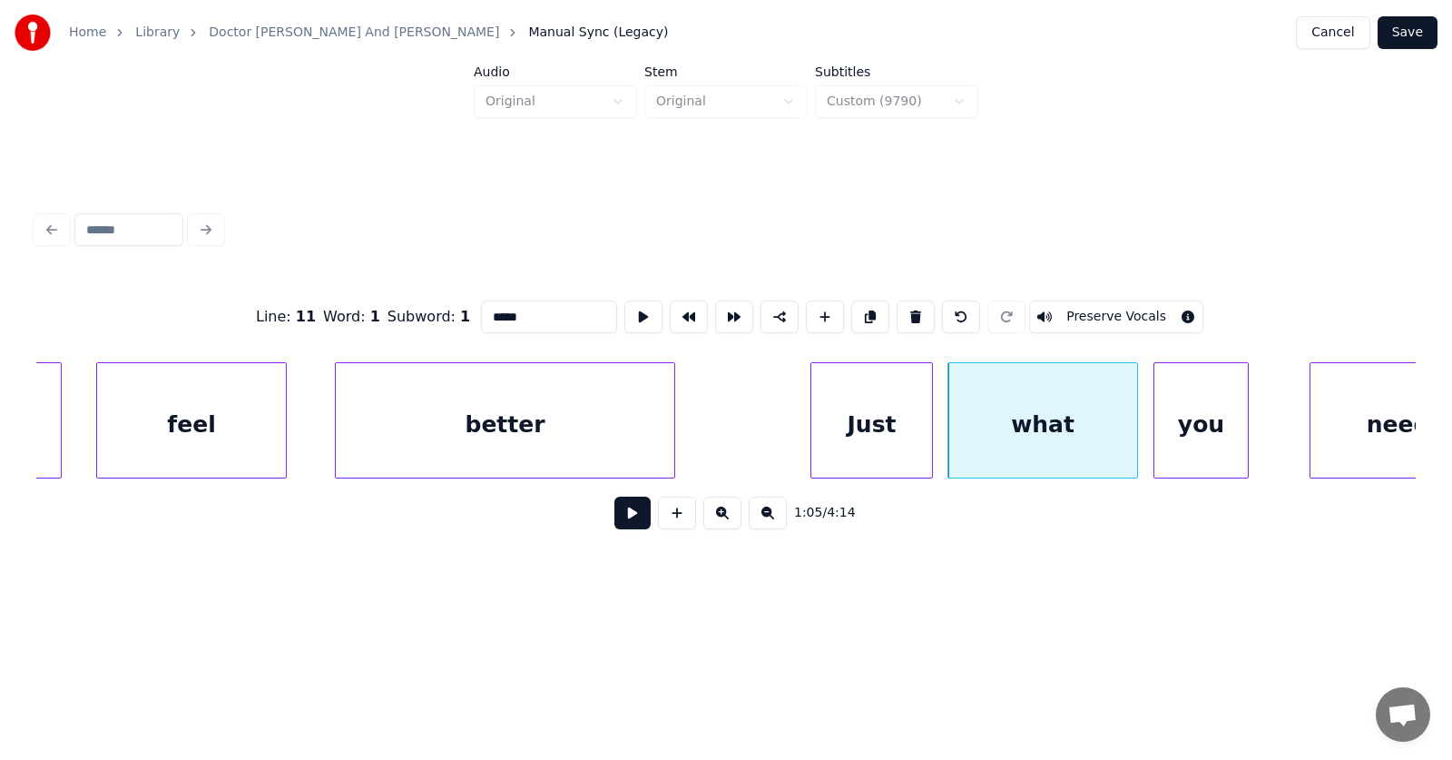
click at [1200, 451] on div "you" at bounding box center [1200, 424] width 93 height 123
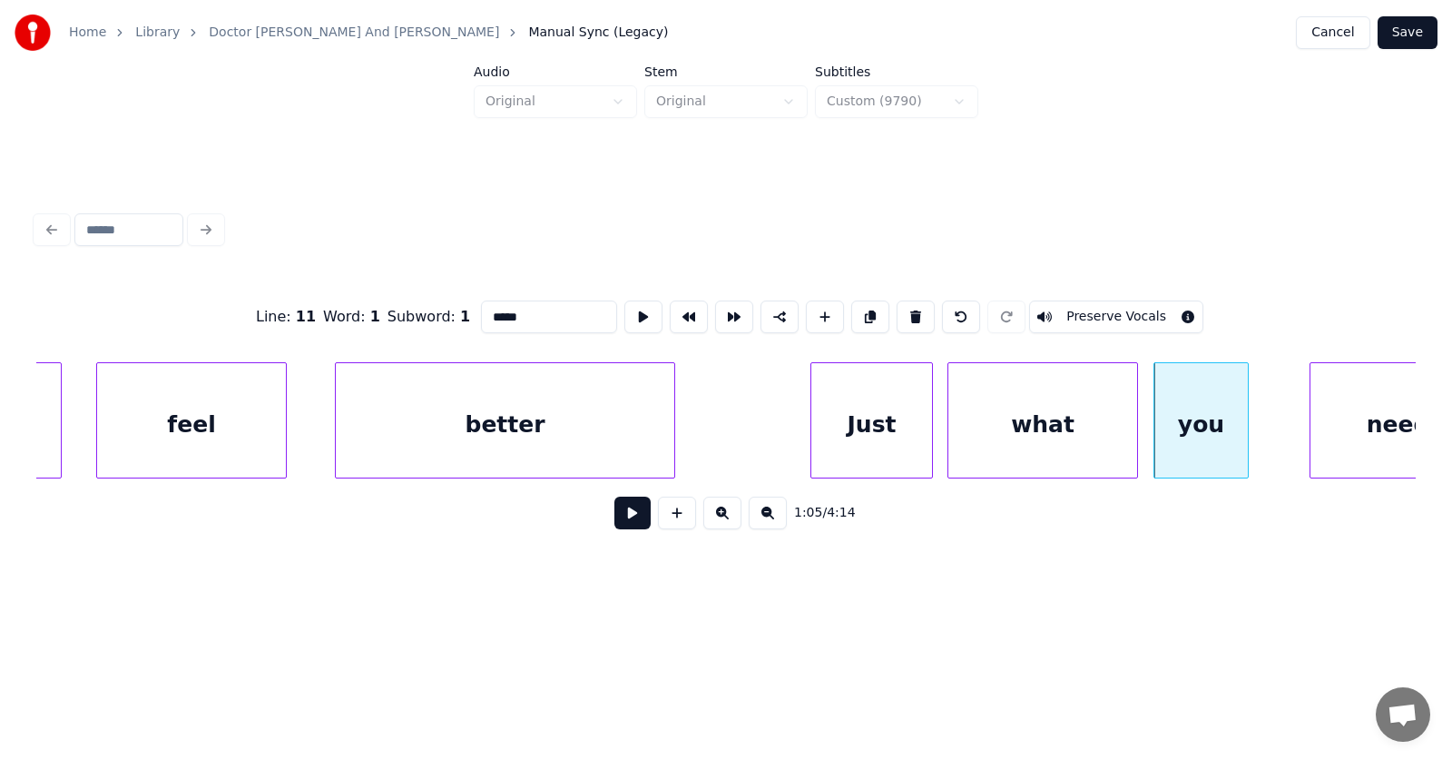
click at [874, 435] on div "Just" at bounding box center [871, 424] width 121 height 123
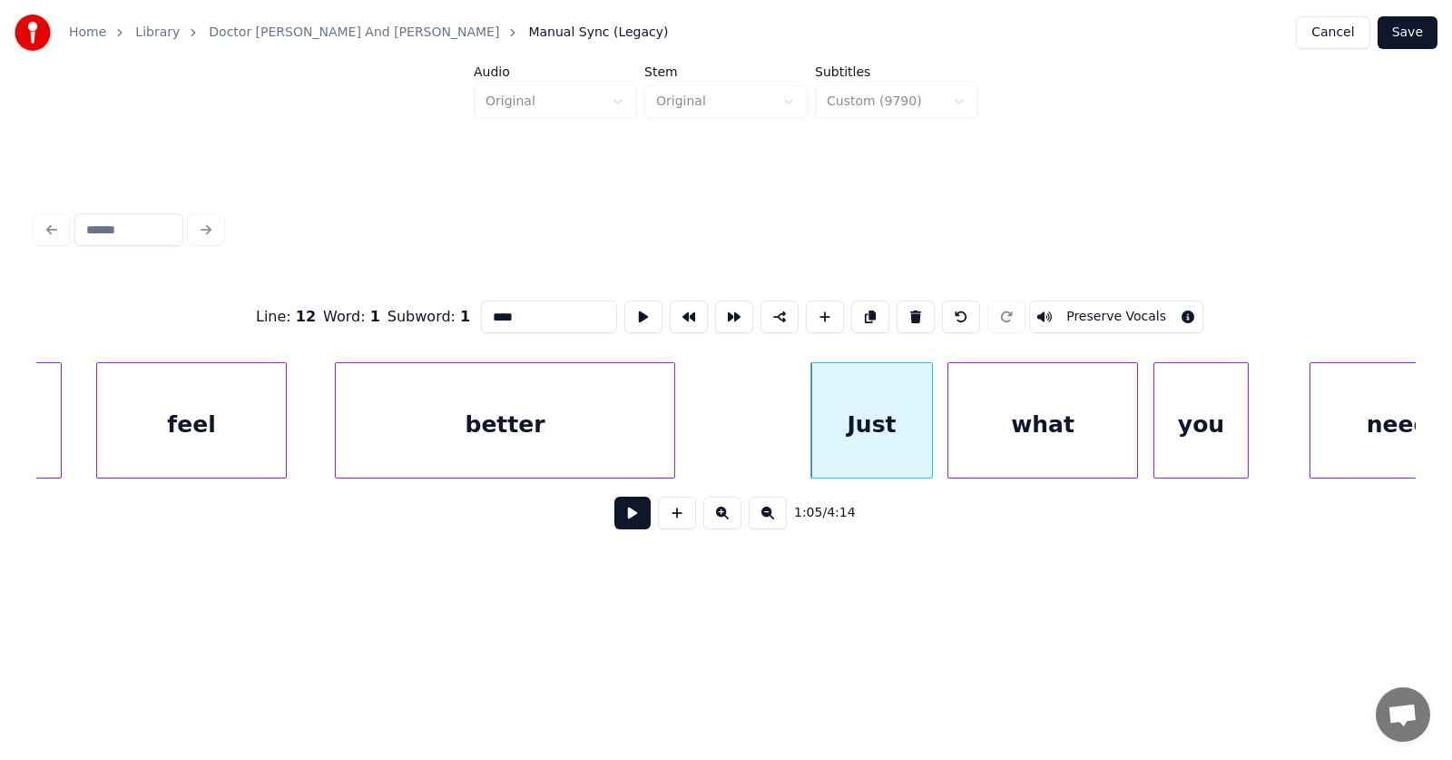
click at [481, 309] on input "****" at bounding box center [549, 316] width 136 height 33
click at [525, 414] on div "better" at bounding box center [505, 424] width 339 height 123
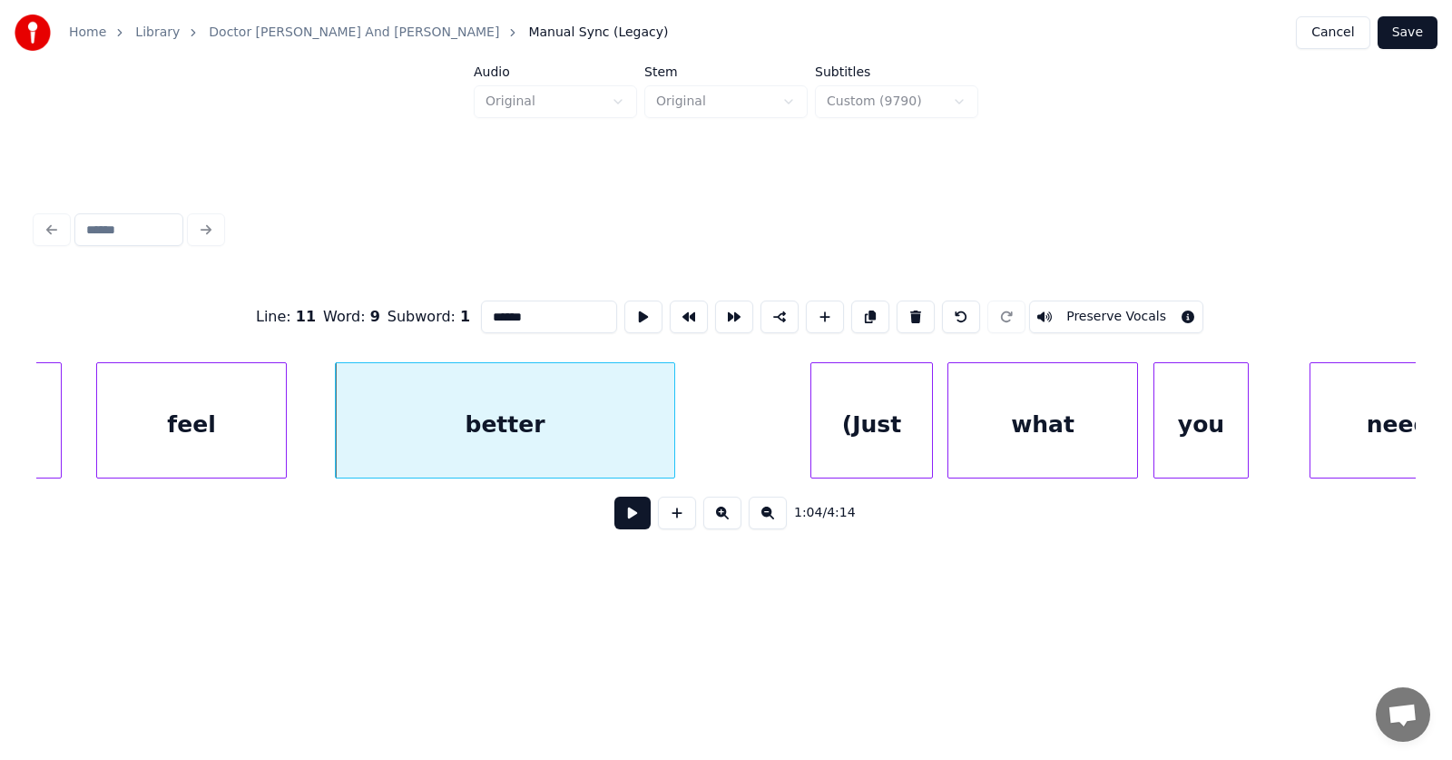
click at [504, 306] on input "******" at bounding box center [549, 316] width 136 height 33
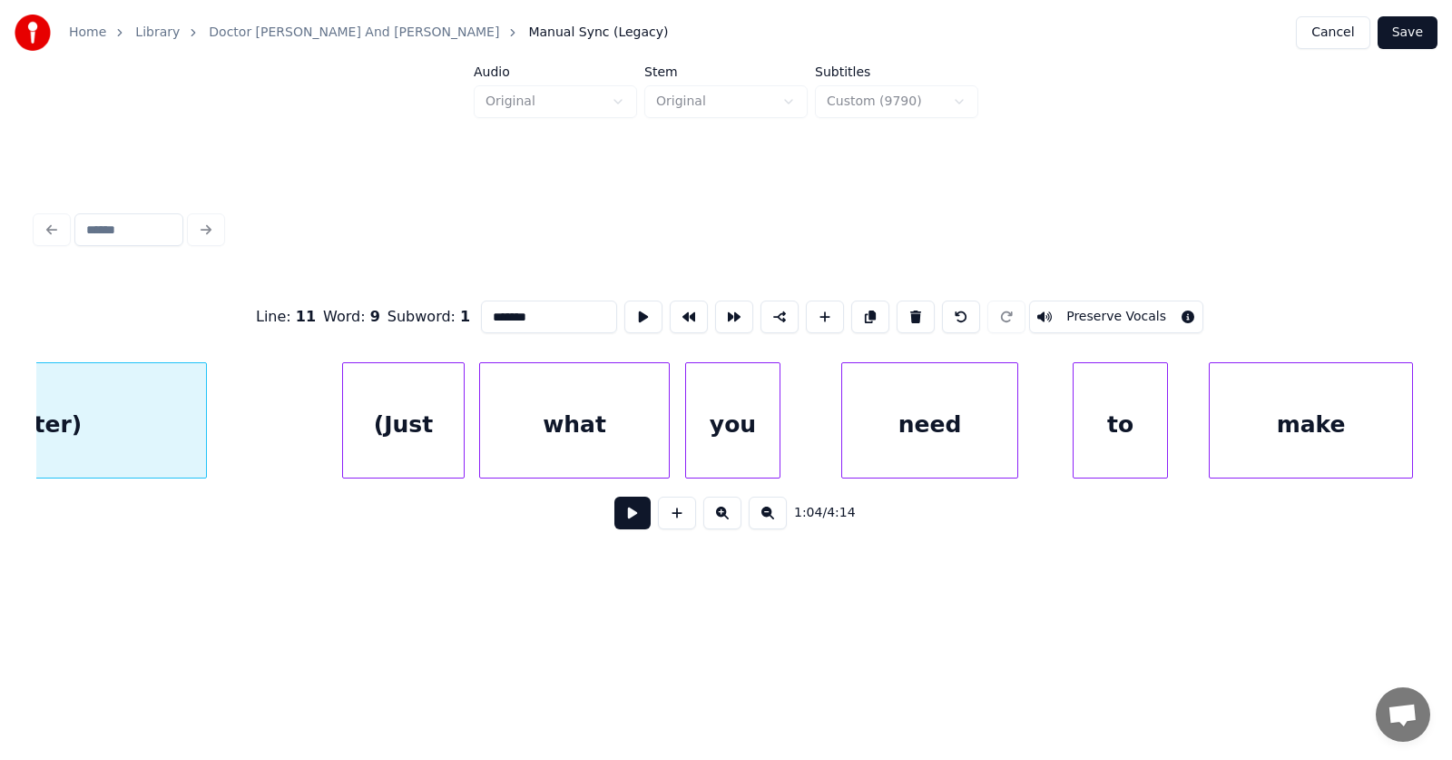
scroll to position [0, 44363]
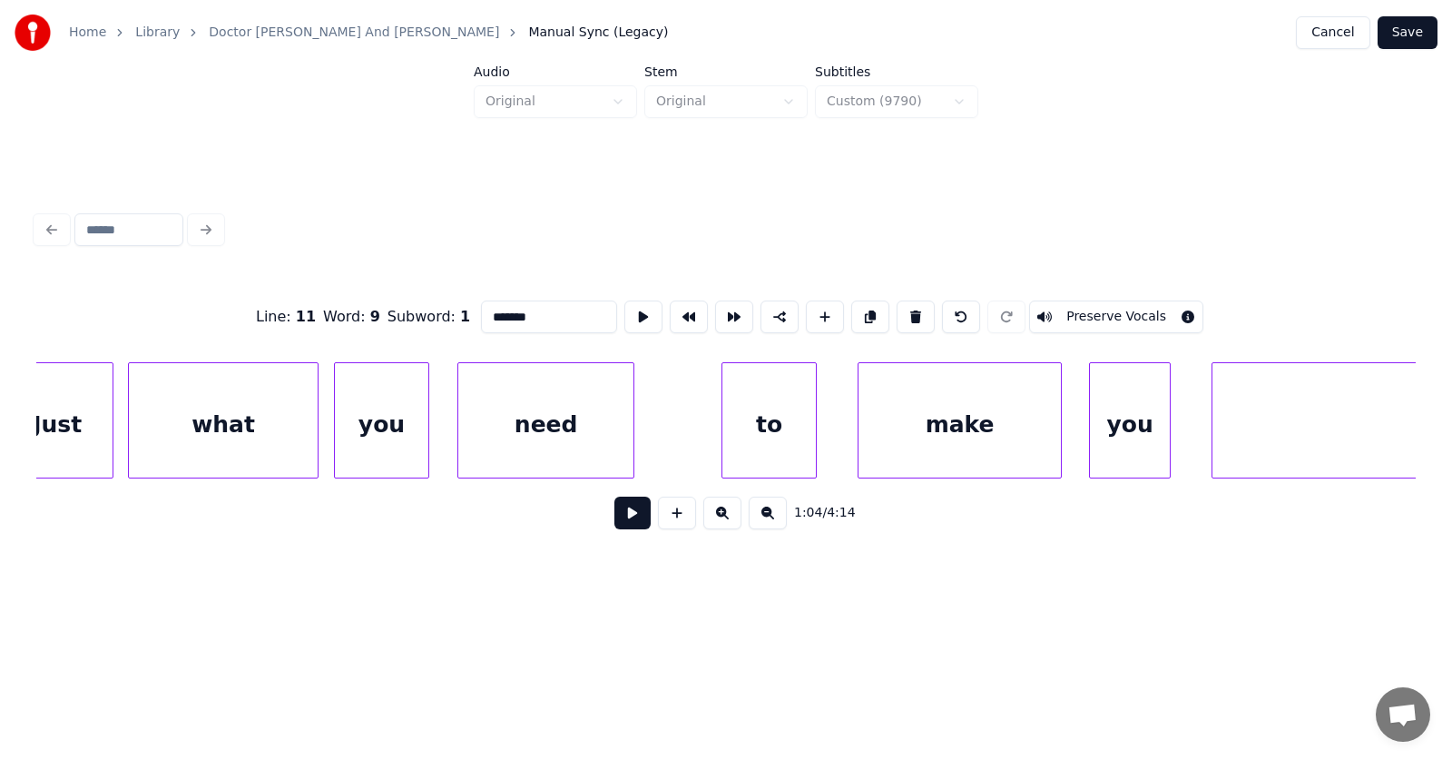
click at [555, 443] on div "need" at bounding box center [545, 424] width 175 height 123
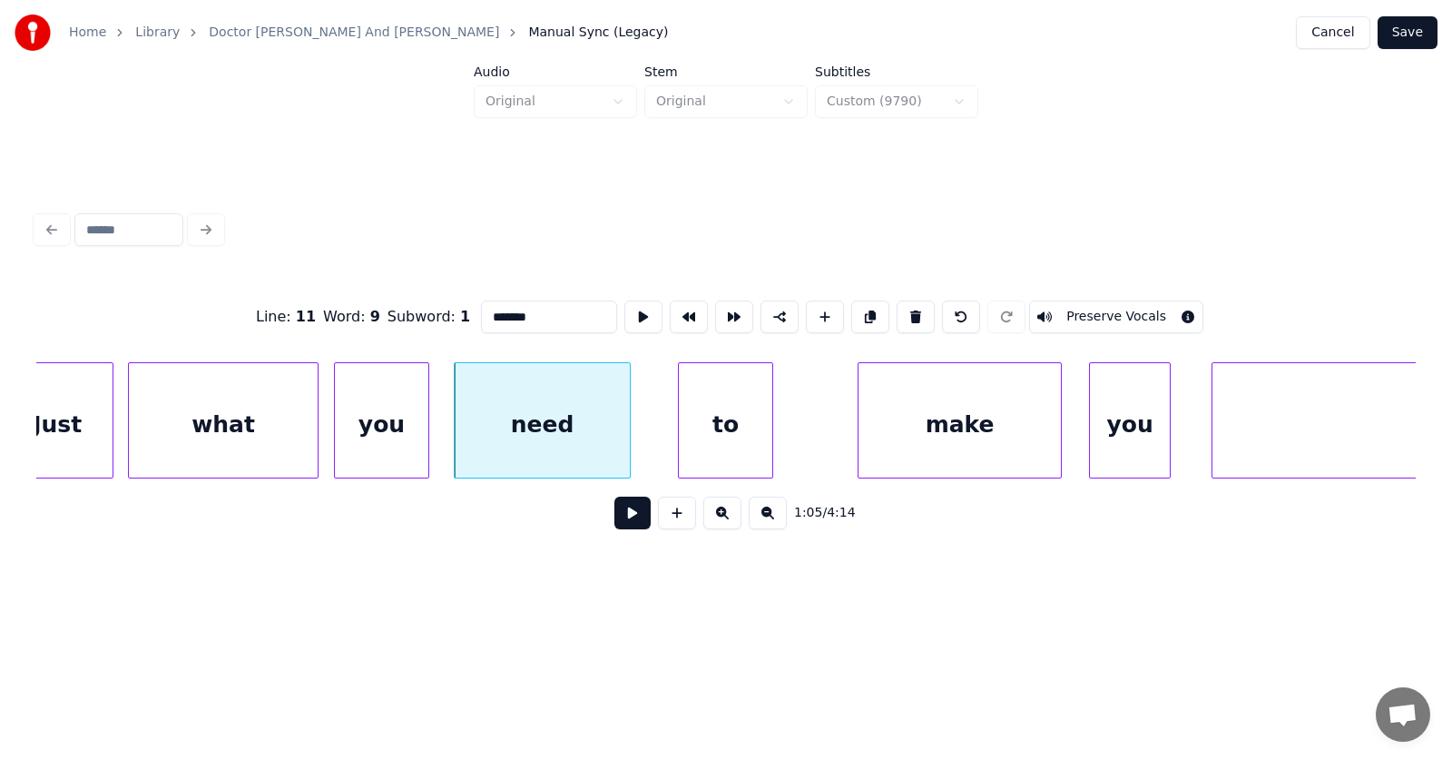
click at [739, 442] on div "to" at bounding box center [725, 424] width 93 height 123
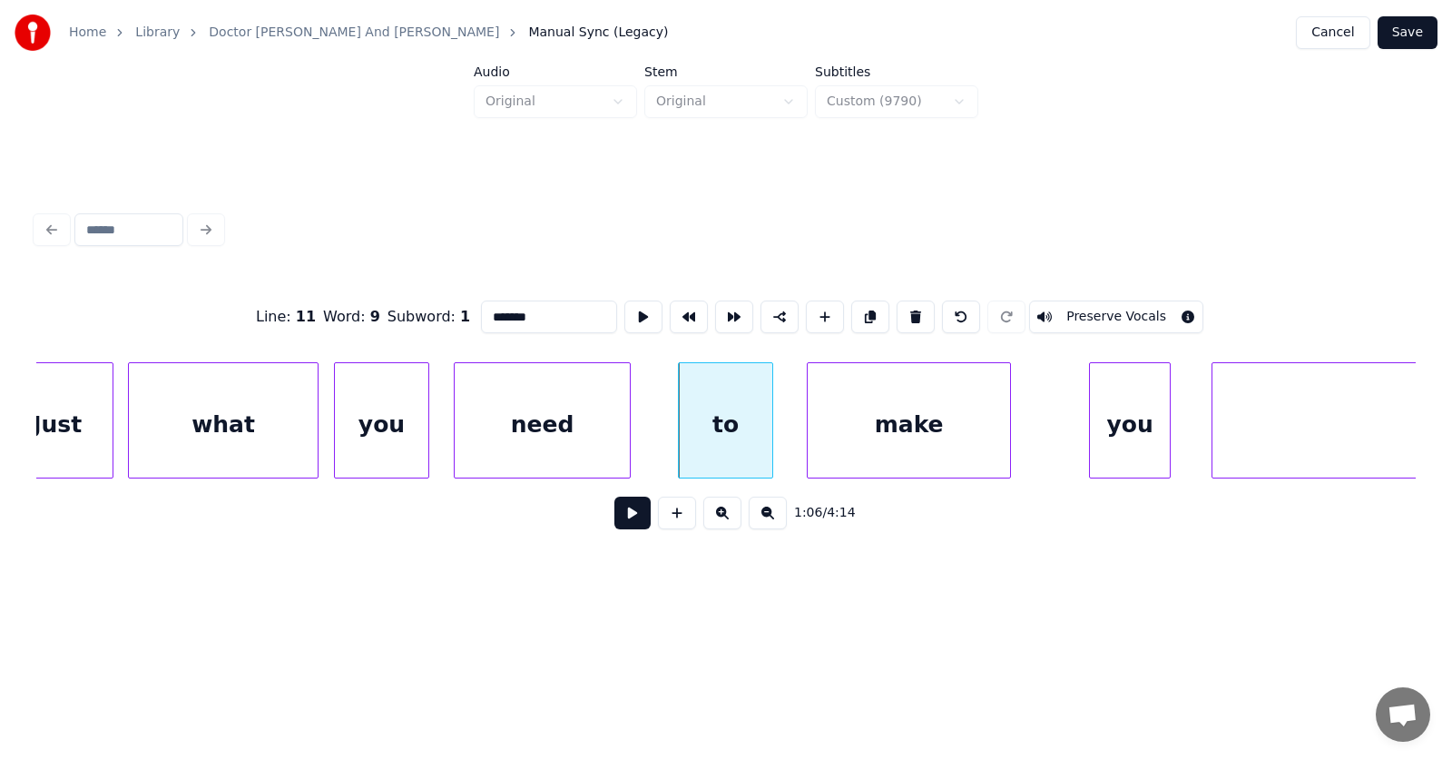
click at [861, 441] on div "make" at bounding box center [909, 424] width 202 height 123
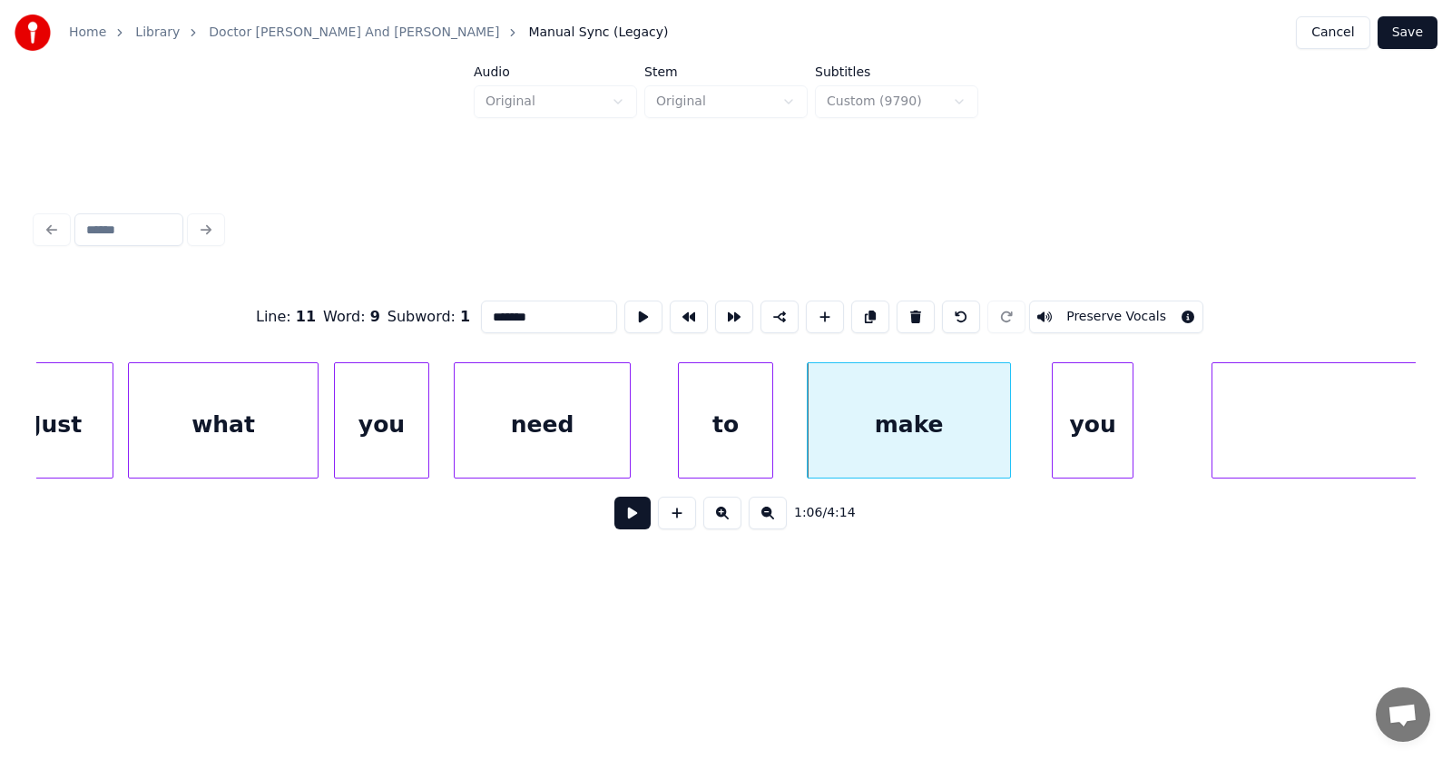
click at [1080, 434] on div "you" at bounding box center [1093, 424] width 80 height 123
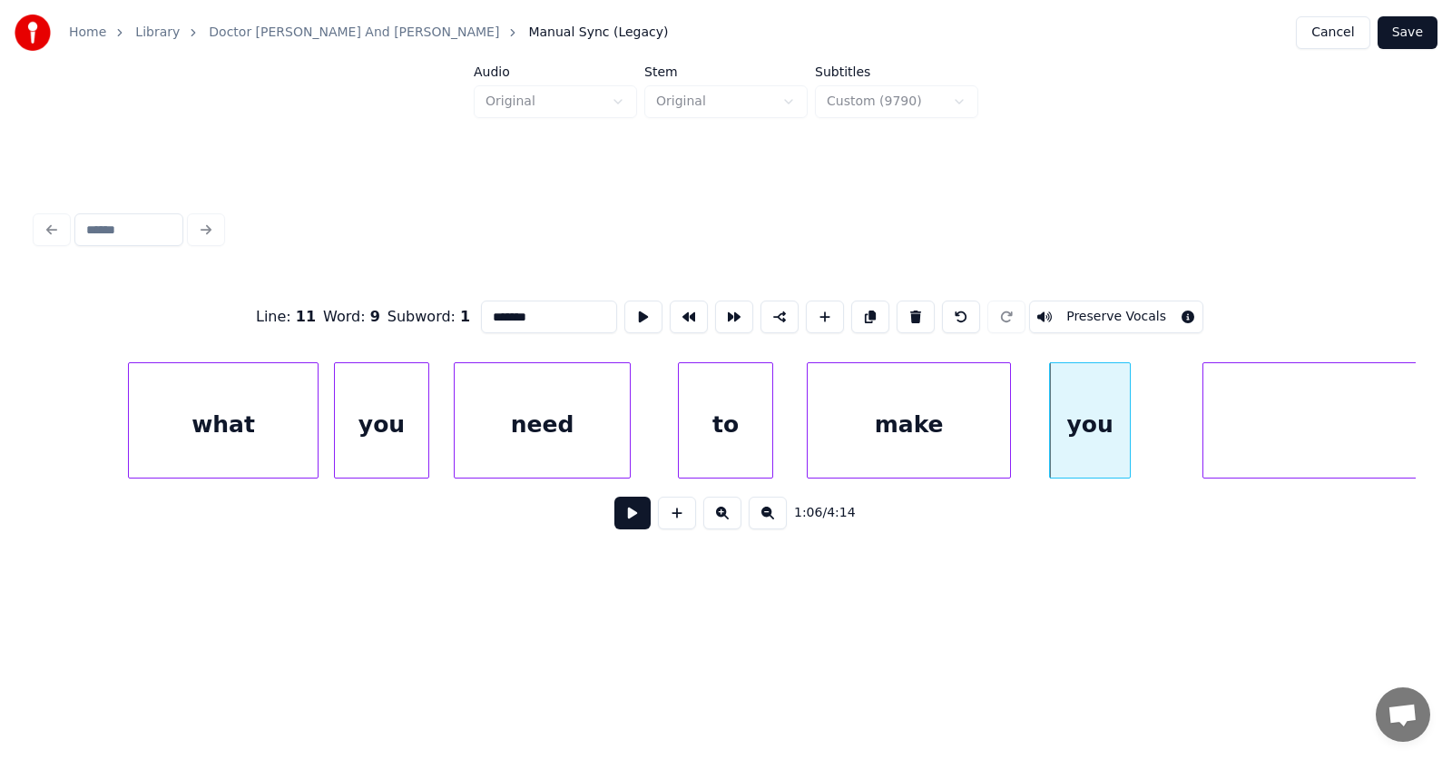
scroll to position [0, 44632]
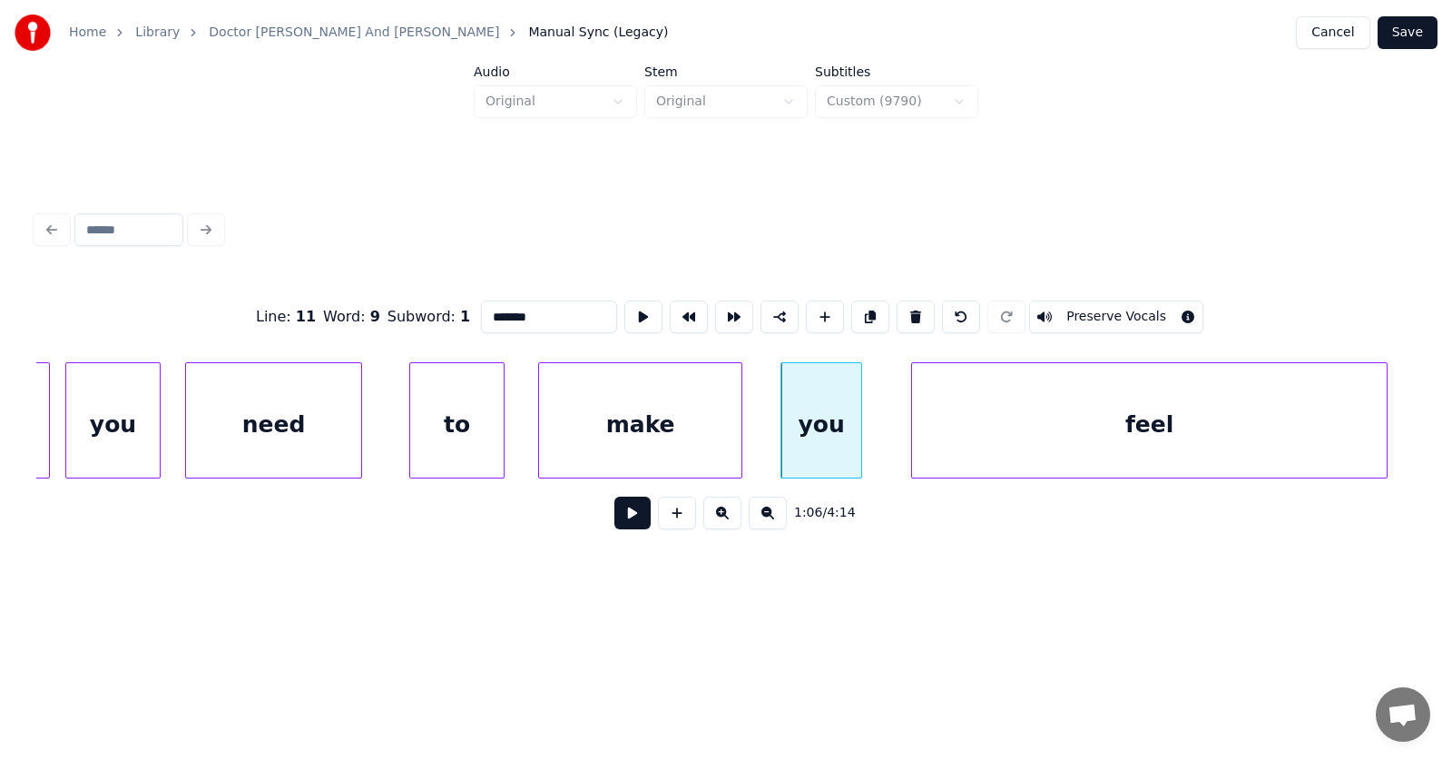
click at [1244, 434] on div "feel" at bounding box center [1149, 424] width 475 height 123
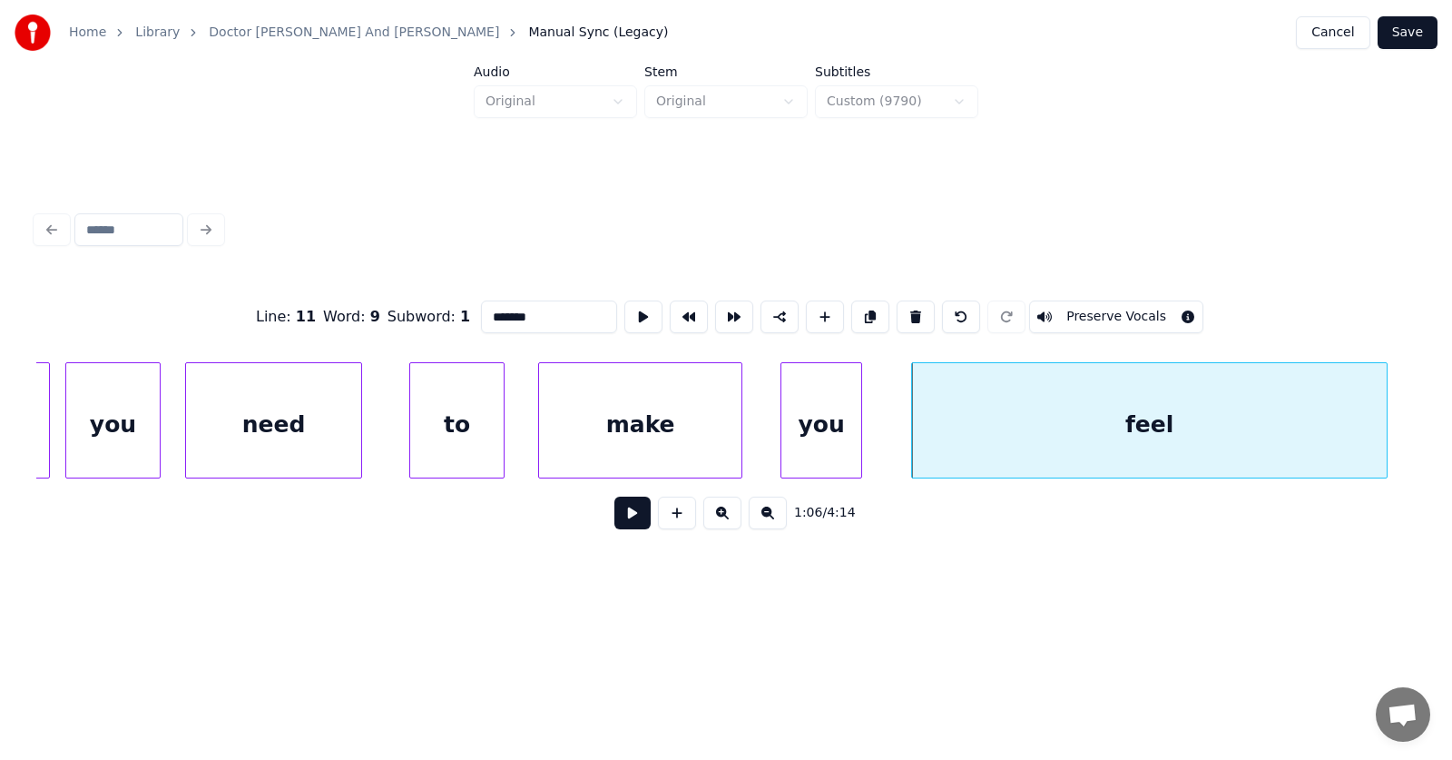
type input "*******"
click at [632, 513] on button at bounding box center [632, 512] width 36 height 33
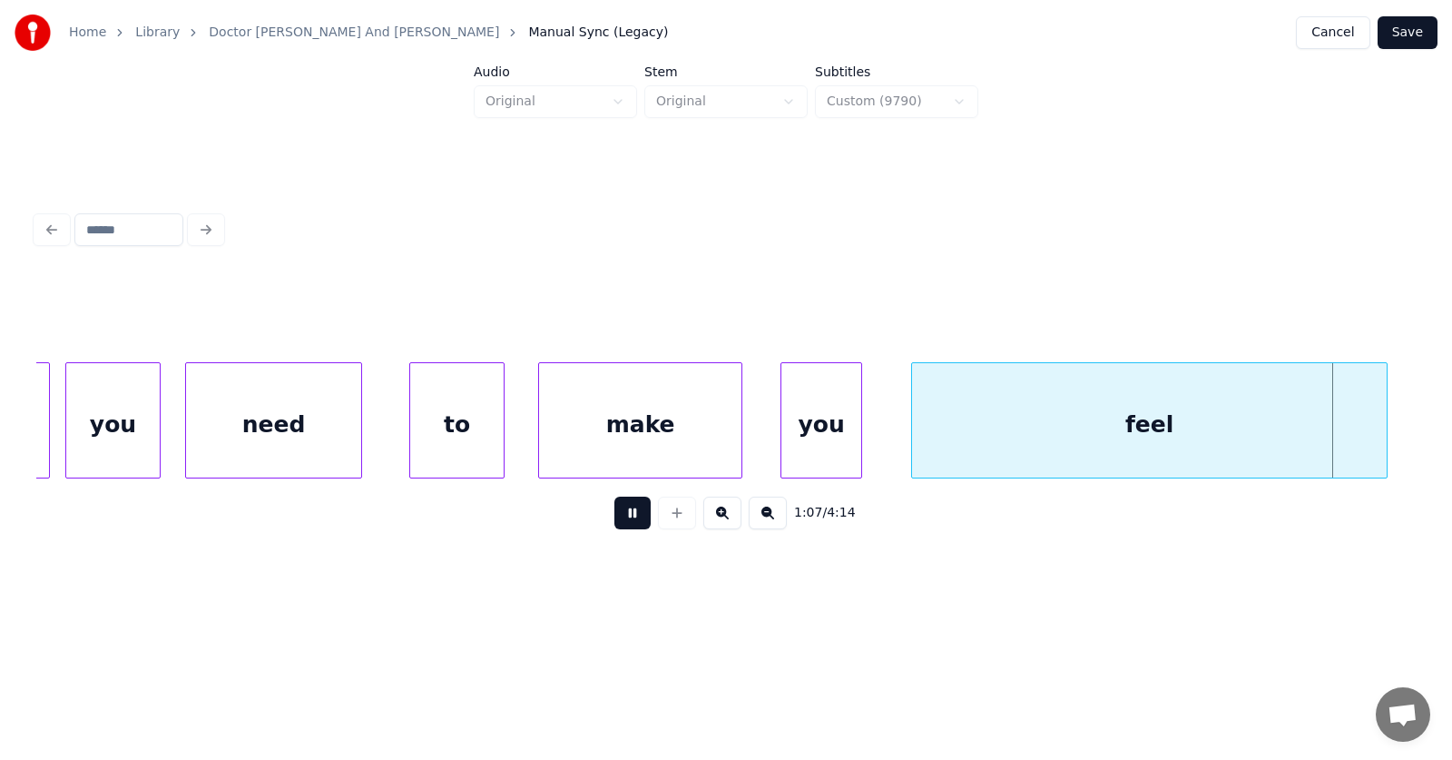
scroll to position [0, 46012]
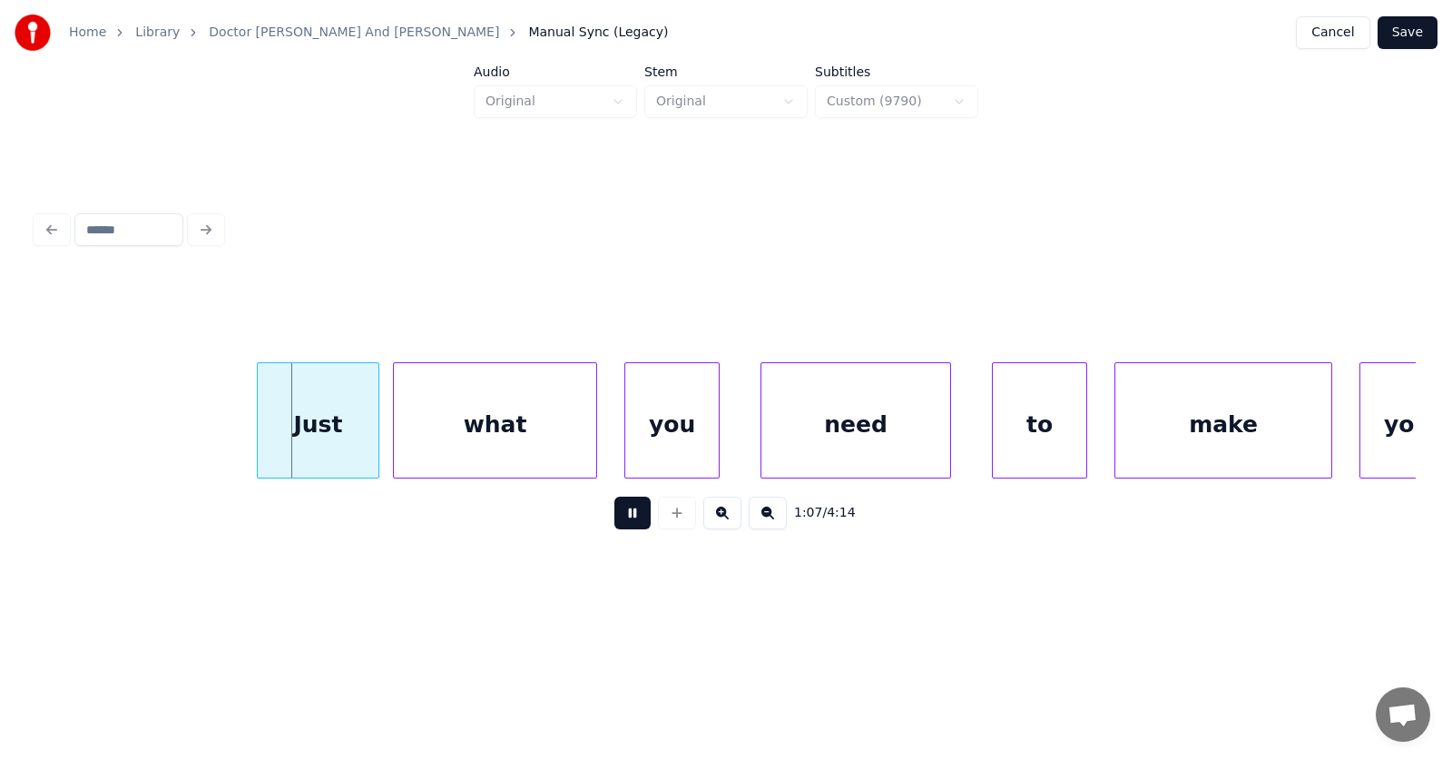
click at [632, 513] on button at bounding box center [632, 512] width 36 height 33
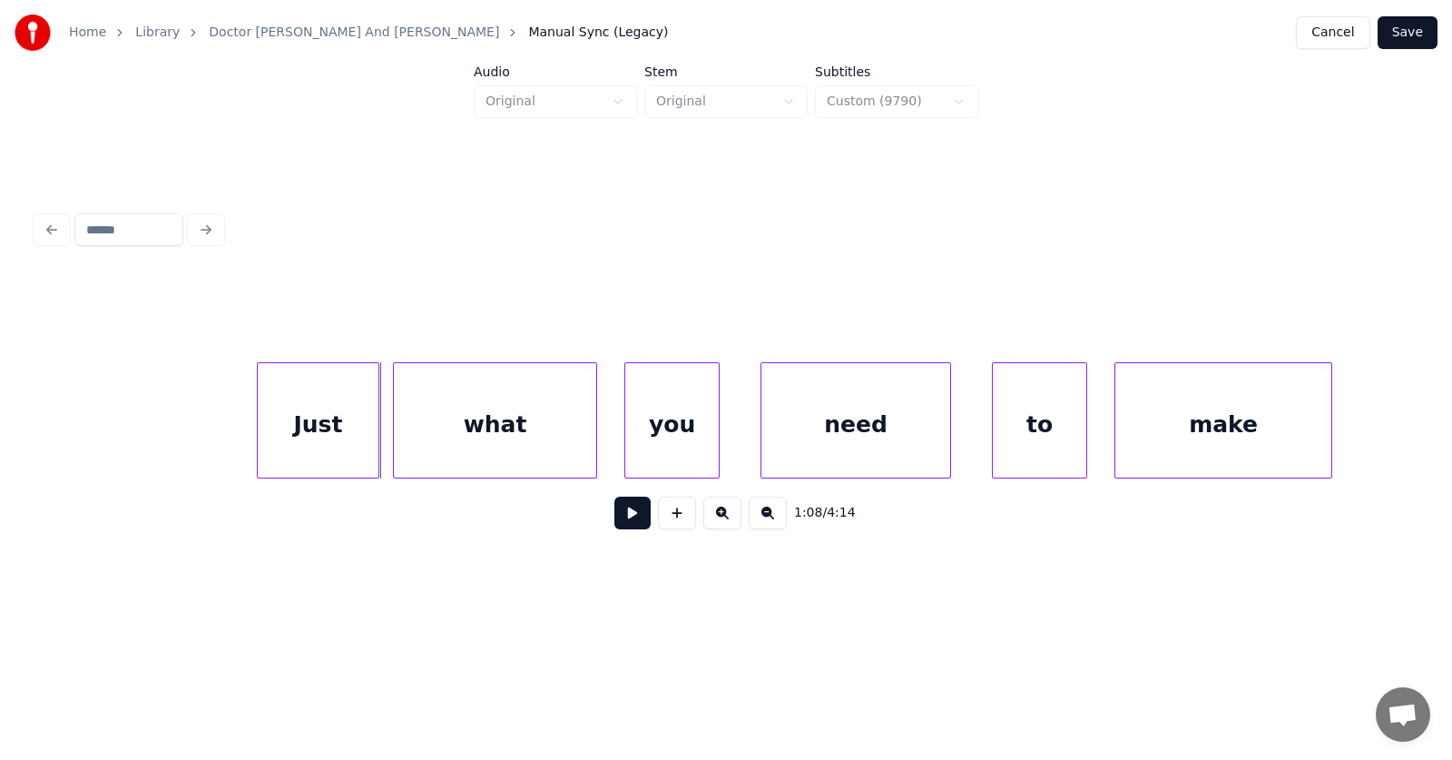
scroll to position [0, 45417]
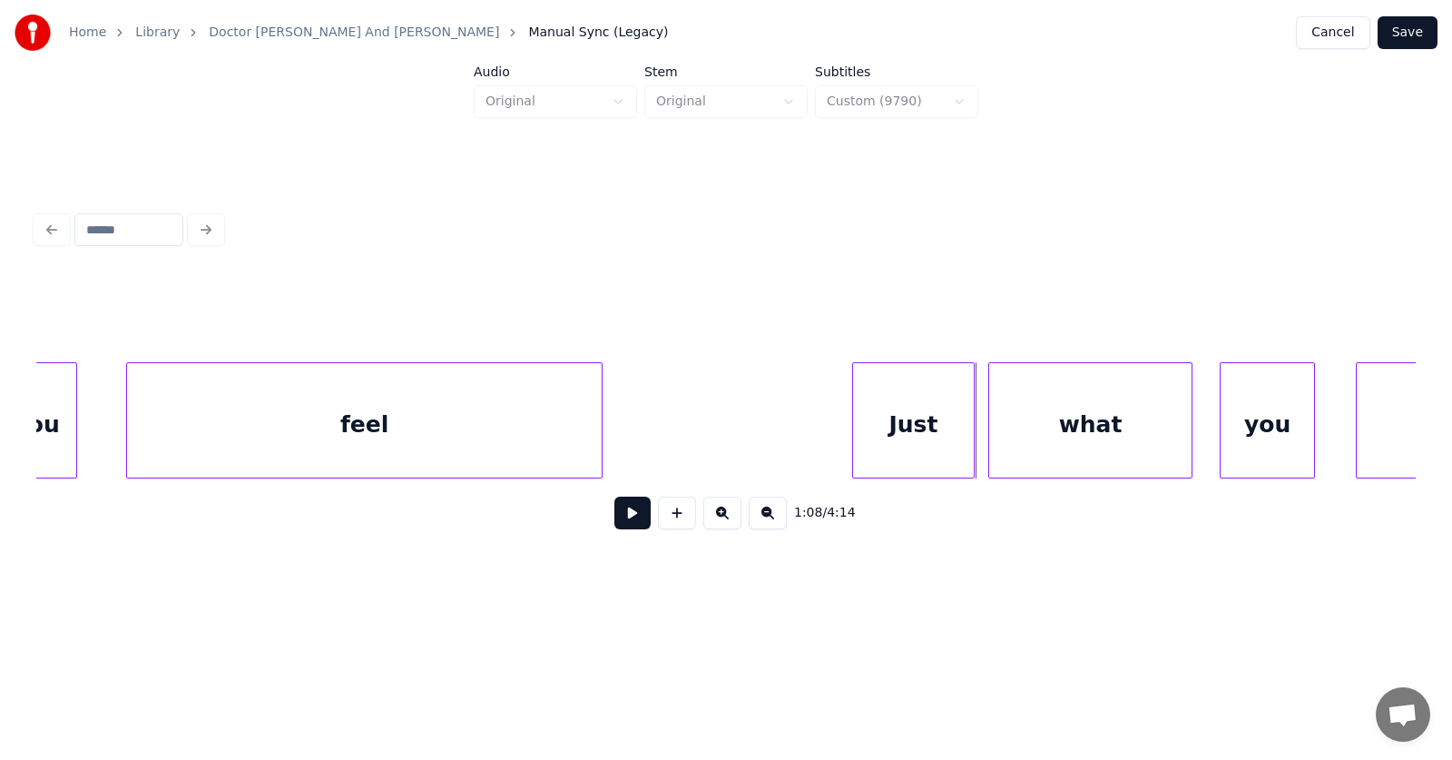
click at [437, 431] on div "feel" at bounding box center [364, 424] width 475 height 123
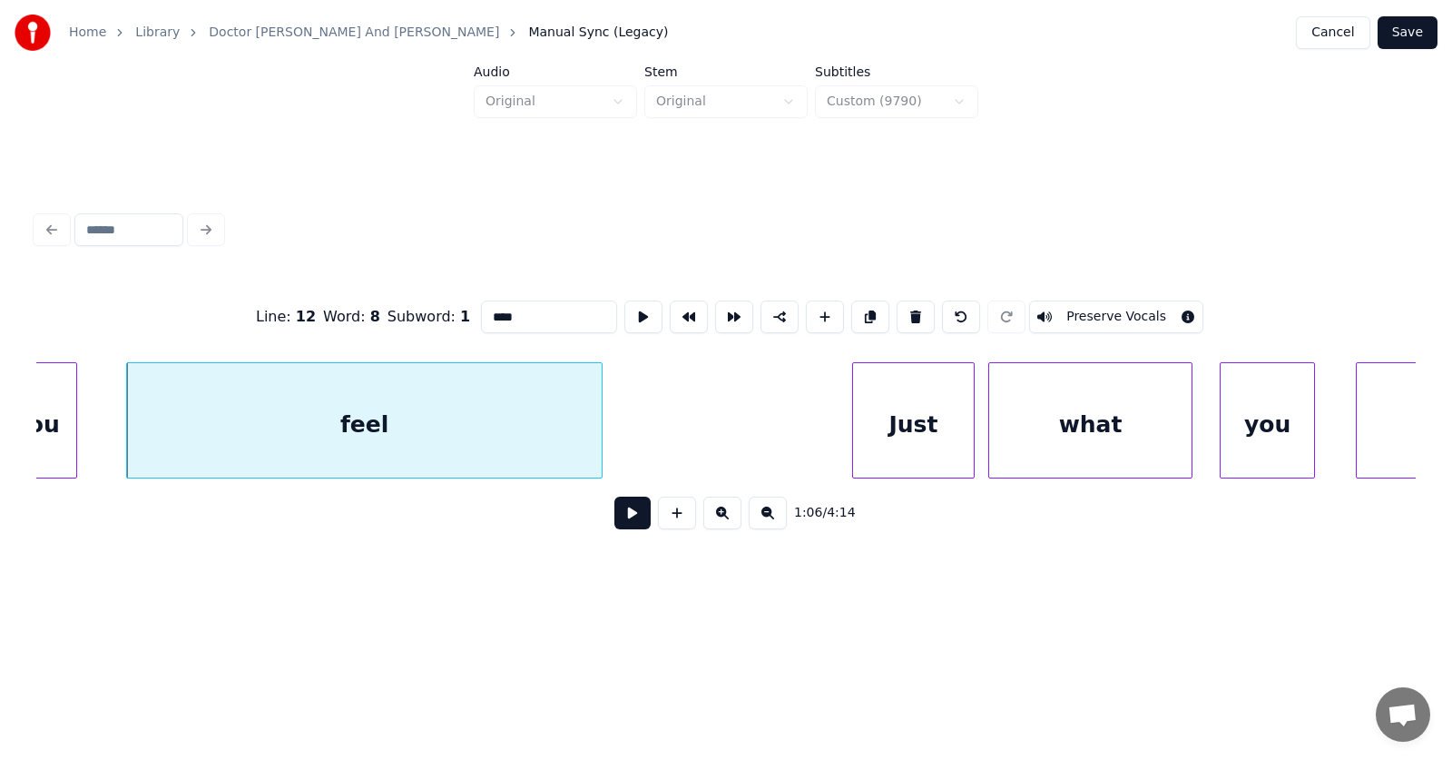
click at [486, 309] on input "****" at bounding box center [549, 316] width 136 height 33
click at [907, 442] on div "Just" at bounding box center [892, 424] width 121 height 123
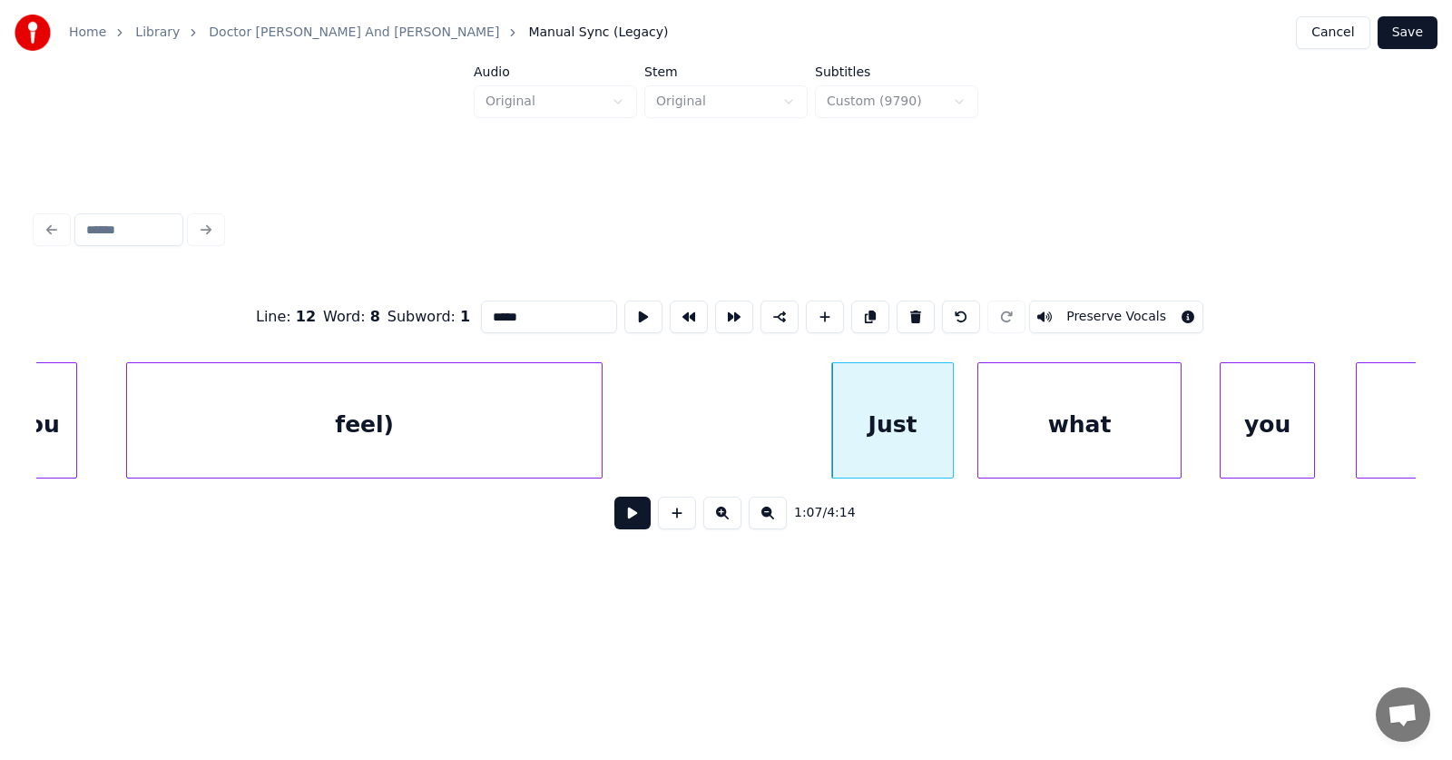
click at [1030, 438] on div "what" at bounding box center [1079, 424] width 202 height 123
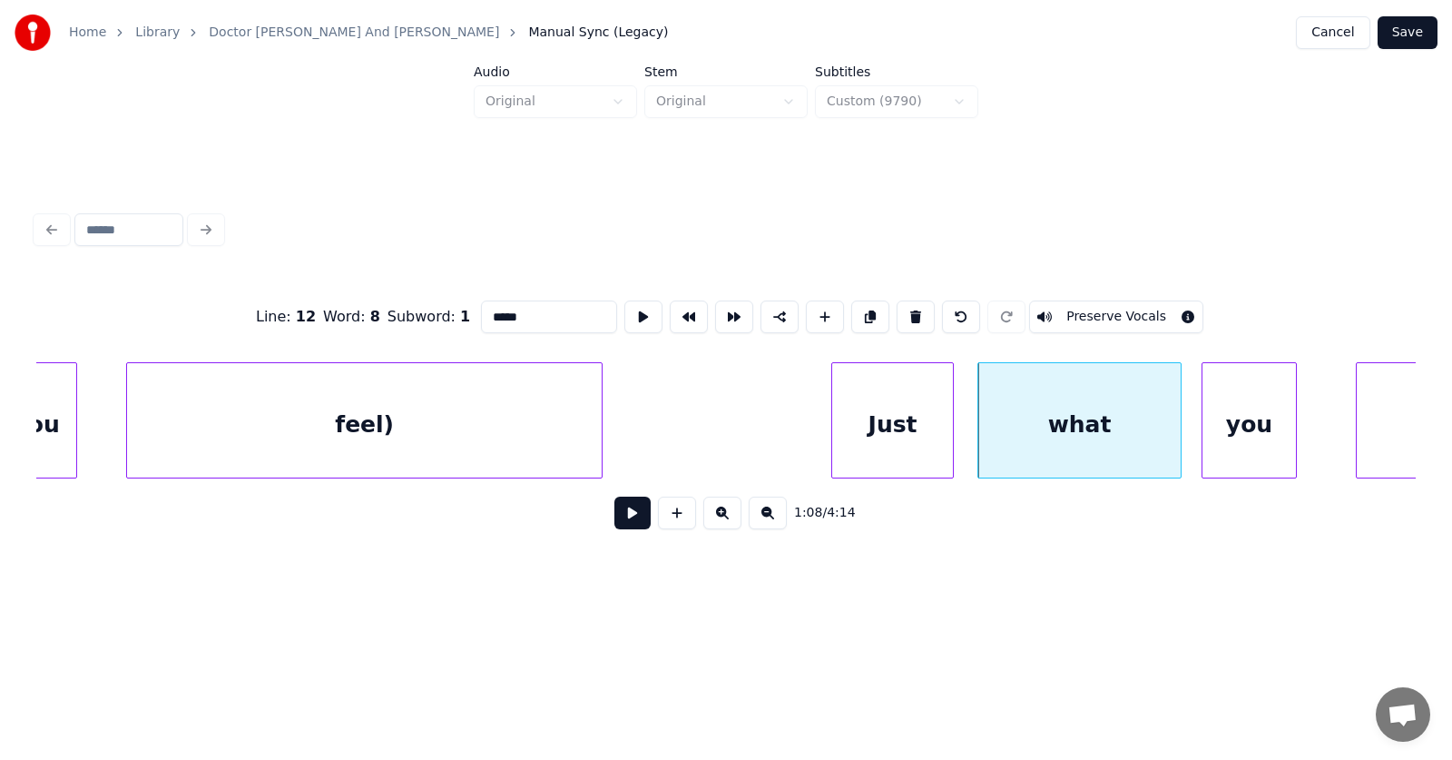
click at [1260, 438] on div "you" at bounding box center [1249, 424] width 93 height 123
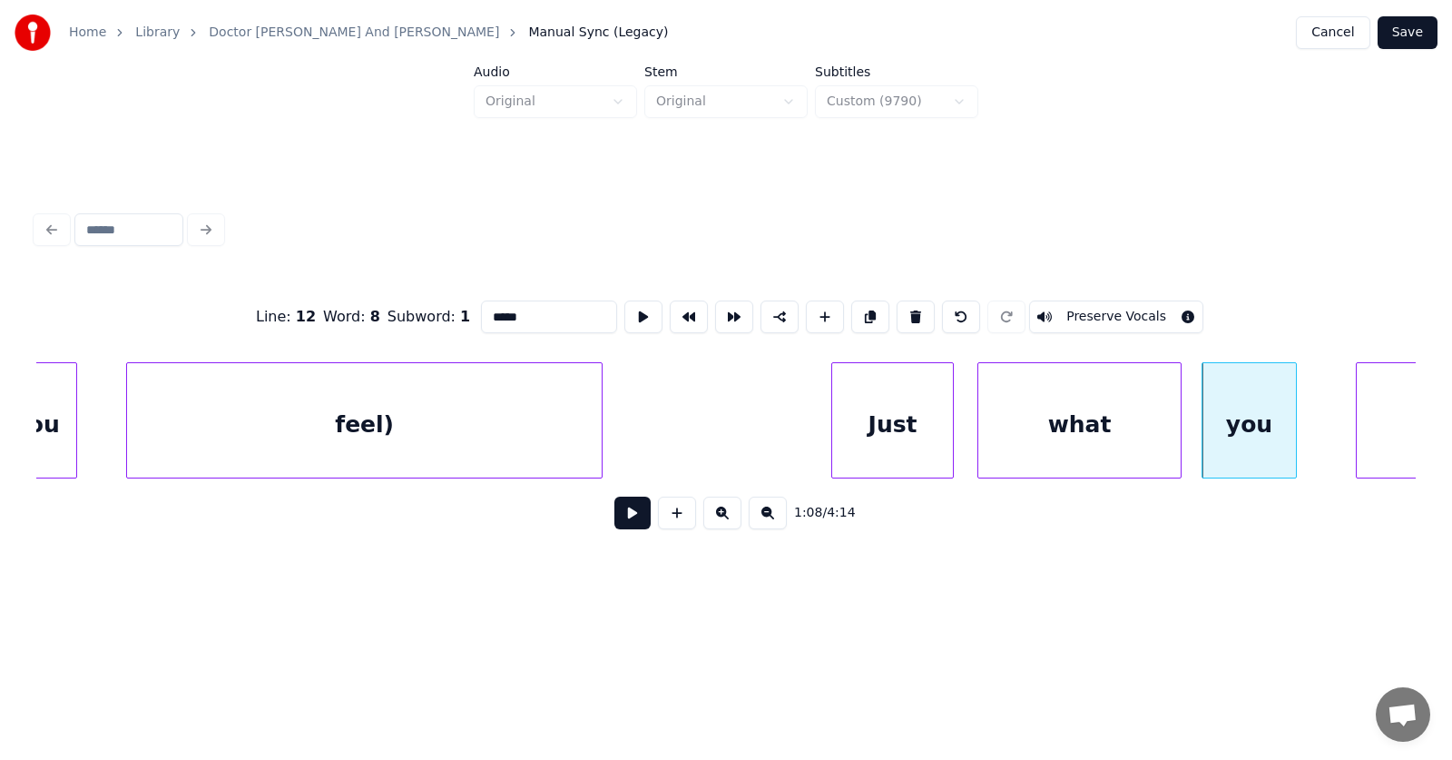
click at [885, 431] on div "Just" at bounding box center [892, 424] width 121 height 123
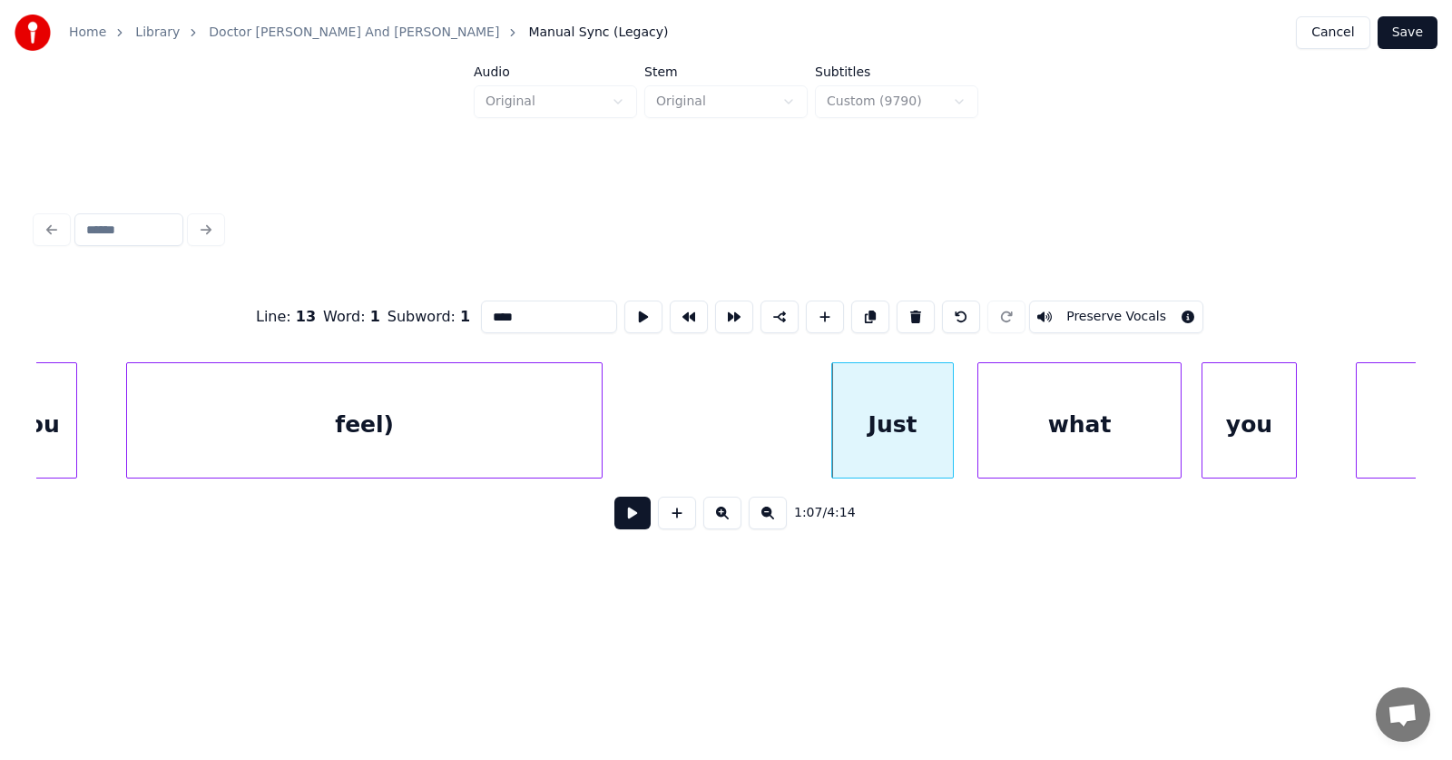
click at [481, 309] on input "****" at bounding box center [549, 316] width 136 height 33
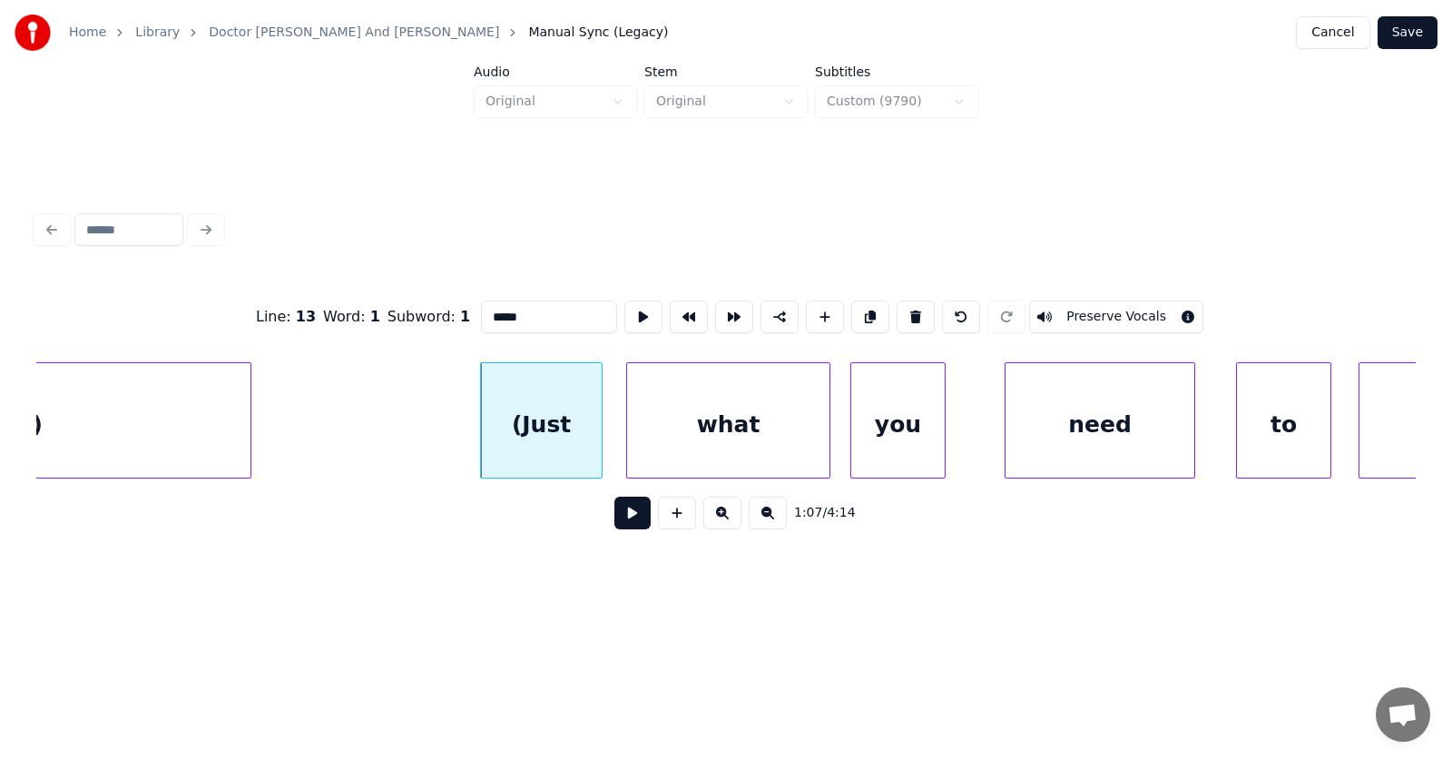
scroll to position [0, 46002]
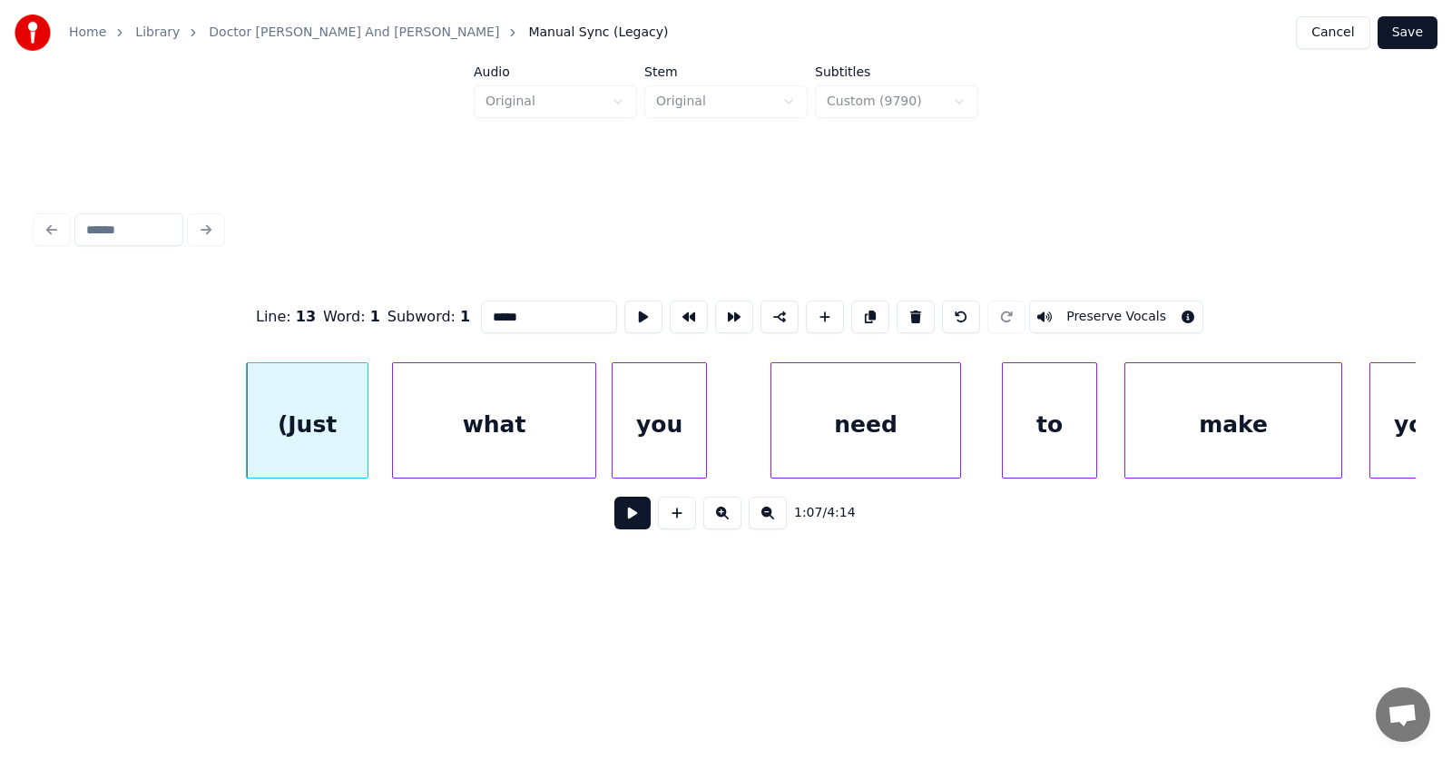
click at [635, 444] on div "you" at bounding box center [659, 424] width 93 height 123
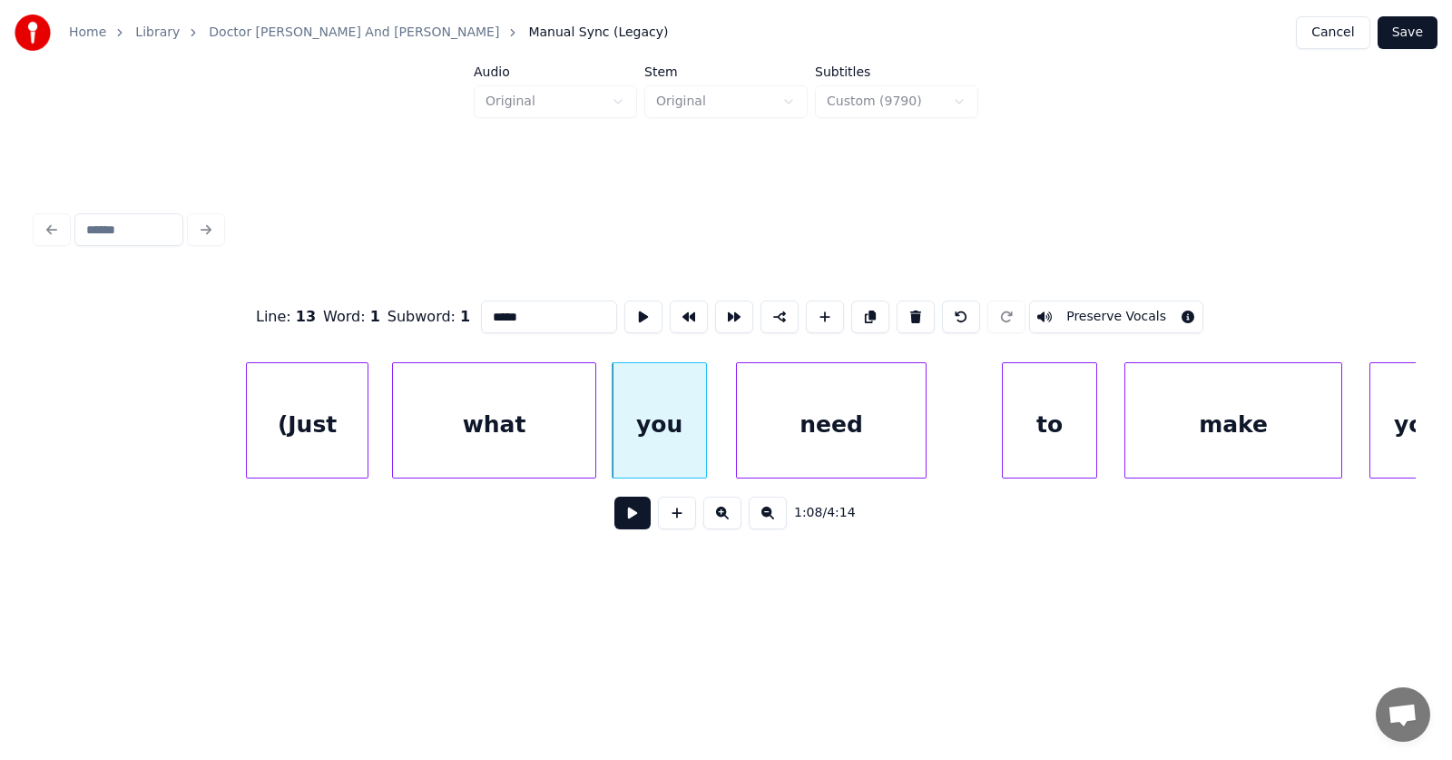
click at [772, 447] on div "need" at bounding box center [831, 424] width 189 height 123
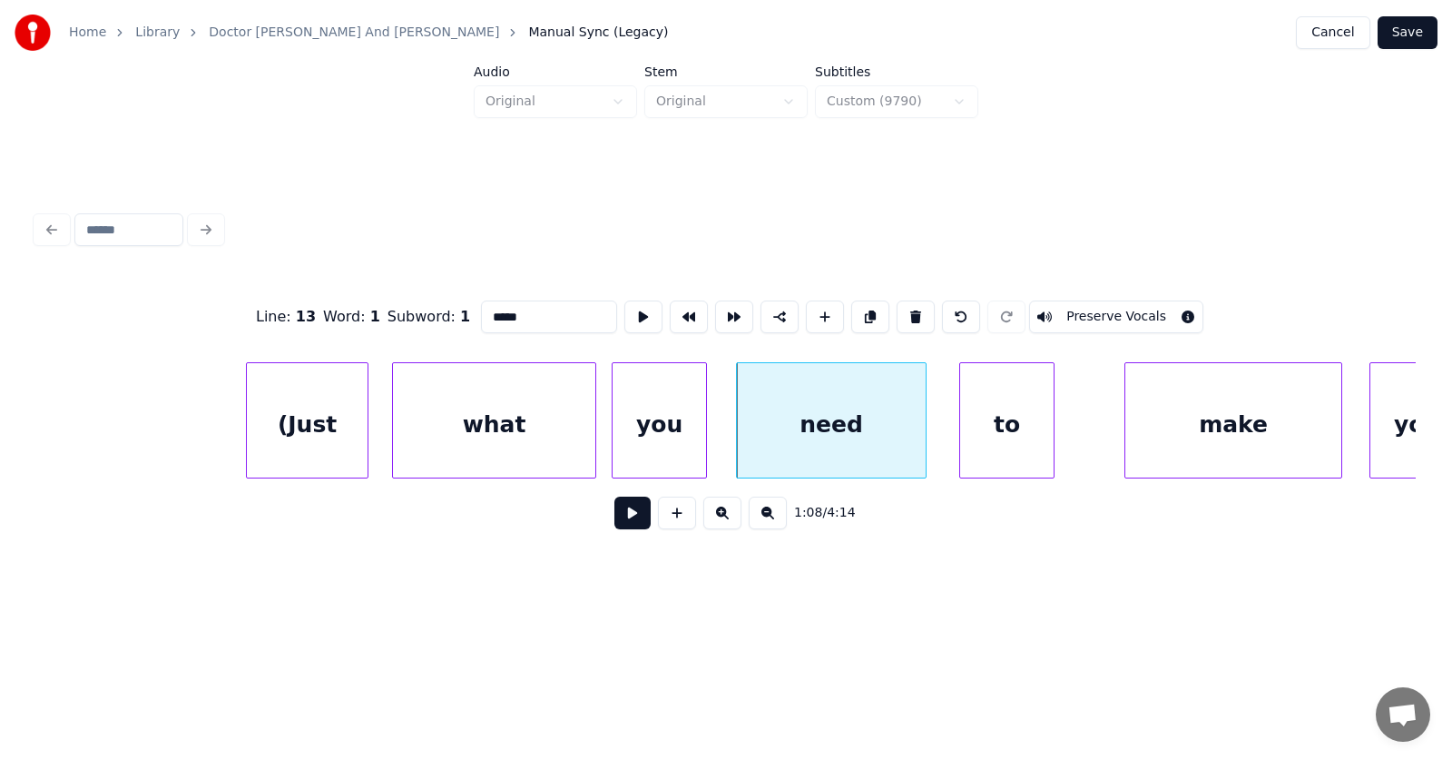
click at [1007, 448] on div "to" at bounding box center [1006, 424] width 93 height 123
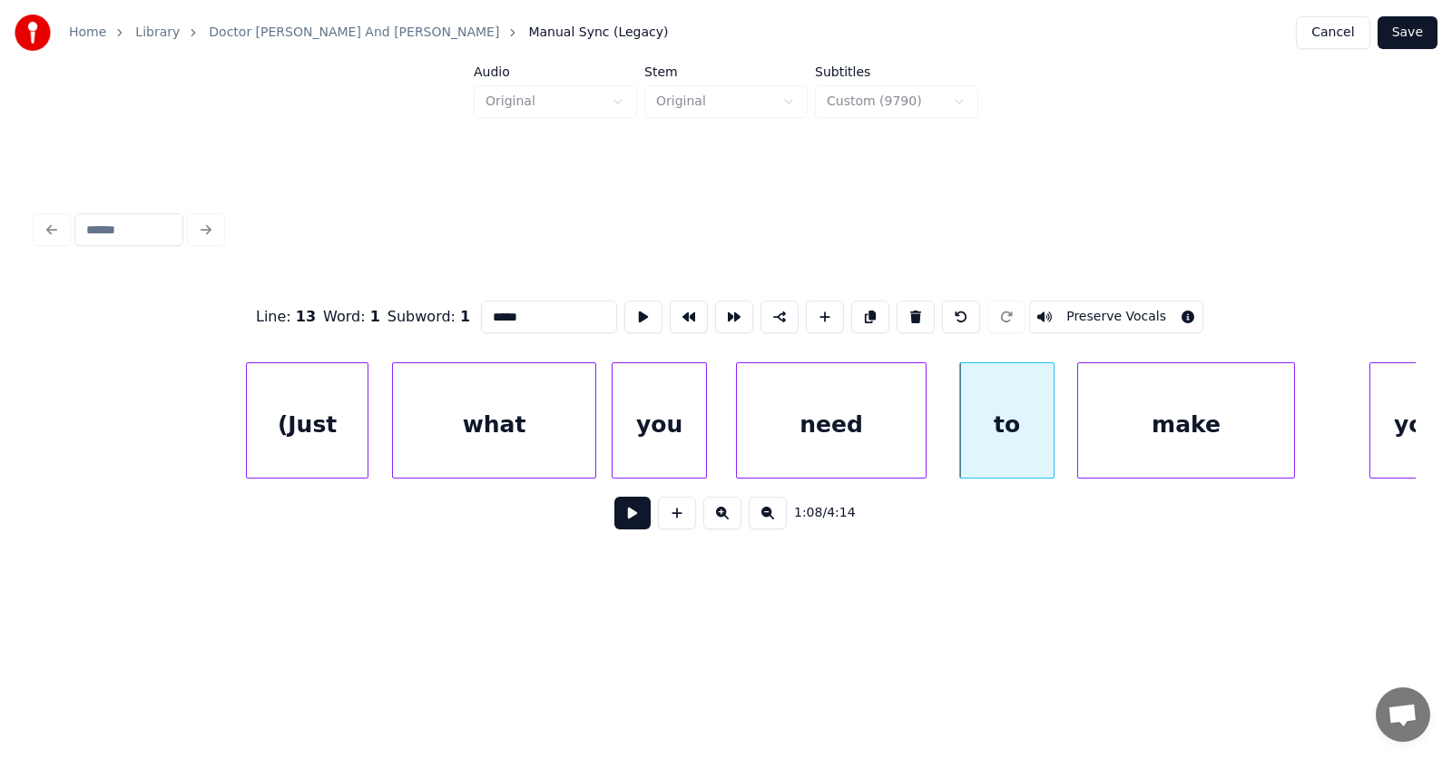
click at [1125, 439] on div "make" at bounding box center [1186, 424] width 216 height 123
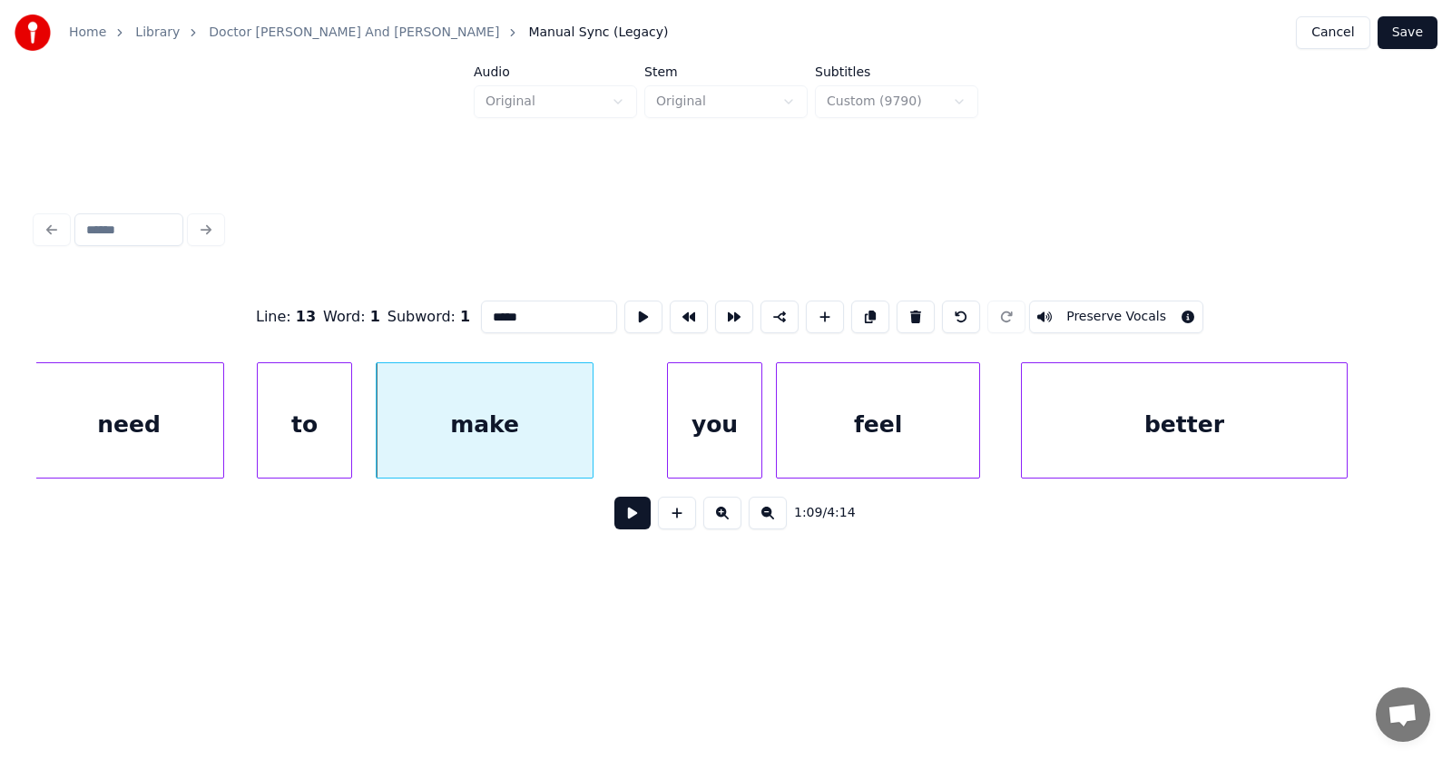
scroll to position [0, 46939]
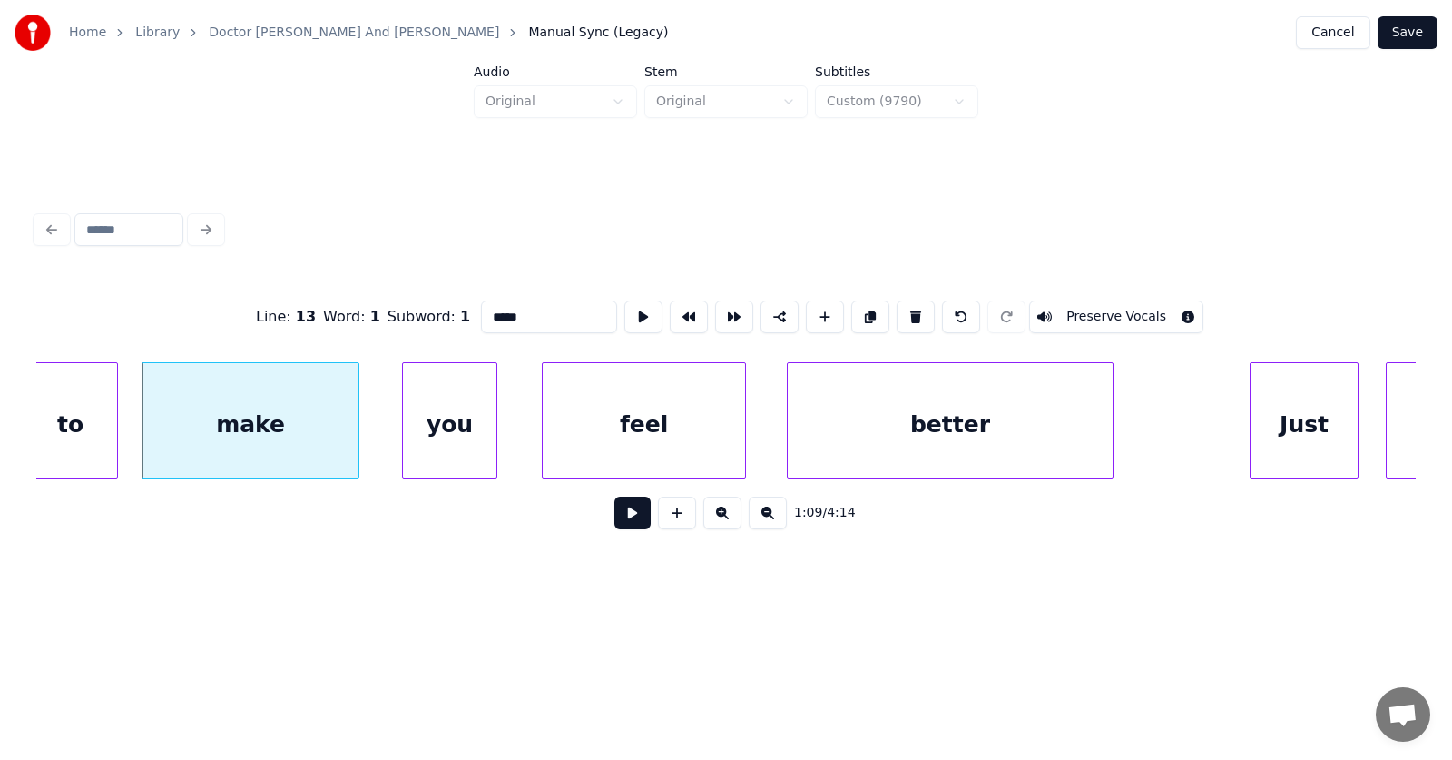
click at [447, 440] on div "you" at bounding box center [449, 424] width 93 height 123
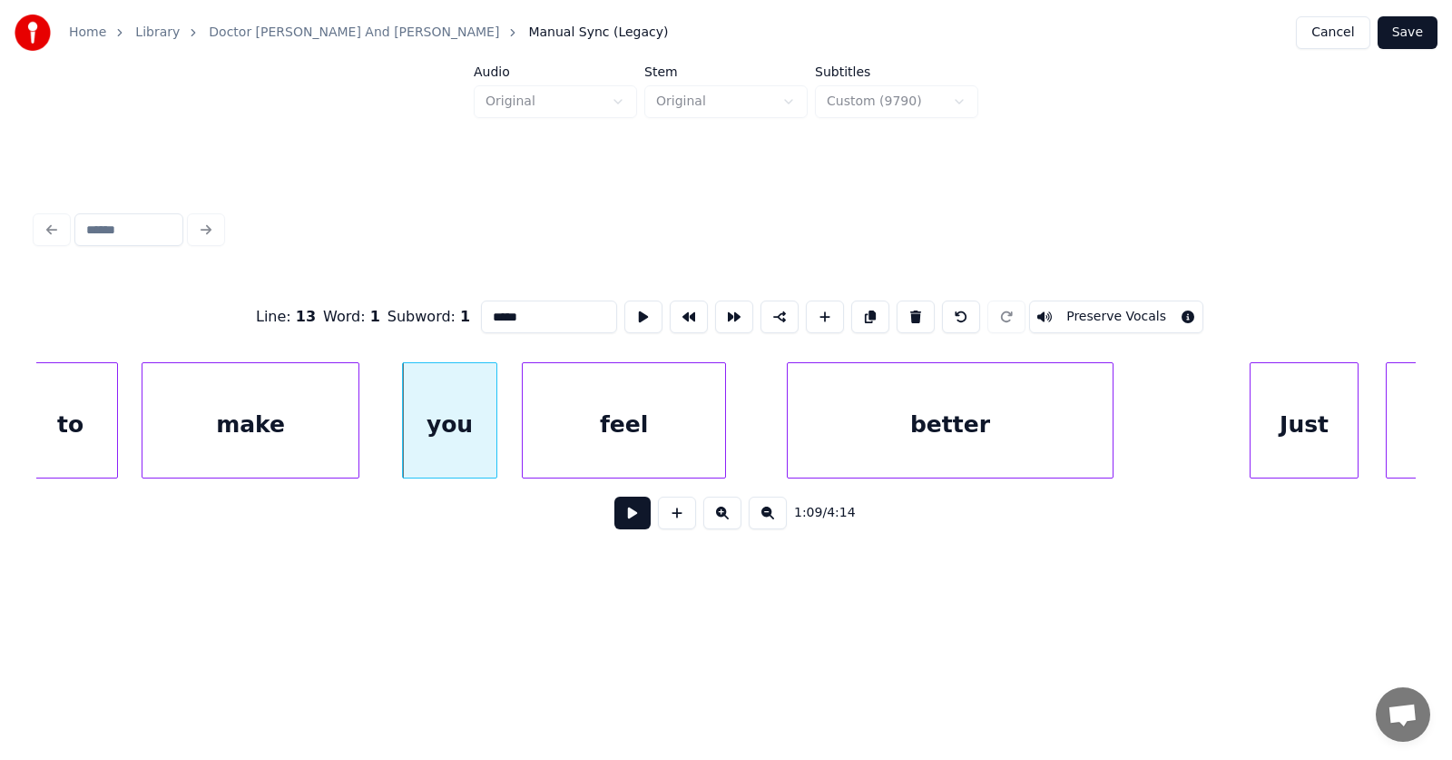
click at [597, 443] on div "feel" at bounding box center [624, 424] width 202 height 123
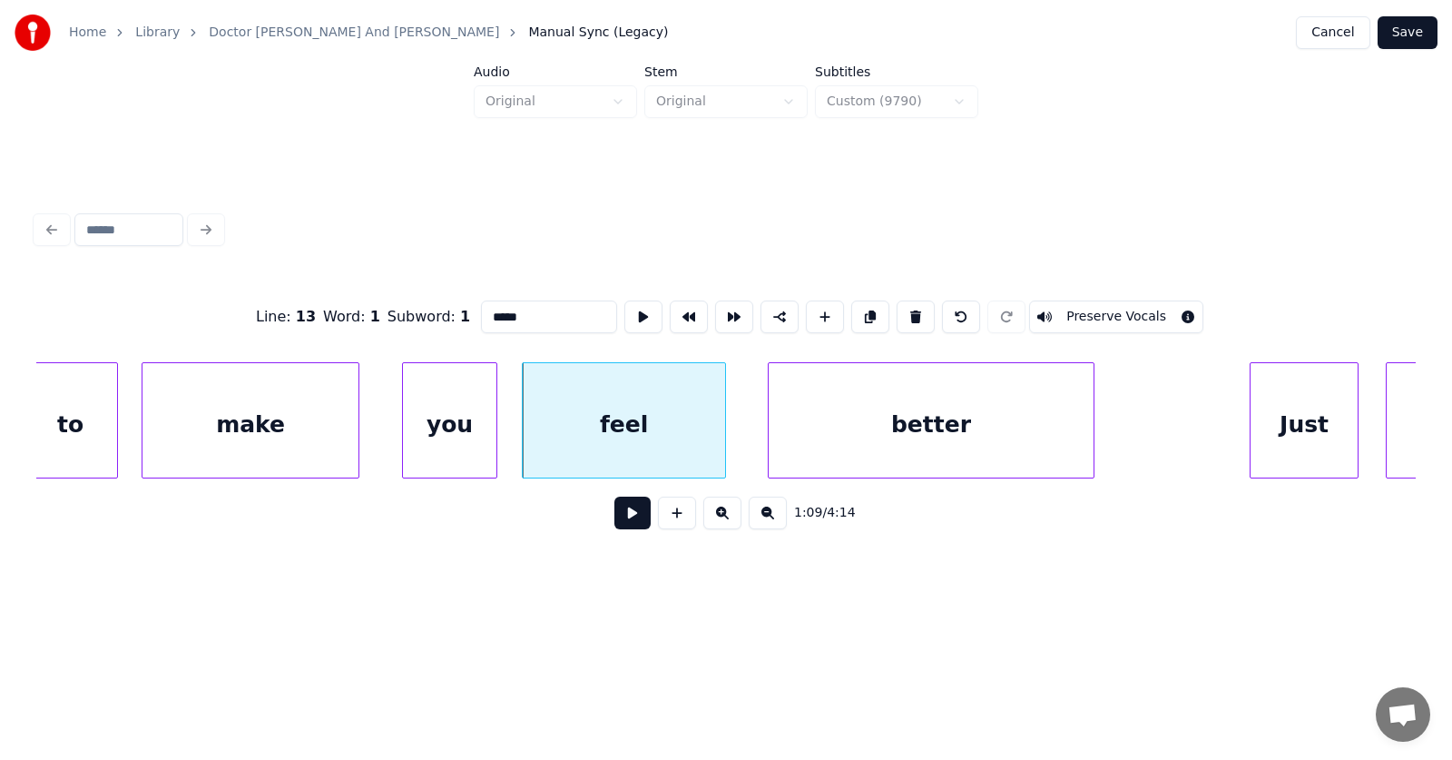
click at [845, 424] on div "better" at bounding box center [931, 424] width 325 height 123
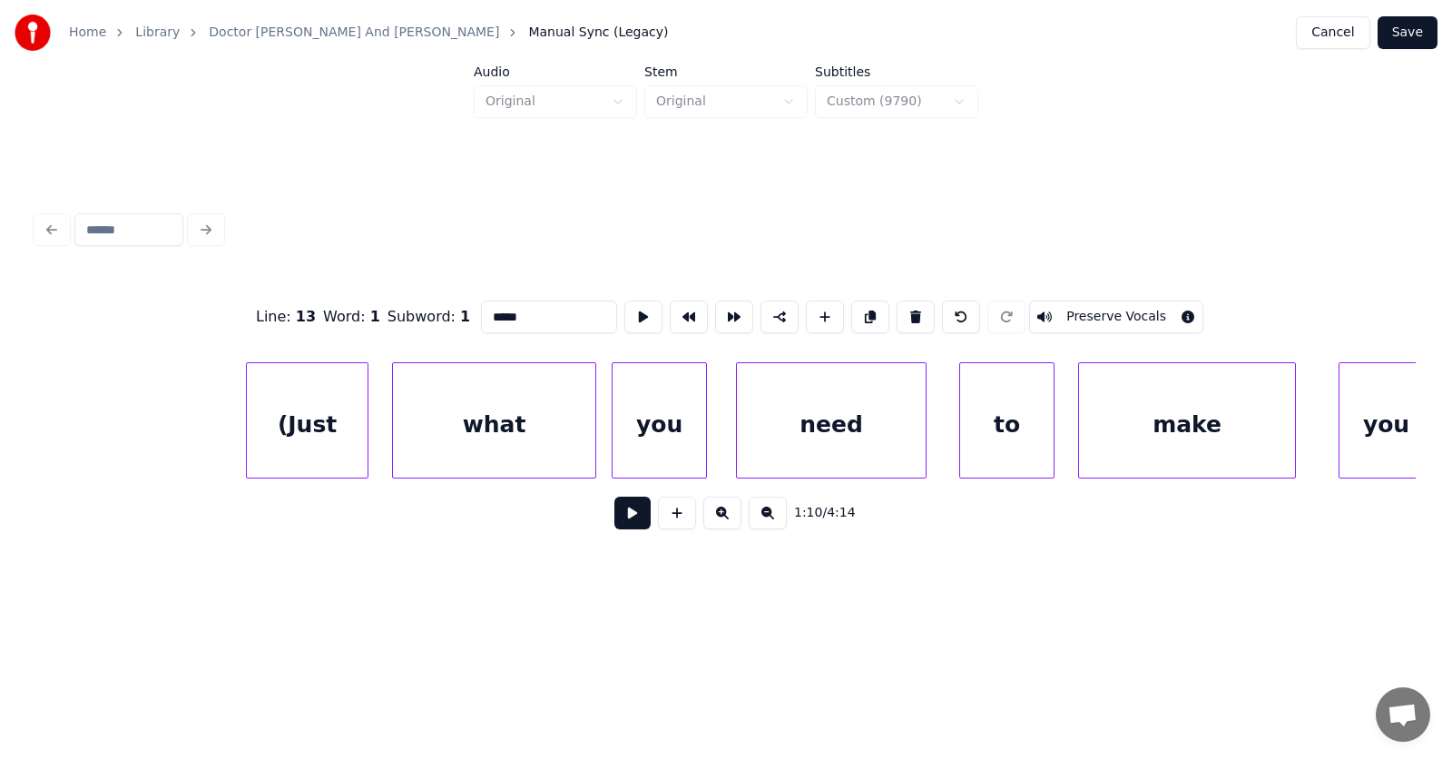
scroll to position [0, 47056]
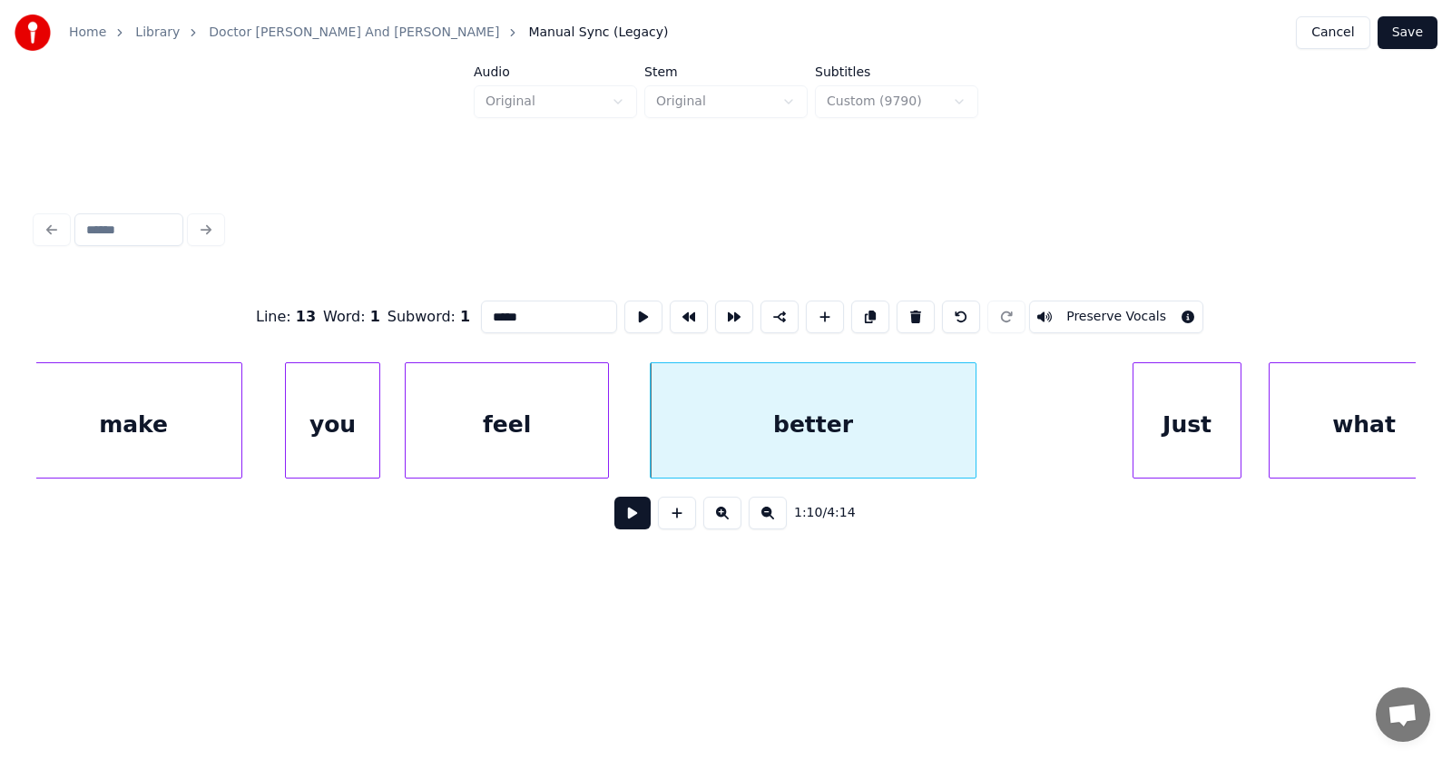
click at [754, 437] on div "better" at bounding box center [813, 424] width 325 height 123
click at [506, 309] on input "******" at bounding box center [549, 316] width 136 height 33
click at [1174, 433] on div "Just" at bounding box center [1173, 424] width 107 height 123
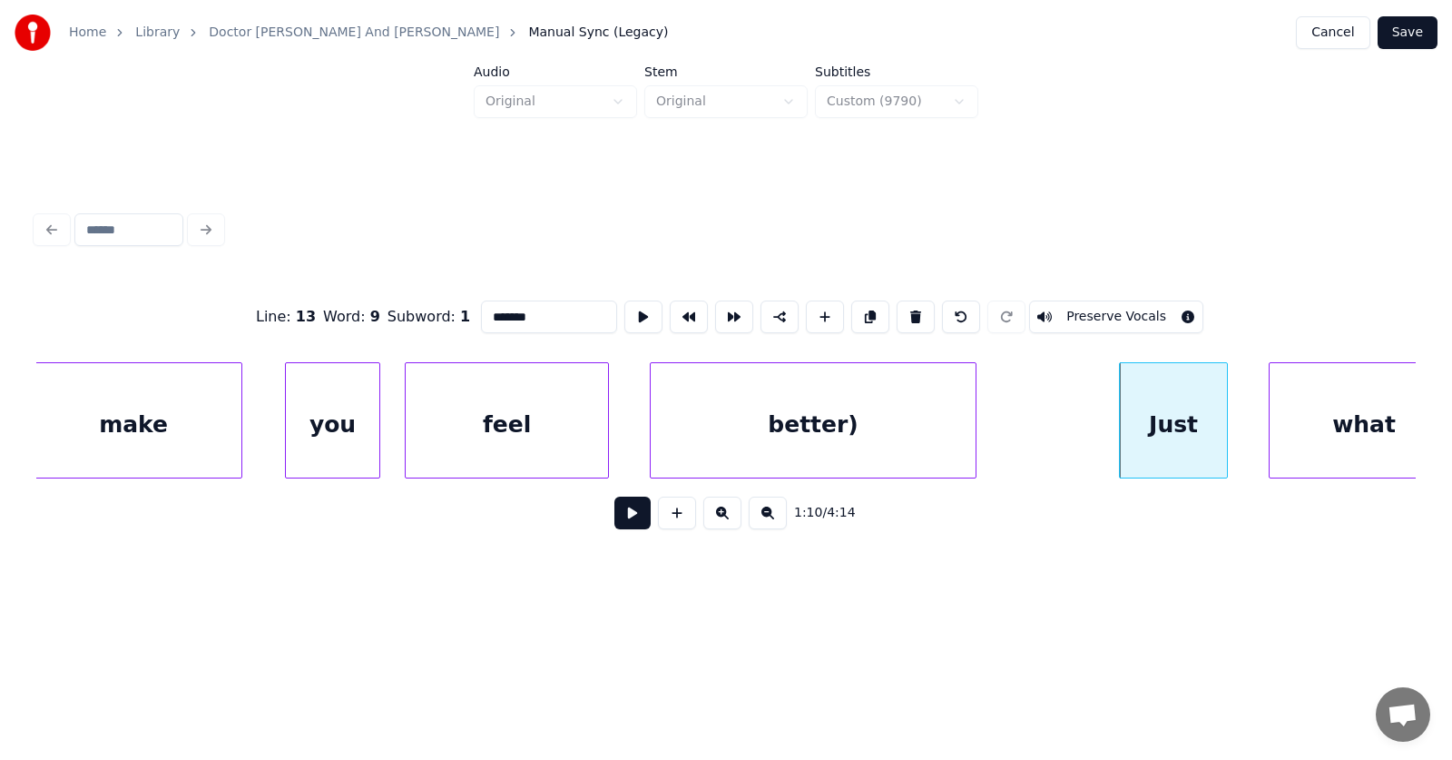
scroll to position [0, 47096]
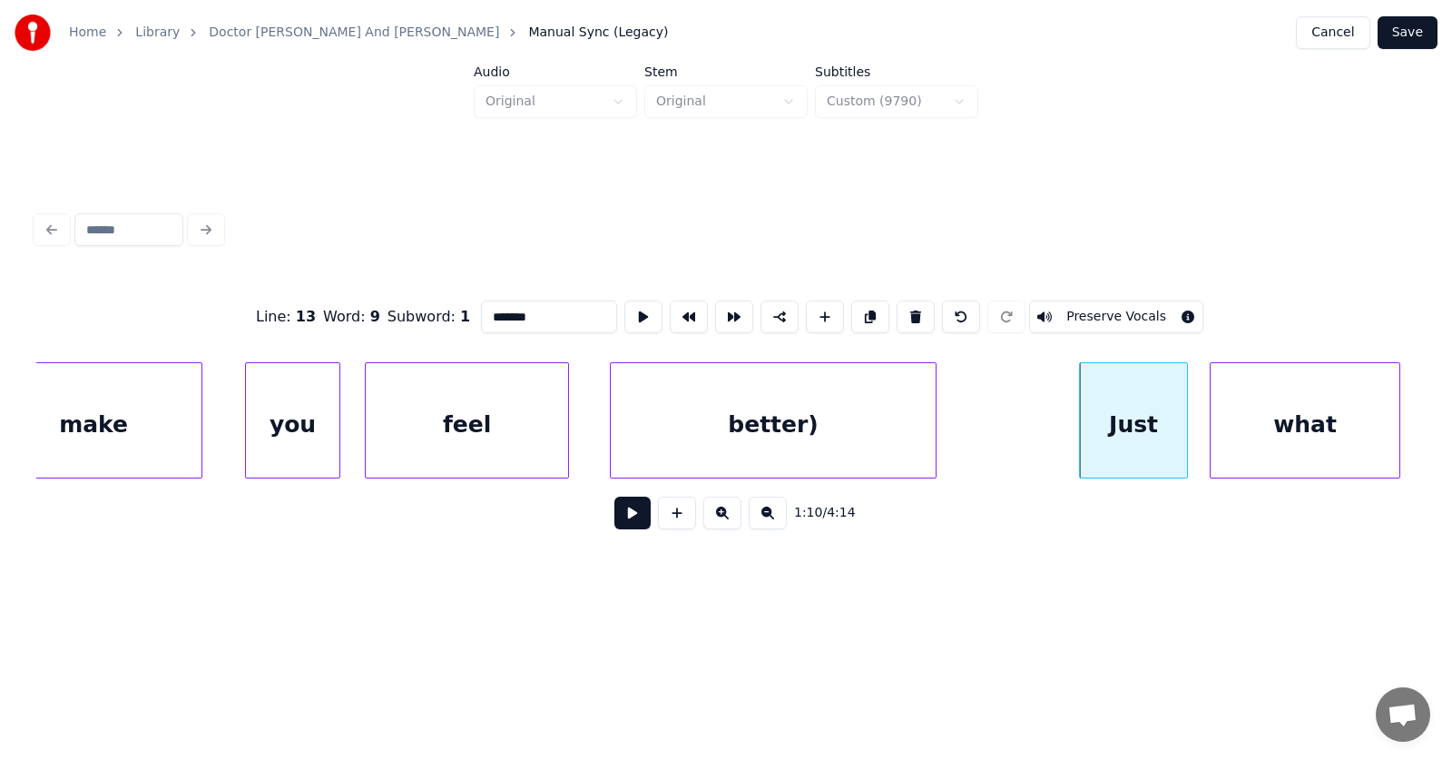
click at [1278, 429] on div "what" at bounding box center [1305, 424] width 189 height 123
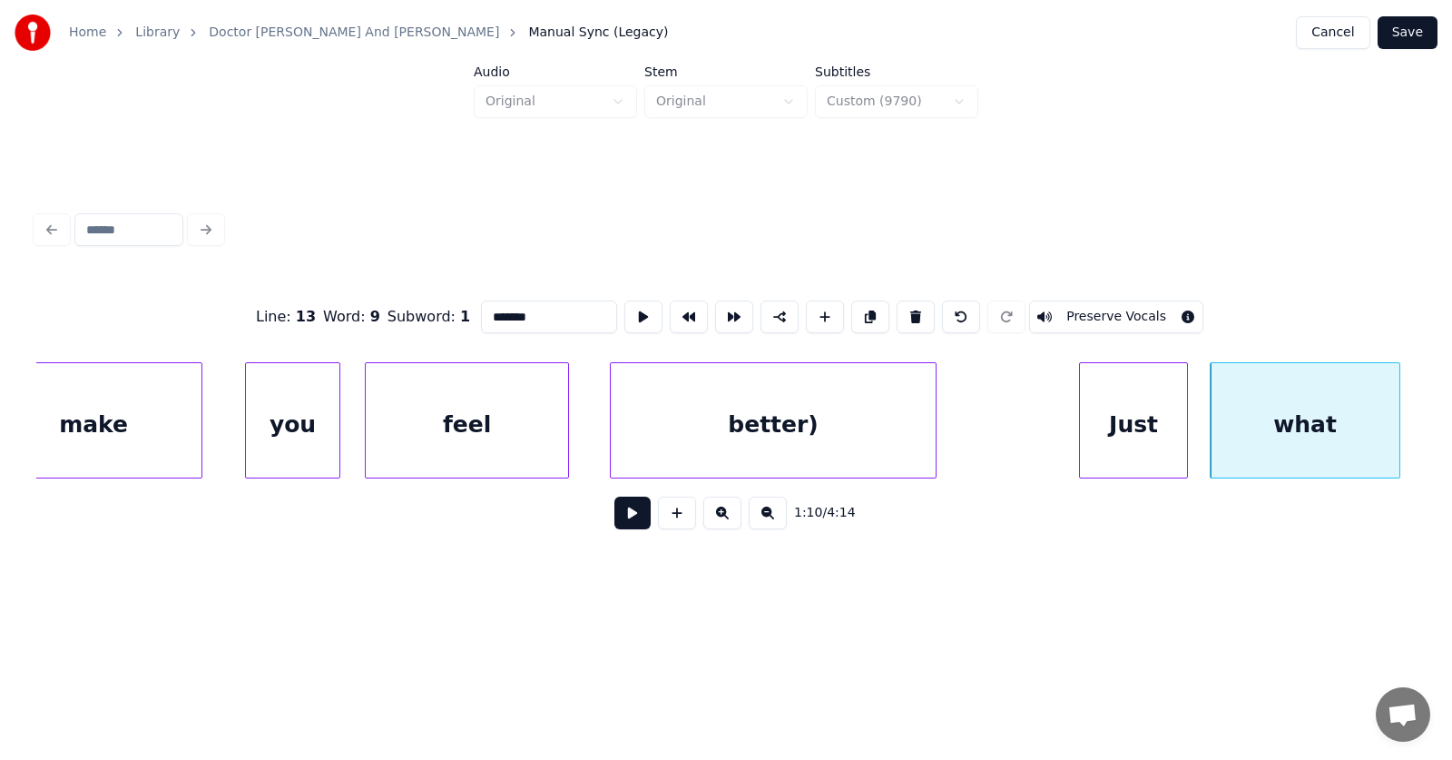
click at [1164, 427] on div "Just" at bounding box center [1133, 424] width 107 height 123
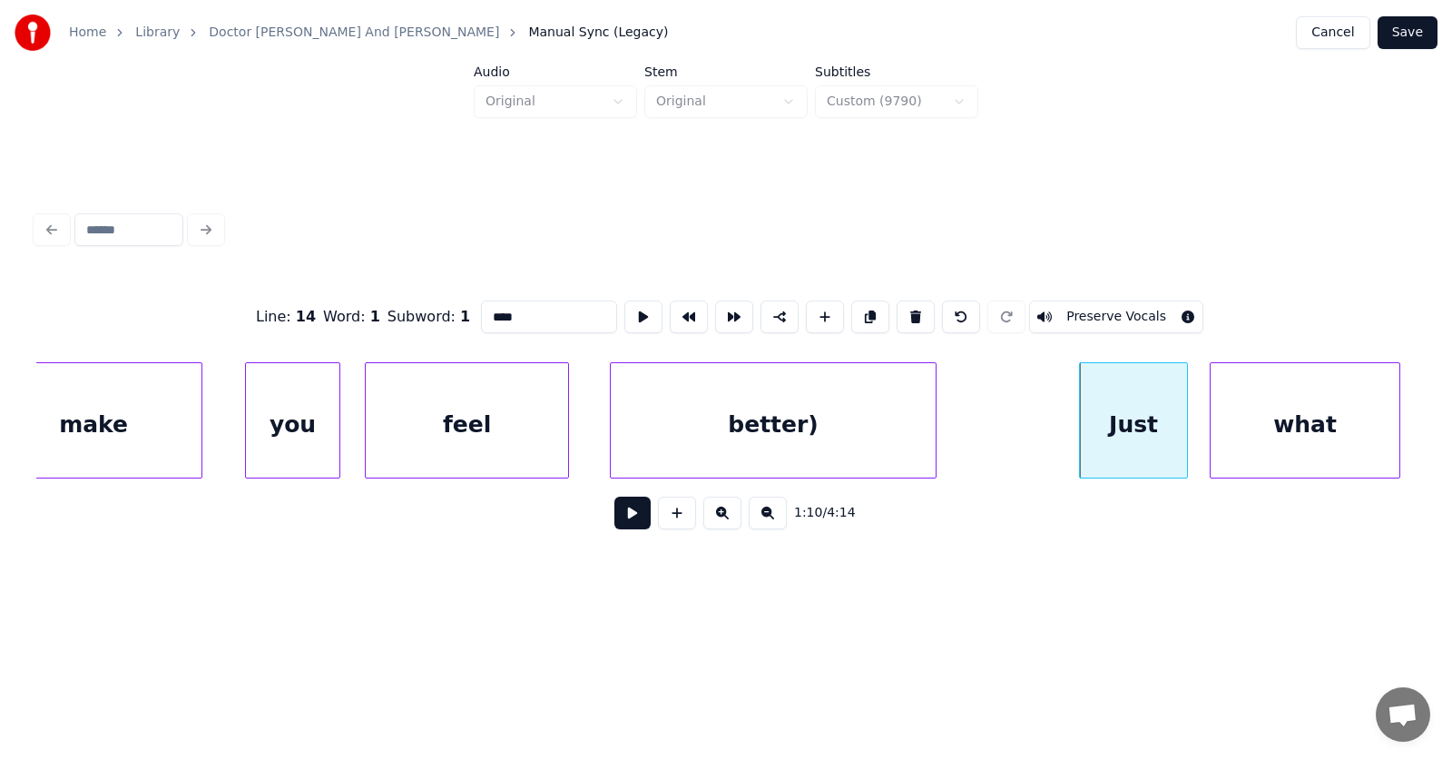
click at [481, 309] on input "****" at bounding box center [549, 316] width 136 height 33
type input "*****"
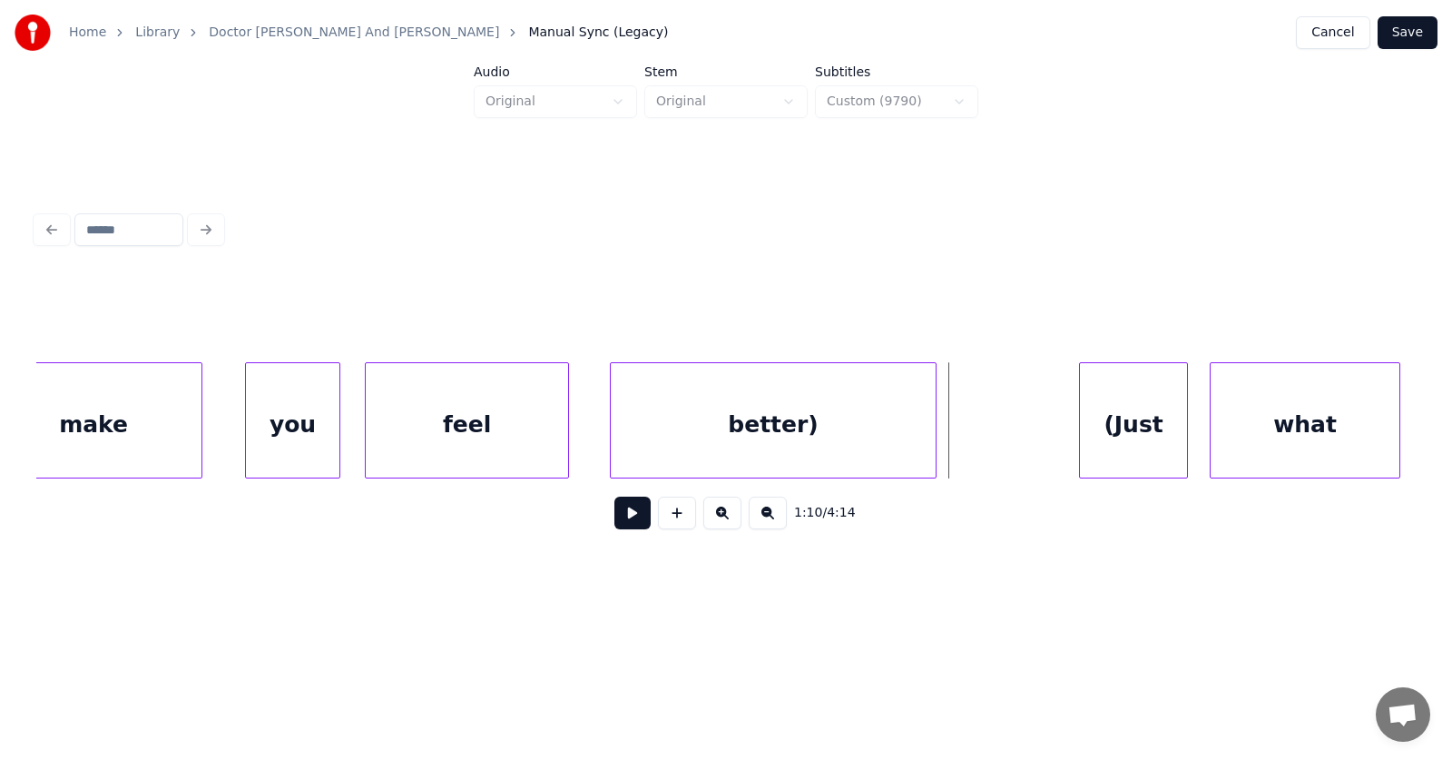
click at [616, 521] on button at bounding box center [632, 512] width 36 height 33
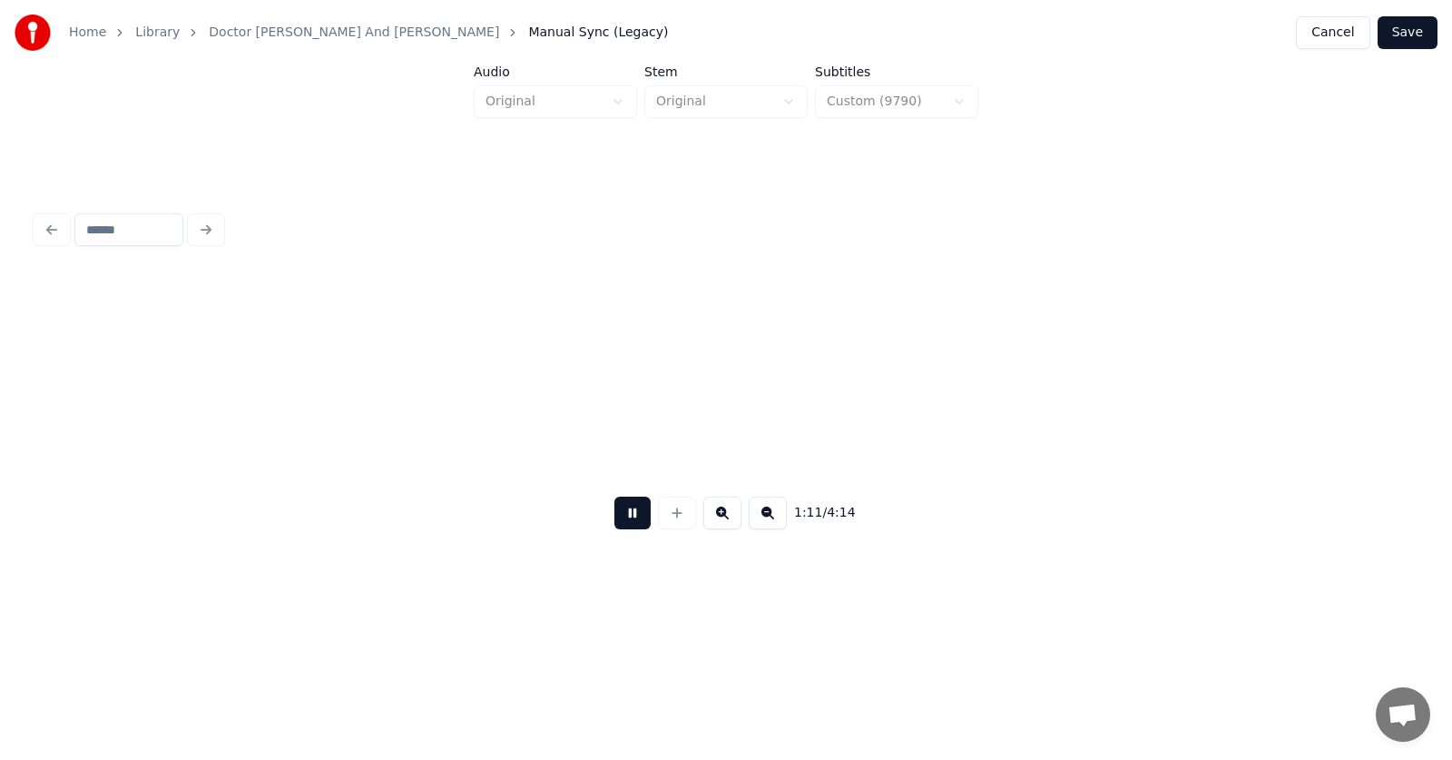
click at [616, 521] on button at bounding box center [632, 512] width 36 height 33
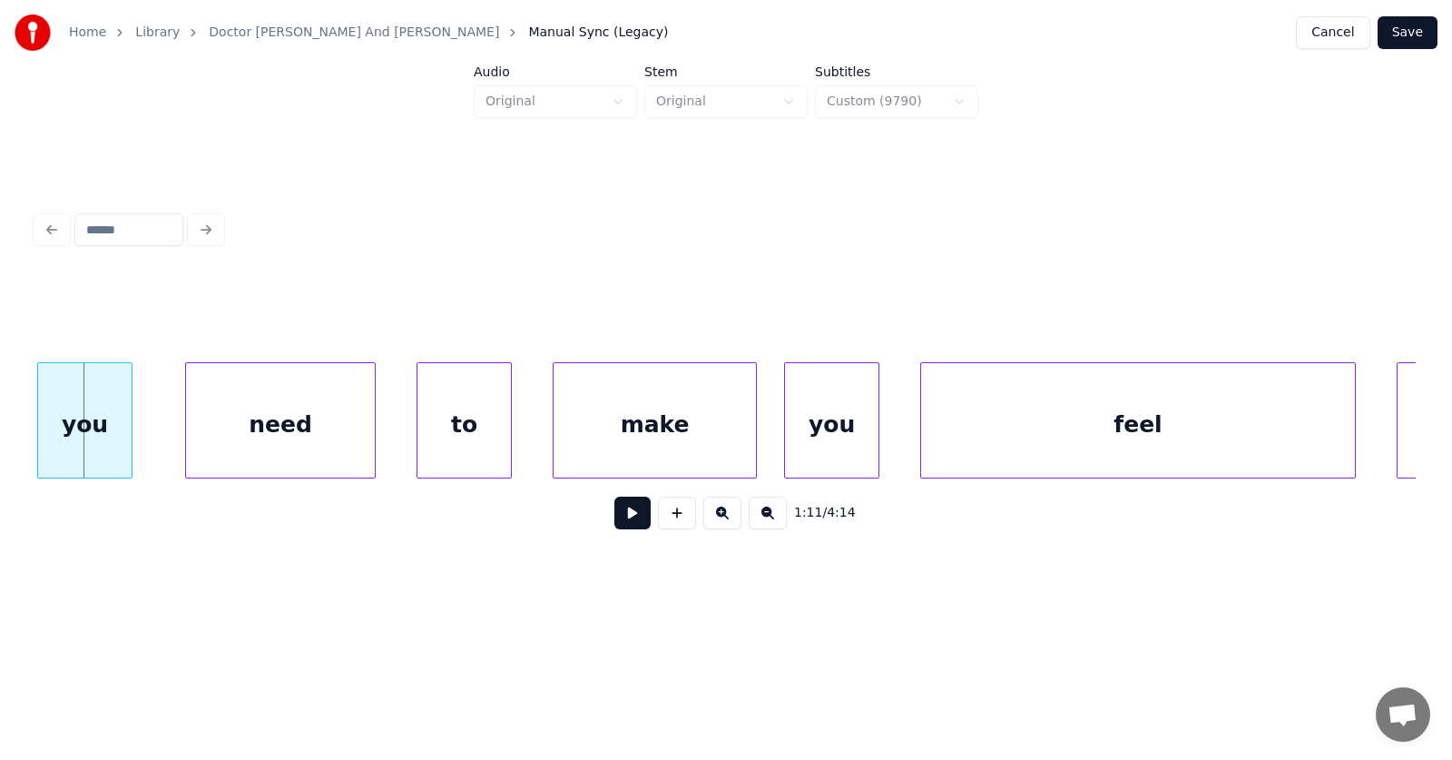
scroll to position [0, 48478]
click at [103, 435] on div "you" at bounding box center [86, 424] width 93 height 123
click at [236, 441] on div "need" at bounding box center [248, 424] width 189 height 123
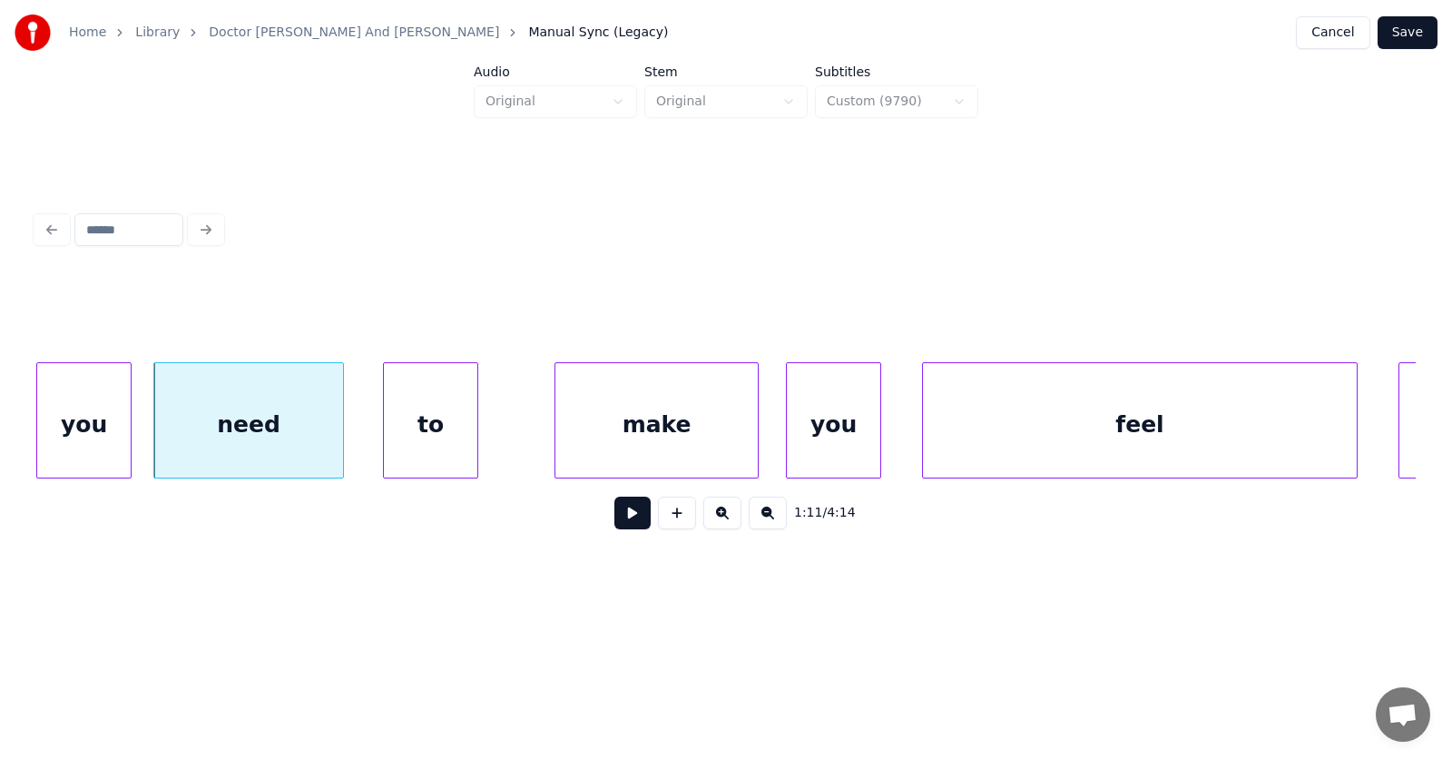
click at [423, 445] on div "to" at bounding box center [430, 424] width 93 height 123
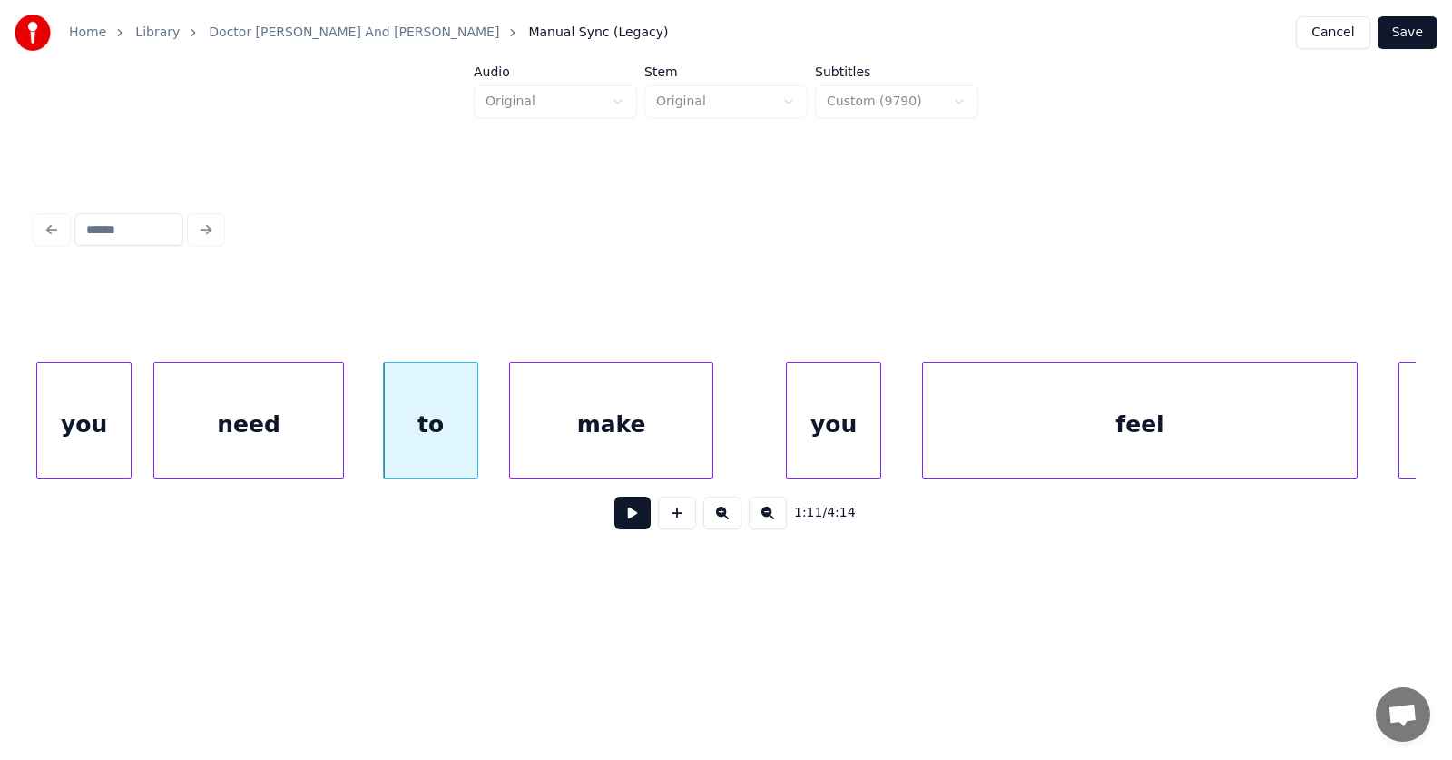
click at [567, 445] on div "make" at bounding box center [611, 424] width 202 height 123
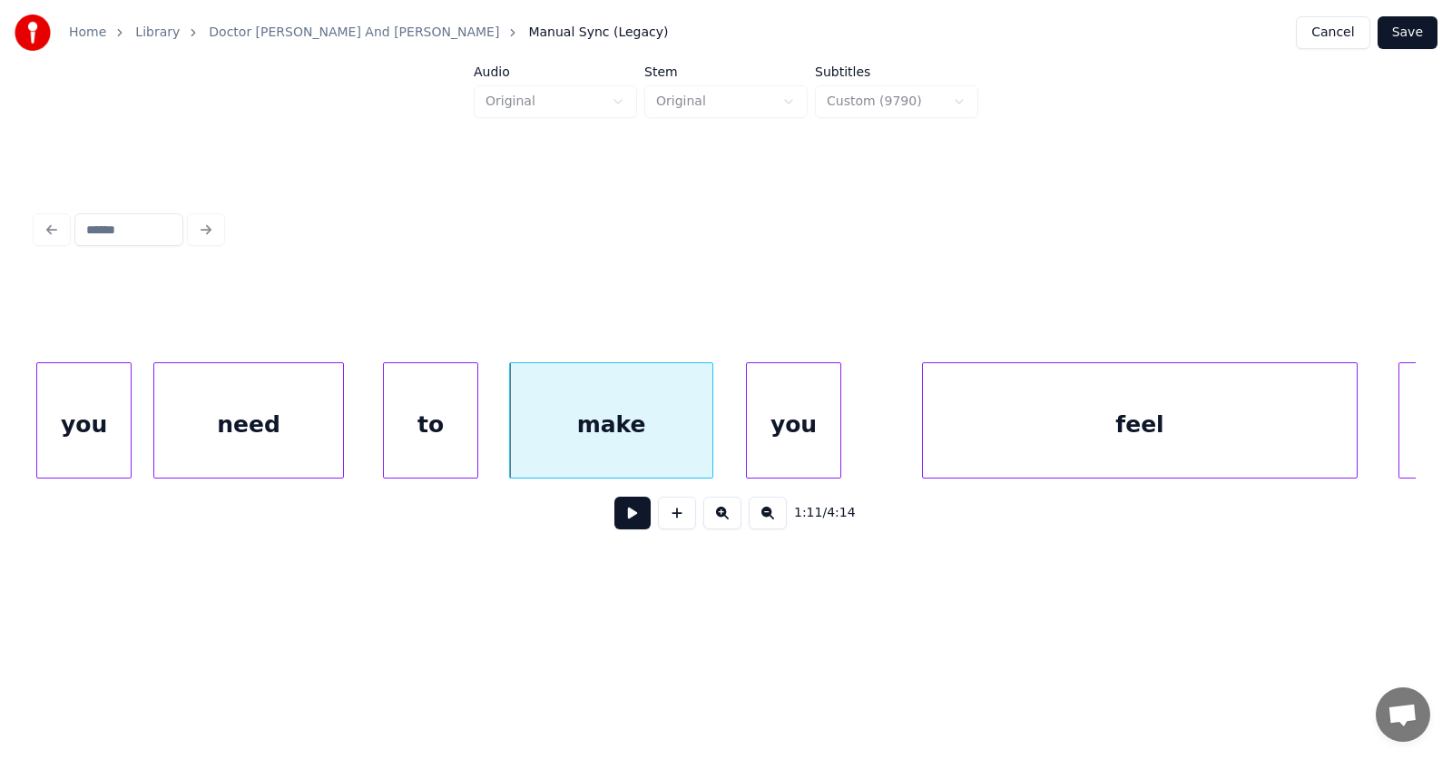
click at [809, 441] on div "you" at bounding box center [793, 424] width 93 height 123
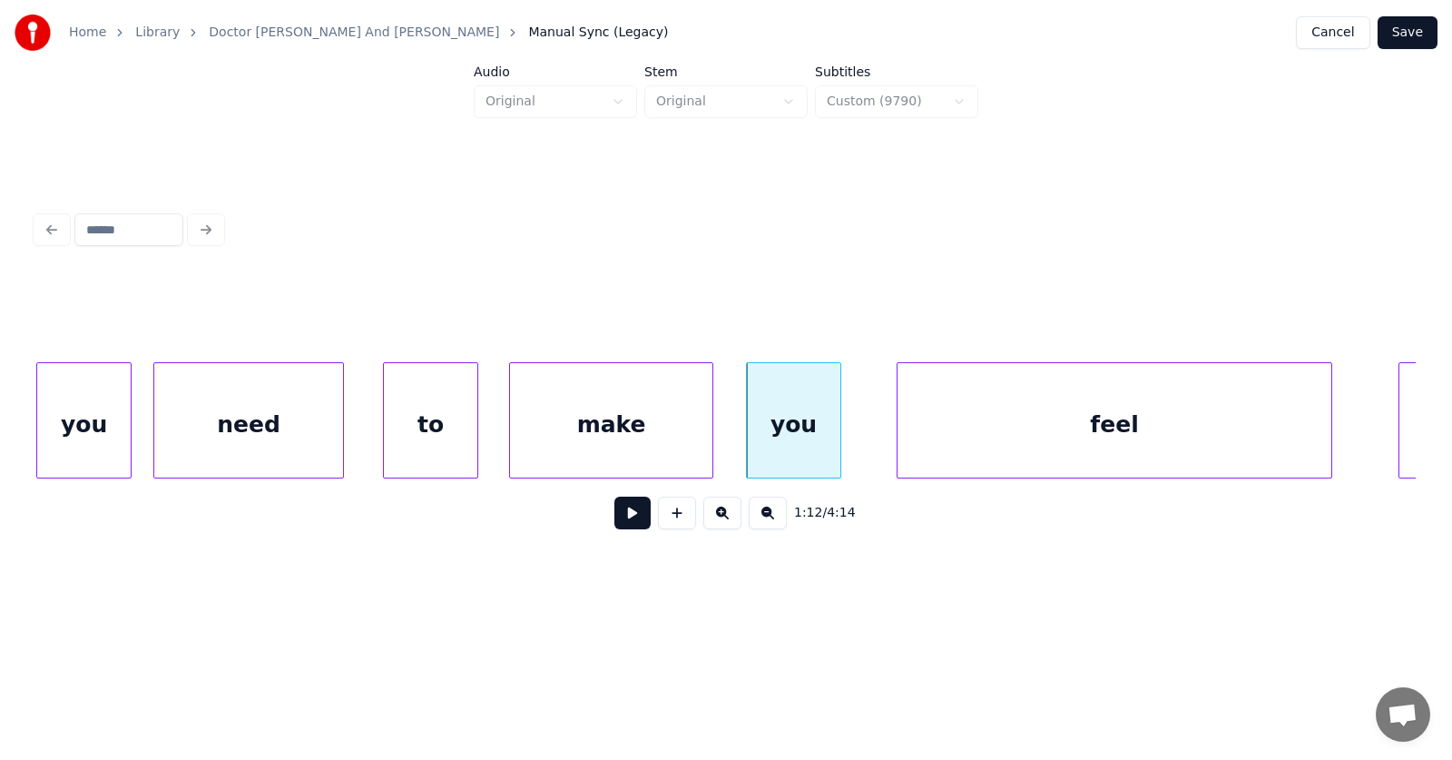
click at [977, 436] on div "feel" at bounding box center [1115, 424] width 434 height 123
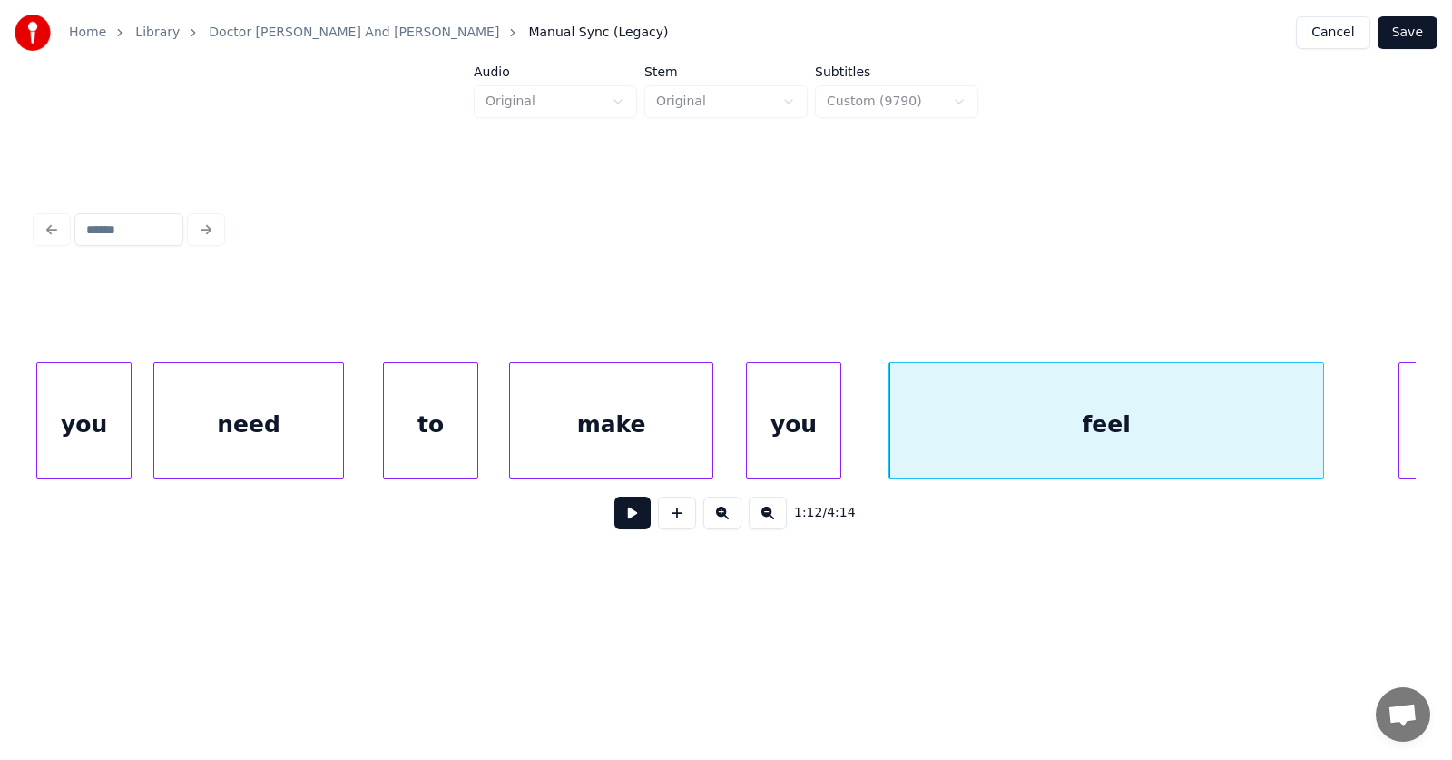
click at [1092, 426] on div "feel" at bounding box center [1106, 424] width 434 height 123
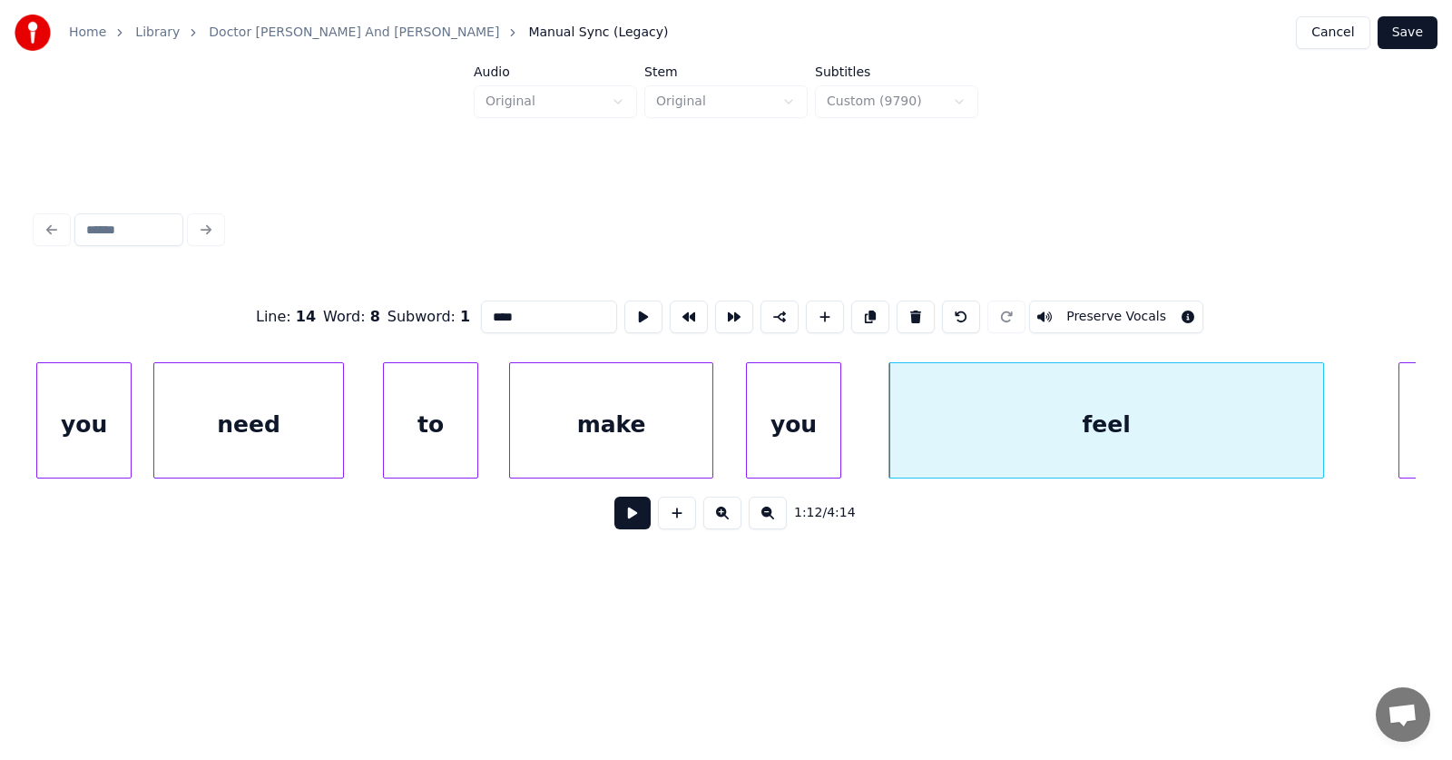
click at [497, 309] on input "****" at bounding box center [549, 316] width 136 height 33
type input "*****"
click at [614, 525] on button at bounding box center [632, 512] width 36 height 33
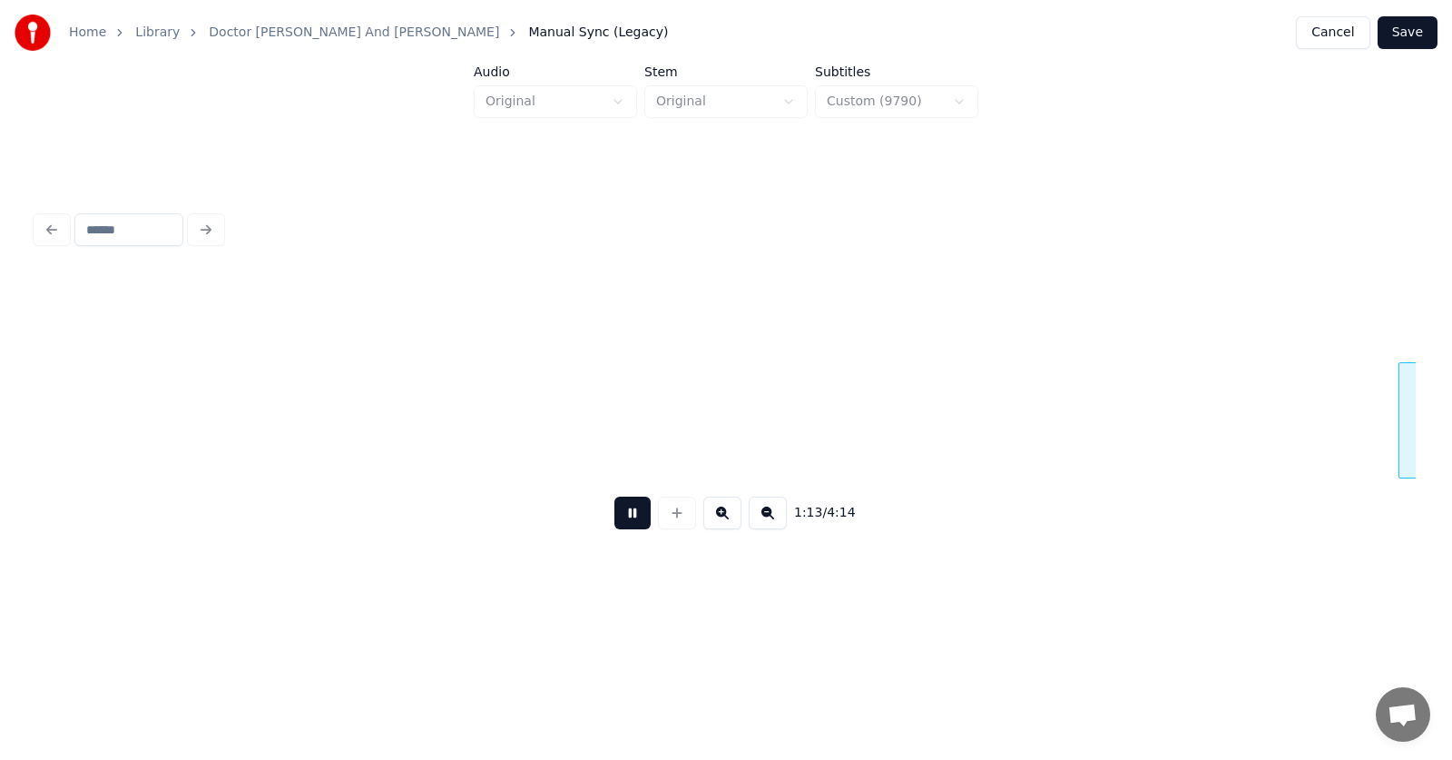
scroll to position [0, 49859]
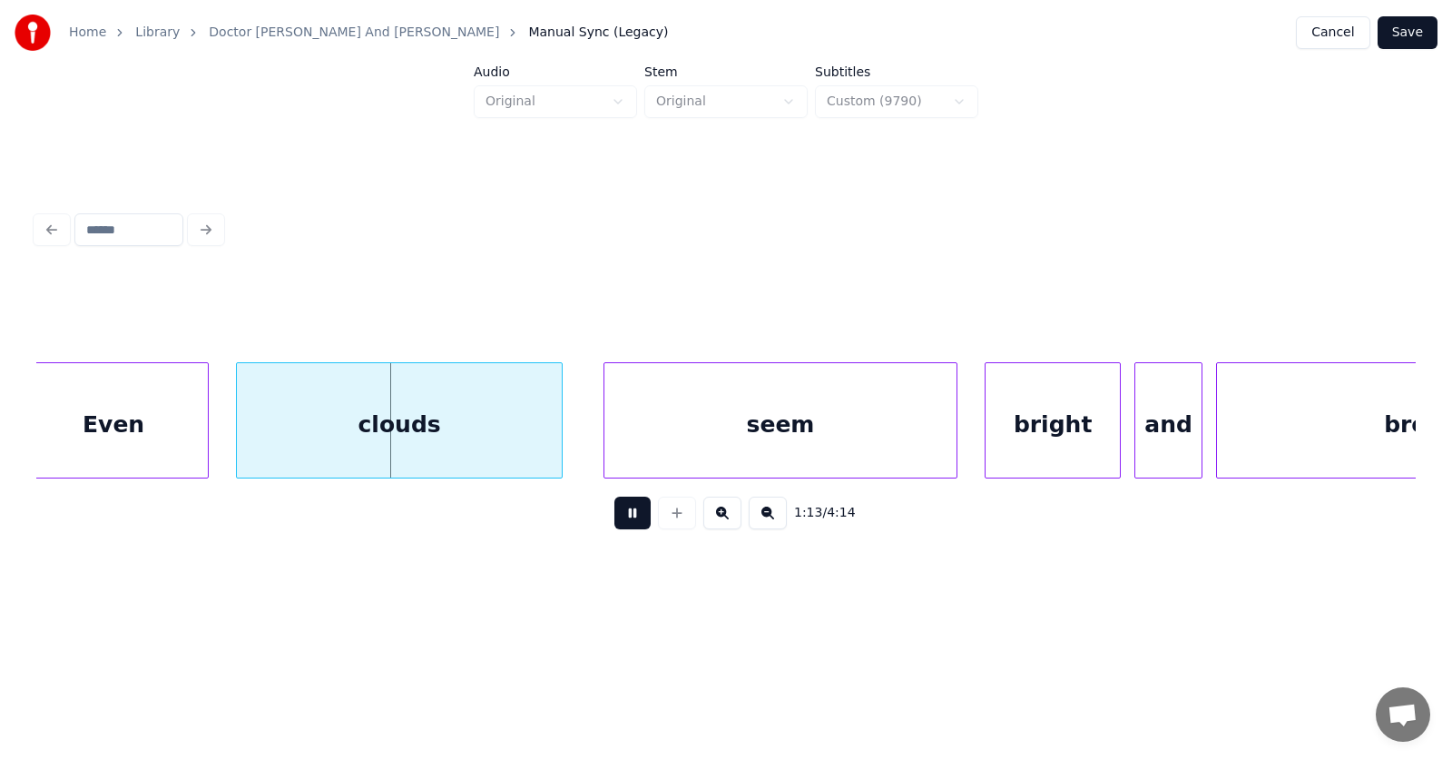
click at [614, 523] on button at bounding box center [632, 512] width 36 height 33
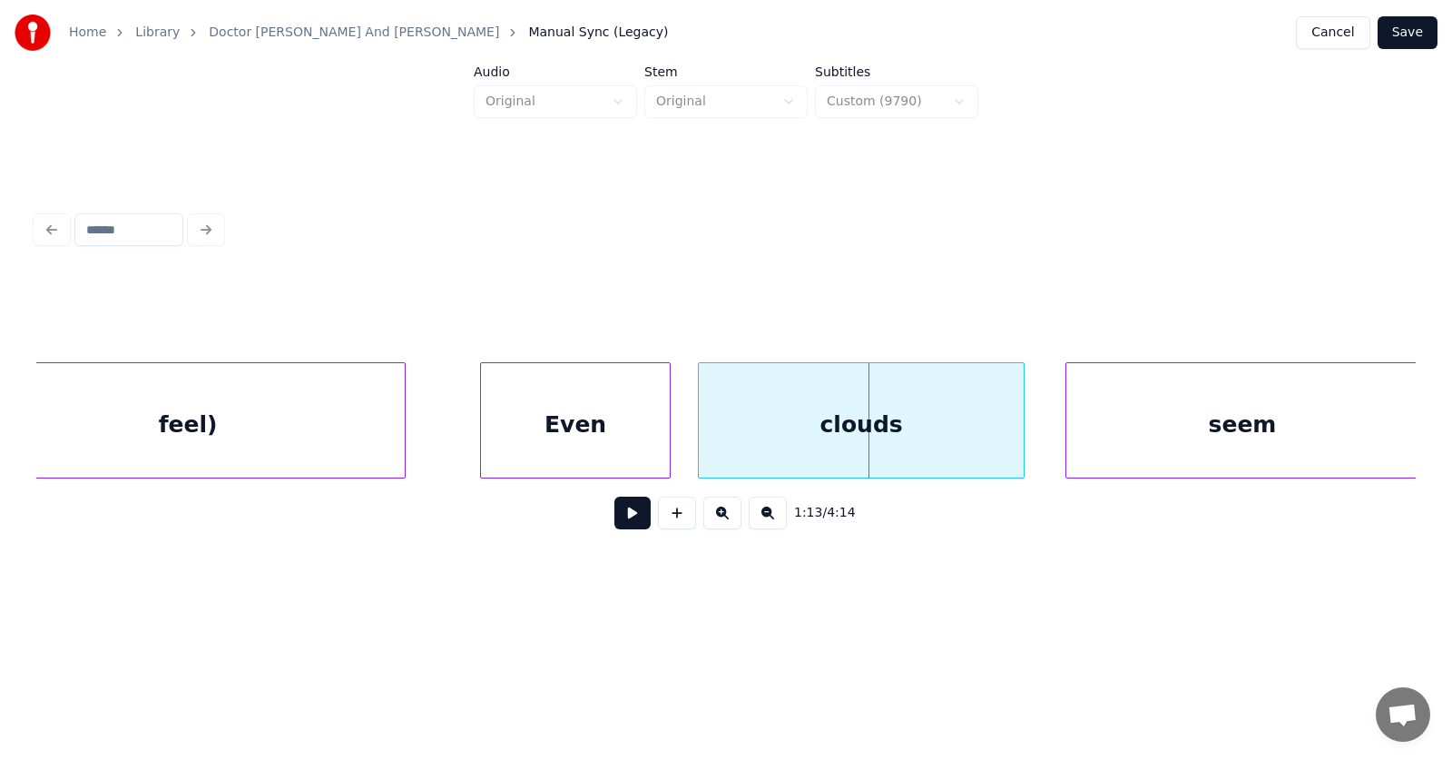
scroll to position [0, 49163]
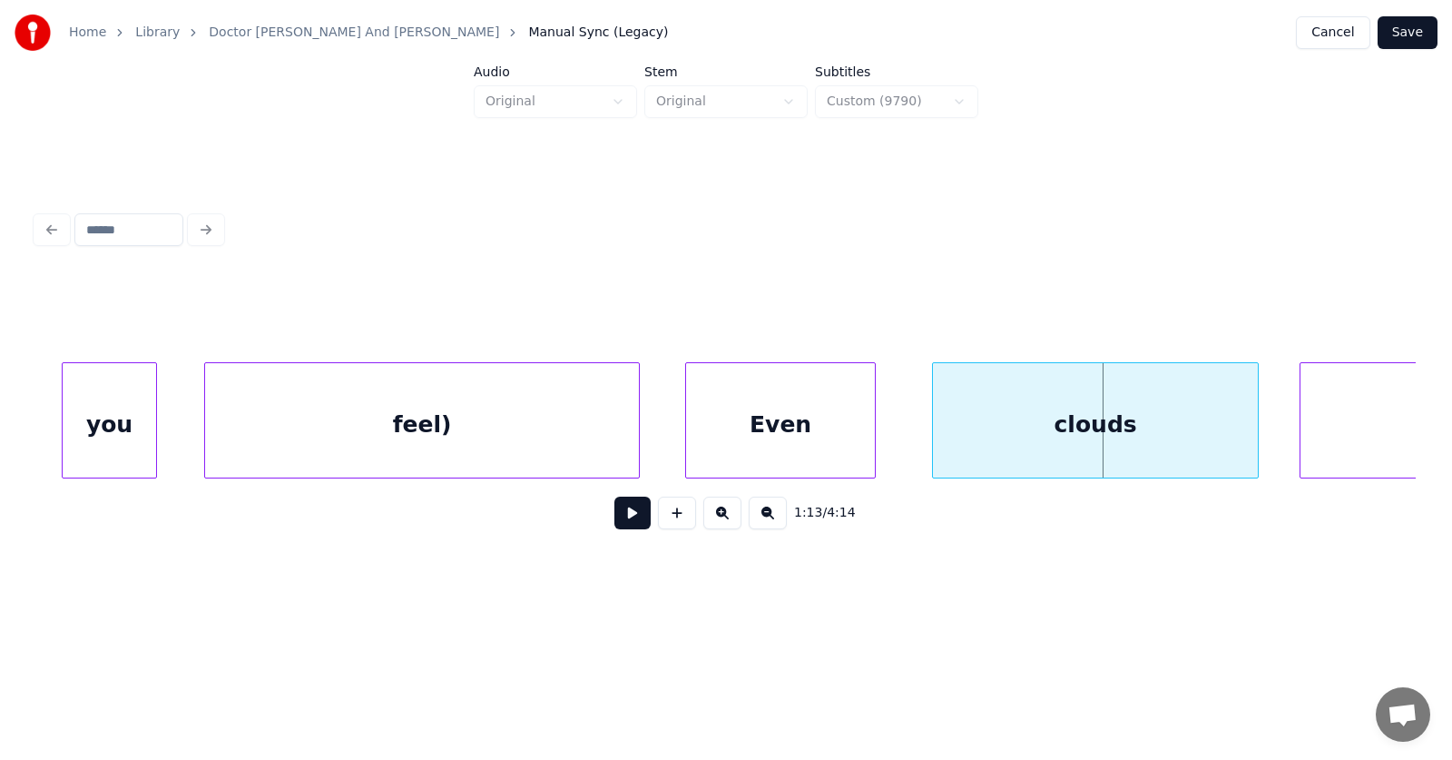
click at [783, 419] on div "Even" at bounding box center [780, 424] width 189 height 123
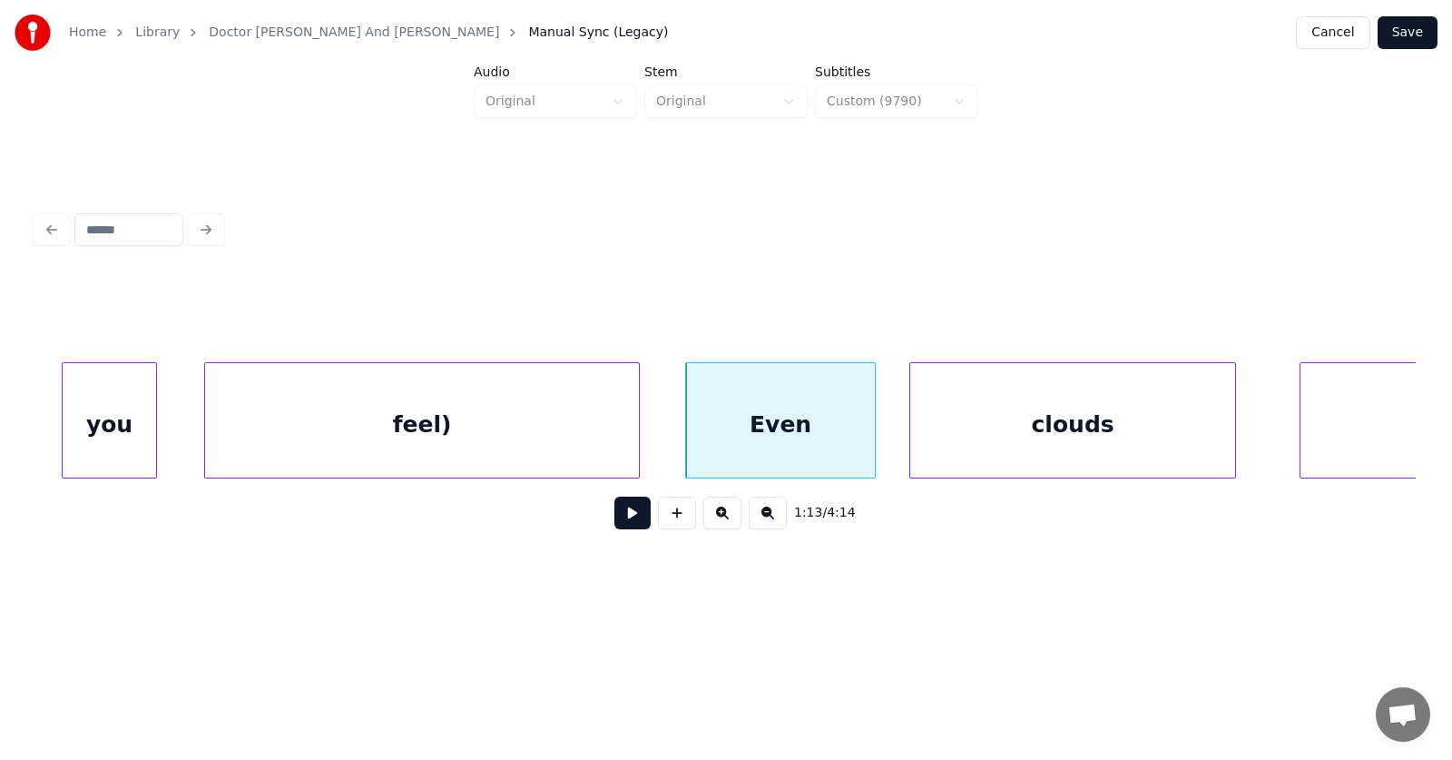
click at [980, 428] on div "clouds" at bounding box center [1072, 424] width 325 height 123
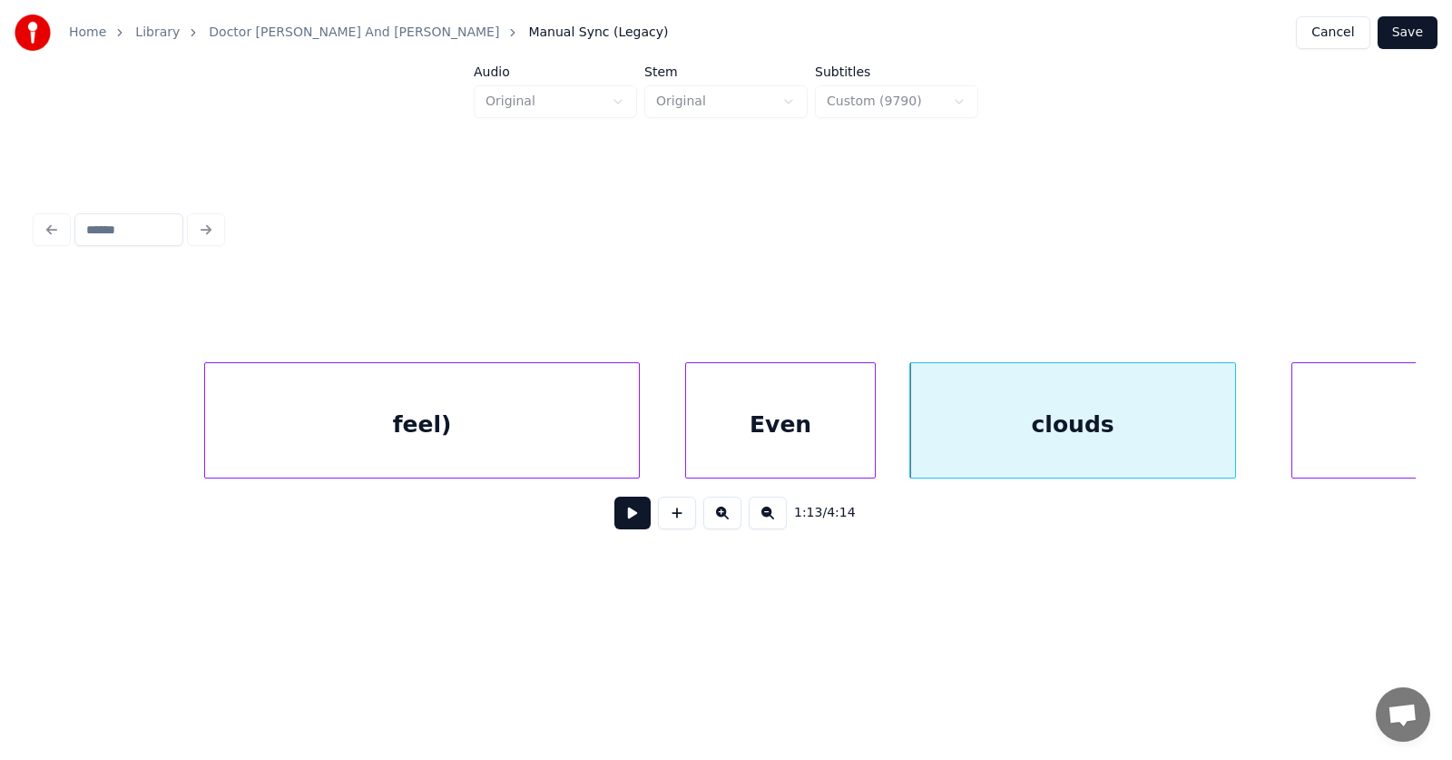
scroll to position [0, 49396]
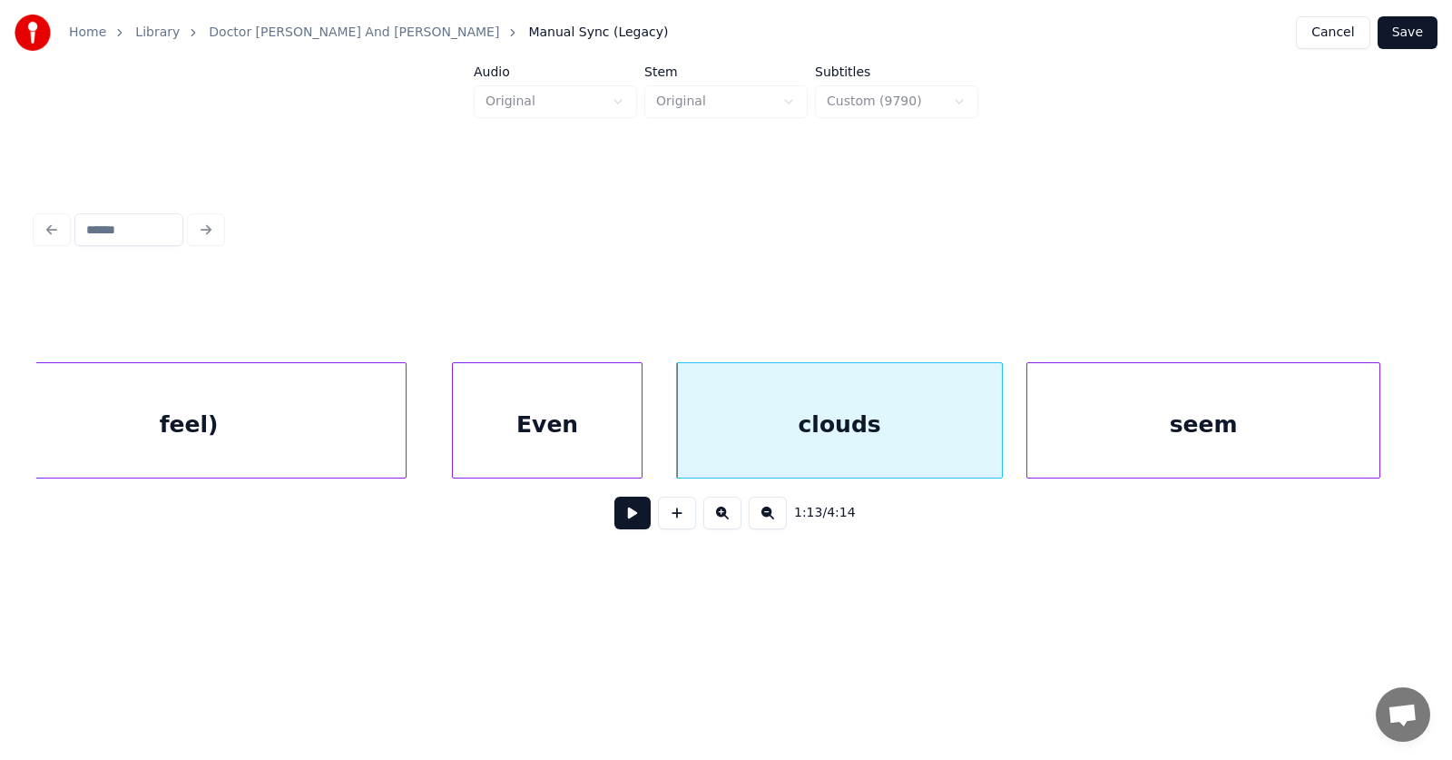
click at [1307, 429] on div "seem" at bounding box center [1203, 424] width 352 height 123
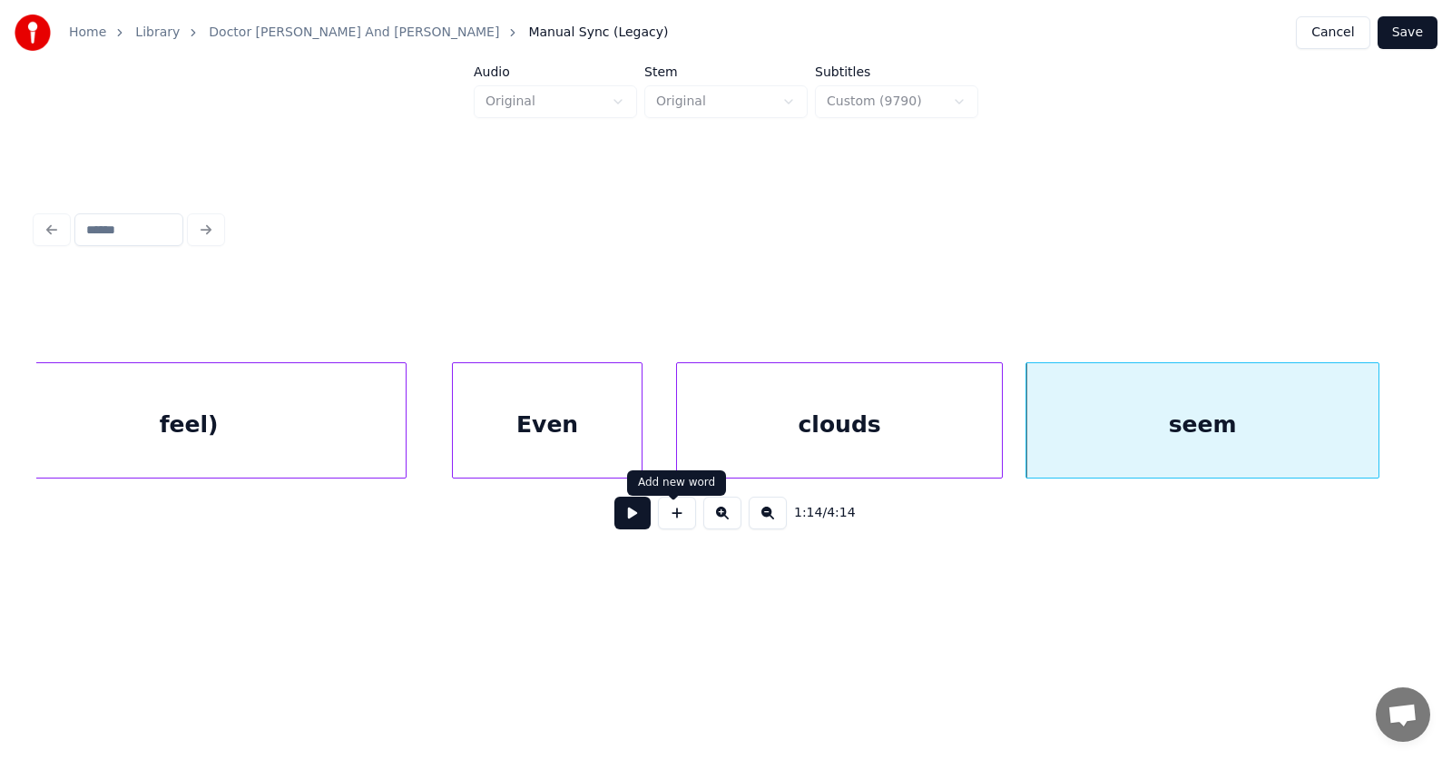
click at [628, 521] on button at bounding box center [632, 512] width 36 height 33
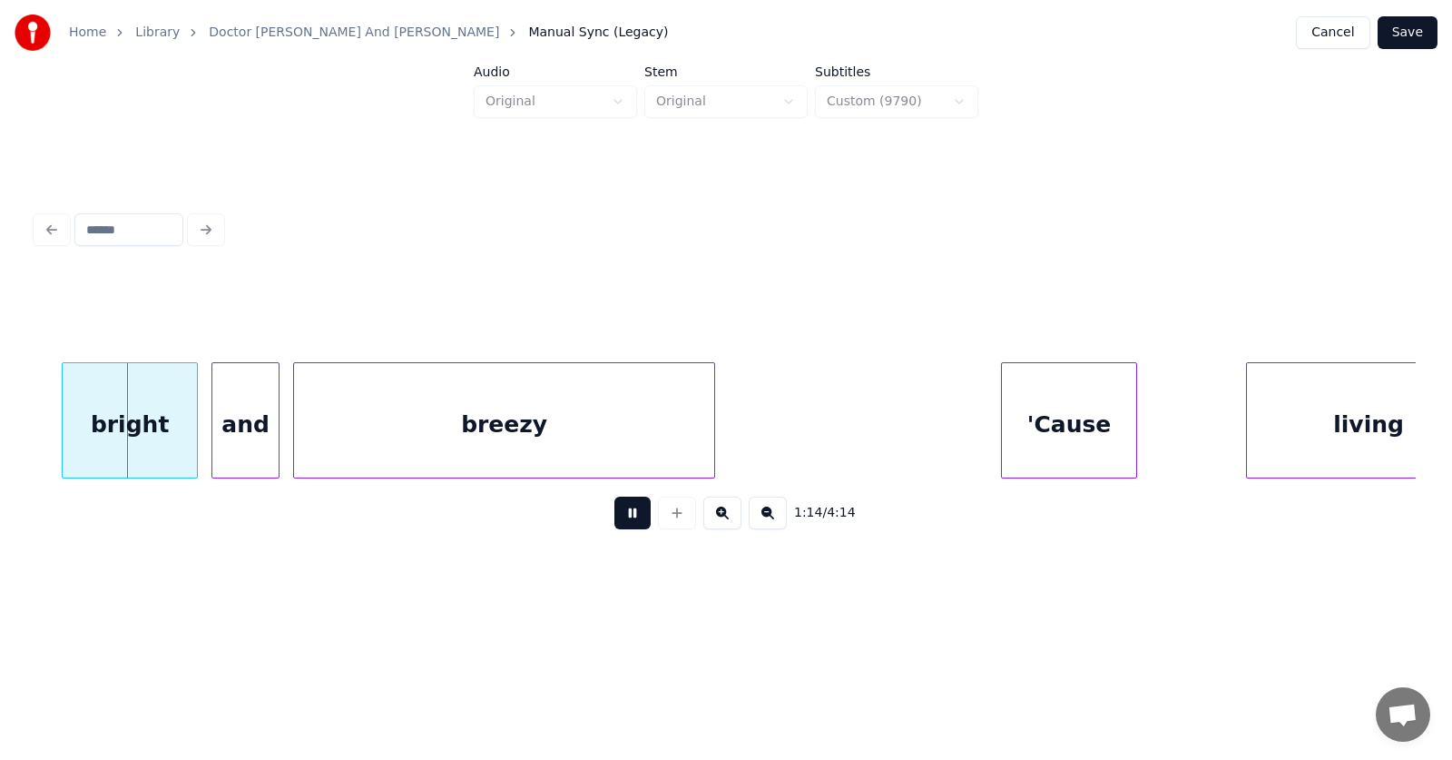
click at [628, 521] on button at bounding box center [632, 512] width 36 height 33
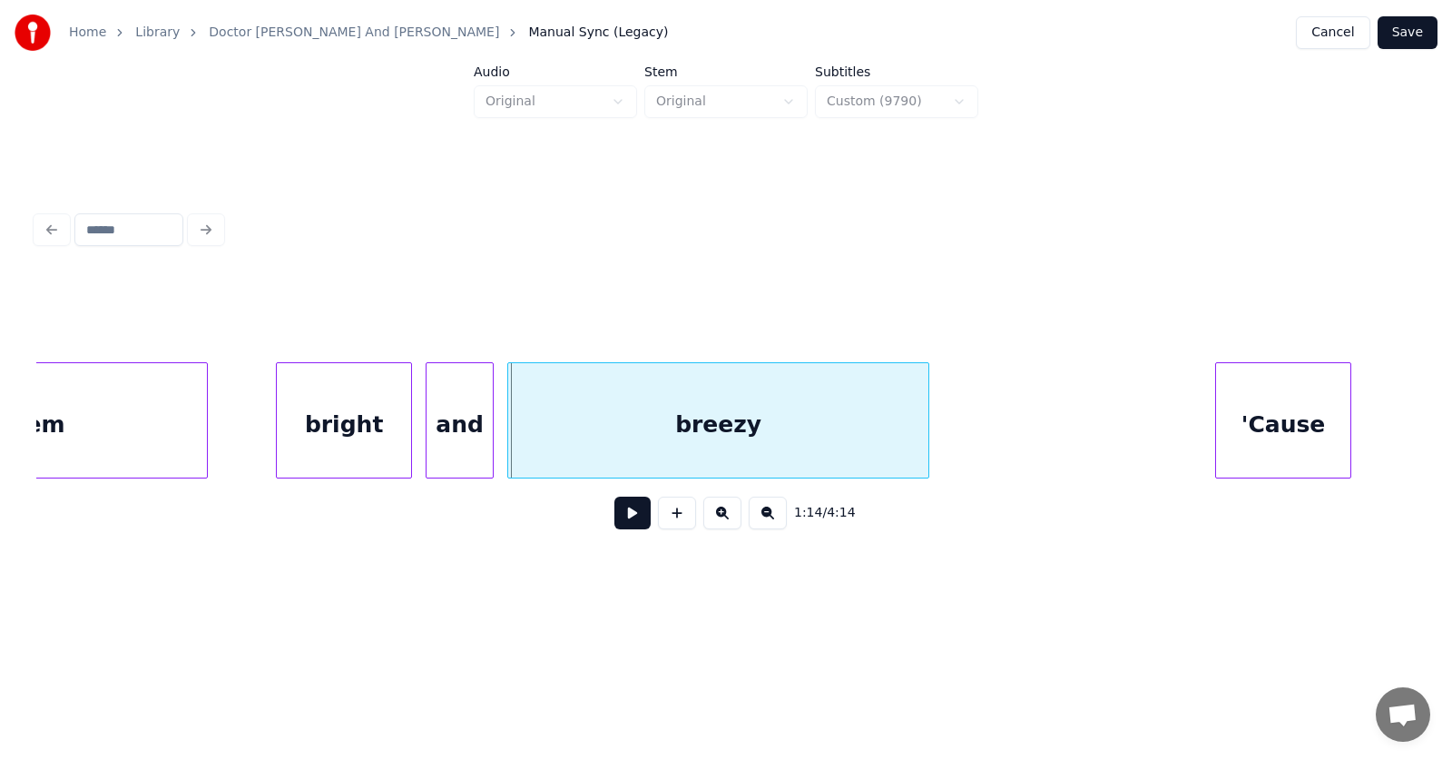
scroll to position [0, 50333]
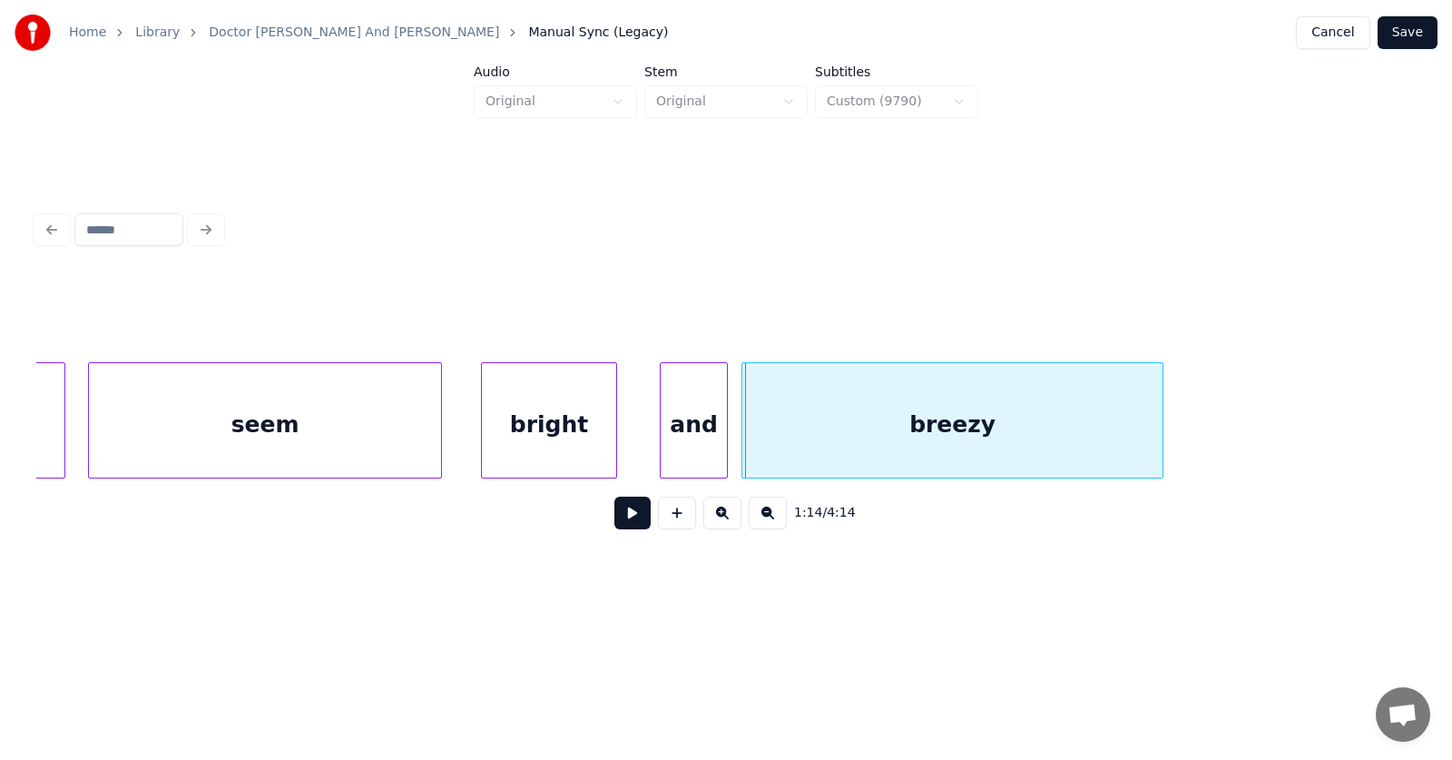
click at [520, 443] on div "bright" at bounding box center [549, 424] width 134 height 123
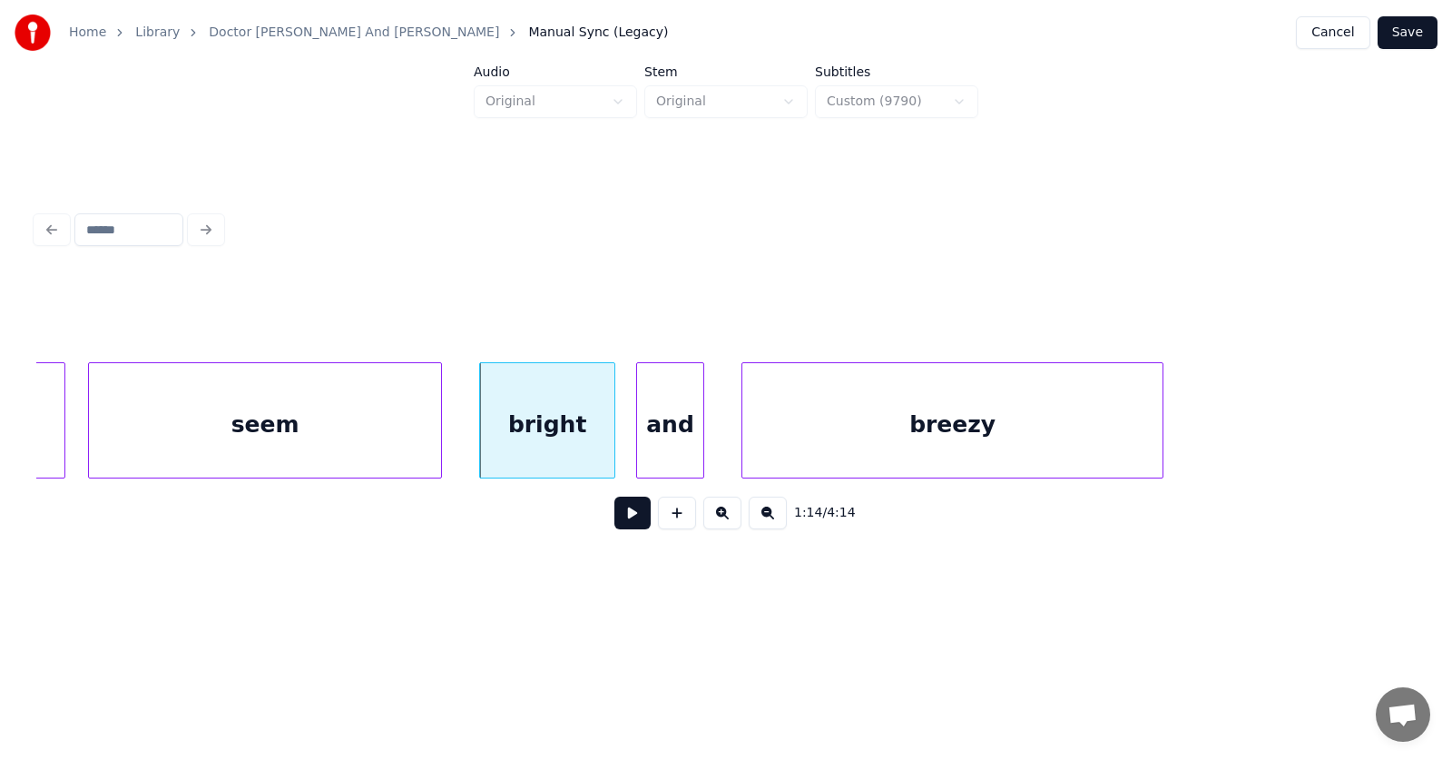
click at [653, 447] on div "and" at bounding box center [670, 424] width 66 height 123
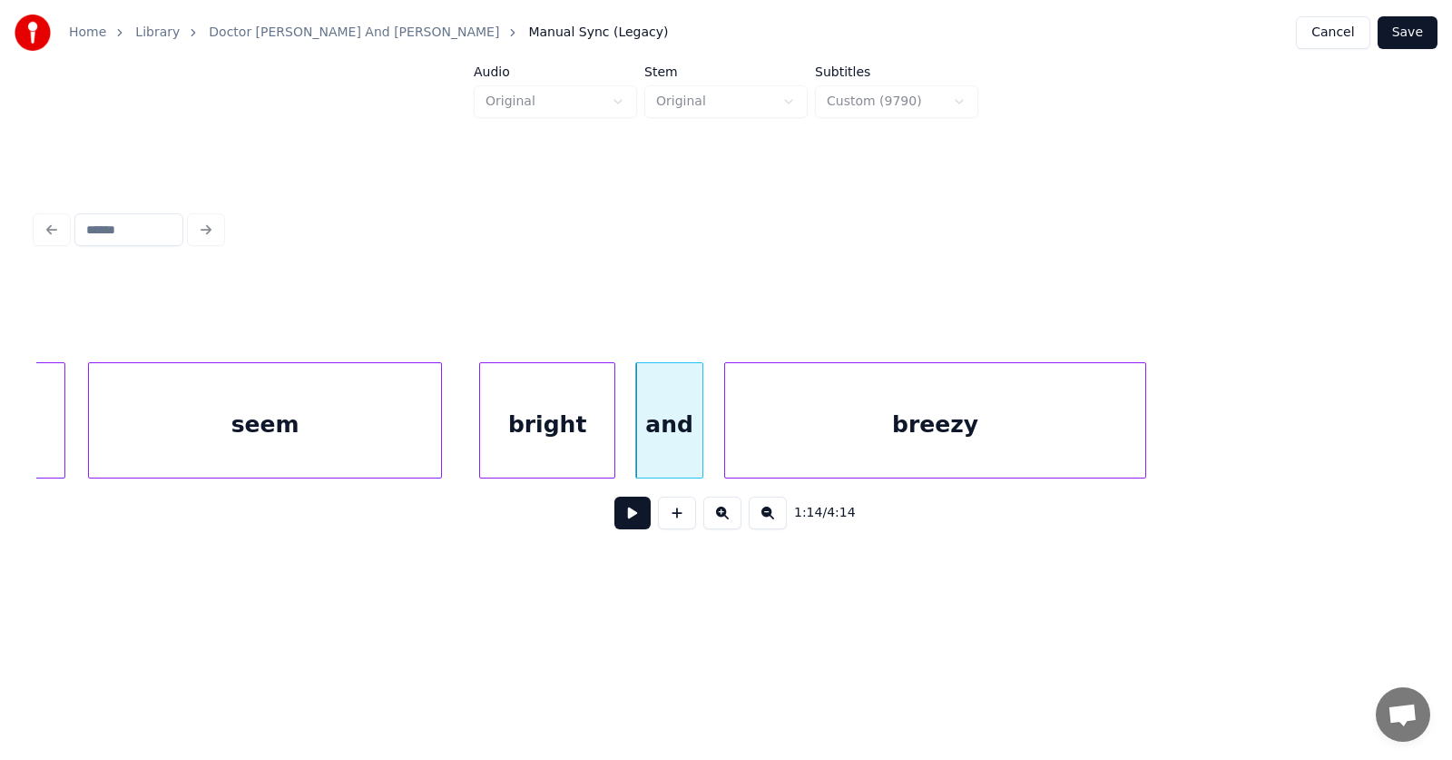
click at [789, 448] on div "breezy" at bounding box center [935, 424] width 420 height 123
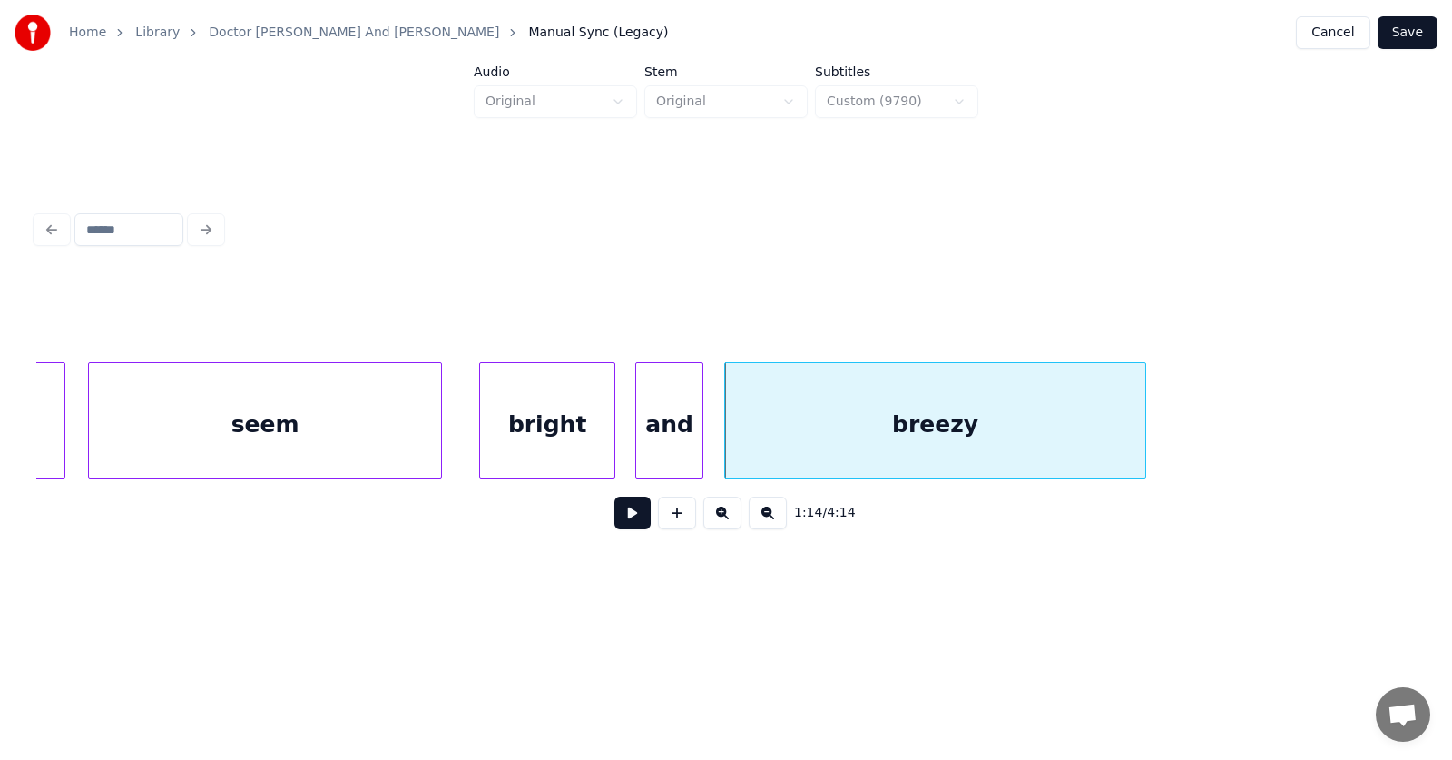
click at [538, 430] on div "bright" at bounding box center [547, 424] width 134 height 123
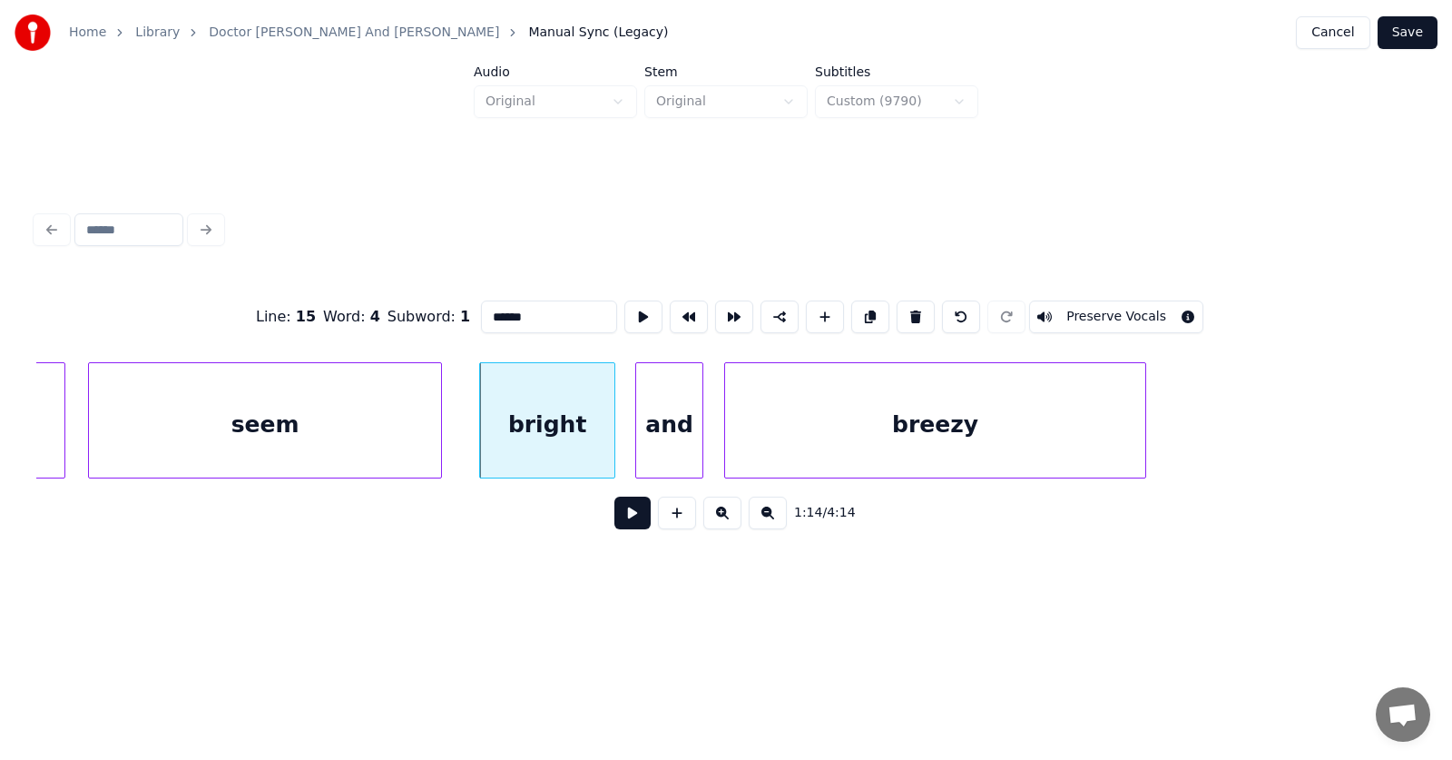
click at [296, 422] on div "seem" at bounding box center [265, 424] width 352 height 123
type input "****"
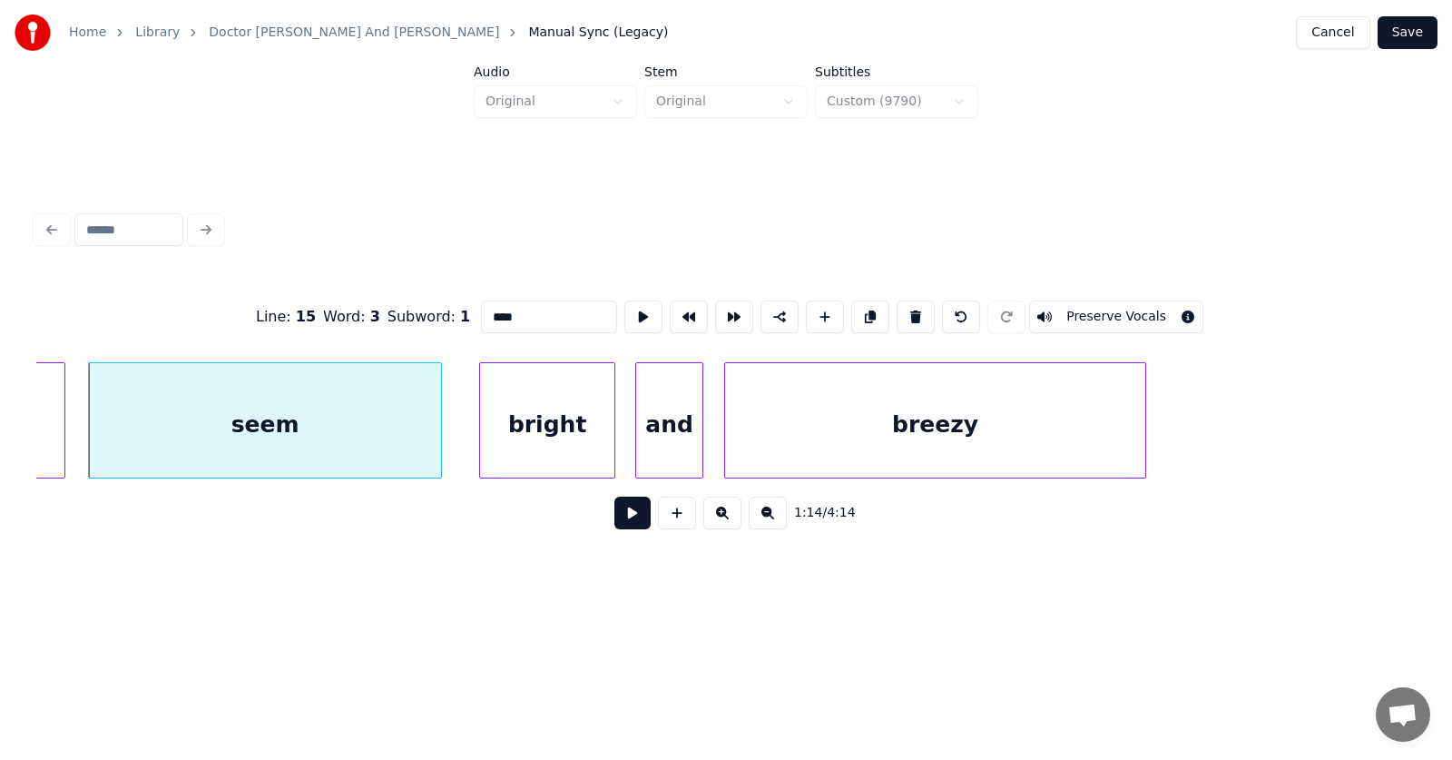
click at [624, 516] on button at bounding box center [632, 512] width 36 height 33
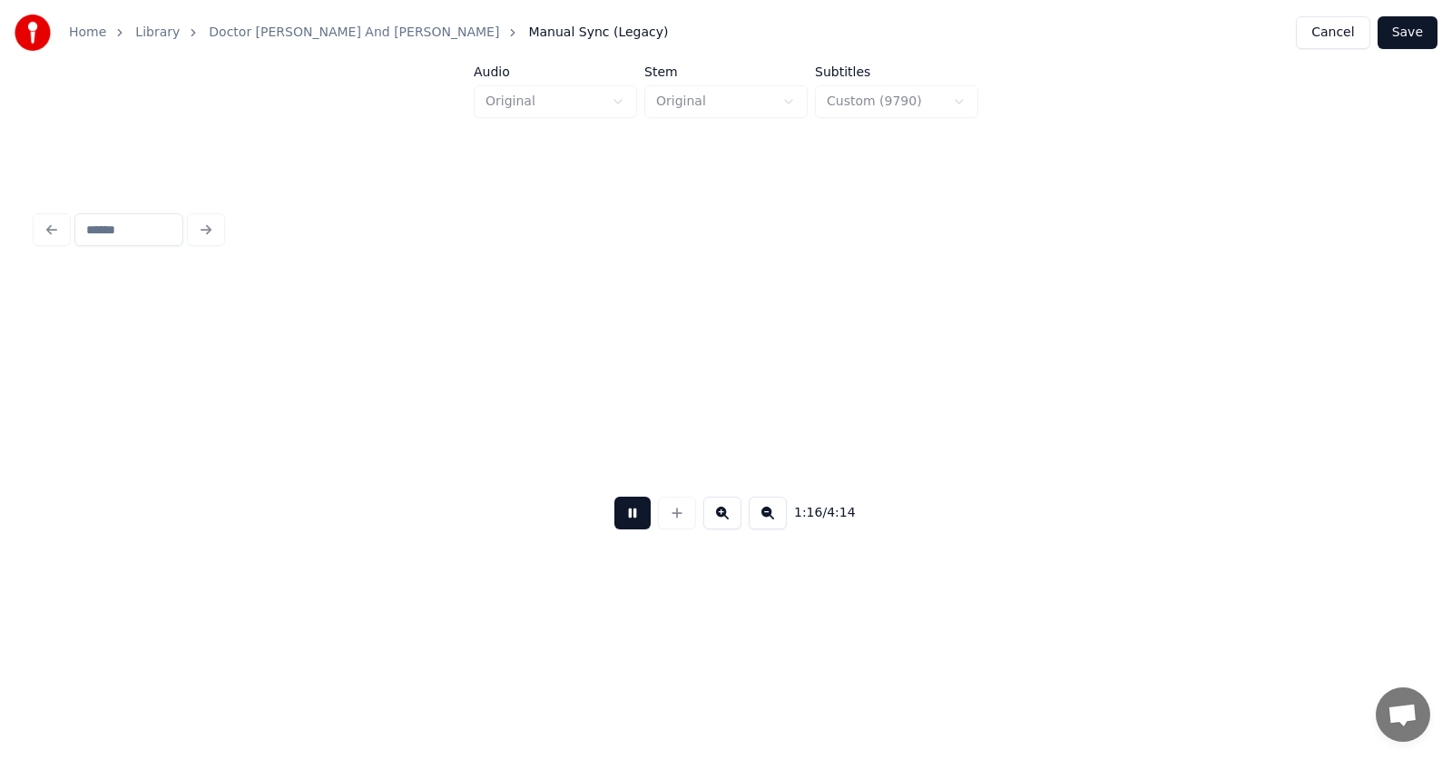
scroll to position [0, 51716]
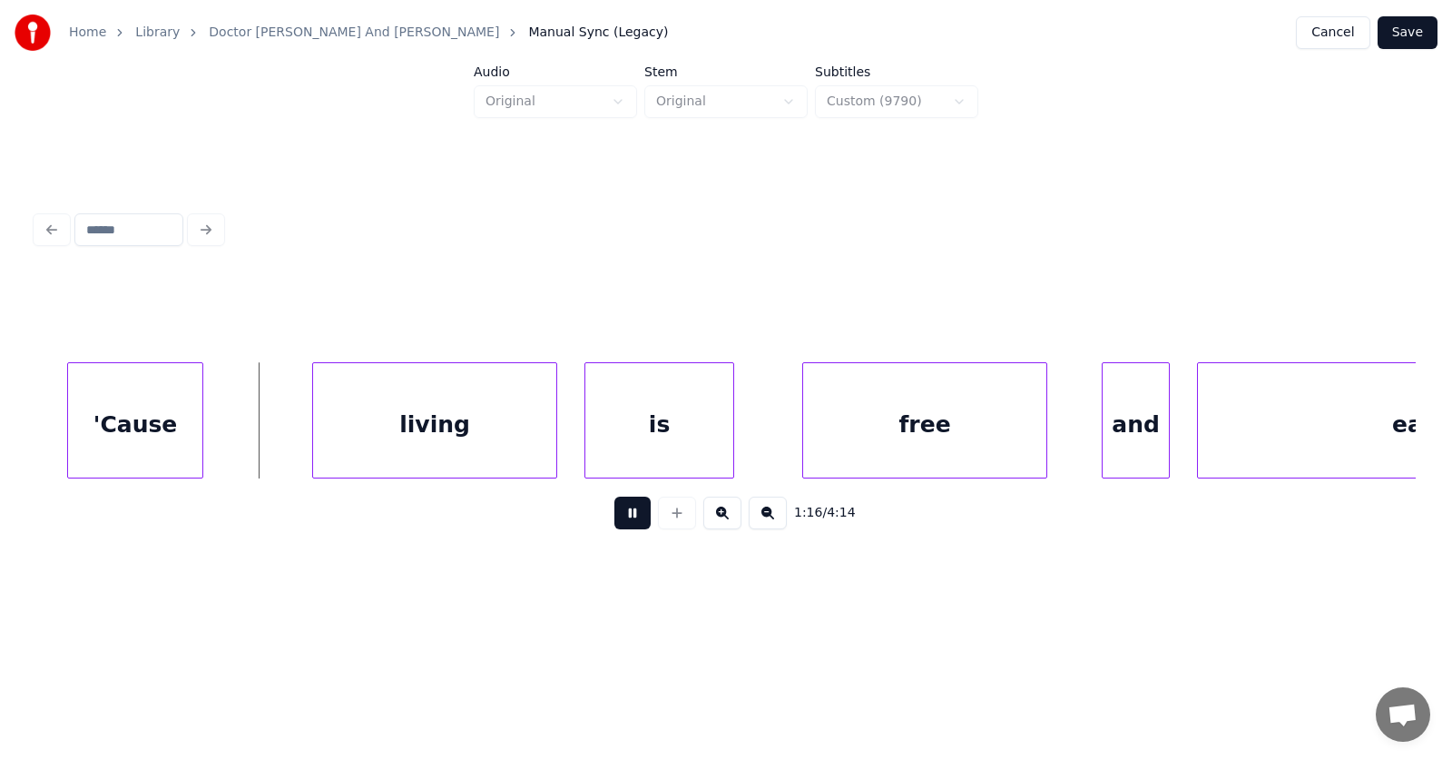
click at [624, 516] on button at bounding box center [632, 512] width 36 height 33
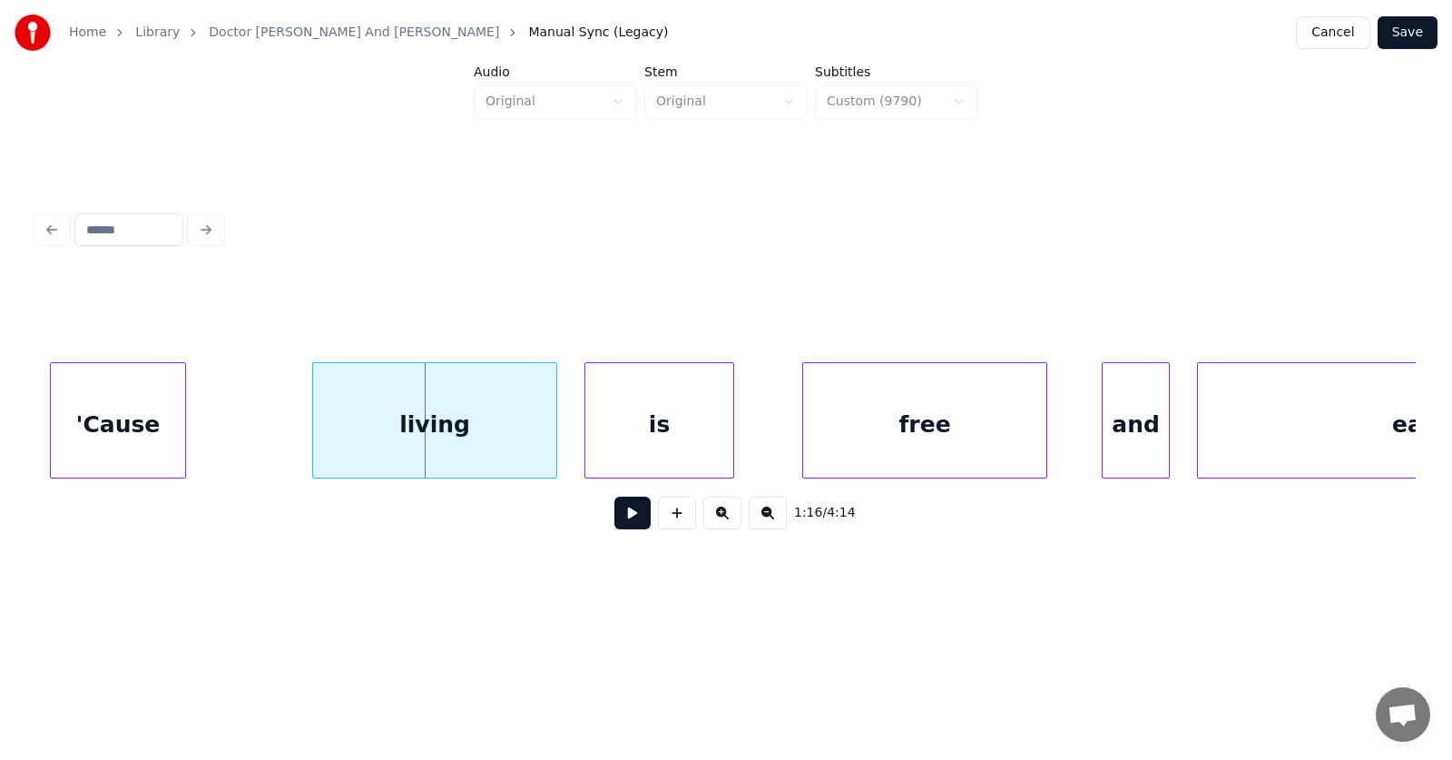
click at [132, 437] on div "'Cause" at bounding box center [118, 424] width 134 height 123
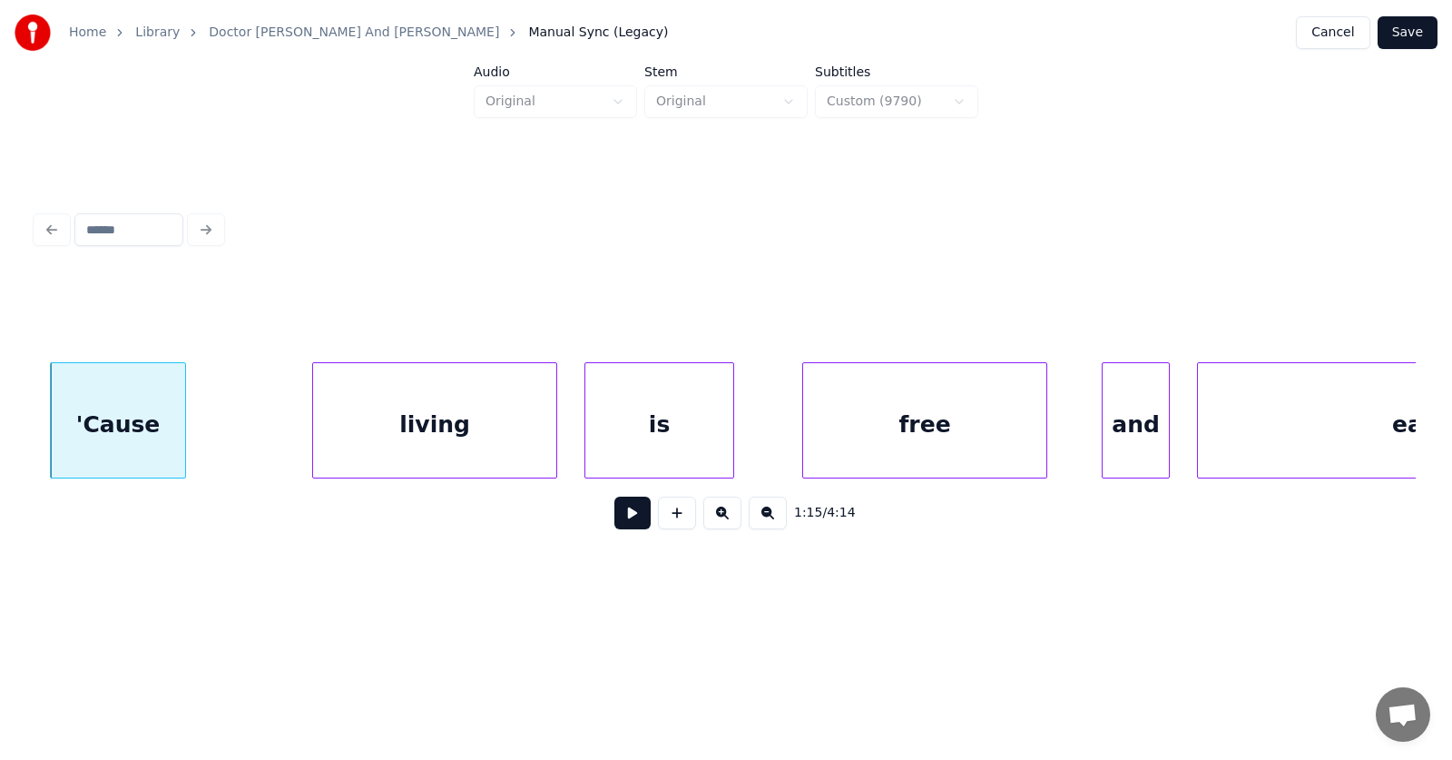
click at [361, 438] on div "living" at bounding box center [434, 424] width 243 height 123
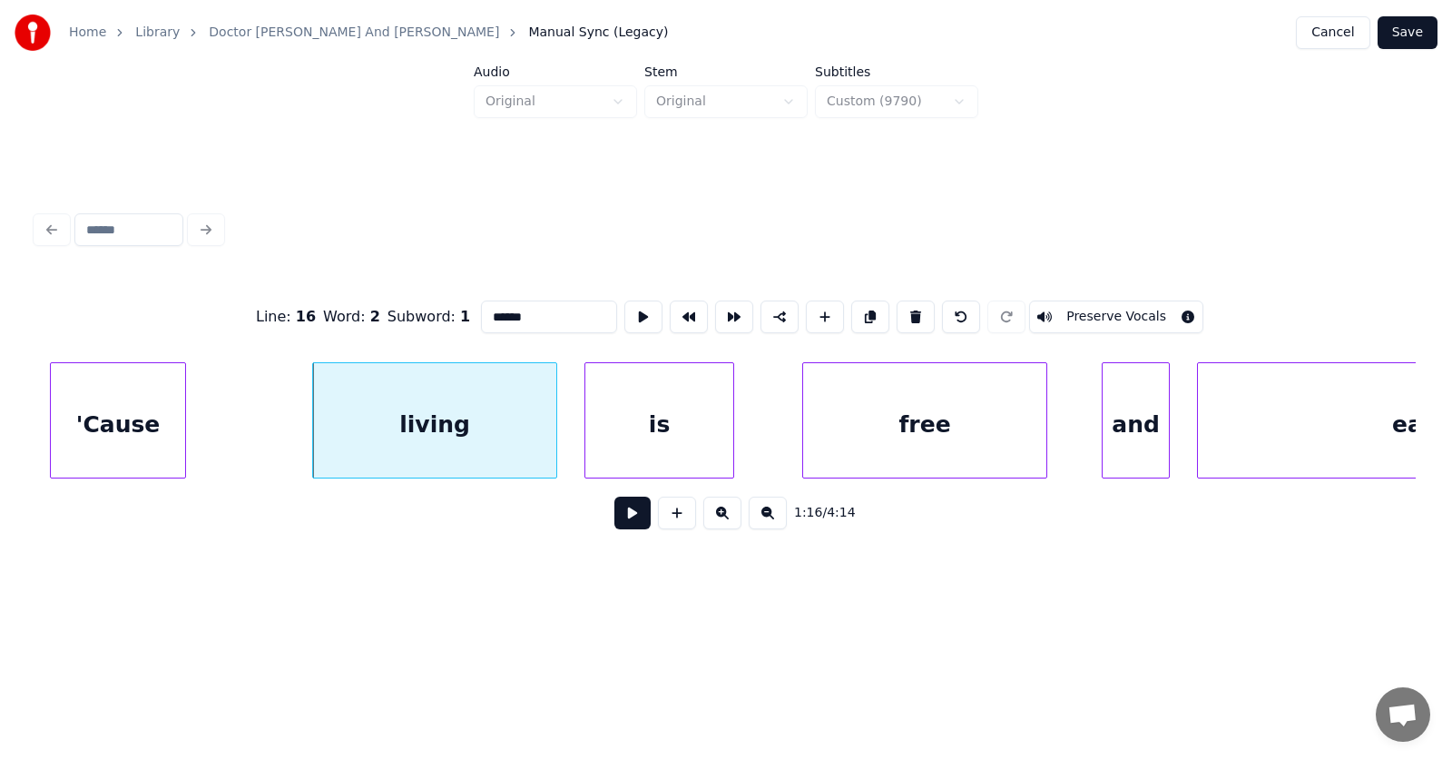
click at [115, 411] on div "'Cause" at bounding box center [118, 424] width 134 height 123
type input "******"
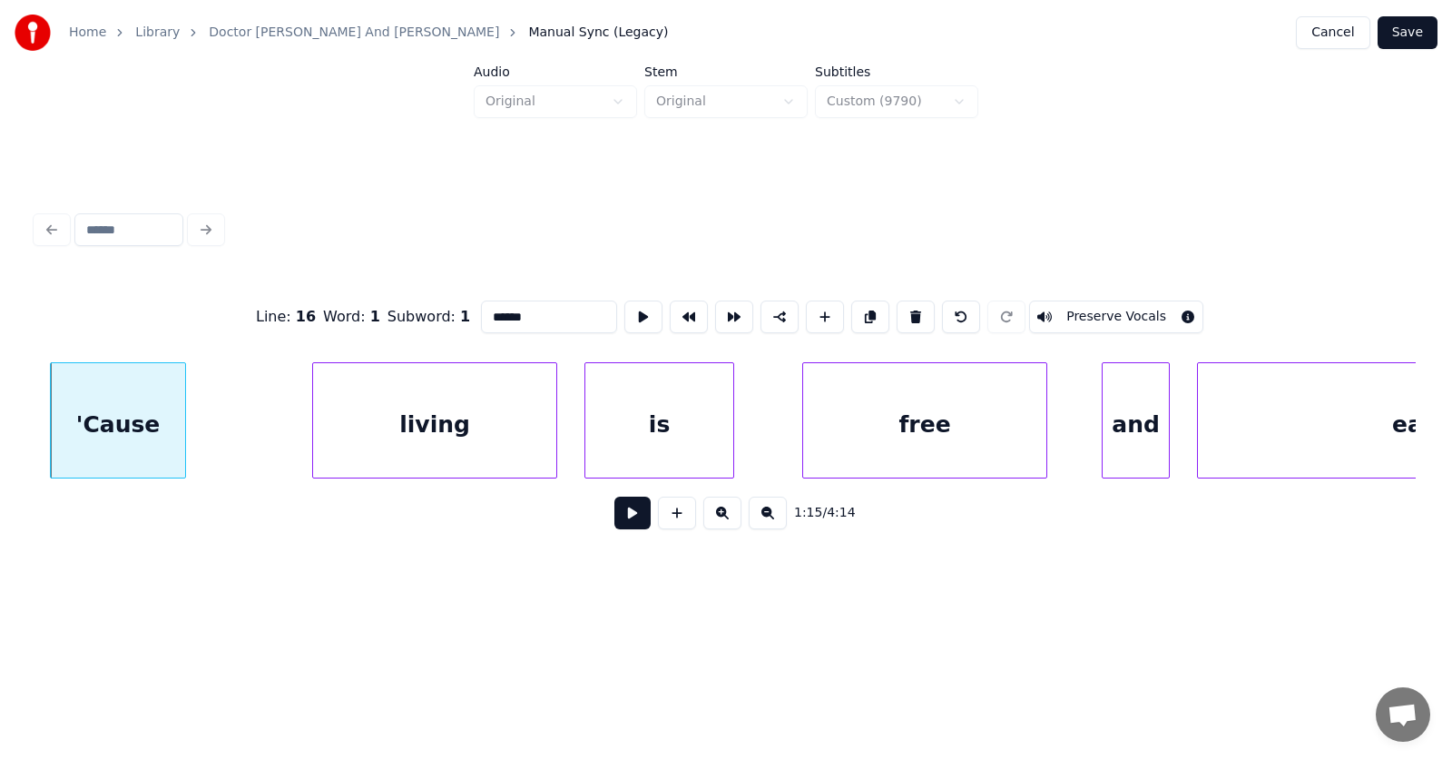
click at [623, 516] on button at bounding box center [632, 512] width 36 height 33
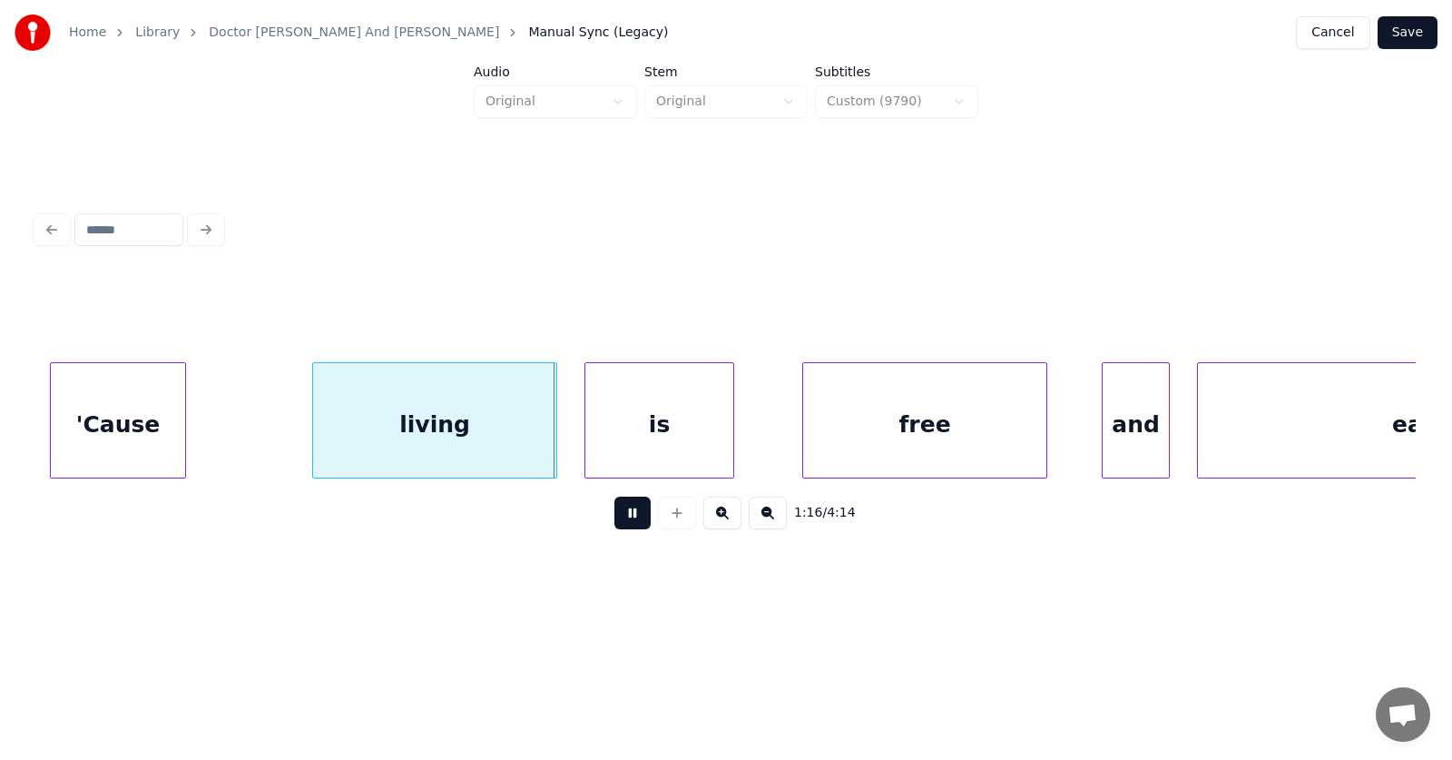
click at [623, 516] on button at bounding box center [632, 512] width 36 height 33
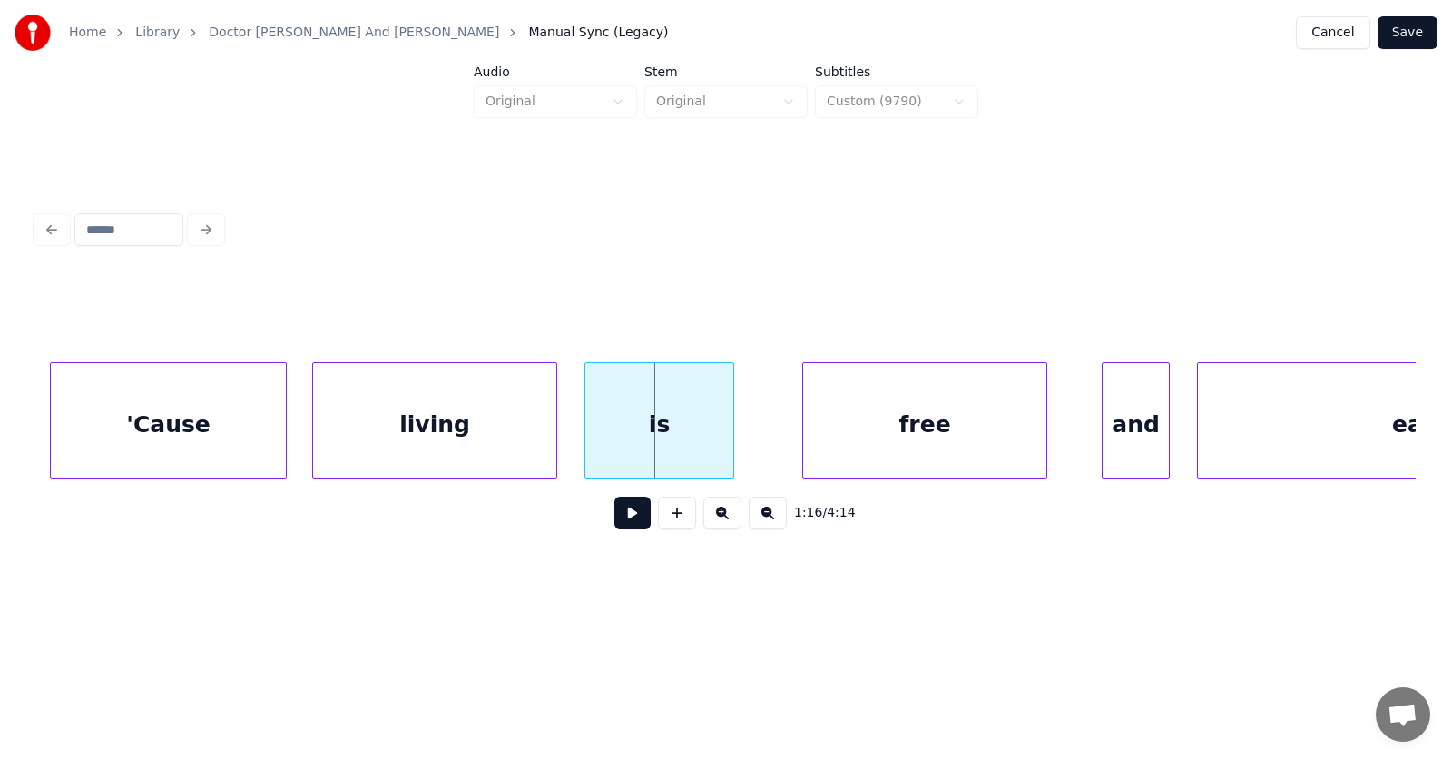
click at [283, 421] on div at bounding box center [282, 420] width 5 height 114
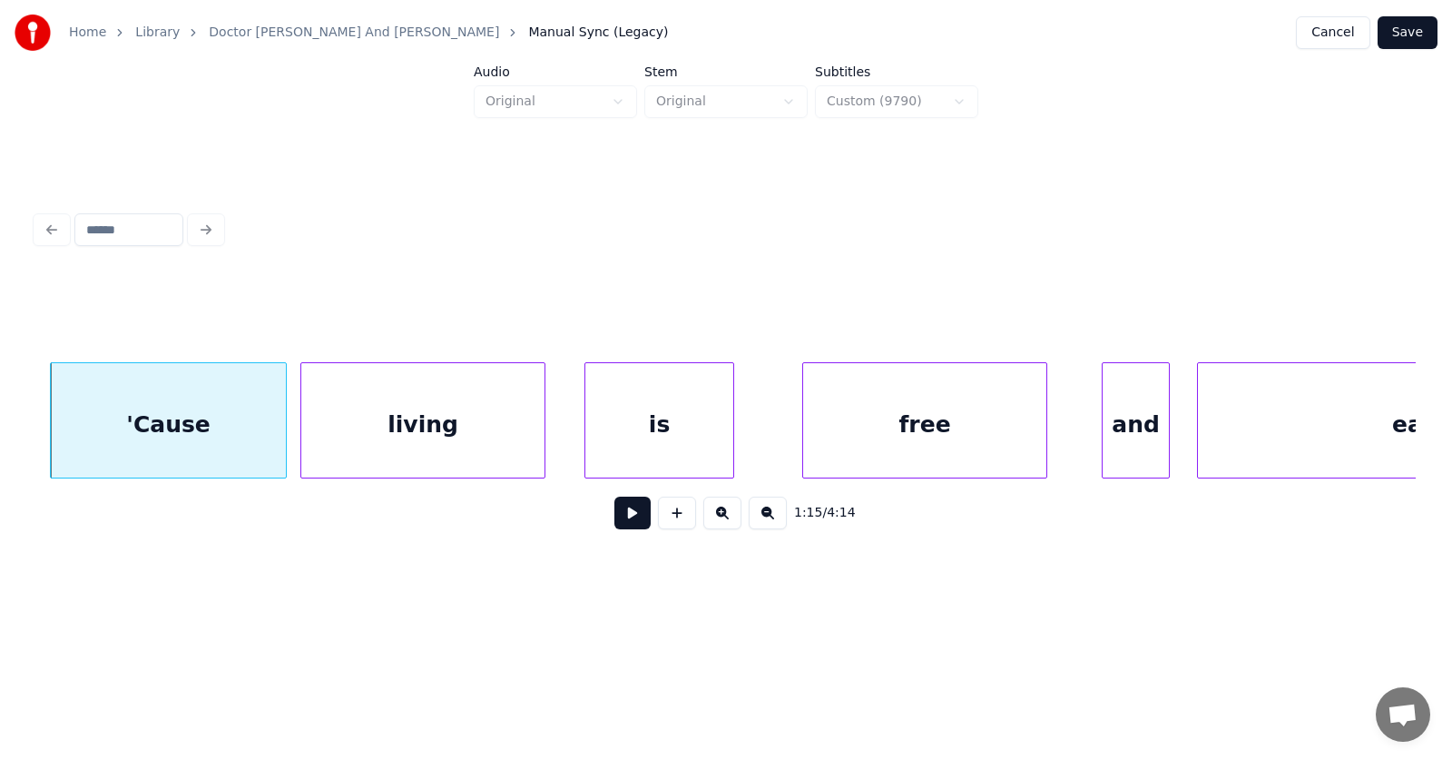
click at [359, 434] on div "living" at bounding box center [422, 424] width 243 height 123
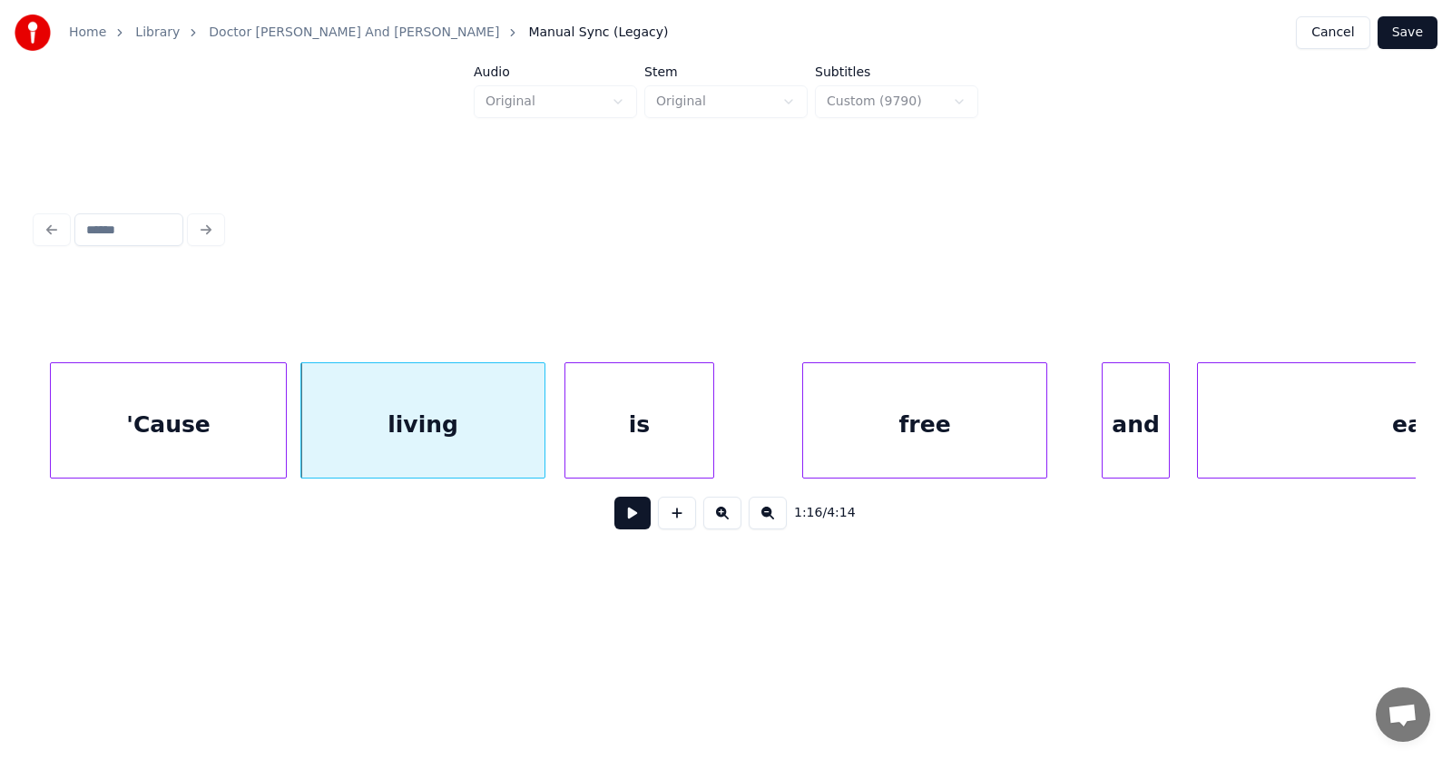
click at [622, 445] on div "is" at bounding box center [639, 424] width 148 height 123
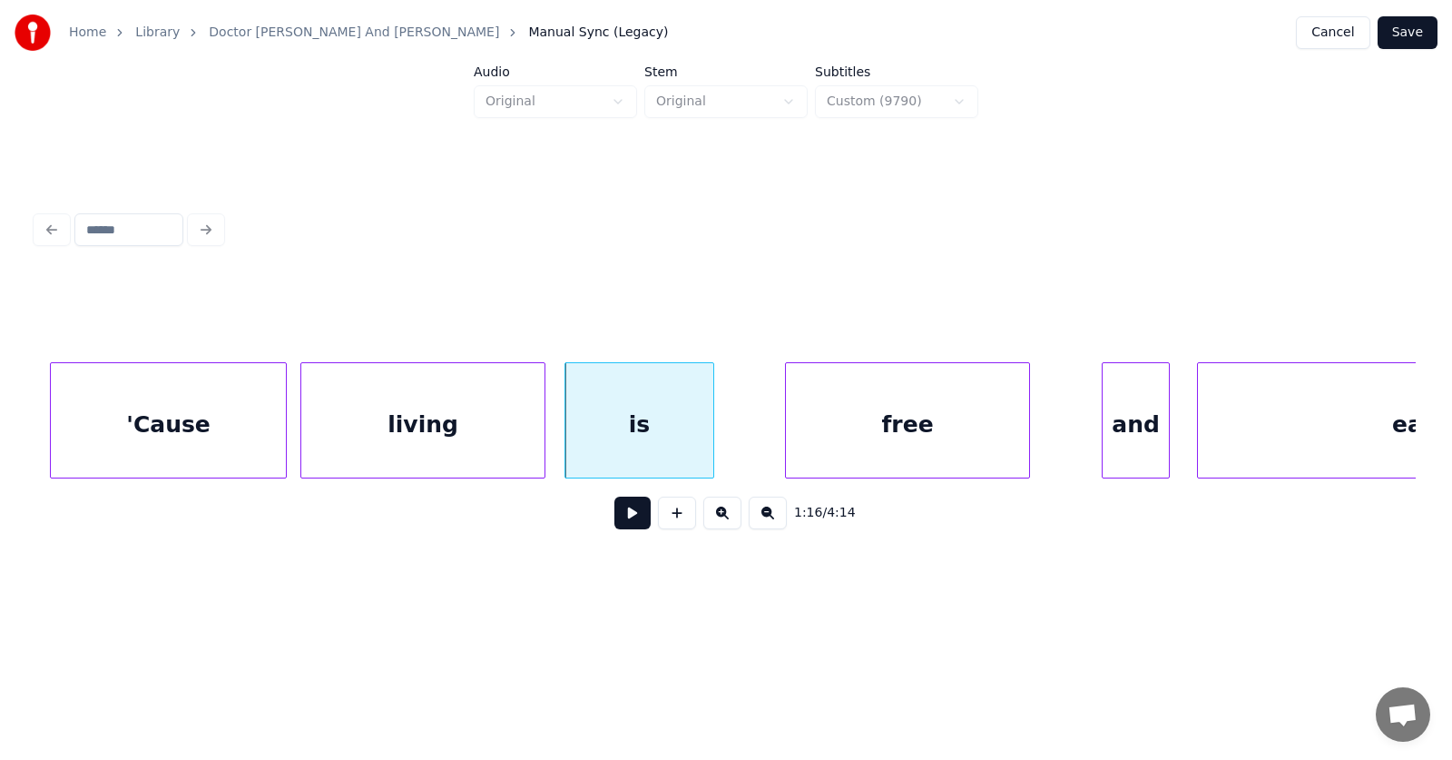
click at [877, 445] on div "free" at bounding box center [907, 424] width 243 height 123
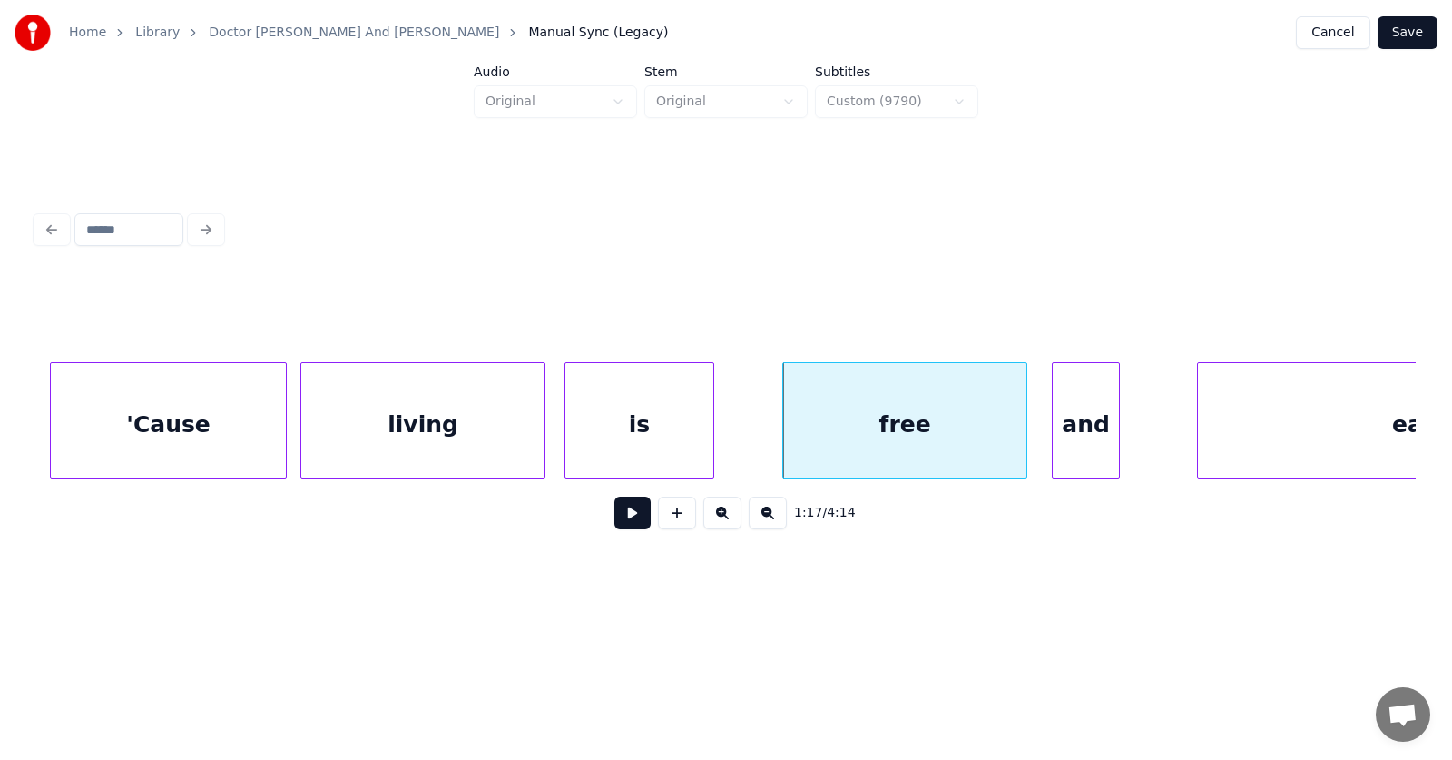
click at [1082, 443] on div "and" at bounding box center [1086, 424] width 66 height 123
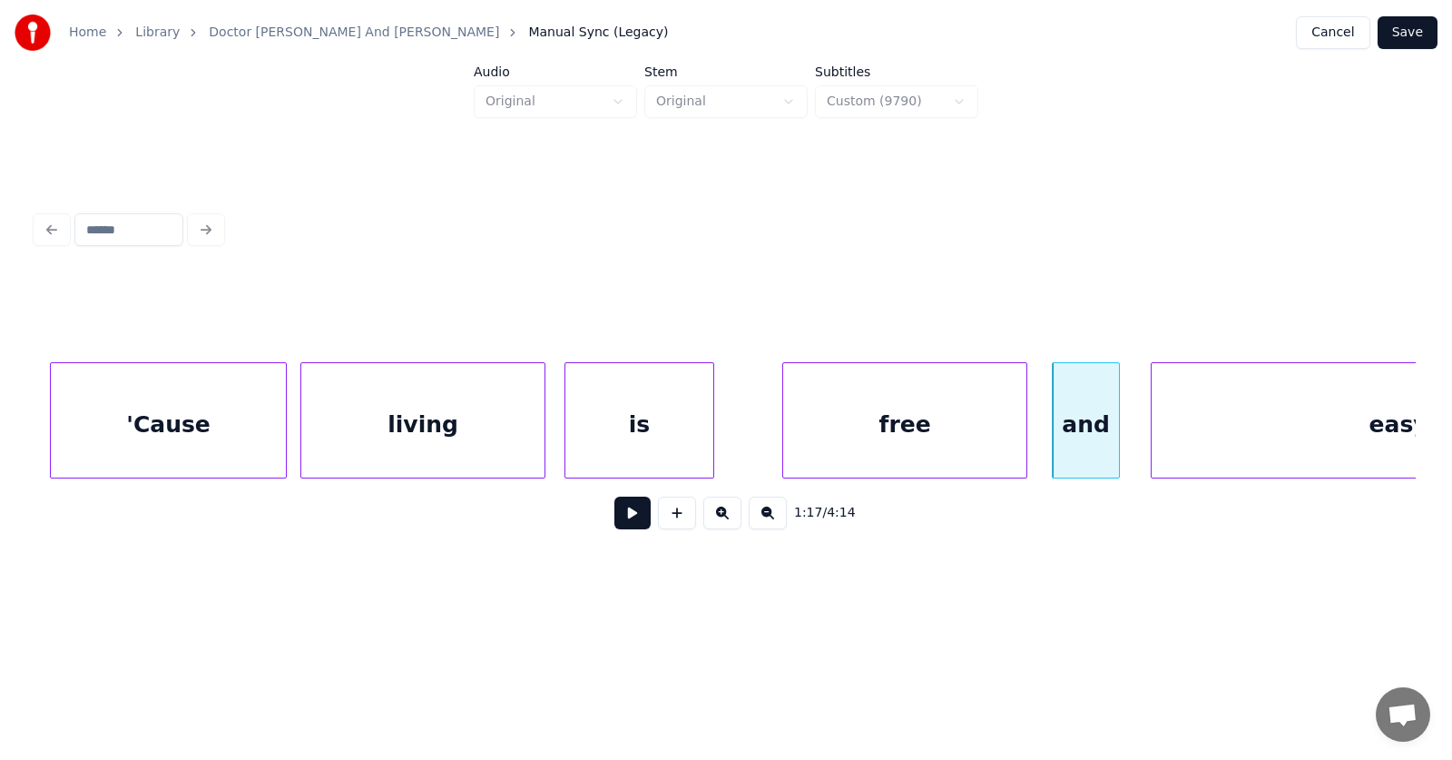
click at [1155, 445] on div at bounding box center [1154, 420] width 5 height 114
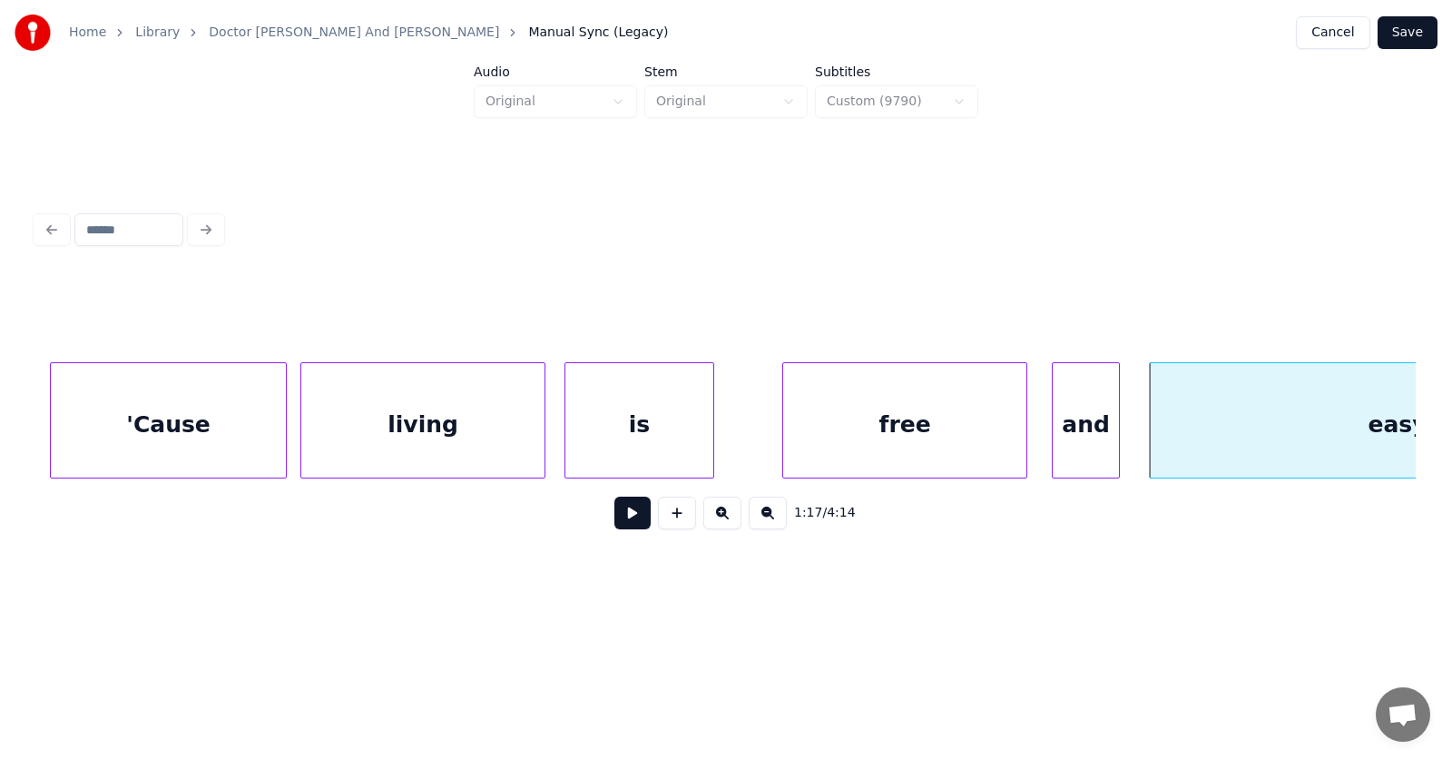
click at [175, 436] on div "'Cause" at bounding box center [168, 424] width 235 height 123
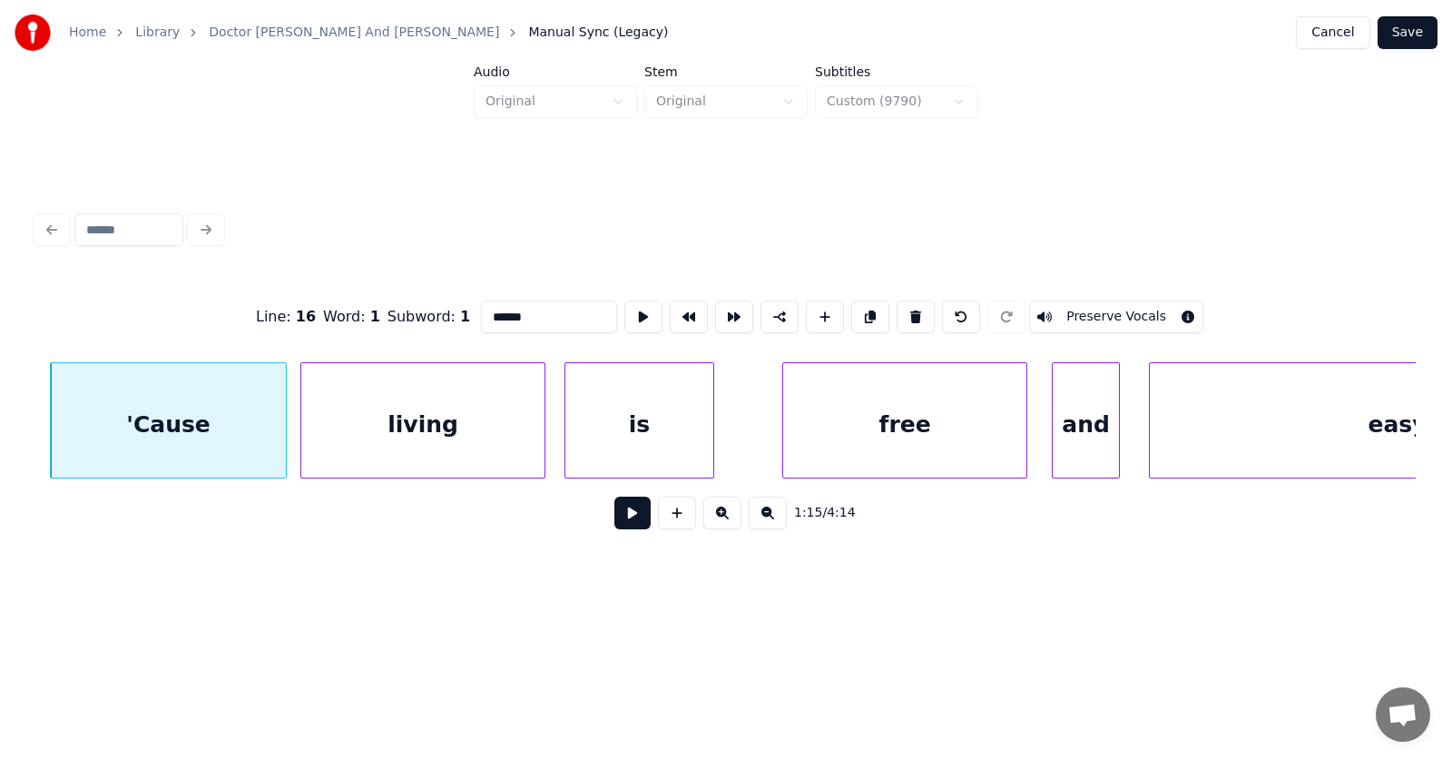
click at [488, 316] on input "******" at bounding box center [549, 316] width 136 height 33
type input "********"
click at [626, 518] on button at bounding box center [632, 512] width 36 height 33
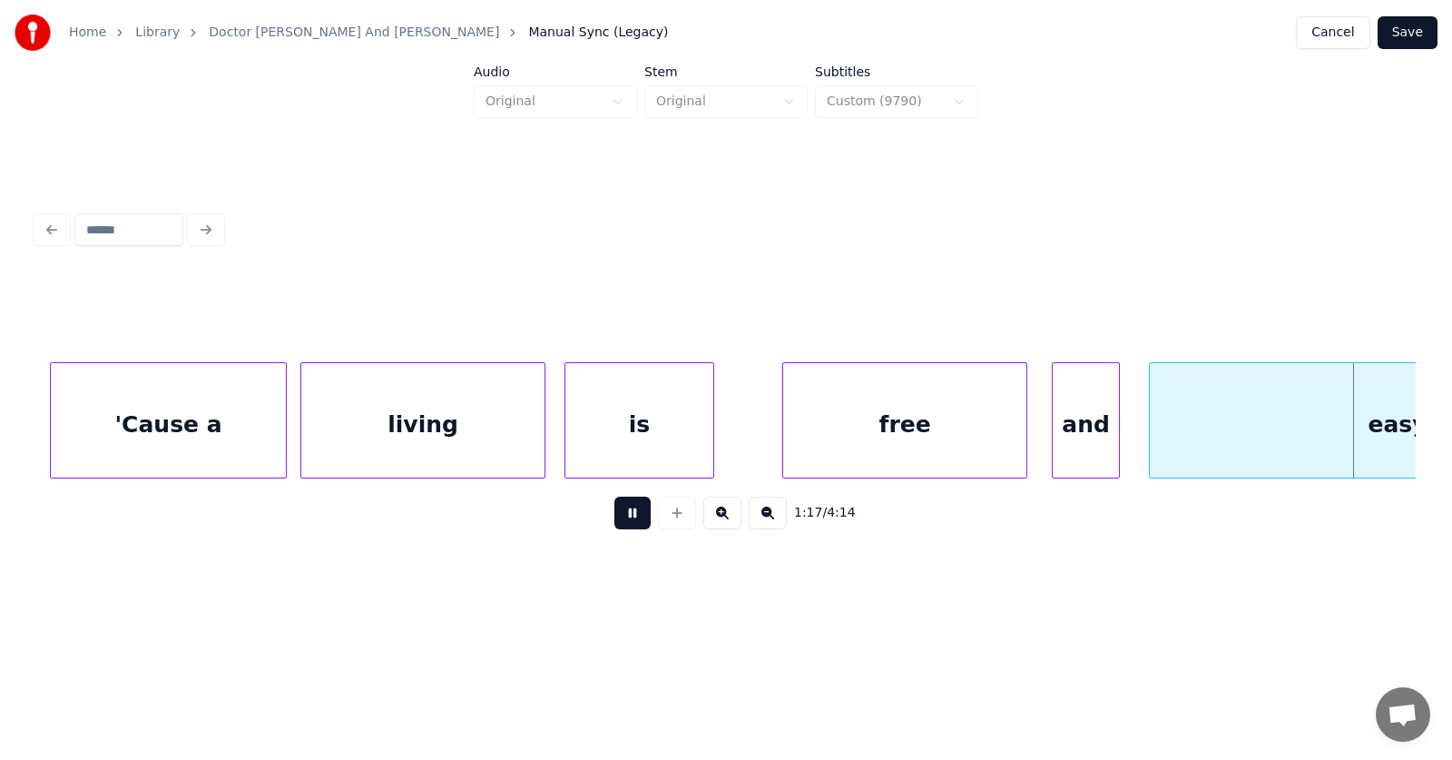
scroll to position [0, 53095]
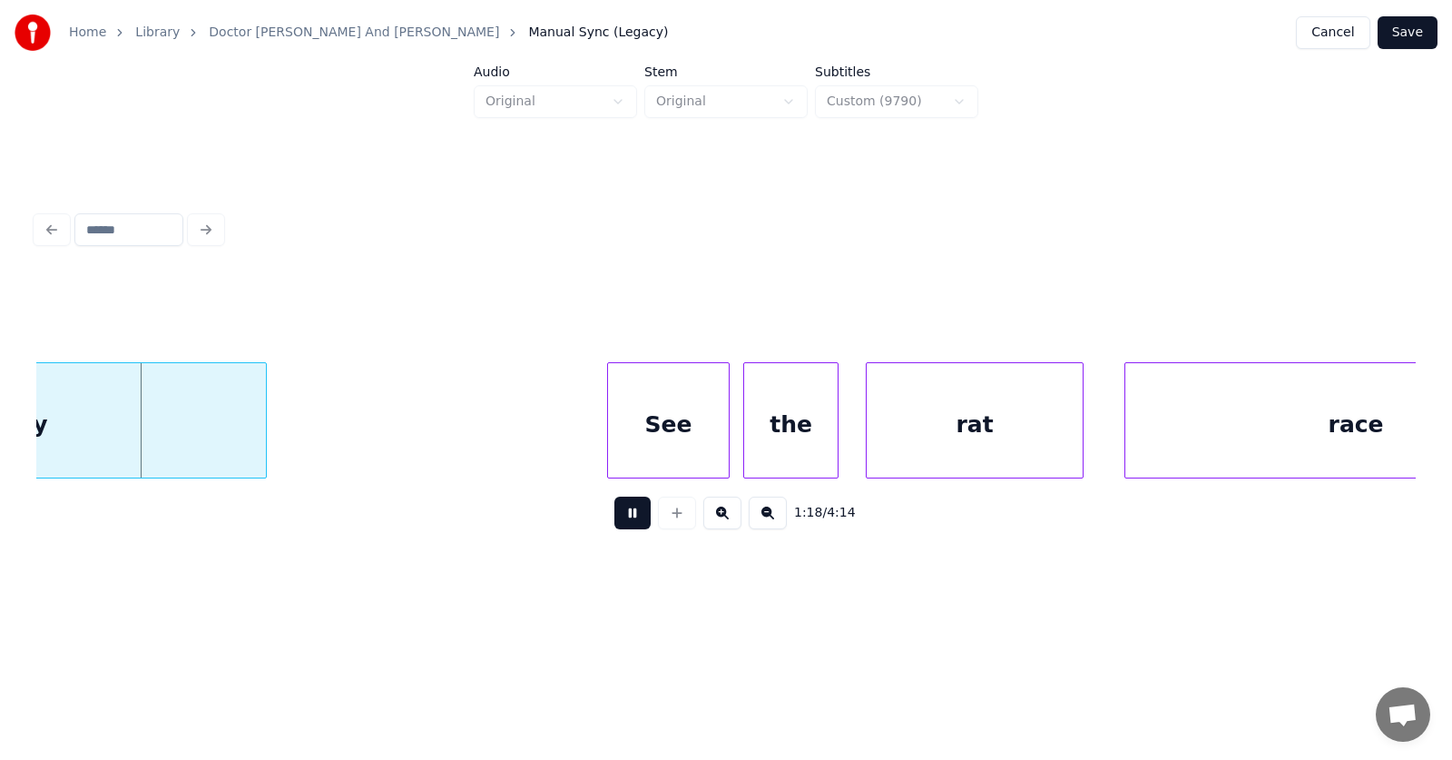
click at [626, 518] on button at bounding box center [632, 512] width 36 height 33
click at [330, 424] on div at bounding box center [327, 420] width 5 height 114
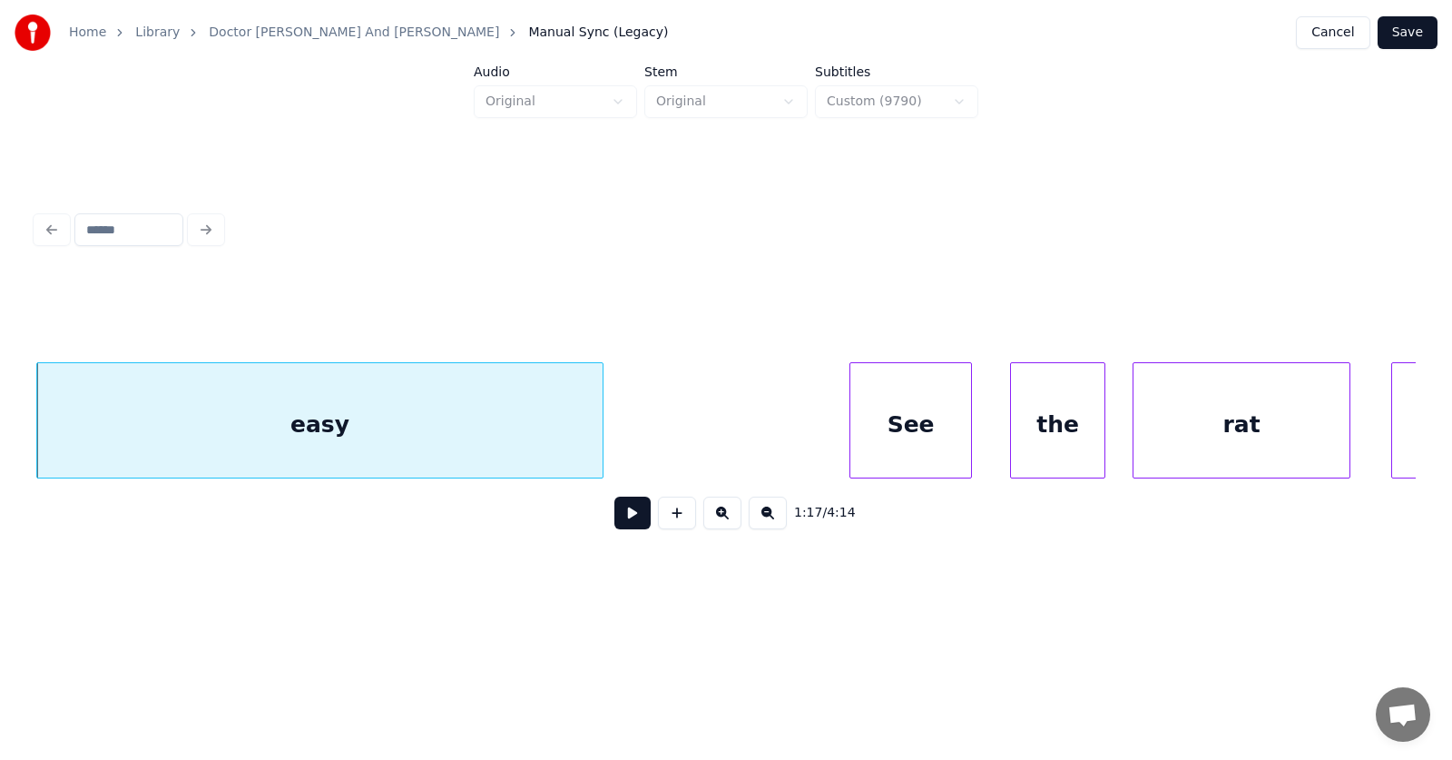
click at [927, 440] on div "See" at bounding box center [910, 424] width 121 height 123
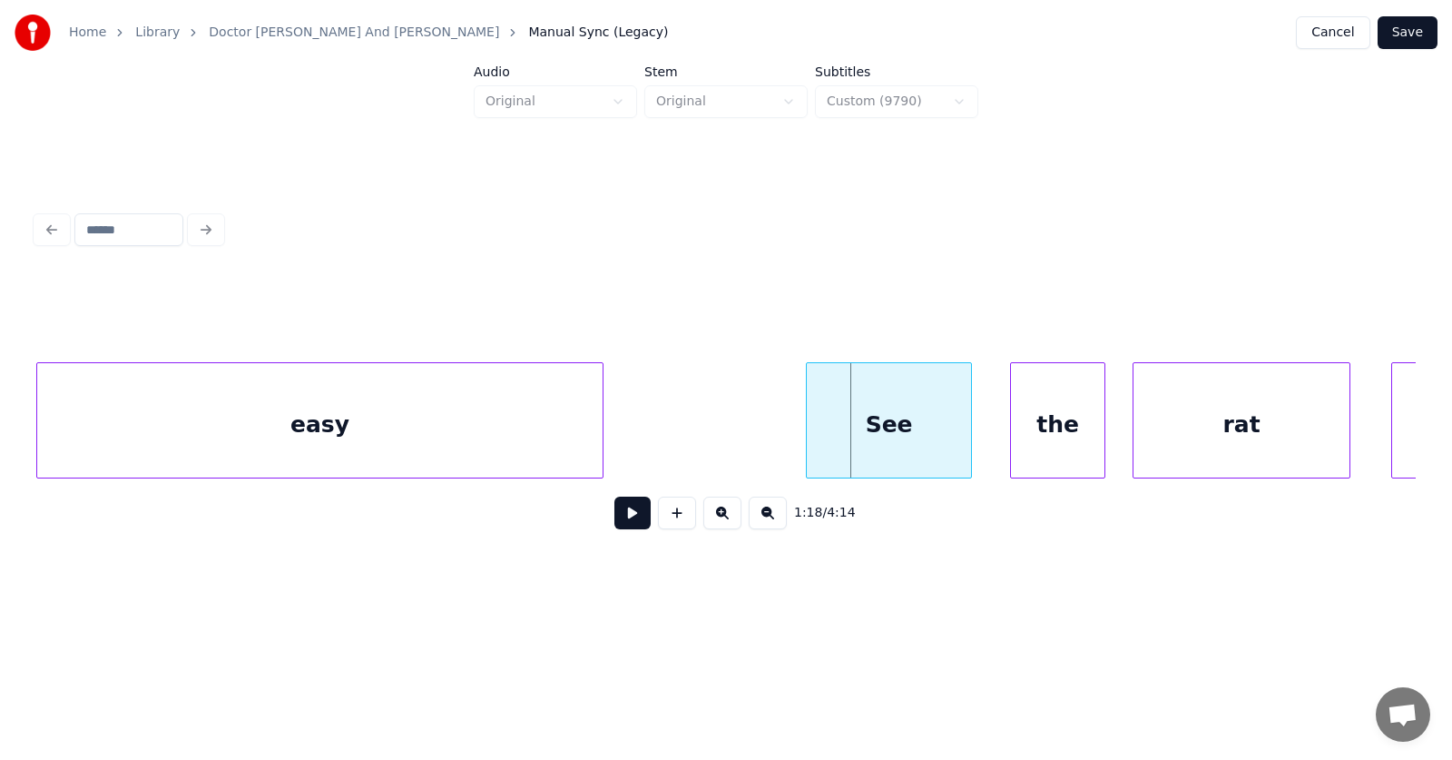
click at [810, 429] on div at bounding box center [809, 420] width 5 height 114
click at [1029, 431] on div "the" at bounding box center [1043, 424] width 93 height 123
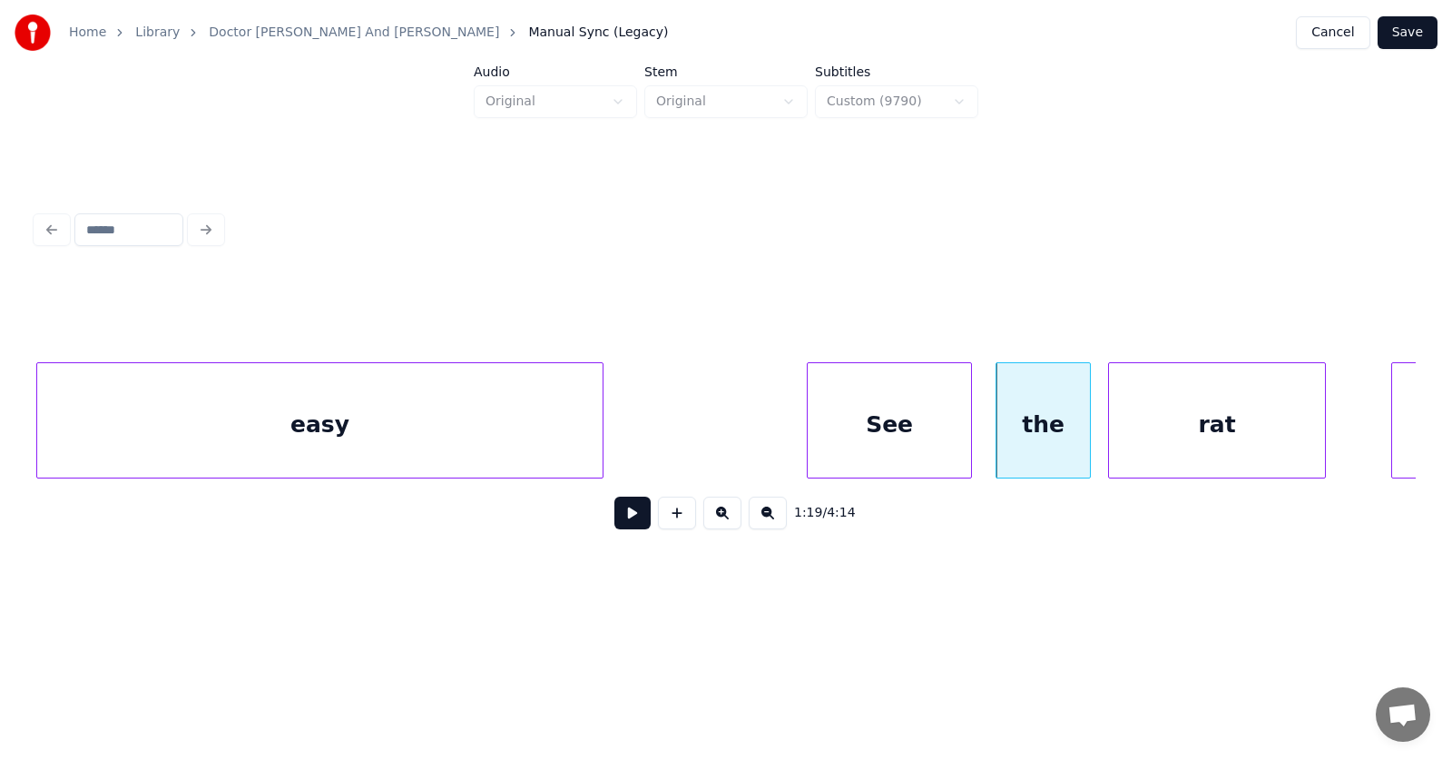
click at [1184, 442] on div "rat" at bounding box center [1217, 424] width 216 height 123
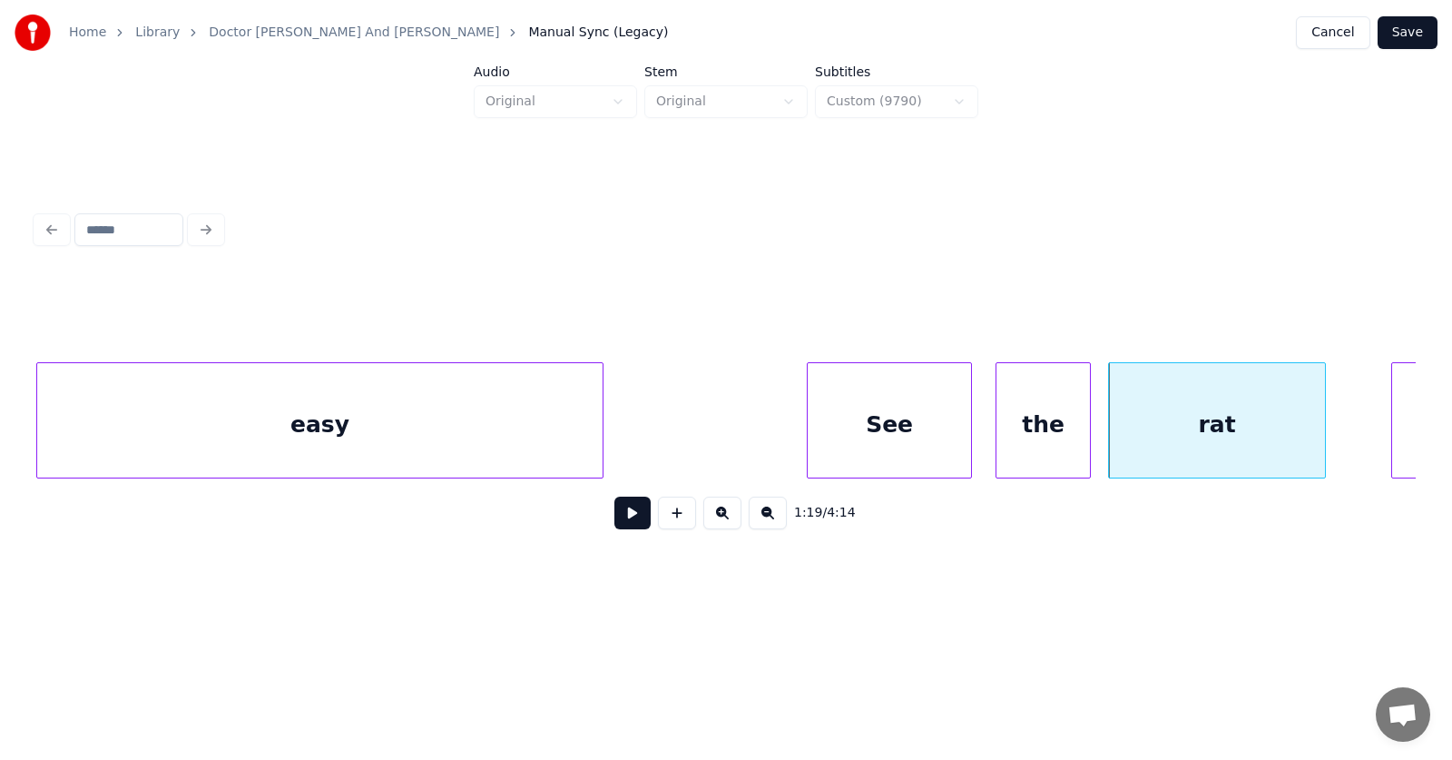
click at [878, 427] on div "See" at bounding box center [889, 424] width 163 height 123
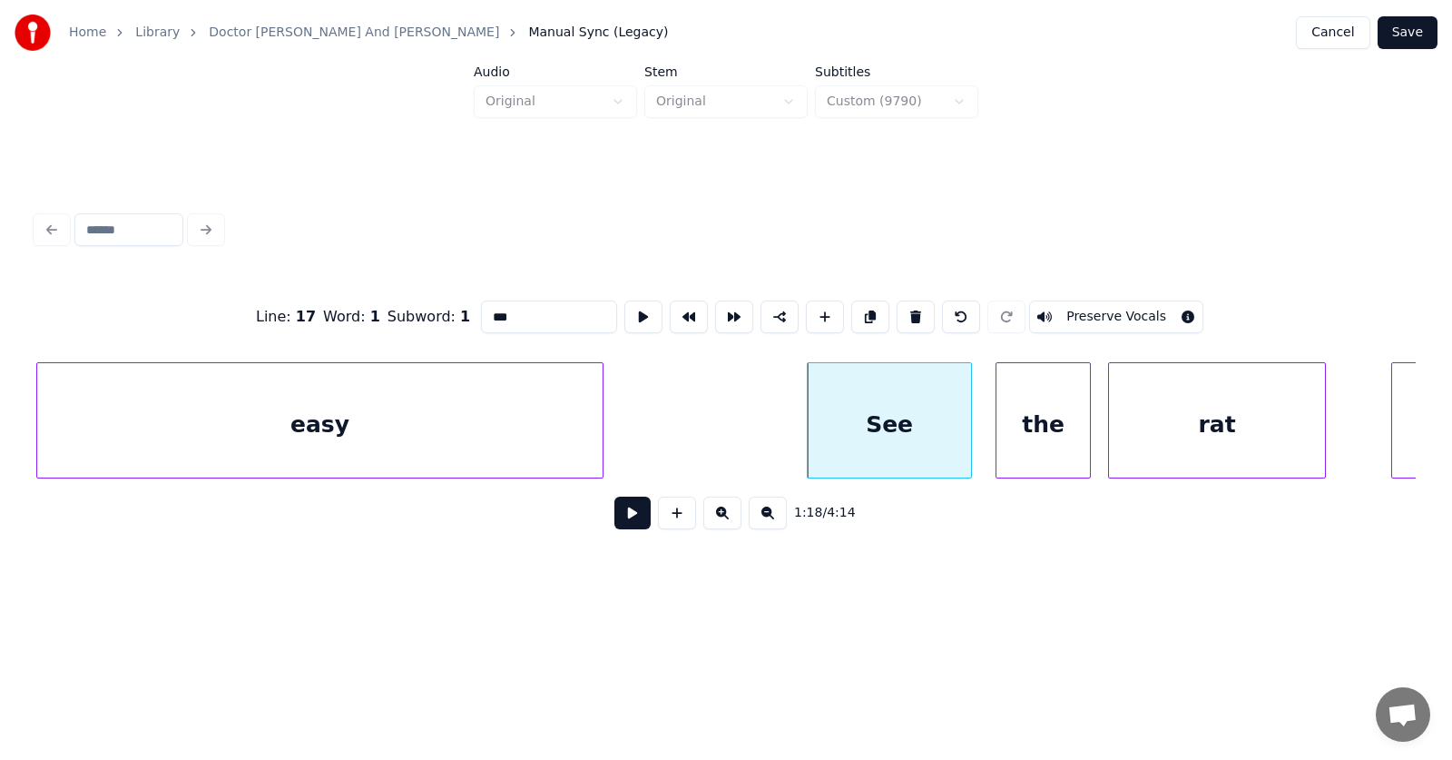
click at [616, 521] on button at bounding box center [632, 512] width 36 height 33
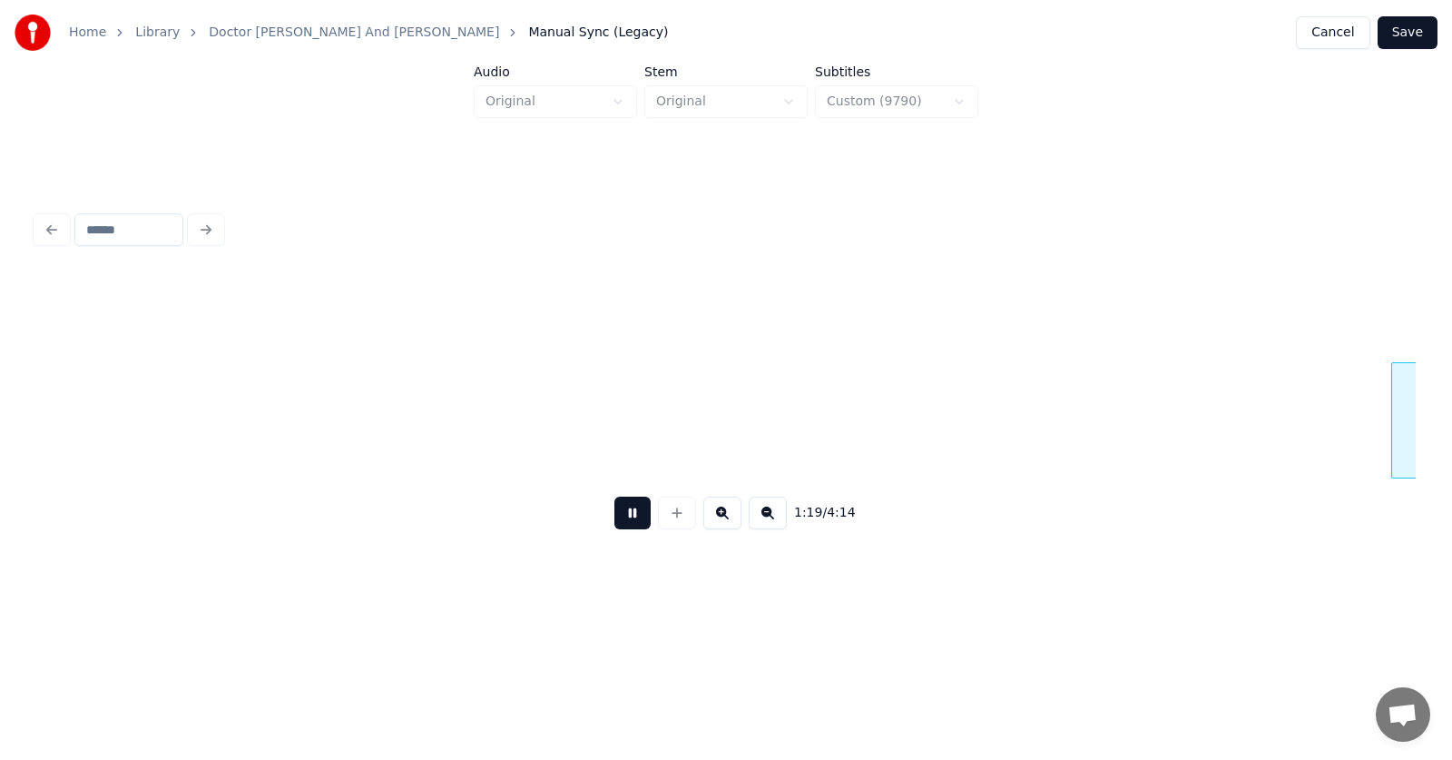
scroll to position [0, 54210]
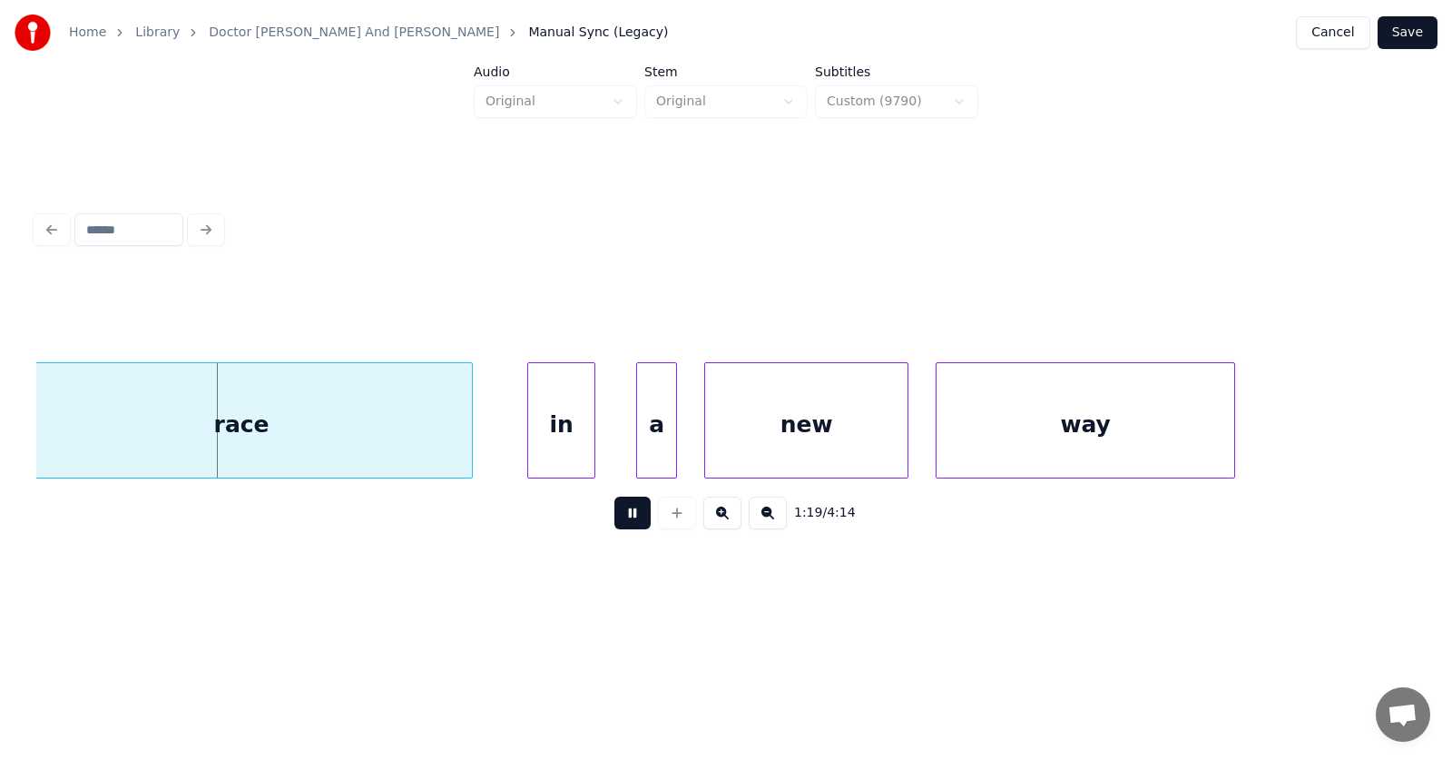
click at [616, 521] on button at bounding box center [632, 512] width 36 height 33
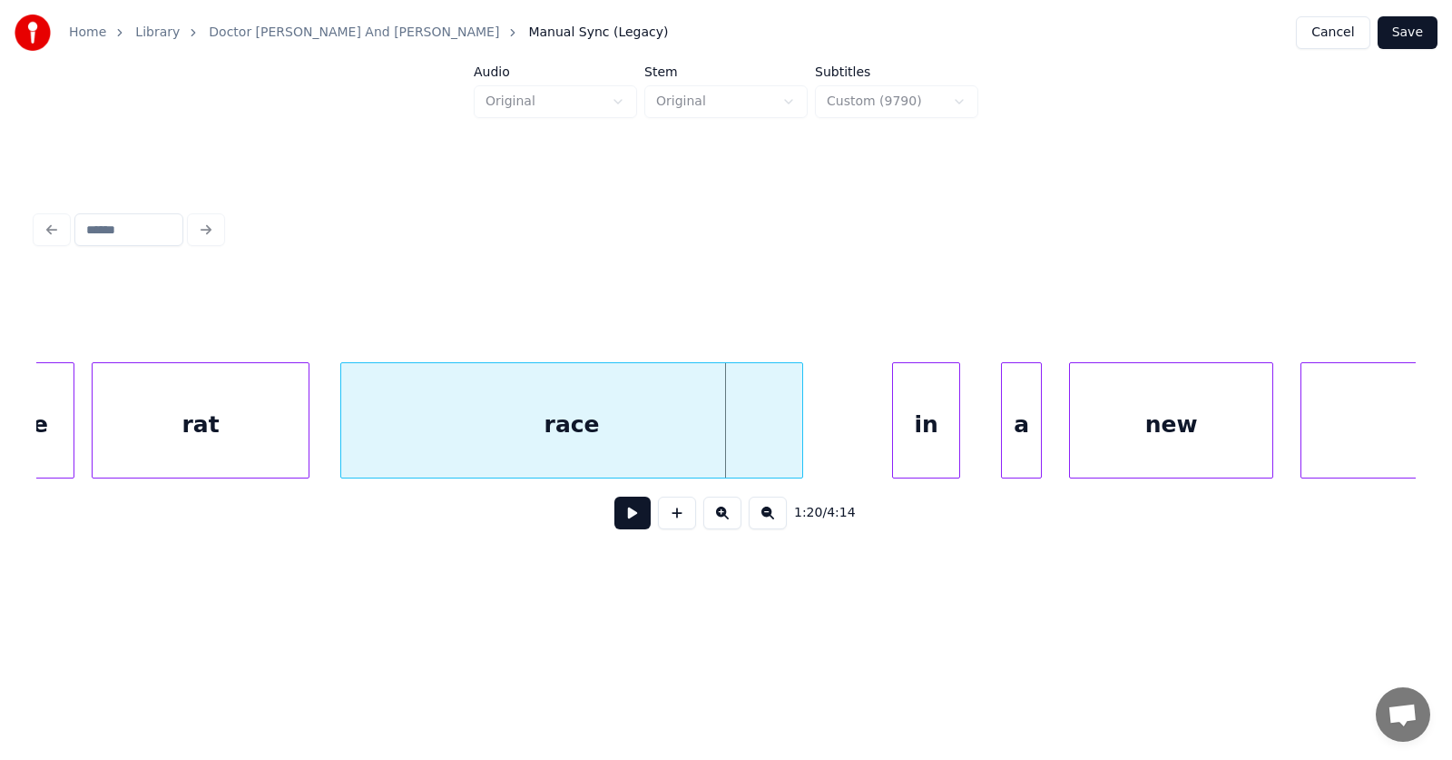
click at [490, 433] on div "race" at bounding box center [571, 424] width 461 height 123
click at [879, 425] on div "in" at bounding box center [885, 424] width 66 height 123
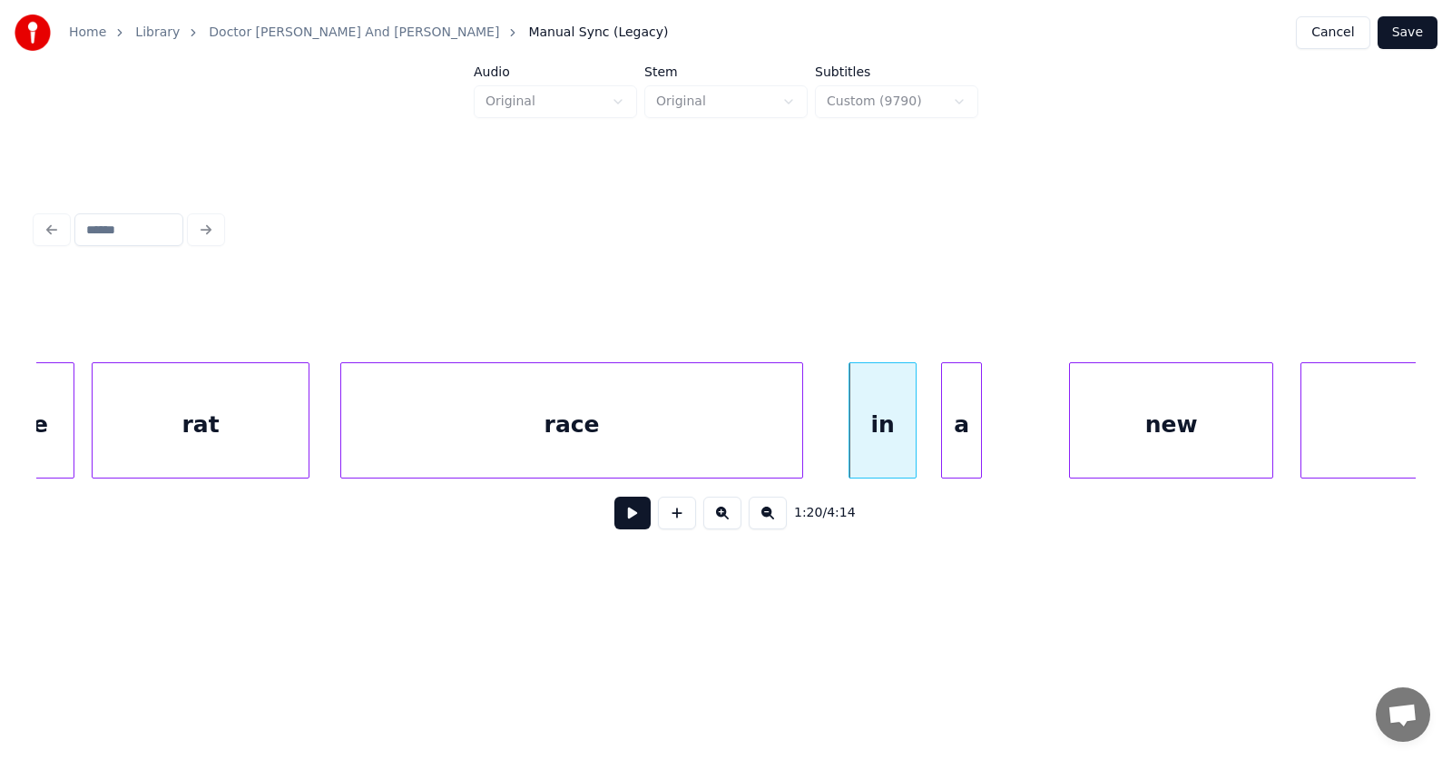
click at [957, 447] on div "a" at bounding box center [961, 424] width 39 height 123
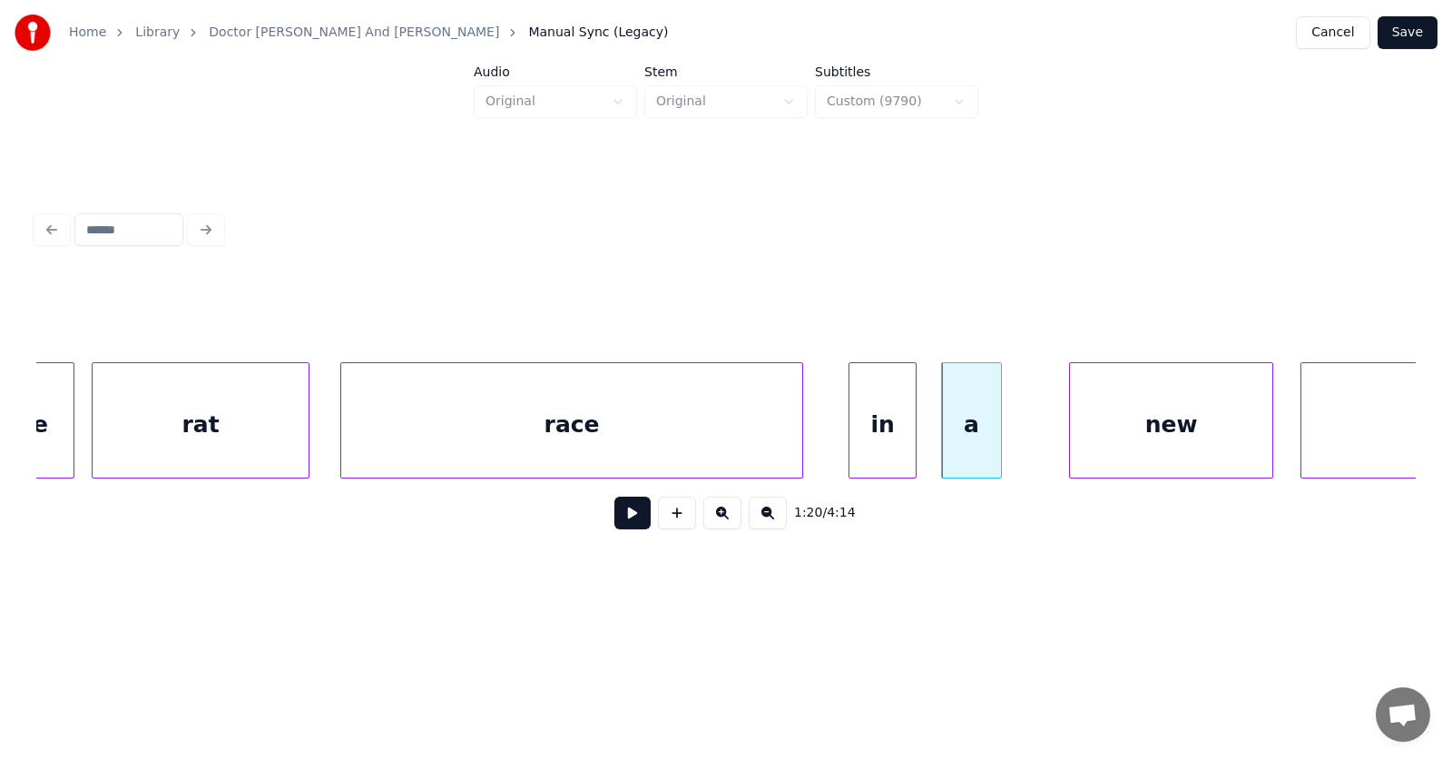
click at [1000, 439] on div at bounding box center [998, 420] width 5 height 114
click at [1110, 447] on div "new" at bounding box center [1135, 424] width 202 height 123
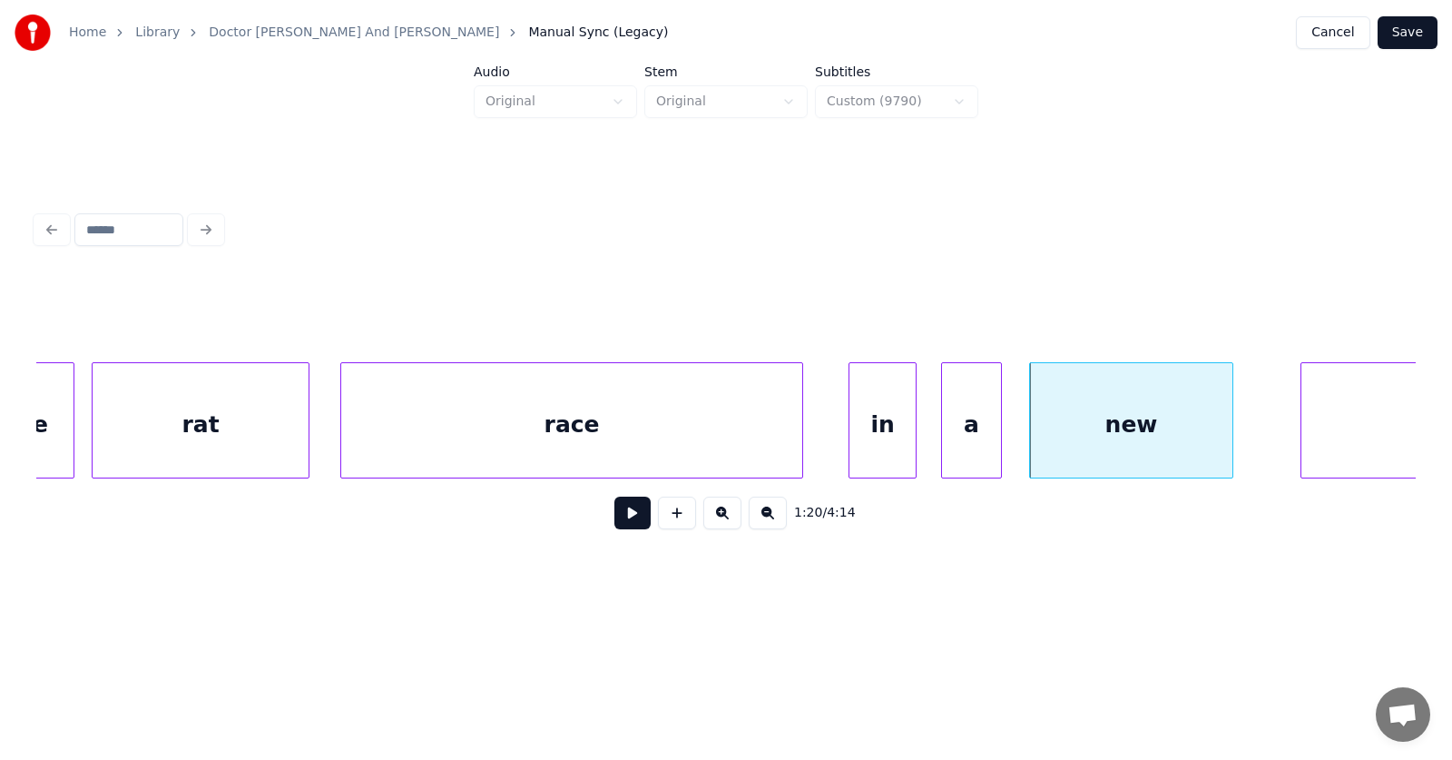
scroll to position [0, 54023]
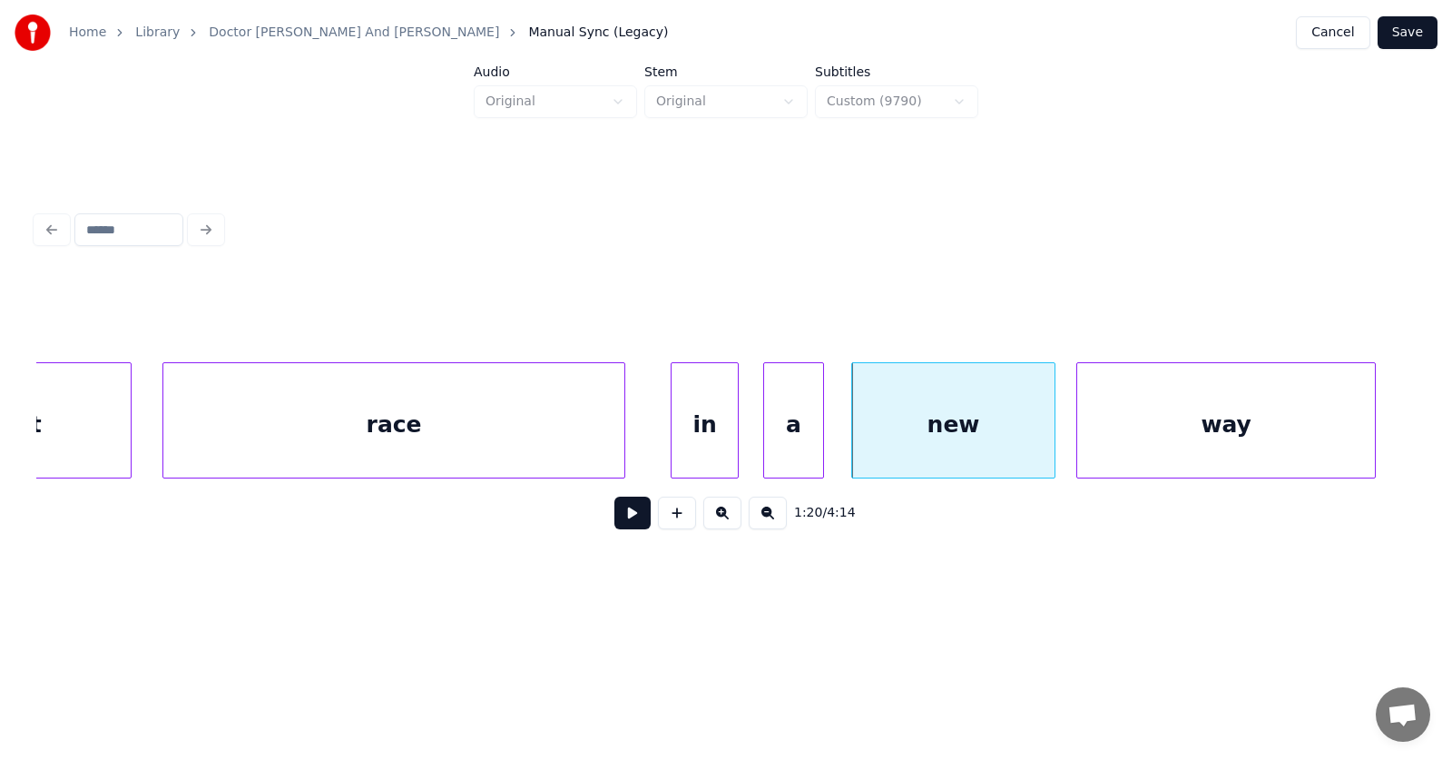
click at [1273, 445] on div "way" at bounding box center [1226, 424] width 298 height 123
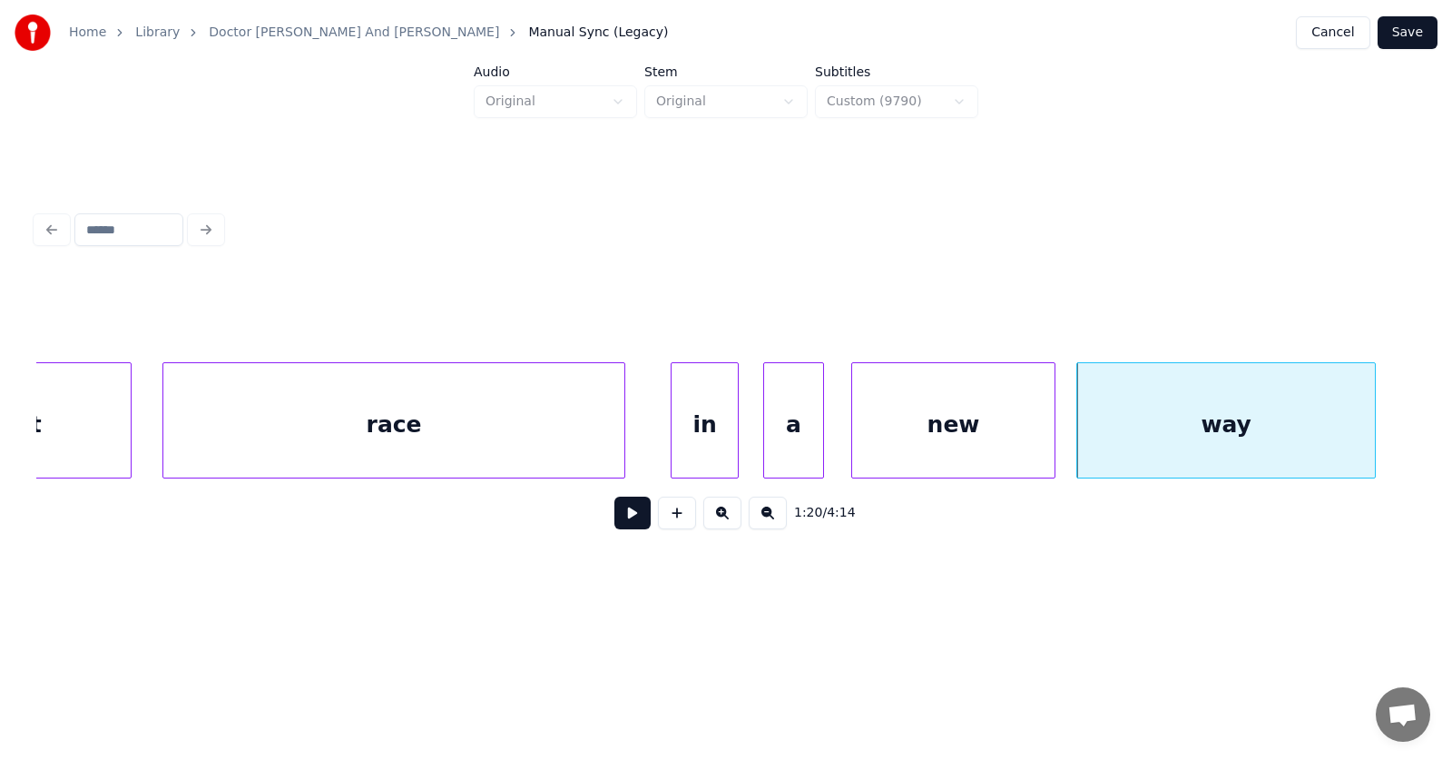
click at [622, 526] on button at bounding box center [632, 512] width 36 height 33
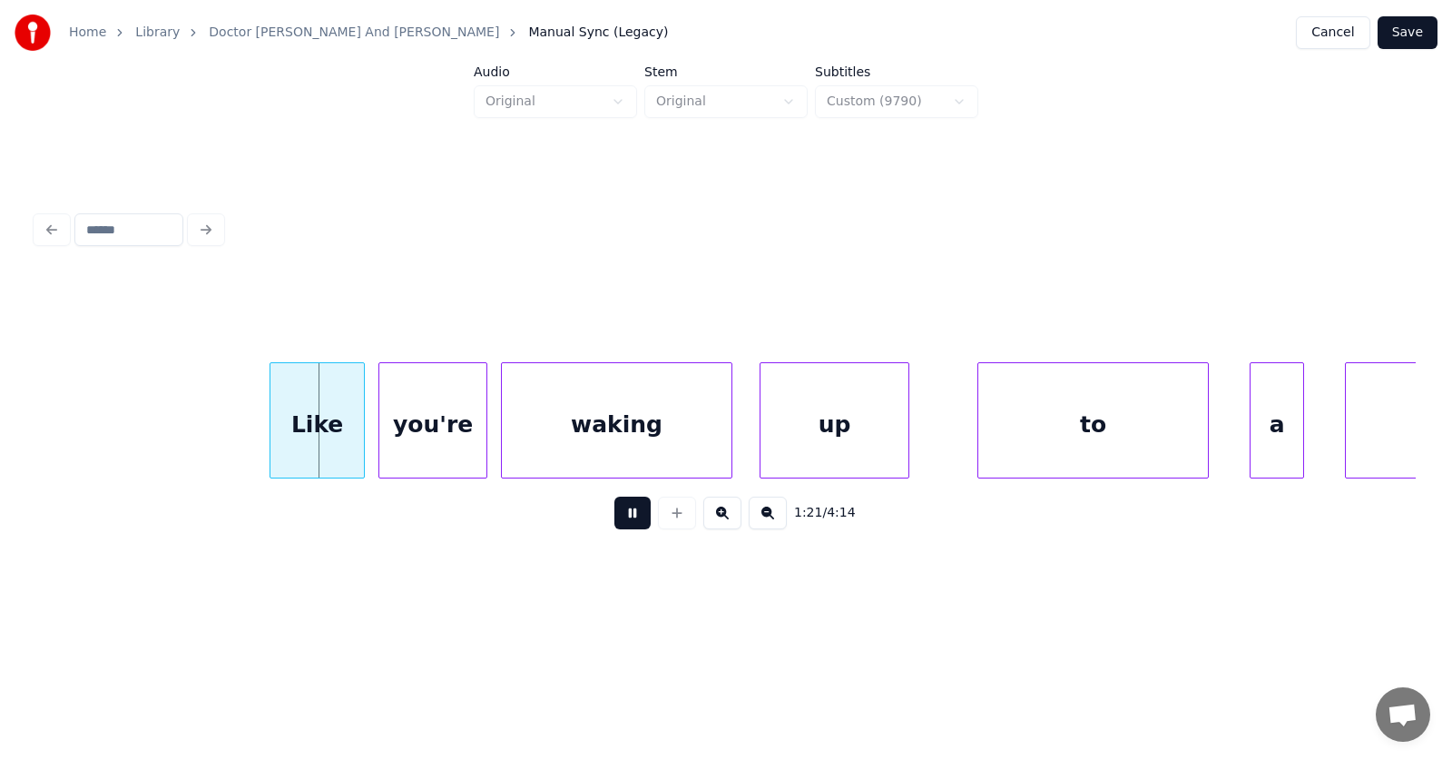
click at [625, 523] on button at bounding box center [632, 512] width 36 height 33
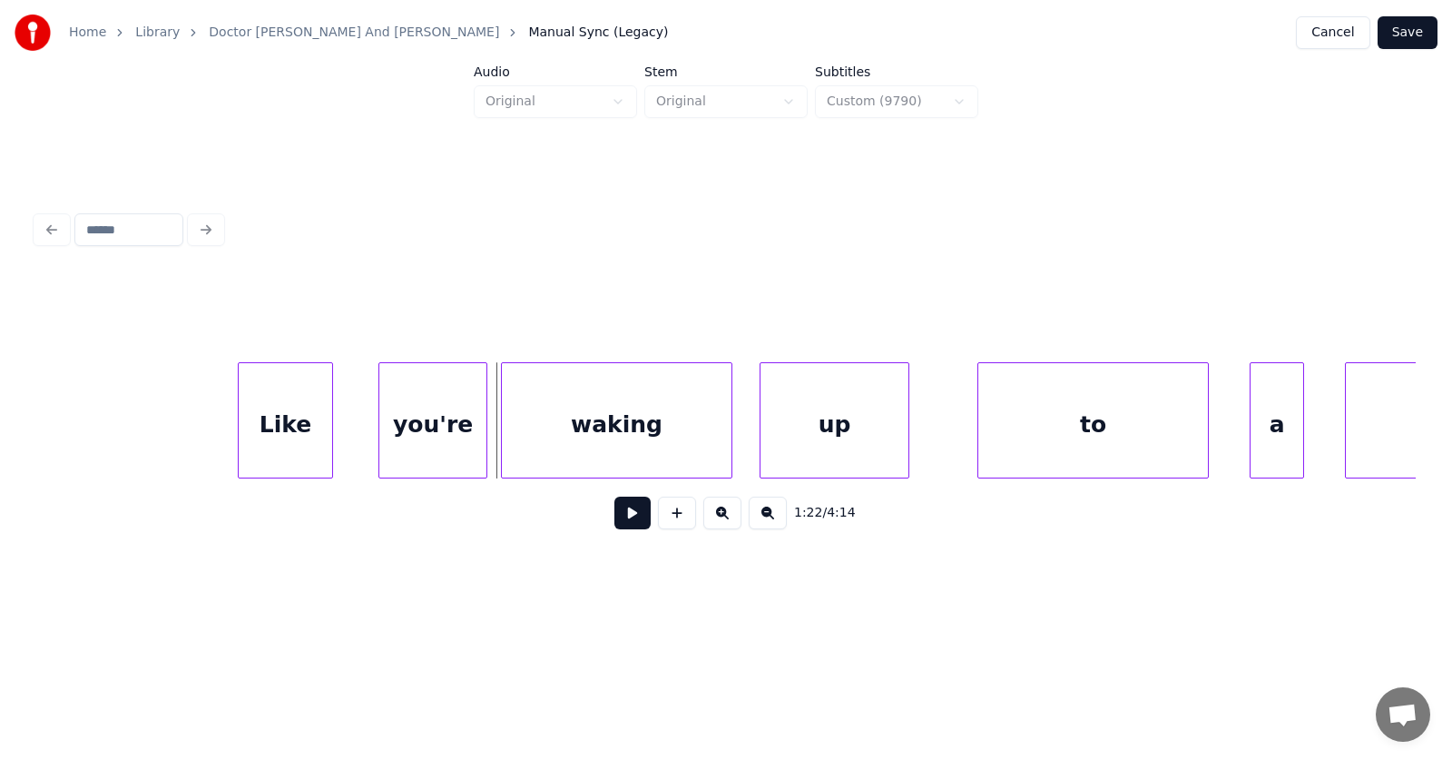
click at [280, 429] on div "Like" at bounding box center [285, 424] width 93 height 123
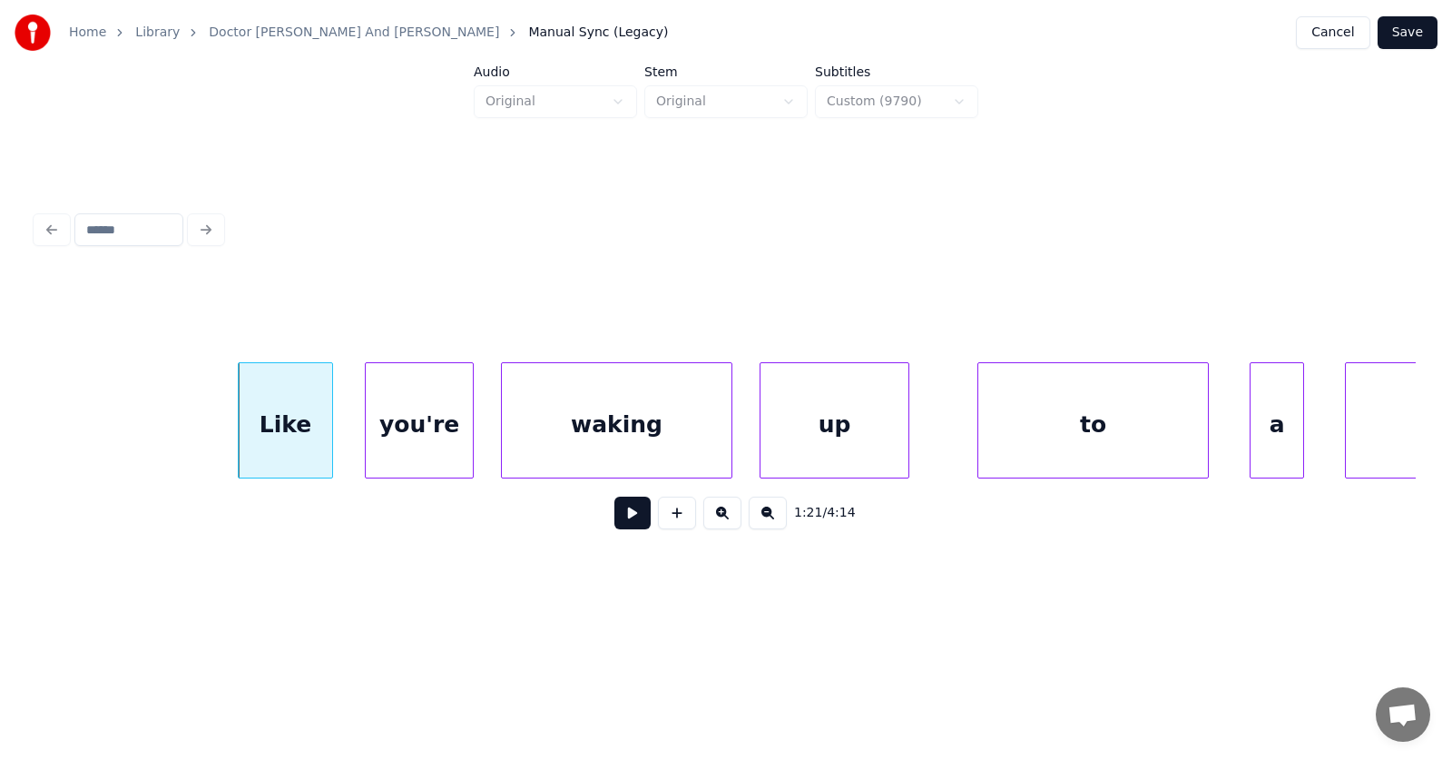
click at [417, 421] on div "you're" at bounding box center [419, 424] width 107 height 123
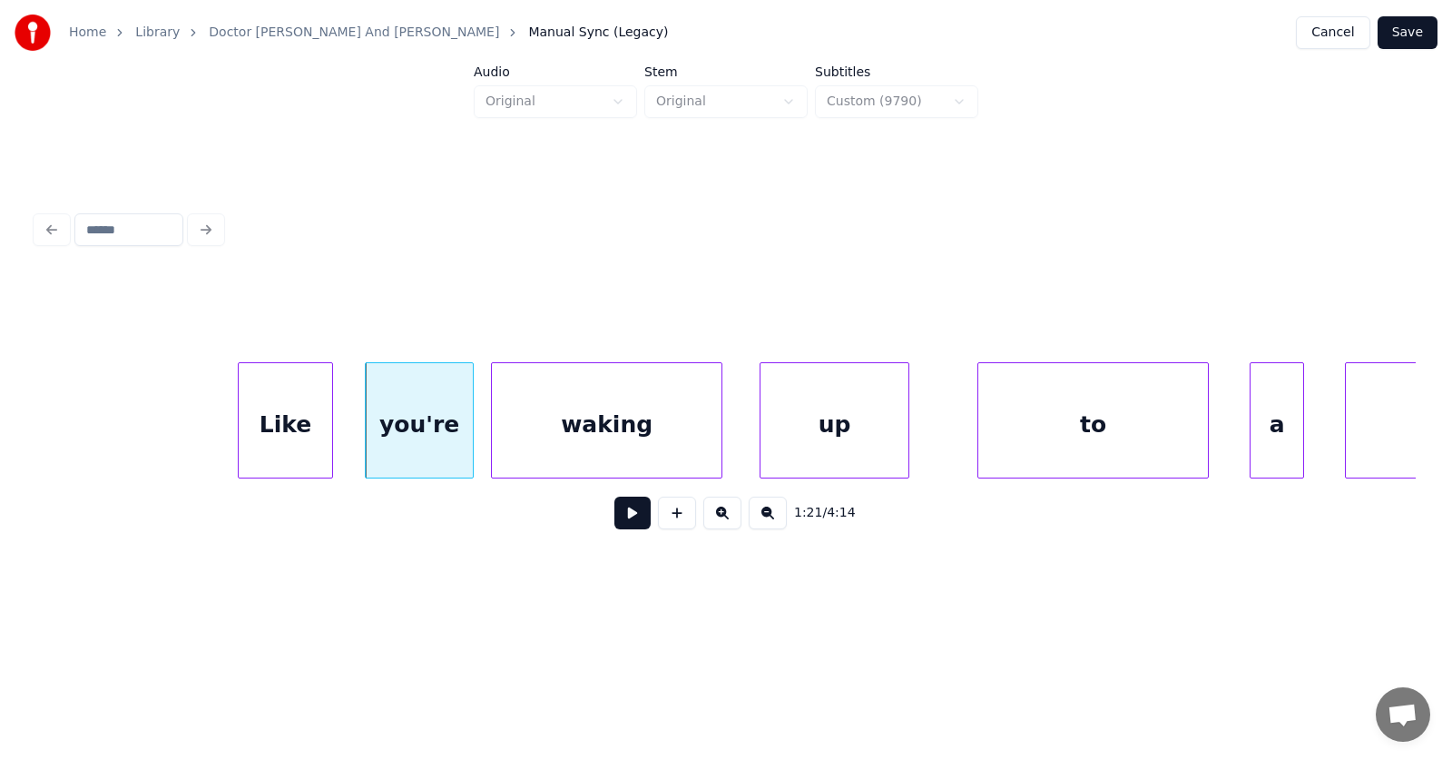
click at [605, 434] on div "waking" at bounding box center [607, 424] width 230 height 123
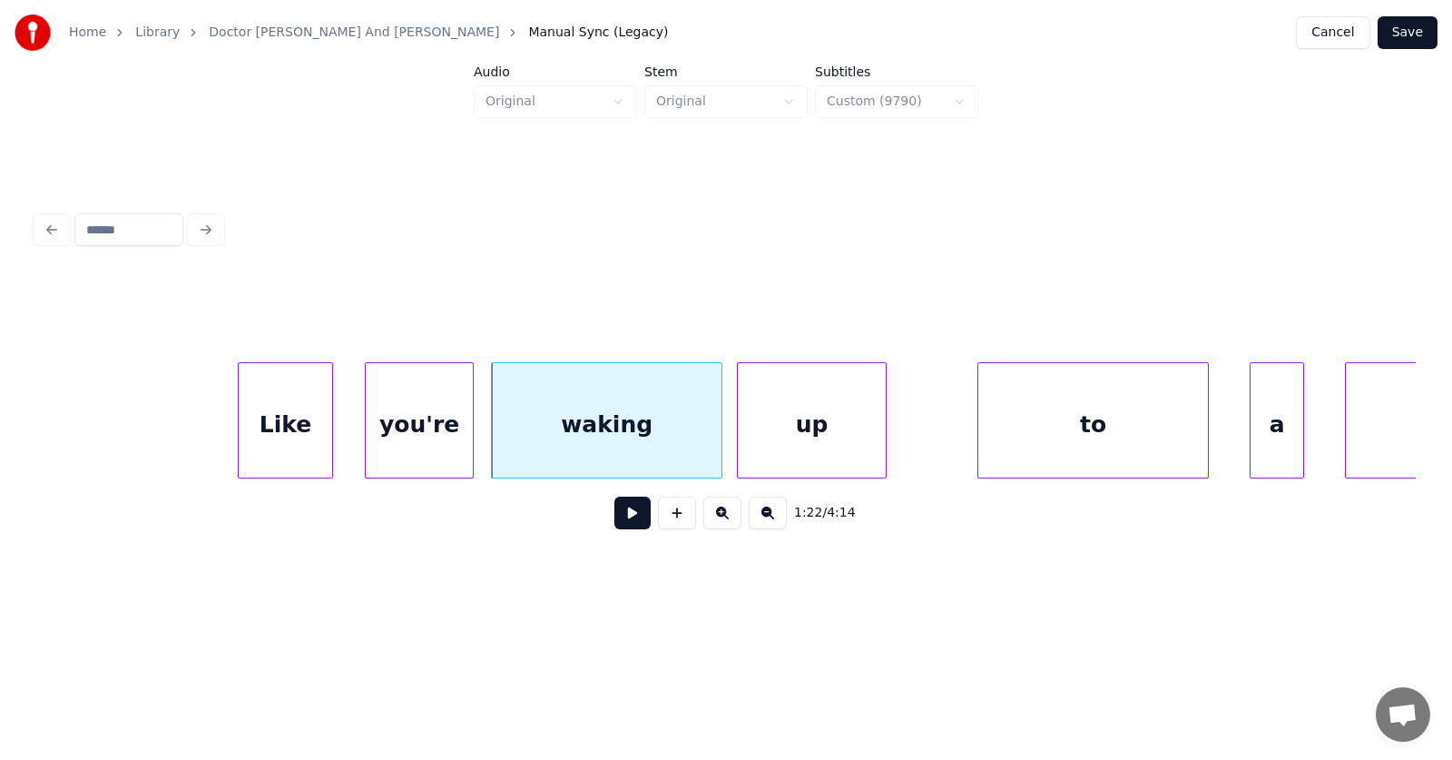
click at [829, 444] on div "up" at bounding box center [812, 424] width 148 height 123
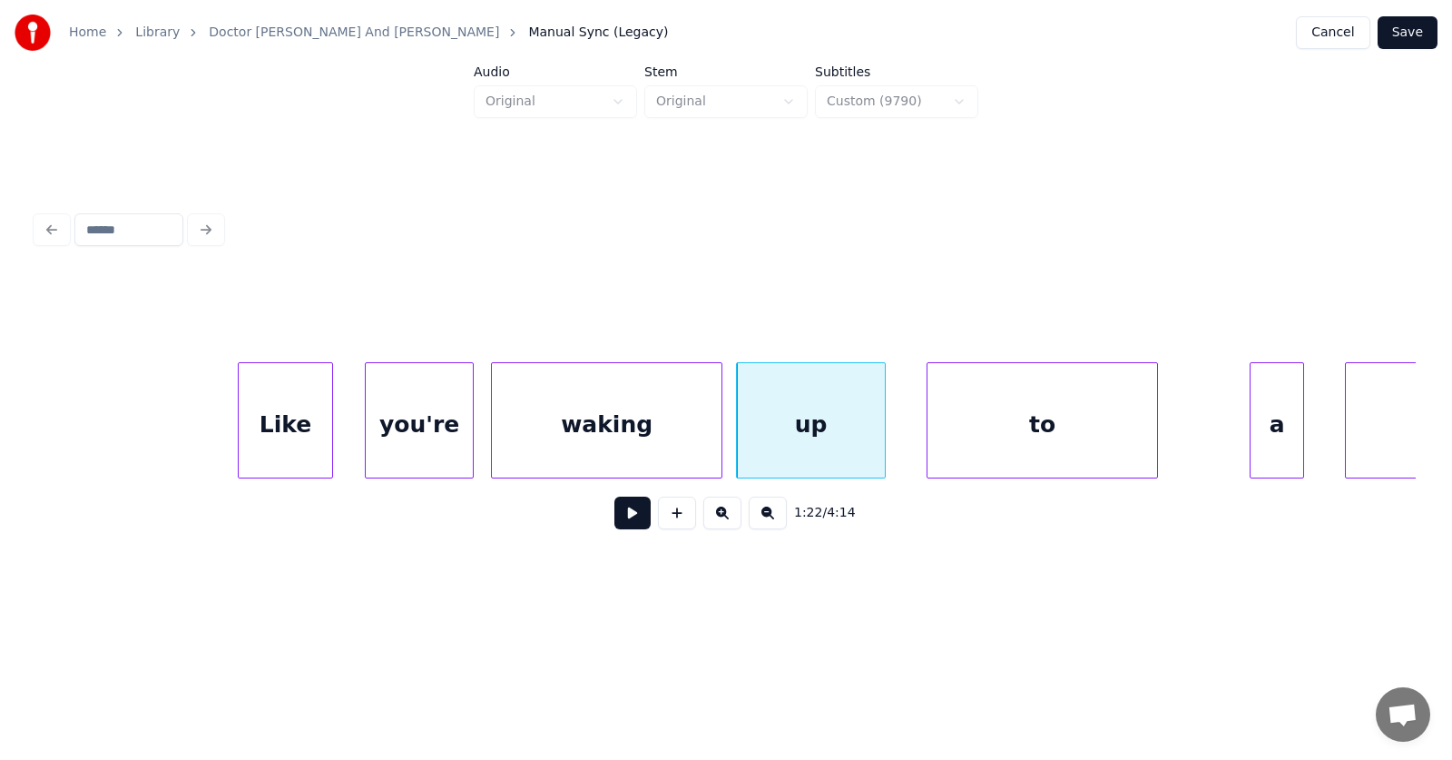
click at [970, 451] on div "to" at bounding box center [1043, 424] width 230 height 123
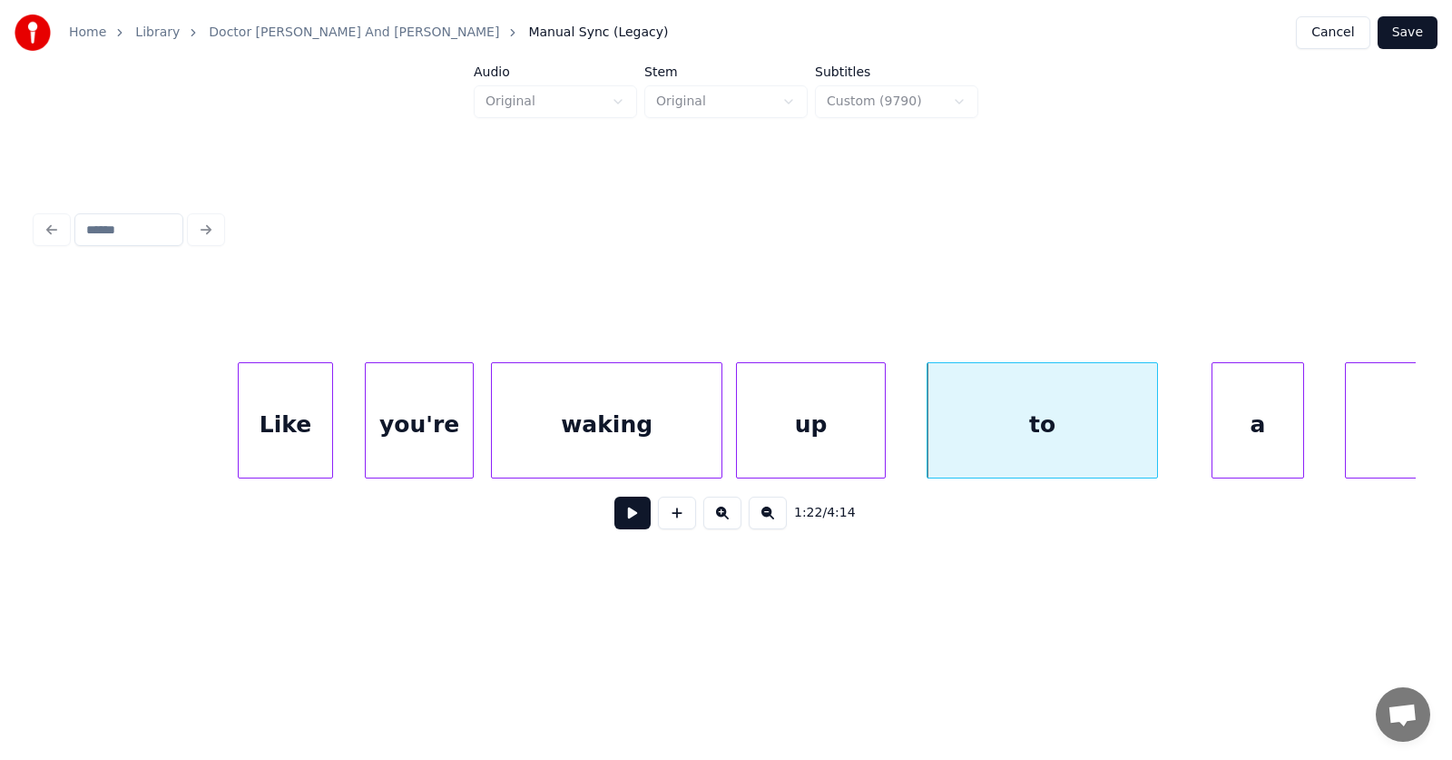
click at [1213, 439] on div at bounding box center [1215, 420] width 5 height 114
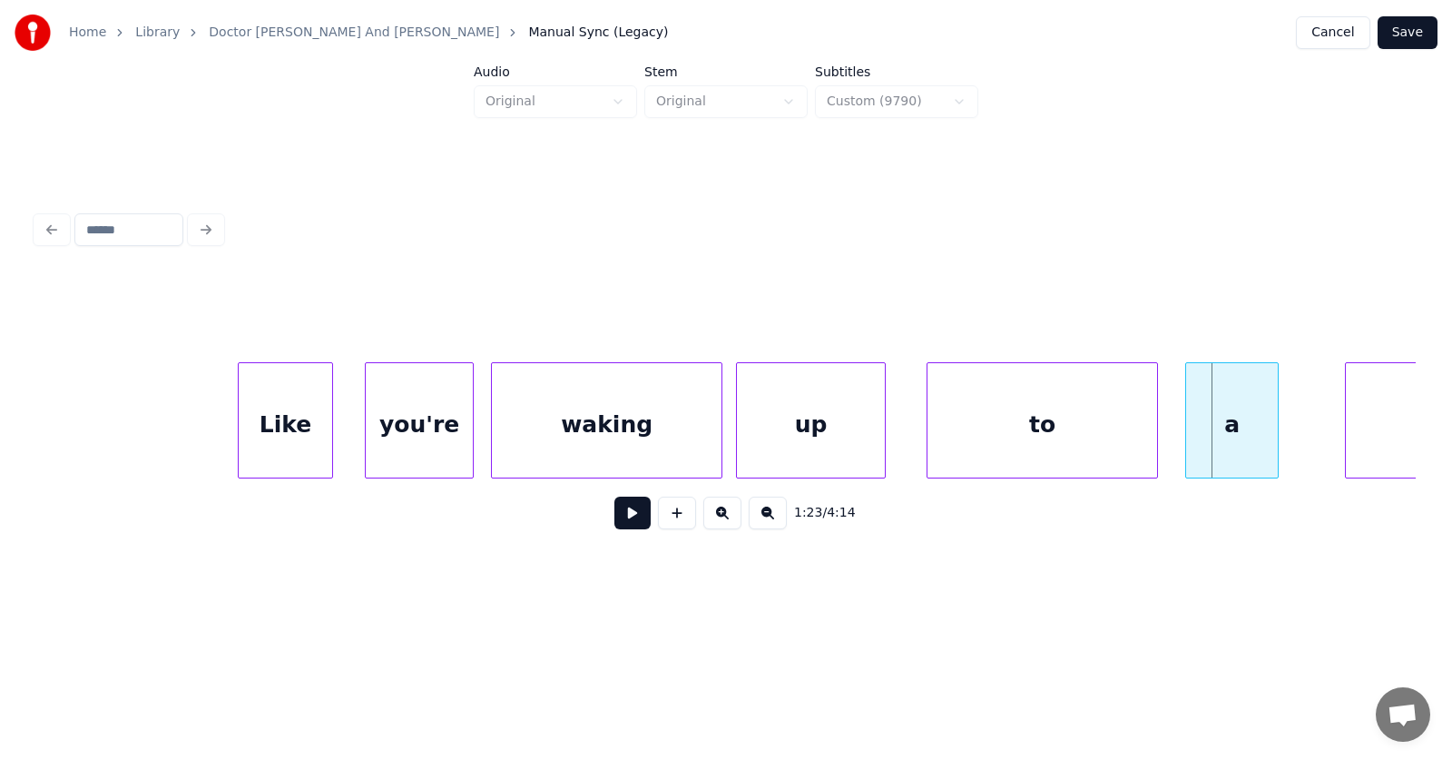
click at [1223, 436] on div "a" at bounding box center [1232, 424] width 92 height 123
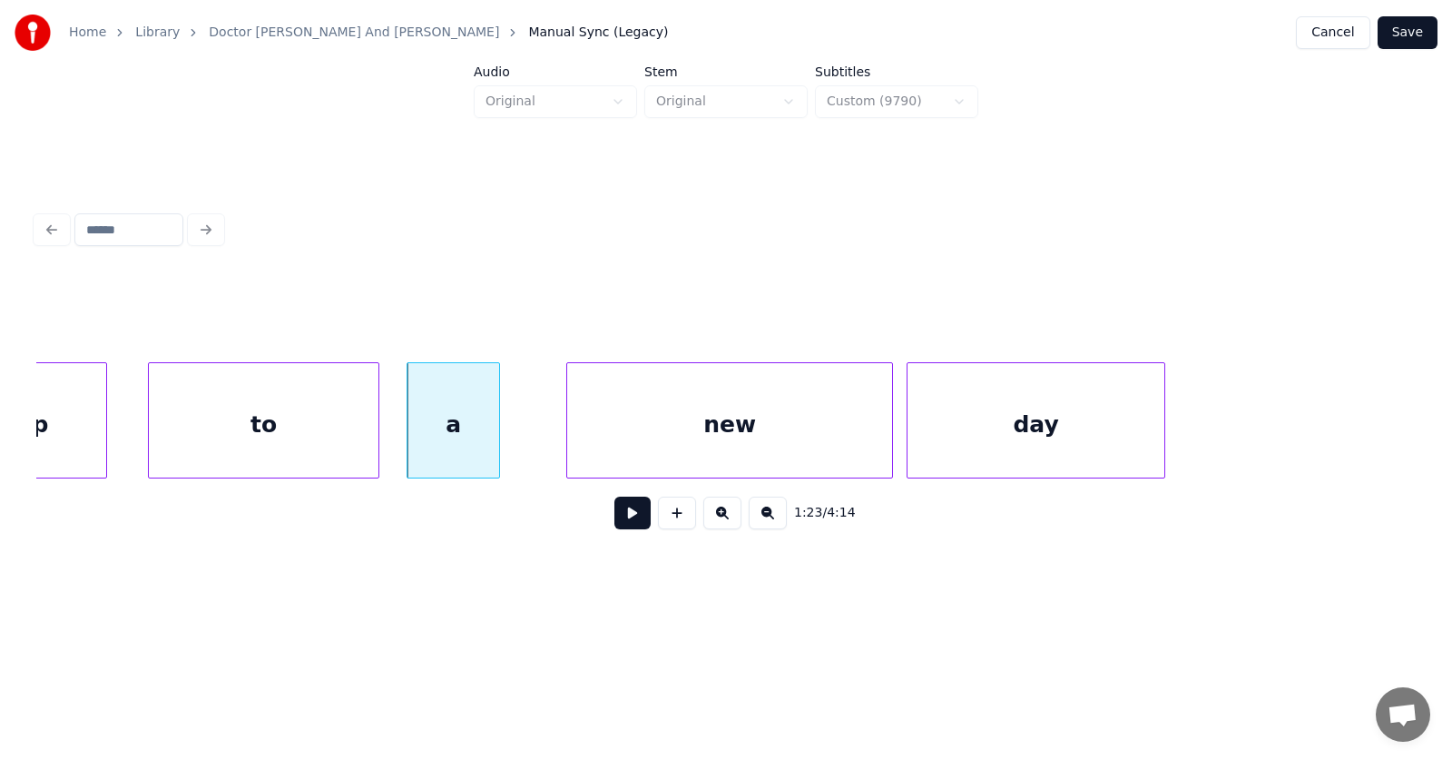
scroll to position [0, 56303]
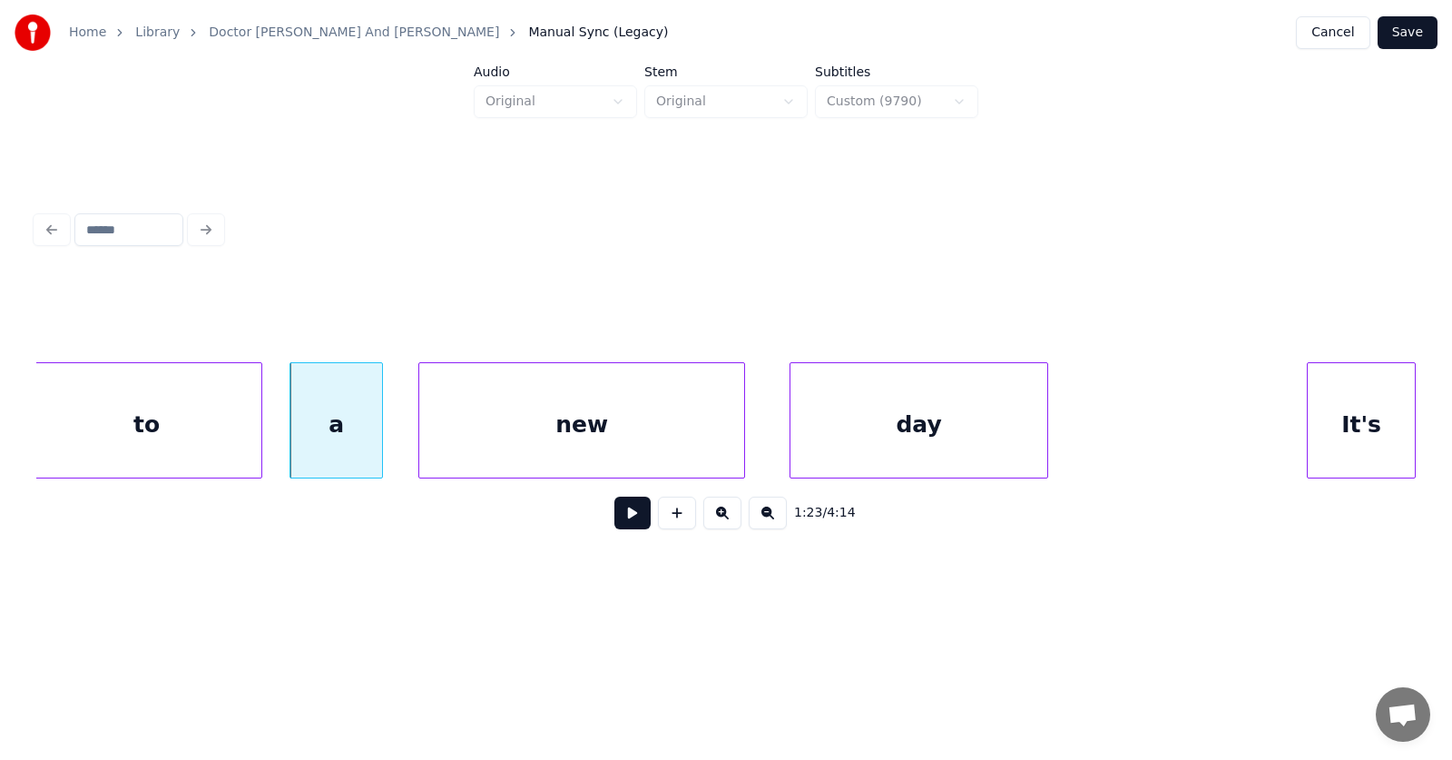
click at [541, 444] on div "new" at bounding box center [581, 424] width 325 height 123
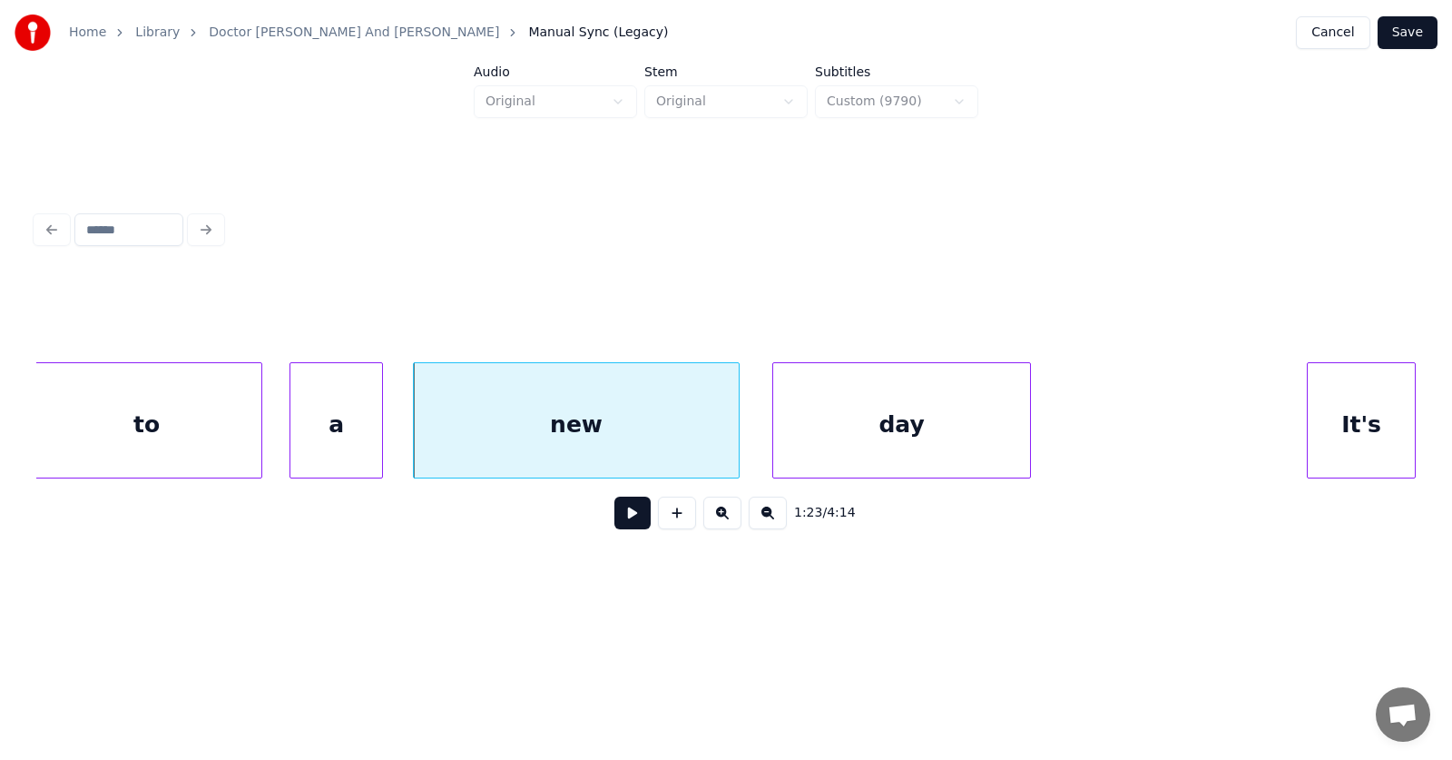
click at [844, 446] on div "day" at bounding box center [901, 424] width 257 height 123
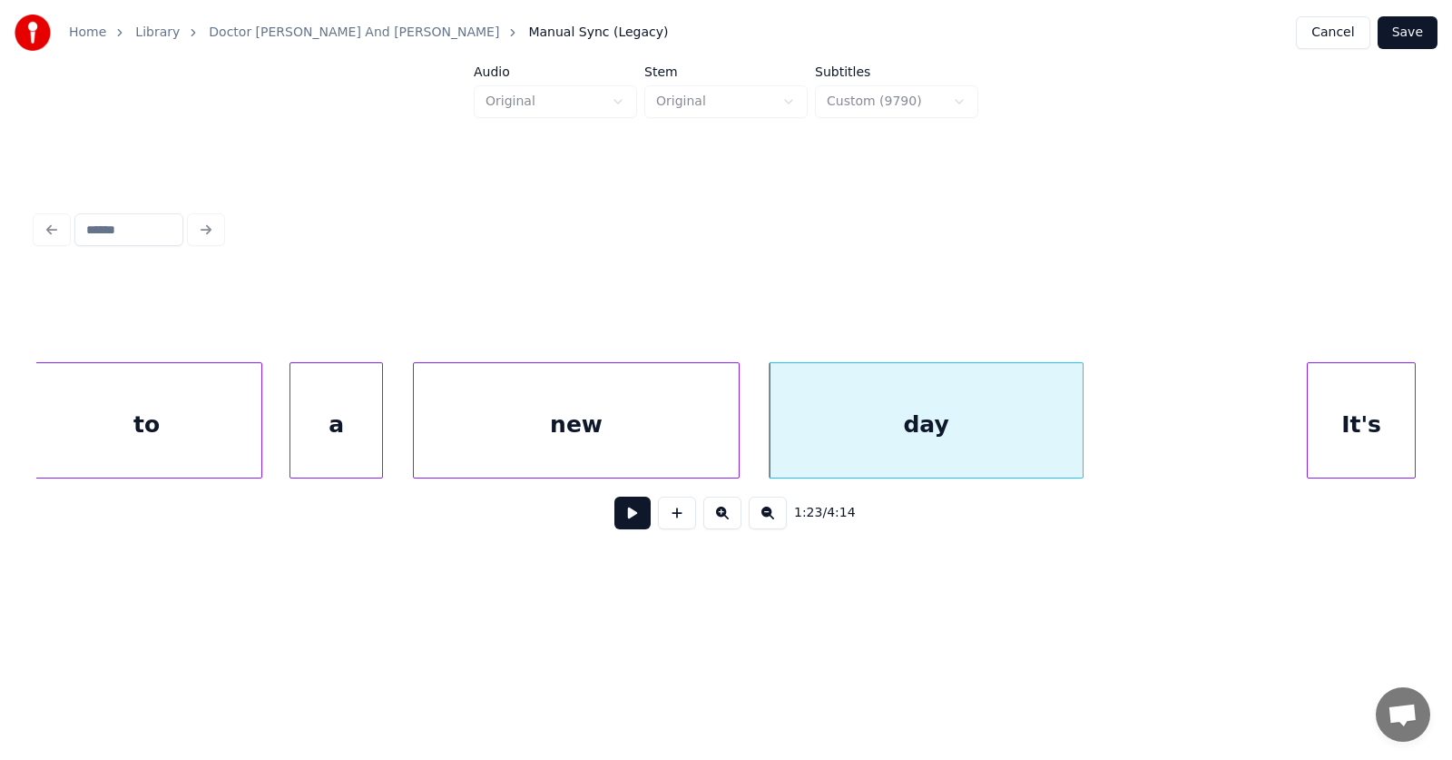
click at [1080, 421] on div at bounding box center [1079, 420] width 5 height 114
click at [610, 416] on div "new" at bounding box center [576, 424] width 325 height 123
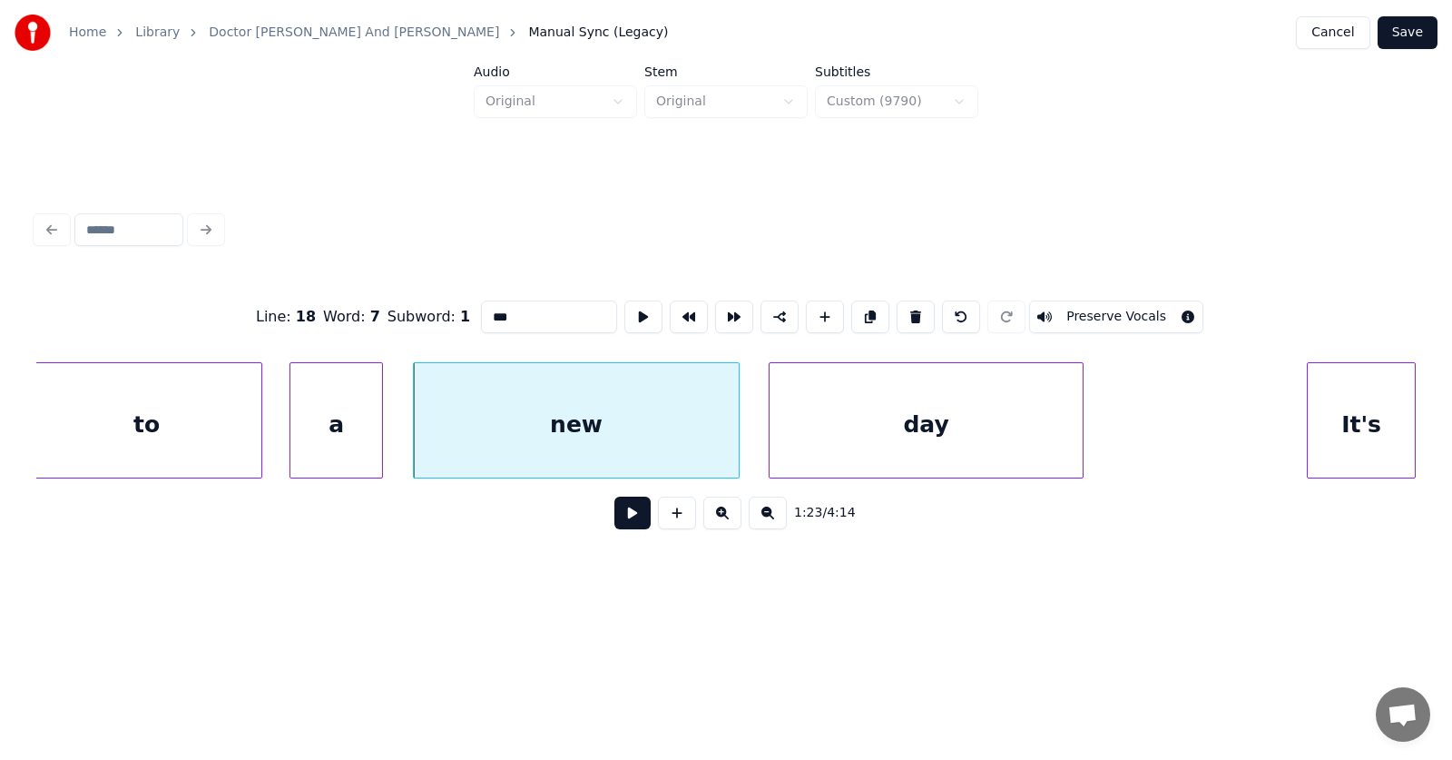
click at [626, 519] on button at bounding box center [632, 512] width 36 height 33
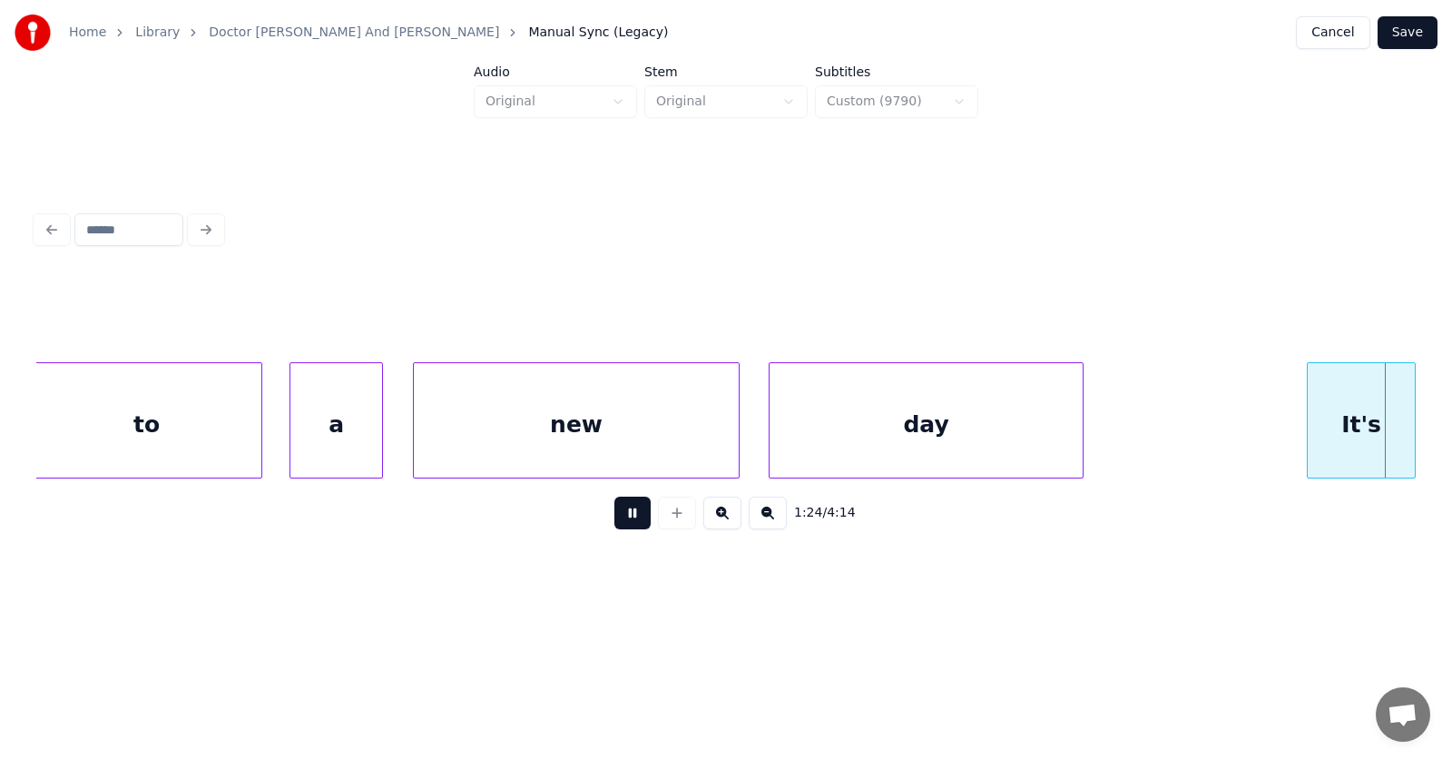
click at [626, 519] on button at bounding box center [632, 512] width 36 height 33
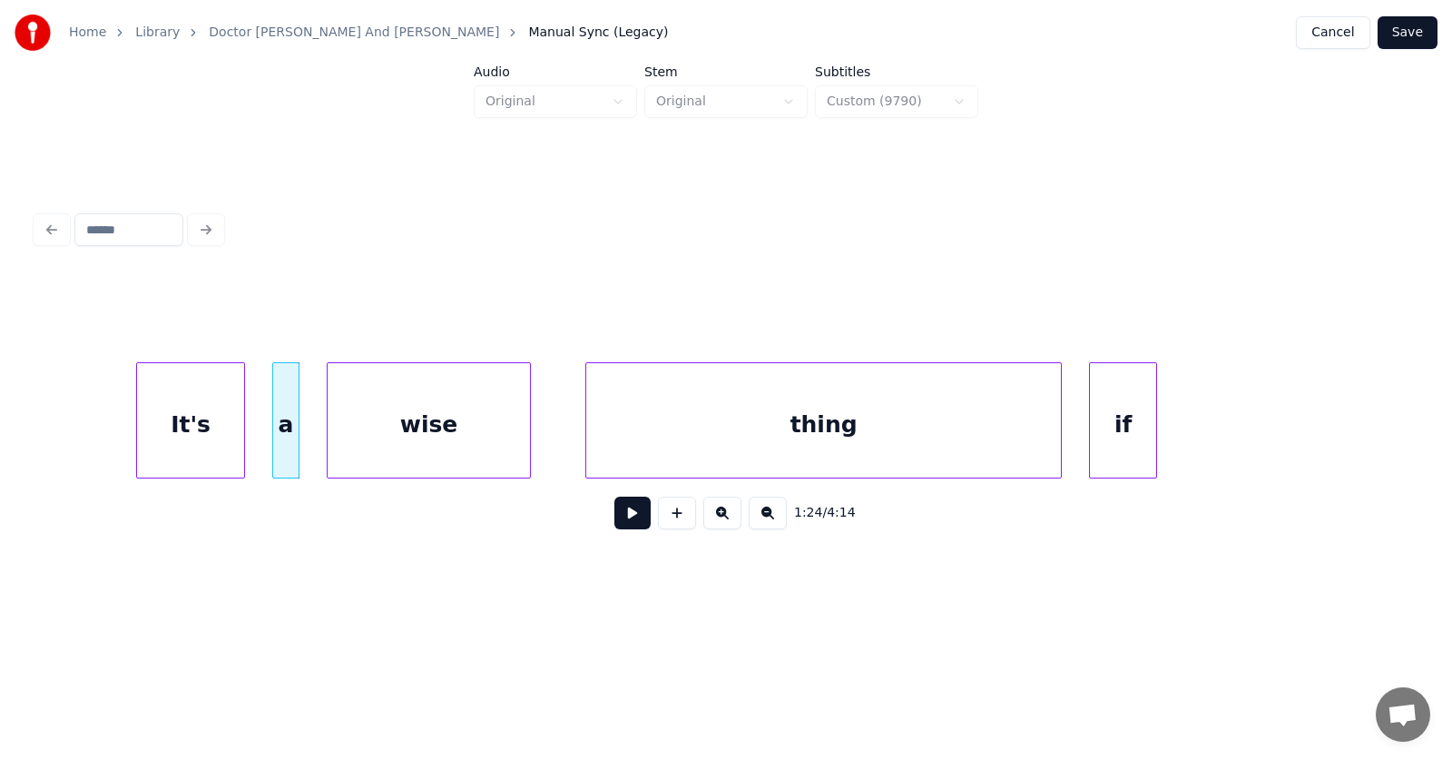
scroll to position [0, 57239]
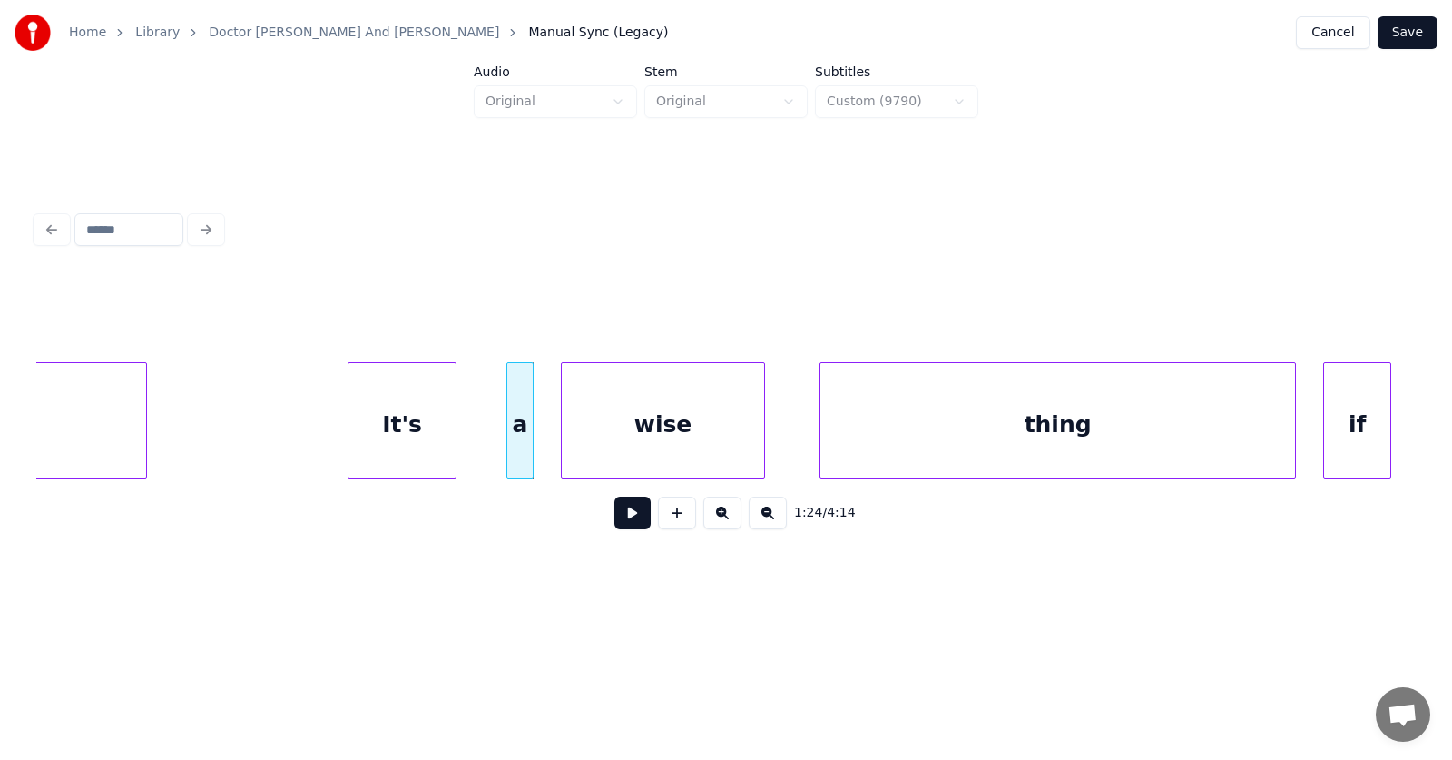
click at [419, 437] on div "It's" at bounding box center [402, 424] width 107 height 123
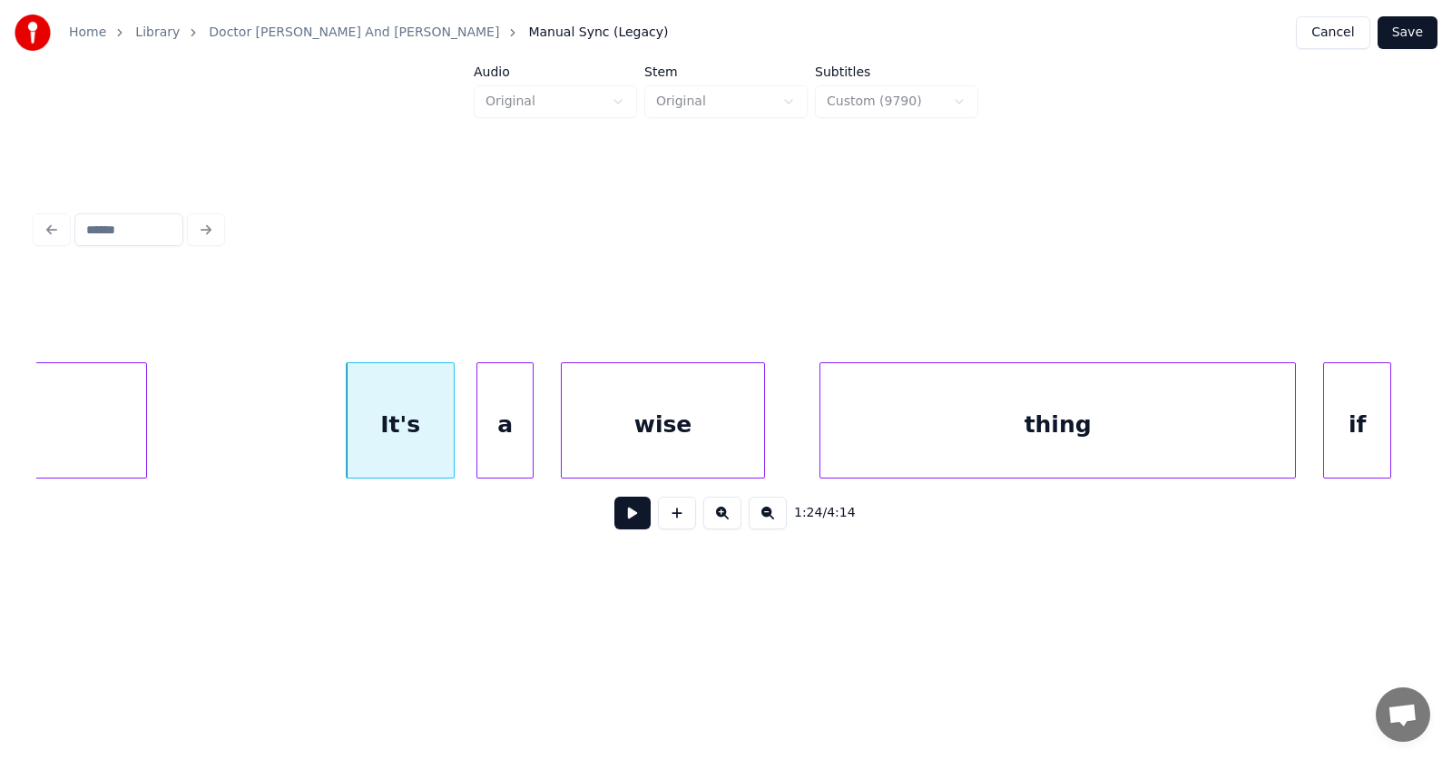
click at [482, 446] on div at bounding box center [479, 420] width 5 height 114
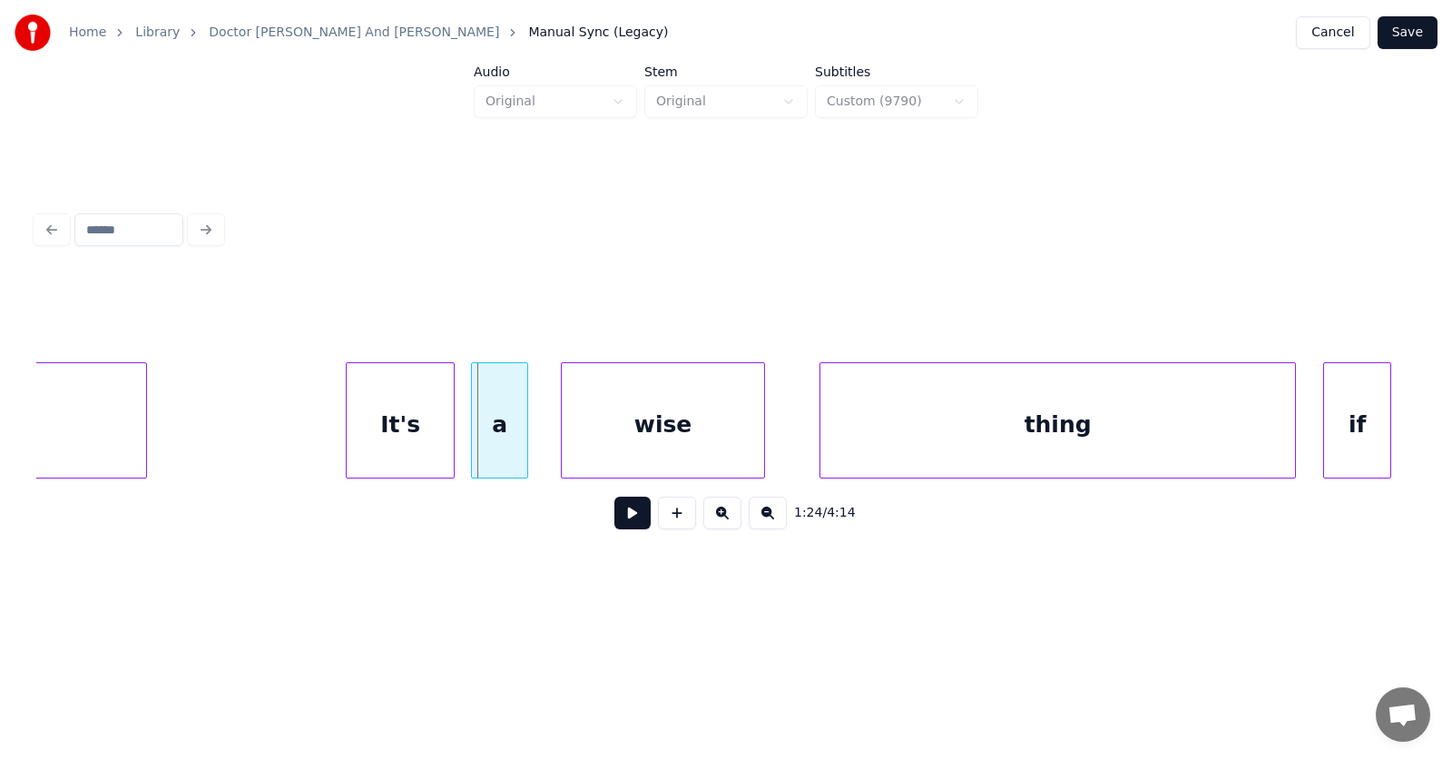
click at [504, 441] on div "a" at bounding box center [499, 424] width 55 height 123
click at [605, 434] on div "wise" at bounding box center [649, 424] width 202 height 123
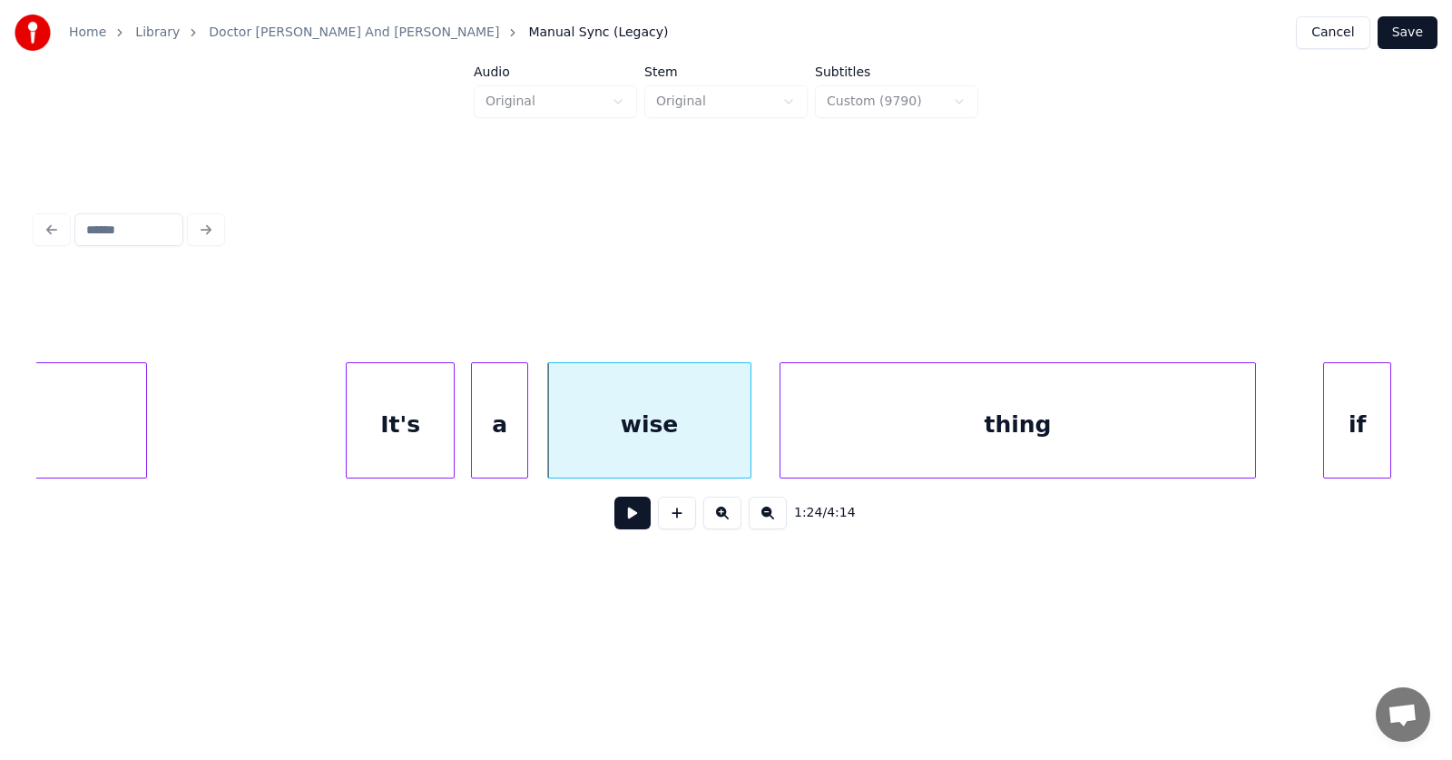
click at [875, 444] on div "thing" at bounding box center [1018, 424] width 475 height 123
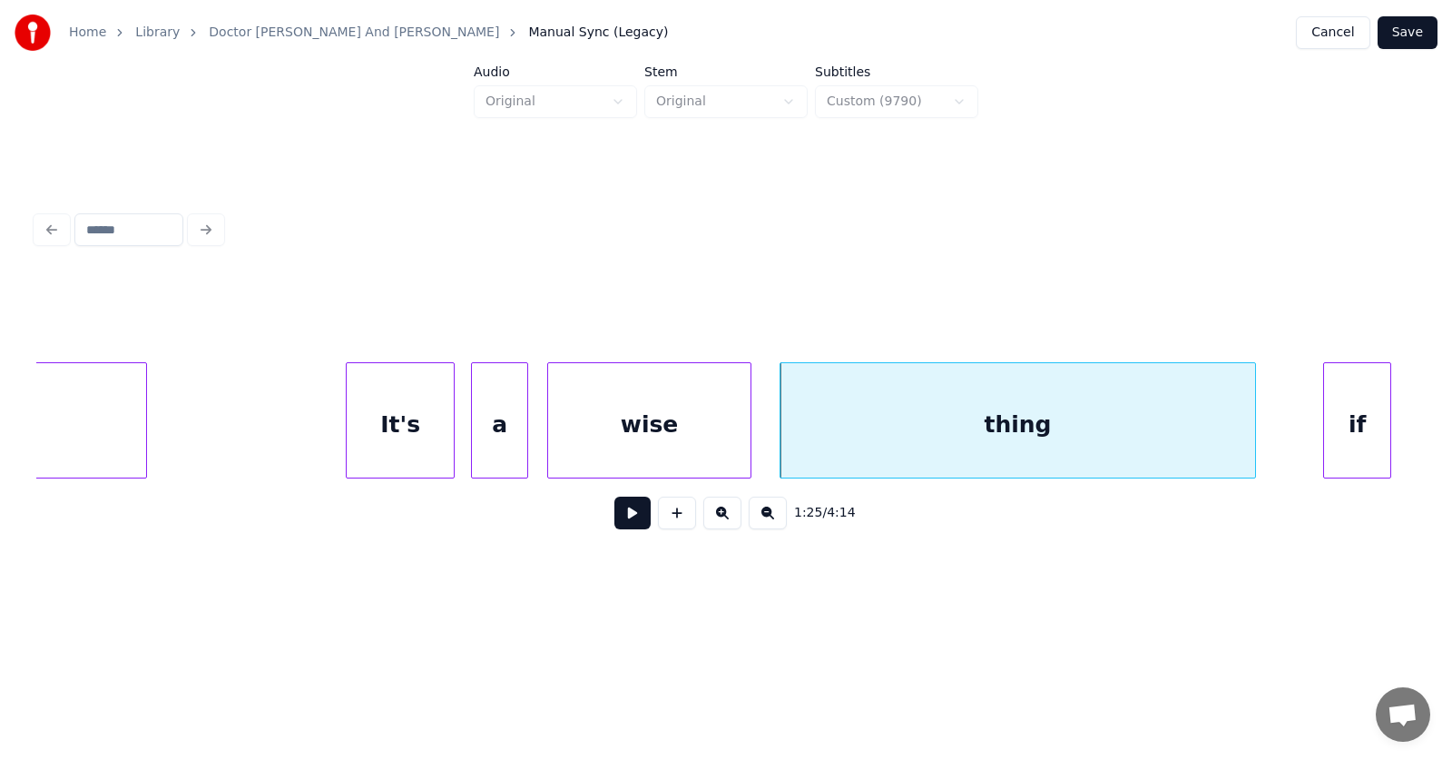
click at [585, 420] on div "wise" at bounding box center [649, 424] width 202 height 123
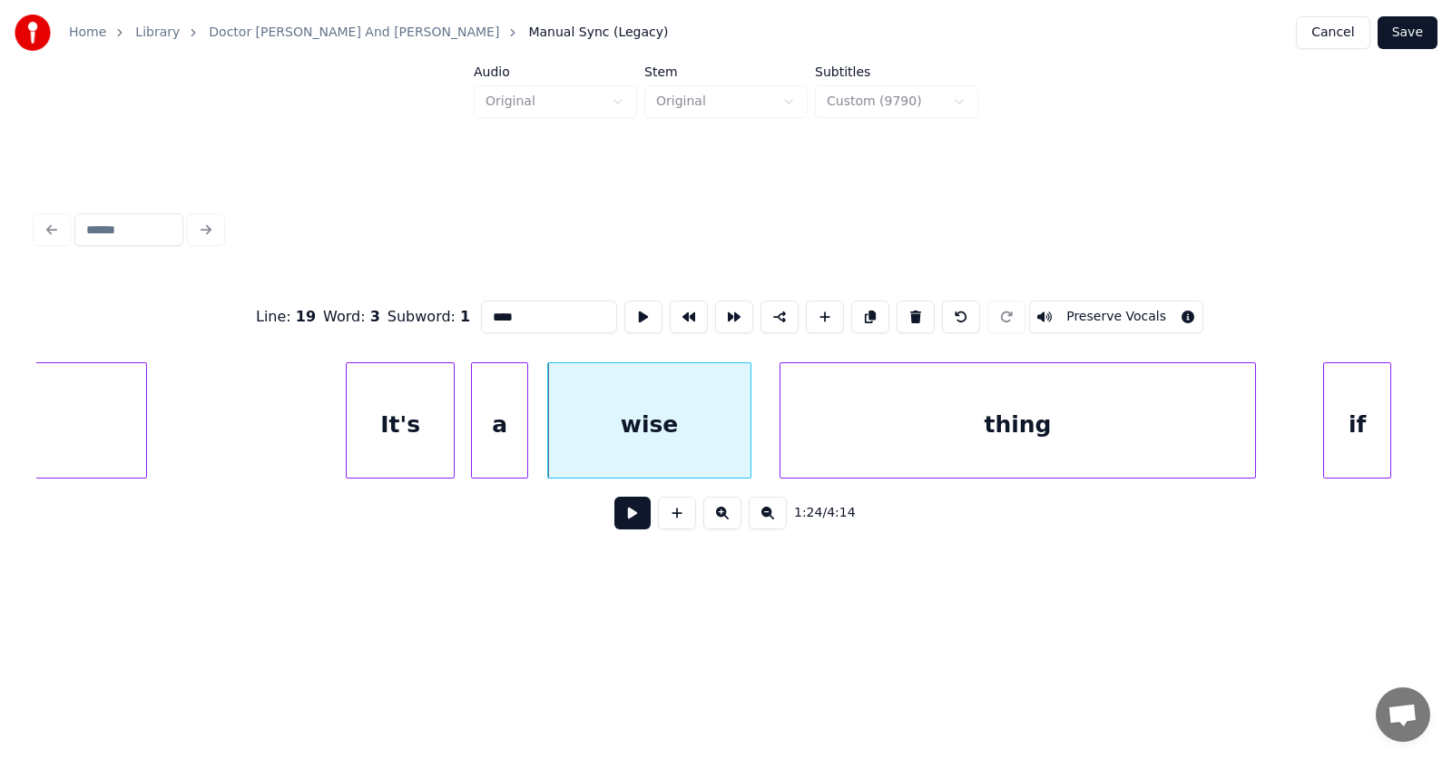
click at [614, 529] on button at bounding box center [632, 512] width 36 height 33
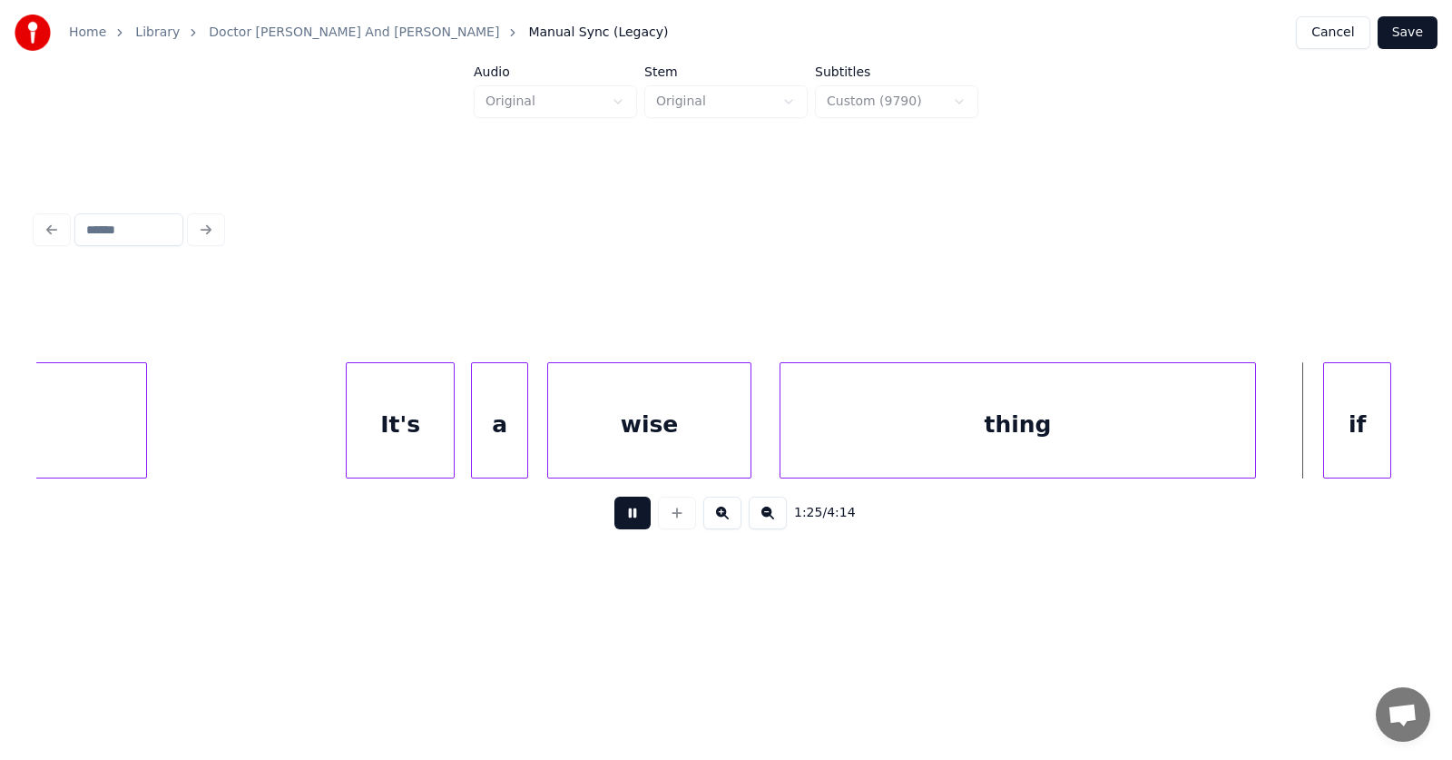
click at [614, 529] on button at bounding box center [632, 512] width 36 height 33
click at [1313, 447] on div "if" at bounding box center [1308, 424] width 66 height 123
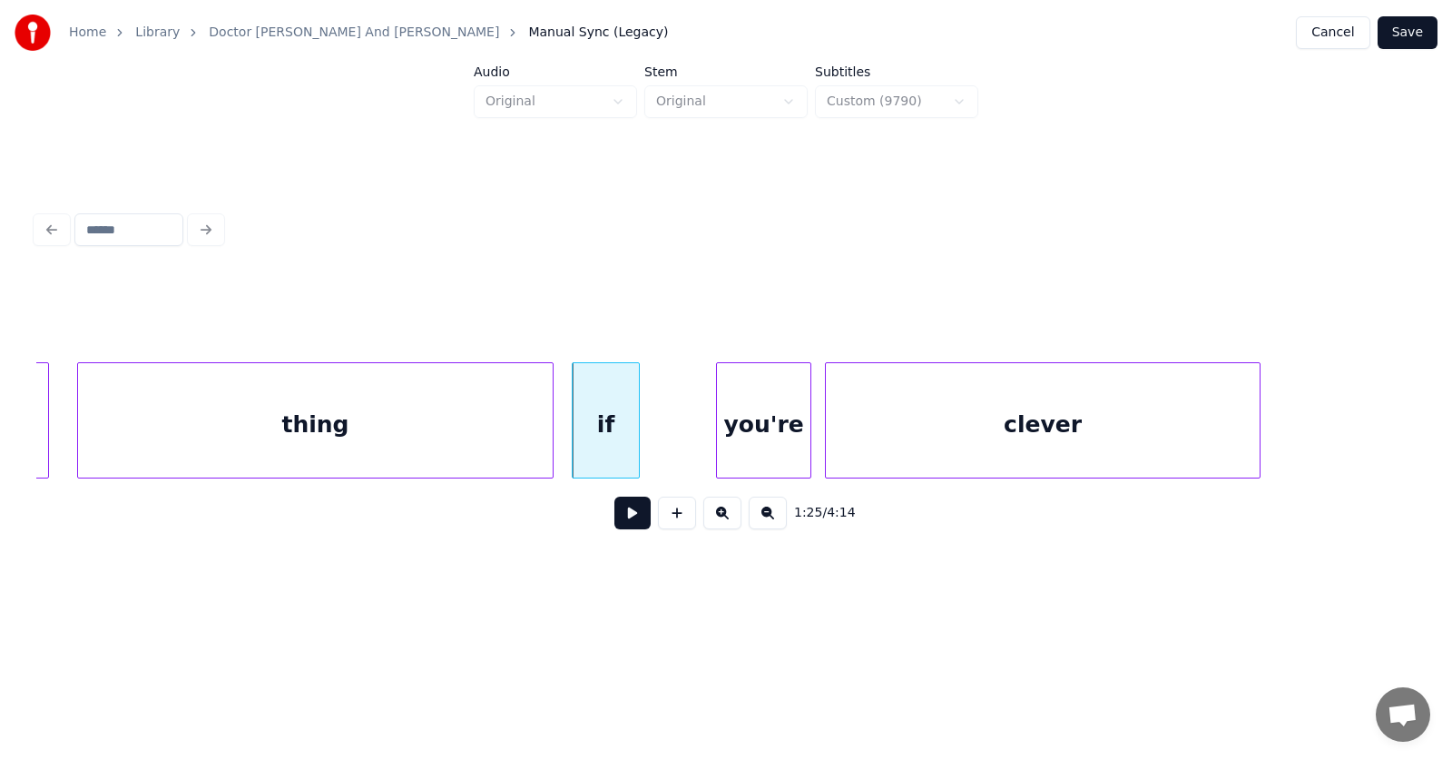
scroll to position [0, 58410]
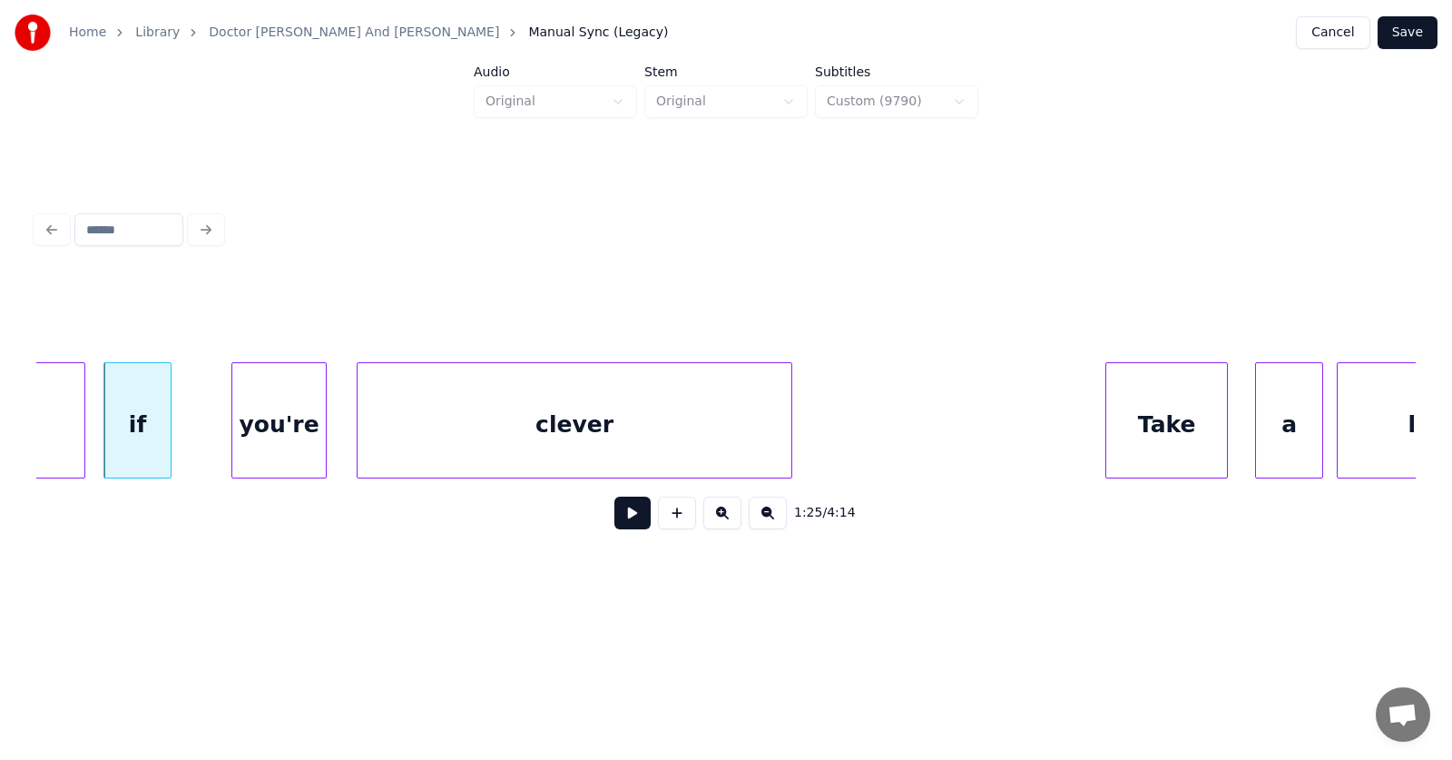
click at [287, 431] on div "you're" at bounding box center [278, 424] width 93 height 123
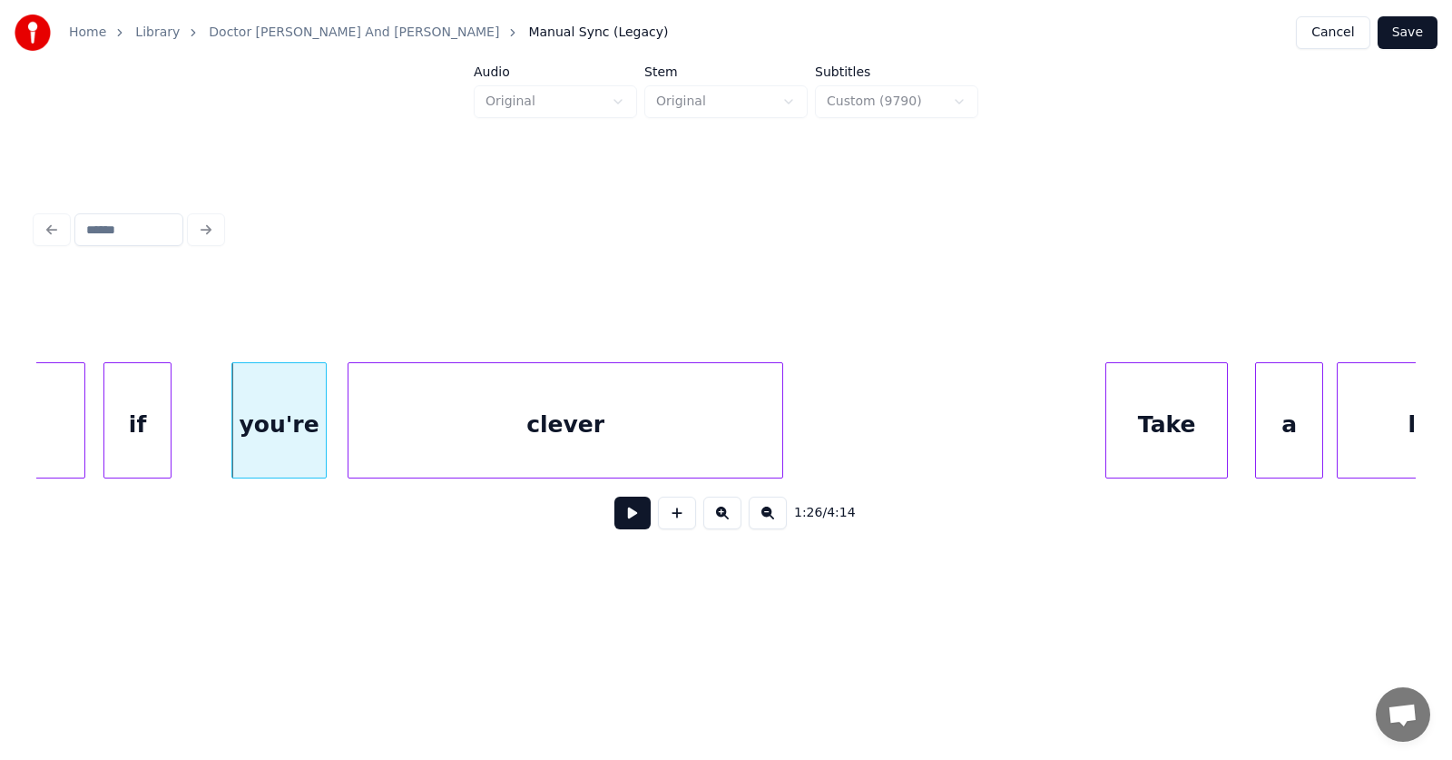
click at [422, 435] on div "clever" at bounding box center [566, 424] width 434 height 123
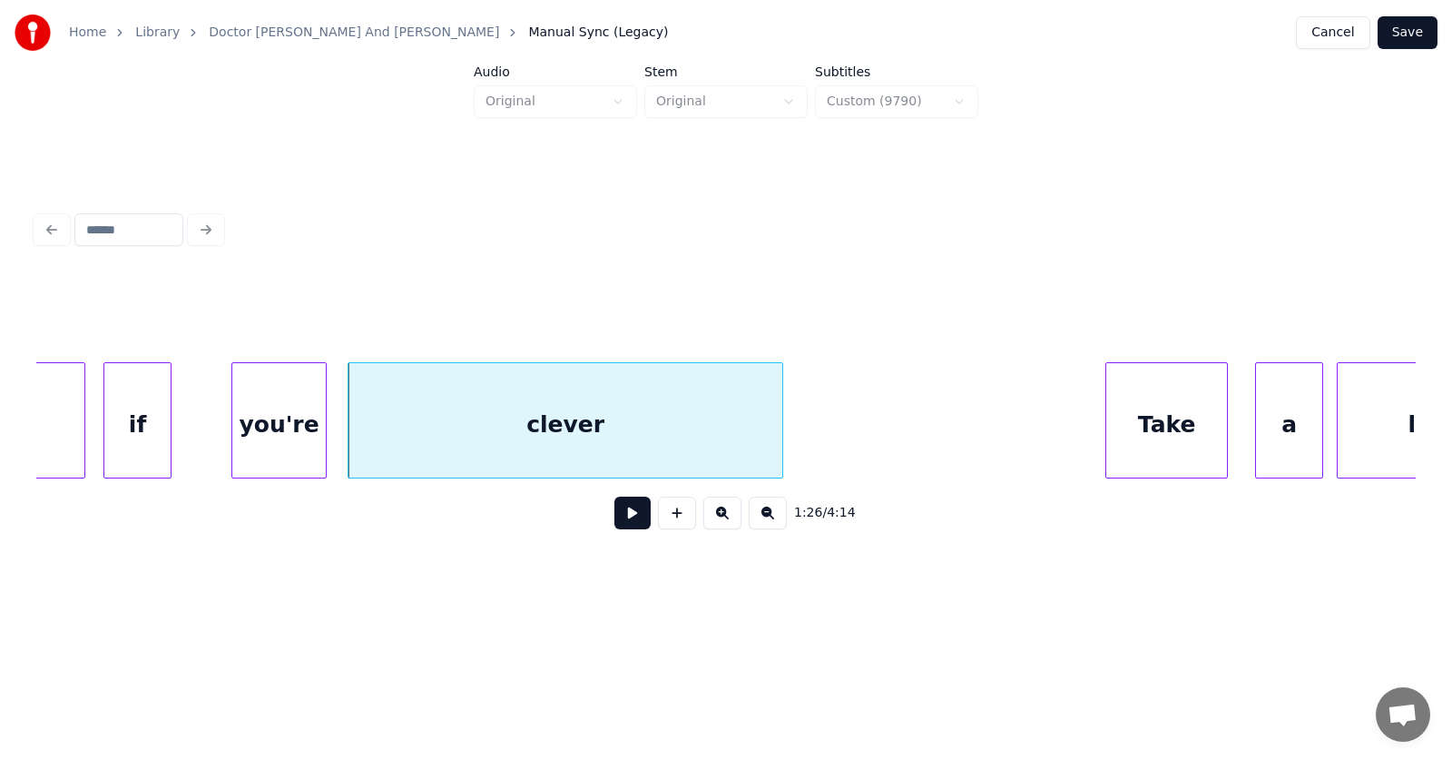
click at [142, 413] on div "if" at bounding box center [137, 424] width 66 height 123
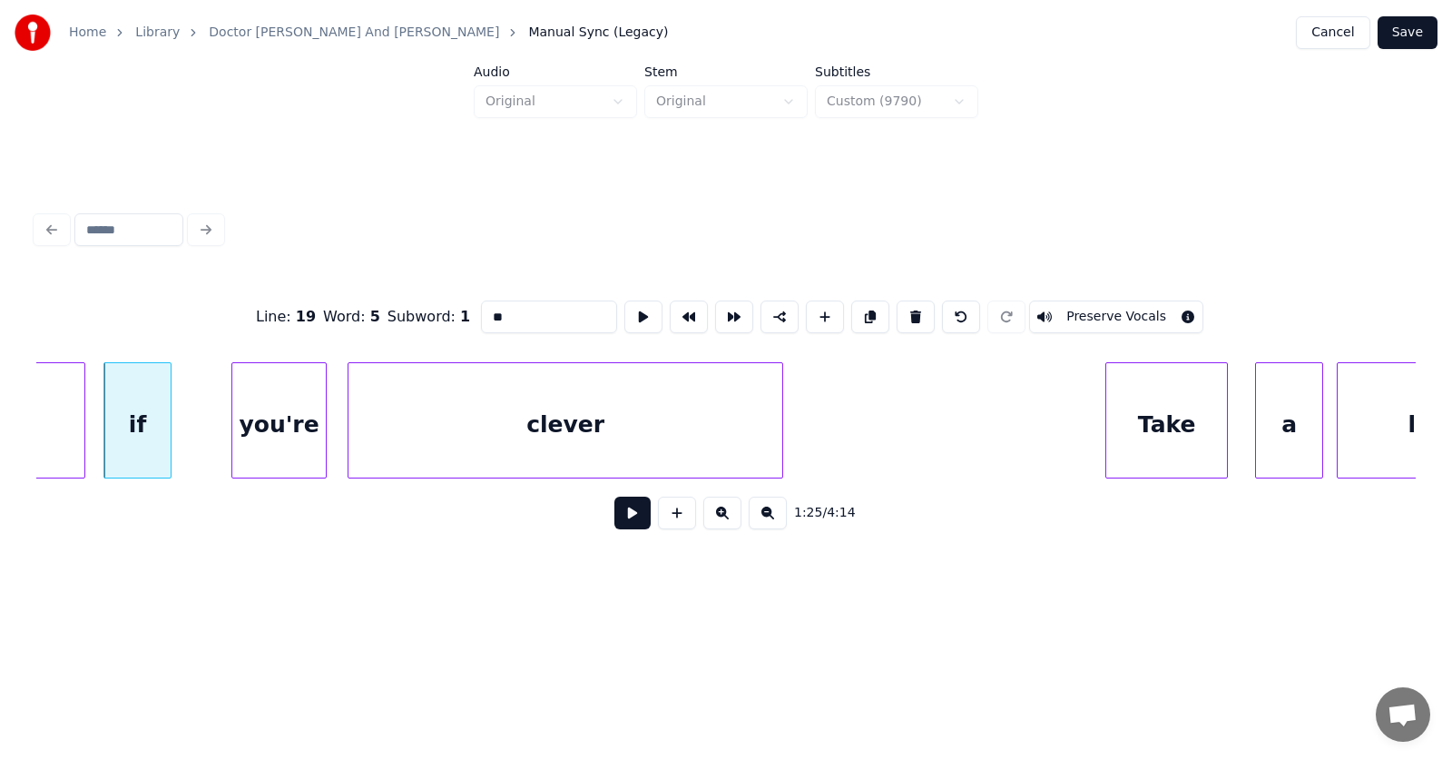
click at [614, 513] on button at bounding box center [632, 512] width 36 height 33
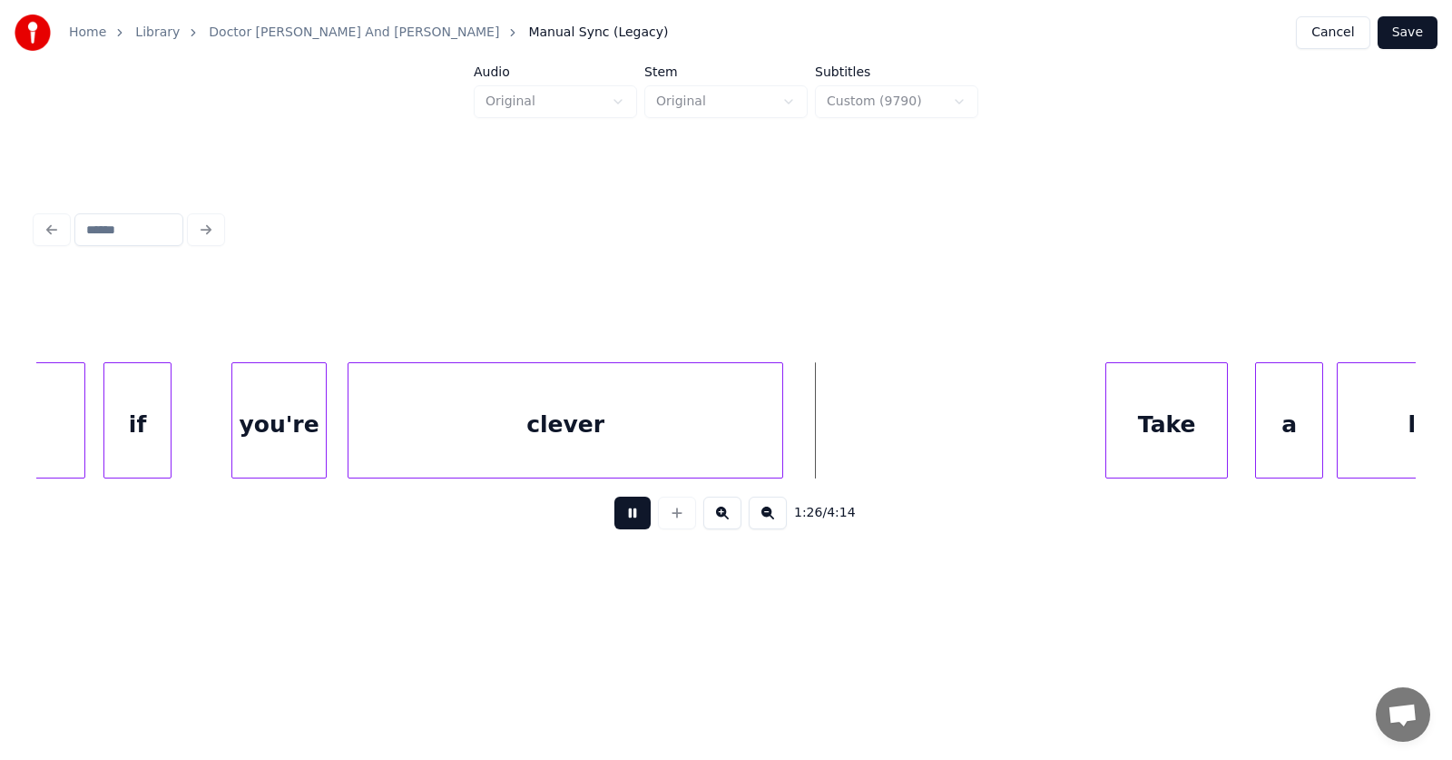
click at [614, 513] on button at bounding box center [632, 512] width 36 height 33
click at [867, 429] on div at bounding box center [865, 420] width 5 height 114
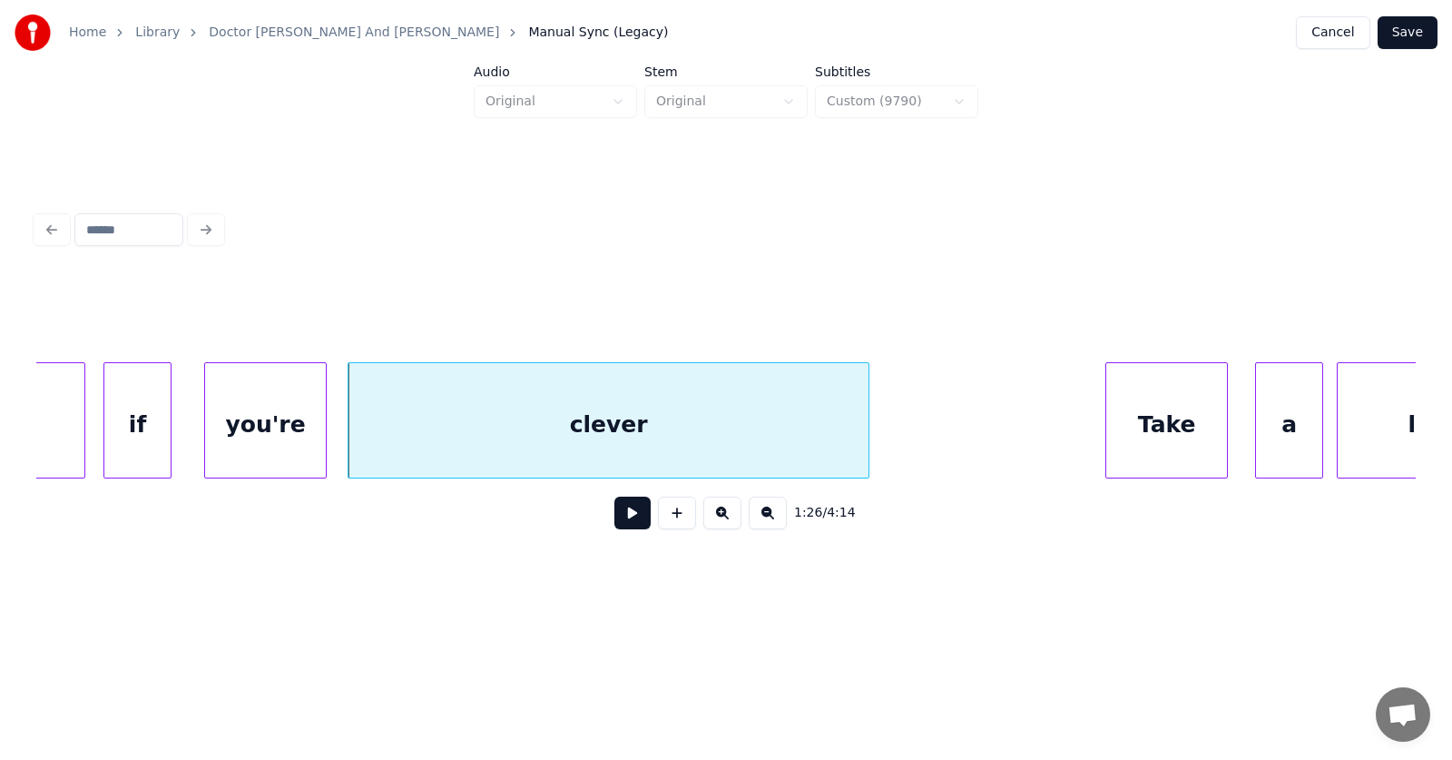
click at [207, 422] on div at bounding box center [207, 420] width 5 height 114
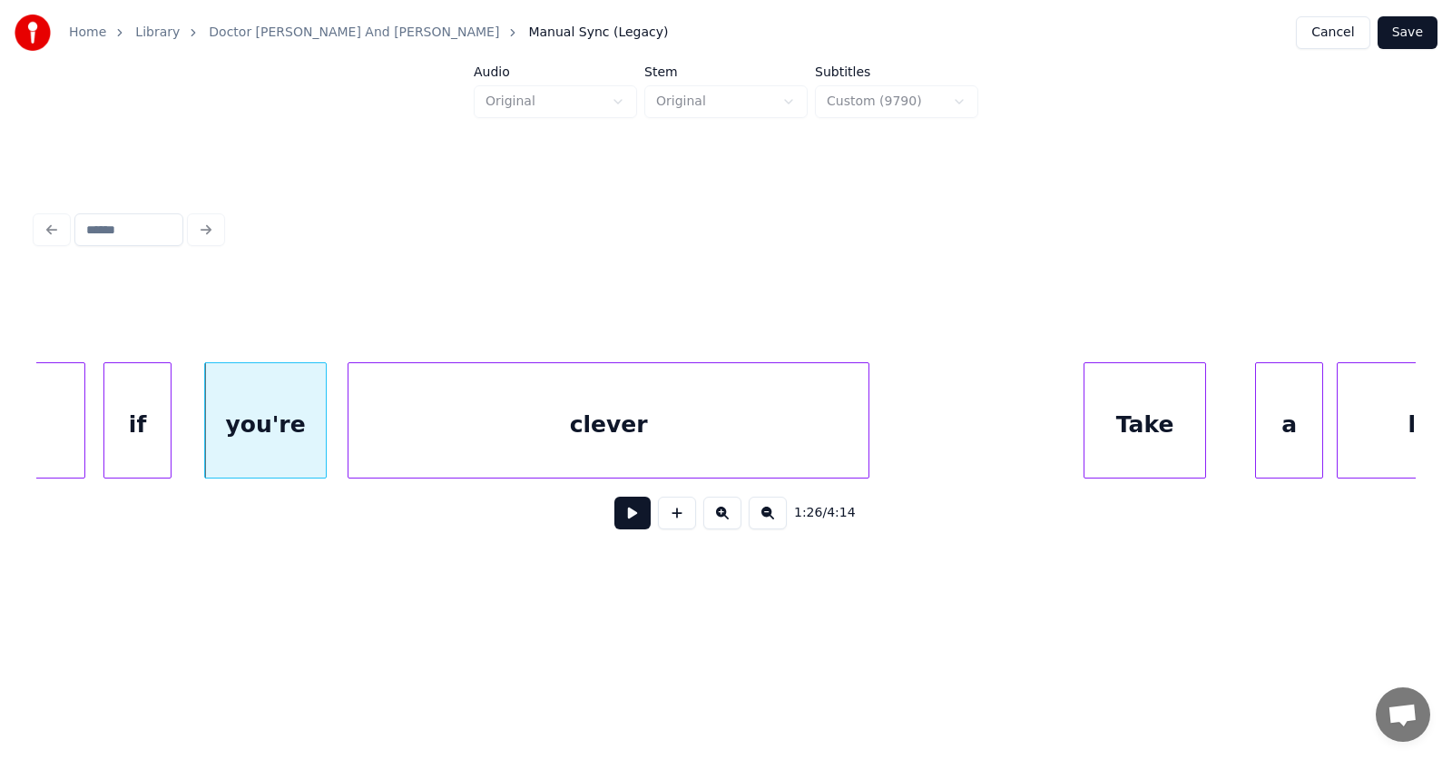
click at [1117, 421] on div "Take" at bounding box center [1145, 424] width 121 height 123
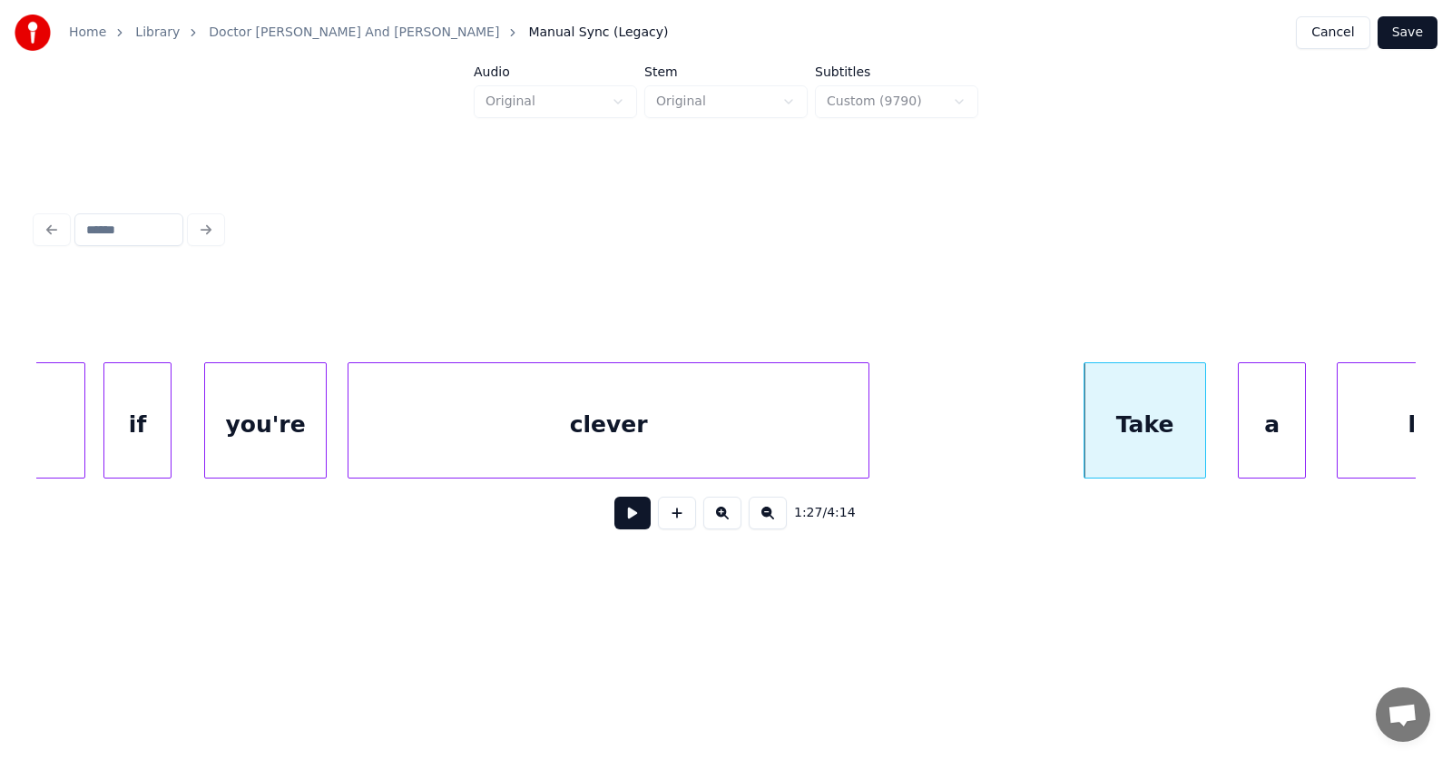
click at [1264, 427] on div "a" at bounding box center [1272, 424] width 66 height 123
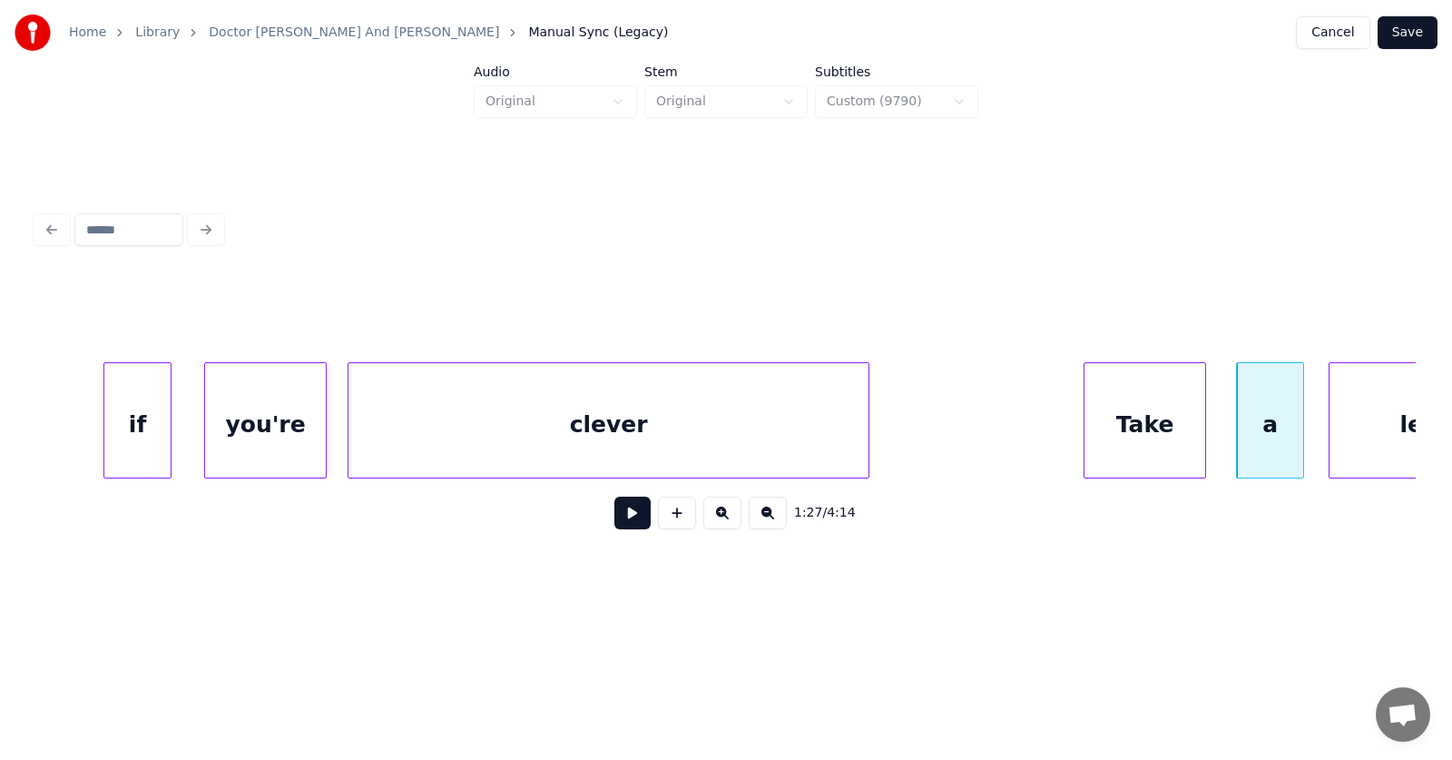
scroll to position [0, 58517]
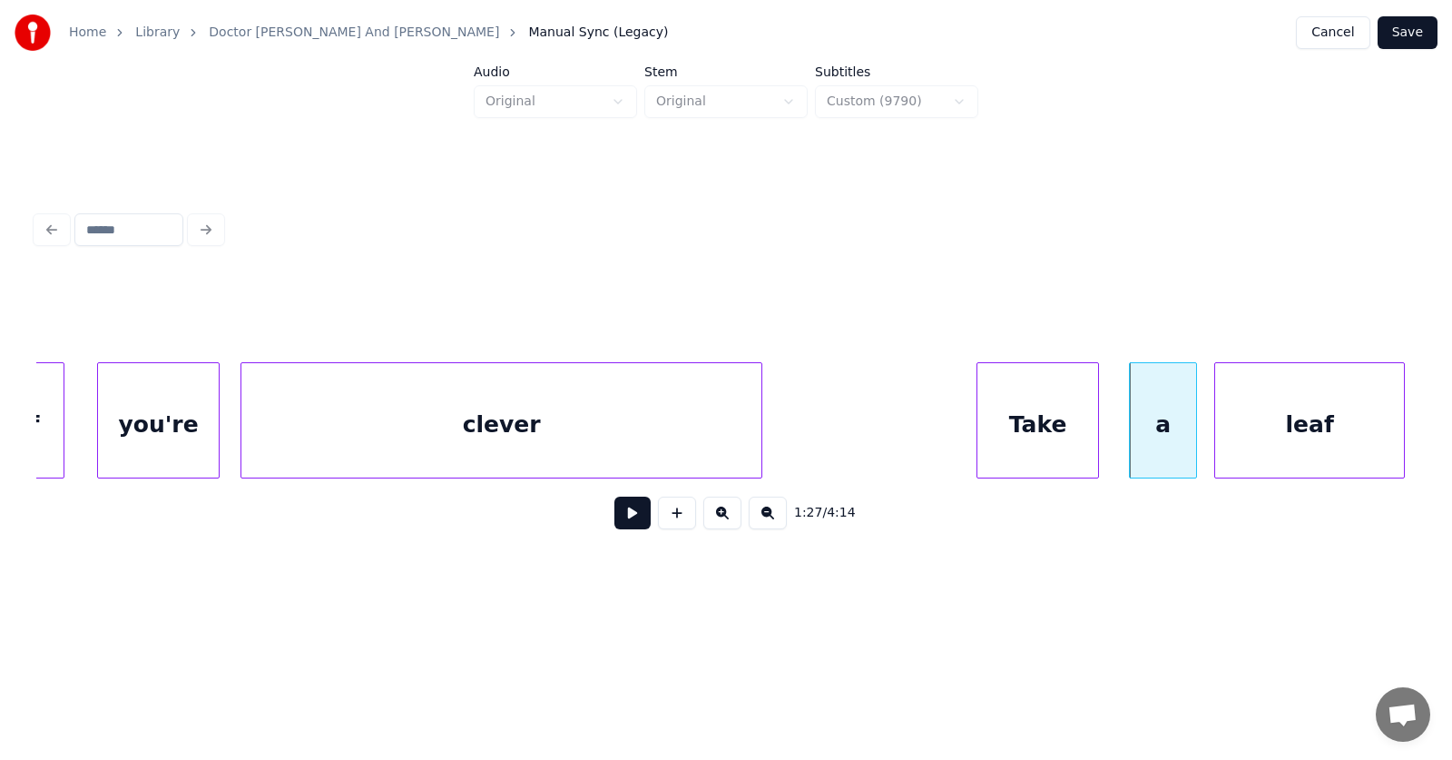
click at [1352, 419] on div "leaf" at bounding box center [1309, 424] width 189 height 123
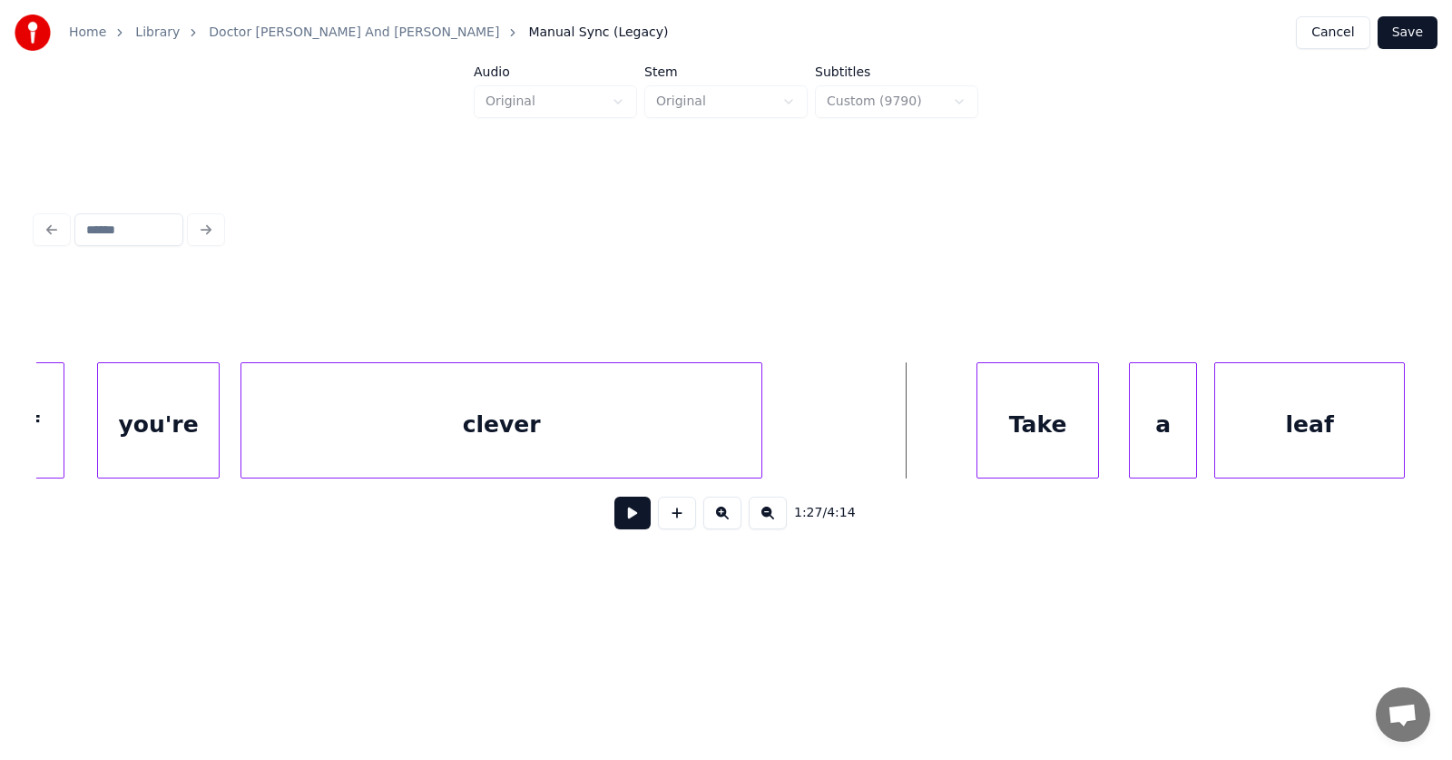
click at [614, 516] on button at bounding box center [632, 512] width 36 height 33
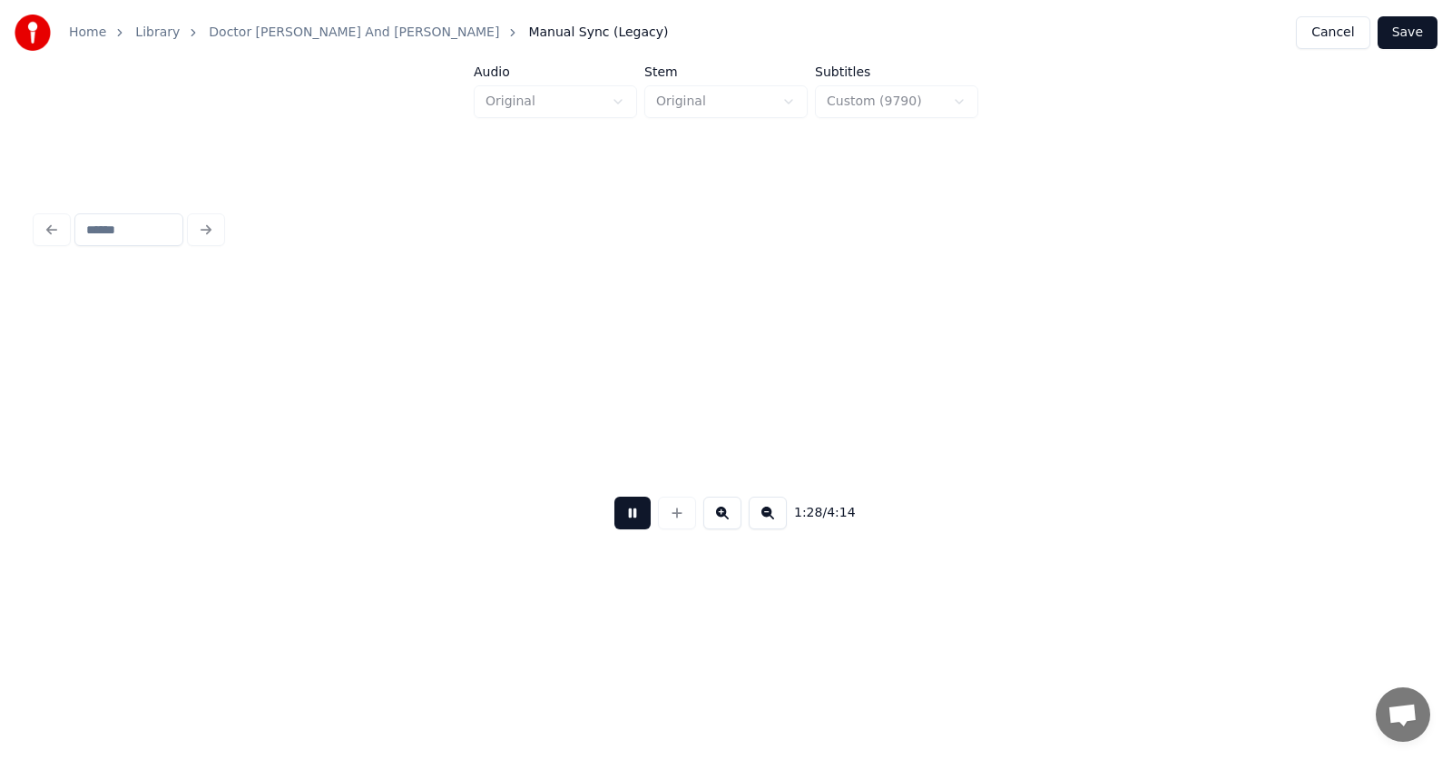
scroll to position [0, 59901]
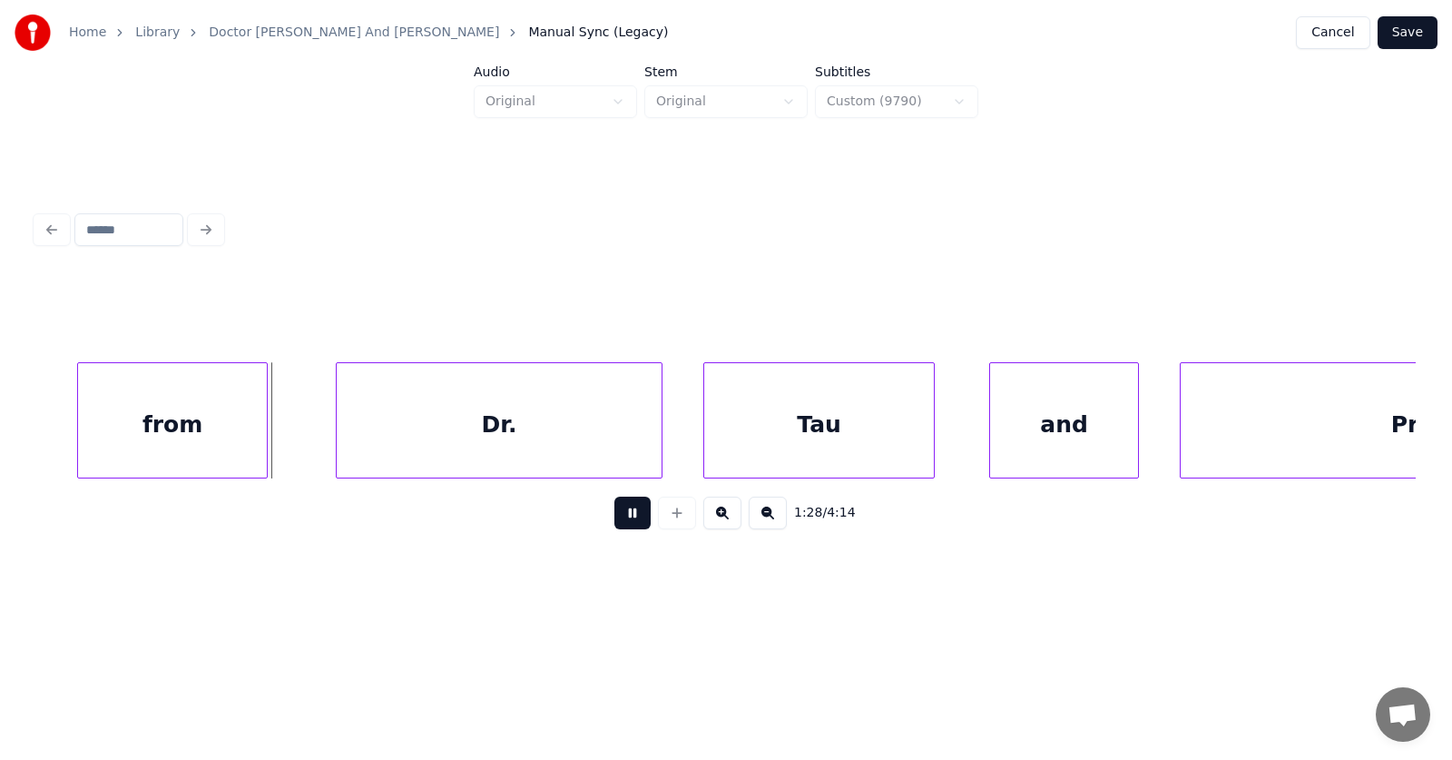
click at [614, 516] on button at bounding box center [632, 512] width 36 height 33
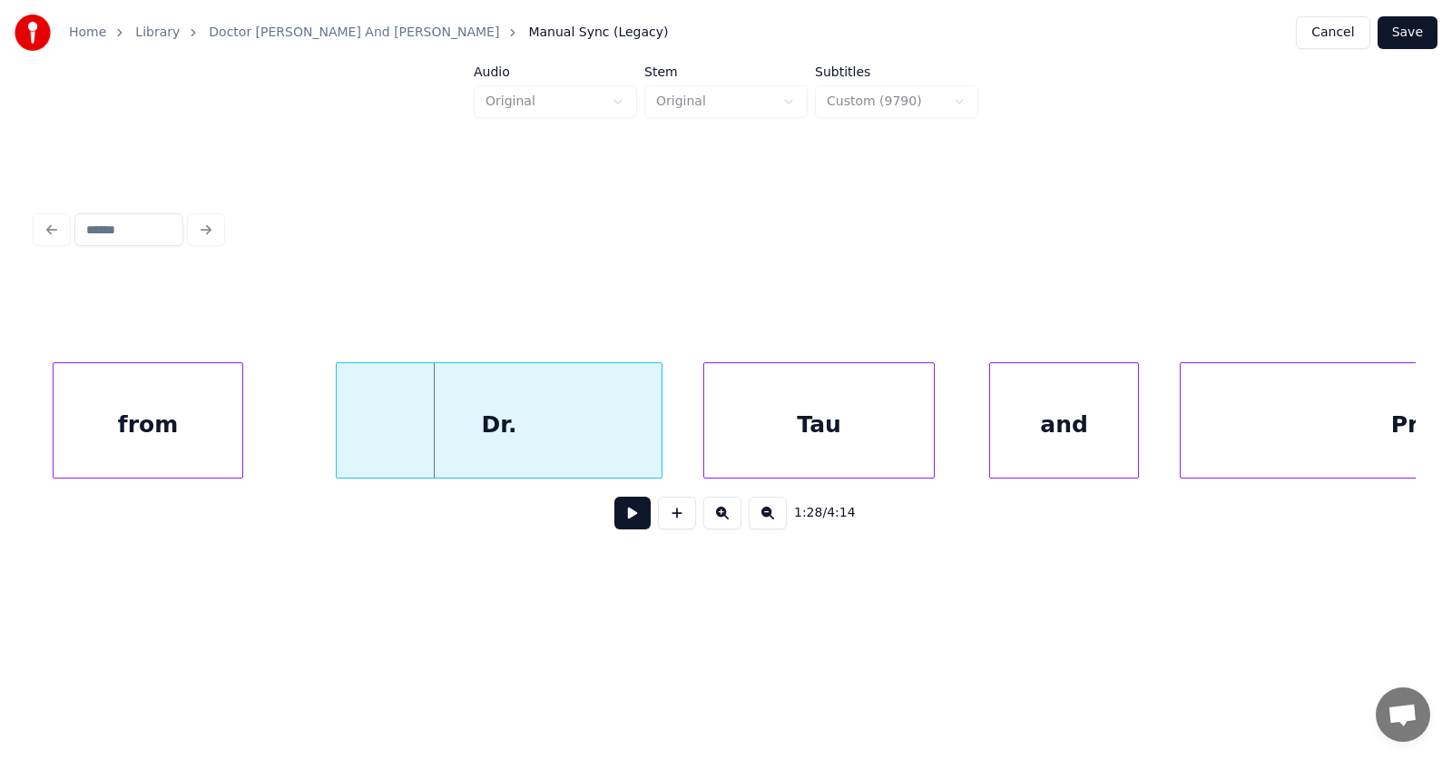
click at [146, 438] on div "from" at bounding box center [148, 424] width 189 height 123
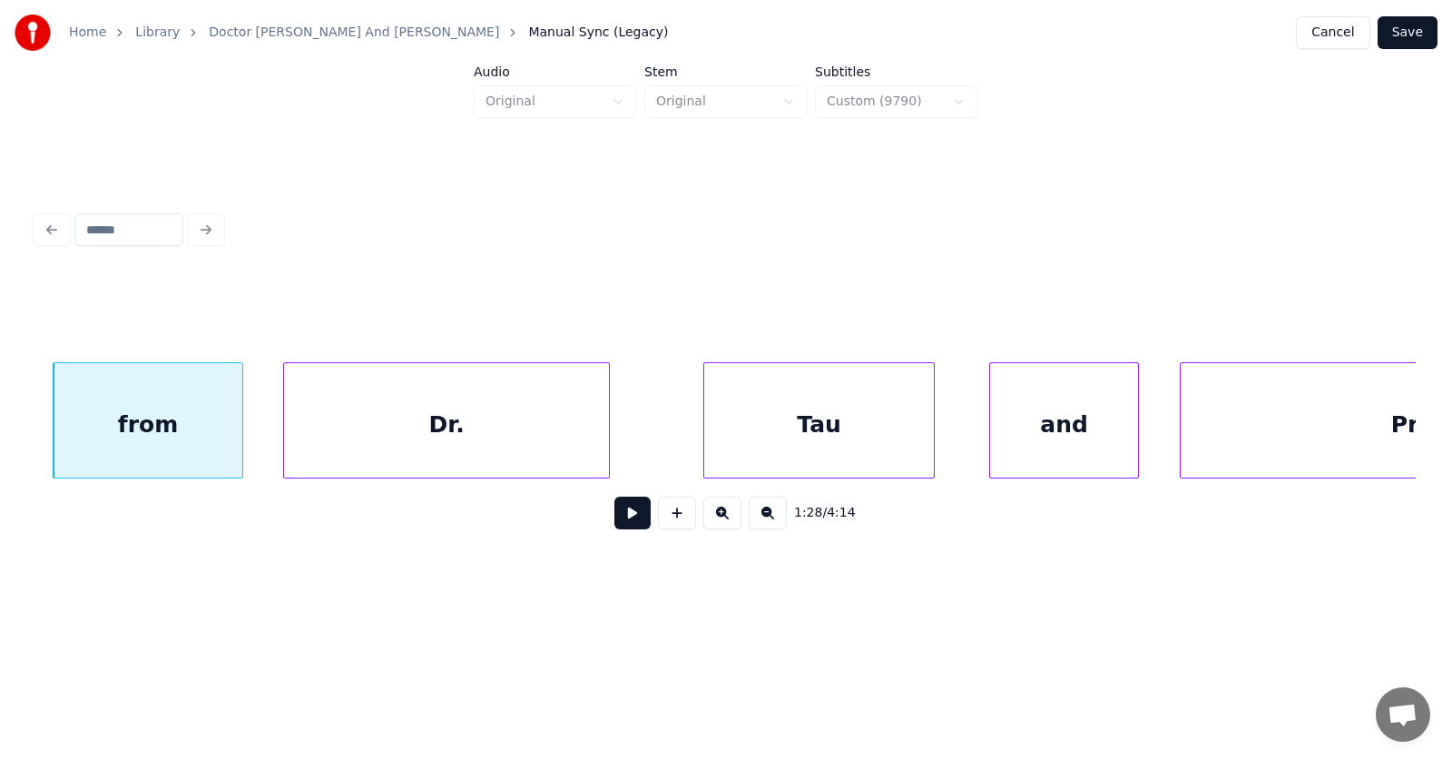
click at [401, 447] on div "Dr." at bounding box center [446, 424] width 325 height 123
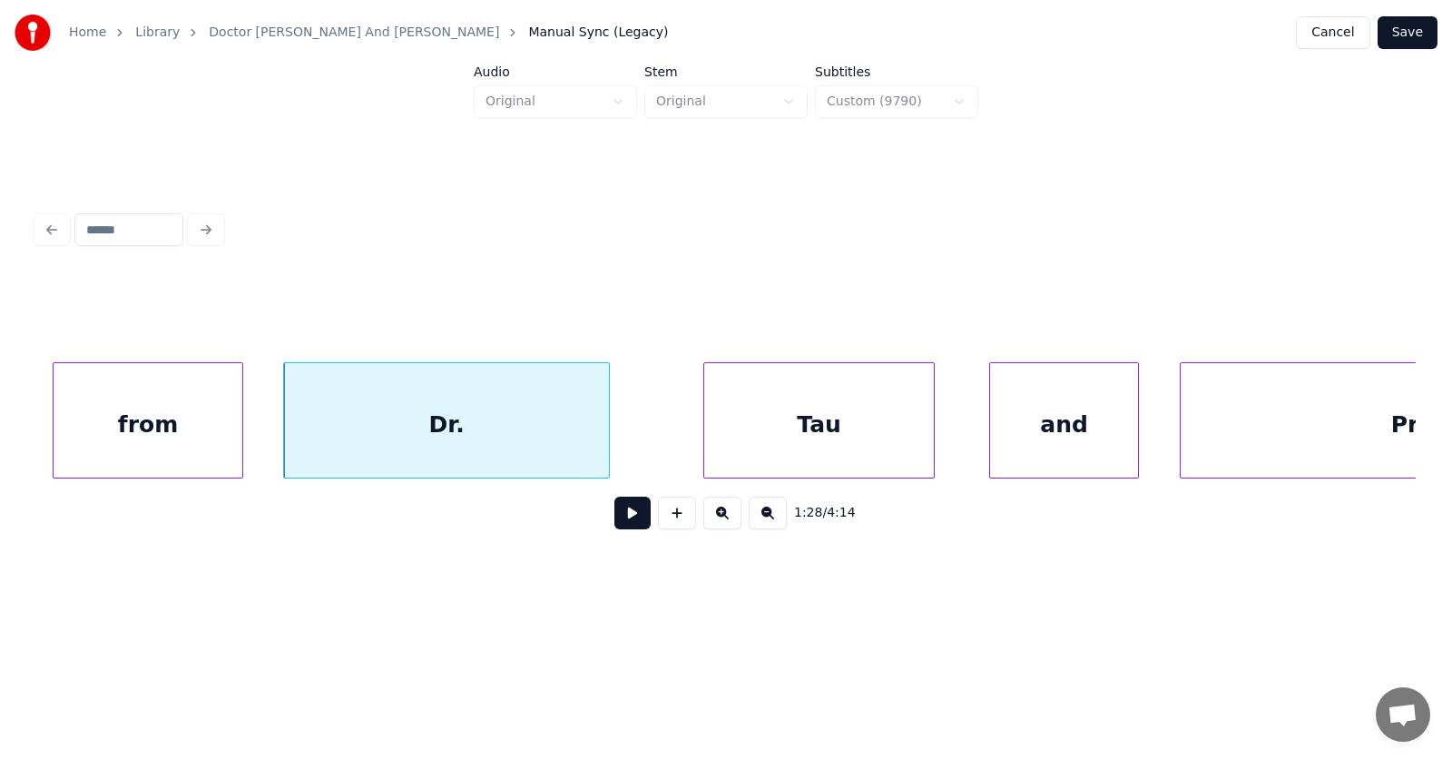
click at [506, 422] on div "Dr." at bounding box center [446, 424] width 325 height 123
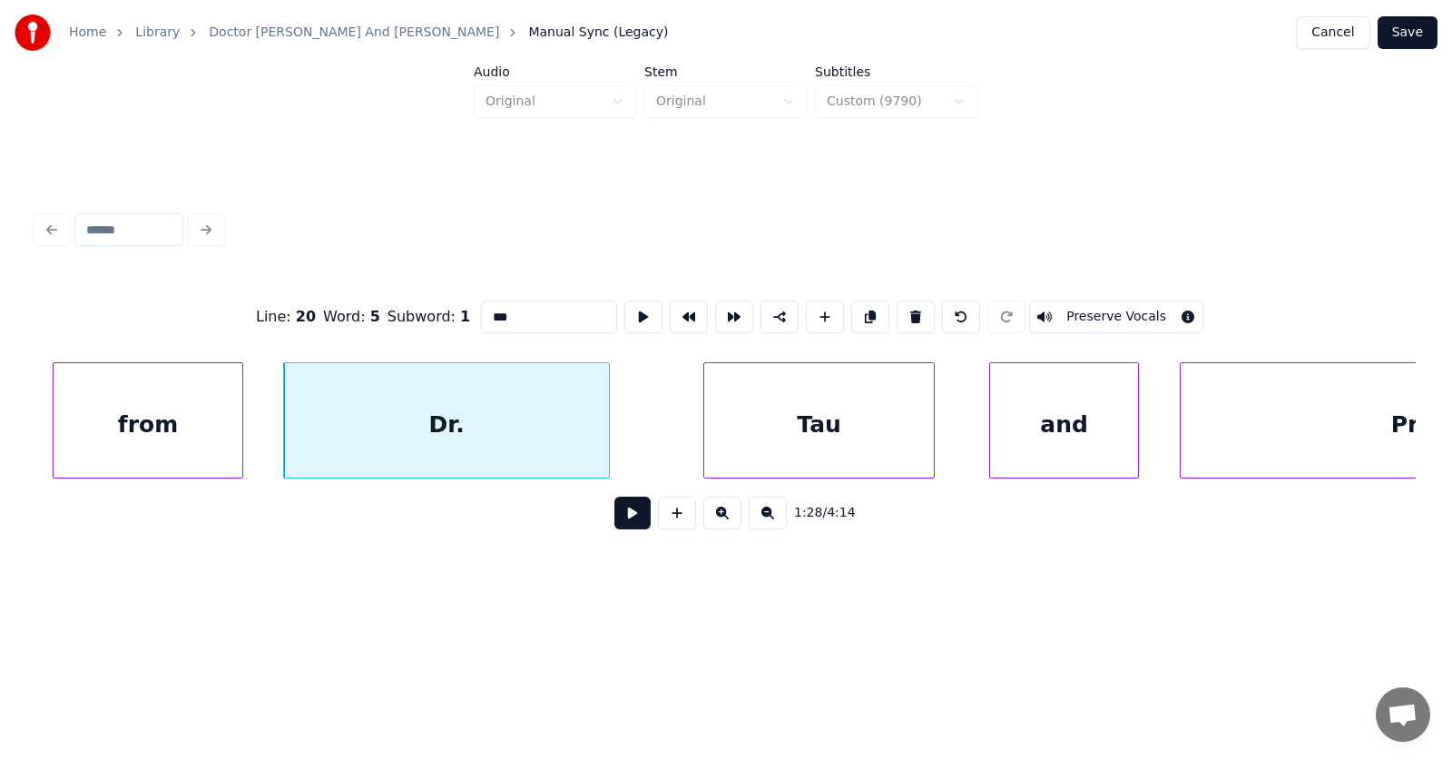
drag, startPoint x: 484, startPoint y: 305, endPoint x: 461, endPoint y: 309, distance: 23.1
click at [481, 309] on input "***" at bounding box center [549, 316] width 136 height 33
click at [760, 424] on div "Tau" at bounding box center [785, 424] width 230 height 123
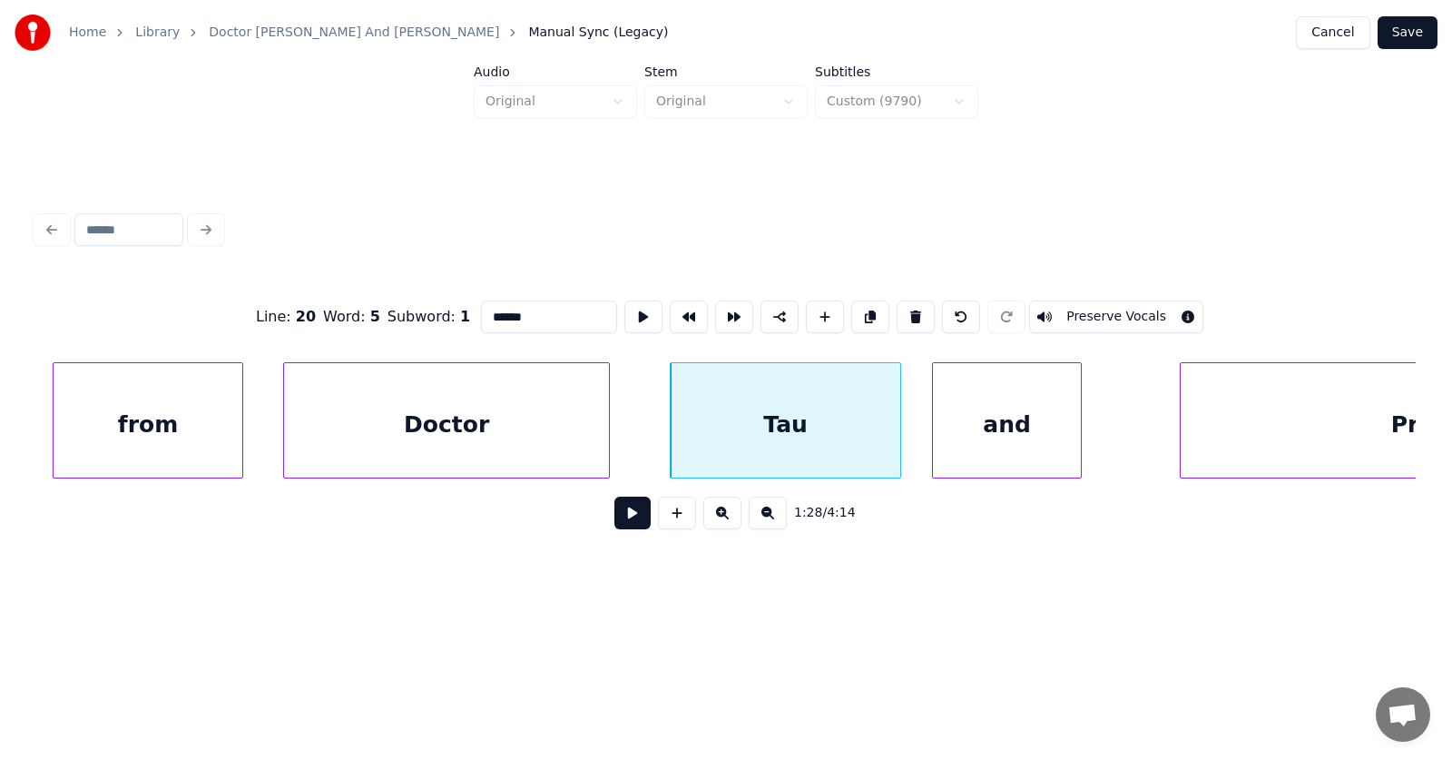
click at [979, 438] on div "and" at bounding box center [1007, 424] width 148 height 123
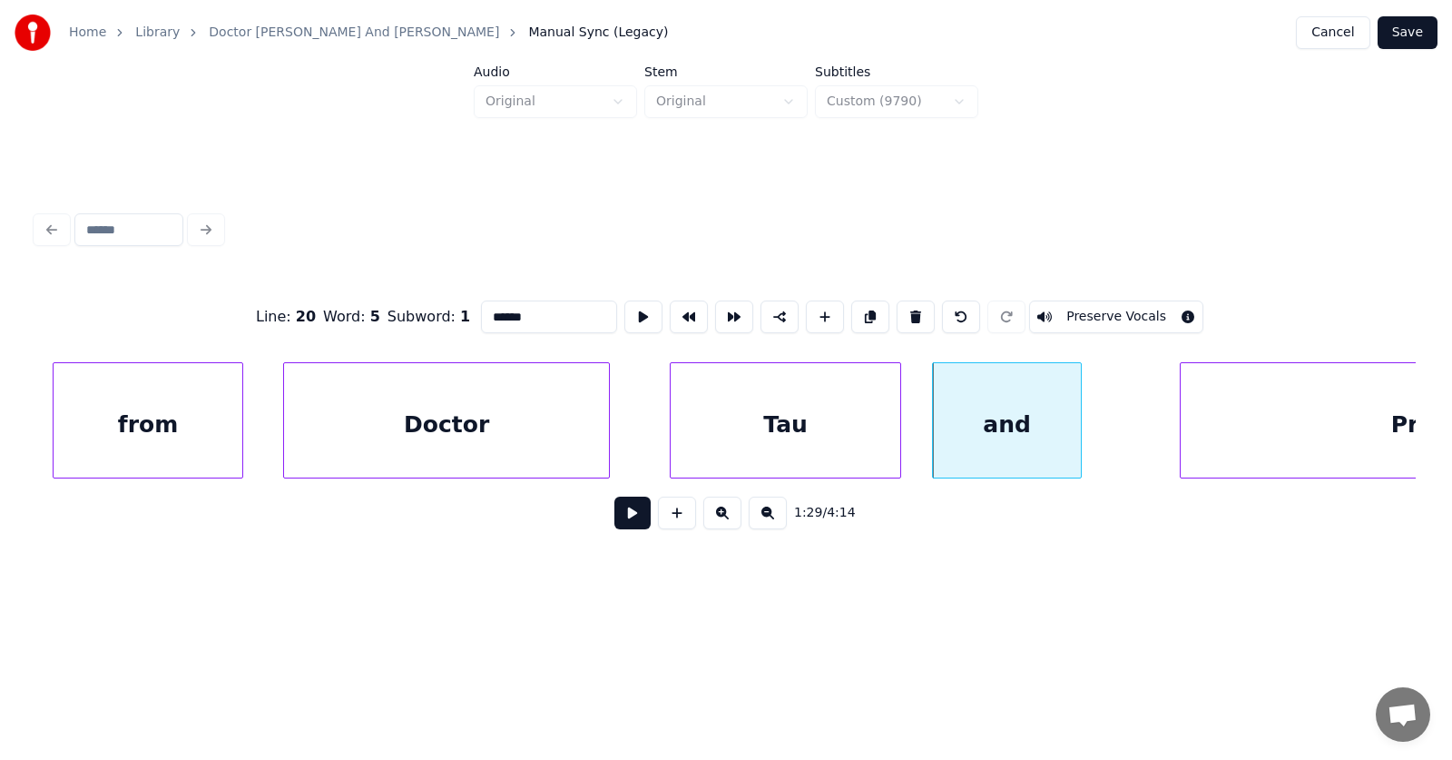
click at [751, 407] on div "Tau" at bounding box center [786, 424] width 230 height 123
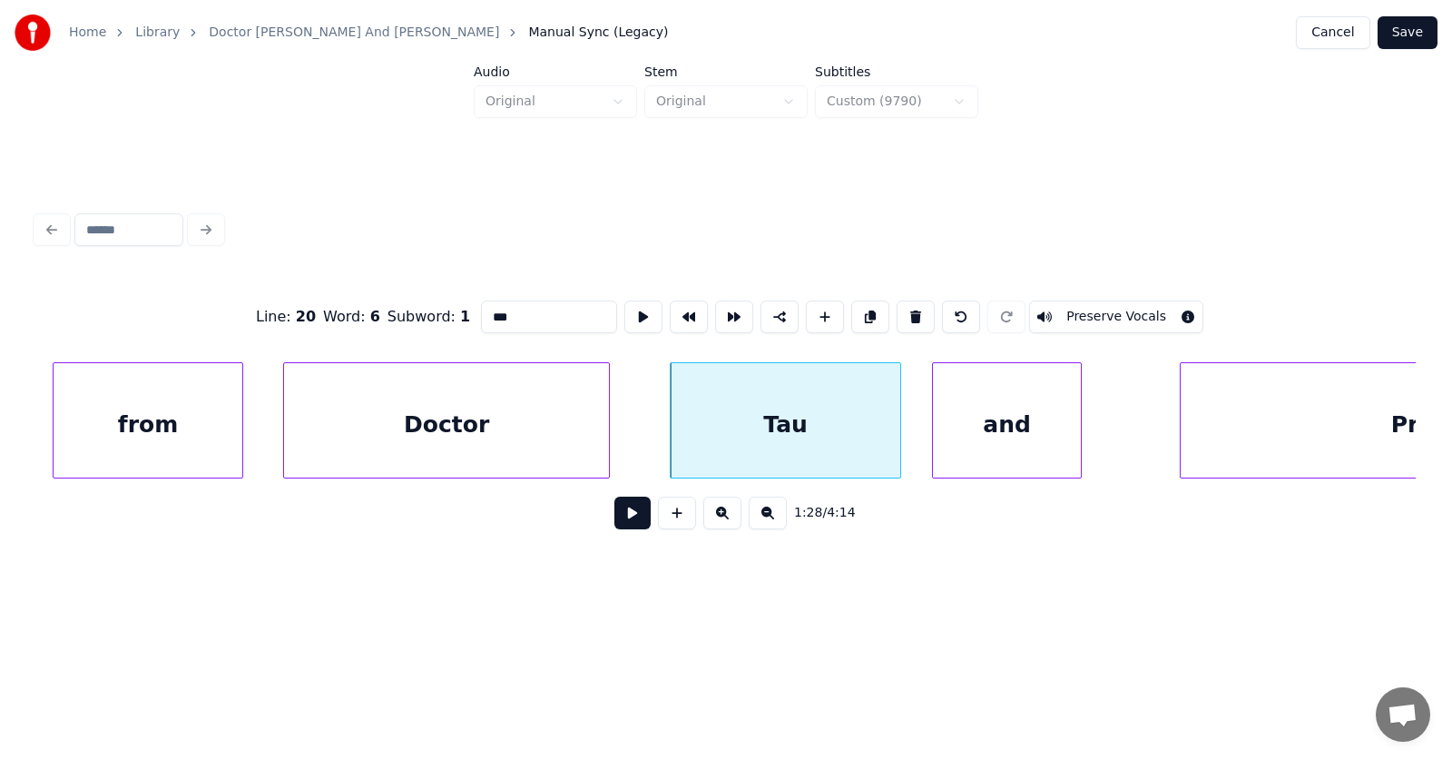
click at [481, 312] on input "***" at bounding box center [549, 316] width 136 height 33
click at [1008, 427] on div "and" at bounding box center [1002, 424] width 148 height 123
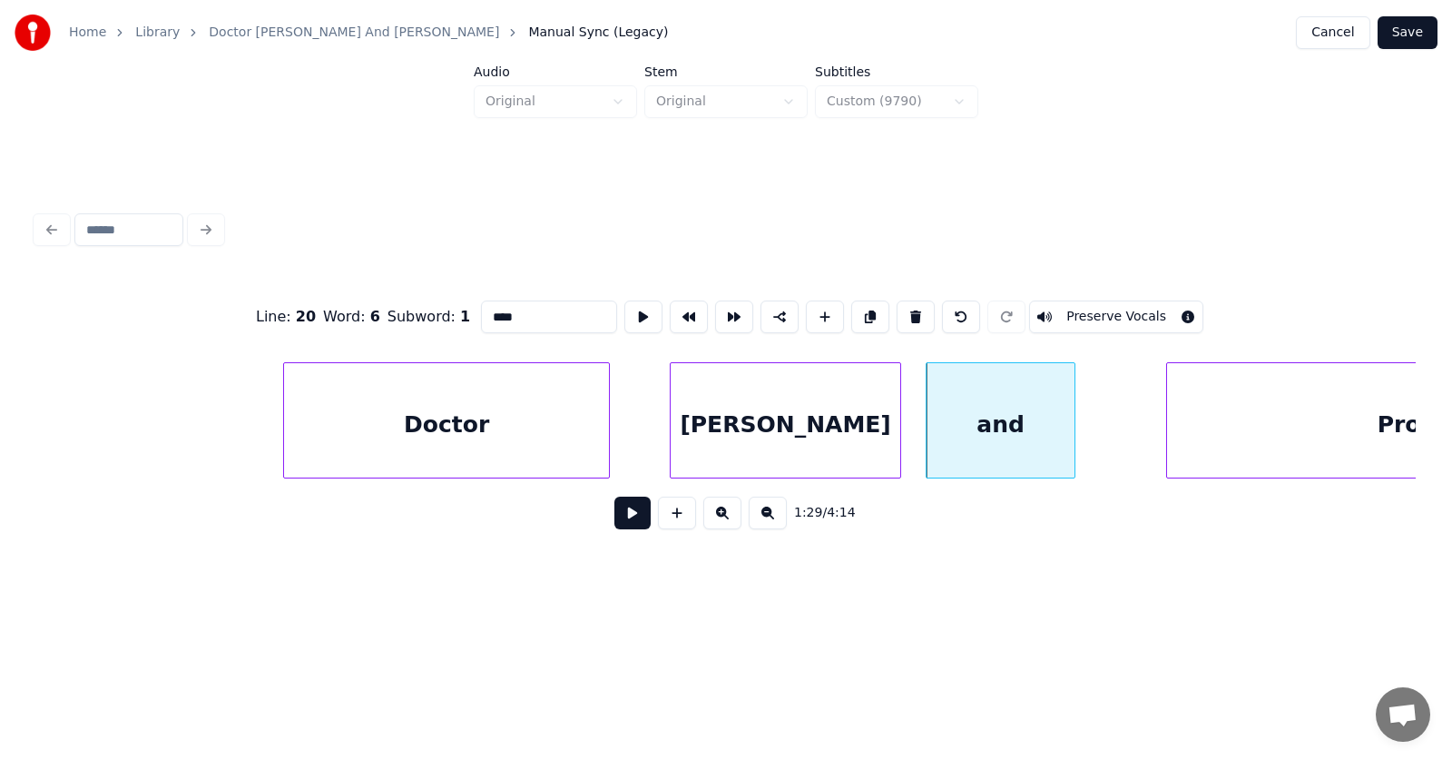
scroll to position [0, 60206]
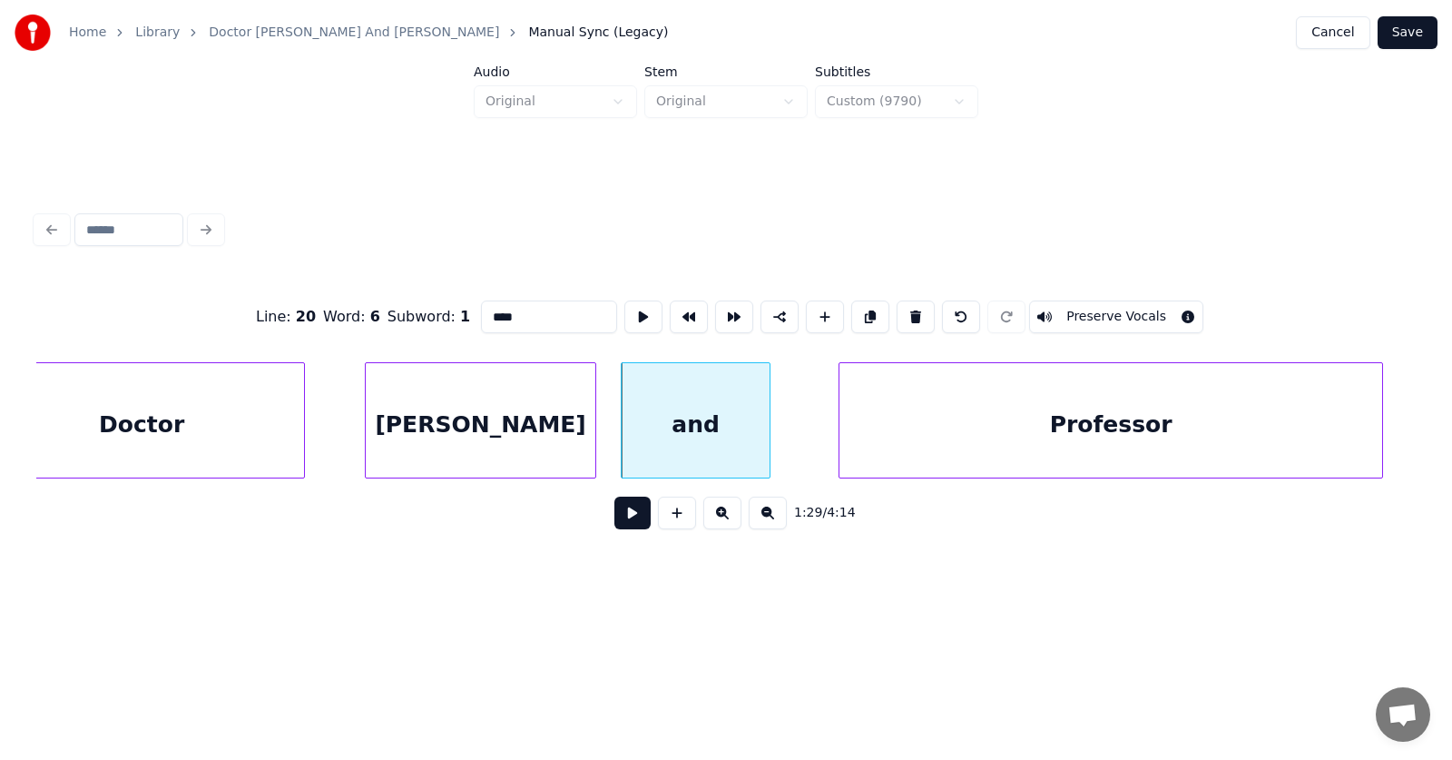
click at [1216, 426] on div "Professor" at bounding box center [1111, 424] width 543 height 123
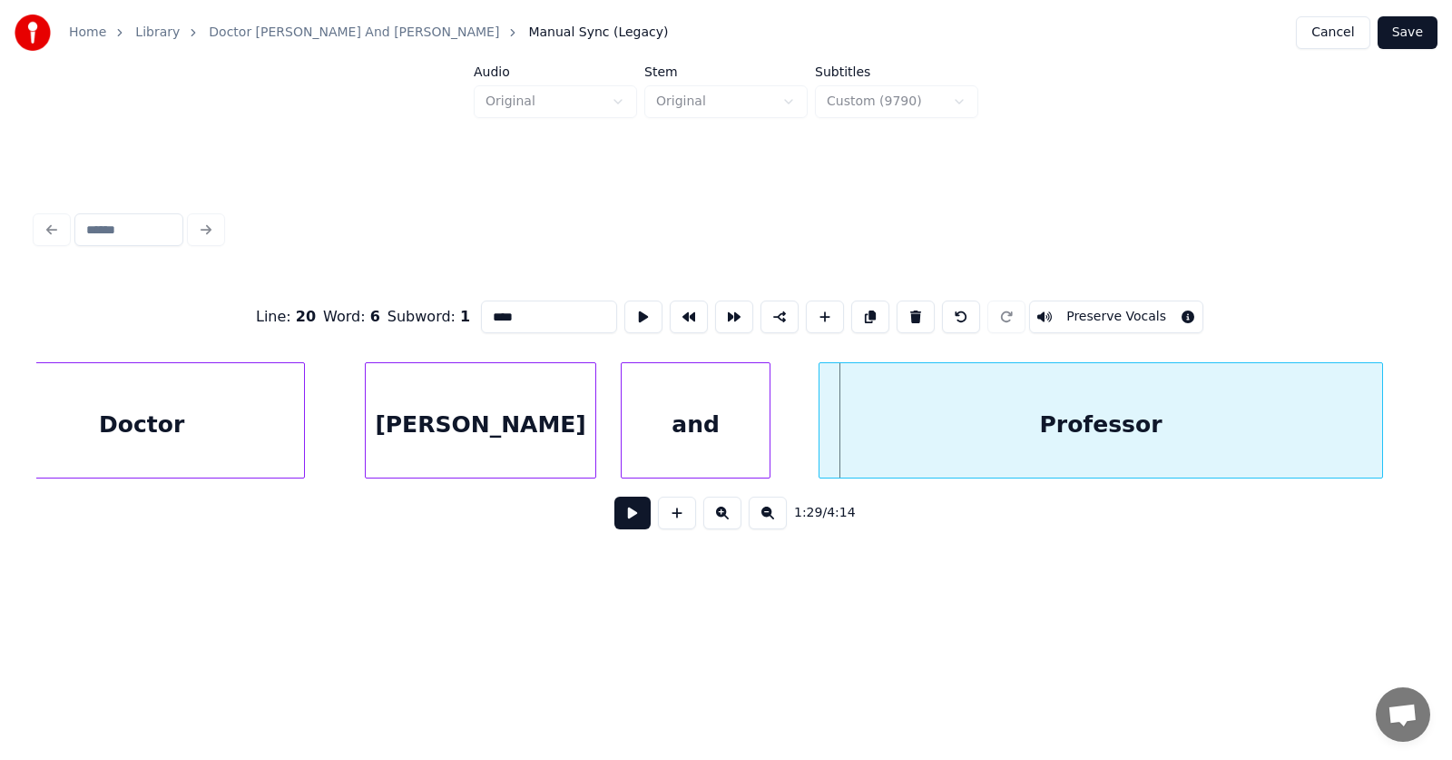
click at [820, 432] on div at bounding box center [822, 420] width 5 height 114
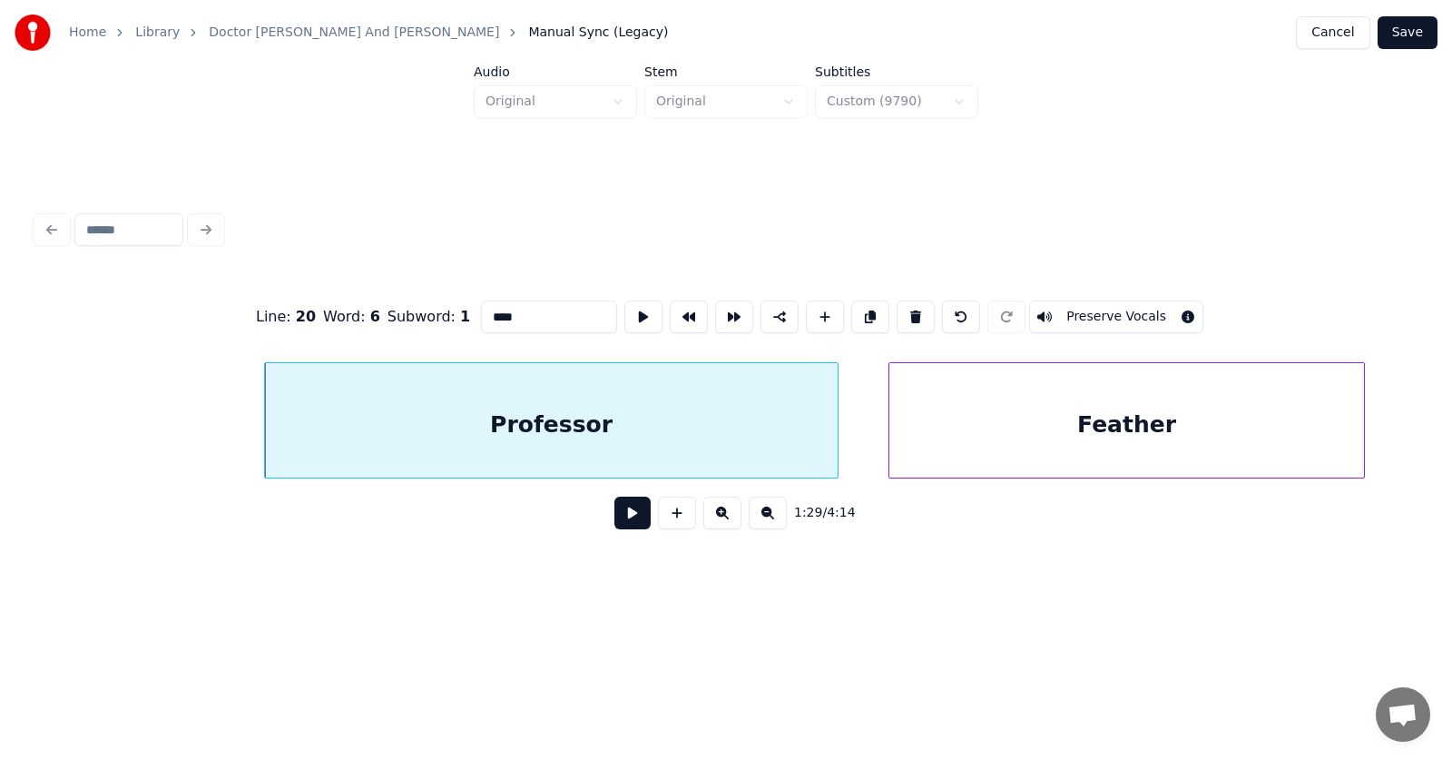
scroll to position [0, 61219]
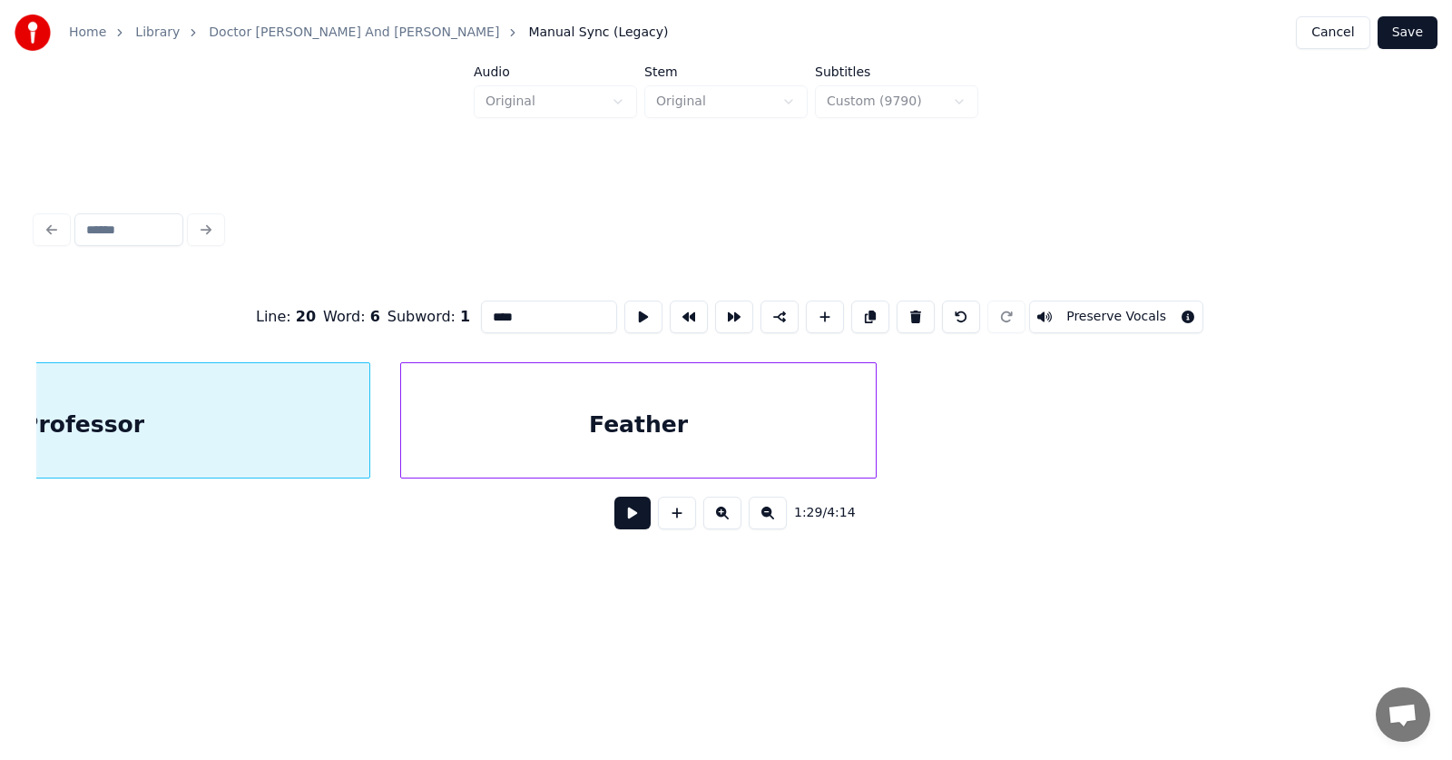
click at [588, 436] on div "Feather" at bounding box center [638, 424] width 475 height 123
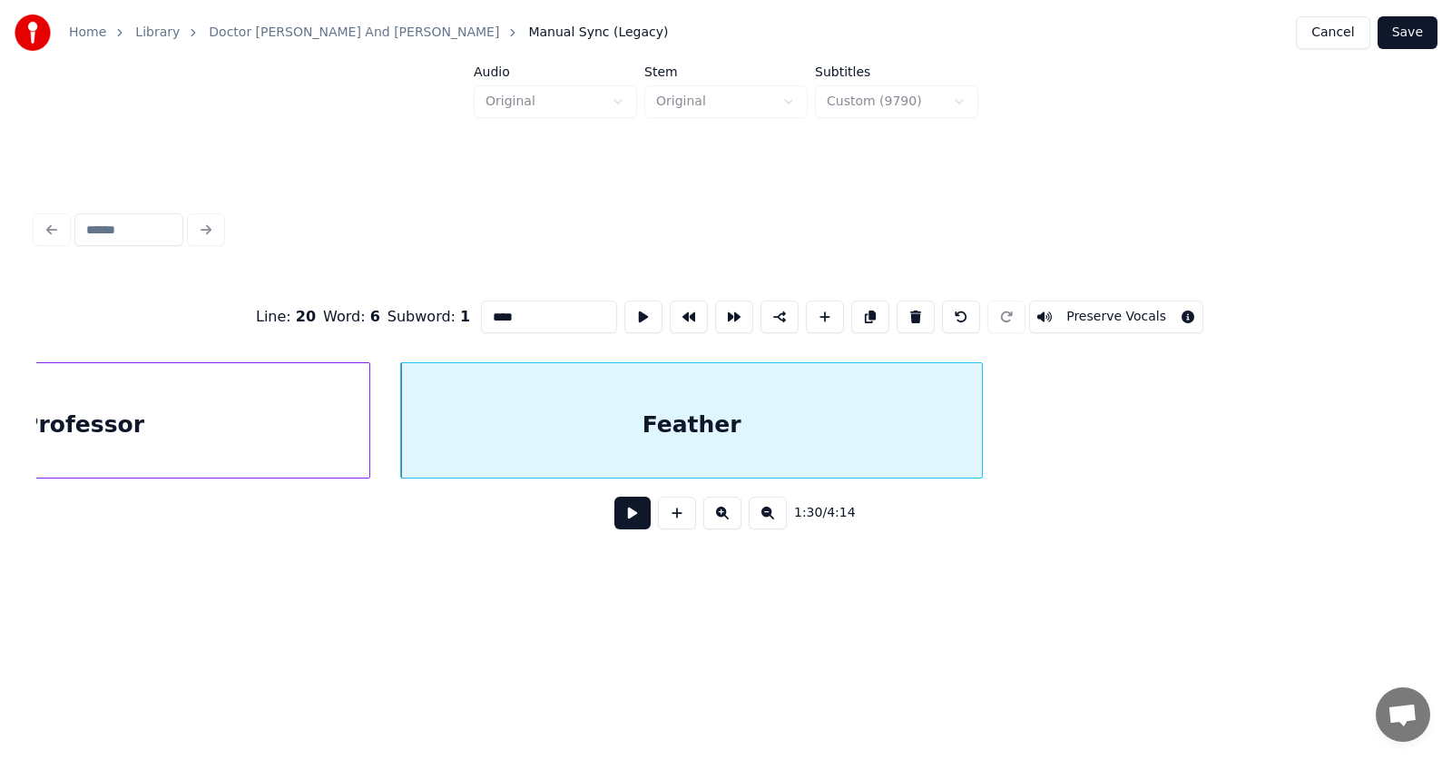
click at [982, 432] on div at bounding box center [979, 420] width 5 height 114
click at [758, 448] on div "Feather" at bounding box center [709, 424] width 616 height 123
click at [481, 306] on input "*******" at bounding box center [549, 316] width 136 height 33
type input "******"
click at [623, 523] on button at bounding box center [632, 512] width 36 height 33
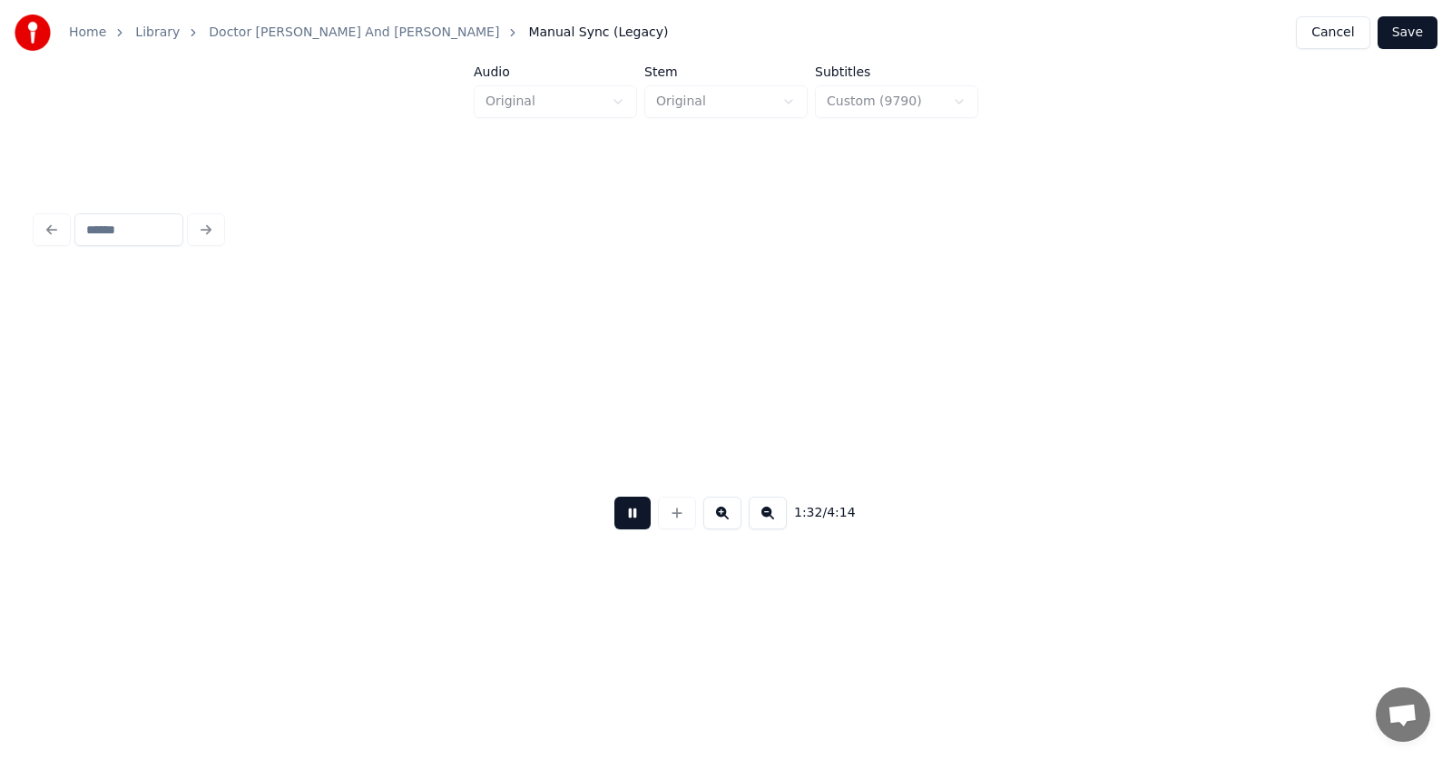
scroll to position [0, 62600]
click at [623, 523] on button at bounding box center [632, 512] width 36 height 33
click at [680, 520] on button at bounding box center [677, 512] width 38 height 33
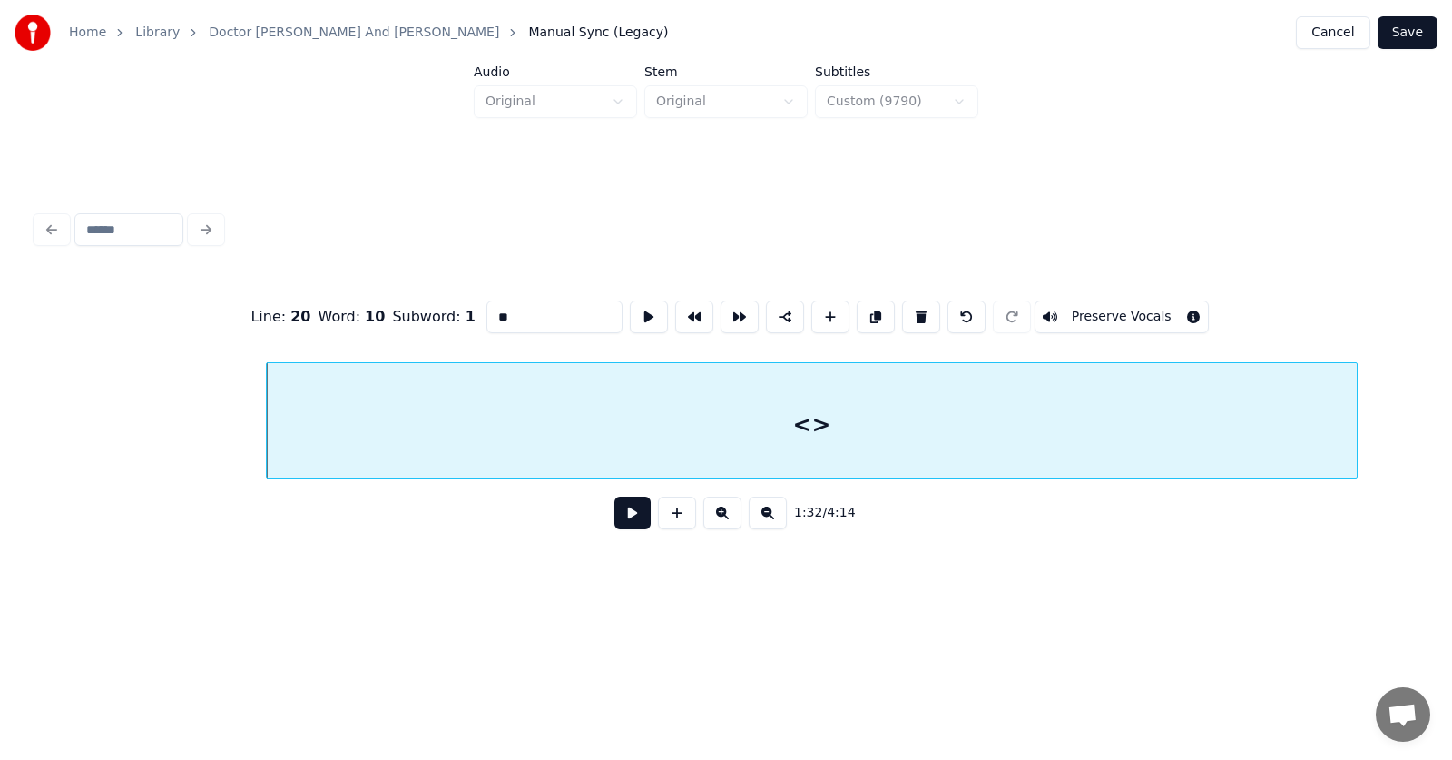
click at [1357, 435] on div at bounding box center [1353, 420] width 5 height 114
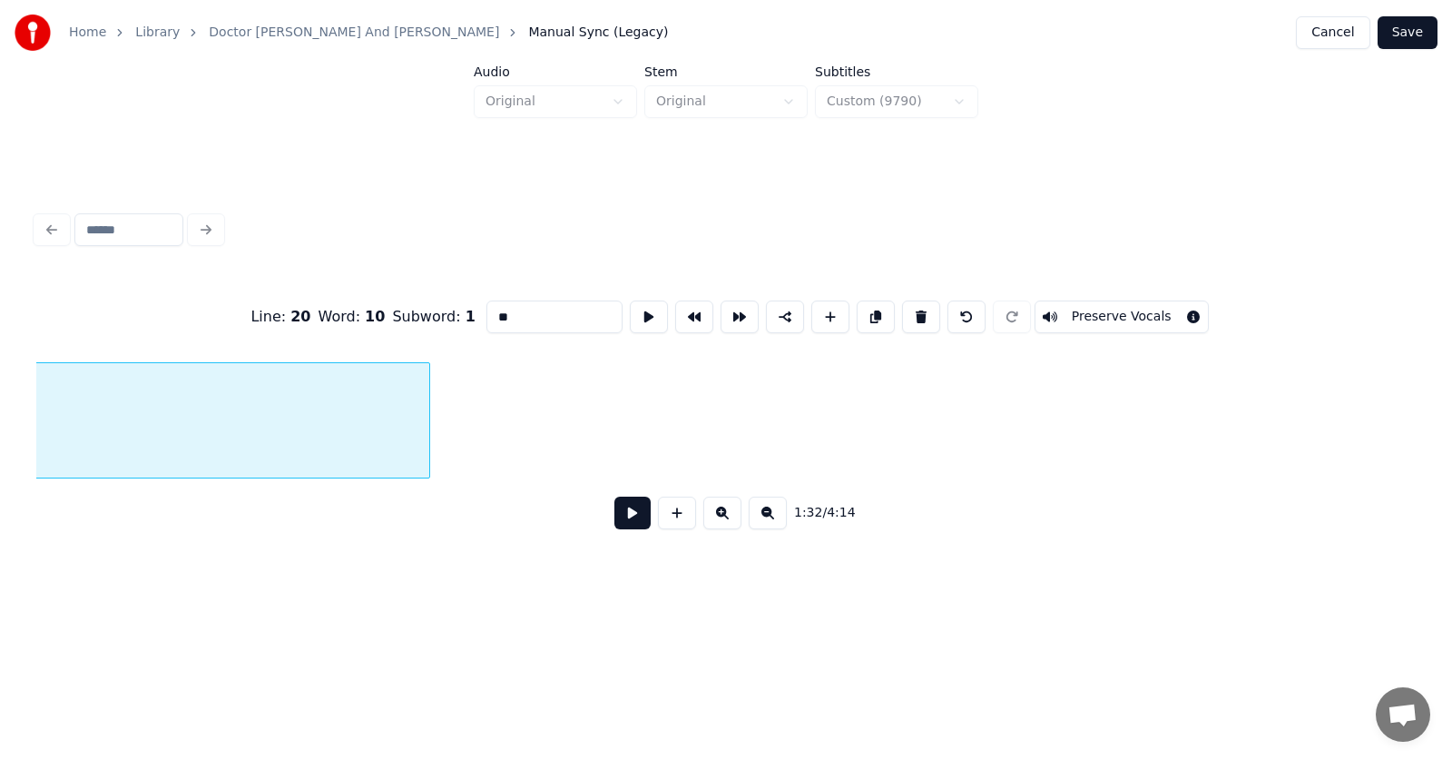
scroll to position [0, 63678]
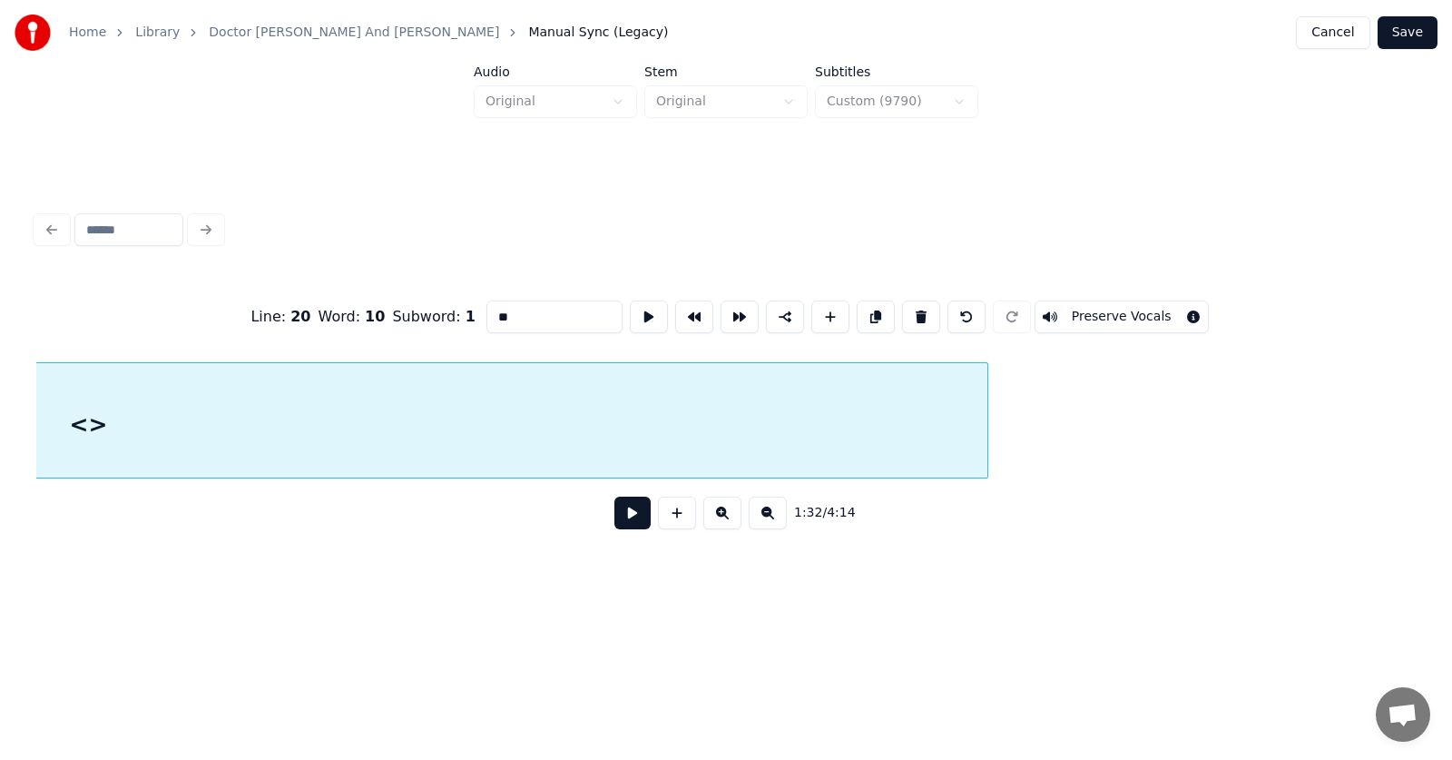
click at [982, 417] on div at bounding box center [984, 420] width 5 height 114
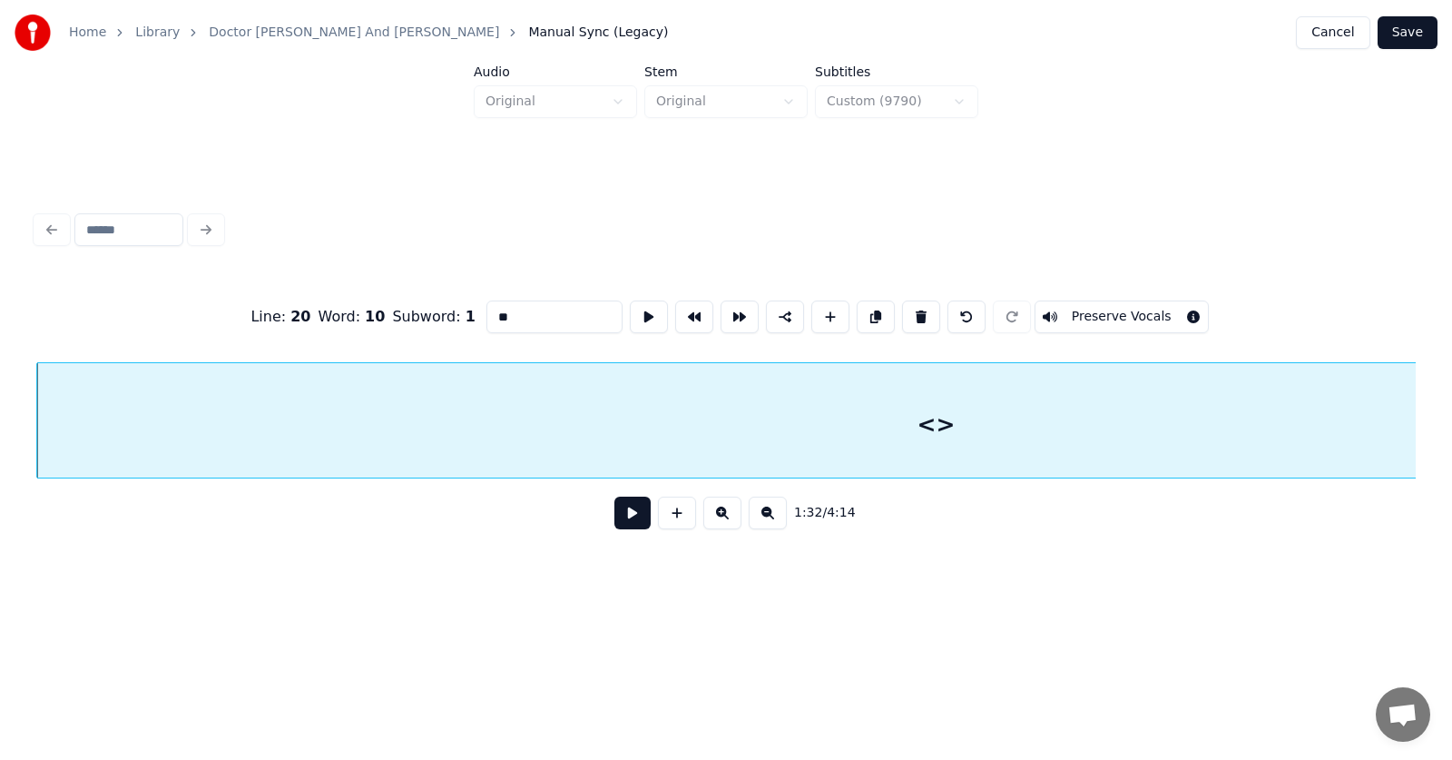
click at [695, 414] on div "<>" at bounding box center [936, 424] width 1798 height 123
drag, startPoint x: 489, startPoint y: 309, endPoint x: 449, endPoint y: 309, distance: 39.9
click at [486, 309] on input "**" at bounding box center [554, 316] width 136 height 33
click at [630, 311] on button at bounding box center [649, 316] width 38 height 33
click at [630, 304] on button at bounding box center [649, 316] width 38 height 33
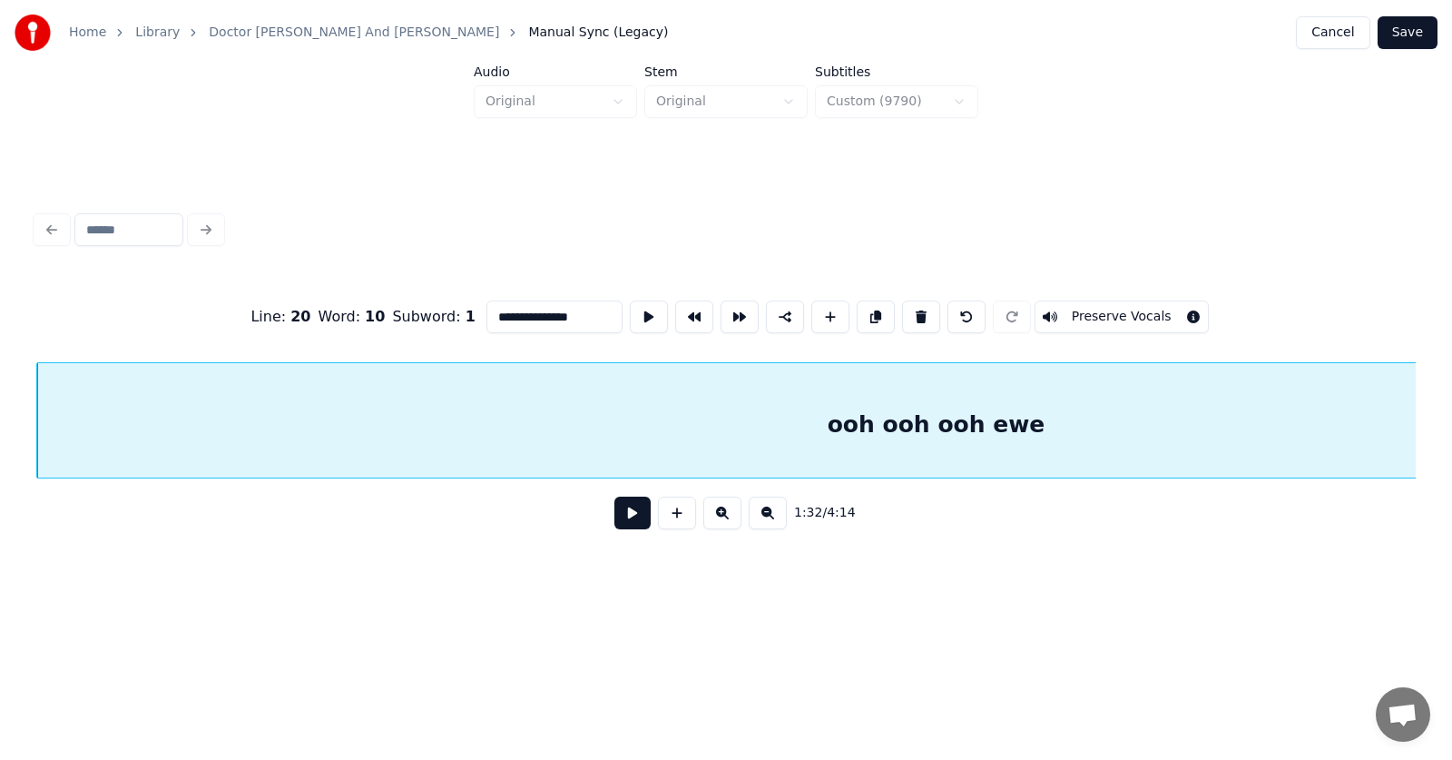
click at [630, 304] on button at bounding box center [649, 316] width 38 height 33
drag, startPoint x: 484, startPoint y: 310, endPoint x: 453, endPoint y: 312, distance: 30.9
click at [486, 312] on input "**********" at bounding box center [554, 316] width 136 height 33
type input "**********"
click at [623, 525] on button at bounding box center [632, 512] width 36 height 33
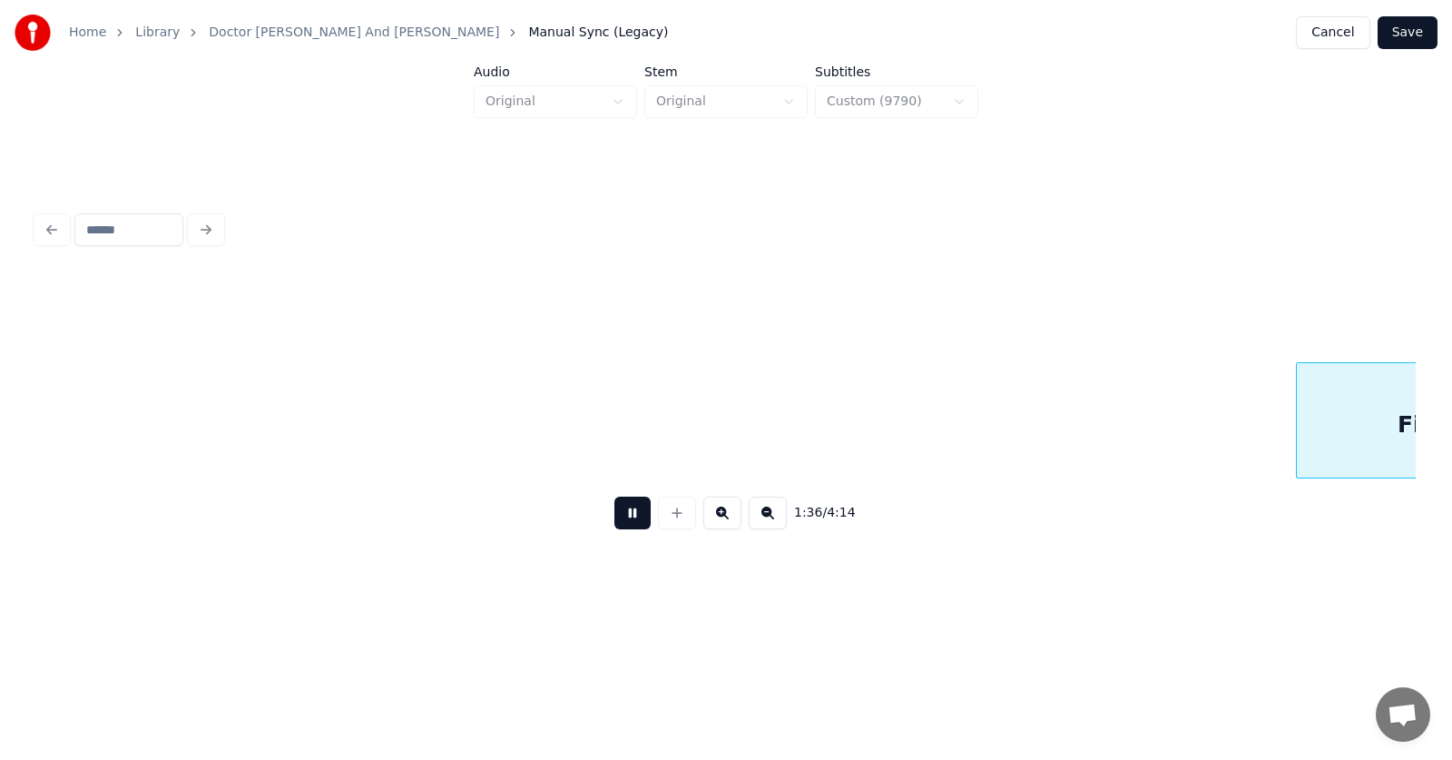
scroll to position [0, 65596]
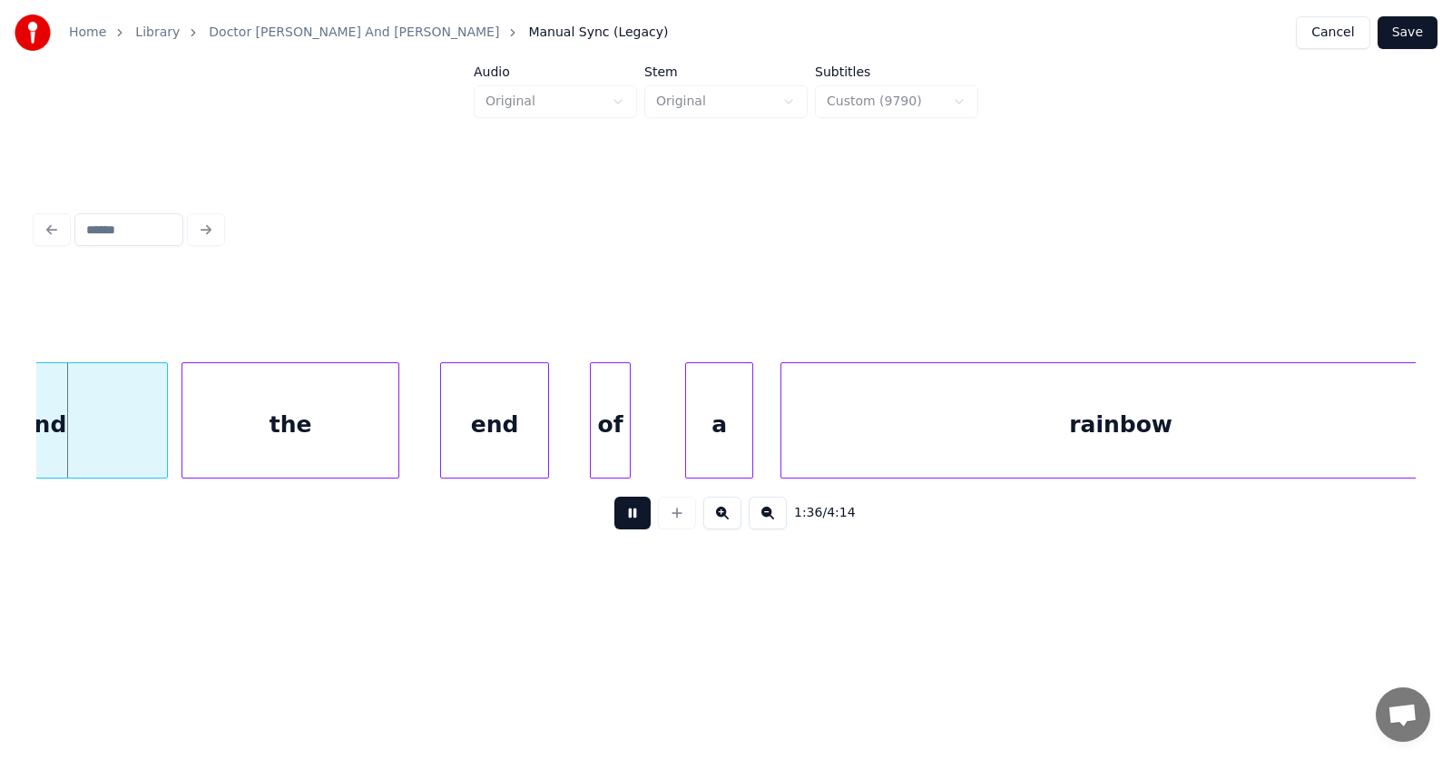
click at [624, 525] on button at bounding box center [632, 512] width 36 height 33
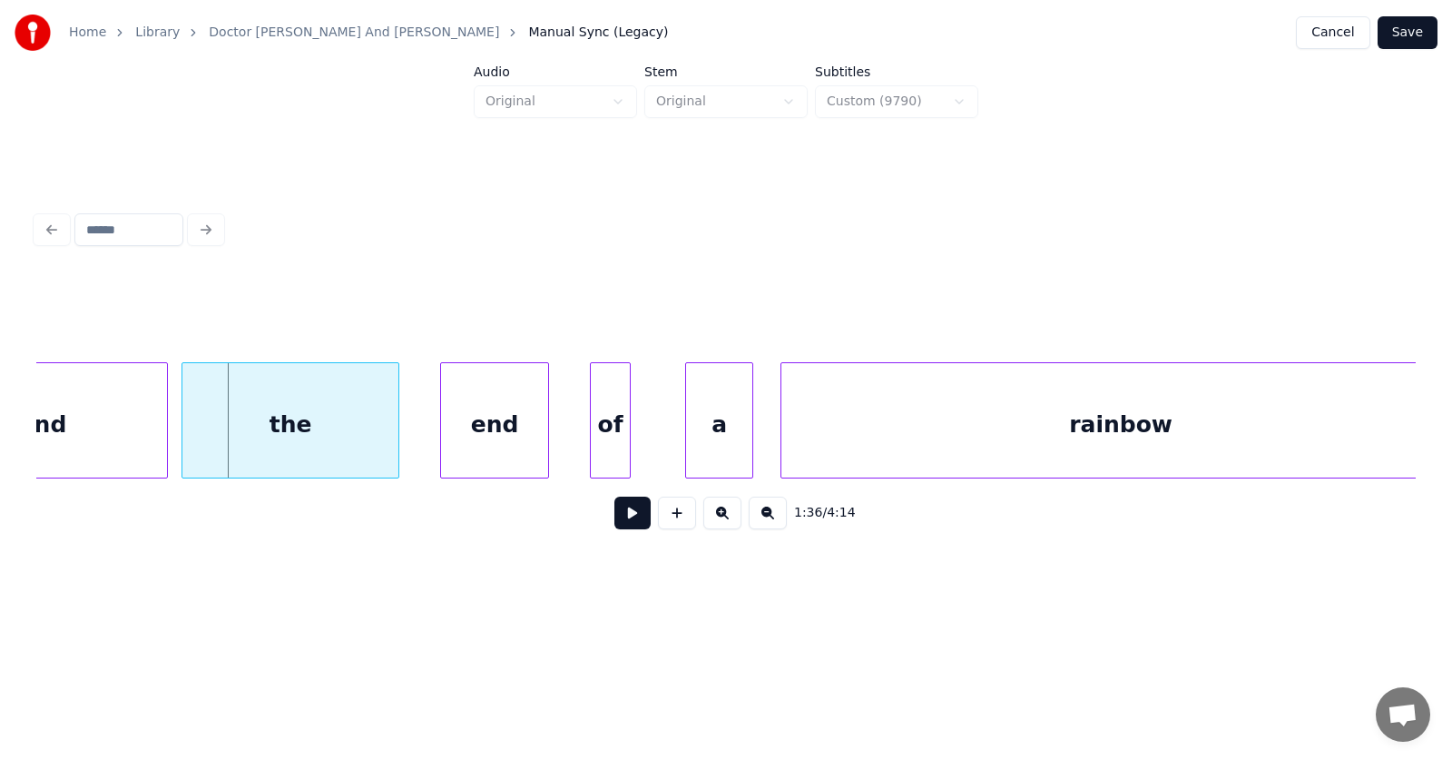
scroll to position [0, 64965]
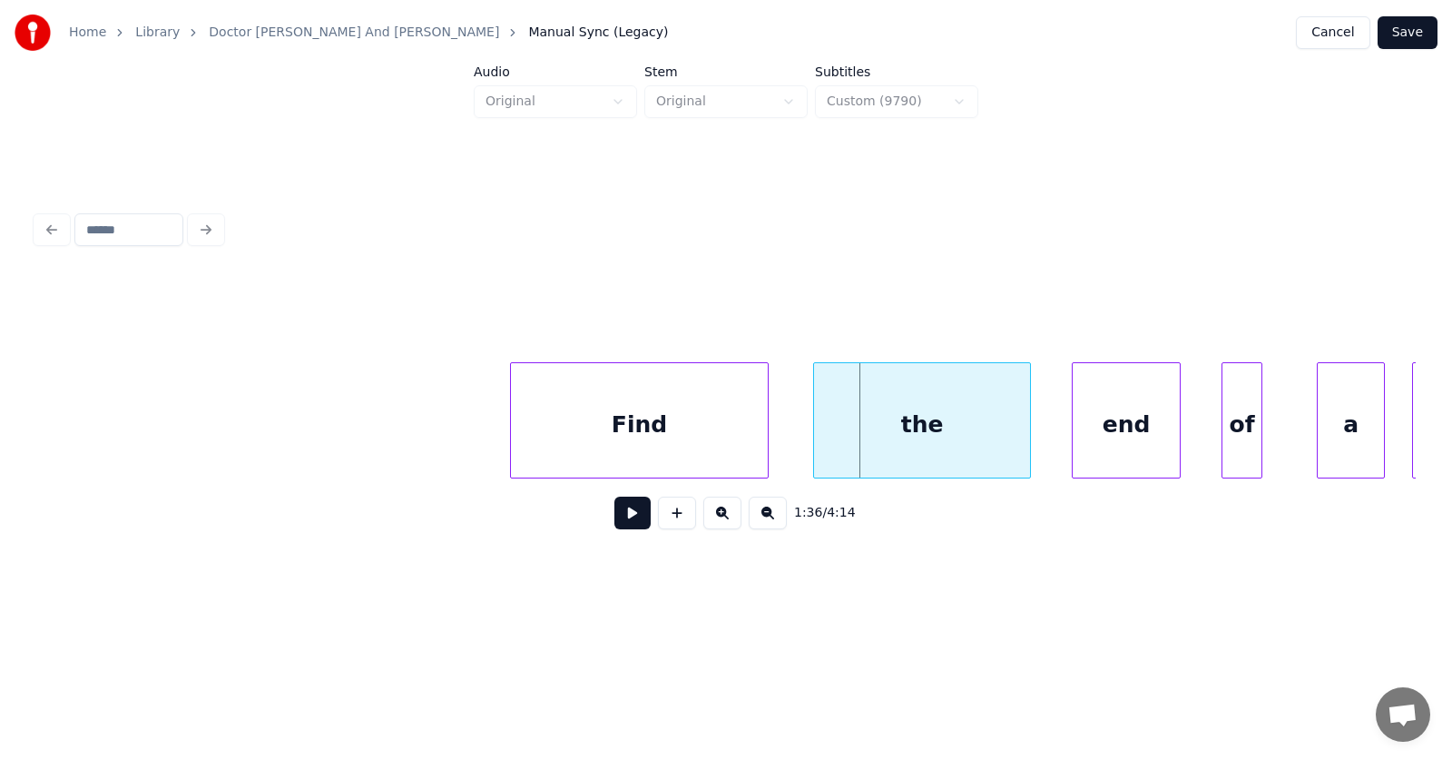
click at [606, 434] on div "Find" at bounding box center [639, 424] width 257 height 123
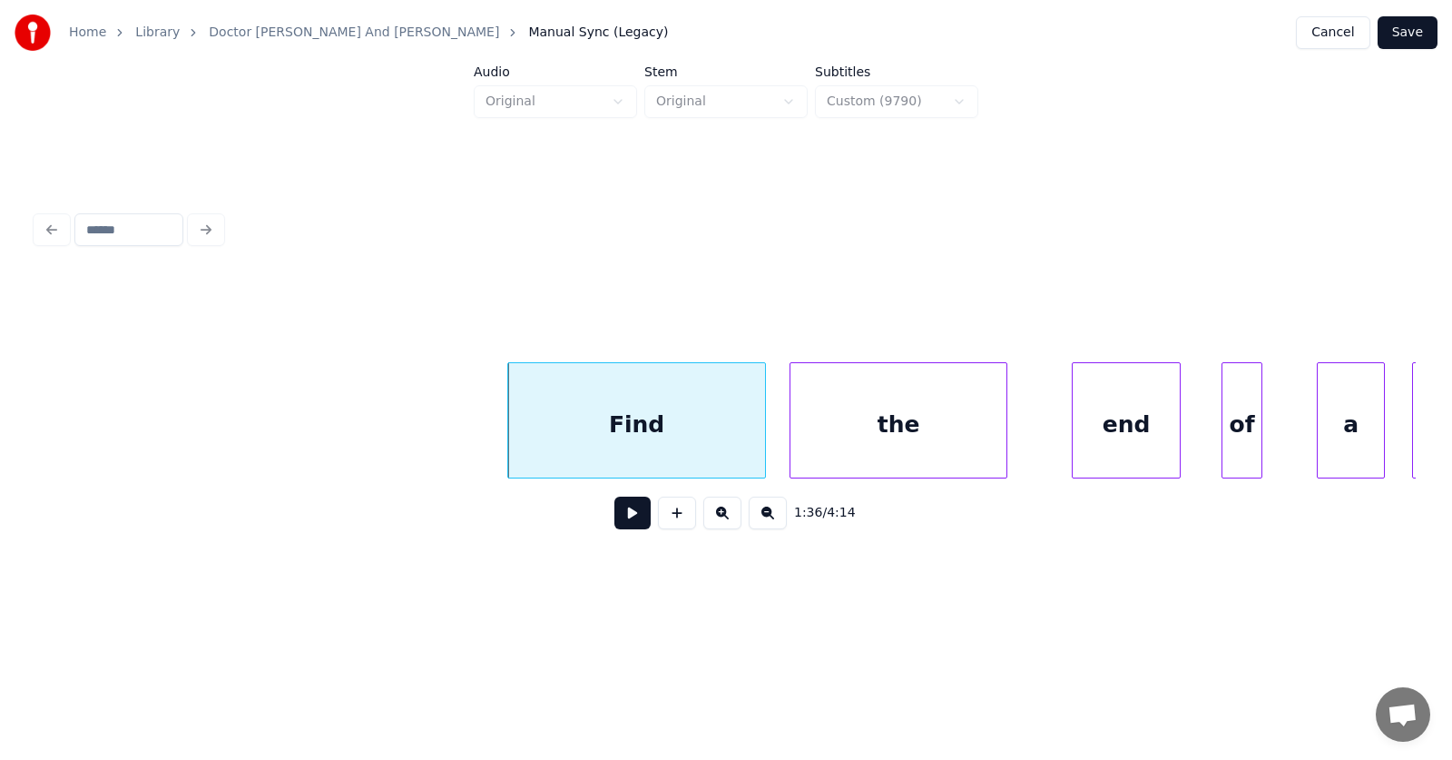
click at [848, 439] on div "the" at bounding box center [899, 424] width 216 height 123
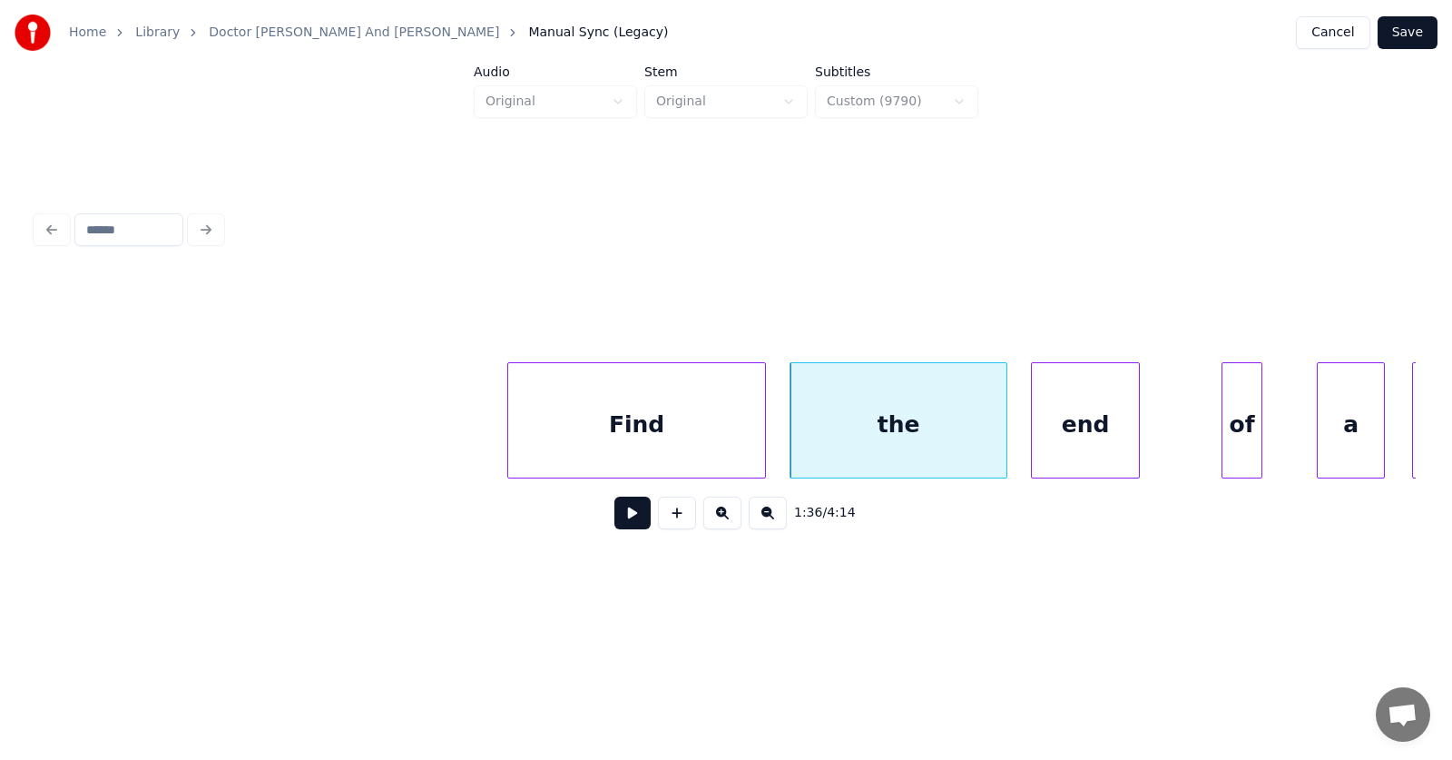
click at [1070, 435] on div "end" at bounding box center [1085, 424] width 107 height 123
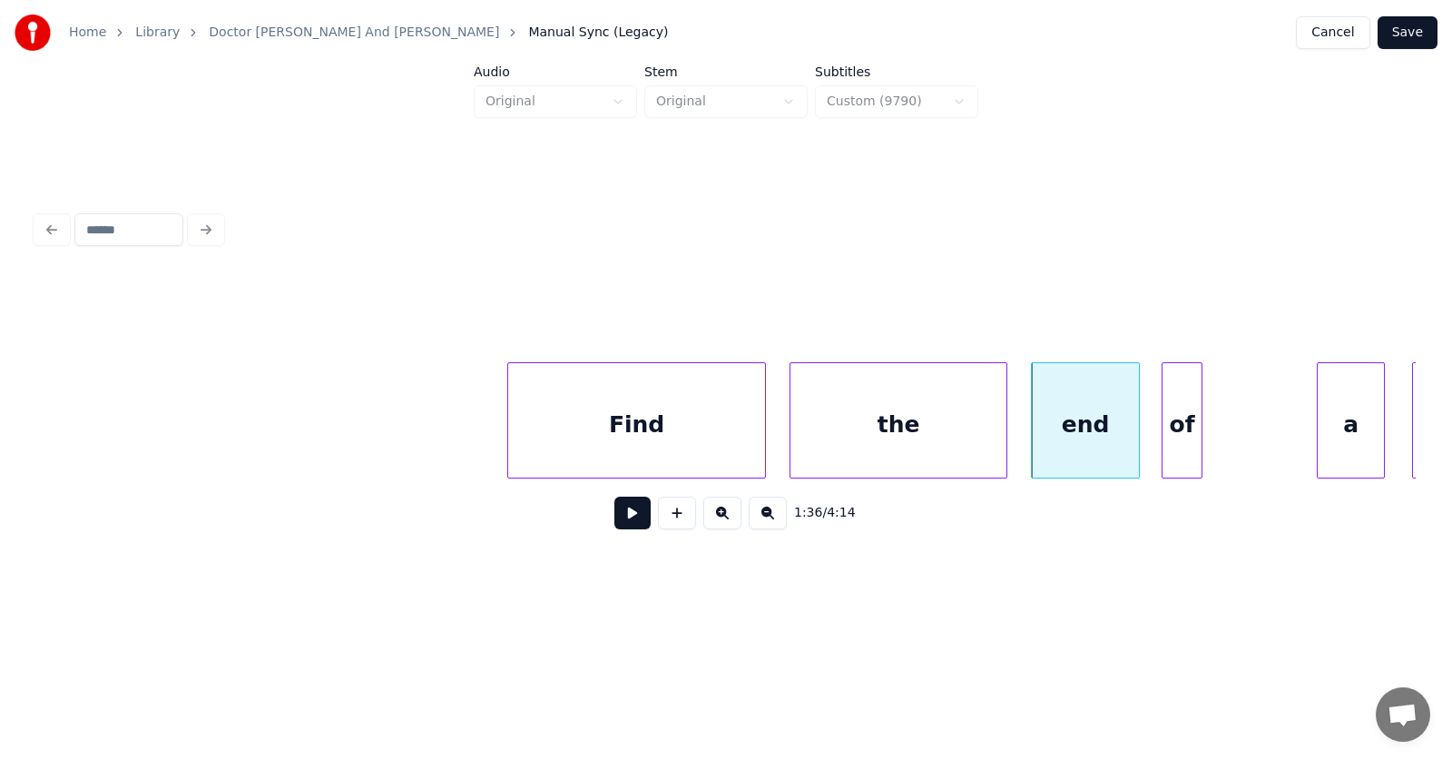
click at [1189, 441] on div "of" at bounding box center [1182, 424] width 39 height 123
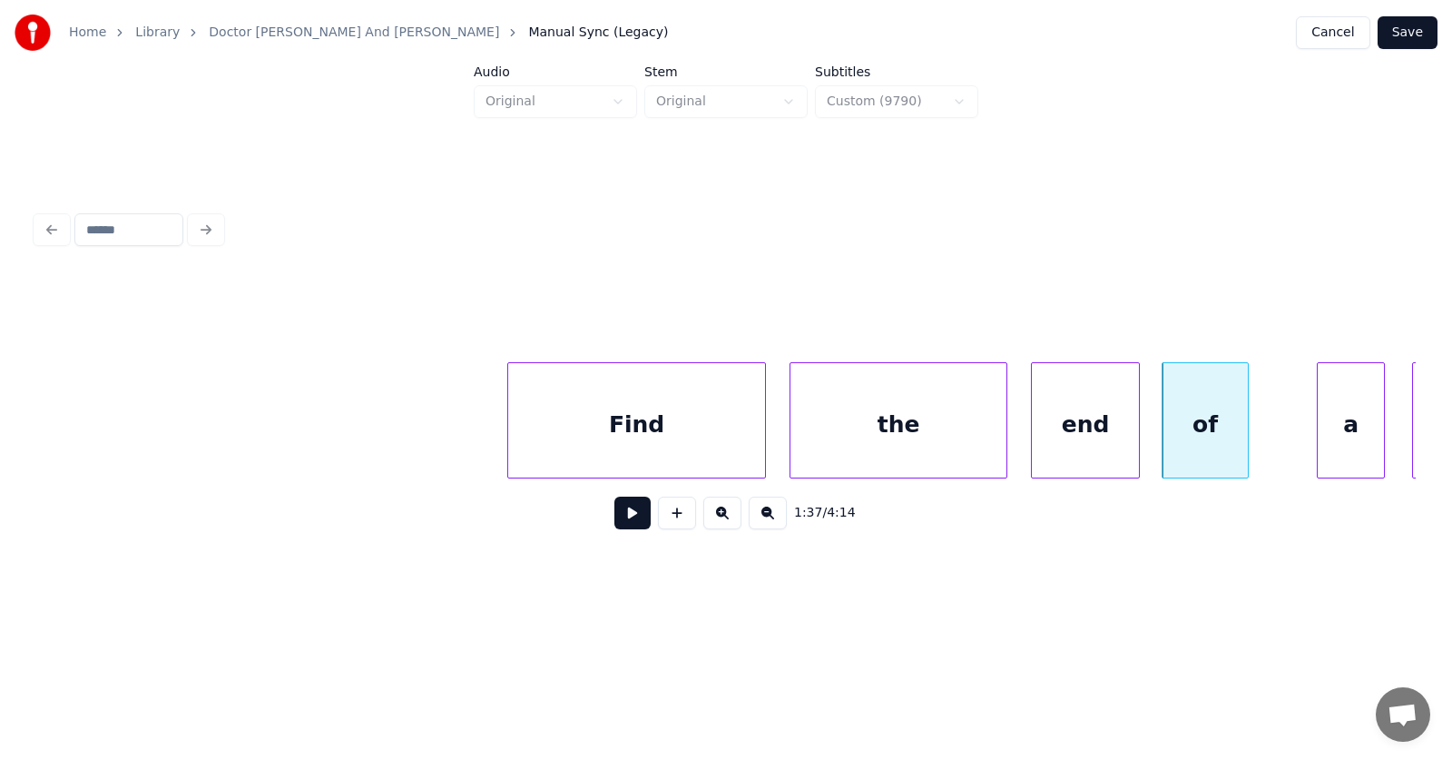
click at [1248, 429] on div at bounding box center [1244, 420] width 5 height 114
click at [1299, 436] on div "a" at bounding box center [1315, 424] width 66 height 123
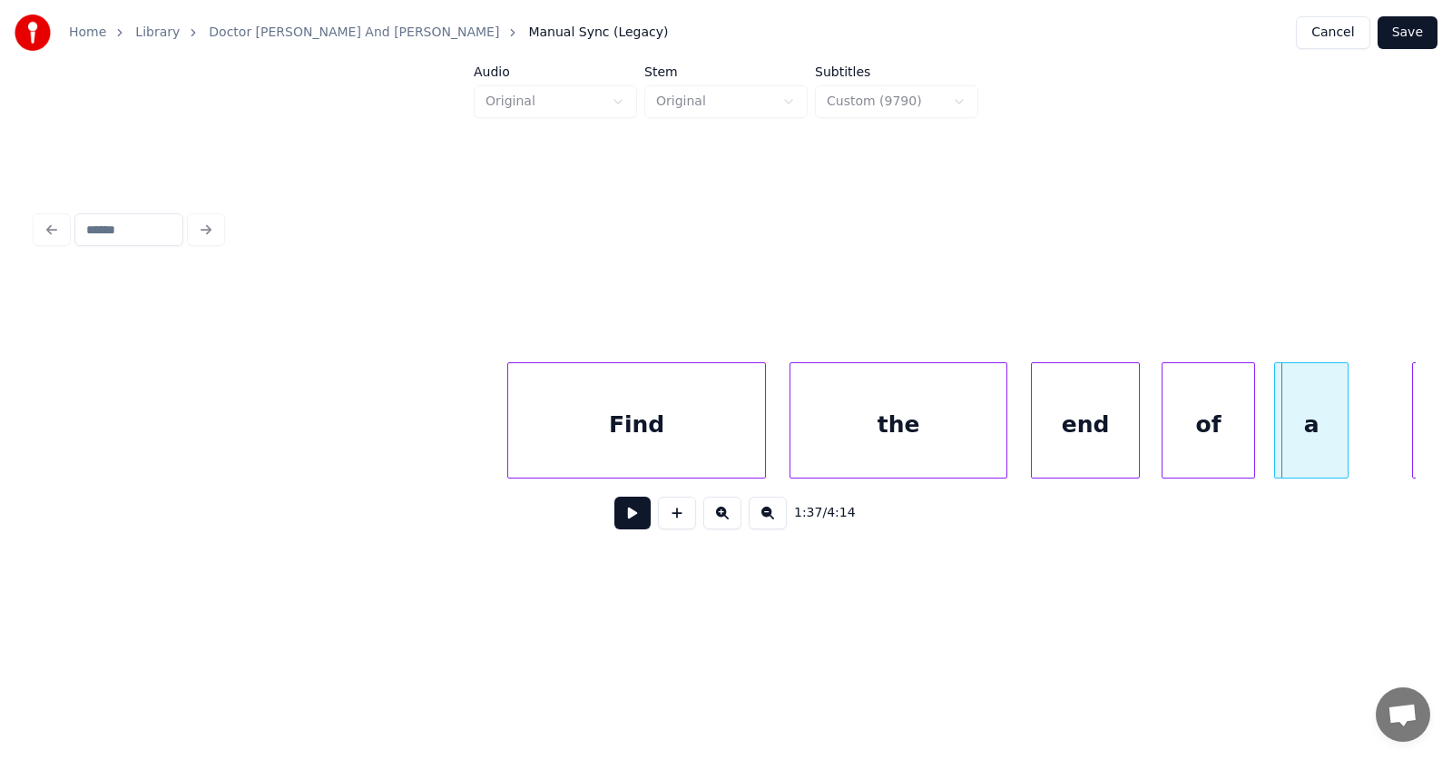
click at [1279, 436] on div at bounding box center [1277, 420] width 5 height 114
click at [624, 521] on button at bounding box center [632, 512] width 36 height 33
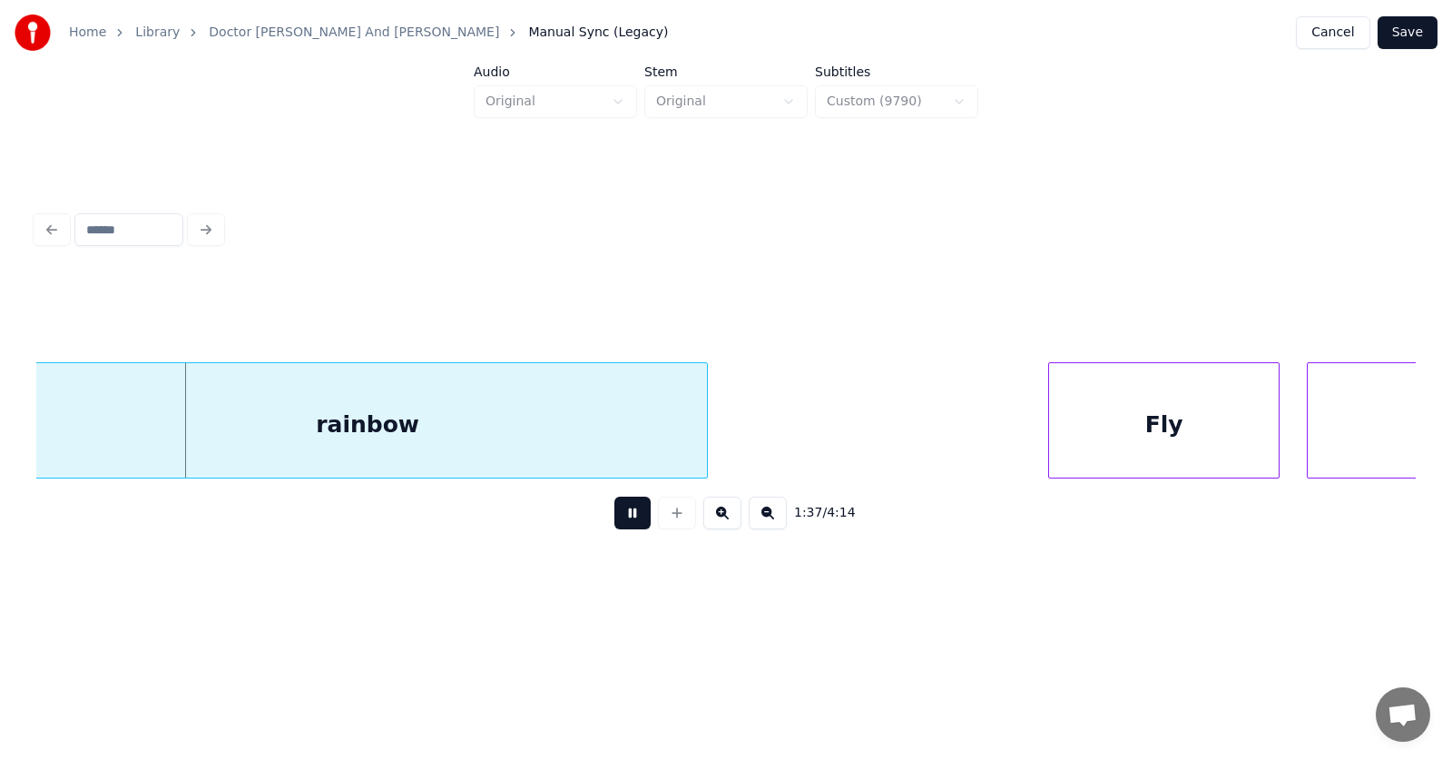
click at [624, 521] on button at bounding box center [632, 512] width 36 height 33
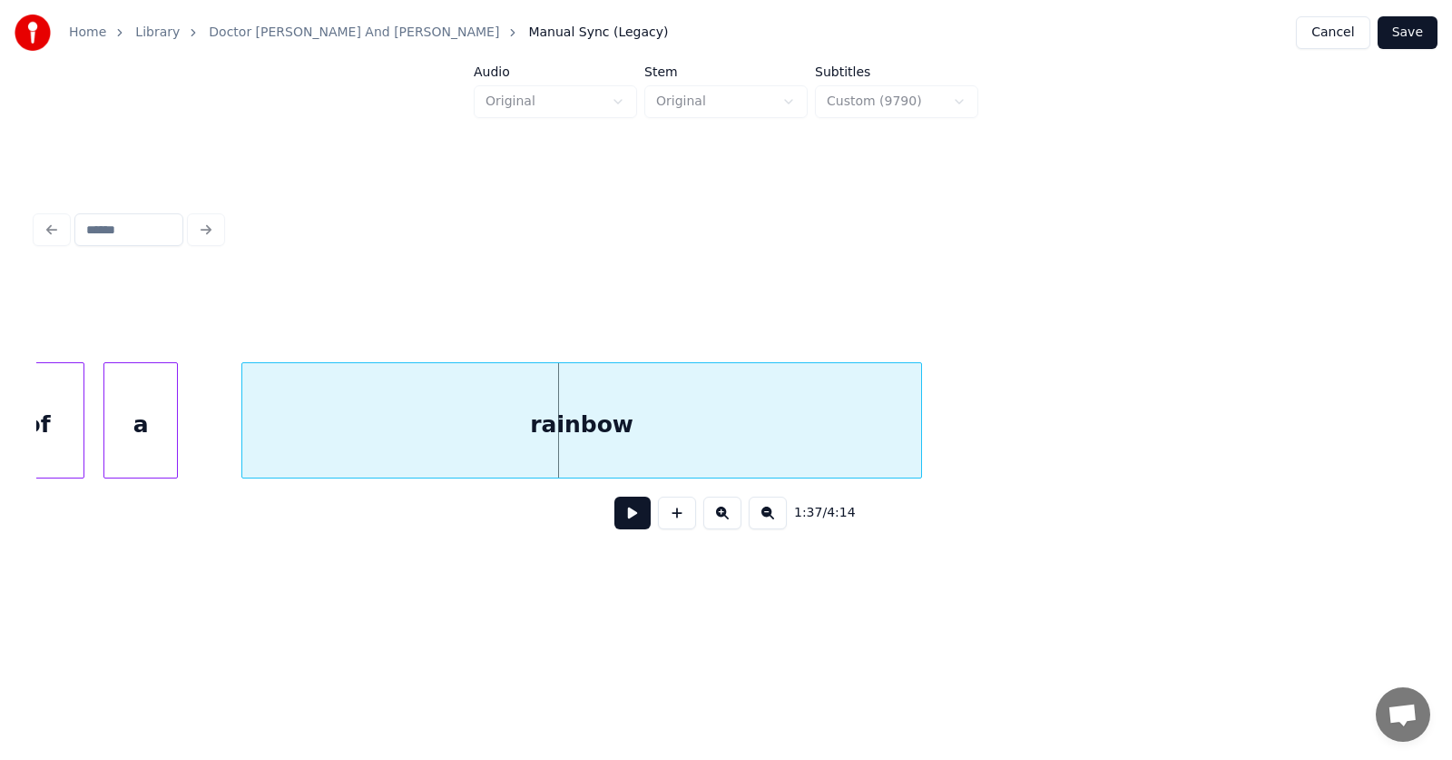
scroll to position [0, 65901]
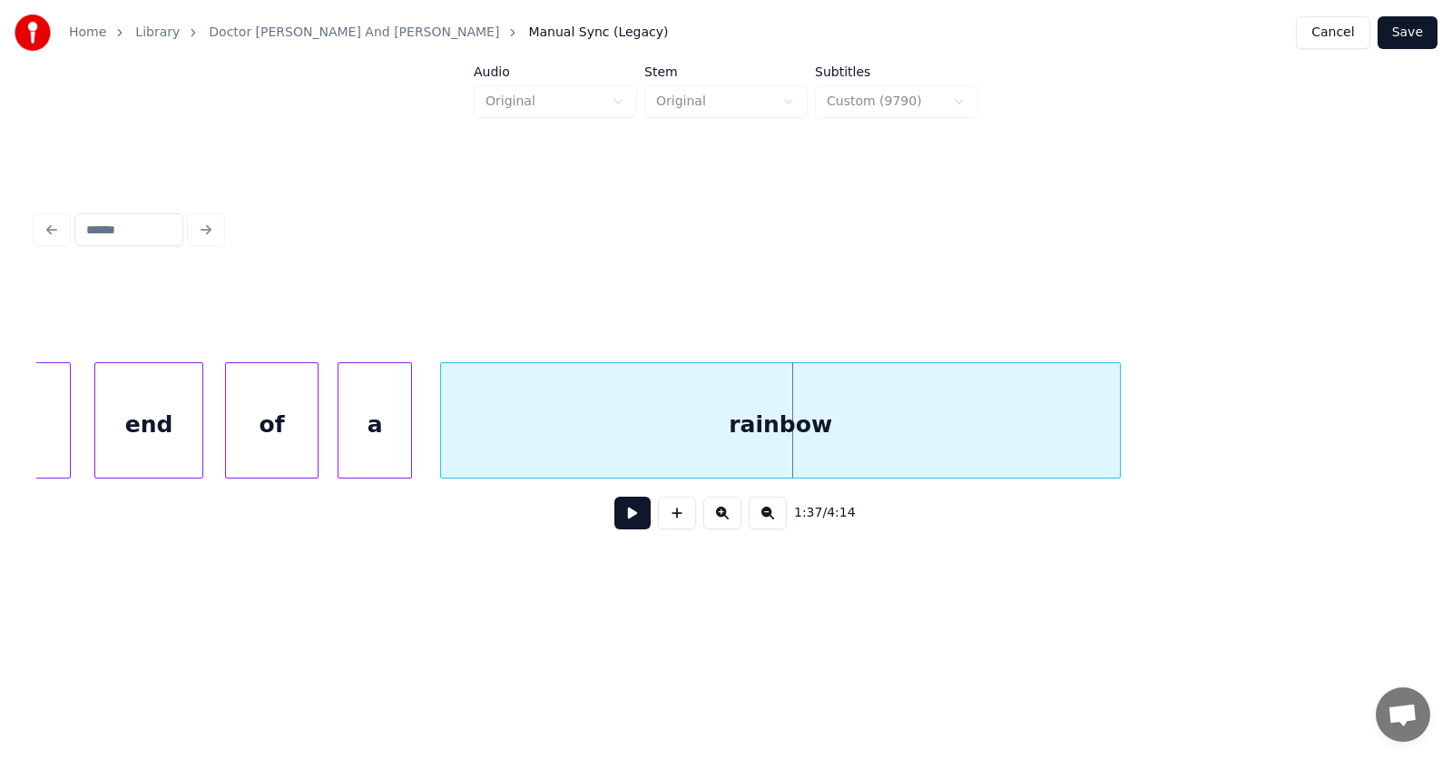
click at [643, 435] on div "rainbow" at bounding box center [780, 424] width 679 height 123
click at [622, 510] on button at bounding box center [632, 512] width 36 height 33
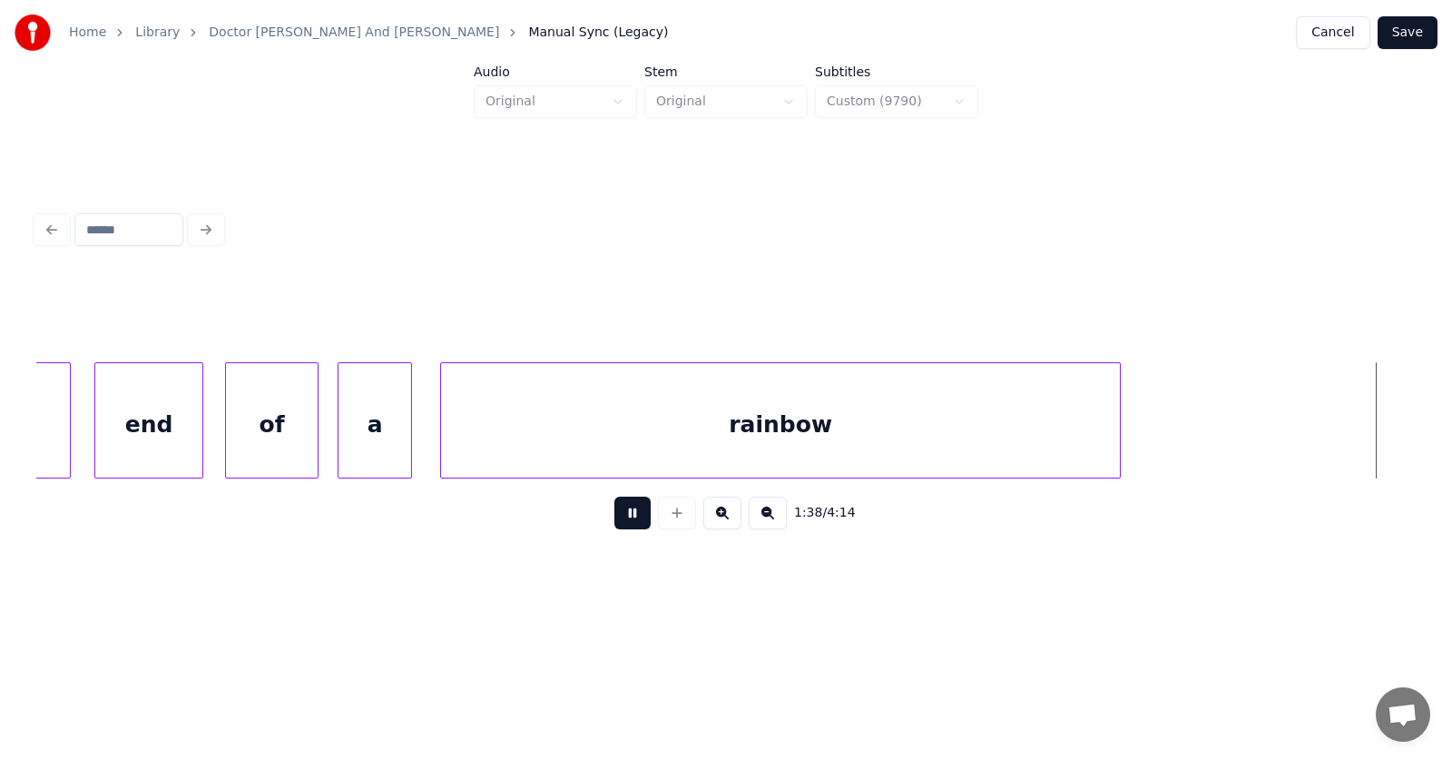
scroll to position [0, 67285]
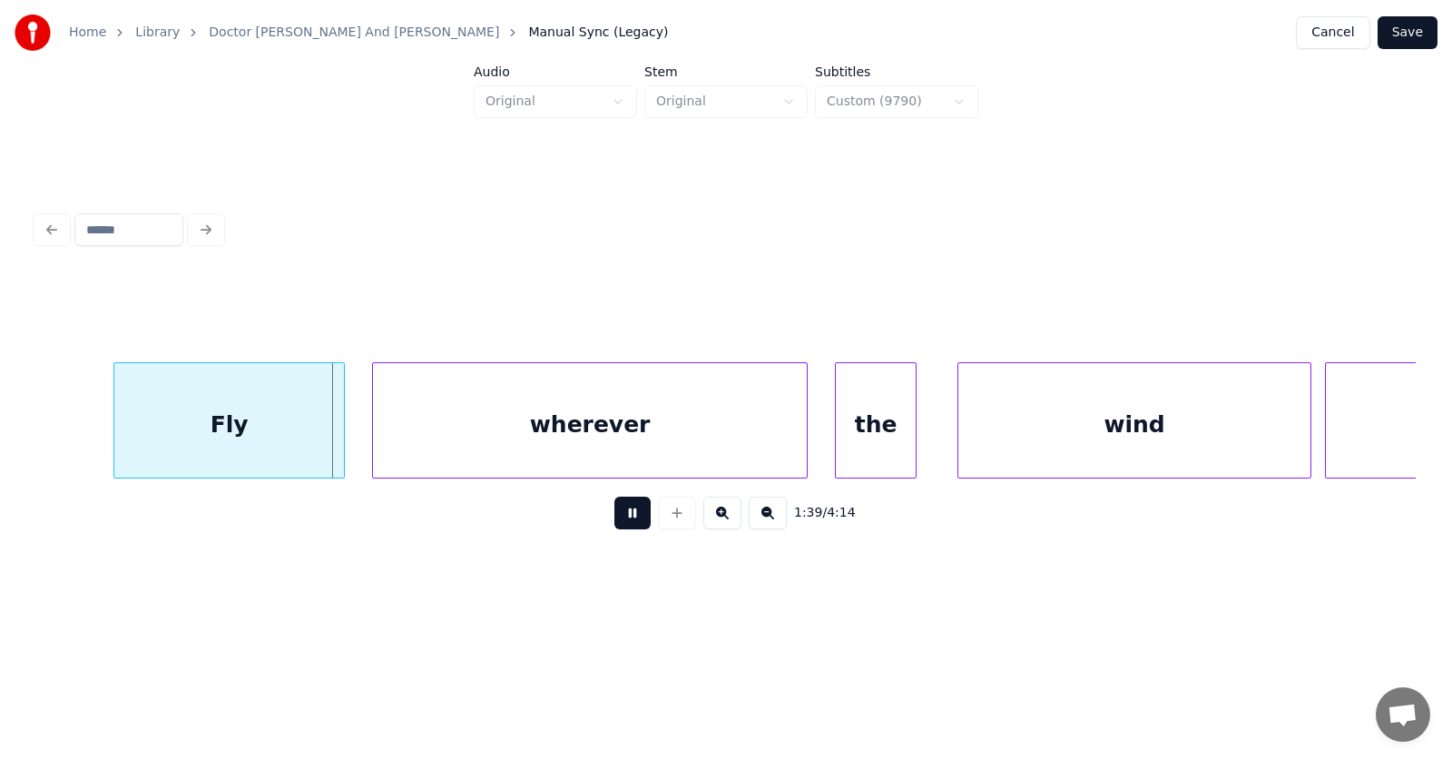
click at [621, 521] on button at bounding box center [632, 512] width 36 height 33
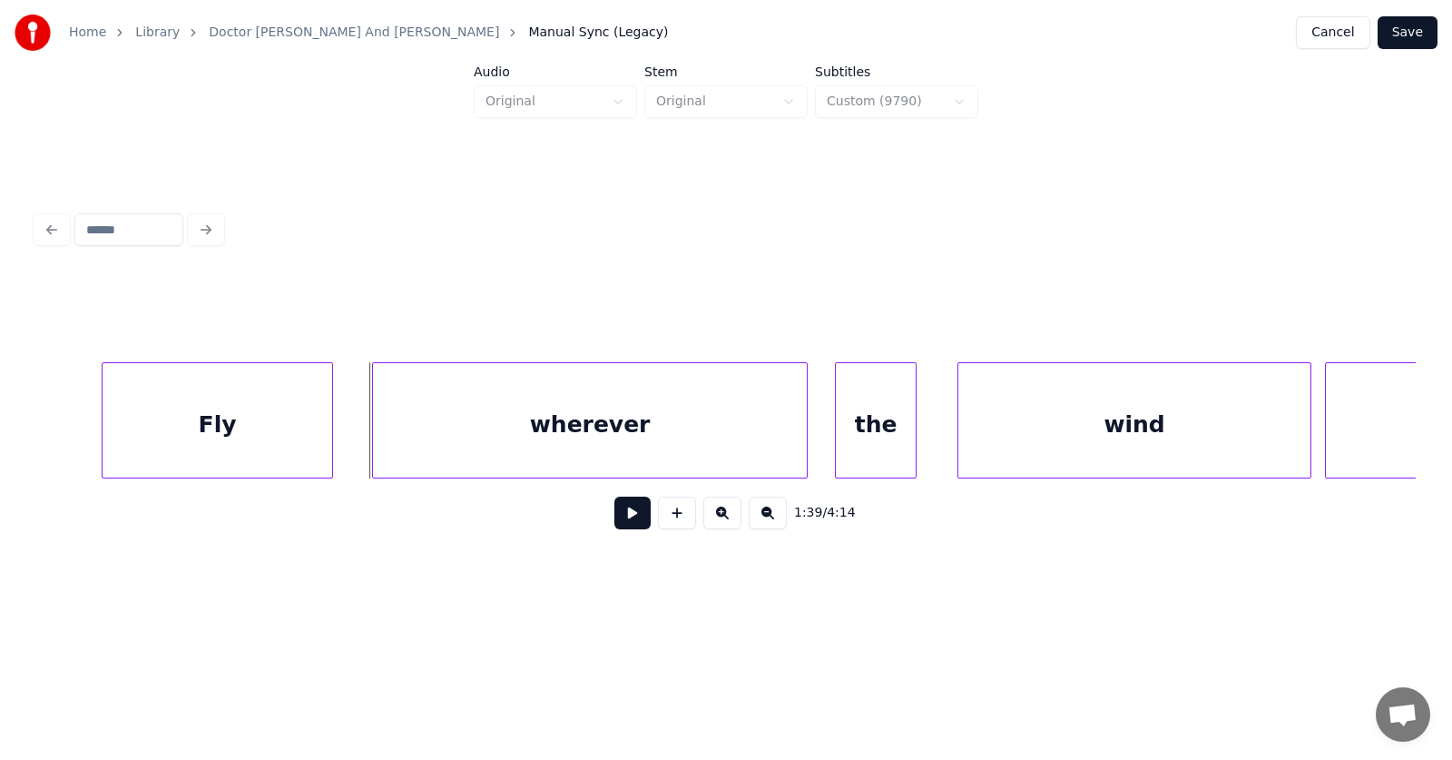
click at [290, 423] on div "Fly" at bounding box center [218, 424] width 230 height 123
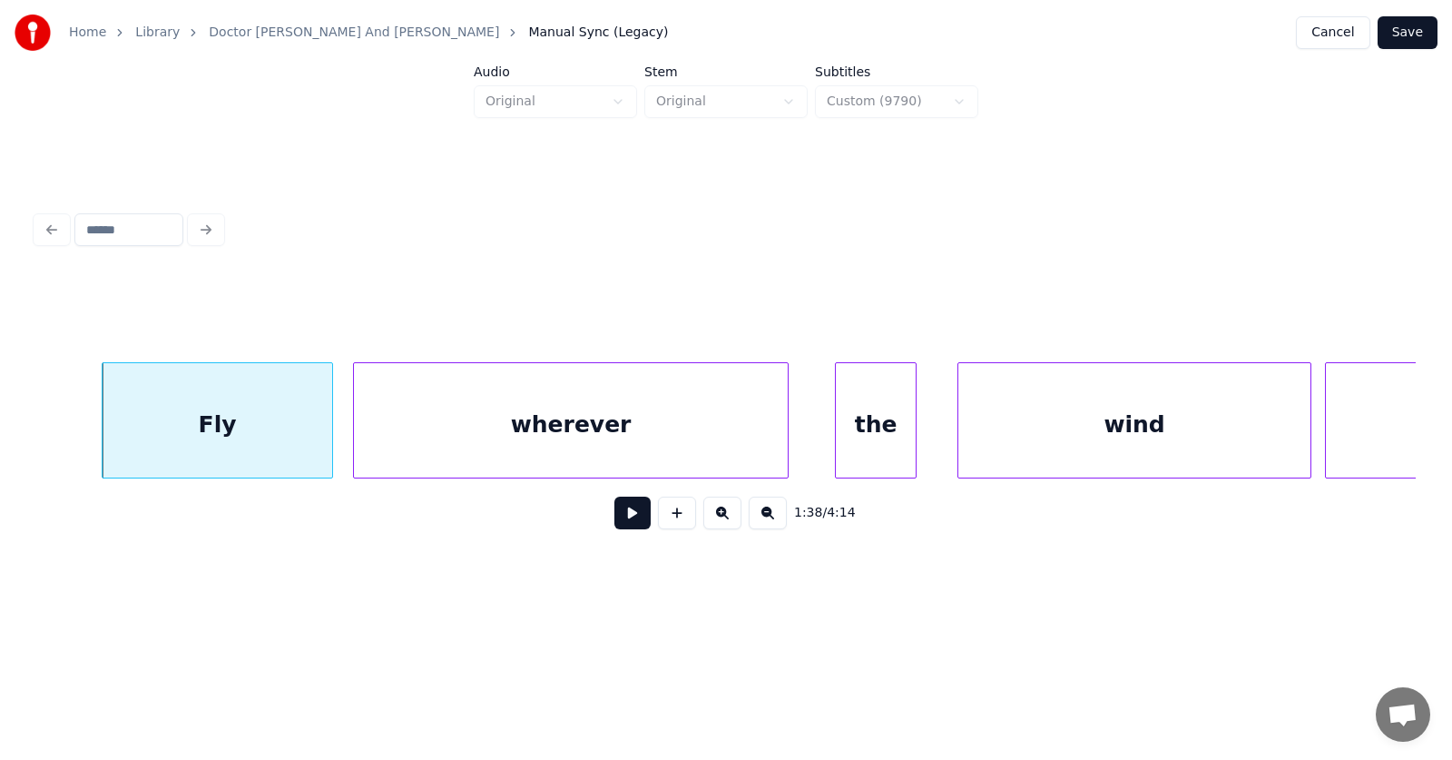
click at [432, 433] on div "wherever" at bounding box center [571, 424] width 434 height 123
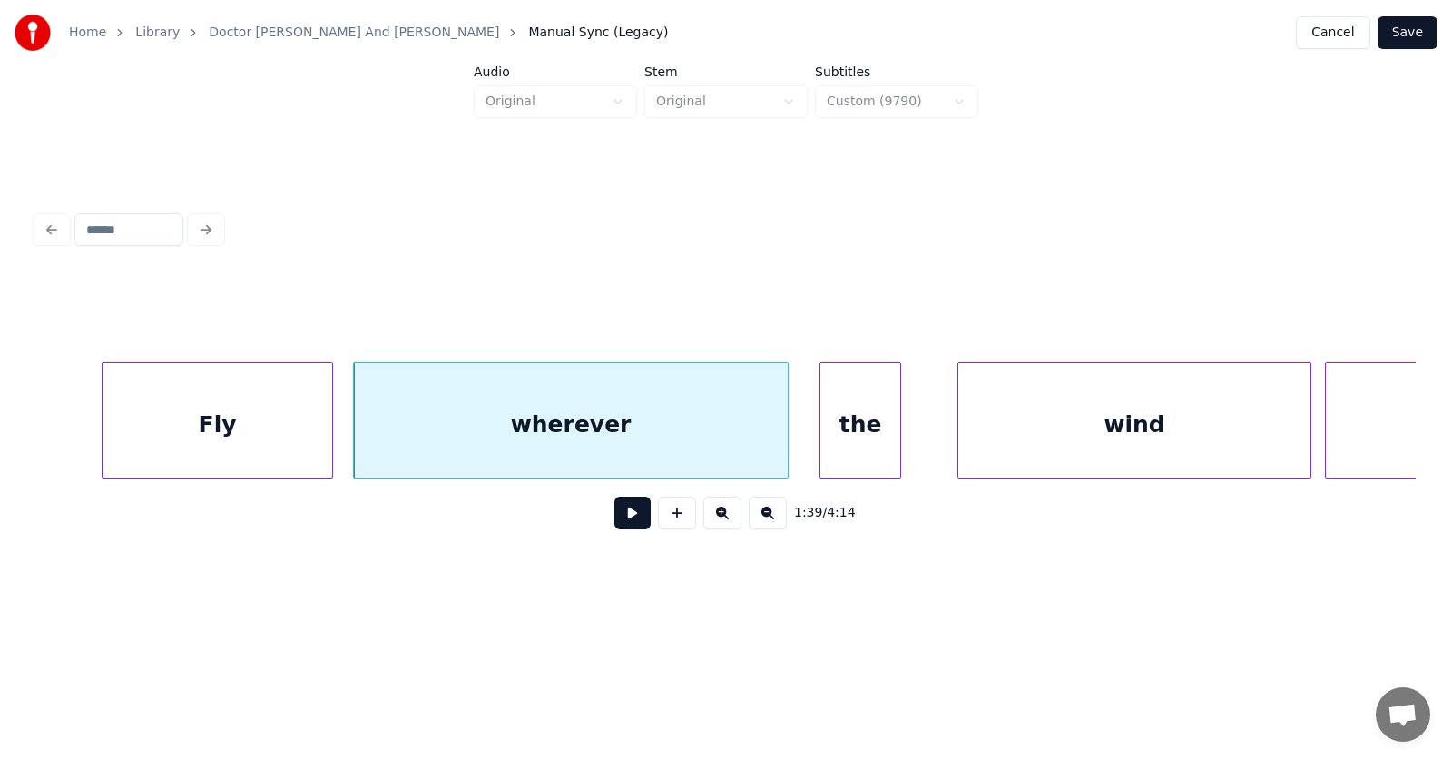
click at [841, 432] on div "the" at bounding box center [860, 424] width 80 height 123
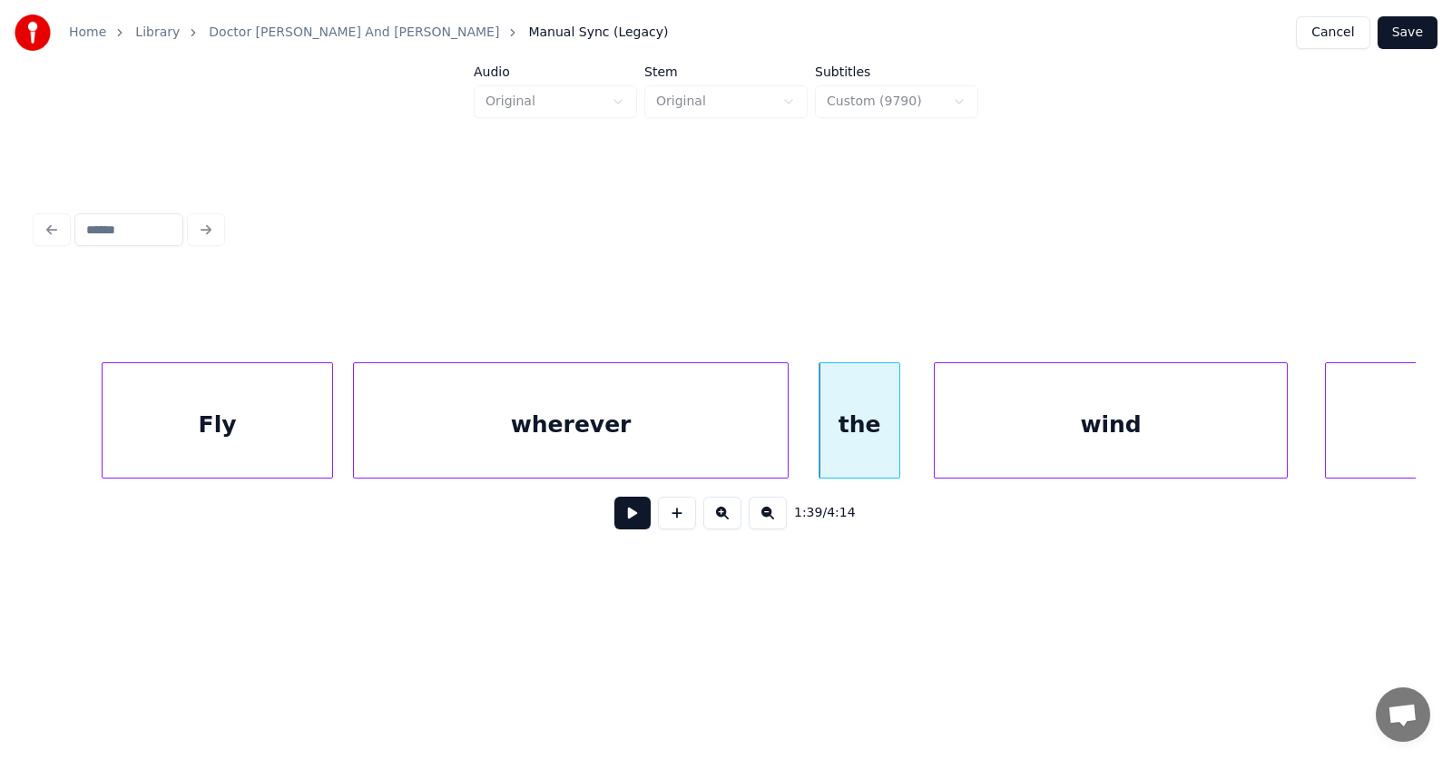
click at [990, 431] on div "wind" at bounding box center [1111, 424] width 352 height 123
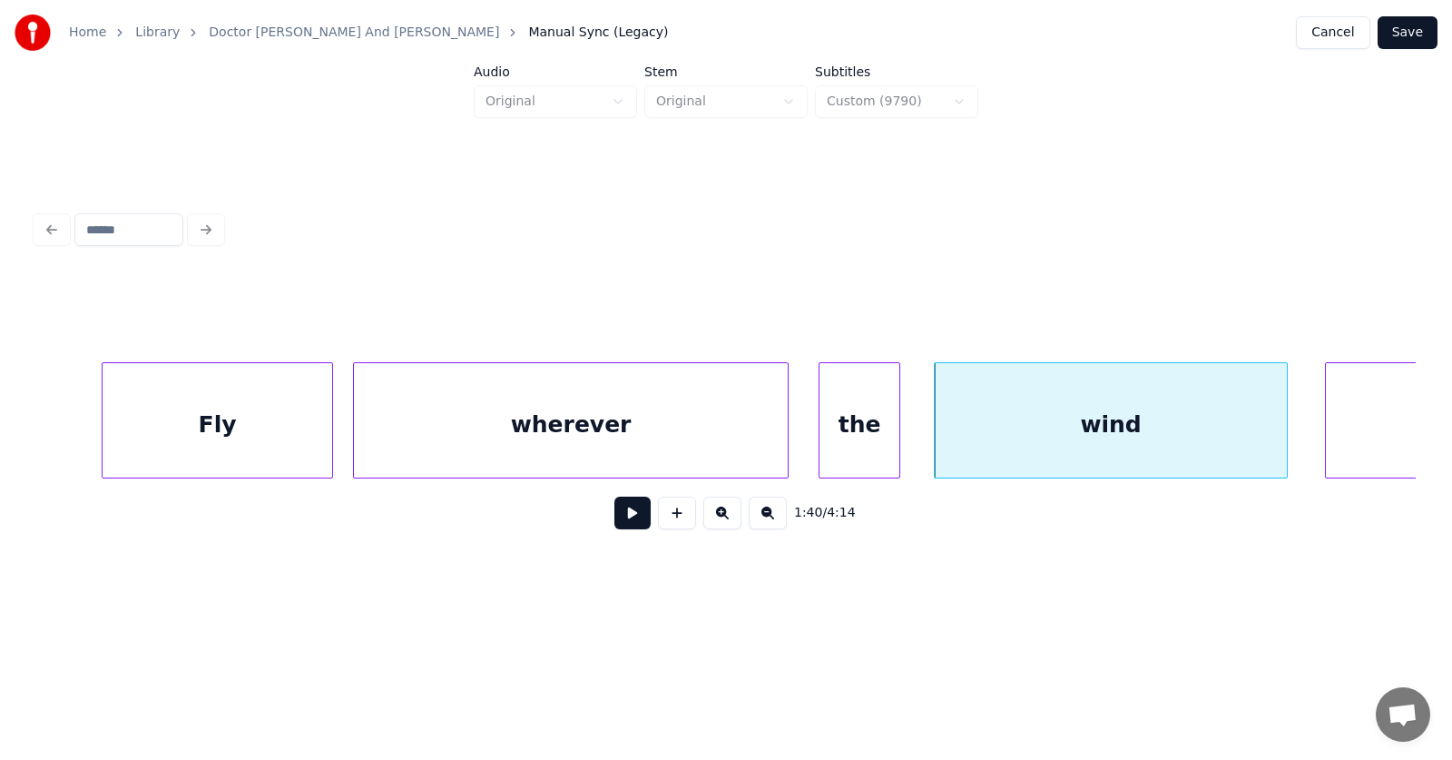
scroll to position [0, 68360]
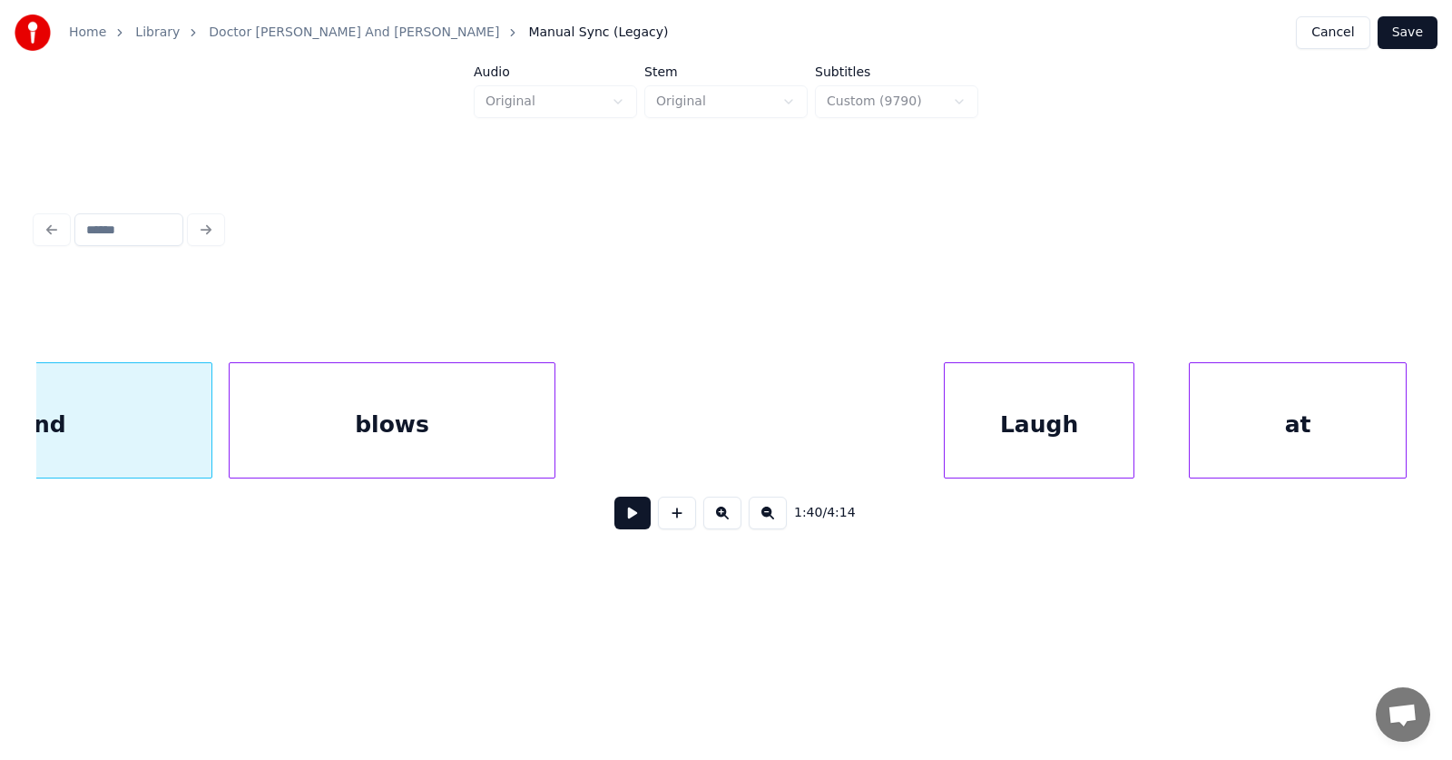
click at [442, 434] on div "blows" at bounding box center [392, 424] width 325 height 123
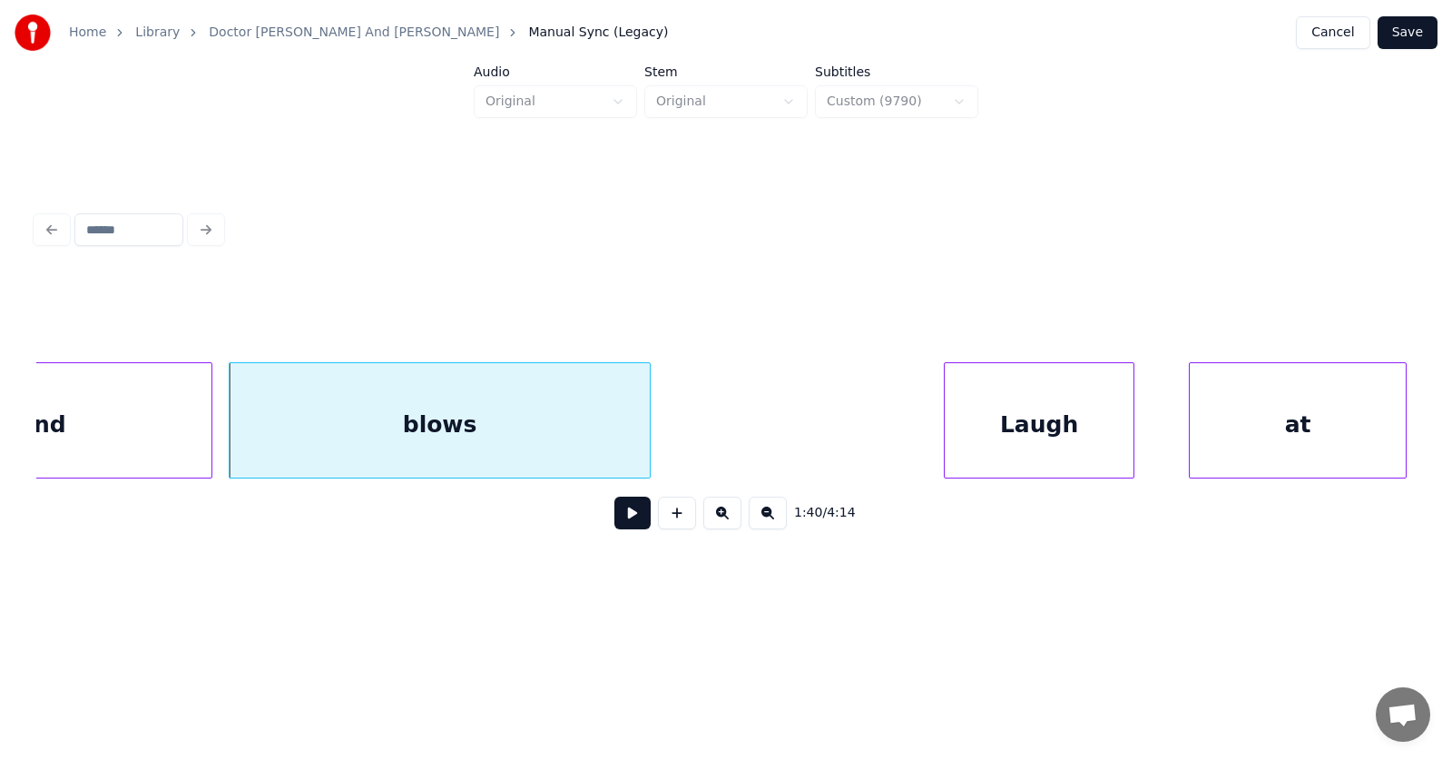
click at [646, 424] on div at bounding box center [646, 420] width 5 height 114
click at [554, 412] on div "blows" at bounding box center [440, 424] width 420 height 123
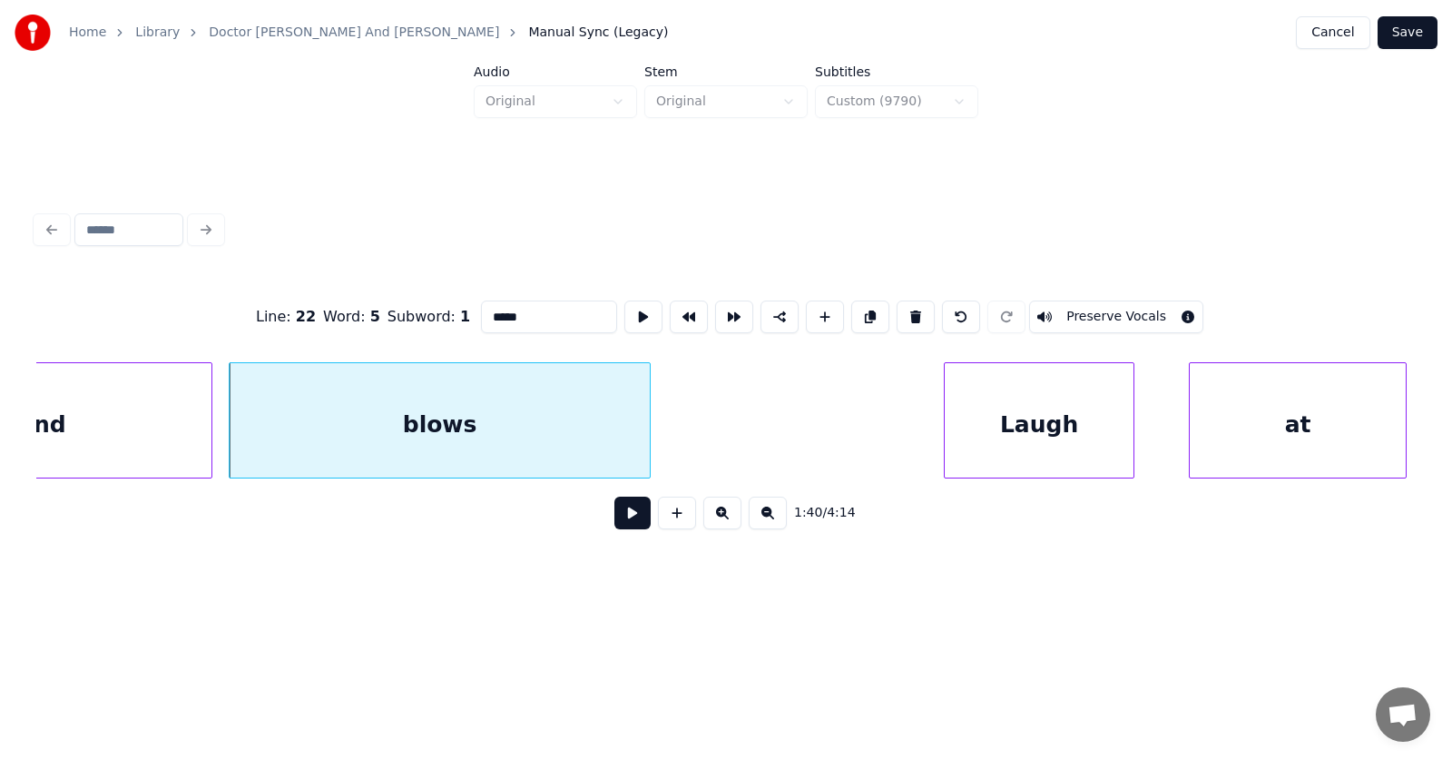
click at [614, 512] on button at bounding box center [632, 512] width 36 height 33
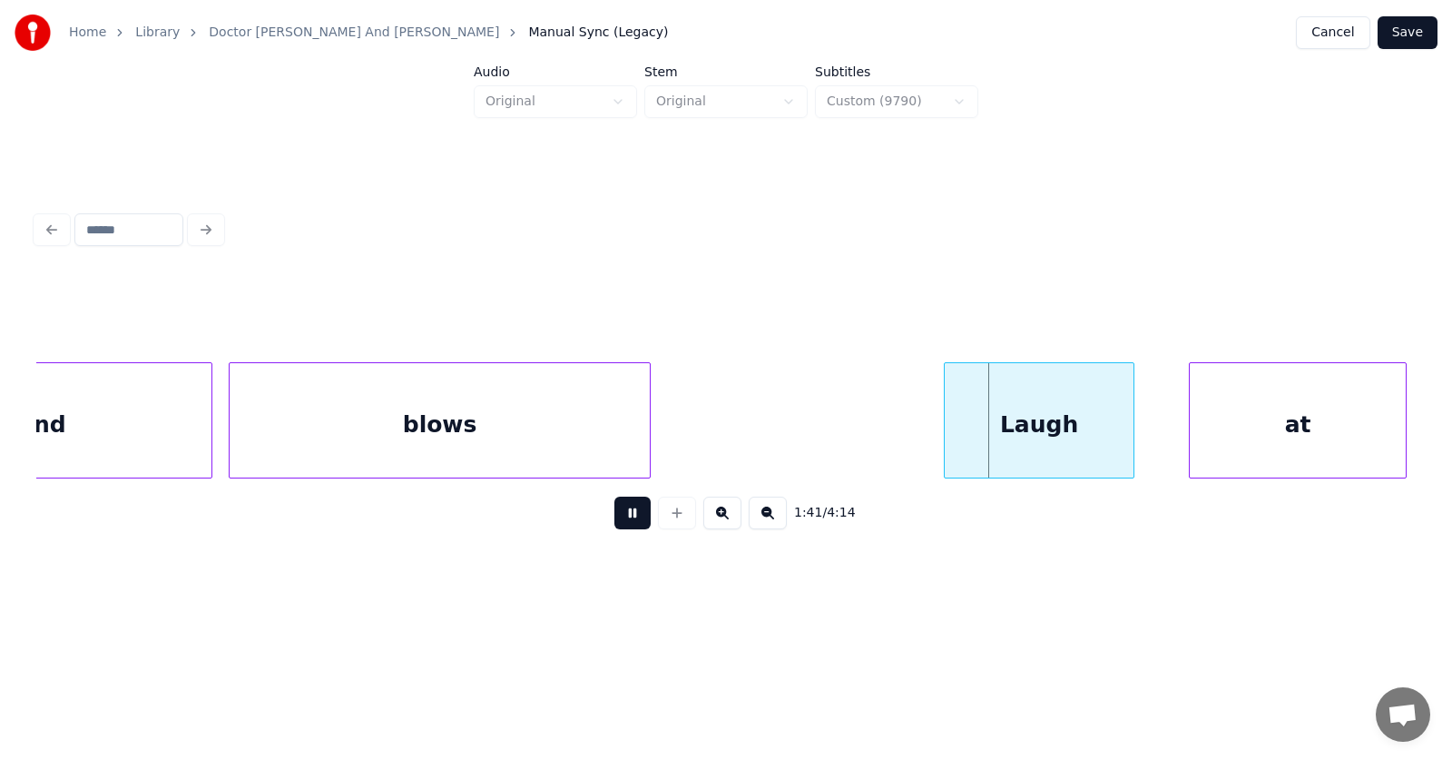
click at [614, 512] on button at bounding box center [632, 512] width 36 height 33
click at [956, 440] on div "Laugh" at bounding box center [1015, 424] width 189 height 123
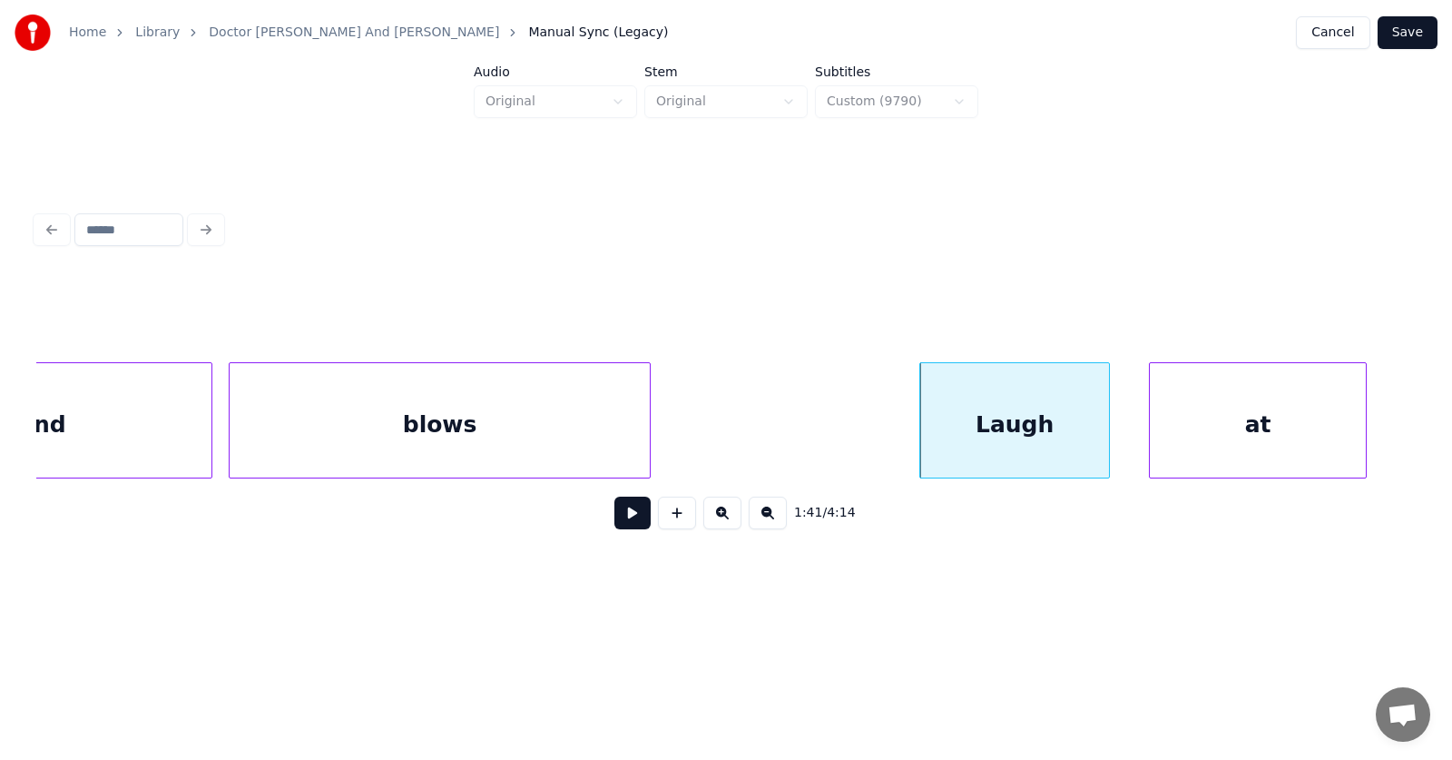
click at [1169, 449] on div "at" at bounding box center [1258, 424] width 216 height 123
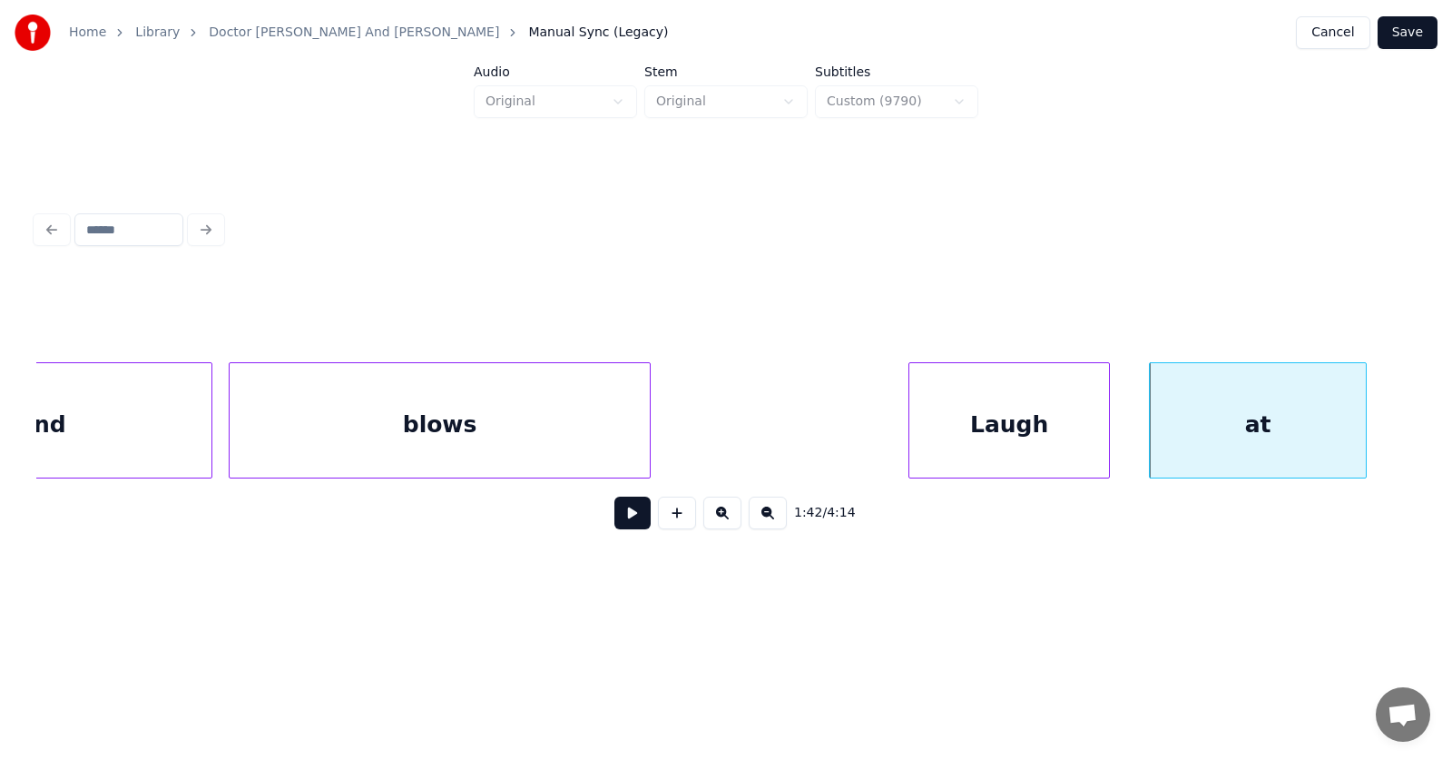
click at [909, 431] on div at bounding box center [911, 420] width 5 height 114
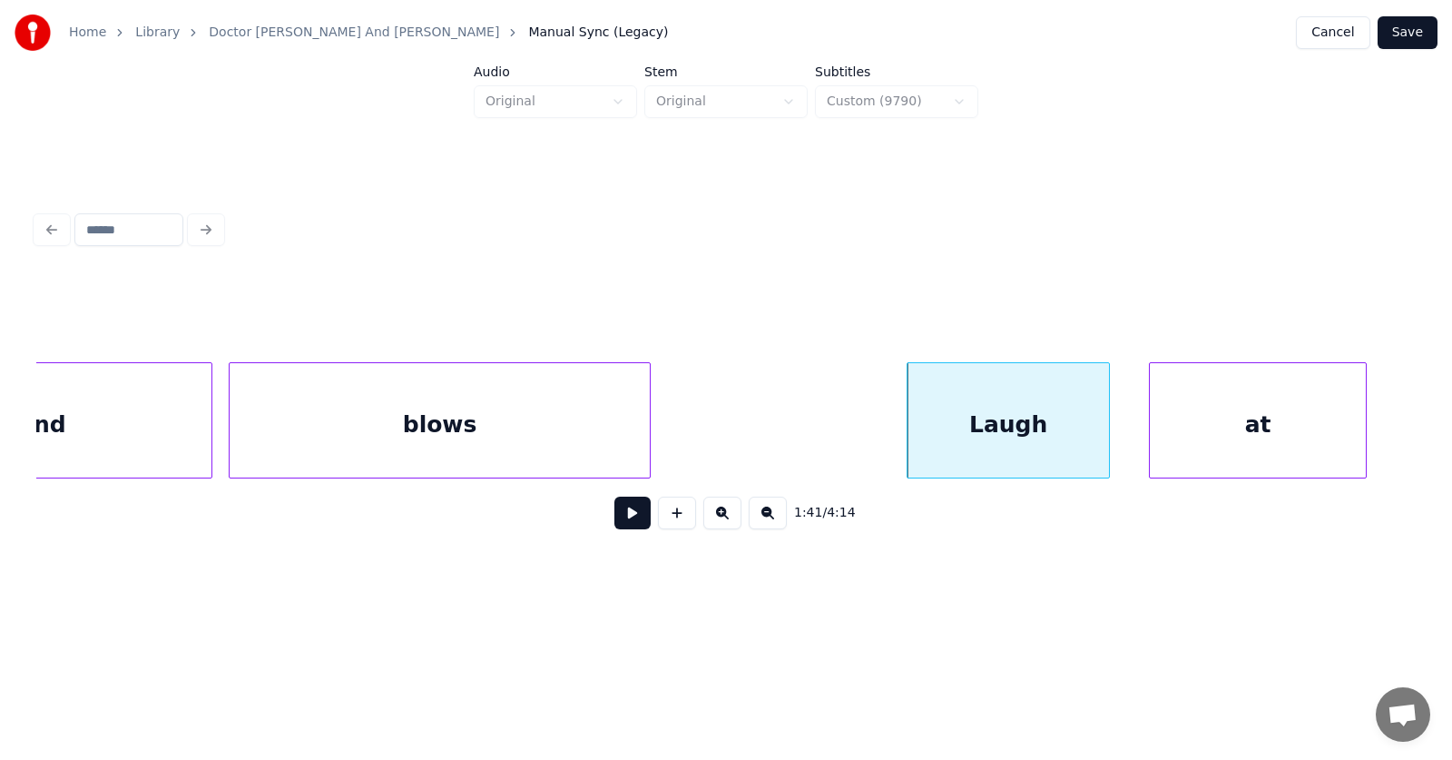
click at [617, 525] on button at bounding box center [632, 512] width 36 height 33
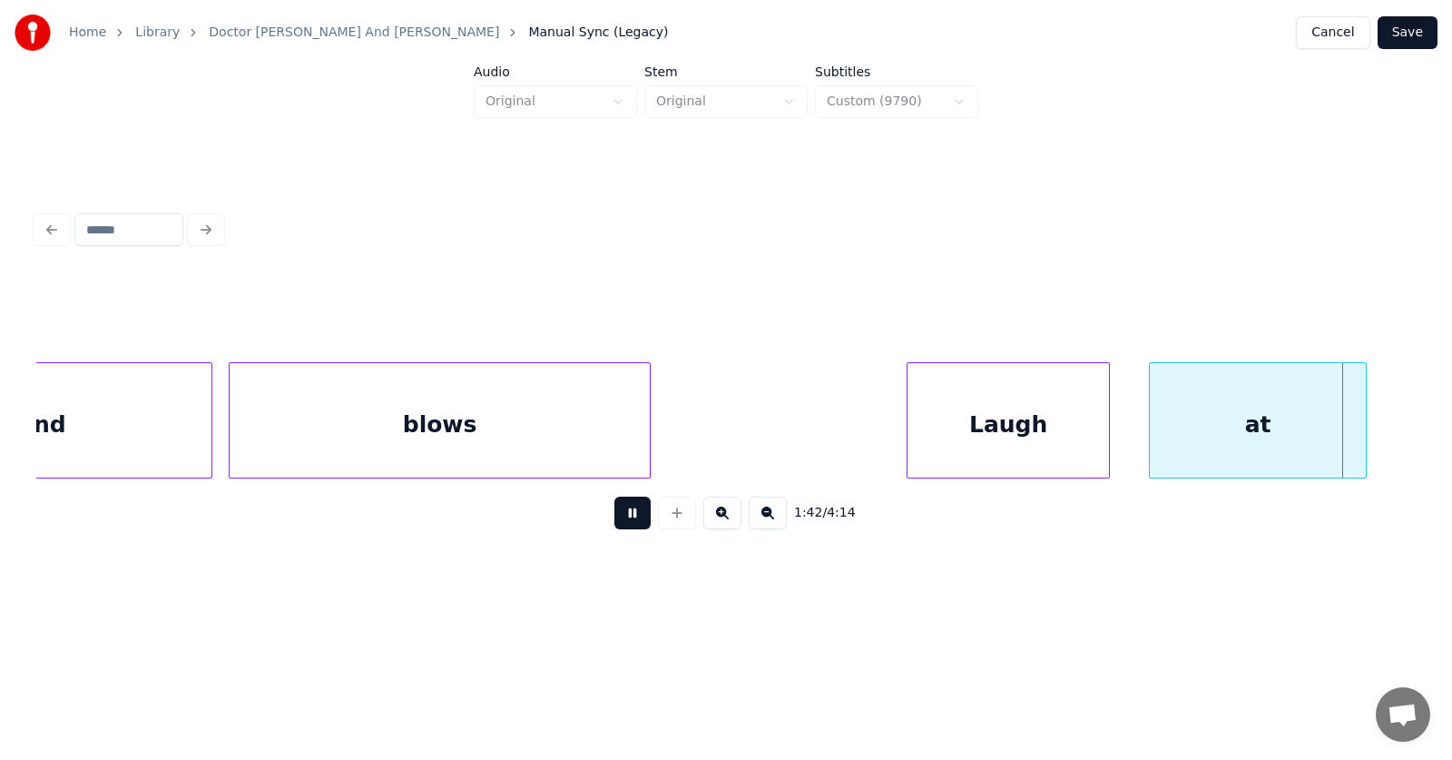
scroll to position [0, 69740]
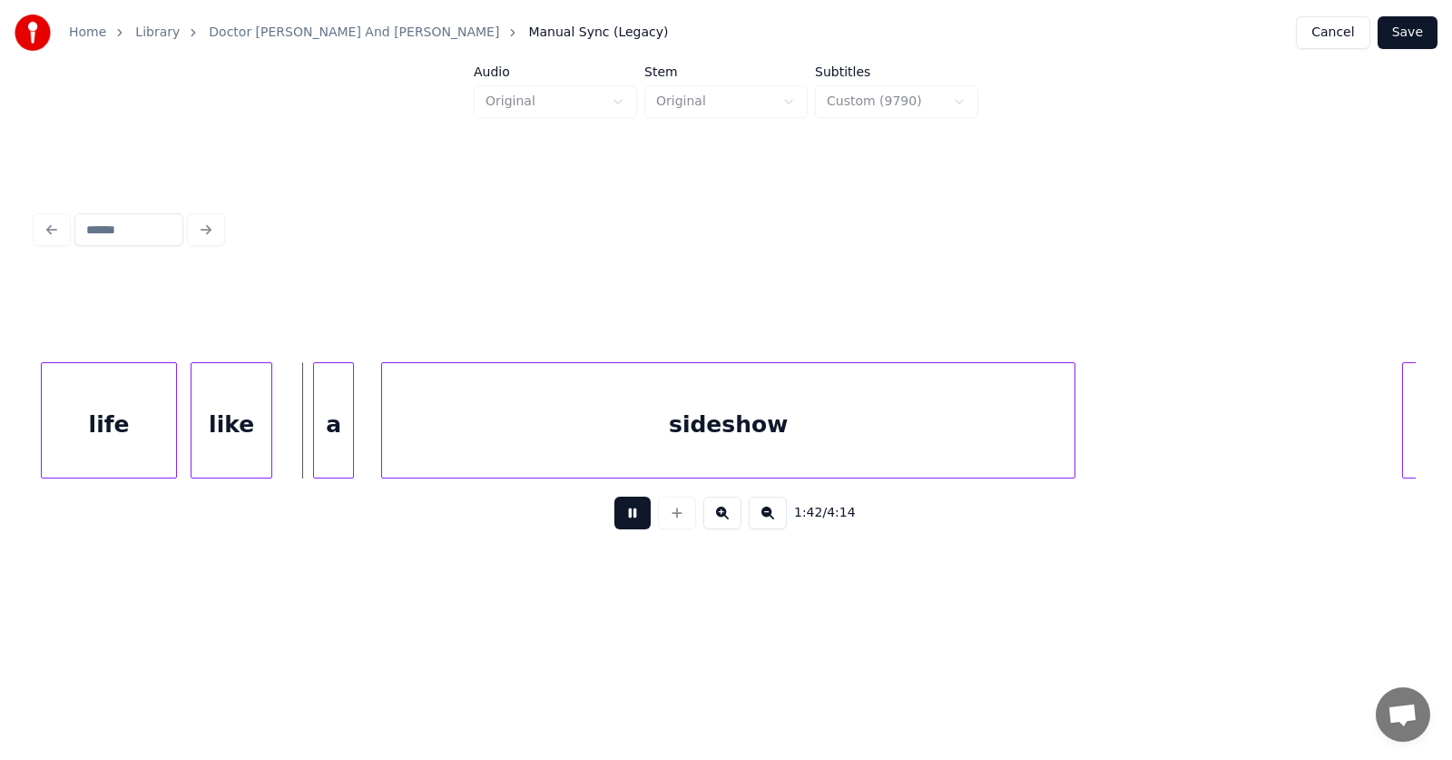
click at [617, 525] on button at bounding box center [632, 512] width 36 height 33
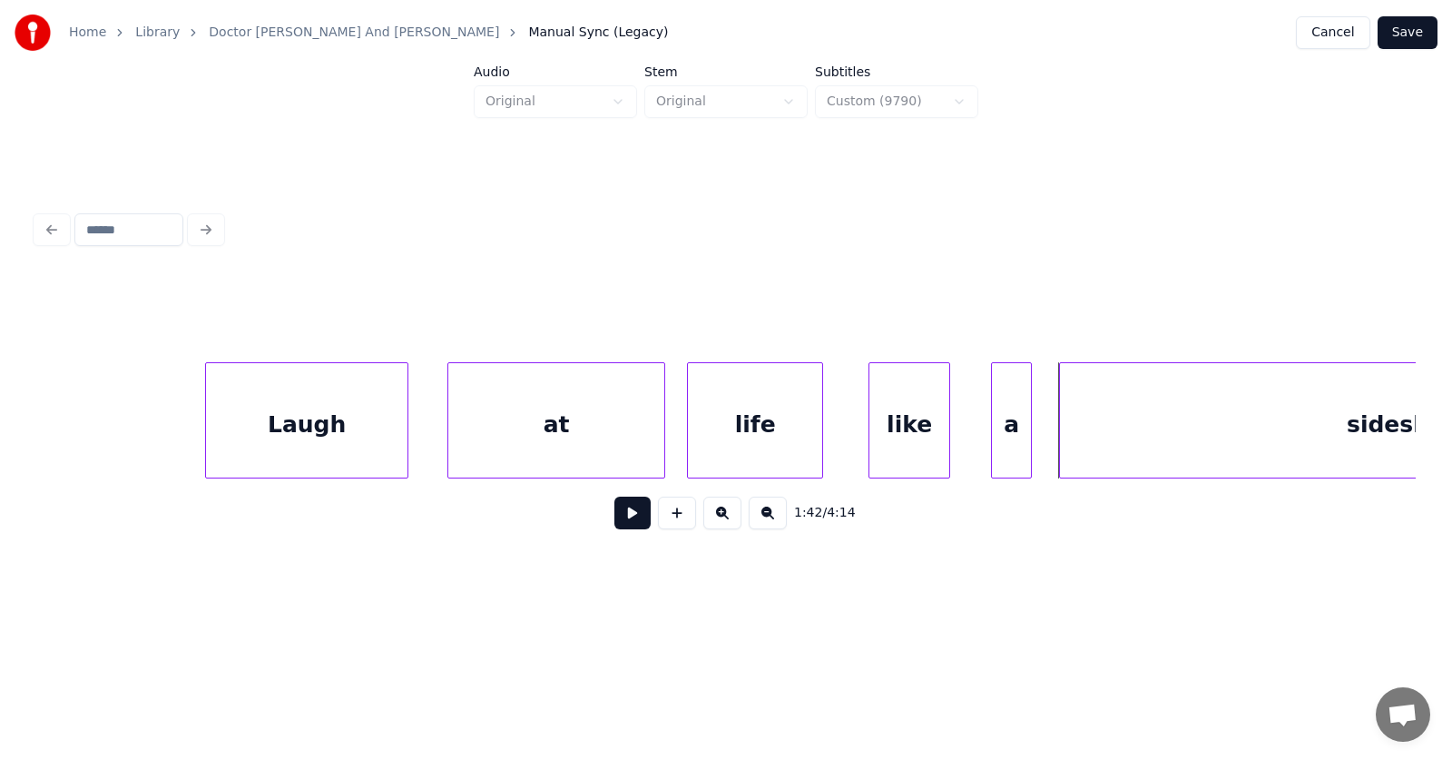
click at [736, 440] on div "life" at bounding box center [755, 424] width 134 height 123
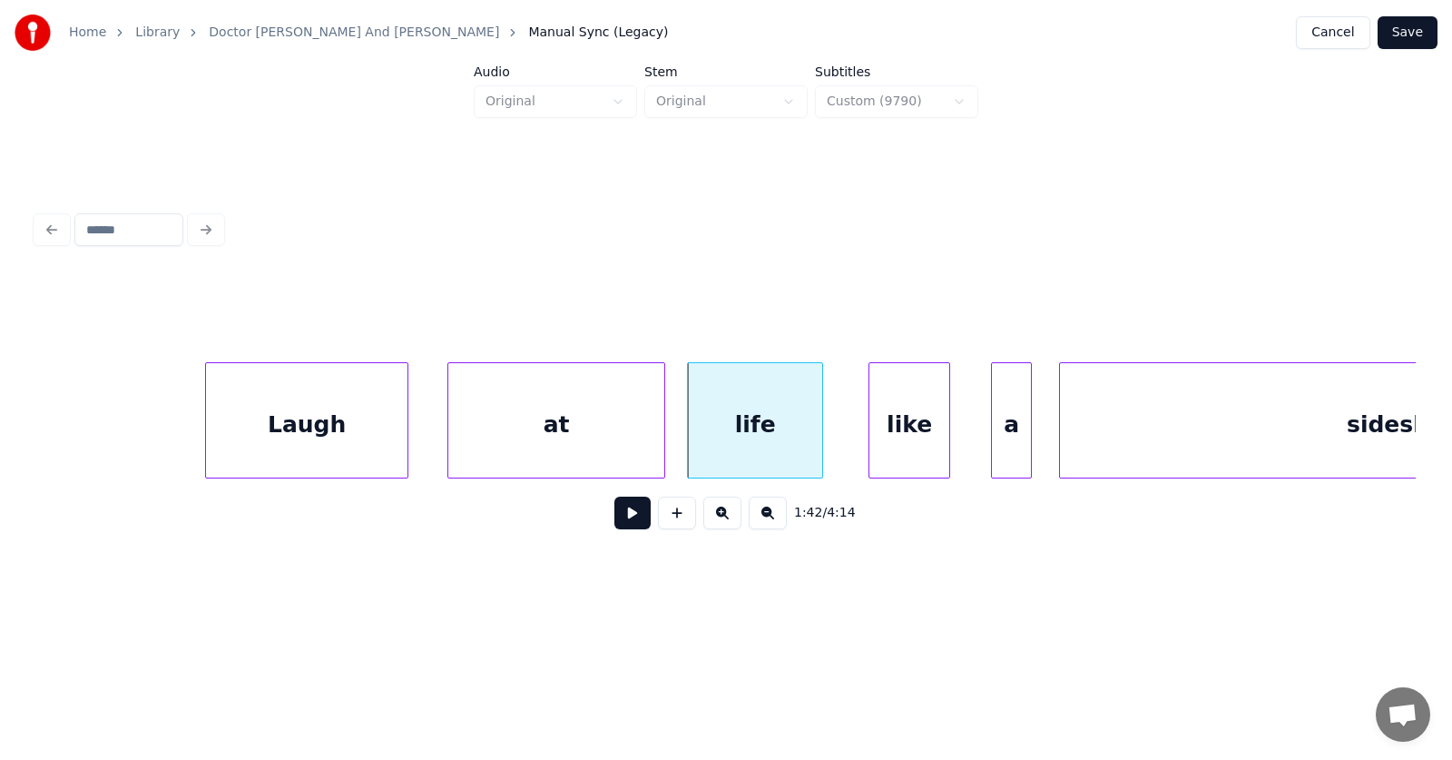
click at [540, 428] on div "at" at bounding box center [556, 424] width 216 height 123
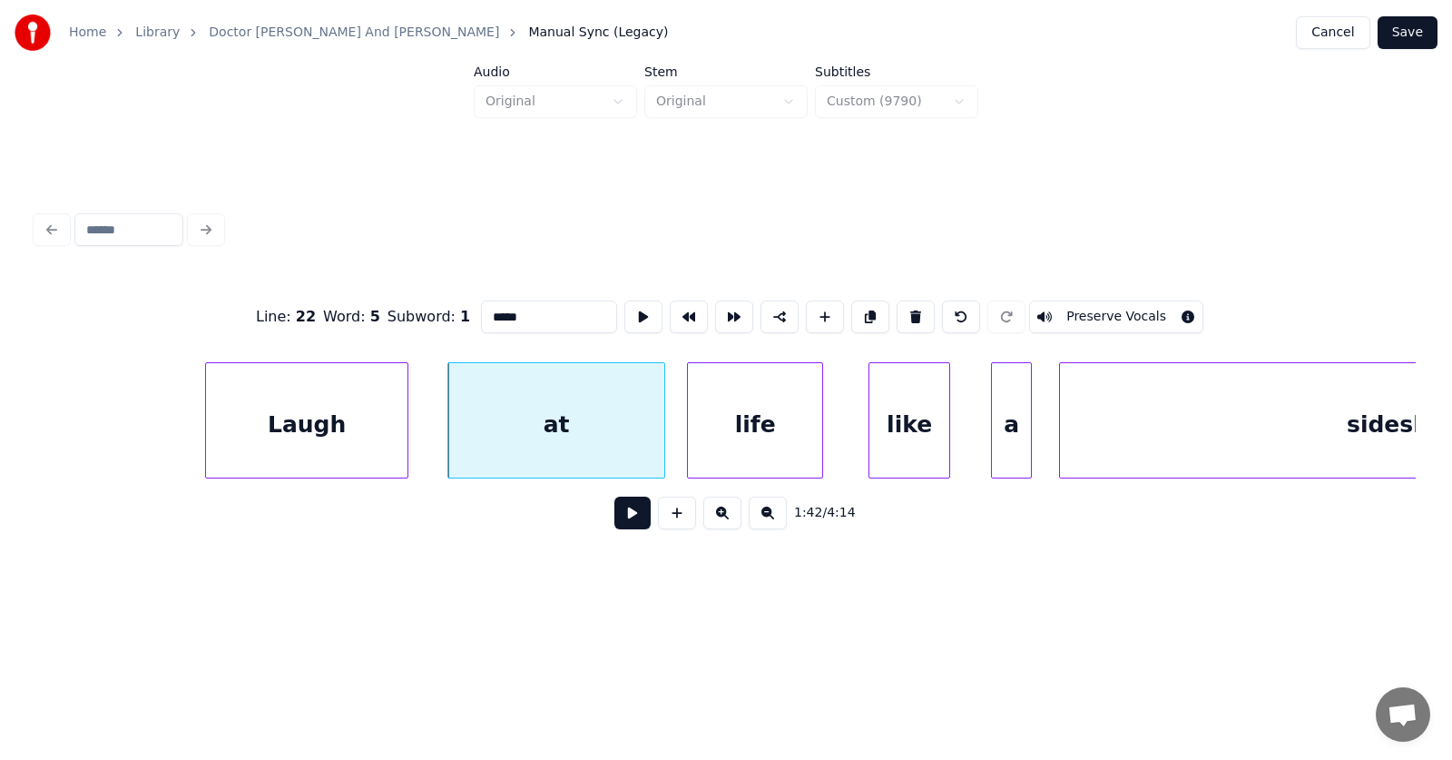
type input "**"
click at [624, 303] on button at bounding box center [643, 316] width 38 height 33
click at [614, 432] on div at bounding box center [611, 420] width 5 height 114
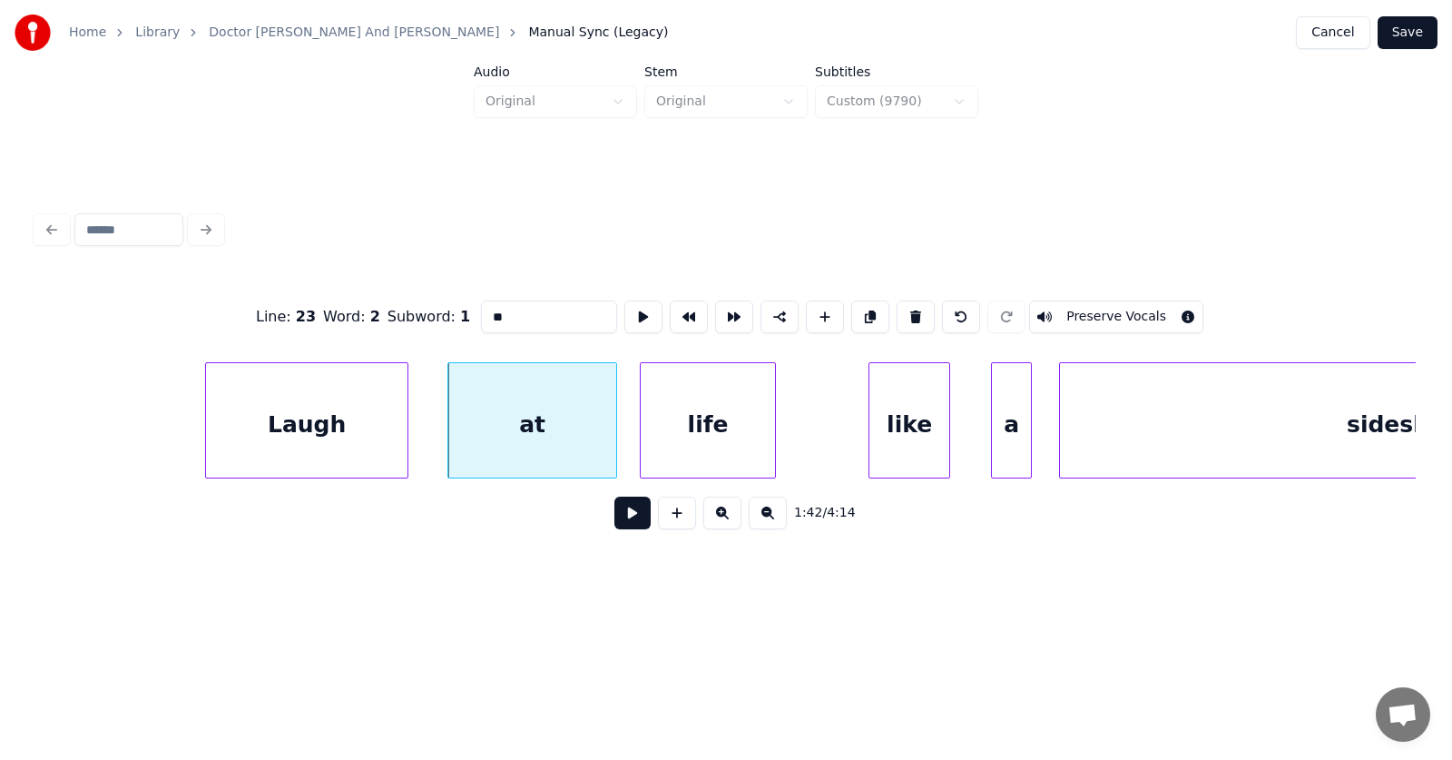
click at [683, 440] on div "life" at bounding box center [708, 424] width 134 height 123
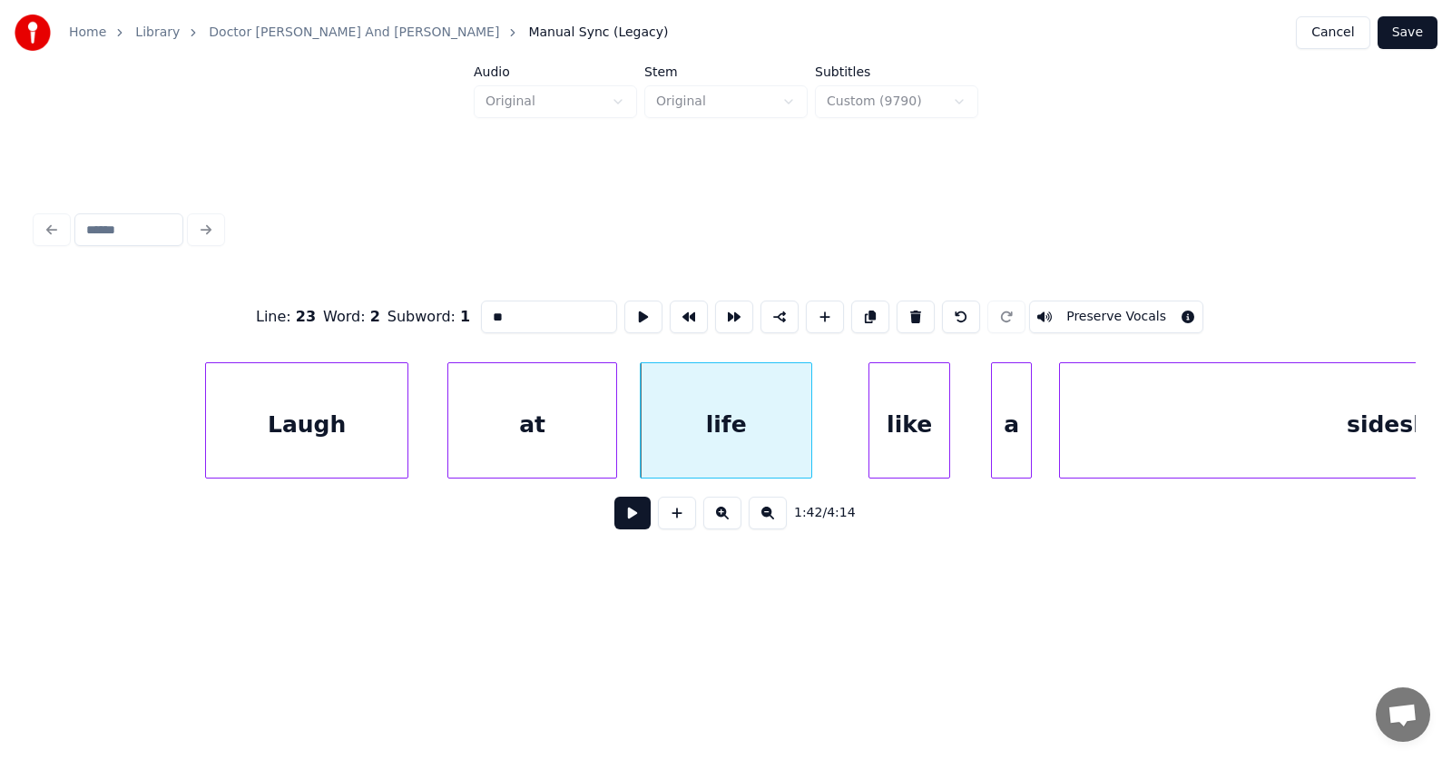
click at [810, 428] on div at bounding box center [808, 420] width 5 height 114
click at [854, 439] on div "like" at bounding box center [883, 424] width 80 height 123
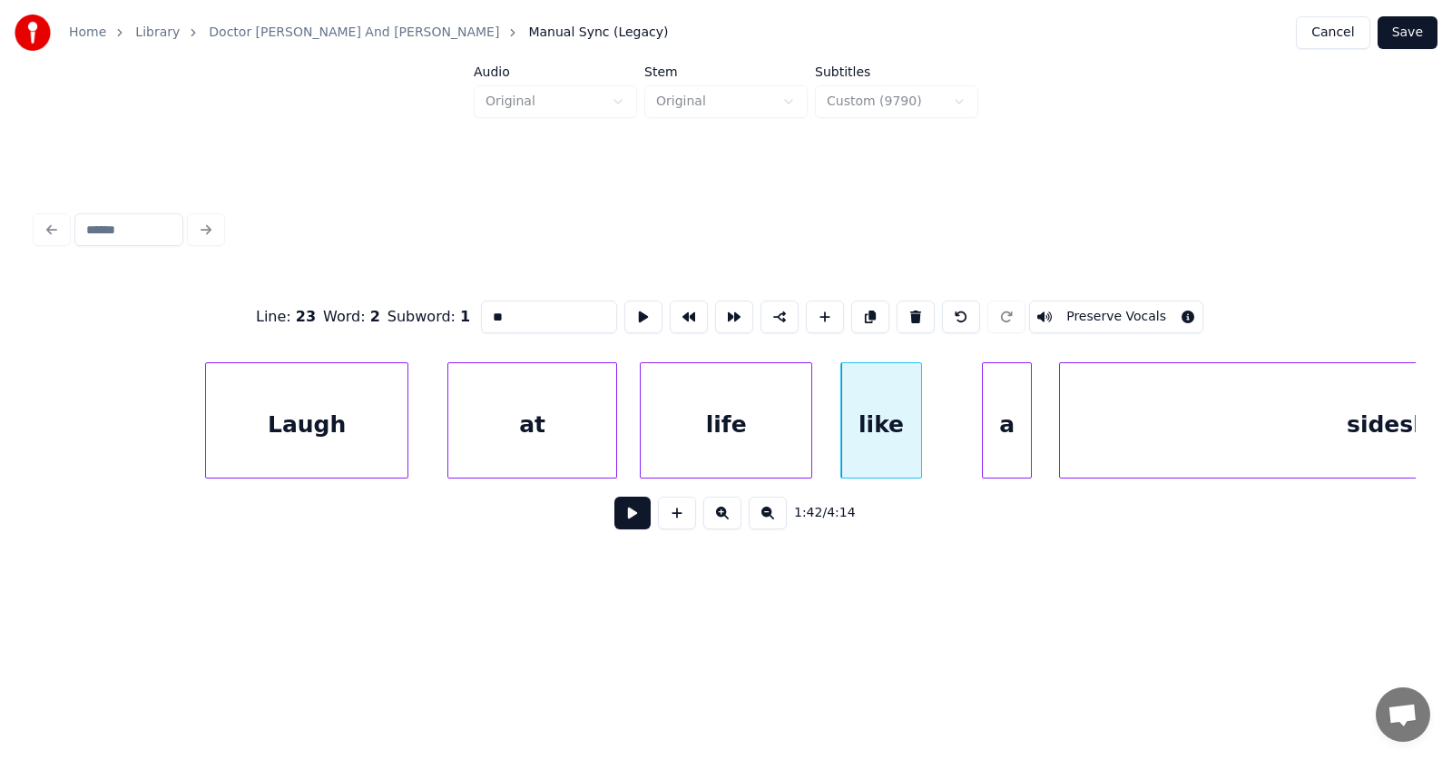
click at [983, 439] on div at bounding box center [985, 420] width 5 height 114
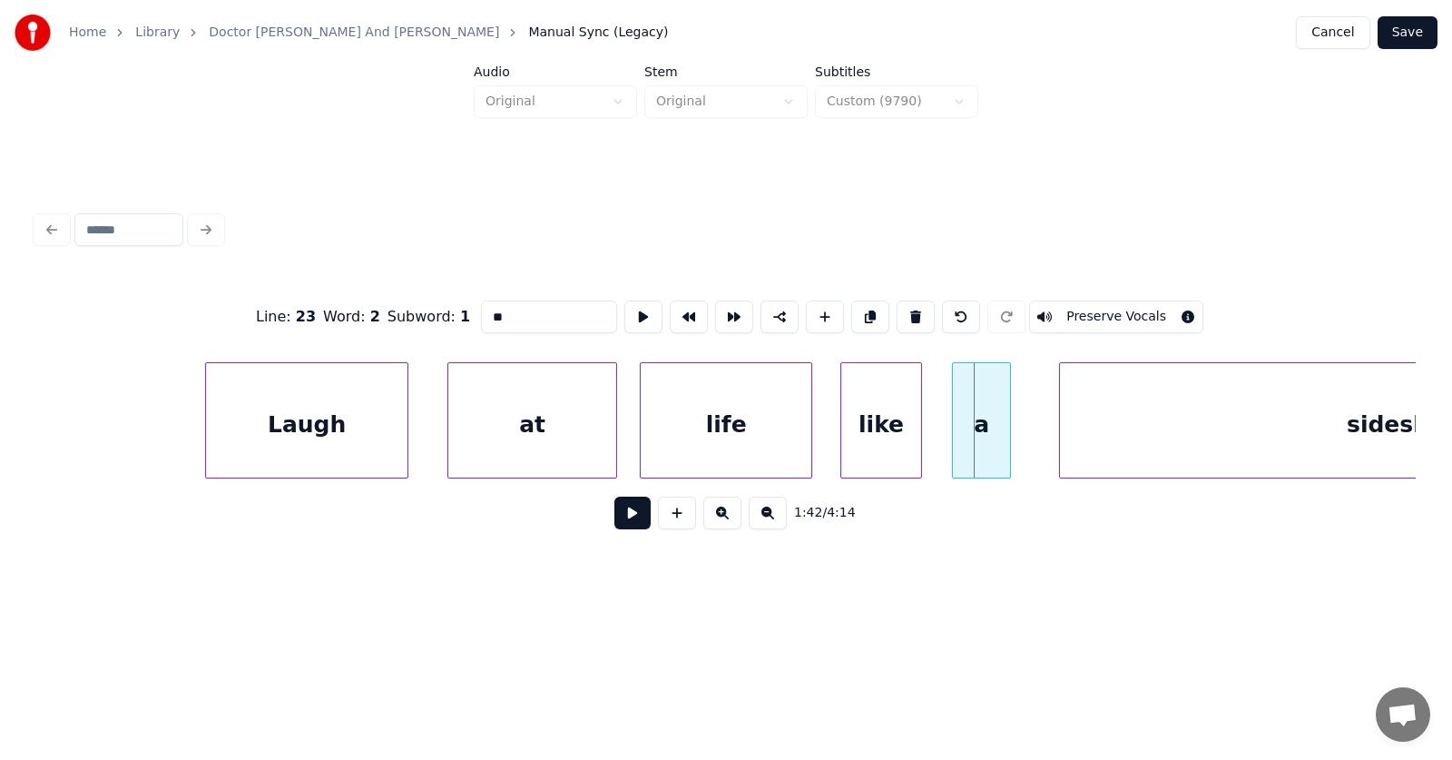
click at [995, 434] on div "a" at bounding box center [981, 424] width 57 height 123
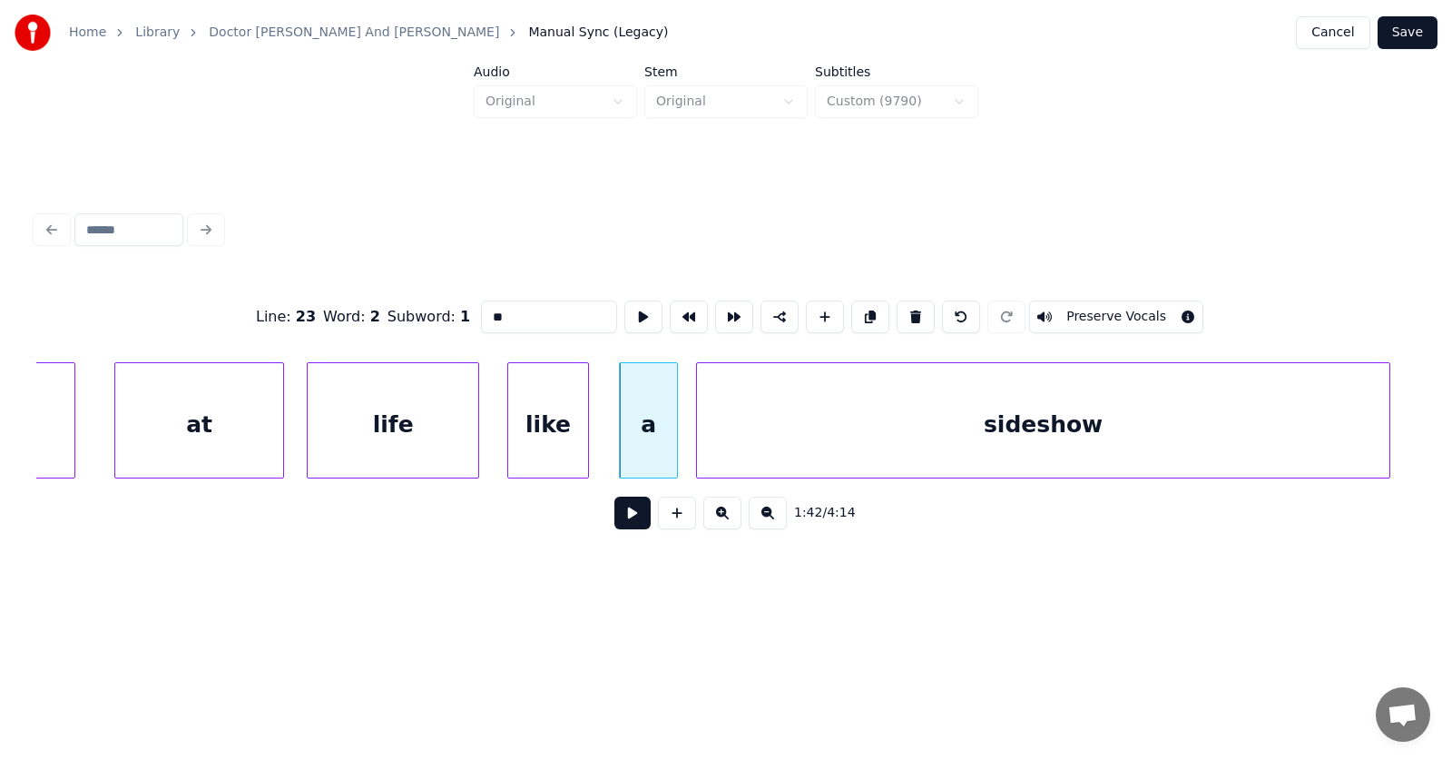
click at [1078, 438] on div "sideshow" at bounding box center [1043, 424] width 692 height 123
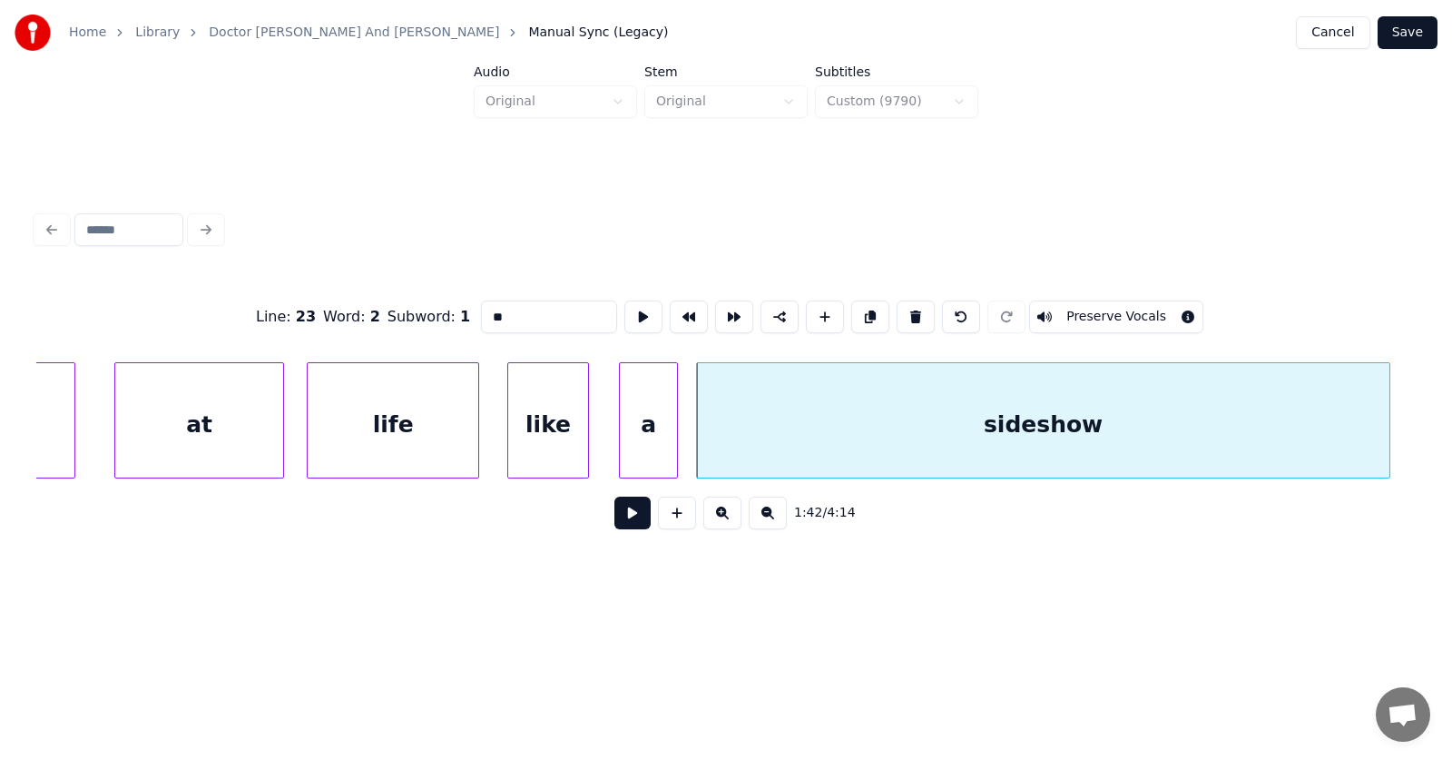
click at [629, 522] on button at bounding box center [632, 512] width 36 height 33
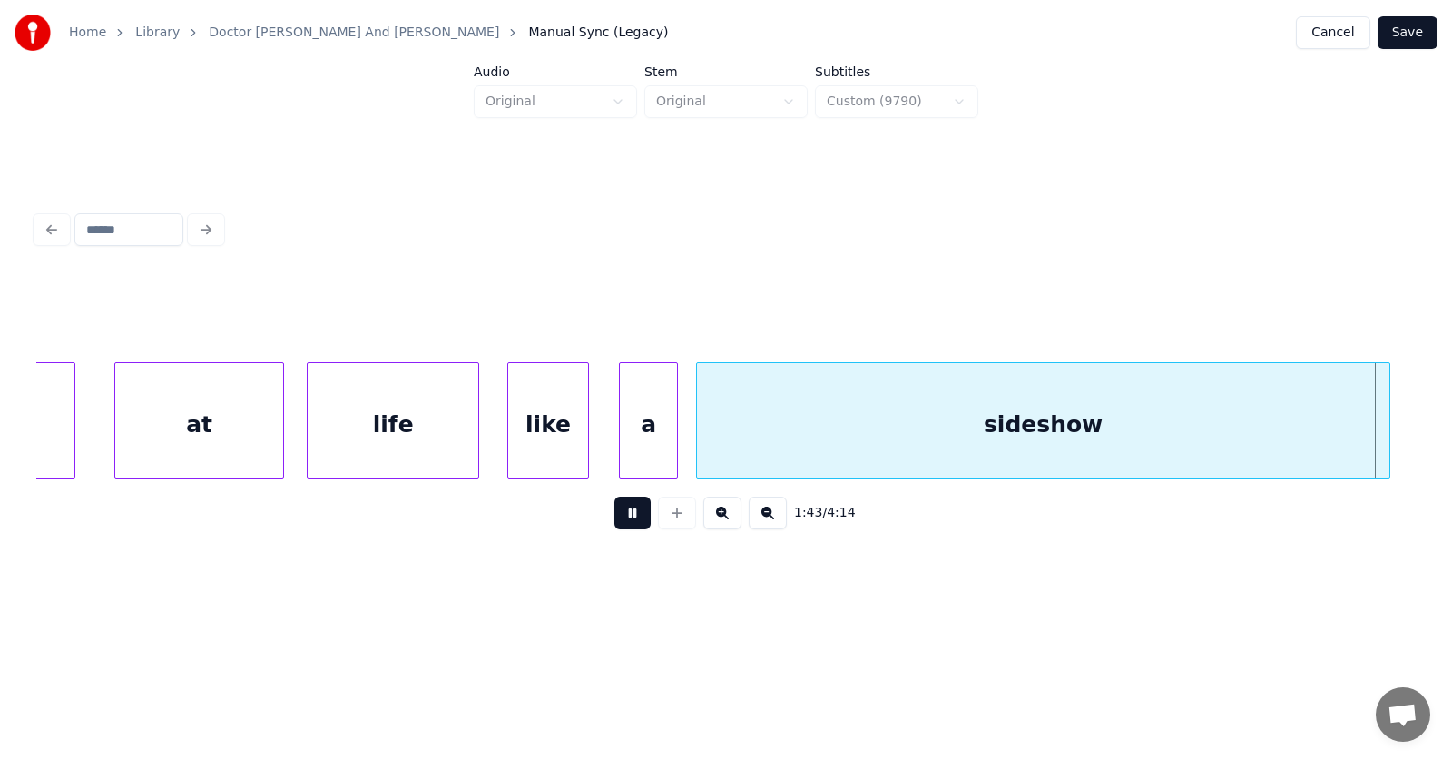
scroll to position [0, 70777]
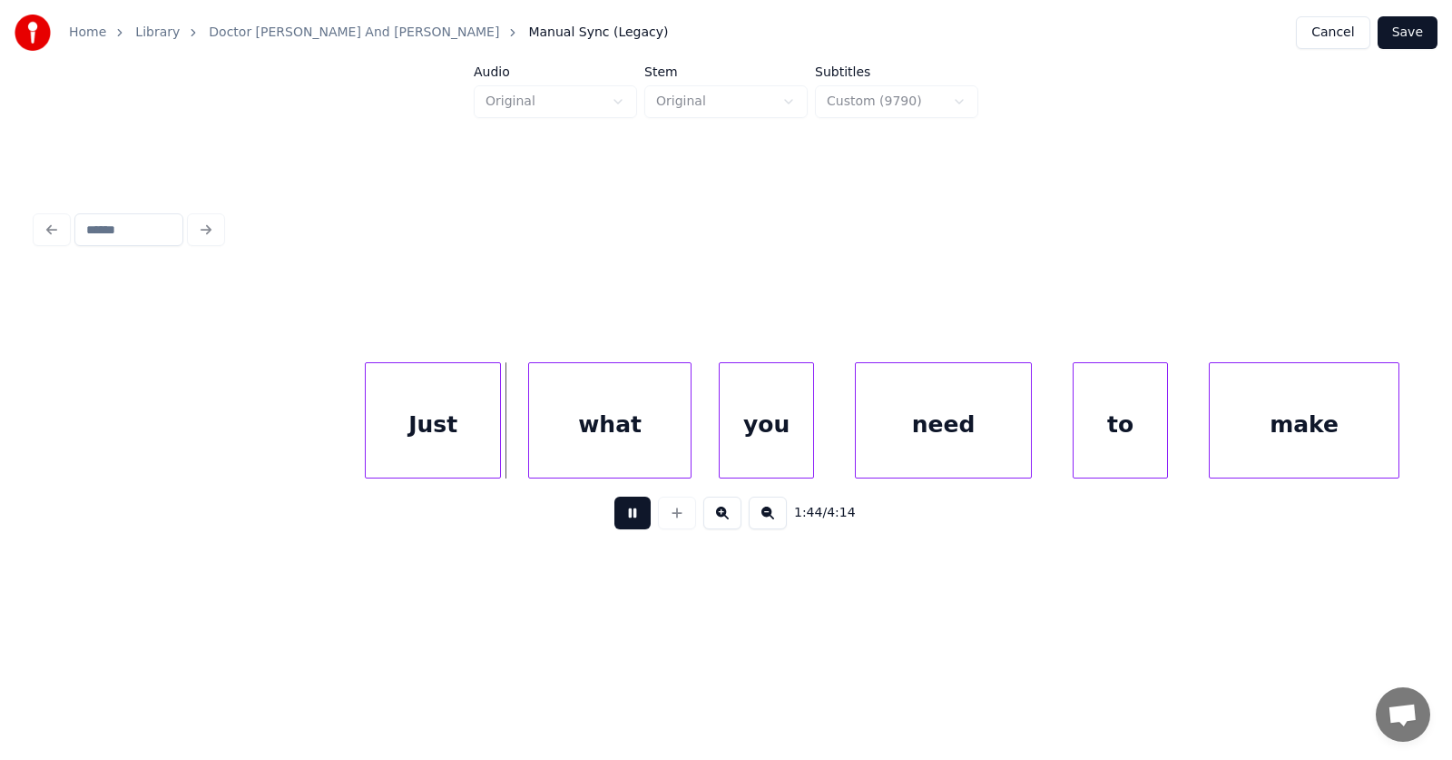
click at [629, 522] on button at bounding box center [632, 512] width 36 height 33
click at [434, 427] on div "Just" at bounding box center [416, 424] width 134 height 123
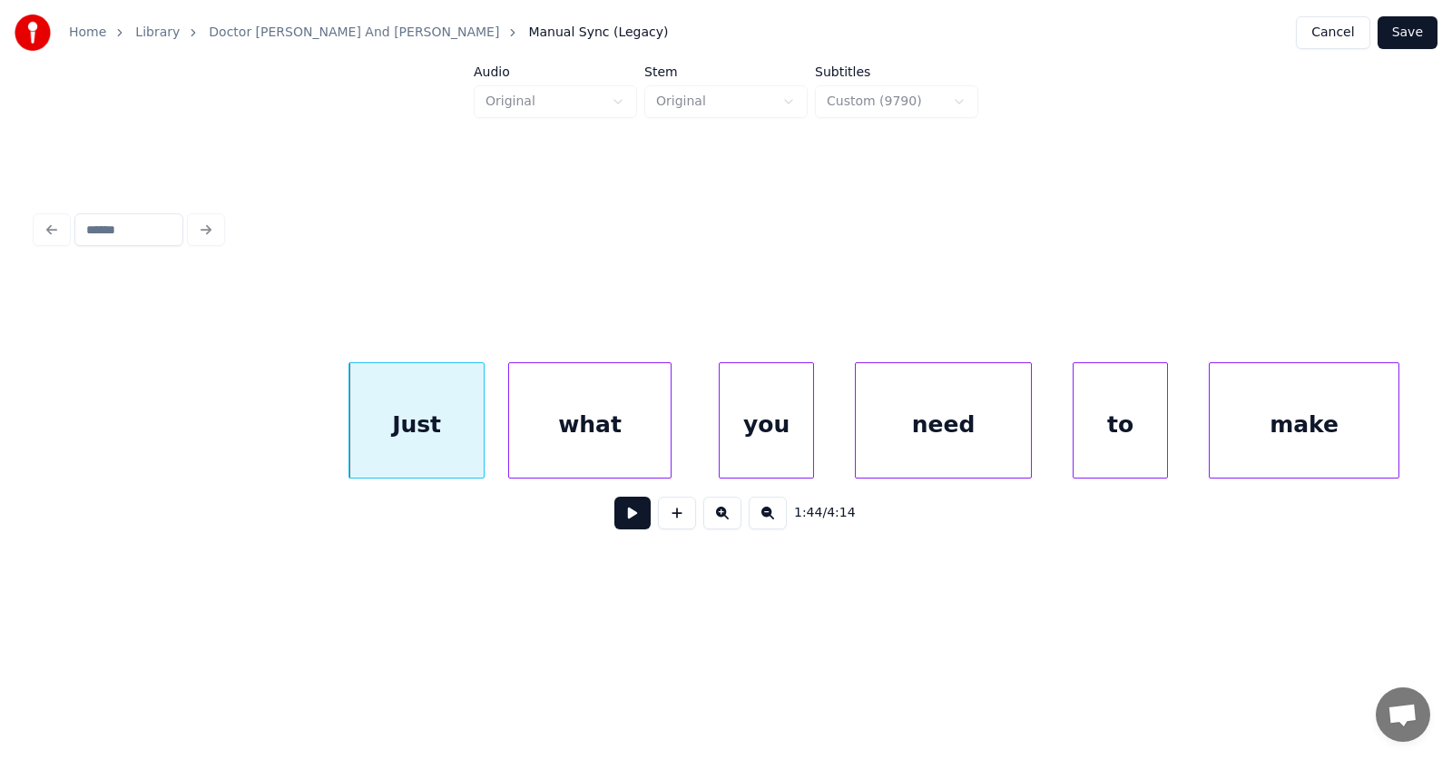
click at [586, 436] on div "what" at bounding box center [590, 424] width 162 height 123
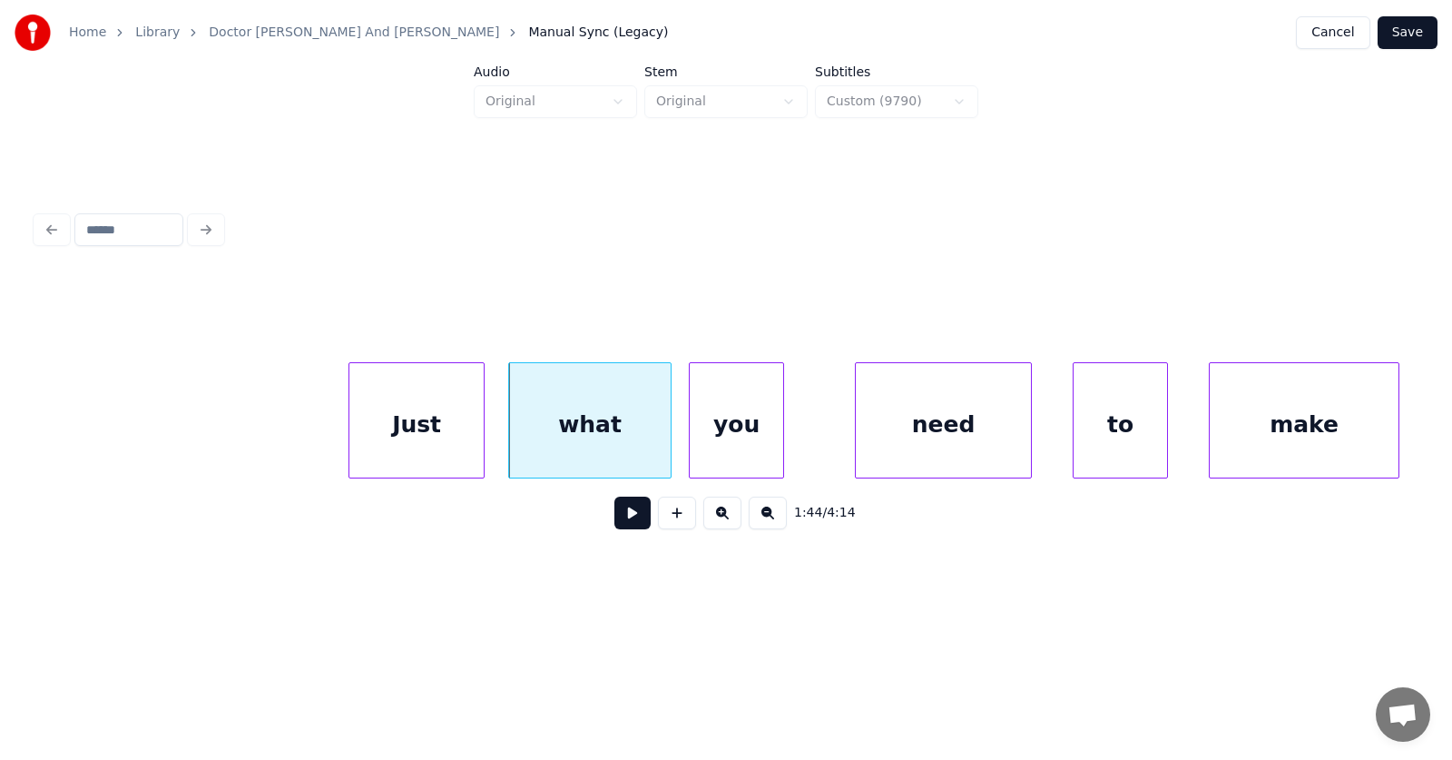
click at [739, 443] on div "you" at bounding box center [736, 424] width 93 height 123
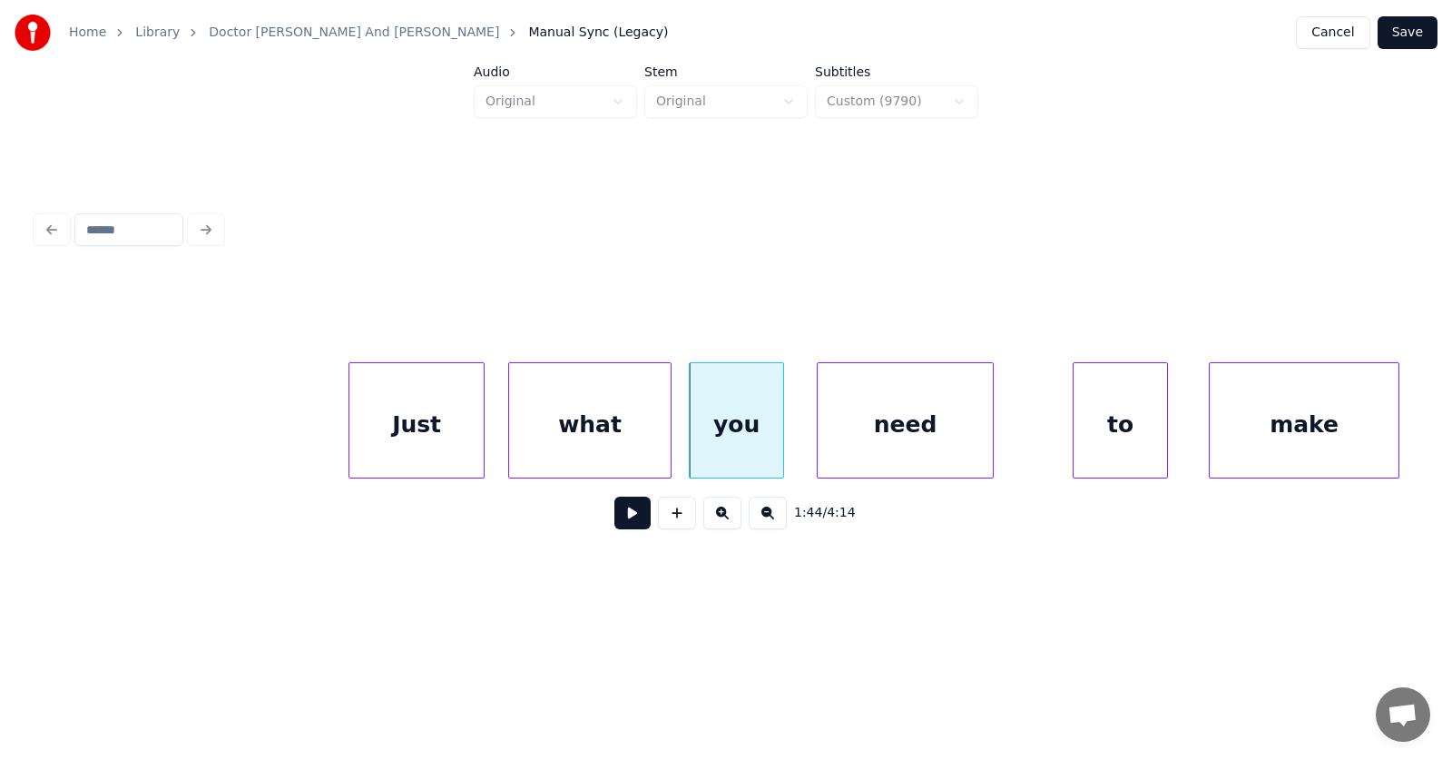
click at [886, 448] on div "need" at bounding box center [905, 424] width 175 height 123
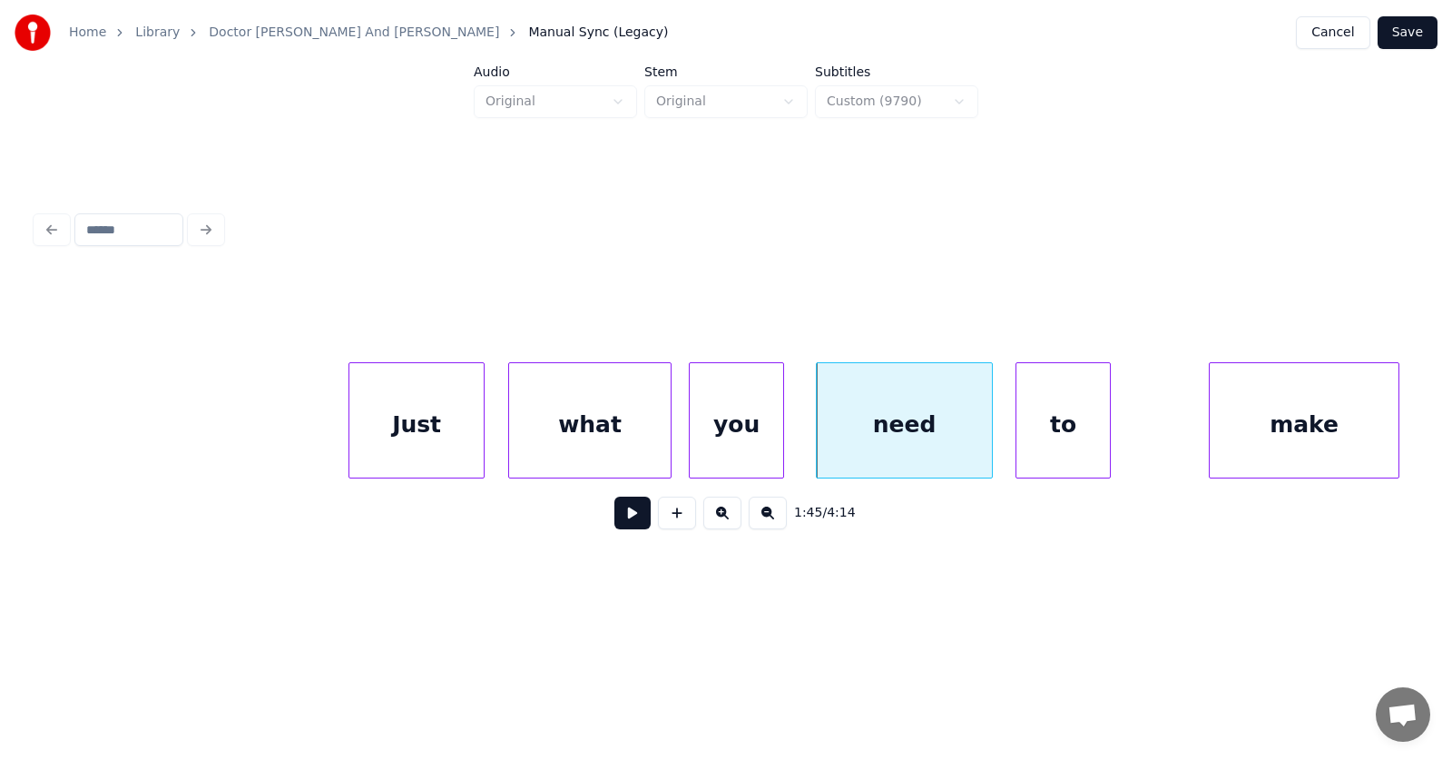
click at [1067, 448] on div "to" at bounding box center [1063, 424] width 93 height 123
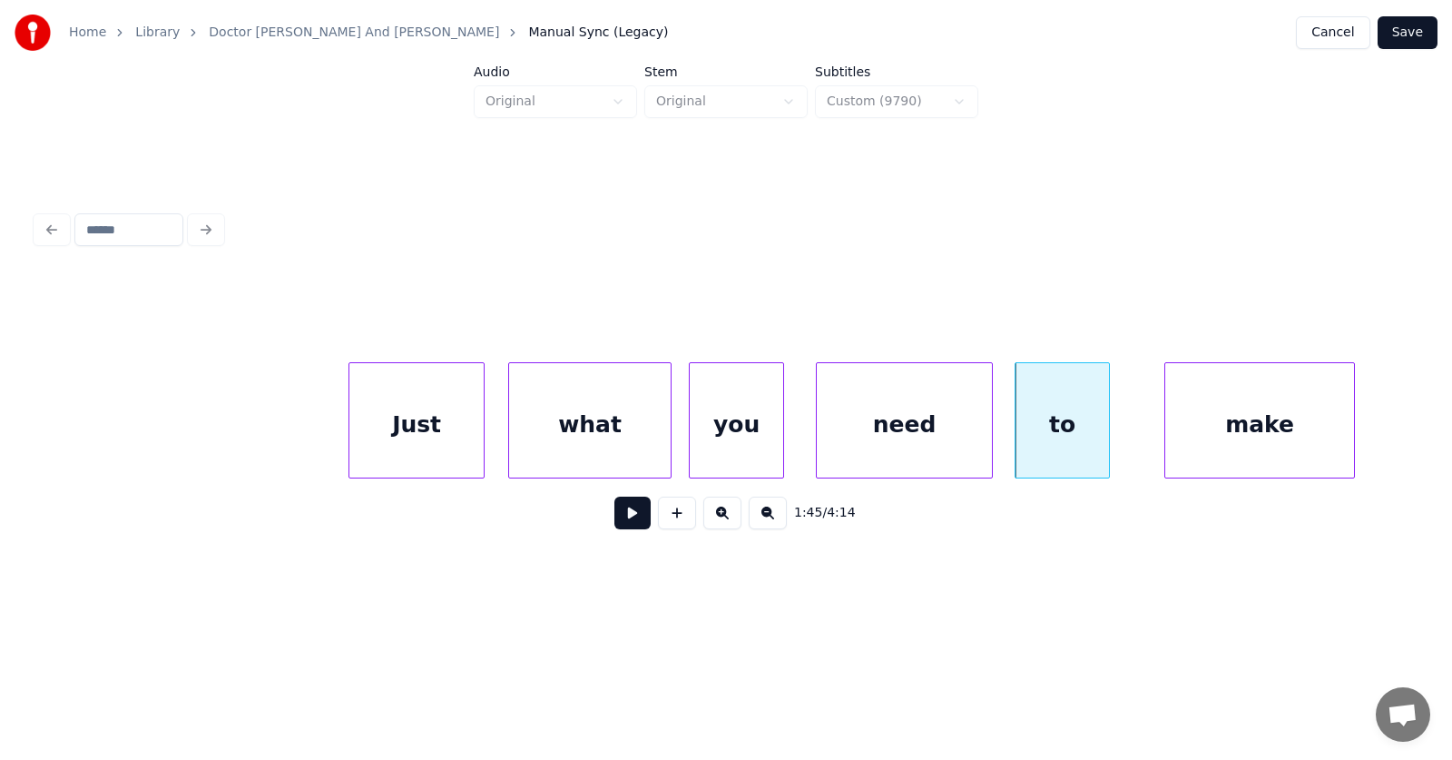
click at [1235, 441] on div "make" at bounding box center [1259, 424] width 189 height 123
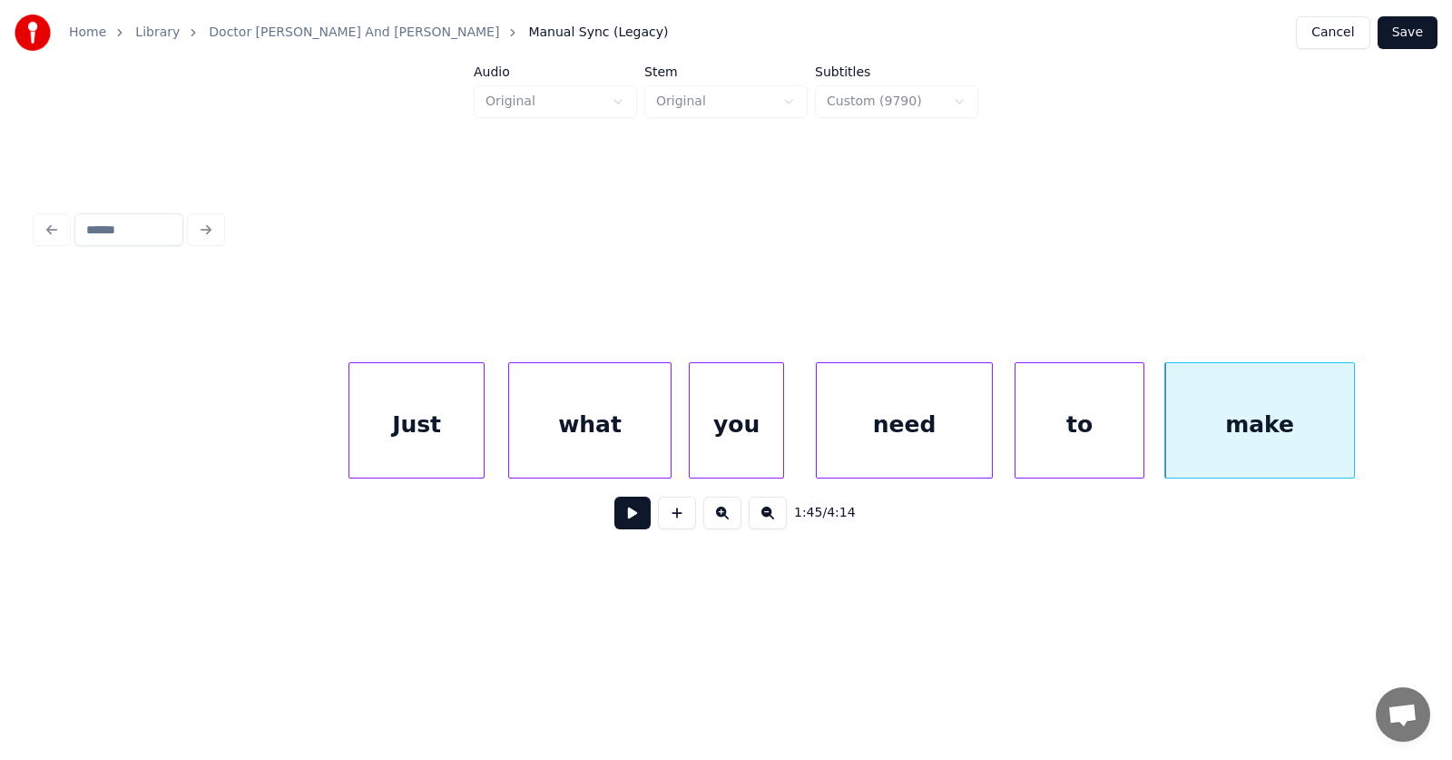
click at [1141, 424] on div at bounding box center [1140, 420] width 5 height 114
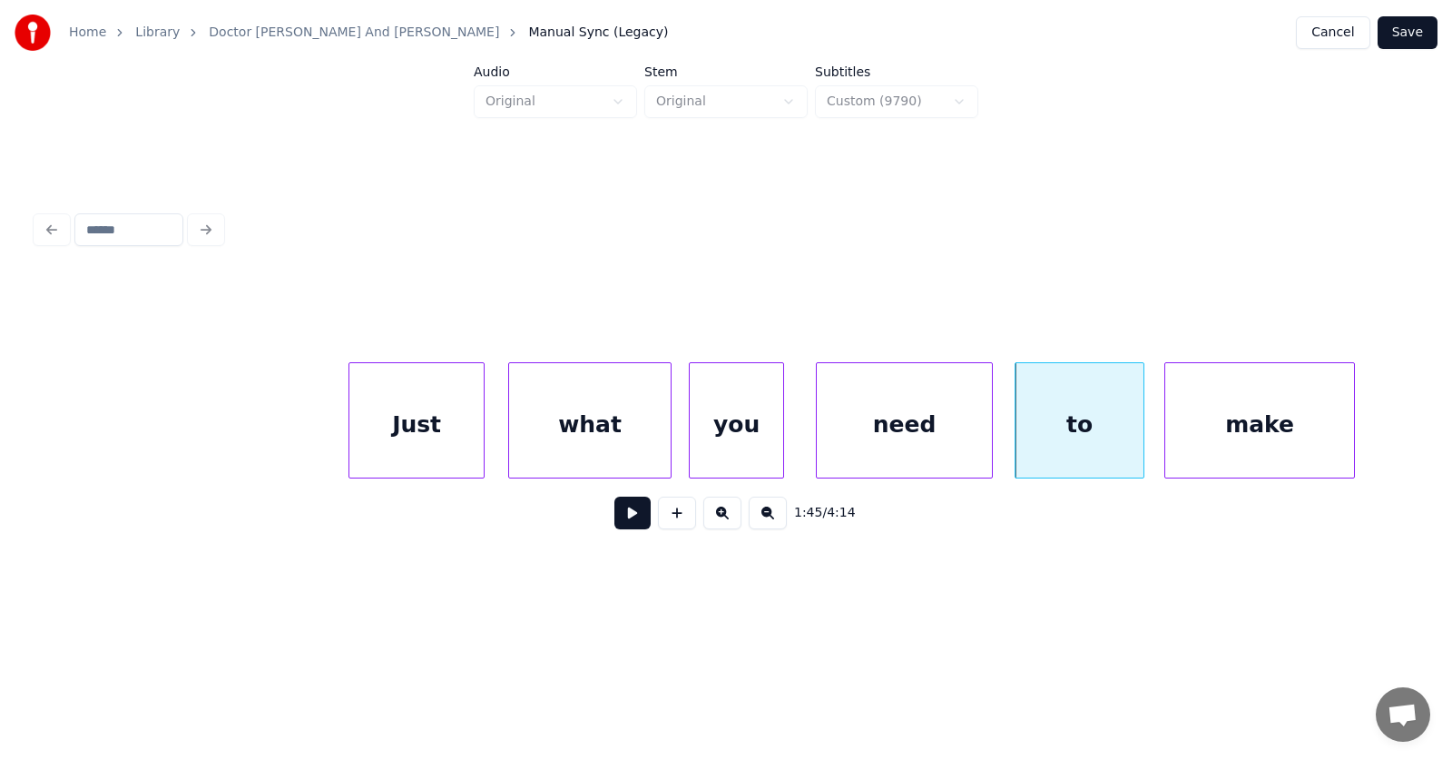
click at [868, 421] on div "need" at bounding box center [904, 424] width 175 height 123
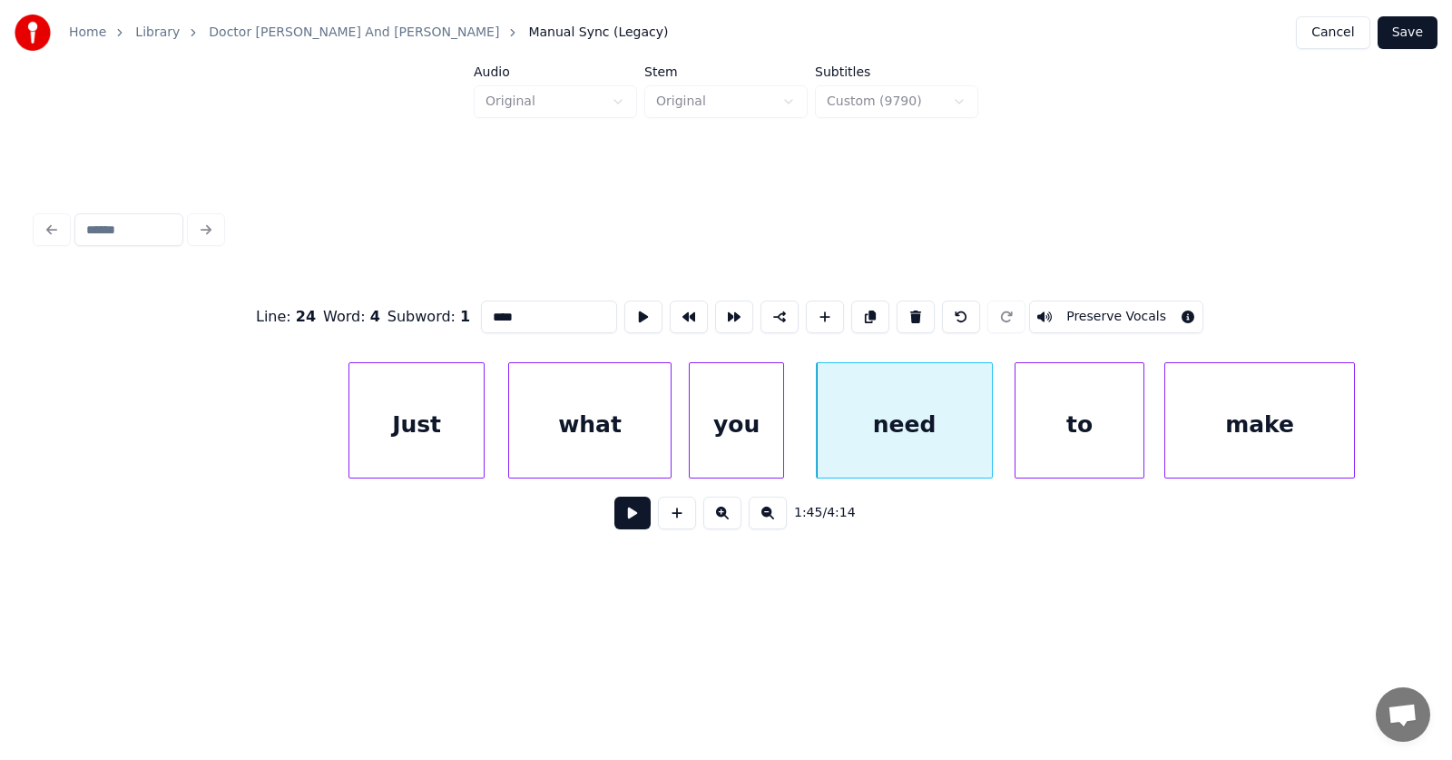
click at [629, 518] on button at bounding box center [632, 512] width 36 height 33
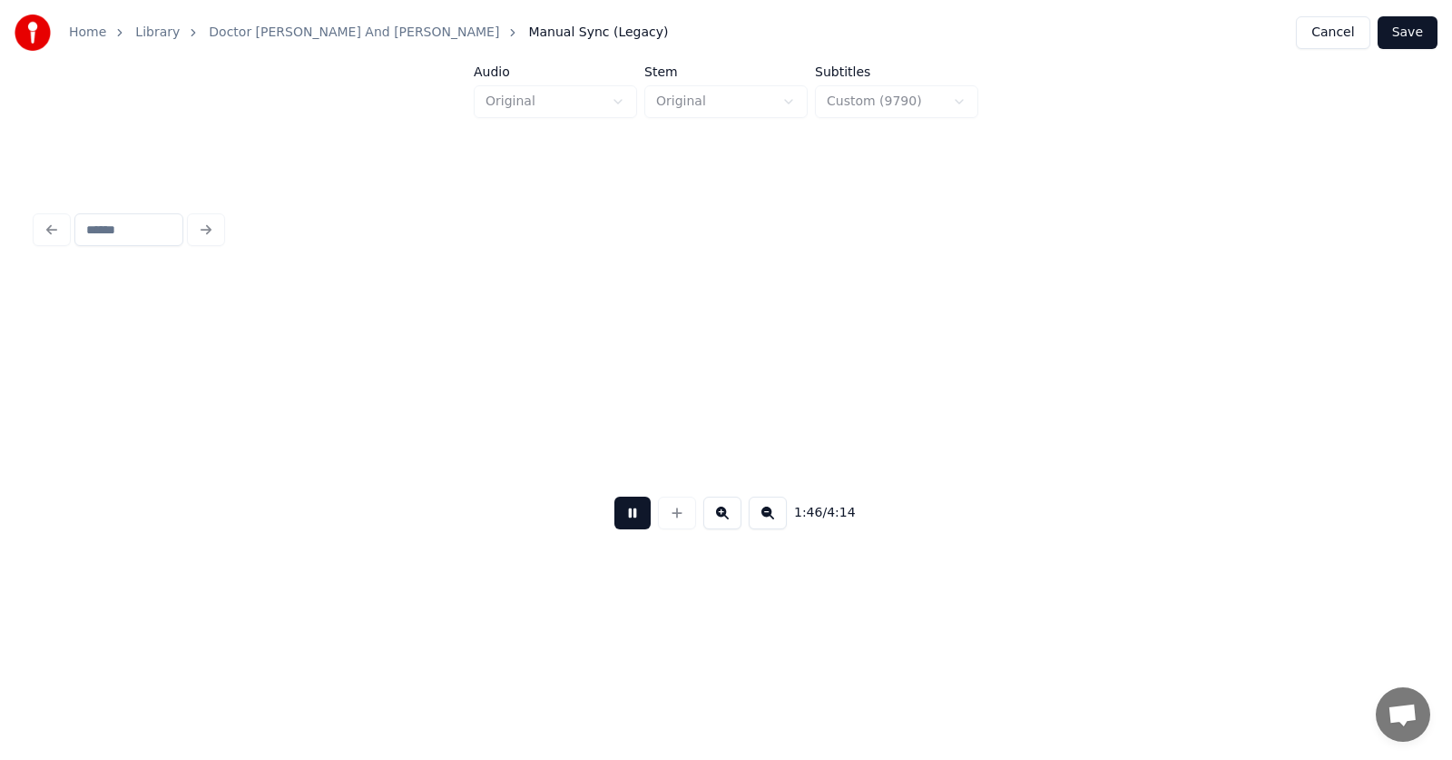
scroll to position [0, 72157]
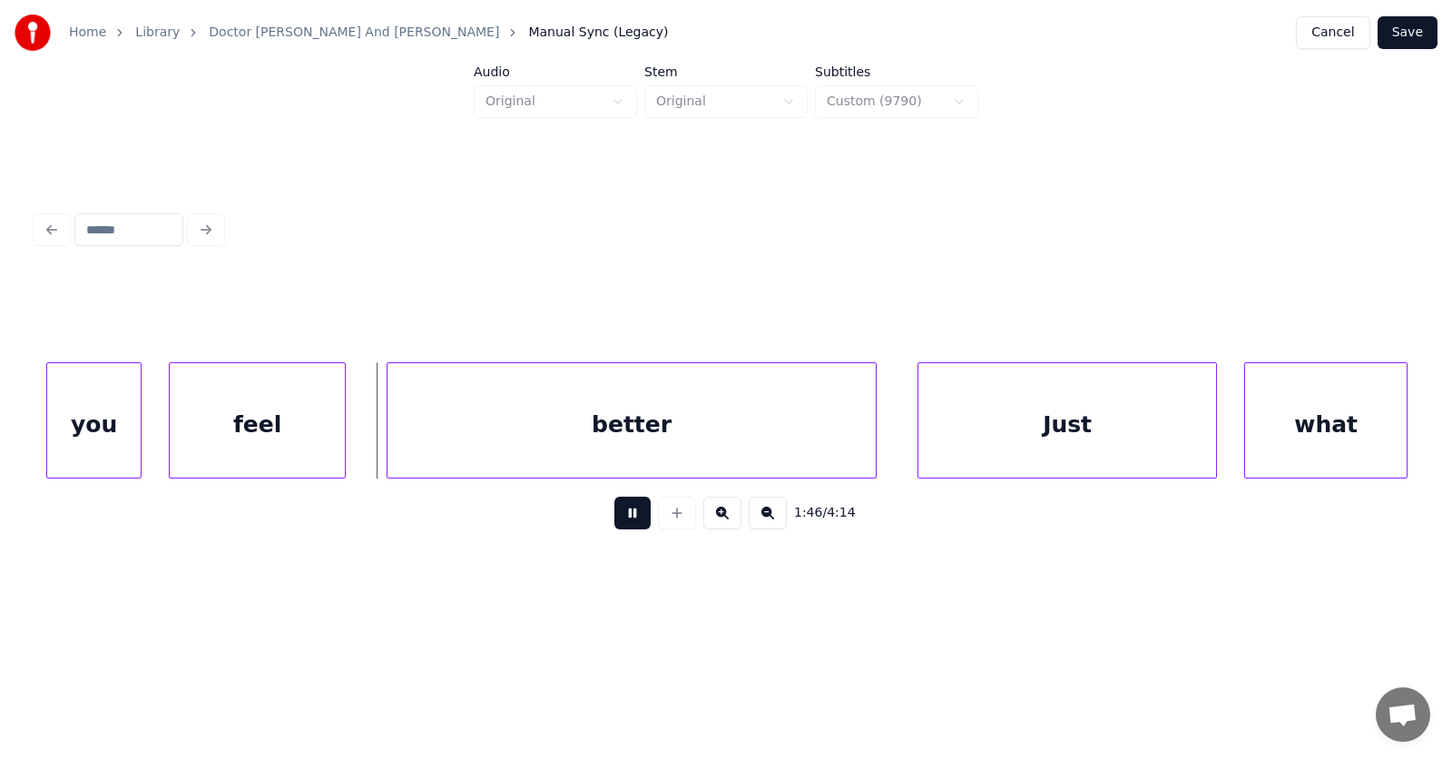
click at [629, 517] on button at bounding box center [632, 512] width 36 height 33
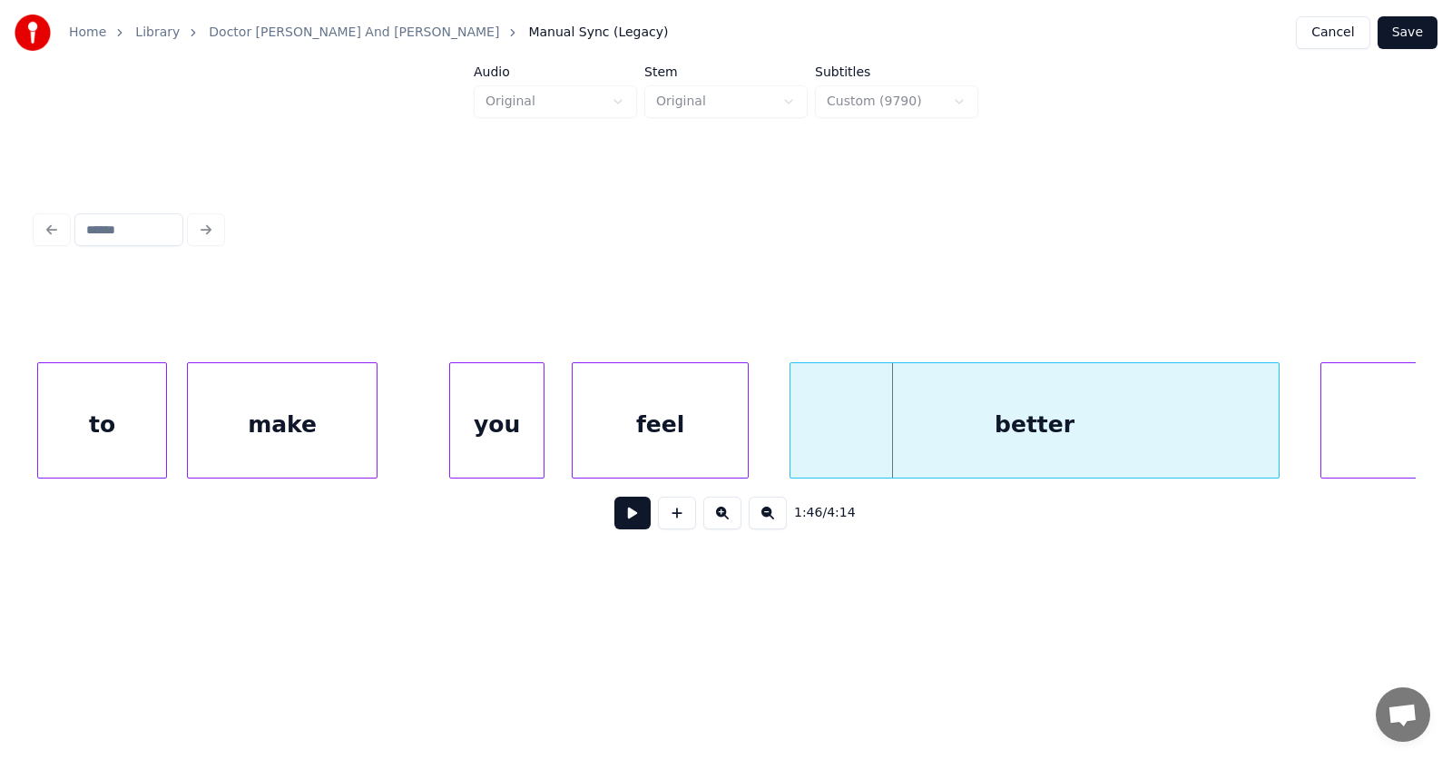
scroll to position [0, 71520]
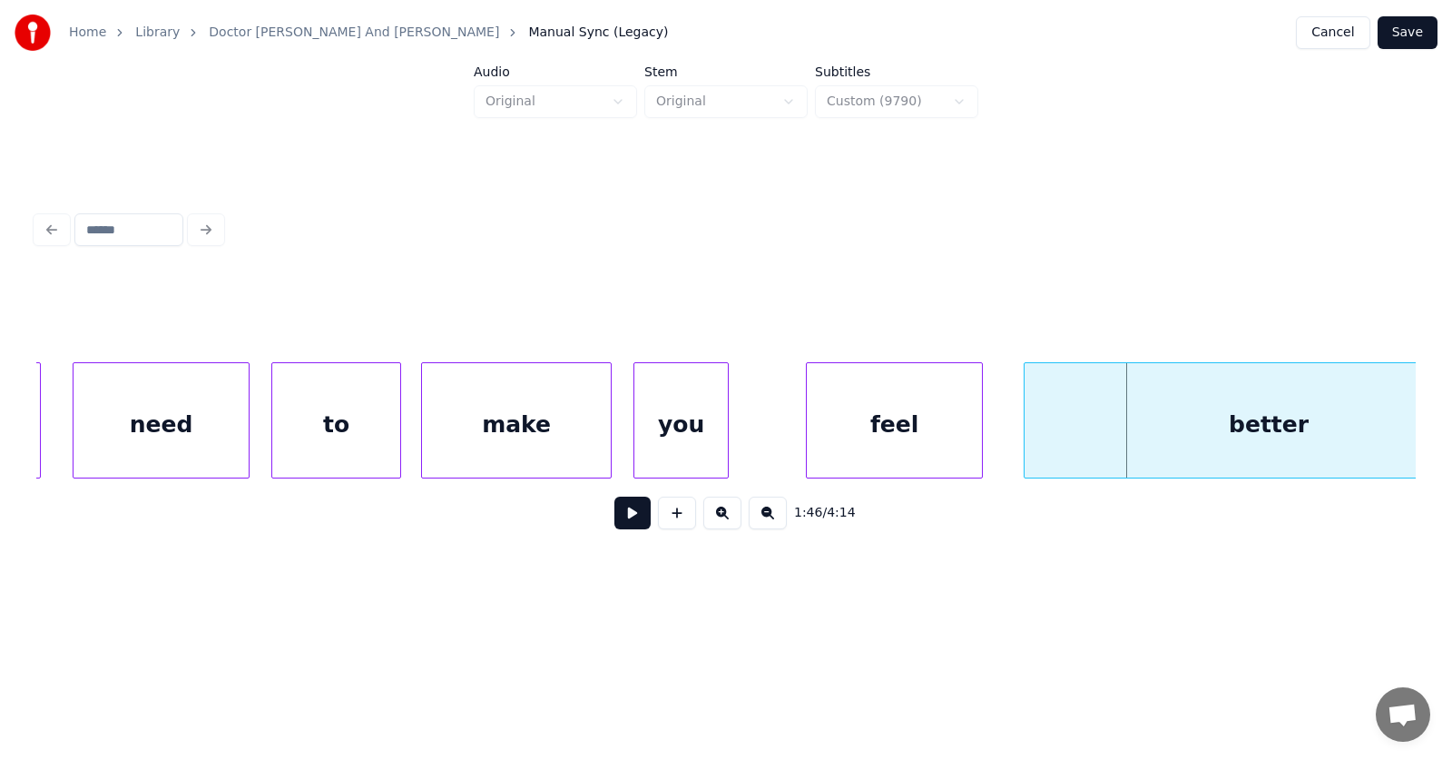
click at [678, 430] on div "you" at bounding box center [680, 424] width 93 height 123
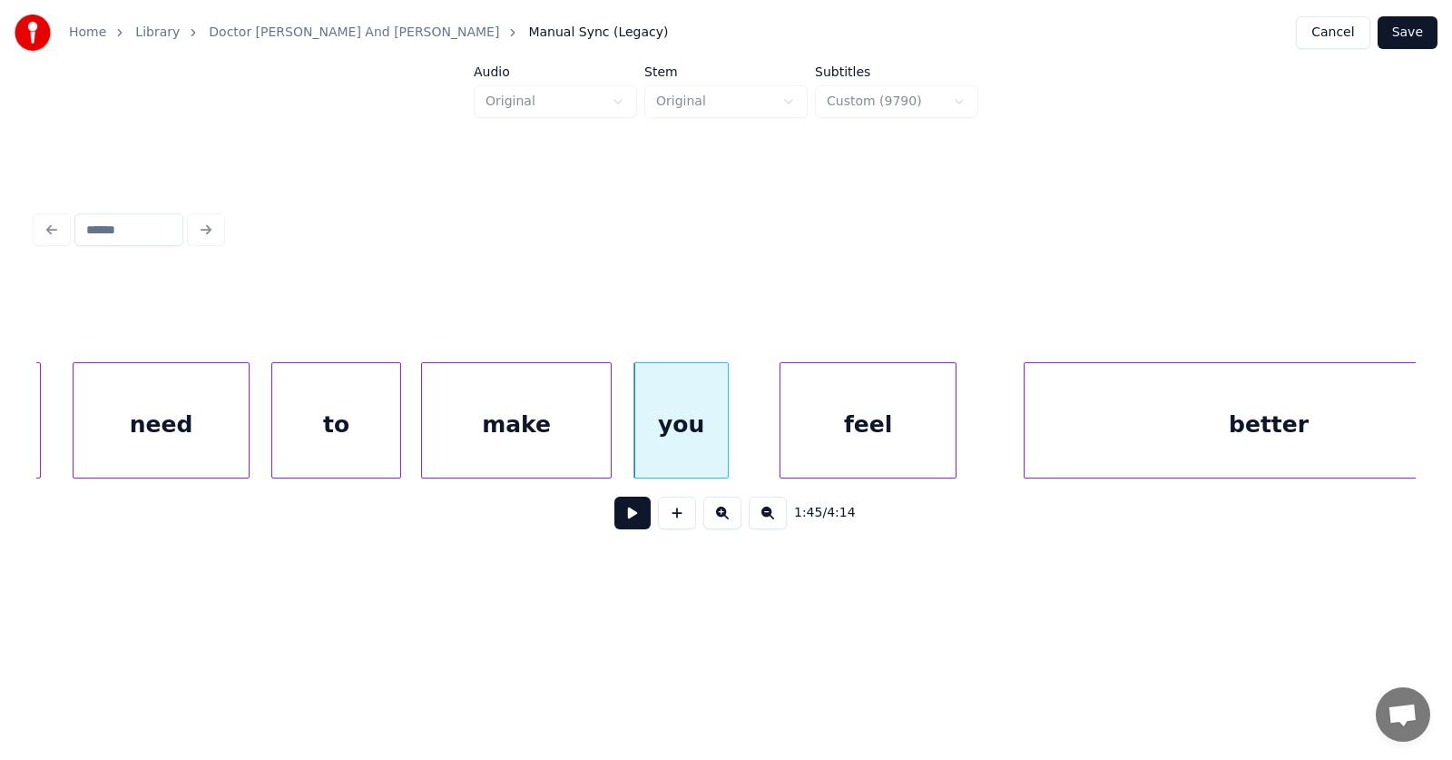
click at [830, 441] on div "feel" at bounding box center [868, 424] width 175 height 123
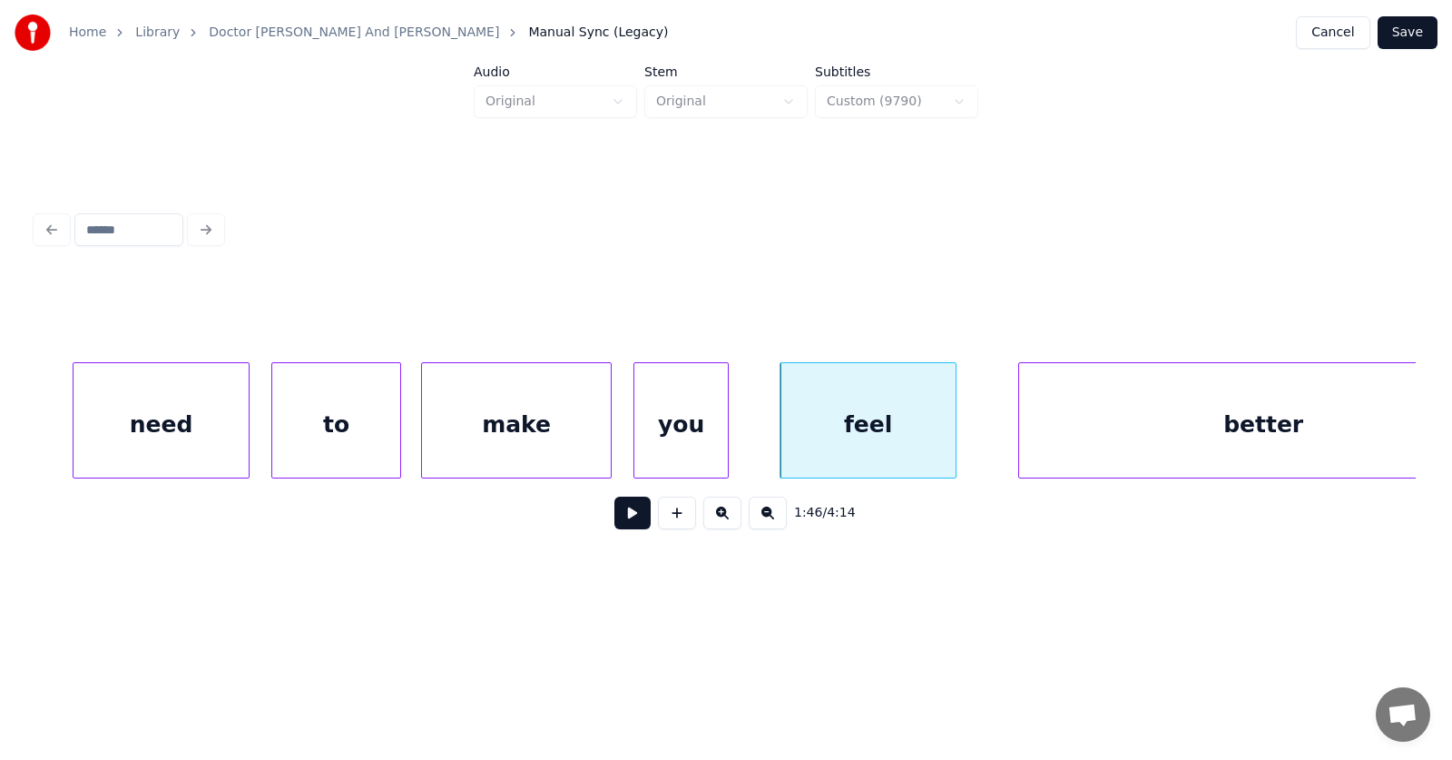
scroll to position [0, 71614]
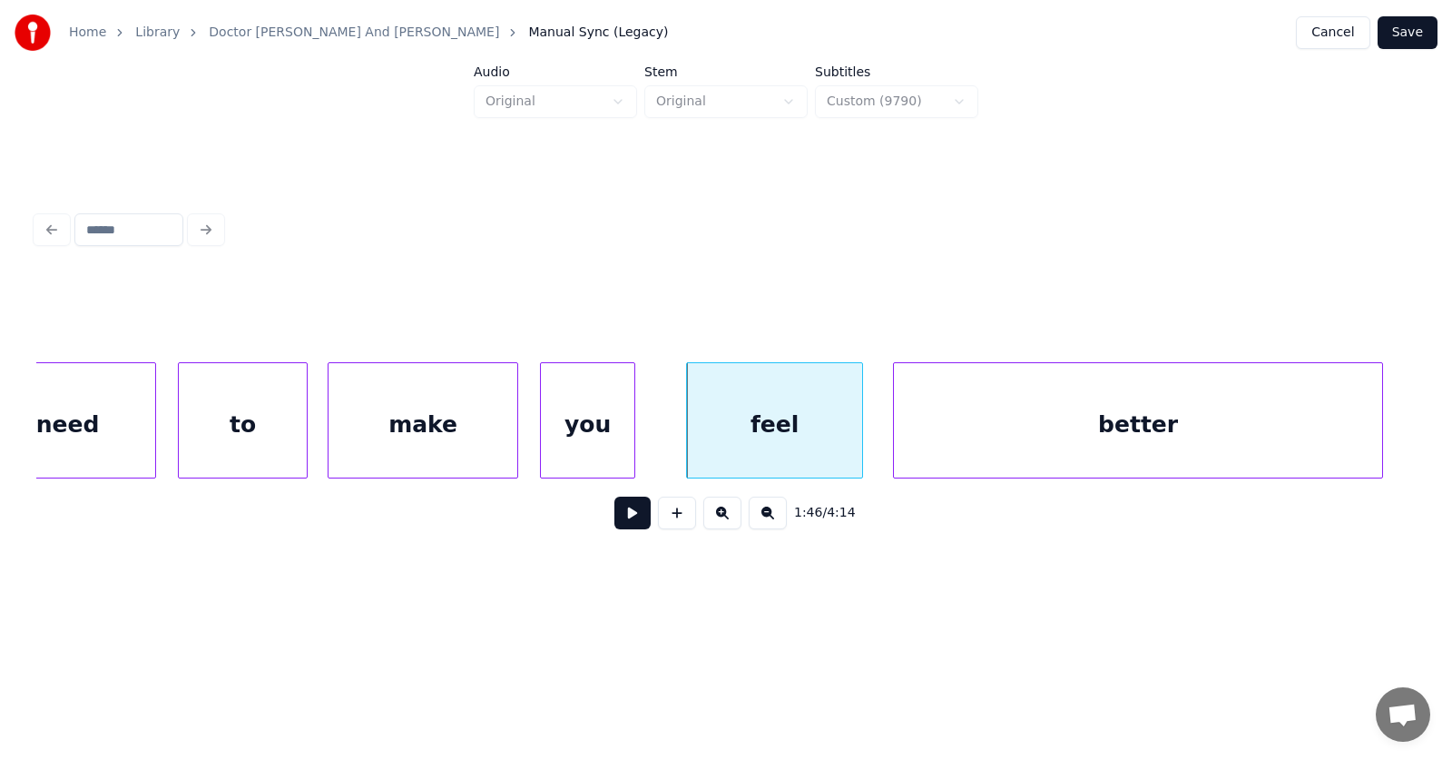
click at [1048, 453] on div "better" at bounding box center [1138, 424] width 488 height 123
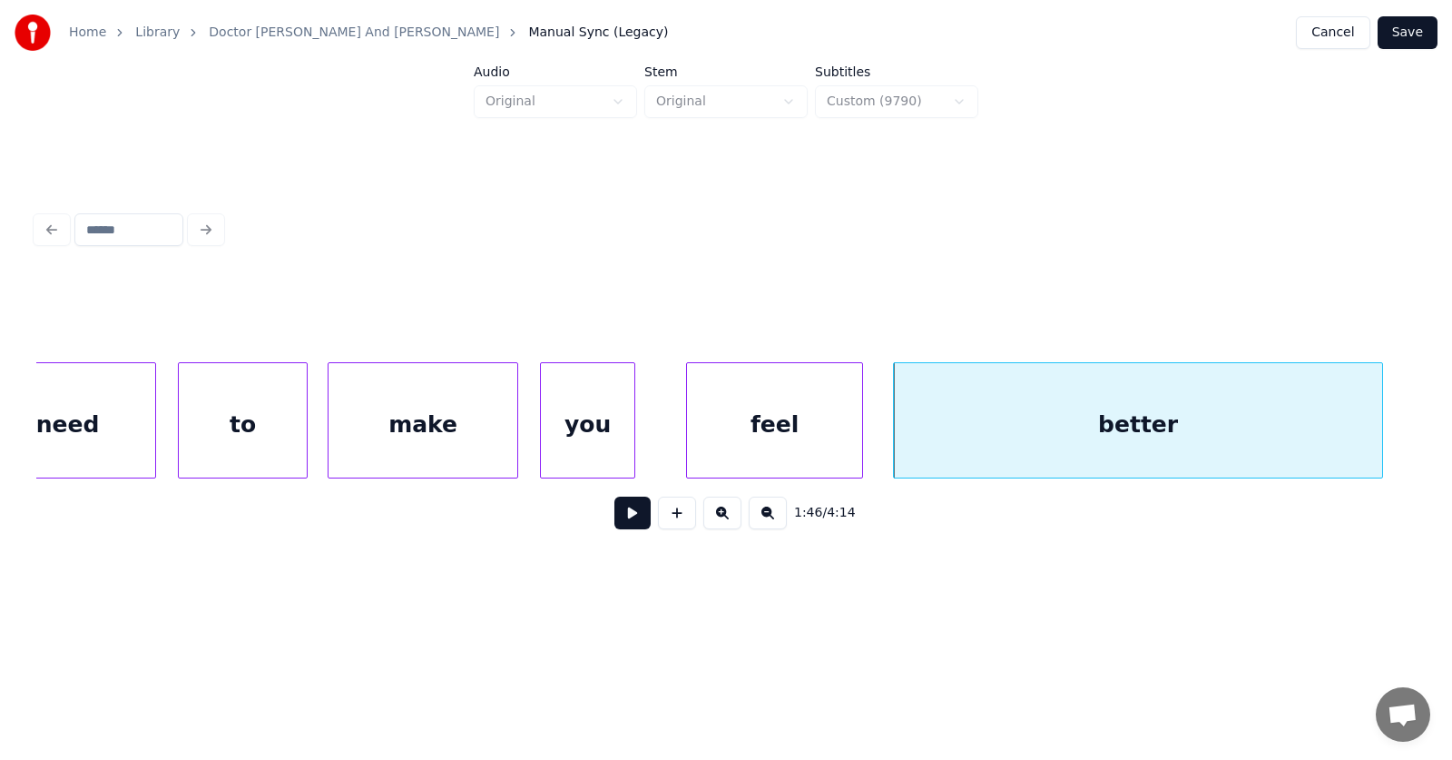
click at [617, 518] on button at bounding box center [632, 512] width 36 height 33
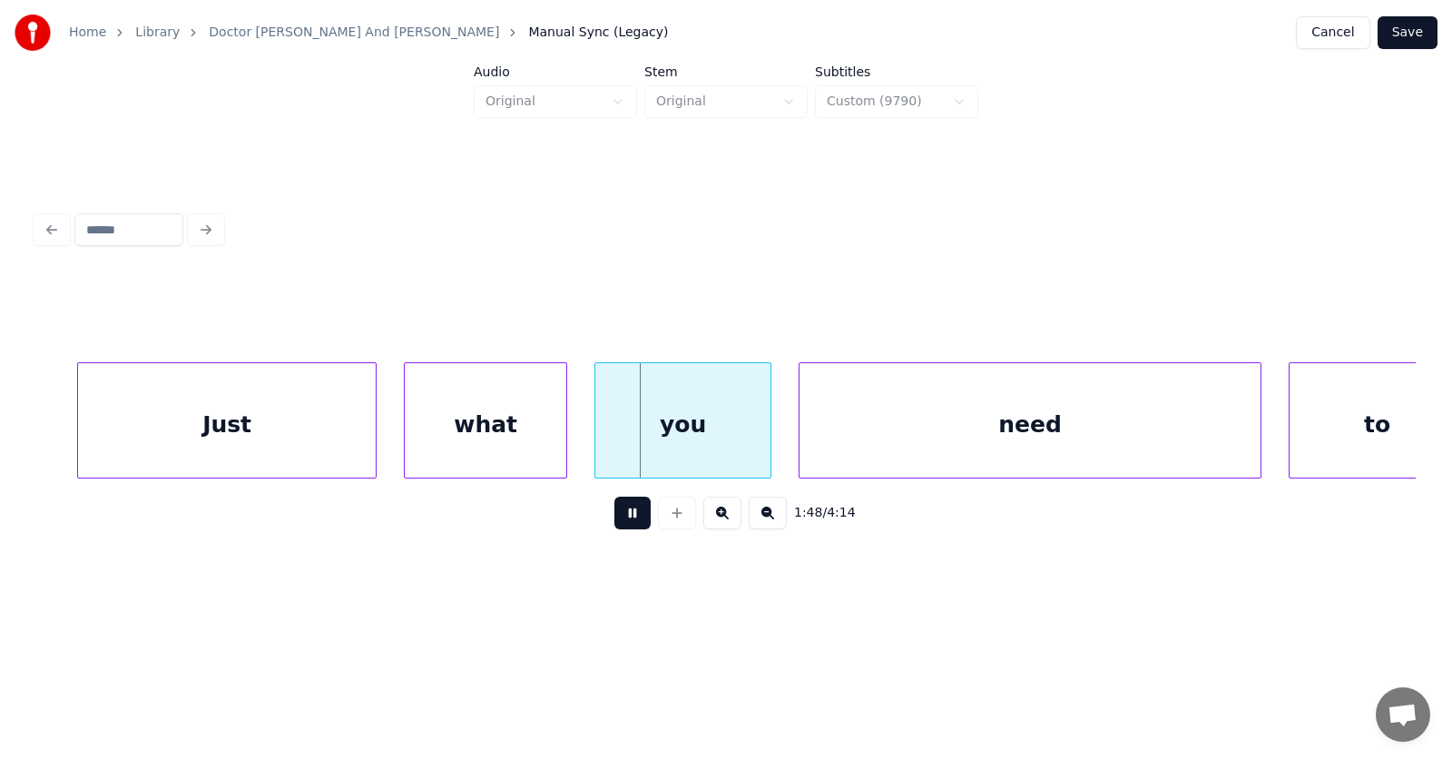
click at [617, 518] on button at bounding box center [632, 512] width 36 height 33
click at [286, 403] on div "Just" at bounding box center [227, 424] width 298 height 123
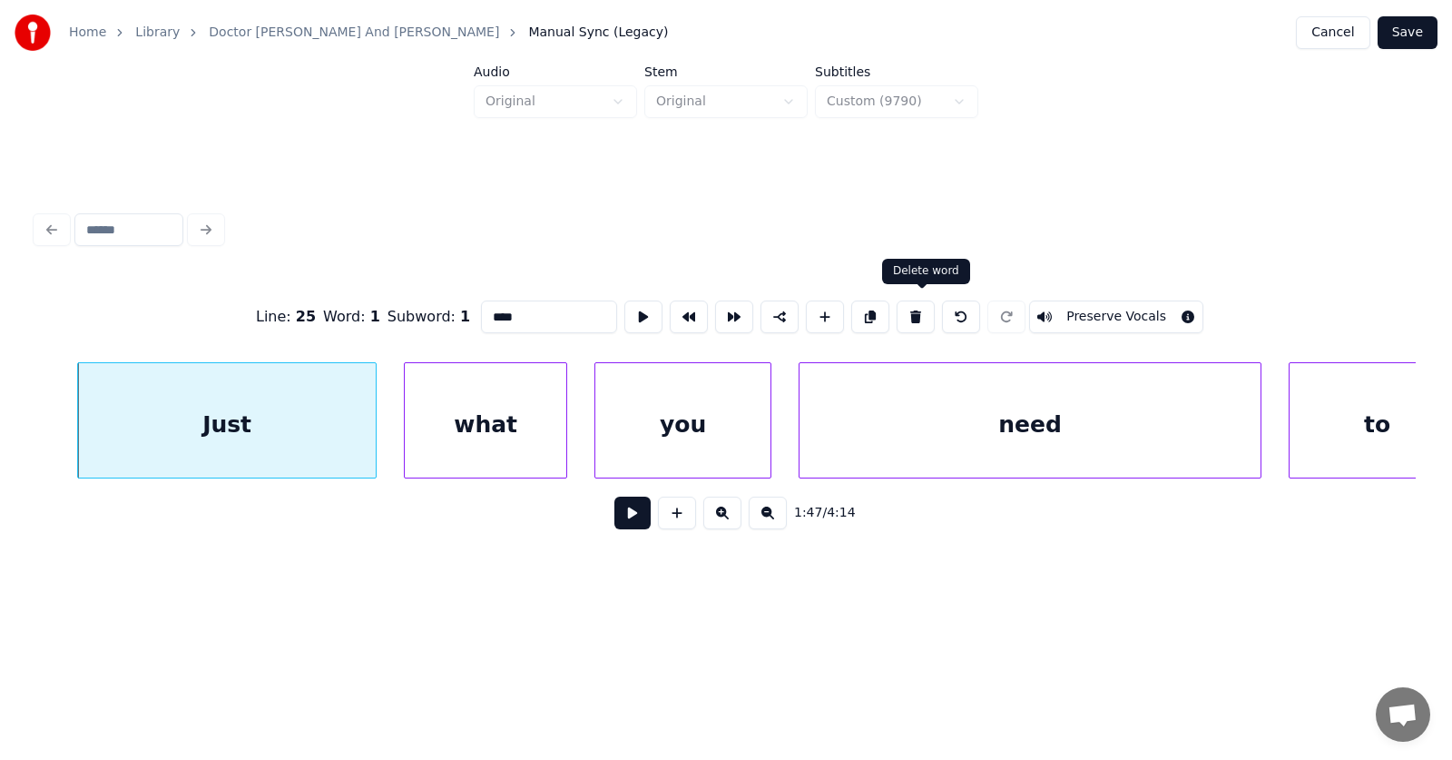
click at [922, 309] on button at bounding box center [916, 316] width 38 height 33
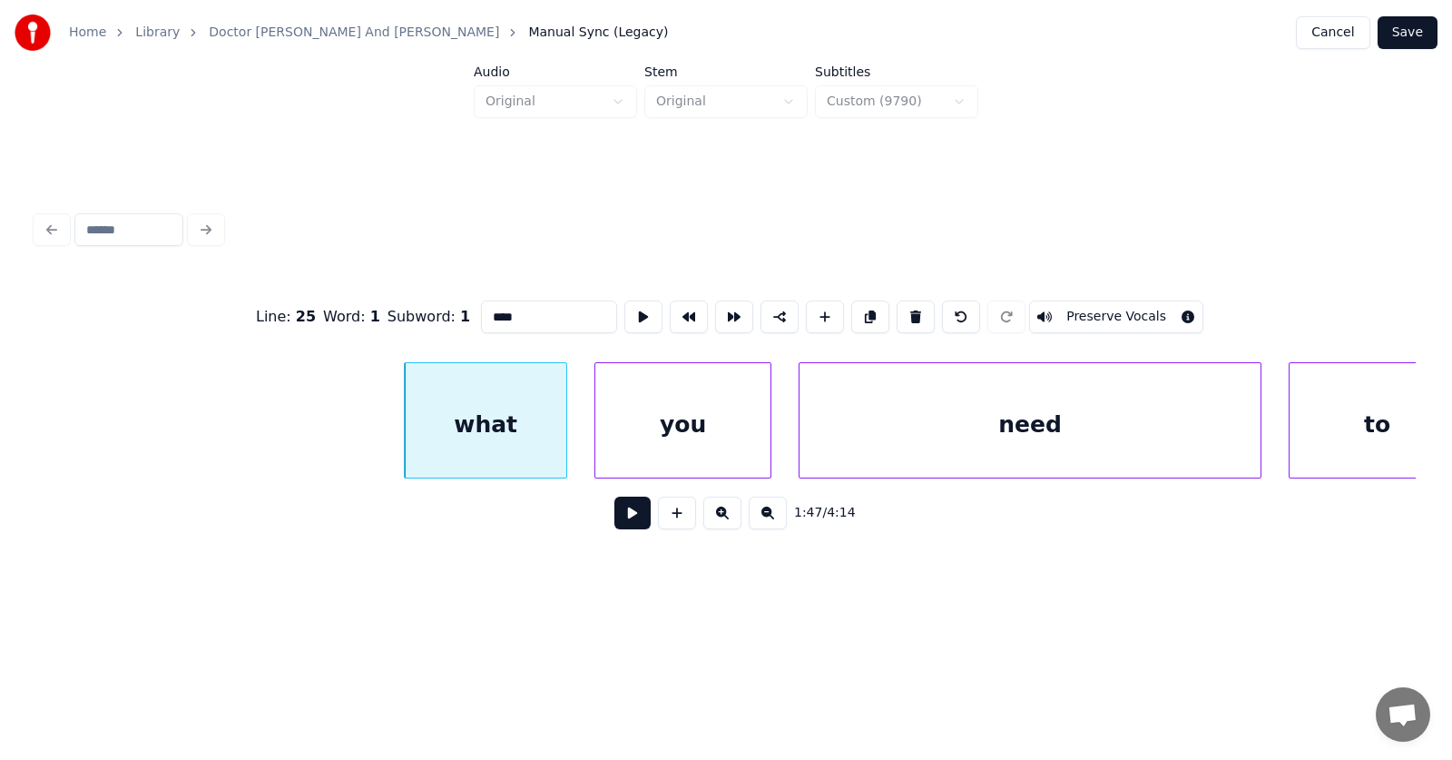
click at [520, 436] on div "what" at bounding box center [486, 424] width 162 height 123
click at [908, 308] on button at bounding box center [916, 316] width 38 height 33
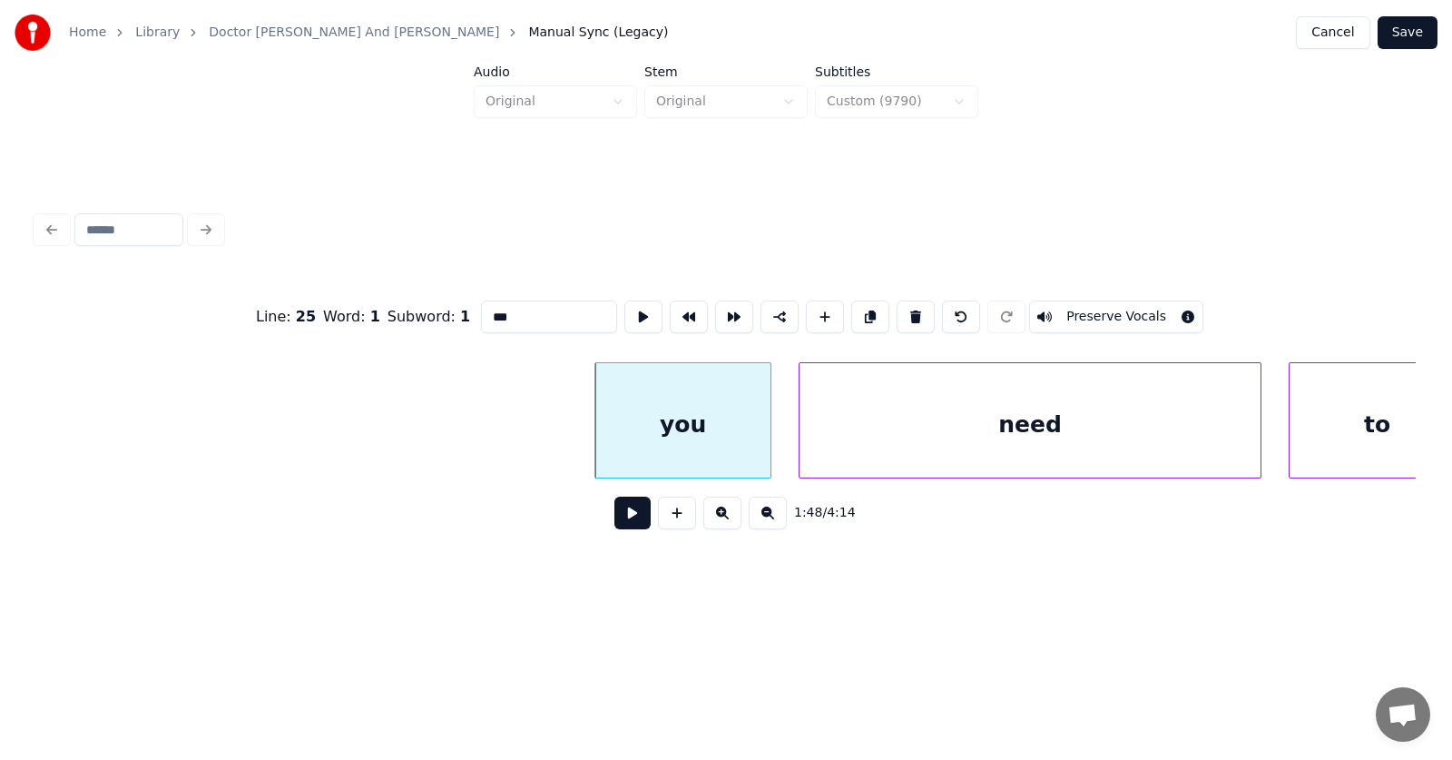
click at [712, 416] on div "you" at bounding box center [682, 424] width 175 height 123
click at [915, 302] on button at bounding box center [916, 316] width 38 height 33
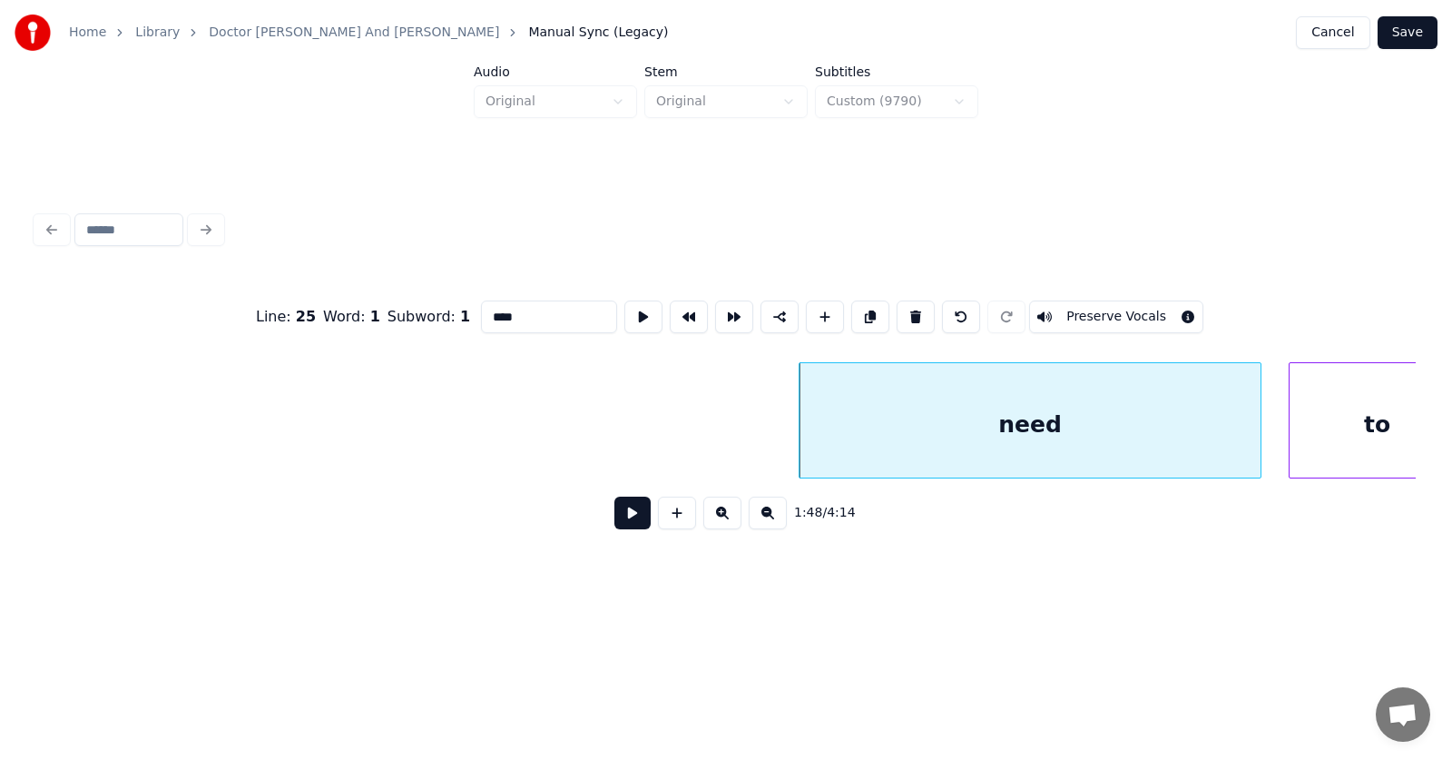
click at [937, 398] on div "need" at bounding box center [1030, 424] width 461 height 123
click at [919, 304] on button at bounding box center [916, 316] width 38 height 33
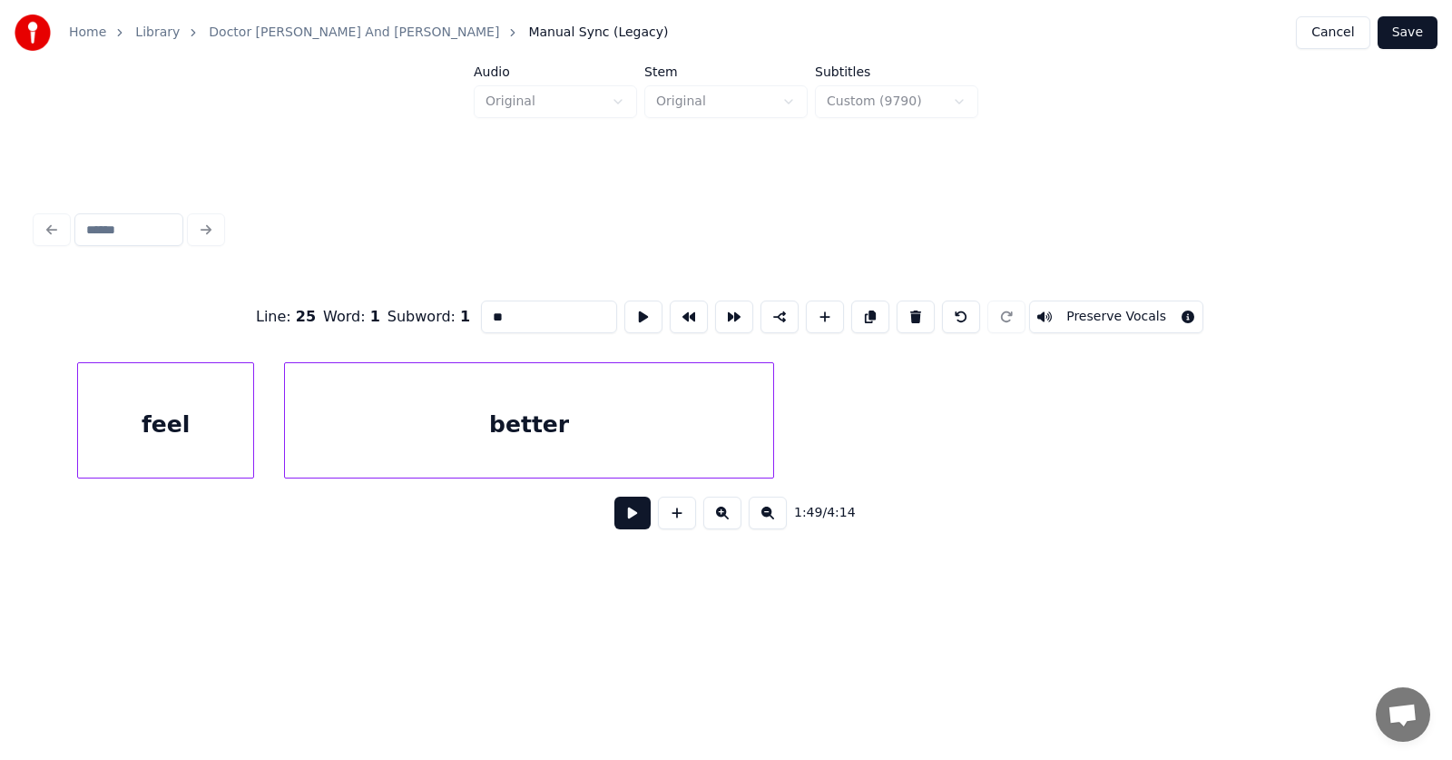
scroll to position [0, 72340]
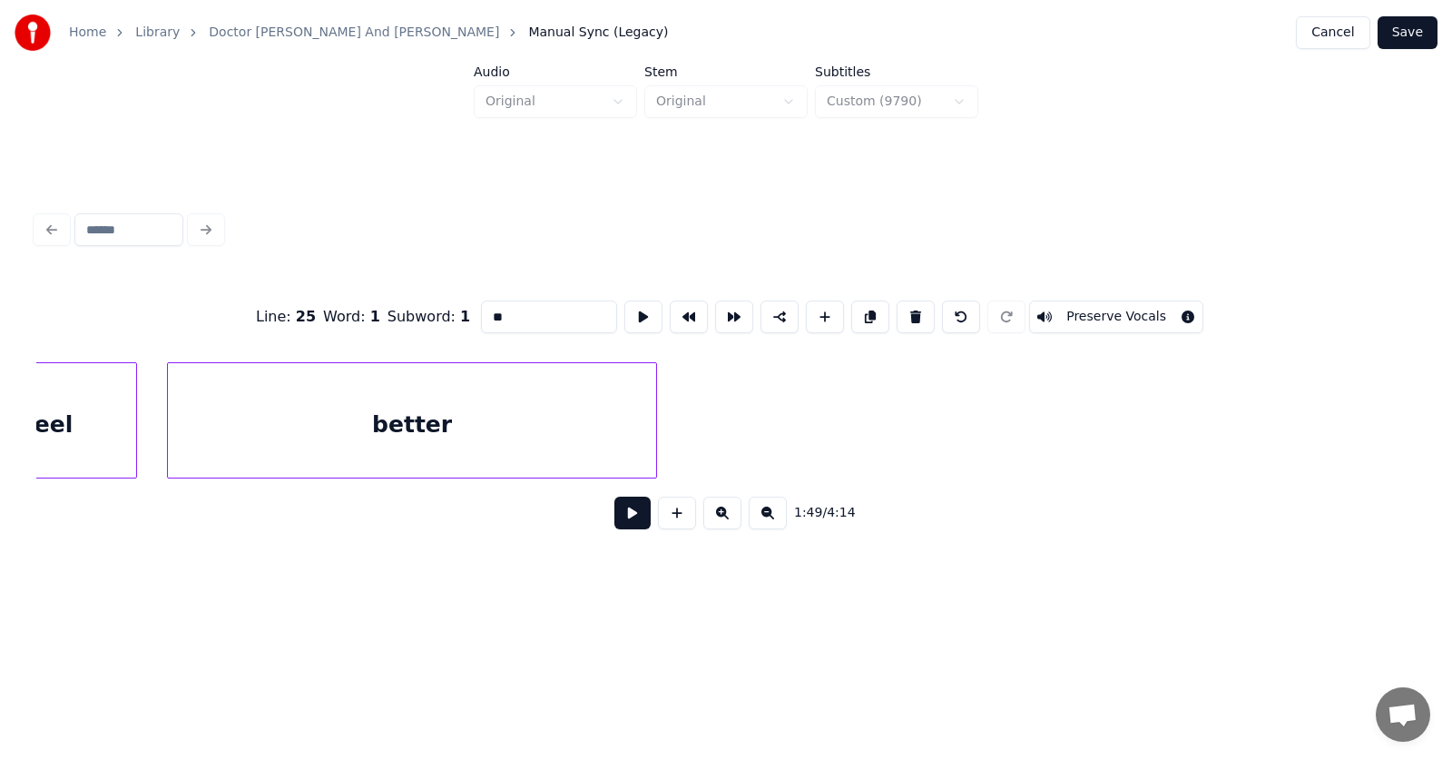
click at [554, 420] on div "better" at bounding box center [412, 424] width 488 height 123
type input "******"
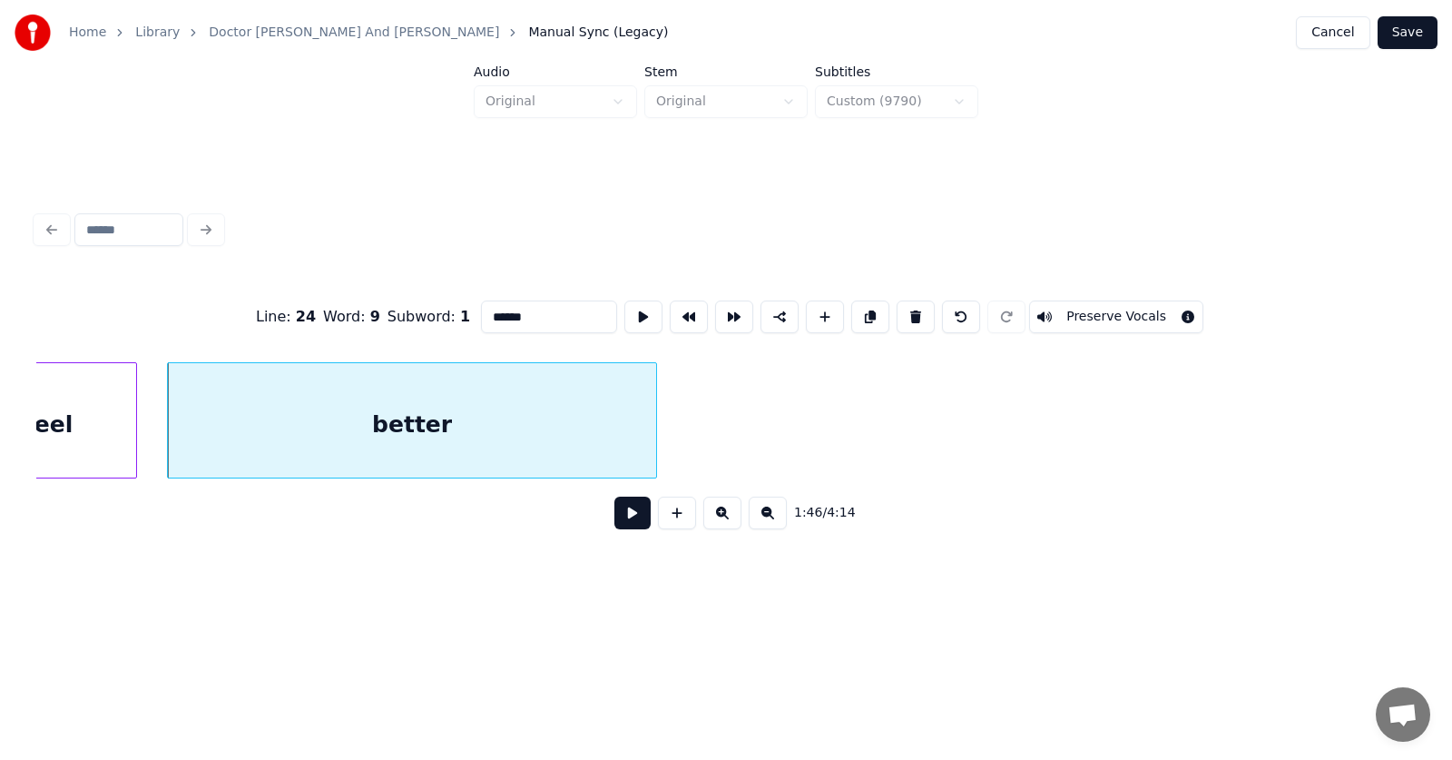
click at [615, 520] on button at bounding box center [632, 512] width 36 height 33
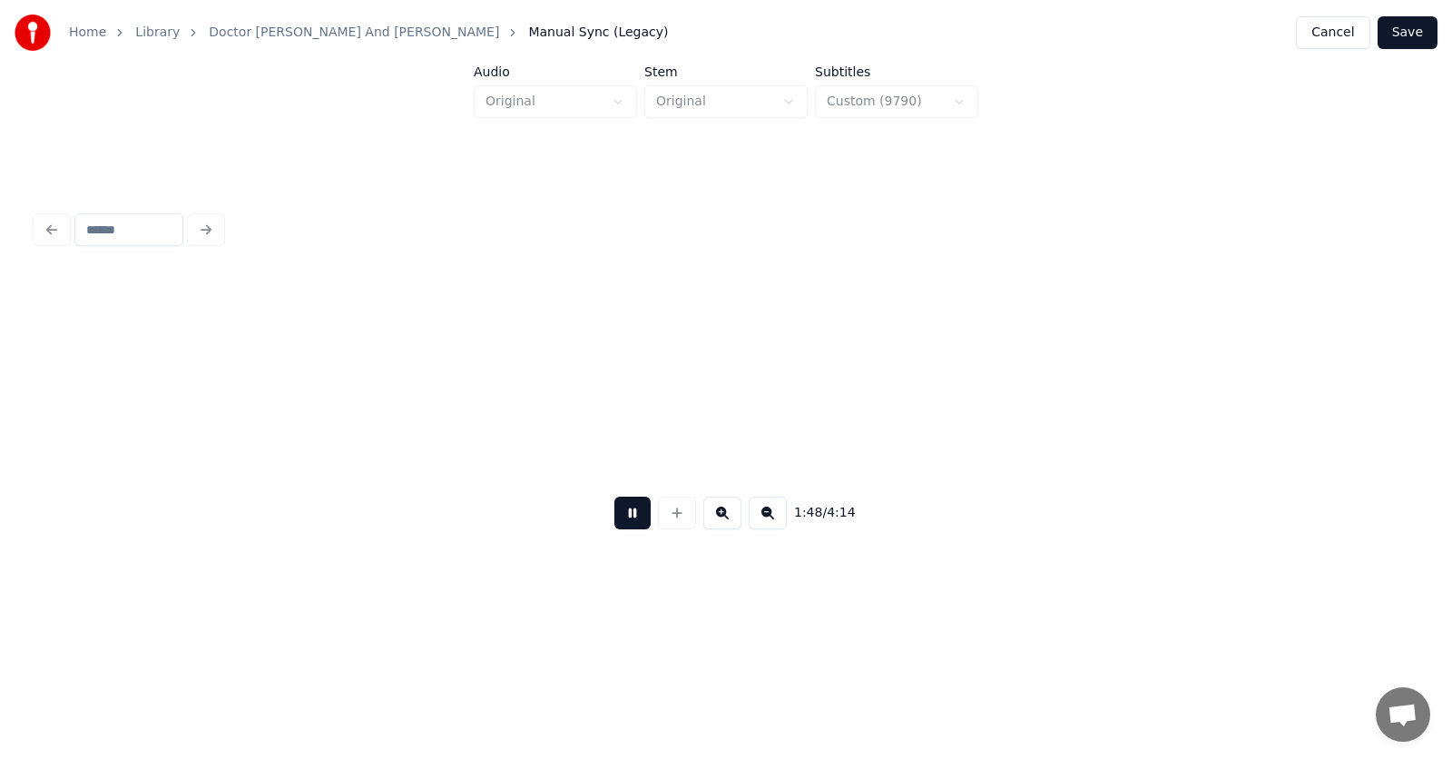
scroll to position [0, 73723]
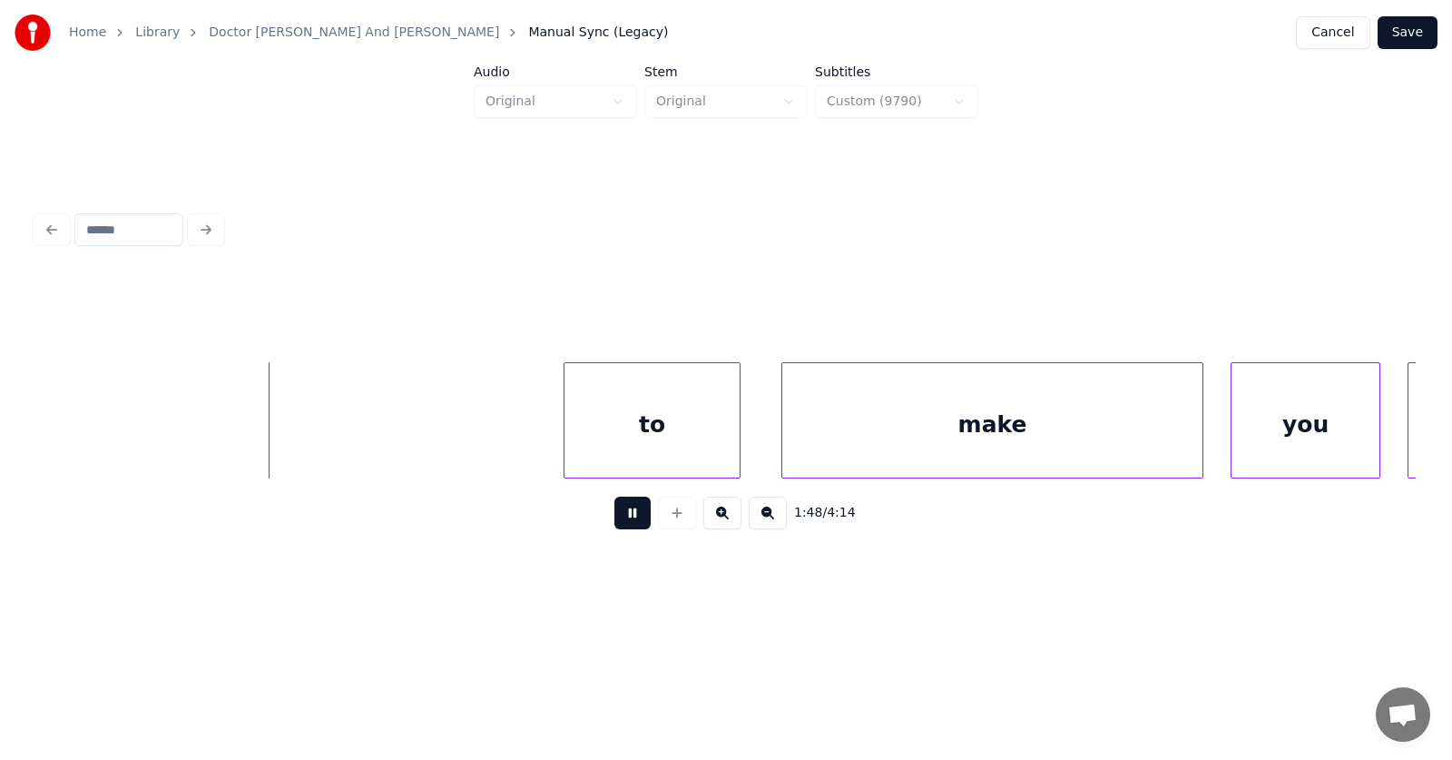
click at [615, 520] on button at bounding box center [632, 512] width 36 height 33
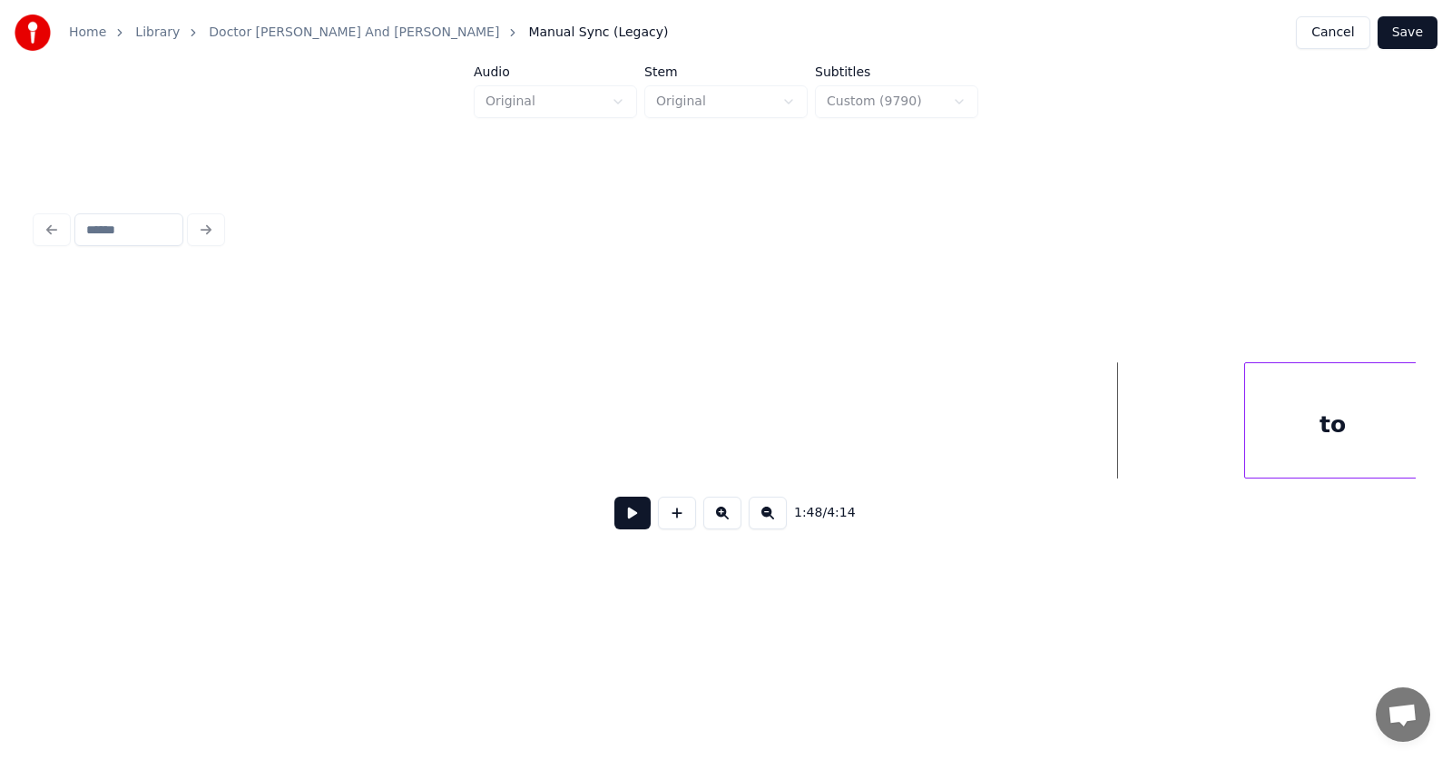
scroll to position [0, 73393]
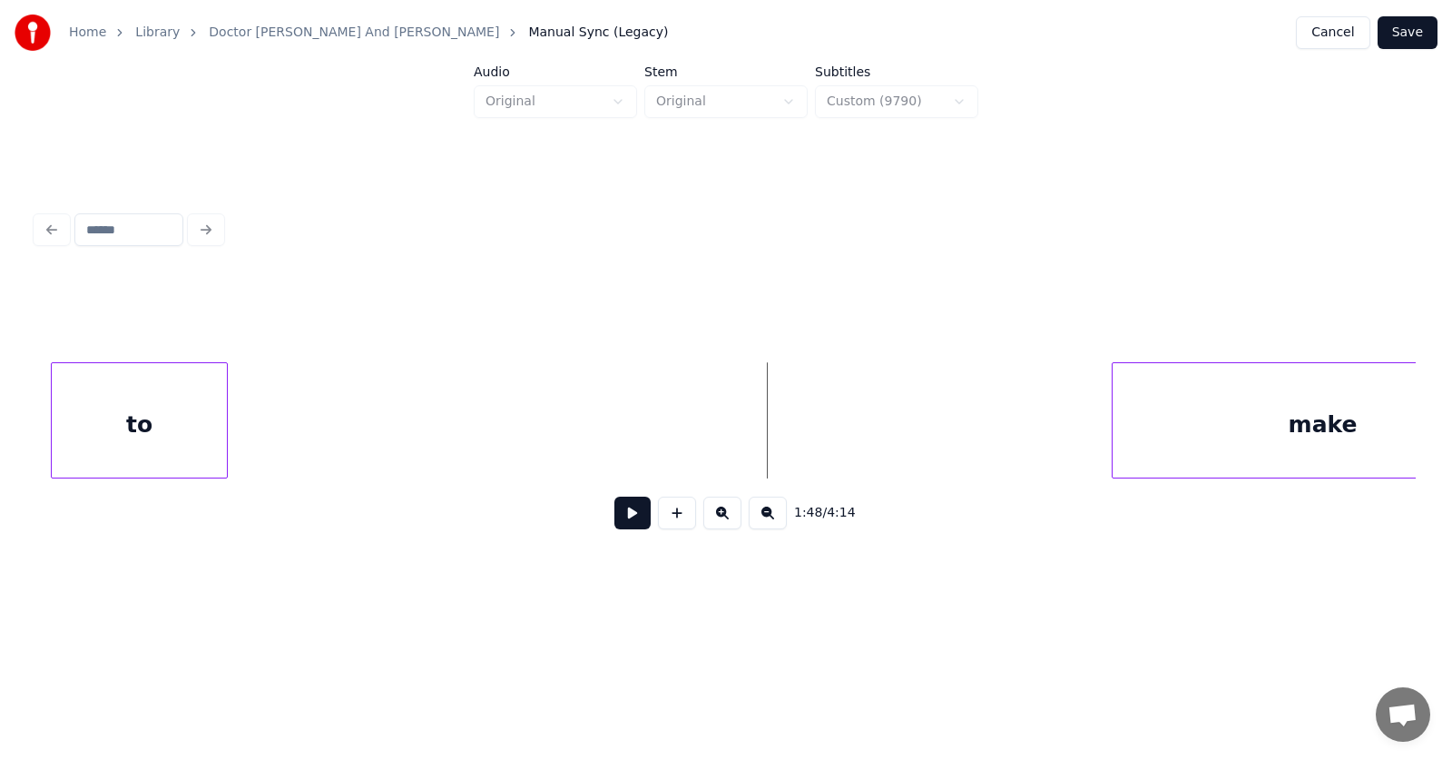
click at [108, 431] on div "to" at bounding box center [139, 424] width 175 height 123
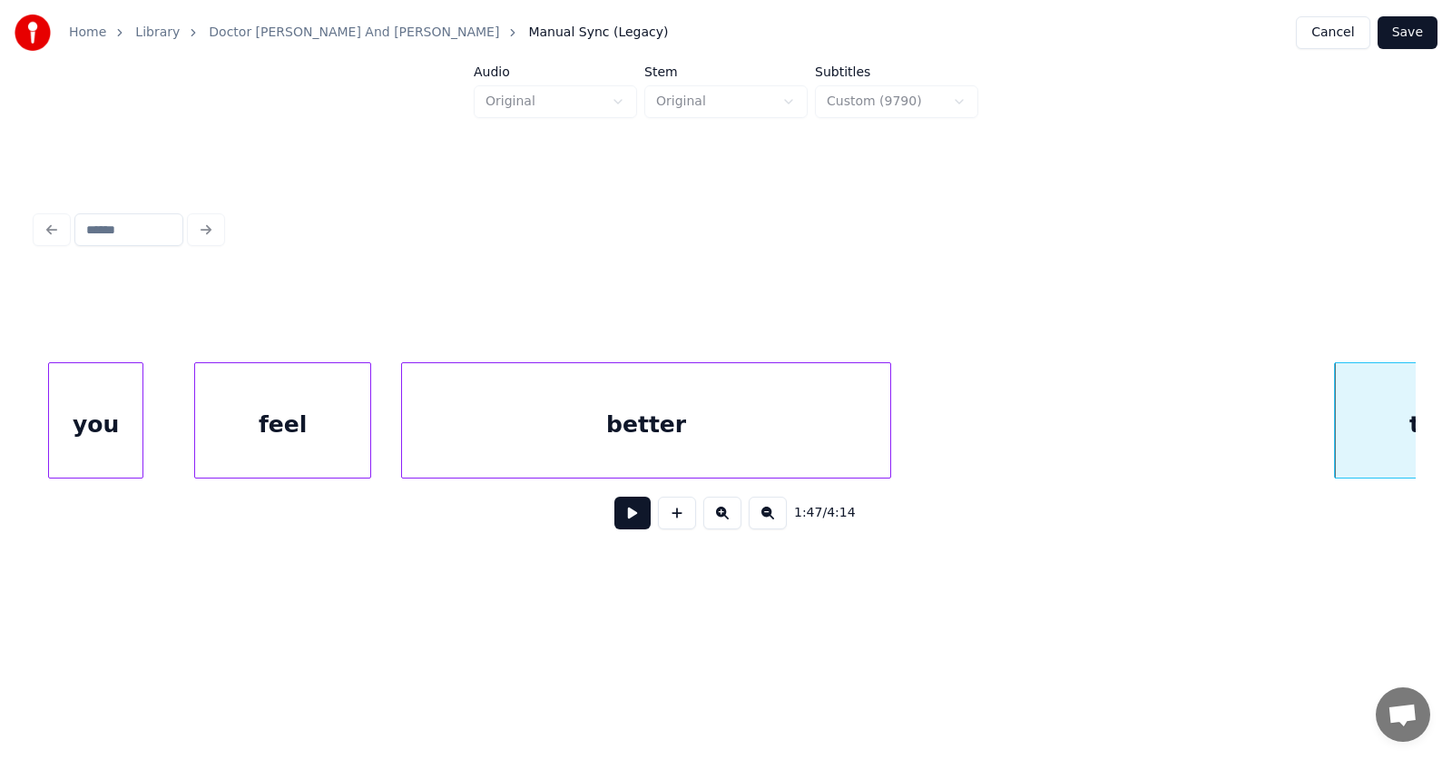
scroll to position [0, 72223]
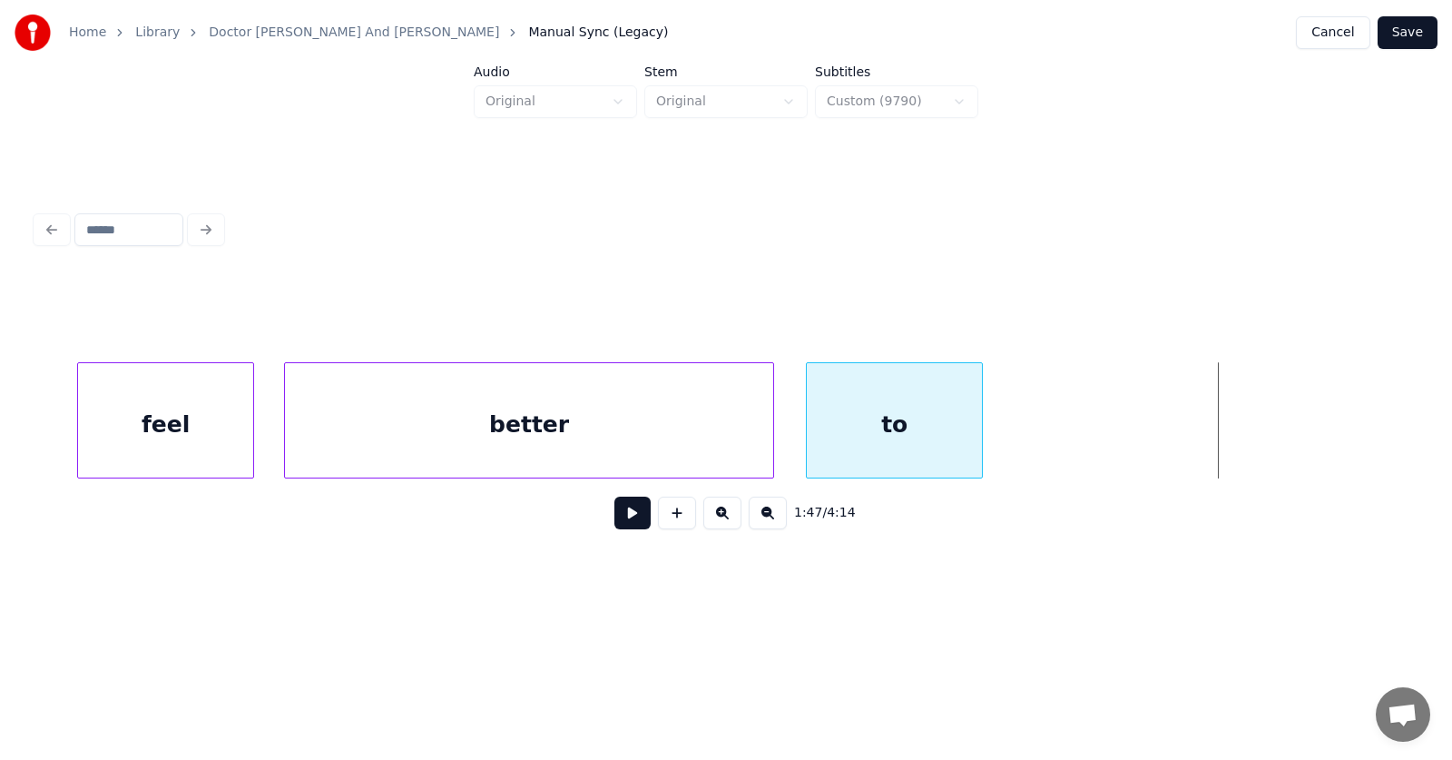
click at [843, 459] on div "to" at bounding box center [894, 424] width 175 height 123
click at [941, 441] on div at bounding box center [938, 420] width 5 height 114
click at [892, 427] on div "to" at bounding box center [875, 424] width 140 height 123
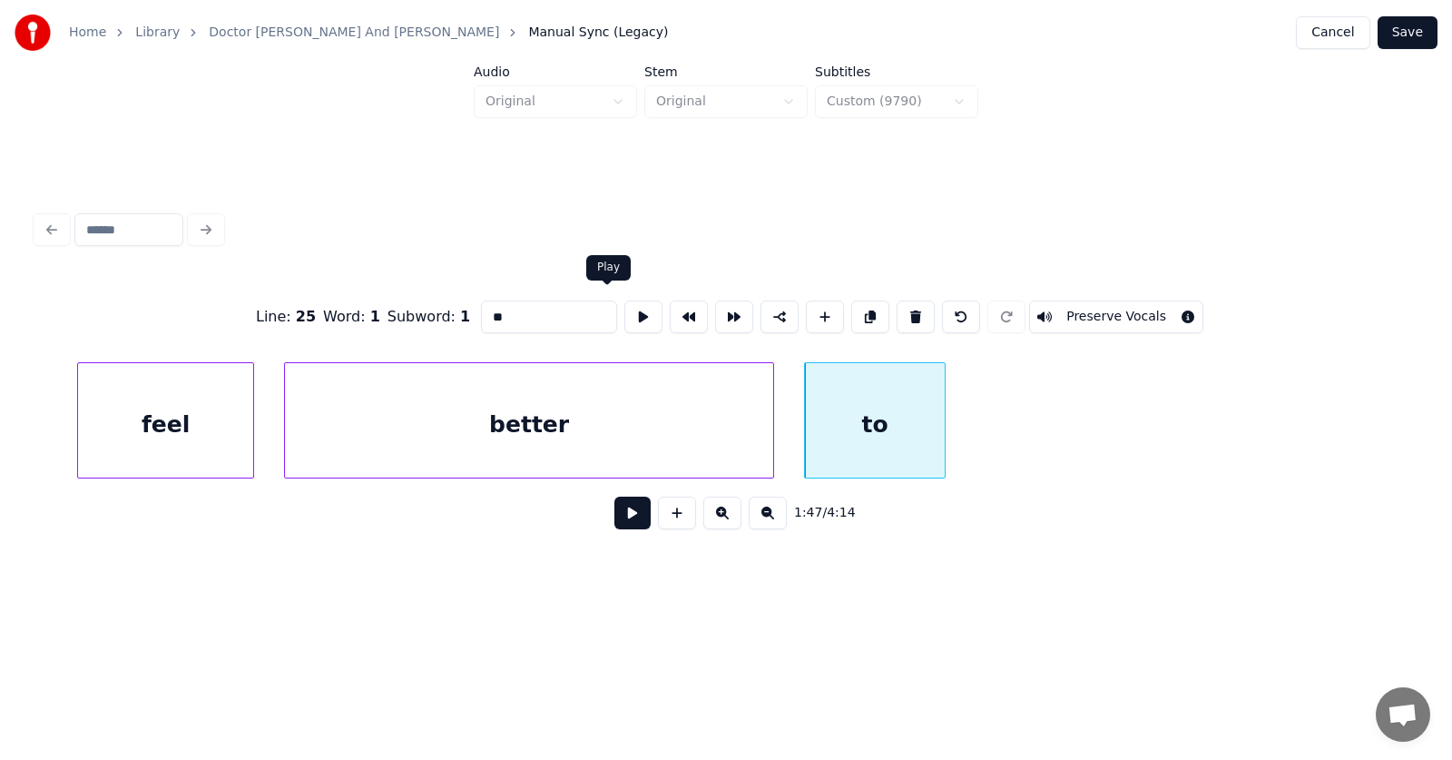
click at [624, 303] on button at bounding box center [643, 316] width 38 height 33
drag, startPoint x: 473, startPoint y: 316, endPoint x: 447, endPoint y: 316, distance: 25.4
click at [481, 316] on input "**" at bounding box center [549, 316] width 136 height 33
type input "**"
click at [624, 524] on button at bounding box center [632, 512] width 36 height 33
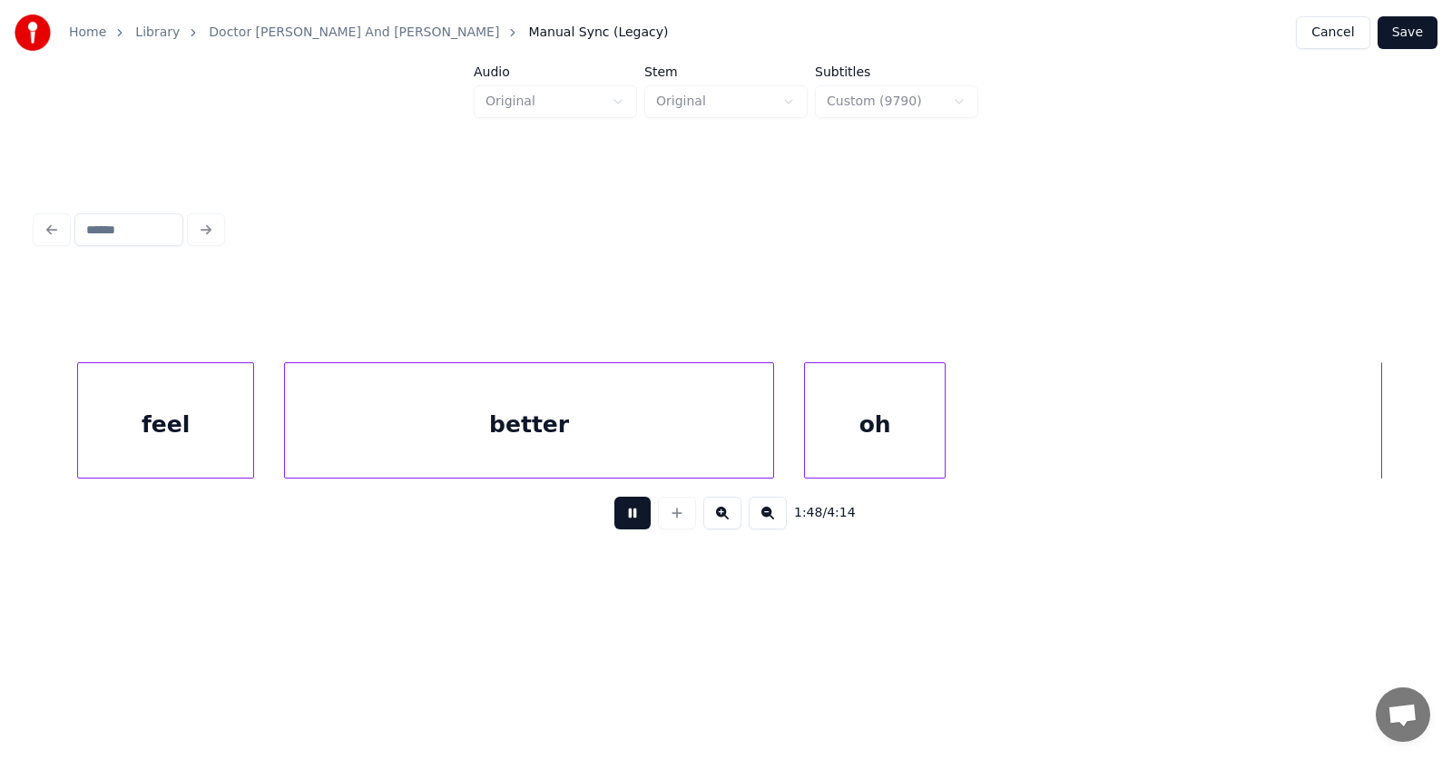
scroll to position [0, 73611]
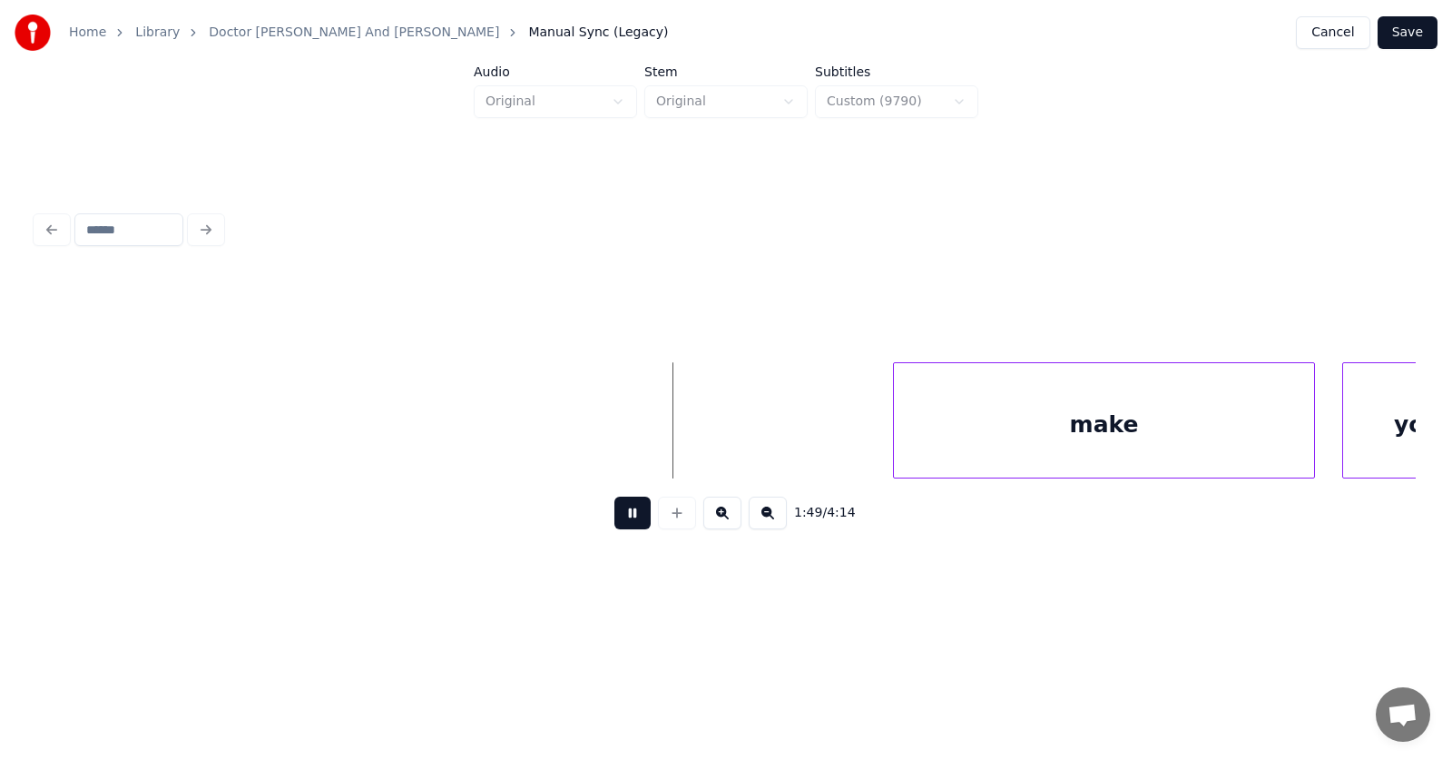
click at [624, 524] on button at bounding box center [632, 512] width 36 height 33
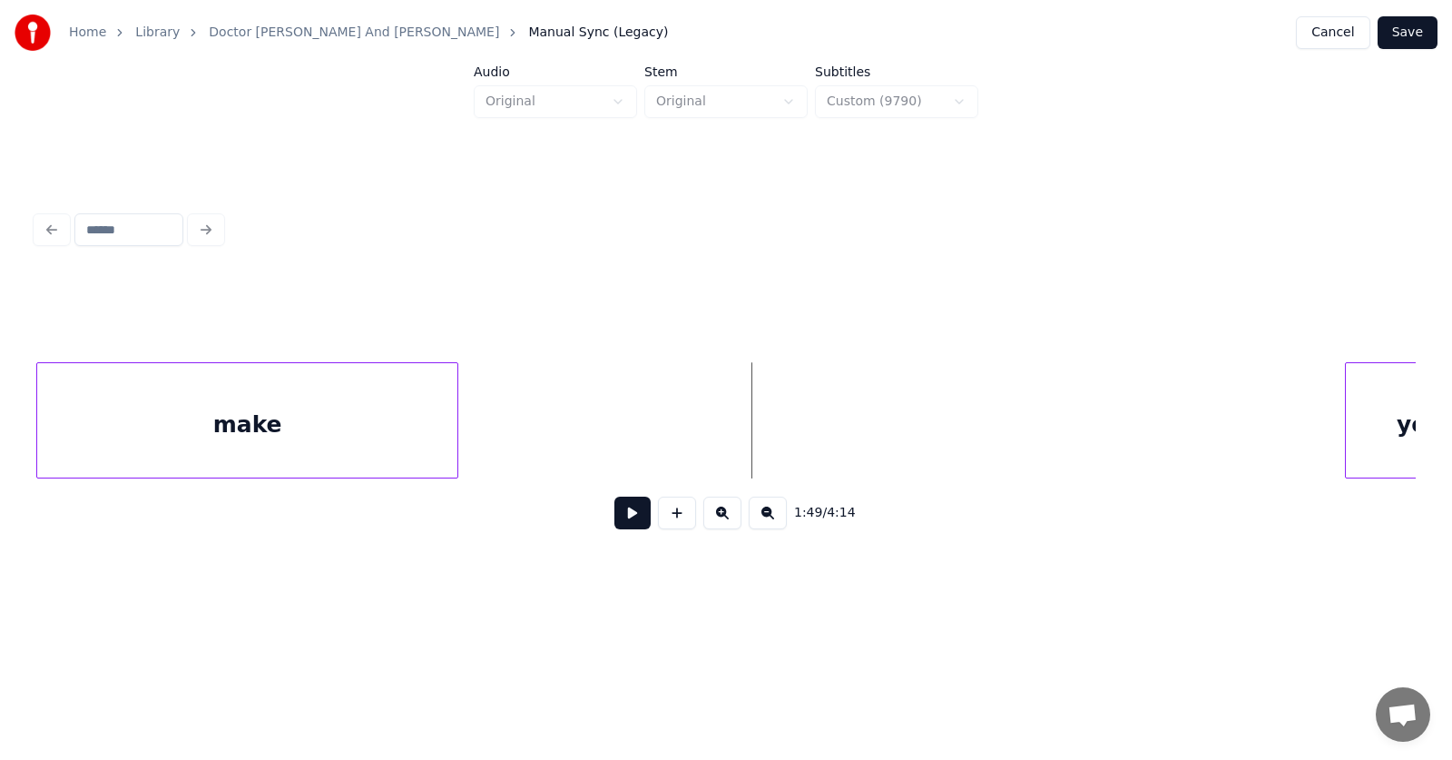
click at [211, 463] on div "make" at bounding box center [247, 424] width 420 height 123
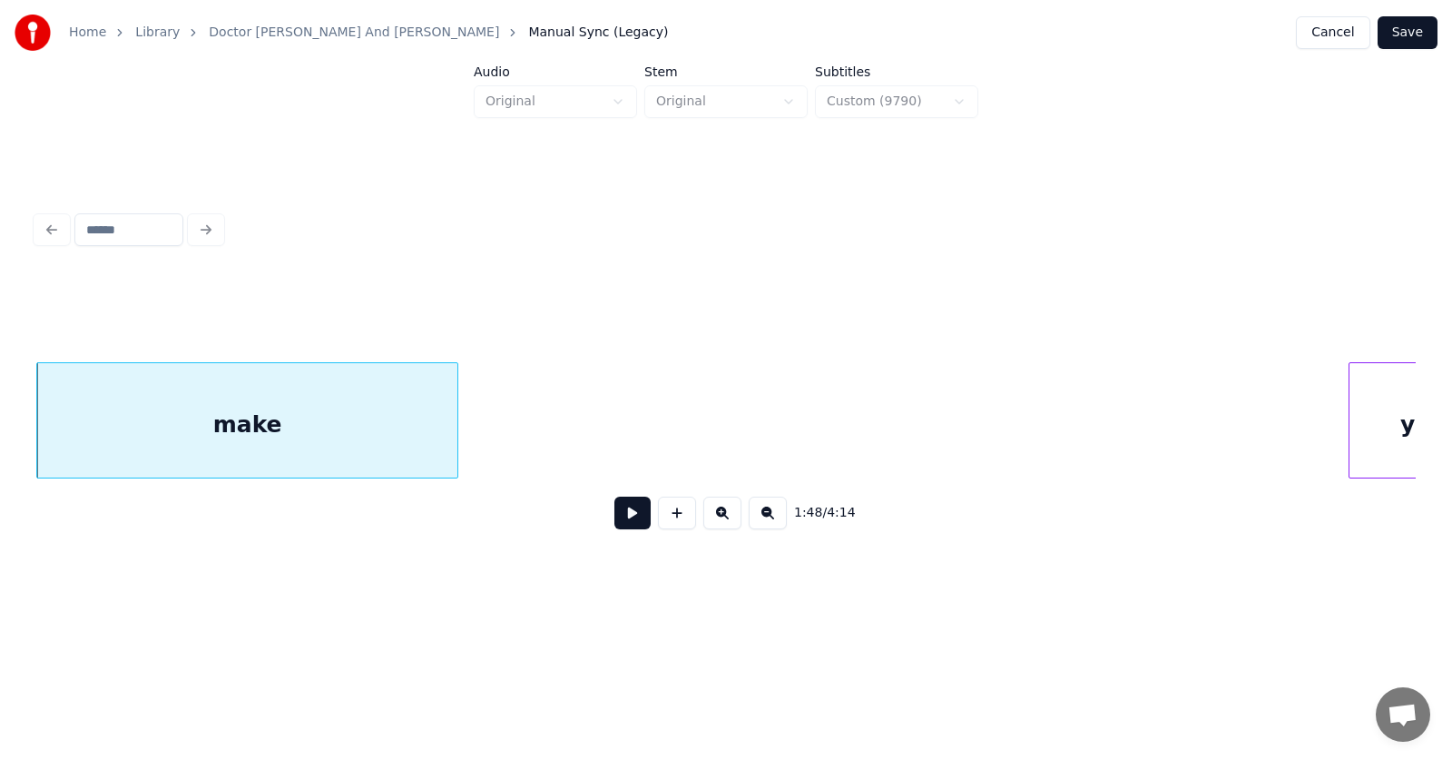
scroll to position [0, 72925]
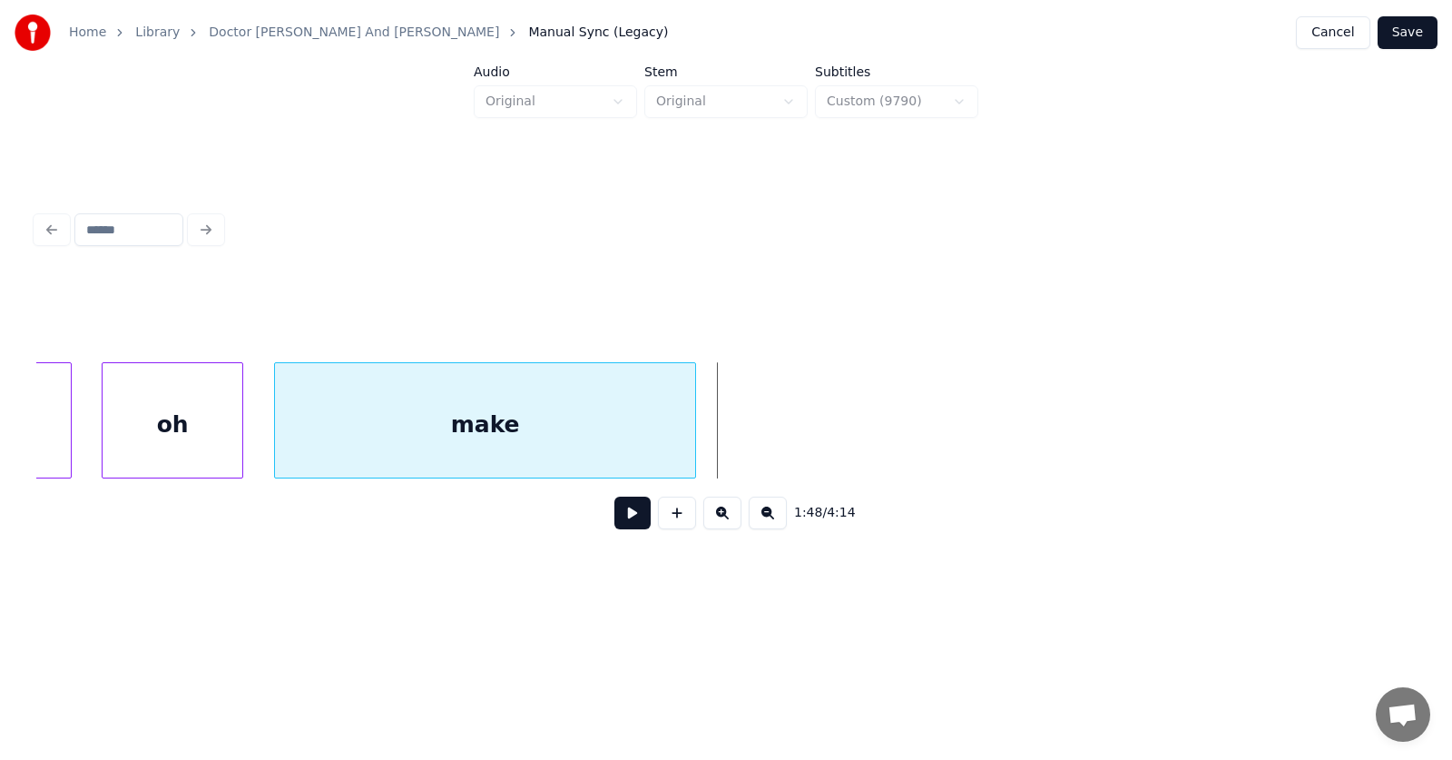
click at [388, 463] on div "make" at bounding box center [485, 424] width 420 height 123
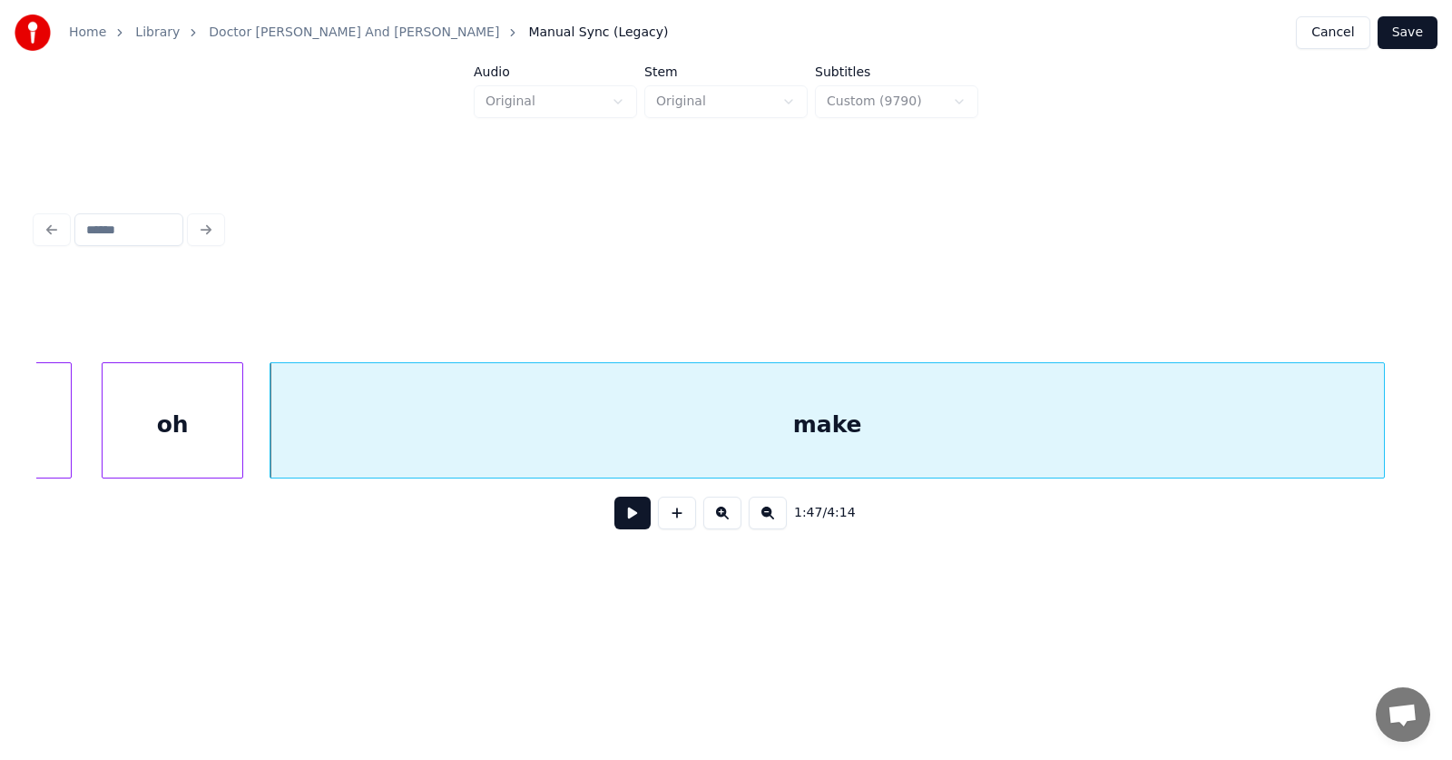
click at [1384, 392] on div at bounding box center [1381, 420] width 5 height 114
click at [1000, 418] on div "make" at bounding box center [833, 424] width 1126 height 123
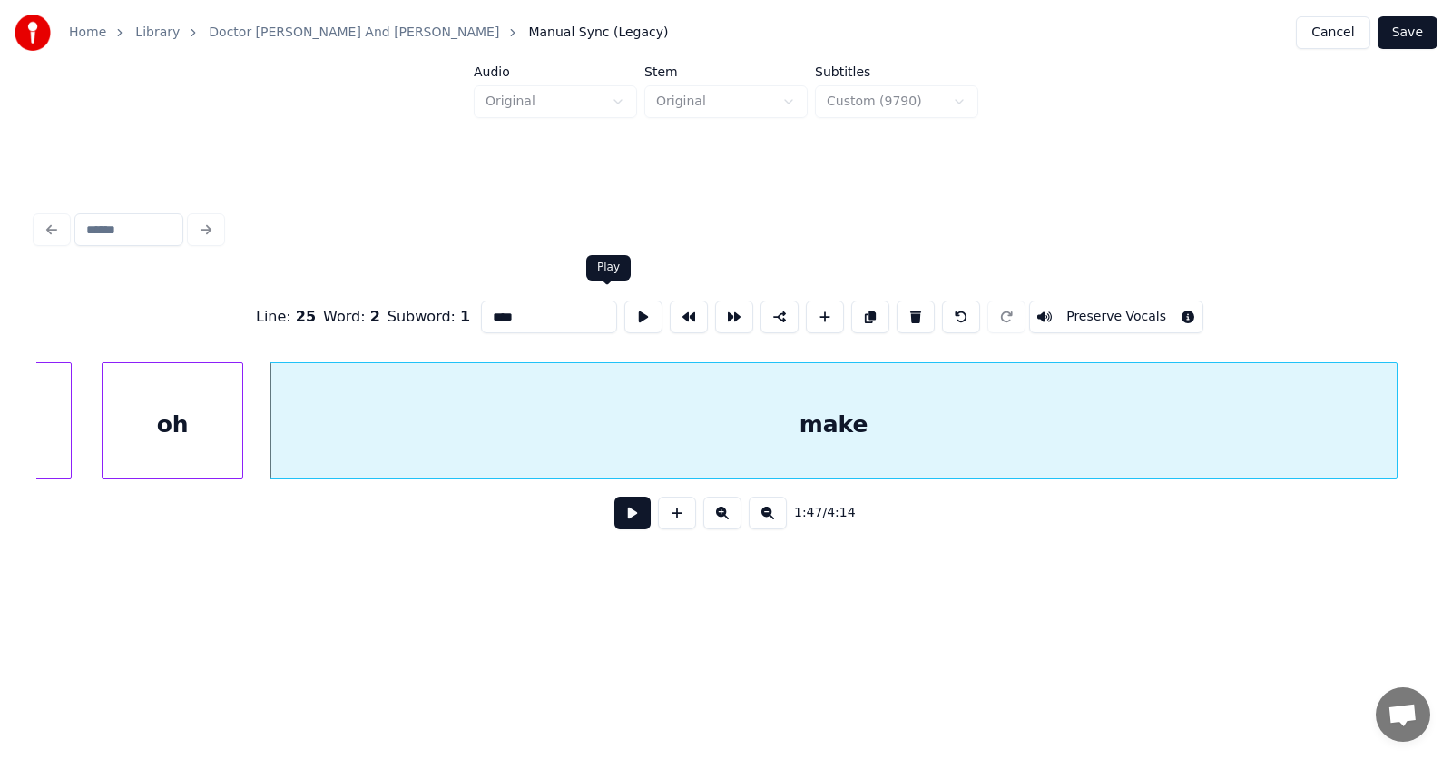
click at [624, 318] on button at bounding box center [643, 316] width 38 height 33
drag, startPoint x: 504, startPoint y: 305, endPoint x: 433, endPoint y: 318, distance: 71.9
click at [433, 318] on div "Line : 25 Word : 2 Subword : 1 **** Preserve Vocals" at bounding box center [726, 316] width 1380 height 91
type input "****"
click at [614, 518] on button at bounding box center [632, 512] width 36 height 33
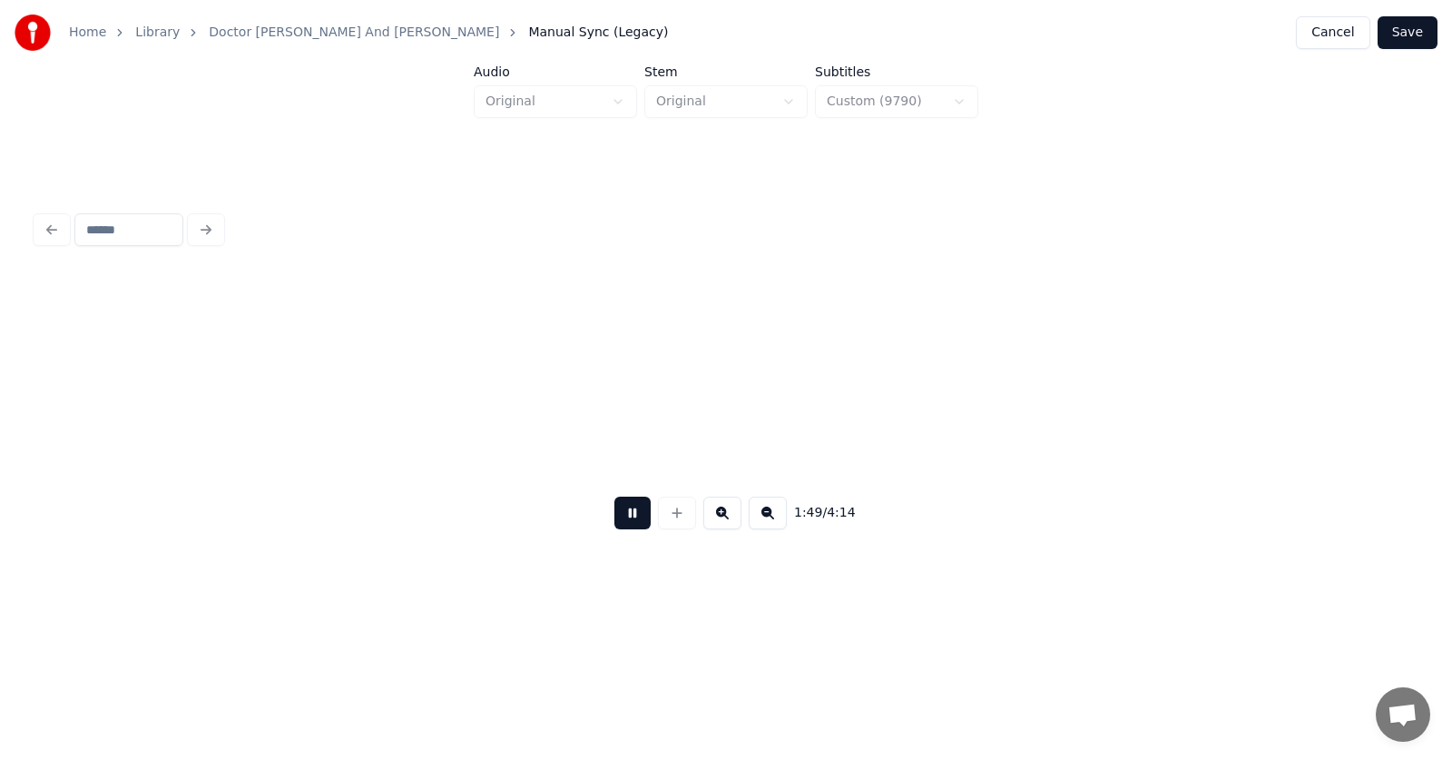
scroll to position [0, 74316]
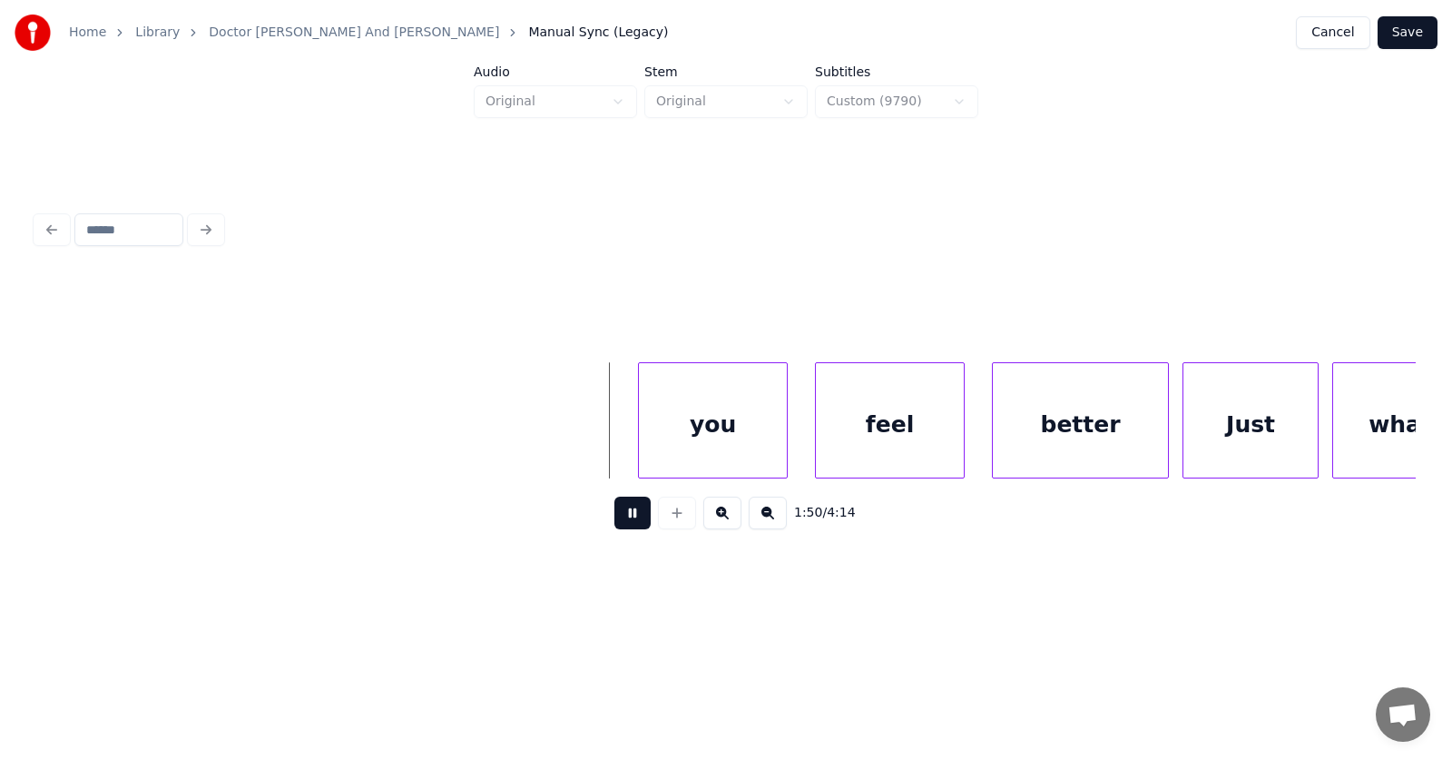
click at [614, 518] on button at bounding box center [632, 512] width 36 height 33
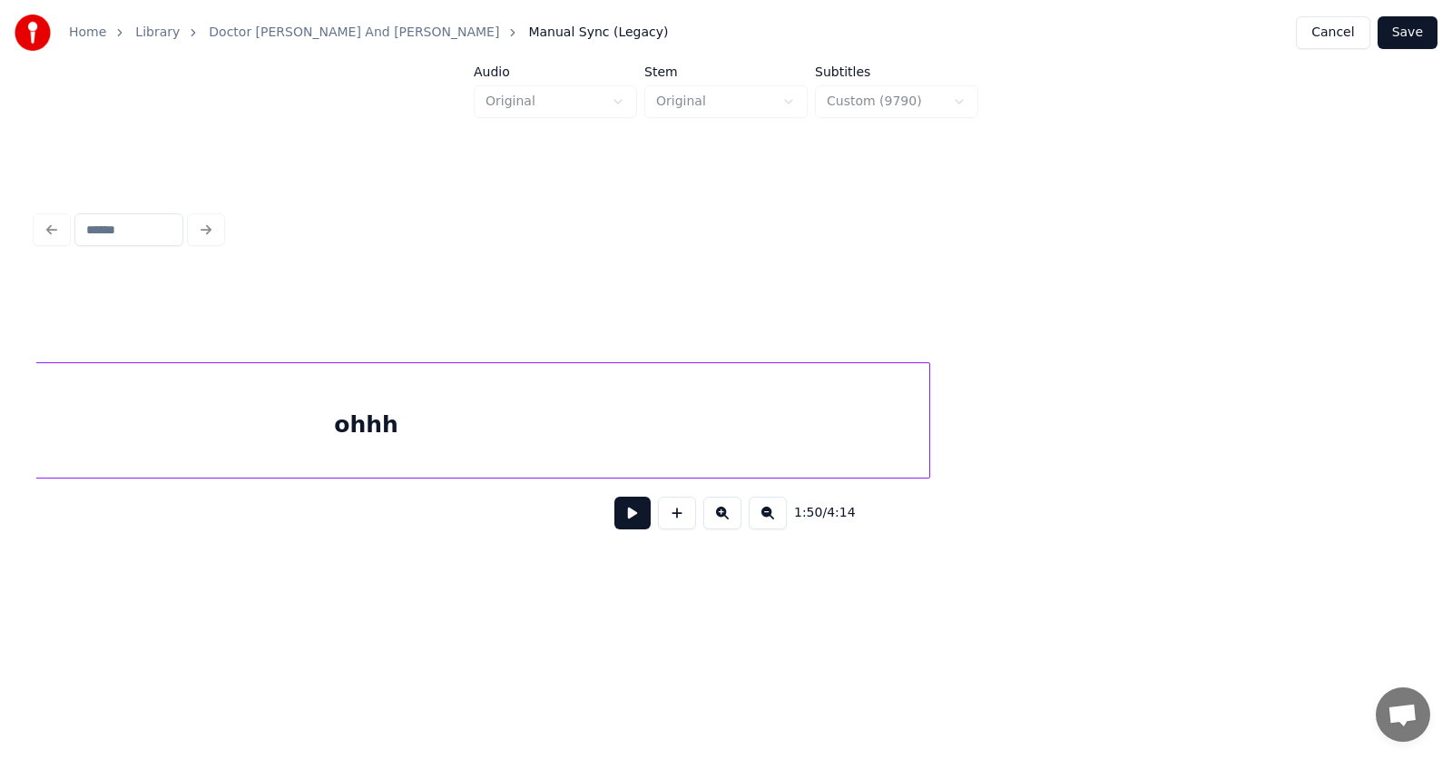
scroll to position [0, 73744]
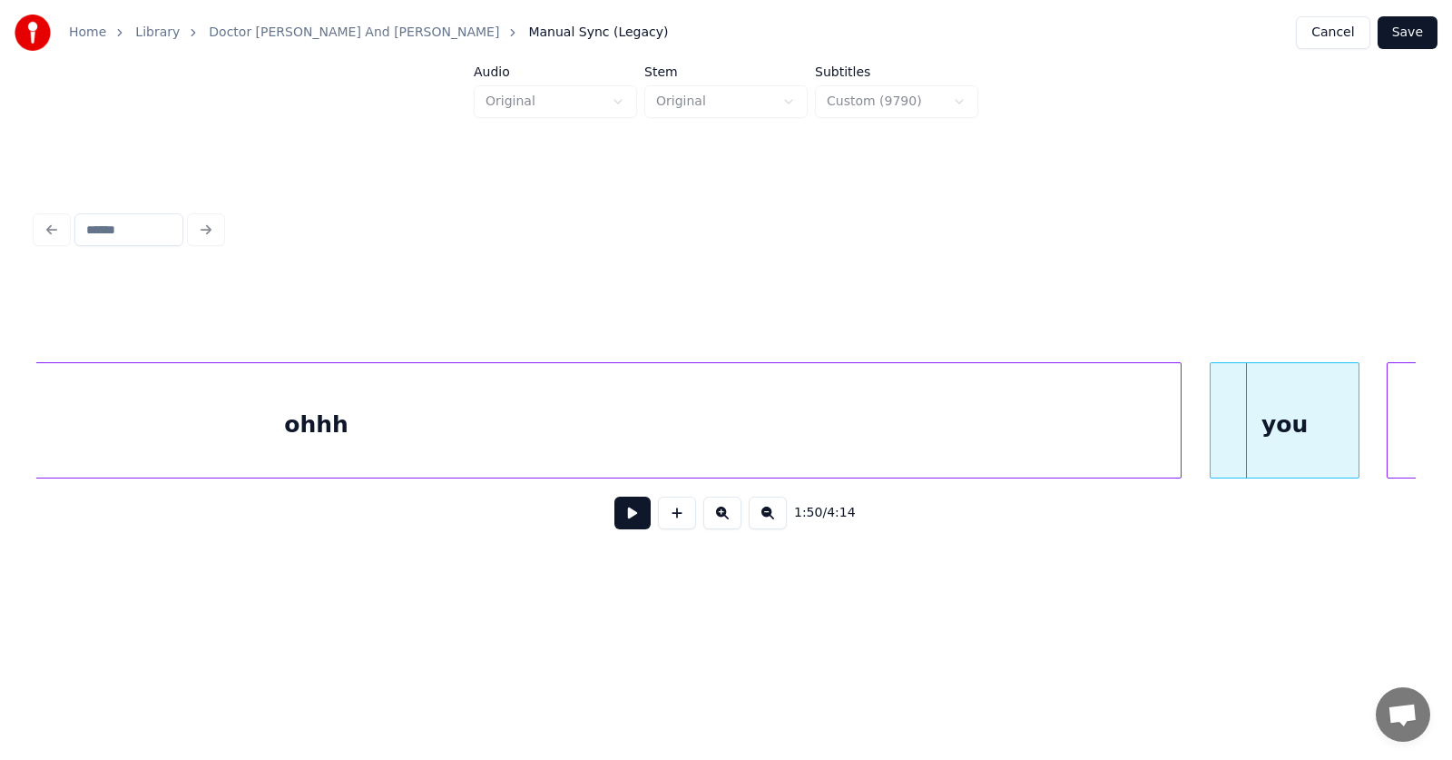
click at [1180, 426] on div at bounding box center [1177, 420] width 5 height 114
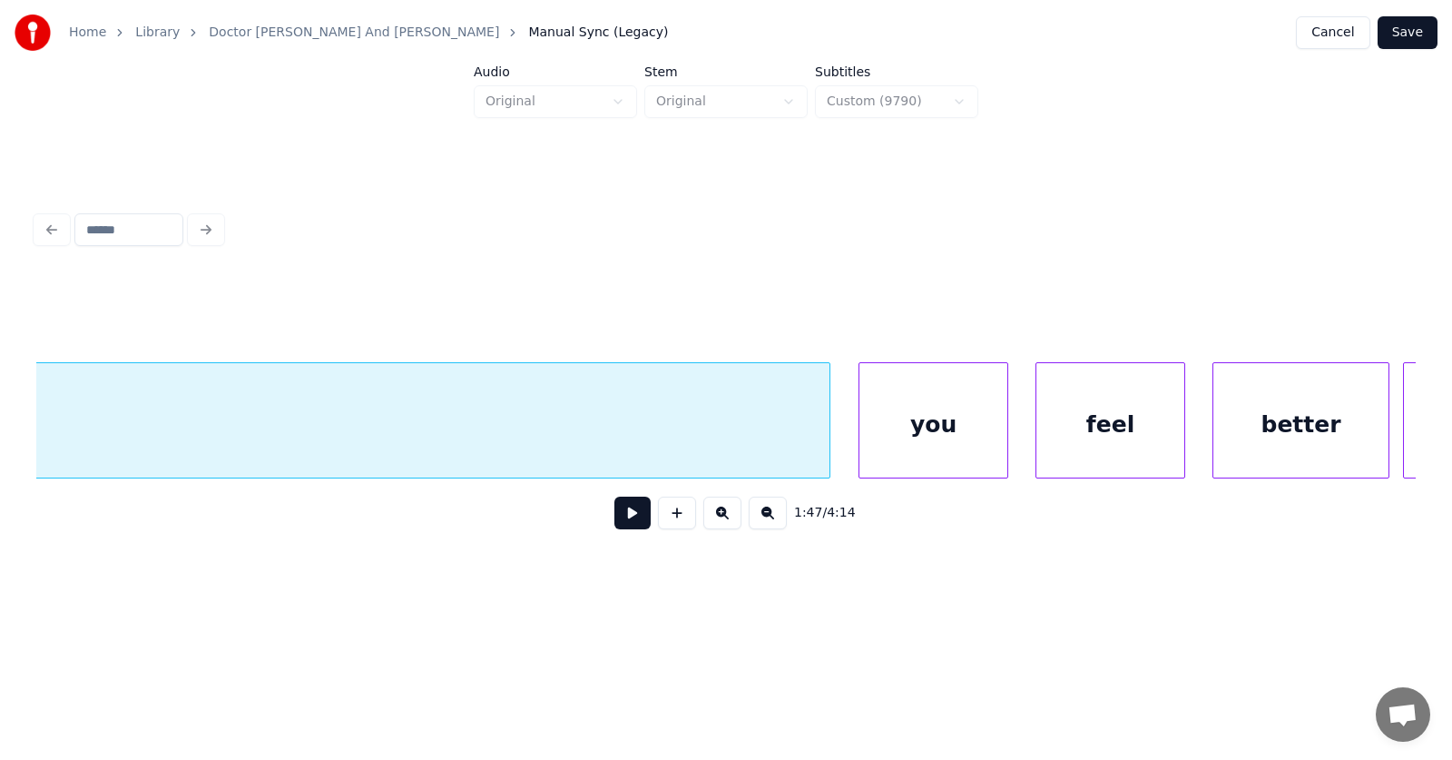
scroll to position [0, 74564]
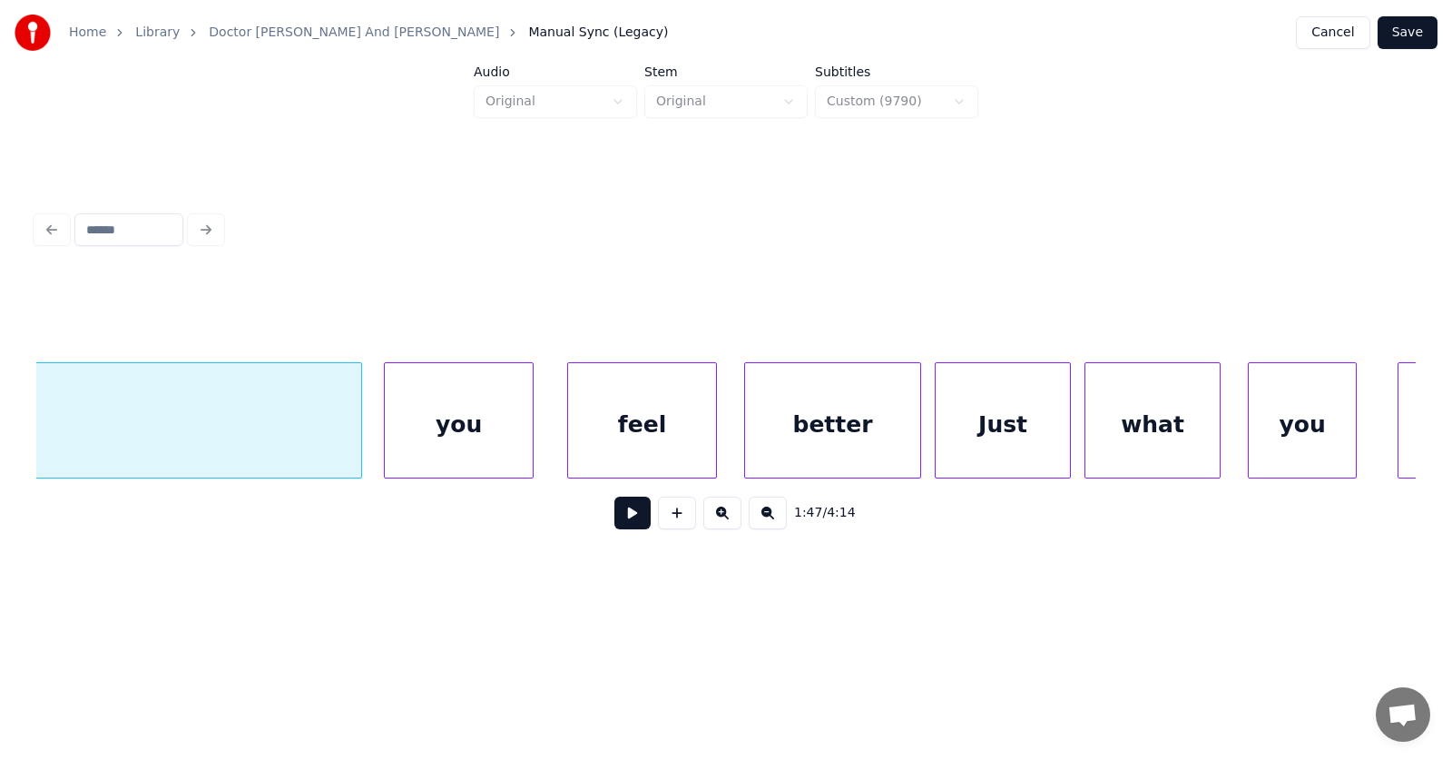
click at [494, 414] on div "you" at bounding box center [459, 424] width 148 height 123
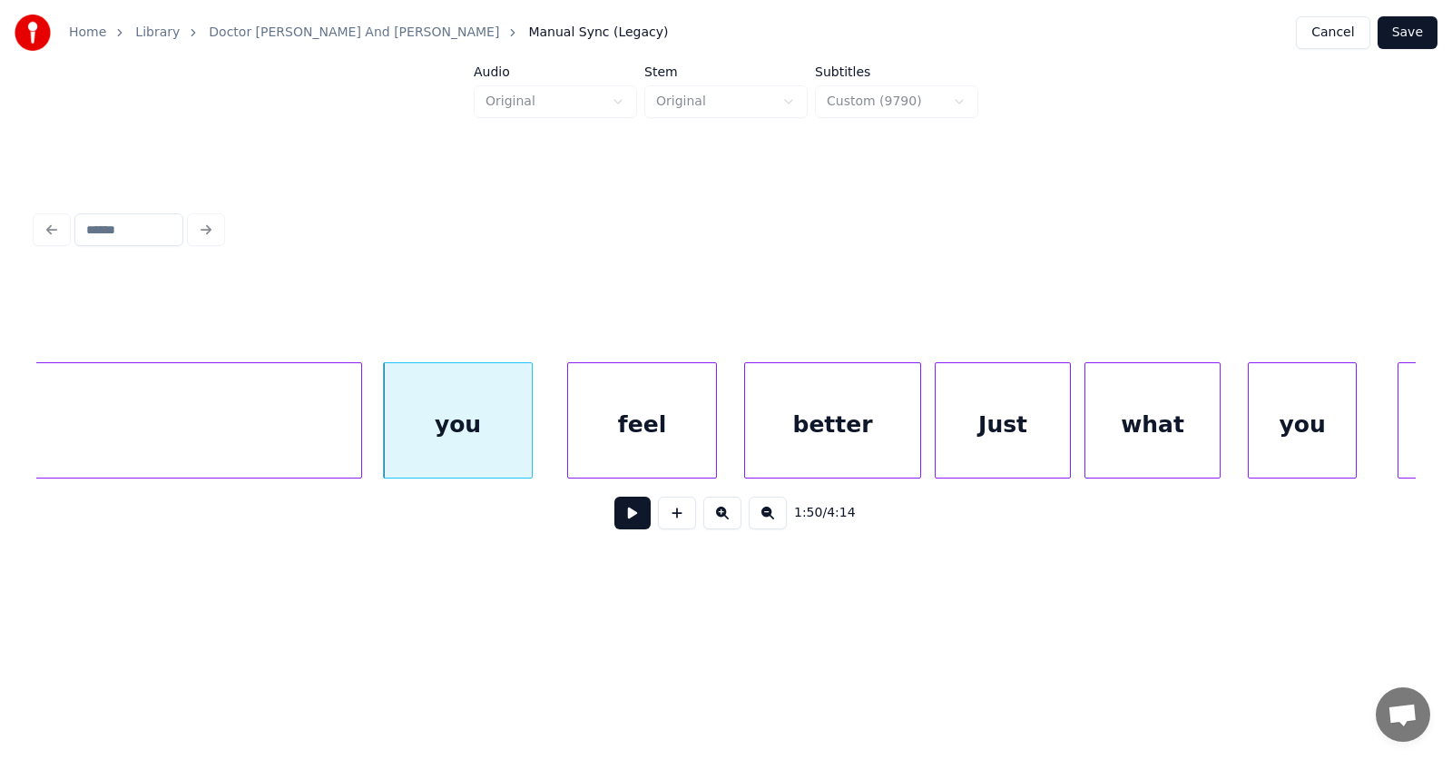
click at [494, 414] on div "you" at bounding box center [458, 424] width 148 height 123
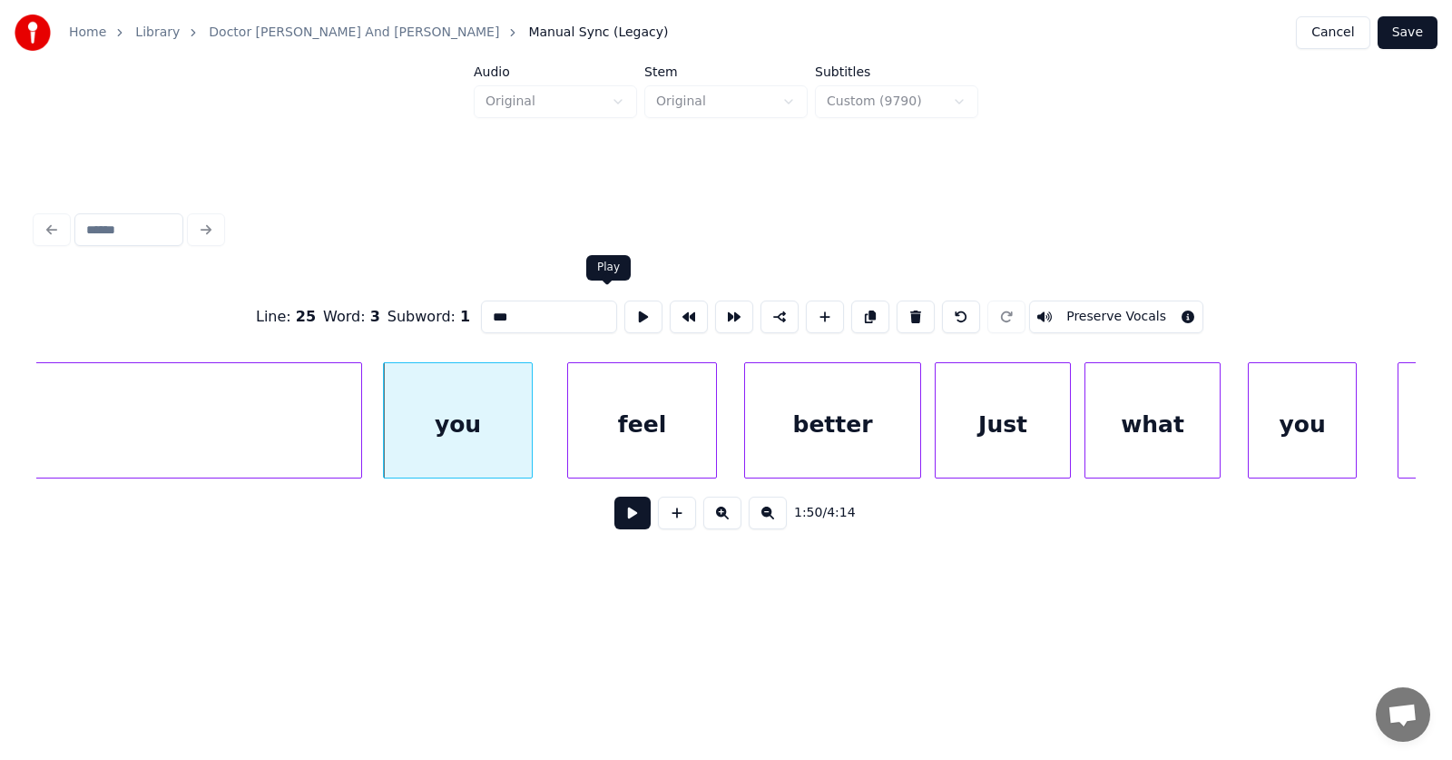
click at [624, 316] on button at bounding box center [643, 316] width 38 height 33
type input "****"
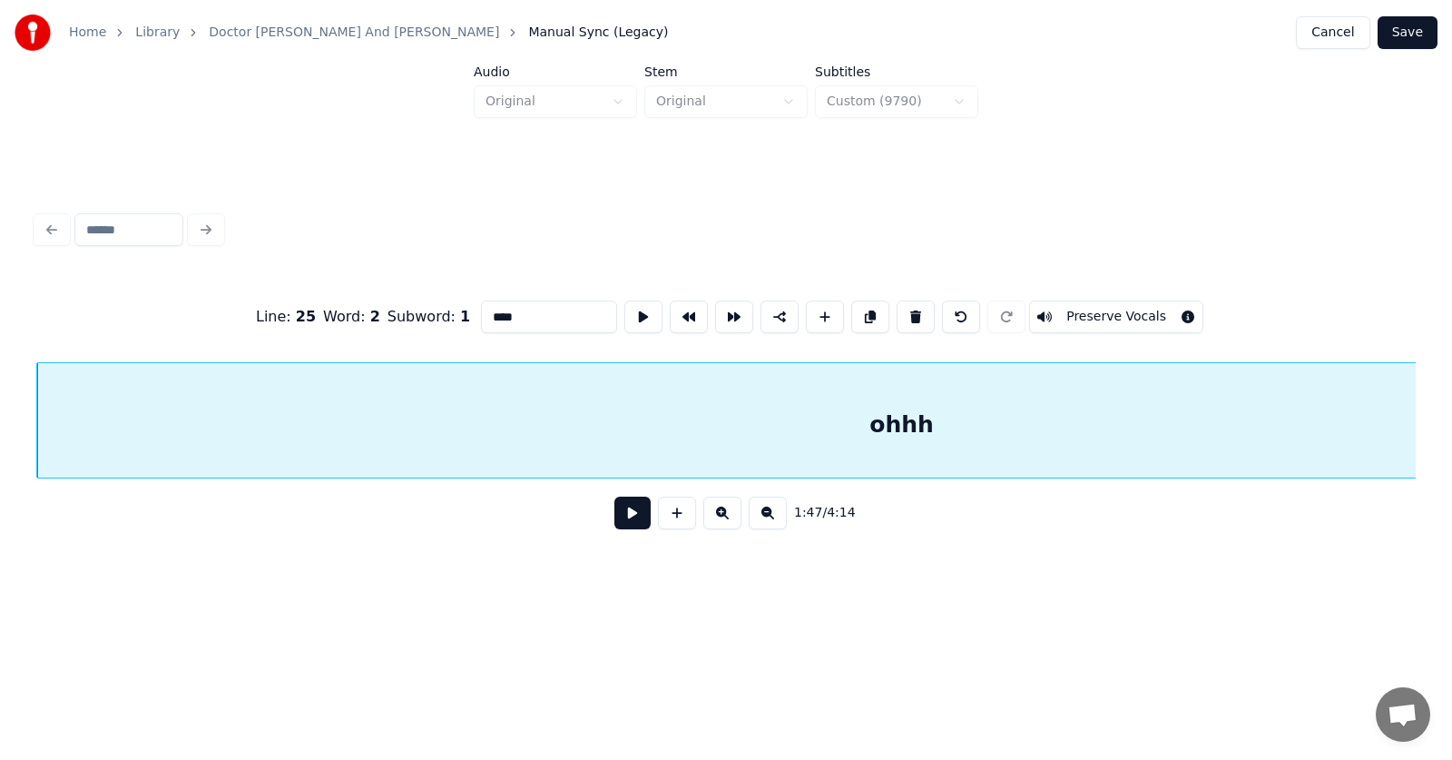
click at [618, 520] on button at bounding box center [632, 512] width 36 height 33
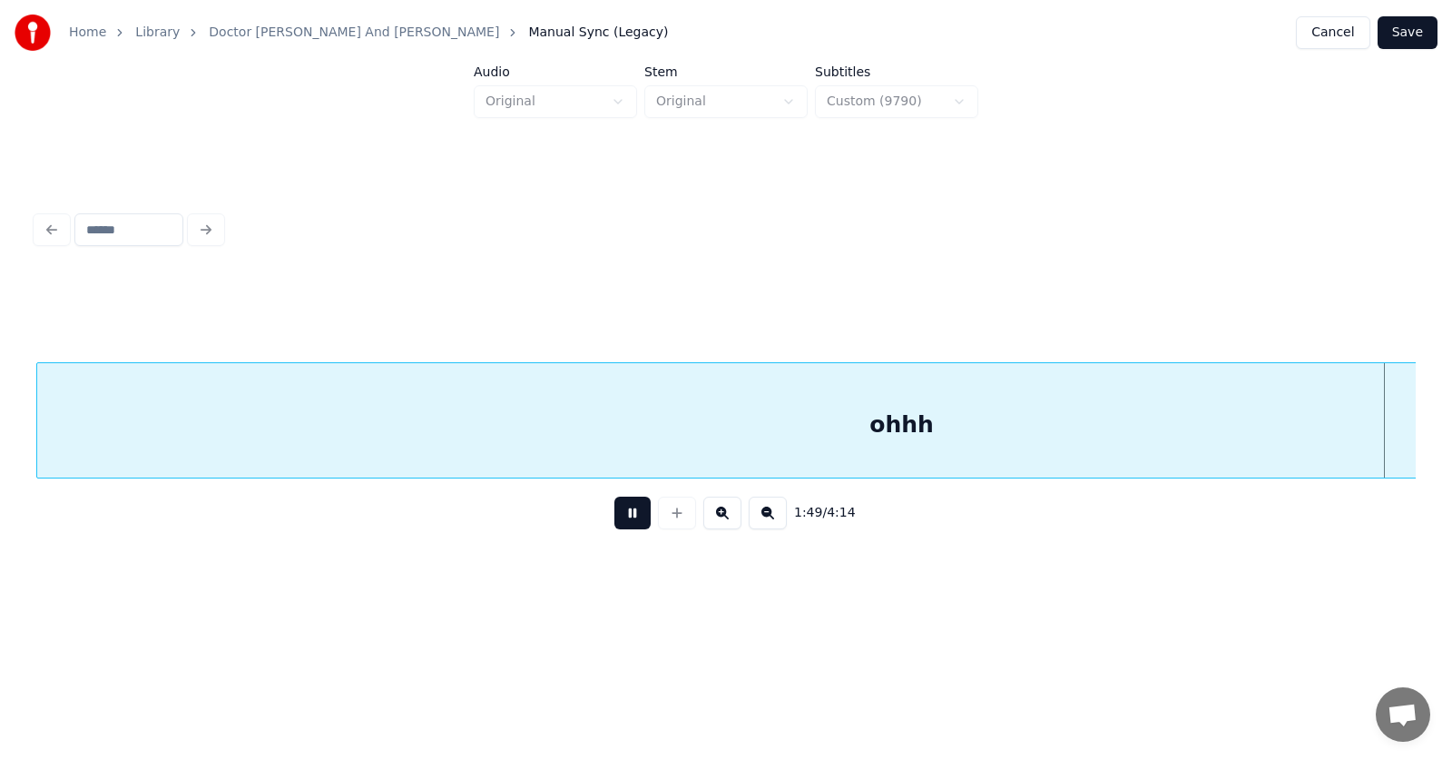
scroll to position [0, 74550]
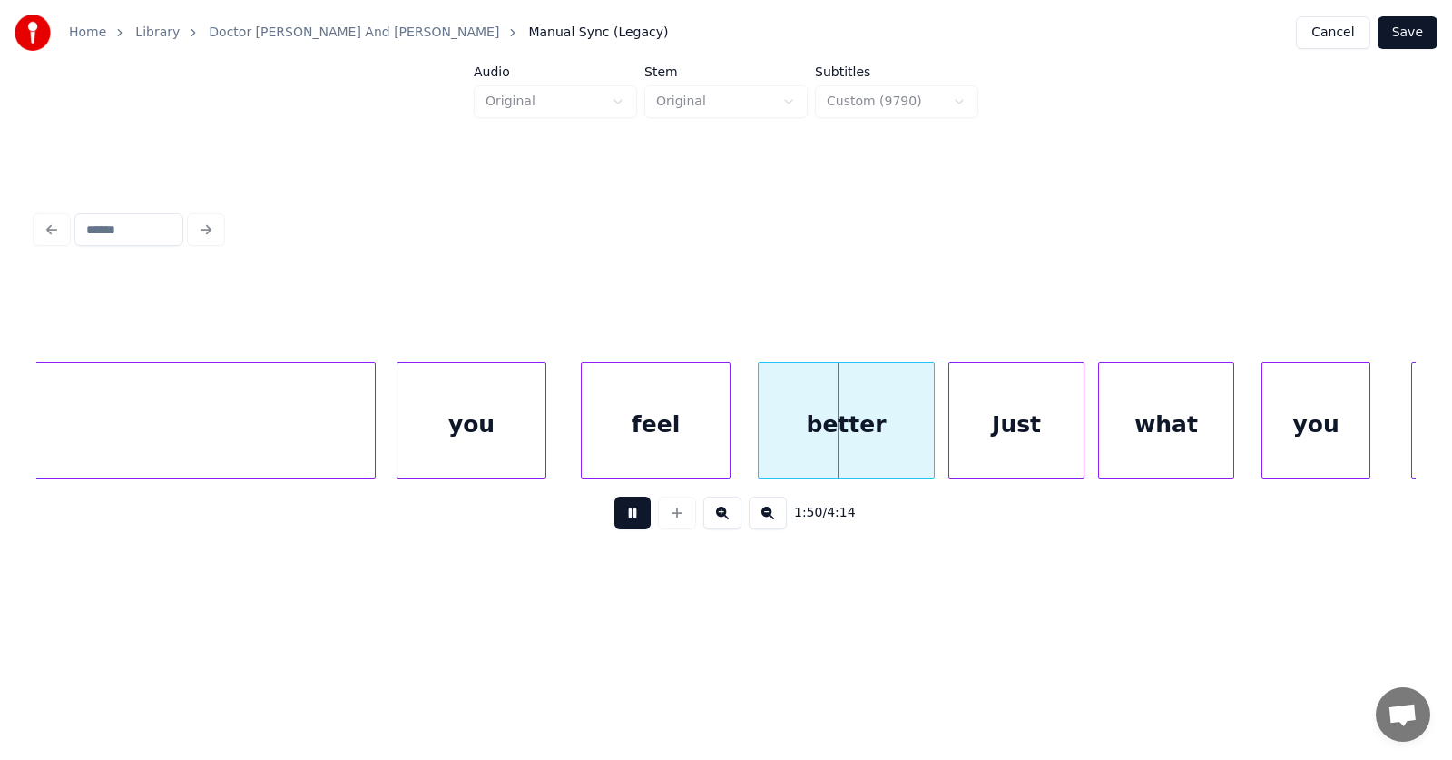
click at [618, 520] on button at bounding box center [632, 512] width 36 height 33
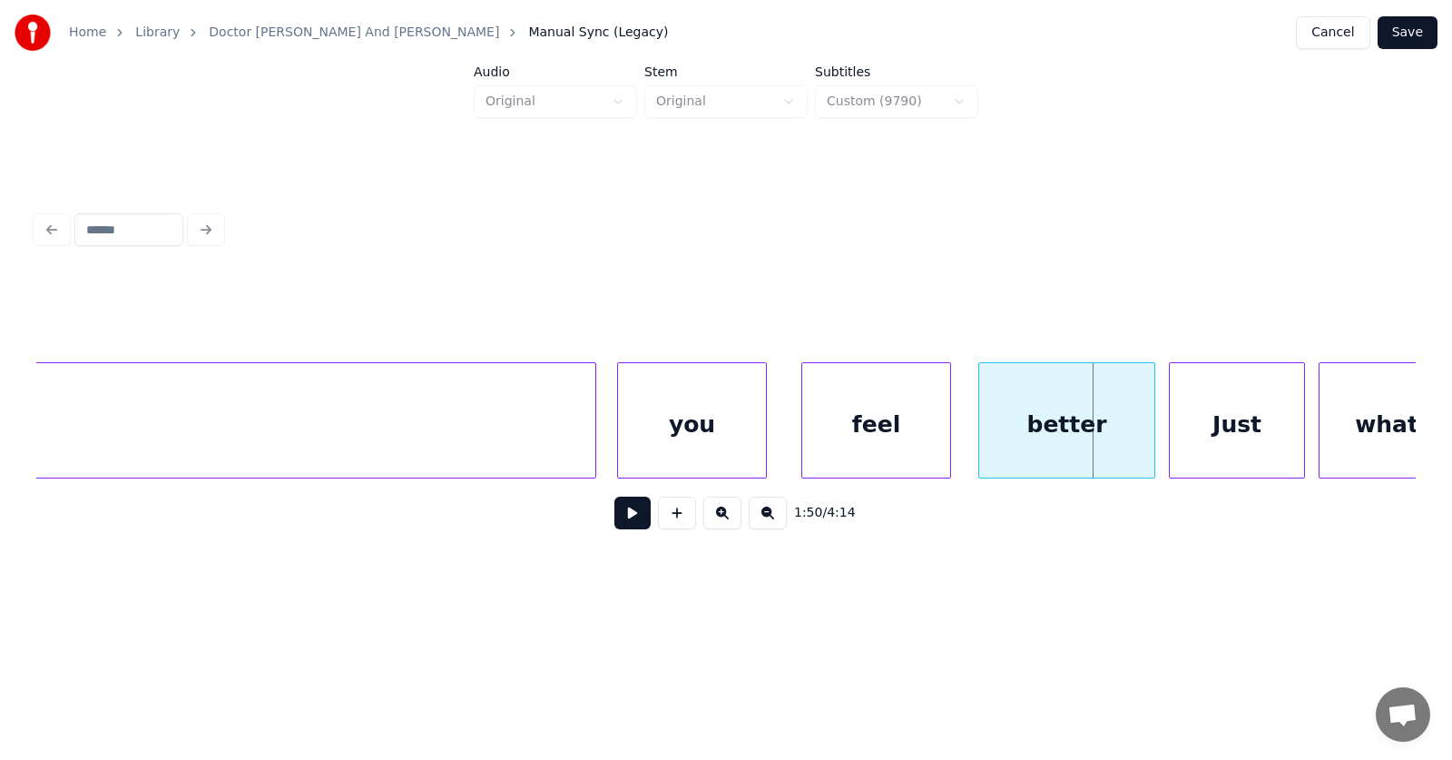
scroll to position [0, 73861]
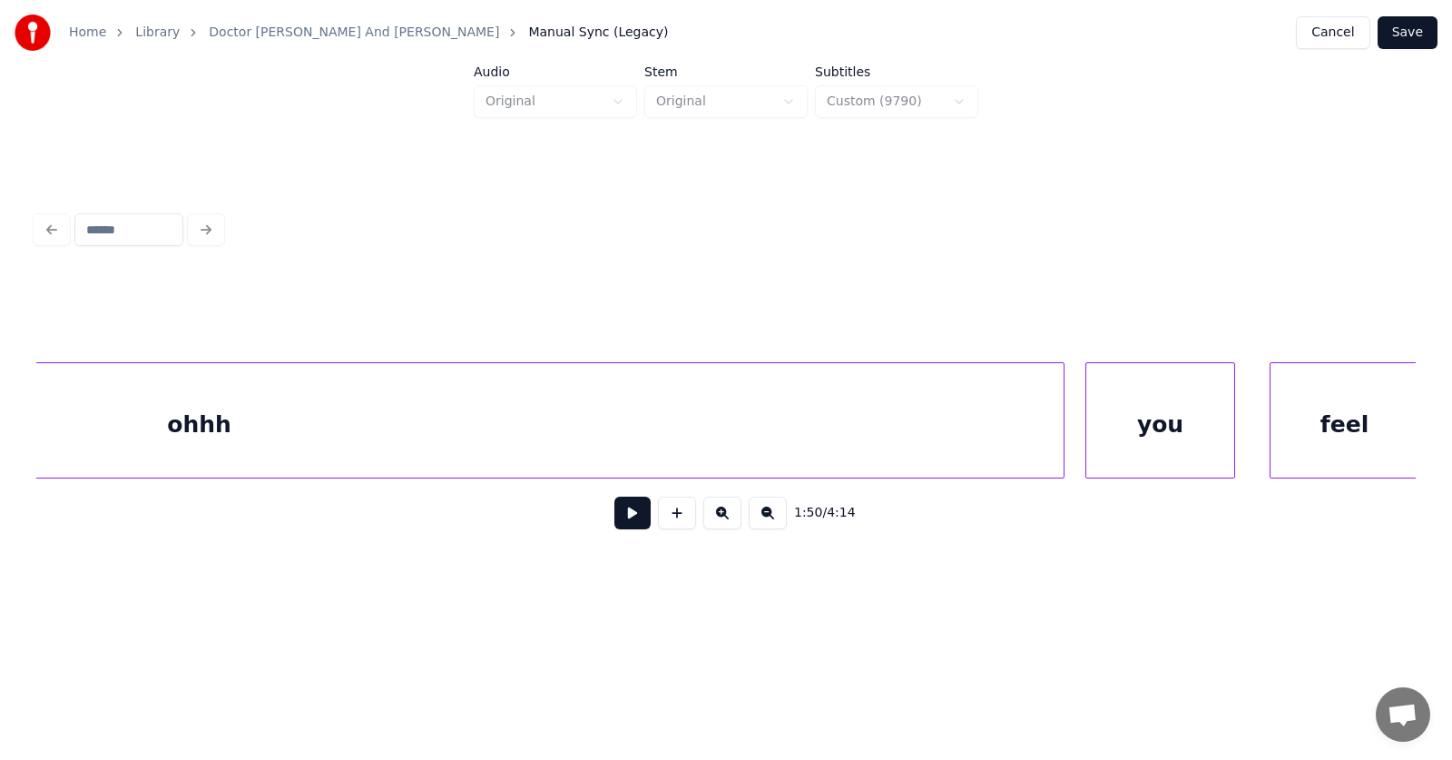
click at [1057, 430] on div "ohhh" at bounding box center [199, 424] width 1729 height 123
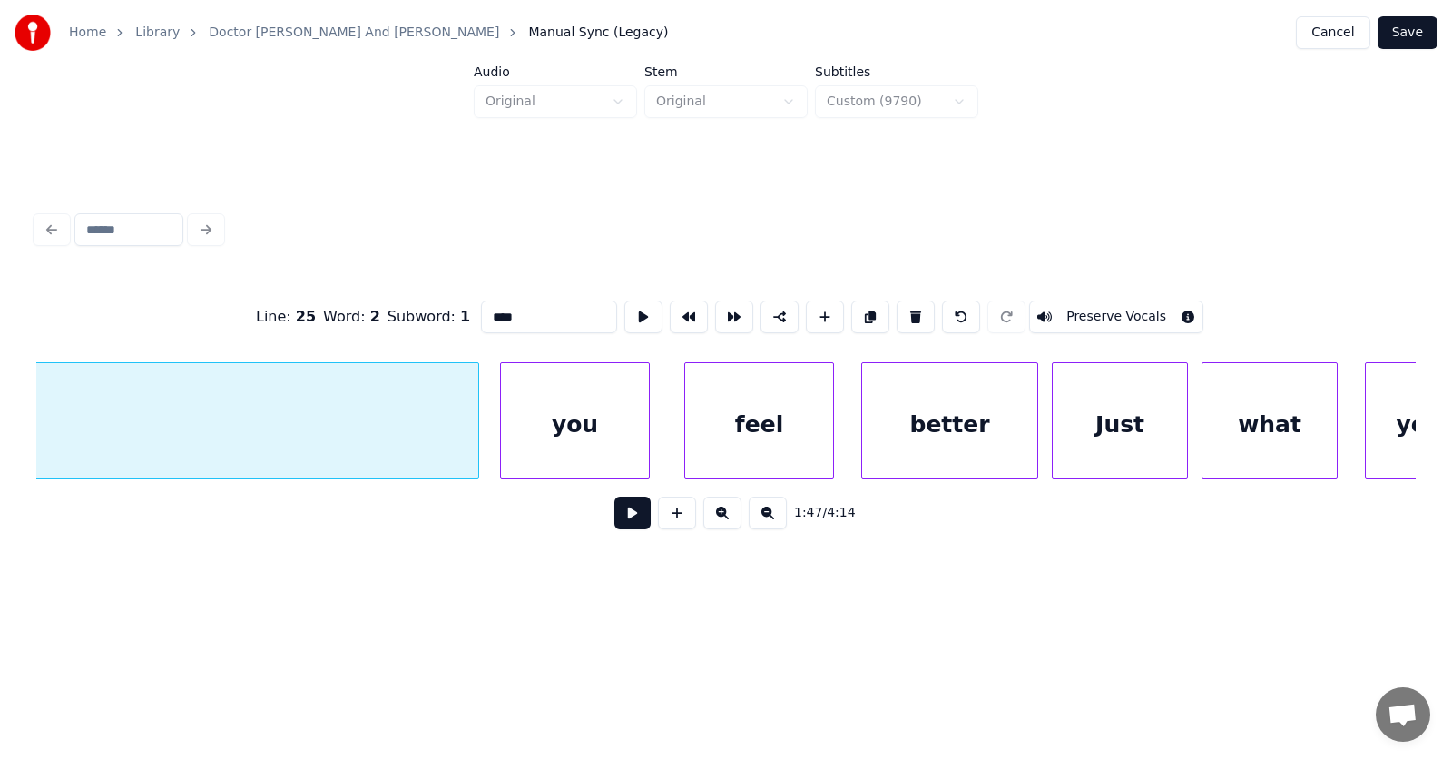
scroll to position [0, 74212]
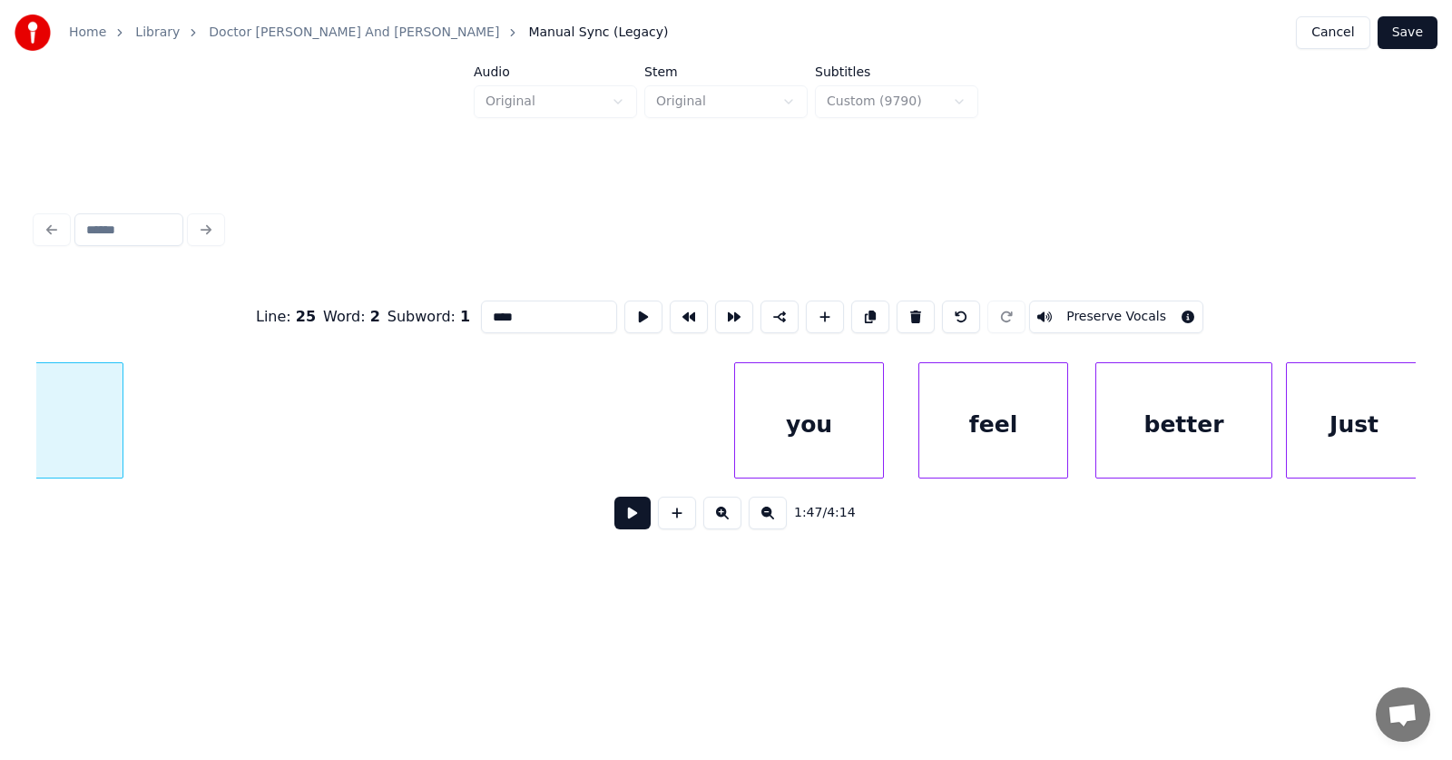
click at [117, 447] on div at bounding box center [119, 420] width 5 height 114
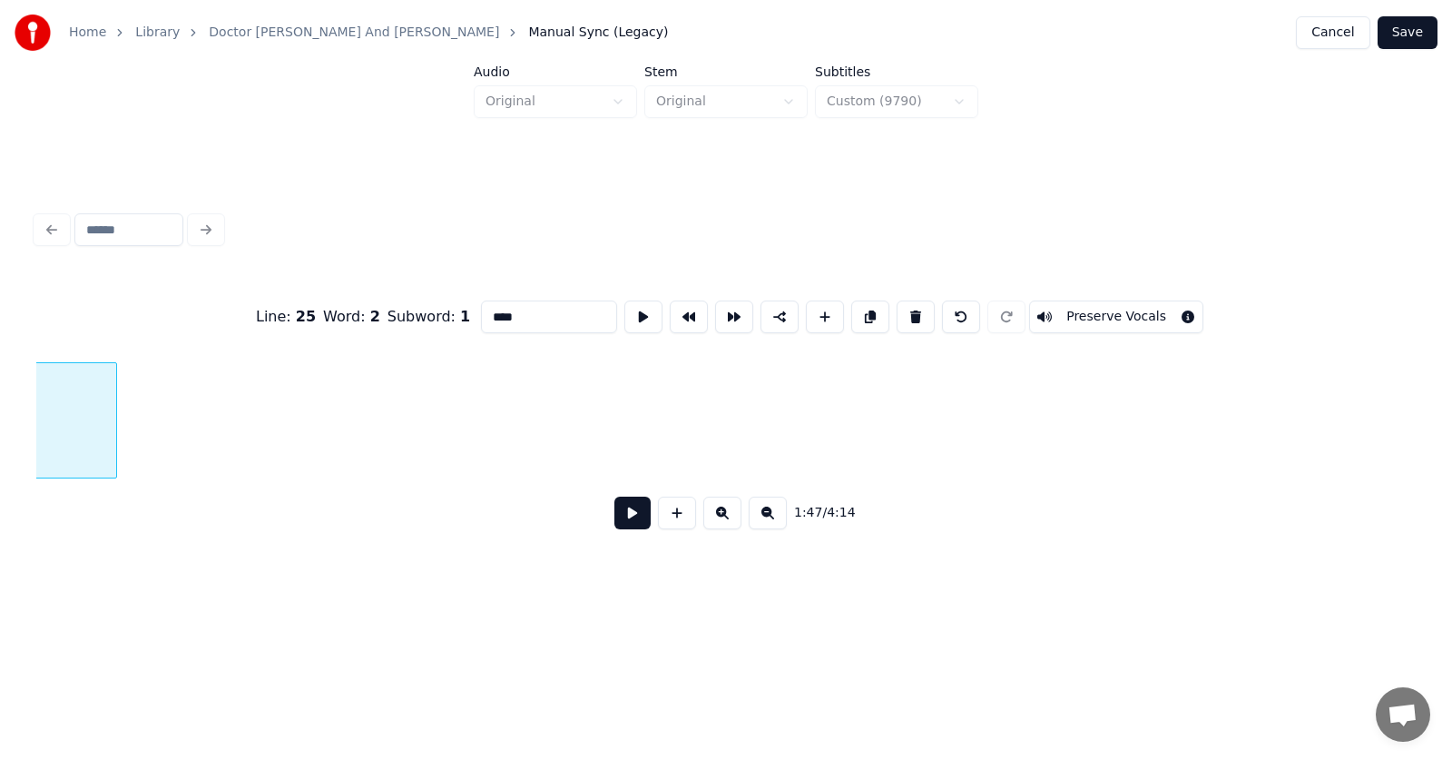
scroll to position [0, 73159]
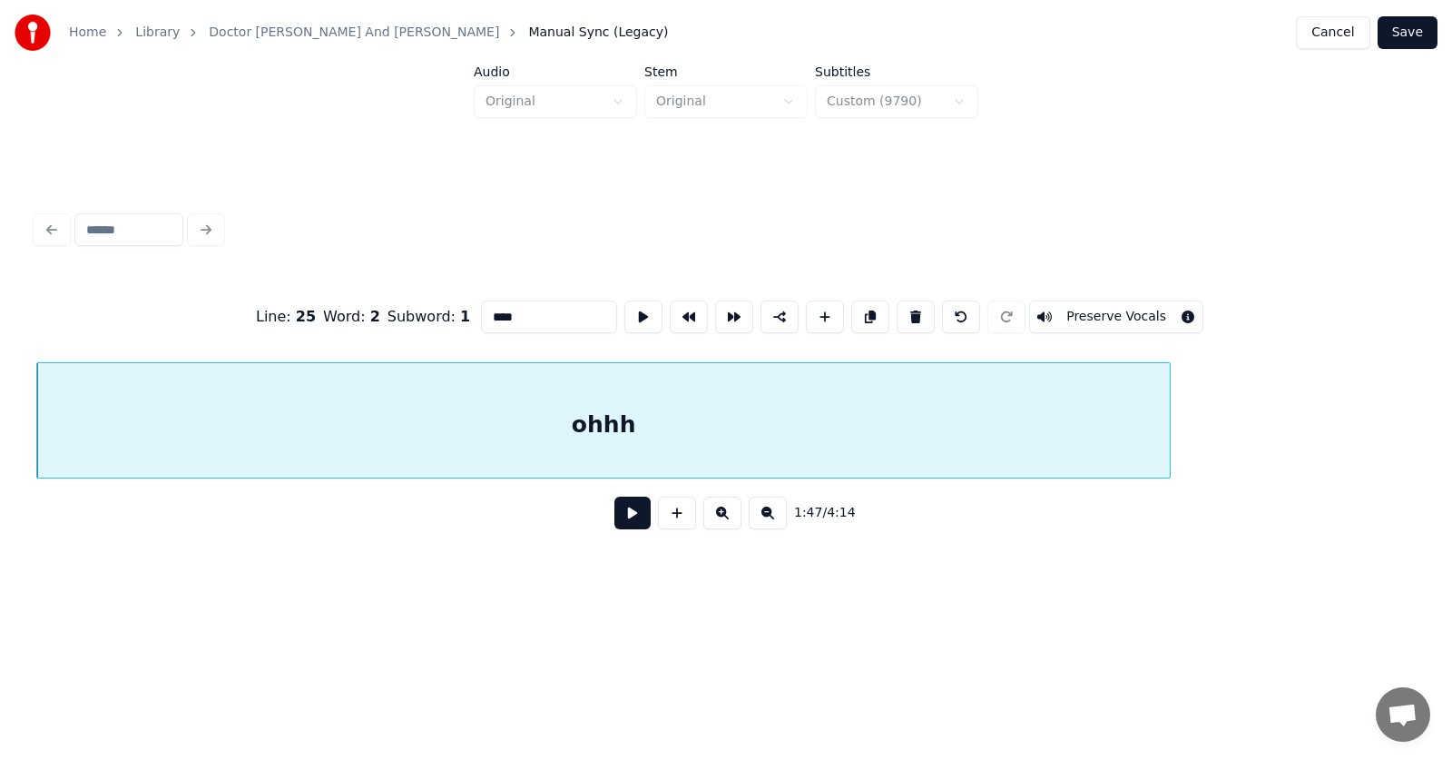
click at [668, 444] on div "ohhh" at bounding box center [603, 424] width 1133 height 123
click at [624, 316] on button at bounding box center [643, 316] width 38 height 33
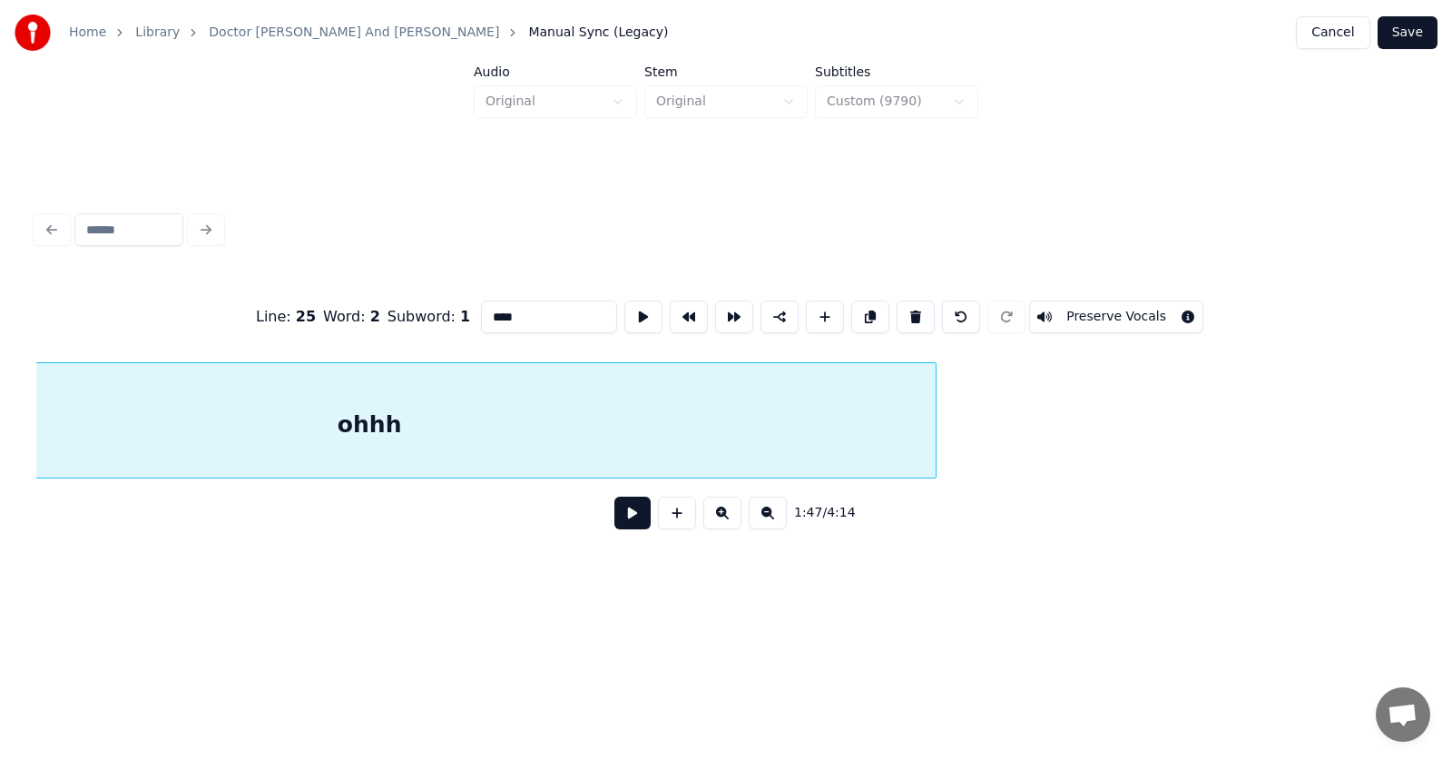
scroll to position [0, 73861]
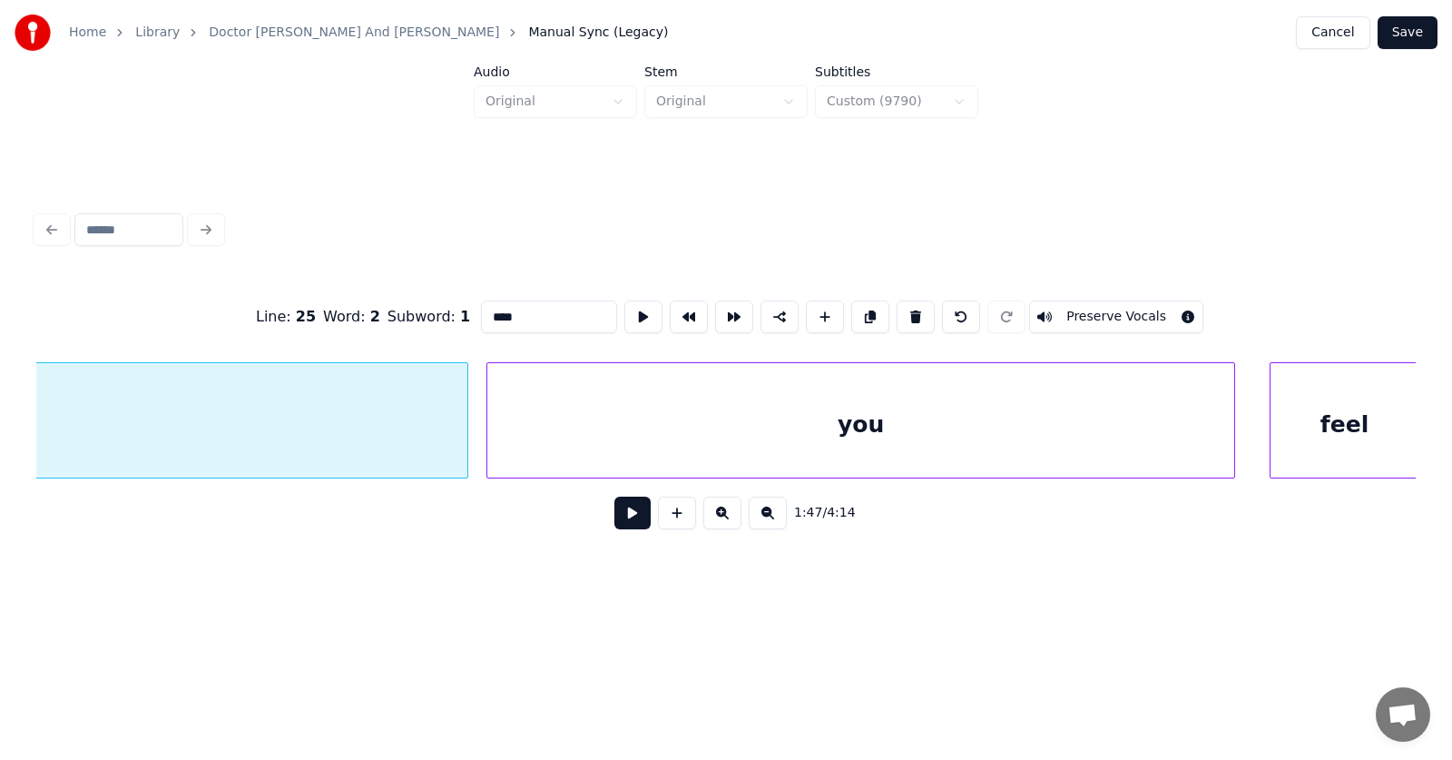
click at [492, 429] on div at bounding box center [489, 420] width 5 height 114
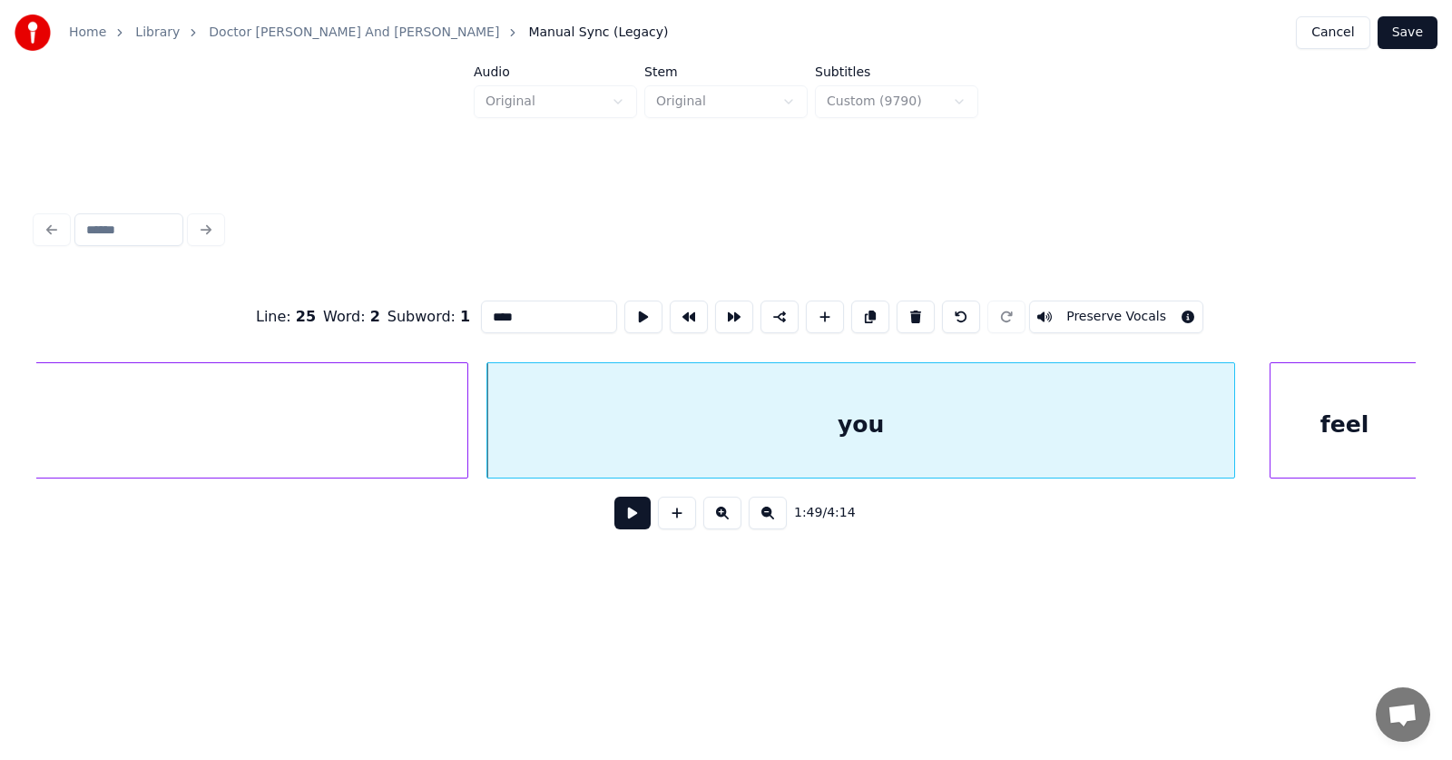
click at [700, 431] on div "you" at bounding box center [860, 424] width 747 height 123
click at [624, 316] on button at bounding box center [643, 316] width 38 height 33
drag, startPoint x: 475, startPoint y: 311, endPoint x: 448, endPoint y: 314, distance: 26.5
click at [481, 314] on input "***" at bounding box center [549, 316] width 136 height 33
type input "********"
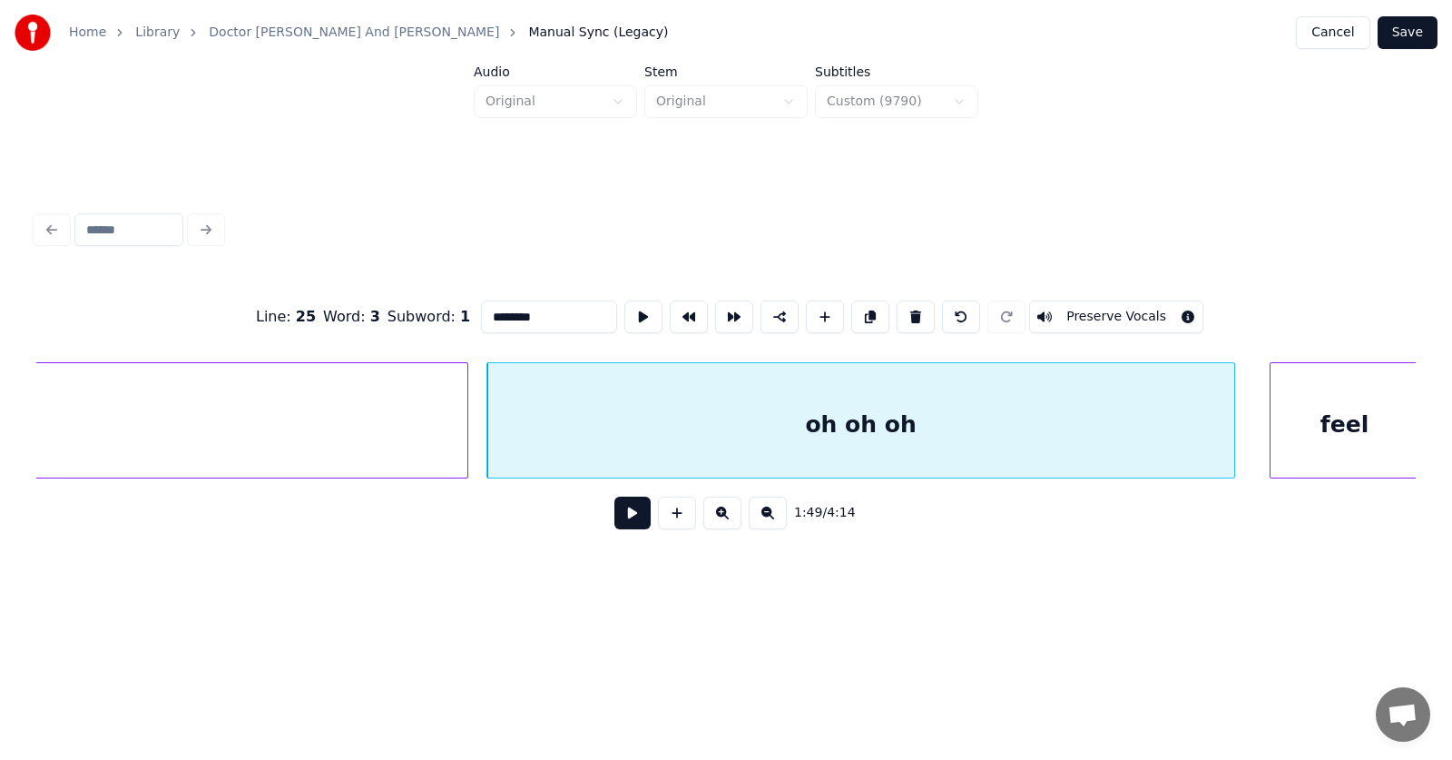
click at [628, 518] on button at bounding box center [632, 512] width 36 height 33
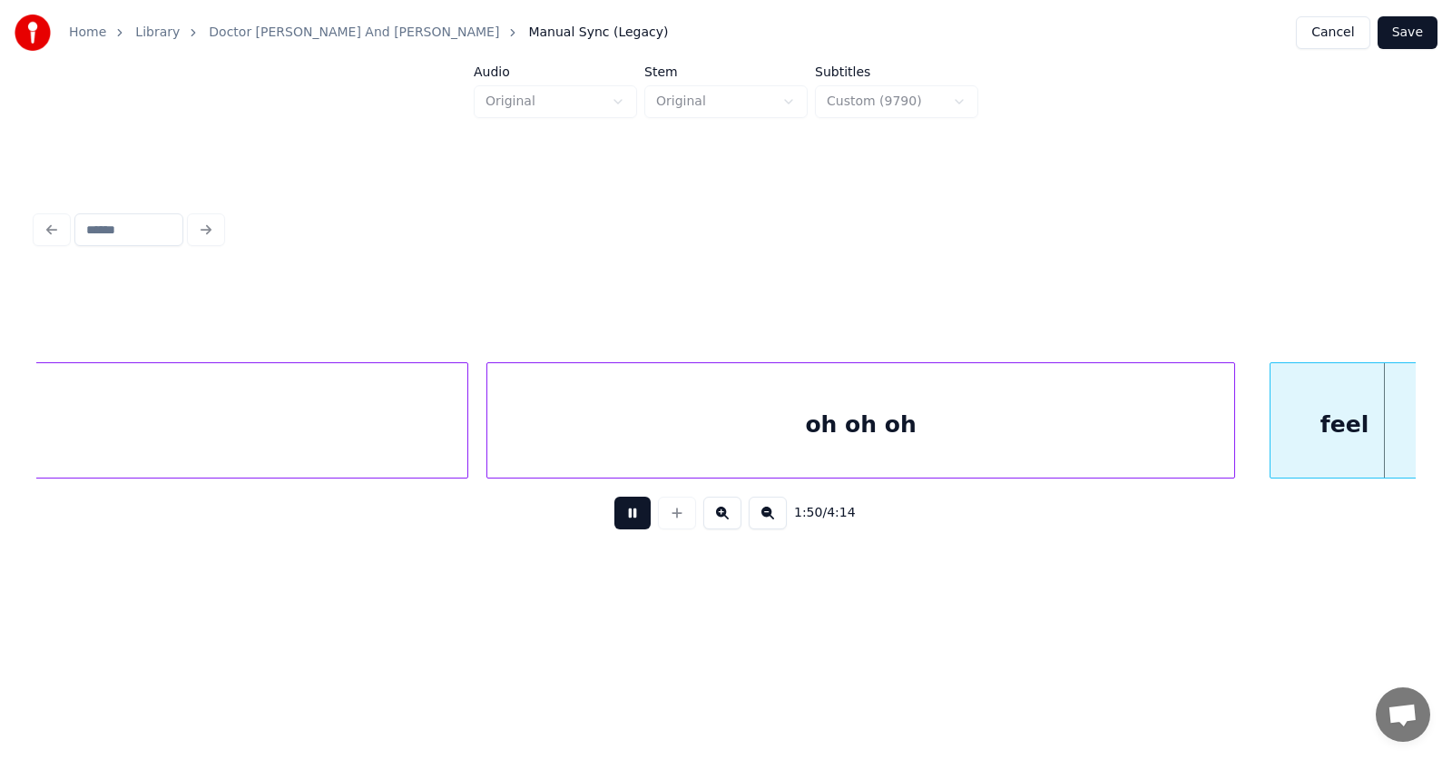
scroll to position [0, 75252]
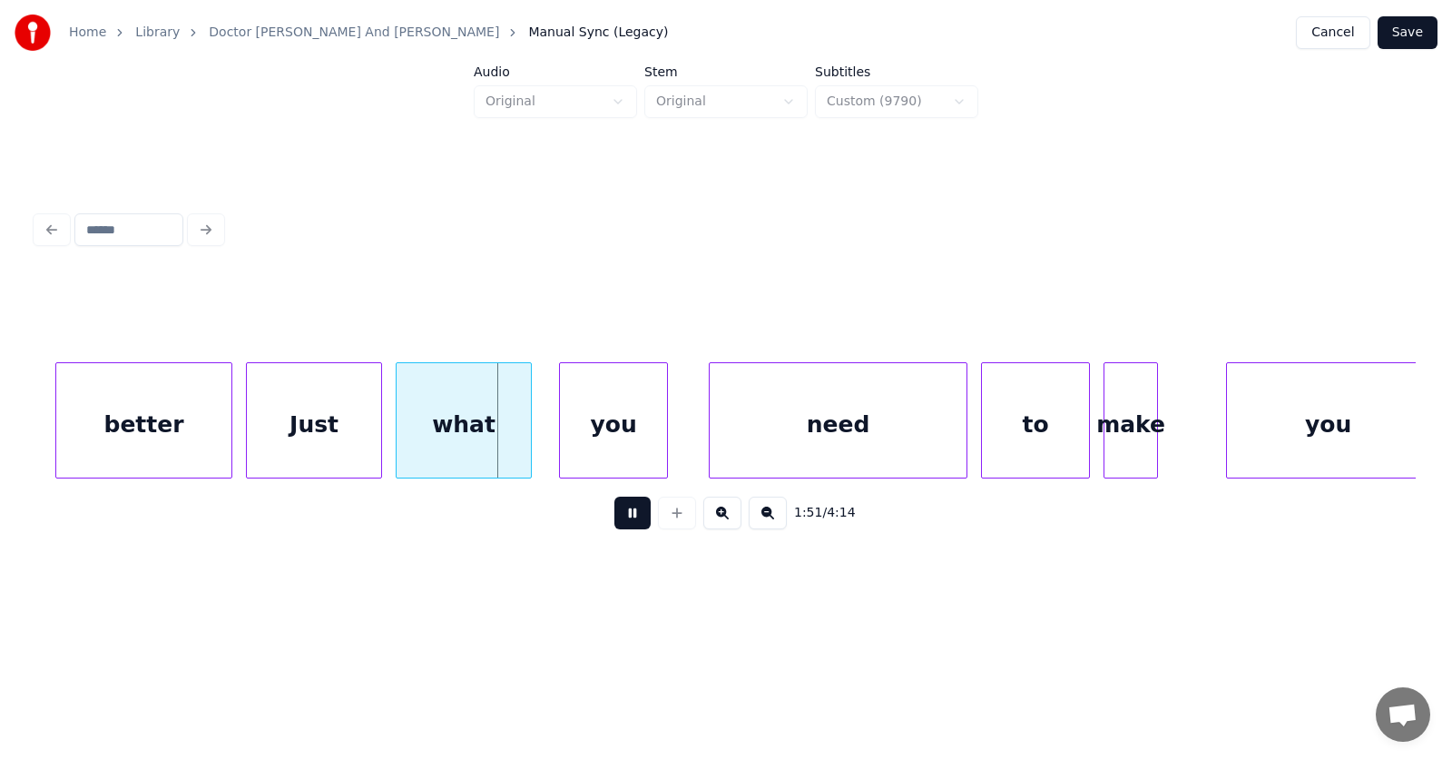
click at [628, 518] on button at bounding box center [632, 512] width 36 height 33
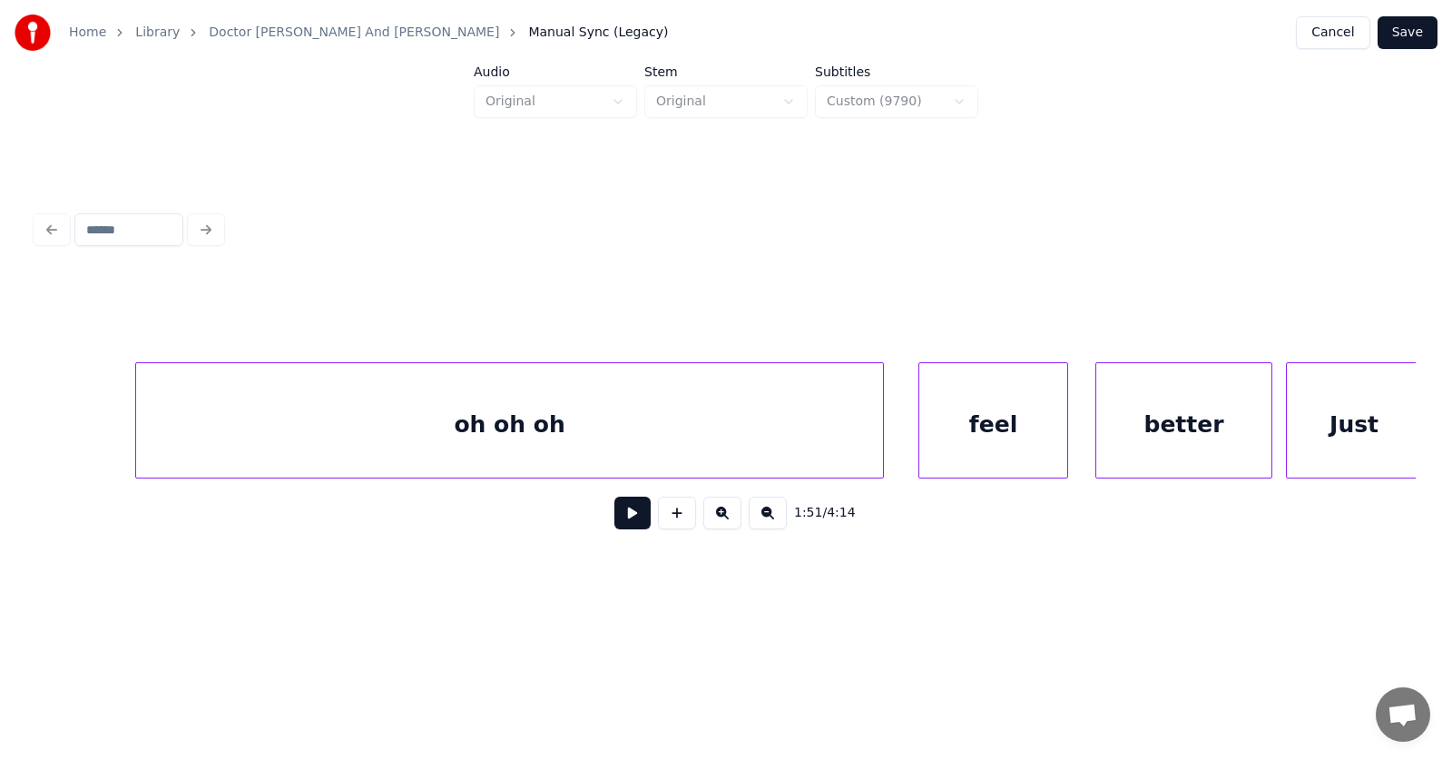
scroll to position [0, 73978]
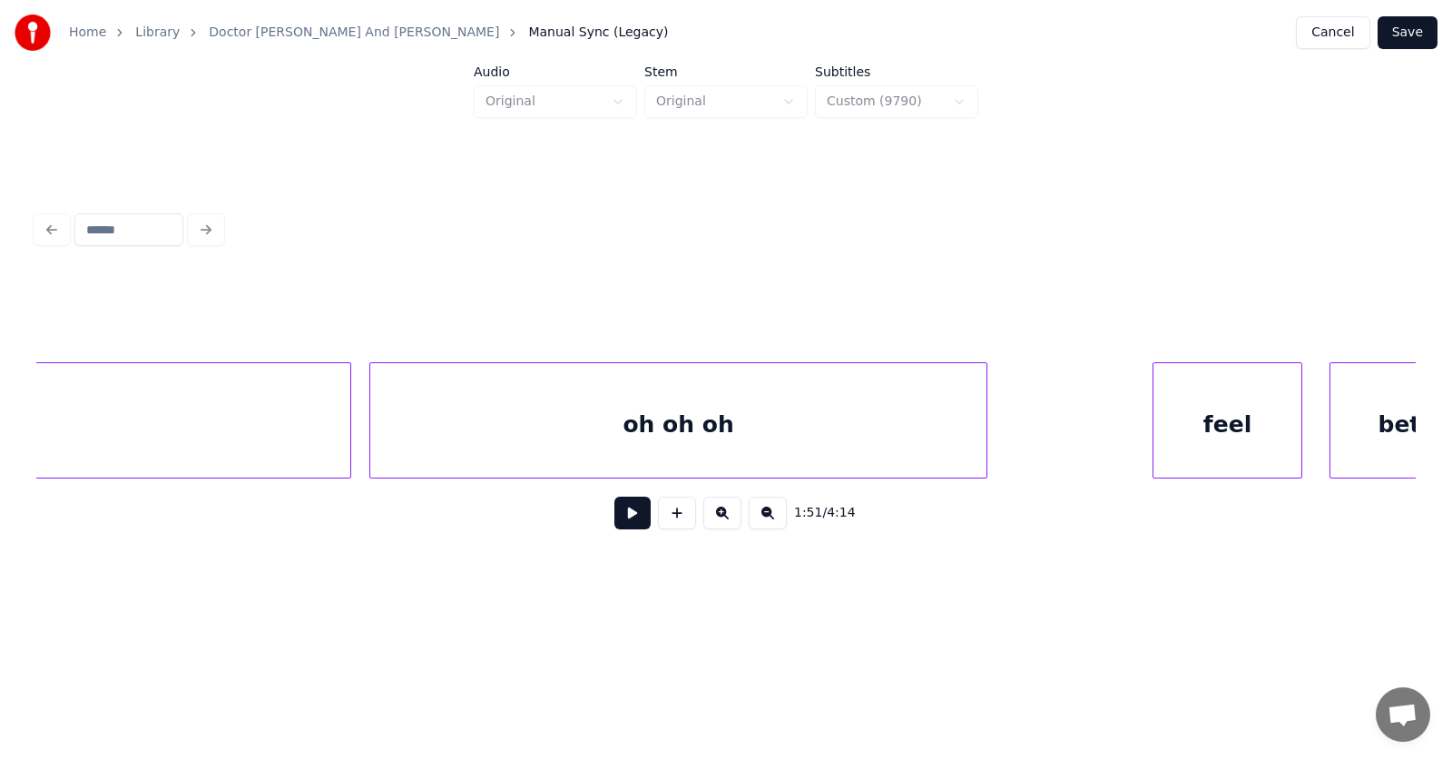
click at [982, 442] on div at bounding box center [983, 420] width 5 height 114
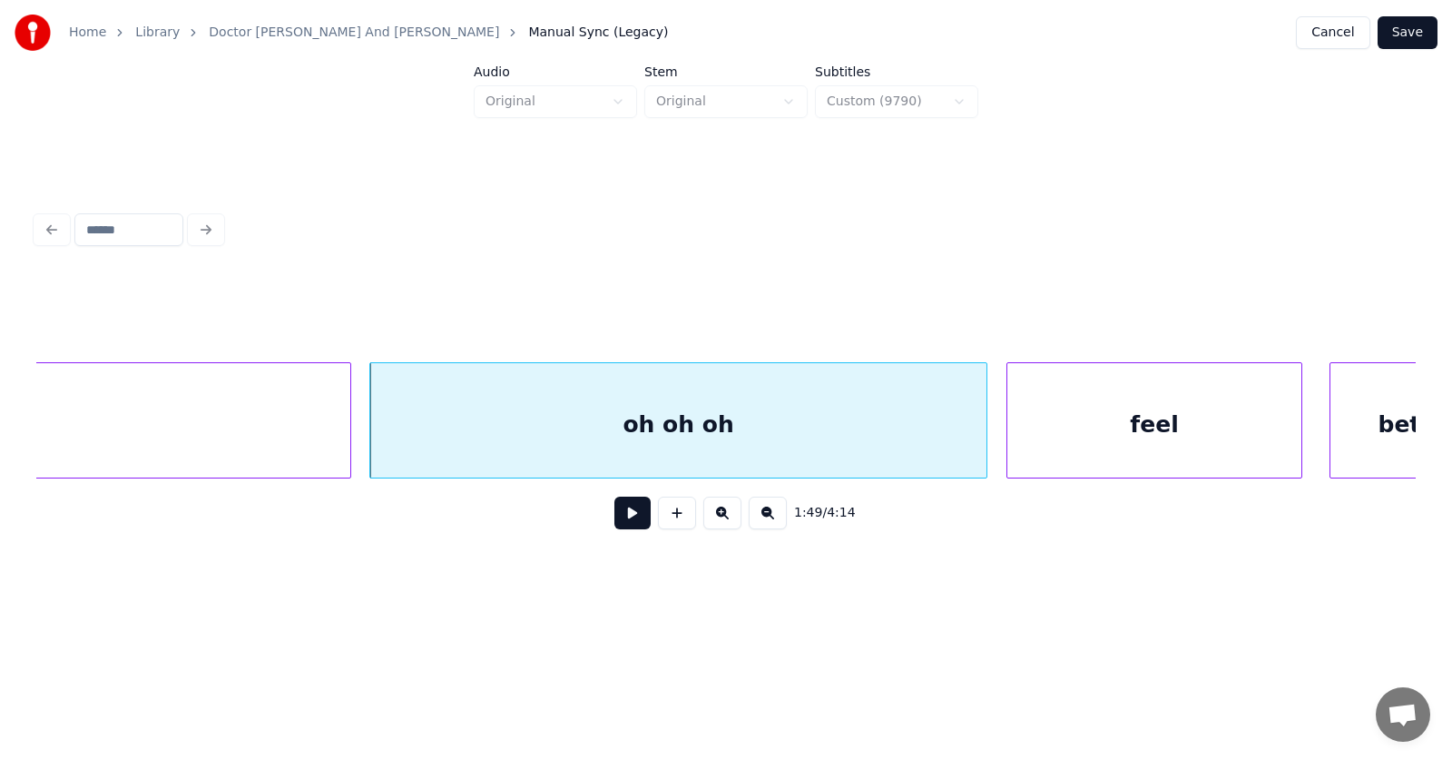
click at [1007, 444] on div at bounding box center [1009, 420] width 5 height 114
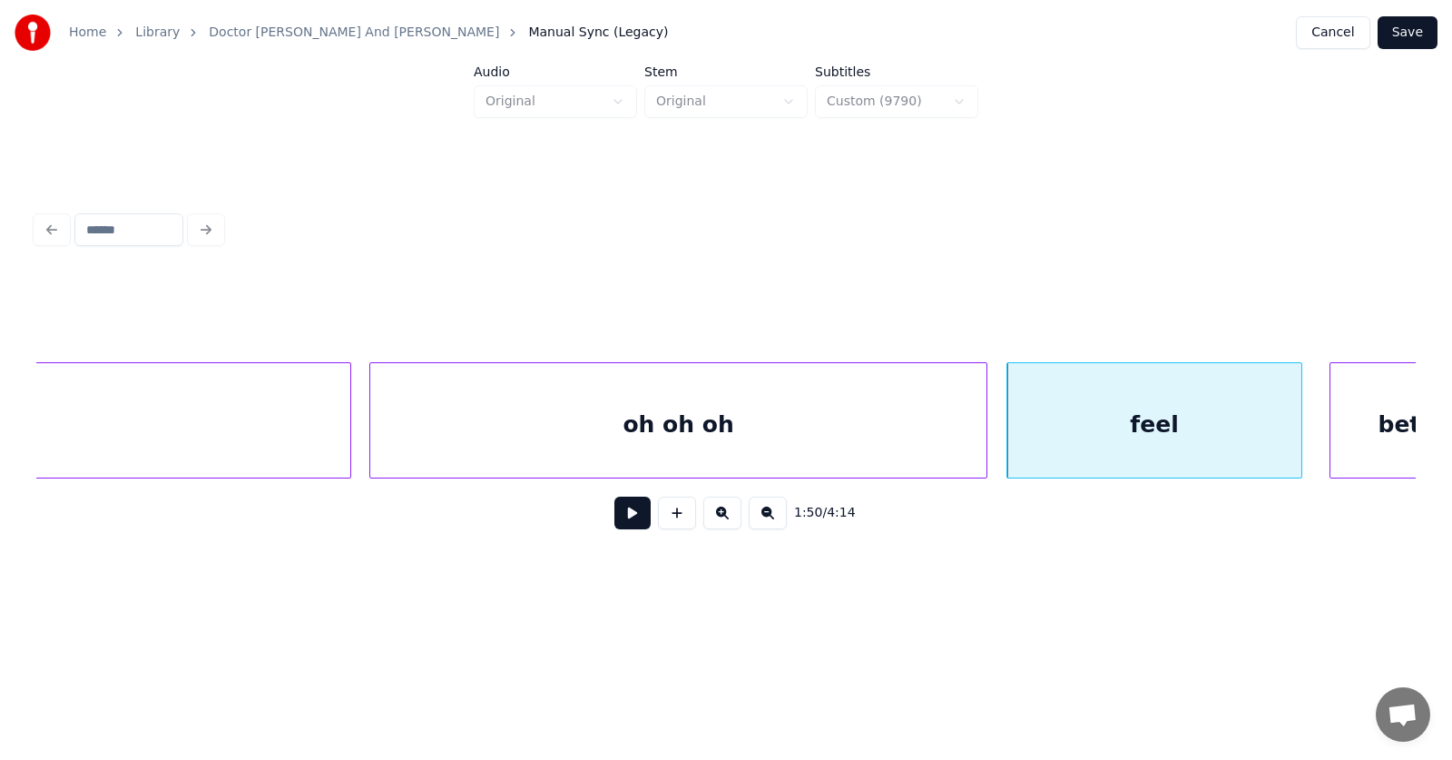
click at [804, 441] on div "oh oh oh" at bounding box center [678, 424] width 616 height 123
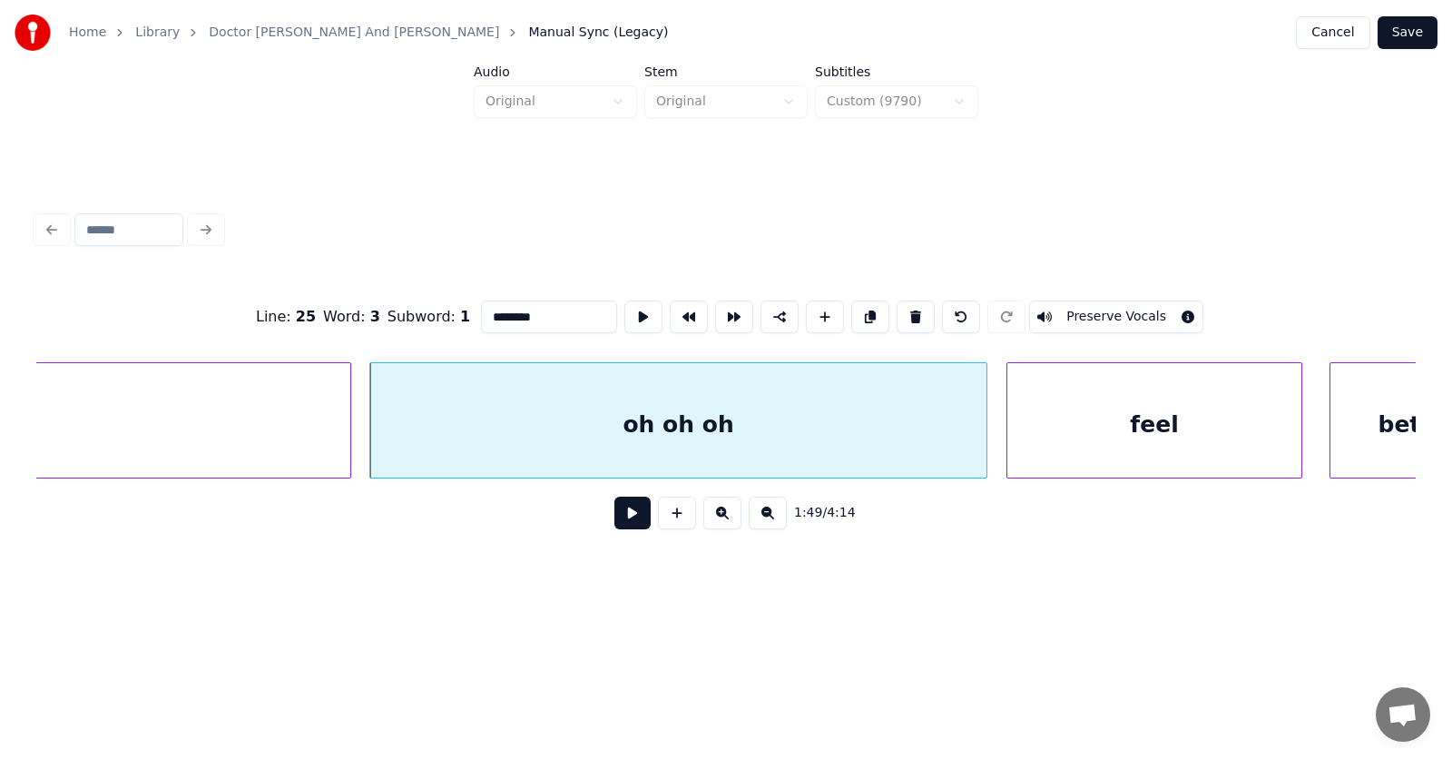
drag, startPoint x: 506, startPoint y: 308, endPoint x: 490, endPoint y: 308, distance: 15.4
click at [490, 308] on input "********" at bounding box center [549, 316] width 136 height 33
click at [1112, 419] on div "feel" at bounding box center [1154, 424] width 294 height 123
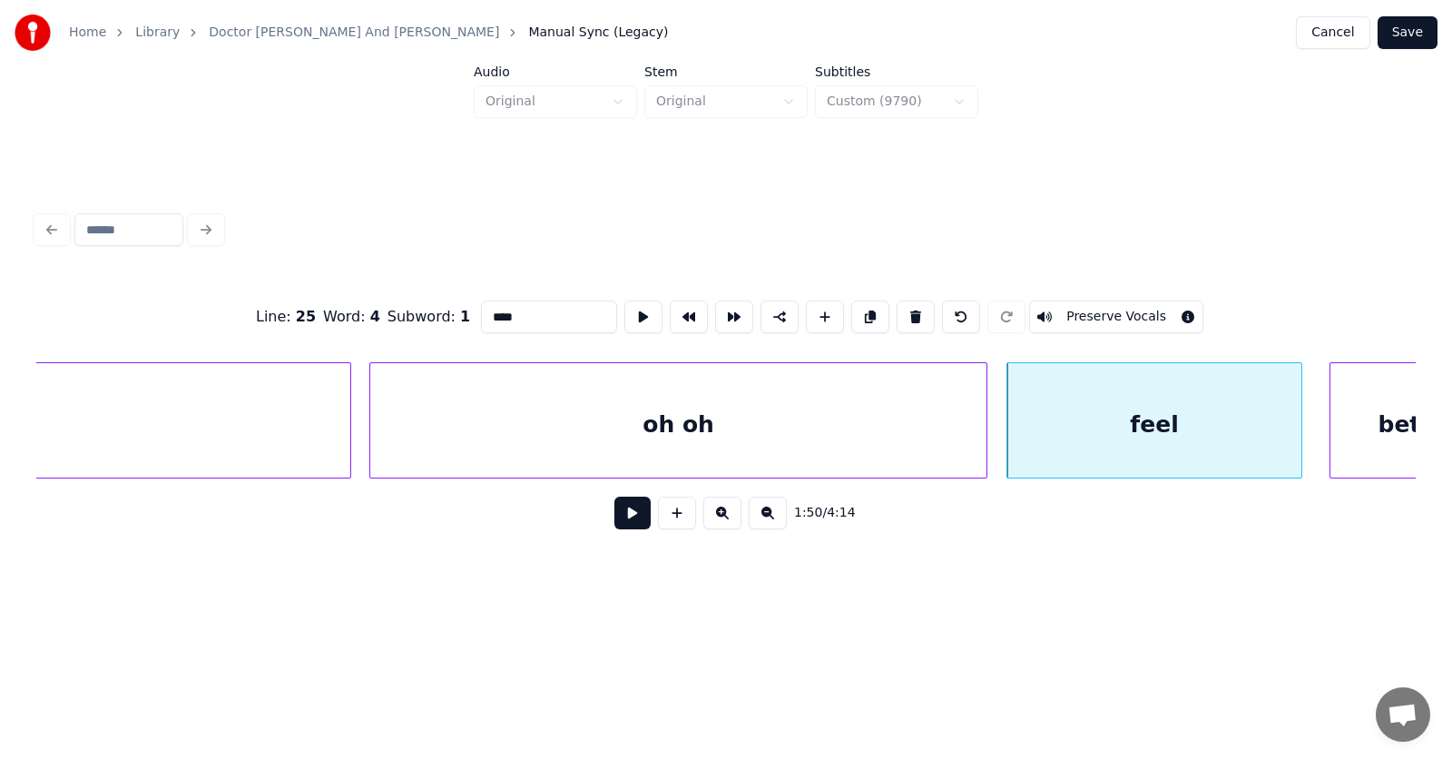
click at [1361, 418] on div "better" at bounding box center [1418, 424] width 175 height 123
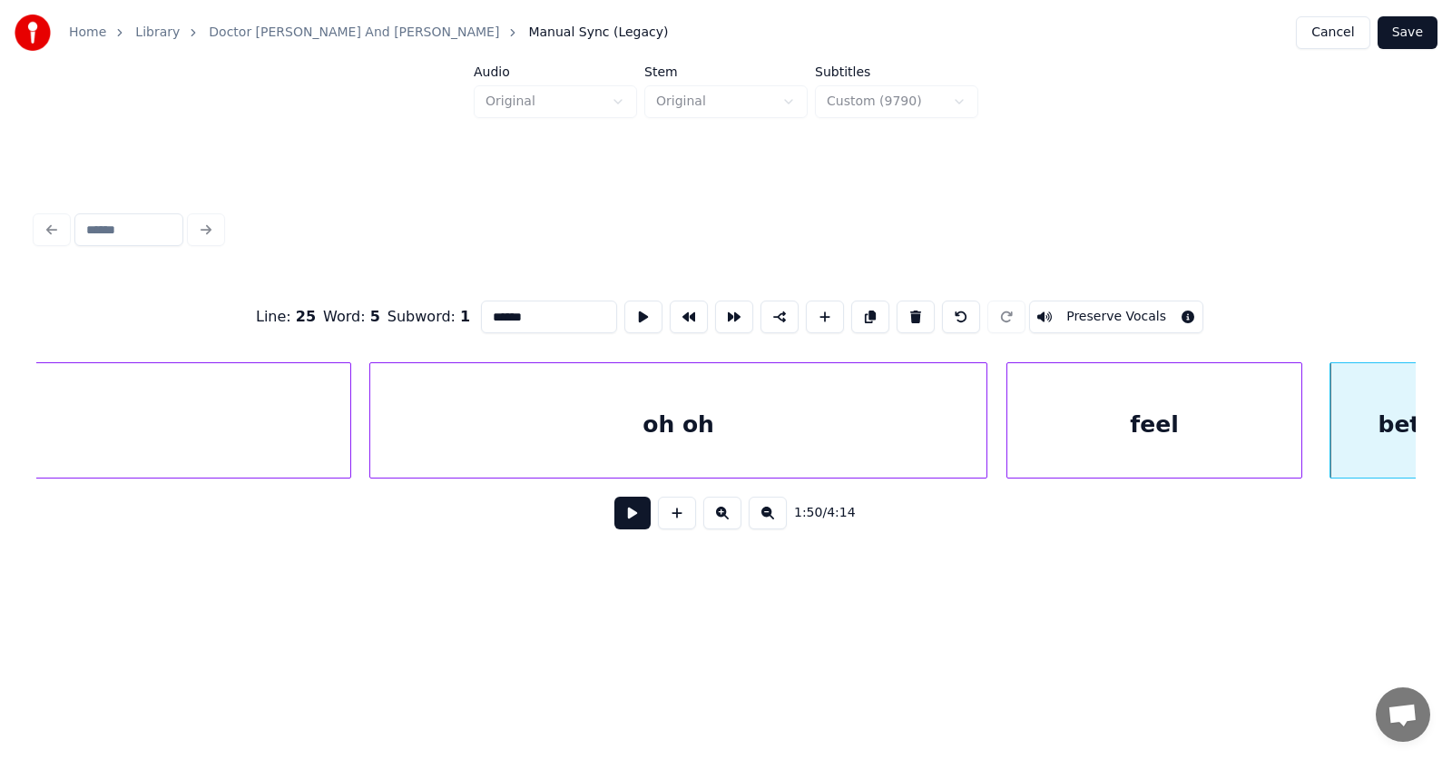
click at [918, 312] on button at bounding box center [916, 316] width 38 height 33
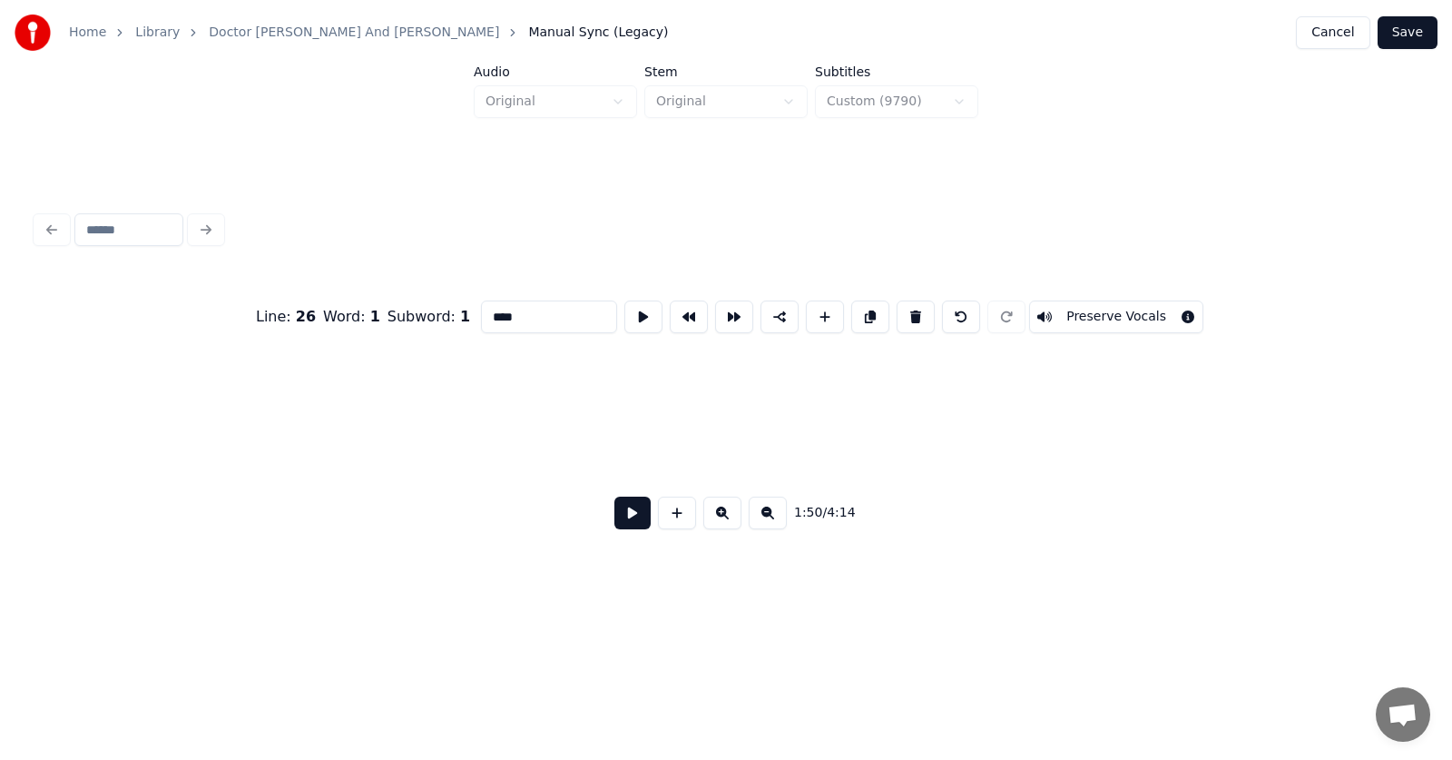
scroll to position [0, 75462]
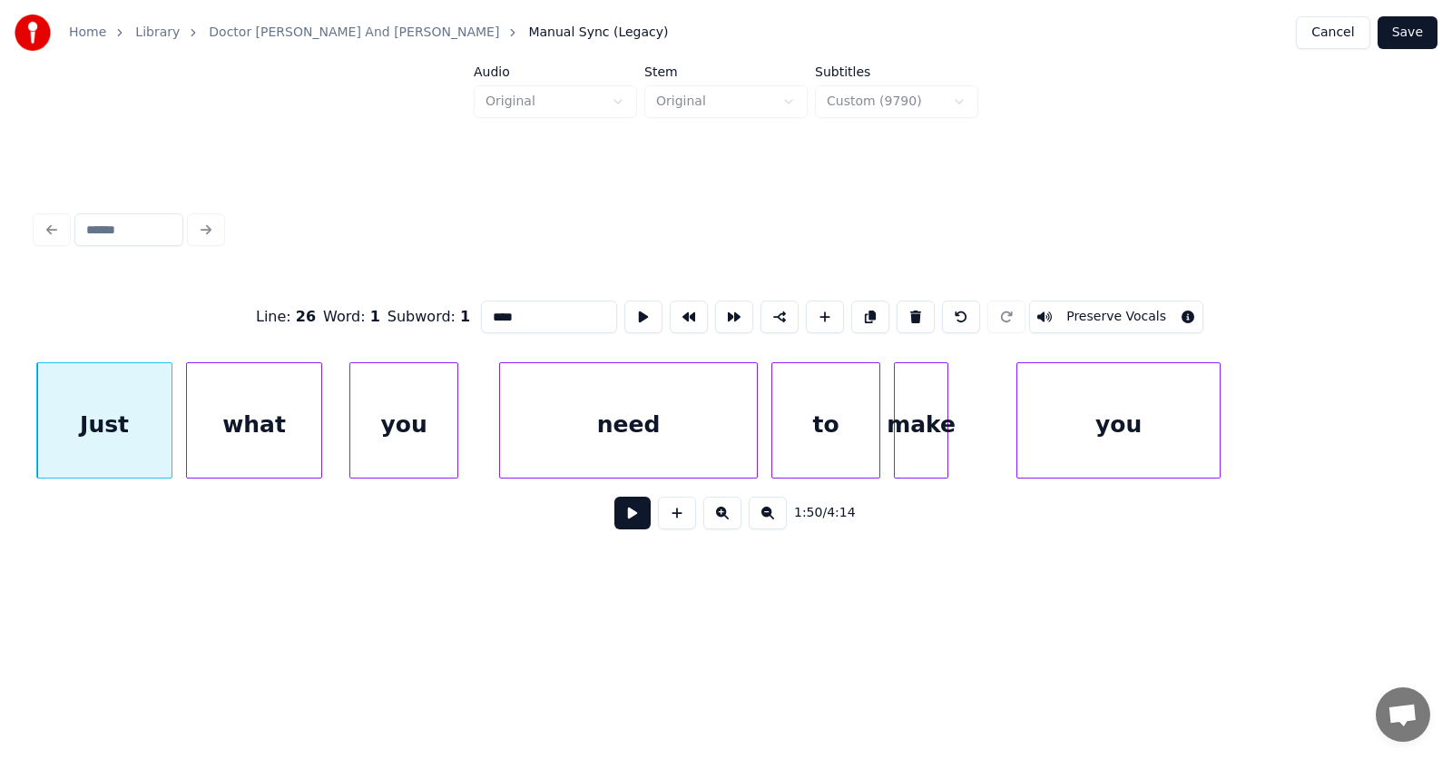
click at [117, 425] on div "Just" at bounding box center [104, 424] width 134 height 123
click at [926, 313] on button at bounding box center [916, 316] width 38 height 33
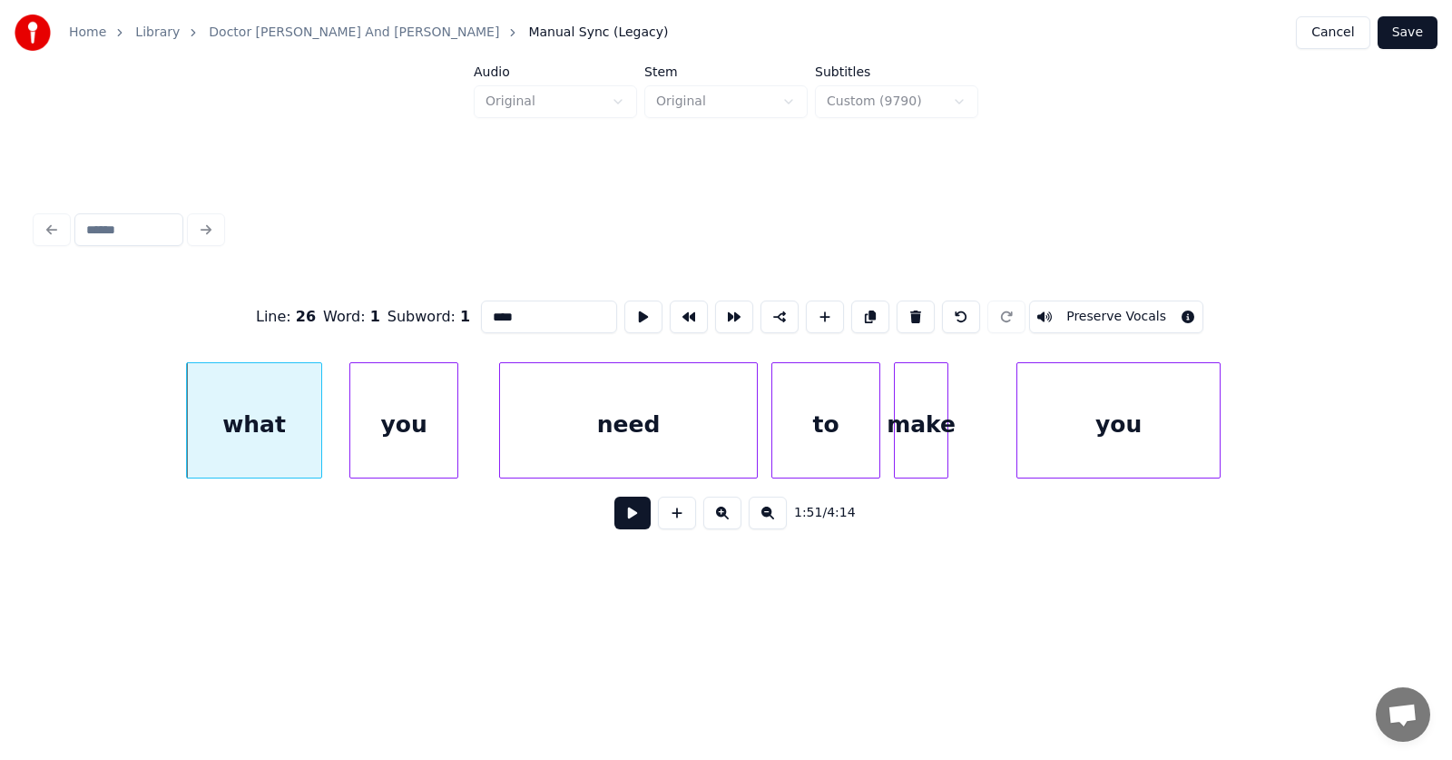
click at [288, 437] on div "what" at bounding box center [254, 424] width 134 height 123
click at [921, 309] on button at bounding box center [916, 316] width 38 height 33
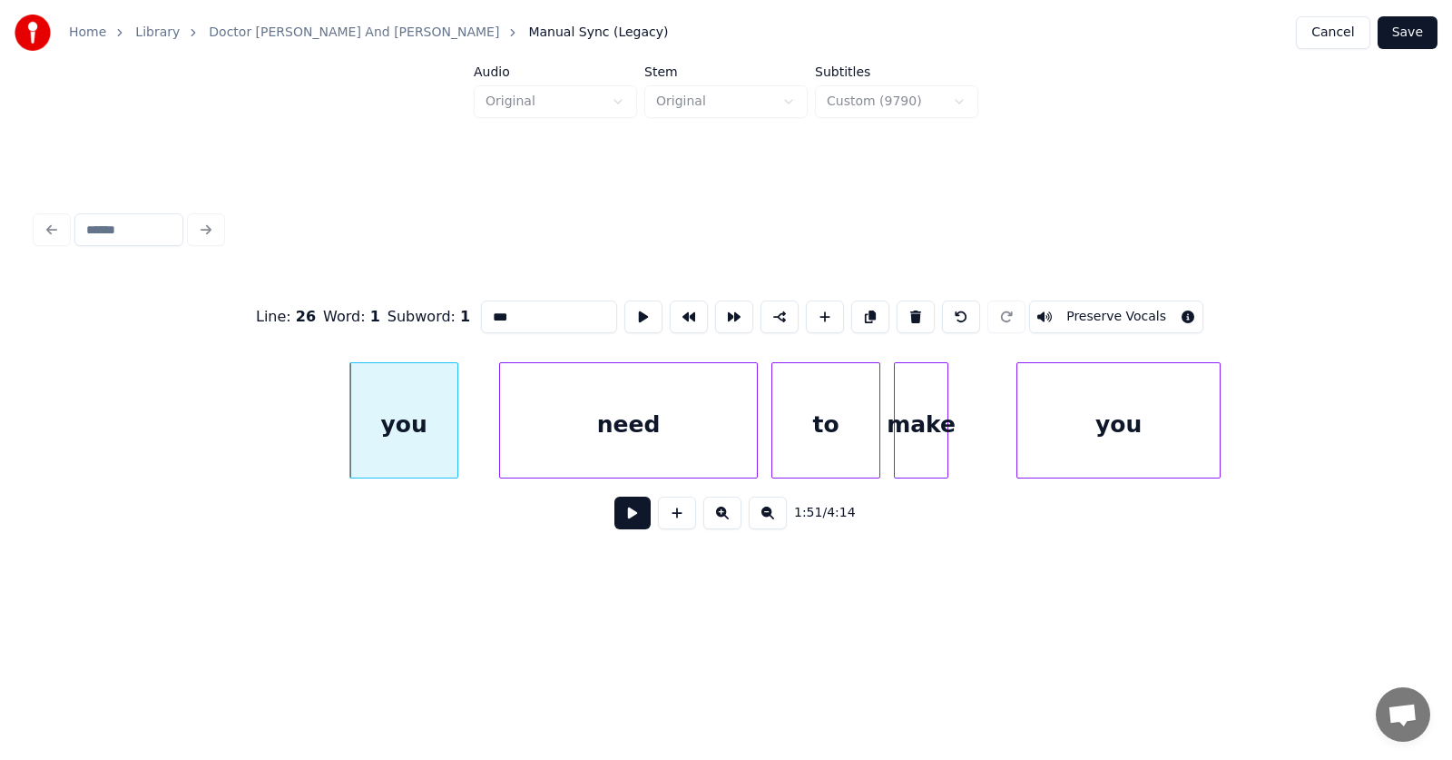
click at [438, 429] on div "you" at bounding box center [403, 424] width 107 height 123
click at [914, 300] on button at bounding box center [916, 316] width 38 height 33
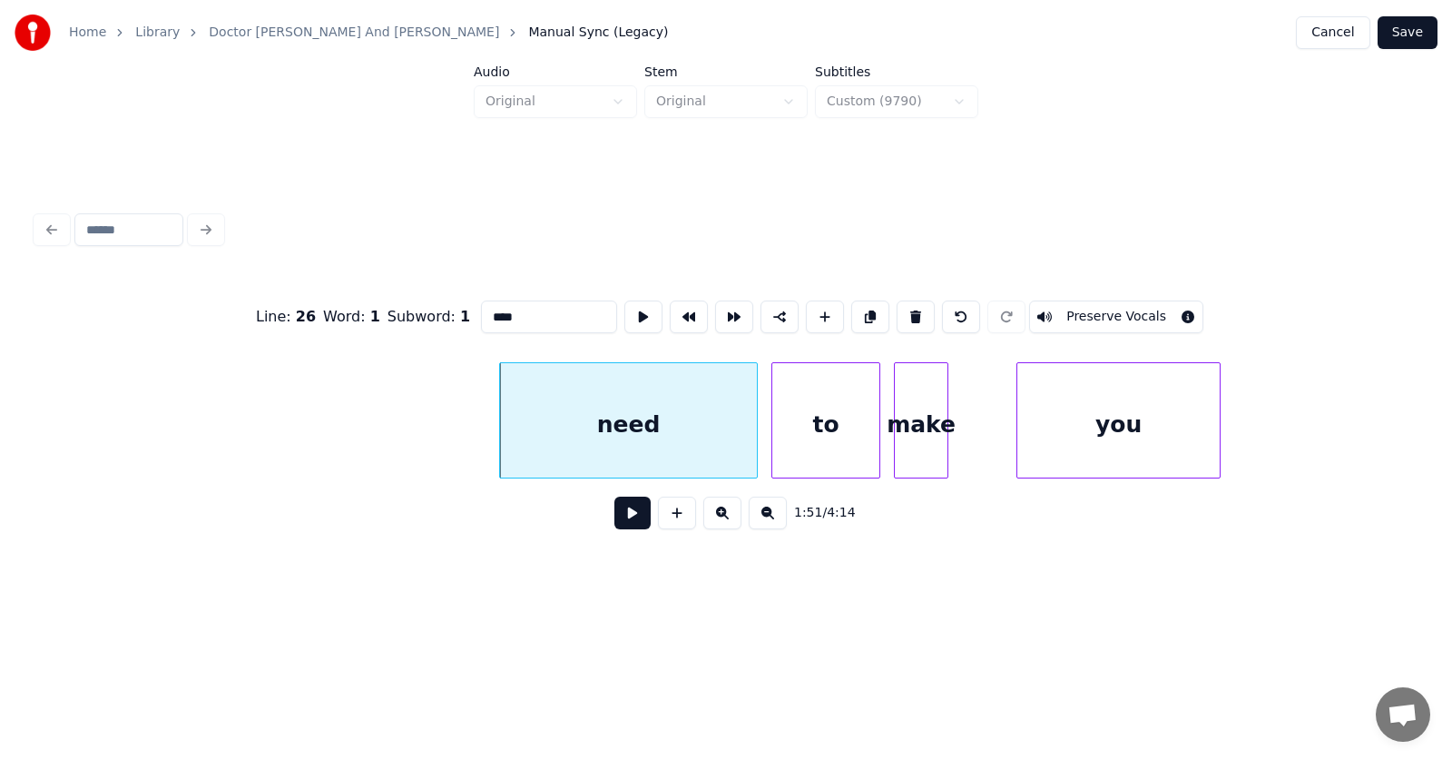
click at [658, 404] on div "need" at bounding box center [628, 424] width 257 height 123
click at [924, 301] on button at bounding box center [916, 316] width 38 height 33
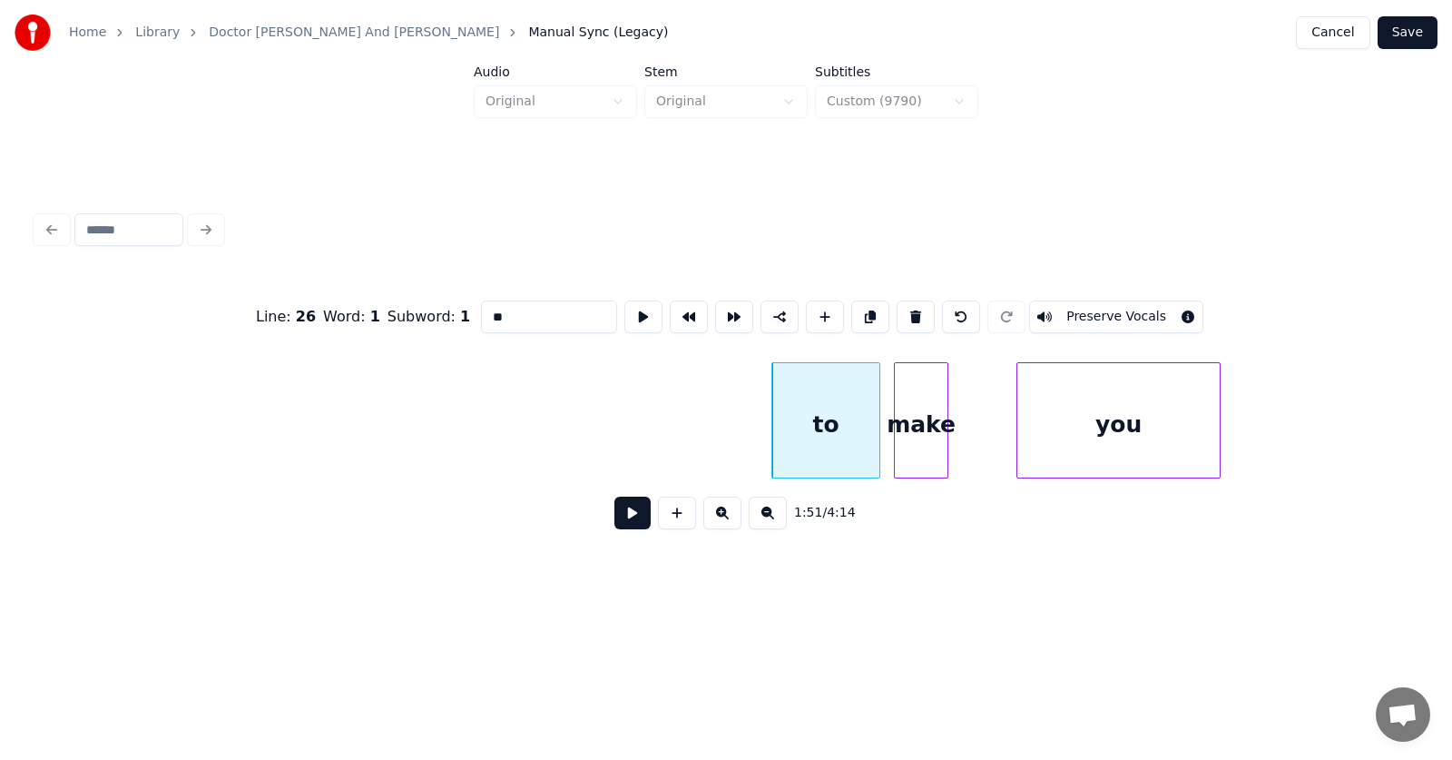
click at [806, 421] on div "to" at bounding box center [825, 424] width 107 height 123
click at [914, 313] on button at bounding box center [916, 316] width 38 height 33
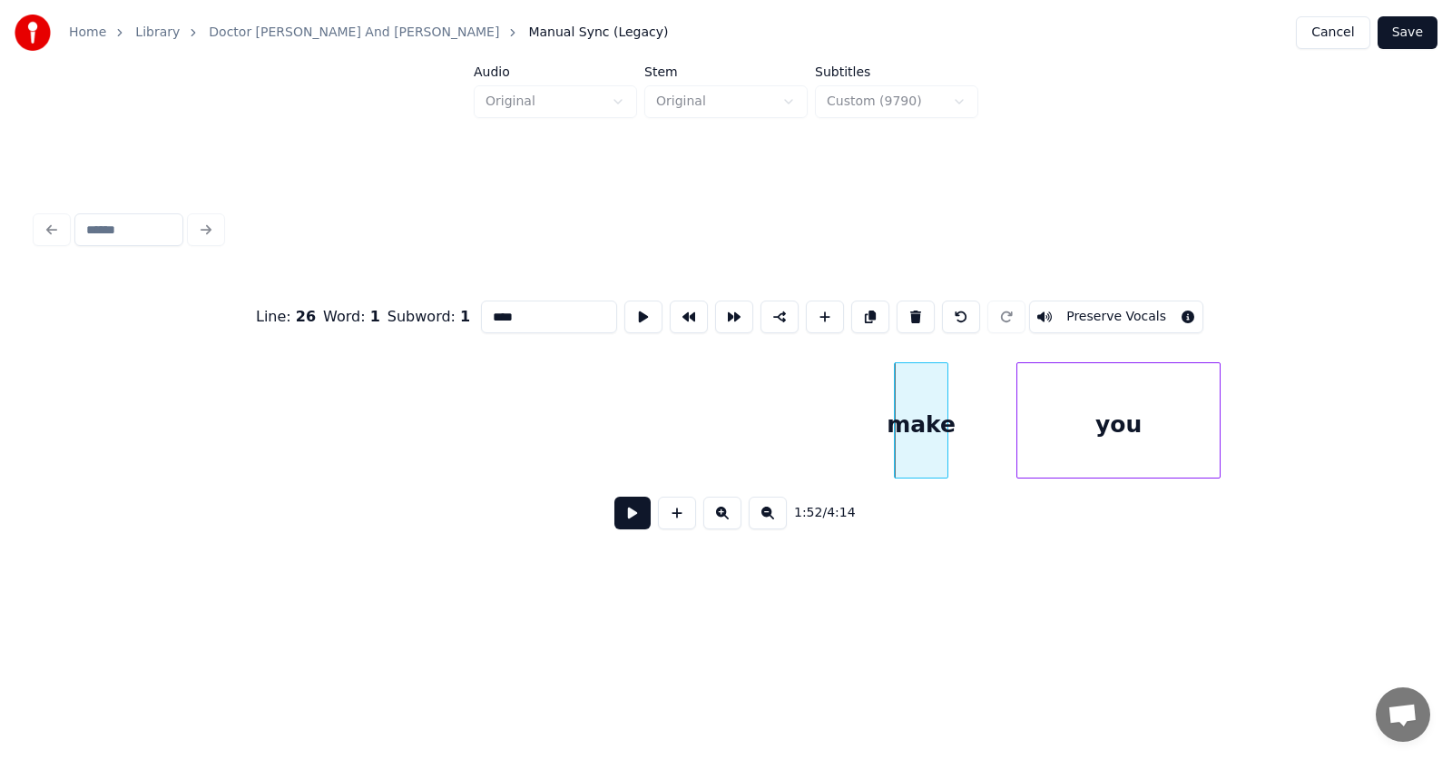
click at [913, 422] on div "make" at bounding box center [921, 424] width 53 height 123
click at [920, 308] on button at bounding box center [916, 316] width 38 height 33
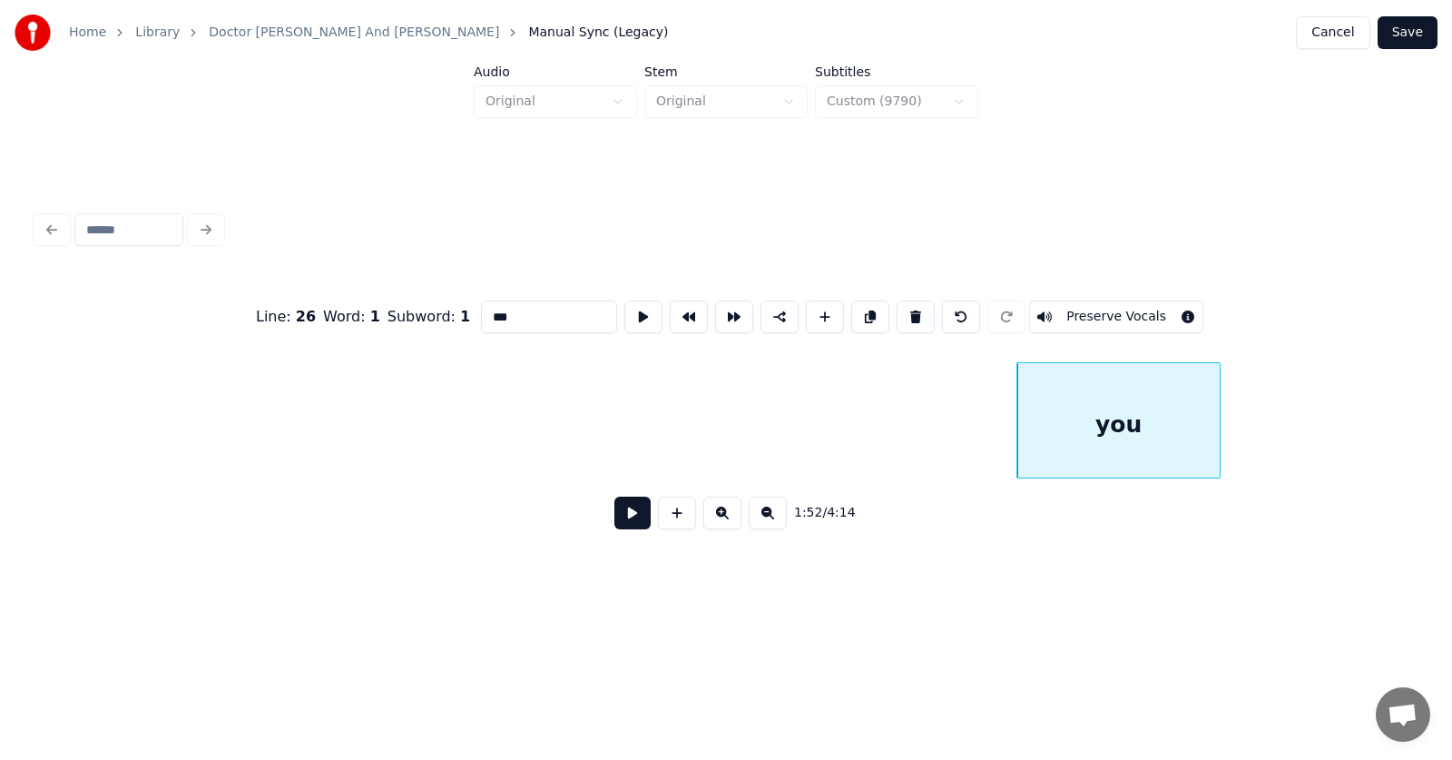
click at [1082, 432] on div "you" at bounding box center [1118, 424] width 202 height 123
click at [920, 303] on button at bounding box center [916, 316] width 38 height 33
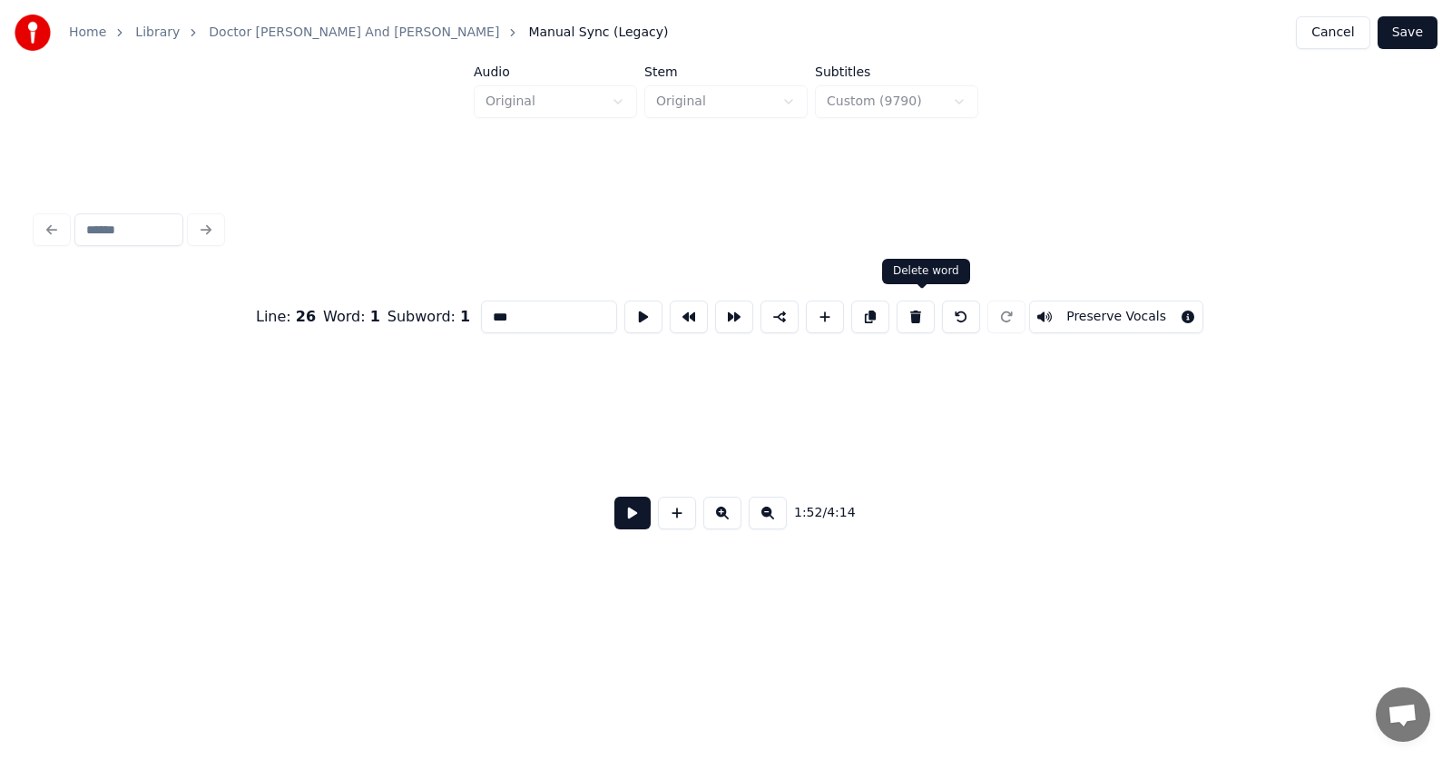
type input "****"
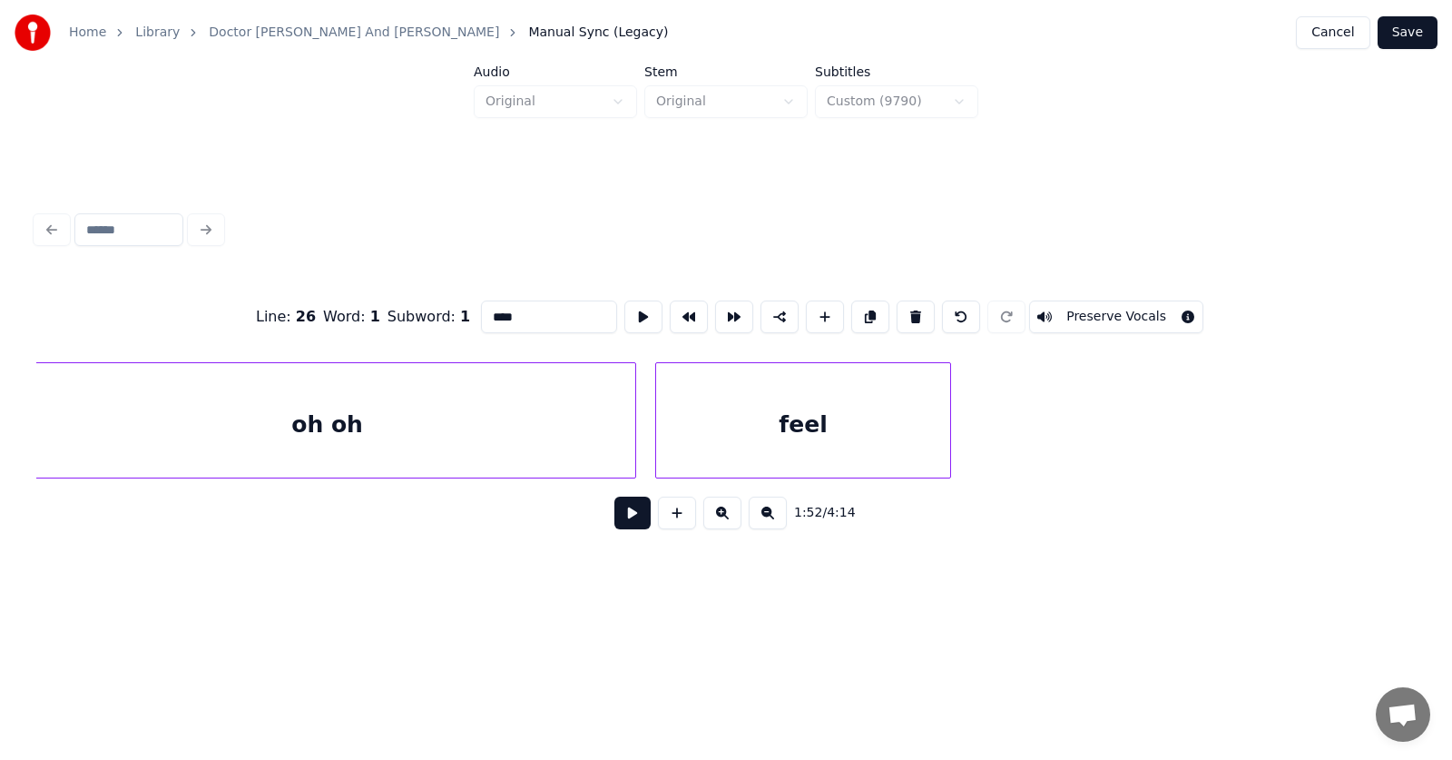
scroll to position [0, 74446]
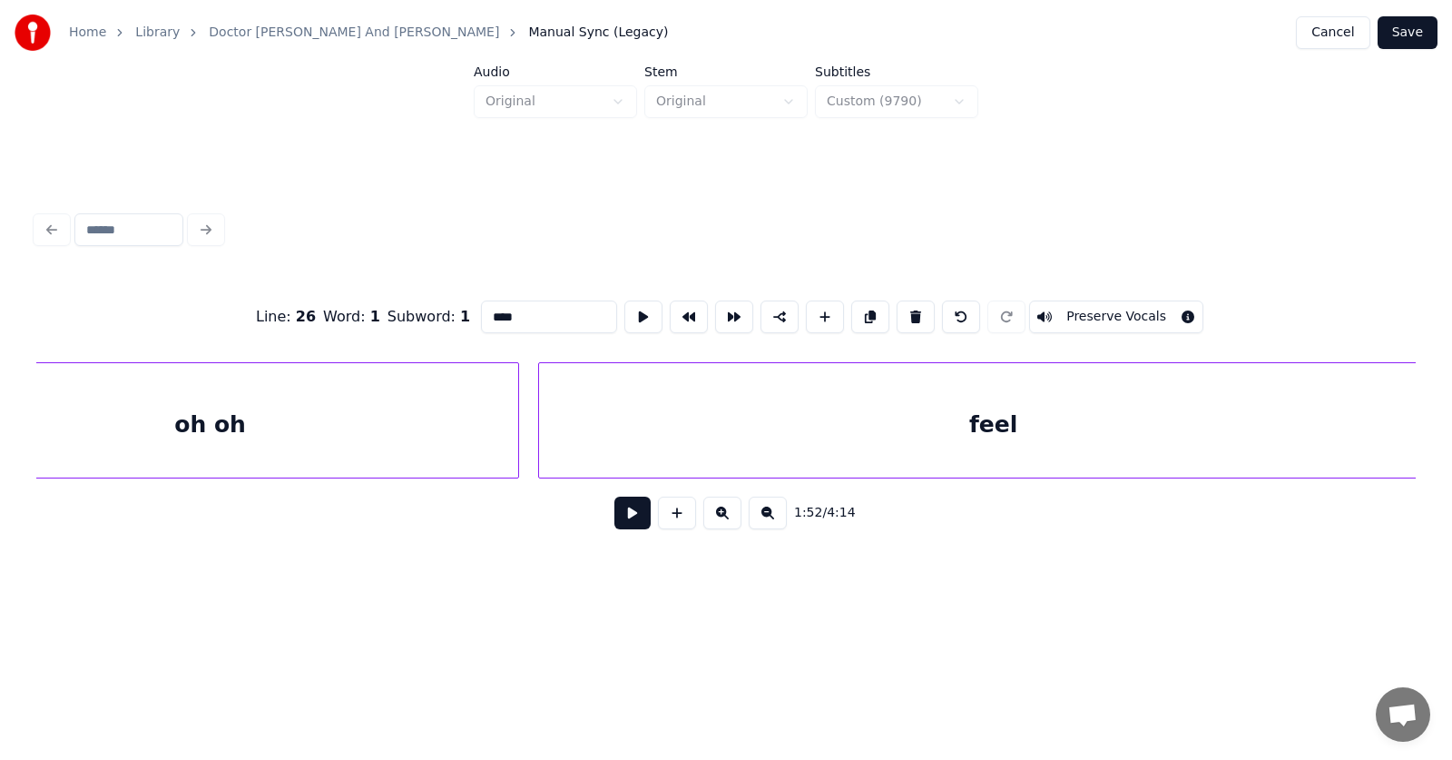
click at [1451, 407] on div "Home Library Doctor [PERSON_NAME] And [PERSON_NAME] Manual Sync (Legacy) Cancel…" at bounding box center [726, 301] width 1452 height 603
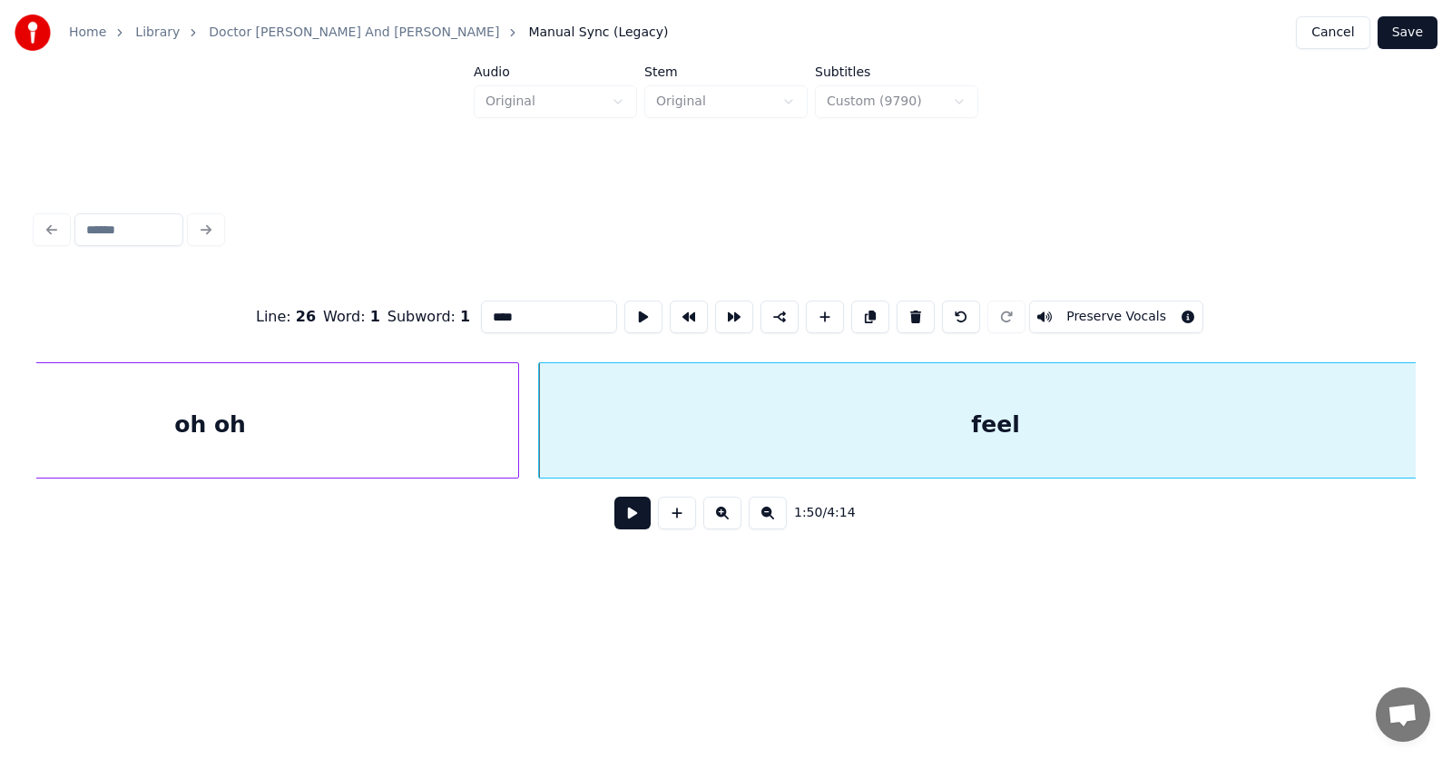
click at [946, 417] on div "feel" at bounding box center [995, 424] width 913 height 123
click at [624, 306] on button at bounding box center [643, 316] width 38 height 33
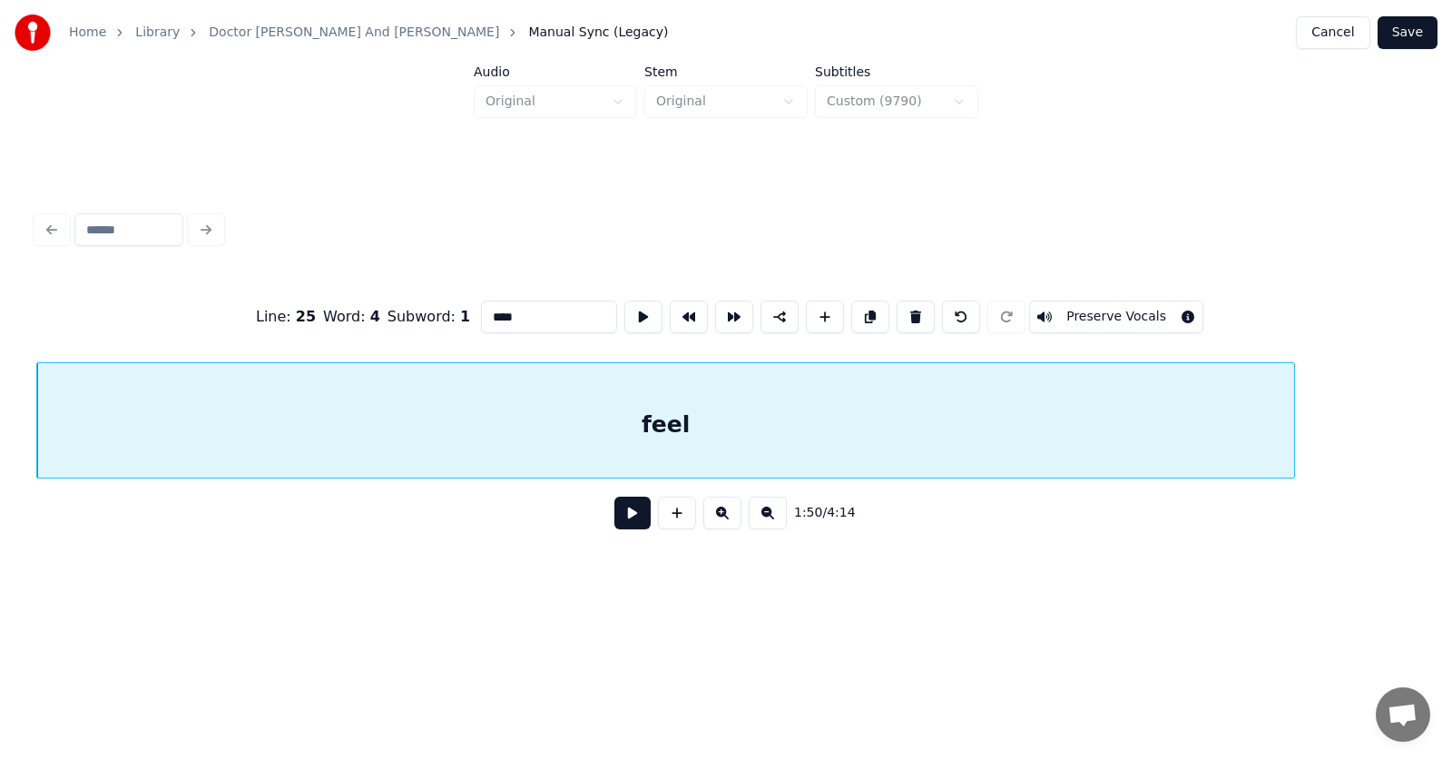
click at [1294, 447] on div at bounding box center [1291, 420] width 5 height 114
click at [1033, 432] on div "feel" at bounding box center [668, 424] width 1263 height 123
click at [631, 518] on button at bounding box center [632, 512] width 36 height 33
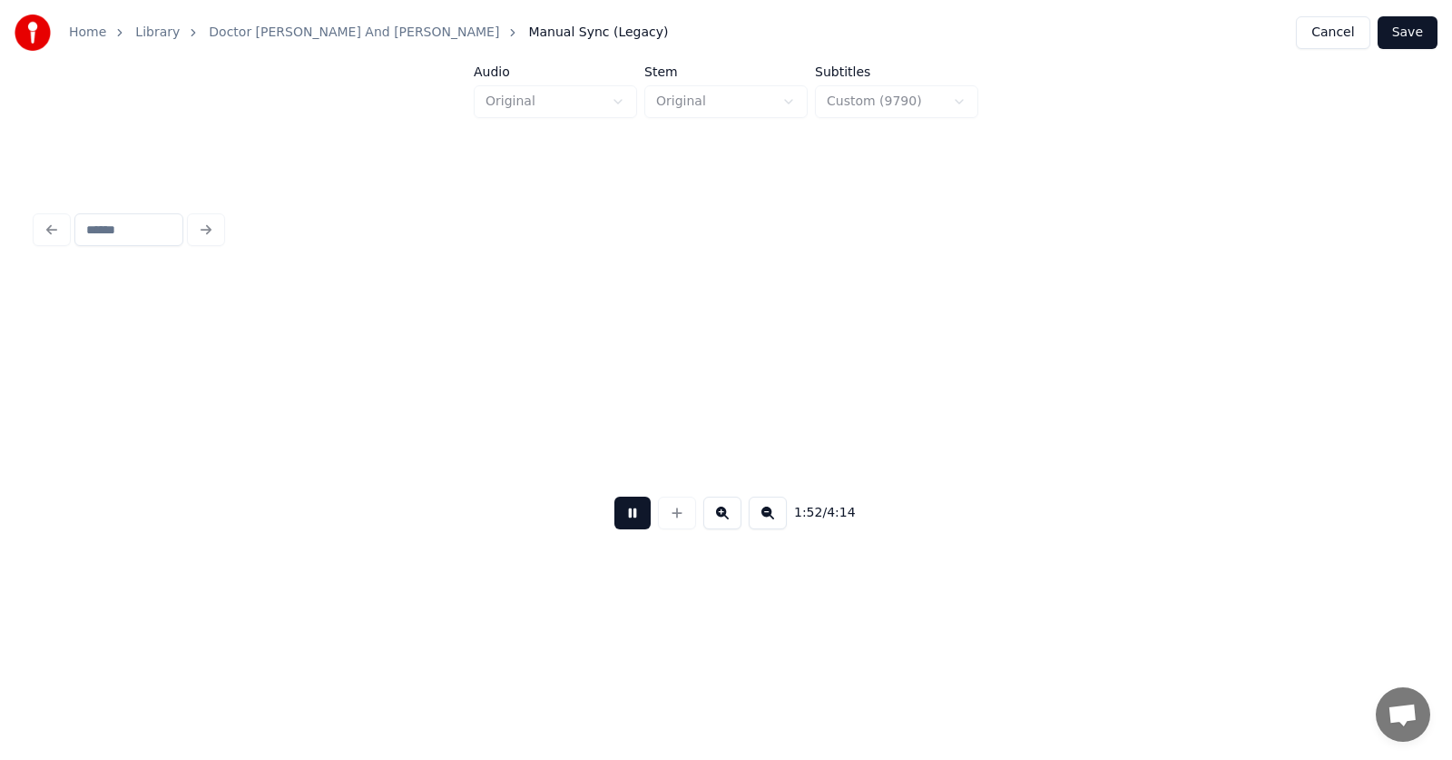
scroll to position [0, 76336]
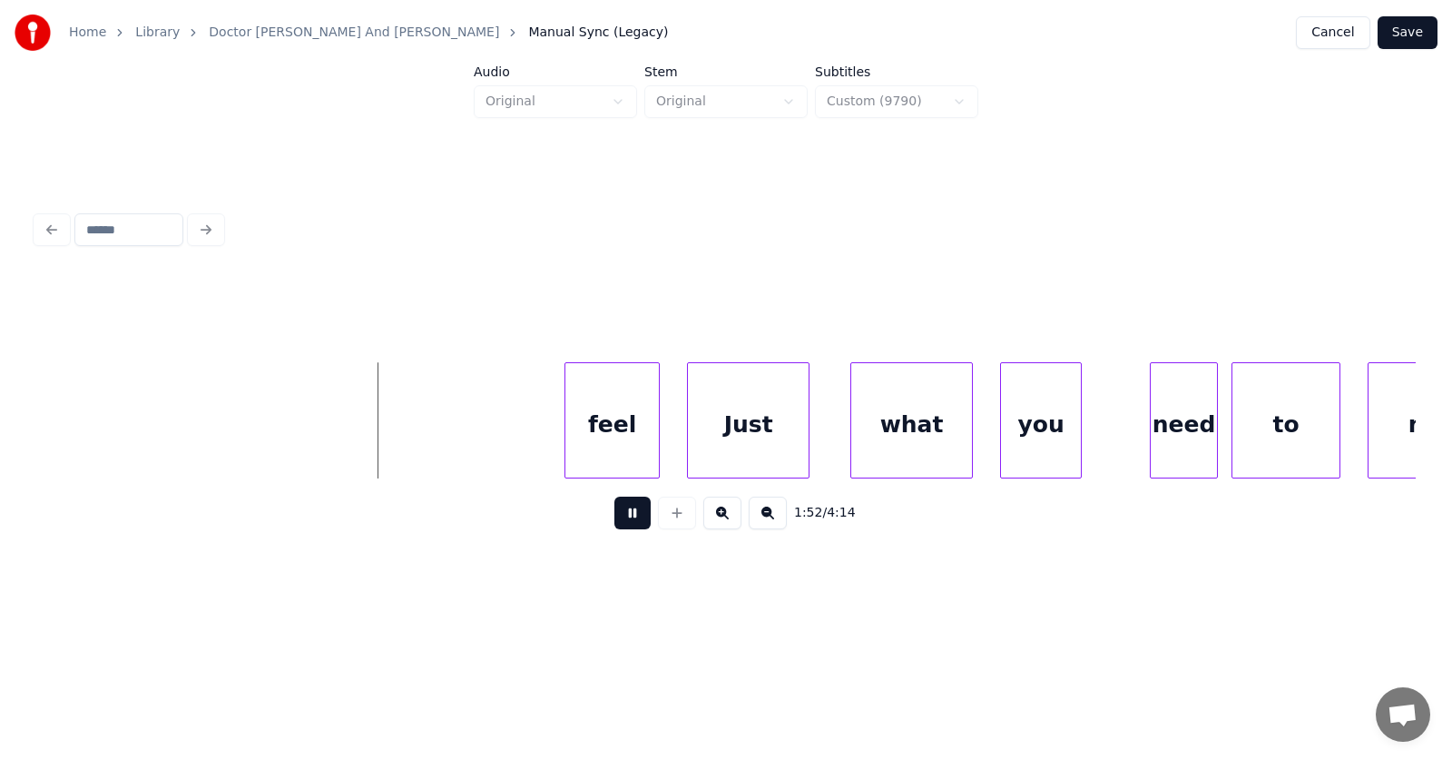
click at [631, 518] on button at bounding box center [632, 512] width 36 height 33
click at [249, 432] on div "feel" at bounding box center [253, 424] width 93 height 123
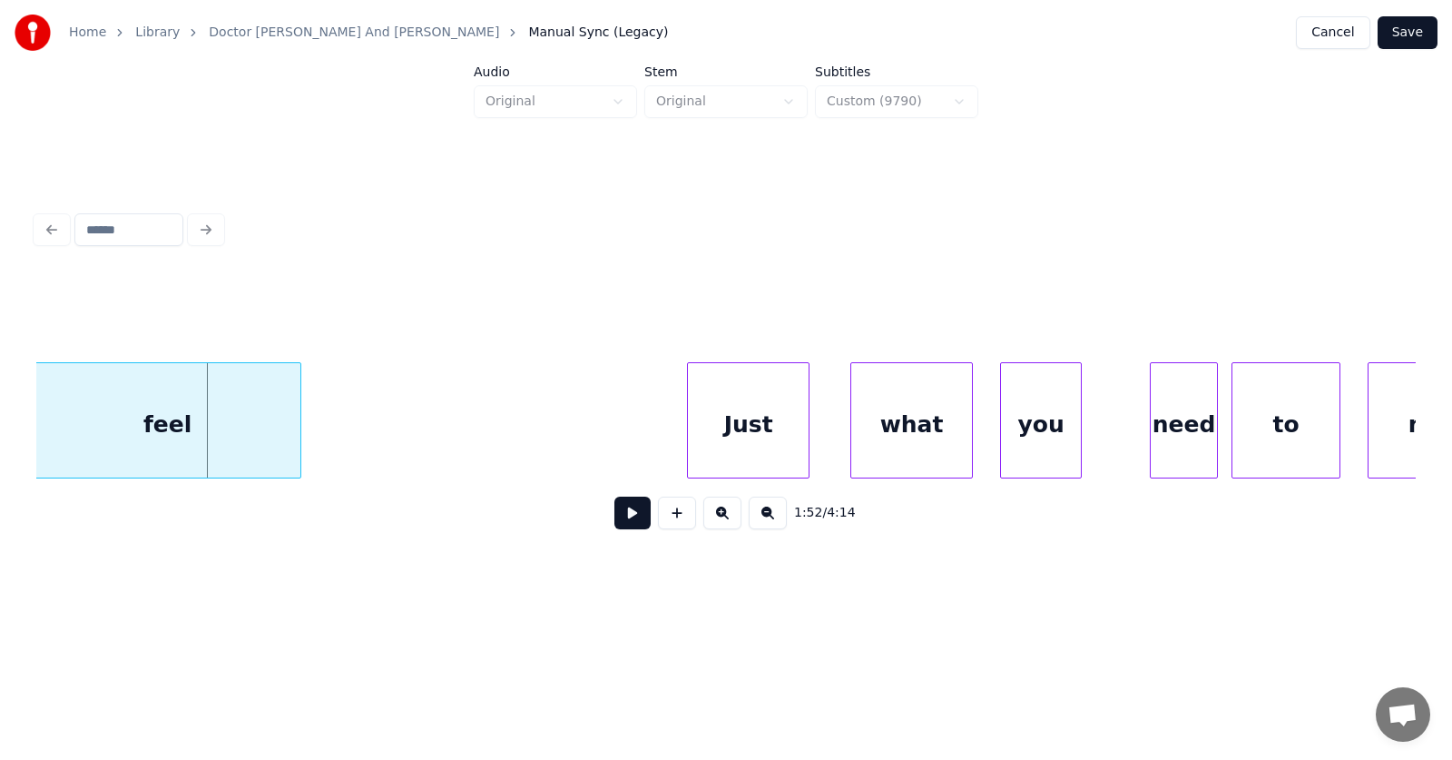
click at [7, 415] on div "Home Library Doctor [PERSON_NAME] And [PERSON_NAME] Manual Sync (Legacy) Cancel…" at bounding box center [726, 301] width 1452 height 603
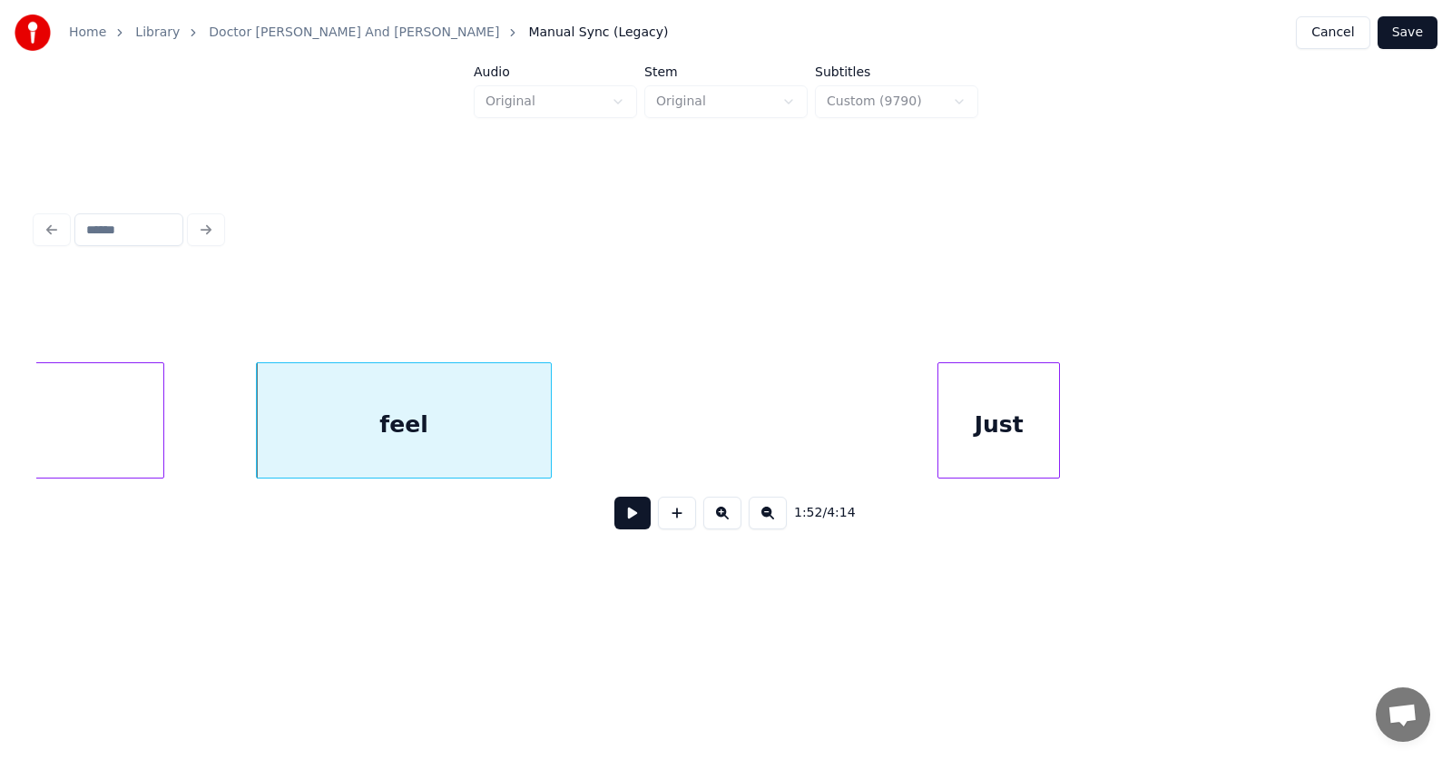
scroll to position [0, 75500]
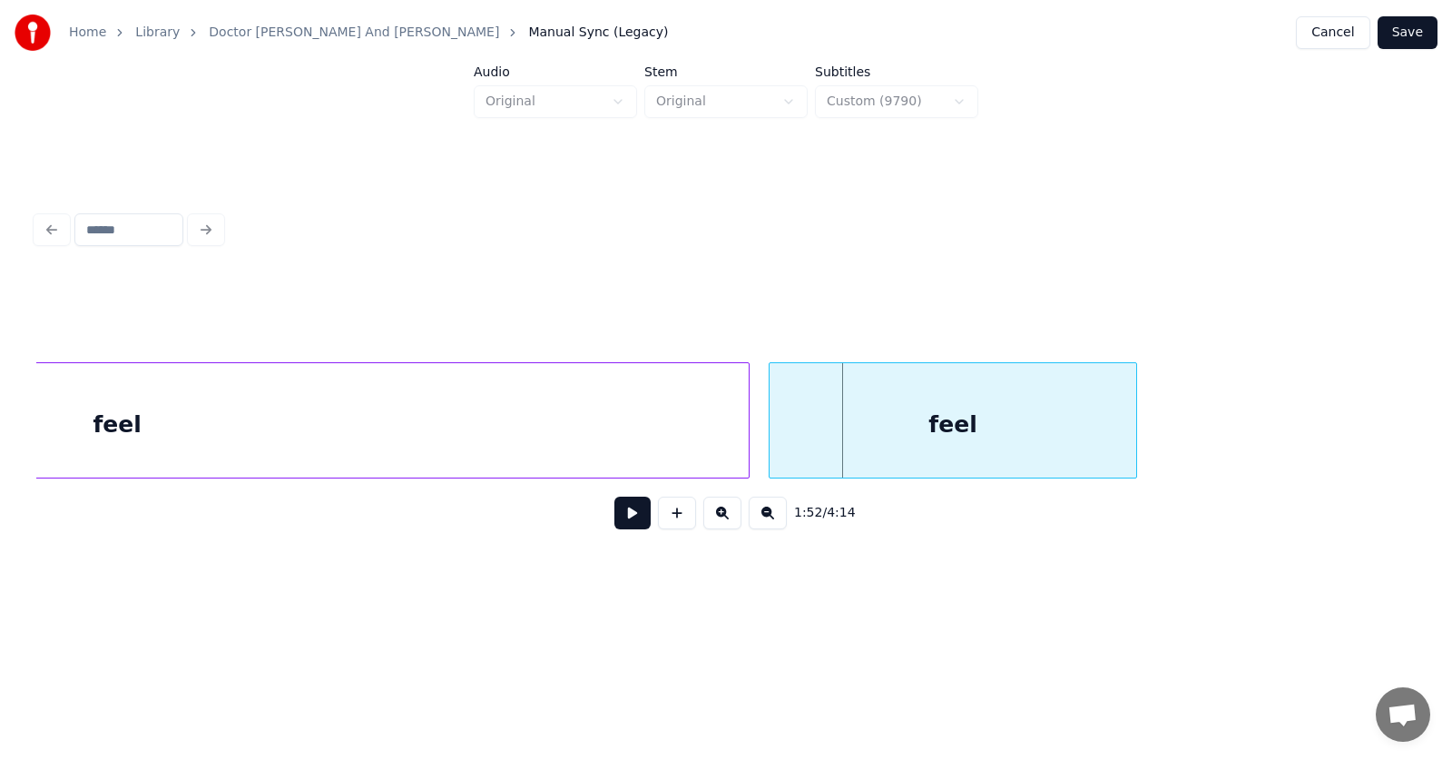
click at [770, 429] on div at bounding box center [772, 420] width 5 height 114
click at [922, 426] on div "feel" at bounding box center [953, 424] width 367 height 123
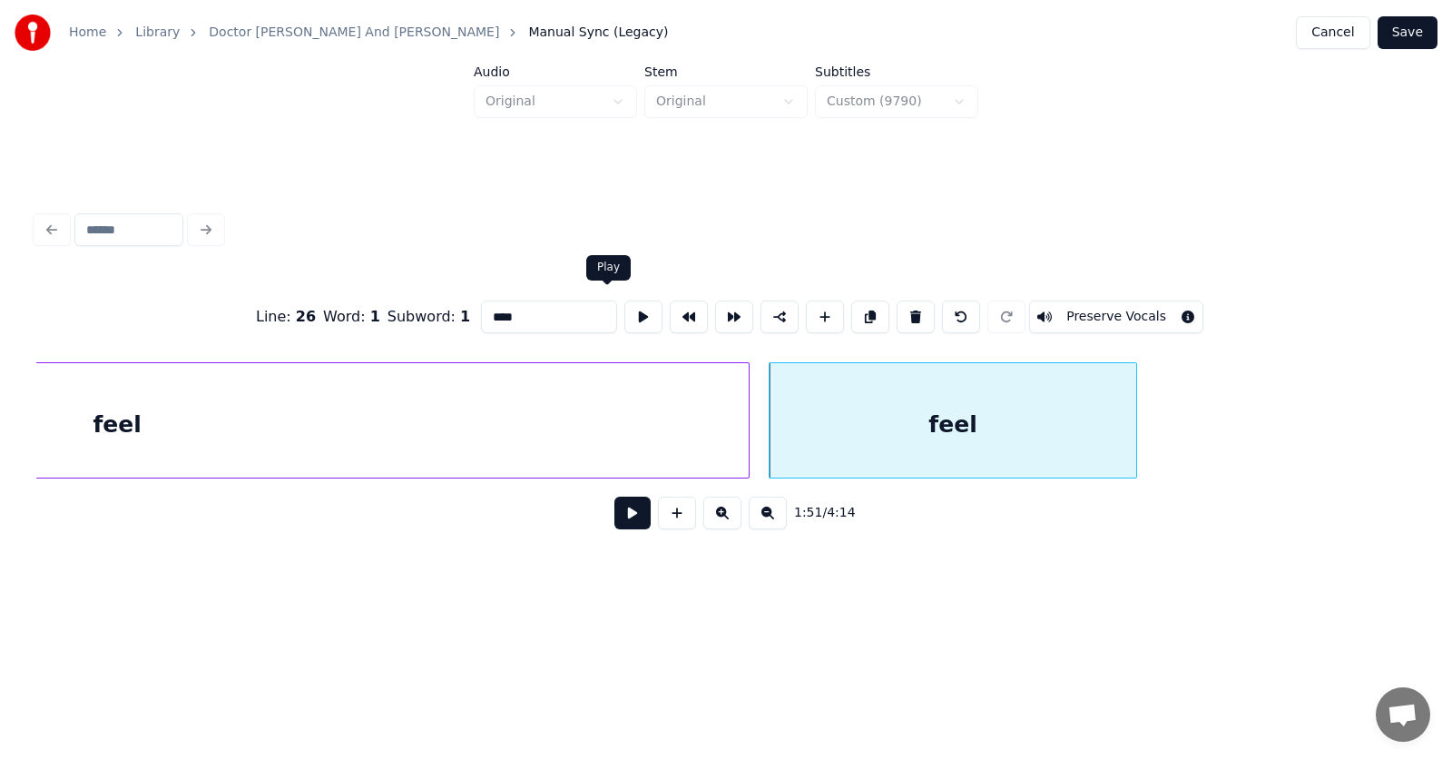
click at [624, 301] on button at bounding box center [643, 316] width 38 height 33
click at [561, 425] on div "feel" at bounding box center [116, 424] width 1263 height 123
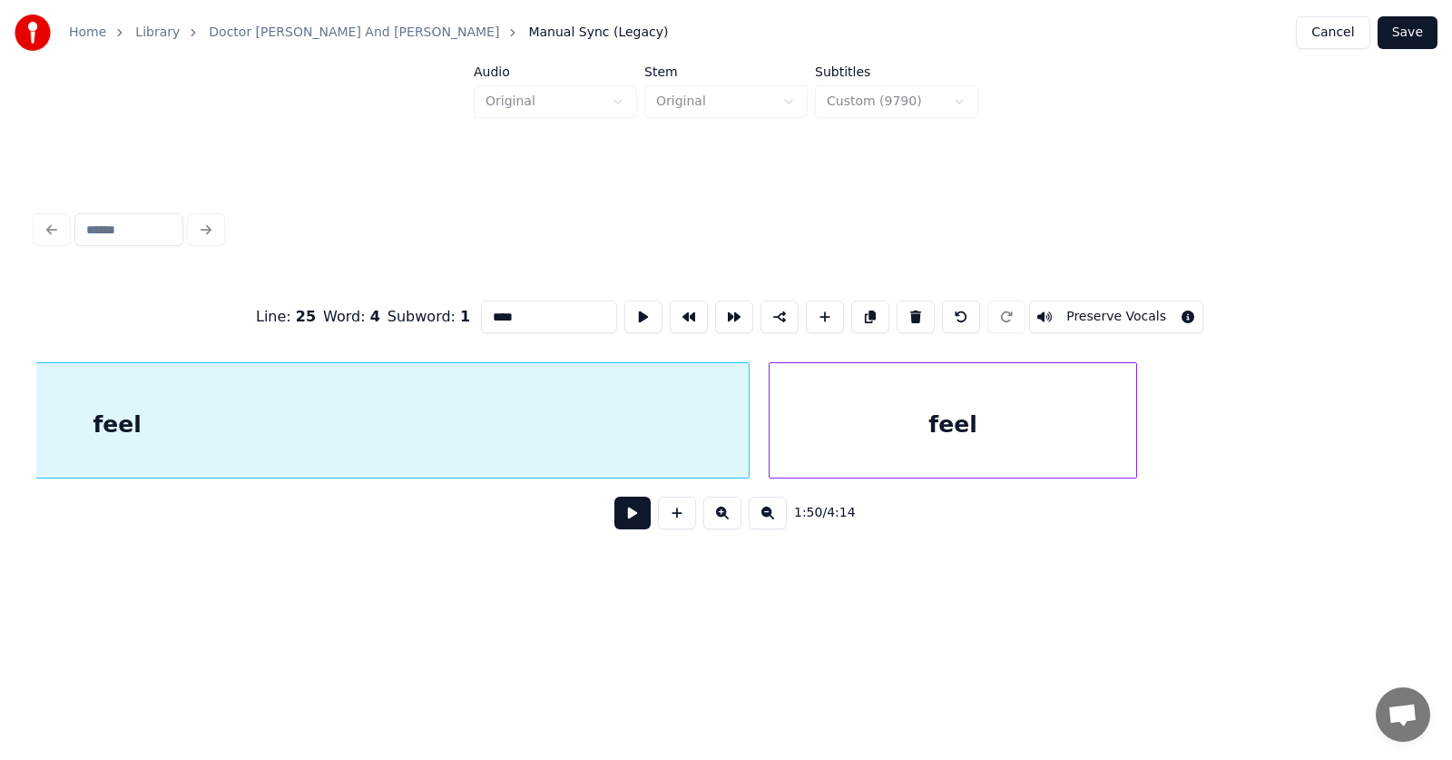
scroll to position [0, 74948]
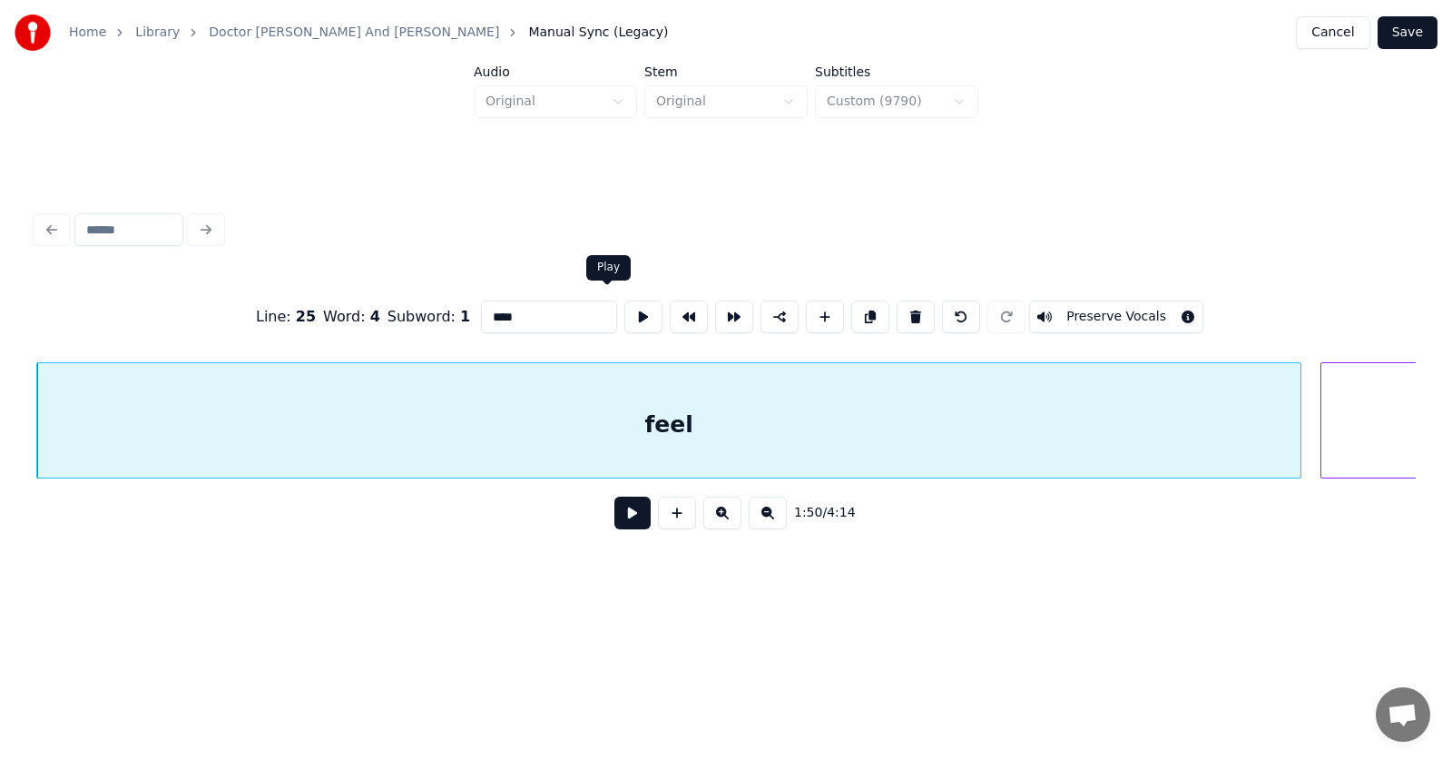
click at [624, 300] on button at bounding box center [643, 316] width 38 height 33
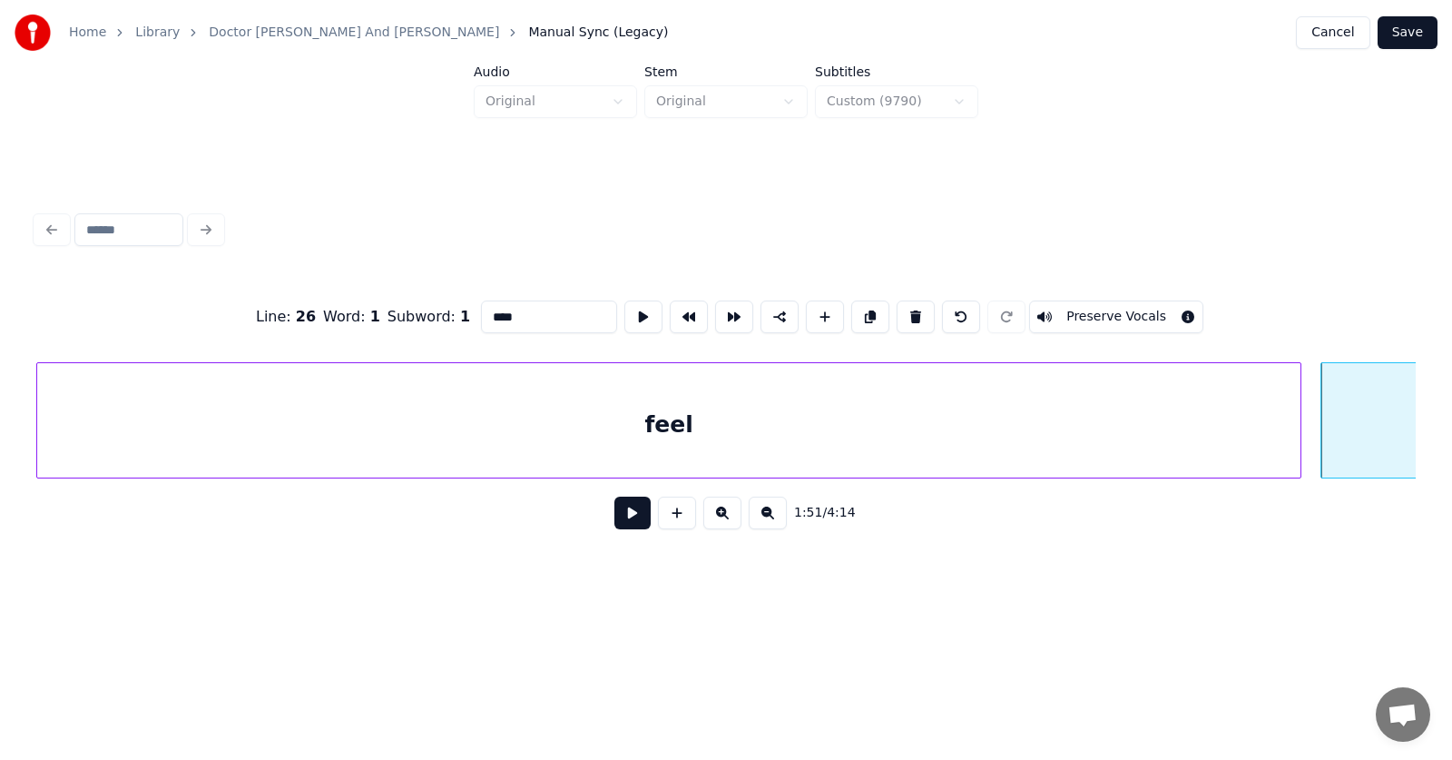
drag, startPoint x: 502, startPoint y: 303, endPoint x: 437, endPoint y: 308, distance: 64.6
click at [437, 308] on div "Line : 26 Word : 1 Subword : 1 **** Preserve Vocals" at bounding box center [726, 316] width 1380 height 91
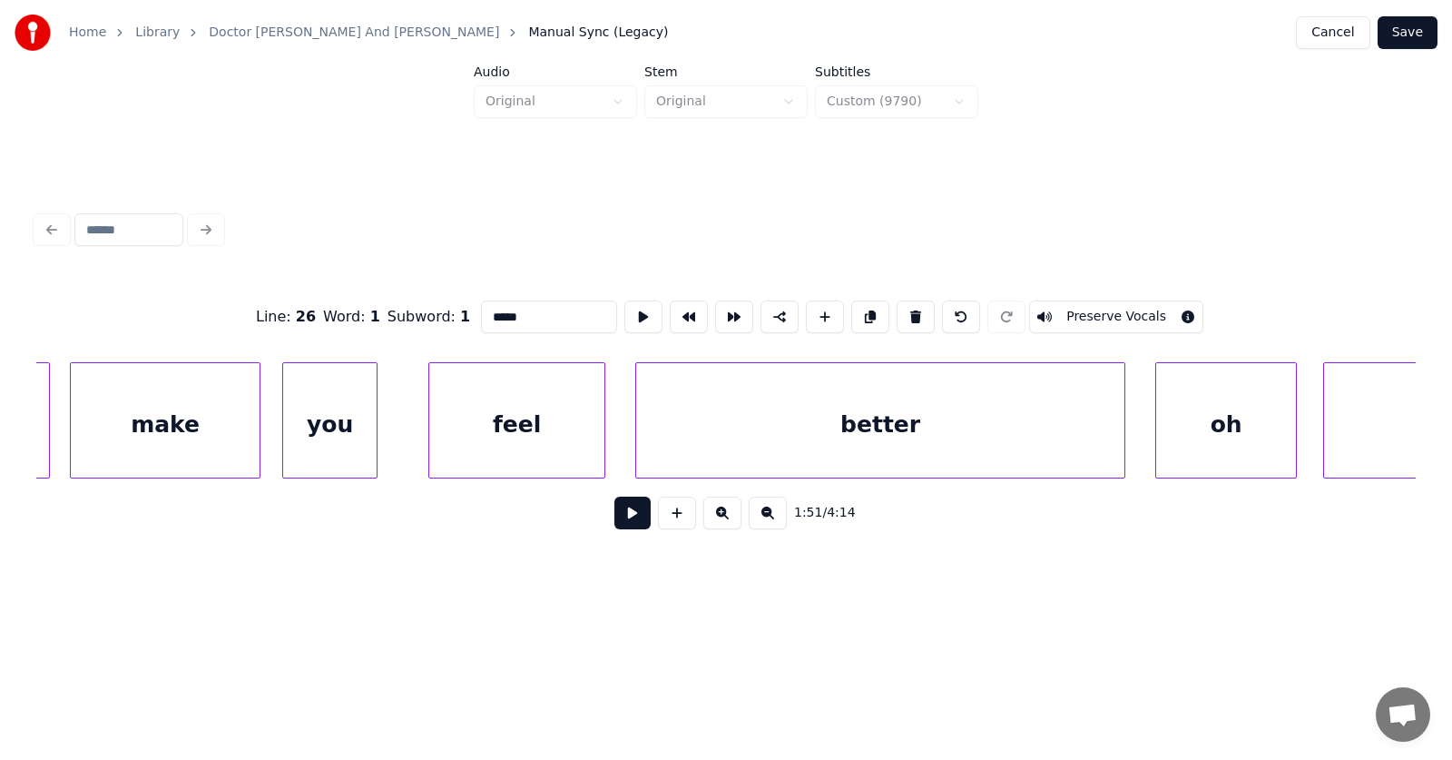
scroll to position [0, 72106]
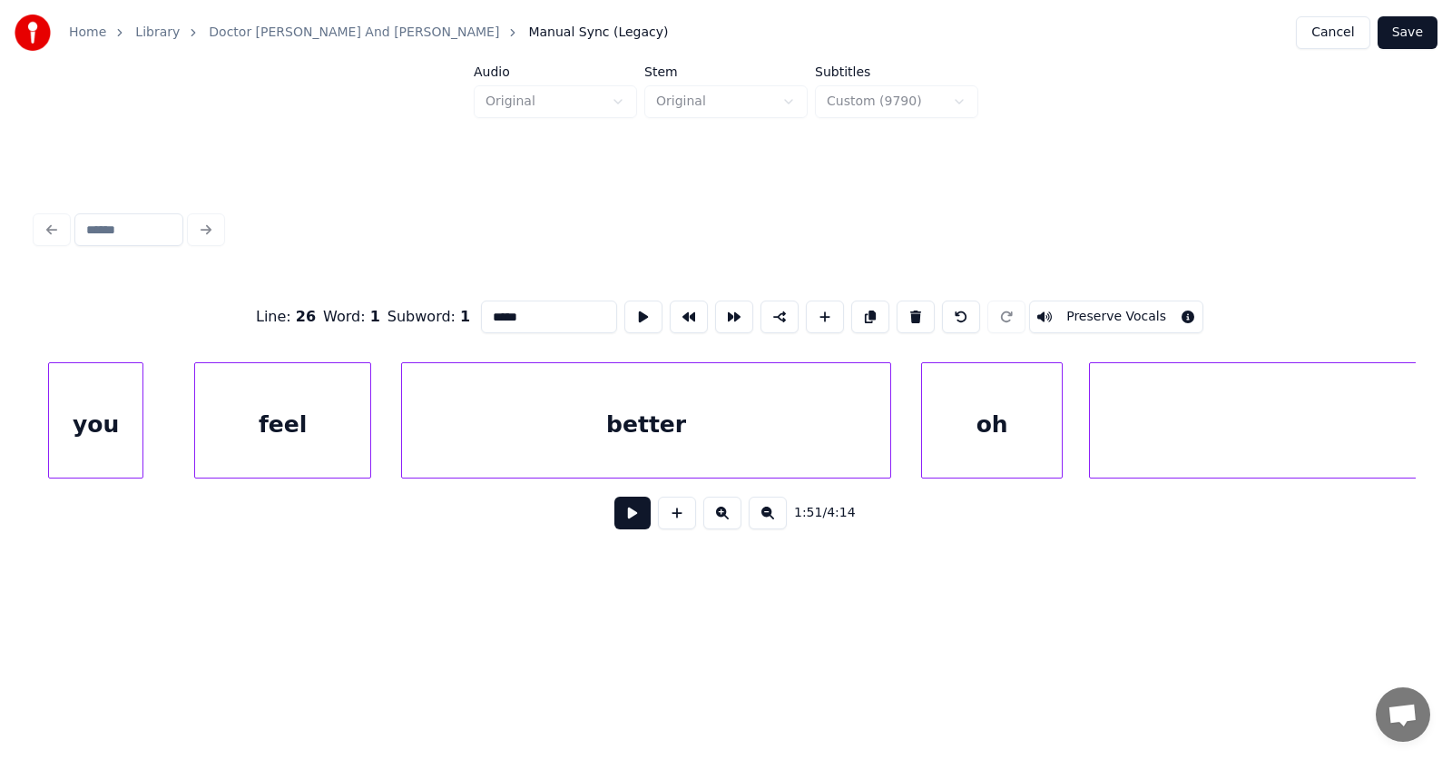
click at [610, 429] on div "better" at bounding box center [646, 424] width 488 height 123
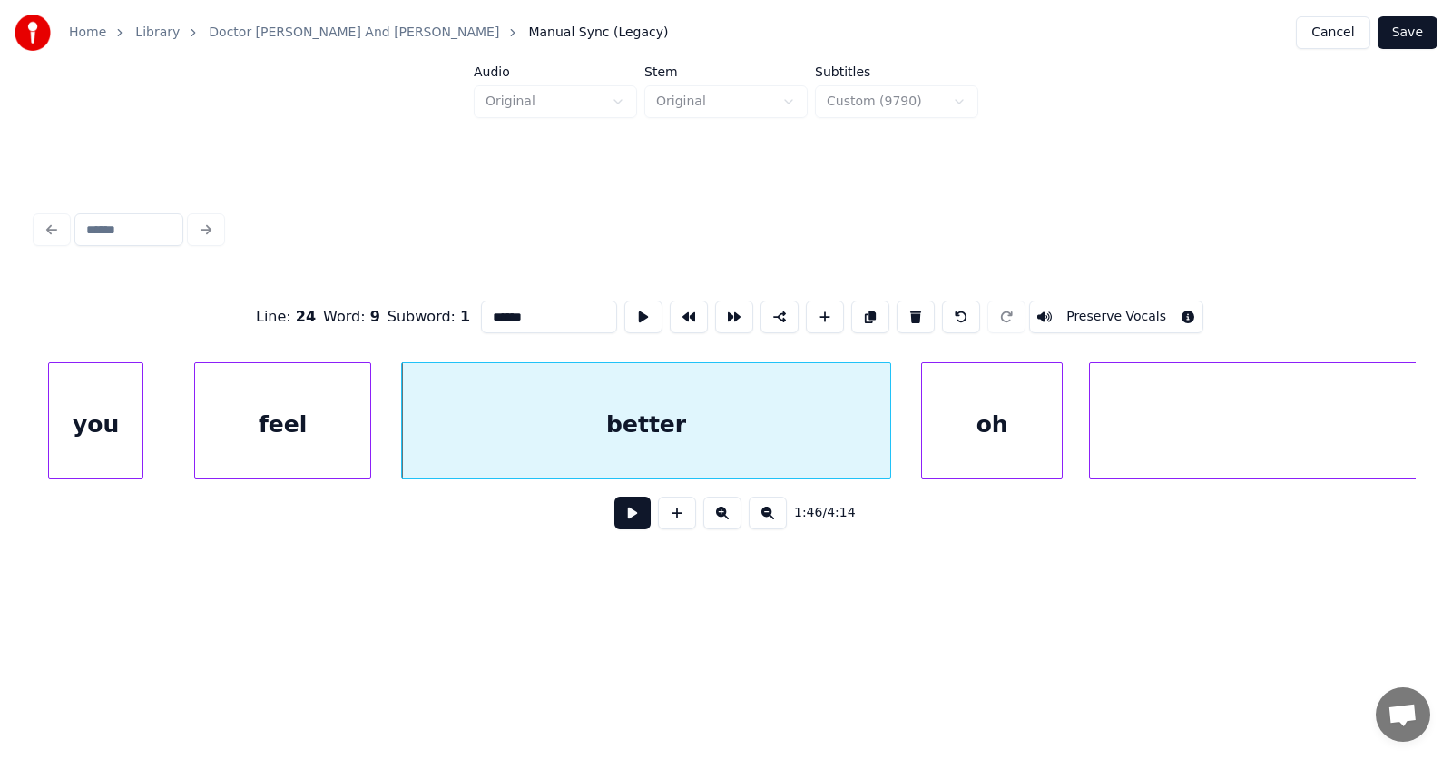
type input "******"
click at [624, 514] on button at bounding box center [632, 512] width 36 height 33
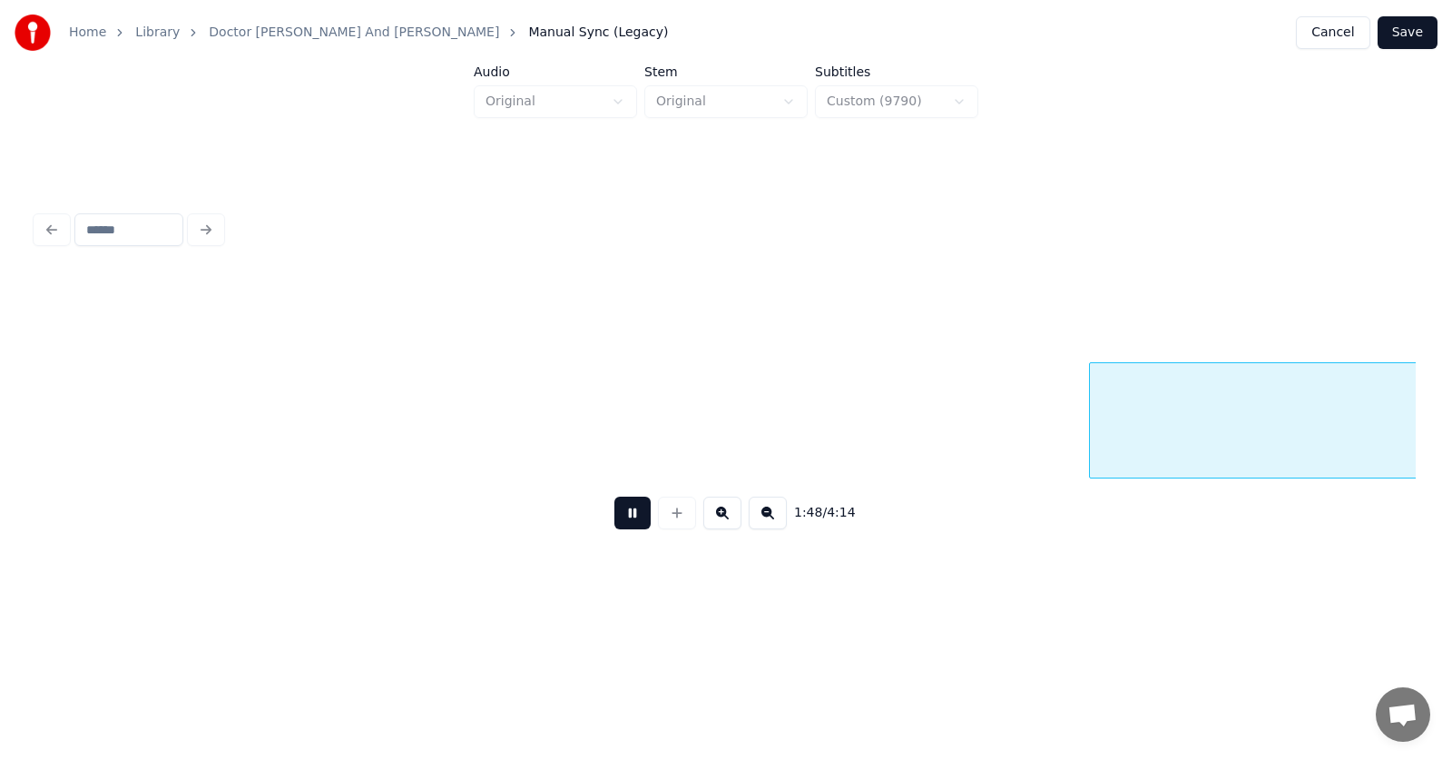
scroll to position [0, 73494]
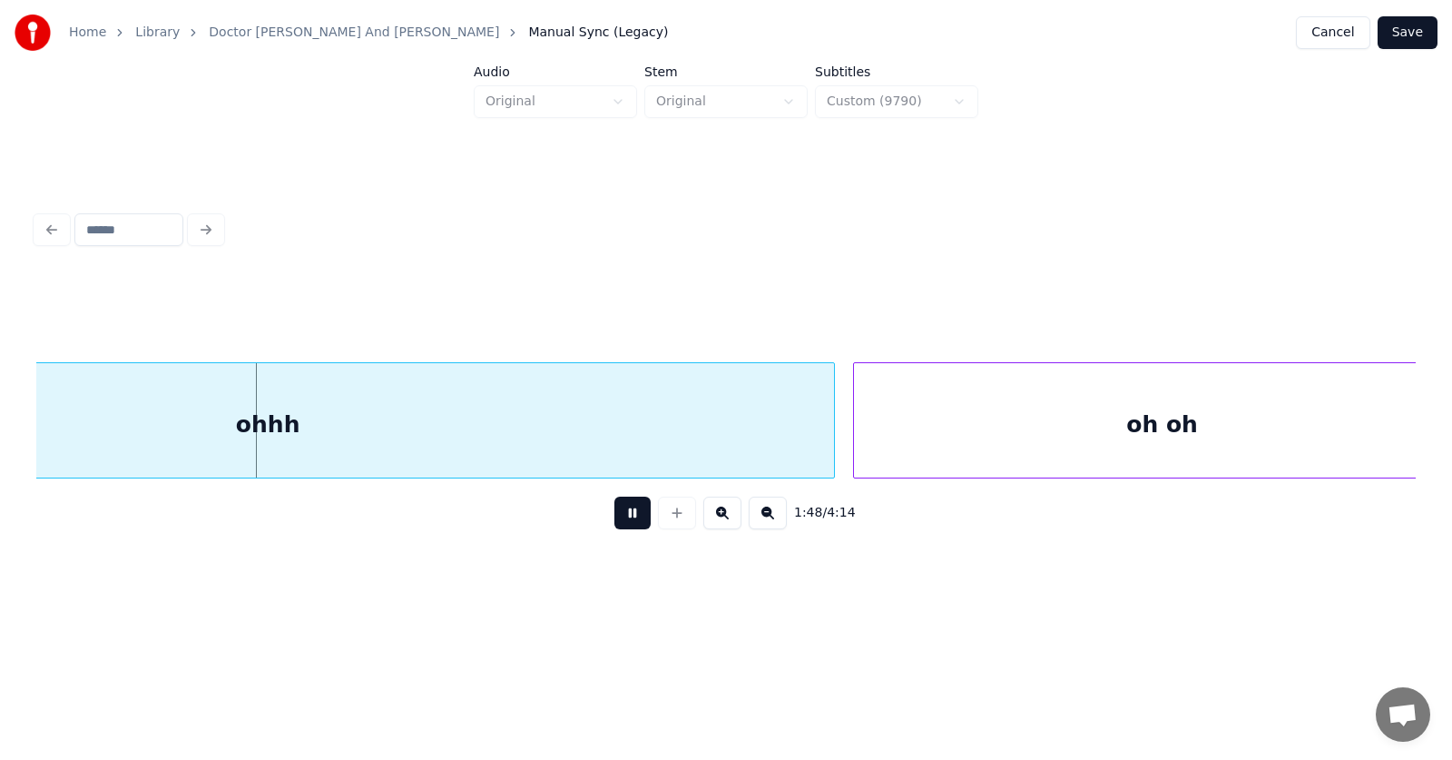
click at [624, 514] on button at bounding box center [632, 512] width 36 height 33
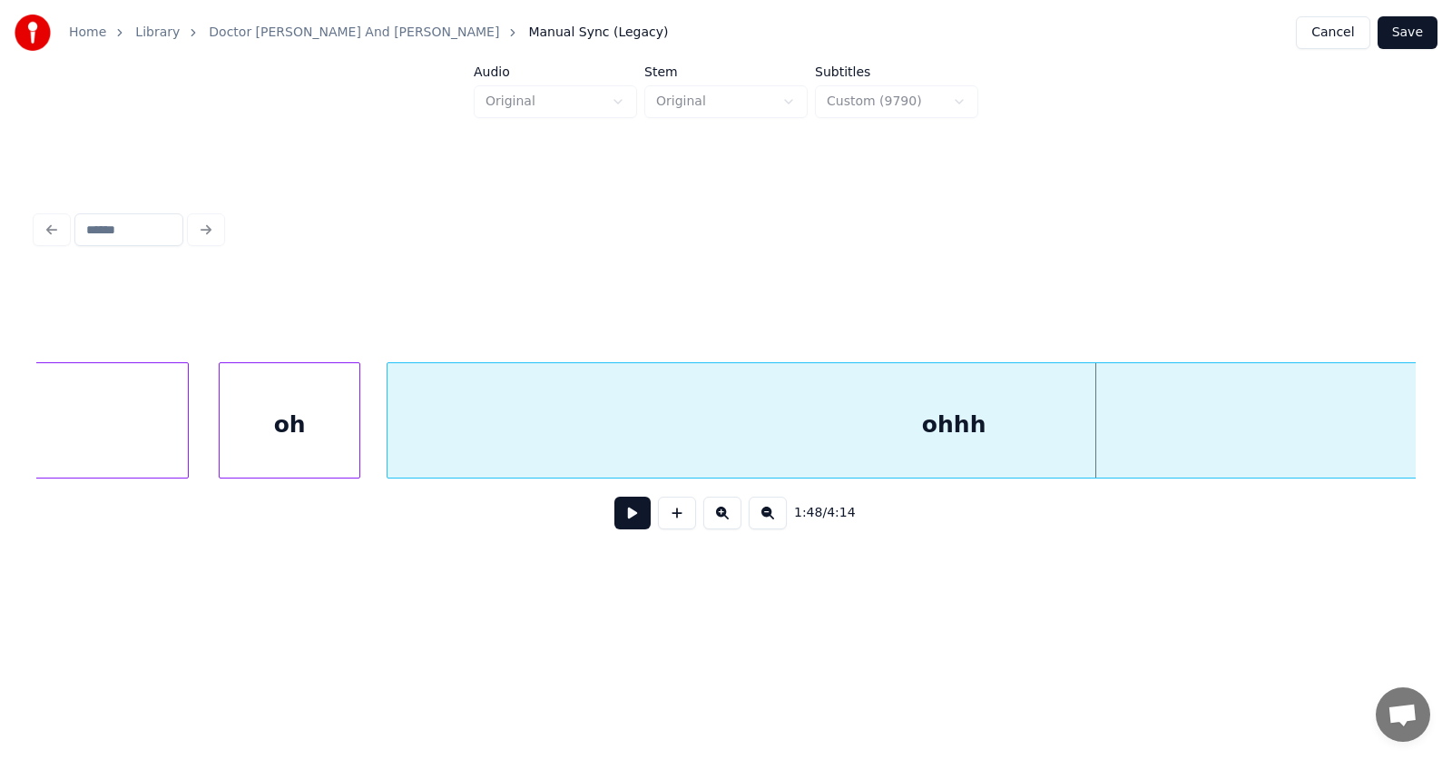
scroll to position [0, 72574]
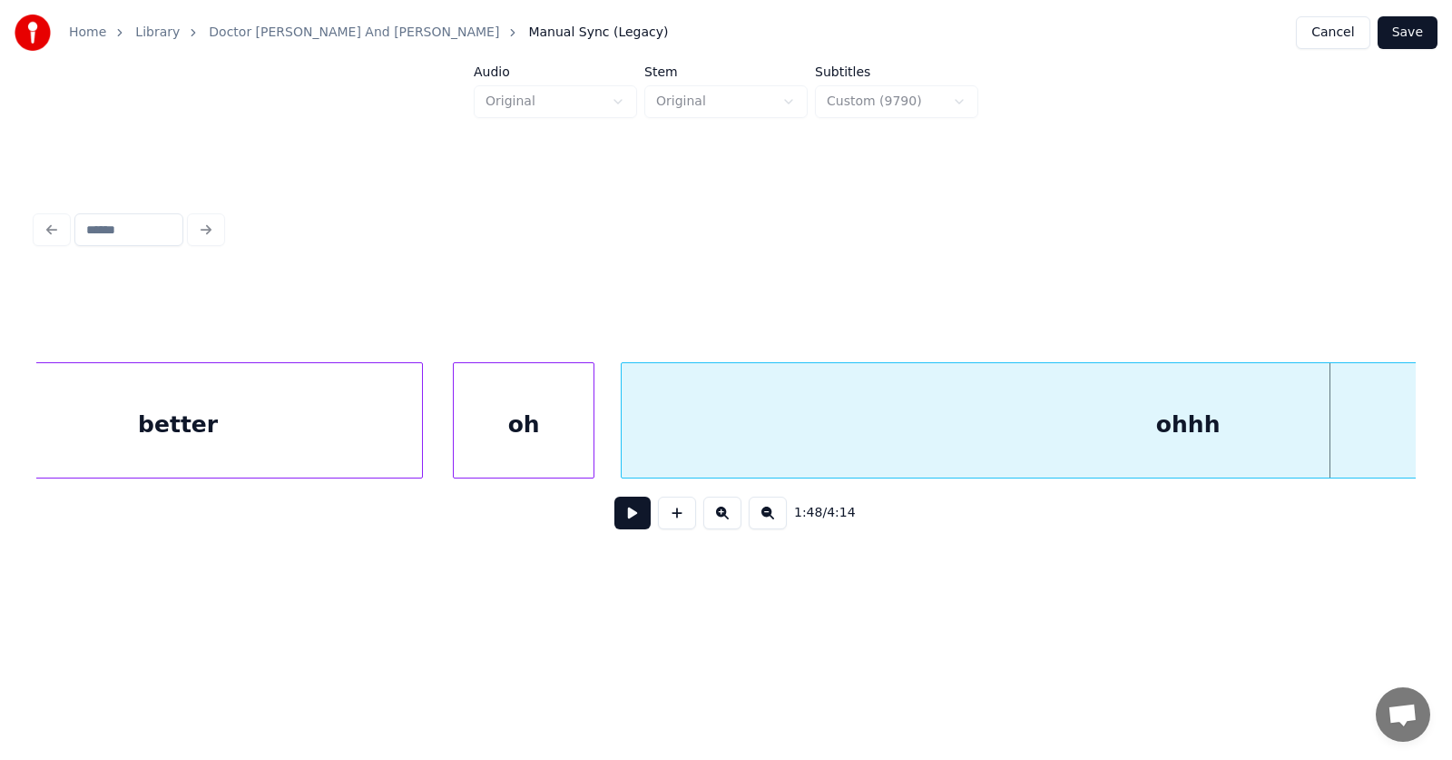
click at [545, 420] on div "oh" at bounding box center [524, 424] width 140 height 123
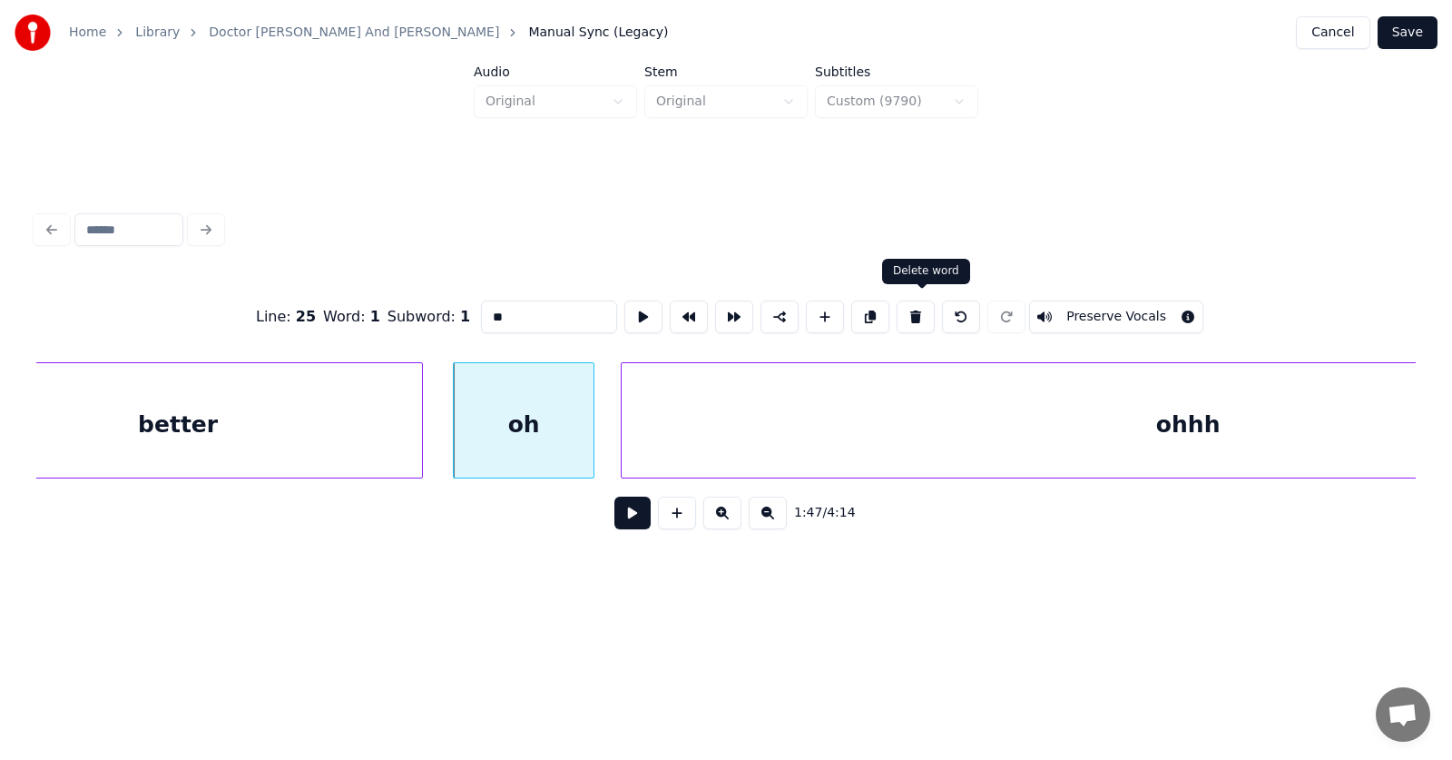
click at [918, 305] on button at bounding box center [916, 316] width 38 height 33
type input "****"
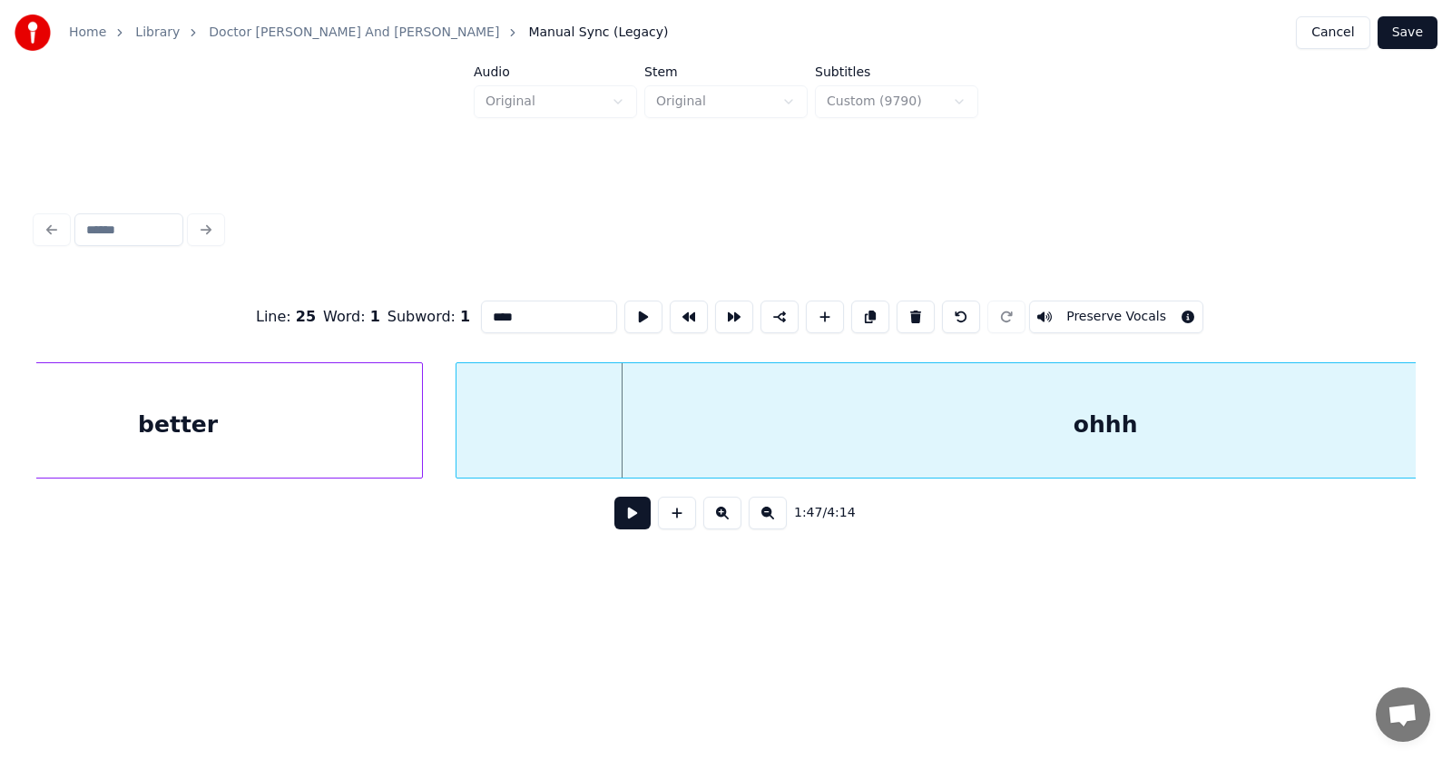
click at [459, 431] on div at bounding box center [459, 420] width 5 height 114
click at [614, 525] on button at bounding box center [632, 512] width 36 height 33
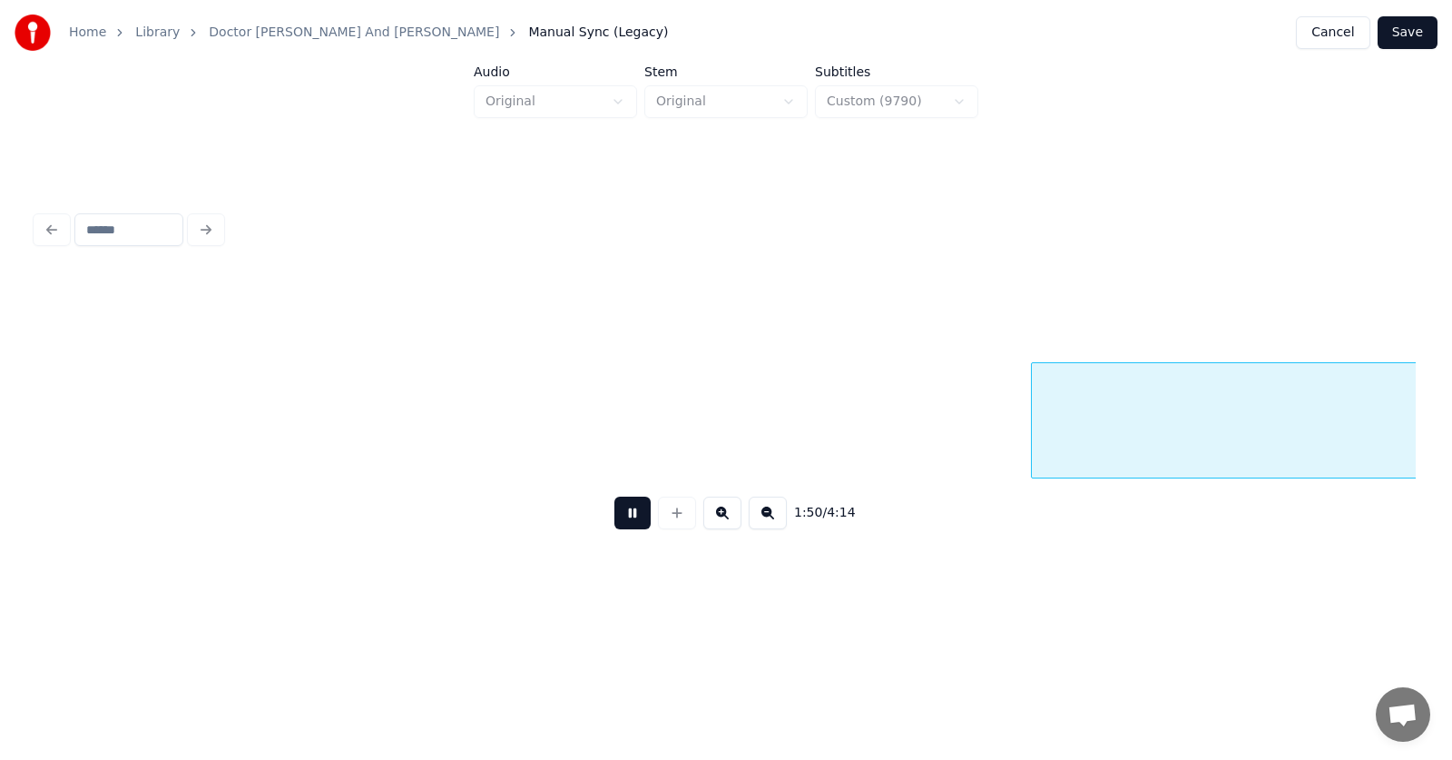
scroll to position [0, 75346]
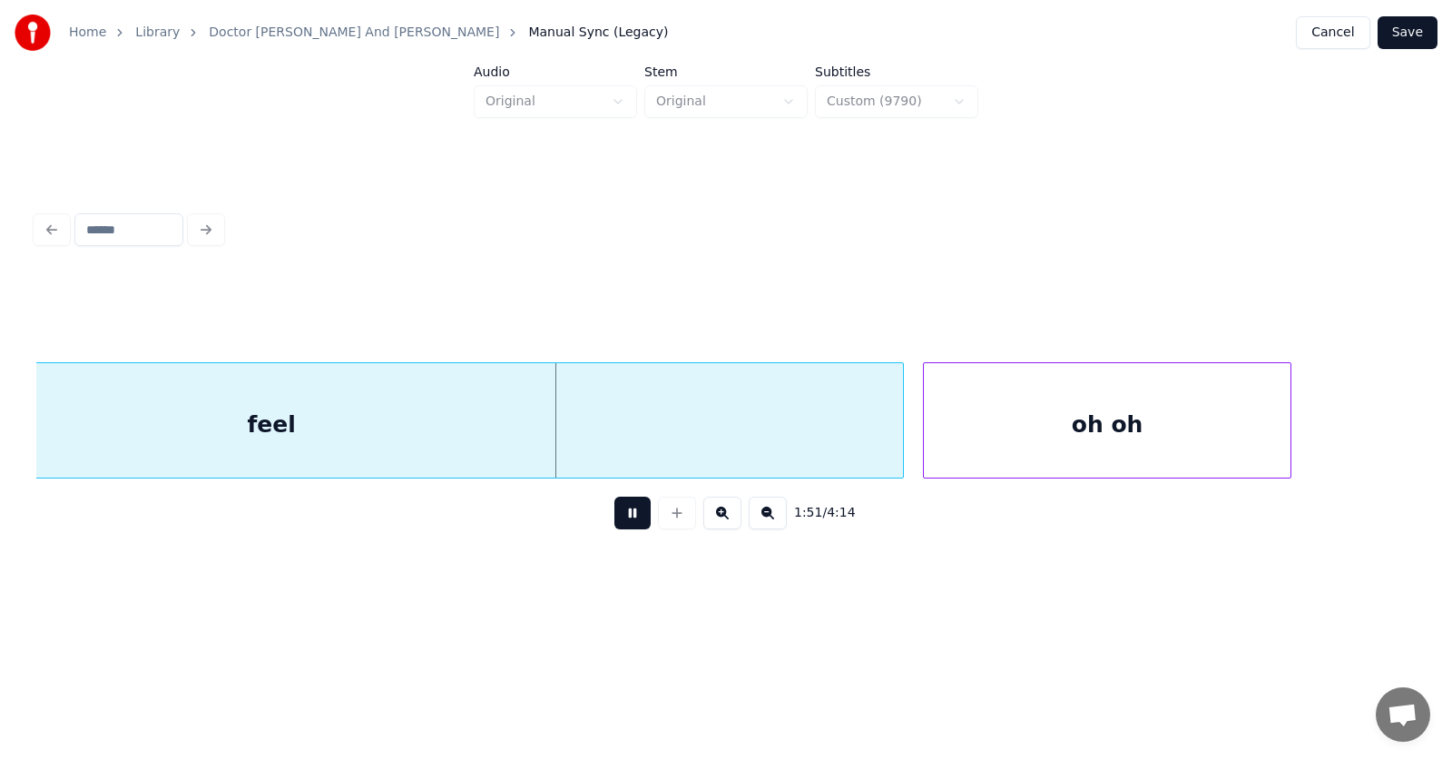
click at [614, 525] on button at bounding box center [632, 512] width 36 height 33
click at [469, 408] on div "feel" at bounding box center [271, 424] width 1263 height 123
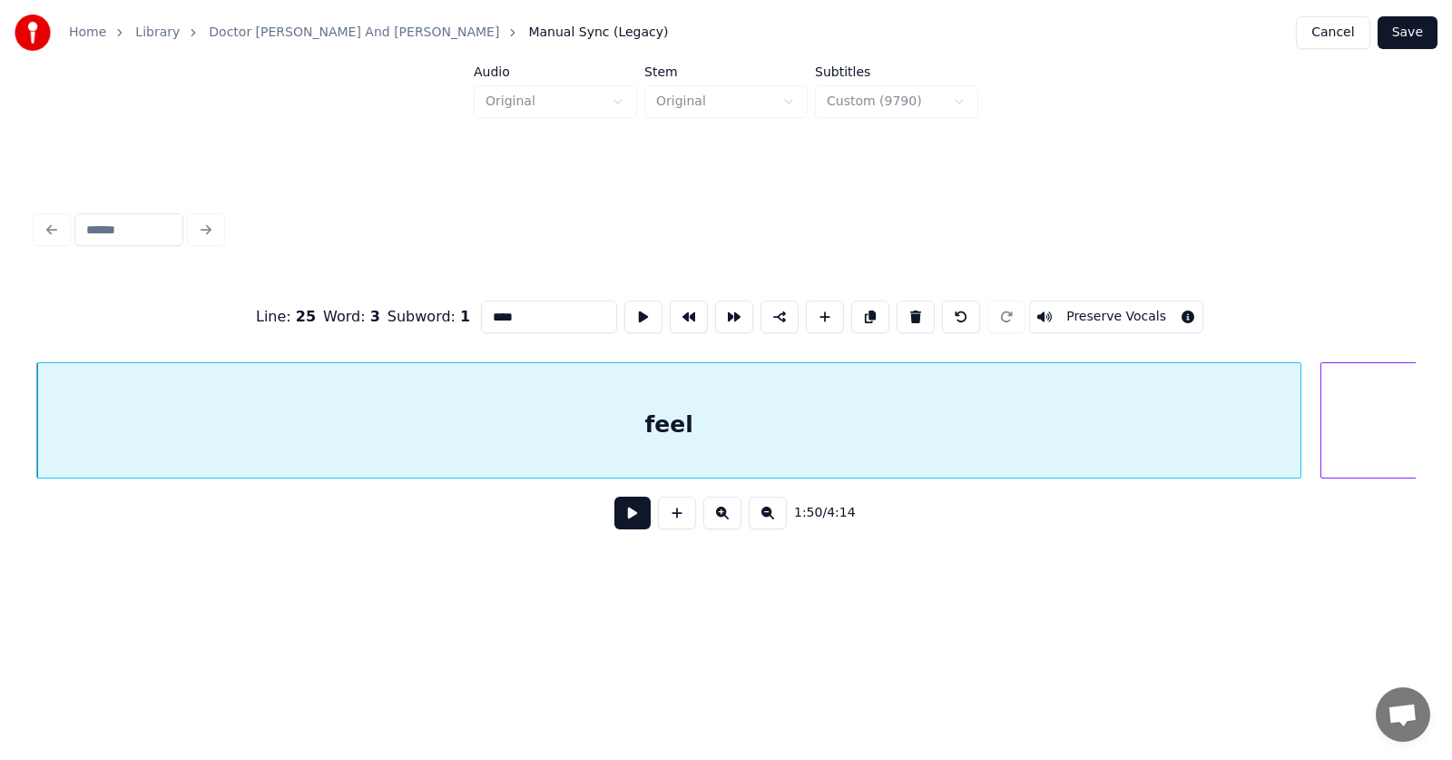
drag, startPoint x: 495, startPoint y: 306, endPoint x: 430, endPoint y: 311, distance: 64.7
click at [430, 311] on div "Line : 25 Word : 3 Subword : 1 **** Preserve Vocals" at bounding box center [726, 316] width 1380 height 91
type input "****"
click at [620, 526] on button at bounding box center [632, 512] width 36 height 33
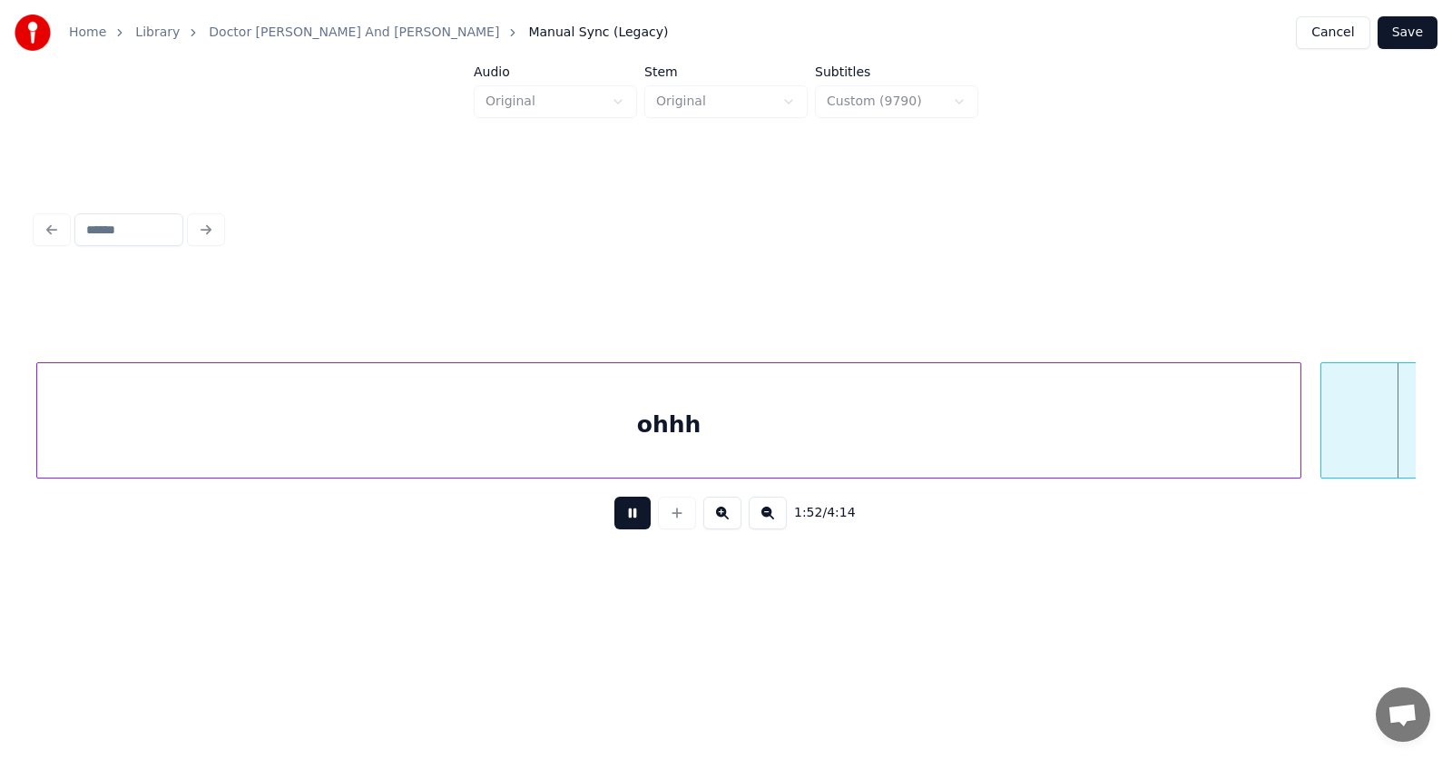
scroll to position [0, 76337]
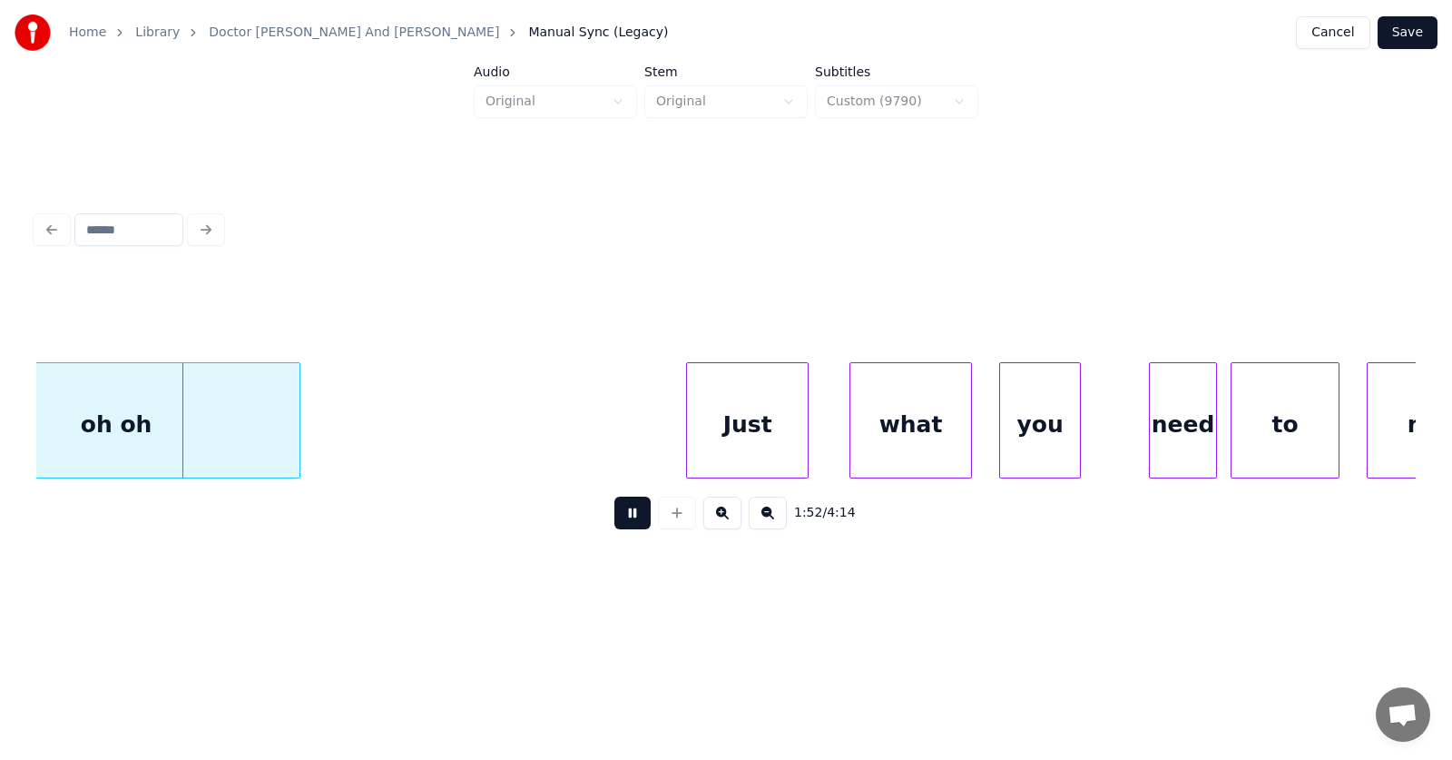
click at [620, 526] on button at bounding box center [632, 512] width 36 height 33
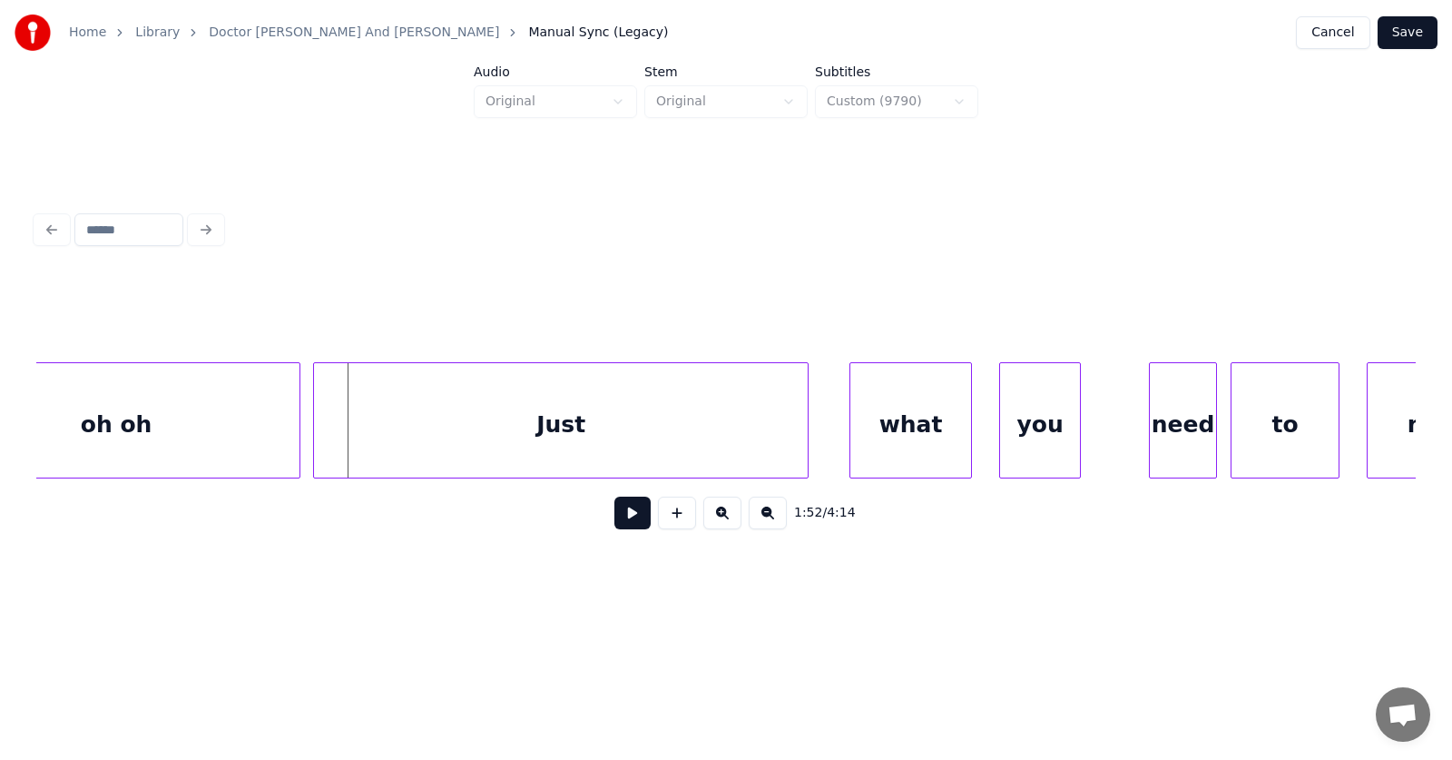
click at [318, 447] on div at bounding box center [316, 420] width 5 height 114
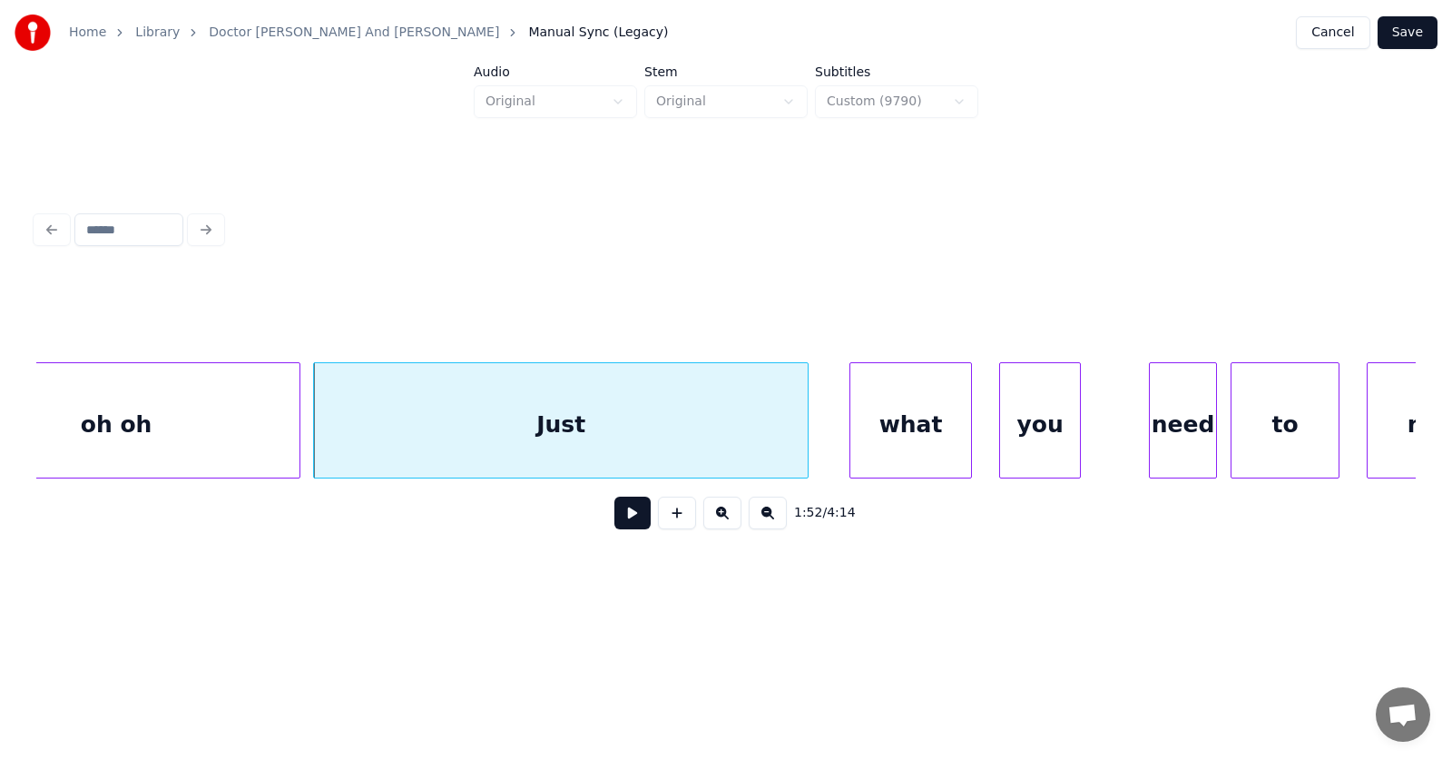
click at [705, 438] on div "Just" at bounding box center [561, 424] width 494 height 123
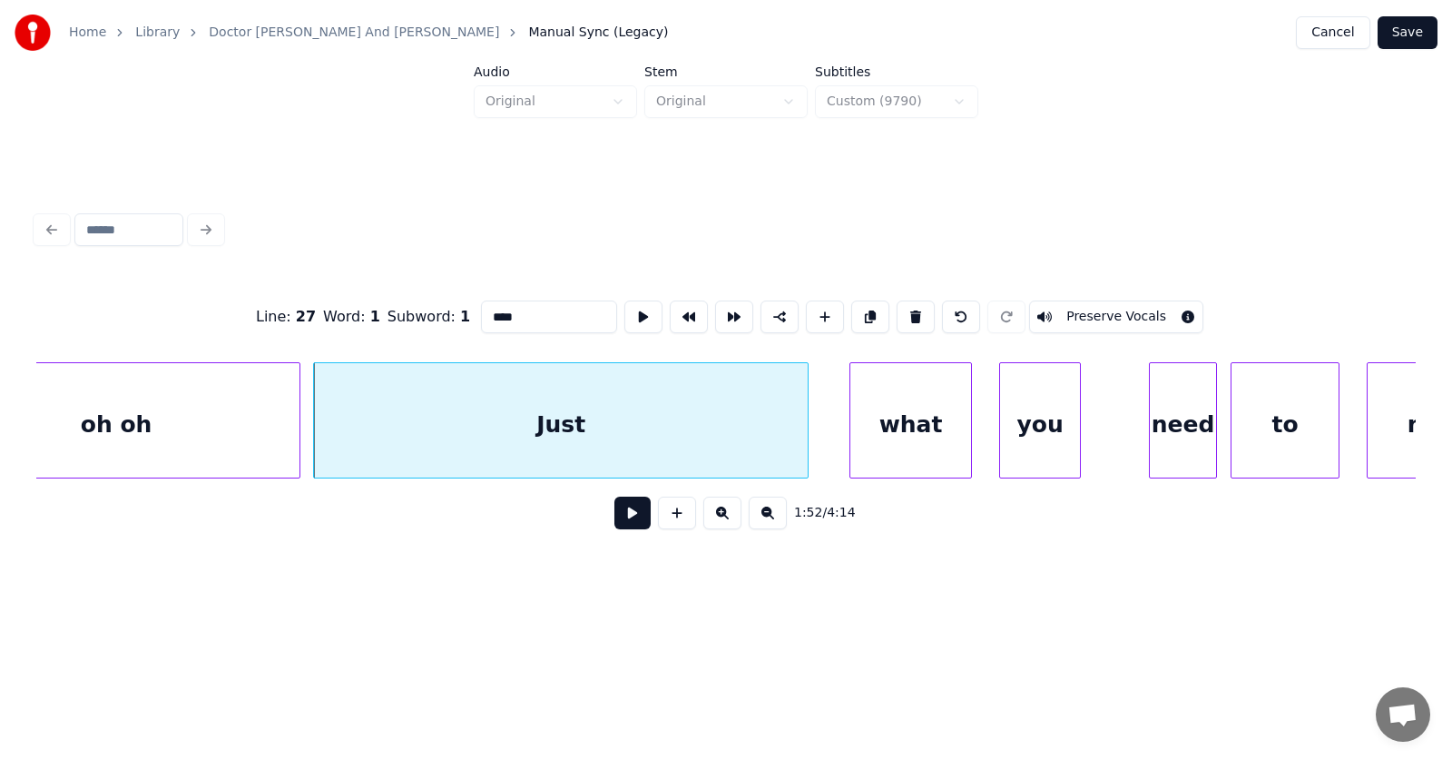
drag, startPoint x: 516, startPoint y: 308, endPoint x: 438, endPoint y: 312, distance: 77.3
click at [438, 312] on div "Line : 27 Word : 1 Subword : 1 **** Preserve Vocals" at bounding box center [726, 316] width 1380 height 91
click at [932, 427] on div "what" at bounding box center [910, 424] width 121 height 123
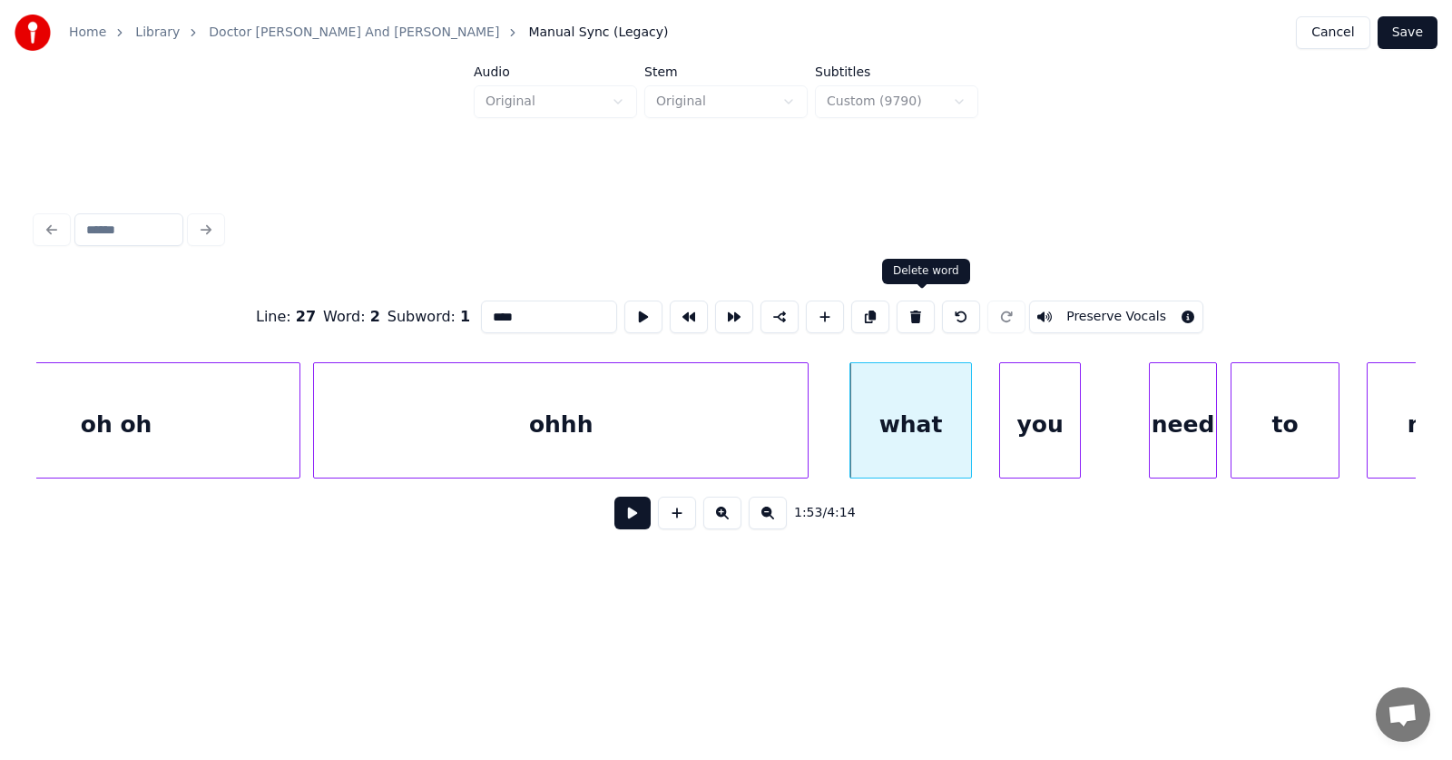
click at [918, 313] on button at bounding box center [916, 316] width 38 height 33
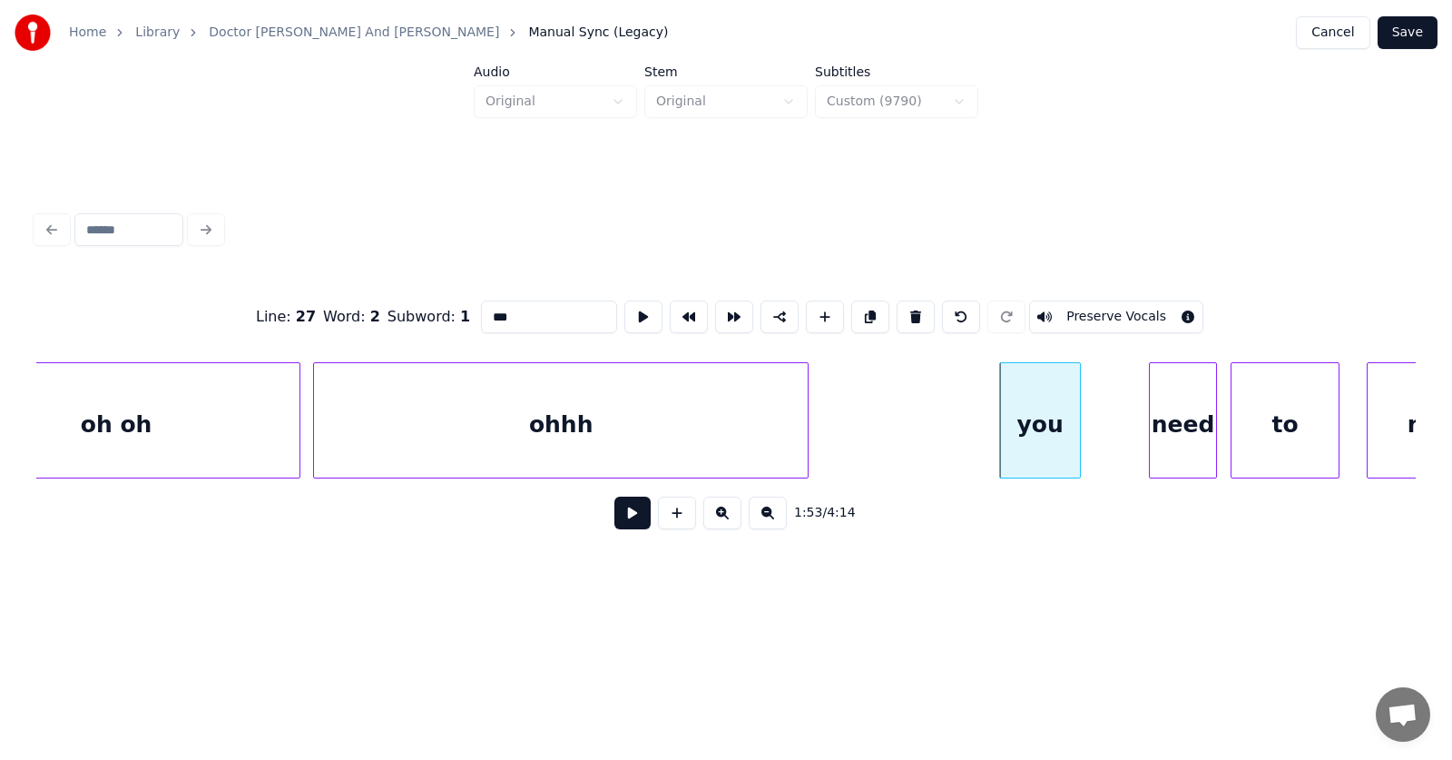
click at [1037, 441] on div "you" at bounding box center [1040, 424] width 80 height 123
click at [916, 312] on button at bounding box center [916, 316] width 38 height 33
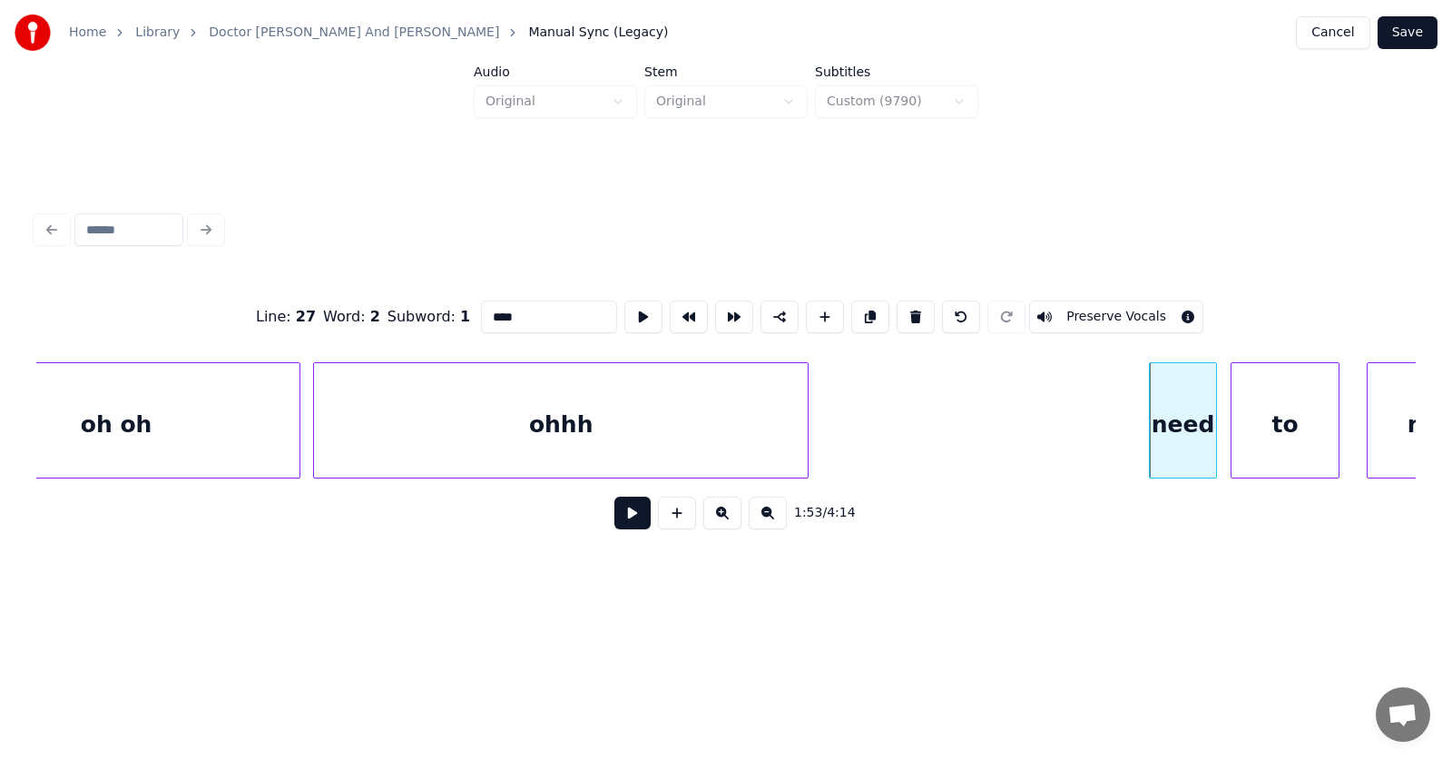
click at [1171, 438] on div "need" at bounding box center [1183, 424] width 66 height 123
click at [928, 306] on button at bounding box center [916, 316] width 38 height 33
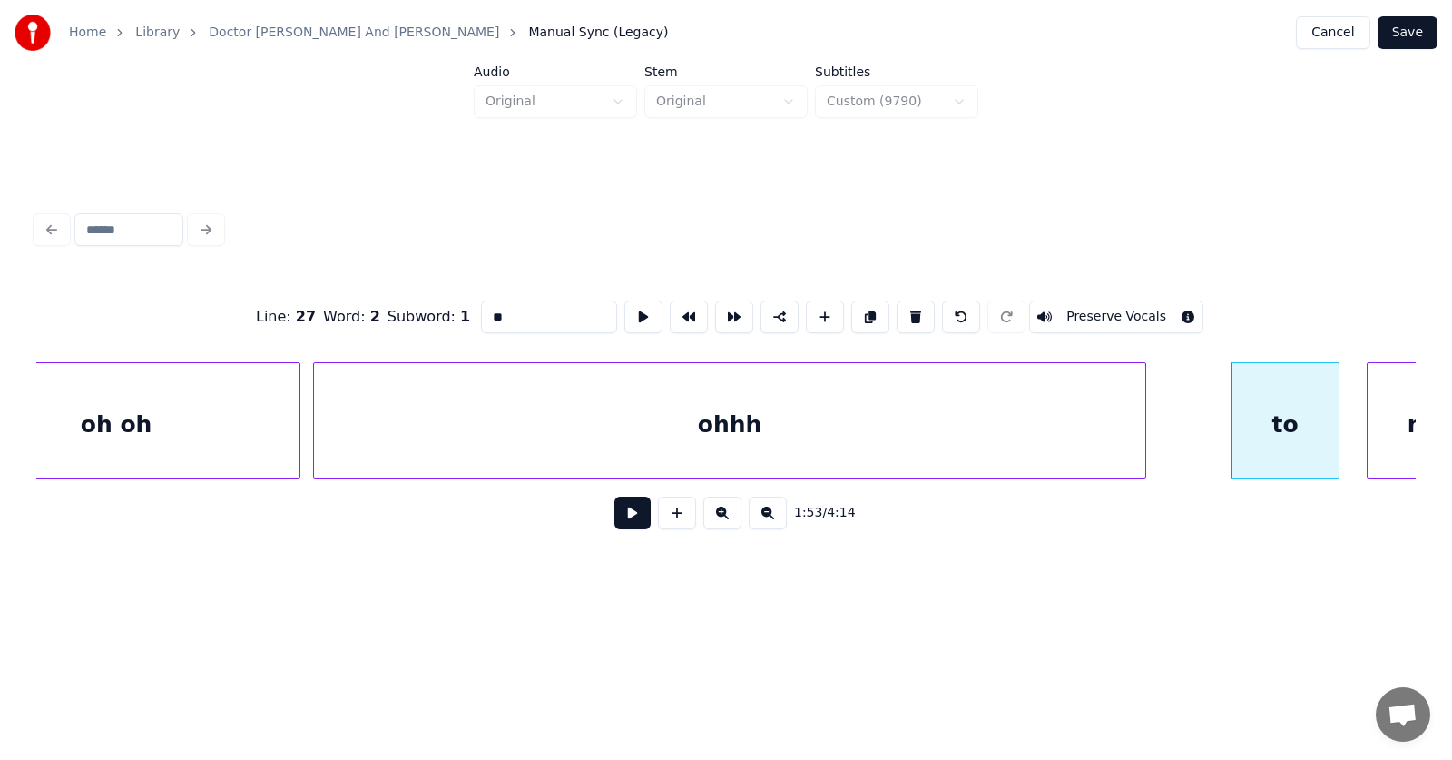
click at [1145, 446] on div at bounding box center [1142, 420] width 5 height 114
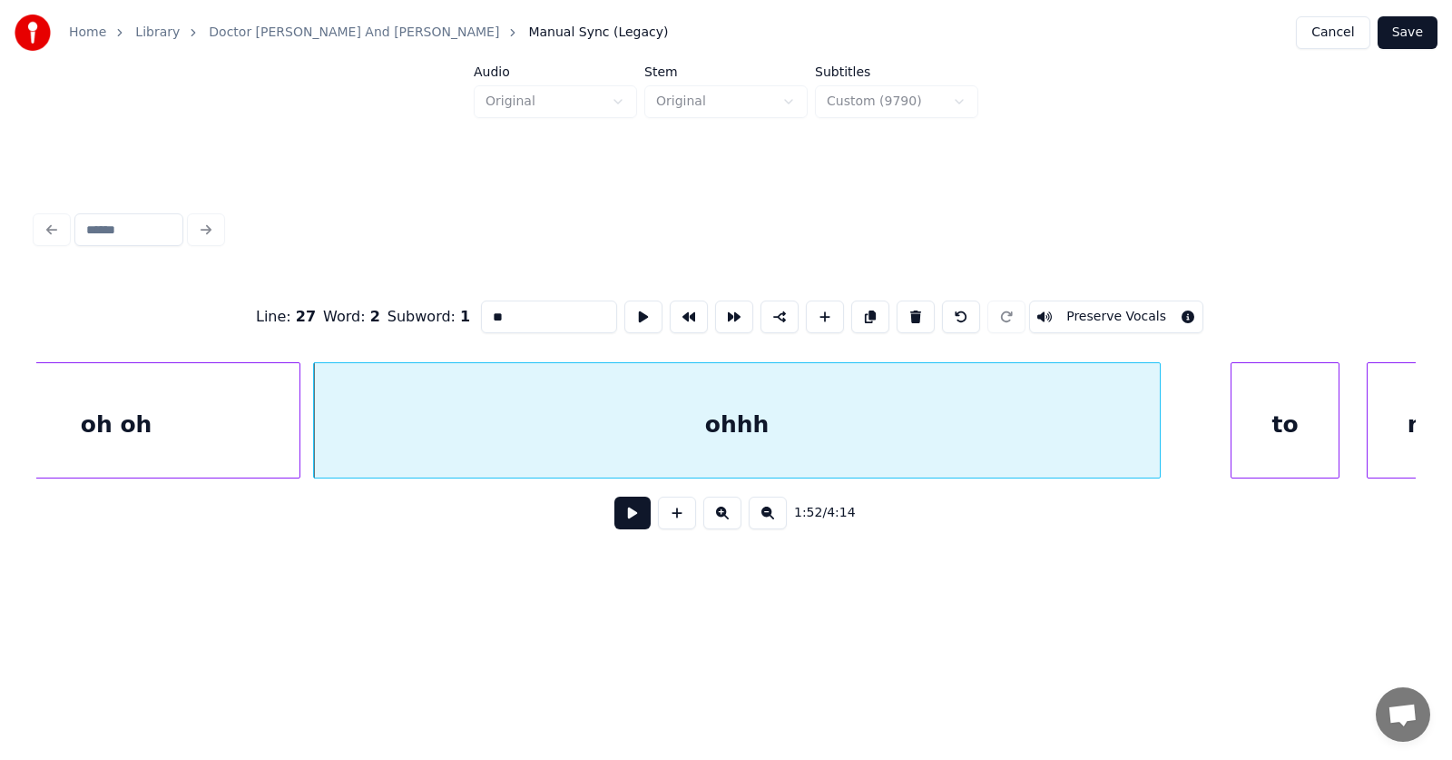
click at [995, 425] on div "ohhh" at bounding box center [737, 424] width 846 height 123
click at [624, 306] on button at bounding box center [643, 316] width 38 height 33
click at [624, 305] on button at bounding box center [643, 316] width 38 height 33
click at [786, 446] on div "ohhh" at bounding box center [737, 424] width 846 height 123
click at [487, 309] on input "****" at bounding box center [549, 316] width 136 height 33
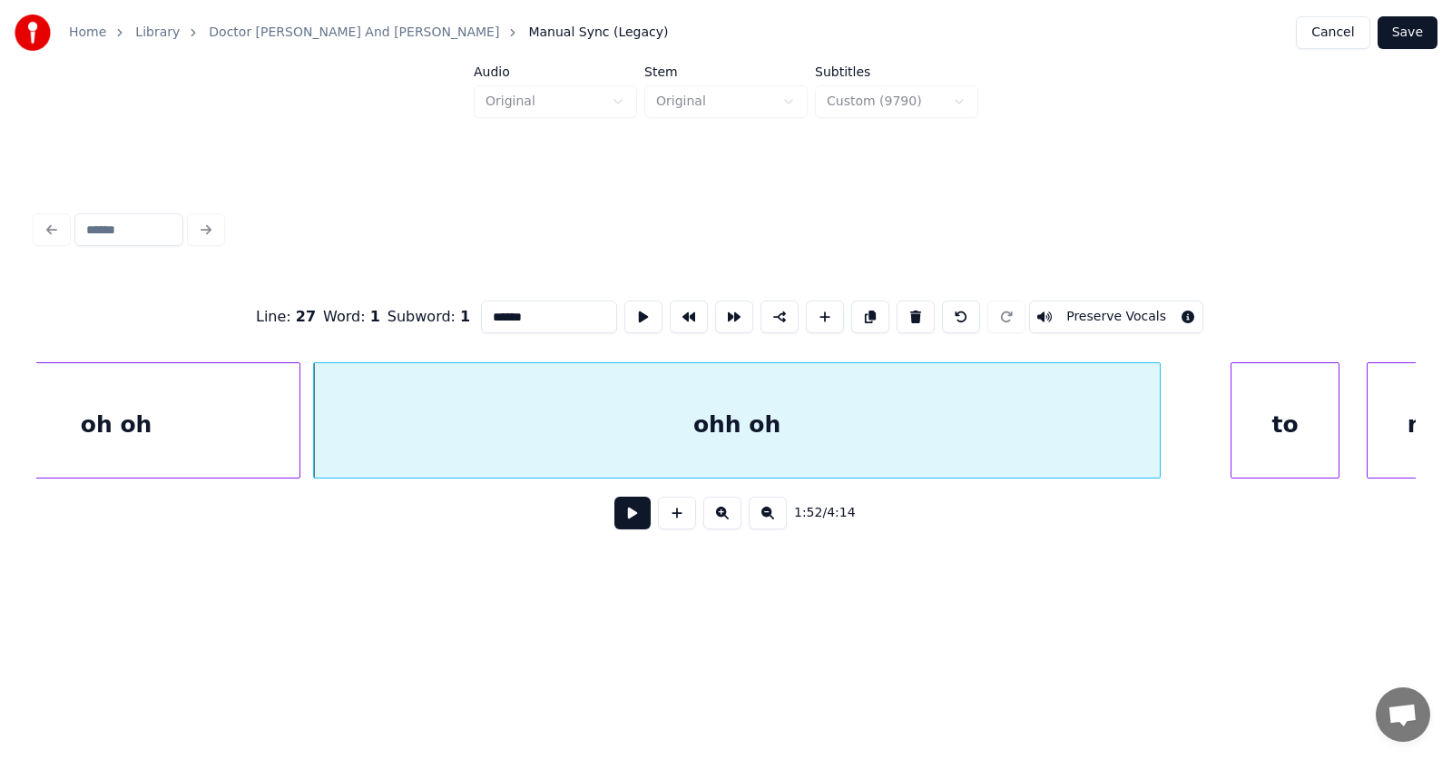
type input "******"
click at [629, 515] on button at bounding box center [632, 512] width 36 height 33
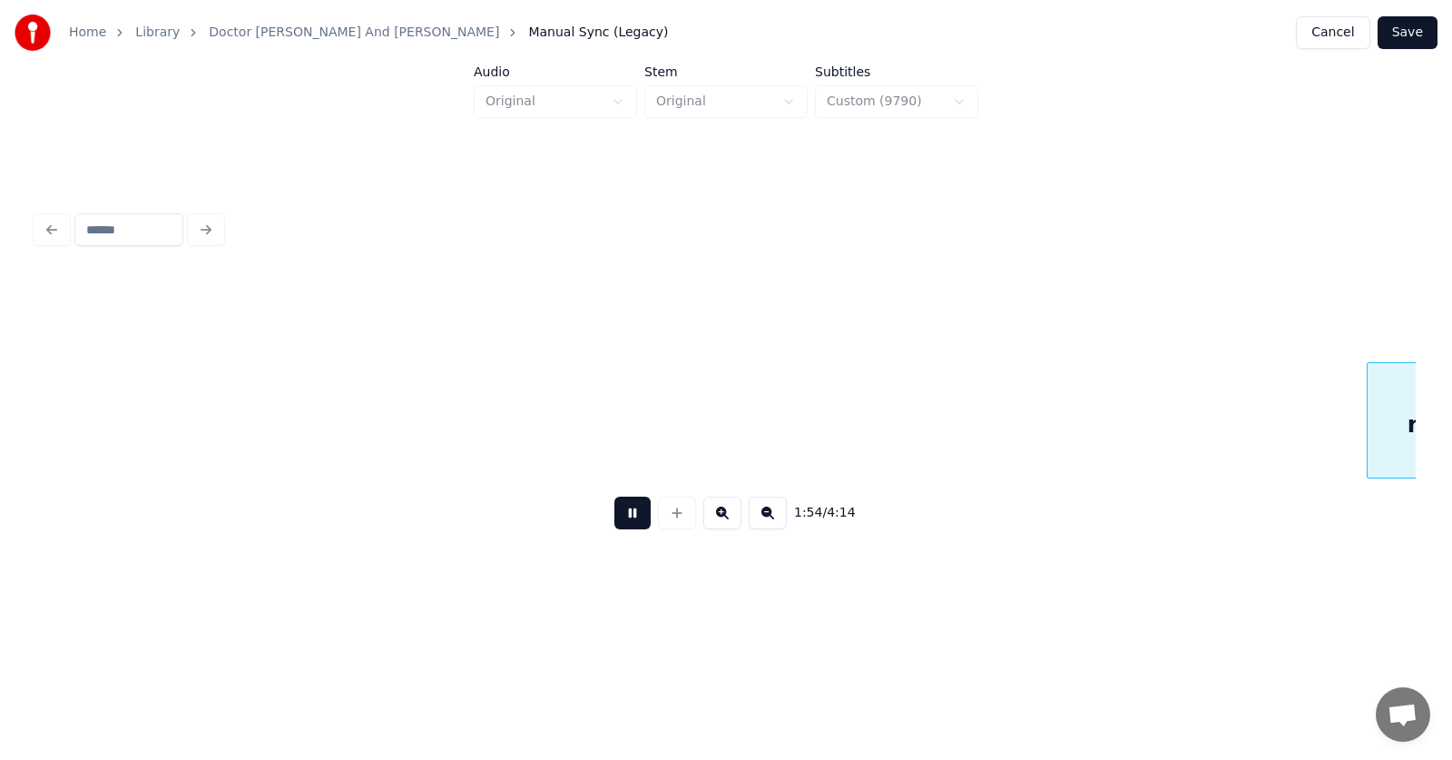
scroll to position [0, 77718]
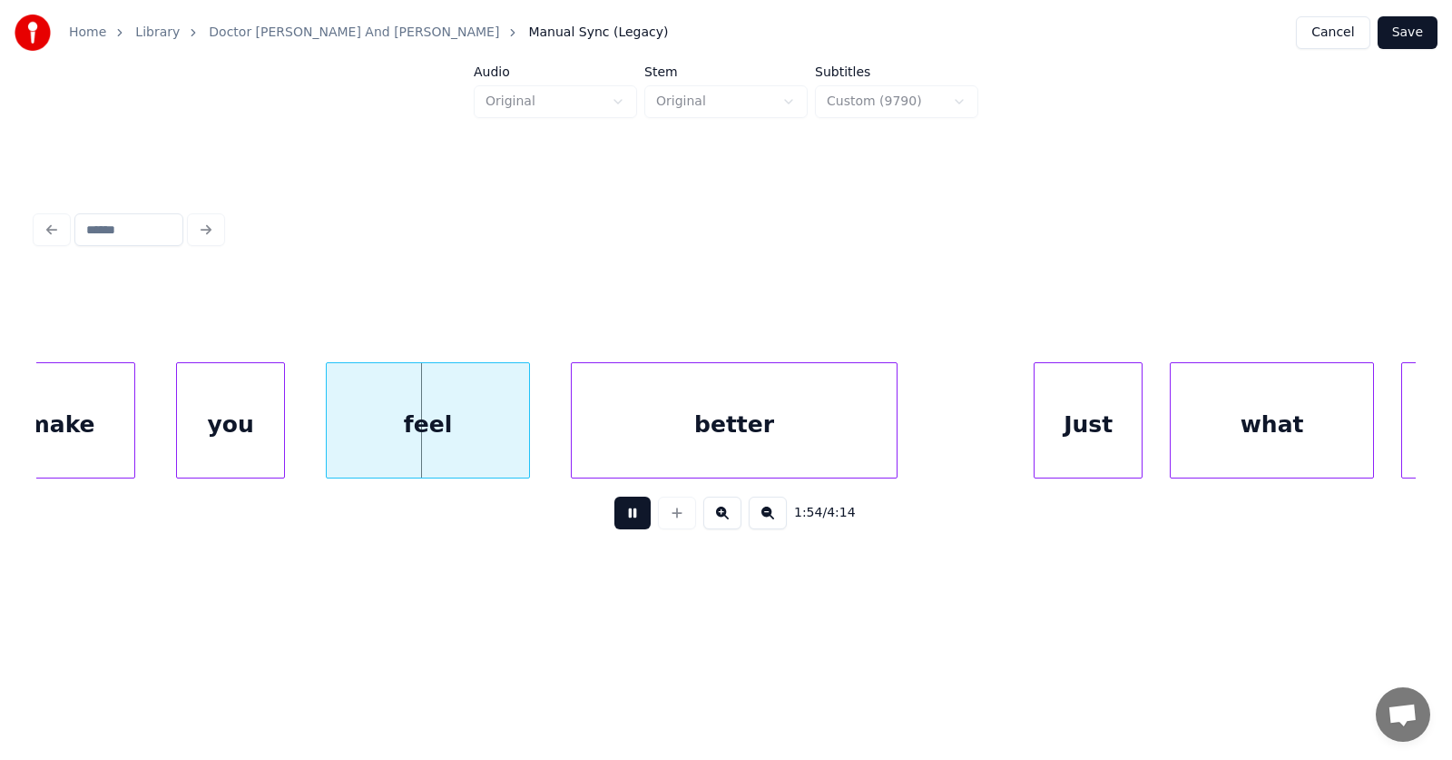
click at [629, 515] on button at bounding box center [632, 512] width 36 height 33
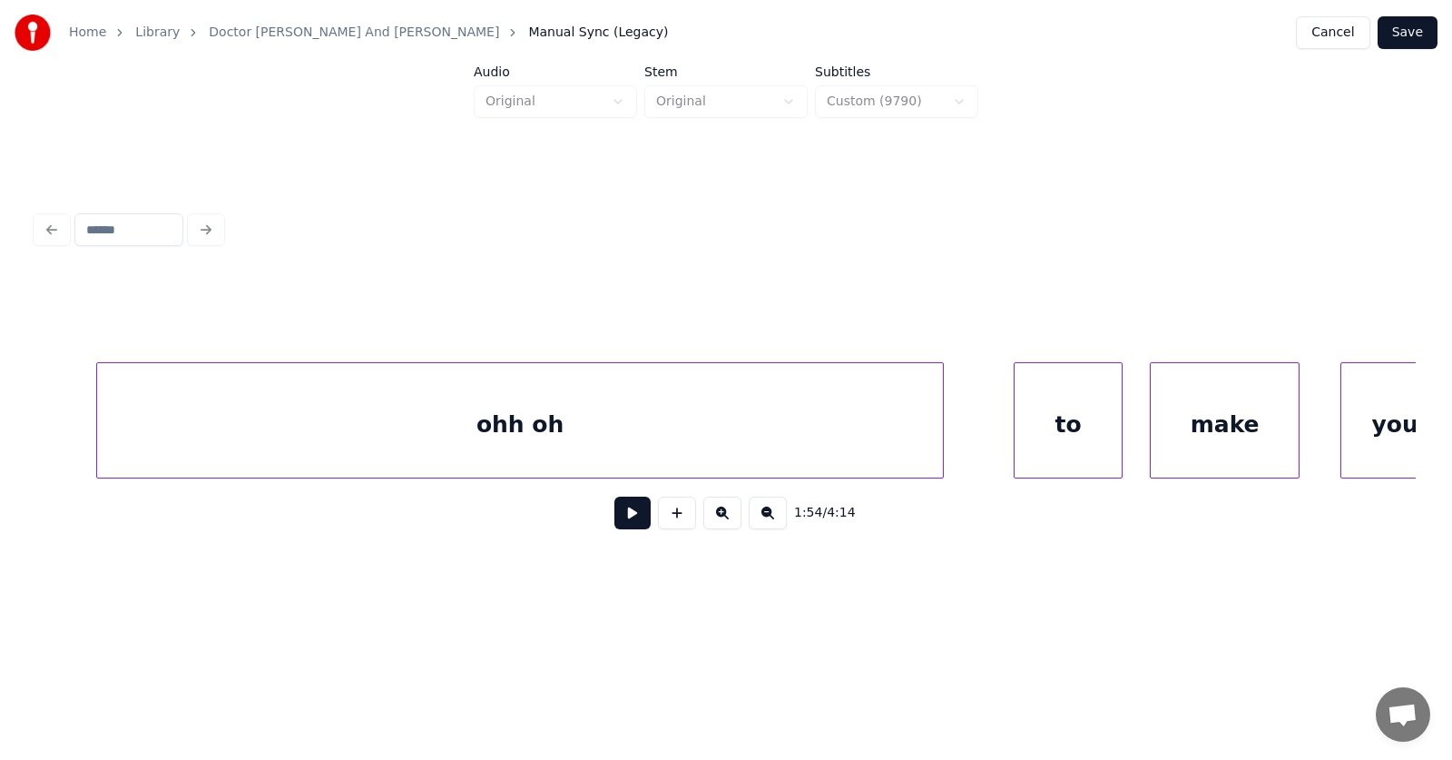
scroll to position [0, 76671]
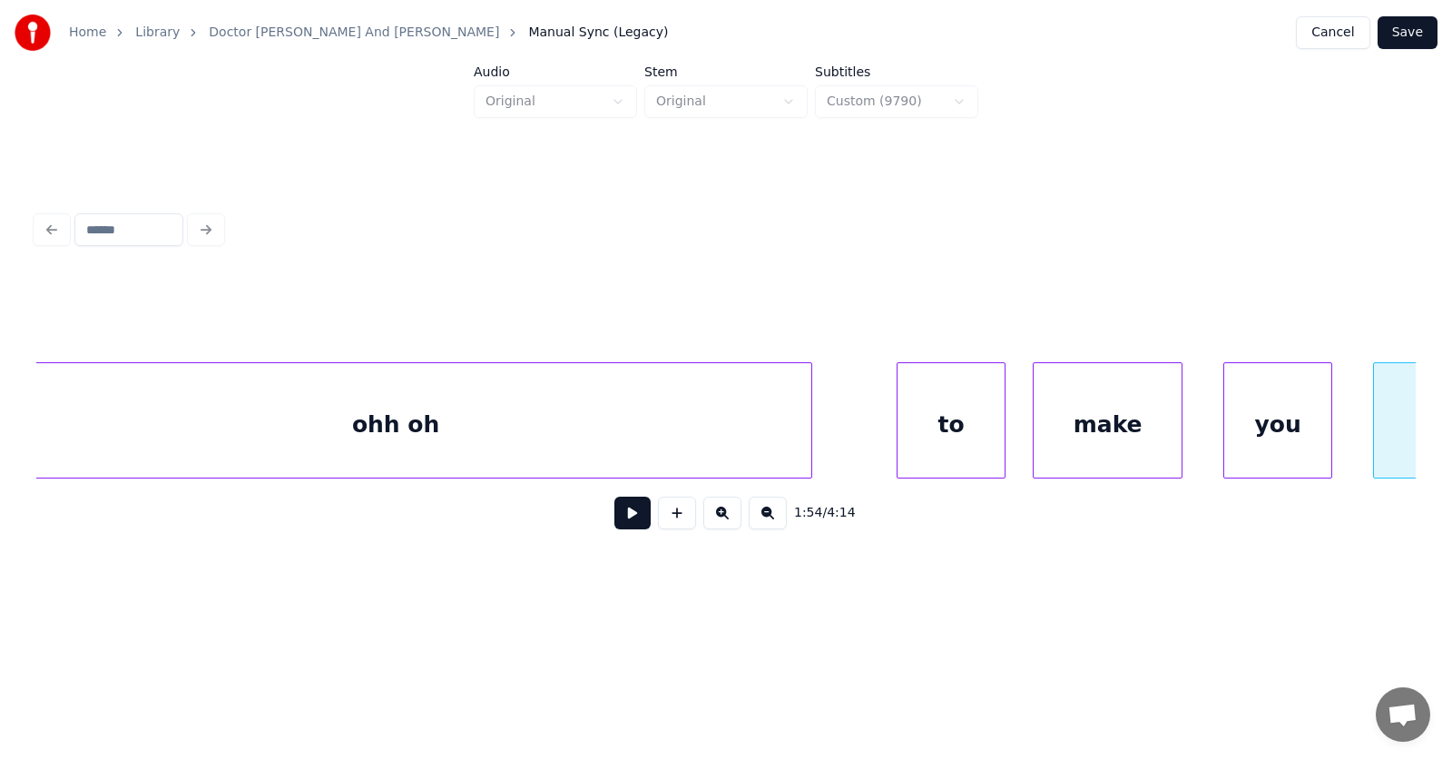
click at [810, 429] on div at bounding box center [808, 420] width 5 height 114
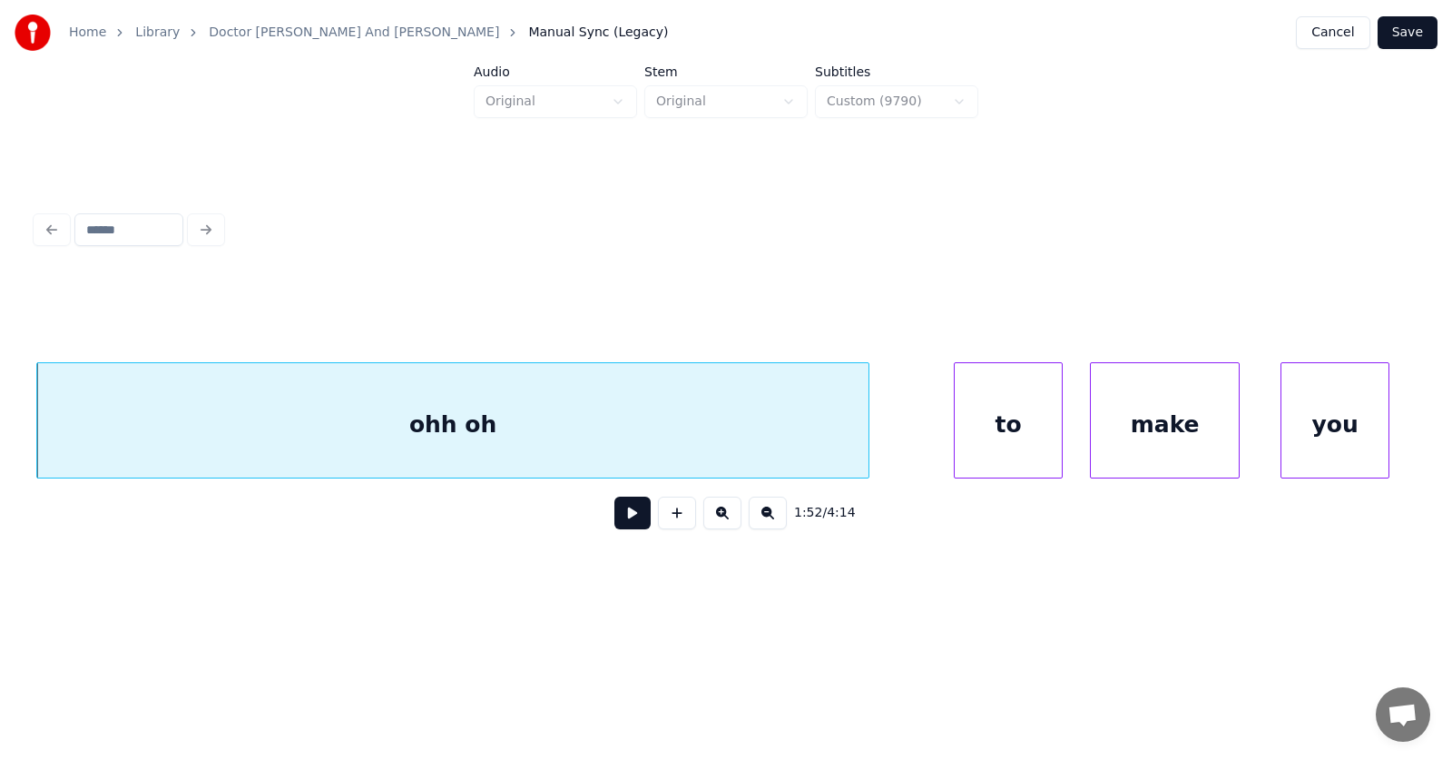
click at [1001, 438] on div "to" at bounding box center [1008, 424] width 107 height 123
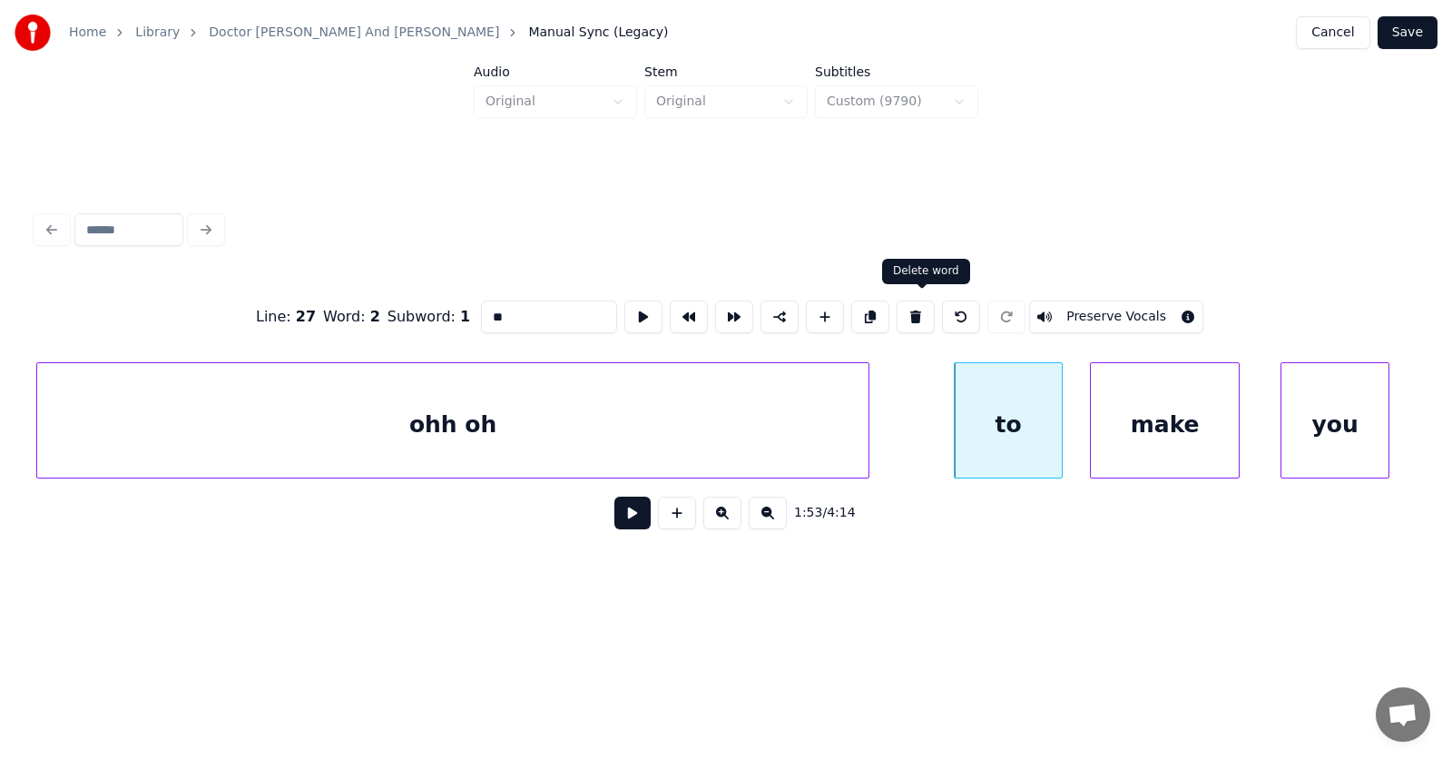
click at [908, 303] on button at bounding box center [916, 316] width 38 height 33
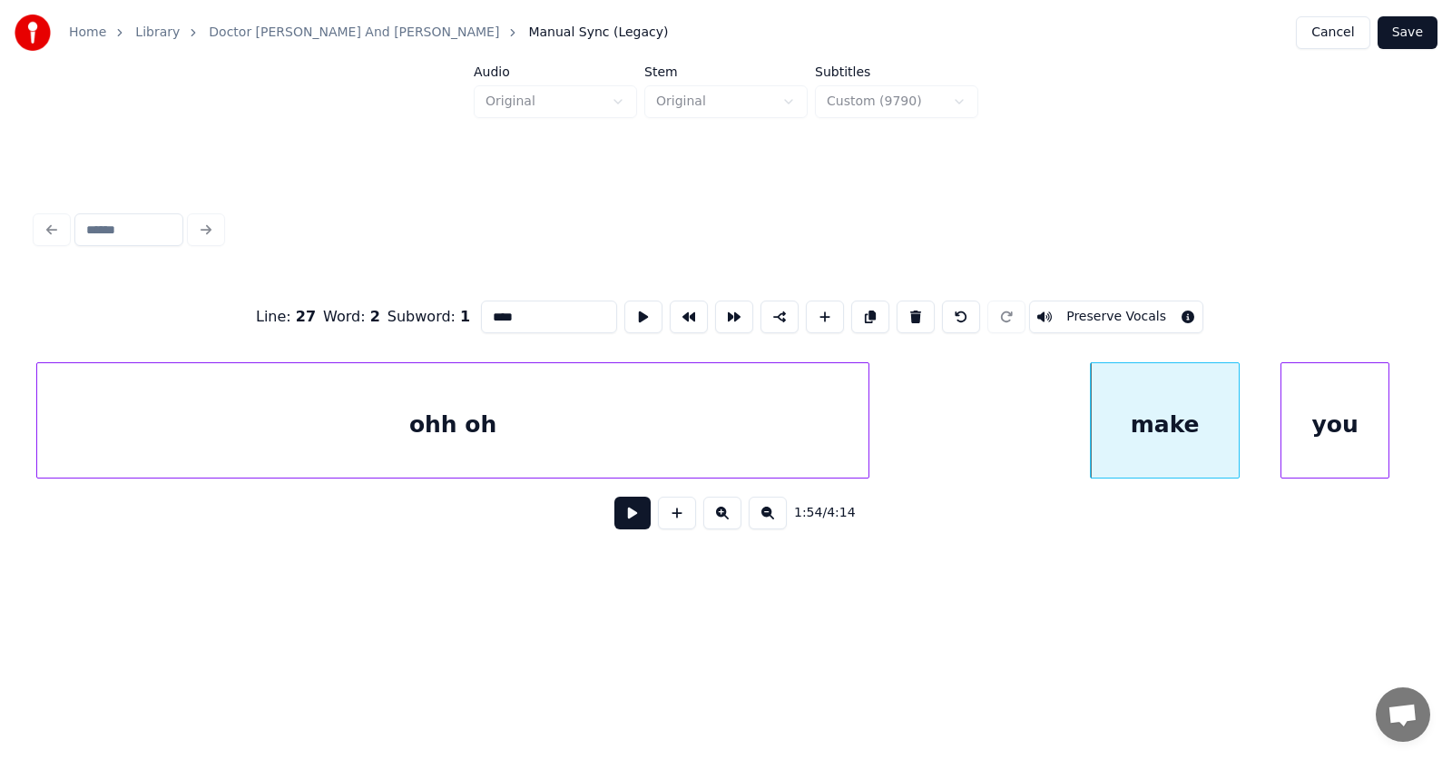
click at [1144, 433] on div "make" at bounding box center [1165, 424] width 148 height 123
click at [919, 309] on button at bounding box center [916, 316] width 38 height 33
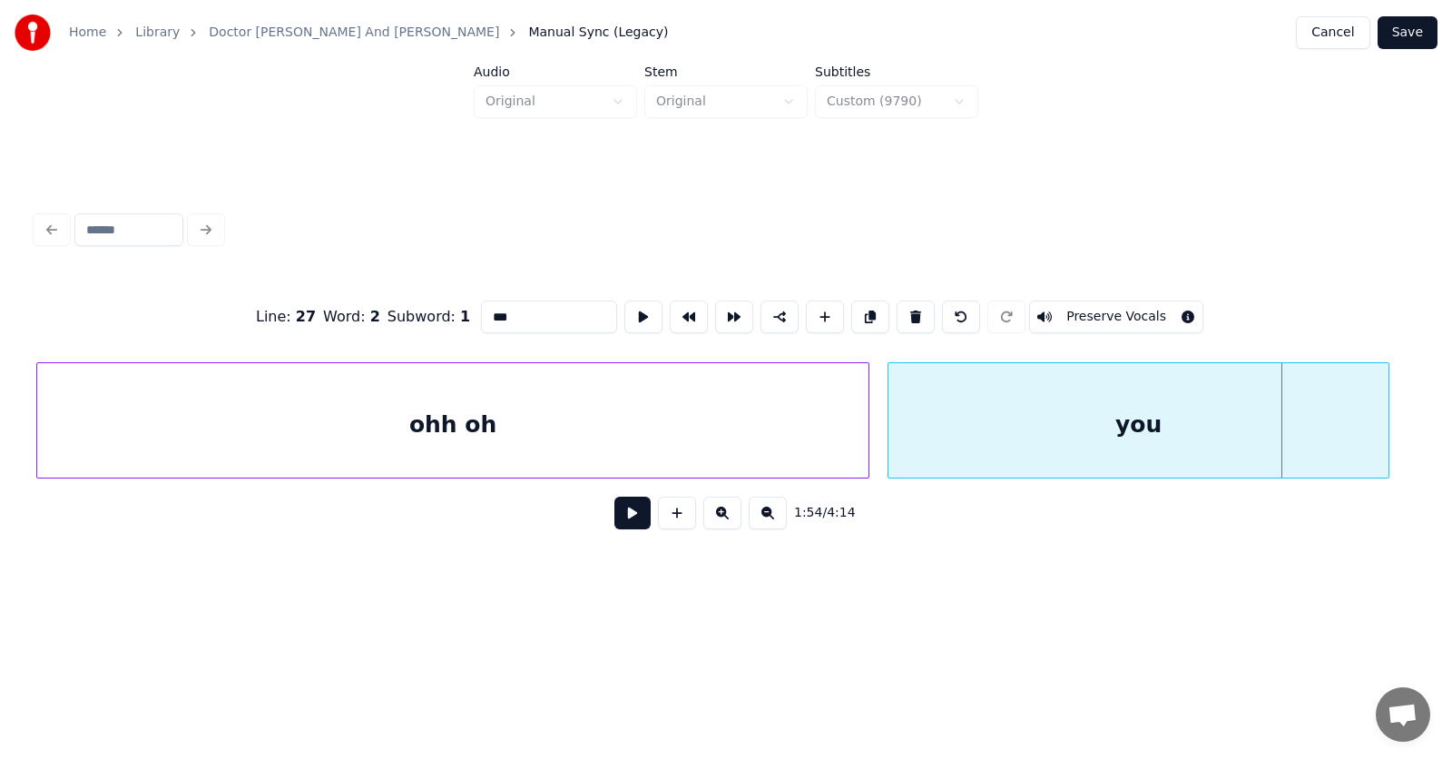
click at [893, 441] on div at bounding box center [891, 420] width 5 height 114
click at [1029, 432] on div "you" at bounding box center [1138, 424] width 499 height 123
click at [624, 301] on button at bounding box center [643, 316] width 38 height 33
drag, startPoint x: 497, startPoint y: 309, endPoint x: 444, endPoint y: 309, distance: 53.5
click at [481, 309] on input "***" at bounding box center [549, 316] width 136 height 33
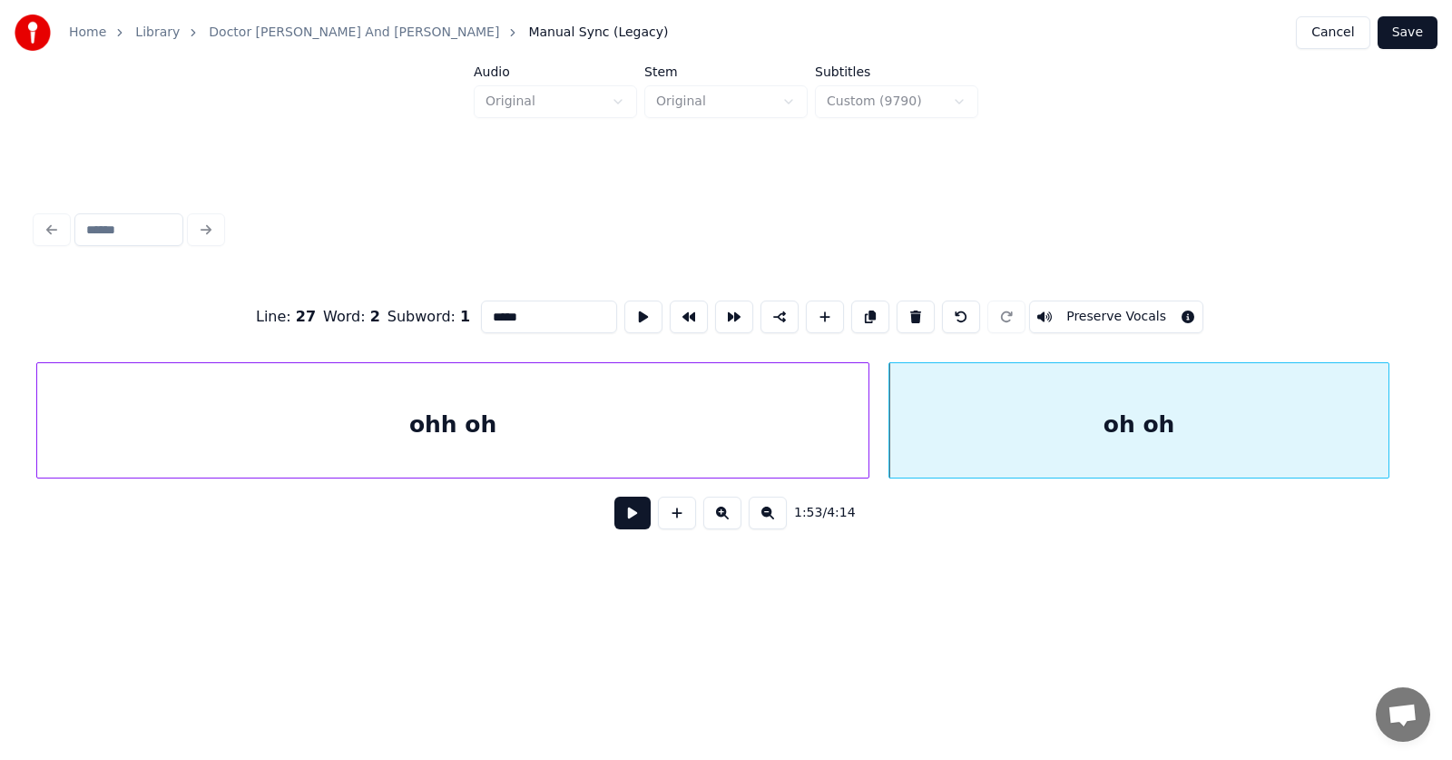
click at [565, 444] on div "ohh oh" at bounding box center [452, 424] width 831 height 123
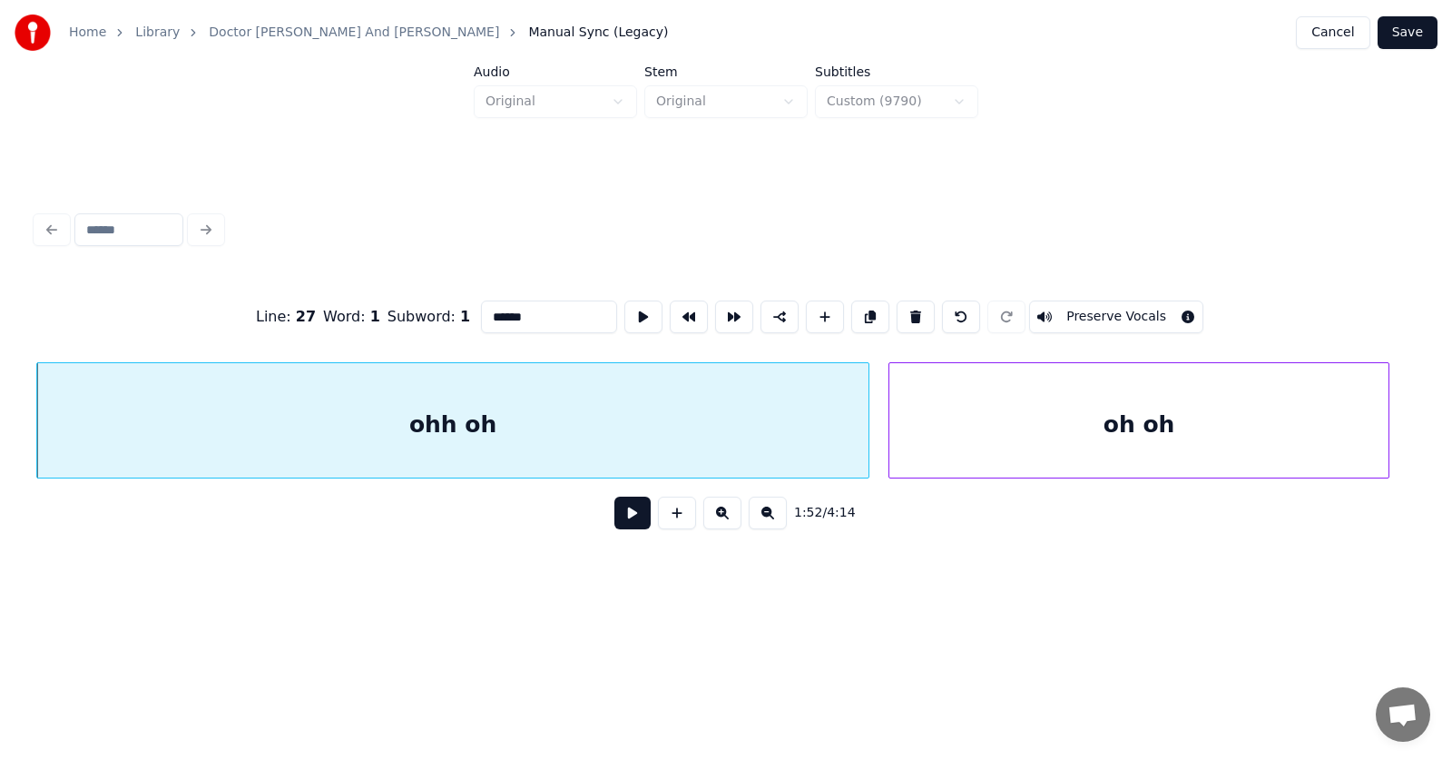
type input "******"
click at [615, 524] on button at bounding box center [632, 512] width 36 height 33
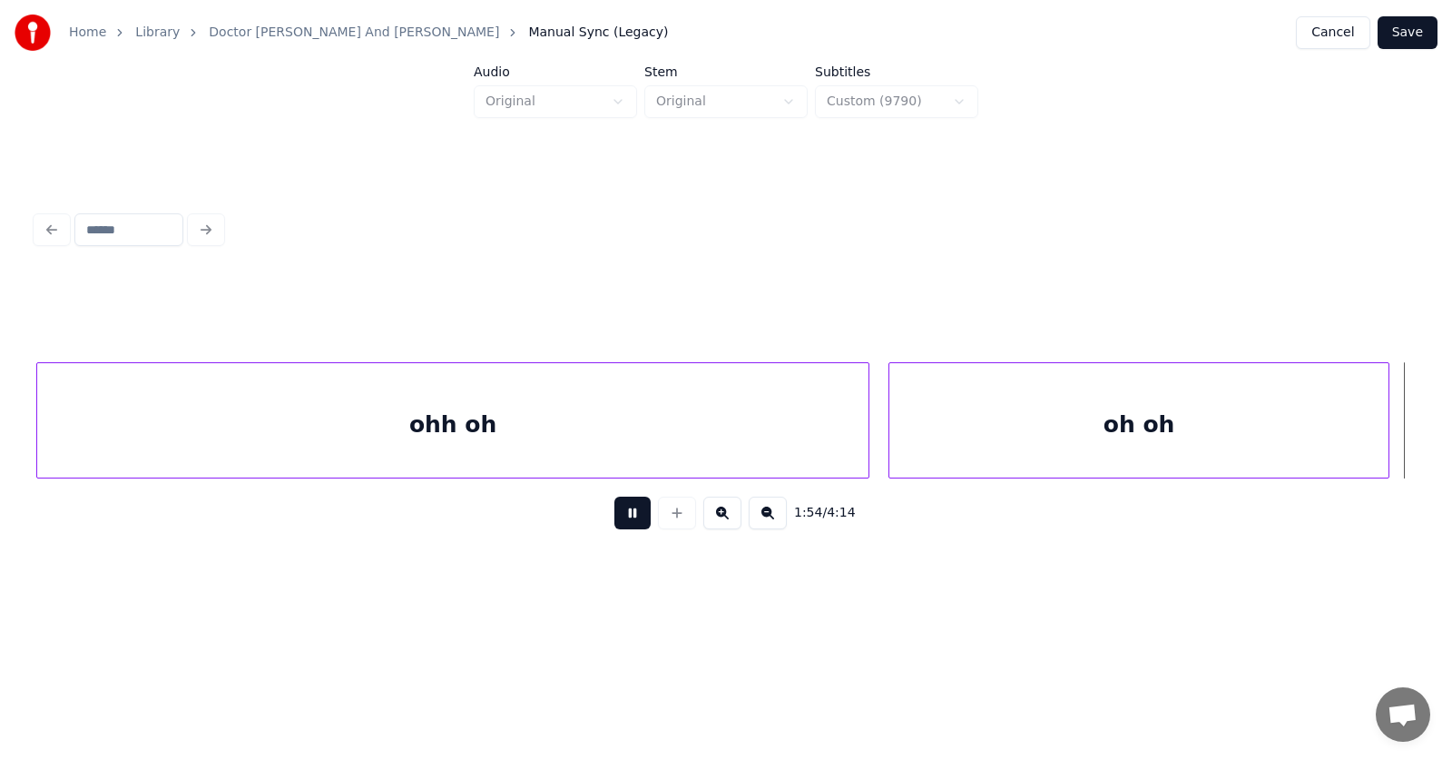
scroll to position [0, 77995]
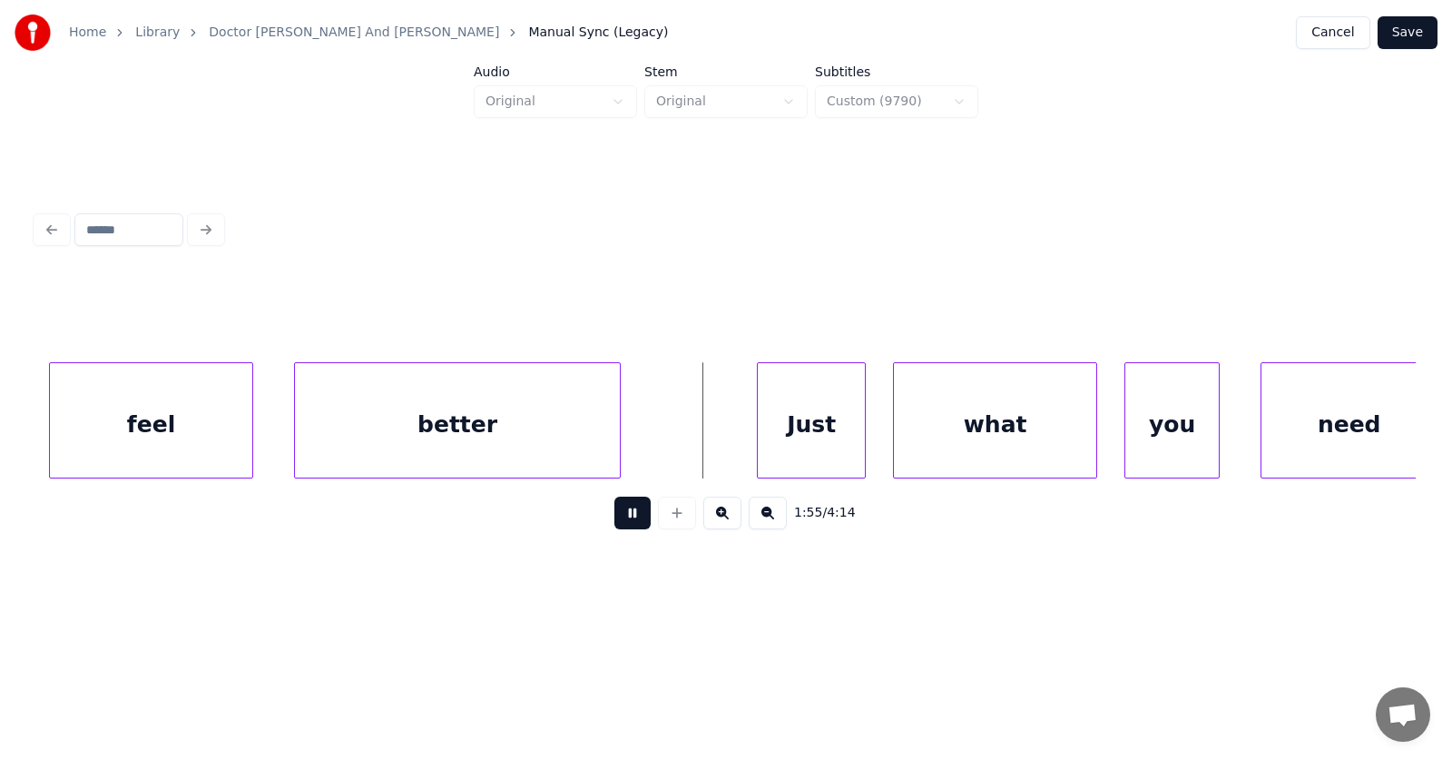
click at [615, 524] on button at bounding box center [632, 512] width 36 height 33
click at [195, 406] on div "feel" at bounding box center [151, 424] width 202 height 123
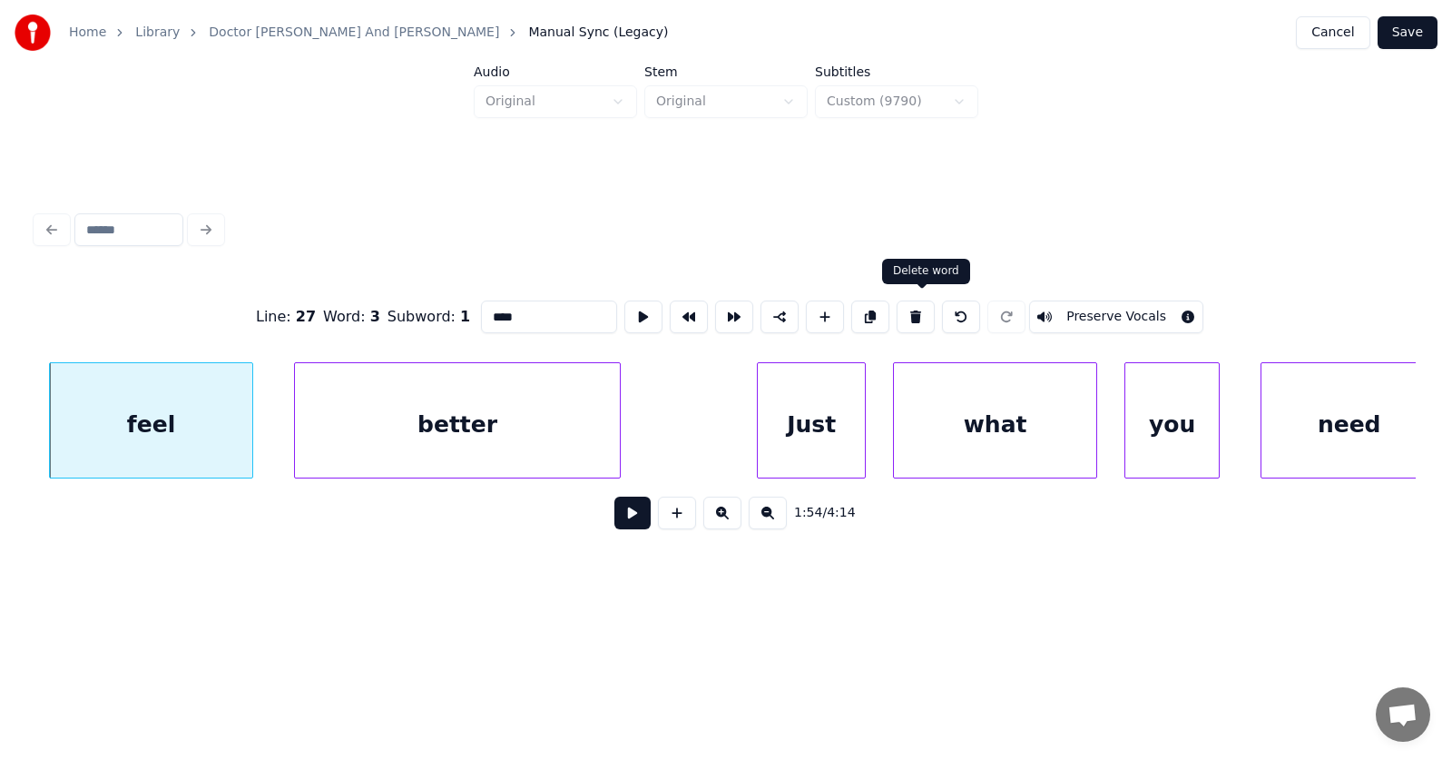
click at [916, 313] on button at bounding box center [916, 316] width 38 height 33
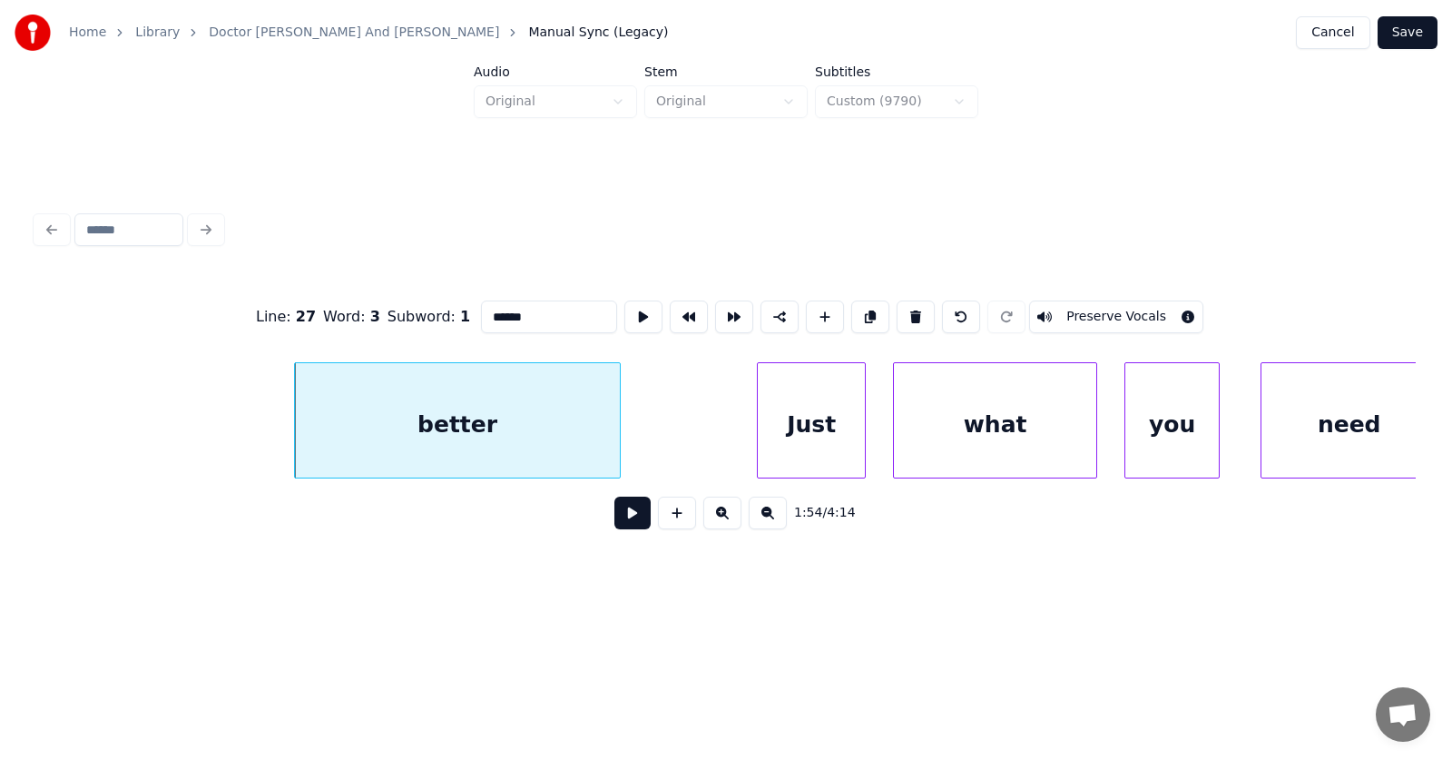
click at [532, 436] on div "better" at bounding box center [457, 424] width 325 height 123
click at [918, 309] on button at bounding box center [916, 316] width 38 height 33
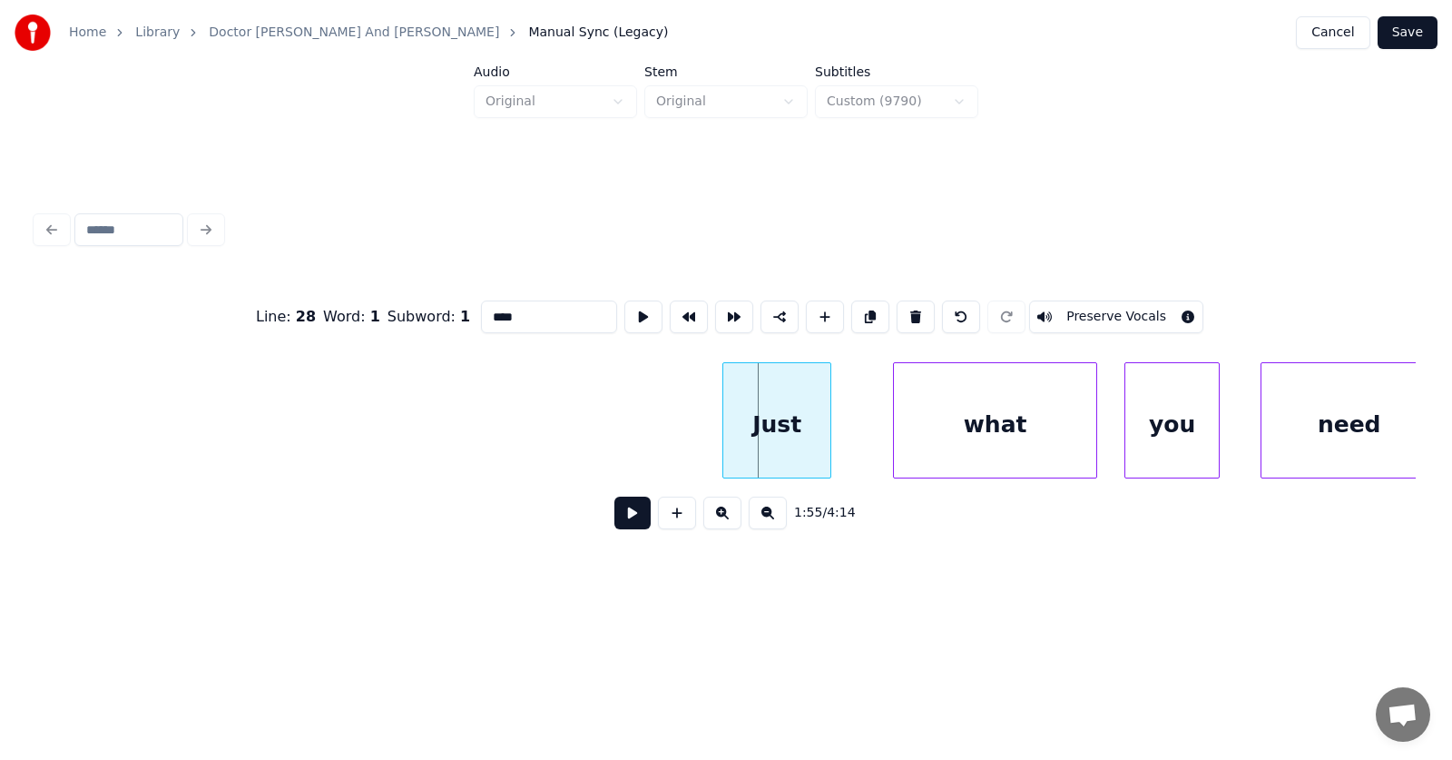
click at [772, 438] on div "Just" at bounding box center [776, 424] width 107 height 123
click at [943, 441] on div "what" at bounding box center [958, 424] width 202 height 123
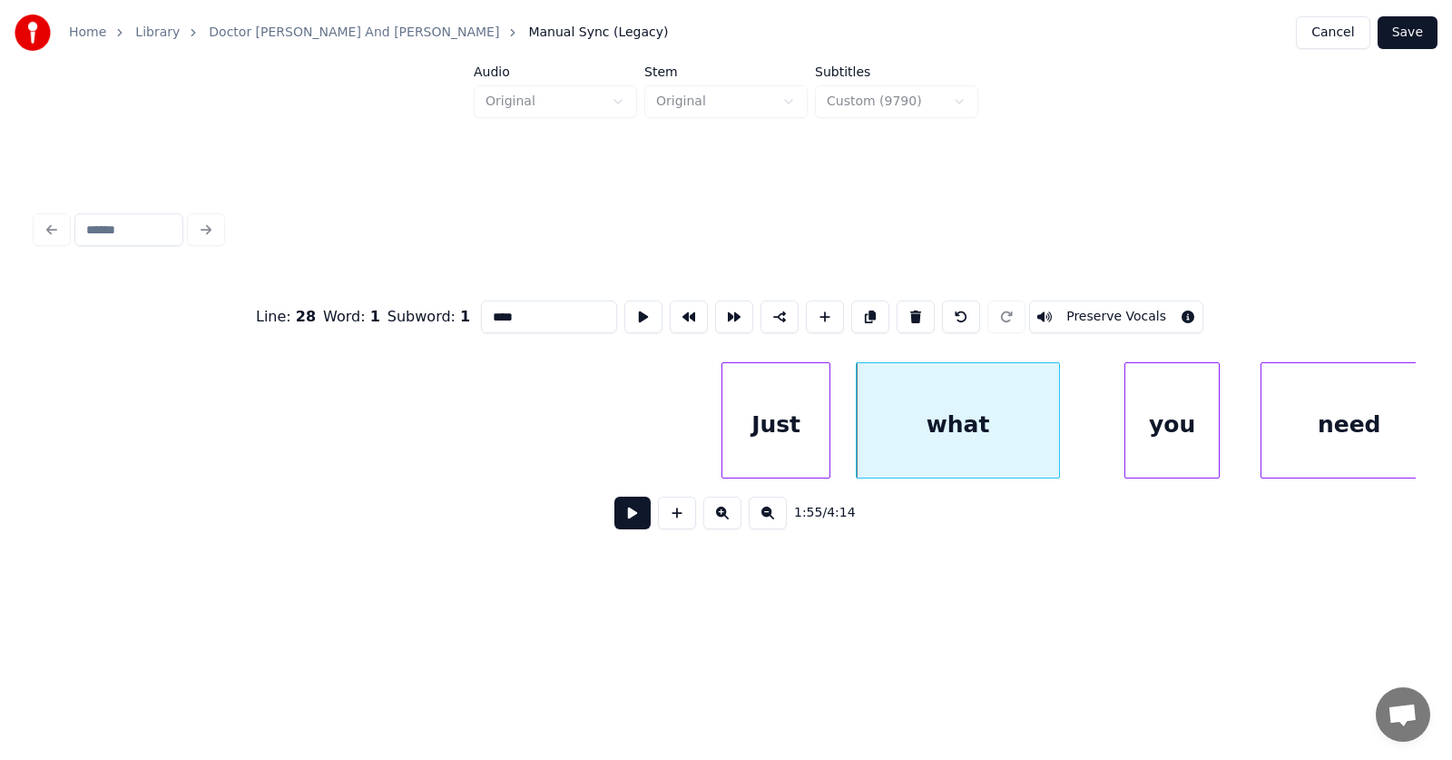
click at [761, 431] on div "Just" at bounding box center [775, 424] width 107 height 123
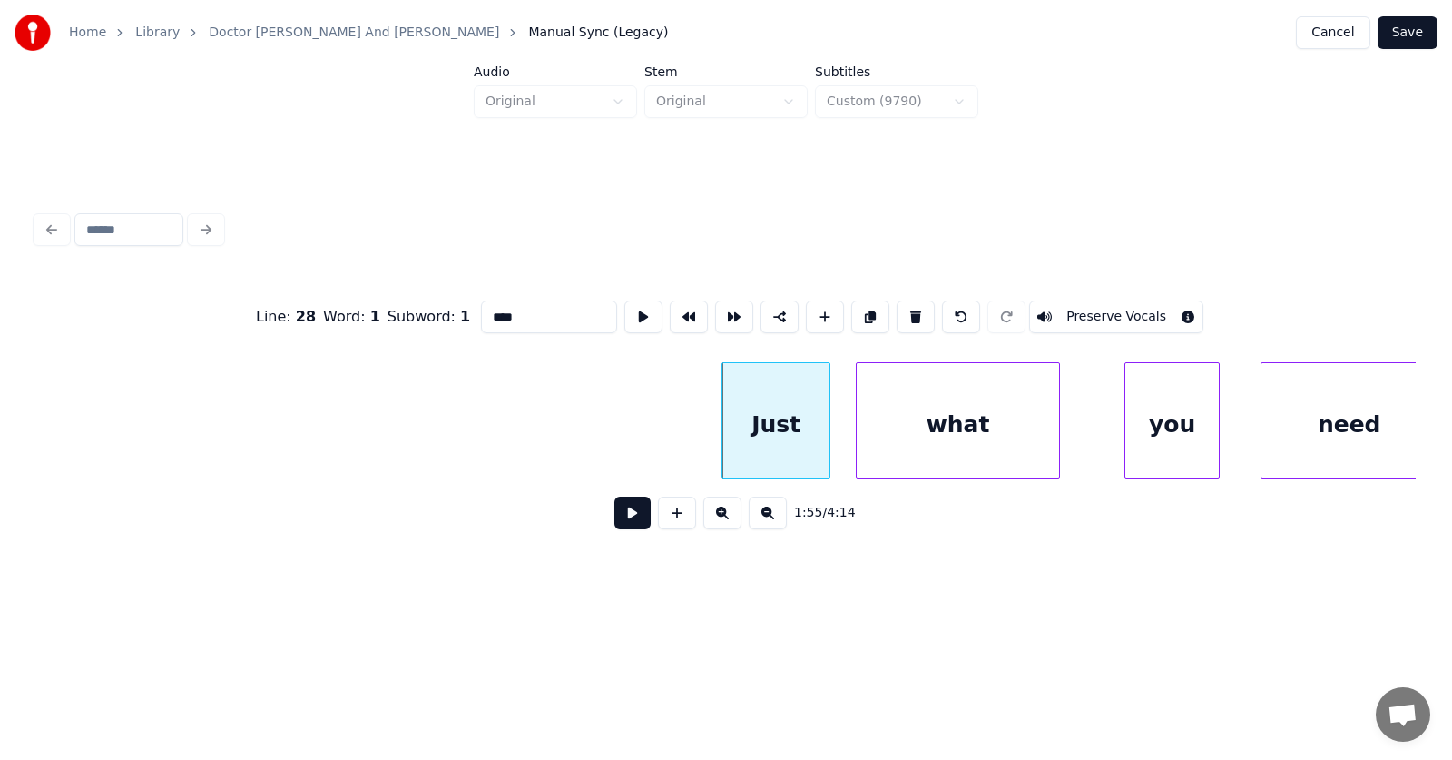
click at [481, 309] on input "****" at bounding box center [549, 316] width 136 height 33
click at [1140, 436] on div "you" at bounding box center [1140, 424] width 93 height 123
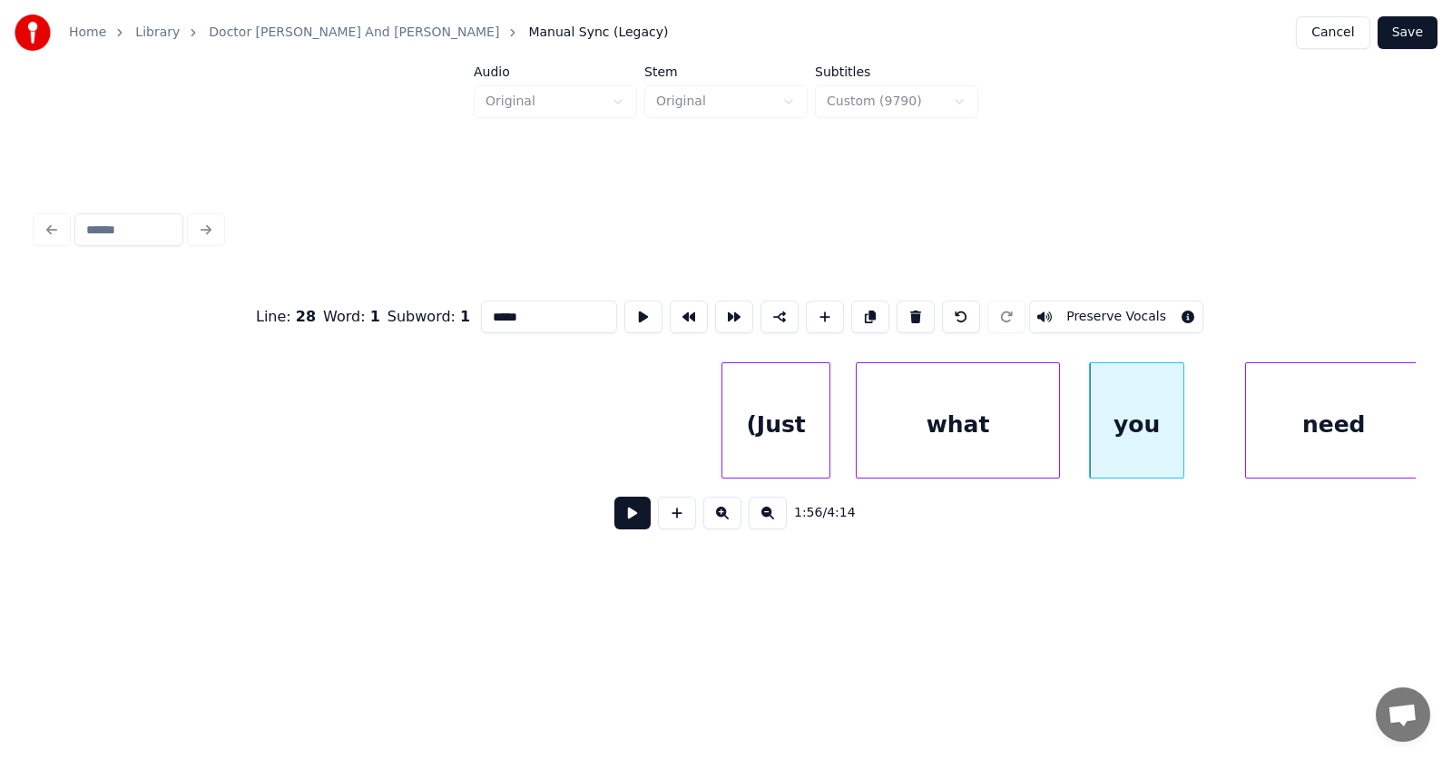
scroll to position [0, 78012]
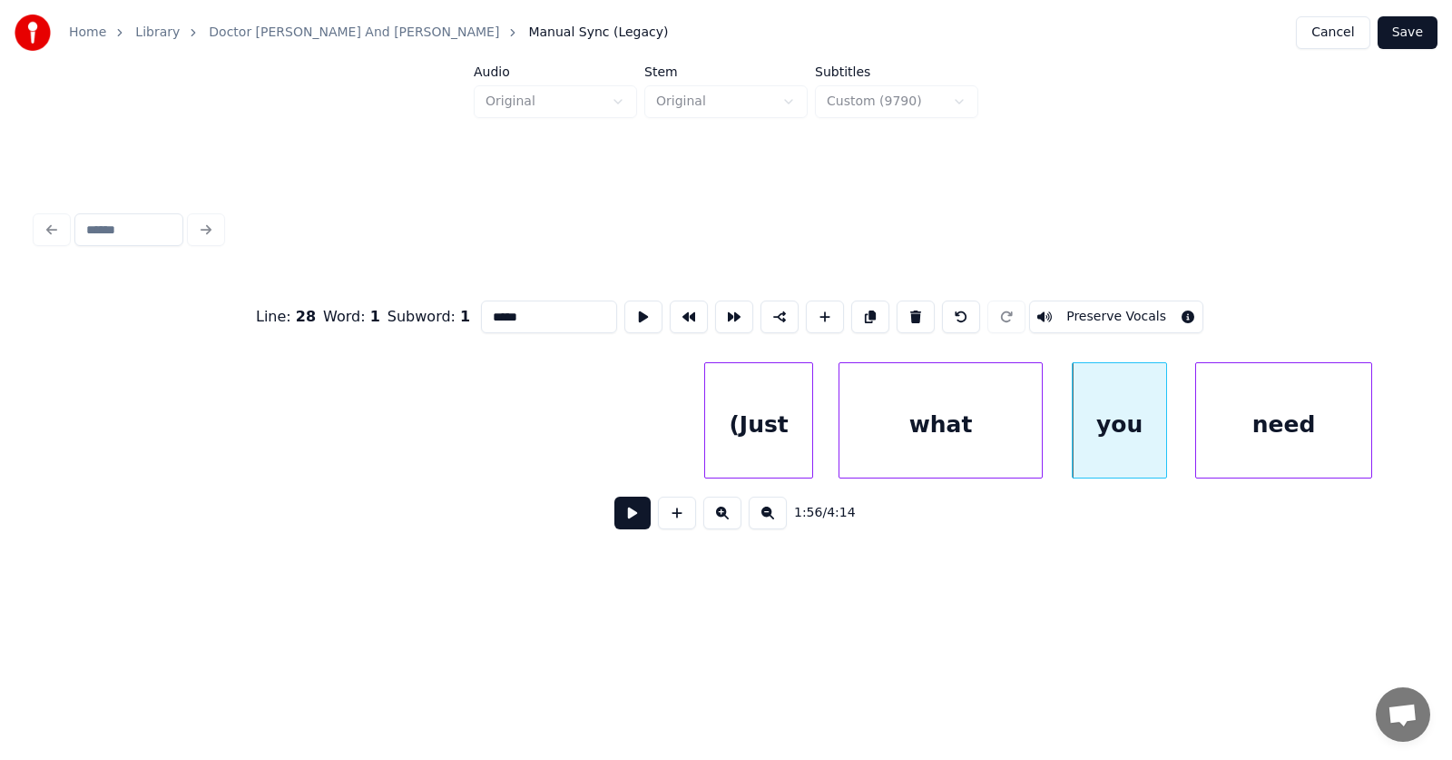
click at [1277, 433] on div "need" at bounding box center [1283, 424] width 175 height 123
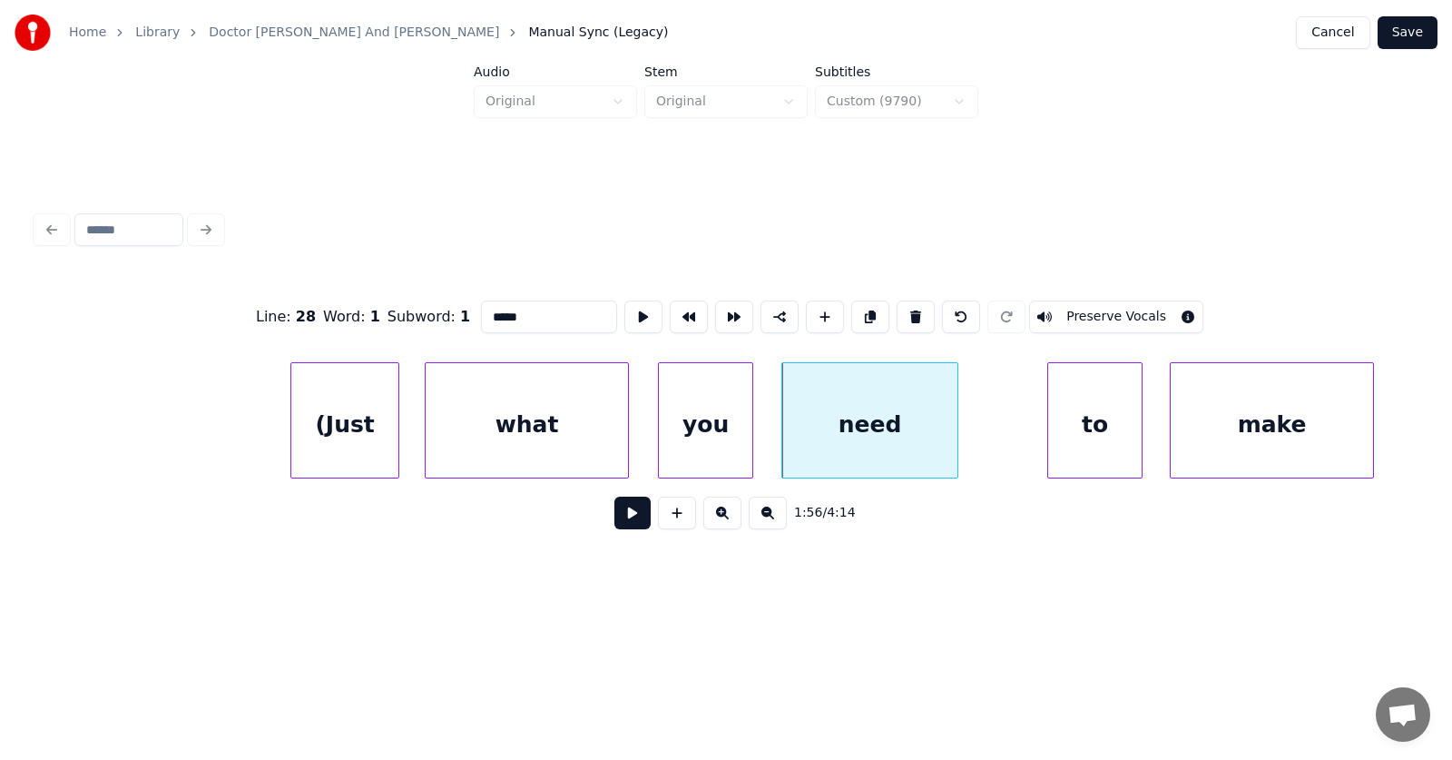
scroll to position [0, 78543]
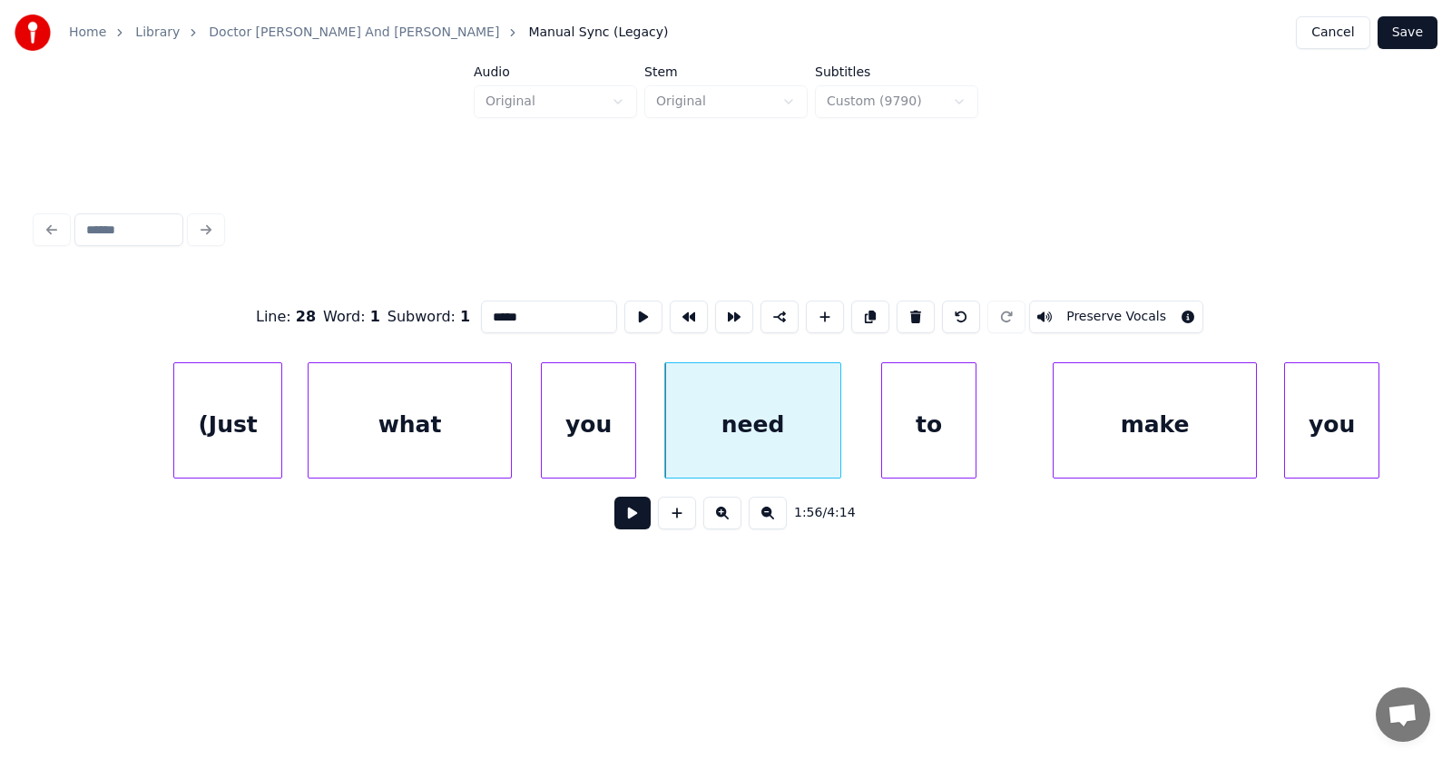
click at [907, 444] on div "to" at bounding box center [928, 424] width 93 height 123
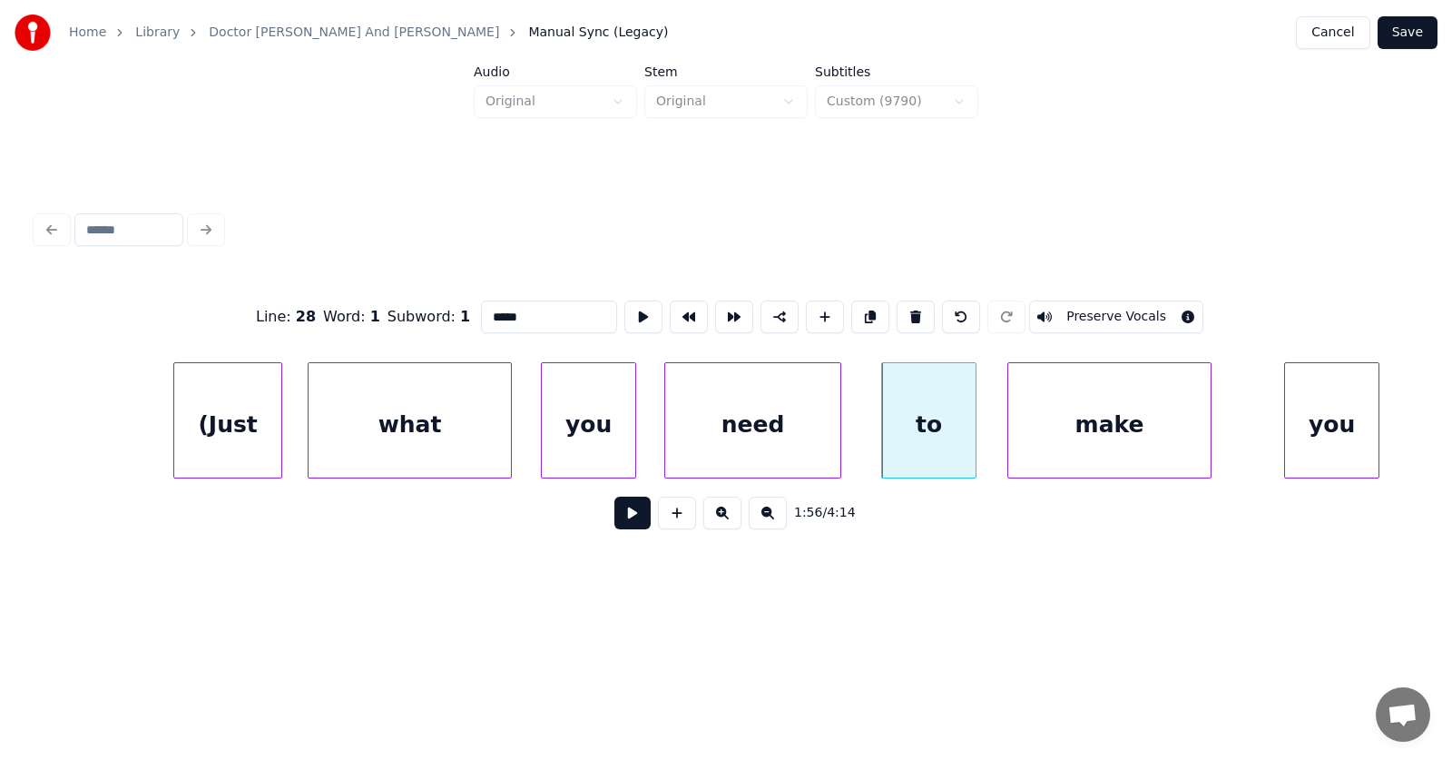
click at [1050, 451] on div "make" at bounding box center [1109, 424] width 202 height 123
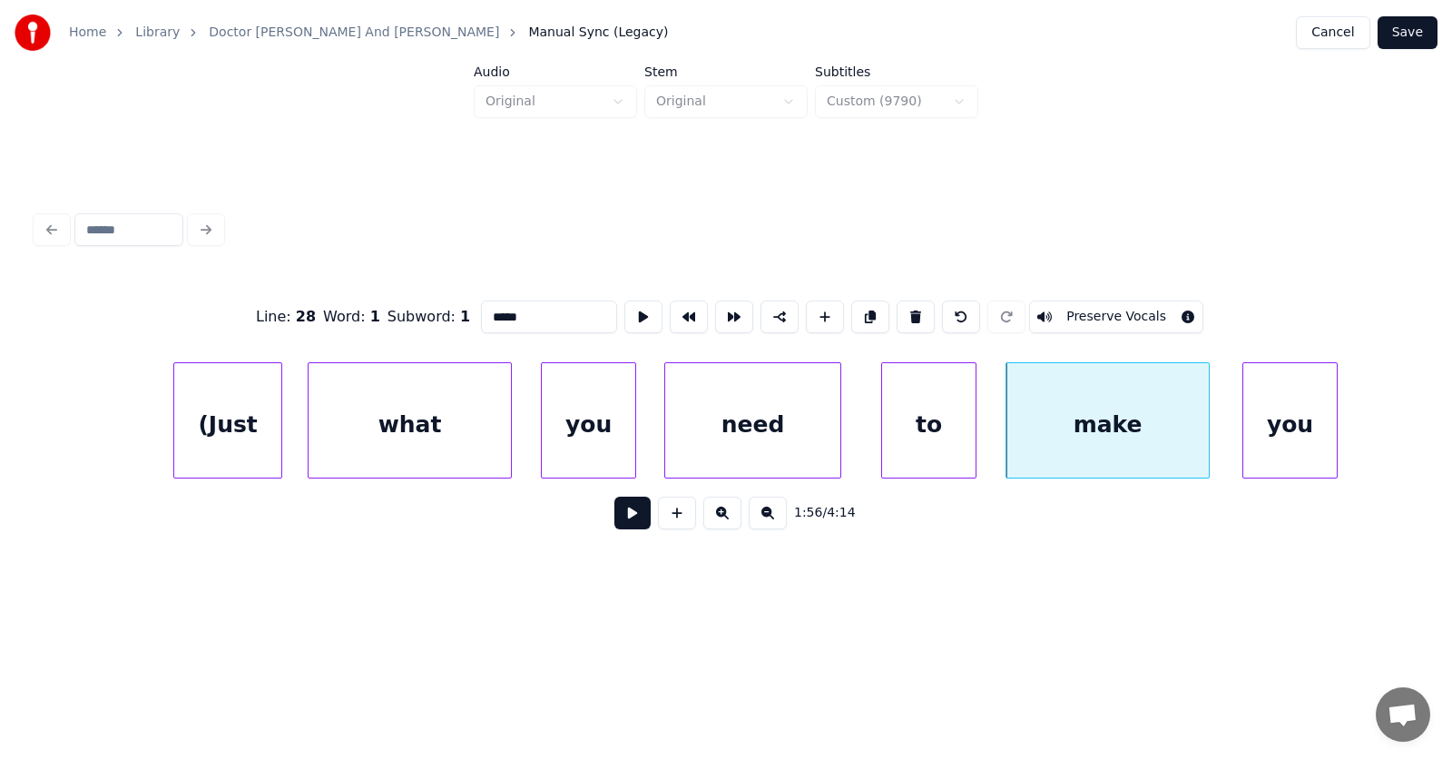
click at [1309, 447] on div "you" at bounding box center [1289, 424] width 93 height 123
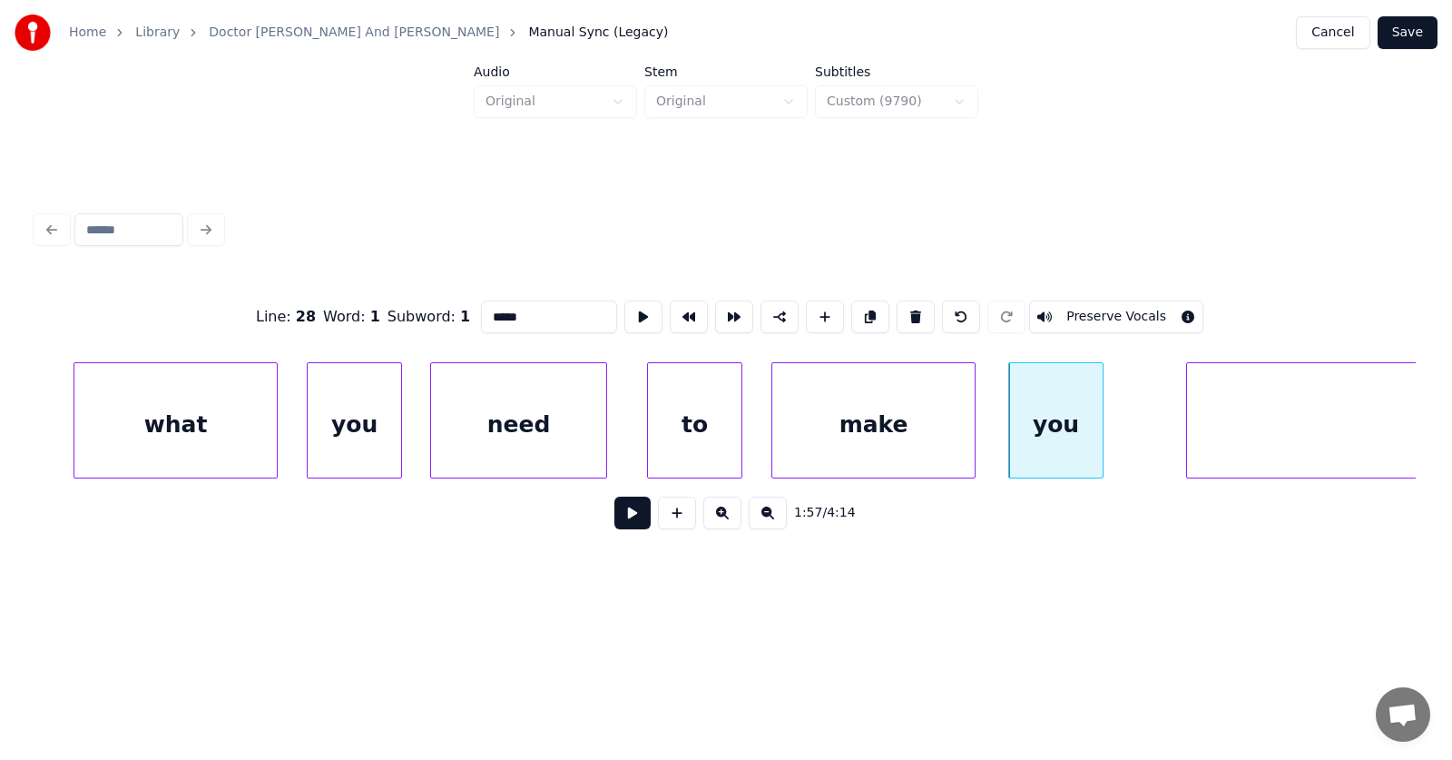
scroll to position [0, 79246]
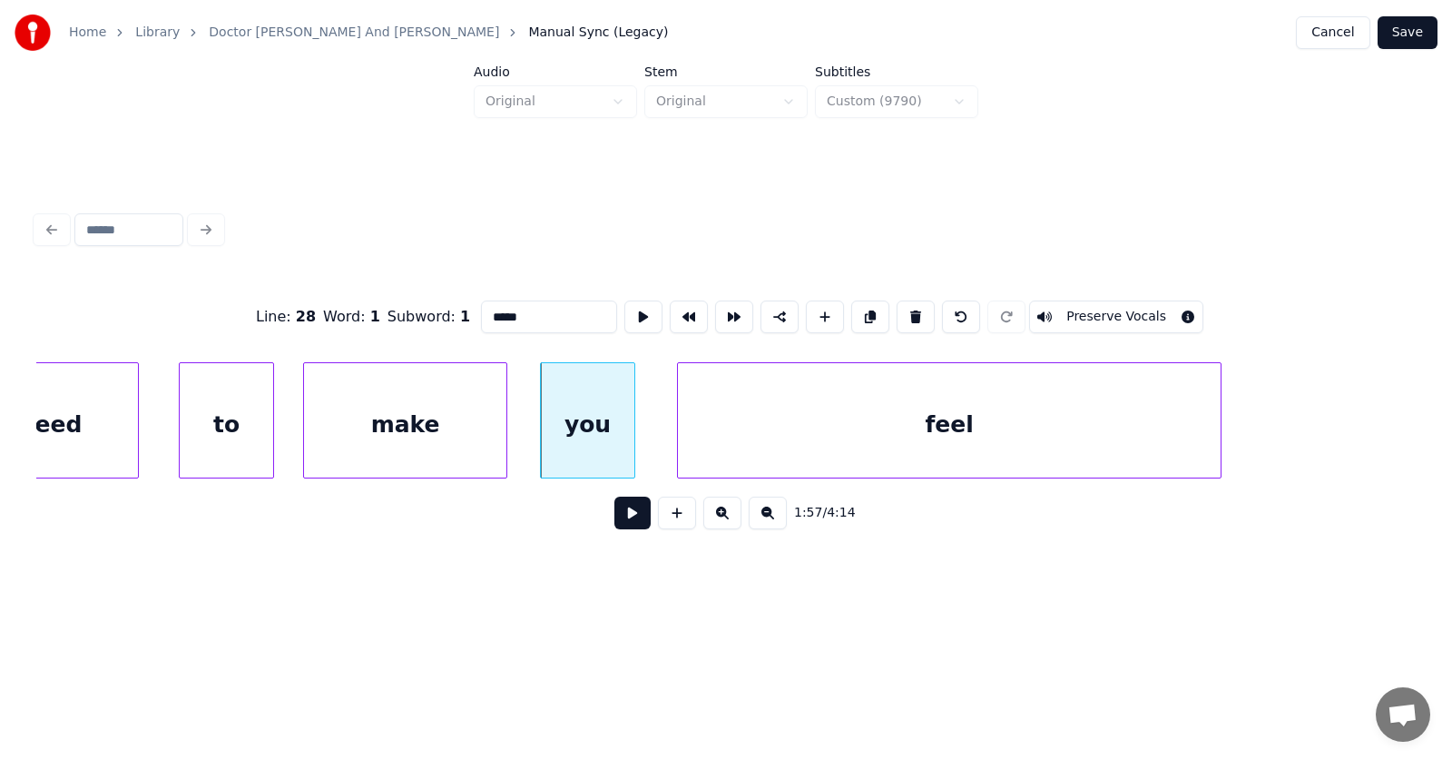
click at [857, 448] on div "feel" at bounding box center [949, 424] width 543 height 123
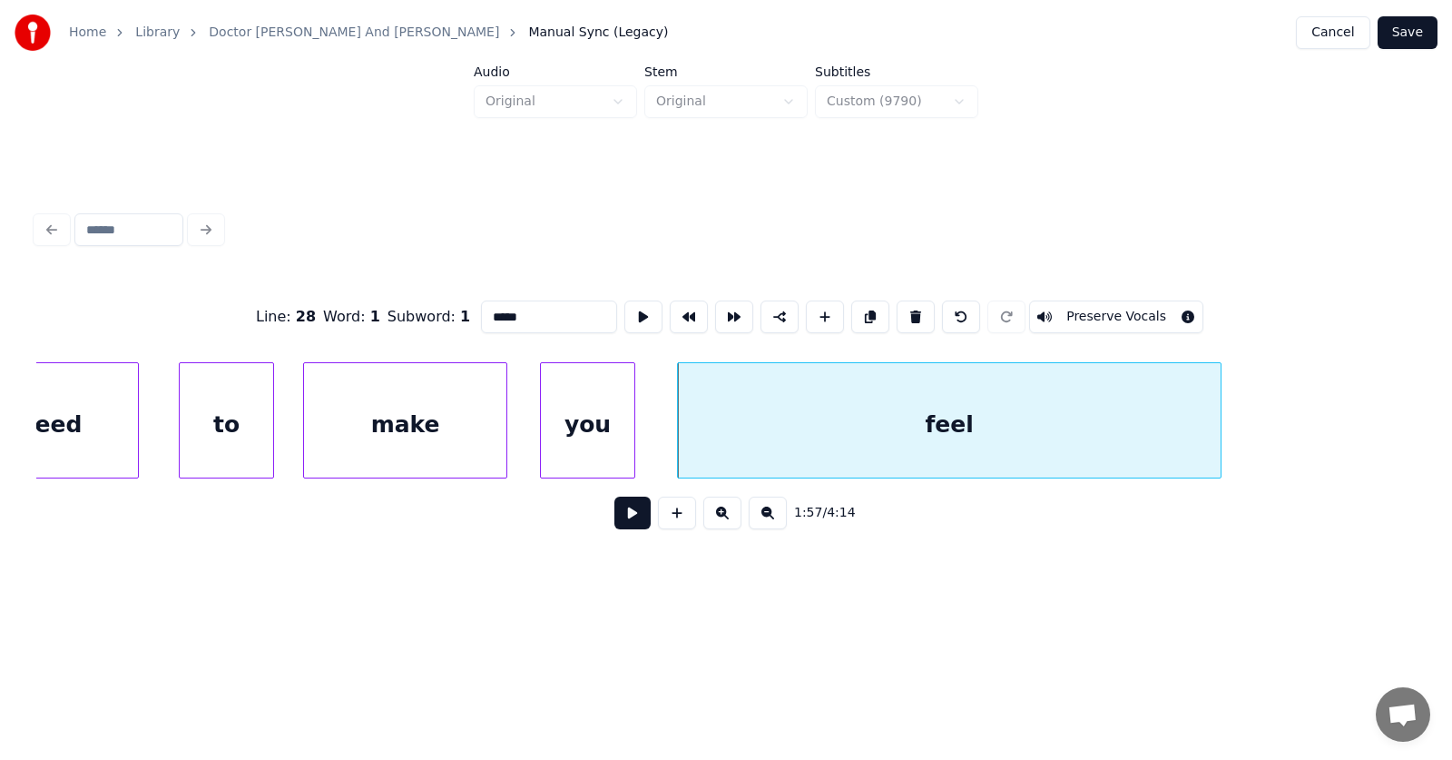
type input "*****"
click at [622, 514] on button at bounding box center [632, 512] width 36 height 33
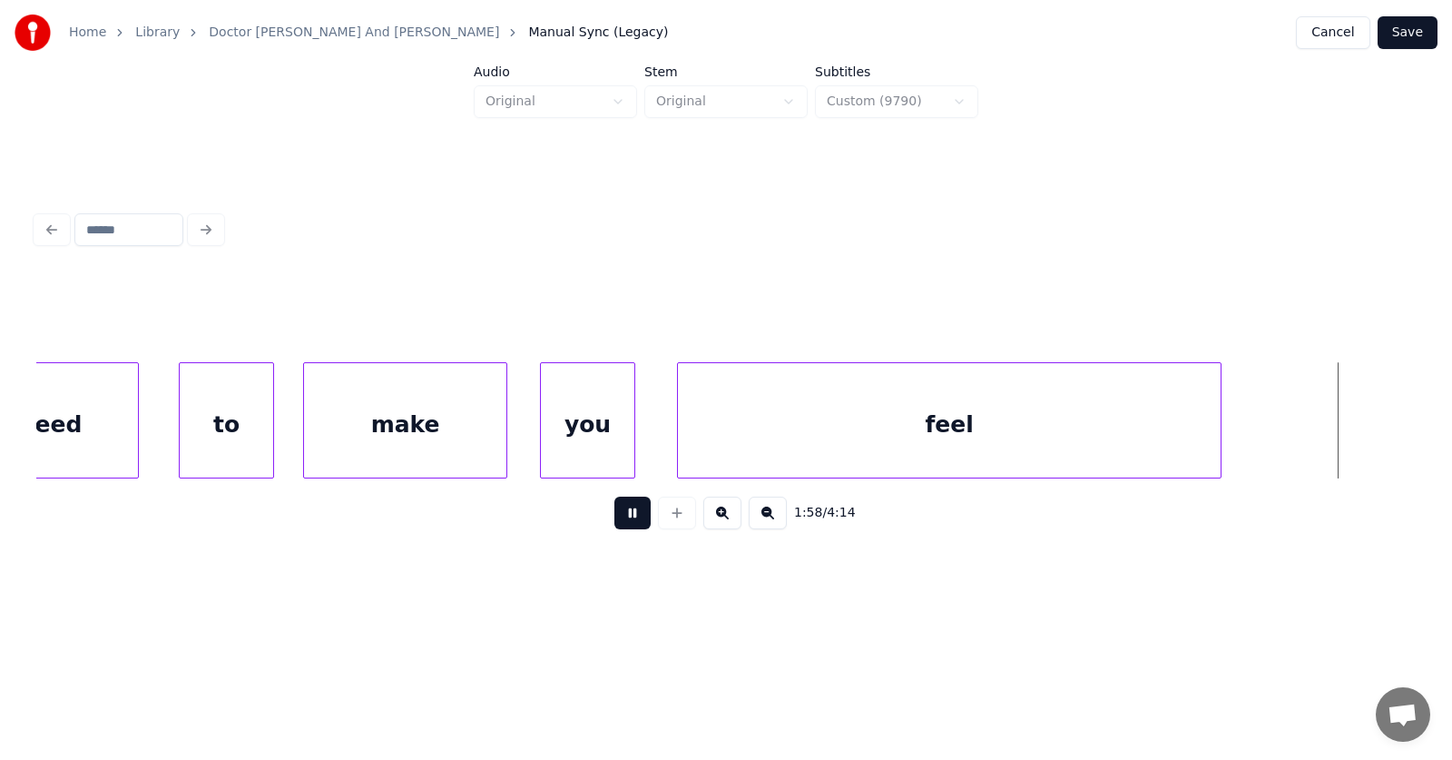
scroll to position [0, 80630]
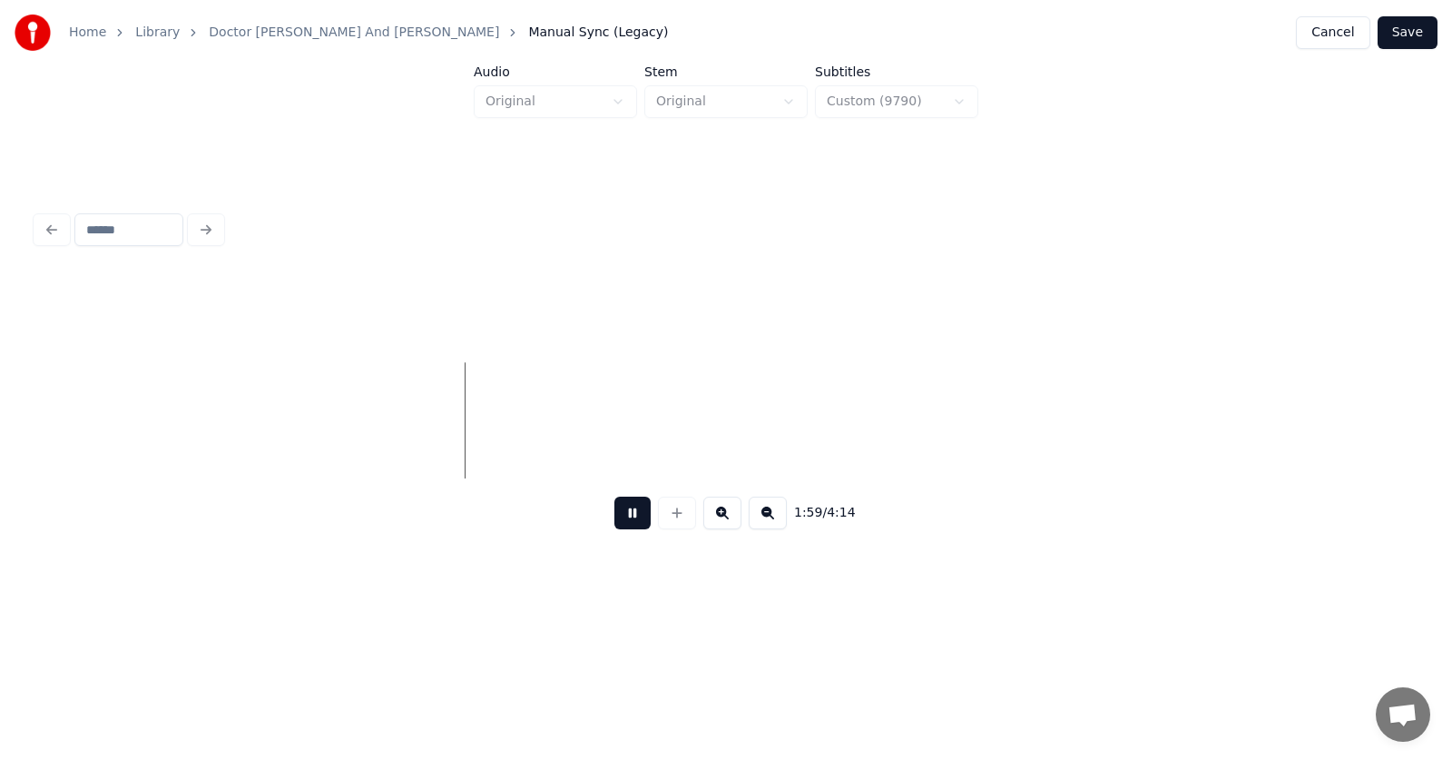
click at [624, 513] on button at bounding box center [632, 512] width 36 height 33
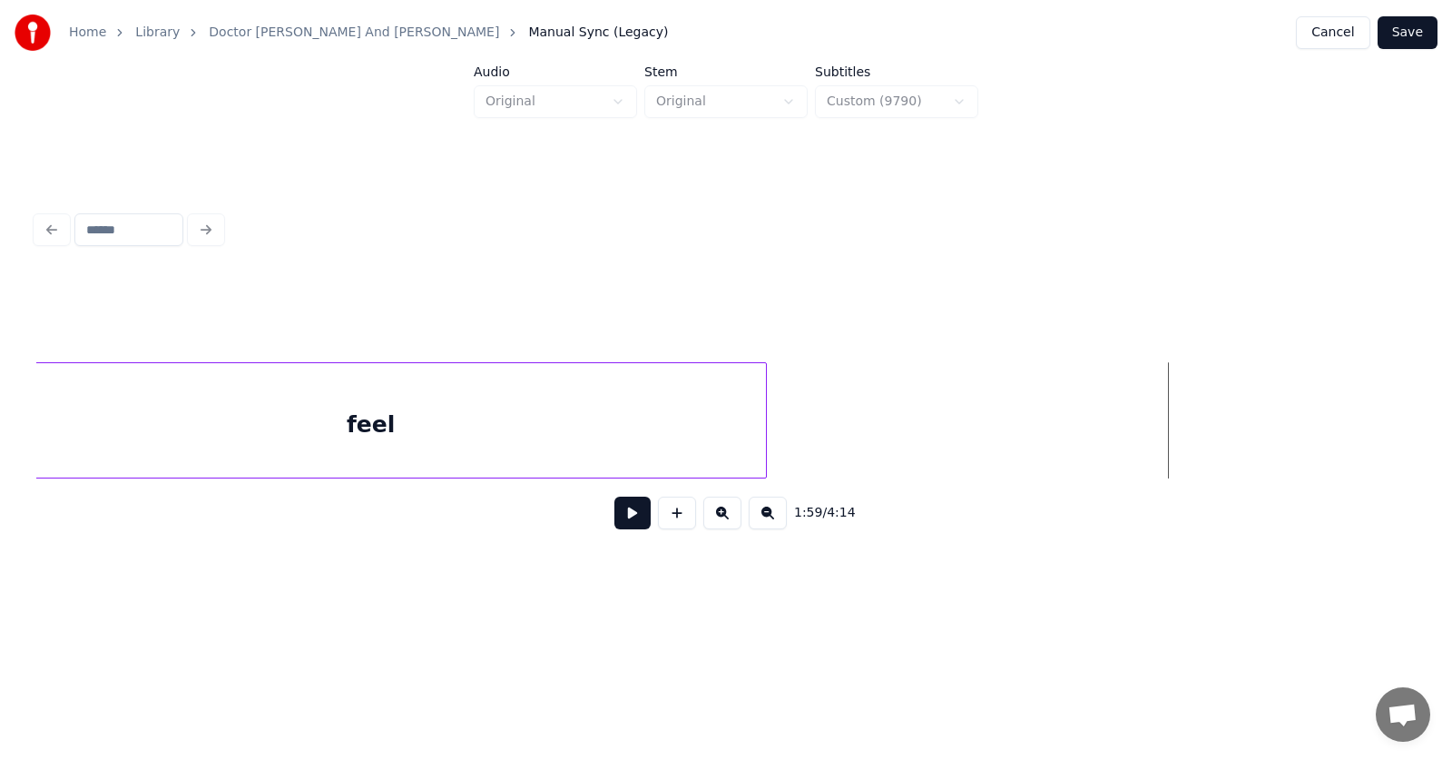
click at [766, 421] on div at bounding box center [763, 420] width 5 height 114
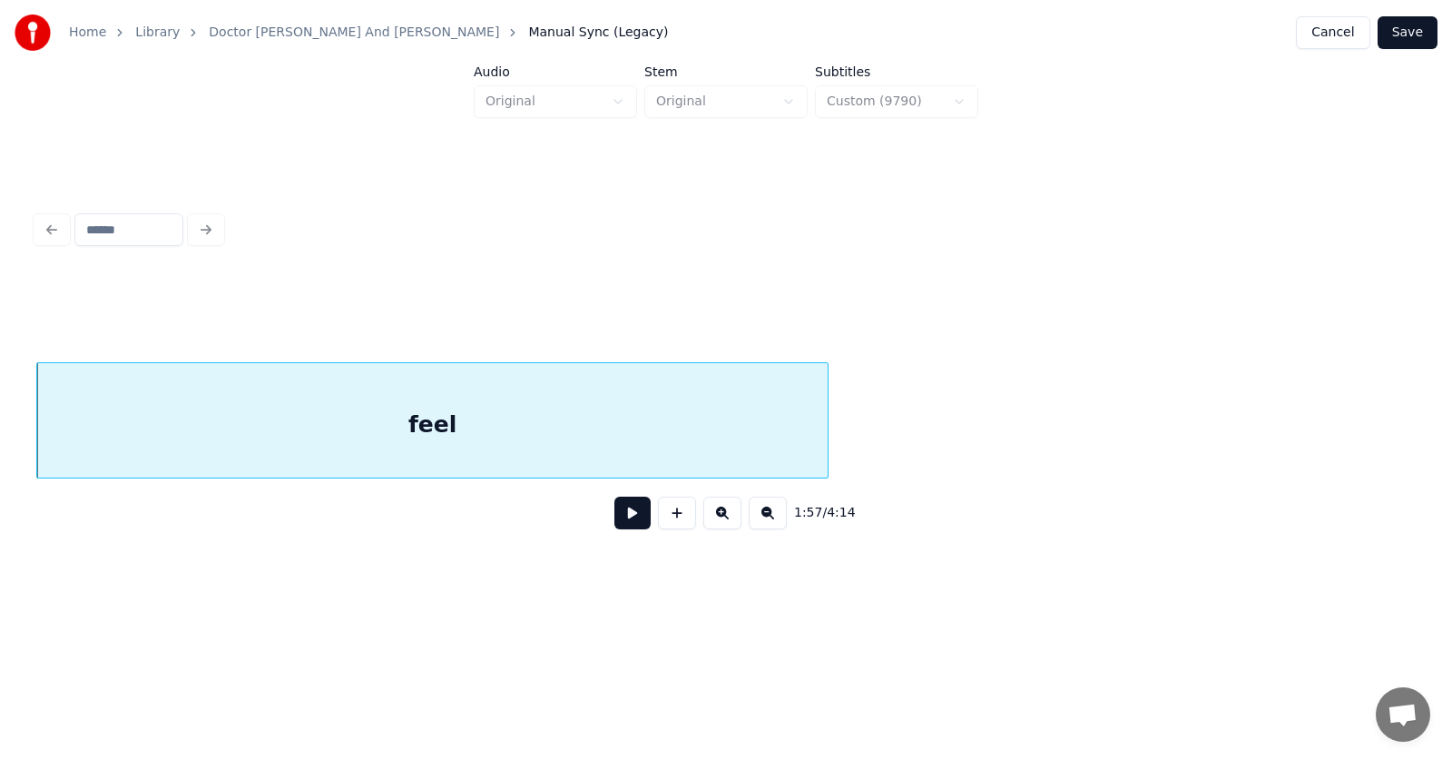
click at [704, 416] on div "feel" at bounding box center [432, 424] width 791 height 123
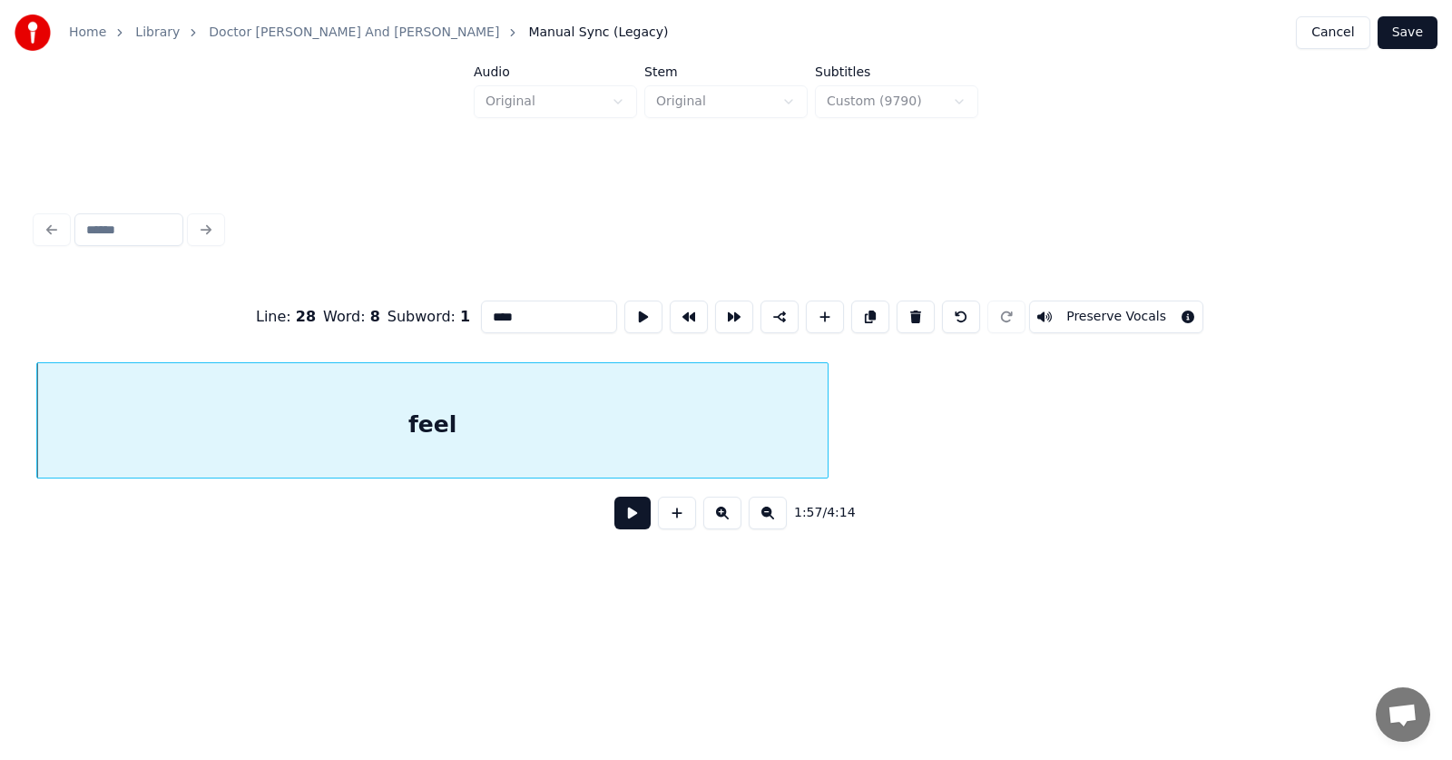
click at [496, 309] on input "****" at bounding box center [549, 316] width 136 height 33
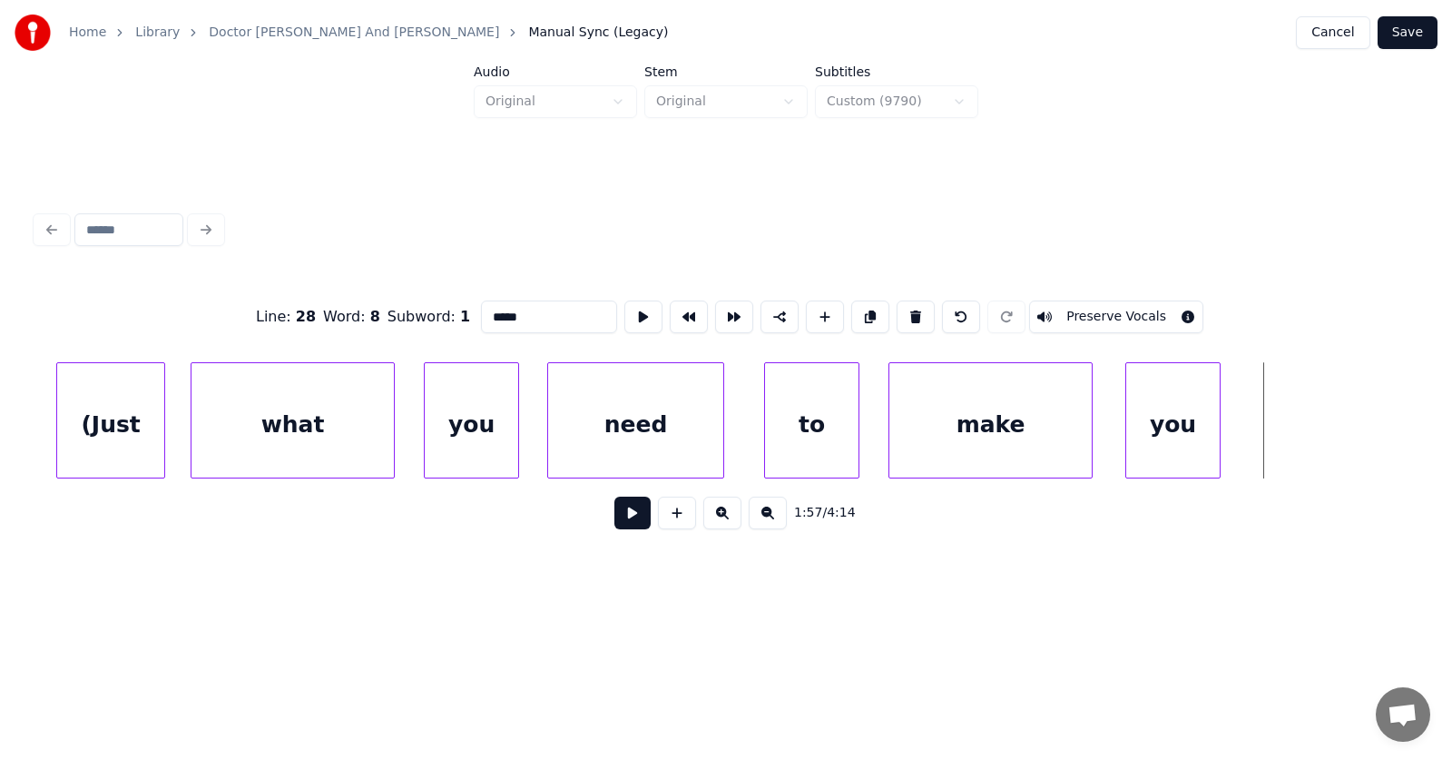
scroll to position [0, 78426]
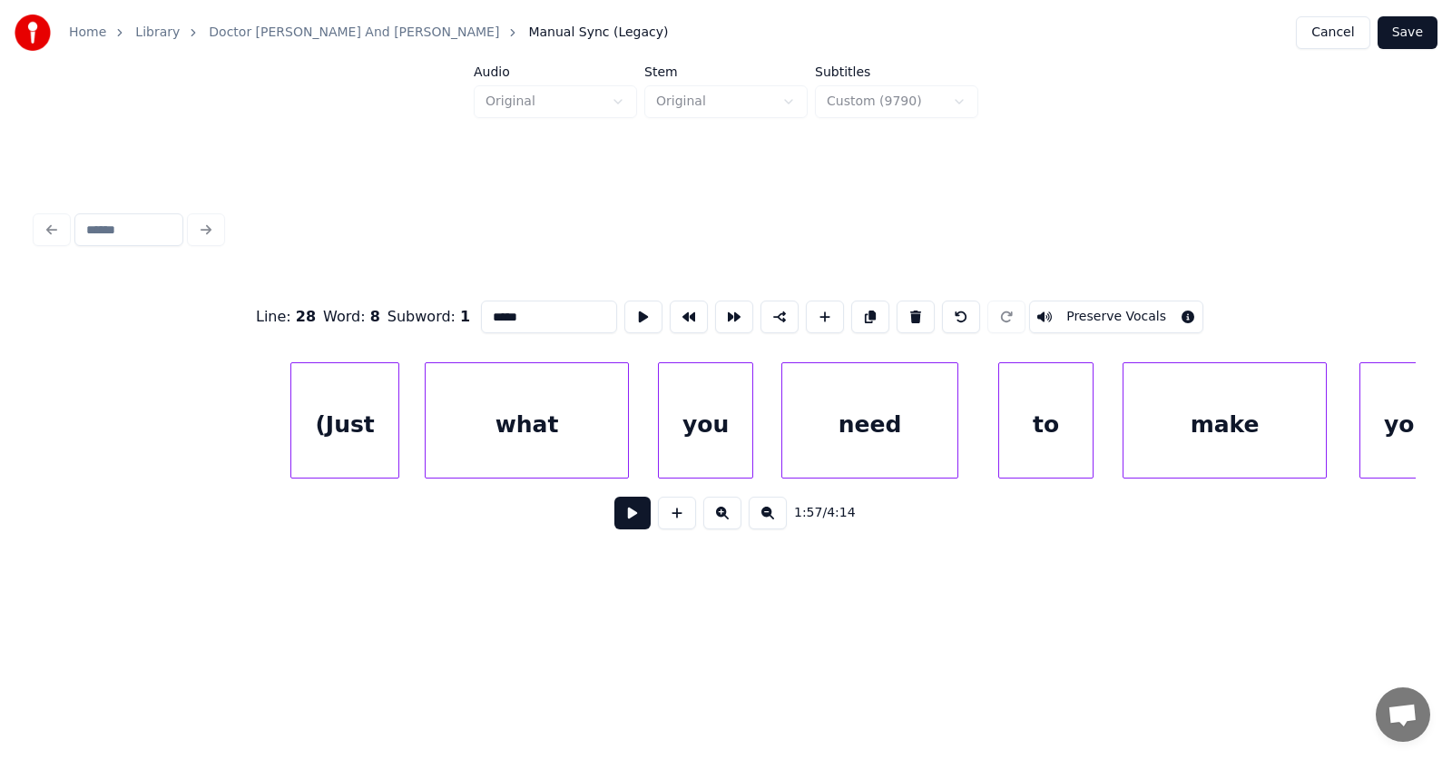
type input "*****"
click at [616, 528] on button at bounding box center [632, 512] width 36 height 33
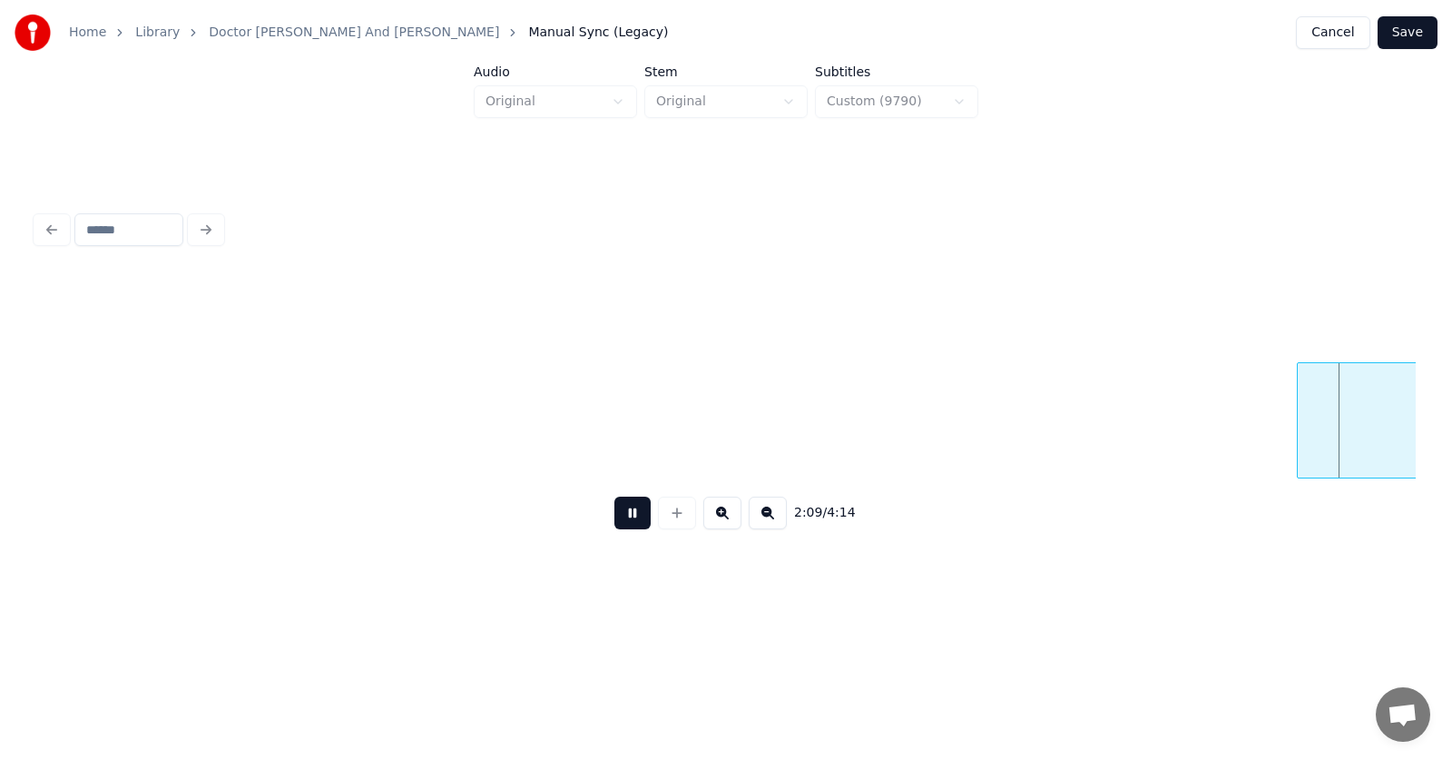
scroll to position [0, 88208]
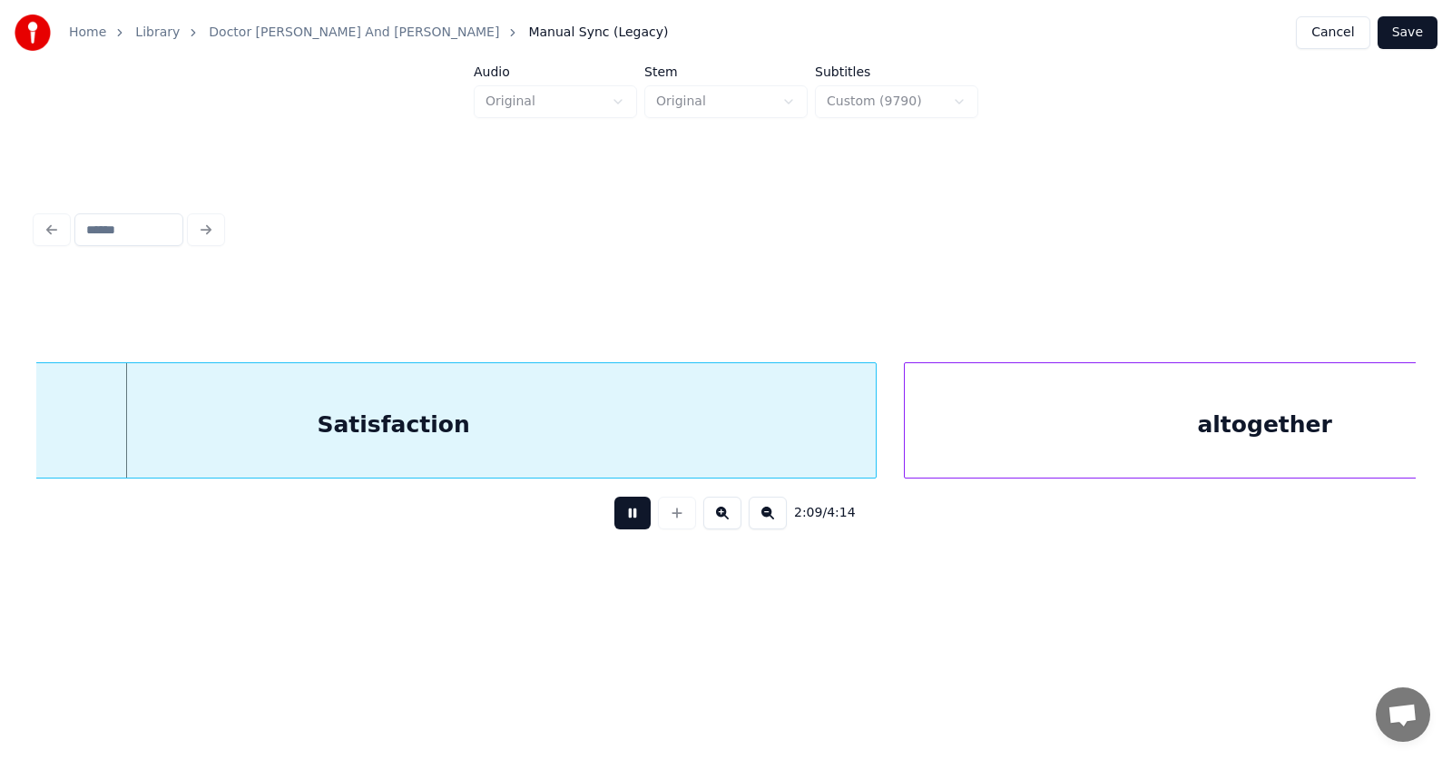
click at [621, 521] on button at bounding box center [632, 512] width 36 height 33
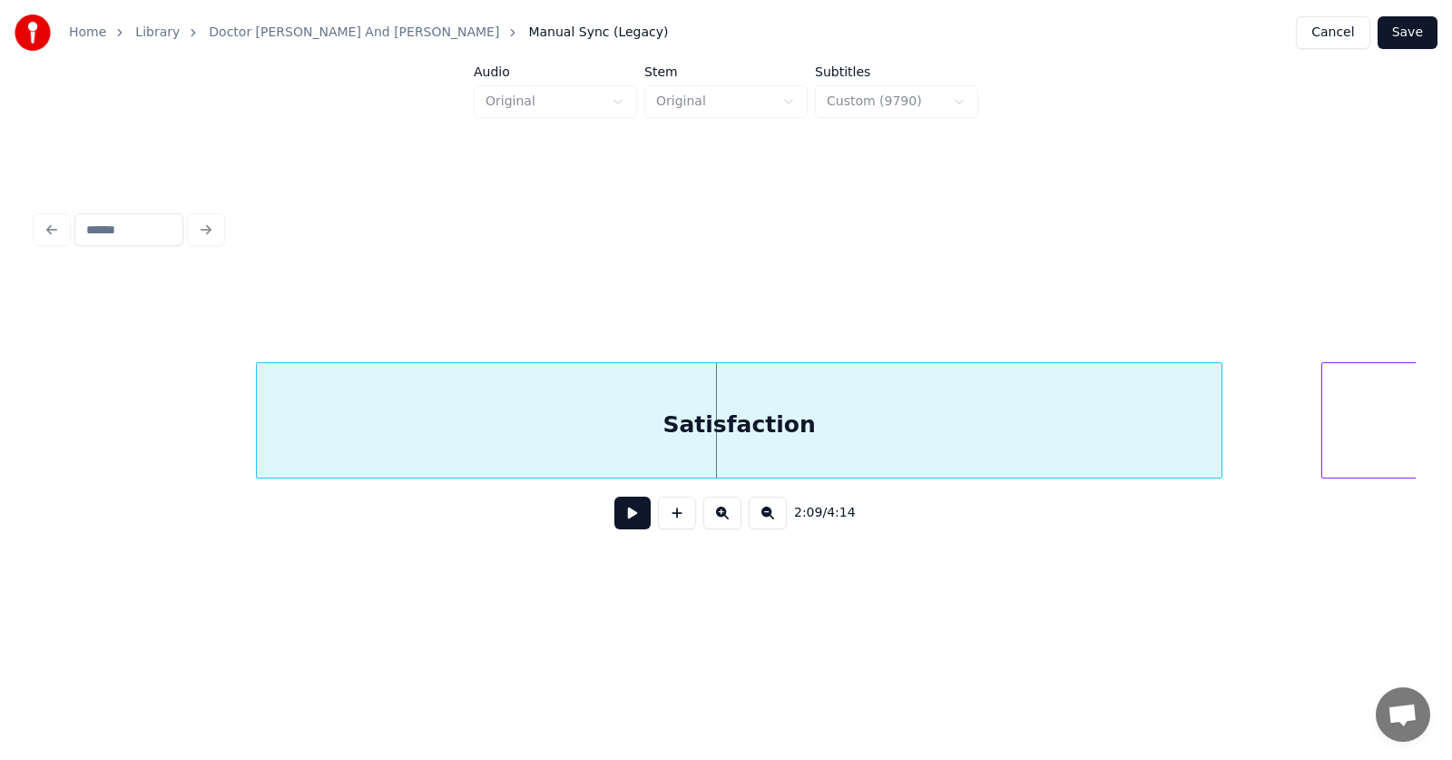
click at [565, 436] on div "Satisfaction" at bounding box center [739, 424] width 965 height 123
click at [614, 529] on button at bounding box center [632, 512] width 36 height 33
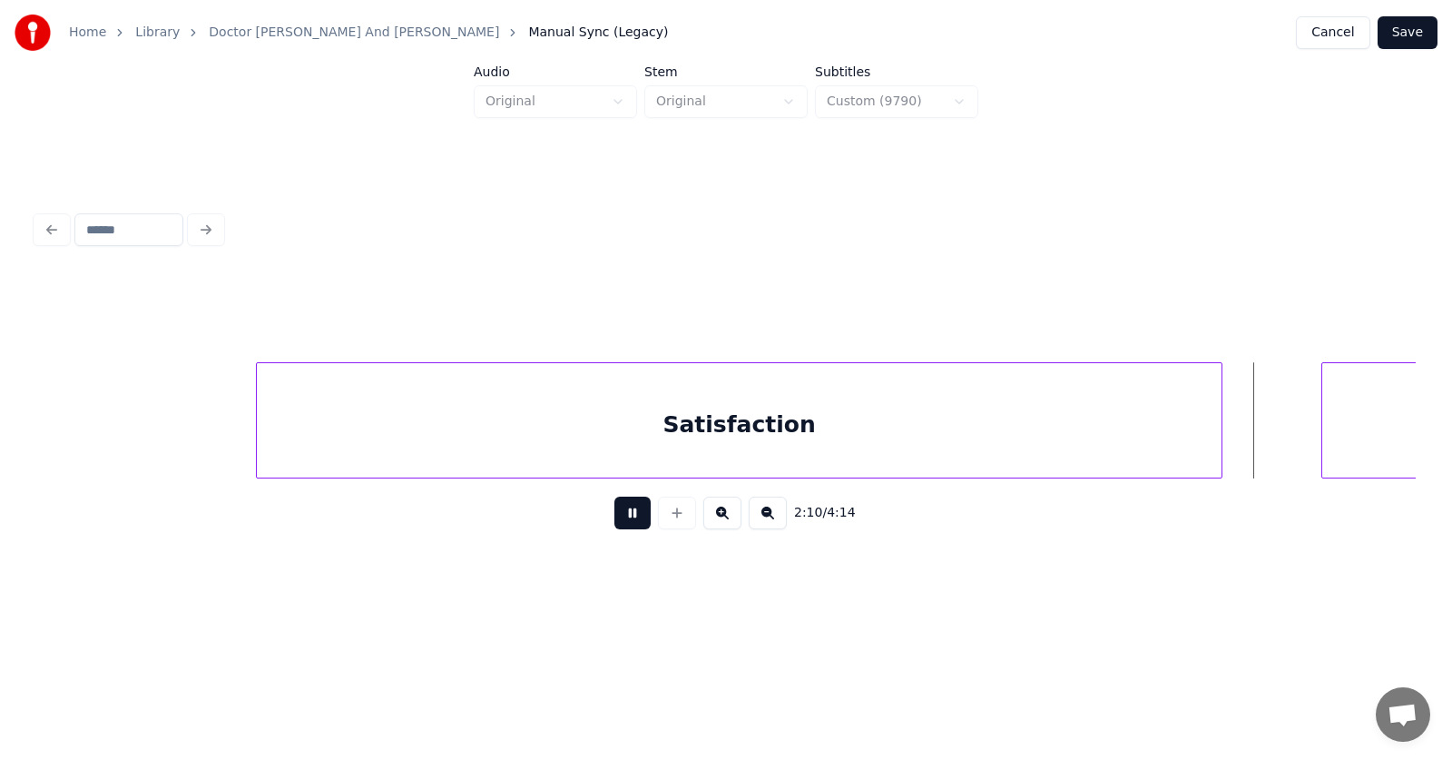
click at [614, 529] on button at bounding box center [632, 512] width 36 height 33
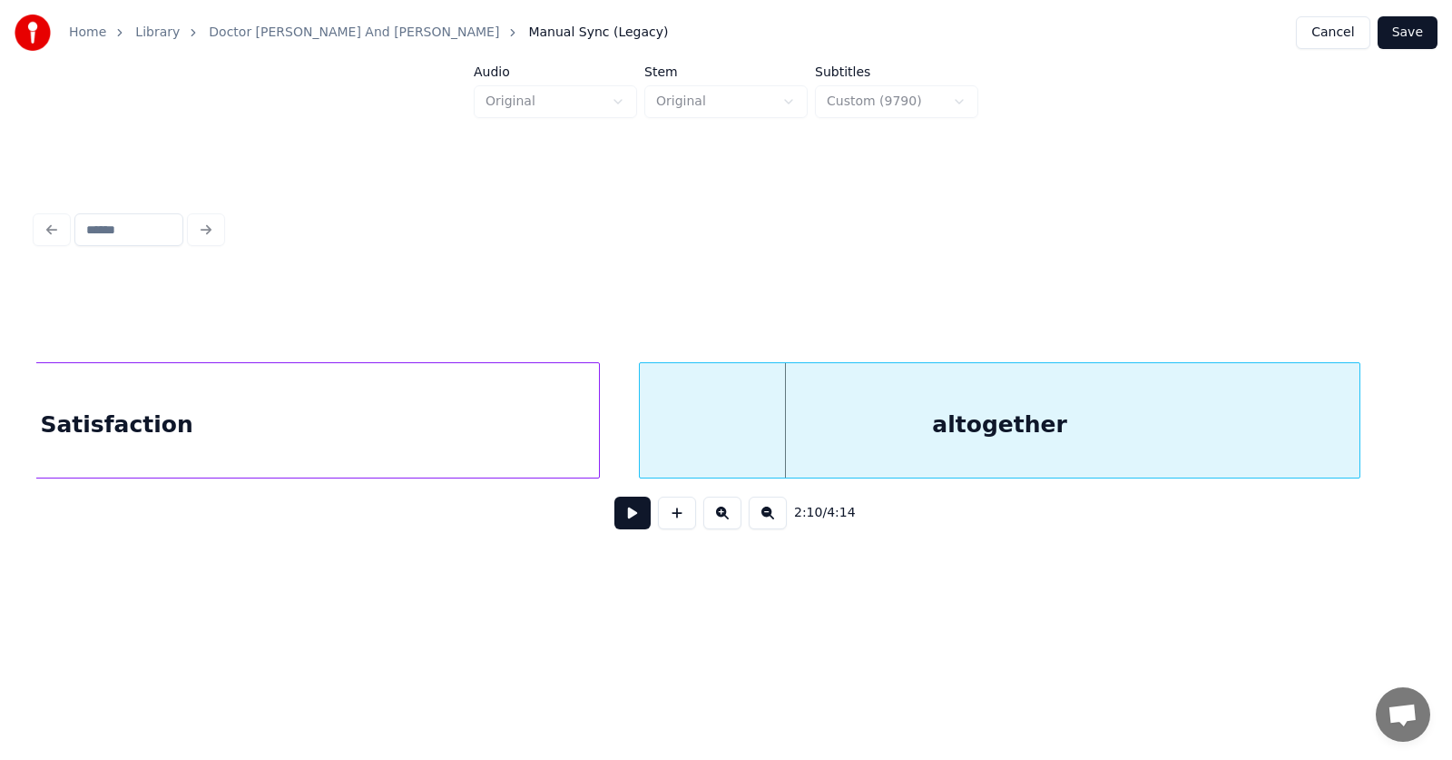
click at [1283, 423] on div "altogether" at bounding box center [1000, 424] width 720 height 123
click at [632, 521] on button at bounding box center [632, 512] width 36 height 33
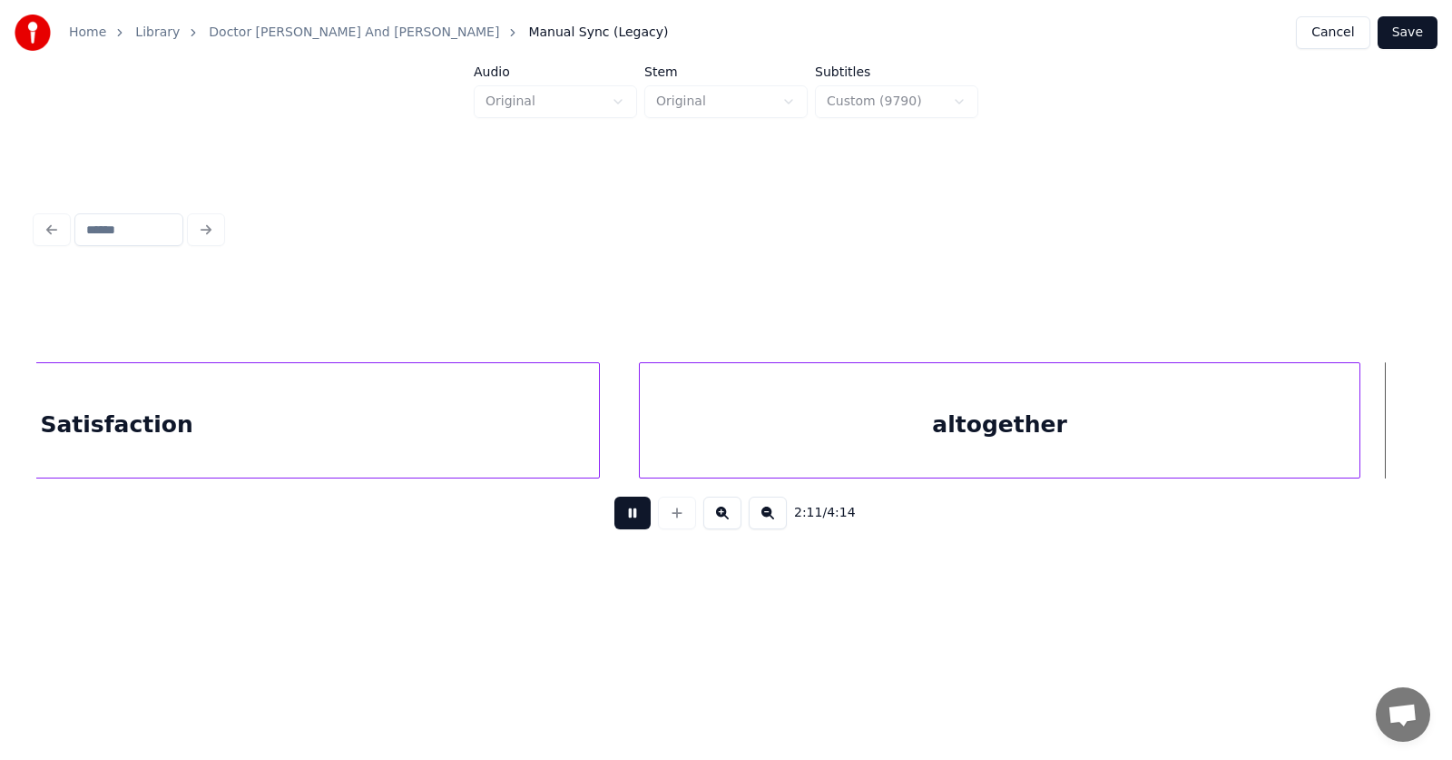
scroll to position [0, 89806]
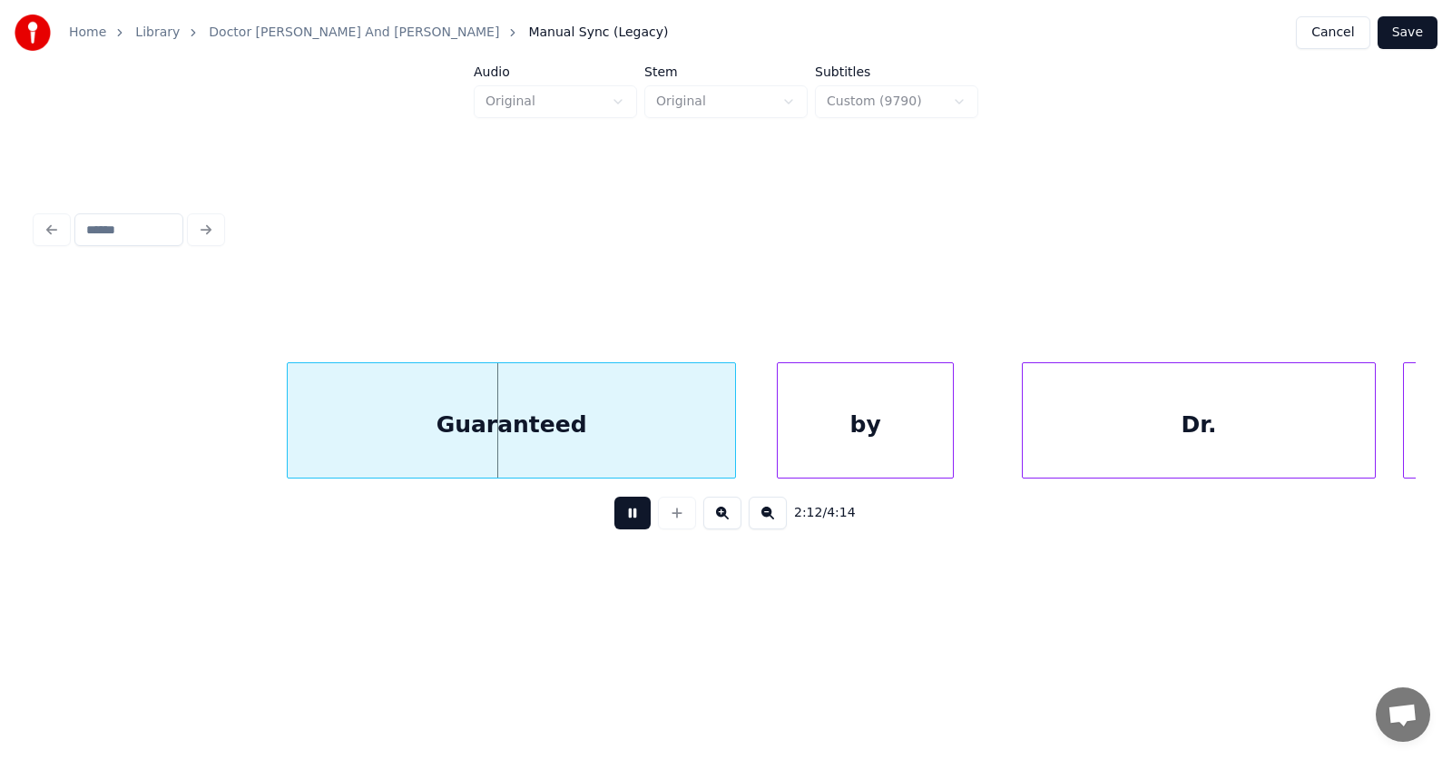
click at [634, 518] on button at bounding box center [632, 512] width 36 height 33
click at [492, 431] on div "Guaranteed" at bounding box center [476, 424] width 447 height 123
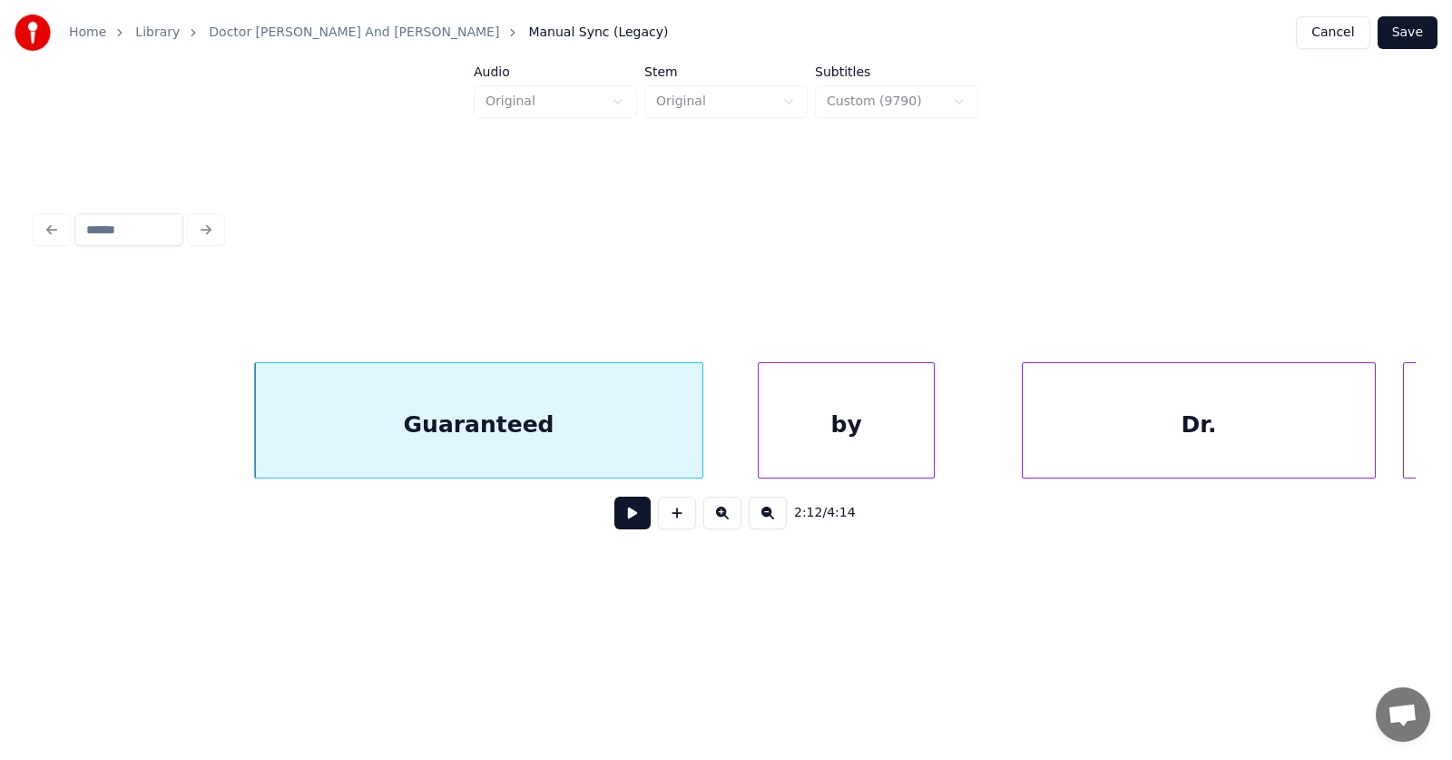
click at [910, 417] on div "by" at bounding box center [846, 424] width 175 height 123
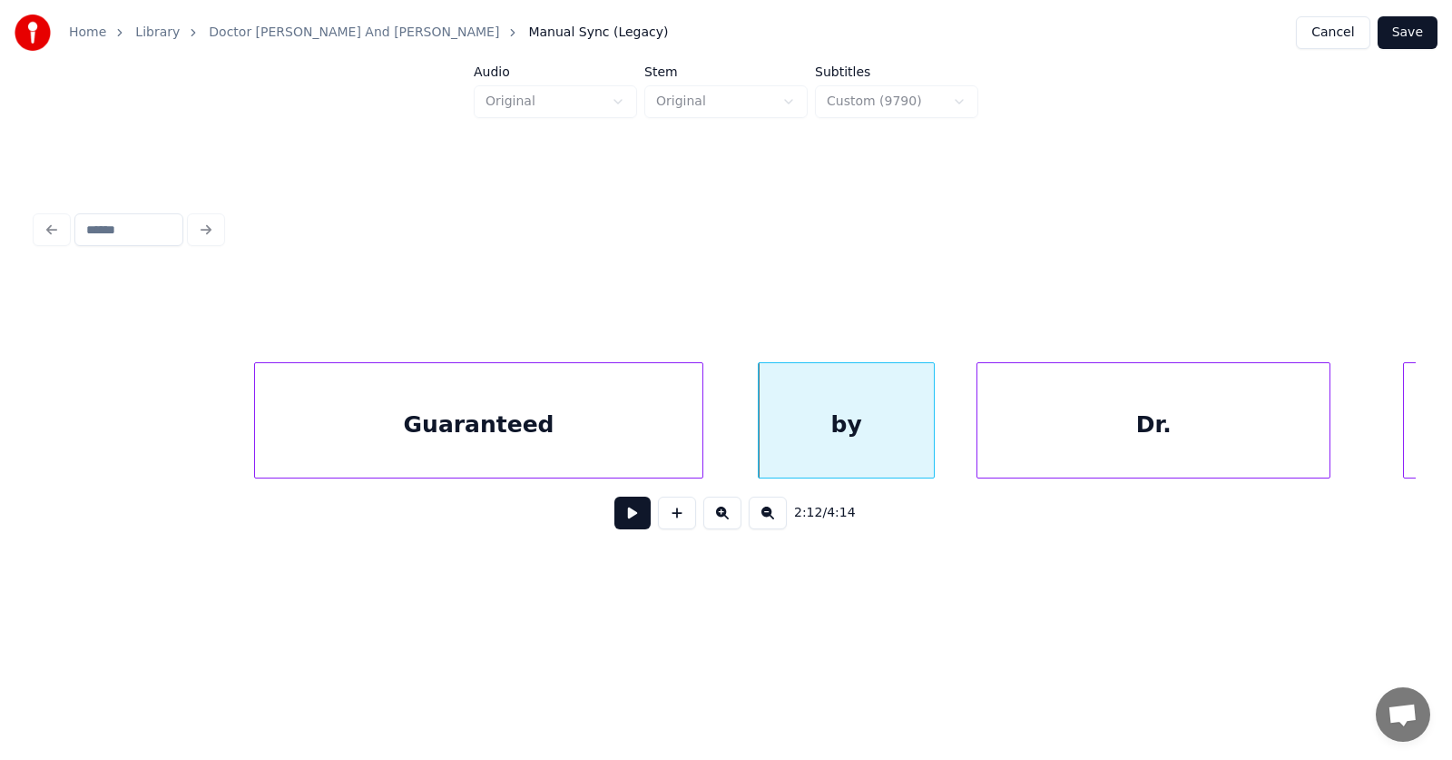
click at [1100, 427] on div "Dr." at bounding box center [1153, 424] width 352 height 123
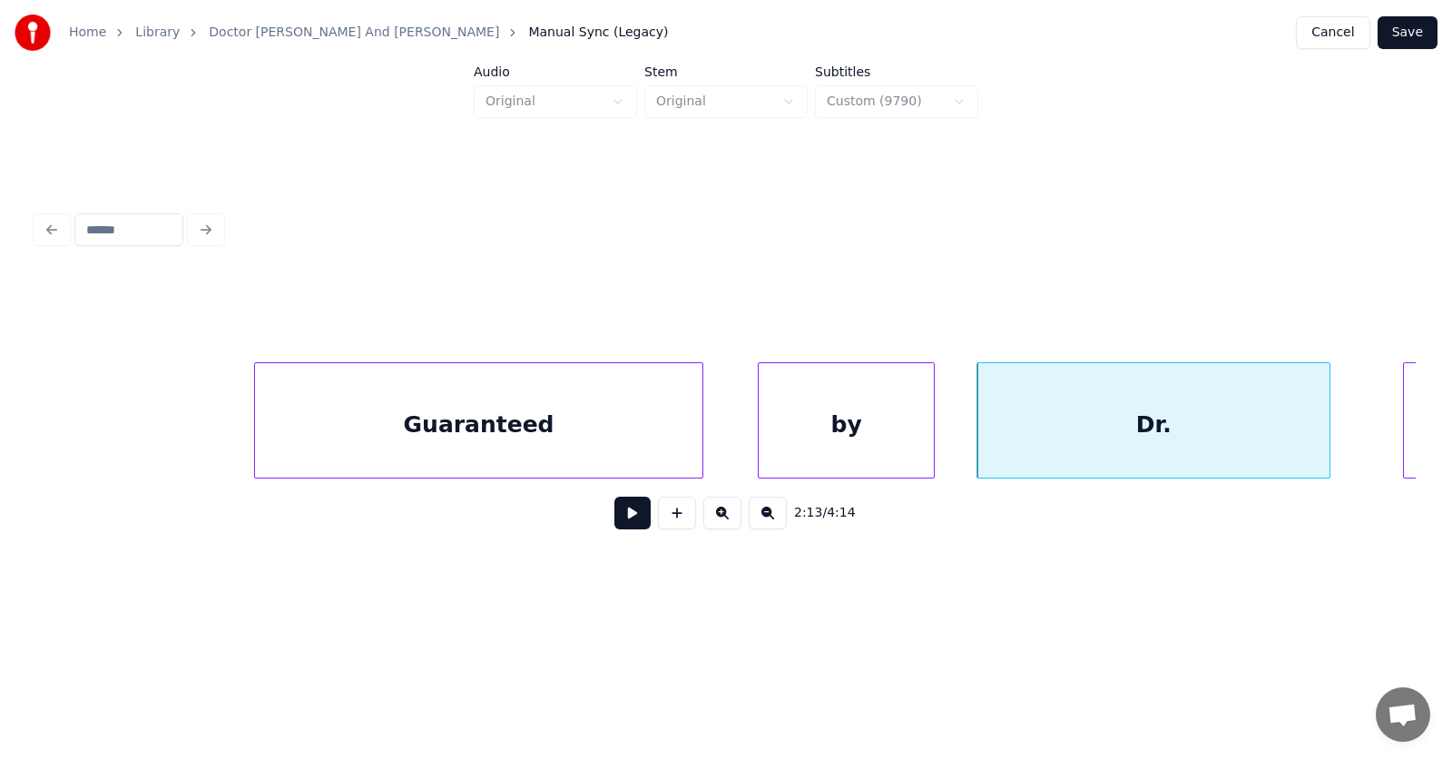
click at [1093, 429] on div "Dr." at bounding box center [1153, 424] width 352 height 123
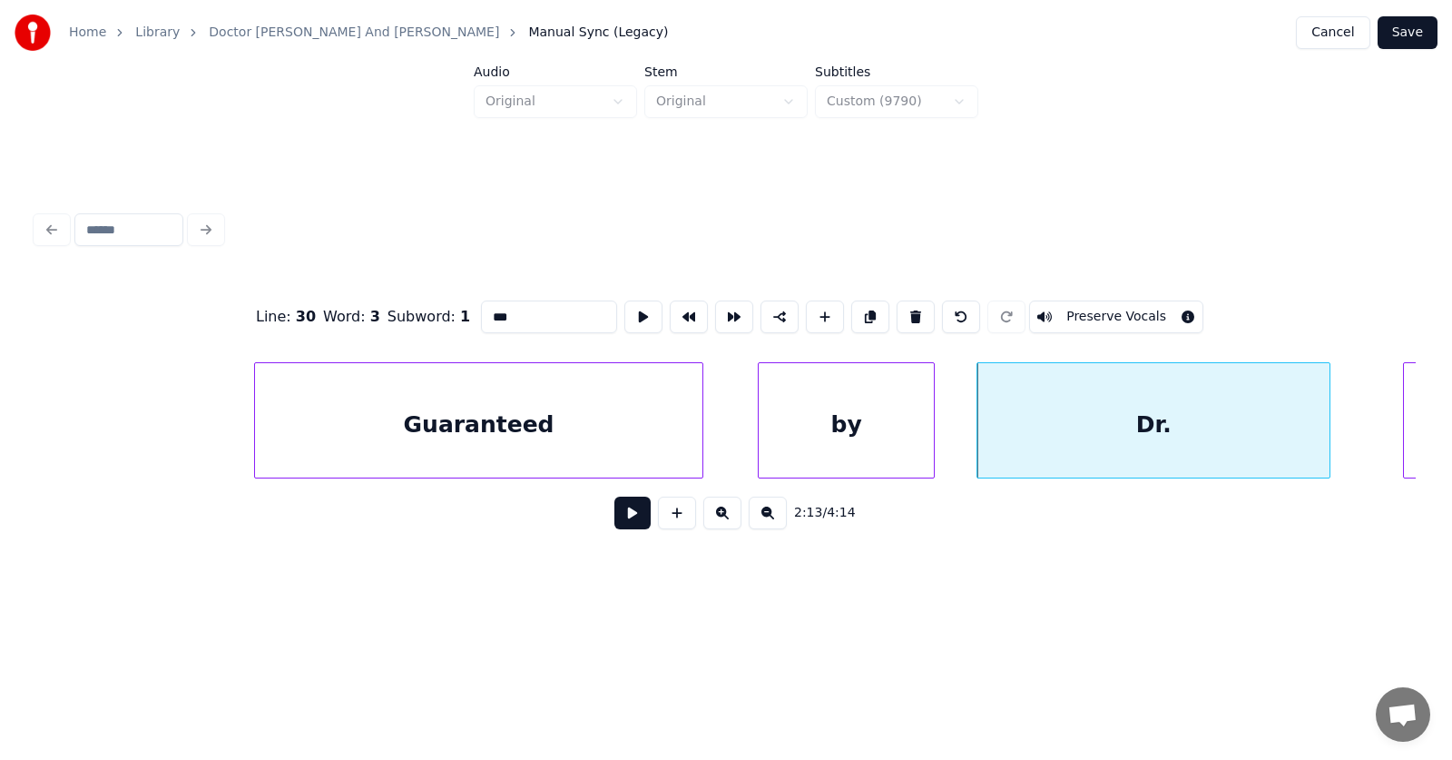
drag, startPoint x: 497, startPoint y: 312, endPoint x: 461, endPoint y: 308, distance: 36.6
click at [481, 313] on input "***" at bounding box center [549, 316] width 136 height 33
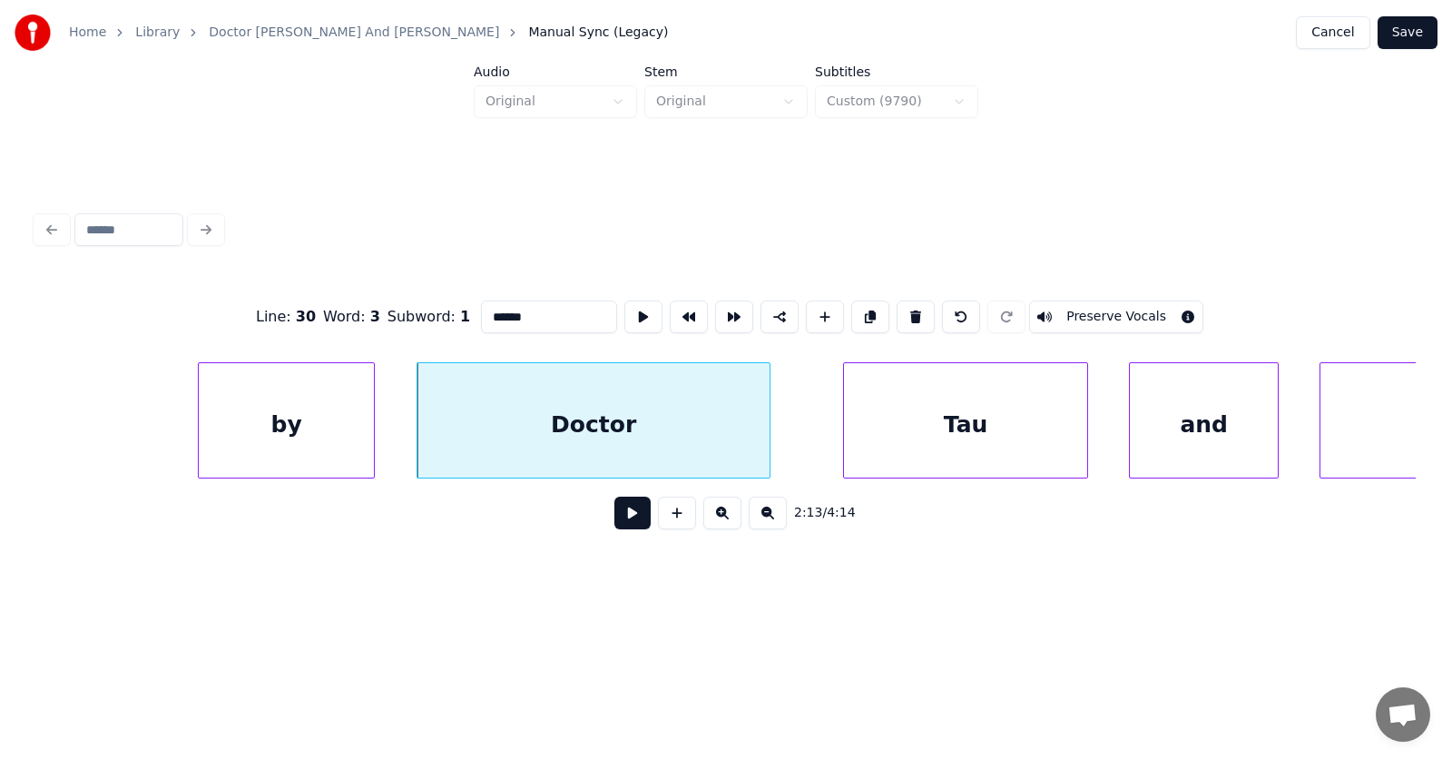
scroll to position [0, 90483]
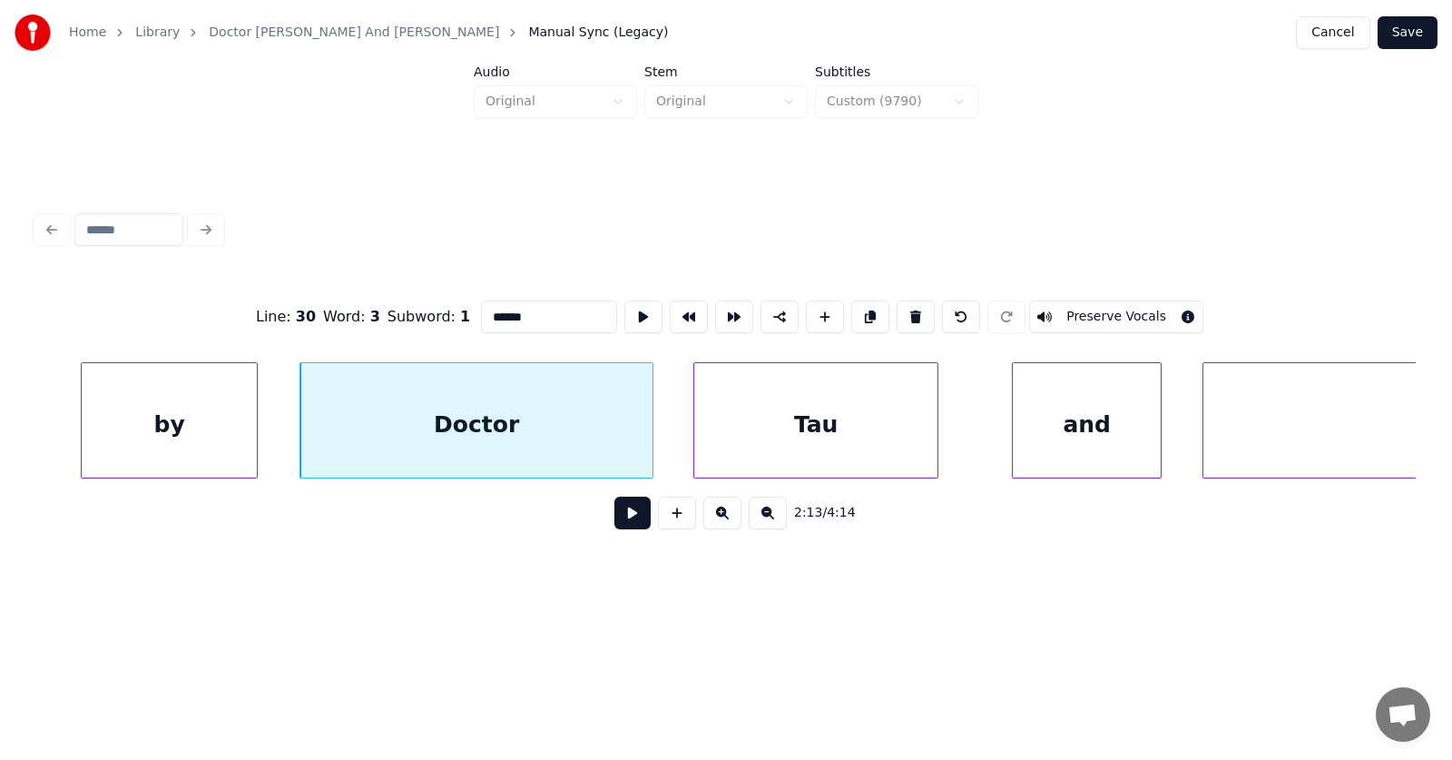
click at [787, 436] on div "Tau" at bounding box center [815, 424] width 243 height 123
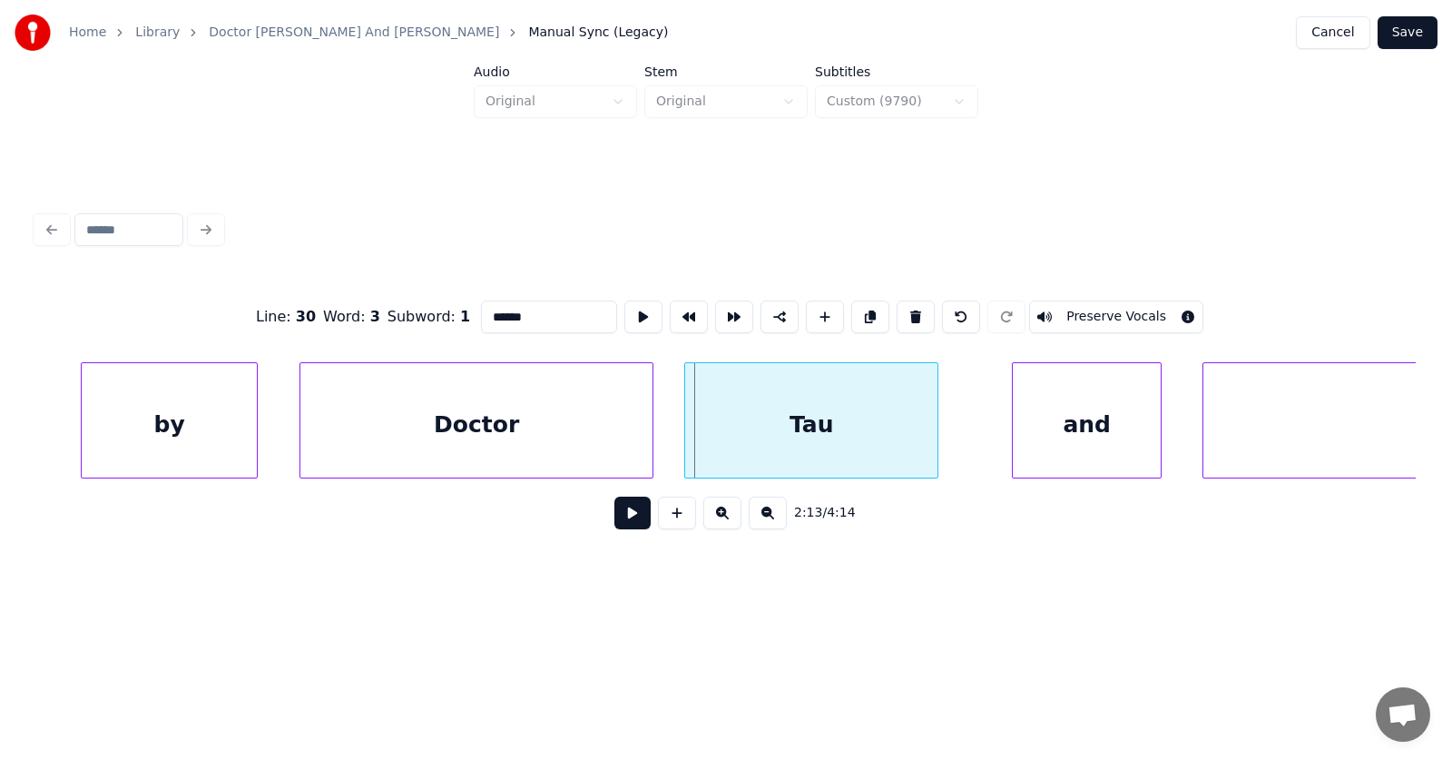
click at [686, 438] on div at bounding box center [687, 420] width 5 height 114
click at [1042, 444] on div "and" at bounding box center [1050, 424] width 148 height 123
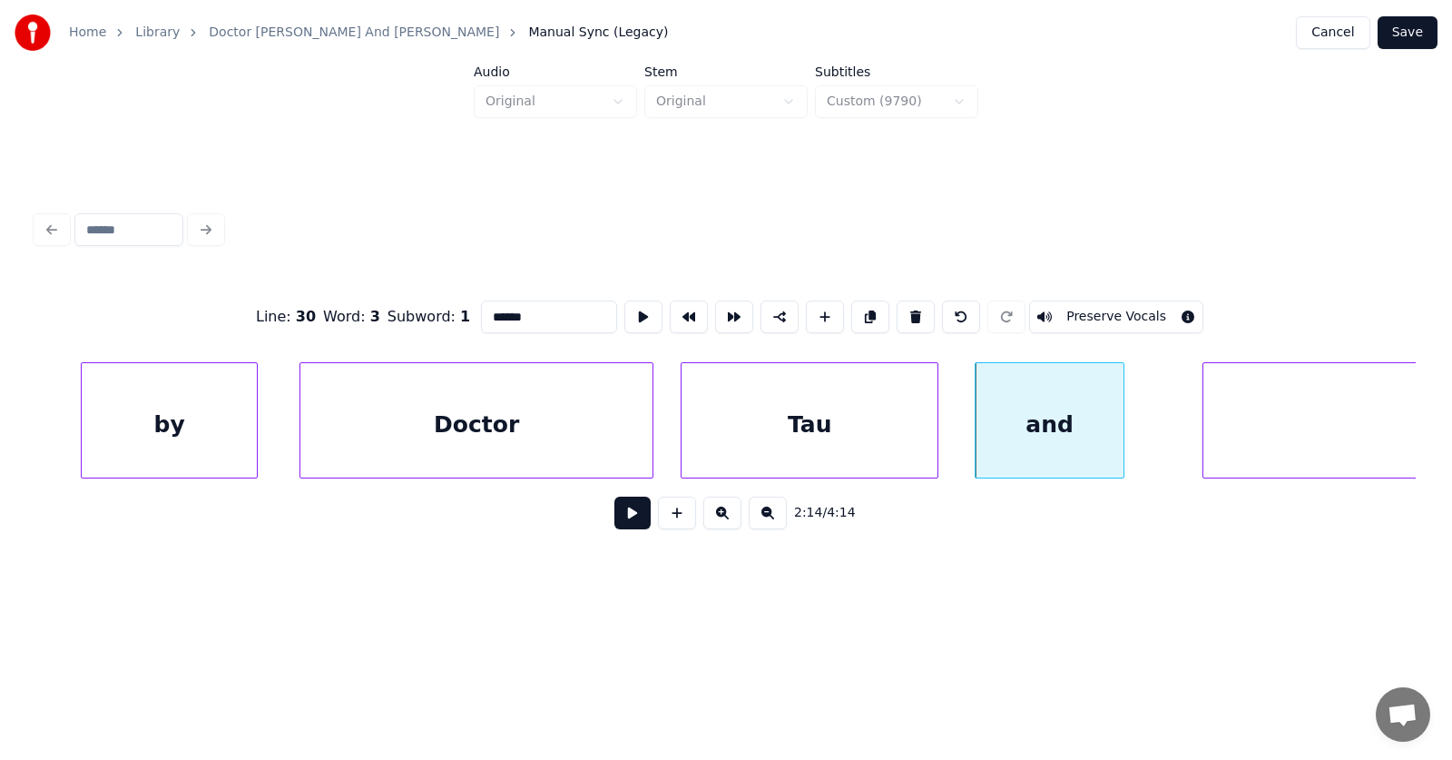
click at [829, 417] on div "Tau" at bounding box center [810, 424] width 256 height 123
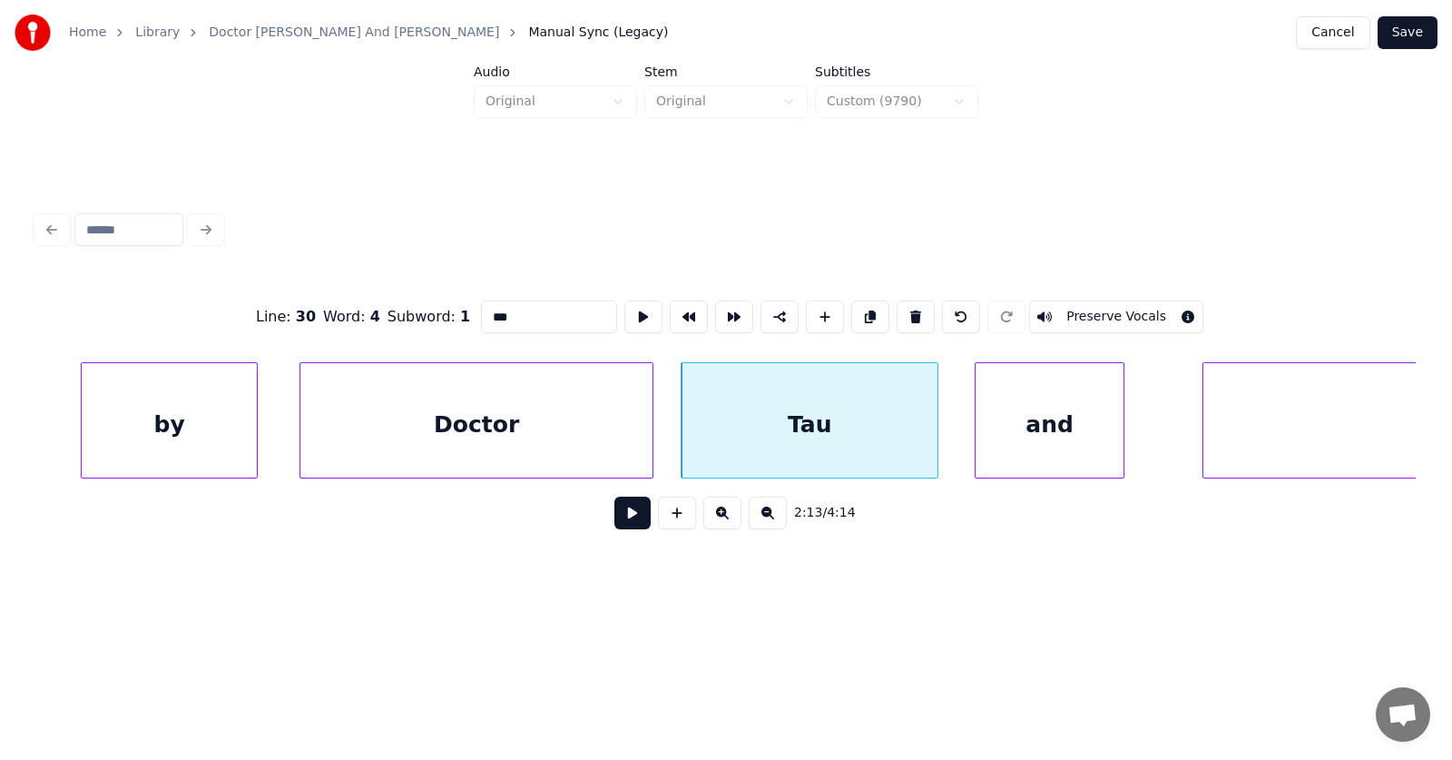
click at [481, 312] on input "***" at bounding box center [549, 316] width 136 height 33
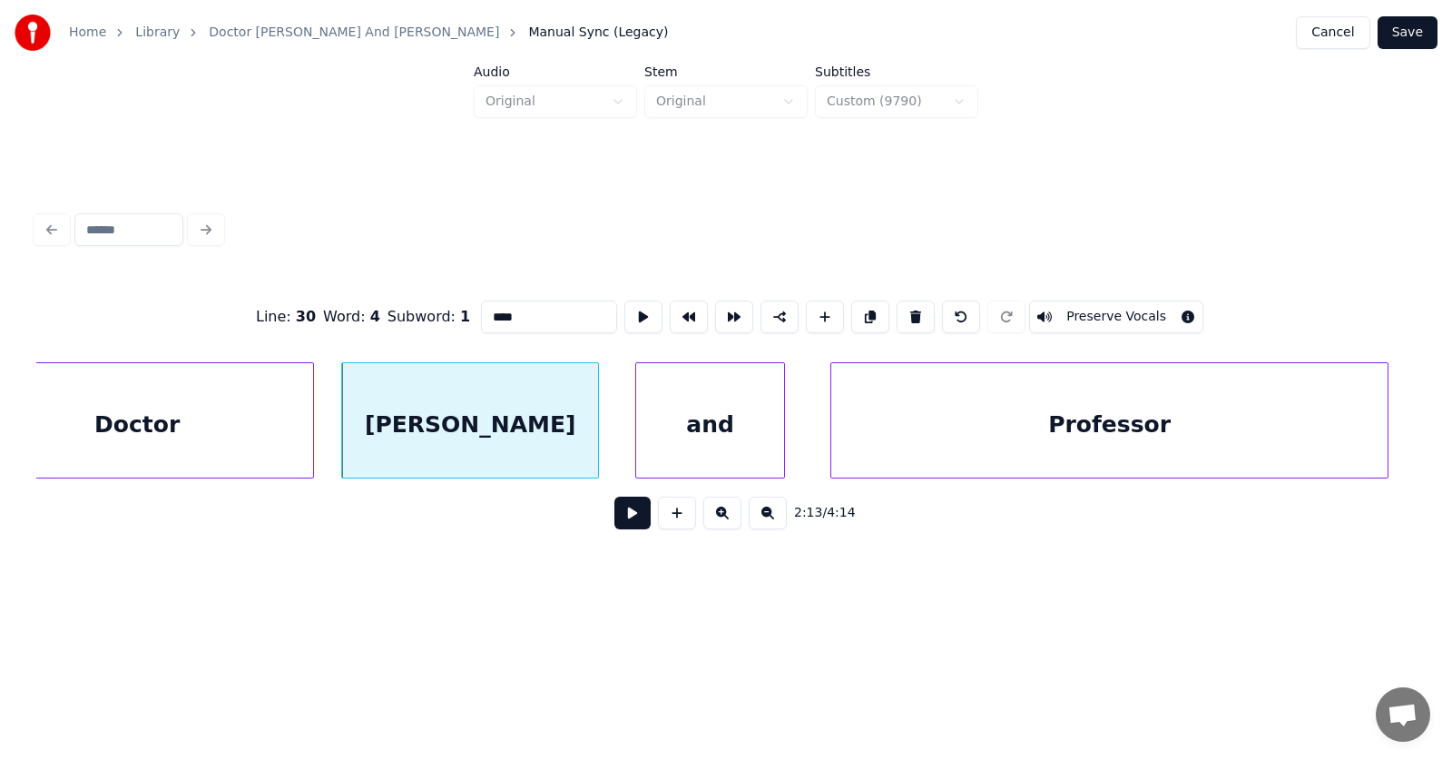
click at [1262, 432] on div "Professor" at bounding box center [1109, 424] width 556 height 123
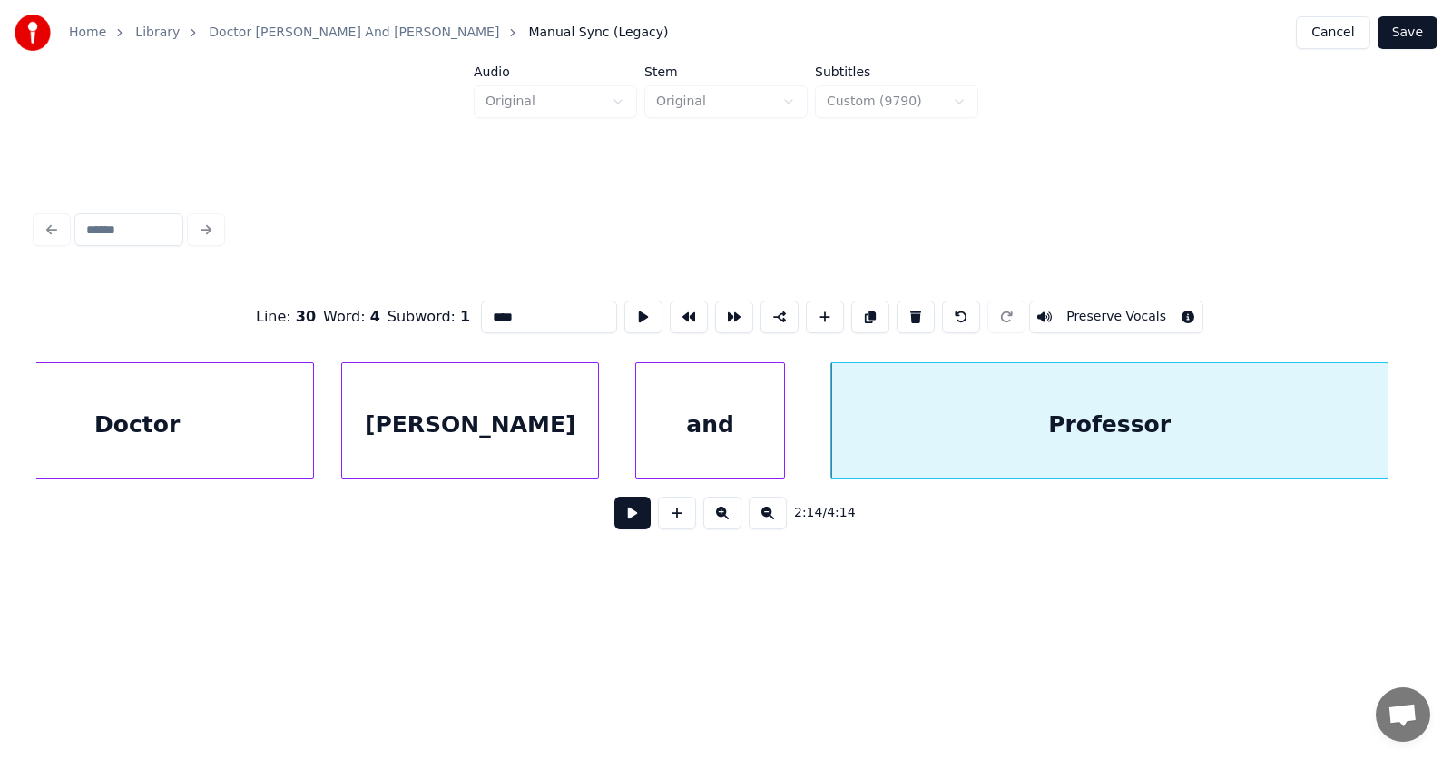
scroll to position [0, 91185]
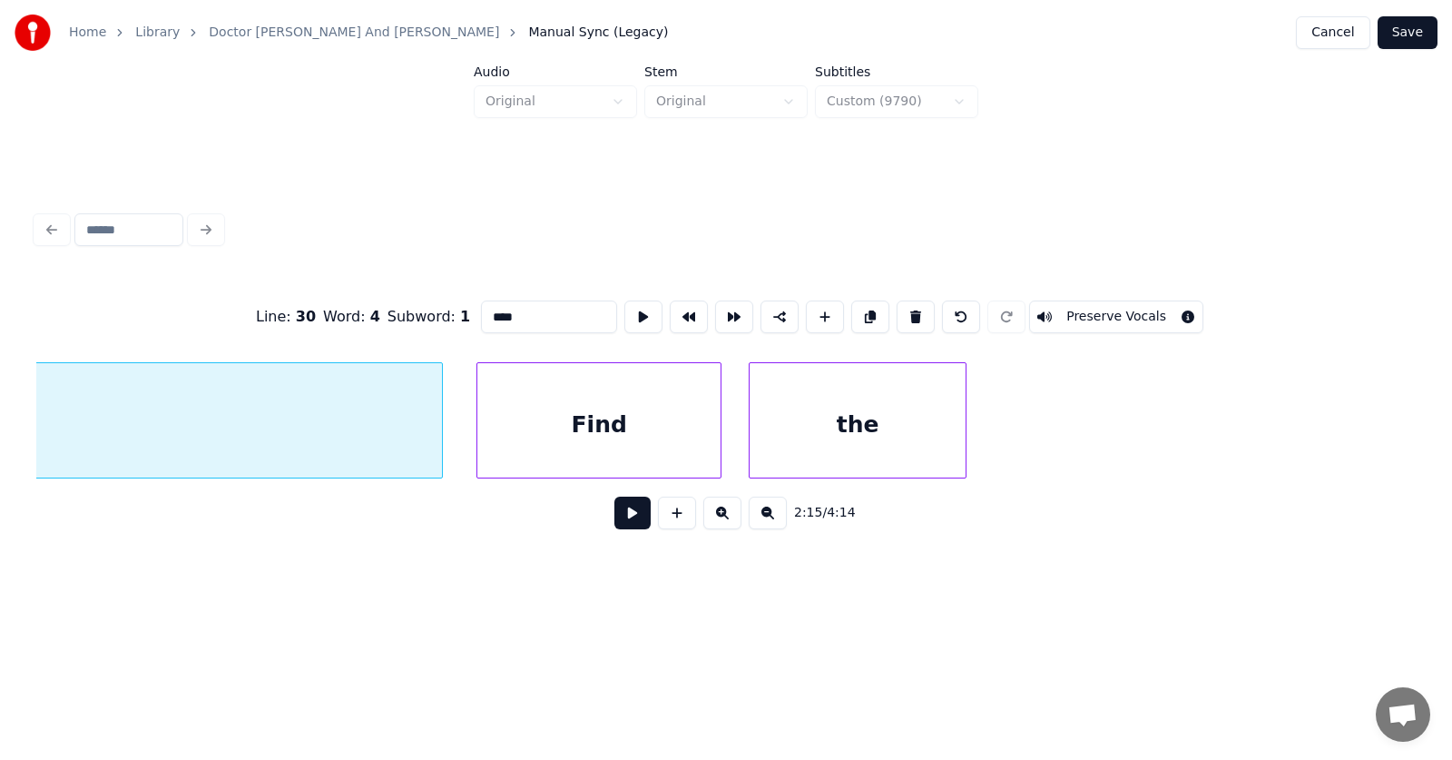
scroll to position [0, 95165]
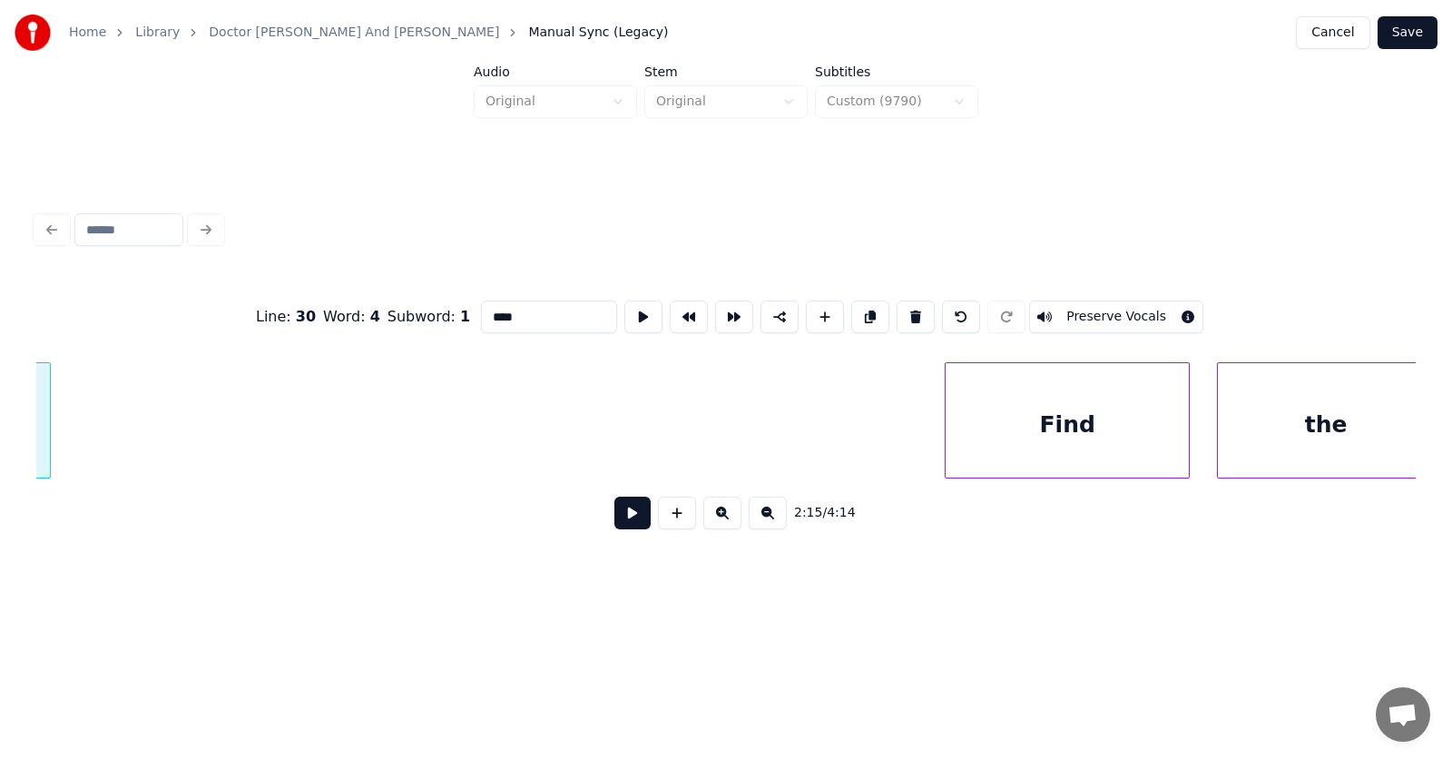
click at [44, 426] on div at bounding box center [46, 420] width 5 height 114
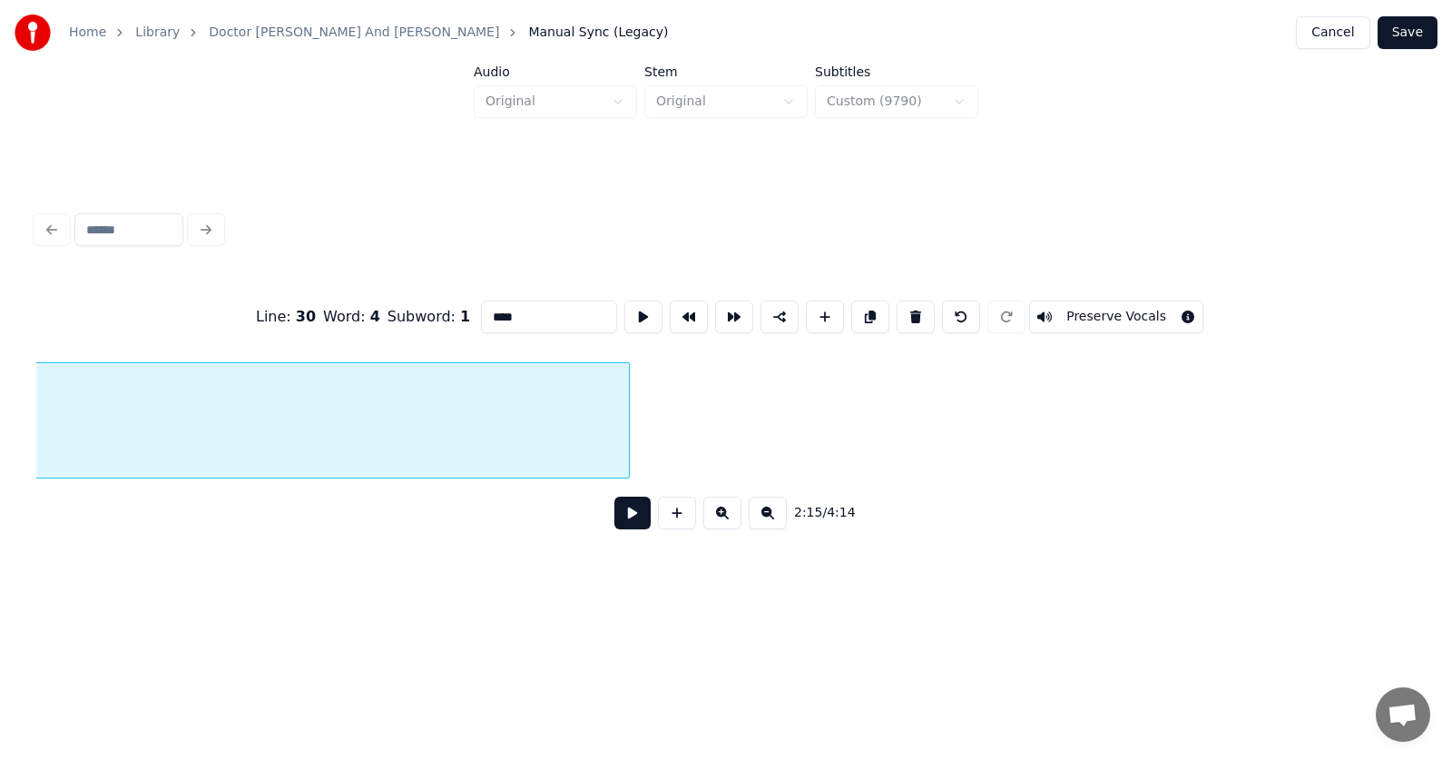
scroll to position [0, 94346]
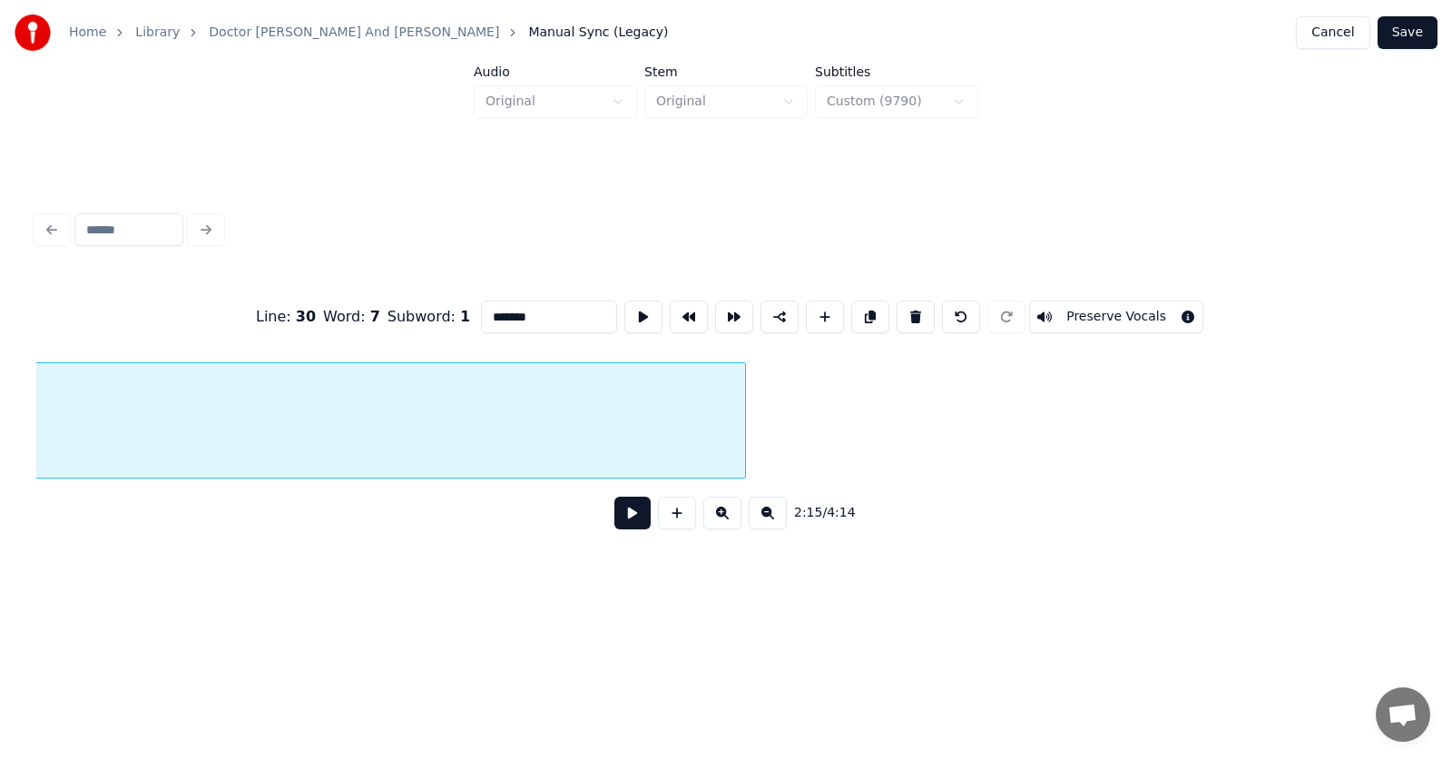
scroll to position [0, 94580]
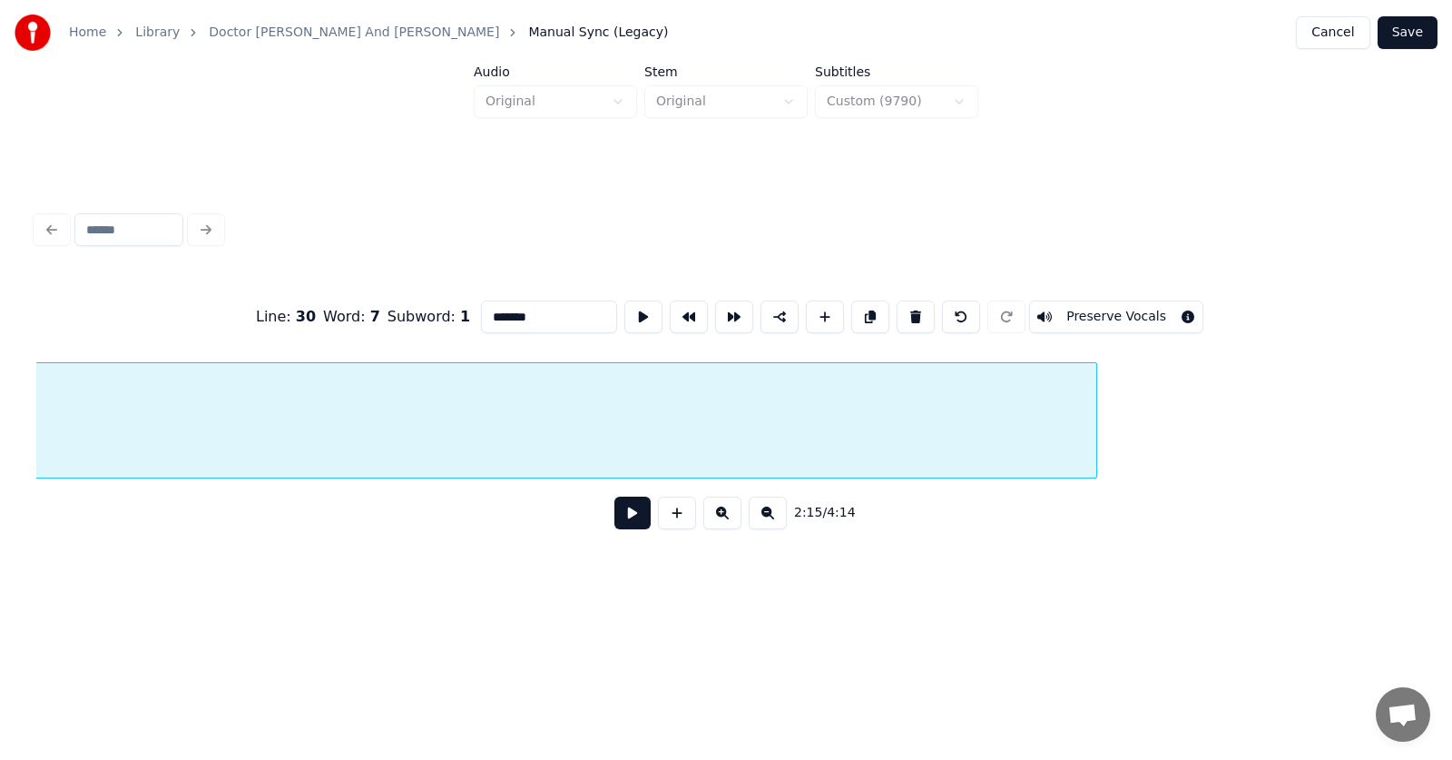
scroll to position [0, 94229]
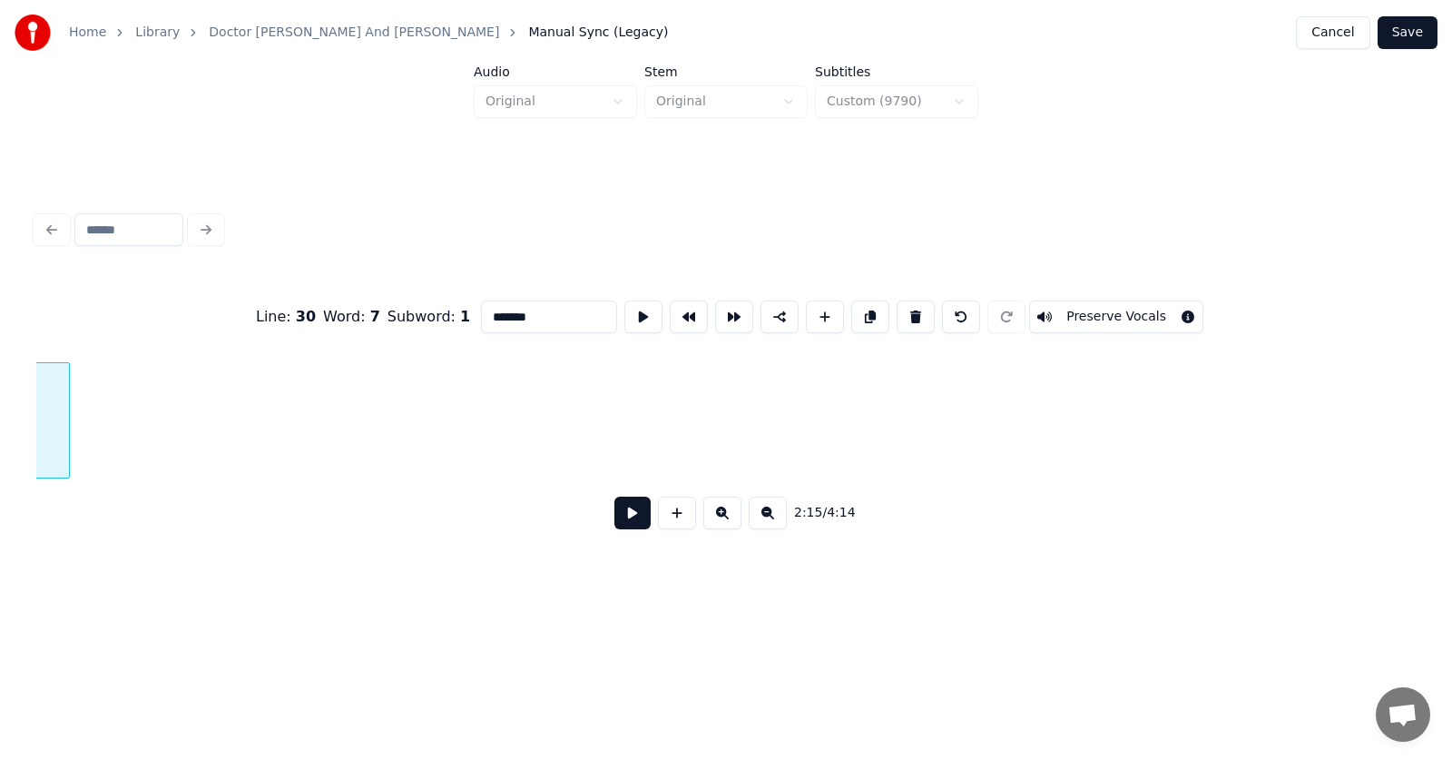
click at [68, 437] on div at bounding box center [66, 420] width 5 height 114
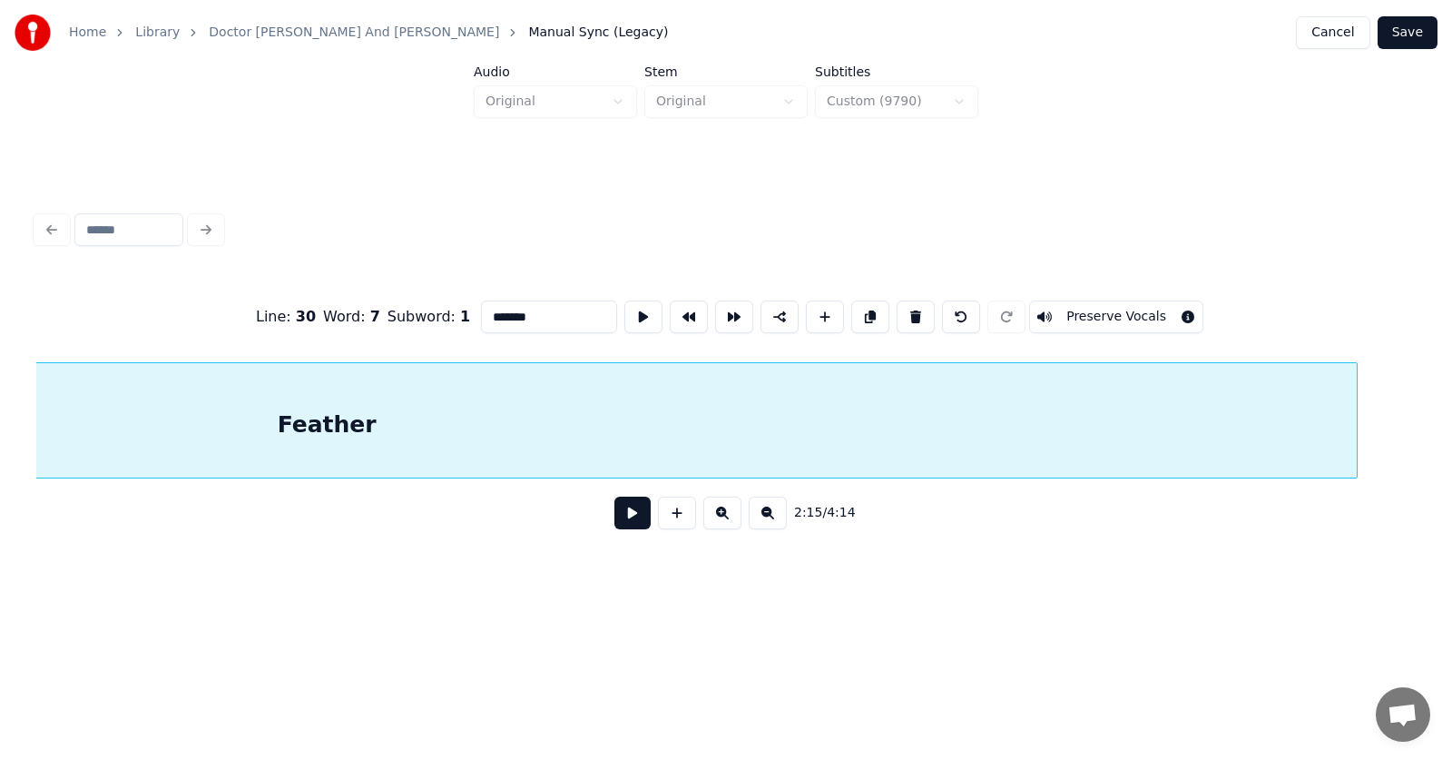
scroll to position [0, 93058]
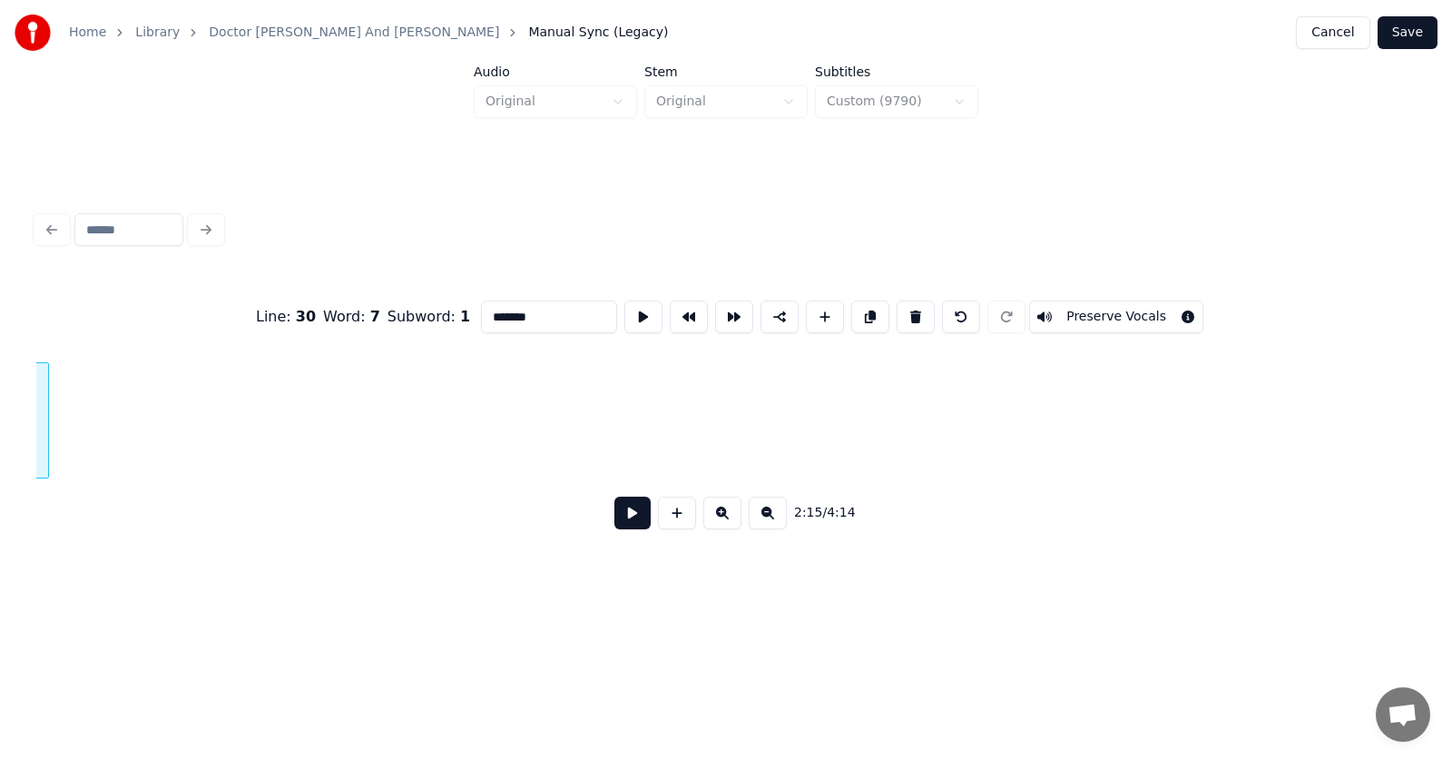
click at [45, 446] on div at bounding box center [45, 420] width 5 height 114
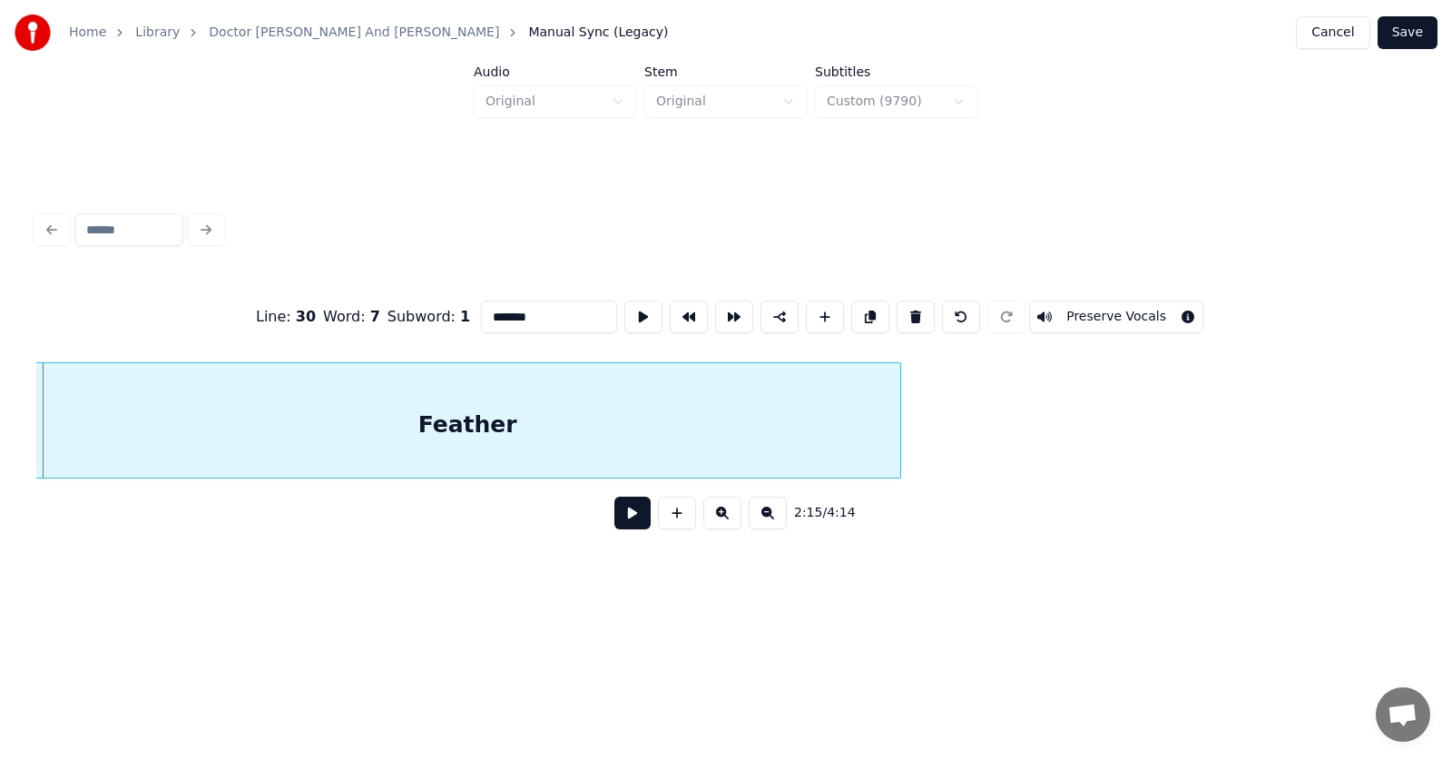
scroll to position [0, 92191]
click at [583, 435] on div "Feather" at bounding box center [470, 424] width 866 height 123
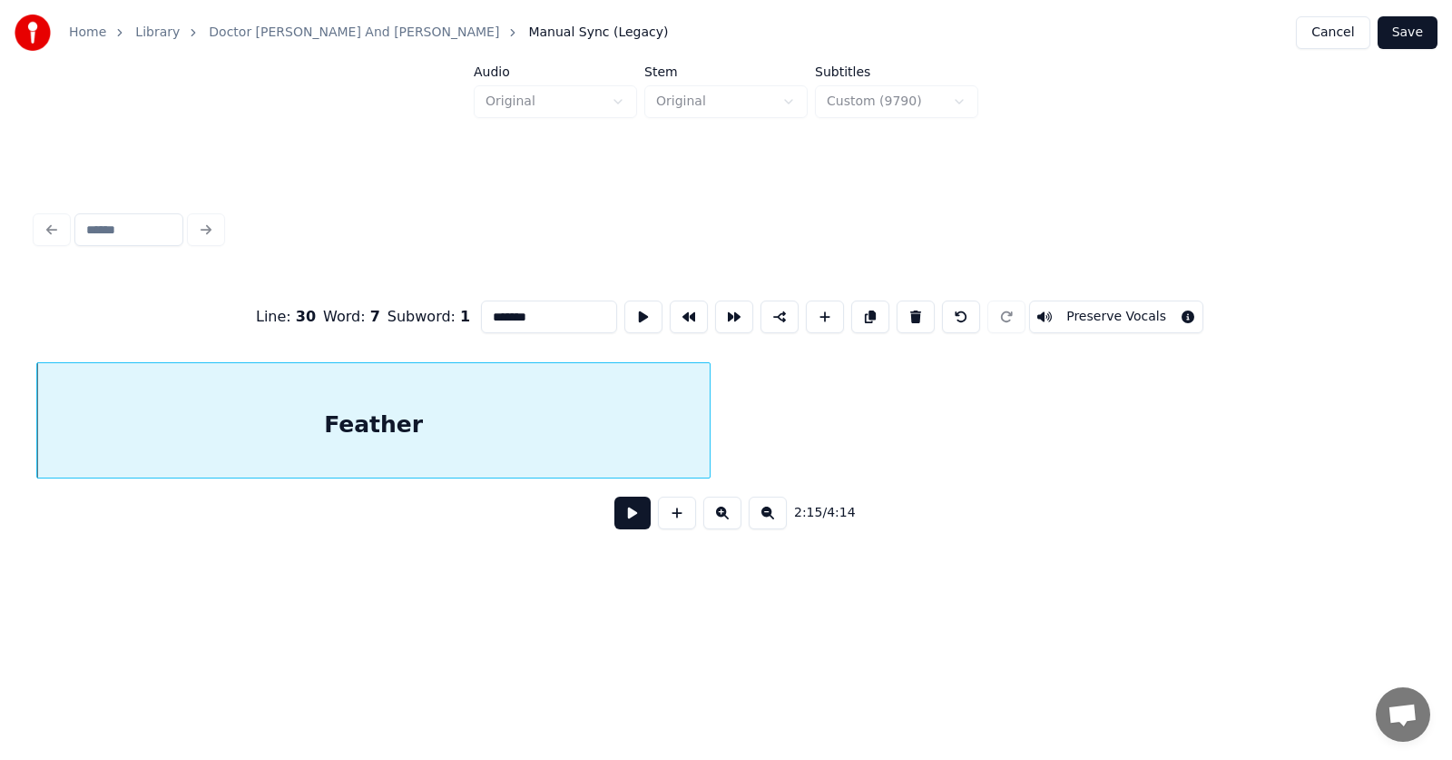
click at [704, 429] on div at bounding box center [706, 420] width 5 height 114
click at [590, 417] on div "Feather" at bounding box center [371, 424] width 668 height 123
type input "*******"
click at [624, 312] on button at bounding box center [643, 316] width 38 height 33
click at [625, 521] on button at bounding box center [632, 512] width 36 height 33
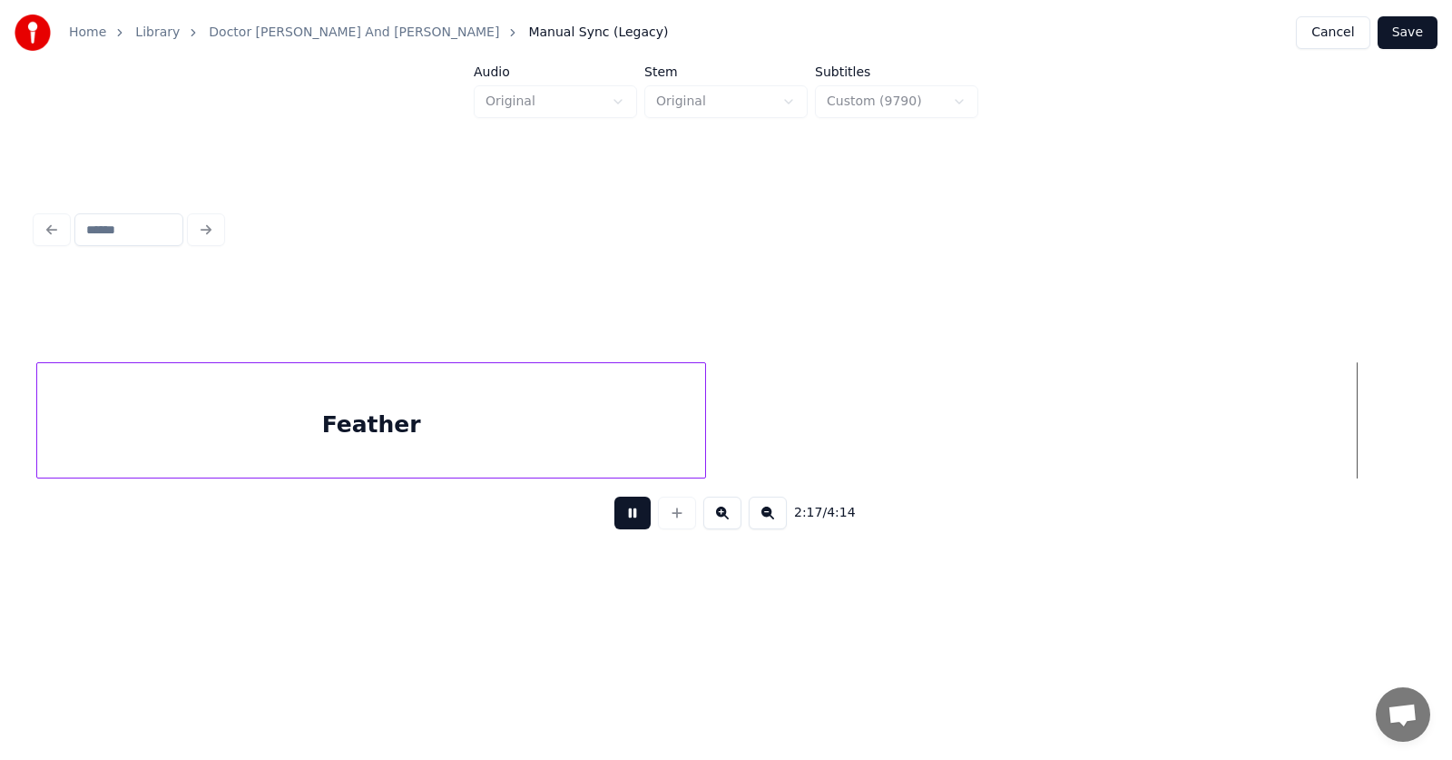
scroll to position [0, 93582]
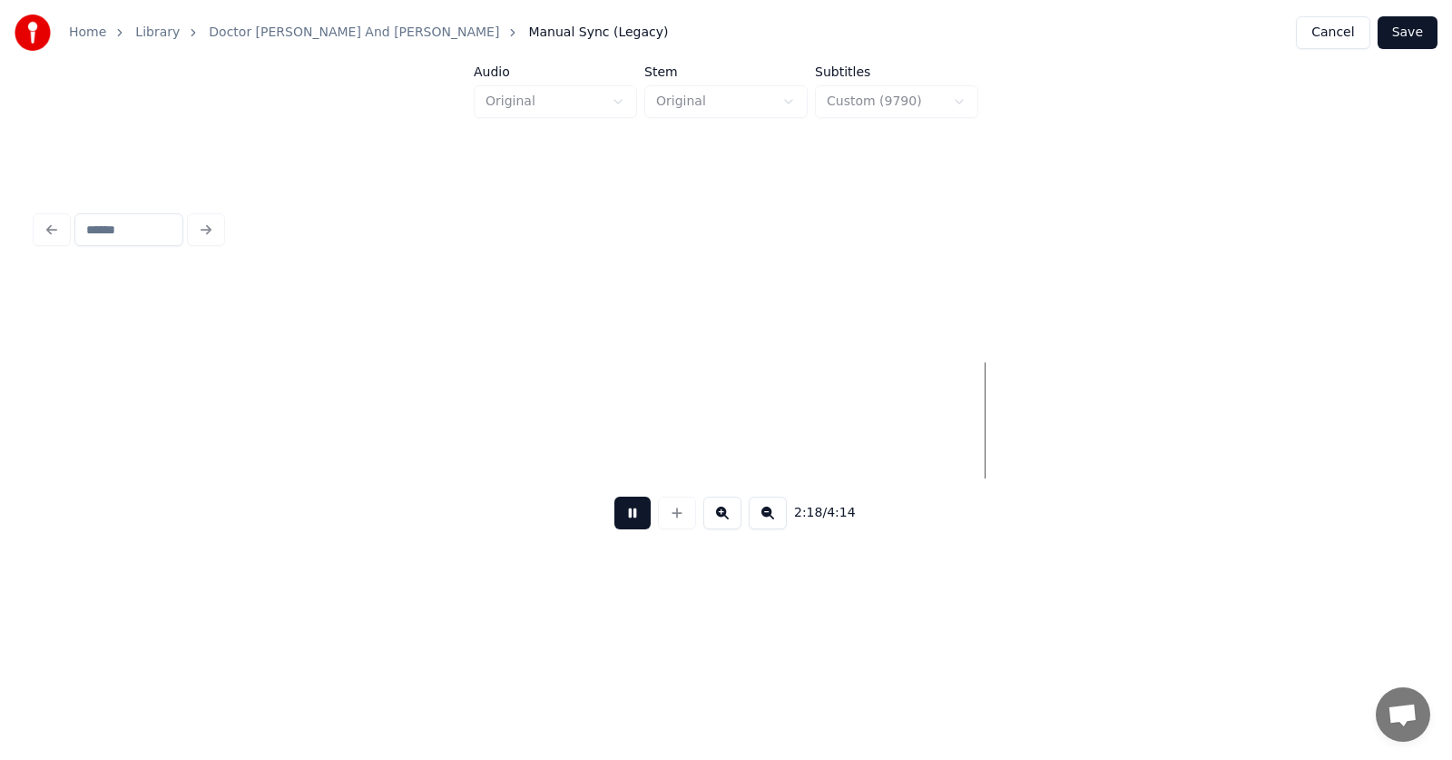
click at [625, 519] on button at bounding box center [632, 512] width 36 height 33
click at [680, 525] on button at bounding box center [677, 512] width 38 height 33
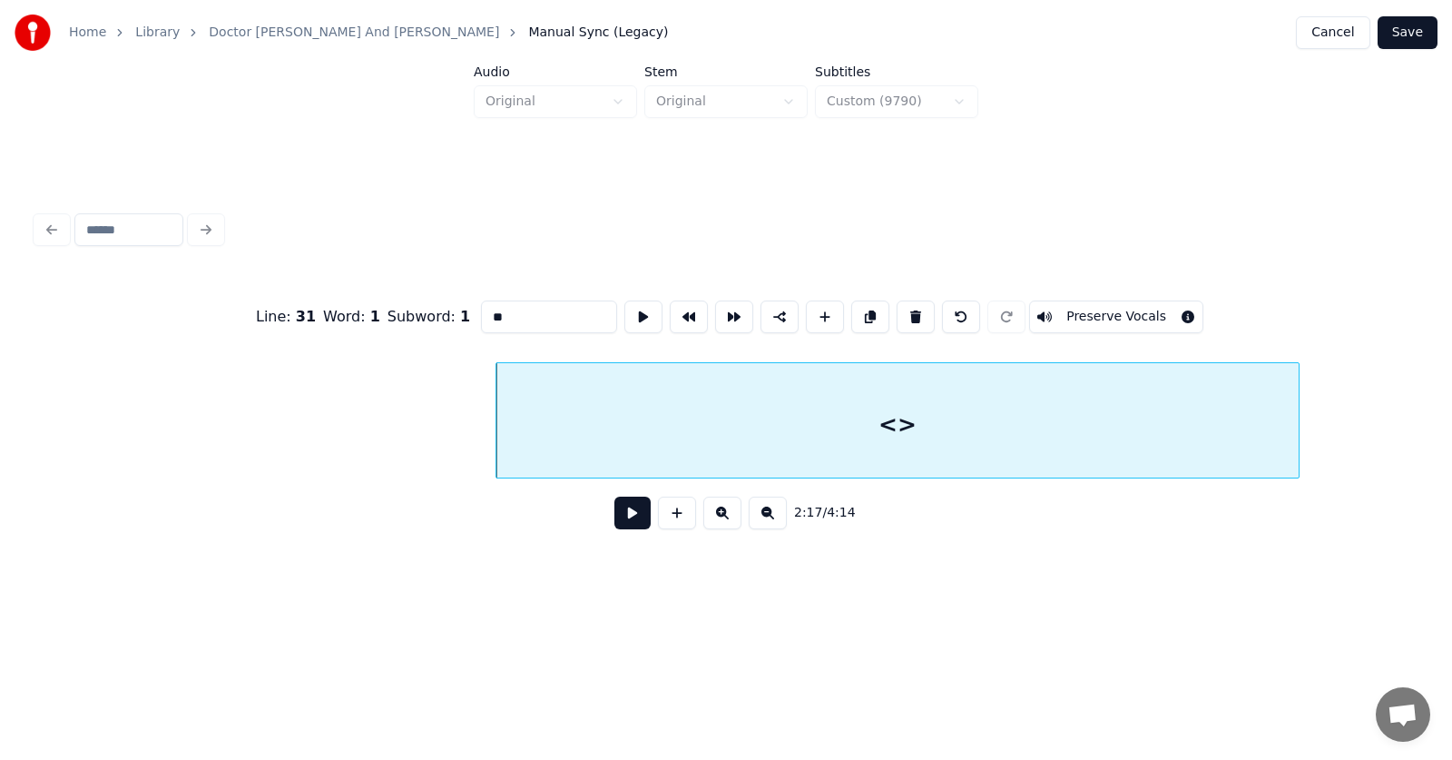
click at [1299, 422] on div at bounding box center [1295, 420] width 5 height 114
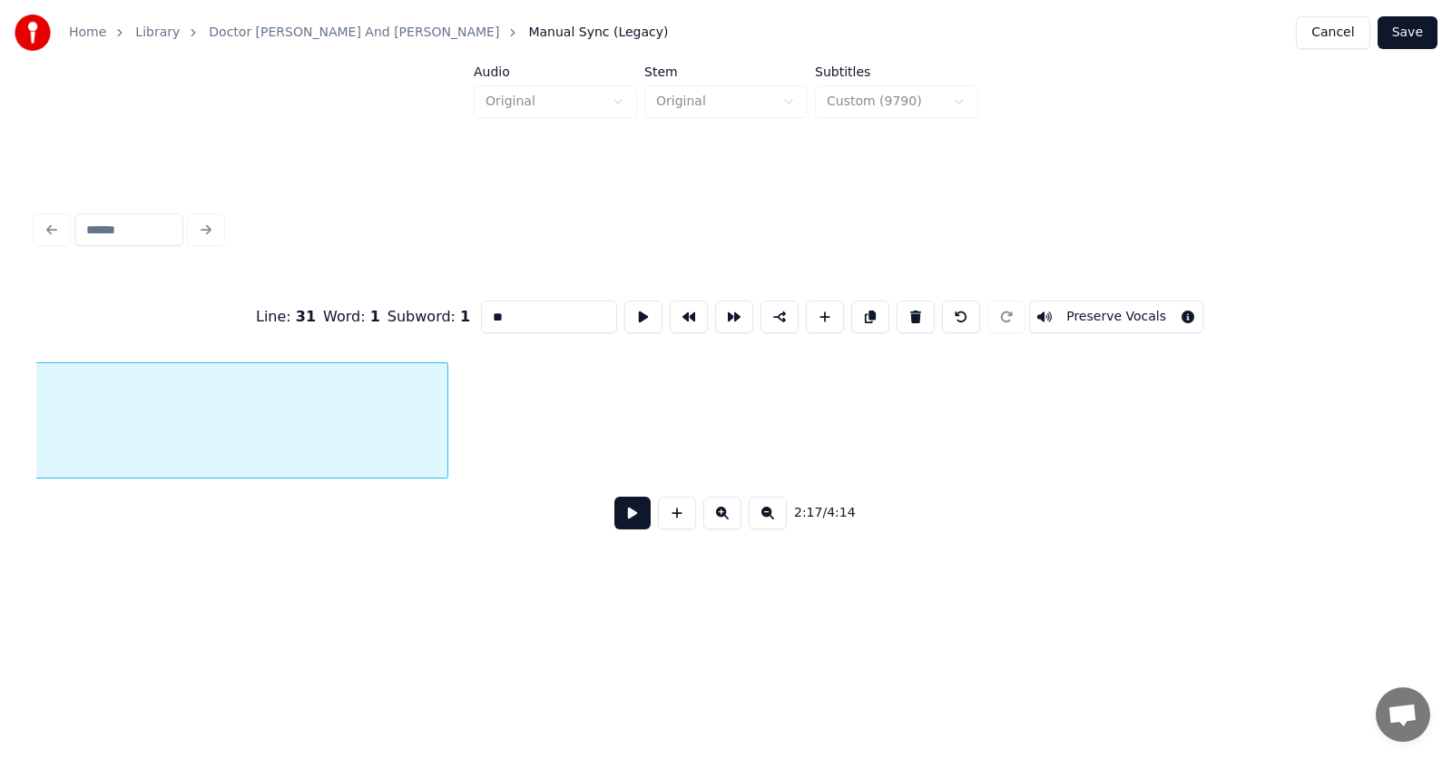
scroll to position [0, 93995]
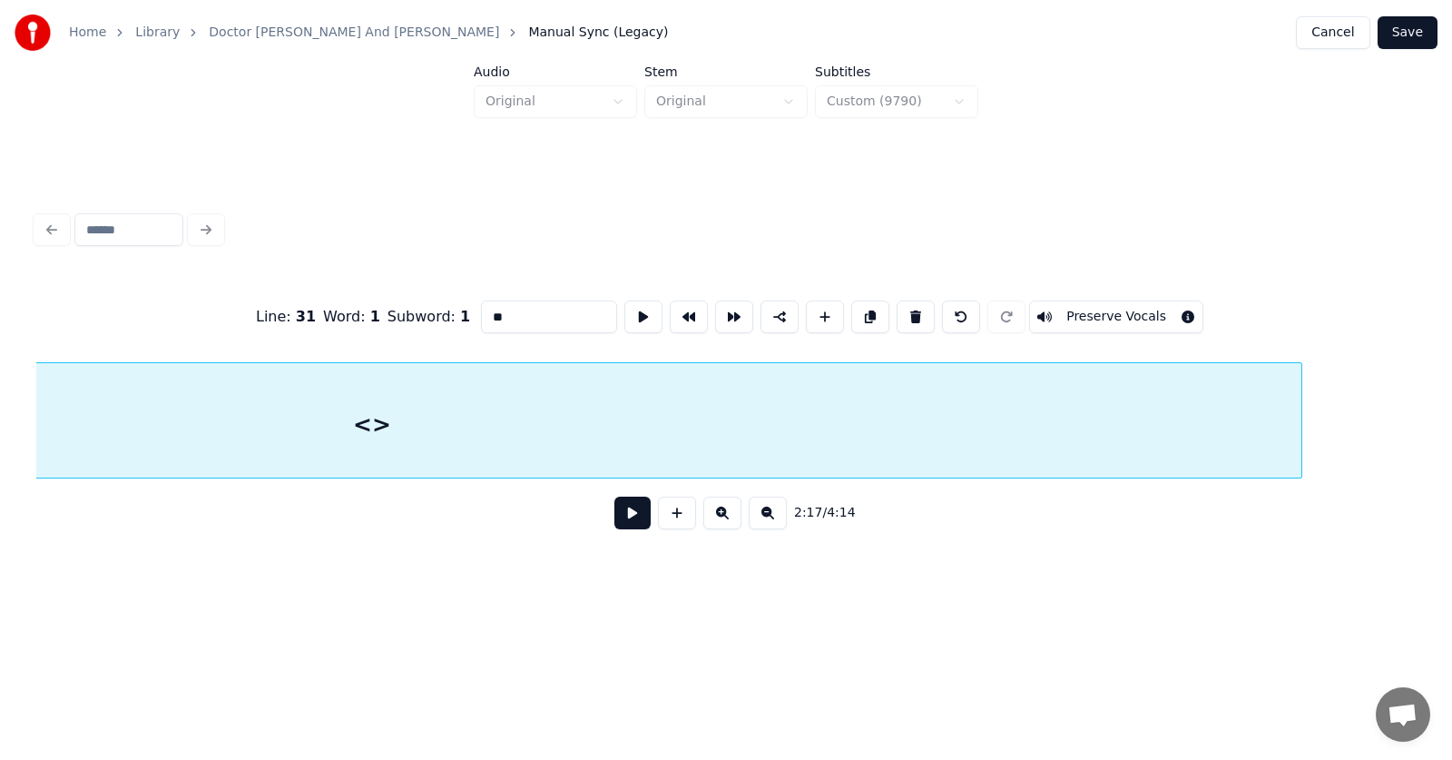
click at [1298, 409] on div at bounding box center [1298, 420] width 5 height 114
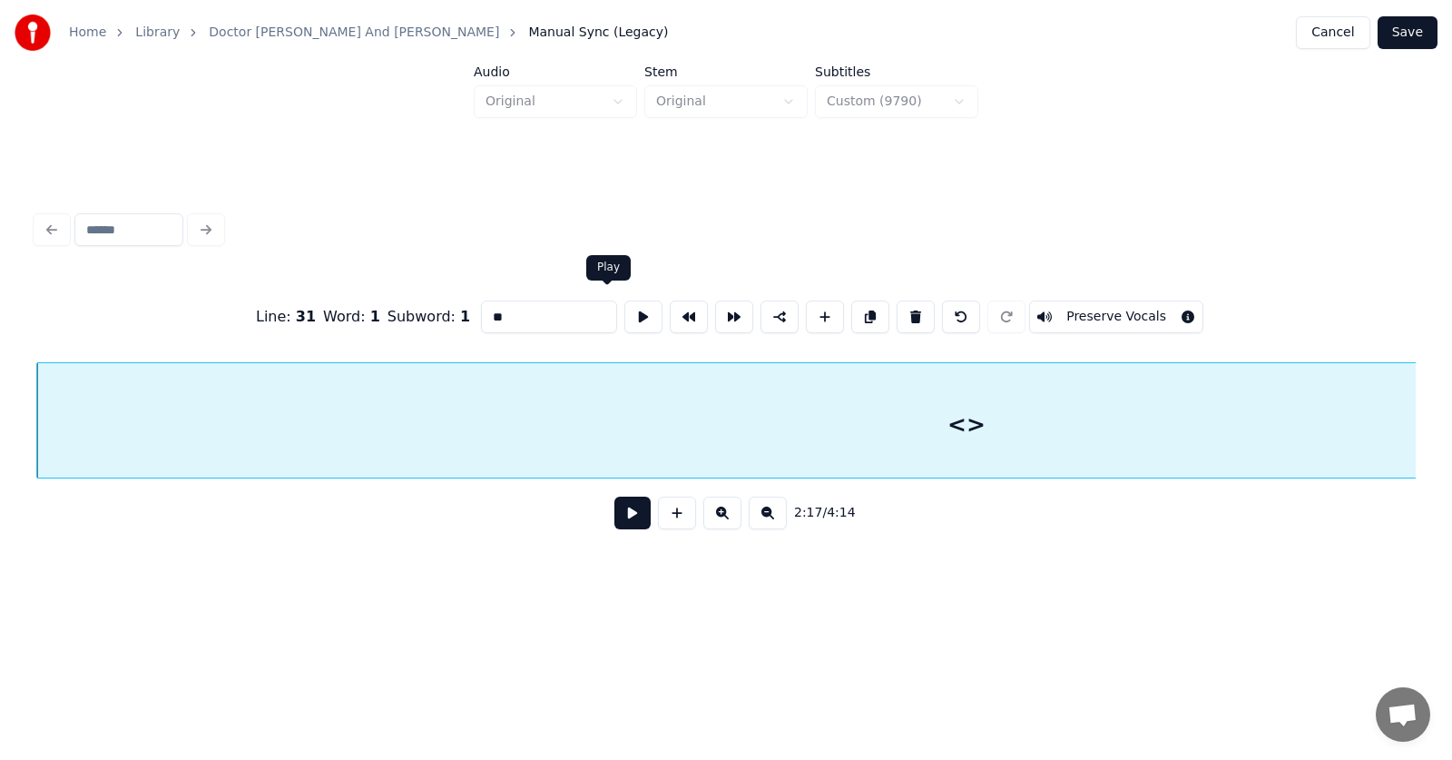
click at [624, 315] on button at bounding box center [643, 316] width 38 height 33
drag, startPoint x: 473, startPoint y: 307, endPoint x: 448, endPoint y: 307, distance: 24.5
click at [481, 307] on input "**" at bounding box center [549, 316] width 136 height 33
type input "**********"
click at [624, 304] on button at bounding box center [643, 316] width 38 height 33
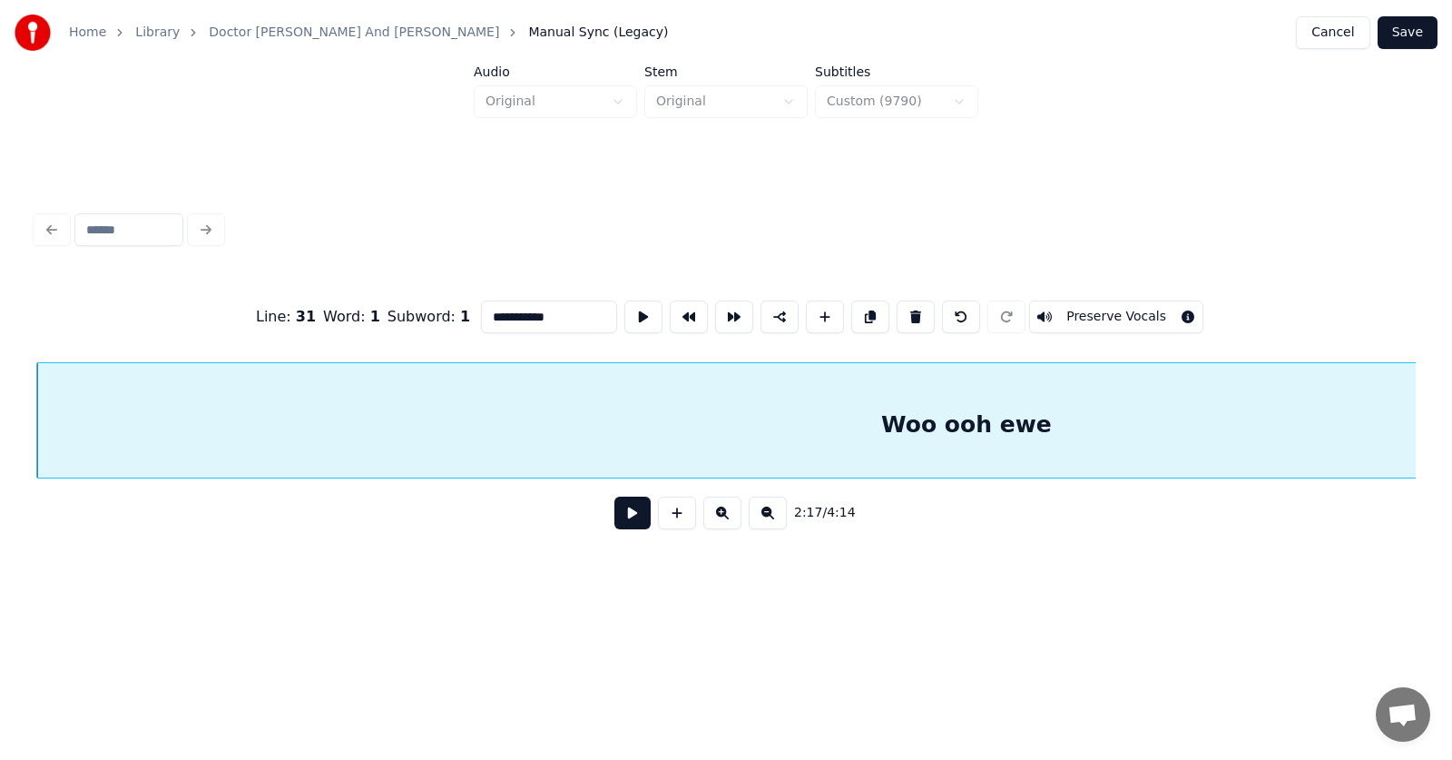
click at [614, 516] on button at bounding box center [632, 512] width 36 height 33
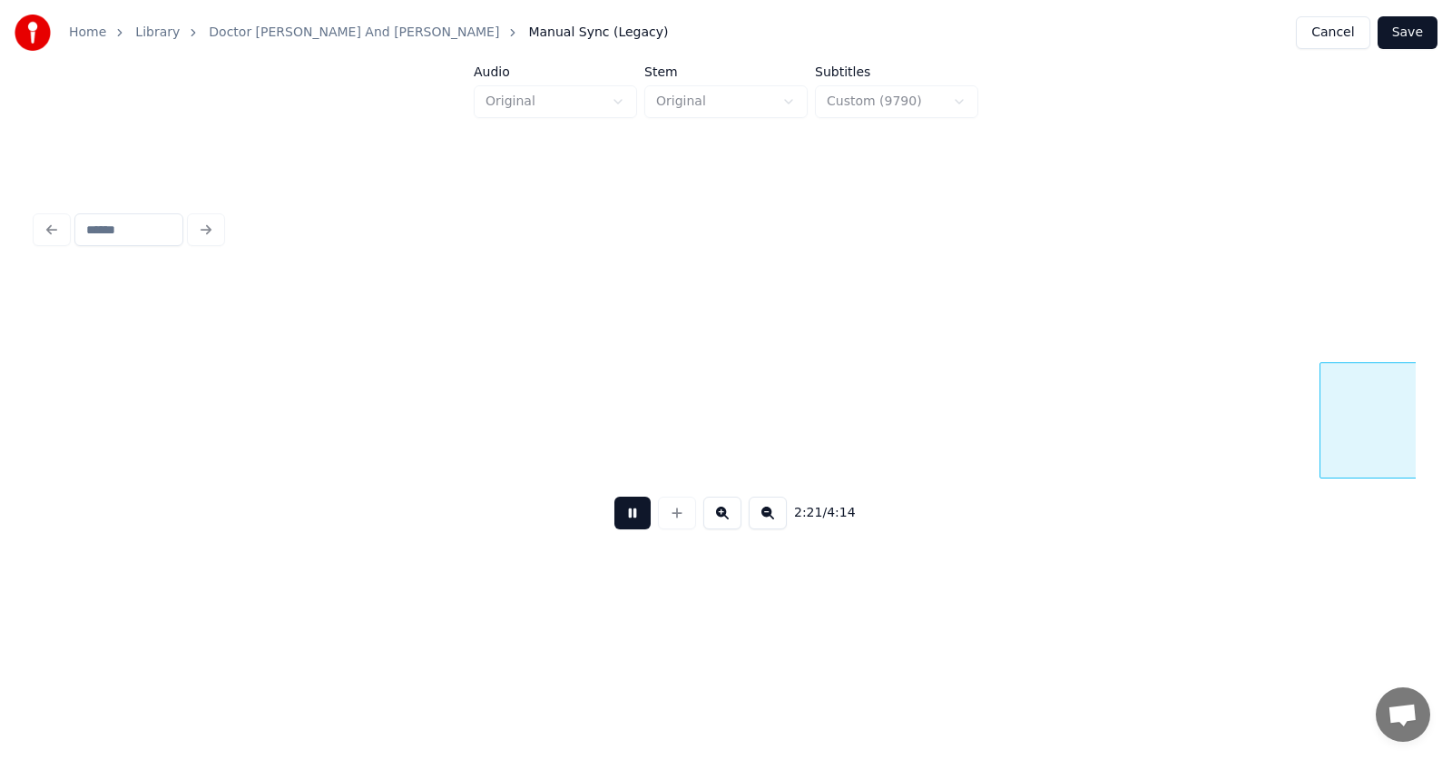
scroll to position [0, 96174]
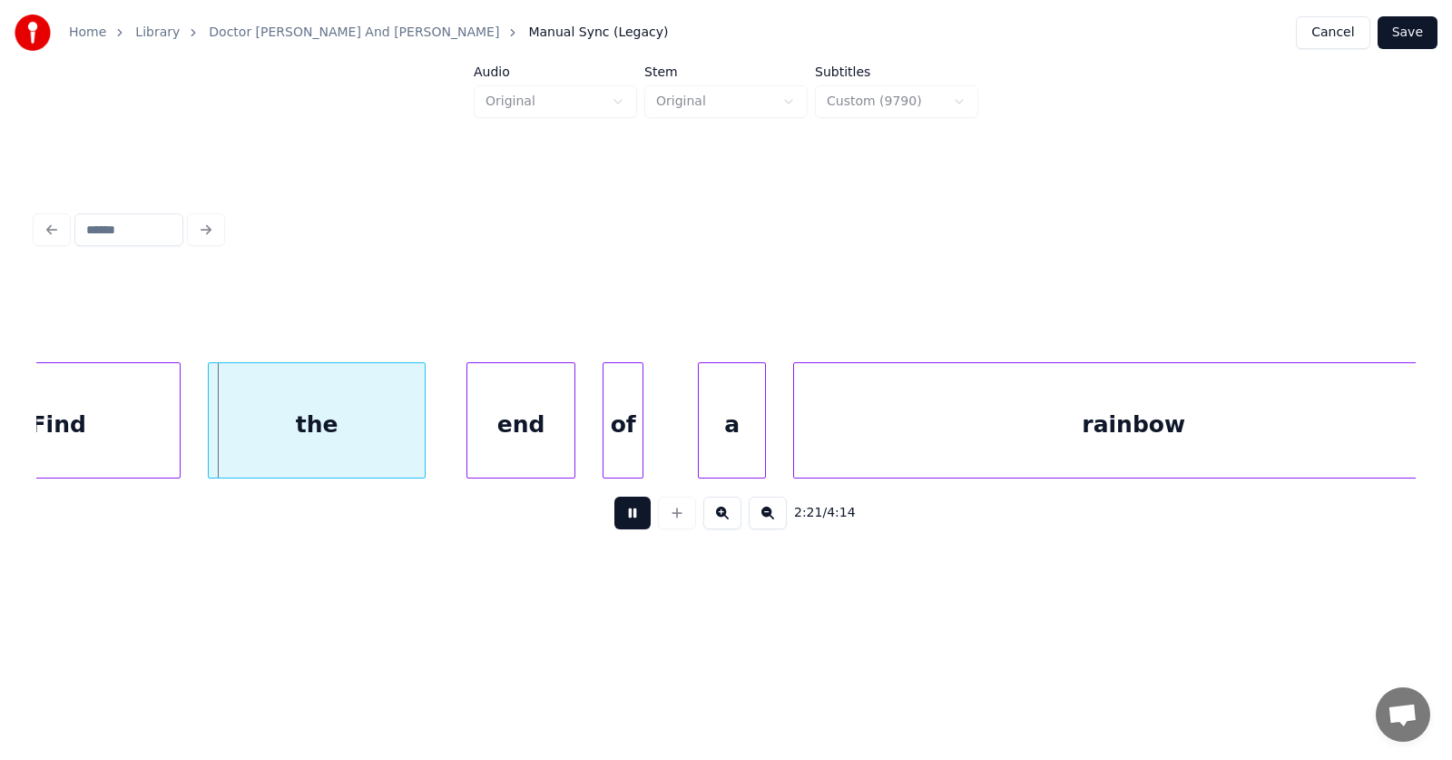
click at [614, 516] on button at bounding box center [632, 512] width 36 height 33
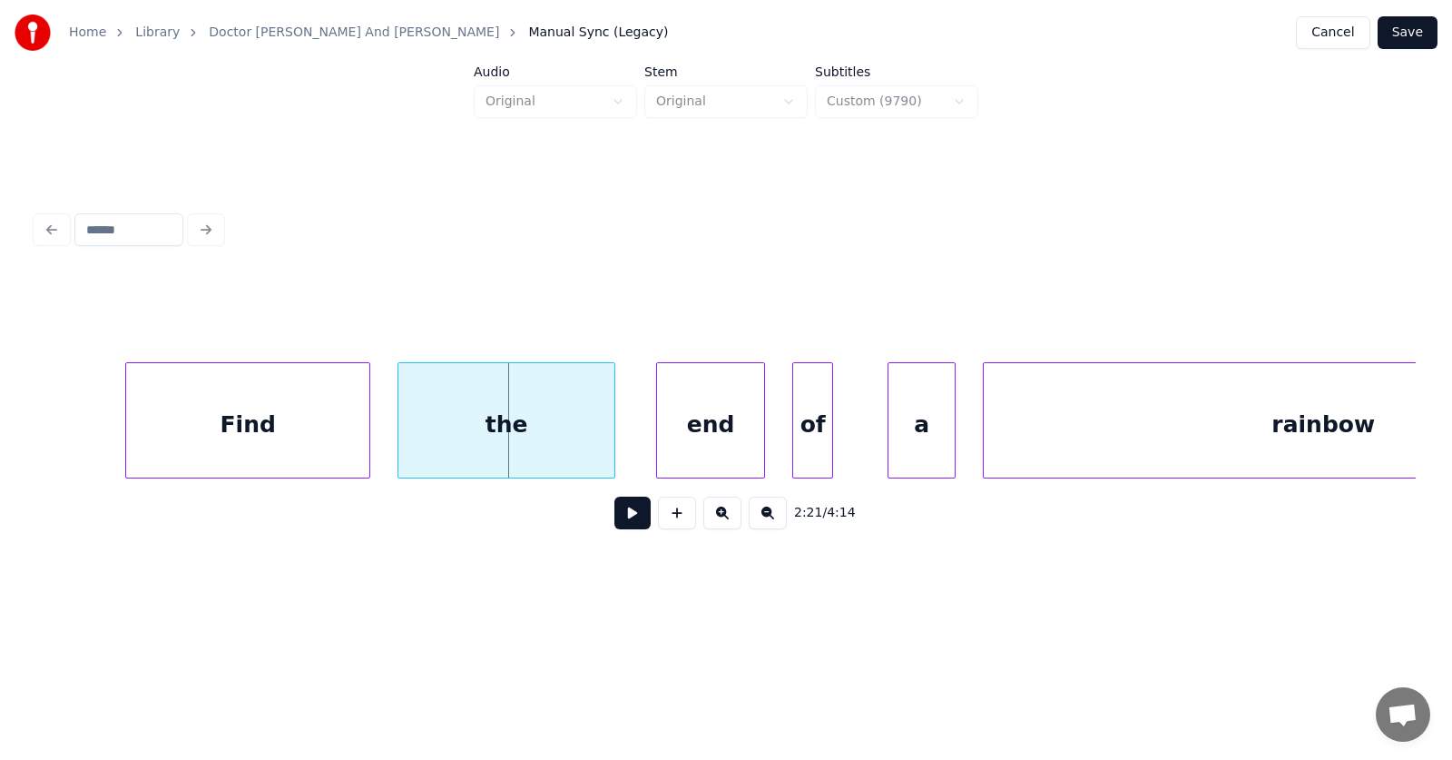
scroll to position [0, 95516]
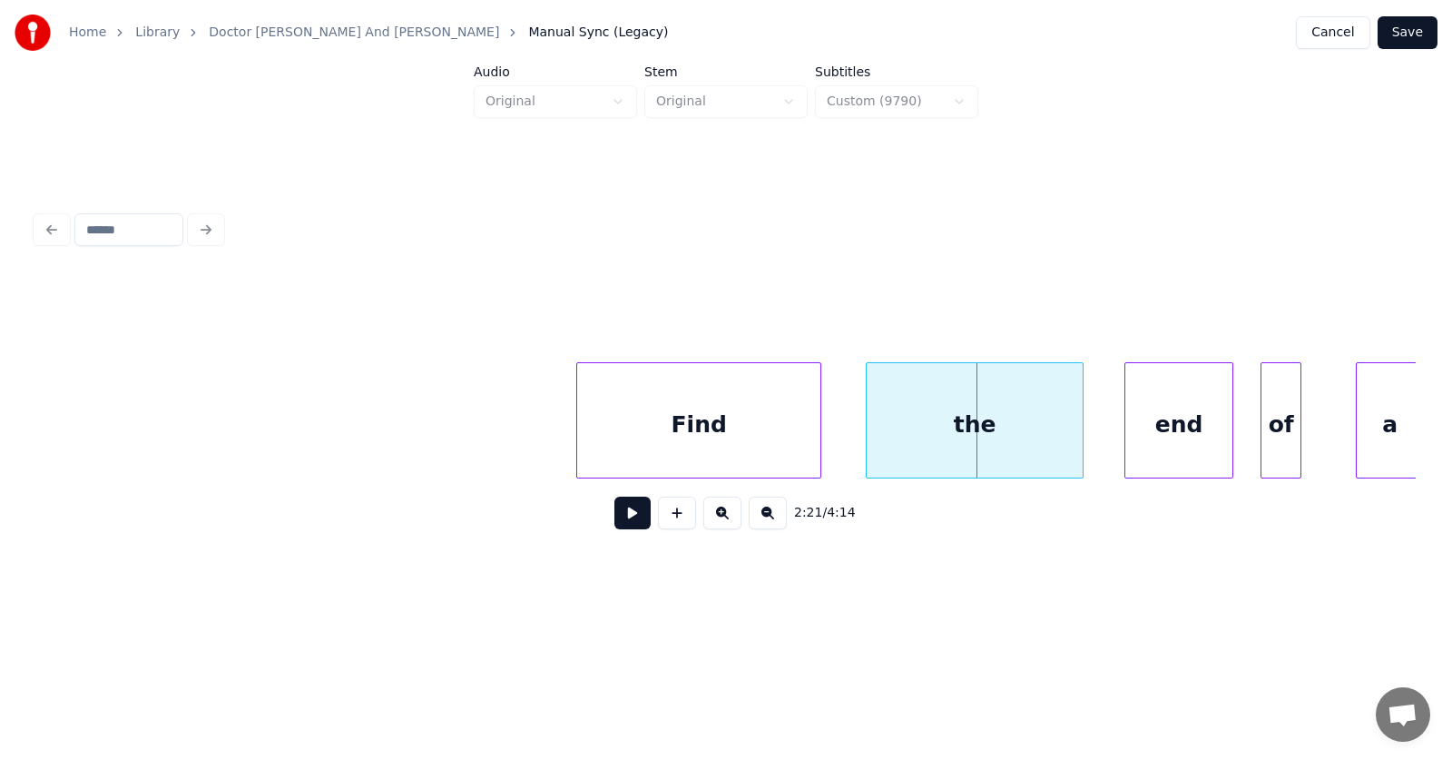
click at [732, 418] on div "Find" at bounding box center [698, 424] width 243 height 123
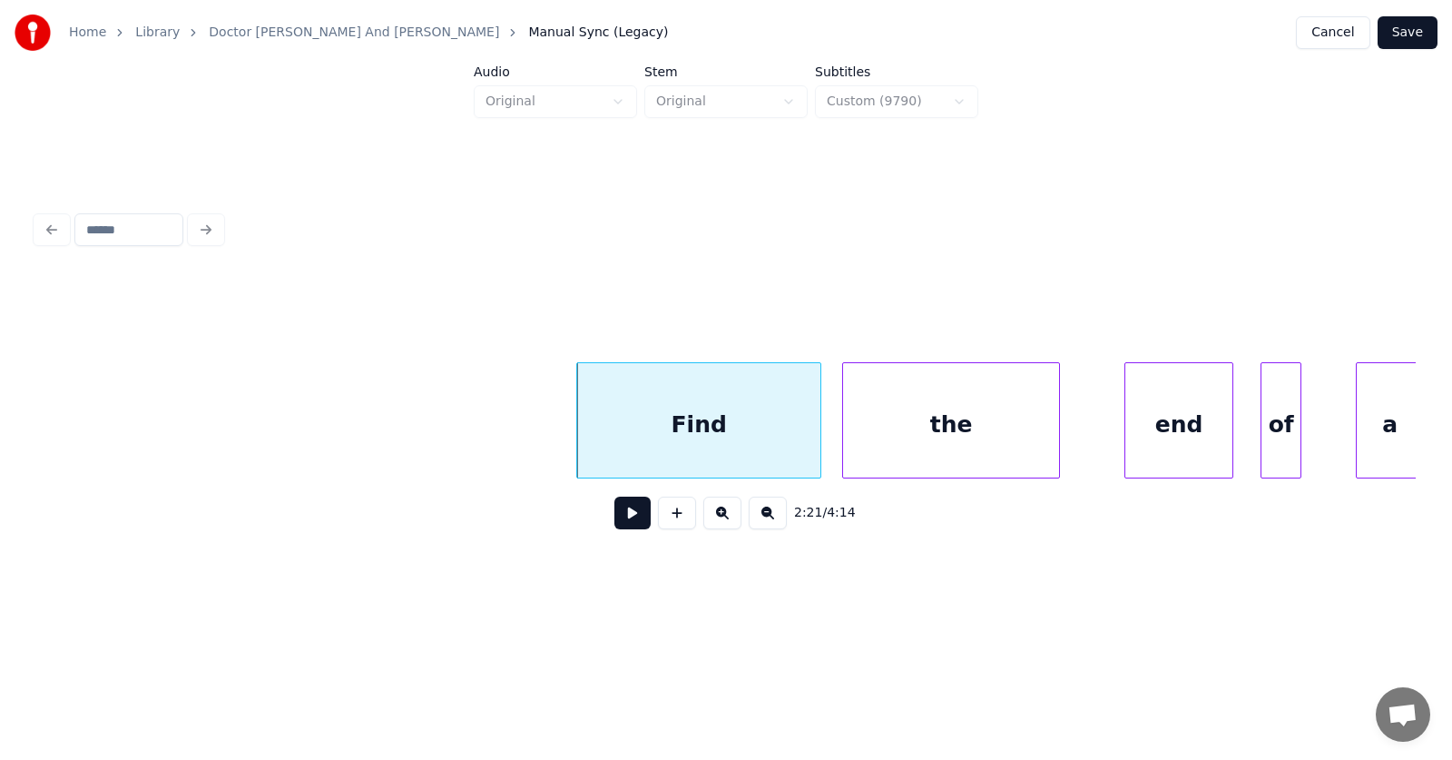
click at [902, 436] on div "the" at bounding box center [951, 424] width 216 height 123
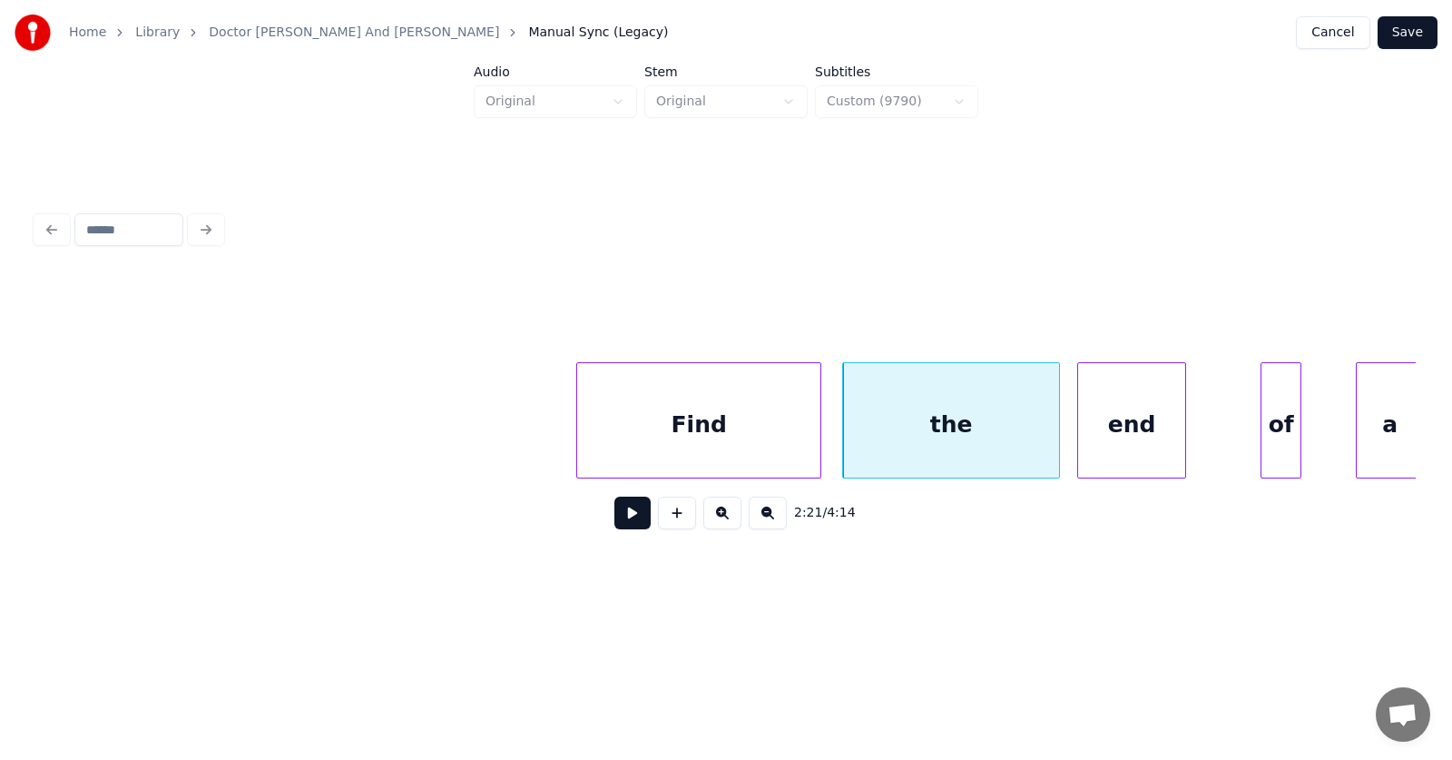
click at [1118, 439] on div "end" at bounding box center [1131, 424] width 107 height 123
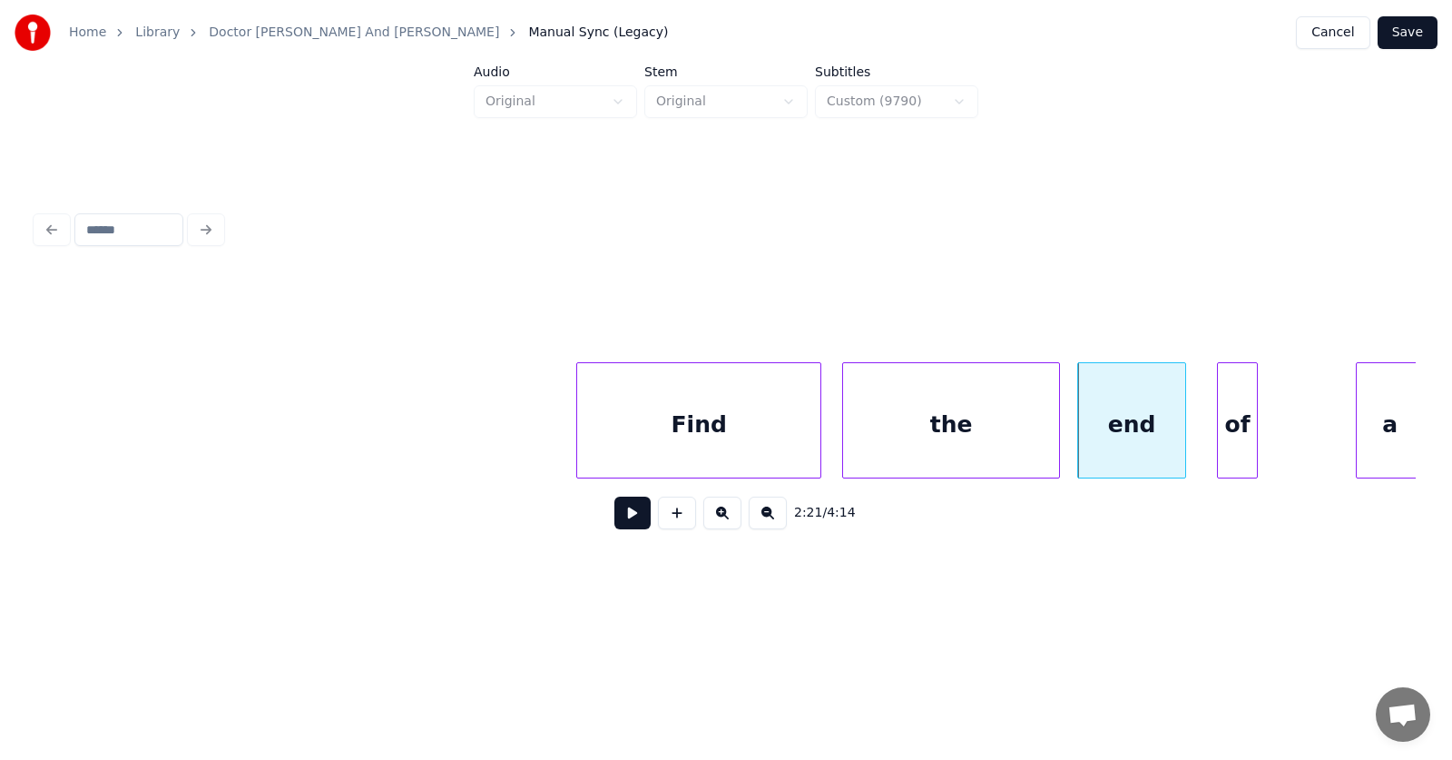
click at [1233, 442] on div "of" at bounding box center [1237, 424] width 39 height 123
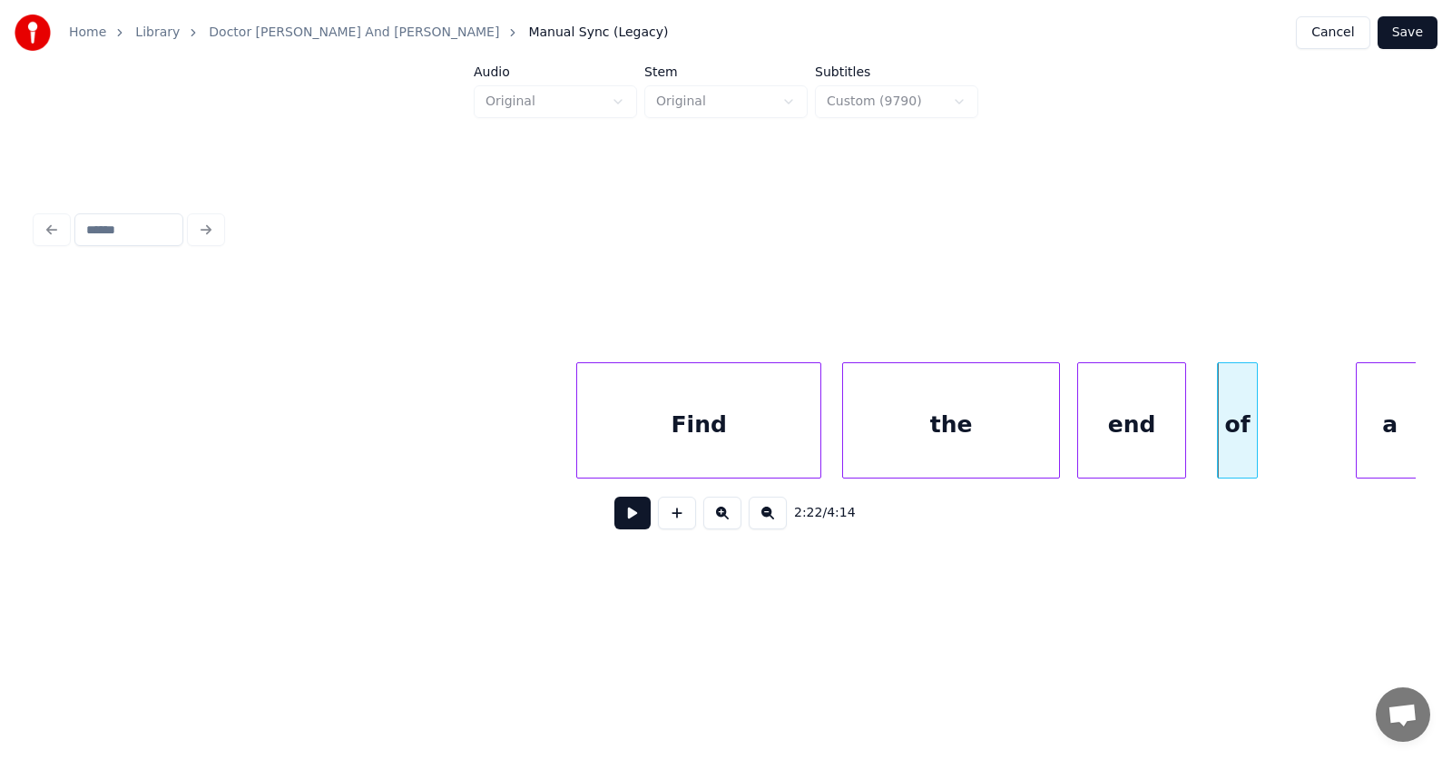
scroll to position [0, 95521]
click at [1299, 437] on div "a" at bounding box center [1309, 424] width 66 height 123
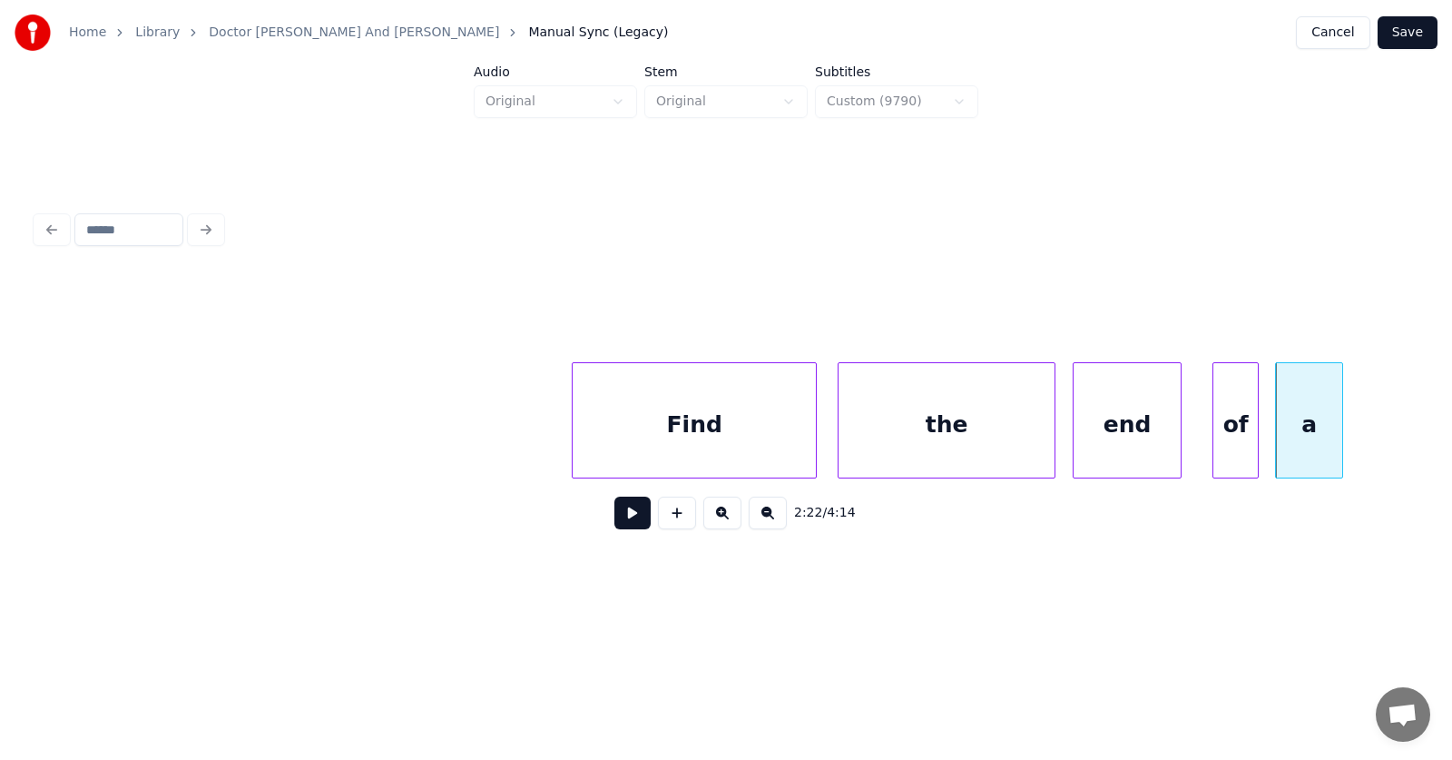
click at [1258, 432] on div at bounding box center [1254, 420] width 5 height 114
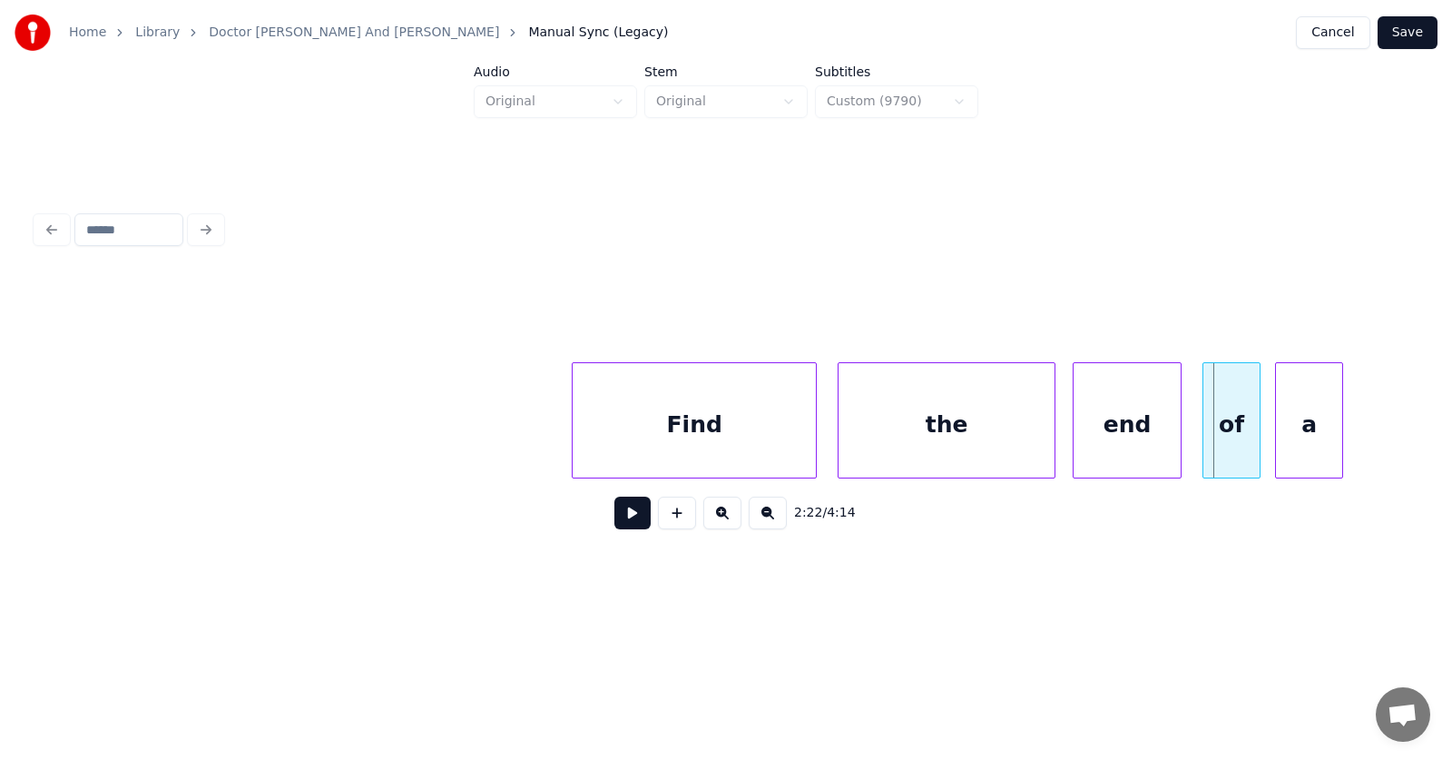
click at [1204, 436] on div at bounding box center [1205, 420] width 5 height 114
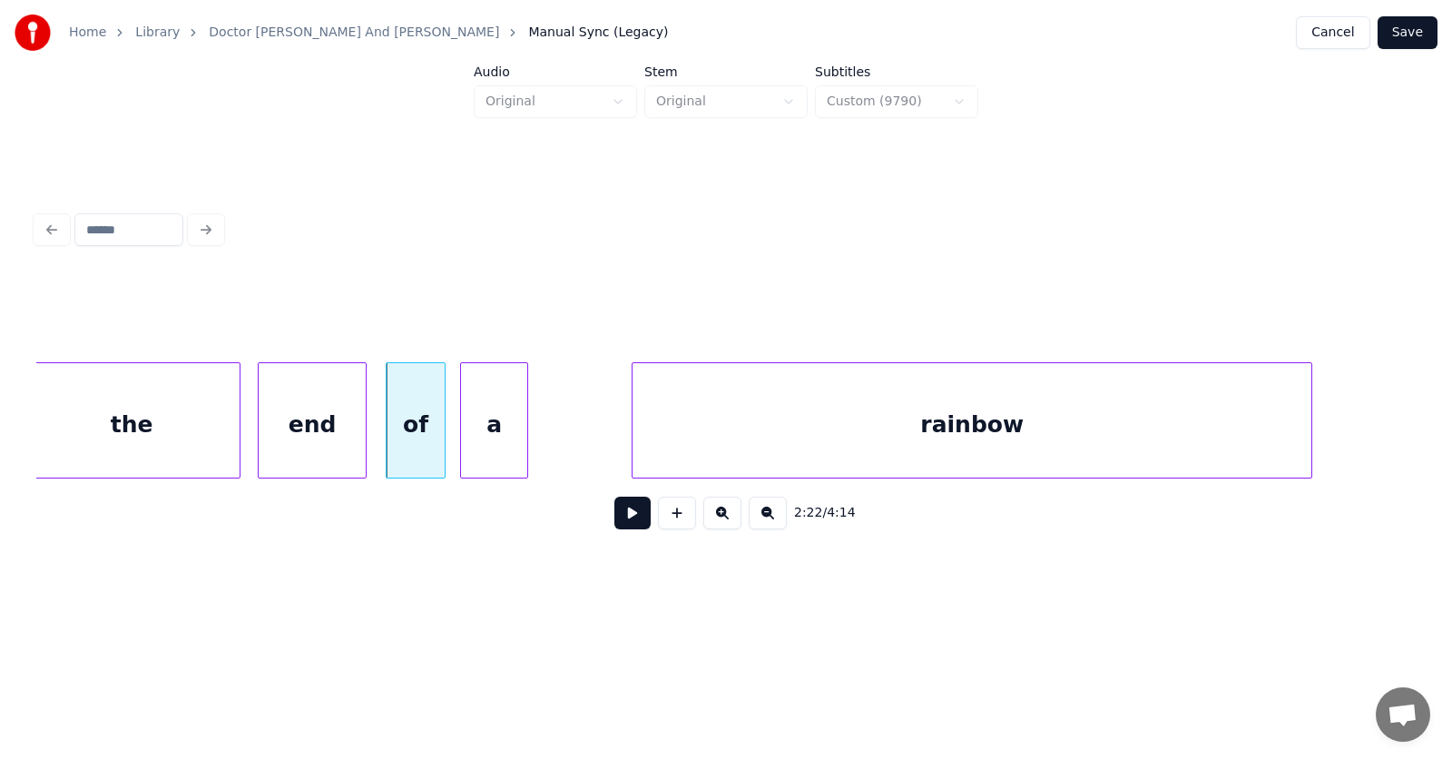
scroll to position [0, 96453]
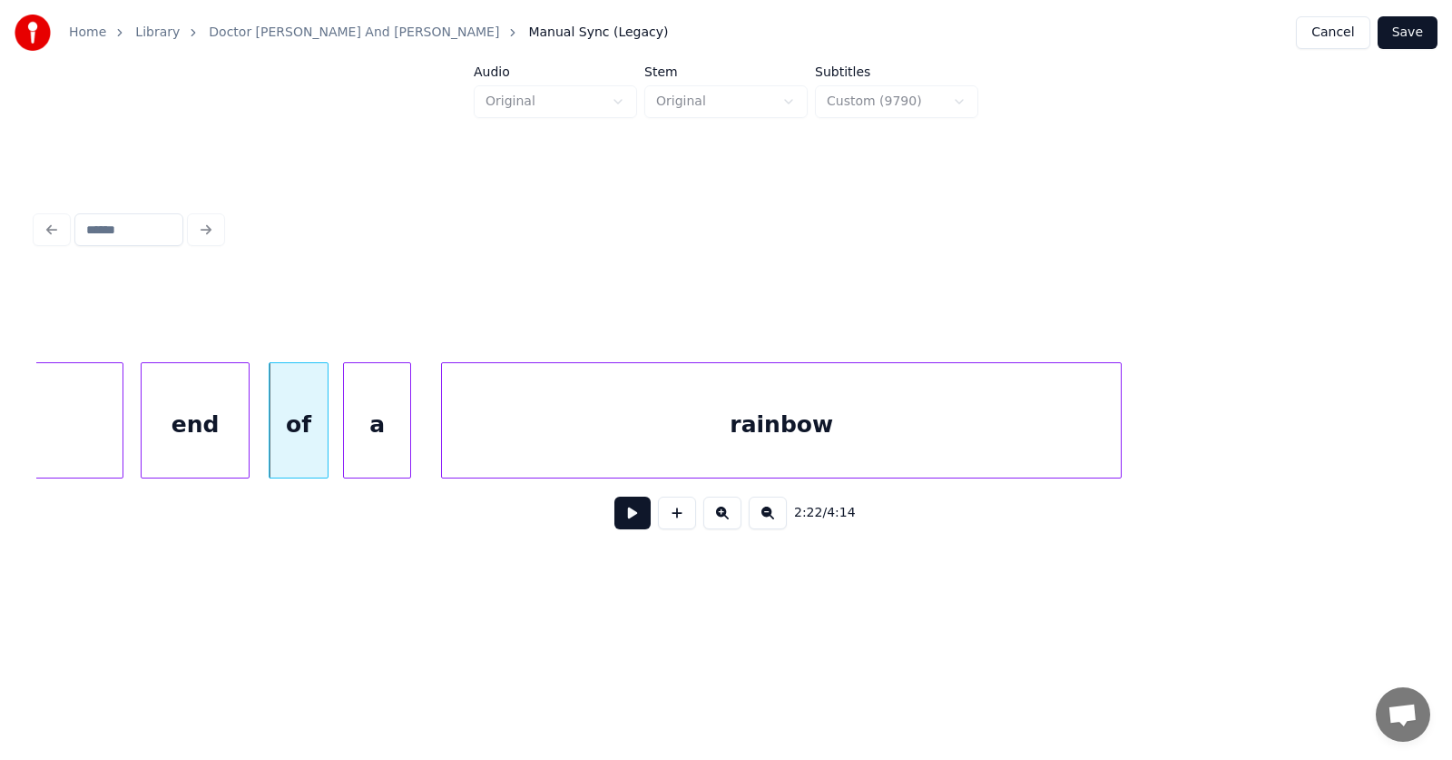
click at [690, 433] on div "rainbow" at bounding box center [781, 424] width 679 height 123
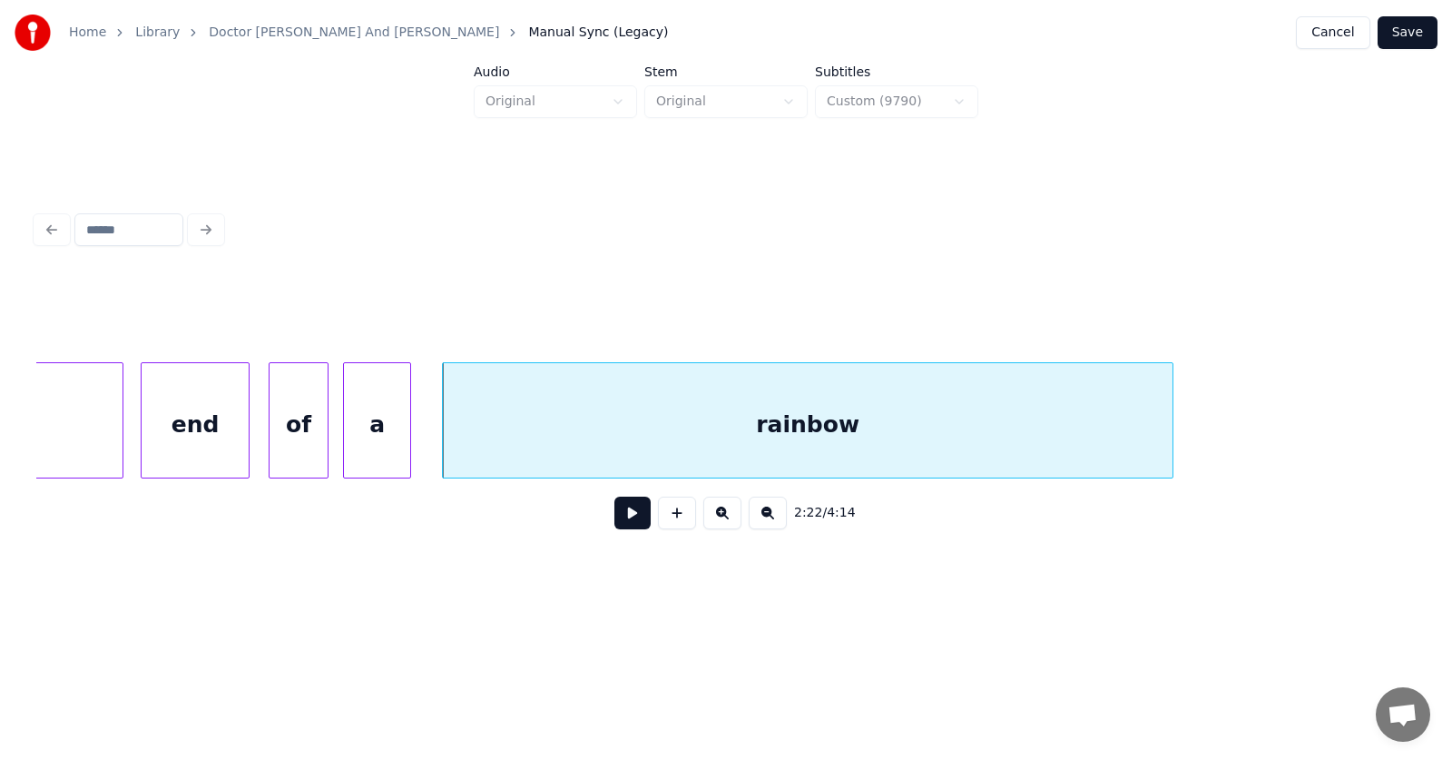
click at [1173, 418] on div at bounding box center [1169, 420] width 5 height 114
click at [908, 415] on div "rainbow" at bounding box center [818, 424] width 751 height 123
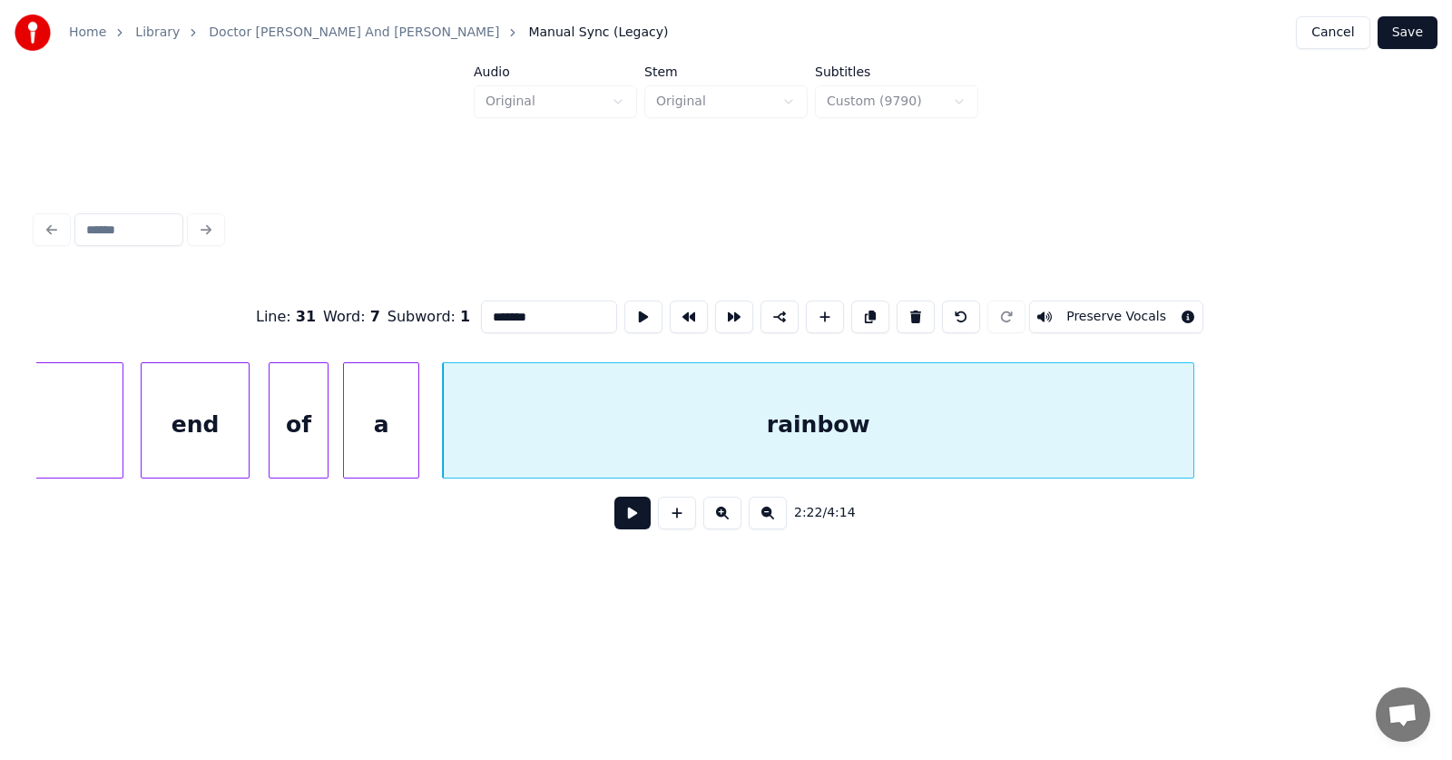
click at [417, 429] on div at bounding box center [415, 420] width 5 height 114
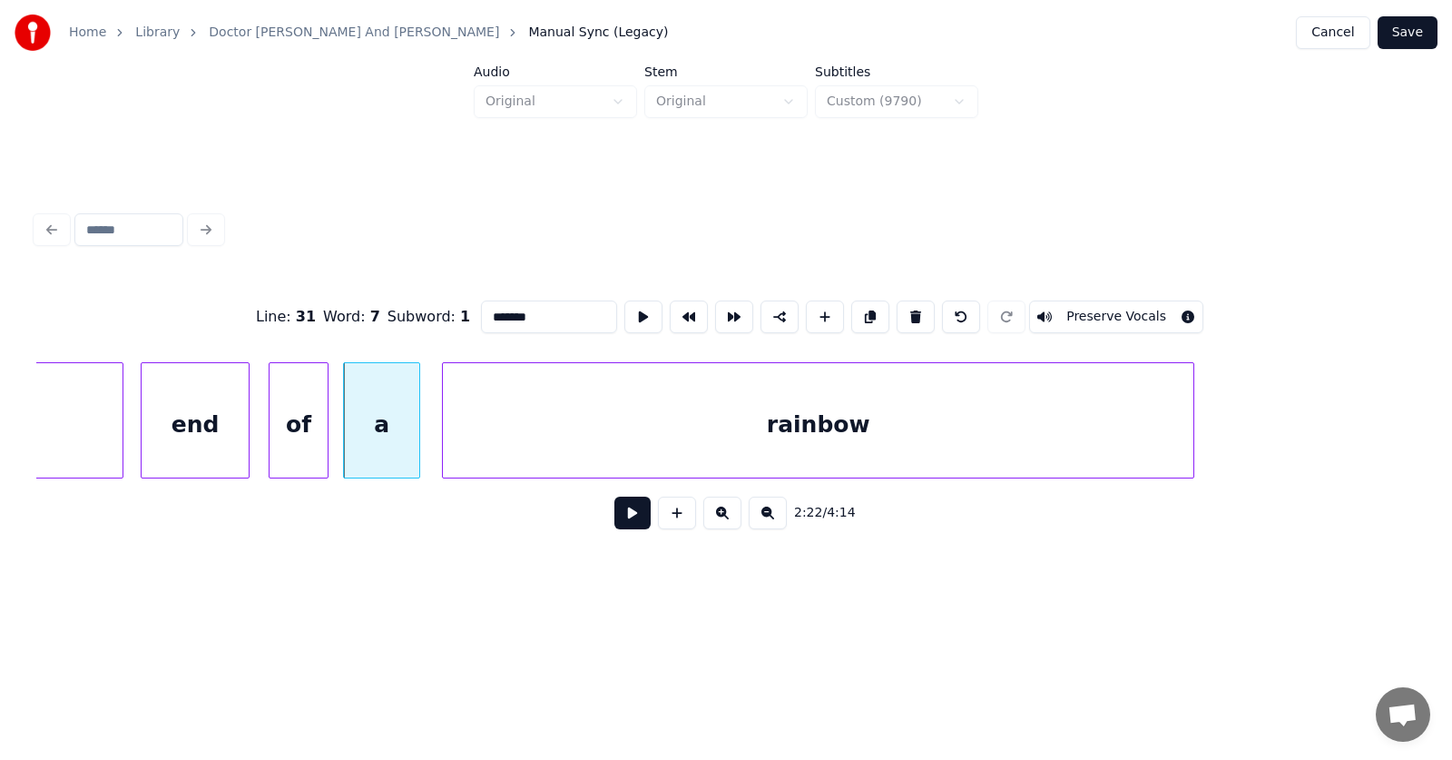
click at [614, 518] on button at bounding box center [632, 512] width 36 height 33
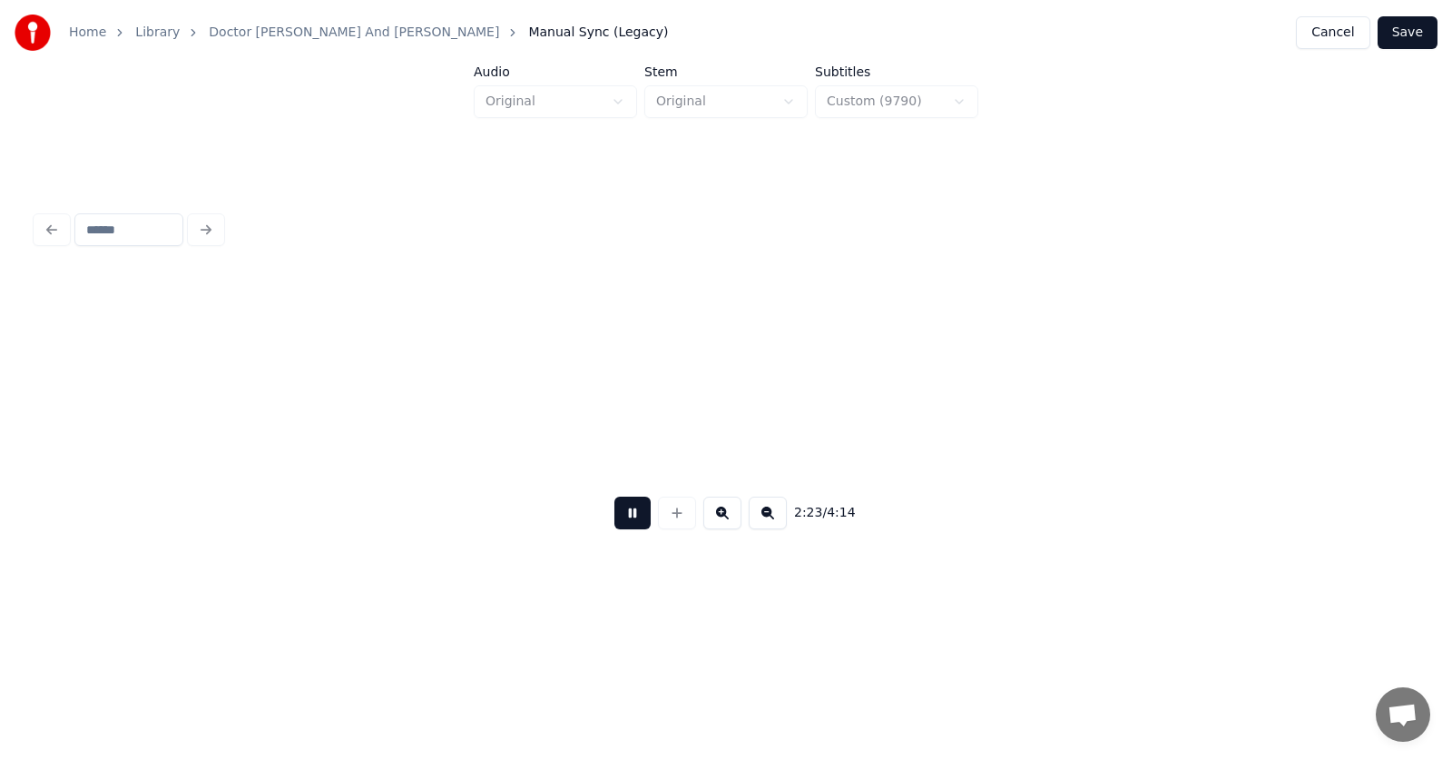
scroll to position [0, 97842]
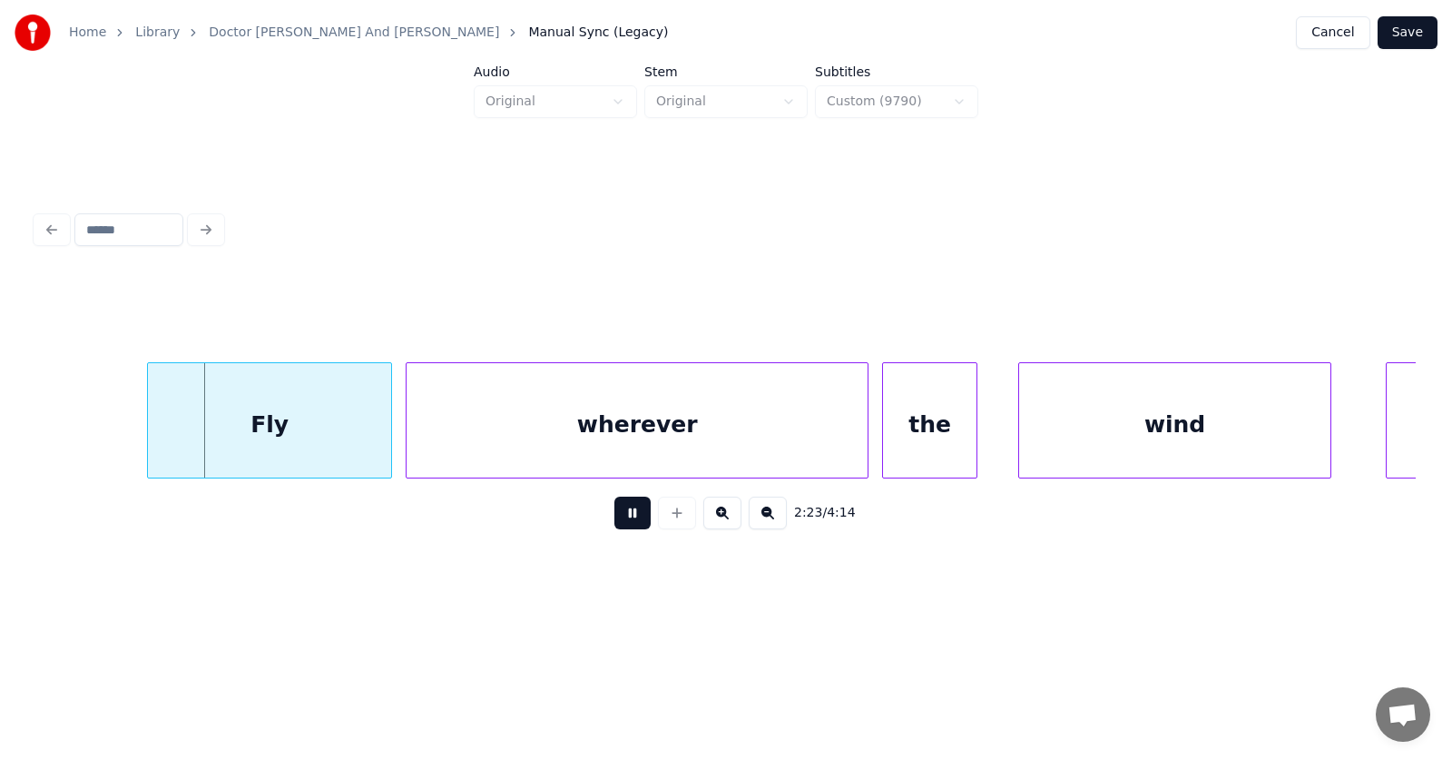
click at [614, 518] on button at bounding box center [632, 512] width 36 height 33
click at [253, 438] on div "Fly" at bounding box center [249, 424] width 243 height 123
click at [453, 444] on div "wherever" at bounding box center [620, 424] width 461 height 123
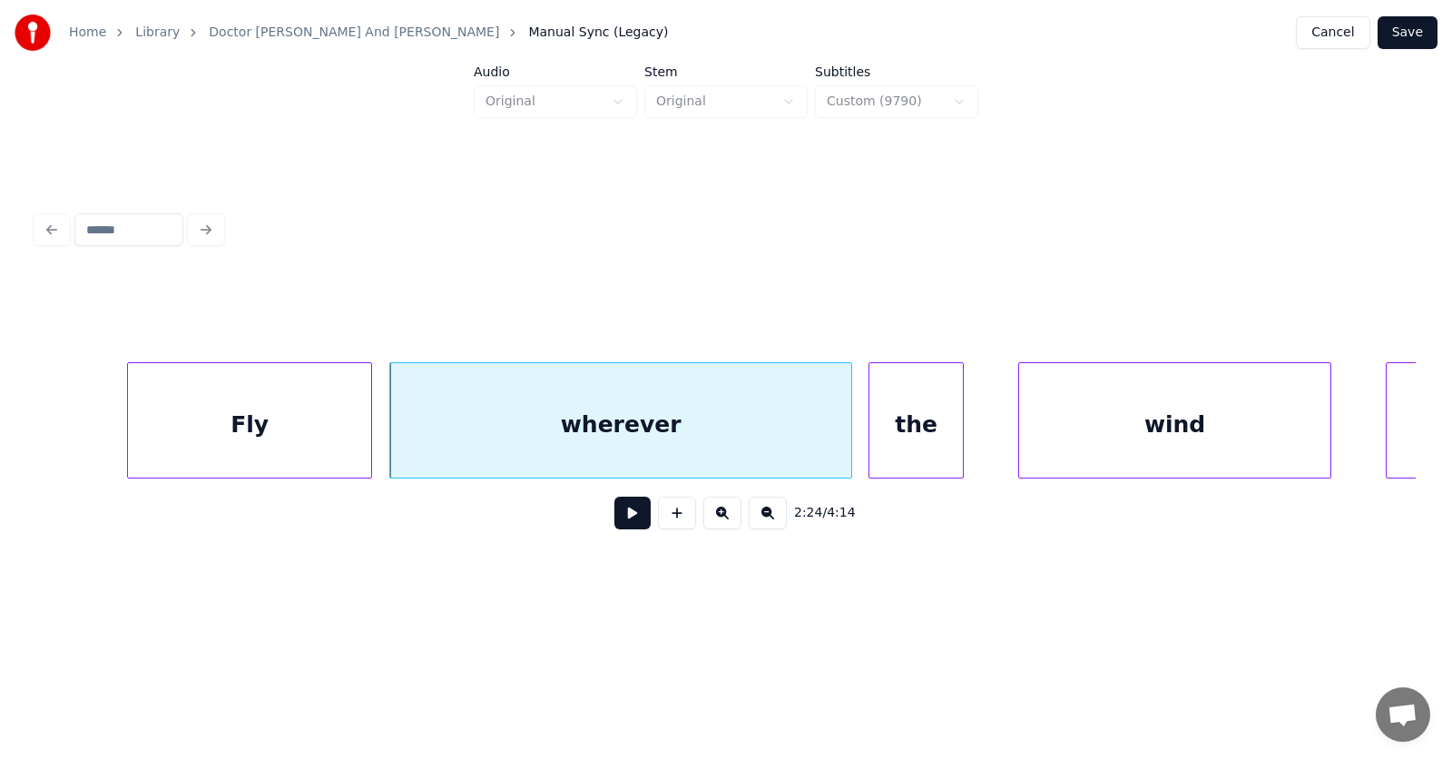
click at [928, 426] on div "the" at bounding box center [915, 424] width 93 height 123
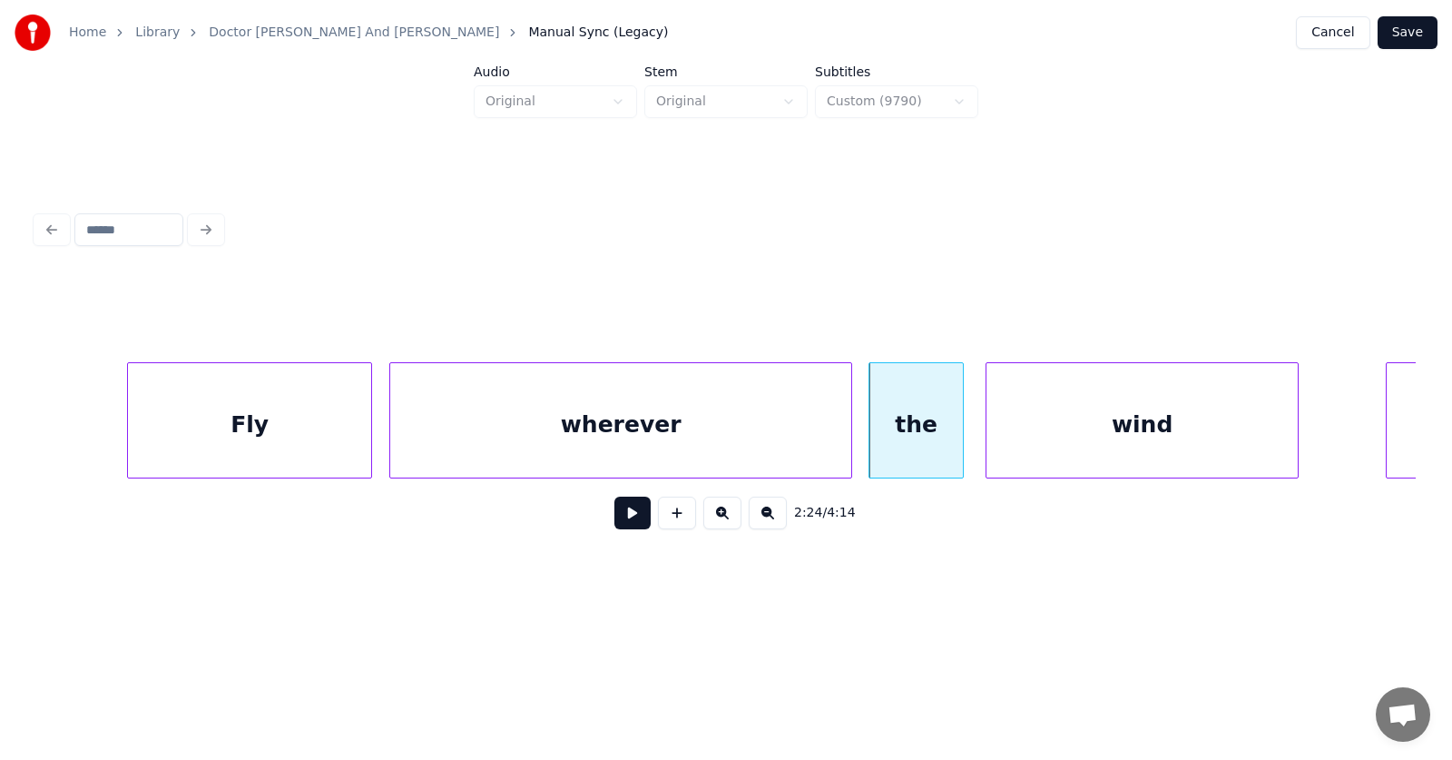
click at [1050, 429] on div "wind" at bounding box center [1142, 424] width 311 height 123
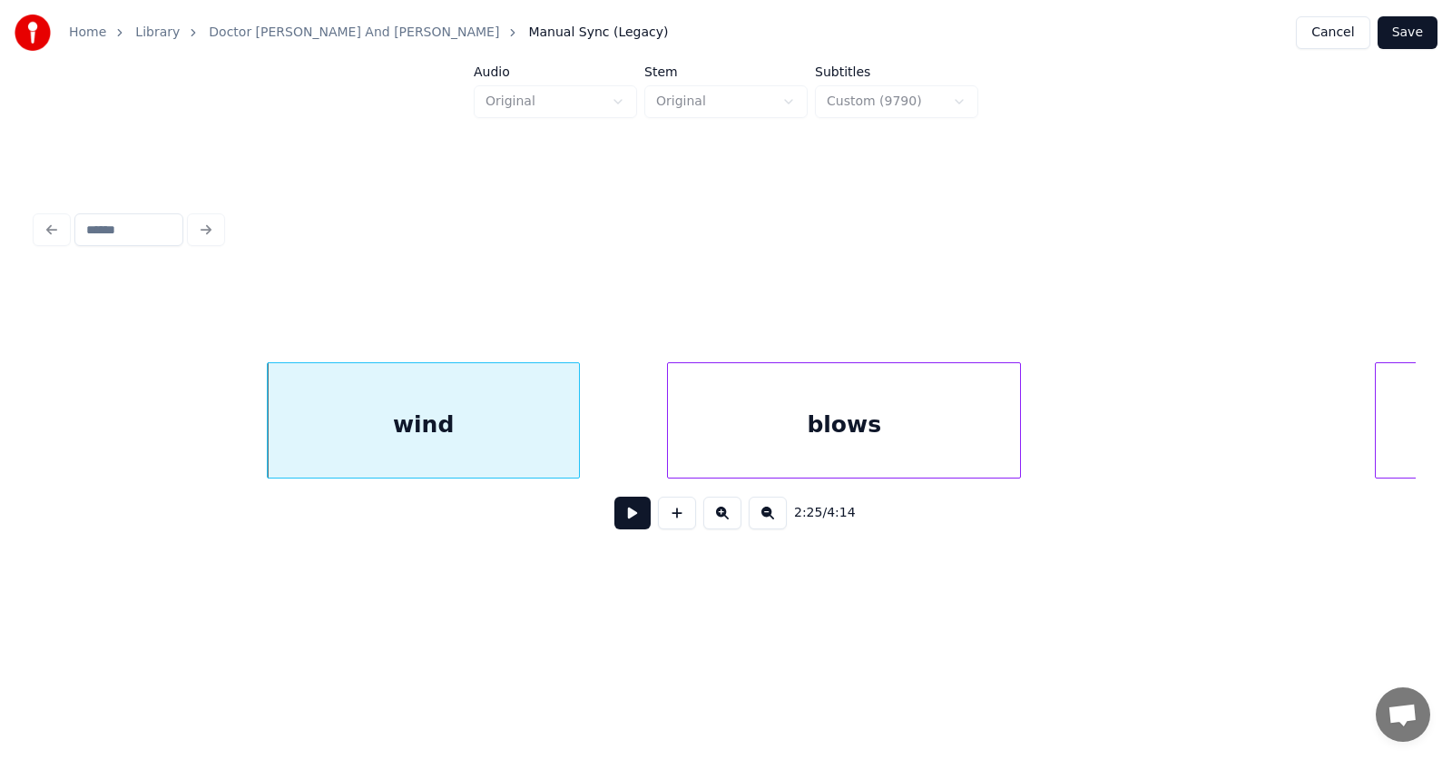
scroll to position [0, 98794]
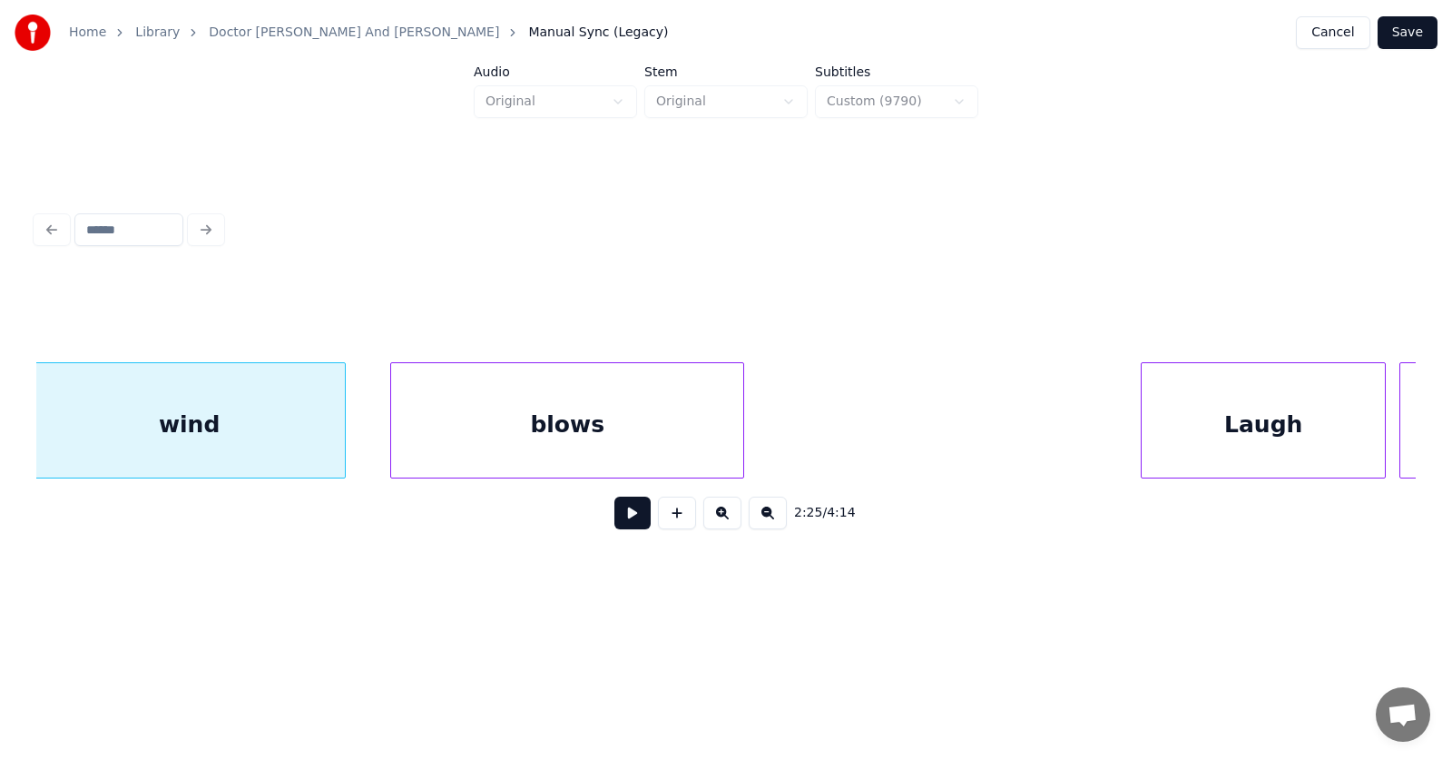
click at [657, 433] on div "blows" at bounding box center [567, 424] width 352 height 123
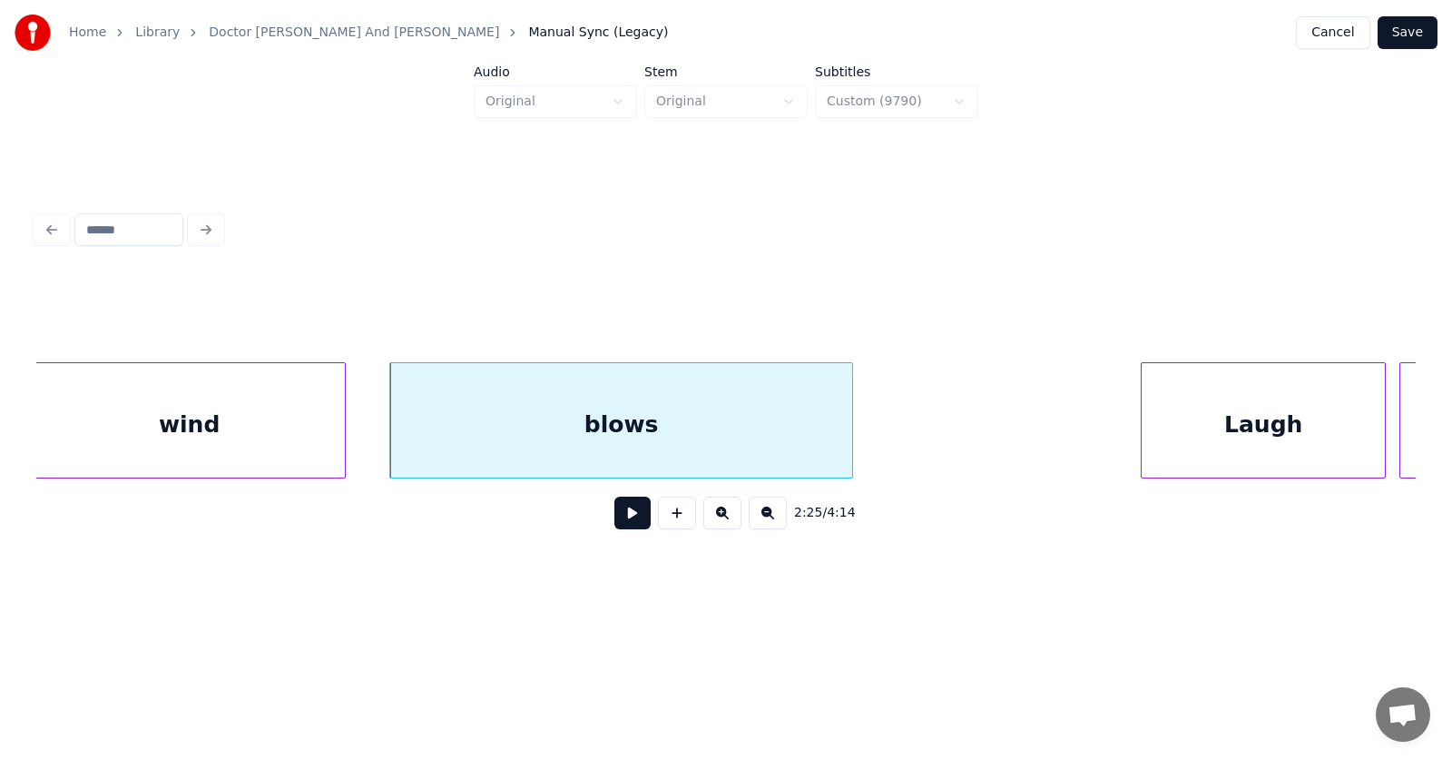
click at [852, 424] on div at bounding box center [849, 420] width 5 height 114
click at [632, 513] on button at bounding box center [632, 512] width 36 height 33
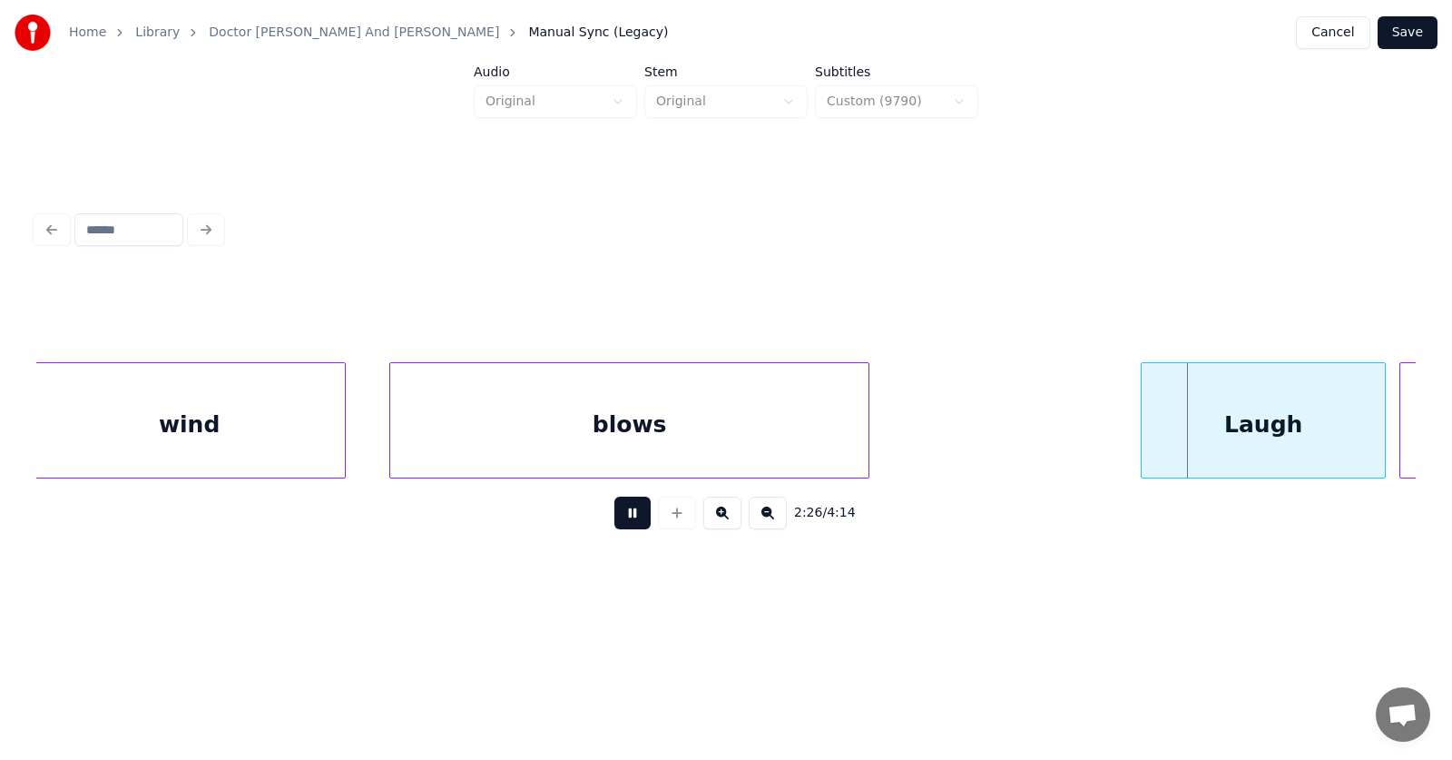
click at [632, 513] on button at bounding box center [632, 512] width 36 height 33
click at [1228, 422] on div "Laugh" at bounding box center [1248, 424] width 243 height 123
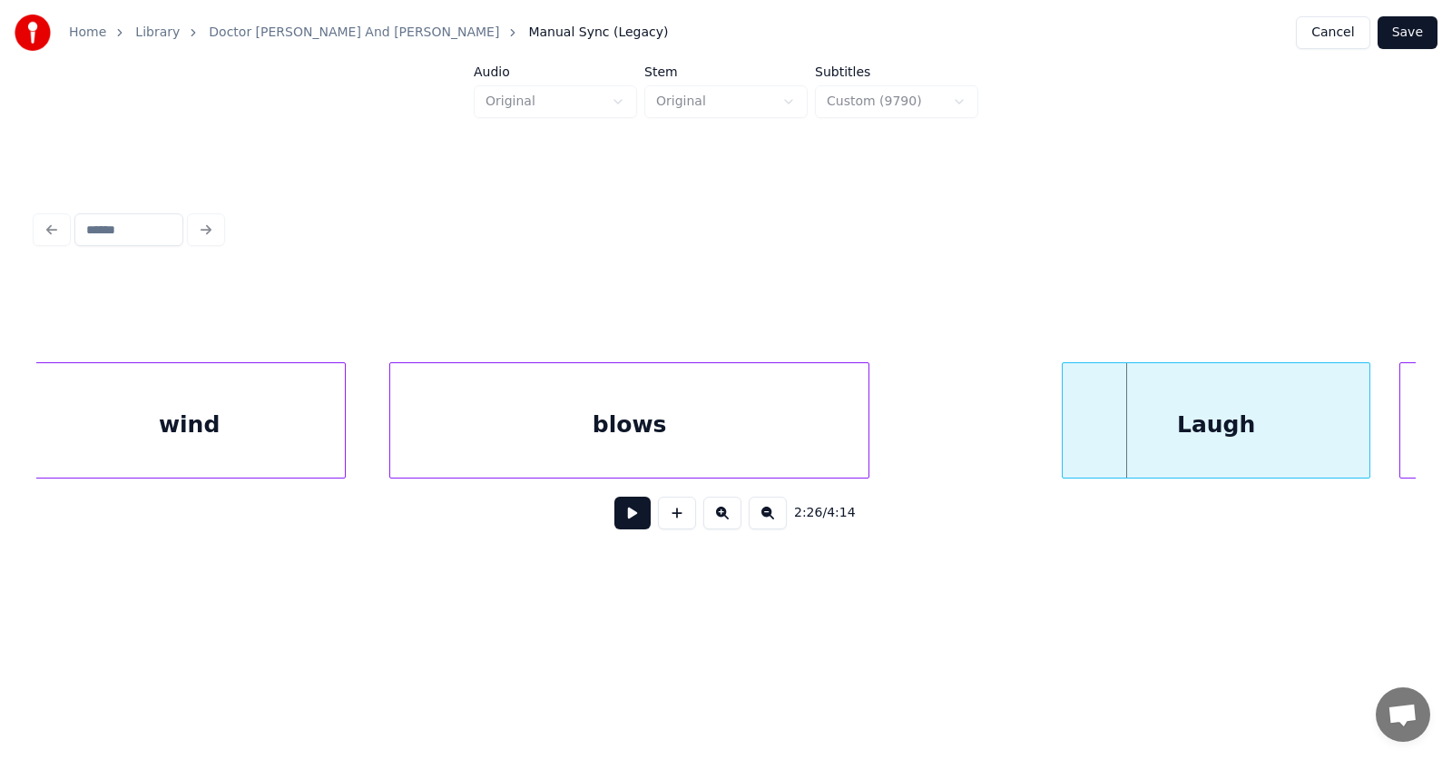
click at [1068, 427] on div at bounding box center [1065, 420] width 5 height 114
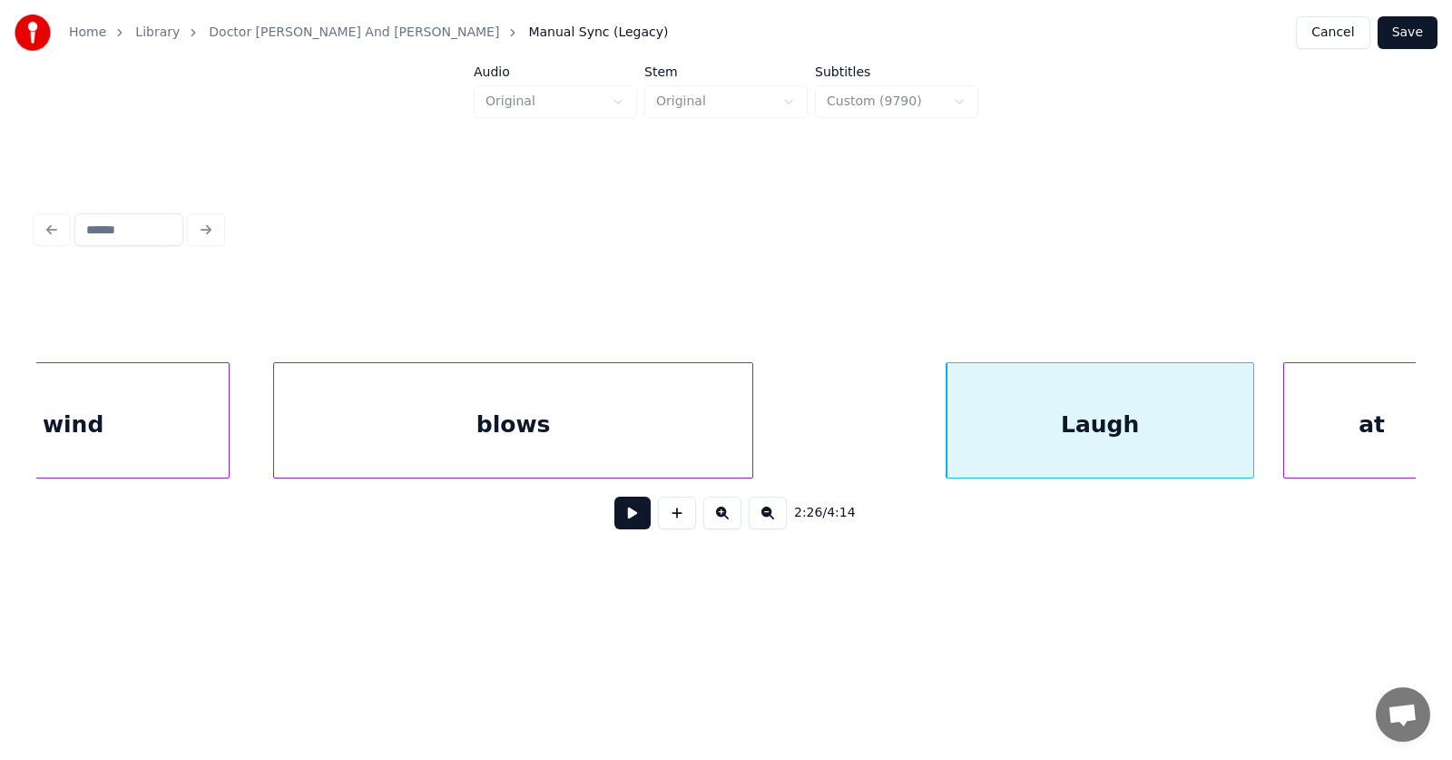
scroll to position [0, 99847]
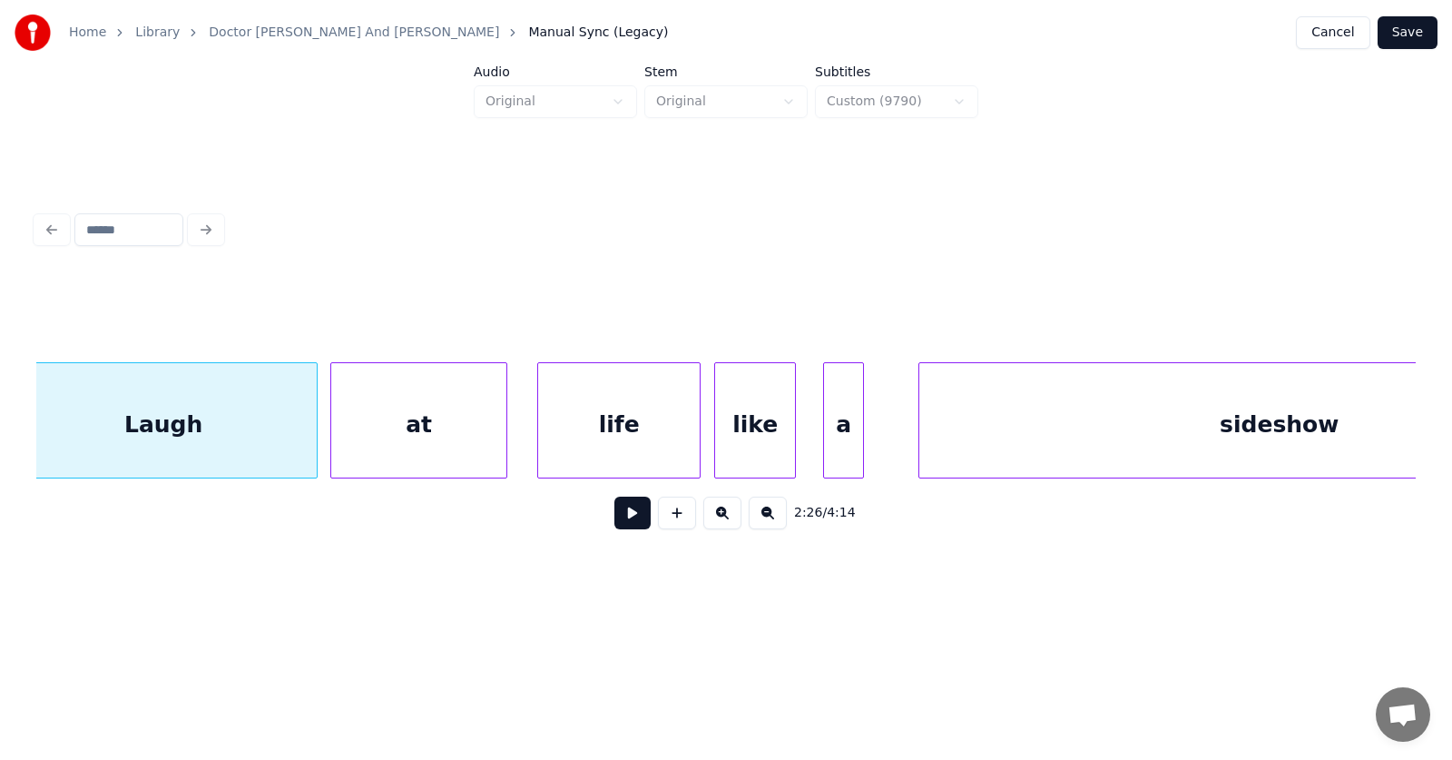
click at [416, 418] on div "at" at bounding box center [418, 424] width 175 height 123
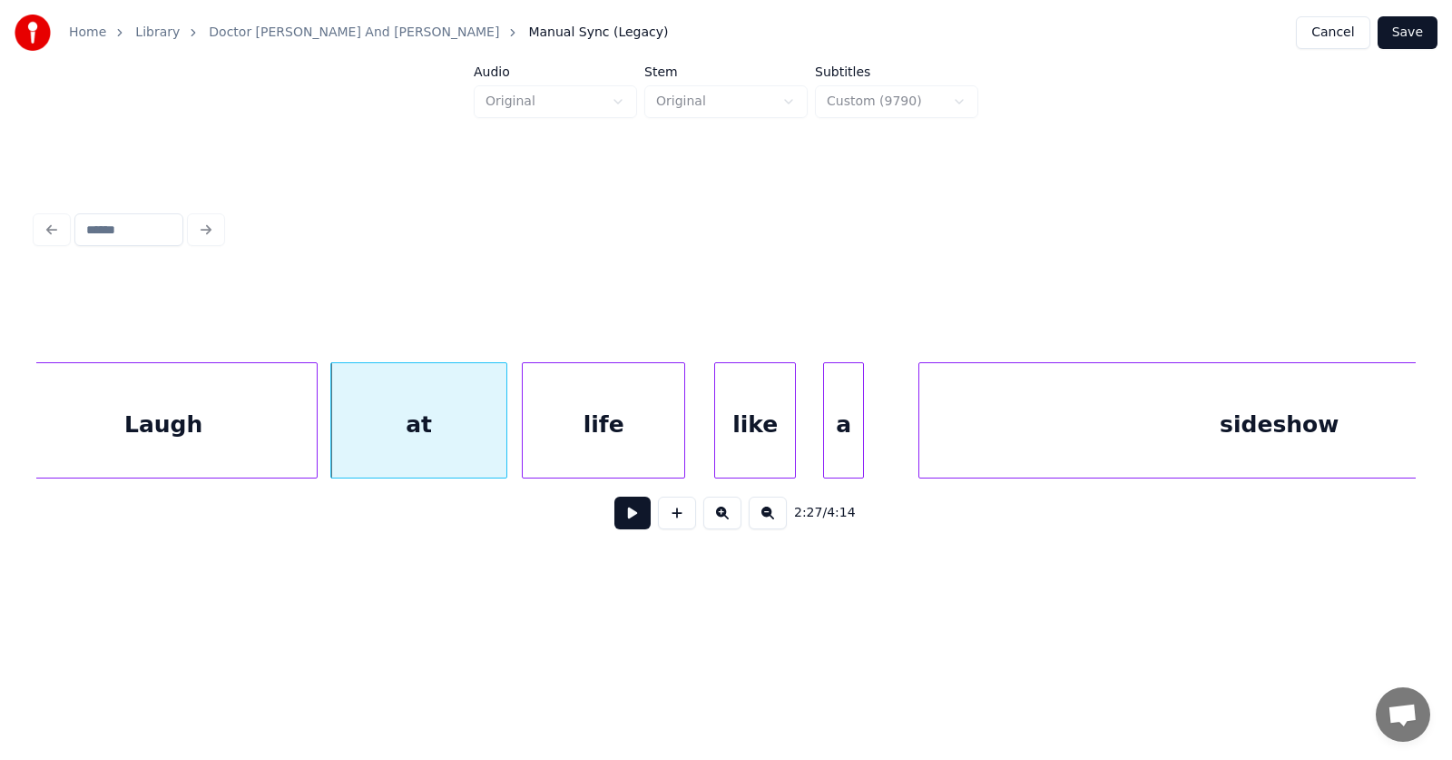
click at [578, 433] on div "life" at bounding box center [604, 424] width 162 height 123
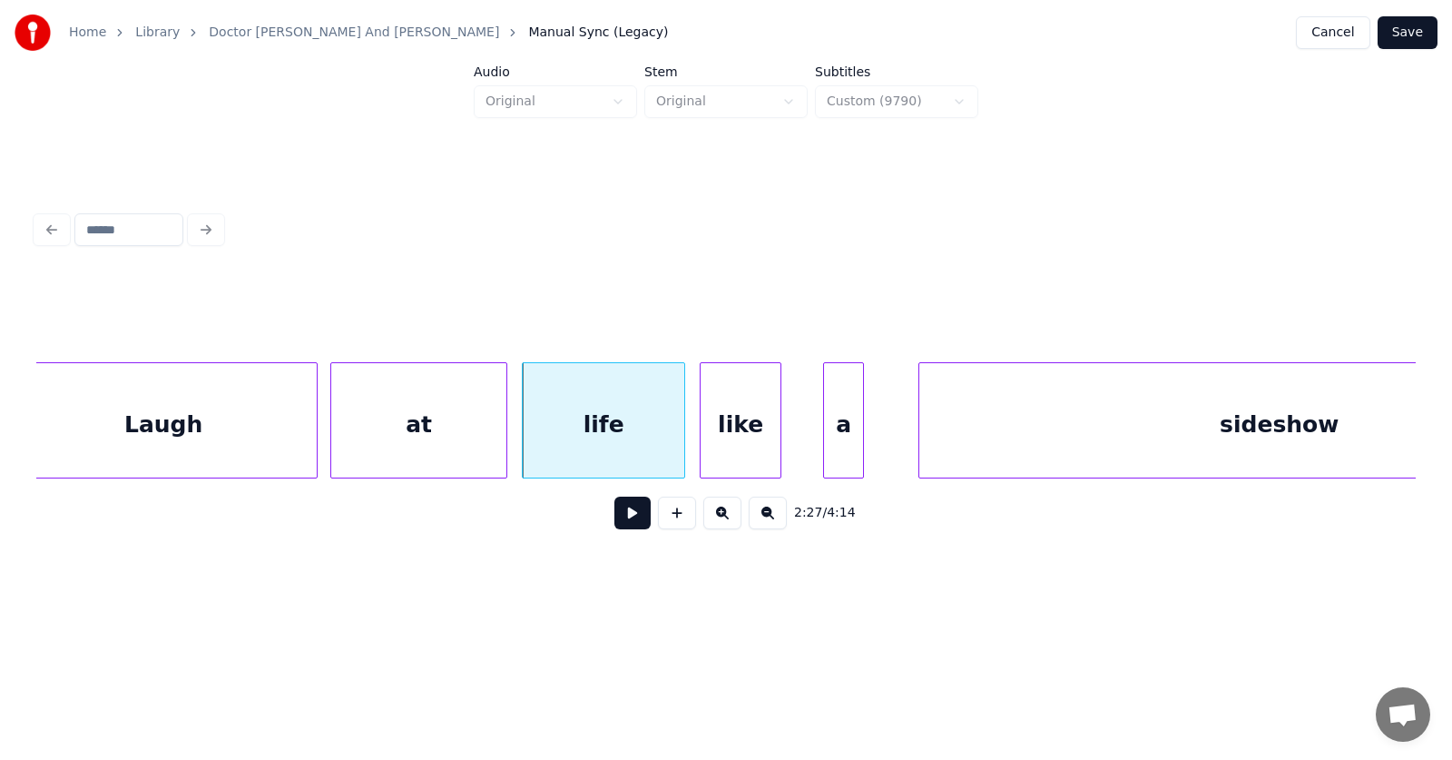
click at [726, 444] on div "like" at bounding box center [741, 424] width 80 height 123
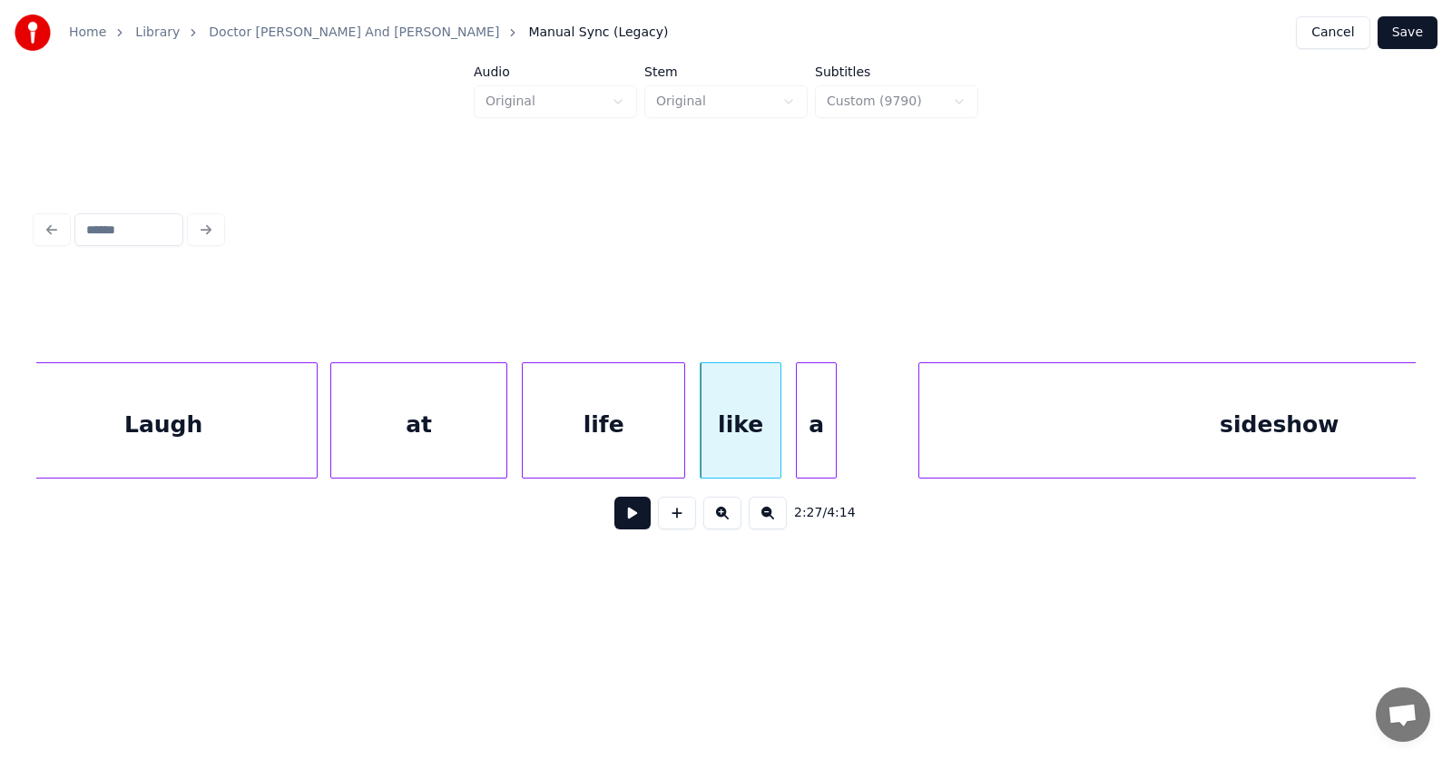
click at [816, 453] on div "a" at bounding box center [816, 424] width 39 height 123
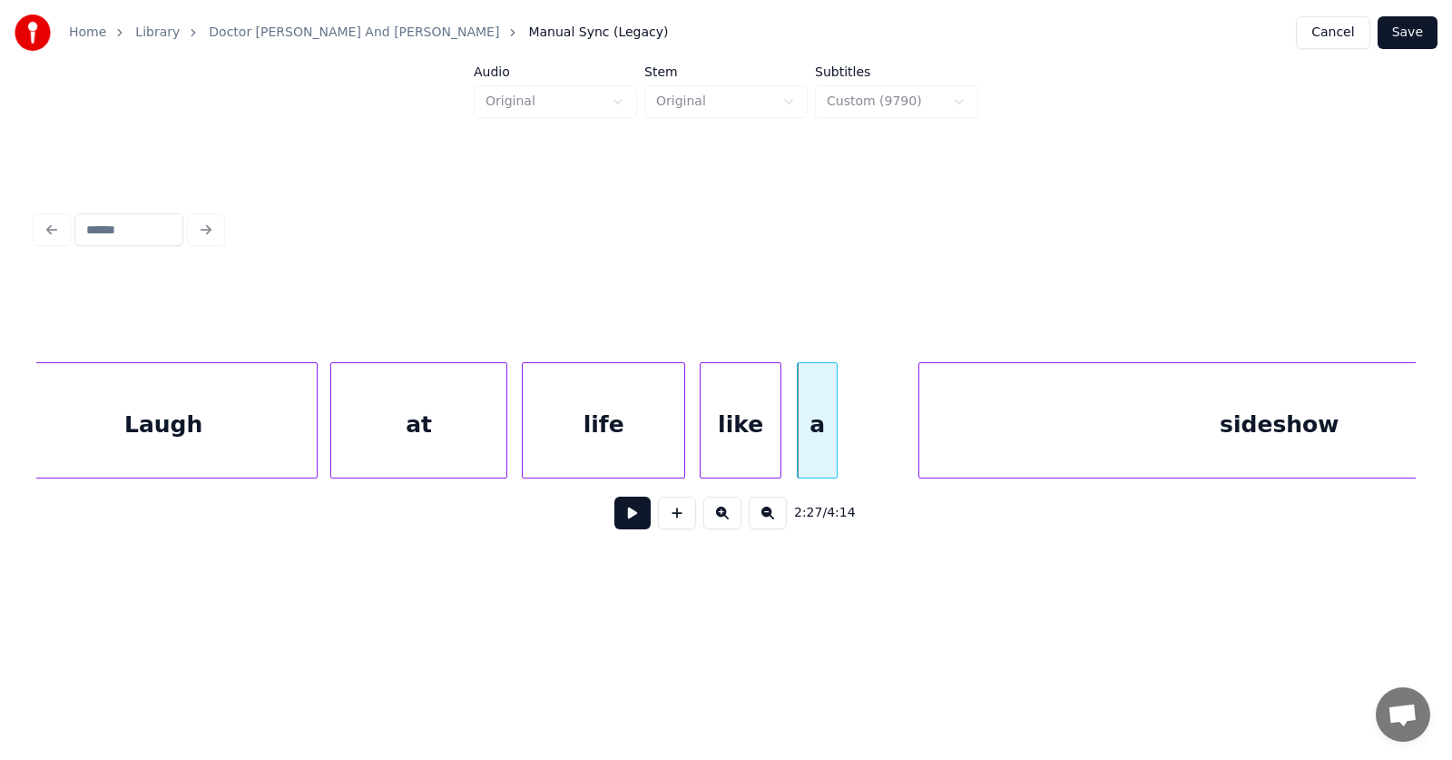
scroll to position [0, 100068]
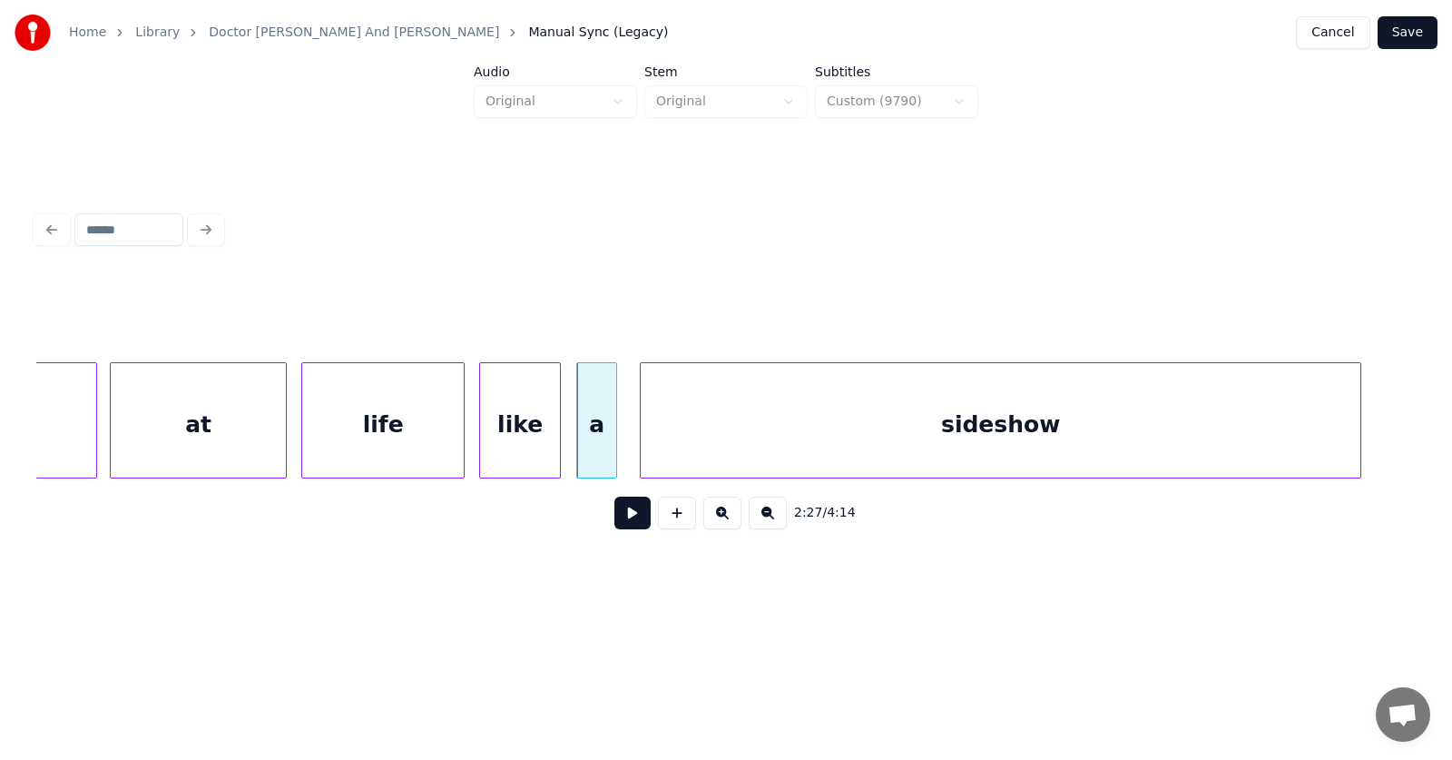
click at [953, 462] on div "sideshow" at bounding box center [1001, 424] width 720 height 123
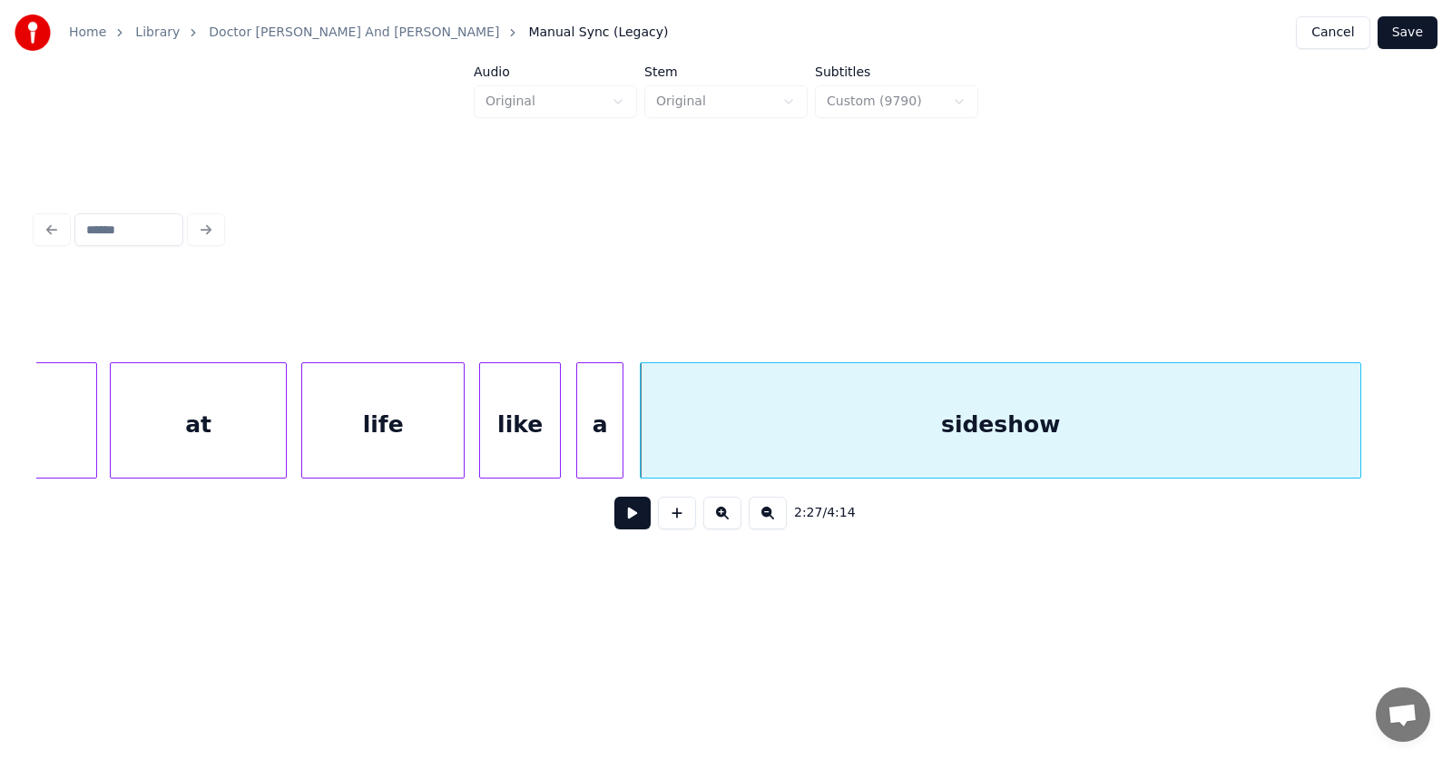
click at [623, 442] on div at bounding box center [619, 420] width 5 height 114
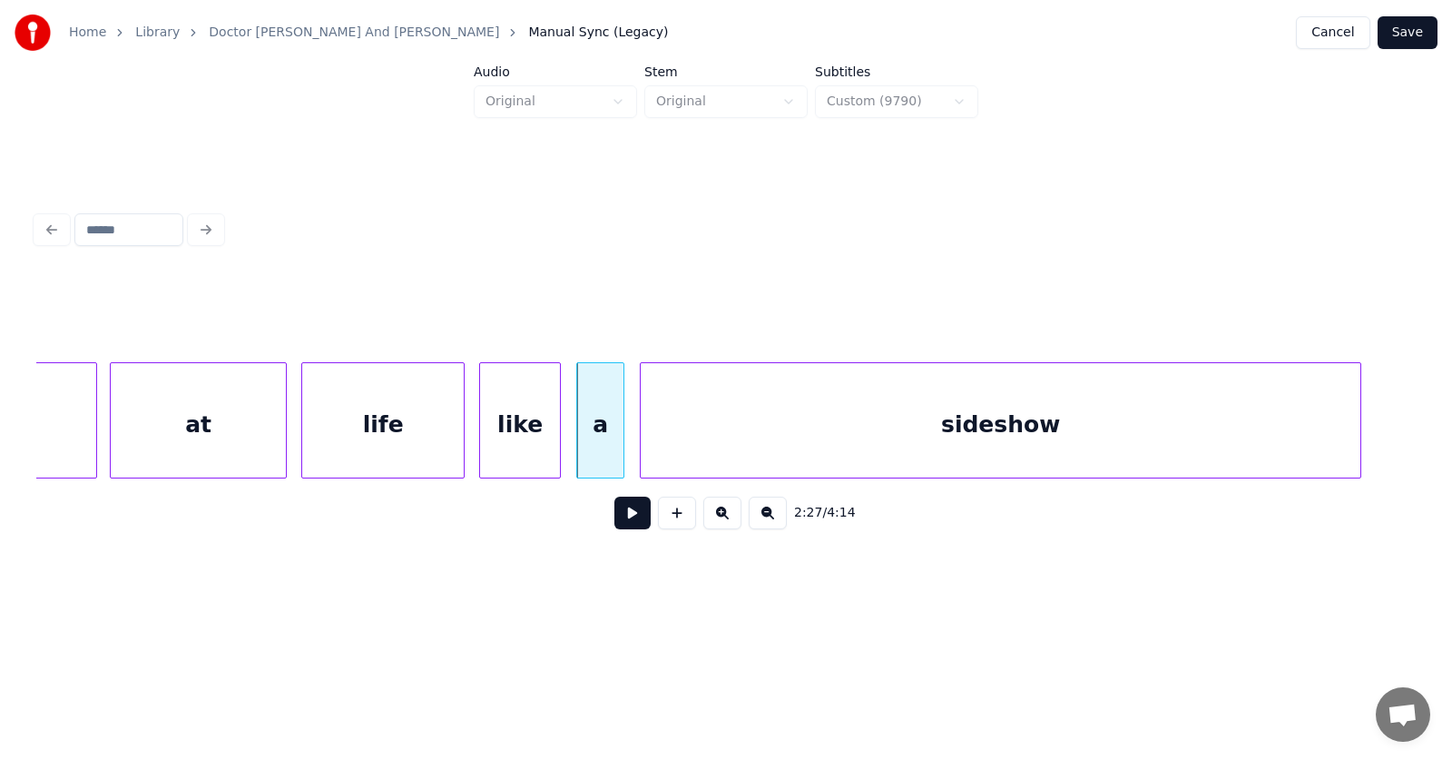
click at [627, 508] on button at bounding box center [632, 512] width 36 height 33
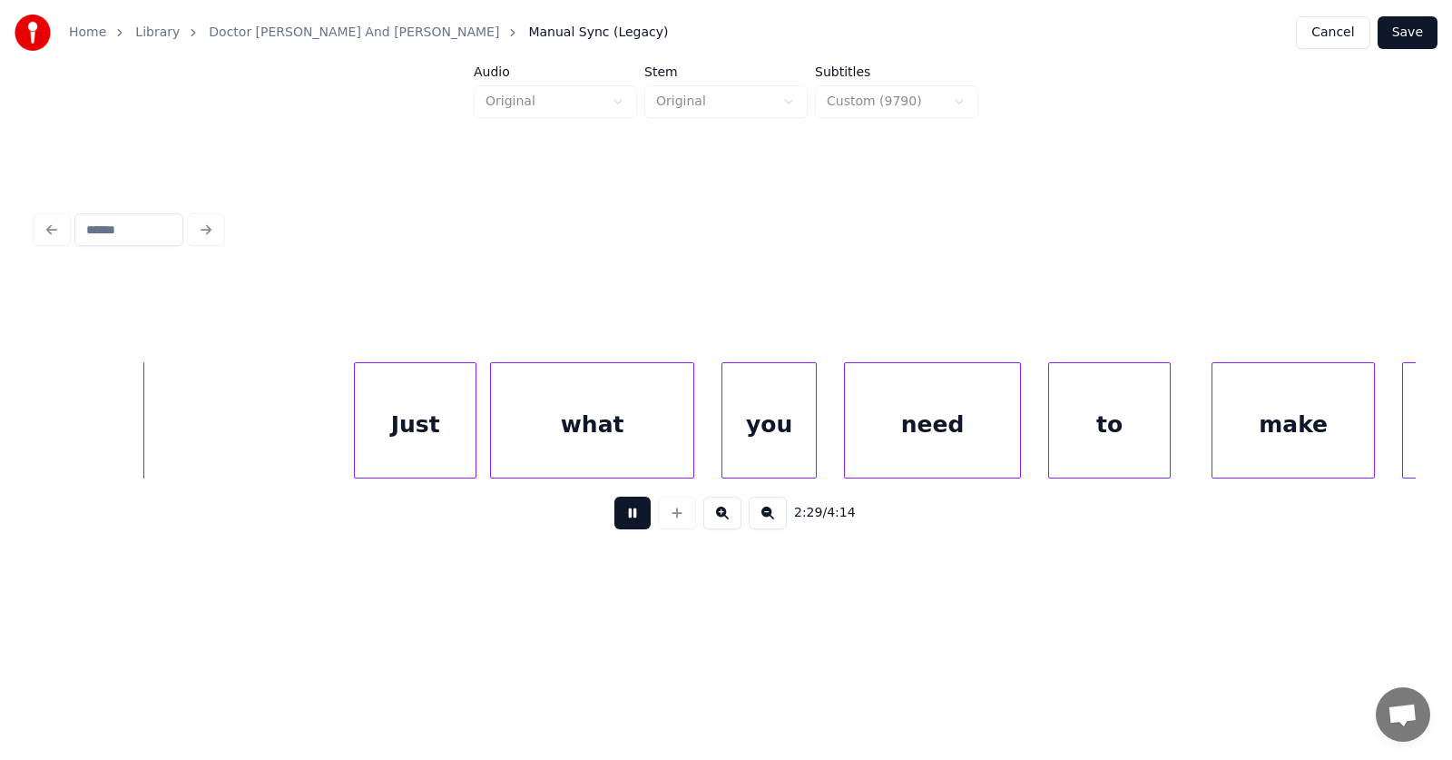
click at [627, 508] on button at bounding box center [632, 512] width 36 height 33
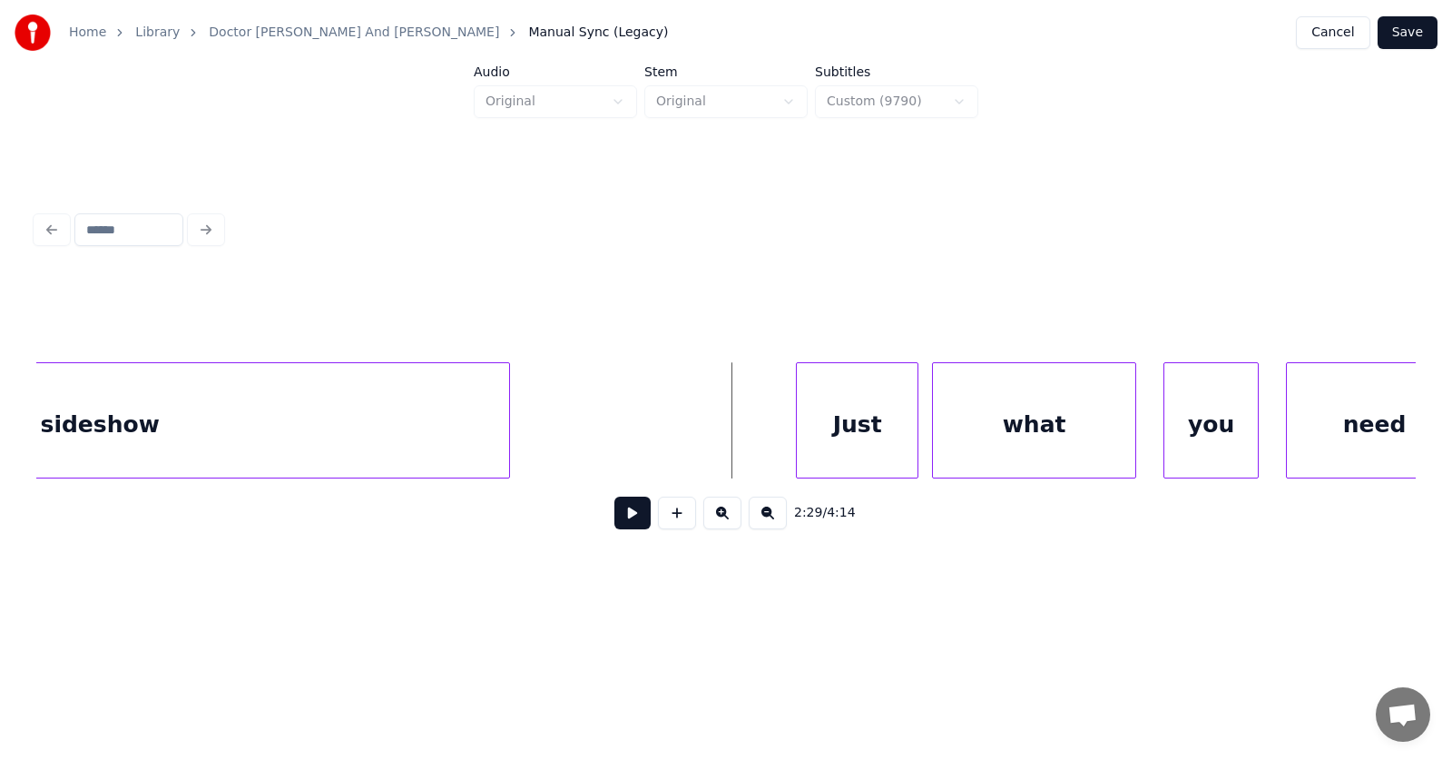
click at [509, 422] on div at bounding box center [506, 420] width 5 height 114
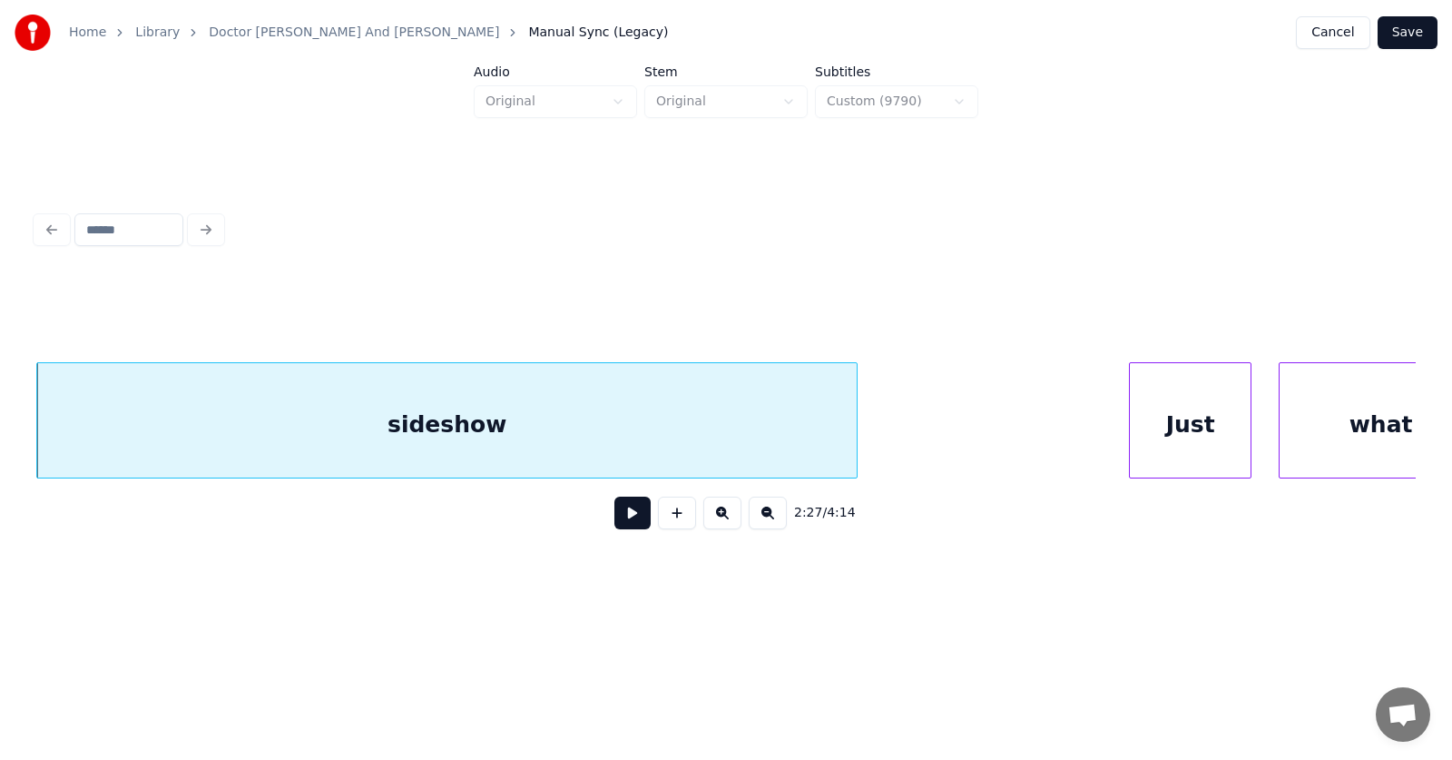
click at [1149, 421] on div "Just" at bounding box center [1190, 424] width 121 height 123
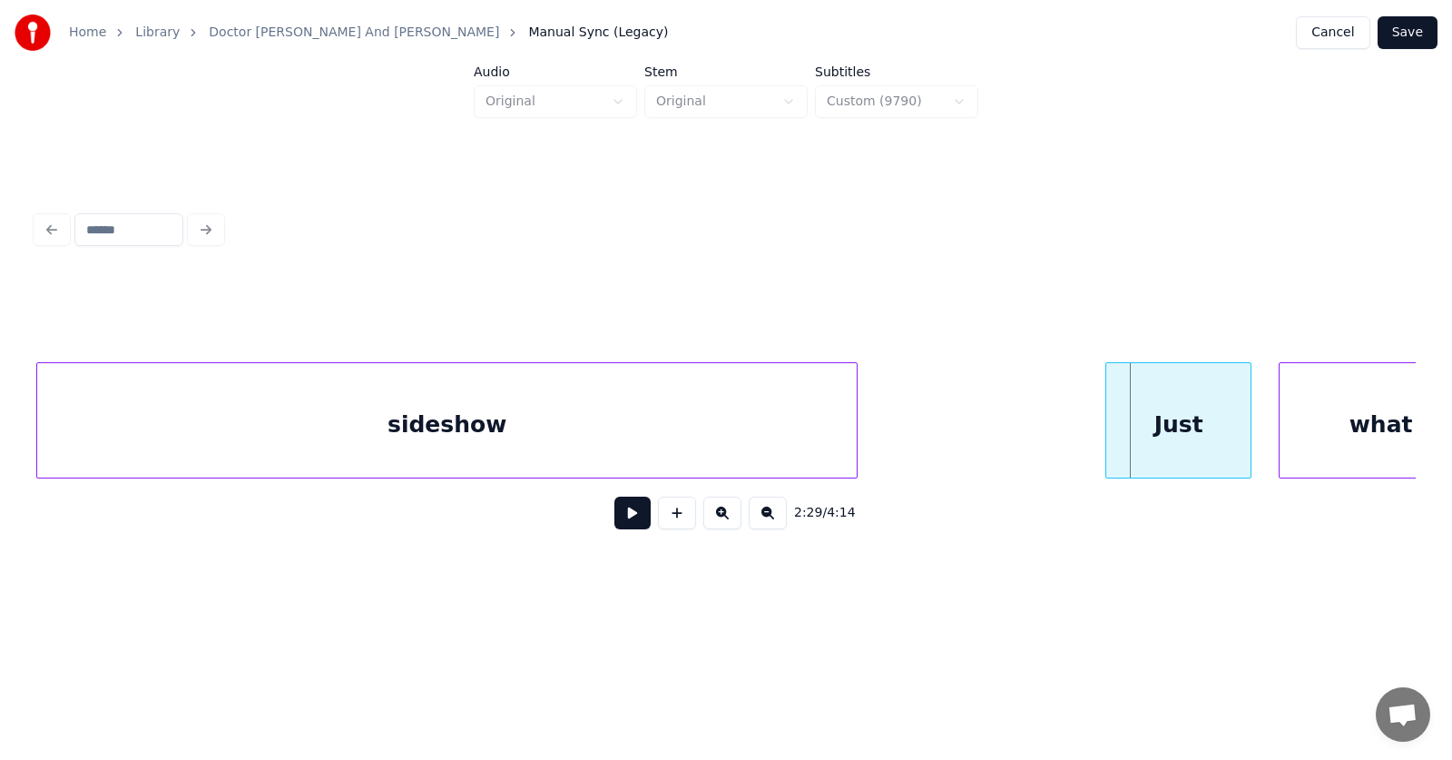
click at [1107, 424] on div at bounding box center [1108, 420] width 5 height 114
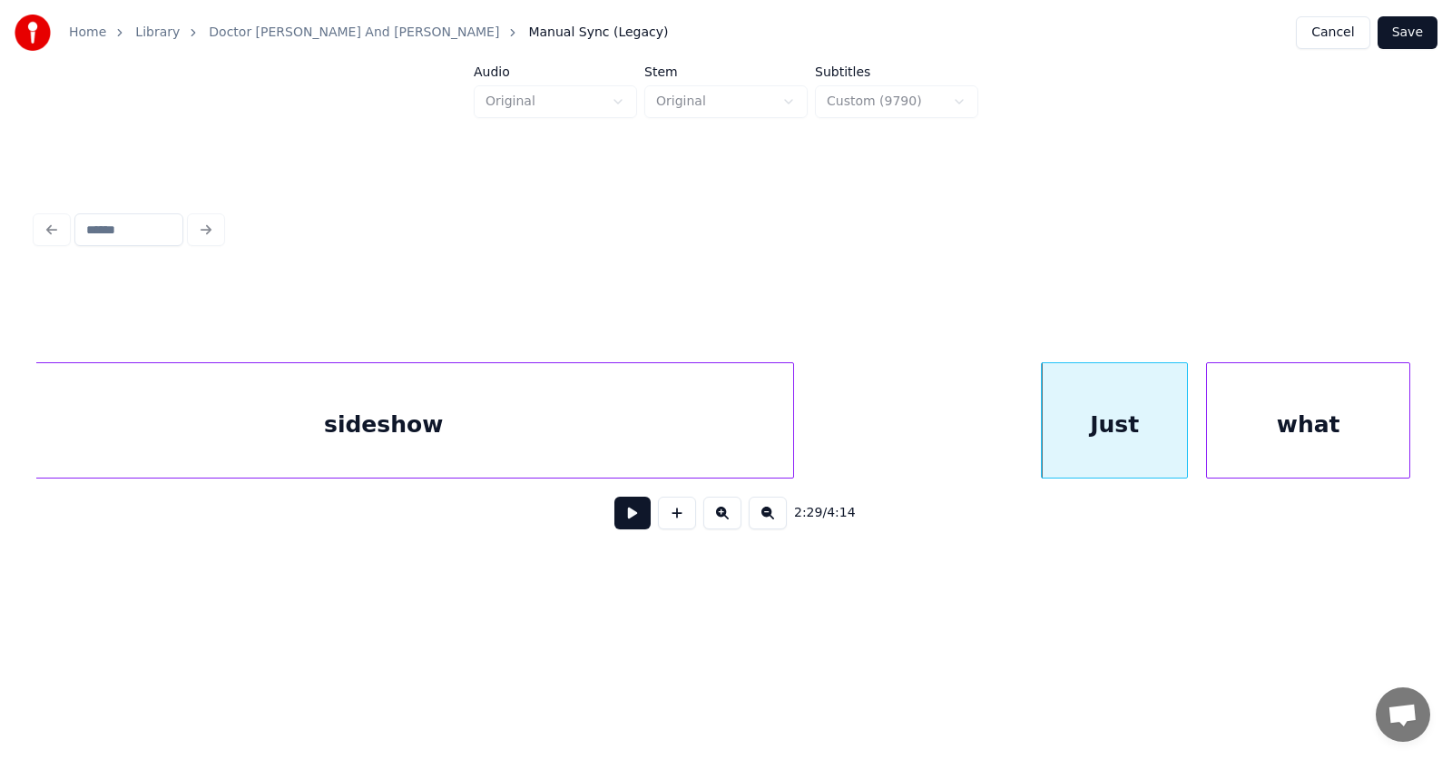
click at [1300, 433] on div "what" at bounding box center [1308, 424] width 202 height 123
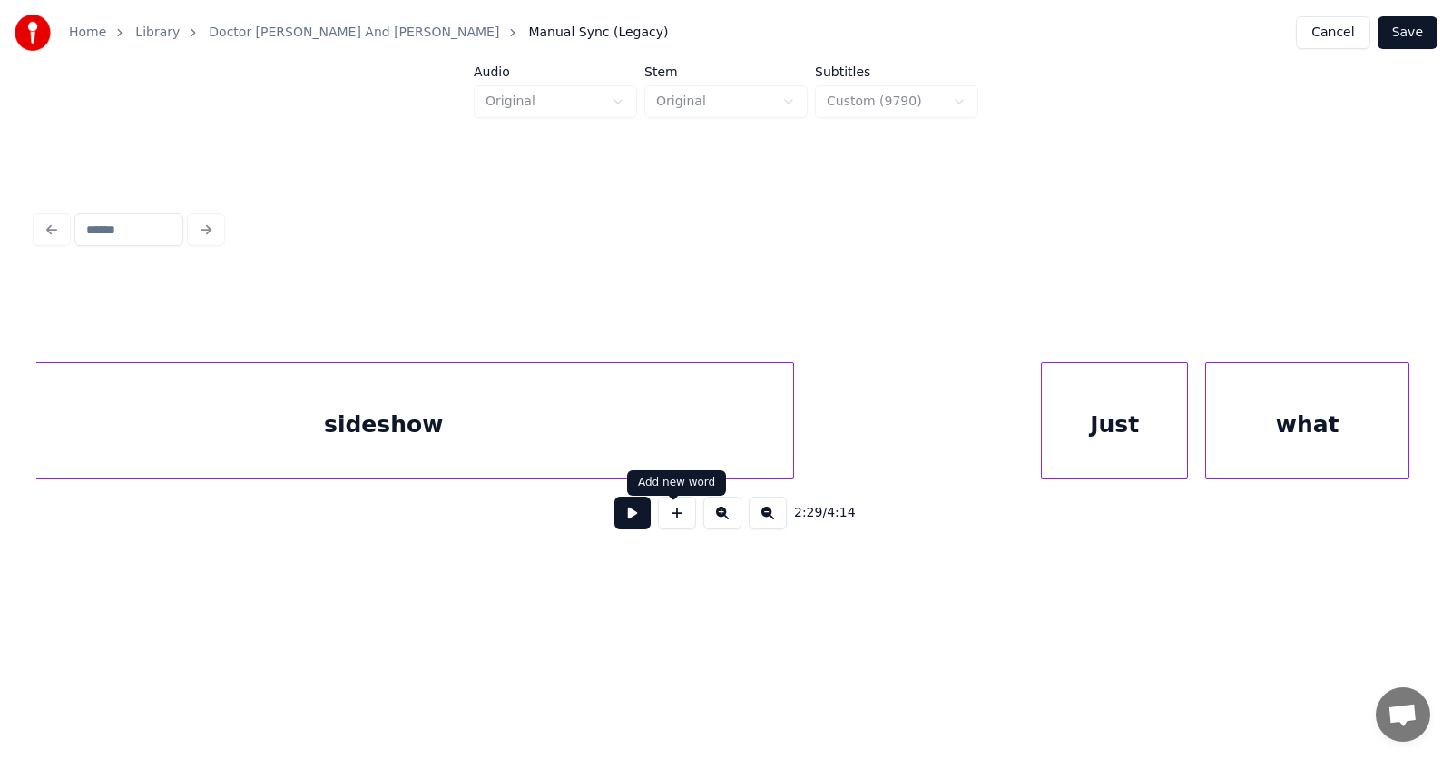
click at [626, 514] on button at bounding box center [632, 512] width 36 height 33
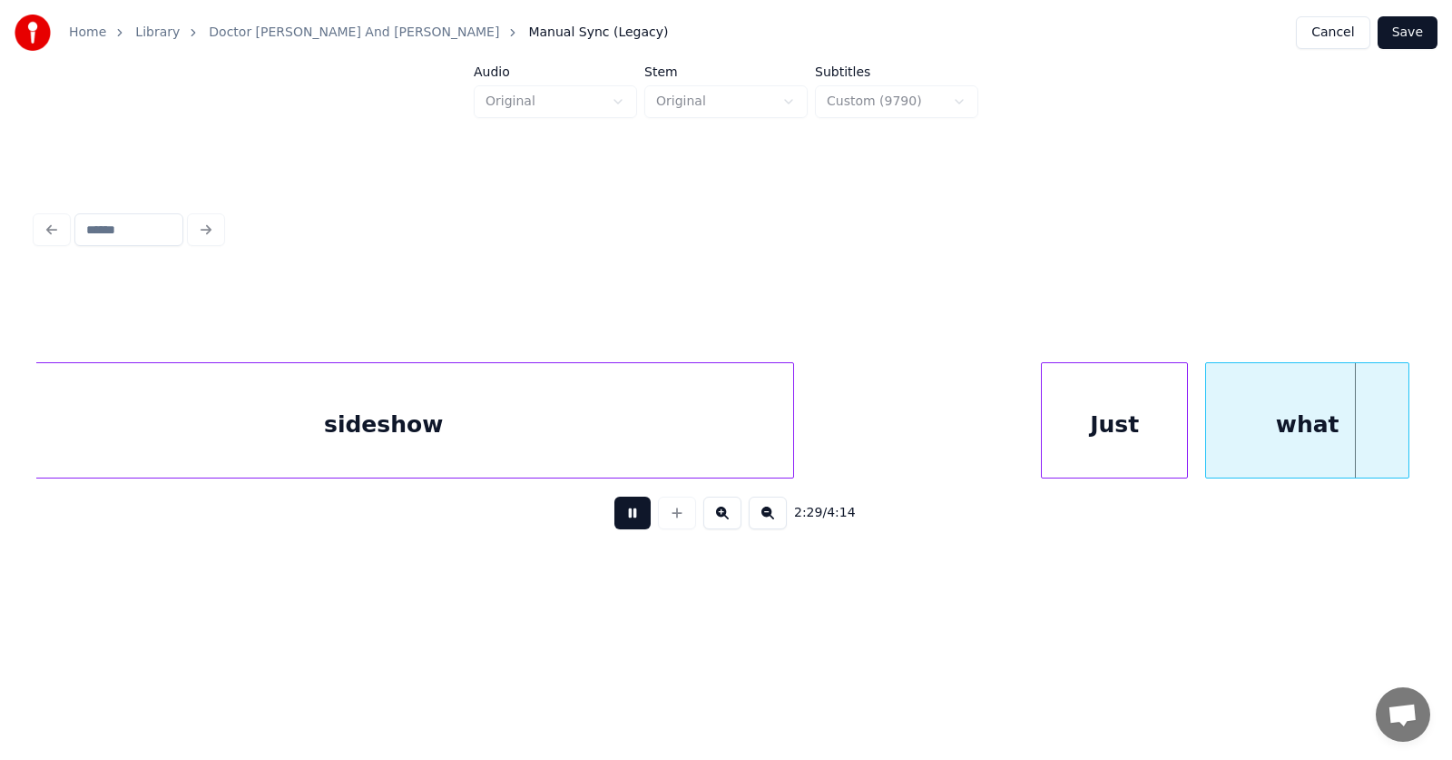
scroll to position [0, 102116]
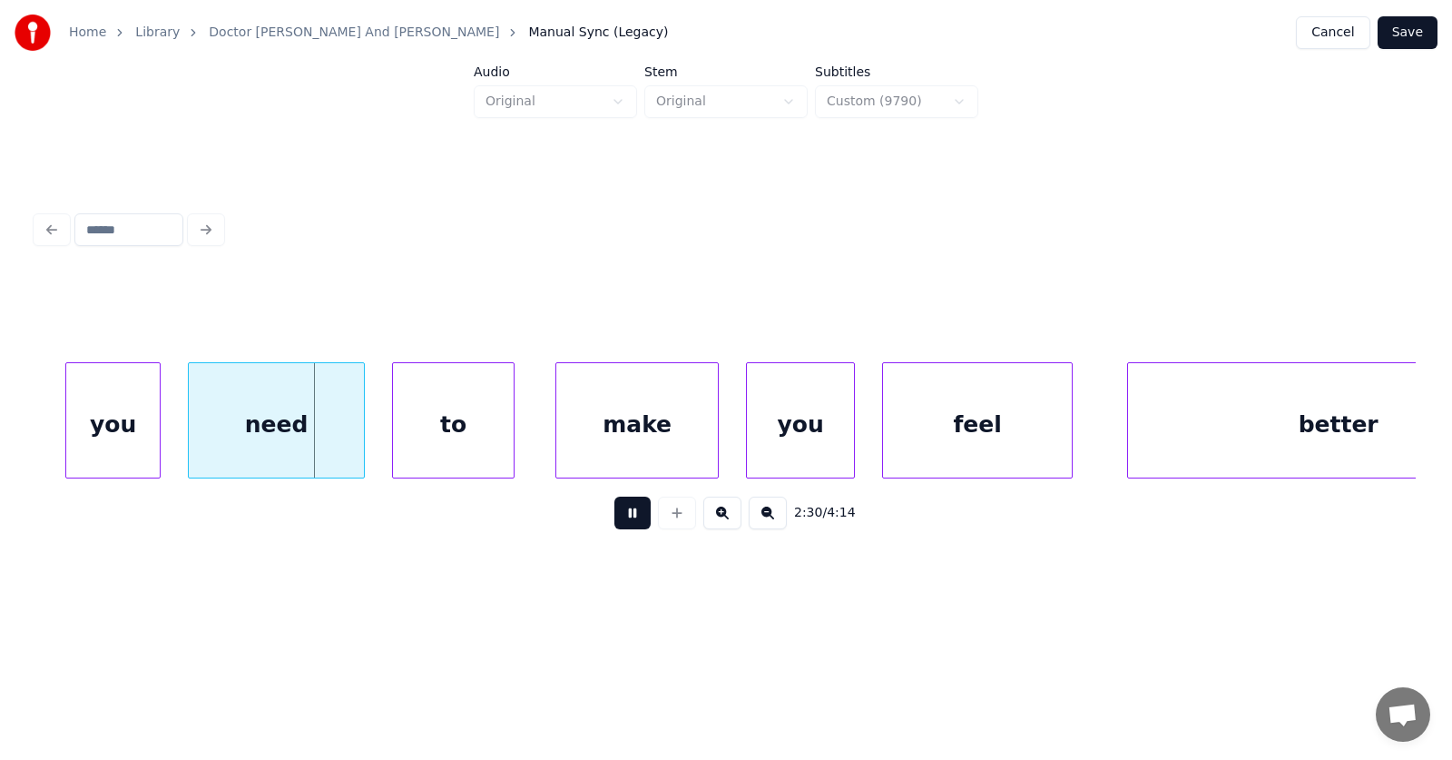
click at [626, 514] on button at bounding box center [632, 512] width 36 height 33
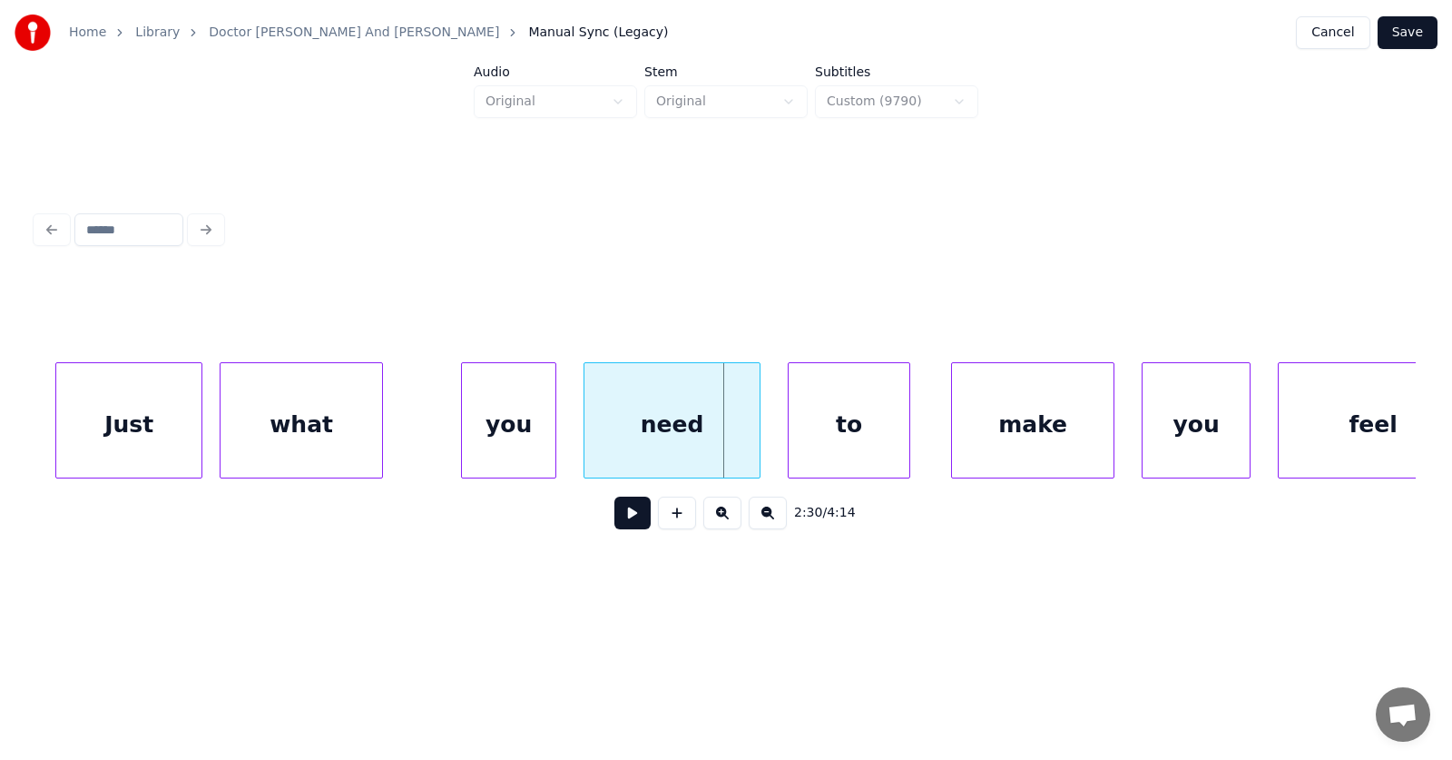
click at [377, 437] on div at bounding box center [379, 420] width 5 height 114
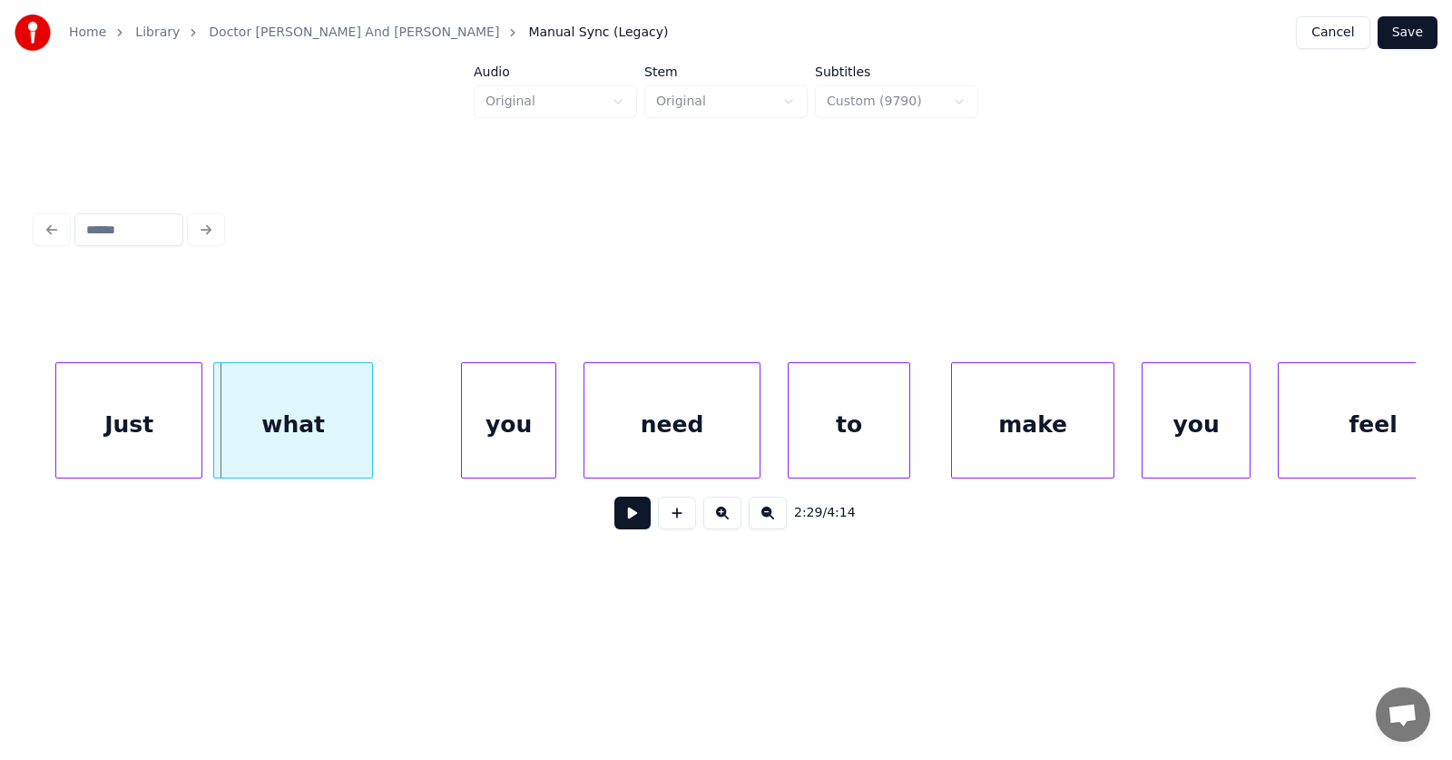
click at [355, 435] on div "what" at bounding box center [293, 424] width 158 height 123
click at [426, 438] on div "you" at bounding box center [436, 424] width 93 height 123
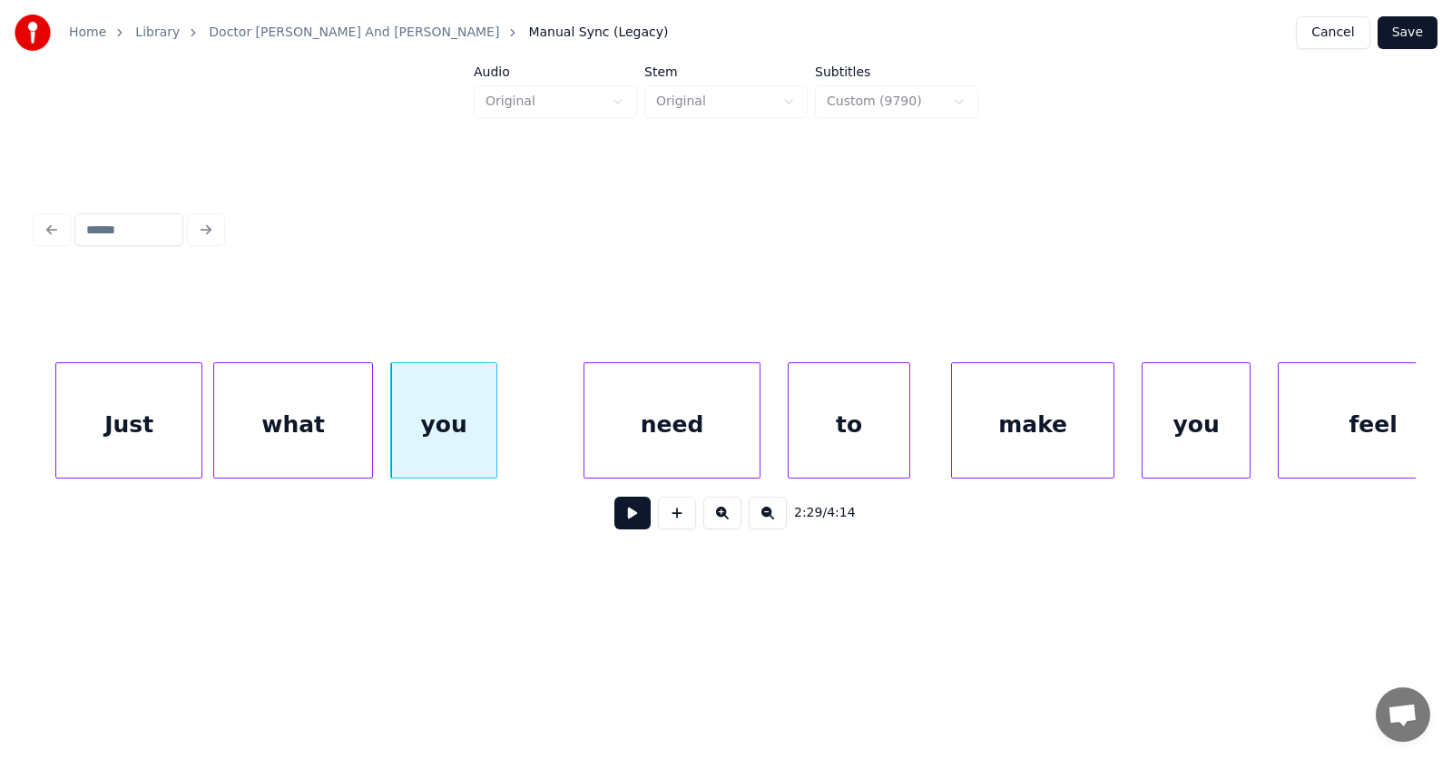
click at [496, 428] on div at bounding box center [493, 420] width 5 height 114
click at [624, 434] on div "need" at bounding box center [633, 424] width 175 height 123
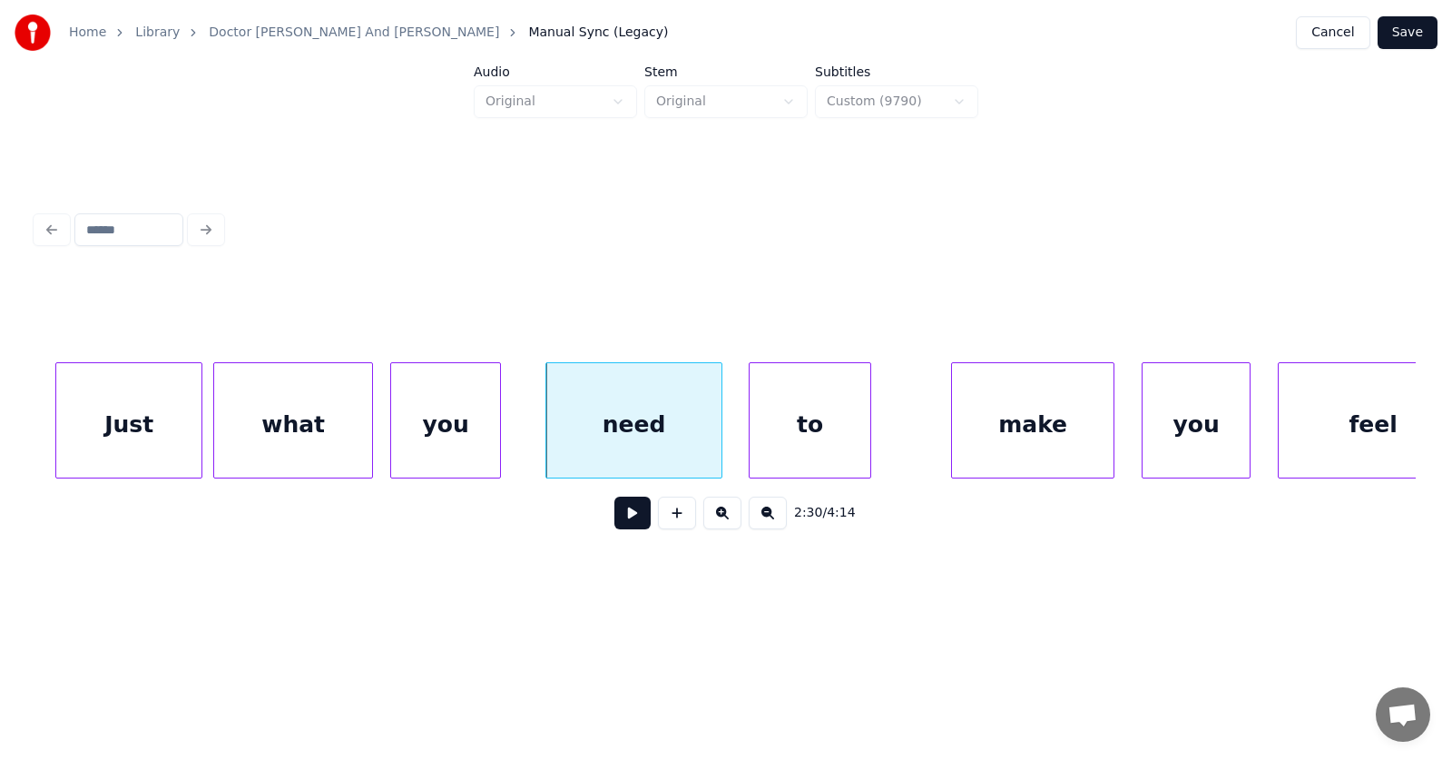
click at [824, 447] on div "to" at bounding box center [810, 424] width 121 height 123
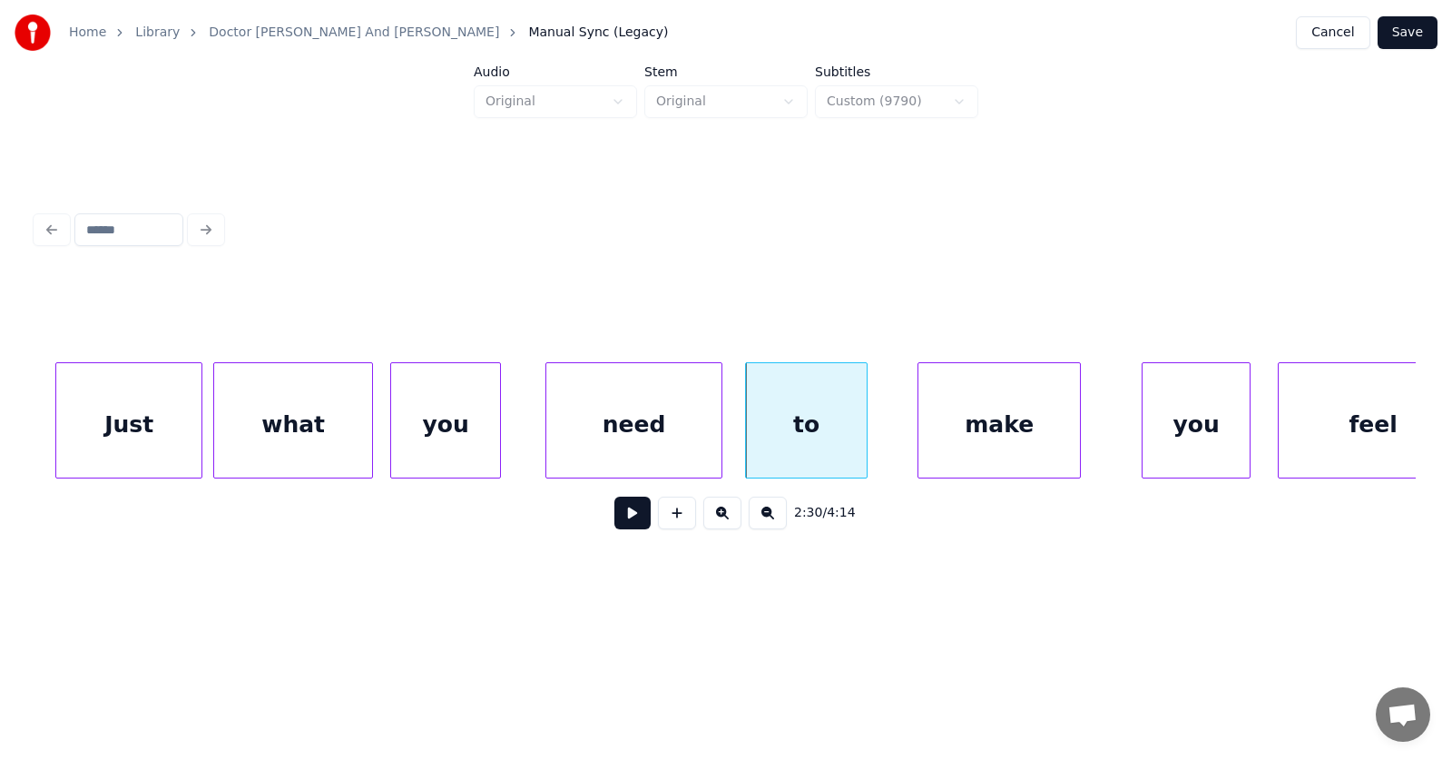
click at [958, 447] on div "make" at bounding box center [999, 424] width 162 height 123
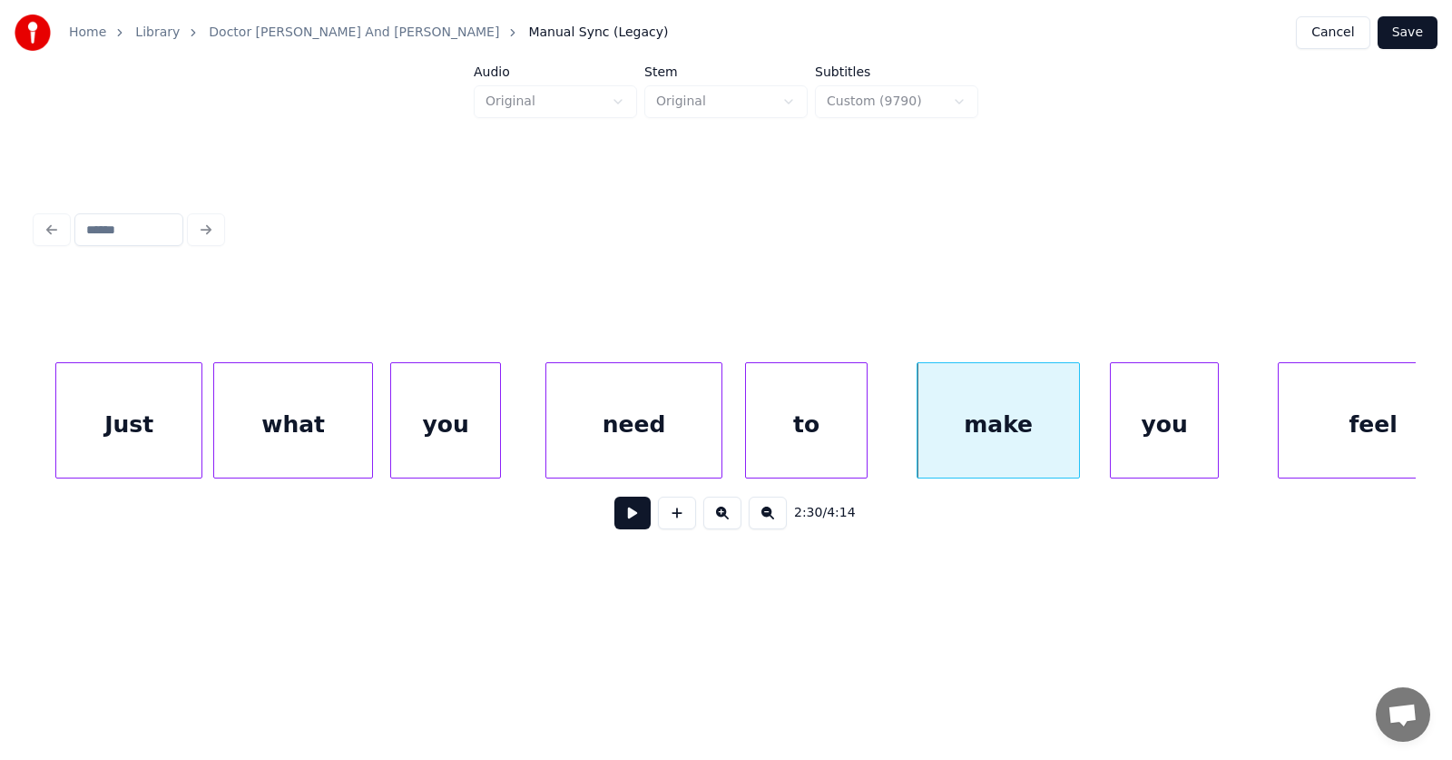
click at [1144, 442] on div "you" at bounding box center [1164, 424] width 107 height 123
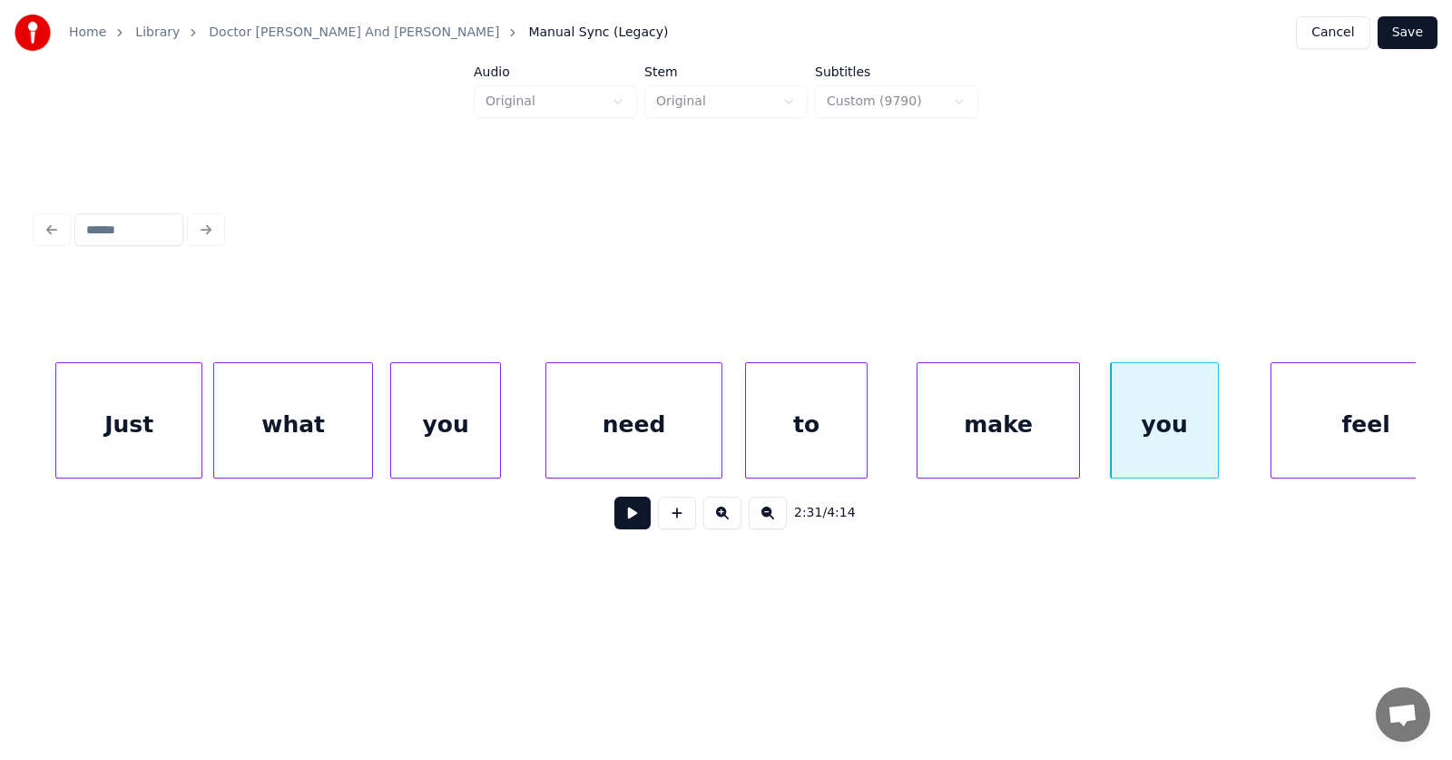
scroll to position [0, 101770]
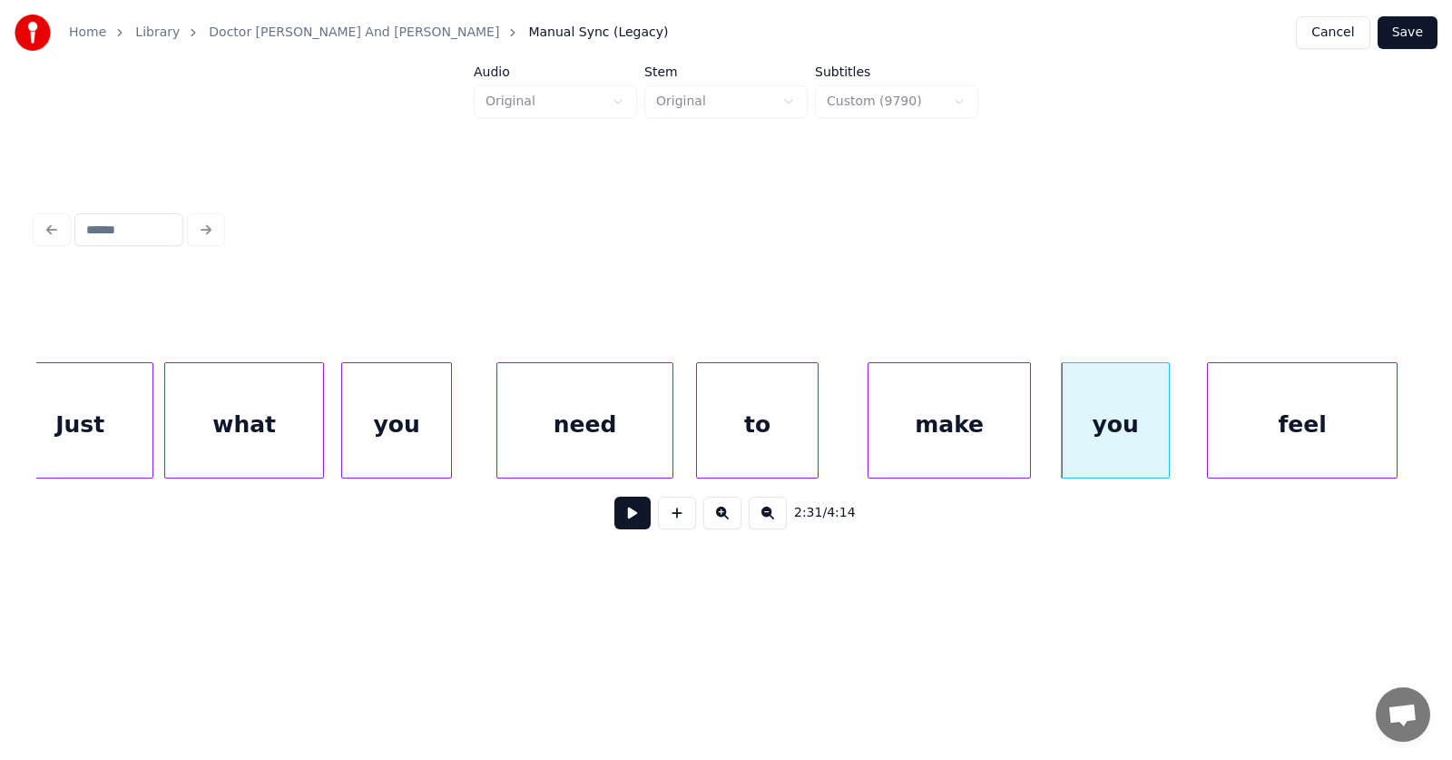
click at [1315, 435] on div "feel" at bounding box center [1302, 424] width 189 height 123
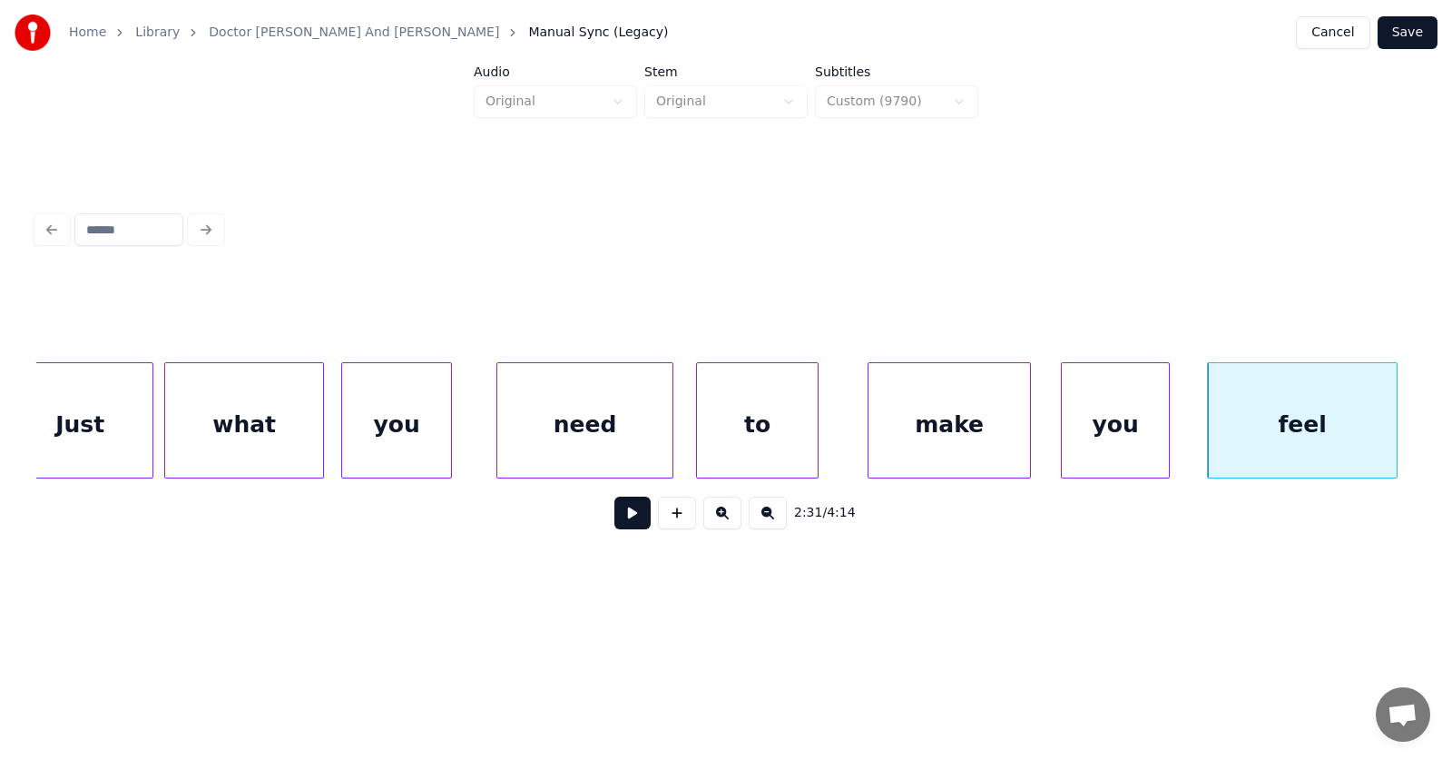
click at [742, 433] on div "to" at bounding box center [757, 424] width 121 height 123
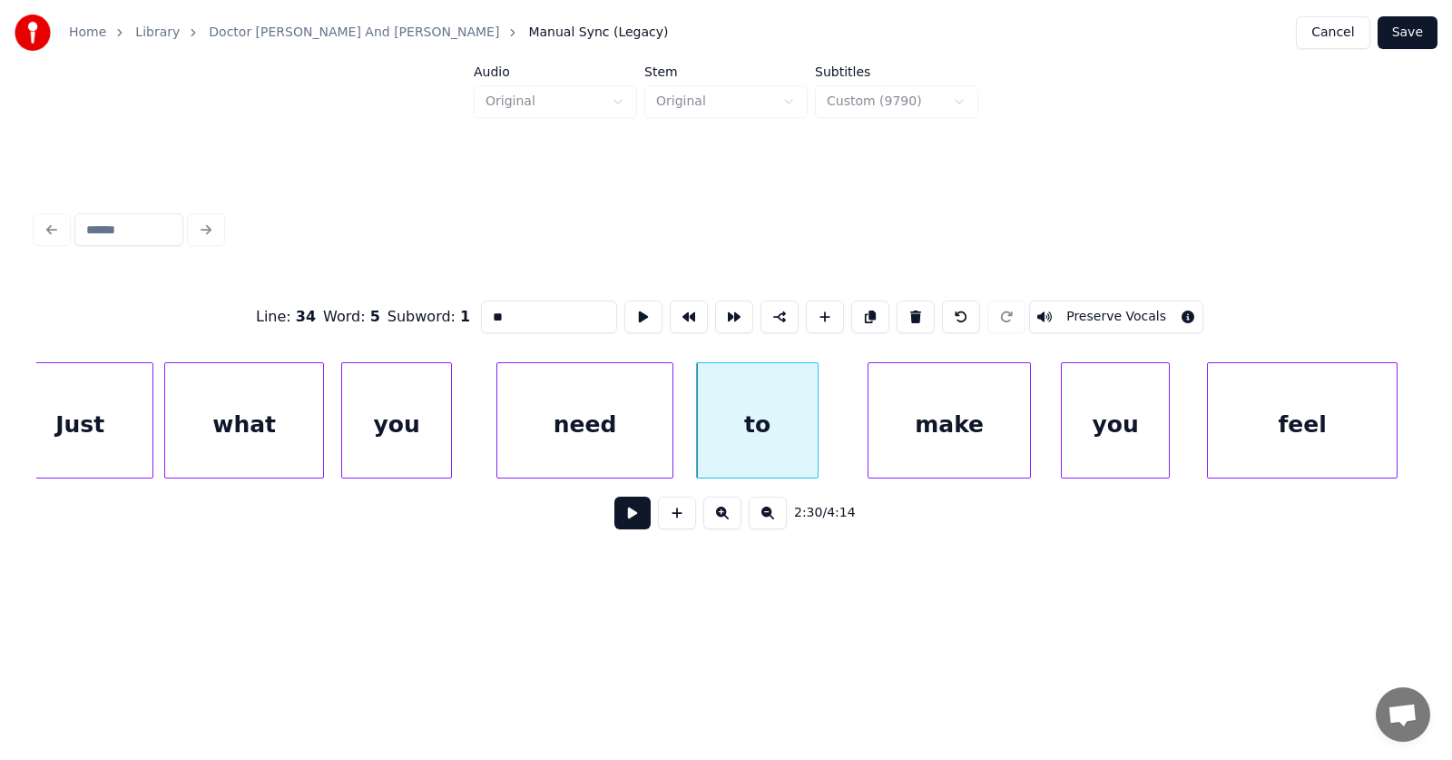
click at [614, 512] on button at bounding box center [632, 512] width 36 height 33
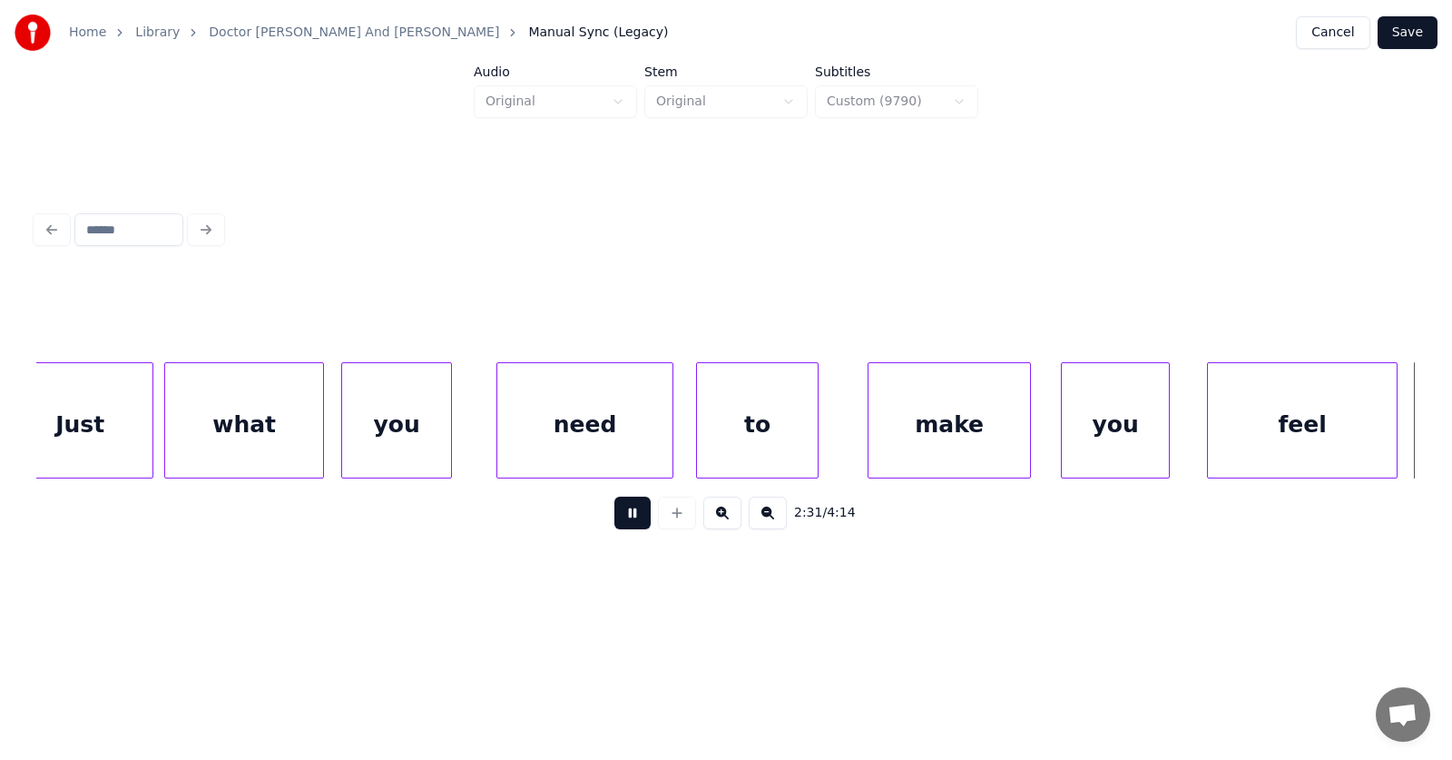
scroll to position [0, 103152]
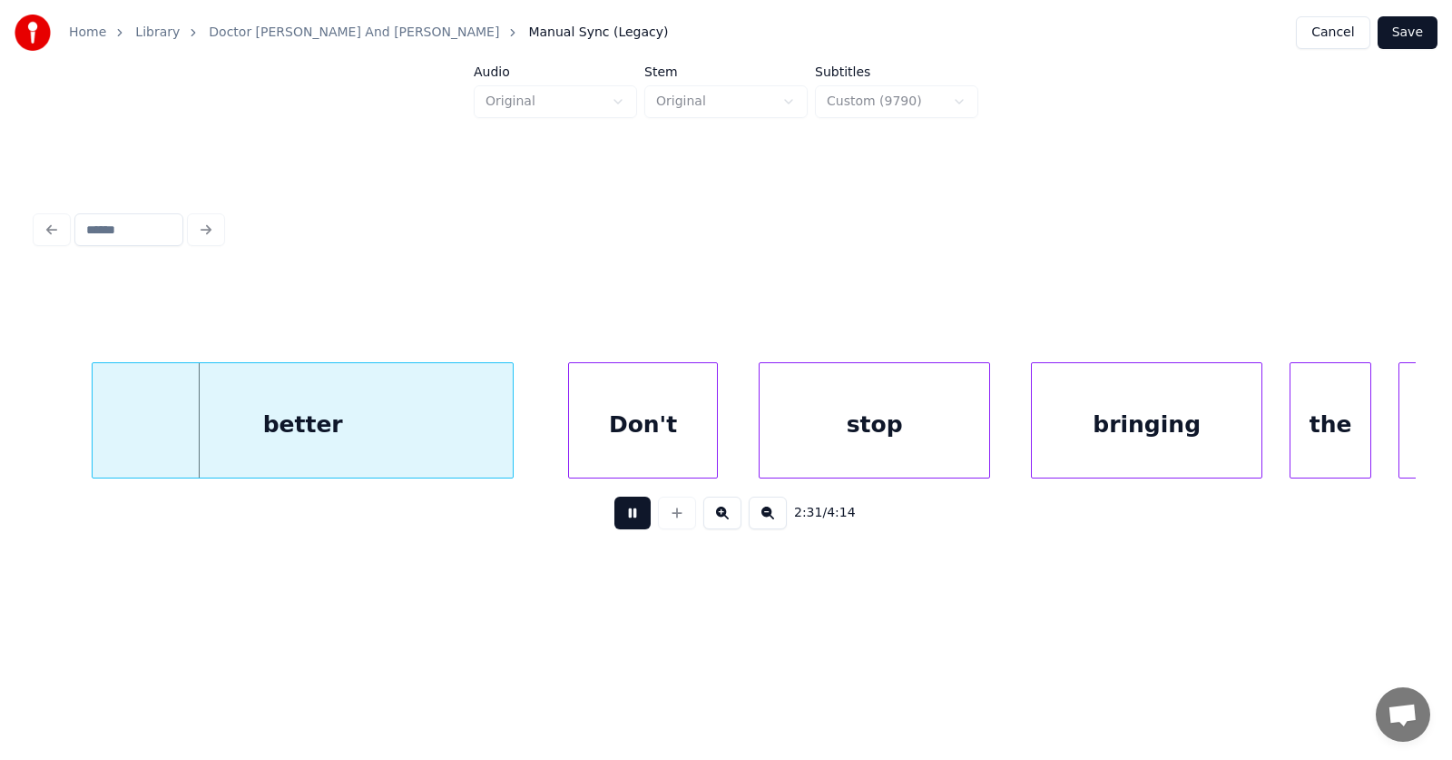
click at [614, 512] on button at bounding box center [632, 512] width 36 height 33
click at [376, 425] on div "better" at bounding box center [263, 424] width 420 height 123
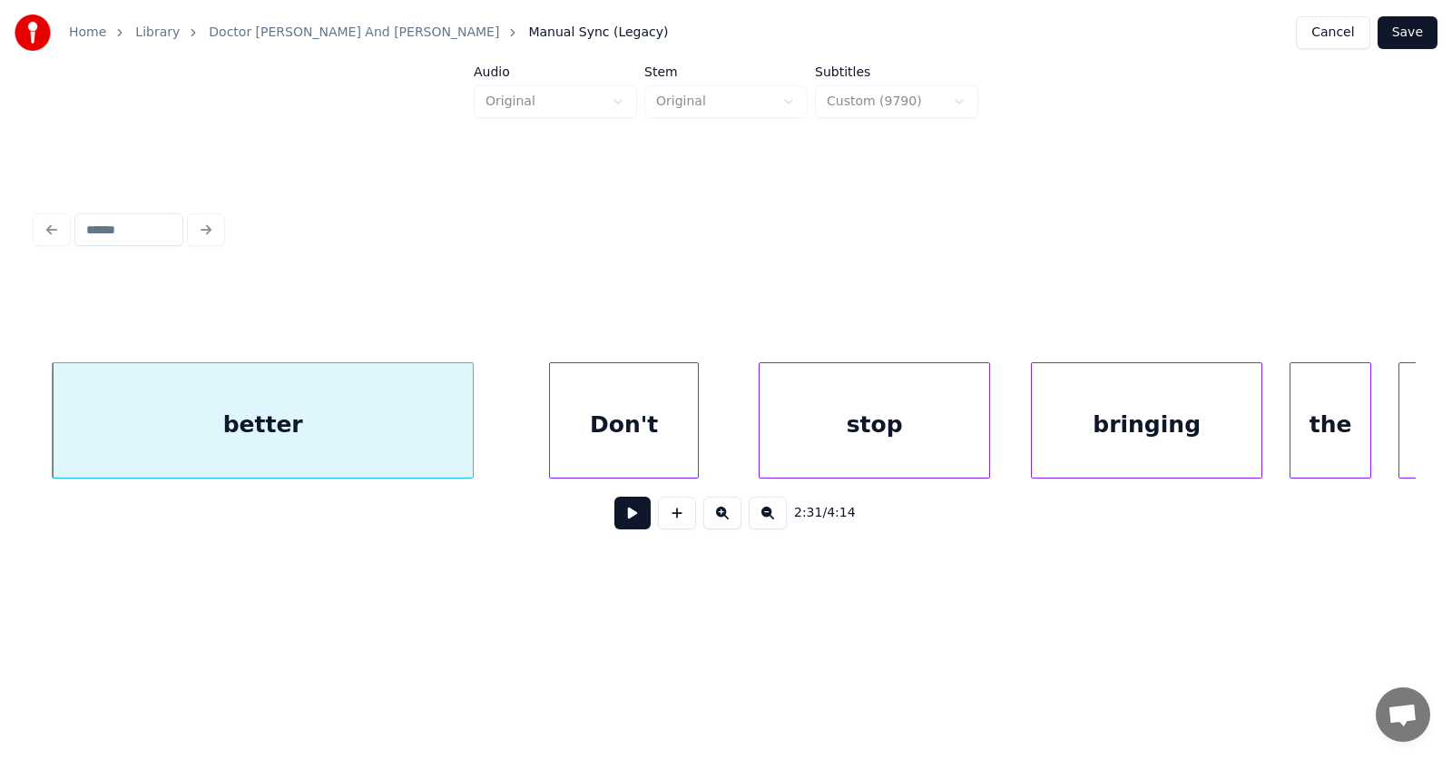
click at [611, 425] on div "Don't" at bounding box center [624, 424] width 148 height 123
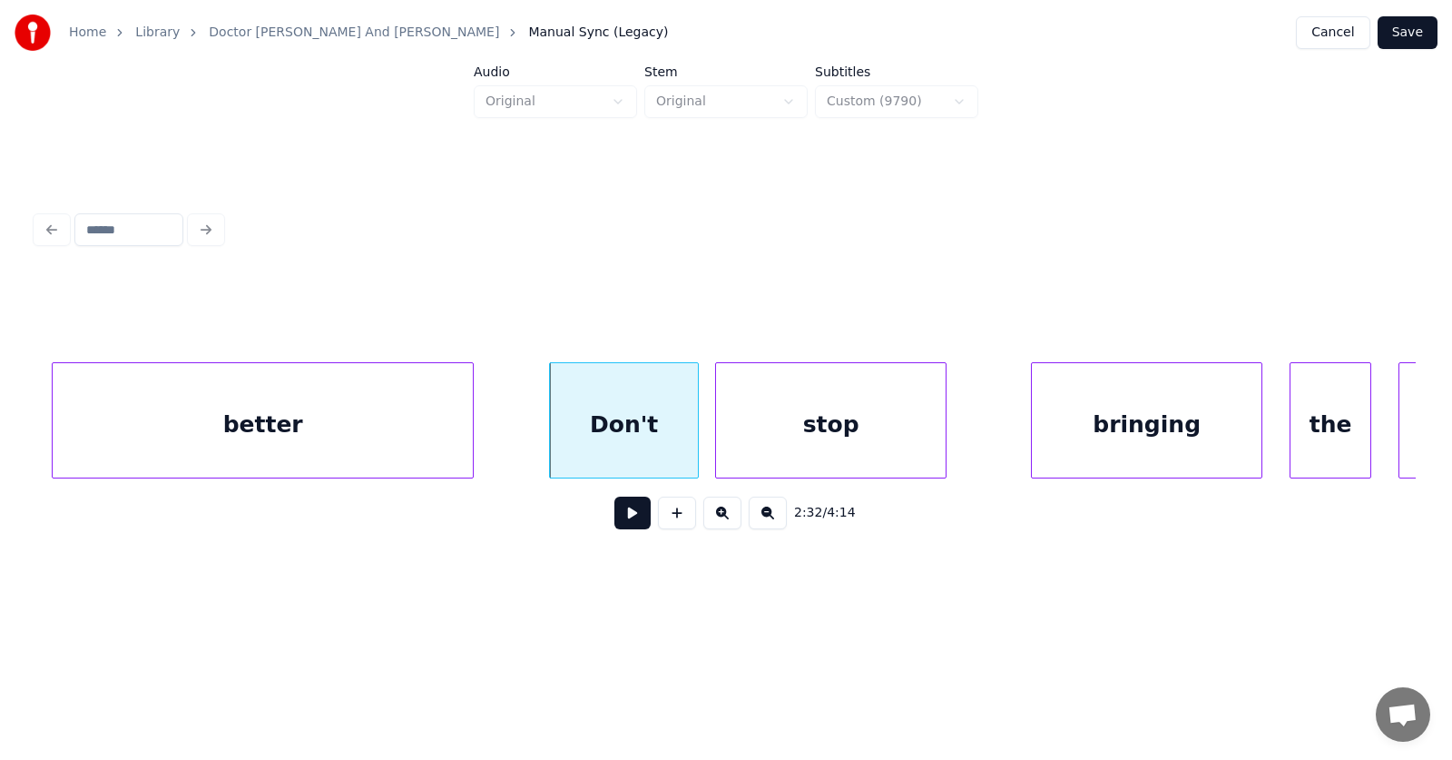
click at [827, 425] on div "stop" at bounding box center [831, 424] width 230 height 123
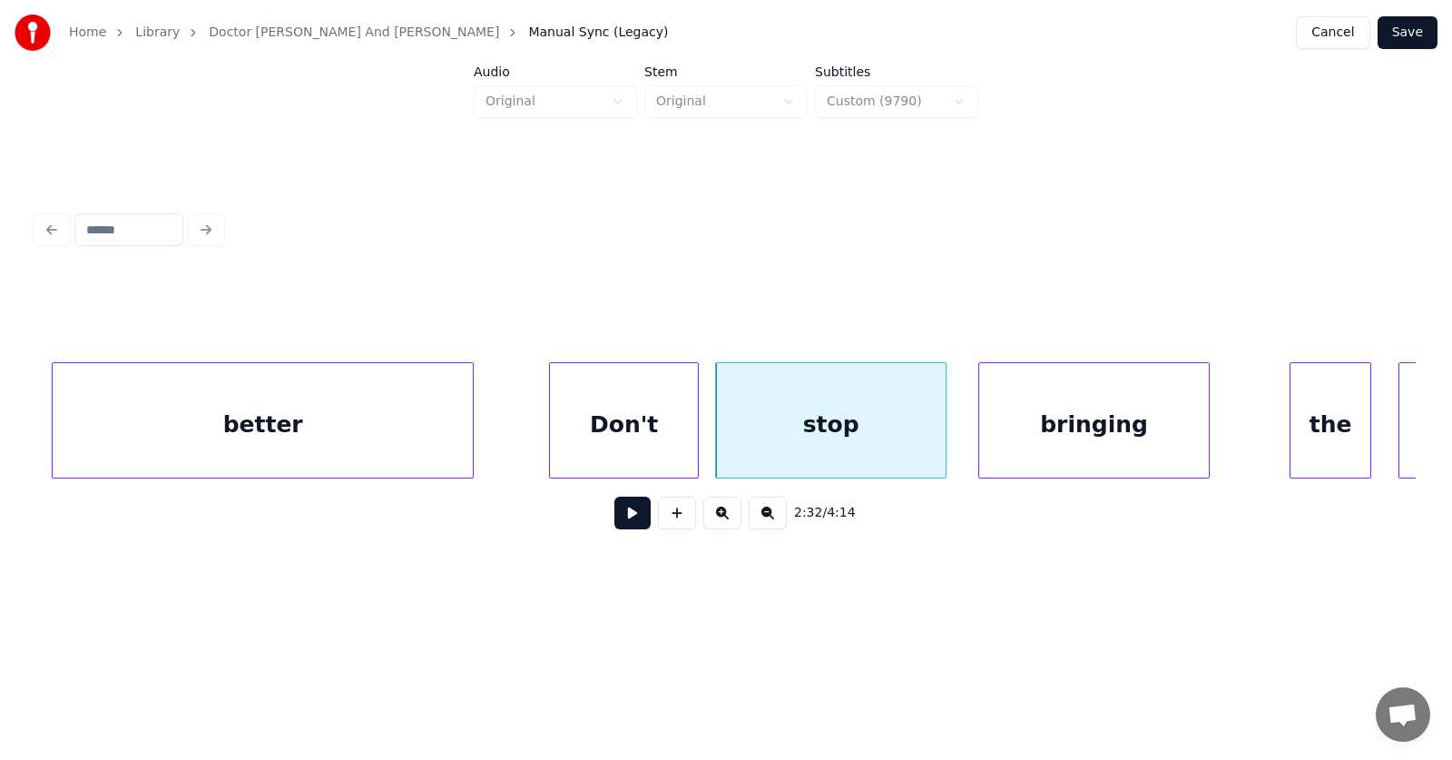
click at [1051, 436] on div "bringing" at bounding box center [1094, 424] width 230 height 123
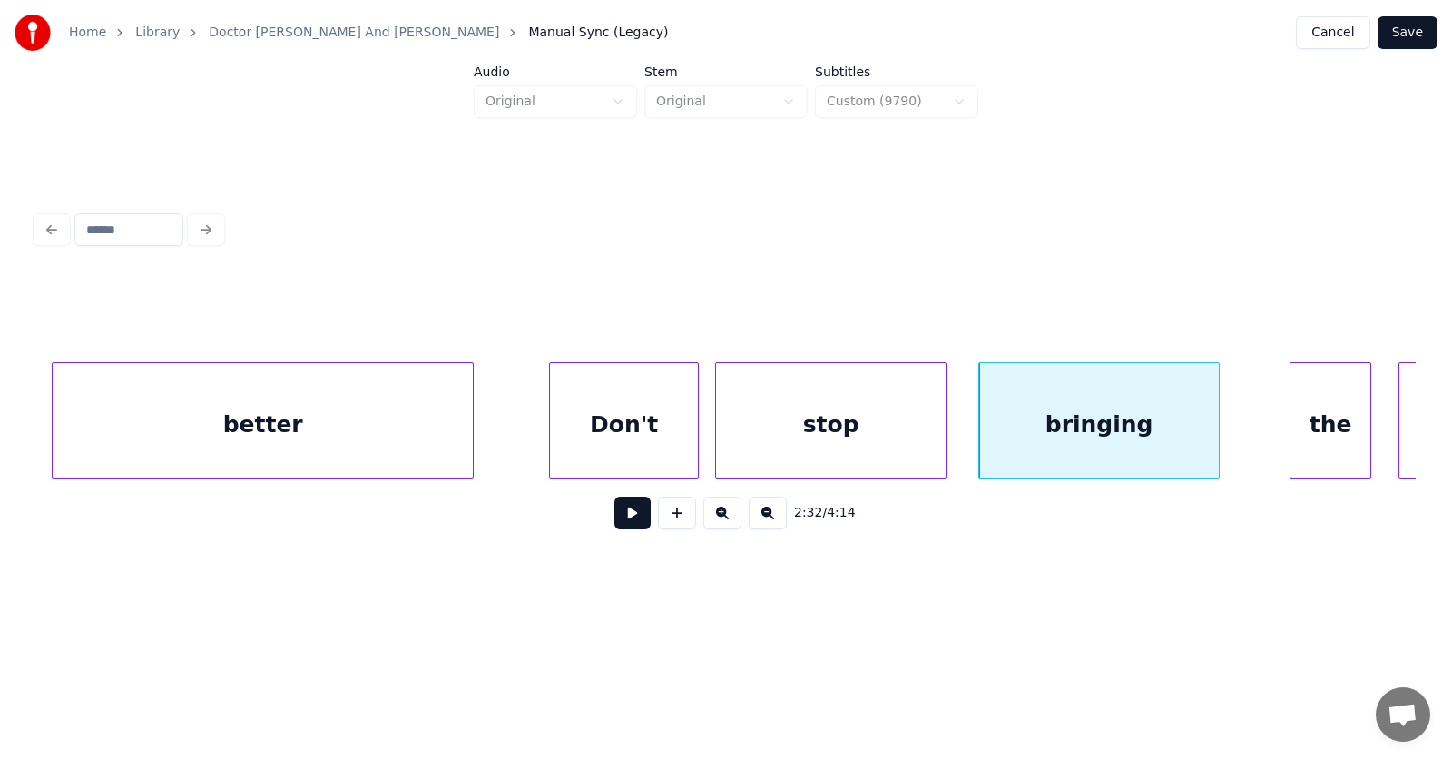
click at [1219, 427] on div at bounding box center [1215, 420] width 5 height 114
click at [1278, 431] on div "the" at bounding box center [1291, 424] width 80 height 123
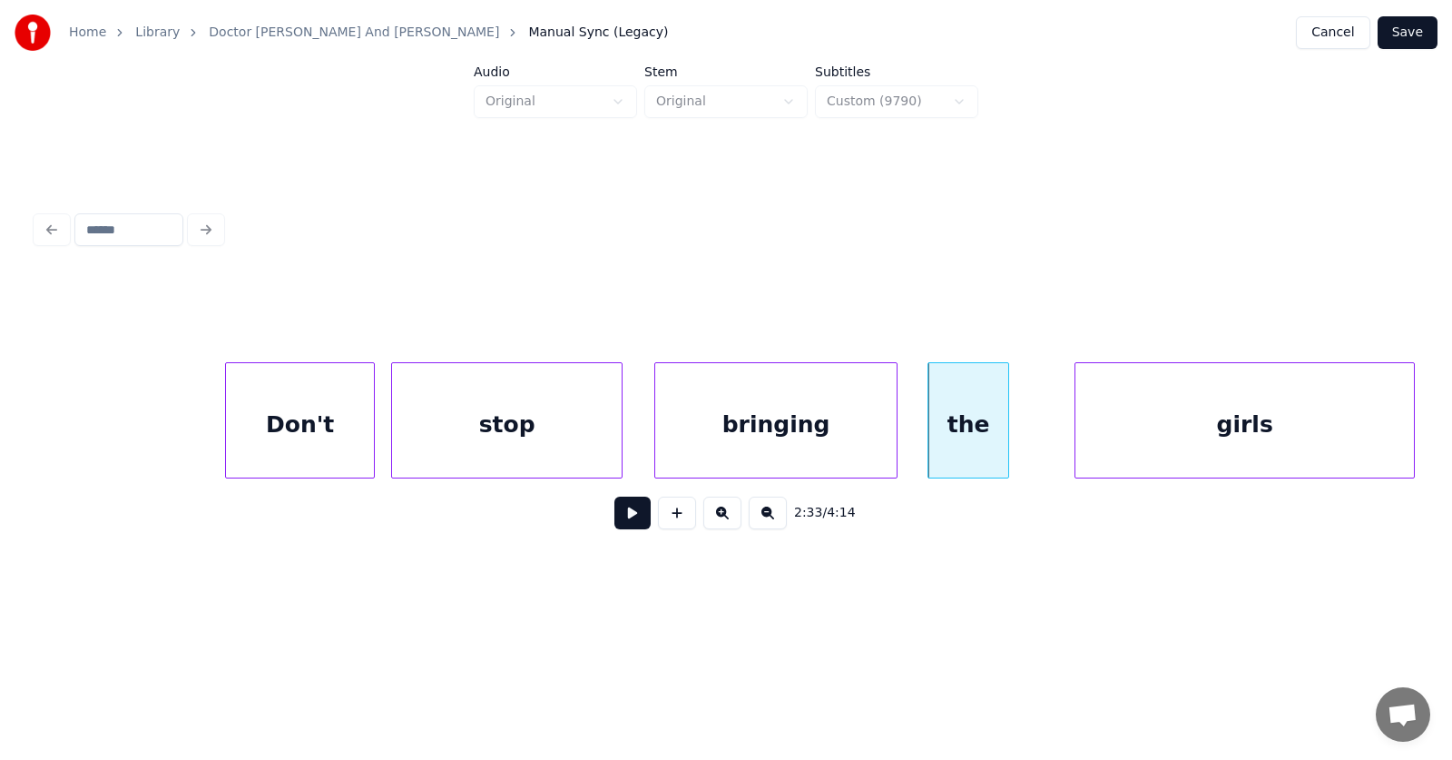
scroll to position [0, 103593]
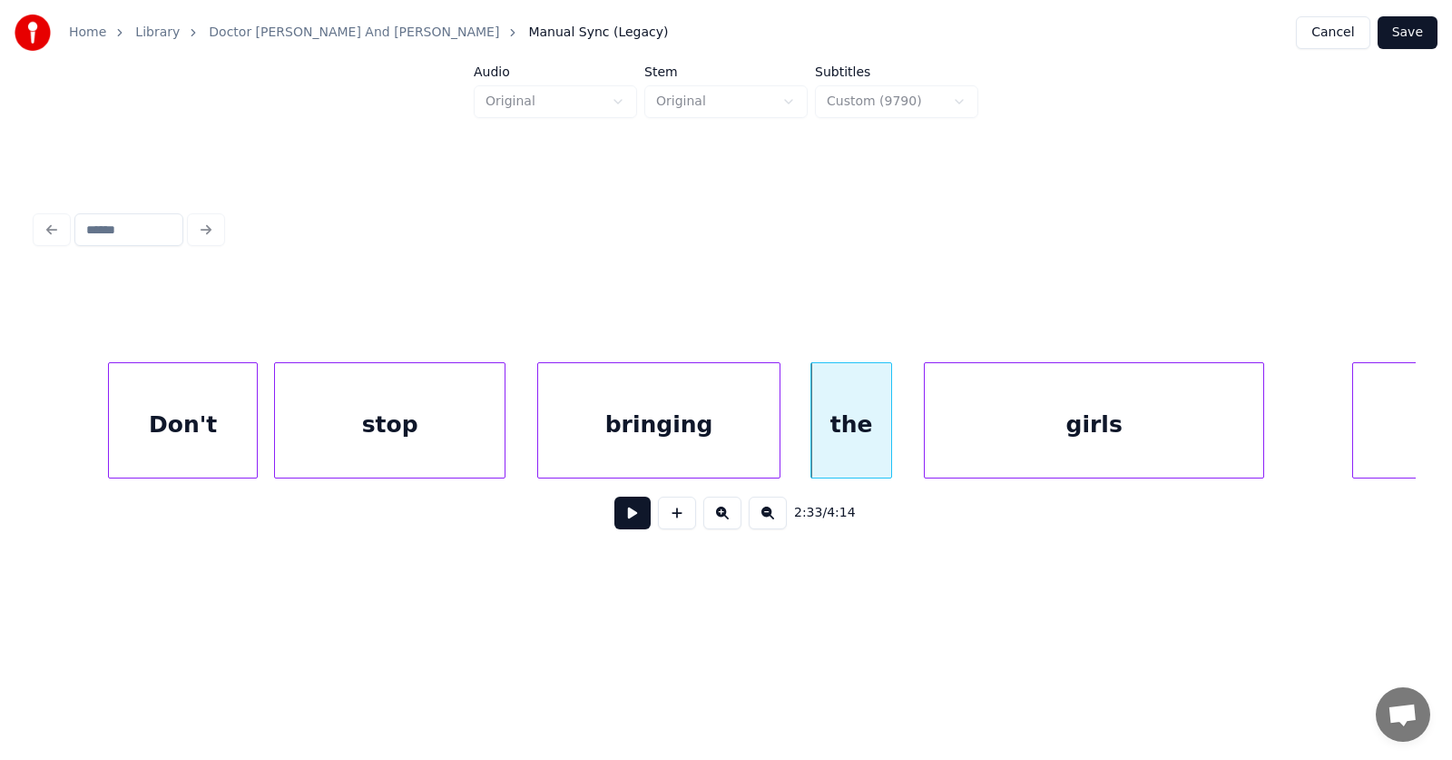
click at [1029, 437] on div "girls" at bounding box center [1094, 424] width 339 height 123
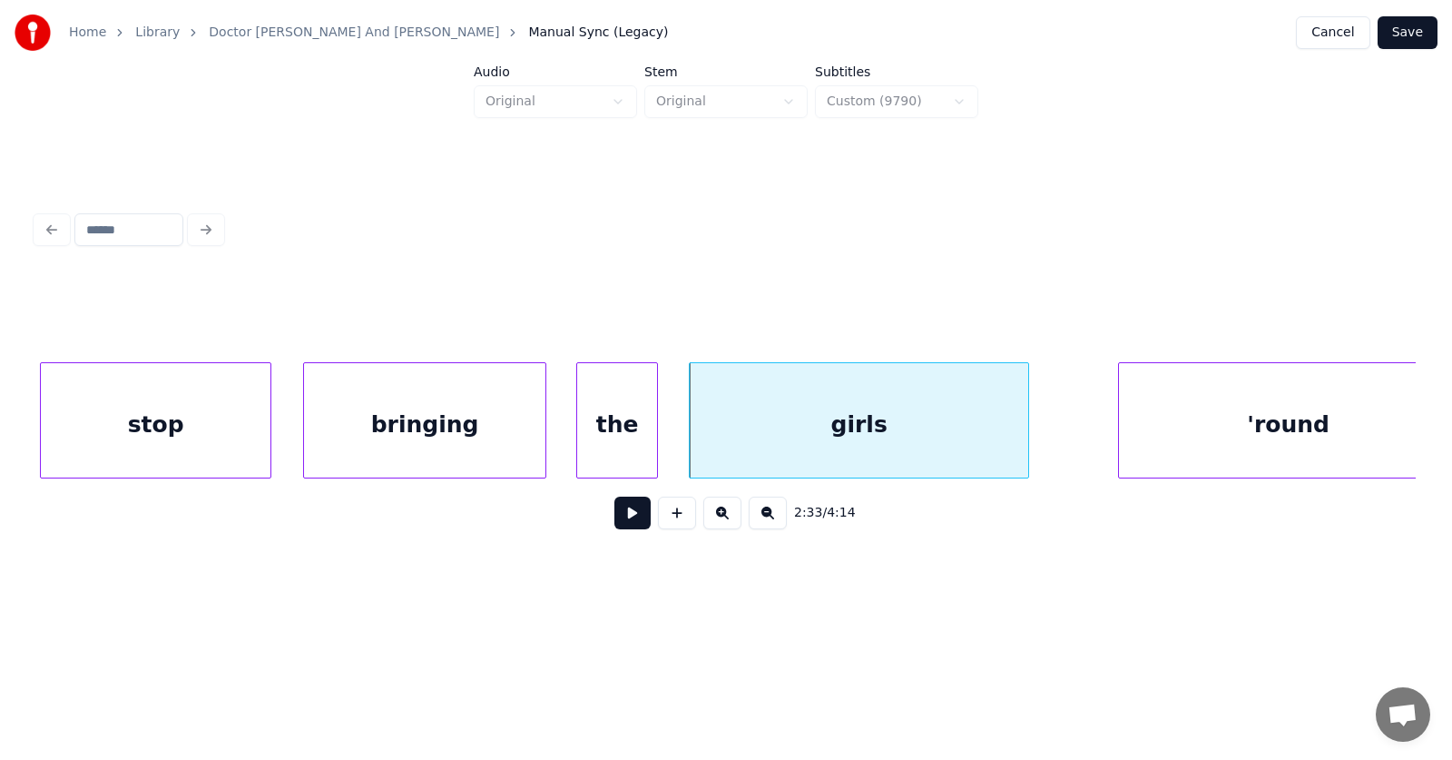
scroll to position [0, 103944]
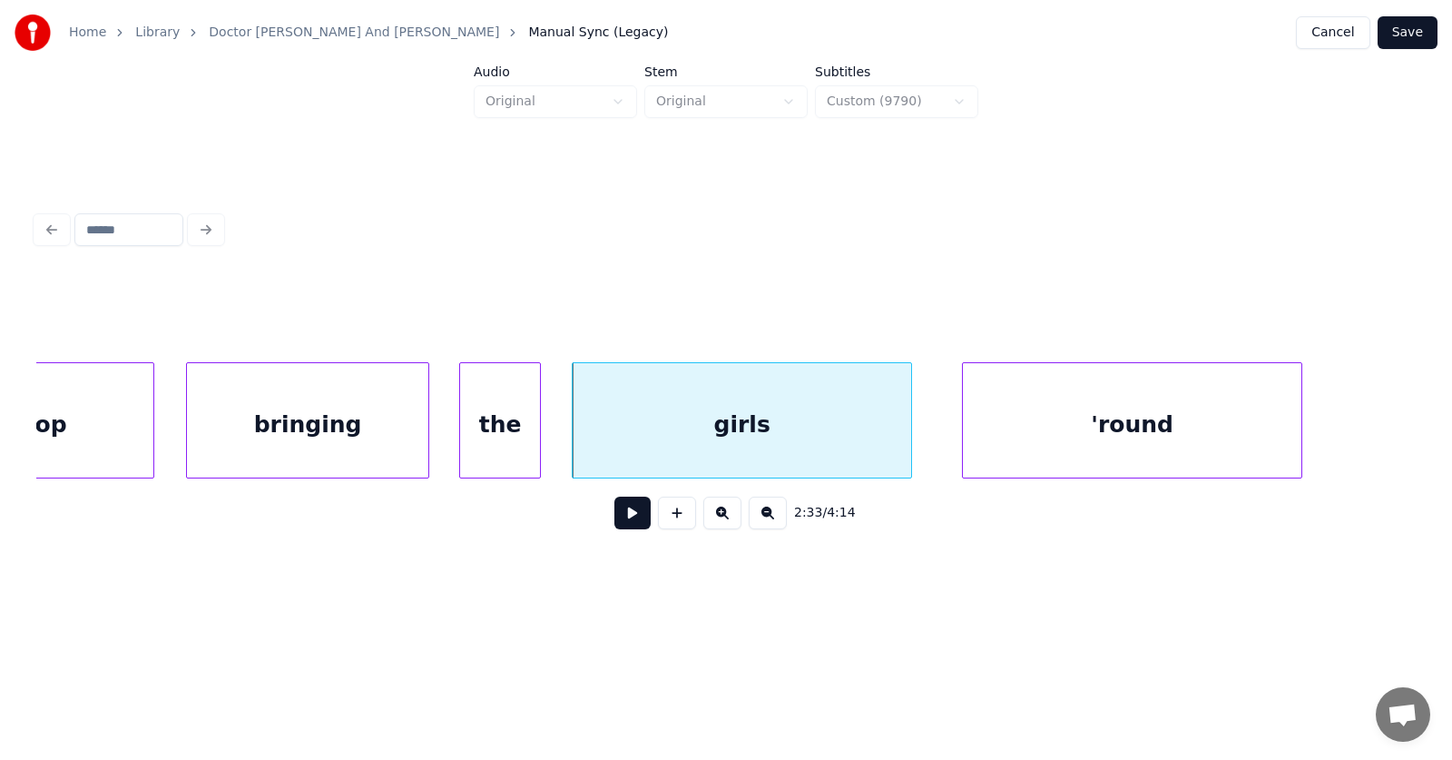
click at [1036, 448] on div "'round" at bounding box center [1132, 424] width 339 height 123
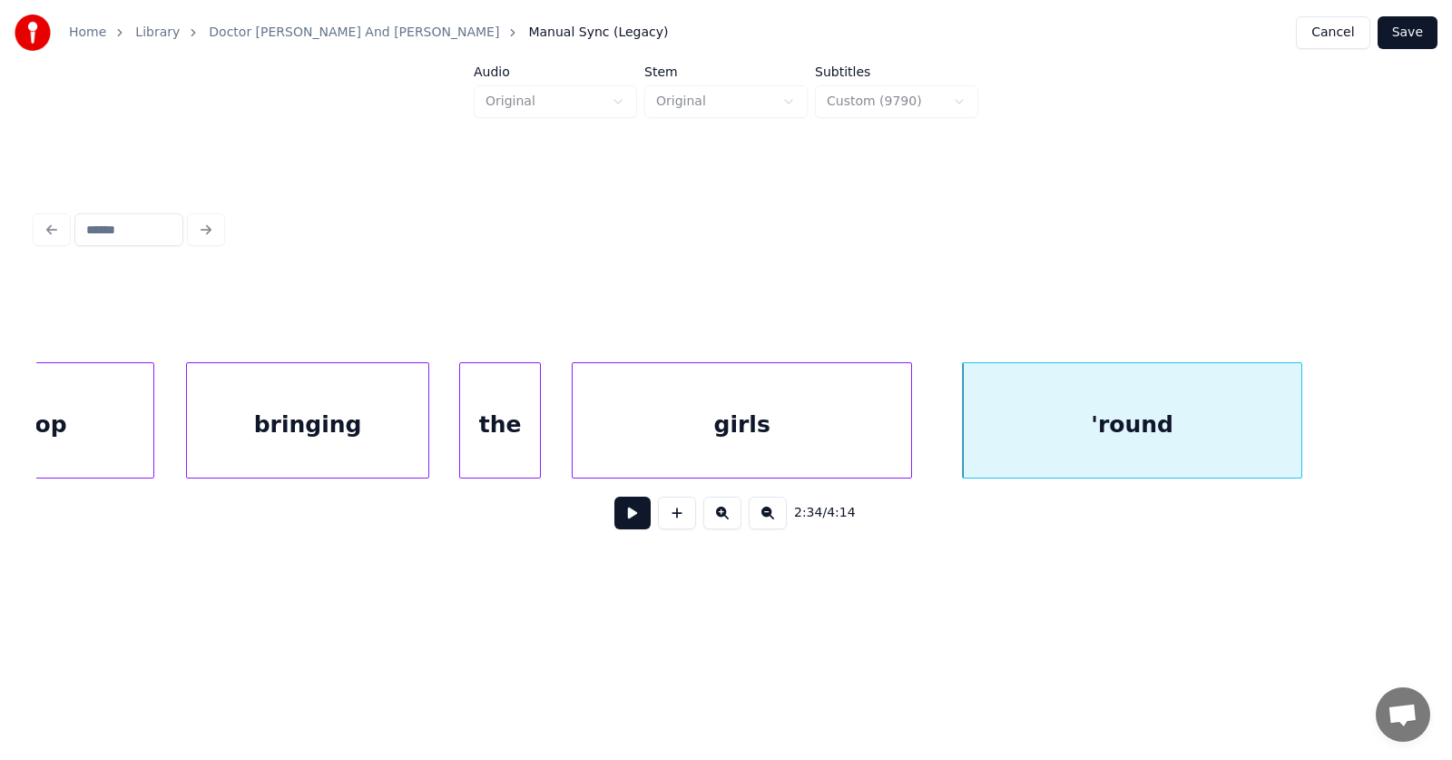
click at [319, 420] on div "bringing" at bounding box center [307, 424] width 241 height 123
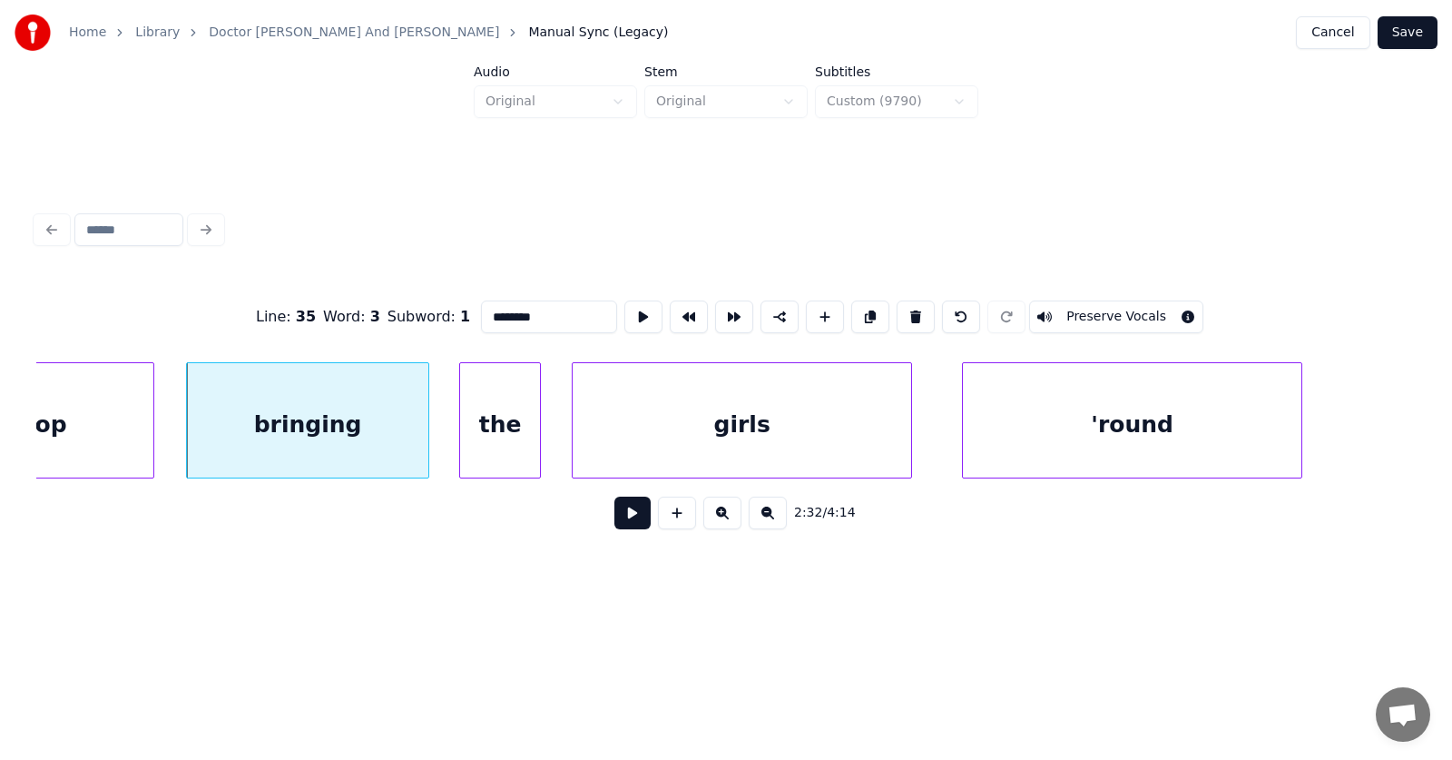
click at [621, 514] on button at bounding box center [632, 512] width 36 height 33
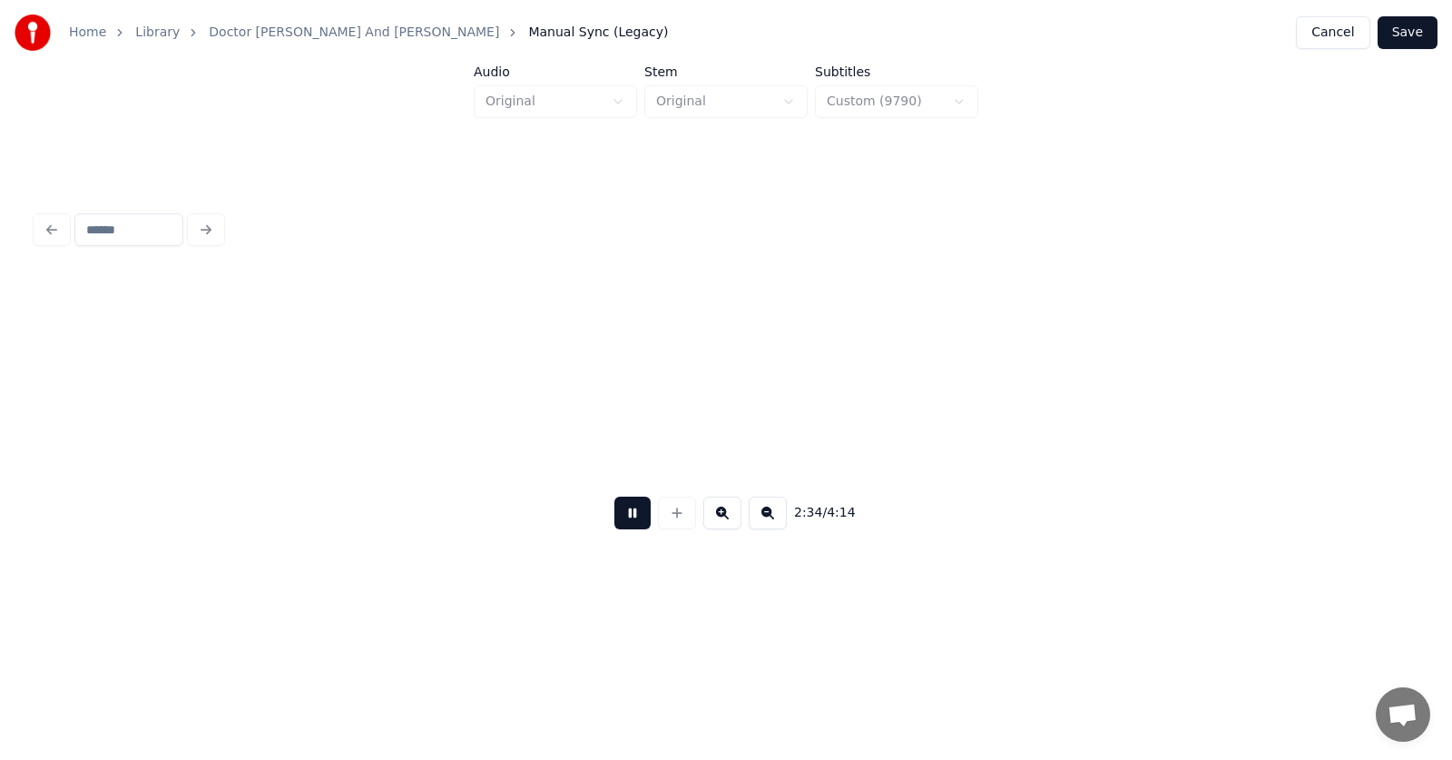
scroll to position [0, 105325]
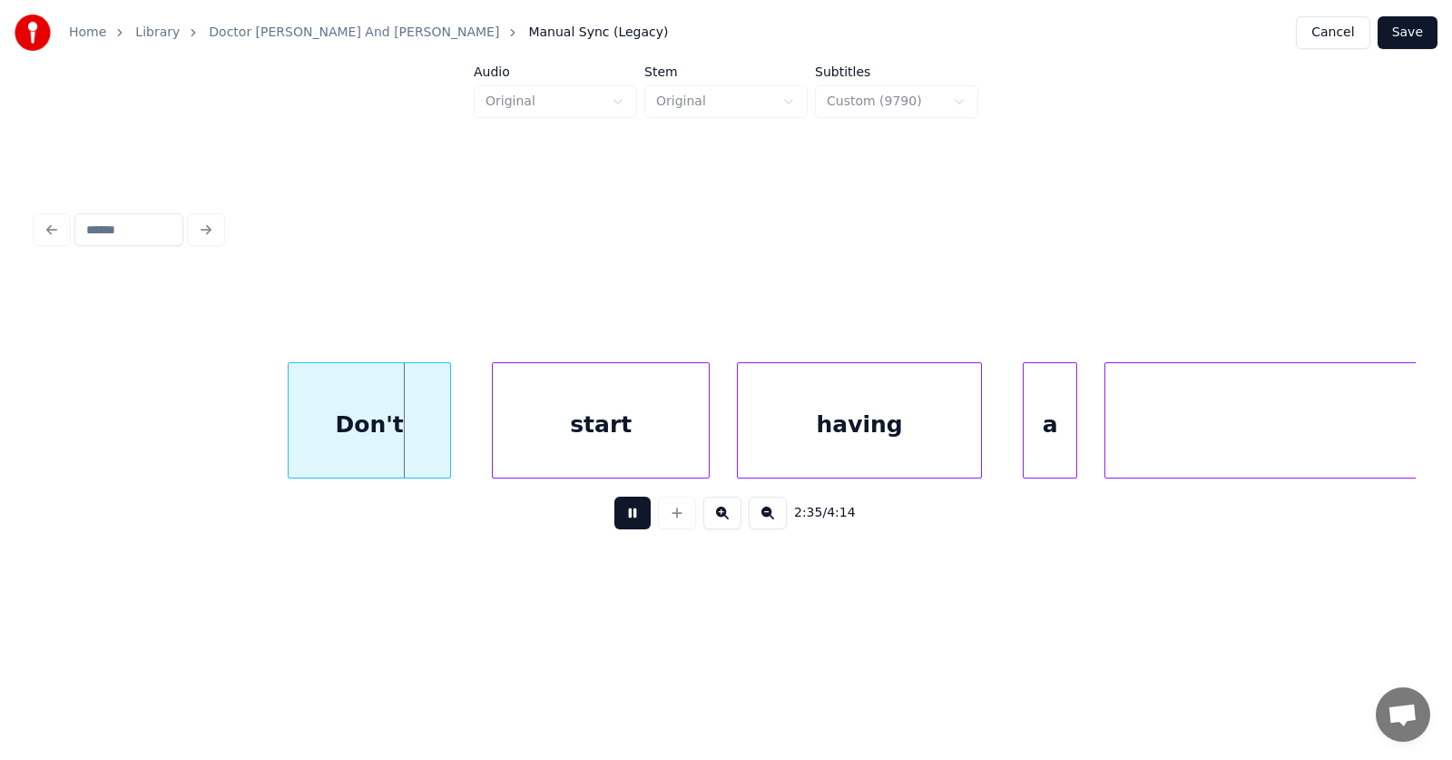
click at [621, 514] on button at bounding box center [632, 512] width 36 height 33
click at [375, 439] on div "Don't" at bounding box center [354, 424] width 162 height 123
click at [565, 443] on div "start" at bounding box center [579, 424] width 216 height 123
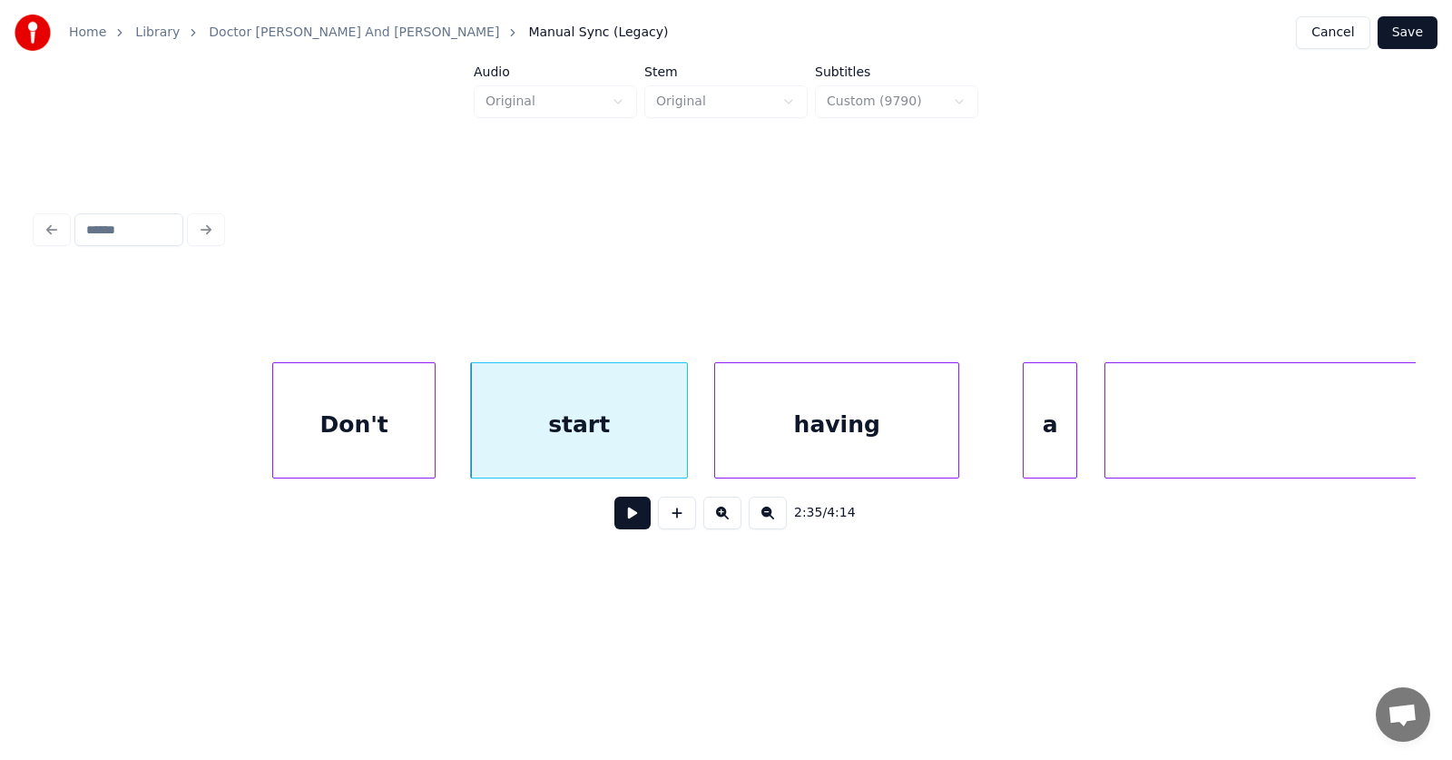
click at [784, 447] on div "having" at bounding box center [836, 424] width 243 height 123
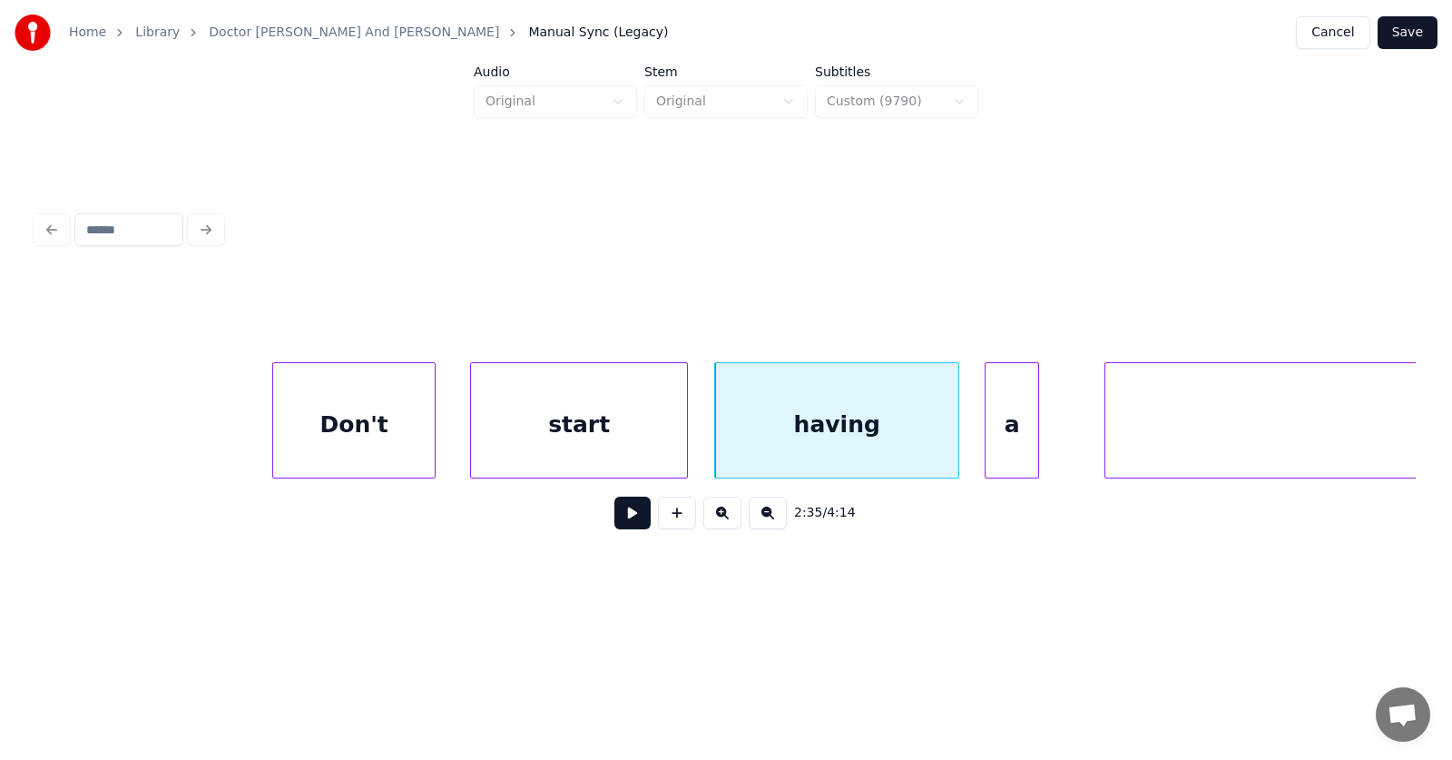
click at [1003, 446] on div "a" at bounding box center [1012, 424] width 53 height 123
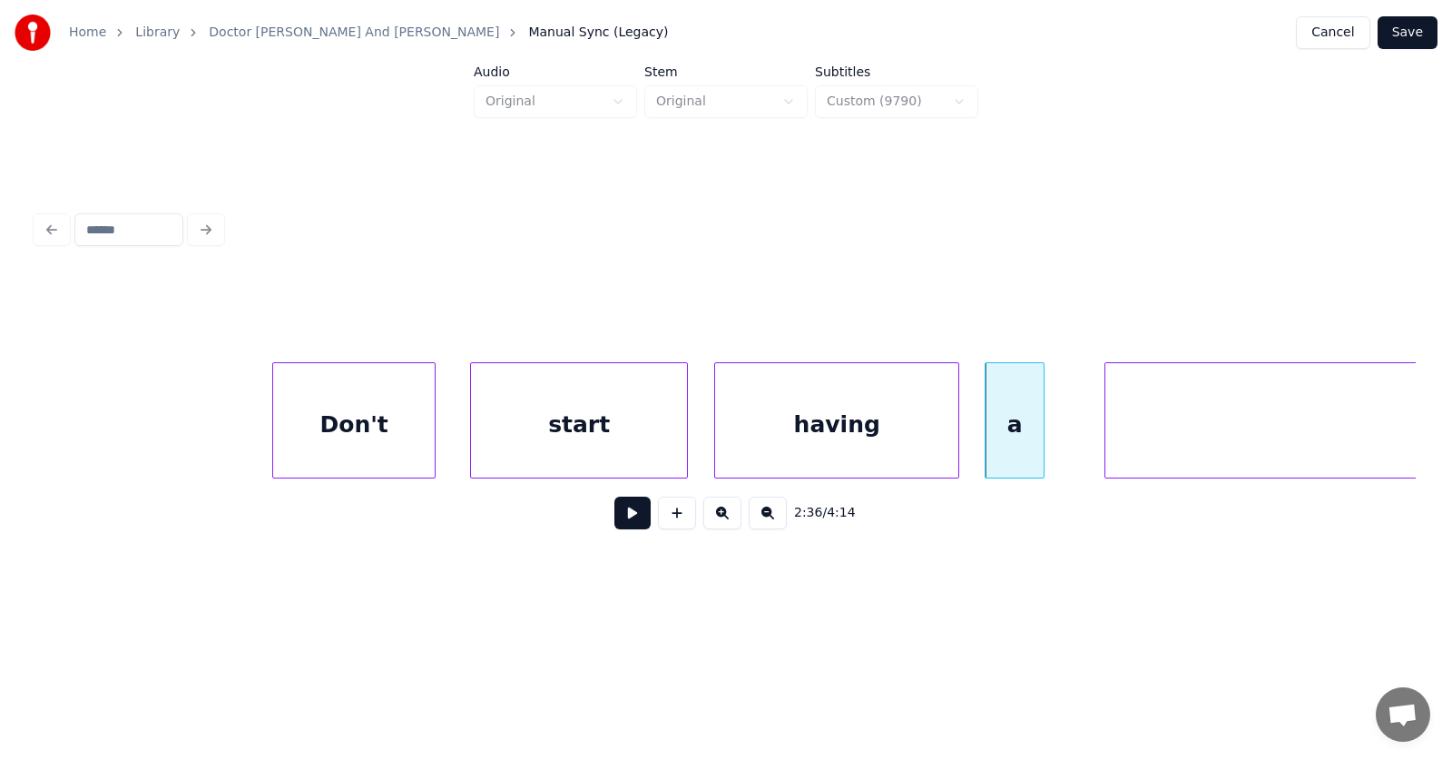
click at [1044, 440] on div at bounding box center [1040, 420] width 5 height 114
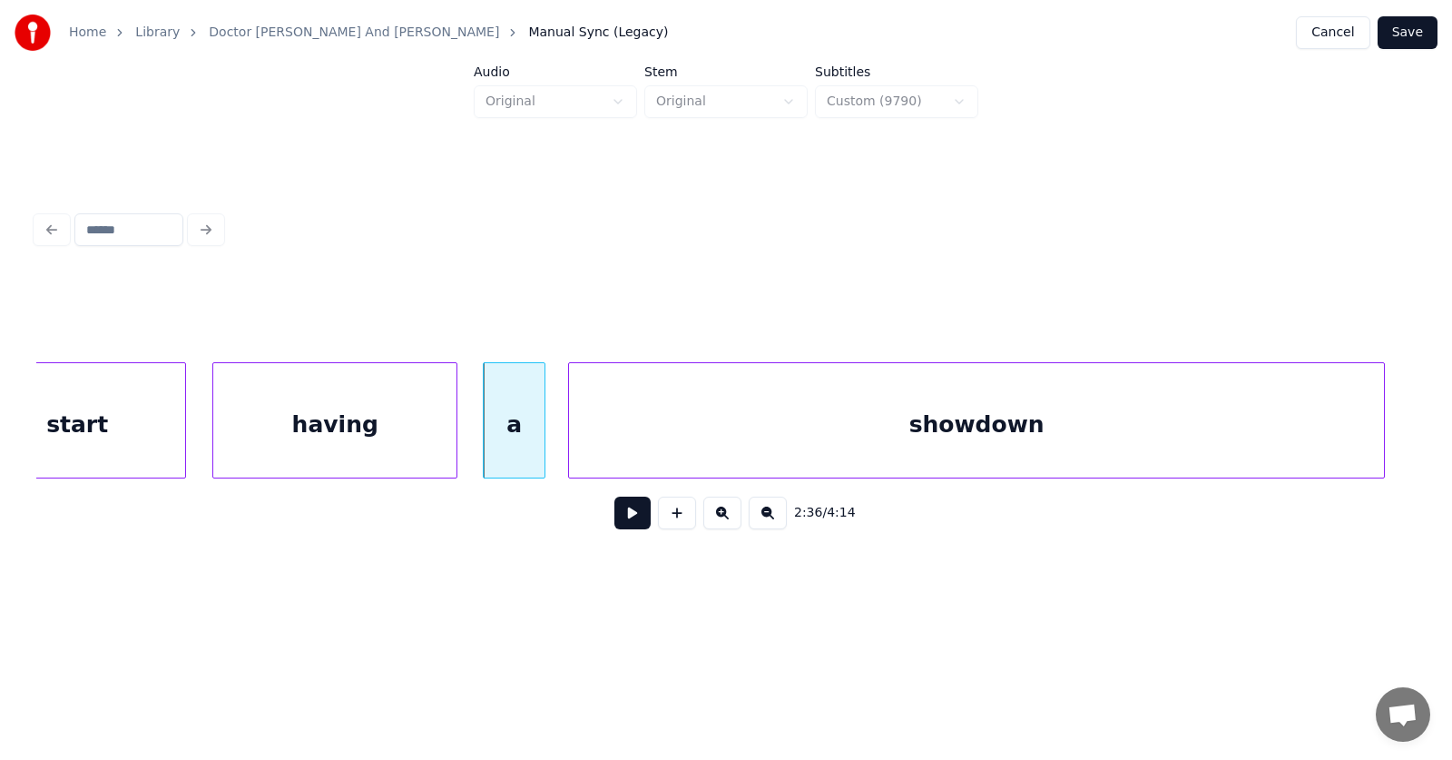
click at [1132, 442] on div "showdown" at bounding box center [976, 424] width 815 height 123
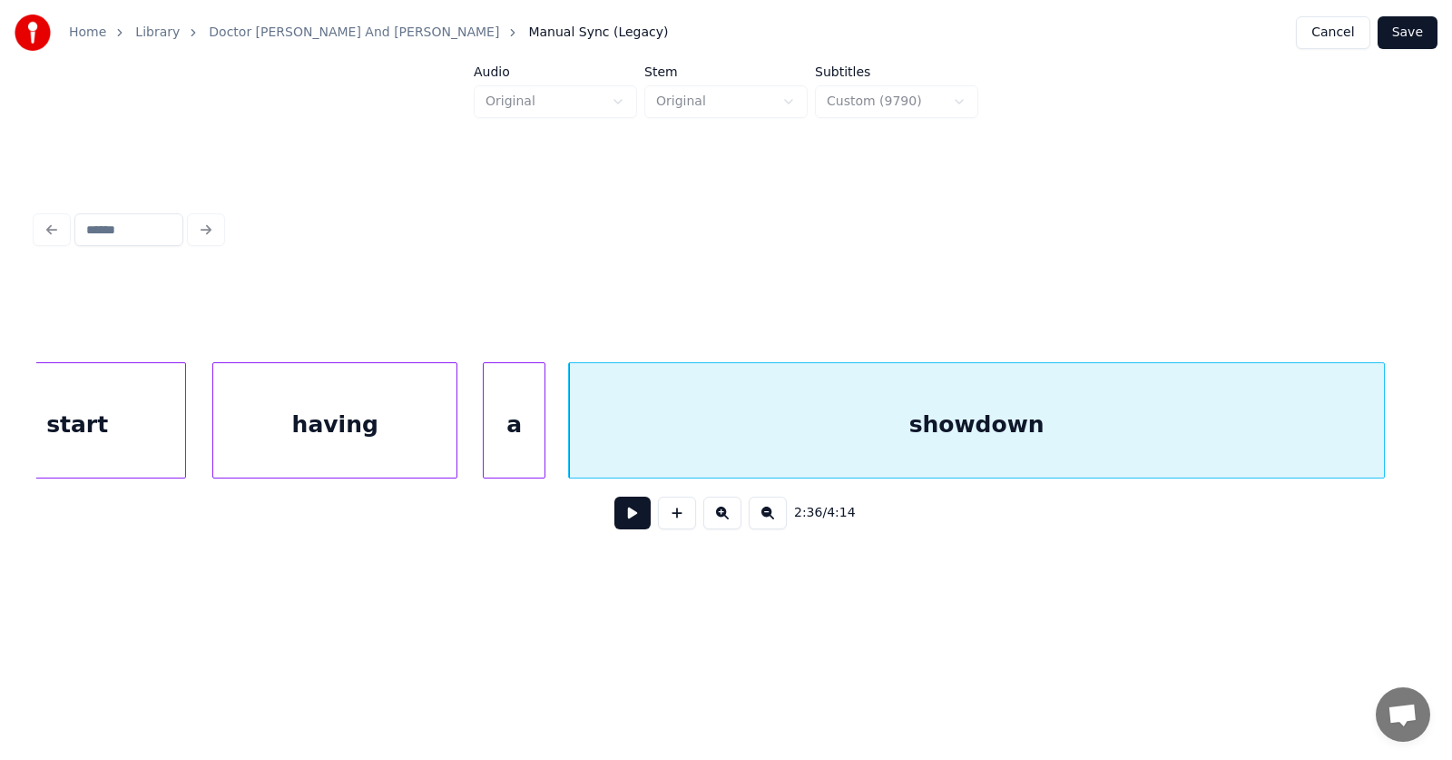
click at [628, 519] on button at bounding box center [632, 512] width 36 height 33
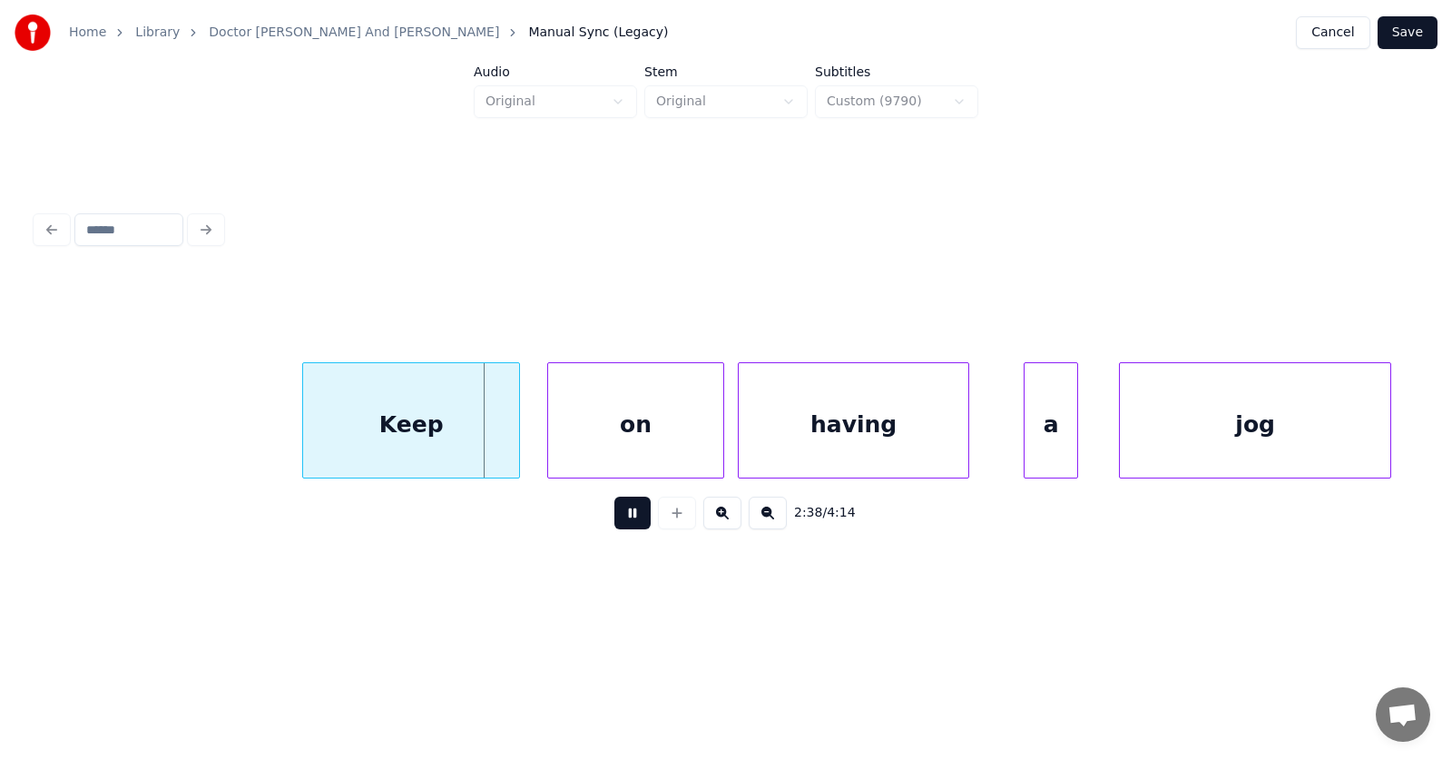
click at [628, 519] on button at bounding box center [632, 512] width 36 height 33
click at [425, 435] on div "Keep" at bounding box center [390, 424] width 216 height 123
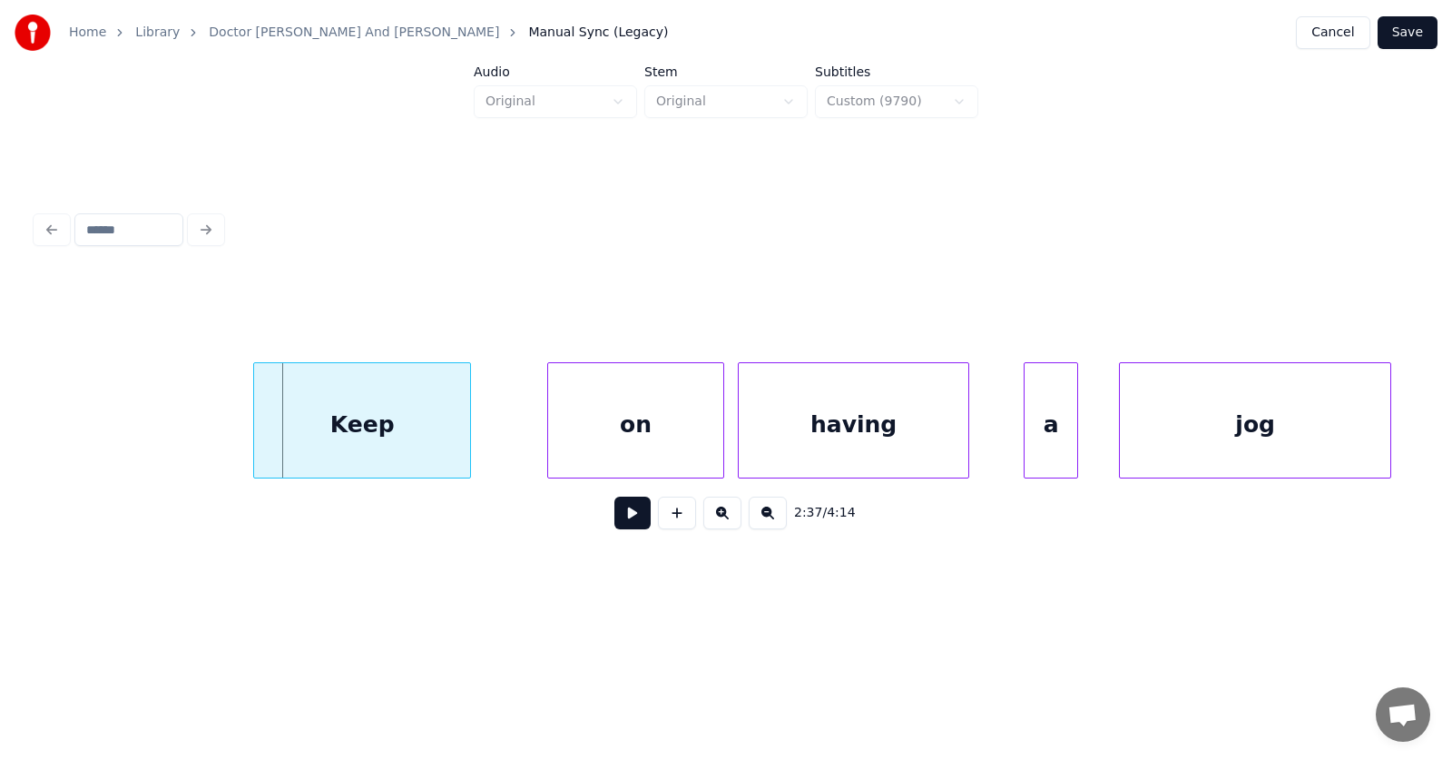
click at [260, 427] on div "Keep" at bounding box center [362, 424] width 216 height 123
click at [553, 442] on div "on" at bounding box center [587, 424] width 175 height 123
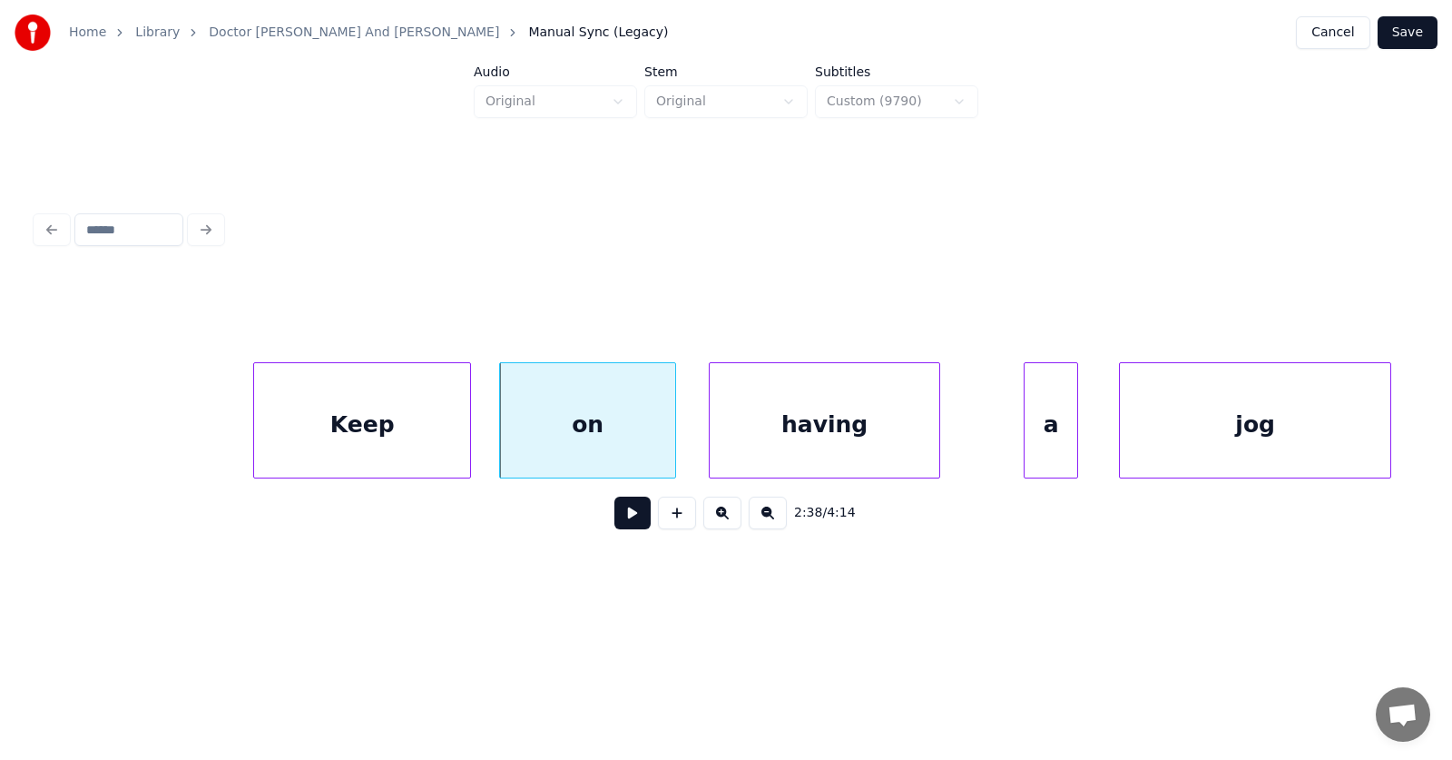
click at [808, 440] on div "having" at bounding box center [825, 424] width 230 height 123
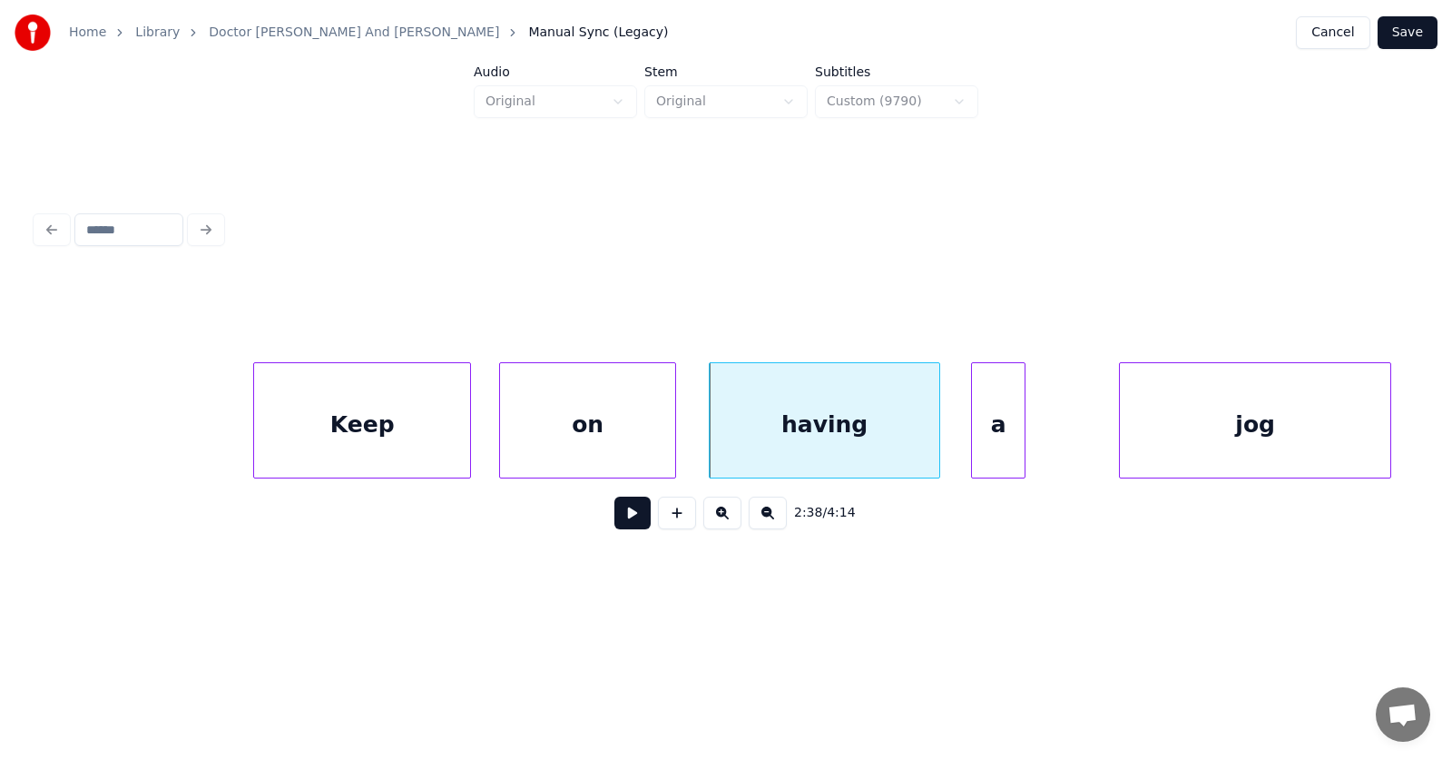
click at [995, 441] on div "a" at bounding box center [998, 424] width 53 height 123
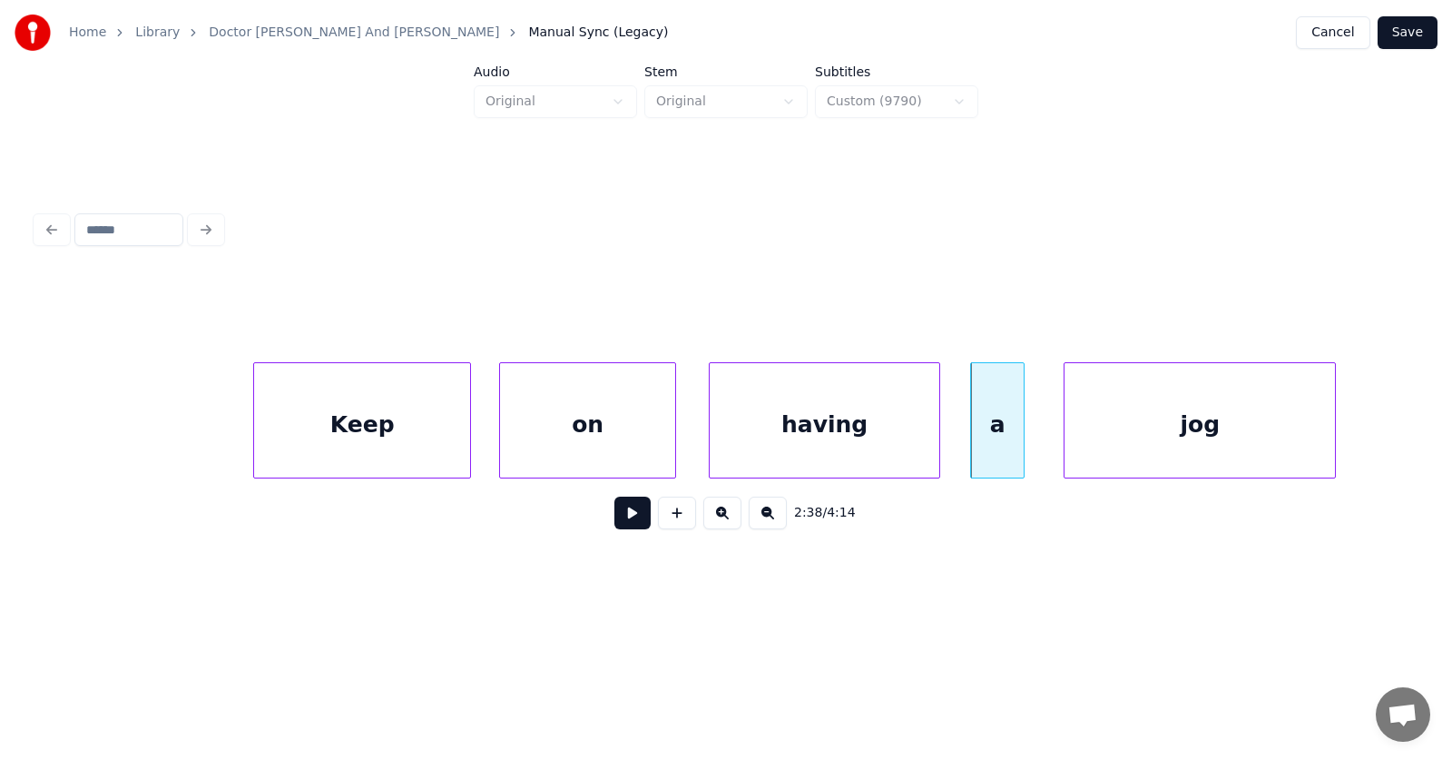
click at [1142, 444] on div "jog" at bounding box center [1200, 424] width 270 height 123
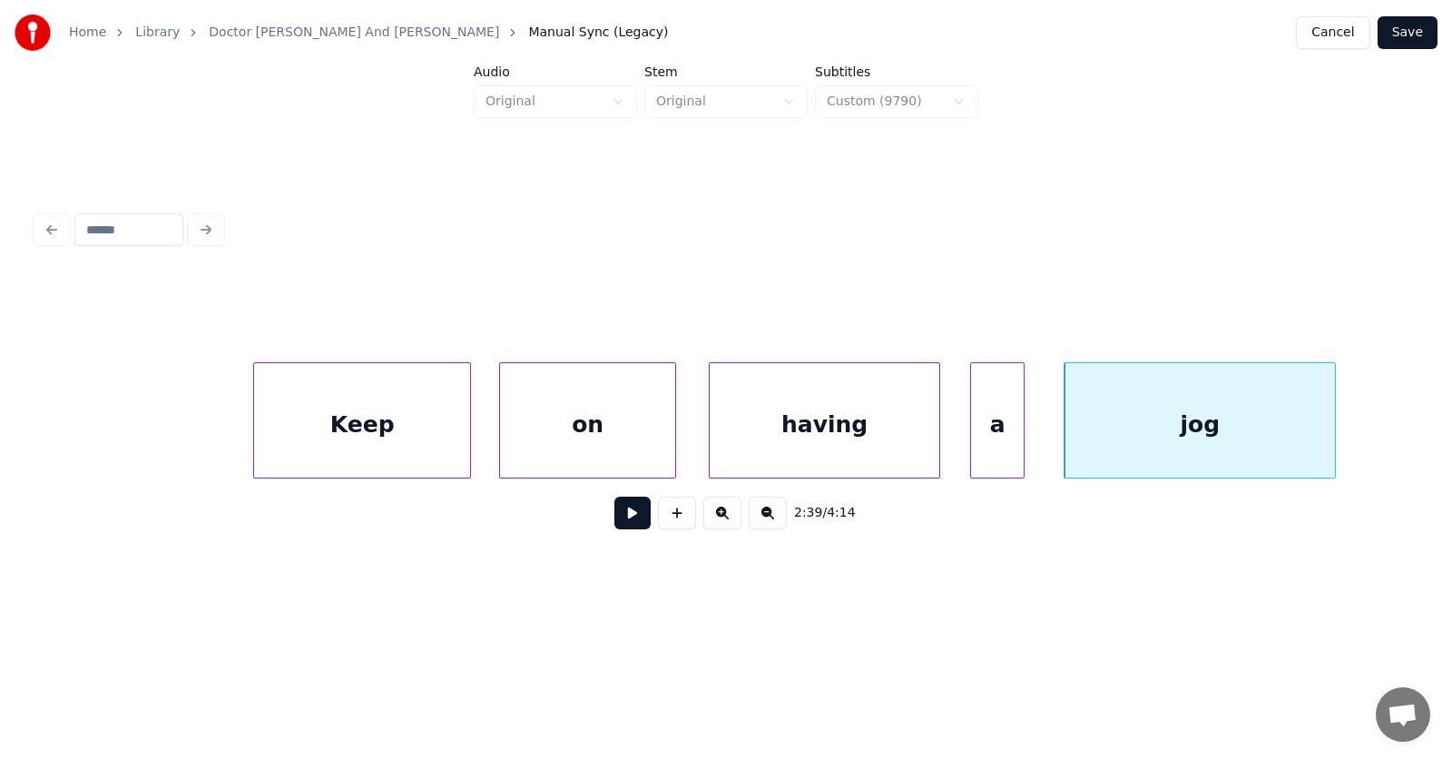
click at [821, 426] on div "having" at bounding box center [825, 424] width 230 height 123
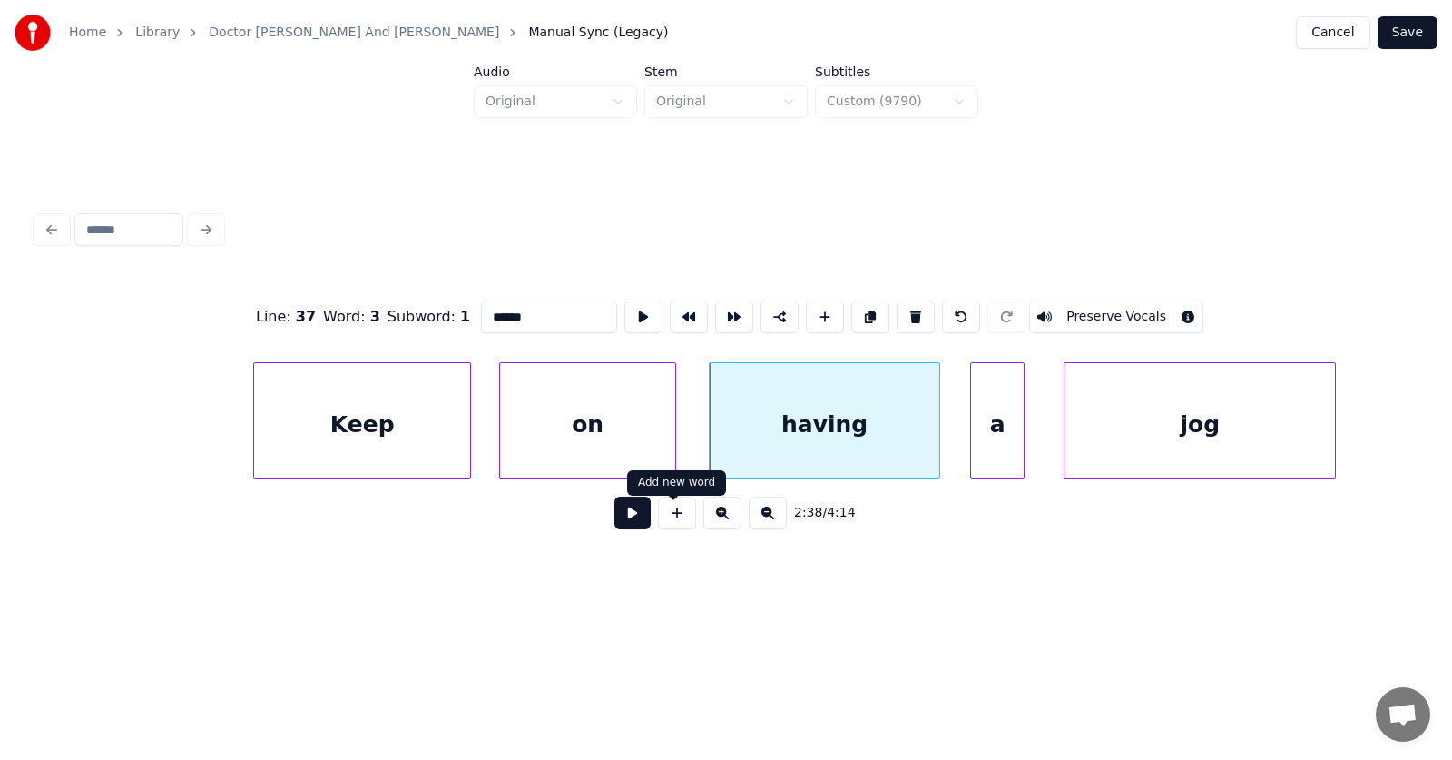
click at [621, 521] on button at bounding box center [632, 512] width 36 height 33
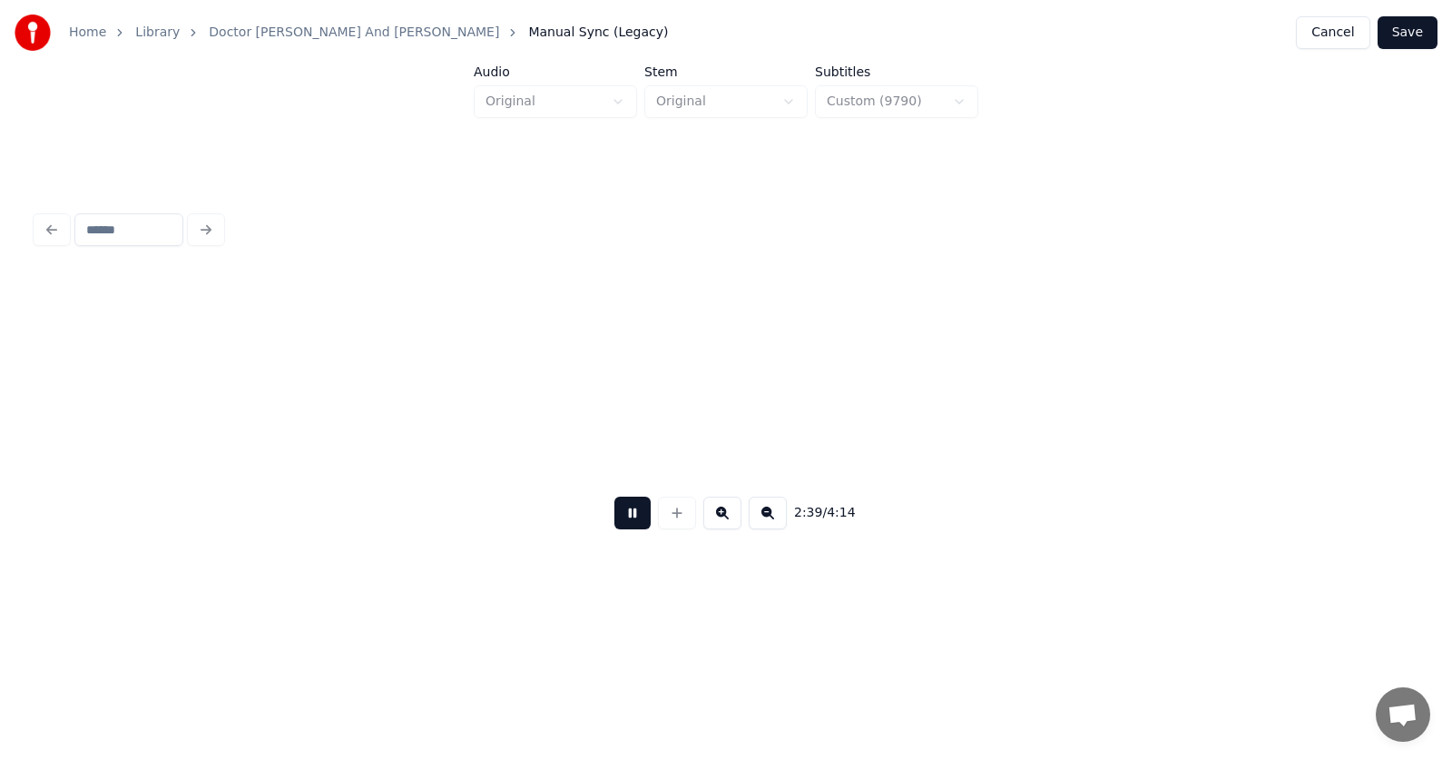
scroll to position [0, 108604]
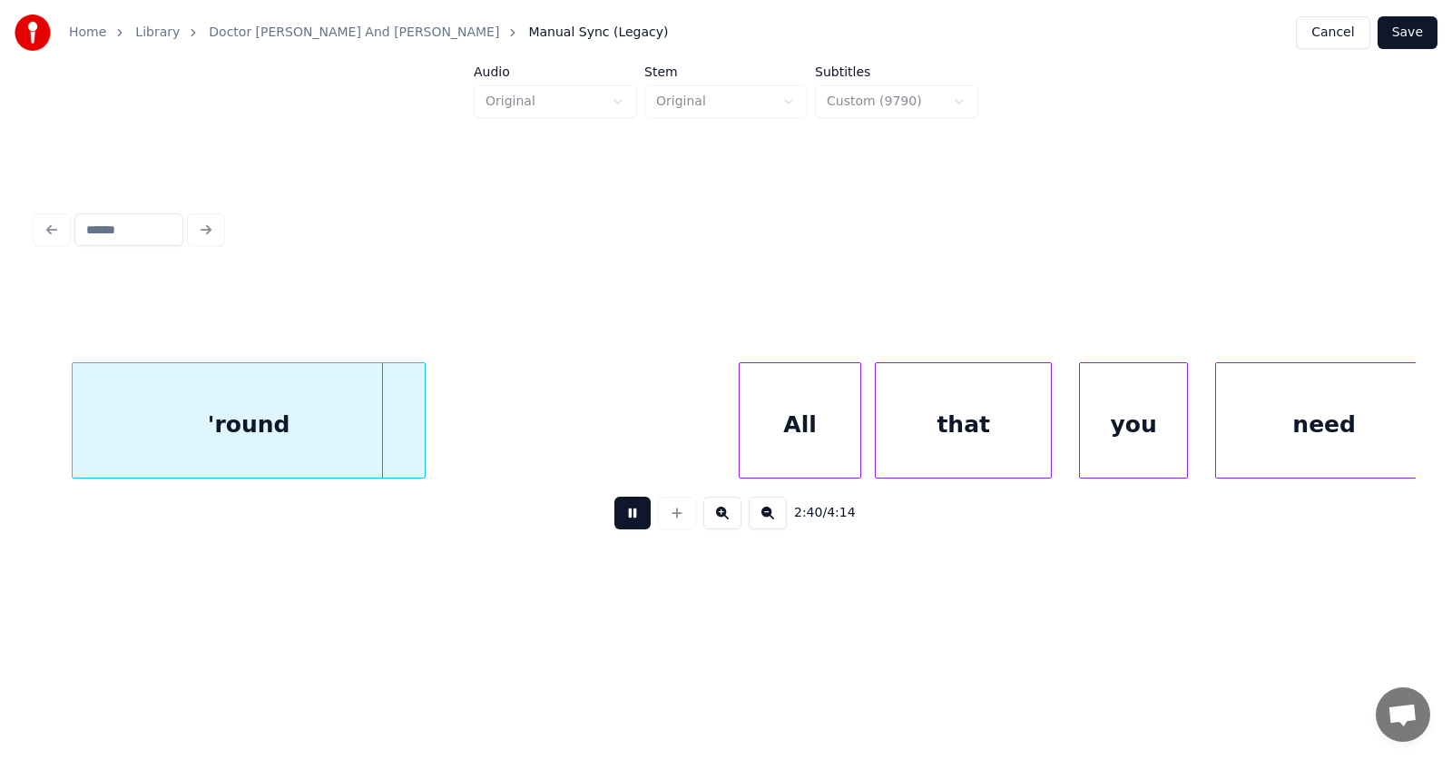
click at [621, 521] on button at bounding box center [632, 512] width 36 height 33
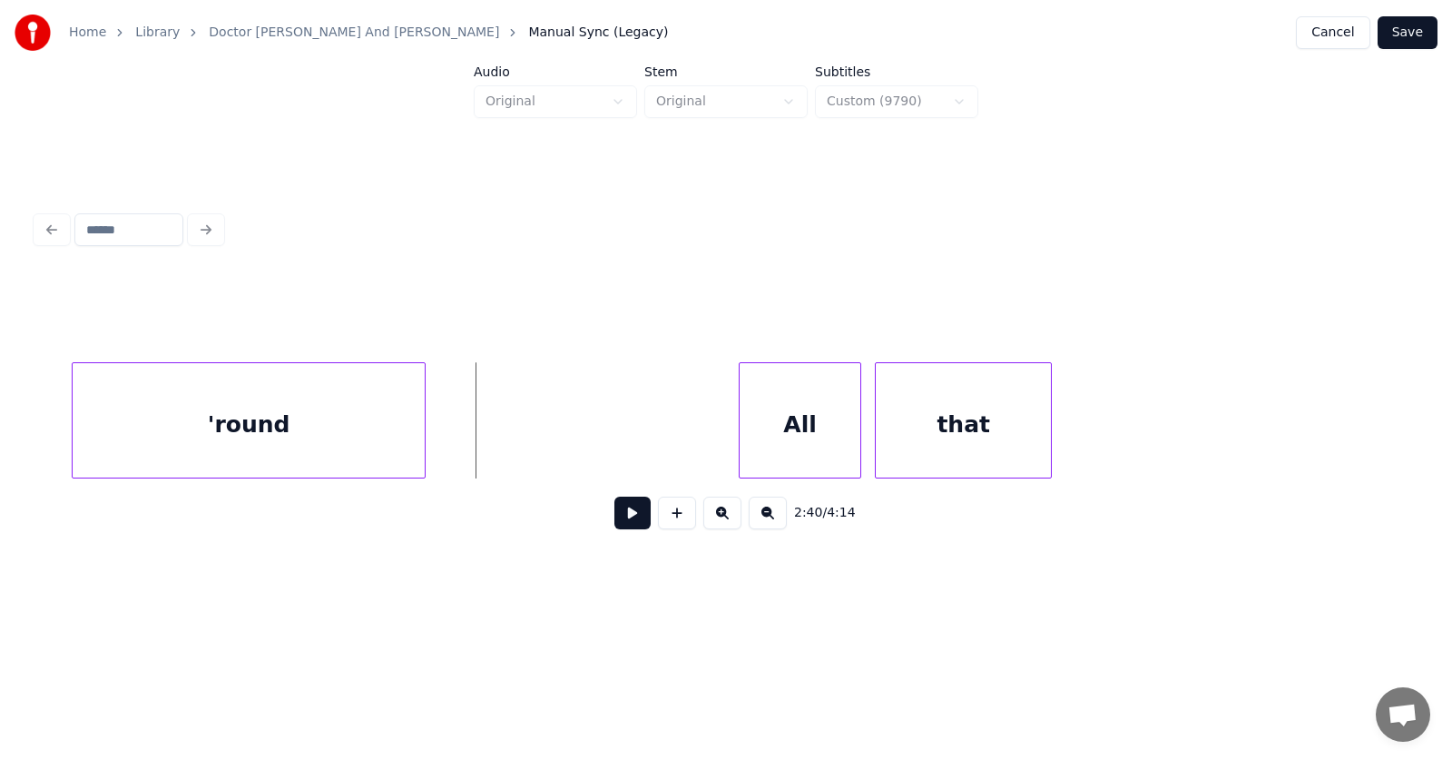
scroll to position [0, 107924]
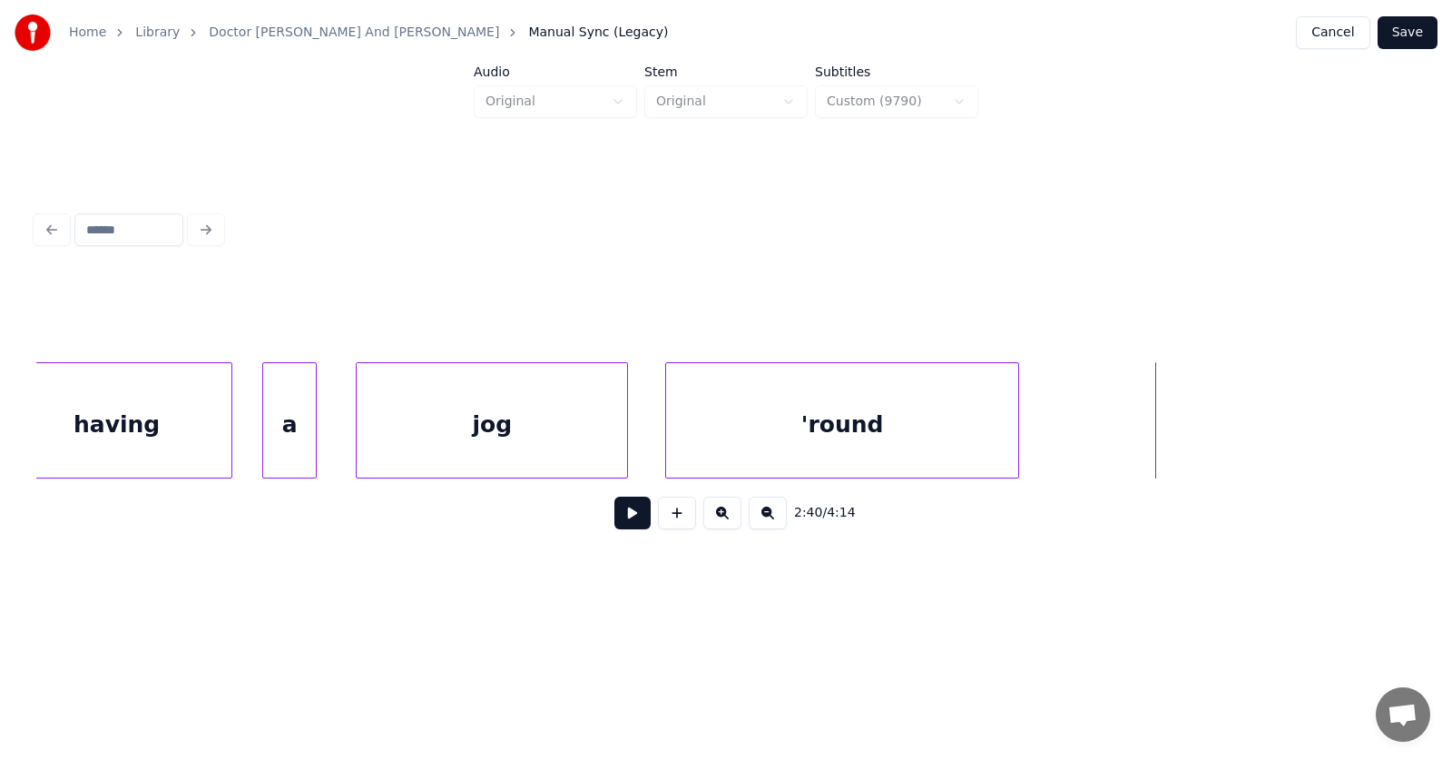
click at [805, 444] on div "'round" at bounding box center [842, 424] width 352 height 123
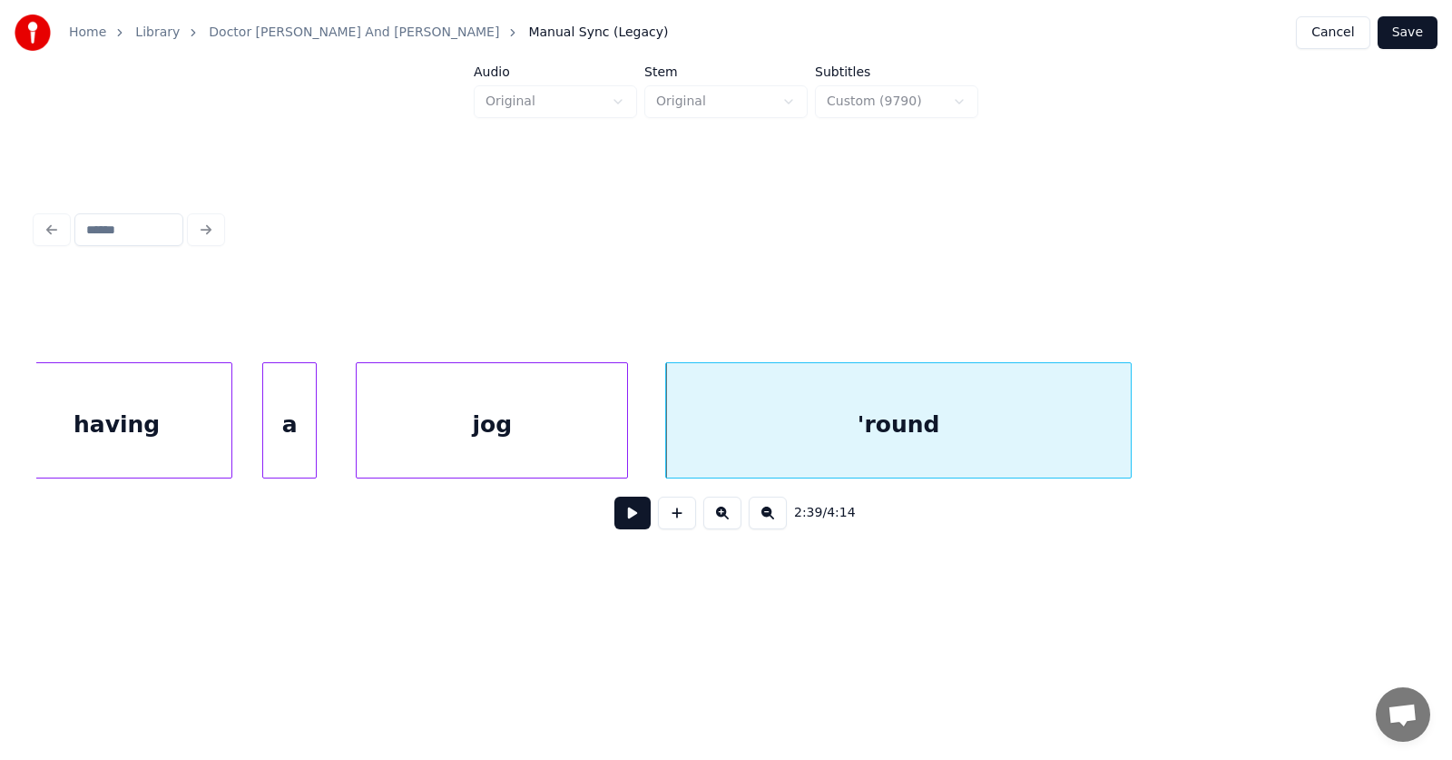
click at [1131, 418] on div at bounding box center [1127, 420] width 5 height 114
click at [155, 282] on div at bounding box center [726, 316] width 1380 height 91
click at [173, 415] on div "having" at bounding box center [117, 424] width 230 height 123
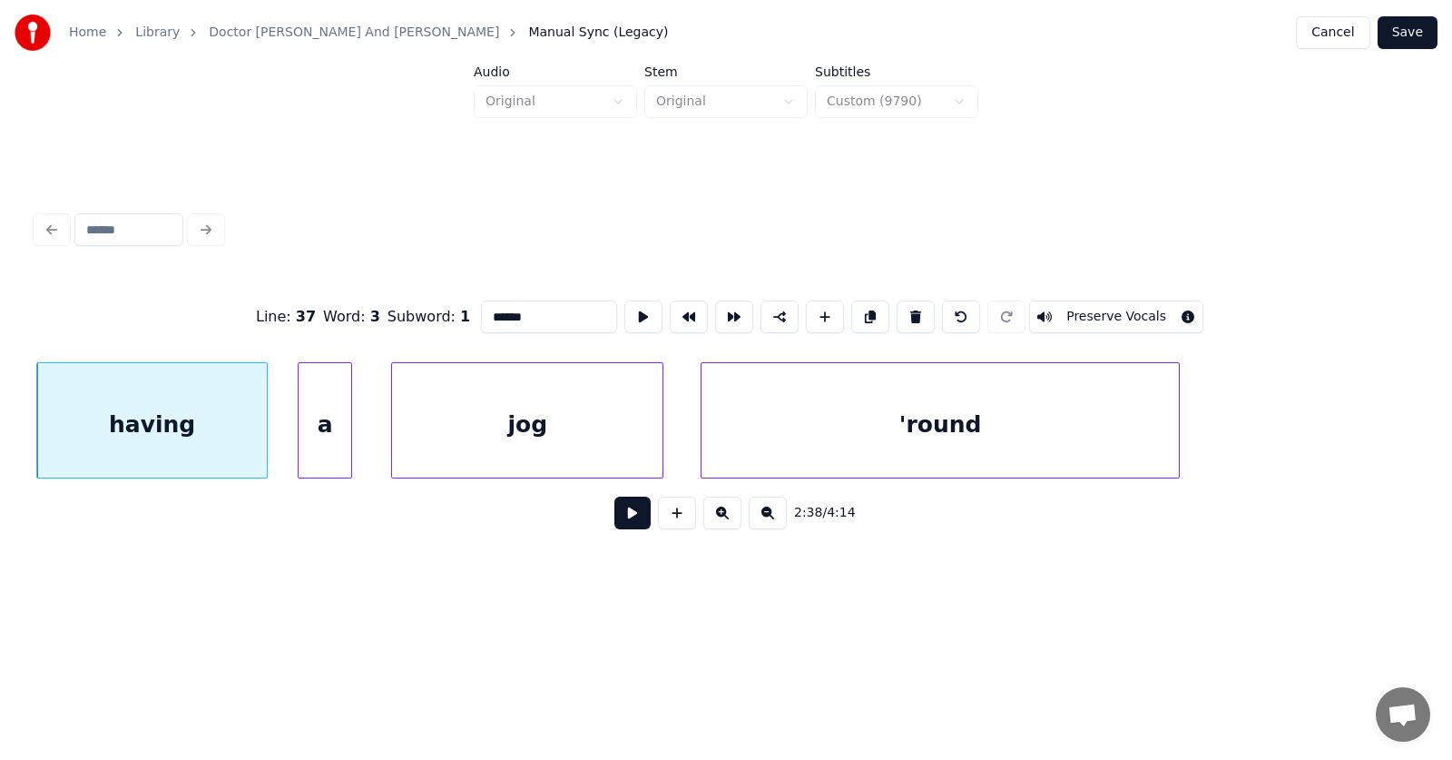
drag, startPoint x: 501, startPoint y: 314, endPoint x: 467, endPoint y: 316, distance: 34.5
click at [481, 316] on input "******" at bounding box center [549, 316] width 136 height 33
click at [339, 423] on div "a" at bounding box center [325, 424] width 53 height 123
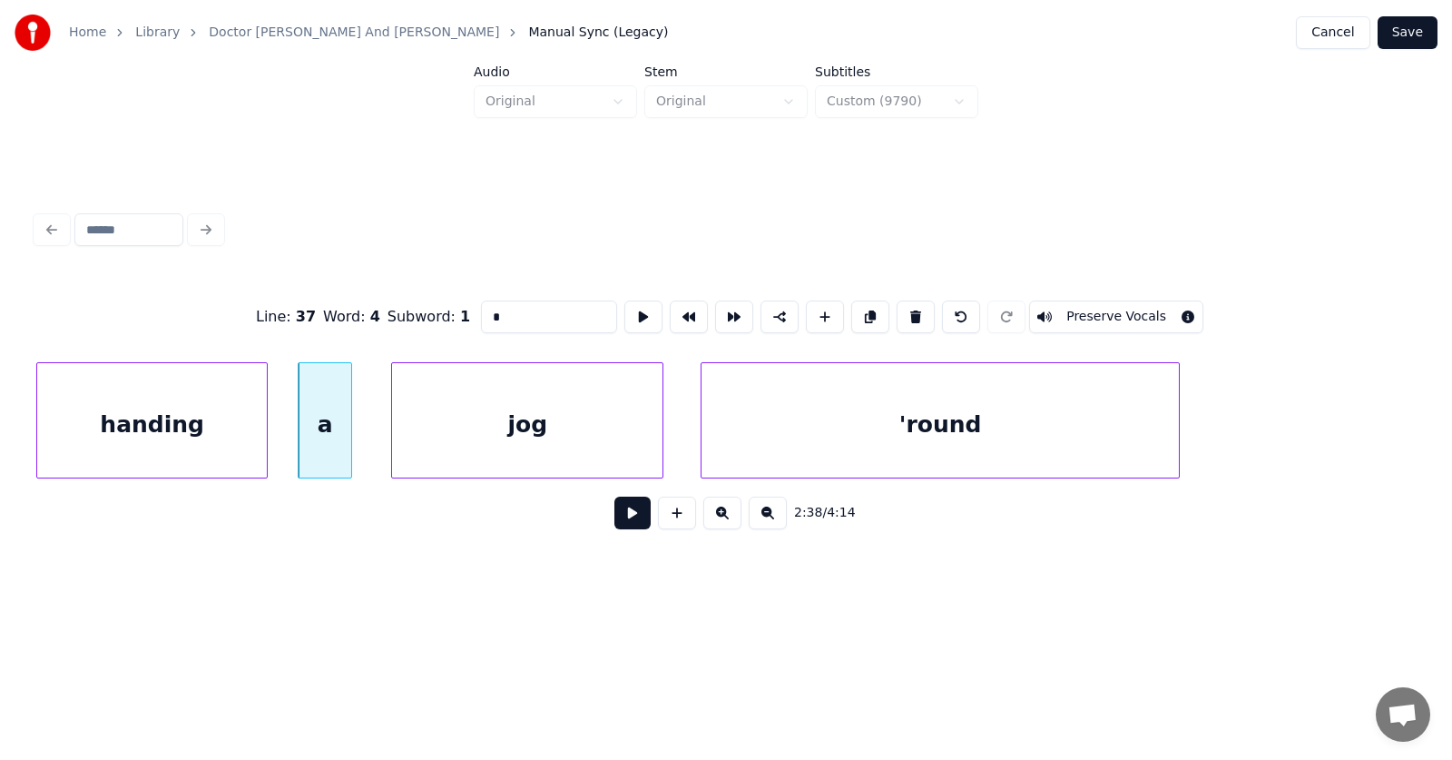
drag, startPoint x: 463, startPoint y: 307, endPoint x: 451, endPoint y: 306, distance: 11.8
click at [481, 306] on input "*" at bounding box center [549, 316] width 136 height 33
click at [517, 436] on div "jog" at bounding box center [527, 424] width 270 height 123
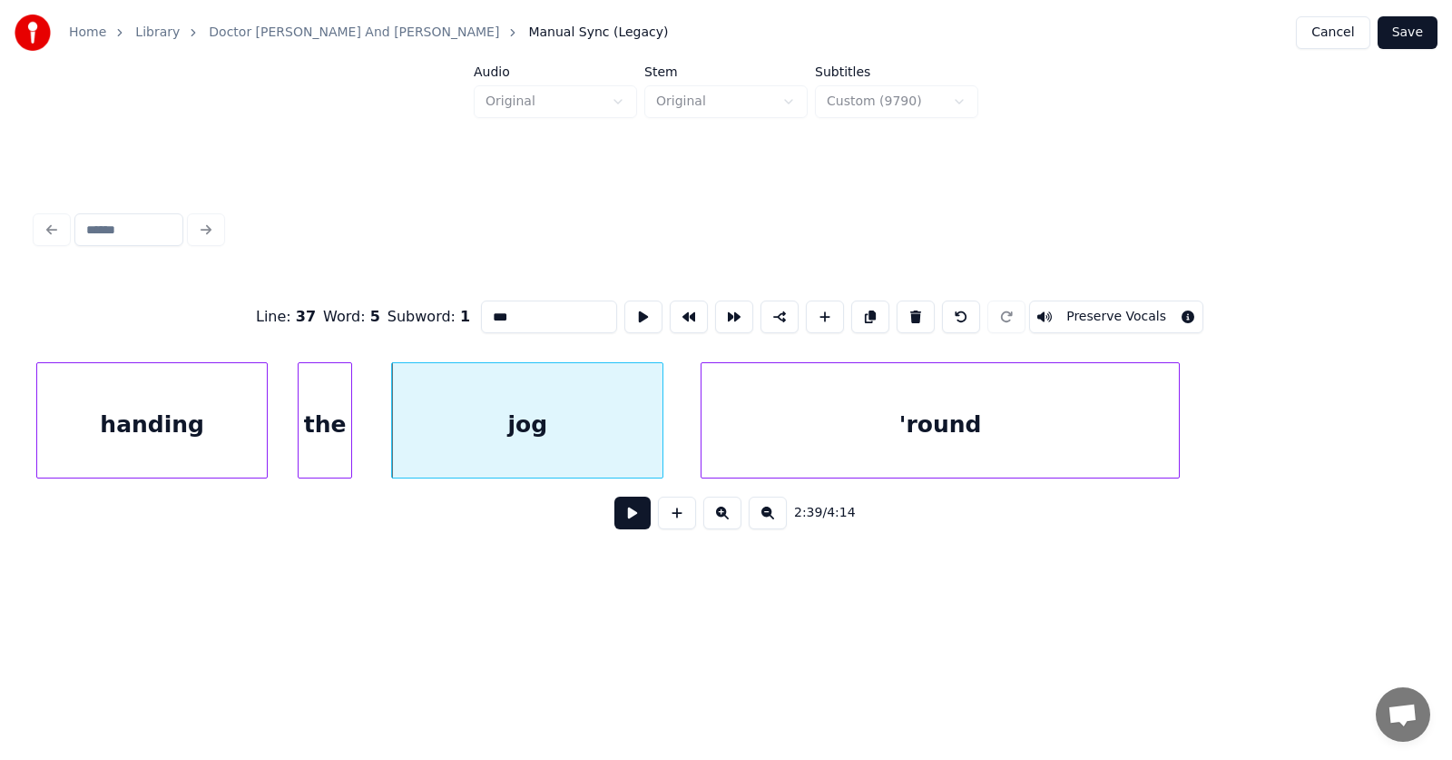
click at [481, 309] on input "***" at bounding box center [549, 316] width 136 height 33
click at [751, 408] on div "'round" at bounding box center [930, 424] width 477 height 123
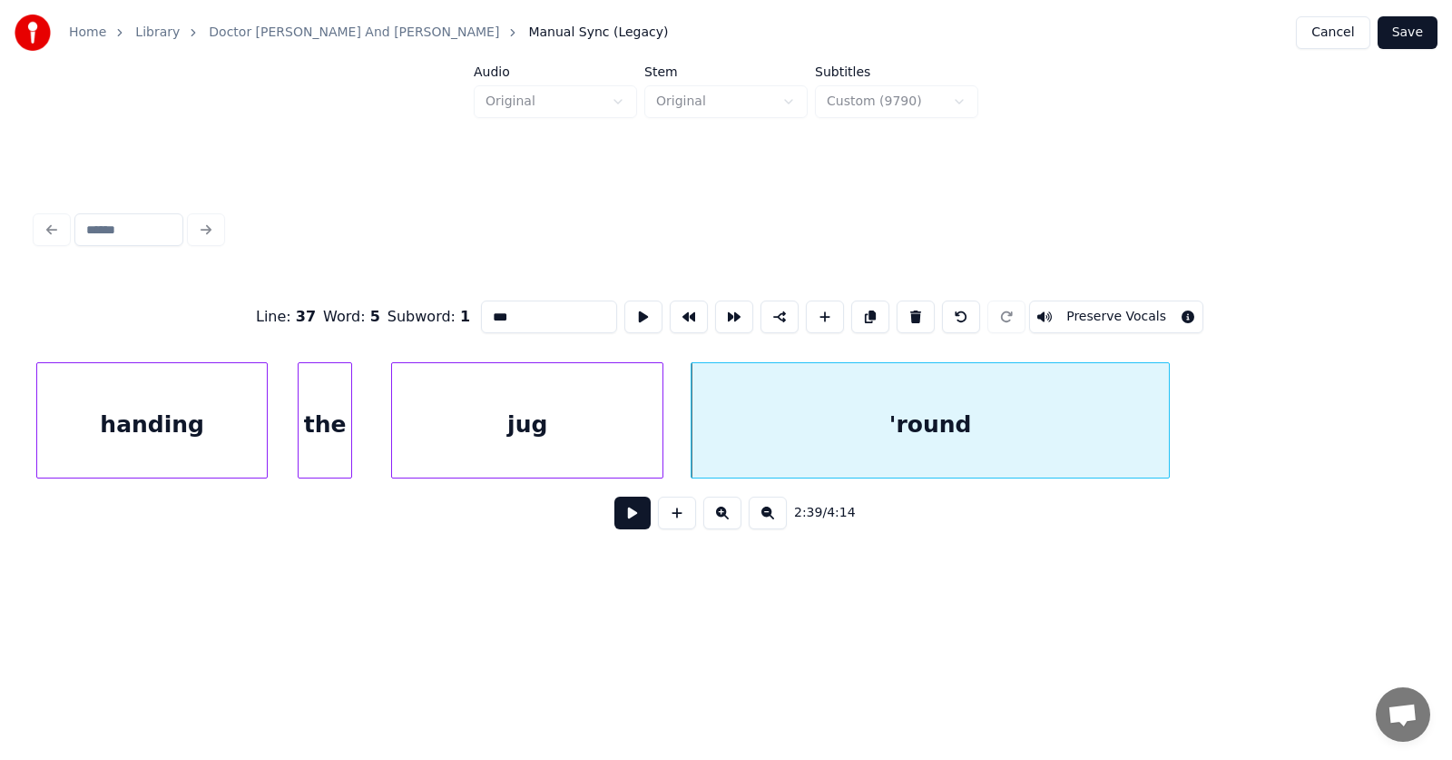
click at [174, 413] on div "handing" at bounding box center [152, 424] width 230 height 123
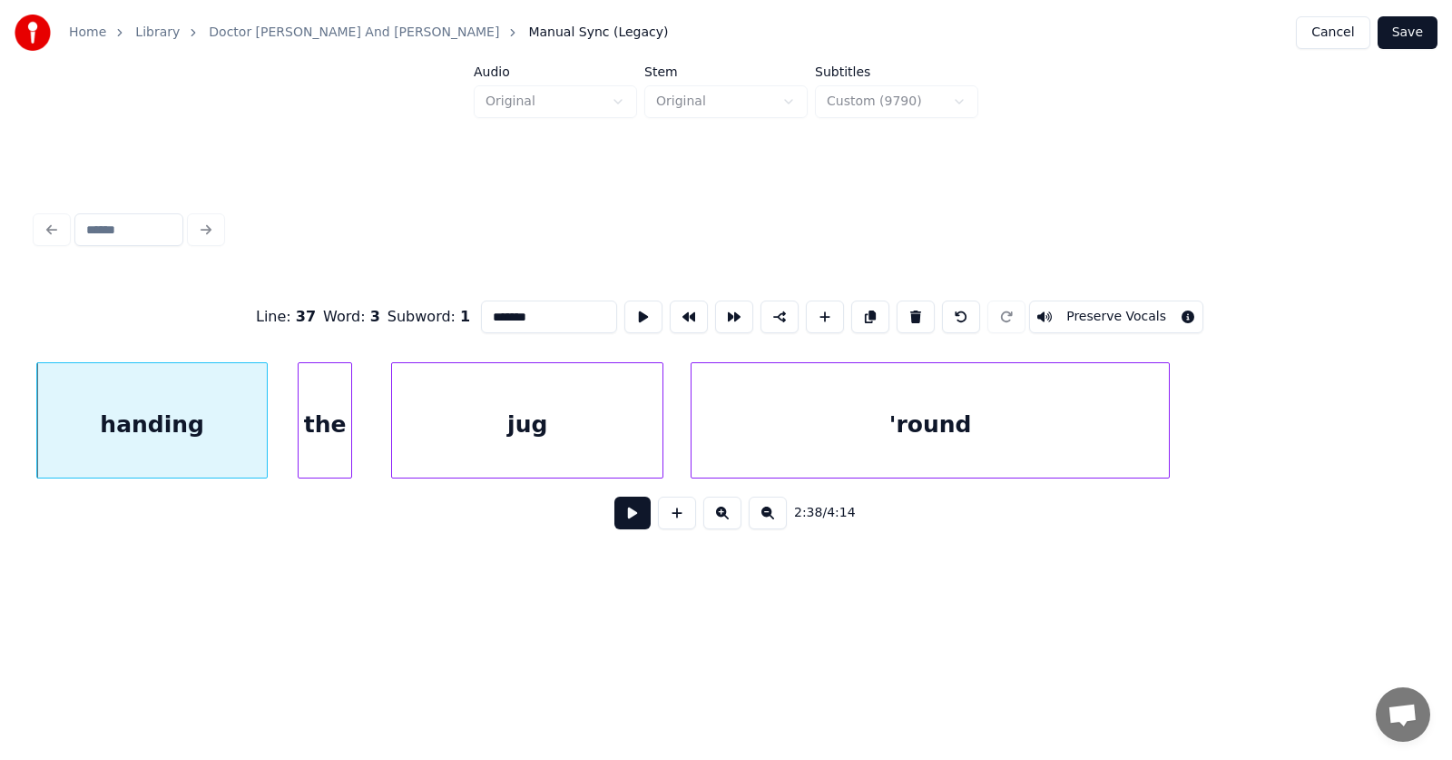
type input "*******"
click at [614, 516] on button at bounding box center [632, 512] width 36 height 33
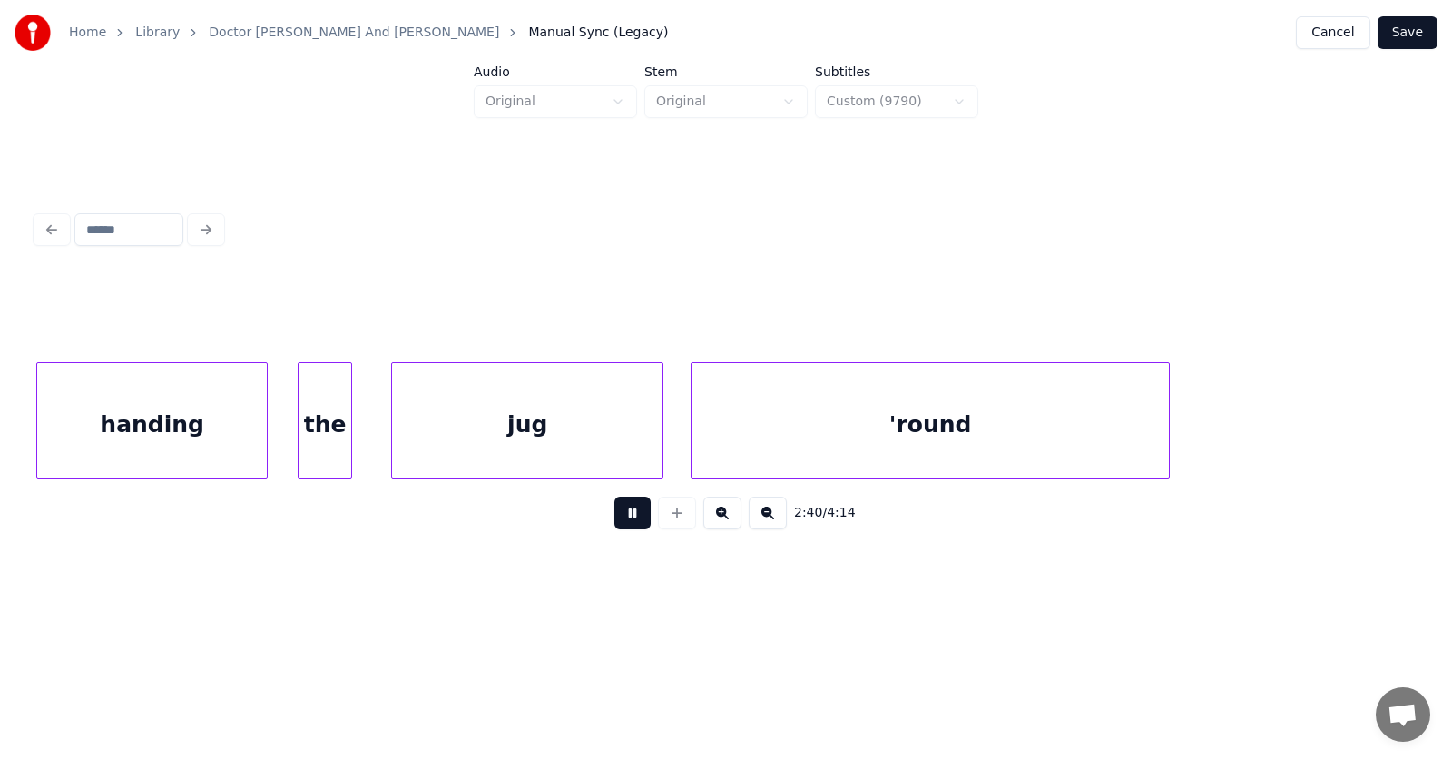
scroll to position [0, 109268]
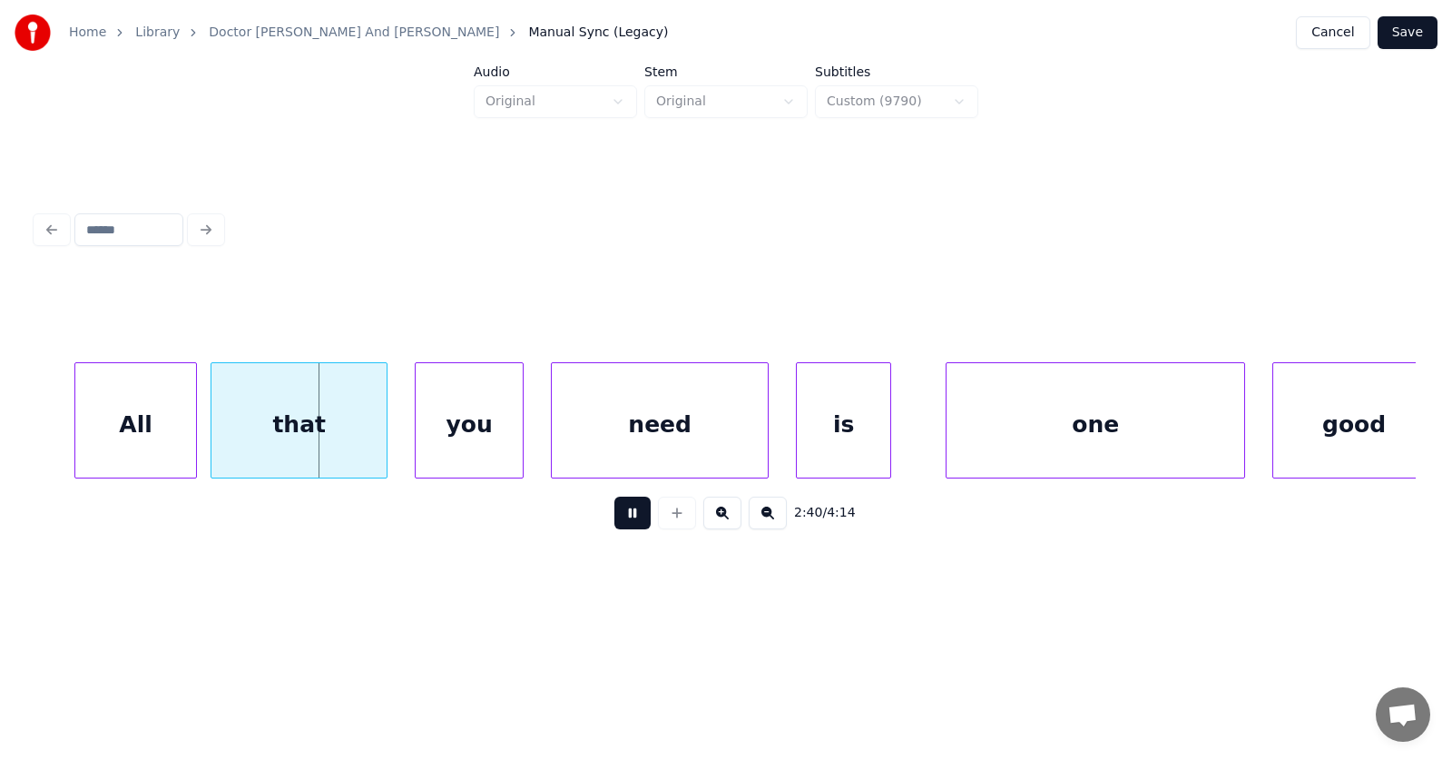
click at [614, 516] on button at bounding box center [632, 512] width 36 height 33
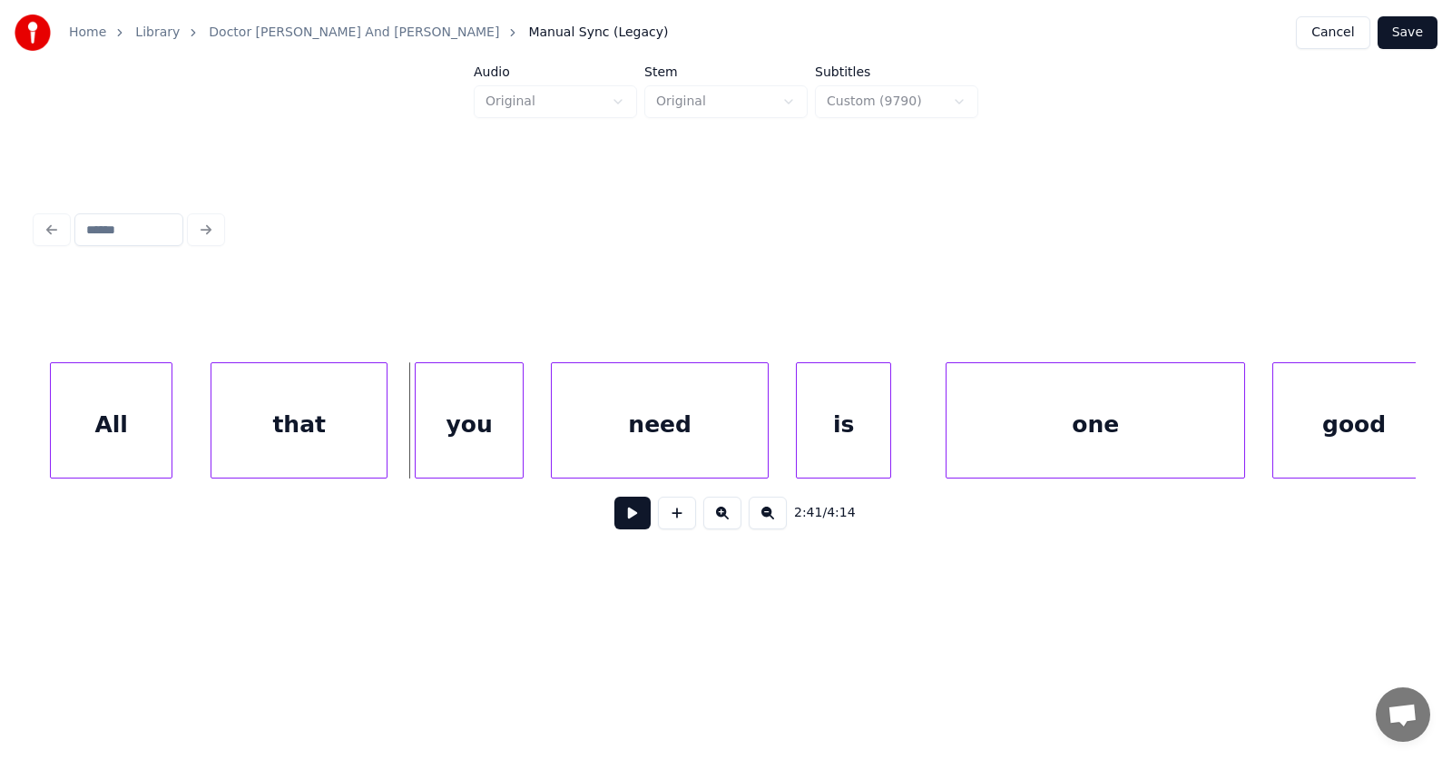
click at [131, 442] on div "All" at bounding box center [111, 424] width 121 height 123
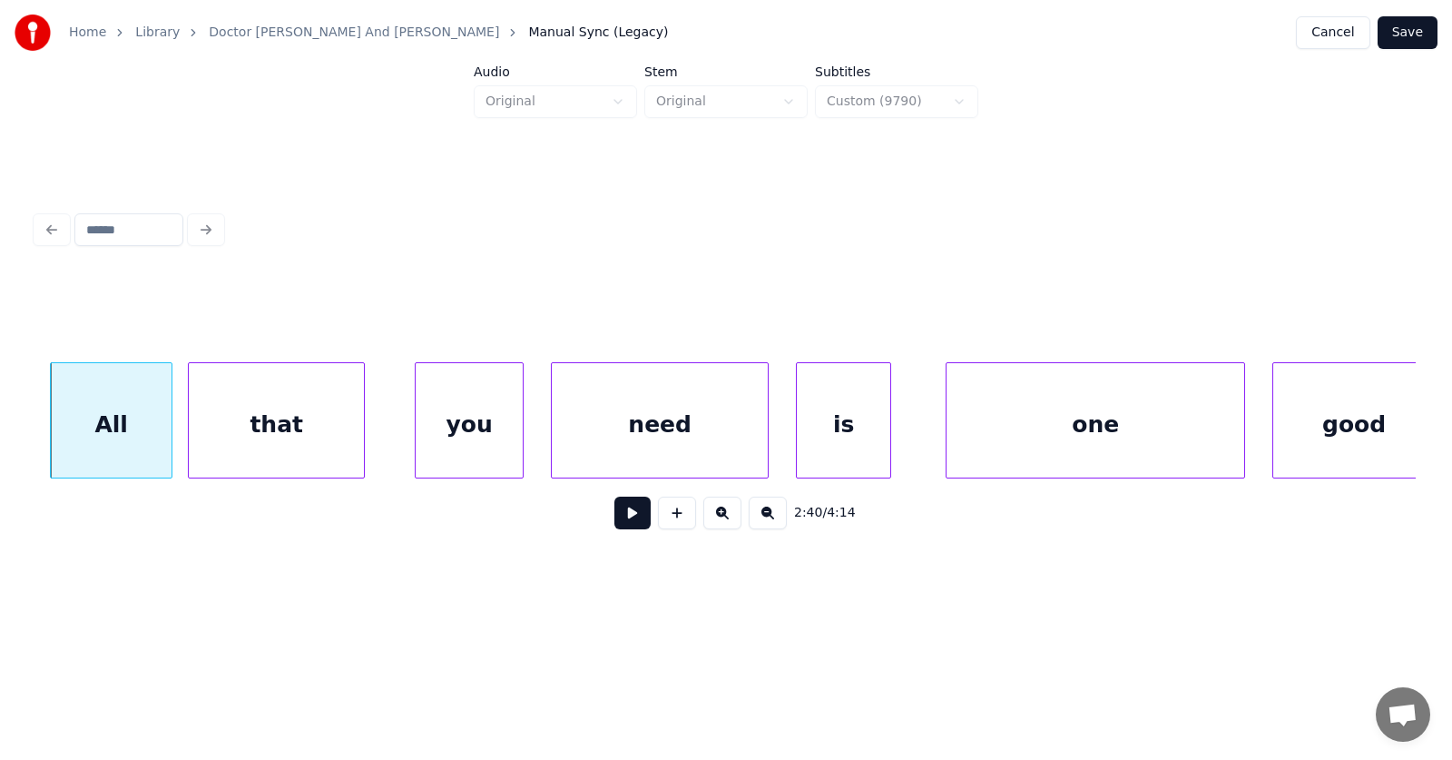
click at [240, 449] on div "that" at bounding box center [276, 424] width 175 height 123
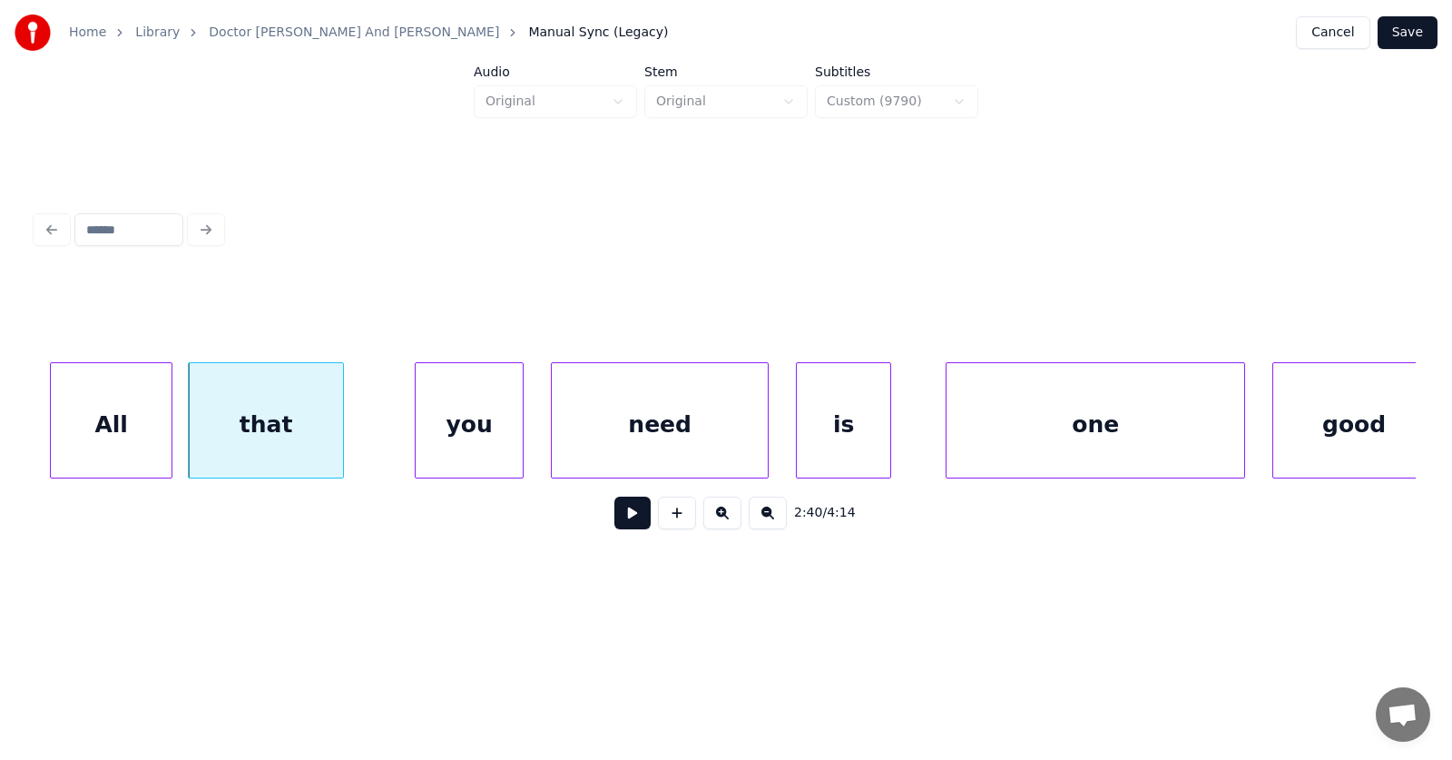
click at [339, 437] on div at bounding box center [340, 420] width 5 height 114
click at [414, 443] on div "you" at bounding box center [420, 424] width 107 height 123
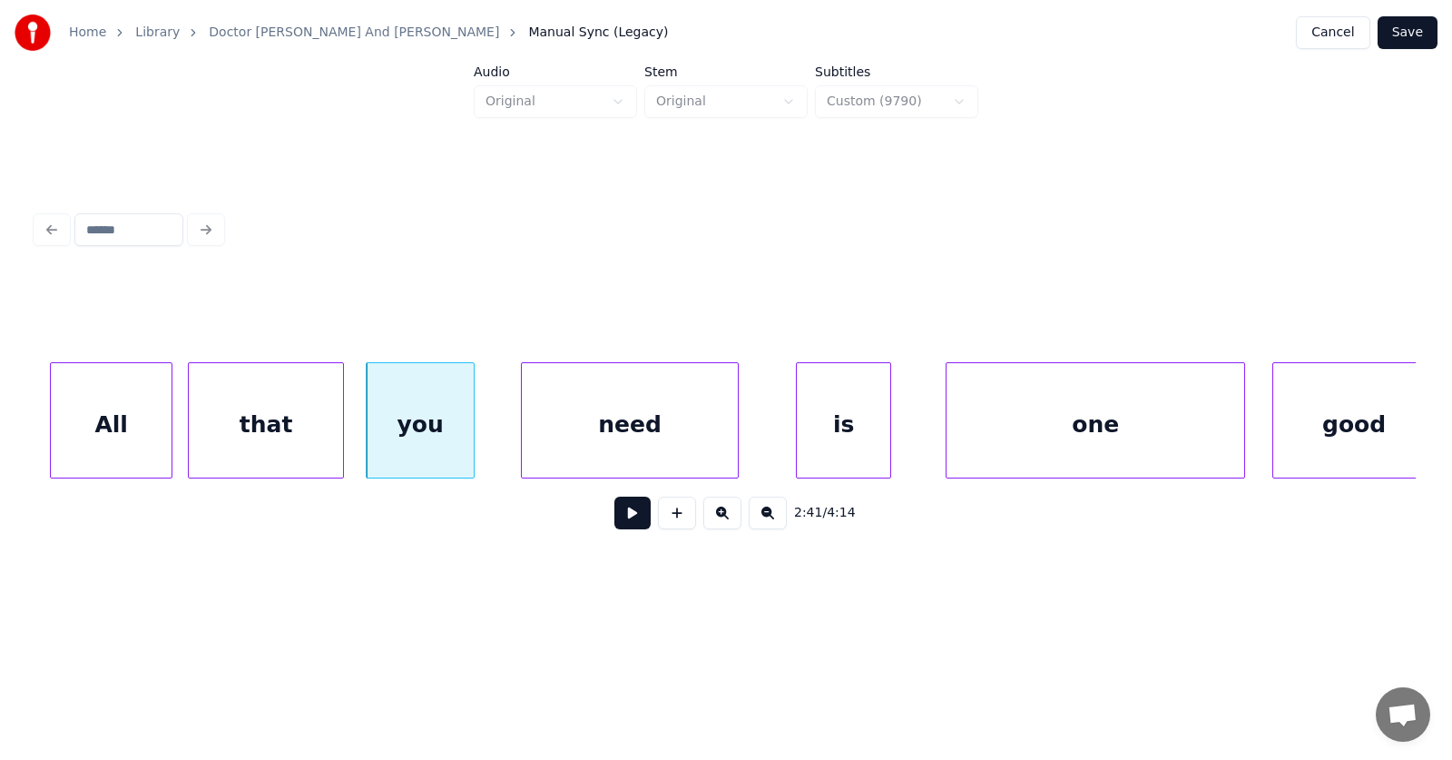
click at [610, 454] on div "need" at bounding box center [630, 424] width 216 height 123
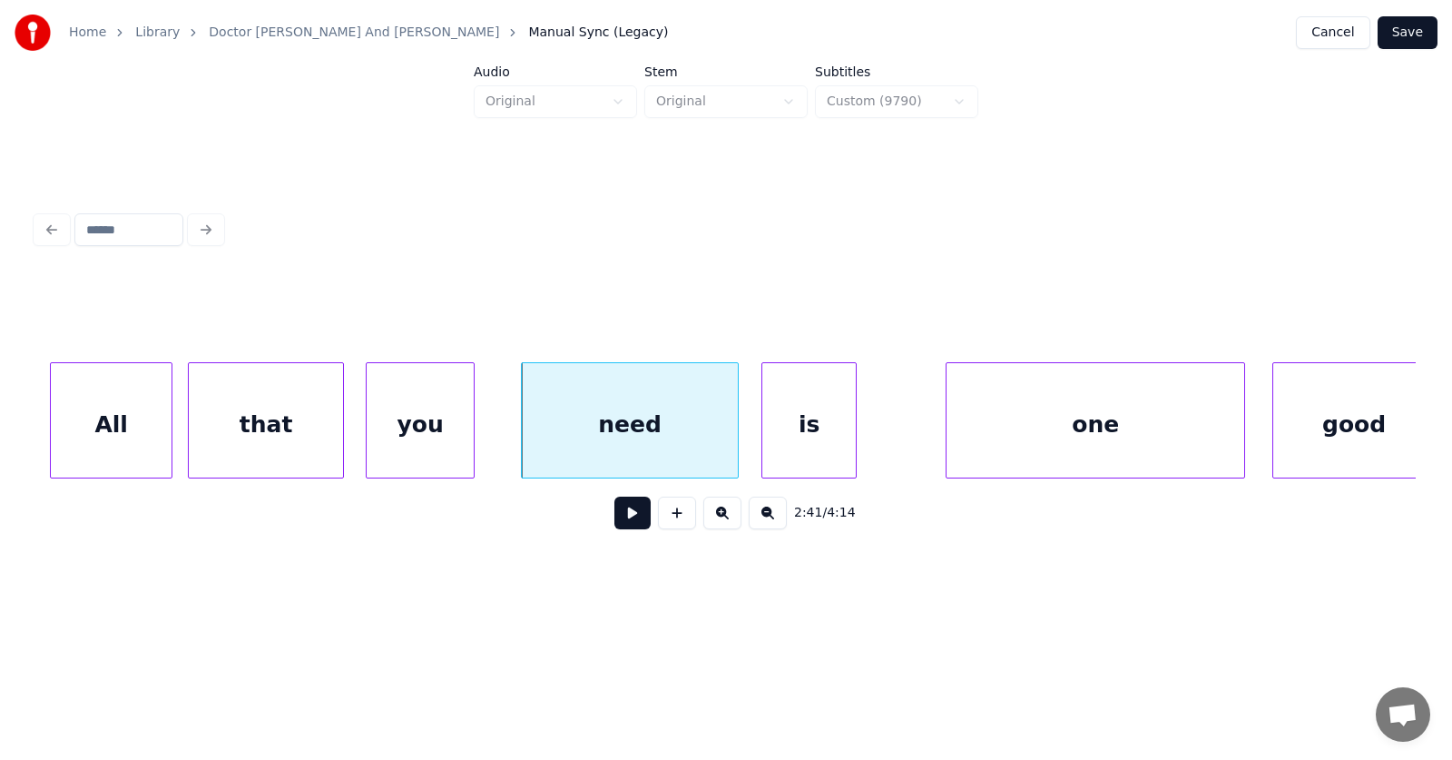
click at [804, 453] on div "is" at bounding box center [808, 424] width 93 height 123
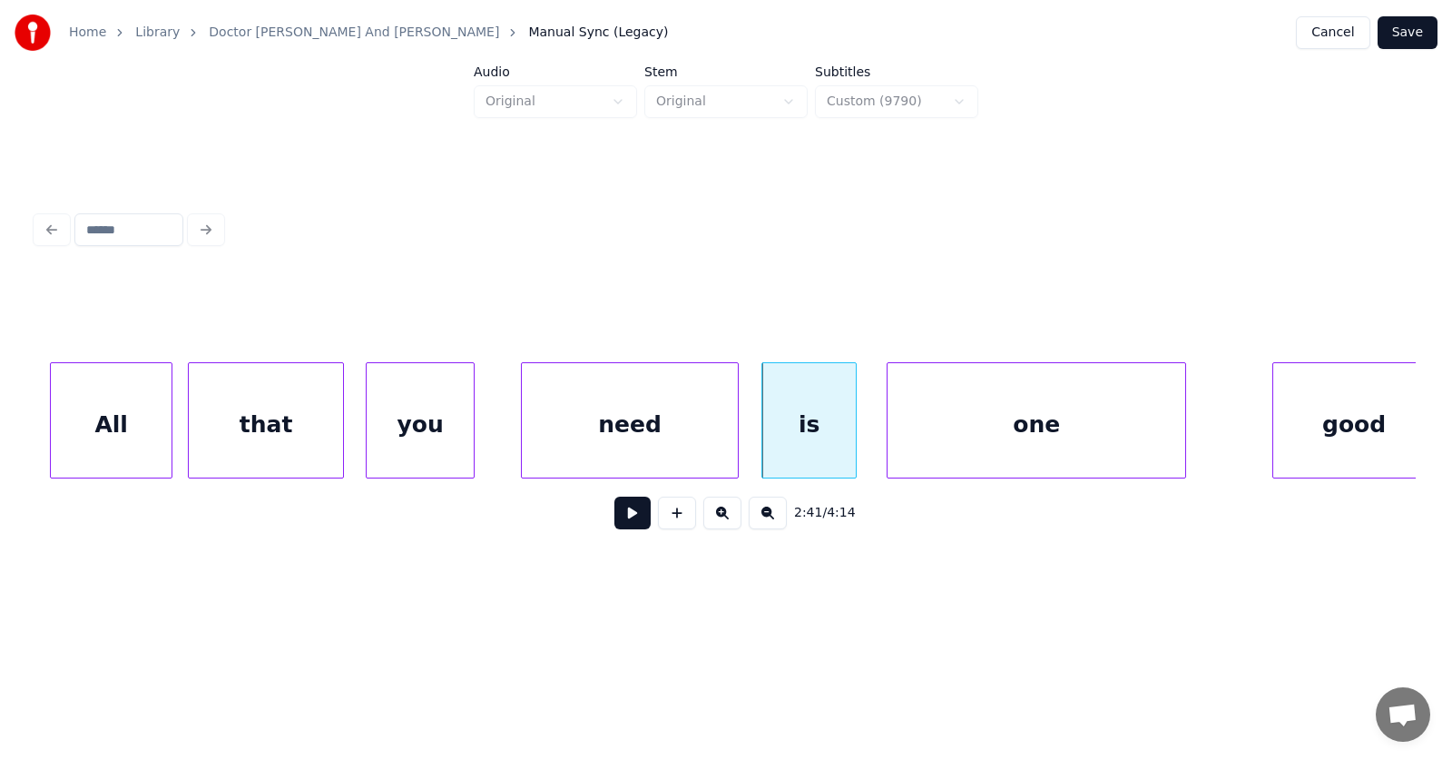
click at [967, 448] on div "one" at bounding box center [1037, 424] width 298 height 123
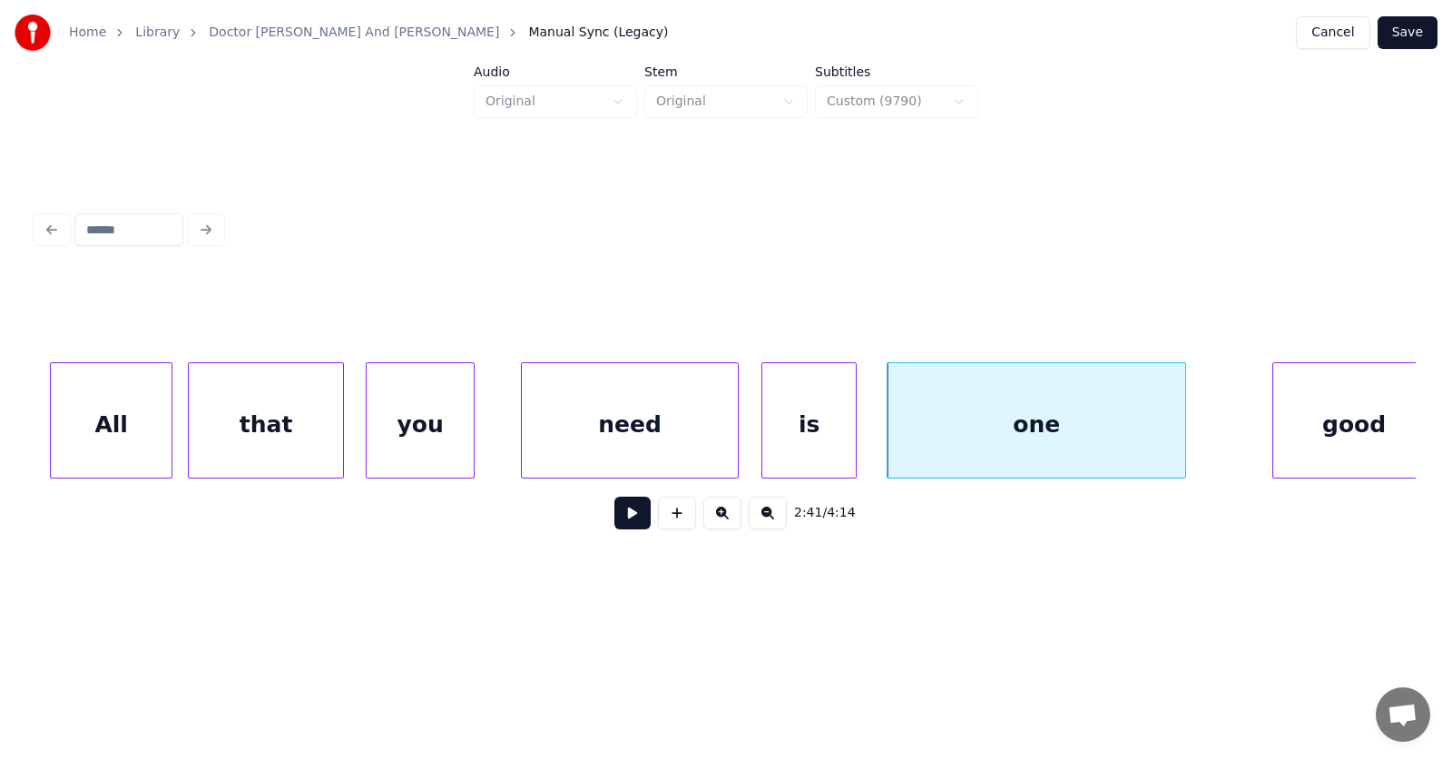
scroll to position [0, 109284]
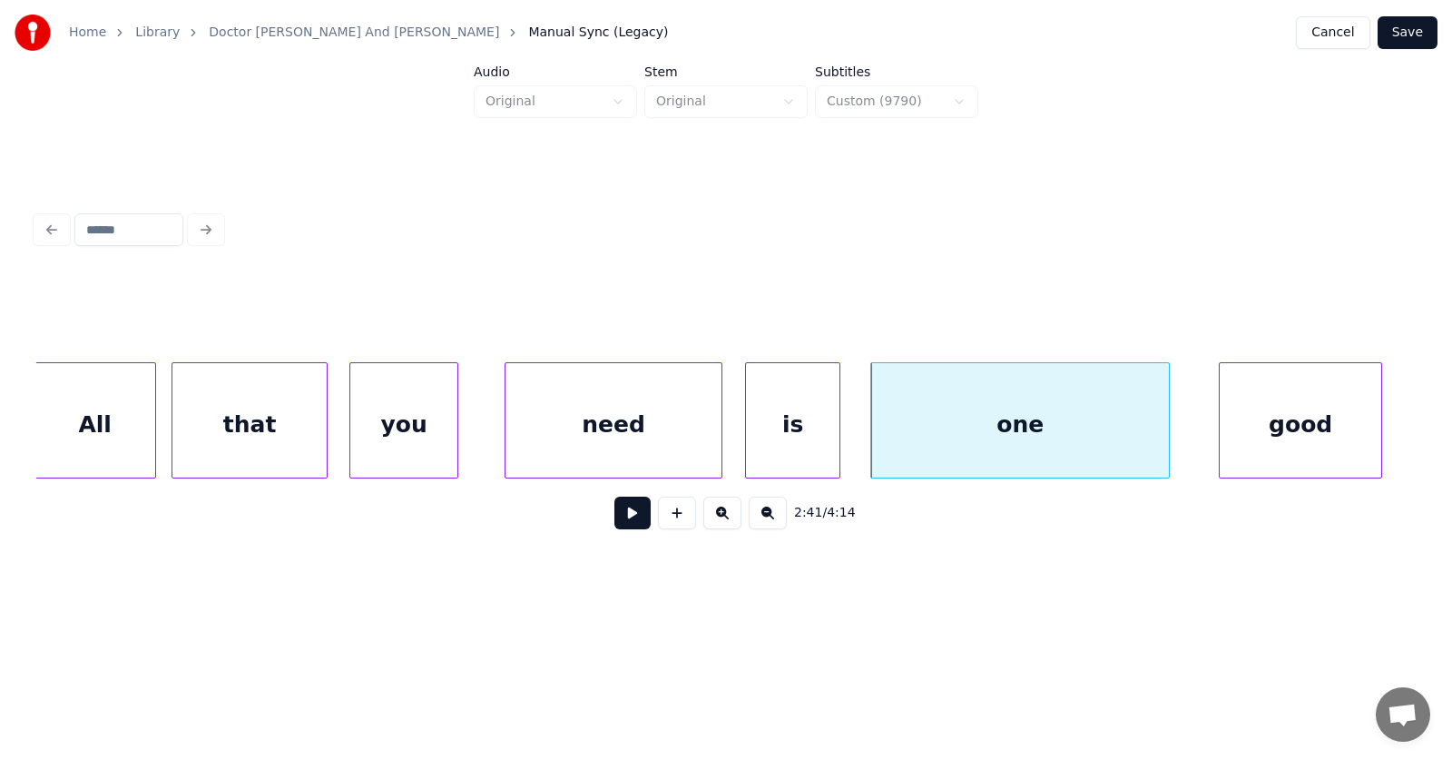
click at [1263, 429] on div "good" at bounding box center [1301, 424] width 162 height 123
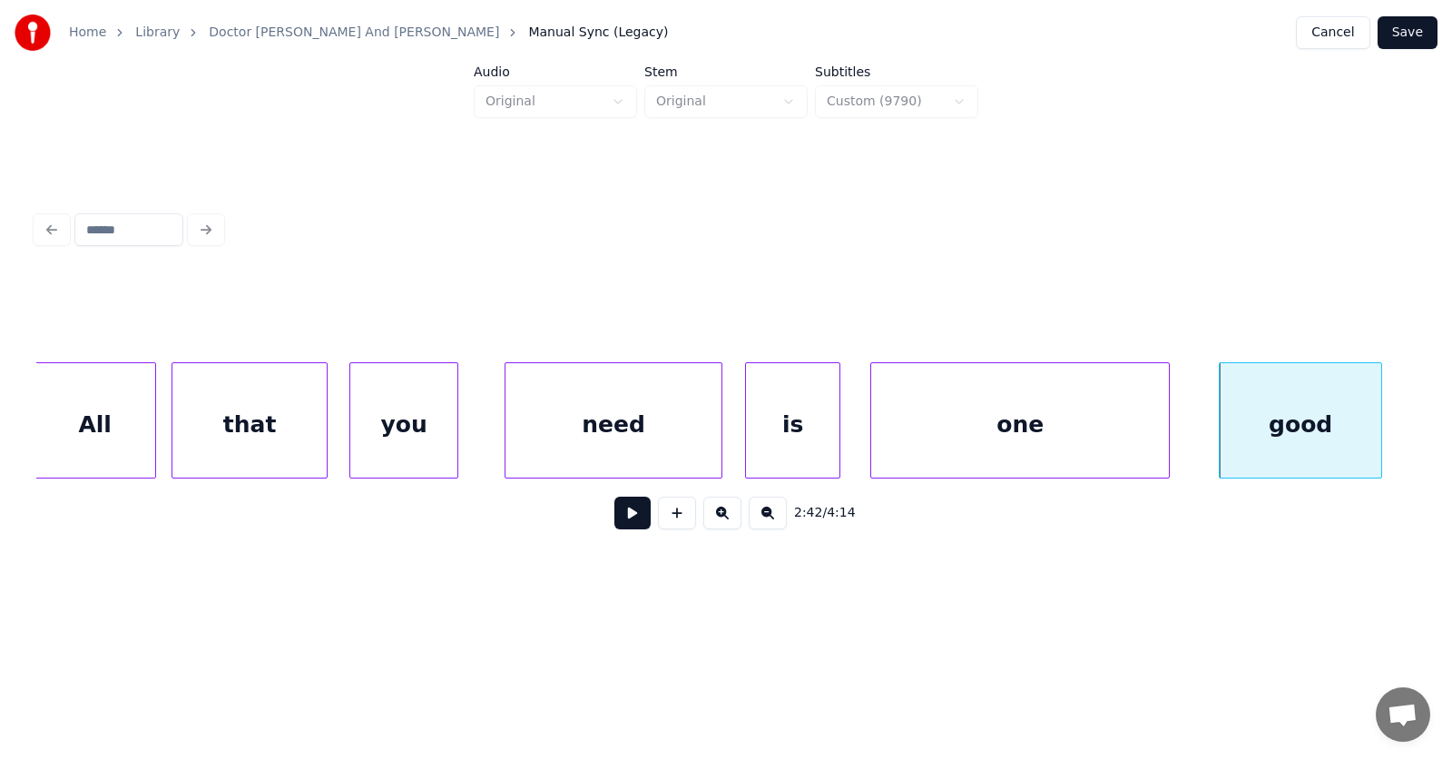
click at [631, 512] on button at bounding box center [632, 512] width 36 height 33
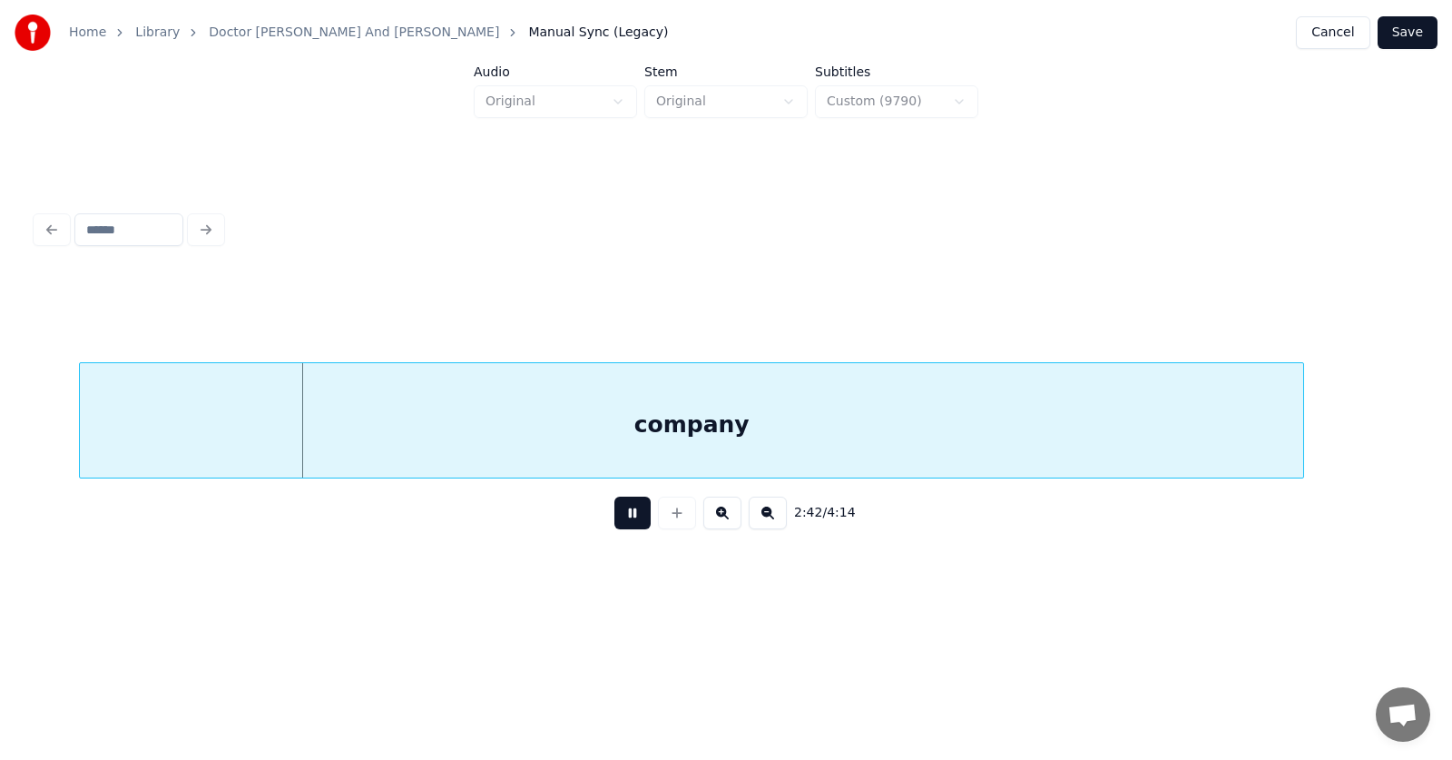
click at [631, 512] on button at bounding box center [632, 512] width 36 height 33
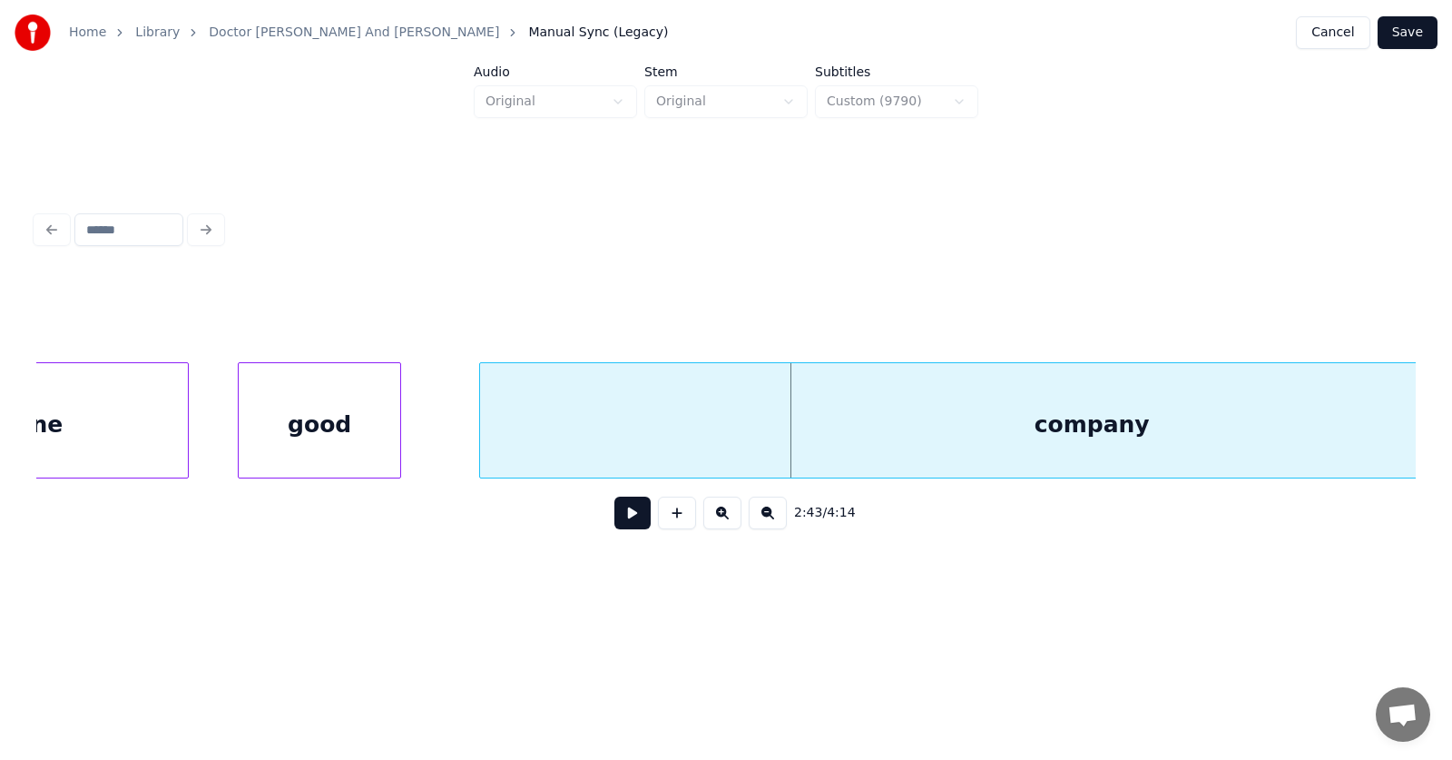
scroll to position [0, 110551]
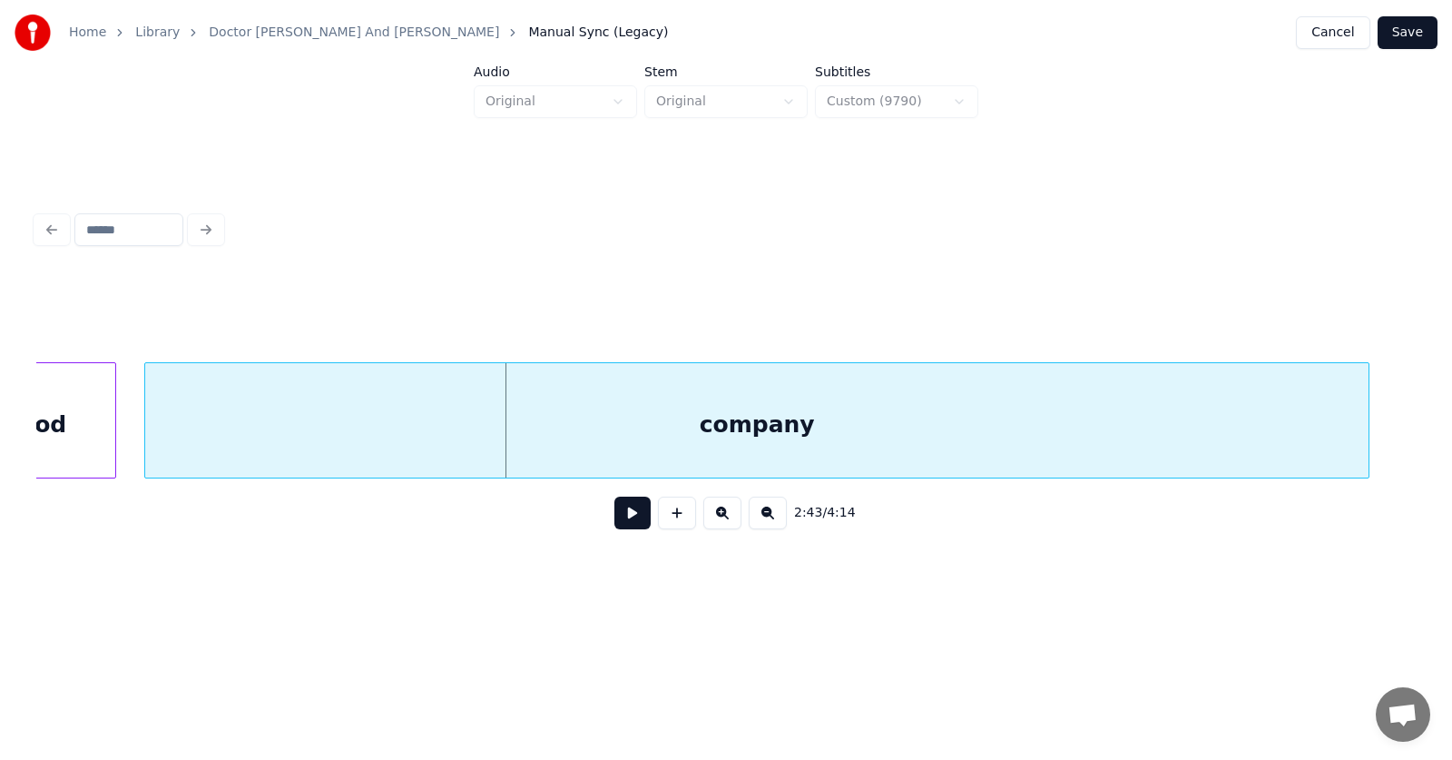
click at [776, 443] on div "company" at bounding box center [756, 424] width 1223 height 123
click at [614, 517] on button at bounding box center [632, 512] width 36 height 33
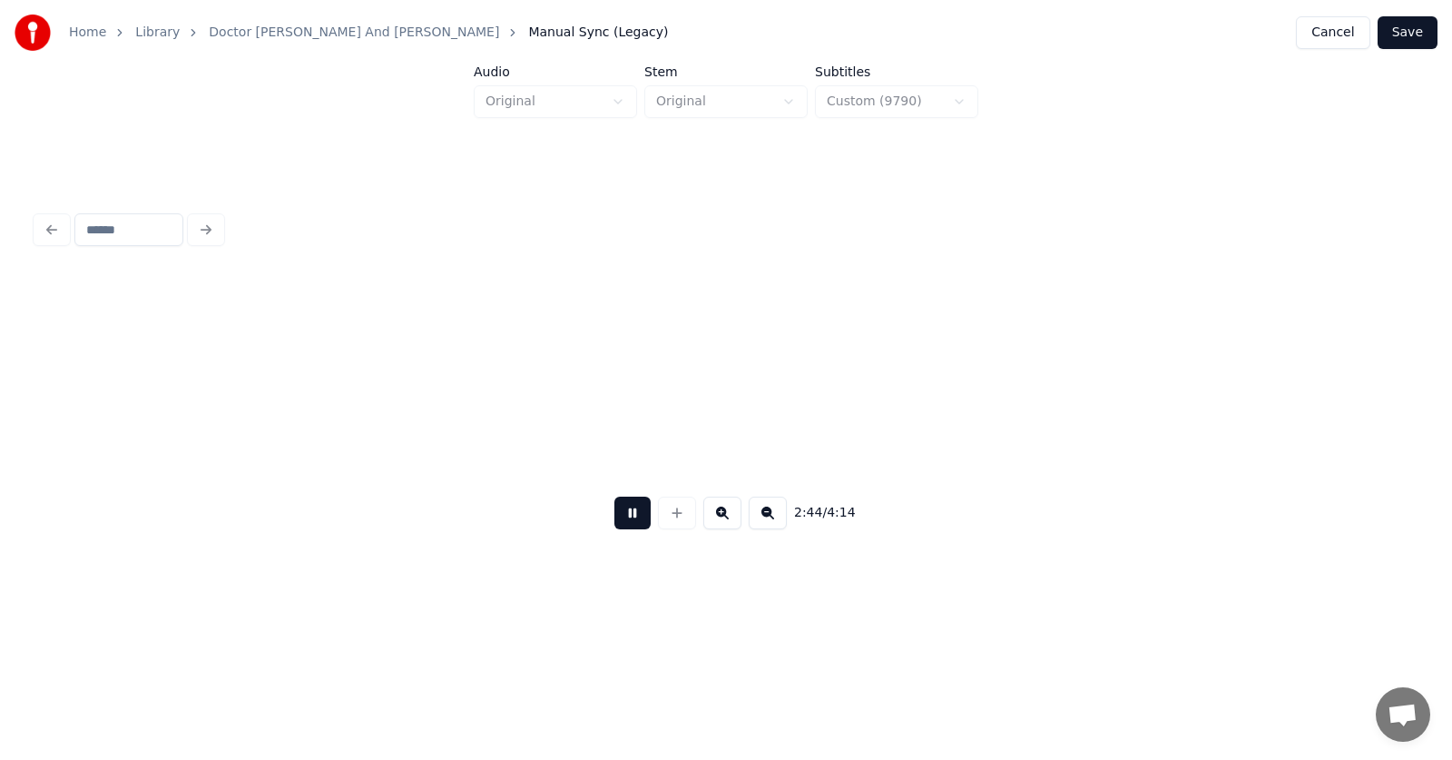
scroll to position [0, 111942]
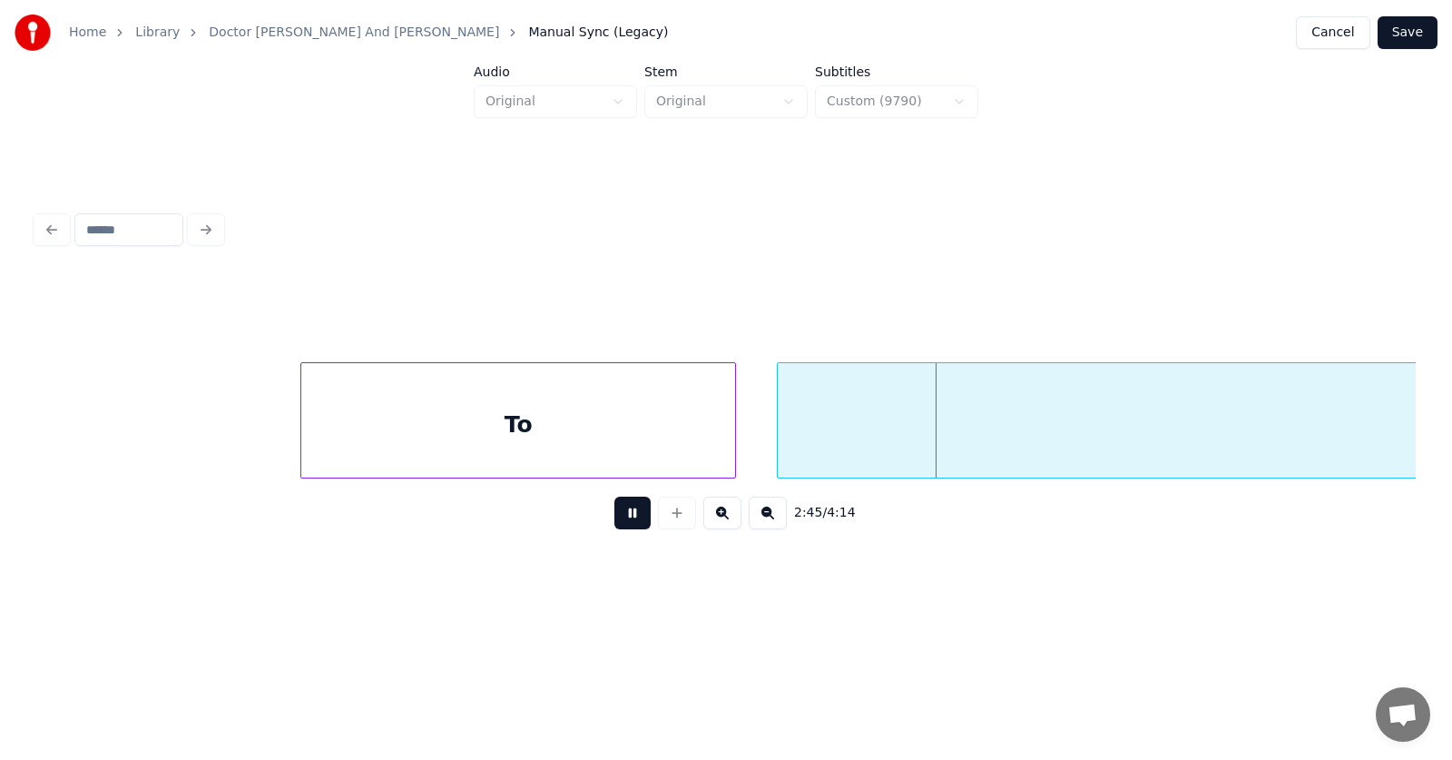
click at [614, 517] on button at bounding box center [632, 512] width 36 height 33
click at [603, 430] on div "To" at bounding box center [518, 424] width 434 height 123
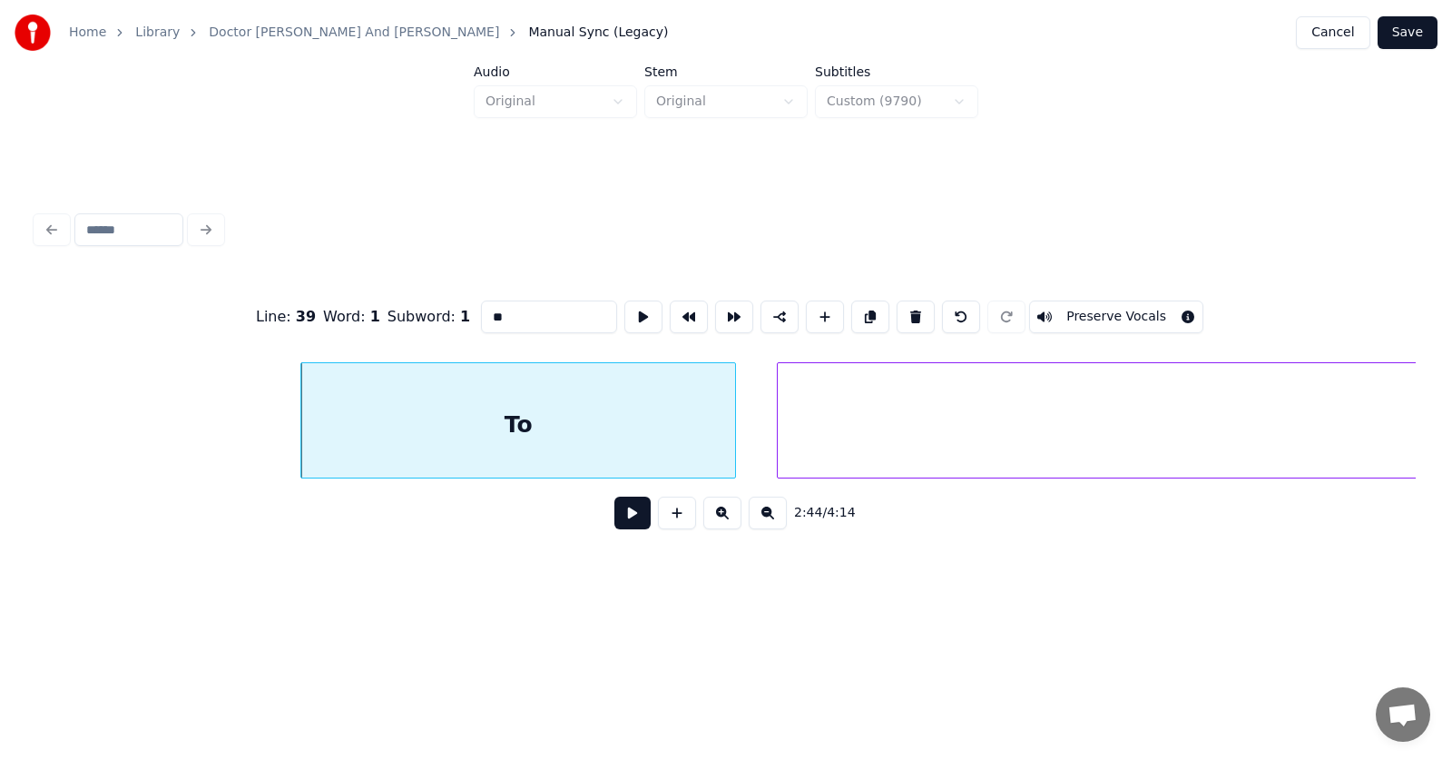
click at [927, 301] on button at bounding box center [916, 316] width 38 height 33
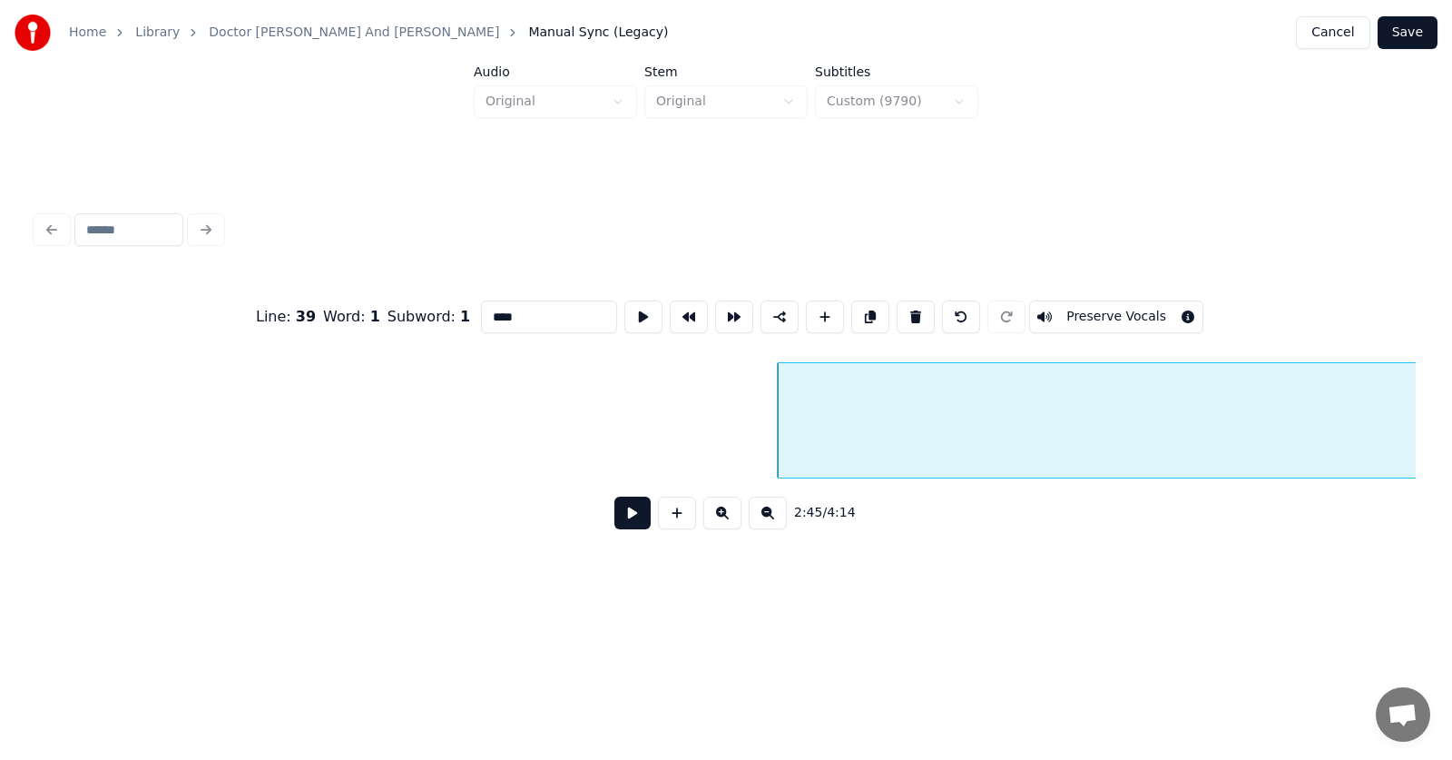
click at [912, 310] on button at bounding box center [916, 316] width 38 height 33
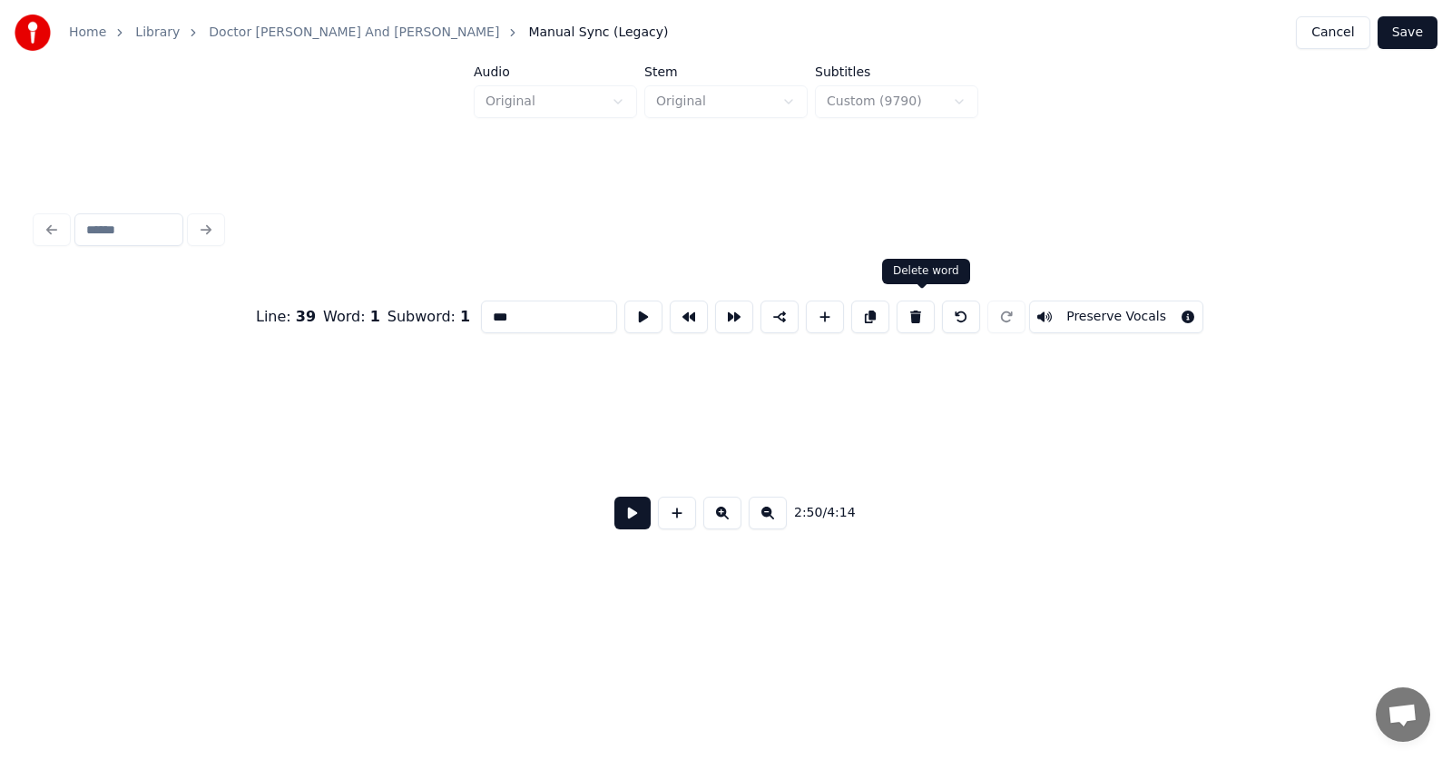
scroll to position [0, 115746]
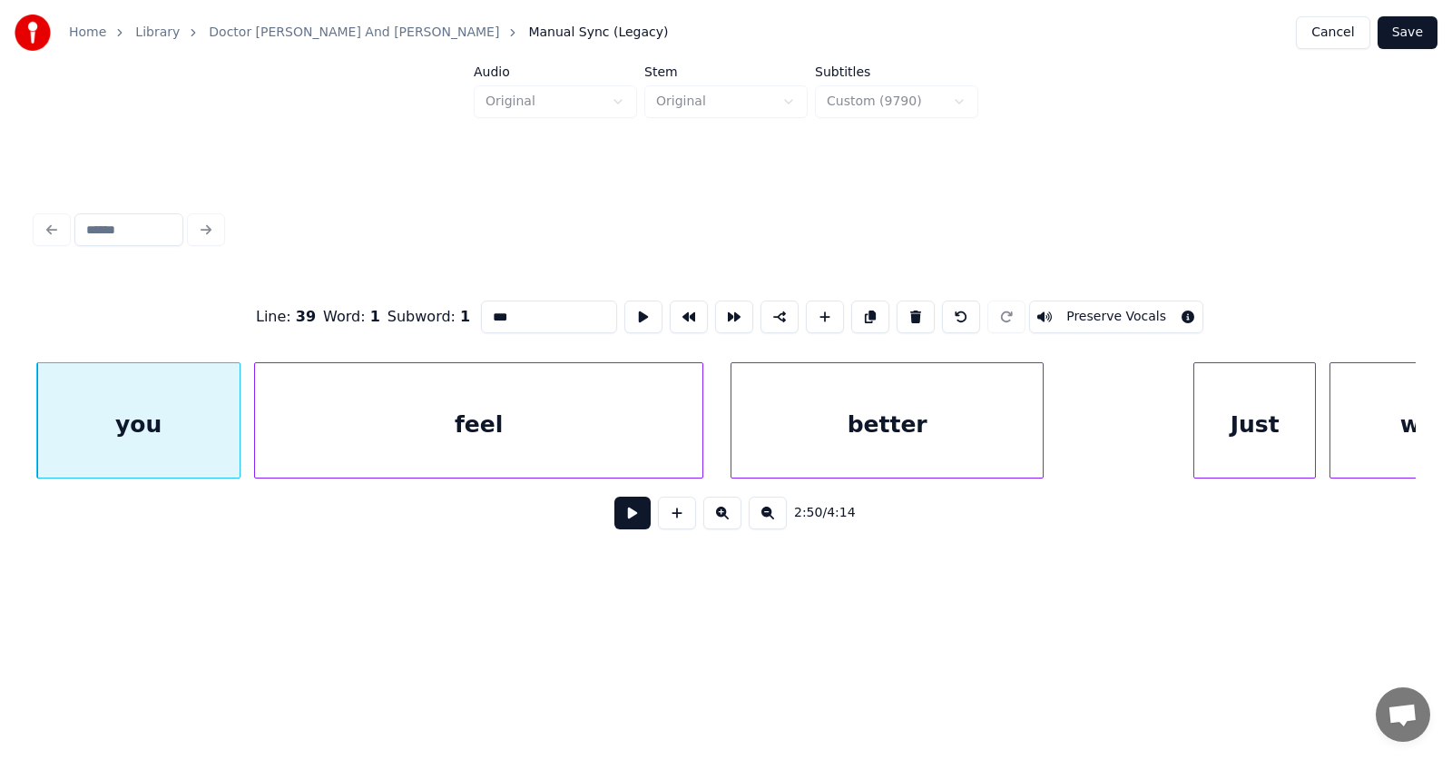
click at [122, 406] on div "you" at bounding box center [138, 424] width 202 height 123
click at [912, 309] on button at bounding box center [916, 316] width 38 height 33
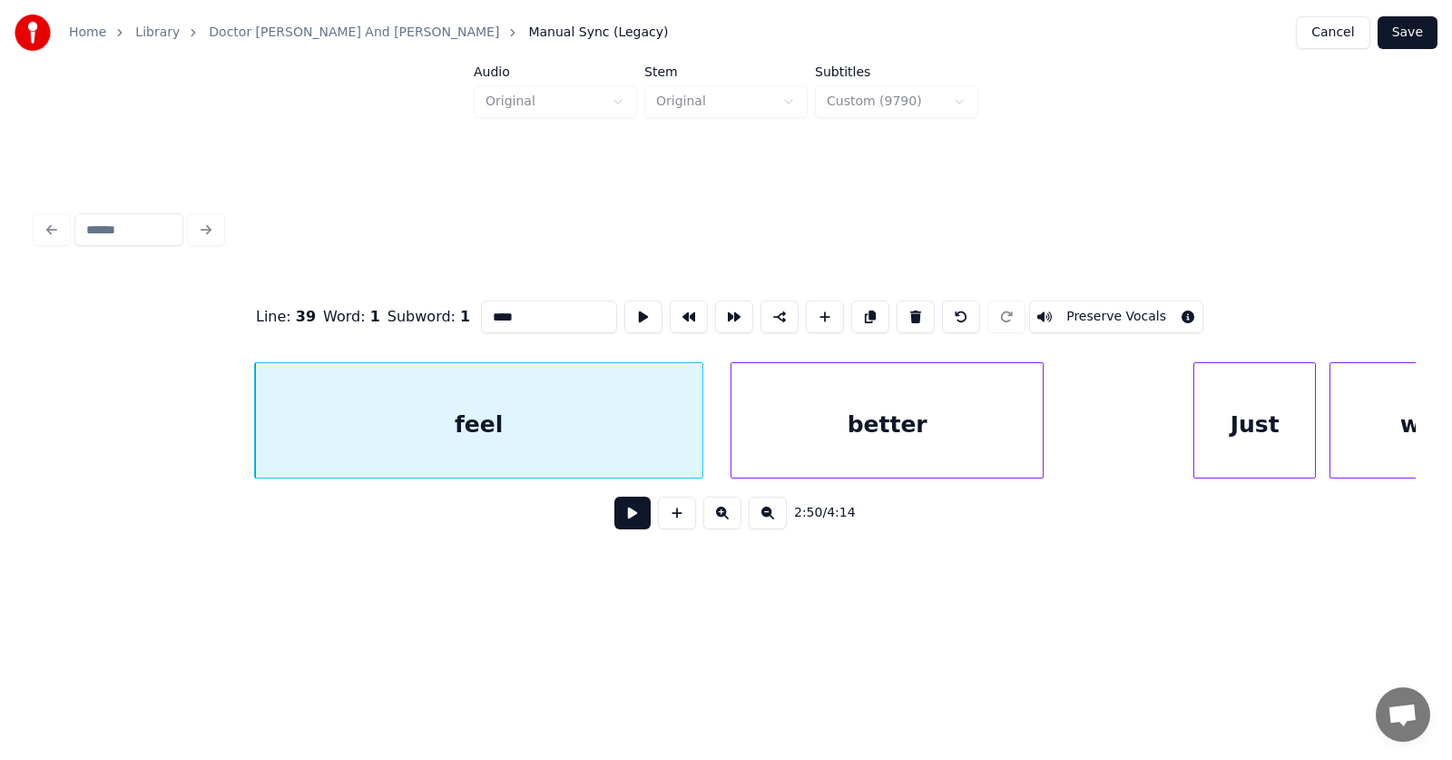
click at [480, 416] on div "feel" at bounding box center [478, 424] width 447 height 123
click at [914, 303] on button at bounding box center [916, 316] width 38 height 33
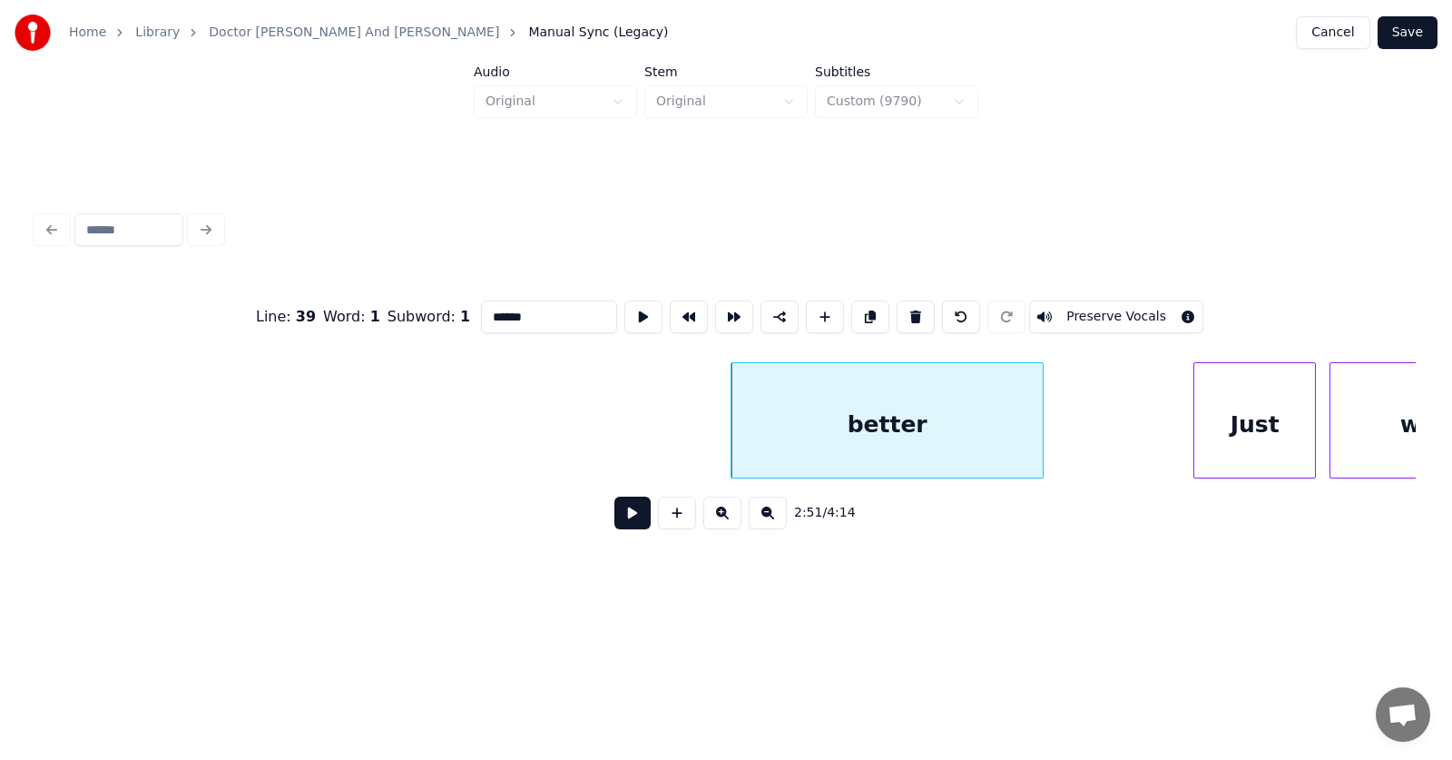
click at [830, 406] on div "better" at bounding box center [887, 424] width 311 height 123
click at [925, 309] on button at bounding box center [916, 316] width 38 height 33
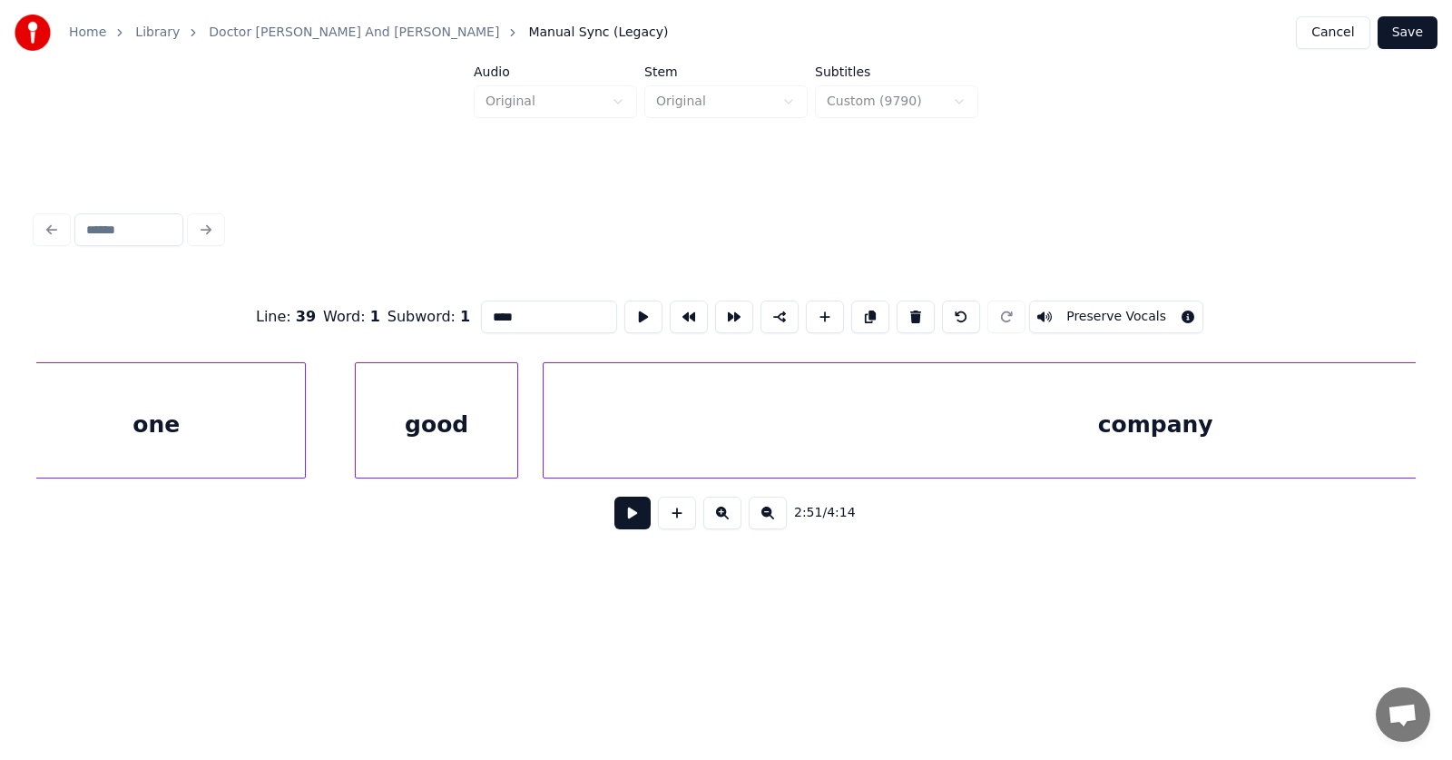
scroll to position [0, 110383]
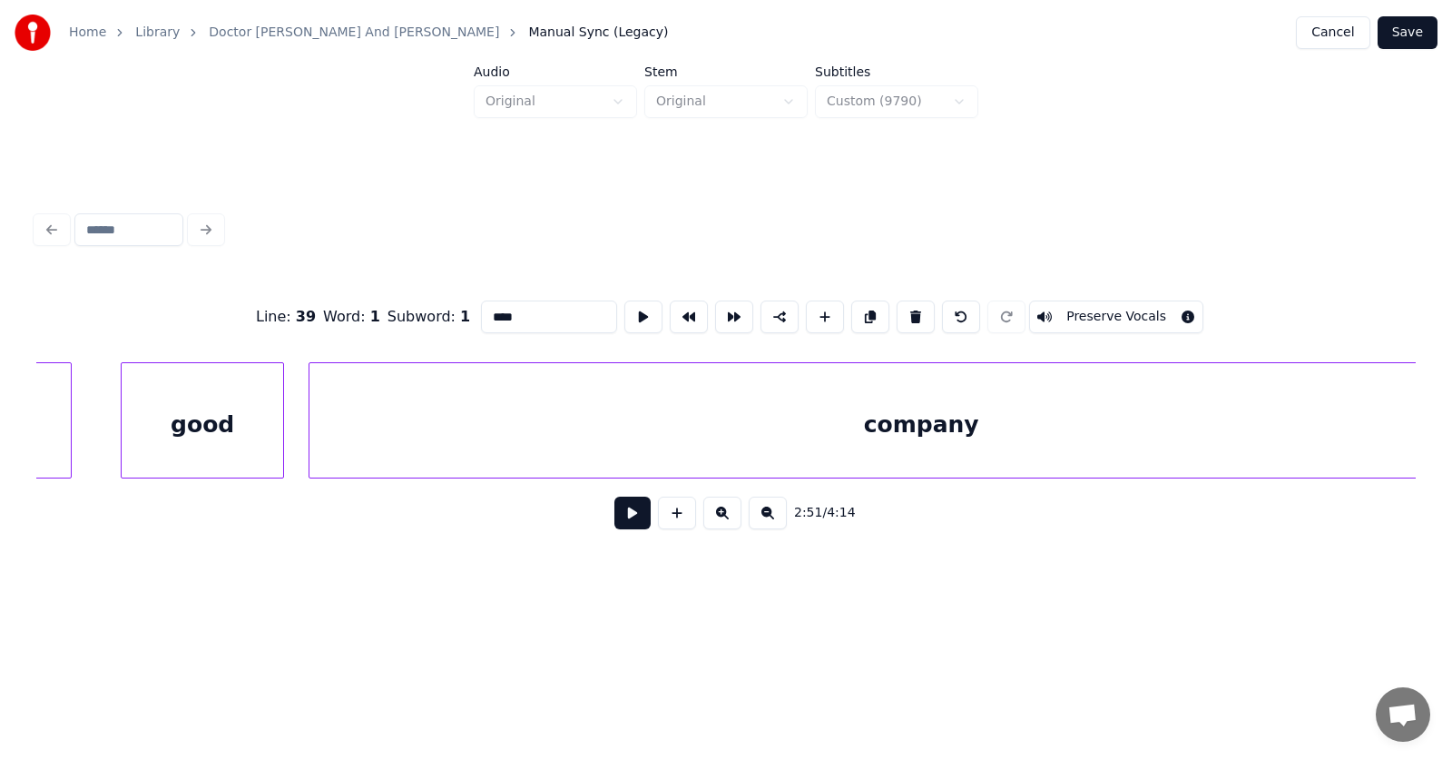
click at [752, 423] on div "company" at bounding box center [920, 424] width 1223 height 123
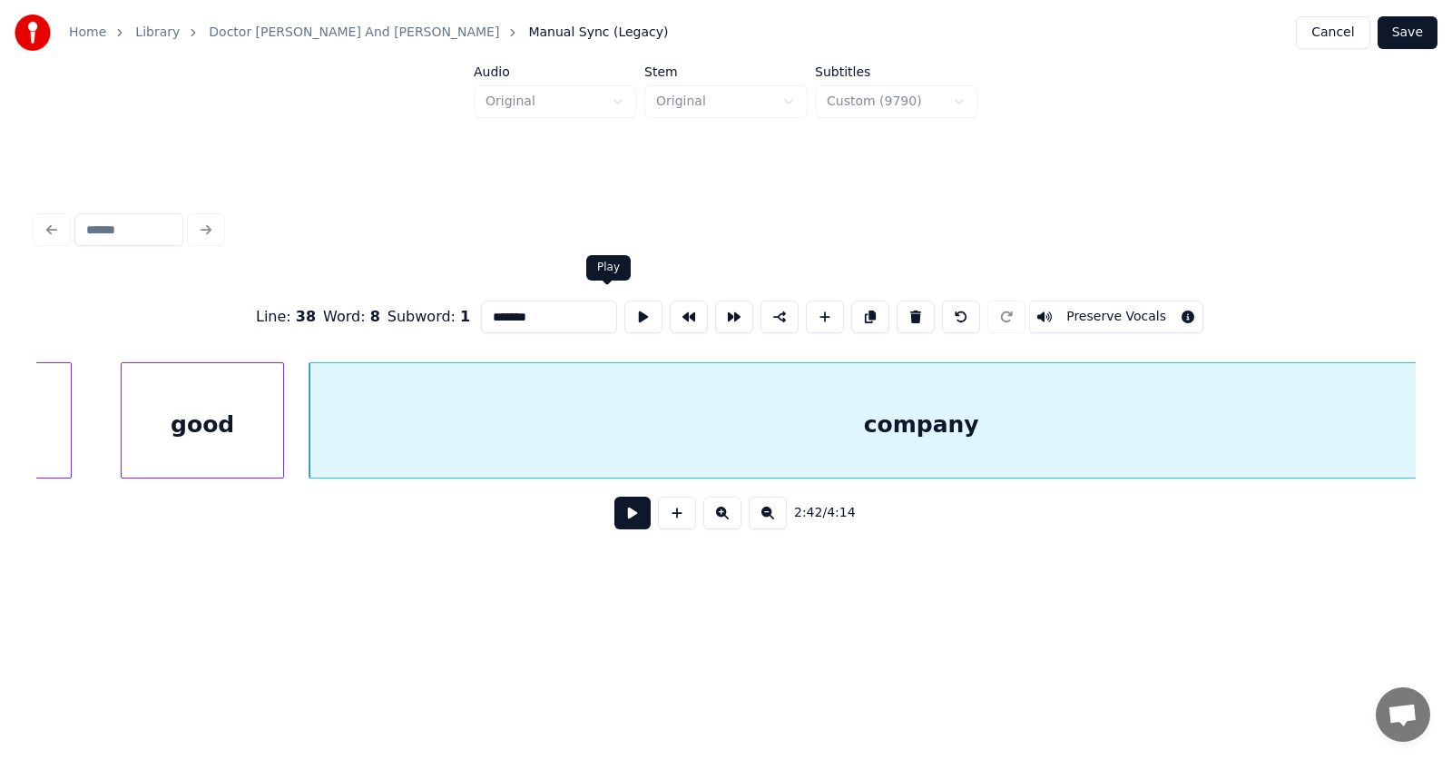
click at [624, 307] on button at bounding box center [643, 316] width 38 height 33
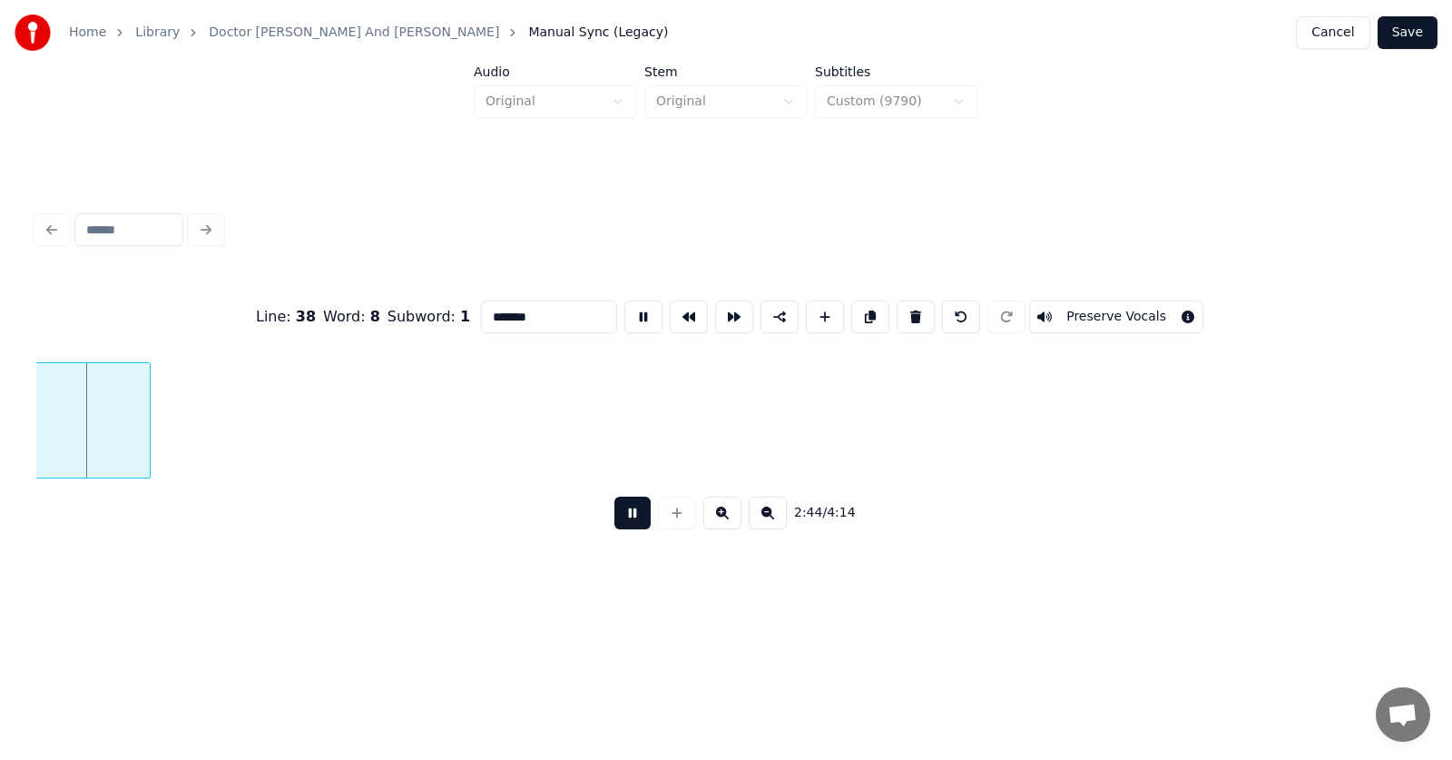
scroll to position [0, 110655]
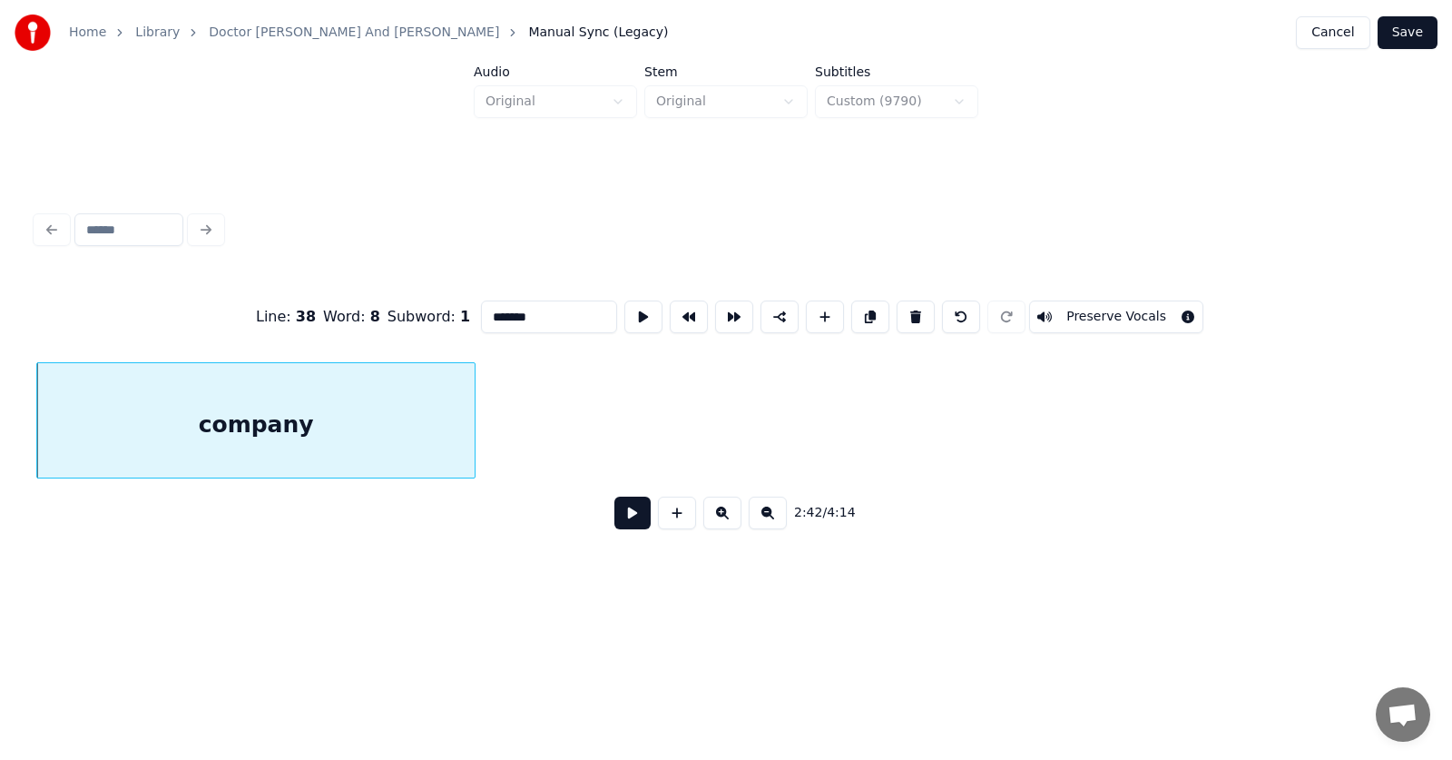
click at [469, 428] on div at bounding box center [471, 420] width 5 height 114
click at [624, 309] on button at bounding box center [643, 316] width 38 height 33
click at [507, 309] on input "*******" at bounding box center [549, 316] width 136 height 33
drag, startPoint x: 517, startPoint y: 310, endPoint x: 499, endPoint y: 312, distance: 18.2
click at [499, 311] on input "*******" at bounding box center [549, 316] width 136 height 33
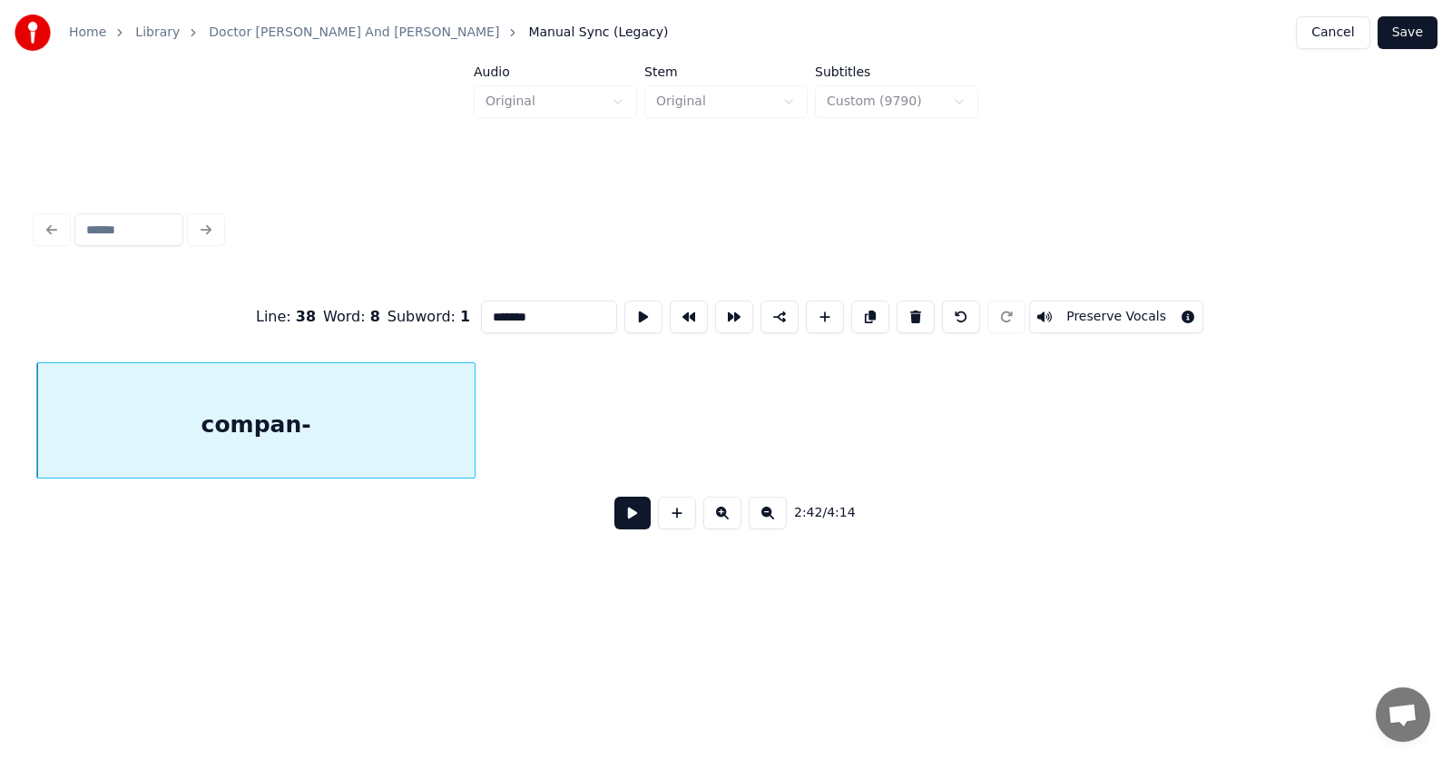
type input "*******"
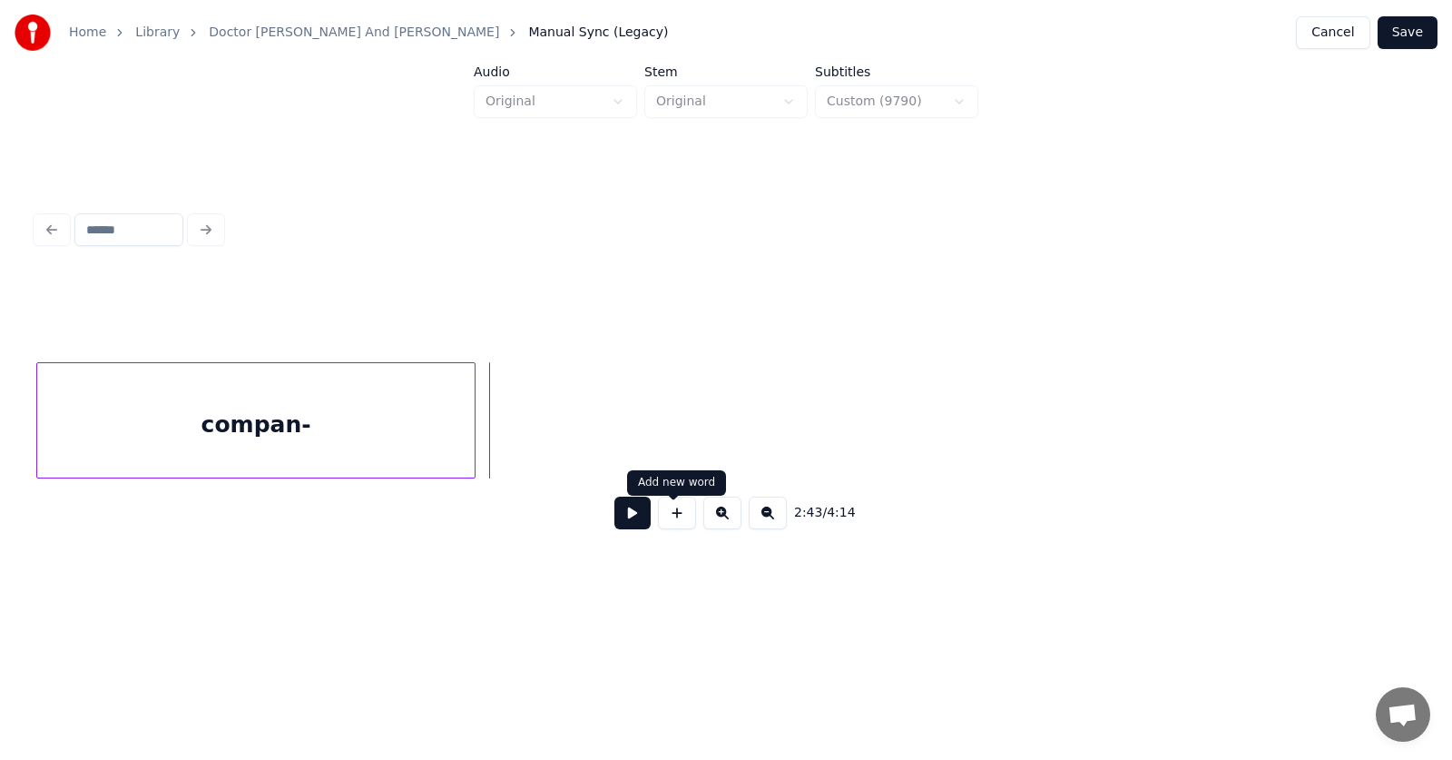
click at [668, 519] on button at bounding box center [677, 512] width 38 height 33
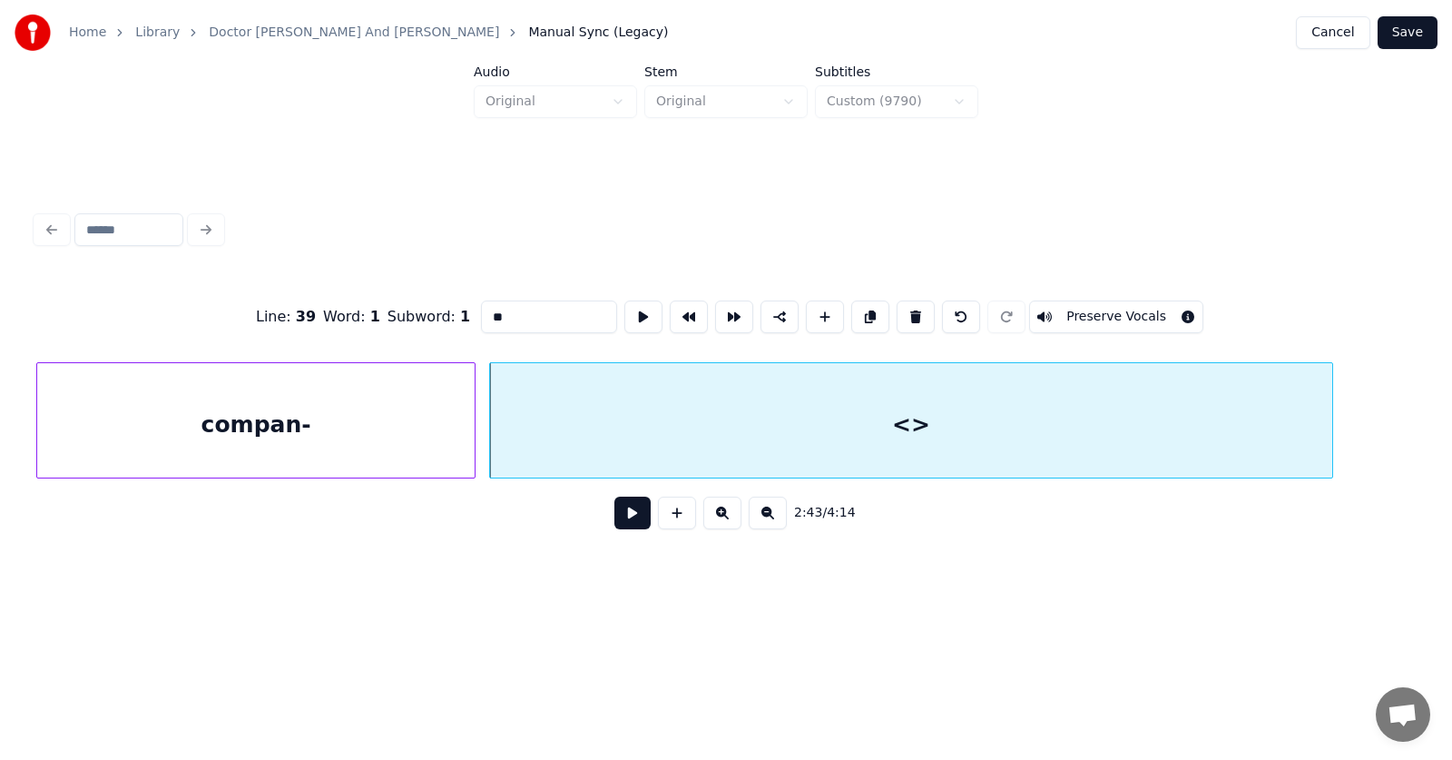
click at [1331, 417] on div at bounding box center [1329, 420] width 5 height 114
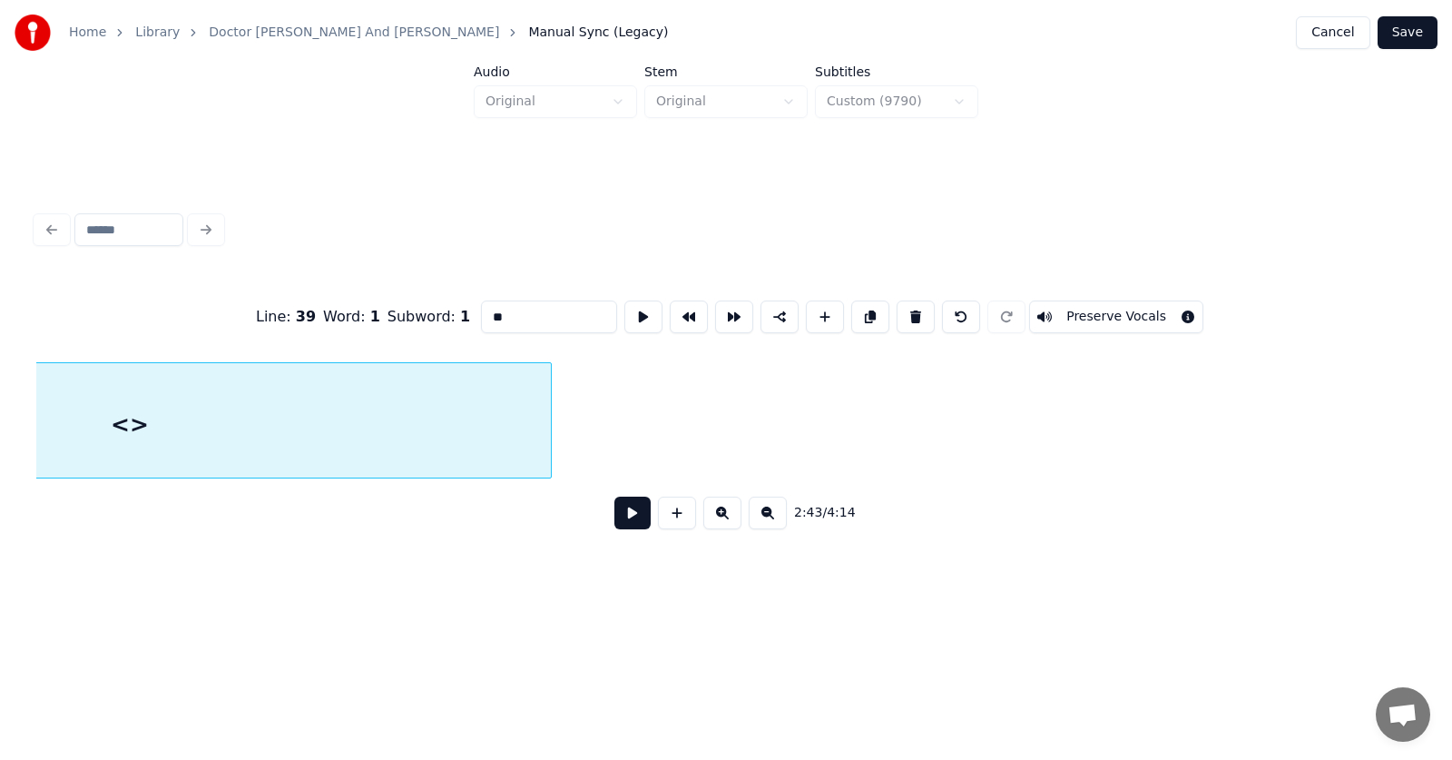
scroll to position [0, 111671]
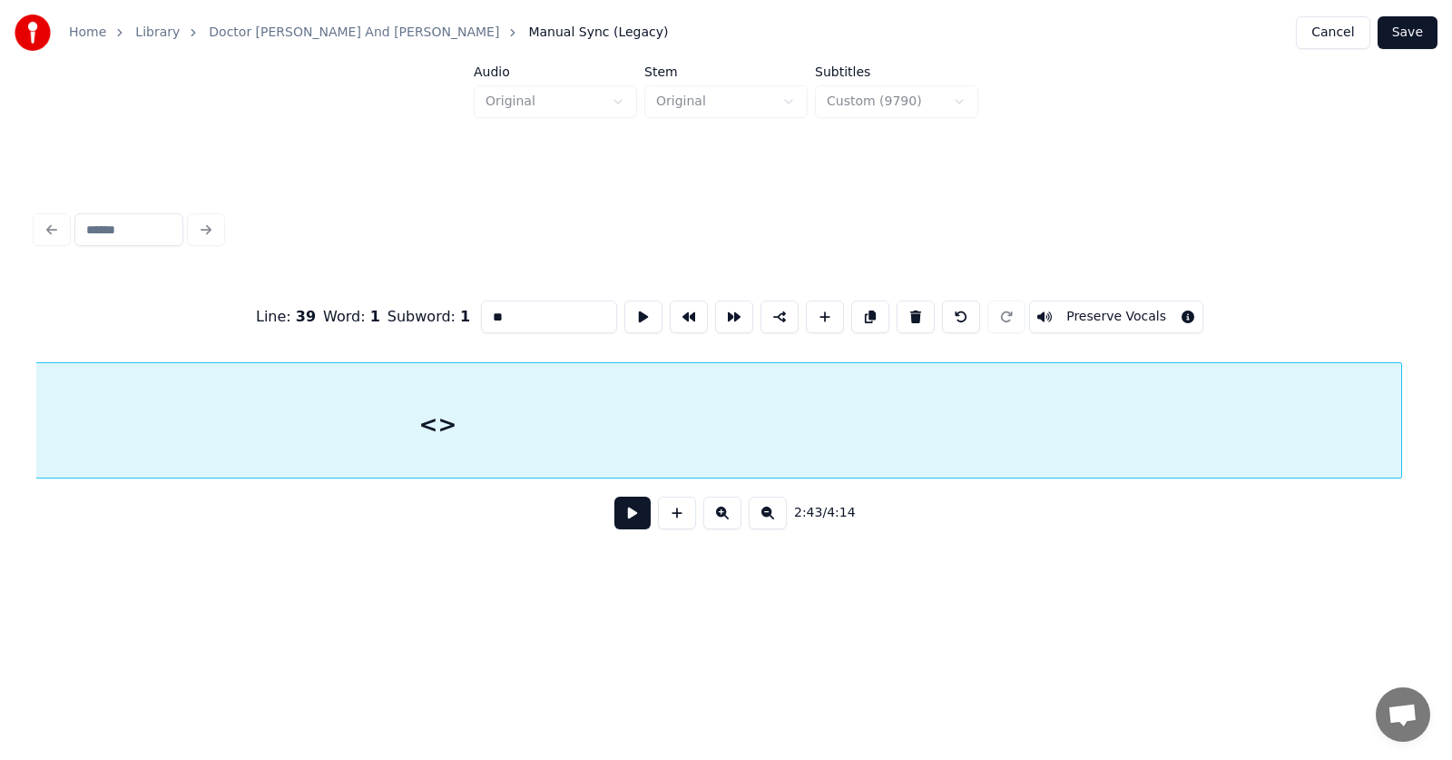
click at [1399, 417] on div at bounding box center [1398, 420] width 5 height 114
click at [624, 302] on button at bounding box center [643, 316] width 38 height 33
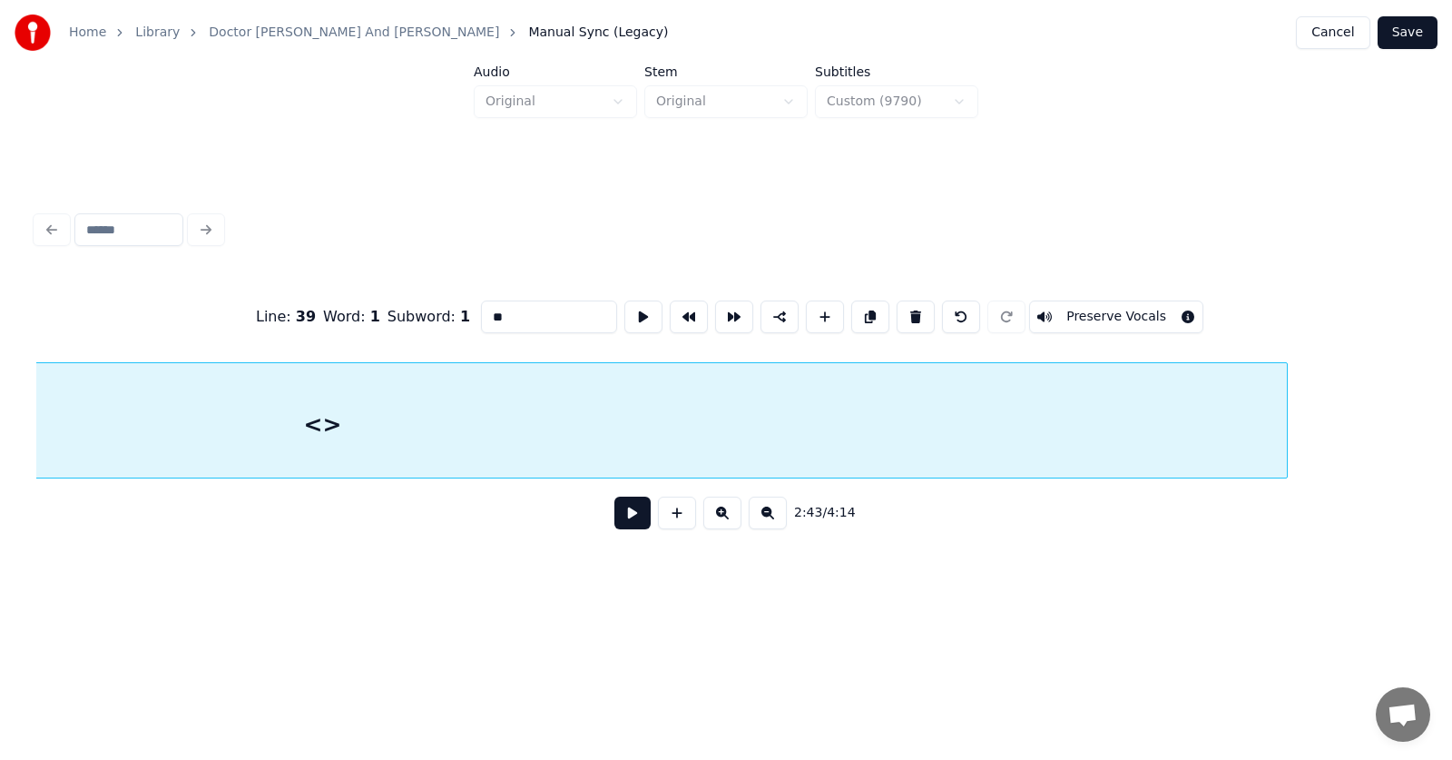
scroll to position [0, 111904]
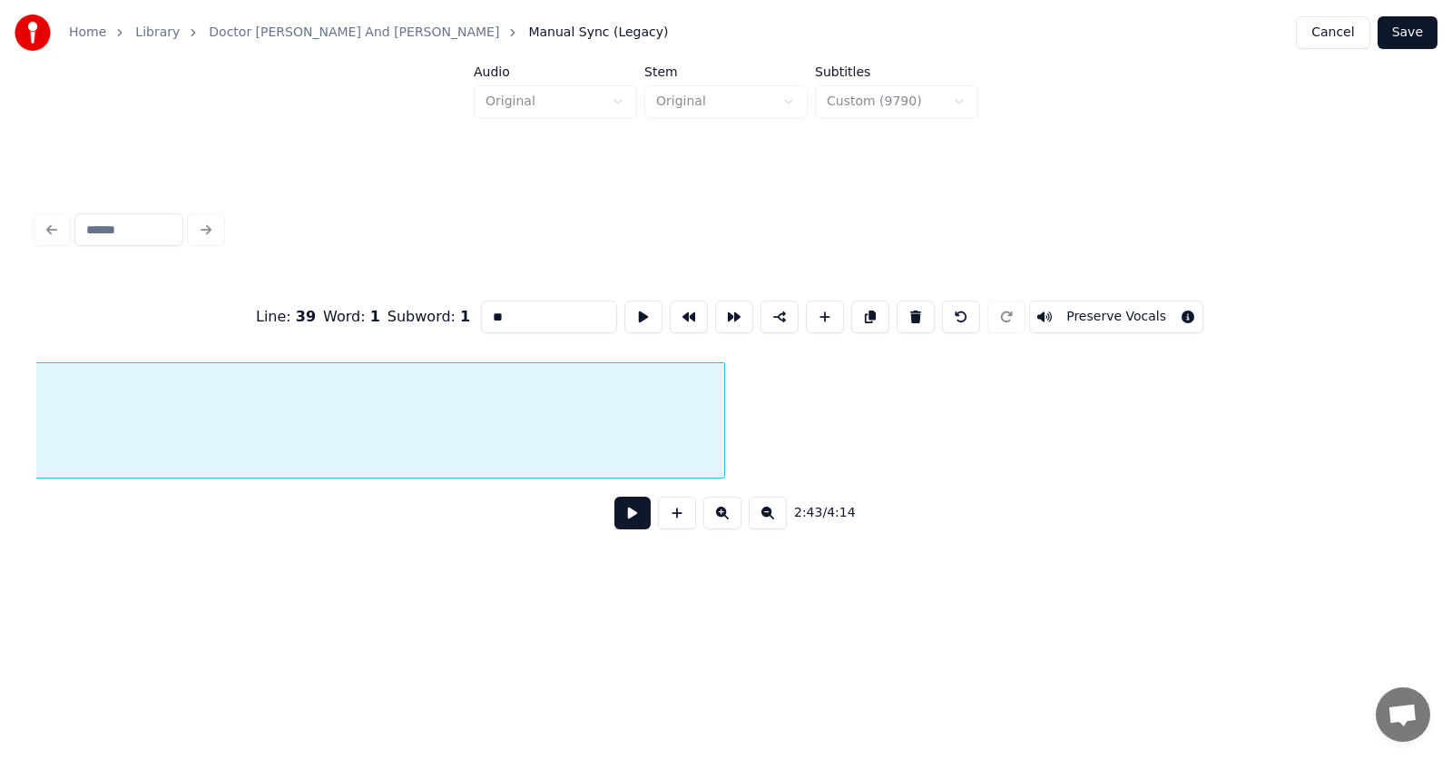
click at [723, 426] on div at bounding box center [721, 420] width 5 height 114
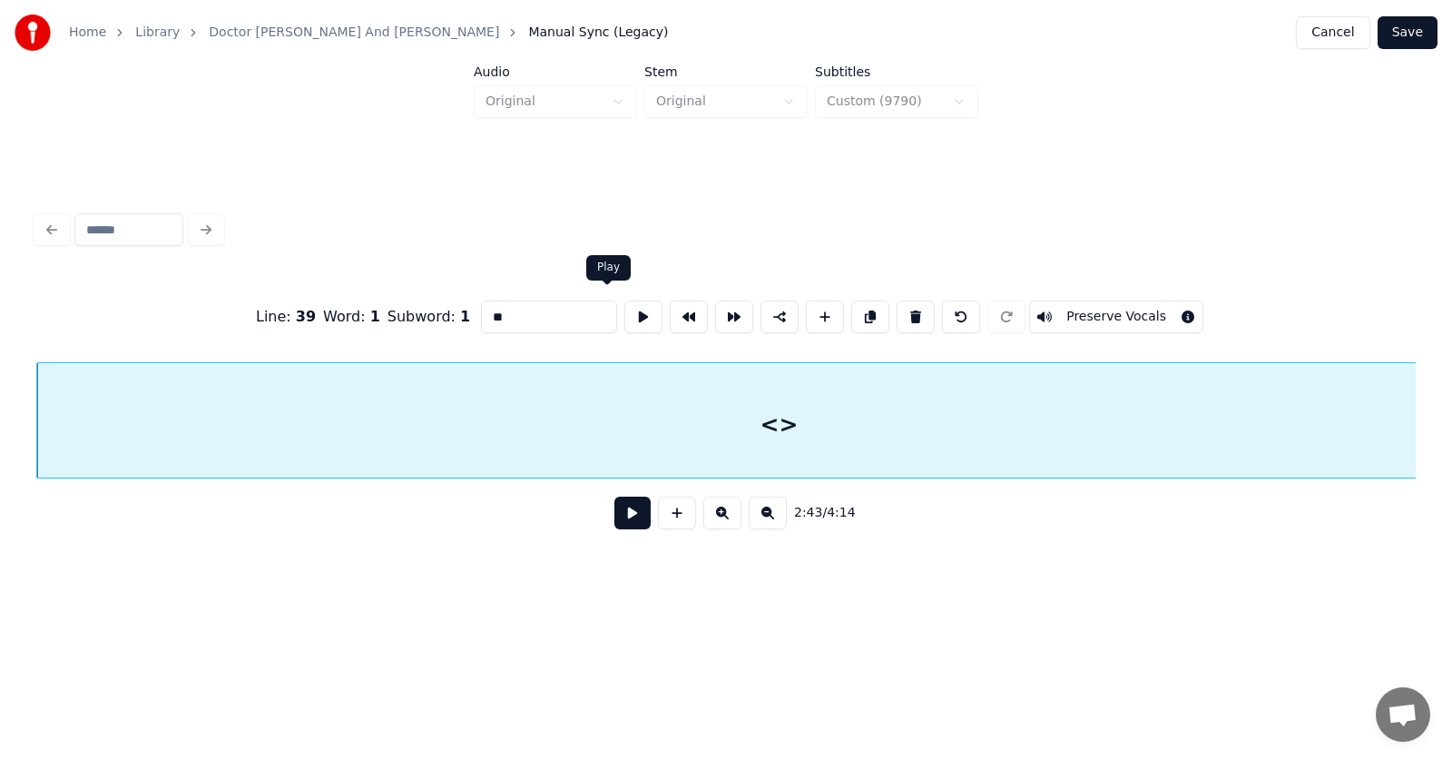
click at [624, 308] on button at bounding box center [643, 316] width 38 height 33
drag, startPoint x: 506, startPoint y: 317, endPoint x: 444, endPoint y: 322, distance: 62.9
click at [481, 322] on input "**" at bounding box center [549, 316] width 136 height 33
type input "****"
click at [625, 525] on button at bounding box center [632, 512] width 36 height 33
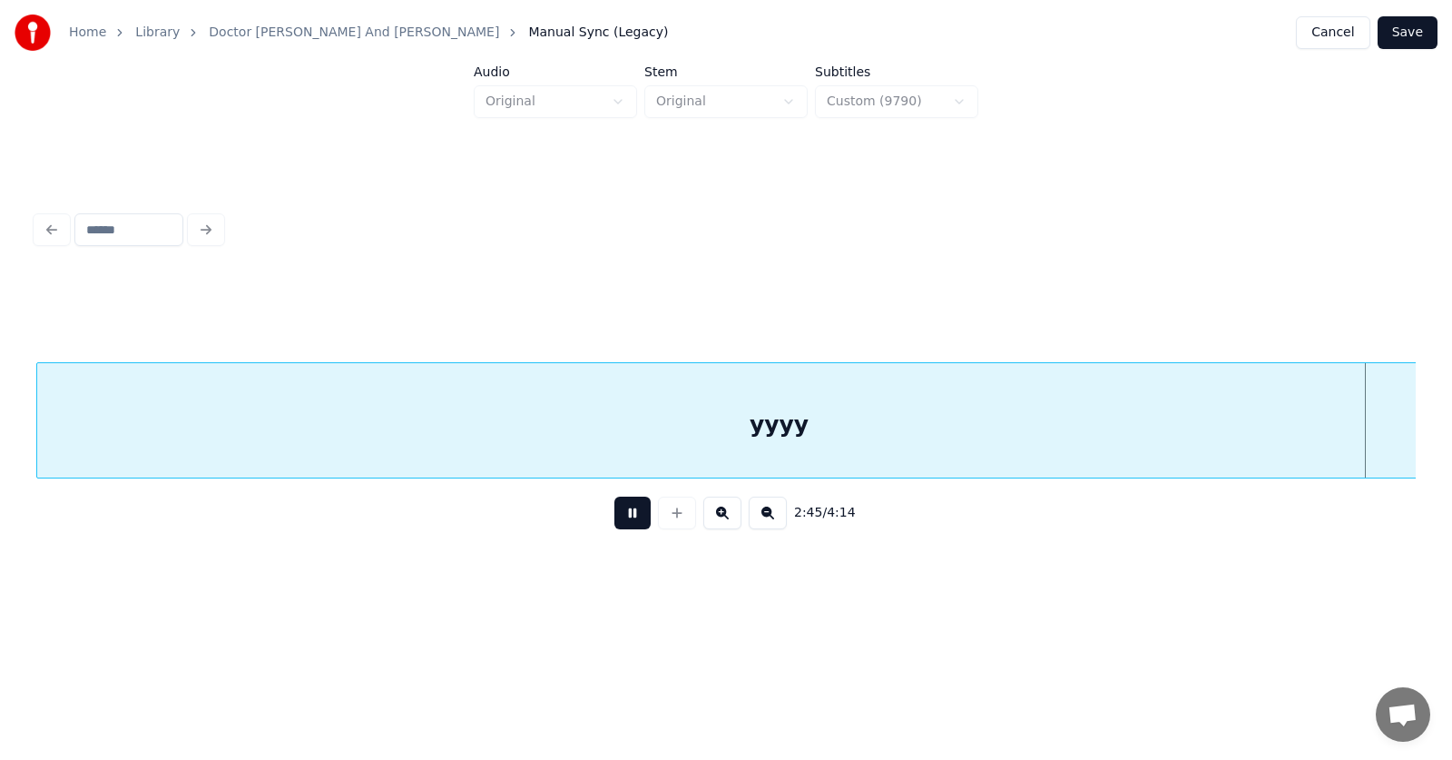
scroll to position [0, 112496]
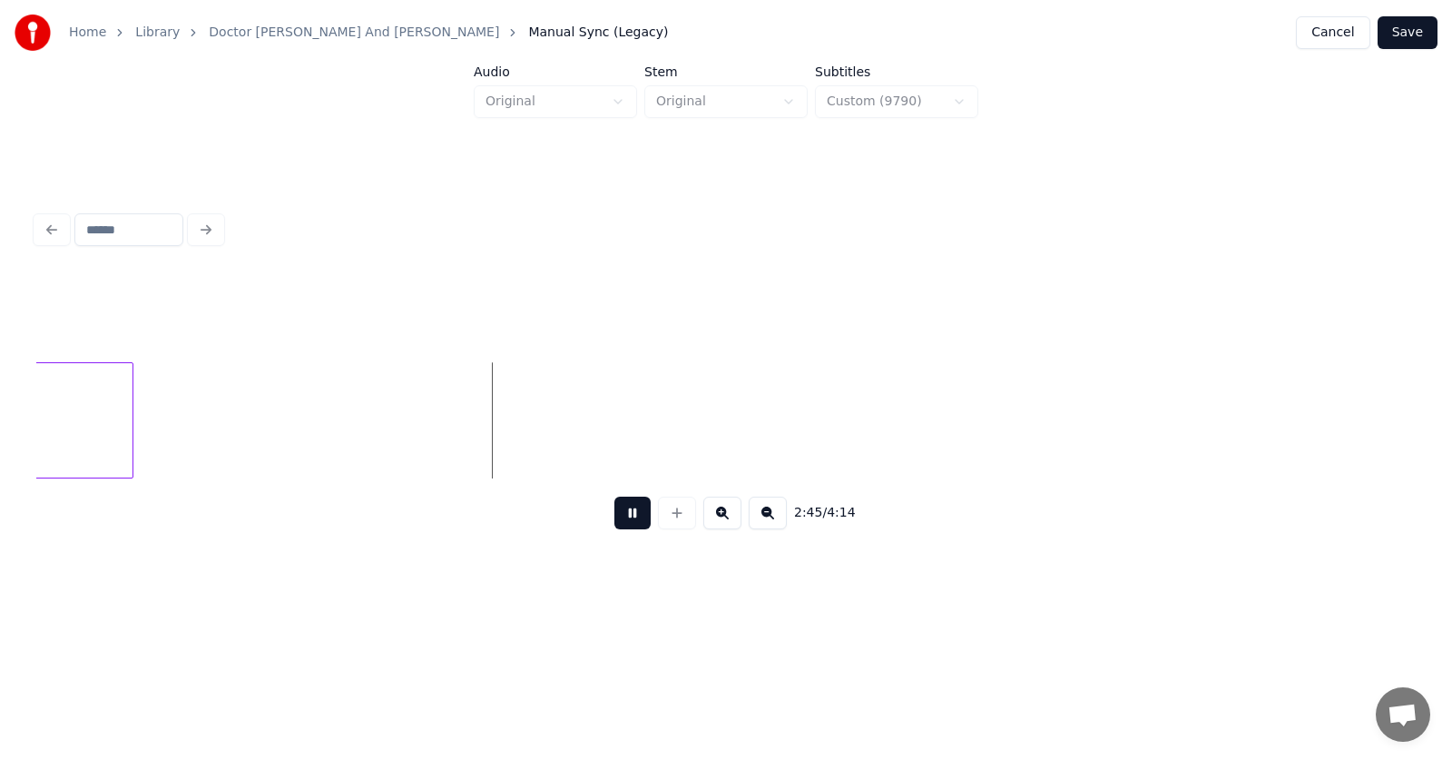
click at [625, 525] on button at bounding box center [632, 512] width 36 height 33
click at [677, 521] on button at bounding box center [677, 512] width 38 height 33
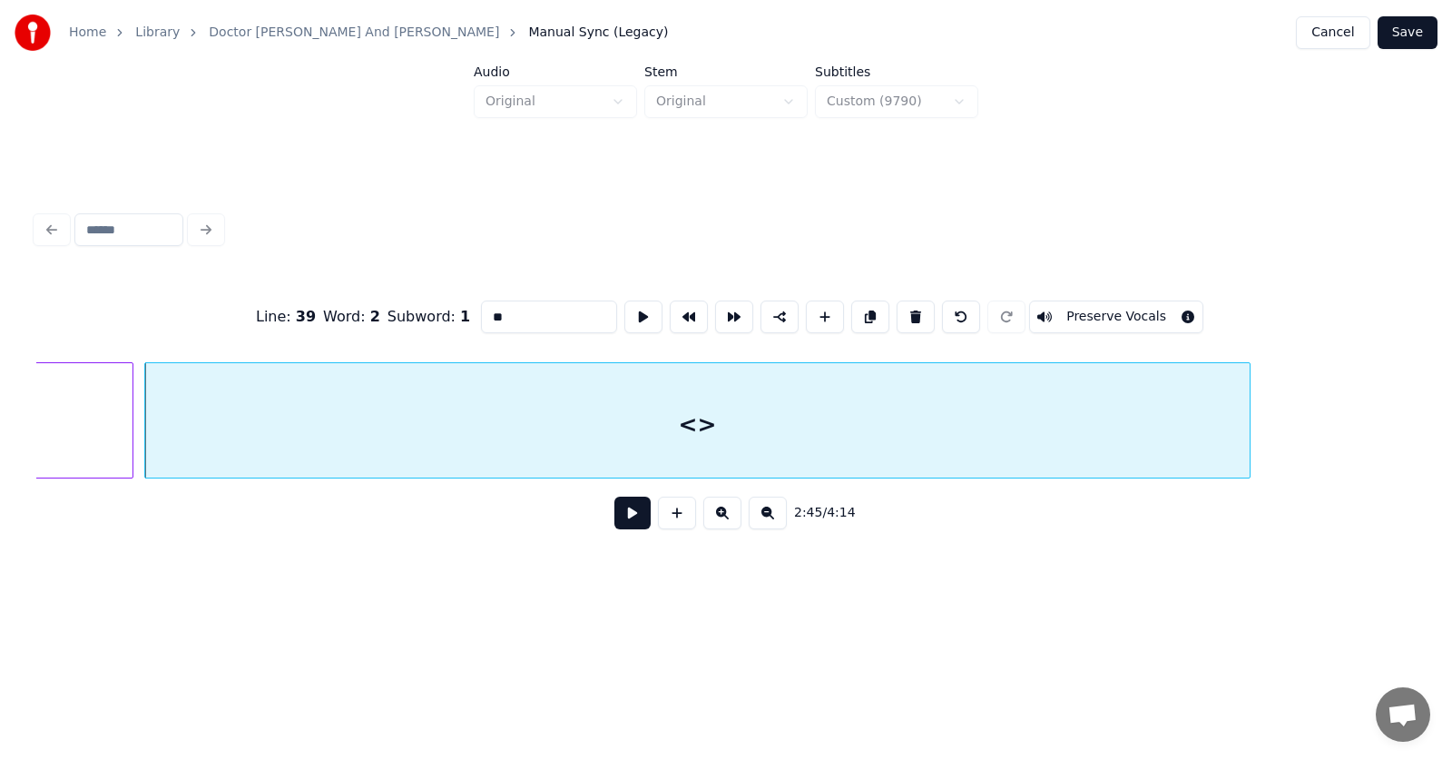
click at [1247, 417] on div at bounding box center [1246, 420] width 5 height 114
click at [624, 310] on button at bounding box center [643, 316] width 38 height 33
drag, startPoint x: 472, startPoint y: 313, endPoint x: 454, endPoint y: 314, distance: 18.2
click at [481, 314] on input "**" at bounding box center [549, 316] width 136 height 33
type input "*"
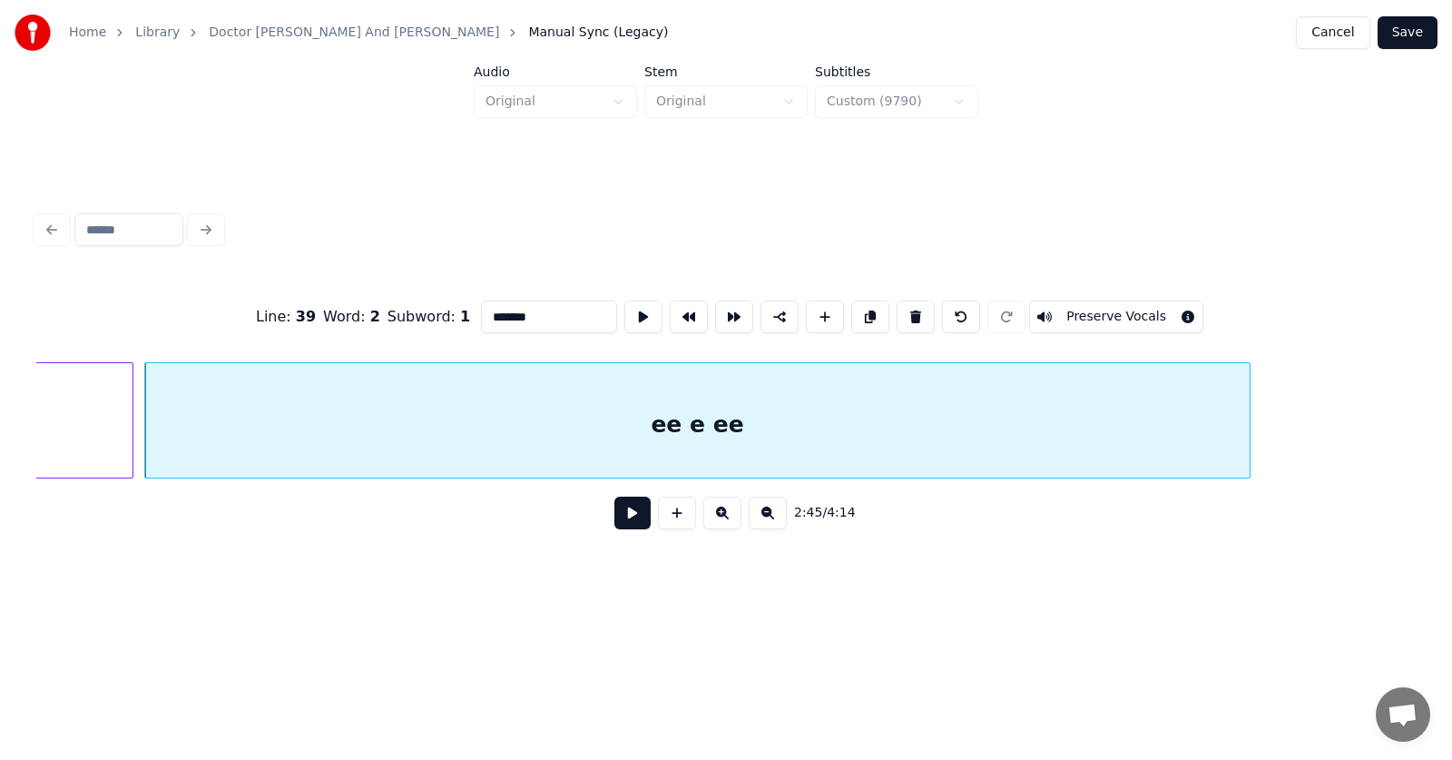
type input "*******"
click at [619, 518] on button at bounding box center [632, 512] width 36 height 33
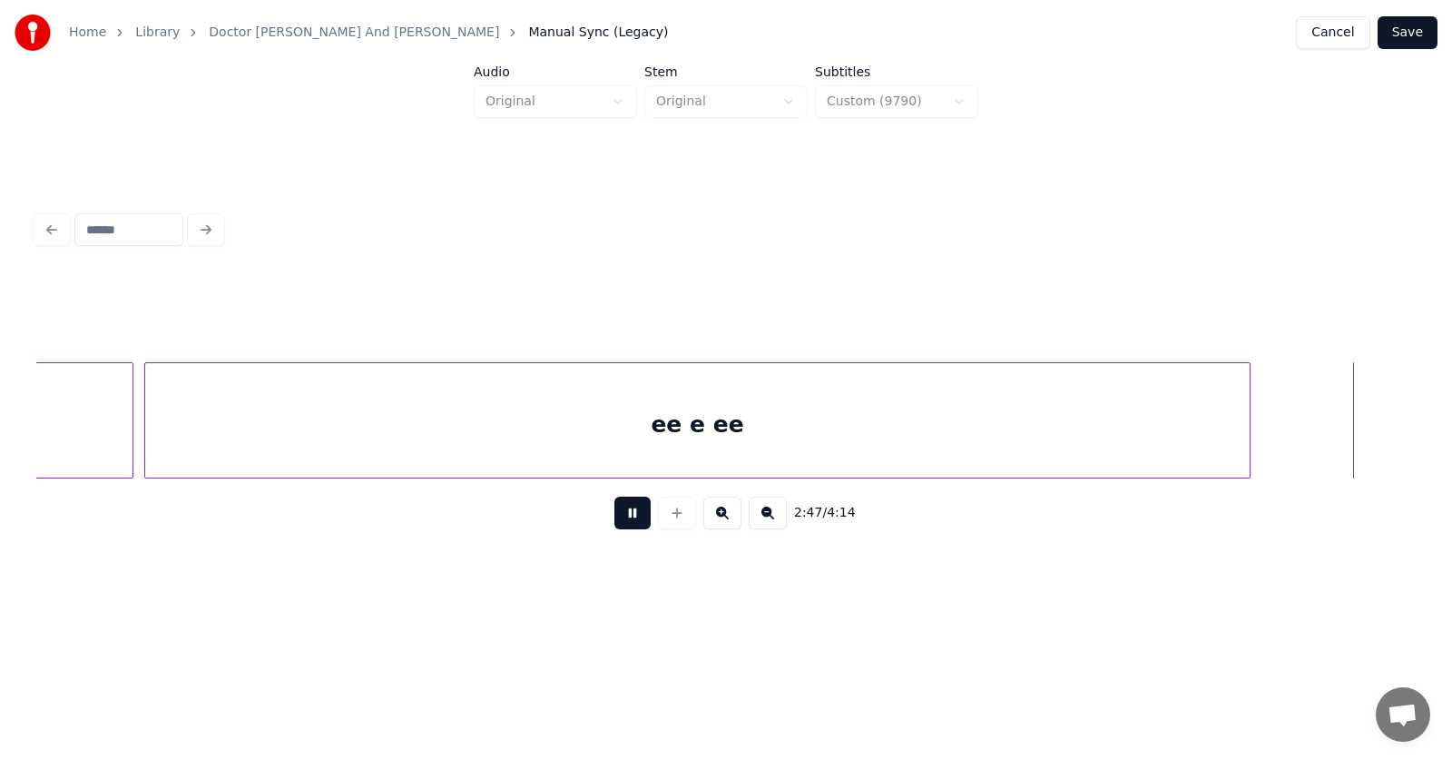
click at [619, 518] on button at bounding box center [632, 512] width 36 height 33
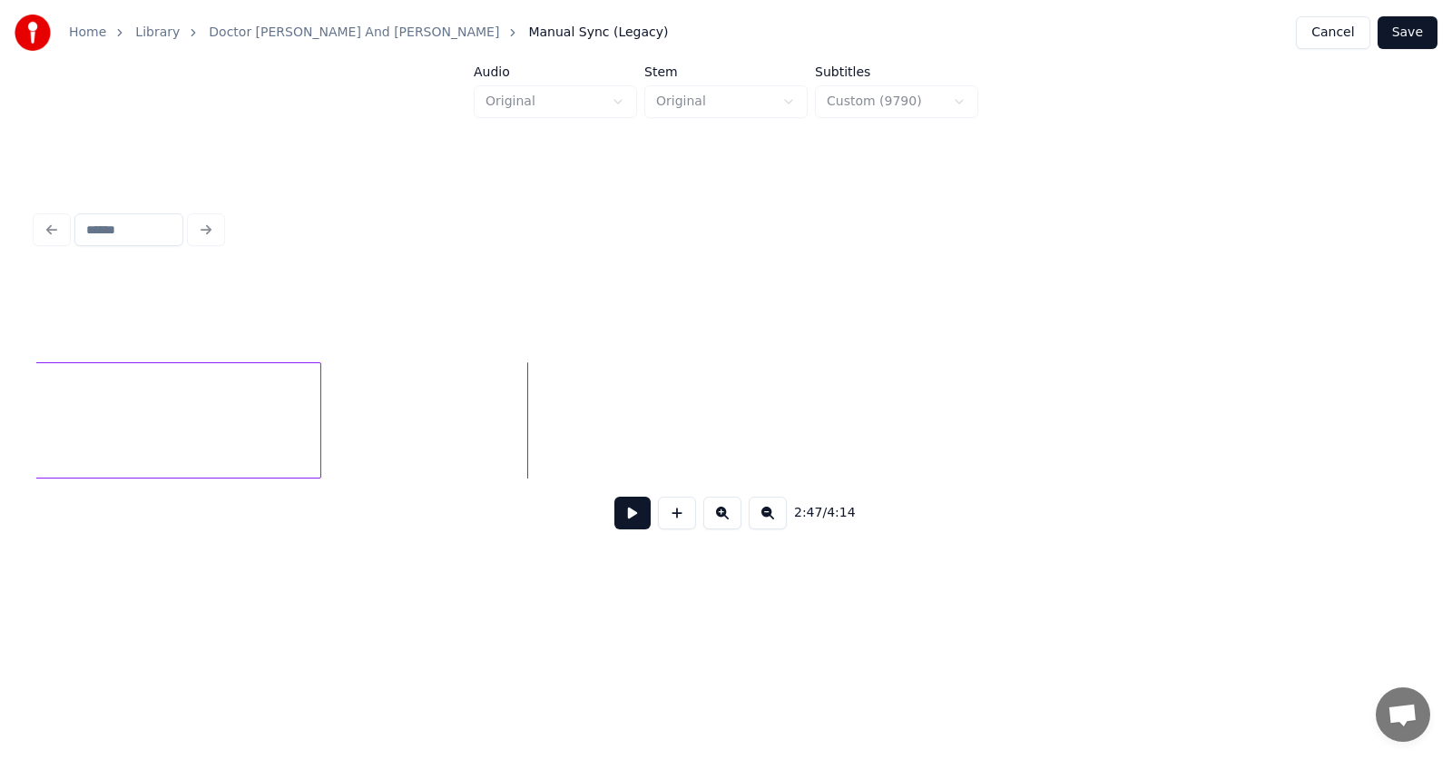
scroll to position [0, 113192]
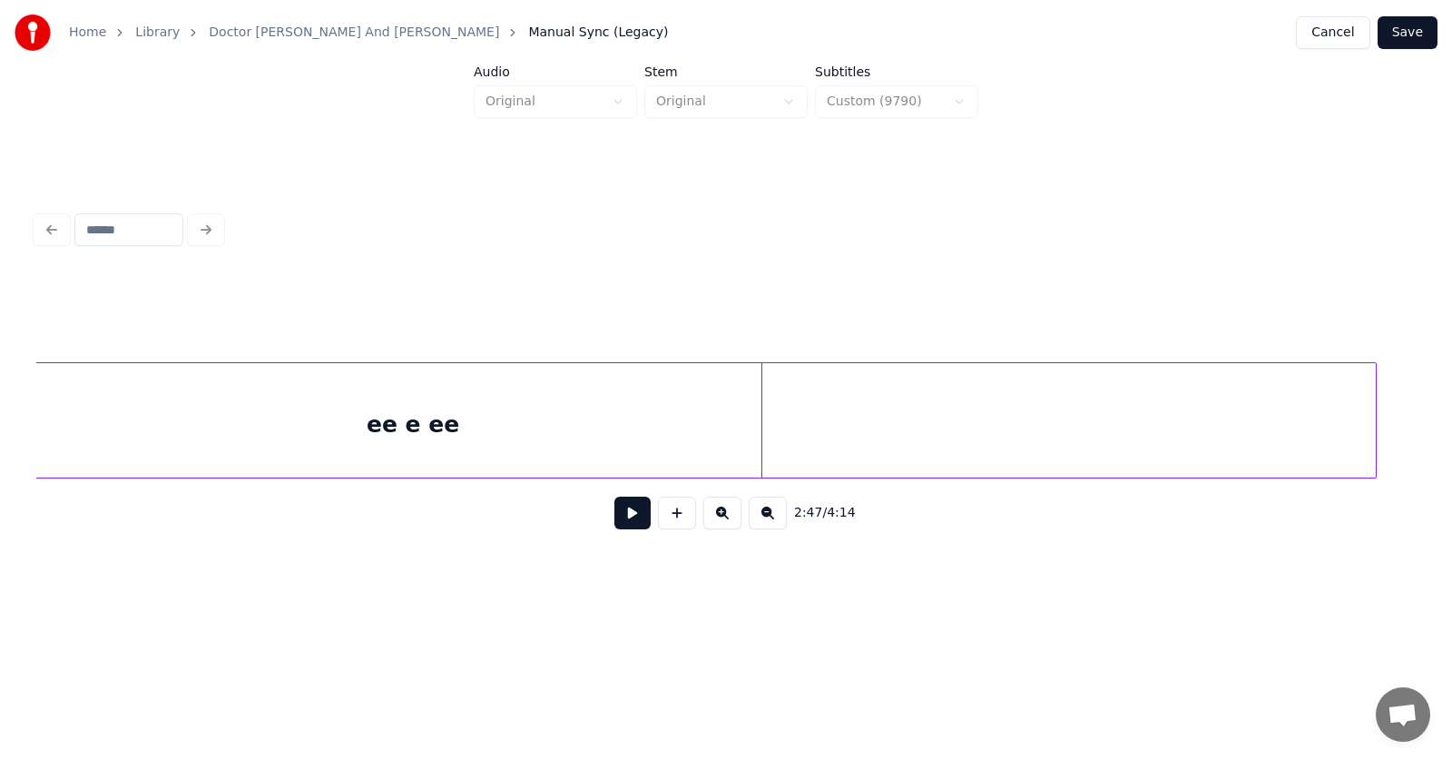
click at [1374, 422] on div at bounding box center [1372, 420] width 5 height 114
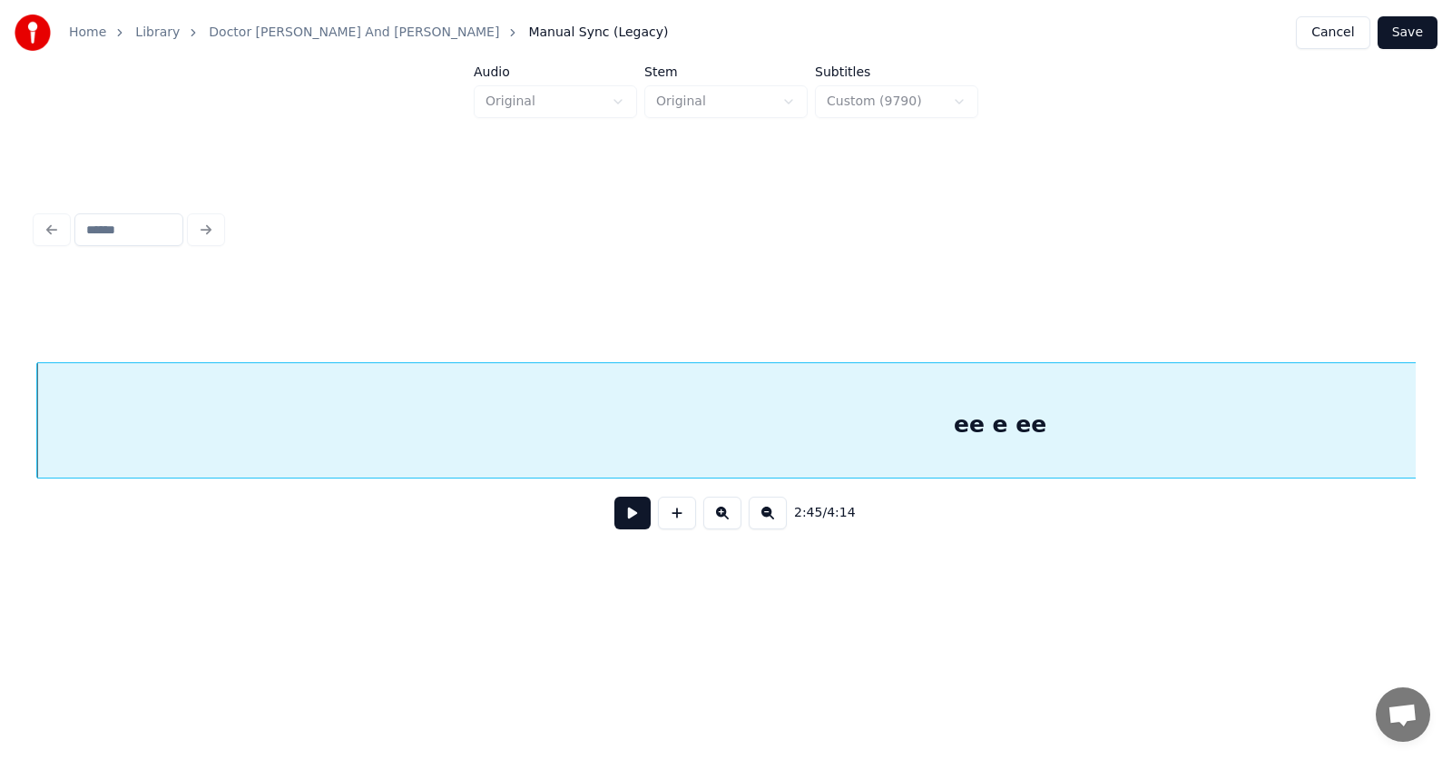
click at [949, 438] on div "ee e ee" at bounding box center [1000, 424] width 1926 height 123
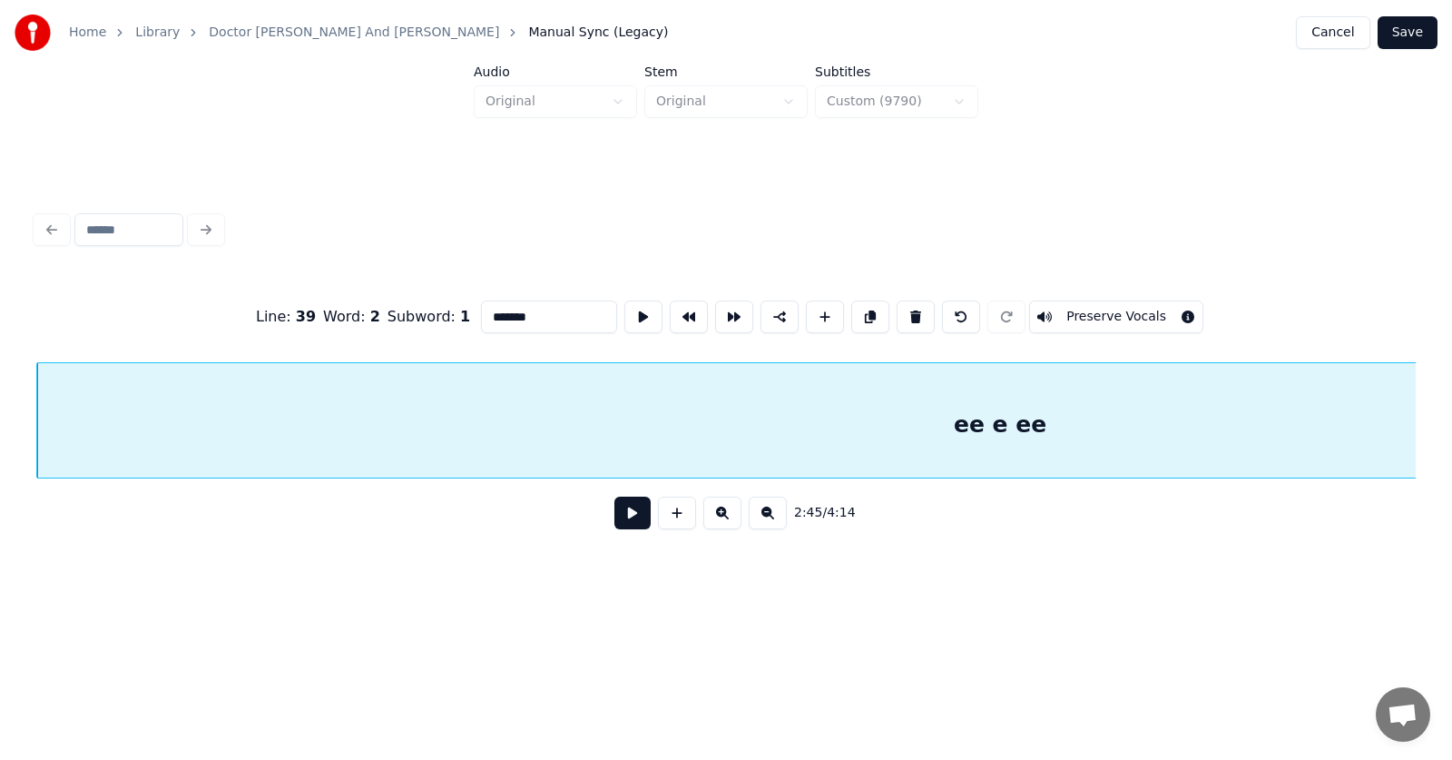
click at [506, 311] on input "*******" at bounding box center [549, 316] width 136 height 33
type input "**********"
click at [614, 513] on button at bounding box center [632, 512] width 36 height 33
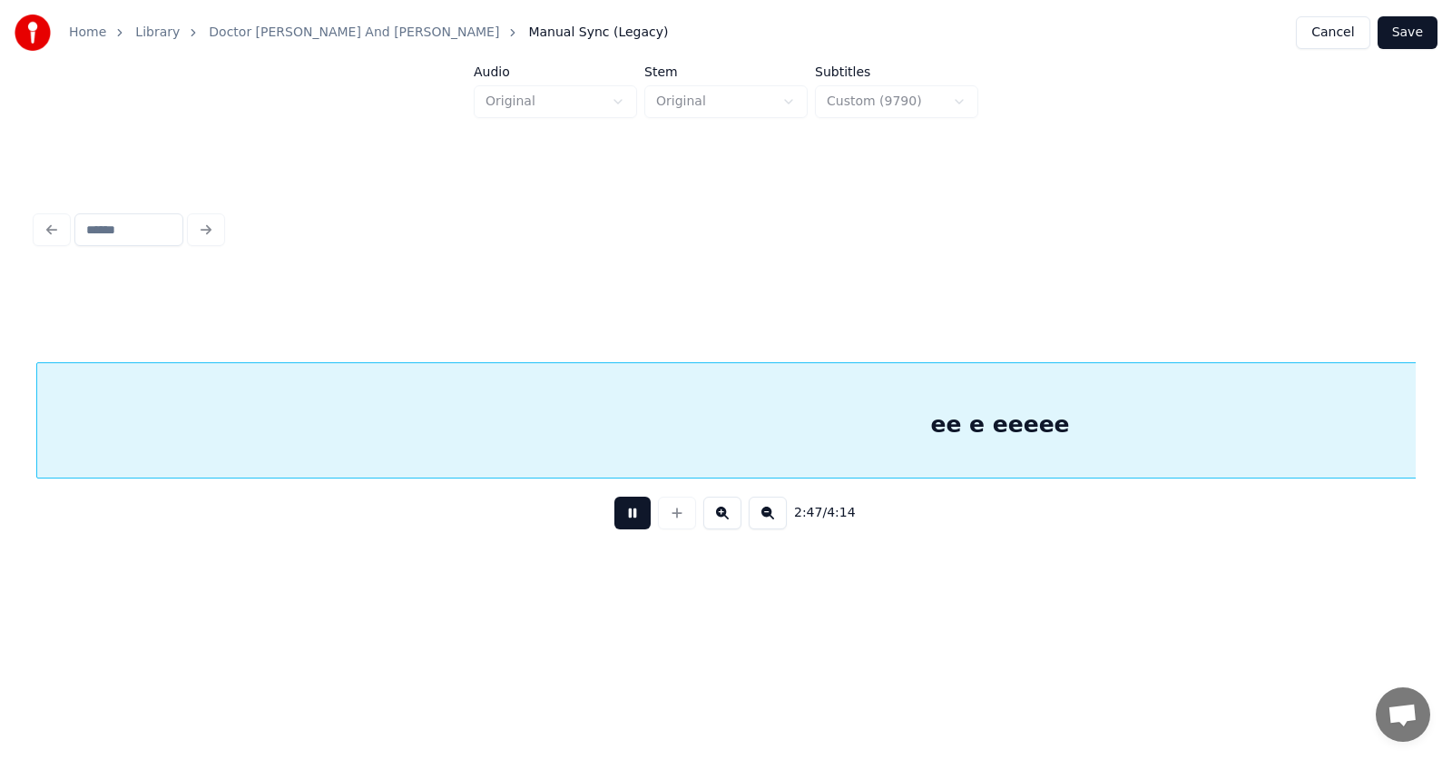
scroll to position [0, 113996]
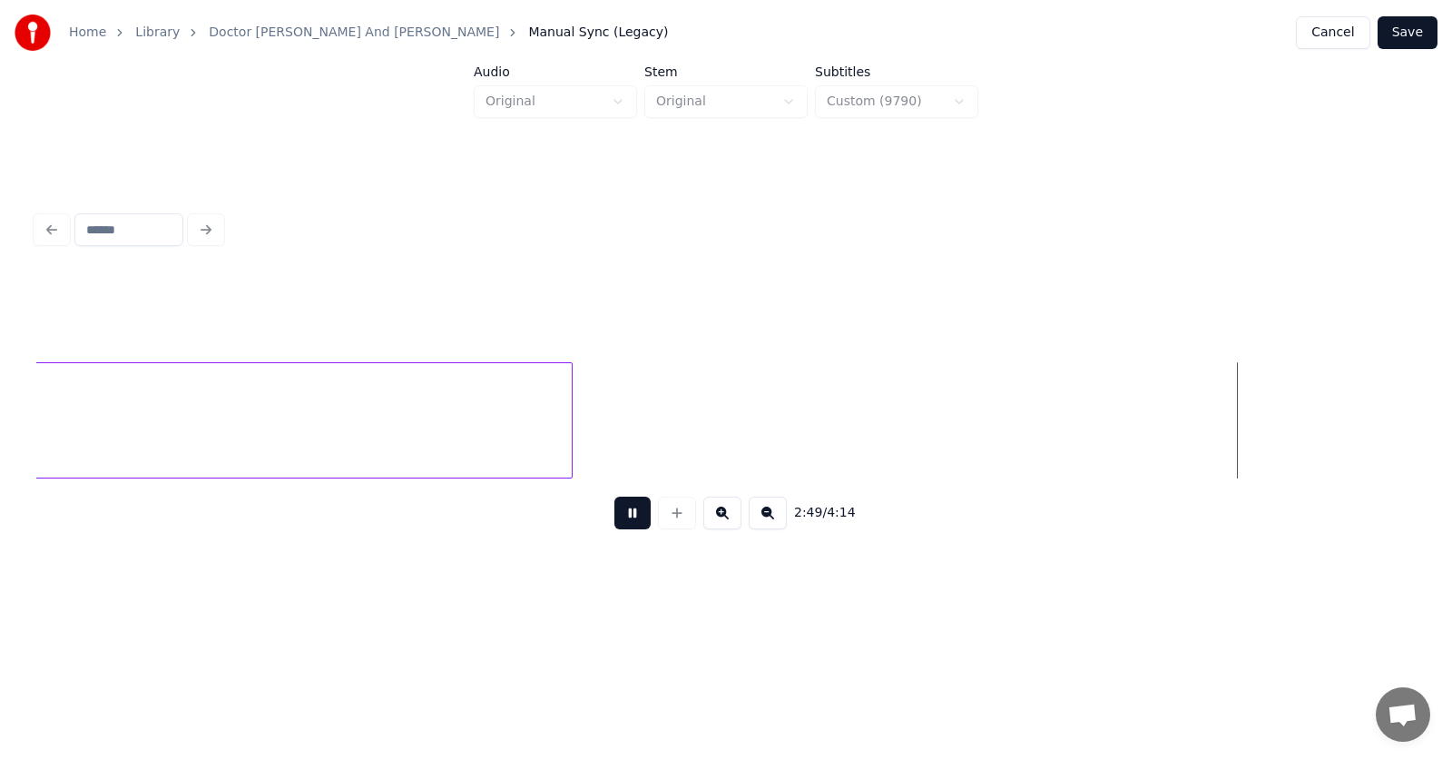
click at [624, 503] on div "2:49 / 4:14" at bounding box center [726, 513] width 1351 height 40
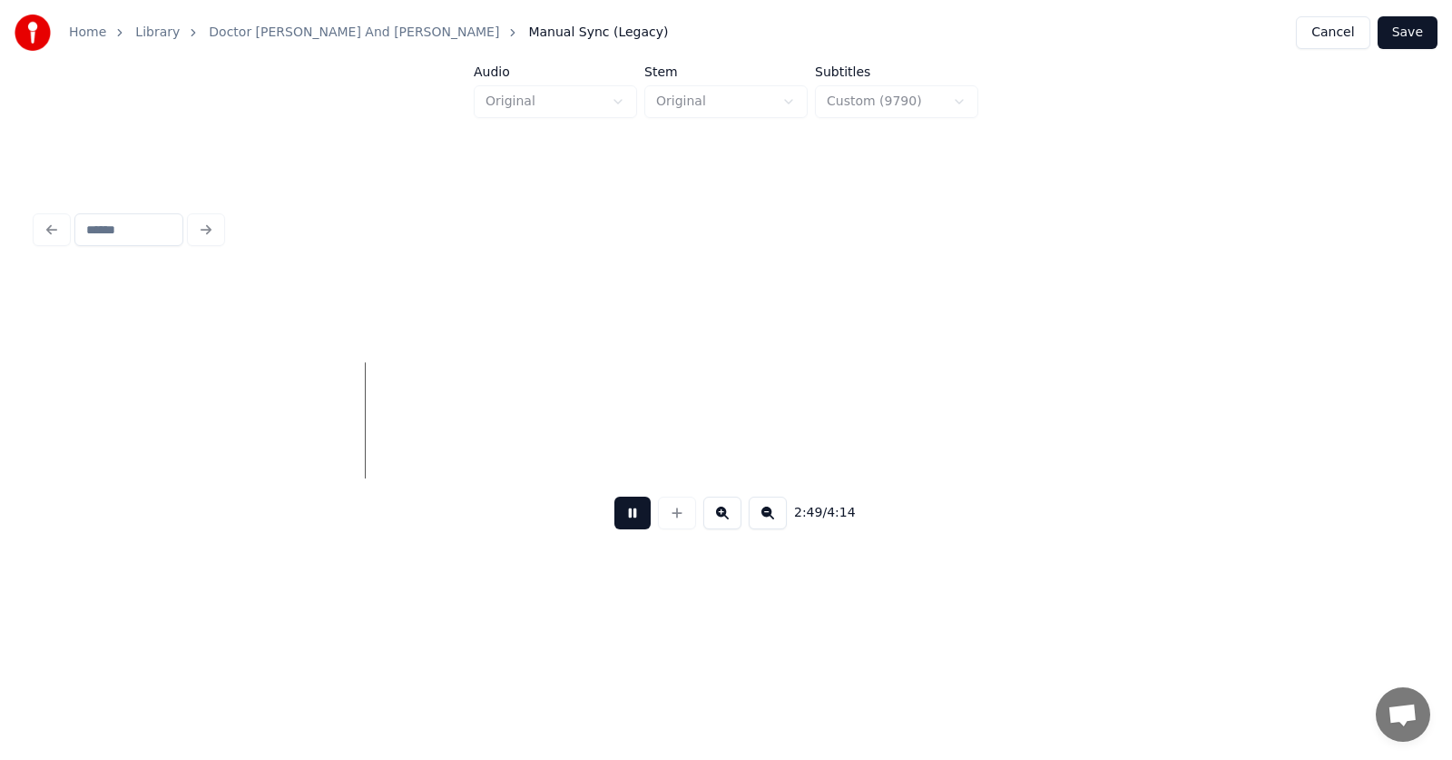
click at [619, 513] on button at bounding box center [632, 512] width 36 height 33
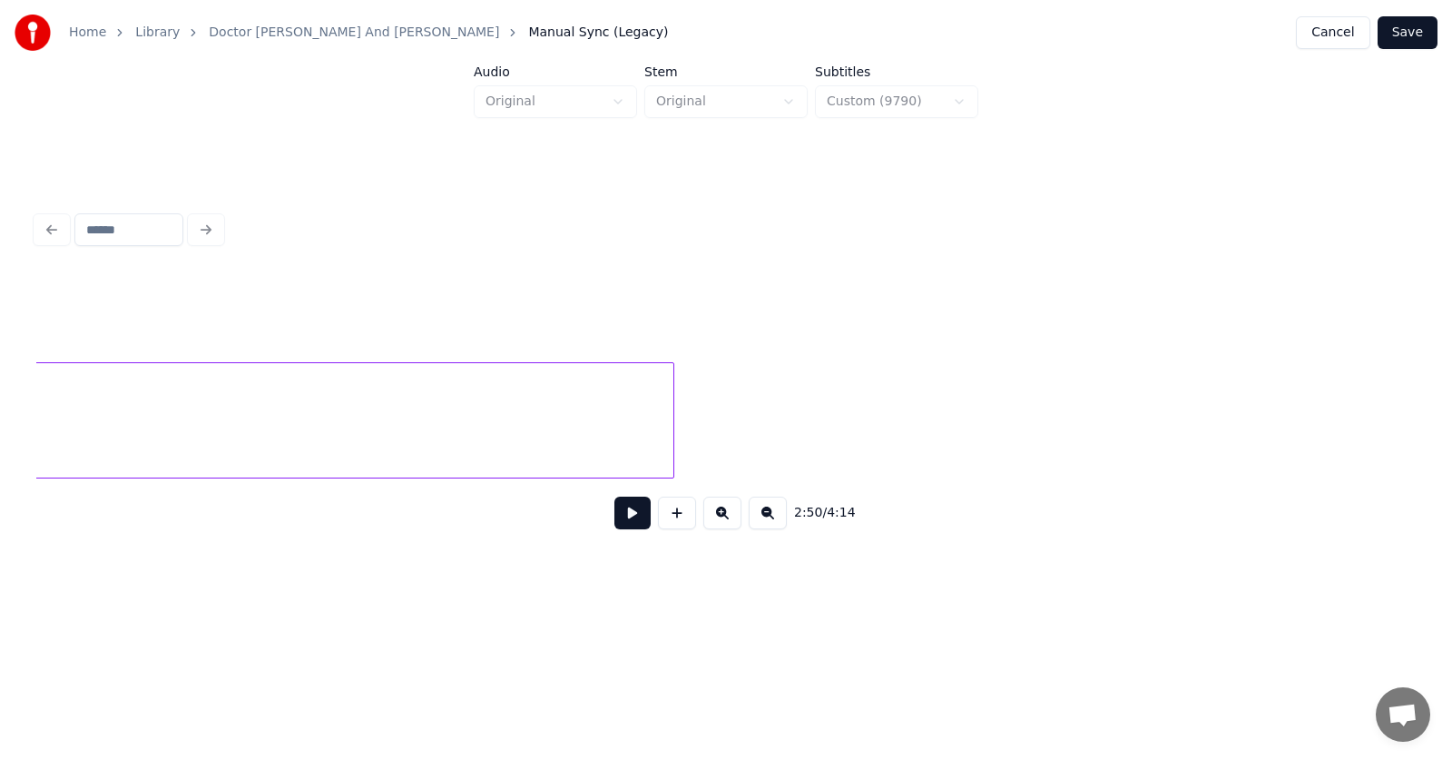
scroll to position [0, 114245]
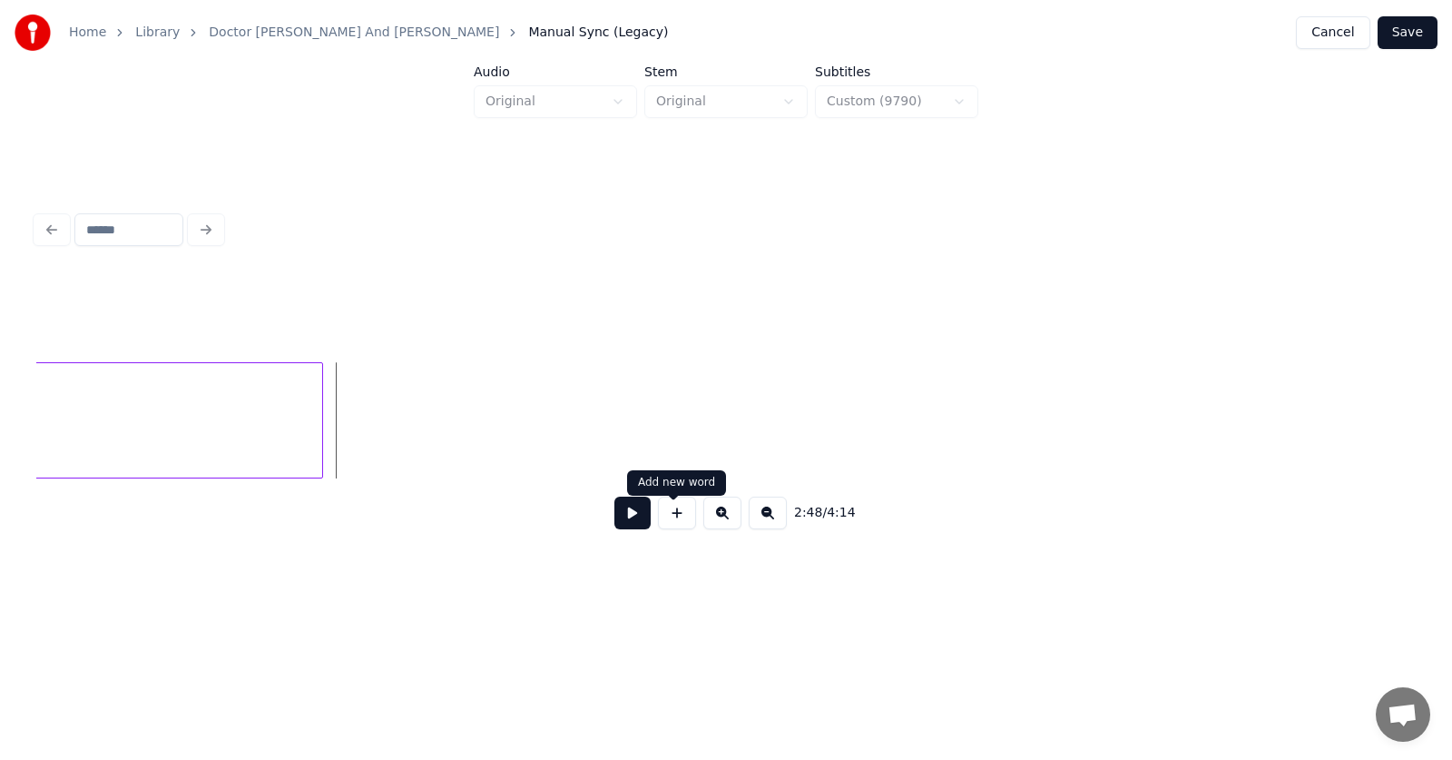
click at [674, 521] on button at bounding box center [677, 512] width 38 height 33
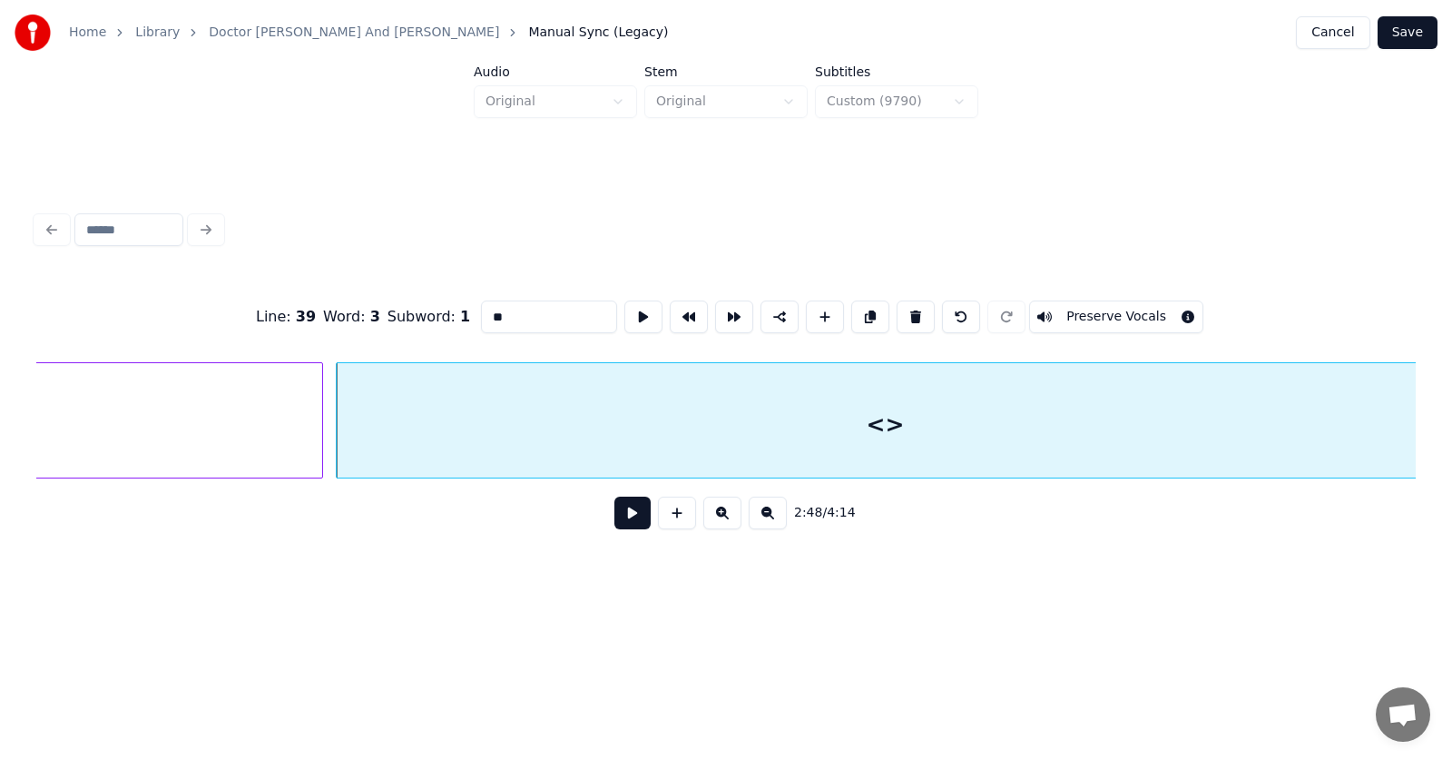
click at [1429, 398] on div "Home Library Doctor [PERSON_NAME] And [PERSON_NAME] Manual Sync (Legacy) Cancel…" at bounding box center [726, 301] width 1452 height 603
click at [660, 408] on div "<>" at bounding box center [885, 424] width 1097 height 123
drag, startPoint x: 477, startPoint y: 312, endPoint x: 437, endPoint y: 310, distance: 40.9
click at [437, 312] on div "Line : 39 Word : 3 Subword : 1 ** Preserve Vocals" at bounding box center [726, 316] width 1380 height 91
type input "**********"
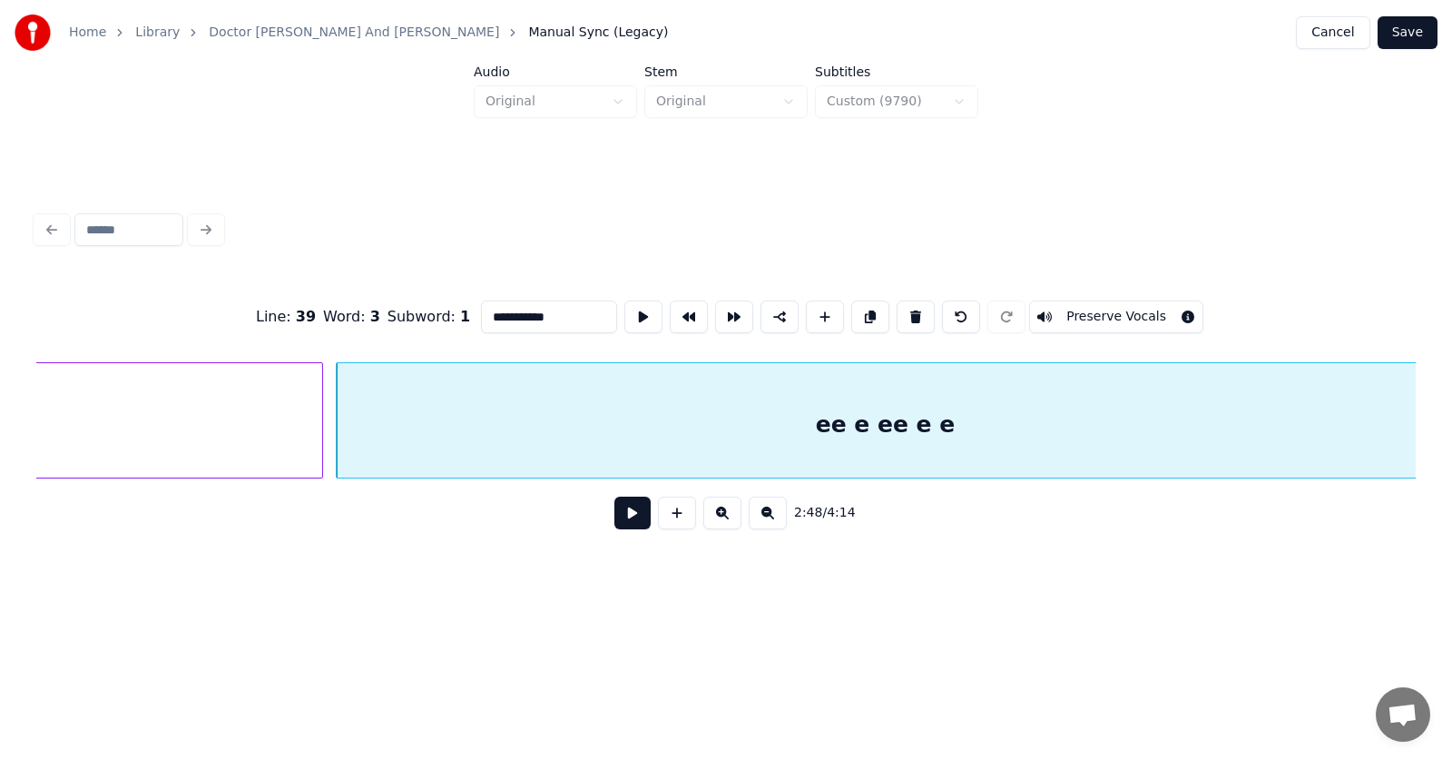
click at [626, 529] on button at bounding box center [632, 512] width 36 height 33
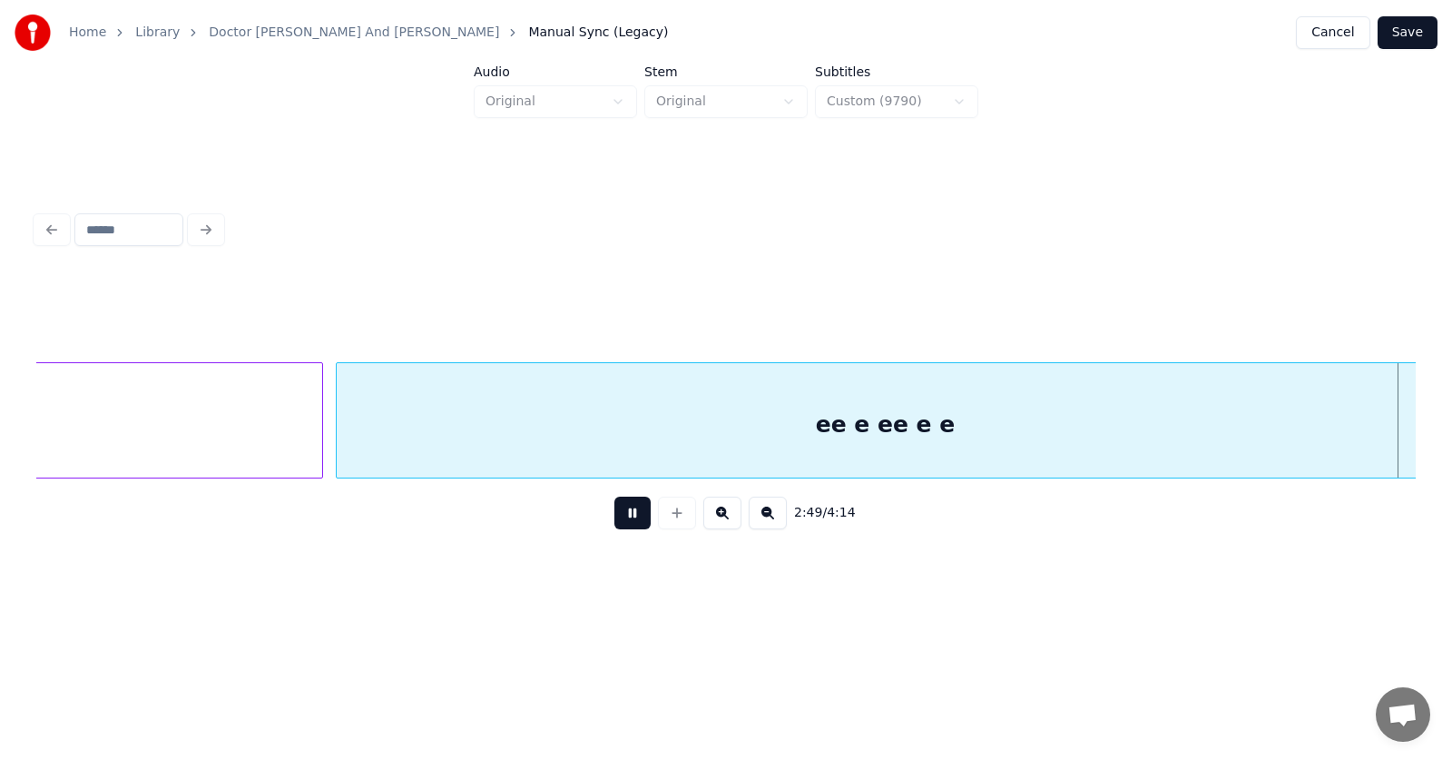
scroll to position [0, 115633]
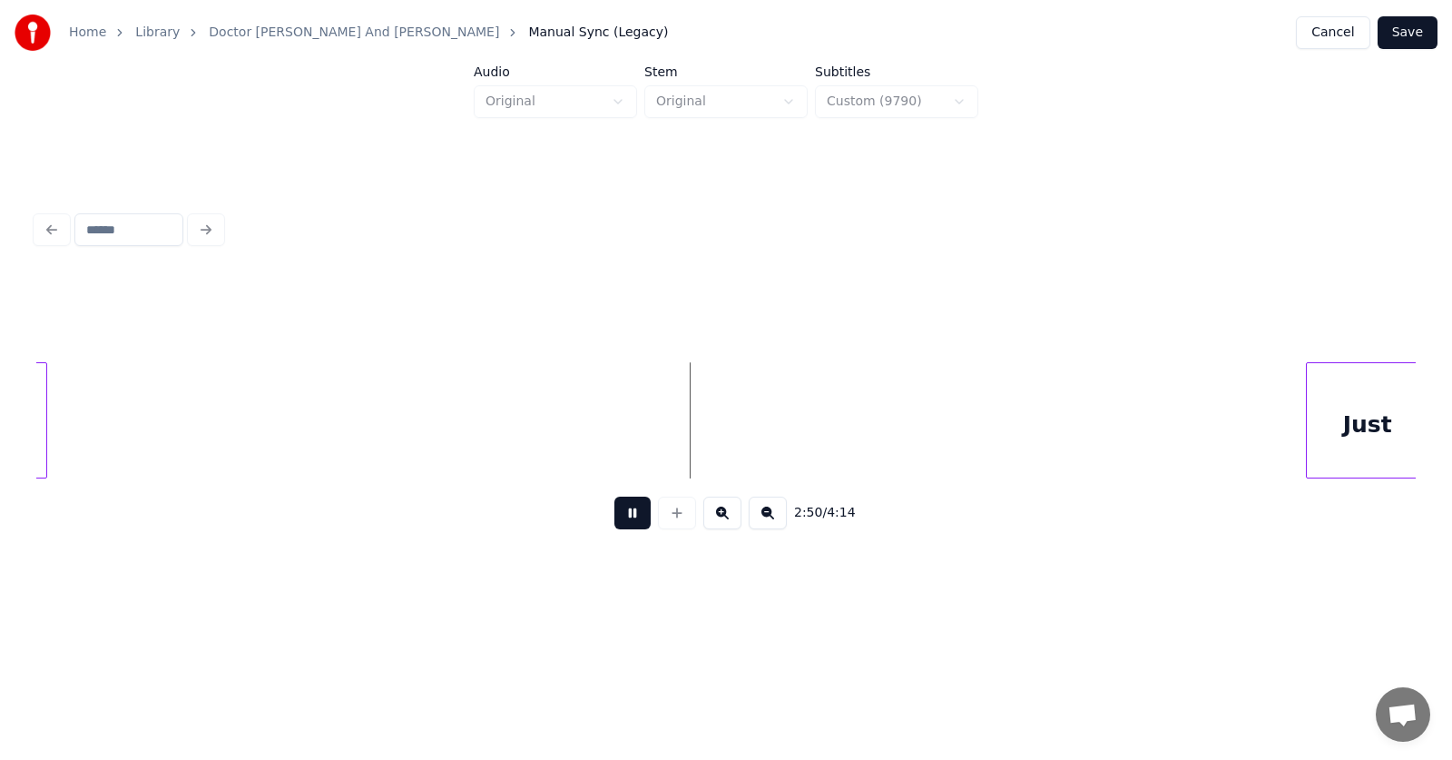
click at [626, 529] on button at bounding box center [632, 512] width 36 height 33
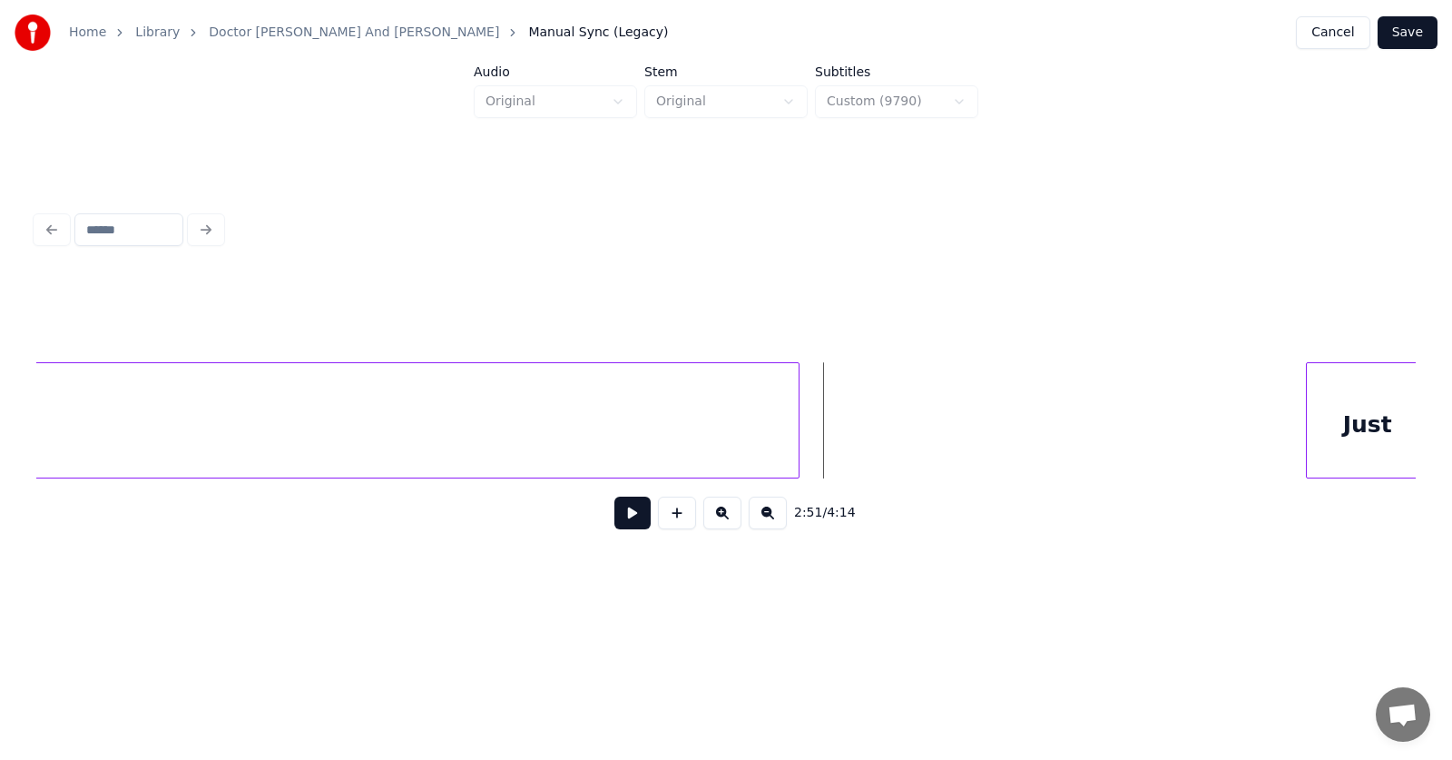
click at [797, 423] on div at bounding box center [795, 420] width 5 height 114
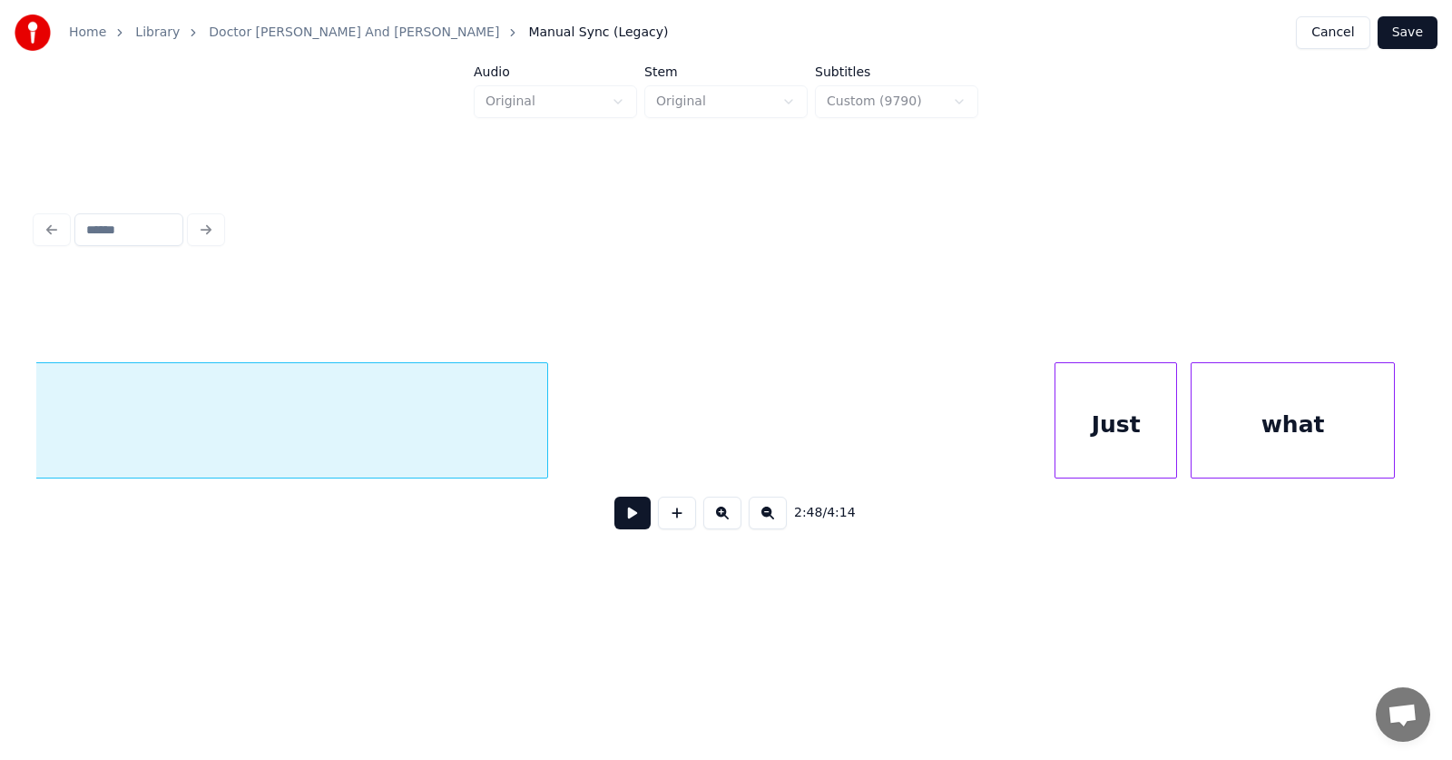
scroll to position [0, 116002]
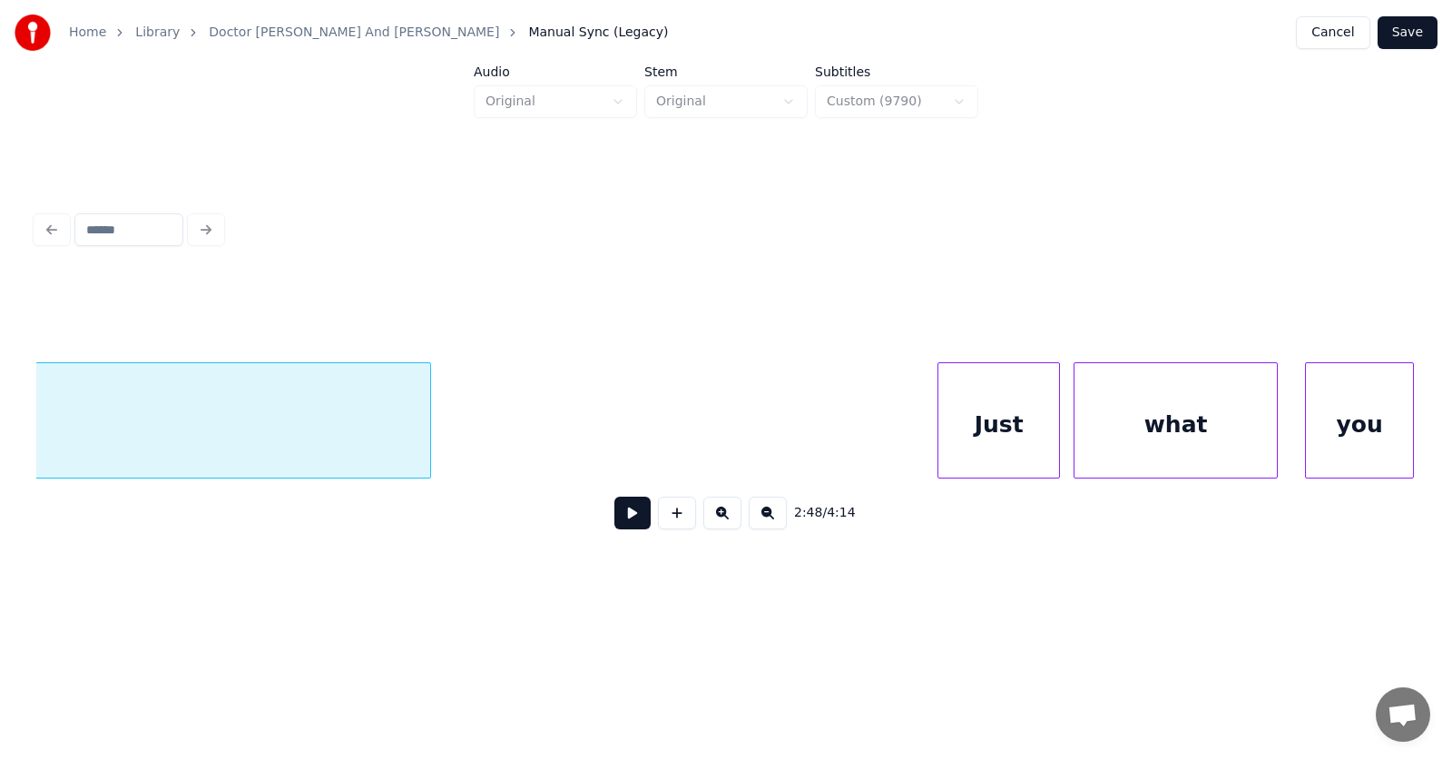
click at [972, 417] on div "Just" at bounding box center [998, 424] width 121 height 123
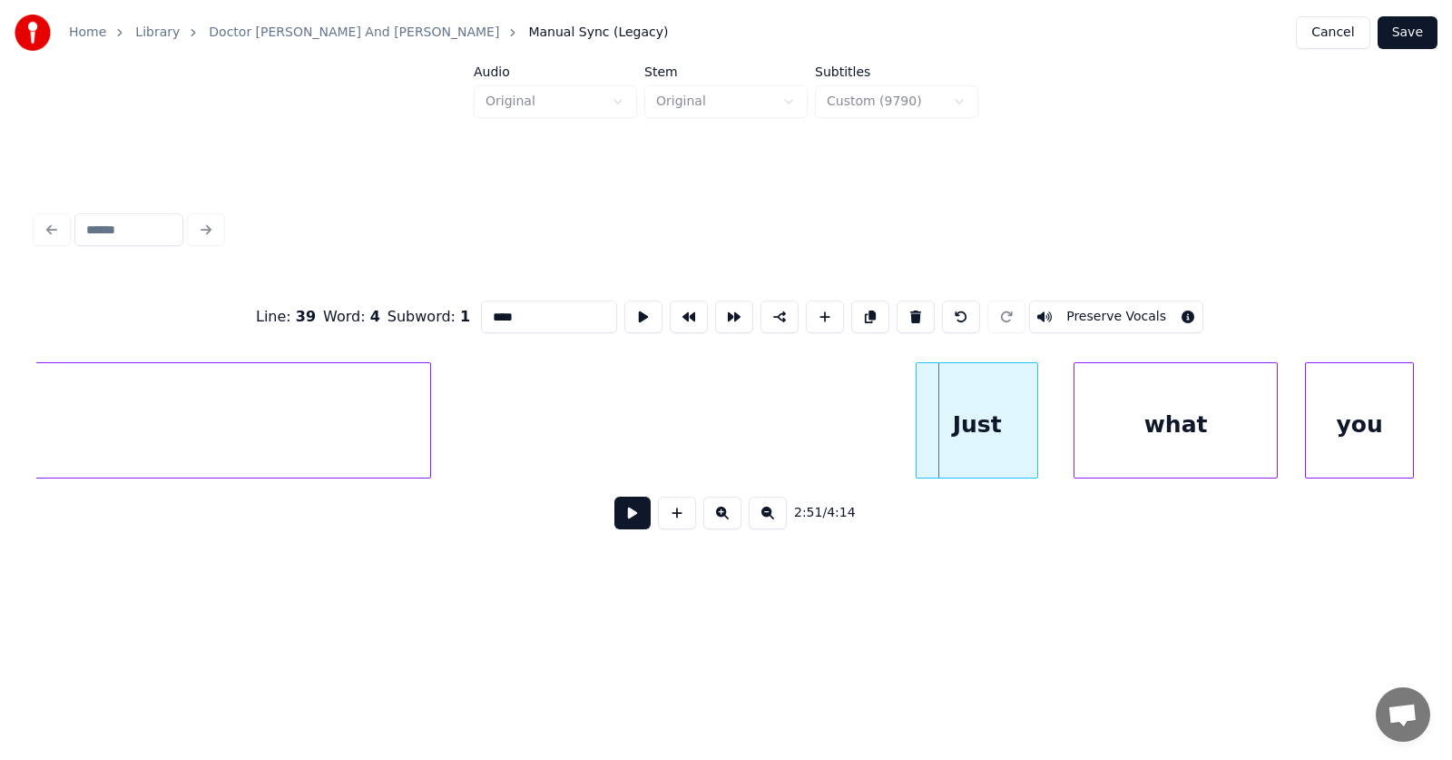
click at [967, 421] on div "Just" at bounding box center [977, 424] width 121 height 123
click at [1118, 429] on div "what" at bounding box center [1164, 424] width 202 height 123
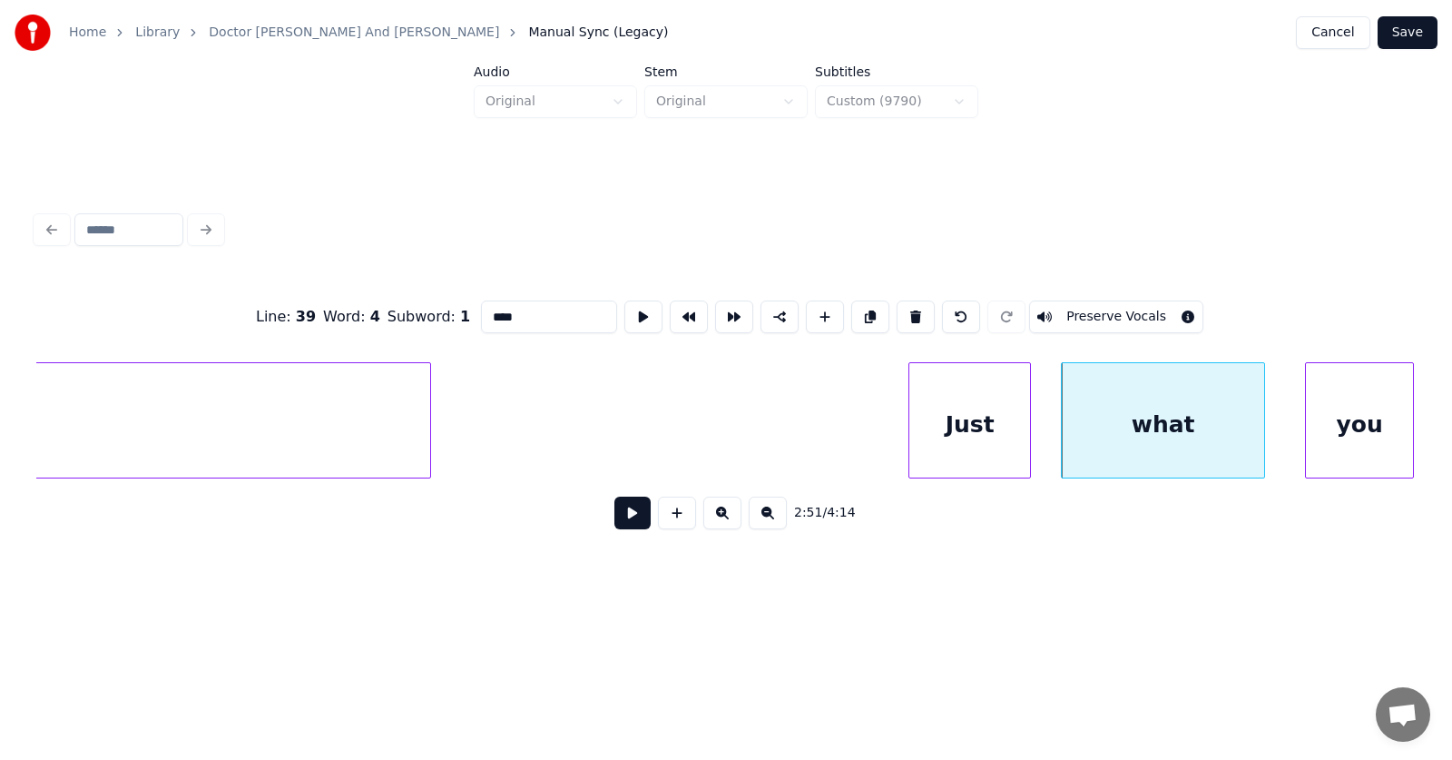
click at [966, 430] on div "Just" at bounding box center [969, 424] width 121 height 123
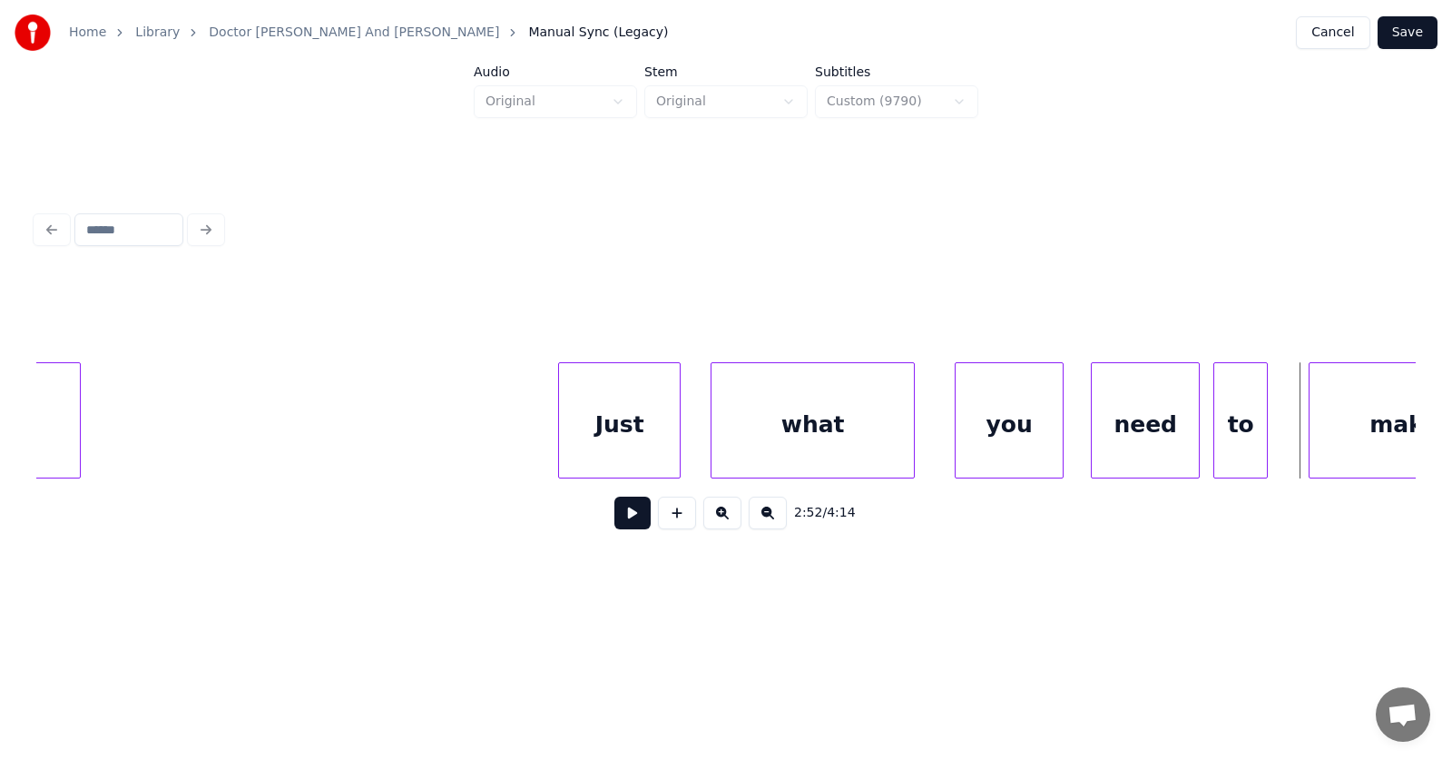
scroll to position [0, 116118]
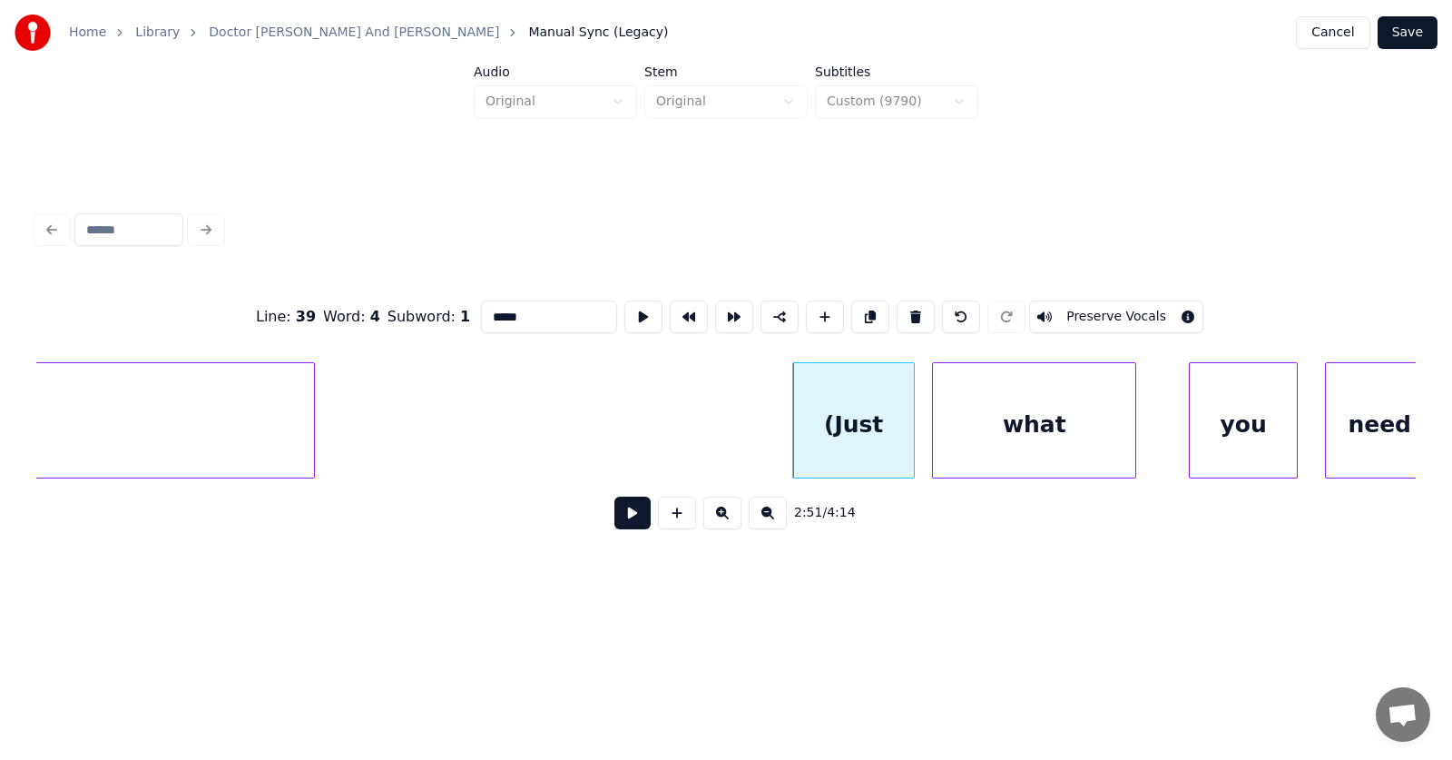
click at [1010, 431] on div "what" at bounding box center [1034, 424] width 202 height 123
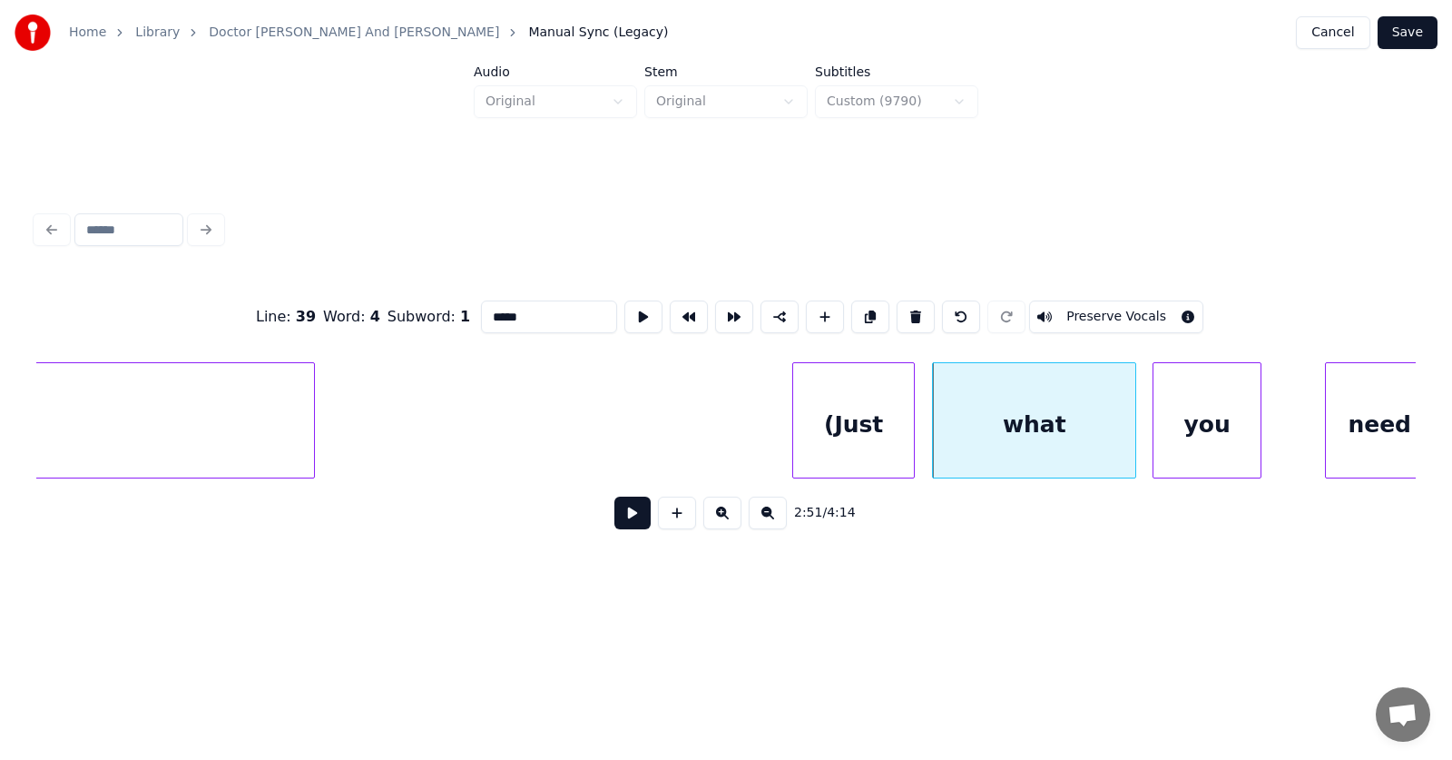
click at [1184, 427] on div "you" at bounding box center [1207, 424] width 107 height 123
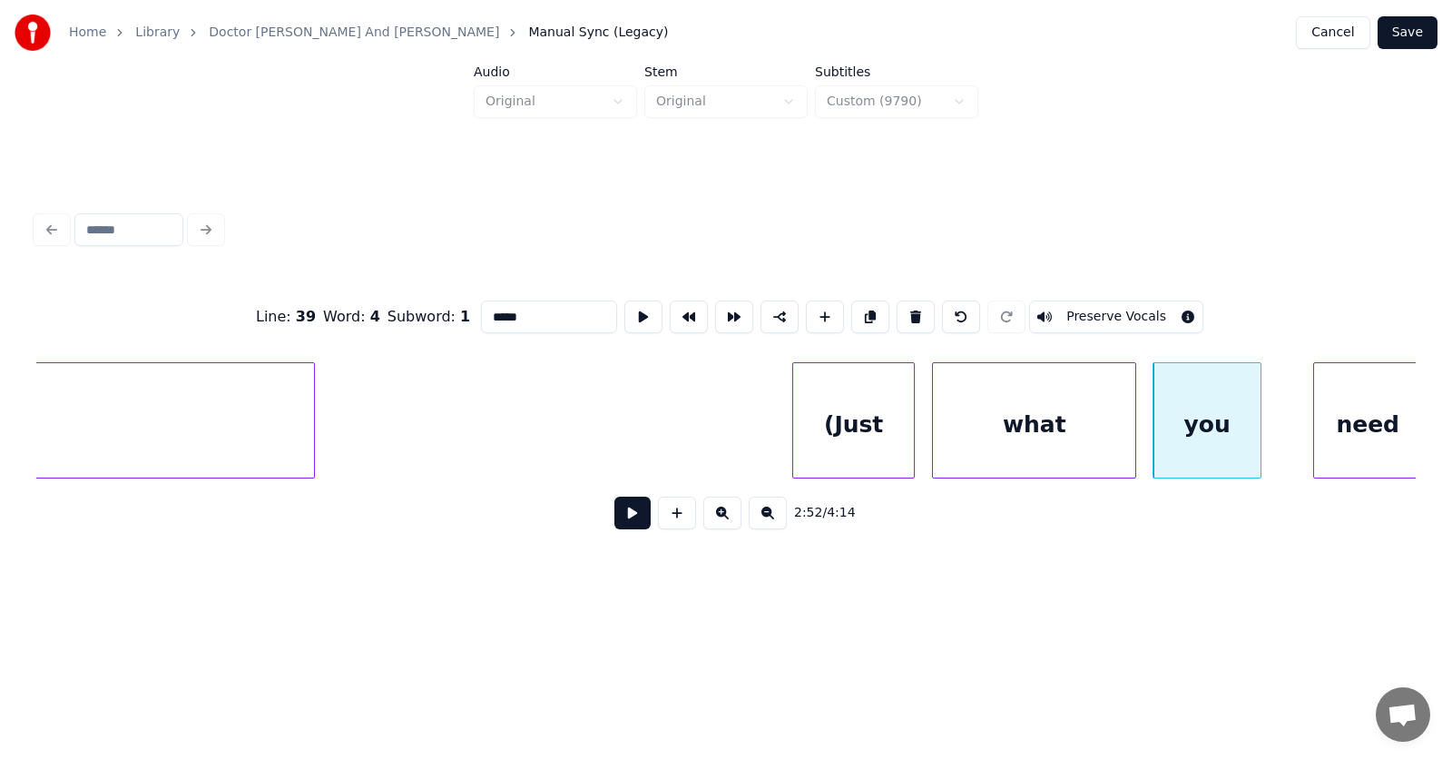
scroll to position [0, 116131]
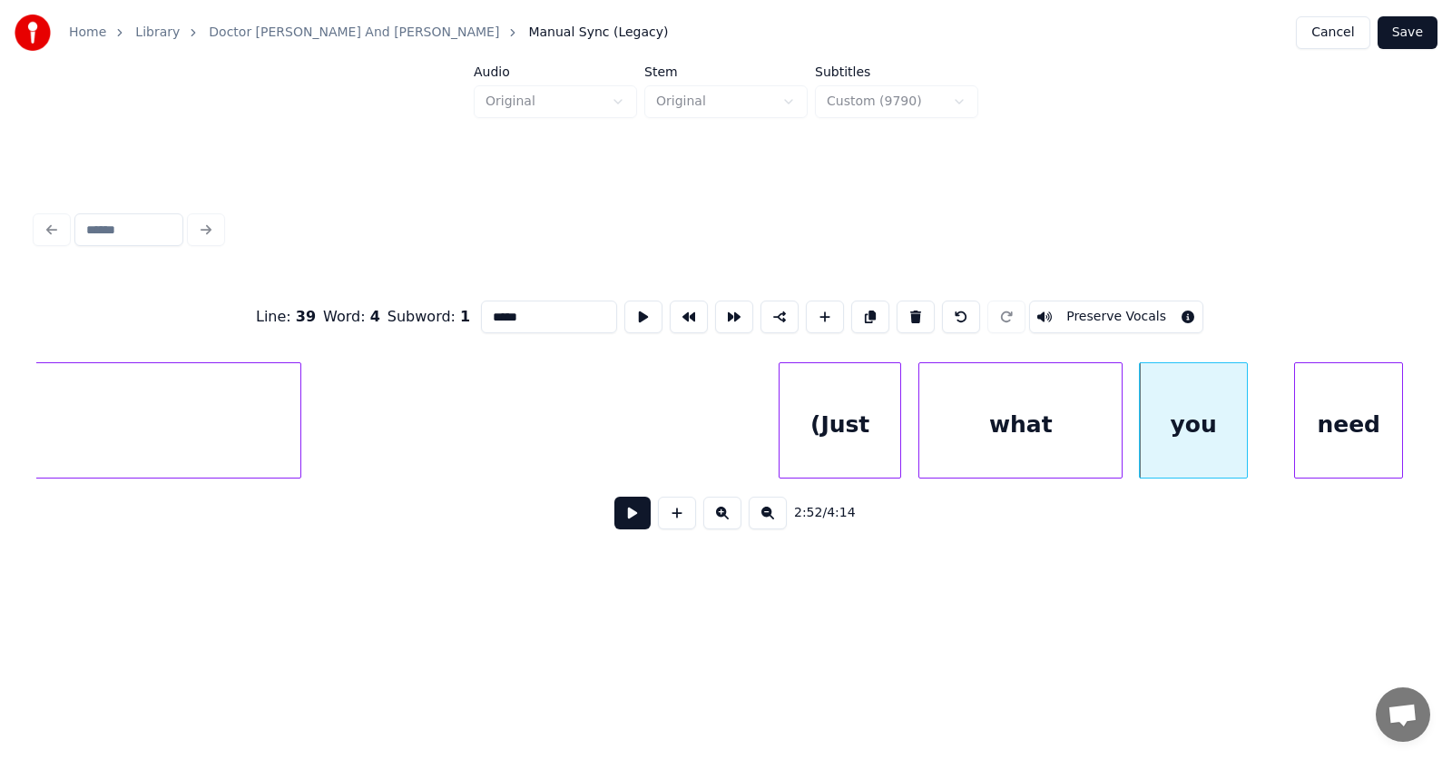
click at [1320, 422] on div "need" at bounding box center [1348, 424] width 107 height 123
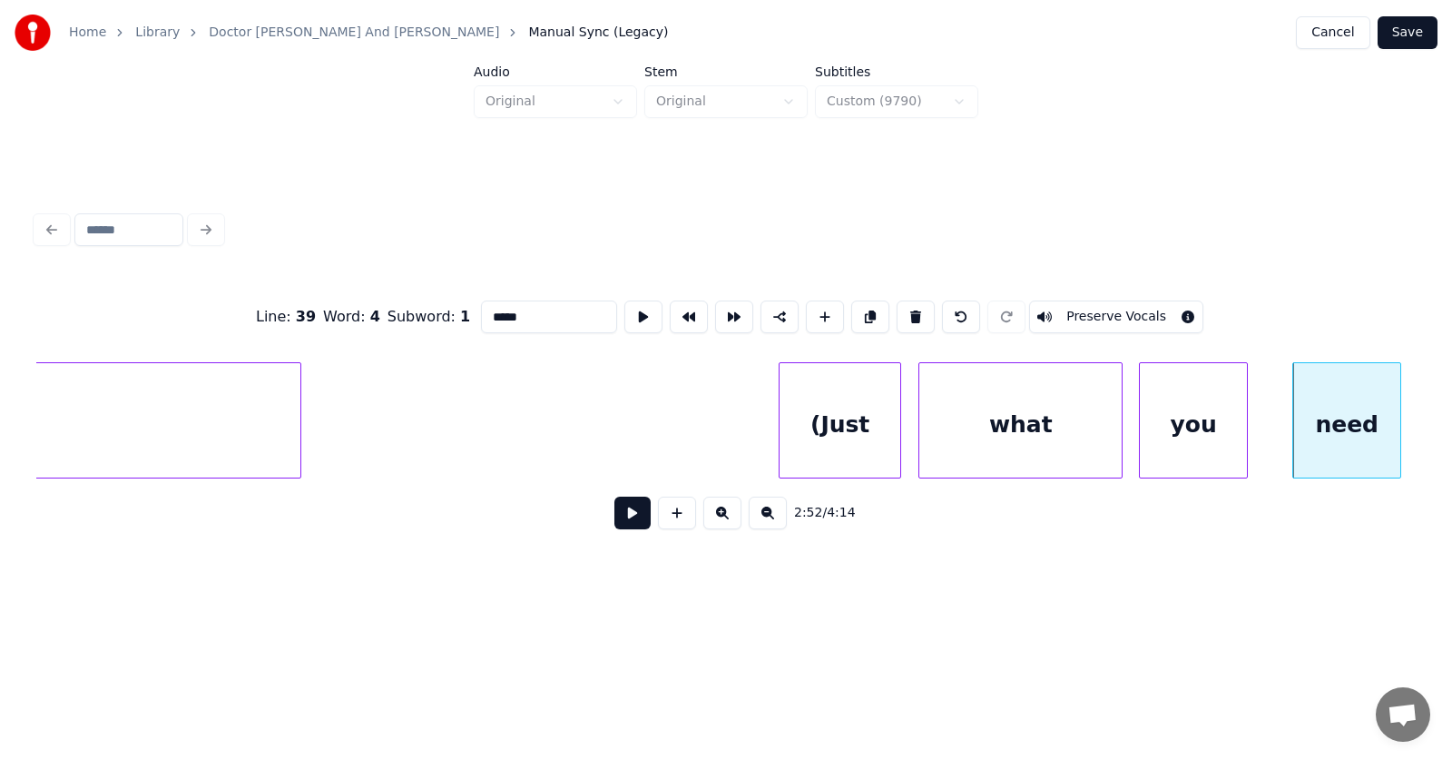
scroll to position [0, 116820]
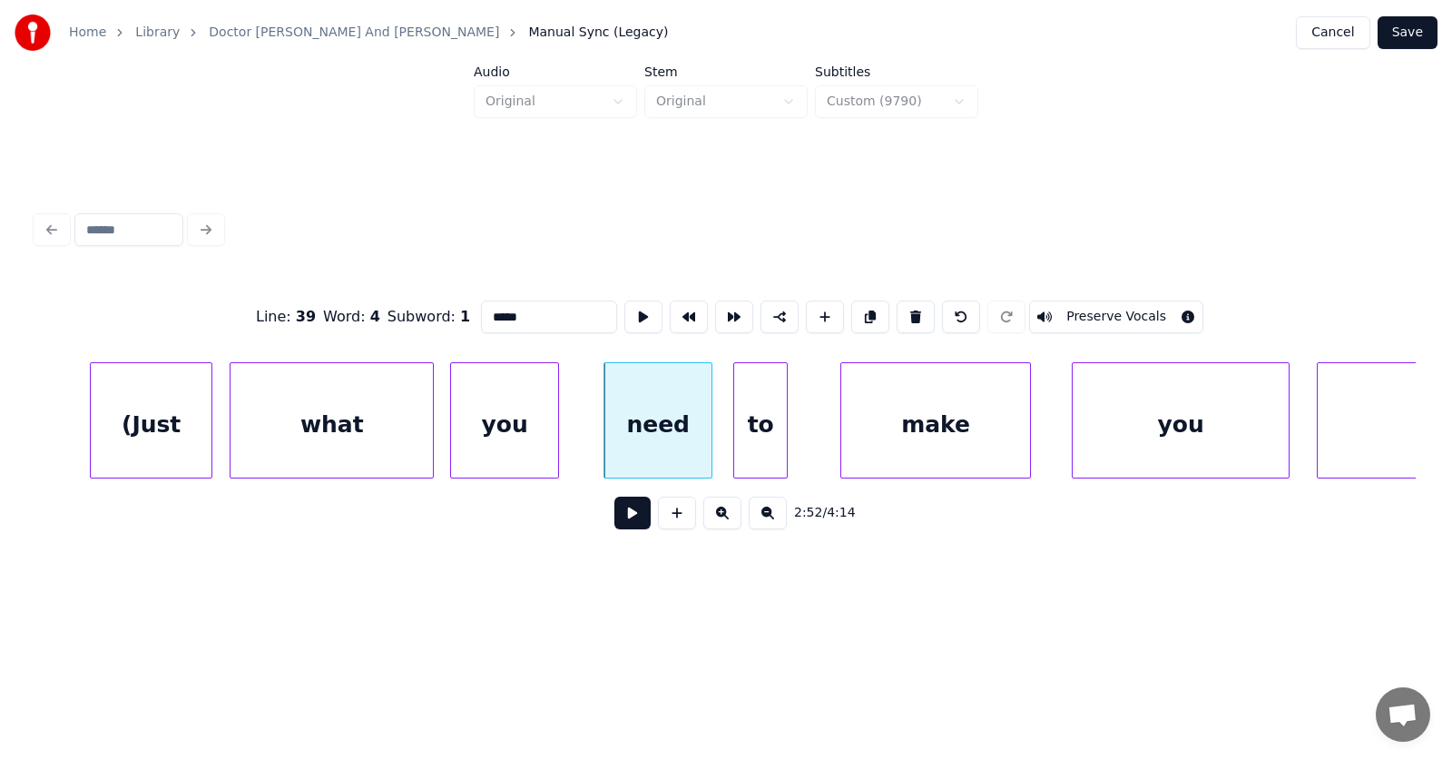
click at [766, 431] on div "to" at bounding box center [760, 424] width 53 height 123
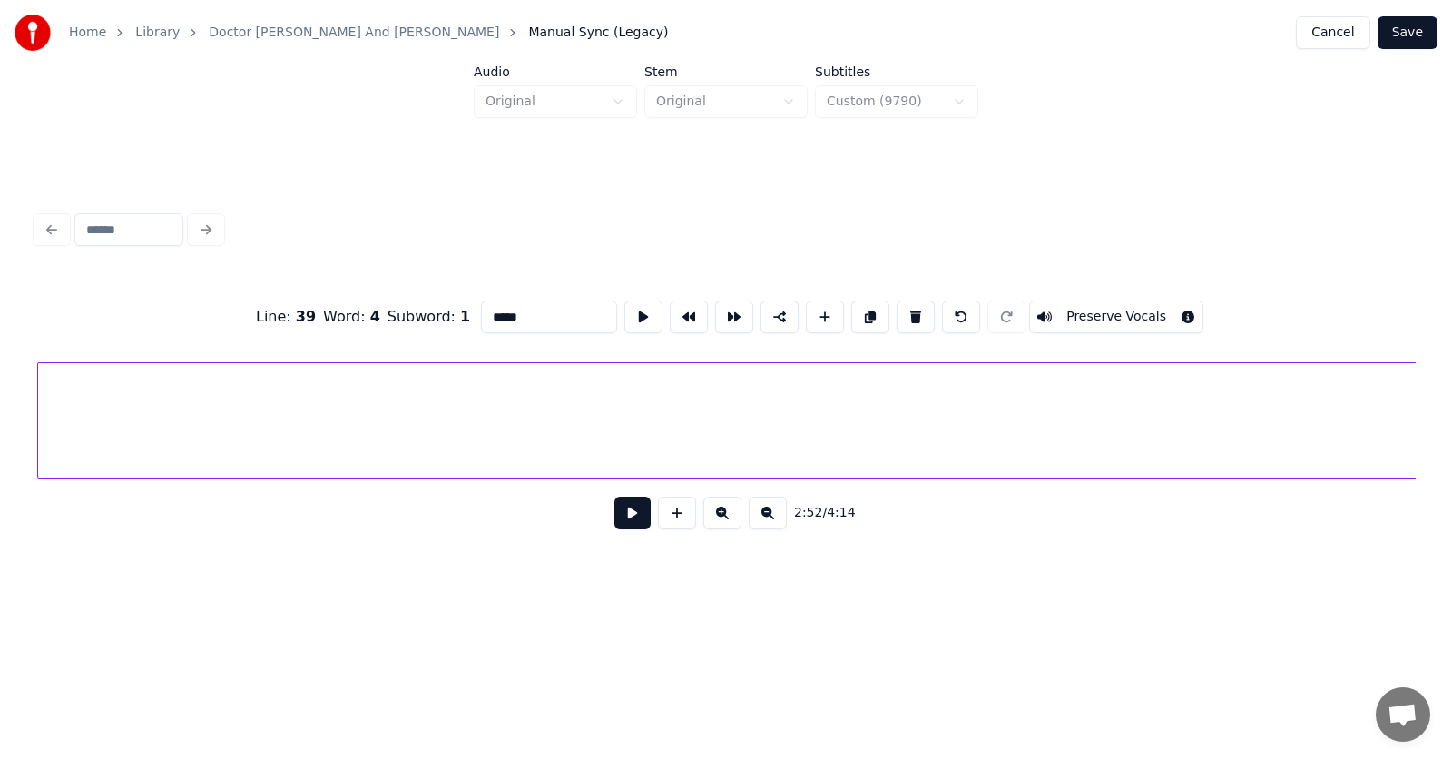
scroll to position [0, 118085]
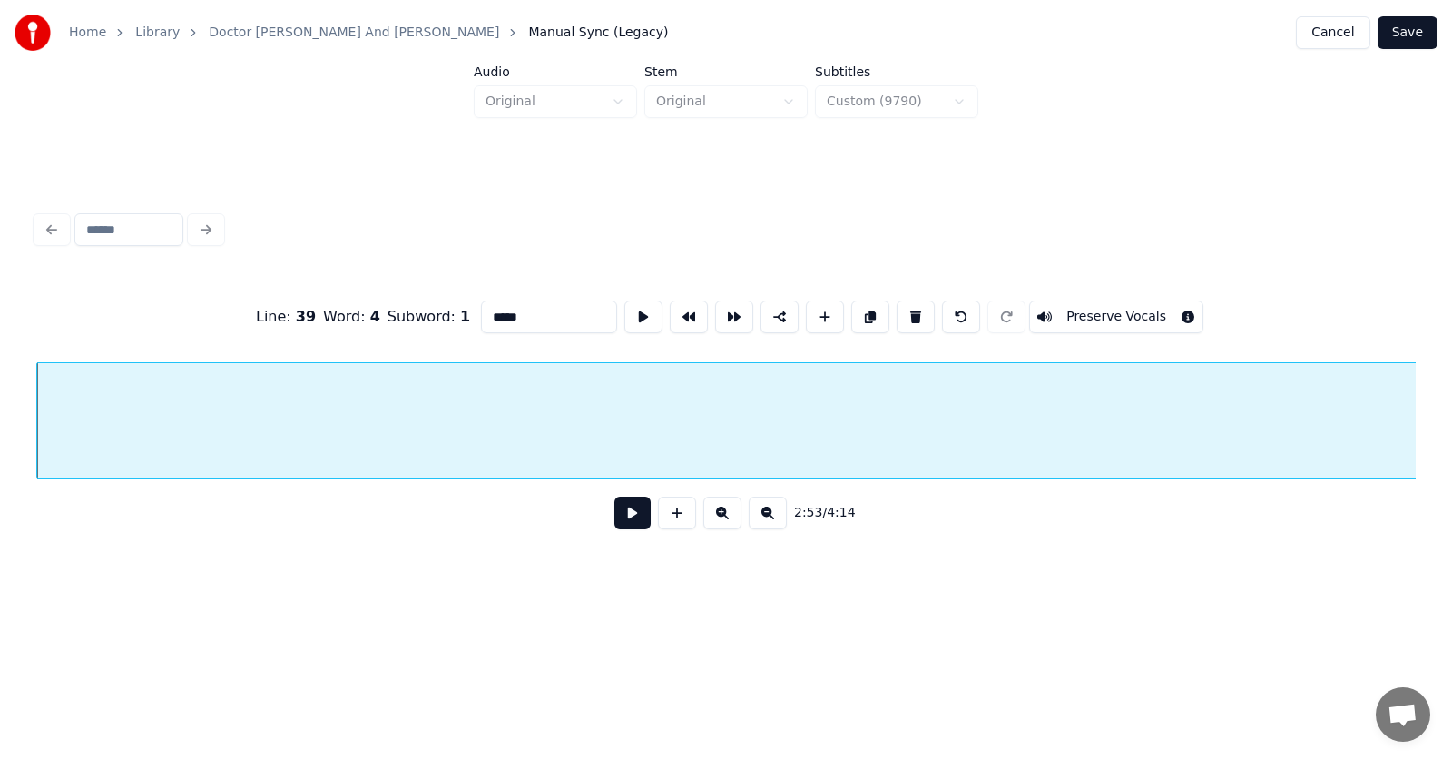
type input "*****"
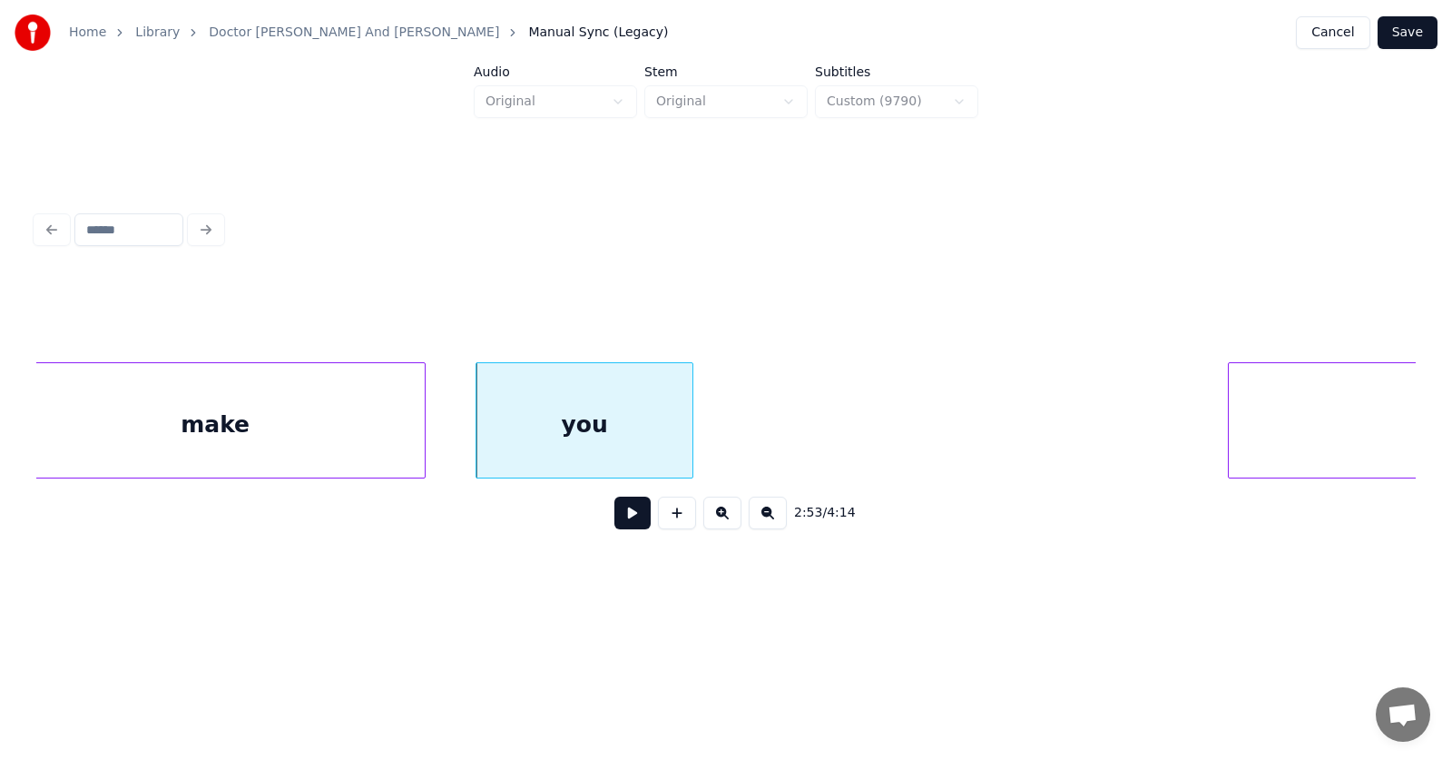
scroll to position [0, 117608]
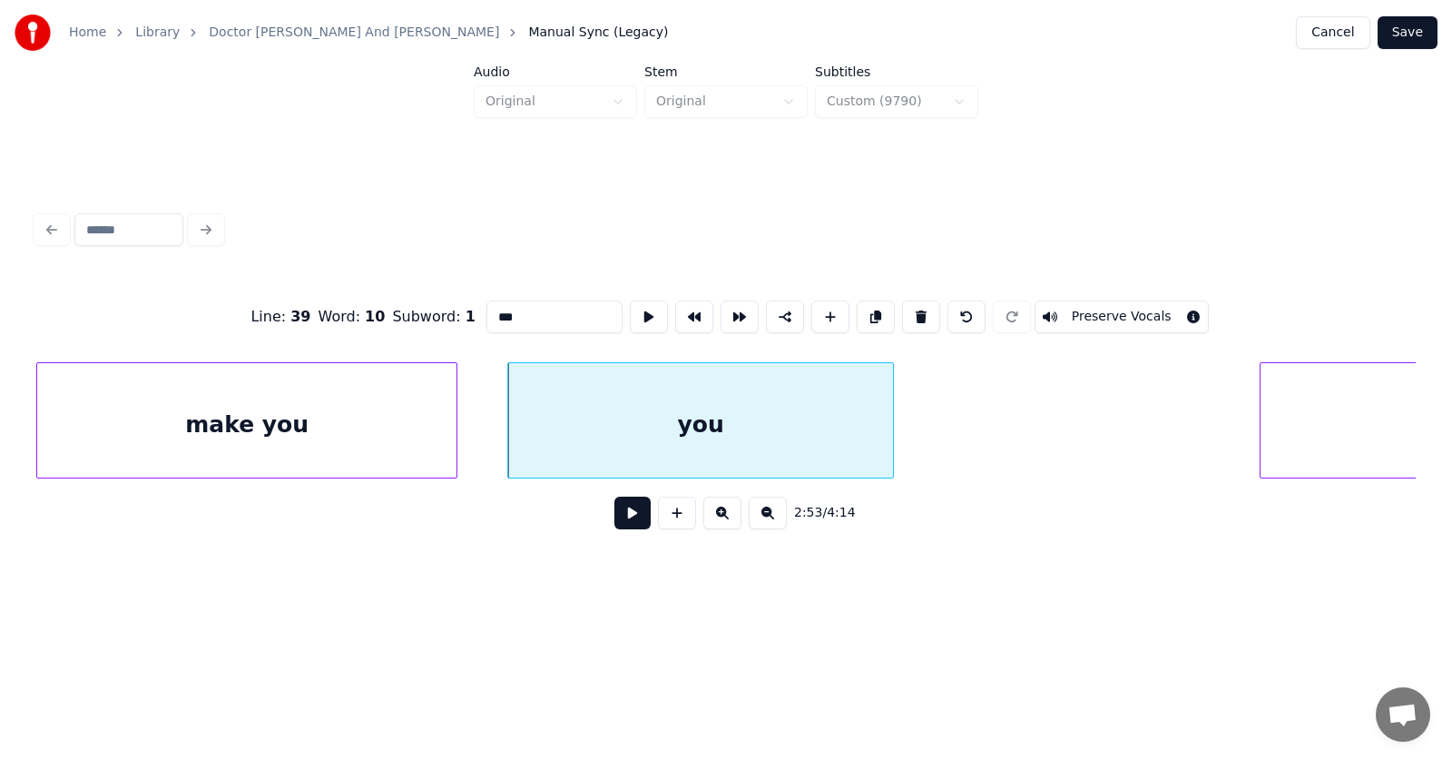
drag, startPoint x: 501, startPoint y: 319, endPoint x: 486, endPoint y: 319, distance: 15.4
type input "****"
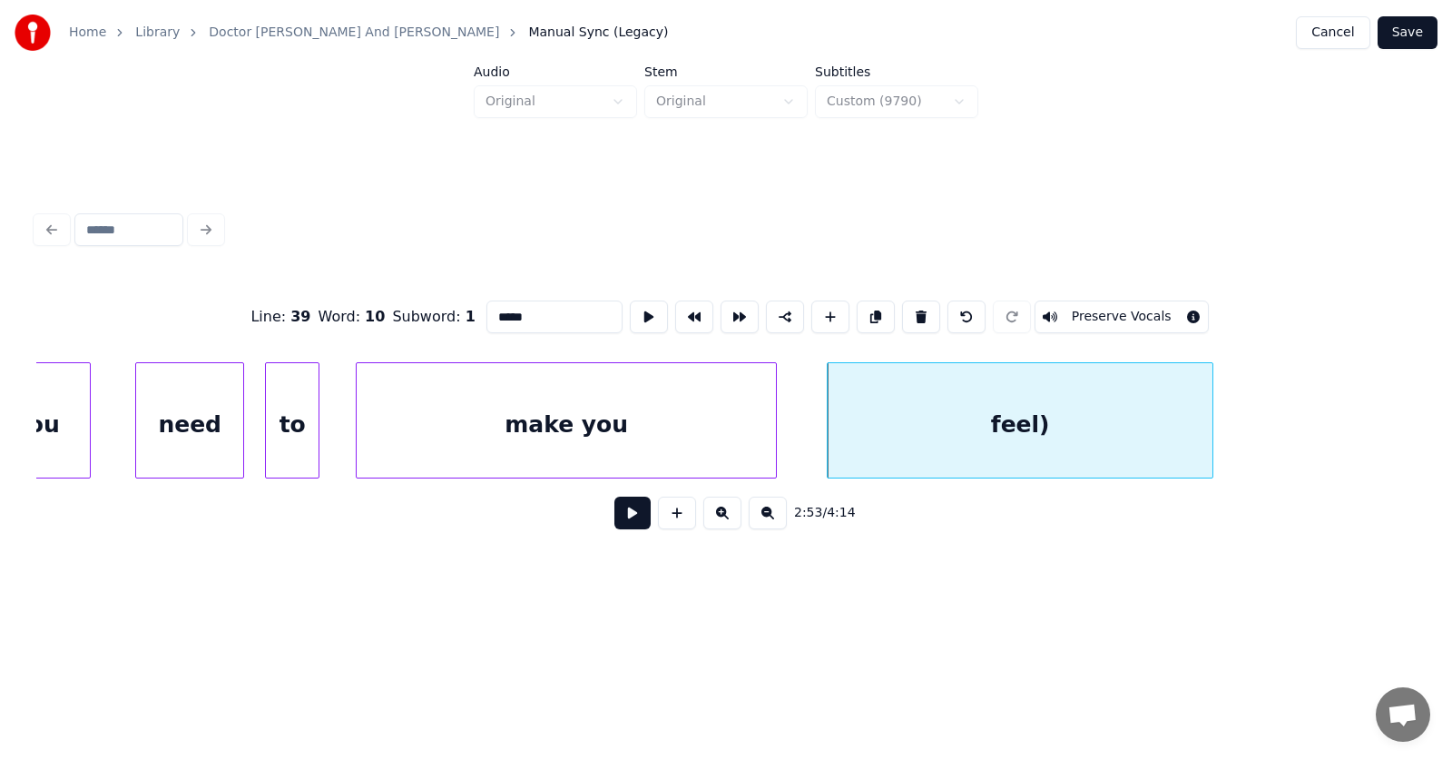
scroll to position [0, 117640]
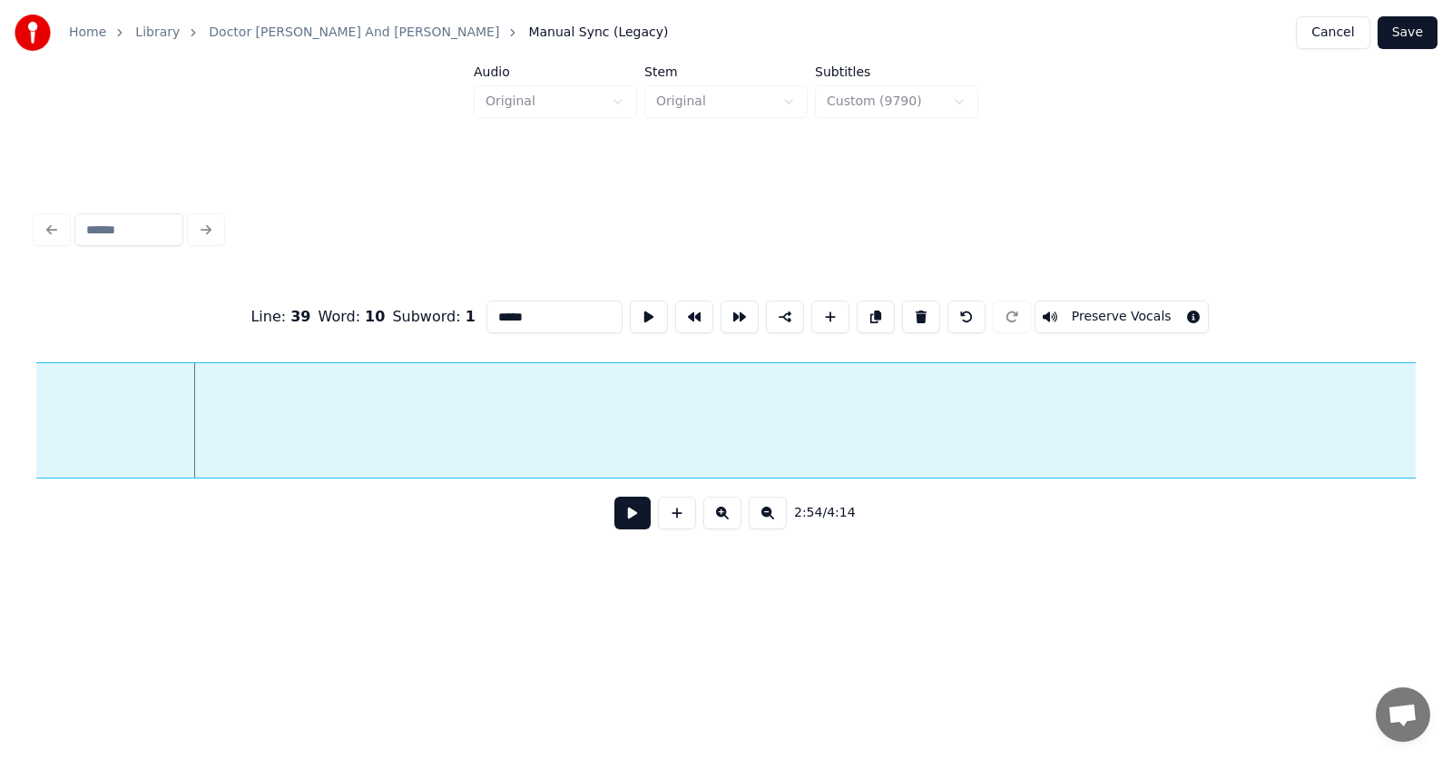
scroll to position [0, 118556]
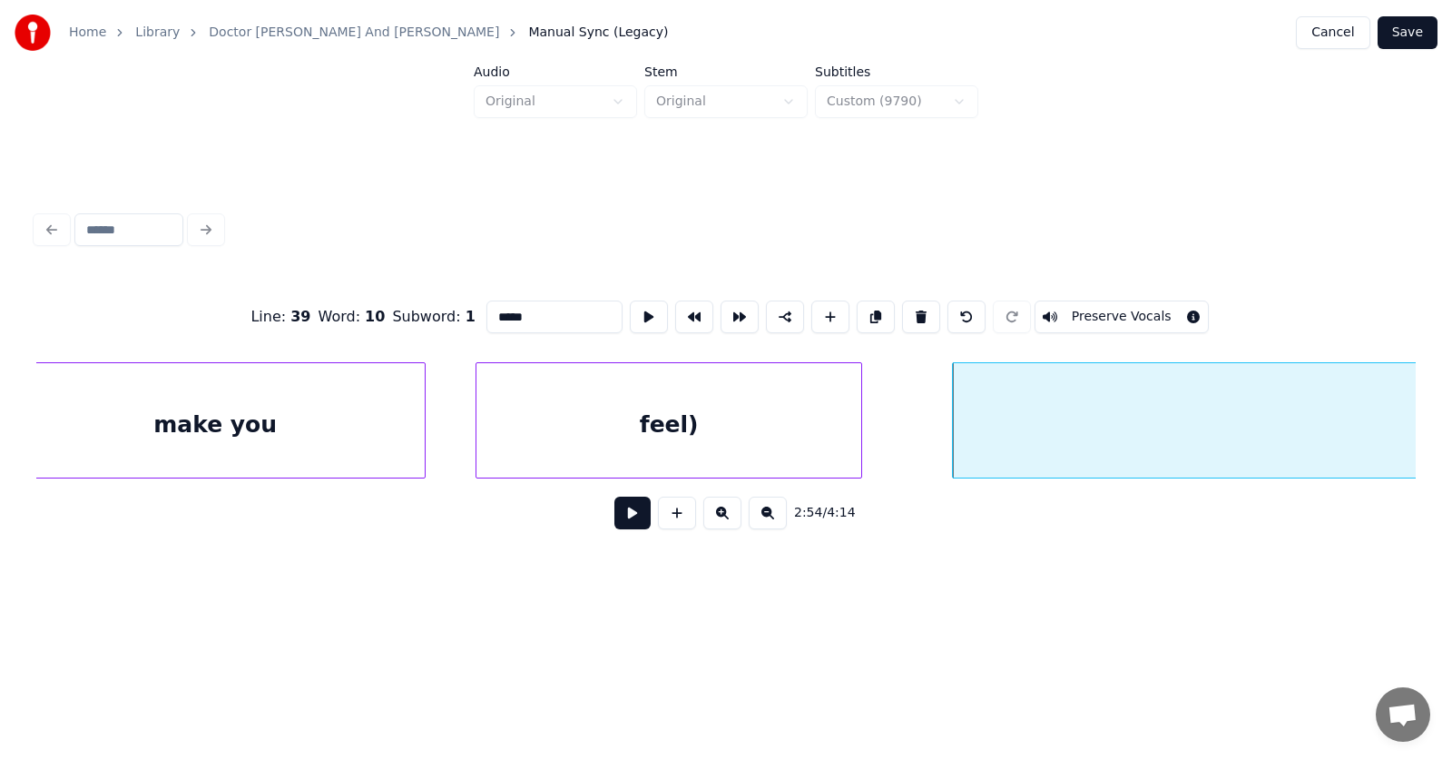
click at [920, 309] on button at bounding box center [921, 316] width 38 height 33
type input "**********"
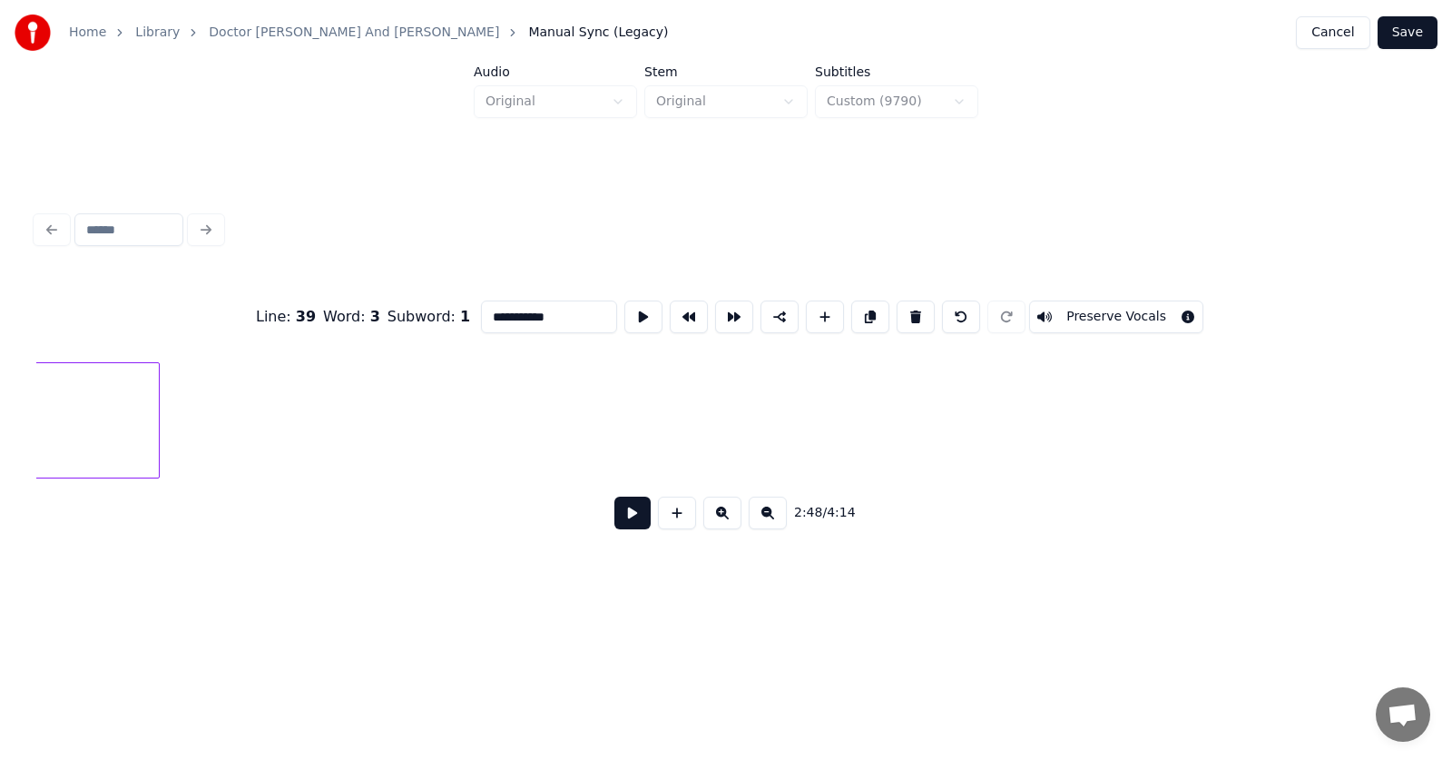
scroll to position [0, 117874]
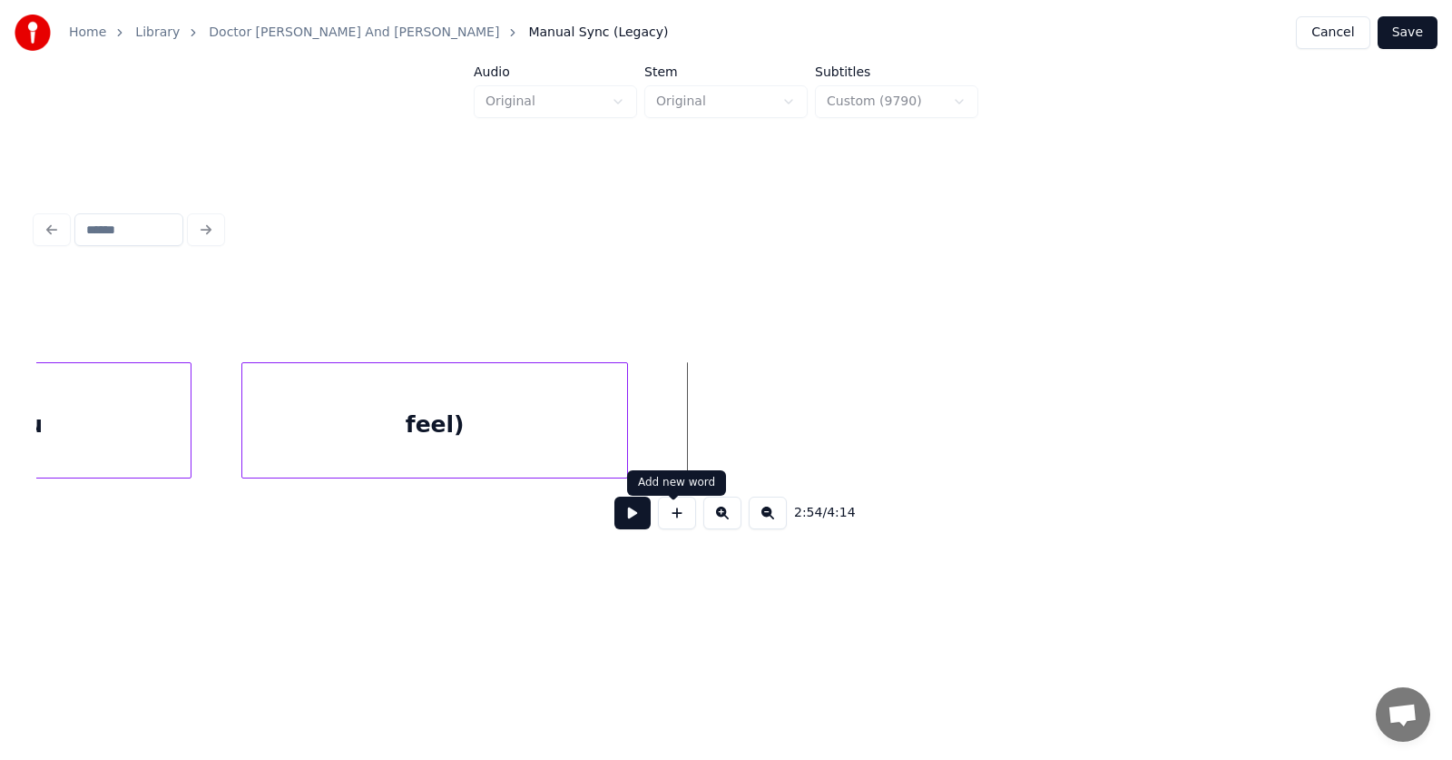
click at [678, 519] on button at bounding box center [677, 512] width 38 height 33
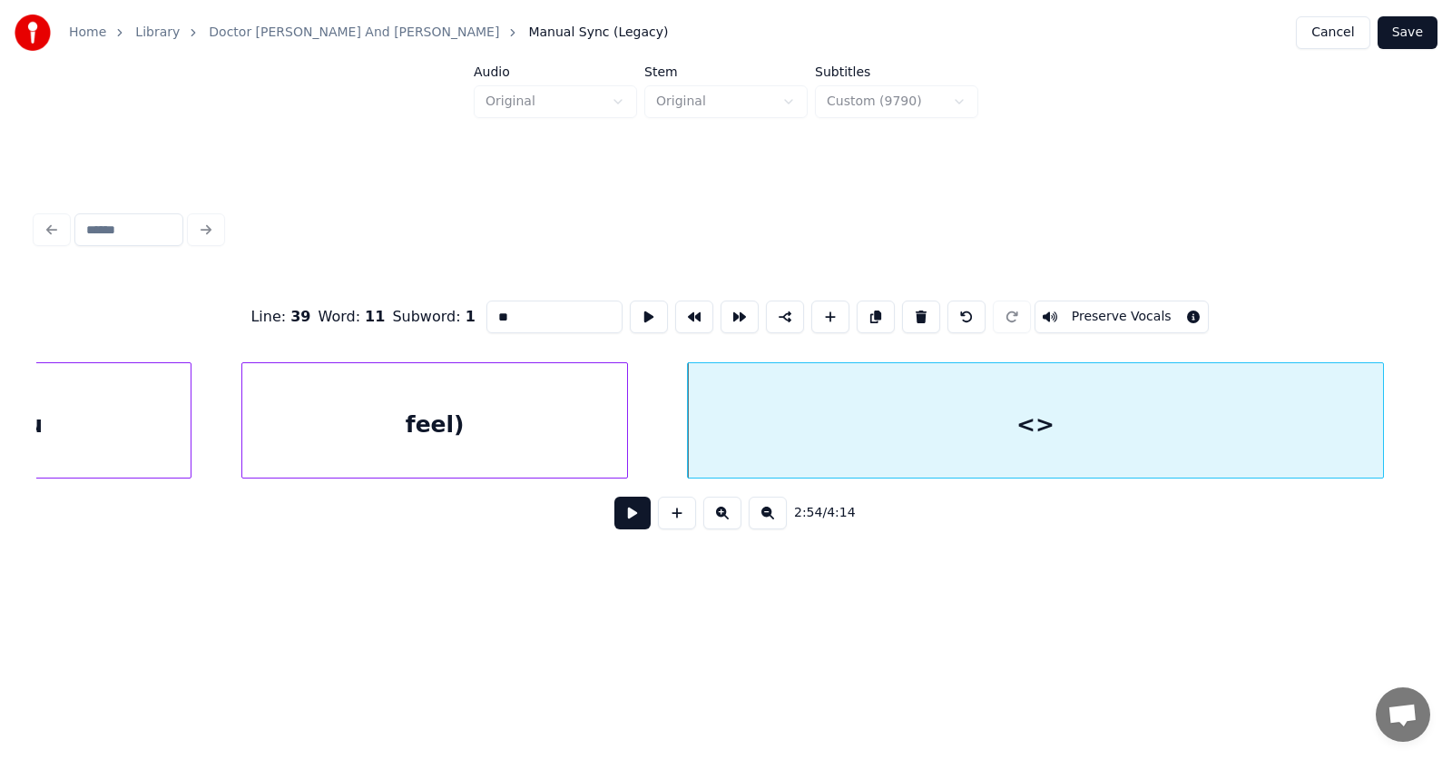
click at [1382, 421] on div at bounding box center [1380, 420] width 5 height 114
click at [1221, 425] on div "<>" at bounding box center [1035, 424] width 695 height 123
drag, startPoint x: 513, startPoint y: 311, endPoint x: 441, endPoint y: 300, distance: 72.5
click at [486, 309] on input "**" at bounding box center [554, 316] width 136 height 33
click at [496, 308] on input "***" at bounding box center [554, 316] width 136 height 33
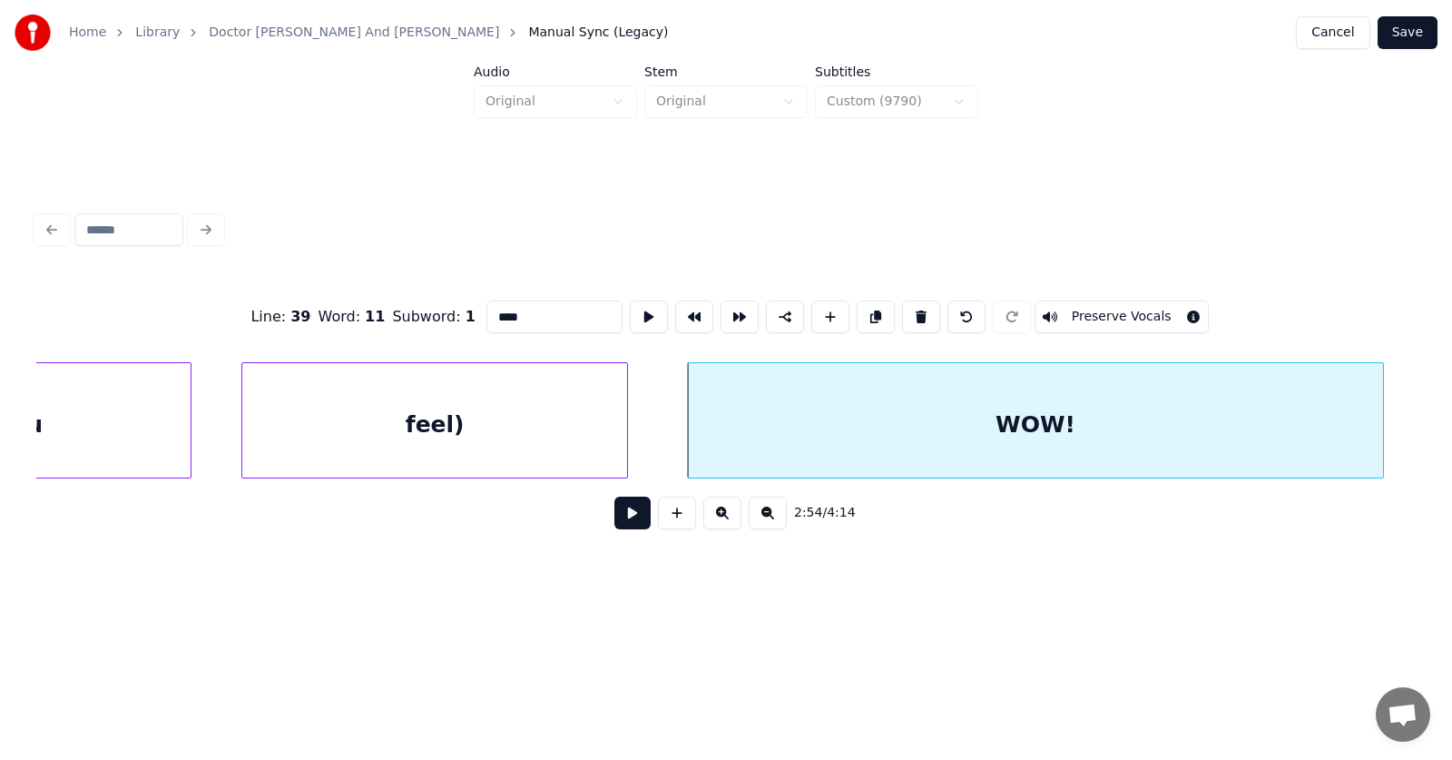
type input "****"
click at [619, 521] on button at bounding box center [632, 512] width 36 height 33
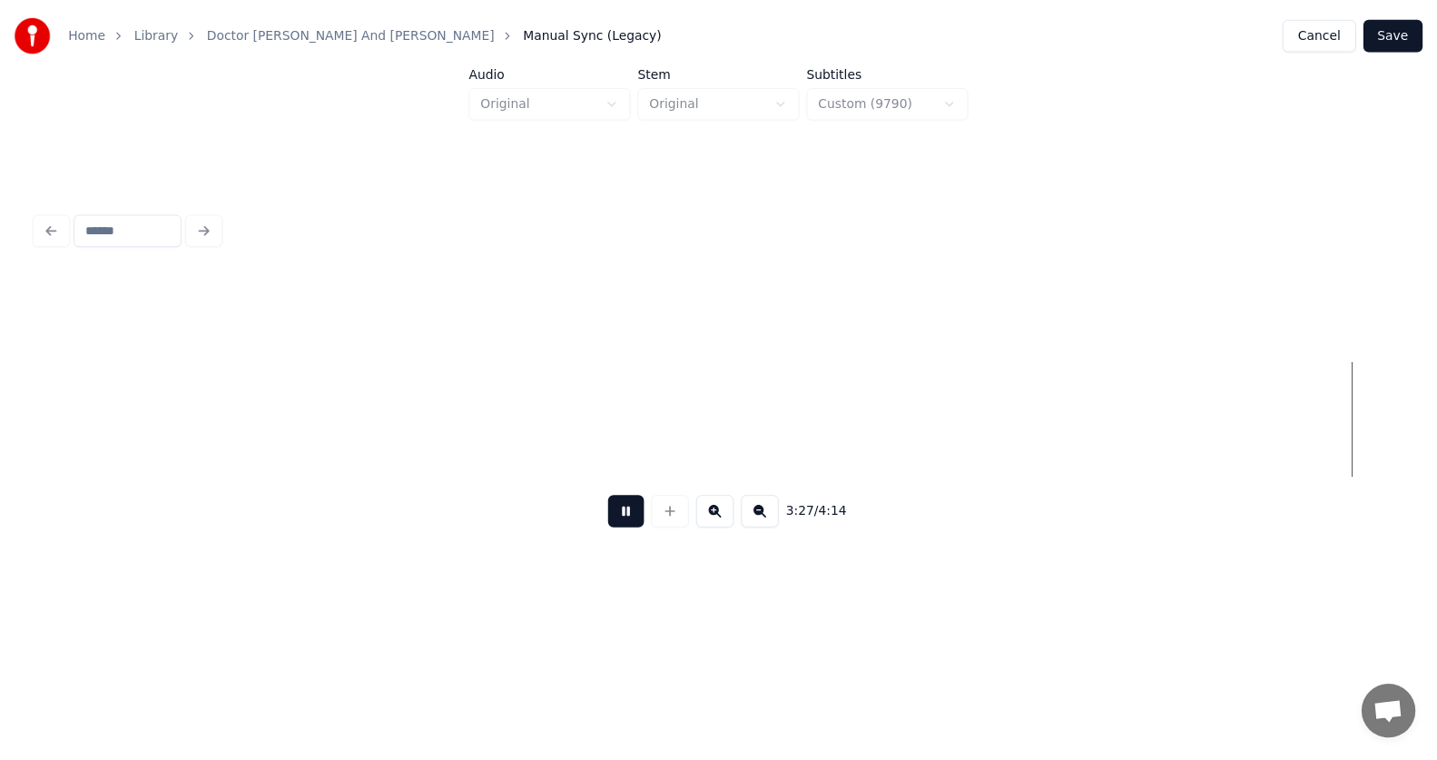
scroll to position [0, 141379]
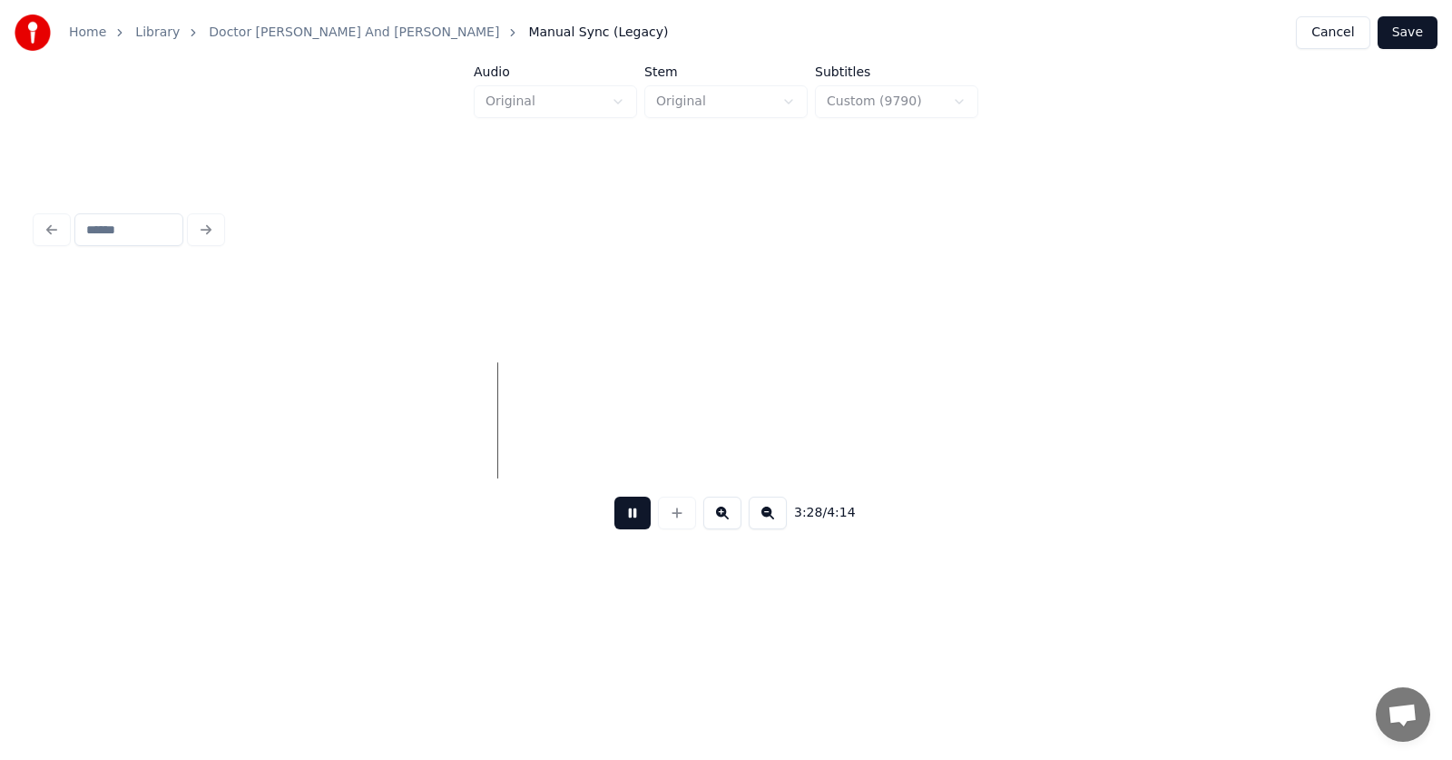
click at [621, 523] on button at bounding box center [632, 512] width 36 height 33
click at [1419, 34] on button "Save" at bounding box center [1408, 32] width 60 height 33
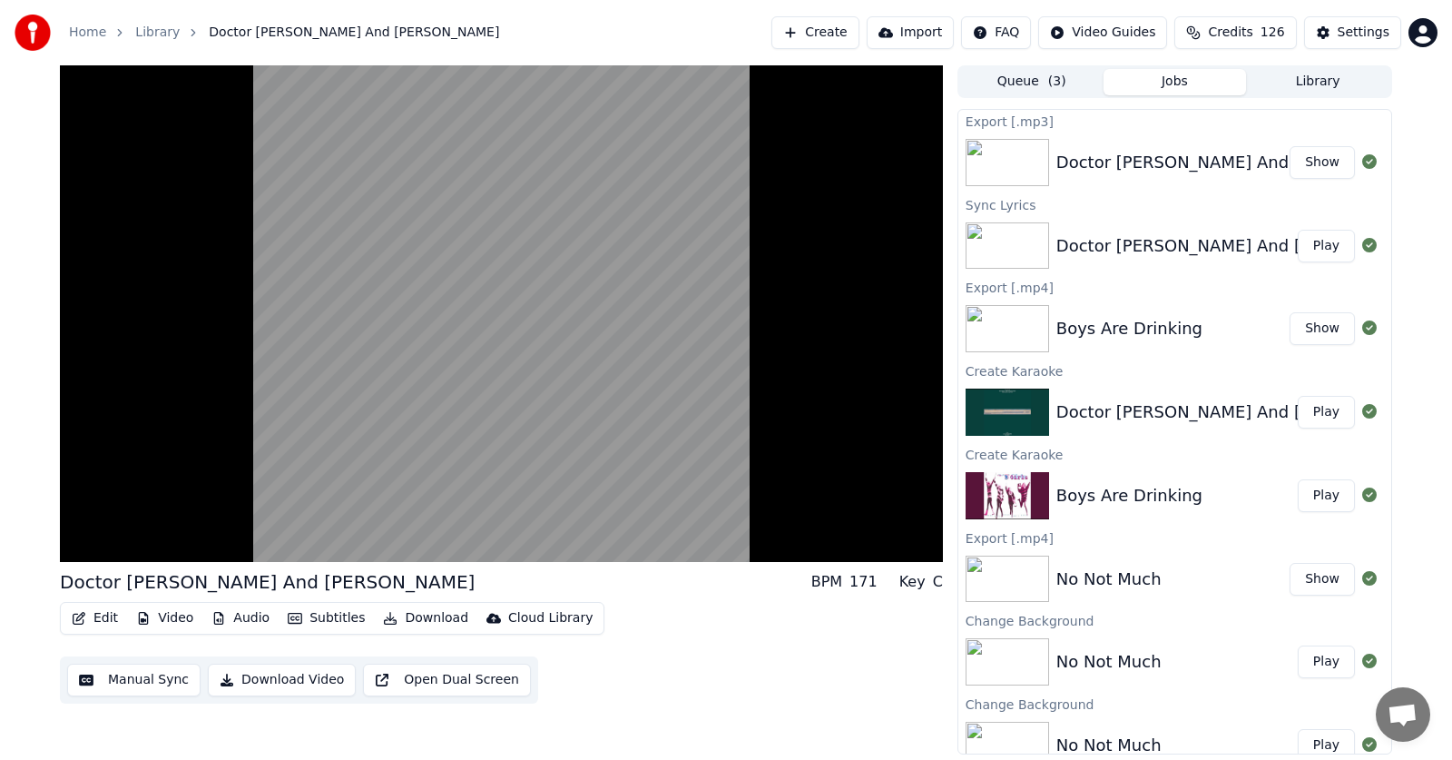
click at [241, 615] on button "Audio" at bounding box center [240, 617] width 73 height 25
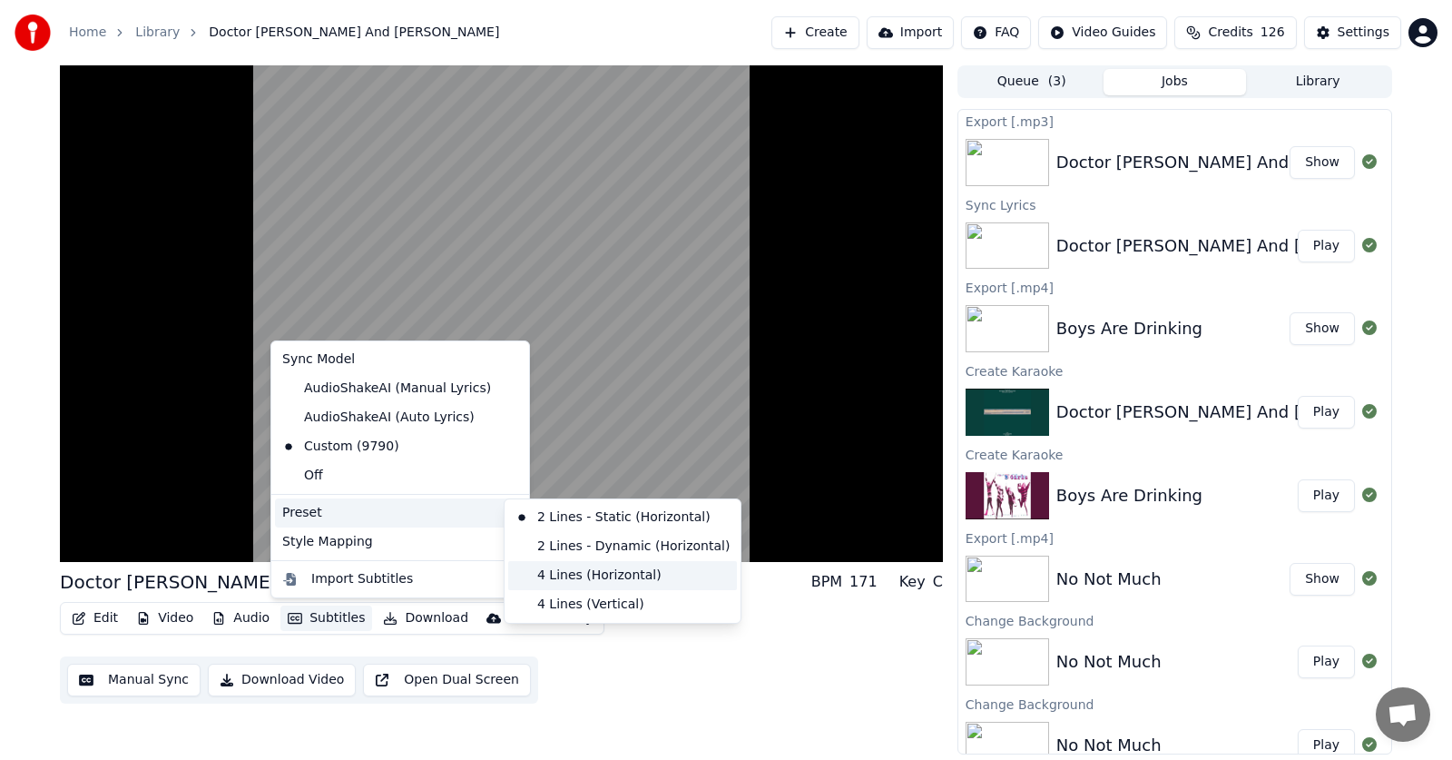
click at [600, 570] on div "4 Lines (Horizontal)" at bounding box center [622, 575] width 229 height 29
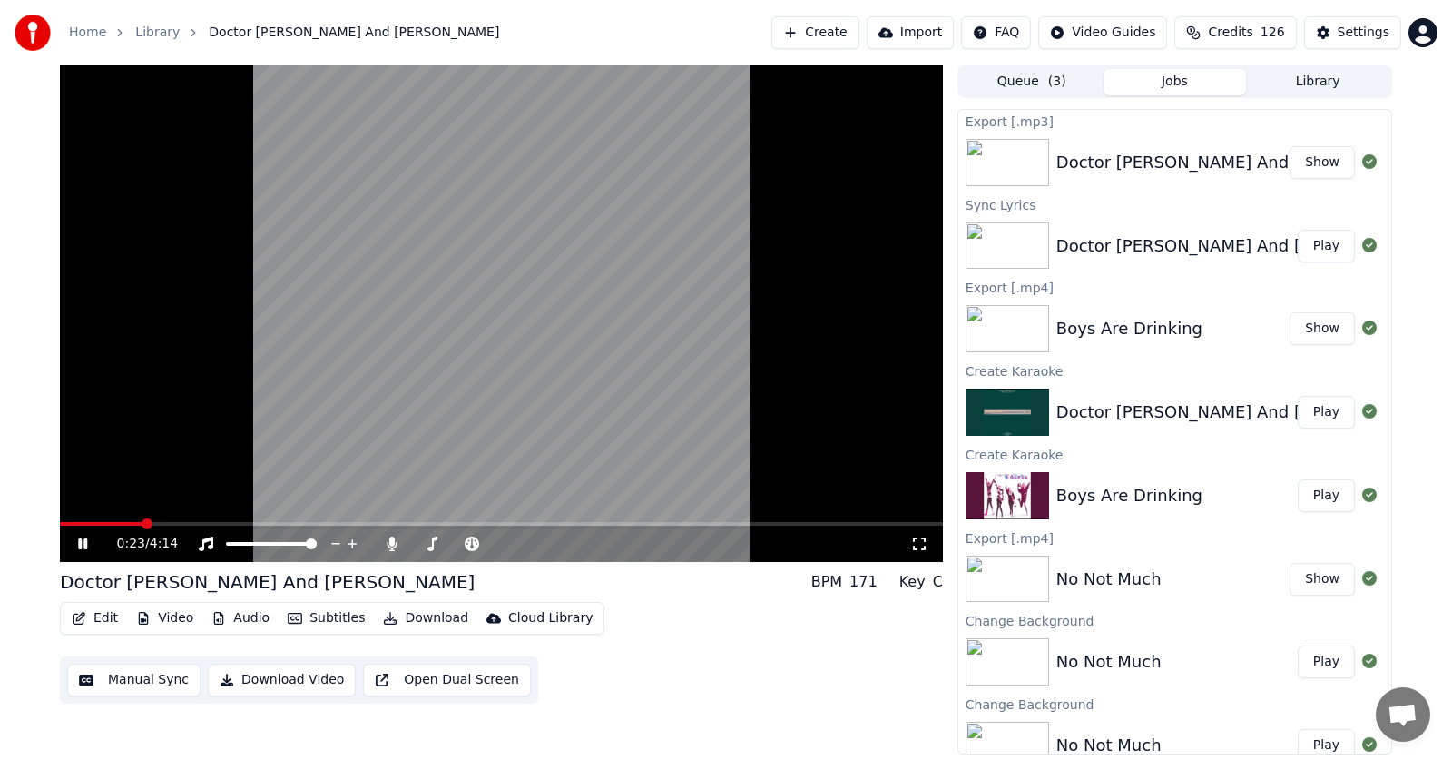
click at [80, 545] on icon at bounding box center [82, 543] width 9 height 11
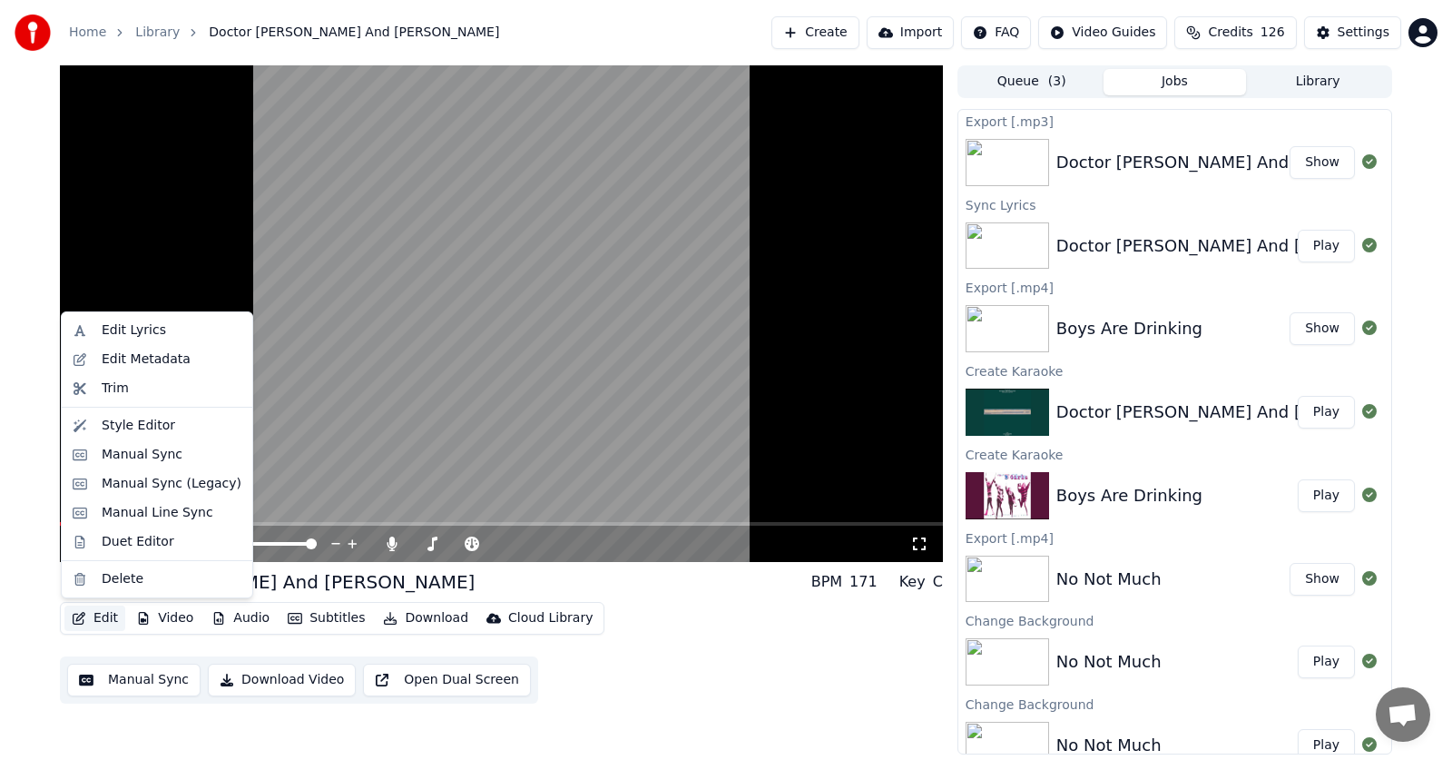
click at [96, 617] on button "Edit" at bounding box center [94, 617] width 61 height 25
click at [114, 544] on div "Duet Editor" at bounding box center [138, 542] width 73 height 18
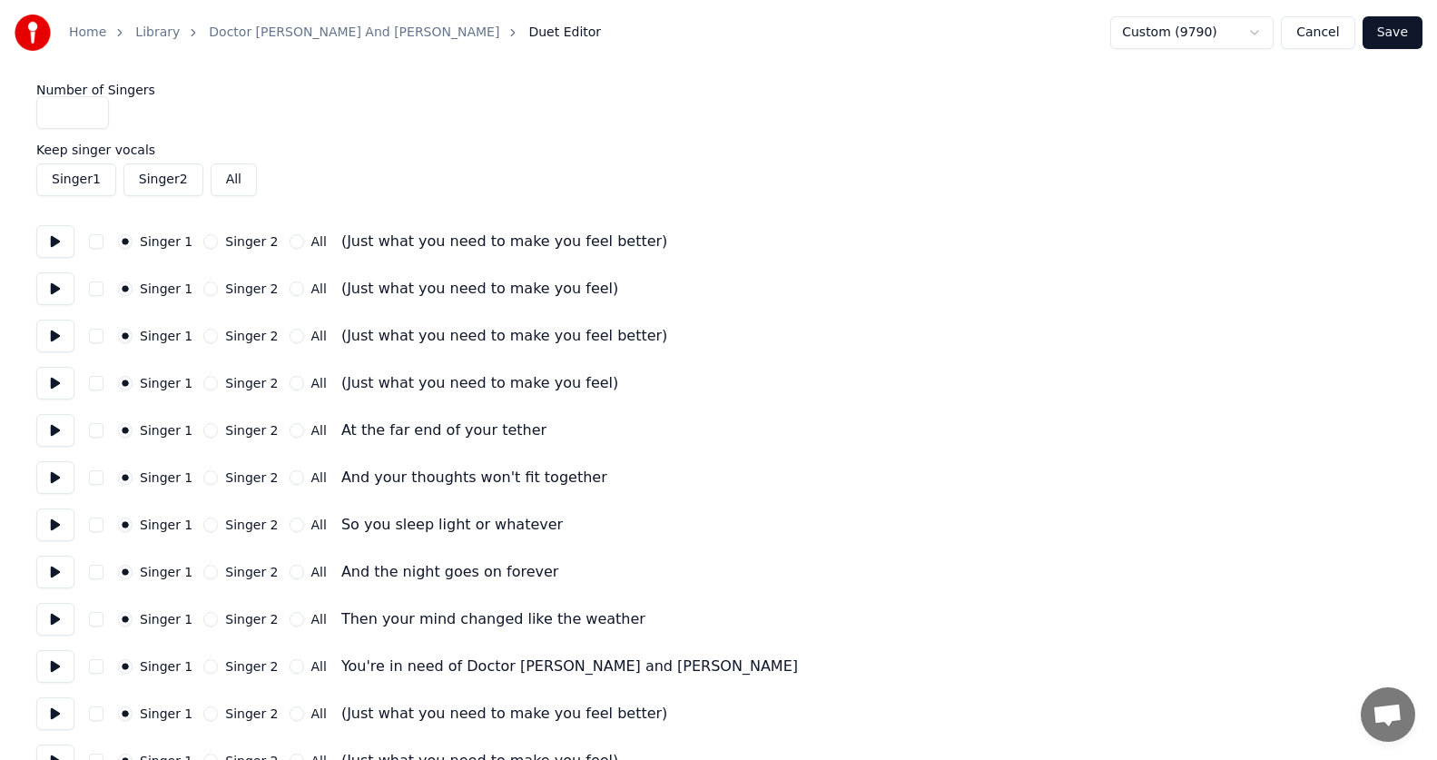
click at [210, 381] on button "Singer 2" at bounding box center [210, 383] width 15 height 15
click at [211, 336] on button "Singer 2" at bounding box center [210, 336] width 15 height 15
click at [208, 290] on button "Singer 2" at bounding box center [210, 288] width 15 height 15
click at [207, 239] on button "Singer 2" at bounding box center [210, 241] width 15 height 15
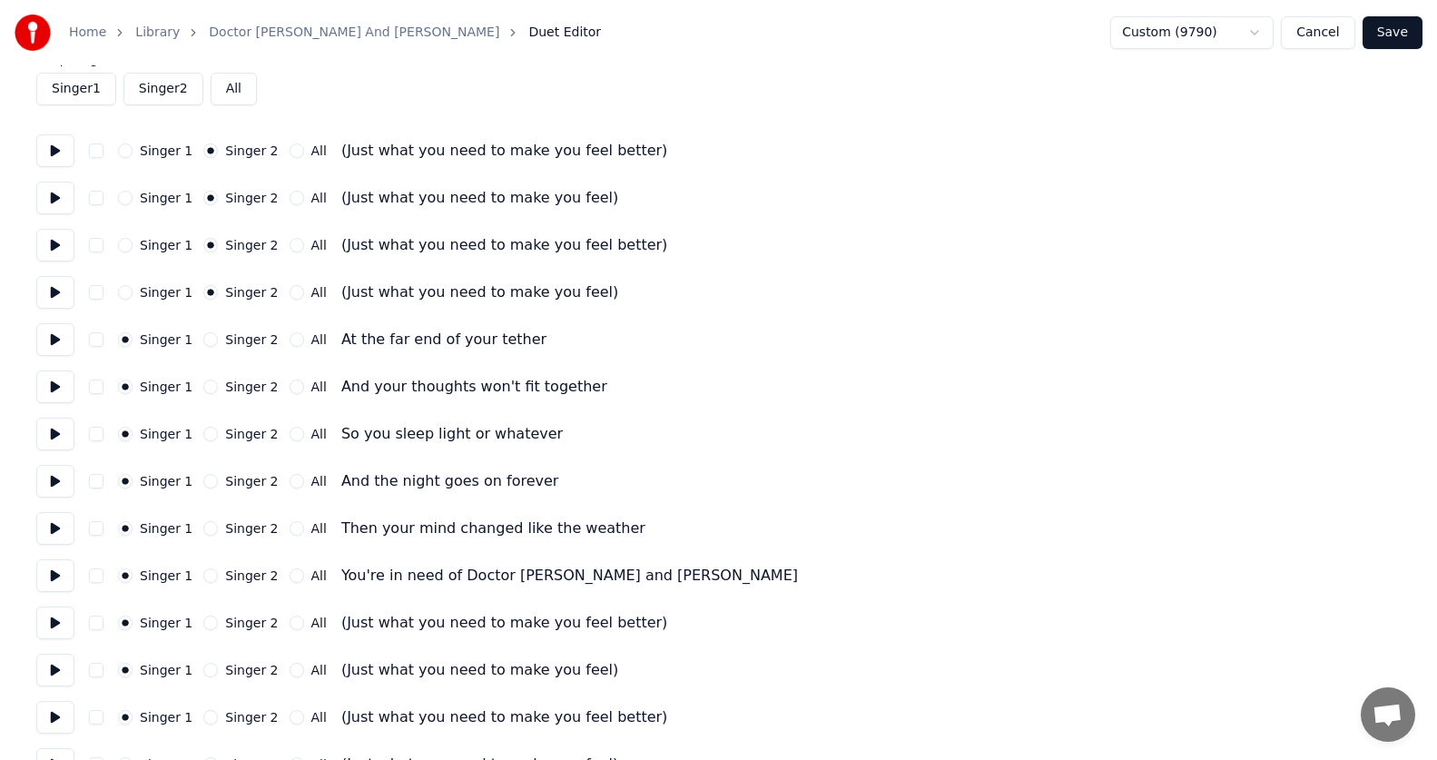
click at [214, 621] on button "Singer 2" at bounding box center [210, 622] width 15 height 15
click at [212, 668] on button "Singer 2" at bounding box center [210, 670] width 15 height 15
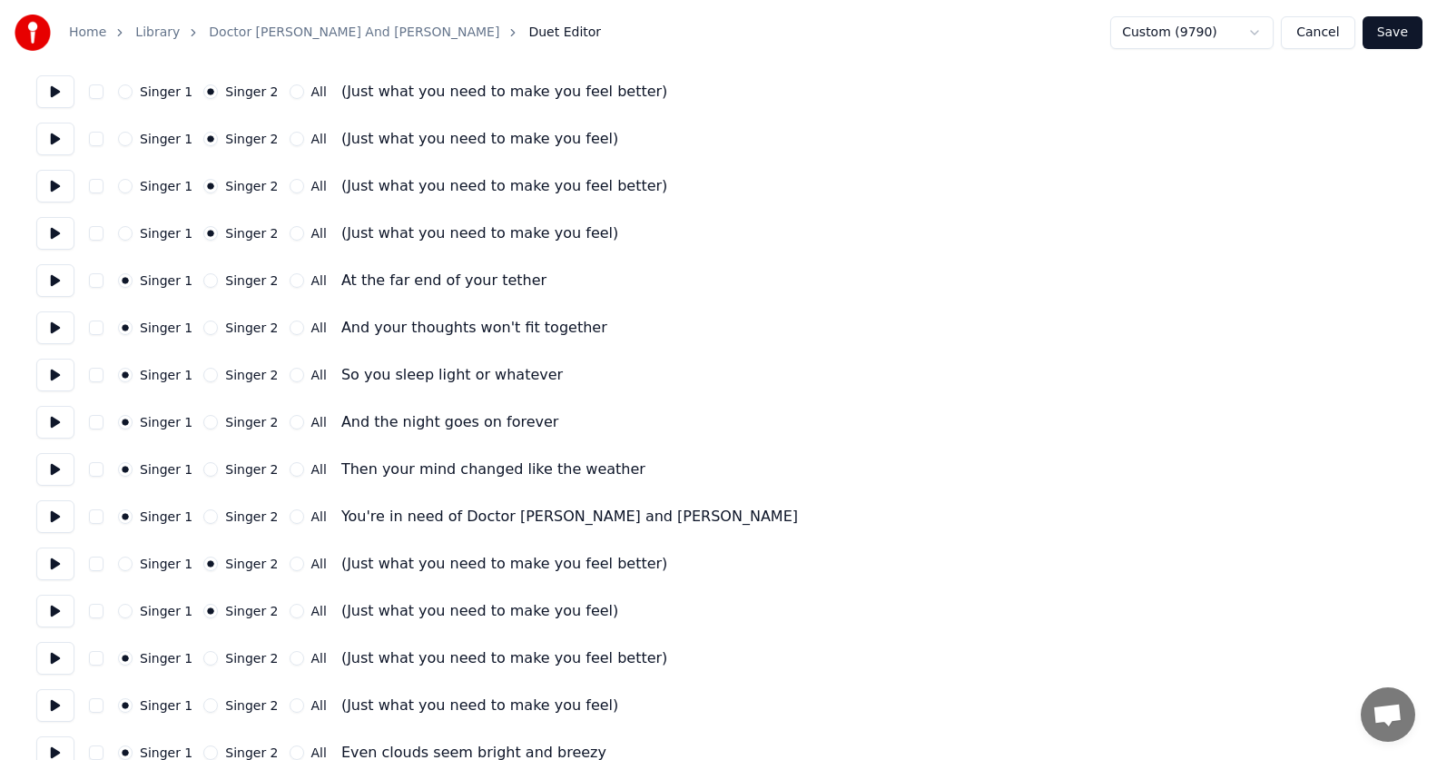
scroll to position [182, 0]
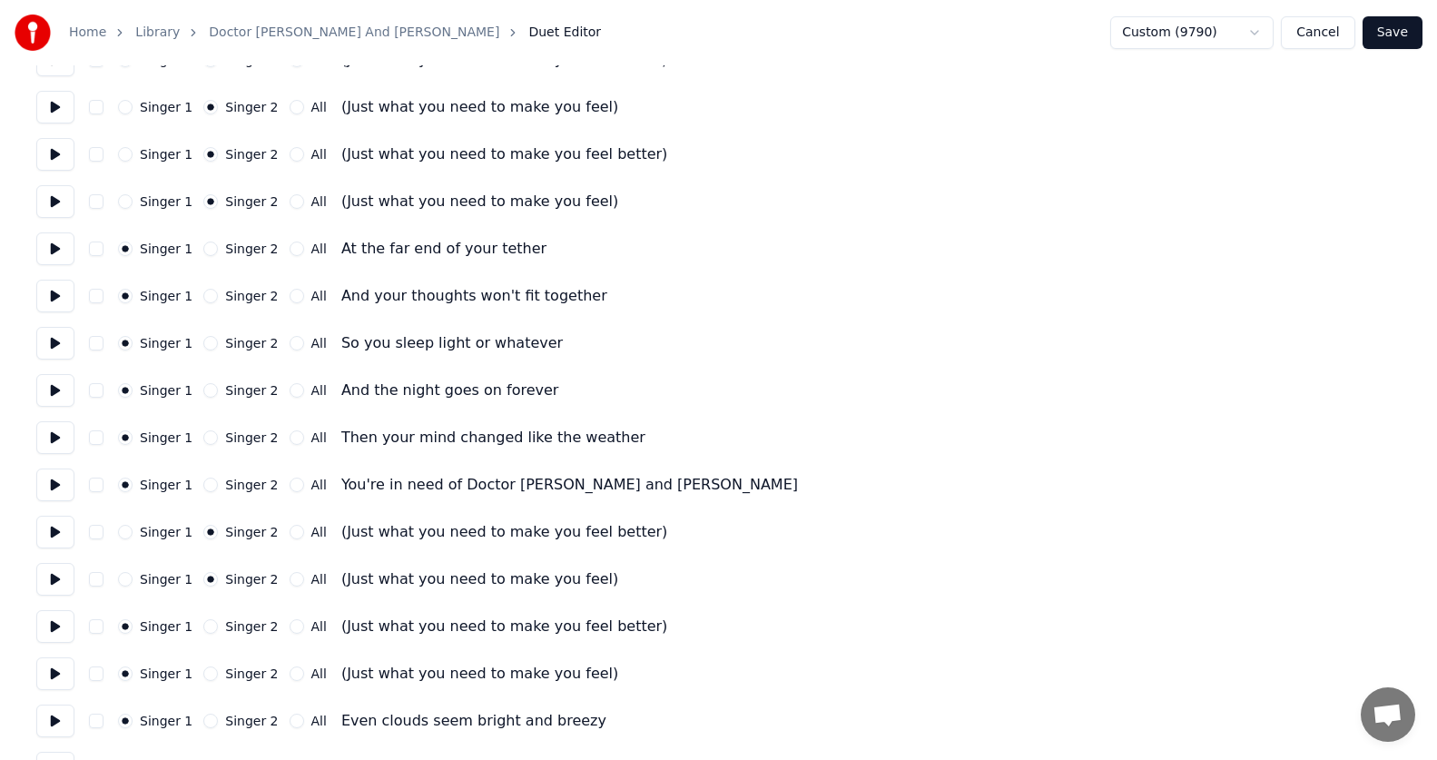
click at [208, 628] on button "Singer 2" at bounding box center [210, 626] width 15 height 15
click at [211, 675] on button "Singer 2" at bounding box center [210, 673] width 15 height 15
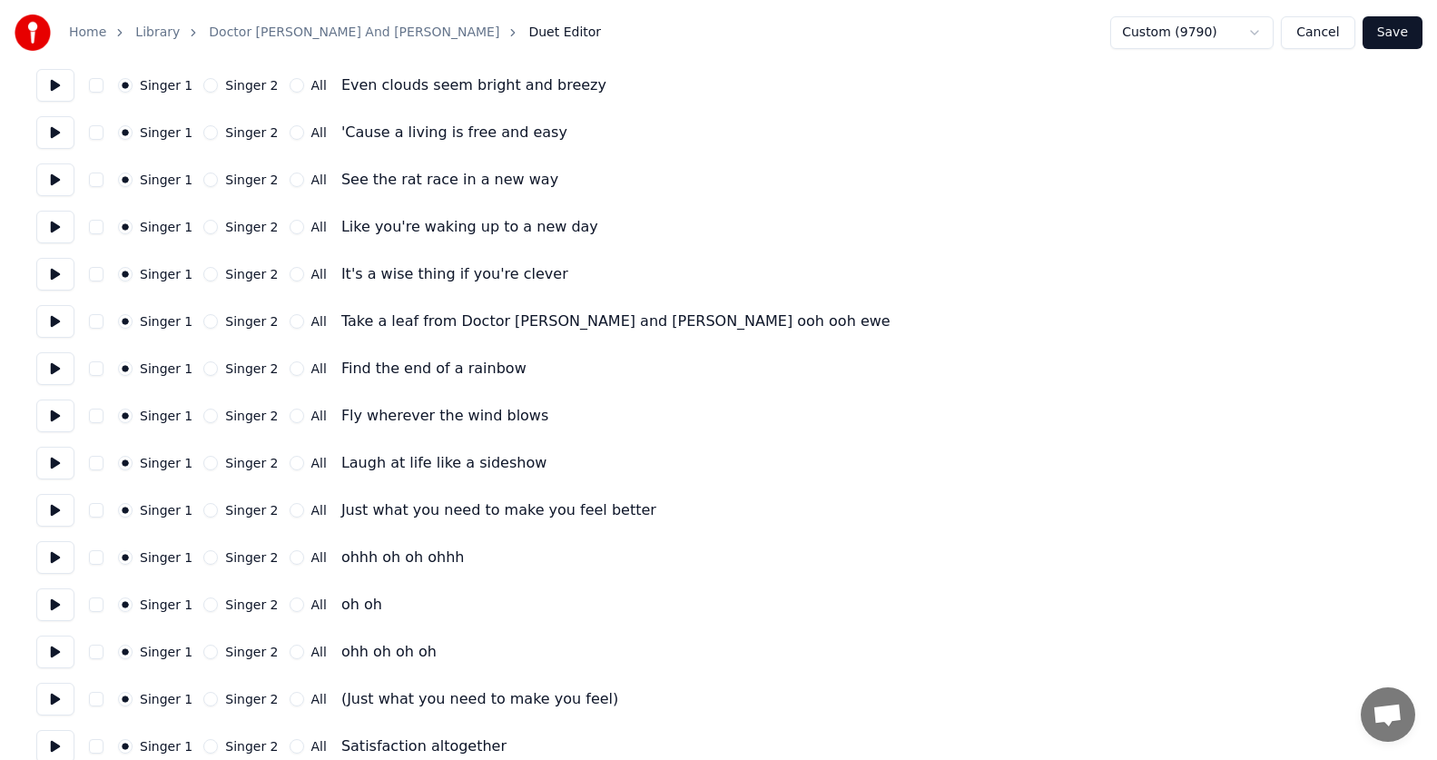
scroll to position [908, 0]
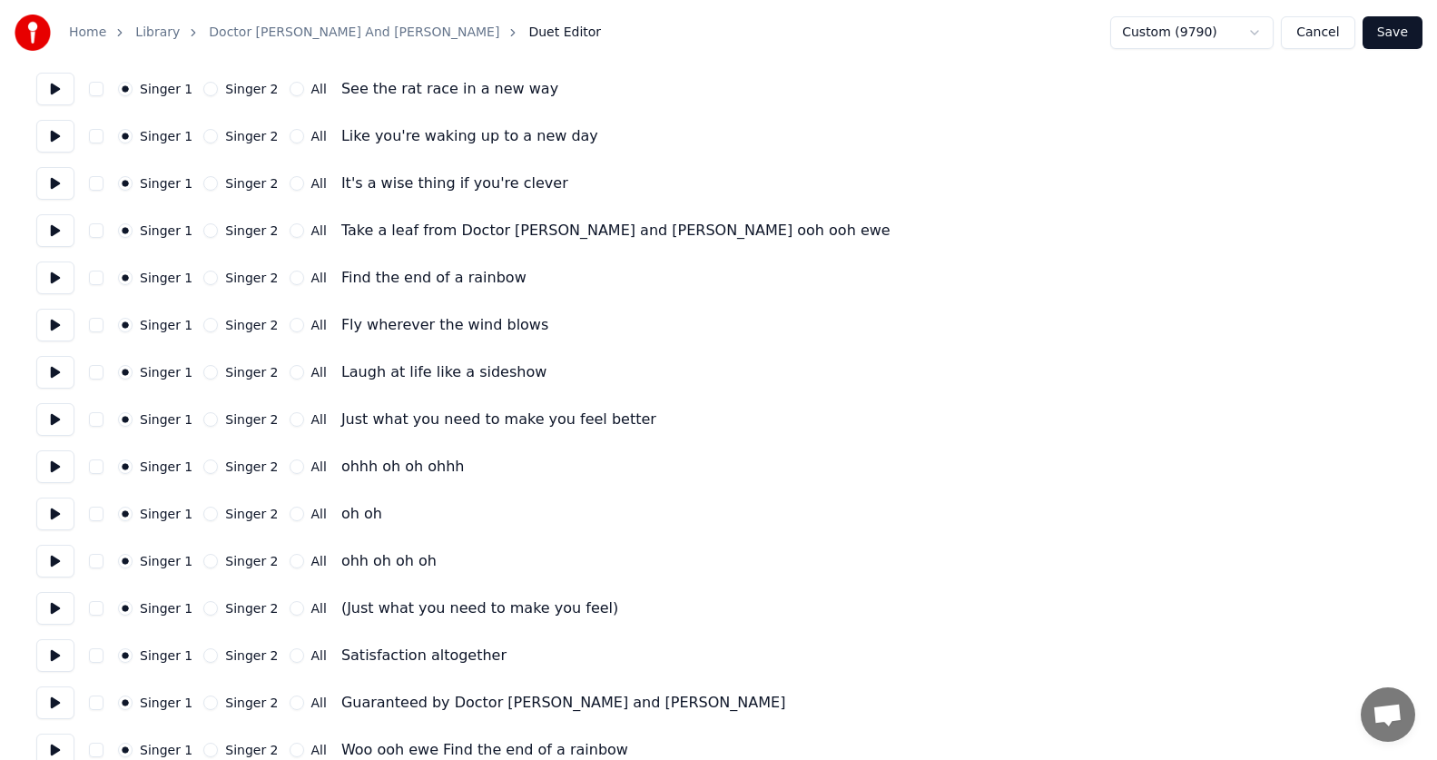
click at [208, 606] on button "Singer 2" at bounding box center [210, 608] width 15 height 15
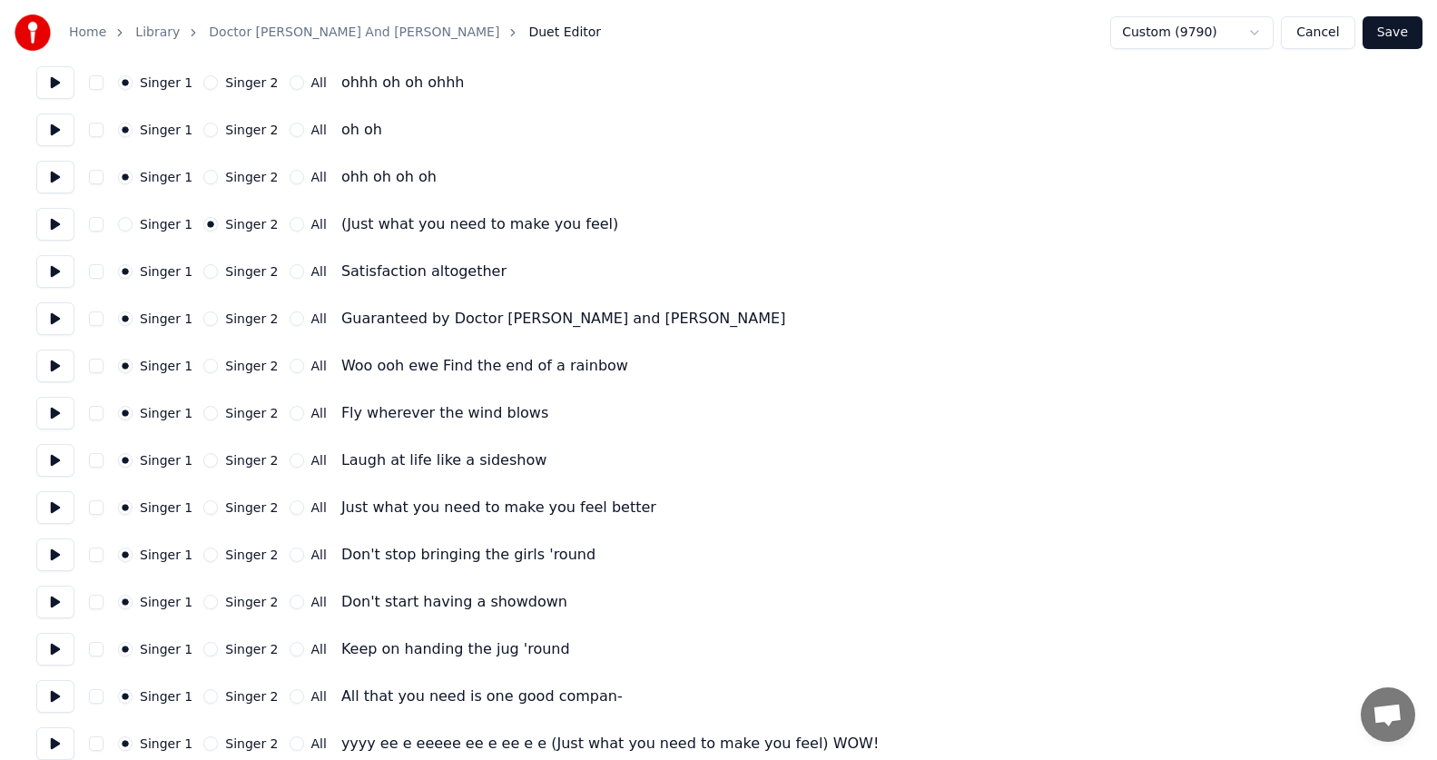
scroll to position [1310, 0]
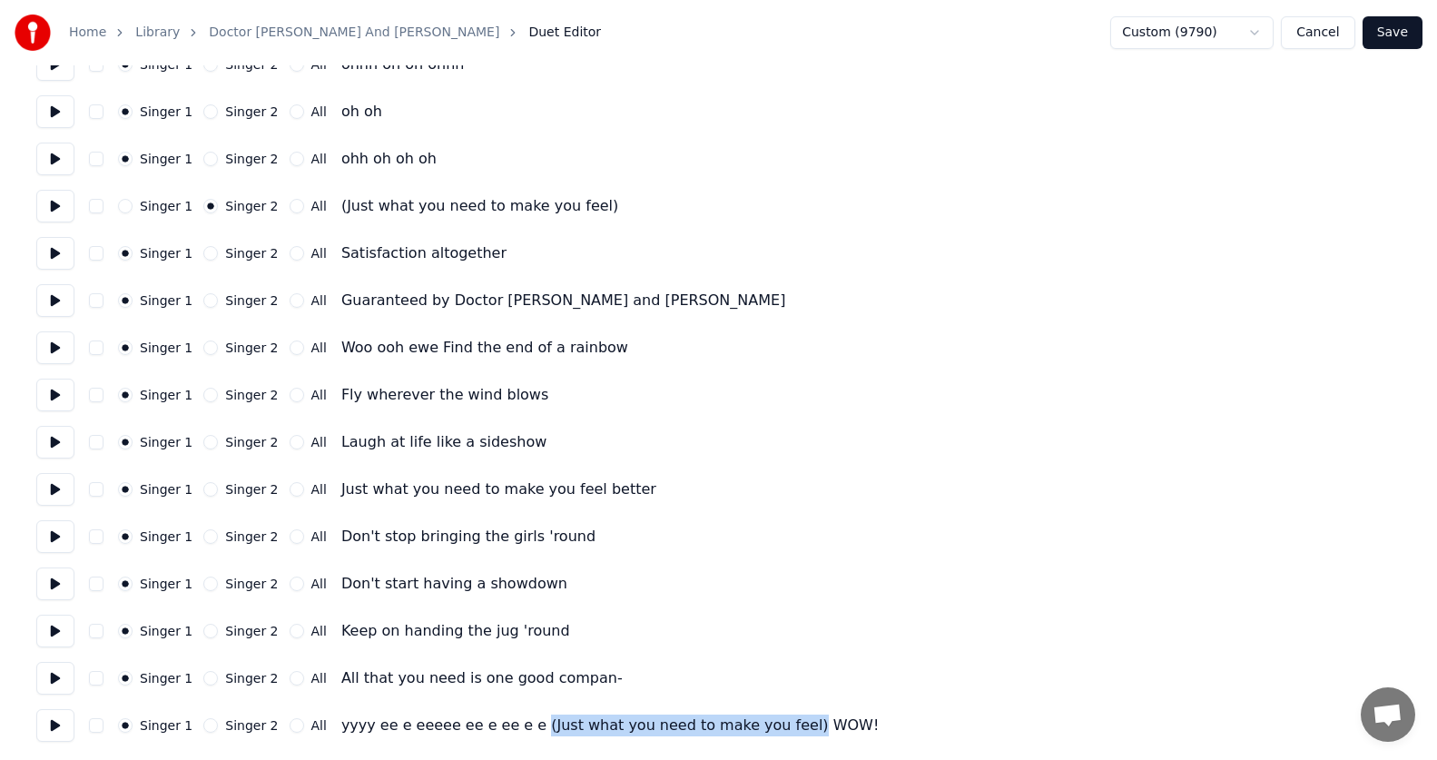
drag, startPoint x: 513, startPoint y: 729, endPoint x: 757, endPoint y: 729, distance: 244.1
click at [757, 729] on div "yyyy ee e eeeee ee e ee e e (Just what you need to make you feel) WOW!" at bounding box center [609, 725] width 537 height 22
click at [1389, 37] on button "Save" at bounding box center [1392, 32] width 60 height 33
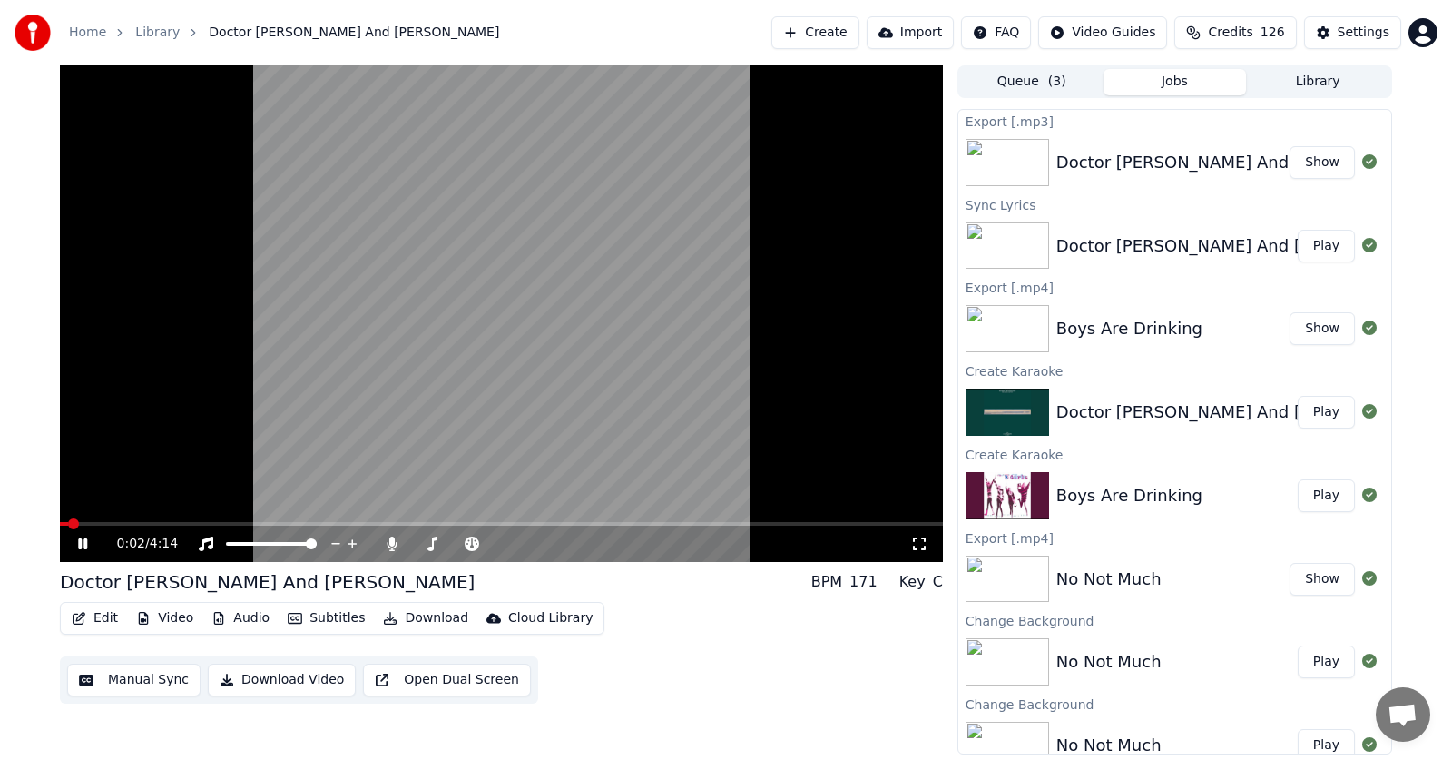
click at [82, 545] on icon at bounding box center [82, 543] width 9 height 11
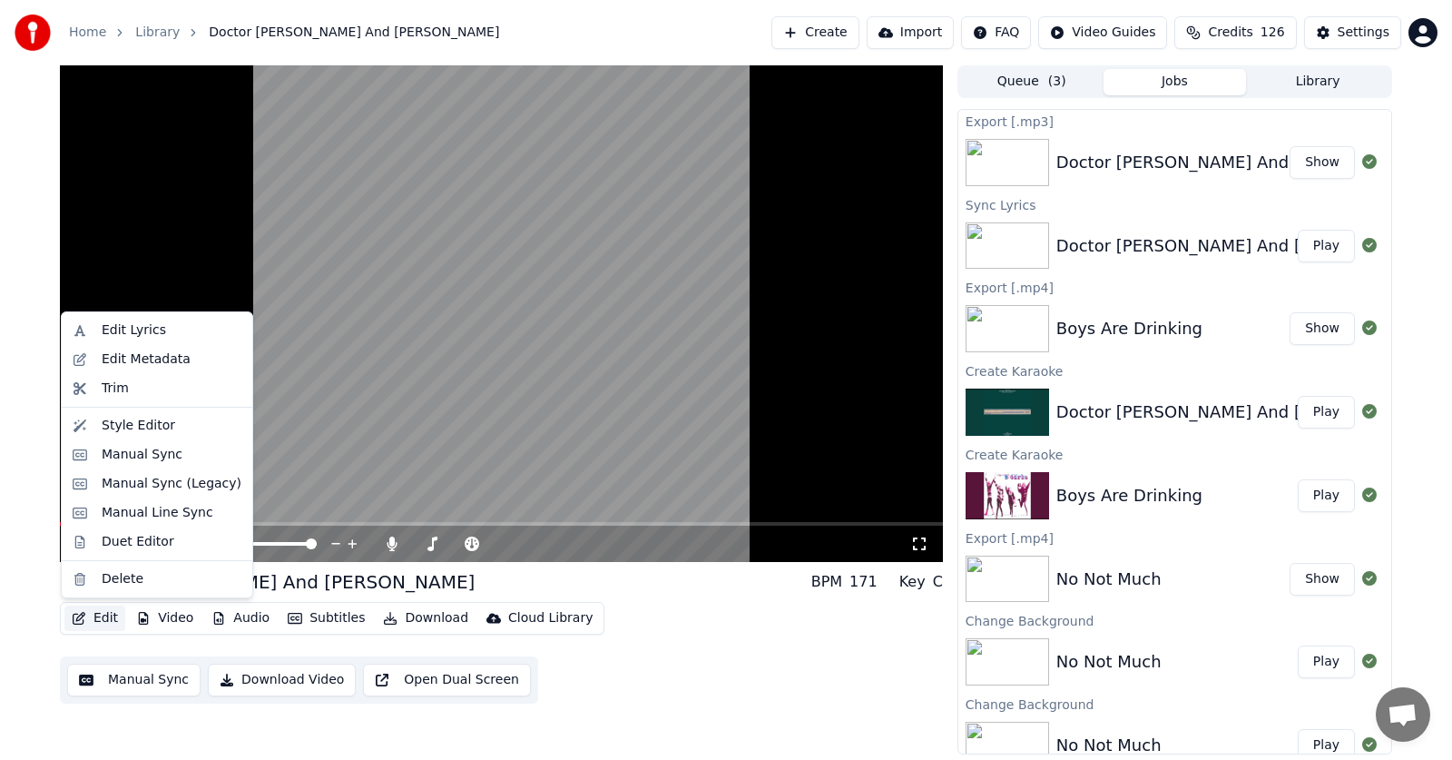
click at [89, 613] on button "Edit" at bounding box center [94, 617] width 61 height 25
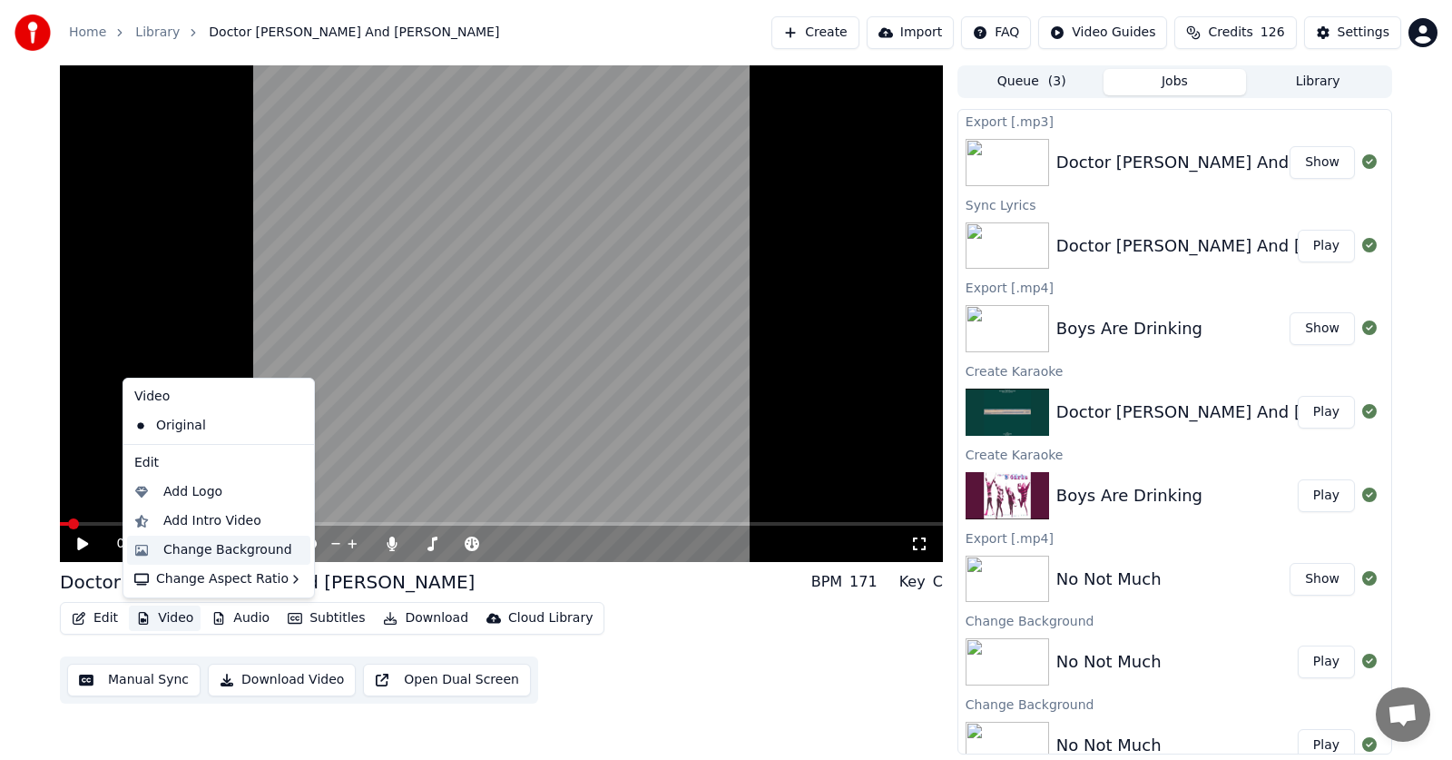
click at [187, 552] on div "Change Background" at bounding box center [227, 550] width 129 height 18
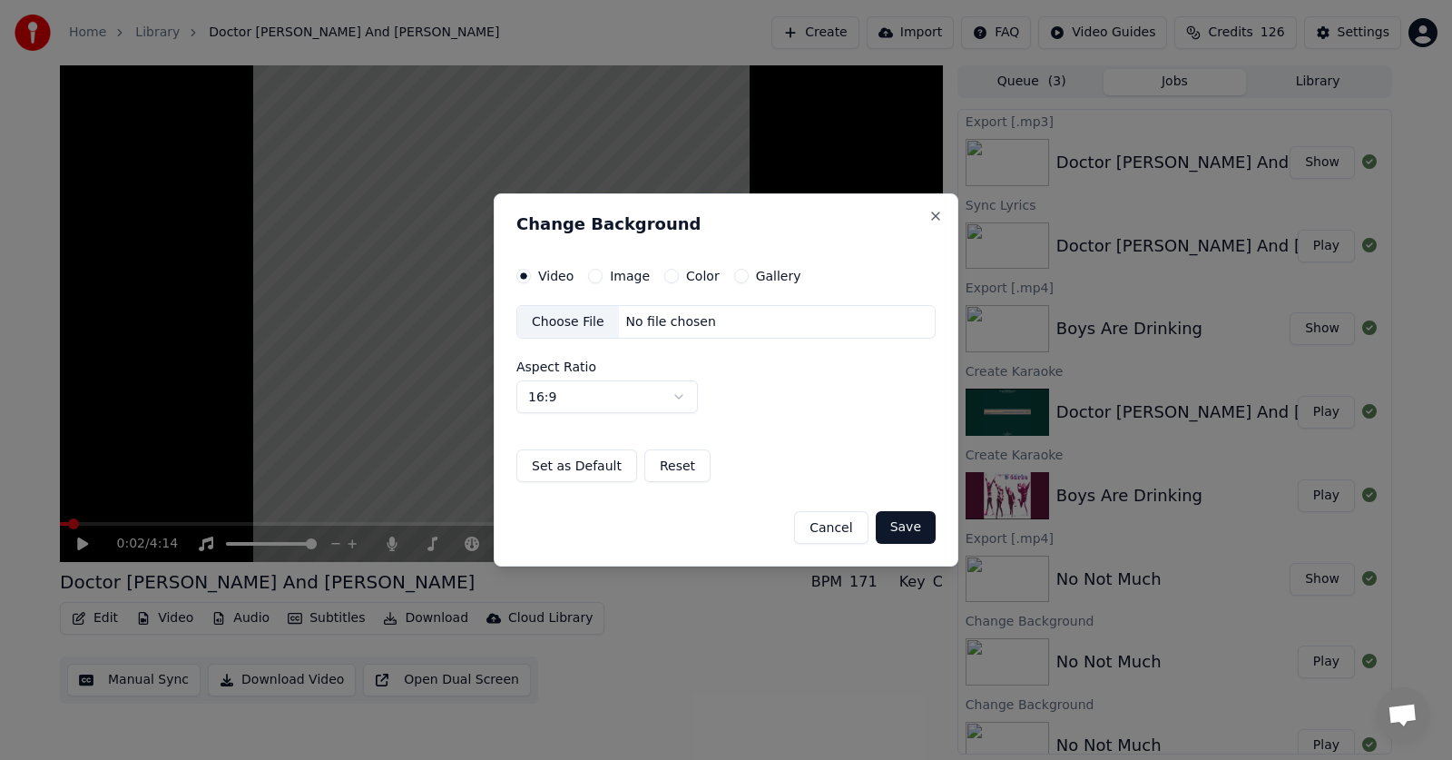
click at [669, 274] on button "Color" at bounding box center [671, 276] width 15 height 15
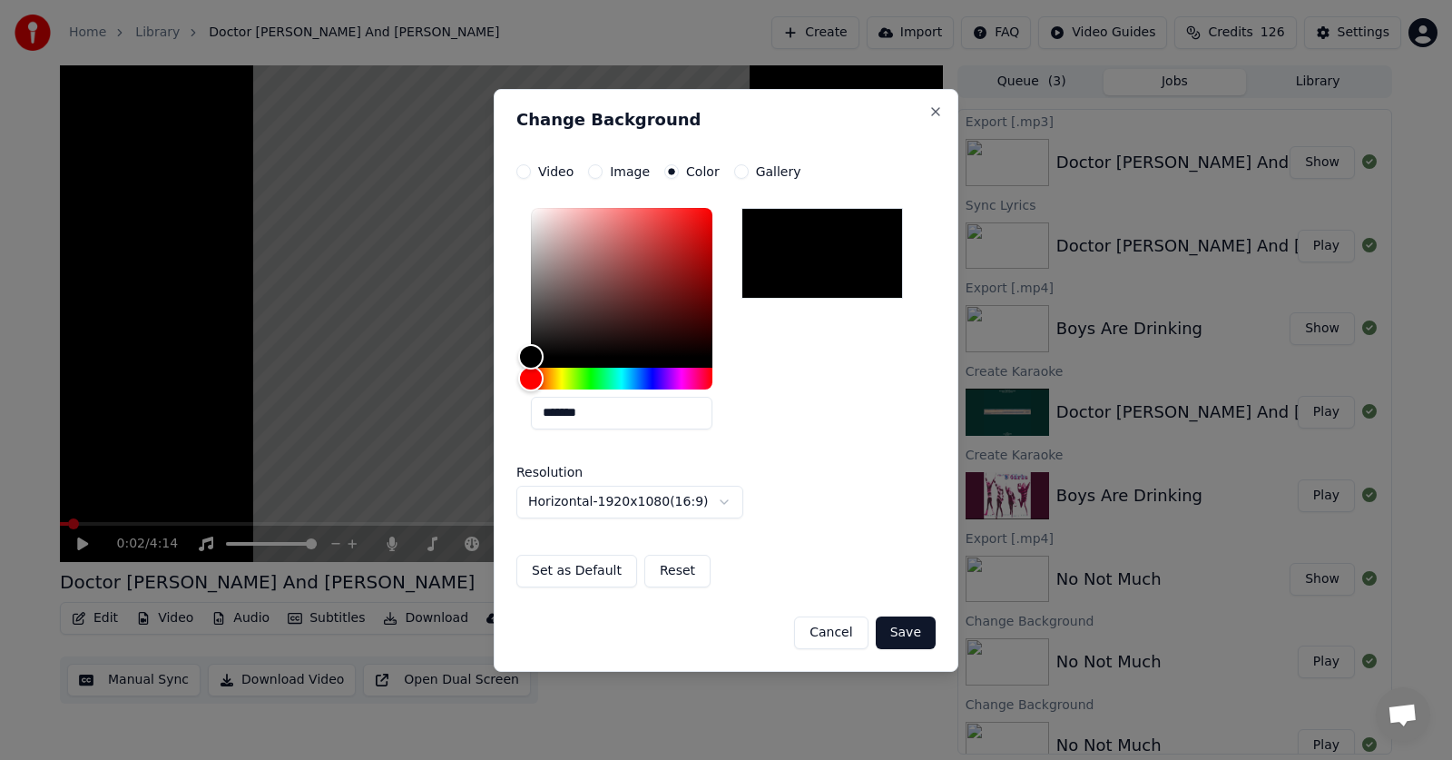
click at [908, 629] on button "Save" at bounding box center [906, 632] width 60 height 33
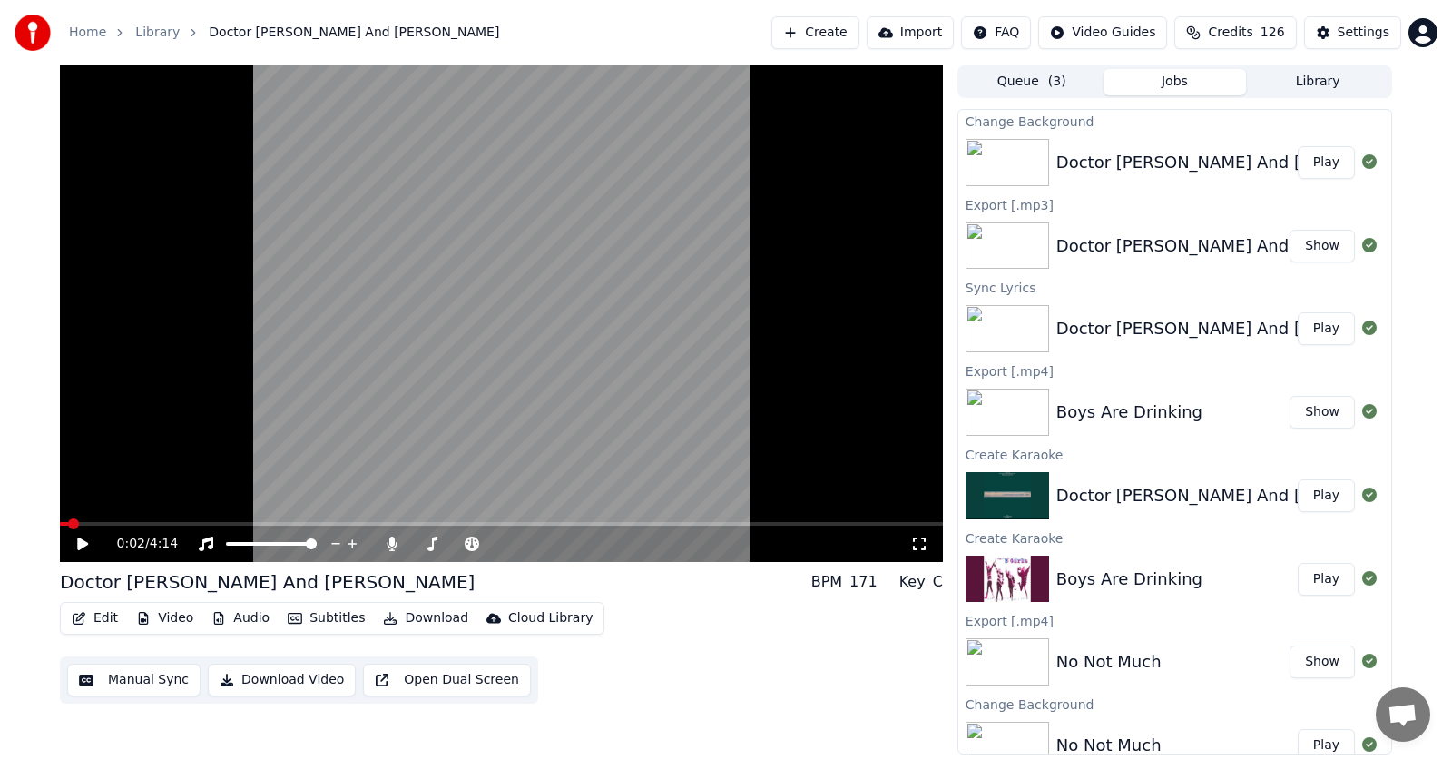
click at [1298, 166] on button "Play" at bounding box center [1326, 162] width 57 height 33
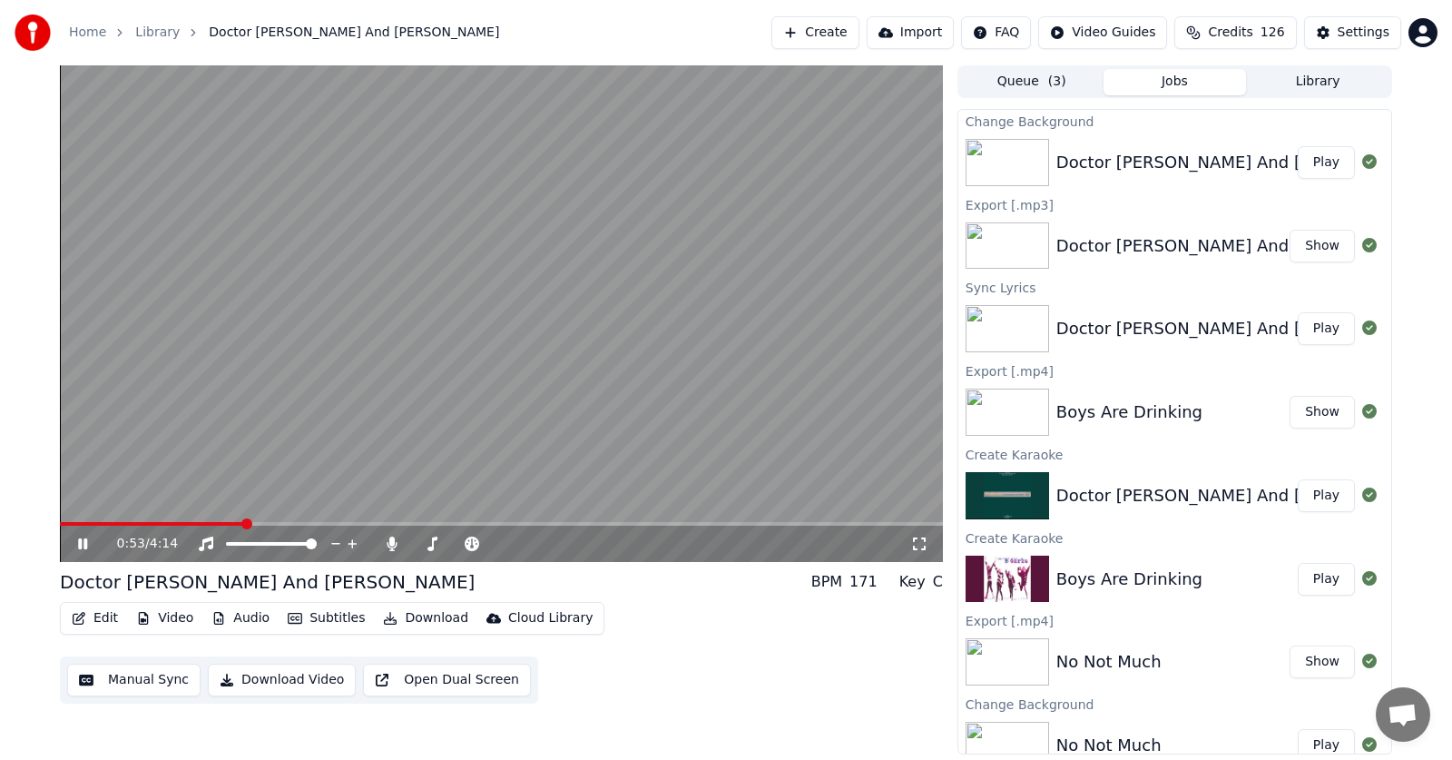
click at [252, 525] on span at bounding box center [246, 523] width 11 height 11
click at [86, 543] on icon at bounding box center [82, 543] width 9 height 11
click at [87, 543] on icon at bounding box center [82, 543] width 11 height 13
click at [81, 543] on icon at bounding box center [82, 543] width 9 height 11
click at [81, 543] on icon at bounding box center [82, 543] width 11 height 13
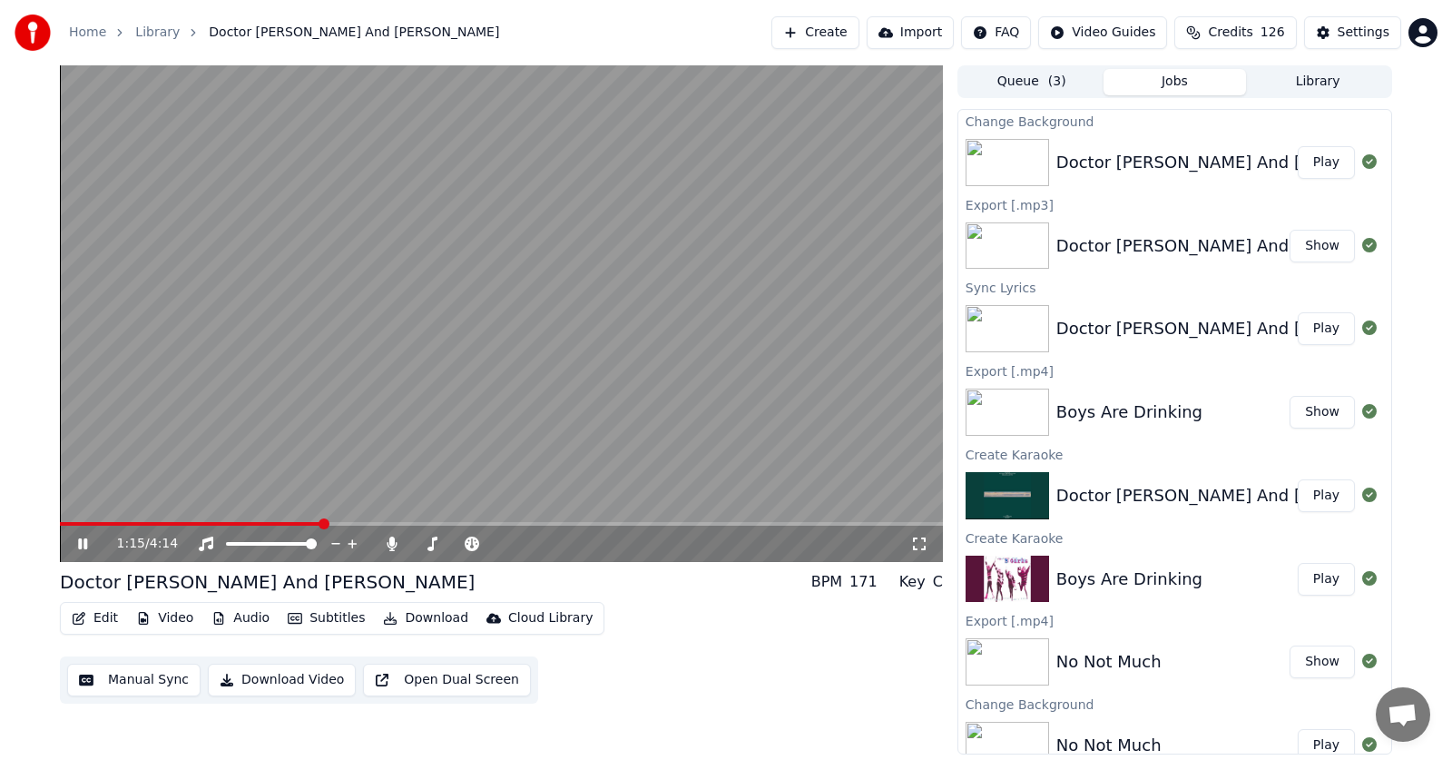
click at [81, 543] on icon at bounding box center [82, 543] width 9 height 11
click at [81, 543] on icon at bounding box center [82, 543] width 11 height 13
click at [81, 540] on icon at bounding box center [82, 543] width 9 height 11
click at [81, 540] on icon at bounding box center [82, 543] width 11 height 13
click at [79, 547] on icon at bounding box center [82, 543] width 9 height 11
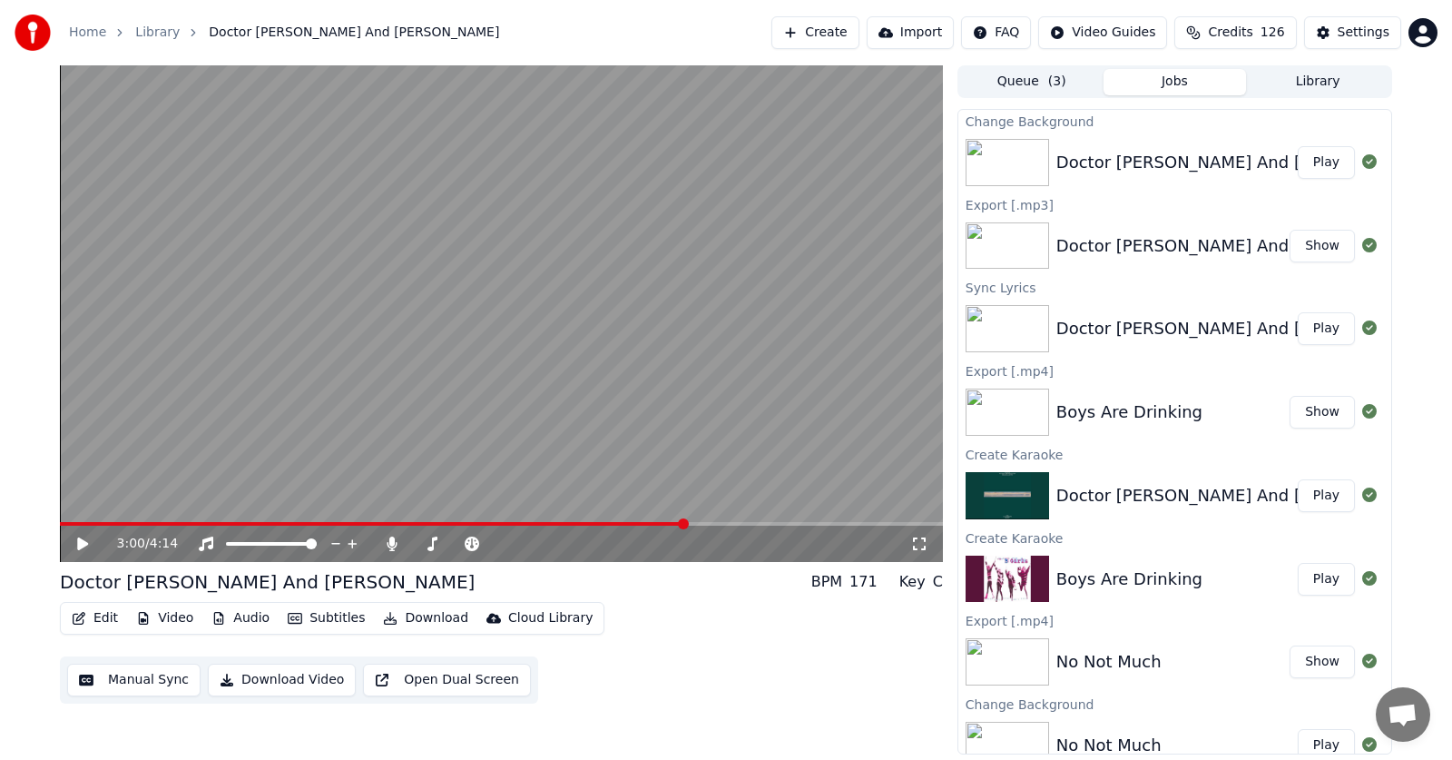
click at [105, 618] on button "Edit" at bounding box center [94, 617] width 61 height 25
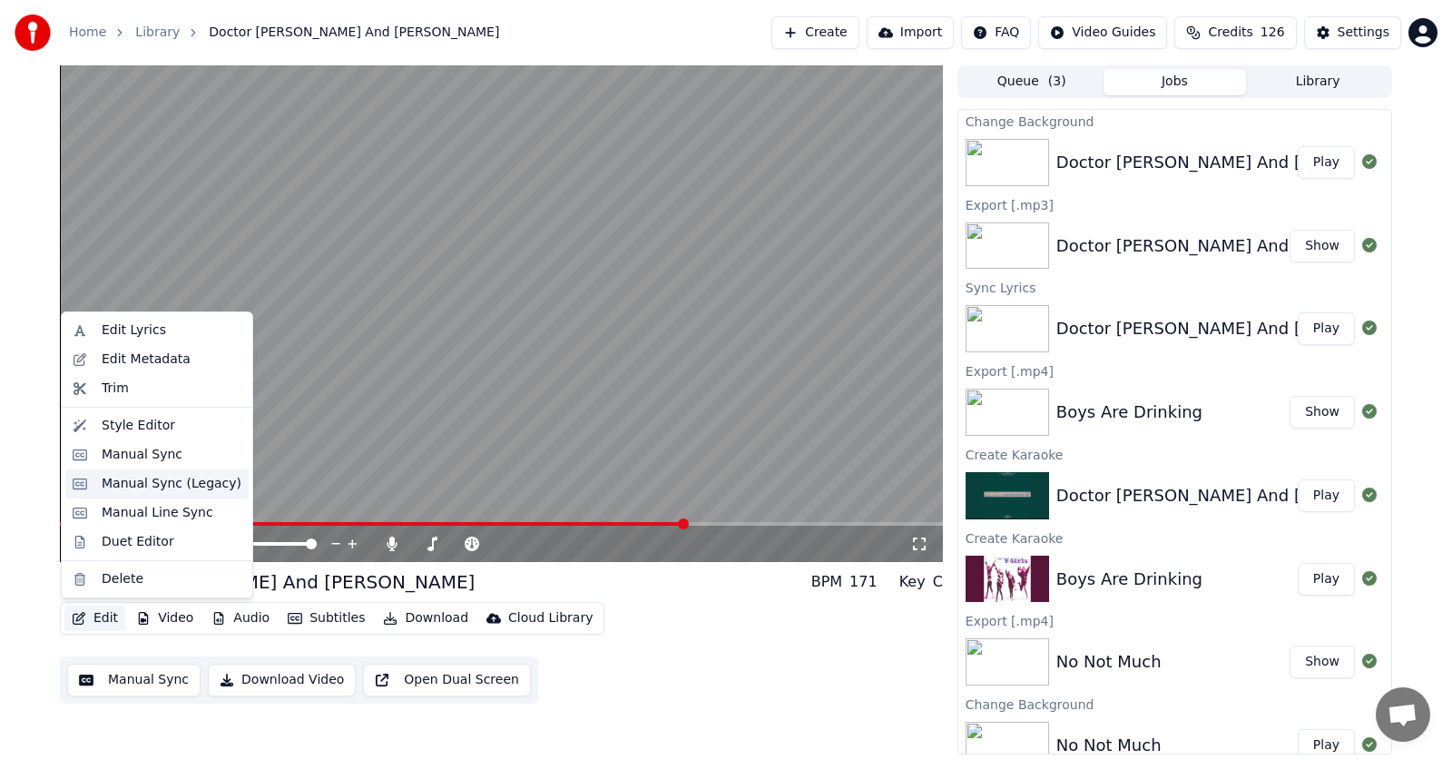
click at [129, 486] on div "Manual Sync (Legacy)" at bounding box center [172, 484] width 140 height 18
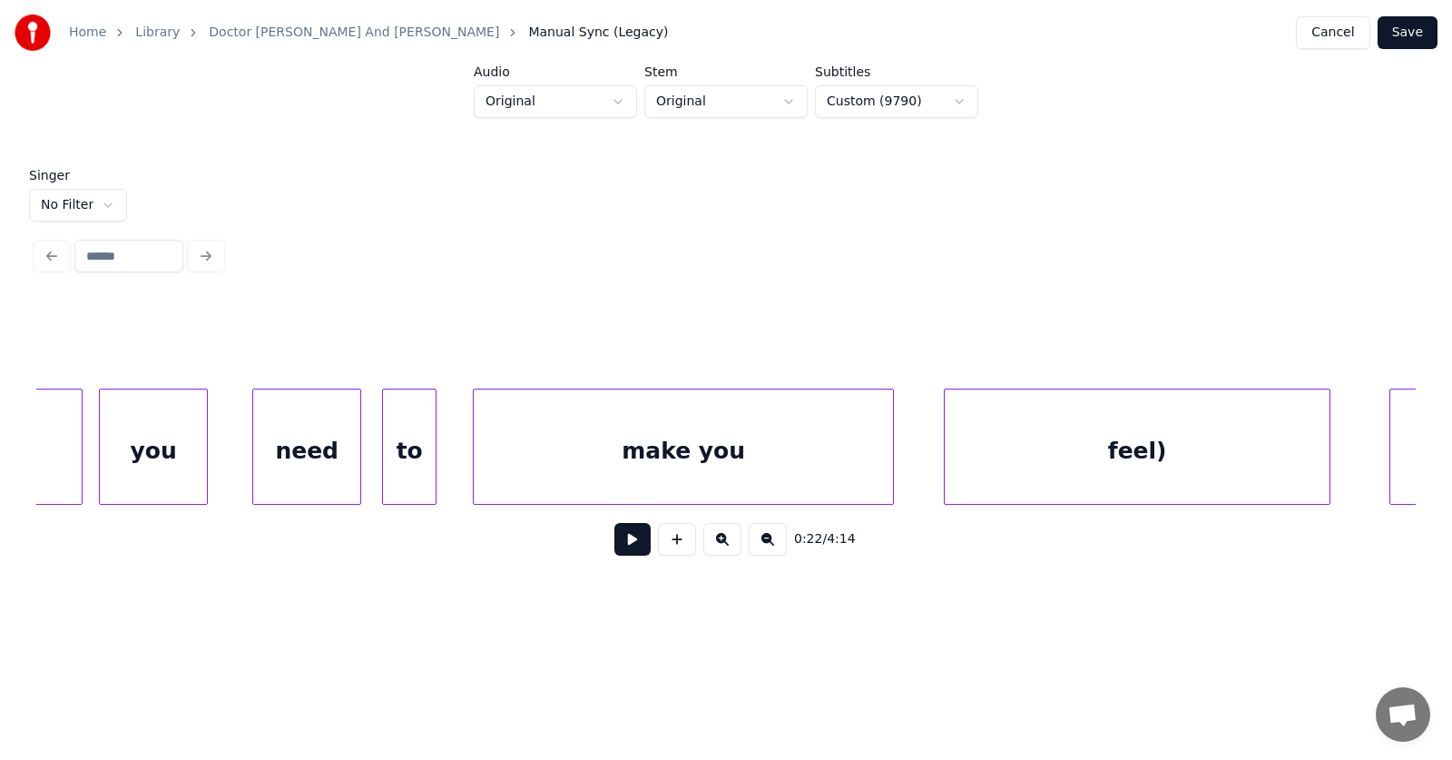
scroll to position [0, 117406]
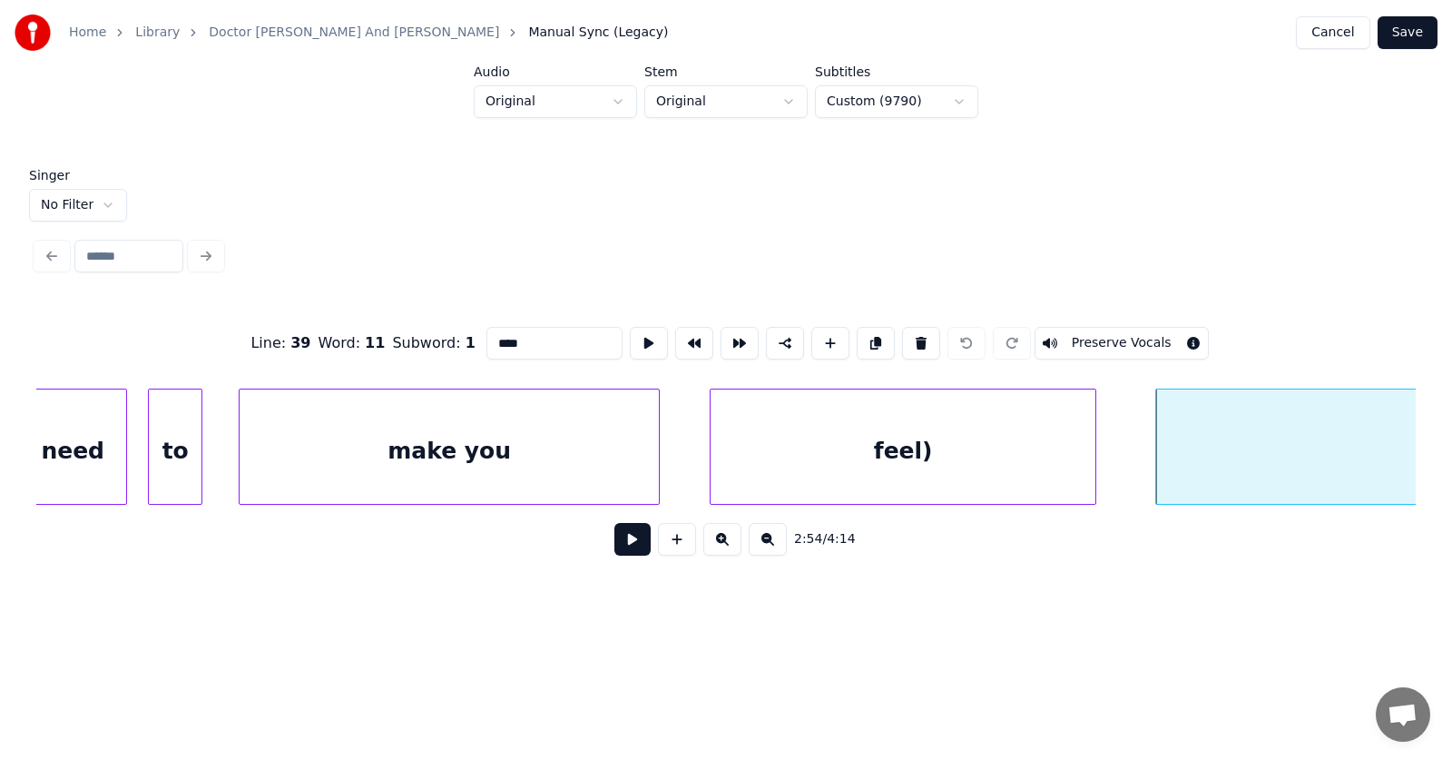
click at [928, 337] on button at bounding box center [921, 343] width 38 height 33
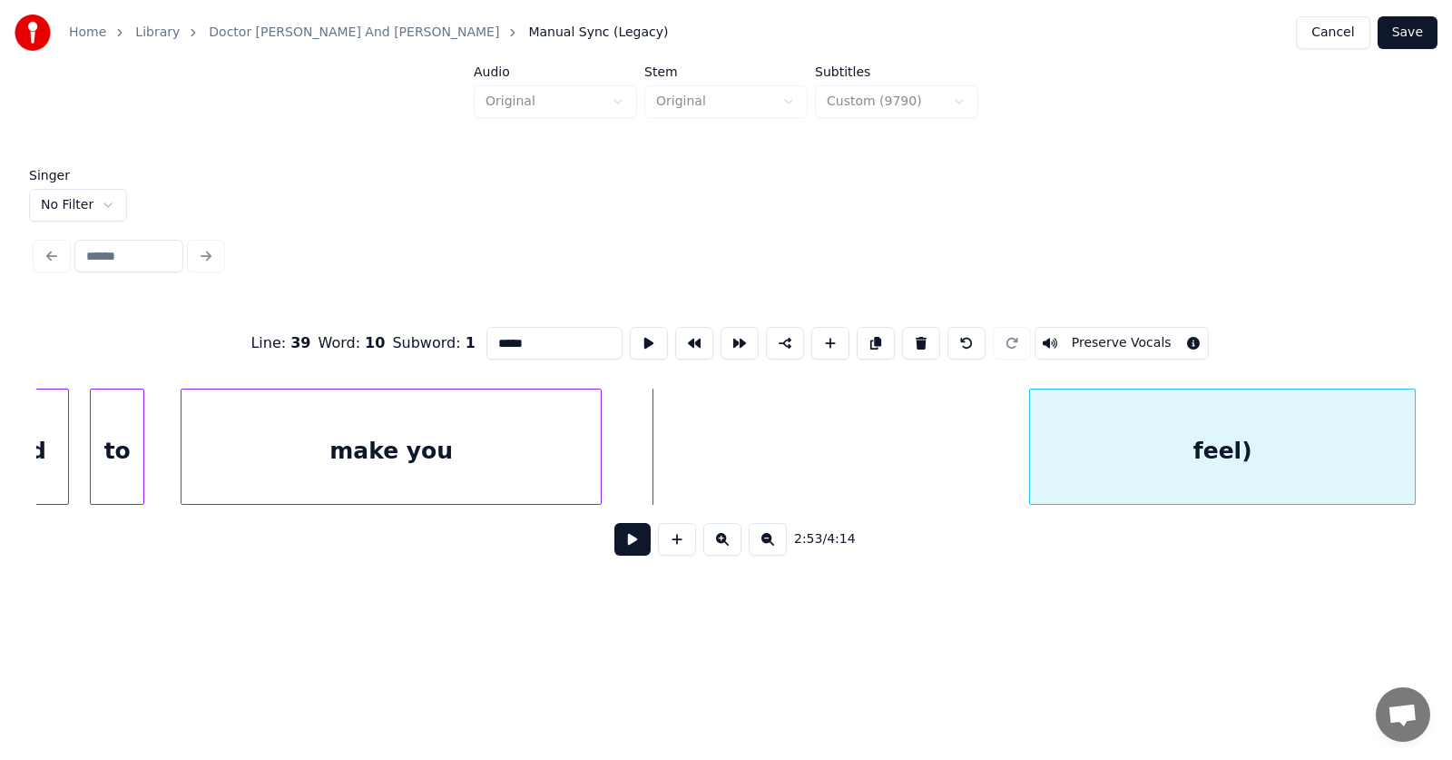
scroll to position [0, 117465]
click at [1237, 436] on div "feel)" at bounding box center [1222, 450] width 385 height 123
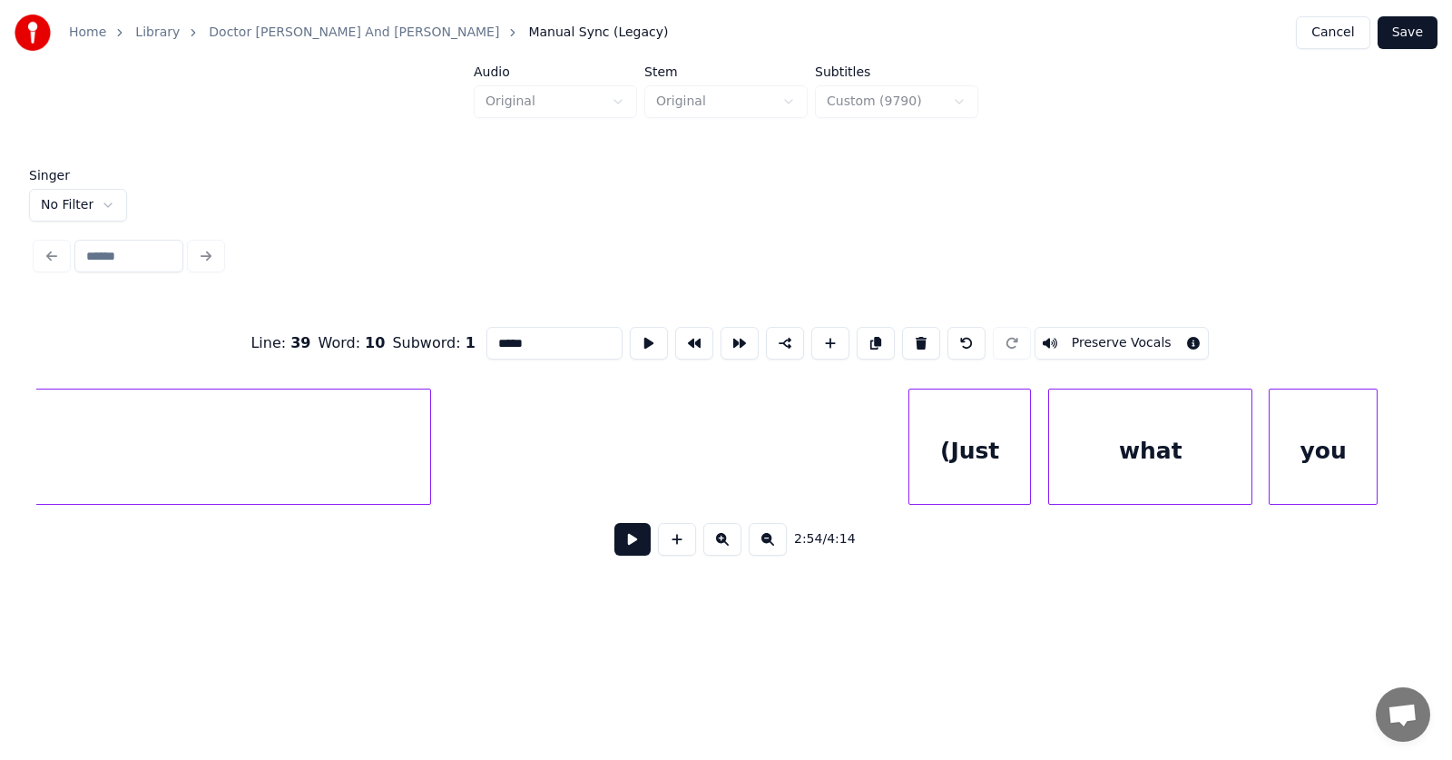
scroll to position [0, 116235]
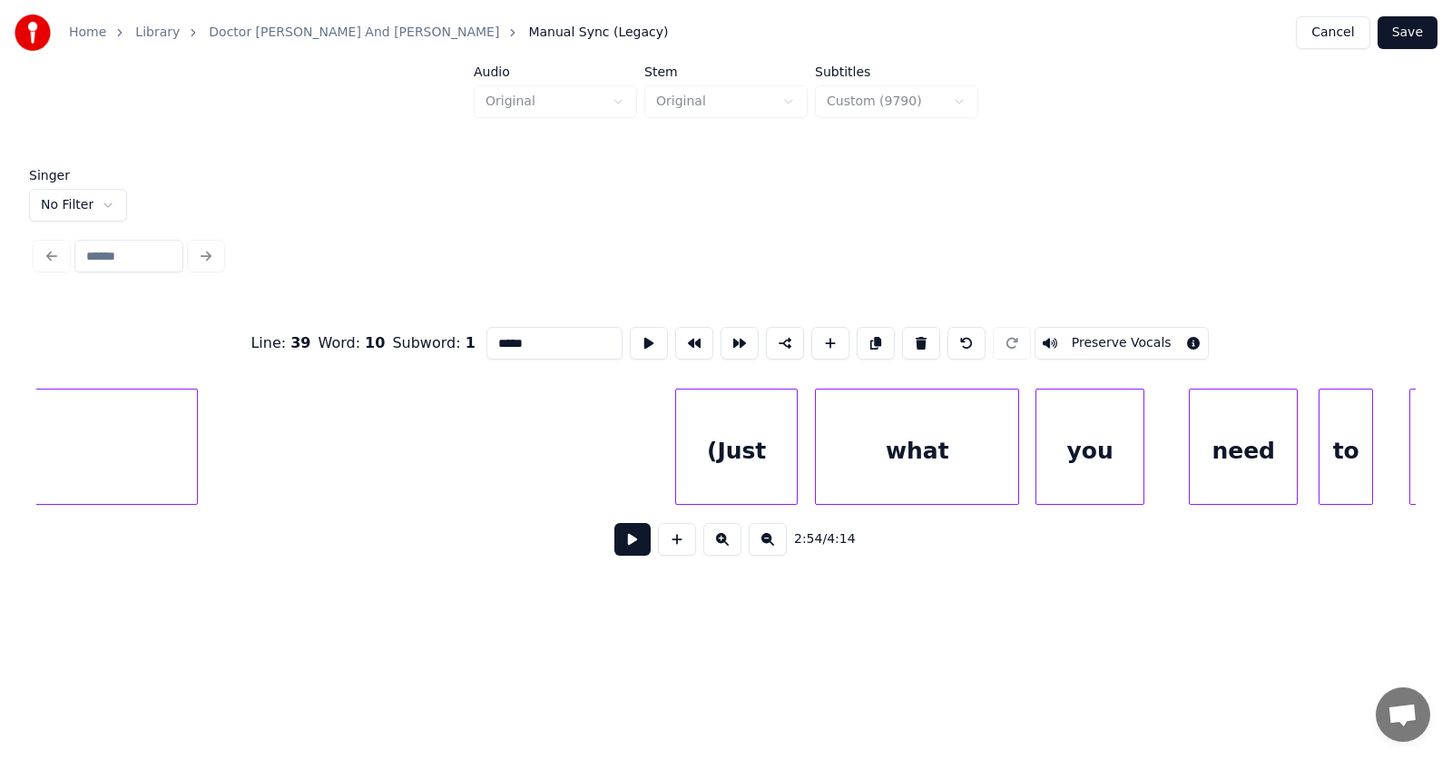
click at [735, 437] on div "(Just" at bounding box center [736, 450] width 121 height 123
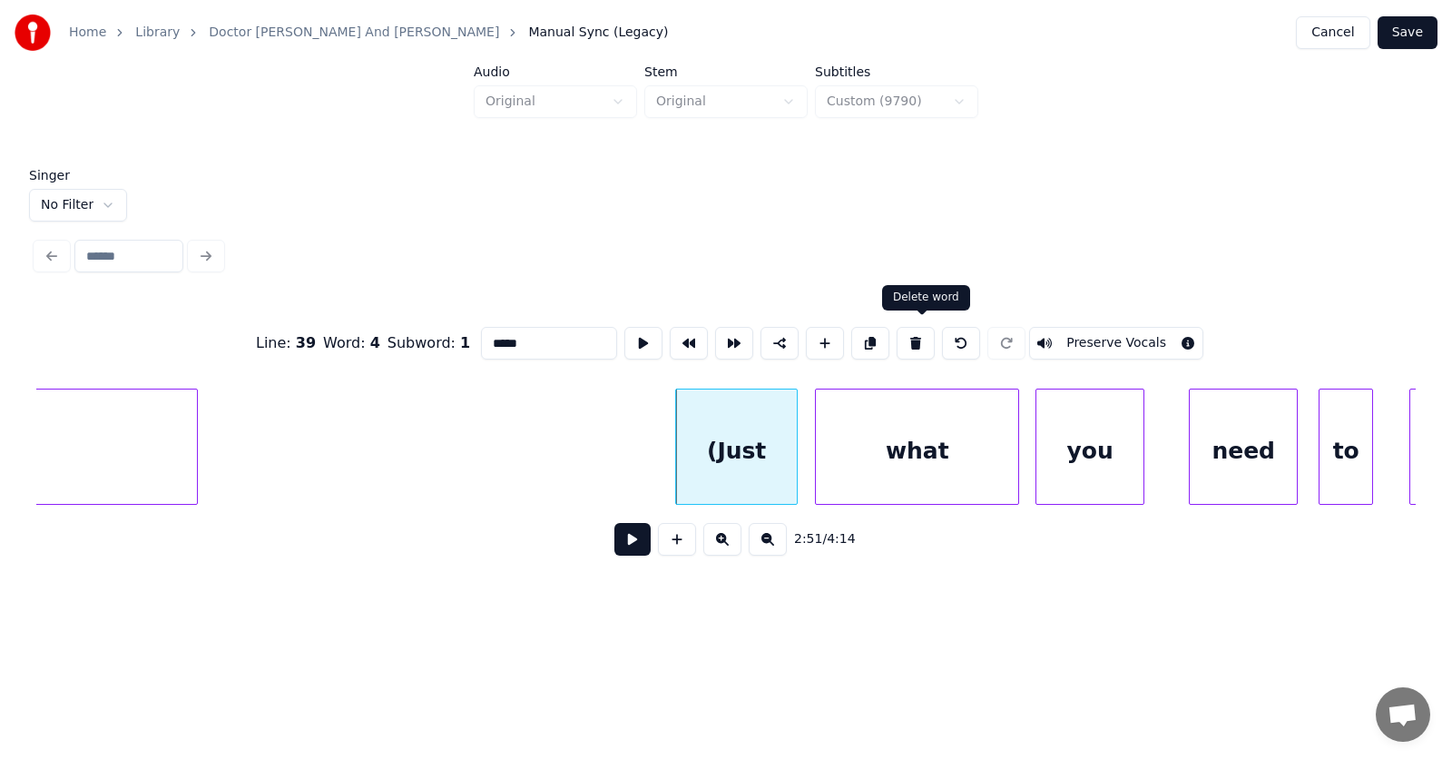
click at [916, 338] on button at bounding box center [916, 343] width 38 height 33
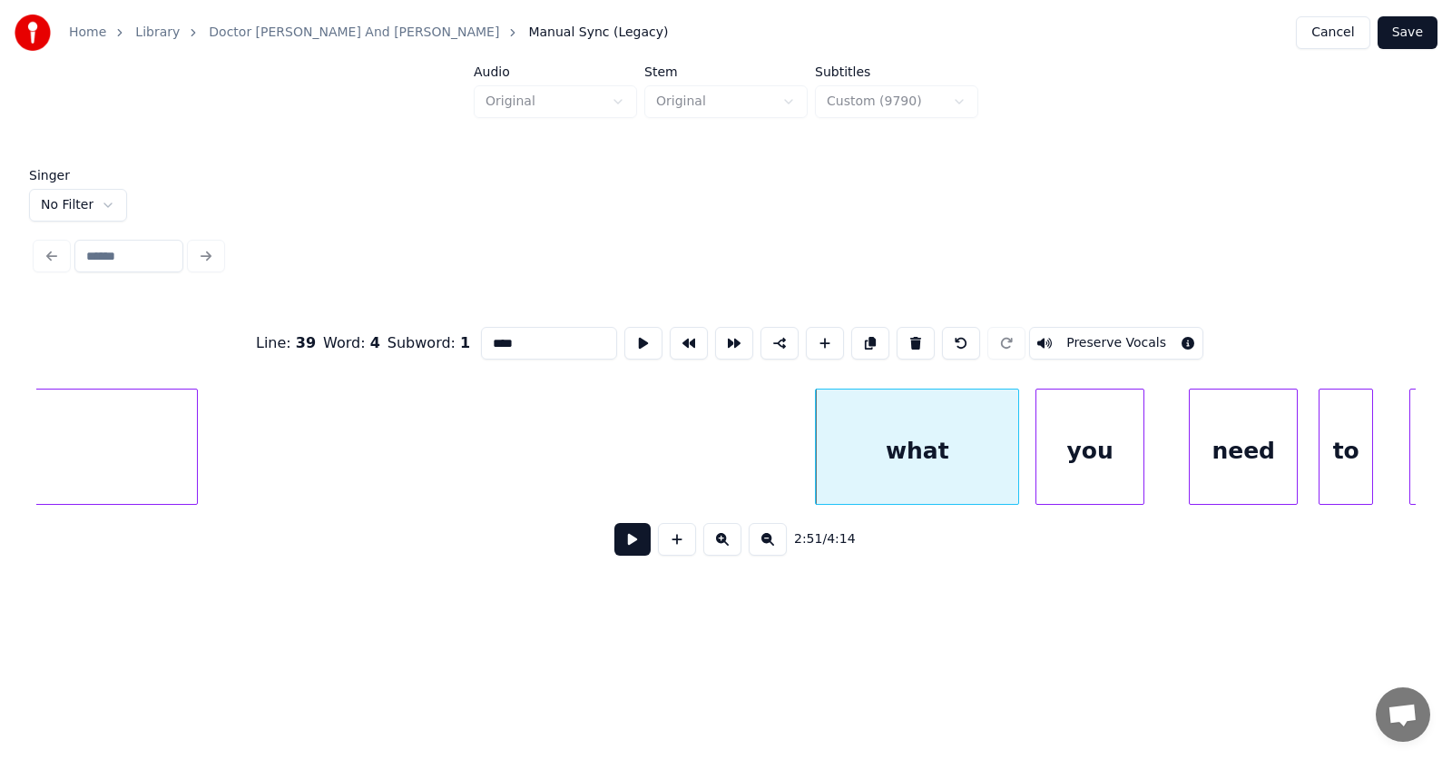
click at [931, 451] on div "what" at bounding box center [917, 450] width 202 height 123
click at [924, 339] on button at bounding box center [916, 343] width 38 height 33
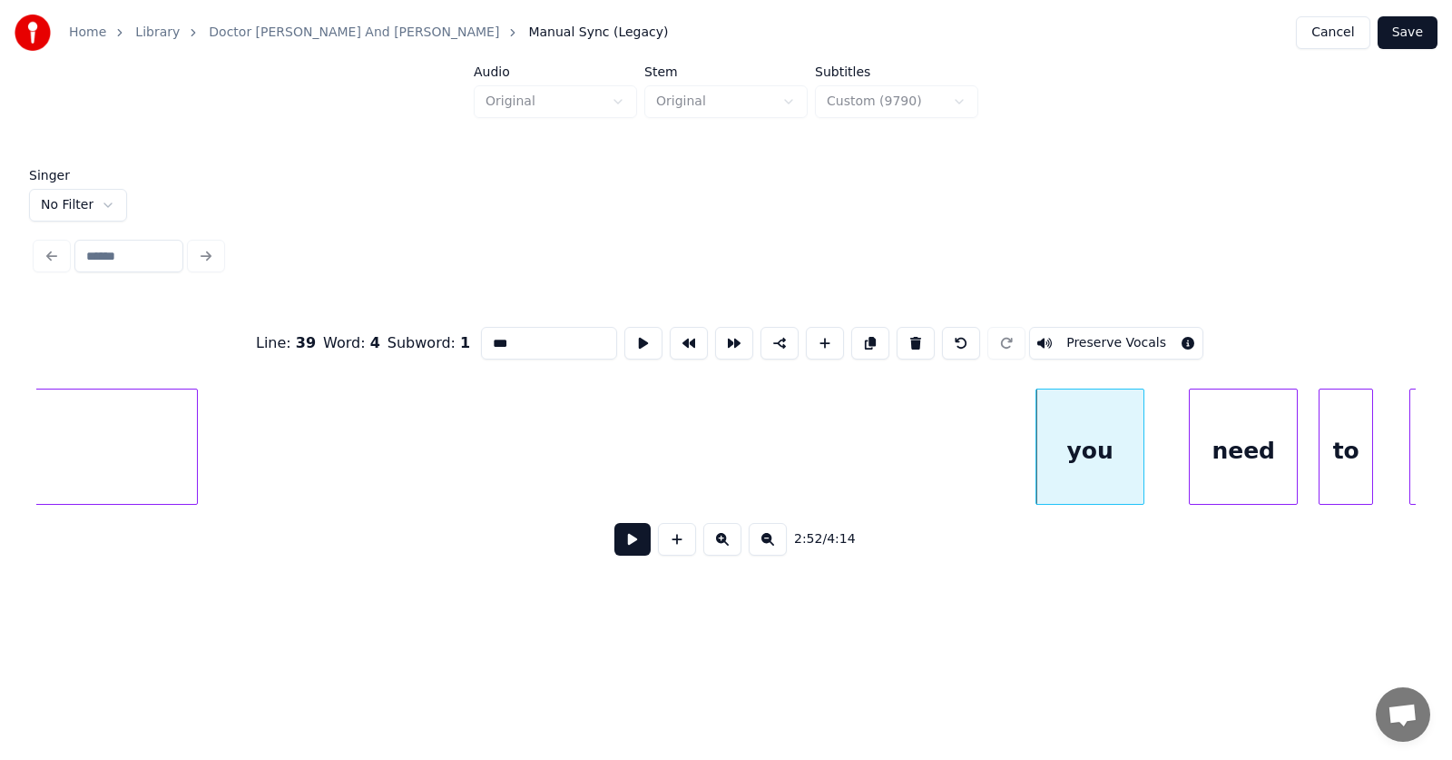
click at [1065, 454] on div "you" at bounding box center [1089, 450] width 107 height 123
click at [923, 329] on button at bounding box center [916, 343] width 38 height 33
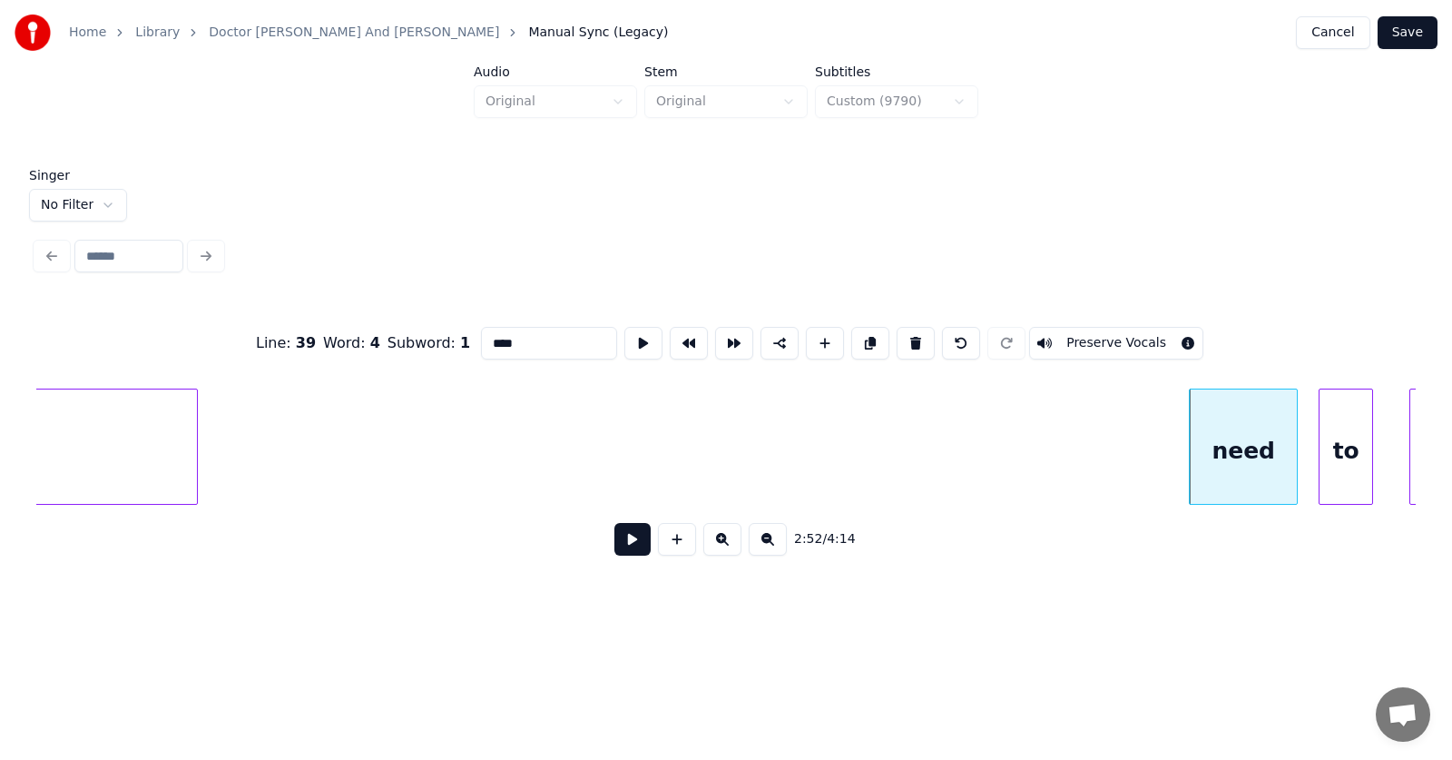
click at [1225, 441] on div "need" at bounding box center [1243, 450] width 107 height 123
click at [926, 337] on button at bounding box center [916, 343] width 38 height 33
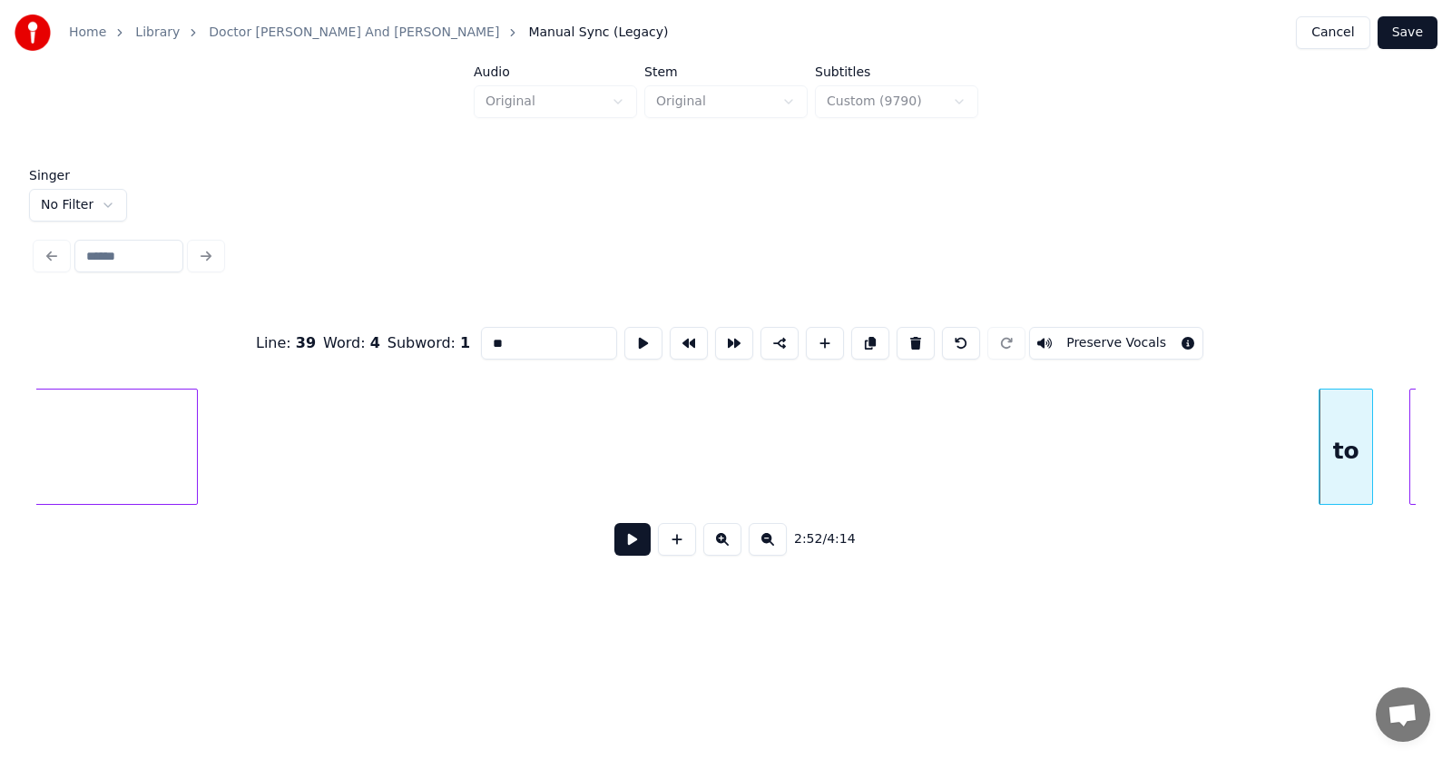
click at [1338, 444] on div "to" at bounding box center [1346, 450] width 53 height 123
click at [925, 335] on button at bounding box center [916, 343] width 38 height 33
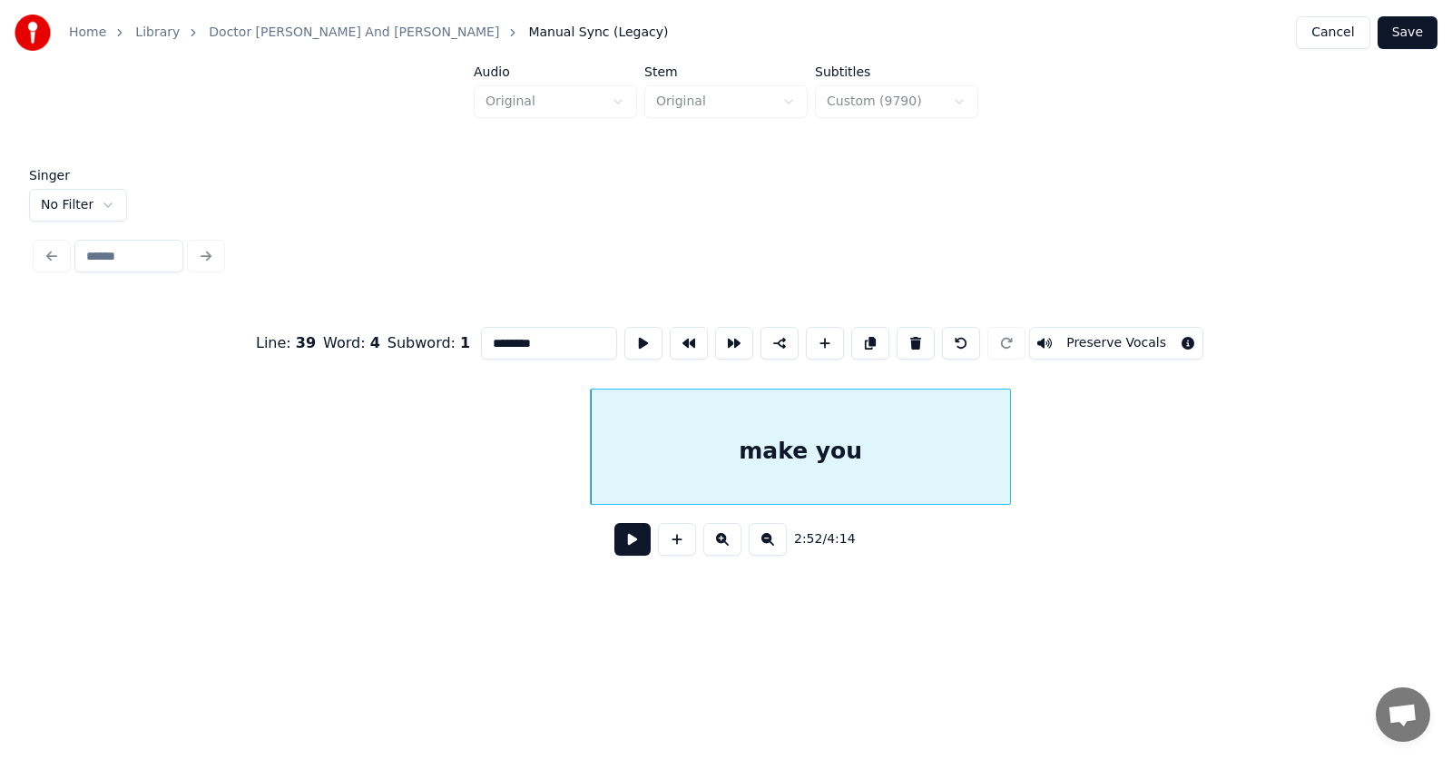
scroll to position [0, 117171]
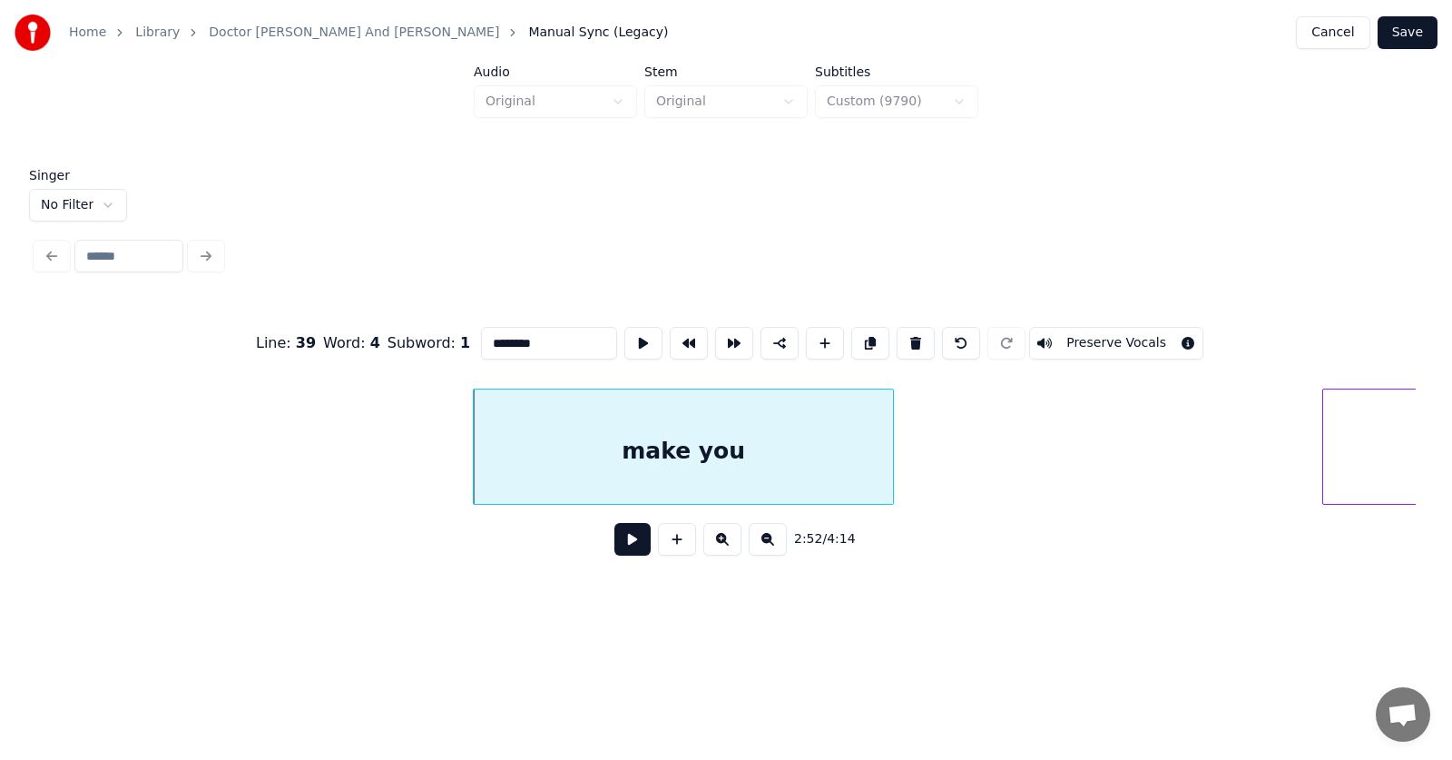
click at [785, 449] on div "make you" at bounding box center [683, 450] width 419 height 123
click at [922, 329] on button at bounding box center [916, 343] width 38 height 33
type input "*****"
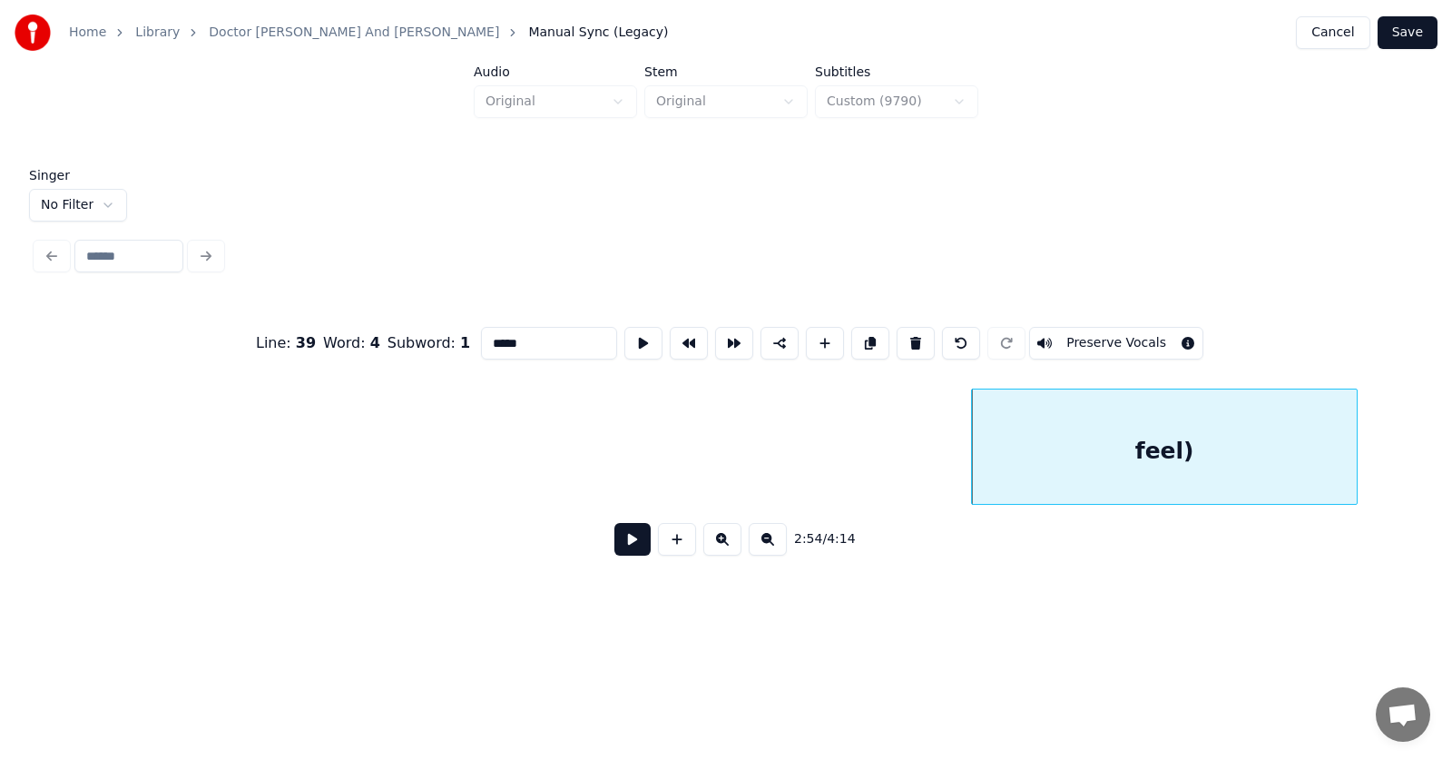
scroll to position [0, 117640]
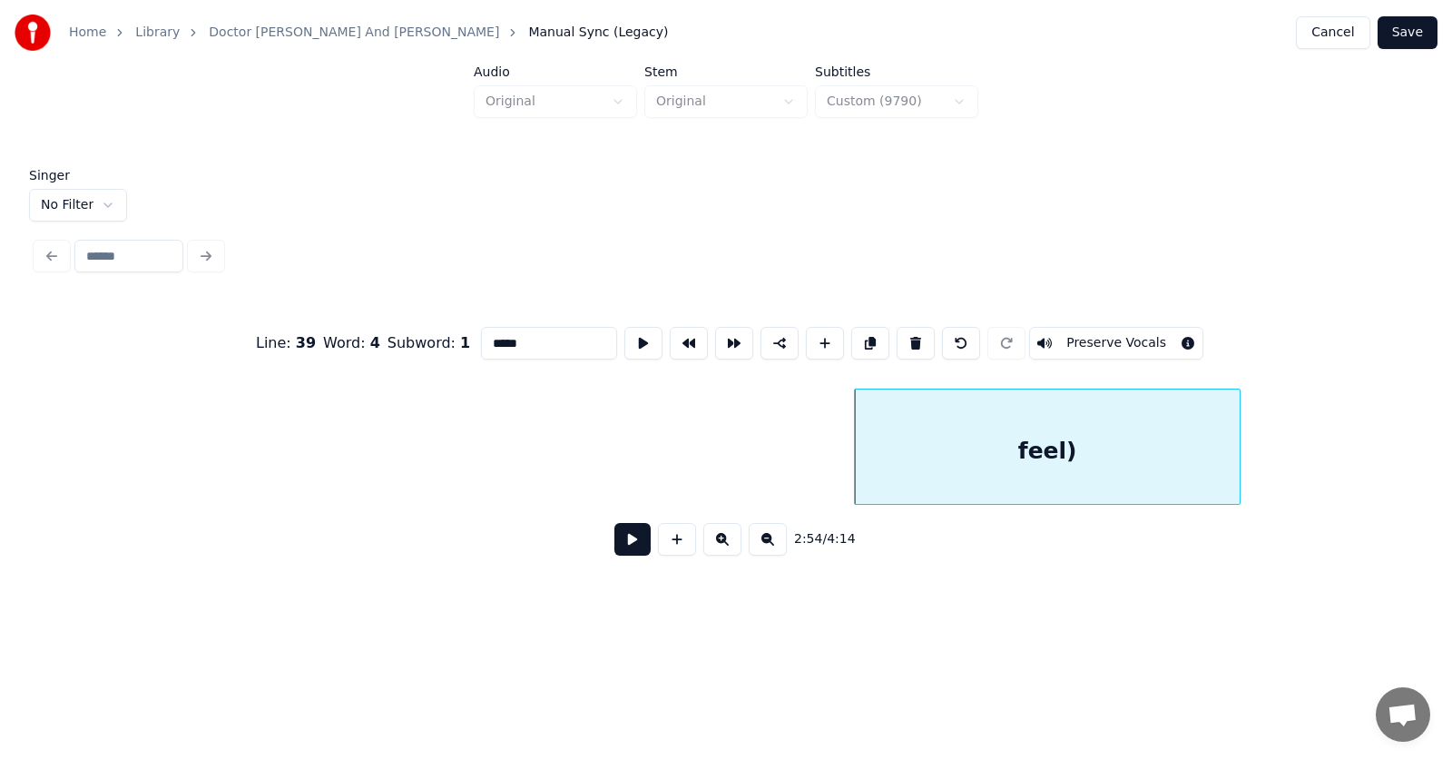
click at [997, 461] on div "feel)" at bounding box center [1047, 450] width 385 height 123
click at [1042, 461] on div "feel)" at bounding box center [1071, 450] width 385 height 123
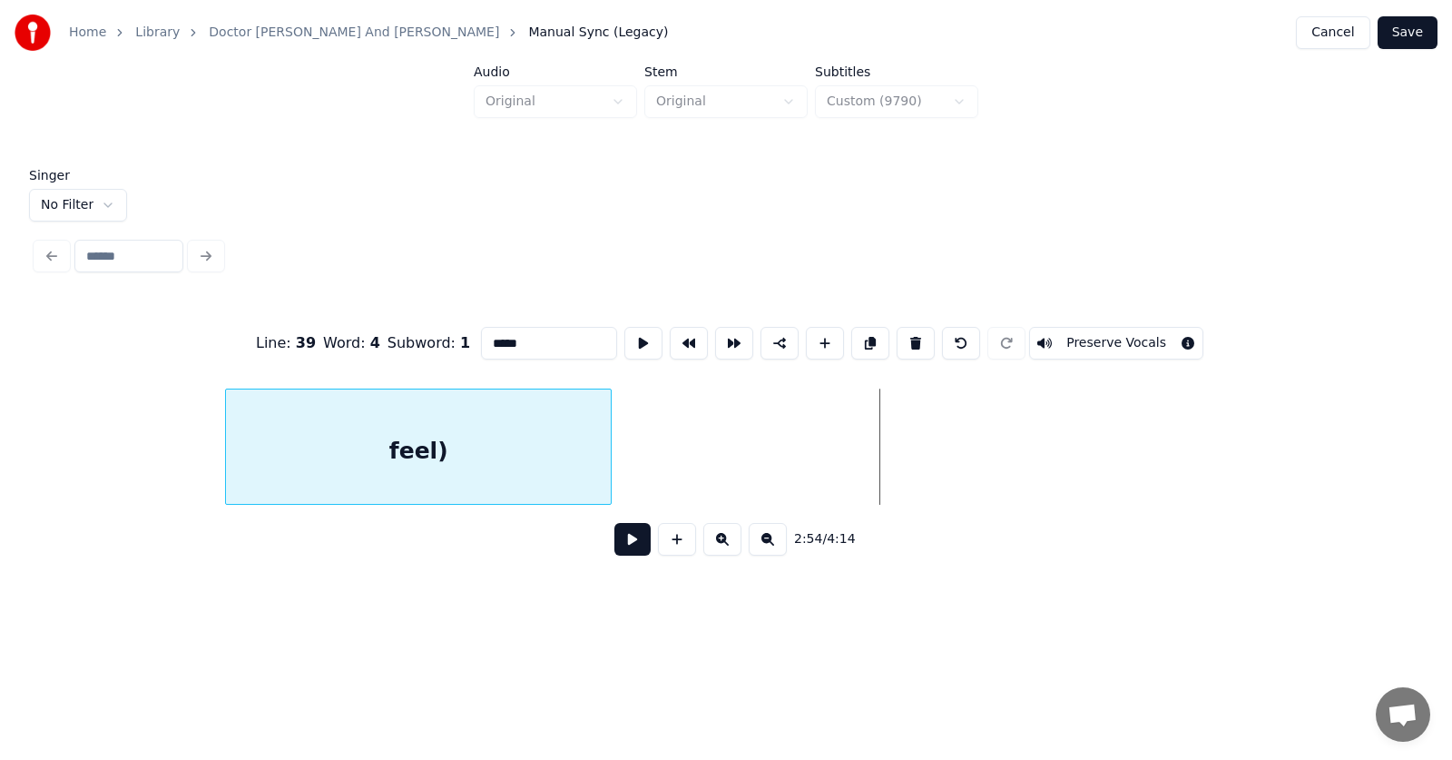
click at [389, 476] on div "feel)" at bounding box center [418, 450] width 385 height 123
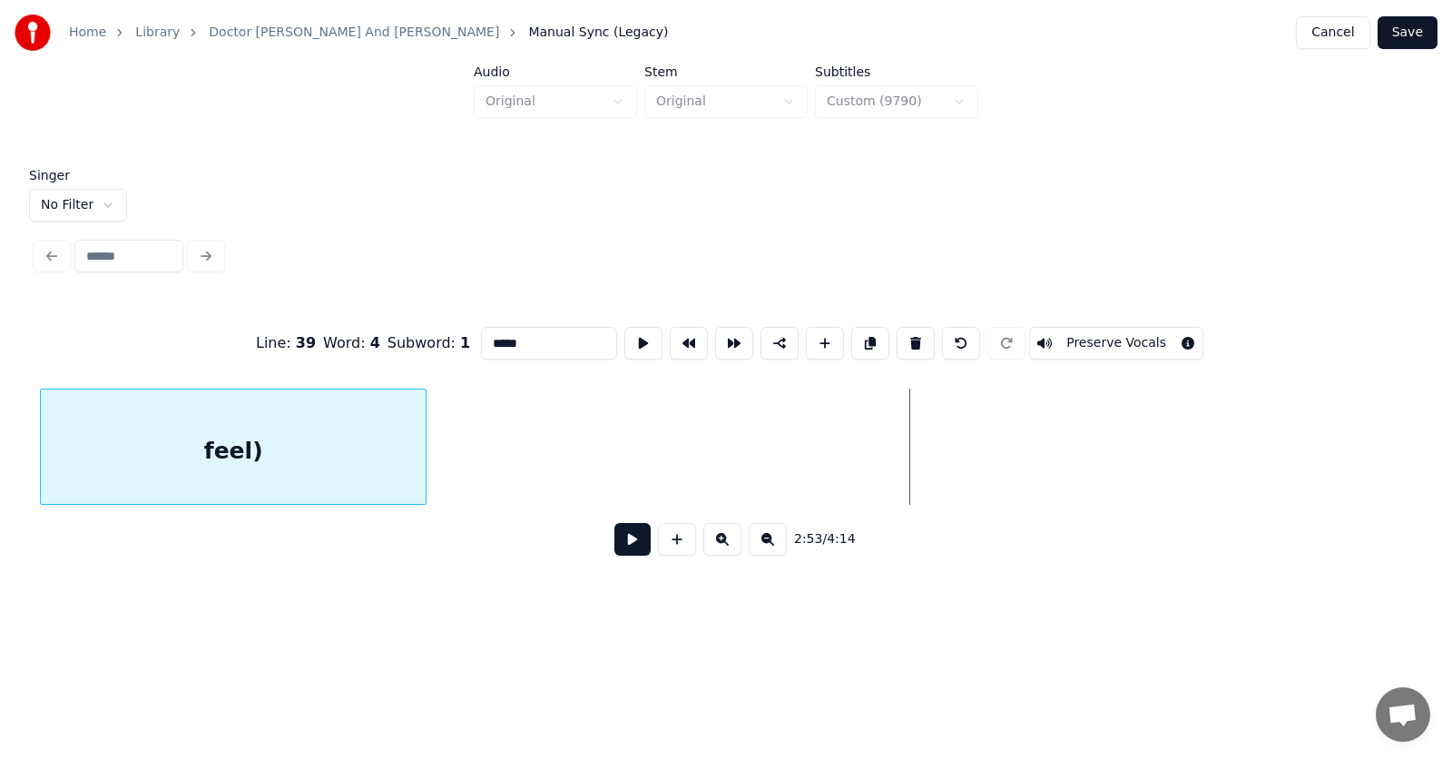
scroll to position [0, 116955]
click at [64, 487] on div "feel)" at bounding box center [229, 450] width 385 height 123
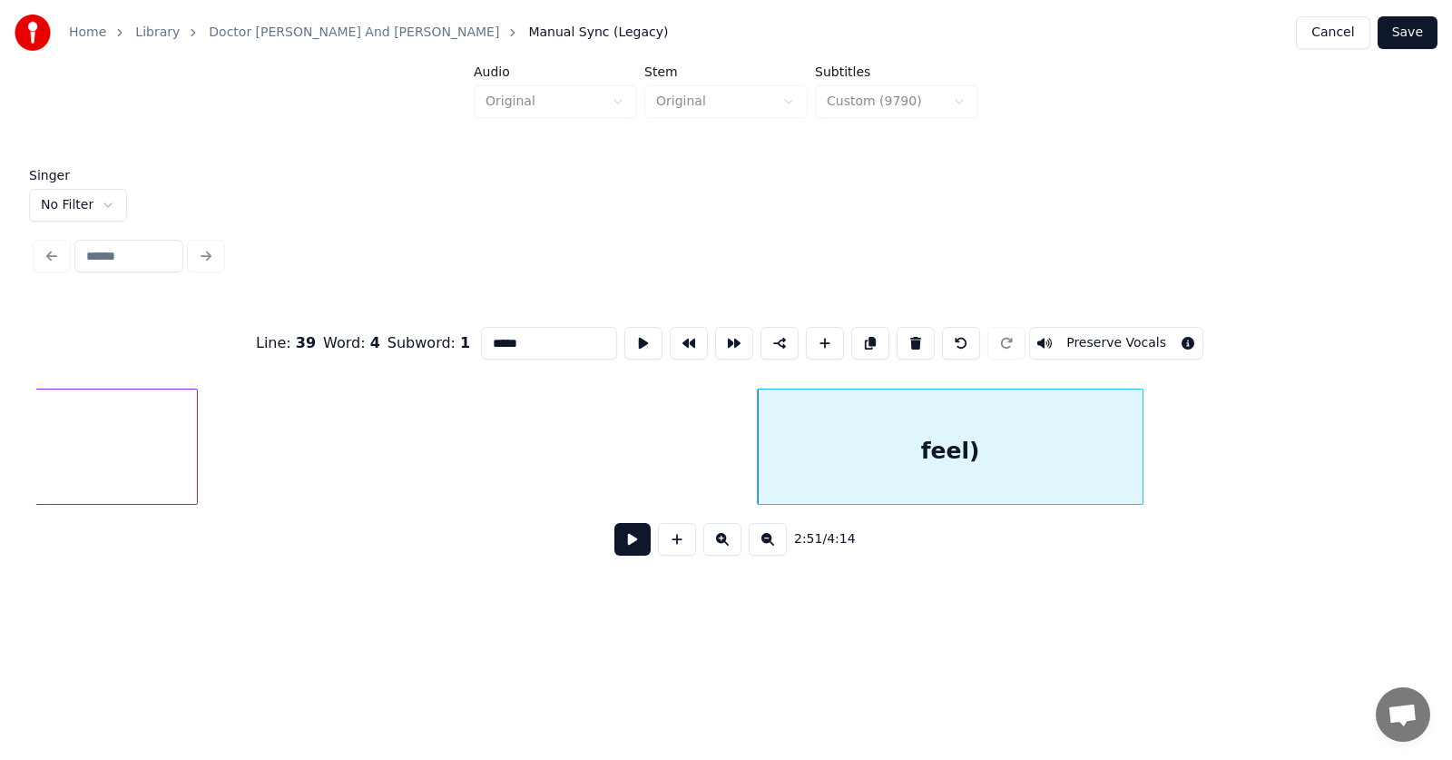
scroll to position [0, 115767]
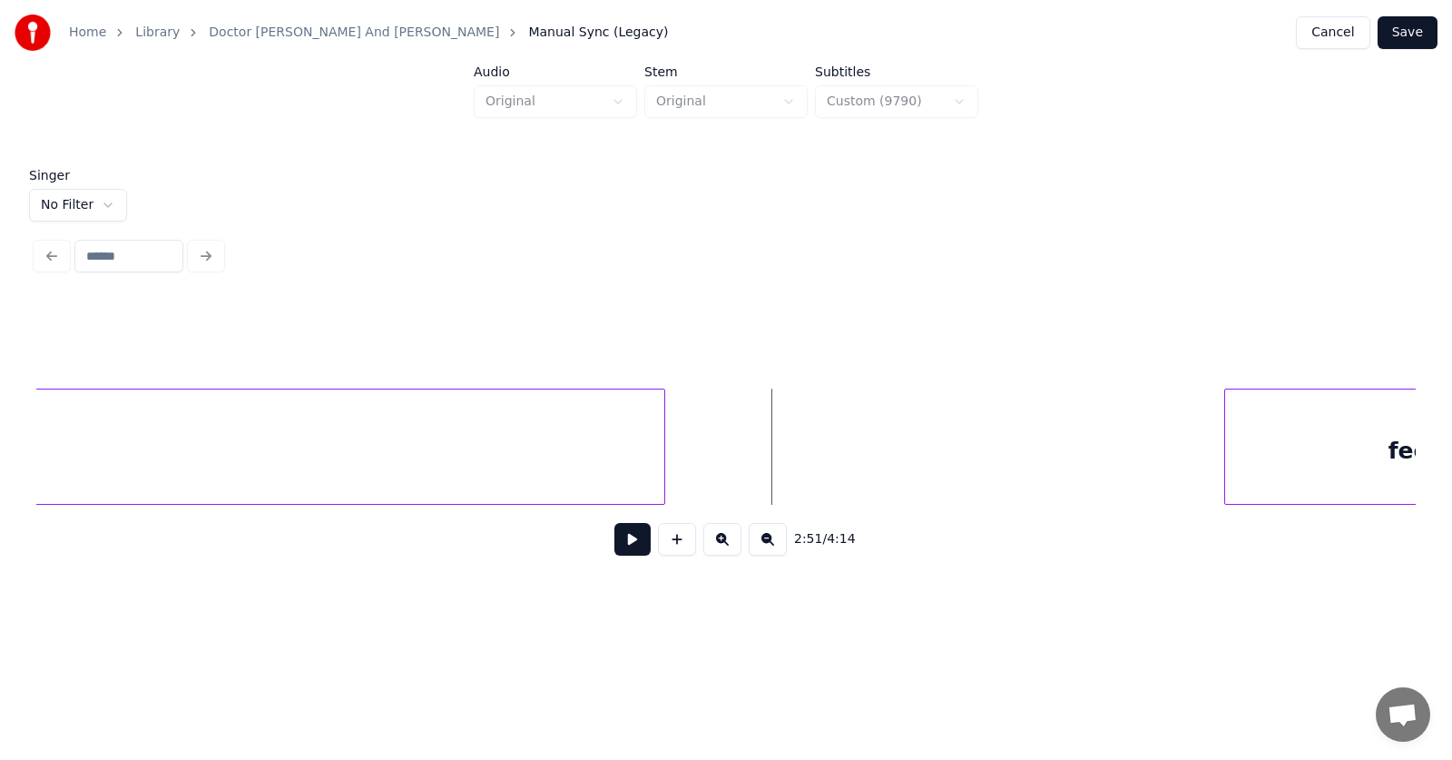
click at [623, 537] on button at bounding box center [632, 539] width 36 height 33
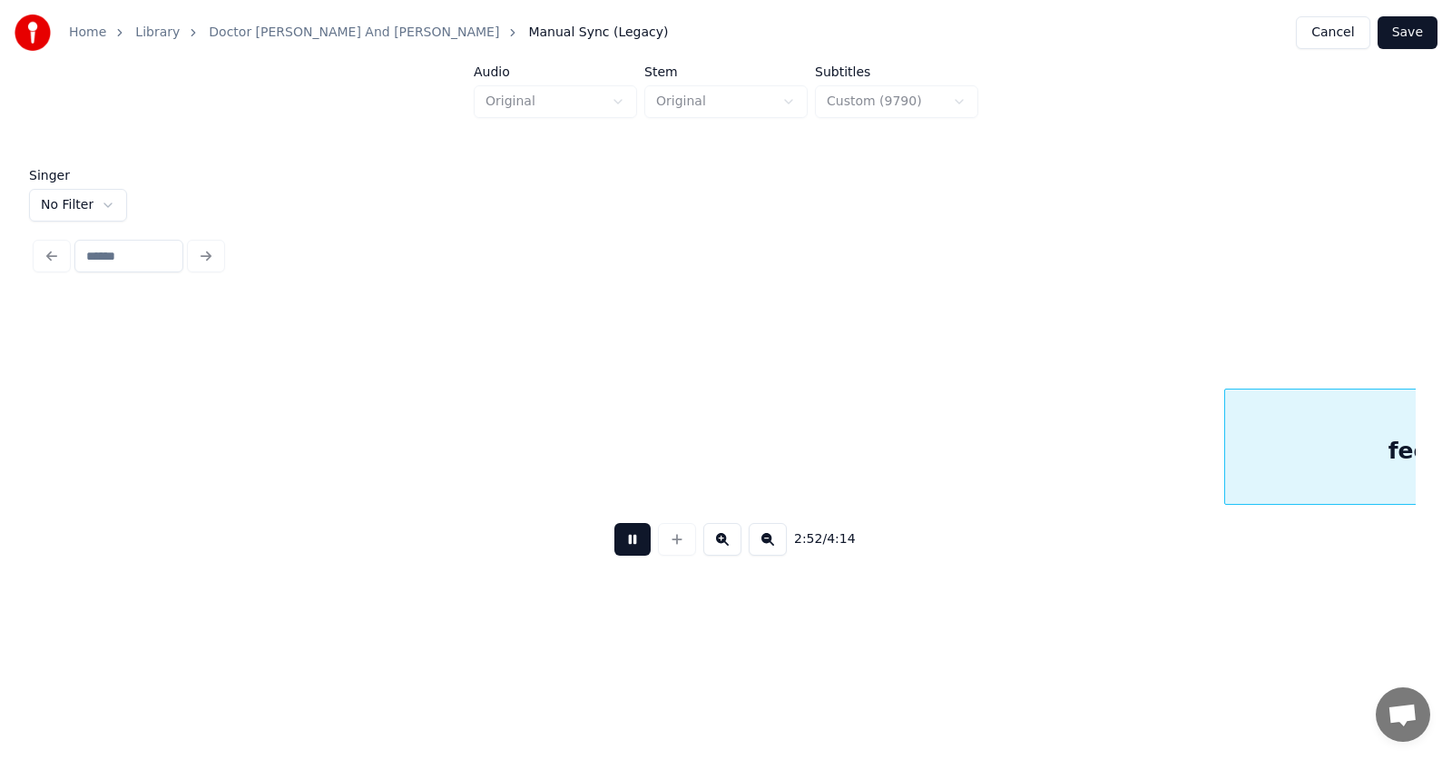
scroll to position [0, 117158]
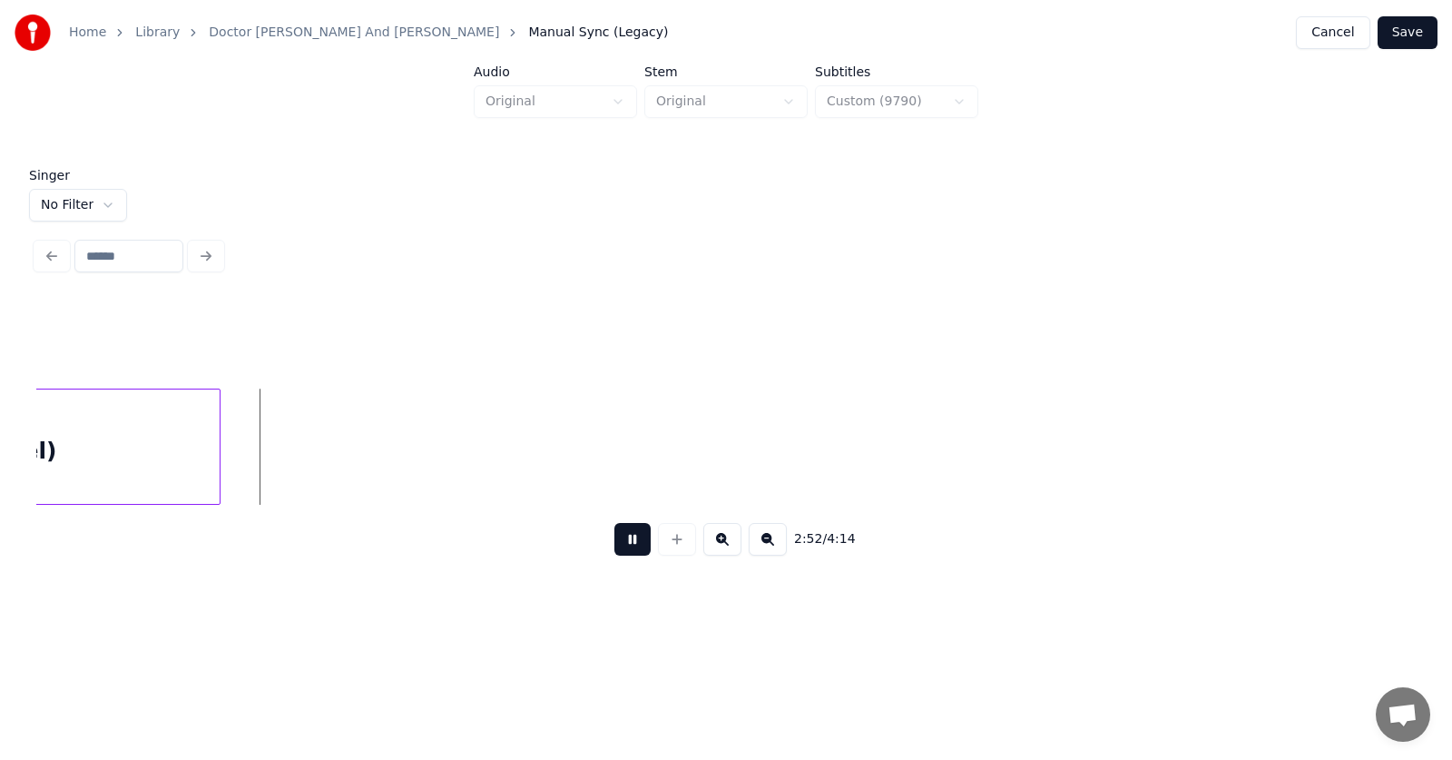
click at [623, 537] on button at bounding box center [632, 539] width 36 height 33
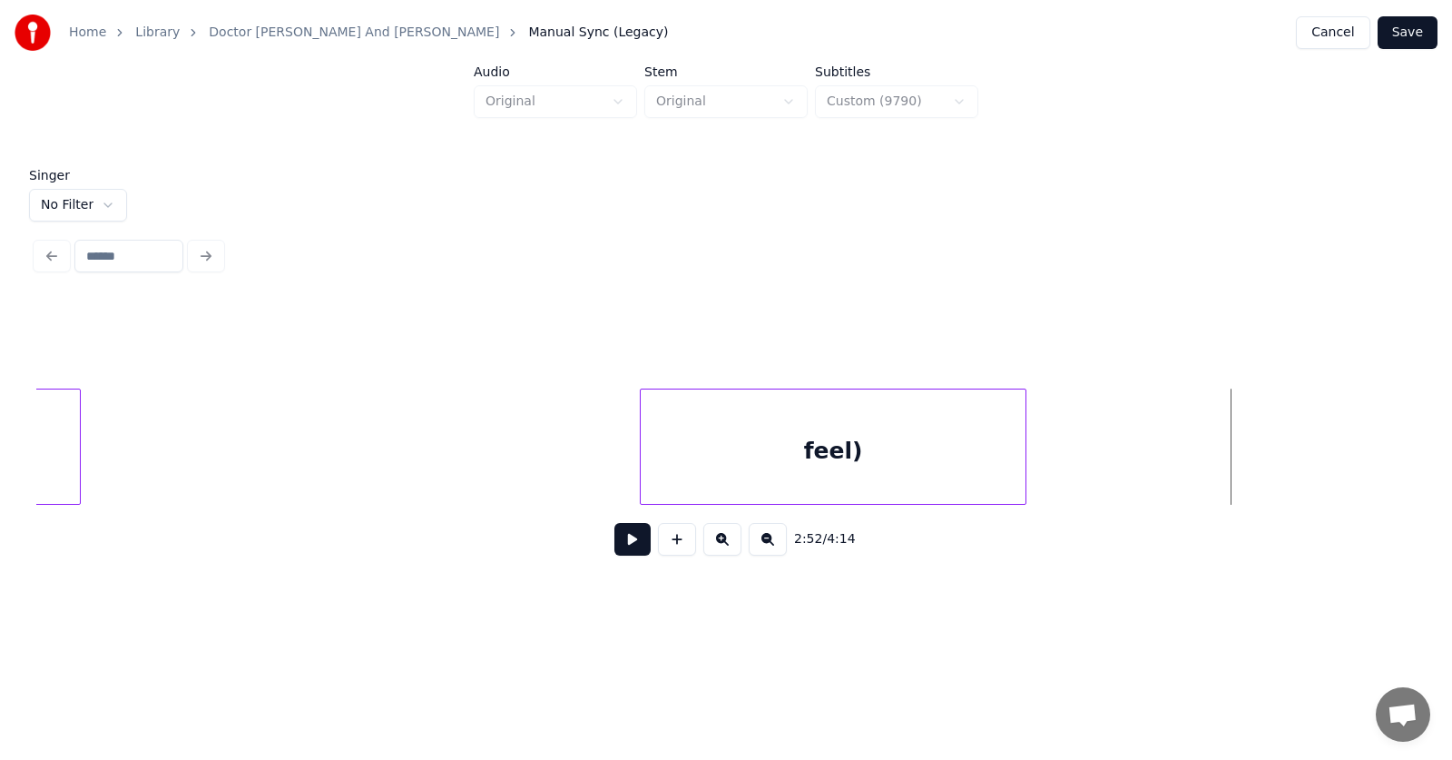
scroll to position [0, 116118]
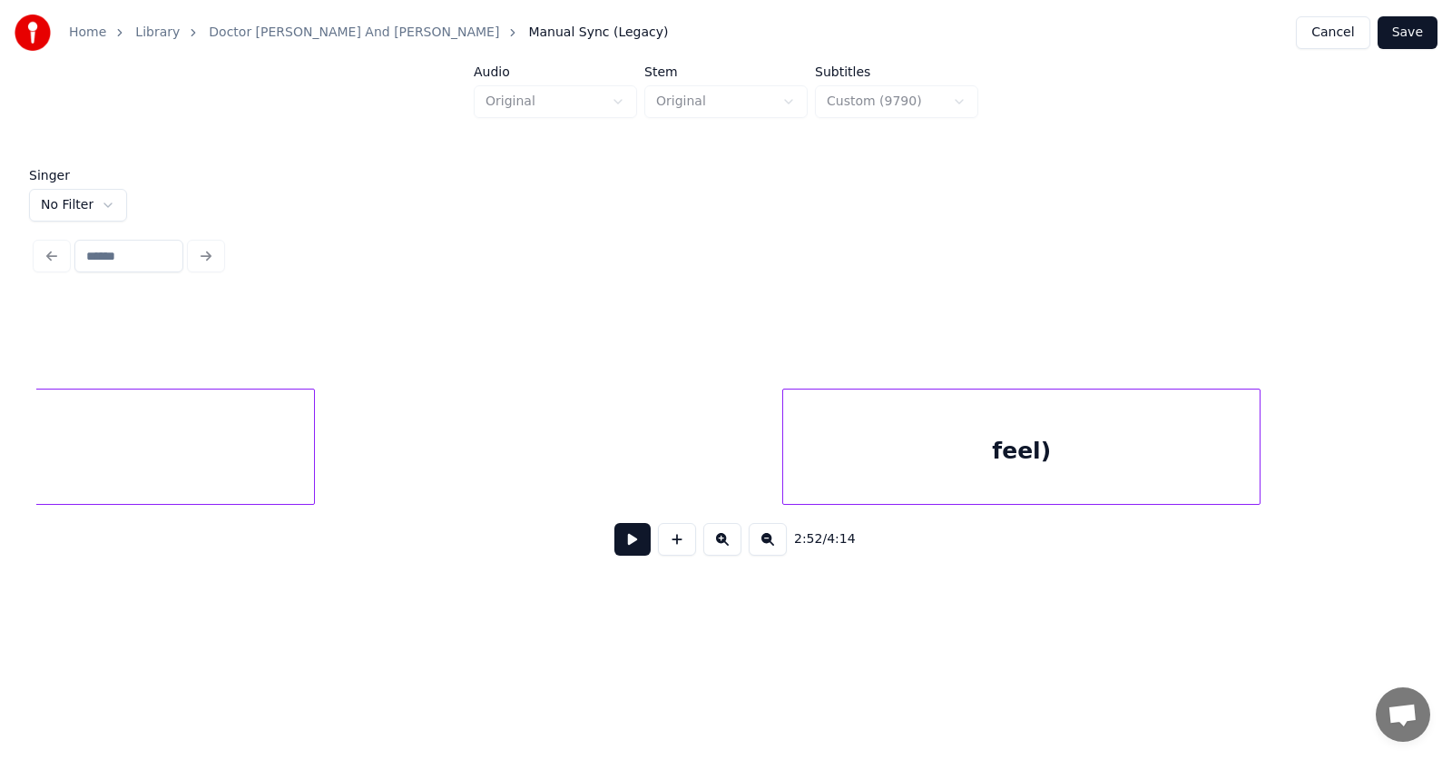
click at [789, 457] on div at bounding box center [785, 446] width 5 height 114
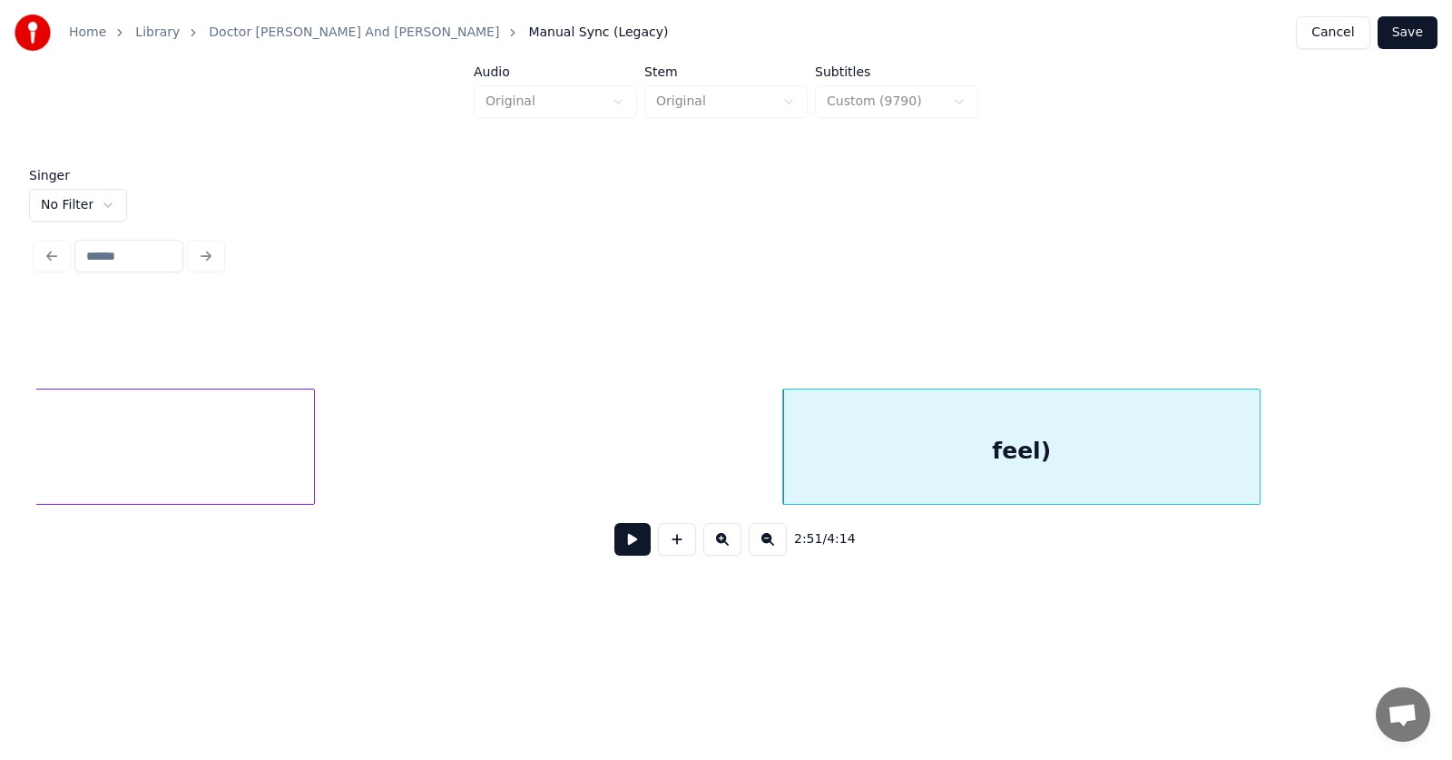
click at [913, 451] on div "feel)" at bounding box center [1021, 450] width 476 height 123
click at [624, 330] on button at bounding box center [643, 343] width 38 height 33
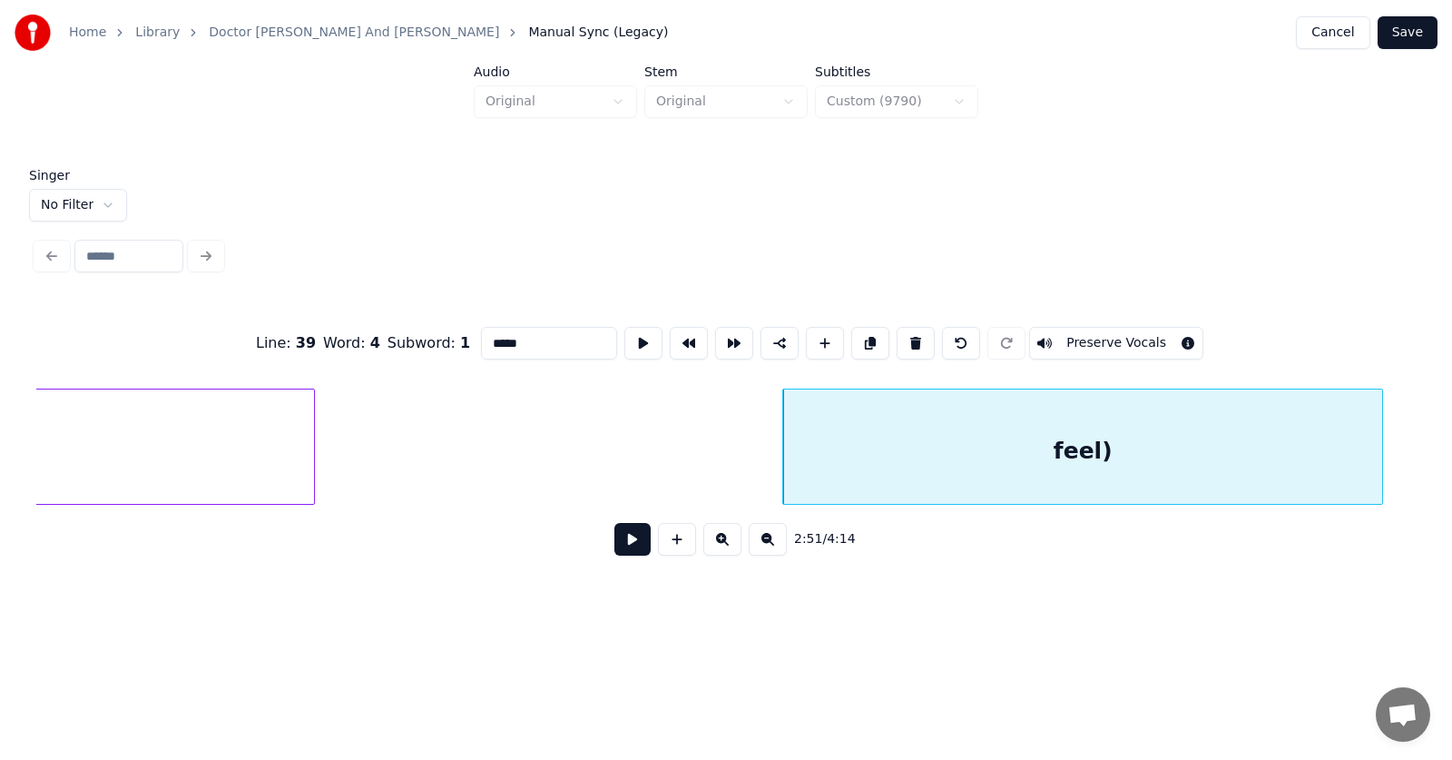
click at [1378, 454] on div at bounding box center [1379, 446] width 5 height 114
click at [481, 336] on input "*****" at bounding box center [549, 343] width 136 height 33
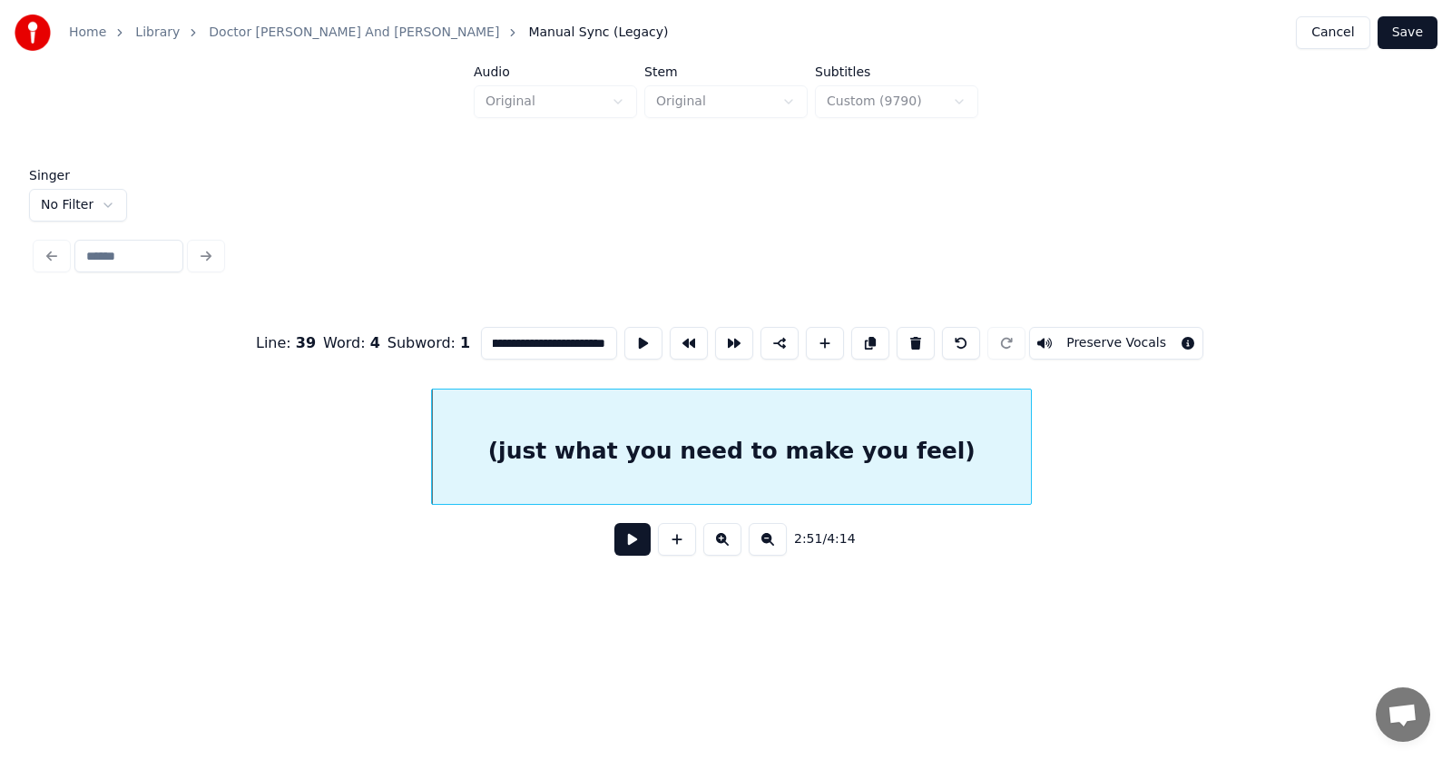
scroll to position [0, 117171]
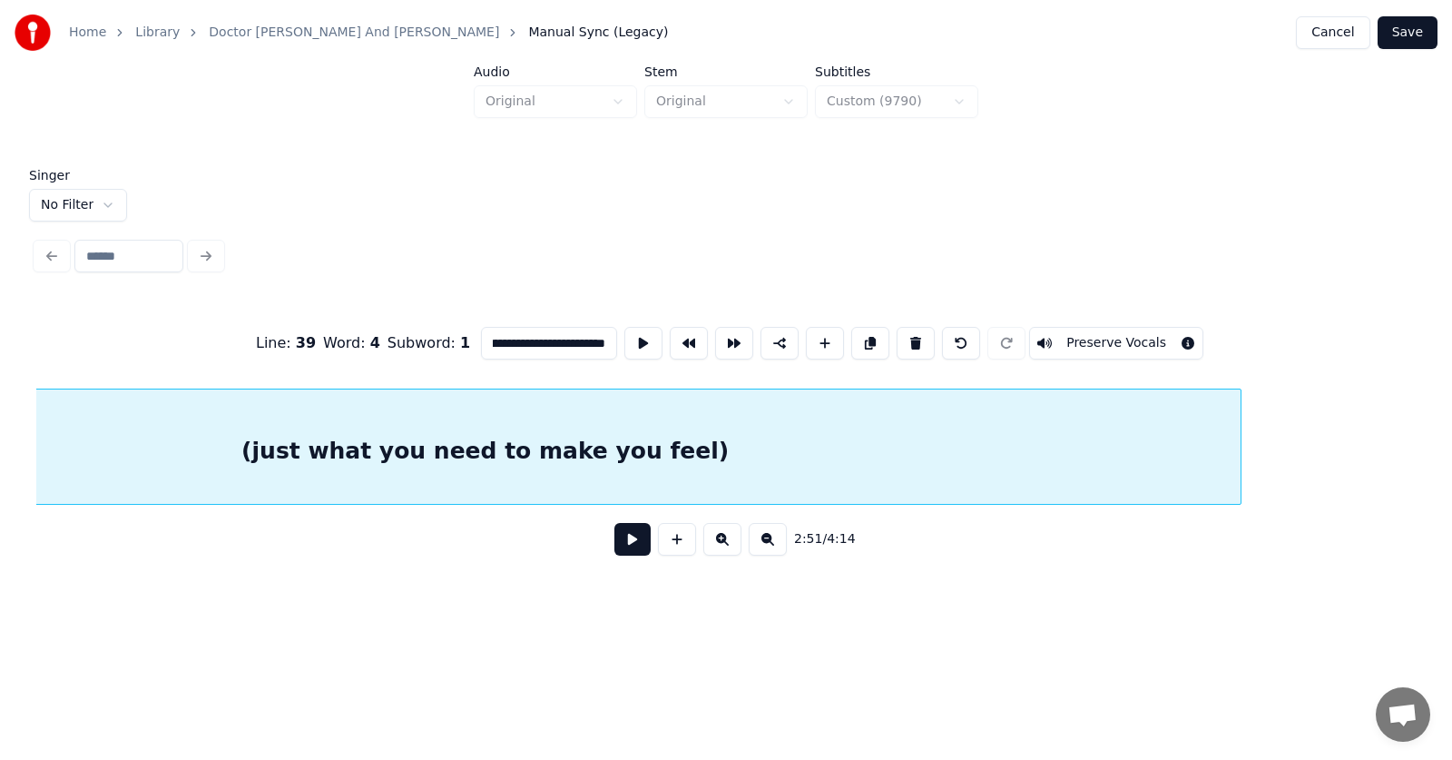
click at [1238, 442] on div at bounding box center [1237, 446] width 5 height 114
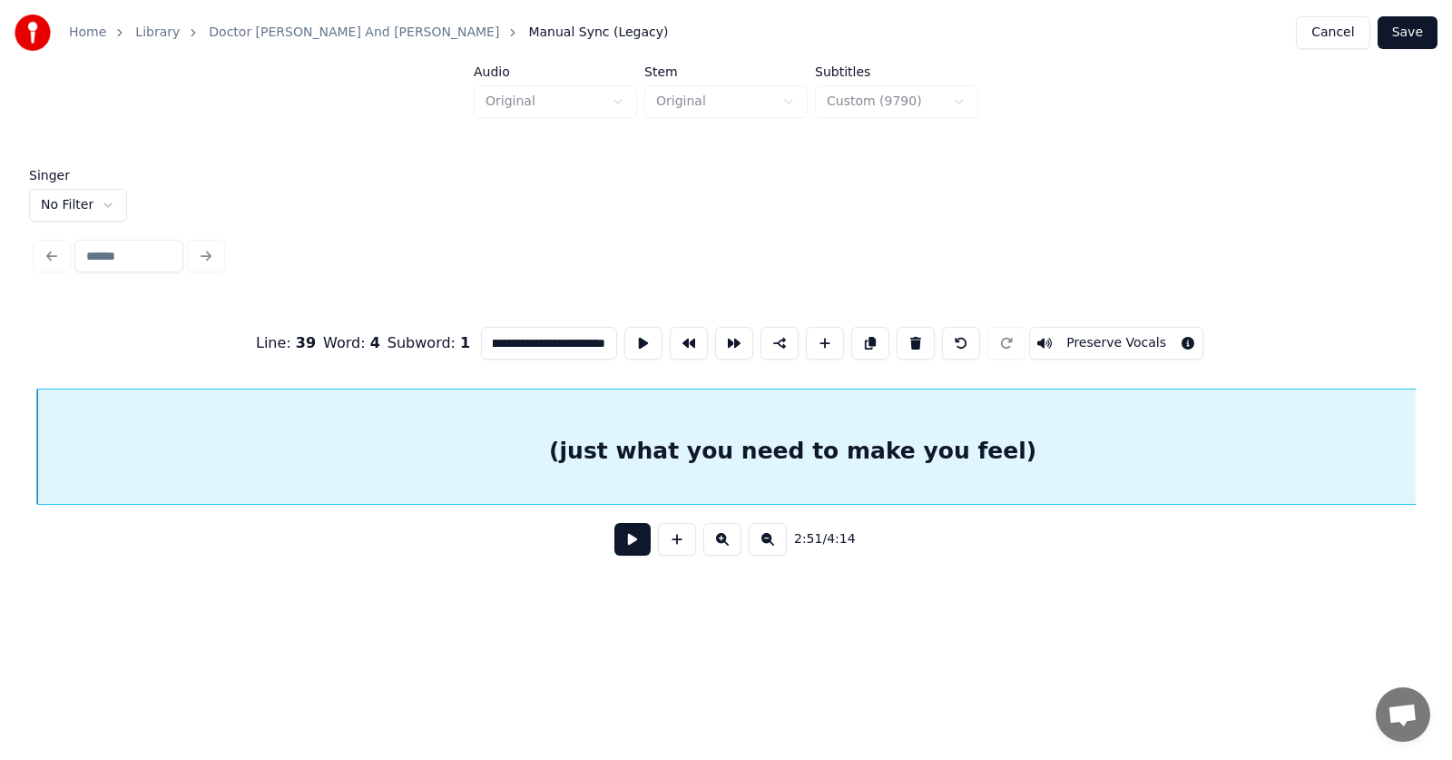
click at [1074, 437] on div "(just what you need to make you feel)" at bounding box center [792, 450] width 1511 height 123
type input "**********"
click at [624, 333] on button at bounding box center [643, 343] width 38 height 33
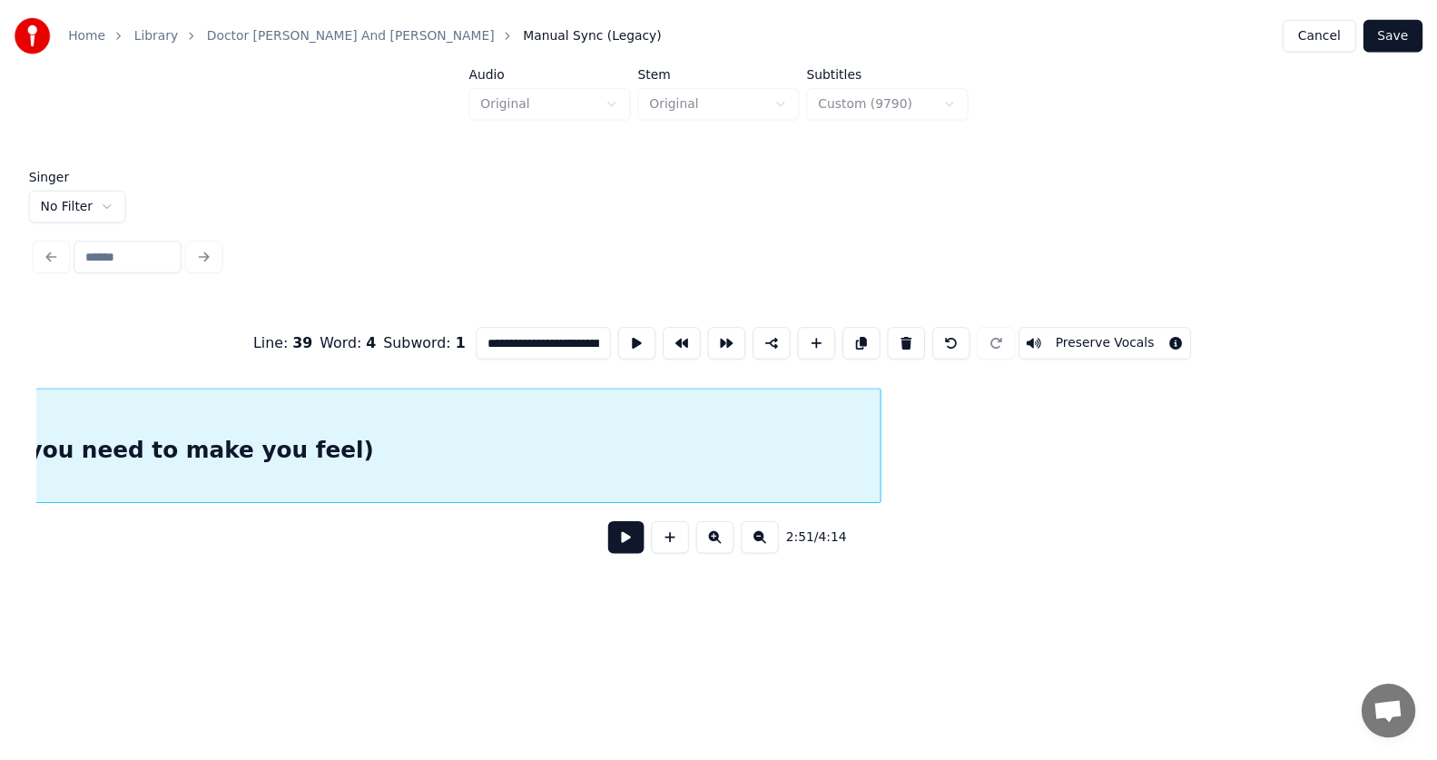
scroll to position [0, 117874]
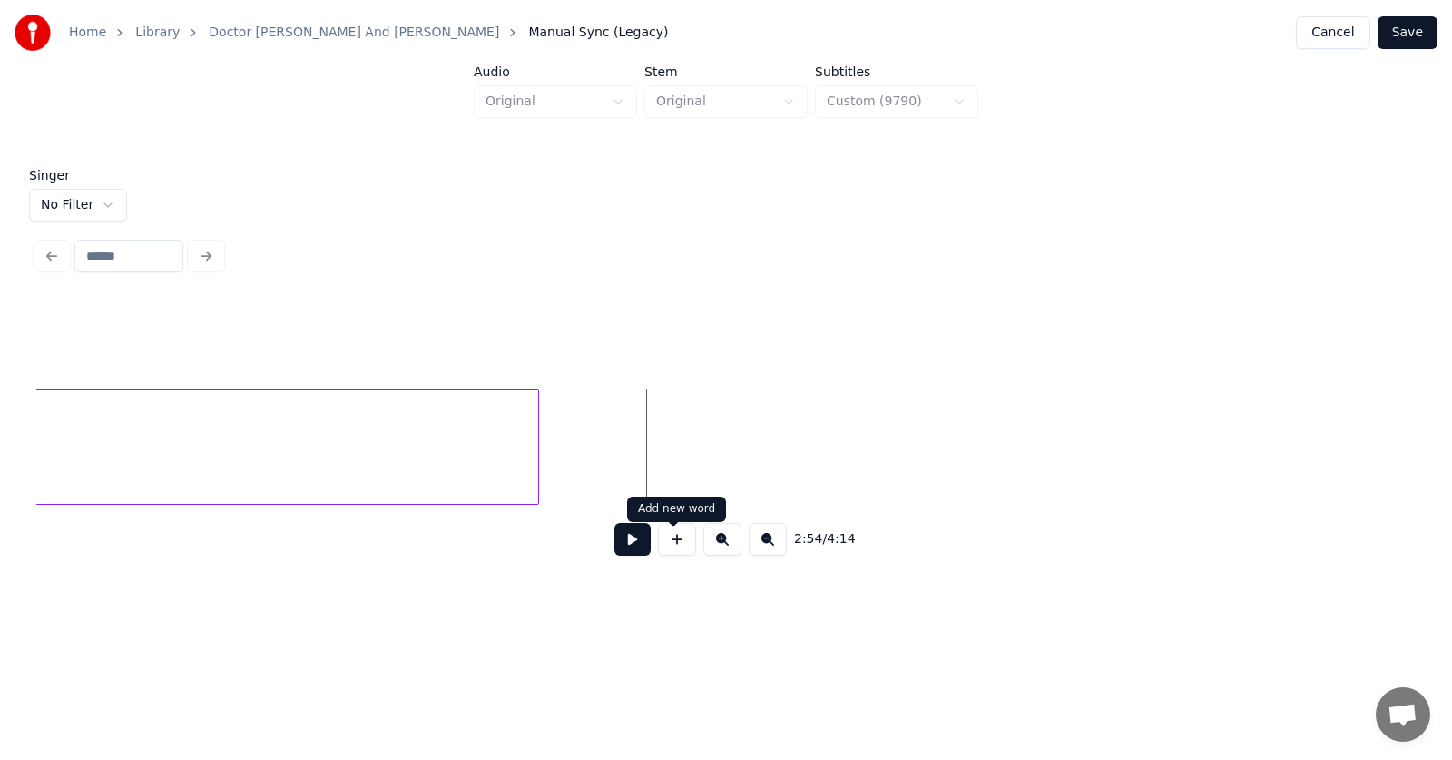
click at [671, 549] on button at bounding box center [677, 539] width 38 height 33
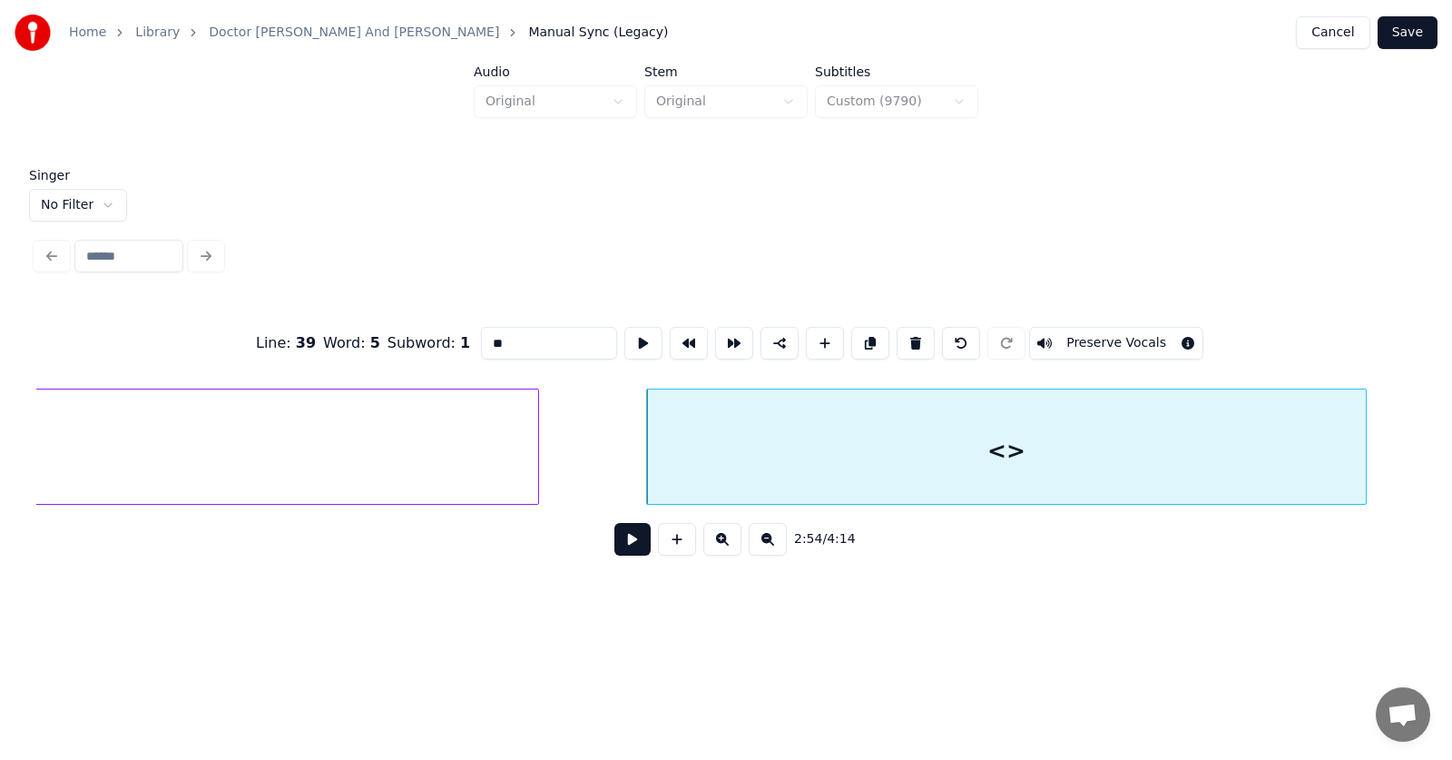
click at [1365, 434] on div at bounding box center [1362, 446] width 5 height 114
click at [1083, 447] on div "<>" at bounding box center [1007, 450] width 720 height 123
click at [624, 336] on button at bounding box center [643, 343] width 38 height 33
drag, startPoint x: 492, startPoint y: 342, endPoint x: 437, endPoint y: 341, distance: 55.4
click at [437, 341] on div "Line : 39 Word : 5 Subword : 1 ** Preserve Vocals" at bounding box center [726, 343] width 1380 height 91
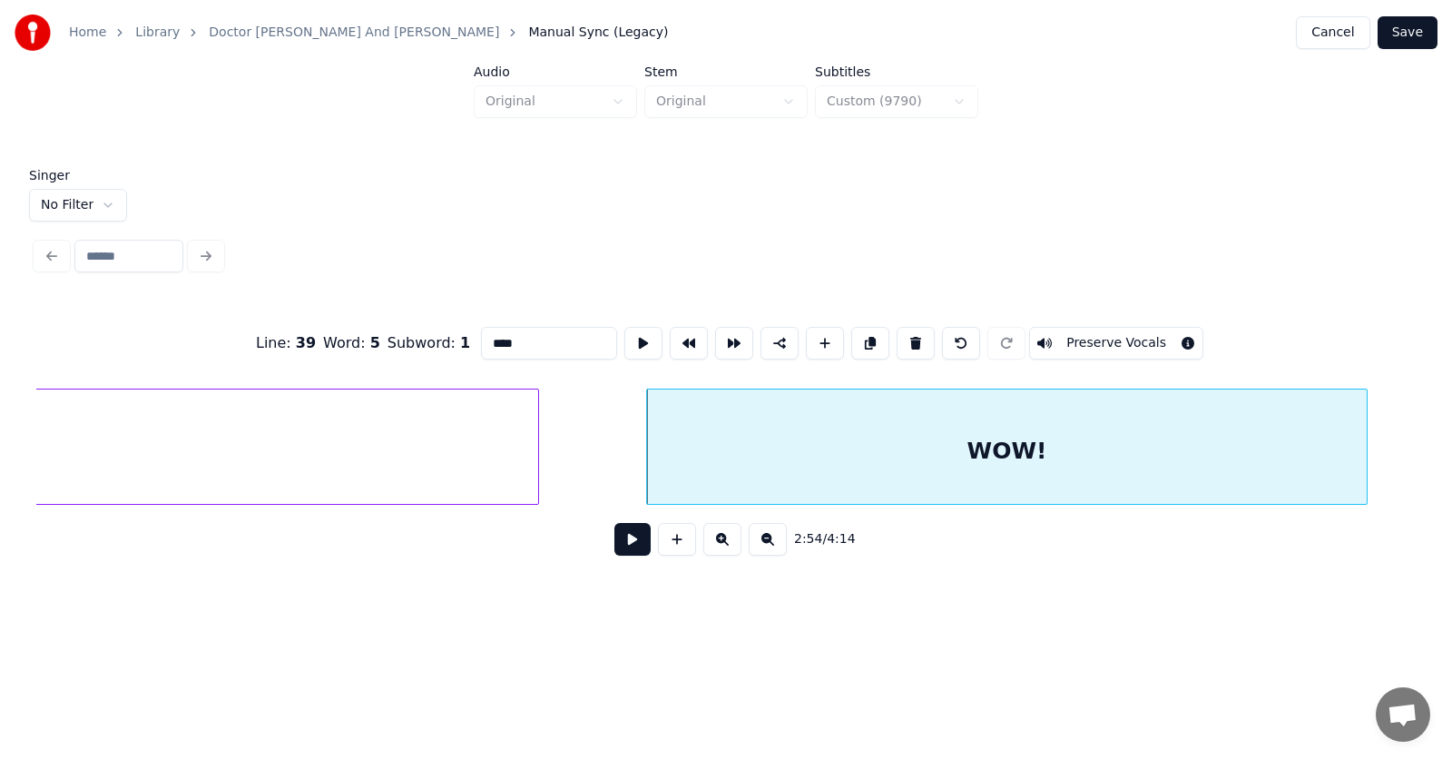
type input "****"
click at [1400, 37] on button "Save" at bounding box center [1408, 32] width 60 height 33
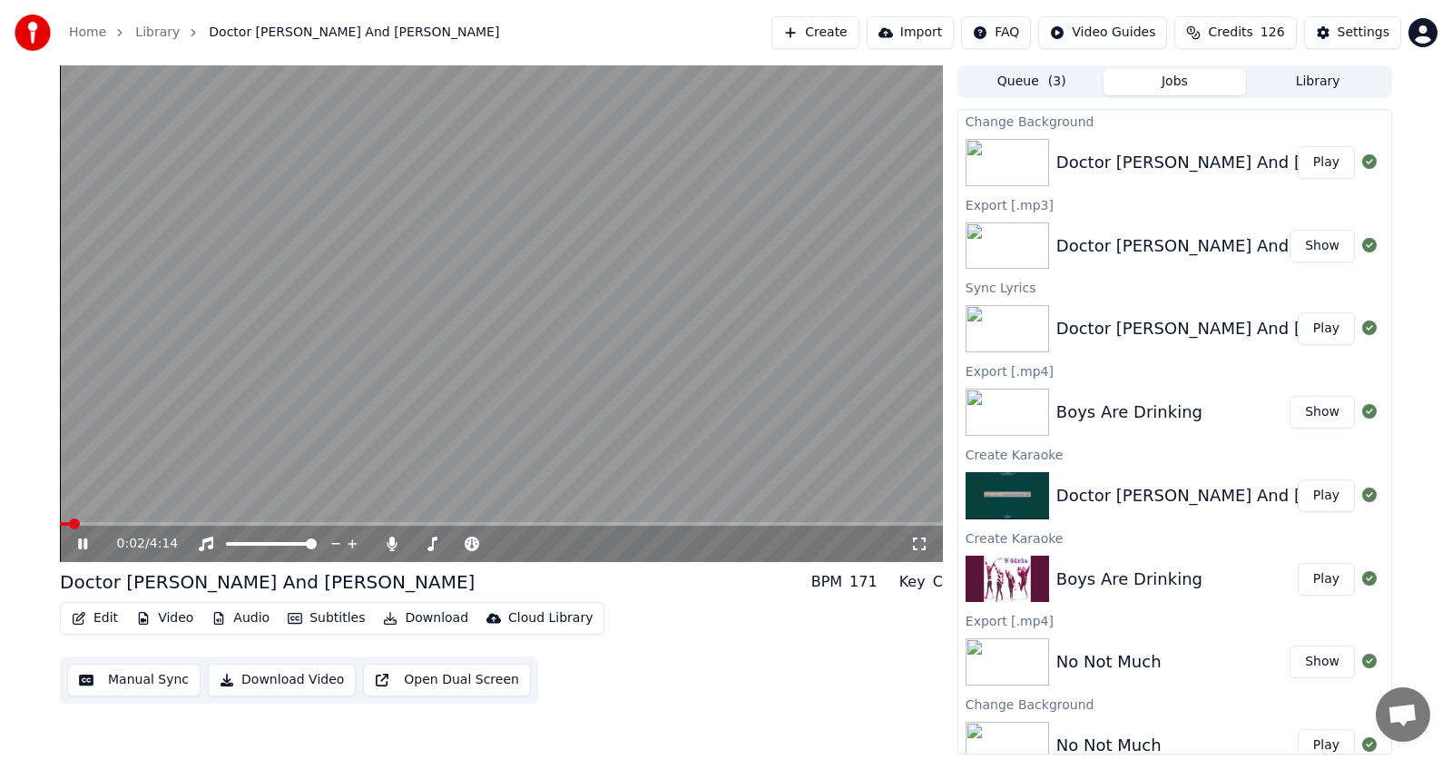
click at [75, 544] on icon at bounding box center [95, 543] width 43 height 15
click at [89, 618] on button "Edit" at bounding box center [94, 617] width 61 height 25
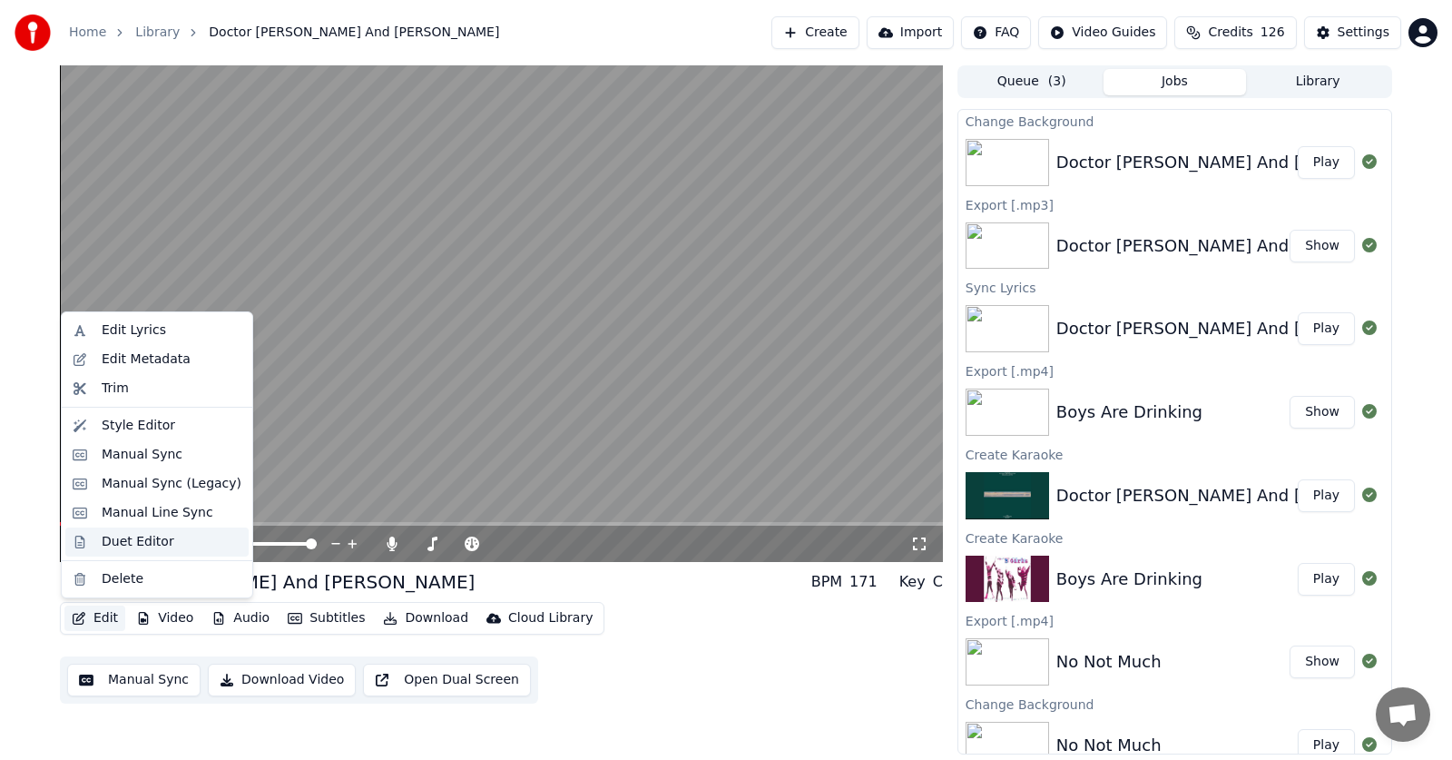
click at [121, 539] on div "Duet Editor" at bounding box center [138, 542] width 73 height 18
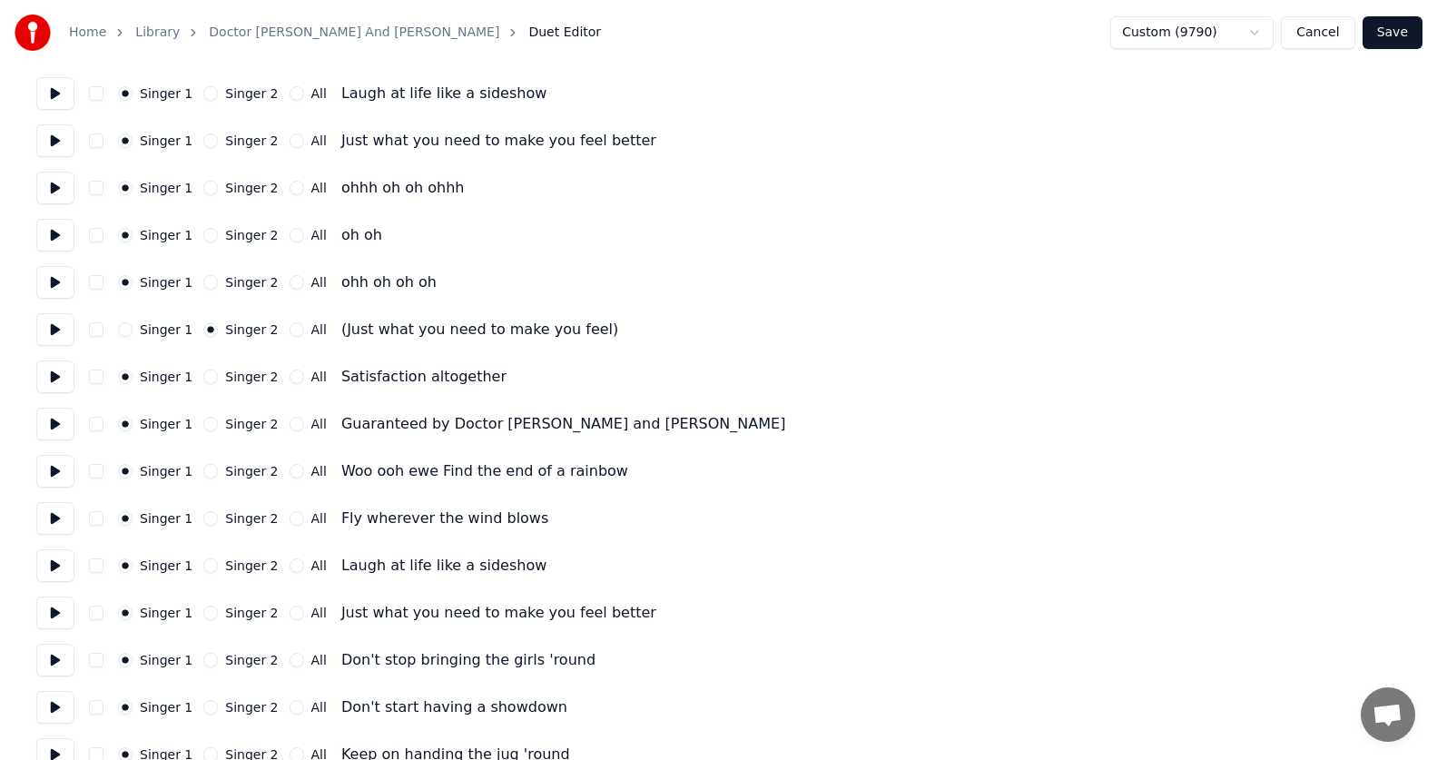
scroll to position [1310, 0]
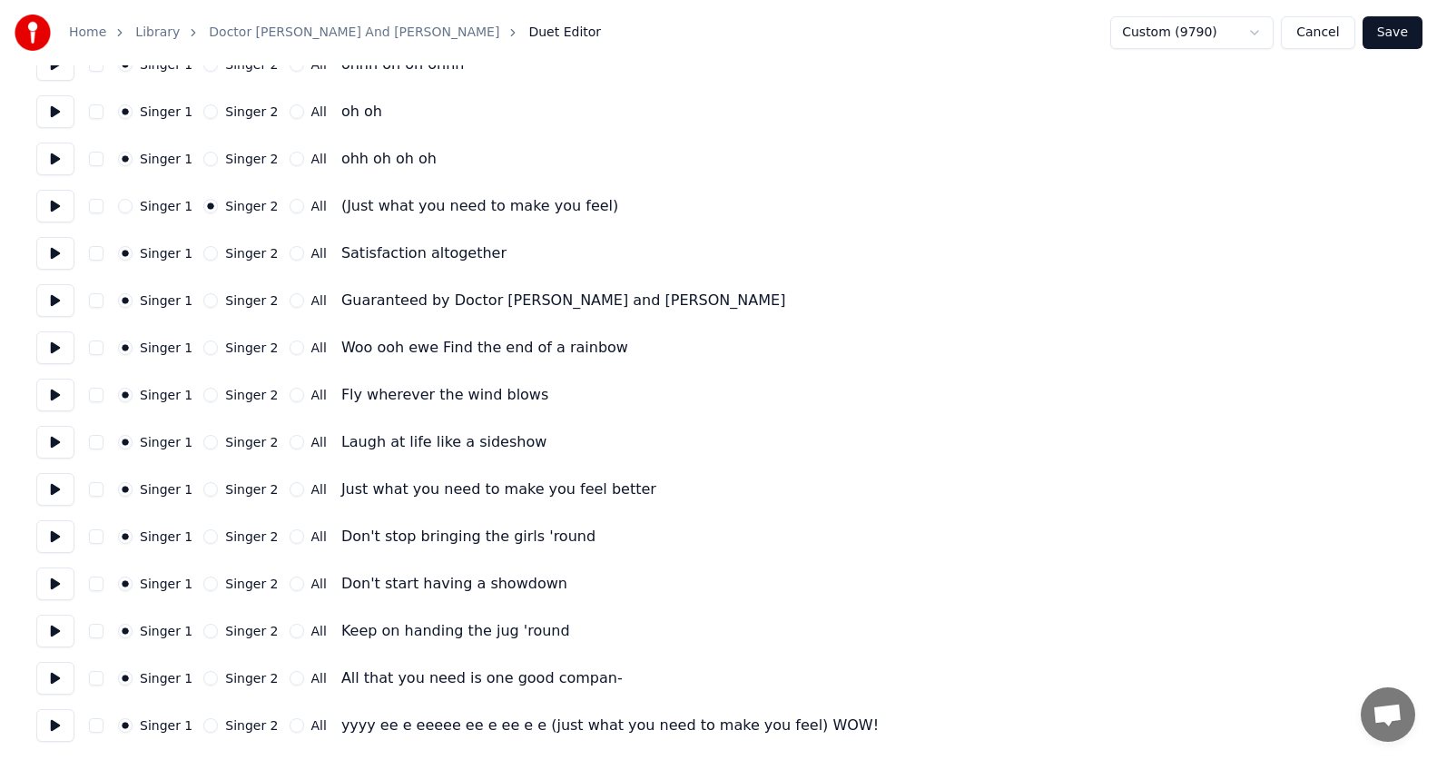
click at [1386, 34] on button "Save" at bounding box center [1392, 32] width 60 height 33
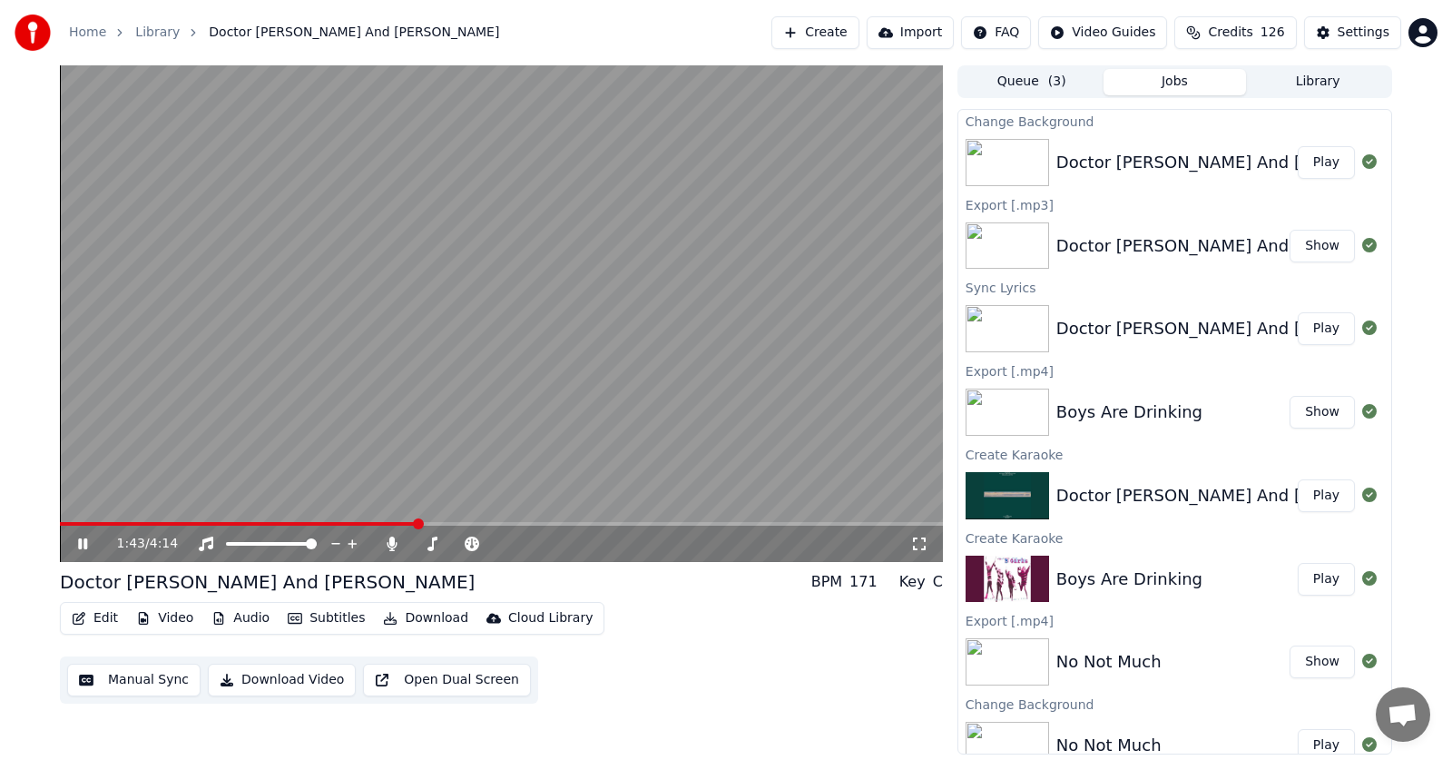
click at [417, 524] on span at bounding box center [418, 523] width 11 height 11
click at [84, 545] on icon at bounding box center [82, 543] width 9 height 11
click at [84, 544] on icon at bounding box center [82, 543] width 11 height 13
click at [83, 539] on icon at bounding box center [95, 543] width 43 height 15
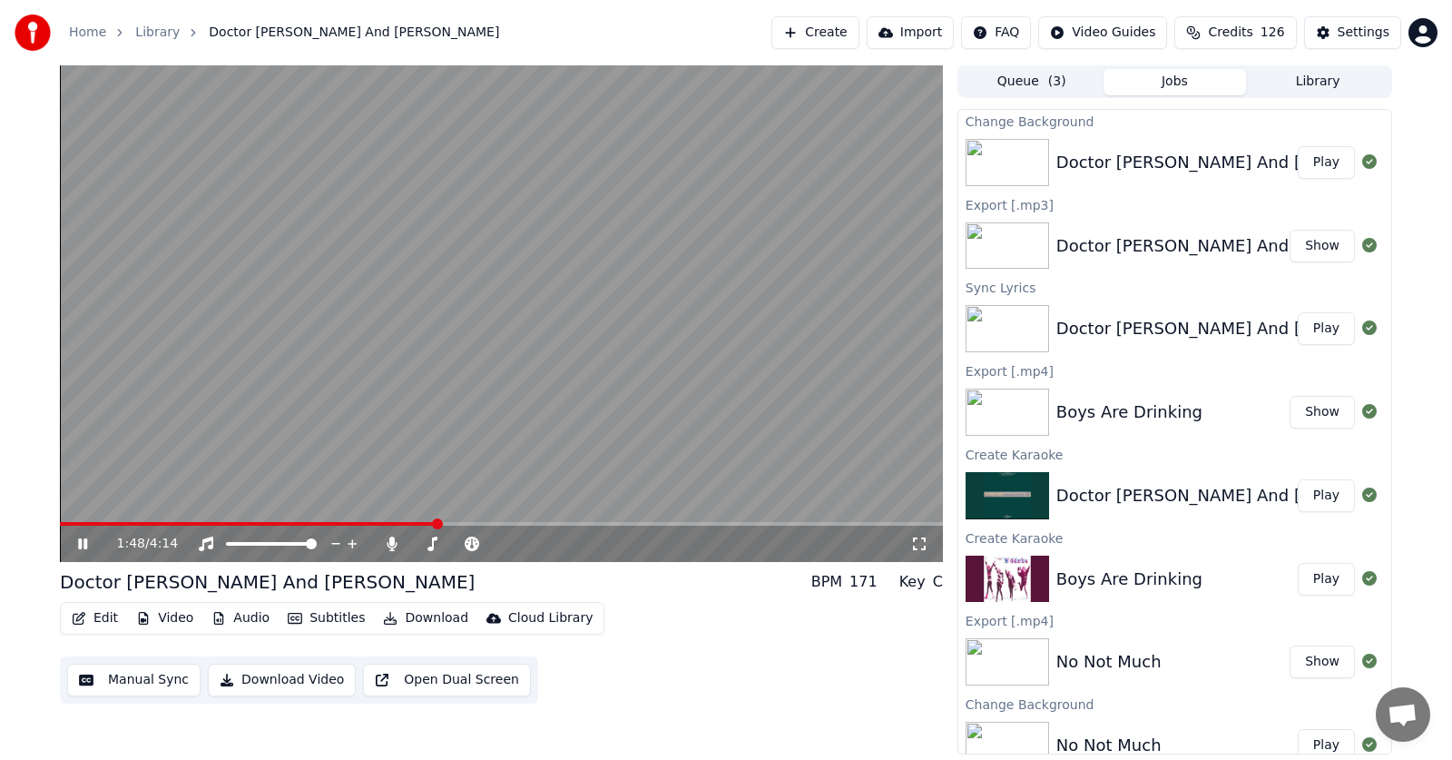
click at [81, 549] on icon at bounding box center [82, 543] width 9 height 11
click at [81, 549] on icon at bounding box center [82, 543] width 11 height 13
click at [81, 549] on icon at bounding box center [82, 543] width 9 height 11
click at [82, 540] on icon at bounding box center [82, 543] width 11 height 13
click at [722, 518] on span at bounding box center [719, 523] width 11 height 11
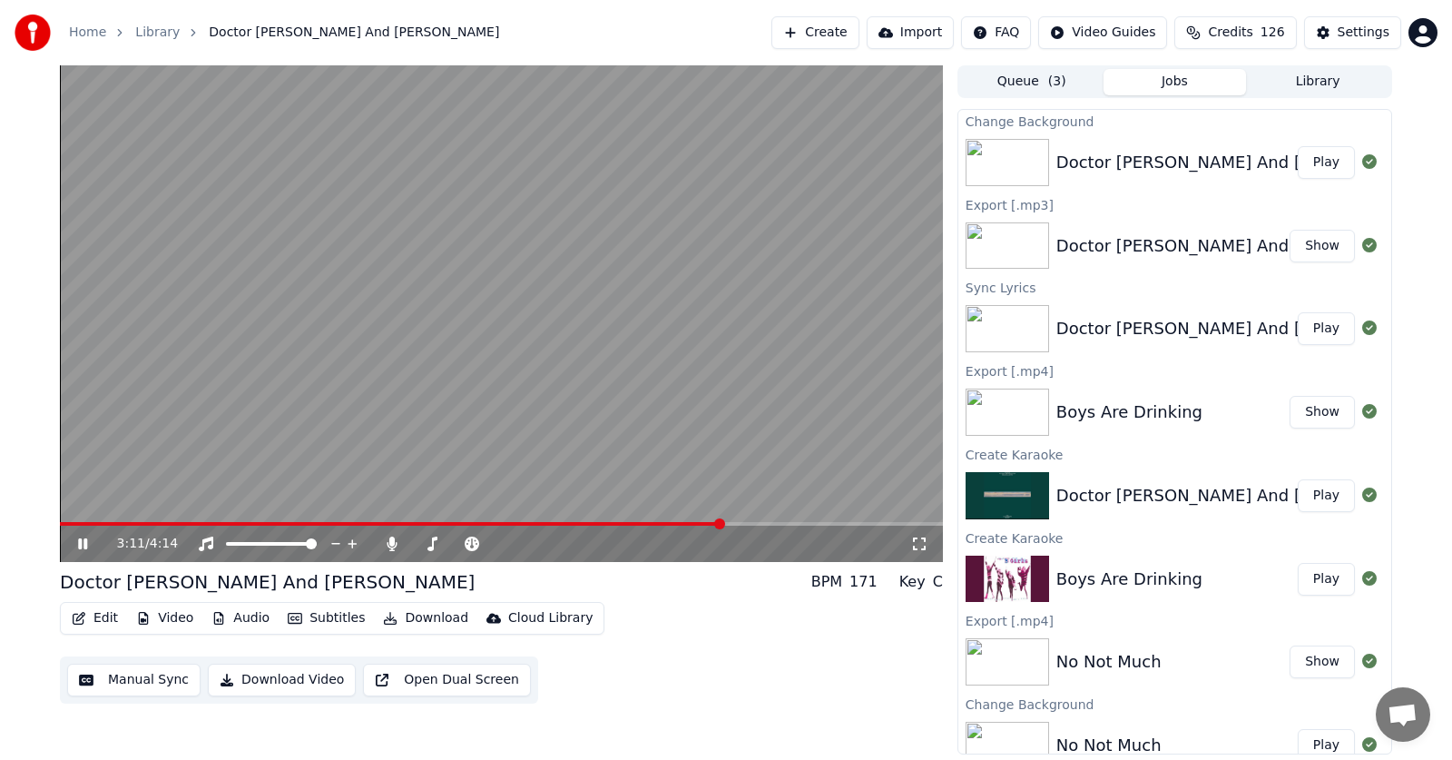
click at [83, 545] on icon at bounding box center [95, 543] width 43 height 15
click at [83, 545] on icon at bounding box center [82, 543] width 11 height 13
click at [627, 523] on span at bounding box center [627, 523] width 11 height 11
click at [611, 524] on span at bounding box center [335, 524] width 551 height 4
click at [79, 543] on icon at bounding box center [82, 543] width 9 height 11
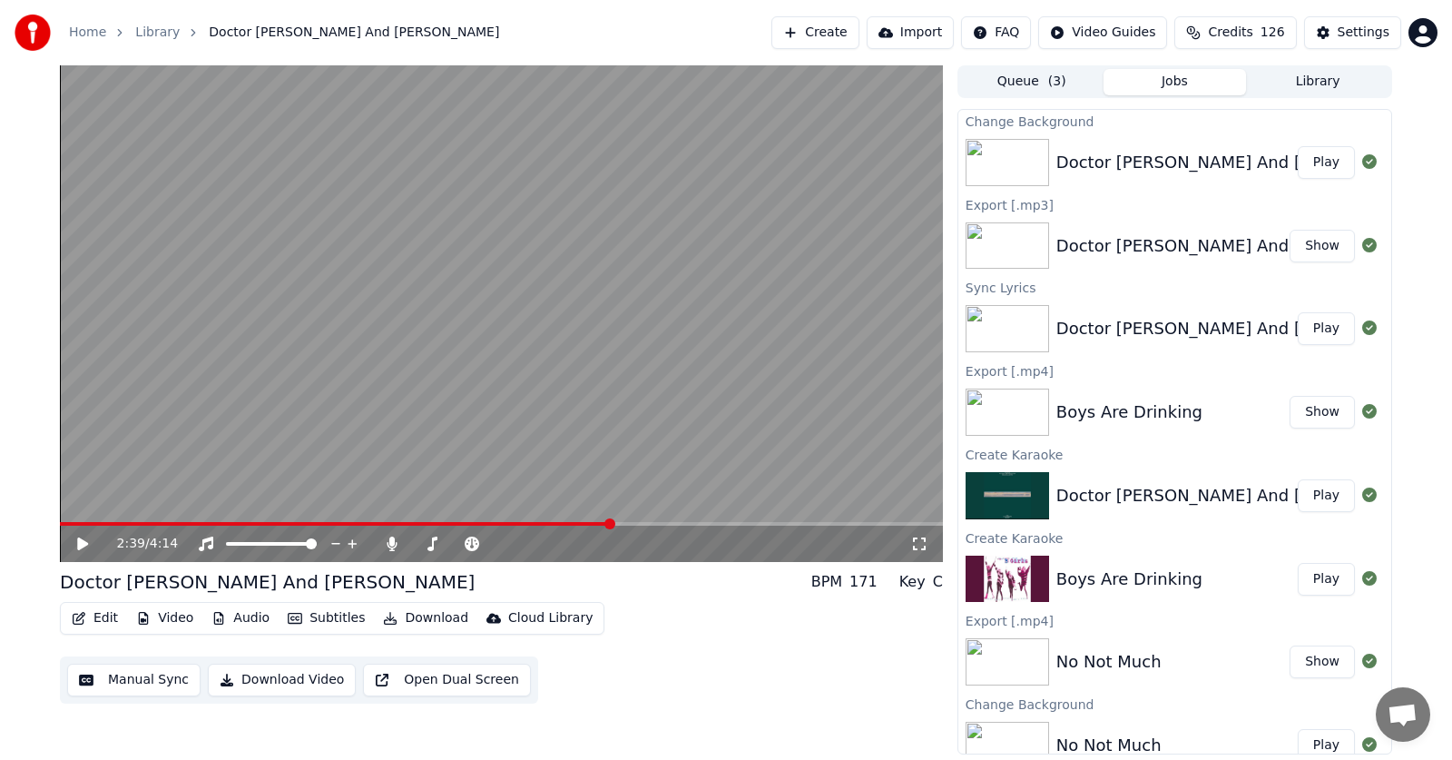
click at [79, 543] on icon at bounding box center [82, 543] width 11 height 13
click at [82, 547] on icon at bounding box center [82, 543] width 9 height 11
click at [82, 547] on icon at bounding box center [82, 543] width 11 height 13
click at [82, 547] on icon at bounding box center [82, 543] width 9 height 11
click at [82, 547] on icon at bounding box center [82, 543] width 11 height 13
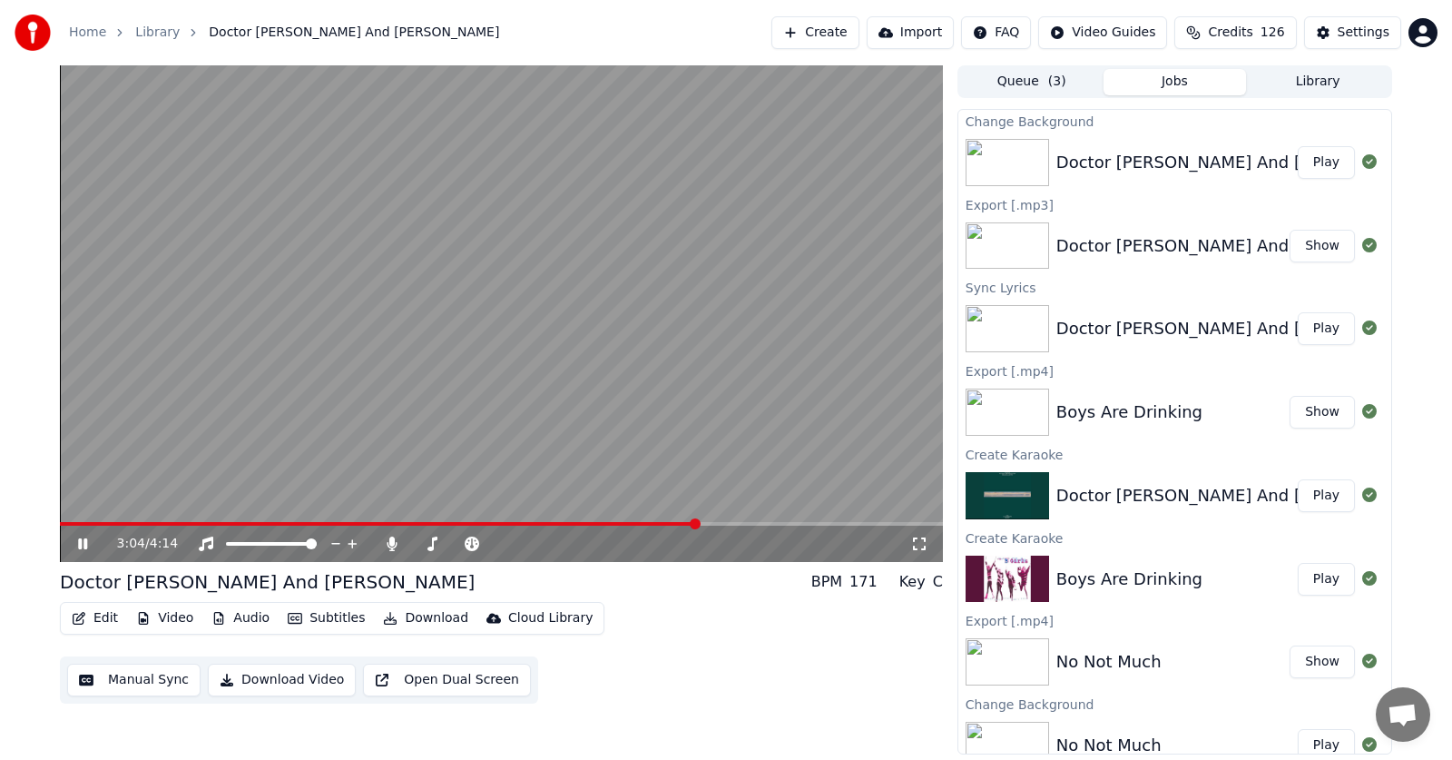
click at [80, 544] on icon at bounding box center [82, 543] width 9 height 11
click at [390, 539] on icon at bounding box center [392, 543] width 10 height 15
click at [60, 529] on span at bounding box center [65, 523] width 11 height 11
click at [86, 543] on icon at bounding box center [82, 543] width 11 height 13
click at [79, 545] on icon at bounding box center [82, 543] width 9 height 11
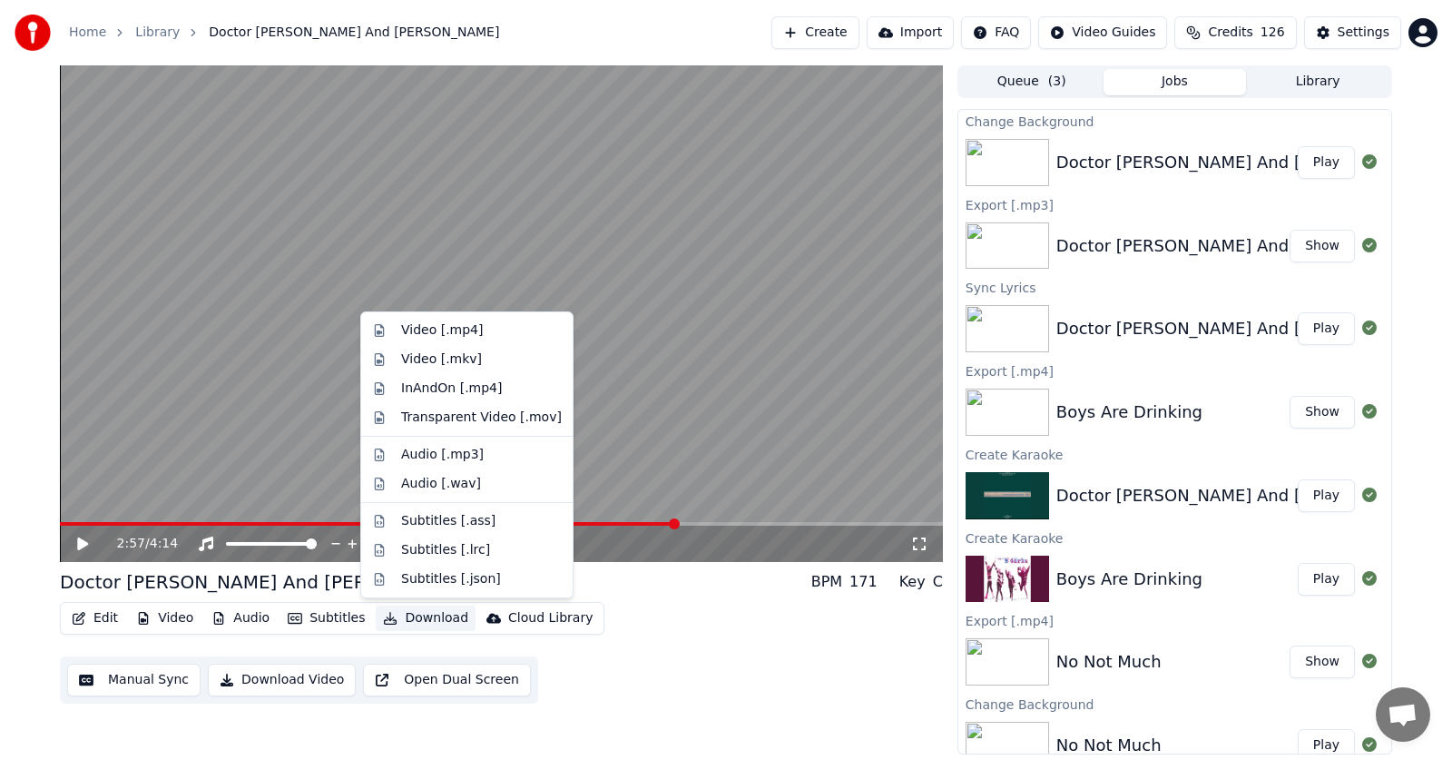
click at [406, 618] on button "Download" at bounding box center [426, 617] width 100 height 25
click at [420, 327] on div "Video [.mp4]" at bounding box center [442, 330] width 82 height 18
